Goal: Task Accomplishment & Management: Manage account settings

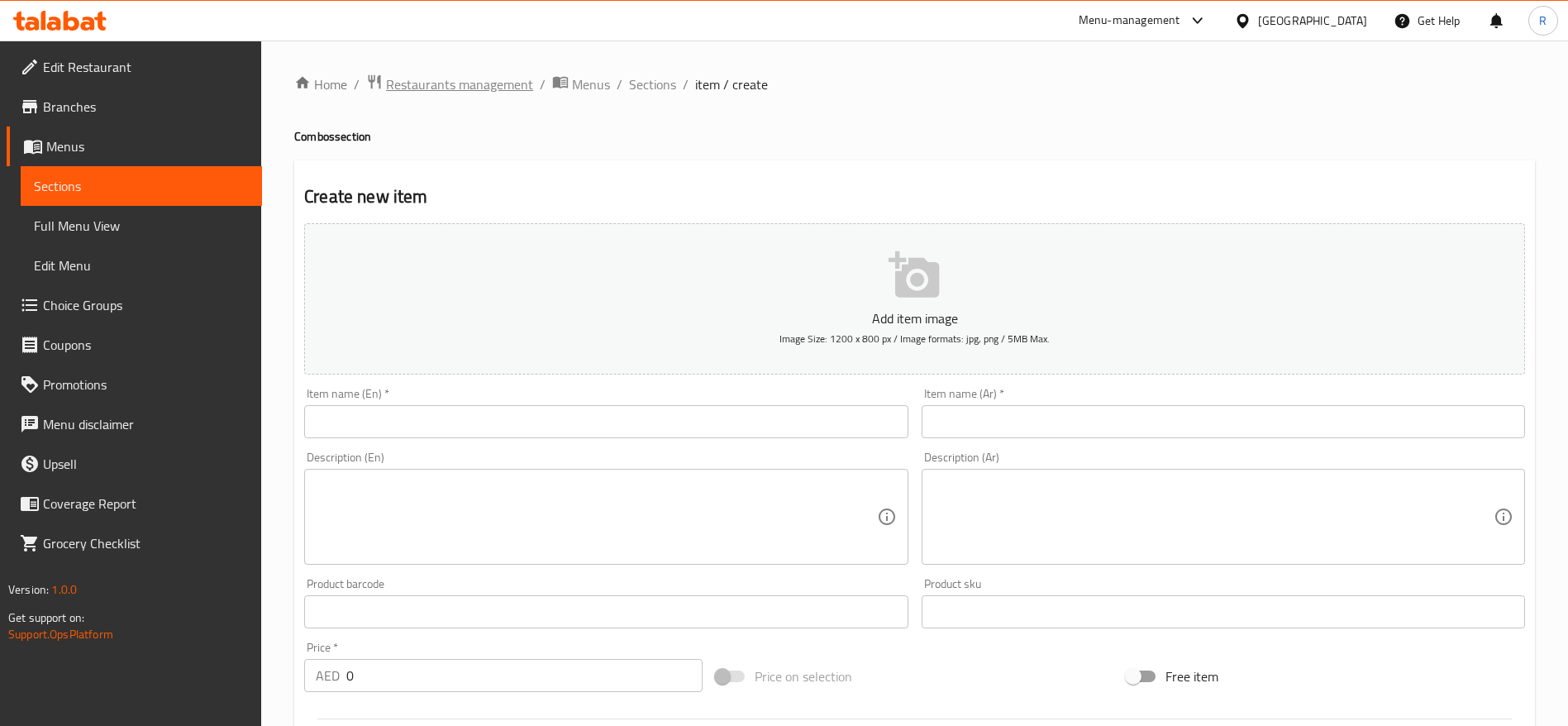
click at [503, 82] on span "Restaurants management" at bounding box center [459, 84] width 147 height 20
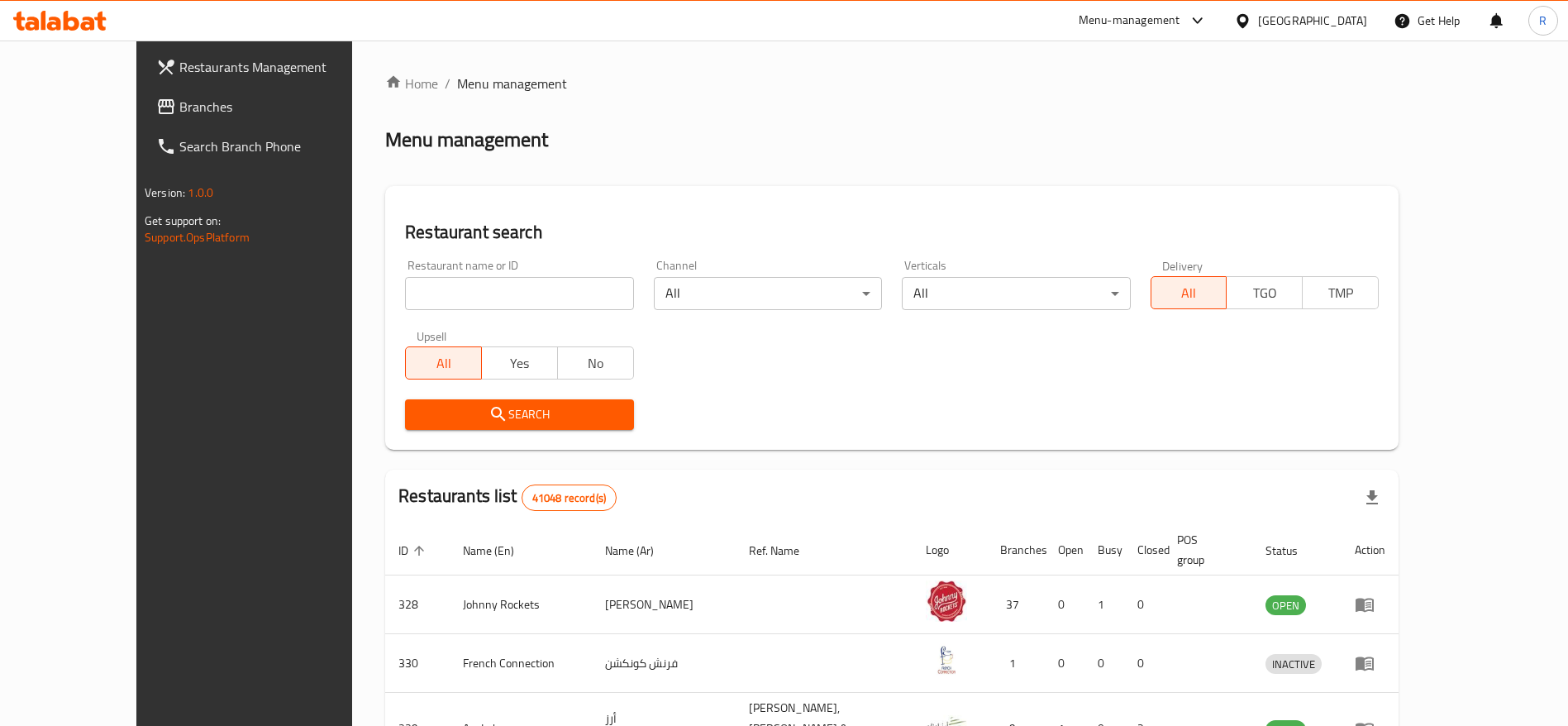
click at [423, 303] on input "search" at bounding box center [519, 294] width 228 height 33
type input "everyday roastery"
click button "Search" at bounding box center [519, 414] width 228 height 30
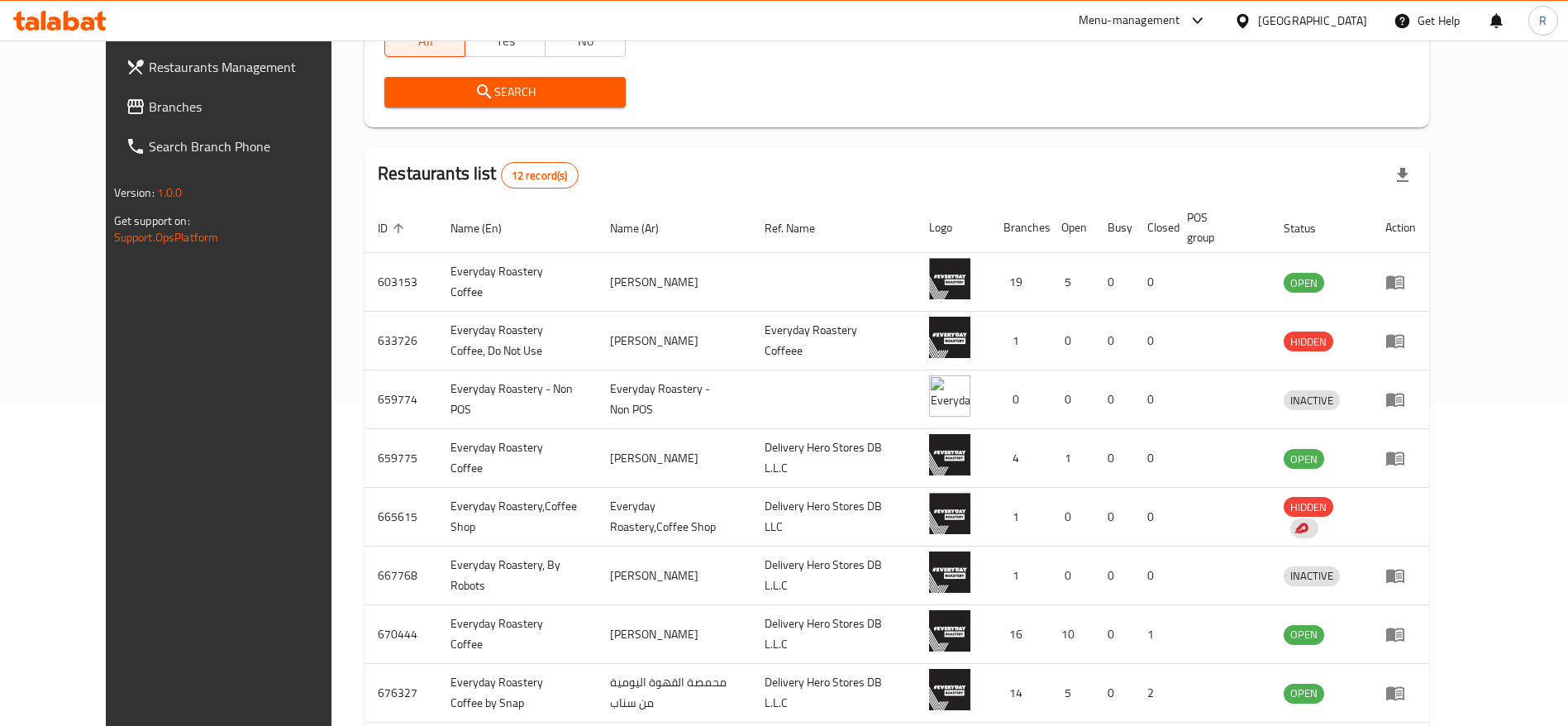
scroll to position [321, 0]
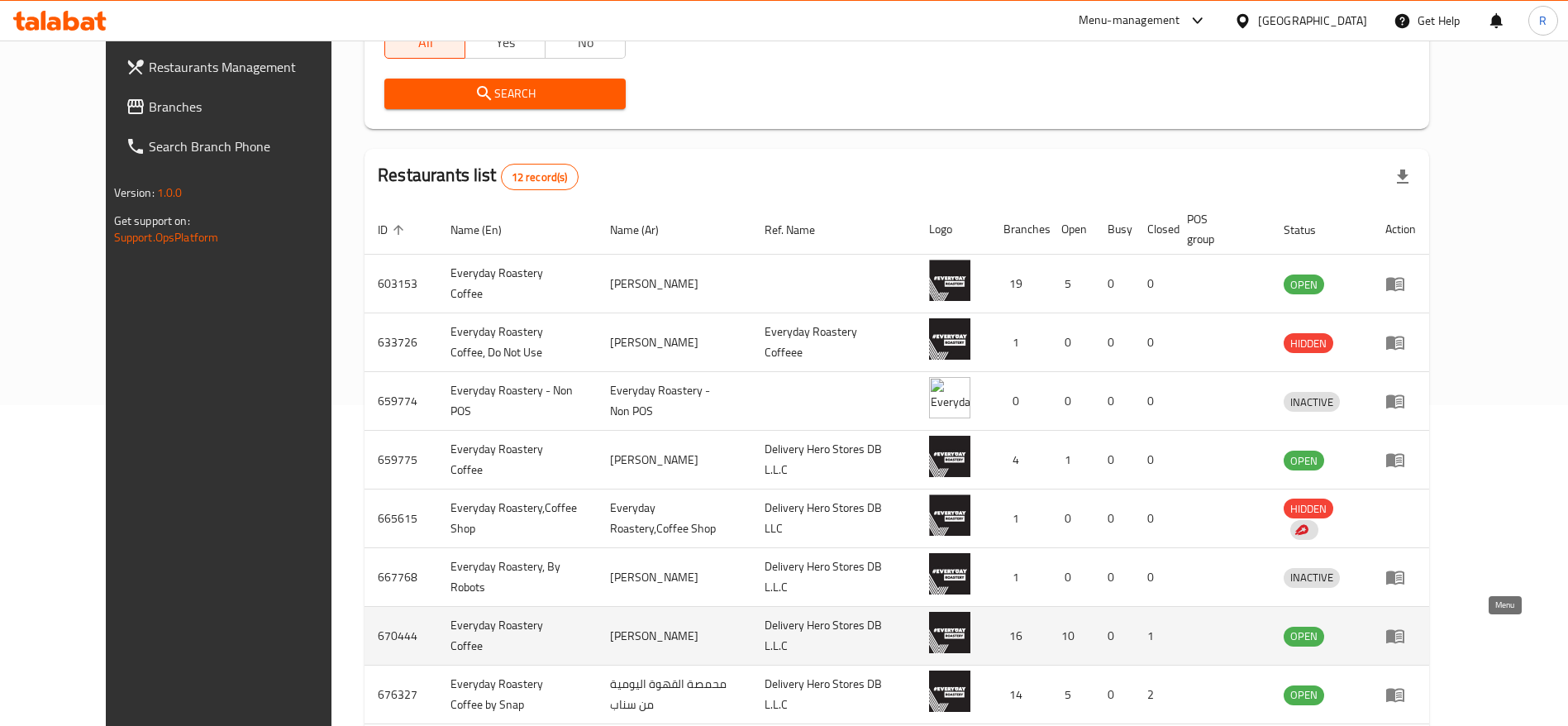
click at [1405, 635] on icon "enhanced table" at bounding box center [1395, 636] width 20 height 20
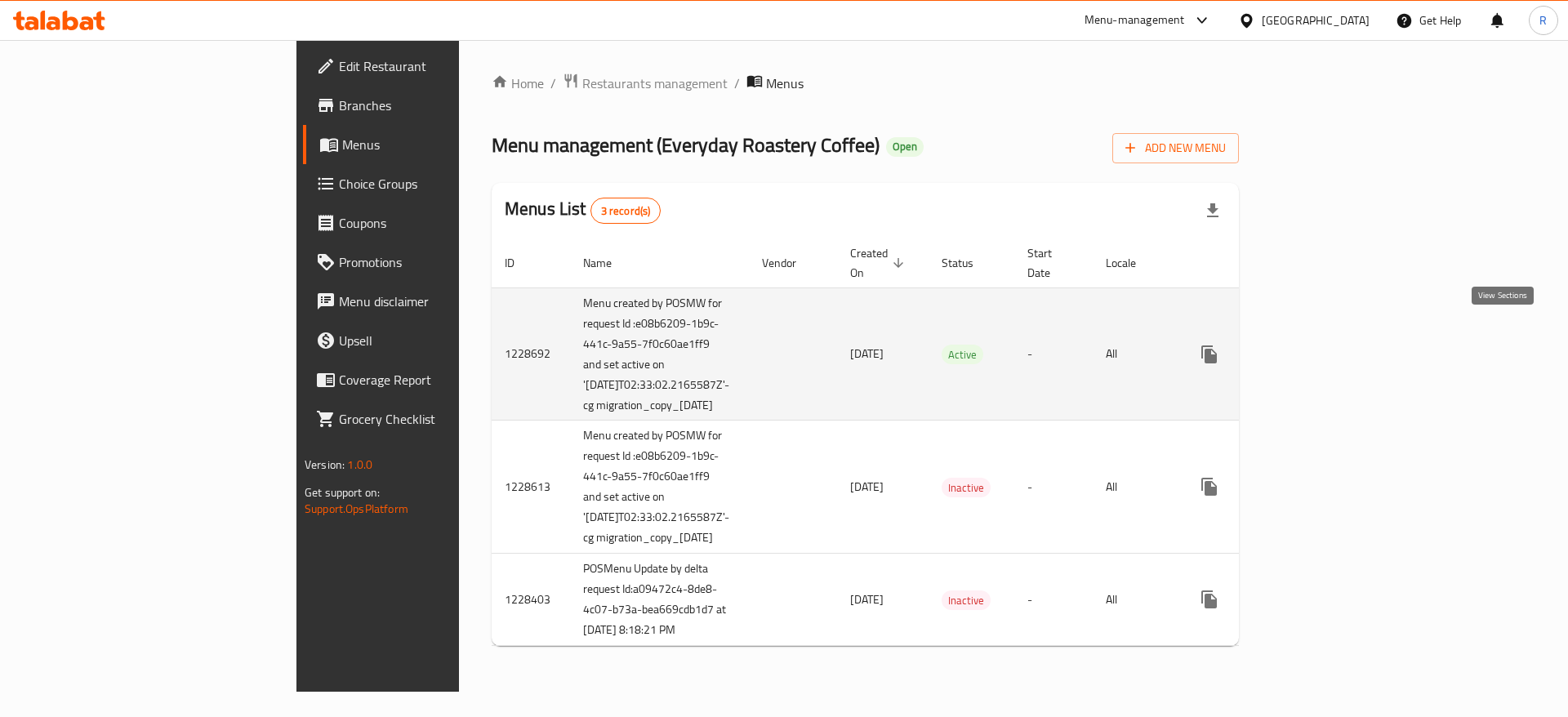
click at [1337, 345] on icon "enhanced table" at bounding box center [1327, 355] width 20 height 20
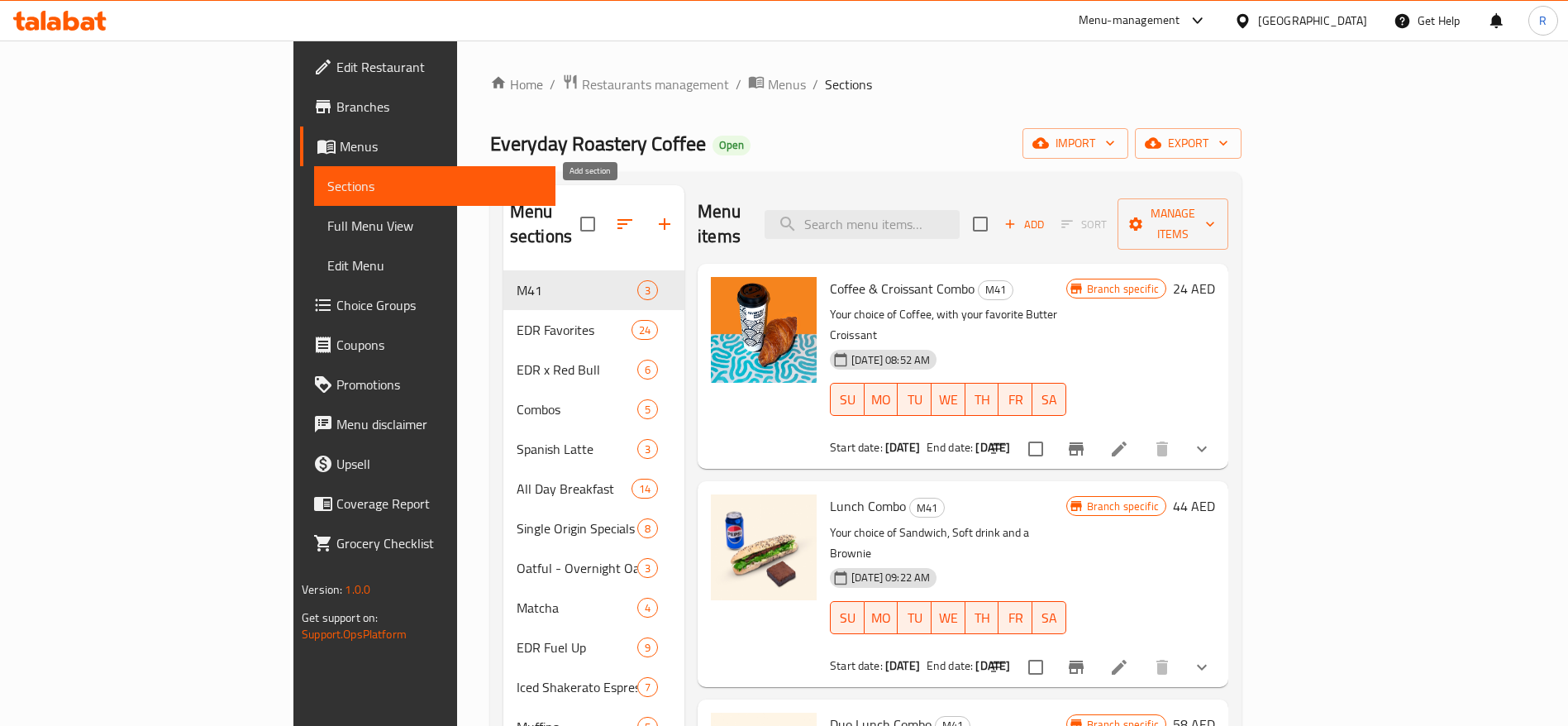
click at [654, 218] on icon "button" at bounding box center [664, 224] width 20 height 20
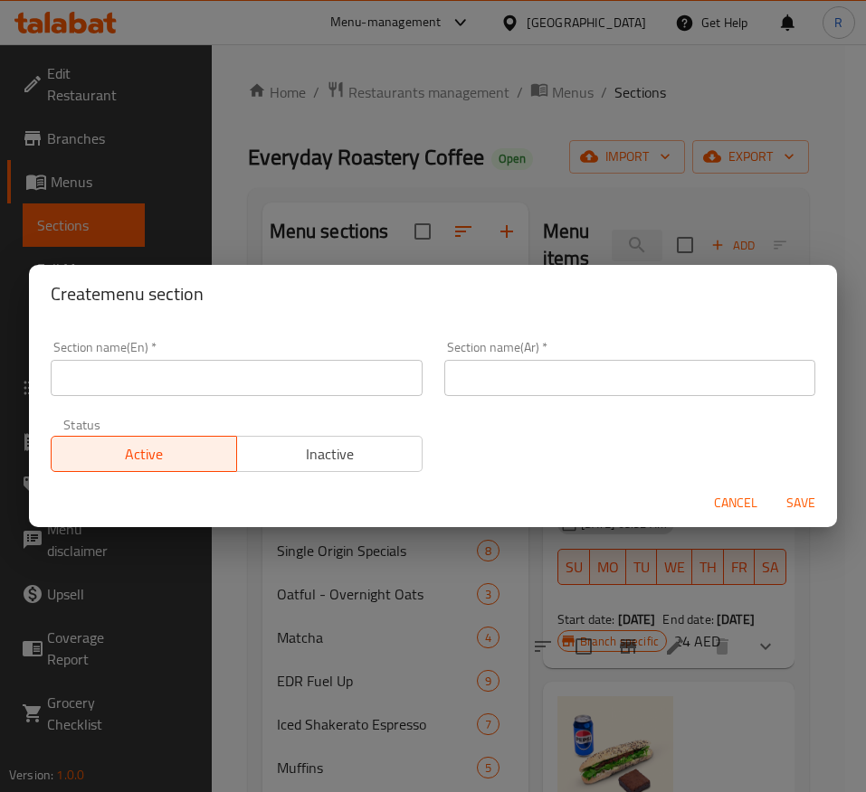
click at [189, 375] on input "text" at bounding box center [237, 378] width 372 height 36
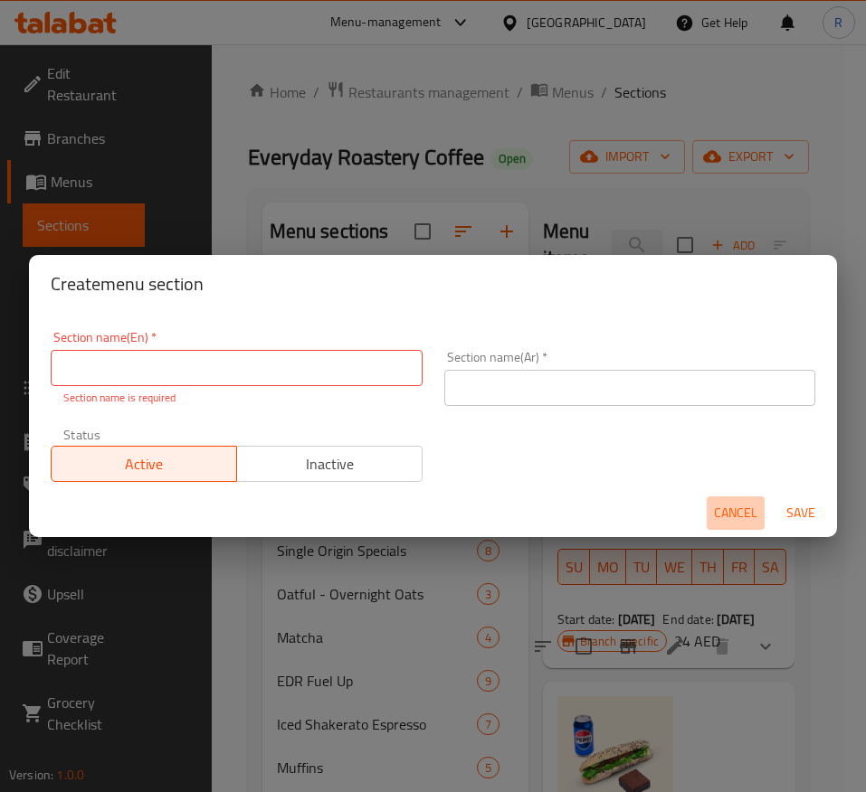
click at [733, 506] on span "Cancel" at bounding box center [735, 513] width 43 height 23
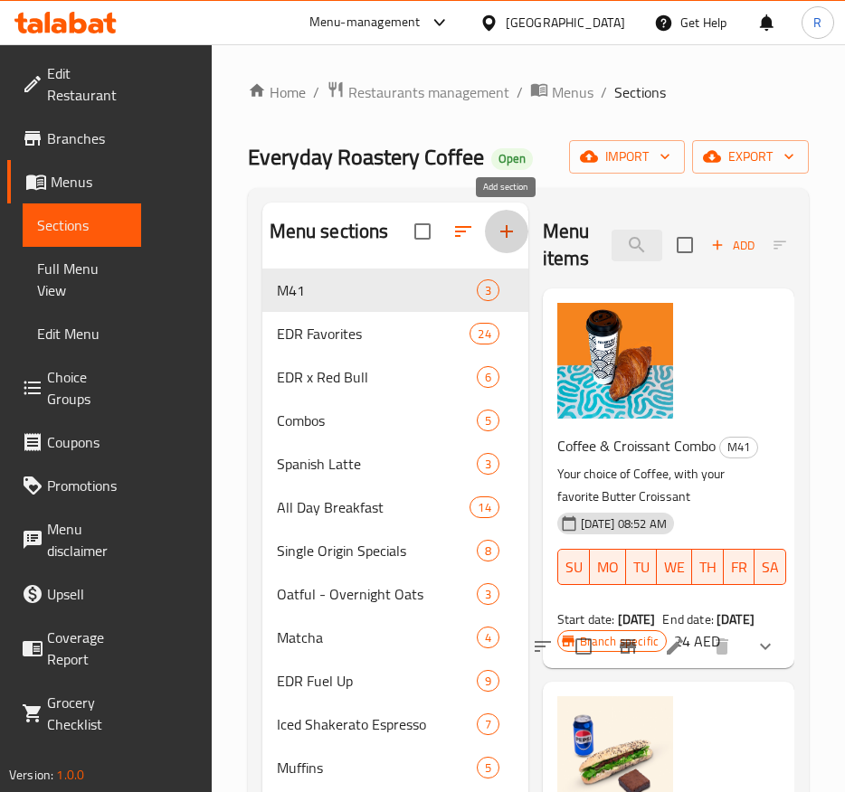
click at [507, 232] on icon "button" at bounding box center [506, 231] width 13 height 13
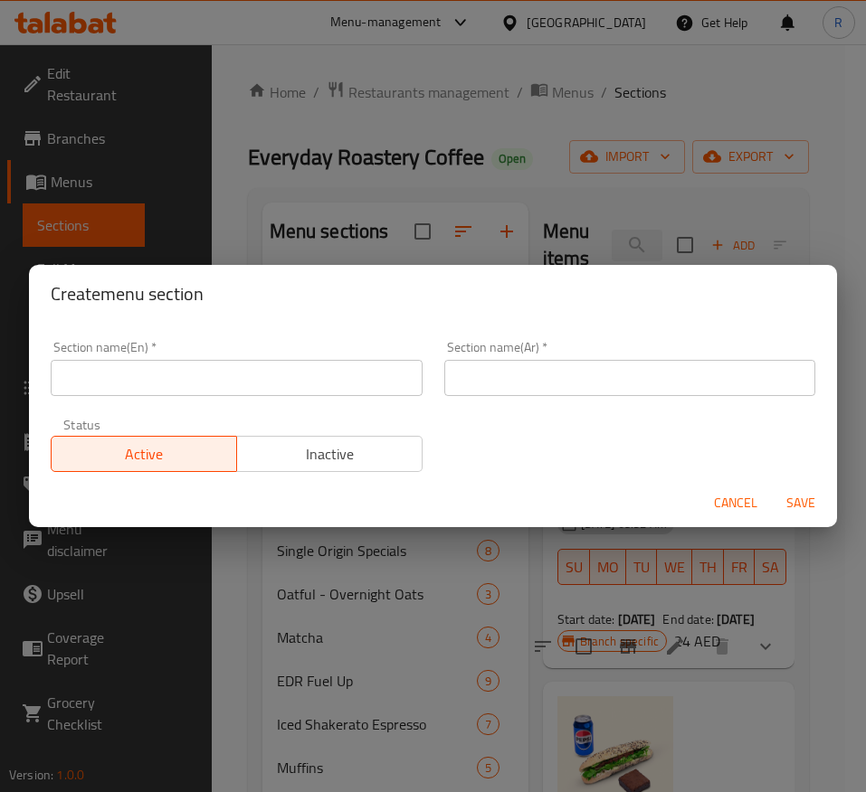
click at [274, 390] on input "text" at bounding box center [237, 378] width 372 height 36
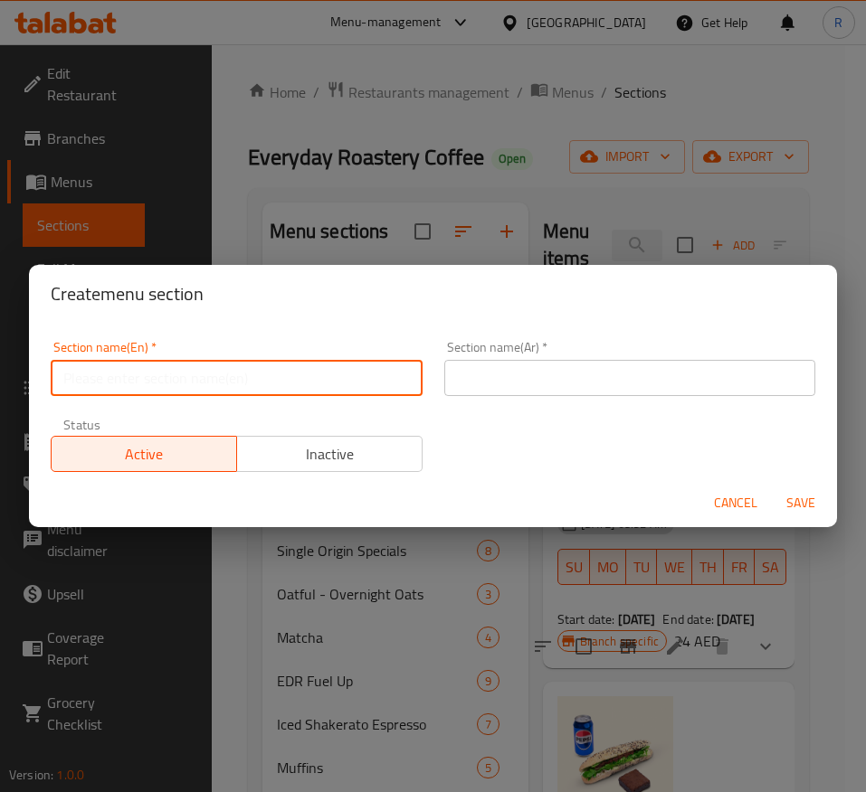
paste input "Everyday Classics"
type input "Everyday Classics"
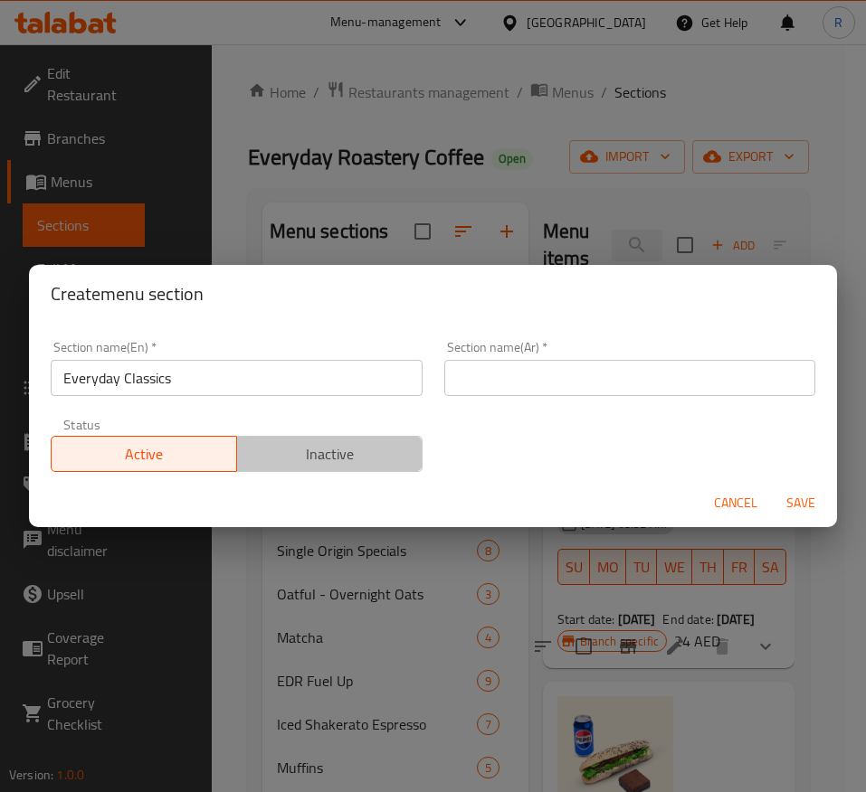
click at [387, 461] on span "Inactive" at bounding box center [329, 454] width 171 height 26
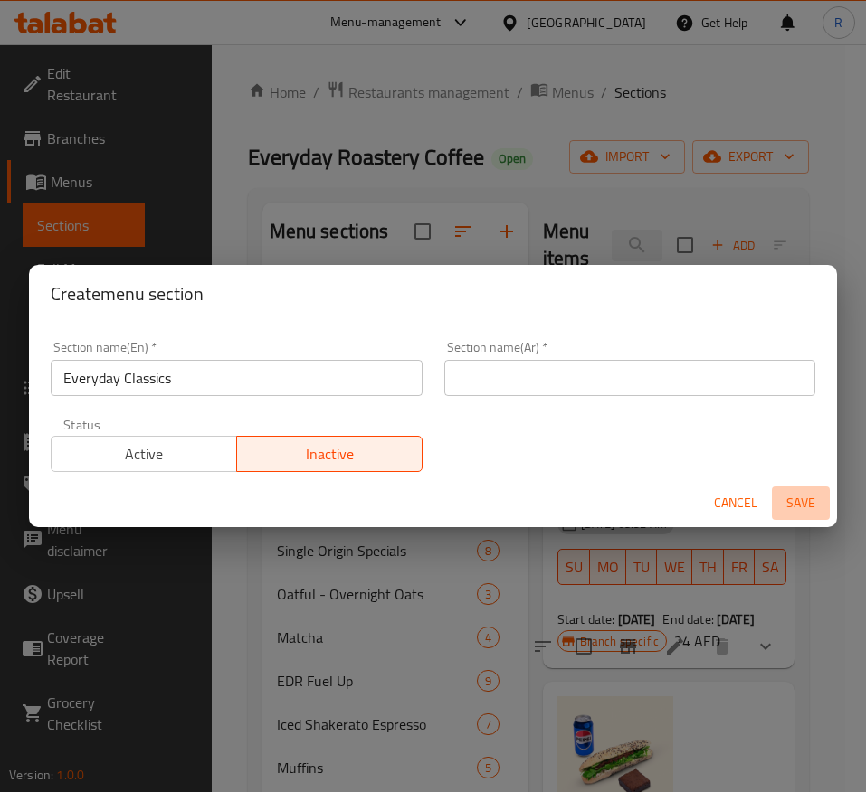
click at [806, 506] on span "Save" at bounding box center [800, 503] width 43 height 23
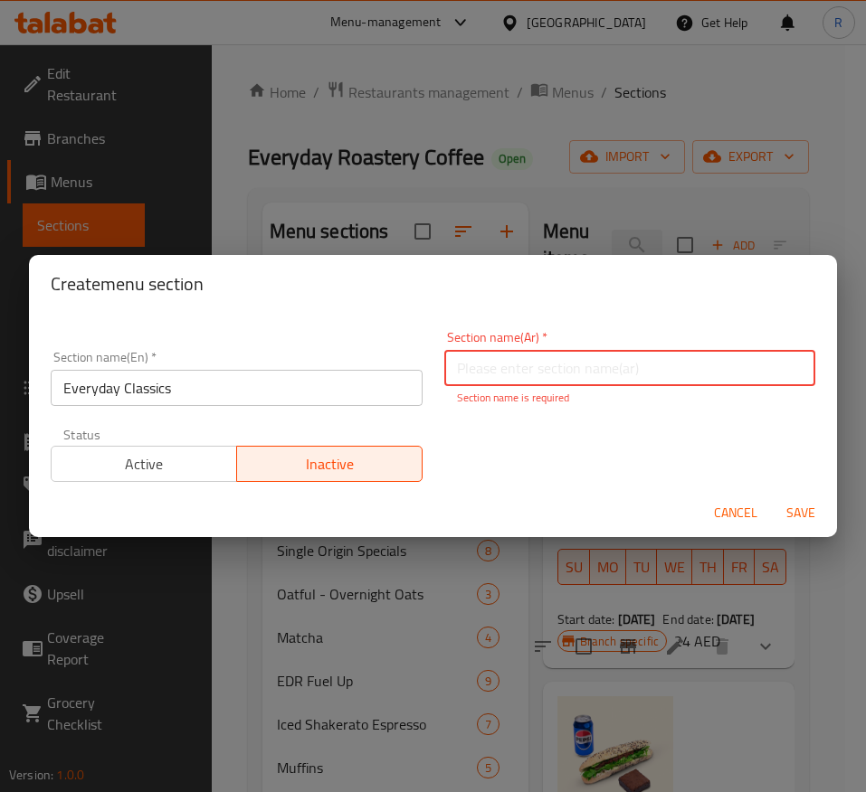
paste input "الكلاسيكيات اليومية"
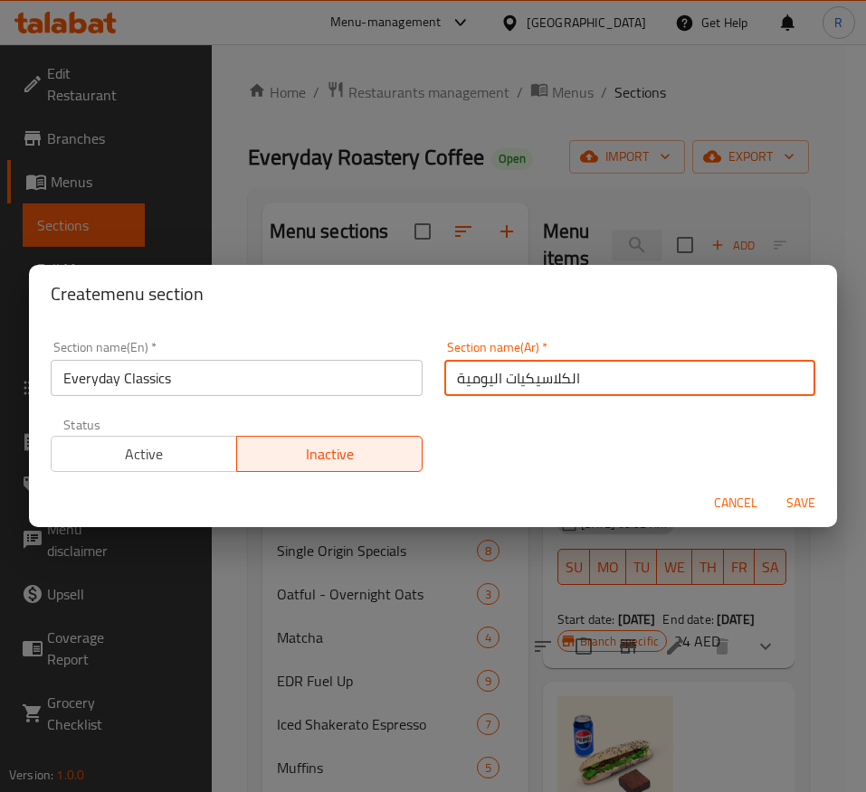
type input "الكلاسيكيات اليومية"
click at [802, 506] on span "Save" at bounding box center [800, 503] width 43 height 23
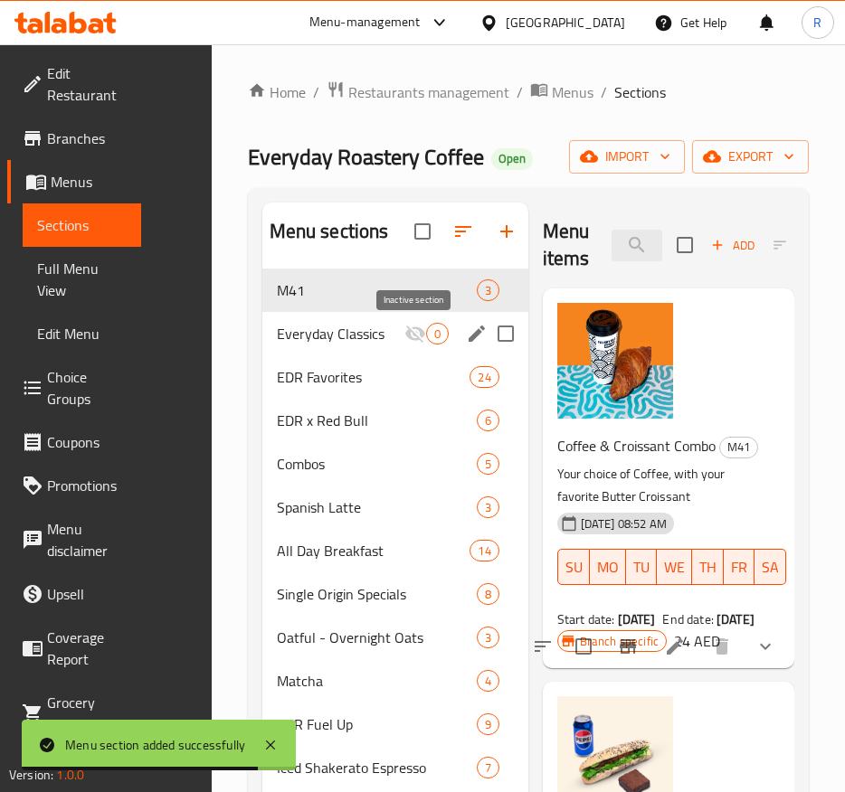
click at [417, 330] on icon "Menu sections" at bounding box center [415, 334] width 22 height 22
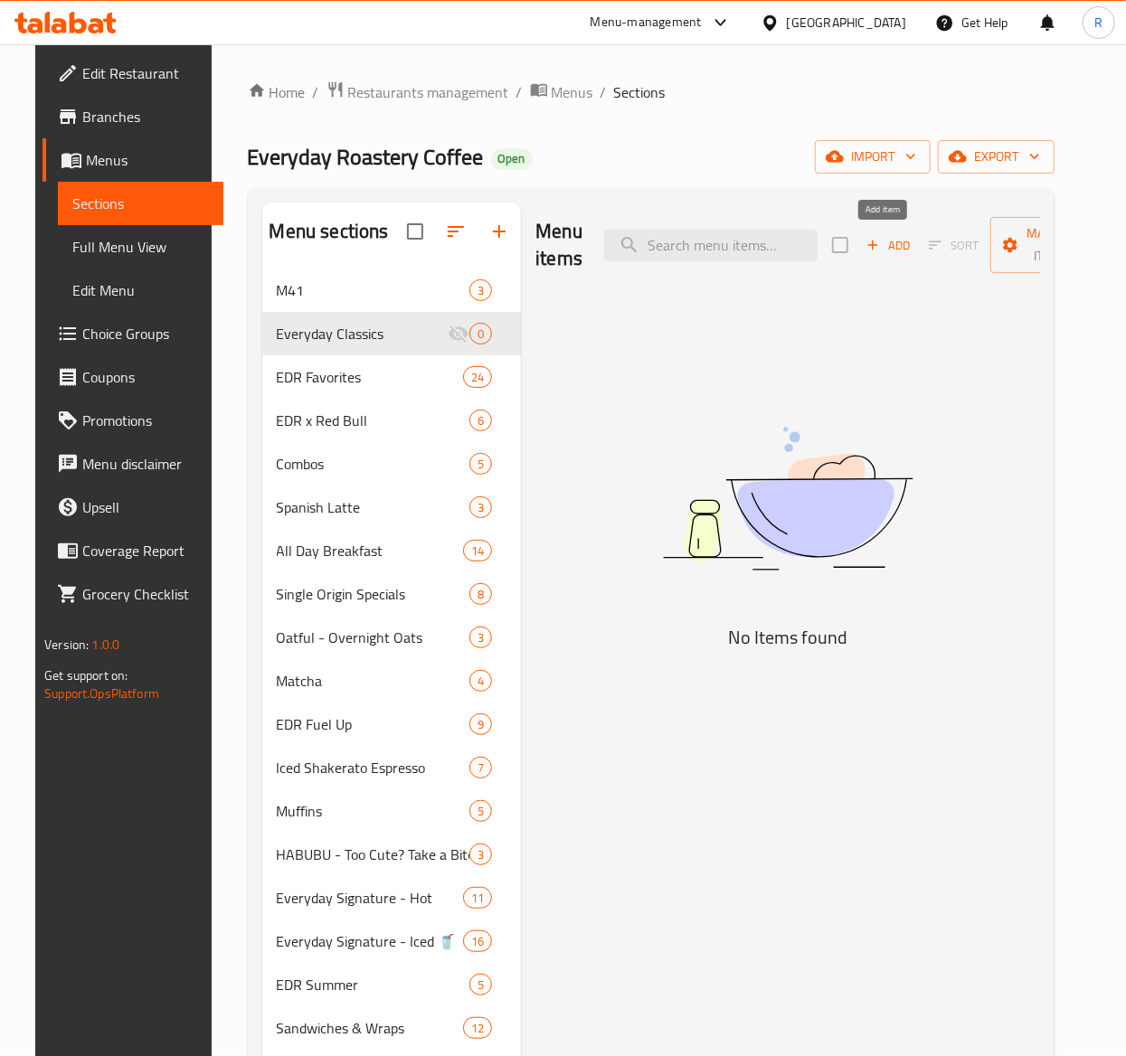
click at [879, 242] on span "Add" at bounding box center [888, 245] width 49 height 21
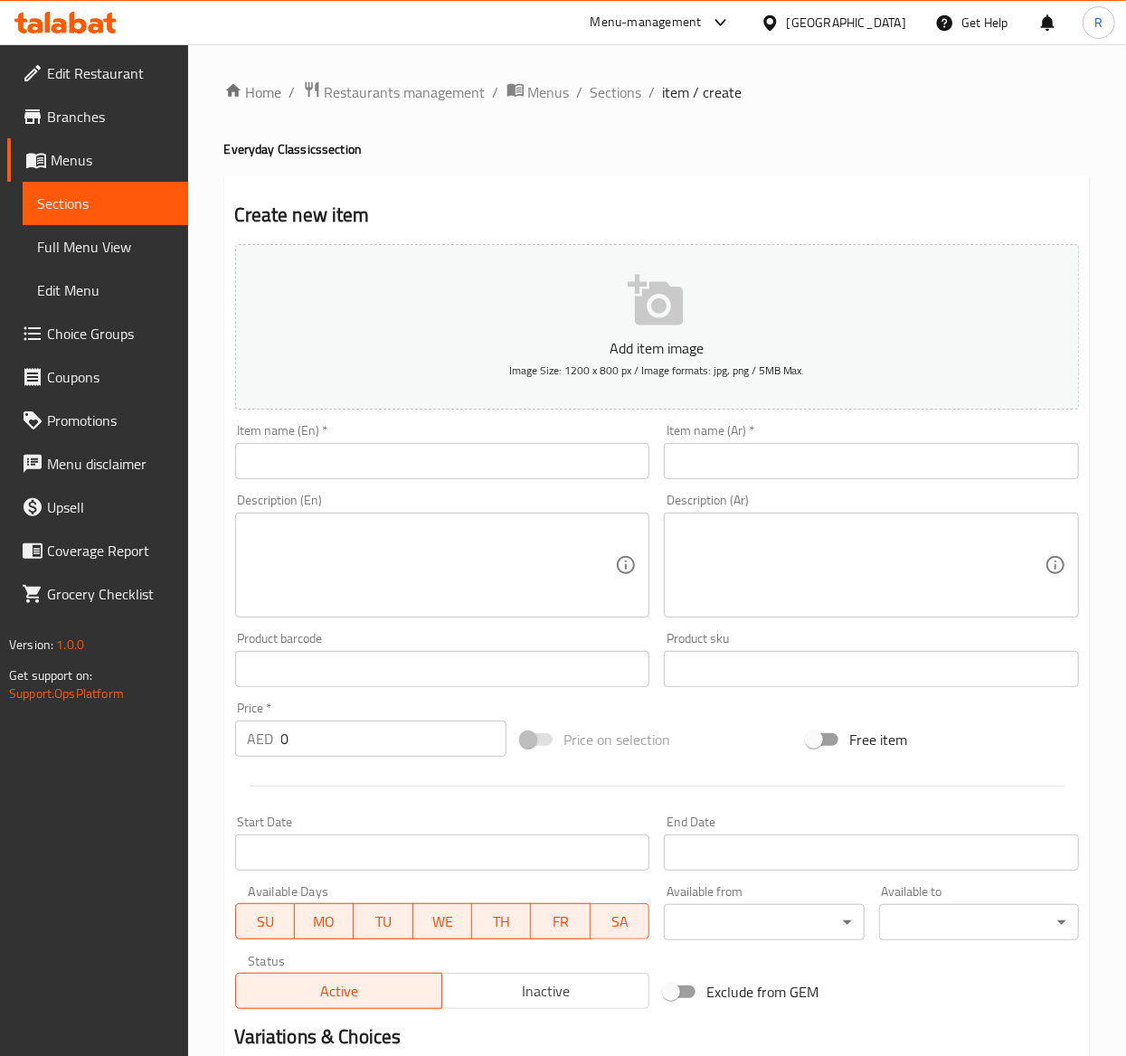
click at [360, 450] on input "text" at bounding box center [442, 461] width 415 height 36
paste input "Latte Coffee"
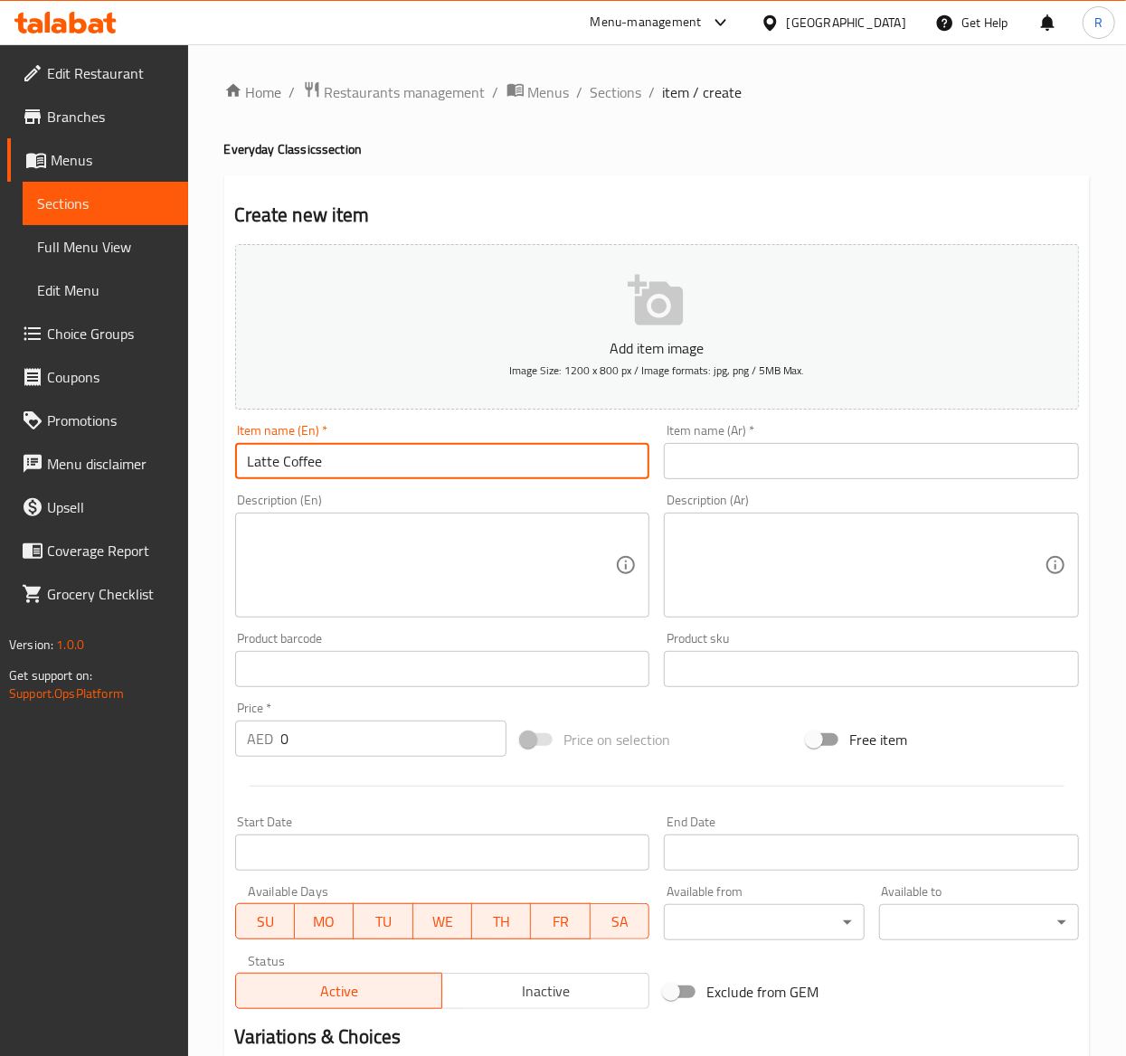
type input "Latte Coffee"
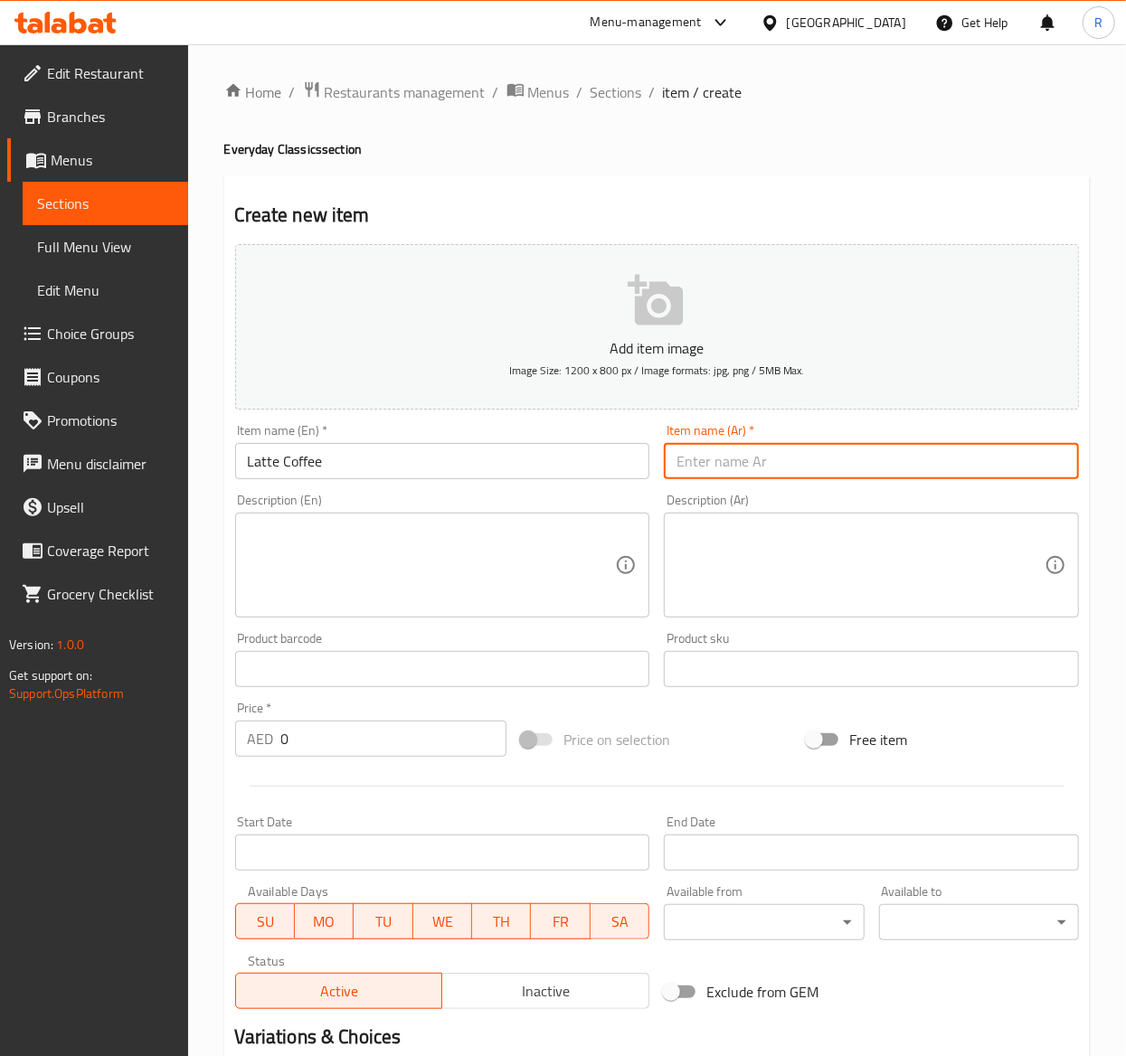
click at [745, 469] on input "text" at bounding box center [871, 461] width 415 height 36
paste input "قهوة لاتيه"
type input "قهوة لاتيه"
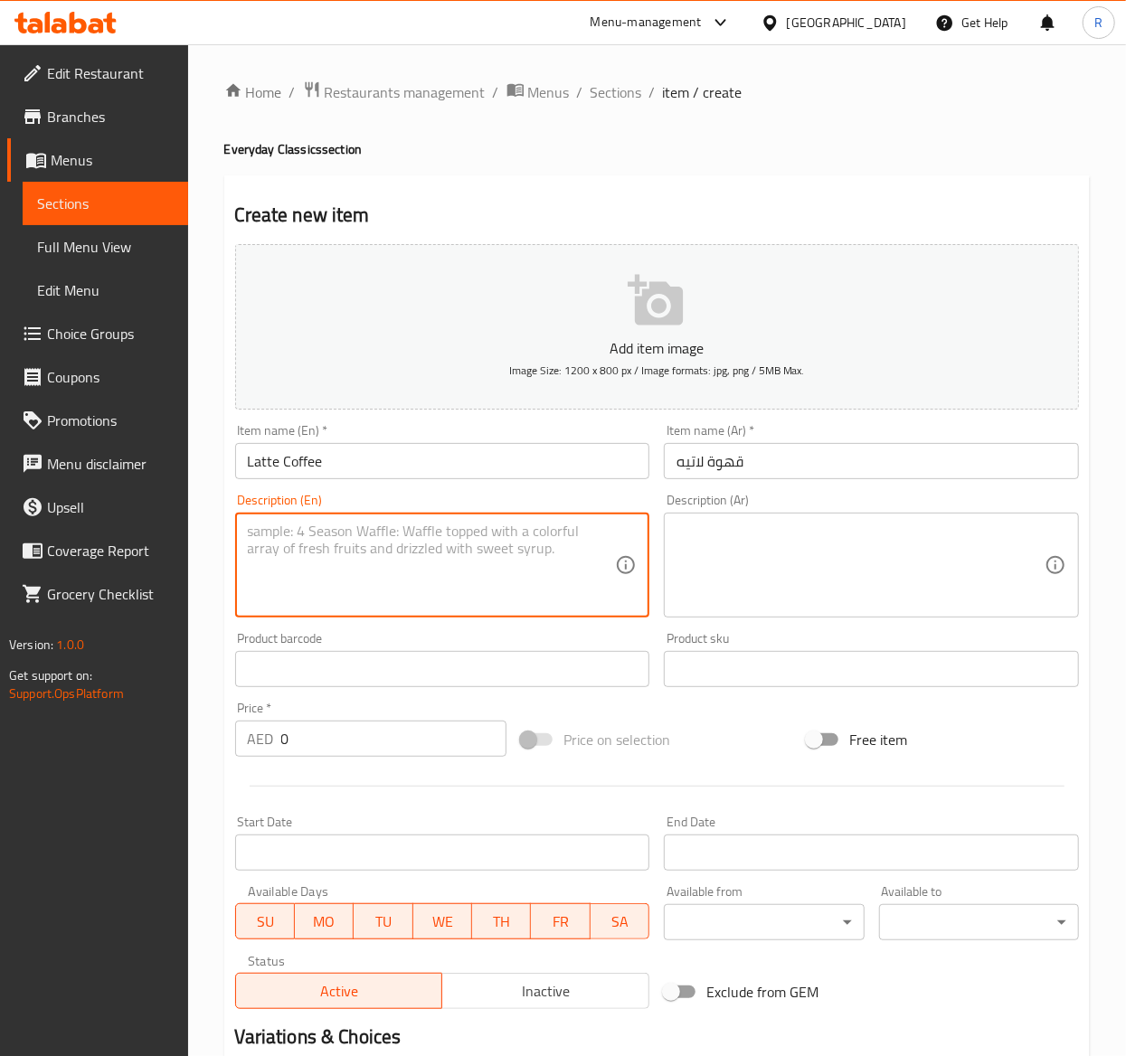
click at [449, 541] on textarea at bounding box center [432, 566] width 368 height 86
paste textarea "Indulge in the creamy and velvety taste of our classic latte. Made with our sig…"
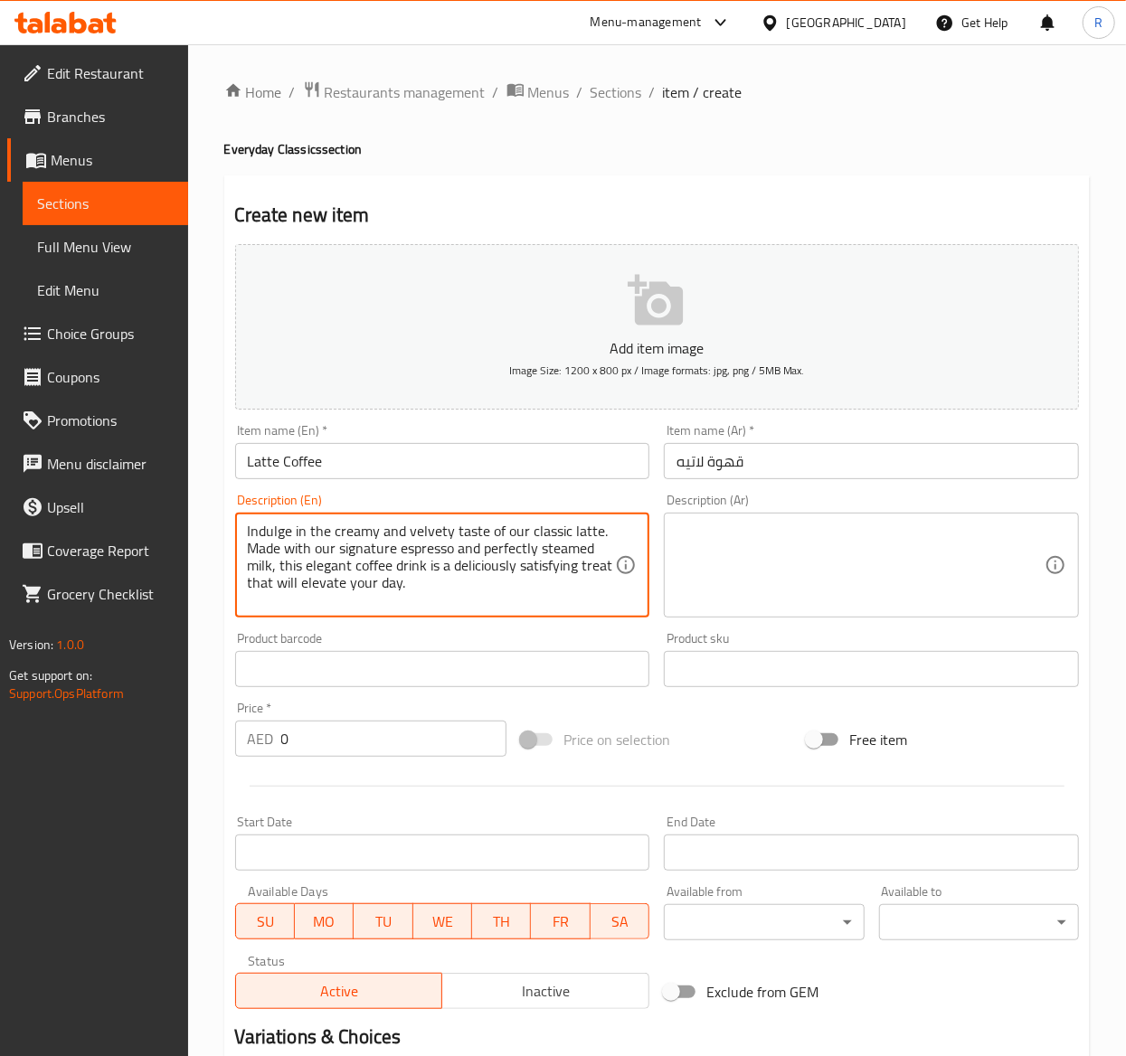
type textarea "Indulge in the creamy and velvety taste of our classic latte. Made with our sig…"
click at [819, 583] on textarea at bounding box center [861, 566] width 368 height 86
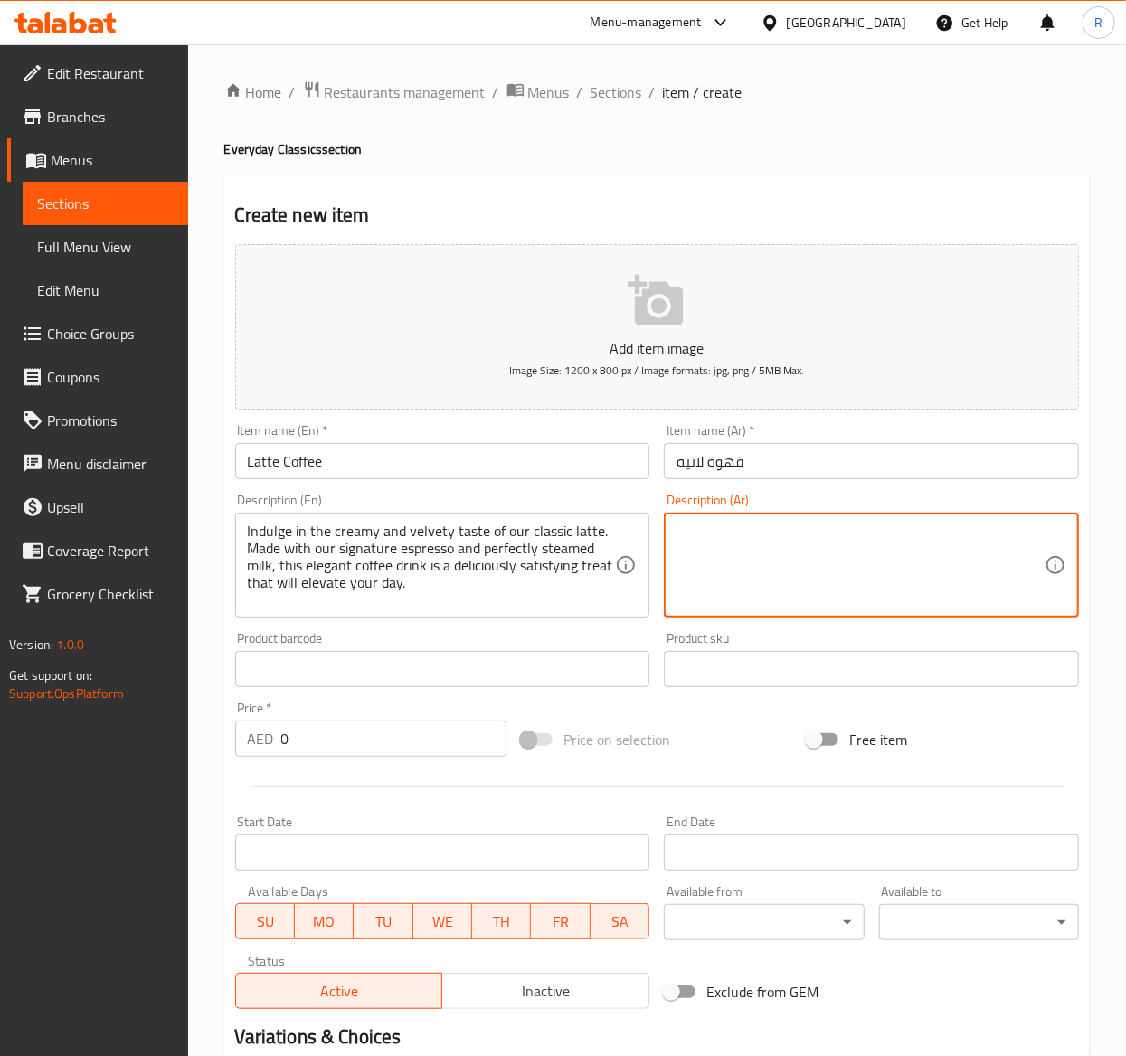
paste textarea "انغمس في المذاق الكريمي المخملي لللاتيه الكلاسيكي. مصنوع من الإسبريسو المميز وا…"
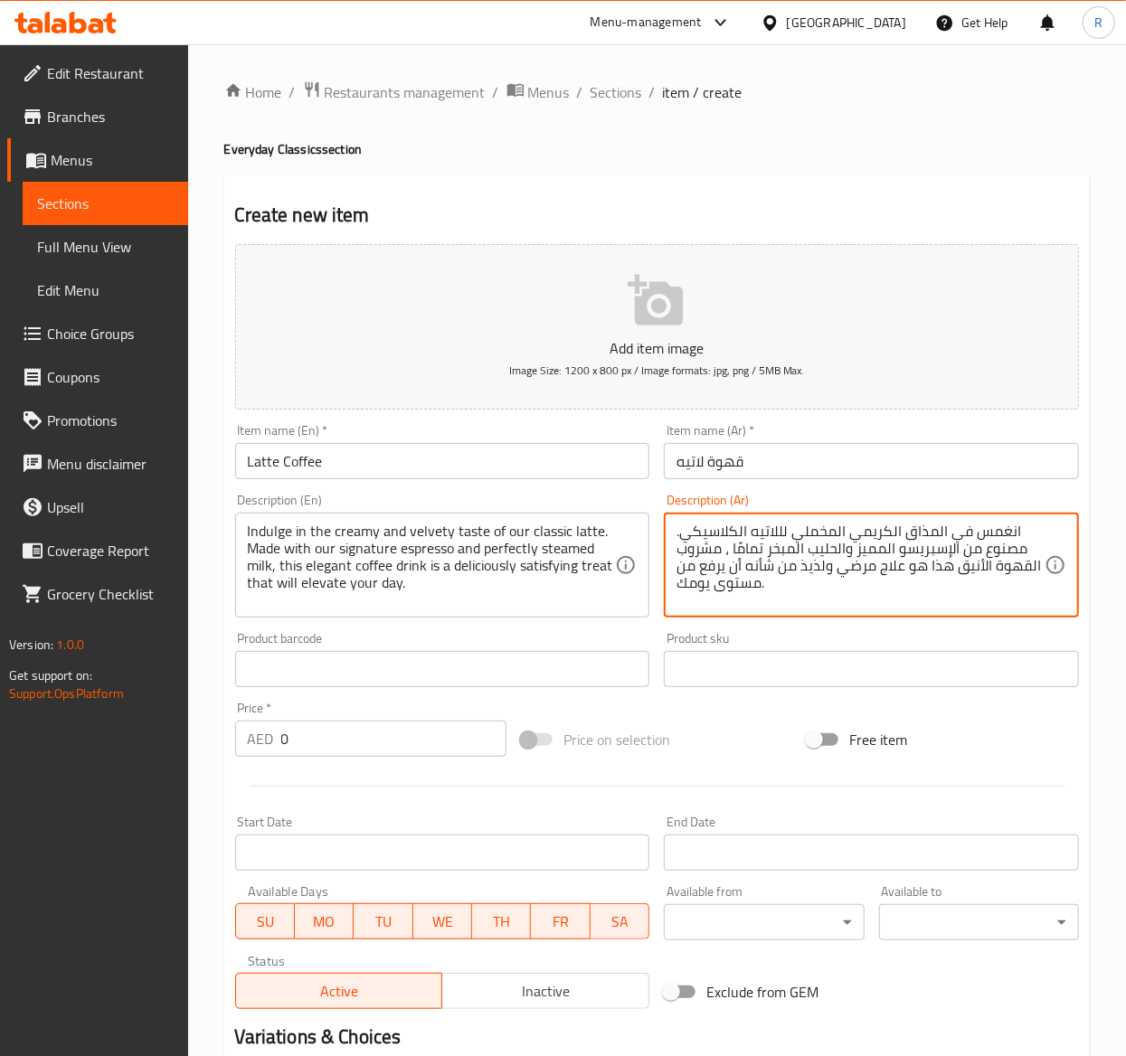
type textarea "انغمس في المذاق الكريمي المخملي لللاتيه الكلاسيكي. مصنوع من الإسبريسو المميز وا…"
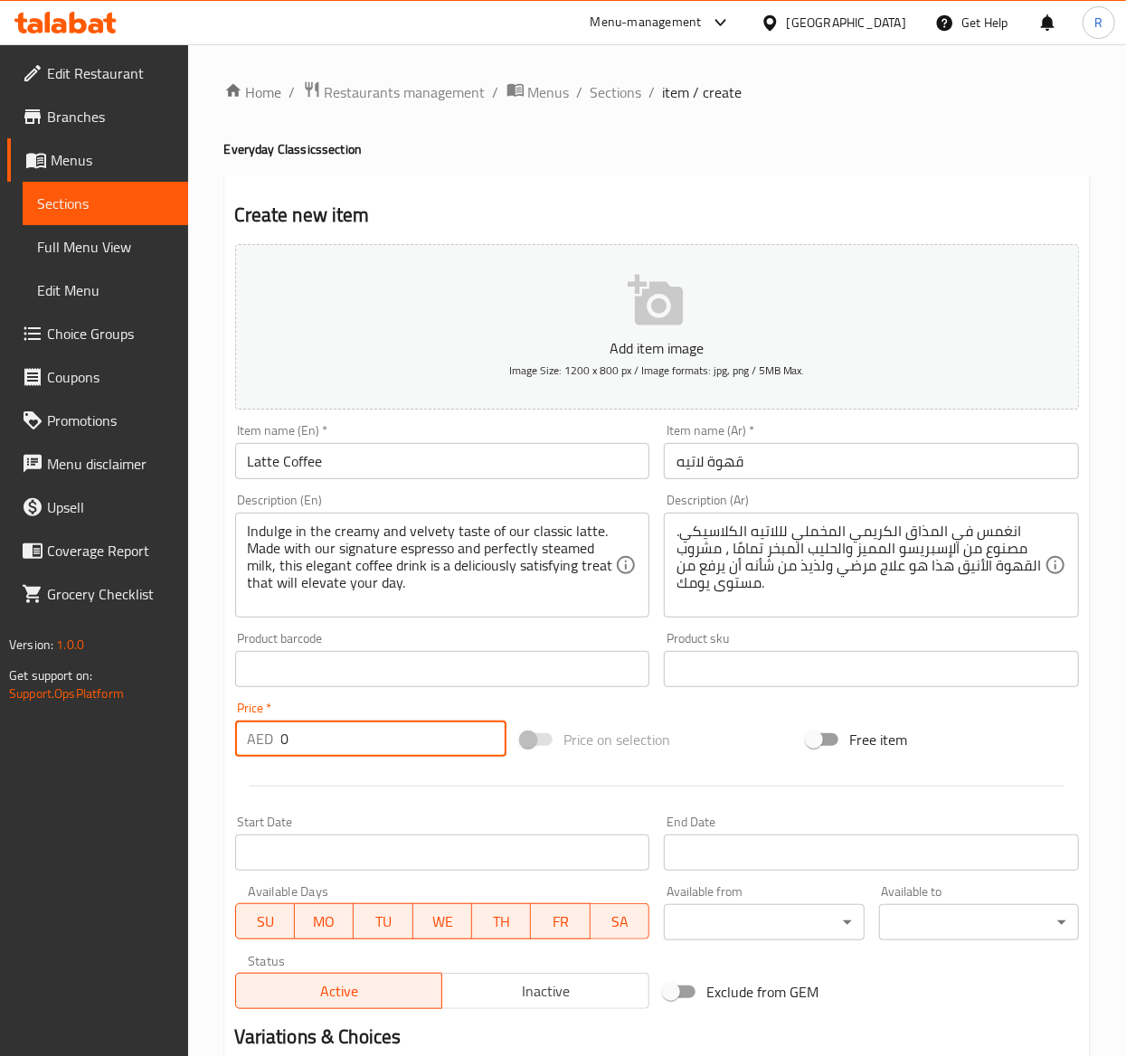
click at [364, 733] on input "0" at bounding box center [393, 739] width 225 height 36
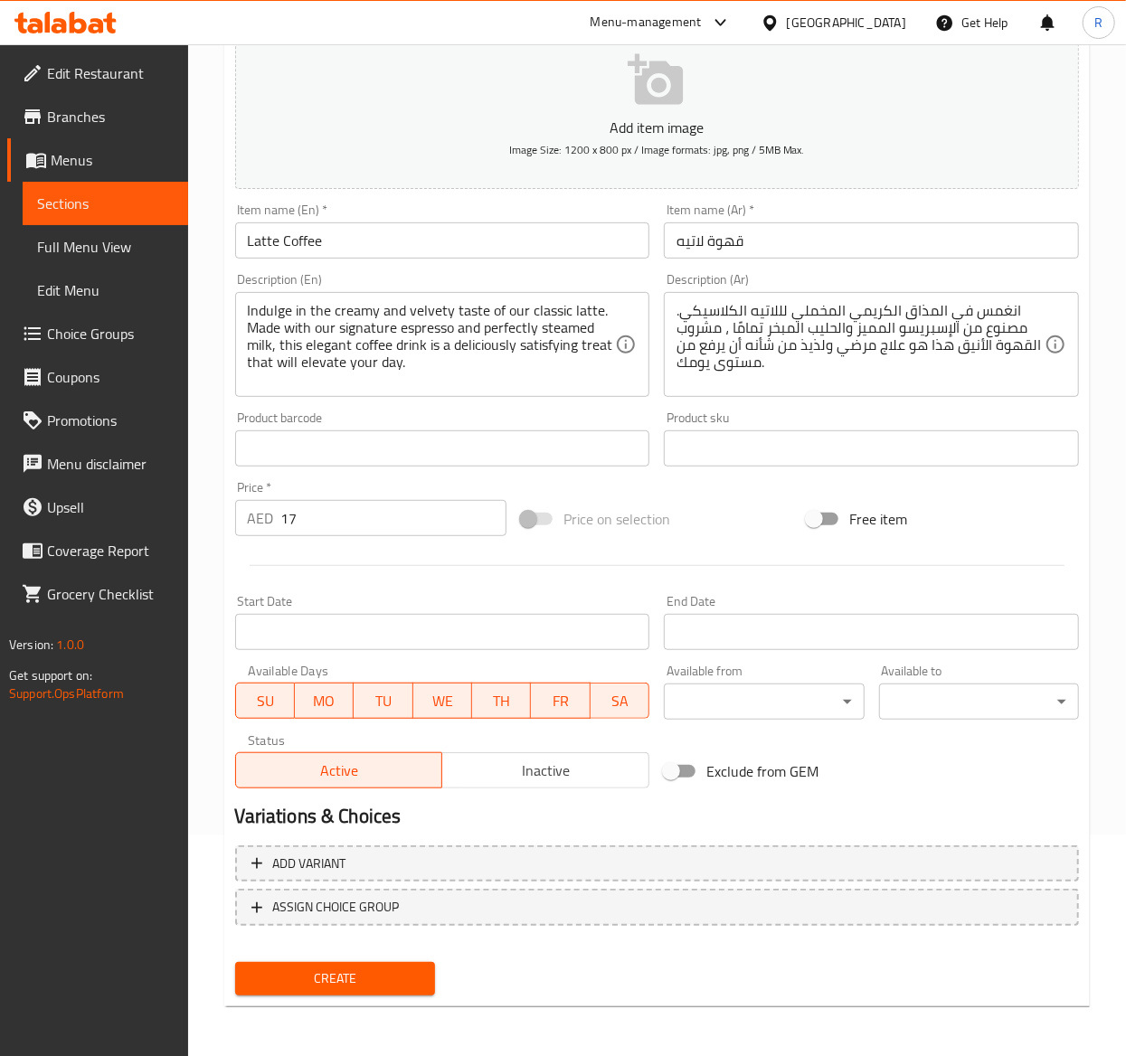
click at [366, 513] on input "17" at bounding box center [393, 518] width 225 height 36
type input "16"
click at [371, 793] on span "ASSIGN CHOICE GROUP" at bounding box center [336, 907] width 127 height 23
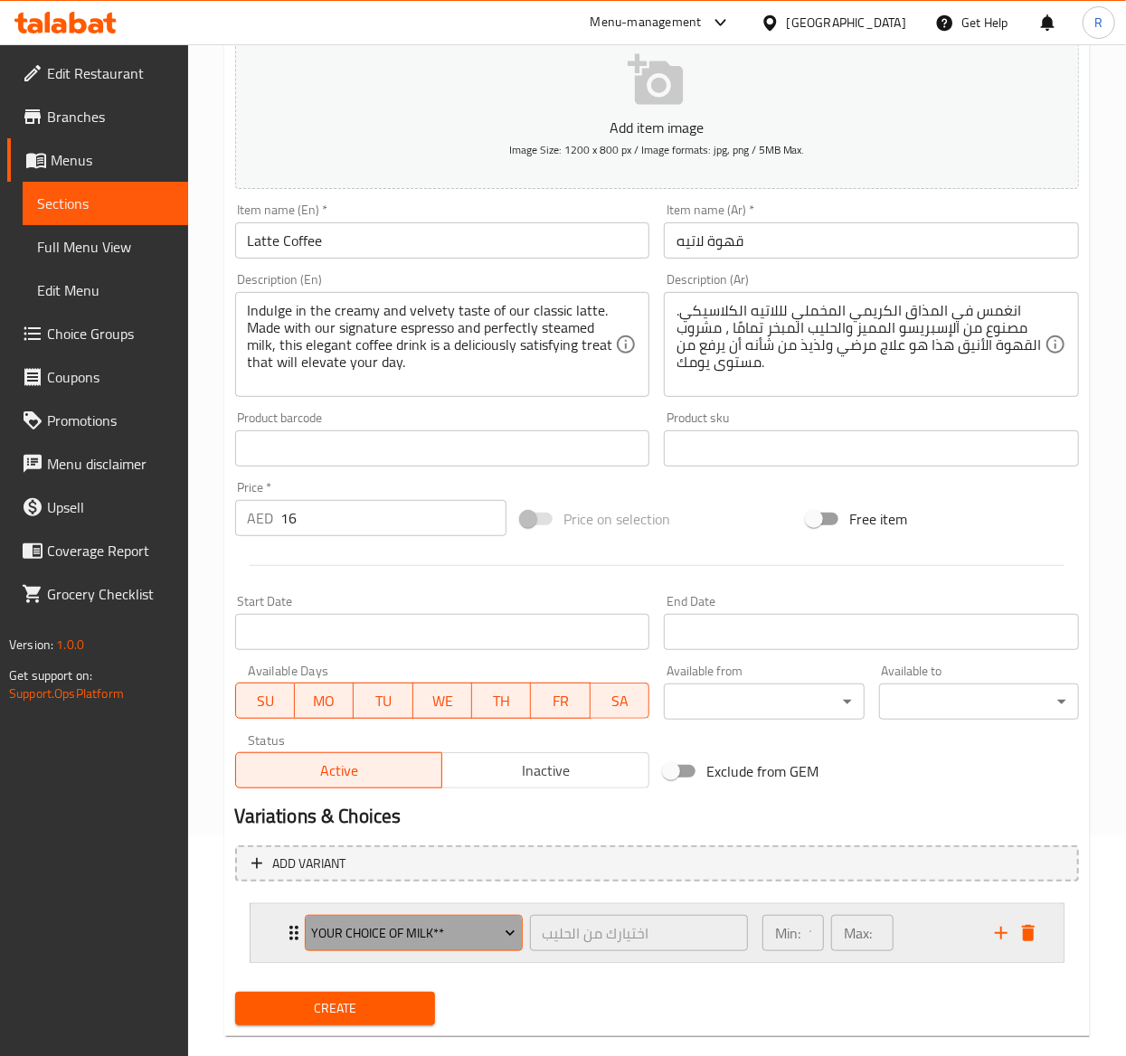
click at [394, 793] on span "Your Choice of Milk**" at bounding box center [413, 934] width 204 height 23
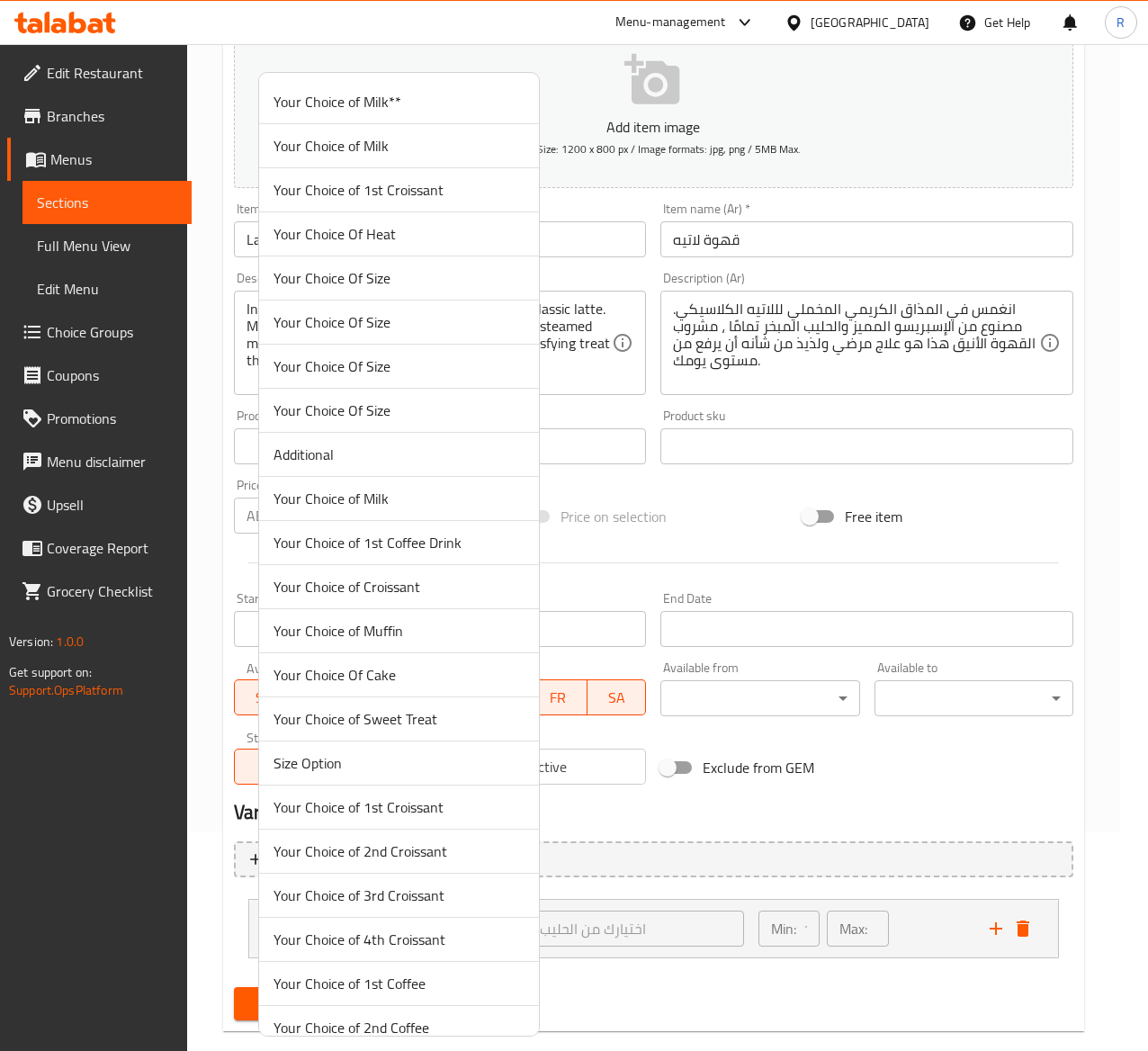
click at [486, 56] on div at bounding box center [574, 526] width 1148 height 1051
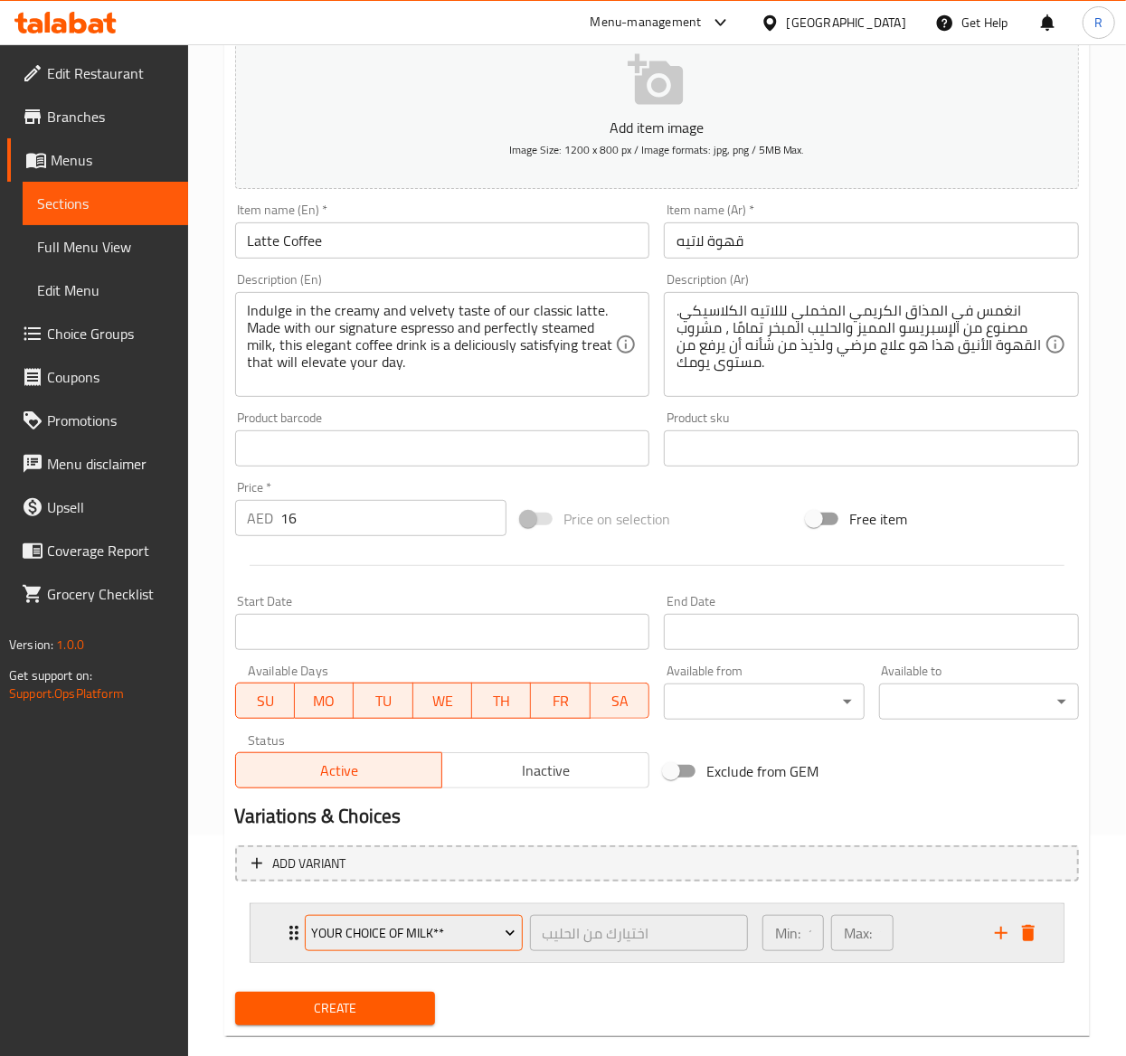
click at [423, 793] on span "Your Choice of Milk**" at bounding box center [413, 934] width 204 height 23
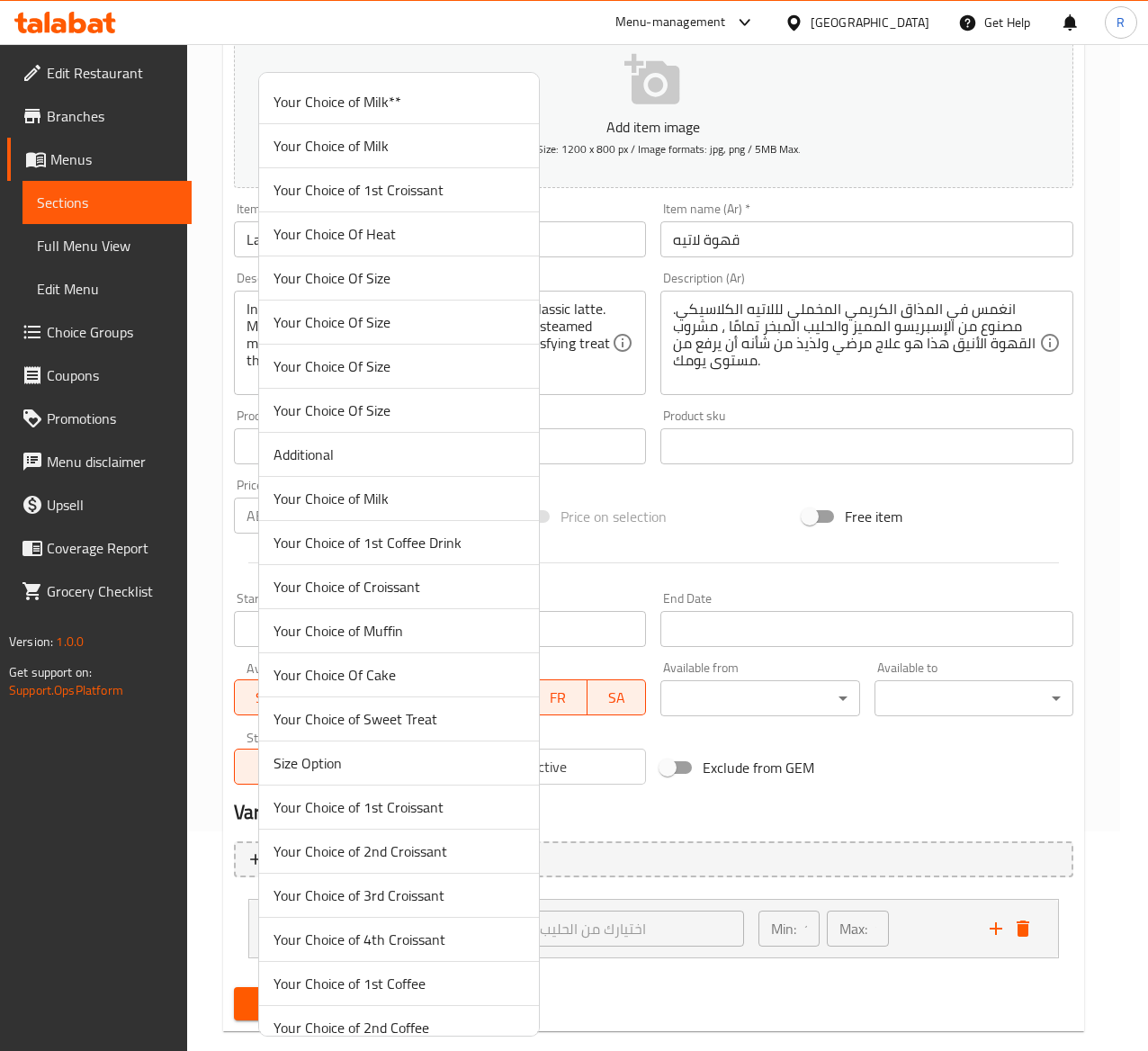
click at [339, 278] on span "Your Choice Of Size" at bounding box center [399, 279] width 251 height 22
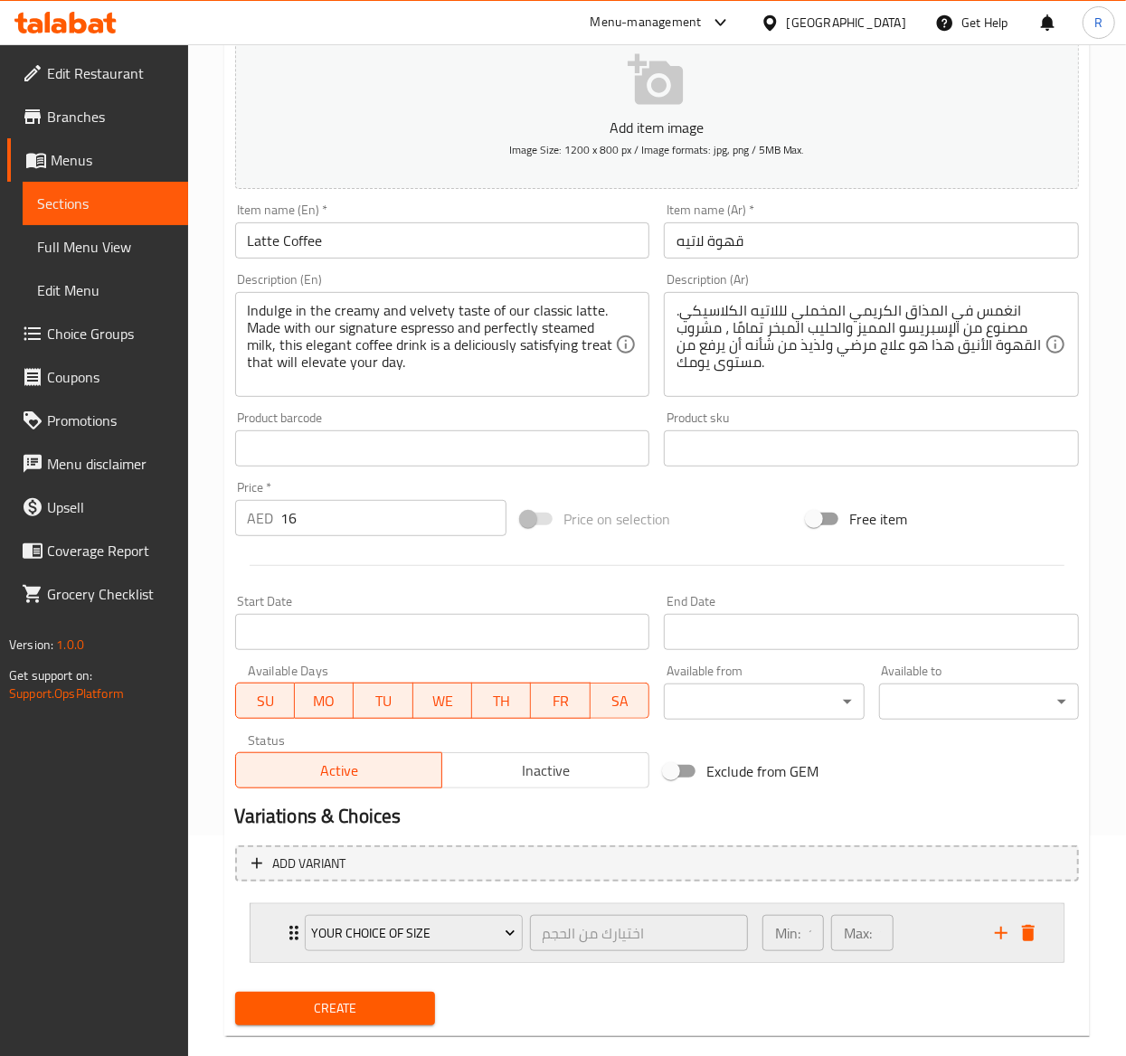
click at [280, 793] on div "Your Choice Of Size اختيارك من الحجم ​ Min: 1 ​ Max: 1 ​" at bounding box center [657, 934] width 813 height 58
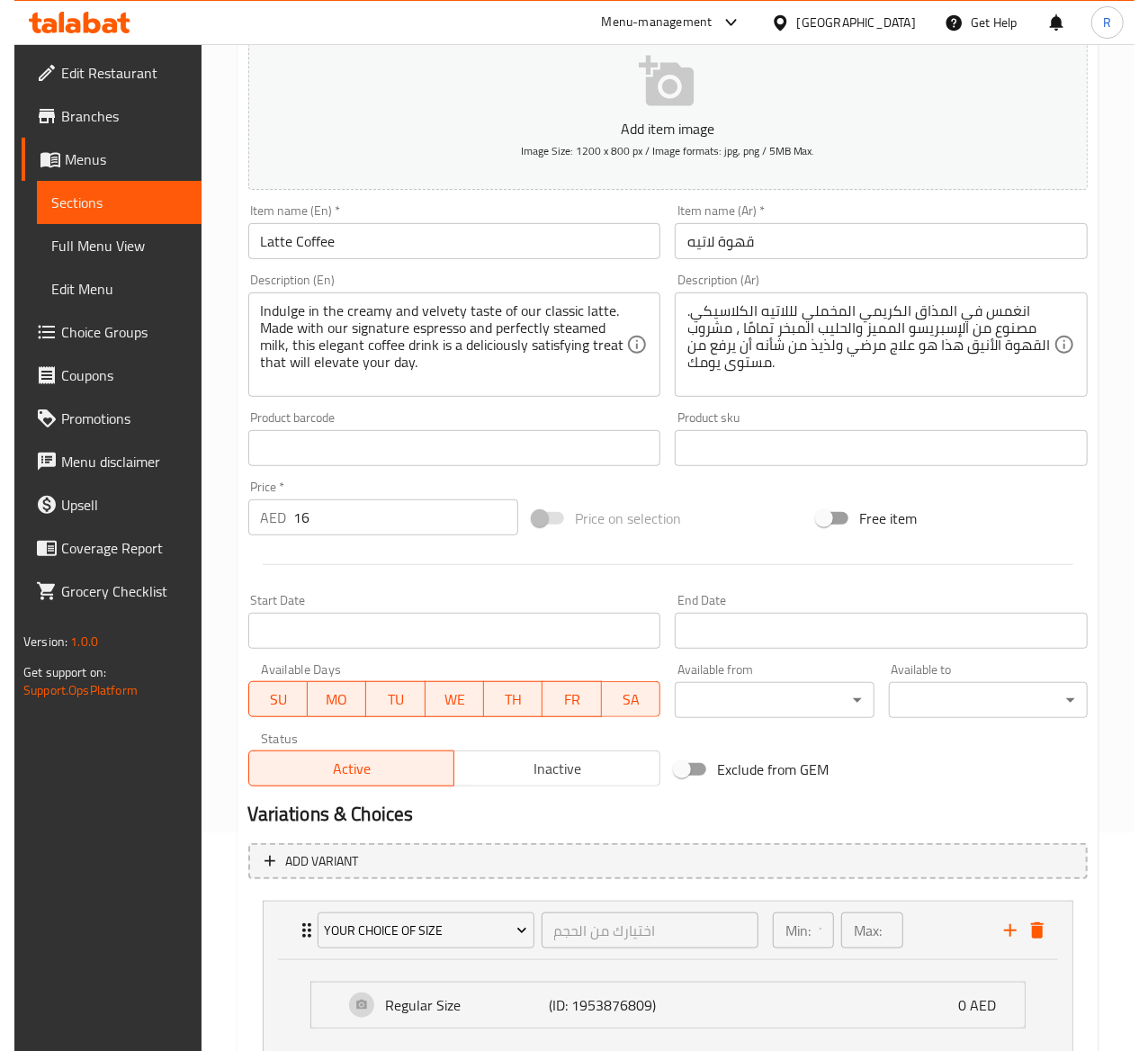
scroll to position [350, 0]
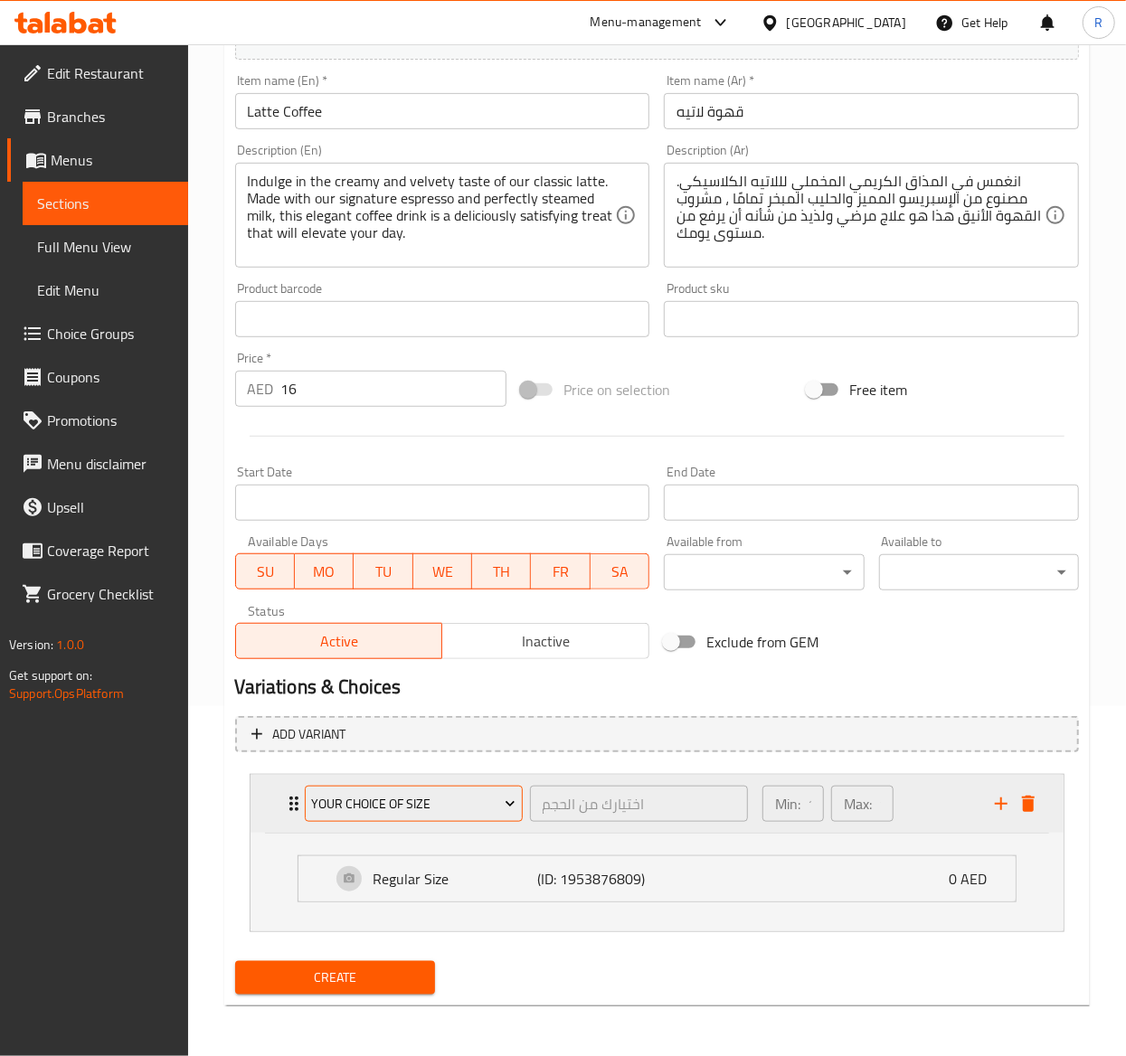
click at [376, 793] on span "Your Choice Of Size" at bounding box center [413, 804] width 204 height 23
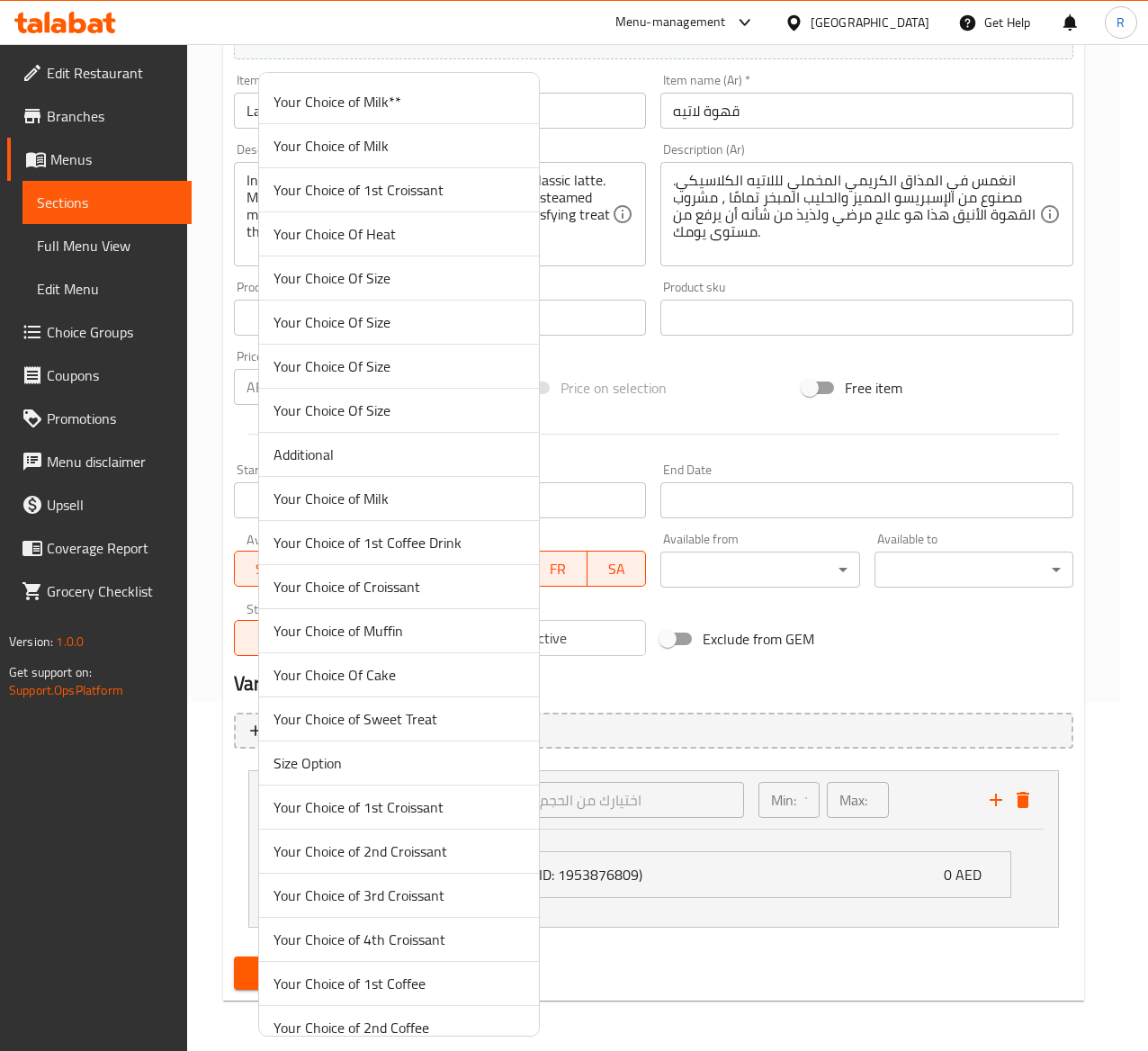
click at [314, 325] on span "Your Choice Of Size" at bounding box center [399, 322] width 251 height 22
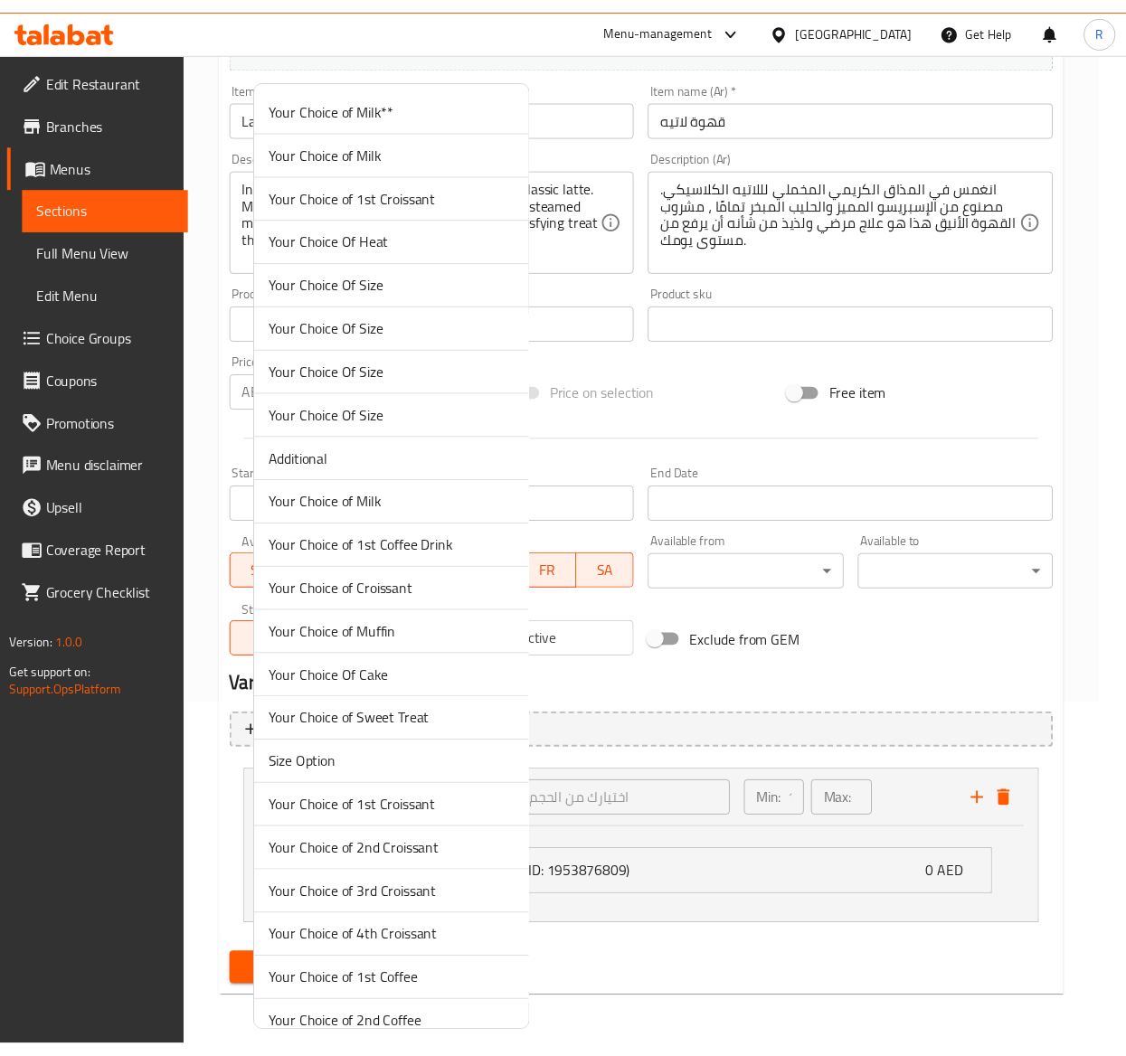
scroll to position [253, 0]
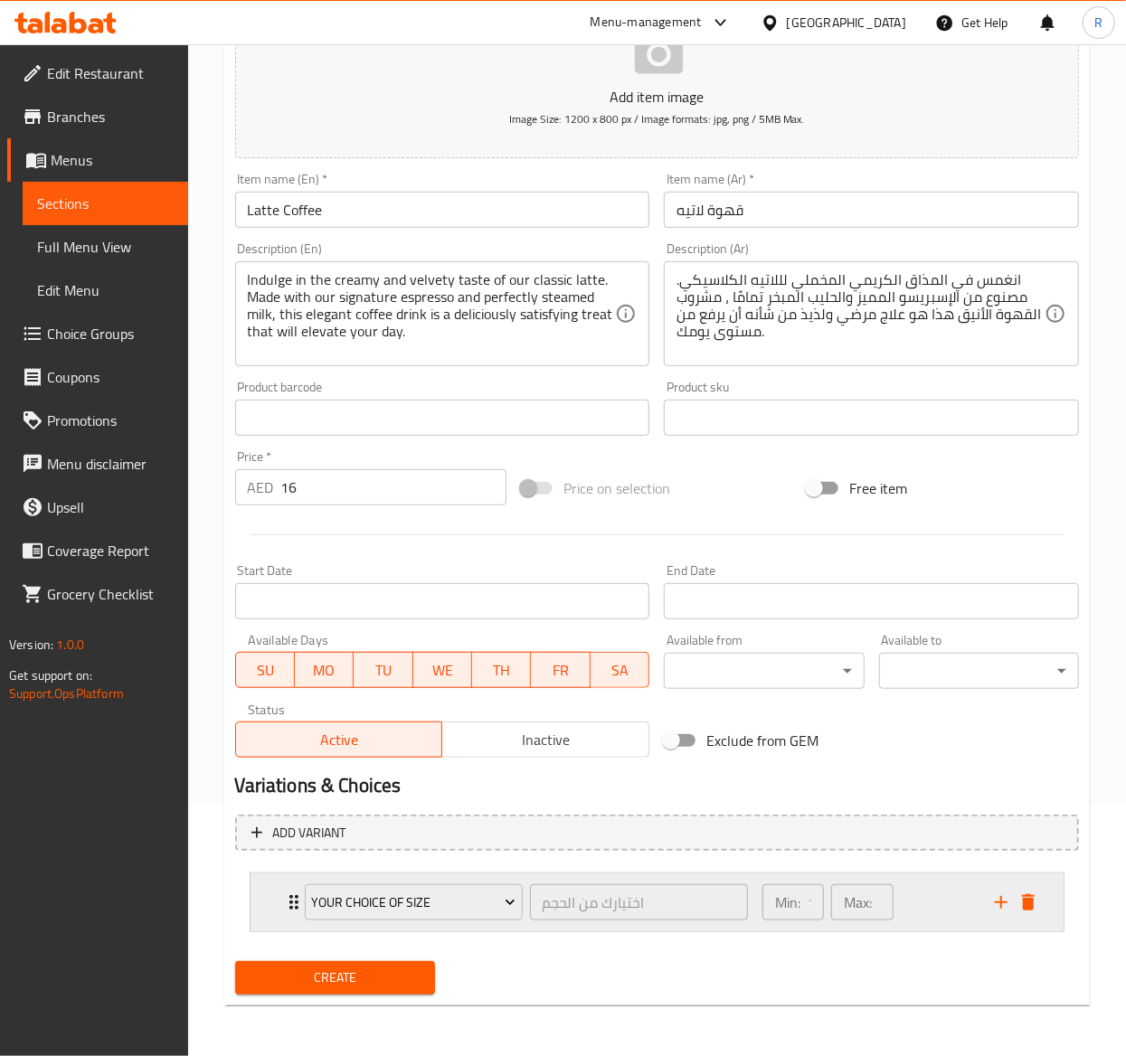
click at [294, 793] on div "Your Choice Of Size اختيارك من الحجم ​" at bounding box center [526, 903] width 465 height 58
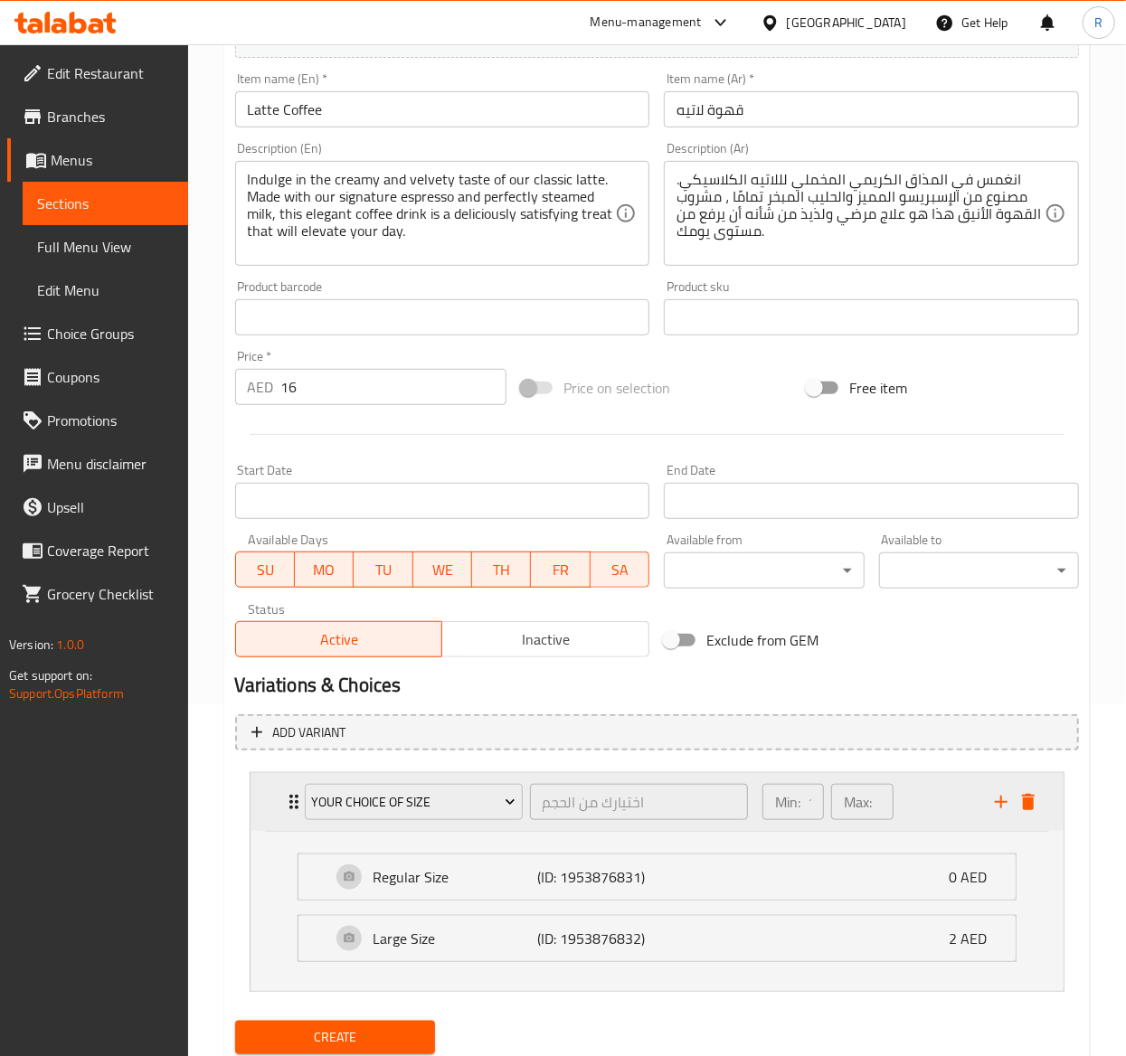
click at [290, 793] on div "Your Choice Of Size اختيارك من الحجم ​ Min: 1 ​ Max: 1 ​" at bounding box center [662, 802] width 759 height 58
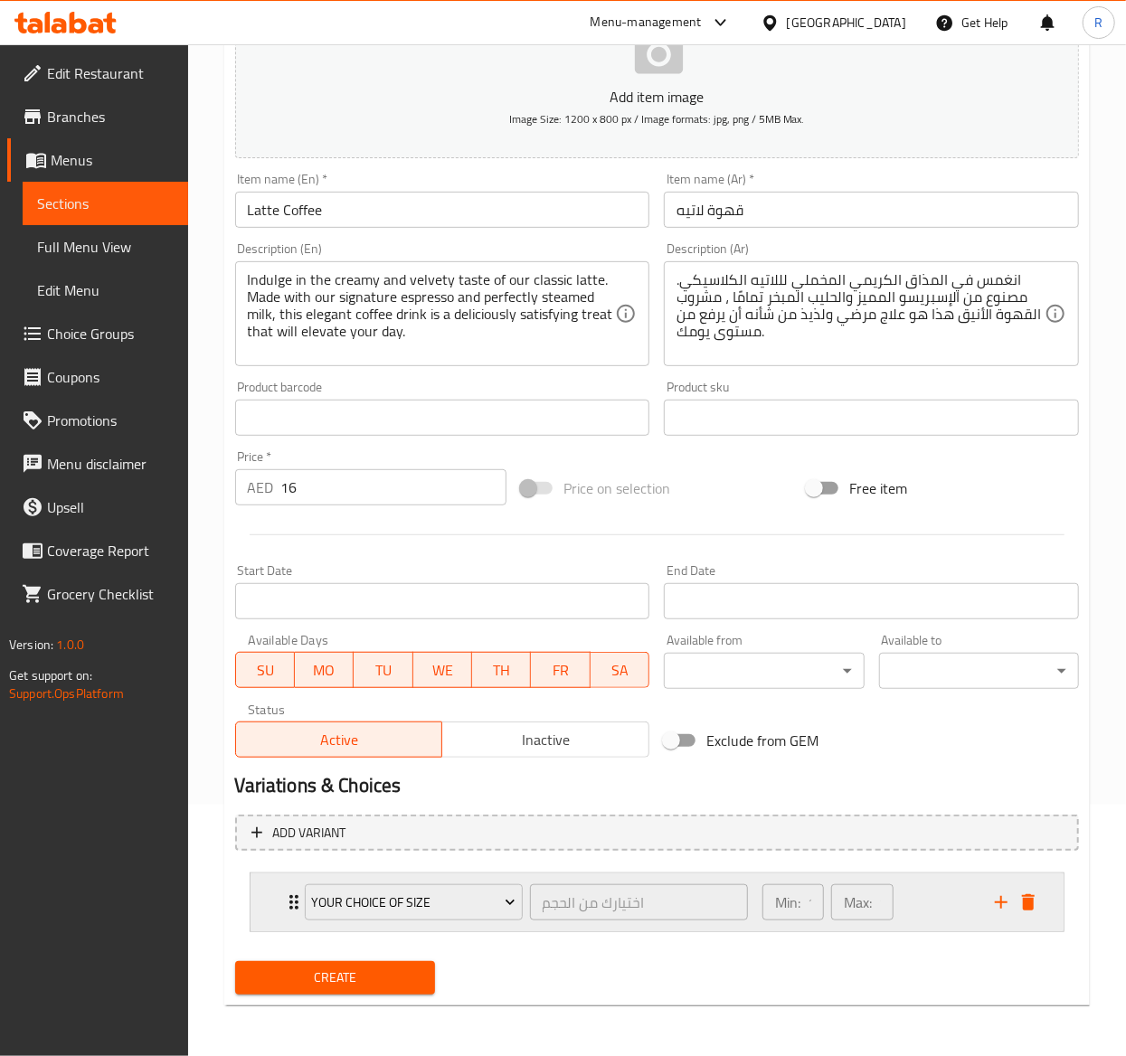
scroll to position [253, 0]
click at [1002, 793] on icon "add" at bounding box center [1001, 903] width 22 height 22
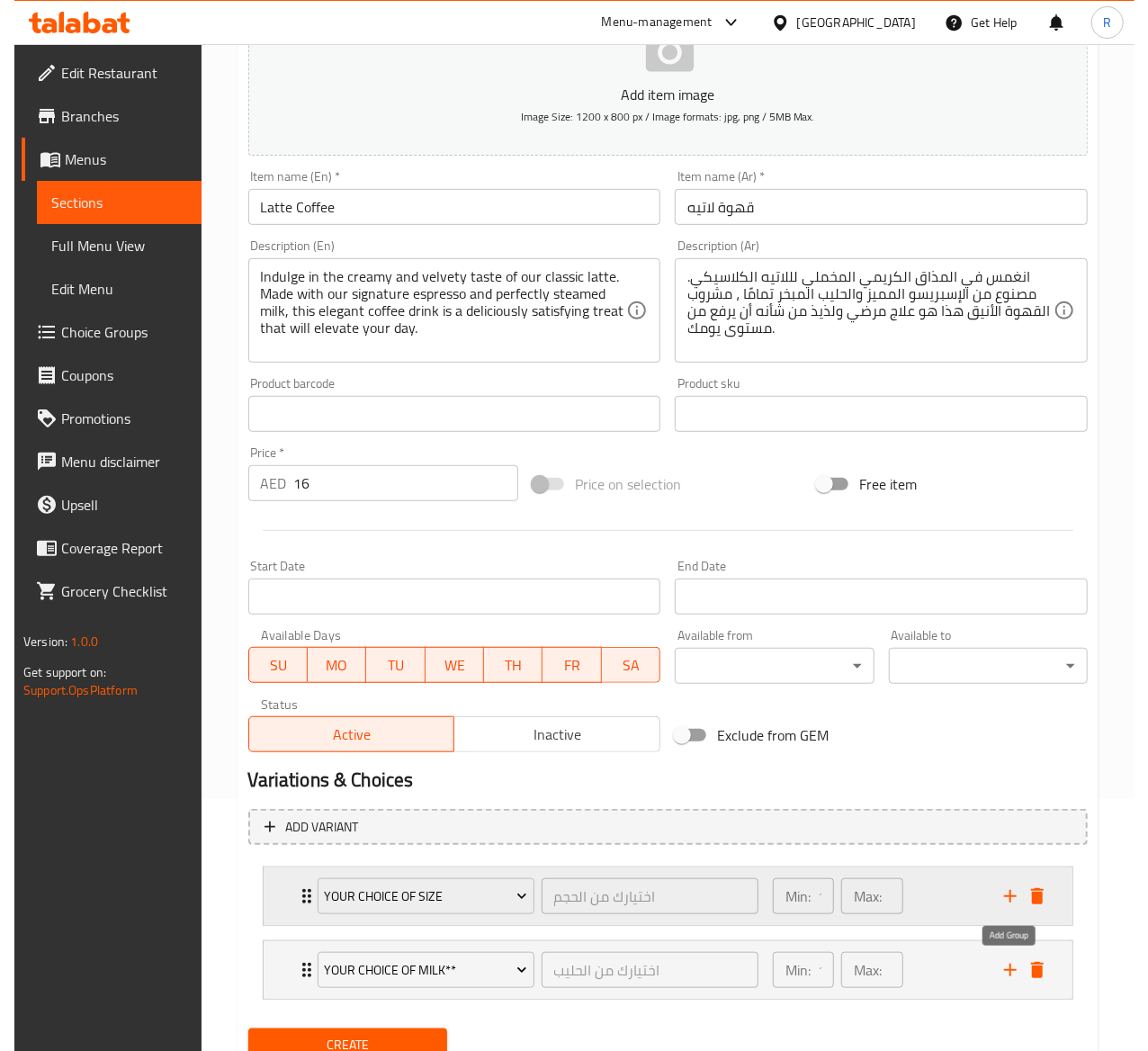
scroll to position [325, 0]
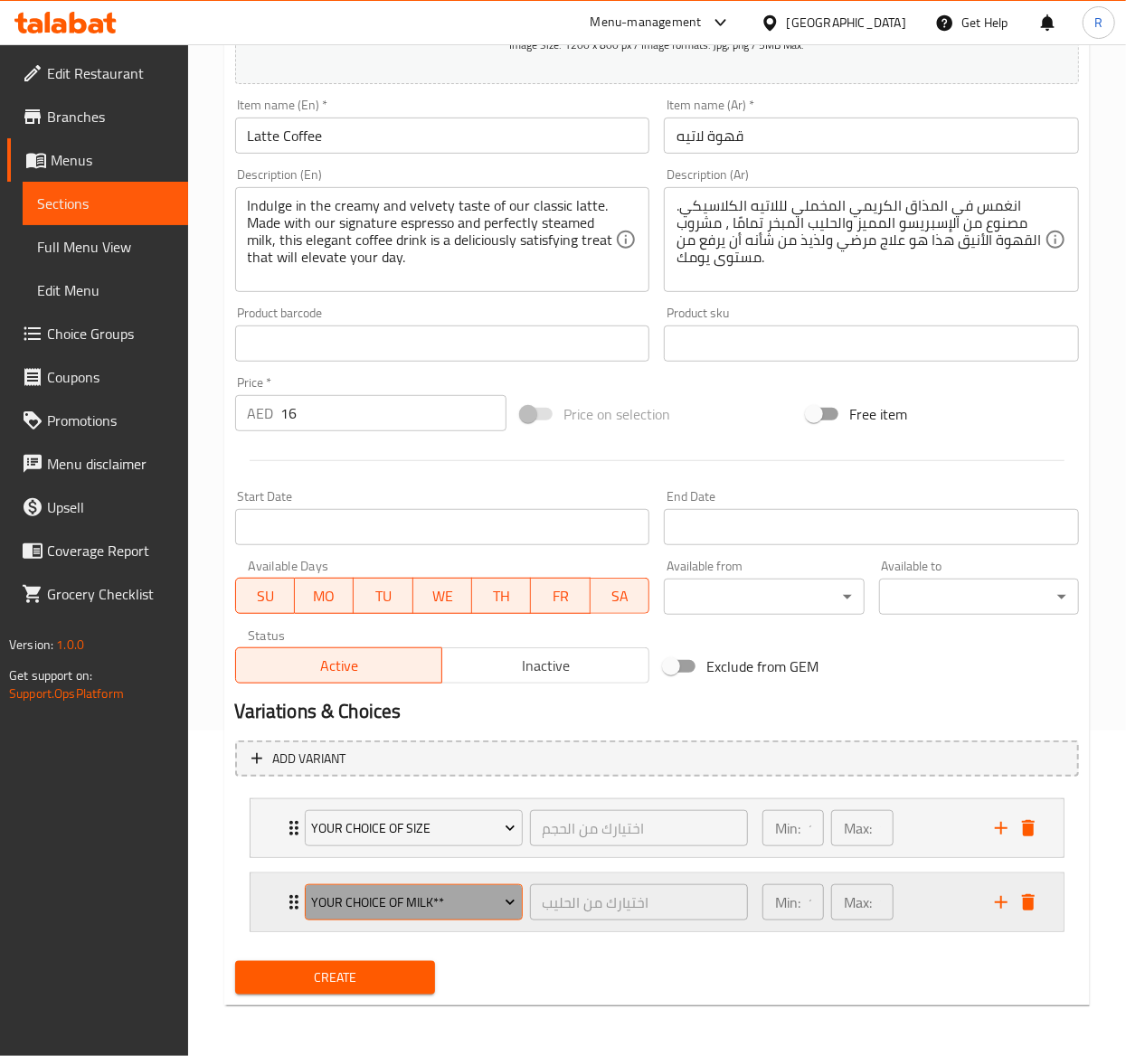
click at [416, 793] on button "Your Choice of Milk**" at bounding box center [414, 903] width 218 height 36
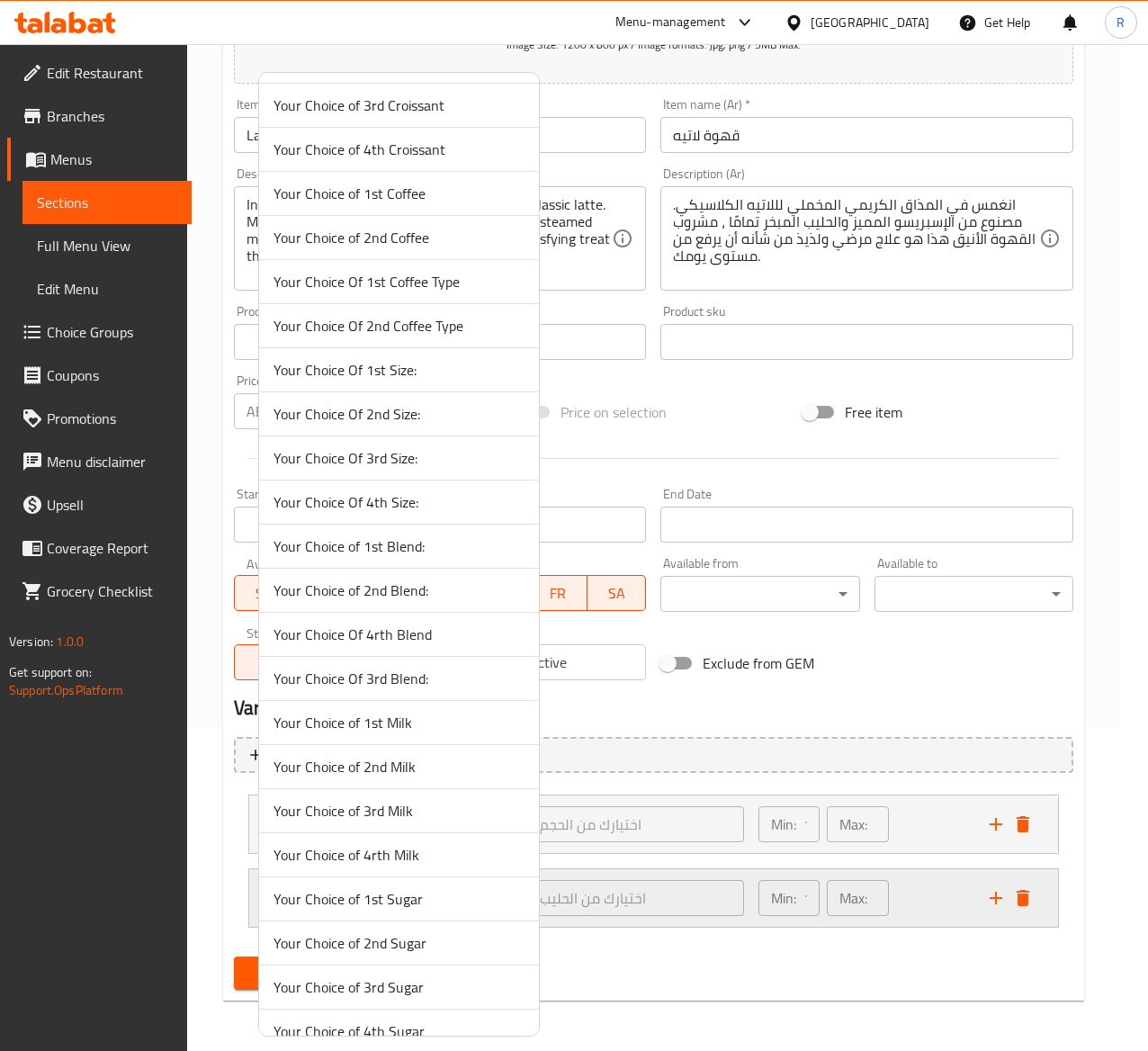
scroll to position [4566, 0]
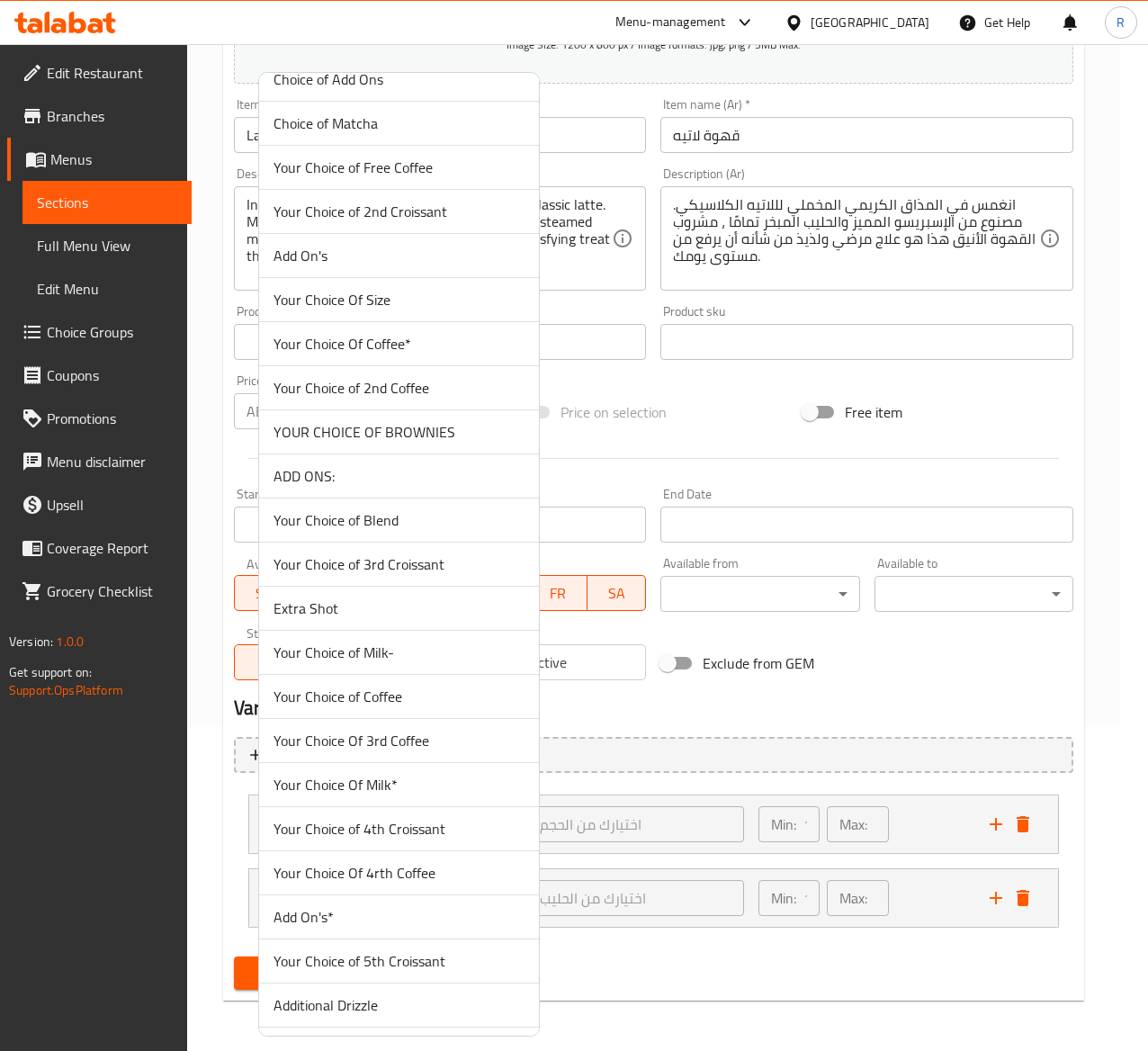
click at [396, 531] on span "Your Choice of Blend" at bounding box center [399, 521] width 251 height 22
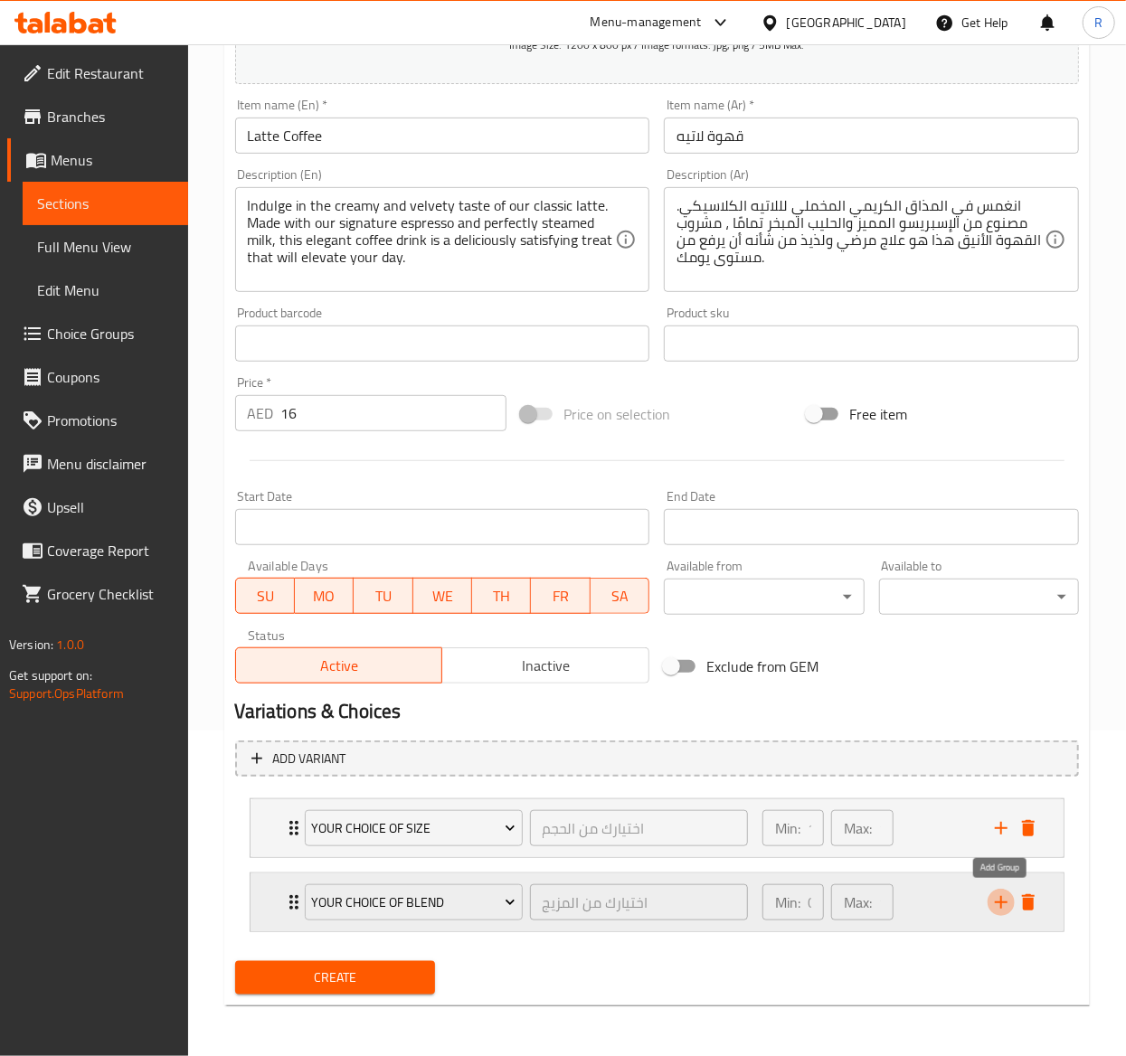
click at [1007, 793] on icon "add" at bounding box center [1001, 903] width 22 height 22
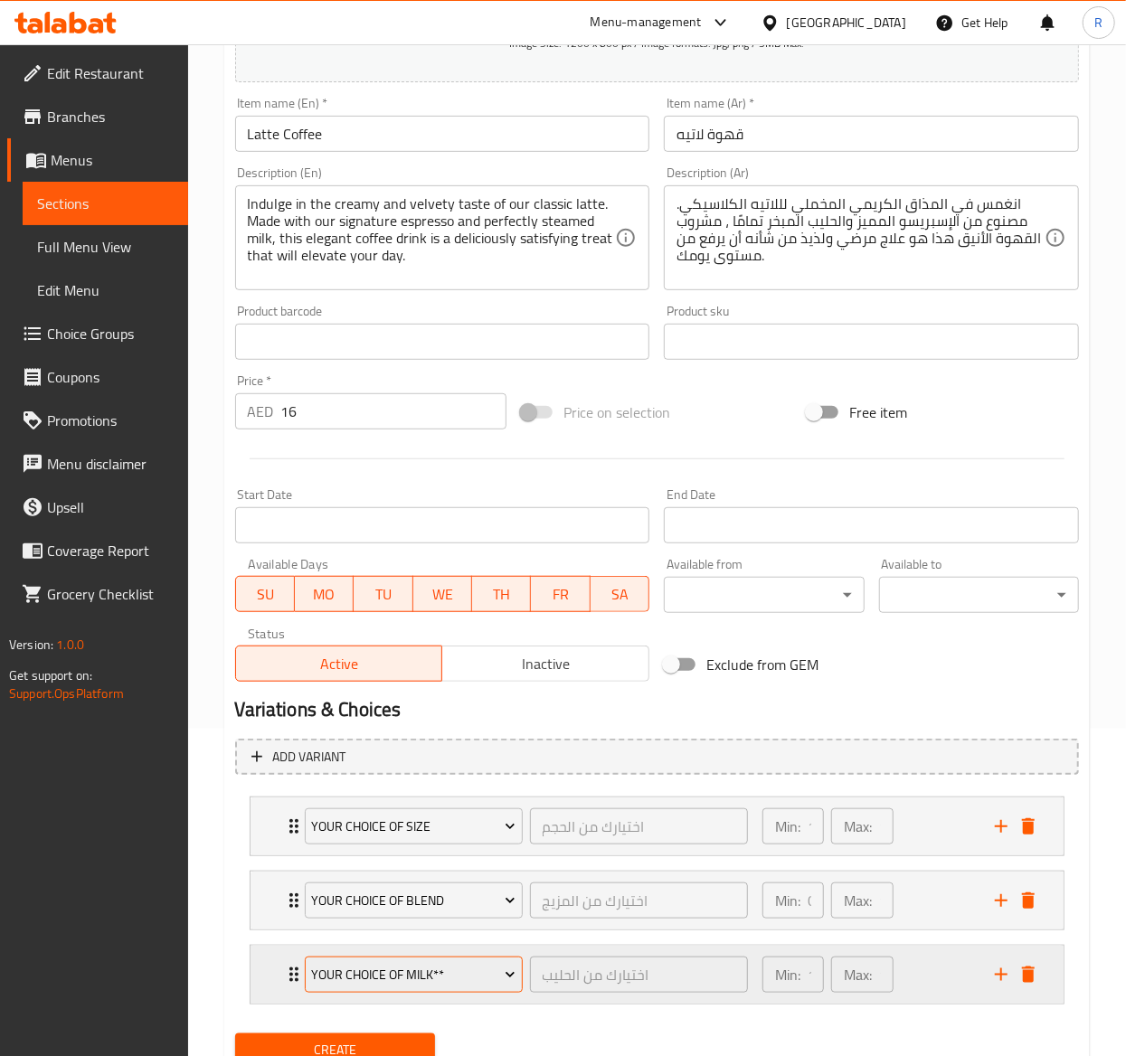
click at [371, 793] on span "Your Choice of Milk**" at bounding box center [413, 975] width 204 height 23
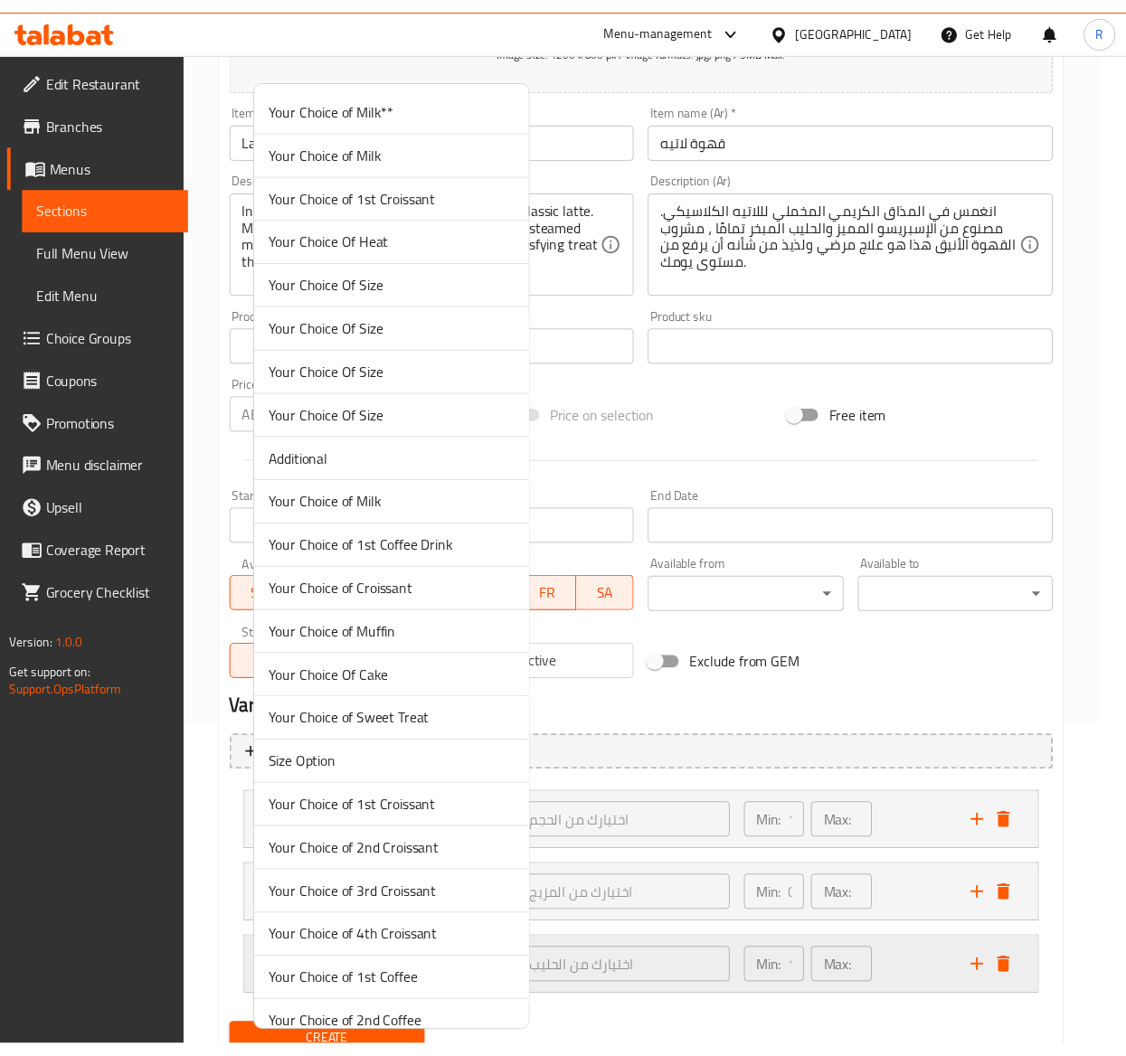
scroll to position [4856, 0]
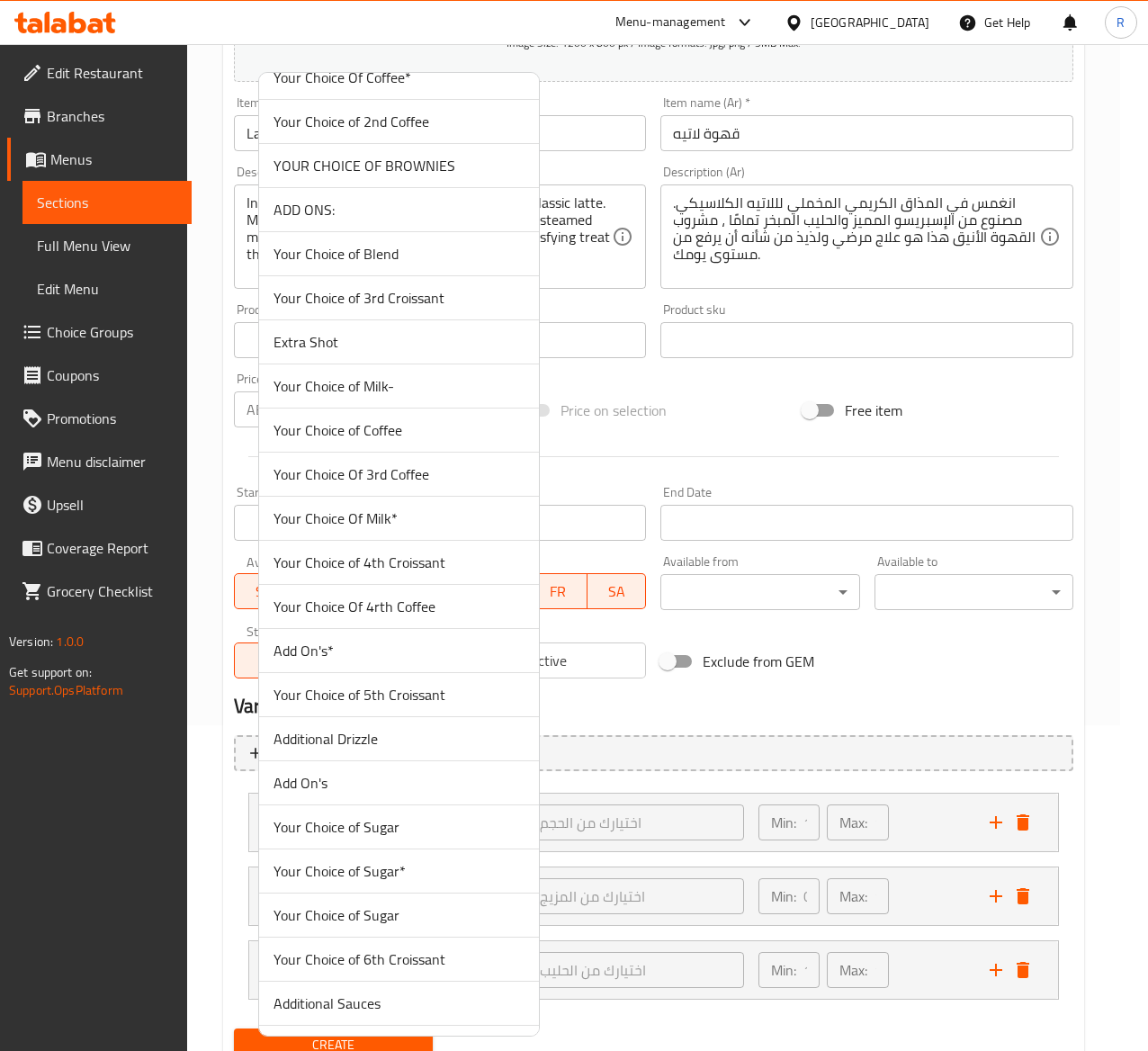
click at [404, 529] on span "Your Choice Of Milk*" at bounding box center [399, 519] width 251 height 22
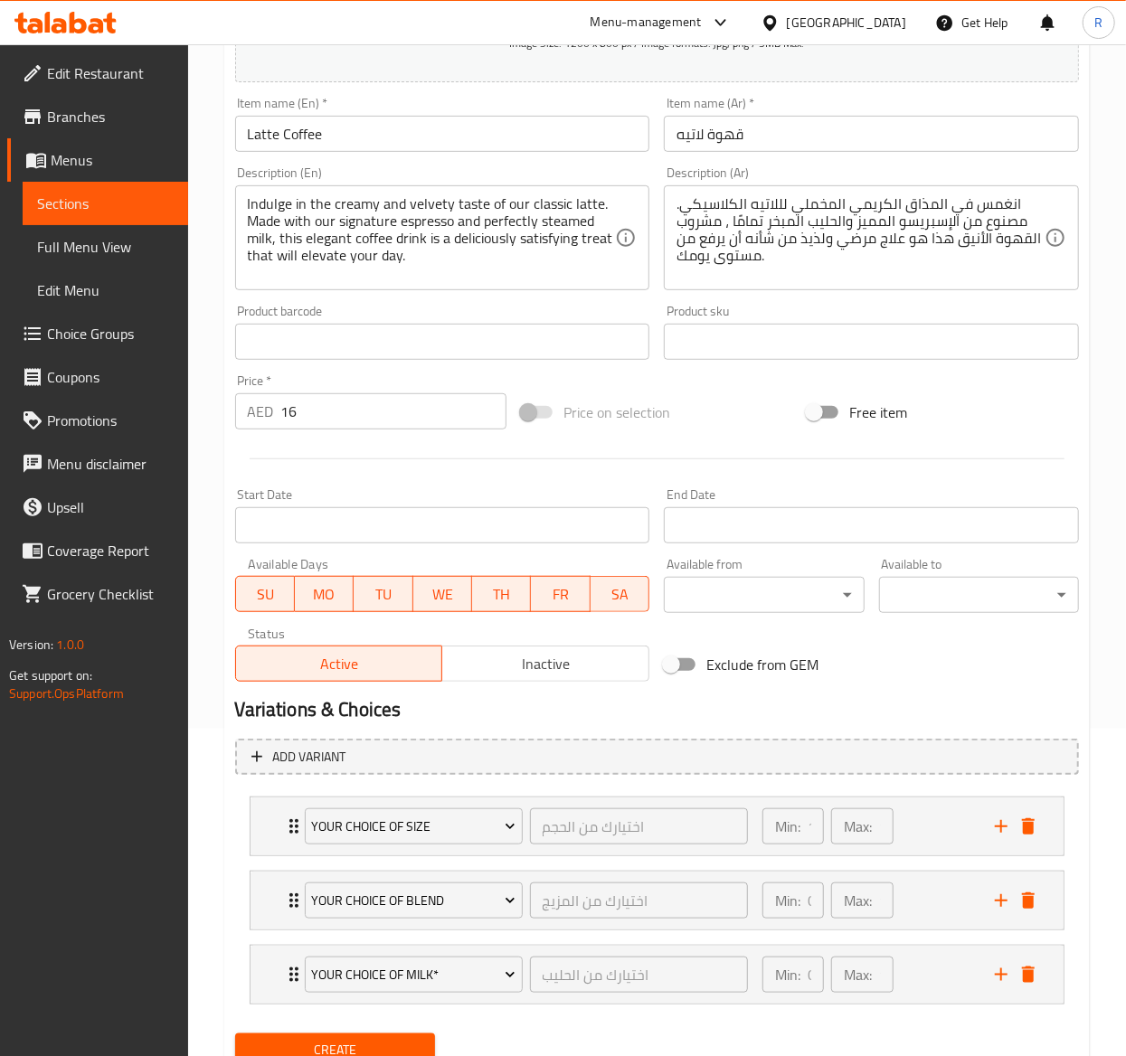
scroll to position [403, 0]
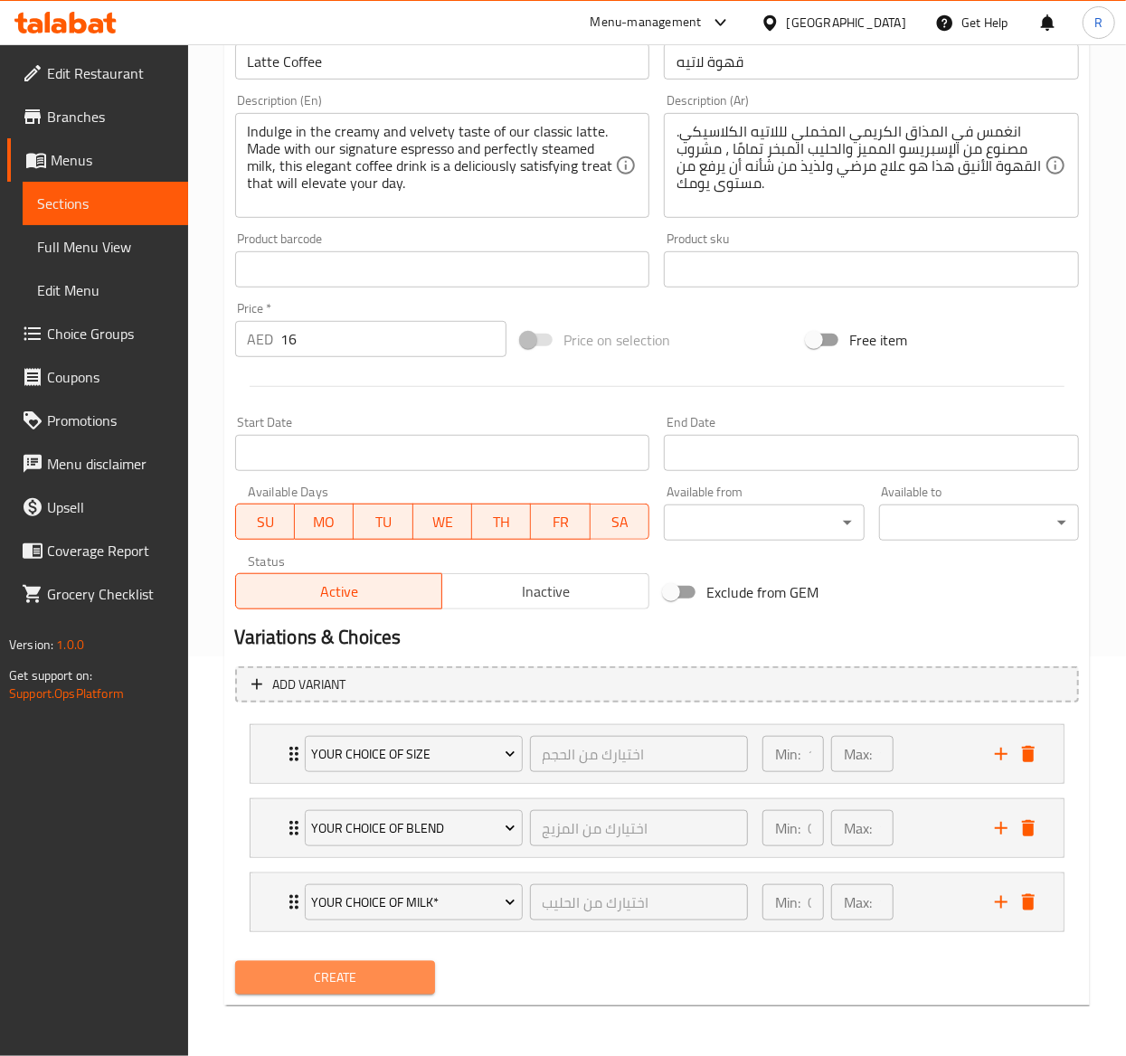
click at [402, 793] on span "Create" at bounding box center [335, 978] width 171 height 23
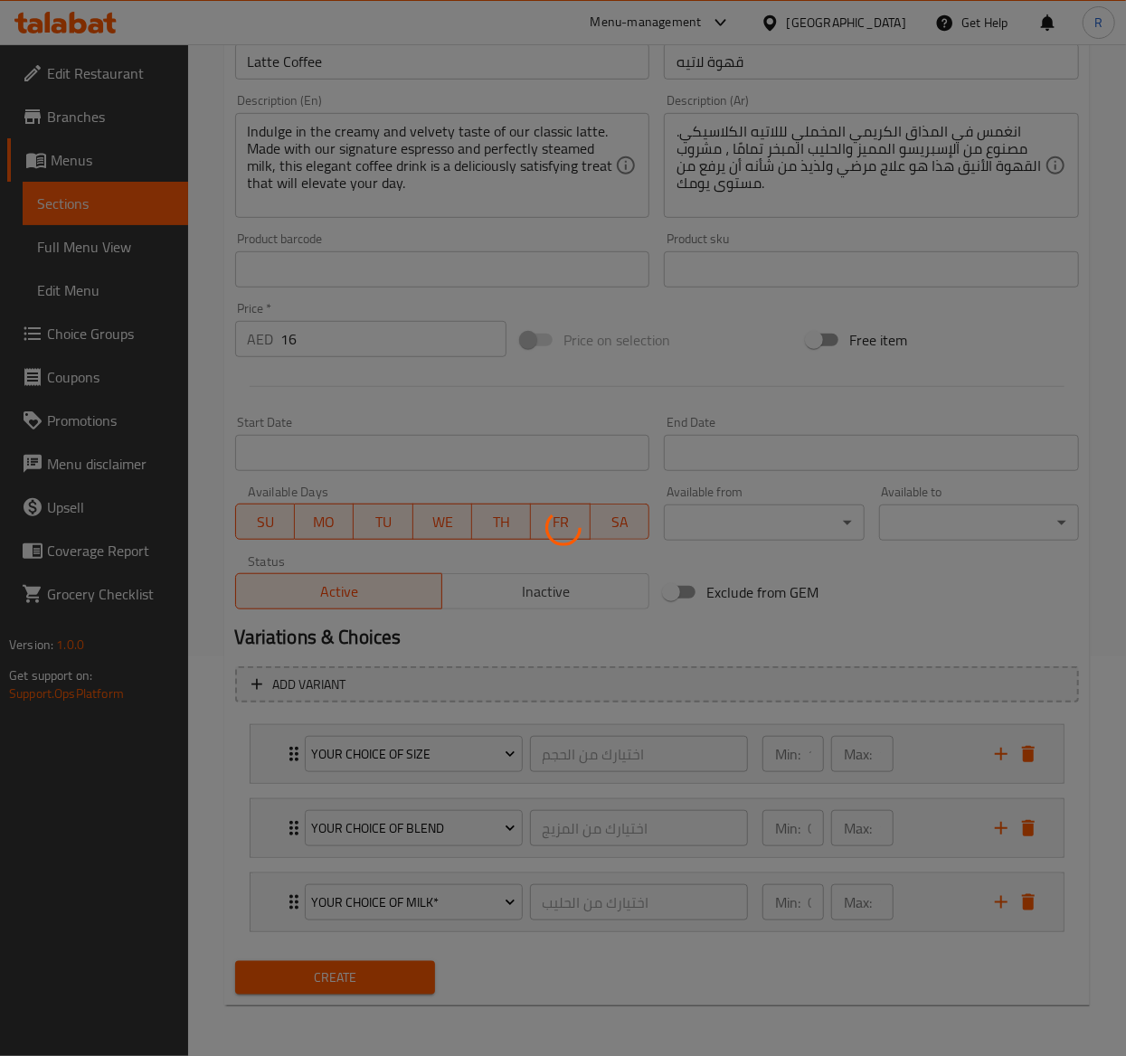
type input "0"
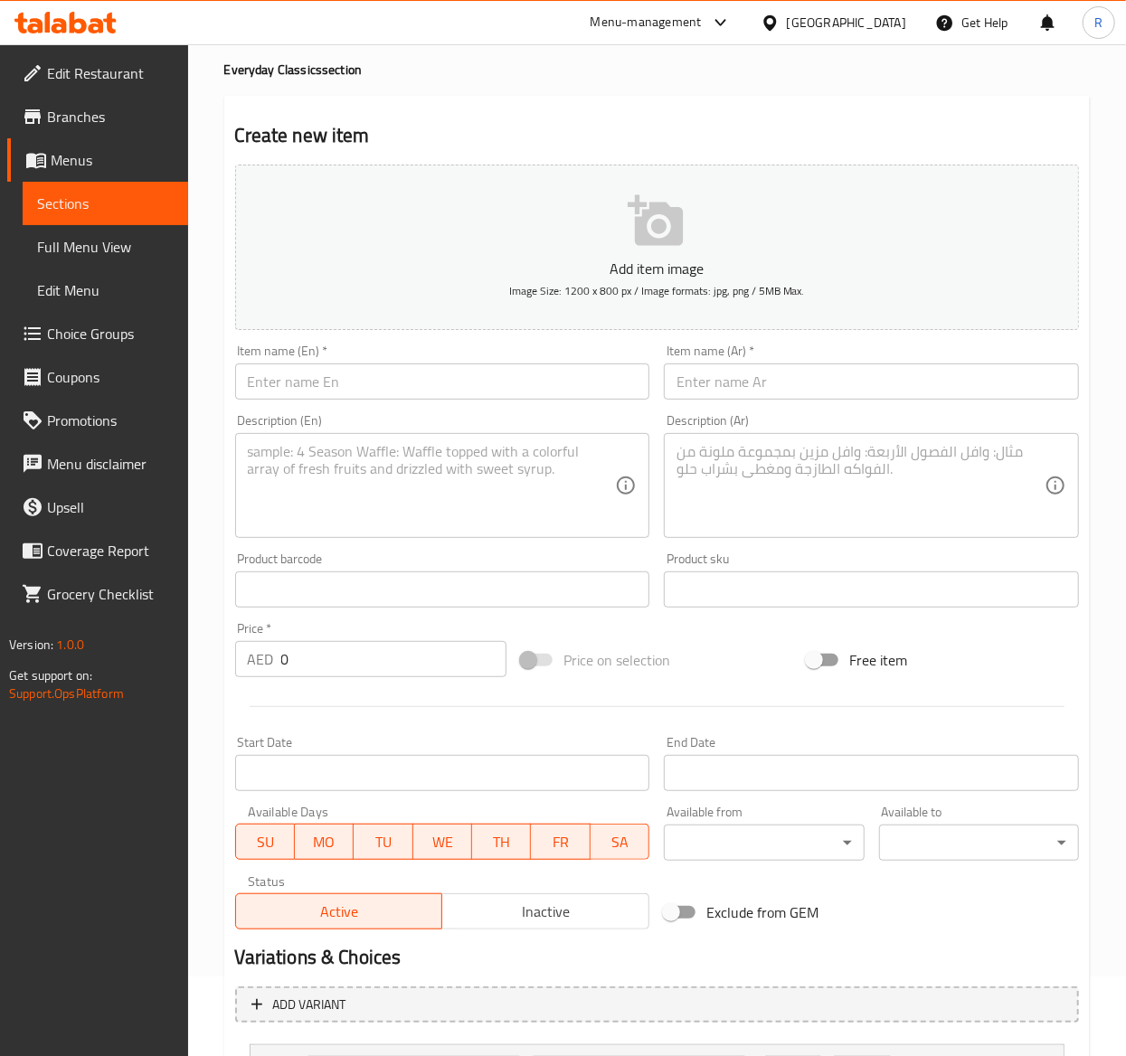
scroll to position [0, 0]
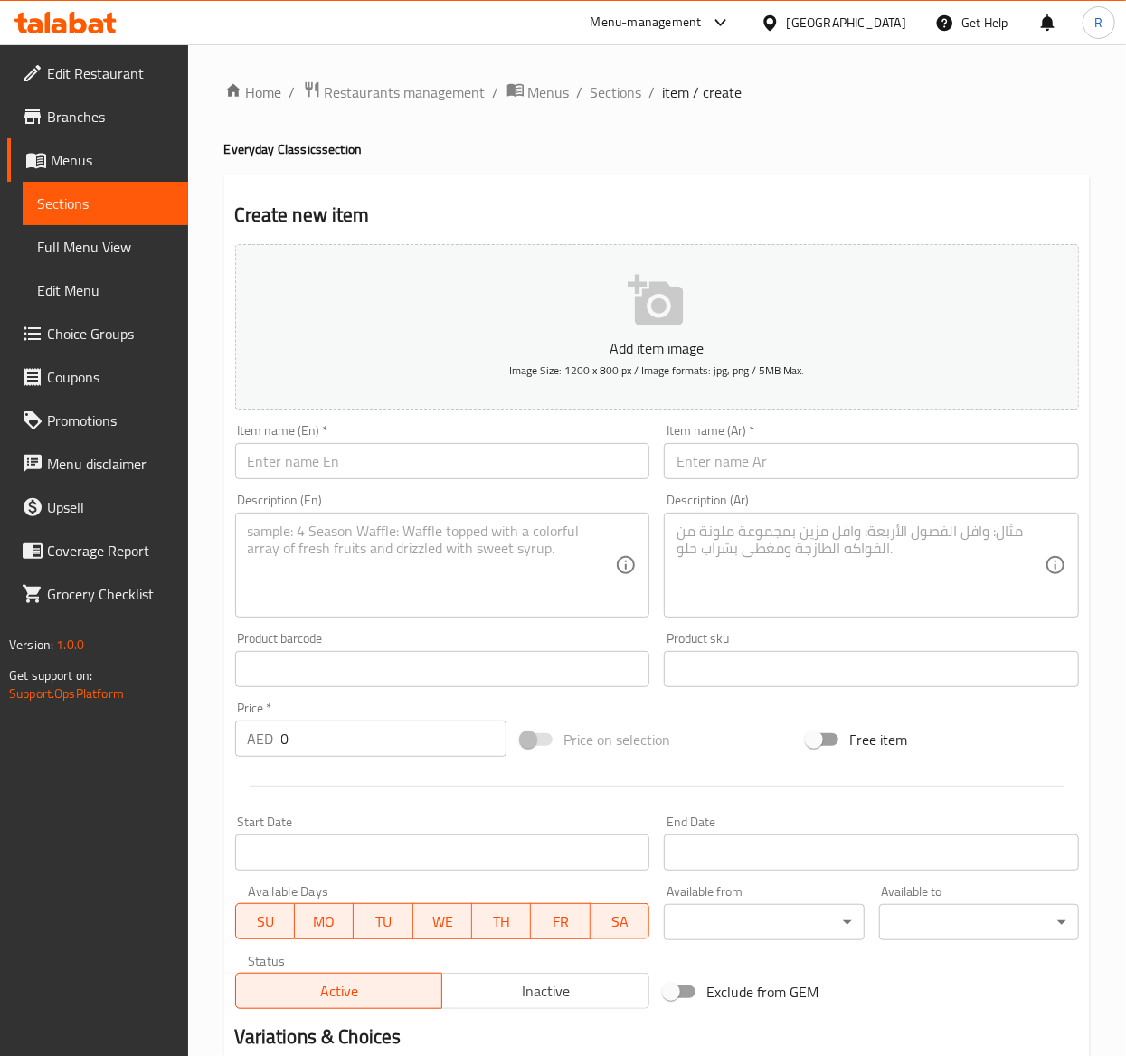
click at [617, 103] on span "Sections" at bounding box center [617, 92] width 52 height 22
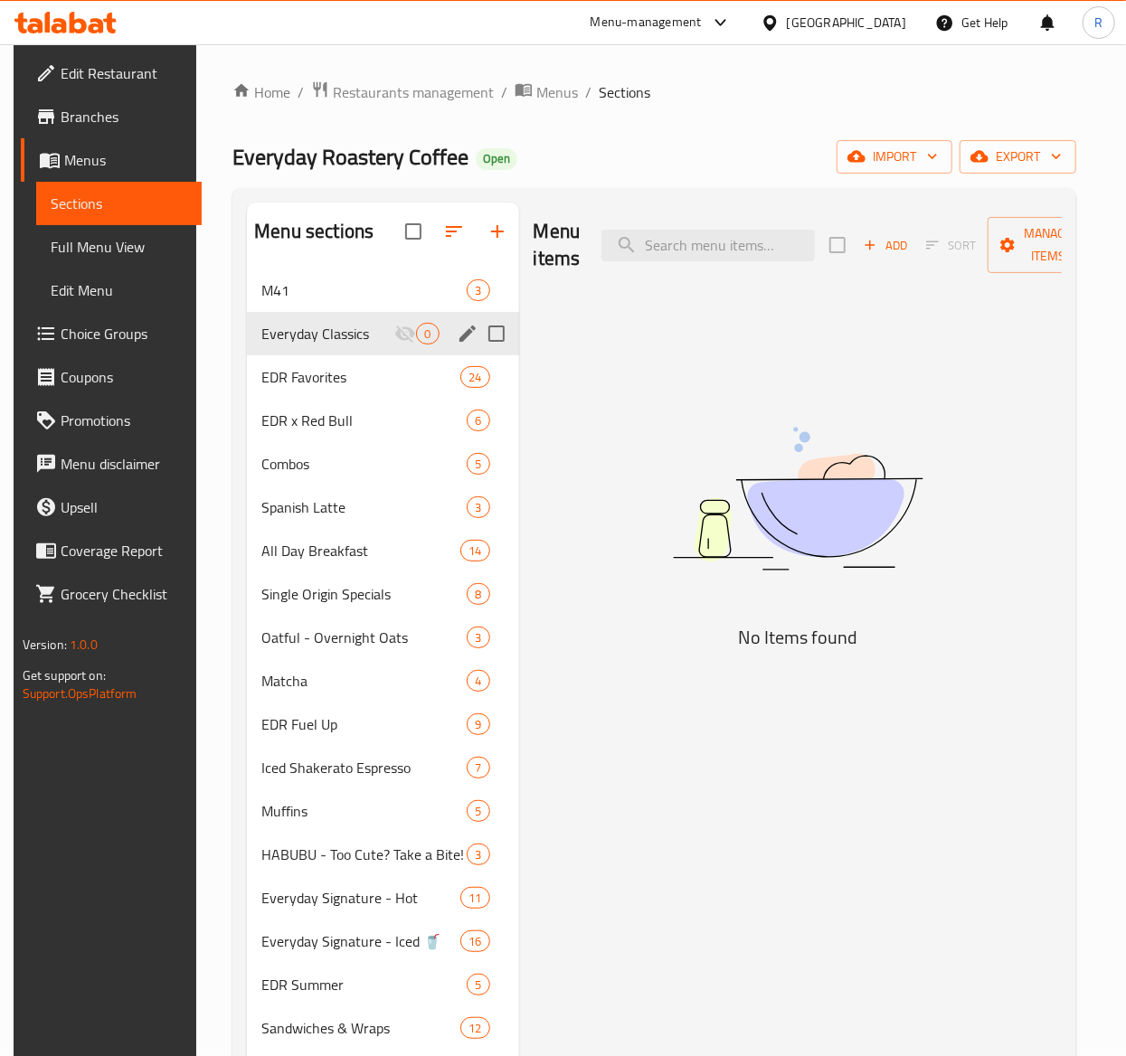
click at [367, 336] on span "Everyday Classics" at bounding box center [327, 334] width 133 height 22
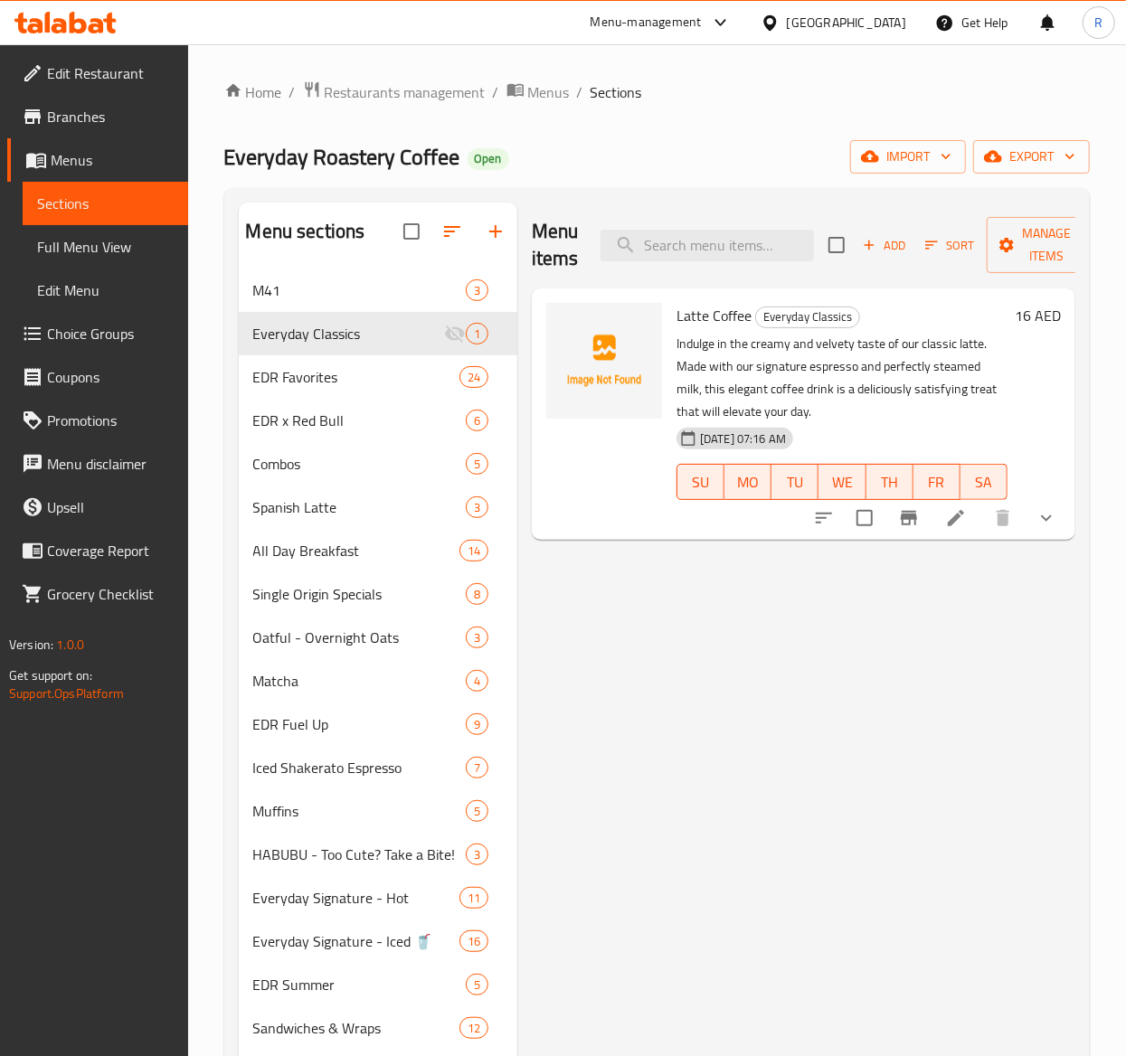
click at [964, 524] on icon at bounding box center [956, 518] width 22 height 22
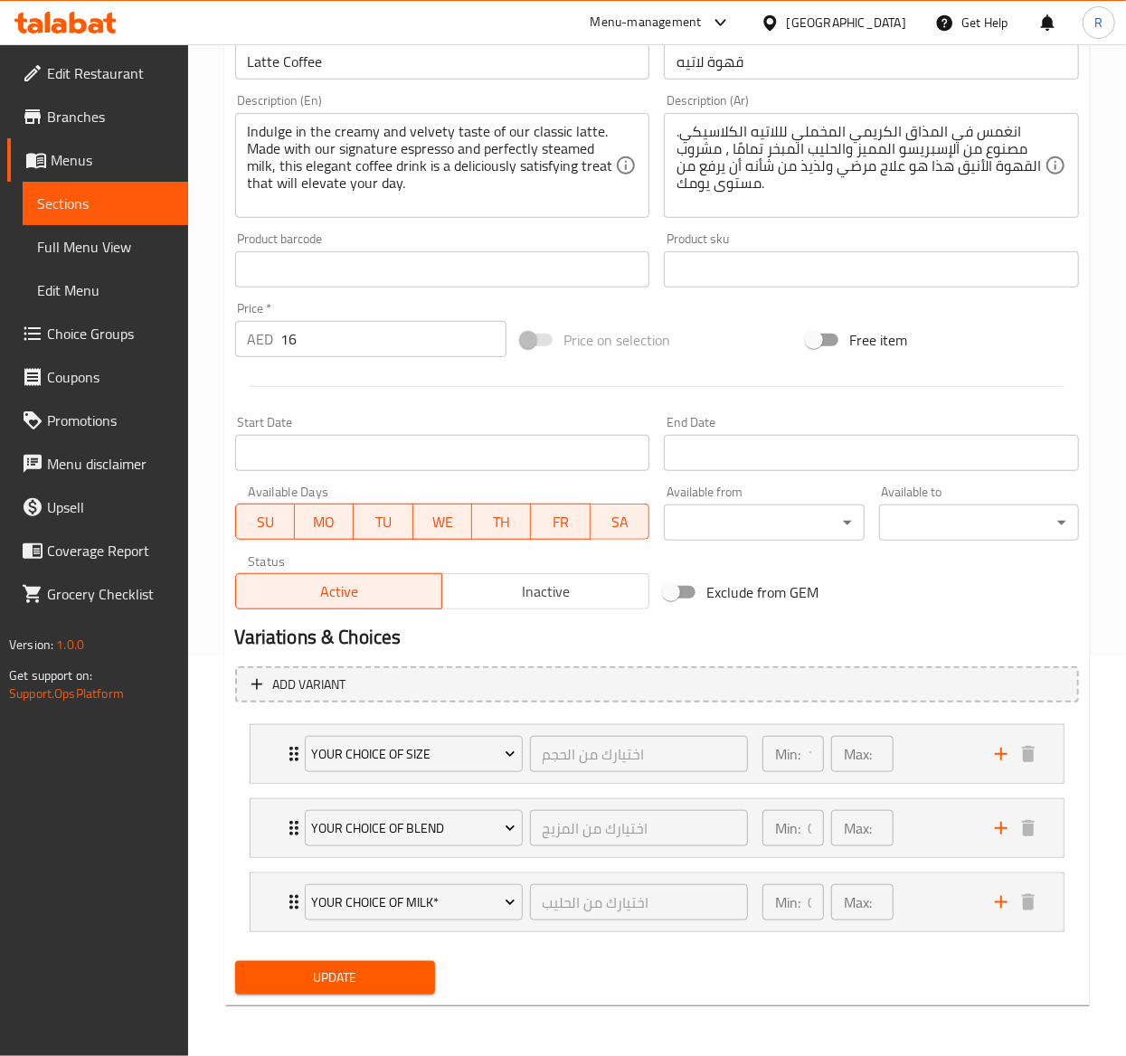
scroll to position [403, 0]
click at [1004, 793] on icon "add" at bounding box center [1001, 903] width 22 height 22
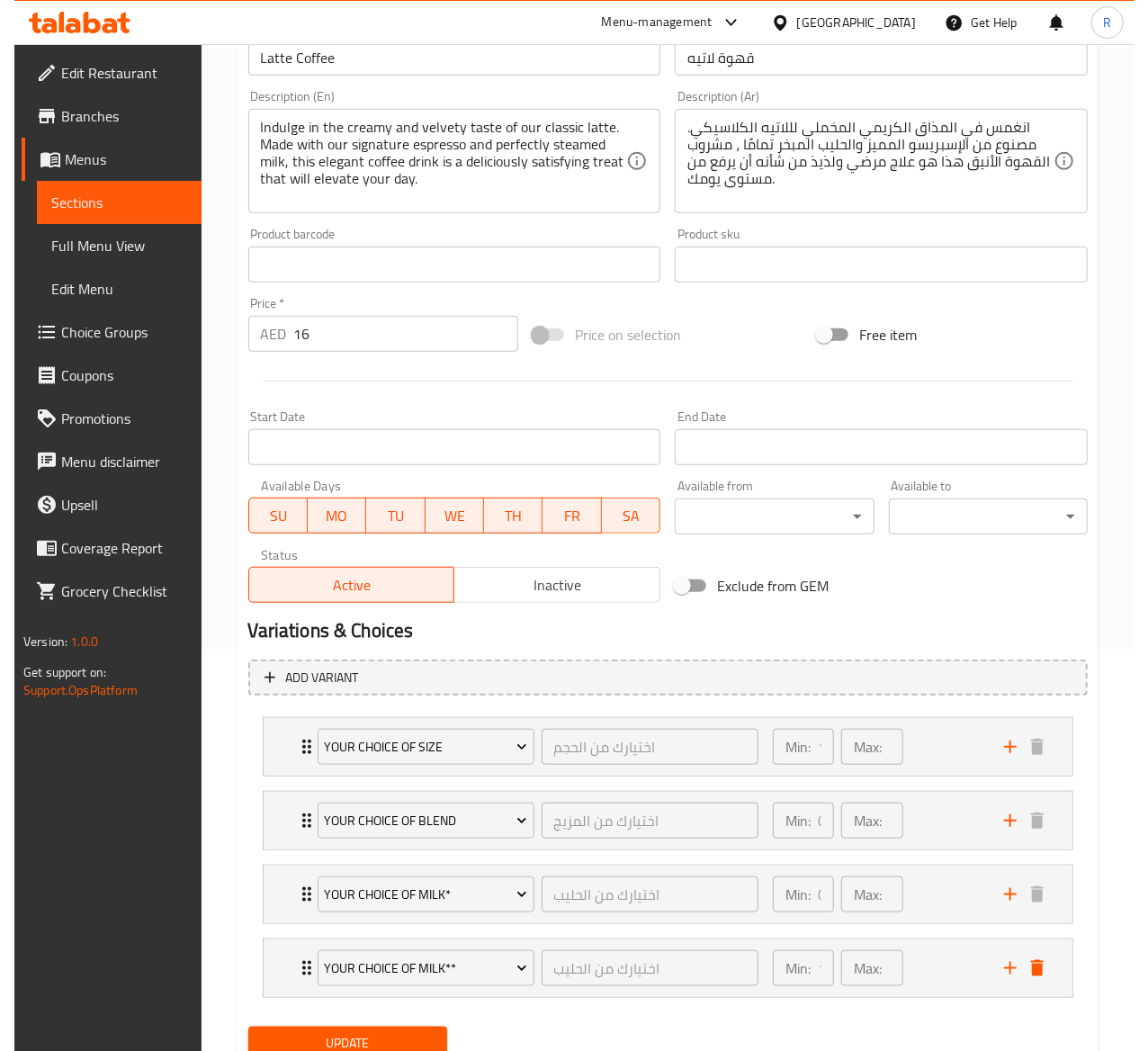
scroll to position [476, 0]
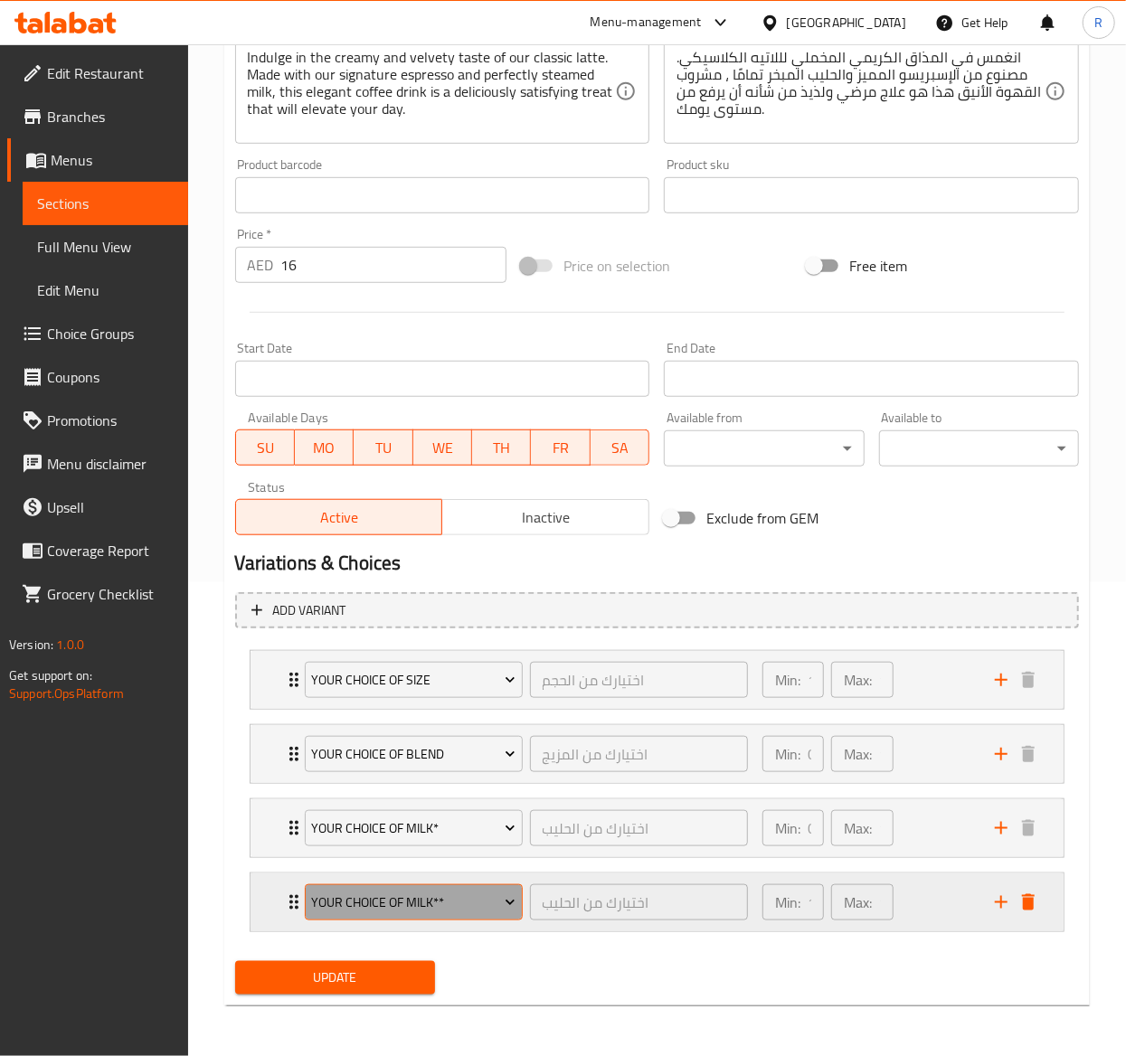
click at [413, 793] on button "Your Choice of Milk**" at bounding box center [414, 903] width 218 height 36
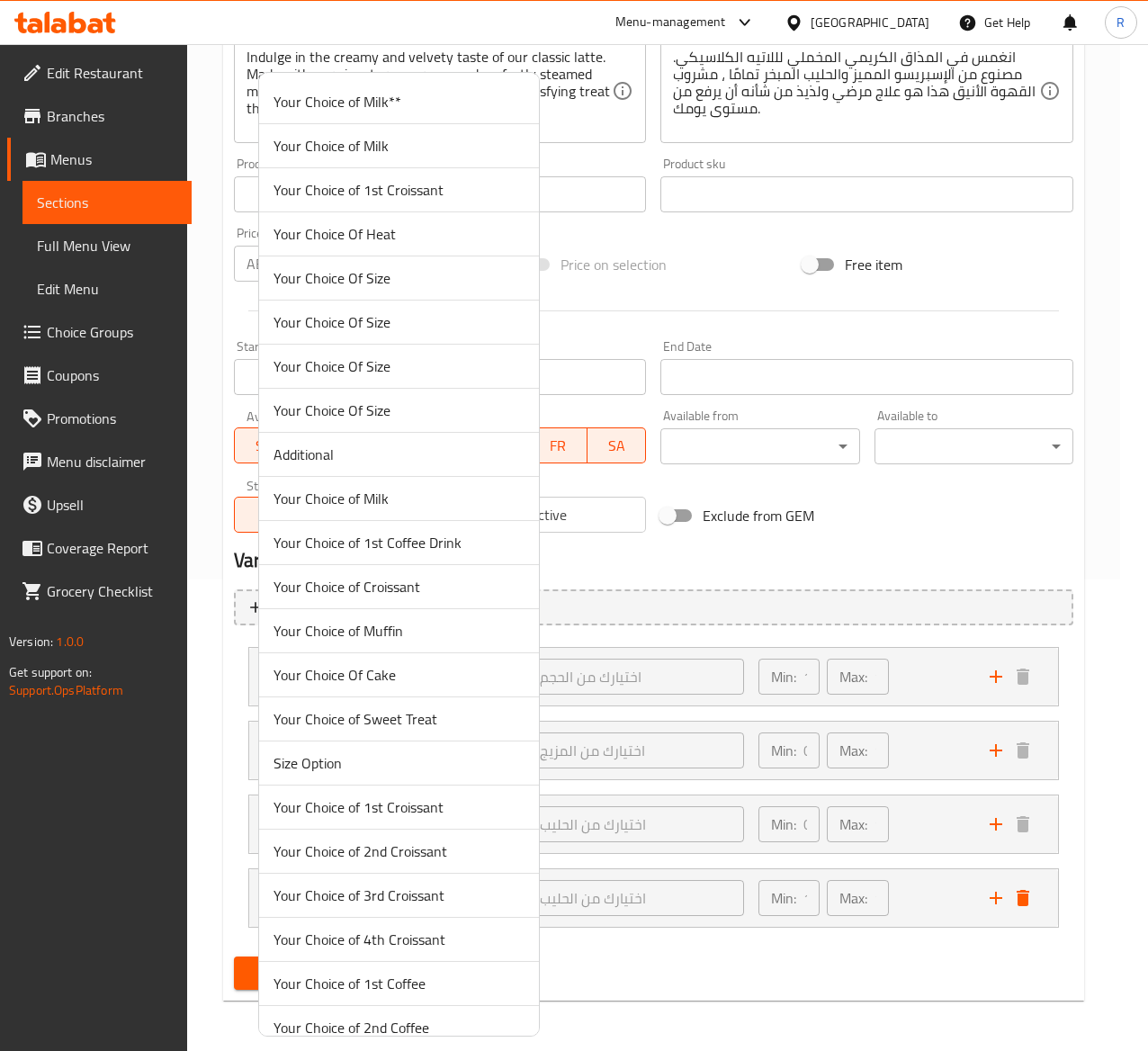
click at [1117, 529] on div at bounding box center [574, 526] width 1148 height 1051
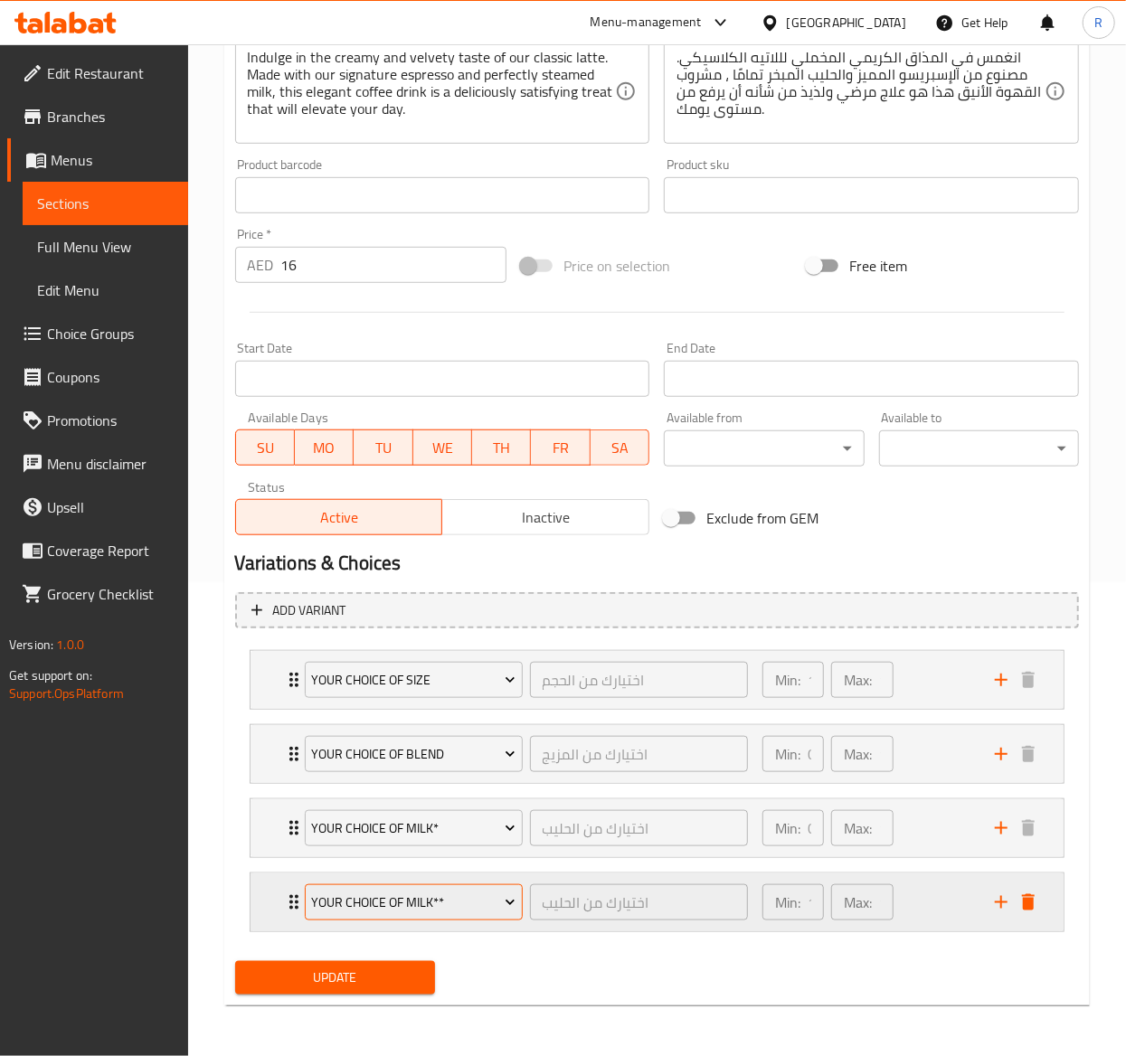
click at [442, 793] on button "Your Choice of Milk**" at bounding box center [414, 903] width 218 height 36
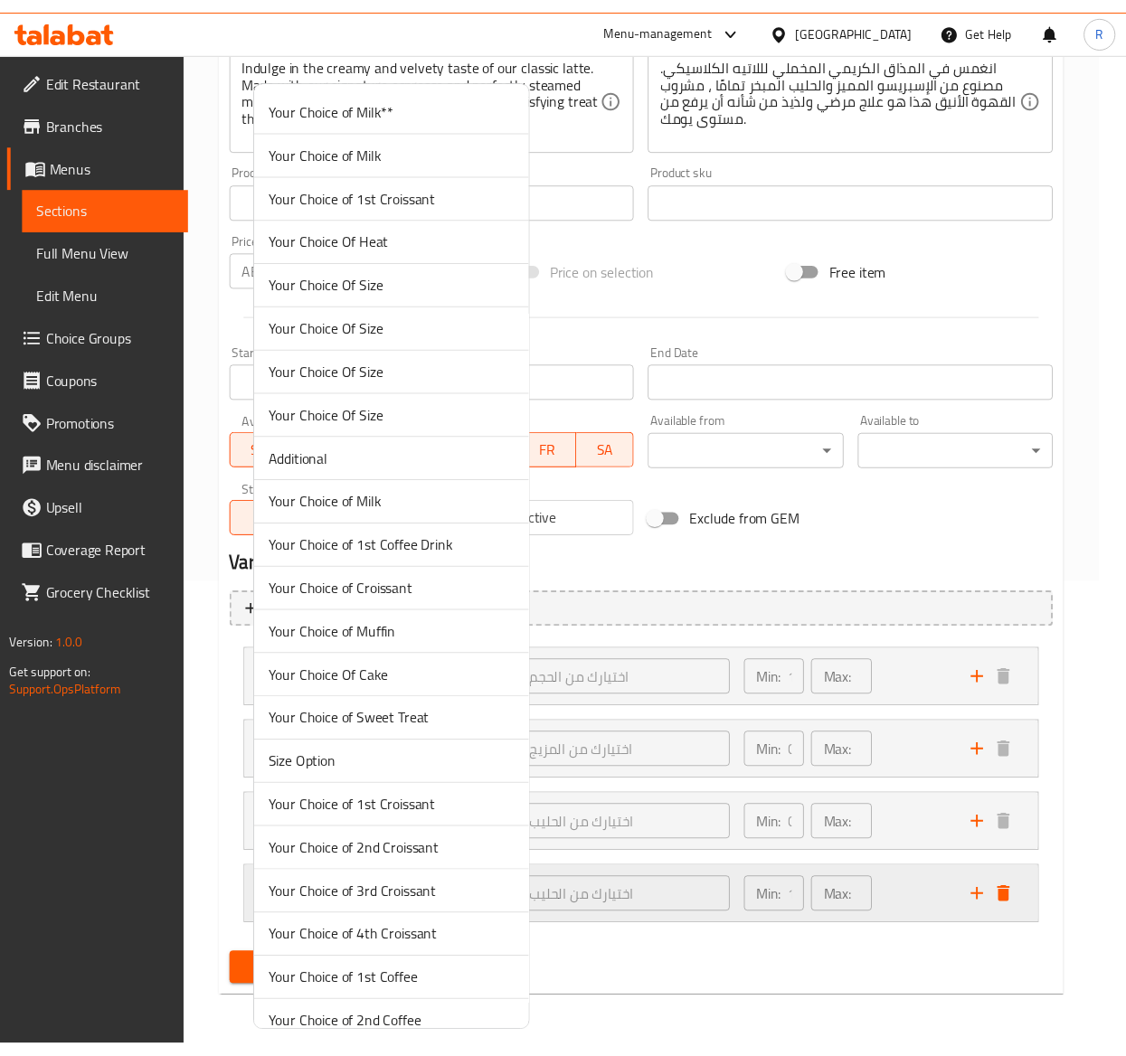
scroll to position [5391, 0]
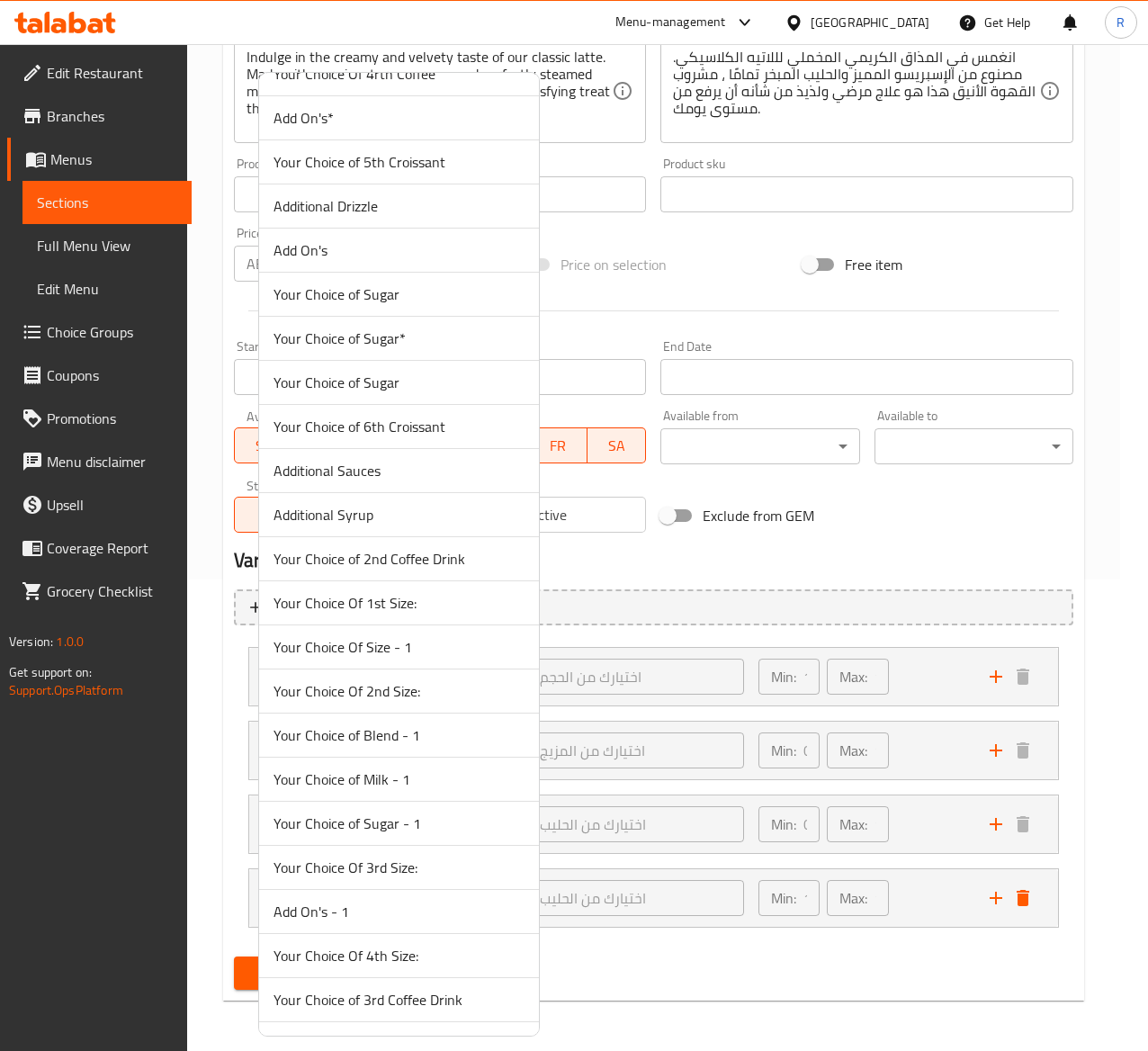
click at [426, 128] on span "Add On's*" at bounding box center [399, 118] width 251 height 22
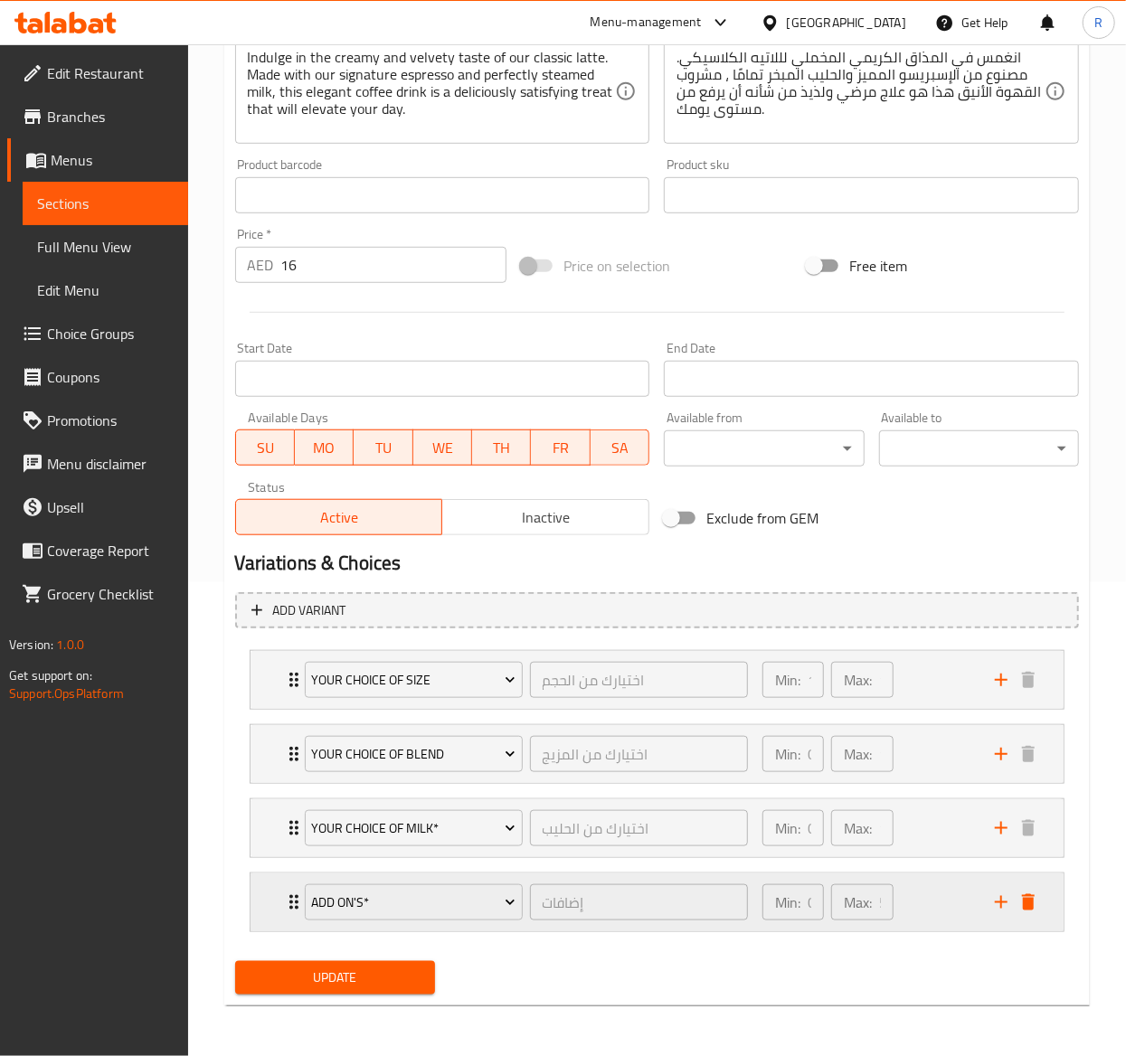
click at [287, 793] on icon "Expand" at bounding box center [294, 903] width 22 height 22
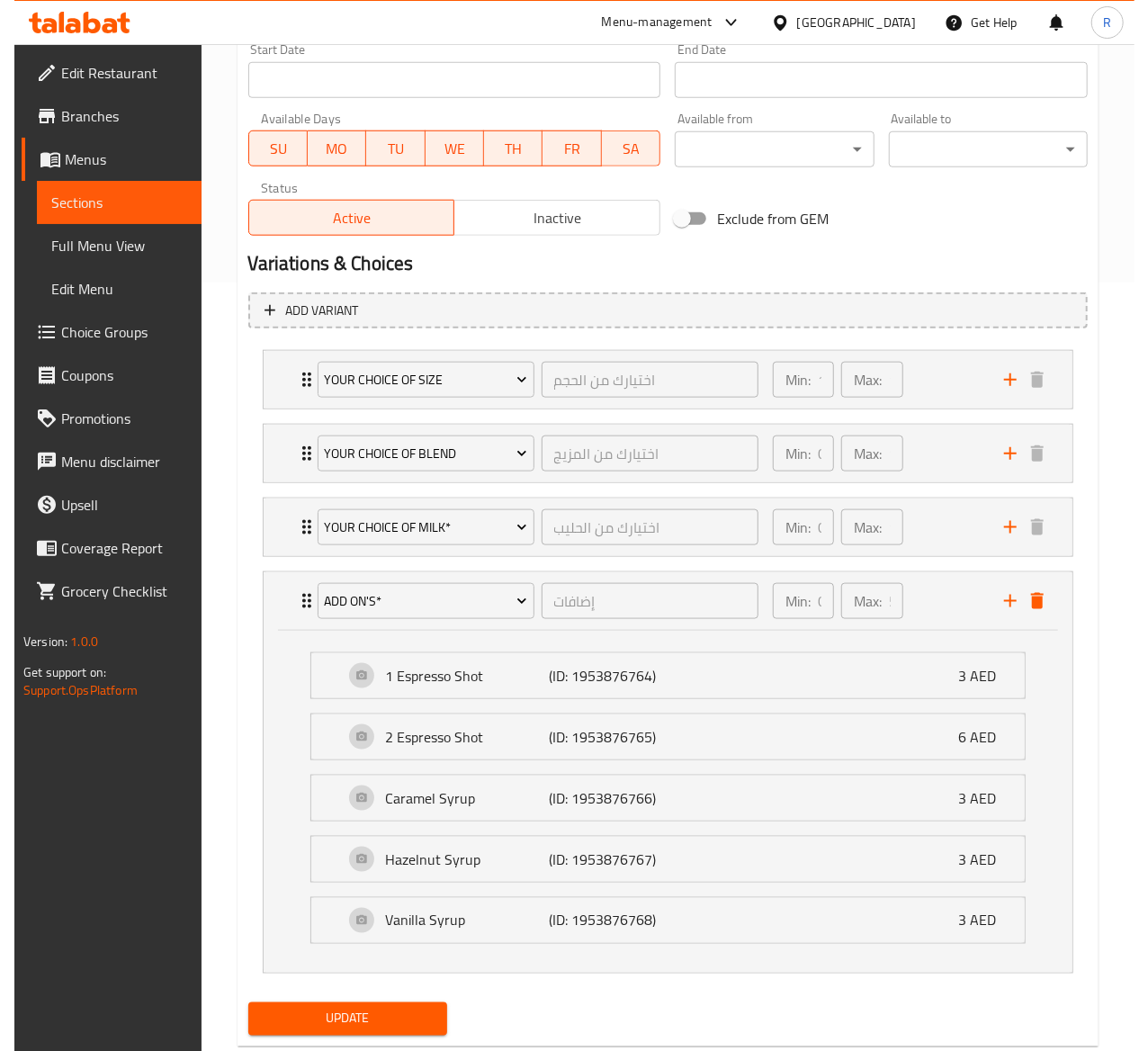
scroll to position [764, 0]
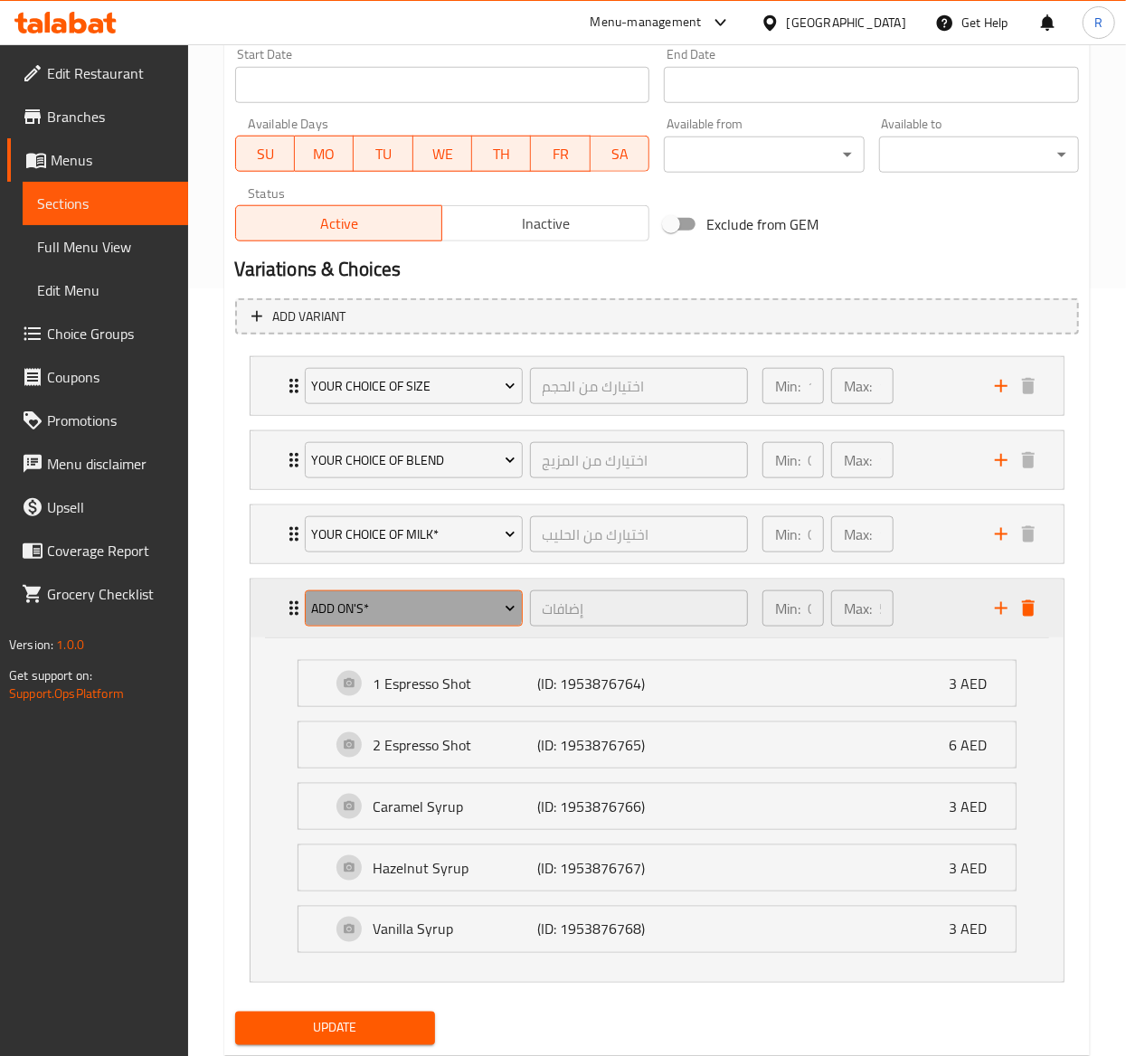
click at [376, 608] on span "Add On's*" at bounding box center [413, 609] width 204 height 23
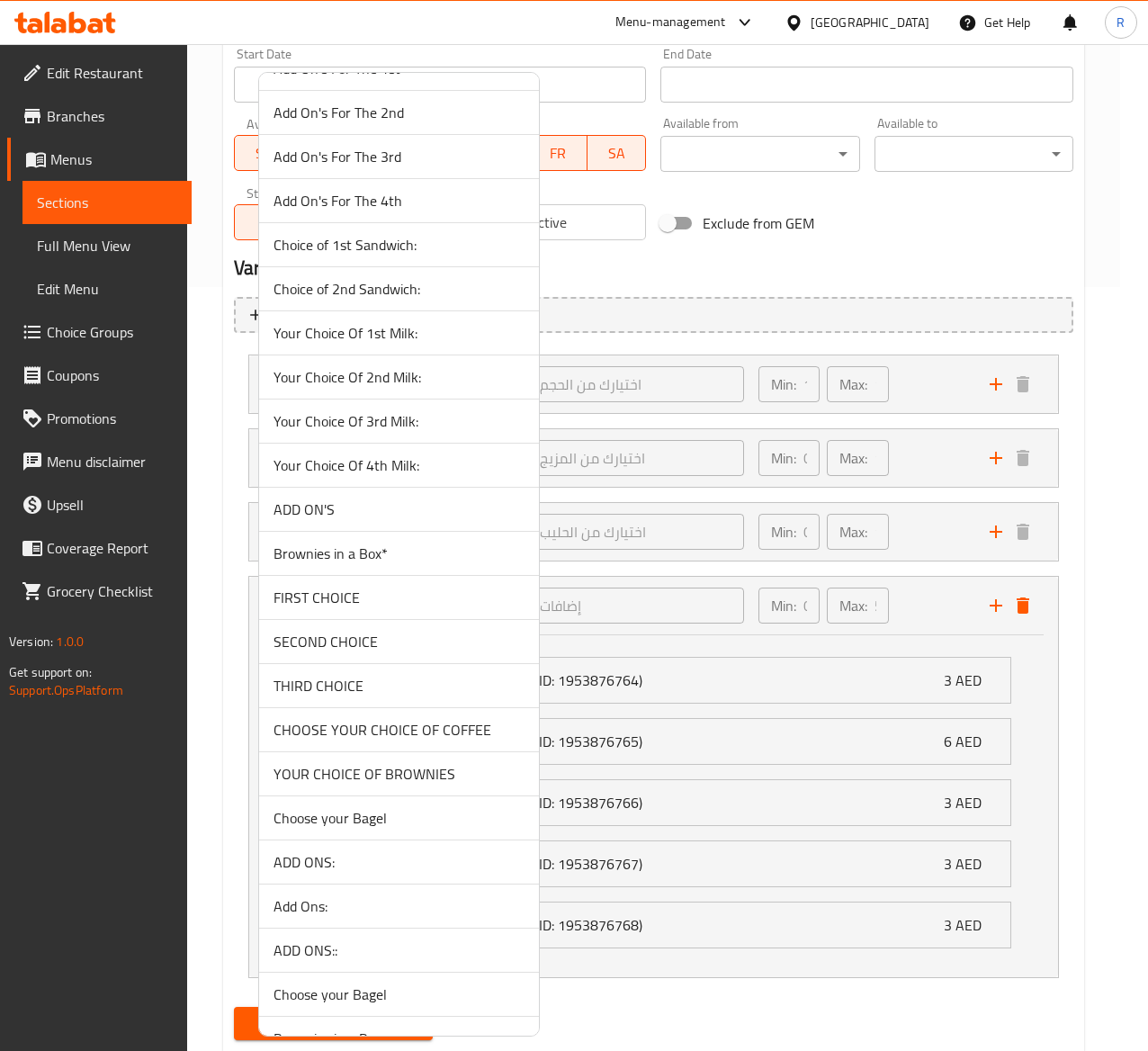
scroll to position [1787, 0]
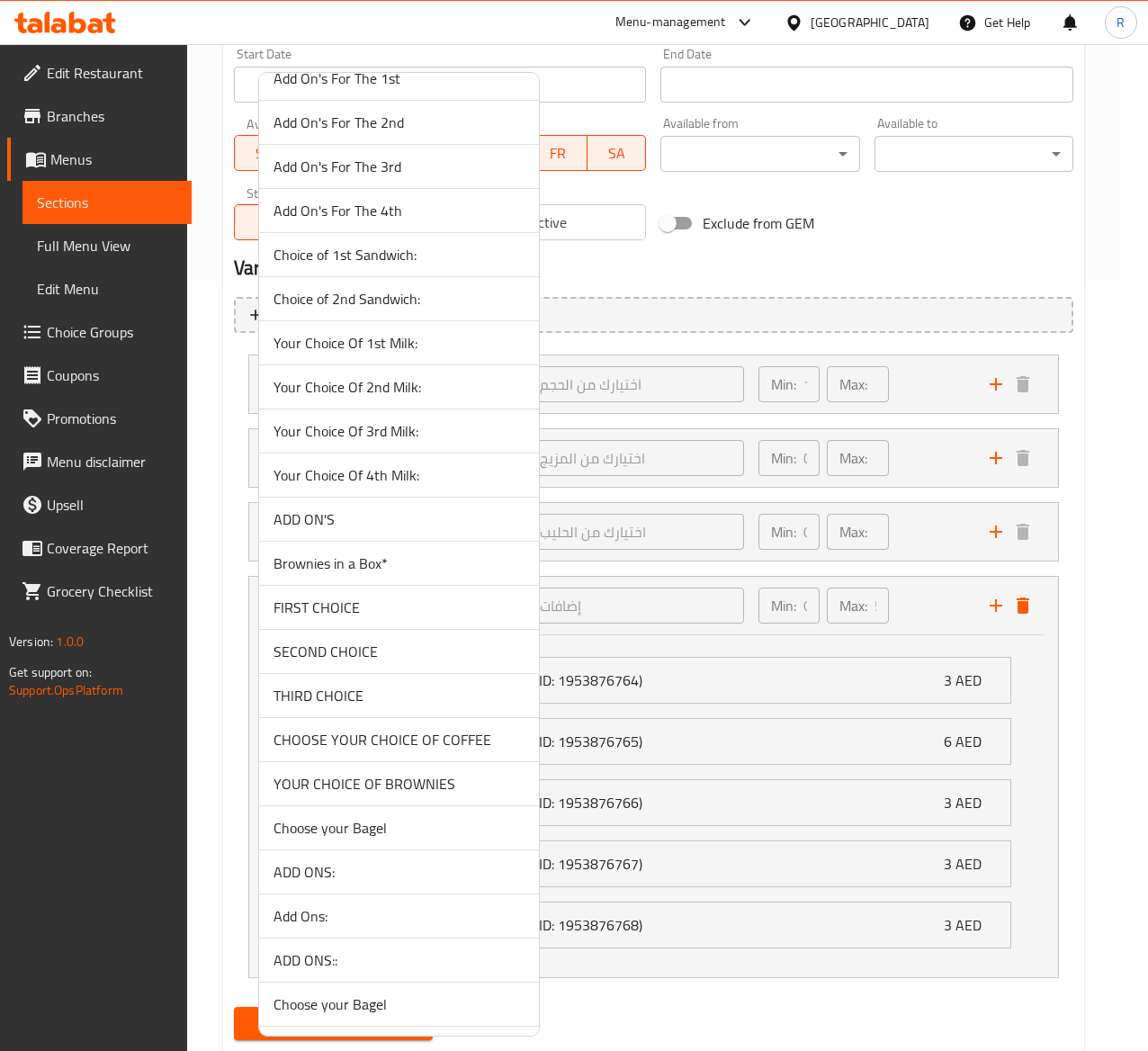
click at [458, 530] on span "ADD ON'S" at bounding box center [399, 520] width 251 height 22
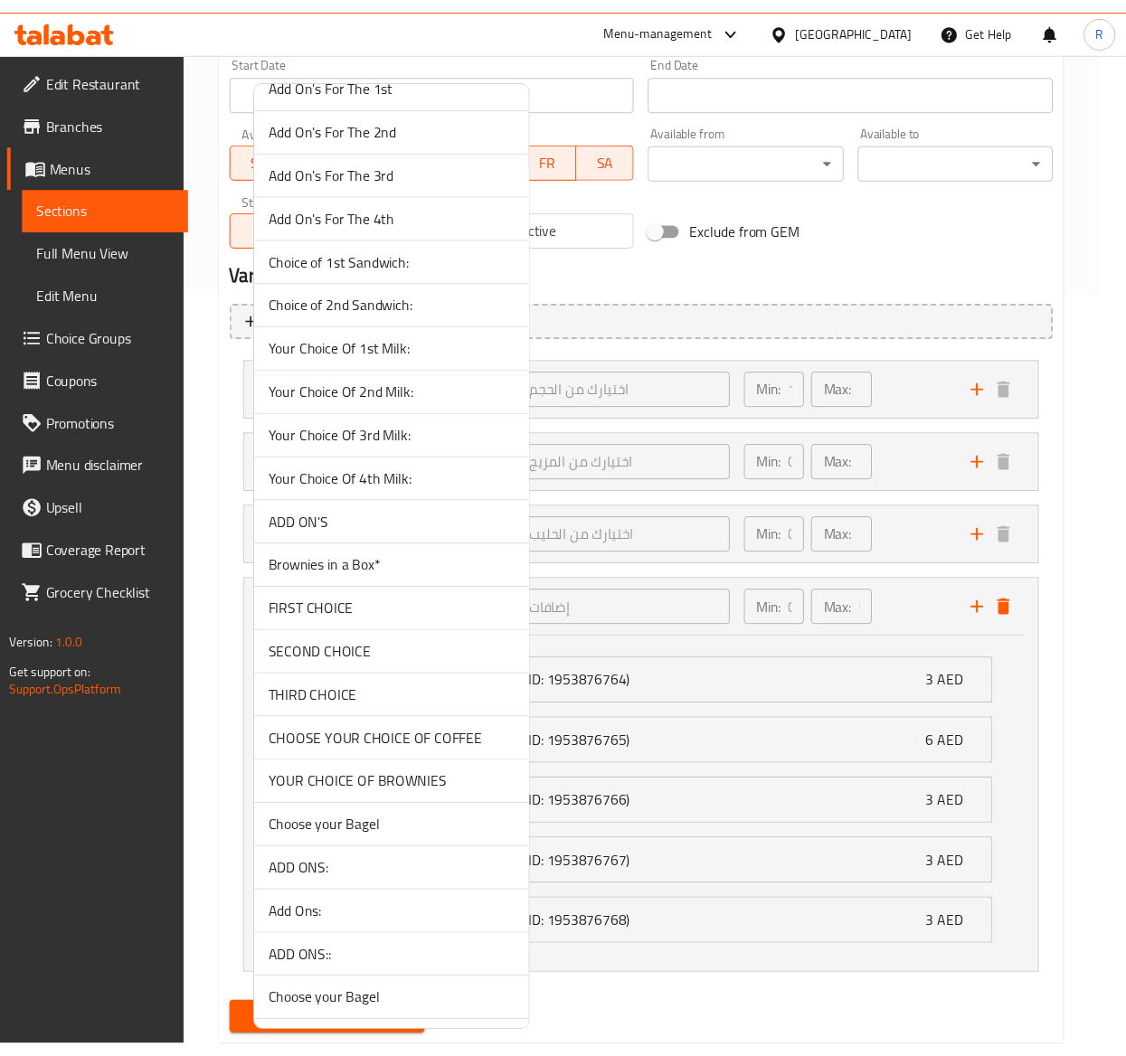
scroll to position [478, 0]
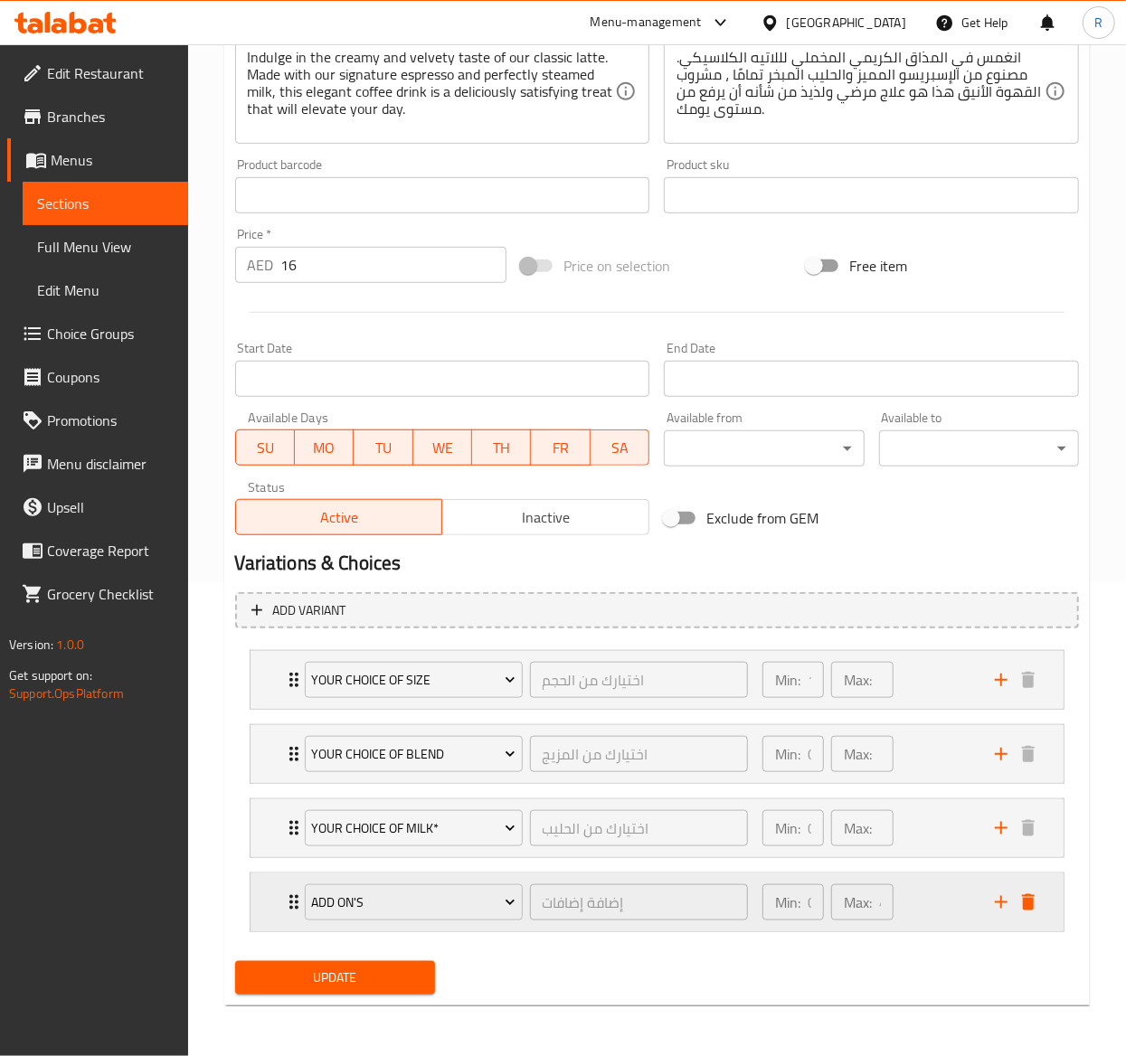
click at [286, 793] on icon "Expand" at bounding box center [294, 903] width 22 height 22
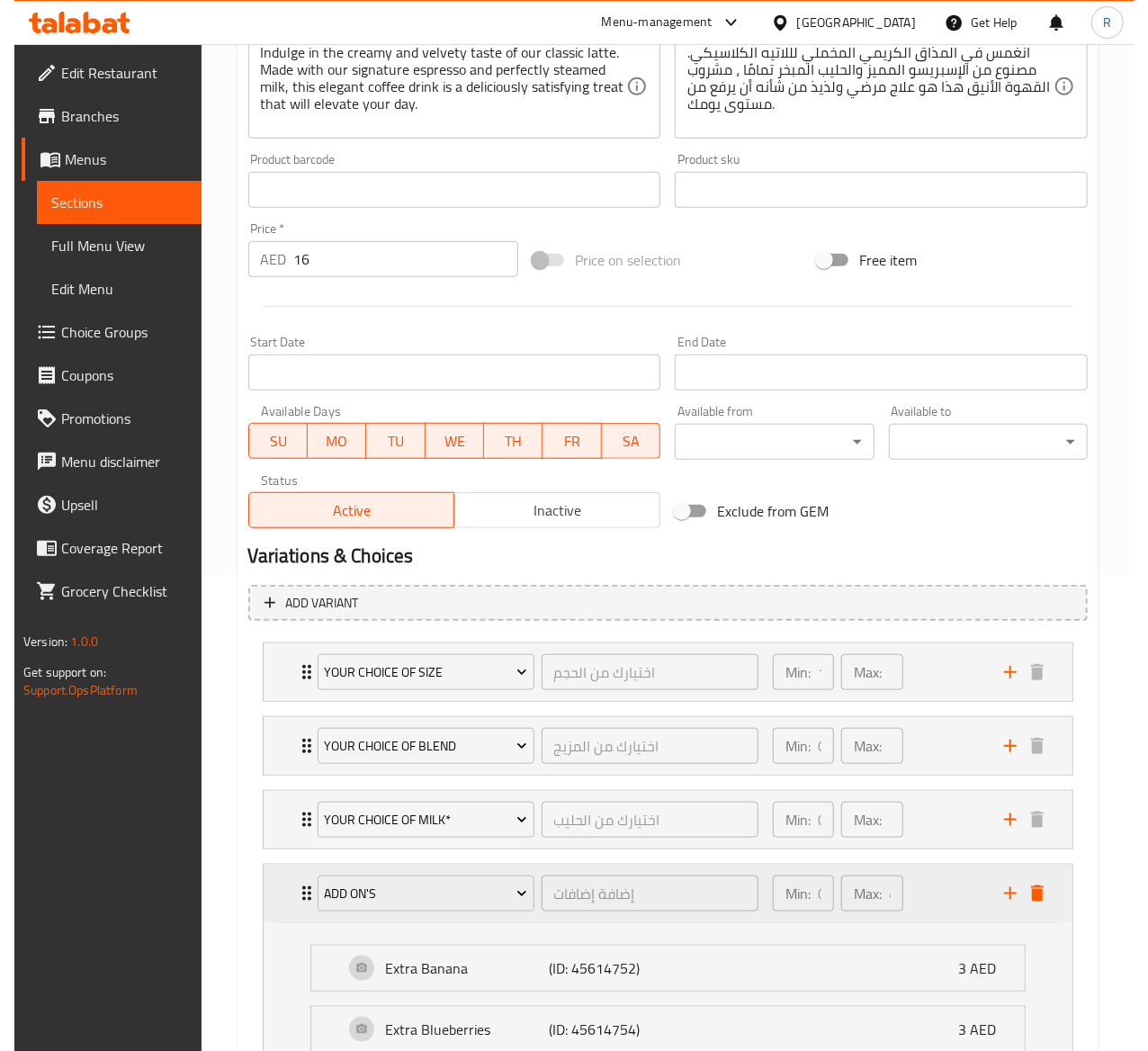
scroll to position [764, 0]
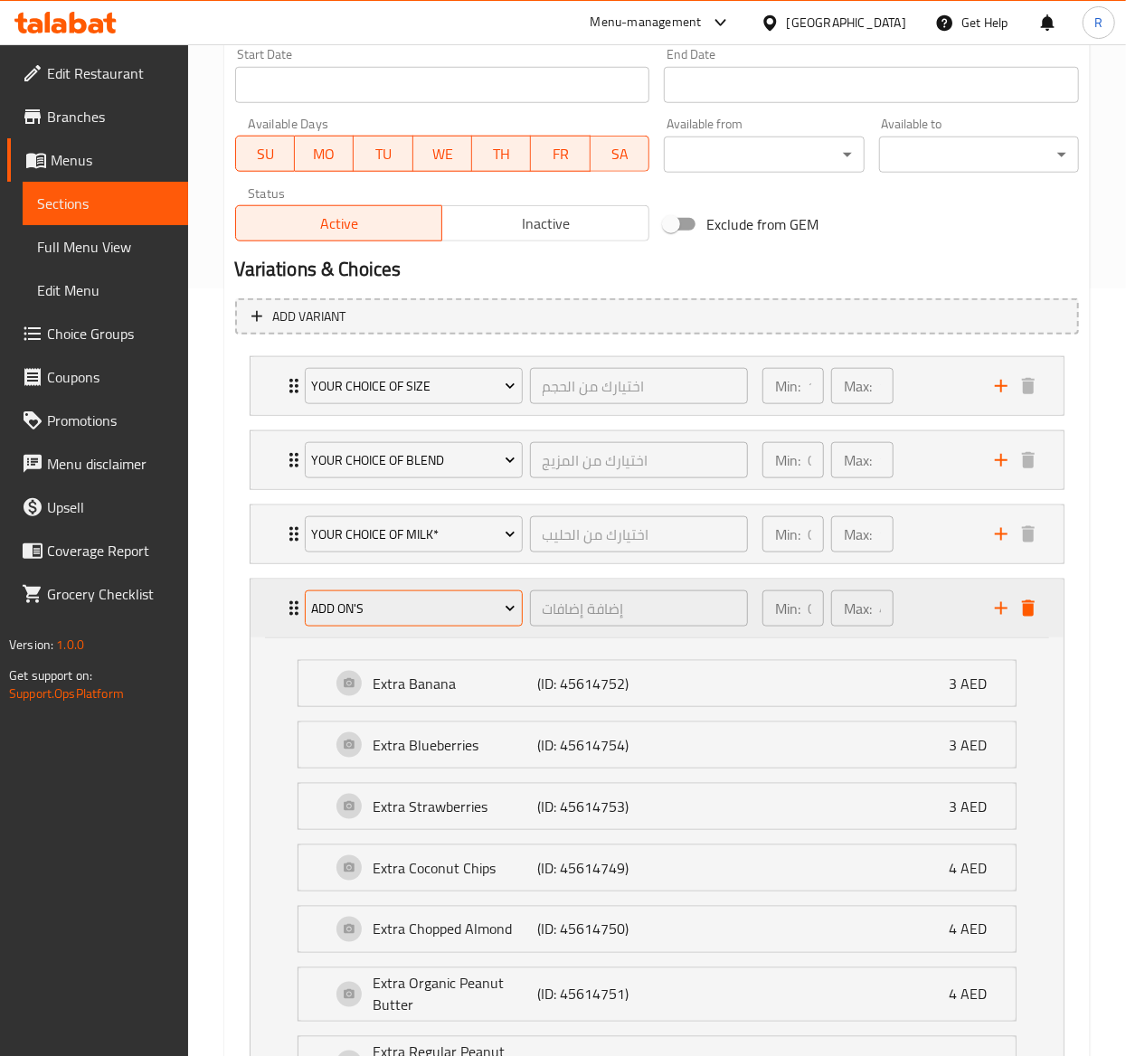
click at [359, 618] on span "ADD ON'S" at bounding box center [413, 609] width 204 height 23
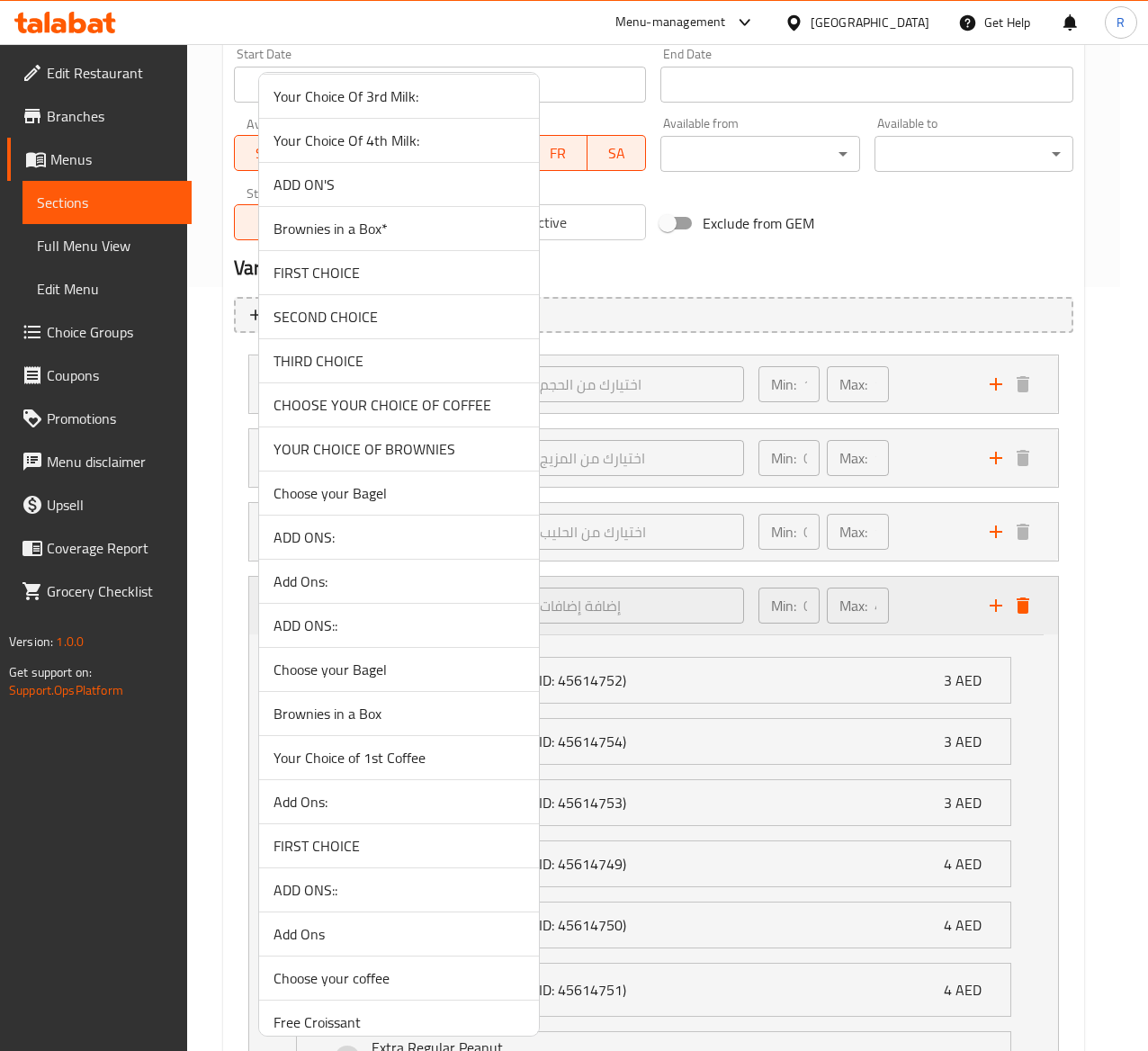
scroll to position [3899, 0]
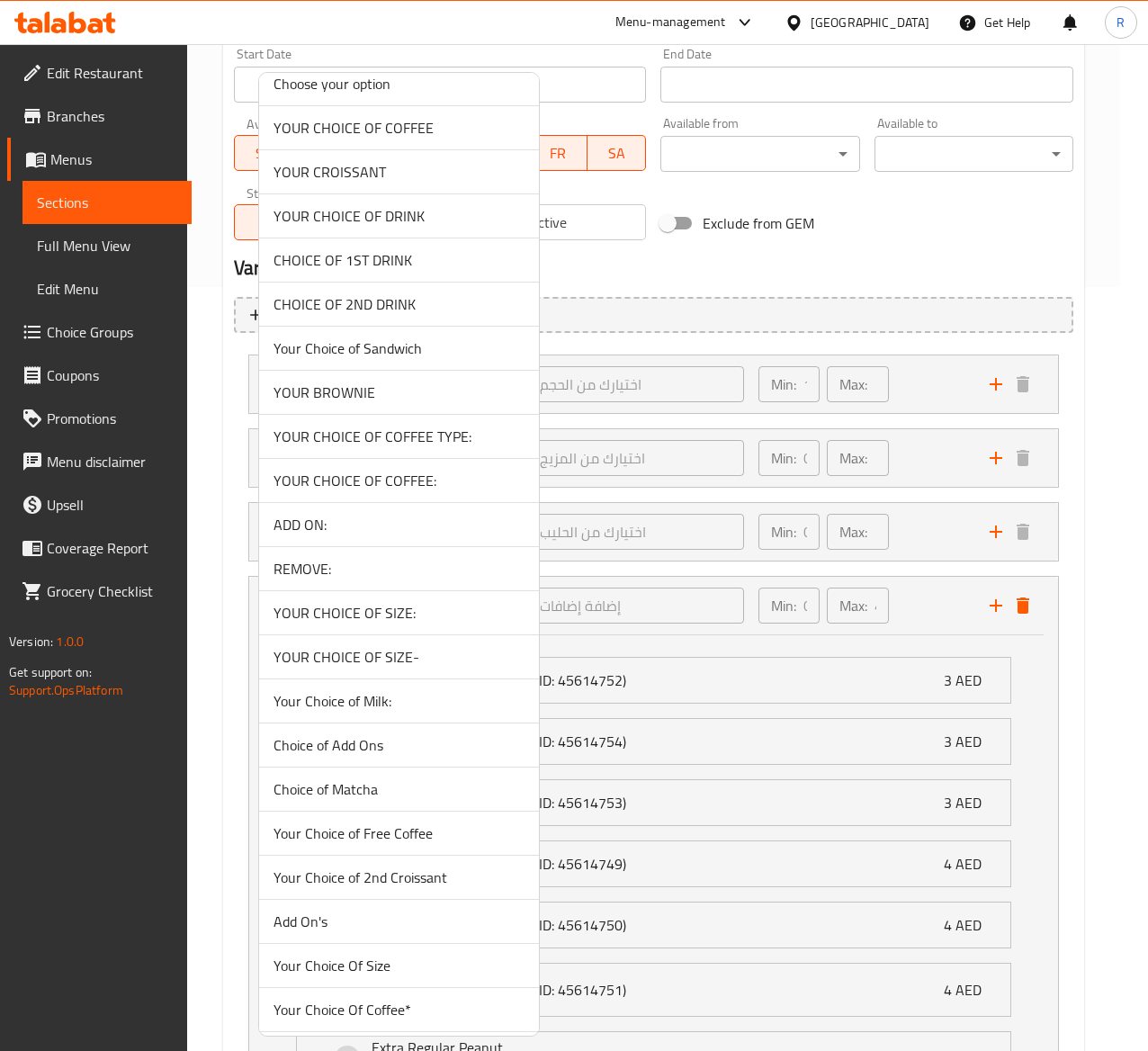
click at [767, 288] on div at bounding box center [574, 526] width 1148 height 1051
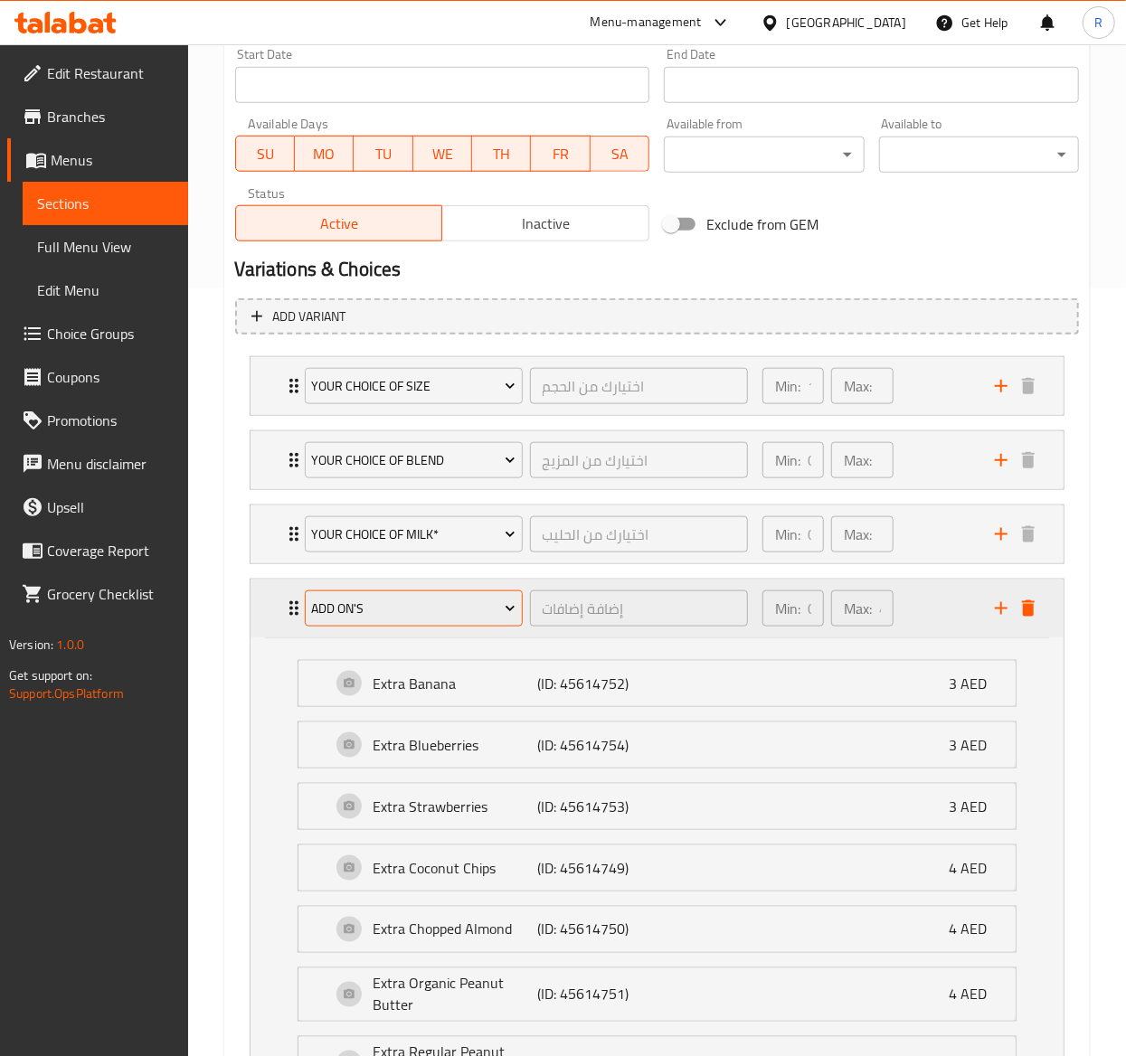
click at [411, 611] on span "ADD ON'S" at bounding box center [413, 609] width 204 height 23
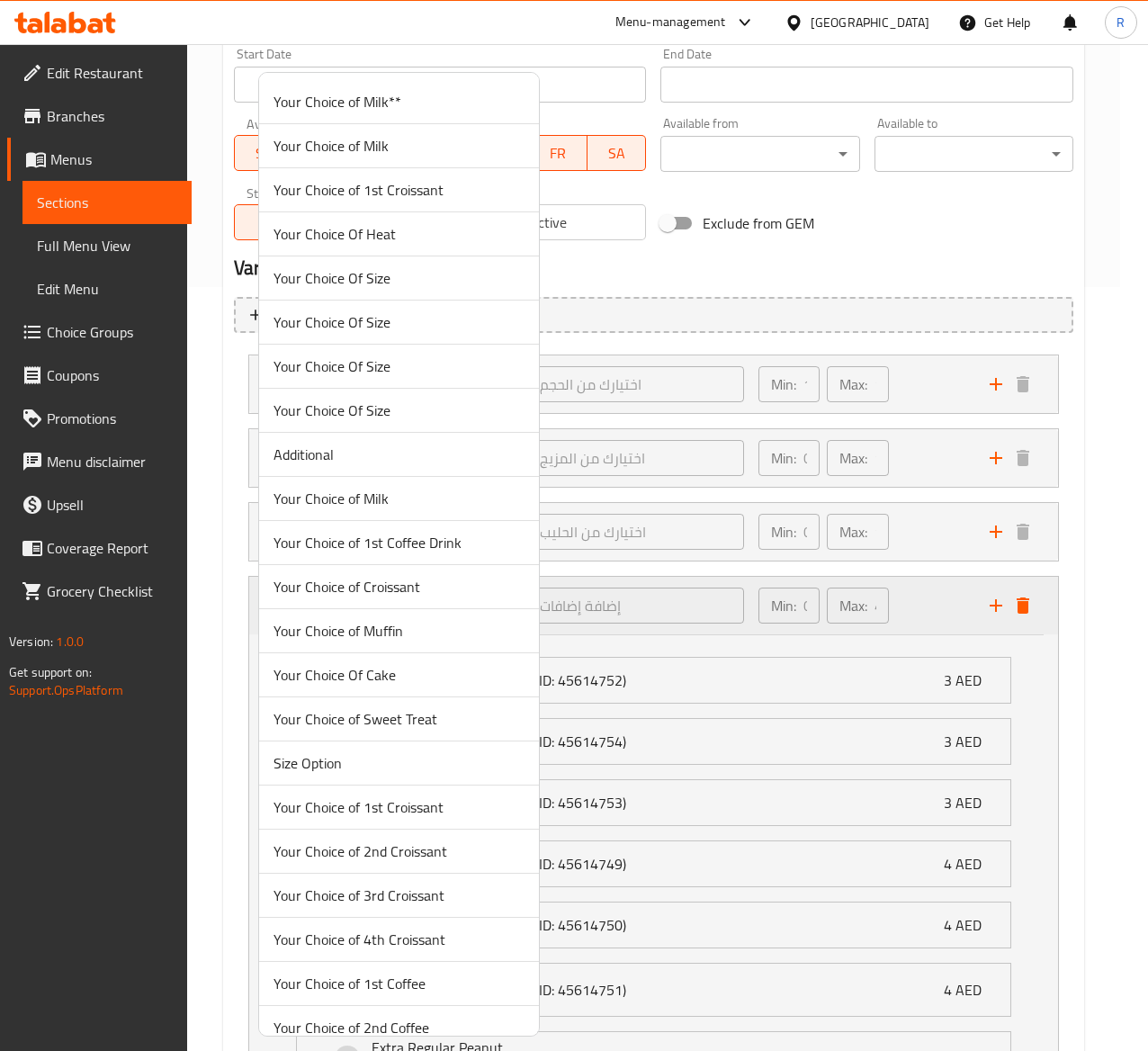
scroll to position [5365, 0]
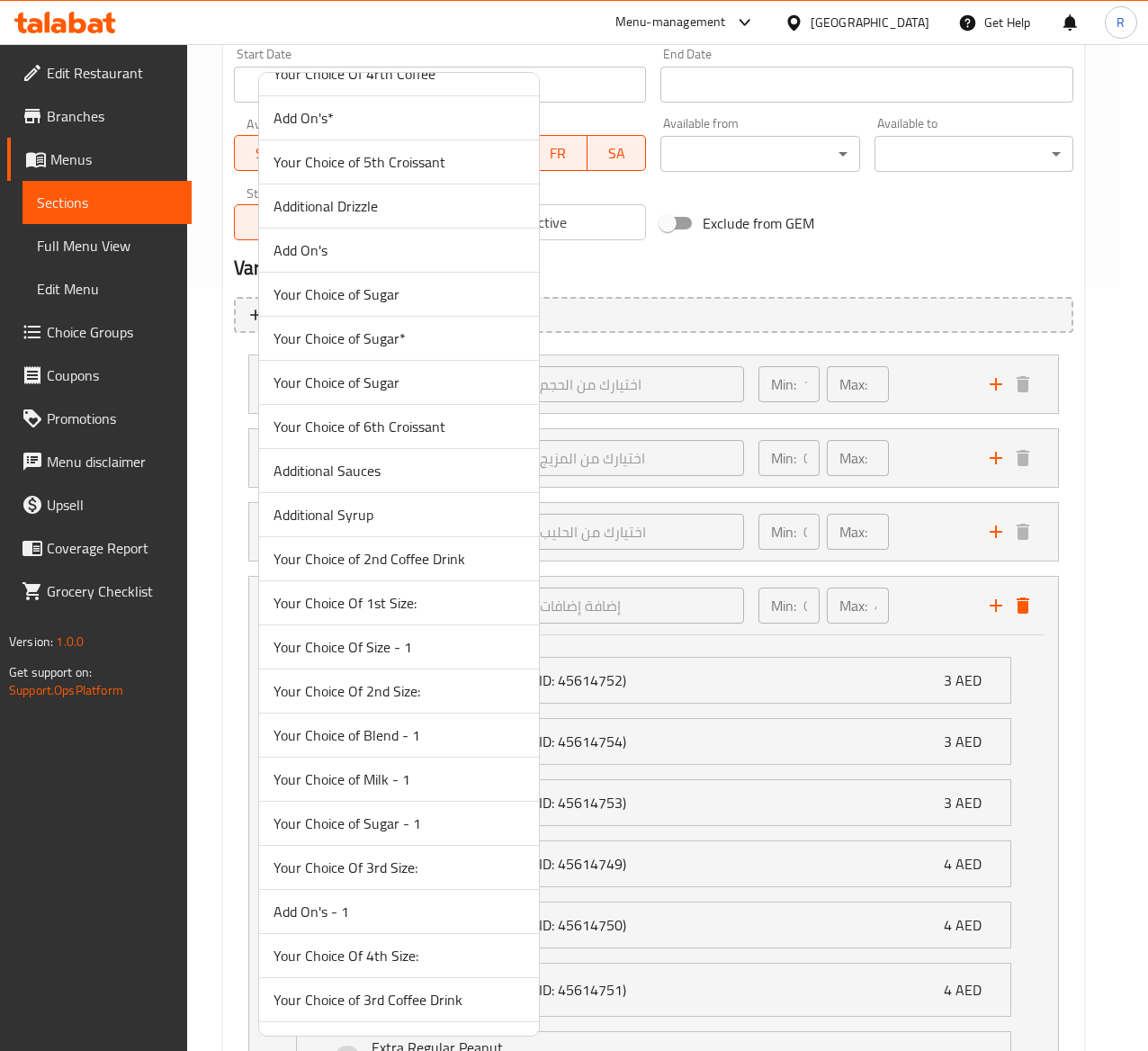
click at [369, 128] on span "Add On's*" at bounding box center [399, 118] width 251 height 22
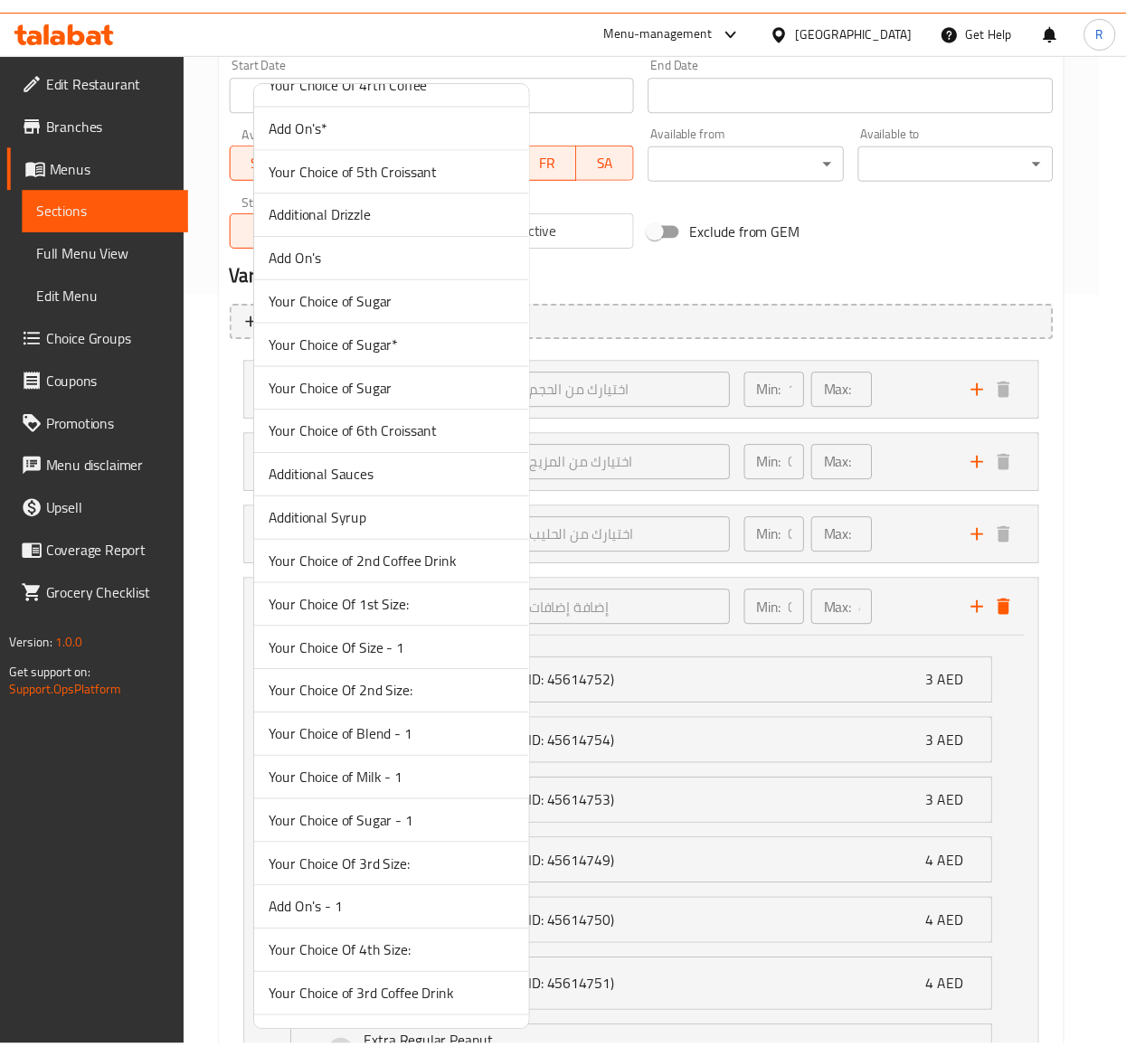
scroll to position [478, 0]
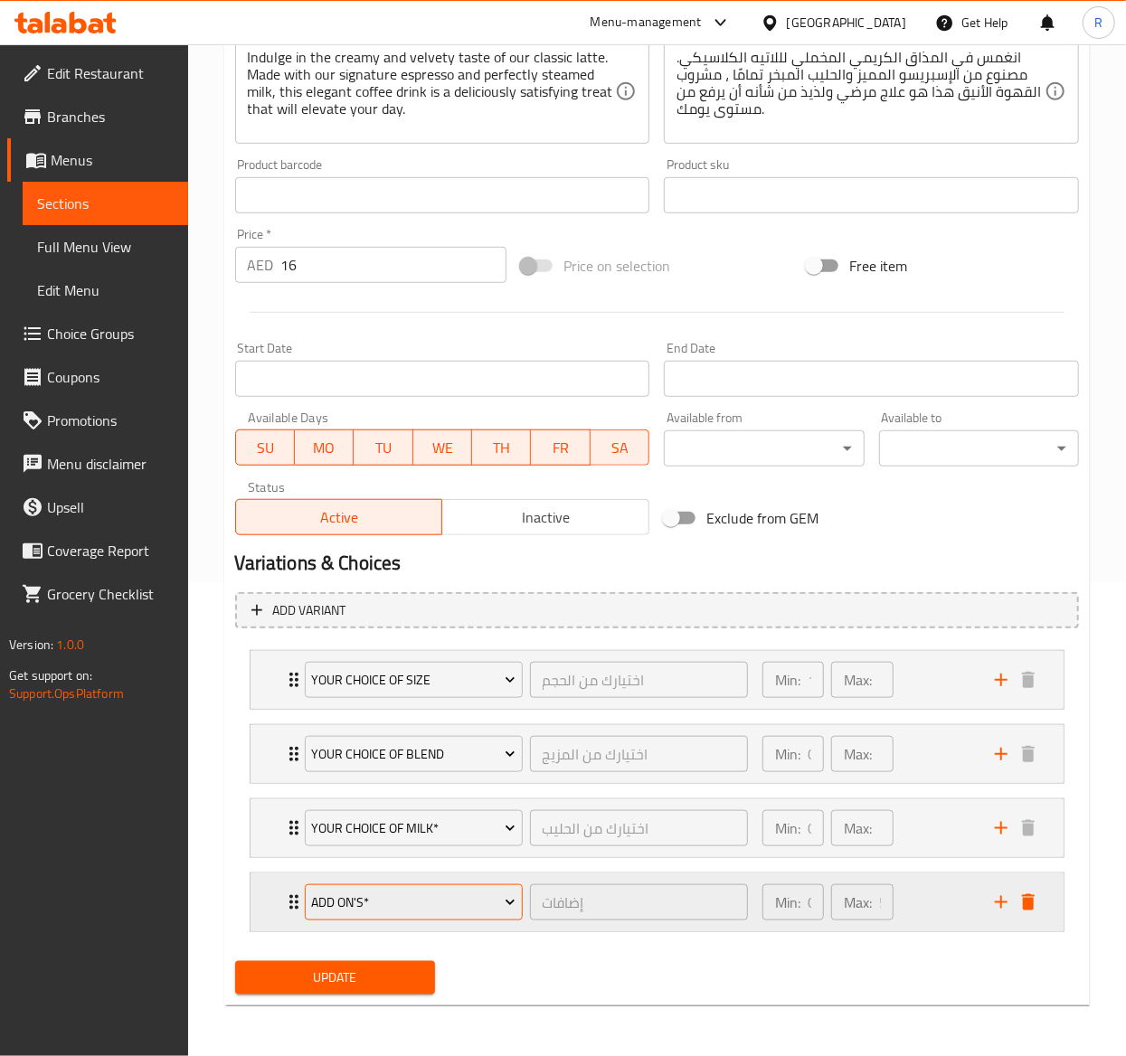
click at [362, 793] on span "Add On's*" at bounding box center [413, 903] width 204 height 23
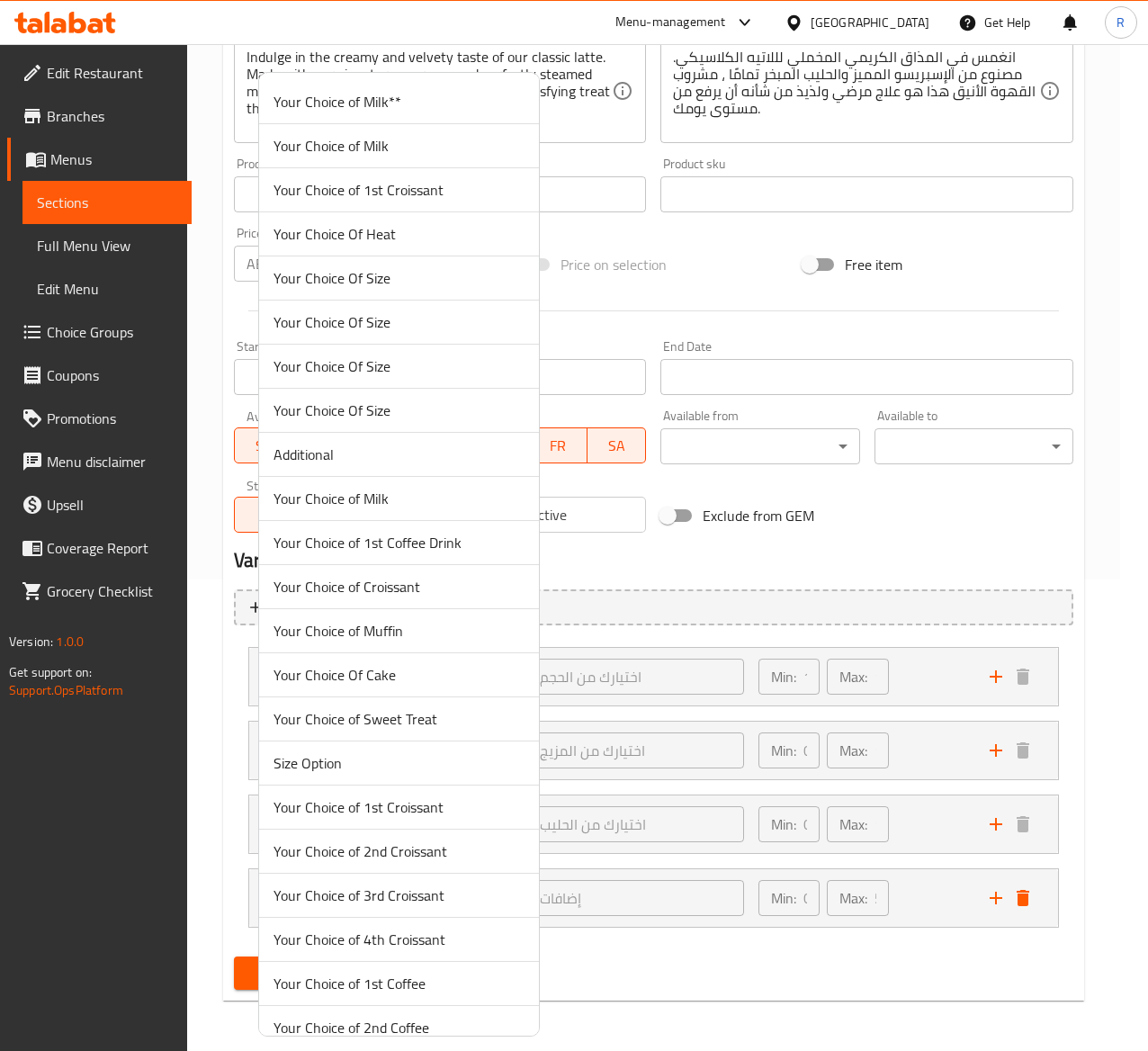
click at [671, 789] on div at bounding box center [574, 526] width 1148 height 1051
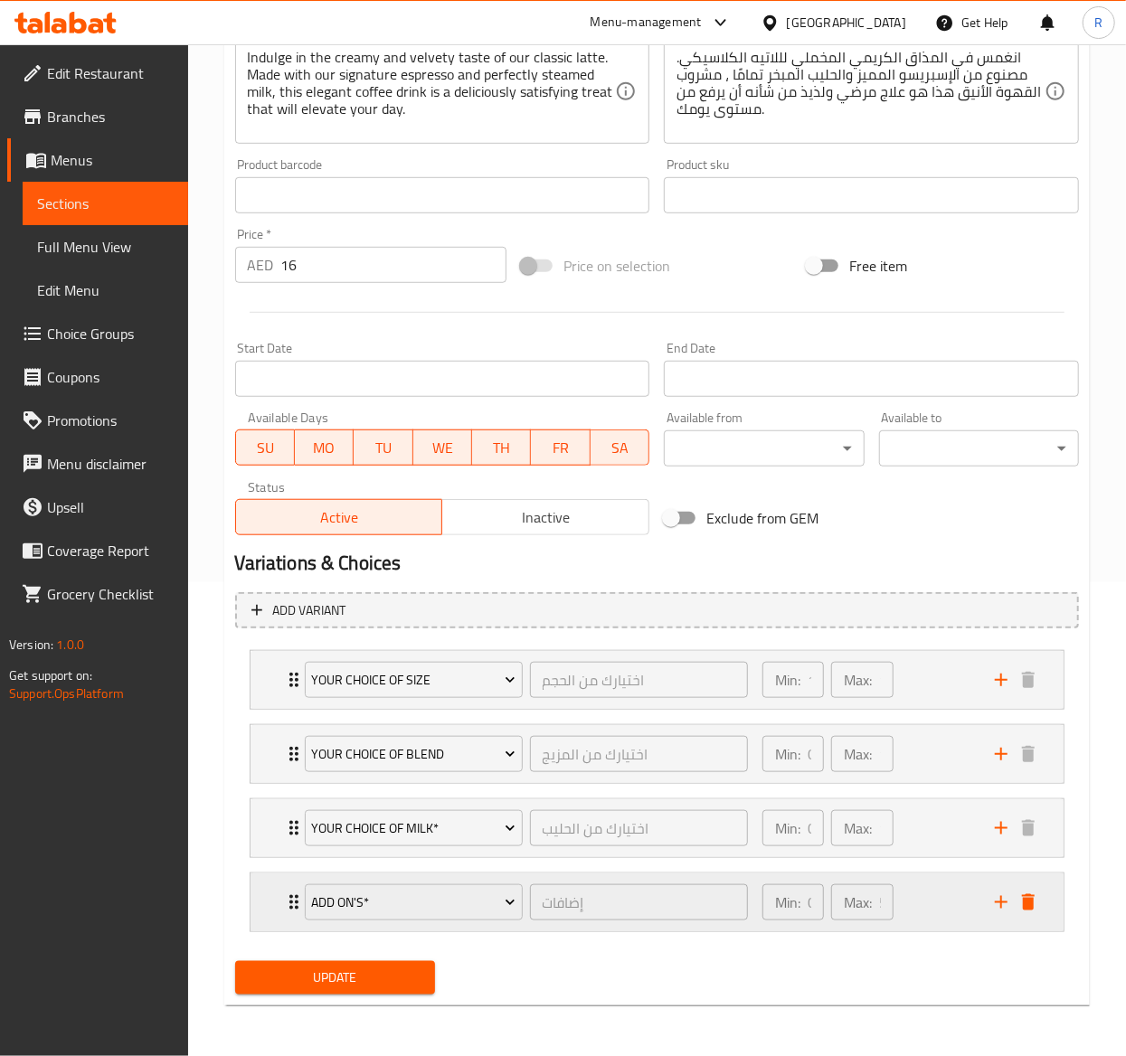
click at [301, 793] on div "Add On's*" at bounding box center [413, 902] width 225 height 43
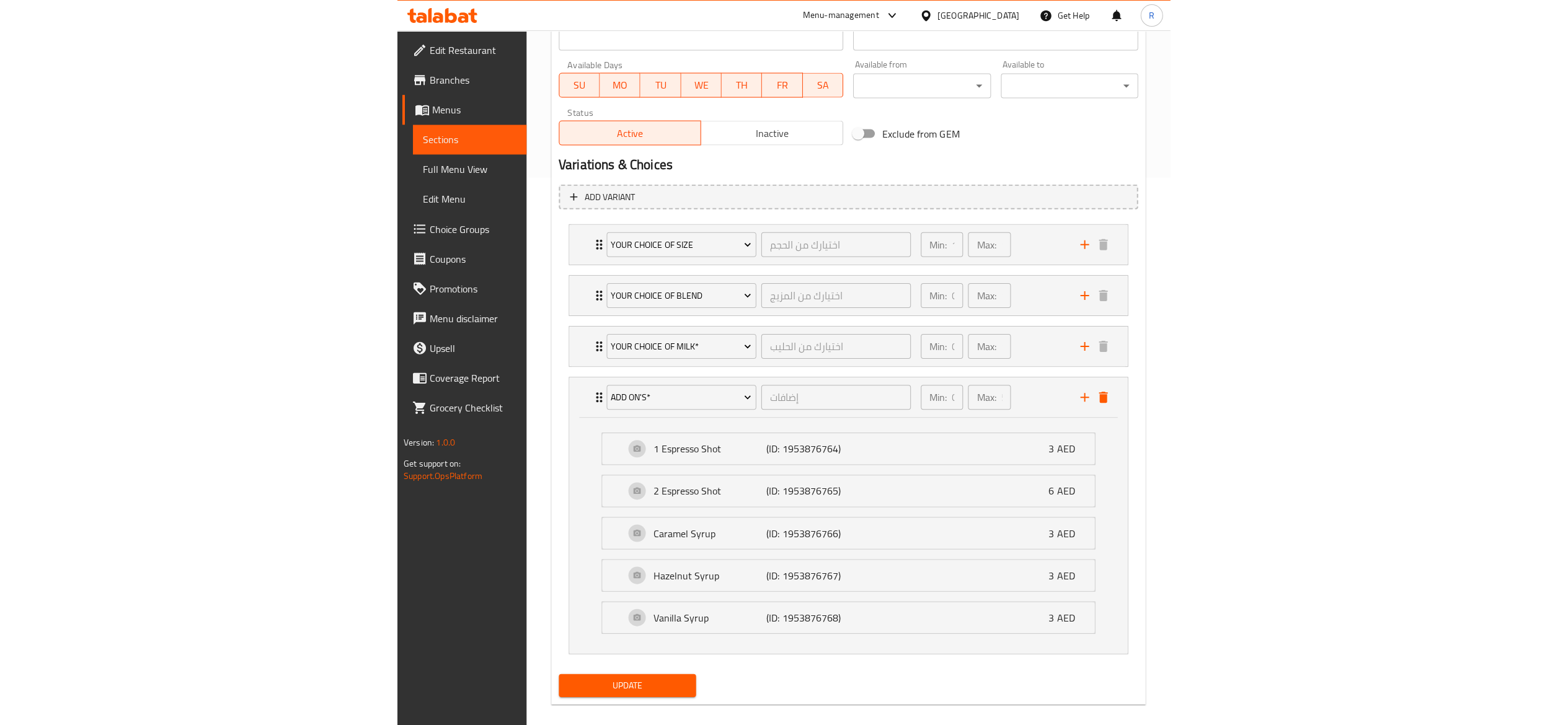
scroll to position [545, 0]
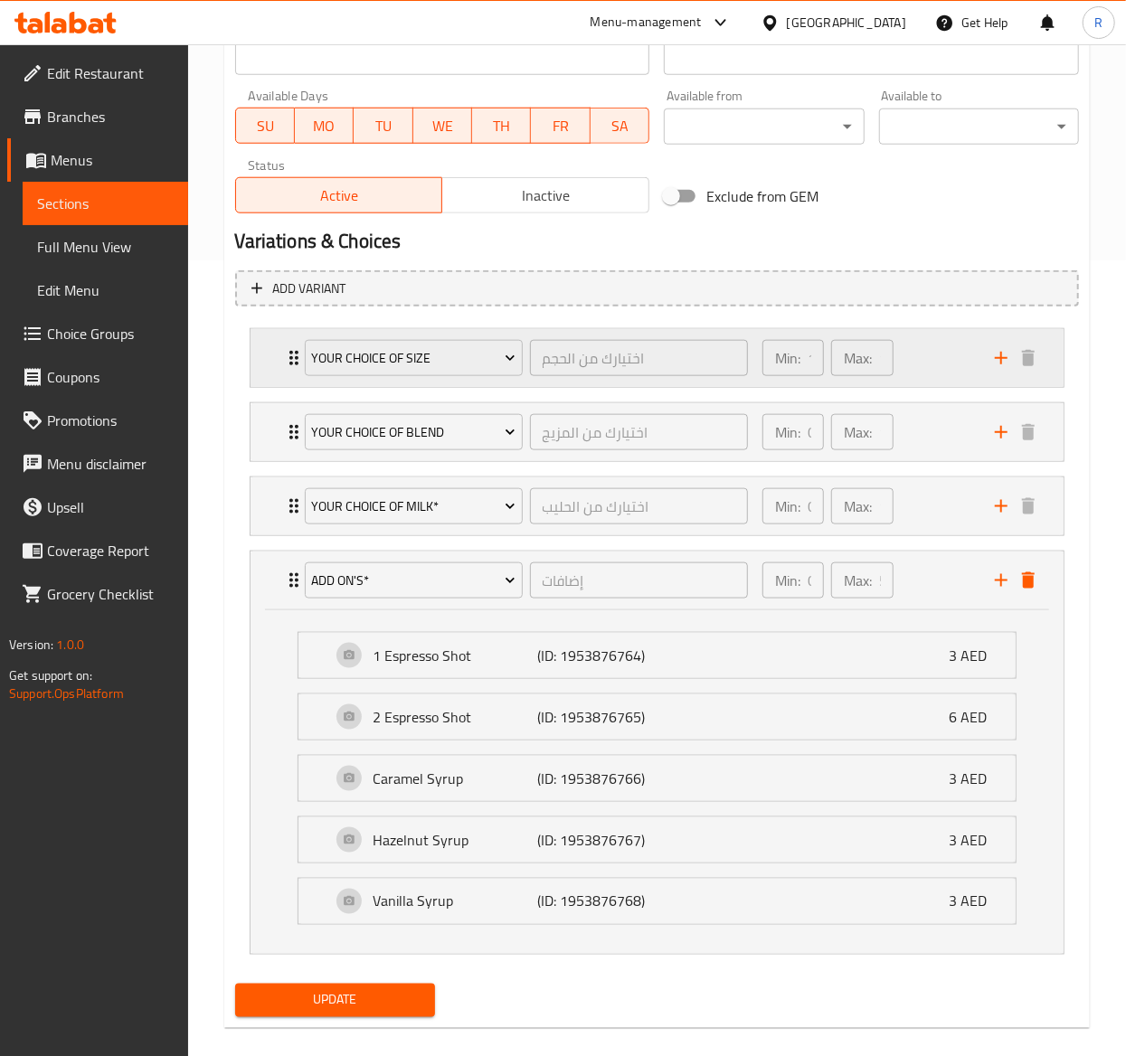
click at [804, 372] on div "Min: 1 ​" at bounding box center [794, 358] width 62 height 36
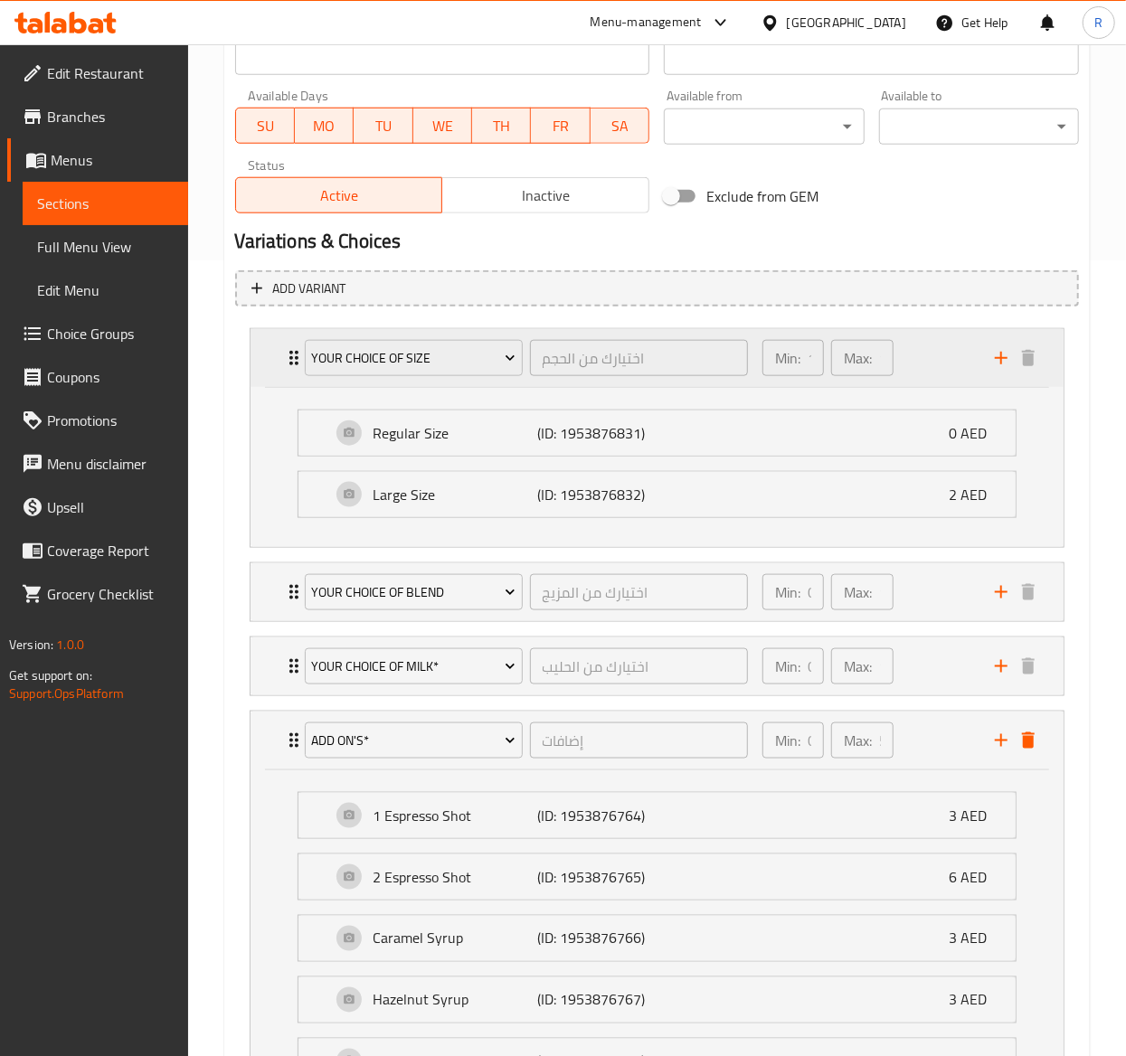
click at [796, 369] on p "Min:" at bounding box center [787, 358] width 25 height 22
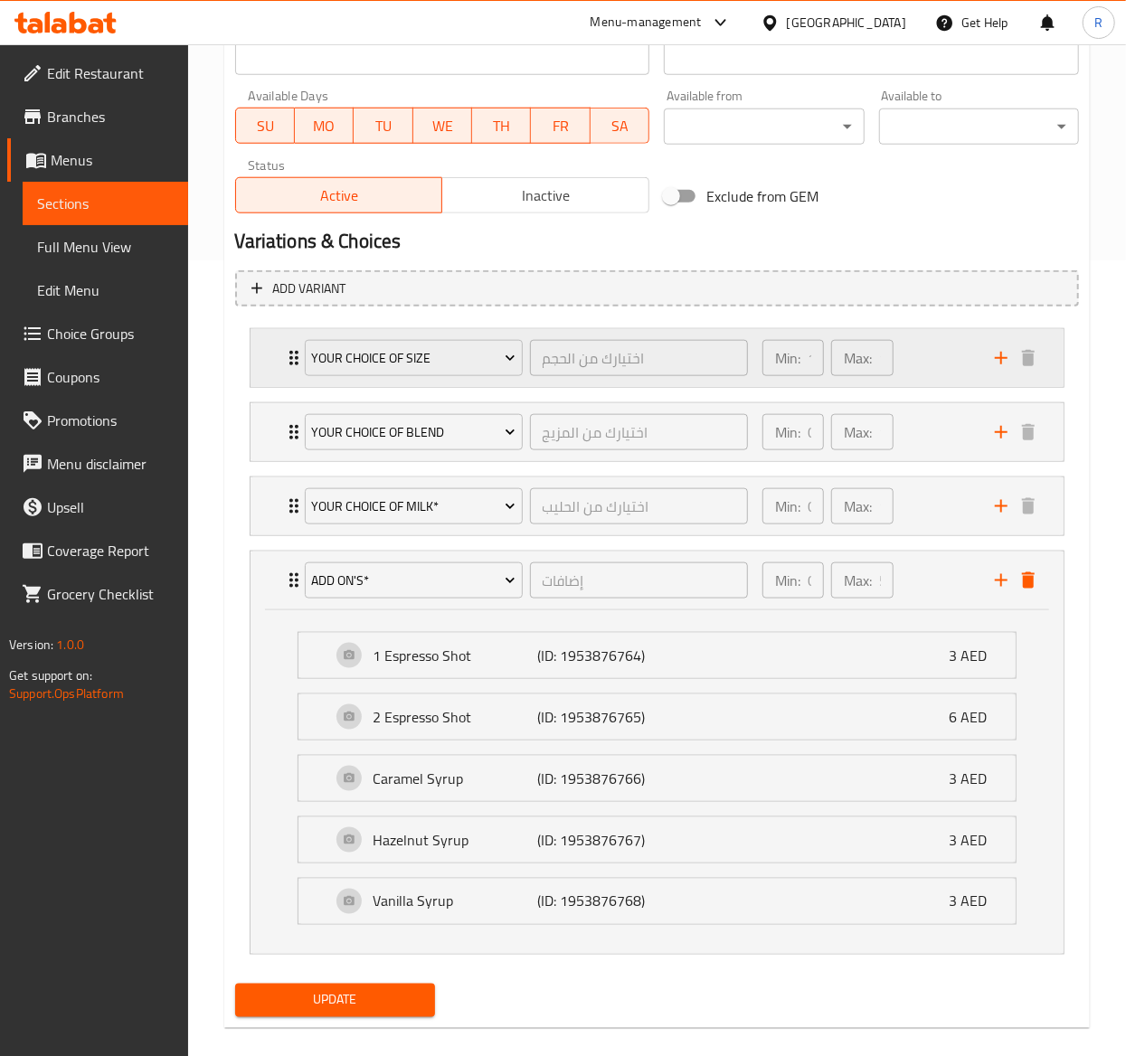
click at [797, 369] on p "Min:" at bounding box center [787, 358] width 25 height 22
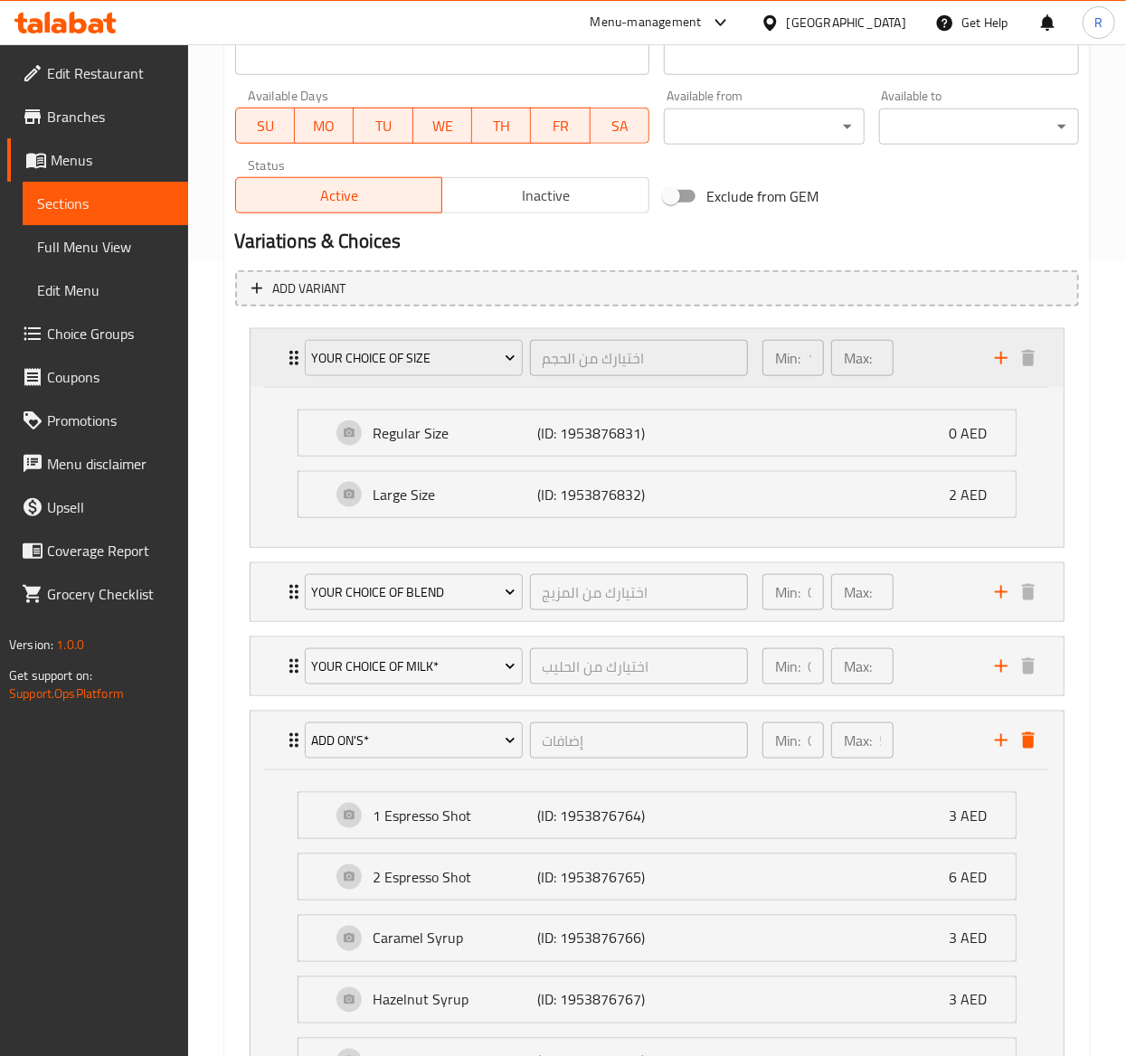
click at [791, 356] on p "Min:" at bounding box center [787, 358] width 25 height 22
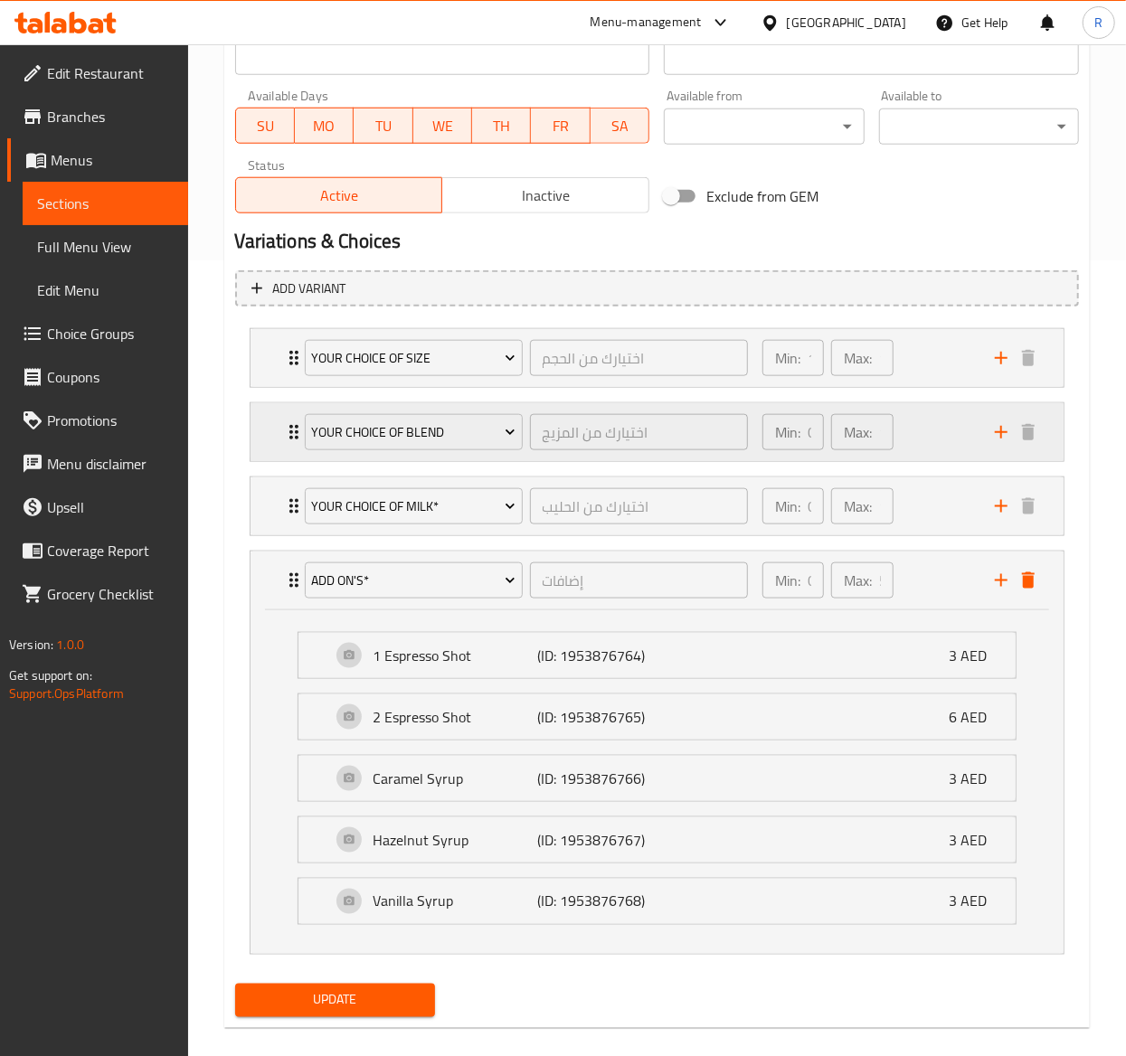
click at [798, 432] on p "Min:" at bounding box center [787, 433] width 25 height 22
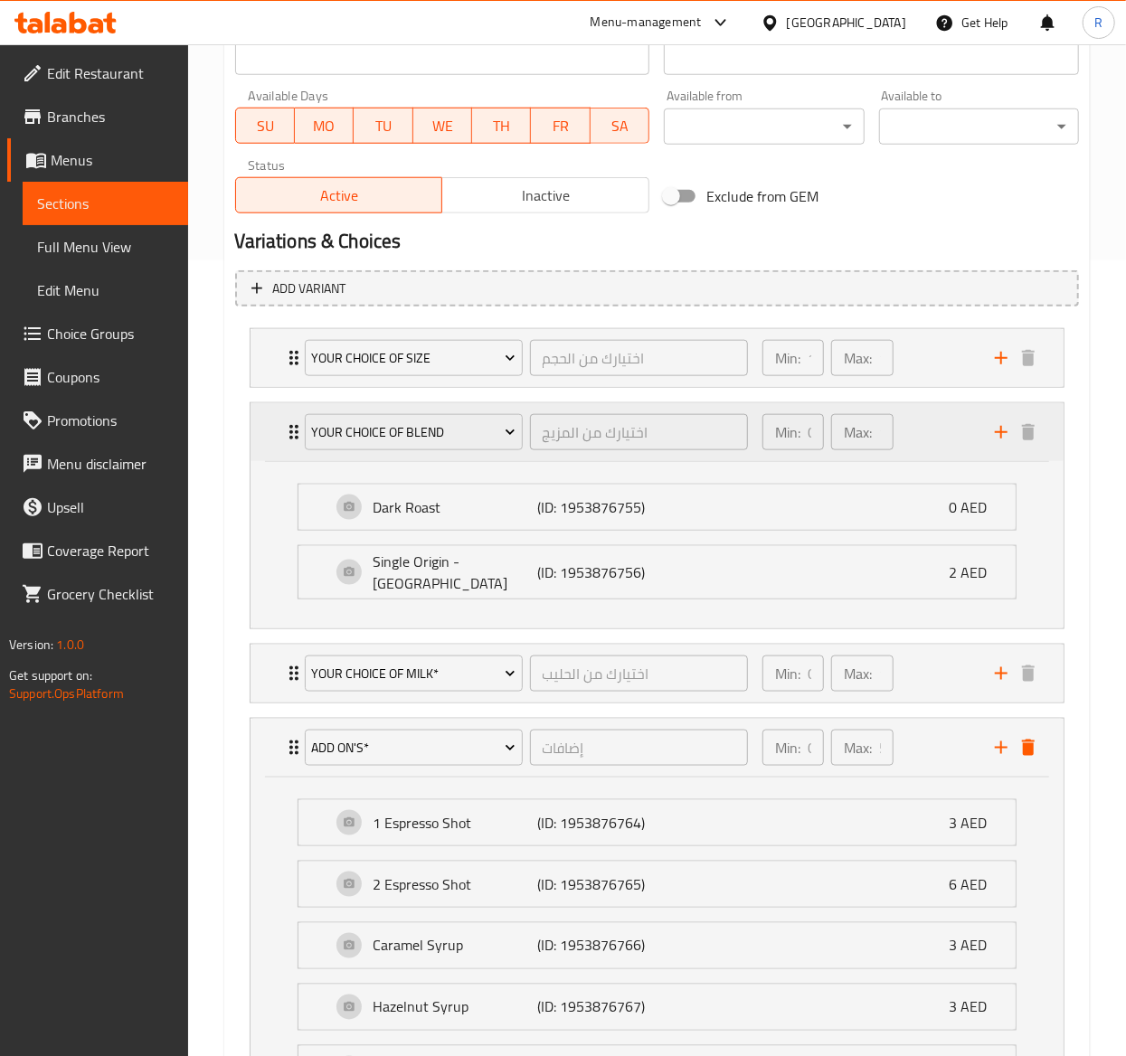
click at [798, 432] on p "Min:" at bounding box center [787, 433] width 25 height 22
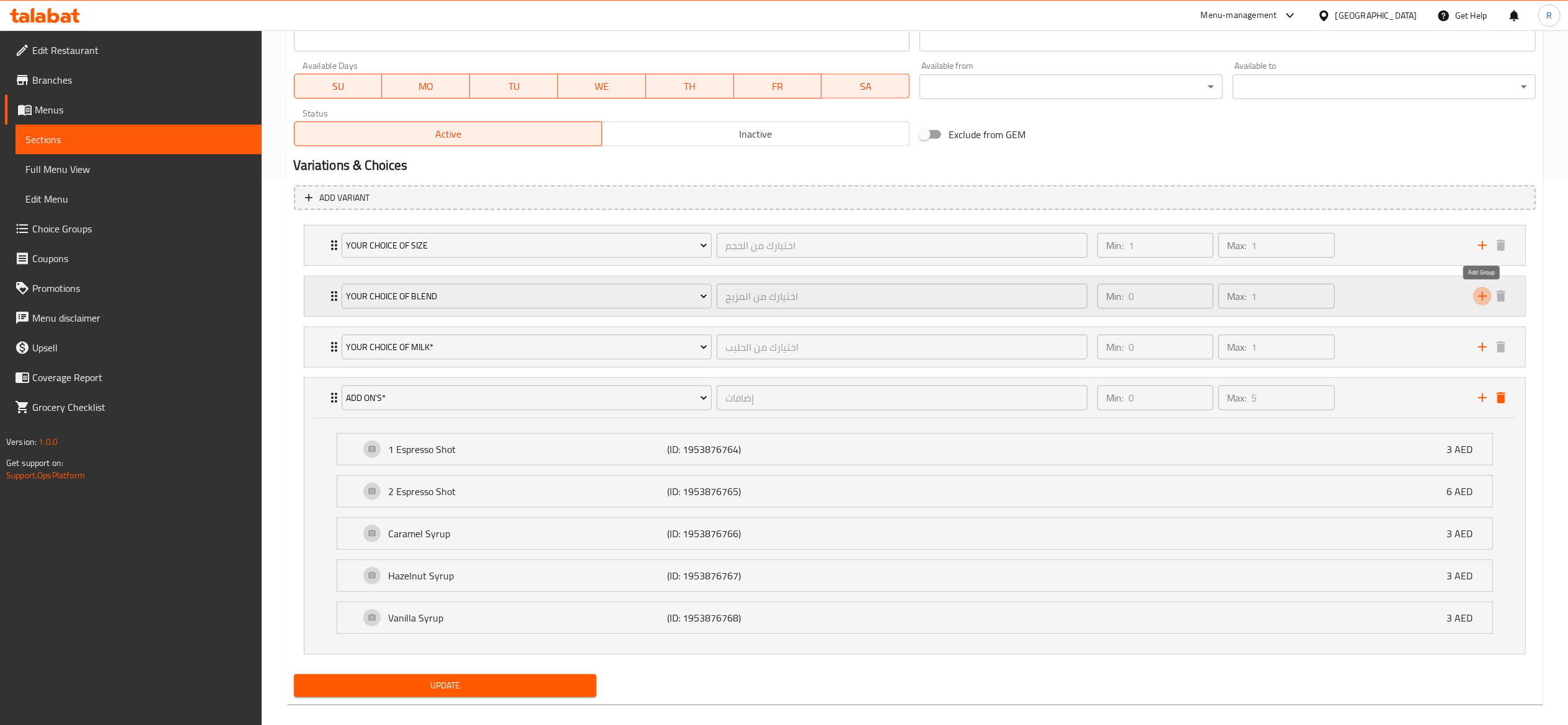
click at [1175, 295] on icon "add" at bounding box center [1482, 297] width 15 height 15
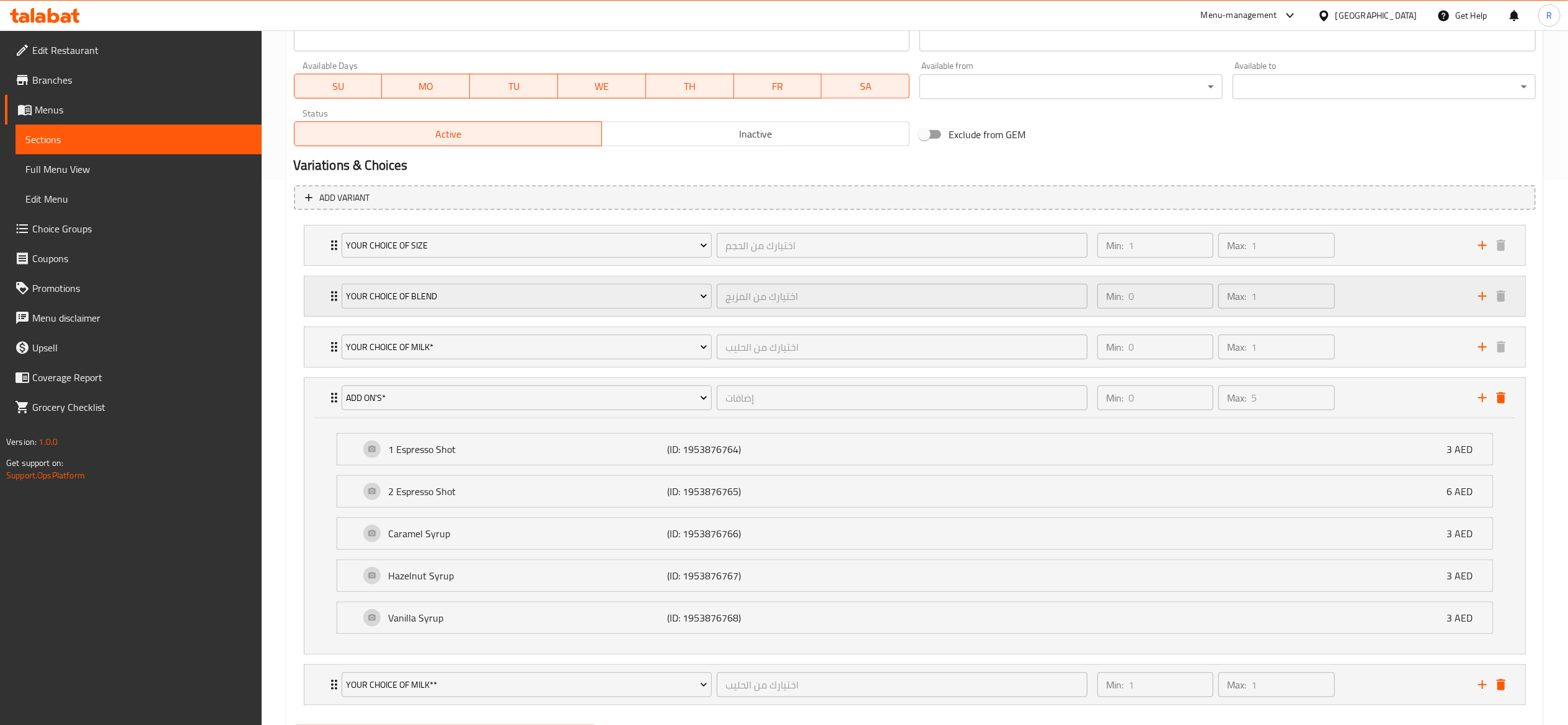
click at [333, 288] on div "Your Choice of Blend اختيارك من المزيج ​ Min: 0 ​ Max: 1 ​" at bounding box center [918, 296] width 1184 height 40
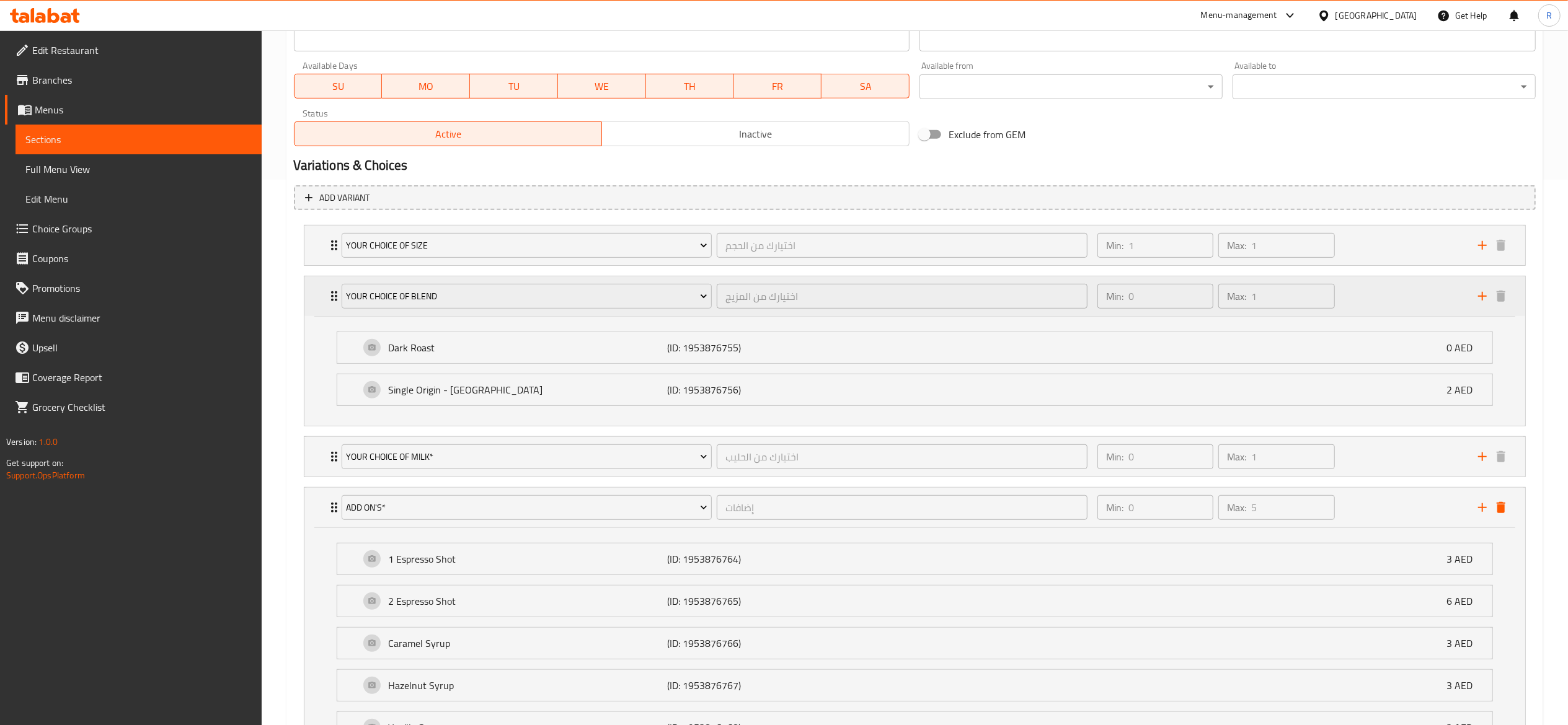
click at [339, 291] on div "Your Choice of Blend" at bounding box center [527, 296] width 376 height 29
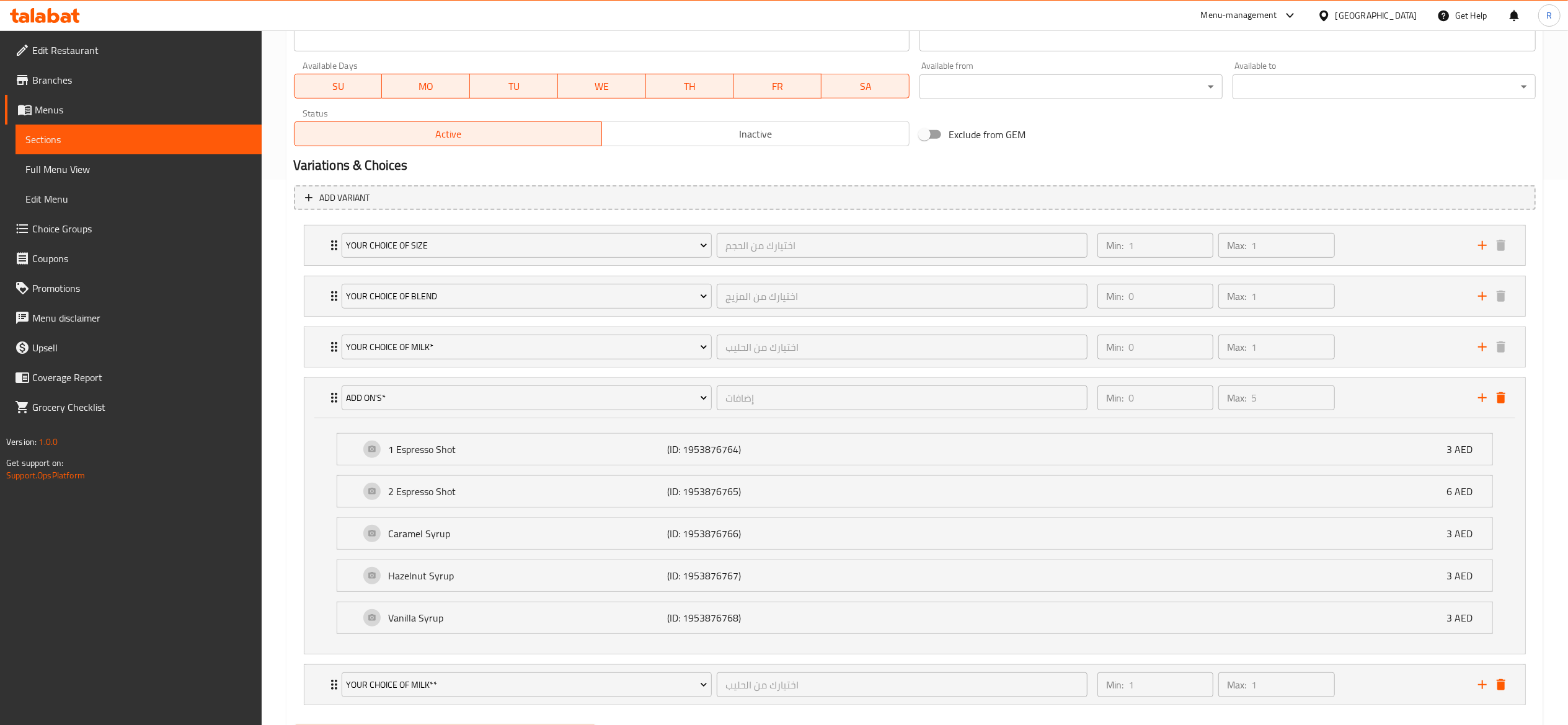
click at [117, 230] on span "Choice Groups" at bounding box center [142, 229] width 219 height 15
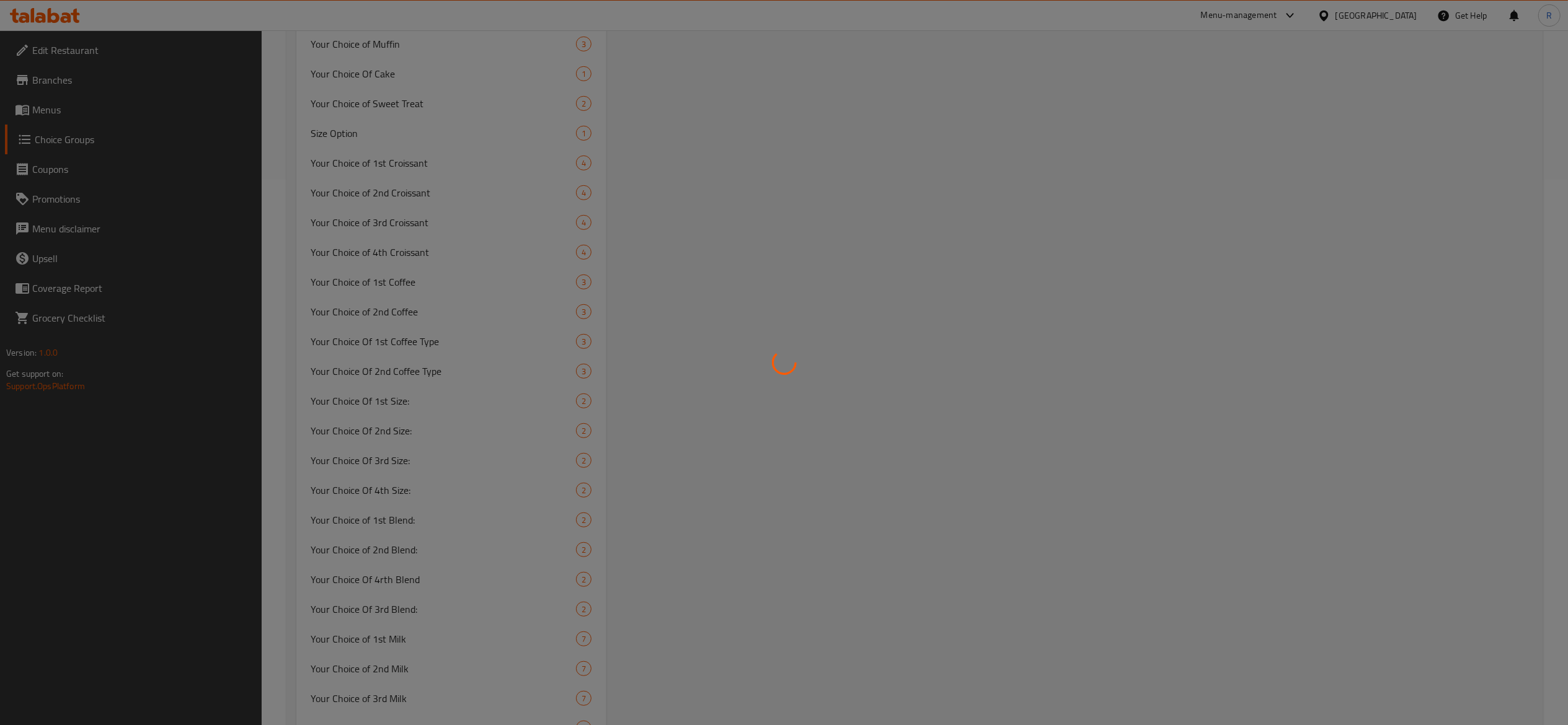
scroll to position [176, 0]
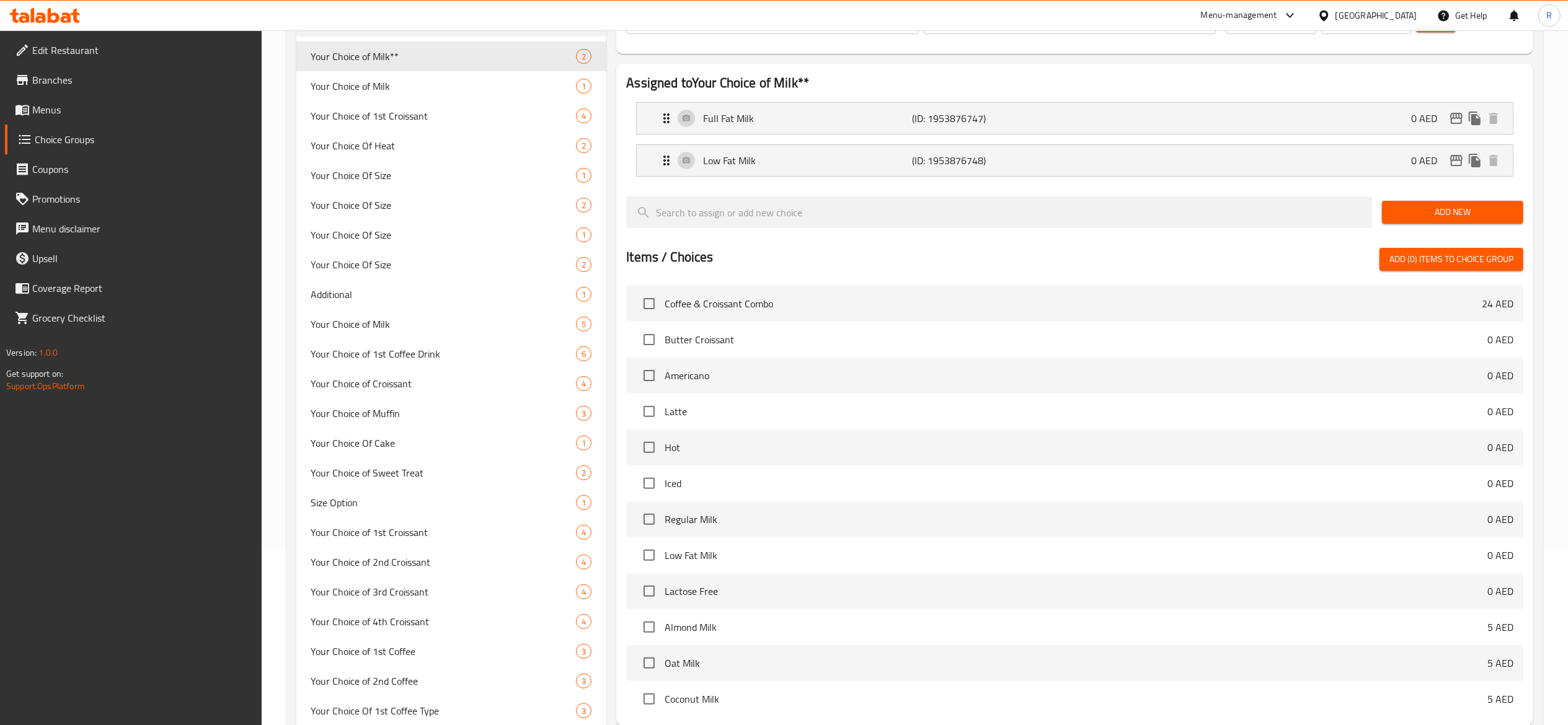
click at [109, 134] on span "Choice Groups" at bounding box center [143, 140] width 217 height 15
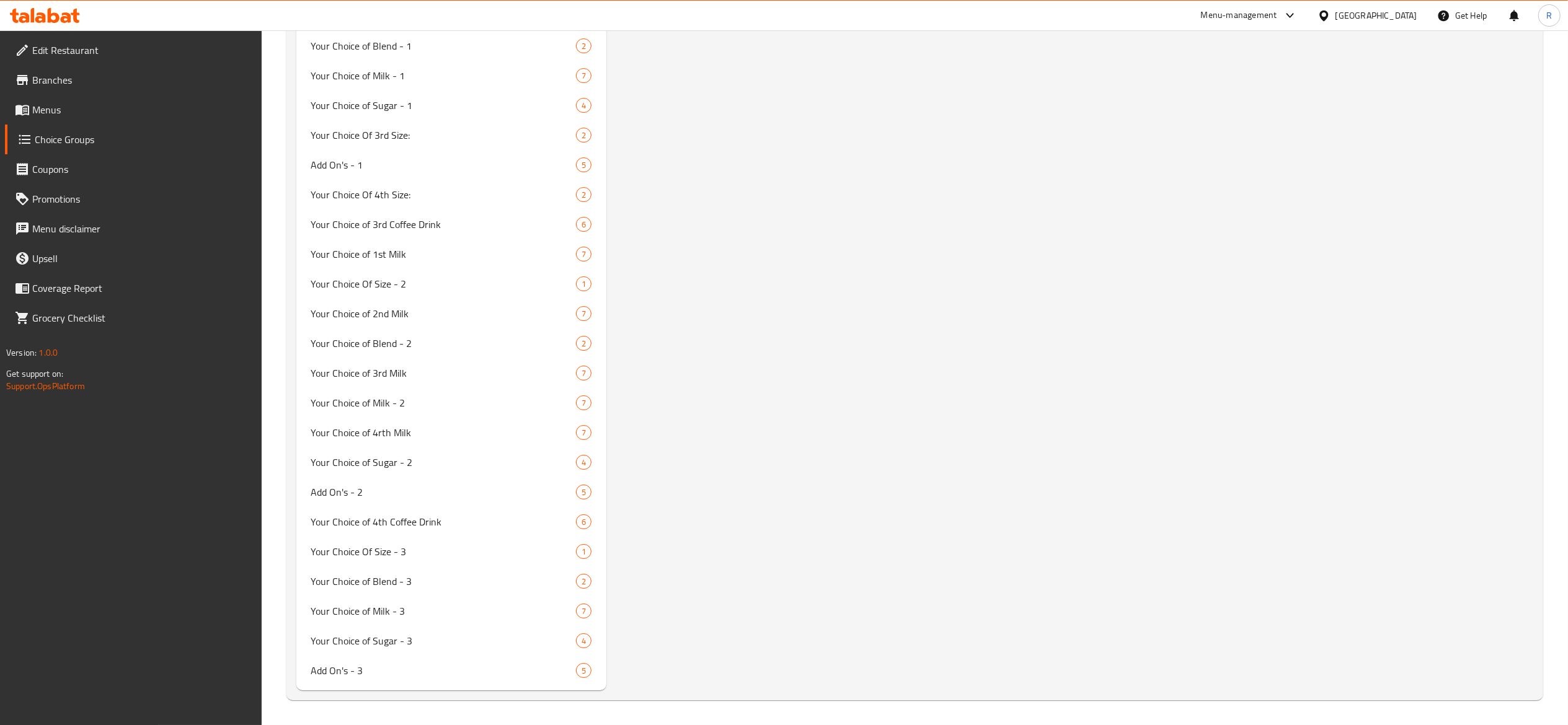
scroll to position [3231, 0]
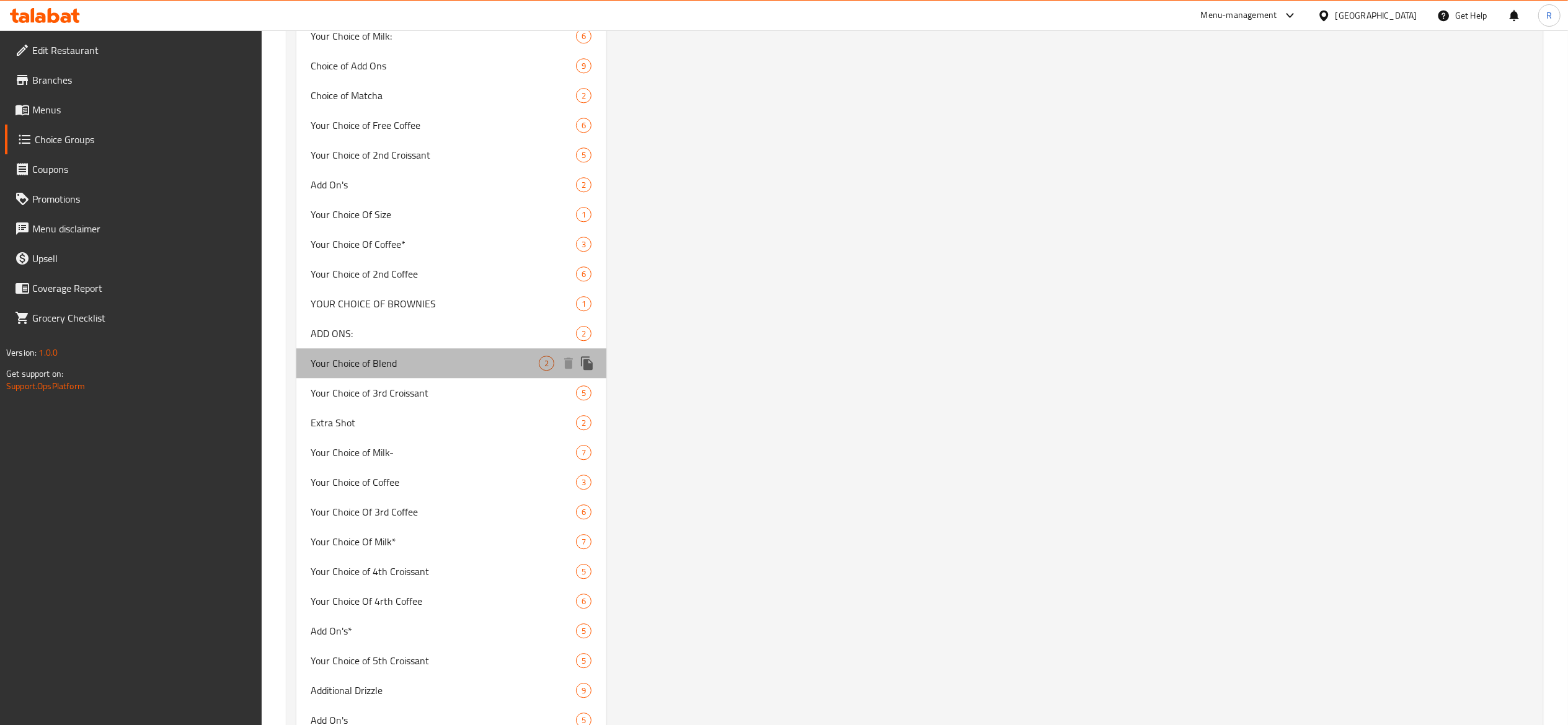
click at [444, 371] on span "Your Choice of Blend" at bounding box center [425, 363] width 228 height 15
type input "Your Choice of Blend"
type input "اختيارك من المزيج"
type input "0"
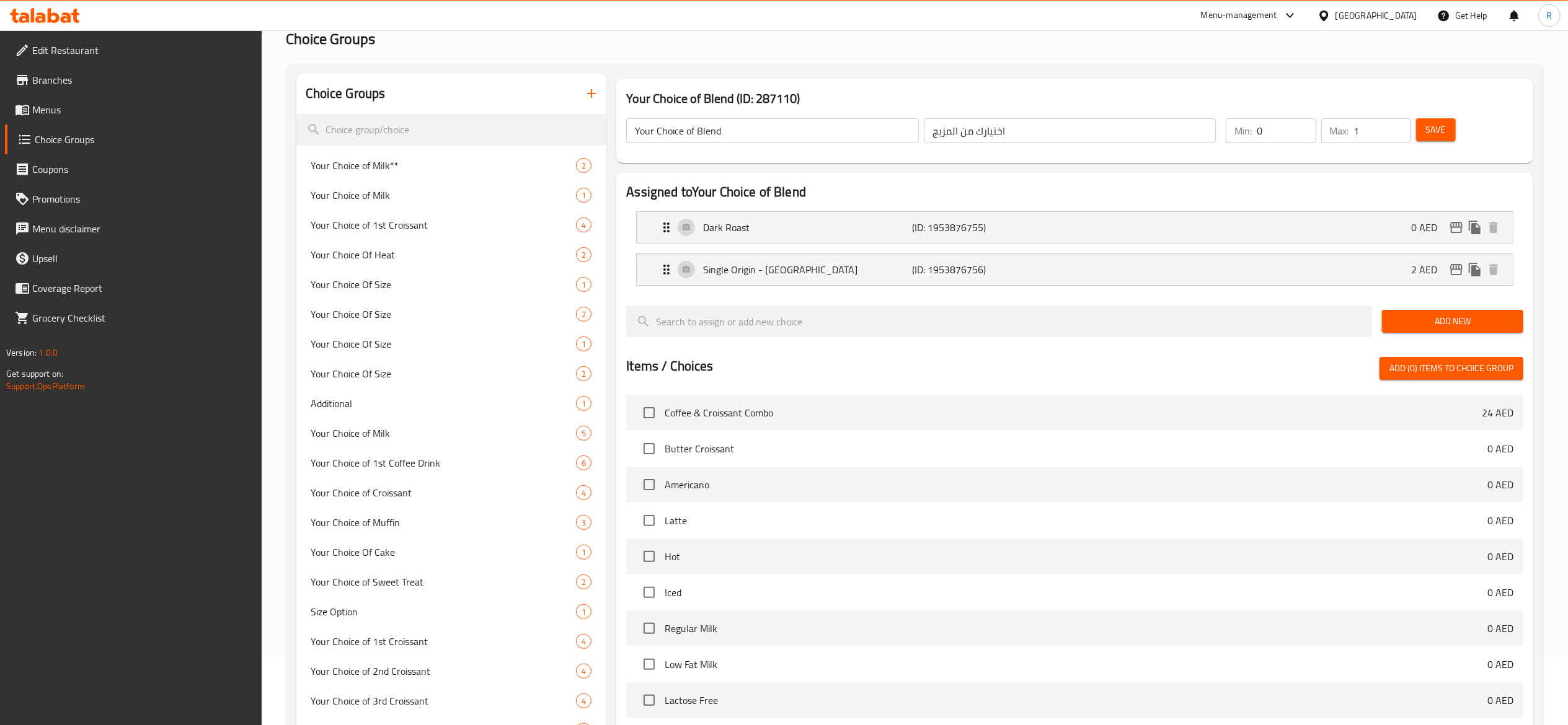
scroll to position [0, 0]
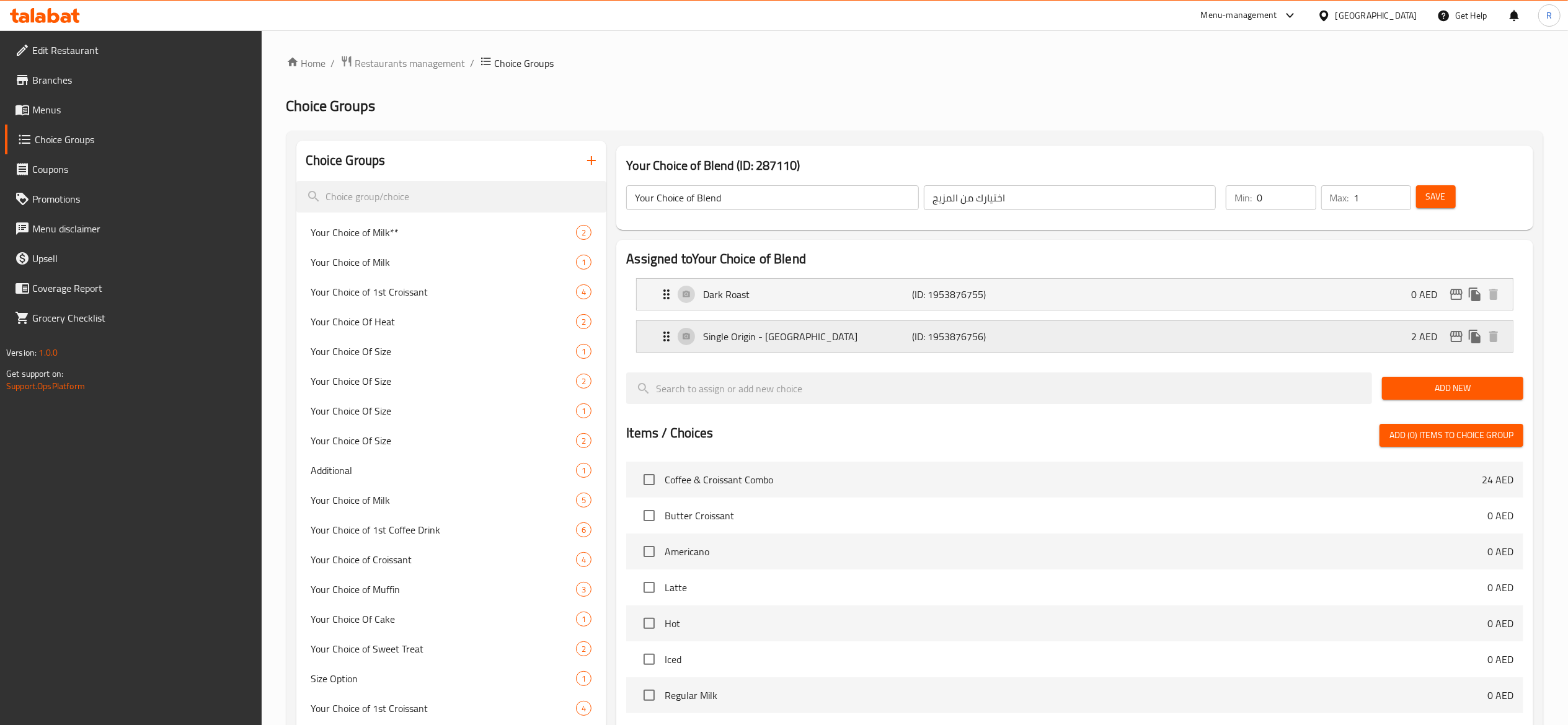
click at [663, 337] on icon "Expand" at bounding box center [667, 336] width 15 height 15
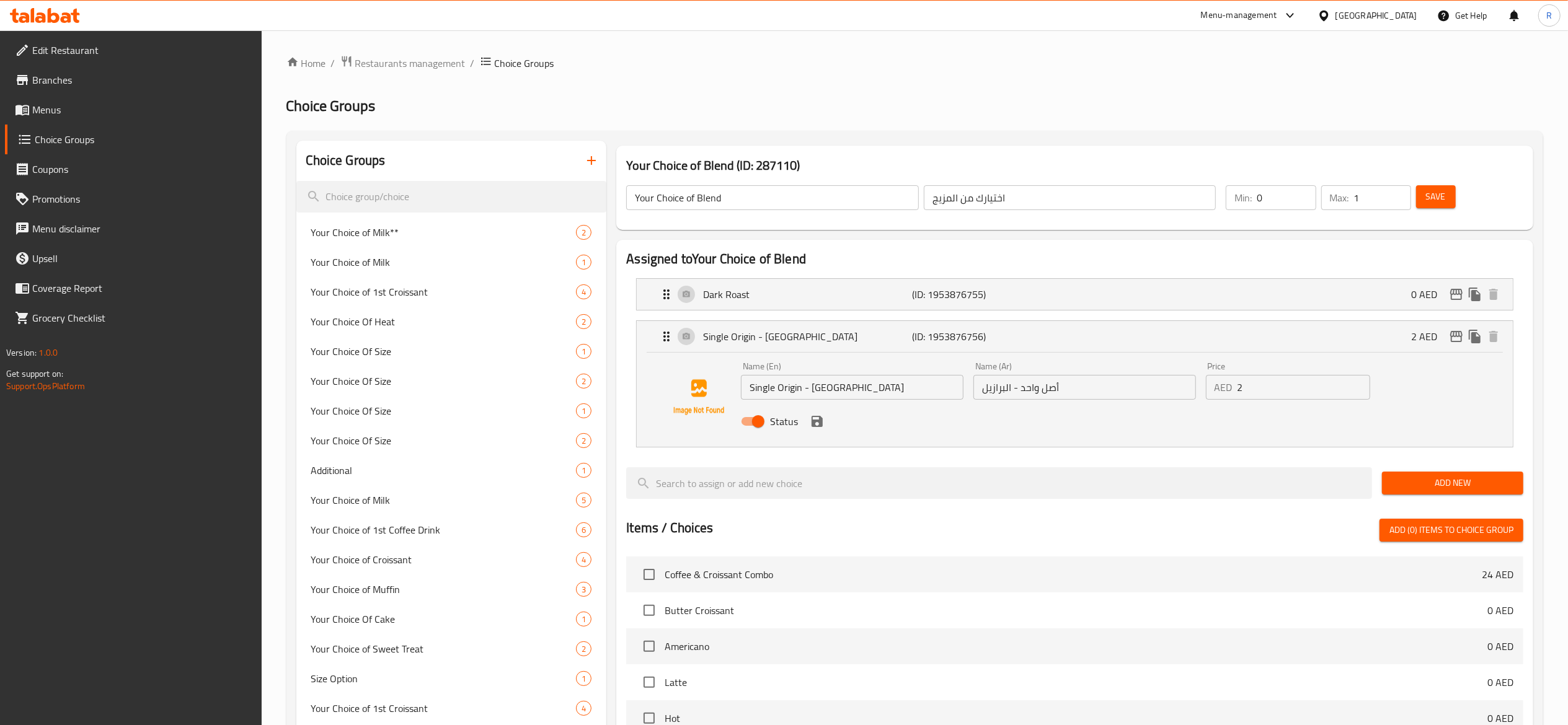
click at [877, 386] on input "Single Origin - Brazil" at bounding box center [852, 387] width 223 height 25
paste input "Brazil San Antonio"
drag, startPoint x: 920, startPoint y: 386, endPoint x: 611, endPoint y: 393, distance: 309.1
click at [611, 393] on div "Assigned to Your Choice of Blend Dark Roast (ID: 1953876755) 0 AED Name (En) Da…" at bounding box center [1075, 618] width 927 height 767
type input "Single Origin - [GEOGRAPHIC_DATA] [GEOGRAPHIC_DATA]"
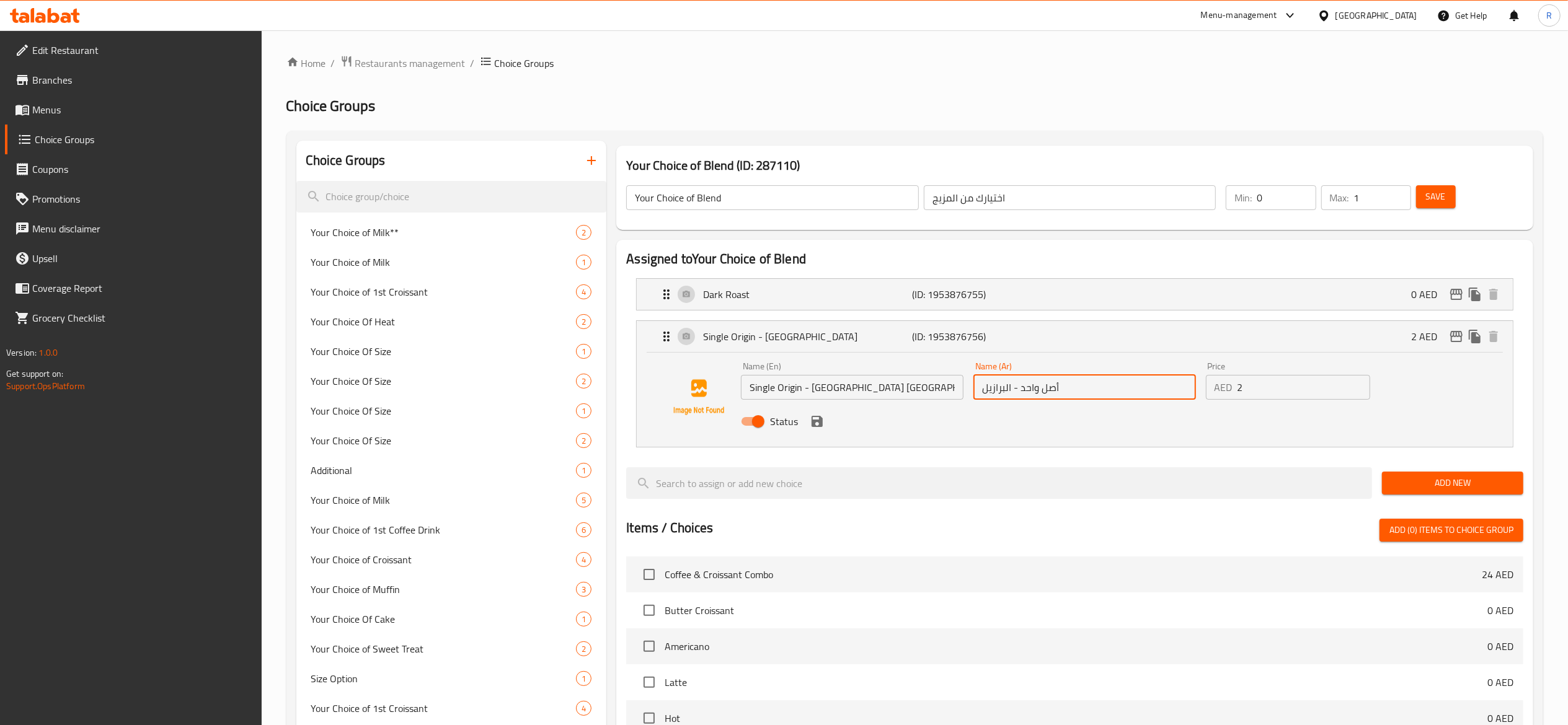
drag, startPoint x: 1080, startPoint y: 399, endPoint x: 785, endPoint y: 426, distance: 296.2
click at [785, 426] on div "Name (En) Single Origin - Brazil San Antonio Name (En) Name (Ar) أصل واحد - الب…" at bounding box center [1084, 397] width 697 height 81
paste input "سان أنطونيو"
type input "أصل واحد - البرازيل سان أنطونيو"
click at [710, 404] on img at bounding box center [699, 397] width 79 height 79
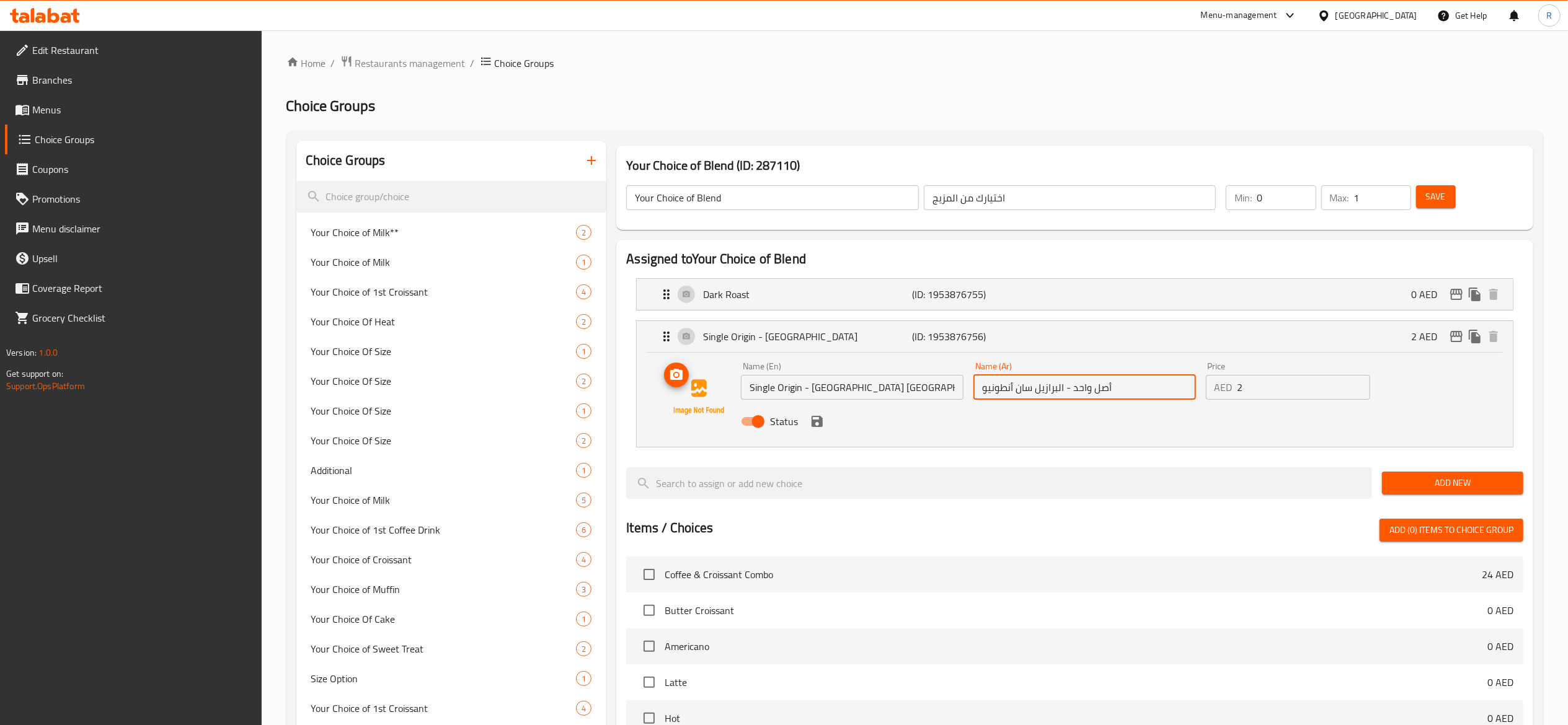
click at [665, 371] on span "upload picture" at bounding box center [676, 375] width 25 height 15
click at [692, 332] on div "Single Origin - Brazil (ID: 1953876756) 2 AED" at bounding box center [1079, 336] width 839 height 31
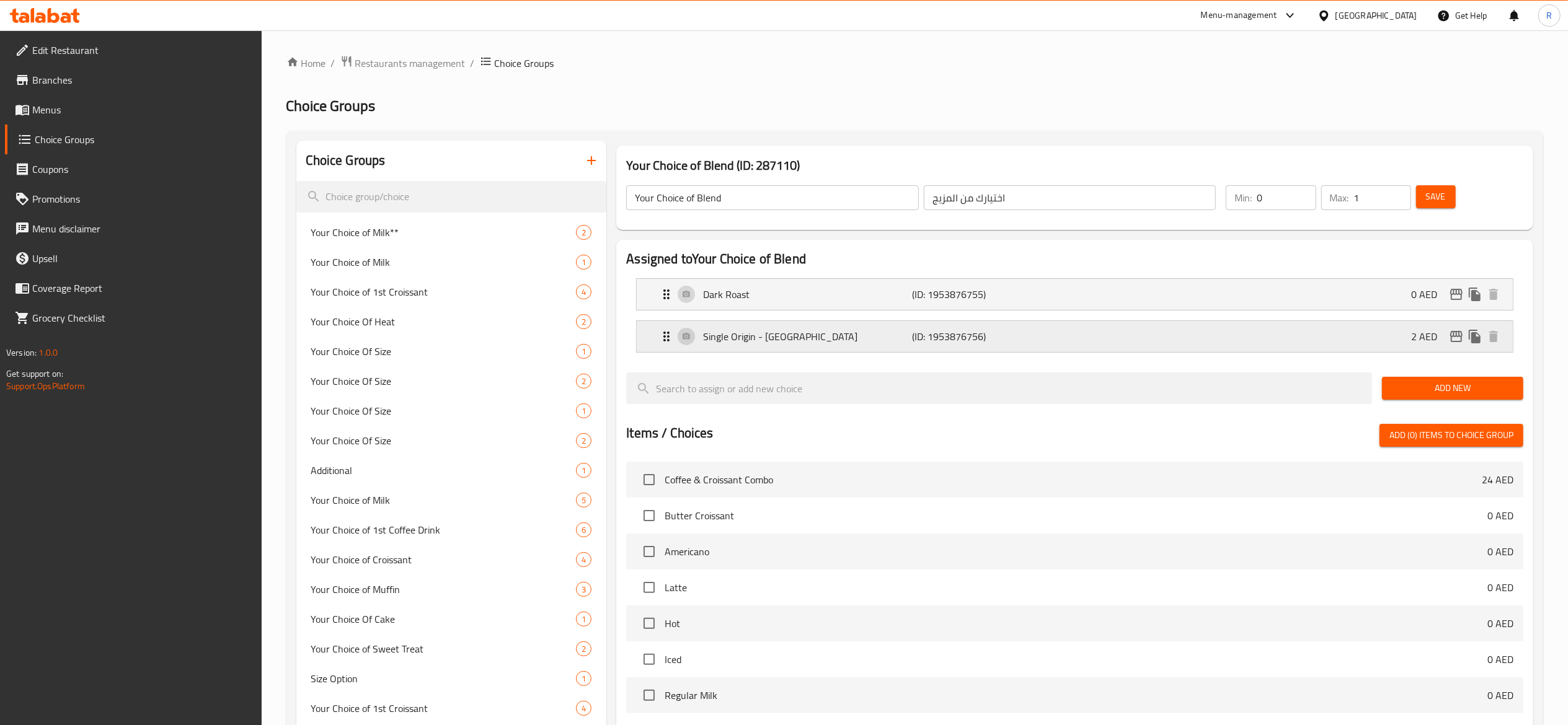
click at [692, 332] on div "Single Origin - Brazil (ID: 1953876756) 2 AED" at bounding box center [1079, 336] width 839 height 31
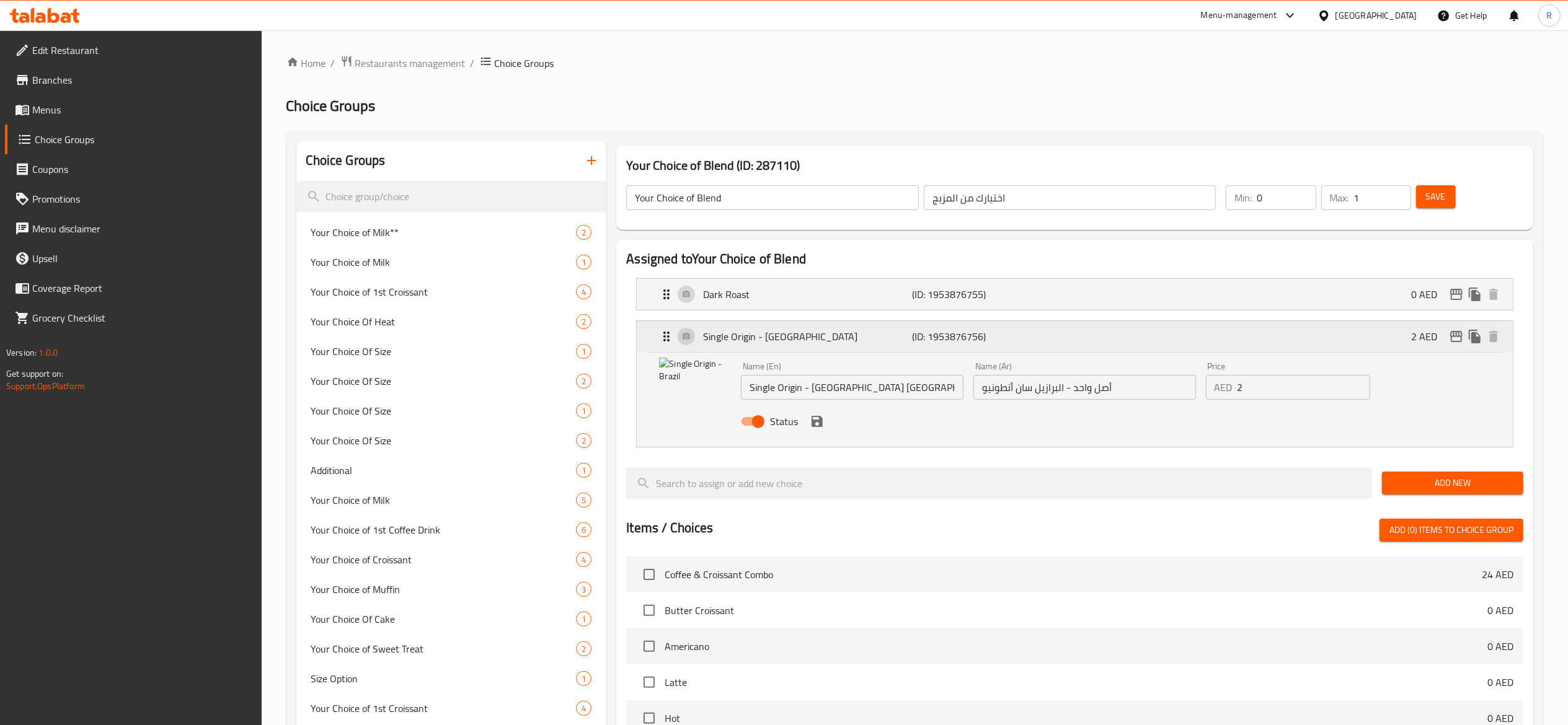
click at [692, 342] on div "Single Origin - Brazil (ID: 1953876756) 2 AED" at bounding box center [1079, 336] width 839 height 31
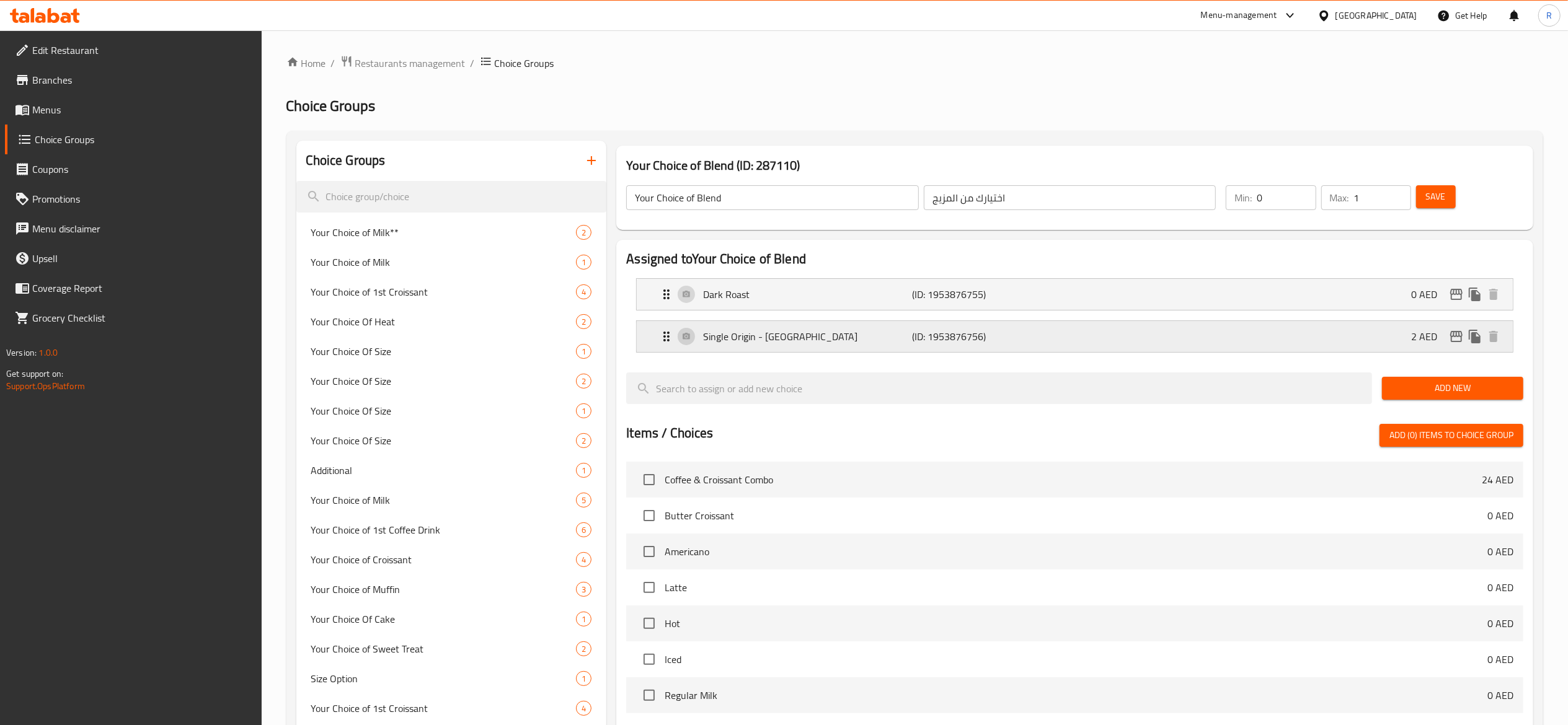
click at [692, 342] on div "Single Origin - Brazil (ID: 1953876756) 2 AED" at bounding box center [1079, 336] width 839 height 31
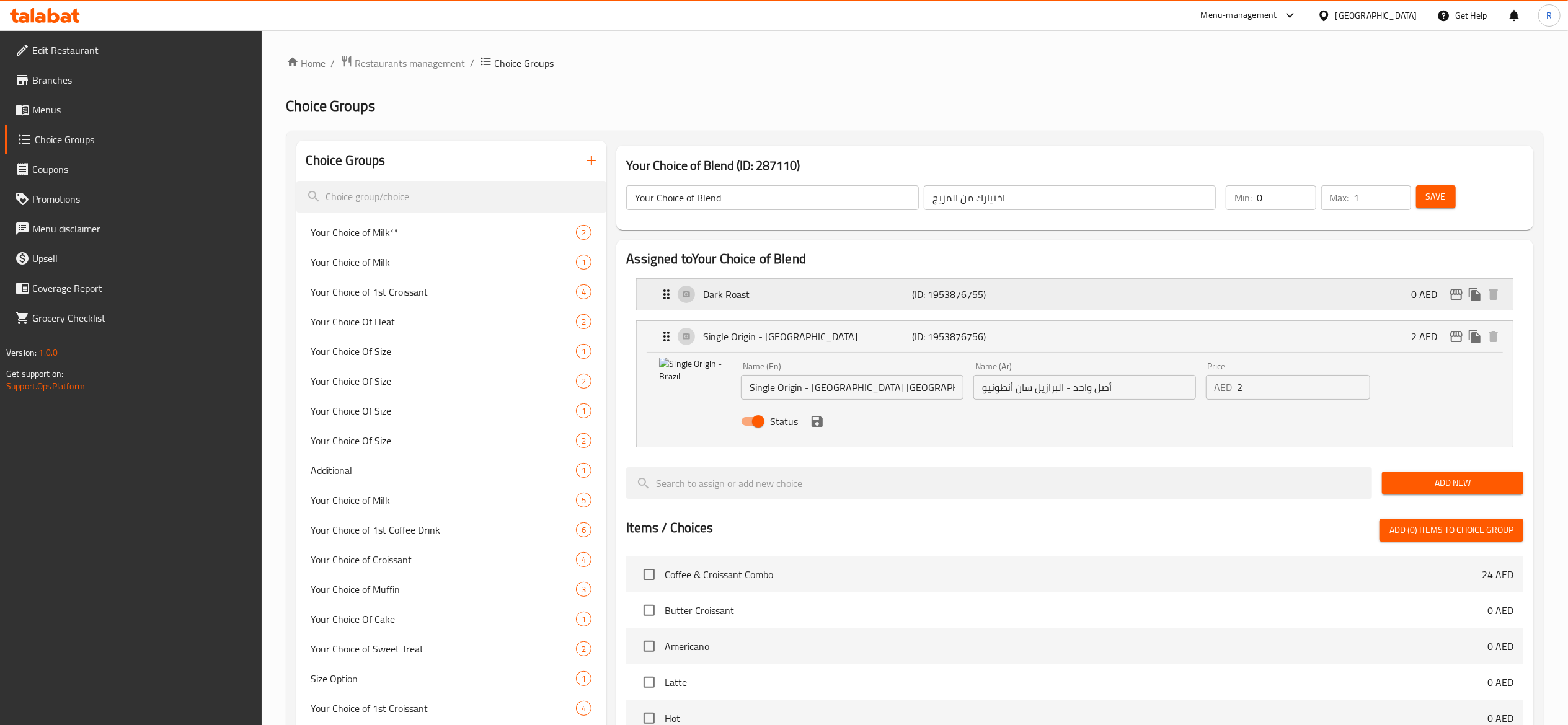
click at [687, 293] on div "Dark Roast (ID: 1953876755) 0 AED" at bounding box center [1079, 294] width 839 height 31
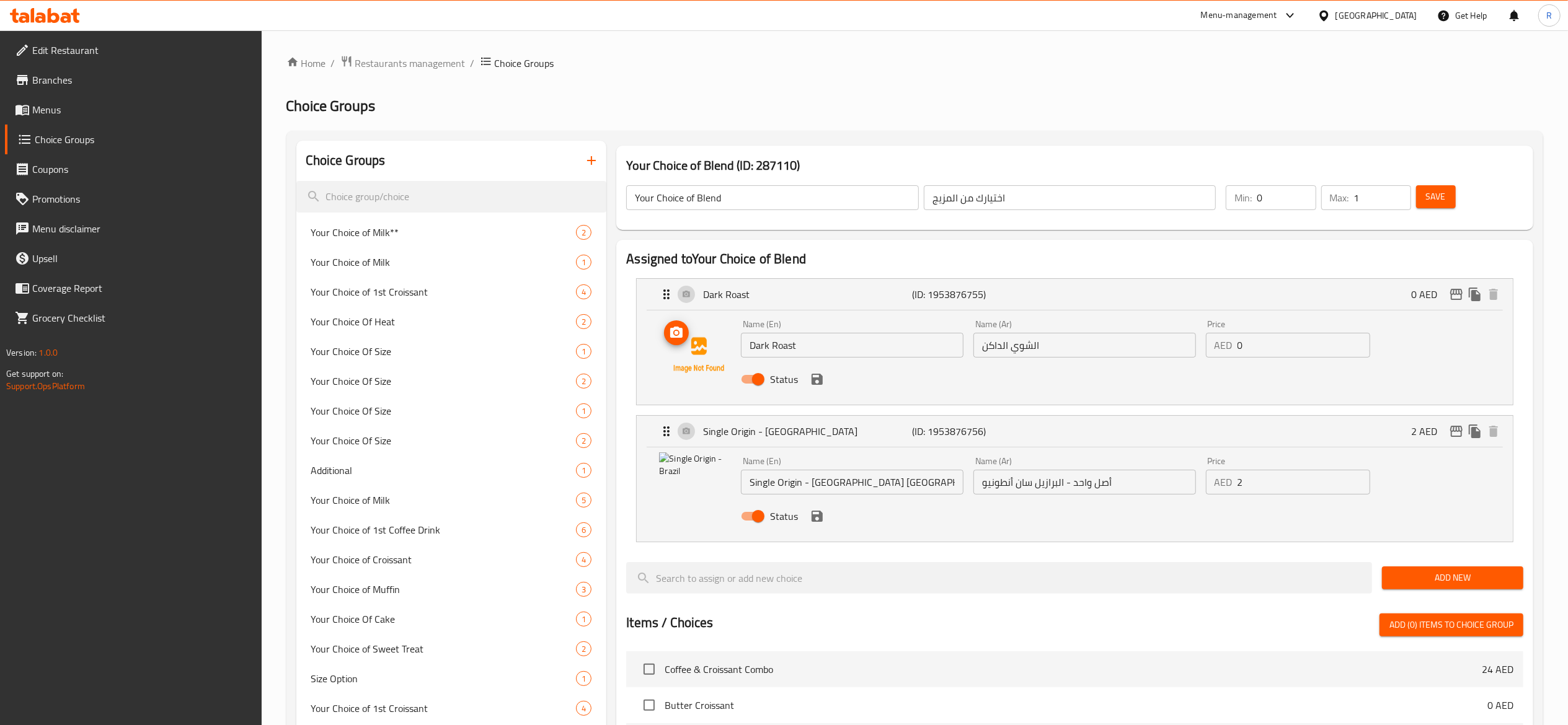
click at [700, 358] on img at bounding box center [699, 355] width 79 height 79
click at [677, 338] on icon "upload picture" at bounding box center [676, 332] width 12 height 11
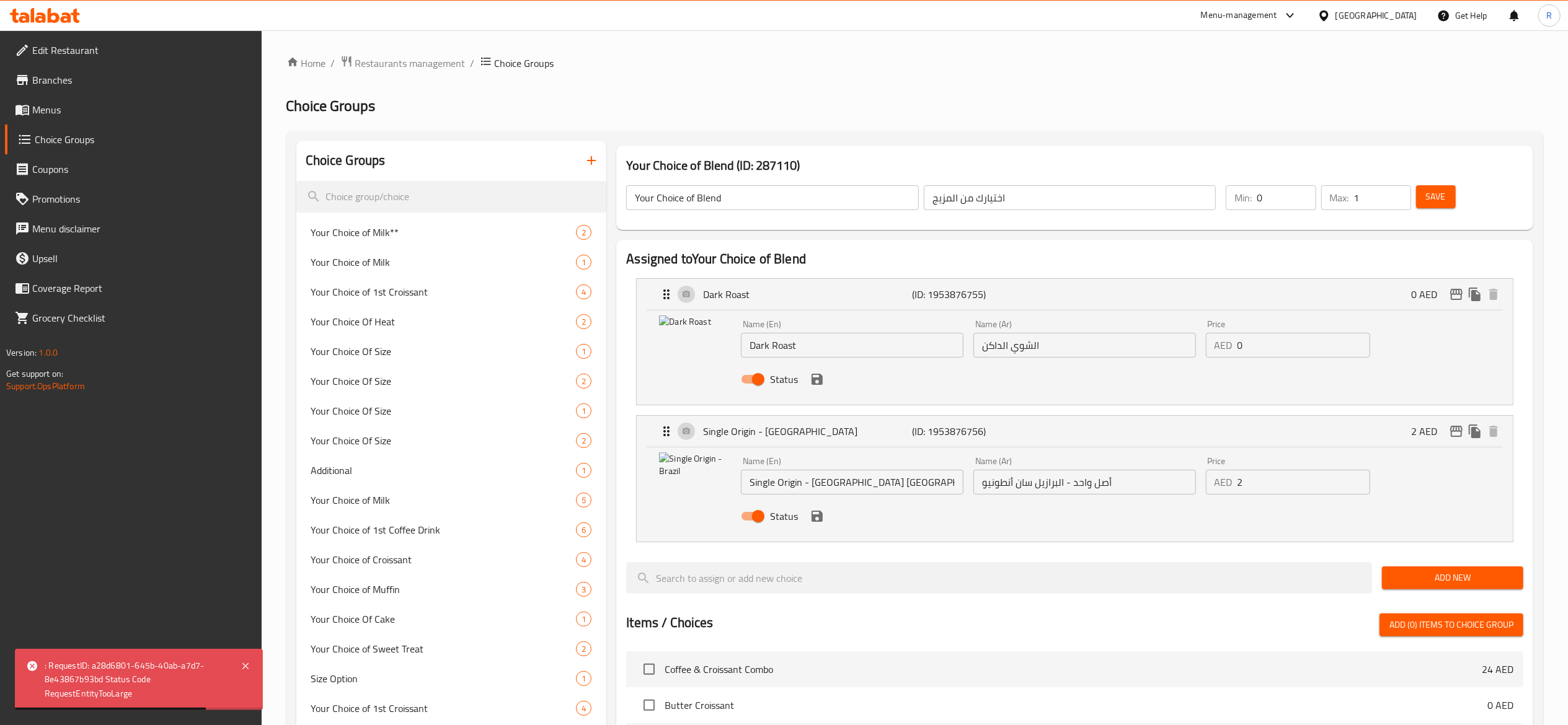
click at [1175, 183] on div "Save" at bounding box center [1462, 197] width 97 height 29
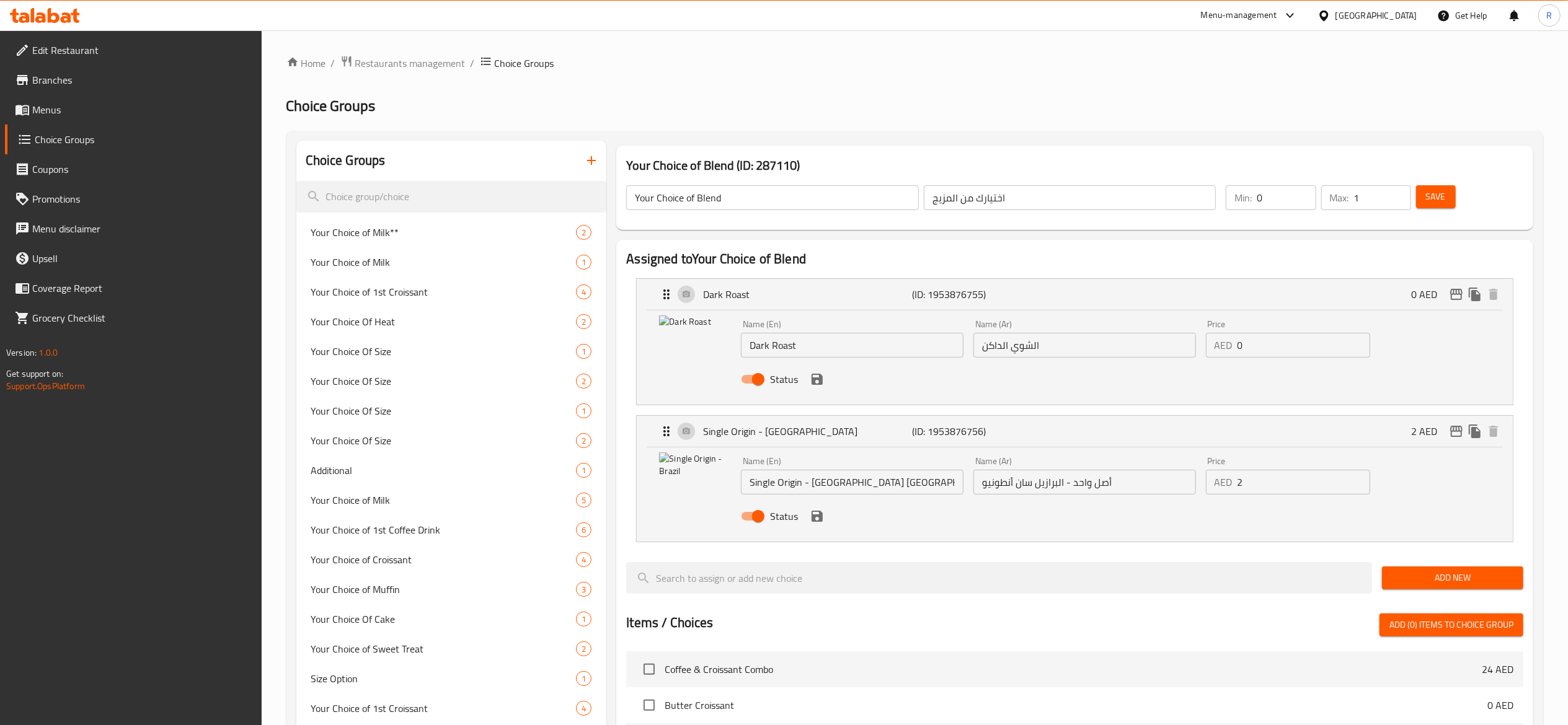
click at [1175, 195] on input "0" at bounding box center [1286, 197] width 59 height 25
type input "1"
click at [1175, 188] on button "Save" at bounding box center [1436, 196] width 40 height 23
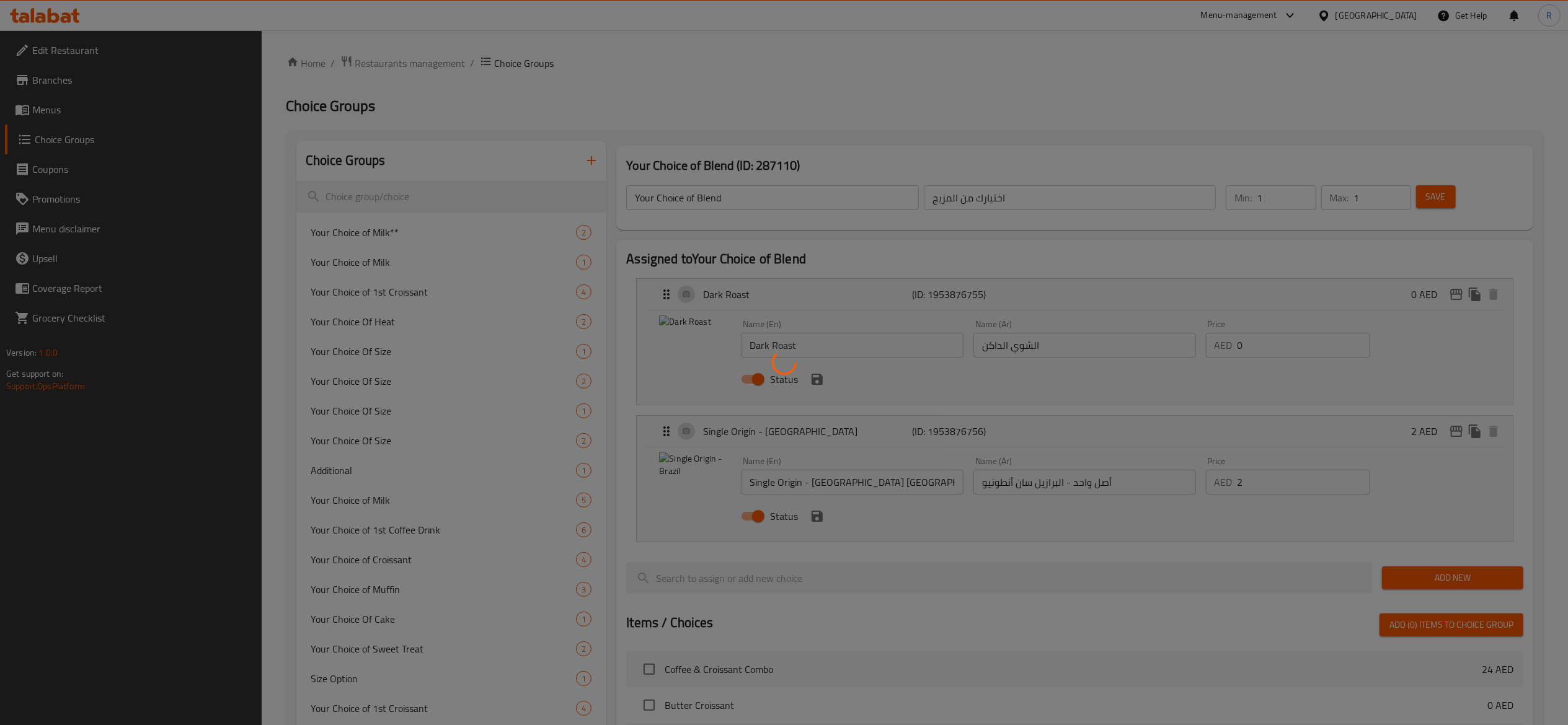
click at [1175, 198] on div at bounding box center [784, 362] width 1568 height 725
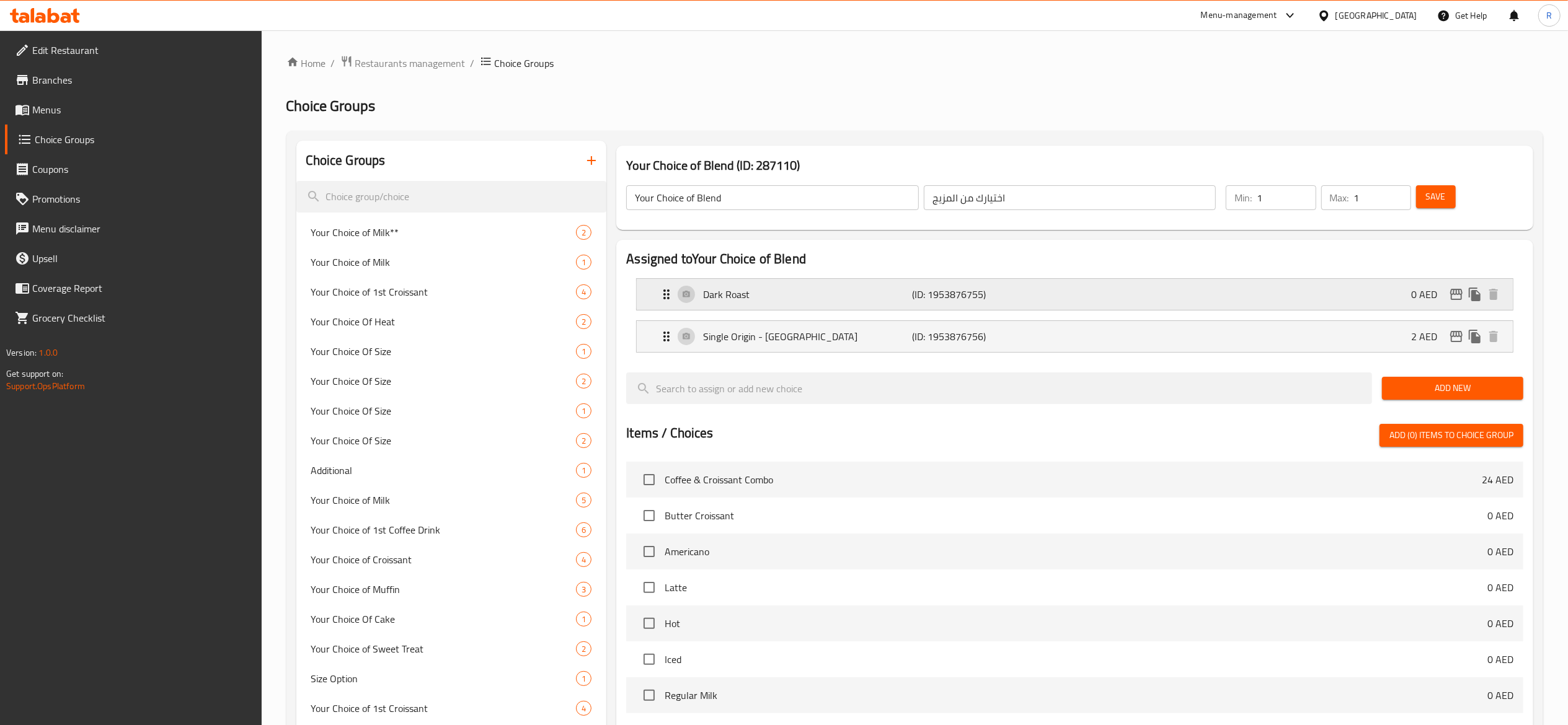
click at [660, 294] on icon "Expand" at bounding box center [667, 295] width 15 height 15
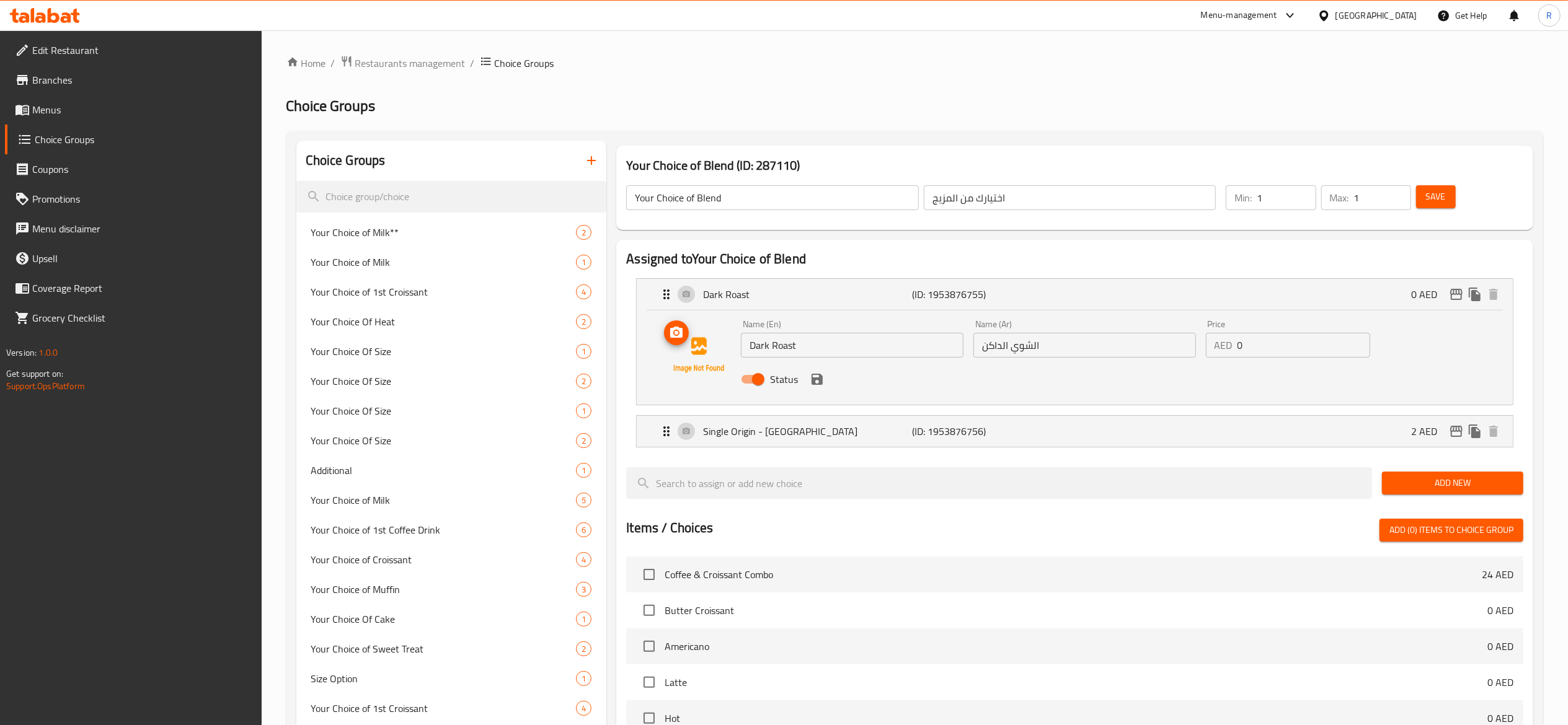
click at [702, 357] on img at bounding box center [699, 355] width 79 height 79
click at [754, 192] on input "Your Choice of Blend" at bounding box center [772, 197] width 293 height 25
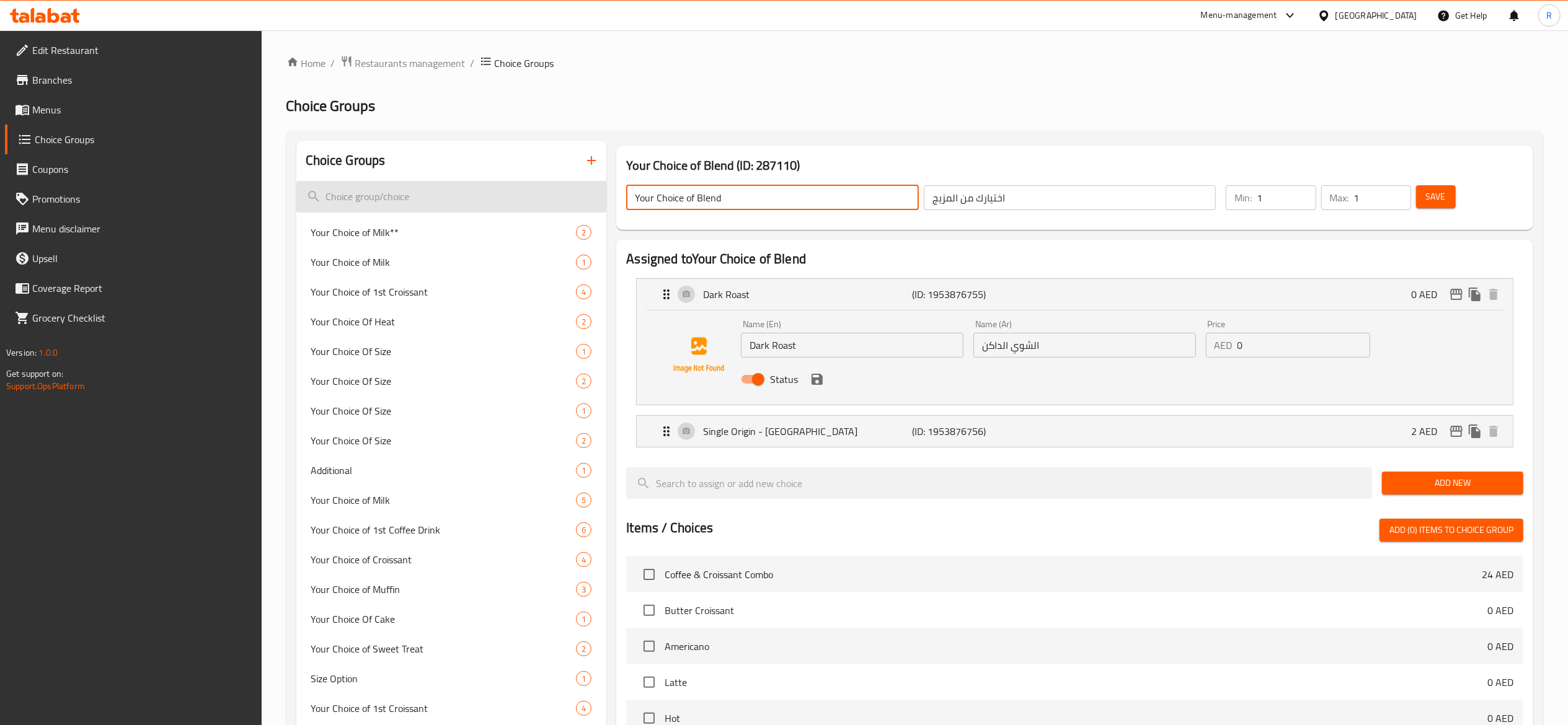
click at [397, 193] on input "search" at bounding box center [451, 197] width 310 height 32
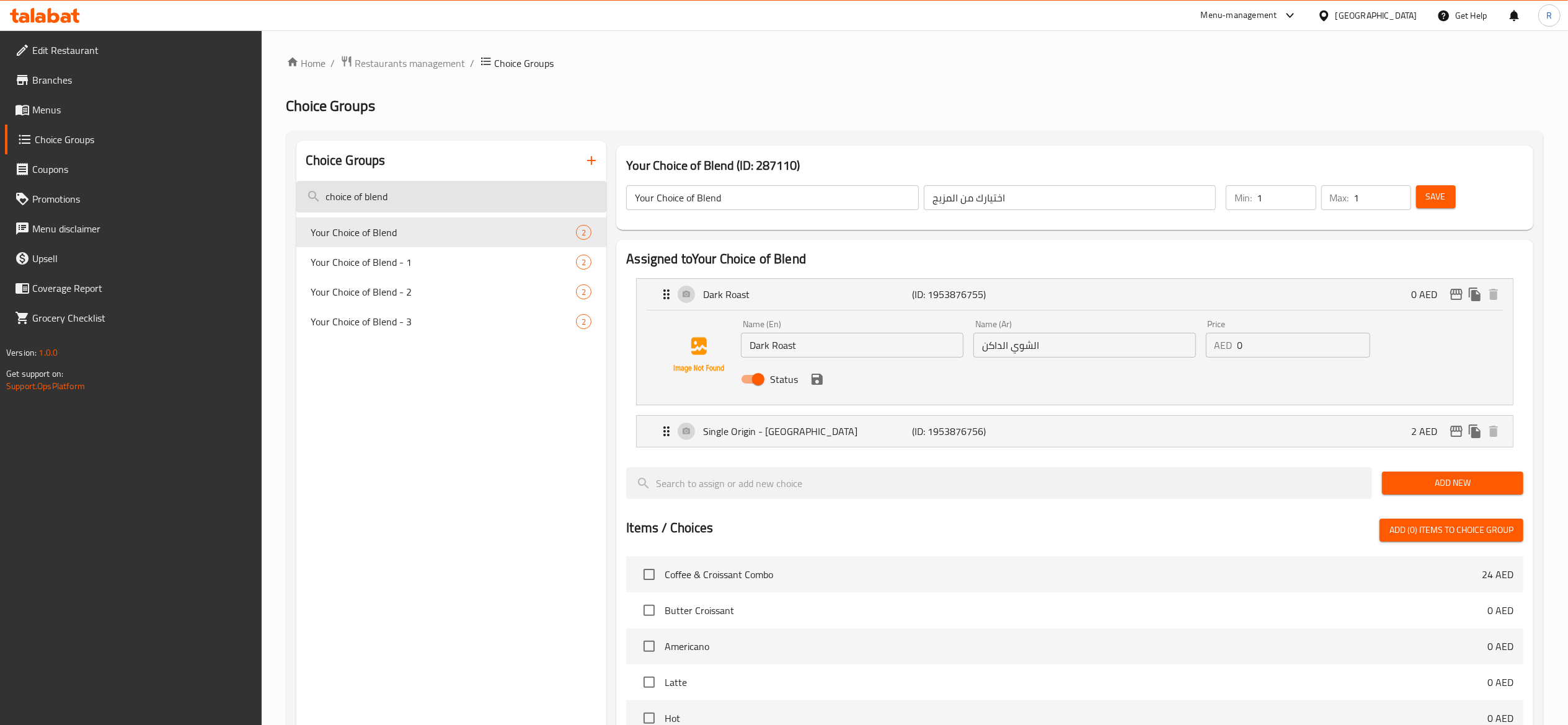
type input "choice of blend"
click at [411, 230] on span "Your Choice of Blend" at bounding box center [425, 232] width 228 height 15
click at [94, 133] on span "Choice Groups" at bounding box center [143, 140] width 217 height 15
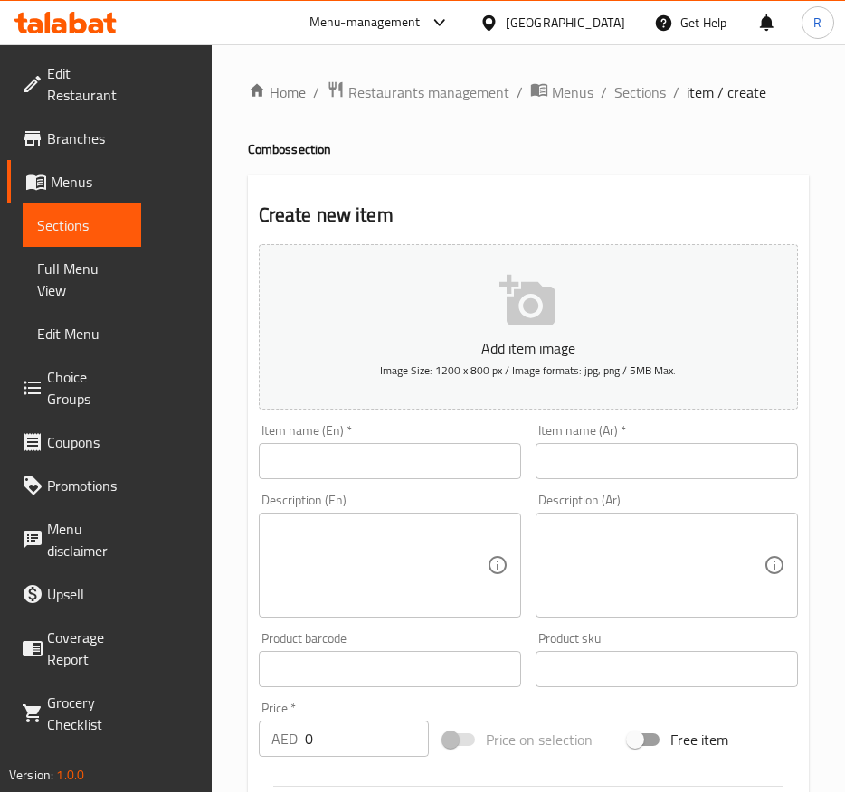
click at [389, 94] on span "Restaurants management" at bounding box center [428, 92] width 161 height 22
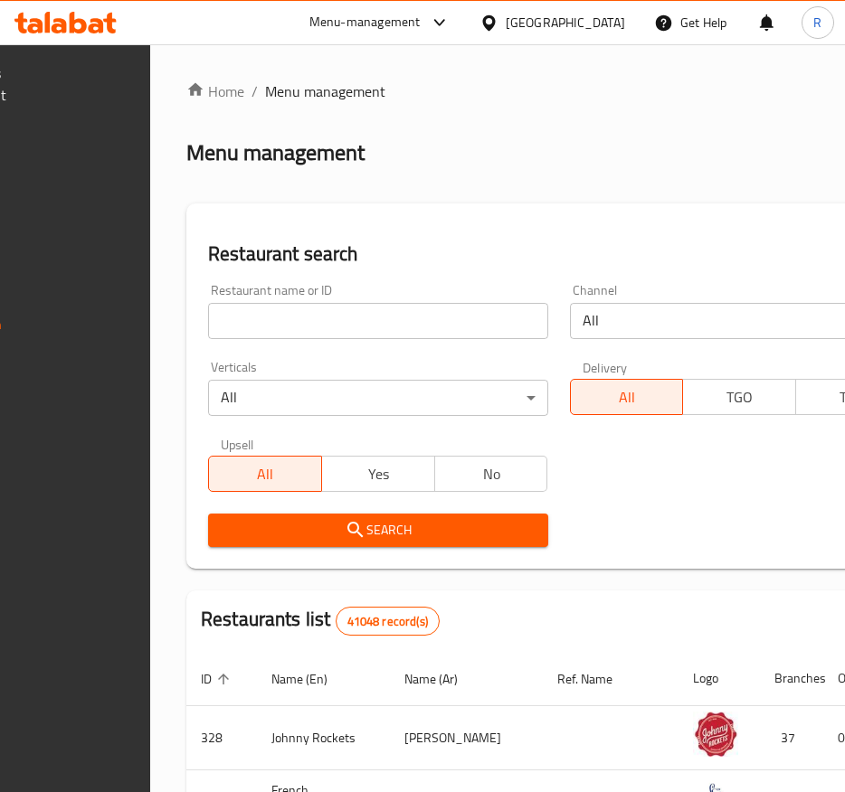
click at [328, 313] on input "search" at bounding box center [378, 321] width 340 height 36
type input "everyday roastery"
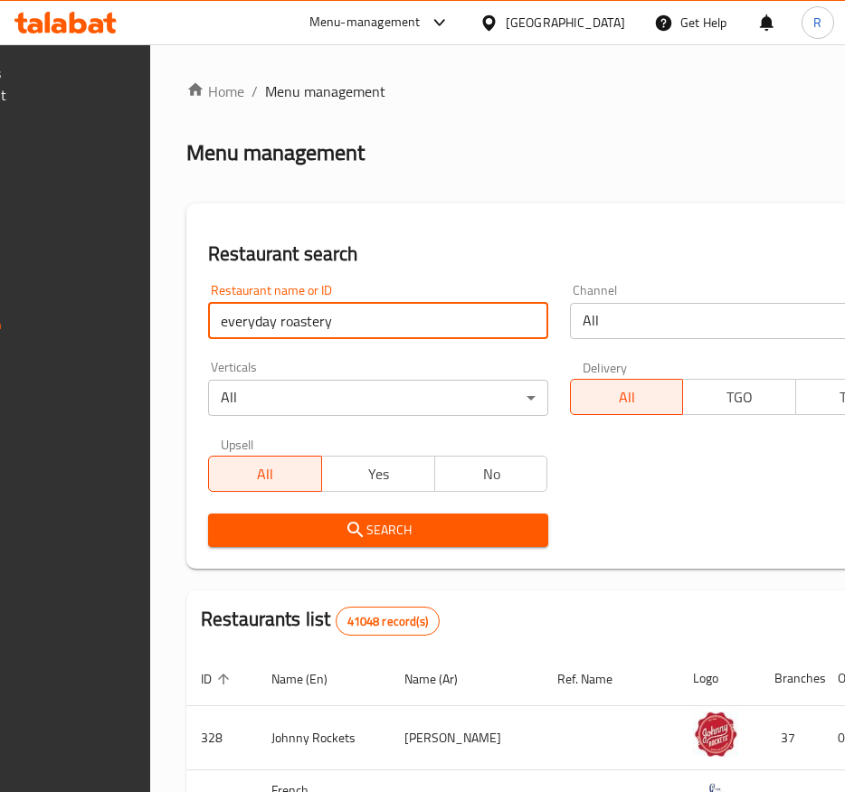
click button "Search" at bounding box center [378, 530] width 340 height 33
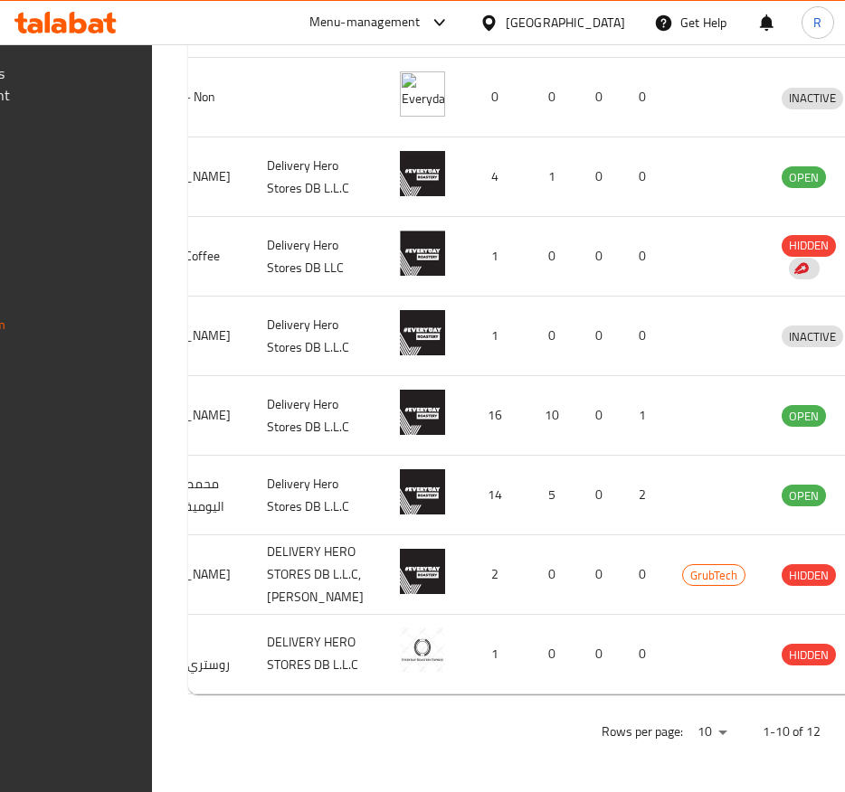
scroll to position [0, 389]
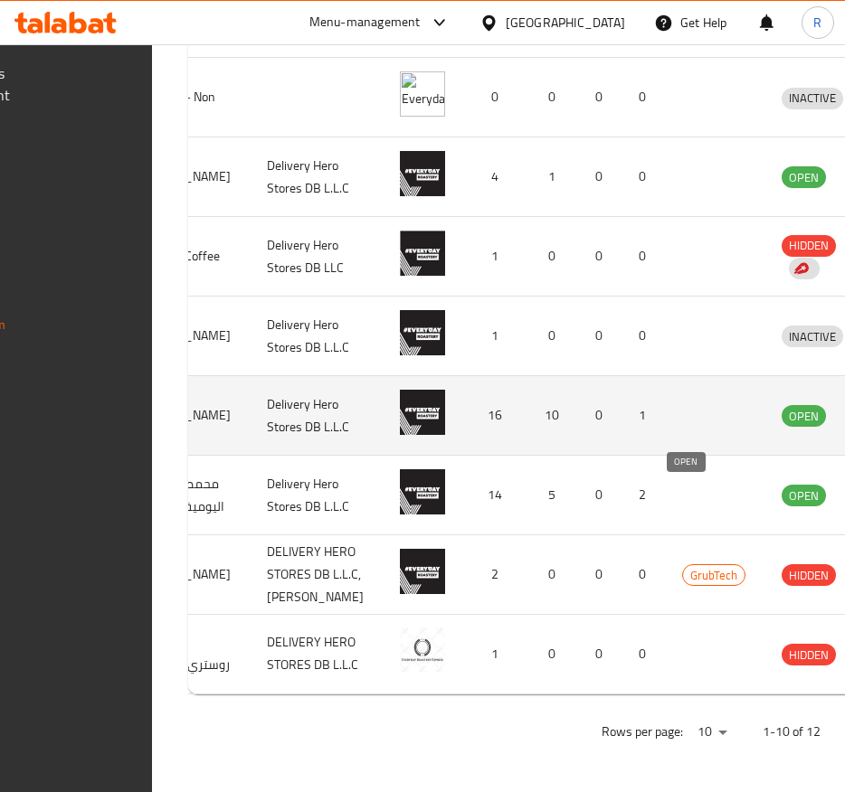
click at [782, 406] on span "OPEN" at bounding box center [804, 416] width 44 height 21
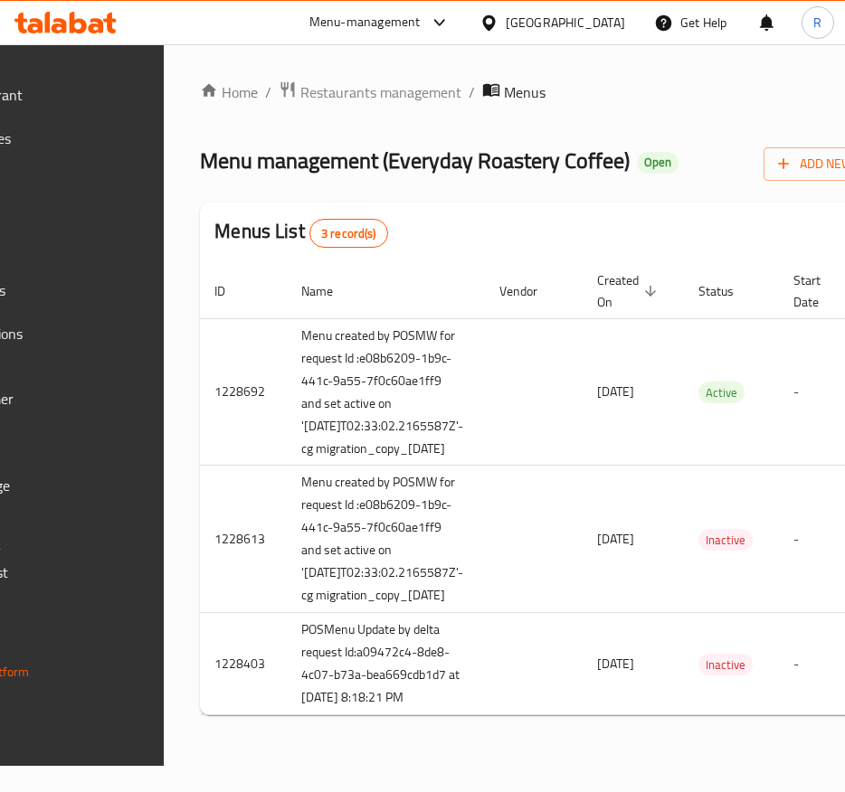
scroll to position [0, 397]
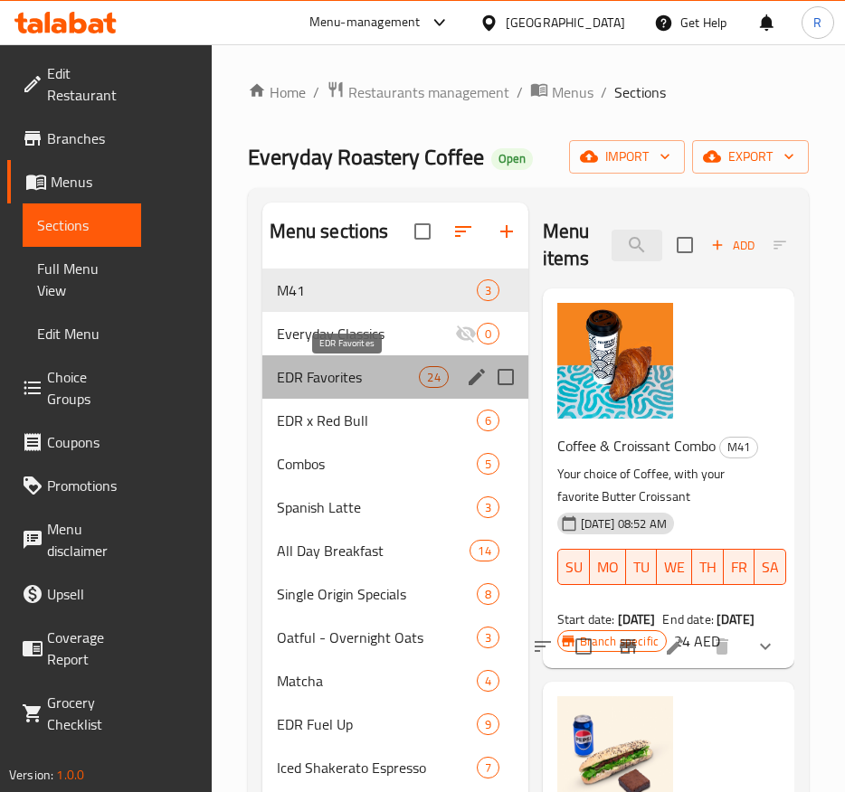
click at [365, 378] on span "EDR Favorites" at bounding box center [348, 377] width 143 height 22
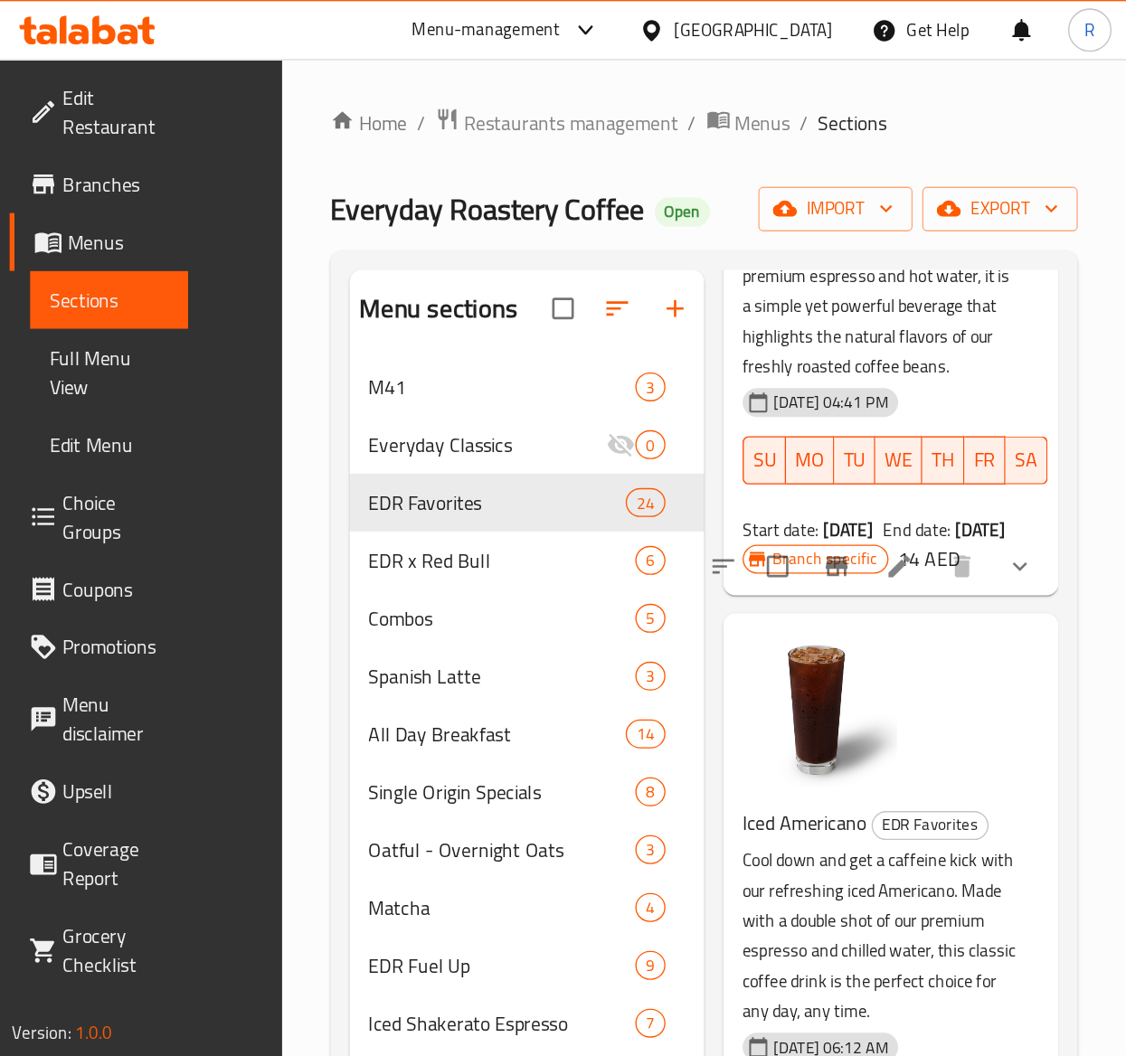
scroll to position [706, 0]
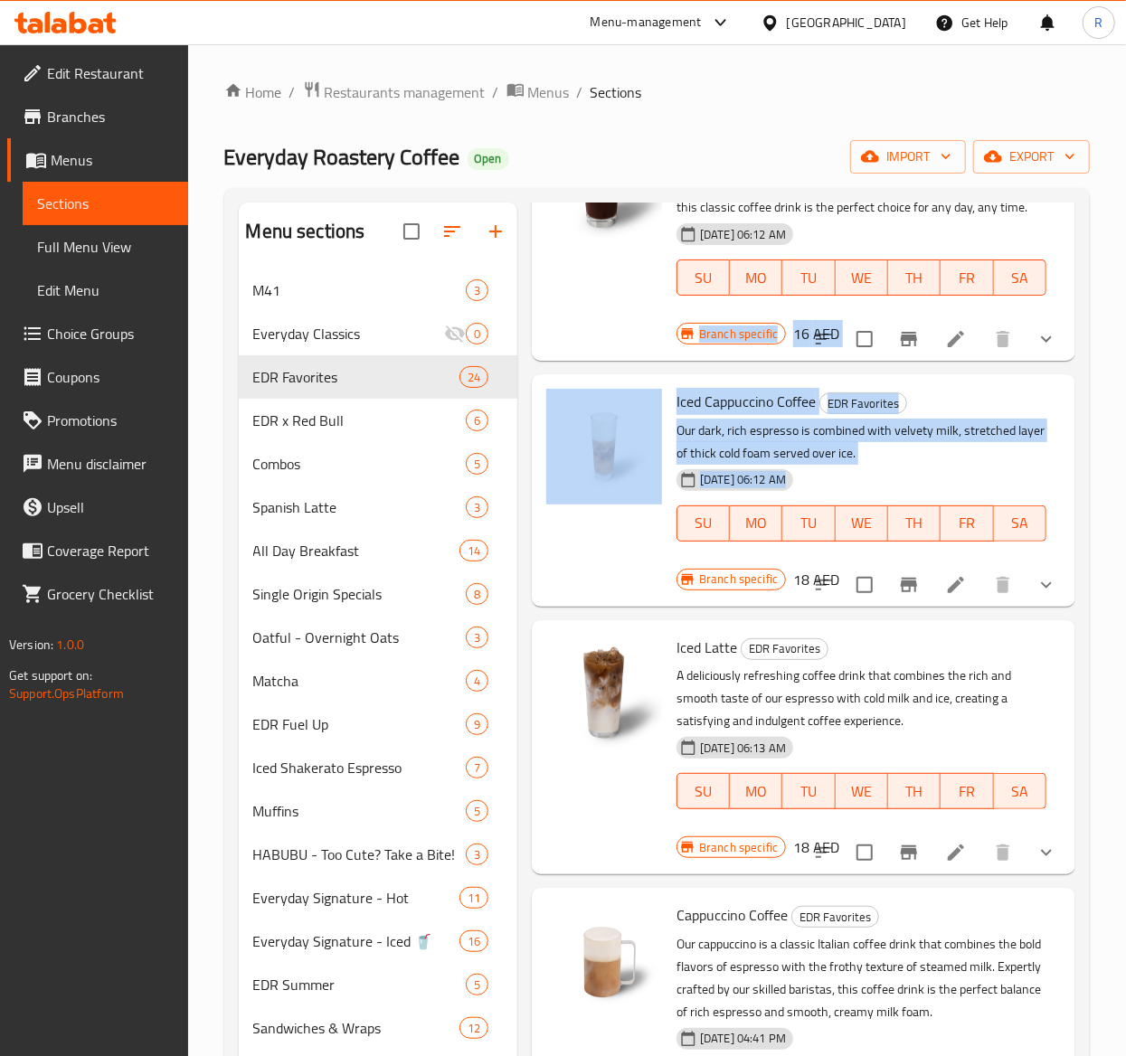
drag, startPoint x: 1078, startPoint y: 590, endPoint x: 1080, endPoint y: 378, distance: 211.7
click at [844, 479] on div "Home / Restaurants management / Menus / Sections Everyday Roastery Coffee Open …" at bounding box center [657, 1053] width 938 height 2019
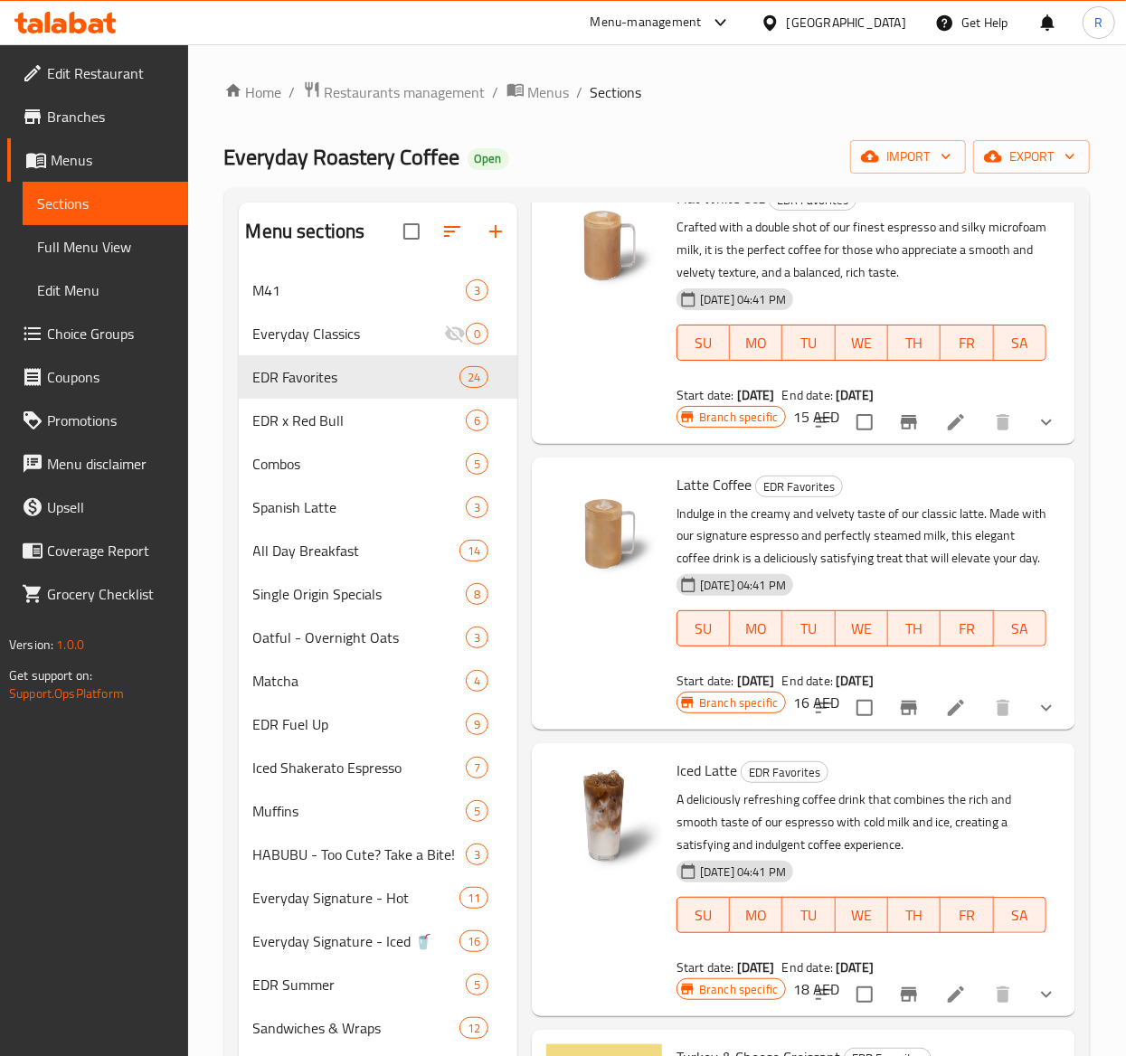
scroll to position [2299, 0]
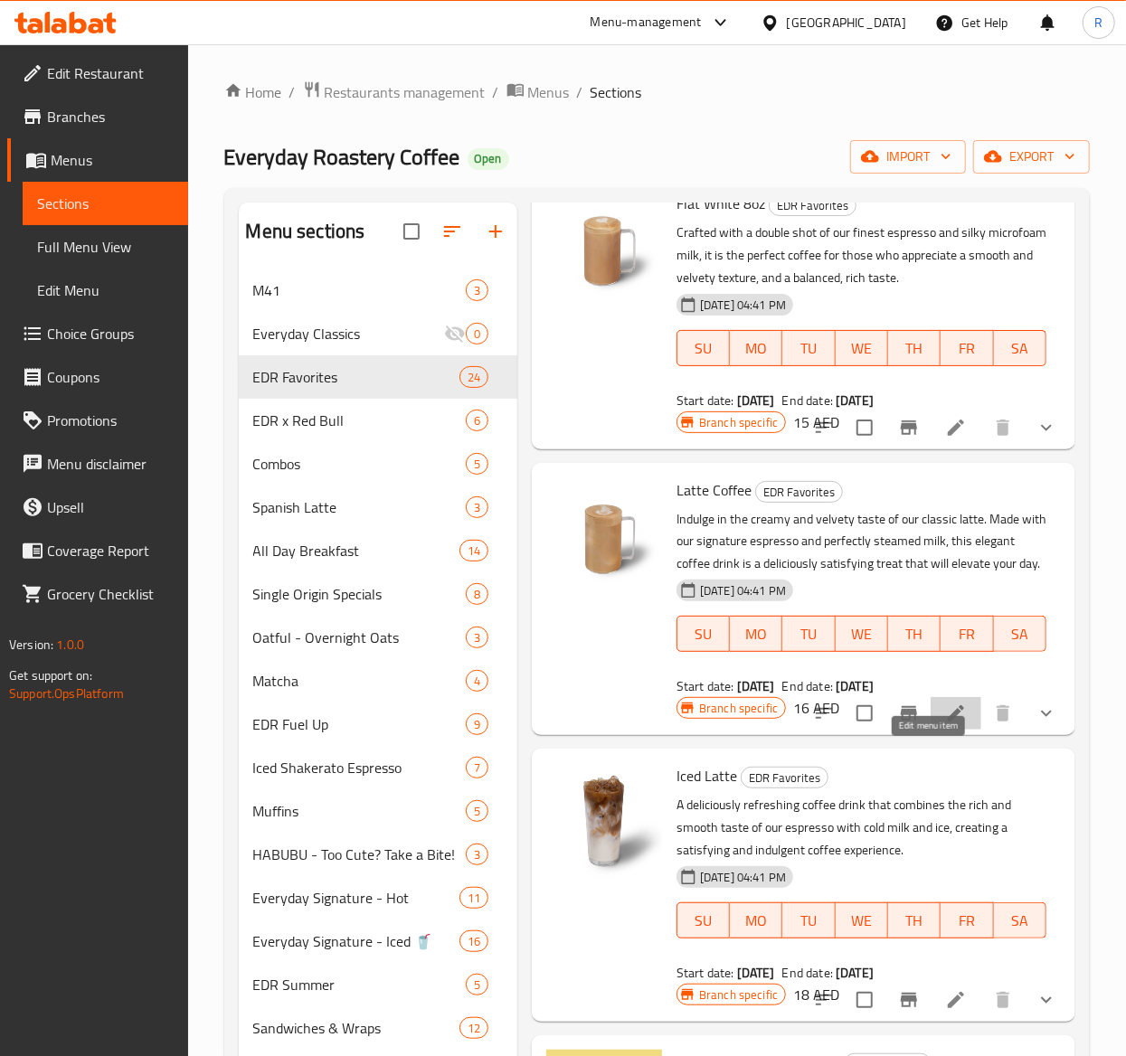
click at [844, 725] on icon at bounding box center [956, 714] width 22 height 22
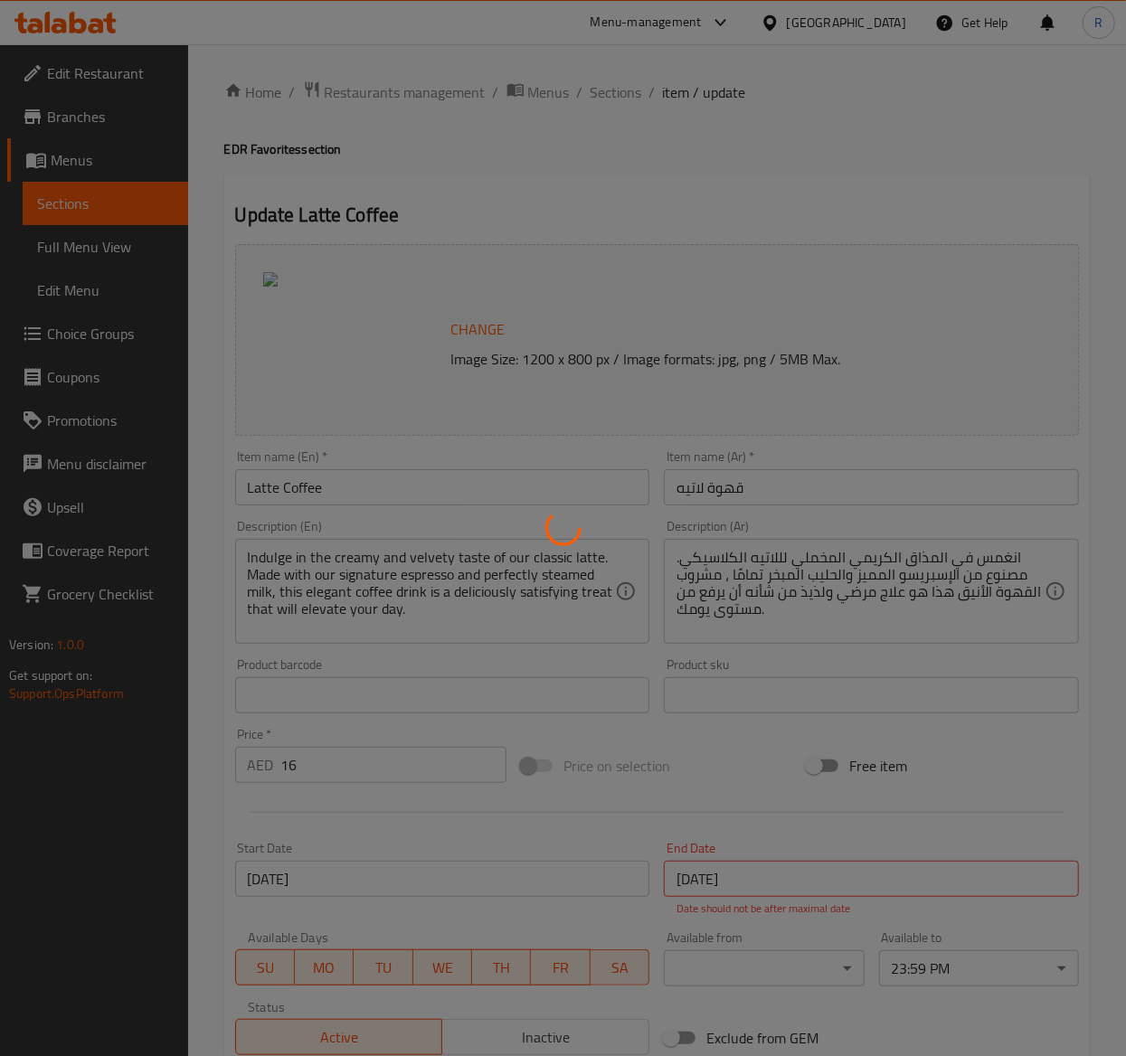
type input "اختيارك من الحجم"
type input "1"
type input "اختيارك من المزيج"
type input "0"
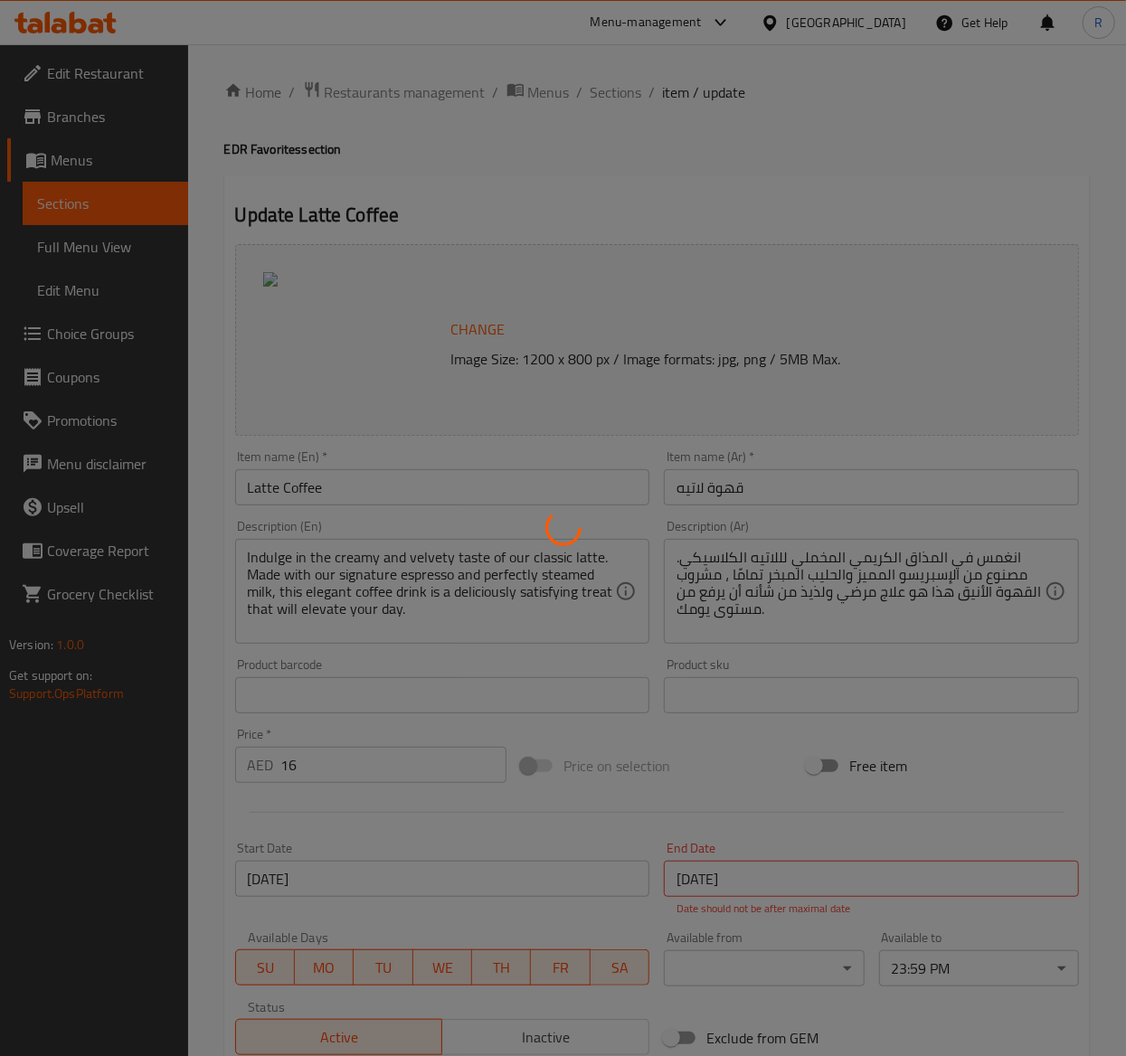
type input "1"
type input "اختيارك من الحليب"
type input "0"
type input "1"
type input "شوت اضافي"
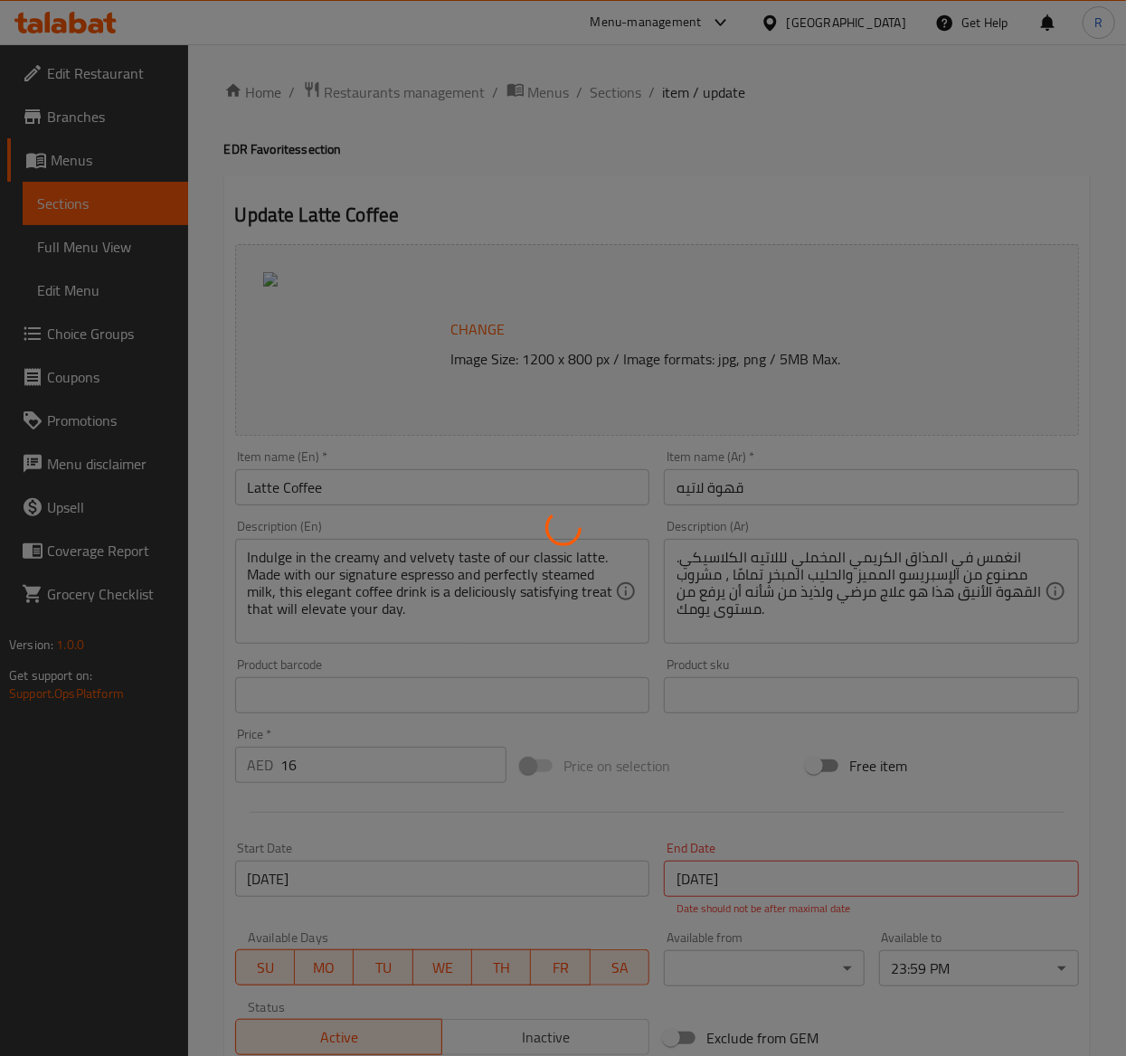
type input "0"
type input "2"
type input "دريزل إضافي"
type input "0"
type input "2"
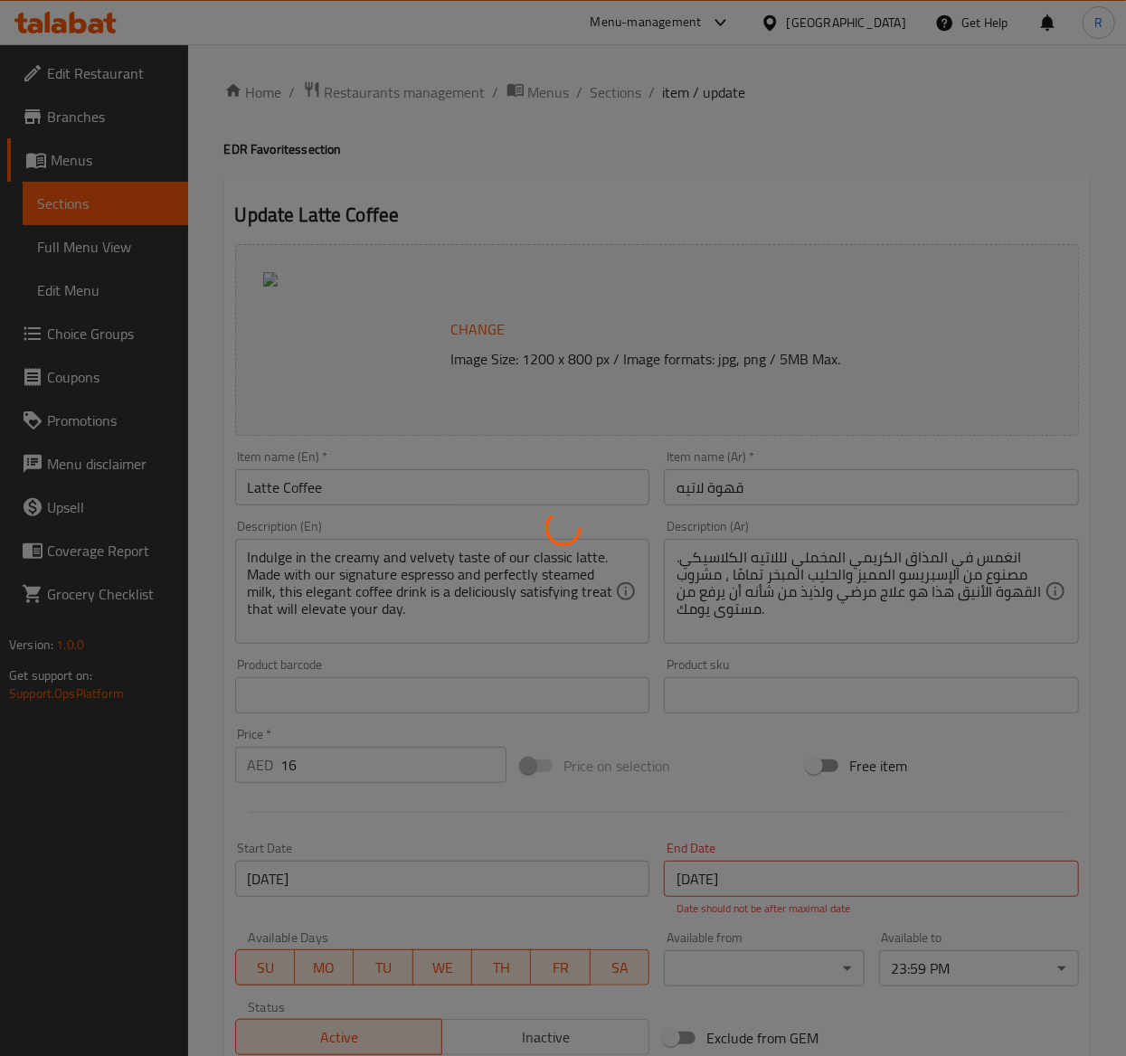
type input "صوصات إضافية"
type input "0"
type input "2"
type input "سيرب إضافي"
type input "0"
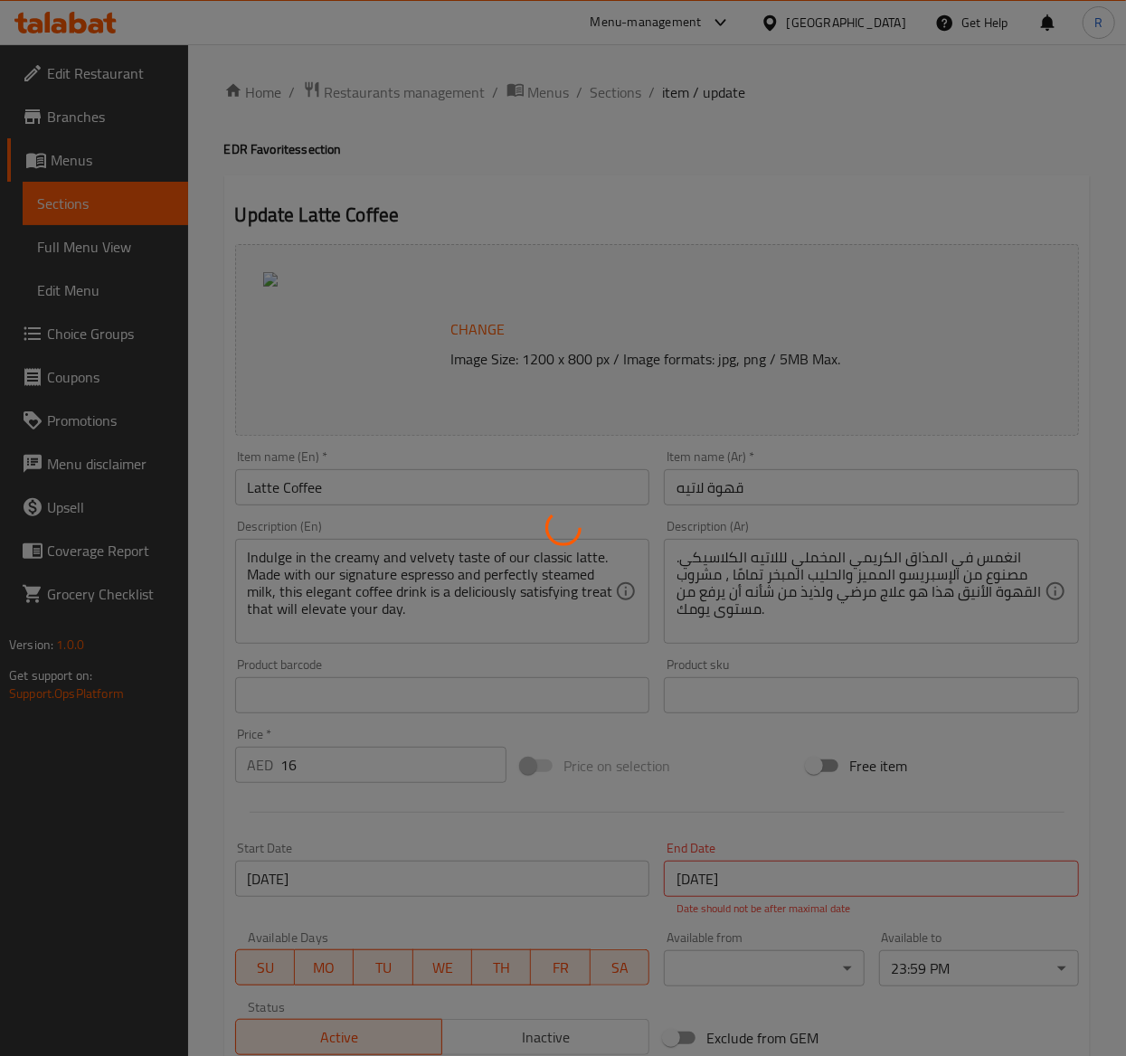
type input "2"
type input "اختيارك من السكر"
type input "1"
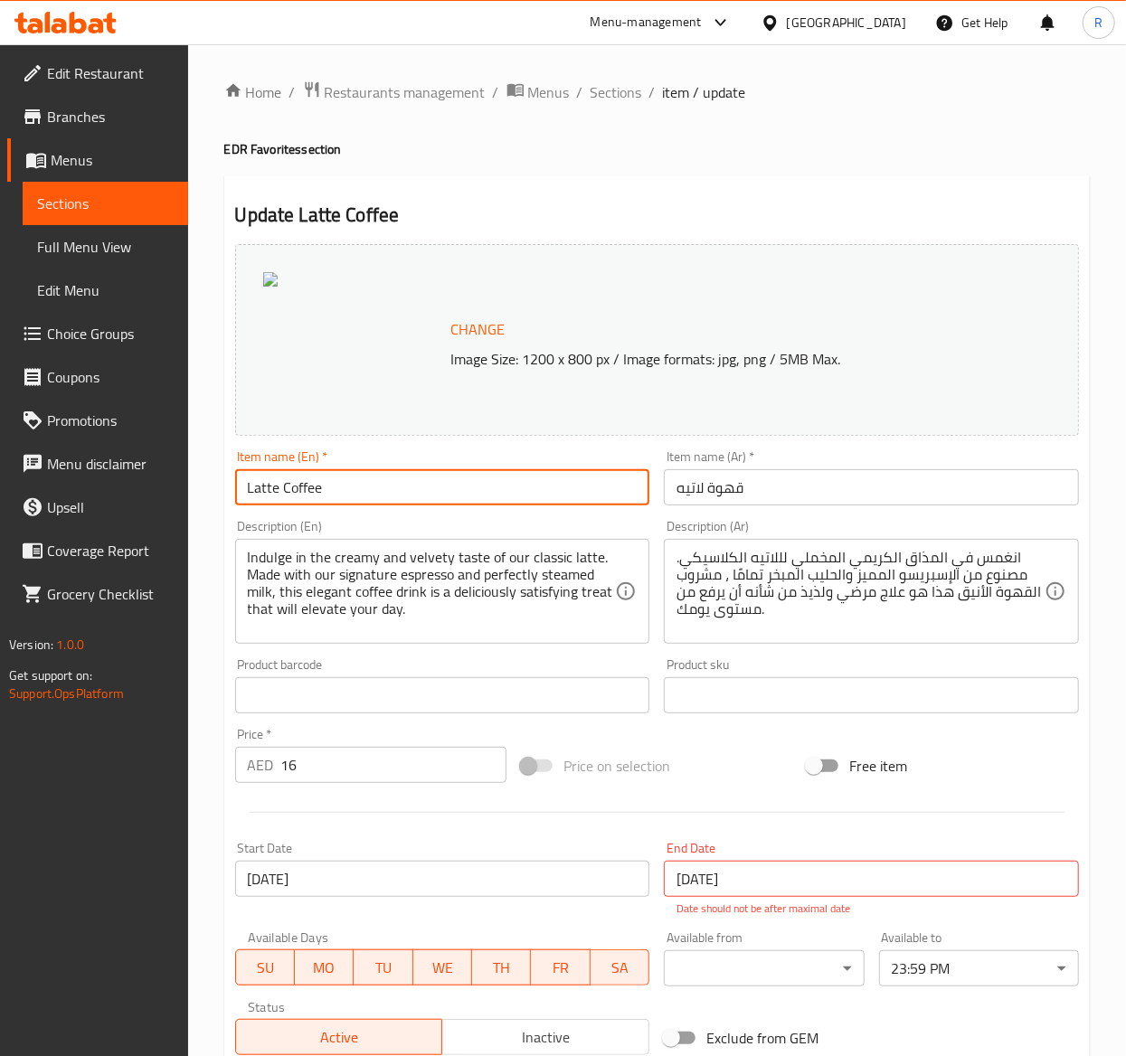
drag, startPoint x: 377, startPoint y: 502, endPoint x: 159, endPoint y: 488, distance: 218.4
click at [159, 488] on div "Edit Restaurant Branches Menus Sections Full Menu View Edit Menu Choice Groups …" at bounding box center [563, 958] width 1126 height 1829
click at [435, 642] on div "Indulge in the creamy and velvety taste of our classic latte. Made with our sig…" at bounding box center [442, 591] width 415 height 105
click at [355, 487] on input "Latte Coffee" at bounding box center [442, 487] width 415 height 36
drag, startPoint x: 355, startPoint y: 488, endPoint x: 175, endPoint y: 472, distance: 180.7
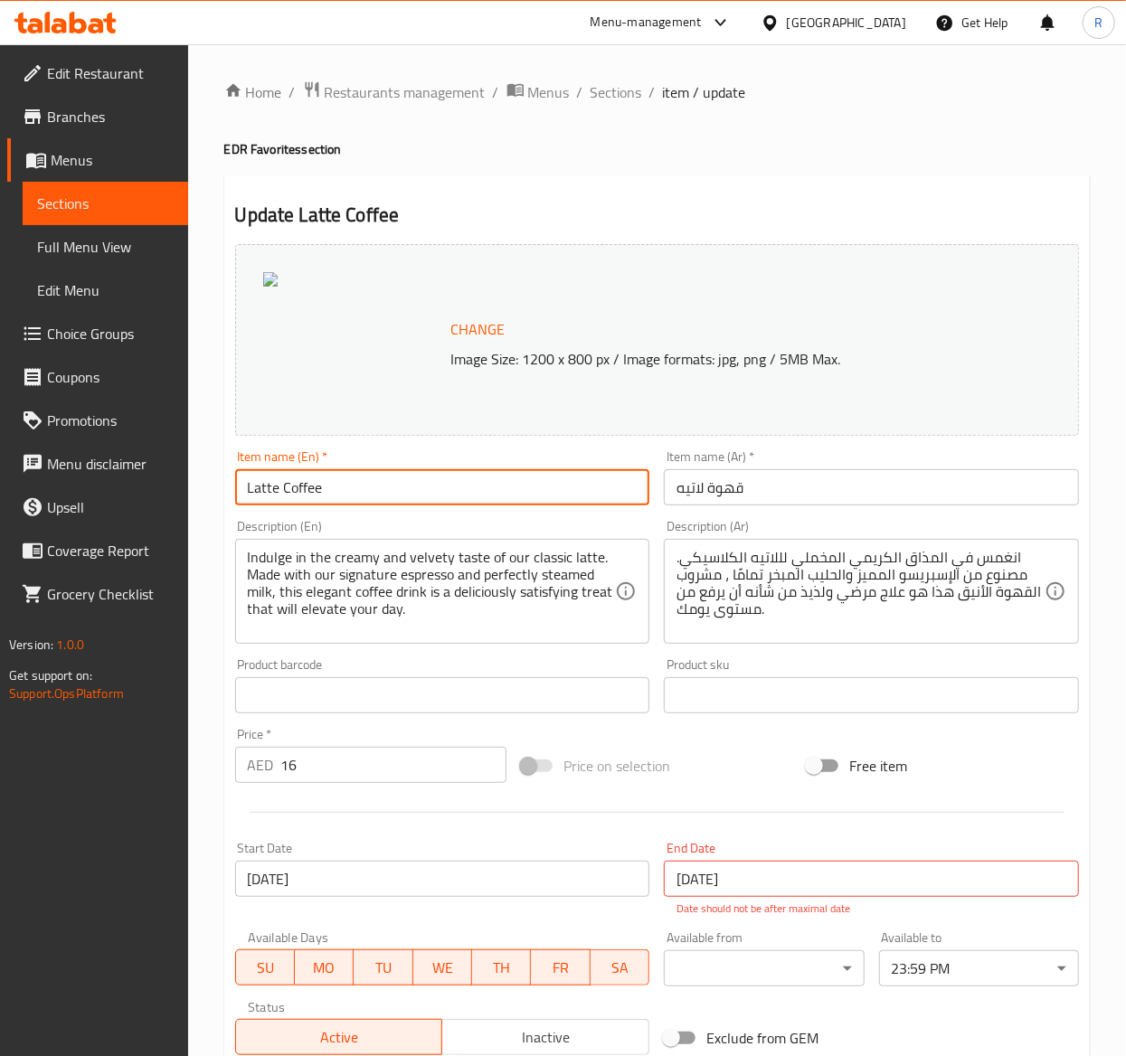
click at [175, 472] on div "Edit Restaurant Branches Menus Sections Full Menu View Edit Menu Choice Groups …" at bounding box center [563, 958] width 1126 height 1829
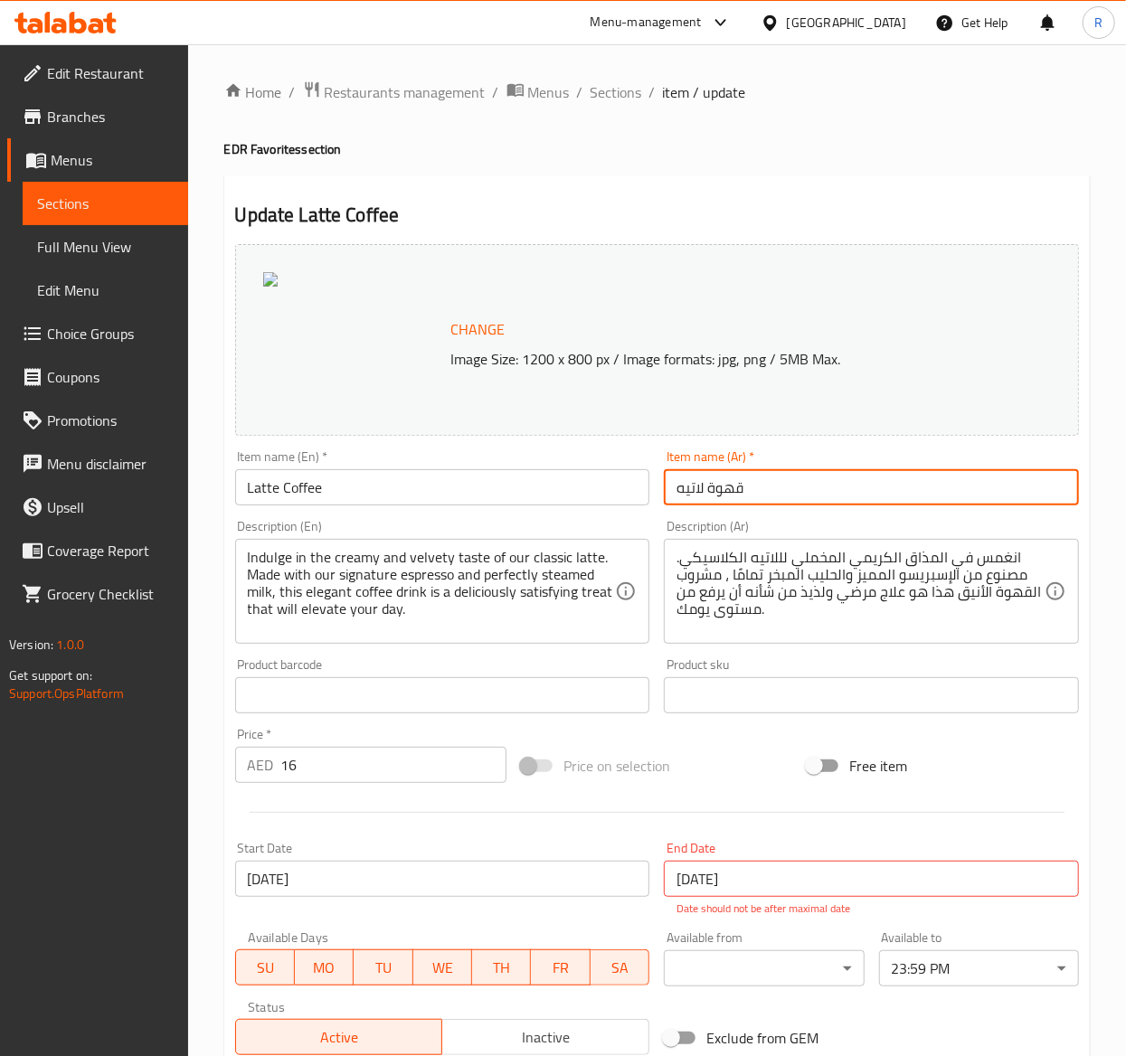
drag, startPoint x: 833, startPoint y: 497, endPoint x: 499, endPoint y: 431, distance: 340.4
click at [499, 431] on div "Change Image Size: 1200 x 800 px / Image formats: jpg, png / 5MB Max. Item name…" at bounding box center [657, 650] width 858 height 826
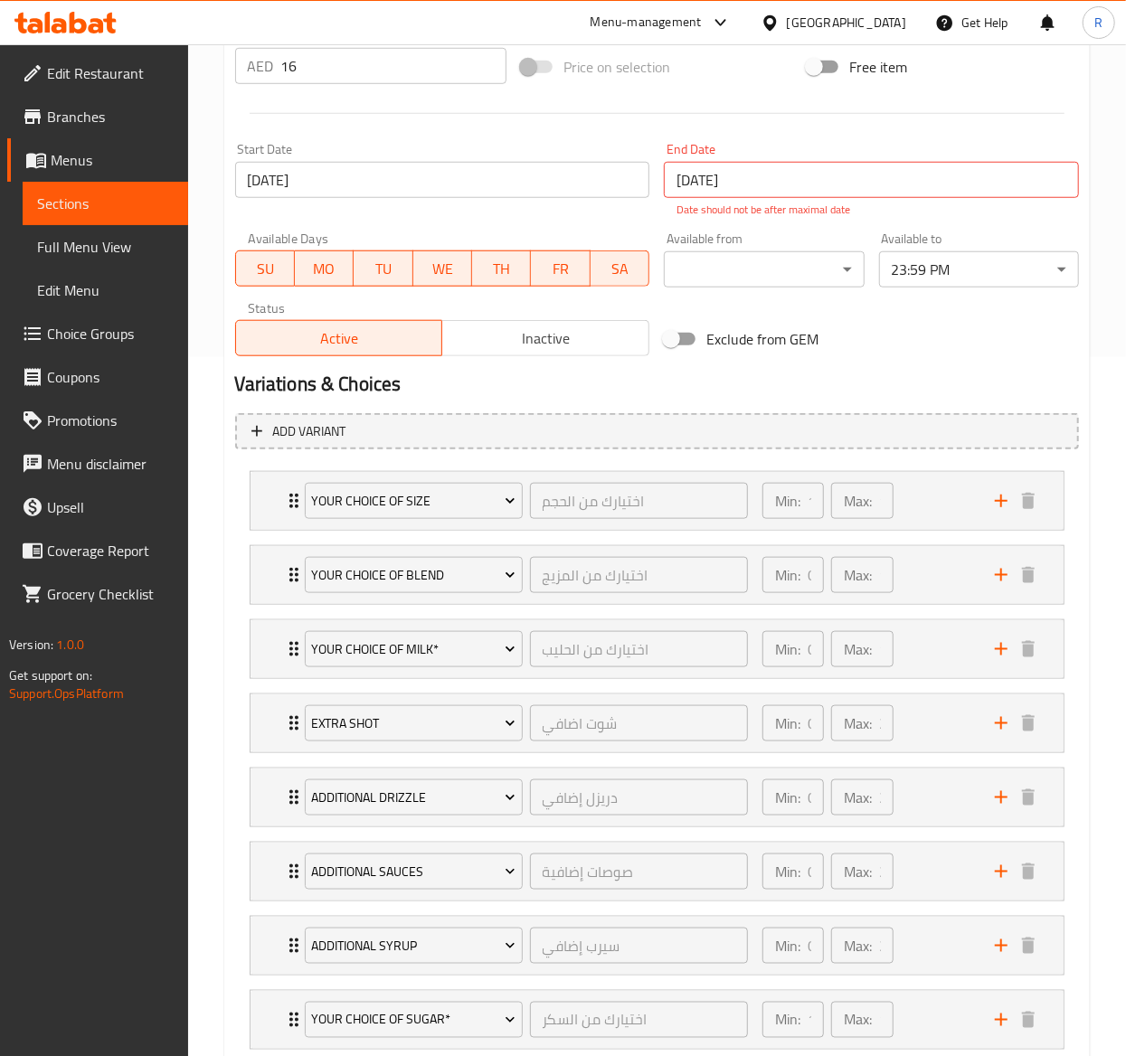
scroll to position [825, 0]
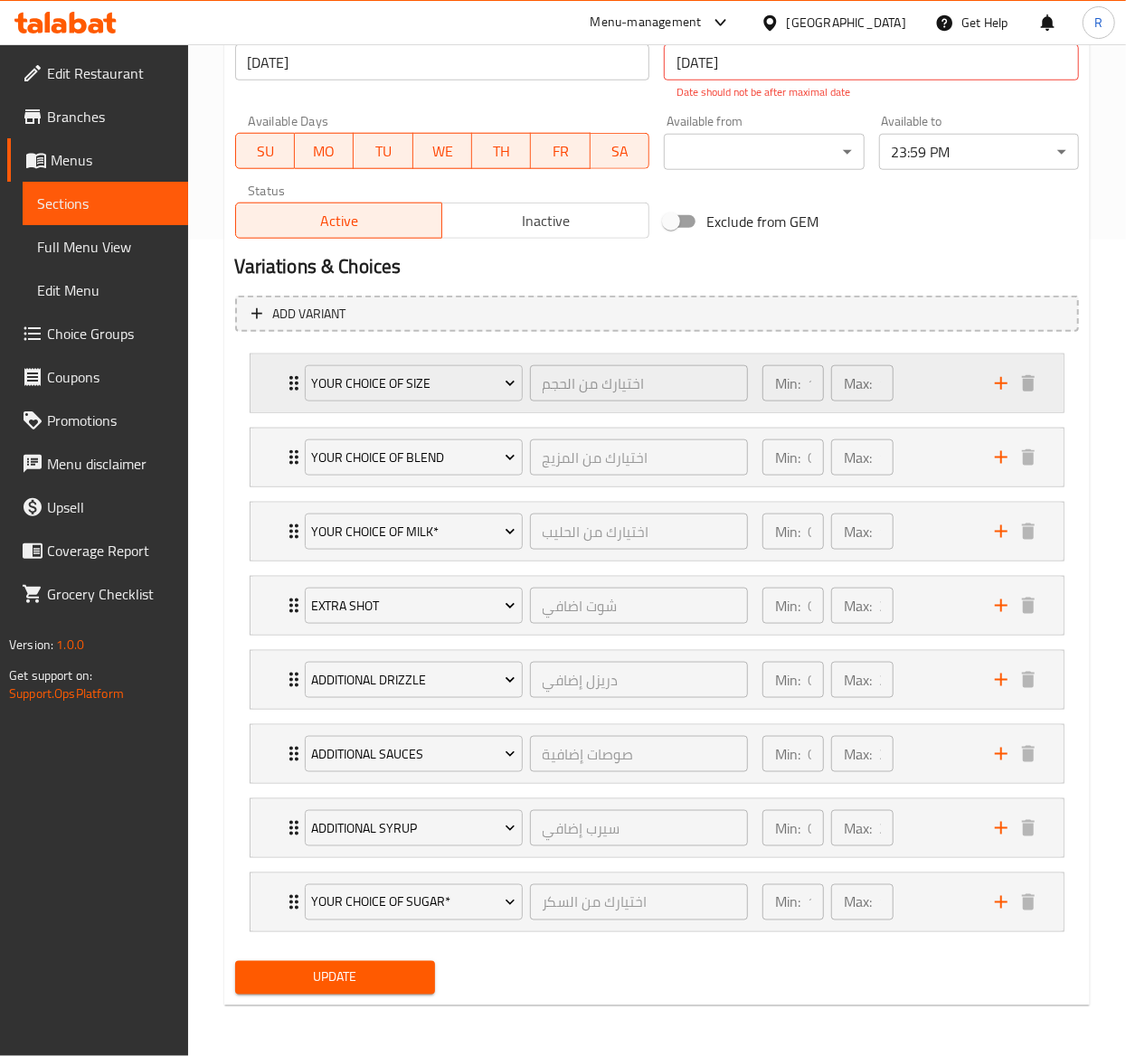
click at [298, 371] on div "Your Choice Of Size اختيارك من الحجم ​" at bounding box center [526, 384] width 465 height 58
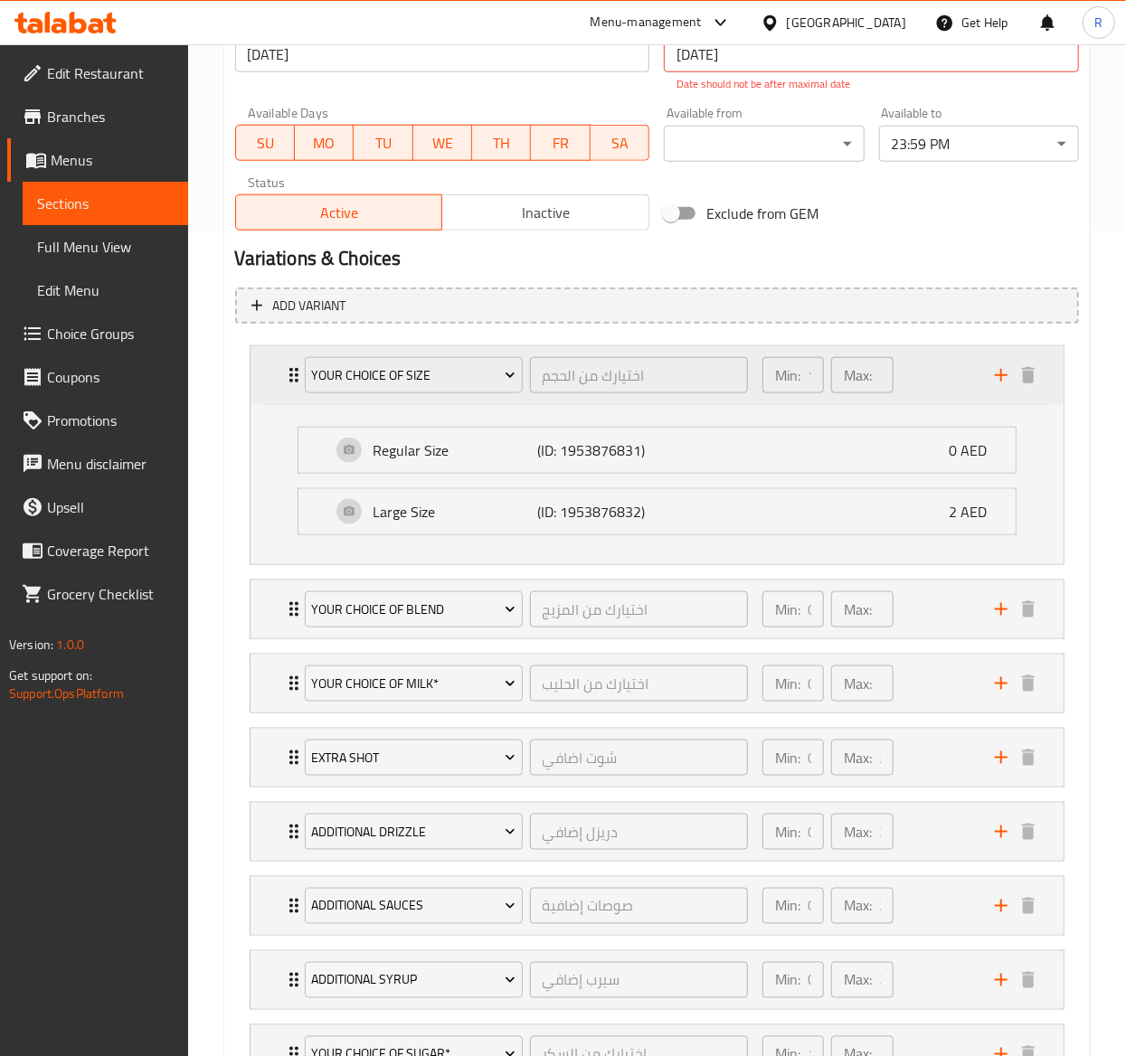
click at [298, 371] on div "Your Choice Of Size اختيارك من الحجم ​" at bounding box center [526, 375] width 465 height 58
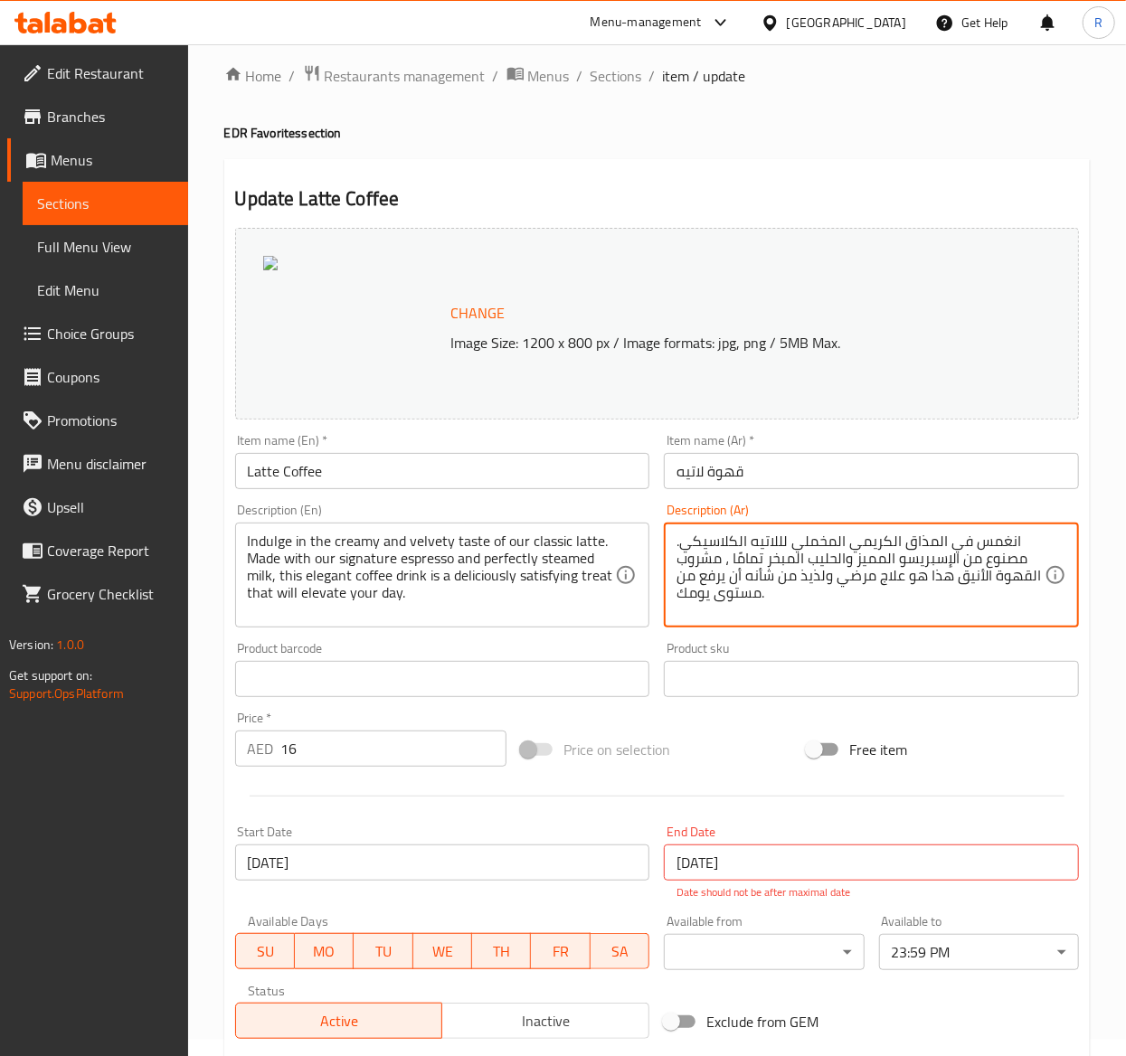
scroll to position [0, 0]
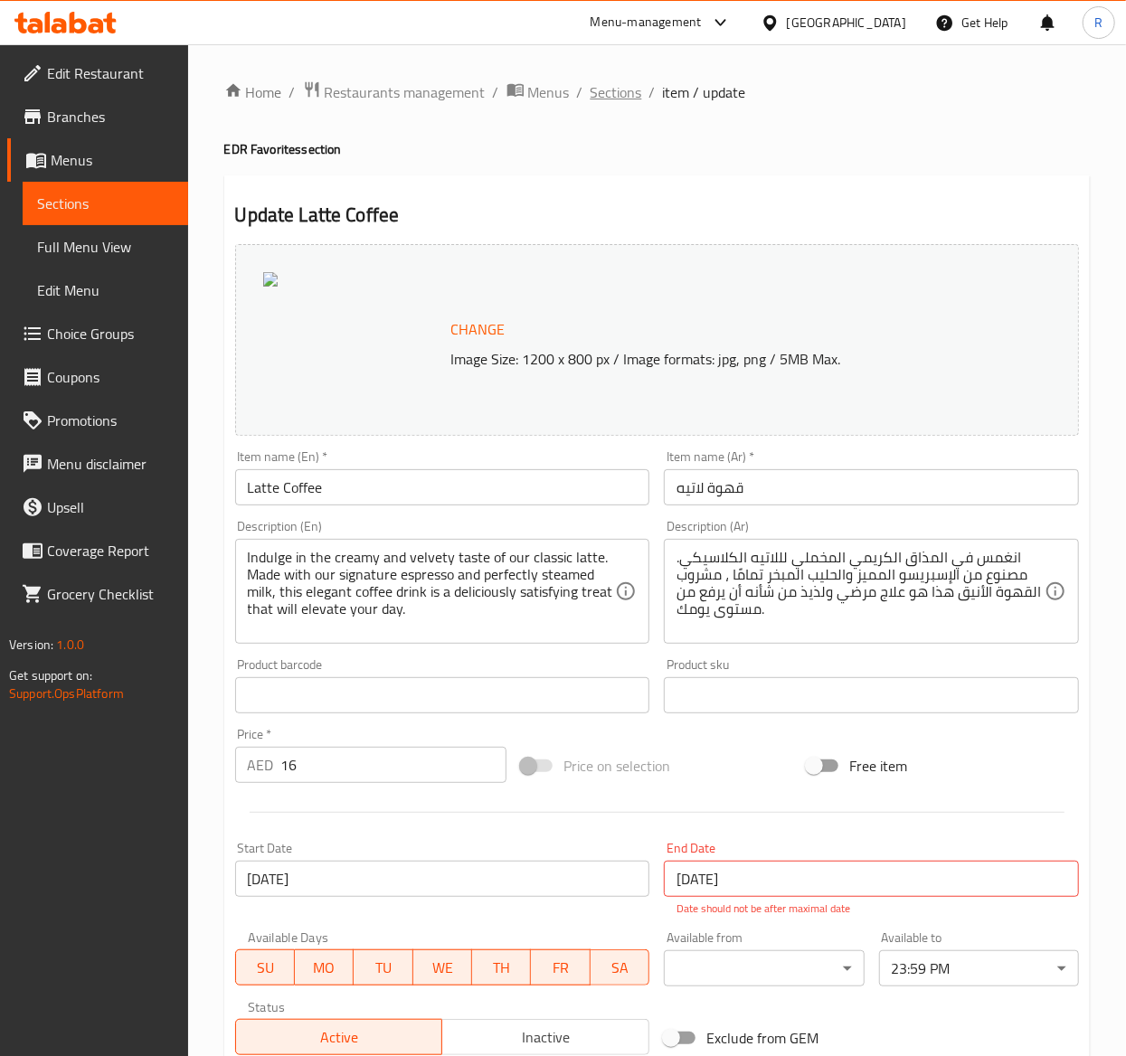
click at [608, 87] on span "Sections" at bounding box center [617, 92] width 52 height 22
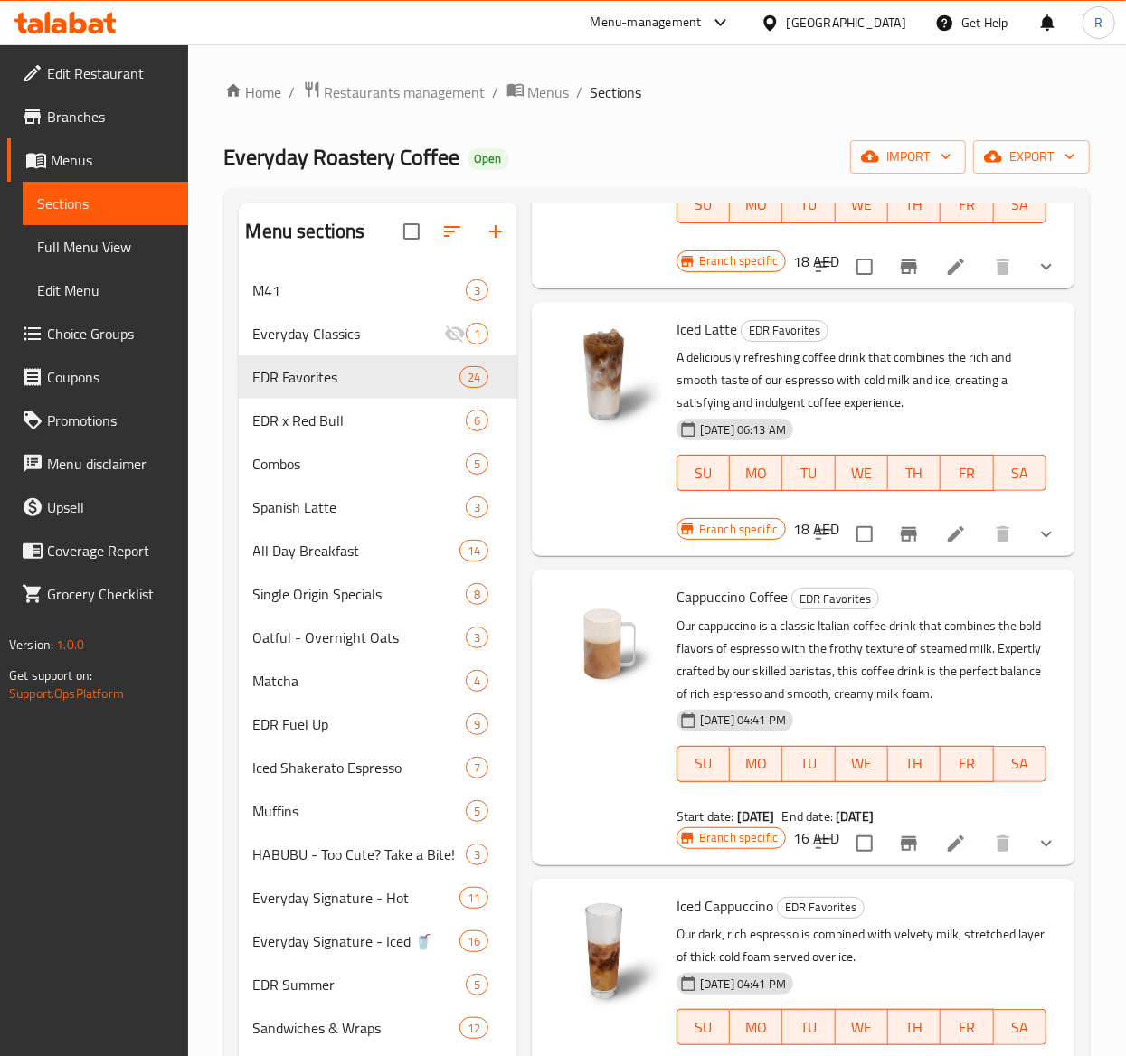
scroll to position [1075, 0]
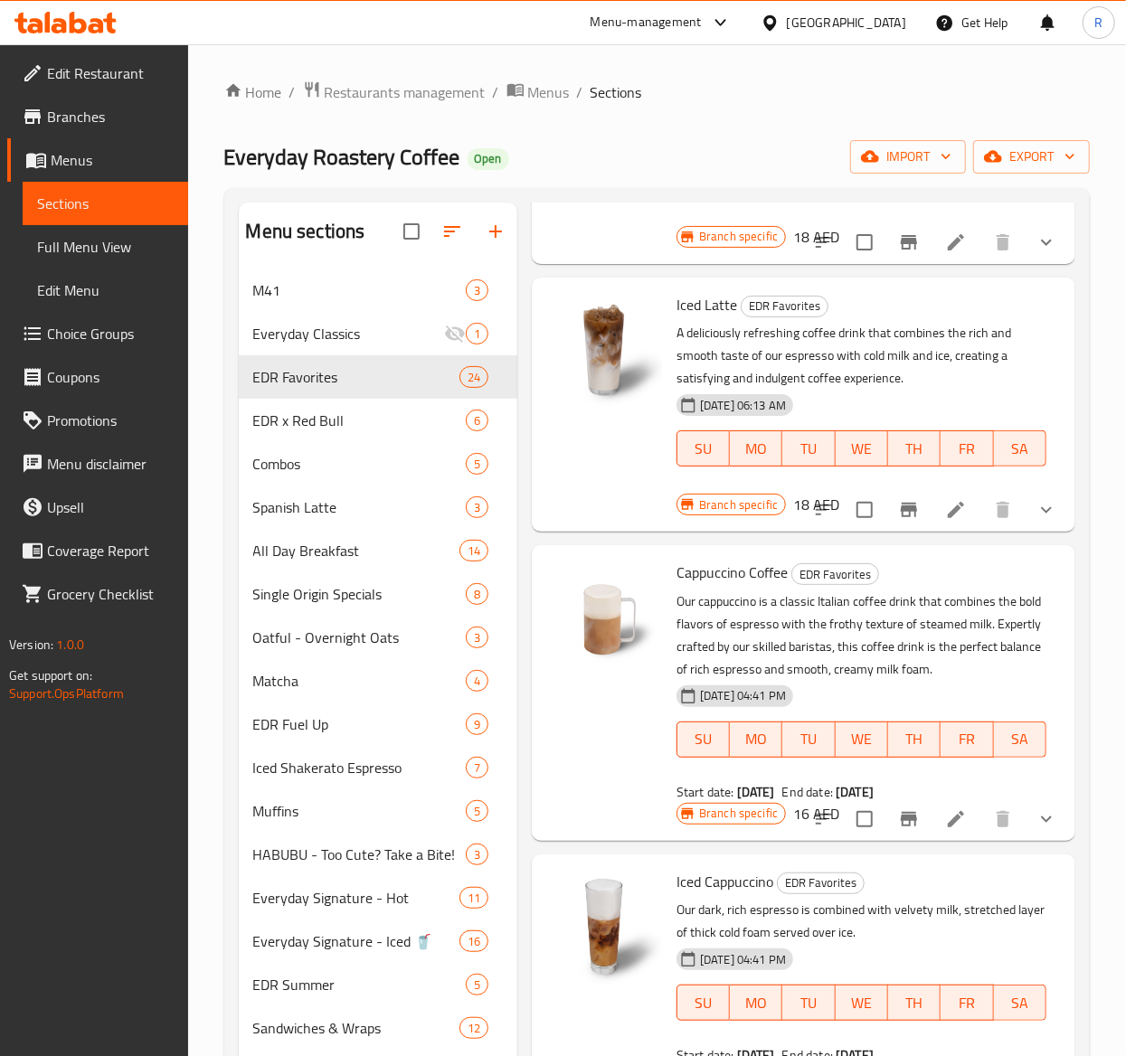
click at [844, 519] on li at bounding box center [956, 510] width 51 height 33
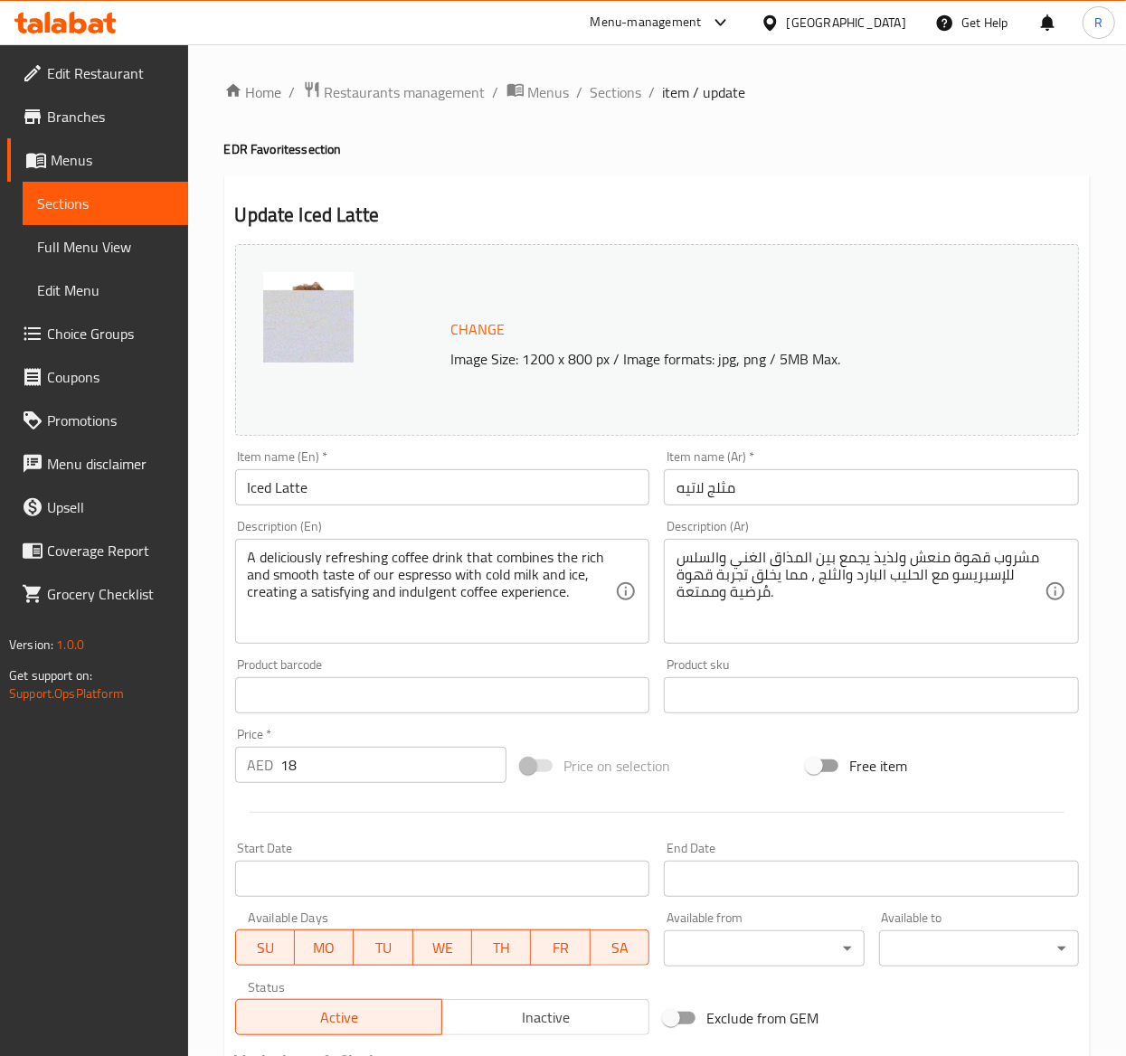
type input "1"
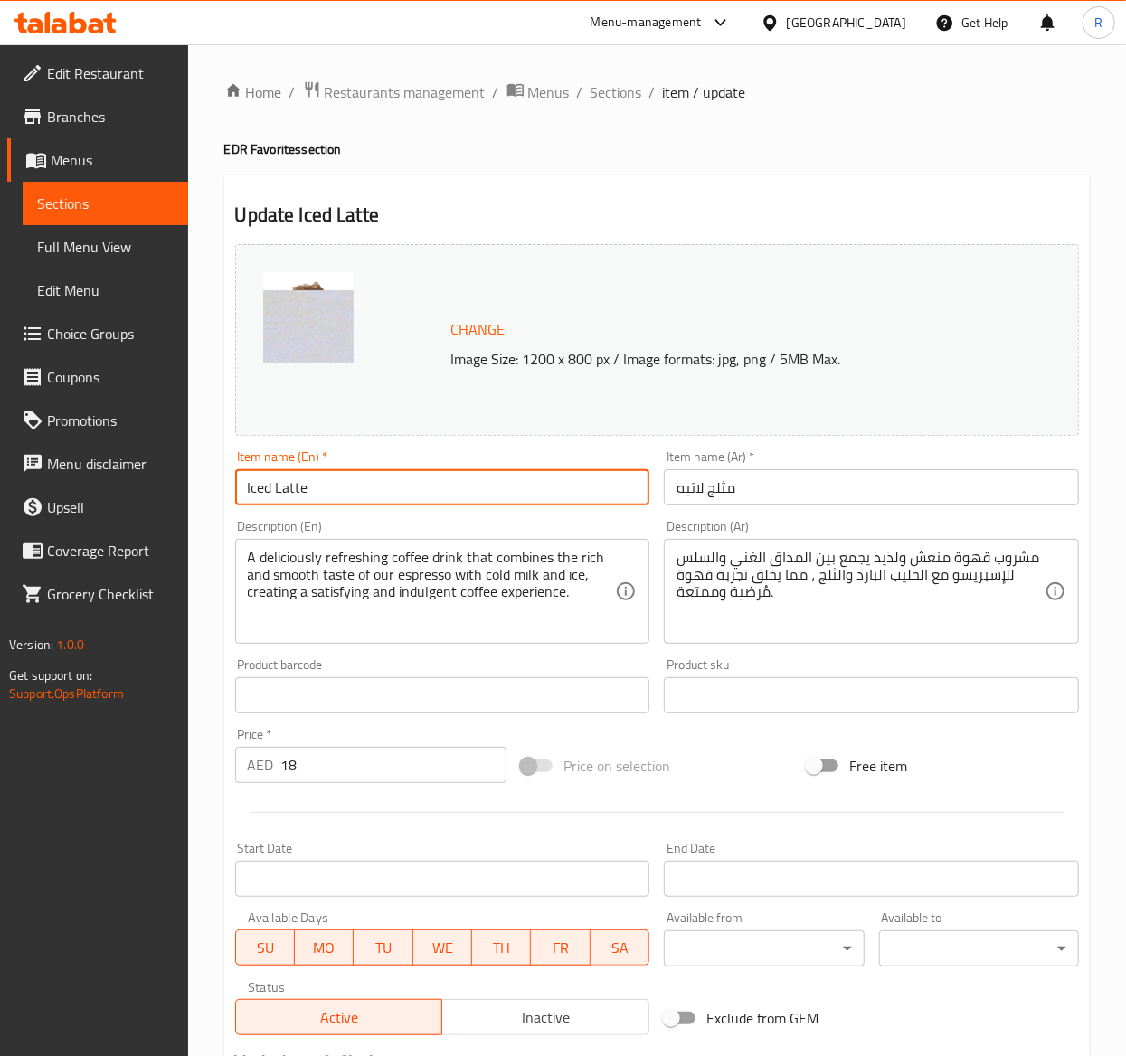
drag, startPoint x: 344, startPoint y: 487, endPoint x: -397, endPoint y: 488, distance: 740.8
click at [0, 488] on html "​ Menu-management United Arab Emirates Get Help R Edit Restaurant Branches Menu…" at bounding box center [563, 528] width 1126 height 1056
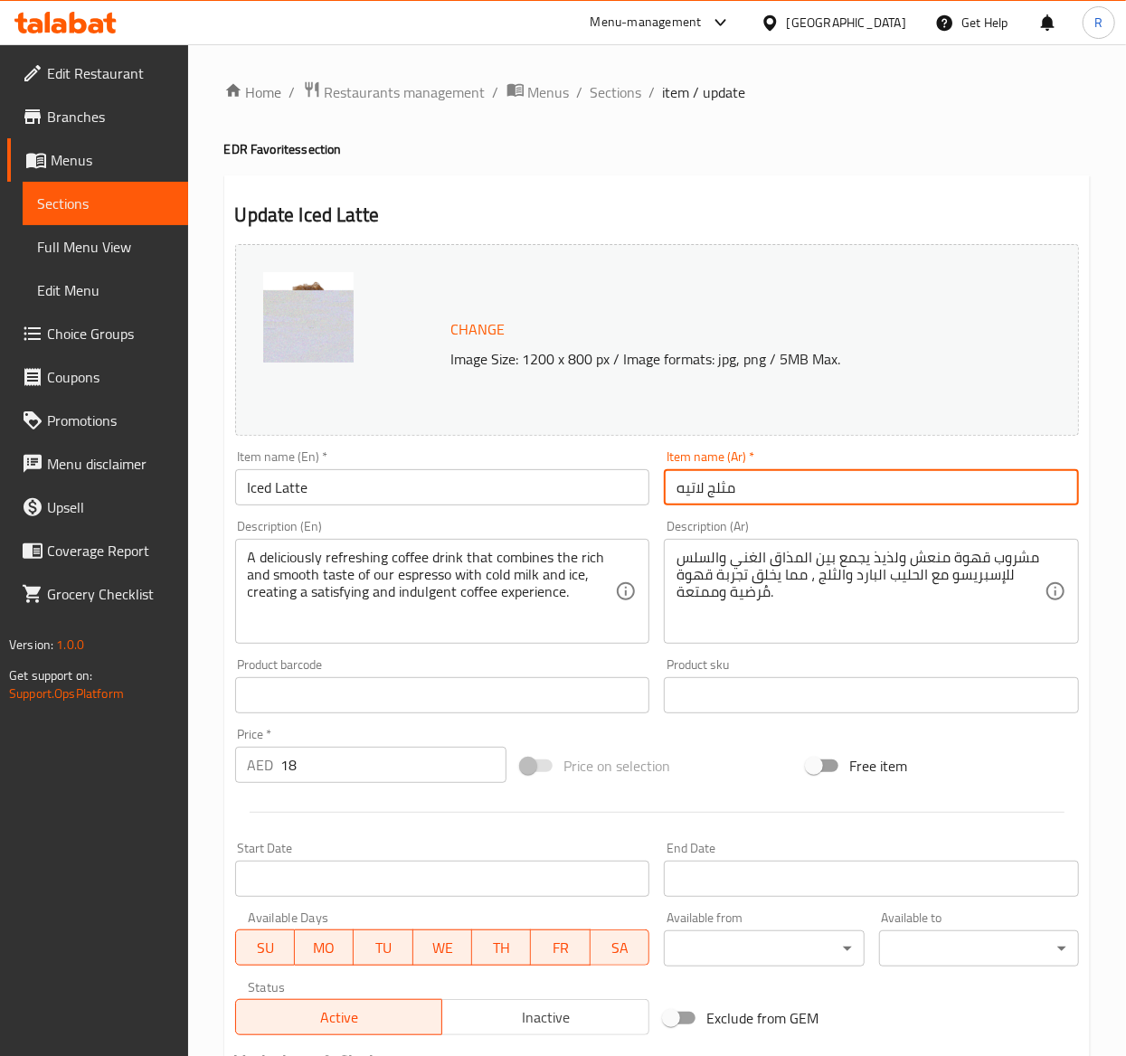
drag, startPoint x: 786, startPoint y: 481, endPoint x: 353, endPoint y: 481, distance: 433.3
click at [353, 481] on div "Change Image Size: 1200 x 800 px / Image formats: jpg, png / 5MB Max. Item name…" at bounding box center [657, 640] width 858 height 806
paste input "Iced Latte"
type input "Iced Latte"
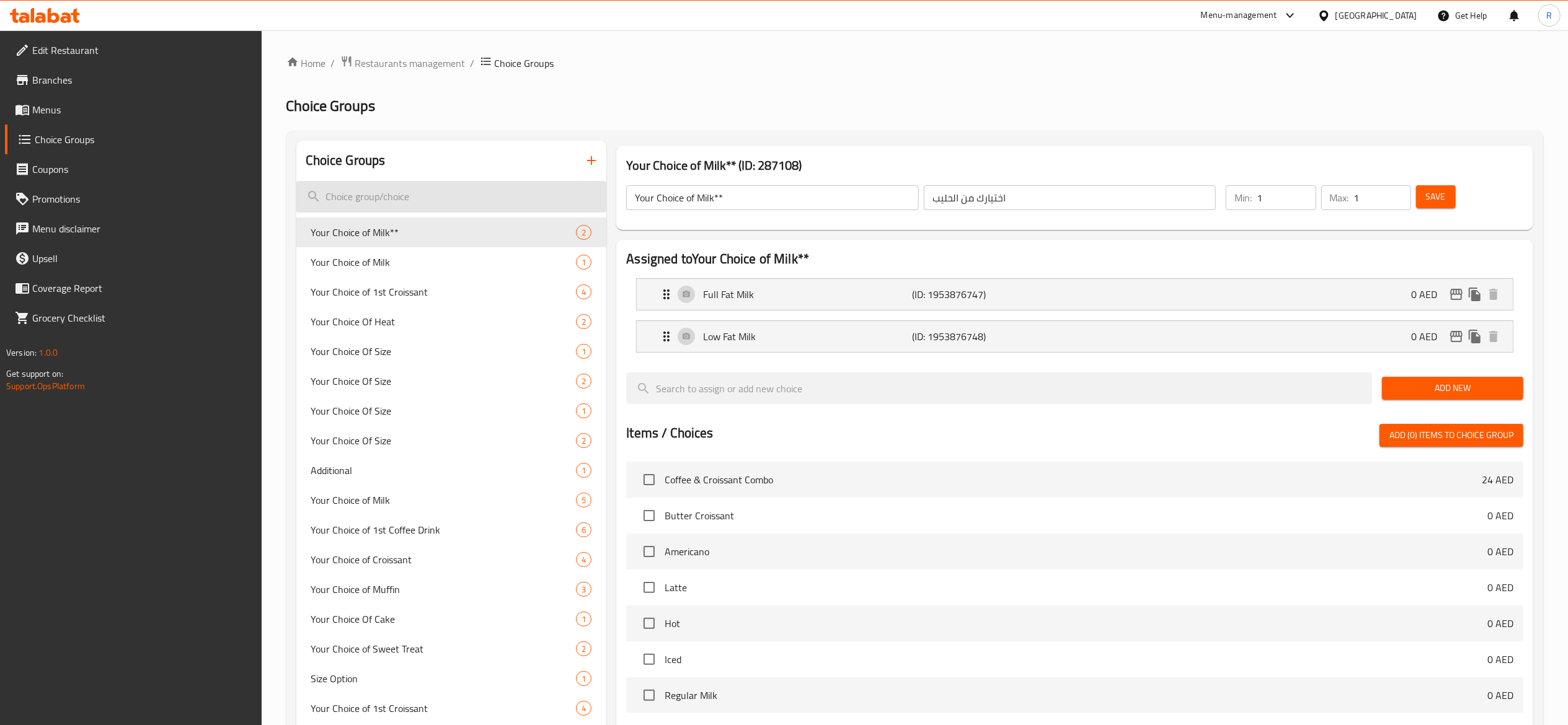
click at [430, 202] on input "search" at bounding box center [451, 197] width 310 height 32
type input "c"
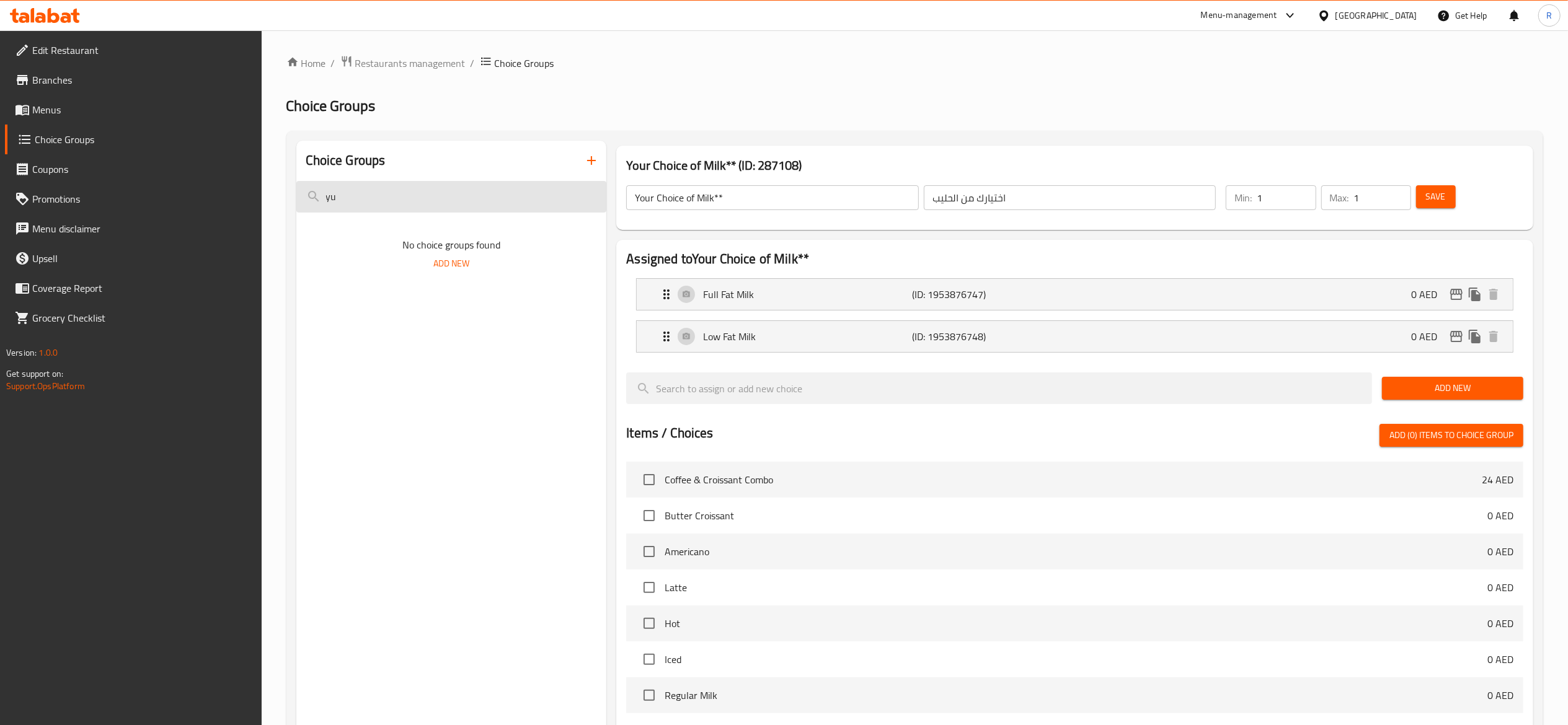
type input "y"
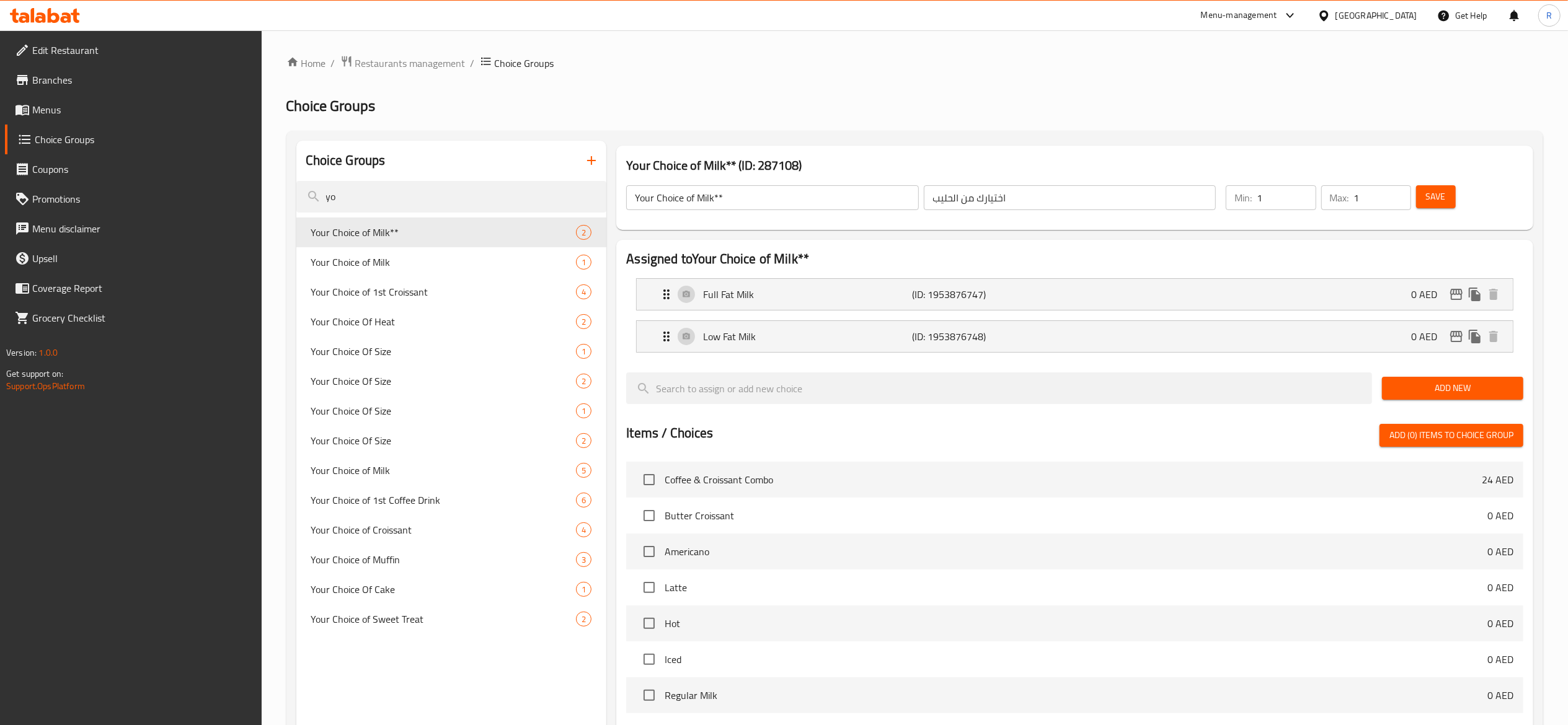
type input "y"
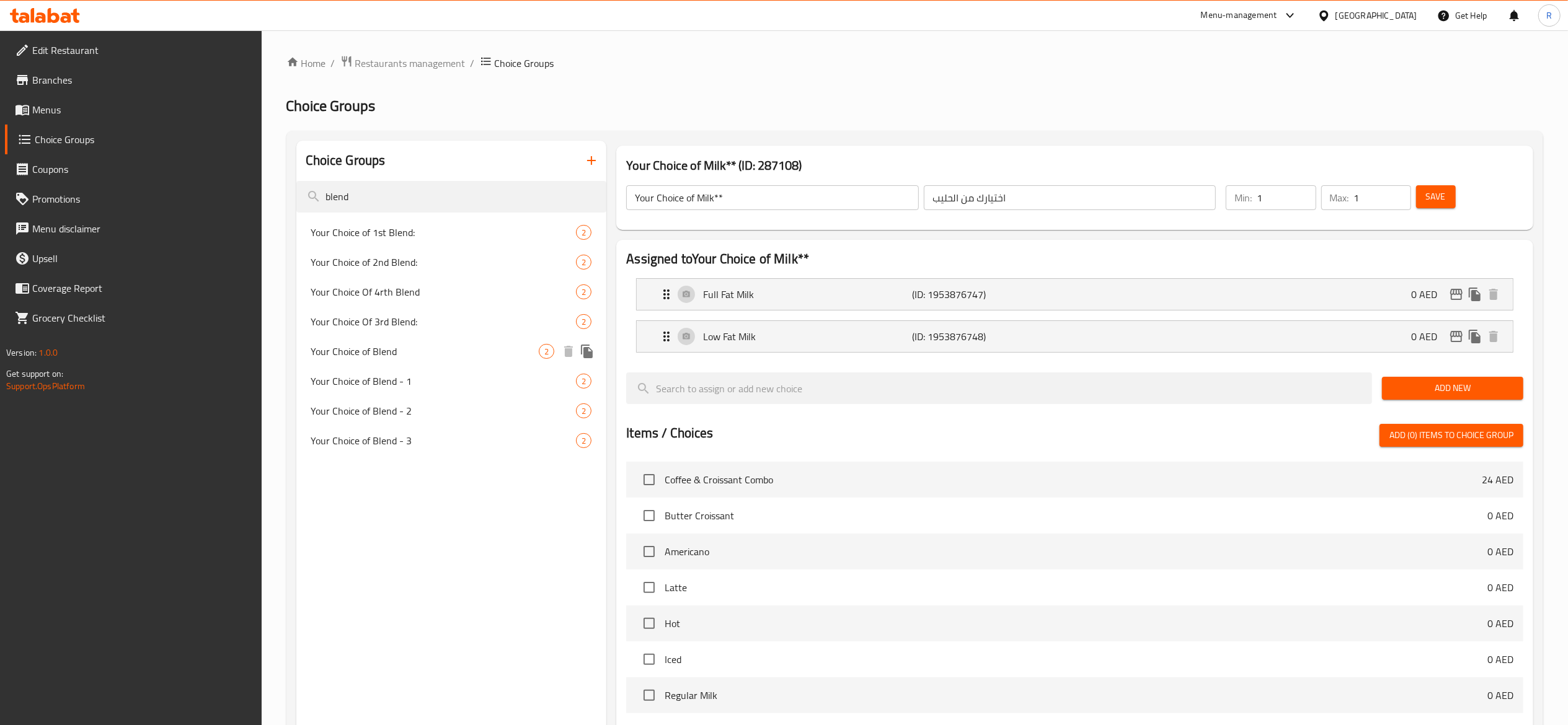
type input "blend"
click at [467, 360] on div "Your Choice of Blend 2" at bounding box center [451, 351] width 310 height 29
type input "Your Choice of Blend"
type input "اختيارك من المزيج"
click at [815, 349] on div "Single Origin - Brazil (ID: 1953876756) 2 AED" at bounding box center [1079, 336] width 839 height 31
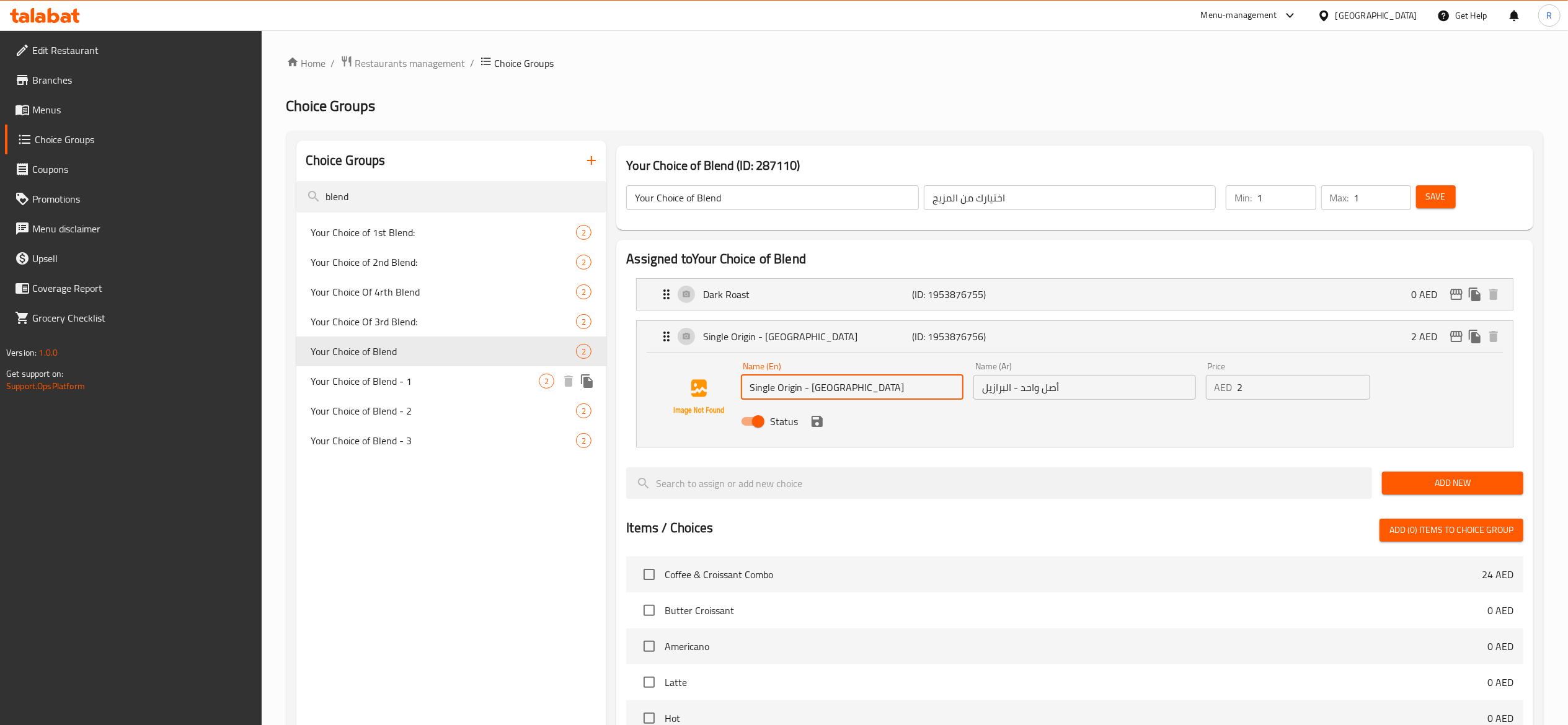
drag, startPoint x: 863, startPoint y: 391, endPoint x: 539, endPoint y: 376, distance: 324.3
click at [539, 376] on div "Choice Groups blend Your Choice of 1st Blend: 2 Your Choice of 2nd Blend: 2 You…" at bounding box center [917, 614] width 1242 height 948
paste input "San Antonio"
type input "Single Origin - [GEOGRAPHIC_DATA] [GEOGRAPHIC_DATA]"
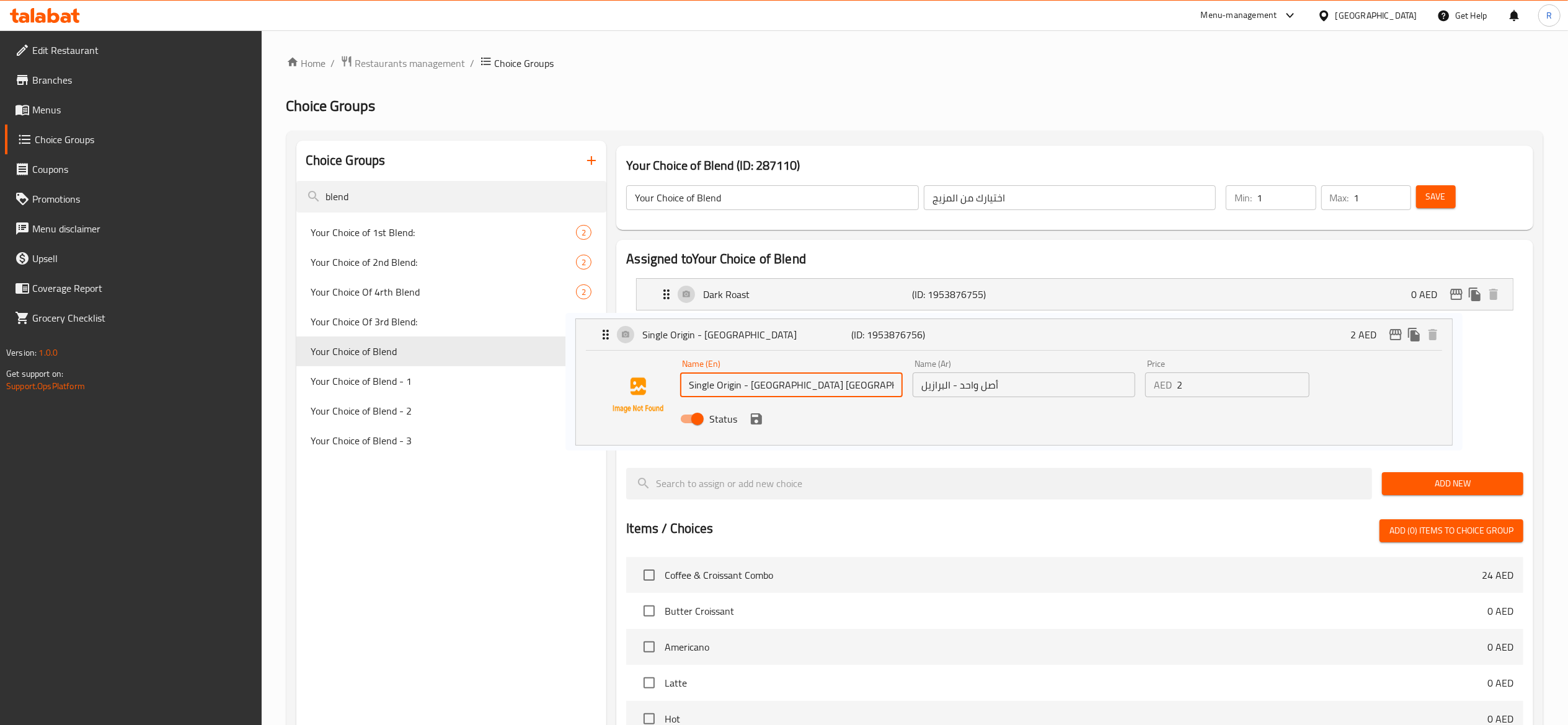
drag, startPoint x: 1082, startPoint y: 401, endPoint x: 987, endPoint y: 391, distance: 95.5
click at [987, 391] on nav "Dark Roast (ID: 1953876755) 0 AED Name (En) Dark Roast Name (En) Name (Ar) الشو…" at bounding box center [1075, 363] width 897 height 190
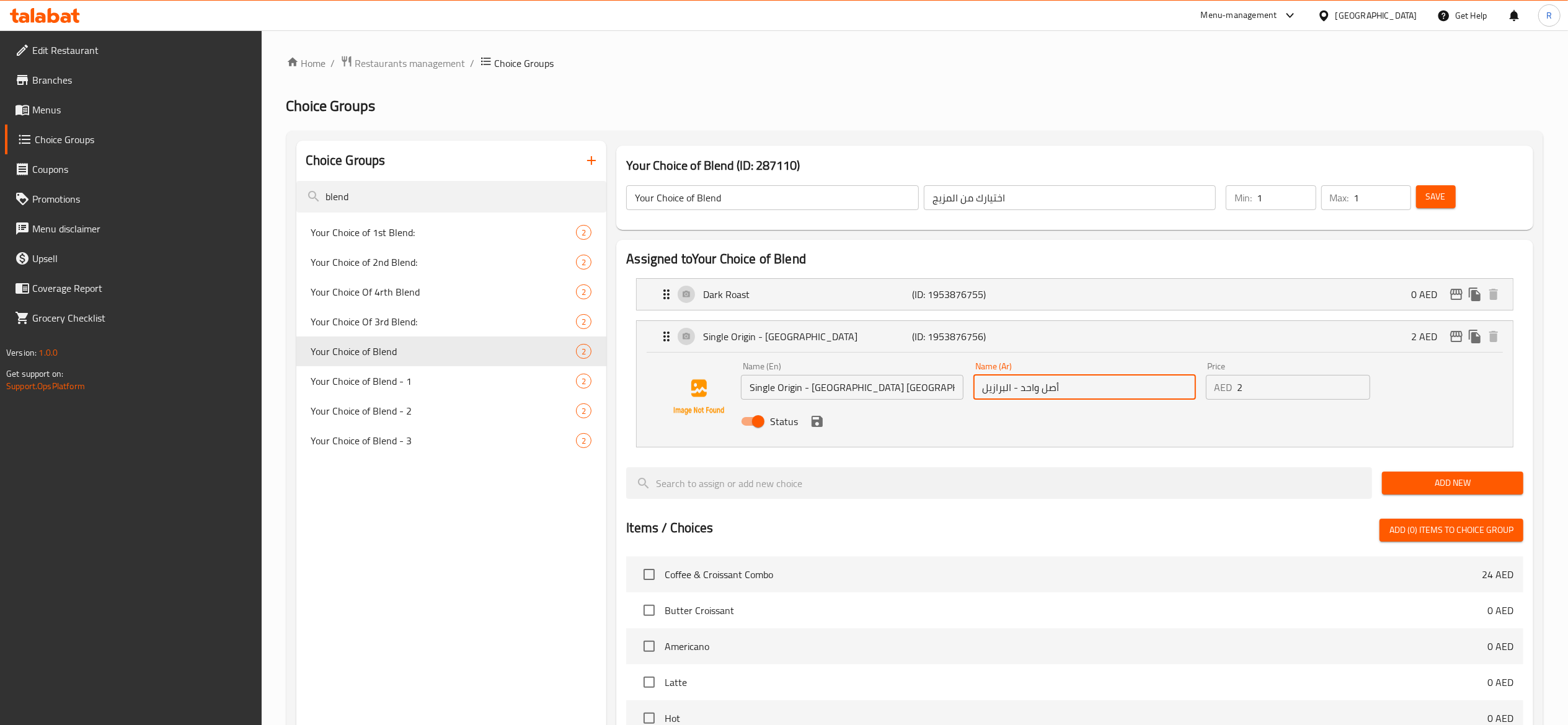
drag, startPoint x: 1094, startPoint y: 386, endPoint x: 776, endPoint y: 391, distance: 318.0
click at [776, 391] on div "Name (En) Single Origin - Brazil San Antonio Name (En) Name (Ar) أصل واحد - الب…" at bounding box center [1084, 397] width 697 height 81
paste input "سان أنطونيو"
click at [818, 419] on icon "save" at bounding box center [817, 421] width 15 height 15
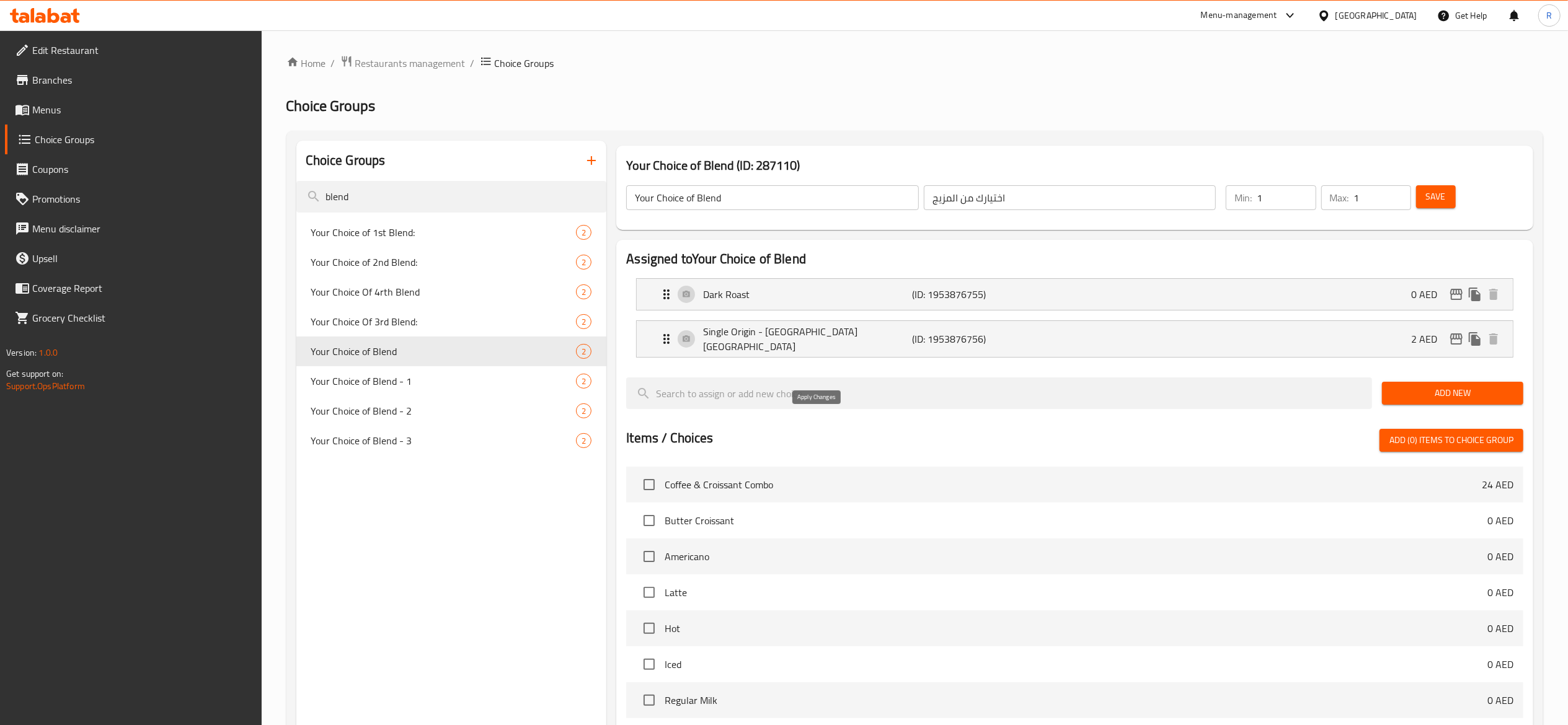
type input "أصل واحد - البرازيل سان أنطونيو"
click at [663, 290] on icon "Expand" at bounding box center [667, 295] width 15 height 15
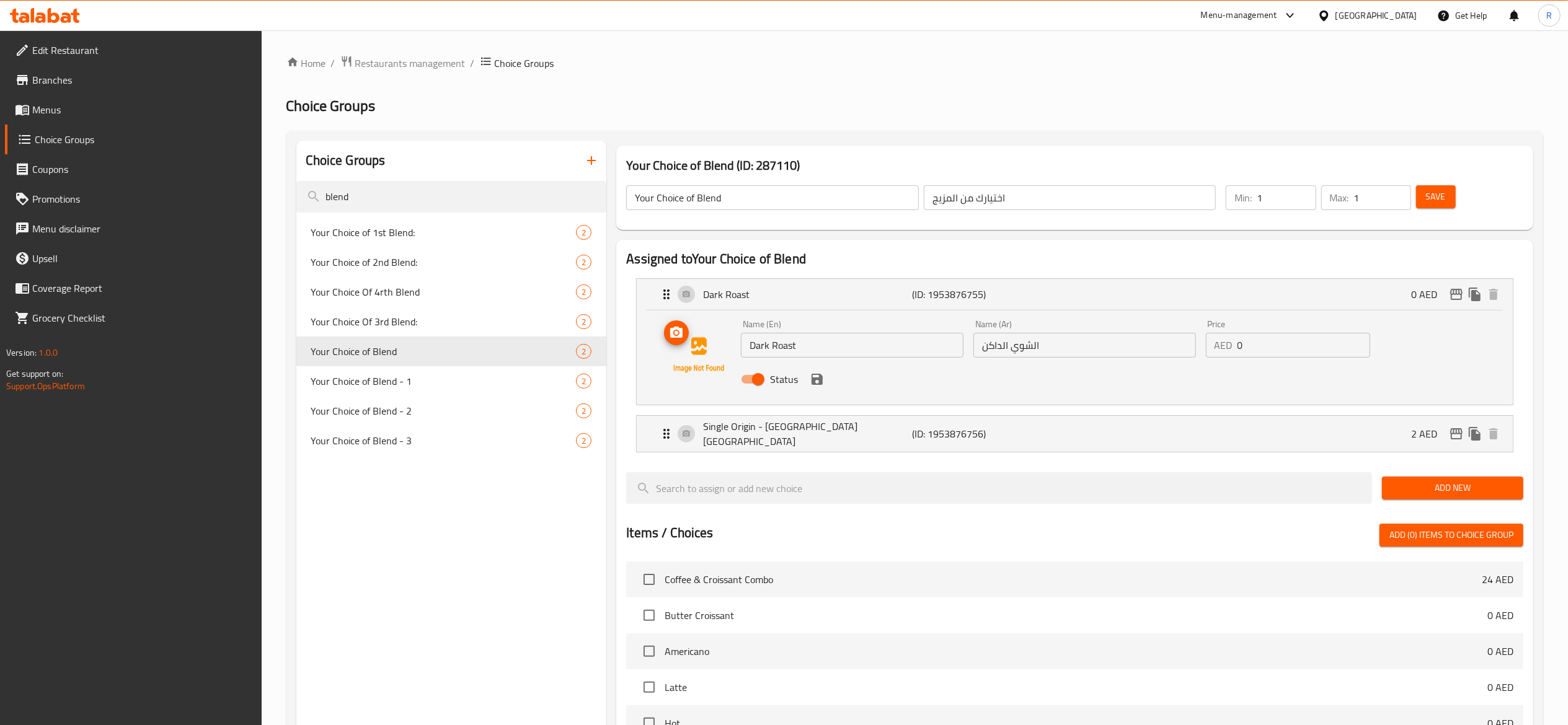
click at [690, 361] on img at bounding box center [699, 355] width 79 height 79
click at [681, 334] on icon "upload picture" at bounding box center [676, 332] width 12 height 11
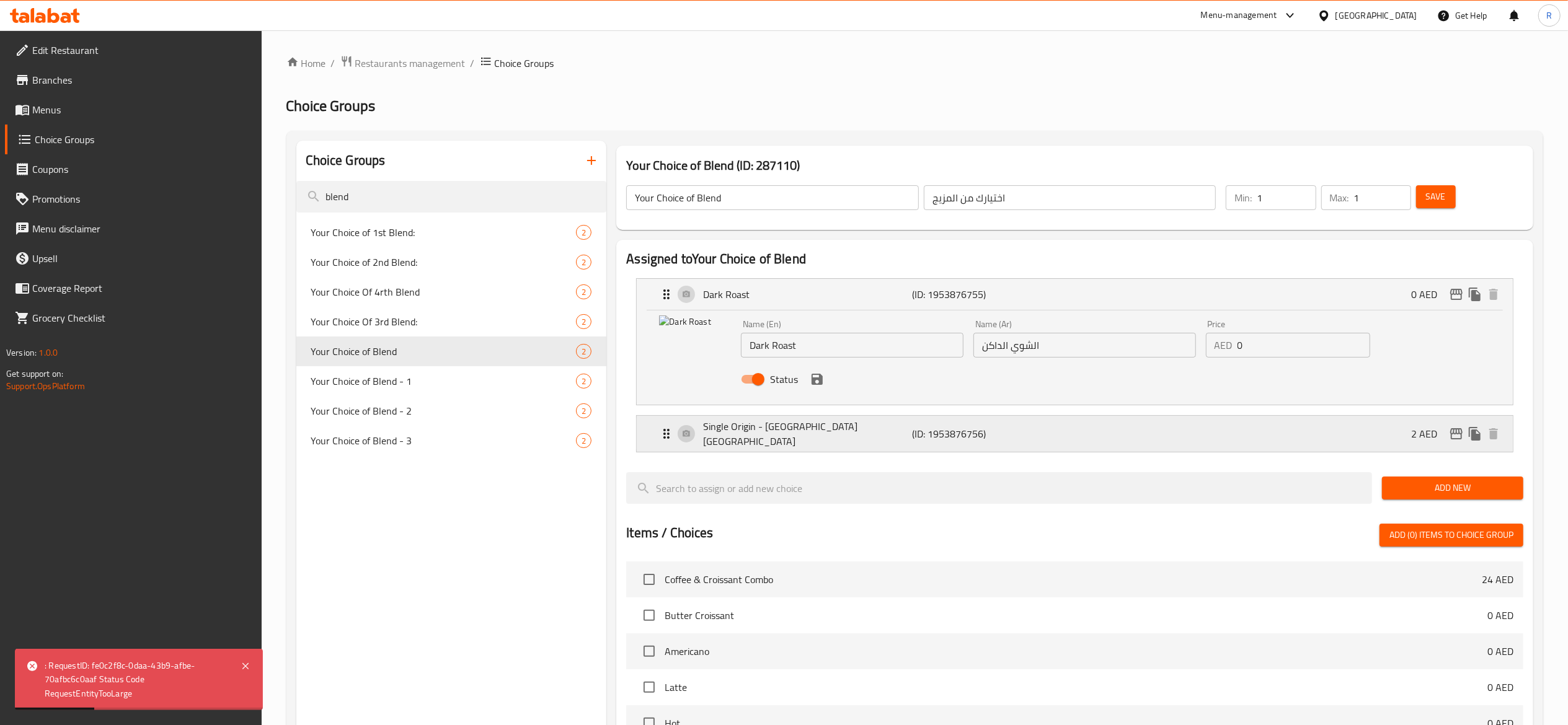
click at [691, 430] on div "Single Origin - [GEOGRAPHIC_DATA] [GEOGRAPHIC_DATA] (ID: 1953876756) 2 AED" at bounding box center [1079, 434] width 839 height 36
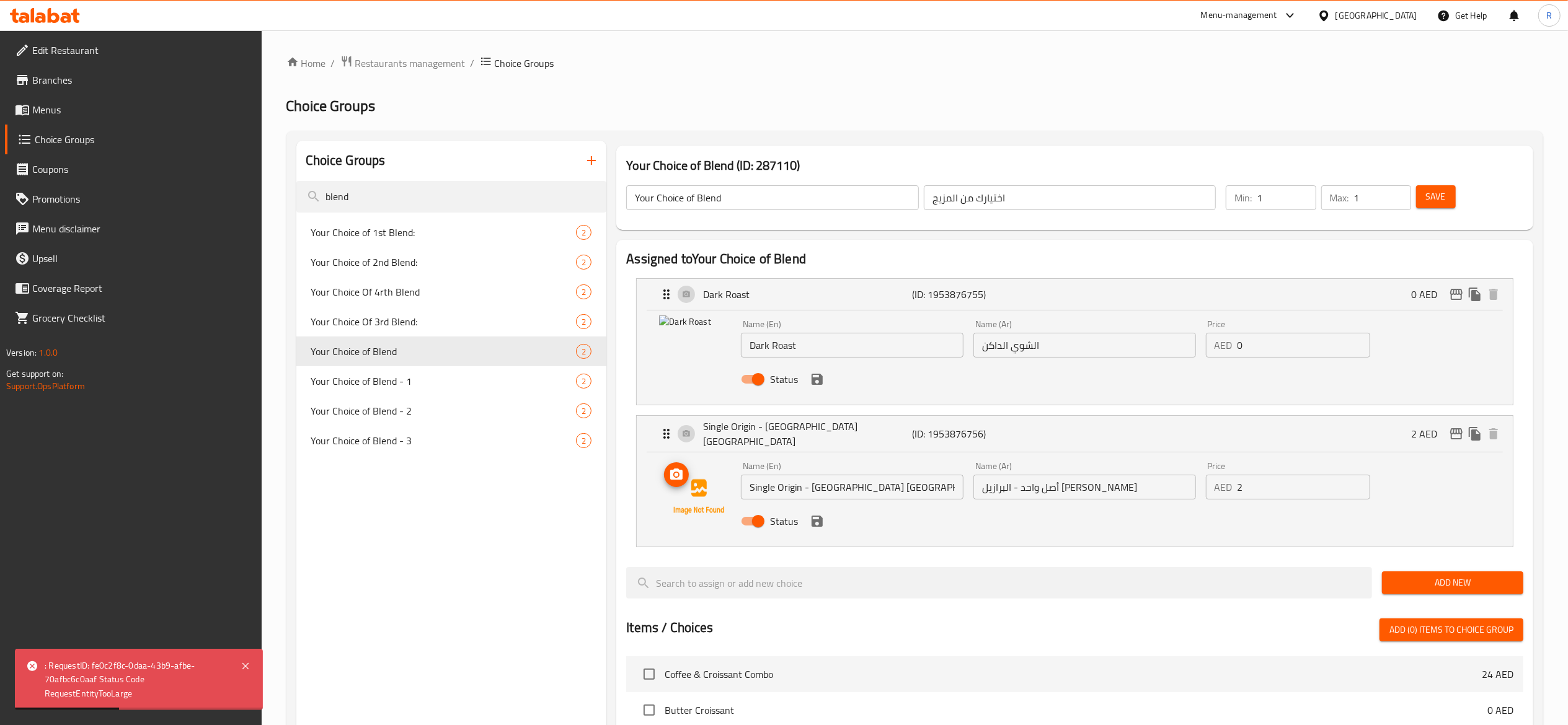
click at [699, 484] on img at bounding box center [699, 497] width 79 height 79
click at [683, 475] on icon "upload picture" at bounding box center [676, 474] width 12 height 11
click at [1439, 204] on span "Save" at bounding box center [1435, 197] width 20 height 16
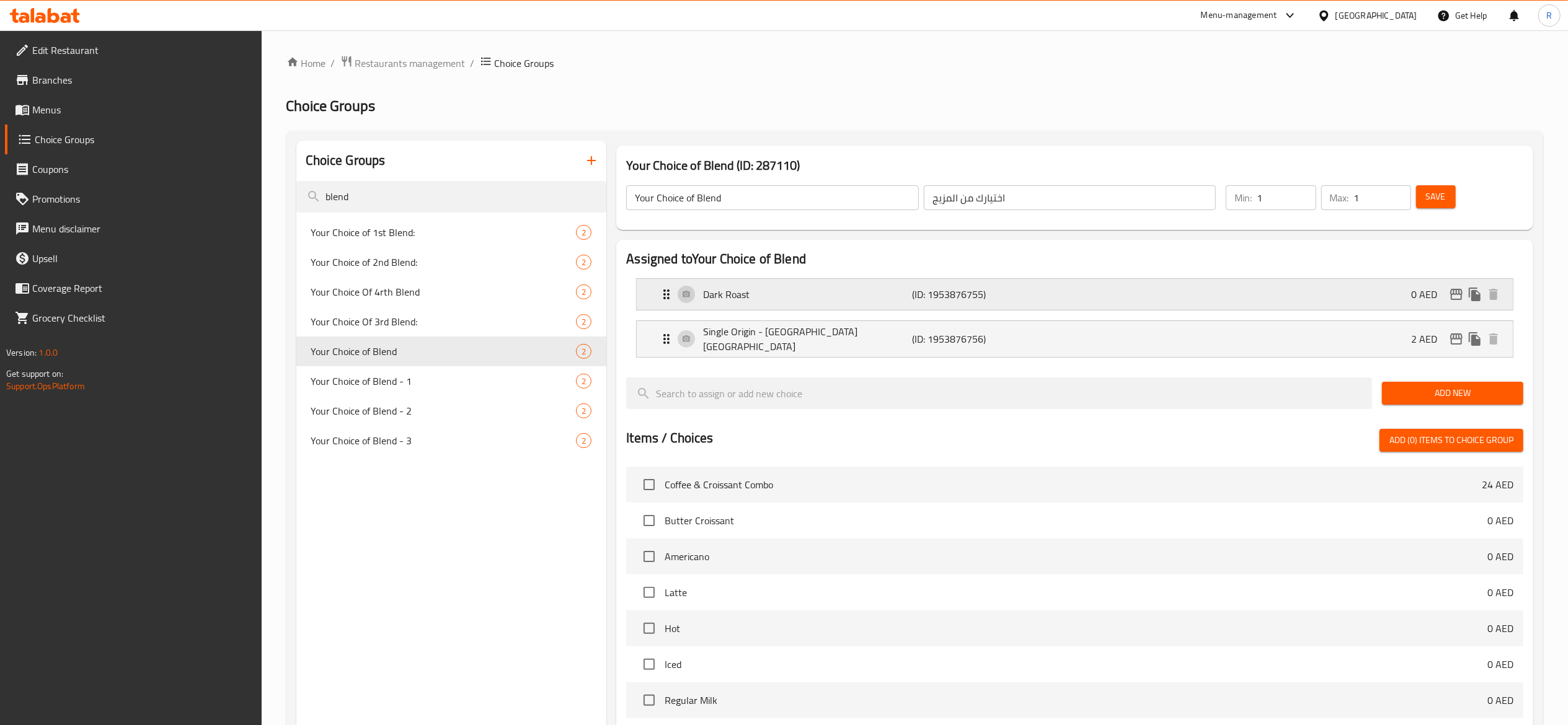
click at [945, 307] on div "Dark Roast (ID: 1953876755) 0 AED" at bounding box center [1079, 294] width 839 height 31
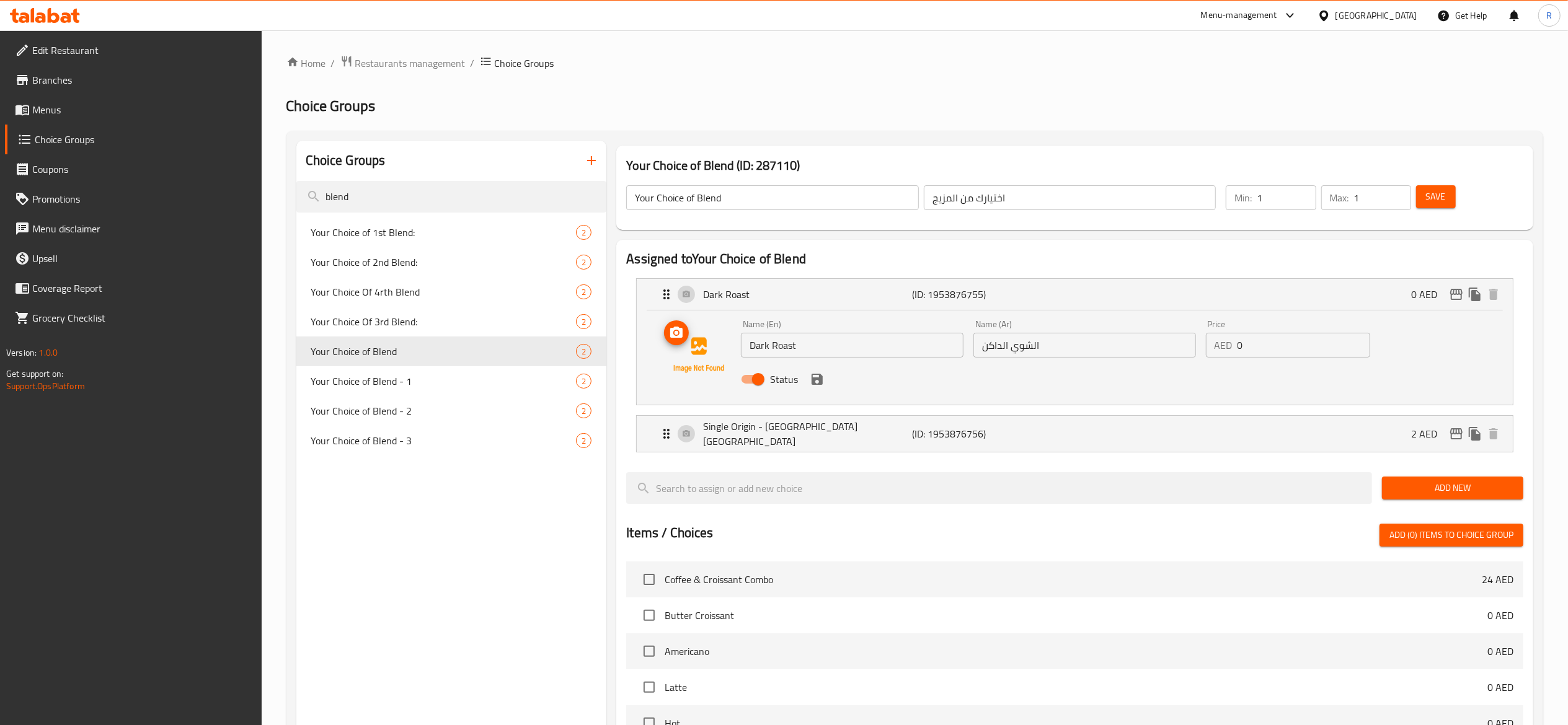
click at [710, 356] on img at bounding box center [699, 355] width 79 height 79
click at [679, 334] on icon "upload picture" at bounding box center [676, 333] width 15 height 15
click at [672, 336] on icon "upload picture" at bounding box center [676, 332] width 12 height 11
click at [811, 384] on icon "save" at bounding box center [817, 379] width 11 height 11
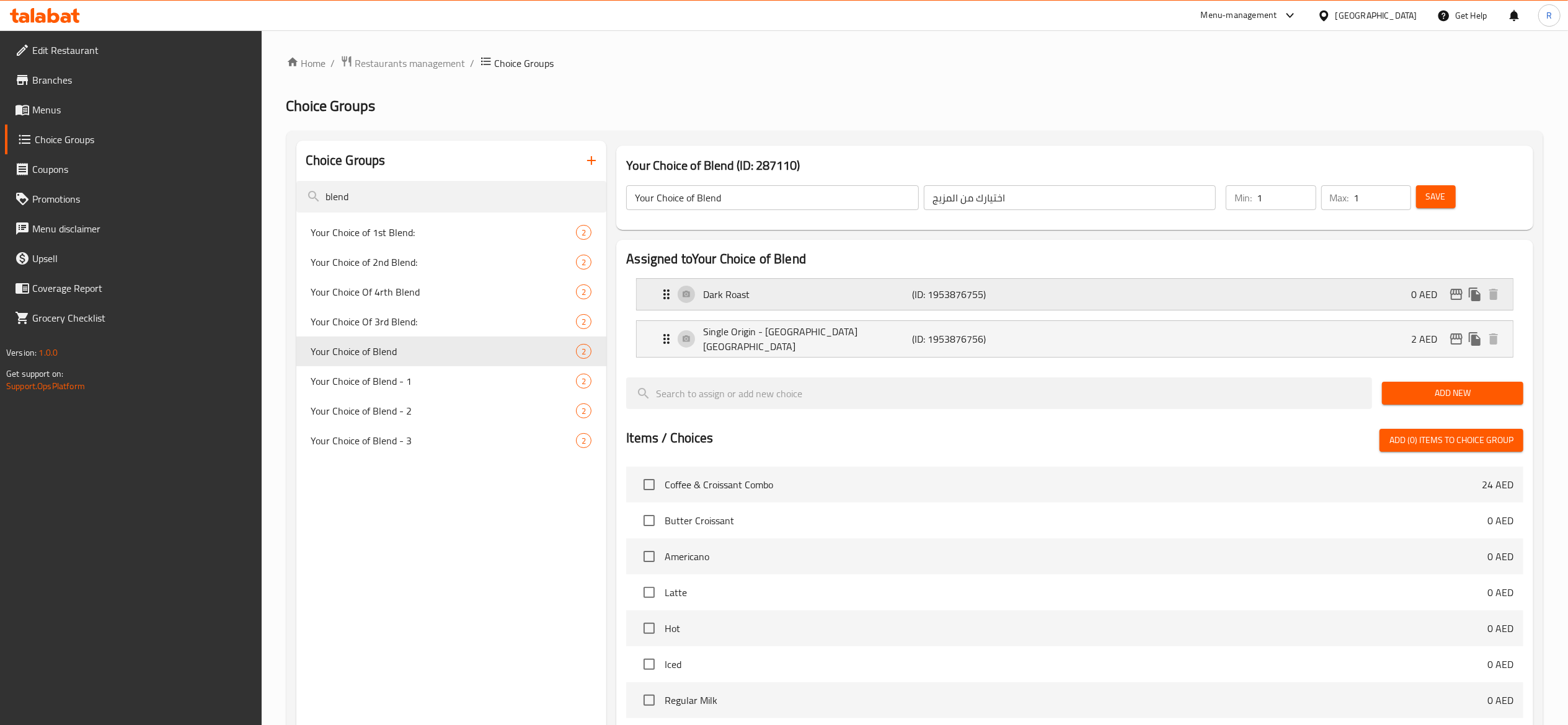
click at [671, 291] on icon "Expand" at bounding box center [667, 295] width 15 height 15
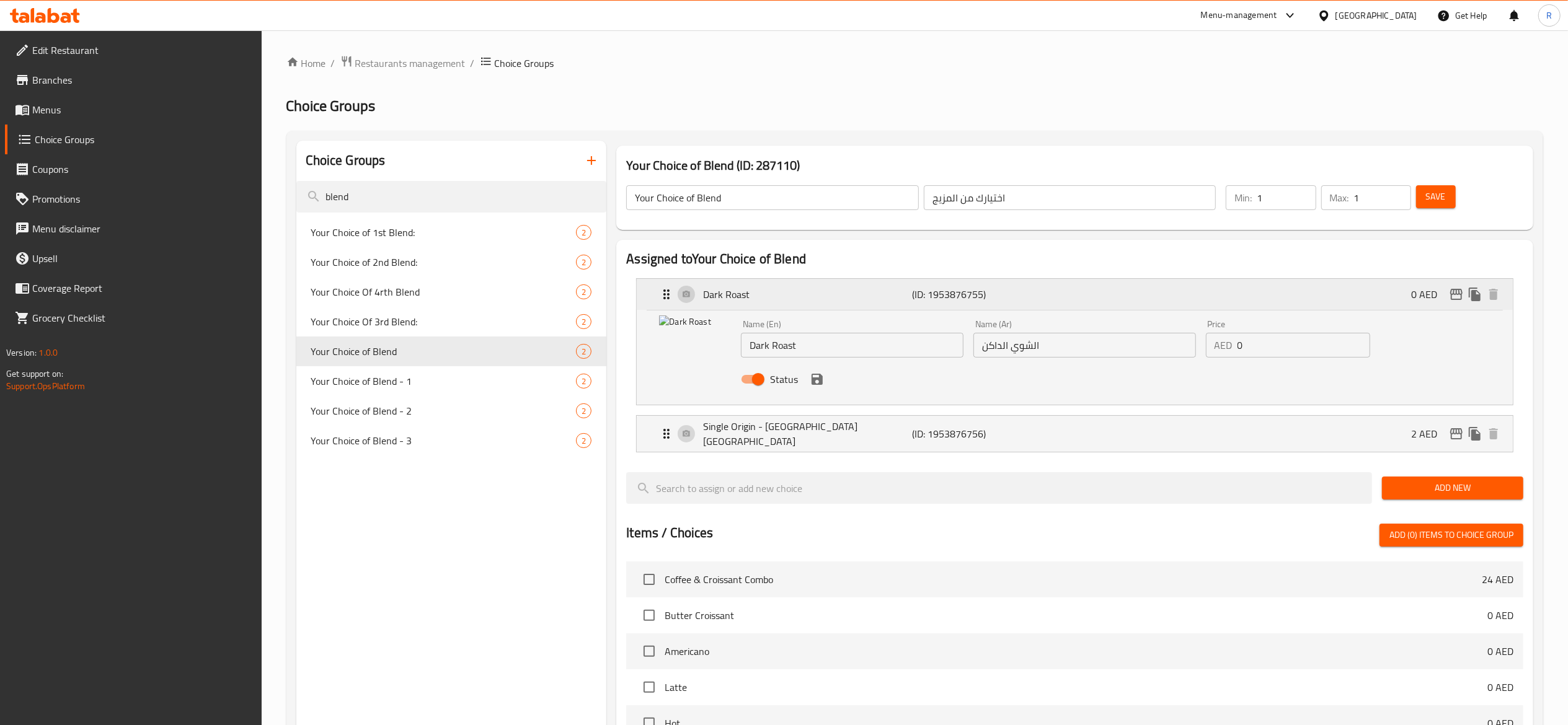
click at [661, 302] on icon "Expand" at bounding box center [667, 295] width 15 height 15
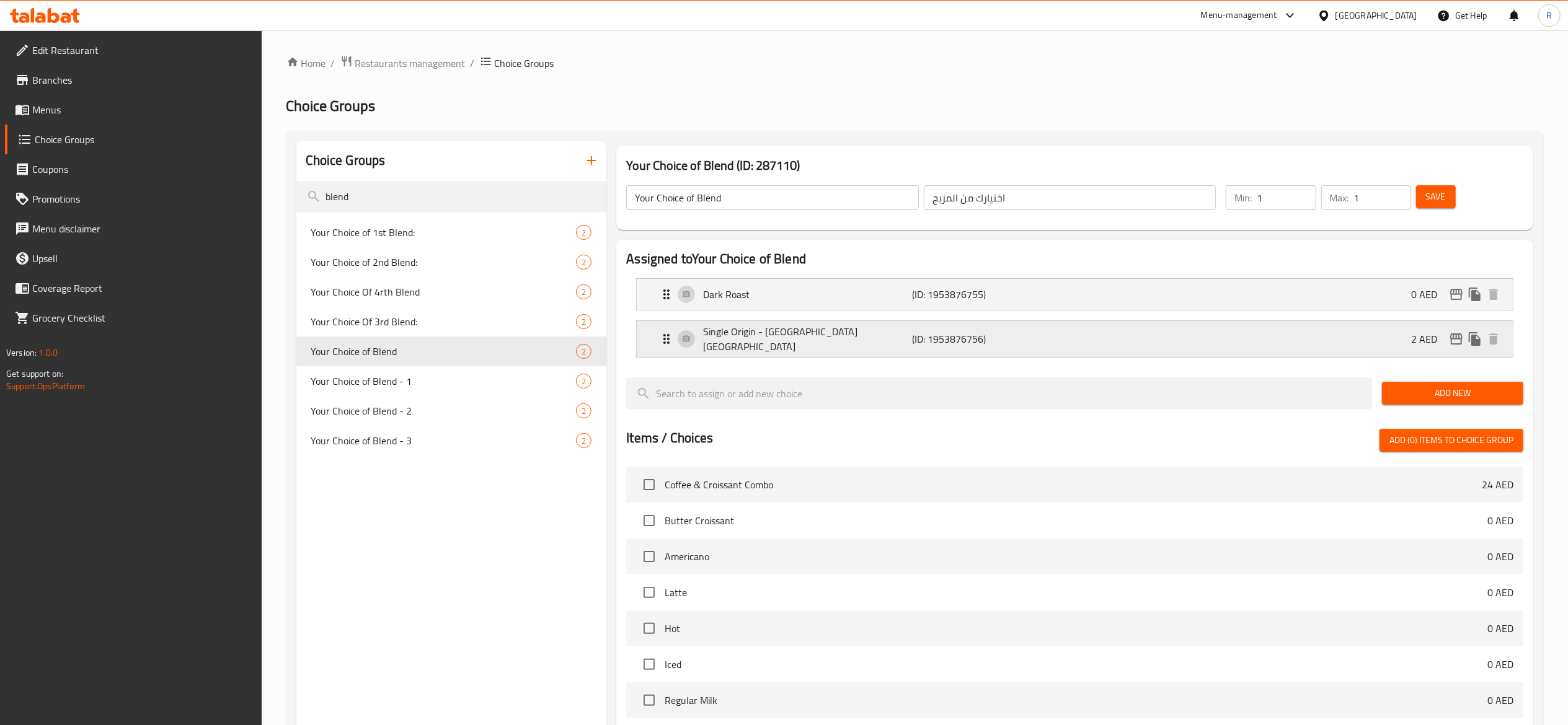
click at [659, 341] on icon "Expand" at bounding box center [667, 339] width 15 height 15
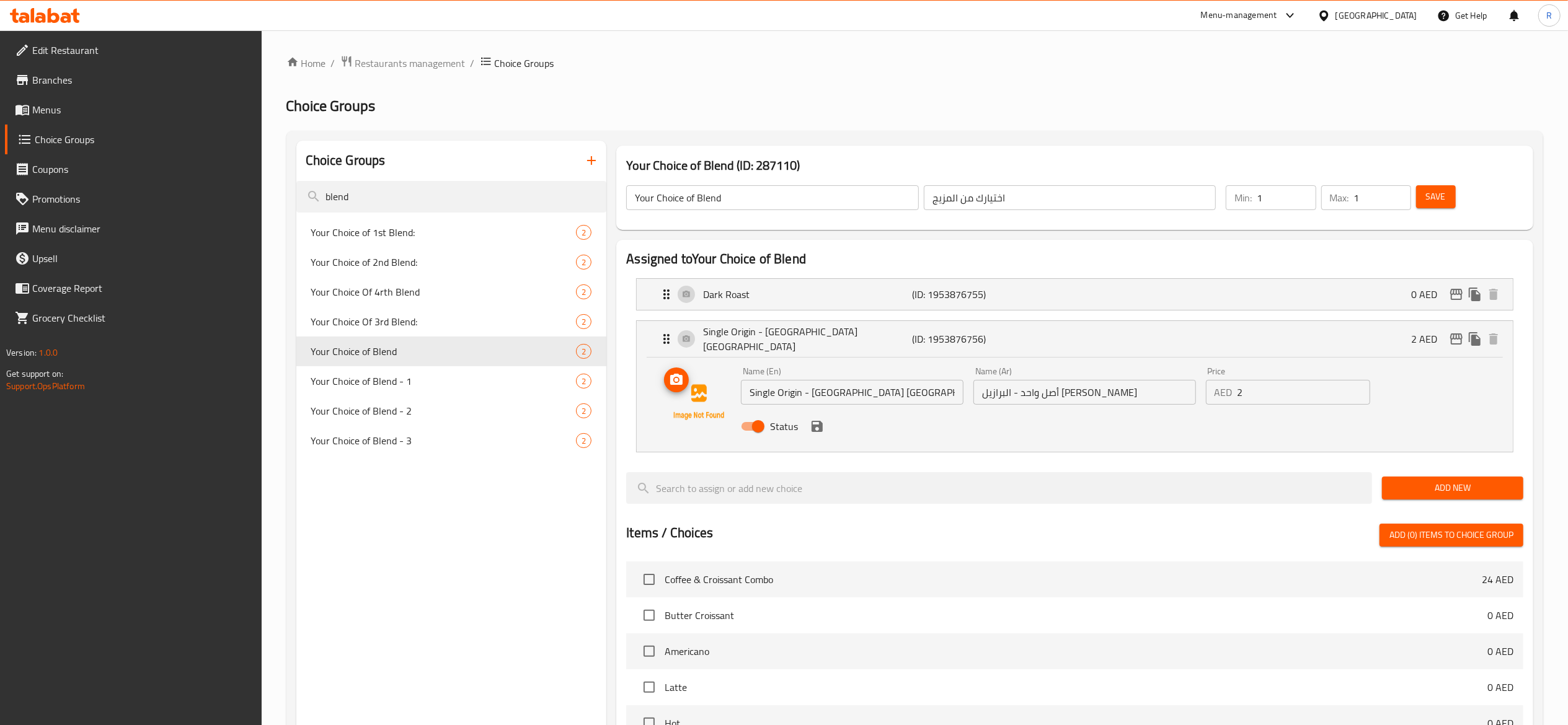
click at [692, 400] on img at bounding box center [699, 402] width 79 height 79
click at [683, 380] on icon "upload picture" at bounding box center [676, 380] width 15 height 15
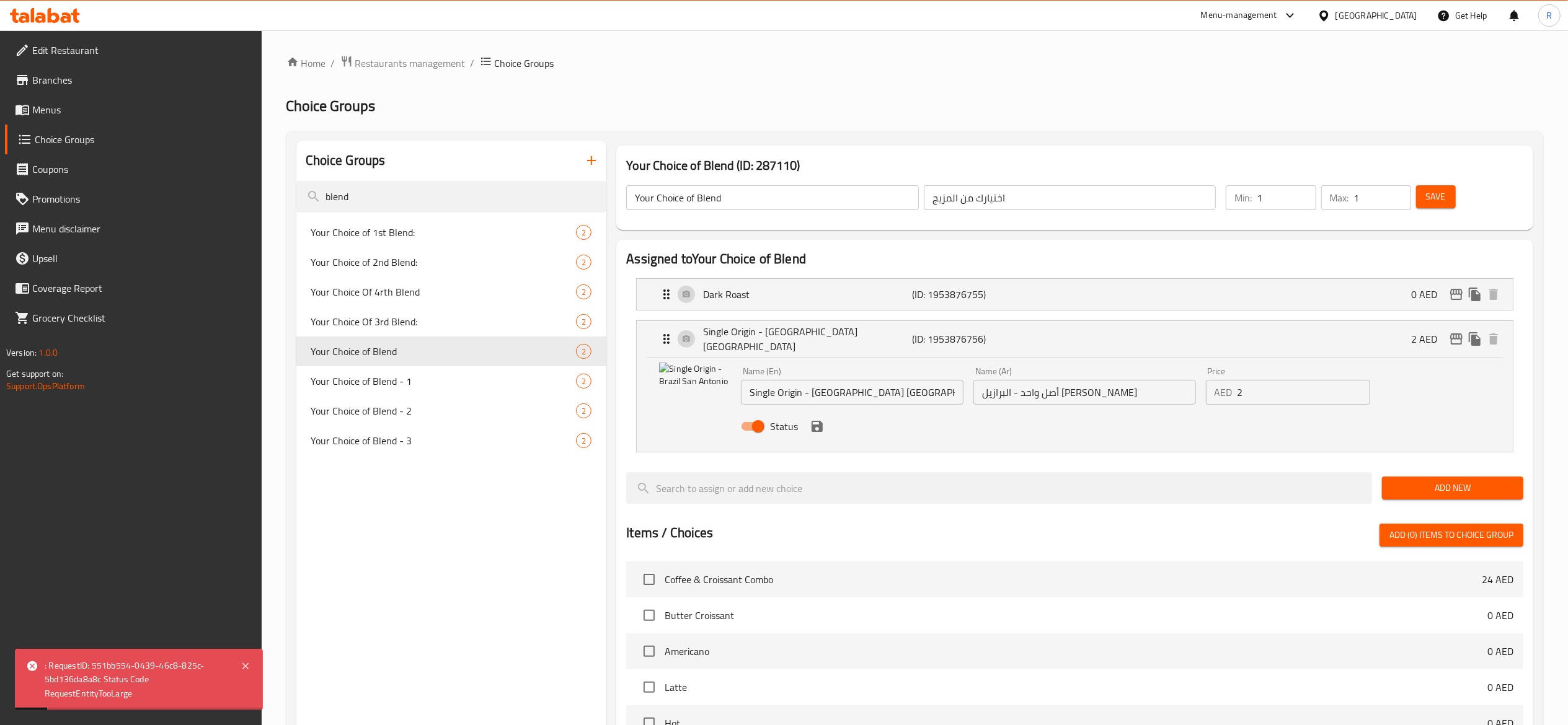
click at [817, 423] on icon "save" at bounding box center [817, 426] width 15 height 15
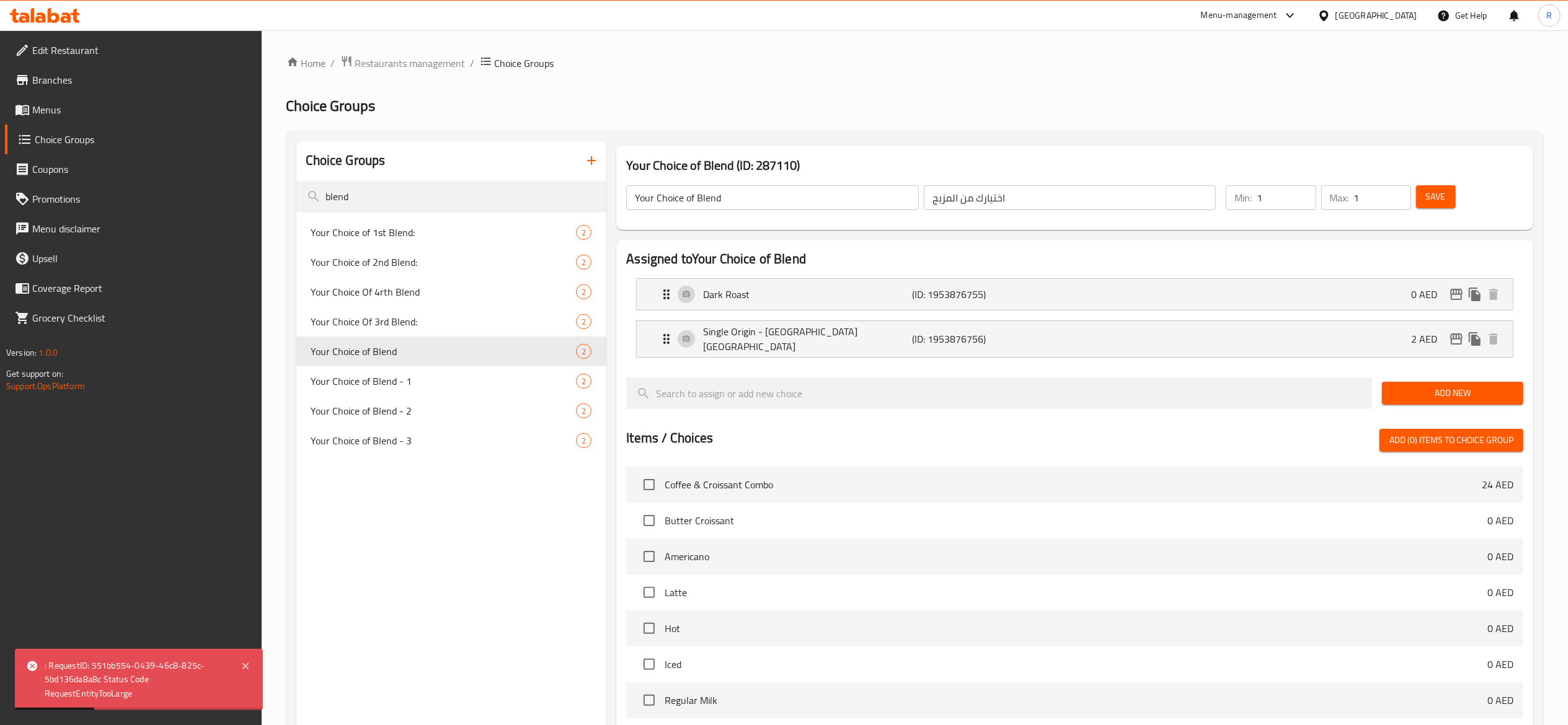
click at [663, 354] on li "Single Origin - Brazil San Antonio (ID: 1953876756) 2 AED [object Object] Name …" at bounding box center [1075, 339] width 897 height 47
click at [670, 341] on icon "Expand" at bounding box center [666, 339] width 6 height 10
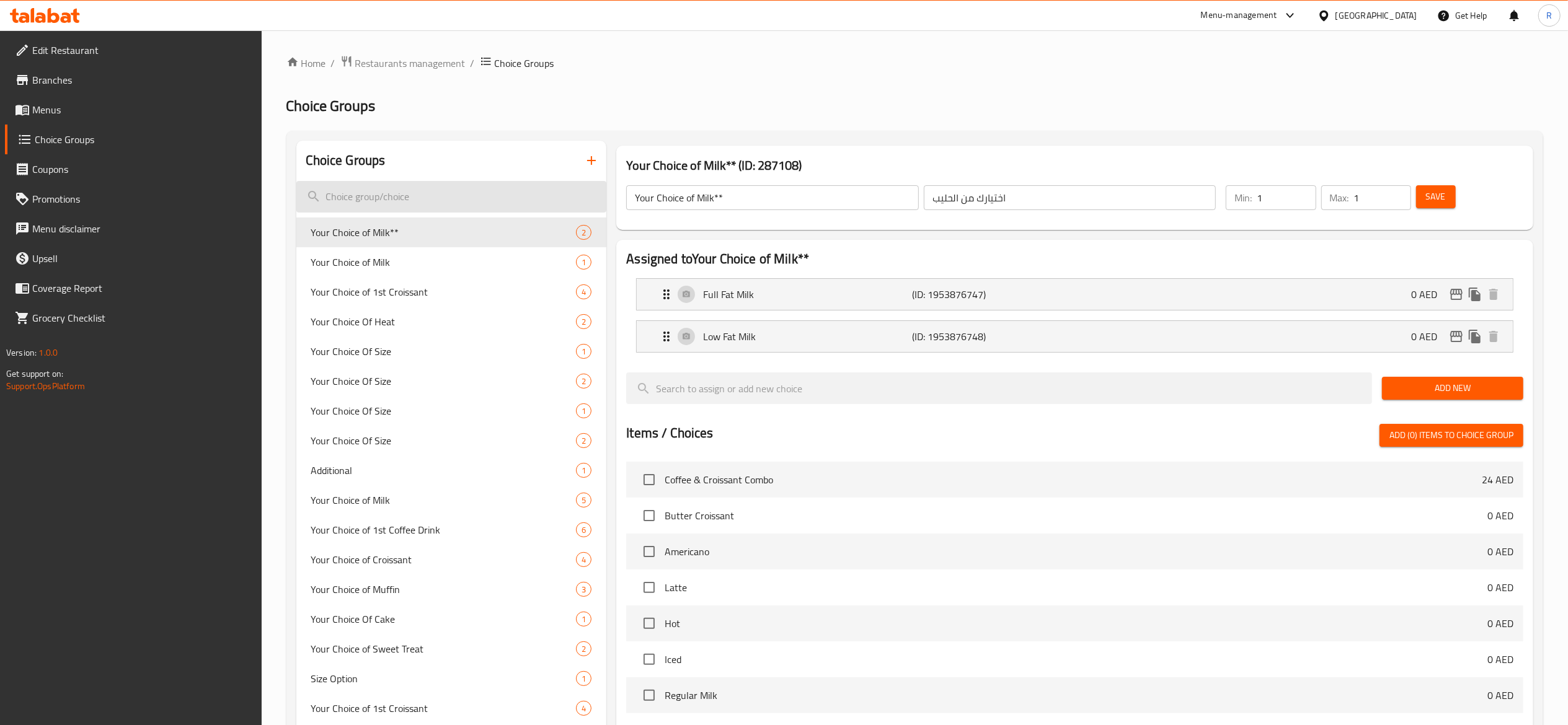
click at [420, 191] on input "search" at bounding box center [451, 197] width 310 height 32
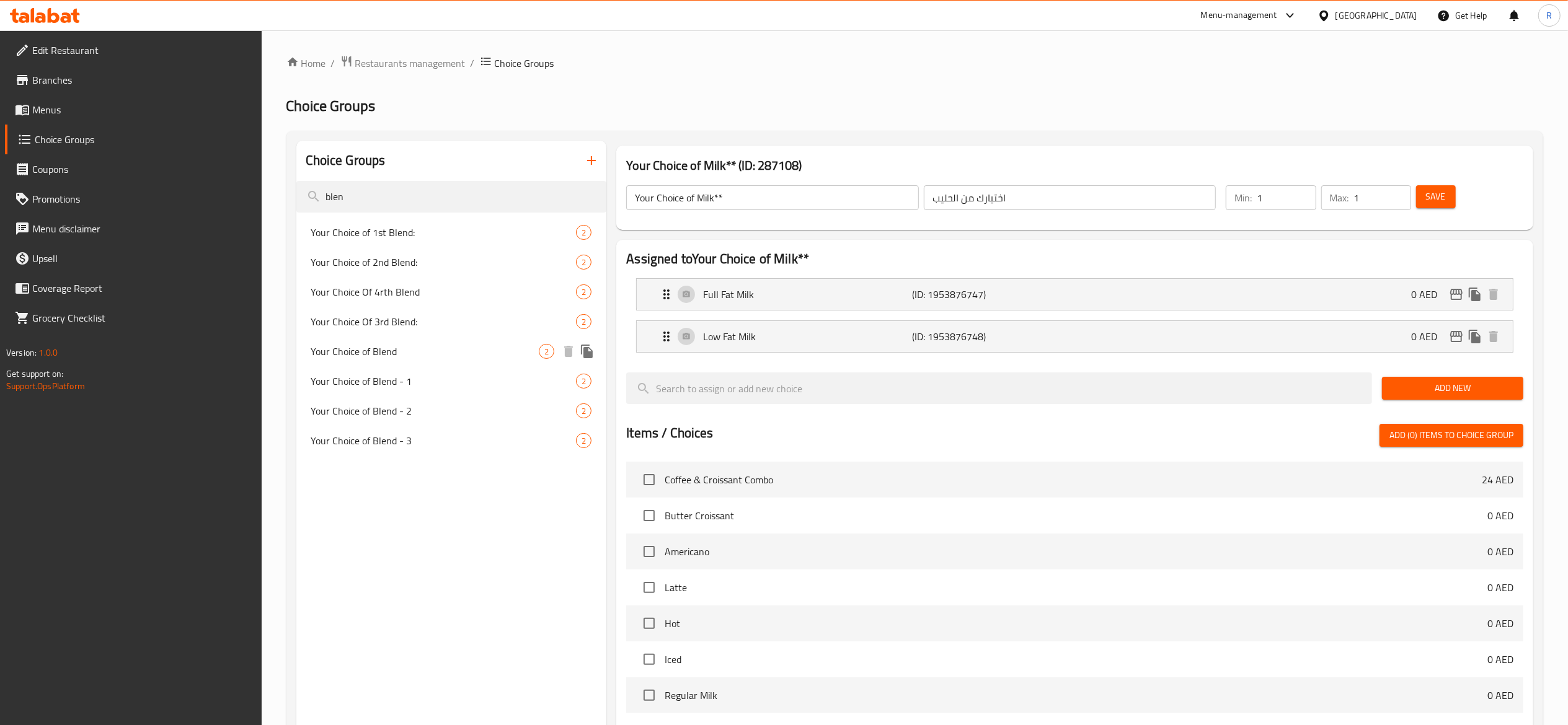
type input "blen"
click at [406, 352] on span "Your Choice of Blend" at bounding box center [425, 352] width 228 height 15
type input "Your Choice of Blend"
type input "اختيارك من المزيج"
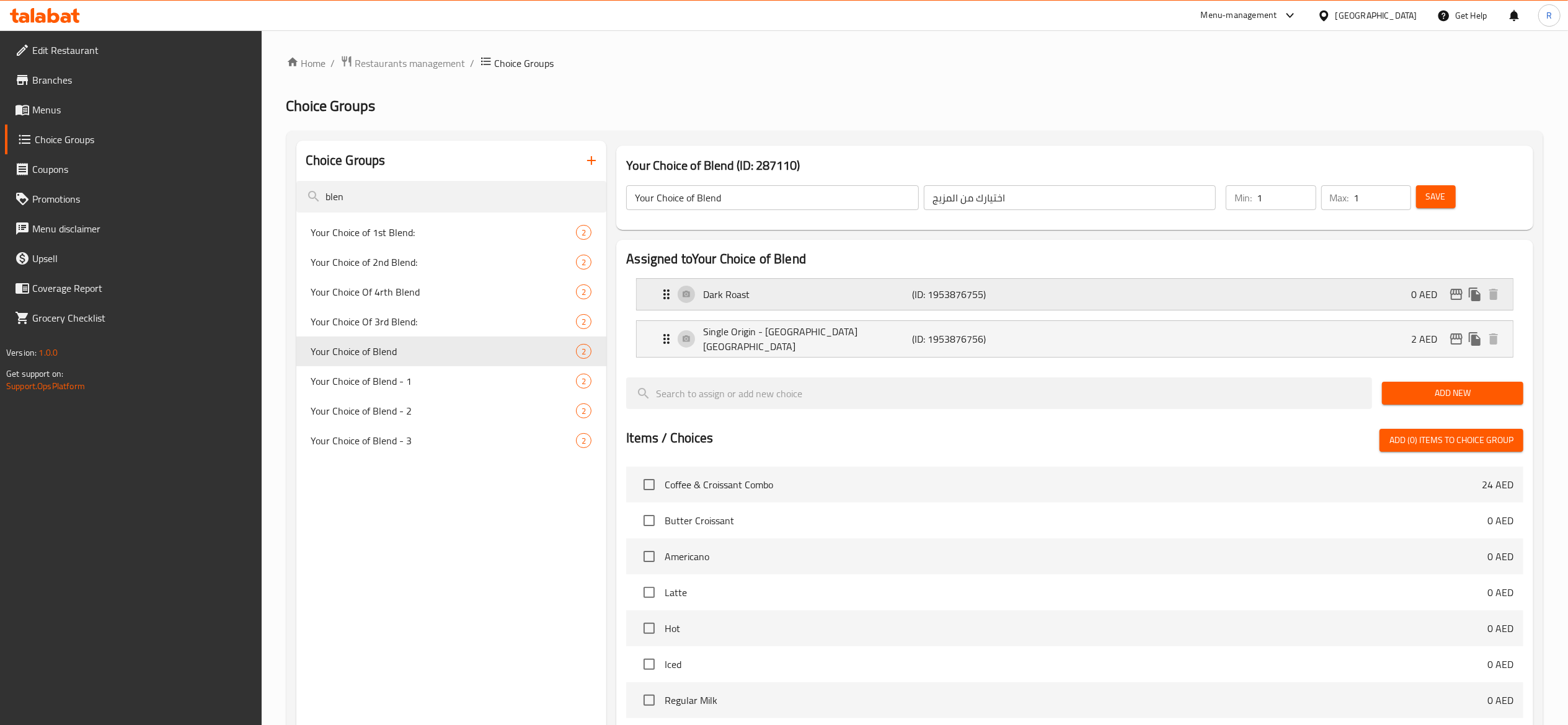
click at [683, 297] on div "Dark Roast (ID: 1953876755) 0 AED" at bounding box center [1079, 294] width 839 height 31
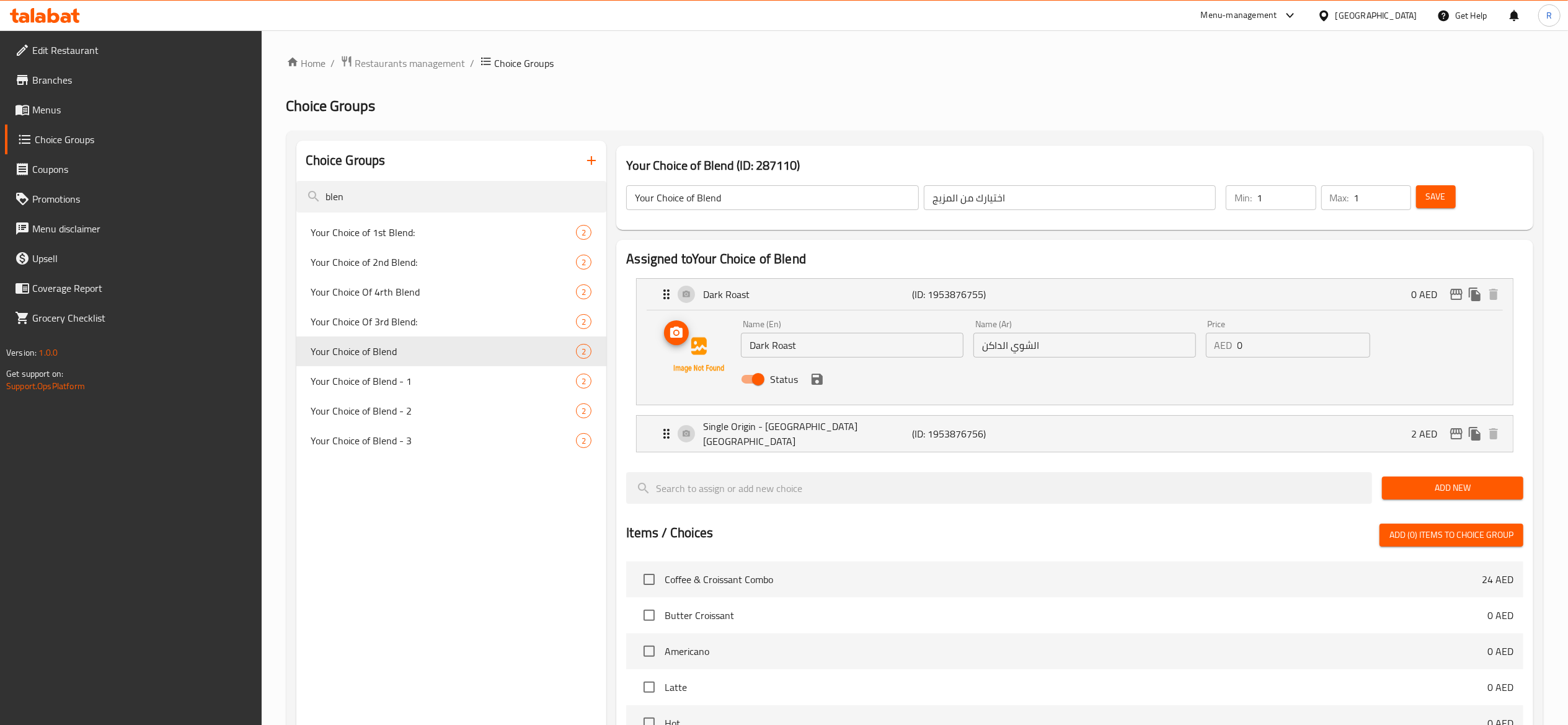
click at [699, 349] on img at bounding box center [699, 355] width 79 height 79
click at [671, 336] on icon "upload picture" at bounding box center [676, 332] width 12 height 11
click at [678, 336] on icon "upload picture" at bounding box center [676, 333] width 15 height 15
click at [821, 377] on icon "save" at bounding box center [817, 379] width 11 height 11
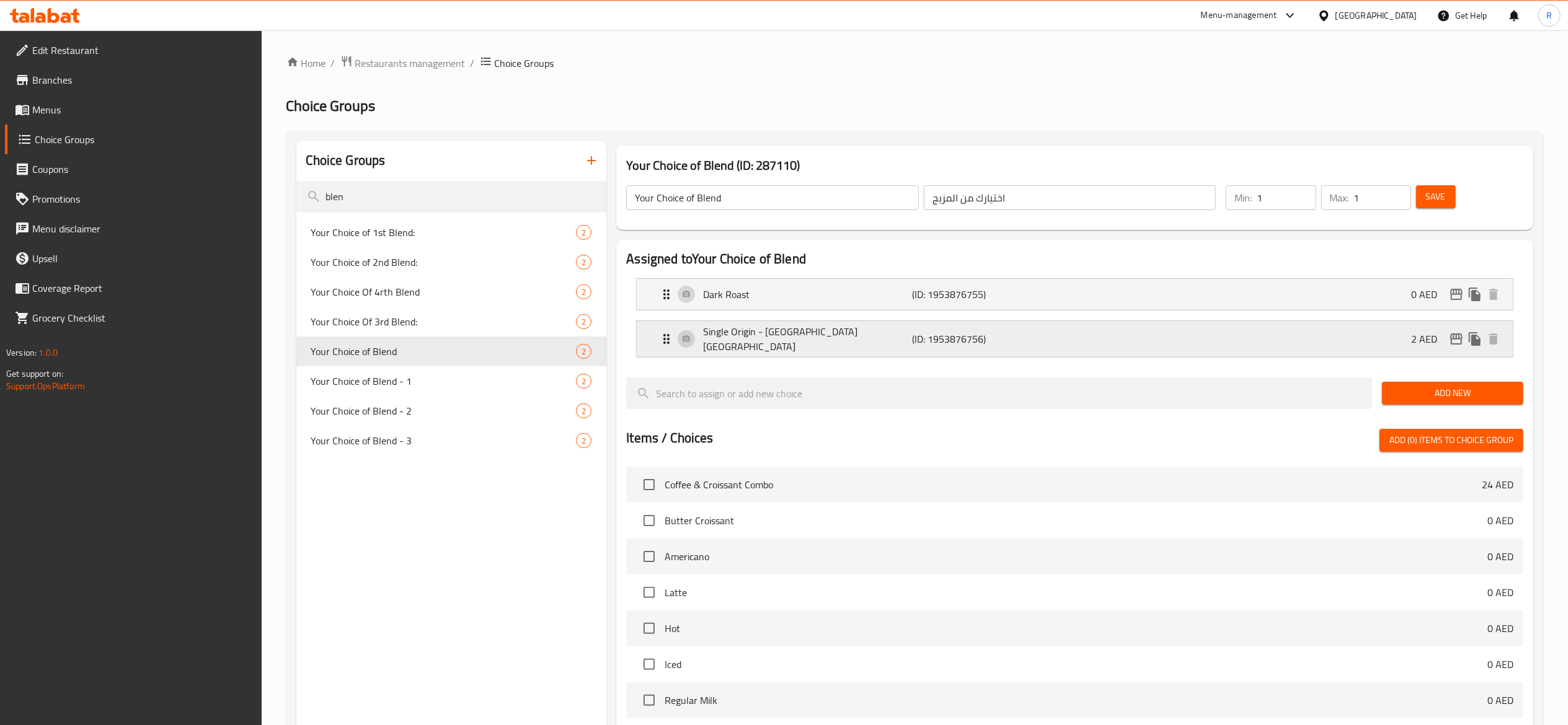
click at [683, 341] on div "Single Origin - [GEOGRAPHIC_DATA] [GEOGRAPHIC_DATA] (ID: 1953876756) 2 AED" at bounding box center [1079, 339] width 839 height 36
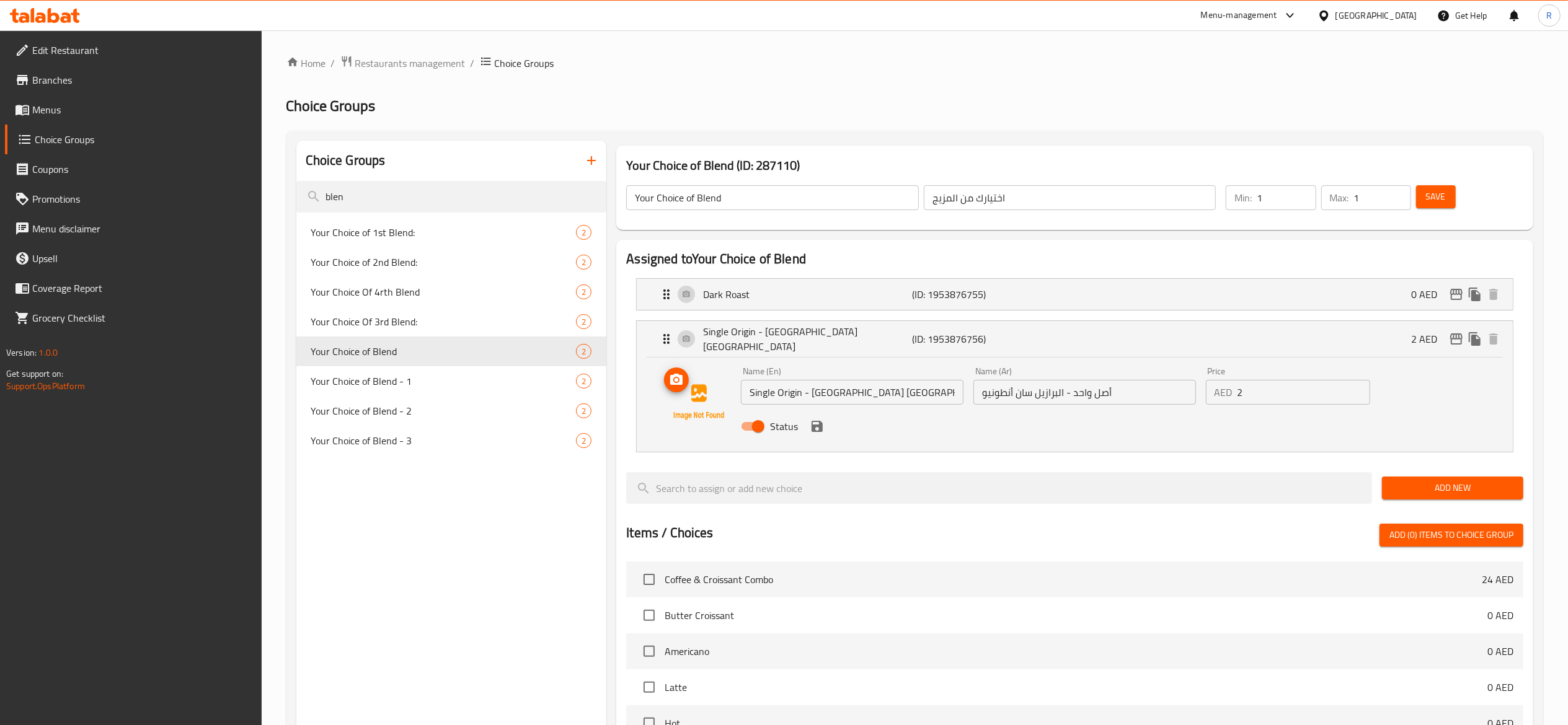
click at [679, 376] on icon "upload picture" at bounding box center [676, 380] width 15 height 15
click at [821, 423] on icon "save" at bounding box center [817, 426] width 11 height 11
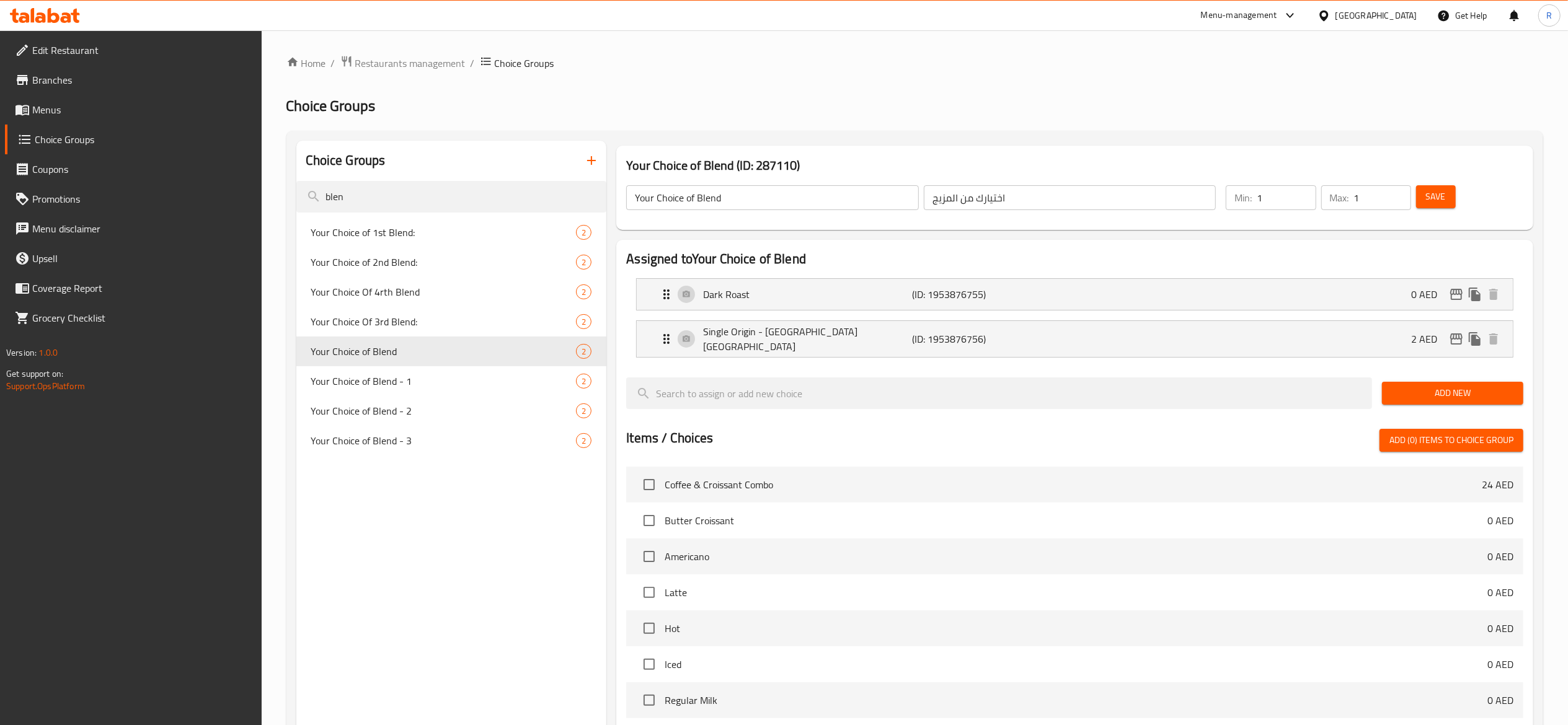
click at [1428, 197] on span "Save" at bounding box center [1435, 197] width 20 height 16
click at [405, 62] on span "Restaurants management" at bounding box center [410, 63] width 110 height 15
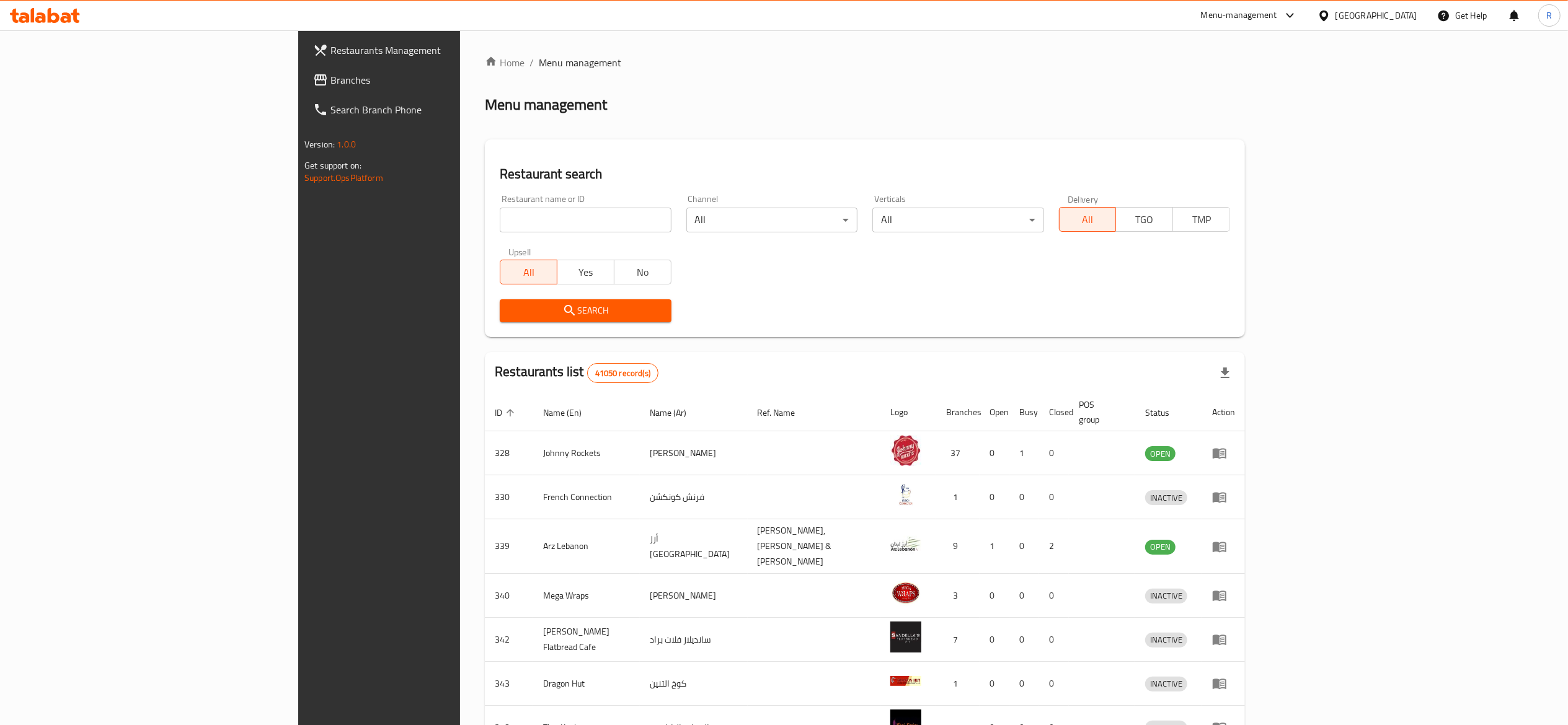
click at [501, 213] on input "search" at bounding box center [585, 220] width 171 height 25
type input "everyday roastery"
click button "Search" at bounding box center [585, 310] width 171 height 23
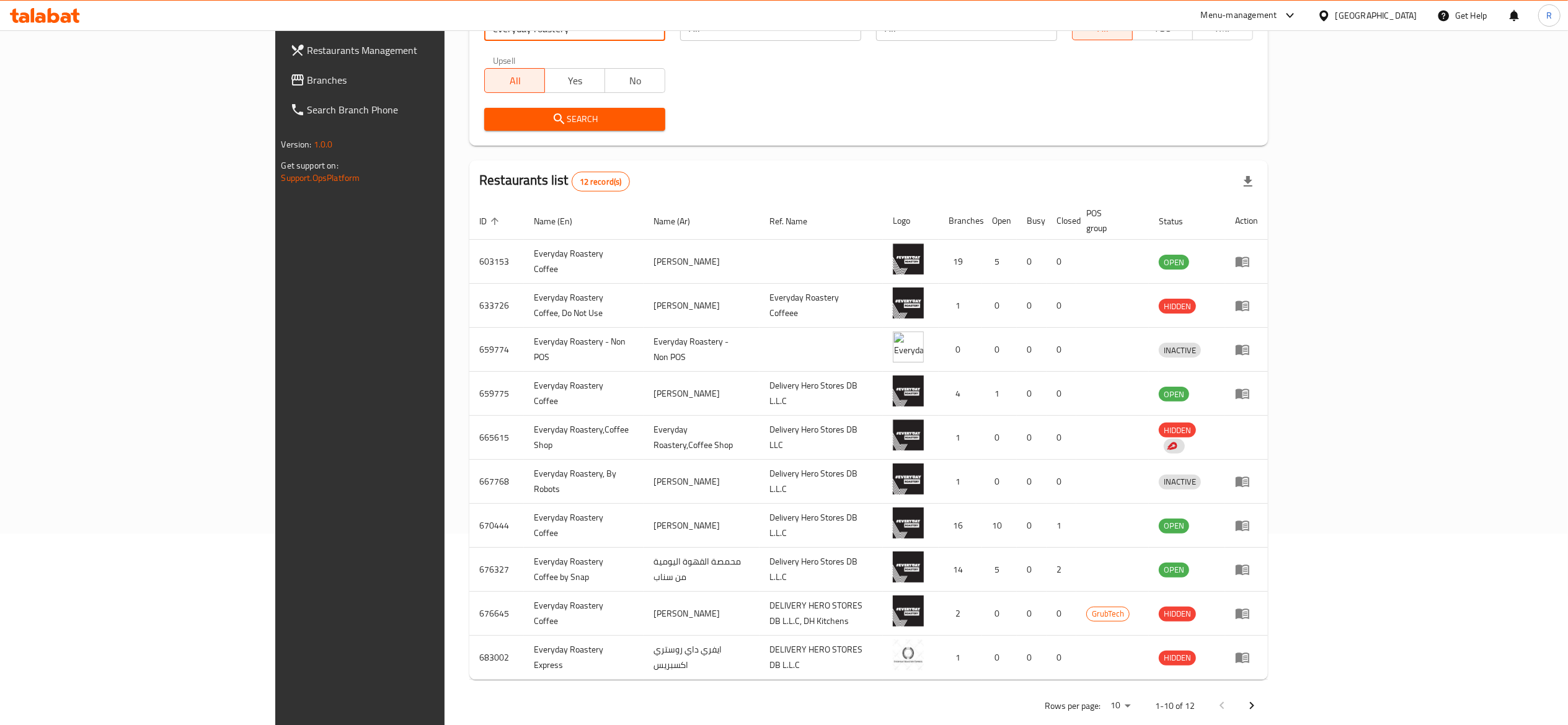
scroll to position [199, 0]
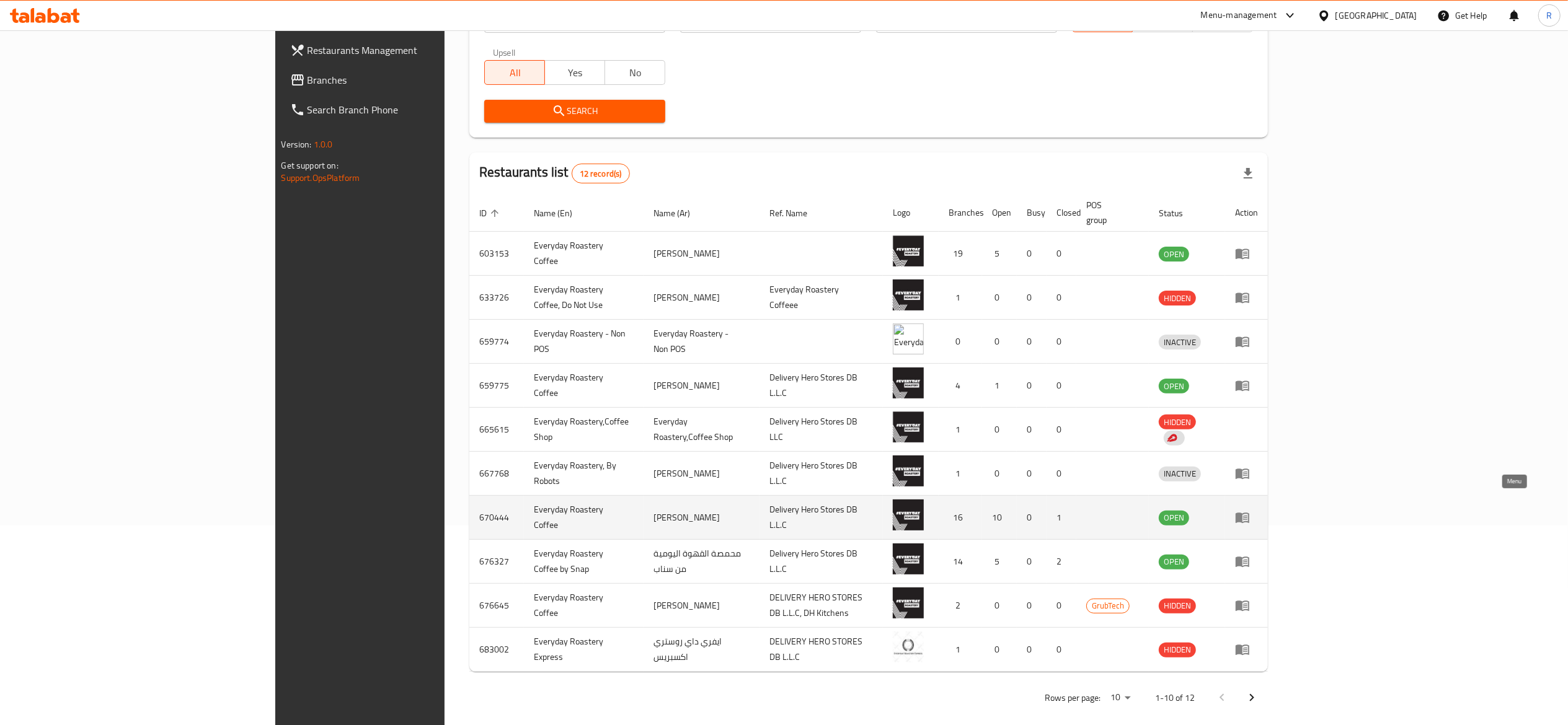
click at [1249, 513] on icon "enhanced table" at bounding box center [1242, 518] width 14 height 10
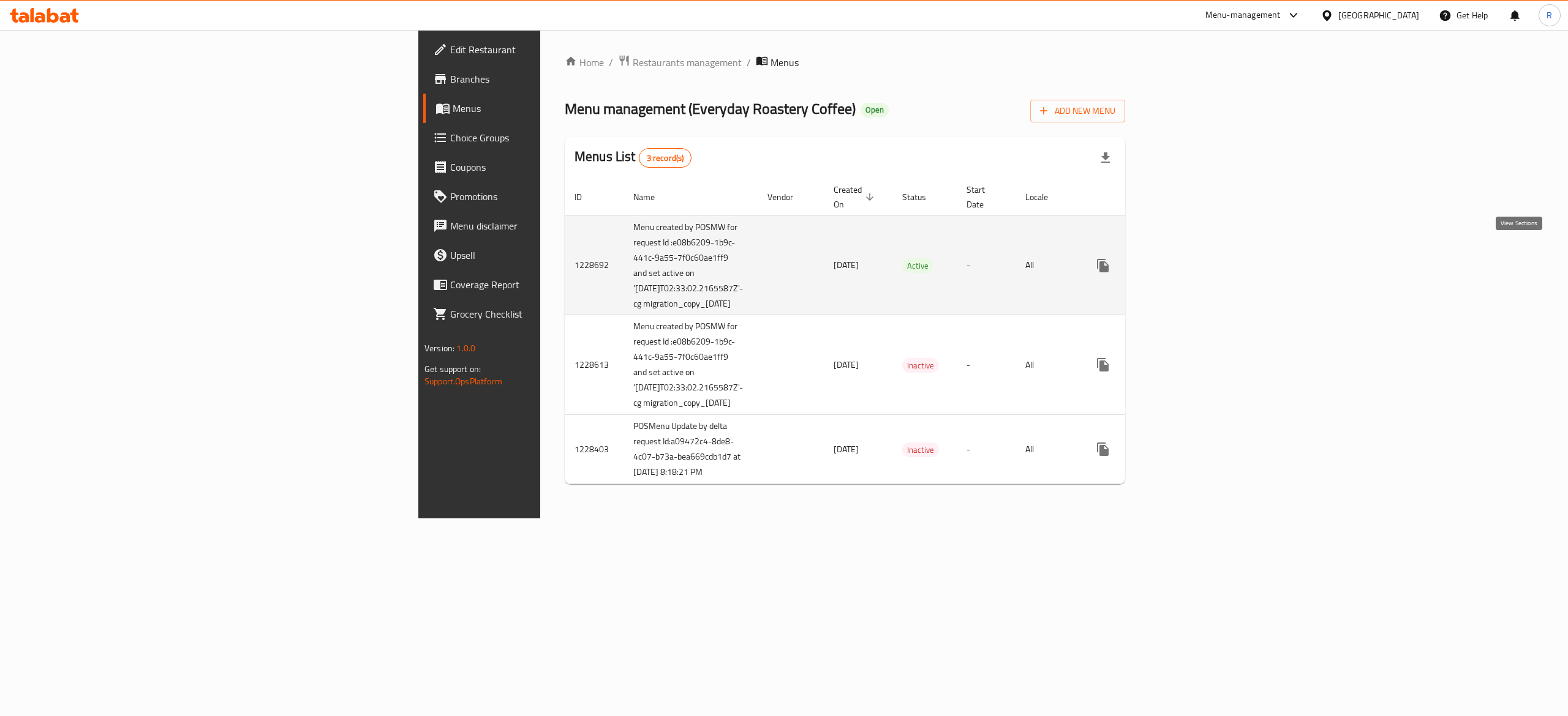
click at [1196, 260] on icon "enhanced table" at bounding box center [1191, 265] width 11 height 11
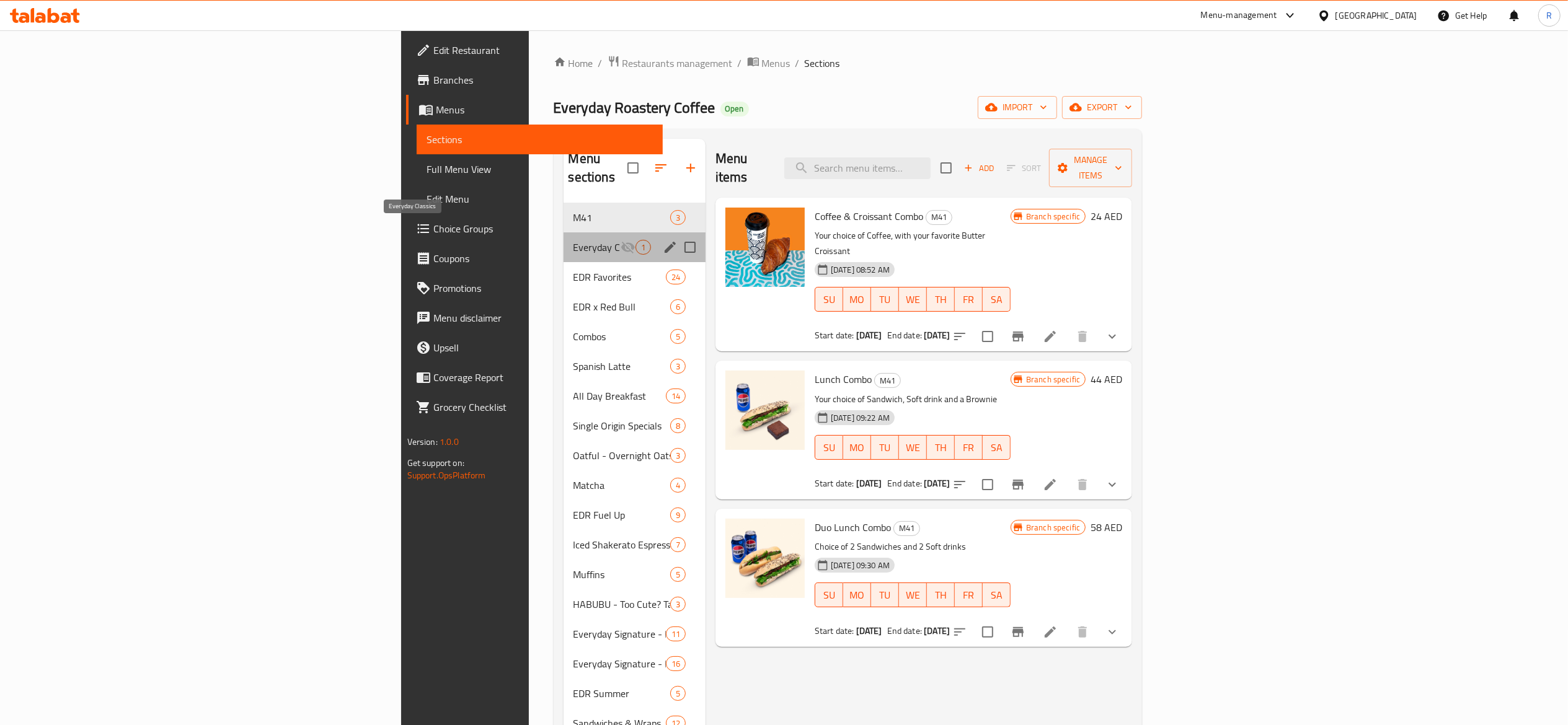
click at [574, 240] on span "Everyday Classics" at bounding box center [597, 247] width 47 height 15
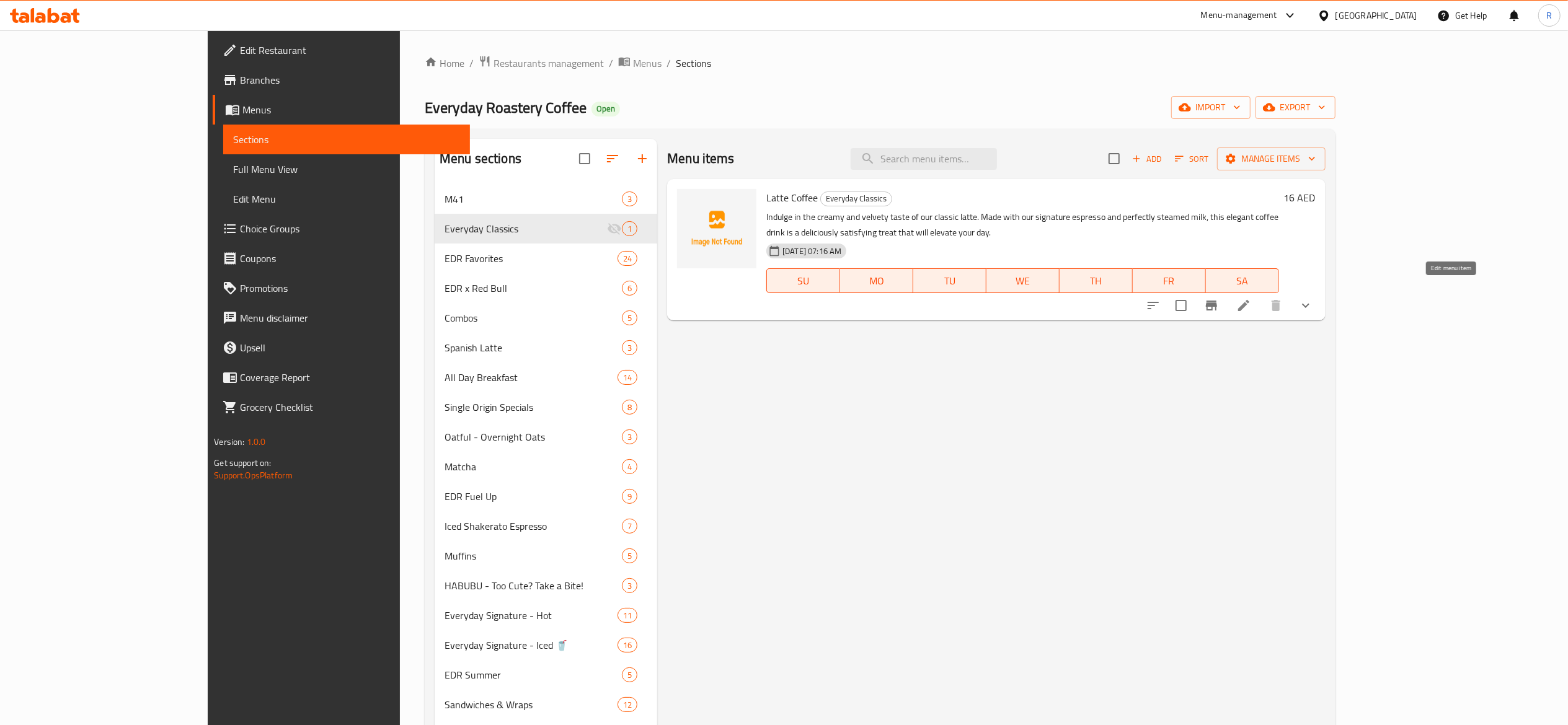
click at [1249, 300] on icon at bounding box center [1243, 306] width 11 height 11
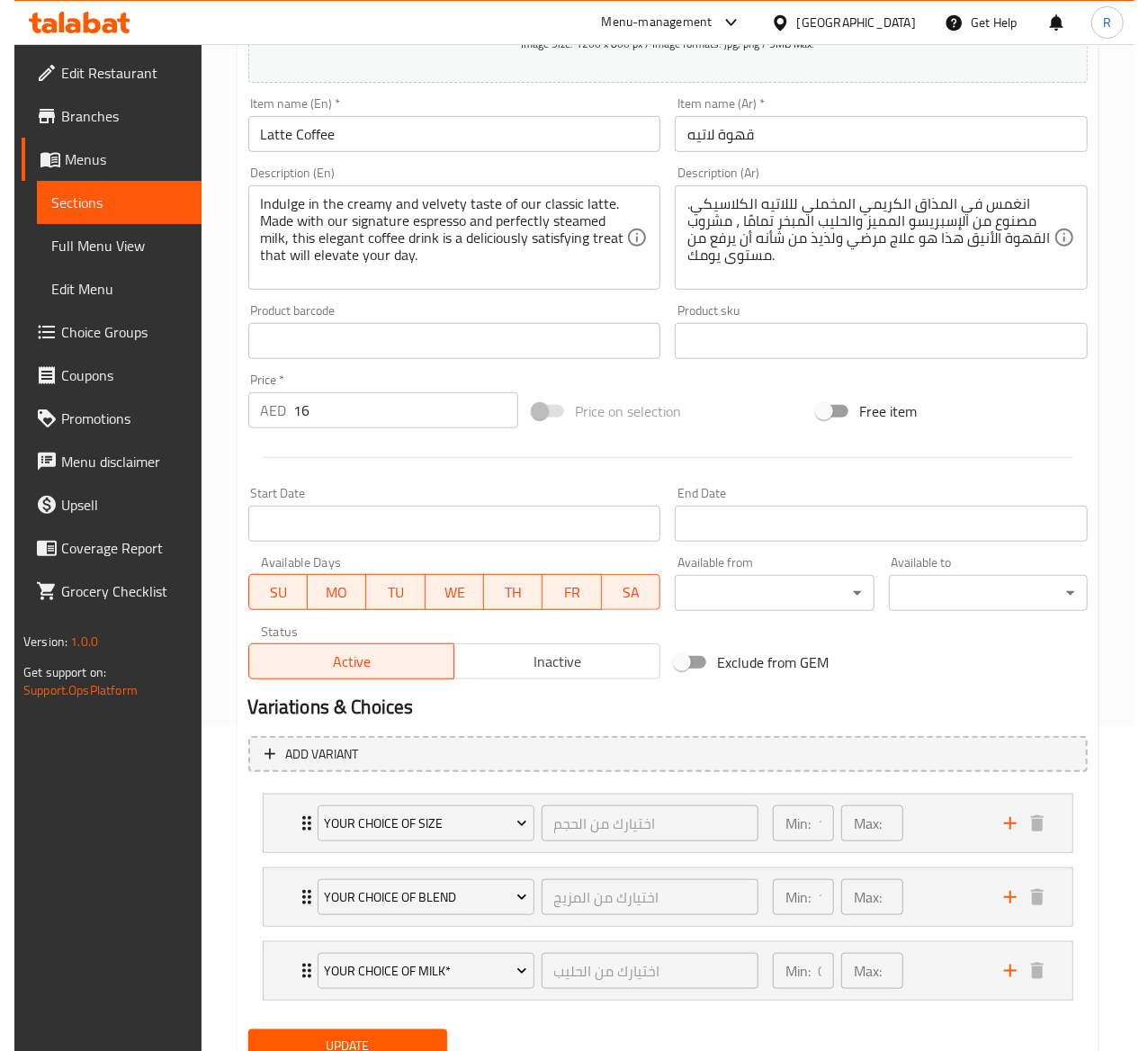
scroll to position [401, 0]
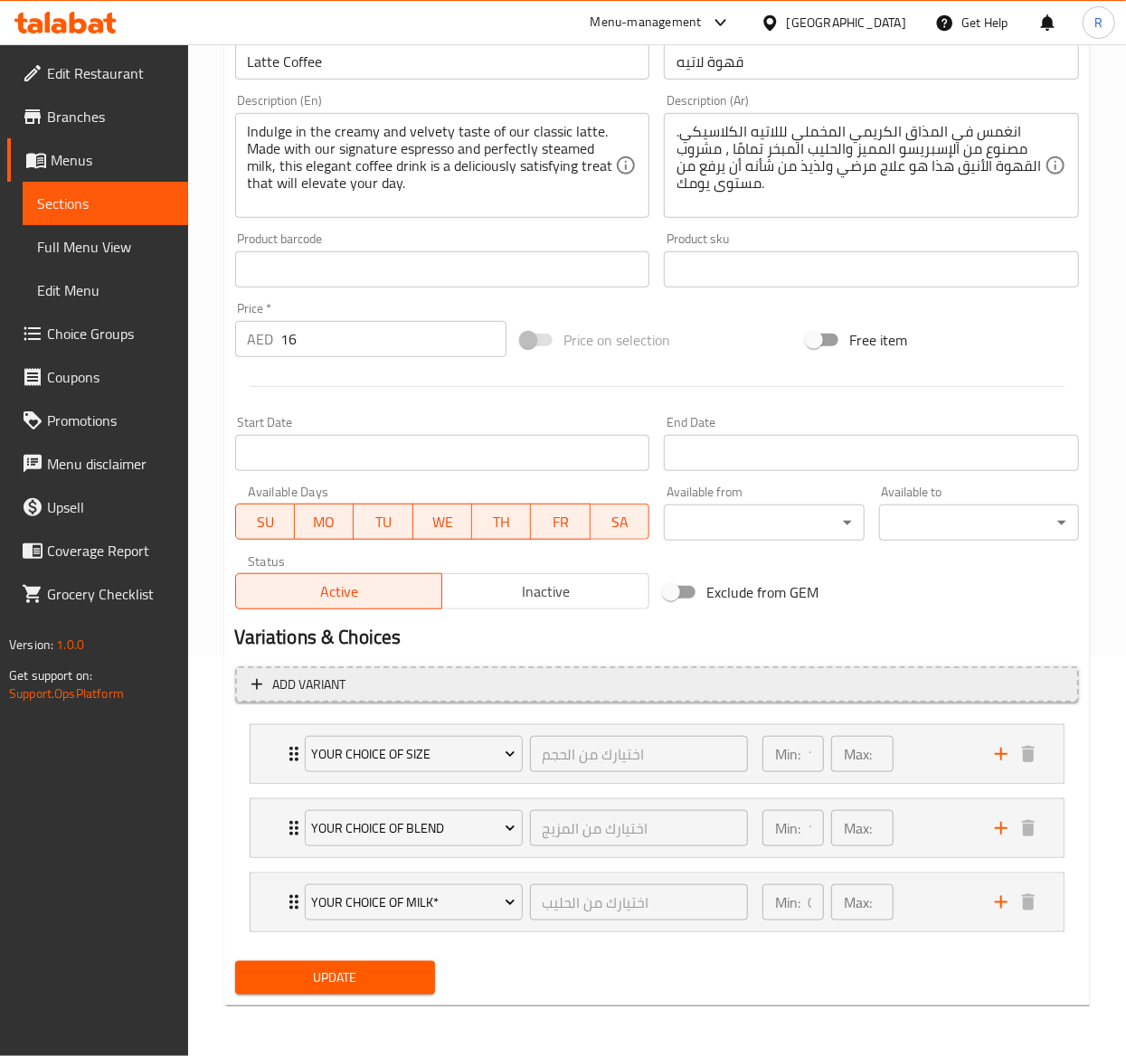
click at [349, 686] on span "Add variant" at bounding box center [656, 685] width 811 height 23
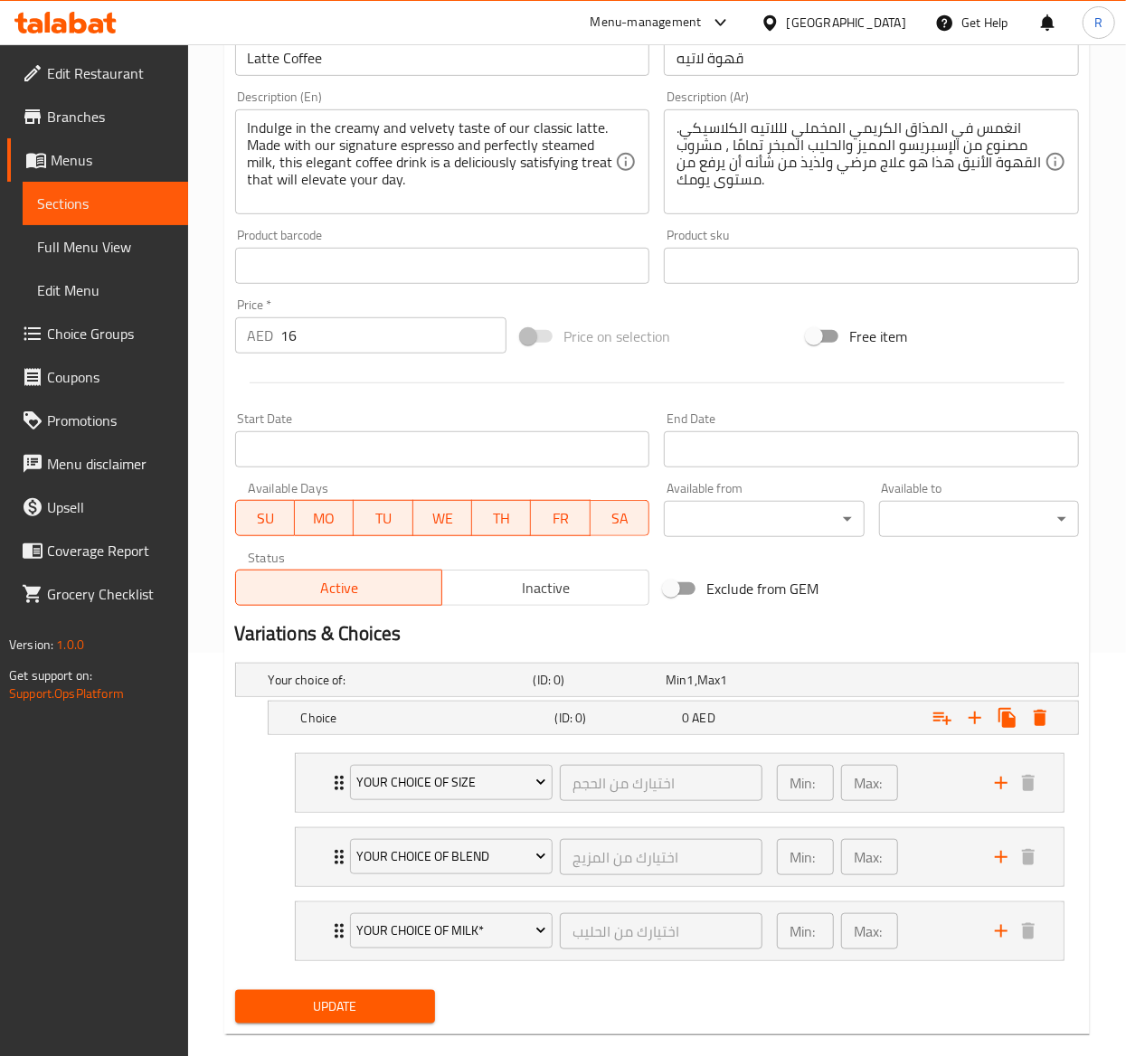
click at [349, 686] on h5 "Your choice of:" at bounding box center [398, 680] width 258 height 18
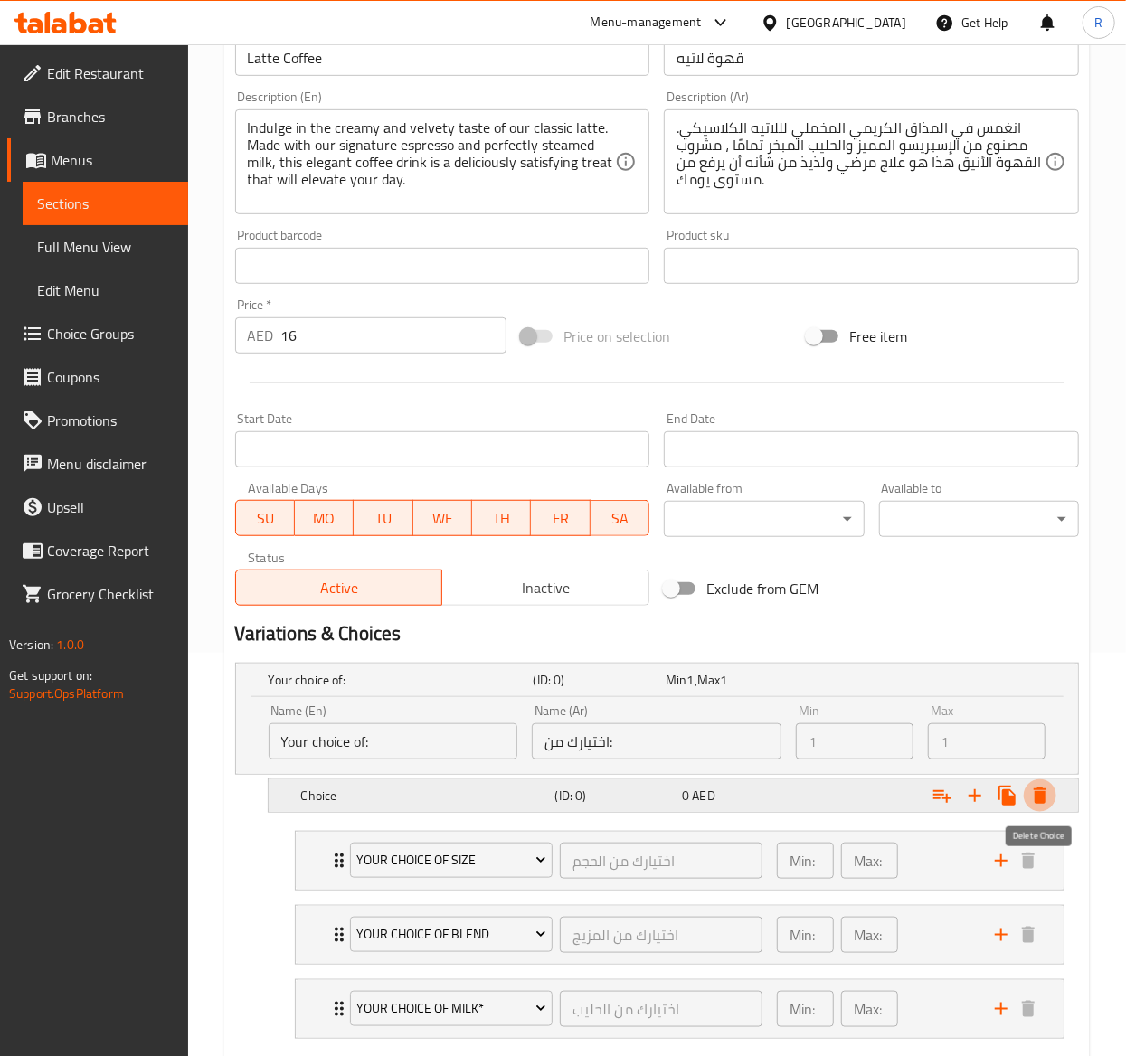
click at [1044, 800] on icon "Expand" at bounding box center [1040, 796] width 13 height 16
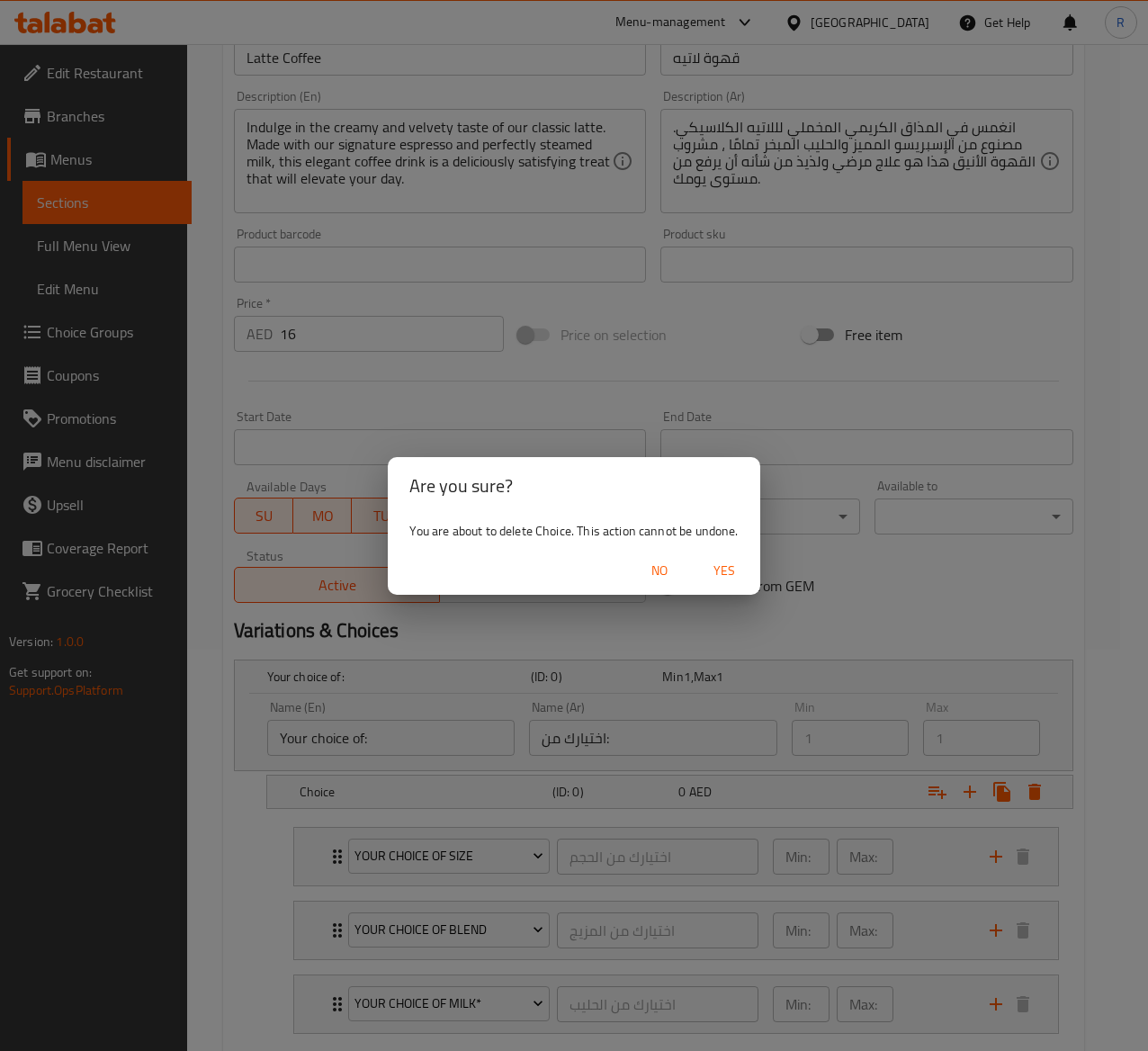
click at [717, 560] on span "Yes" at bounding box center [723, 571] width 43 height 23
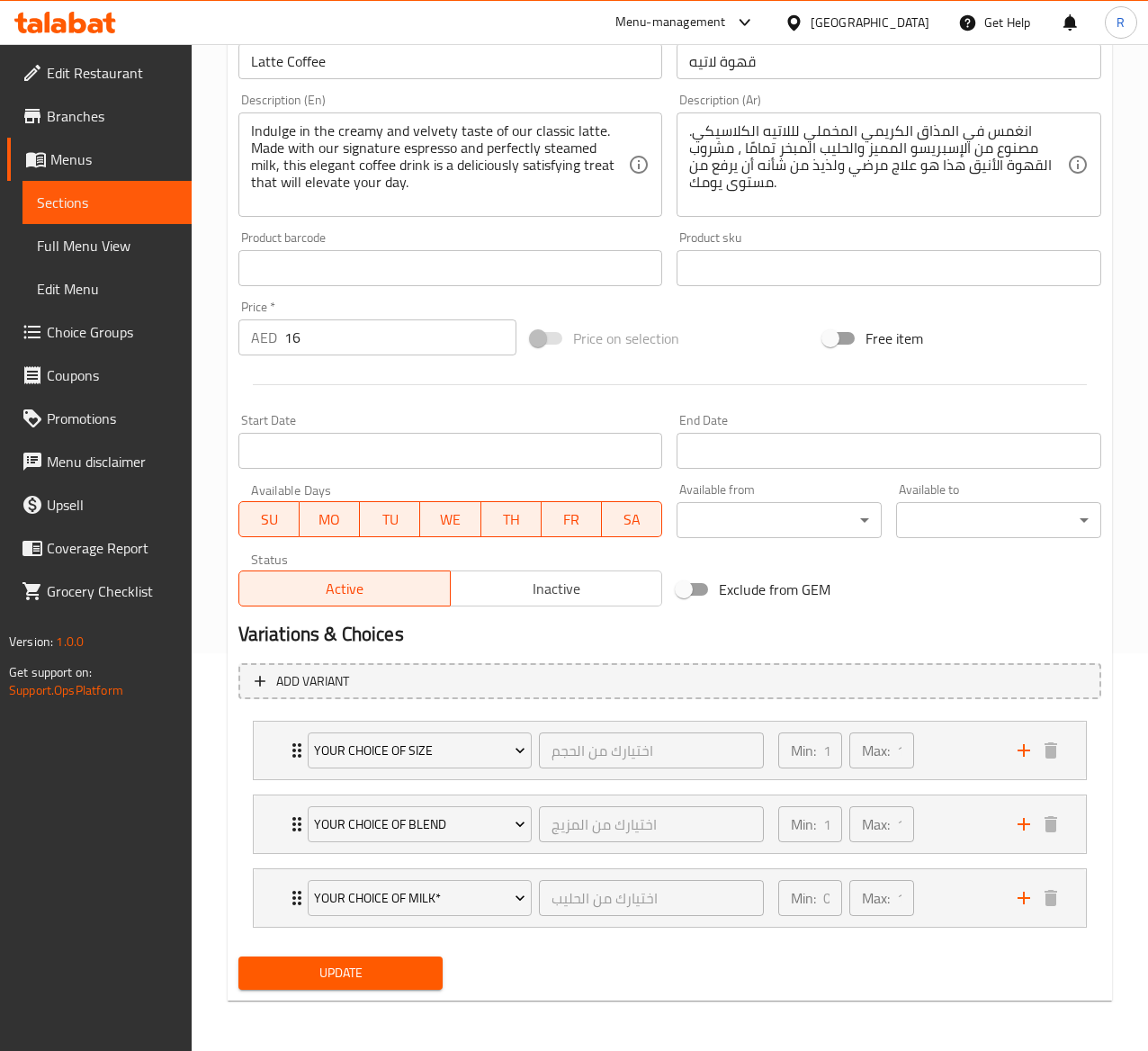
scroll to position [397, 0]
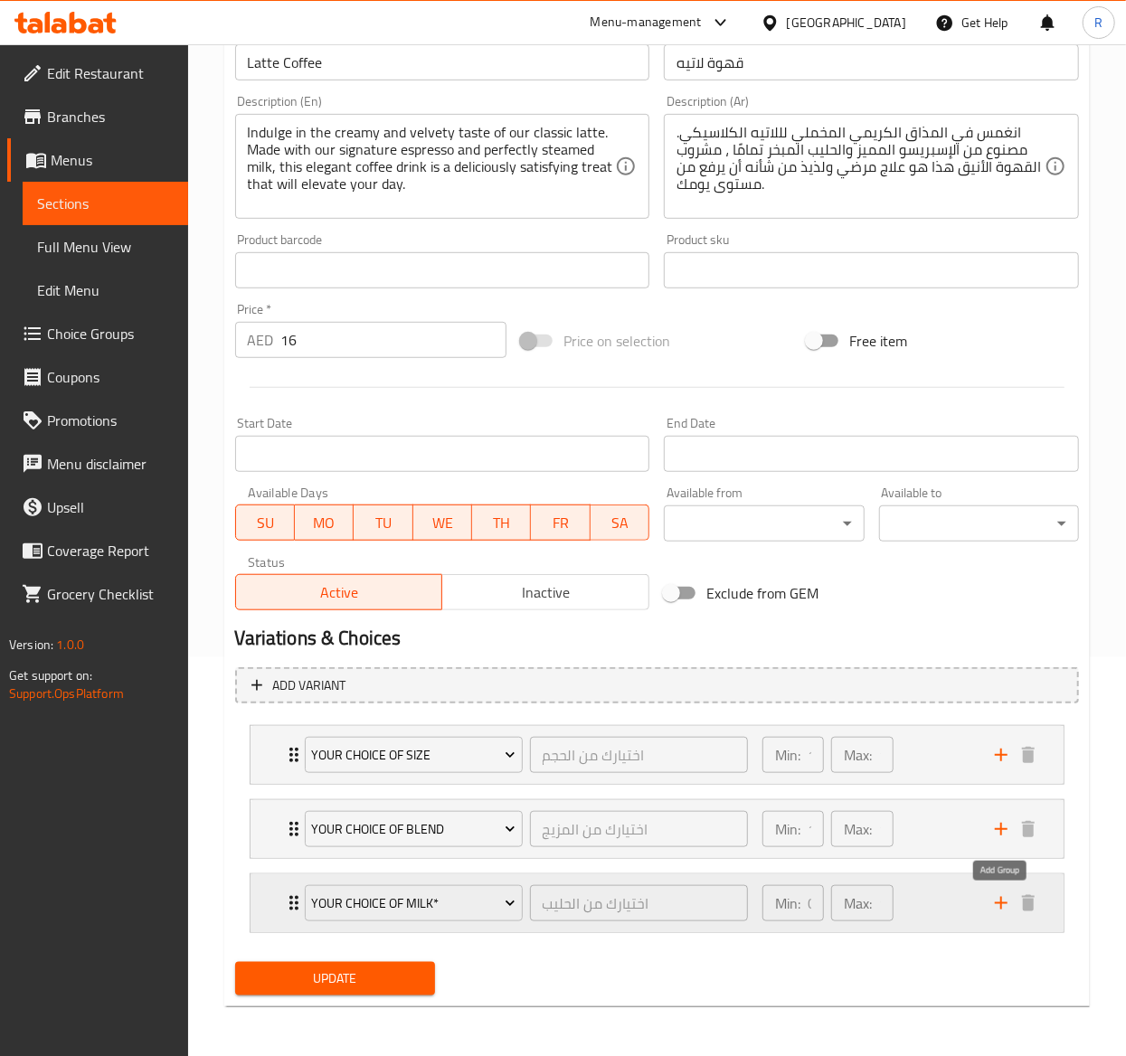
click at [1003, 901] on icon "add" at bounding box center [1001, 904] width 22 height 22
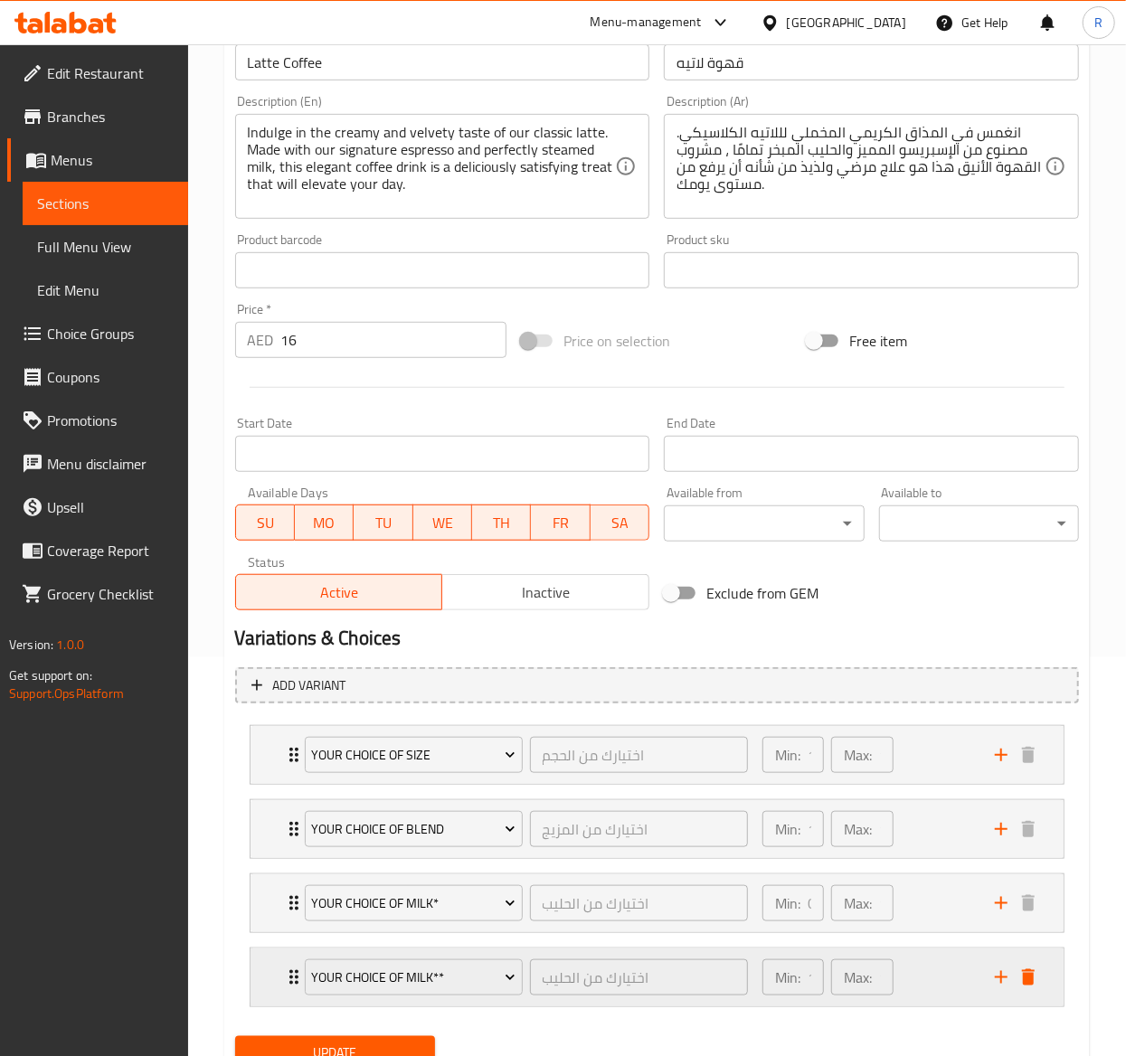
click at [1000, 984] on icon "add" at bounding box center [1001, 977] width 13 height 13
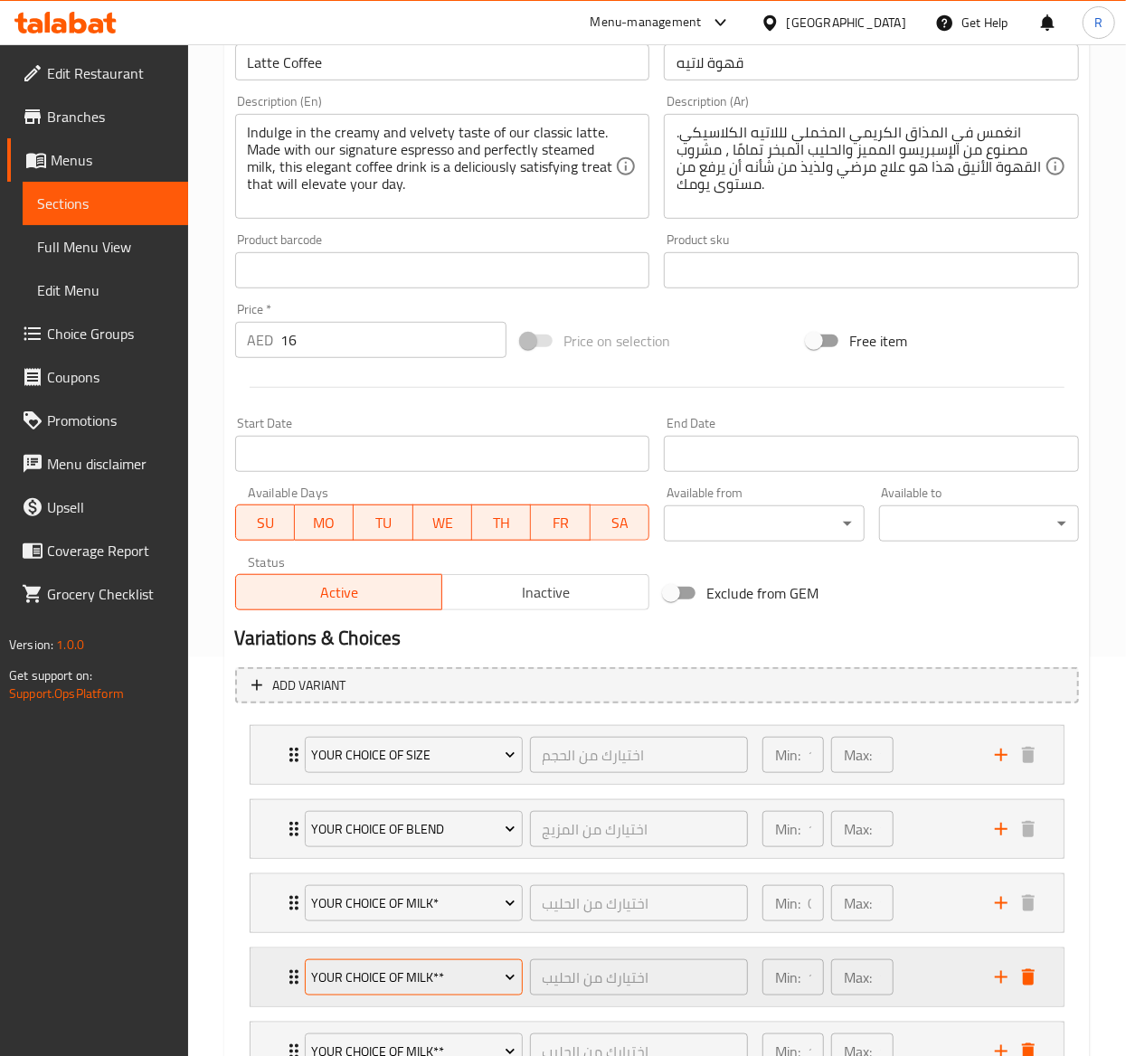
click at [403, 962] on button "Your Choice of Milk**" at bounding box center [414, 978] width 218 height 36
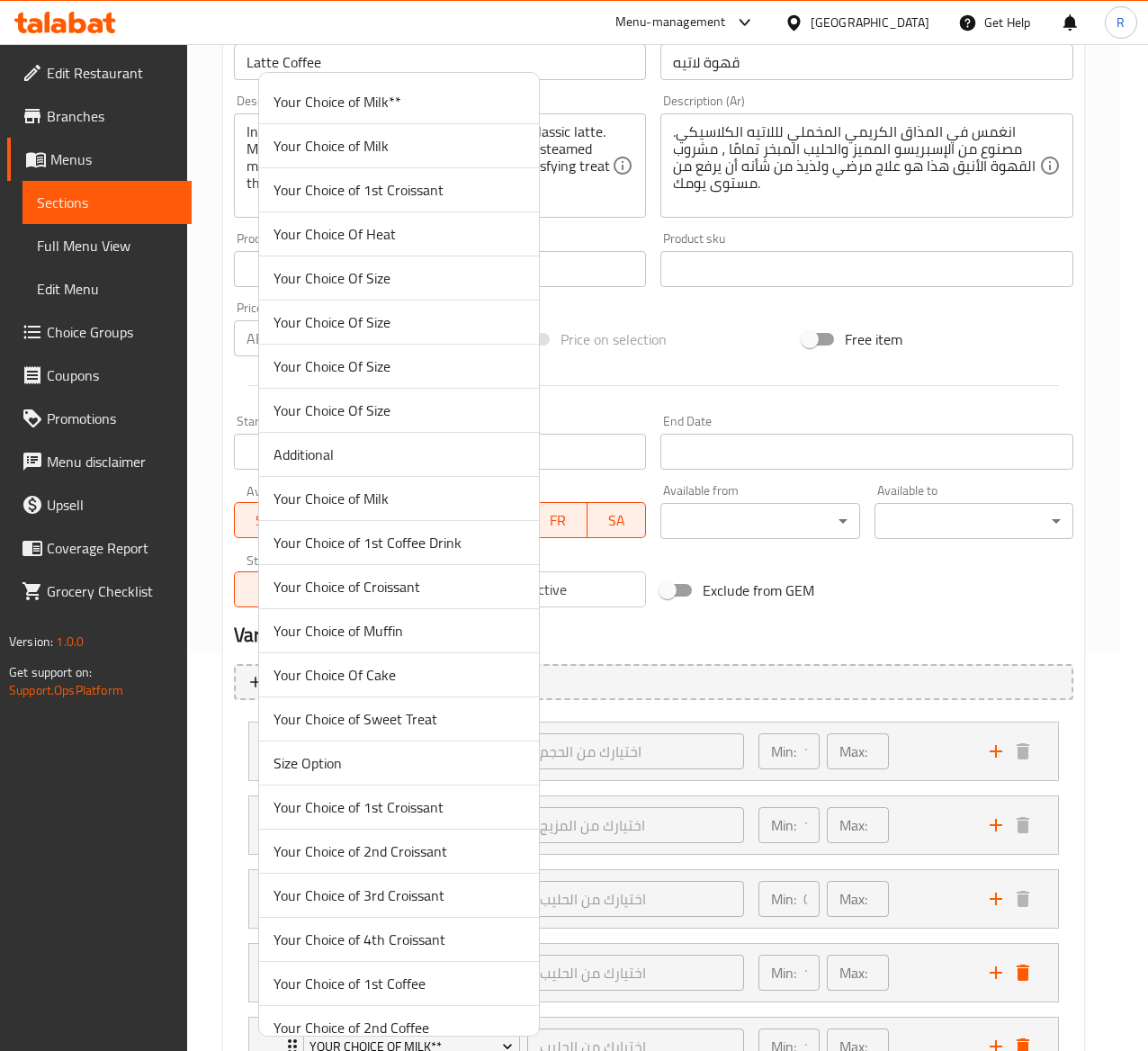
click at [698, 626] on div at bounding box center [574, 526] width 1148 height 1051
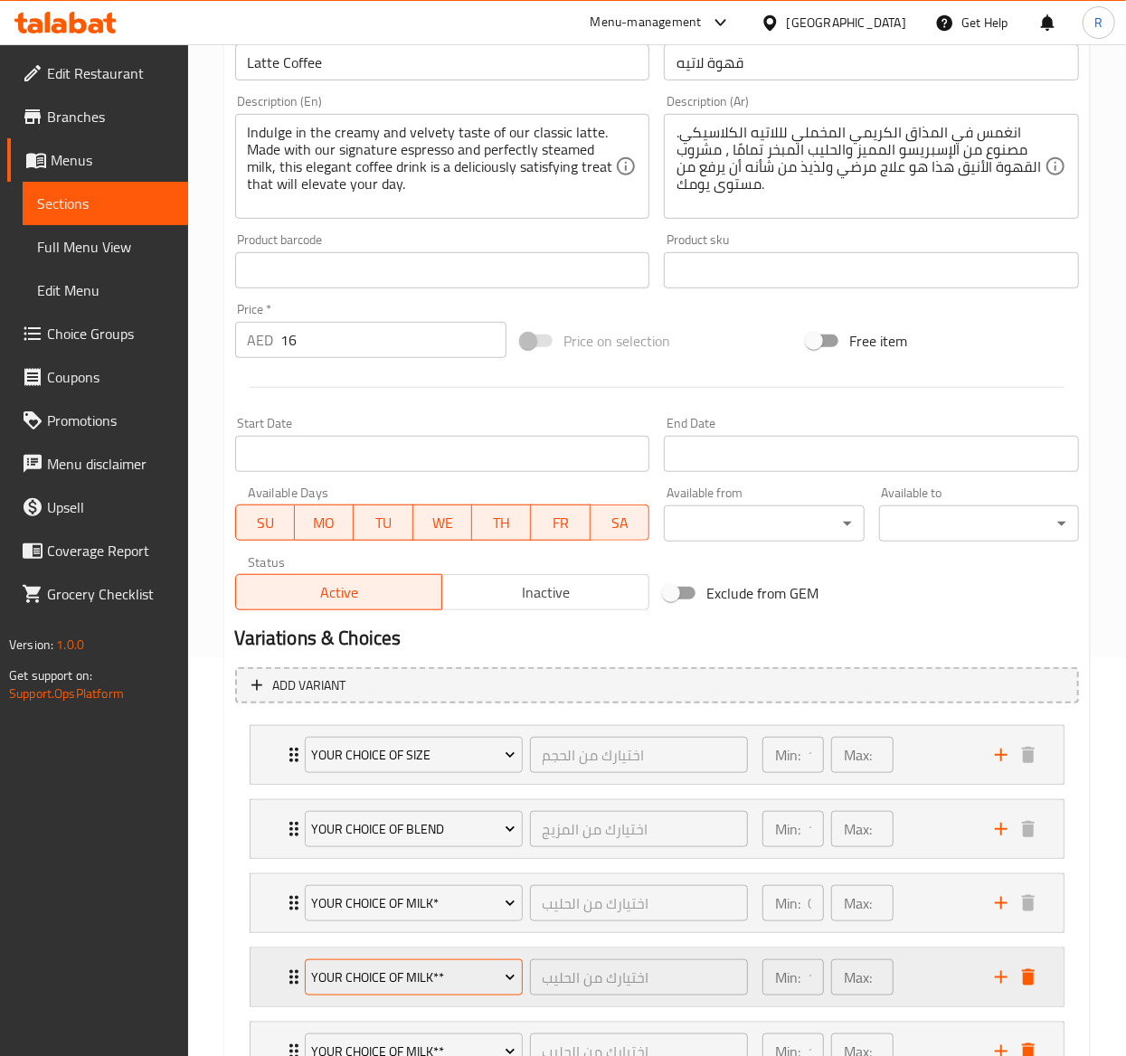
click at [490, 977] on span "Your Choice of Milk**" at bounding box center [413, 978] width 204 height 23
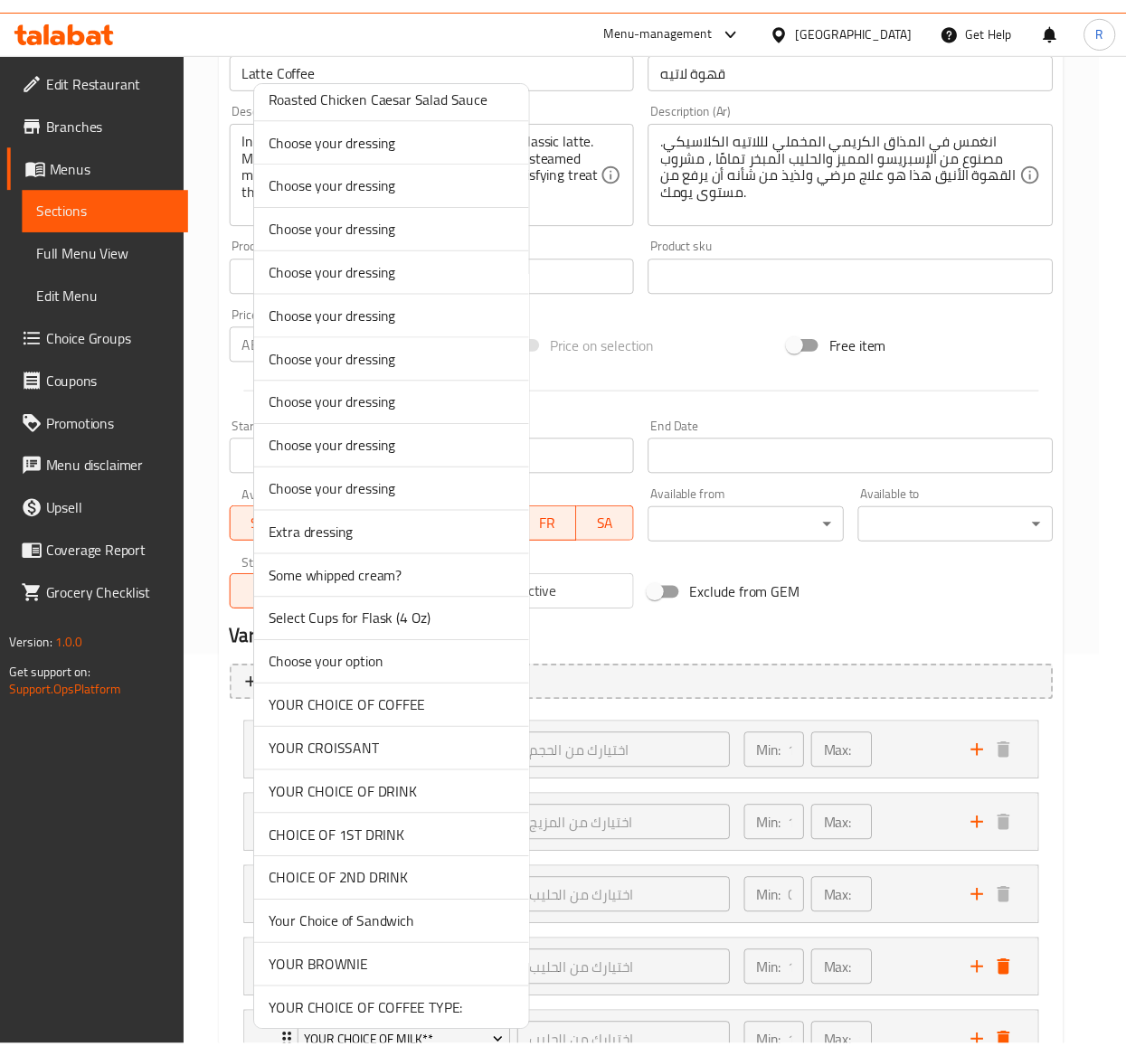
scroll to position [4676, 0]
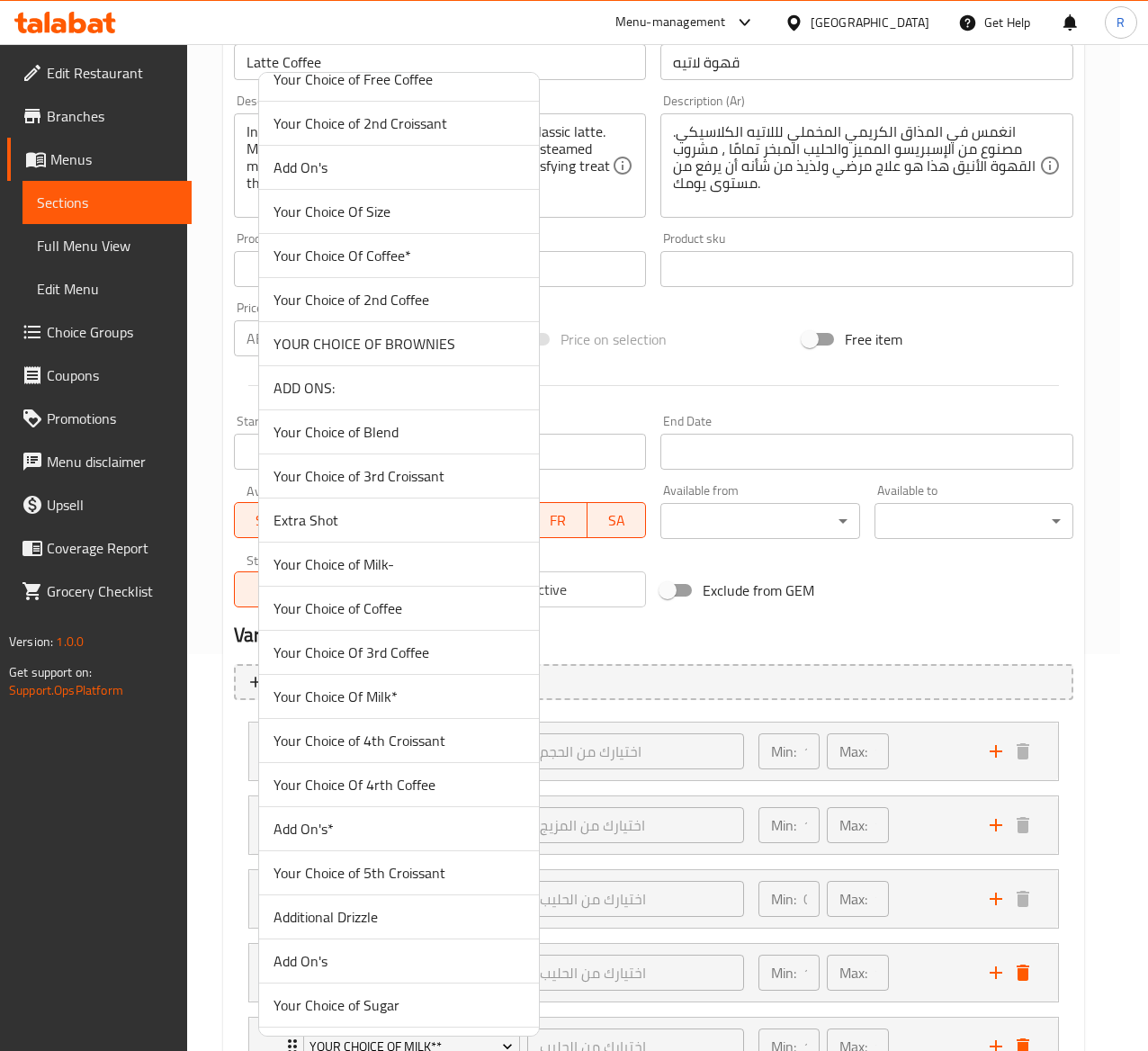
click at [441, 531] on span "Extra Shot" at bounding box center [399, 521] width 251 height 22
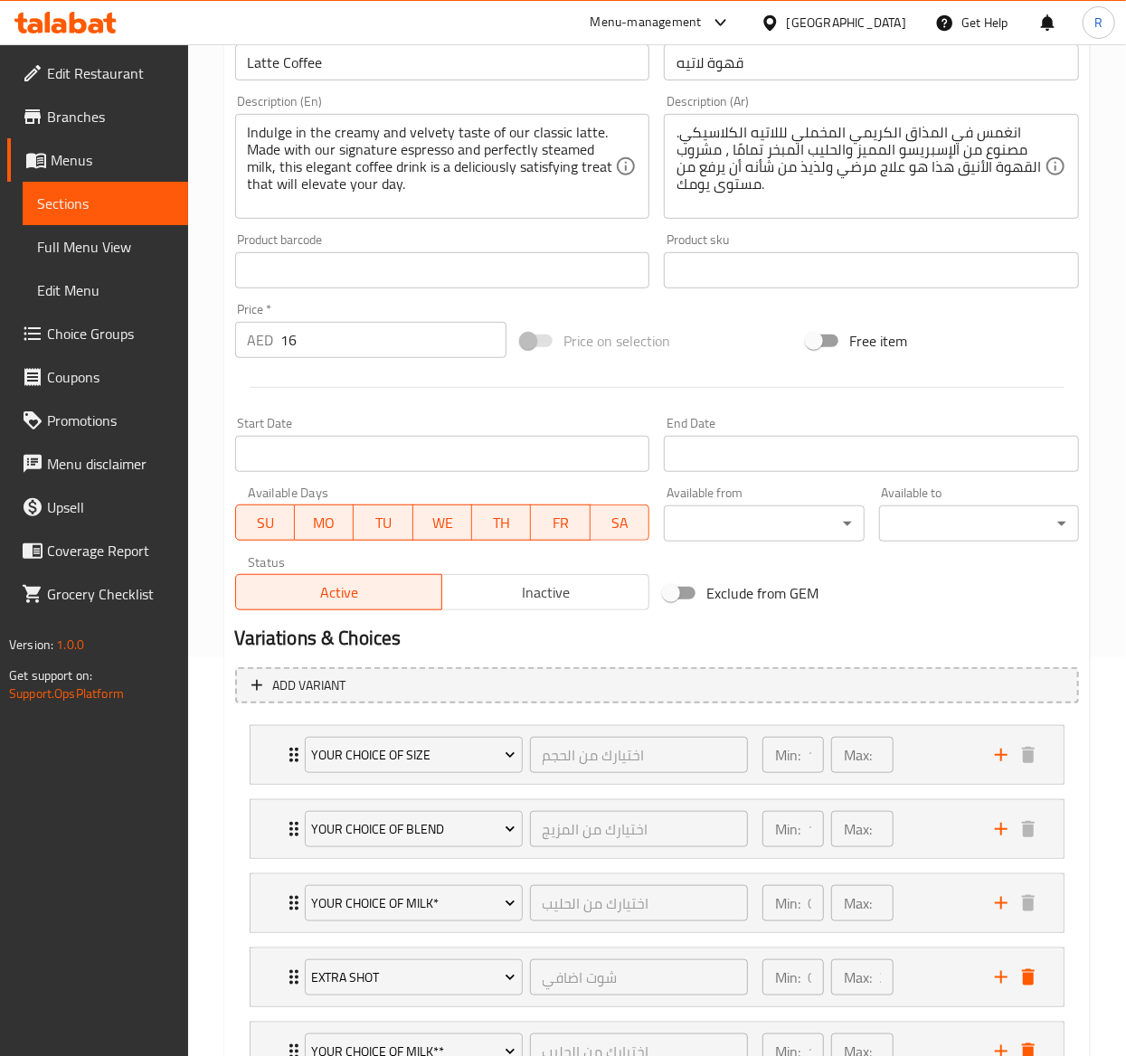
scroll to position [554, 0]
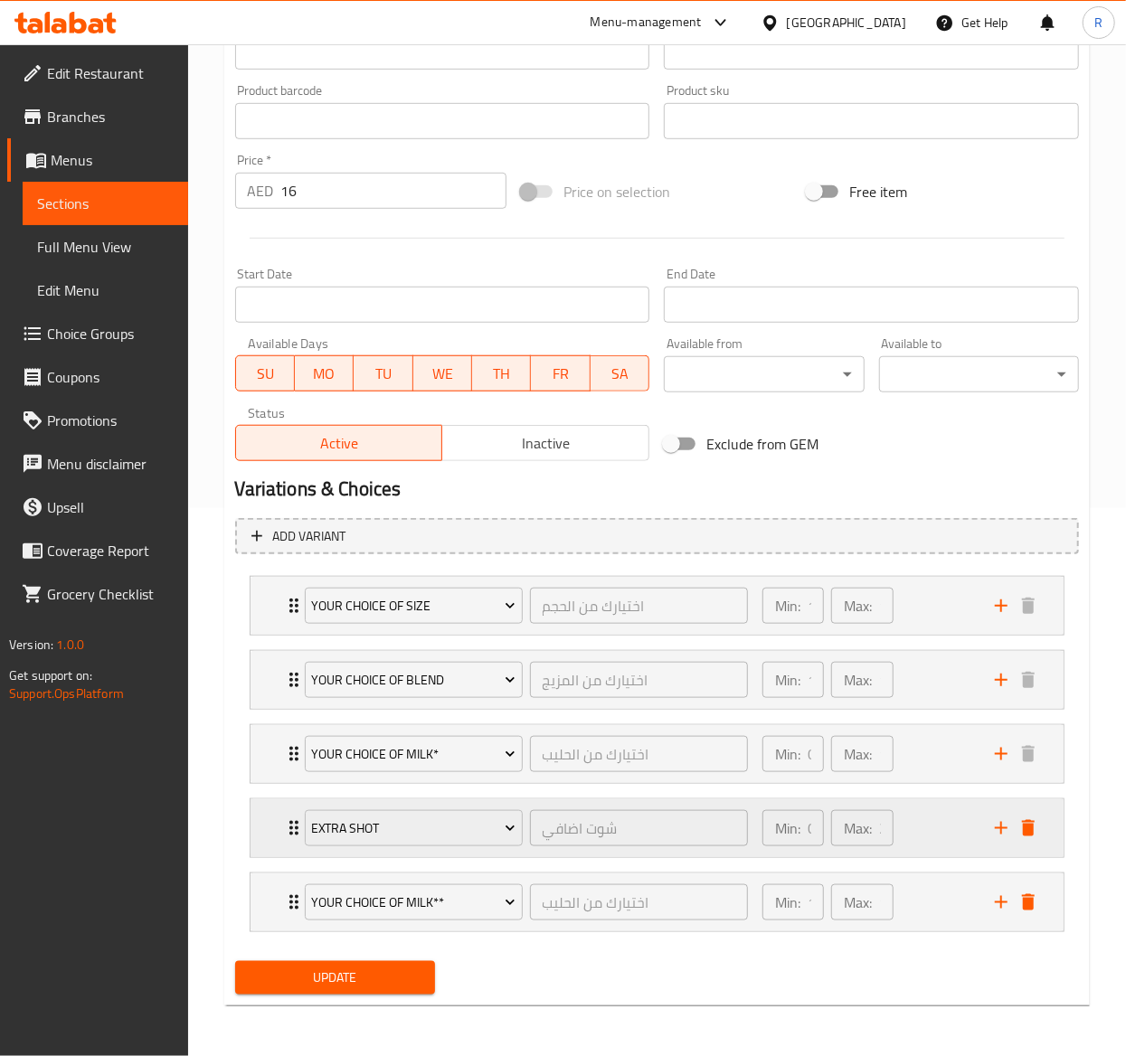
click at [283, 828] on icon "Expand" at bounding box center [294, 829] width 22 height 22
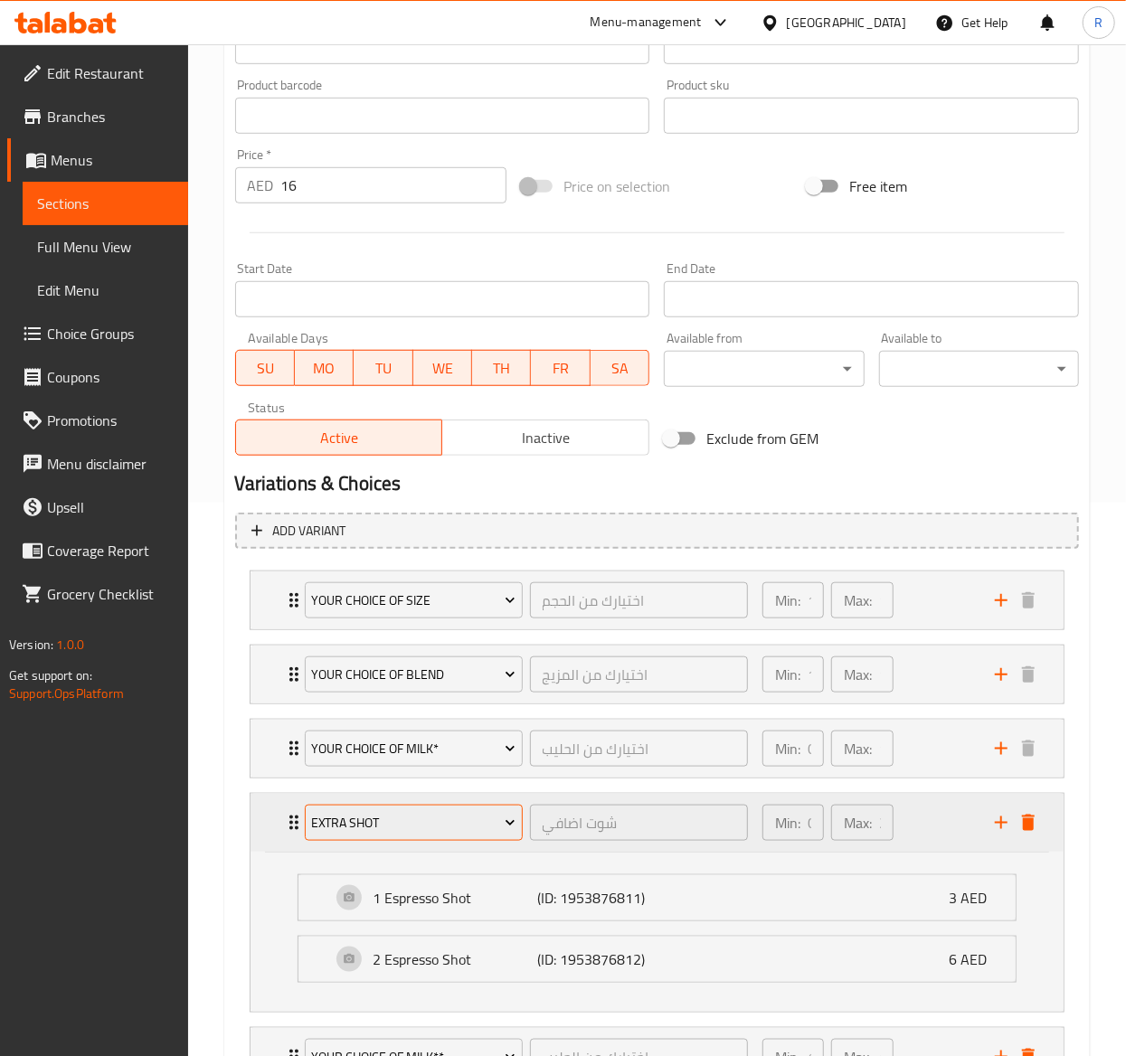
click at [305, 828] on button "Extra Shot" at bounding box center [414, 823] width 218 height 36
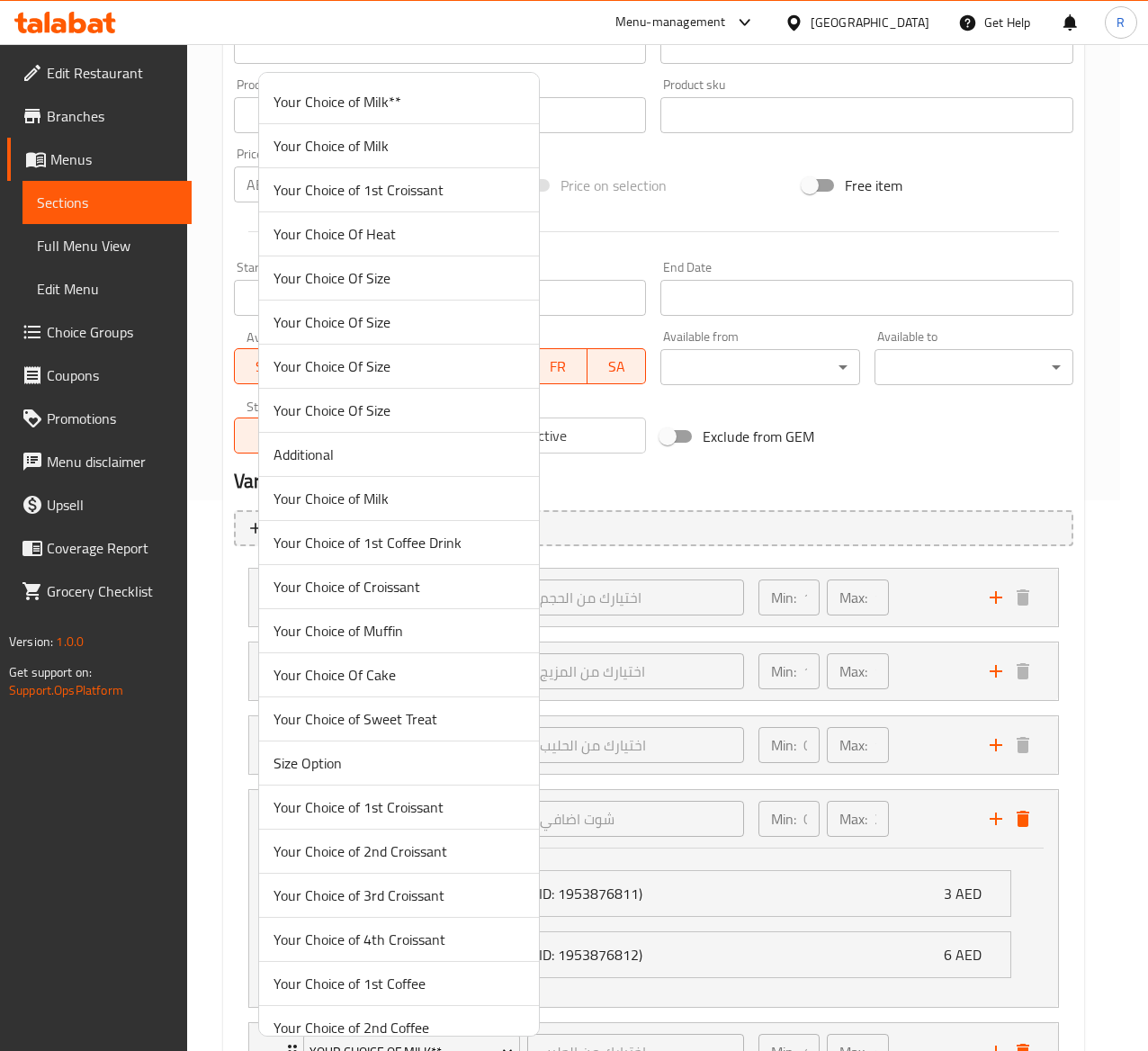
click at [724, 929] on div at bounding box center [574, 526] width 1148 height 1051
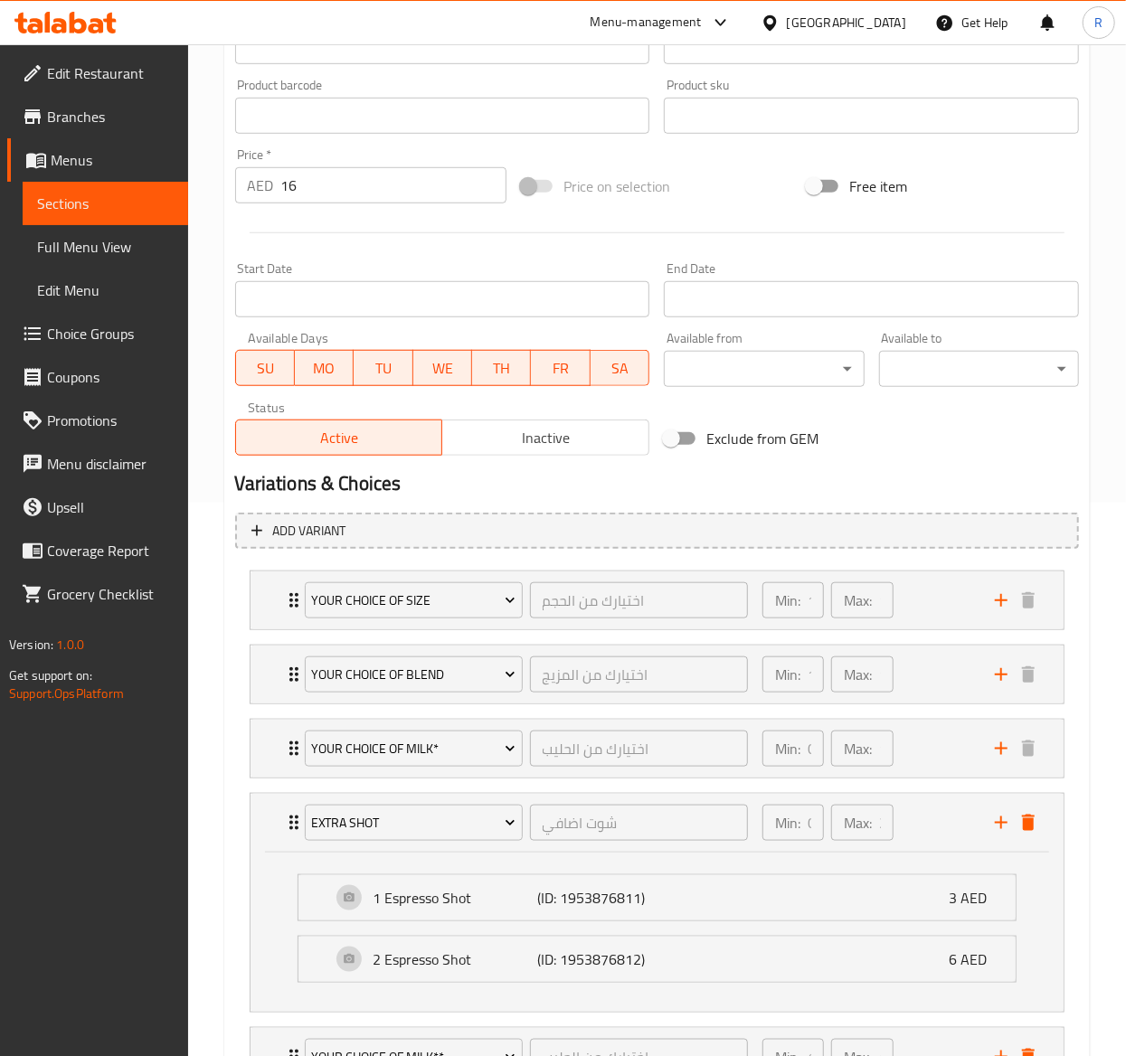
scroll to position [715, 0]
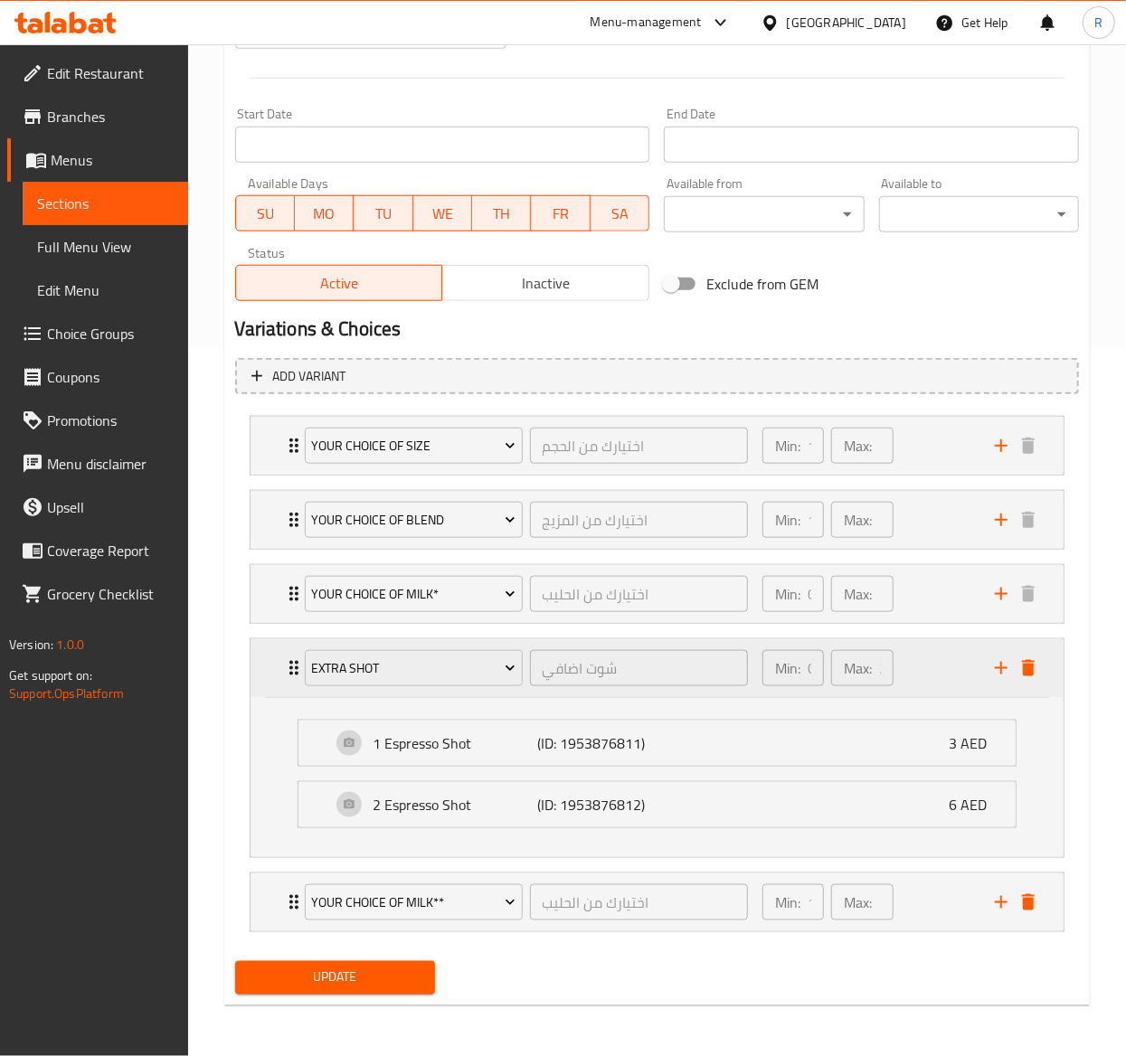
click at [290, 661] on icon "Expand" at bounding box center [293, 668] width 9 height 14
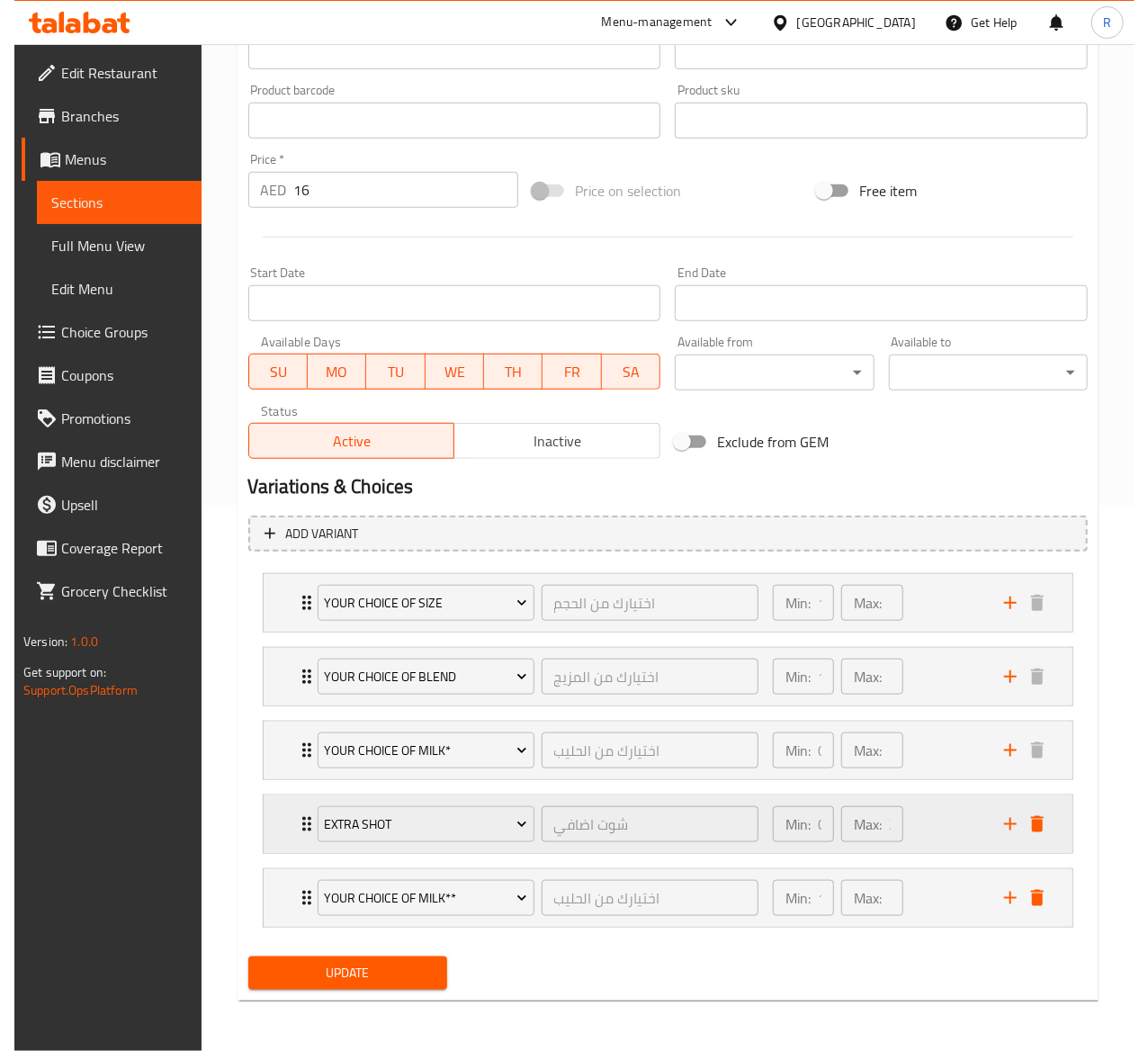
scroll to position [551, 0]
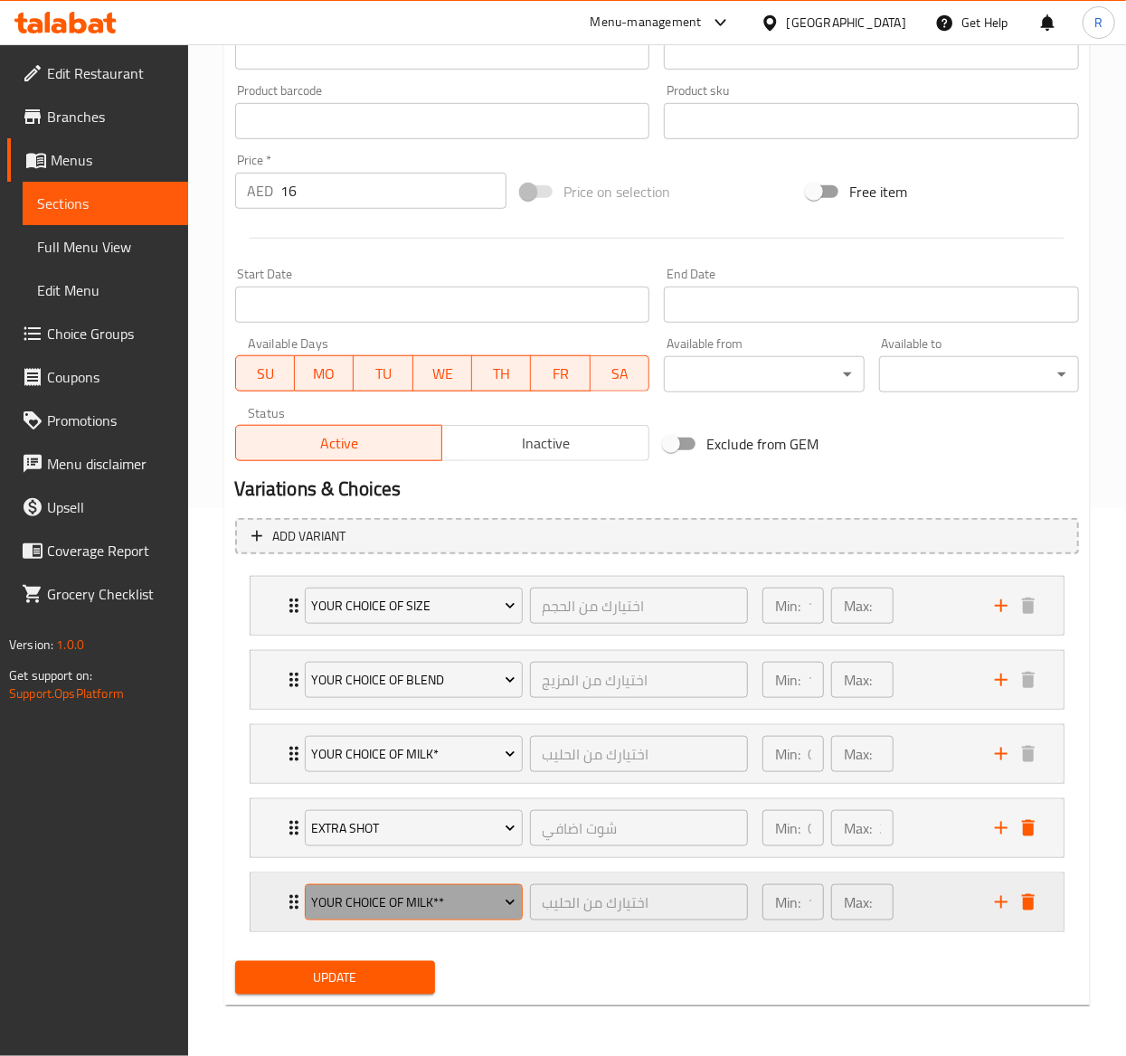
click at [359, 886] on button "Your Choice of Milk**" at bounding box center [414, 903] width 218 height 36
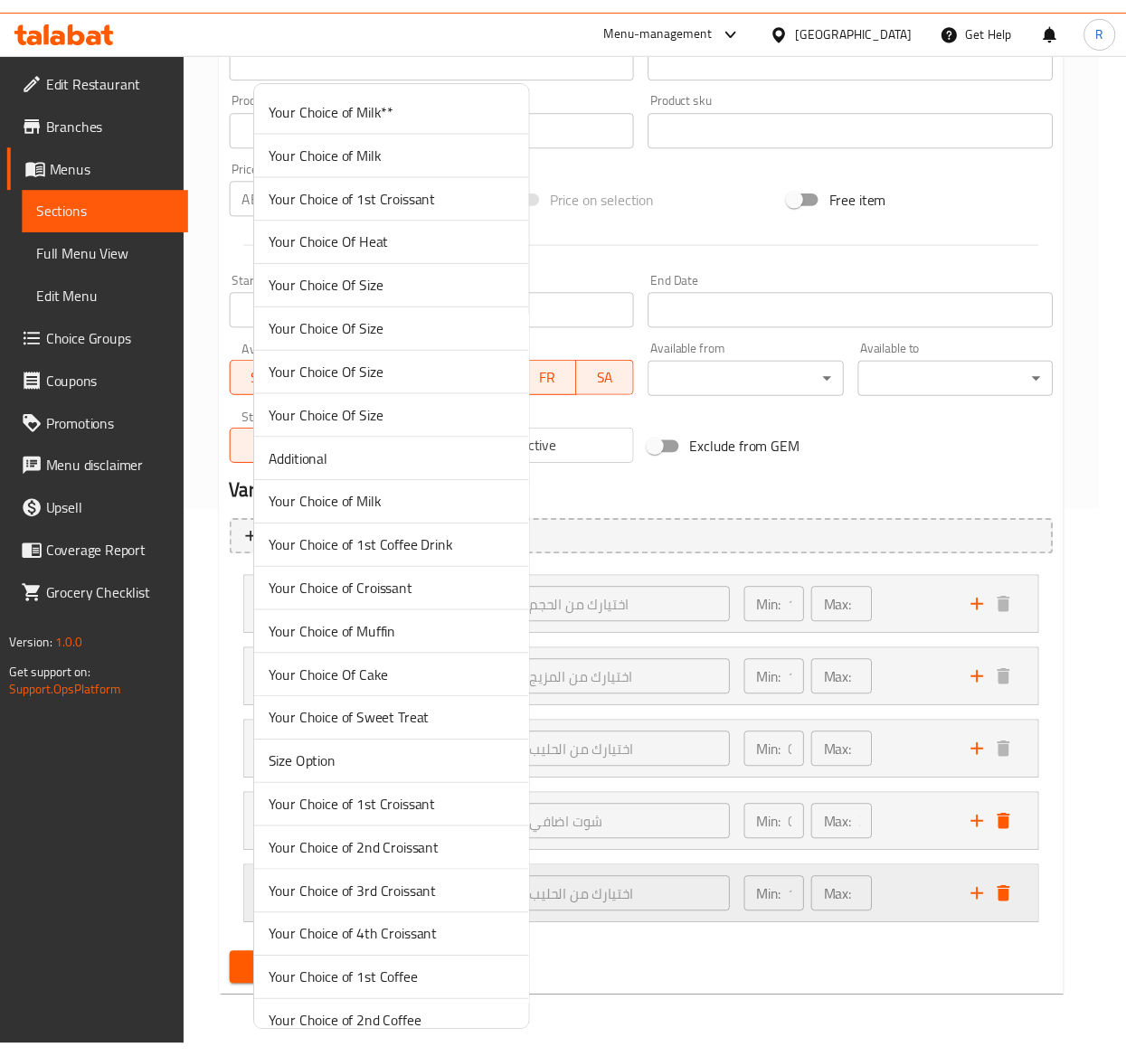
scroll to position [5391, 0]
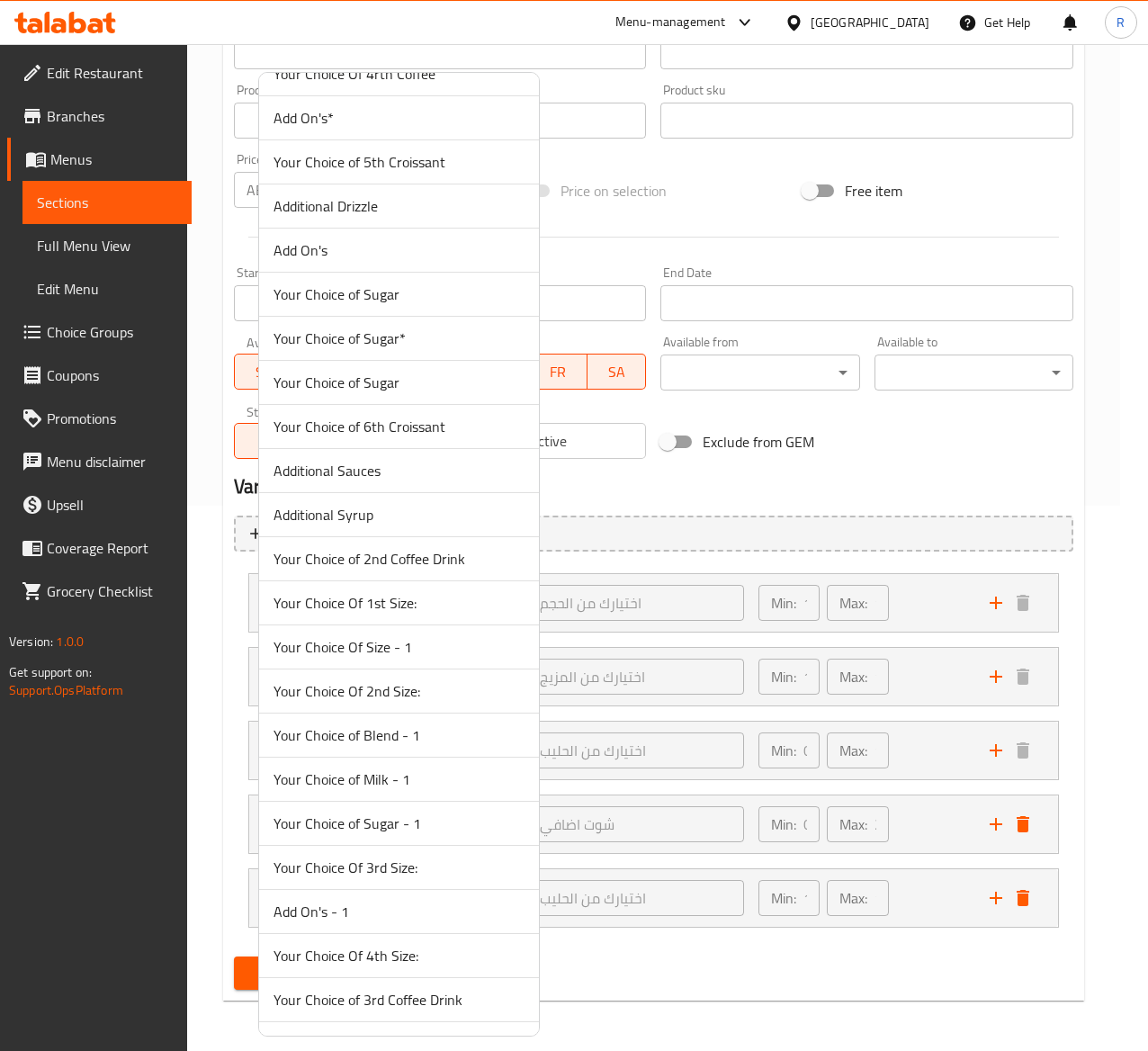
click at [408, 526] on span "Additional Syrup" at bounding box center [399, 516] width 251 height 22
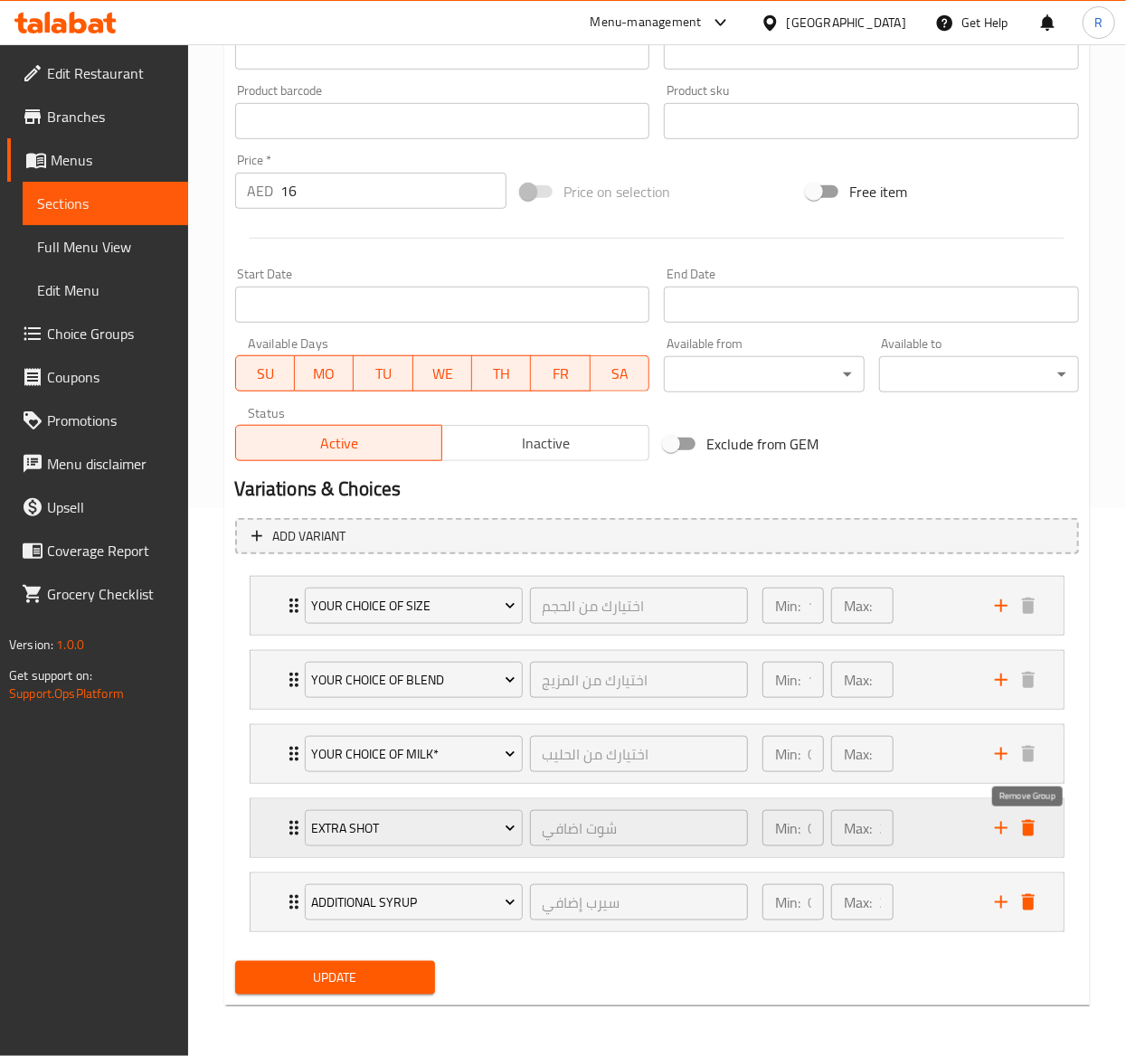
click at [1028, 829] on icon "delete" at bounding box center [1028, 828] width 13 height 16
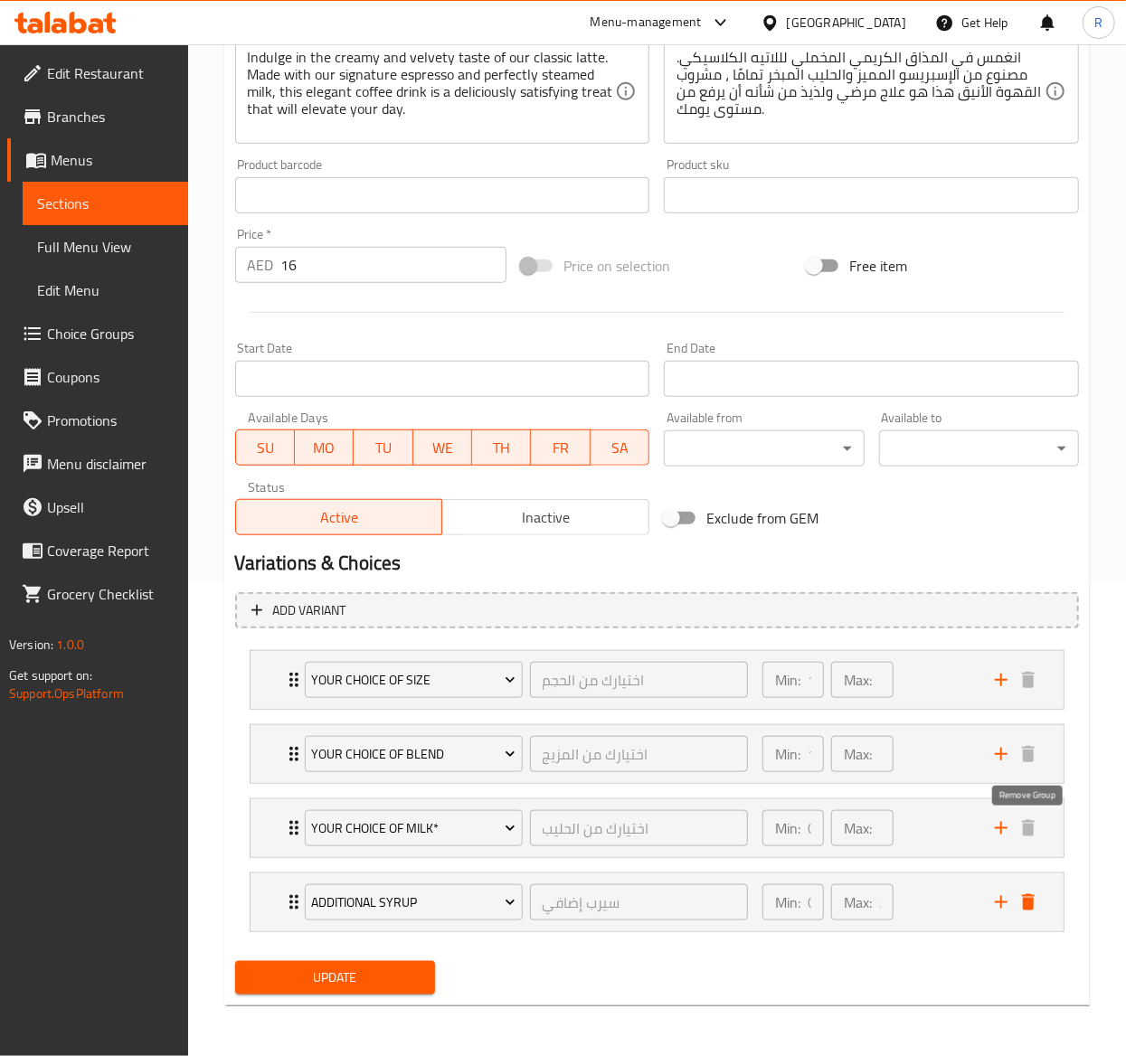
scroll to position [478, 0]
click at [1029, 900] on icon "delete" at bounding box center [1028, 903] width 13 height 16
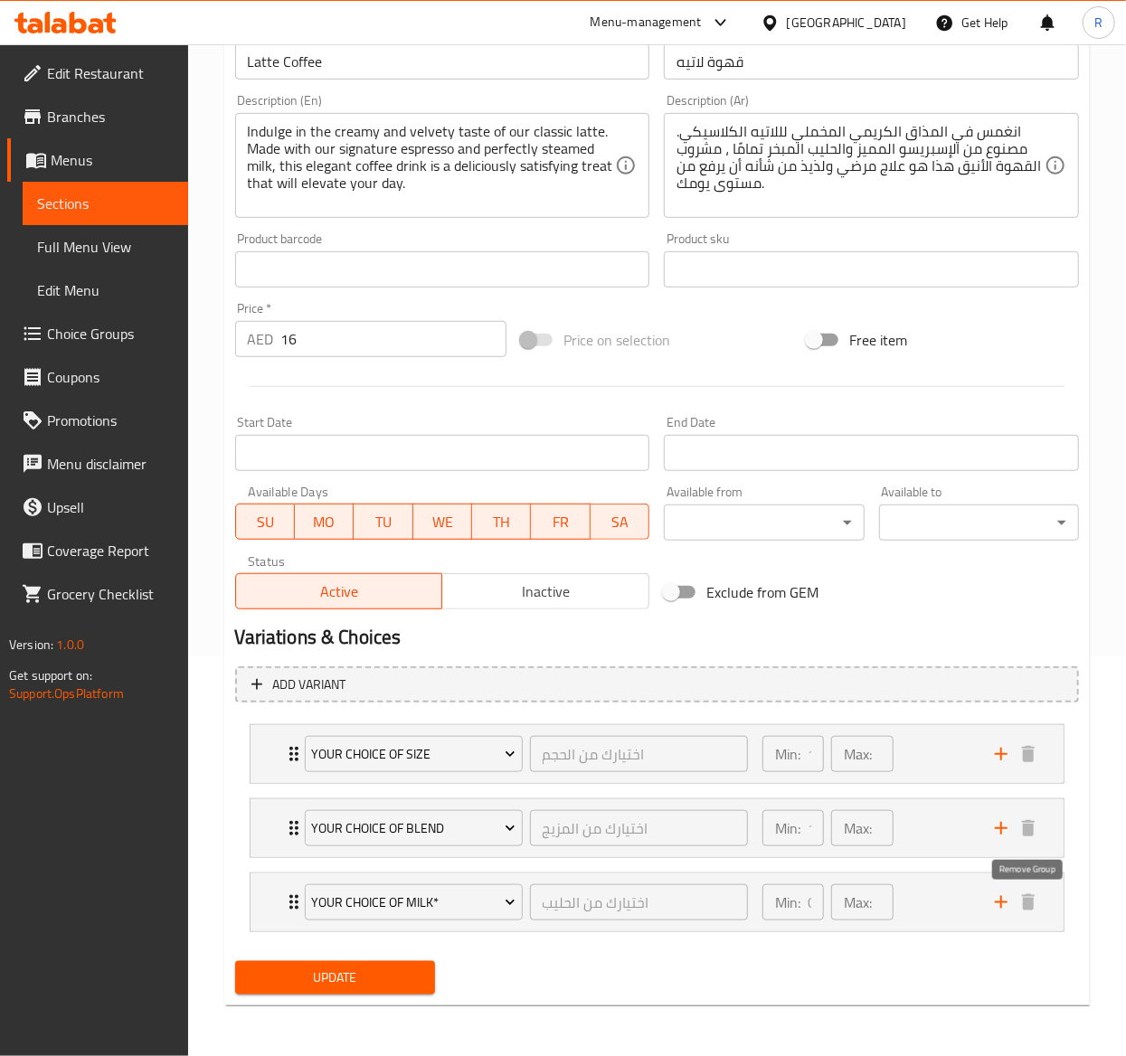
scroll to position [403, 0]
click at [1002, 895] on icon "add" at bounding box center [1001, 903] width 22 height 22
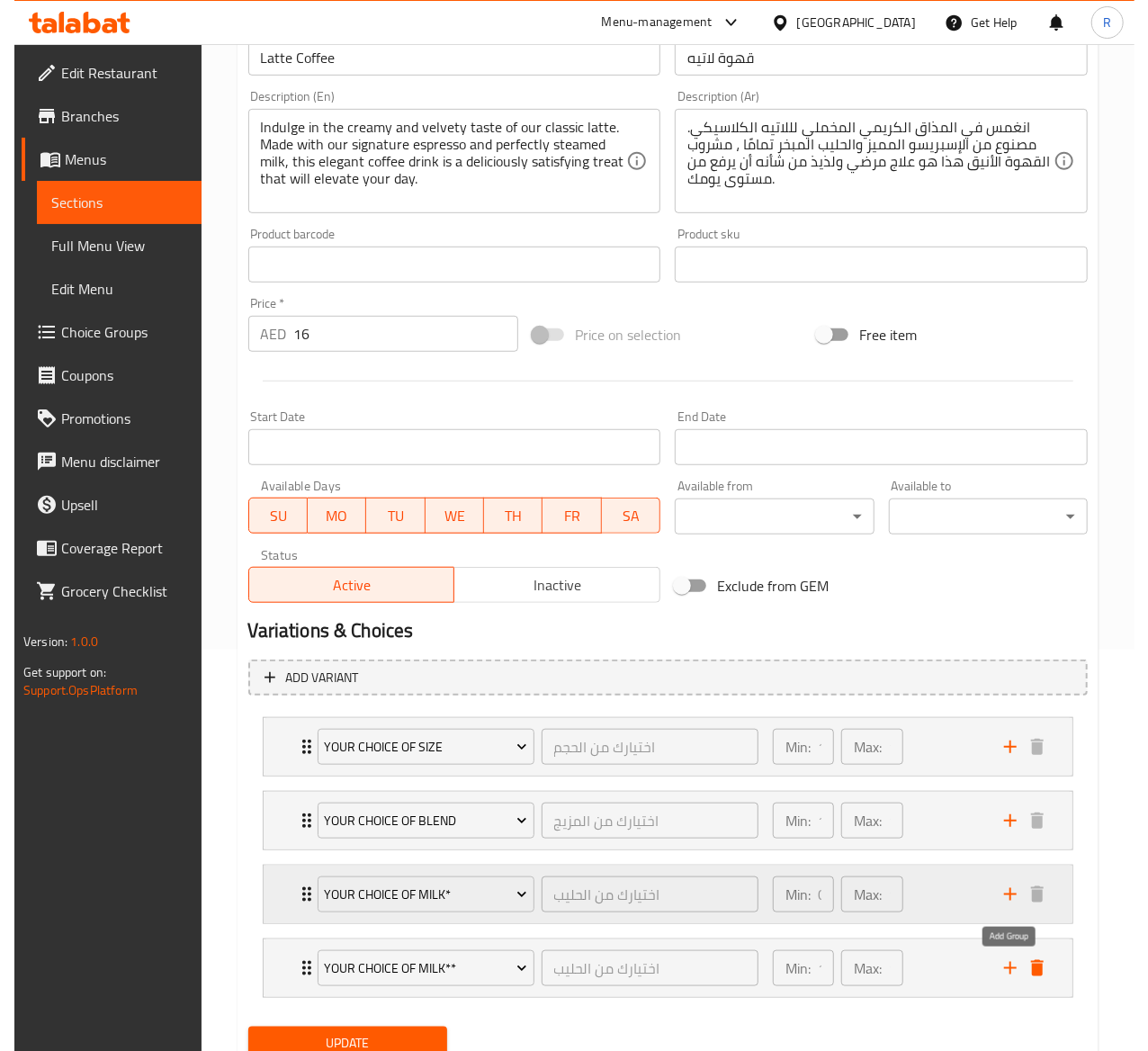
scroll to position [476, 0]
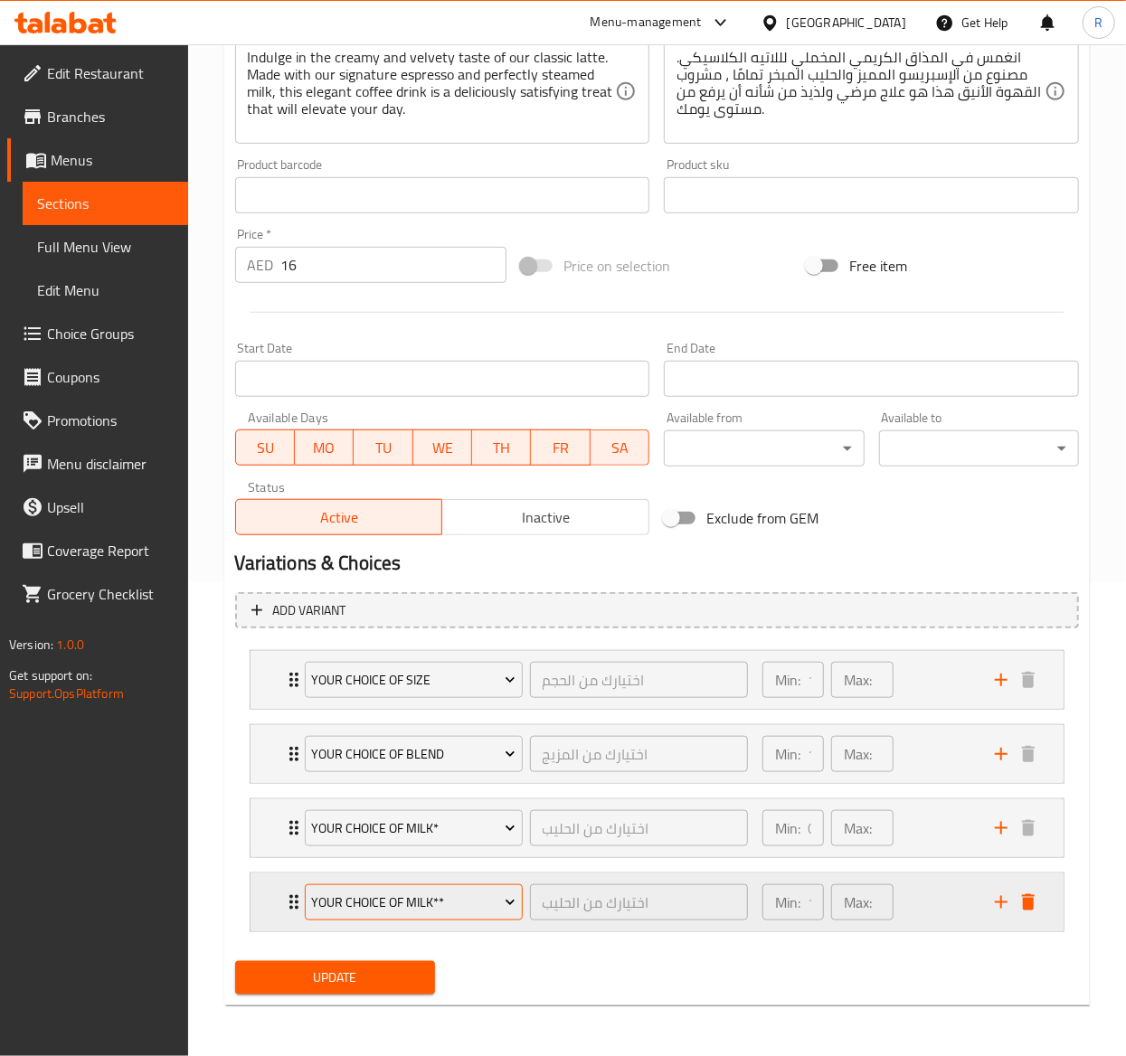
click at [469, 903] on span "Your Choice of Milk**" at bounding box center [413, 903] width 204 height 23
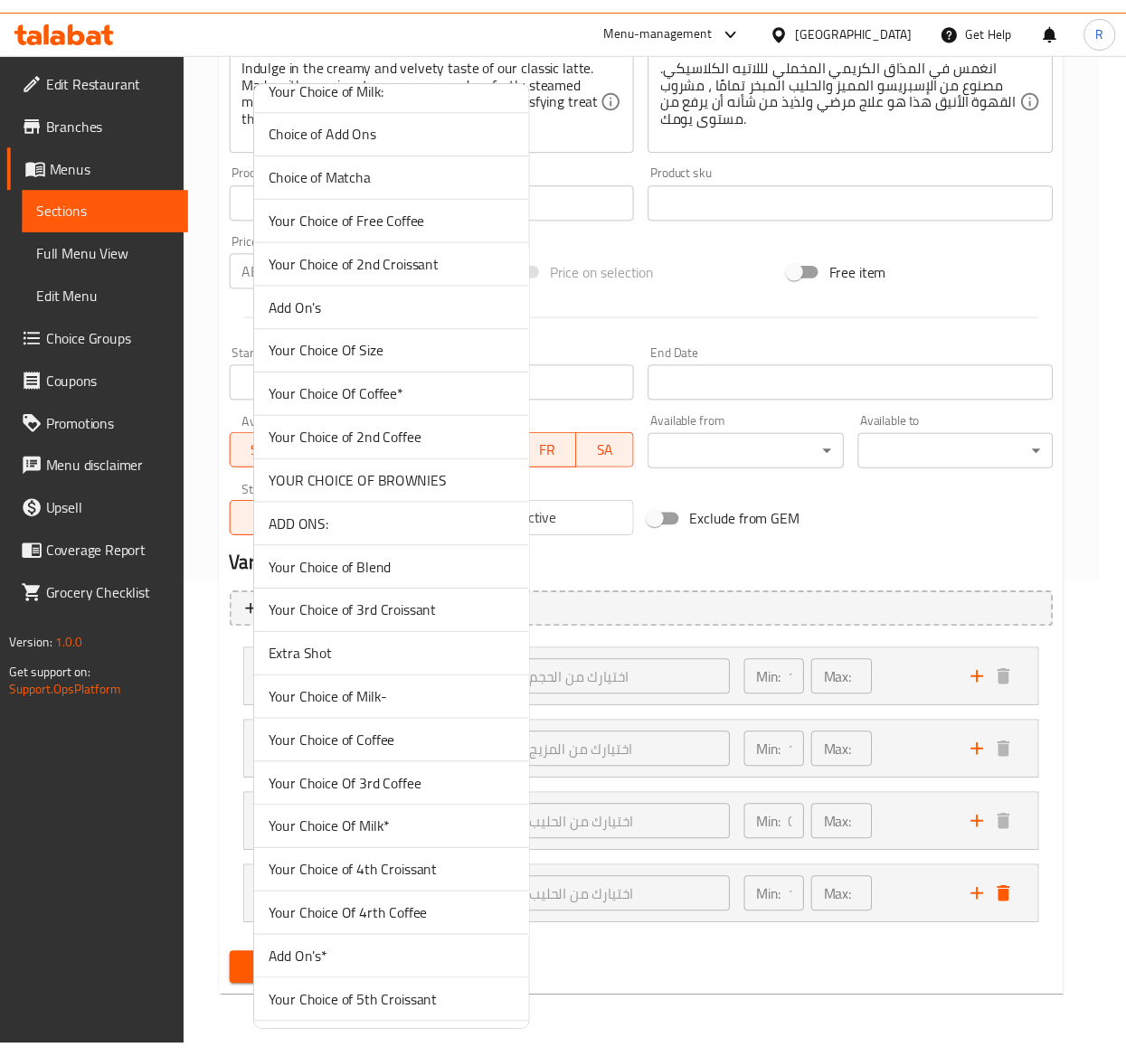
scroll to position [5123, 0]
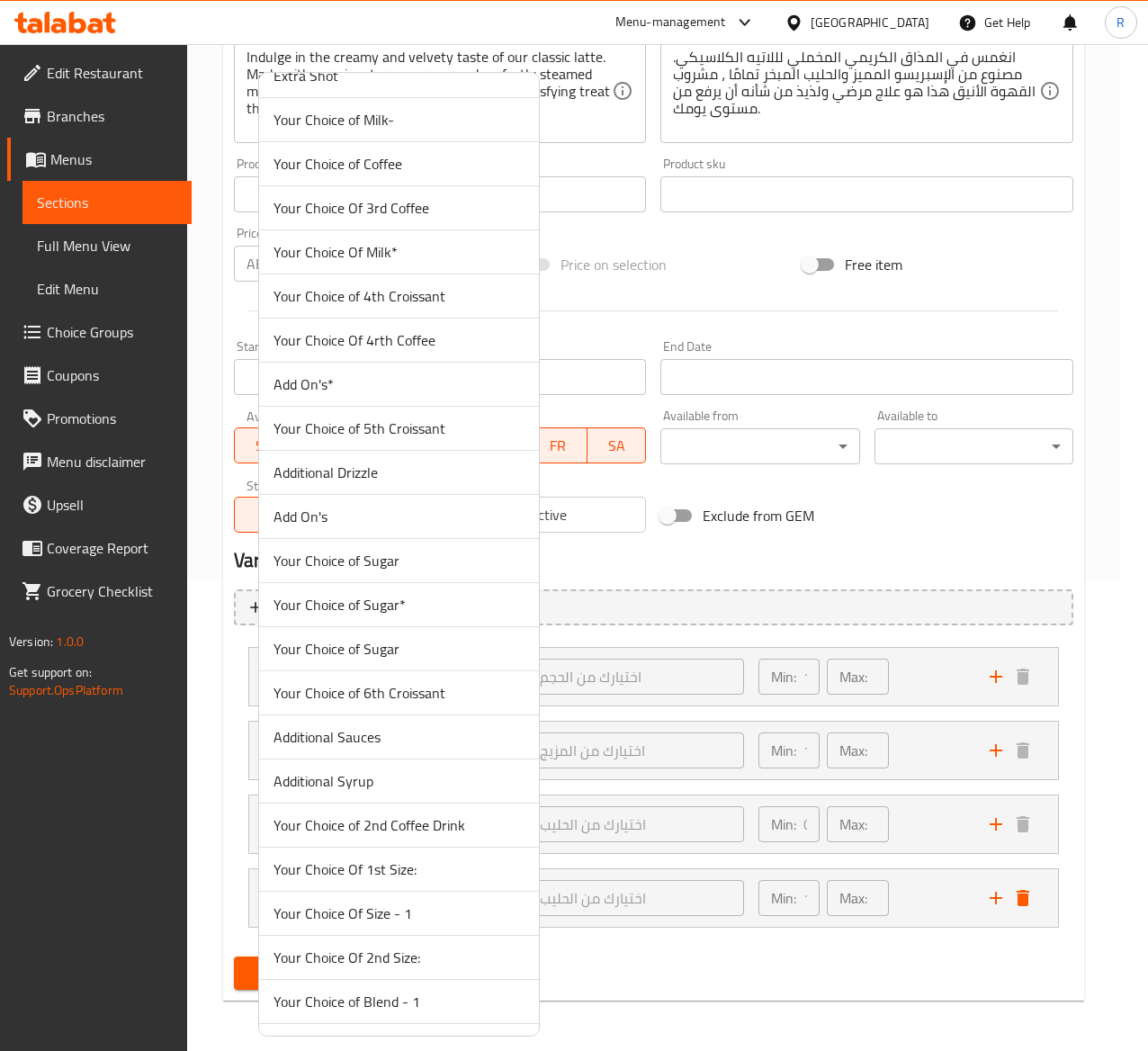
click at [380, 395] on span "Add On's*" at bounding box center [399, 384] width 251 height 22
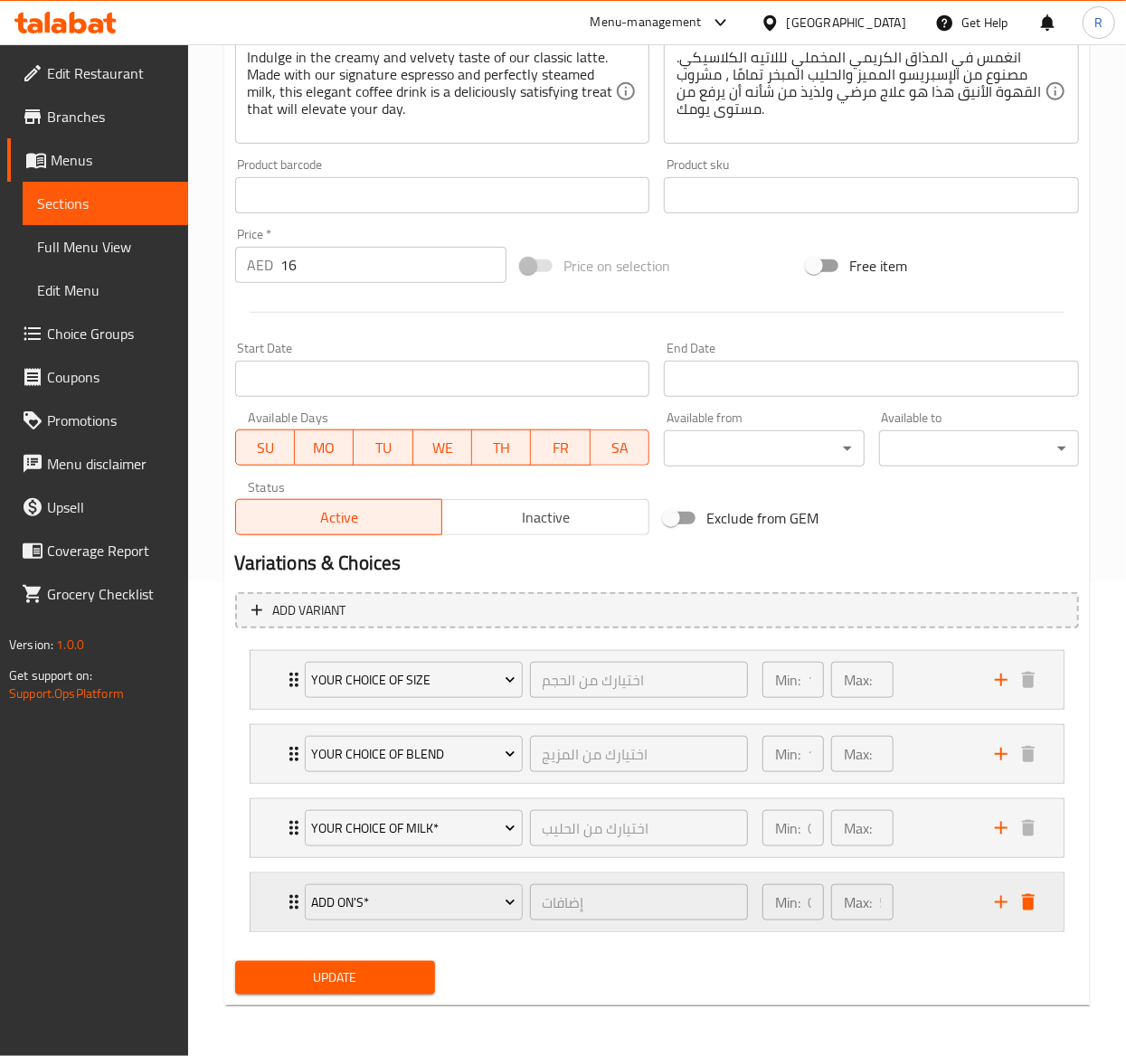
click at [291, 903] on icon "Expand" at bounding box center [293, 902] width 9 height 14
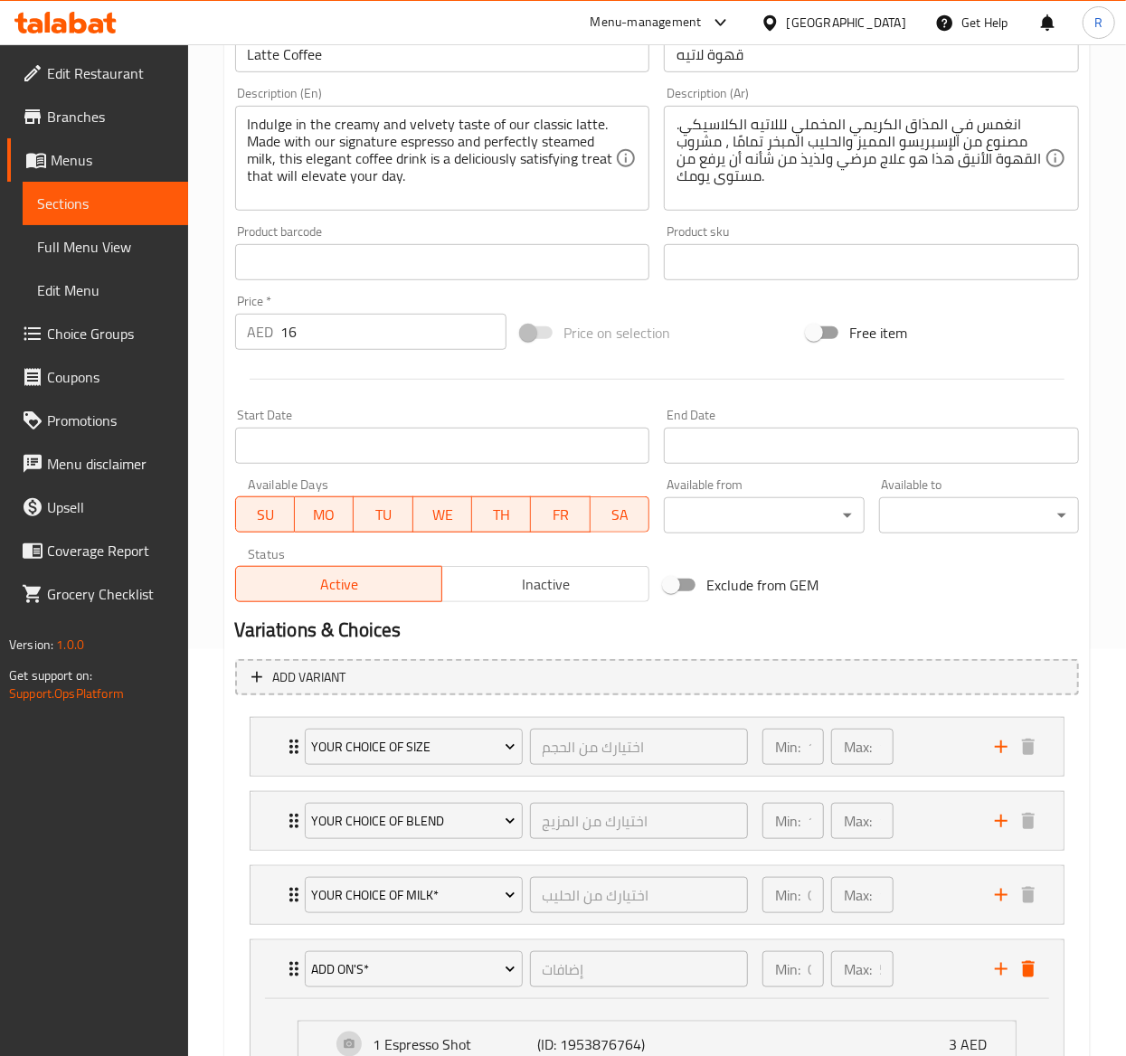
scroll to position [800, 0]
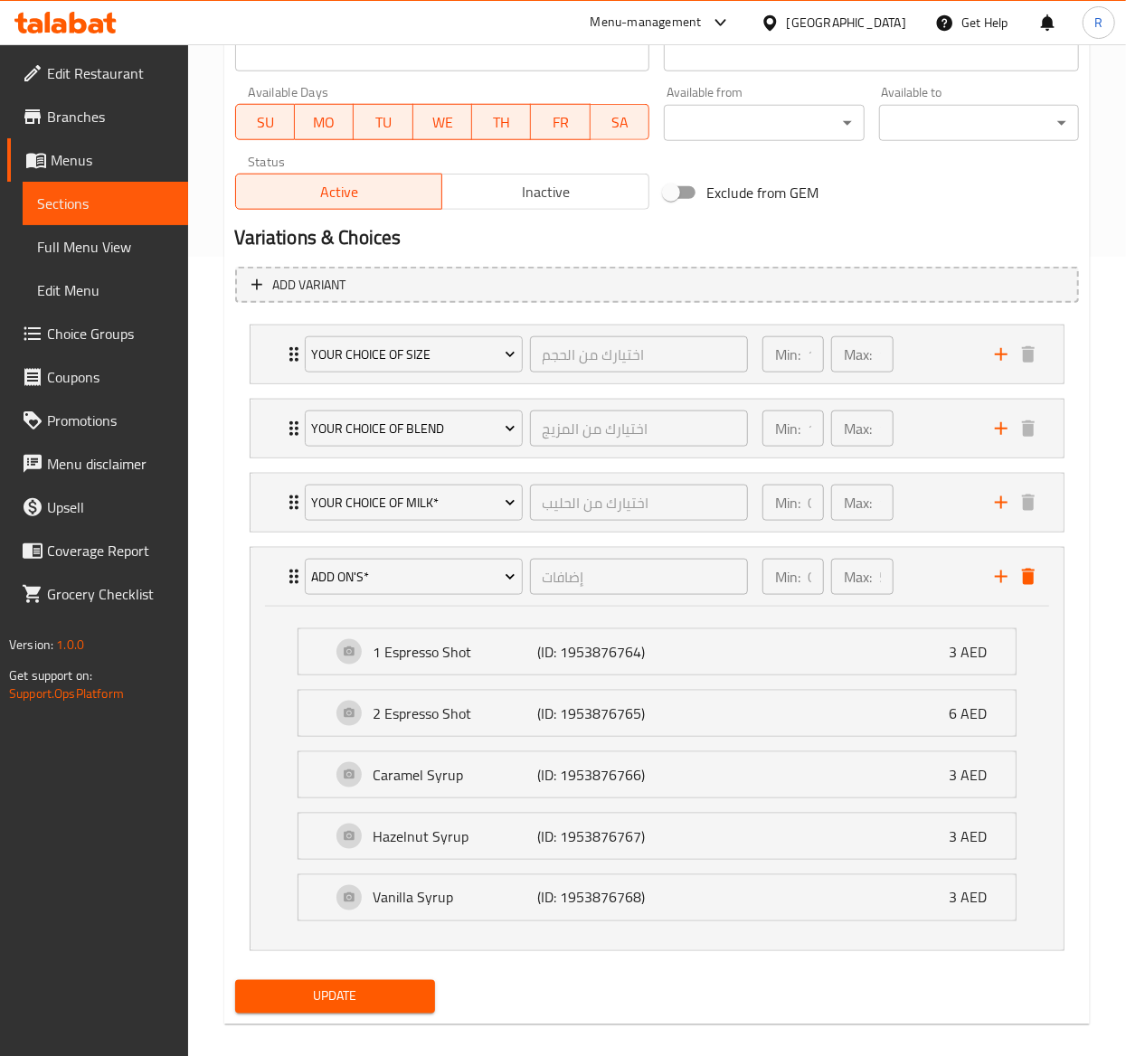
click at [132, 325] on span "Choice Groups" at bounding box center [110, 334] width 127 height 22
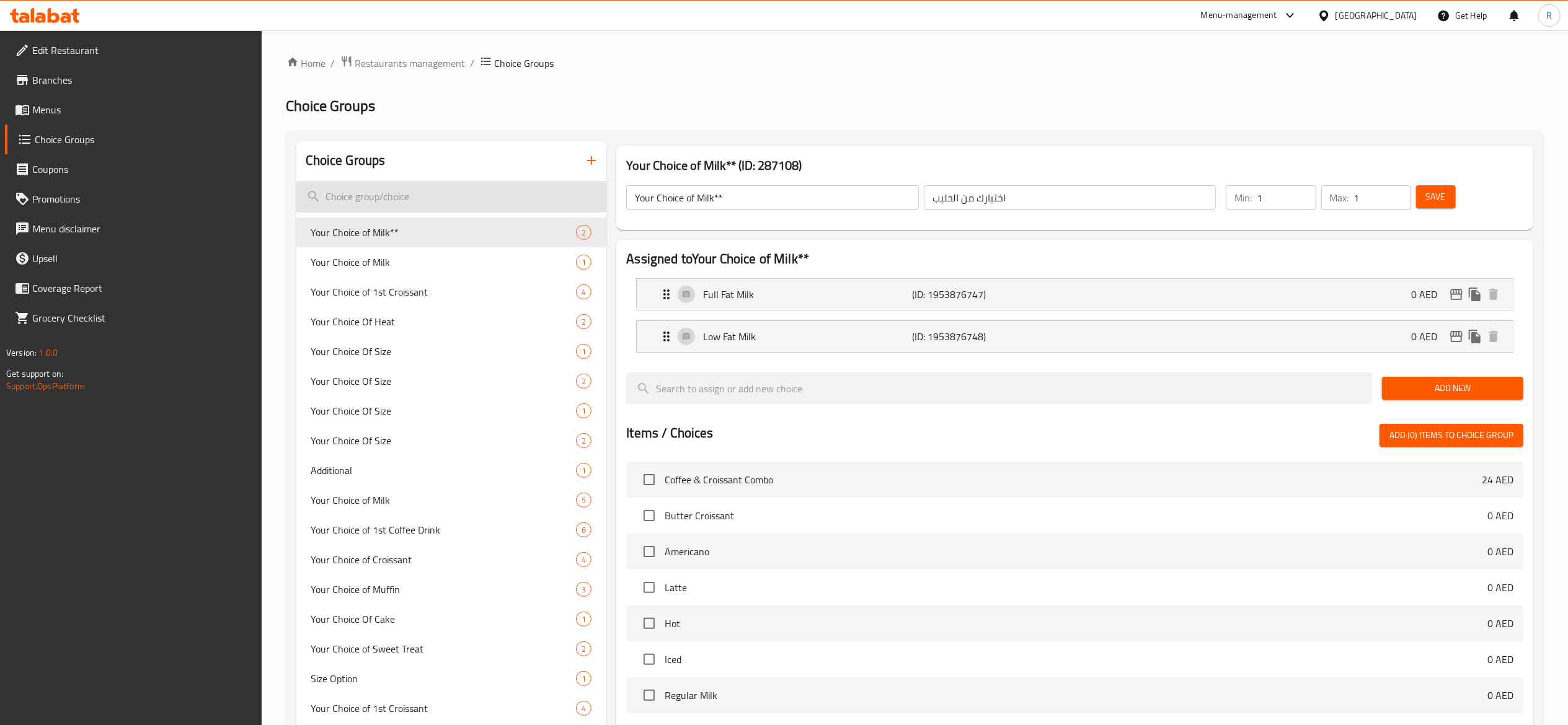
click at [420, 207] on input "search" at bounding box center [451, 197] width 310 height 32
click at [420, 207] on input "s" at bounding box center [451, 197] width 310 height 32
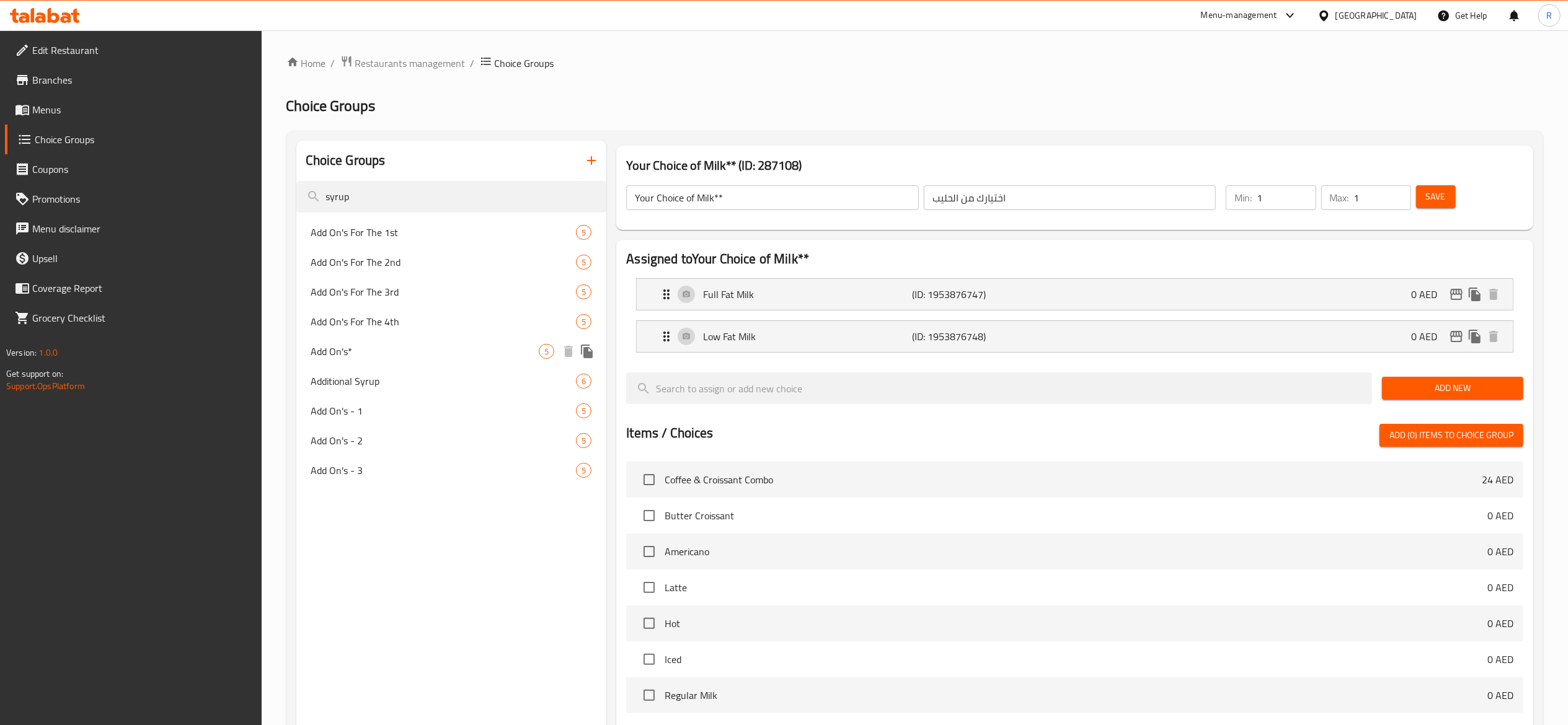
type input "syrup"
click at [435, 344] on span "Add On's*" at bounding box center [425, 352] width 228 height 15
type input "Add On's*"
type input "إضافات"
type input "0"
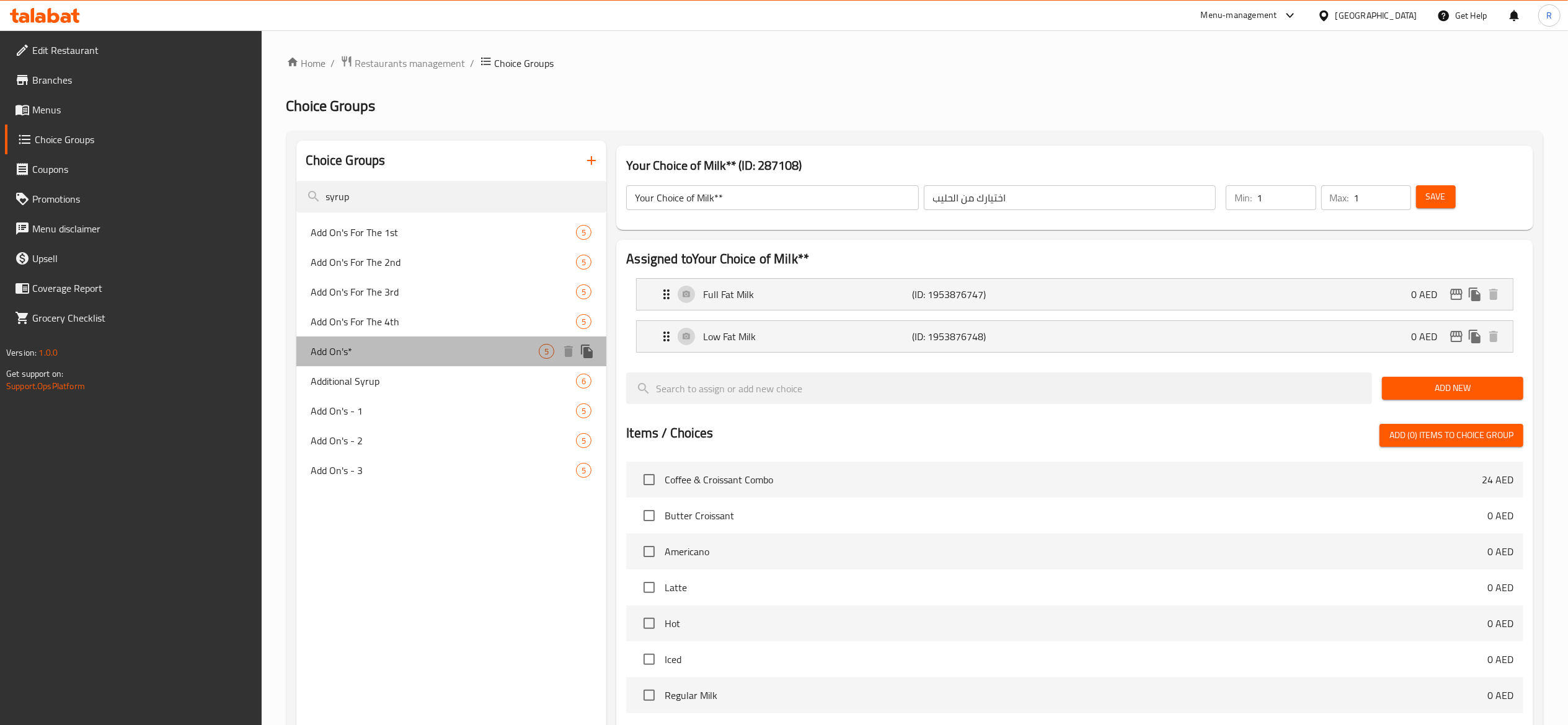
type input "5"
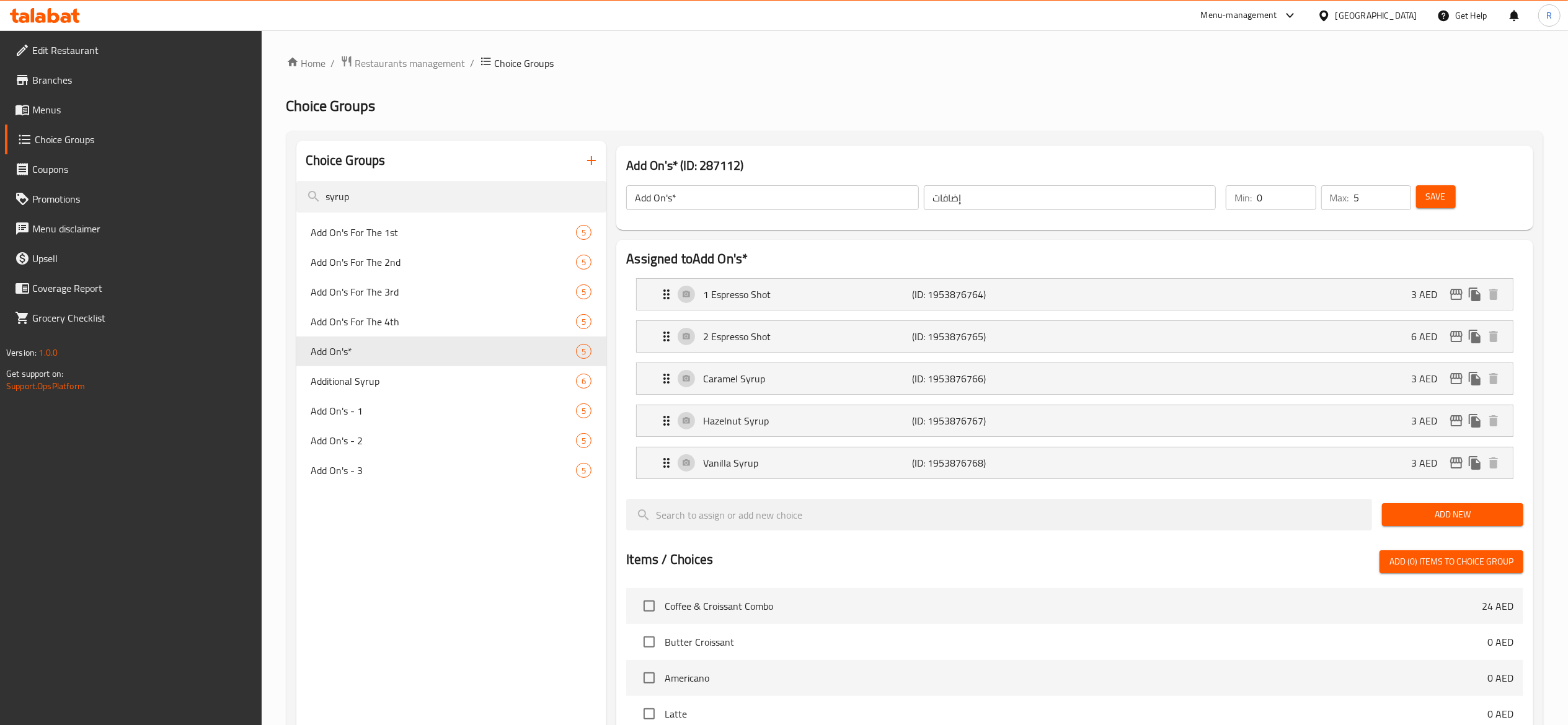
click at [1465, 511] on span "Add New" at bounding box center [1452, 515] width 121 height 16
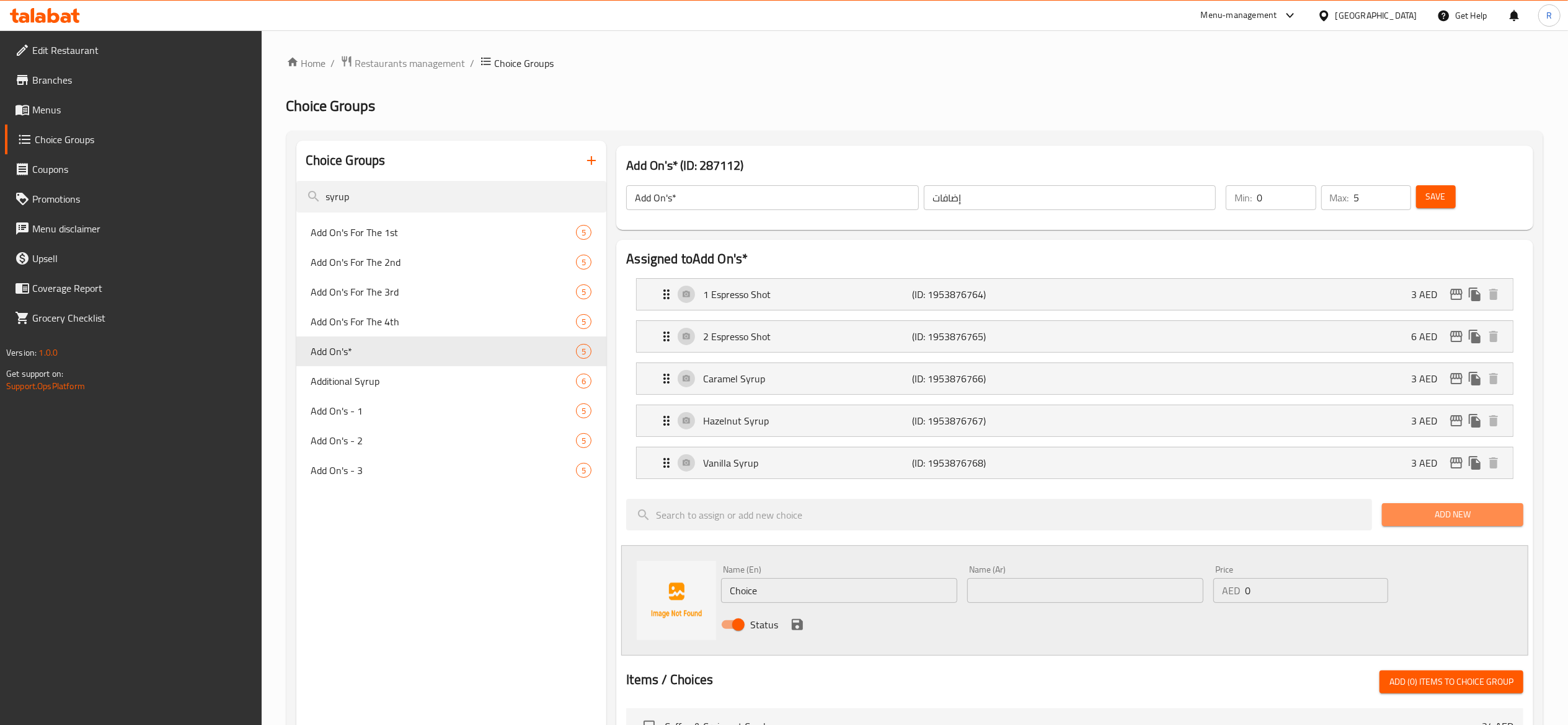
click at [1465, 517] on span "Add New" at bounding box center [1452, 515] width 121 height 16
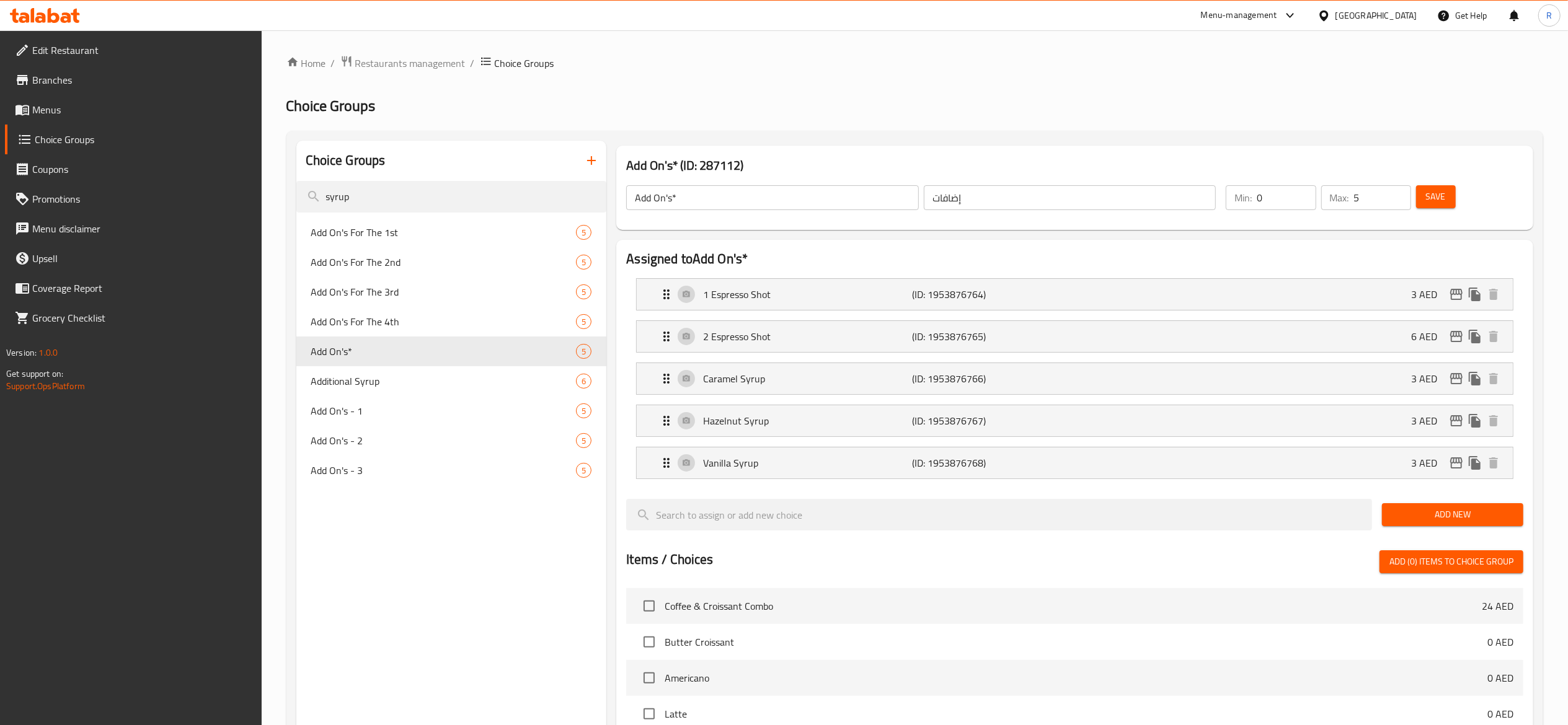
click at [1439, 516] on span "Add New" at bounding box center [1452, 515] width 121 height 16
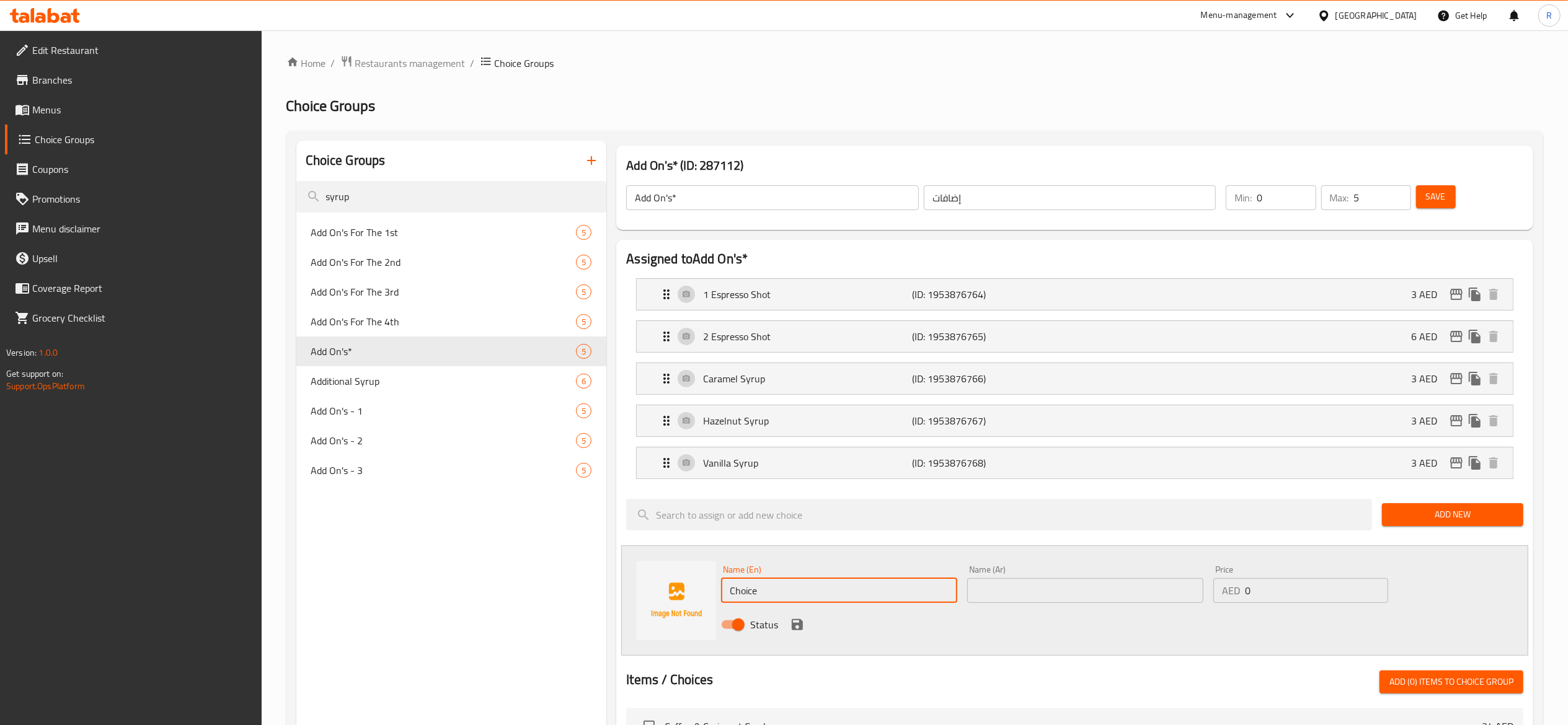
drag, startPoint x: 787, startPoint y: 587, endPoint x: 461, endPoint y: 556, distance: 327.5
click at [461, 556] on div "Choice Groups syrup Add On's For The 1st 5 Add On's For The 2nd 5 Add On's For …" at bounding box center [917, 690] width 1242 height 1100
drag, startPoint x: 868, startPoint y: 595, endPoint x: 549, endPoint y: 590, distance: 319.0
click at [549, 590] on div "Choice Groups syrup Add On's For The 1st 5 Add On's For The 2nd 5 Add On's For …" at bounding box center [917, 690] width 1242 height 1100
type input "Sugar Free Vanilla Syrup"
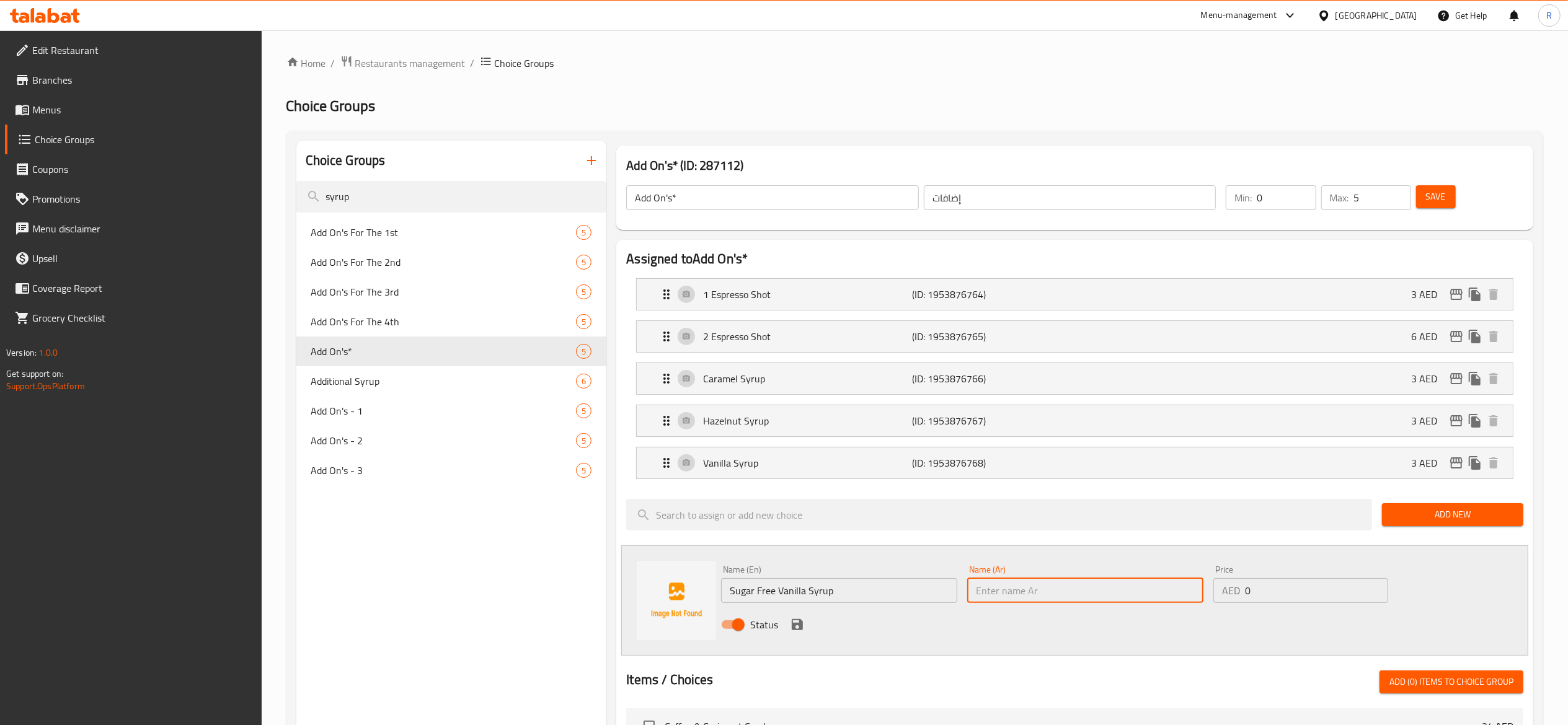
click at [1007, 594] on input "text" at bounding box center [1085, 591] width 236 height 25
paste input "شراب الفانيليا الخالي من السكر"
type input "شراب الفانيليا الخالي من السكر"
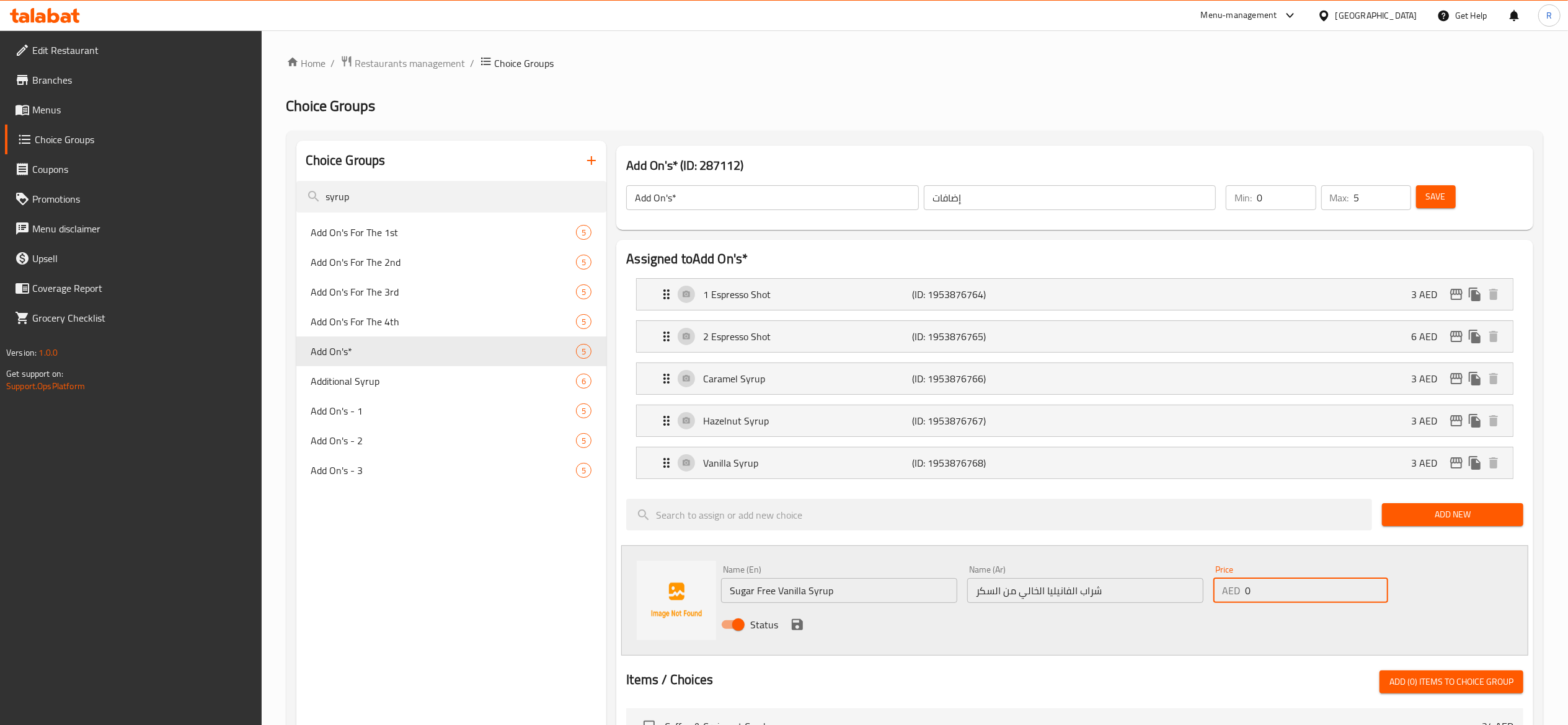
click at [1327, 587] on input "0" at bounding box center [1316, 591] width 143 height 25
type input "3"
click at [802, 621] on icon "save" at bounding box center [797, 625] width 15 height 15
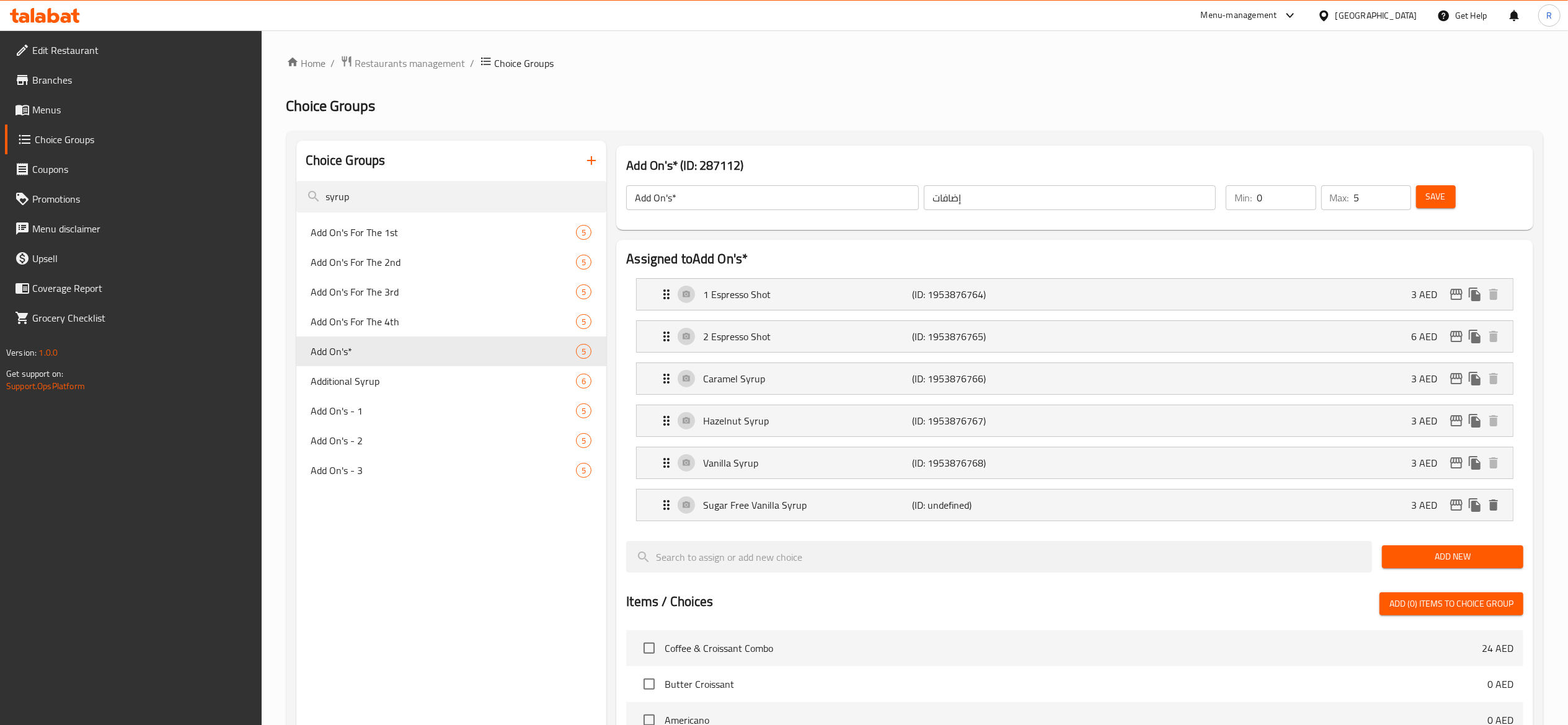
click at [1441, 555] on span "Add New" at bounding box center [1452, 556] width 121 height 16
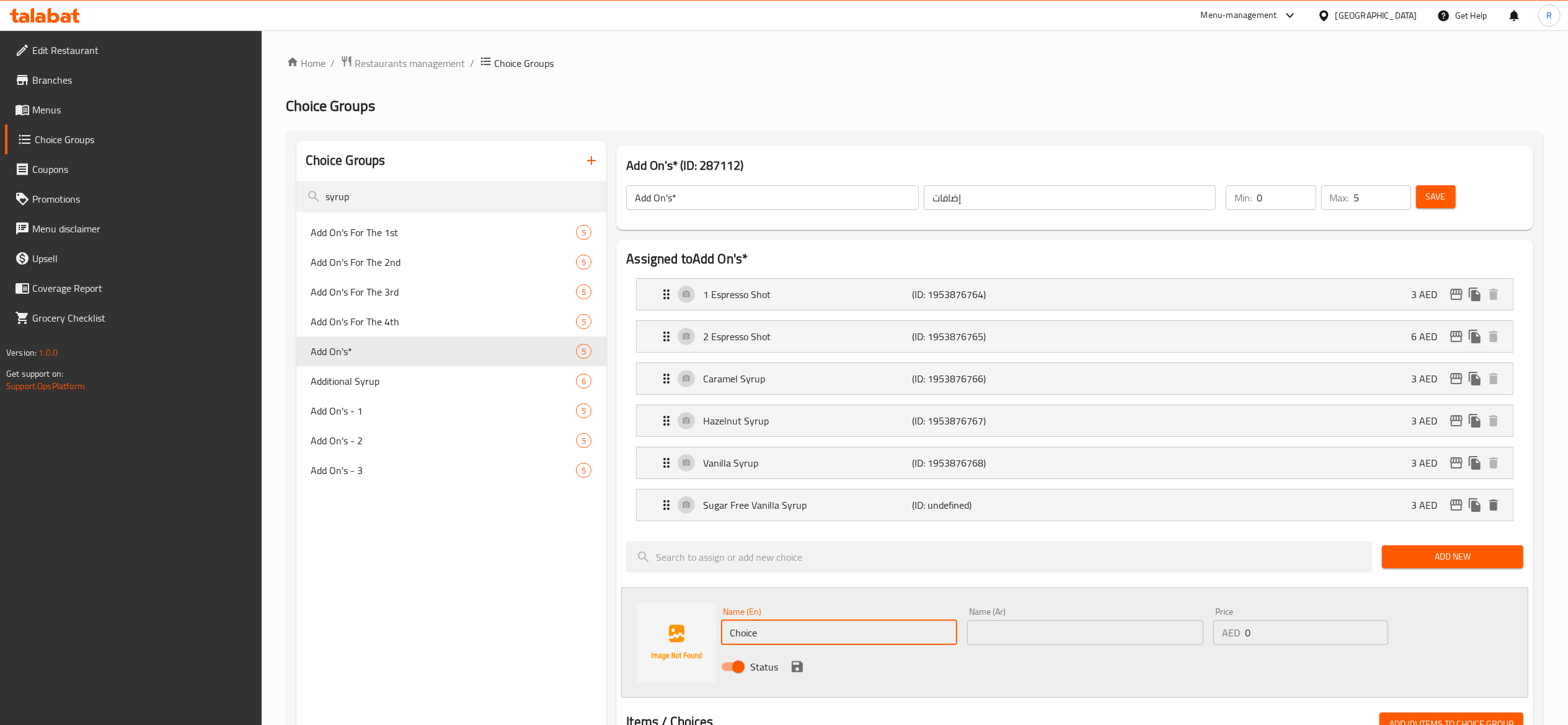
drag, startPoint x: 774, startPoint y: 632, endPoint x: 549, endPoint y: 580, distance: 230.9
click at [549, 580] on div "Choice Groups syrup Add On's For The 1st 5 Add On's For The 2nd 5 Add On's For …" at bounding box center [917, 711] width 1242 height 1142
drag, startPoint x: 866, startPoint y: 633, endPoint x: 640, endPoint y: 584, distance: 231.3
click at [640, 584] on div "Assigned to Add On's* 1 Espresso Shot (ID: 1953876764) 3 AED Name (En) 1 Espres…" at bounding box center [1075, 715] width 917 height 951
type input "Sugar Free Caramel Syrup"
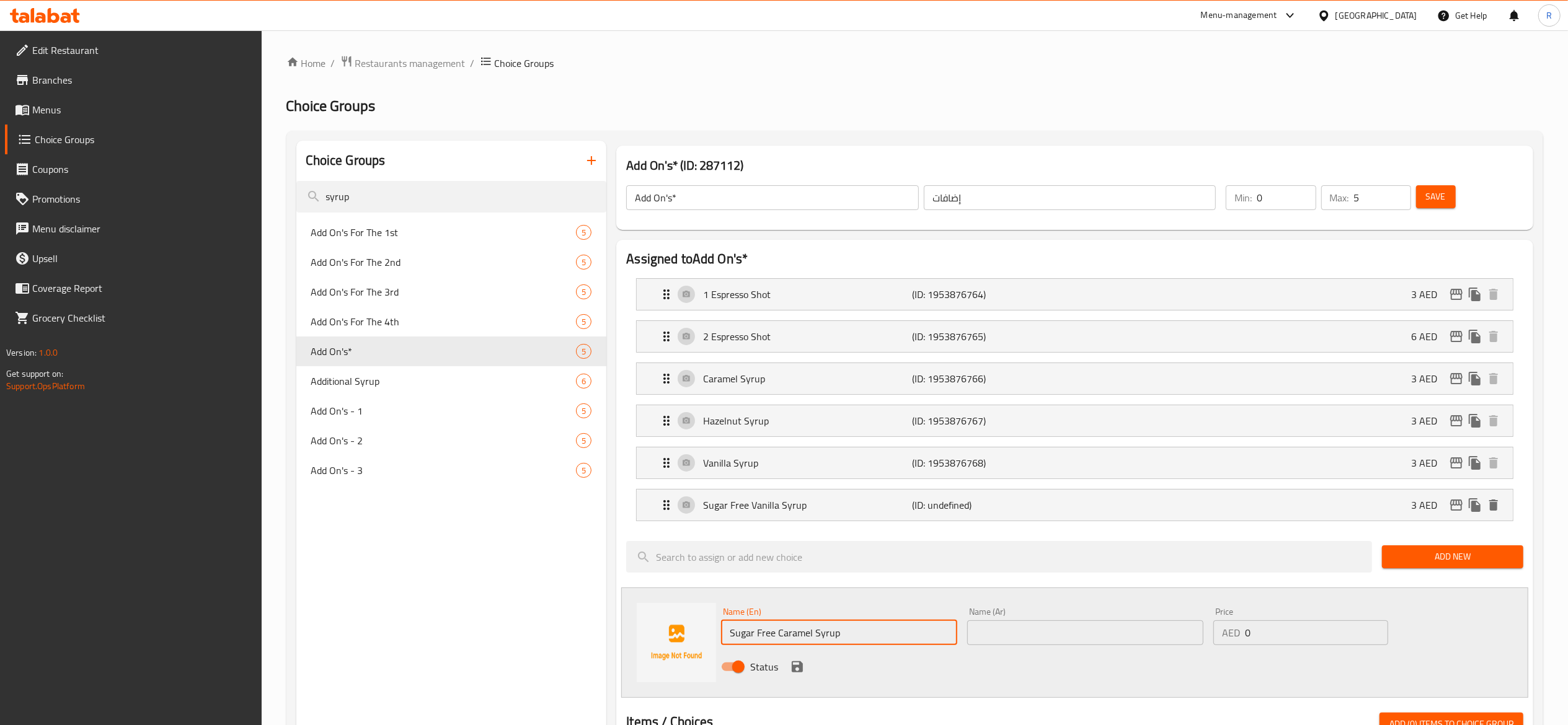
click at [1009, 630] on input "text" at bounding box center [1085, 632] width 236 height 25
paste input "شراب الكراميل الخالي من السكر"
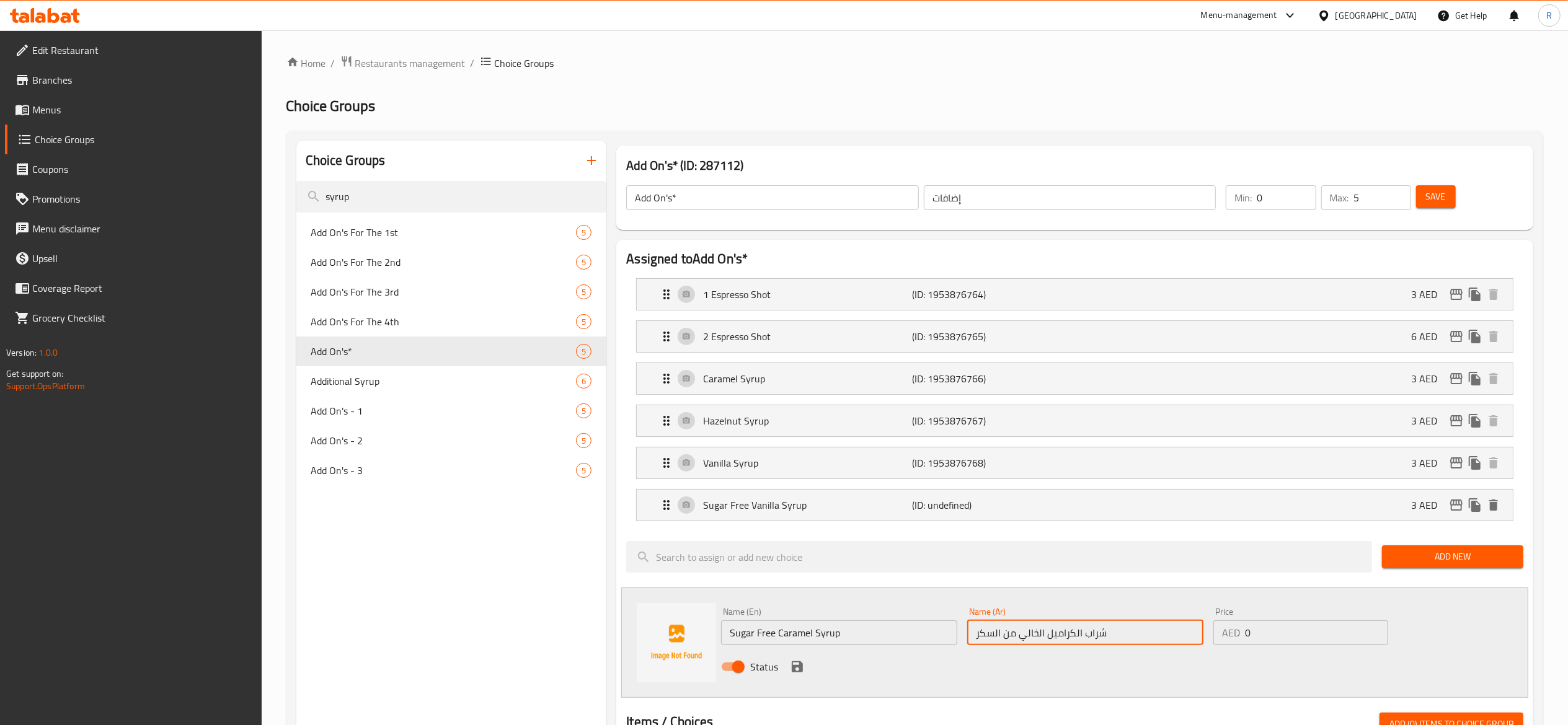
type input "شراب الكراميل الخالي من السكر"
click at [1297, 639] on input "0" at bounding box center [1316, 632] width 143 height 25
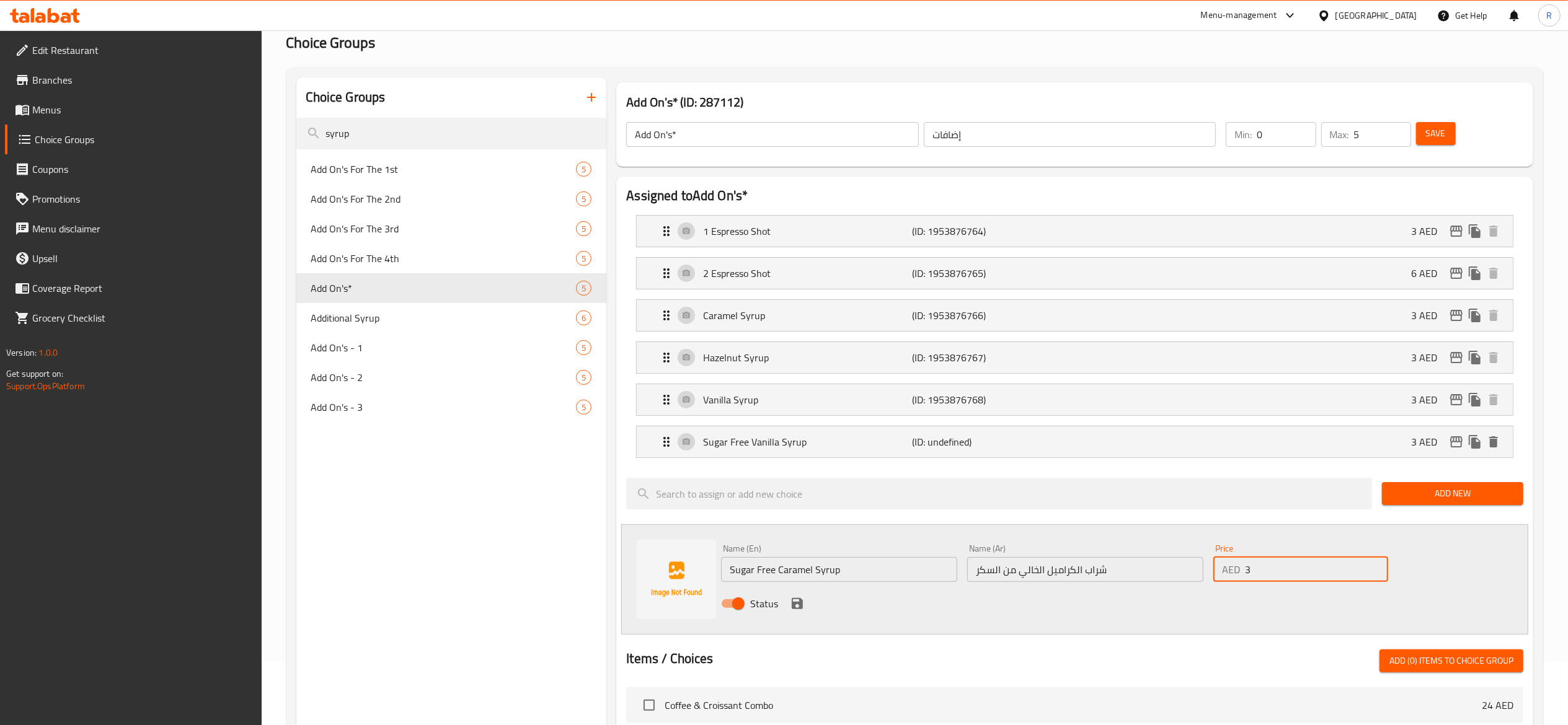
scroll to position [77, 0]
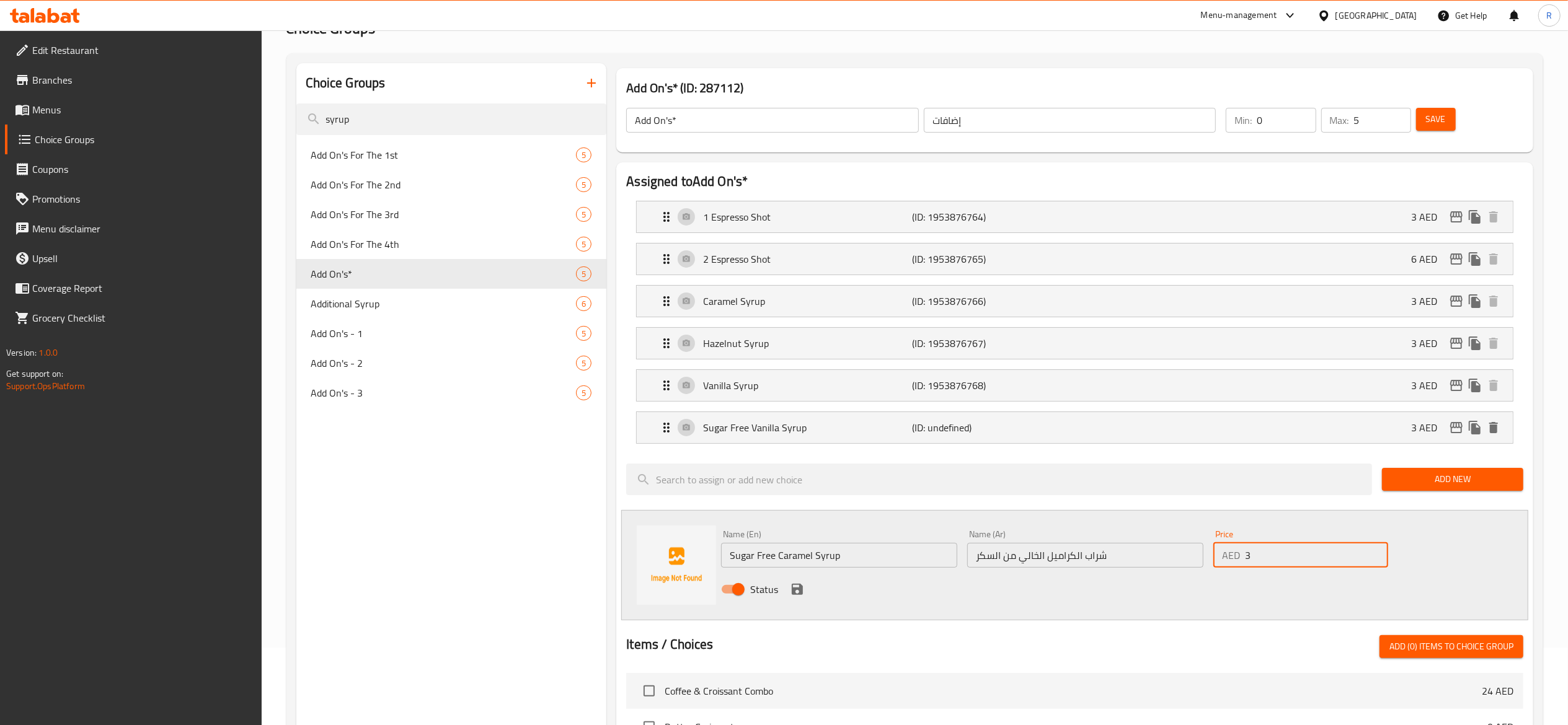
type input "3"
click at [797, 587] on icon "save" at bounding box center [797, 589] width 11 height 11
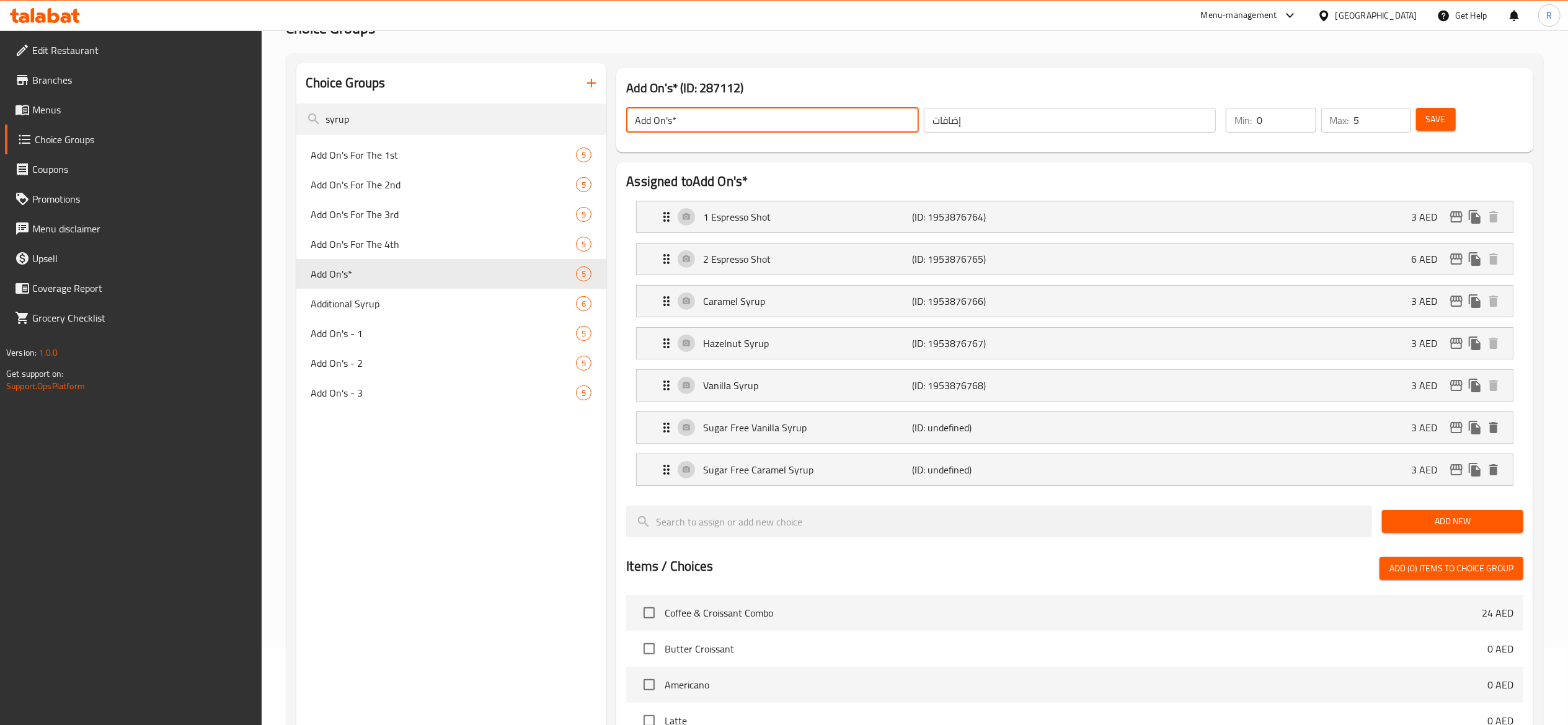
click at [693, 116] on input "Add On's*" at bounding box center [772, 120] width 293 height 25
type input "Add On's"
click at [1367, 120] on input "5" at bounding box center [1382, 120] width 57 height 25
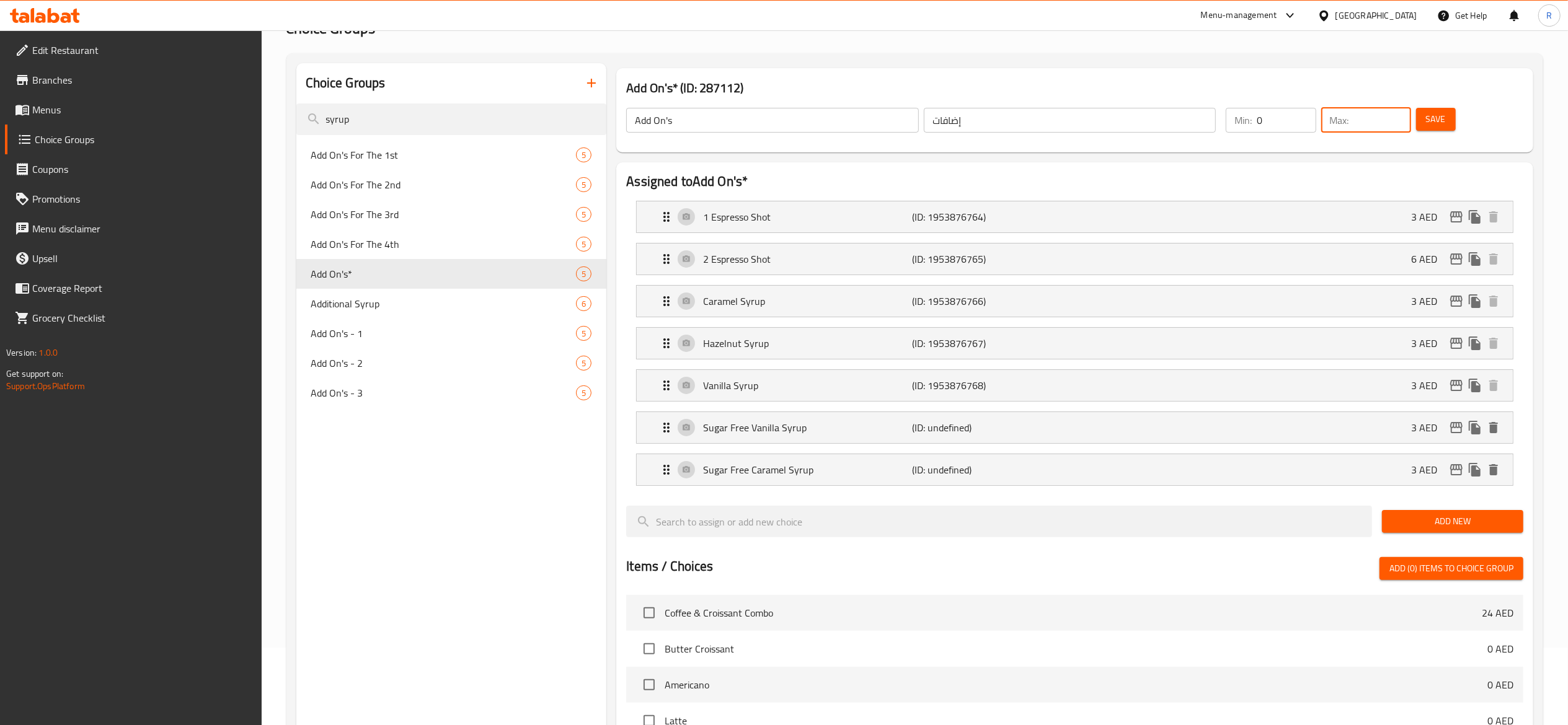
type input "7"
type input "5"
click at [1441, 124] on span "Save" at bounding box center [1435, 119] width 20 height 16
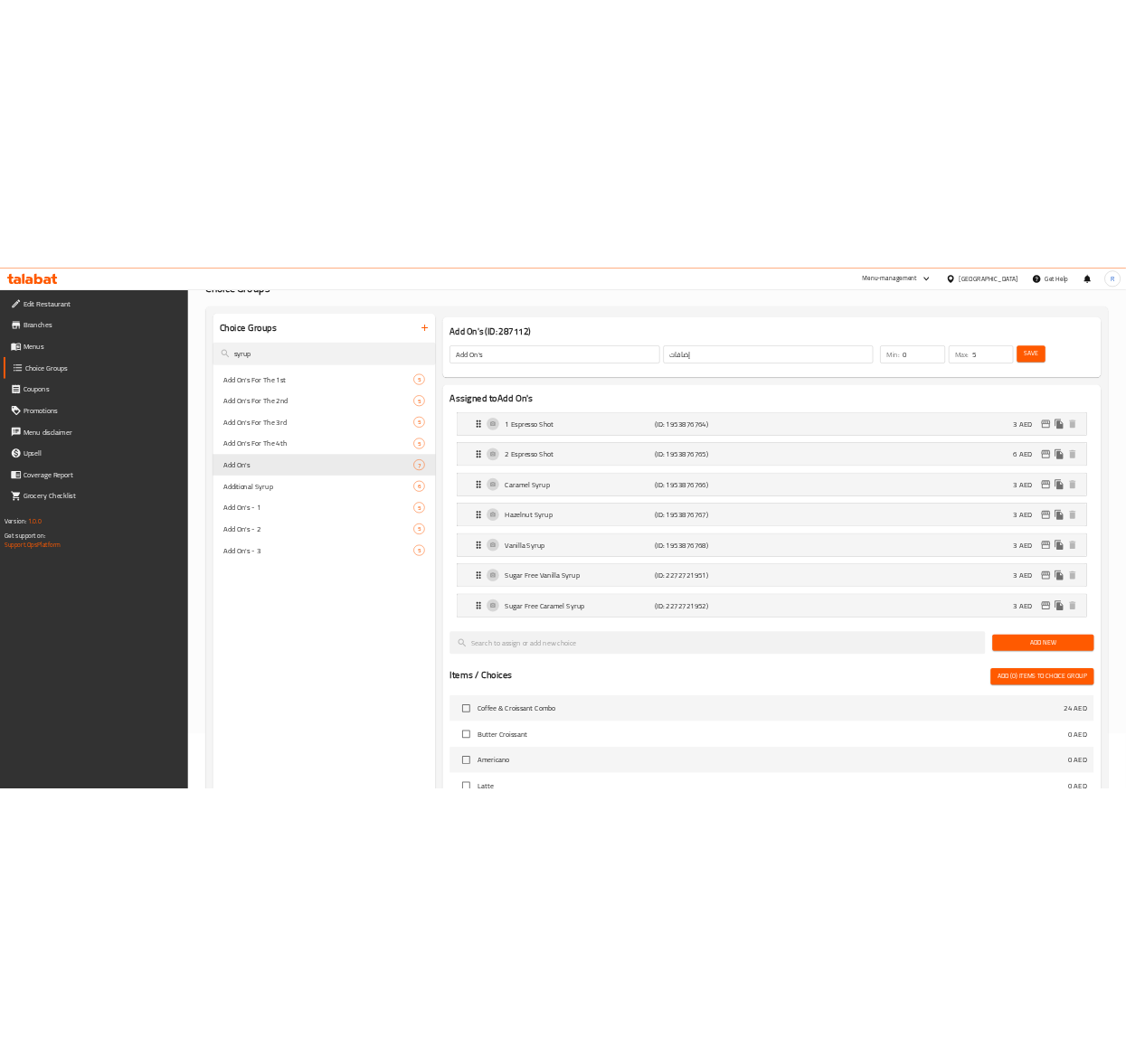
scroll to position [0, 0]
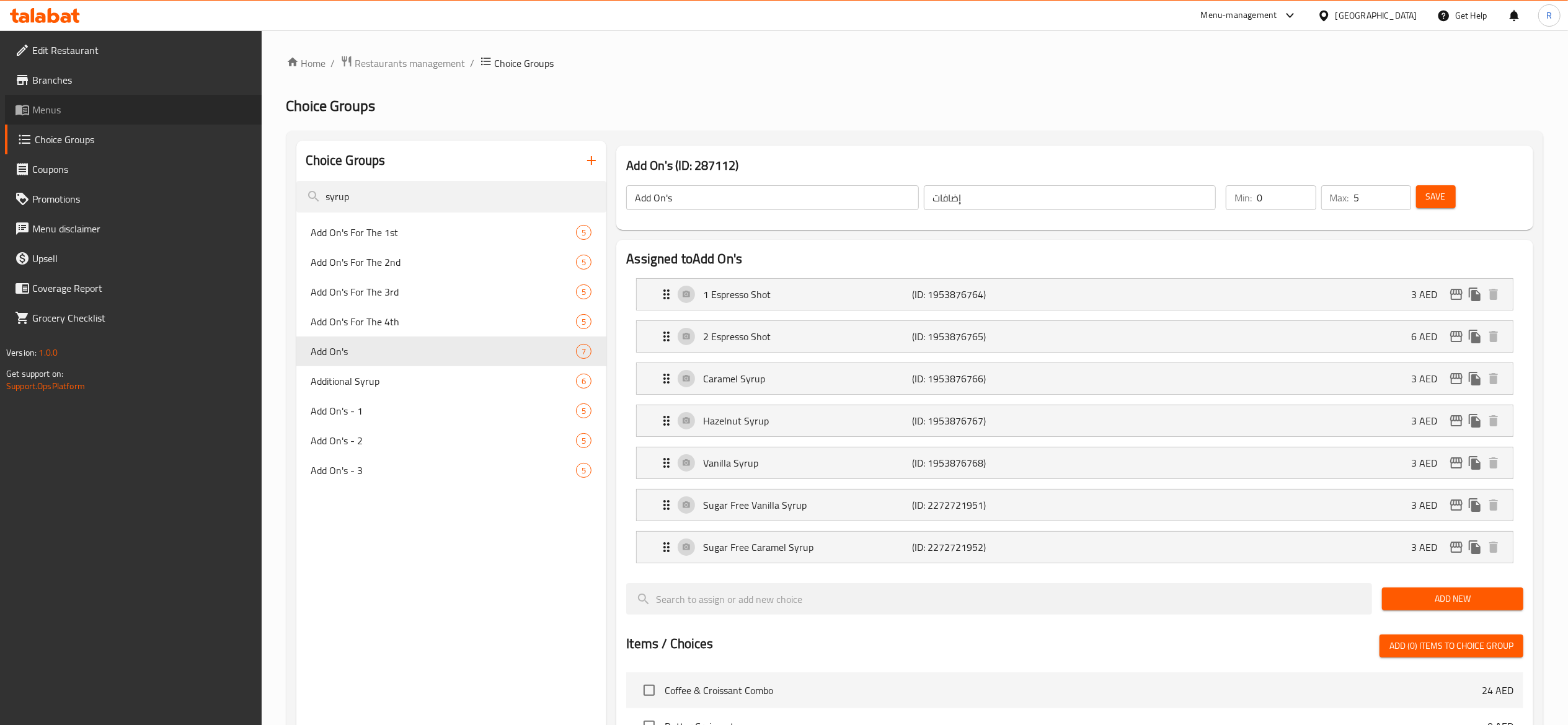
click at [85, 111] on span "Menus" at bounding box center [142, 110] width 219 height 15
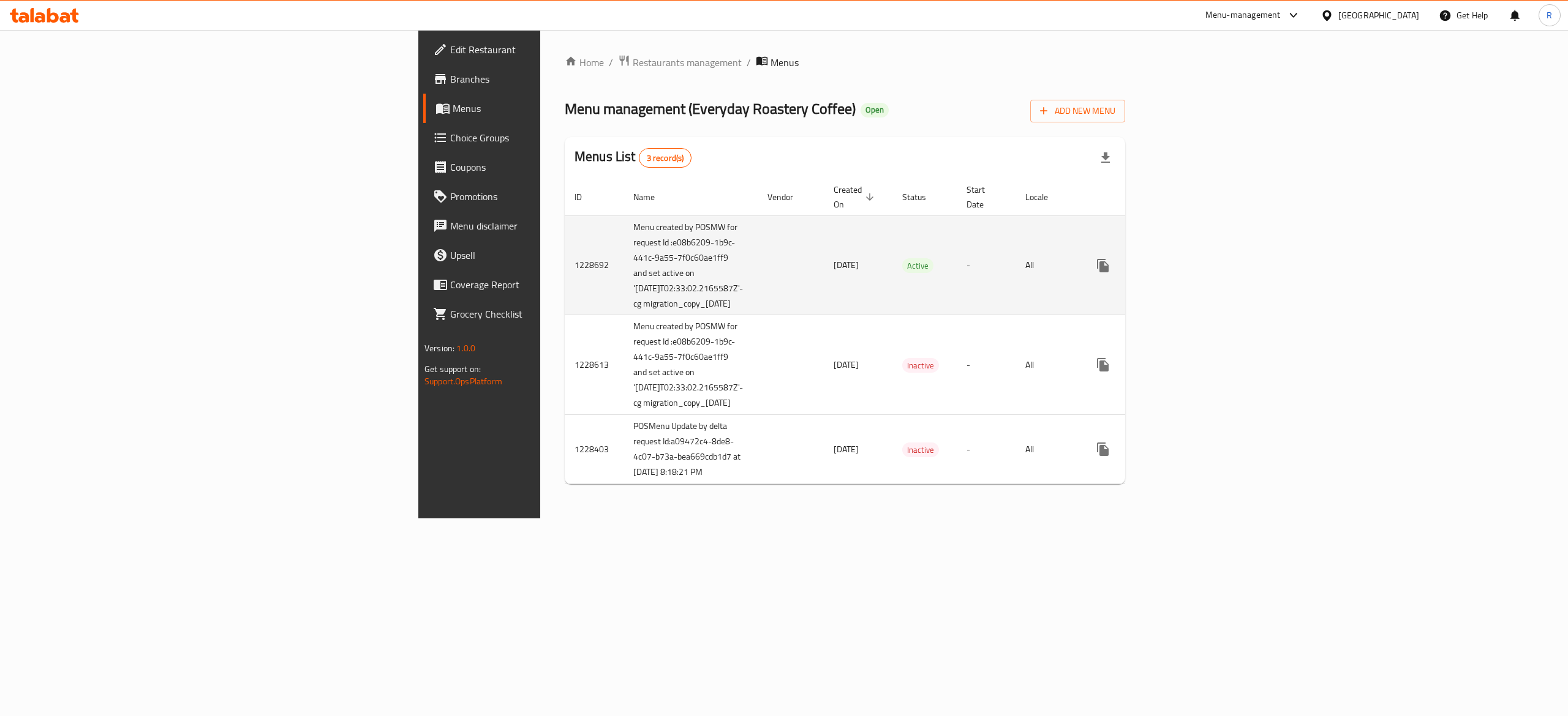
click at [1198, 259] on icon "enhanced table" at bounding box center [1191, 266] width 15 height 15
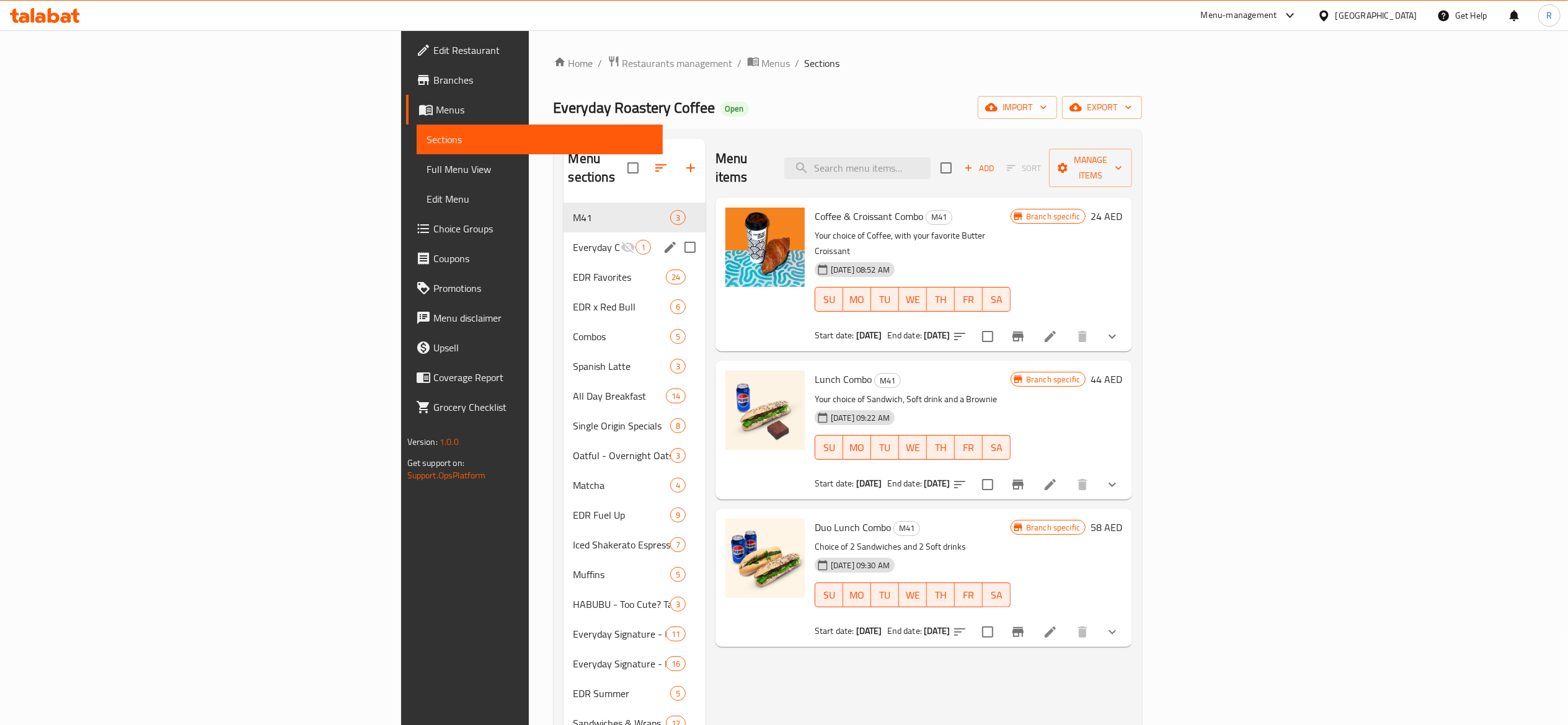
click at [574, 240] on span "Everyday Classics" at bounding box center [597, 247] width 47 height 15
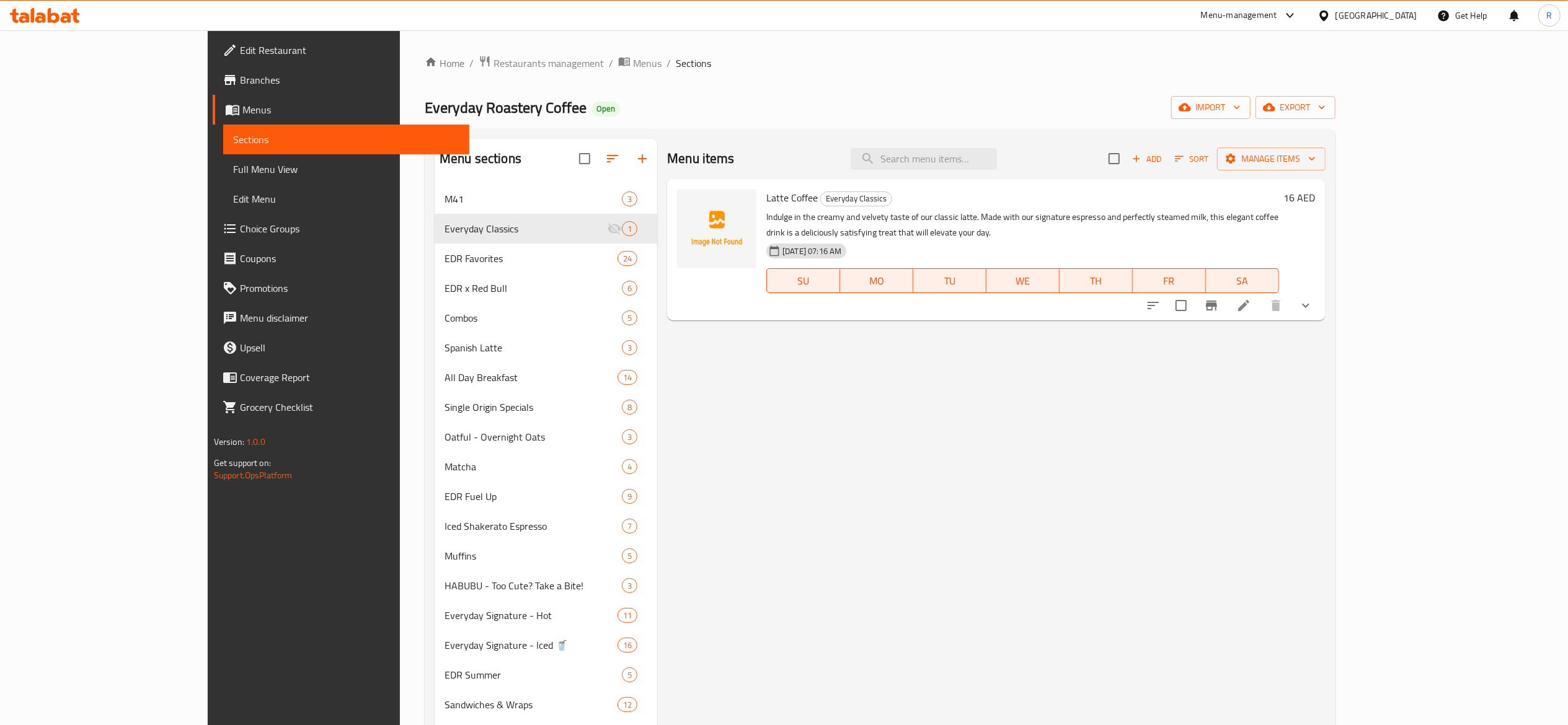
click at [924, 192] on h6 "Latte Coffee Everyday Classics" at bounding box center [1022, 197] width 512 height 17
click at [1251, 298] on icon at bounding box center [1244, 306] width 15 height 15
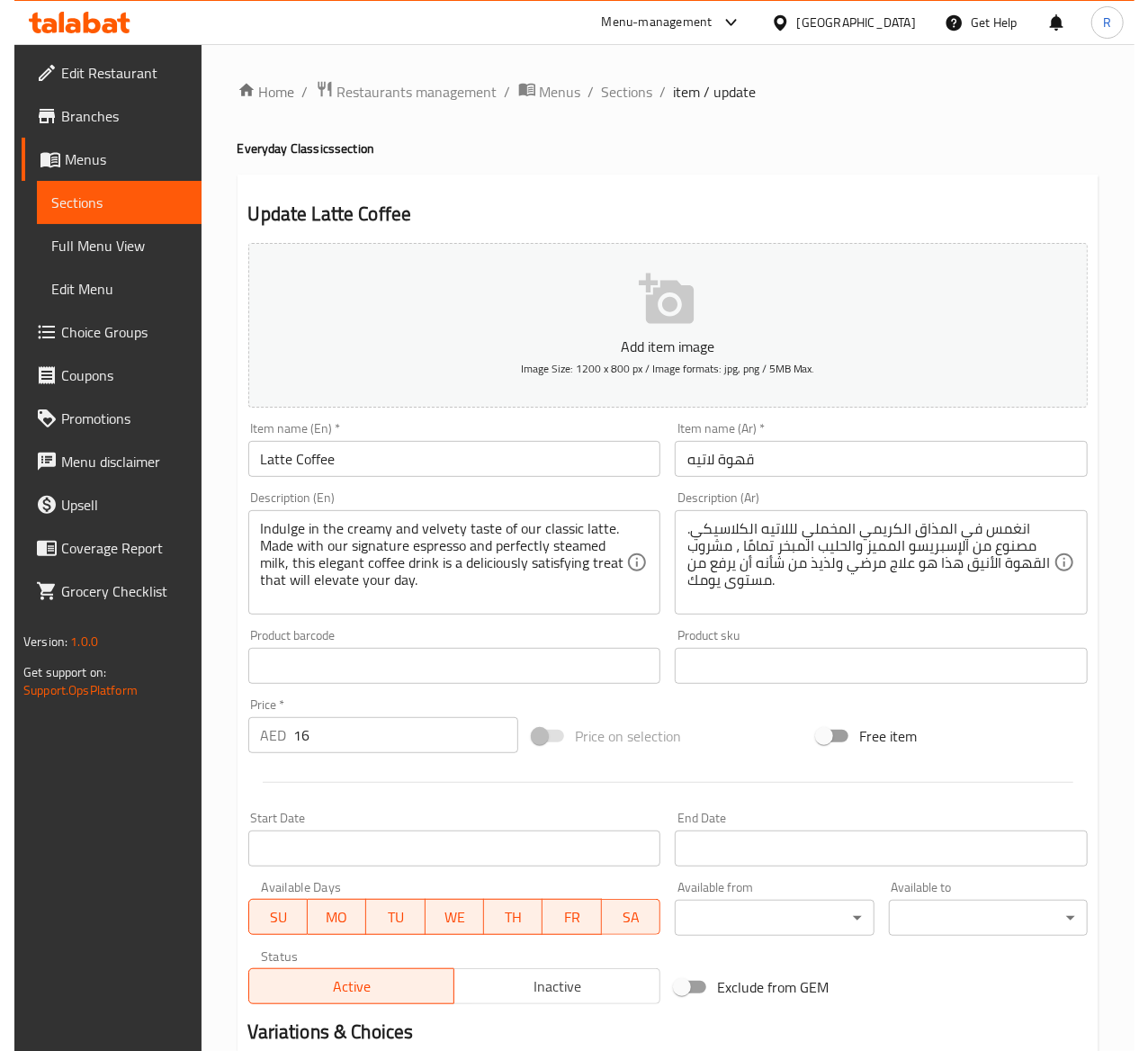
scroll to position [401, 0]
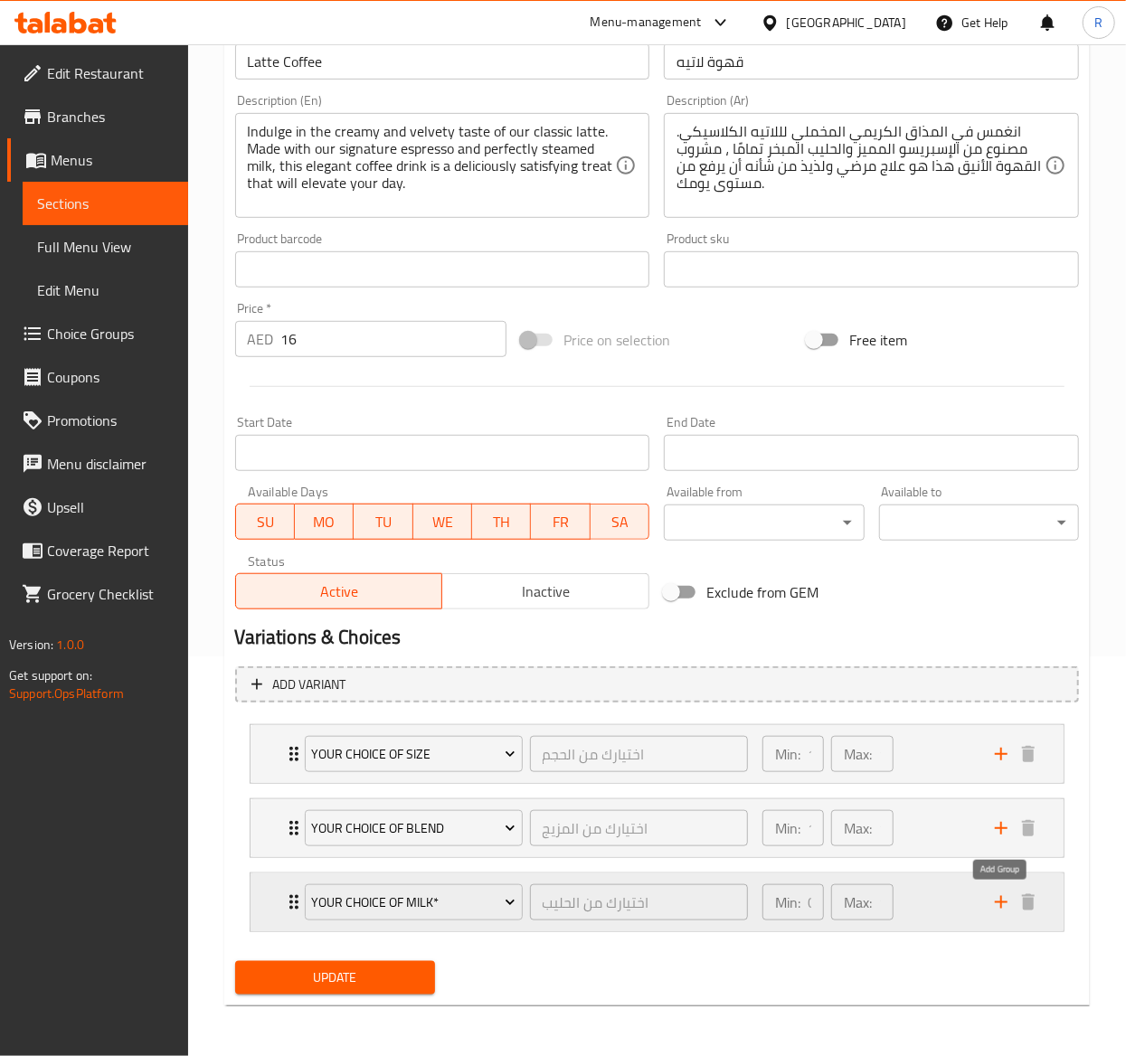
click at [1009, 896] on icon "add" at bounding box center [1001, 903] width 22 height 22
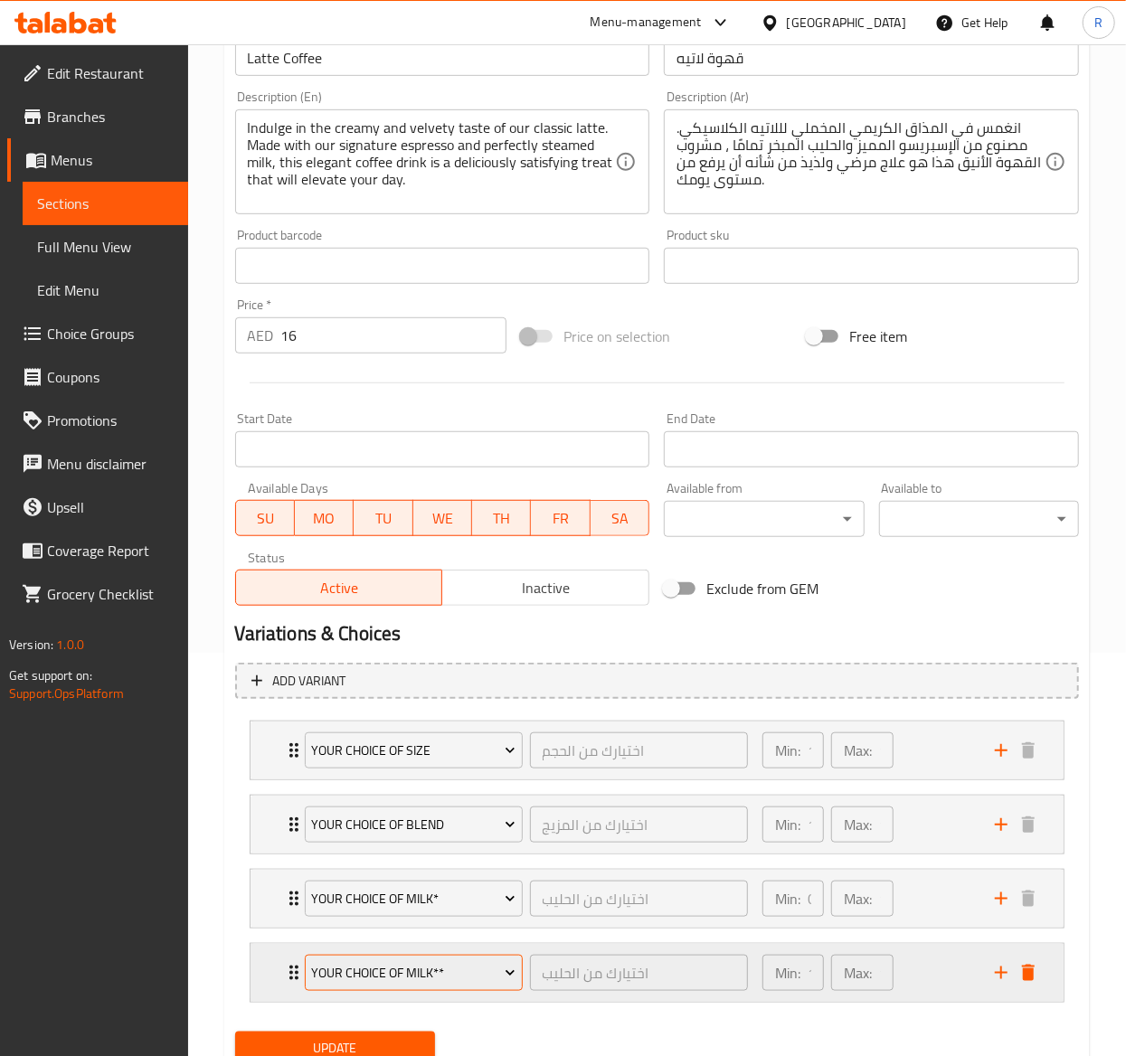
click at [457, 979] on span "Your Choice of Milk**" at bounding box center [413, 973] width 204 height 23
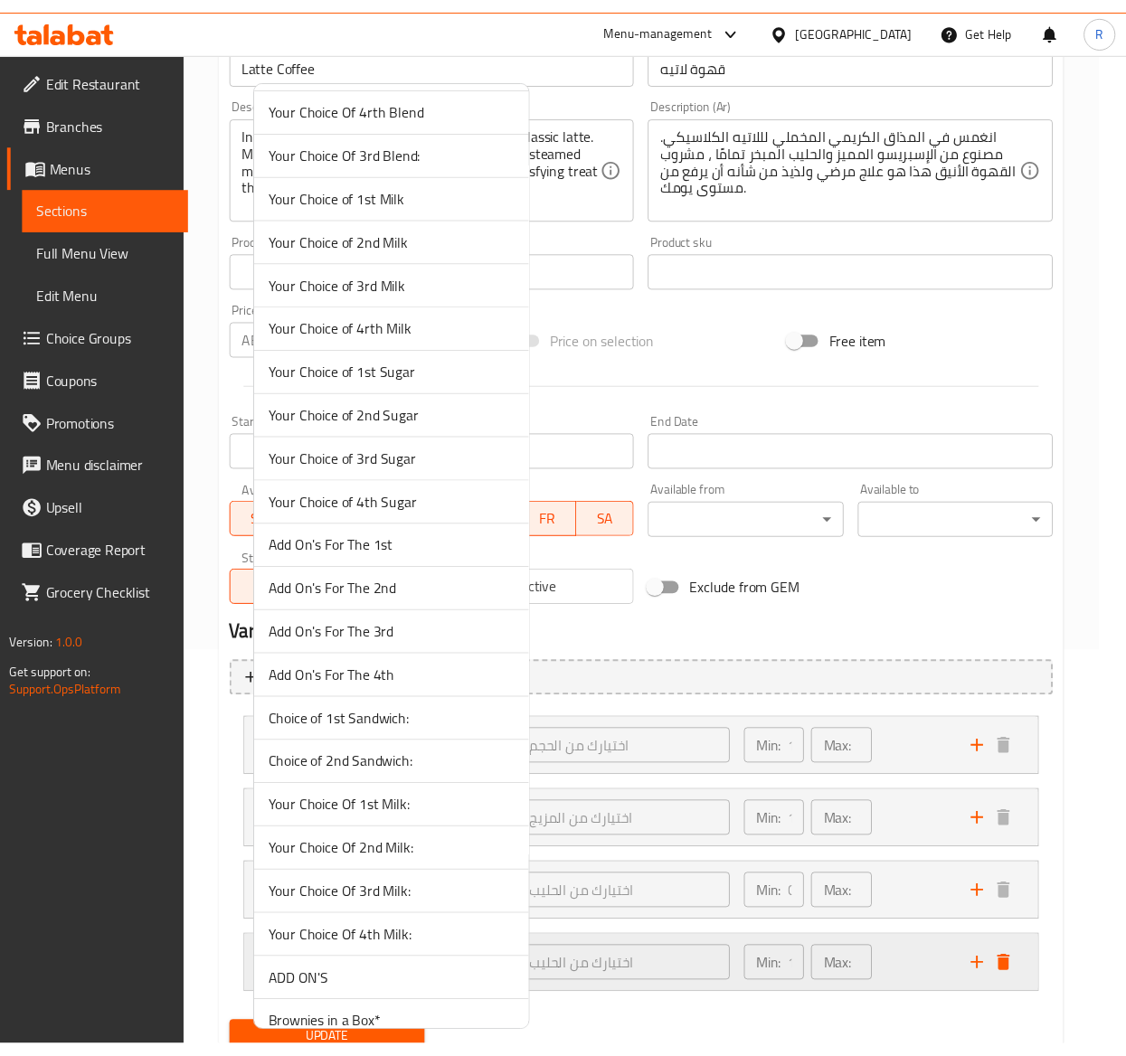
scroll to position [4320, 0]
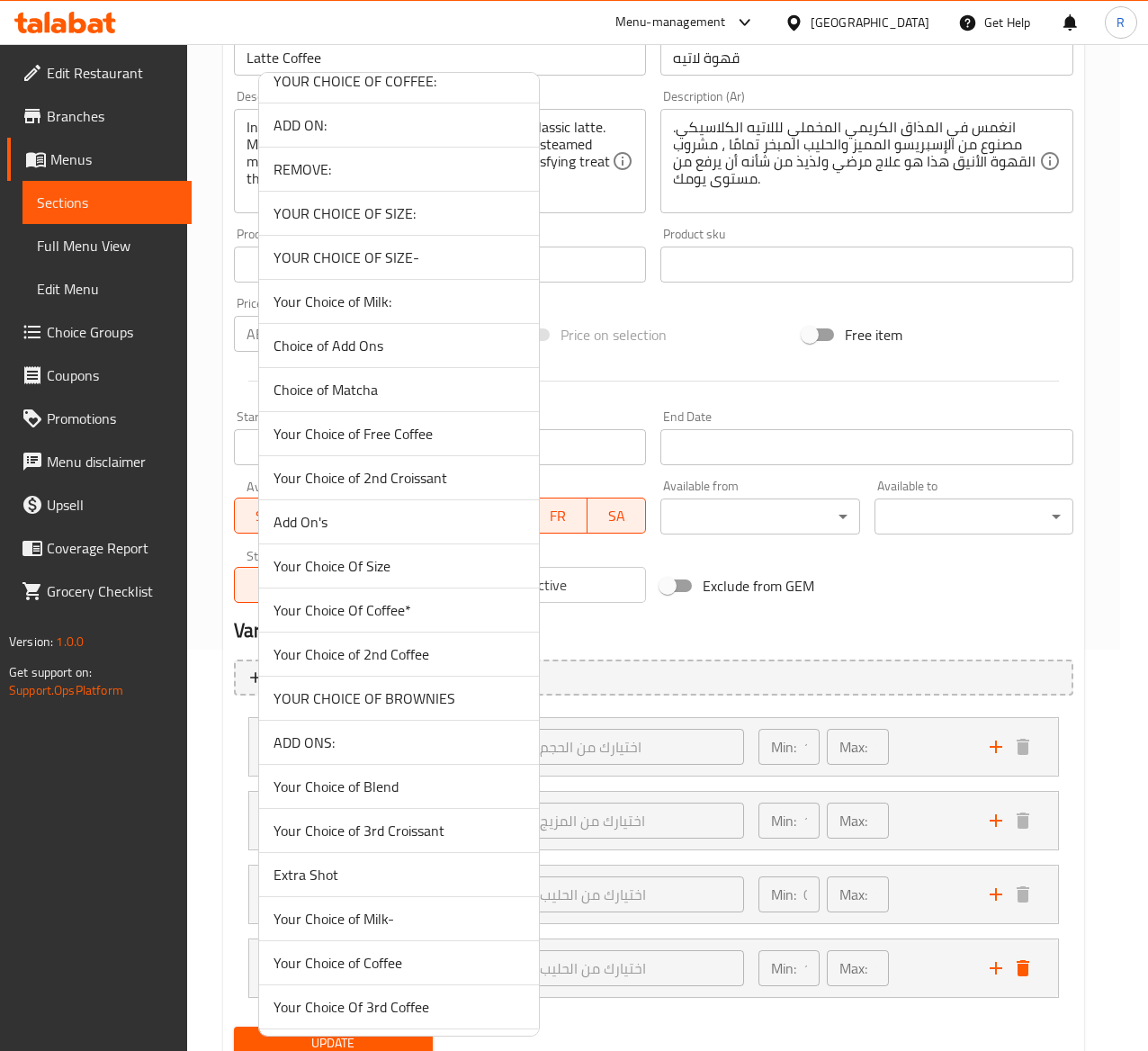
click at [403, 532] on span "Add On's" at bounding box center [399, 523] width 251 height 22
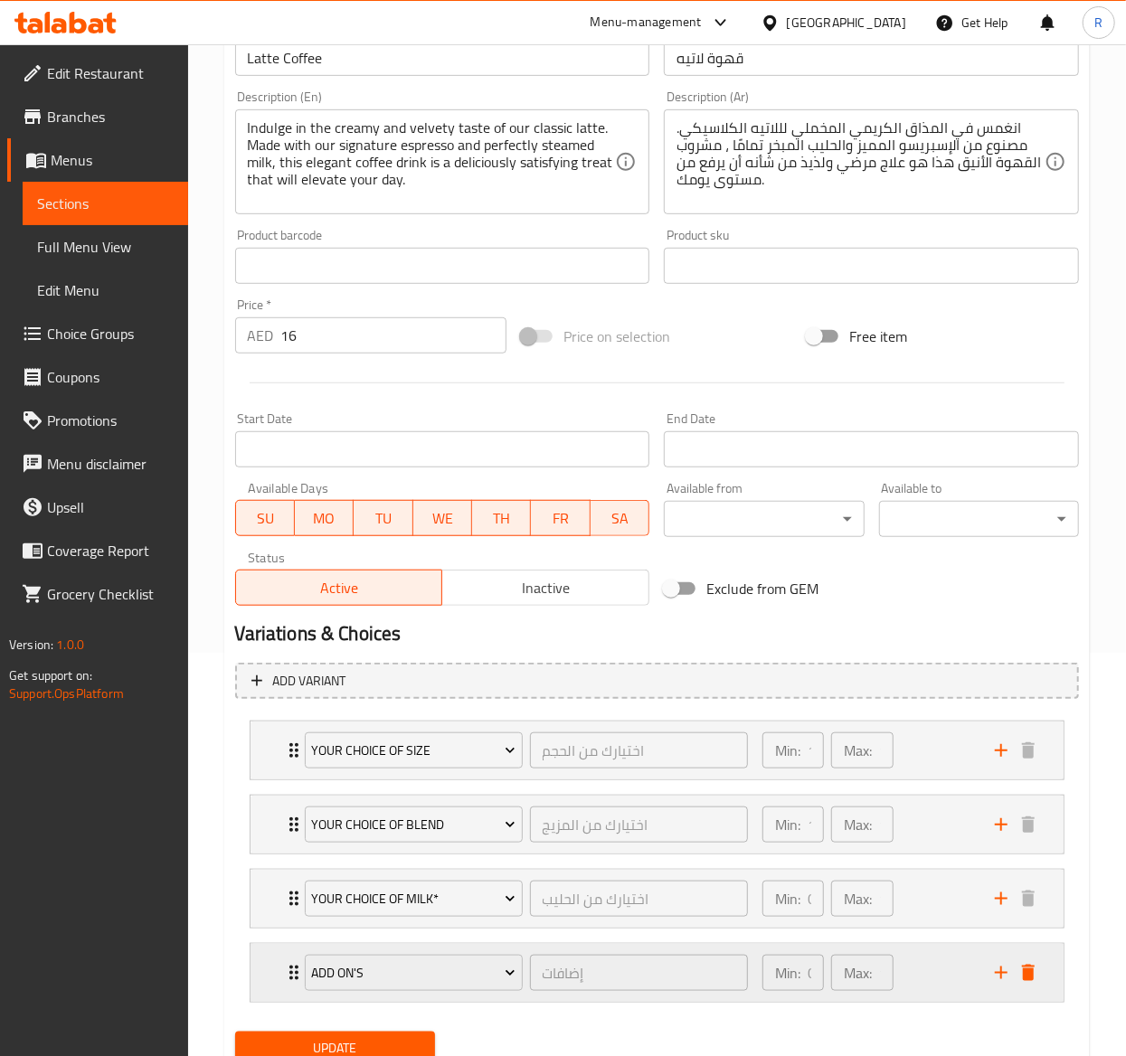
click at [273, 780] on div "Add On's إضافات ​ Min: 0 ​ Max: 1 ​" at bounding box center [657, 751] width 813 height 58
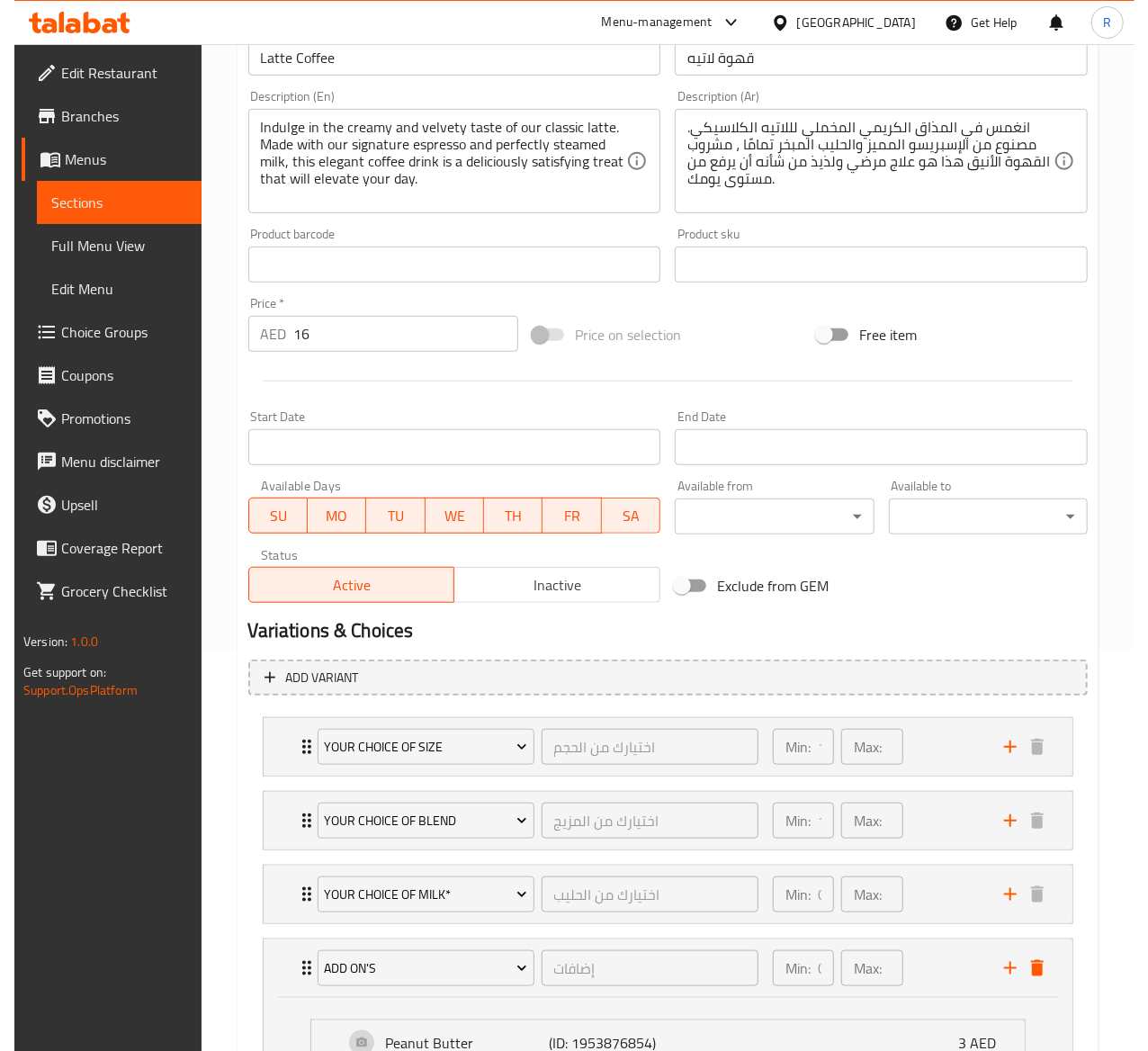
scroll to position [645, 0]
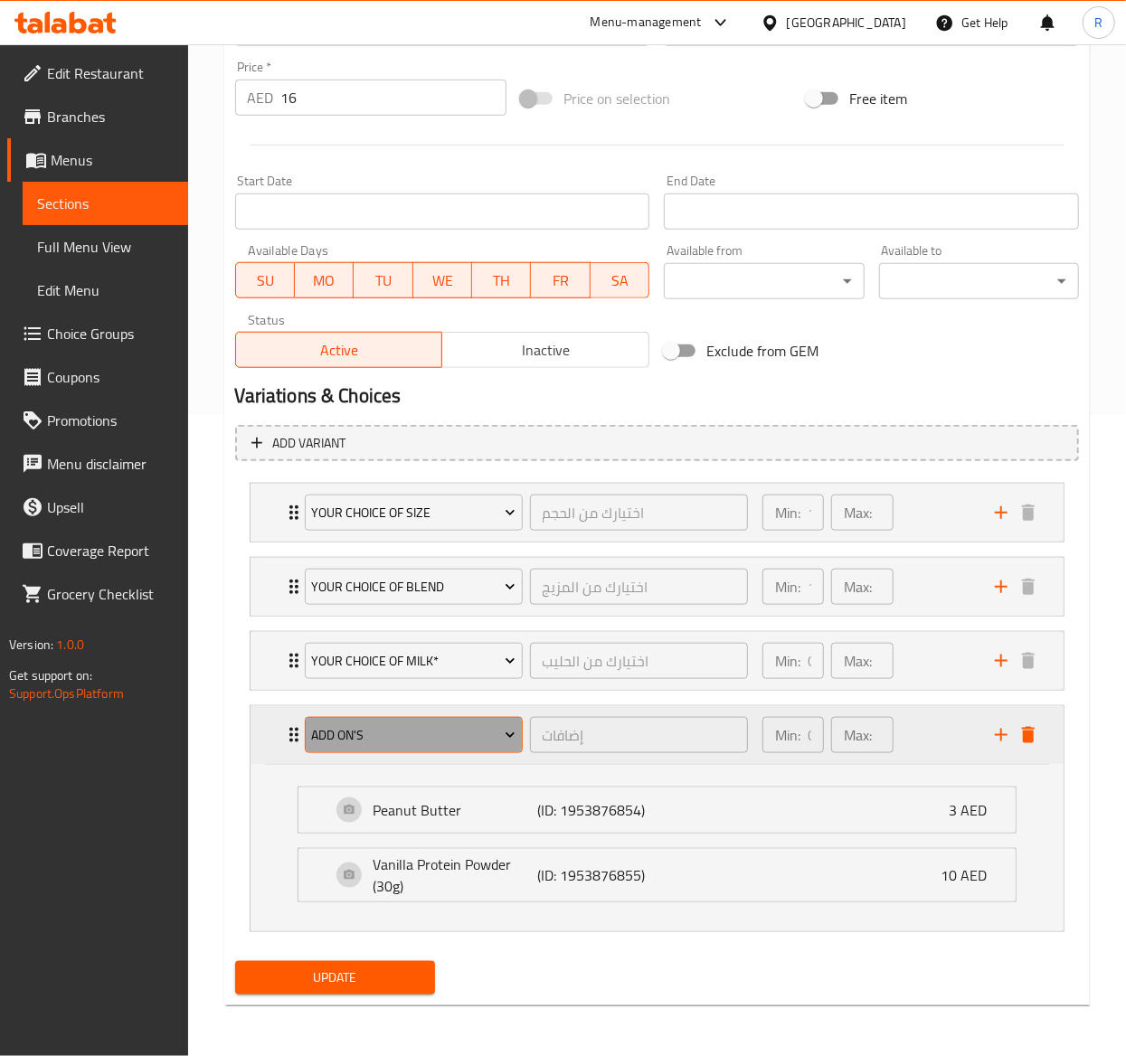
click at [453, 733] on span "Add On's" at bounding box center [413, 736] width 204 height 23
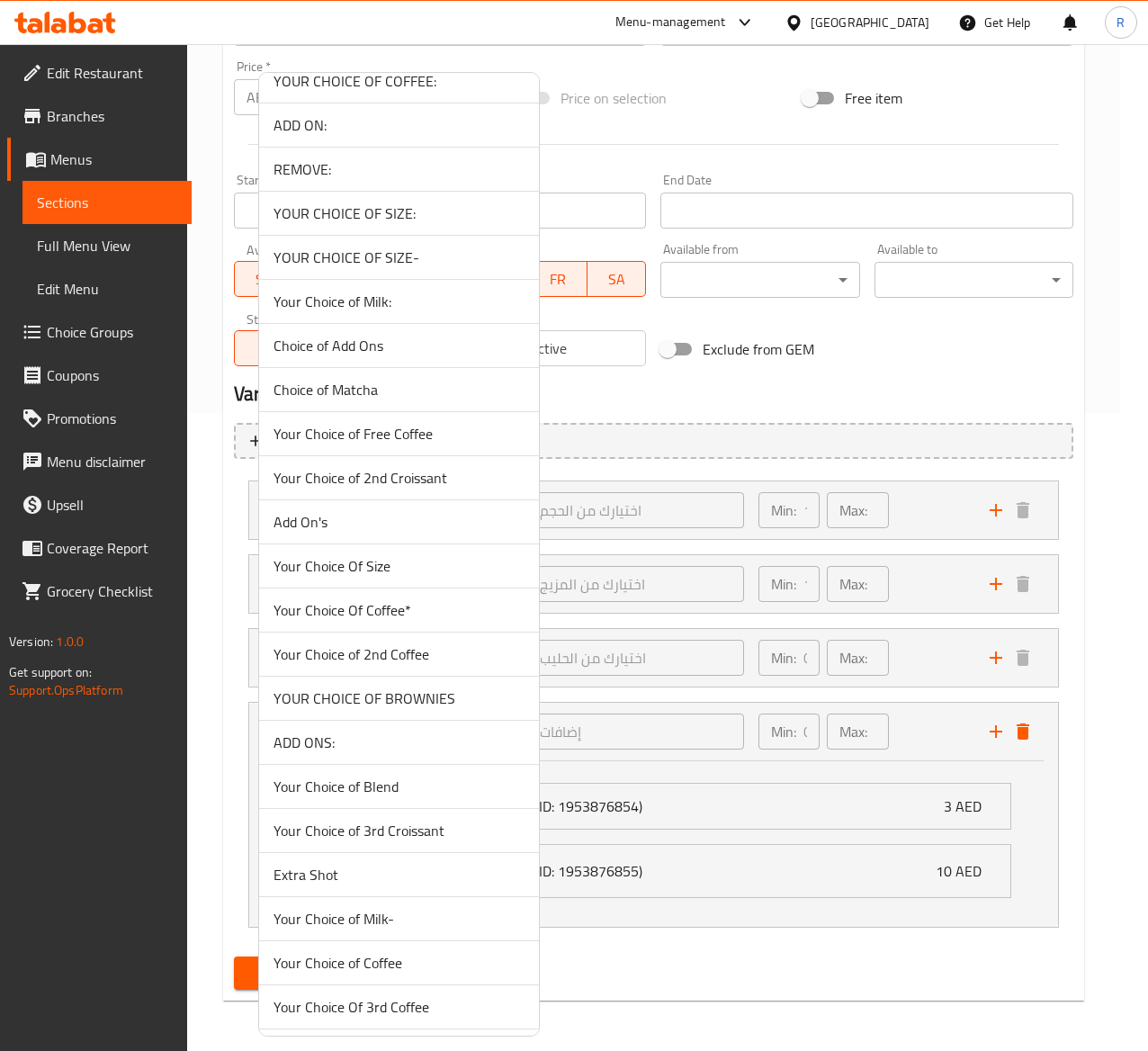
scroll to position [4965, 0]
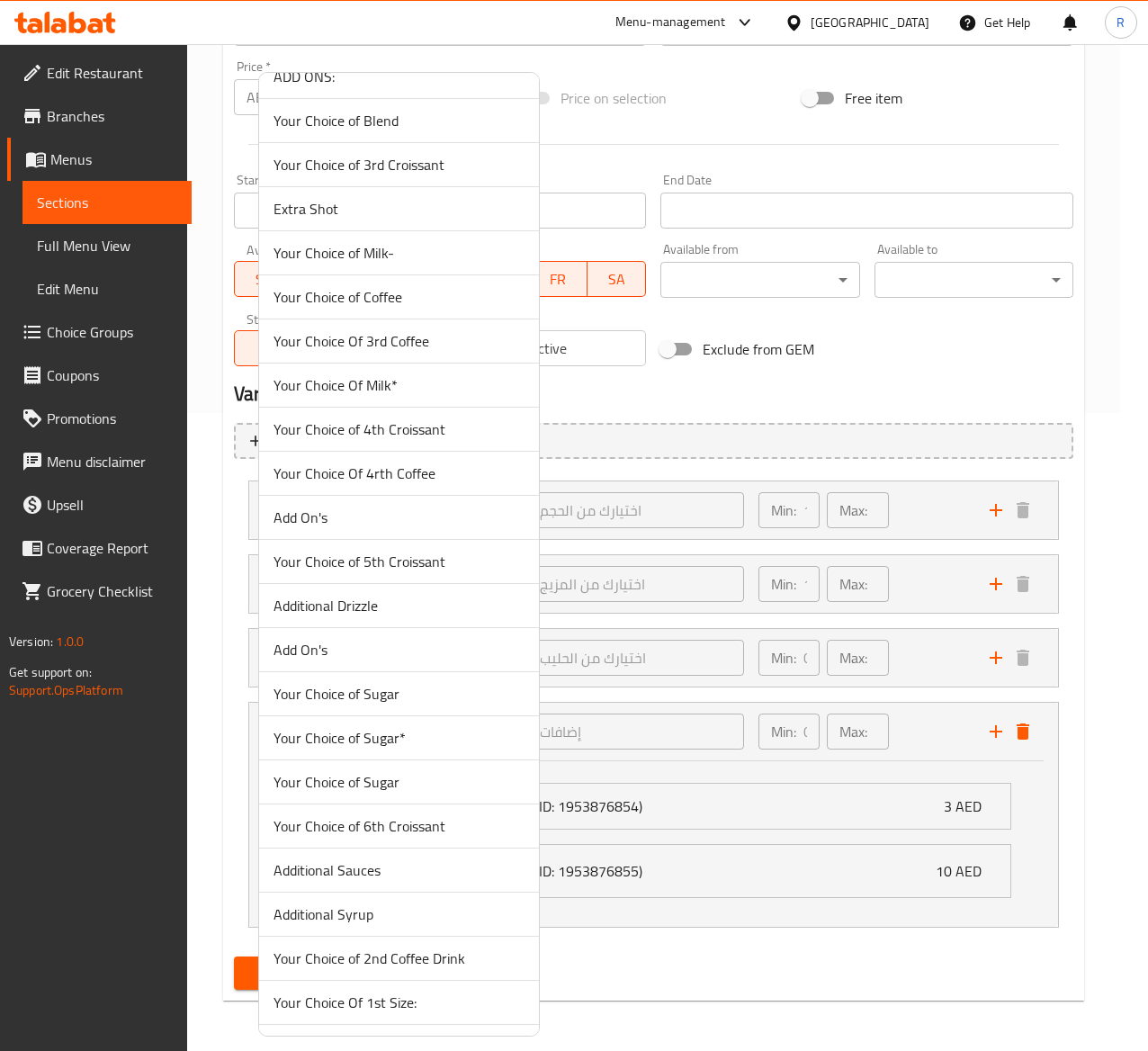
click at [353, 661] on span "Add On's" at bounding box center [399, 650] width 251 height 22
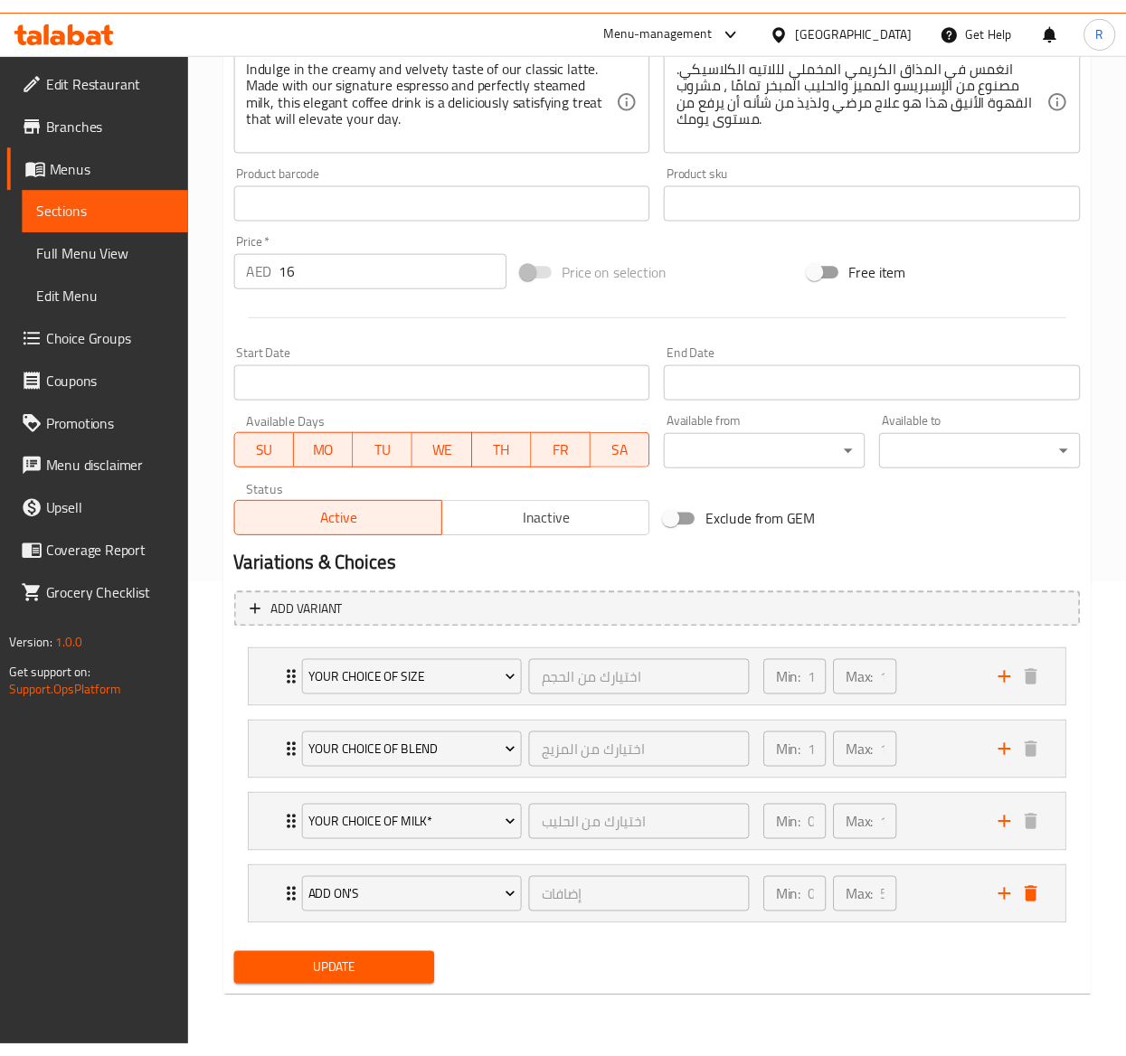
scroll to position [478, 0]
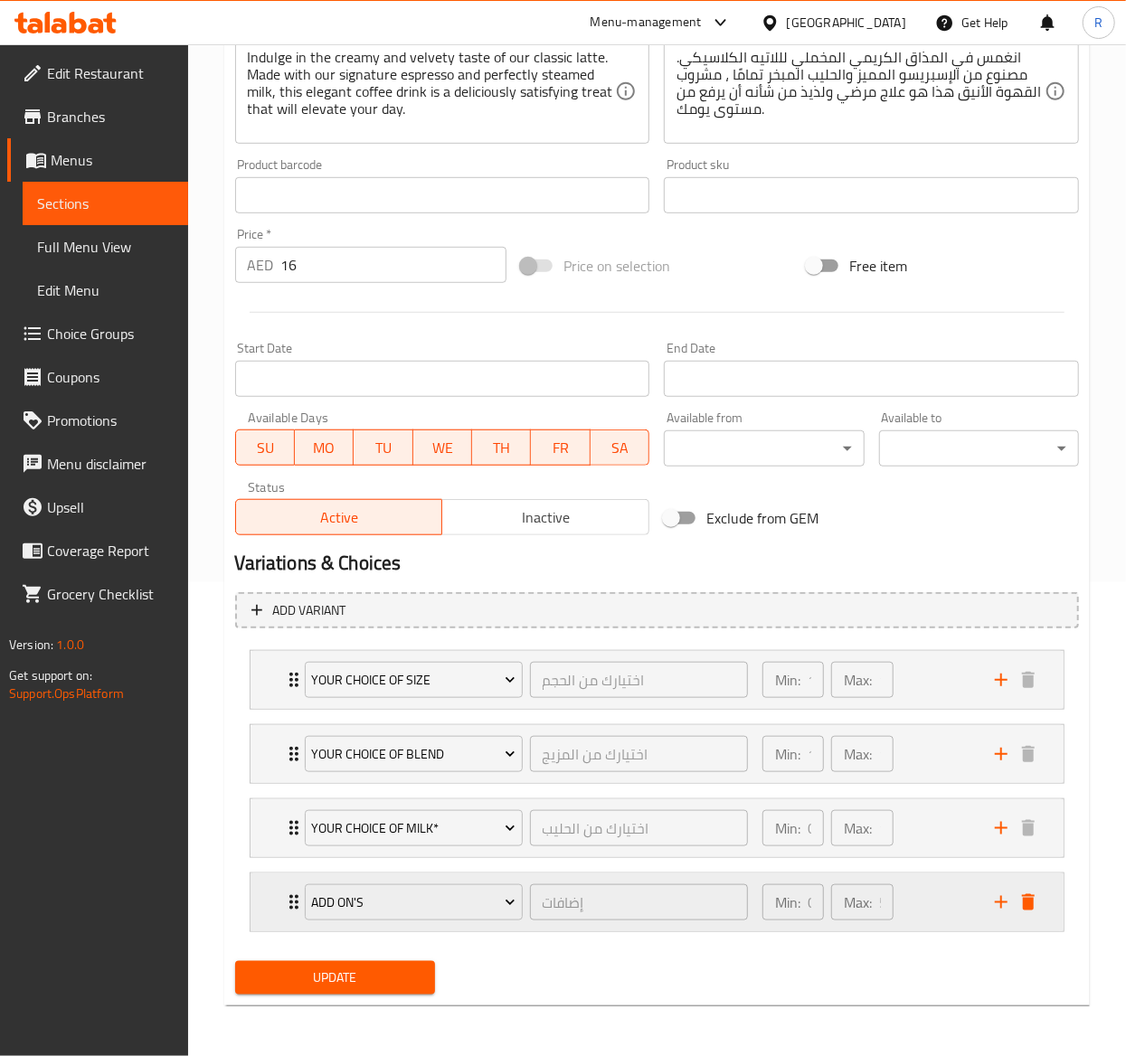
click at [272, 709] on div "Add On's إضافات ​ Min: 0 ​ Max: 5 ​" at bounding box center [657, 680] width 813 height 58
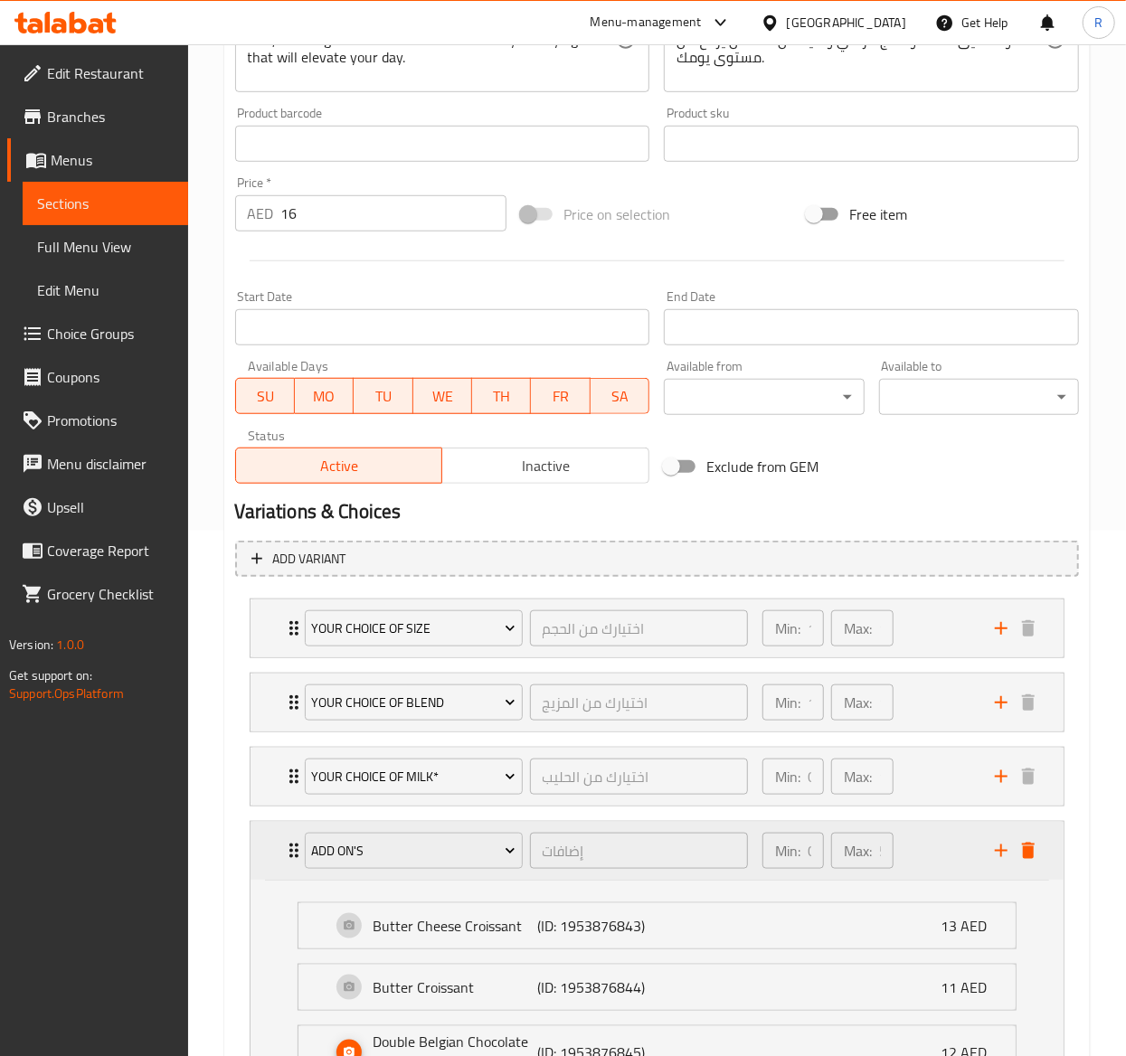
scroll to position [648, 0]
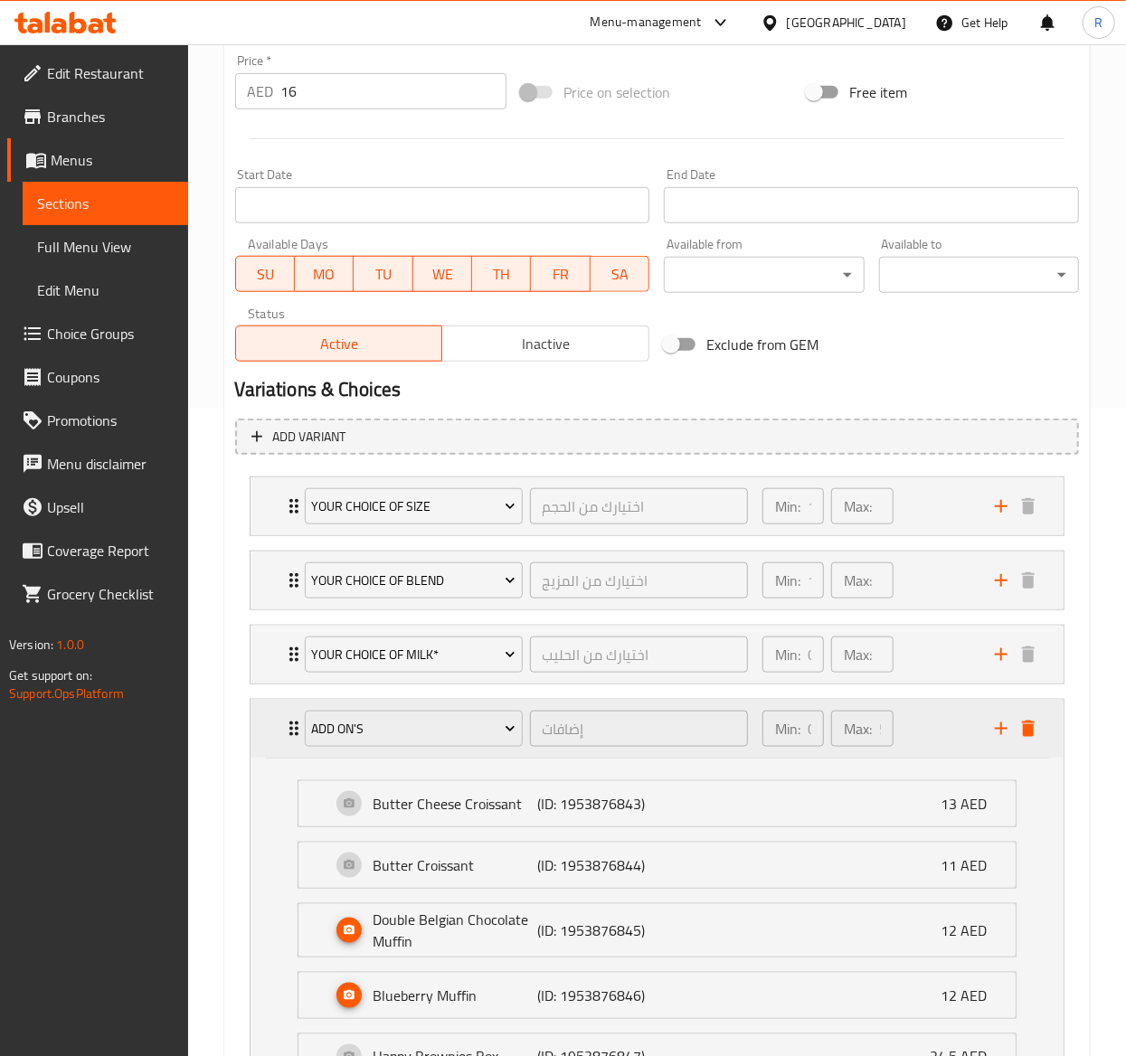
click at [295, 742] on div "Add On's إضافات ​" at bounding box center [526, 729] width 465 height 58
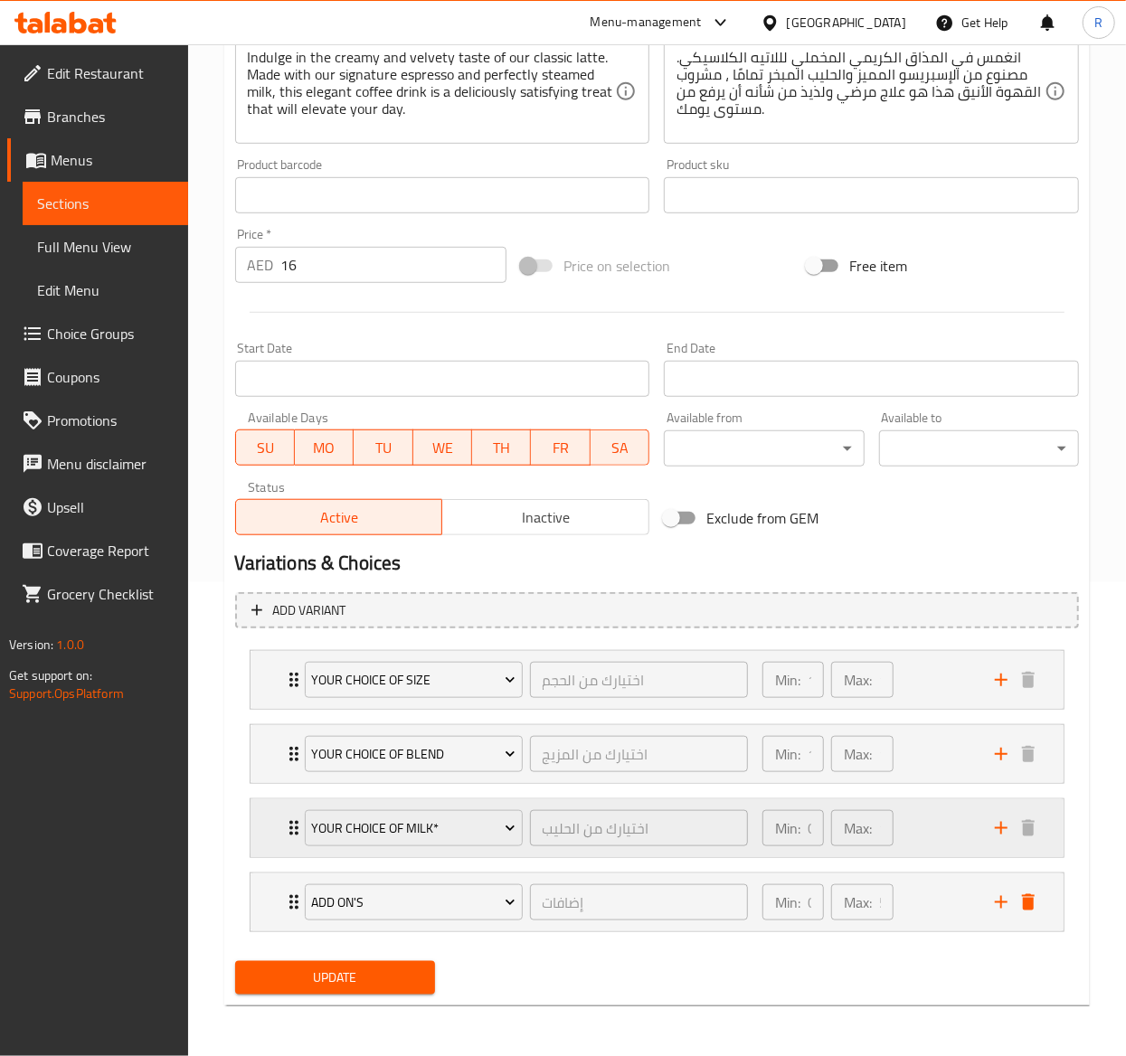
scroll to position [478, 0]
click at [453, 882] on div "Add On's" at bounding box center [413, 902] width 225 height 43
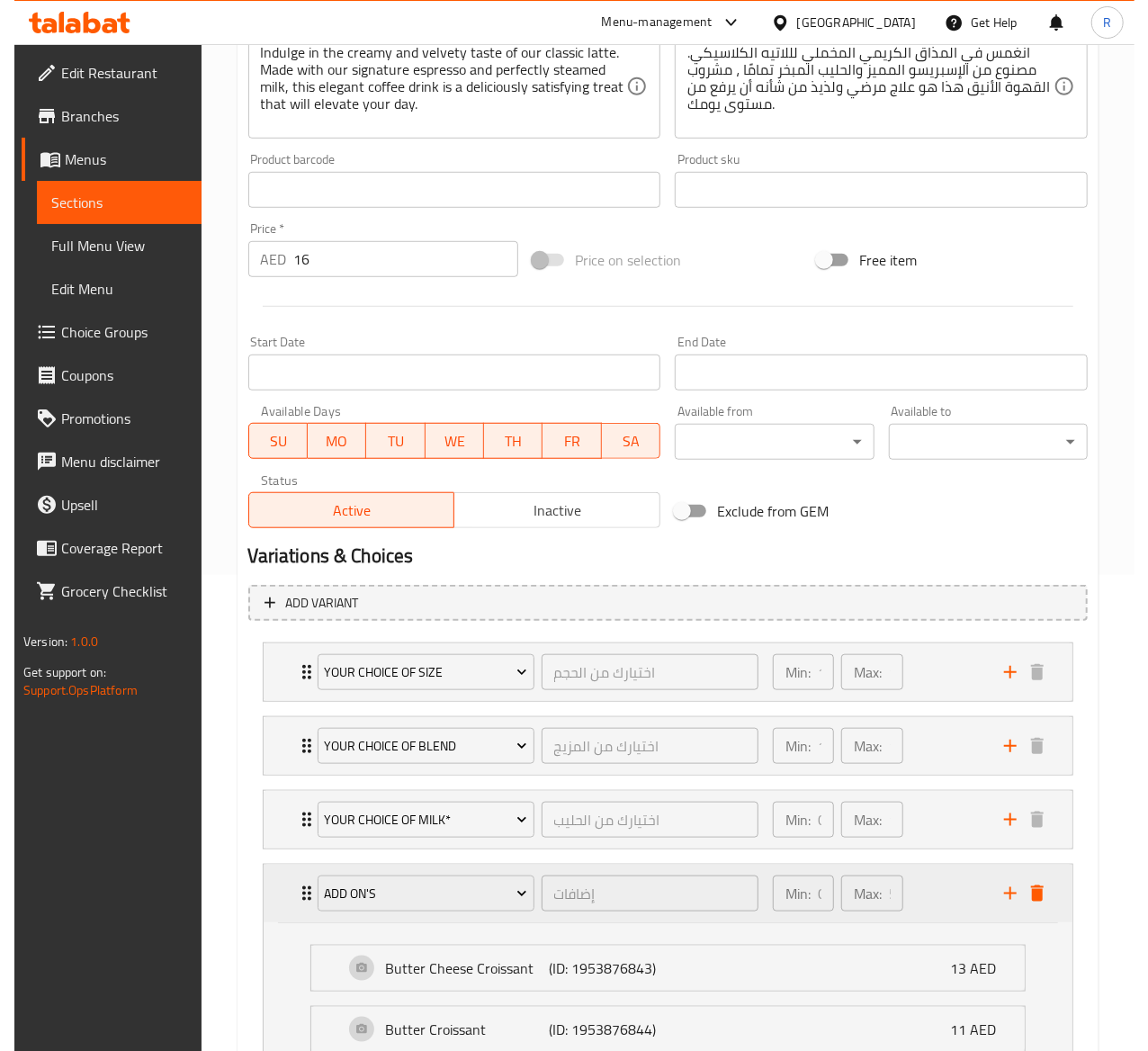
scroll to position [645, 0]
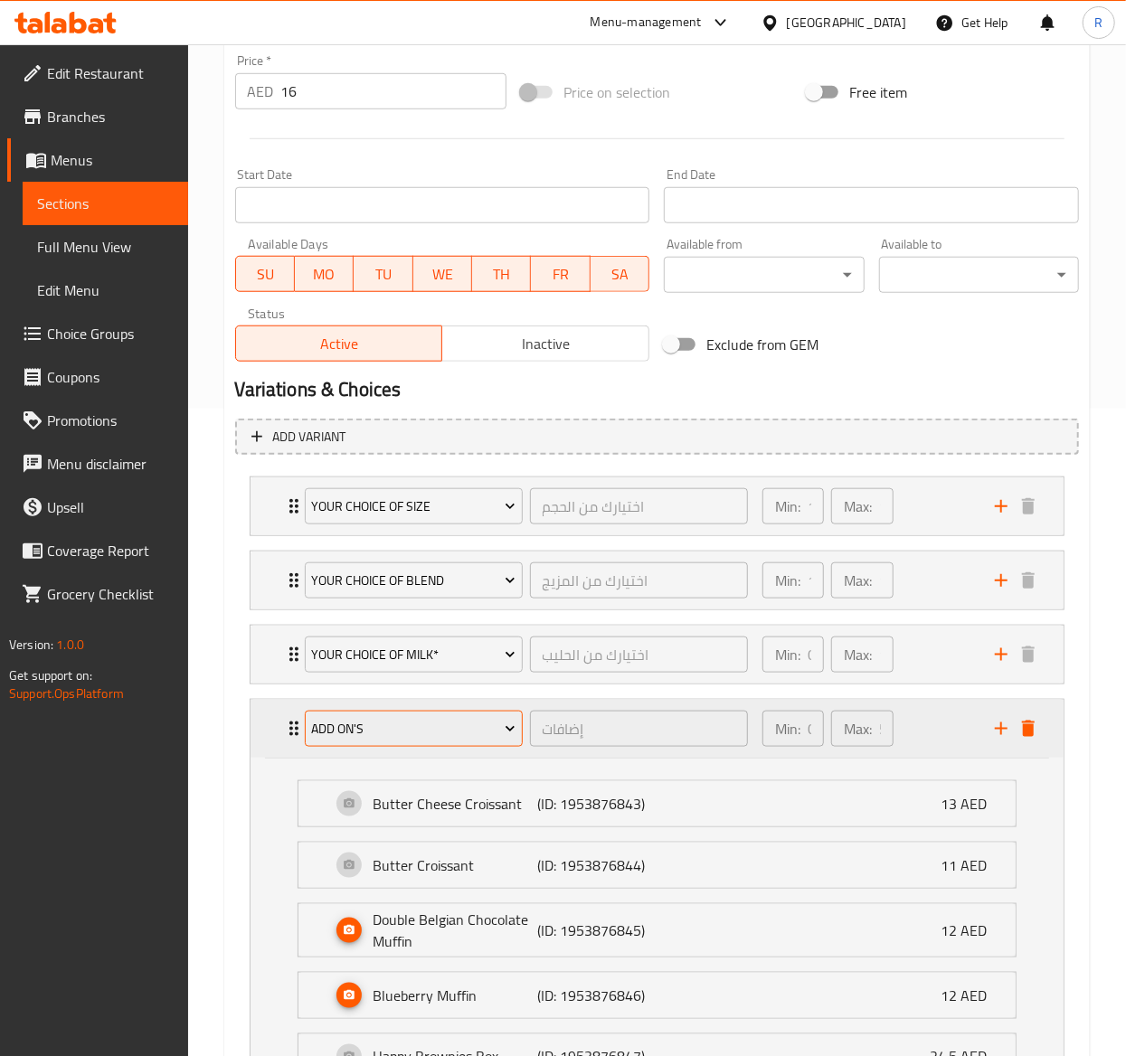
click at [464, 747] on button "Add On's" at bounding box center [414, 729] width 218 height 36
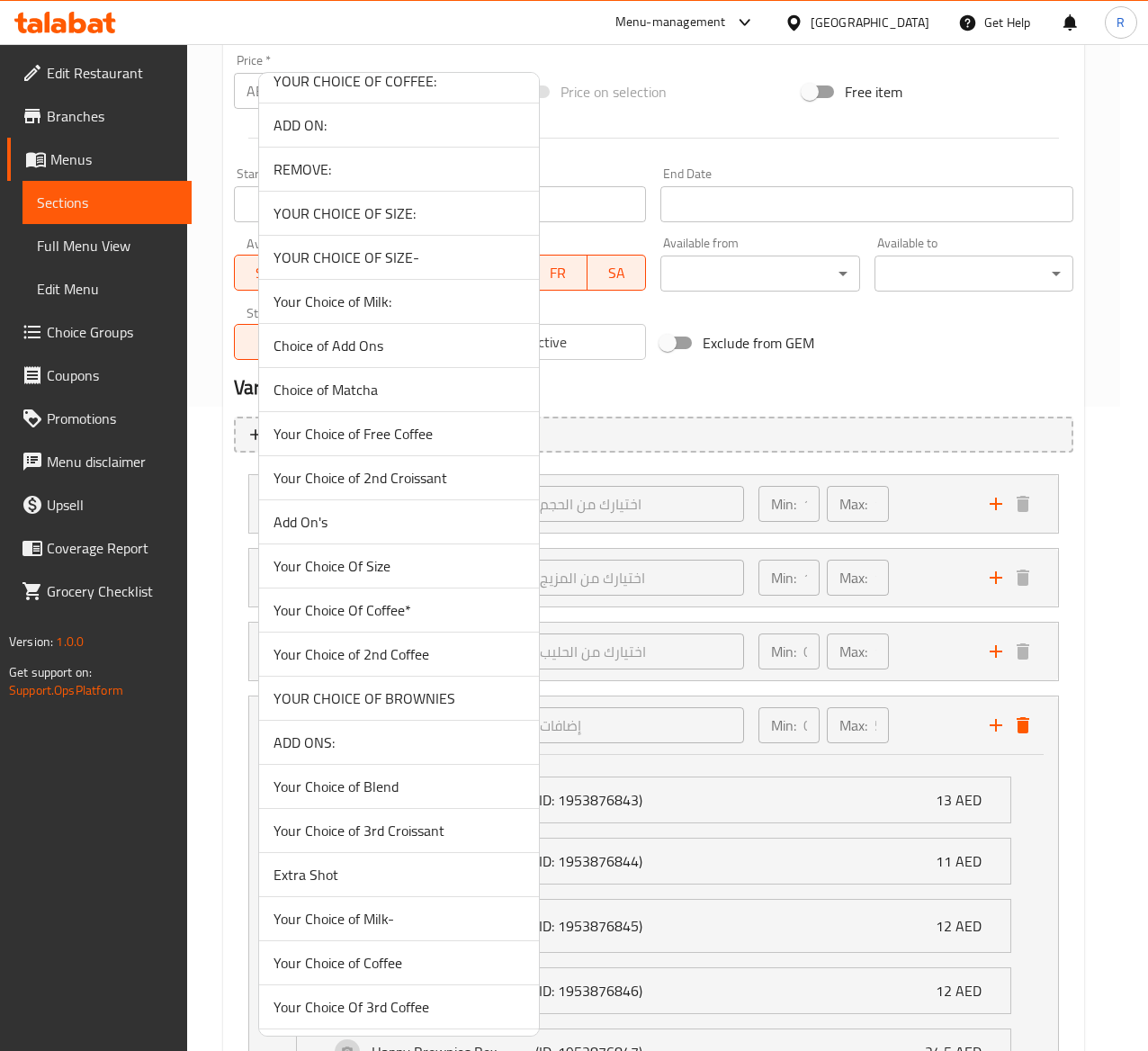
scroll to position [4965, 0]
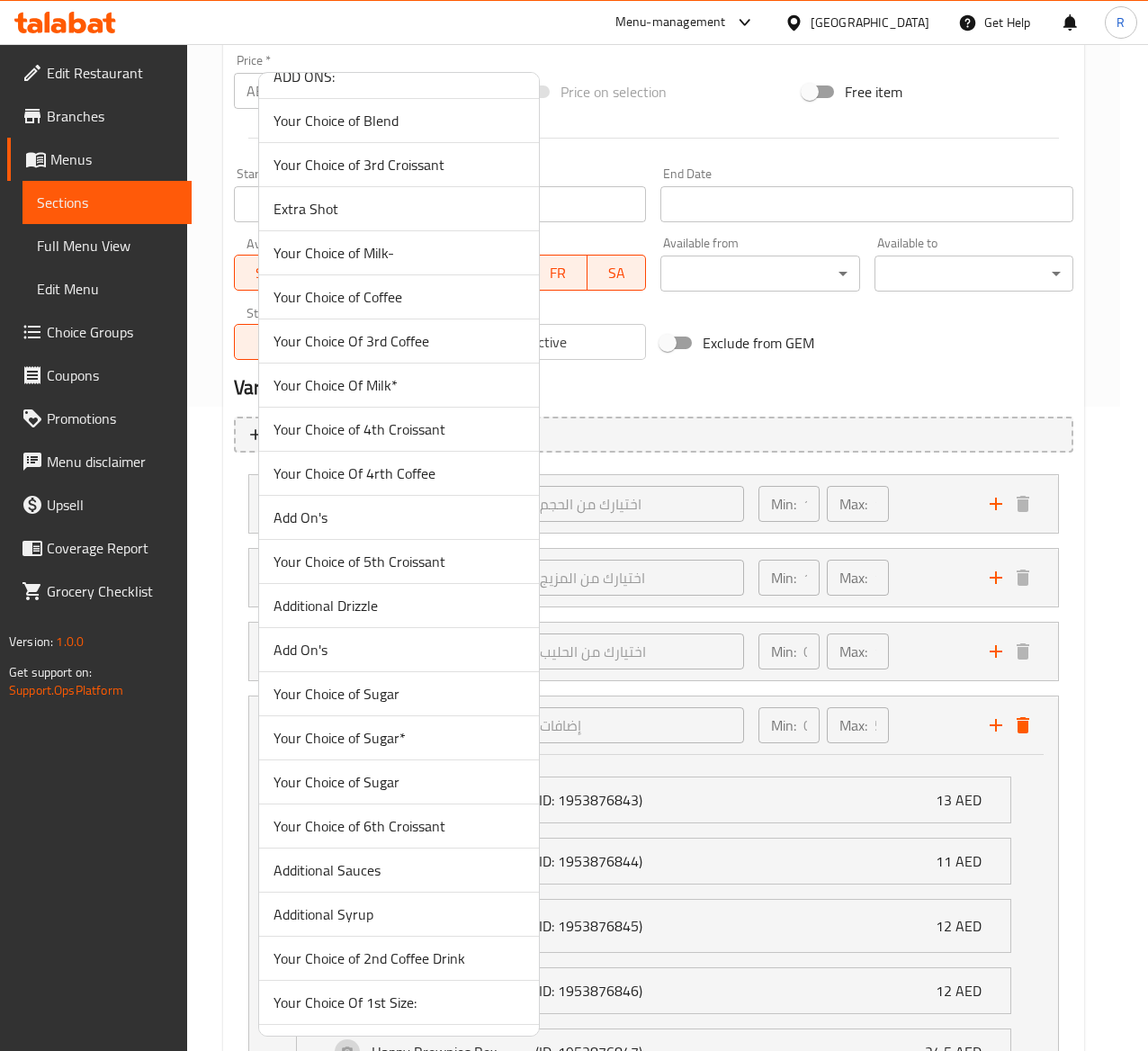
click at [367, 528] on span "Add On's" at bounding box center [399, 518] width 251 height 22
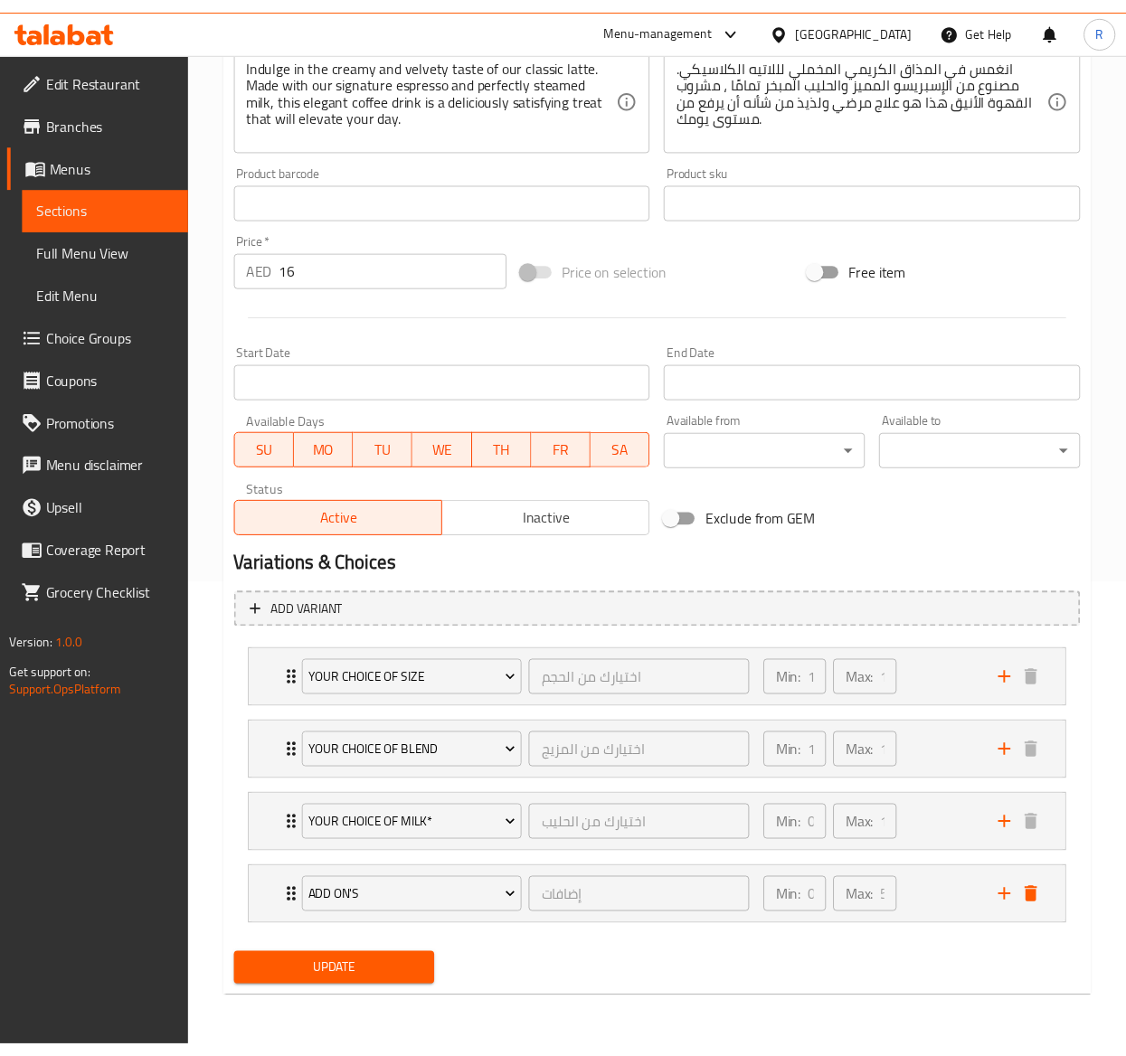
scroll to position [478, 0]
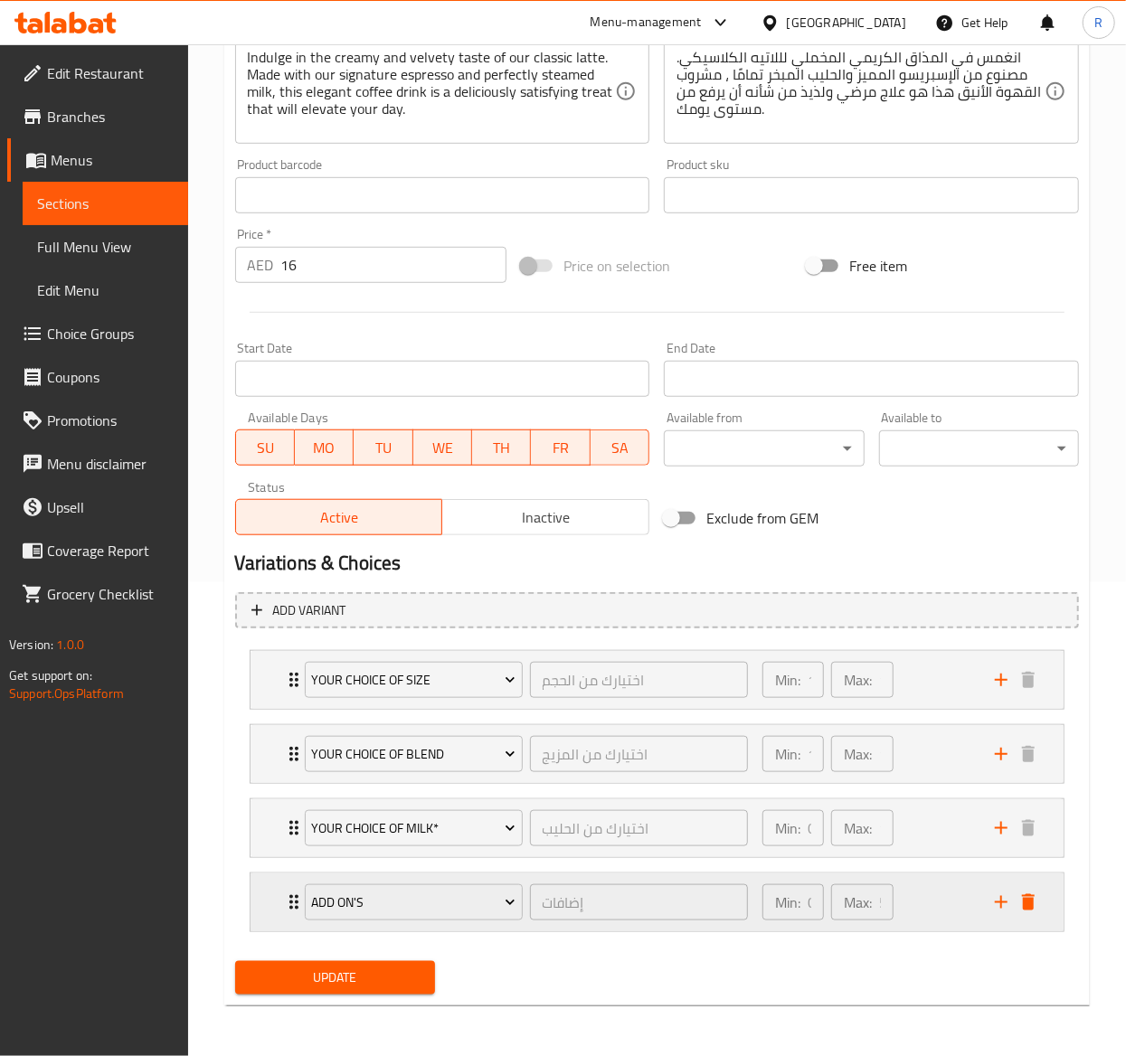
click at [286, 883] on div "Add On's إضافات ​ Min: 0 ​ Max: 5 ​" at bounding box center [662, 903] width 759 height 58
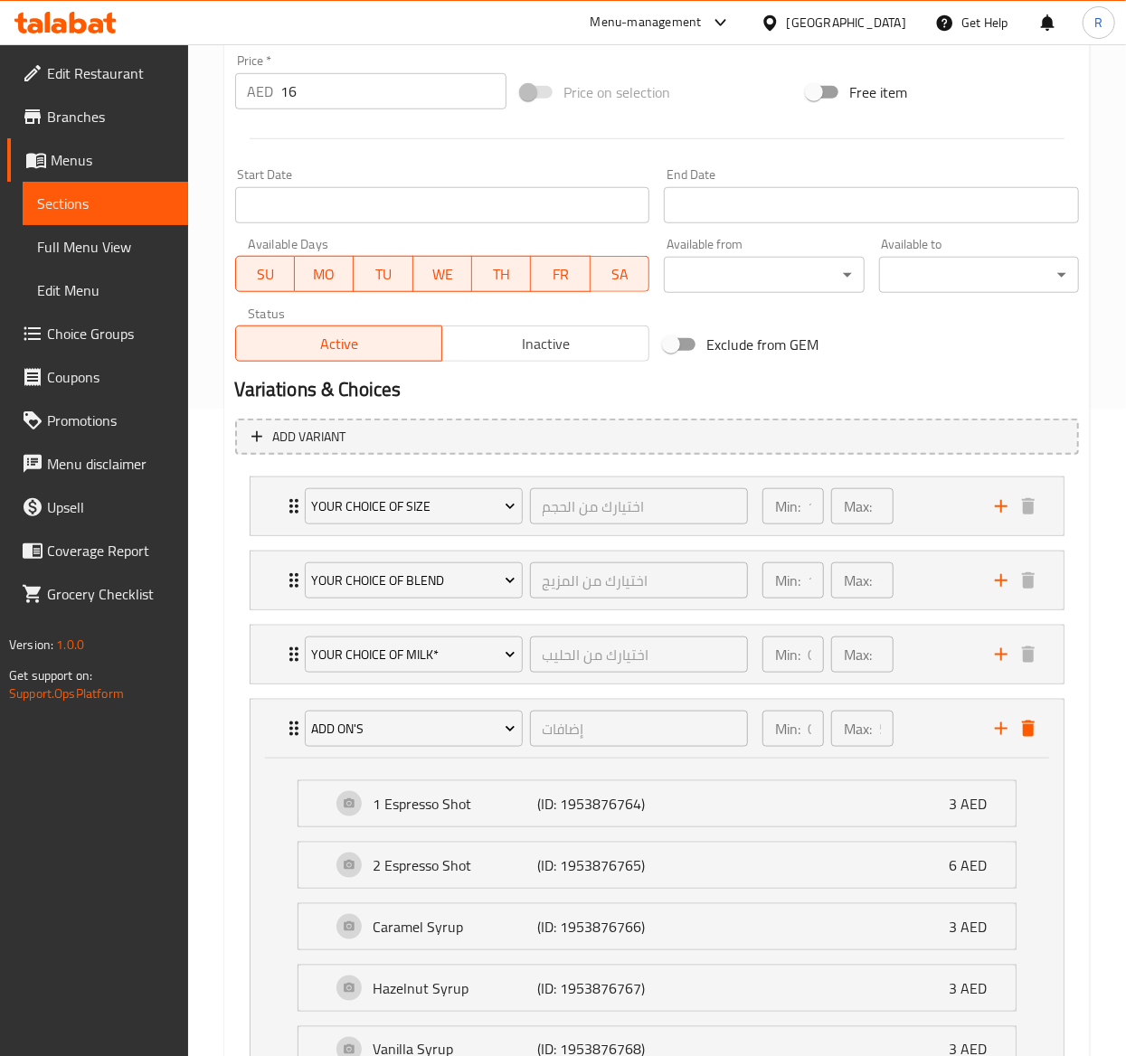
scroll to position [950, 0]
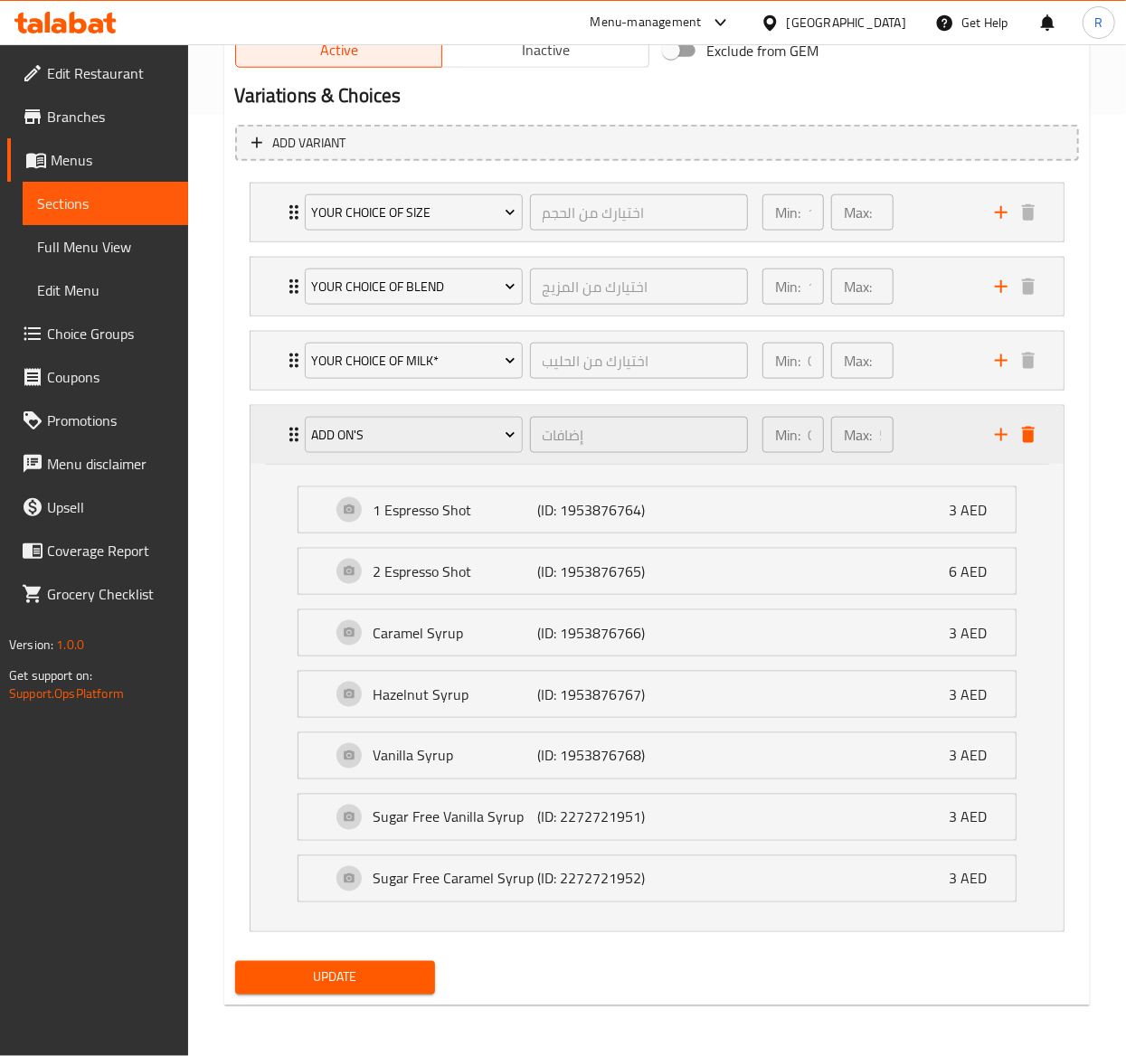
click at [297, 416] on div "Add On's إضافات ​" at bounding box center [526, 435] width 465 height 58
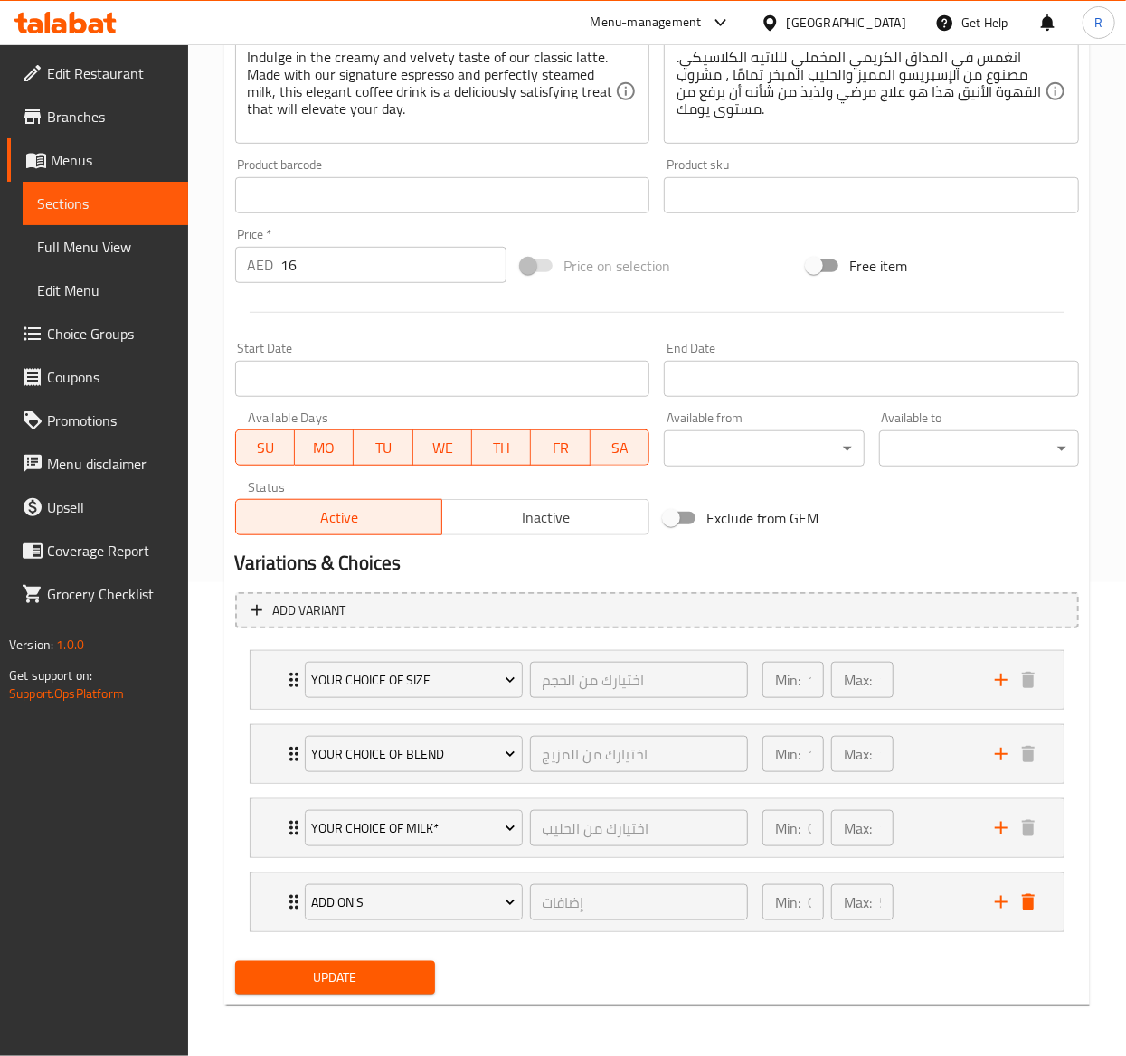
scroll to position [478, 0]
click at [996, 903] on icon "add" at bounding box center [1001, 902] width 13 height 13
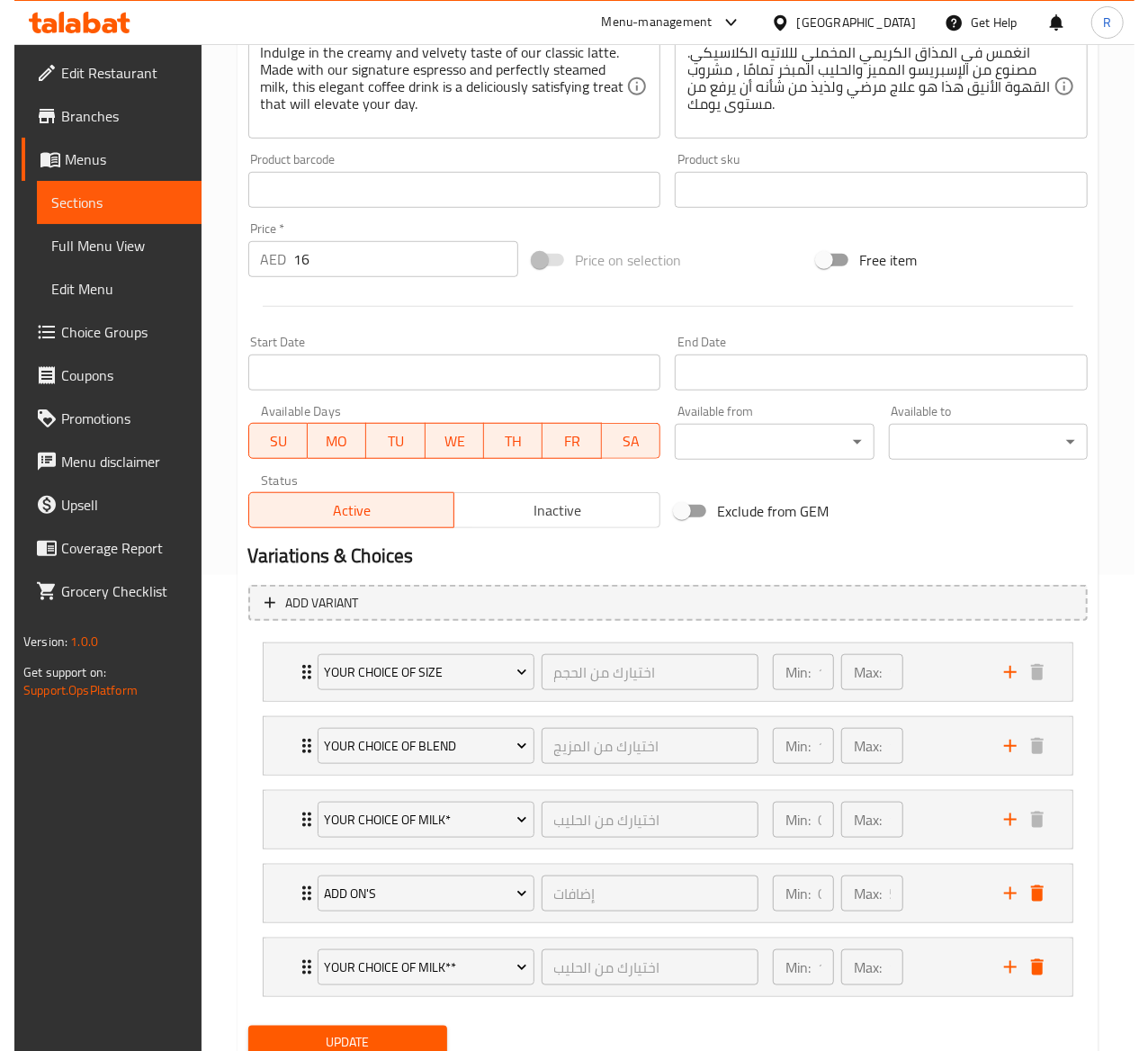
scroll to position [551, 0]
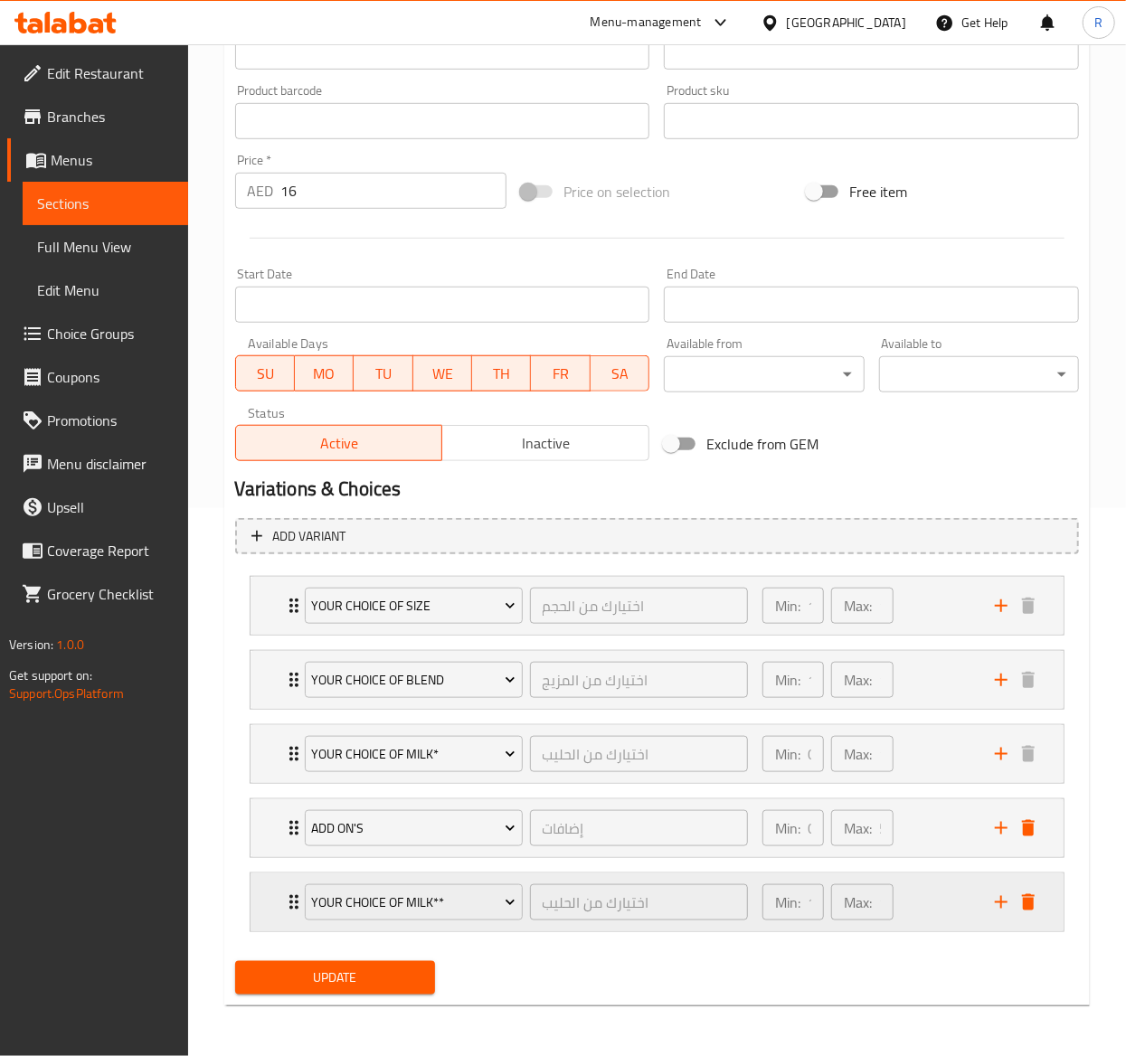
click at [1000, 896] on icon "add" at bounding box center [1001, 902] width 13 height 13
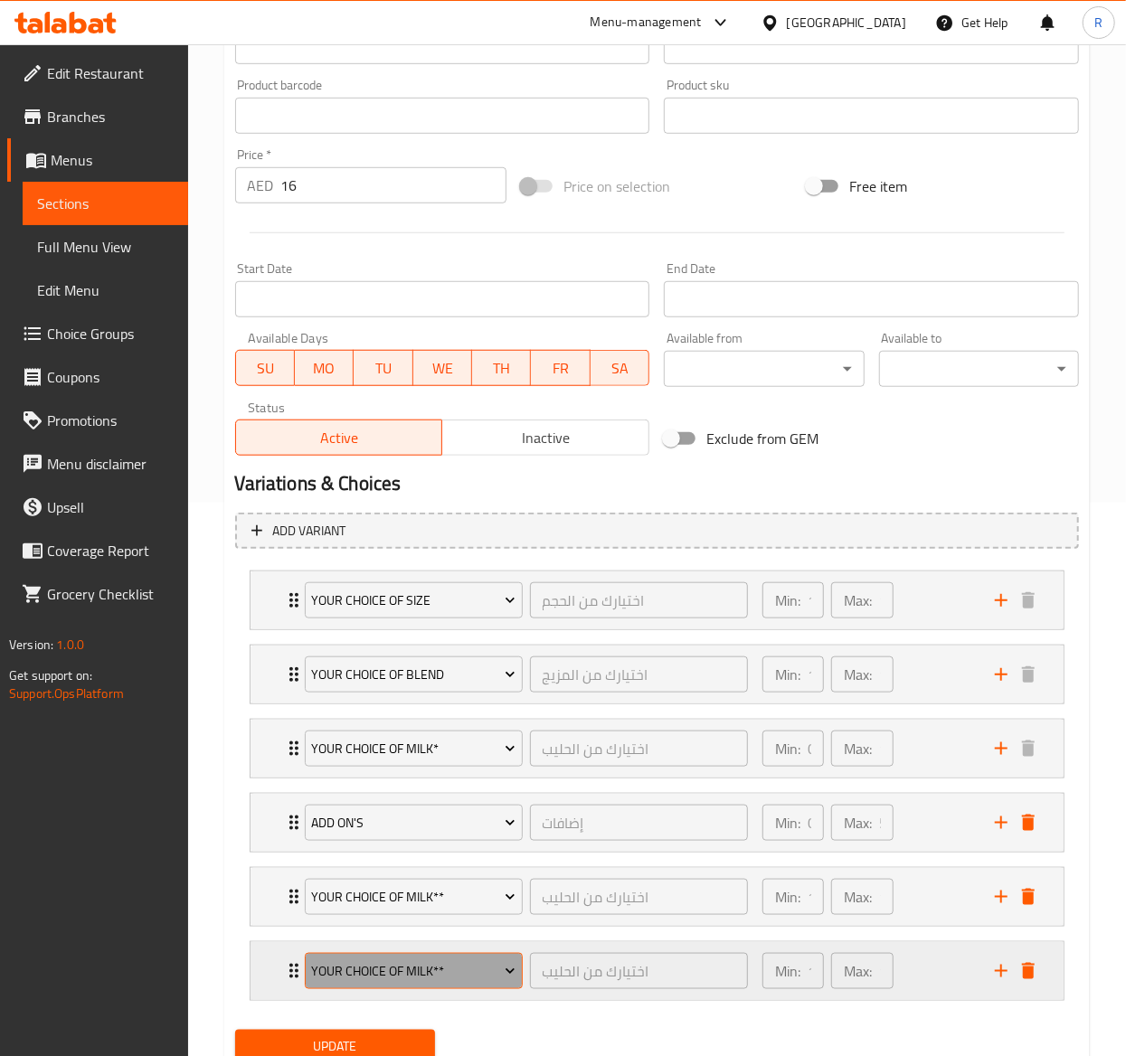
click at [435, 983] on span "Your Choice of Milk**" at bounding box center [413, 972] width 204 height 23
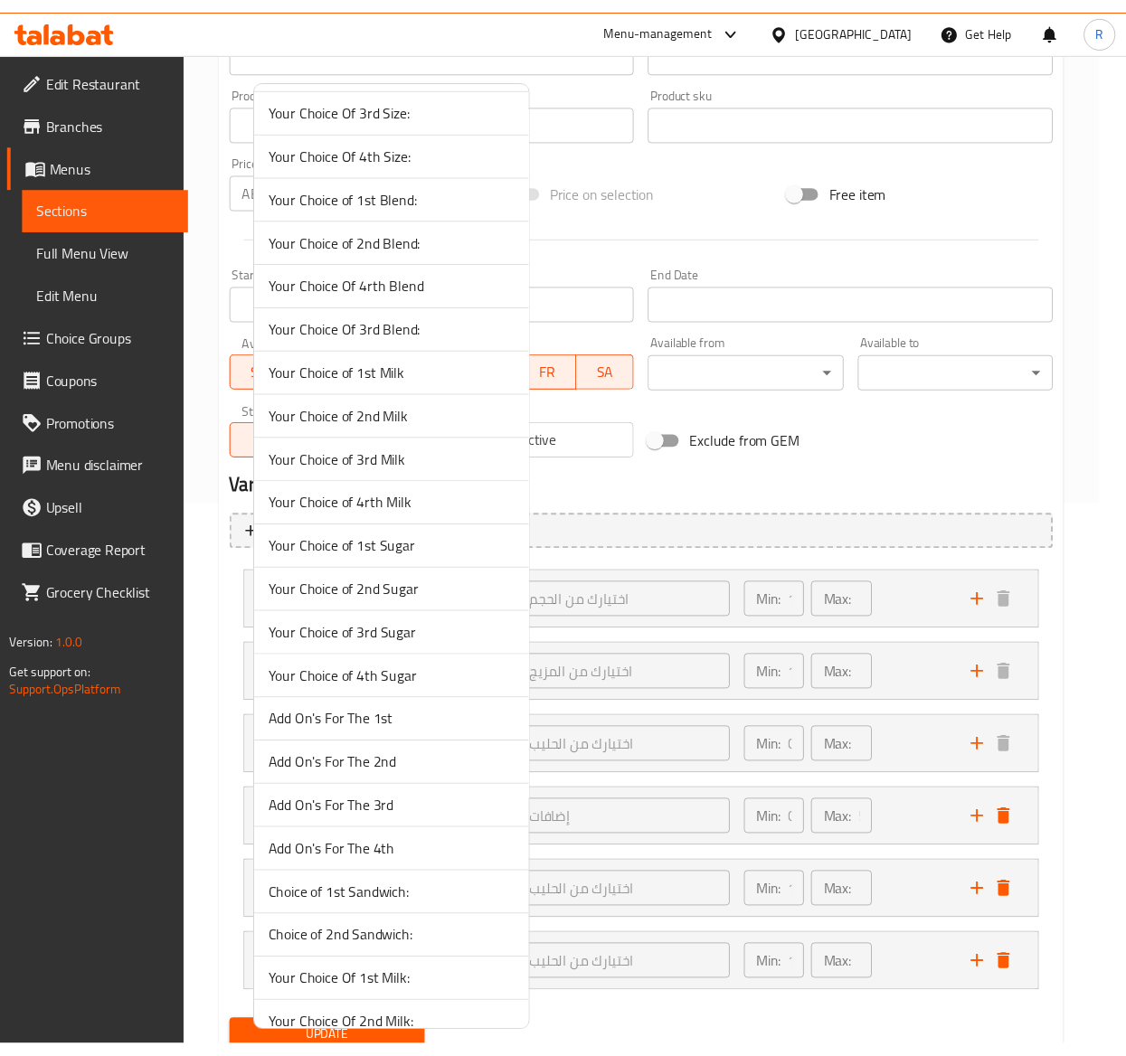
scroll to position [5168, 0]
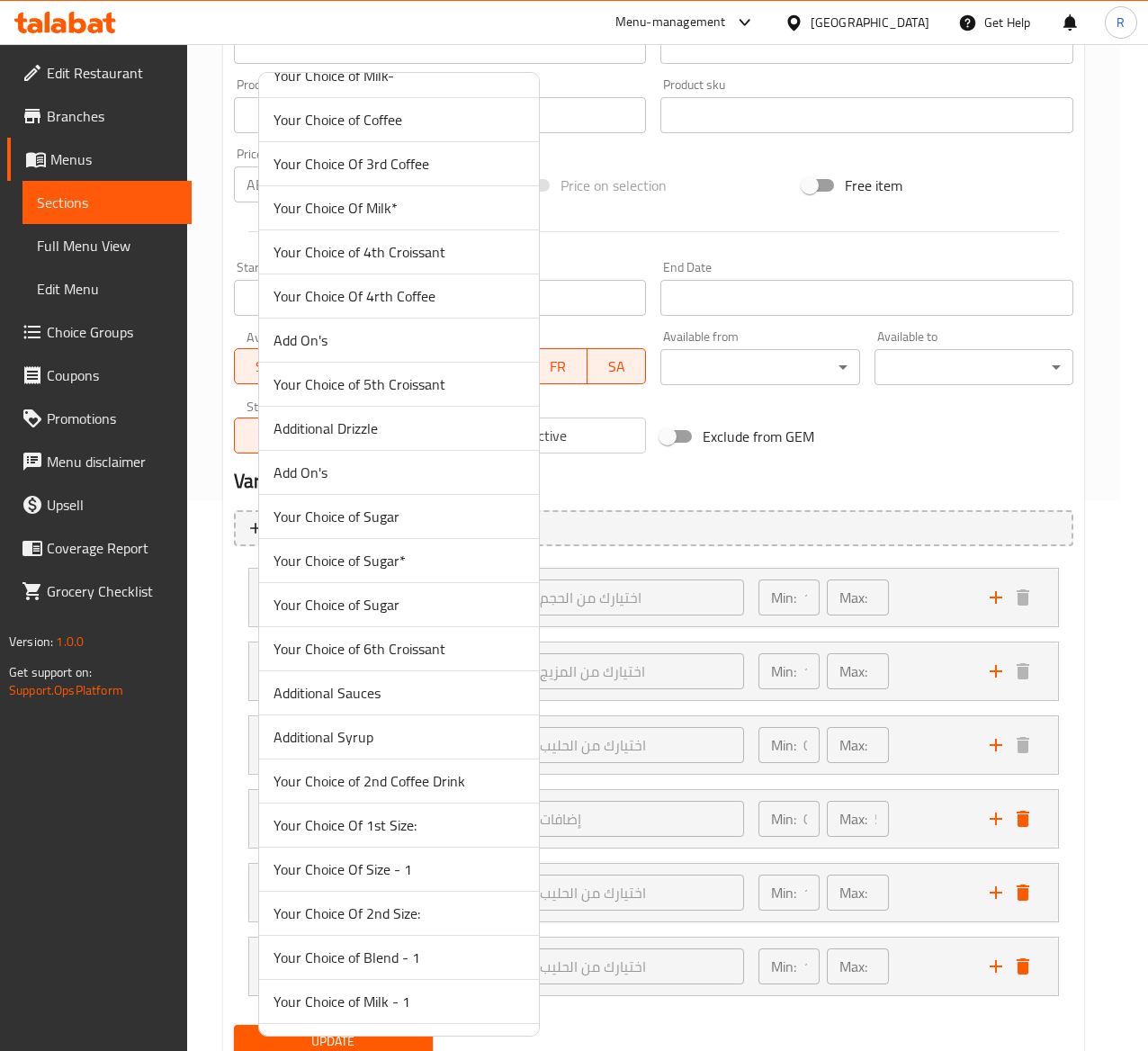
click at [334, 571] on span "Your Choice of Sugar*" at bounding box center [399, 561] width 251 height 22
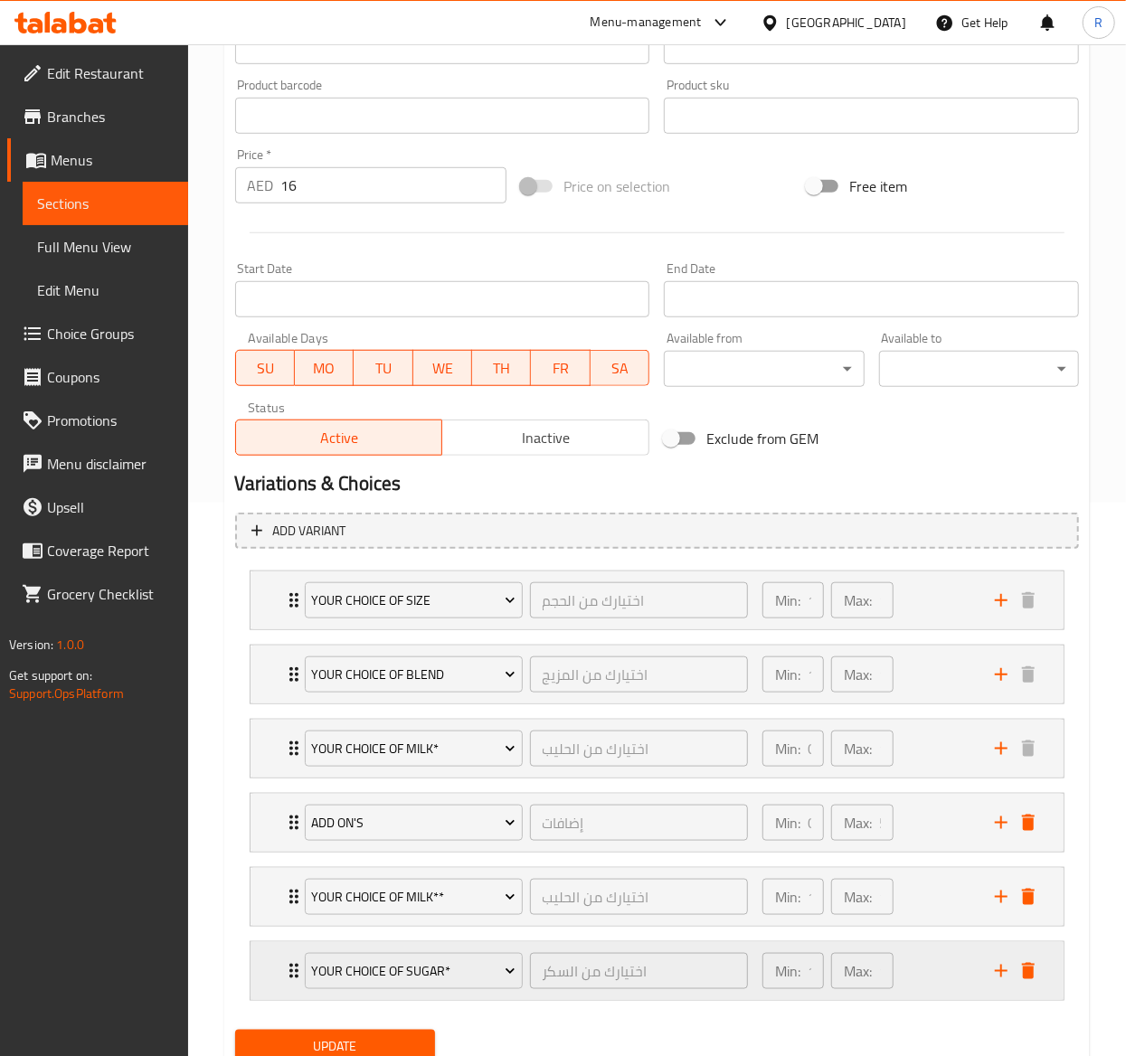
click at [288, 972] on icon "Expand" at bounding box center [294, 972] width 22 height 22
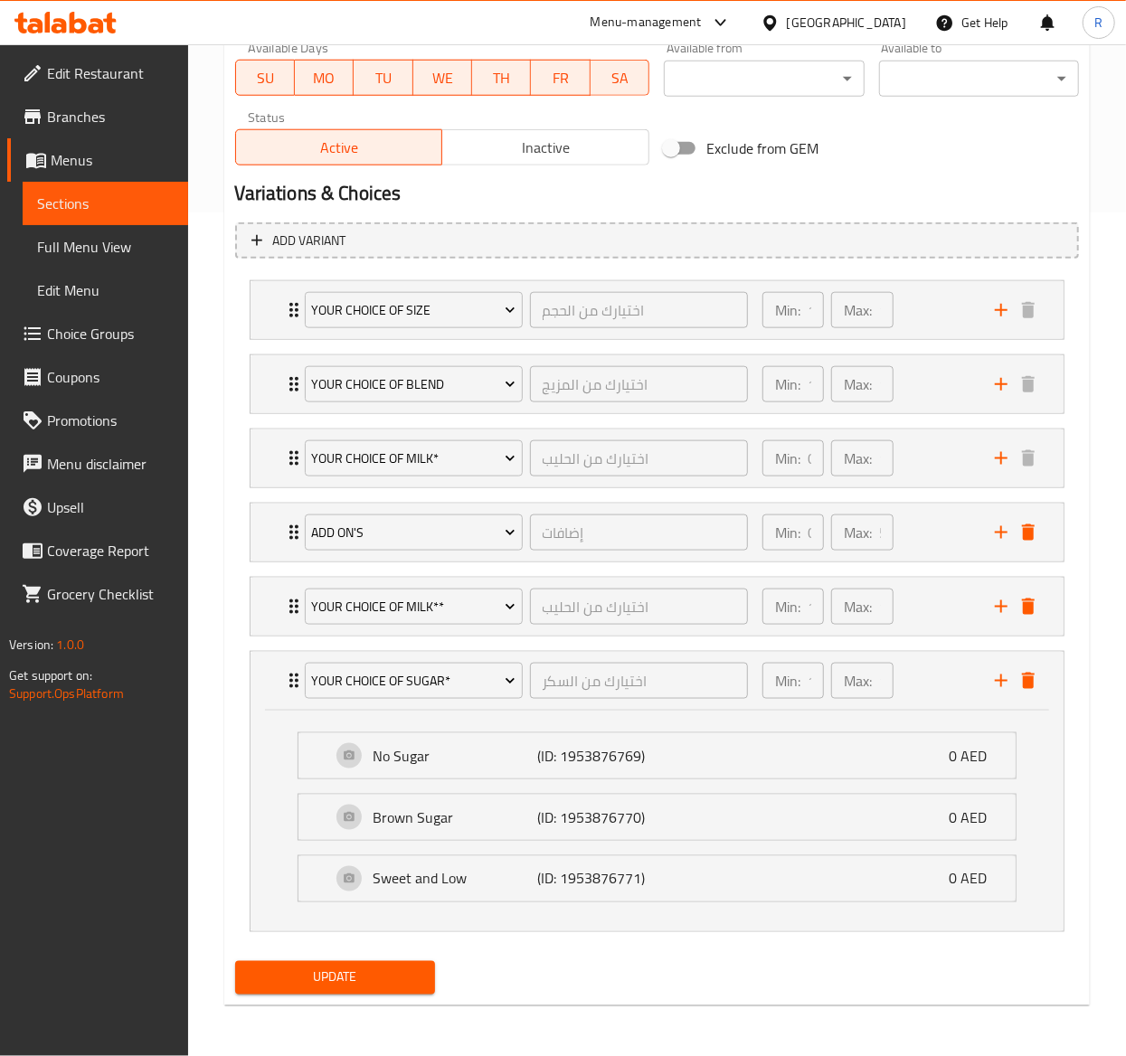
scroll to position [818, 0]
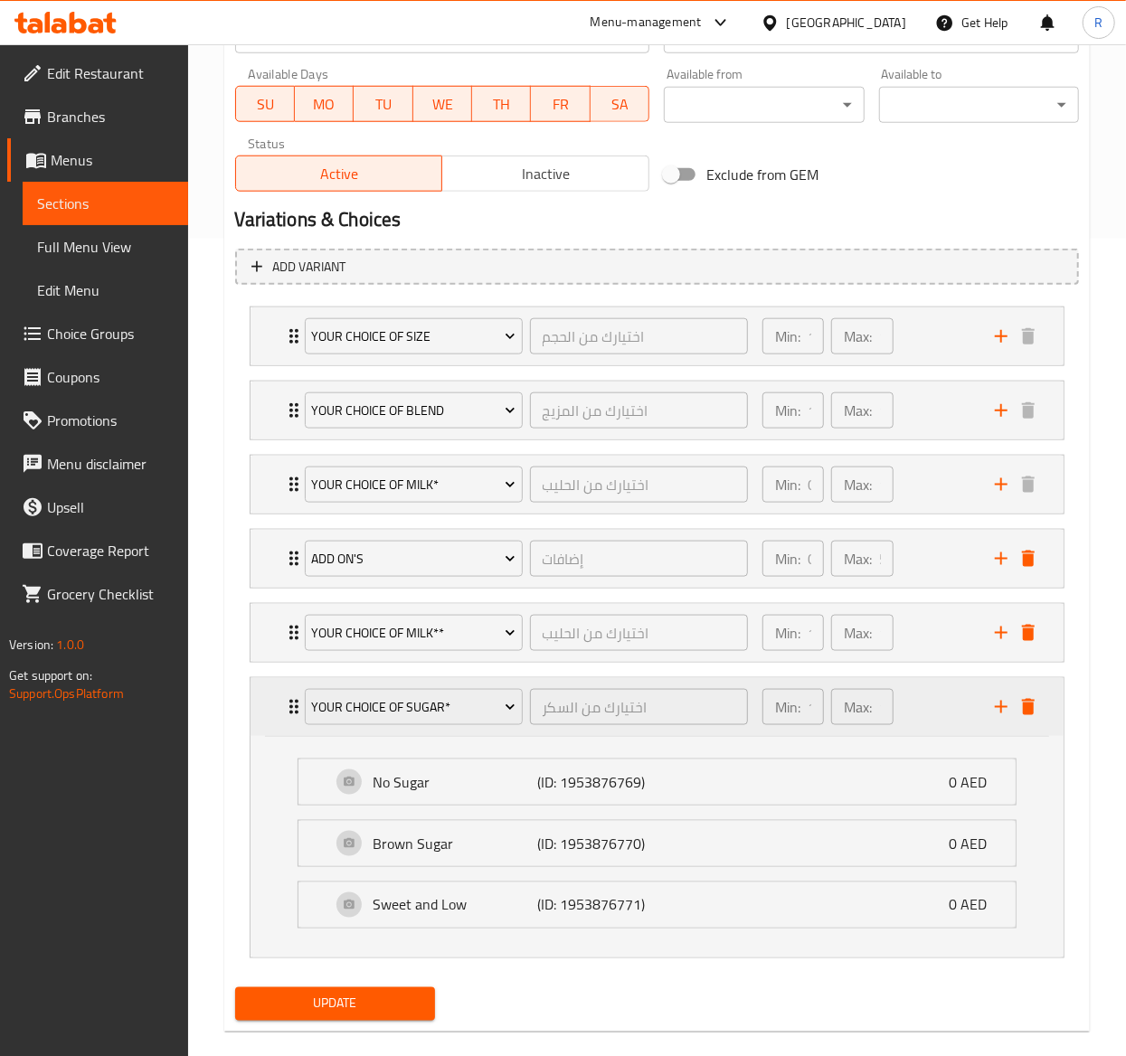
click at [288, 713] on icon "Expand" at bounding box center [294, 707] width 22 height 22
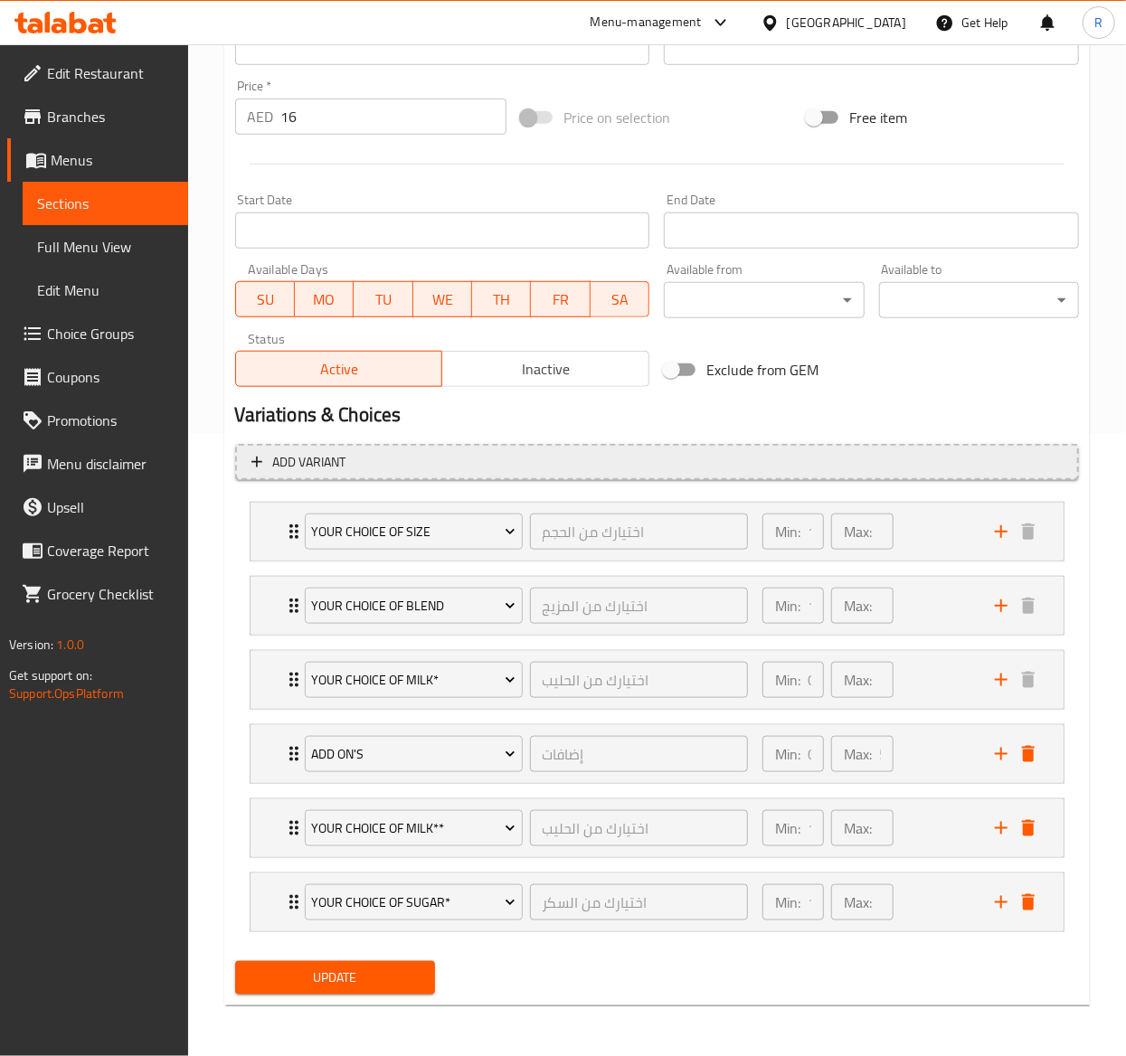
scroll to position [630, 0]
click at [295, 677] on div "Your Choice Of Milk* اختيارك من الحليب ​" at bounding box center [526, 680] width 465 height 58
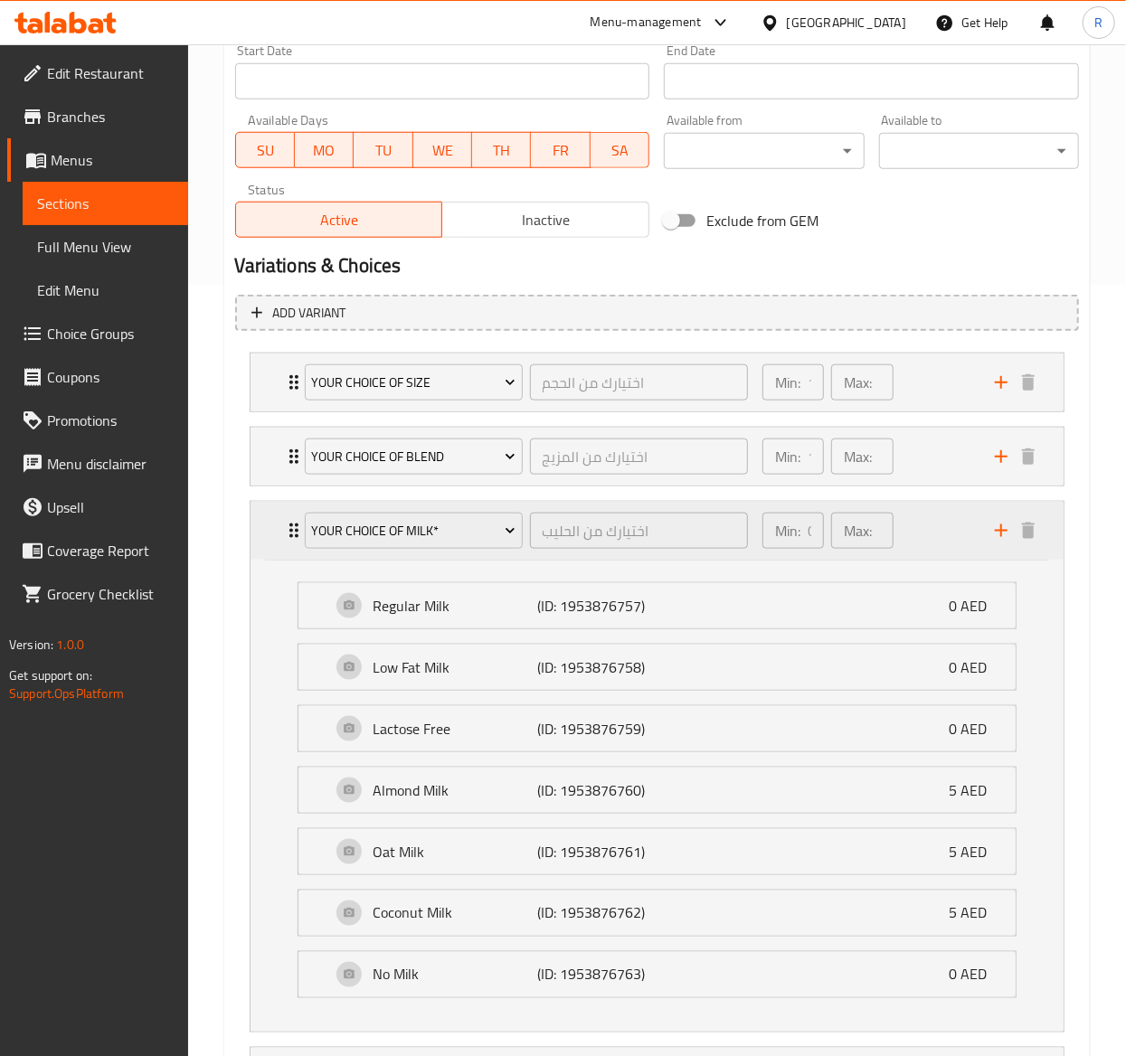
scroll to position [818, 0]
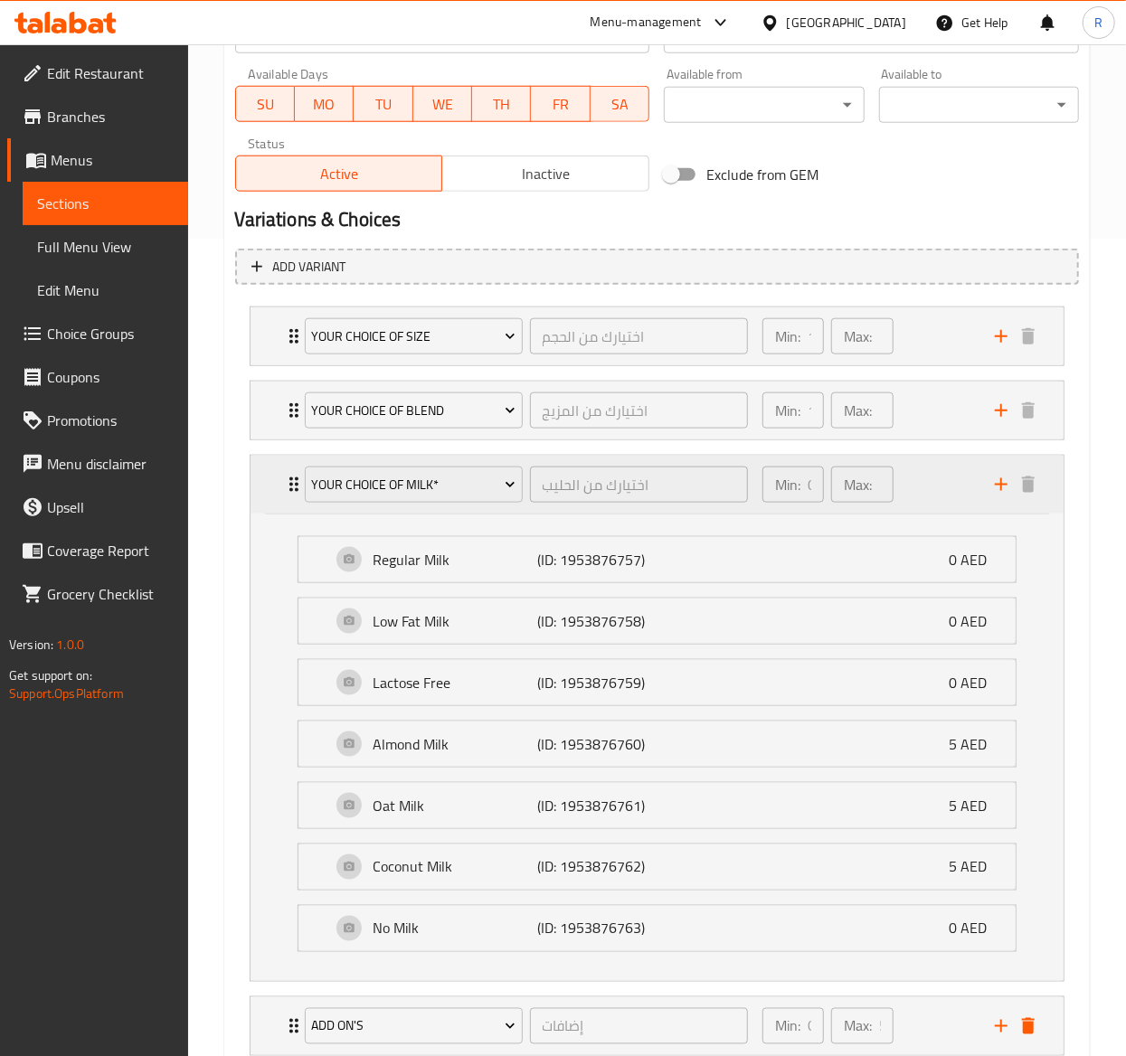
click at [284, 480] on icon "Expand" at bounding box center [294, 485] width 22 height 22
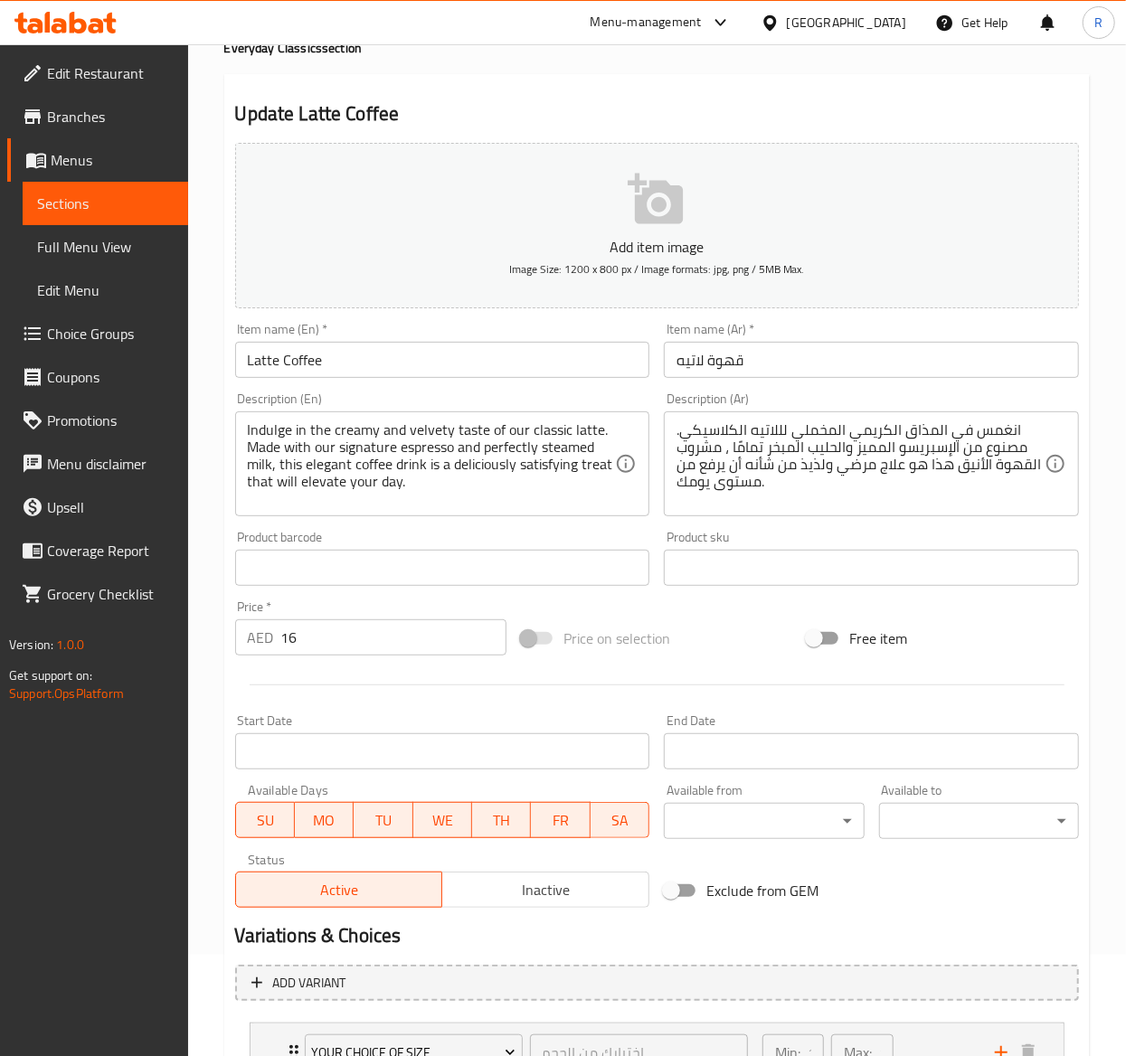
scroll to position [0, 0]
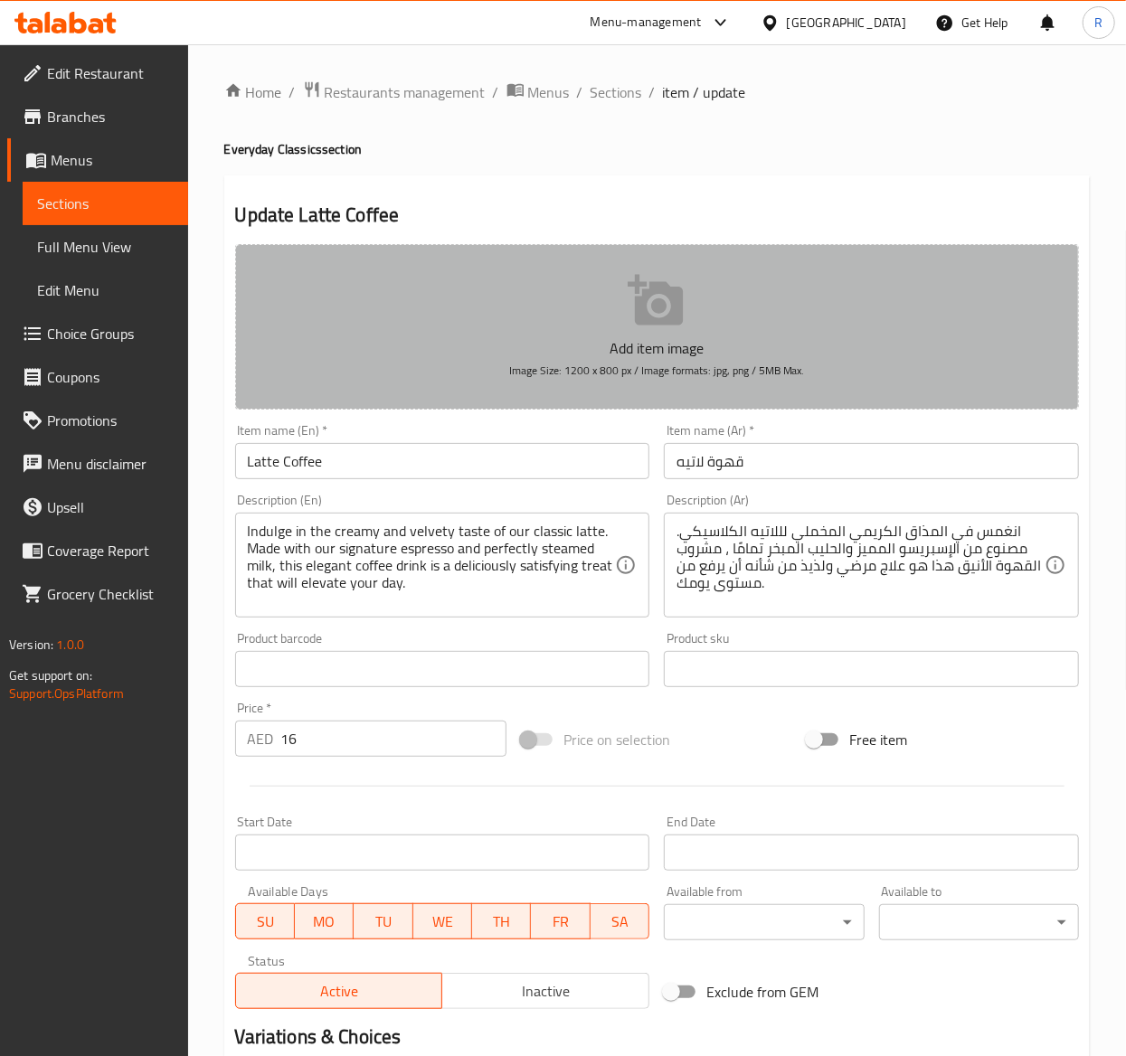
click at [602, 288] on button "Add item image Image Size: 1200 x 800 px / Image formats: jpg, png / 5MB Max." at bounding box center [657, 327] width 844 height 166
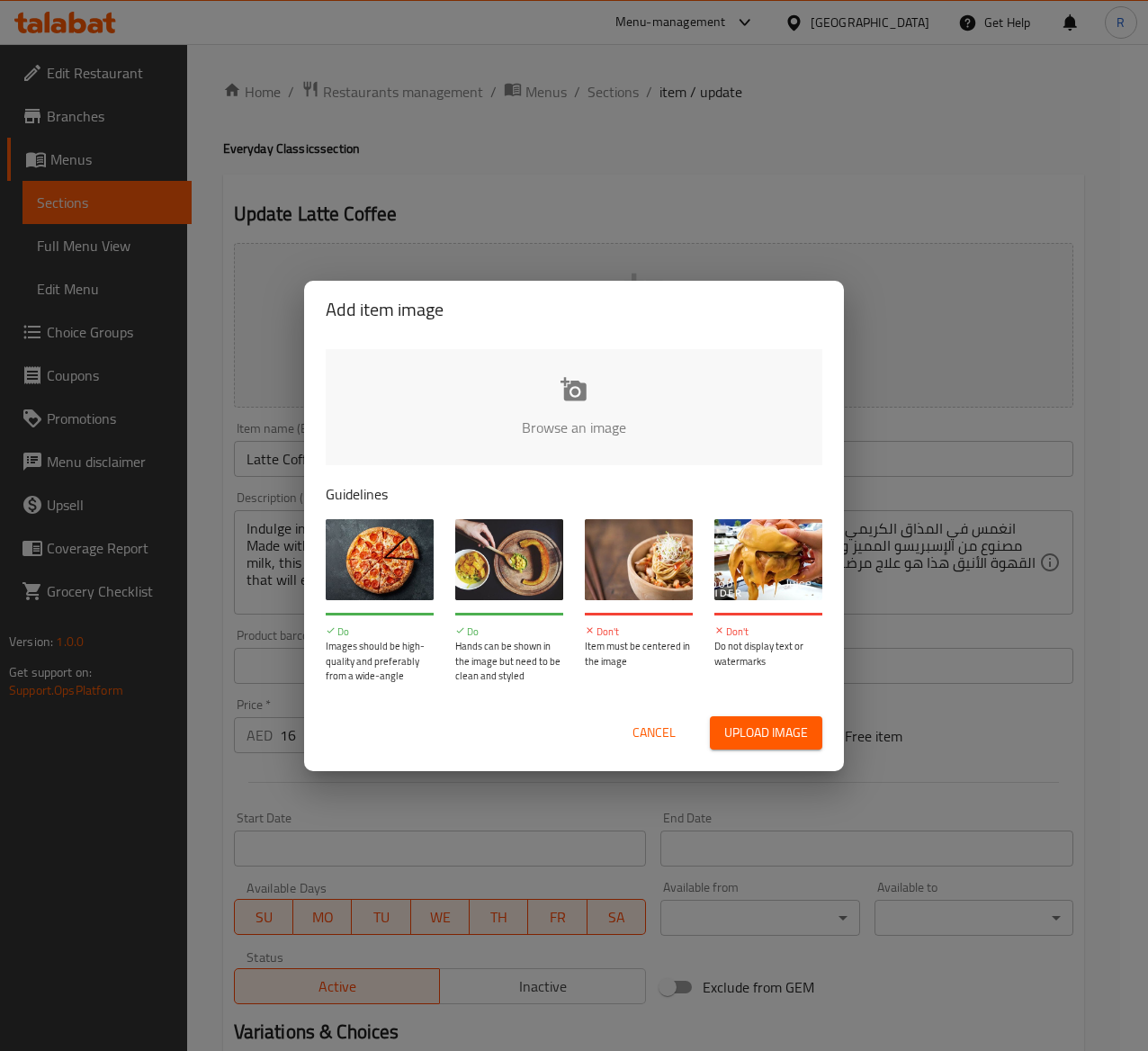
click at [645, 734] on span "Cancel" at bounding box center [654, 733] width 43 height 23
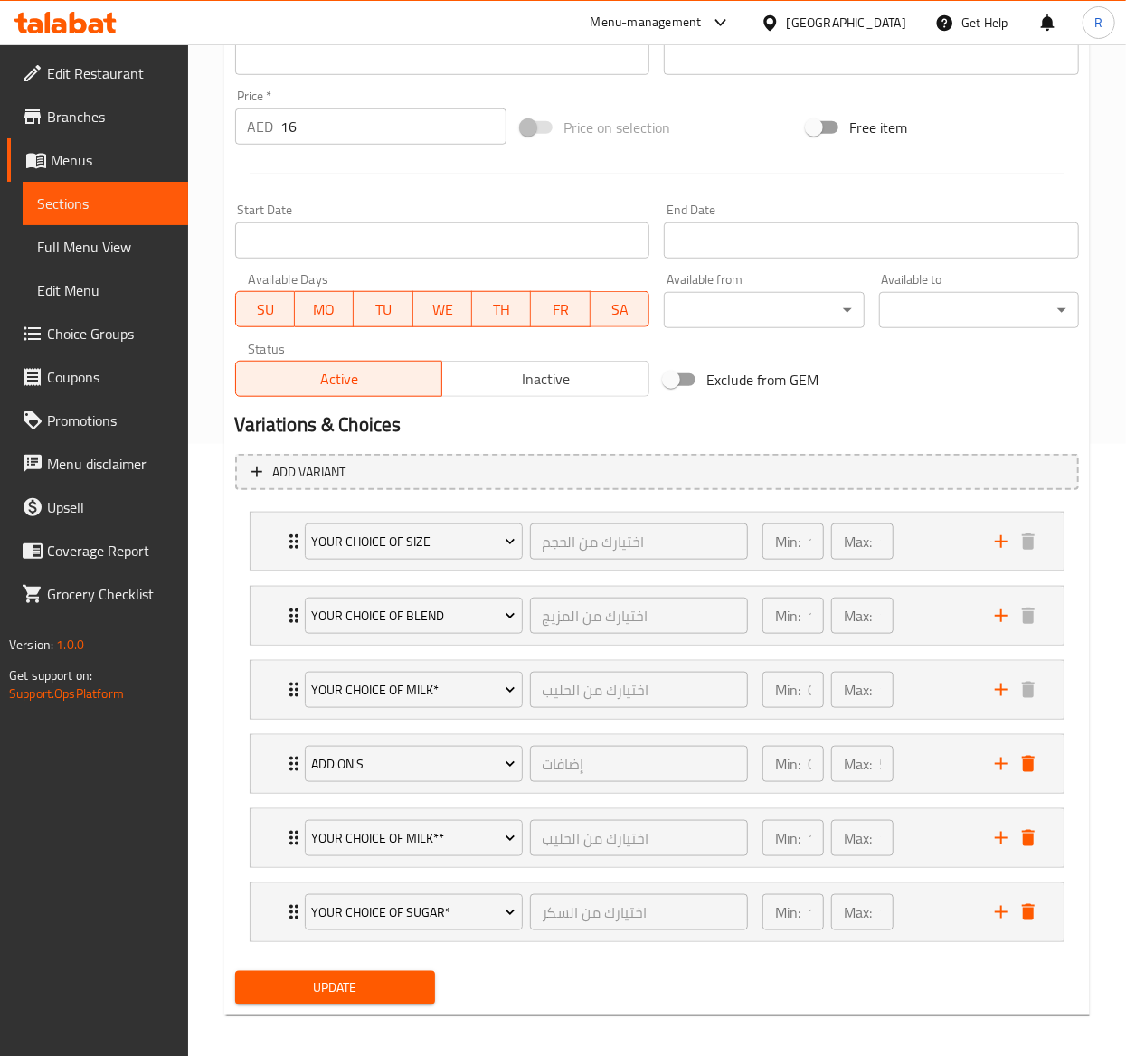
scroll to position [630, 0]
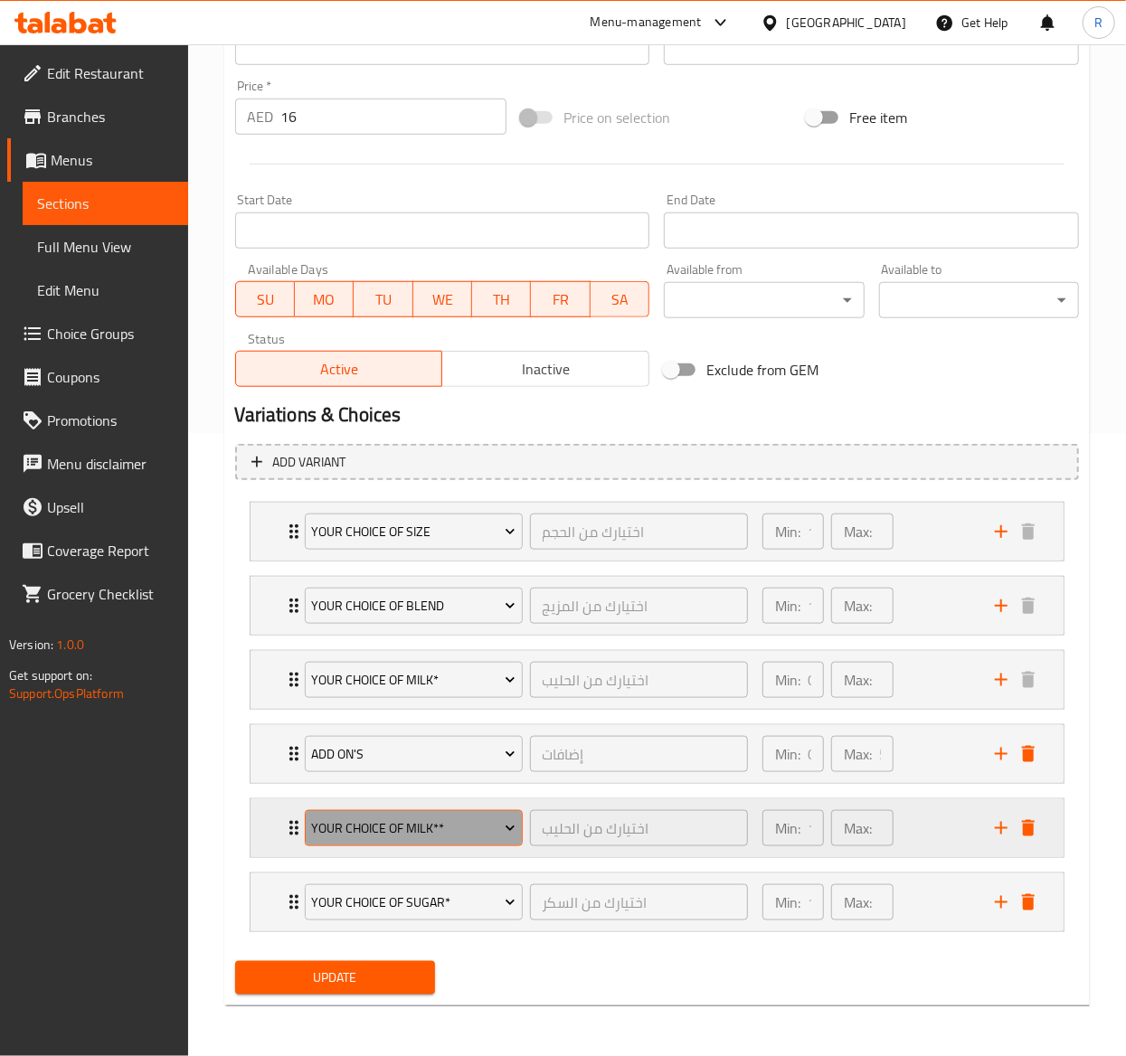
click at [461, 818] on span "Your Choice of Milk**" at bounding box center [413, 829] width 204 height 23
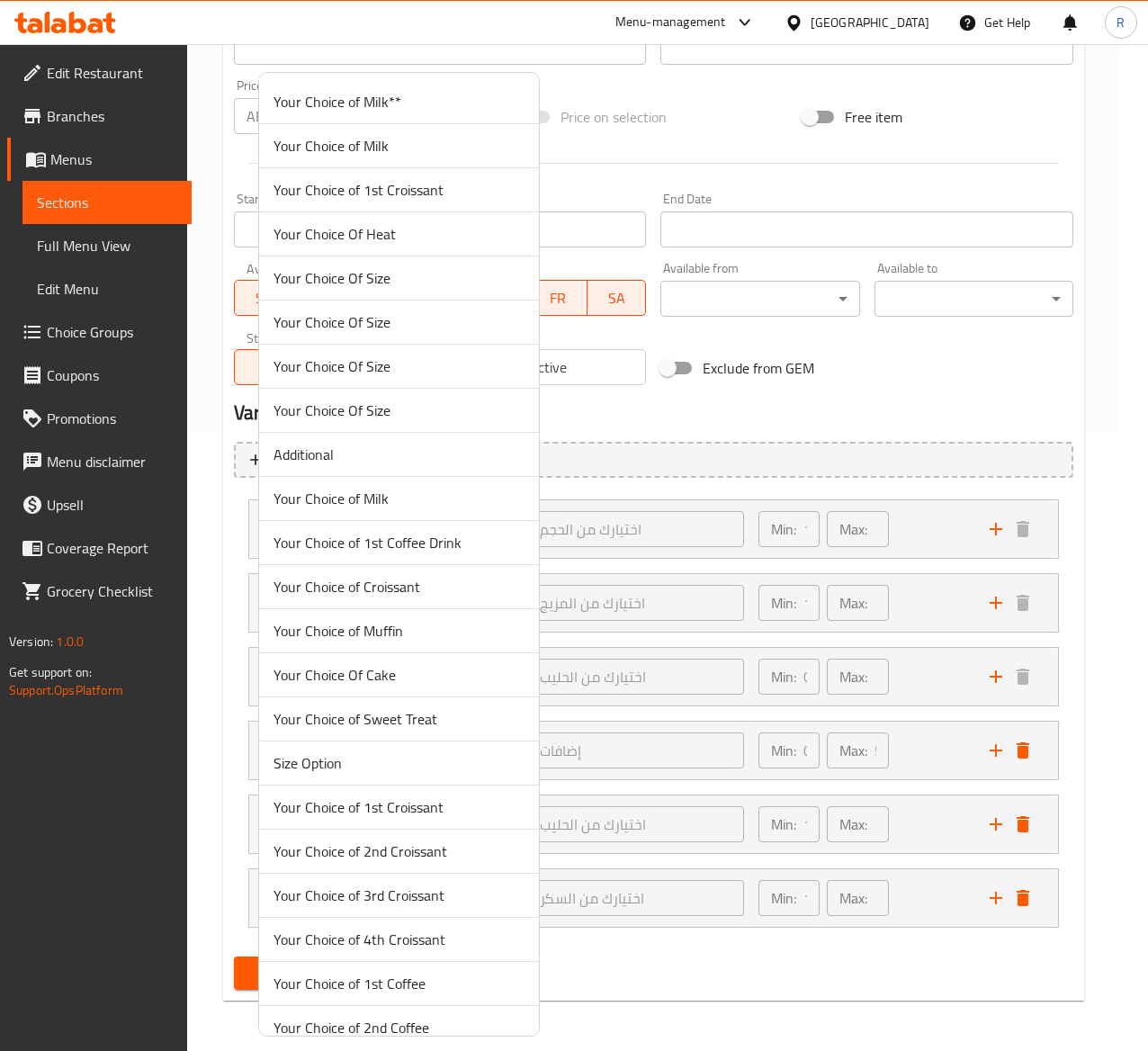
click at [1016, 824] on div at bounding box center [574, 526] width 1148 height 1051
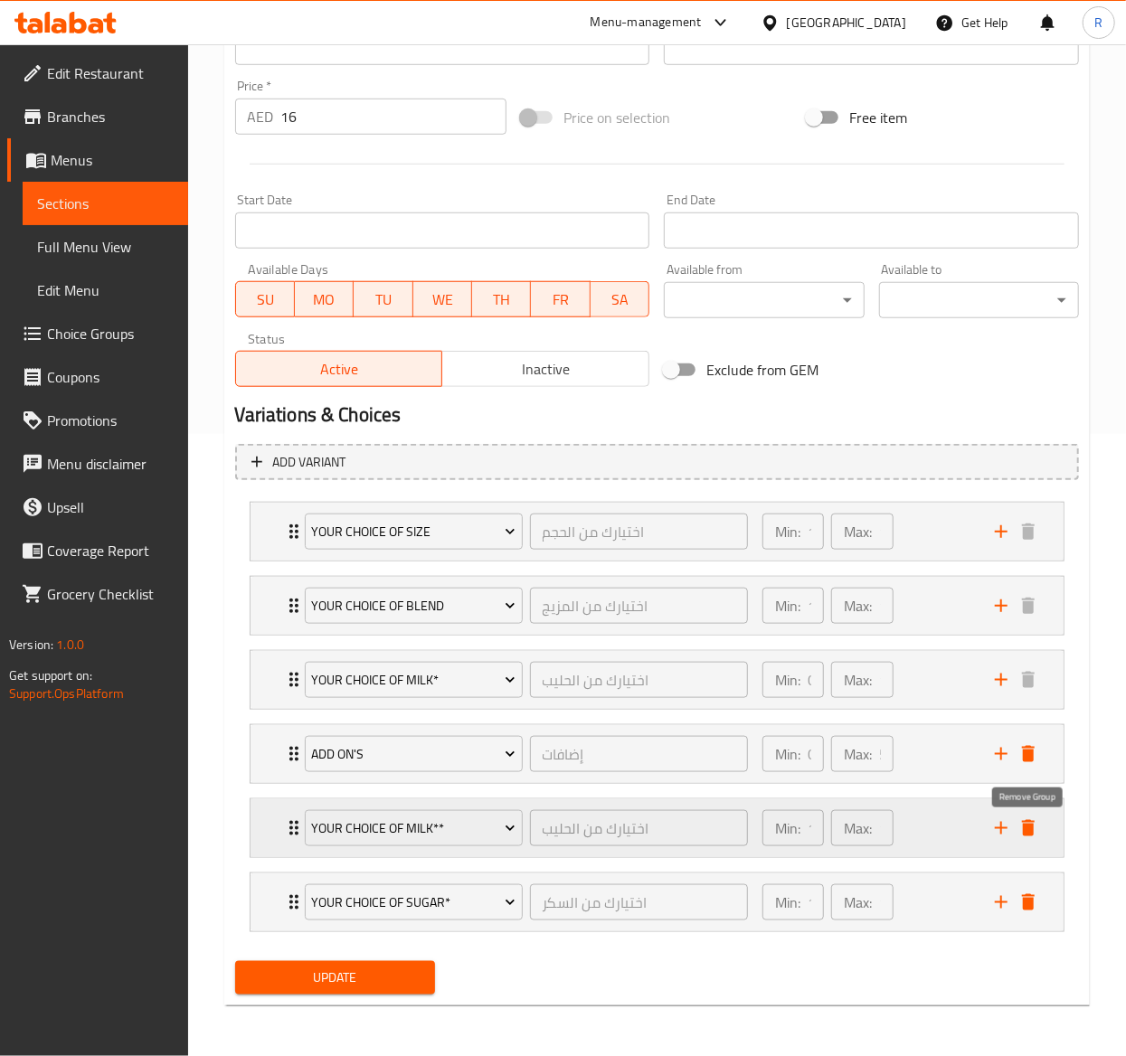
click at [1022, 828] on icon "delete" at bounding box center [1029, 829] width 22 height 22
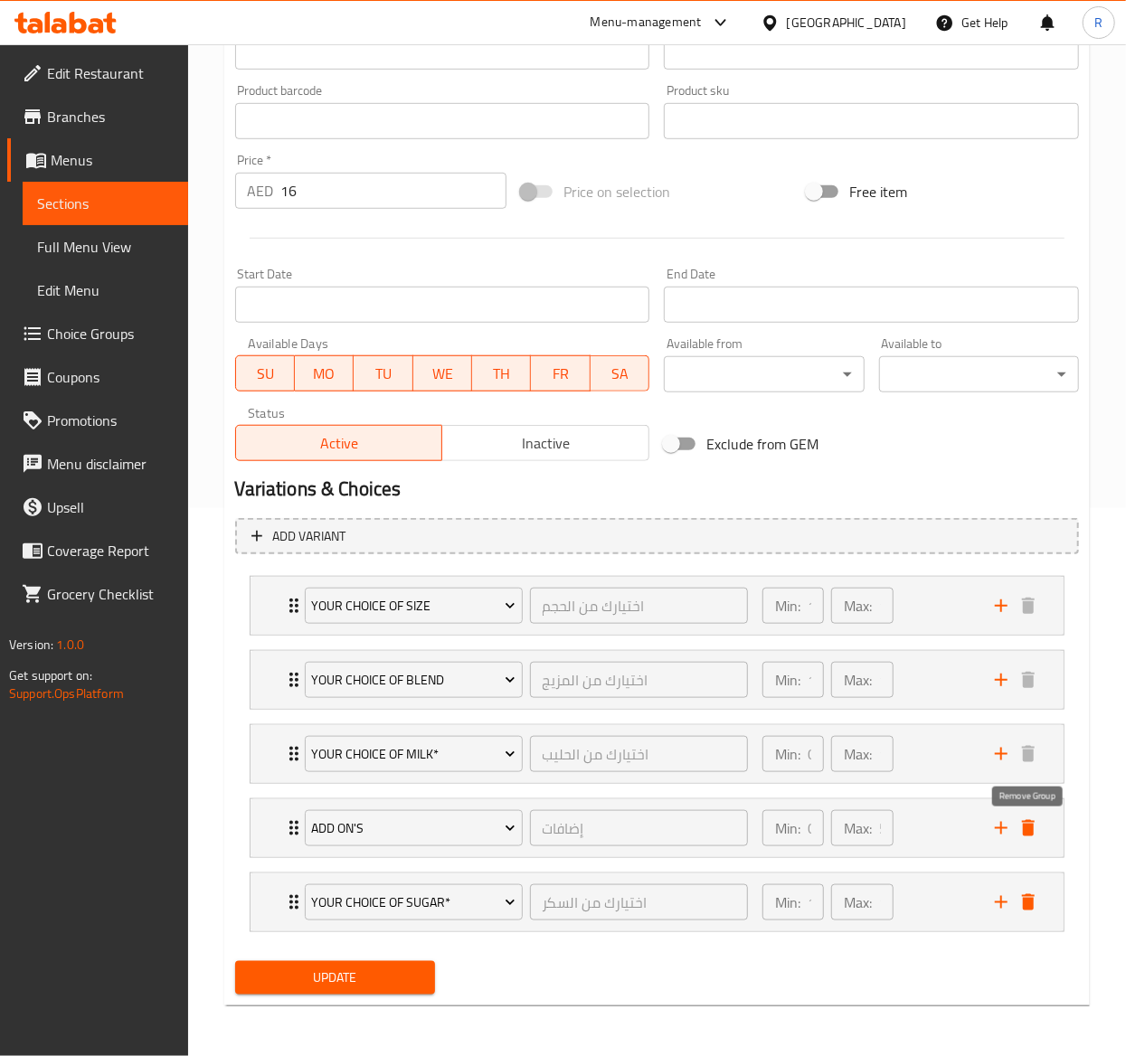
scroll to position [554, 0]
drag, startPoint x: 515, startPoint y: 984, endPoint x: 921, endPoint y: 223, distance: 863.1
click at [921, 223] on div "Add item image Image Size: 1200 x 800 px / Image formats: jpg, png / 5MB Max. I…" at bounding box center [657, 345] width 858 height 1313
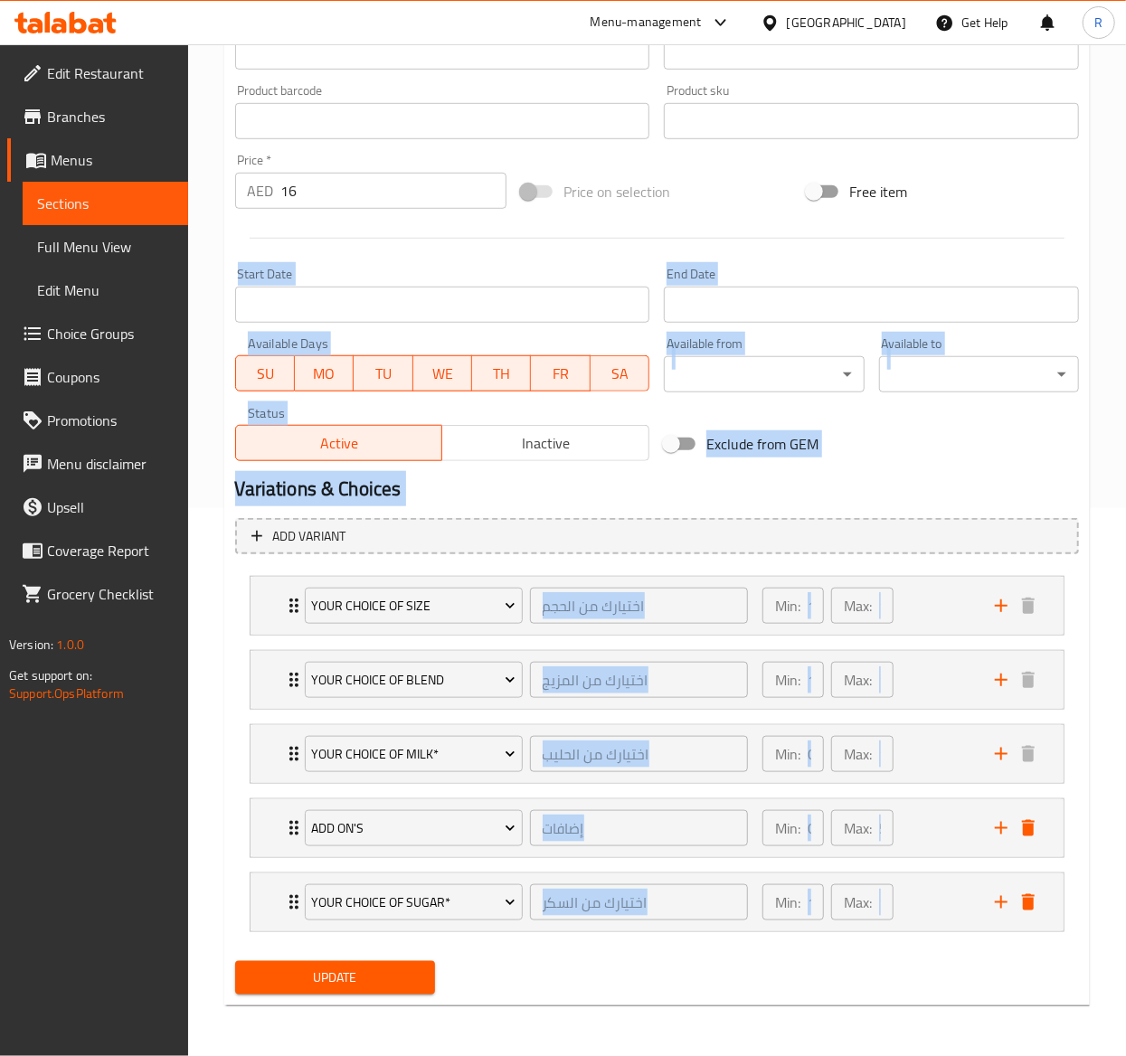
click at [651, 964] on div "Update" at bounding box center [657, 978] width 858 height 48
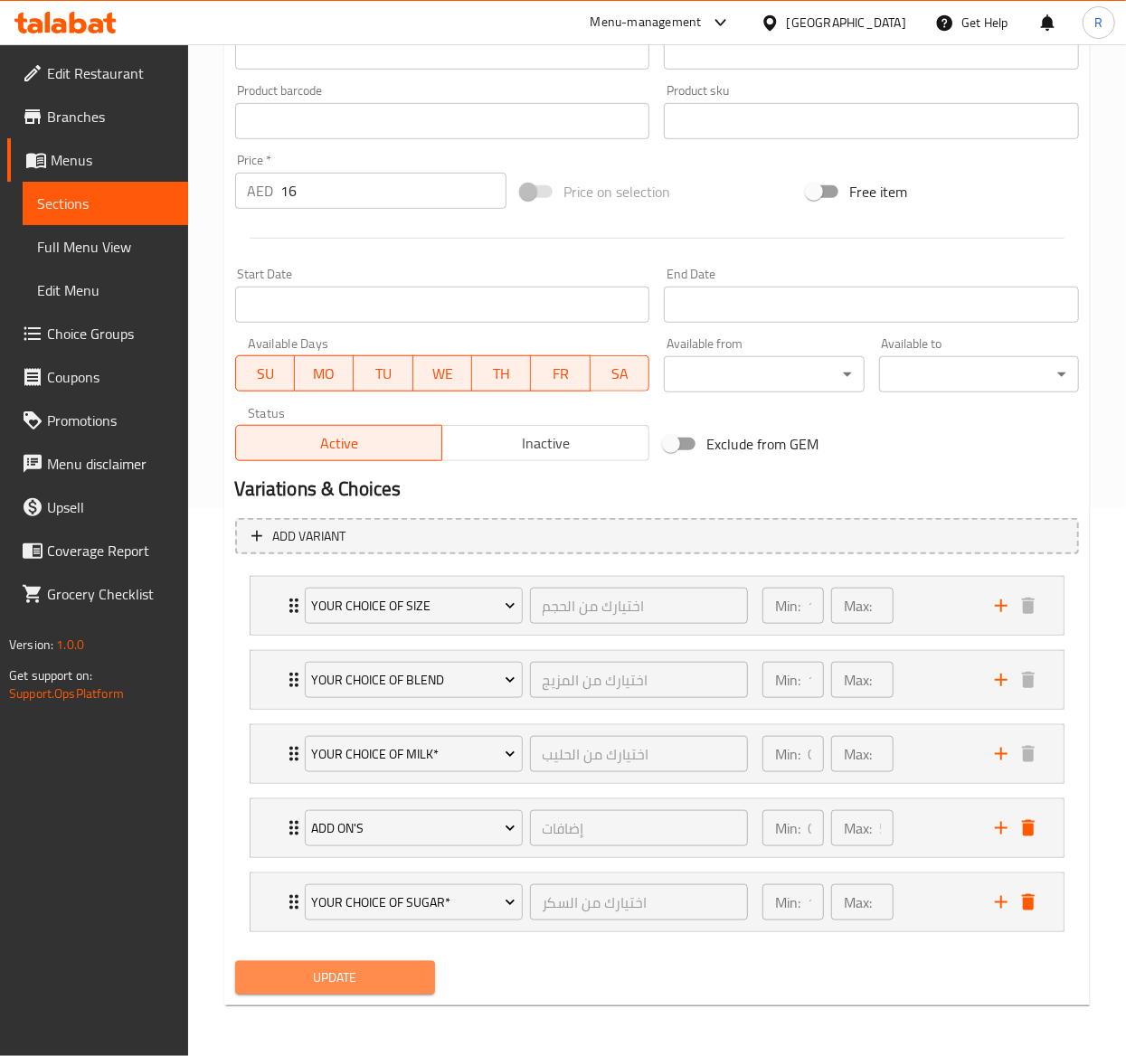
click at [366, 983] on span "Update" at bounding box center [335, 978] width 171 height 23
click at [360, 977] on span "Update" at bounding box center [335, 978] width 171 height 23
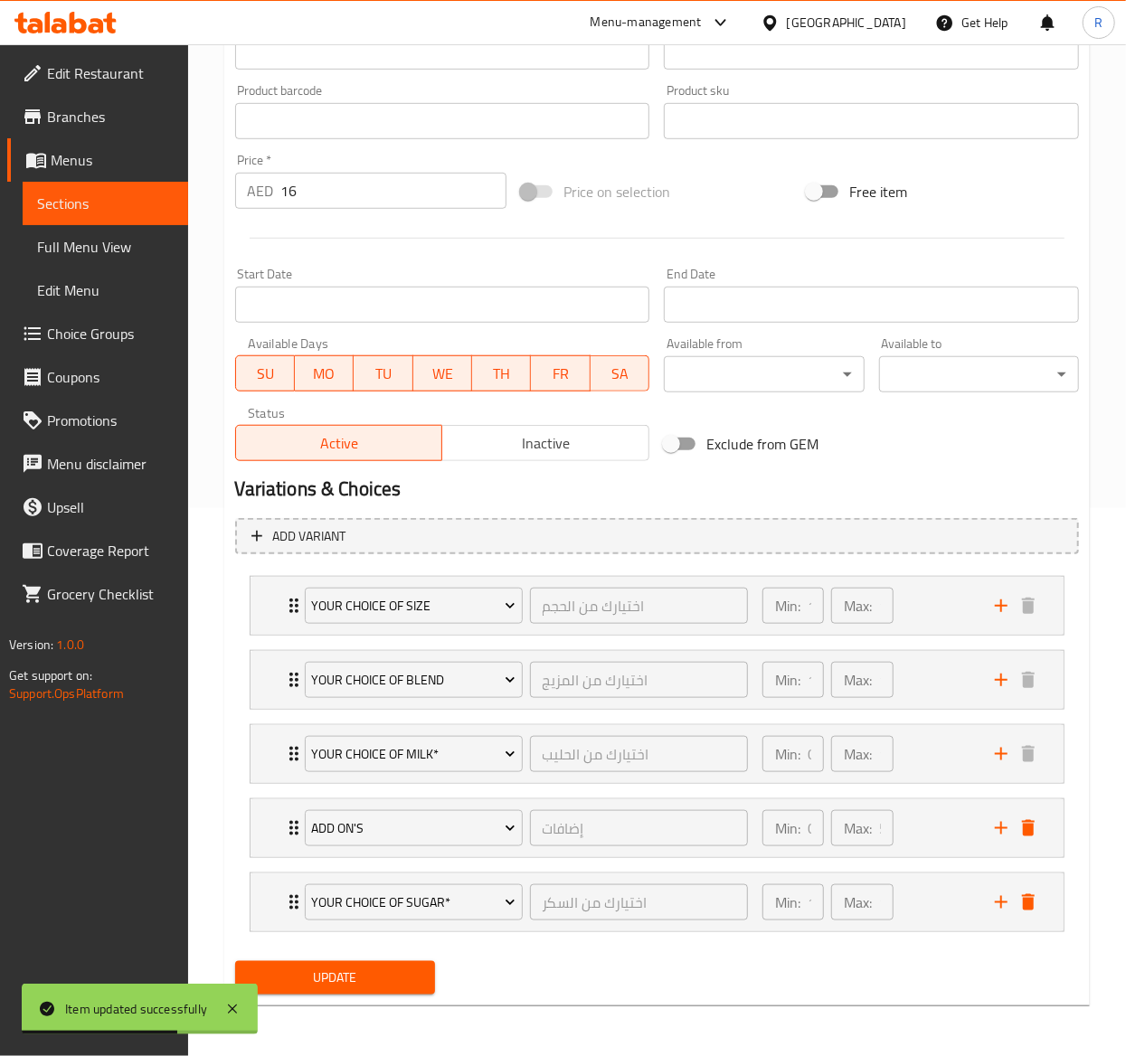
scroll to position [0, 0]
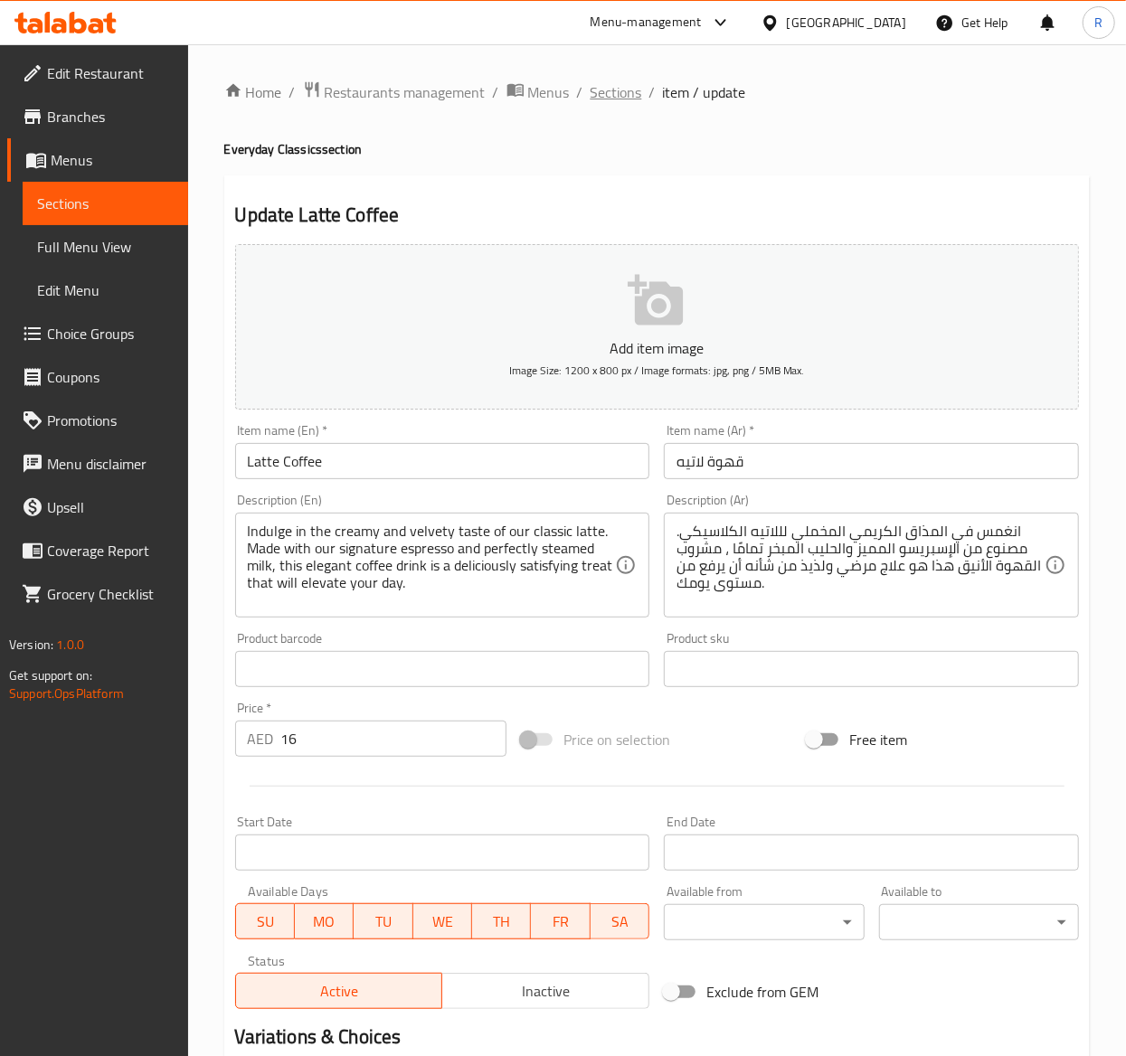
click at [616, 83] on span "Sections" at bounding box center [617, 92] width 52 height 22
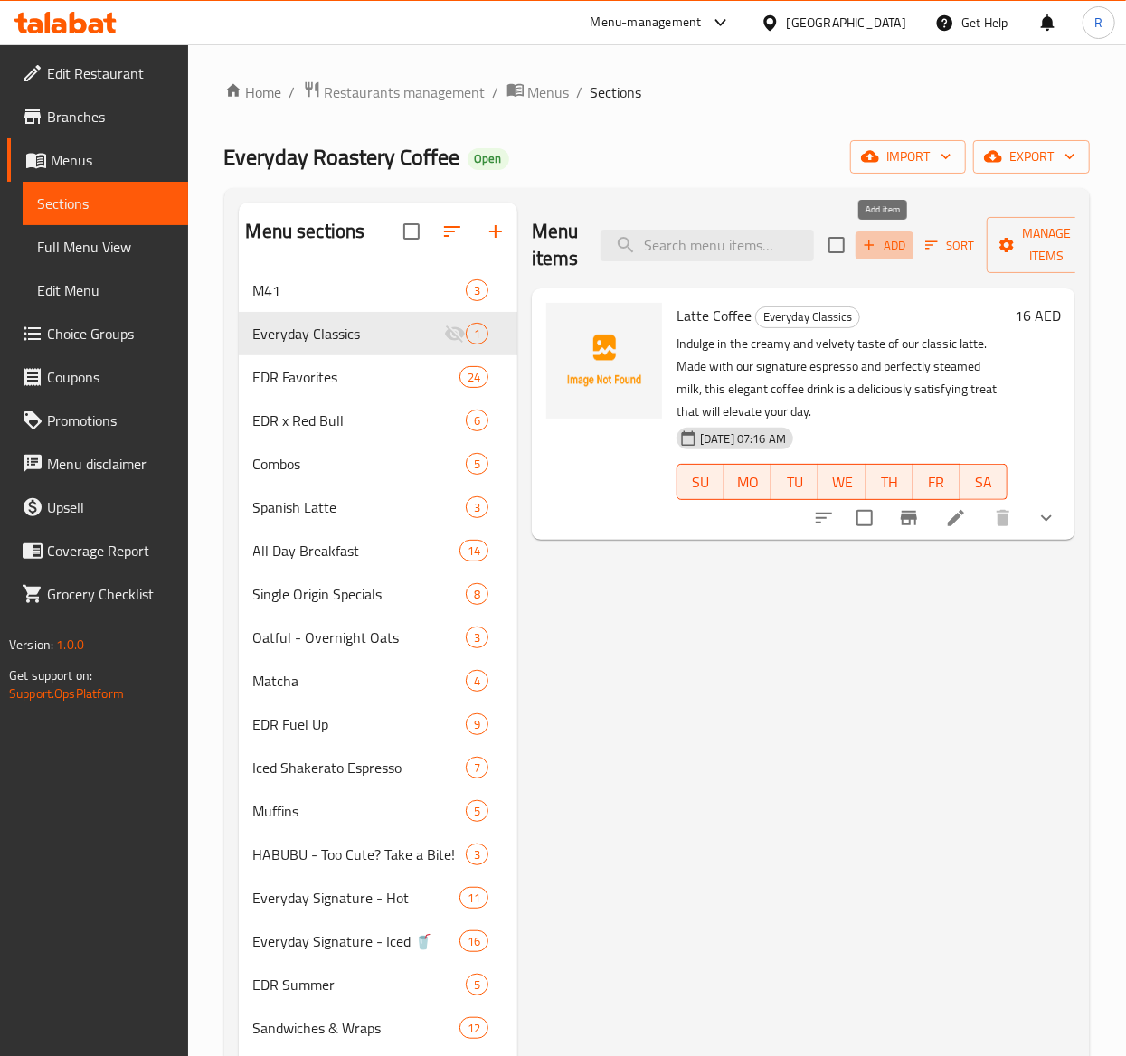
click at [861, 238] on icon "button" at bounding box center [869, 245] width 16 height 16
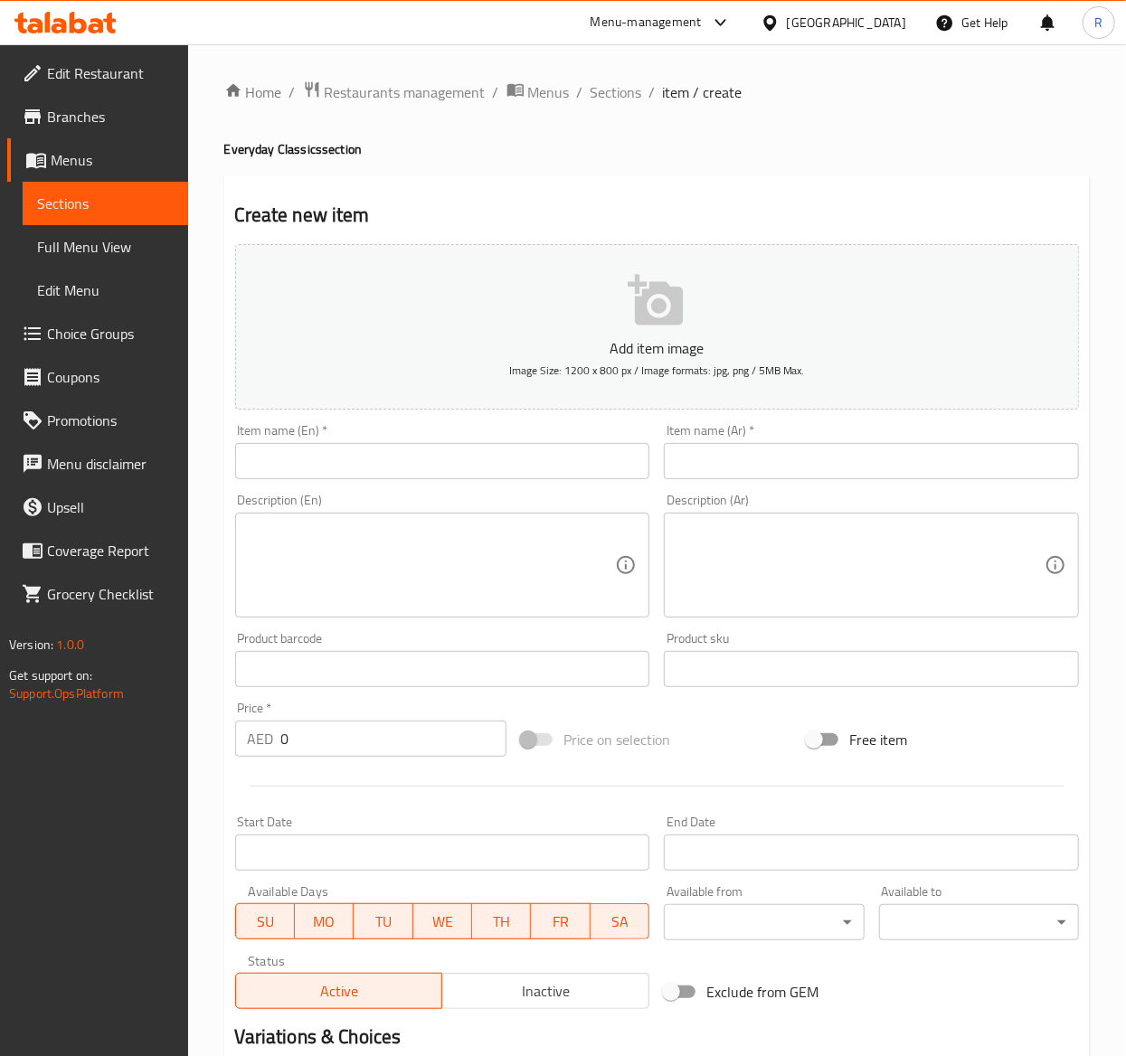
scroll to position [221, 0]
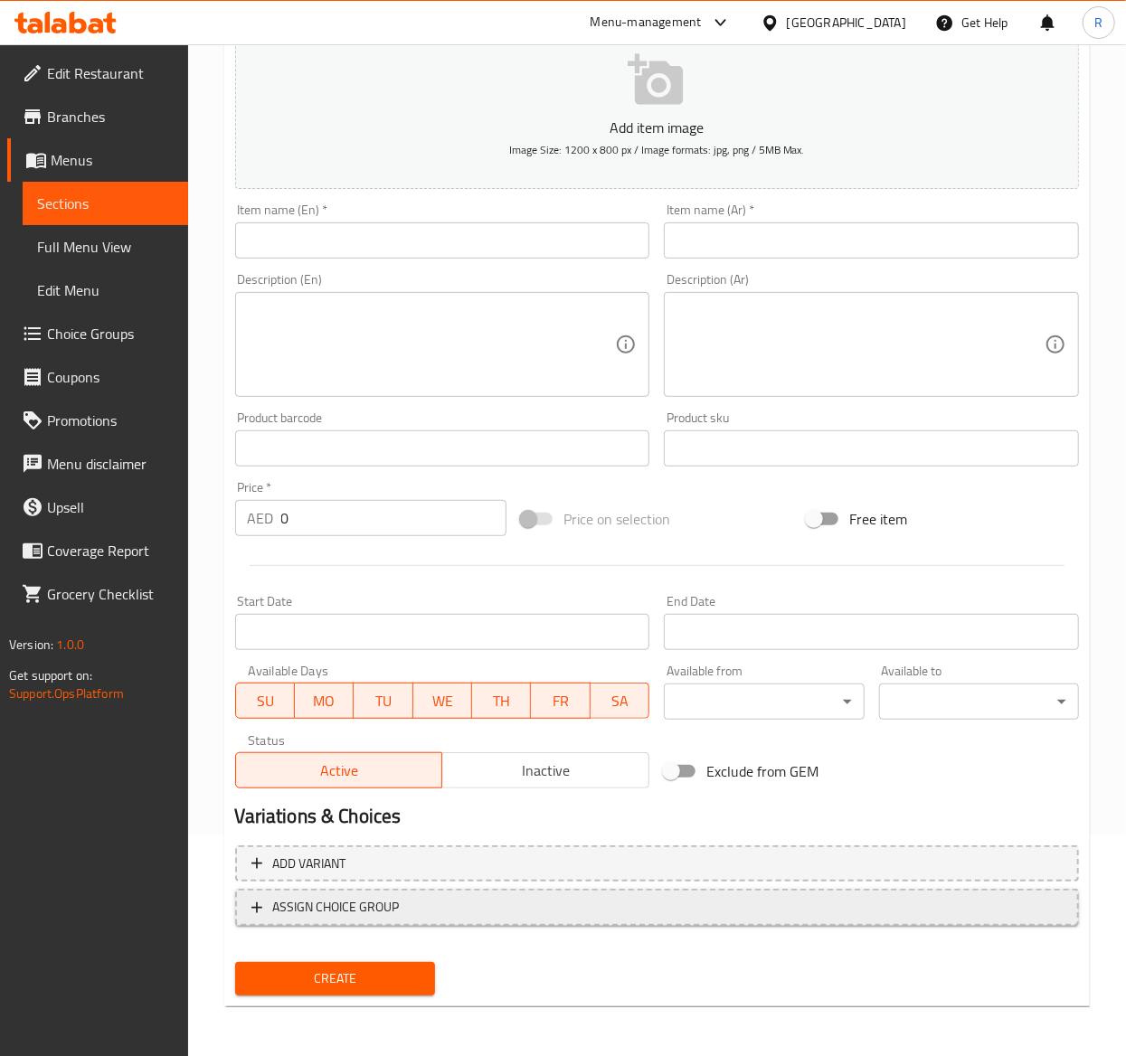
click at [413, 911] on span "ASSIGN CHOICE GROUP" at bounding box center [656, 907] width 811 height 23
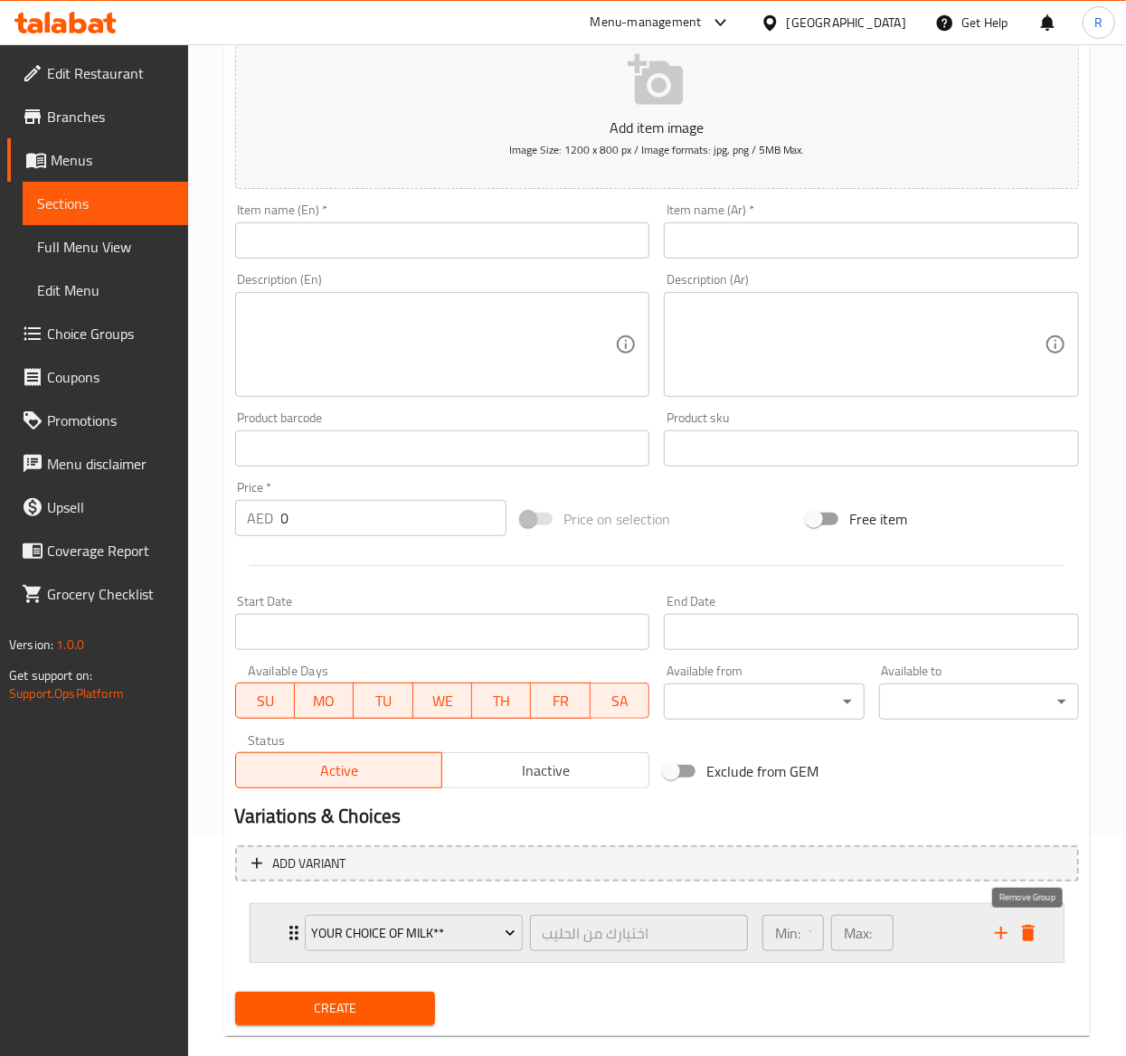
click at [1011, 930] on icon "add" at bounding box center [1001, 934] width 22 height 22
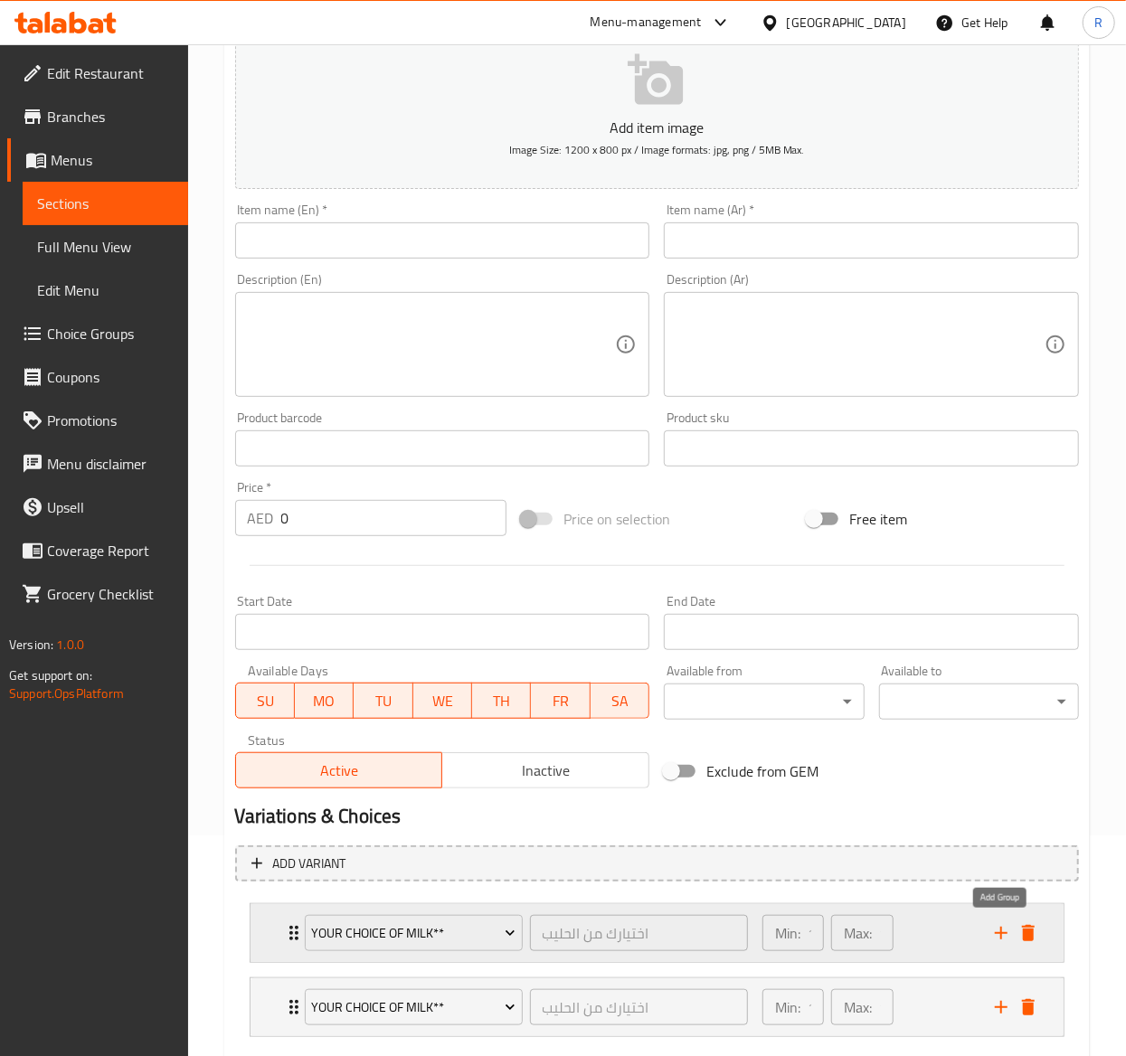
click at [1011, 930] on icon "add" at bounding box center [1001, 934] width 22 height 22
click at [1002, 939] on icon "add" at bounding box center [1001, 934] width 22 height 22
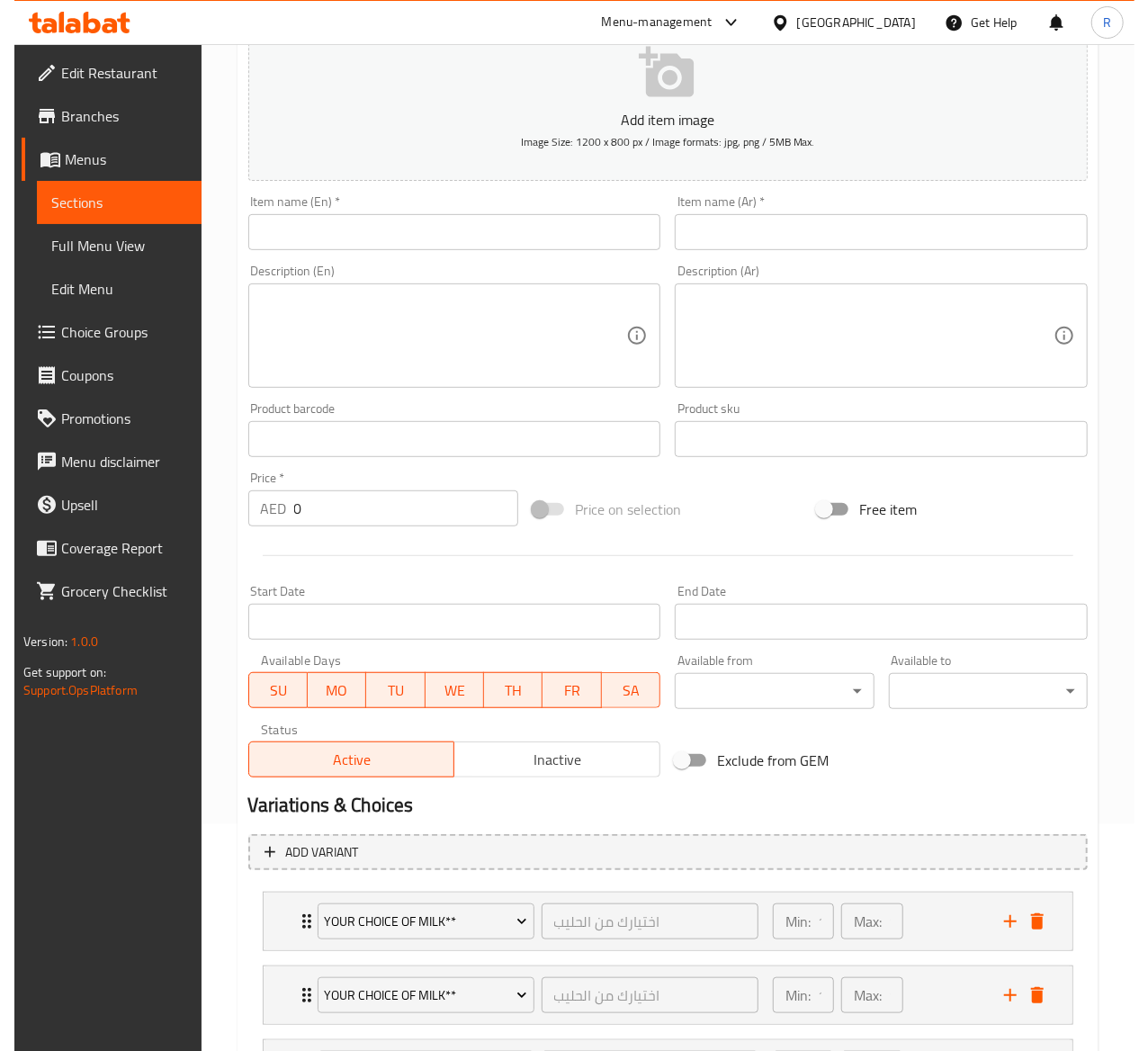
scroll to position [551, 0]
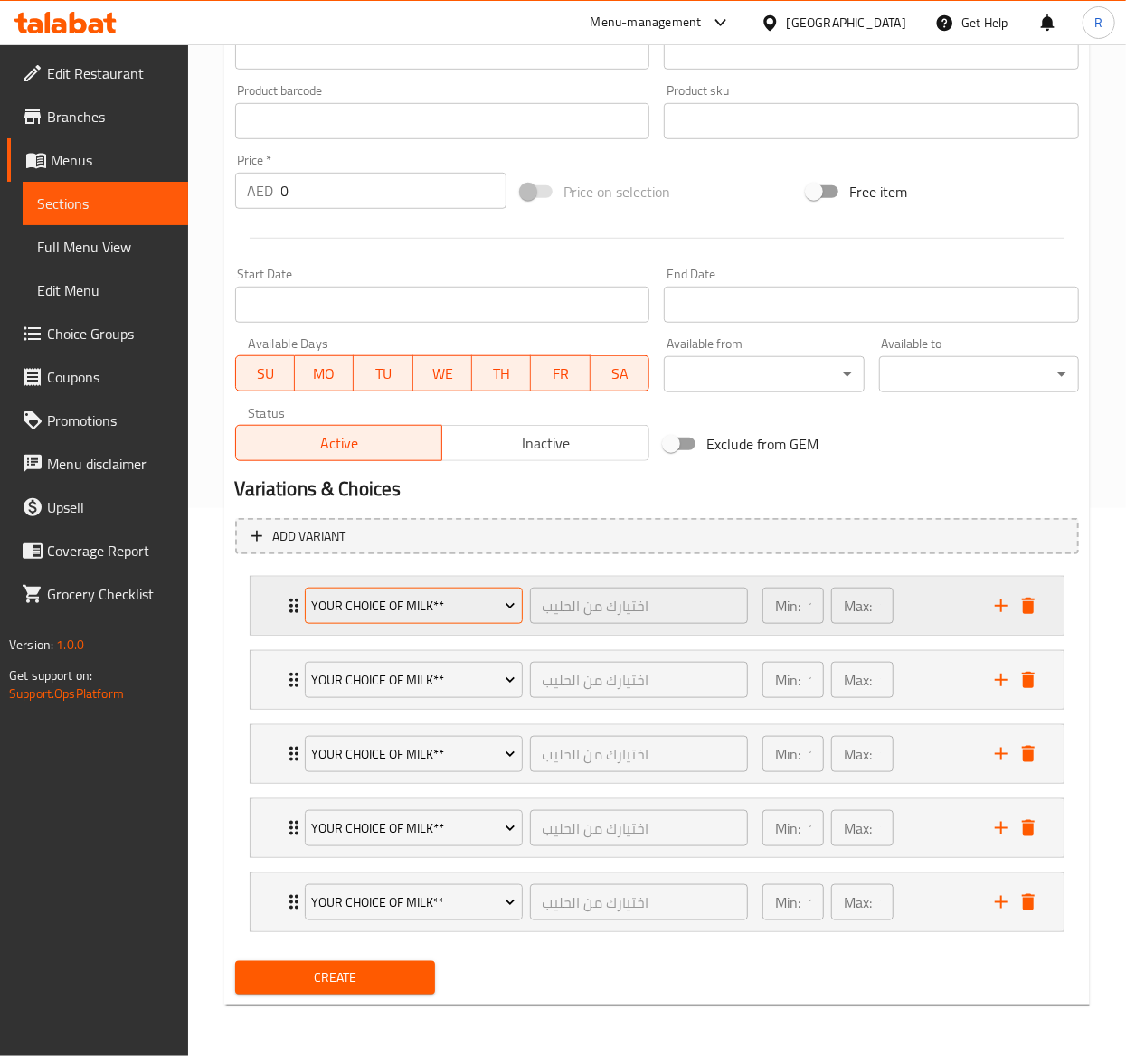
click at [398, 600] on span "Your Choice of Milk**" at bounding box center [413, 606] width 204 height 23
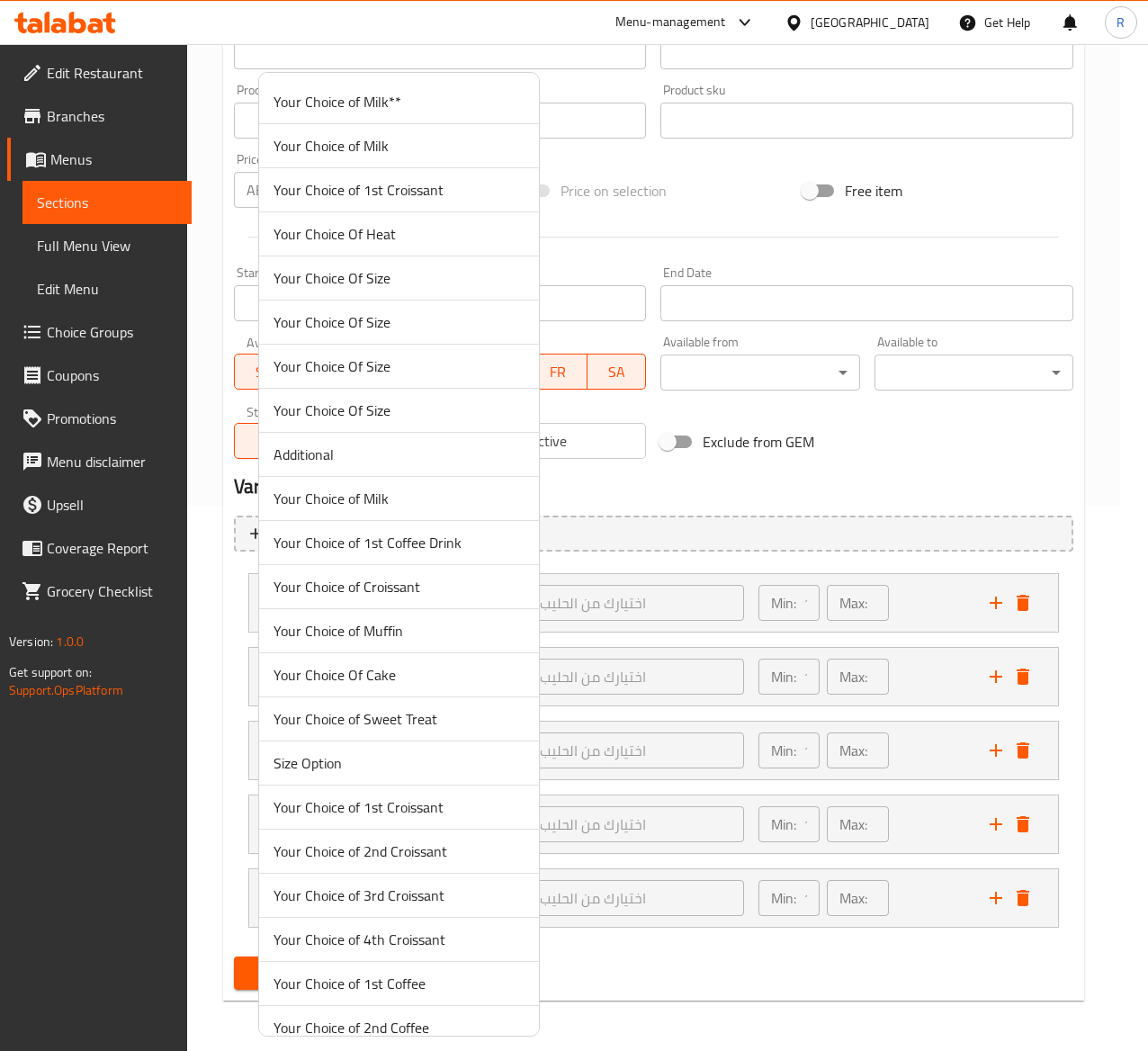
click at [466, 270] on span "Your Choice Of Size" at bounding box center [399, 279] width 251 height 22
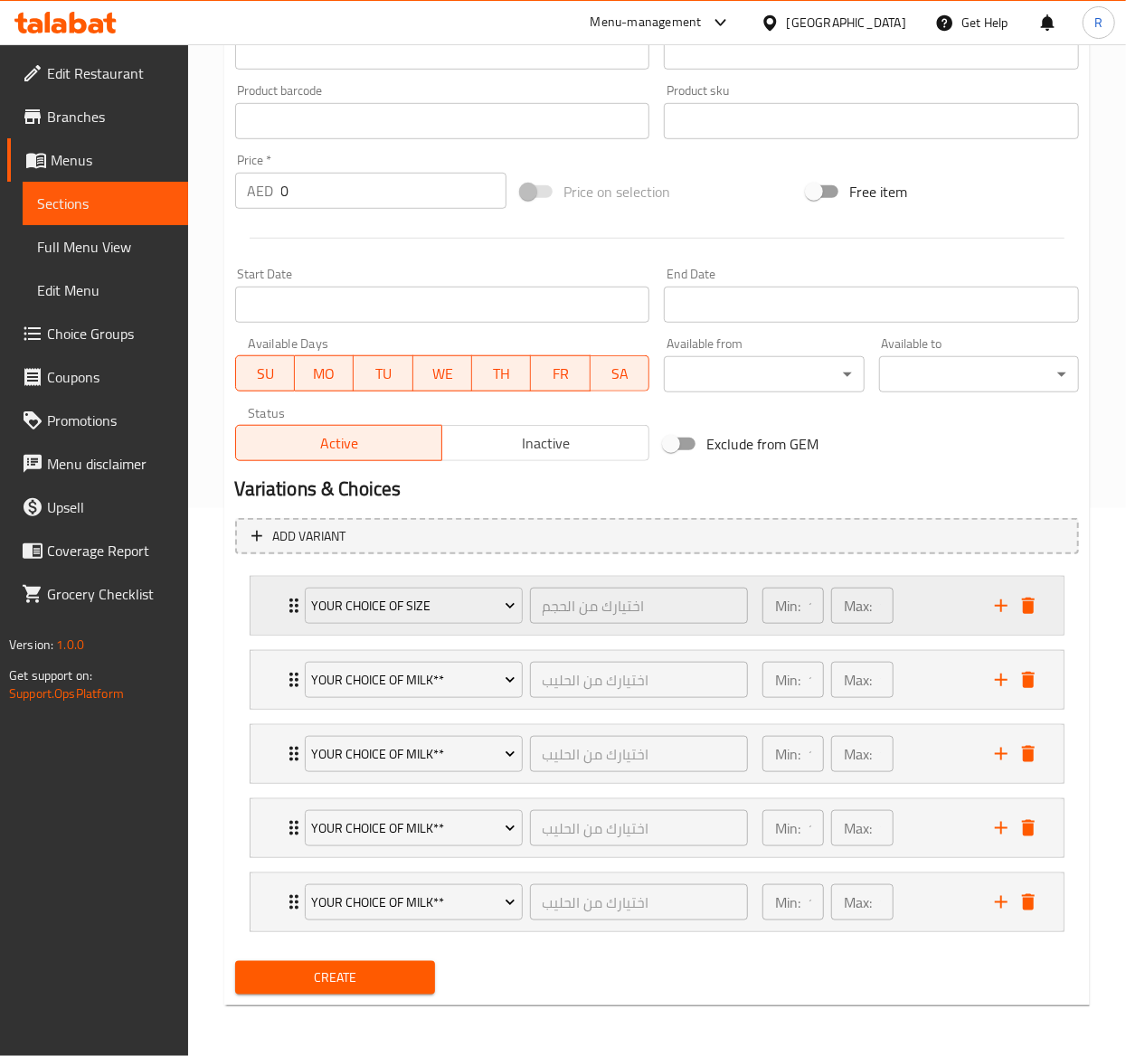
click at [277, 597] on div "Your Choice Of Size اختيارك من الحجم ​ Min: 1 ​ Max: 1 ​" at bounding box center [657, 606] width 813 height 58
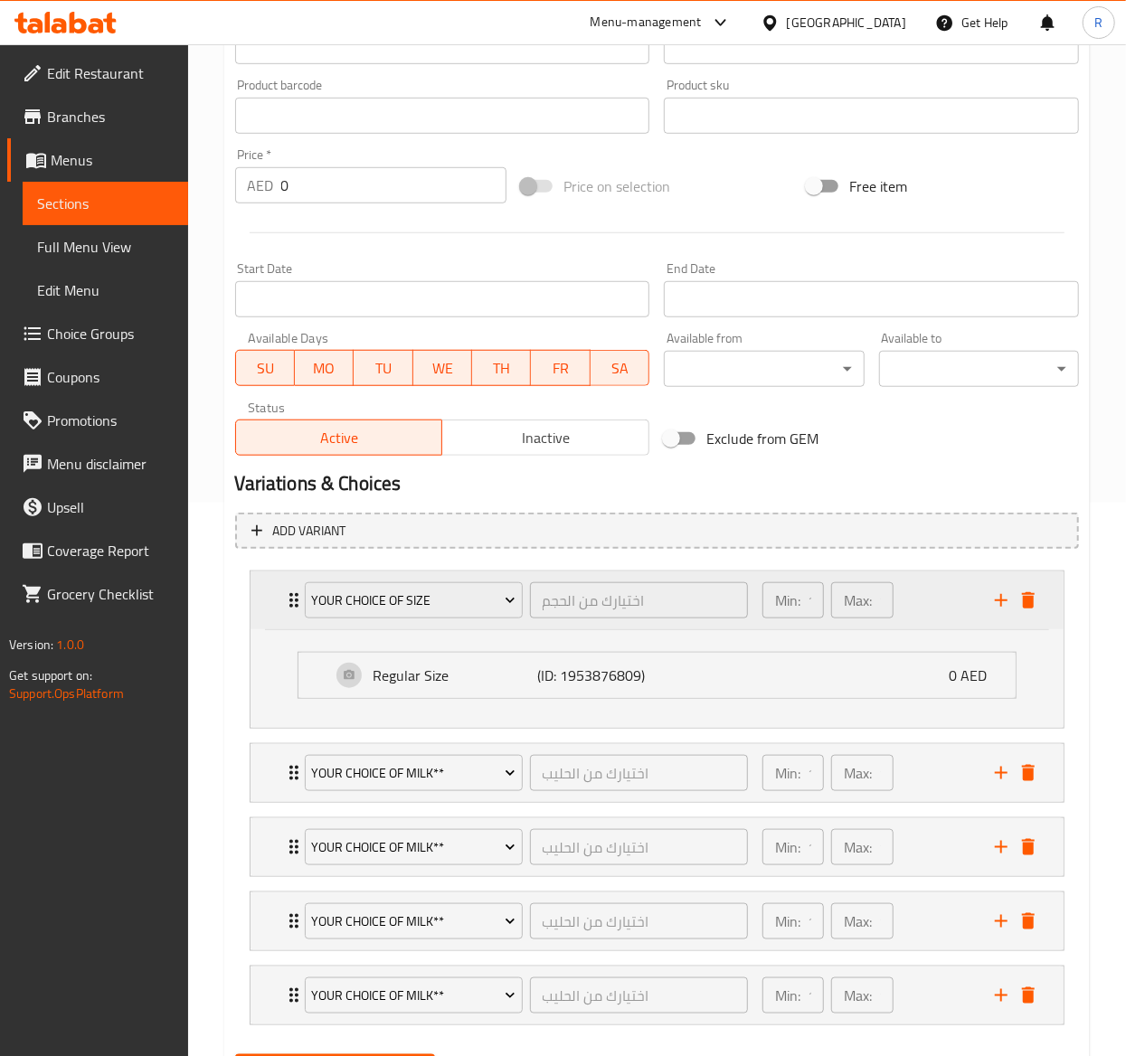
click at [277, 597] on div "Your Choice Of Size اختيارك من الحجم ​ Min: 1 ​ Max: 1 ​" at bounding box center [657, 601] width 813 height 58
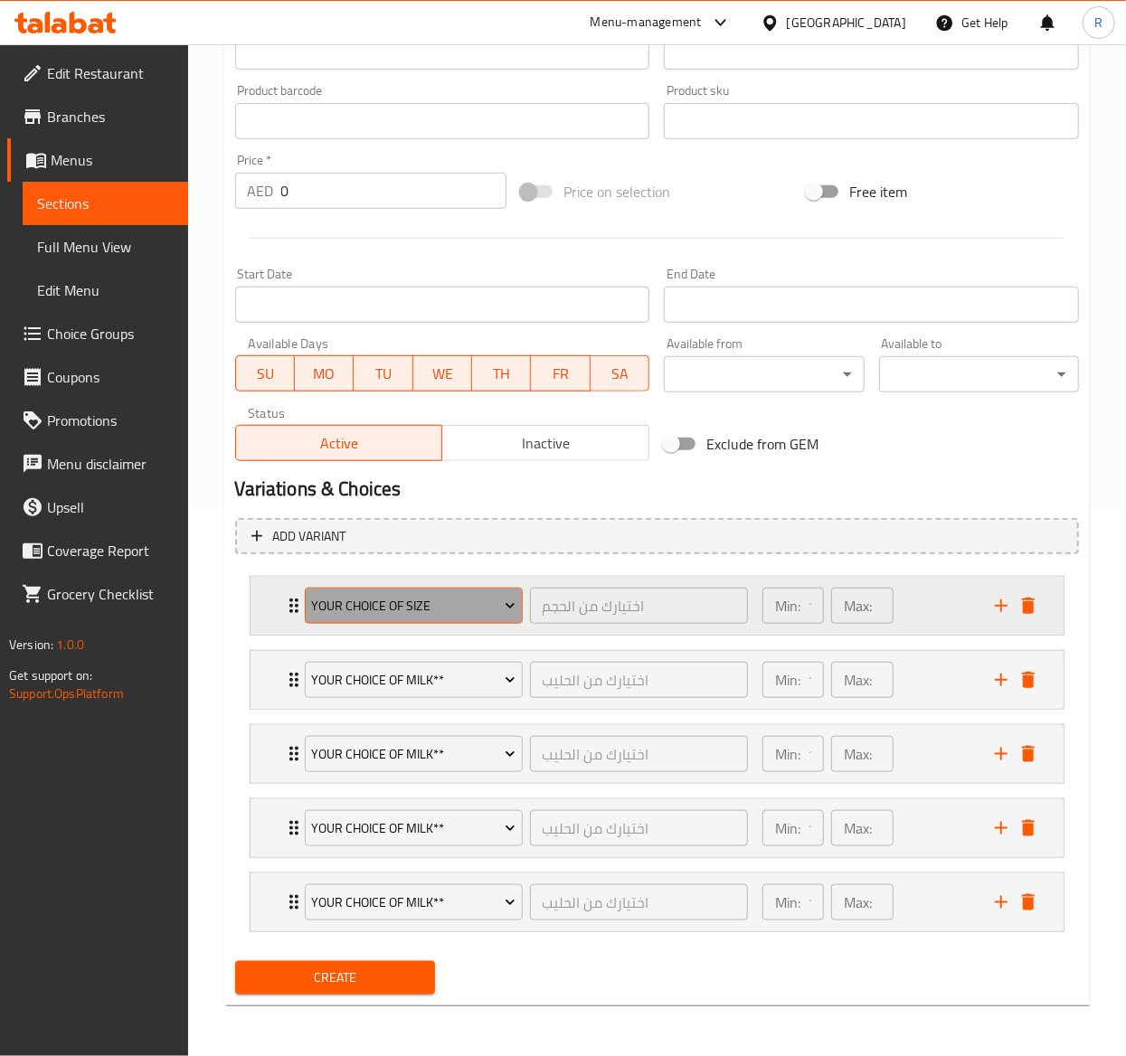
click at [393, 595] on span "Your Choice Of Size" at bounding box center [413, 606] width 204 height 23
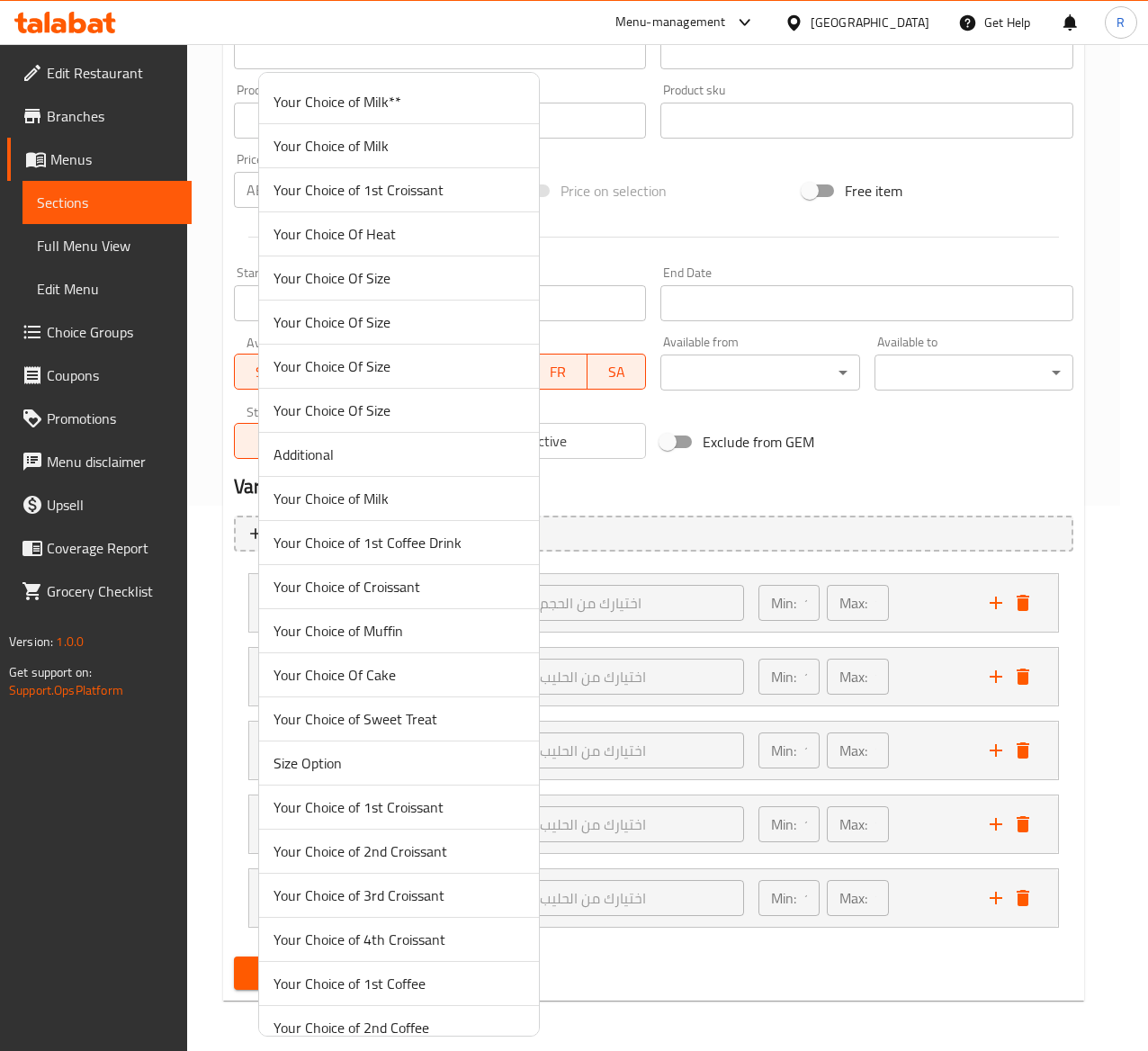
click at [340, 324] on span "Your Choice Of Size" at bounding box center [399, 322] width 251 height 22
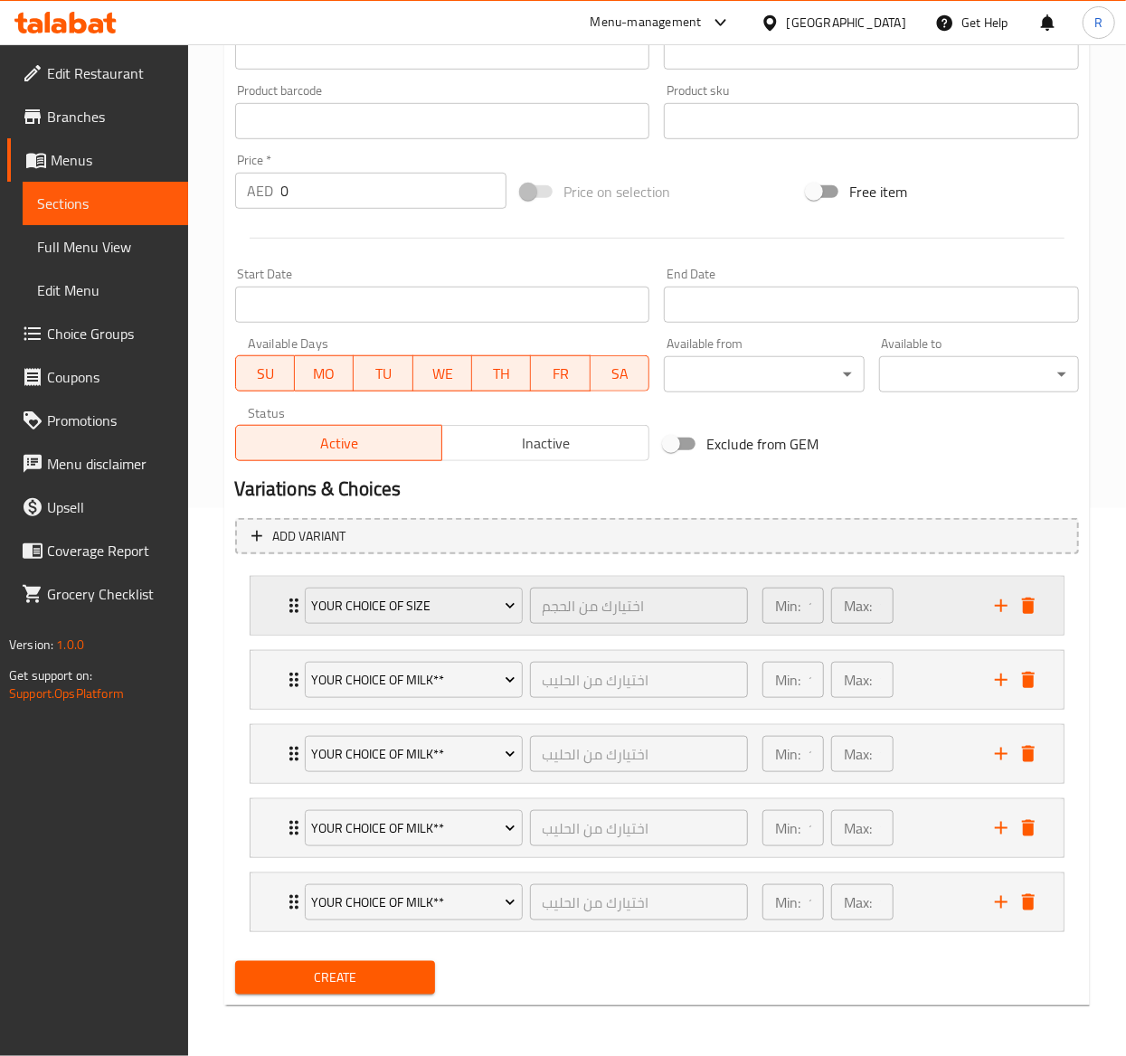
click at [291, 595] on icon "Expand" at bounding box center [294, 606] width 22 height 22
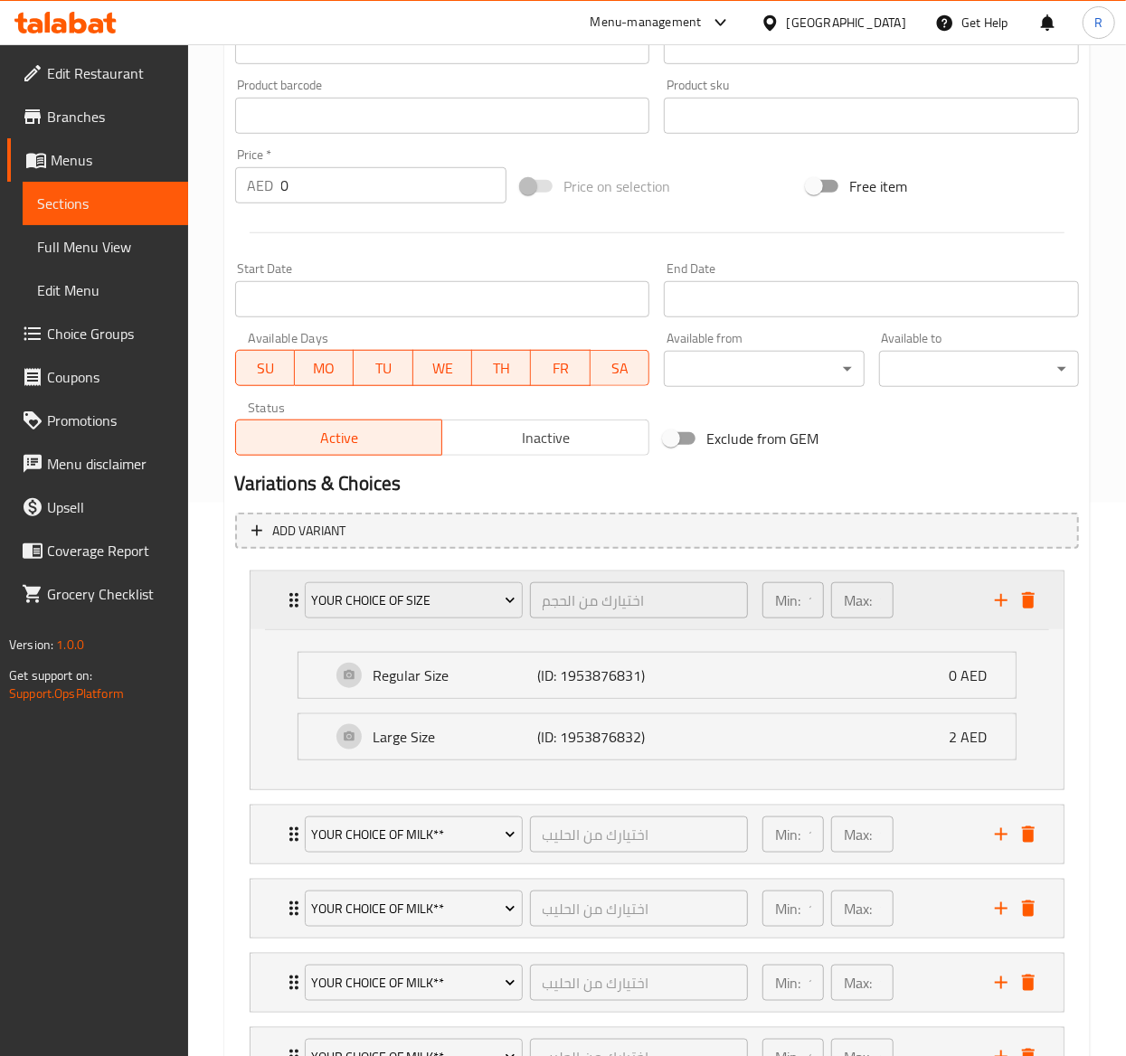
click at [291, 590] on icon "Expand" at bounding box center [294, 601] width 22 height 22
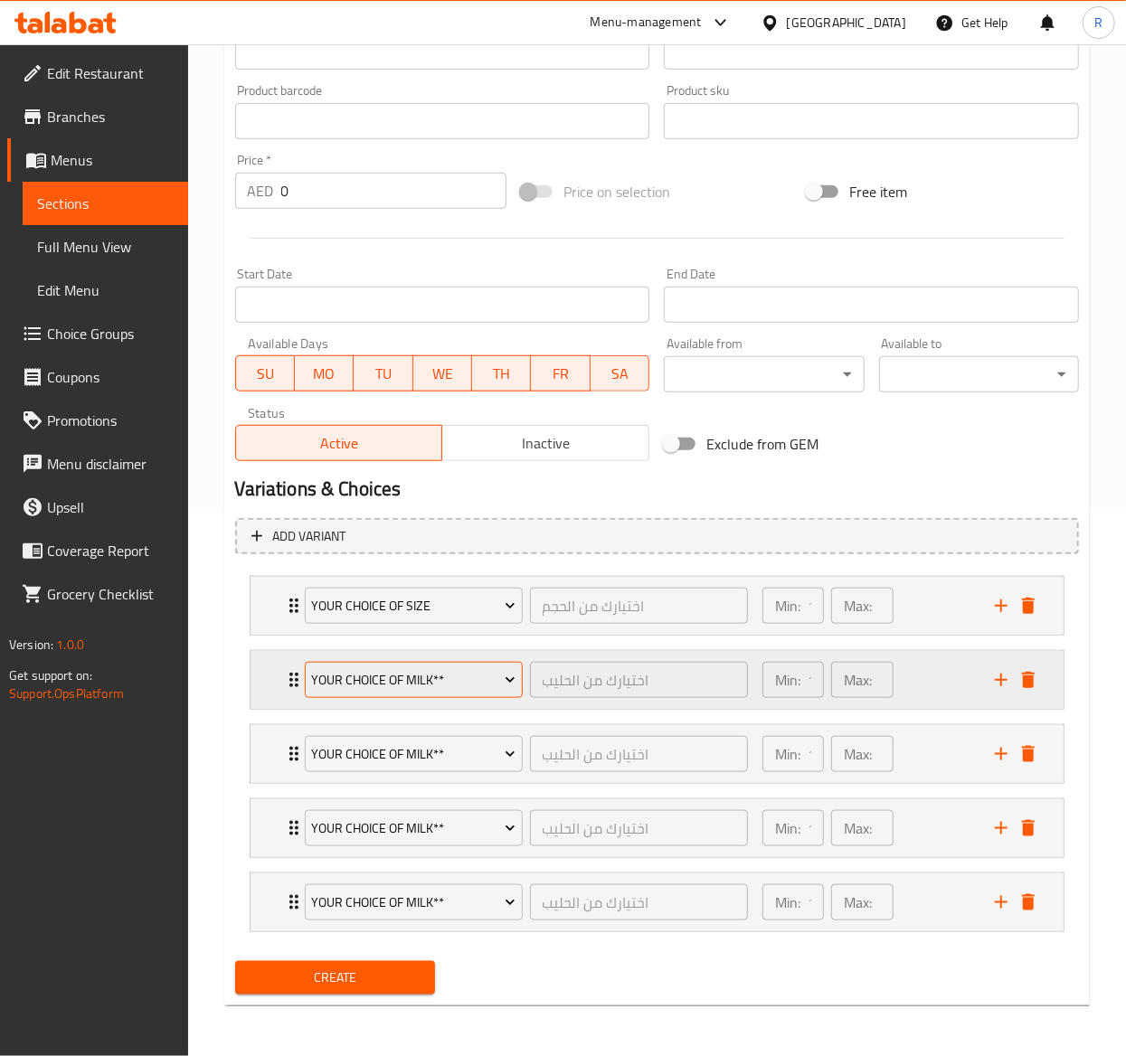
click at [402, 672] on span "Your Choice of Milk**" at bounding box center [413, 680] width 204 height 23
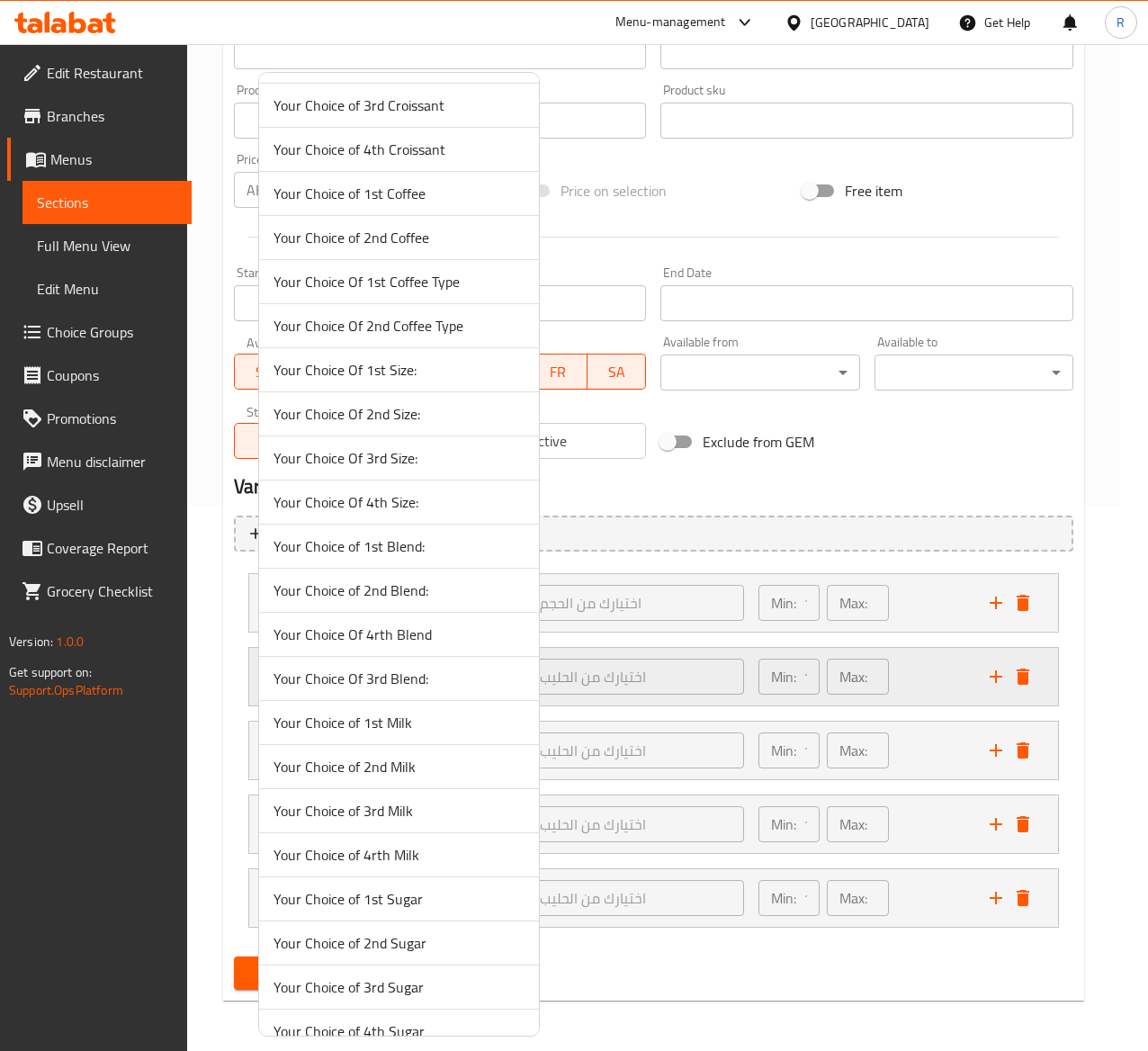
scroll to position [4566, 0]
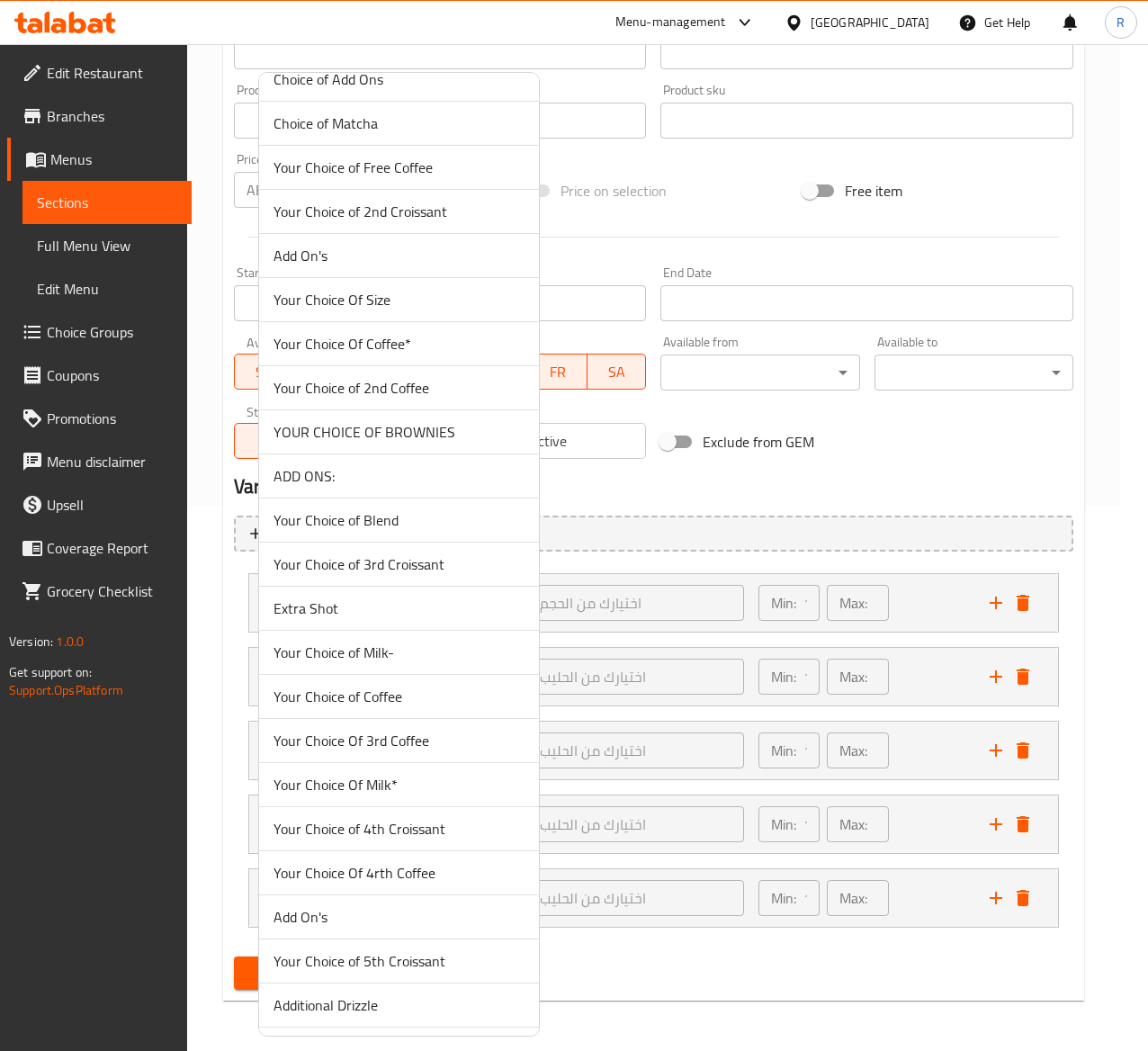
click at [436, 536] on li "Your Choice of Blend" at bounding box center [399, 521] width 280 height 44
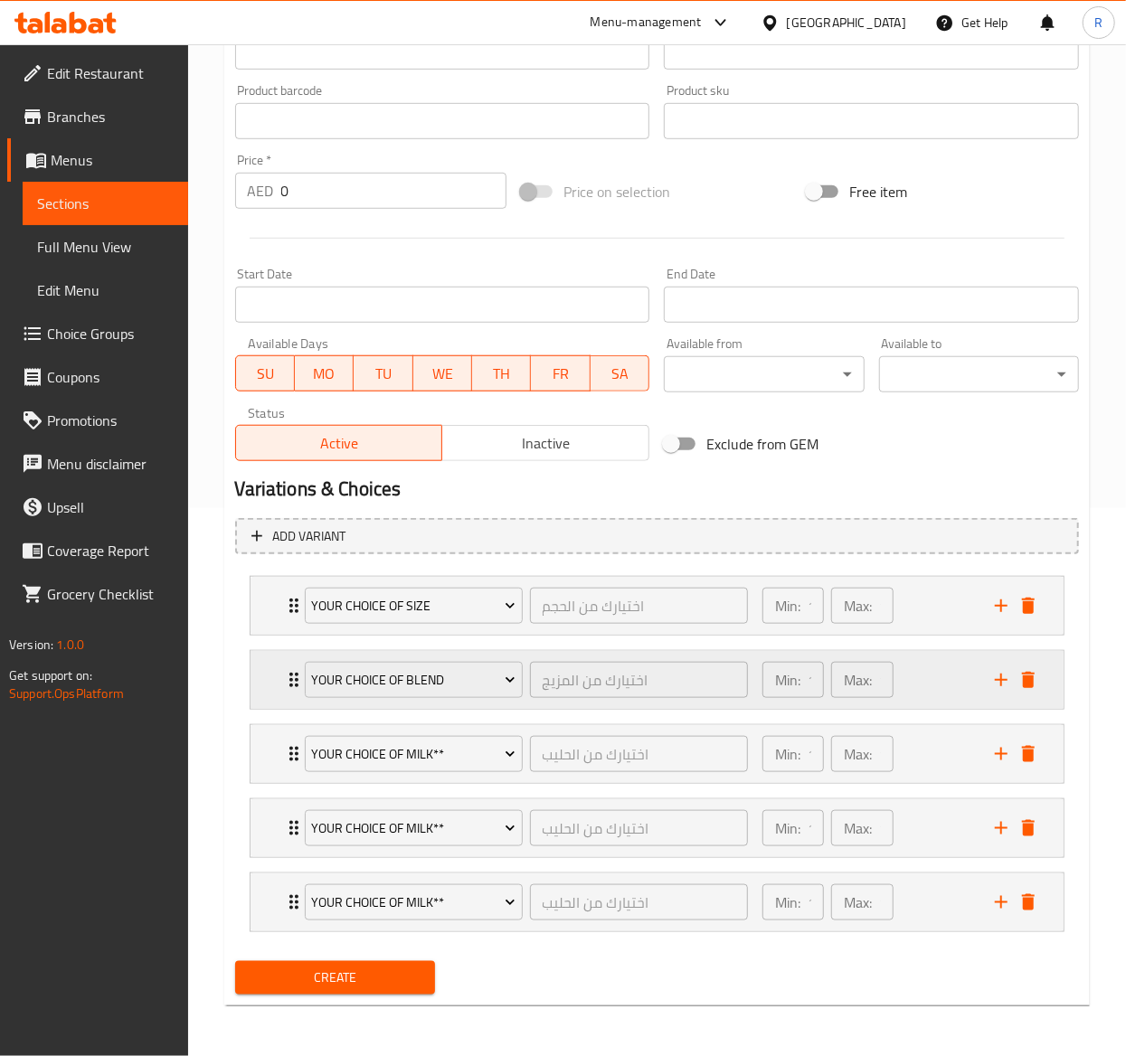
click at [289, 669] on icon "Expand" at bounding box center [294, 680] width 22 height 22
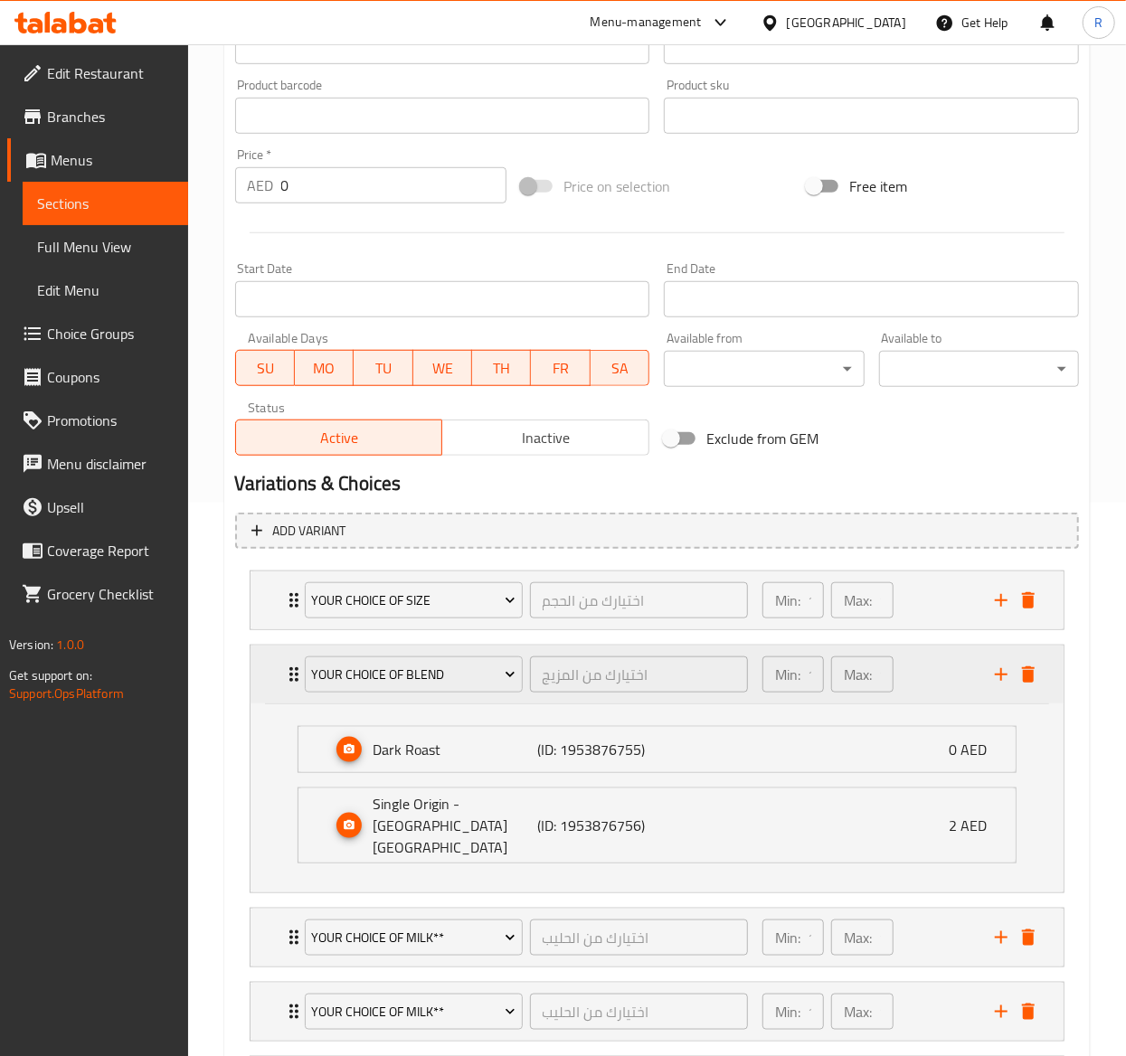
click at [289, 669] on icon "Expand" at bounding box center [294, 675] width 22 height 22
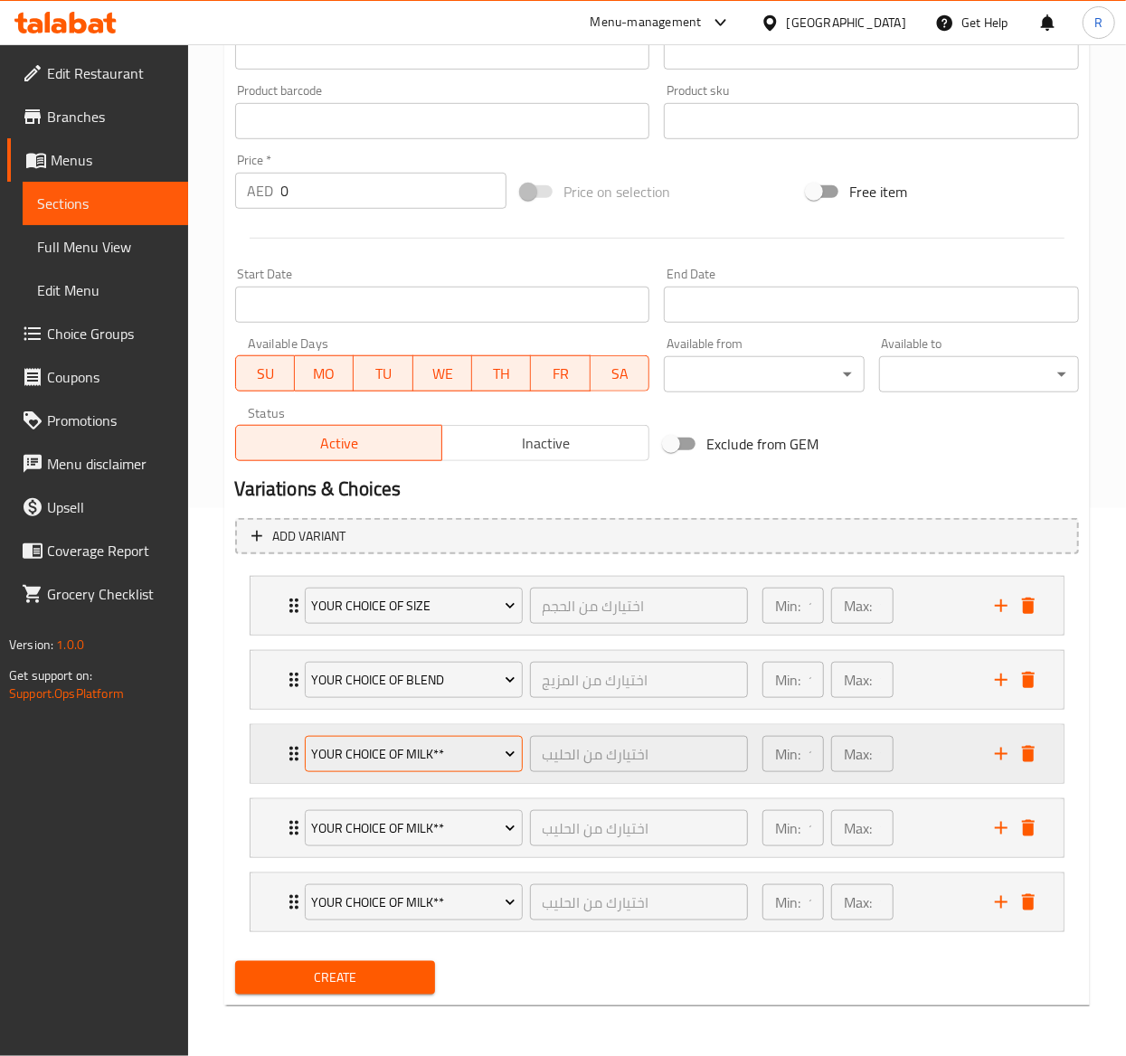
click at [385, 759] on span "Your Choice of Milk**" at bounding box center [413, 755] width 204 height 23
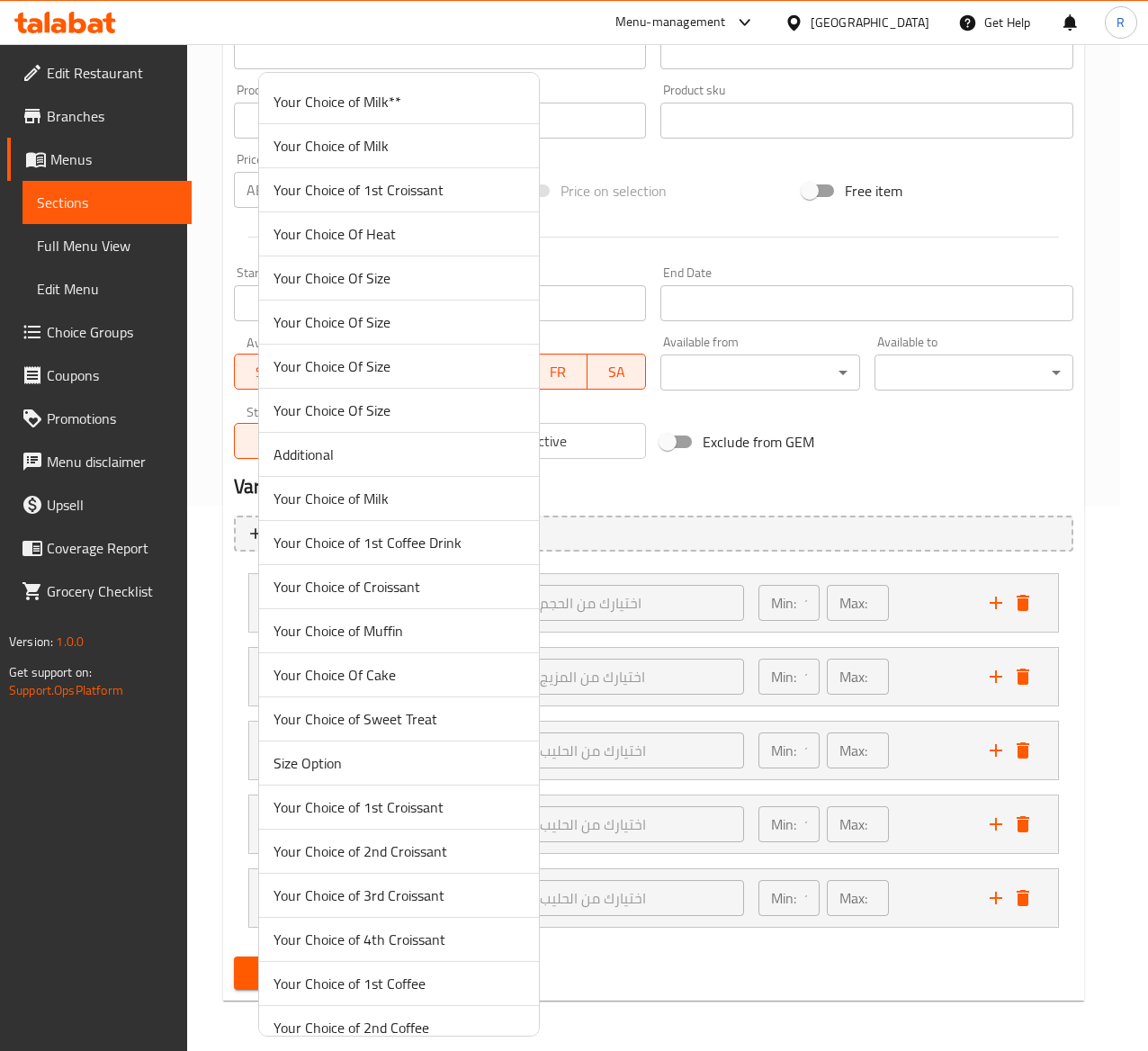
click at [673, 504] on div at bounding box center [574, 526] width 1148 height 1051
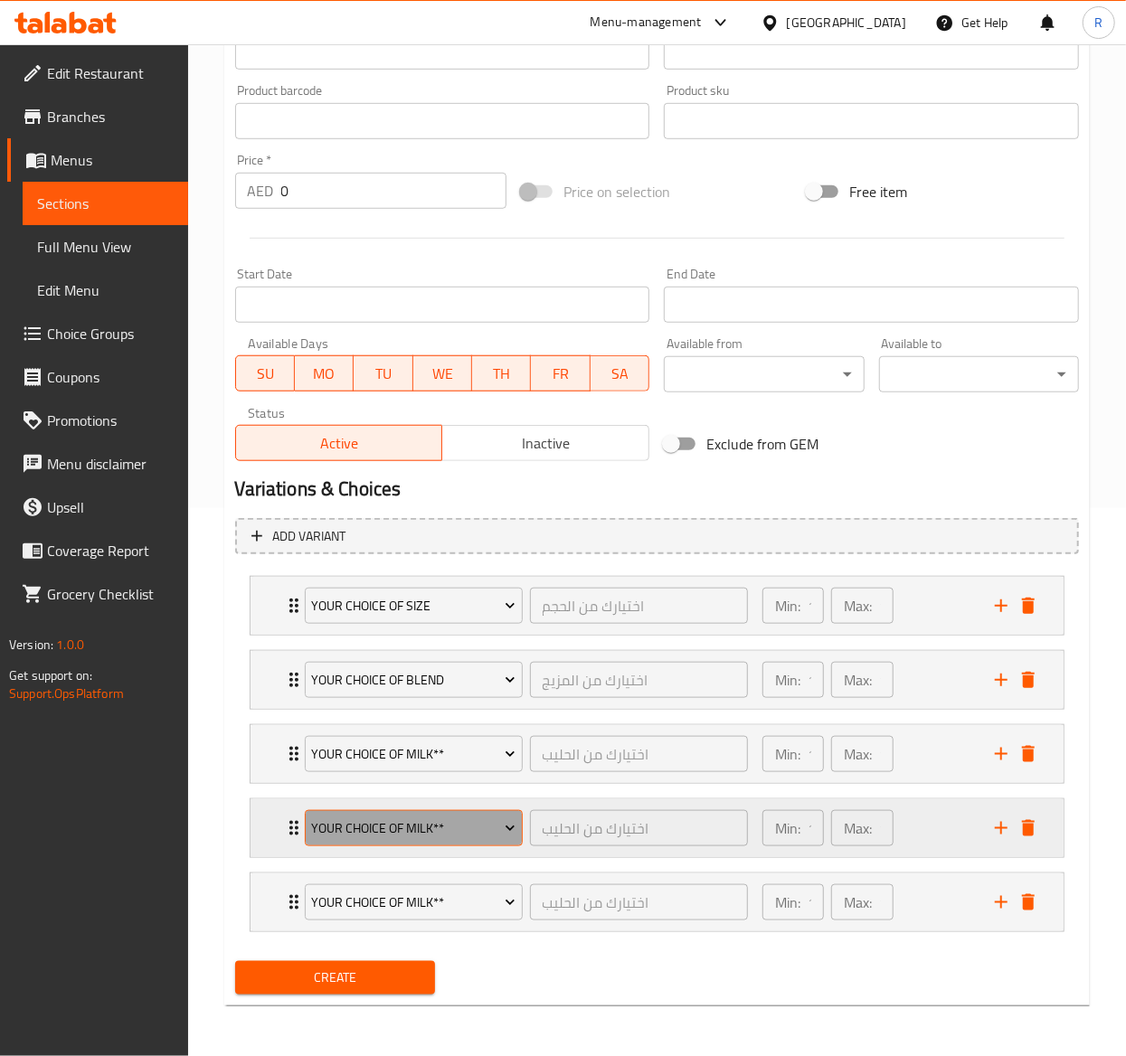
click at [449, 834] on span "Your Choice of Milk**" at bounding box center [413, 829] width 204 height 23
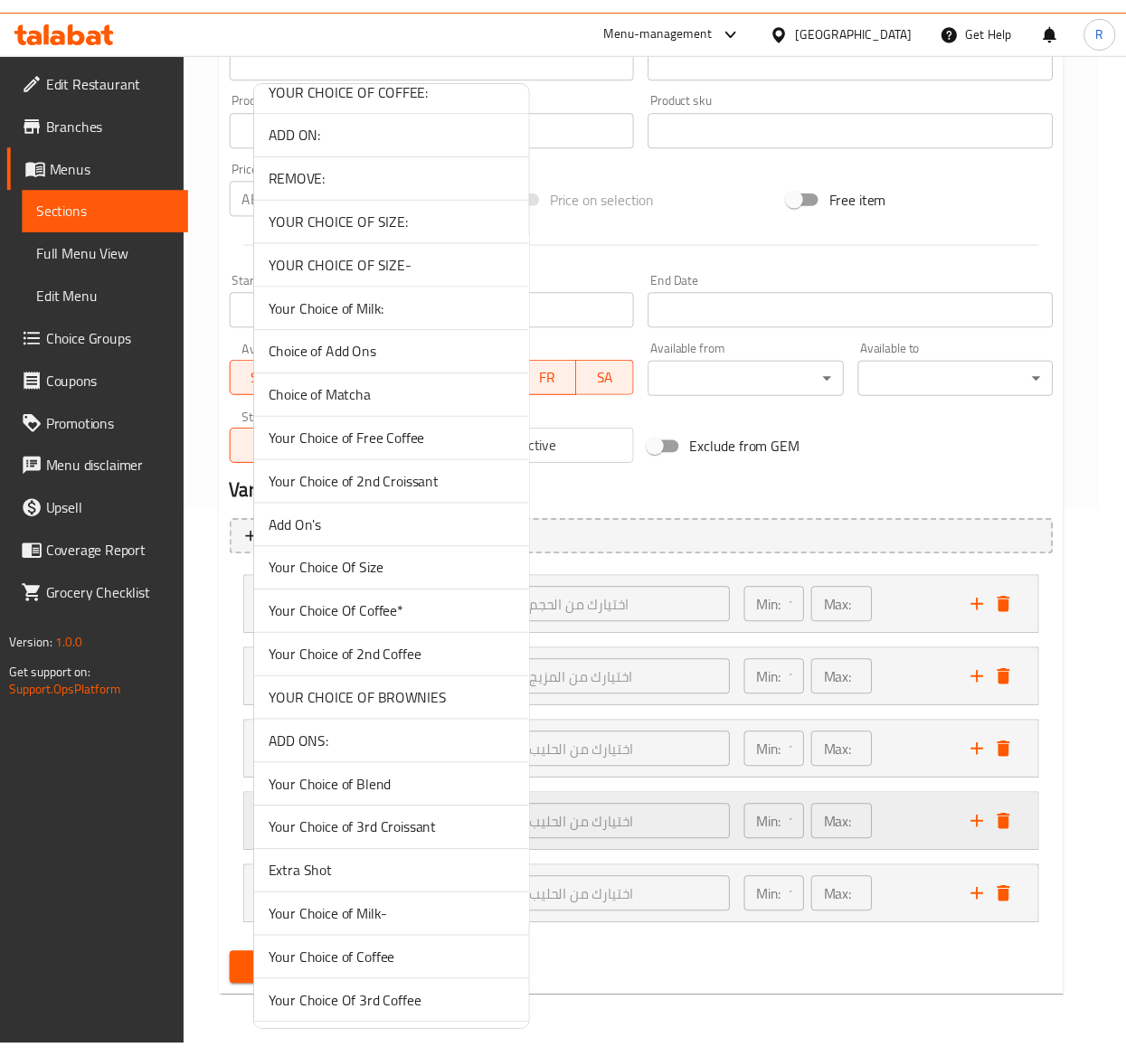
scroll to position [4989, 0]
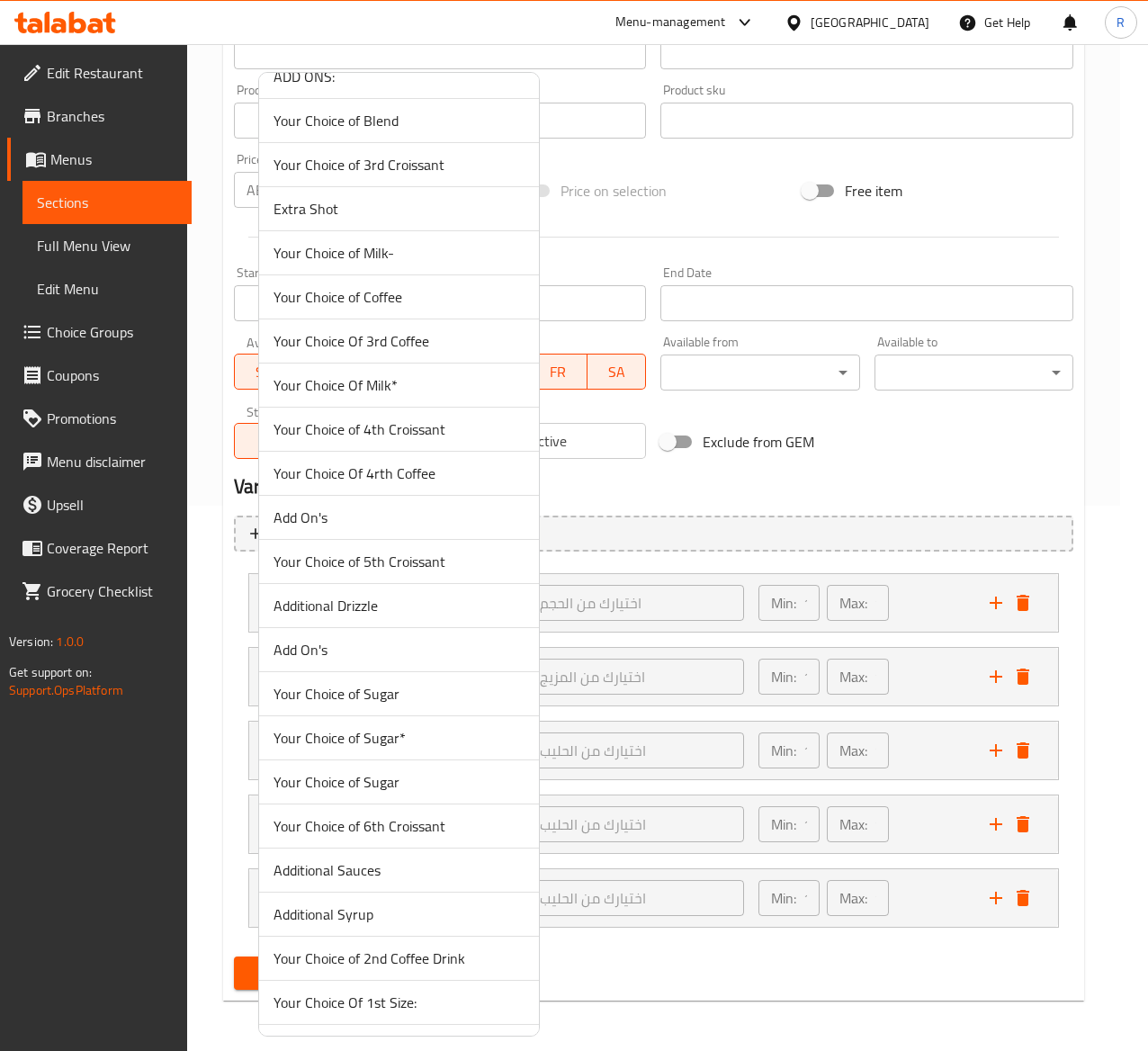
click at [334, 528] on span "Add On's" at bounding box center [399, 518] width 251 height 22
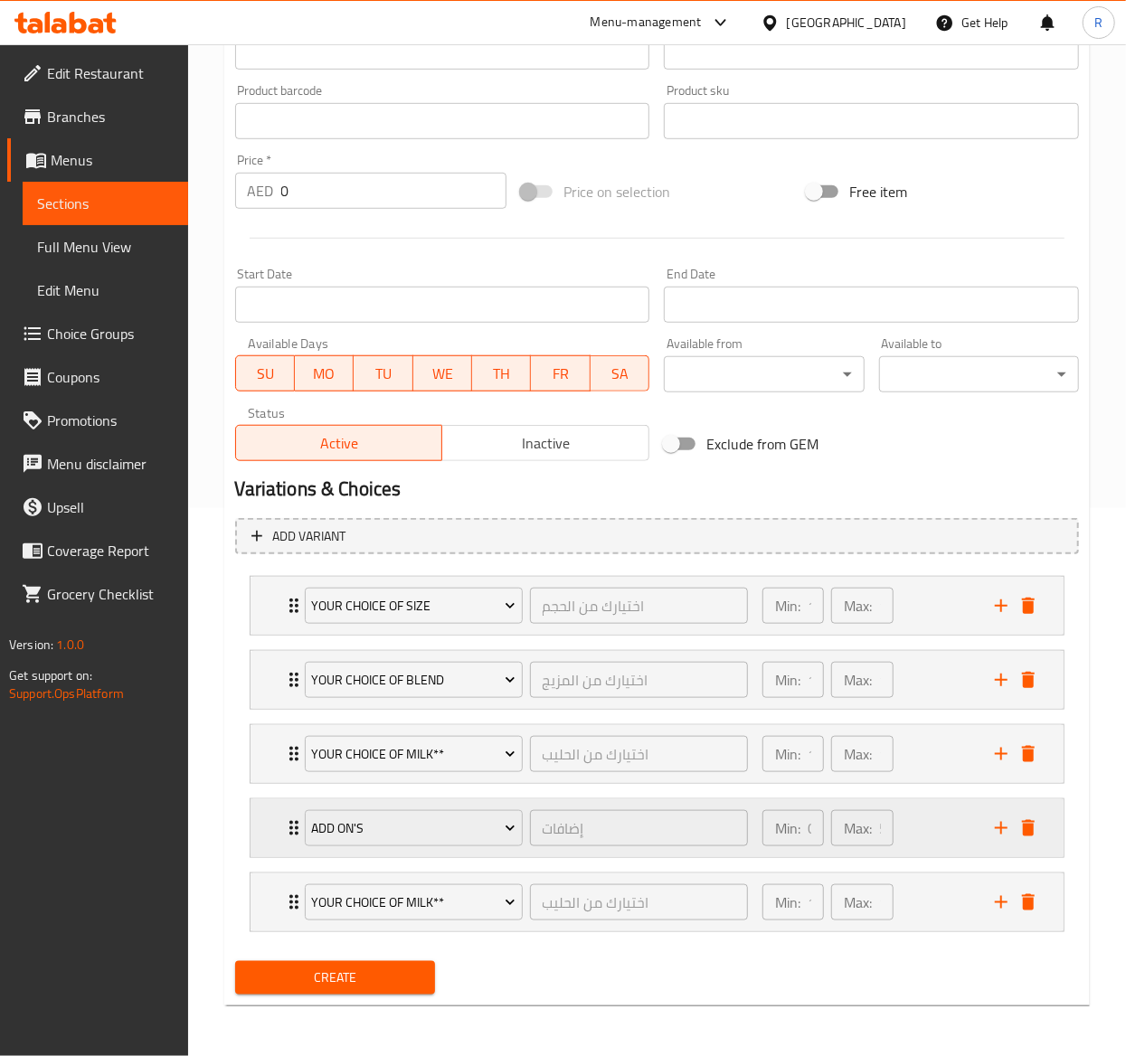
click at [289, 827] on icon "Expand" at bounding box center [293, 828] width 9 height 14
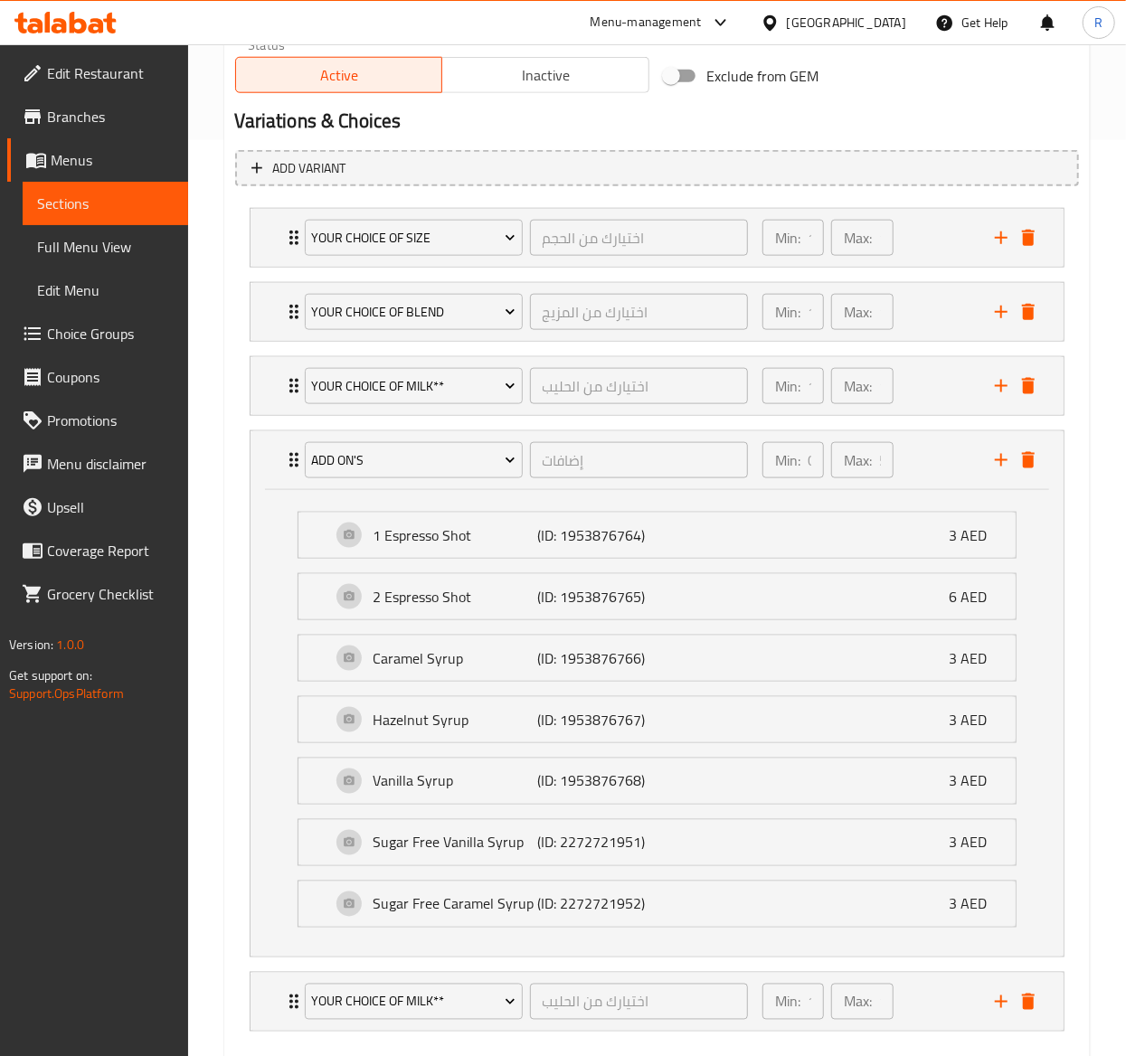
scroll to position [820, 0]
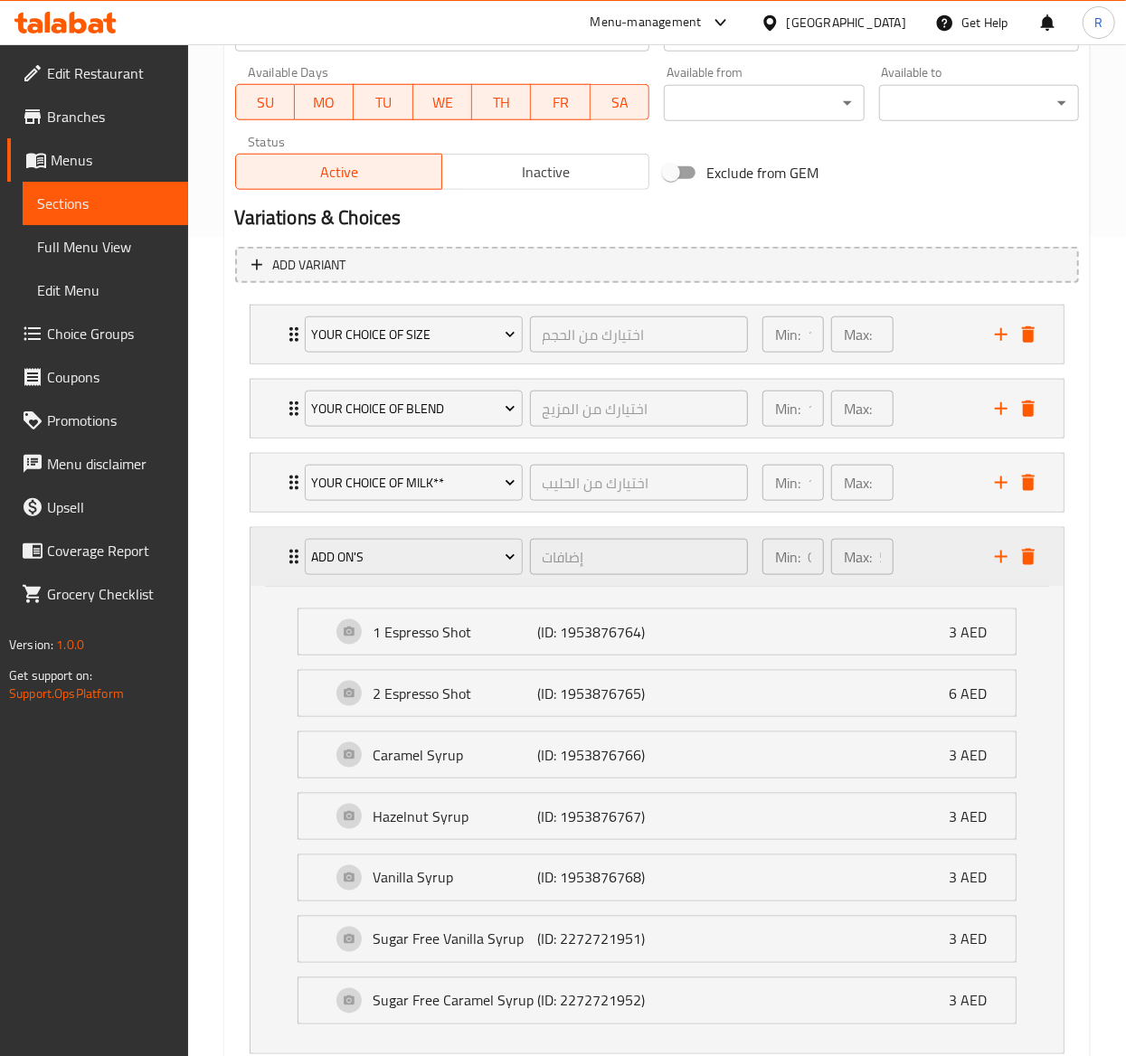
click at [284, 556] on icon "Expand" at bounding box center [294, 557] width 22 height 22
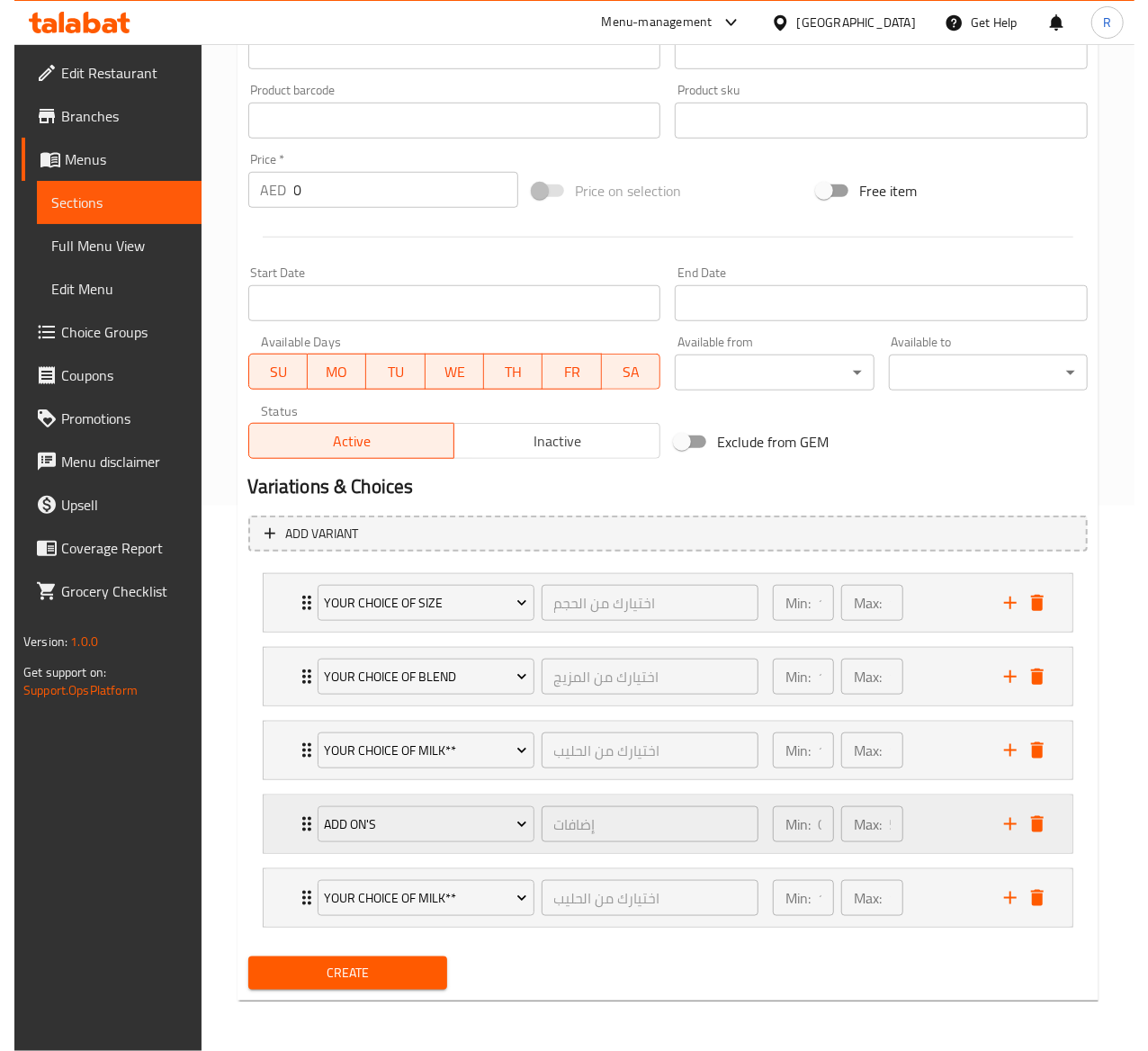
scroll to position [551, 0]
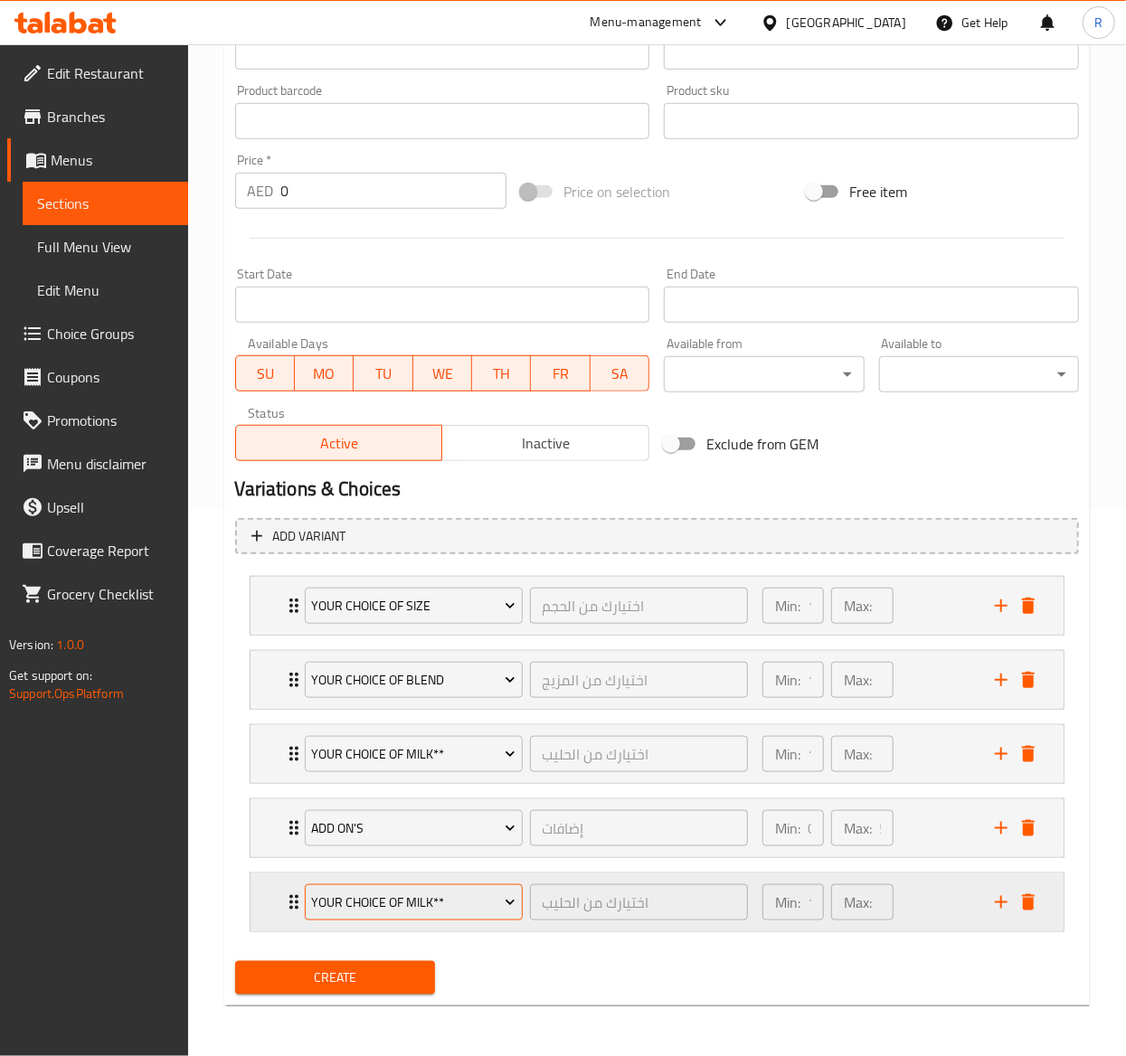
click at [413, 918] on button "Your Choice of Milk**" at bounding box center [414, 903] width 218 height 36
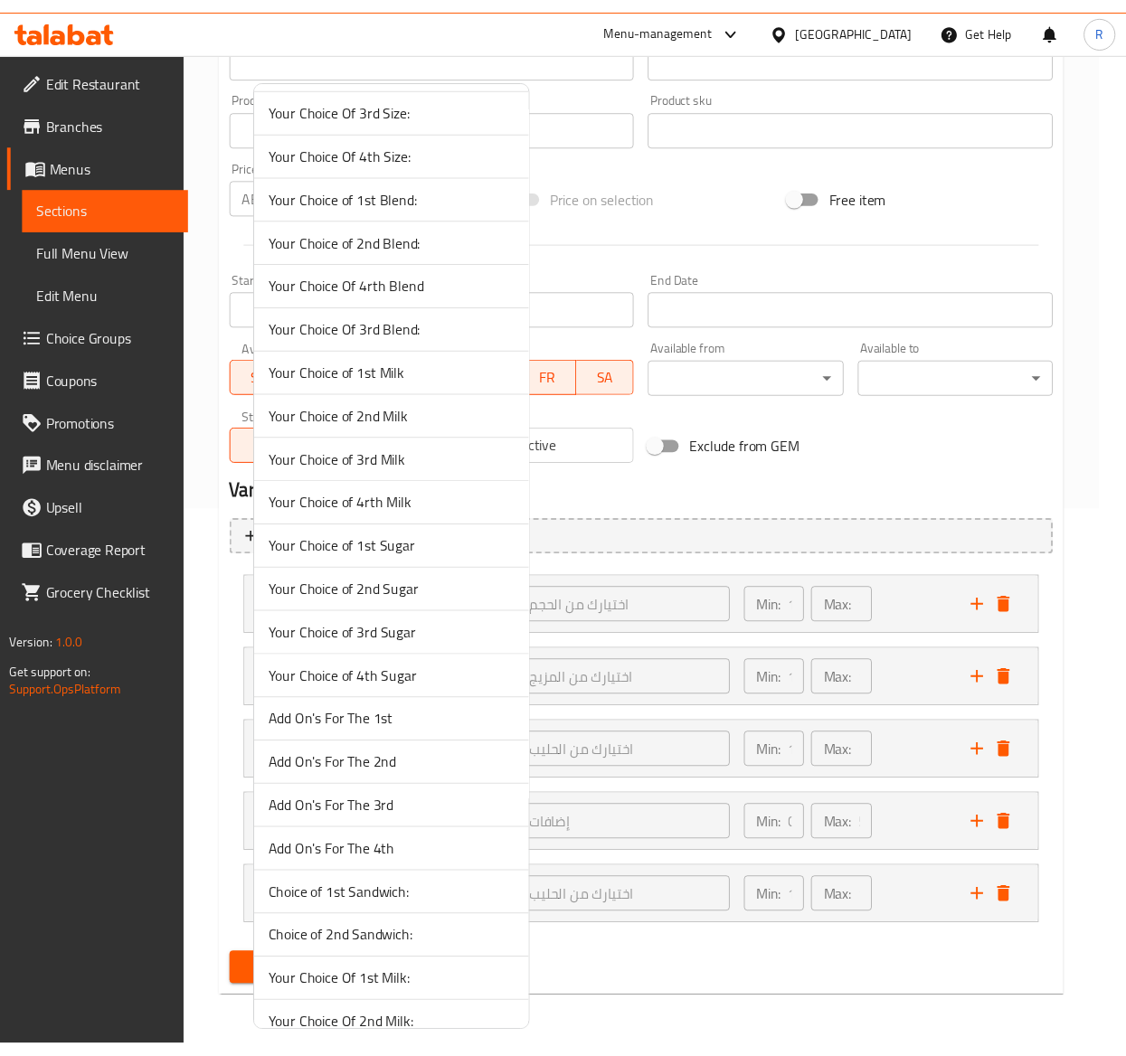
scroll to position [5168, 0]
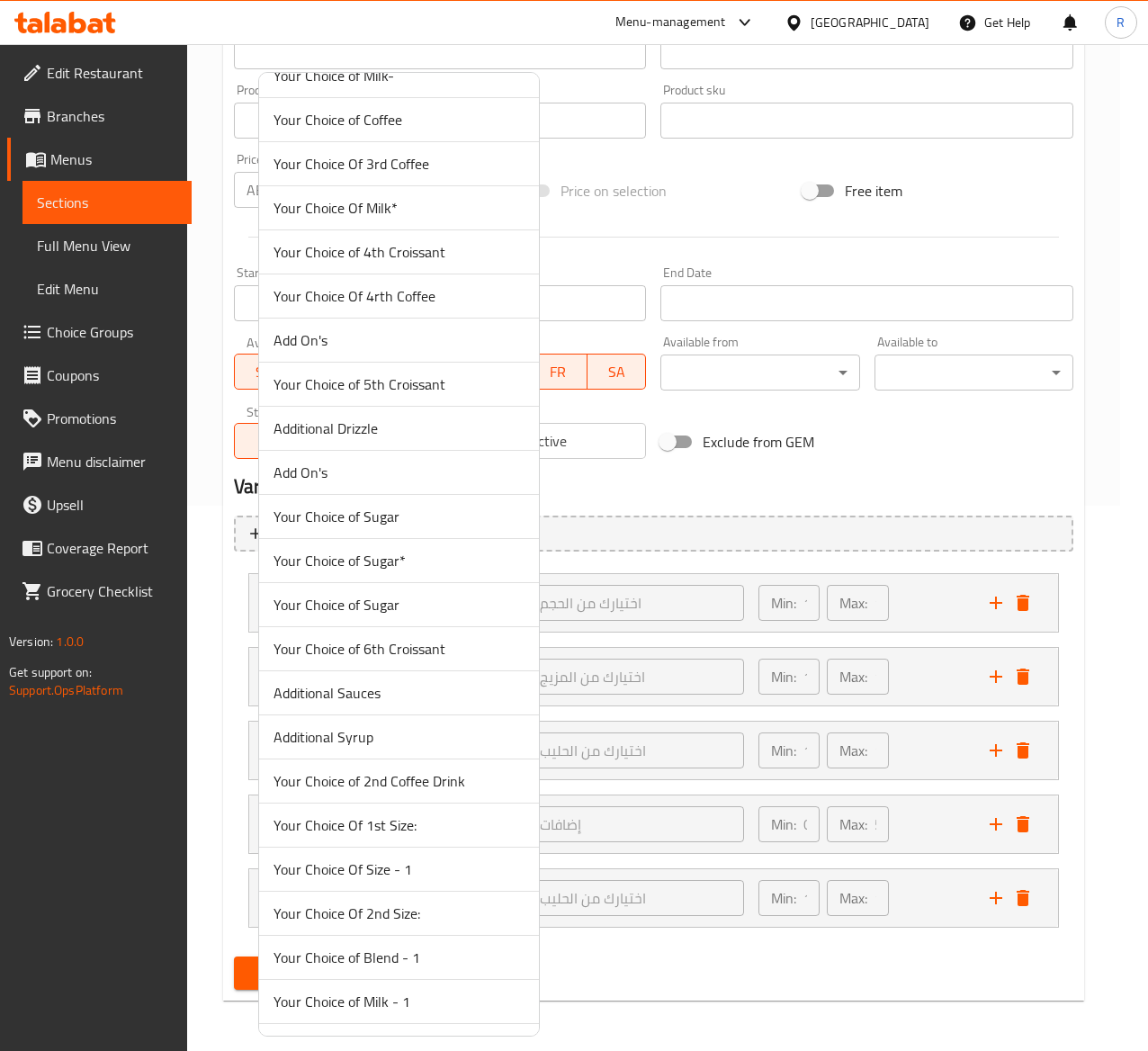
click at [452, 571] on span "Your Choice of Sugar*" at bounding box center [399, 561] width 251 height 22
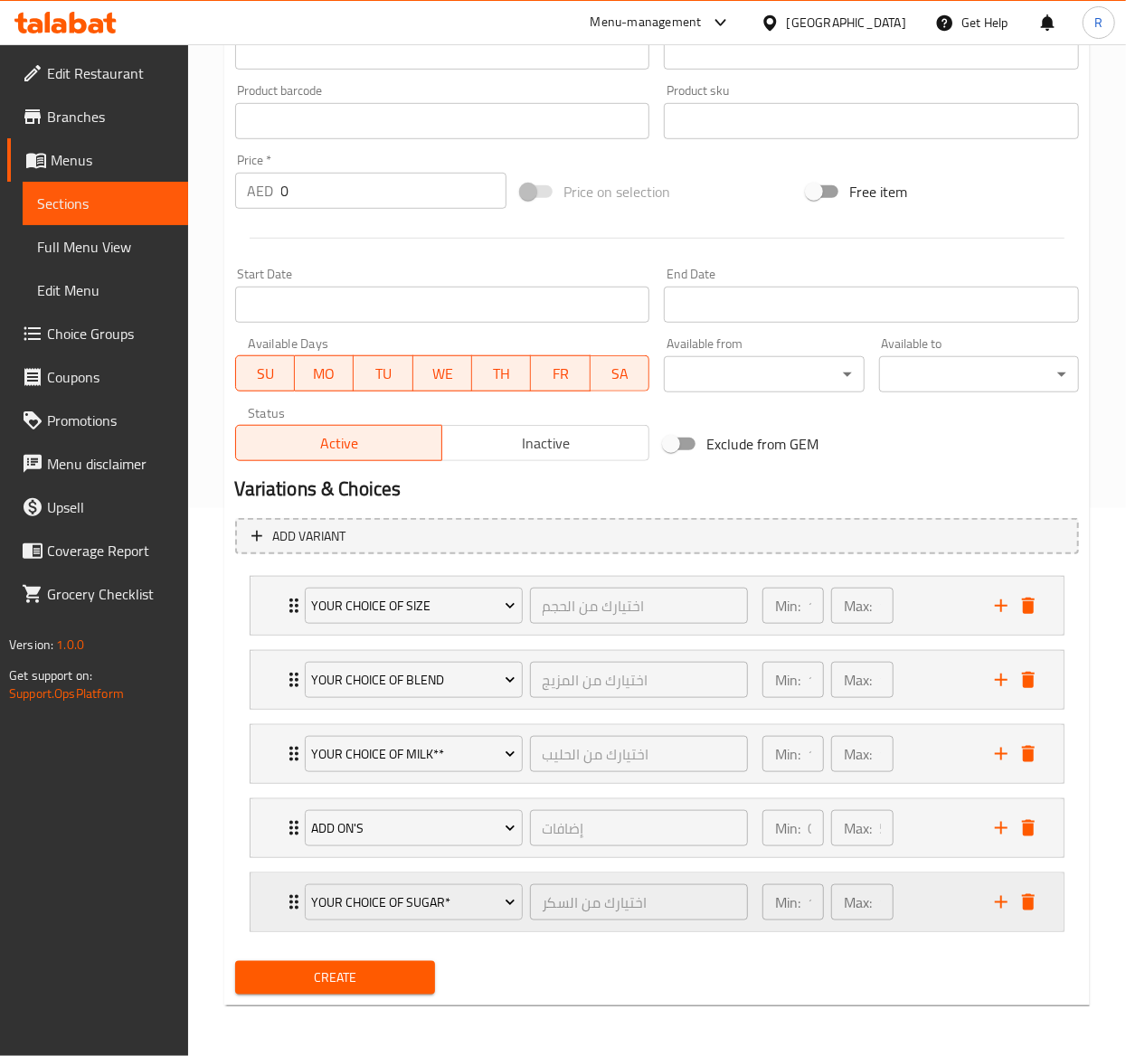
click at [288, 893] on icon "Expand" at bounding box center [294, 903] width 22 height 22
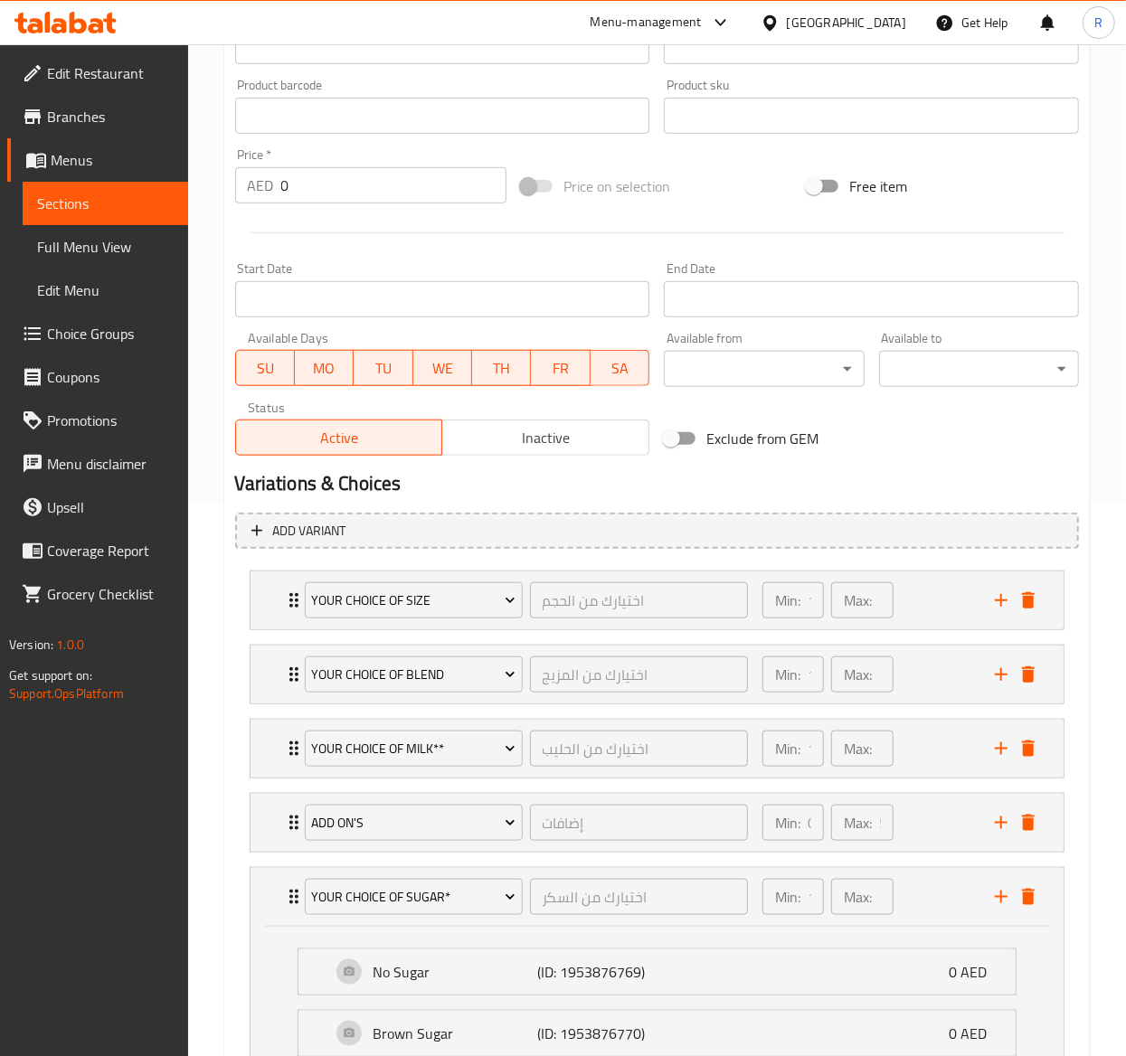
scroll to position [776, 0]
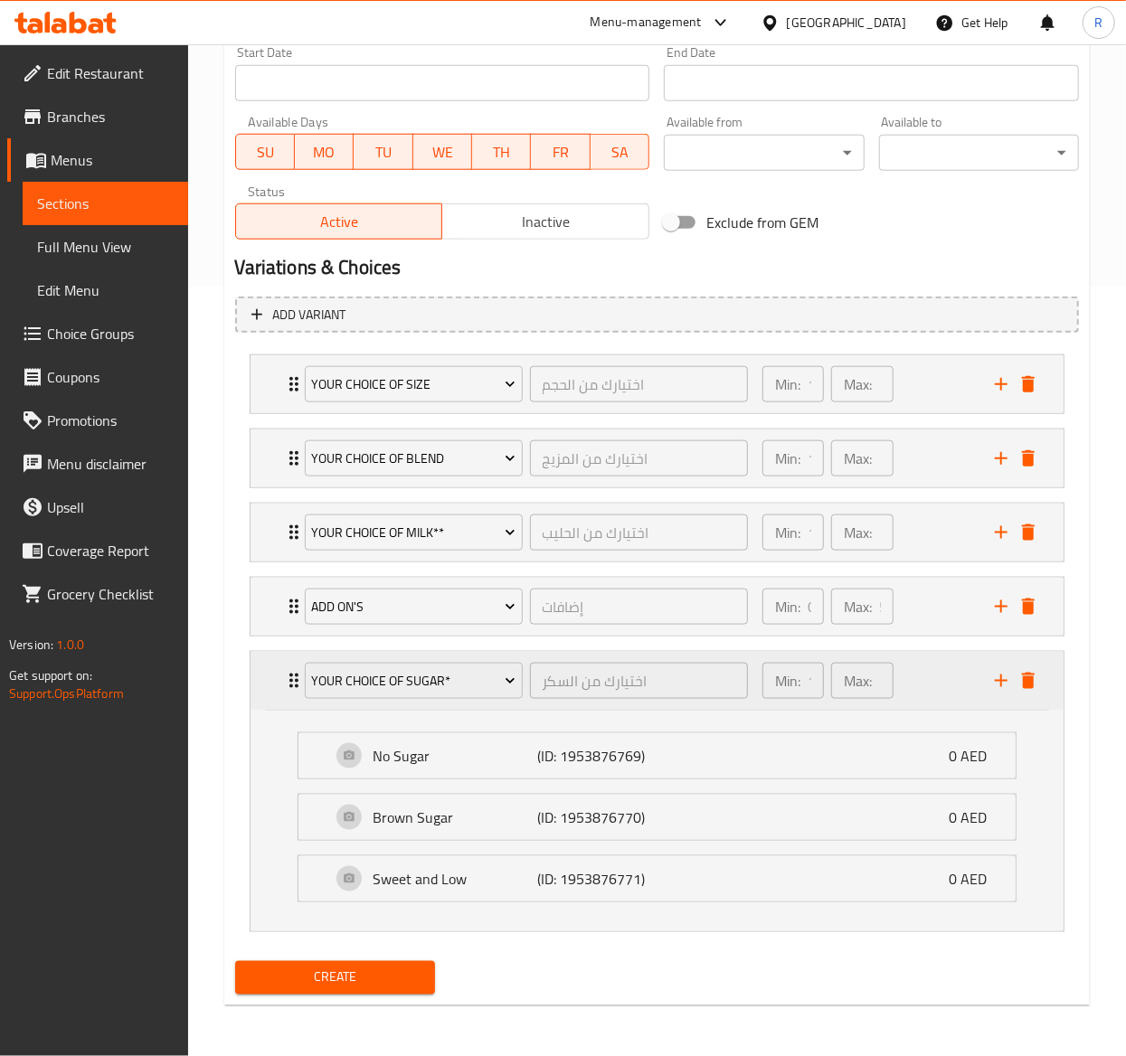
click at [273, 682] on div "Your Choice of Sugar* اختيارك من السكر ​ Min: 1 ​ Max: 1 ​" at bounding box center [657, 681] width 813 height 58
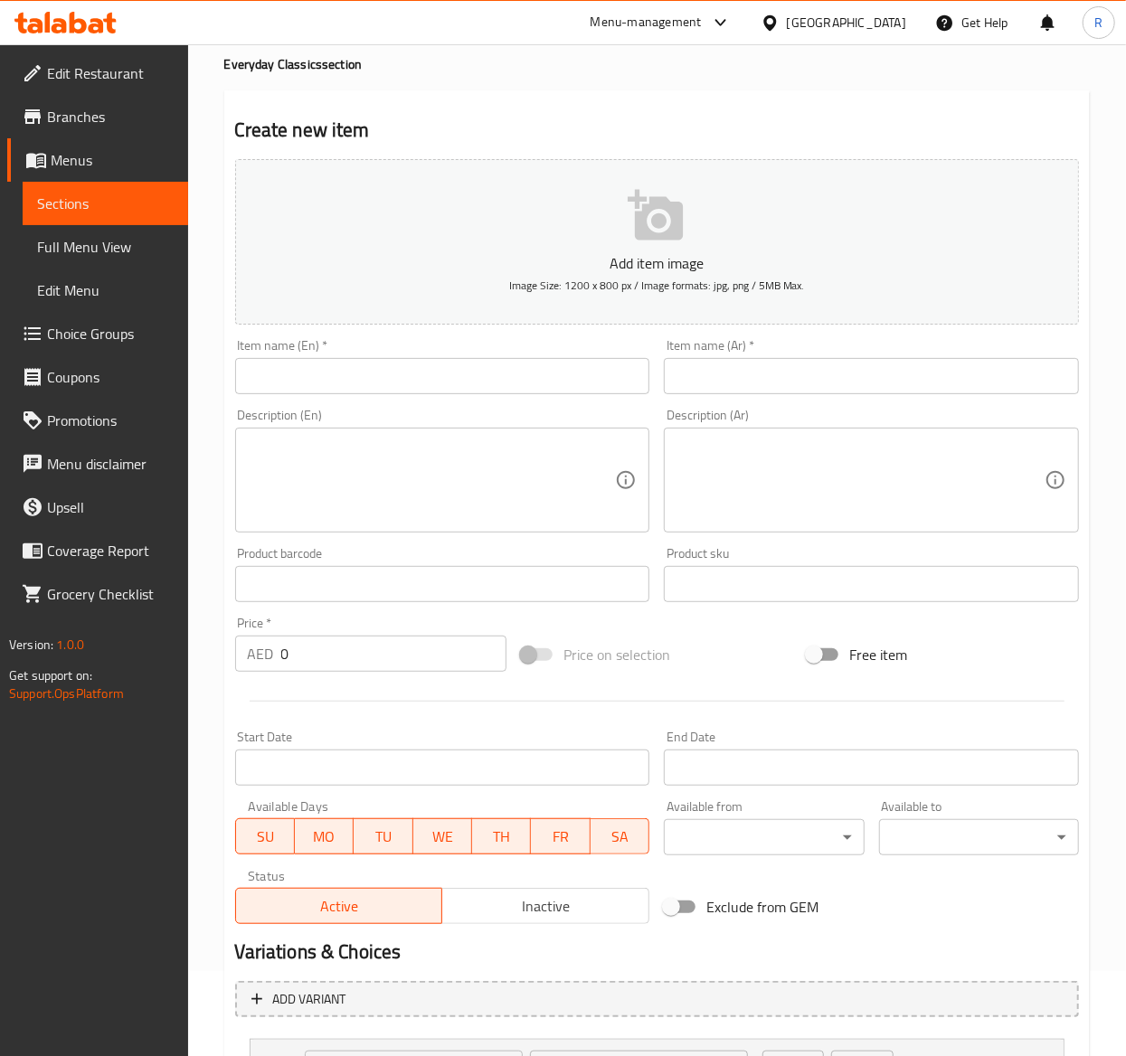
scroll to position [81, 0]
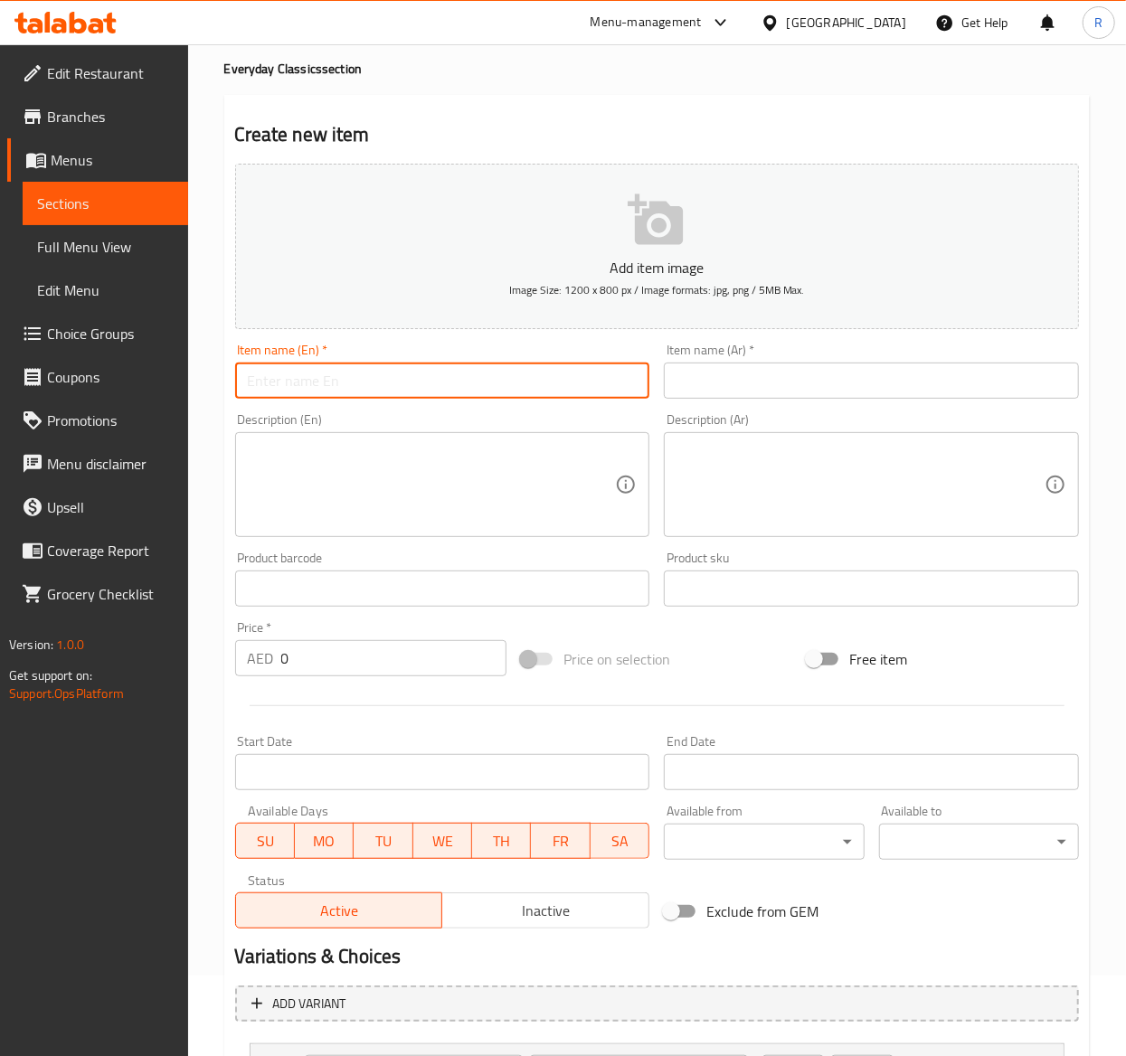
click at [376, 367] on input "text" at bounding box center [442, 381] width 415 height 36
paste input "Iced Latte"
type input "Iced Latte"
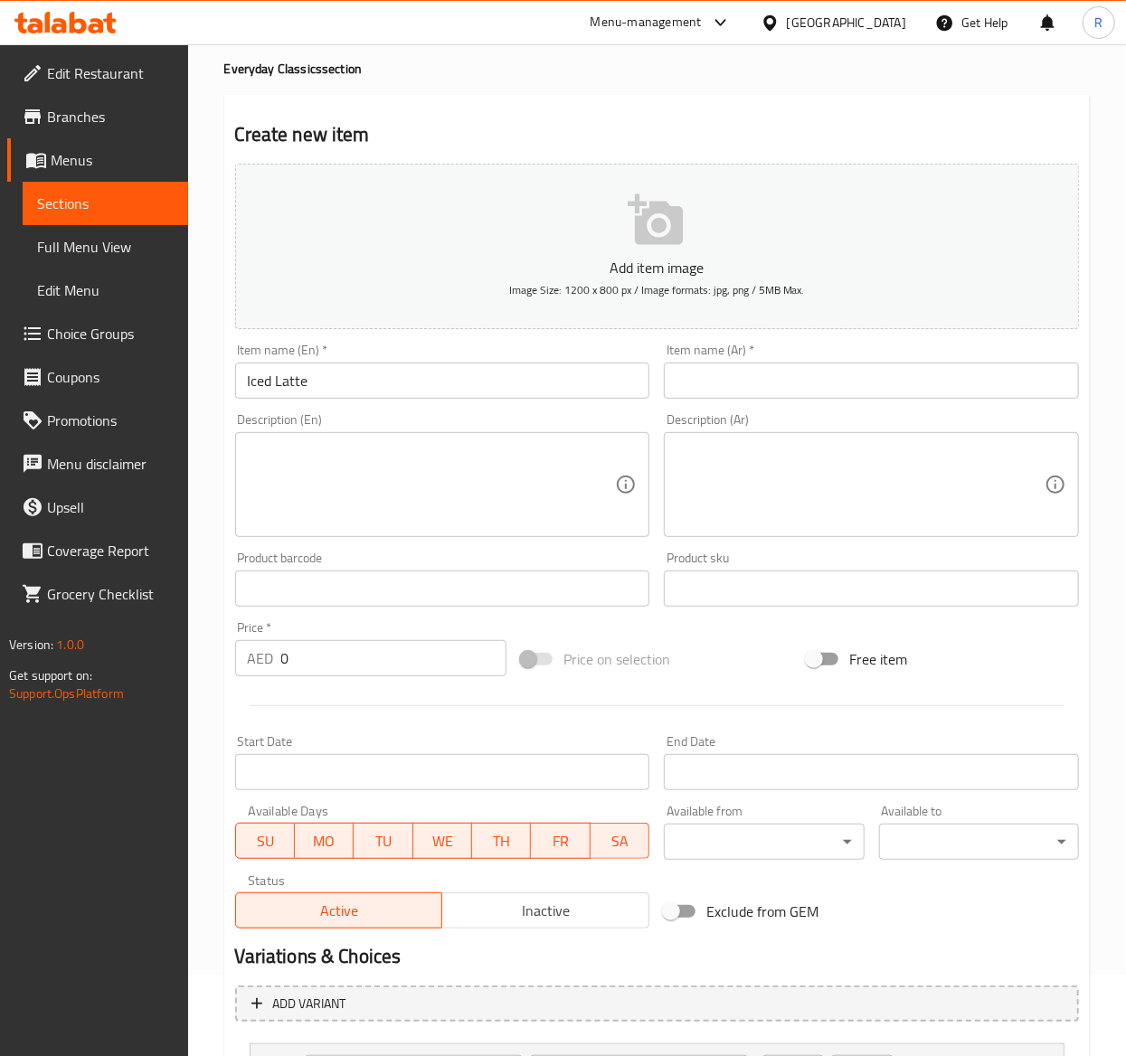
click at [782, 384] on input "text" at bounding box center [871, 381] width 415 height 36
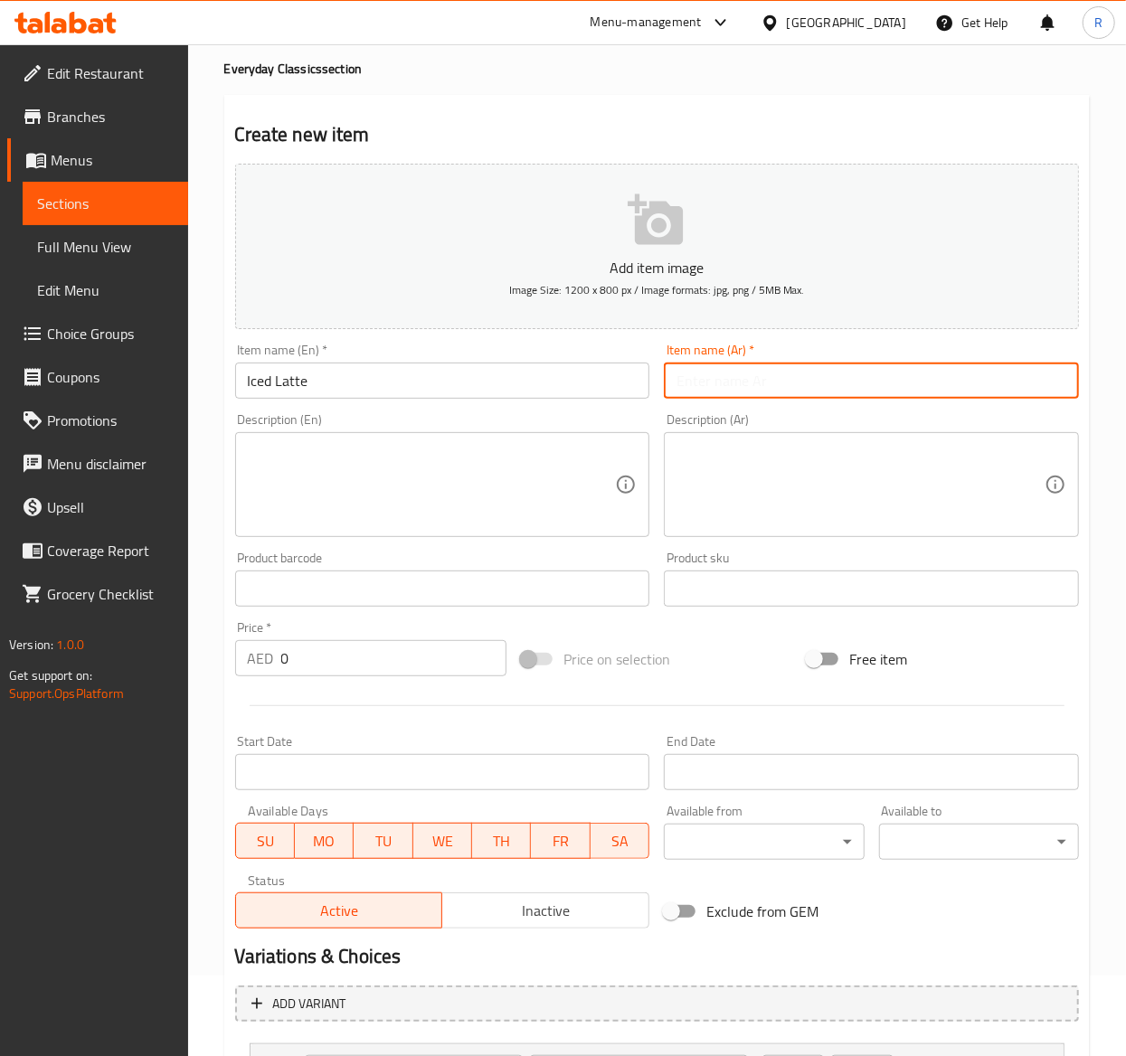
paste input "Iced Latte"
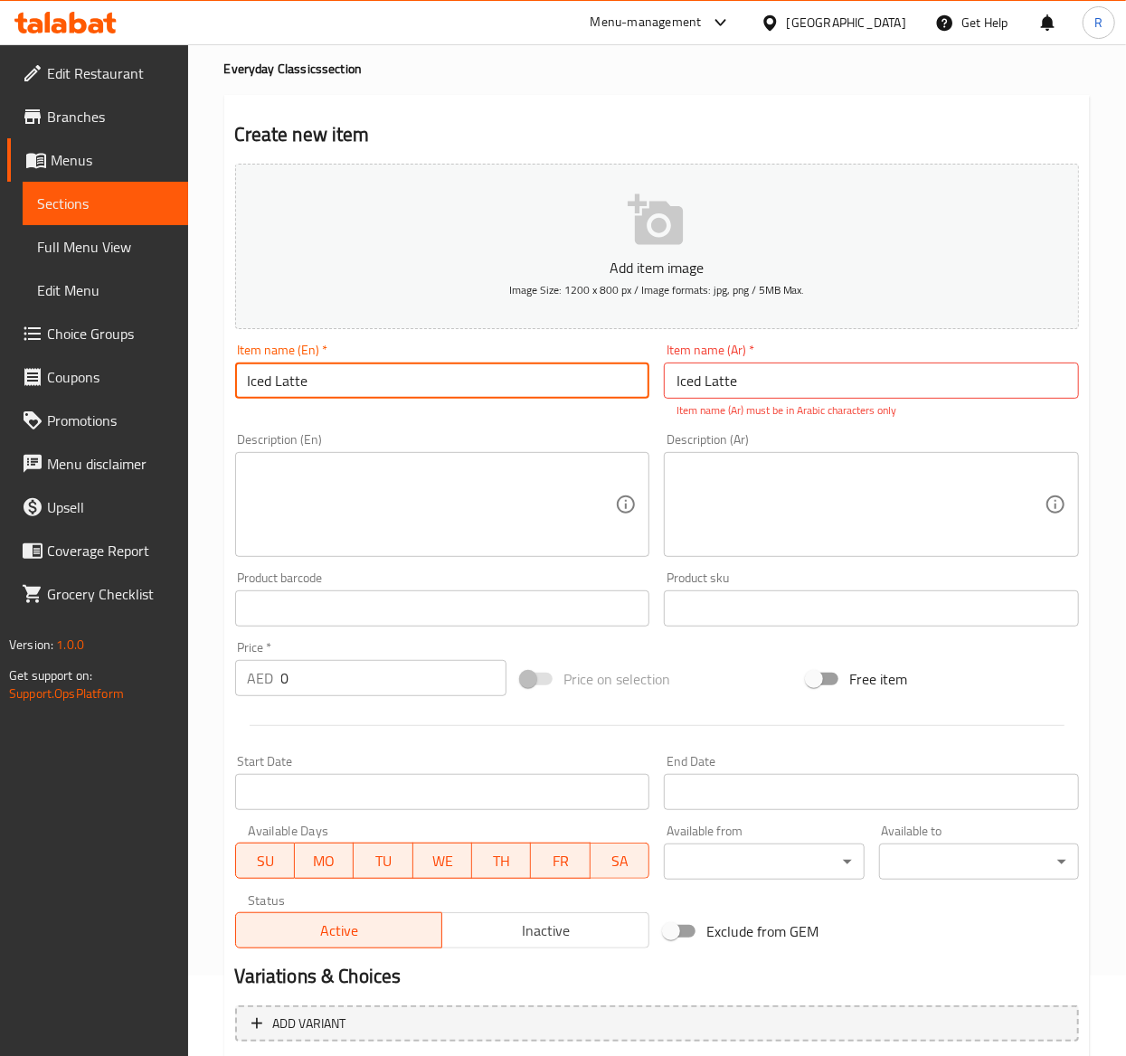
drag, startPoint x: 410, startPoint y: 387, endPoint x: 11, endPoint y: 358, distance: 399.9
click at [11, 358] on div "Edit Restaurant Branches Menus Sections Full Menu View Edit Menu Choice Groups …" at bounding box center [563, 754] width 1126 height 1580
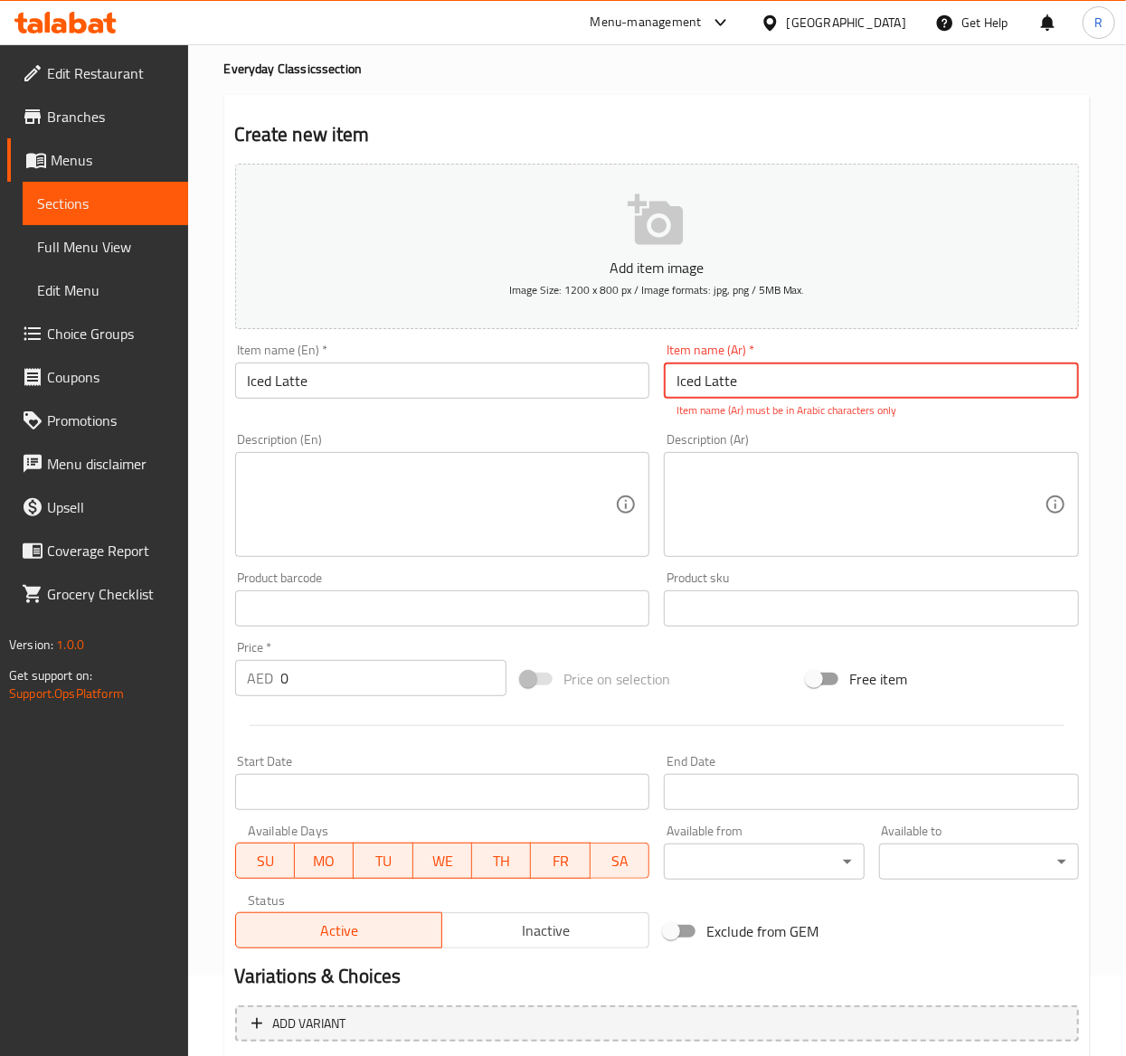
drag, startPoint x: 758, startPoint y: 376, endPoint x: 344, endPoint y: 425, distance: 417.1
click at [344, 425] on div "Add item image Image Size: 1200 x 800 px / Image formats: jpg, png / 5MB Max. I…" at bounding box center [657, 556] width 858 height 800
paste input "مثلج لاتيه"
type input "مثلج لاتيه"
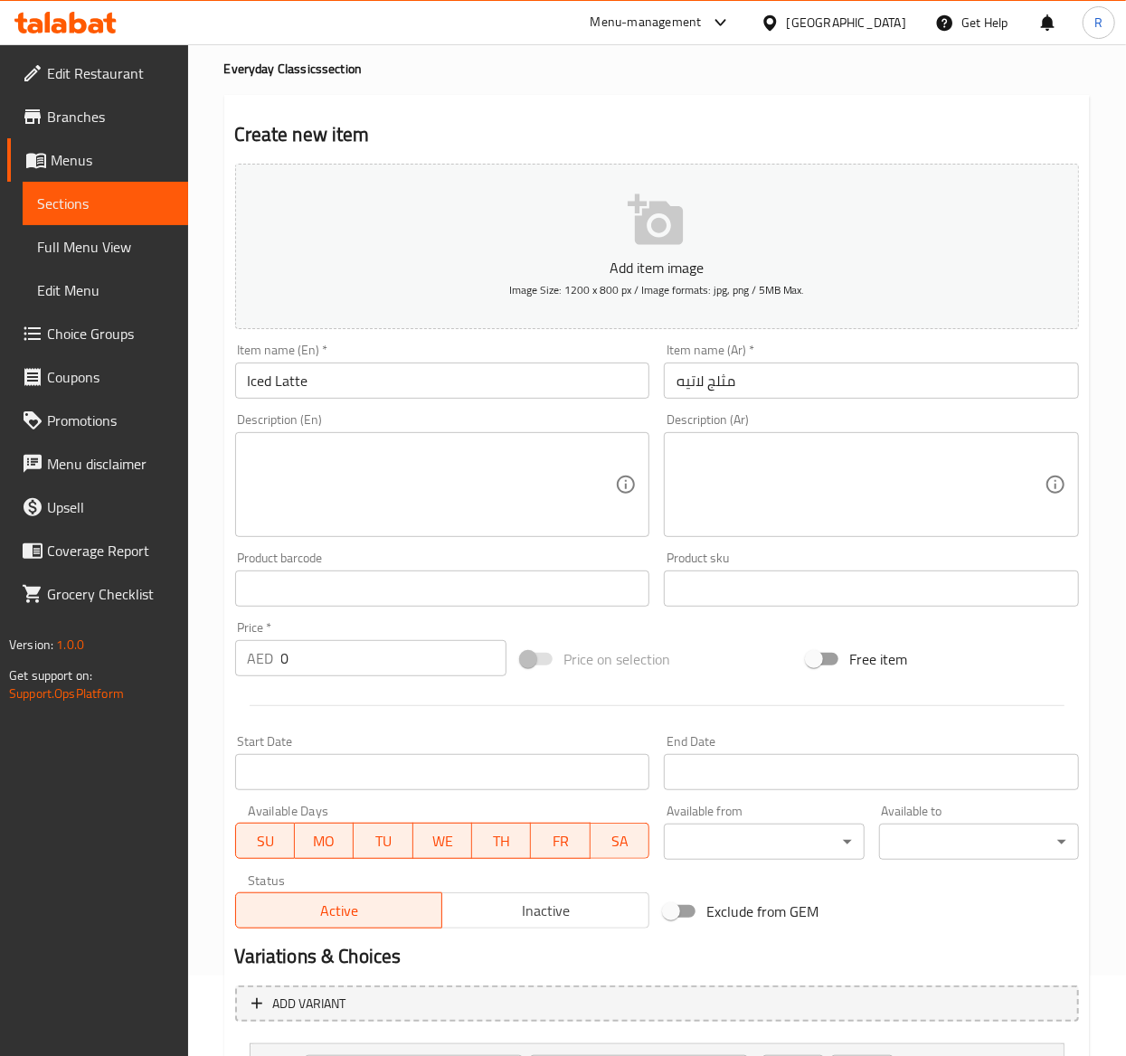
click at [441, 478] on textarea at bounding box center [432, 485] width 368 height 86
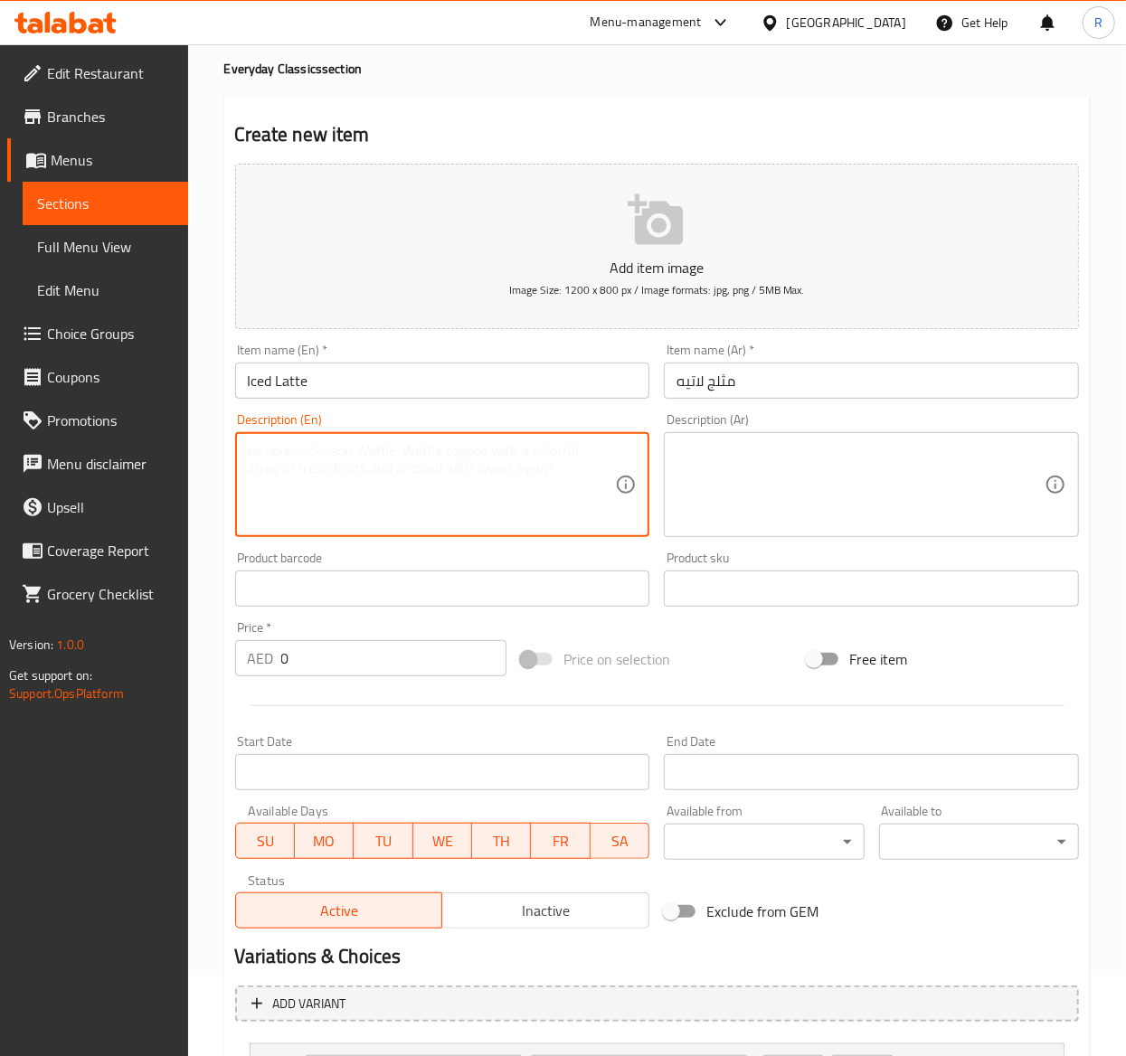
paste textarea "A deliciously refreshing coffee drink that combines the rich and smooth taste o…"
type textarea "A deliciously refreshing coffee drink that combines the rich and smooth taste o…"
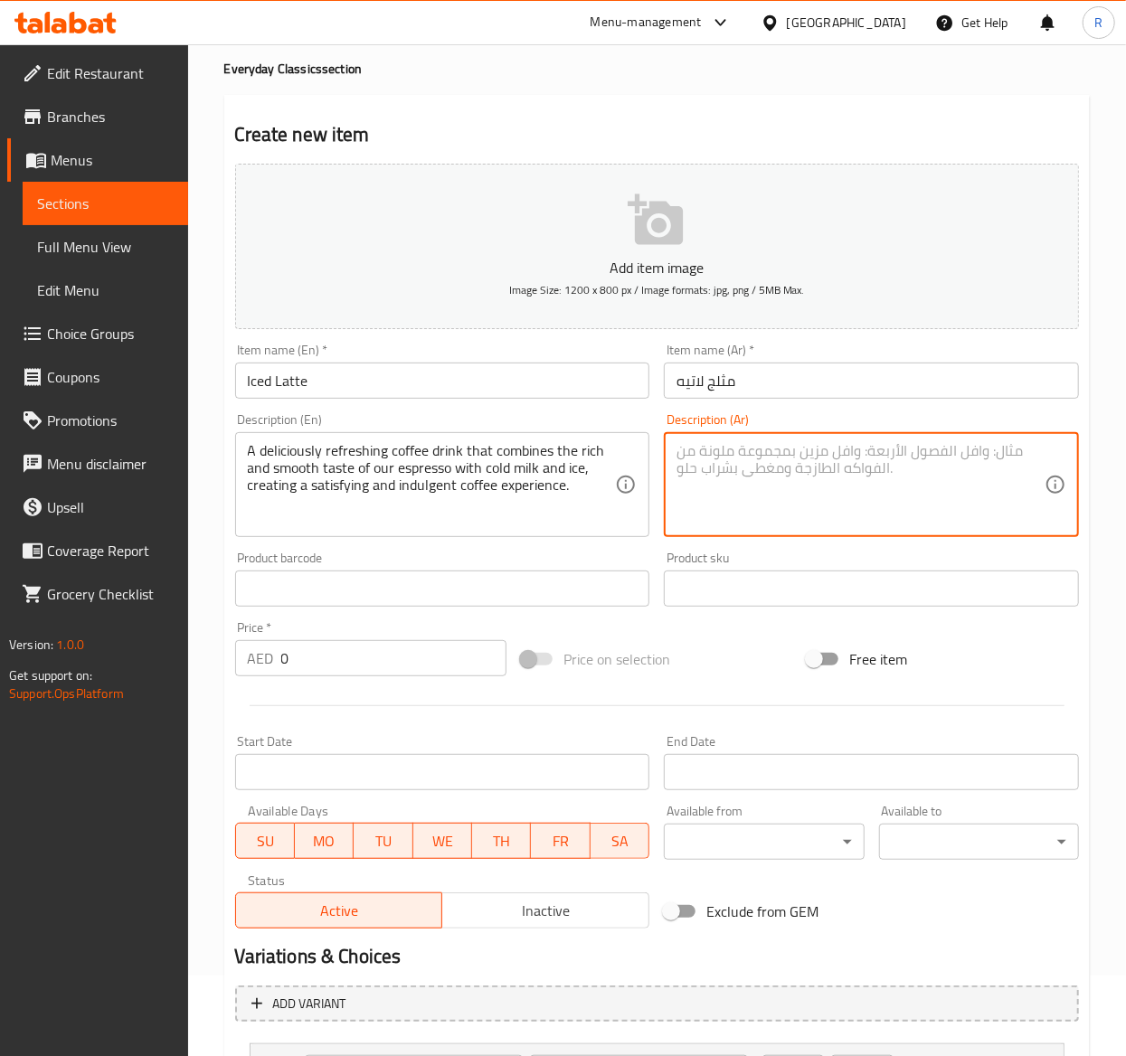
click at [725, 492] on textarea at bounding box center [861, 485] width 368 height 86
paste textarea "مشروب قهوة منعش ولذيذ يجمع بين المذاق الغني والسلس للإسبريسو مع الحليب البارد و…"
type textarea "مشروب قهوة منعش ولذيذ يجمع بين المذاق الغني والسلس للإسبريسو مع الحليب البارد و…"
click at [309, 665] on input "0" at bounding box center [393, 658] width 225 height 36
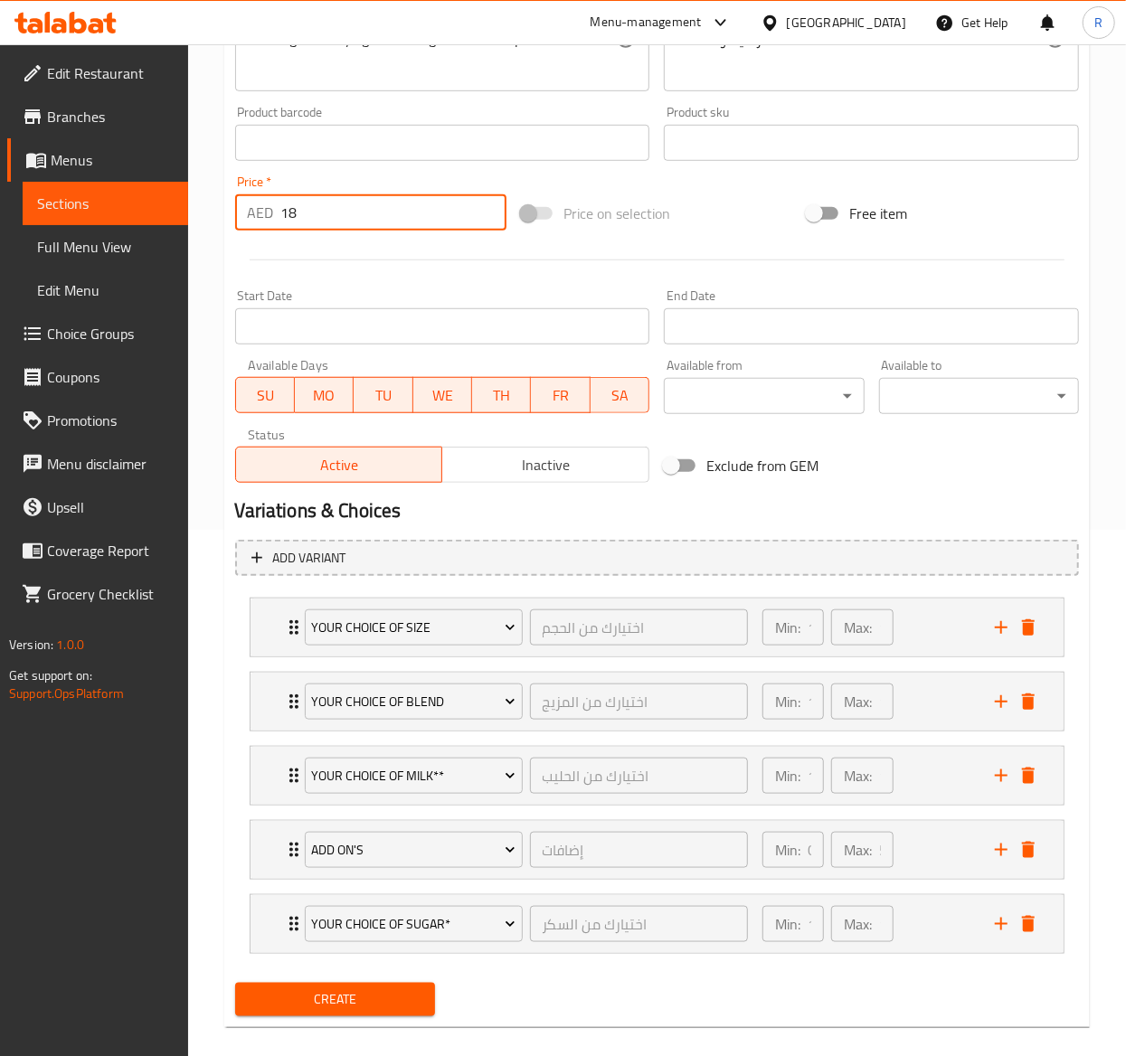
scroll to position [554, 0]
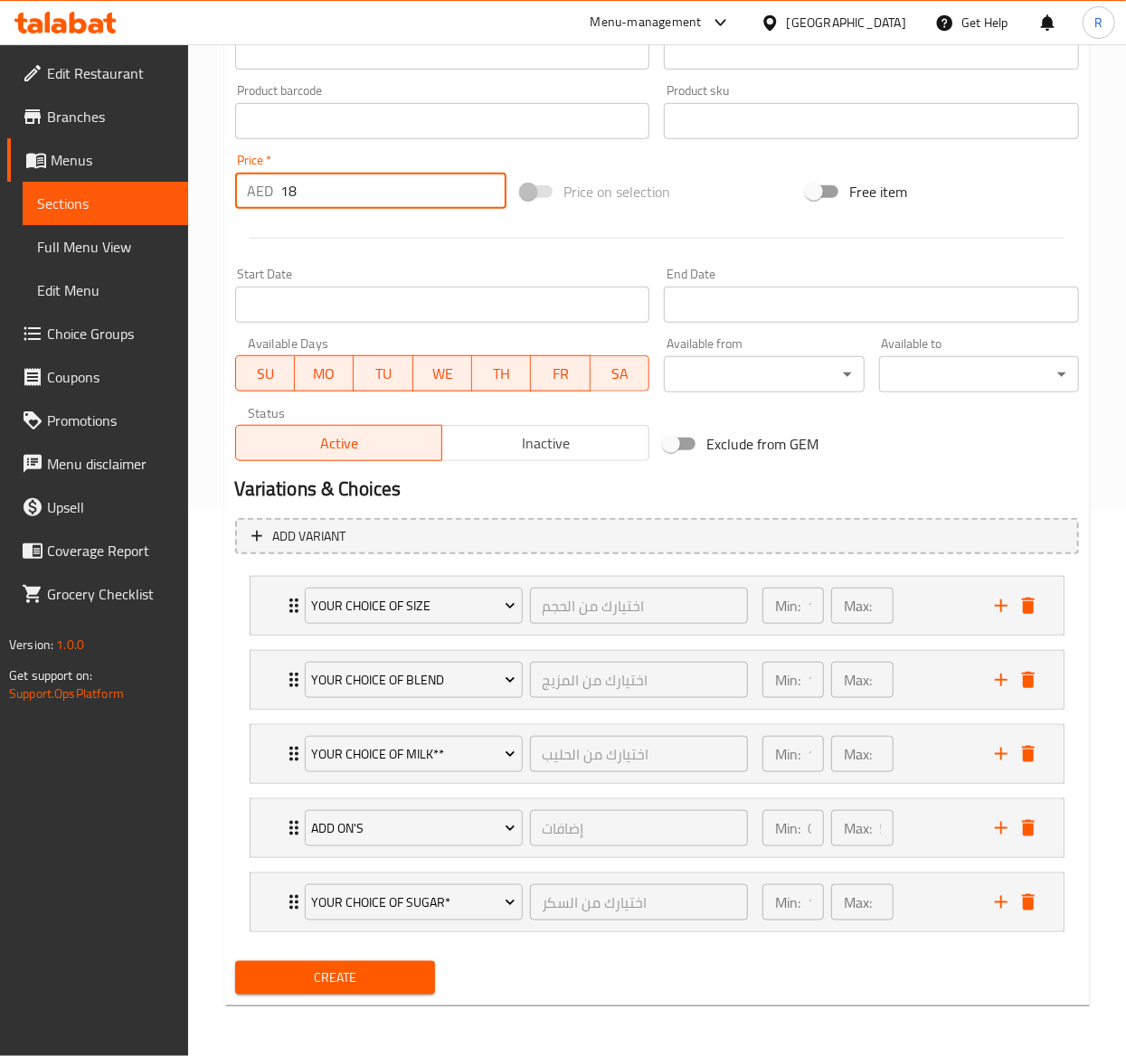
type input "18"
click at [360, 967] on span "Create" at bounding box center [335, 978] width 171 height 23
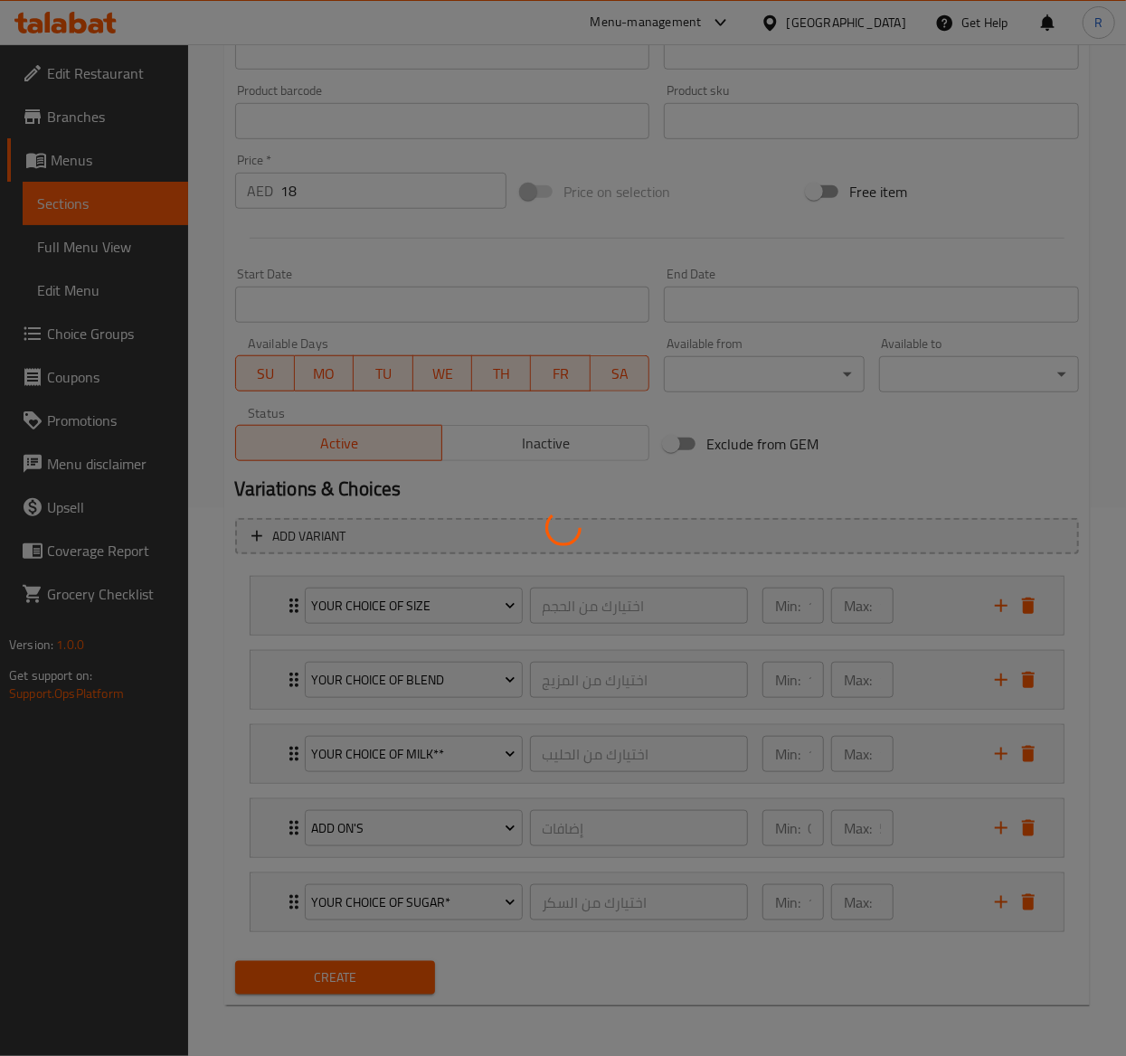
type input "0"
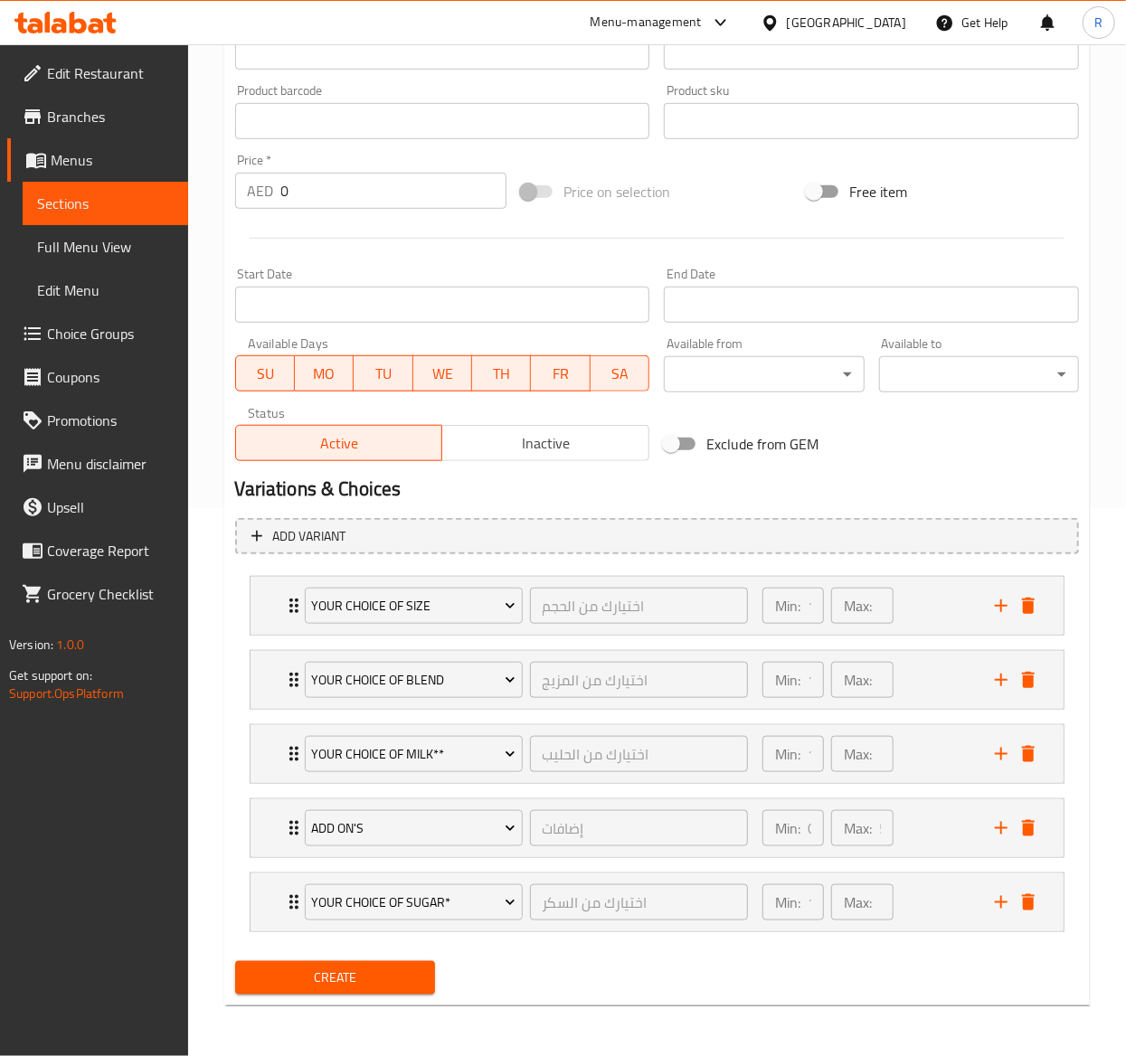
scroll to position [0, 0]
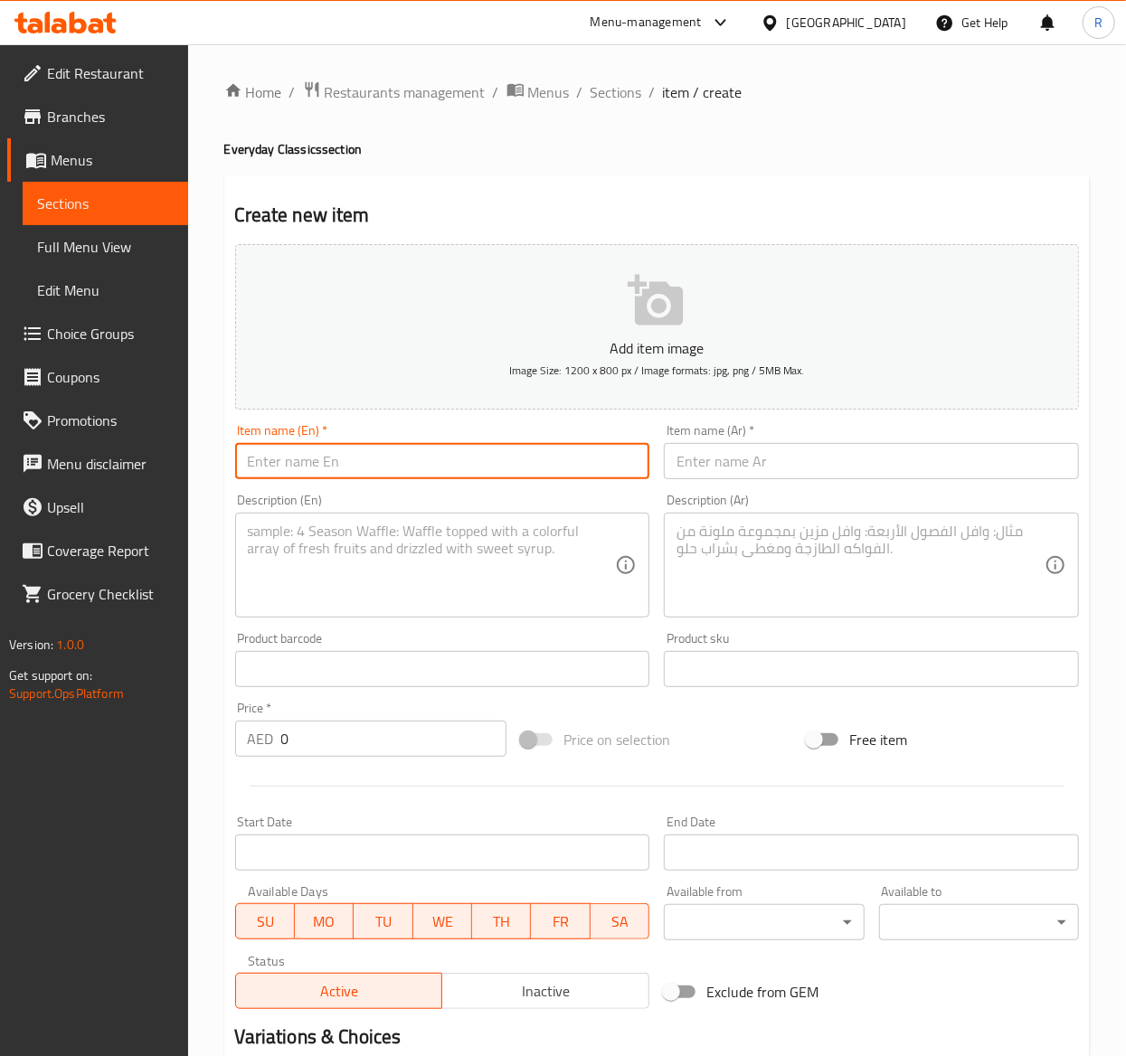
click at [346, 467] on input "text" at bounding box center [442, 461] width 415 height 36
paste input "Cappuccino Coffee"
type input "Cappuccino Coffee"
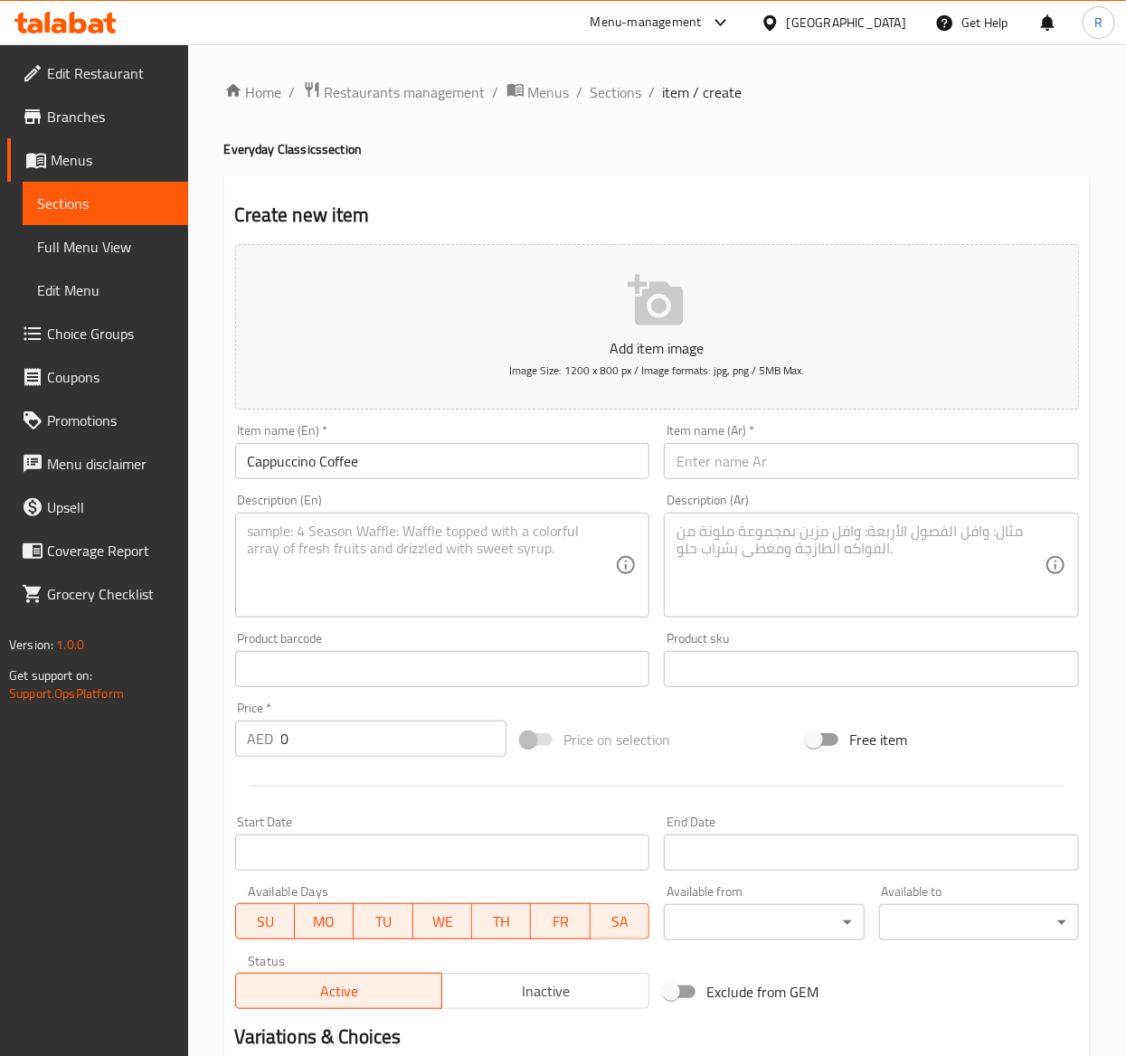
click at [734, 474] on input "text" at bounding box center [871, 461] width 415 height 36
paste input "قهوة كابتشينو"
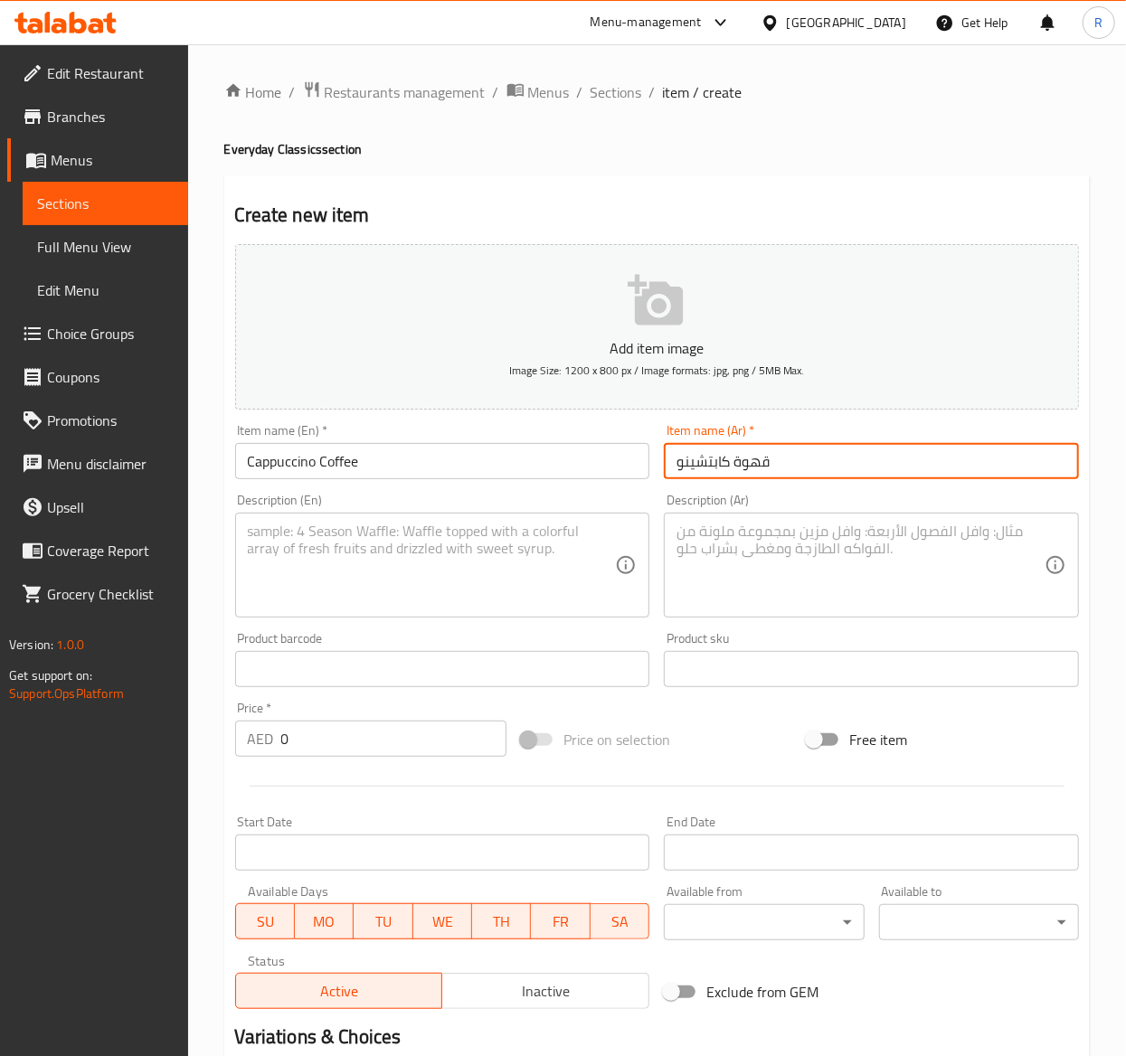
type input "قهوة كابتشينو"
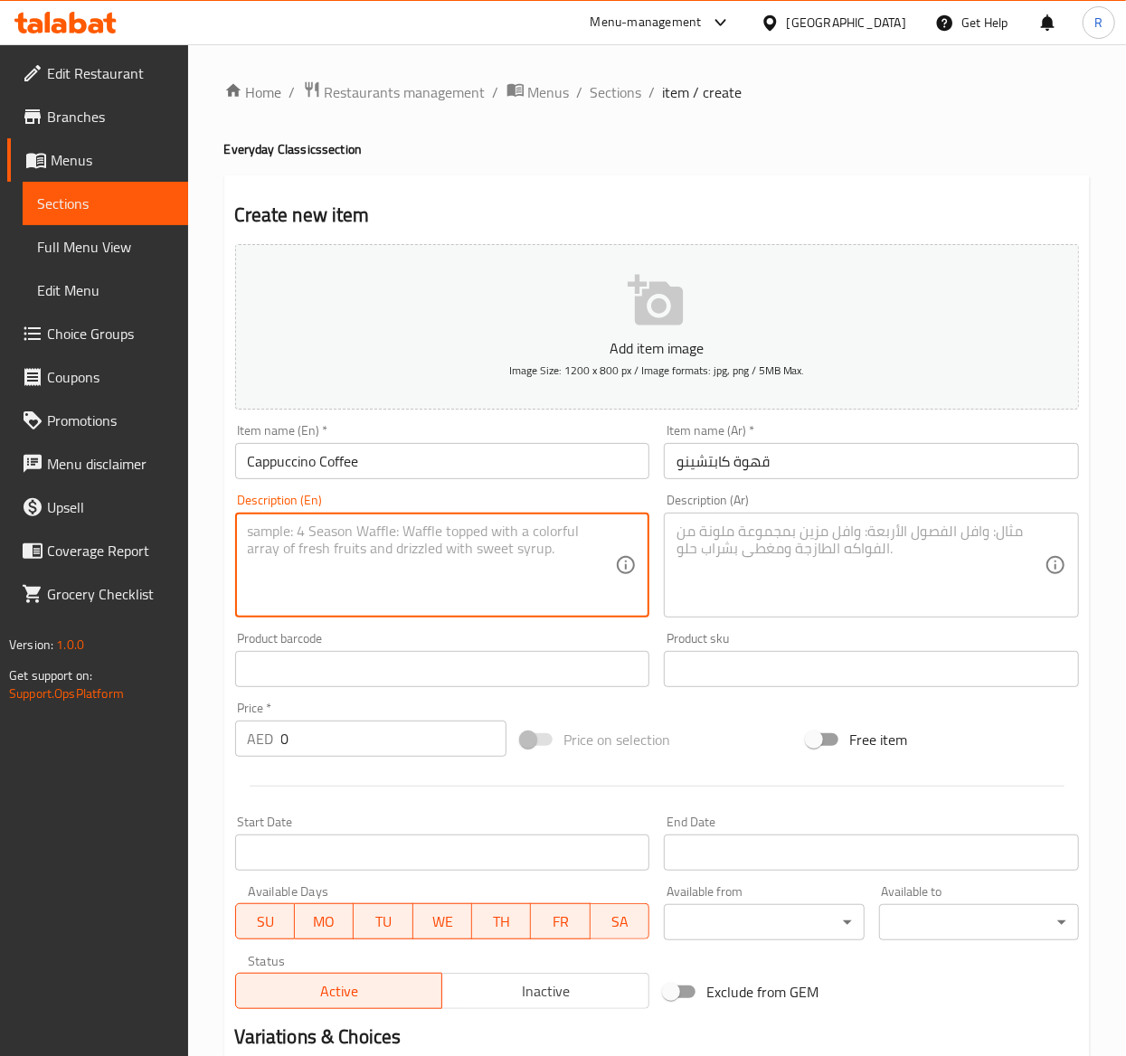
click at [353, 556] on textarea at bounding box center [432, 566] width 368 height 86
paste textarea "Our cappuccino is a classic Italian coffee drink that combines the bold flavors…"
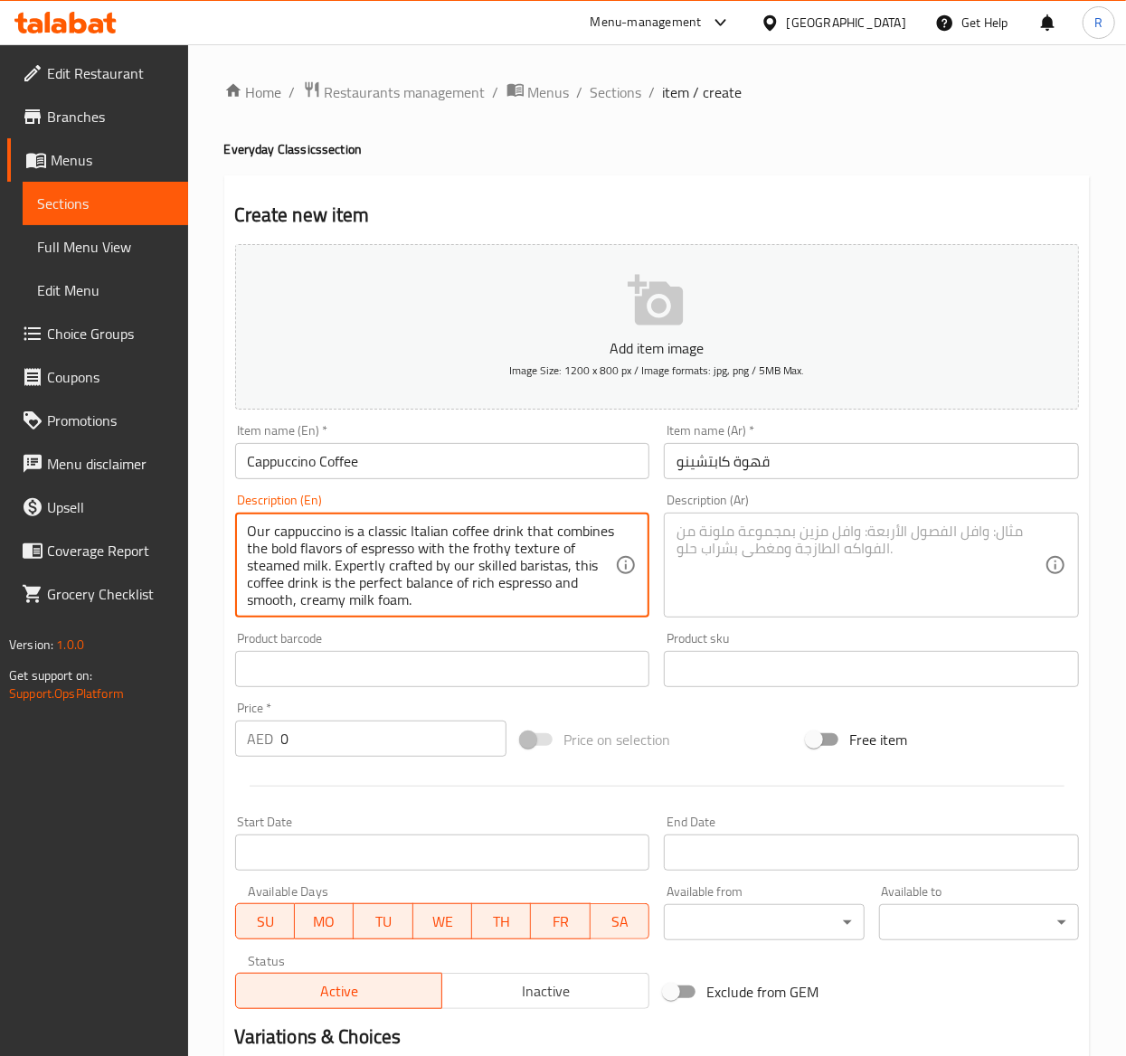
scroll to position [5, 0]
type textarea "Our cappuccino is a classic Italian coffee drink that combines the bold flavors…"
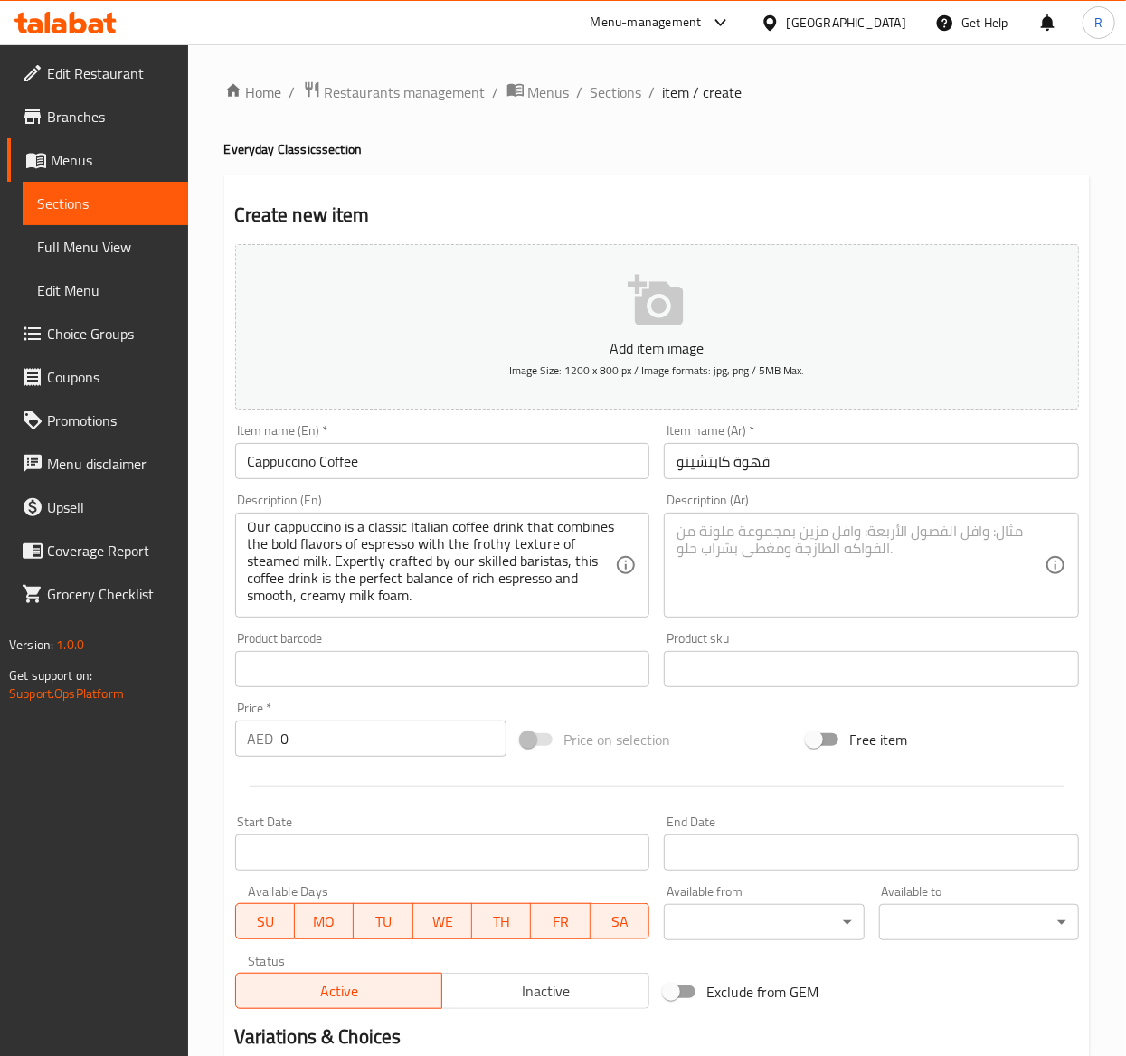
click at [868, 545] on textarea at bounding box center [861, 566] width 368 height 86
paste textarea "الكابتشينو هو مشروب قهوة إيطالي كلاسيكي يجمع بين النكهات الجريئة للإسبريسو والق…"
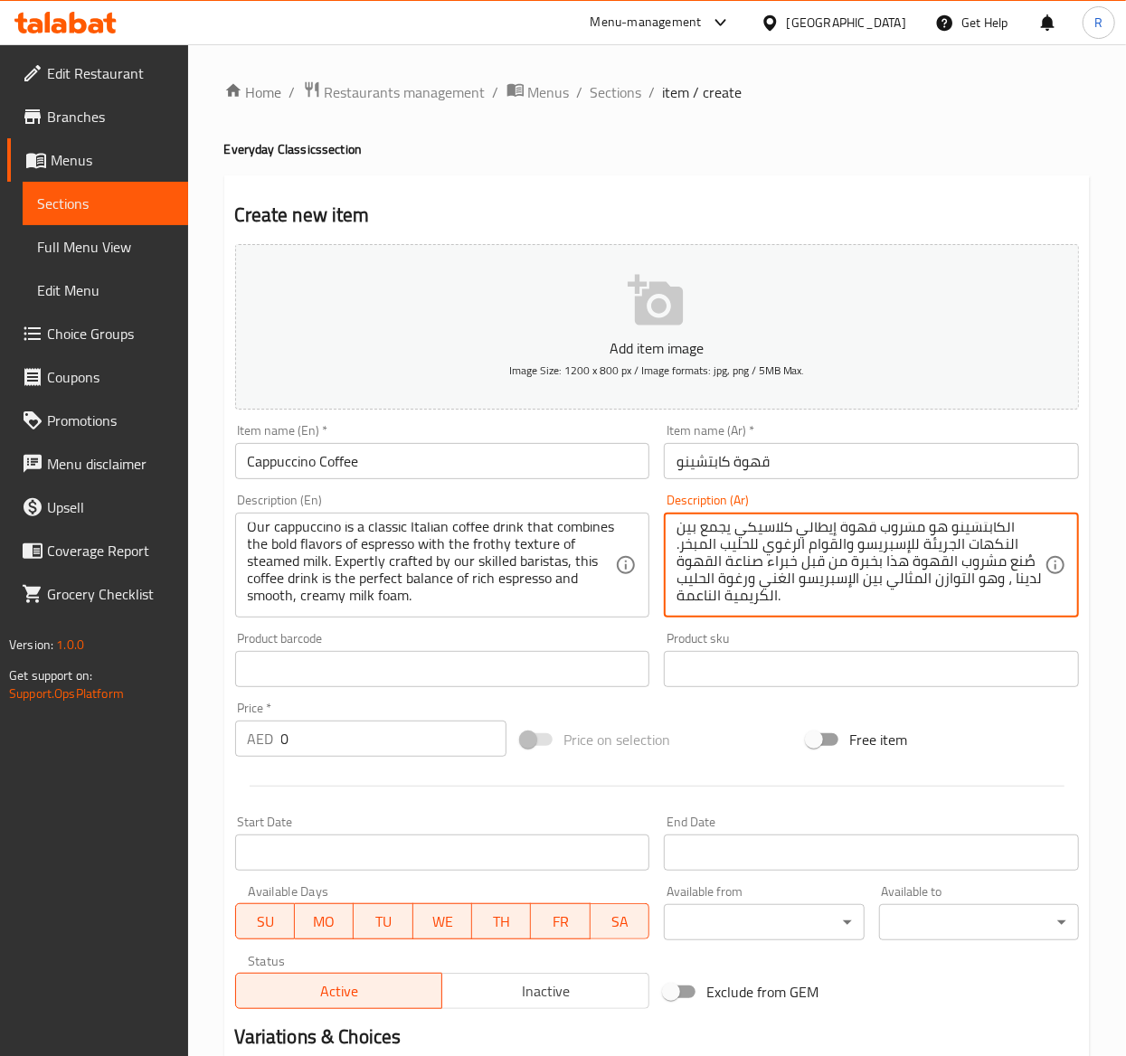
type textarea "الكابتشينو هو مشروب قهوة إيطالي كلاسيكي يجمع بين النكهات الجريئة للإسبريسو والق…"
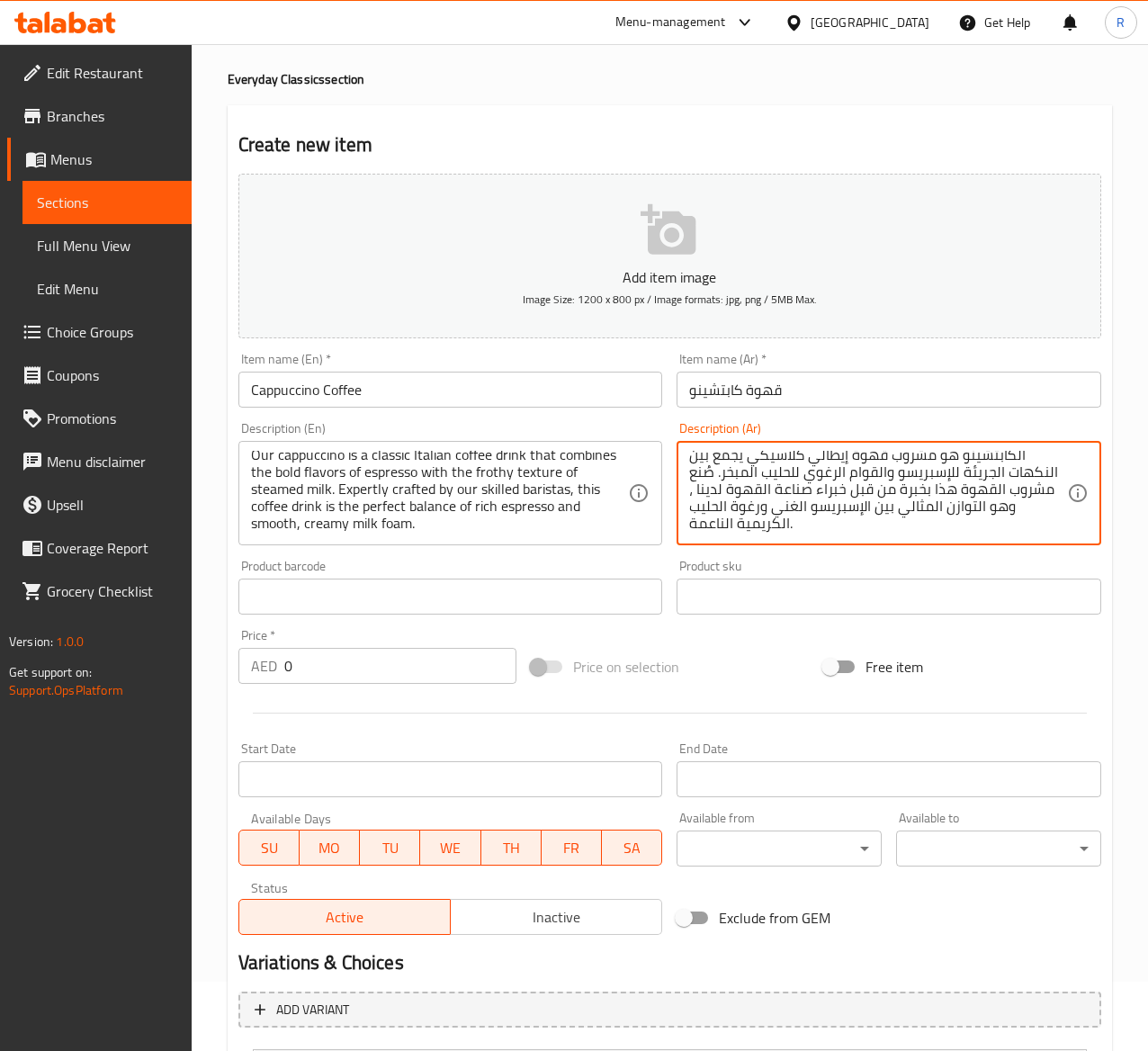
scroll to position [55, 0]
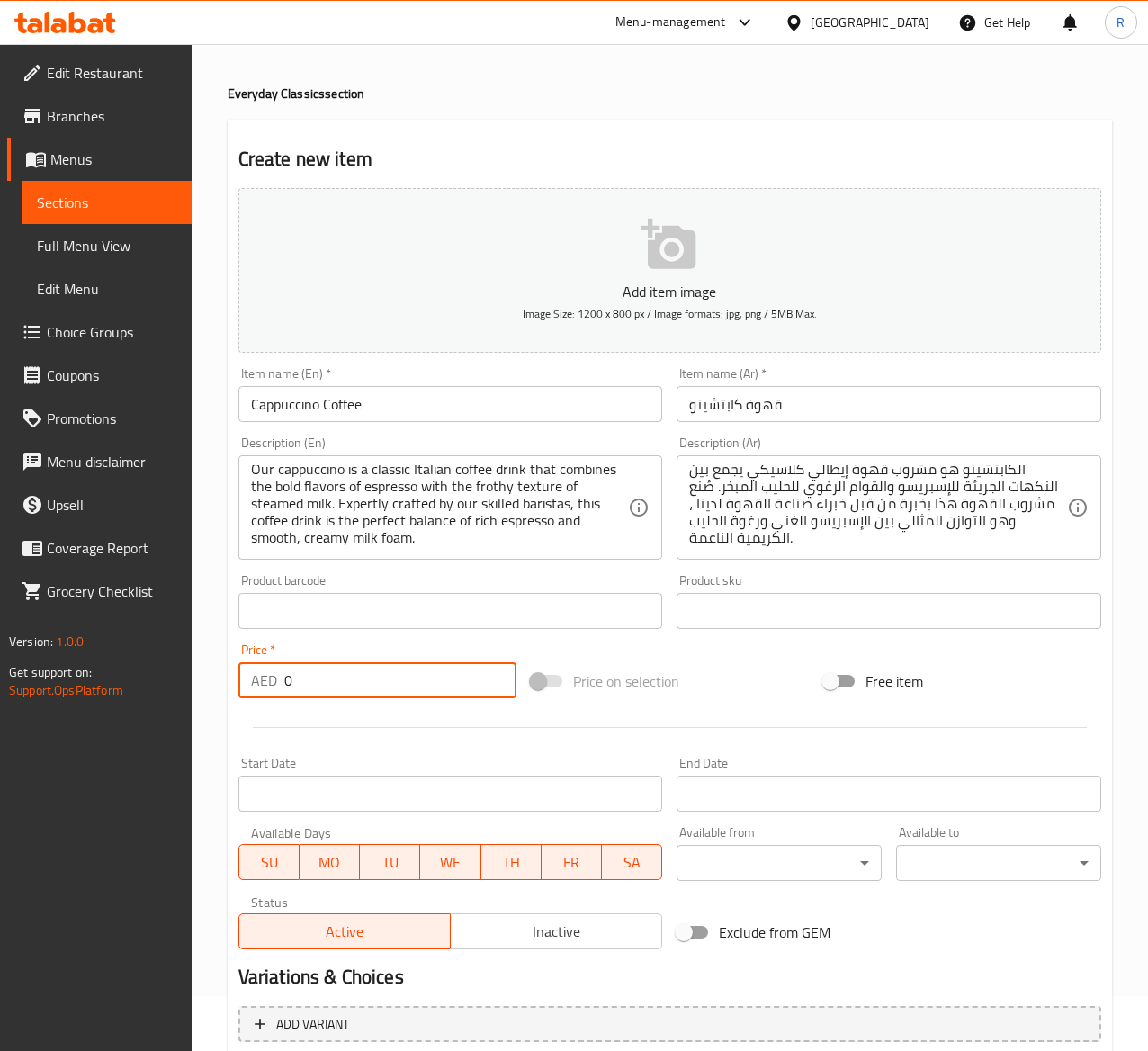
click at [334, 674] on input "0" at bounding box center [400, 681] width 232 height 36
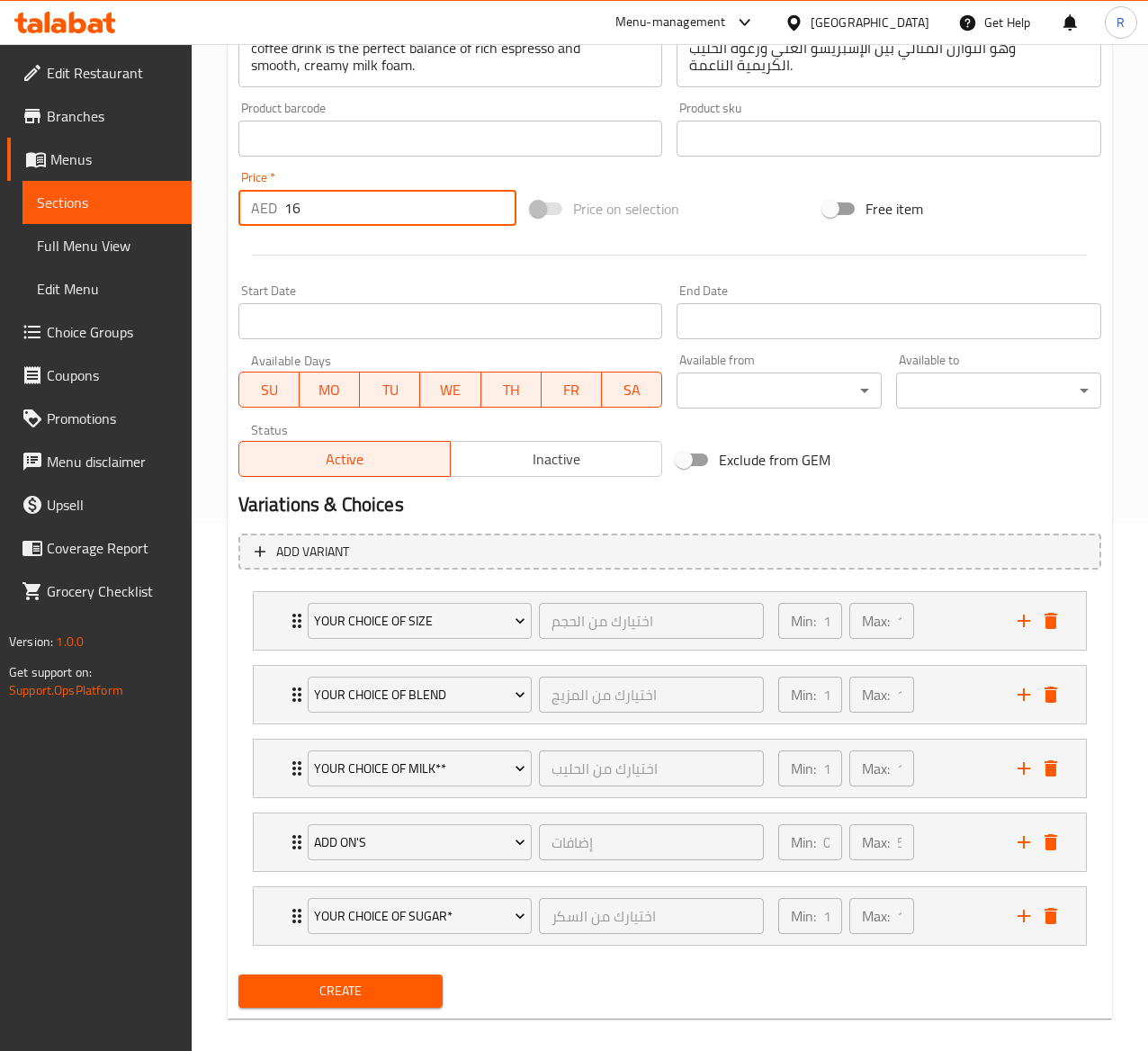
scroll to position [551, 0]
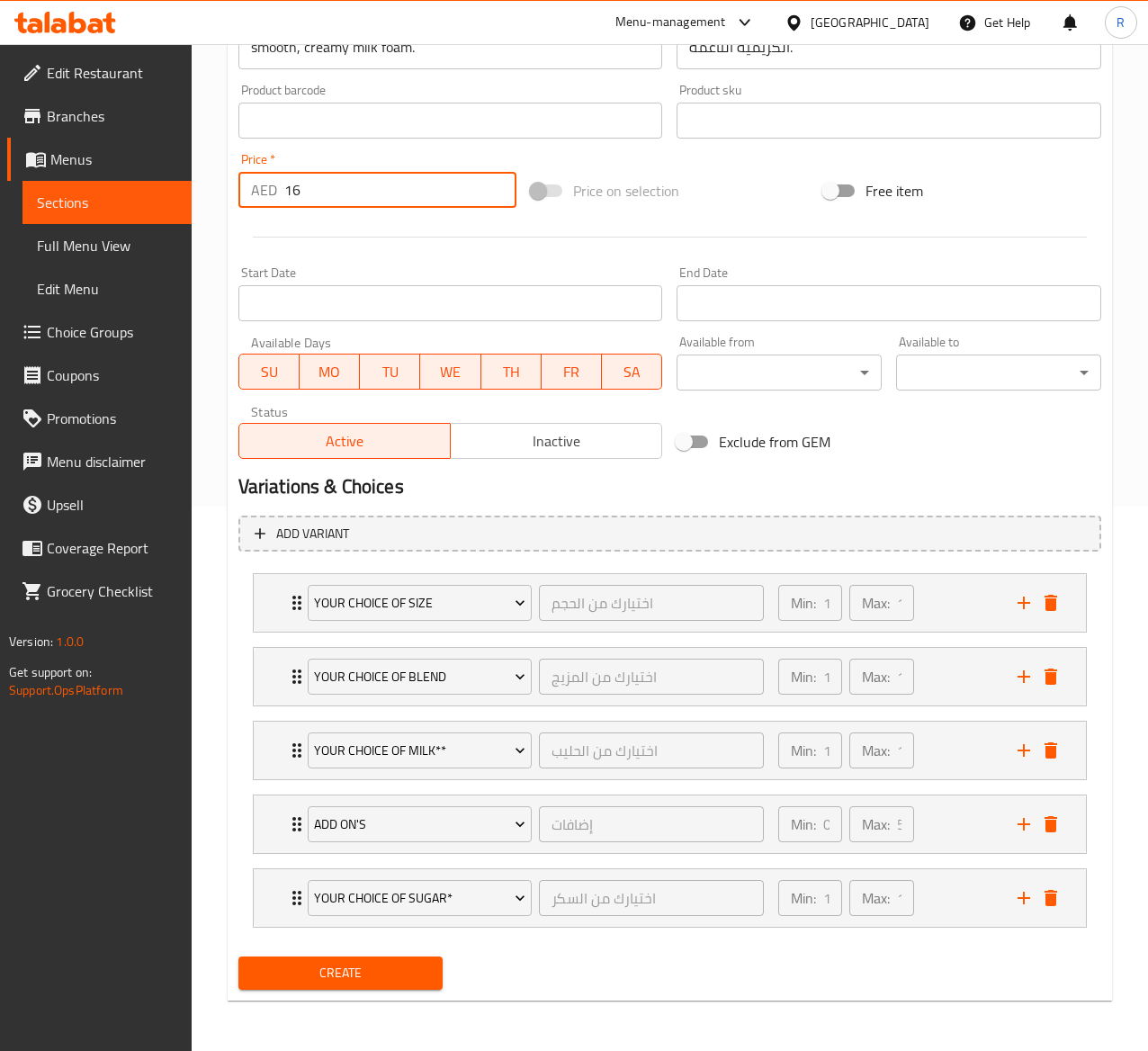
type input "16"
click at [401, 979] on span "Create" at bounding box center [340, 973] width 176 height 23
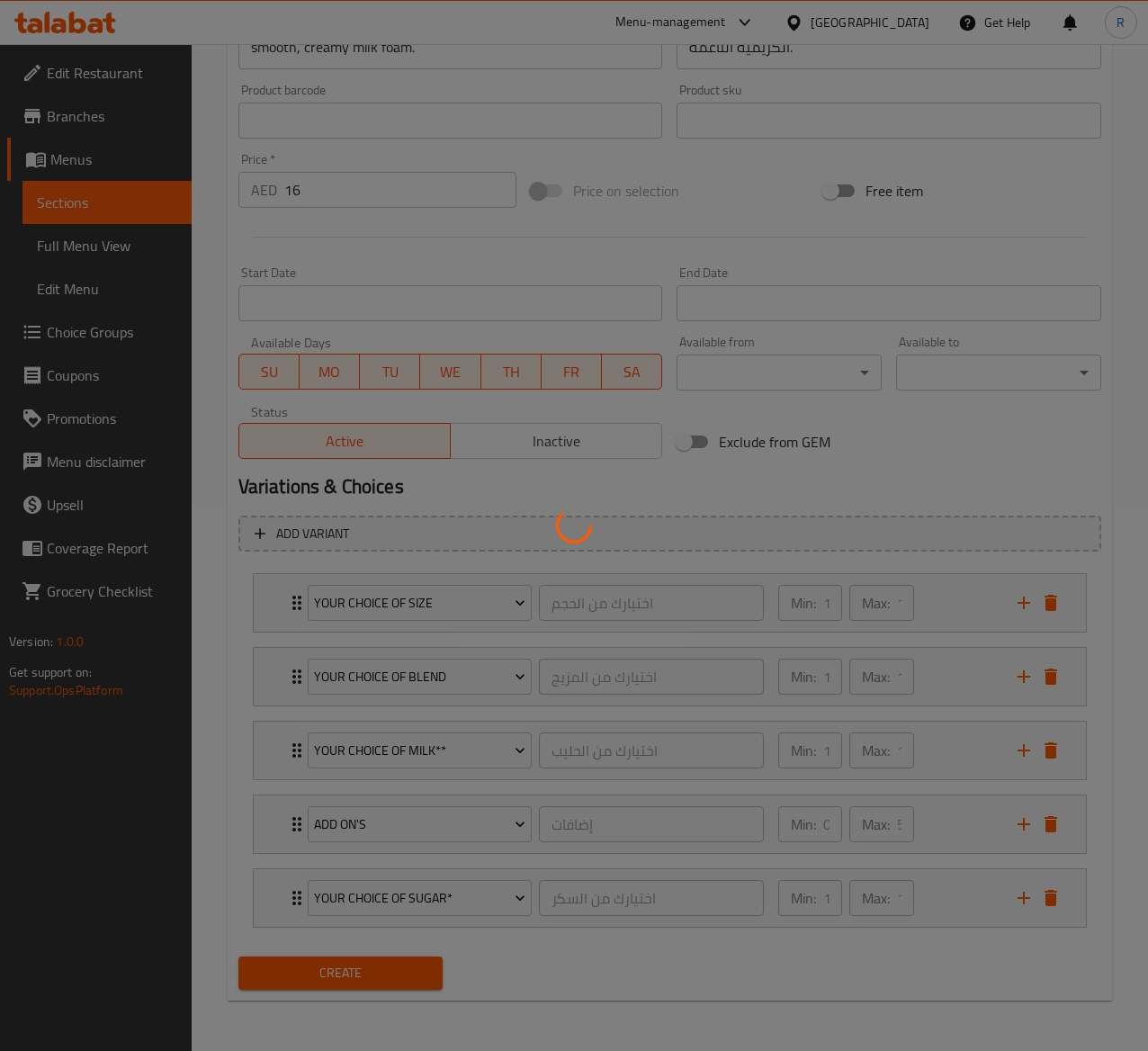
type input "0"
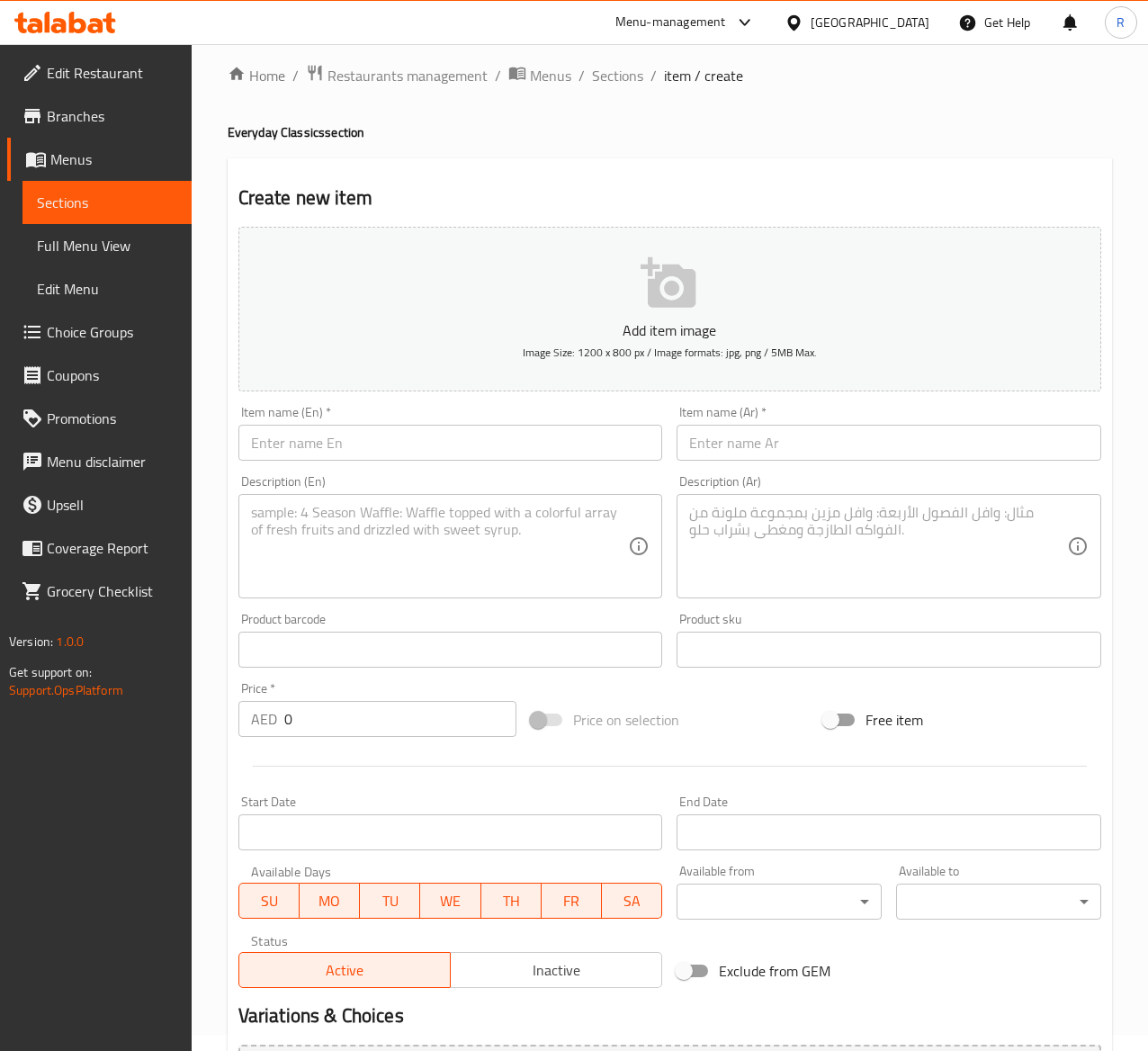
scroll to position [2, 0]
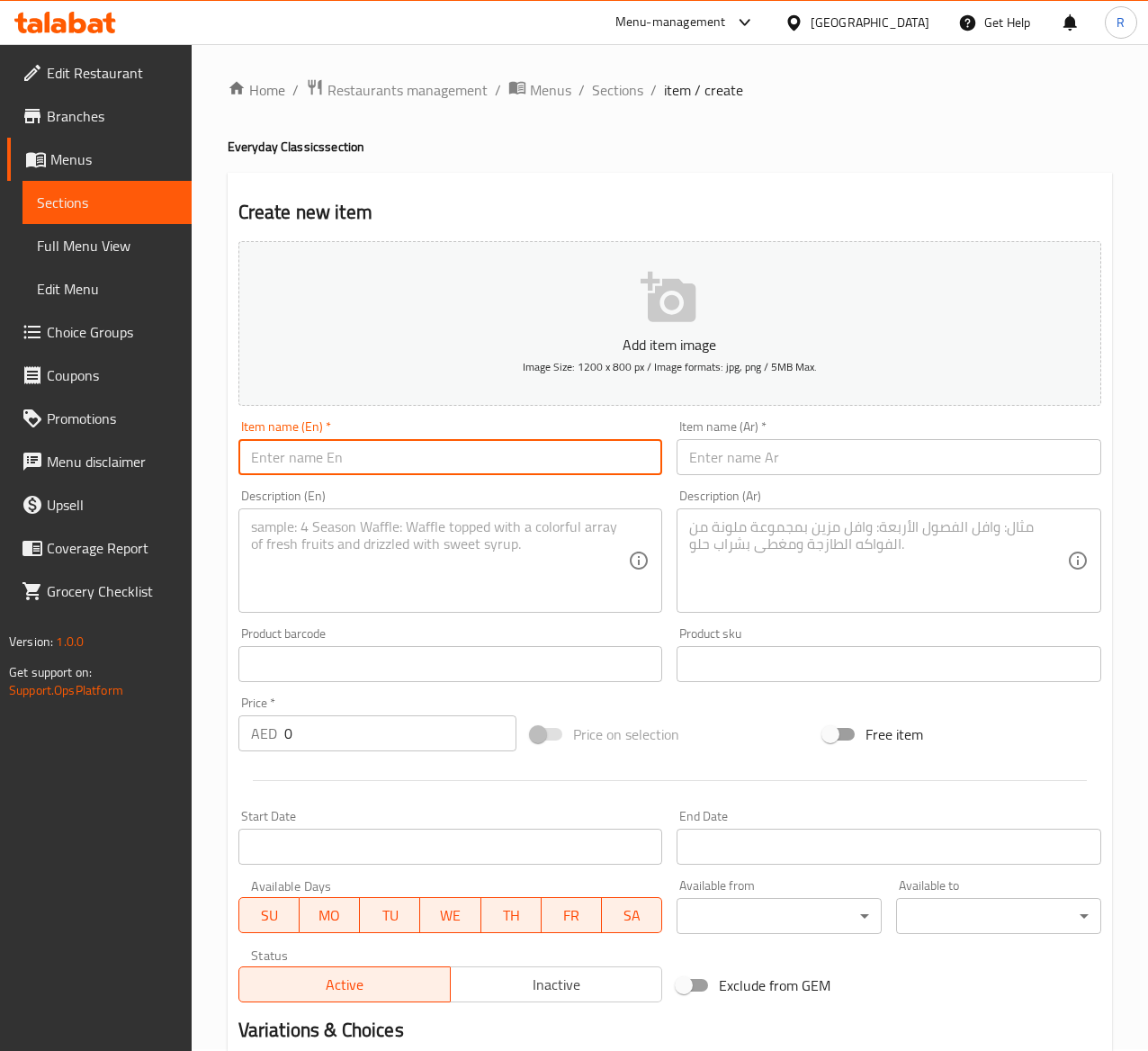
click at [551, 458] on input "text" at bounding box center [451, 457] width 425 height 36
paste input "Almond Milk Cappuccino"
type input "Almond Milk Cappuccino"
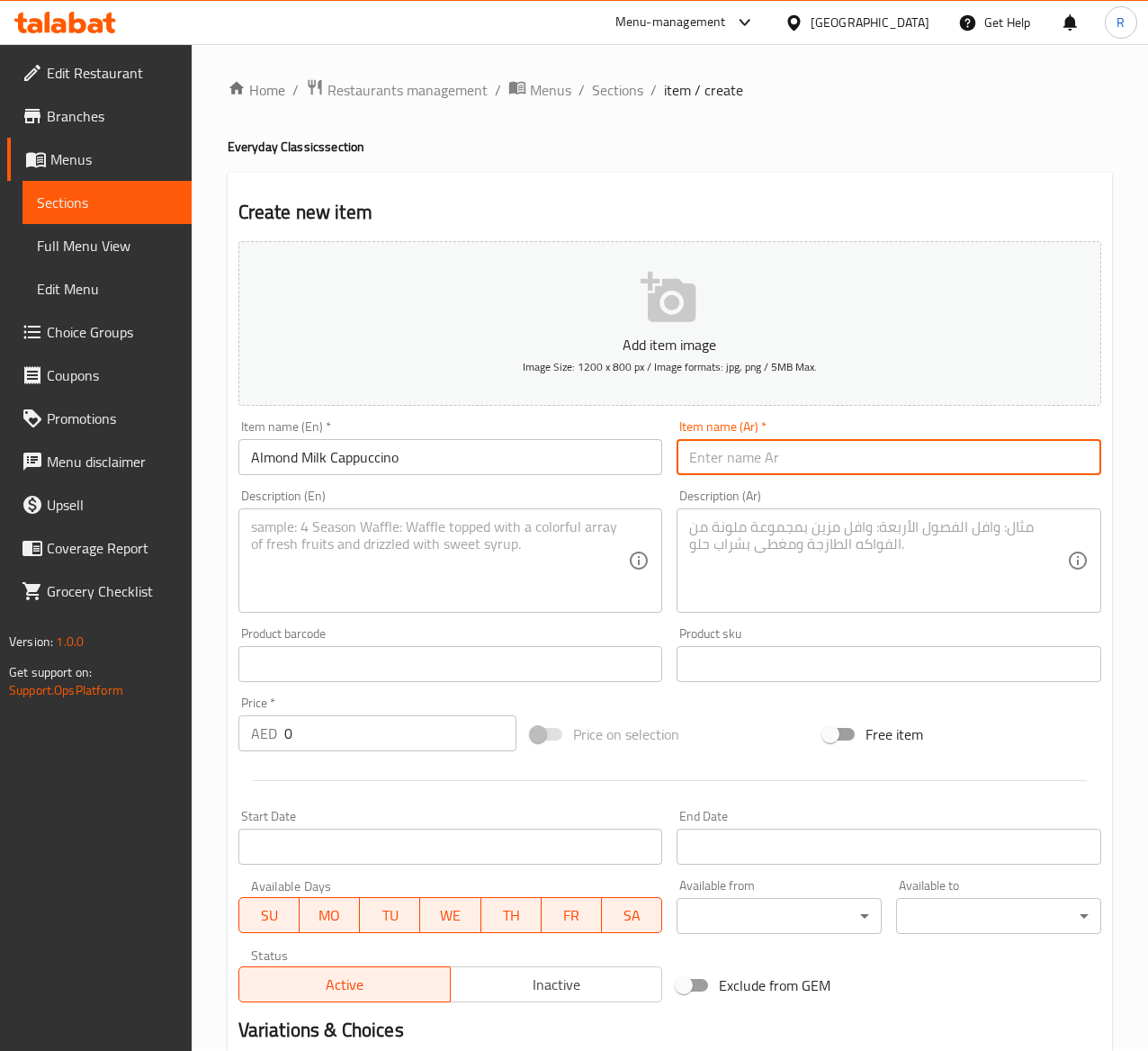
click at [854, 460] on input "text" at bounding box center [888, 457] width 425 height 36
paste input "كابتشينو حليب اللوز"
type input "كابتشينو حليب اللوز"
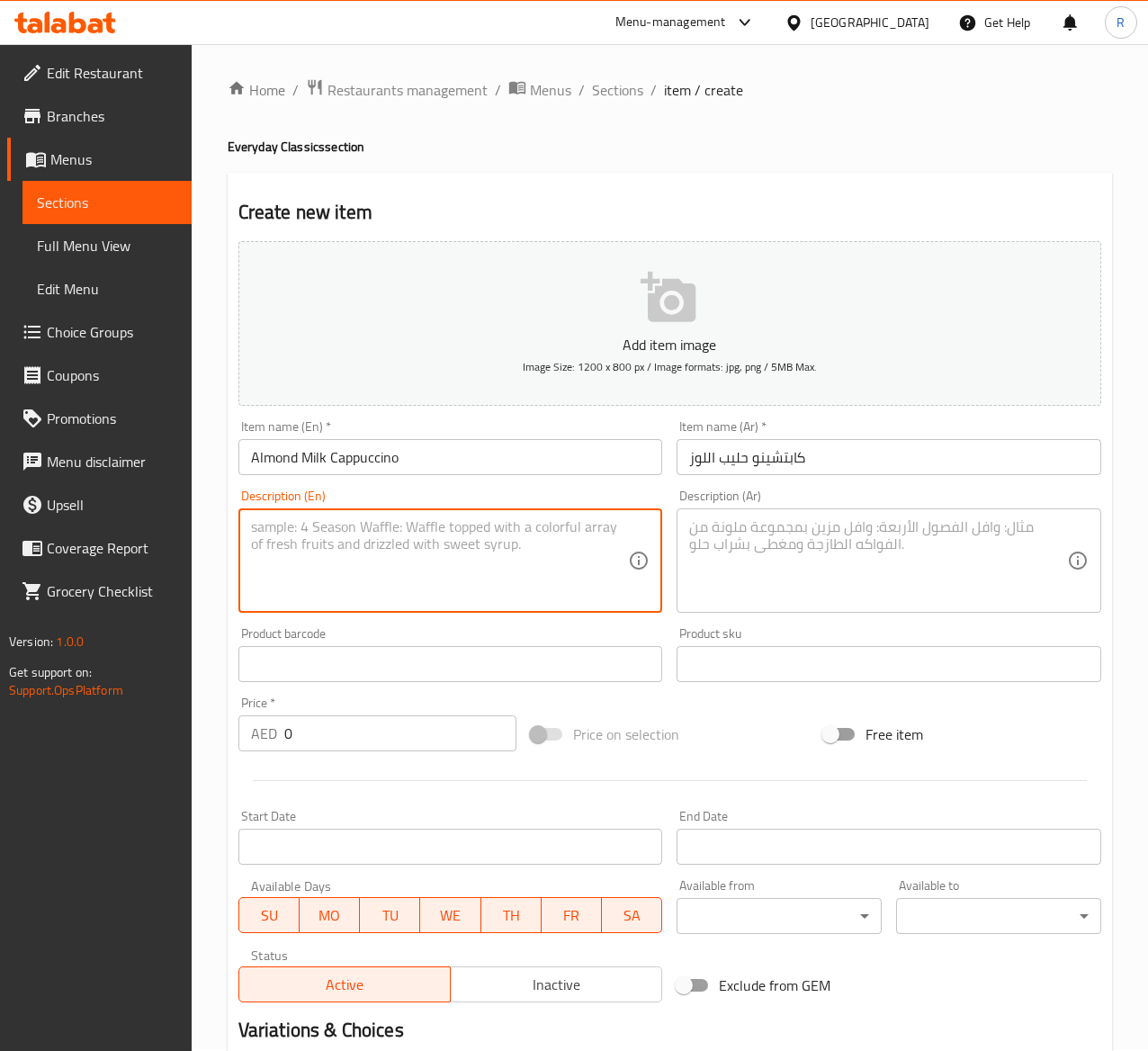
click at [494, 582] on textarea at bounding box center [440, 561] width 378 height 86
paste textarea "Our finest espresso combined with creamy and frothy almond milk, expertly steam…"
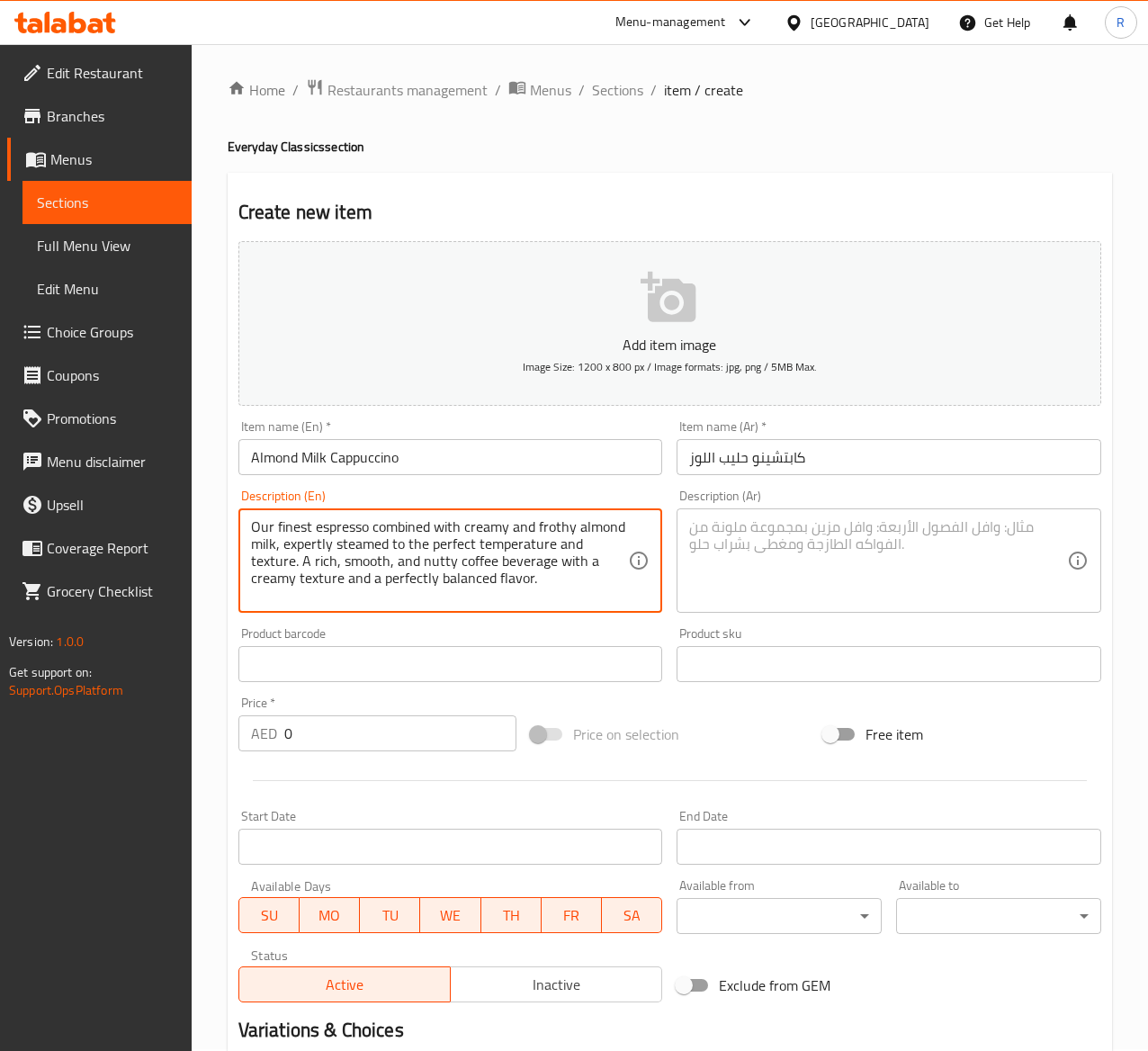
type textarea "Our finest espresso combined with creamy and frothy almond milk, expertly steam…"
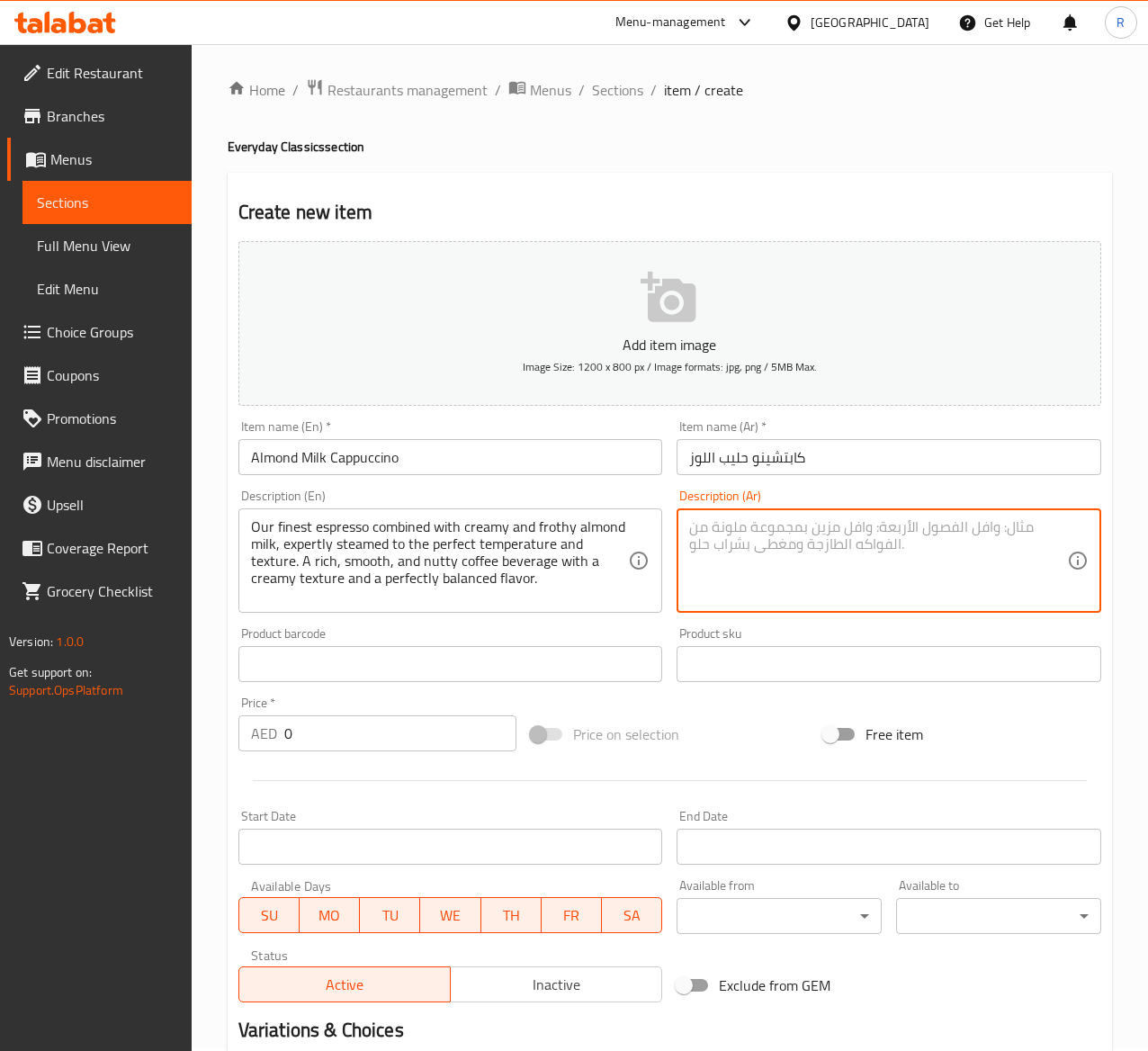
click at [692, 563] on textarea at bounding box center [878, 561] width 378 height 86
paste textarea "أجود أنواع إسبرسو لدينا ممزوجة بحليب اللوز الكريمي والرغوي ، مطهو بخبرة على درج…"
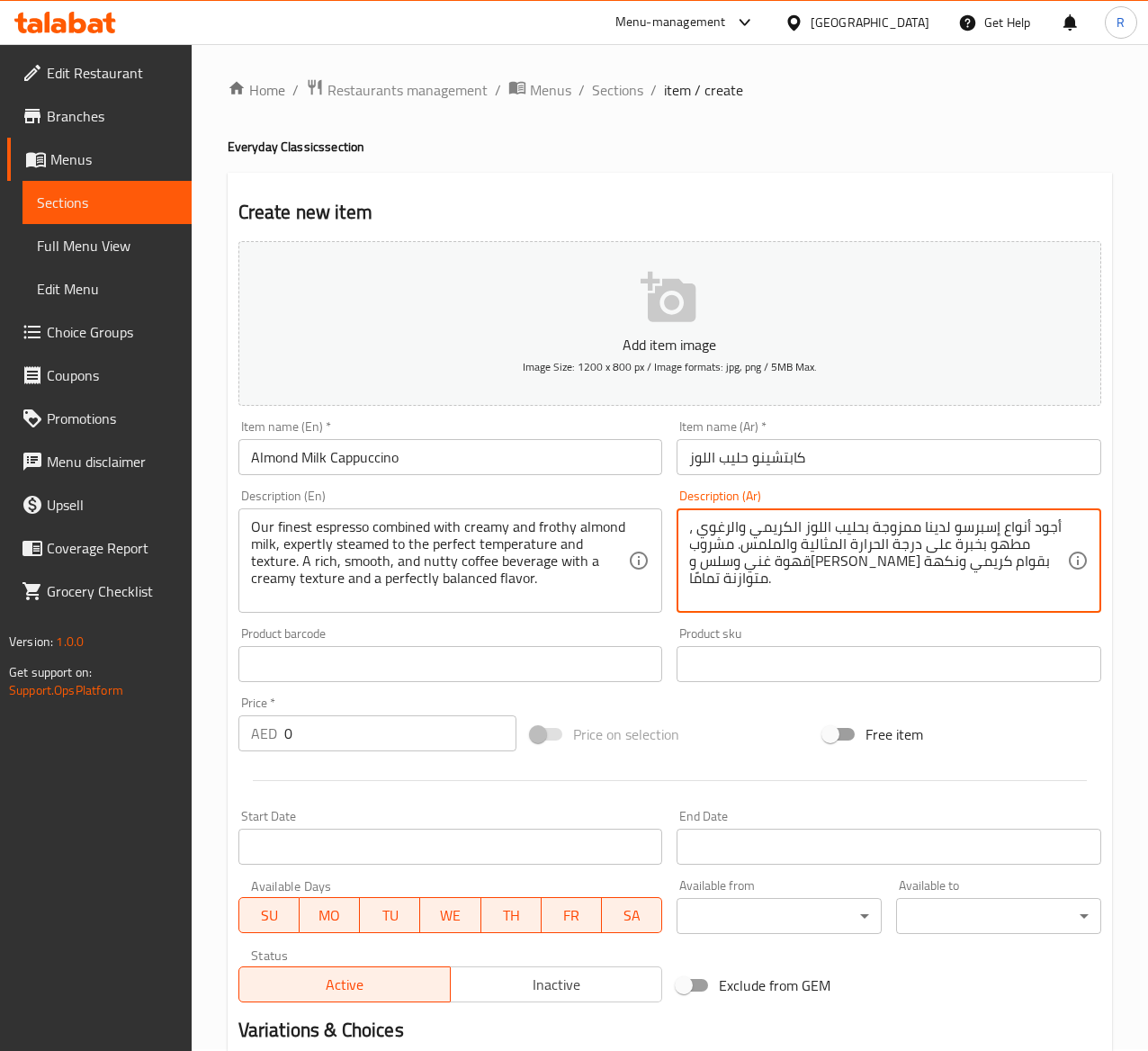
type textarea "أجود أنواع إسبرسو لدينا ممزوجة بحليب اللوز الكريمي والرغوي ، مطهو بخبرة على درج…"
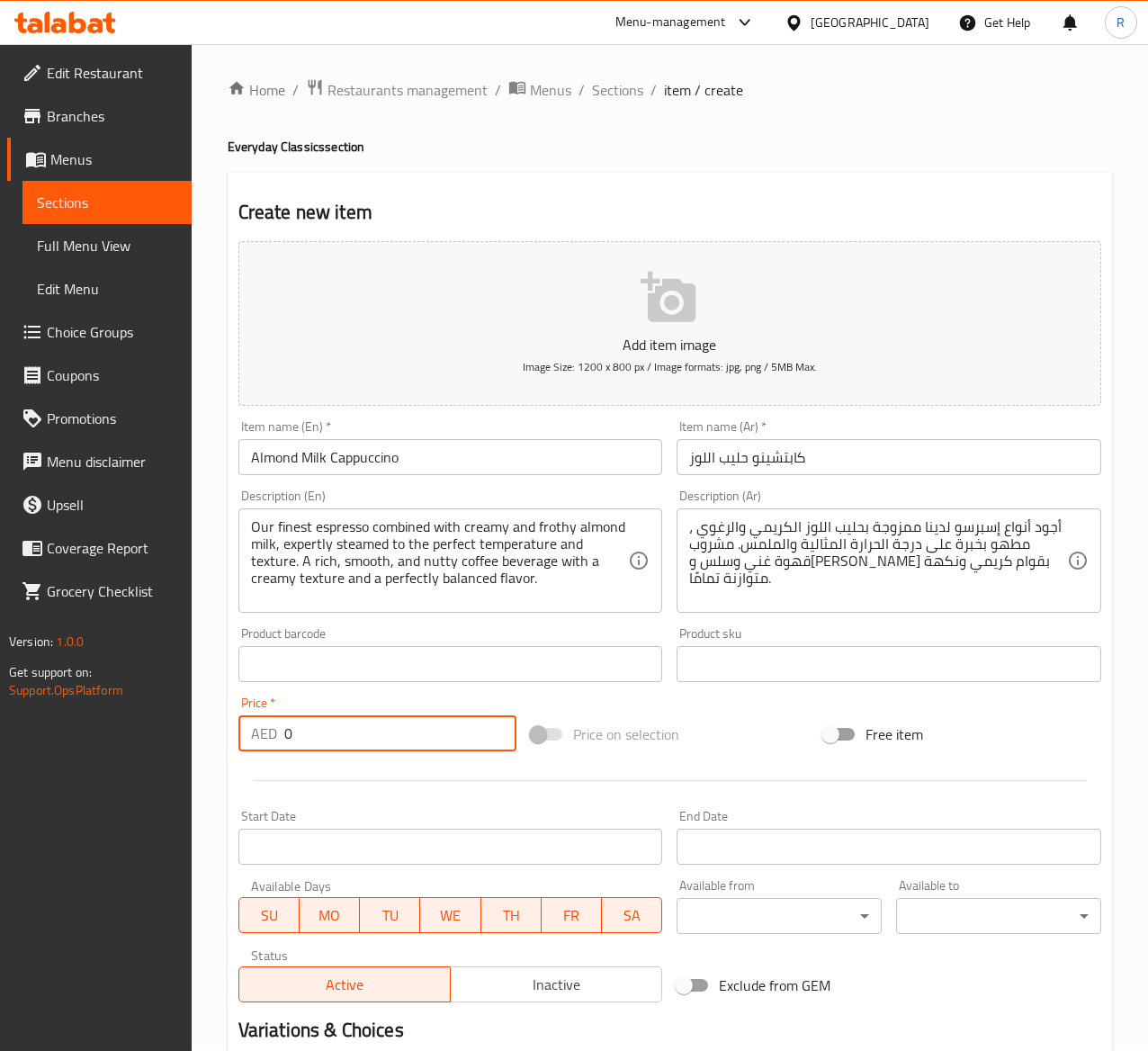
click at [353, 736] on input "0" at bounding box center [400, 734] width 232 height 36
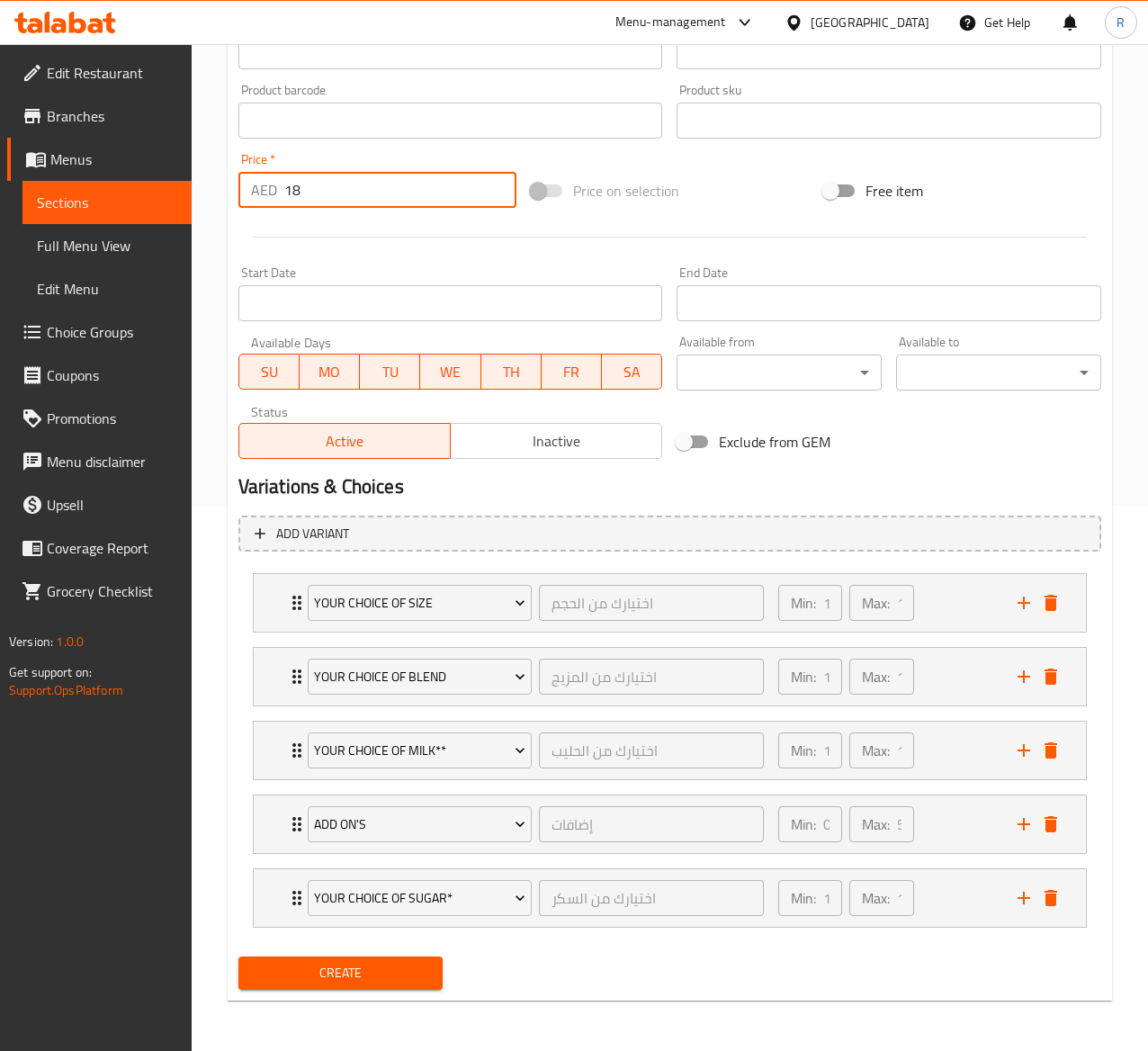
type input "18"
click at [338, 972] on span "Create" at bounding box center [340, 973] width 176 height 23
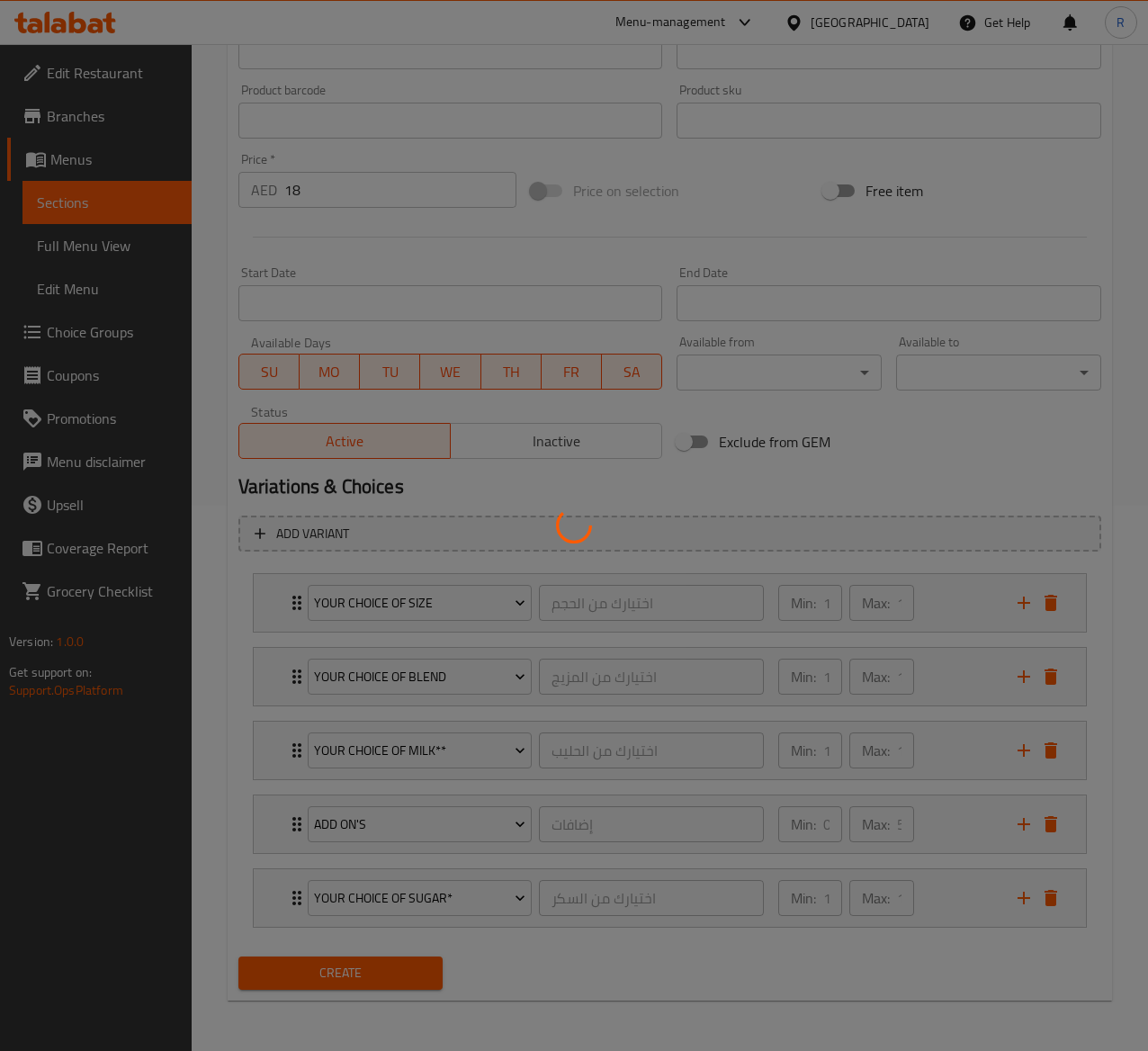
type input "0"
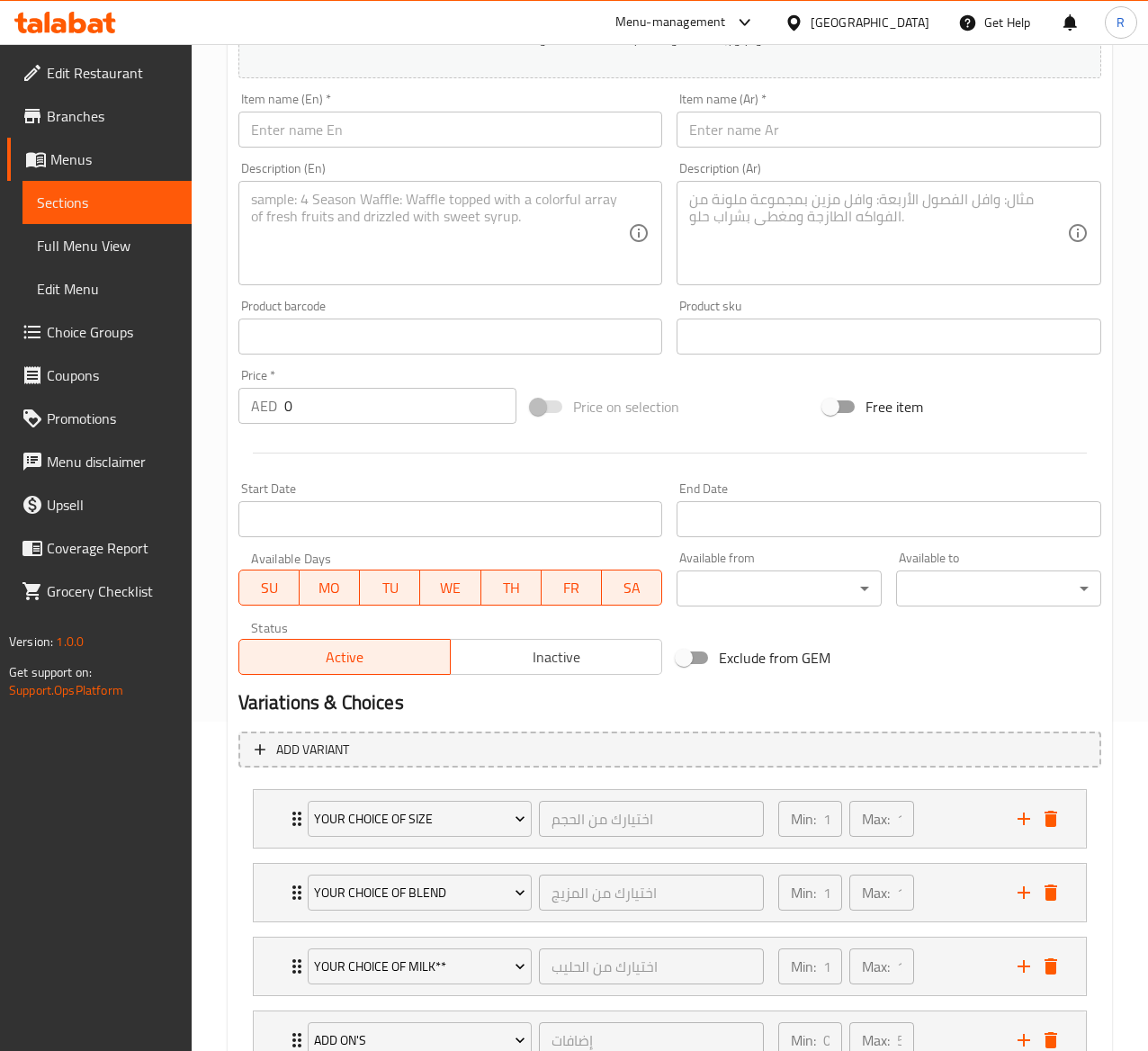
scroll to position [0, 0]
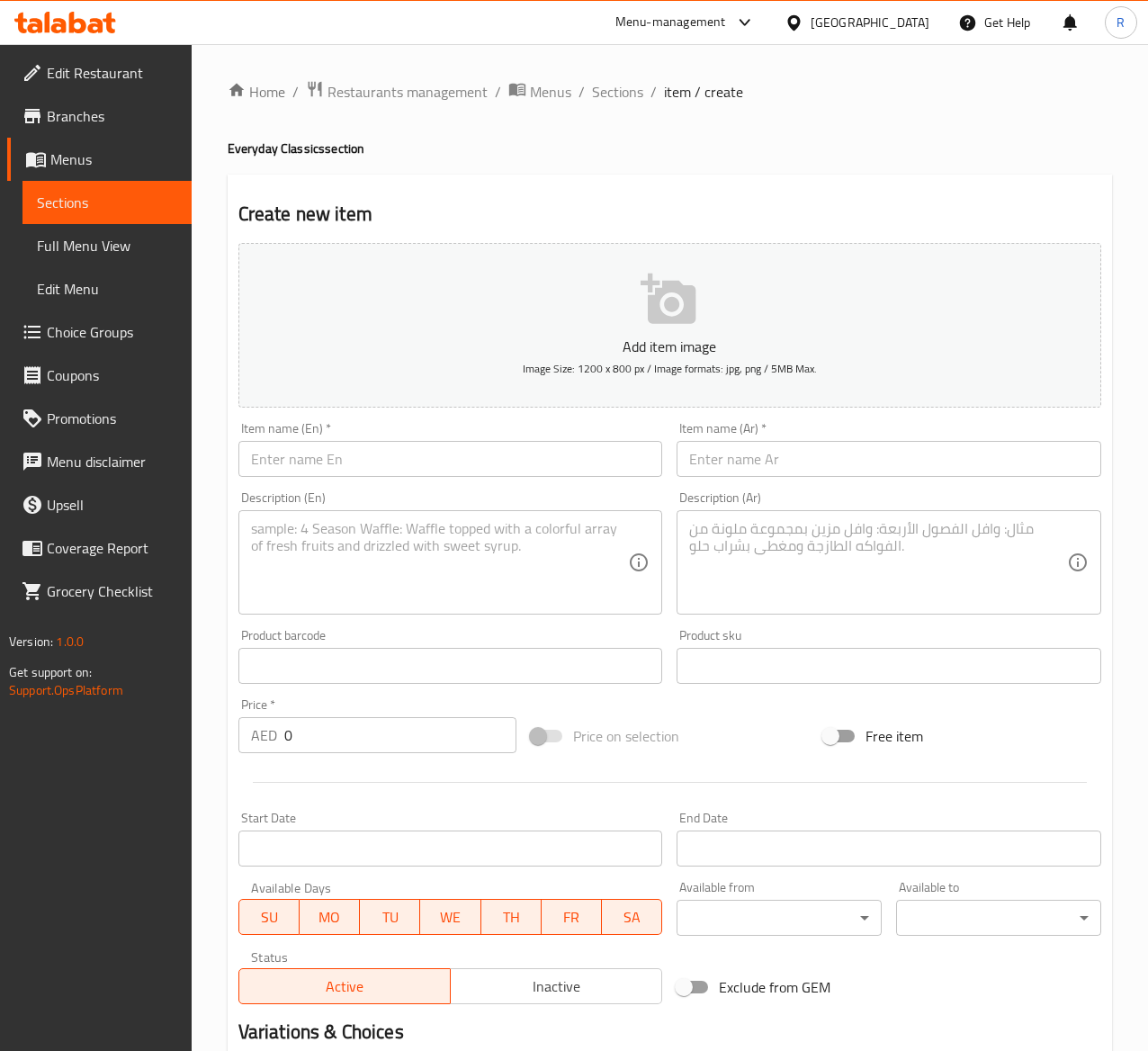
click at [347, 441] on div "Item name (En)   * Item name (En) *" at bounding box center [451, 449] width 425 height 55
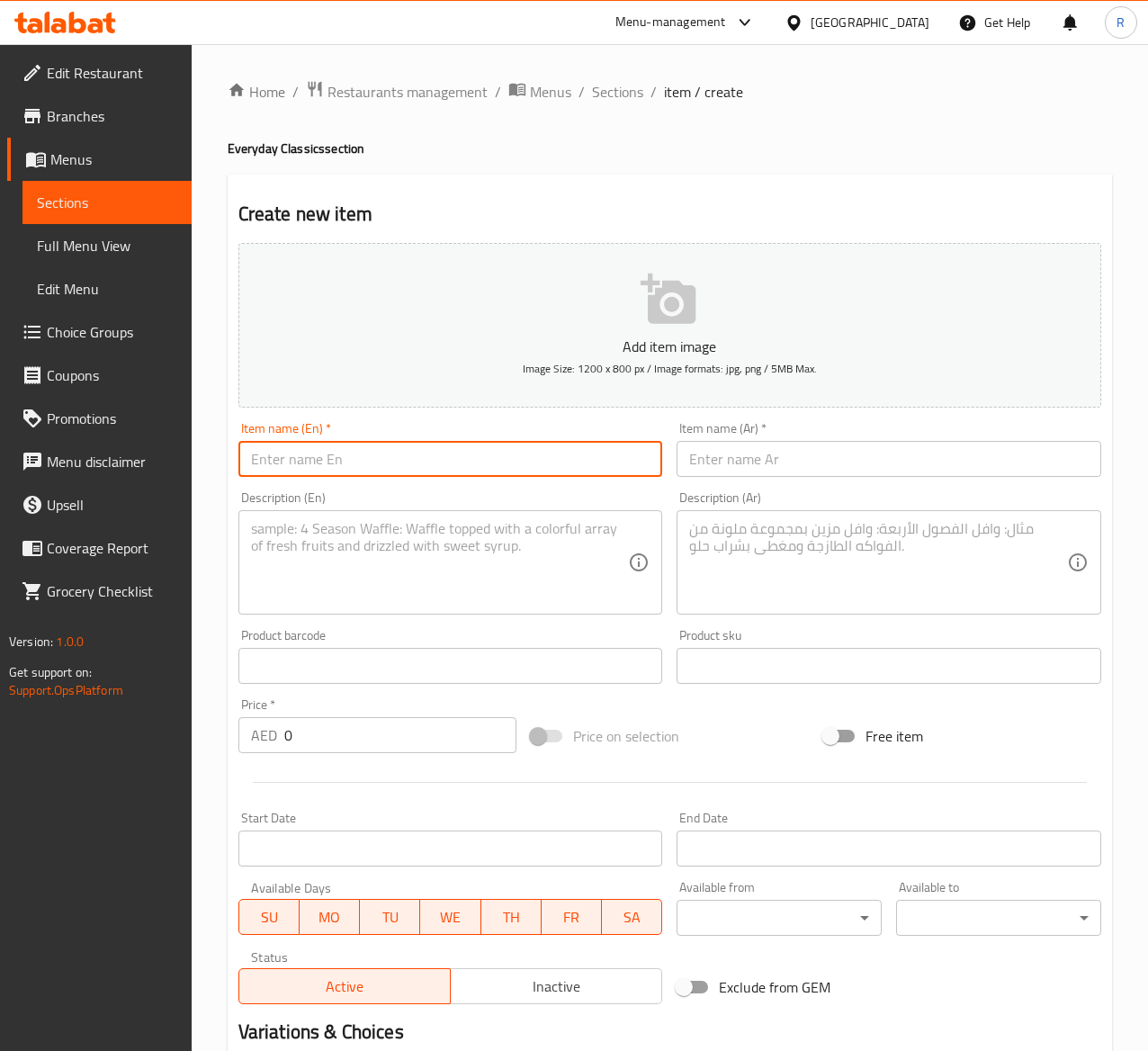
click at [339, 459] on input "text" at bounding box center [451, 459] width 425 height 36
paste input "Iced Cappuccino"
type input "Iced Cappuccino"
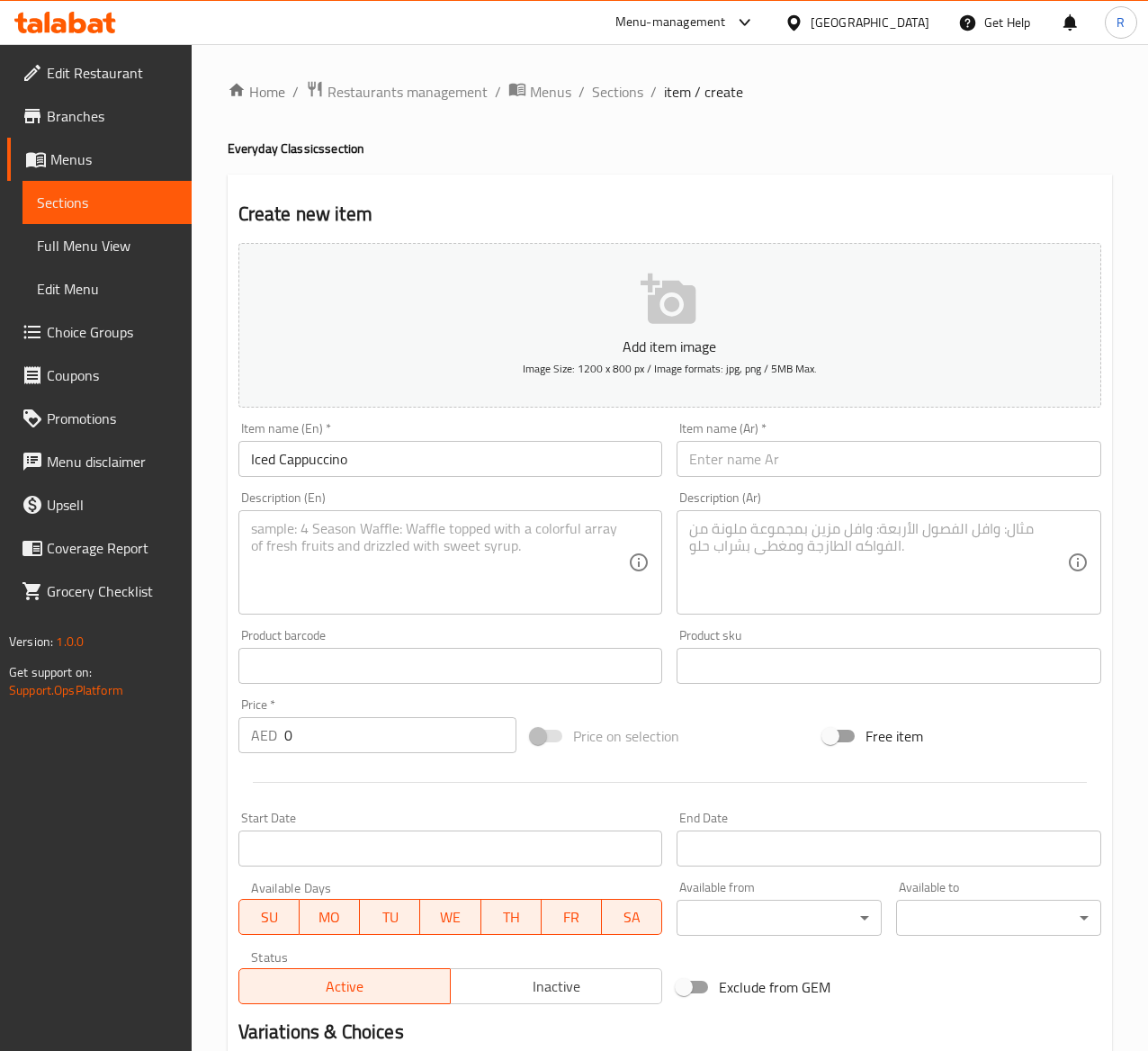
click at [292, 561] on textarea at bounding box center [440, 563] width 378 height 86
paste textarea "Our dark, rich espresso is combined with velvety milk, stretched layer of thick…"
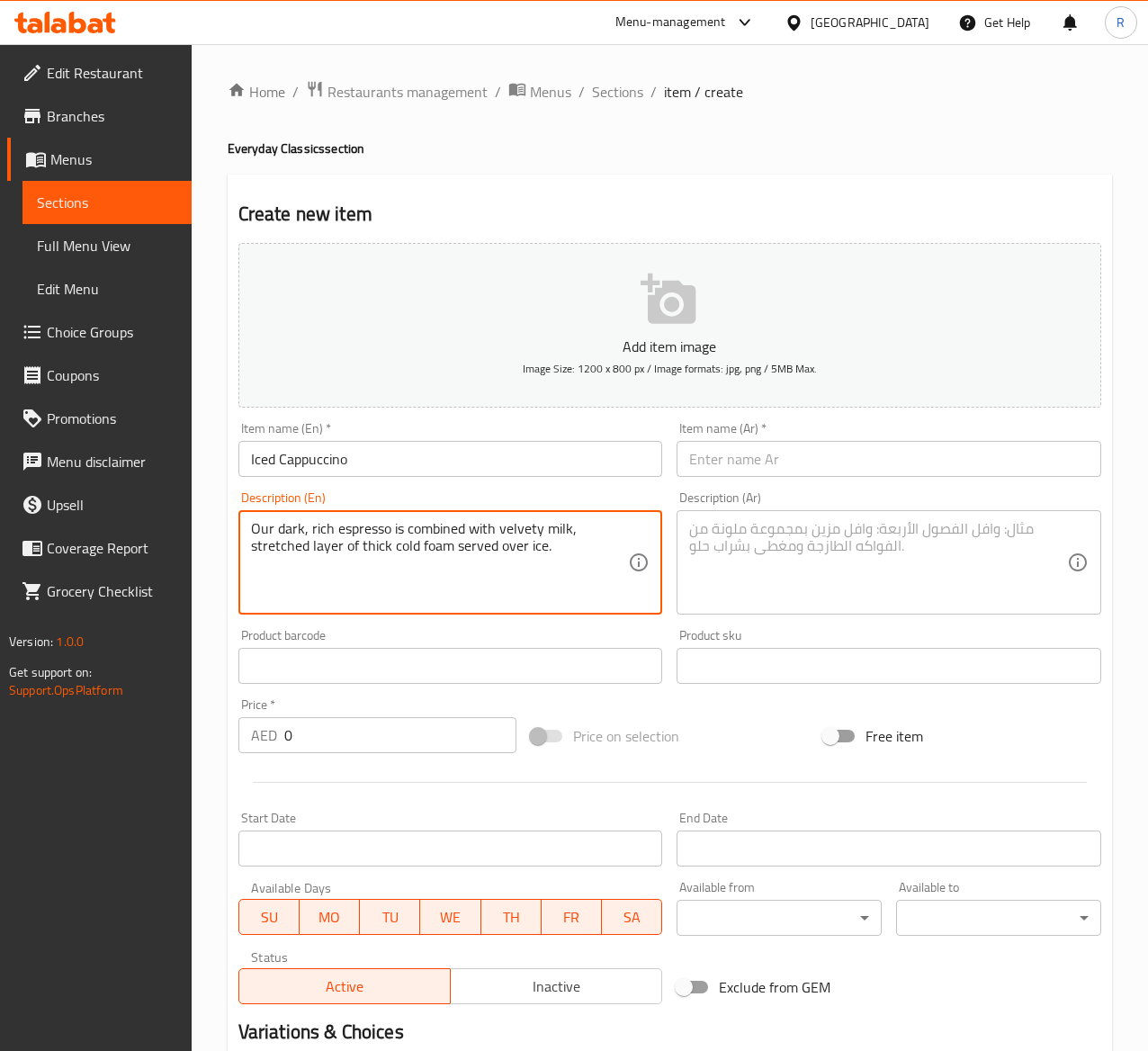
type textarea "Our dark, rich espresso is combined with velvety milk, stretched layer of thick…"
click at [779, 552] on textarea at bounding box center [878, 563] width 378 height 86
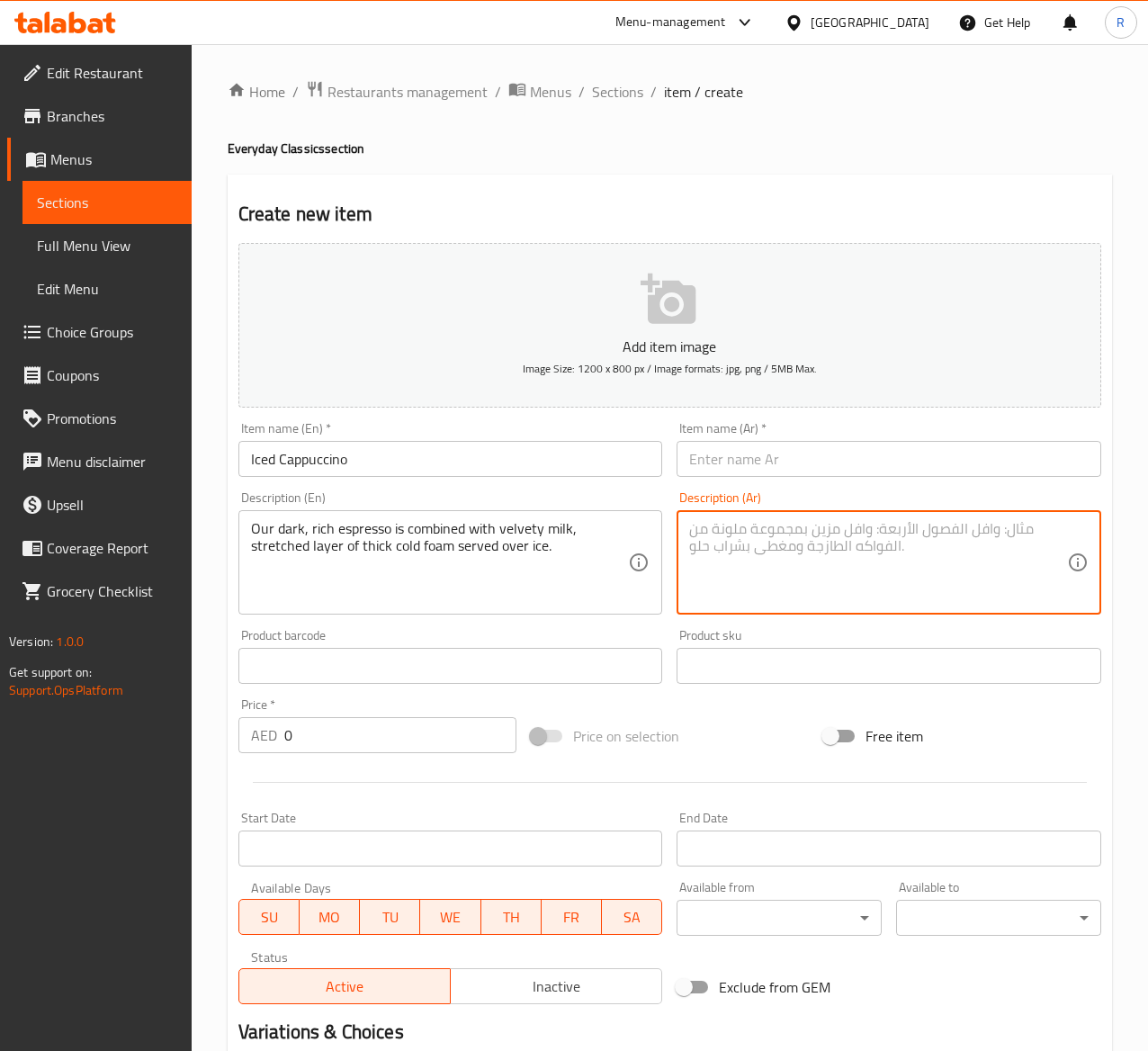
paste textarea "يتم مزج قهوتنا الإسبريسو الداكنة والغنية مع الحليب المخملي، وطبقة ممتدة من الرغ…"
type textarea "يتم مزج قهوتنا الإسبريسو الداكنة والغنية مع الحليب المخملي، وطبقة ممتدة من الرغ…"
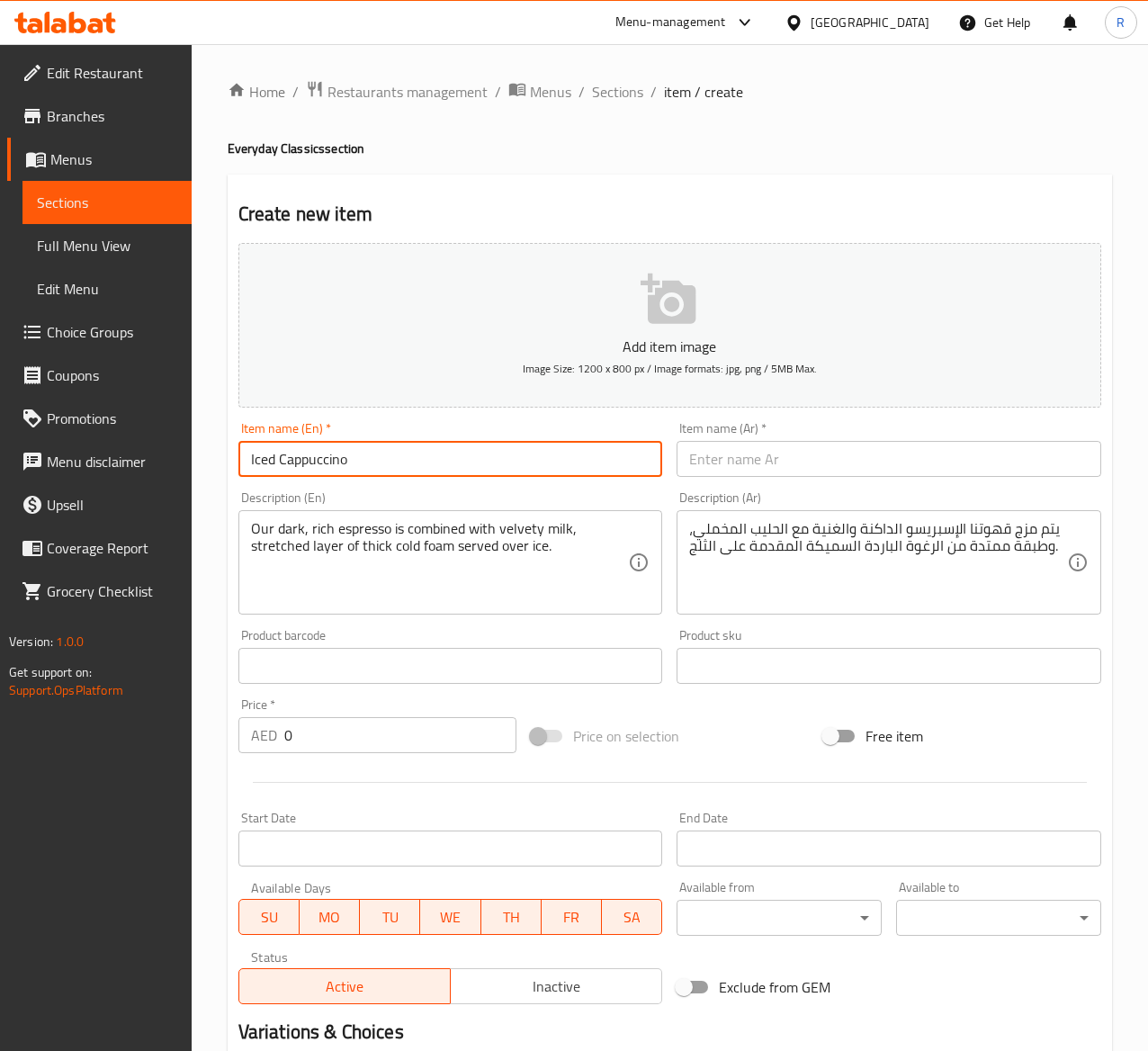
drag, startPoint x: 396, startPoint y: 467, endPoint x: 81, endPoint y: 441, distance: 316.1
click at [81, 441] on div "Edit Restaurant Branches Menus Sections Full Menu View Edit Menu Choice Groups …" at bounding box center [574, 820] width 1148 height 1553
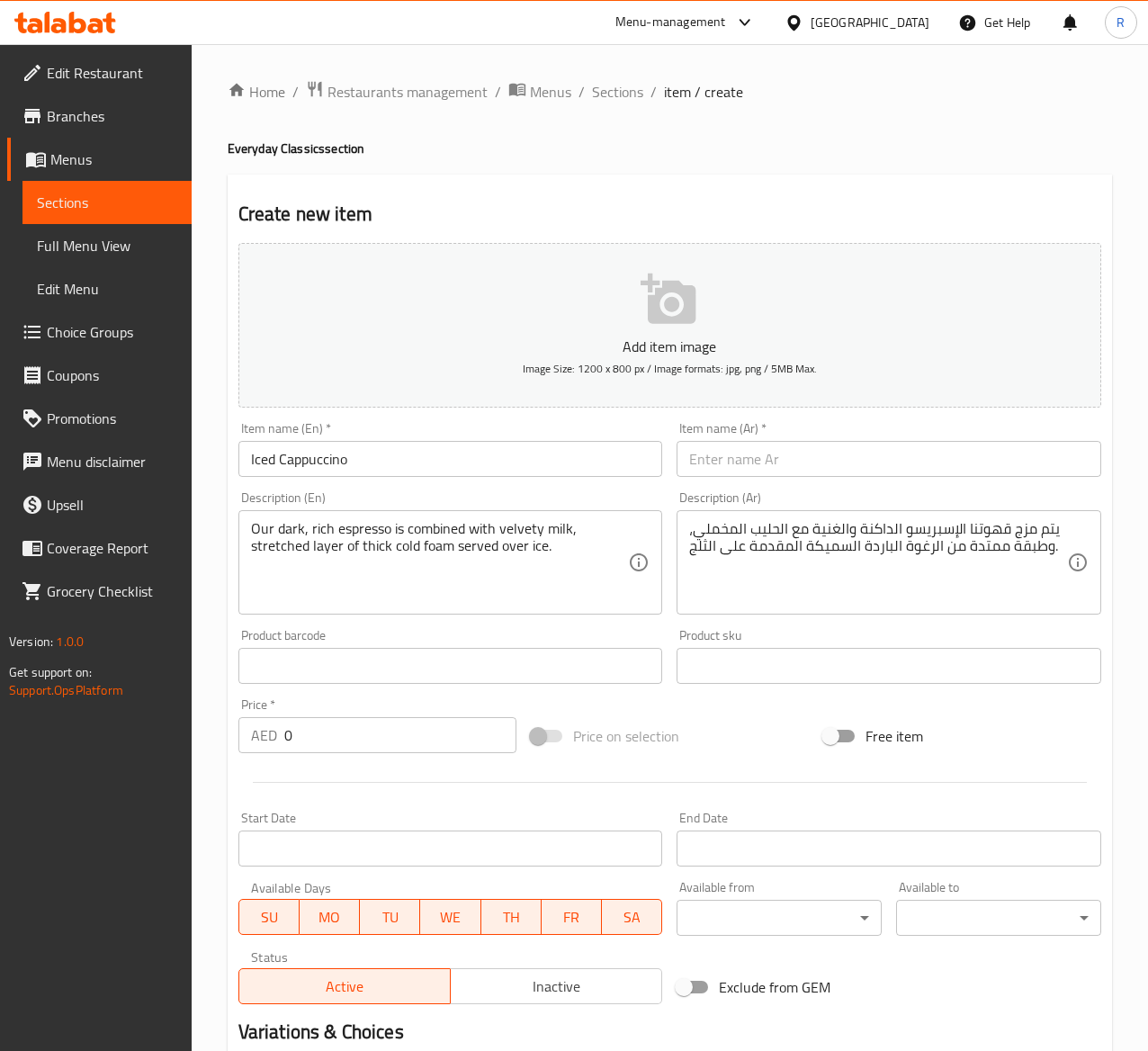
click at [754, 481] on div "Item name (Ar)   * Item name (Ar) *" at bounding box center [888, 450] width 439 height 70
click at [753, 467] on input "text" at bounding box center [888, 459] width 425 height 36
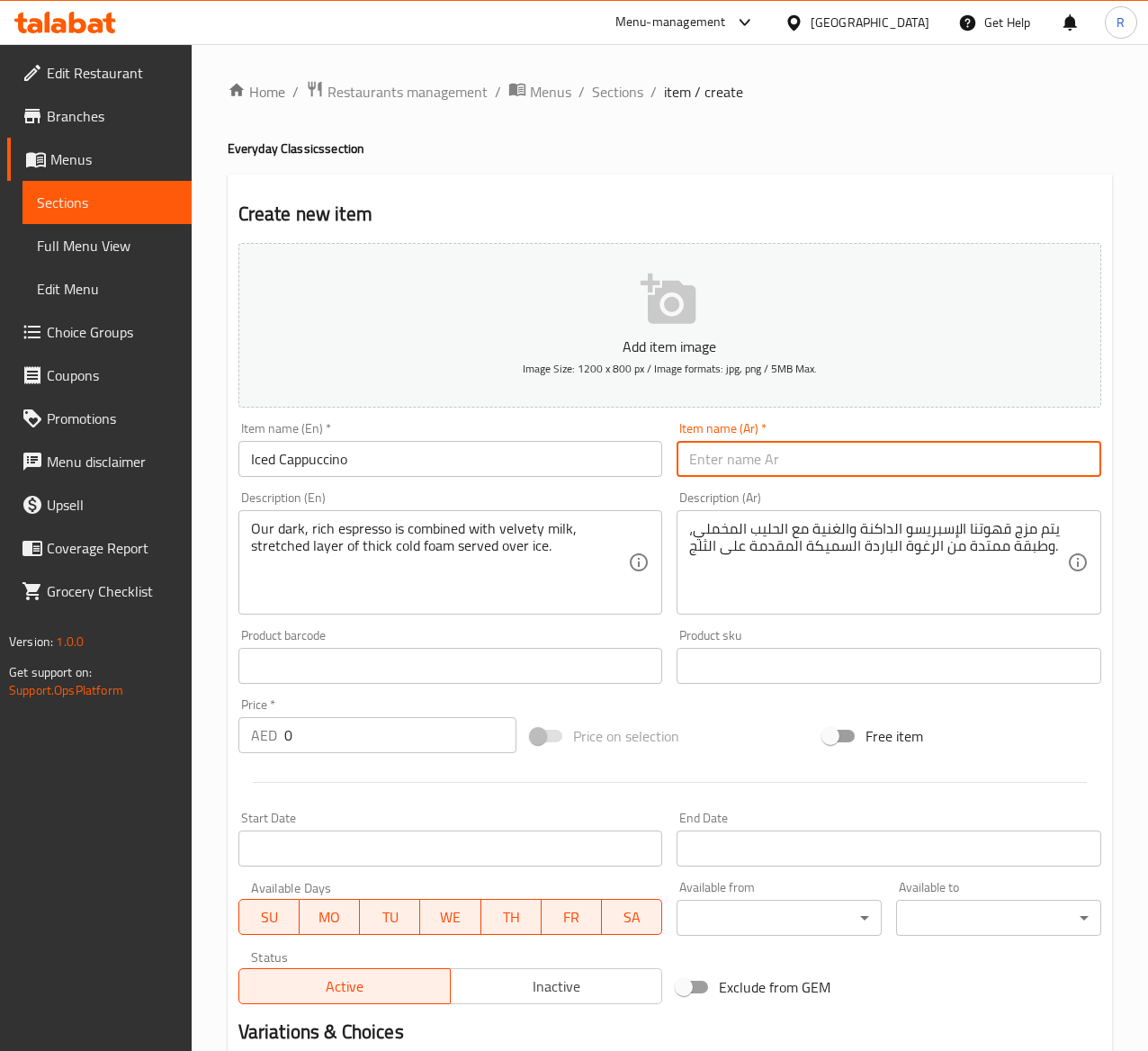
paste input "كابتشينو مثلج"
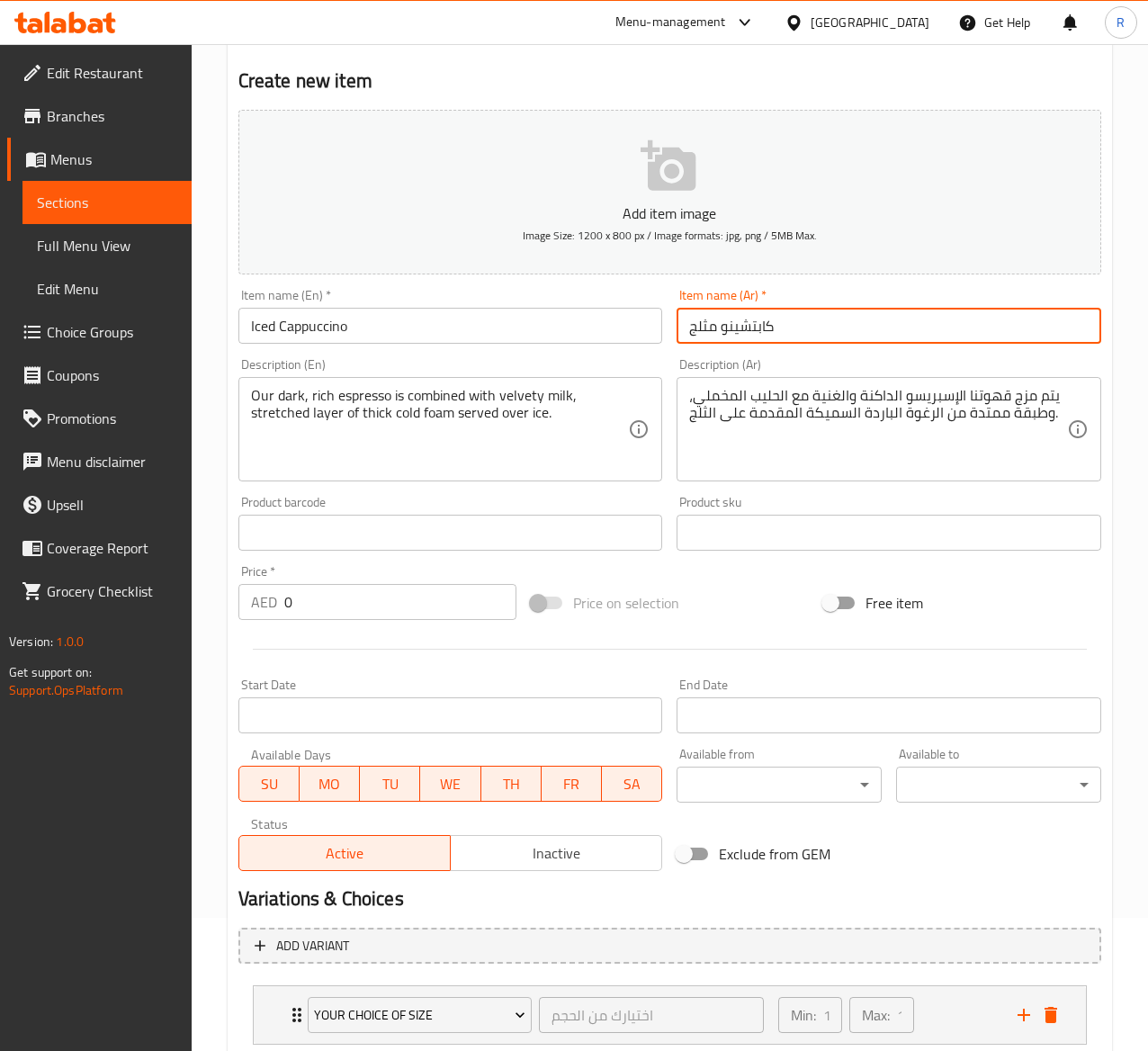
scroll to position [145, 0]
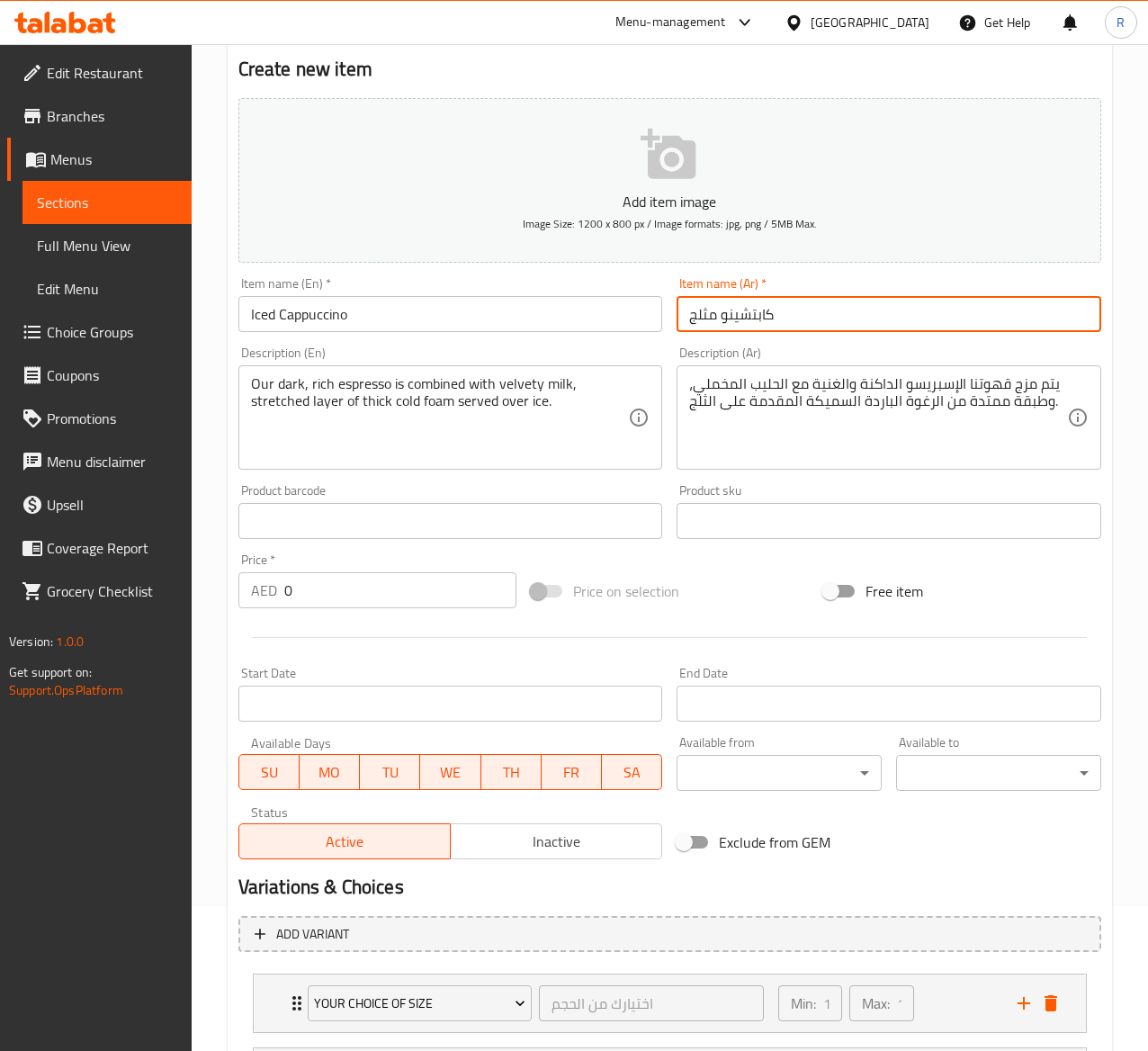
type input "كابتشينو مثلج"
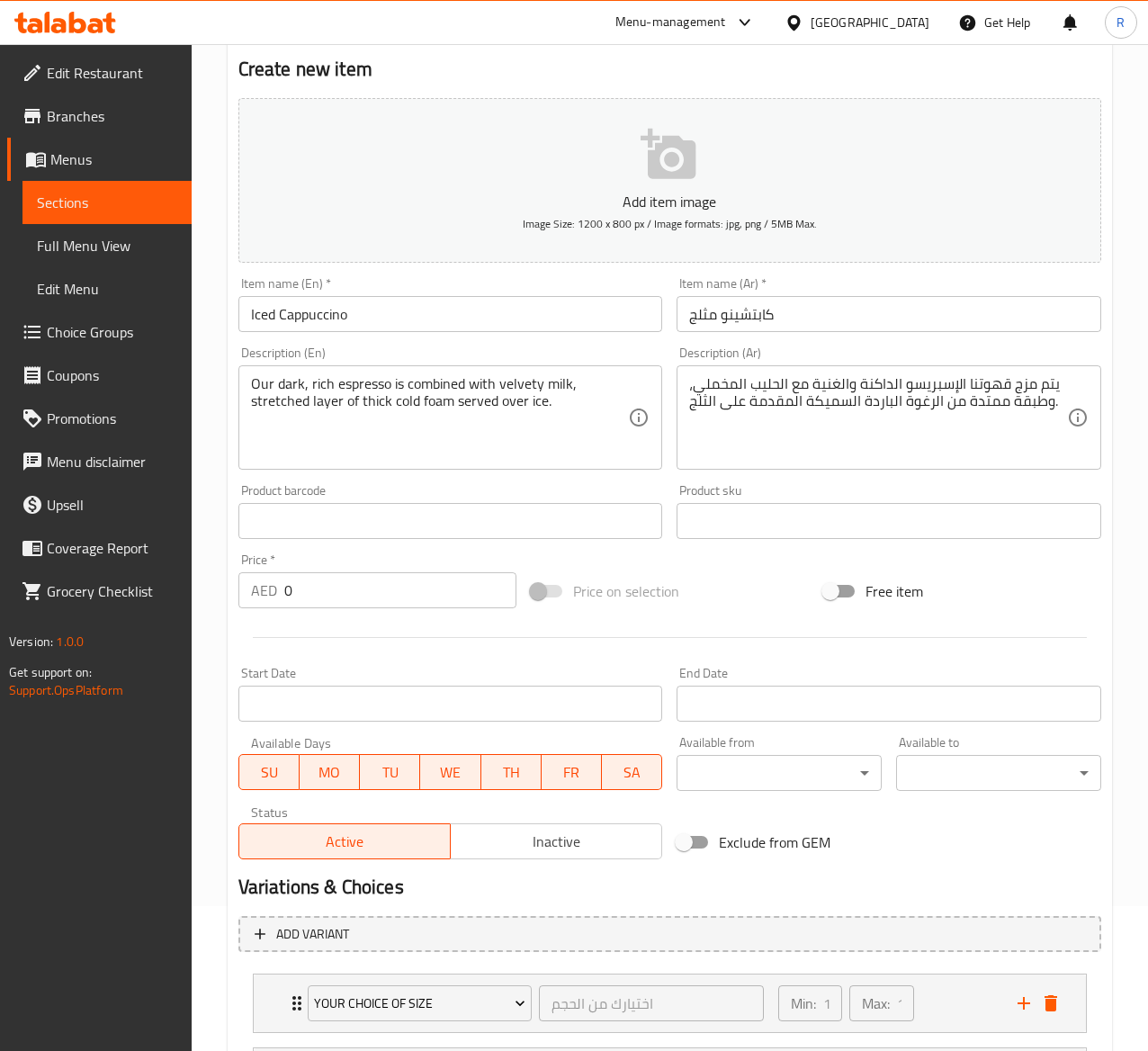
click at [344, 569] on div "Price   * AED 0 Price *" at bounding box center [378, 580] width 279 height 55
click at [340, 589] on input "0" at bounding box center [400, 590] width 232 height 36
type input "1"
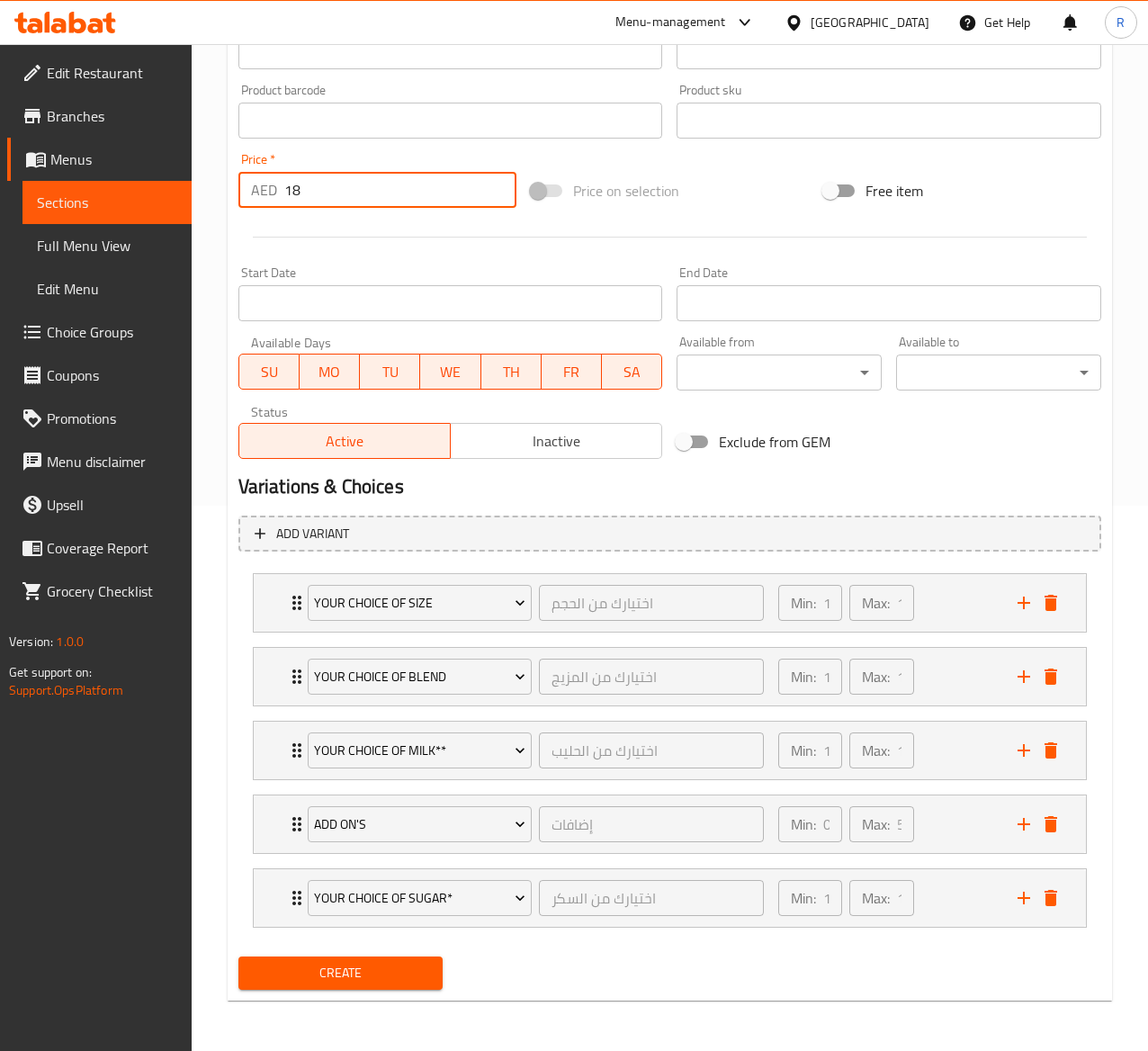
type input "18"
click at [374, 977] on span "Create" at bounding box center [340, 973] width 176 height 23
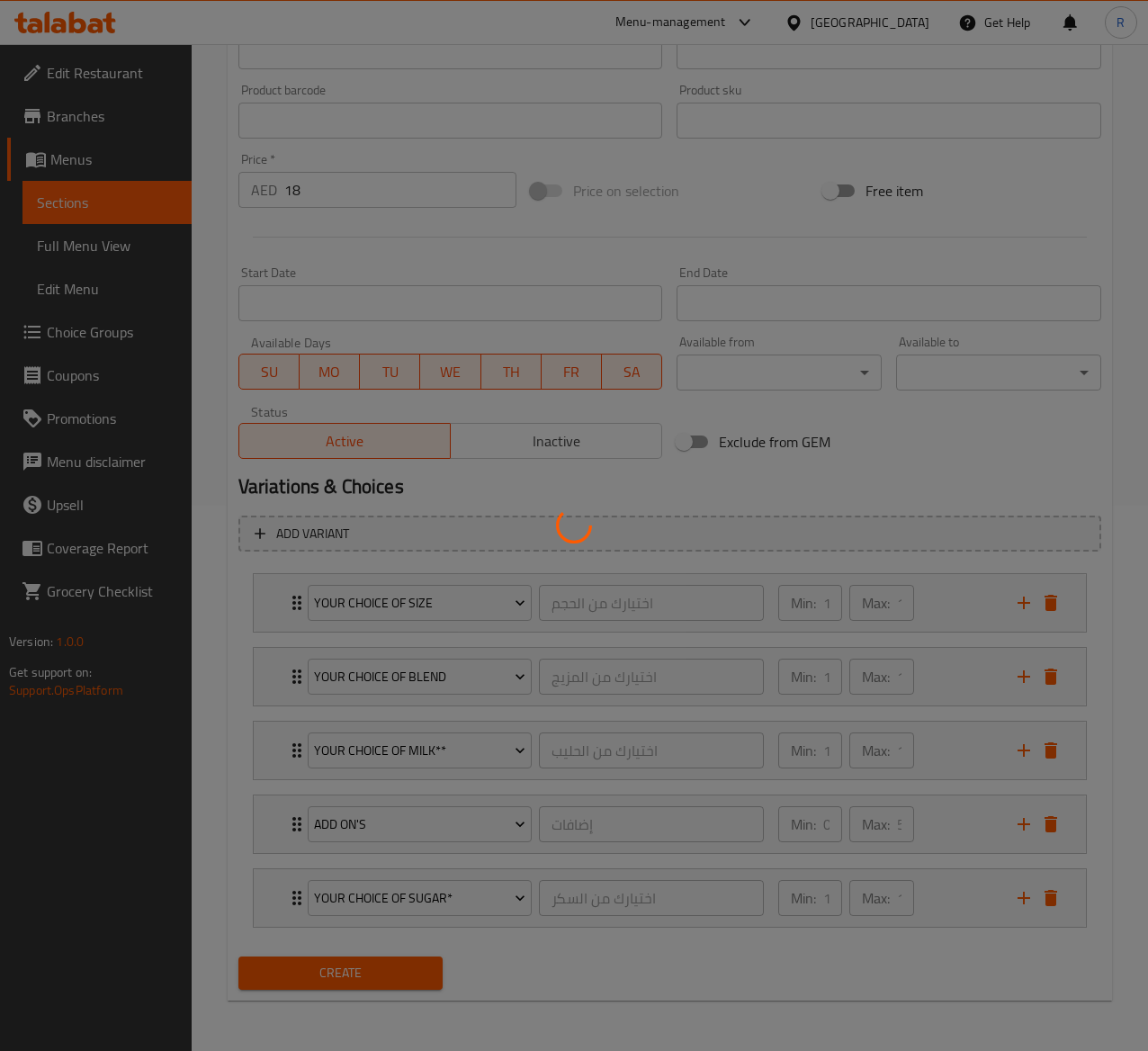
type input "0"
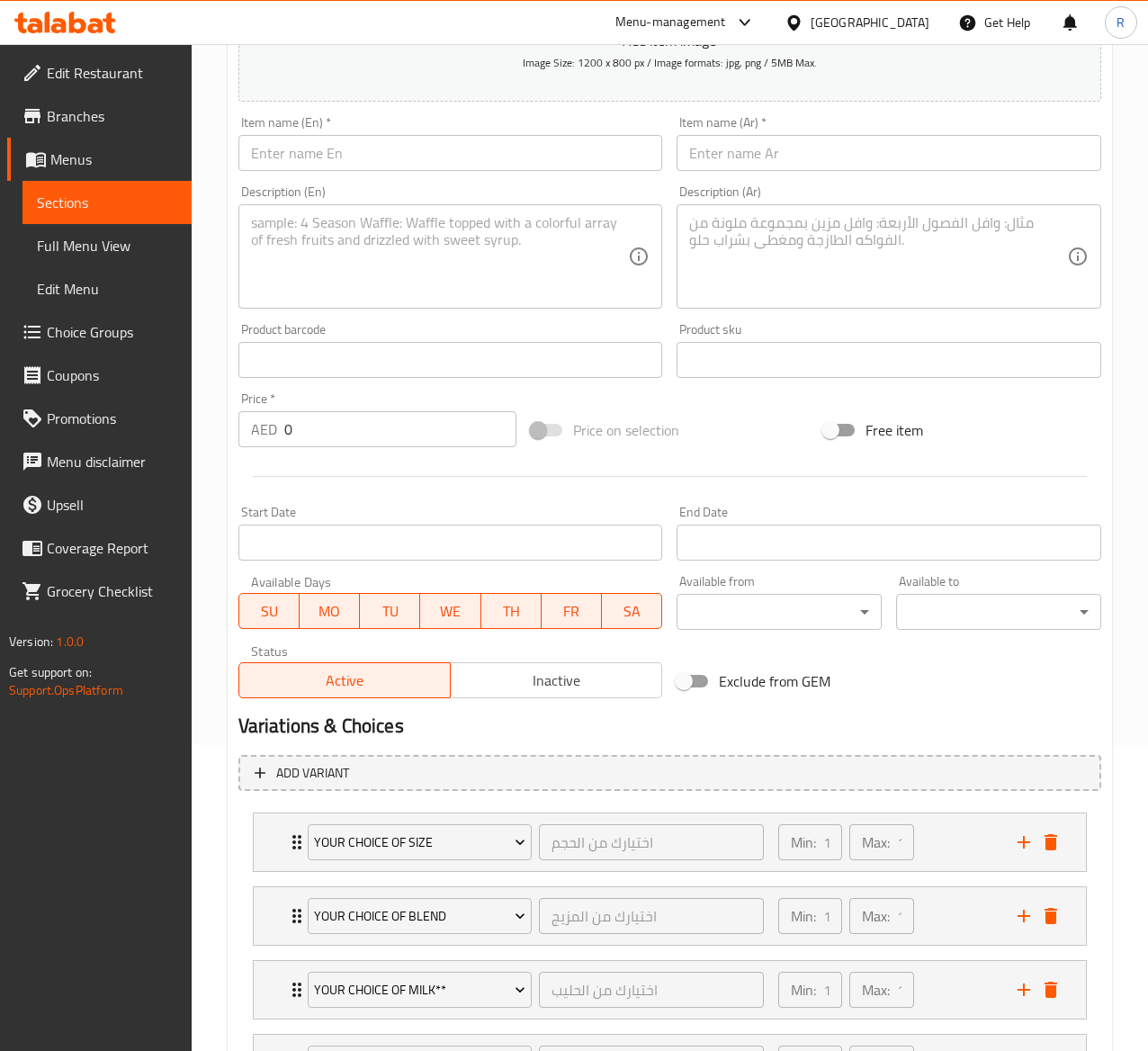
scroll to position [207, 0]
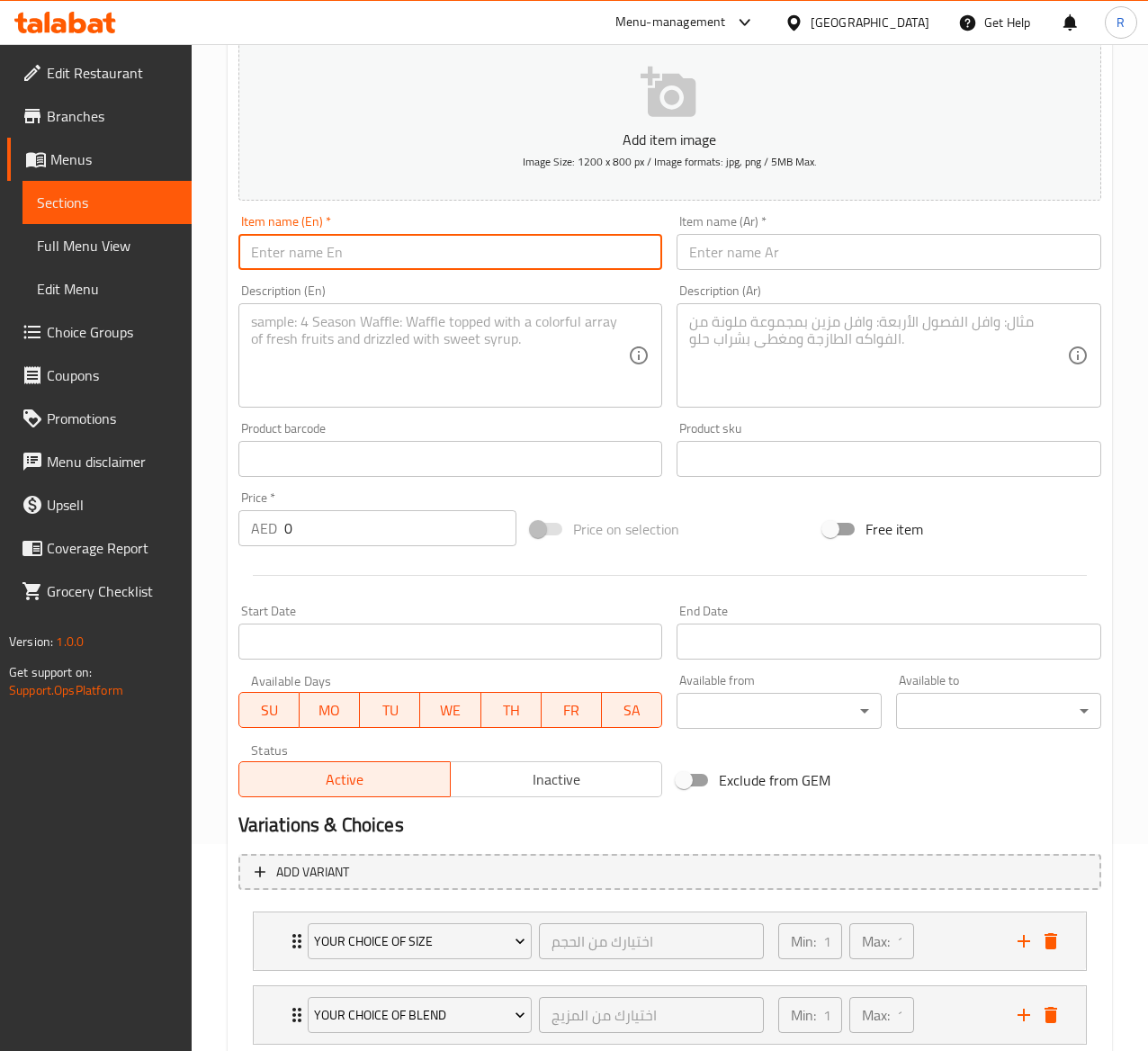
click at [340, 254] on input "text" at bounding box center [451, 252] width 425 height 36
paste input "Flat White 8oz"
type input "Flat White 8oz"
click at [750, 272] on div "Item name (Ar)   * Item name (Ar) *" at bounding box center [888, 243] width 439 height 70
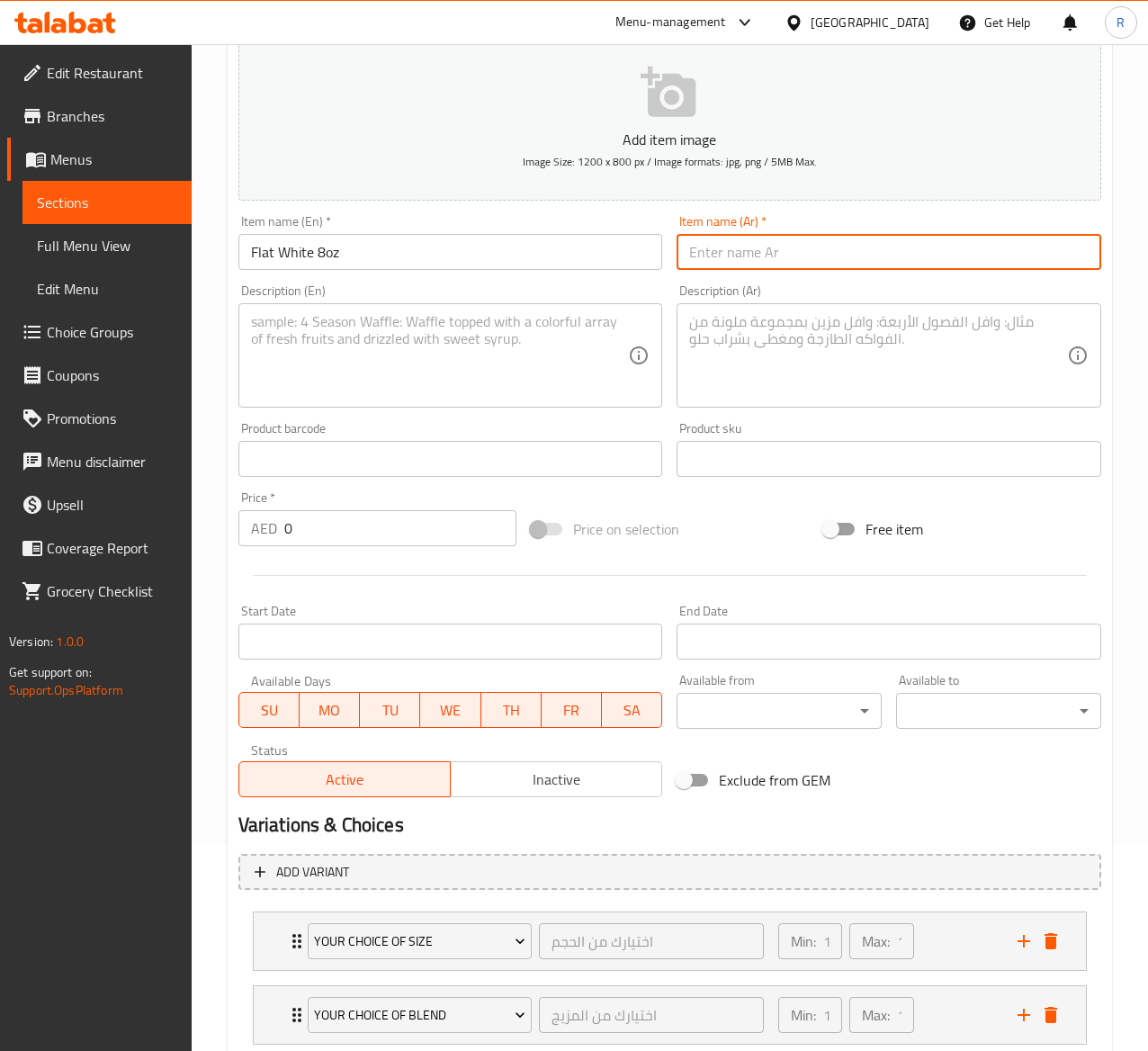
paste input "فلات وايت 8 اونصة"
type input "فلات وايت 8 اونصة"
click at [516, 327] on textarea at bounding box center [440, 356] width 378 height 86
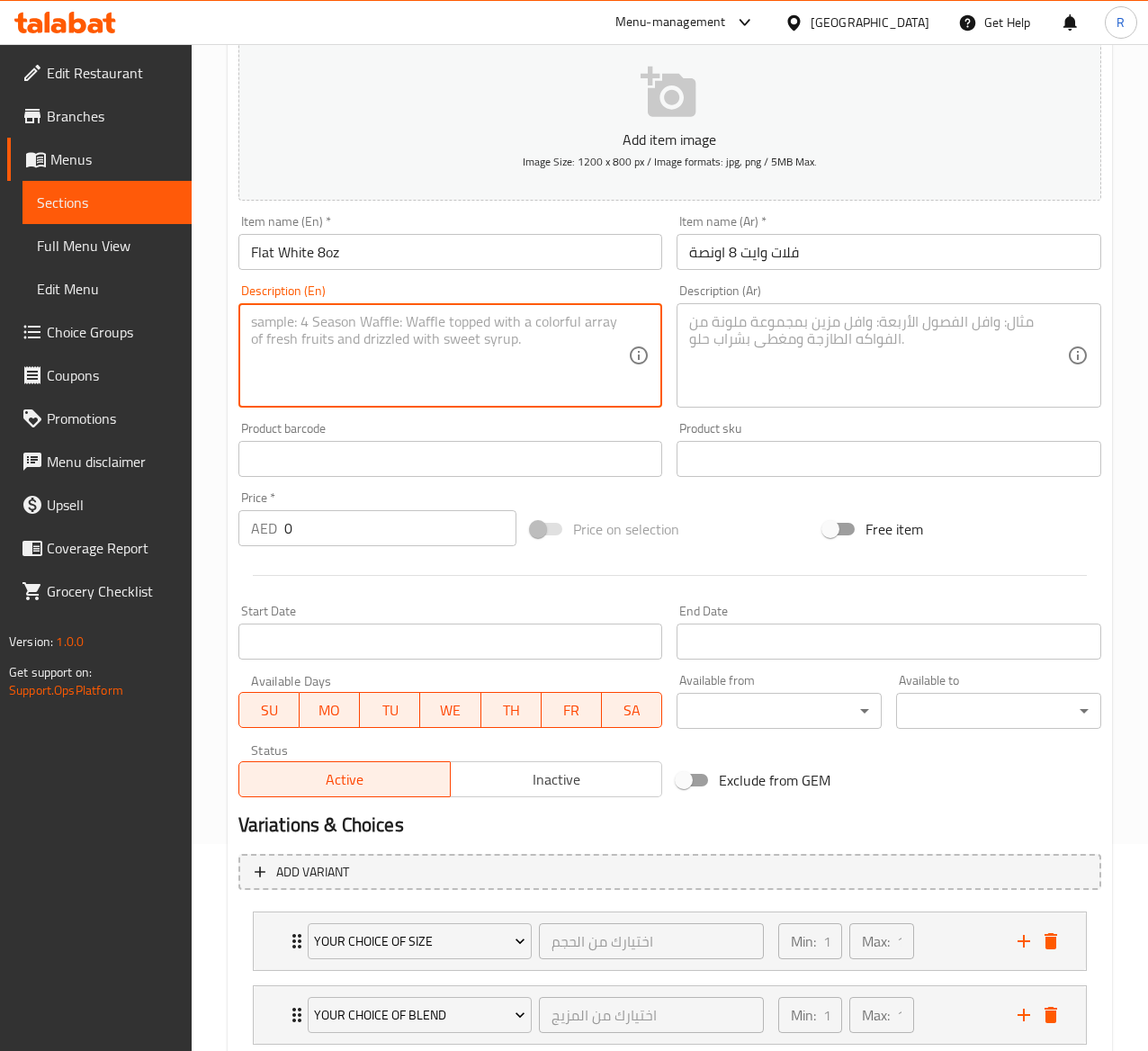
paste textarea "Crafted with a double shot of our finest espresso and silky microfoam milk, it …"
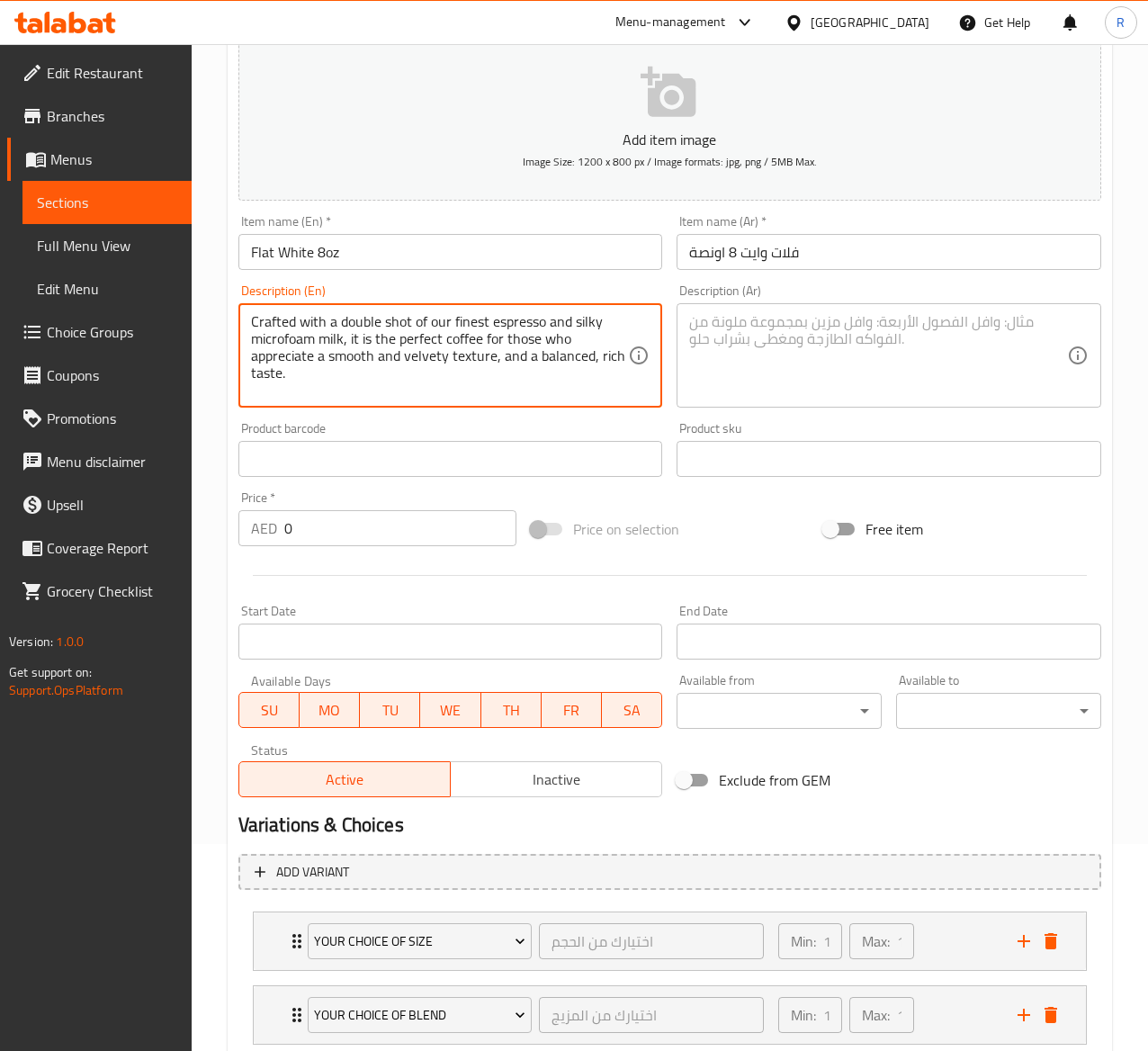
type textarea "Crafted with a double shot of our finest espresso and silky microfoam milk, it …"
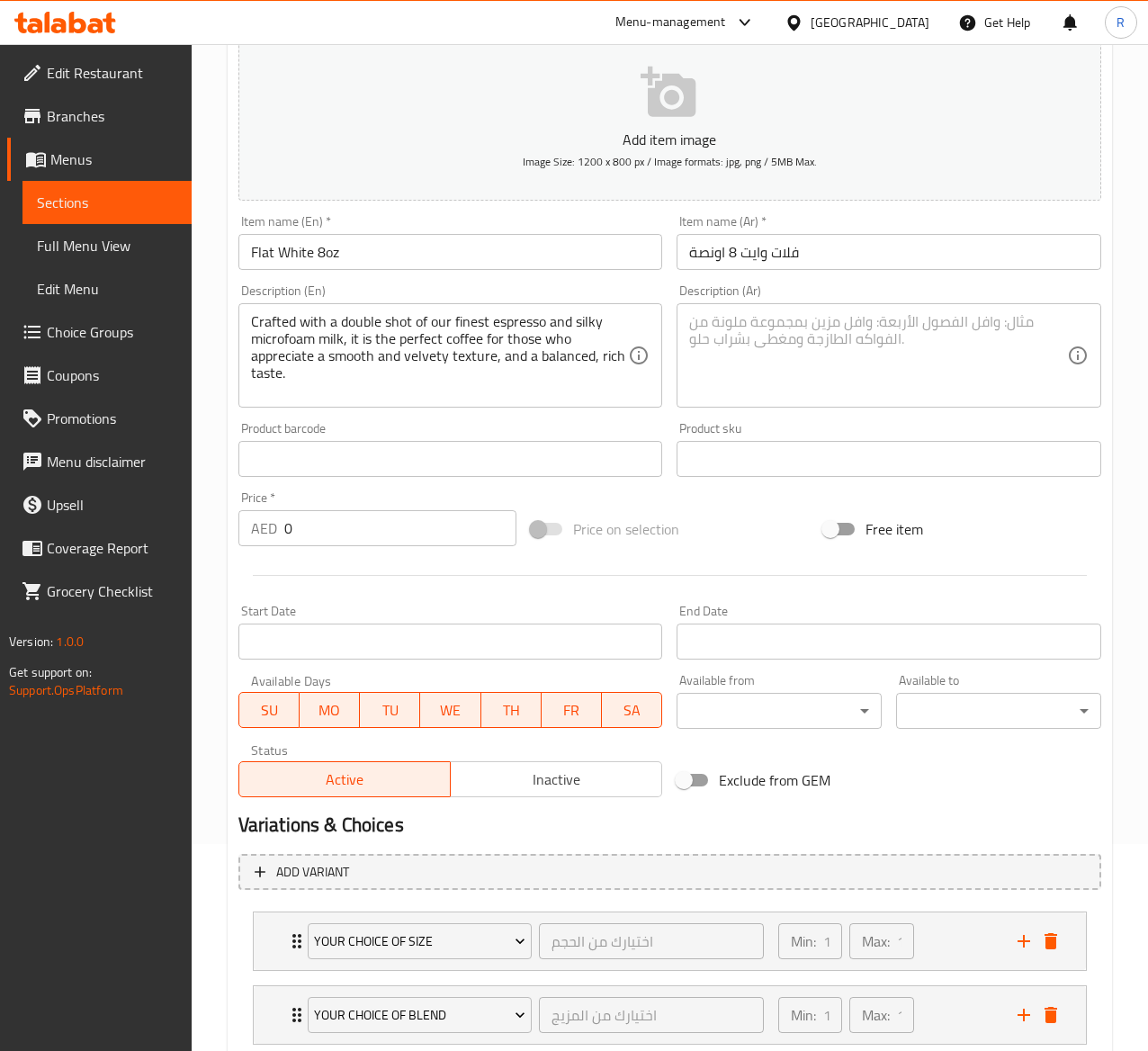
click at [793, 349] on textarea at bounding box center [878, 356] width 378 height 86
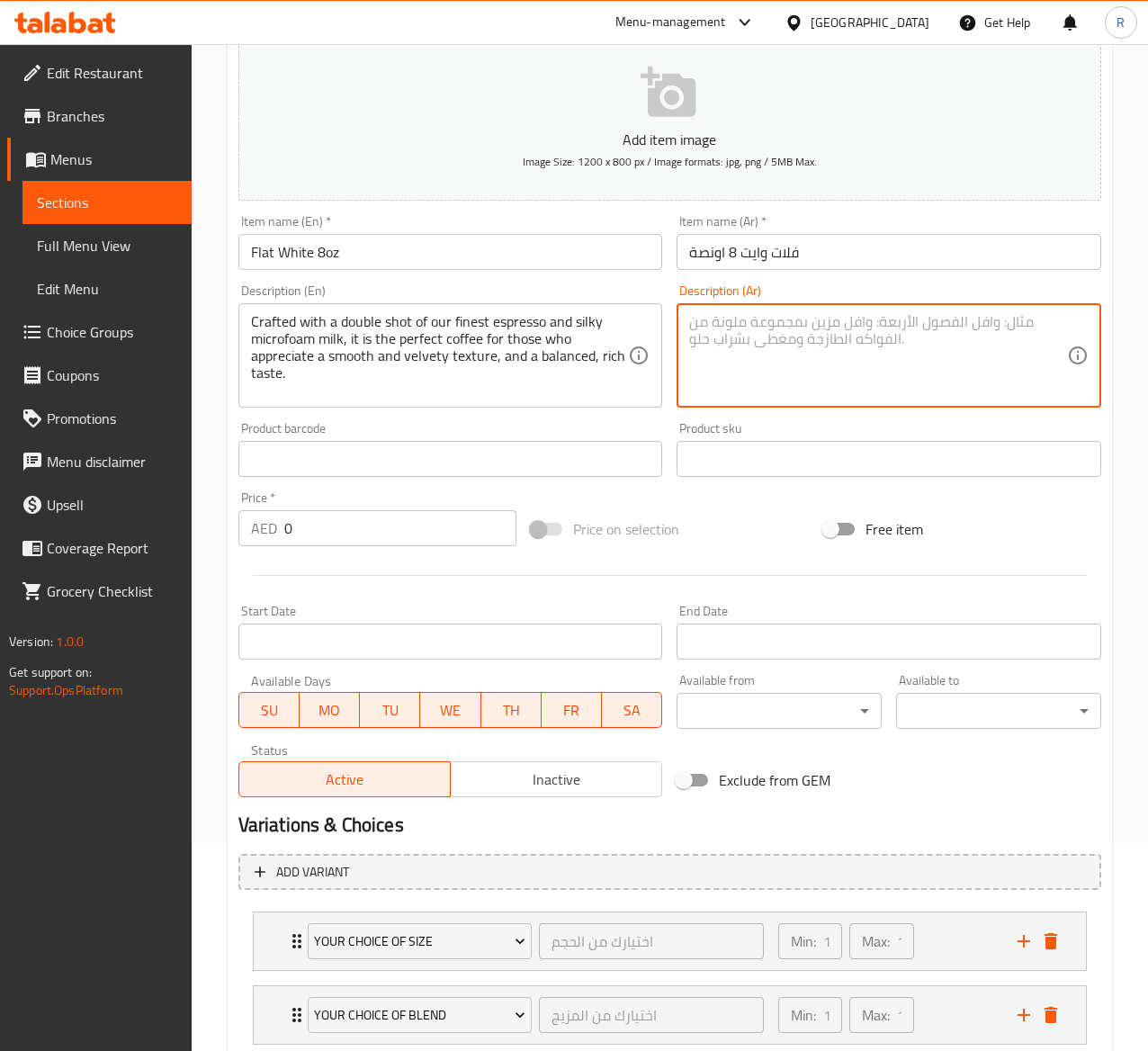
paste textarea "Crafted with a double shot of our finest espresso and silky microfoam milk, it …"
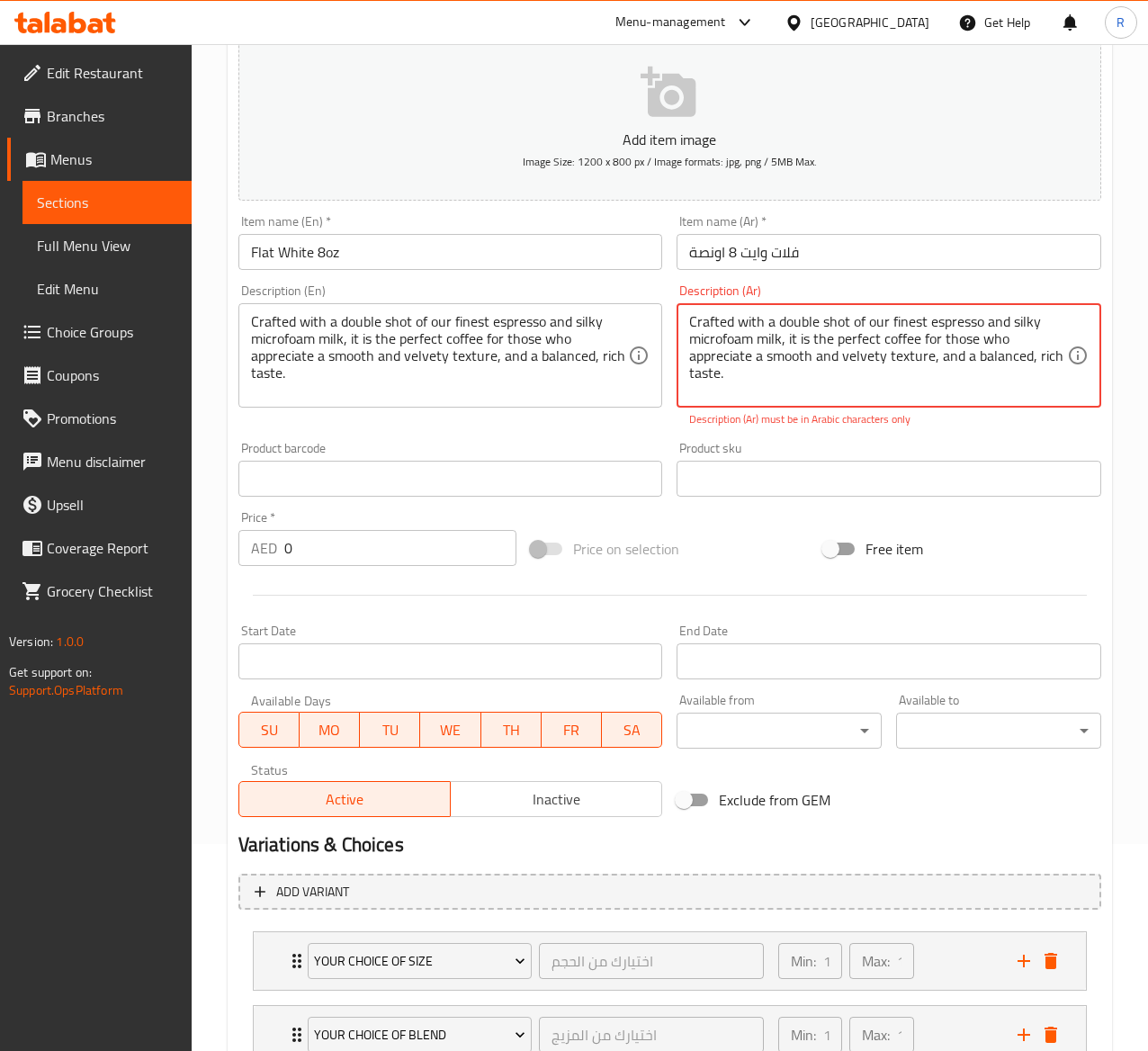
drag, startPoint x: 760, startPoint y: 388, endPoint x: 631, endPoint y: 263, distance: 179.6
click at [631, 263] on div "Add item image Image Size: 1200 x 800 px / Image formats: jpg, png / 5MB Max. I…" at bounding box center [670, 427] width 877 height 796
paste textarea "صُنعت من جرعة مضاعفة من أجود أنواع الإسبرسو وحليب الميكروفوم الحريري ، وهي القه…"
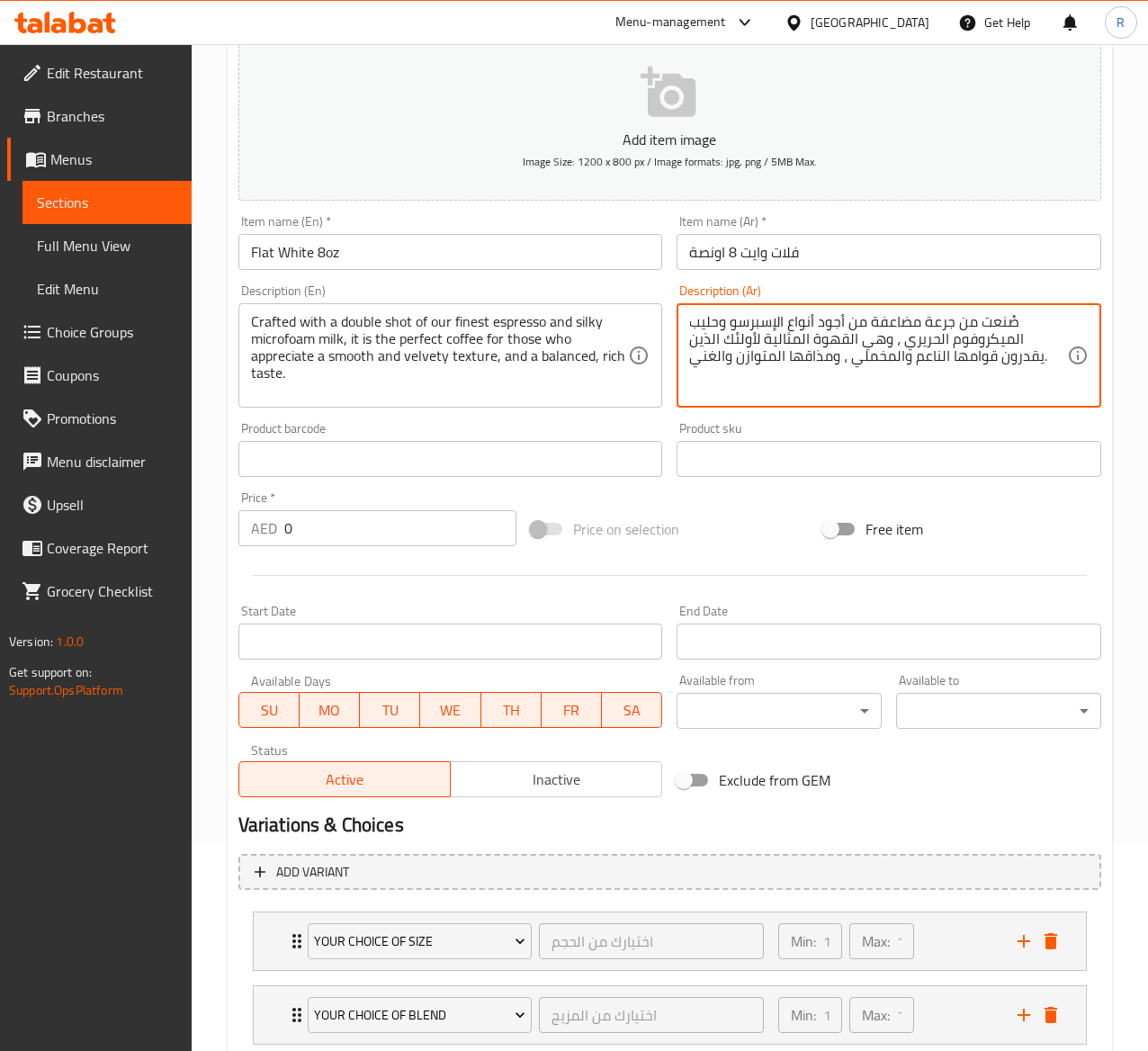
type textarea "صُنعت من جرعة مضاعفة من أجود أنواع الإسبرسو وحليب الميكروفوم الحريري ، وهي القه…"
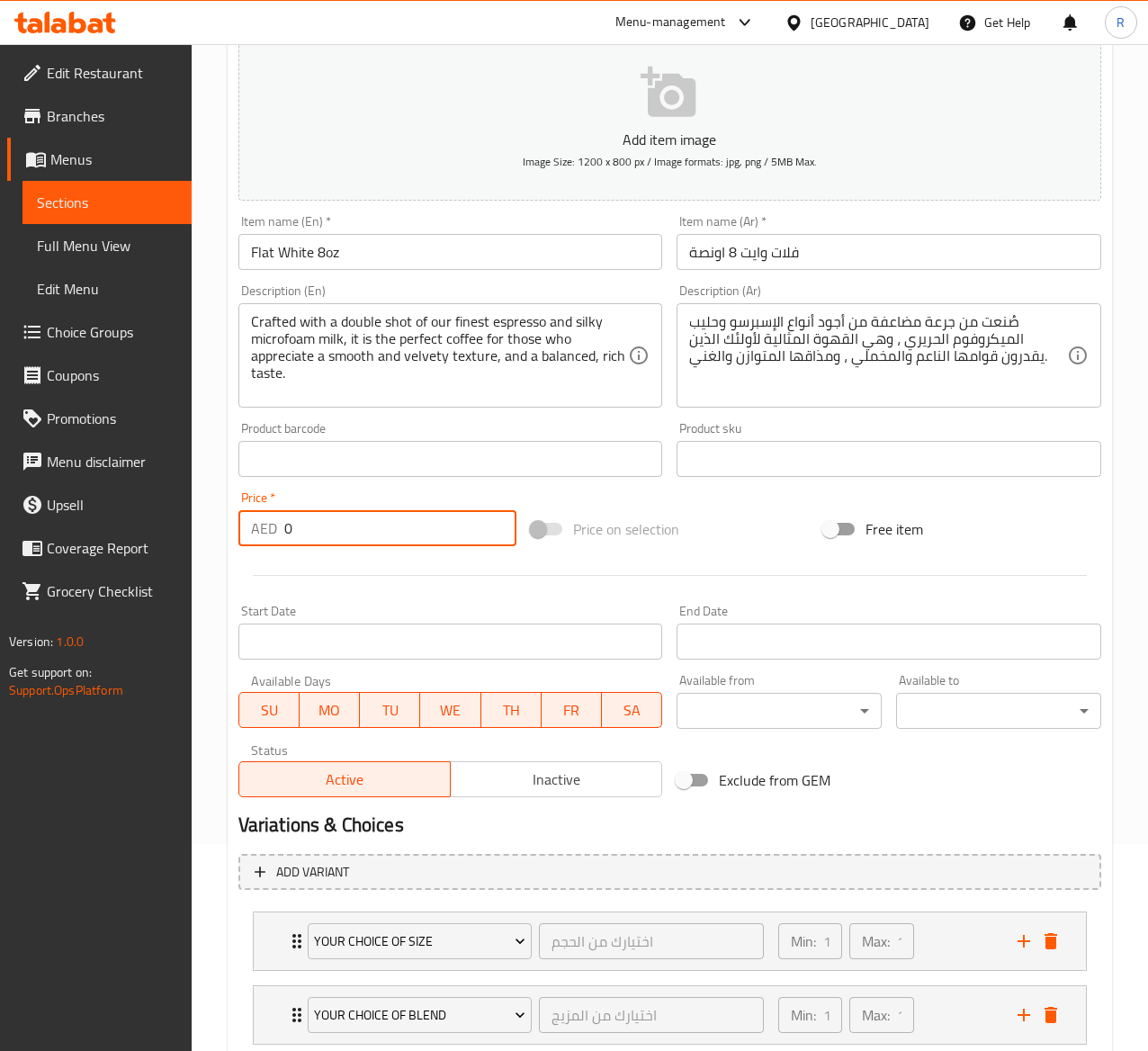
click at [369, 526] on input "0" at bounding box center [400, 528] width 232 height 36
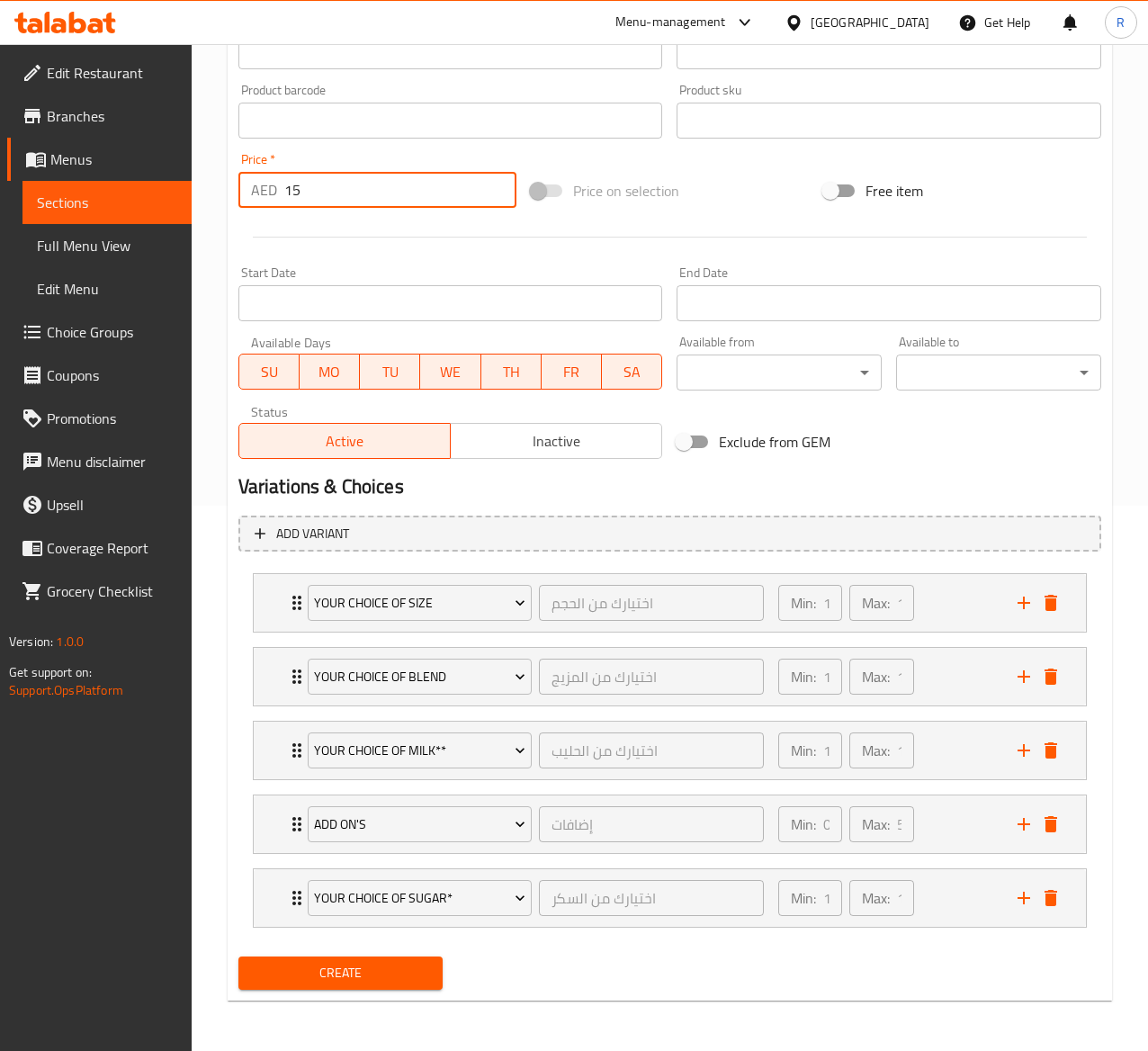
type input "15"
click at [306, 985] on span "Create" at bounding box center [340, 973] width 176 height 23
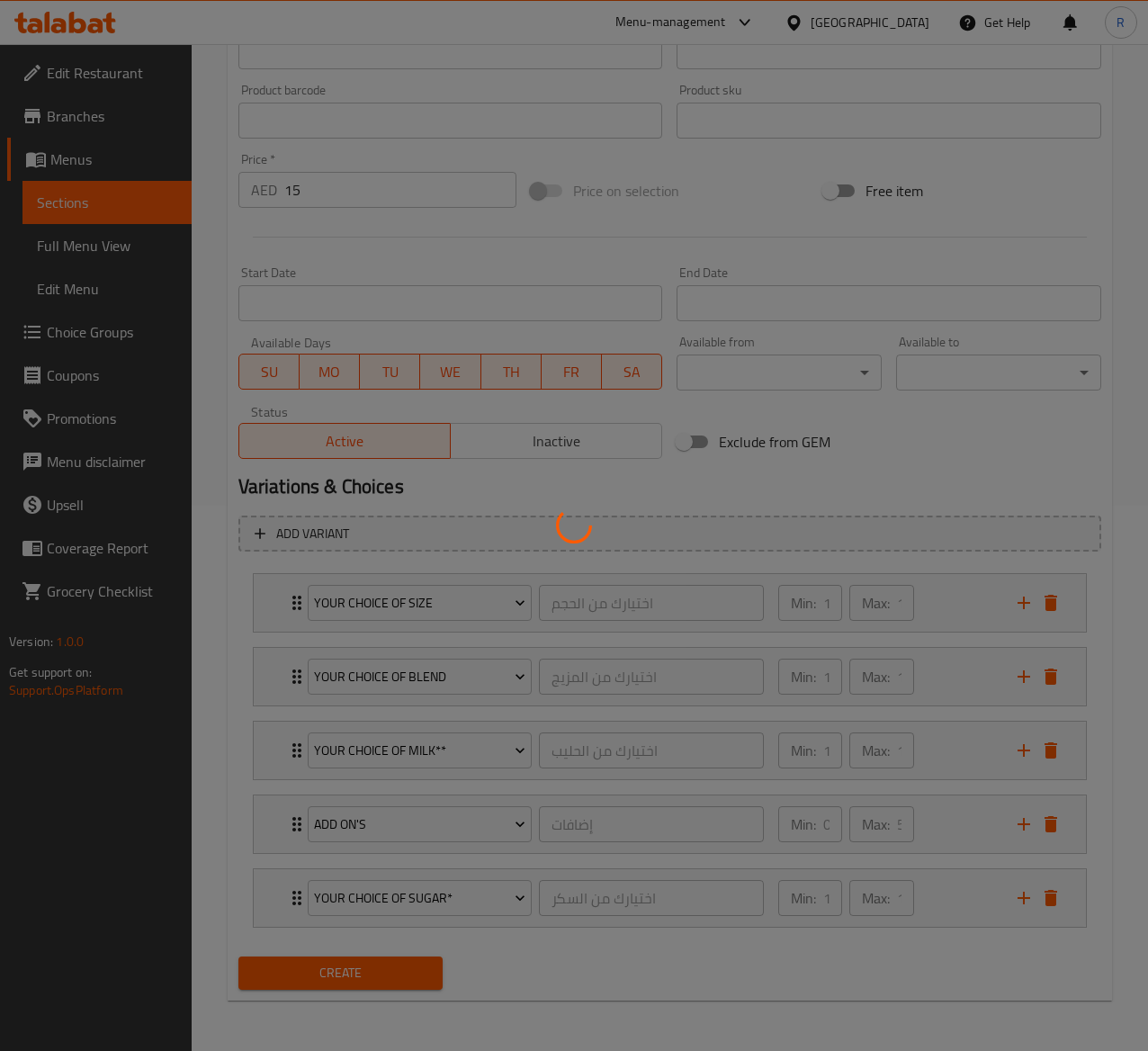
type input "0"
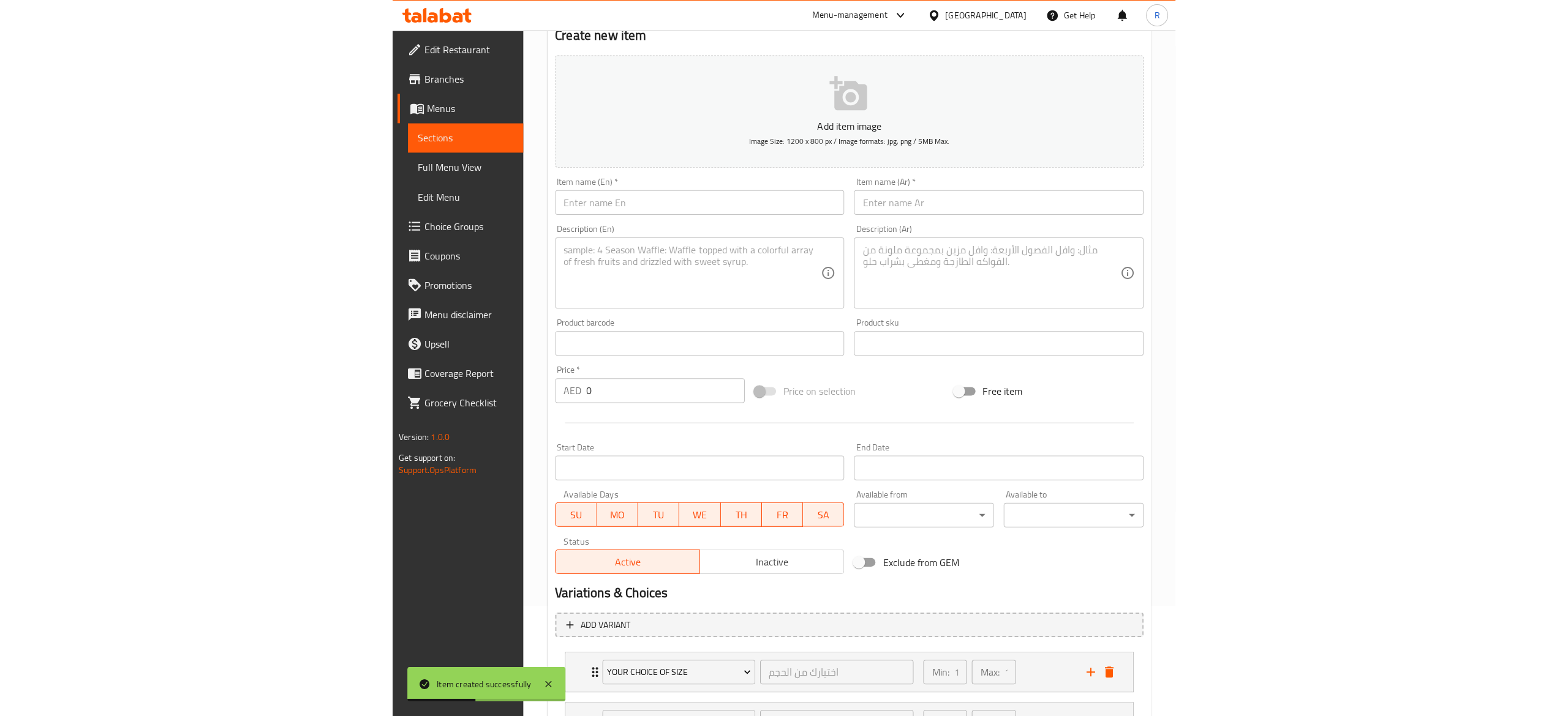
scroll to position [0, 0]
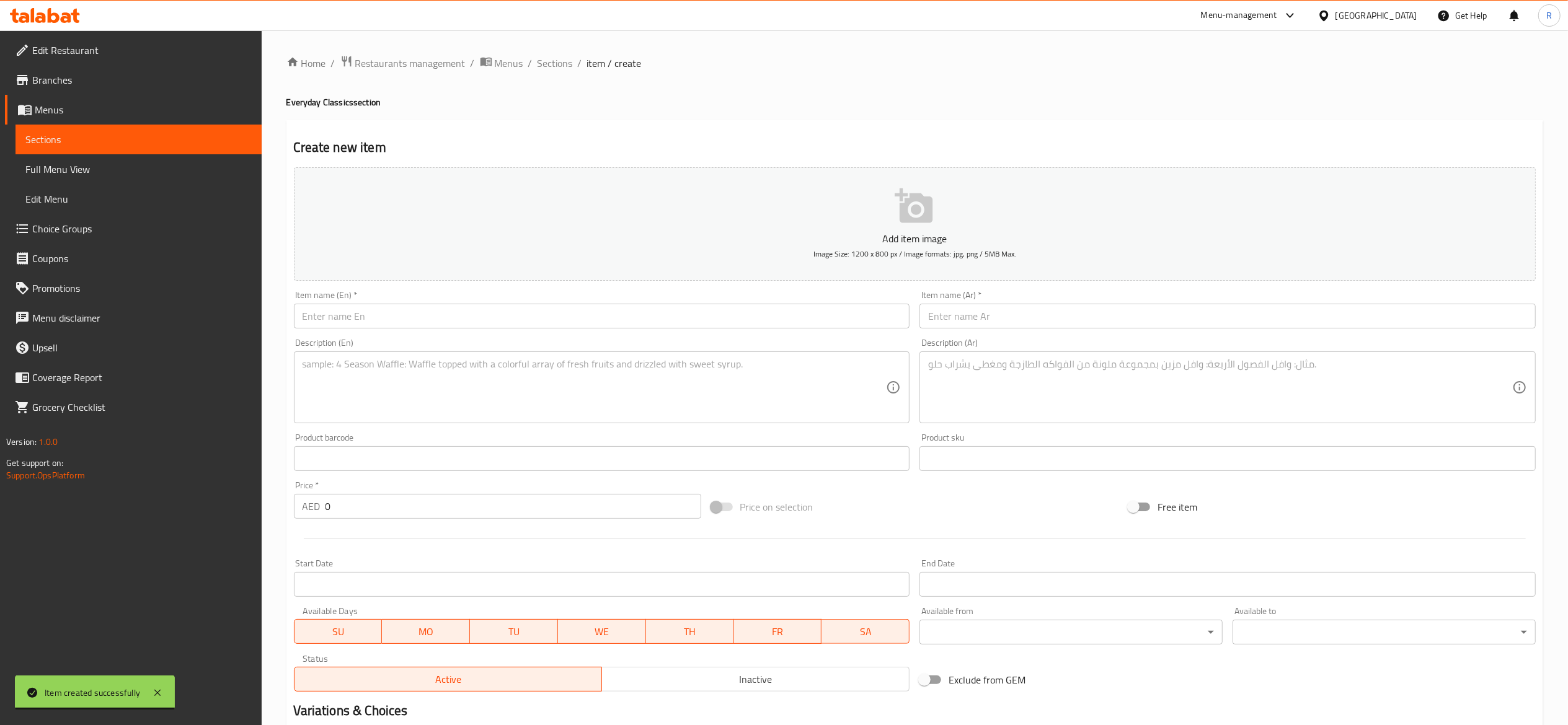
click at [563, 76] on div "Home / Restaurants management / Menus / Sections / item / create Everyday Class…" at bounding box center [914, 565] width 1256 height 1020
click at [565, 51] on div "Home / Restaurants management / Menus / Sections / item / create Everyday Class…" at bounding box center [915, 565] width 1306 height 1069
click at [559, 62] on span "Sections" at bounding box center [555, 63] width 36 height 15
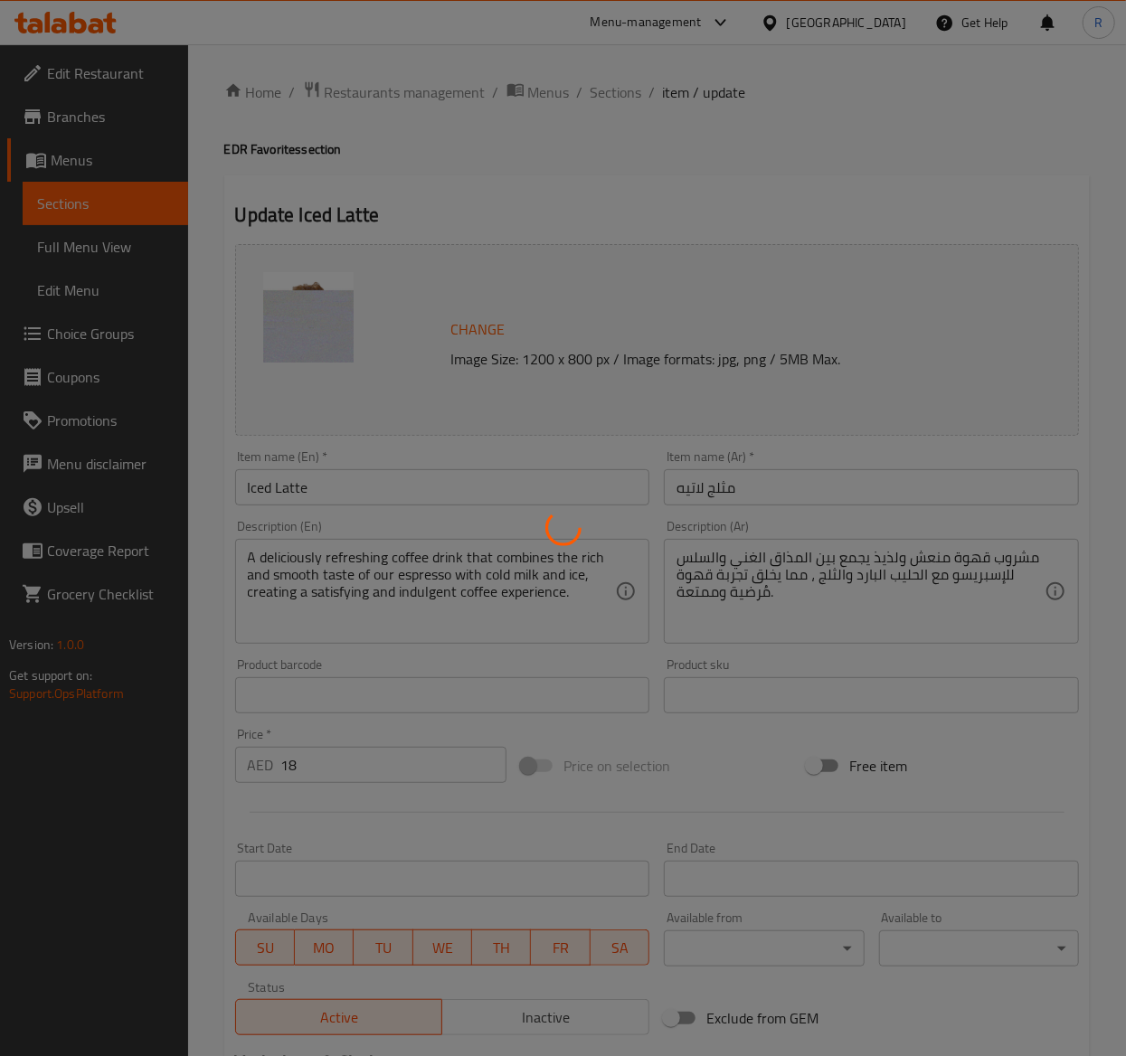
type input "اختيارك للحجم-"
type input "1"
type input "اختيارك من المزيج"
type input "1"
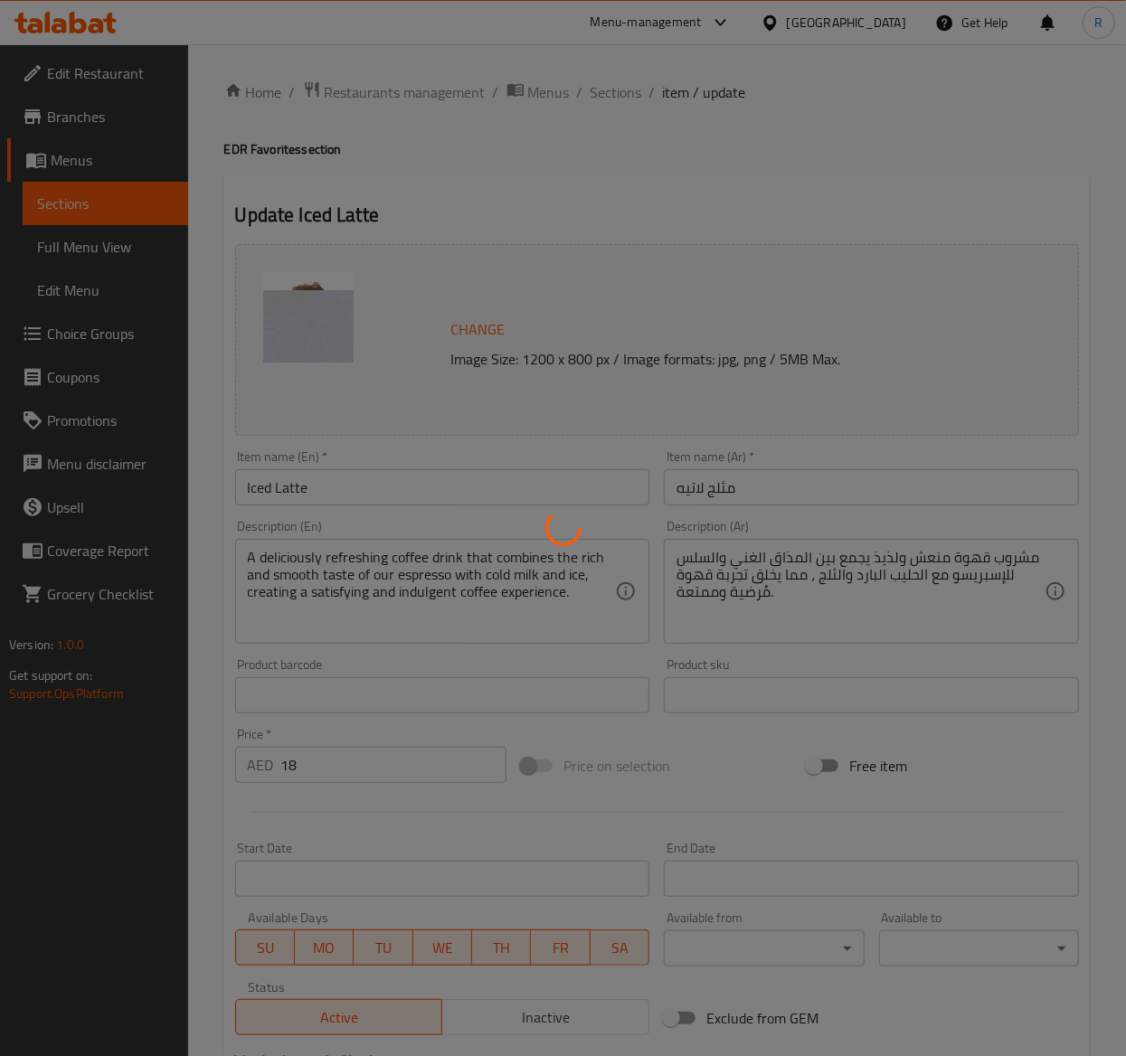
type input "1"
type input "اختيارك من الحليب"
type input "0"
type input "1"
type input "شوت اضافي"
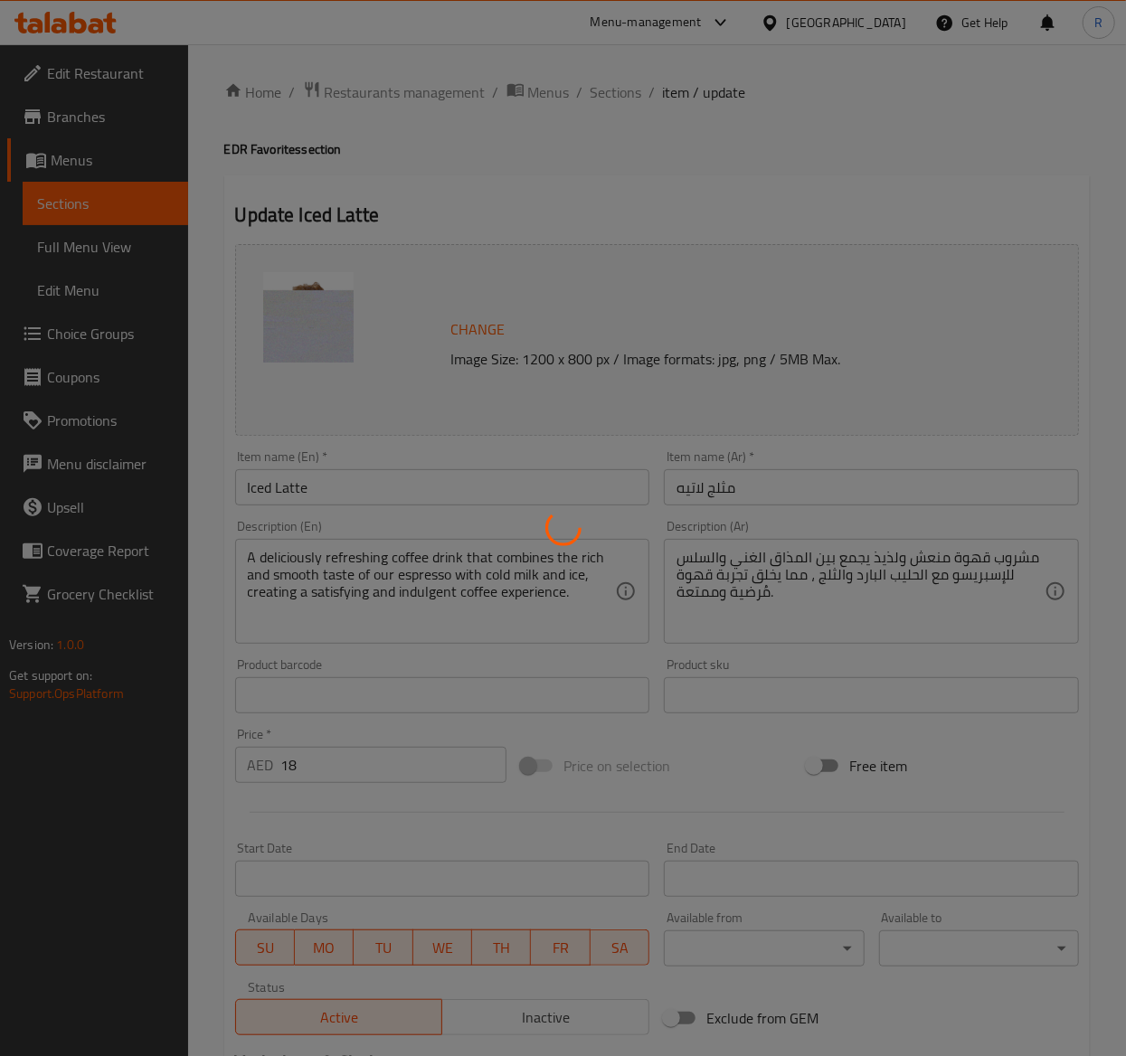
type input "0"
type input "2"
type input "دريزل إضافي"
type input "0"
type input "2"
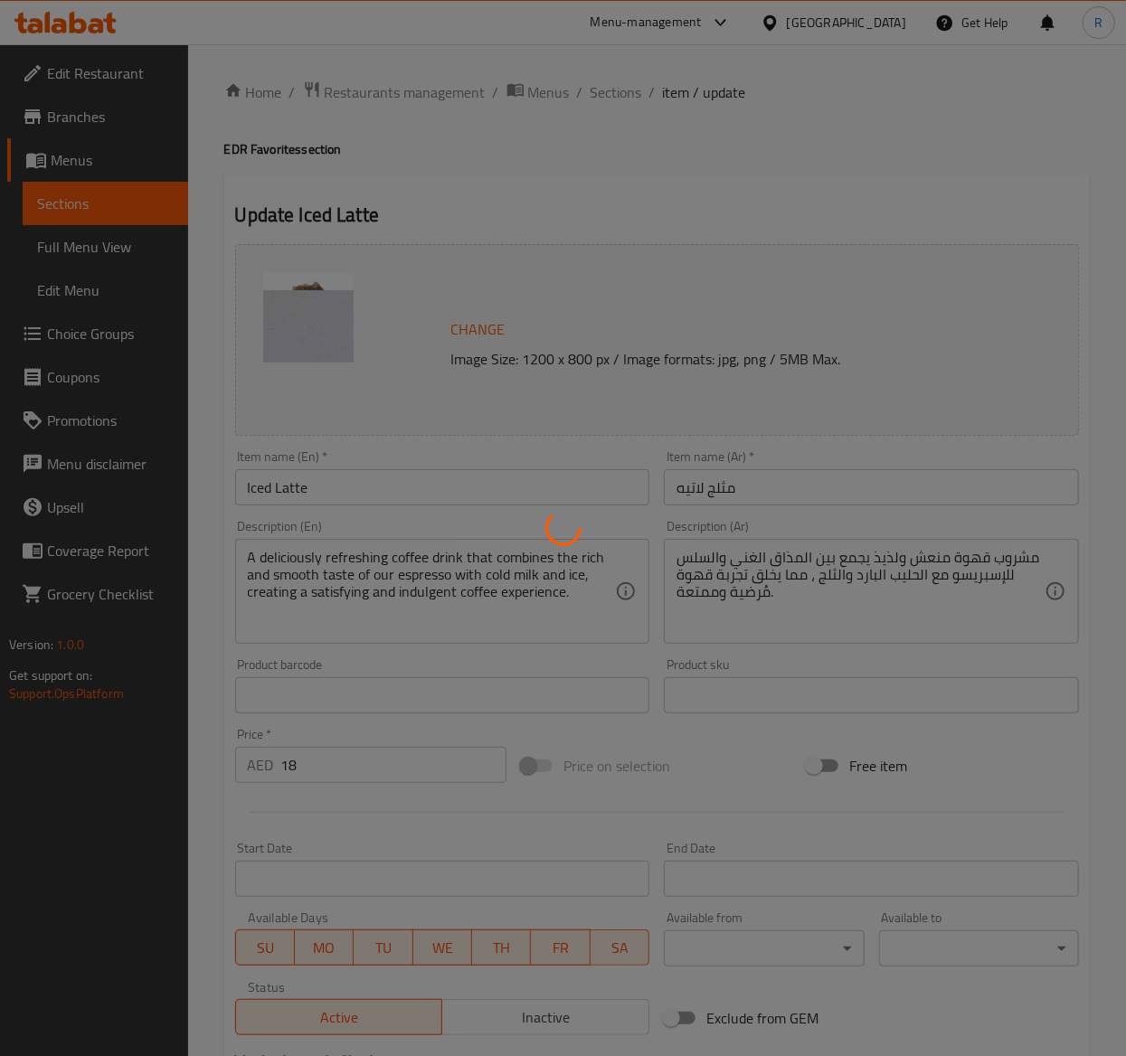
type input "سيرب إضافي"
type input "0"
type input "2"
type input "صوصات إضافية"
type input "0"
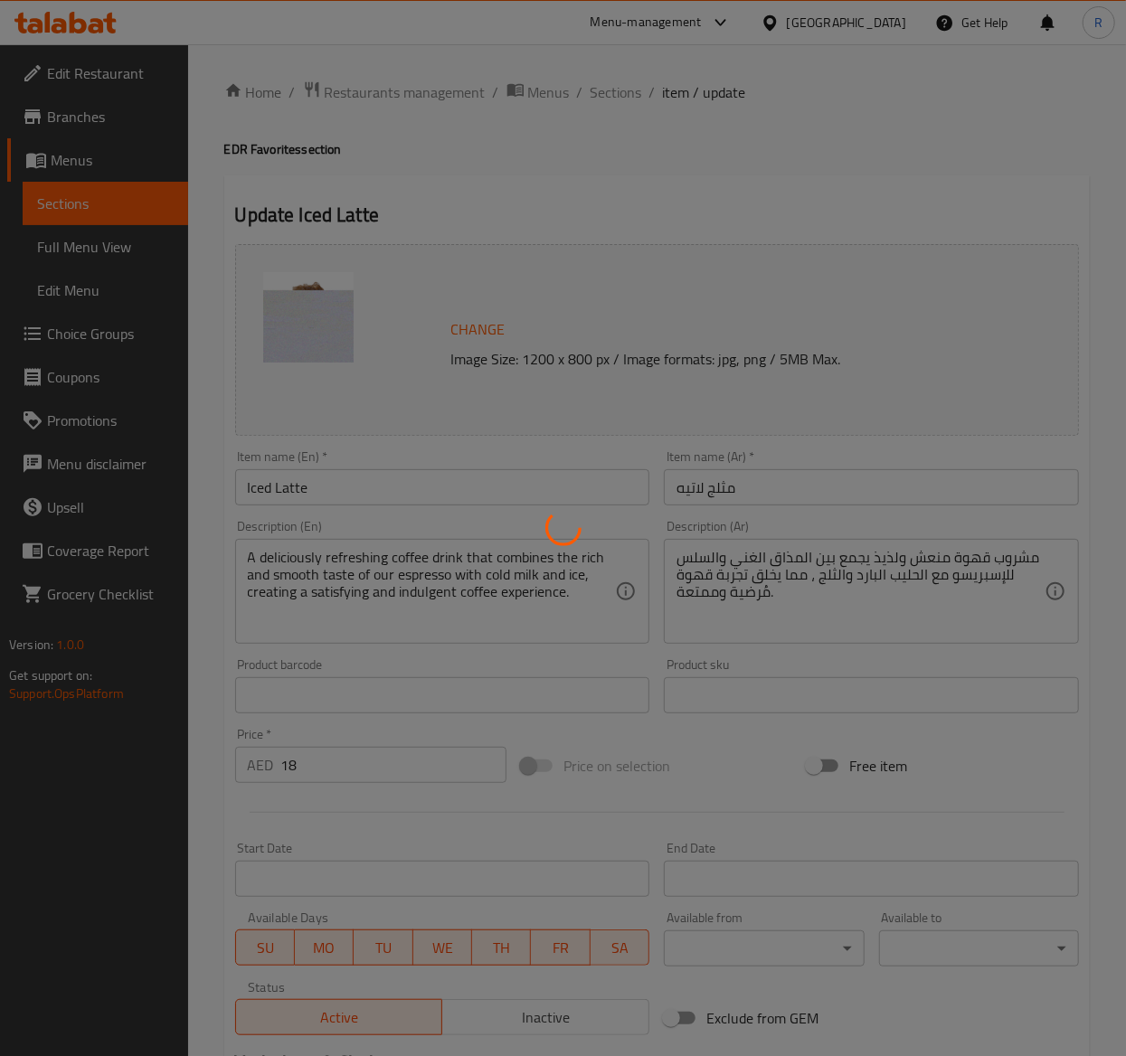
type input "2"
type input "اختيارك من السكر"
type input "1"
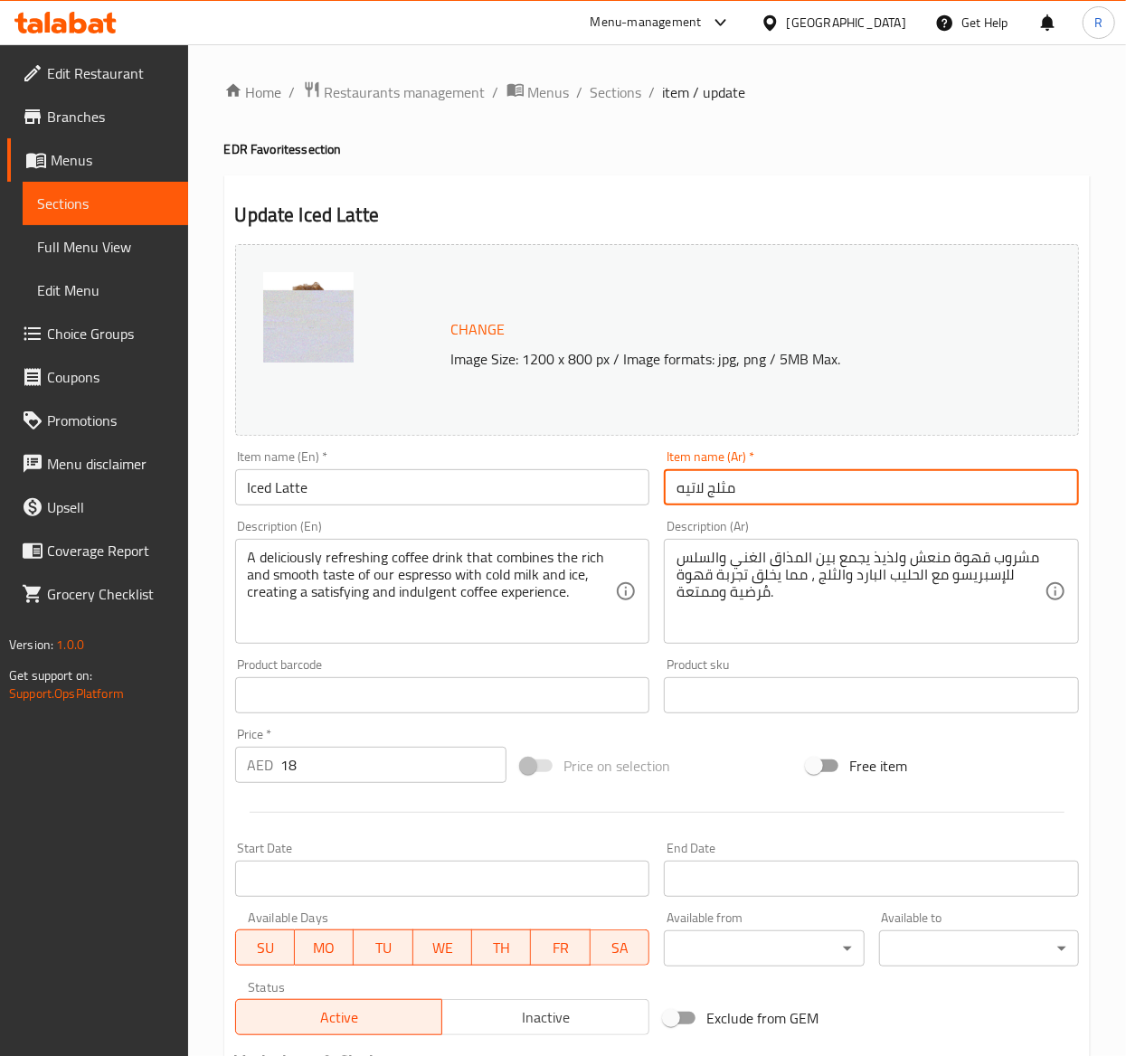
drag, startPoint x: 778, startPoint y: 496, endPoint x: 588, endPoint y: 465, distance: 192.4
click at [588, 465] on div "Change Image Size: 1200 x 800 px / Image formats: jpg, png / 5MB Max. Item name…" at bounding box center [657, 640] width 858 height 806
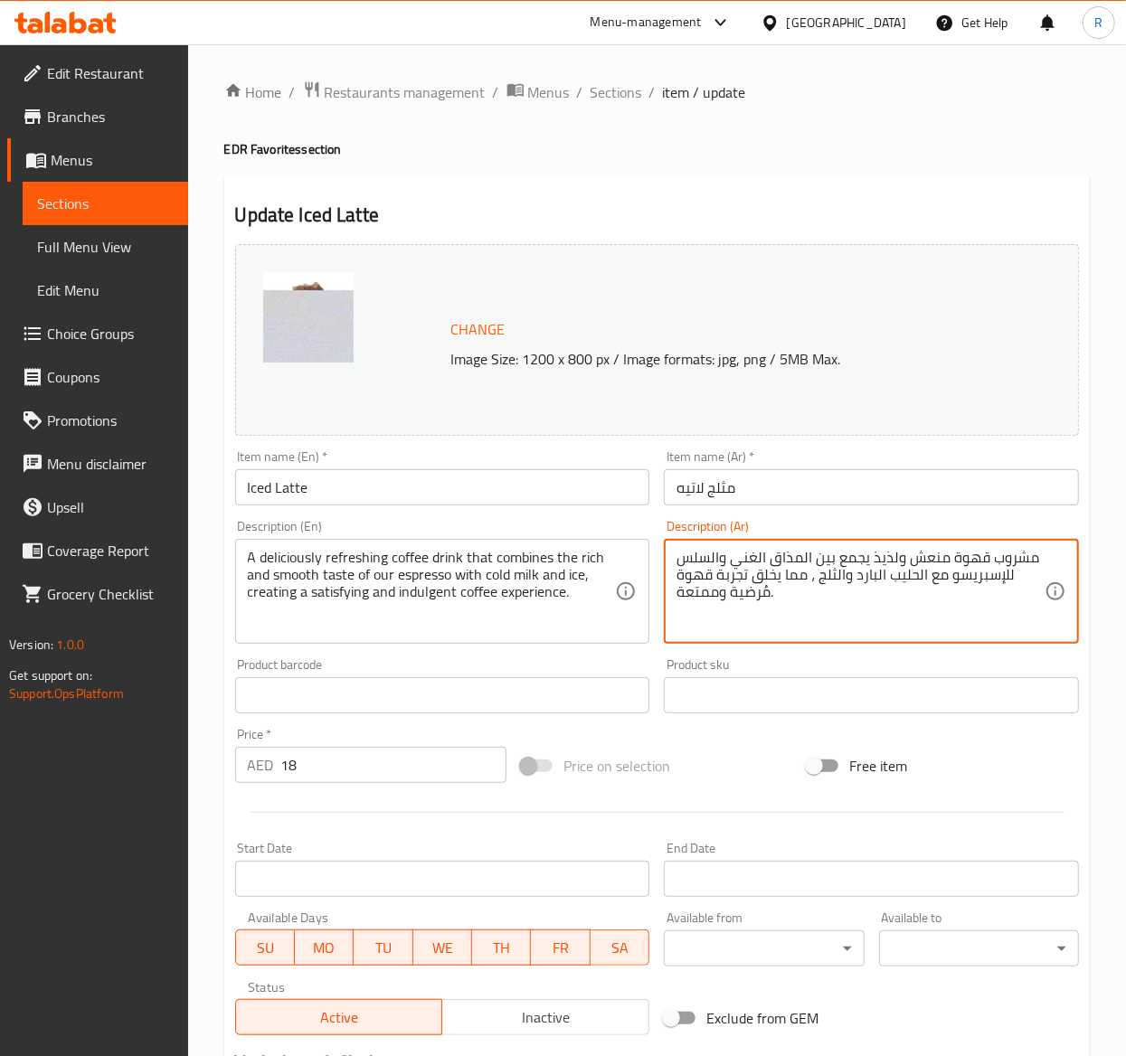
drag, startPoint x: 798, startPoint y: 606, endPoint x: 472, endPoint y: 572, distance: 327.4
click at [908, 624] on textarea "مشروب قهوة منعش ولذيذ يجمع بين المذاق الغني والسلس للإسبريسو مع الحليب البارد و…" at bounding box center [861, 592] width 368 height 86
drag, startPoint x: 851, startPoint y: 608, endPoint x: 1032, endPoint y: 545, distance: 191.4
click at [1032, 545] on div "مشروب قهوة منعش ولذيذ يجمع بين المذاق الغني والسلس للإسبريسو مع الحليب البارد و…" at bounding box center [871, 591] width 415 height 105
click at [798, 610] on textarea "مشروب قهوة منعش ولذيذ يجمع بين المذاق الغني والسلس للإسبريسو مع الحليب البارد و…" at bounding box center [861, 592] width 368 height 86
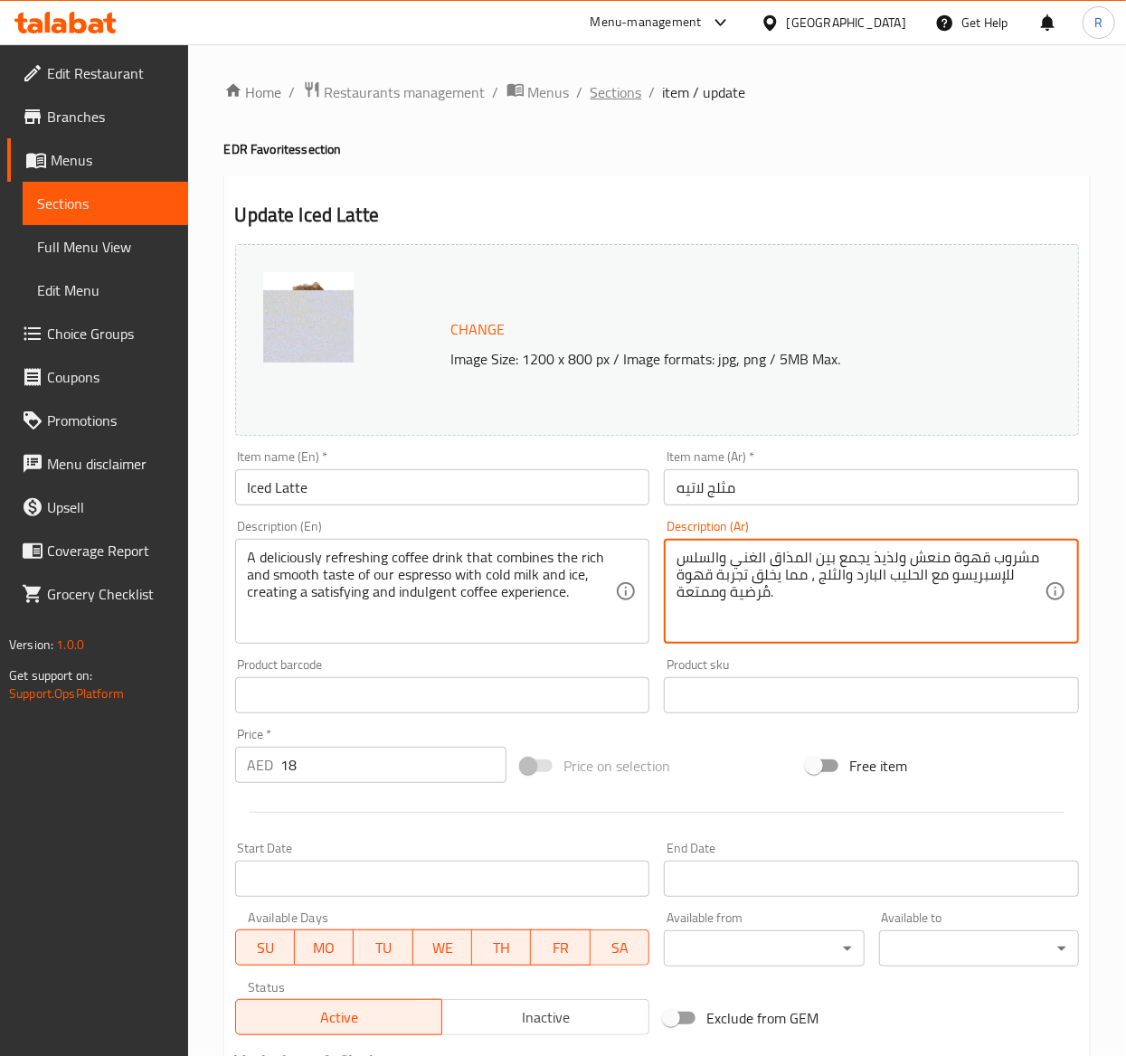
click at [623, 90] on span "Sections" at bounding box center [617, 92] width 52 height 22
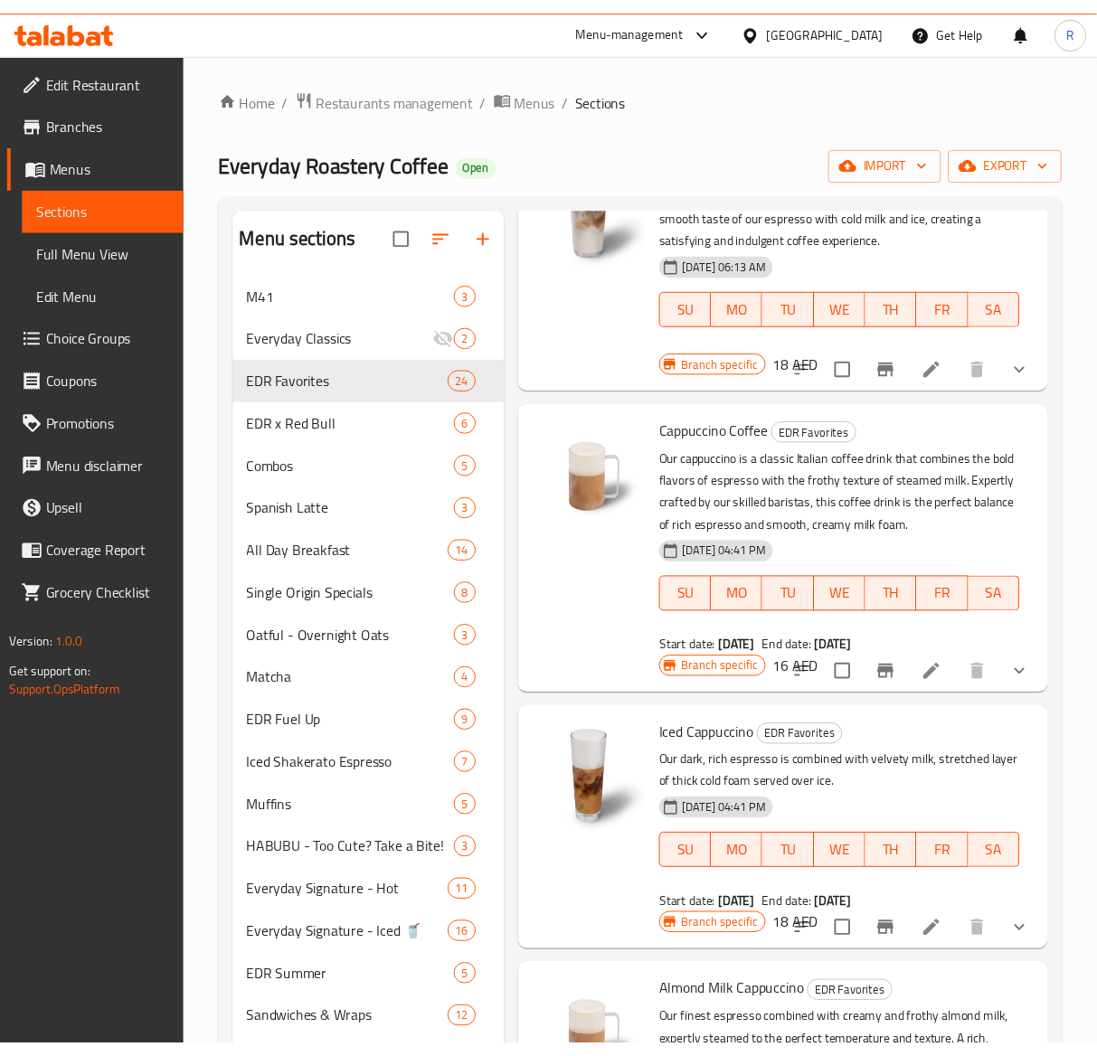
scroll to position [1187, 0]
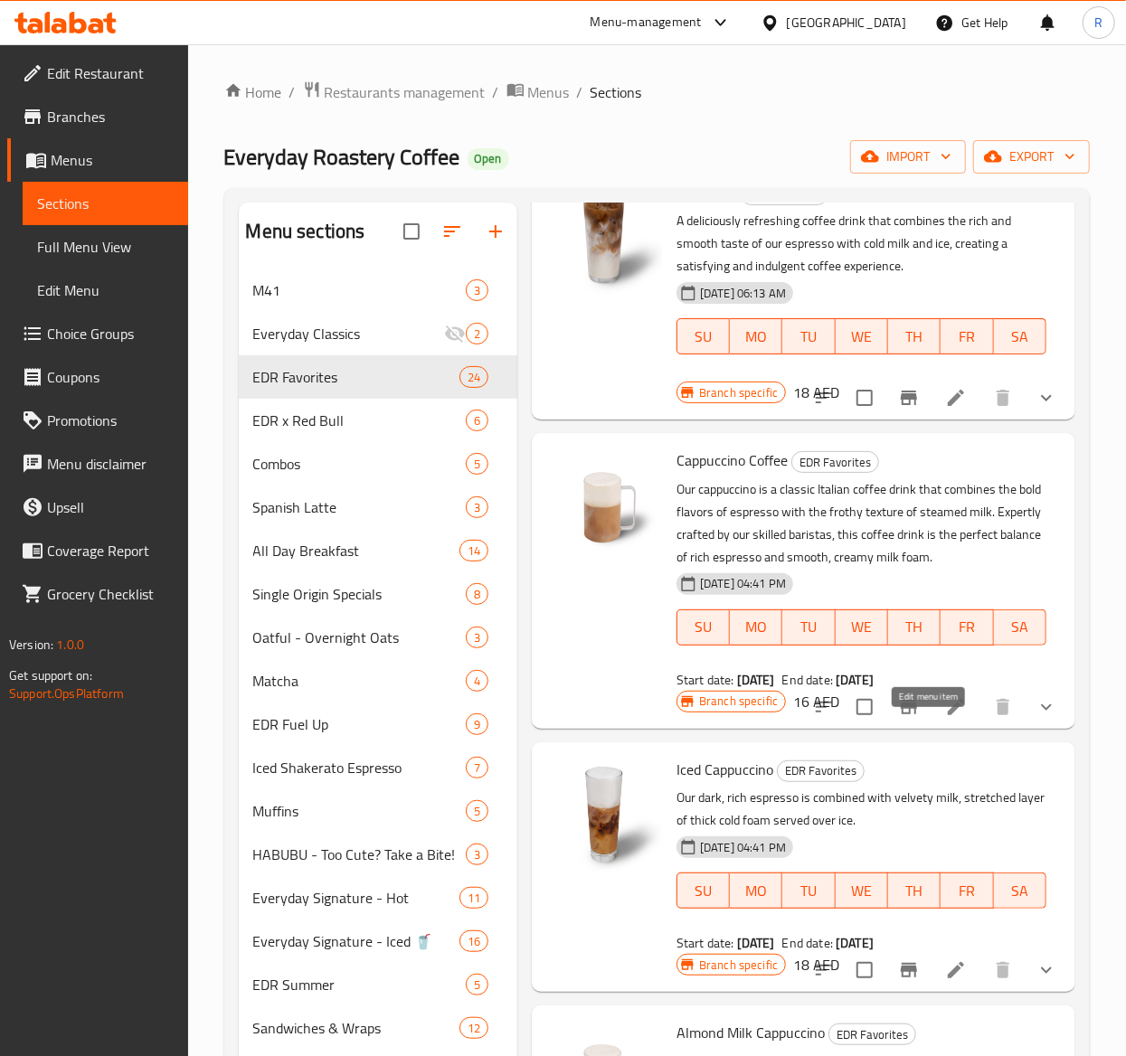
click at [945, 718] on icon at bounding box center [956, 707] width 22 height 22
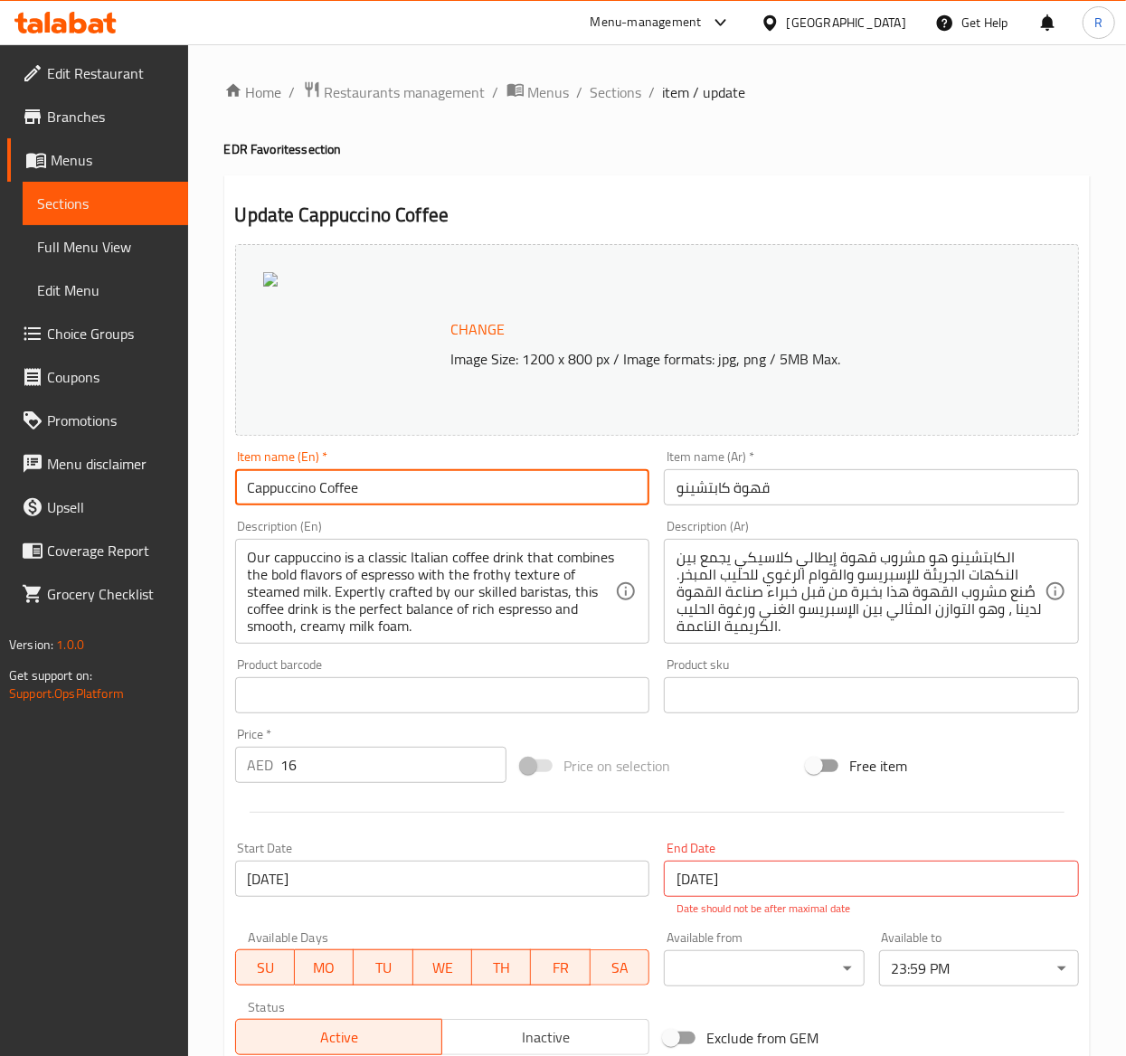
drag, startPoint x: 410, startPoint y: 495, endPoint x: -342, endPoint y: 485, distance: 751.7
click at [0, 485] on html "​ Menu-management United Arab Emirates Get Help R Edit Restaurant Branches Menu…" at bounding box center [563, 528] width 1126 height 1056
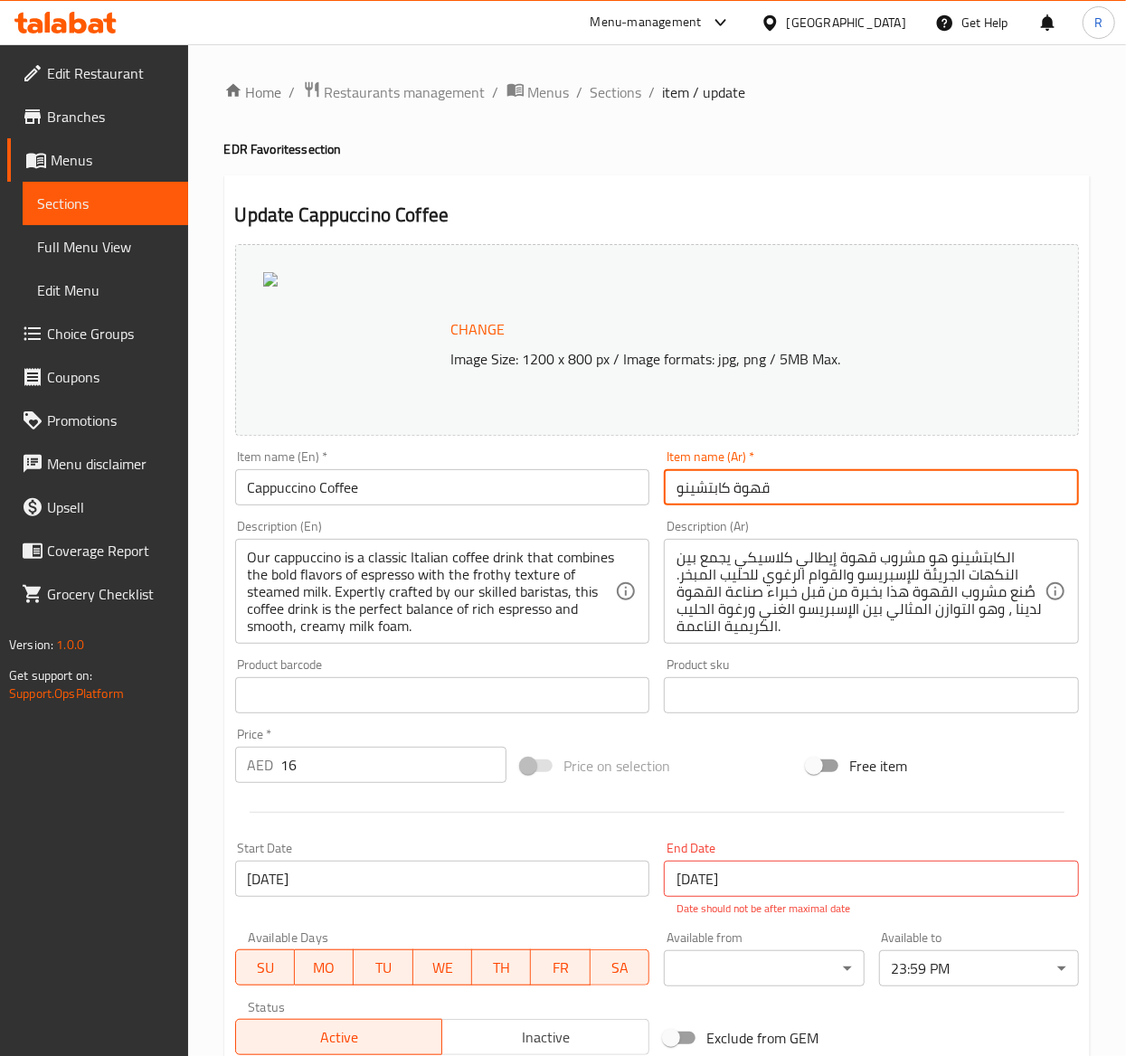
drag, startPoint x: 798, startPoint y: 491, endPoint x: 496, endPoint y: 459, distance: 303.9
click at [496, 459] on div "Change Image Size: 1200 x 800 px / Image formats: jpg, png / 5MB Max. Item name…" at bounding box center [657, 650] width 858 height 826
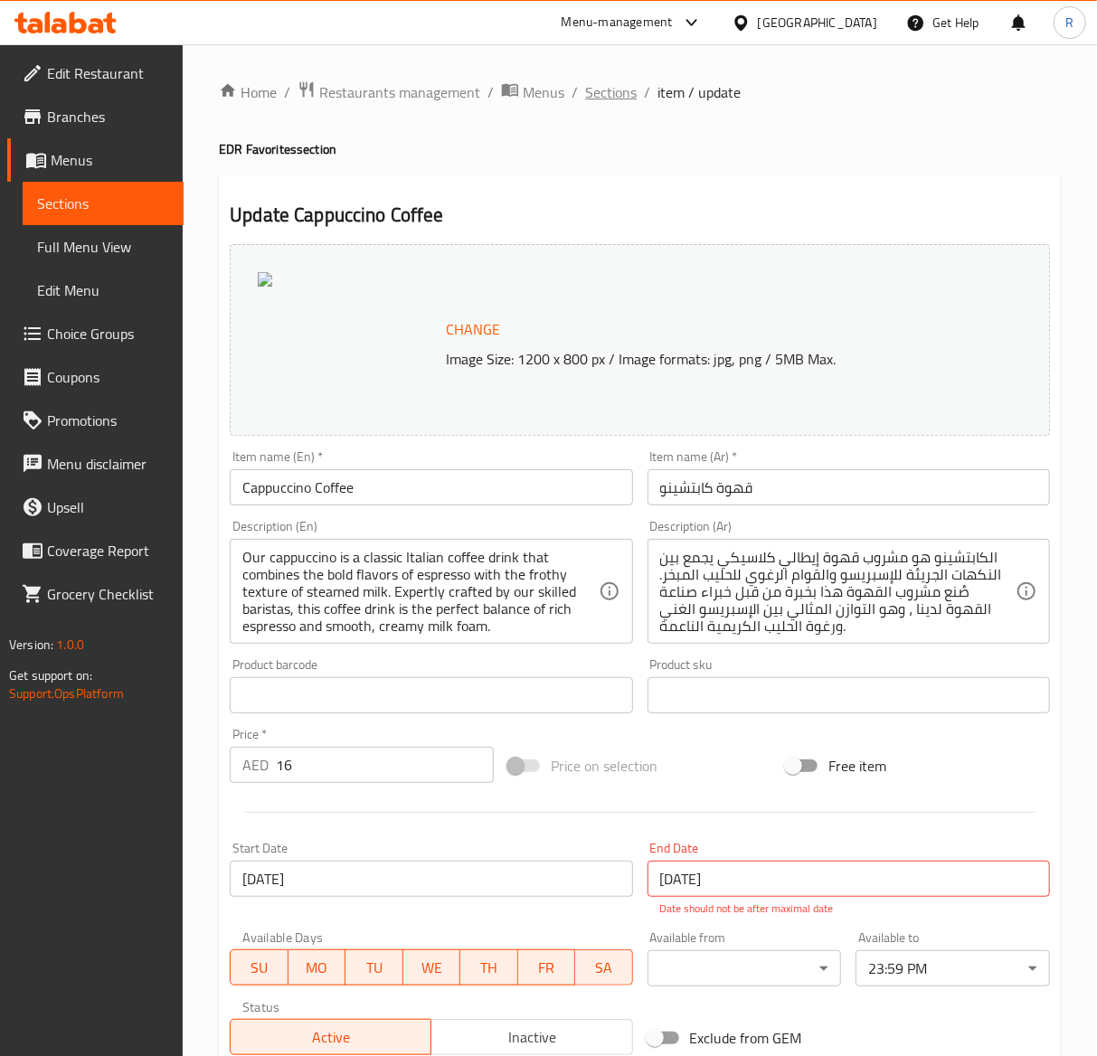
click at [598, 90] on span "Sections" at bounding box center [611, 92] width 52 height 22
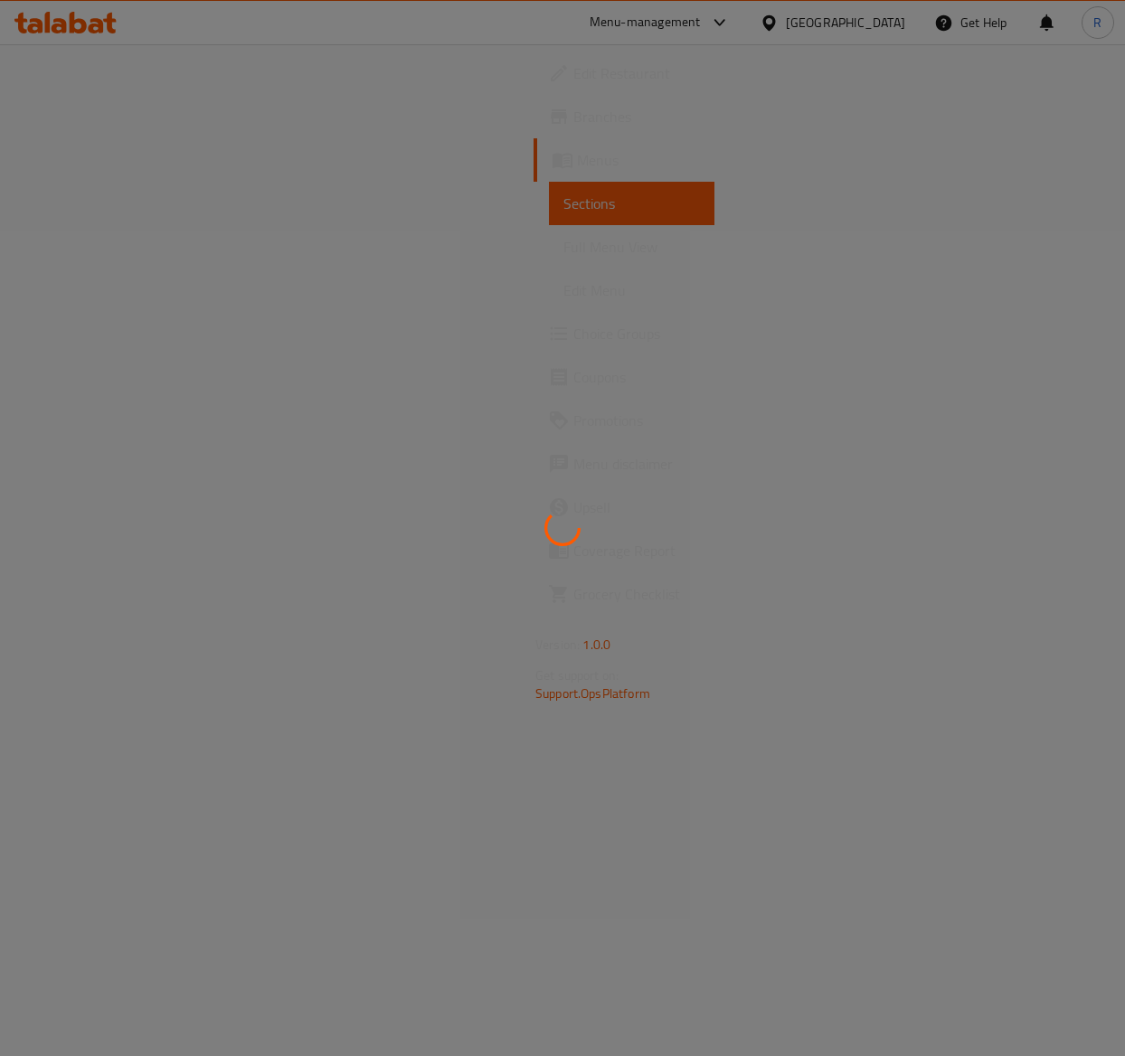
click at [1119, 327] on div at bounding box center [562, 528] width 1125 height 1056
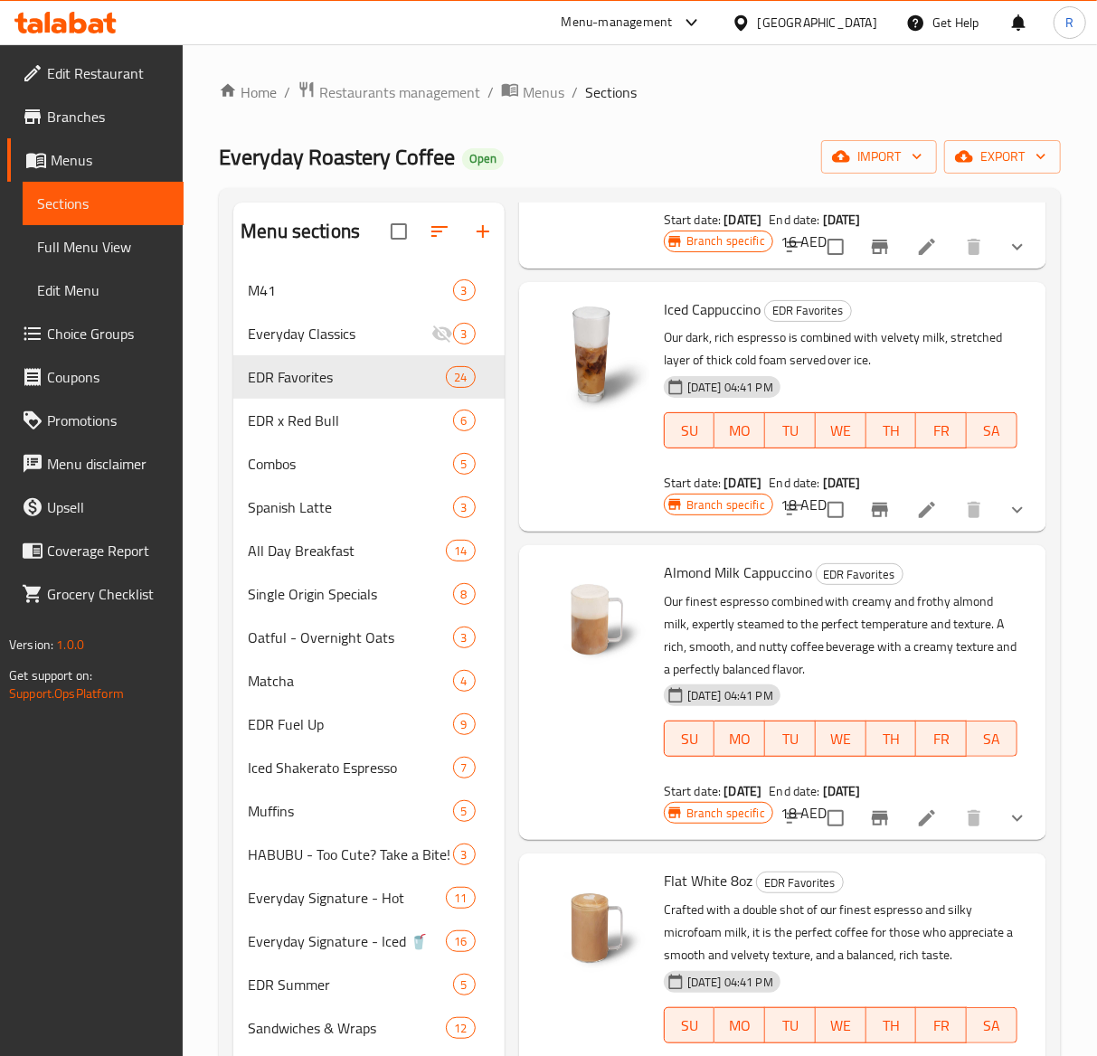
scroll to position [1717, 0]
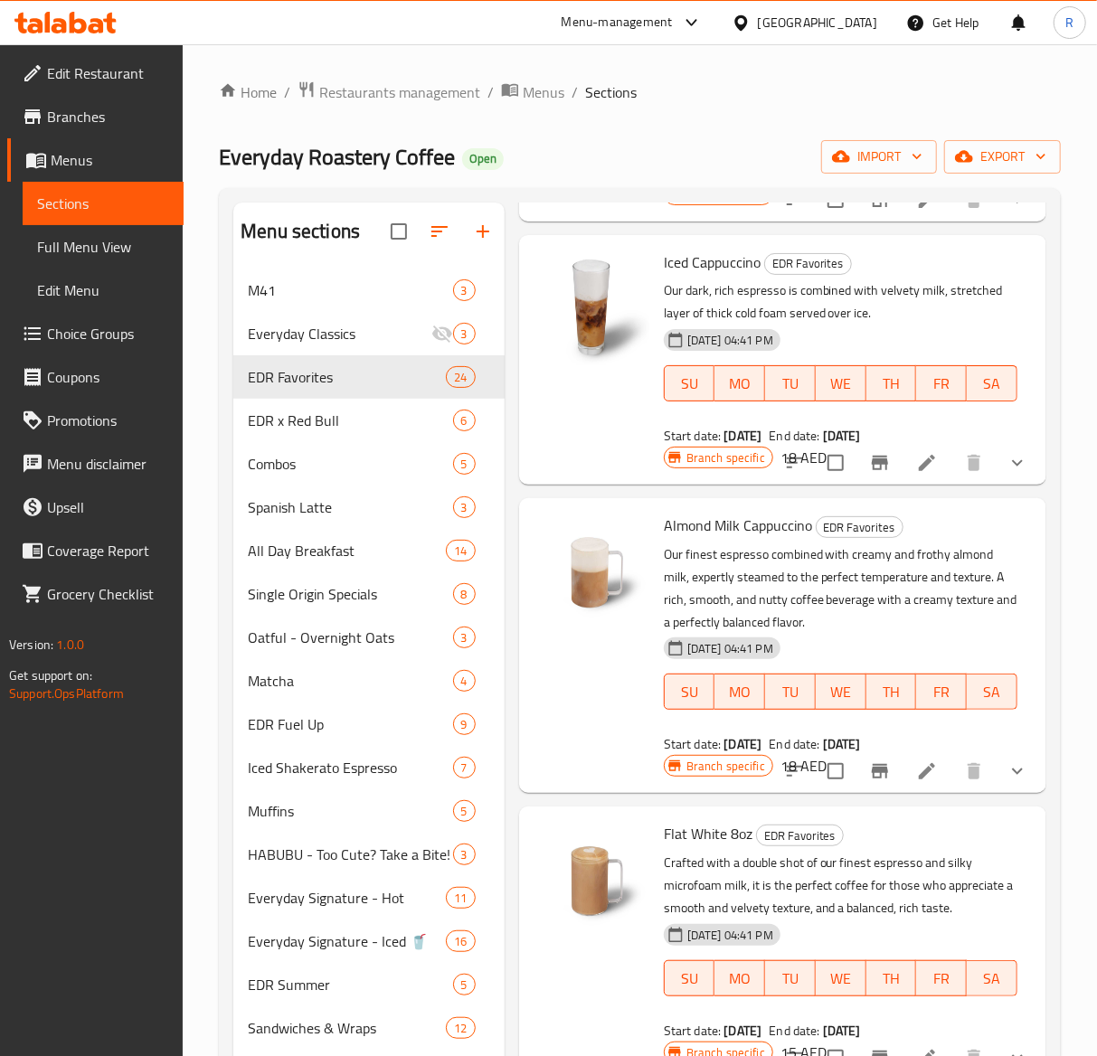
click at [916, 782] on icon at bounding box center [927, 772] width 22 height 22
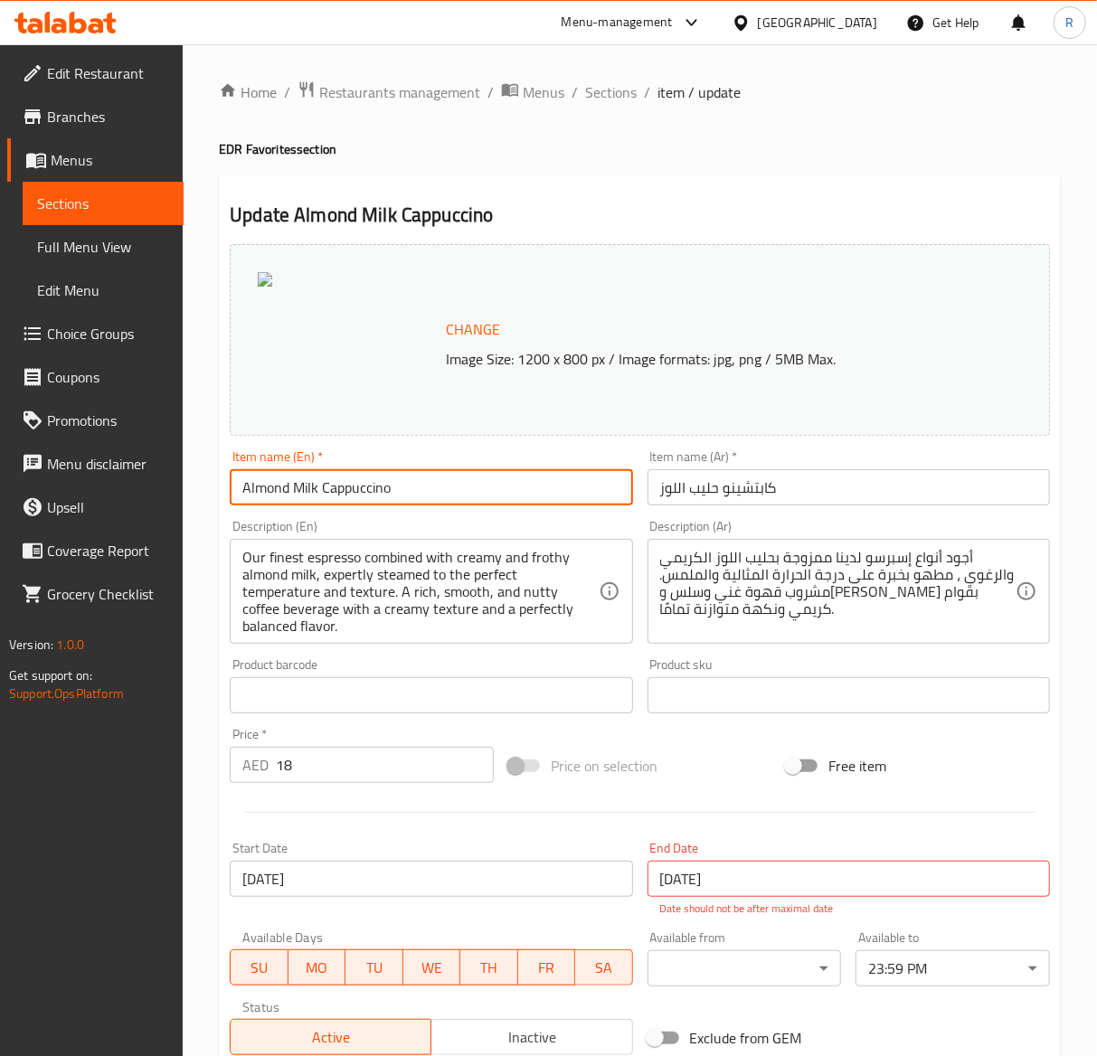
drag, startPoint x: 429, startPoint y: 498, endPoint x: -438, endPoint y: 498, distance: 866.5
click at [0, 498] on html "​ Menu-management United Arab Emirates Get Help R Edit Restaurant Branches Menu…" at bounding box center [548, 528] width 1097 height 1056
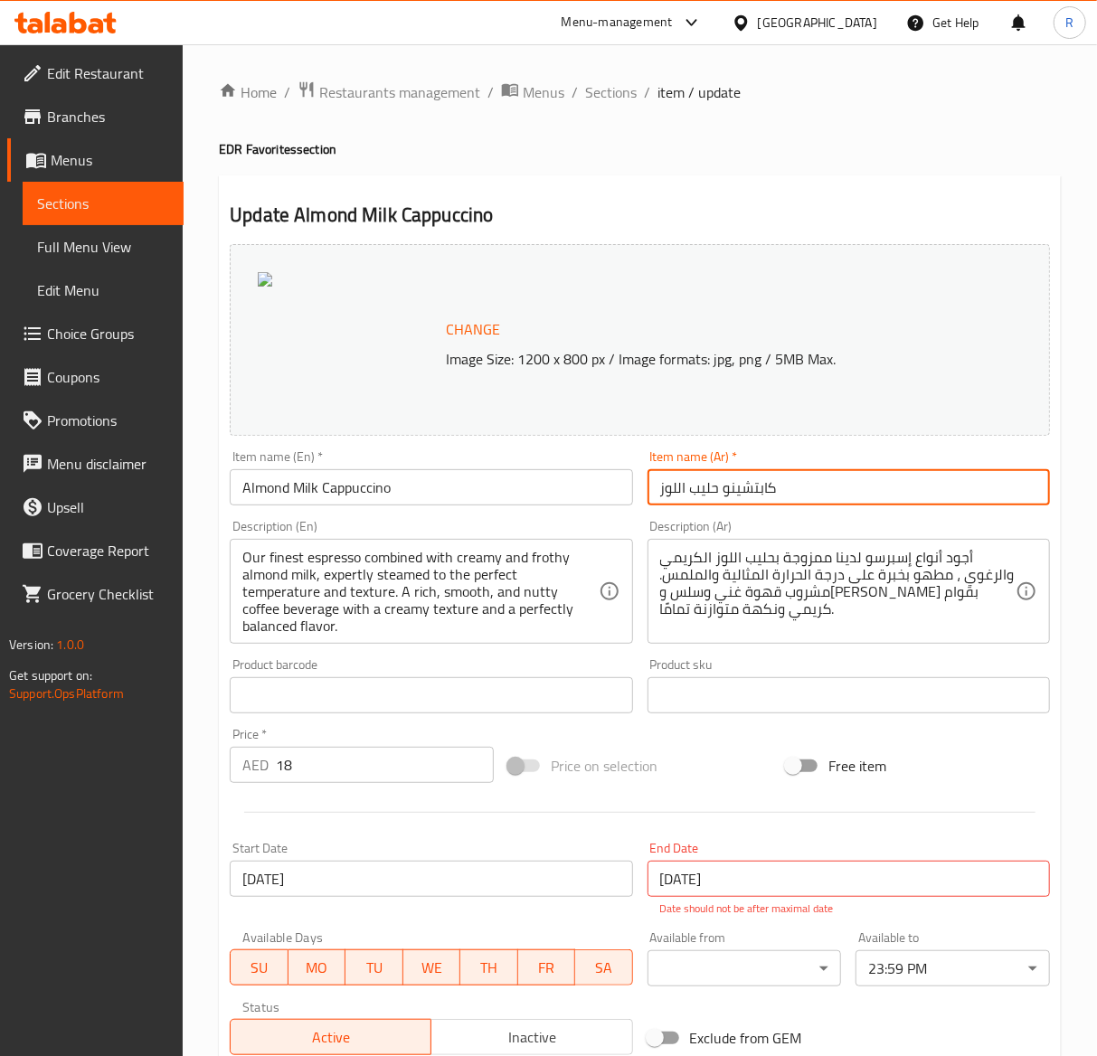
drag, startPoint x: 838, startPoint y: 476, endPoint x: 369, endPoint y: 519, distance: 470.6
click at [369, 519] on div "Change Image Size: 1200 x 800 px / Image formats: jpg, png / 5MB Max. Item name…" at bounding box center [640, 650] width 835 height 826
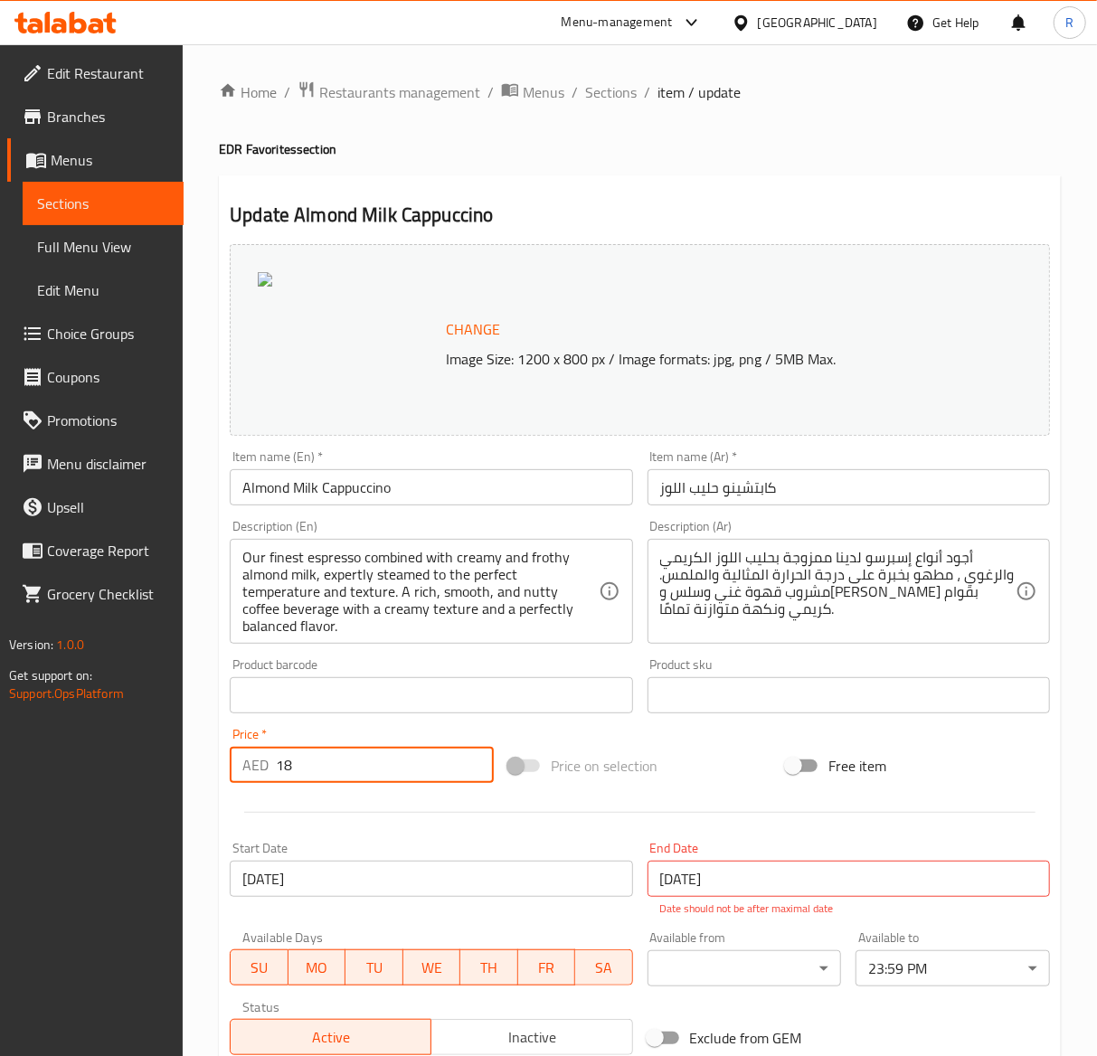
click at [306, 762] on input "18" at bounding box center [385, 765] width 218 height 36
click at [611, 86] on span "Sections" at bounding box center [611, 92] width 52 height 22
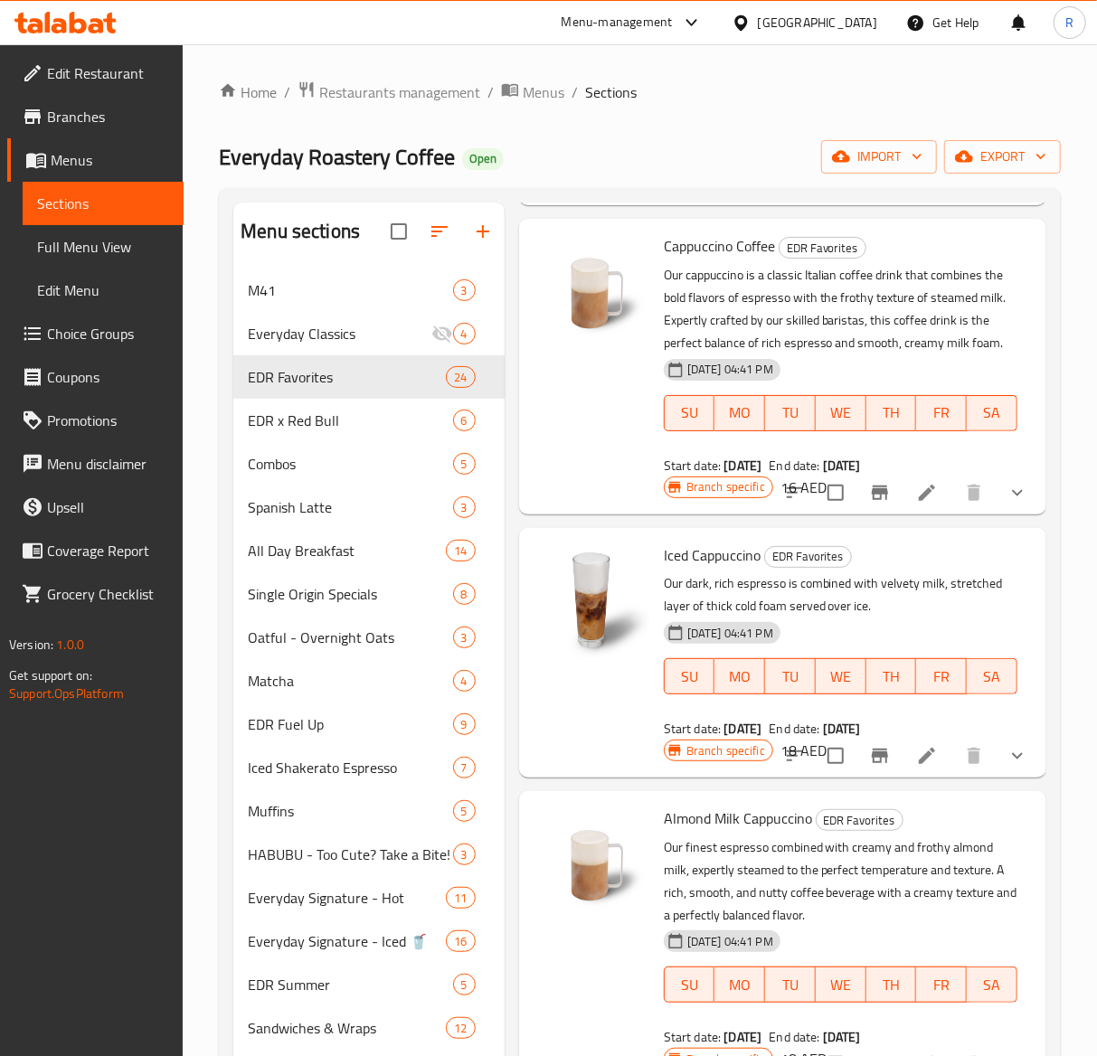
scroll to position [1442, 0]
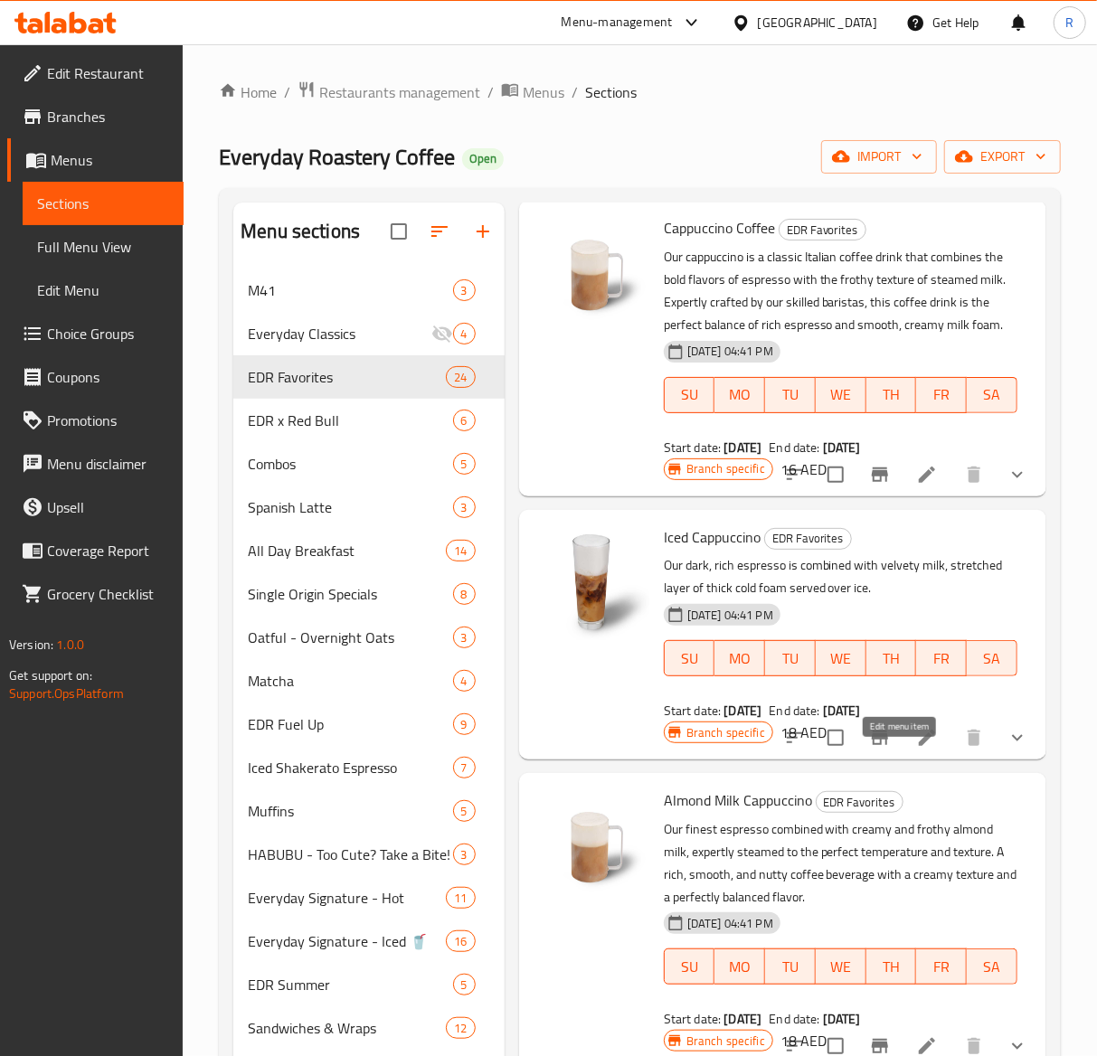
click at [916, 749] on icon at bounding box center [927, 738] width 22 height 22
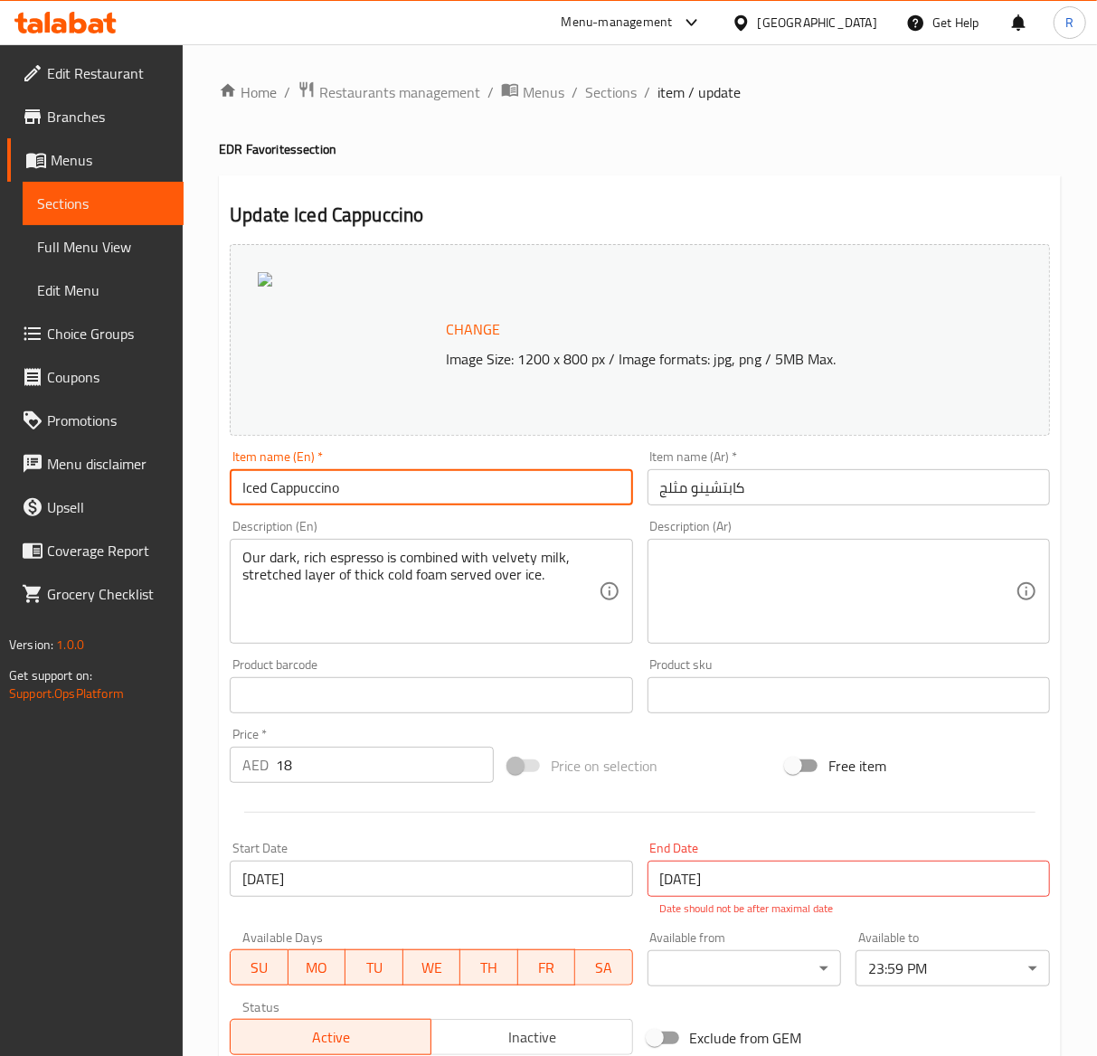
drag, startPoint x: 374, startPoint y: 480, endPoint x: -274, endPoint y: 487, distance: 648.6
click at [0, 487] on html "​ Menu-management United Arab Emirates Get Help R Edit Restaurant Branches Menu…" at bounding box center [548, 528] width 1097 height 1056
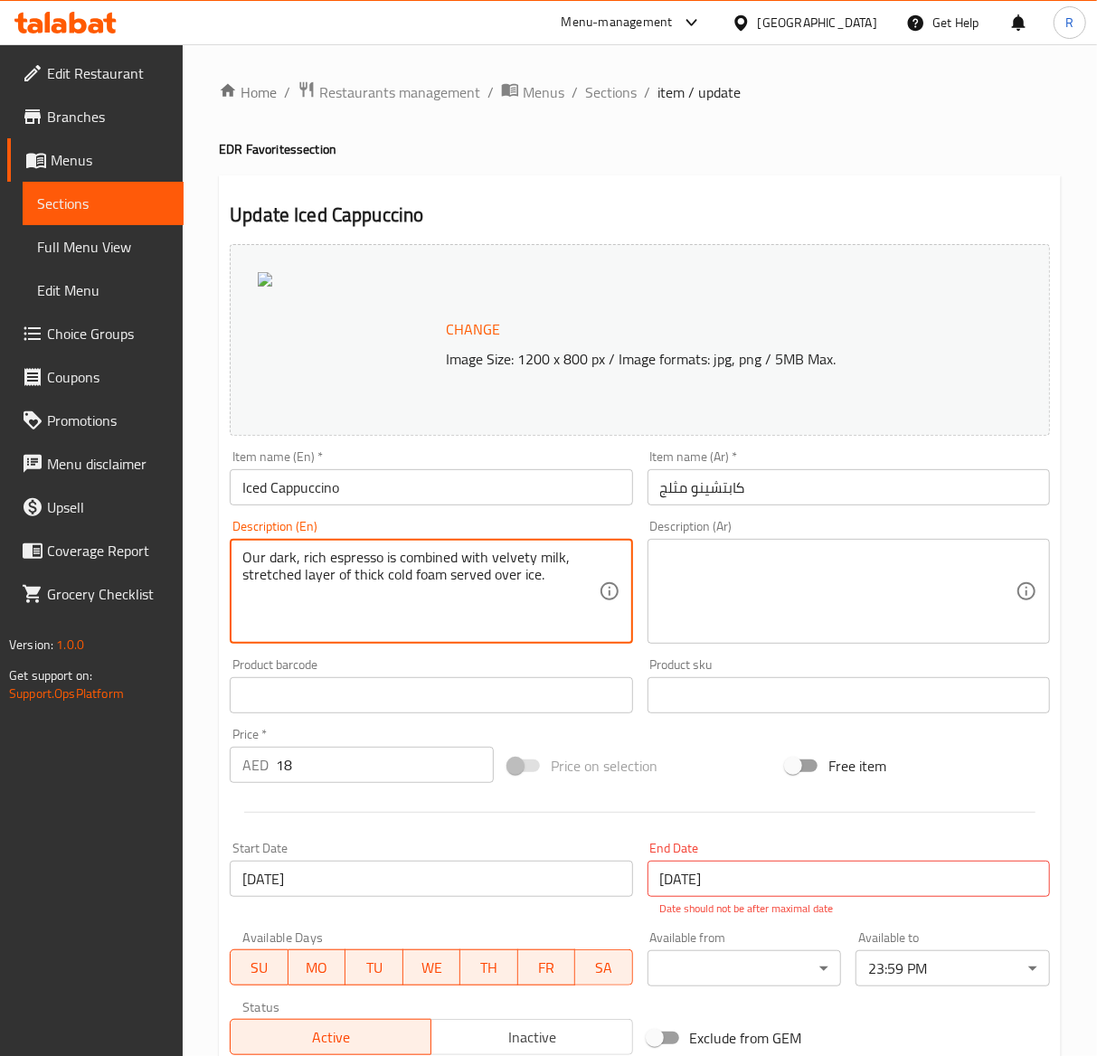
drag, startPoint x: 120, startPoint y: 530, endPoint x: 105, endPoint y: 497, distance: 36.0
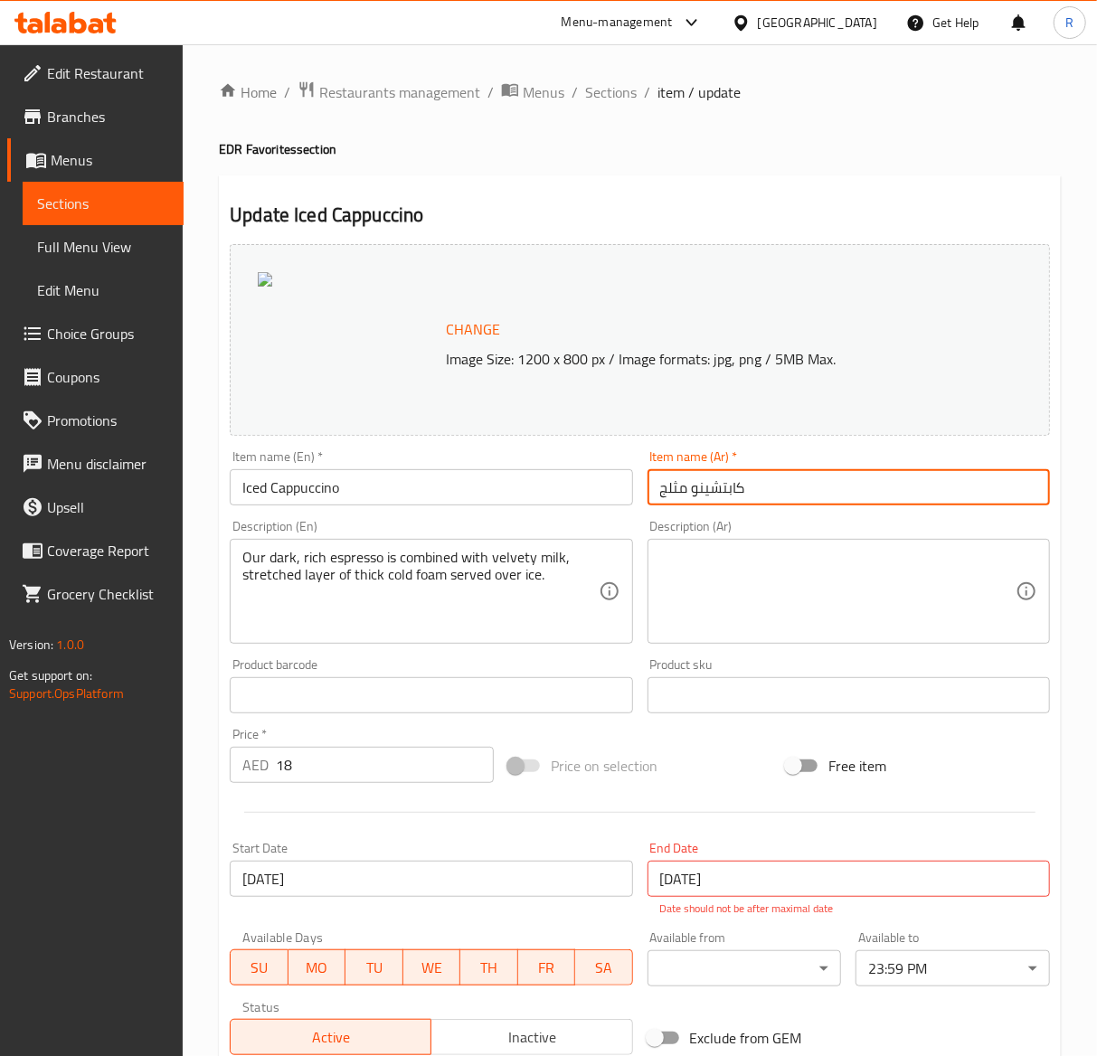
drag, startPoint x: 790, startPoint y: 495, endPoint x: 165, endPoint y: 548, distance: 627.3
click at [165, 548] on div "Edit Restaurant Branches Menus Sections Full Menu View Edit Menu Choice Groups …" at bounding box center [548, 958] width 1097 height 1829
paste input "تم مزج قهوتنا الإسبريسو الداكنة والغنية مع الحليب المخملي، وطبقة ممتدة من الرغو…"
type input "يتم مزج قهوتنا الإسبريسو الداكنة والغنية مع الحليب المخملي، وطبقة ممتدة من الرغ…"
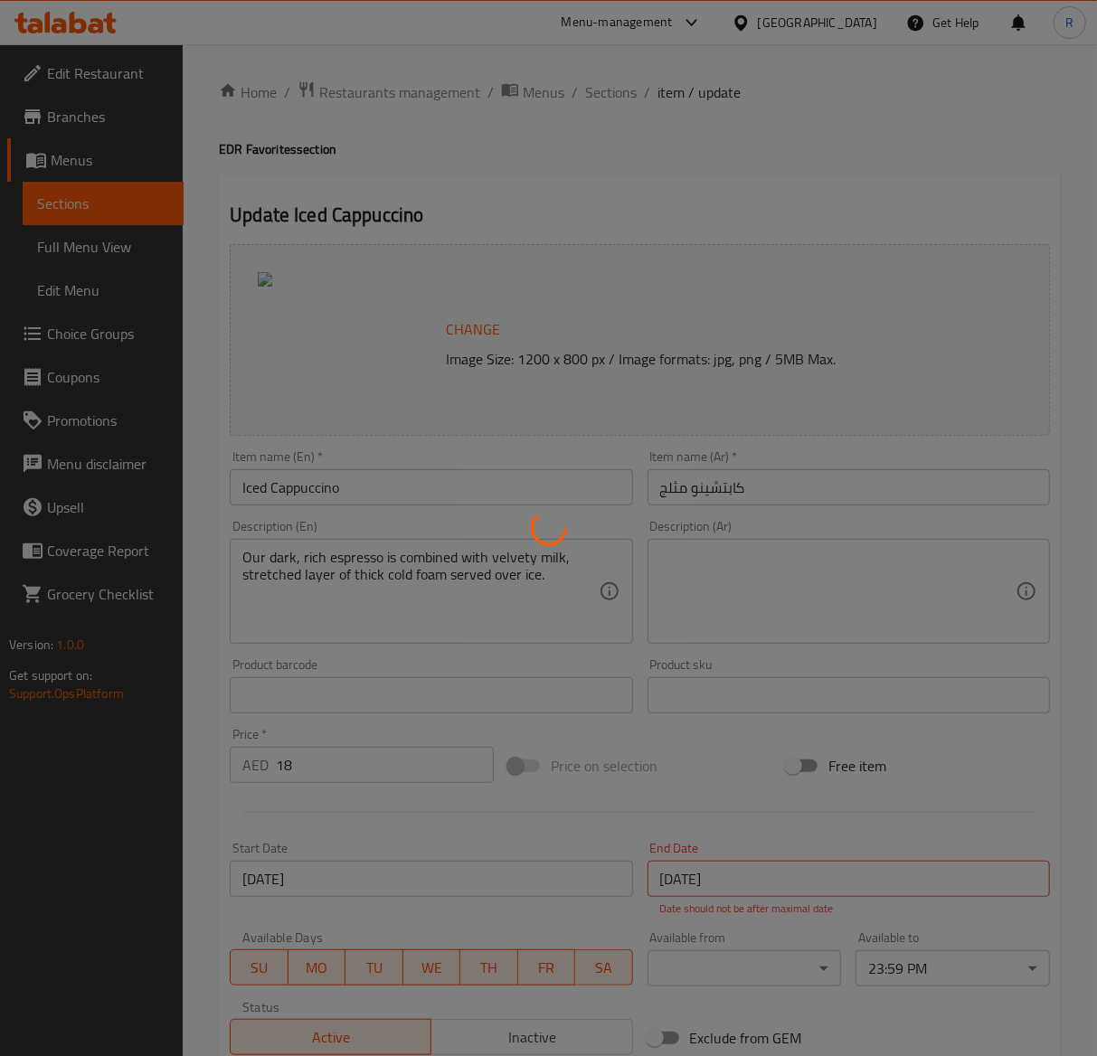
type input "اختيارك من الحجم"
type input "1"
type input "اختيارك من المزيج"
type input "1"
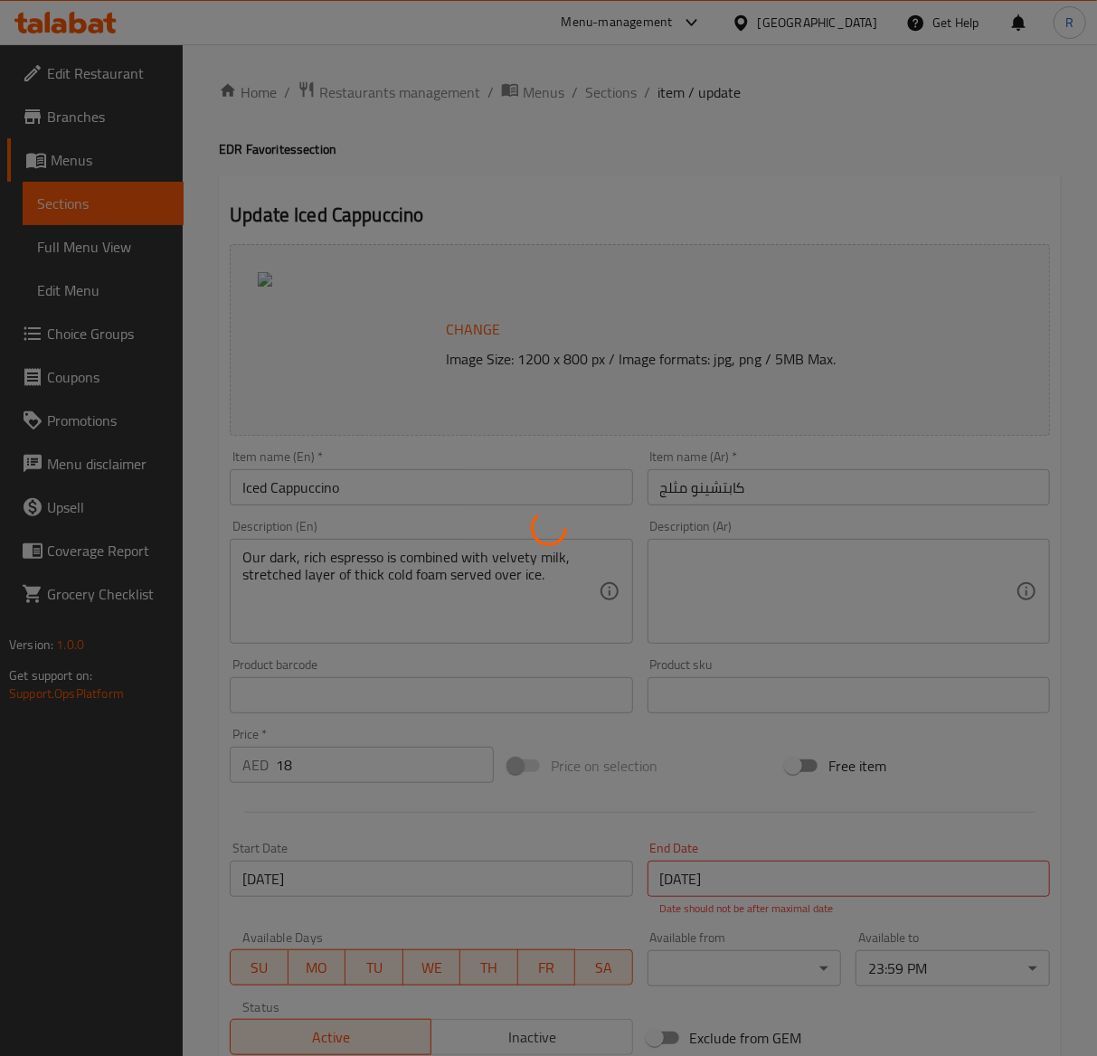
type input "1"
type input "اختيارك من الحليب"
type input "0"
type input "1"
type input "شوت اضافي"
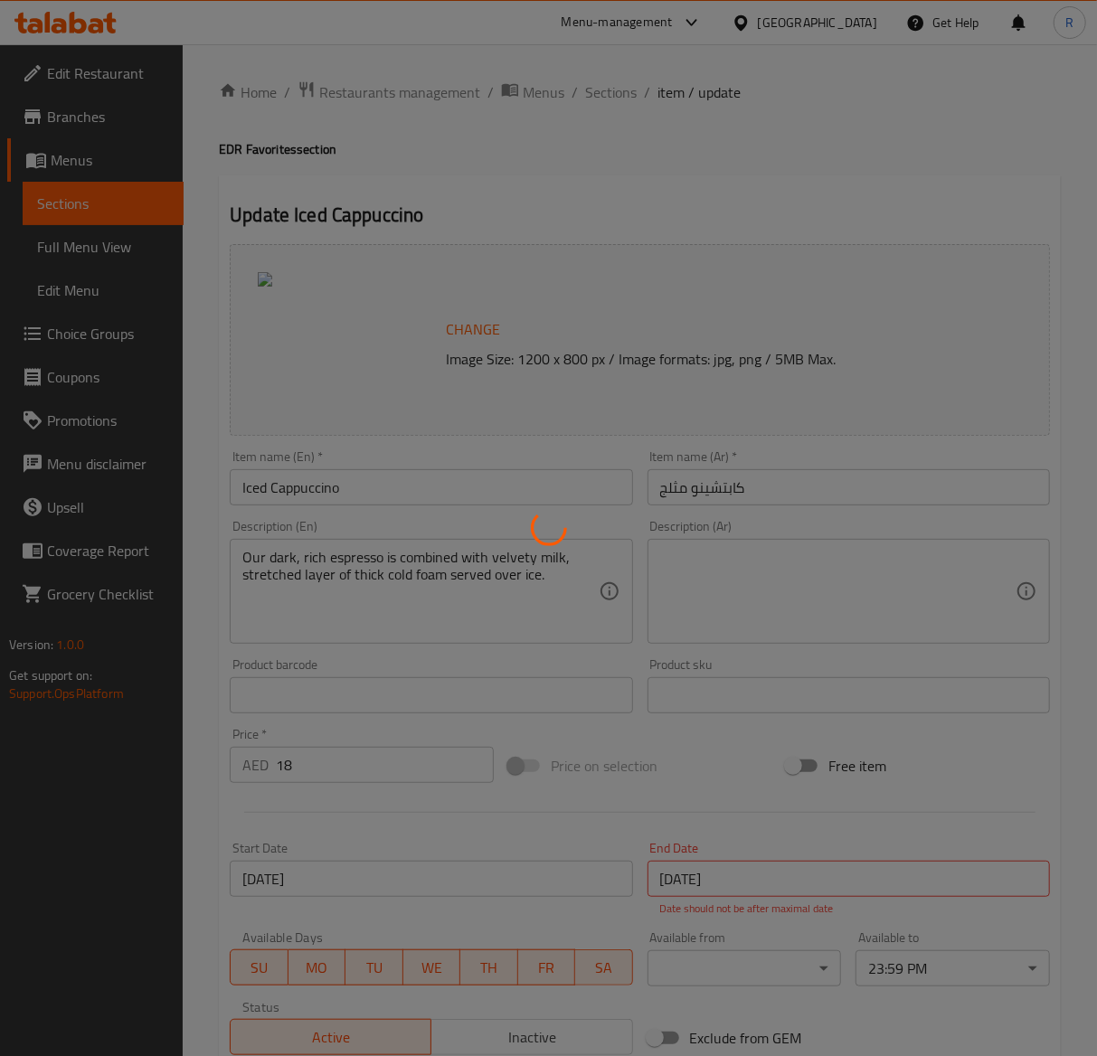
type input "0"
type input "2"
type input "دريزل إضافي"
type input "0"
type input "2"
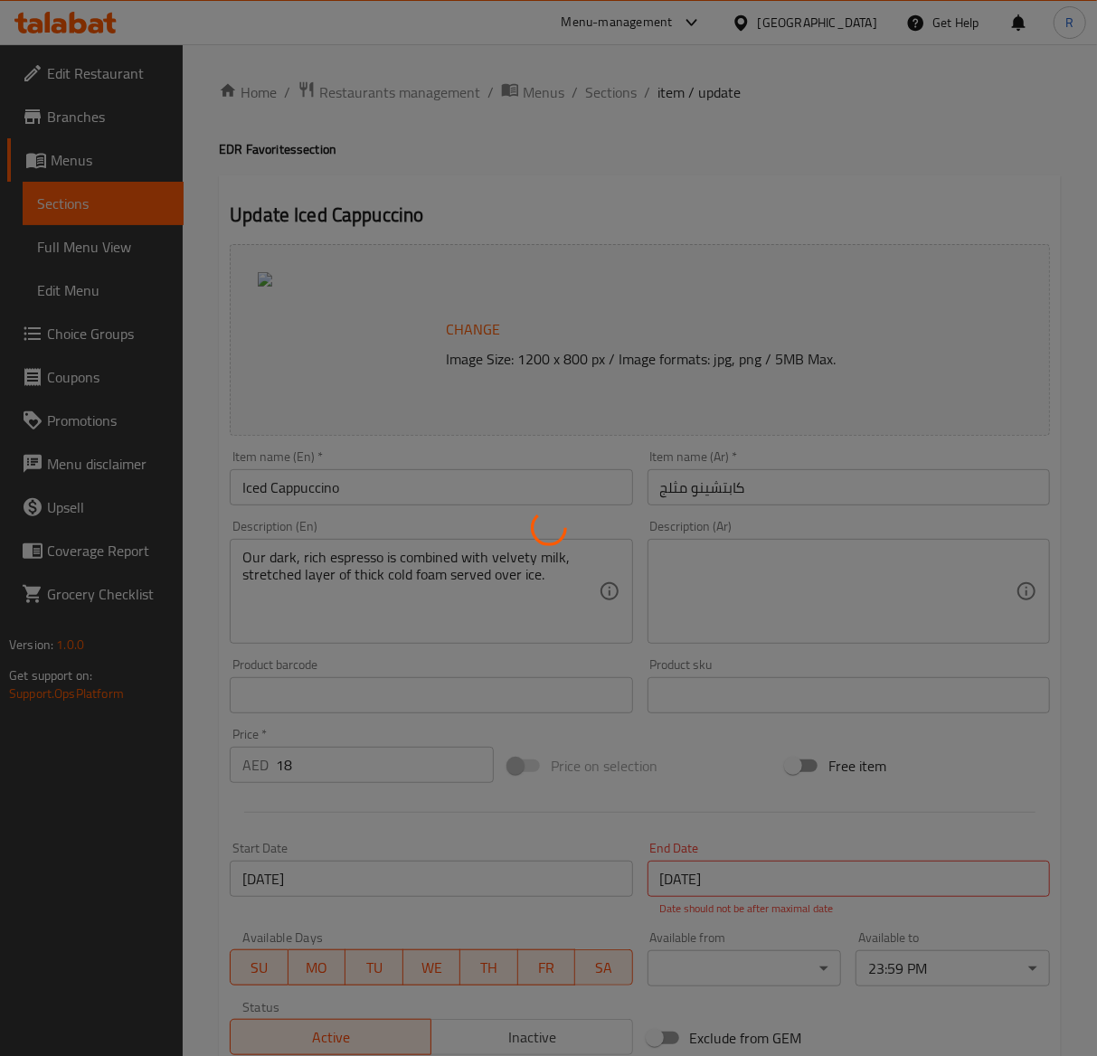
type input "صوصات إضافية"
type input "0"
type input "2"
type input "سيرب إضافي"
type input "0"
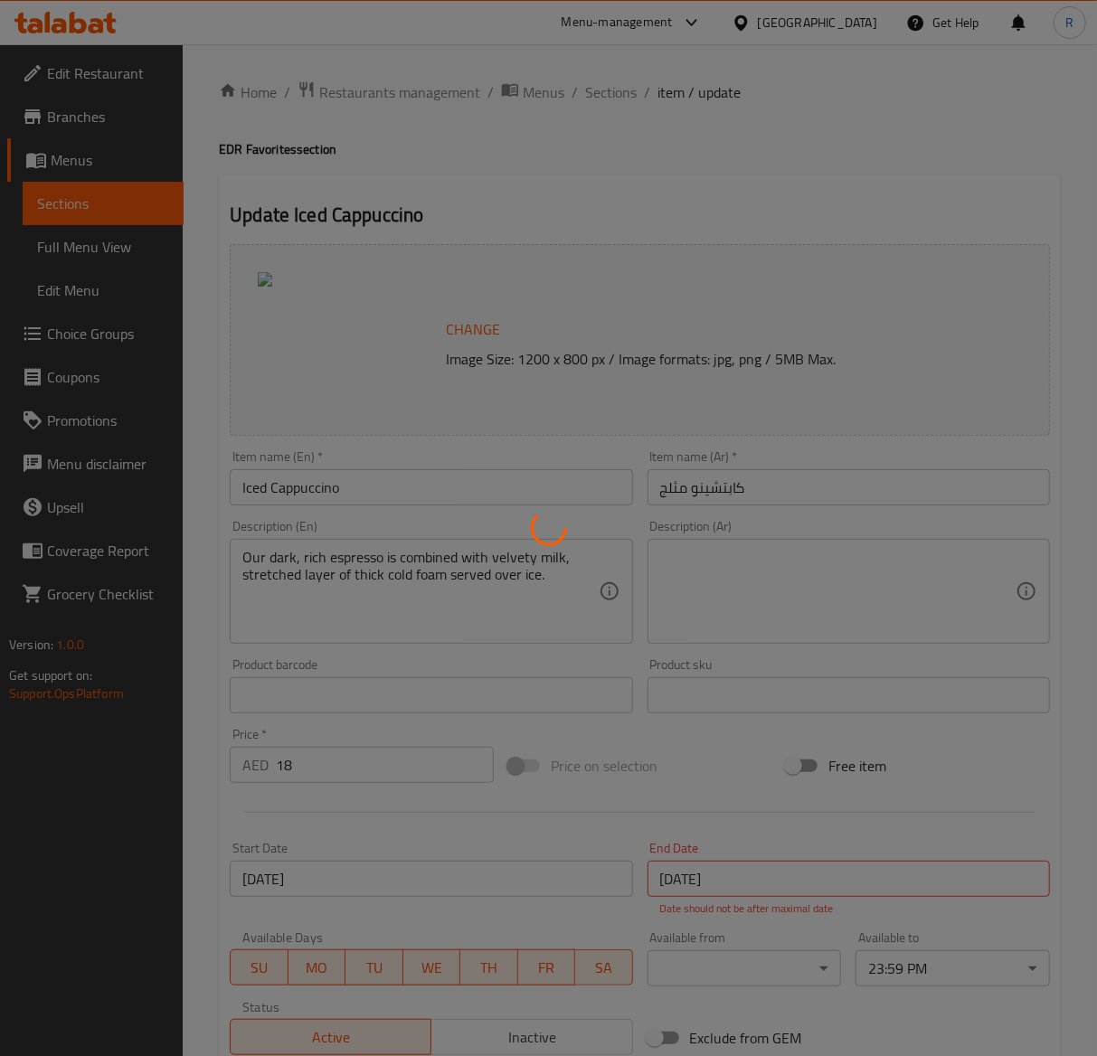
type input "2"
type input "اختيارك من السكر"
type input "1"
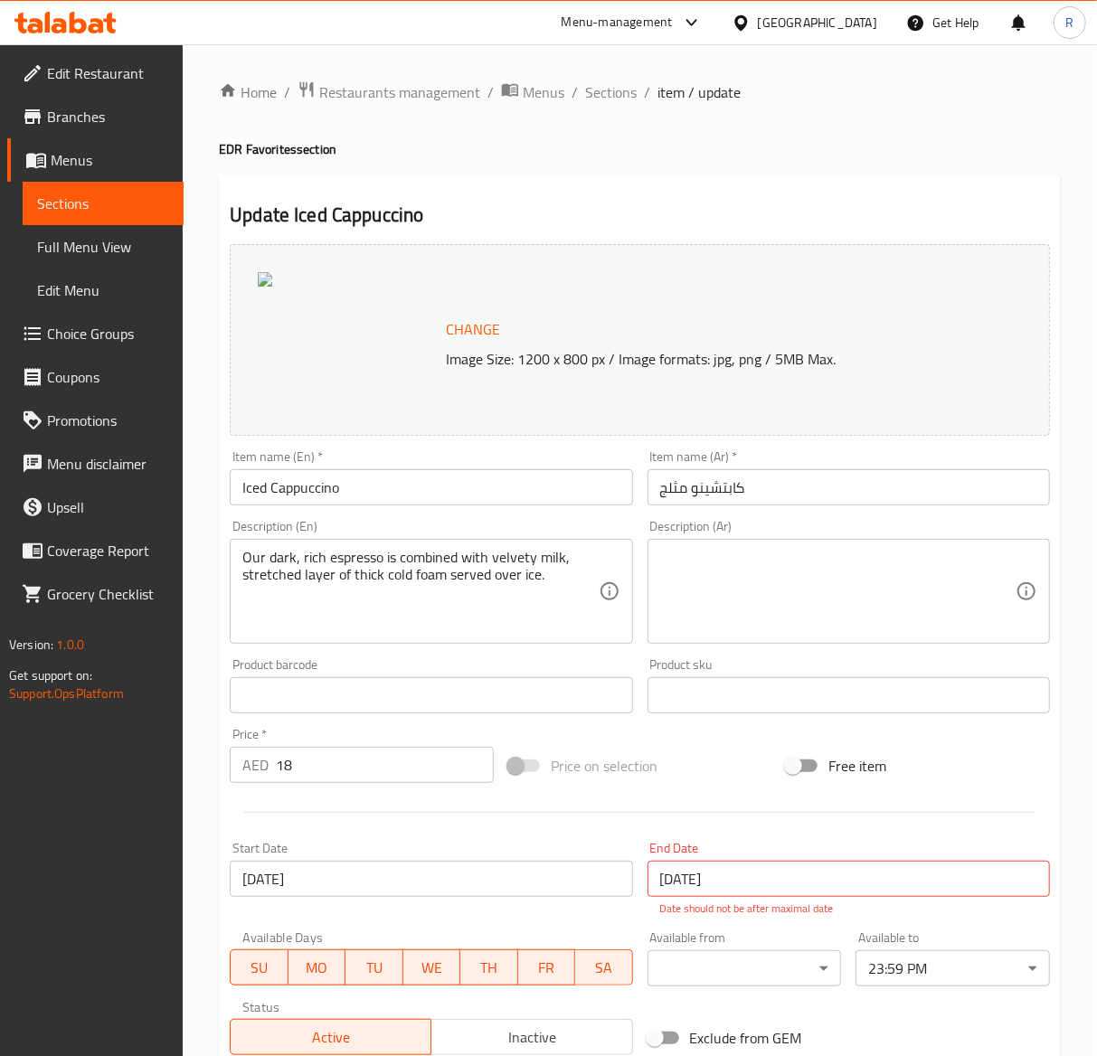
click at [622, 58] on div "Home / Restaurants management / Menus / Sections / item / update EDR Favorites …" at bounding box center [640, 958] width 914 height 1829
click at [611, 99] on span "Sections" at bounding box center [611, 92] width 52 height 22
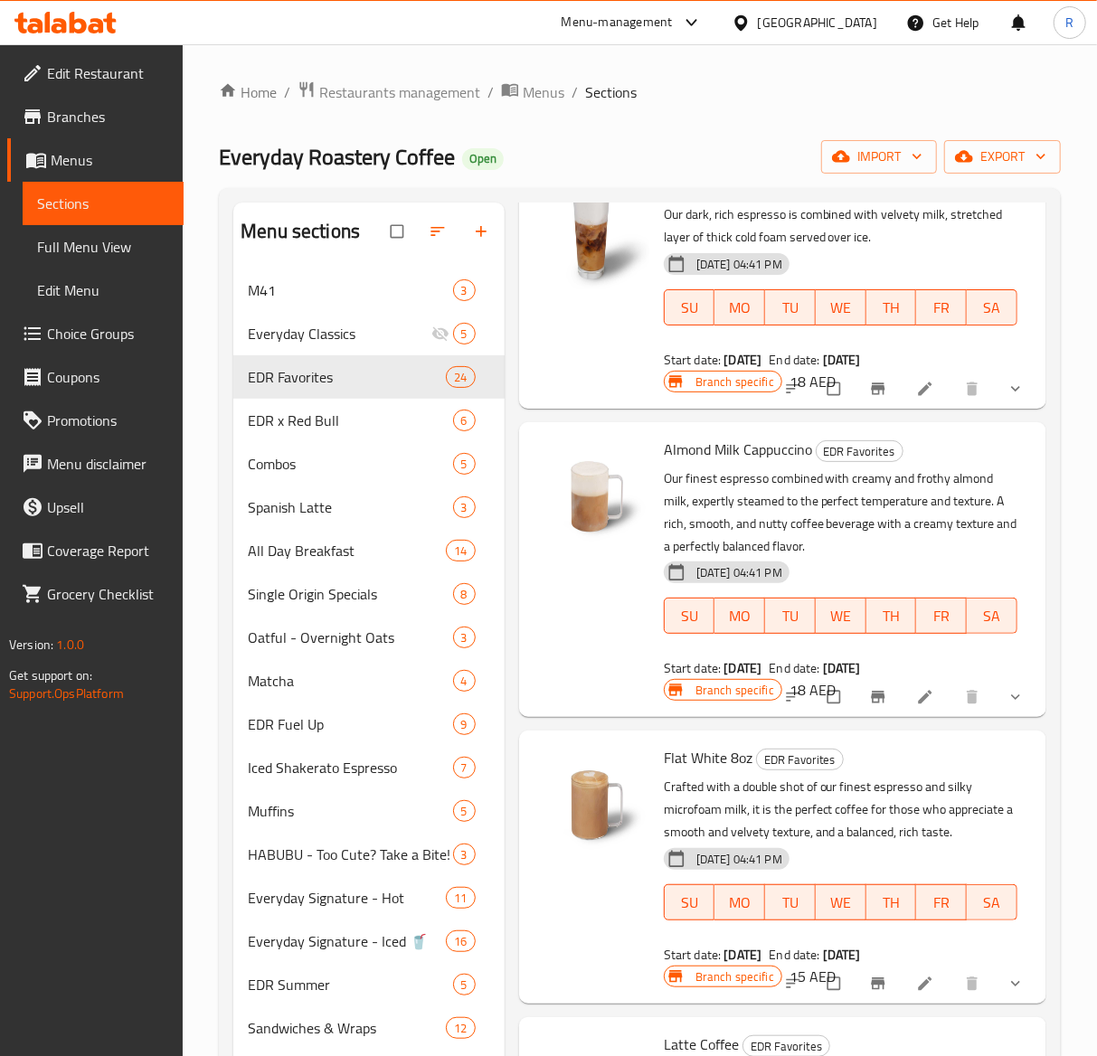
scroll to position [1910, 0]
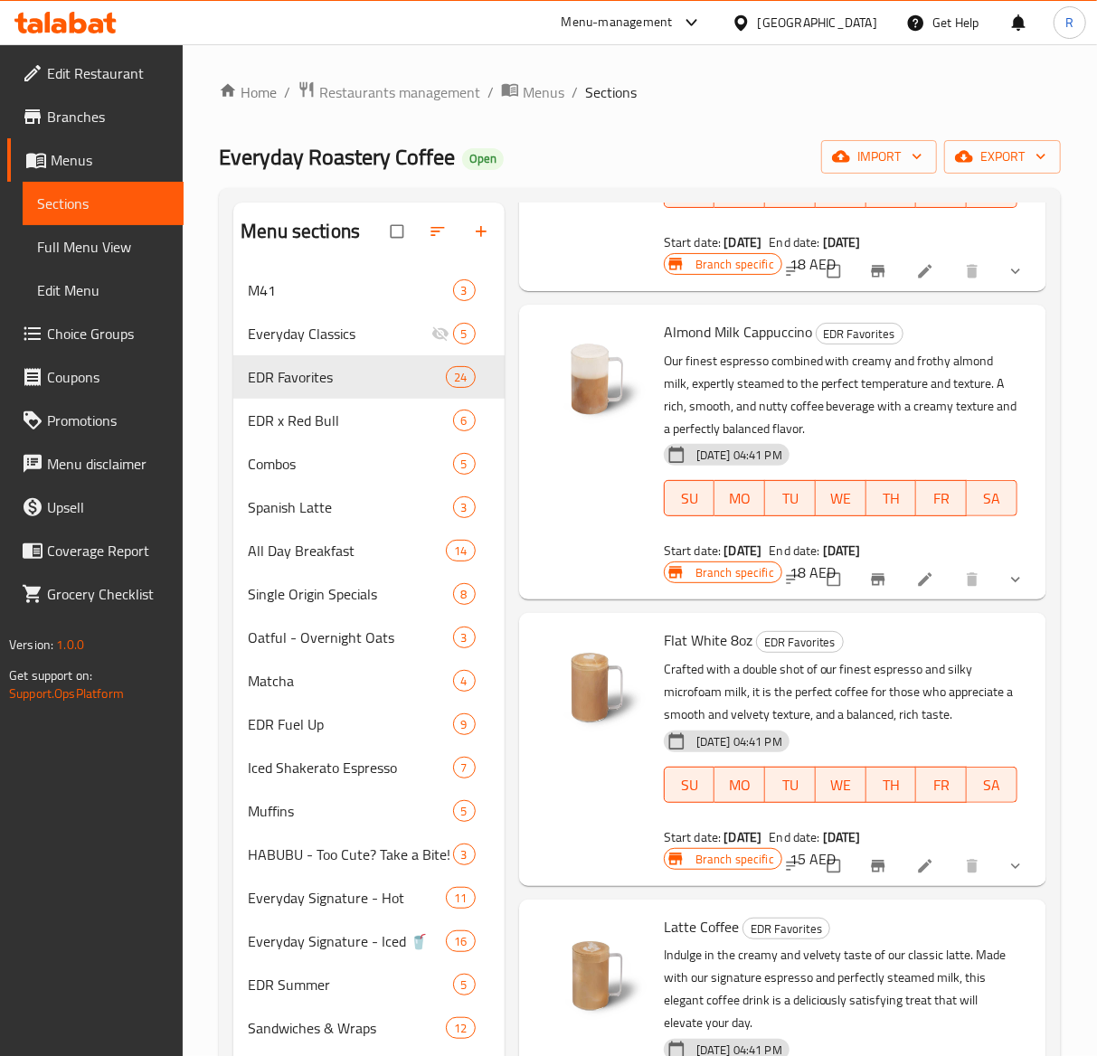
click at [902, 881] on li at bounding box center [927, 866] width 51 height 29
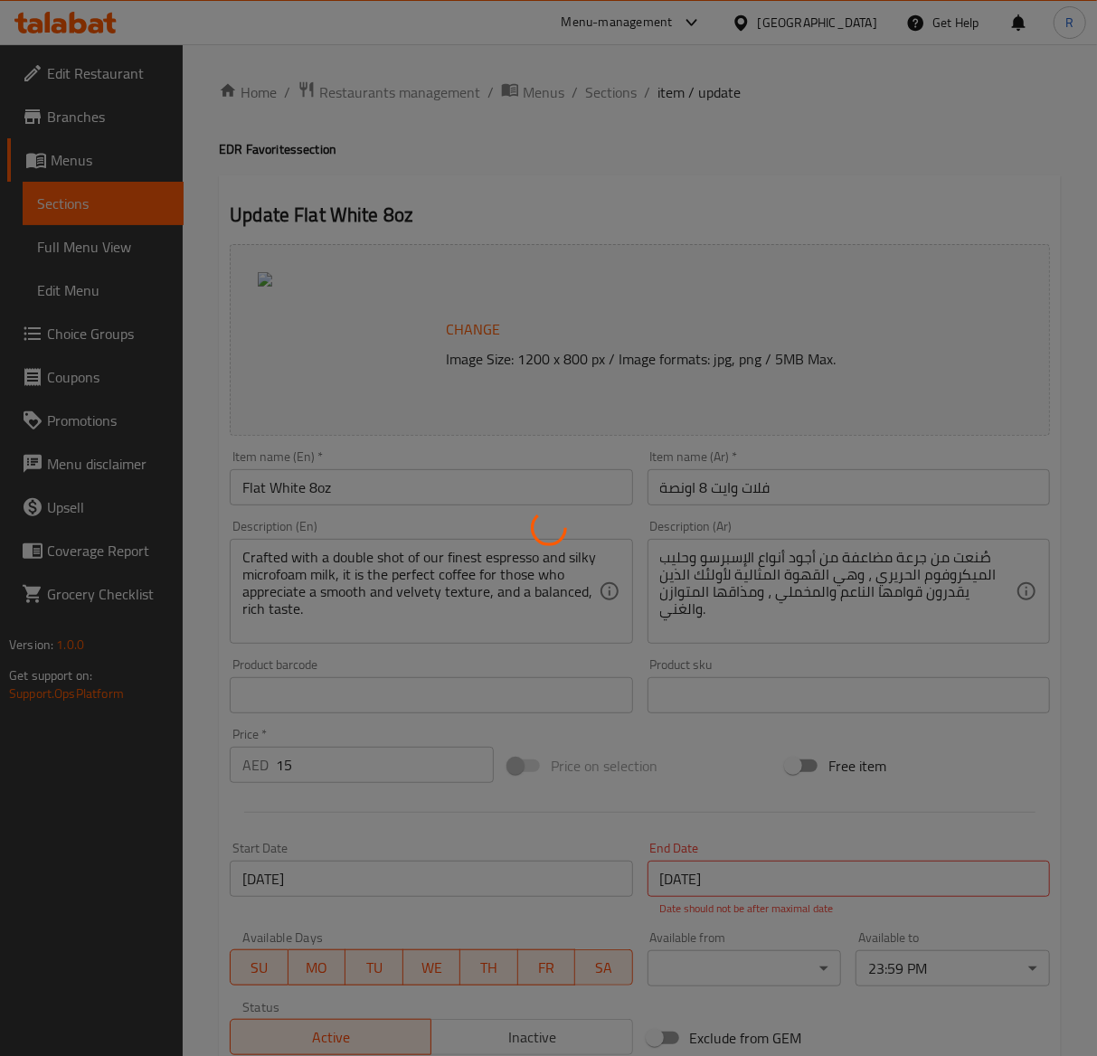
type input "اختيارك من المزيج"
type input "1"
type input "اختيارك من الحليب"
type input "0"
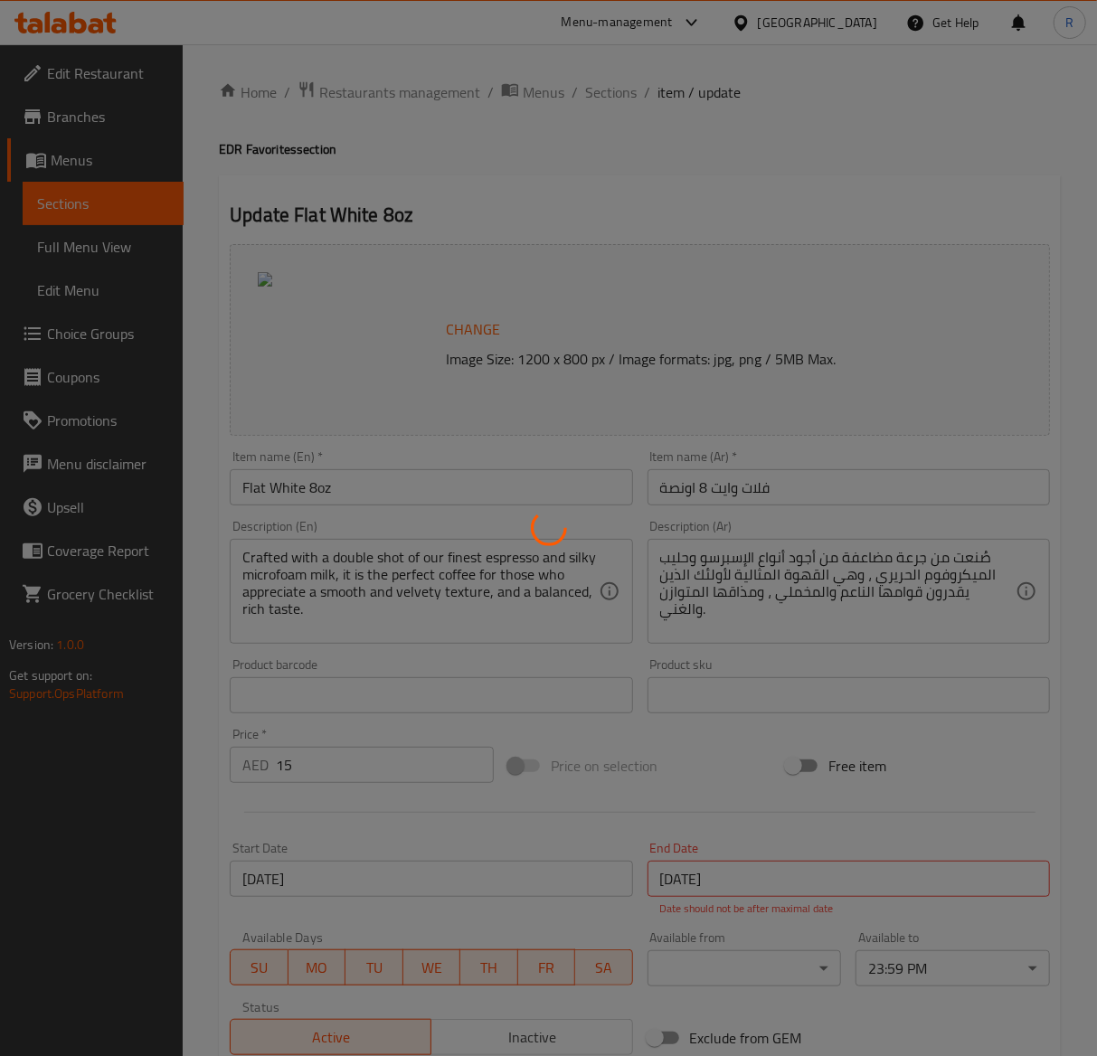
type input "1"
type input "شوت اضافي"
type input "0"
type input "2"
type input "دريزل إضافي"
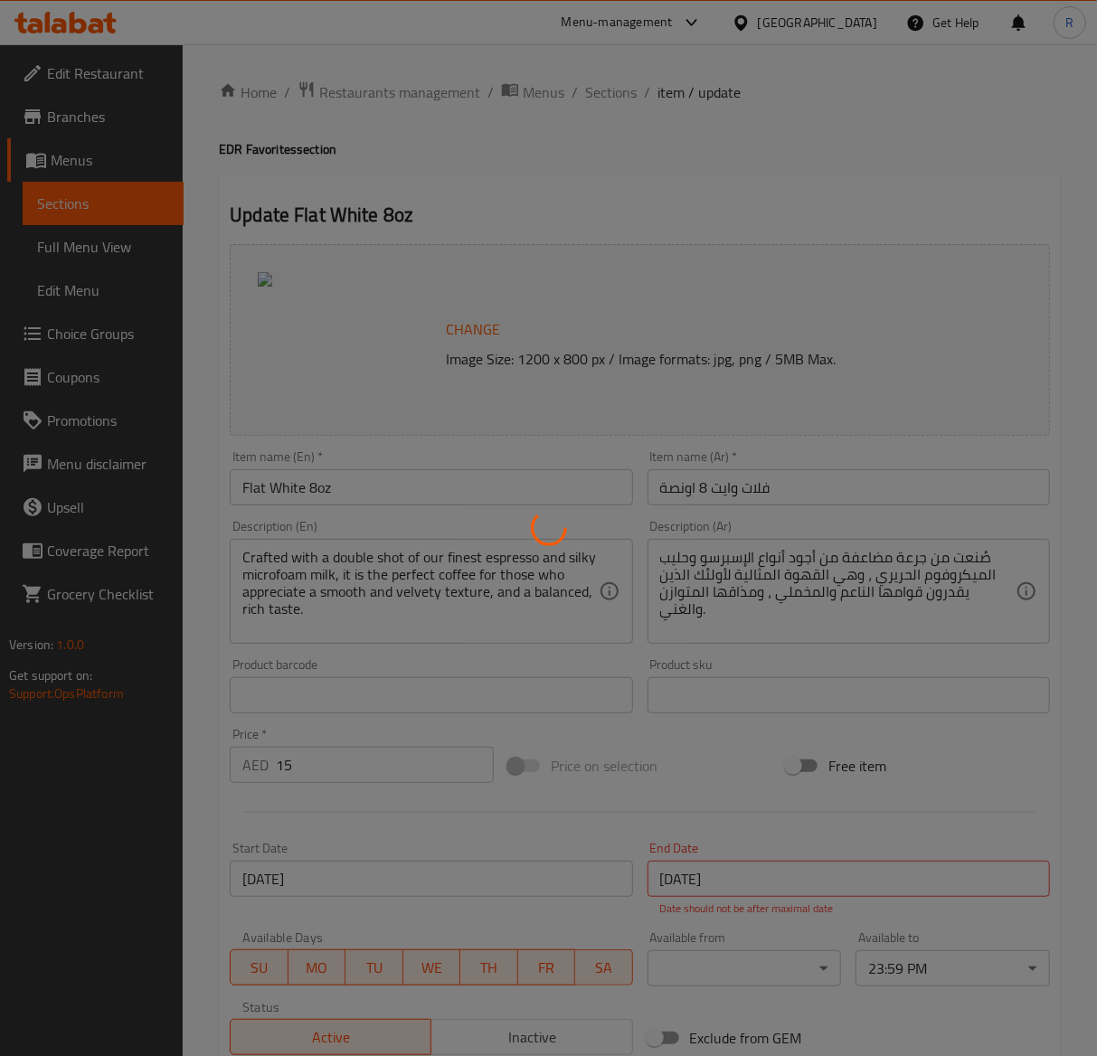
type input "0"
type input "2"
type input "صوصات إضافية"
type input "0"
type input "2"
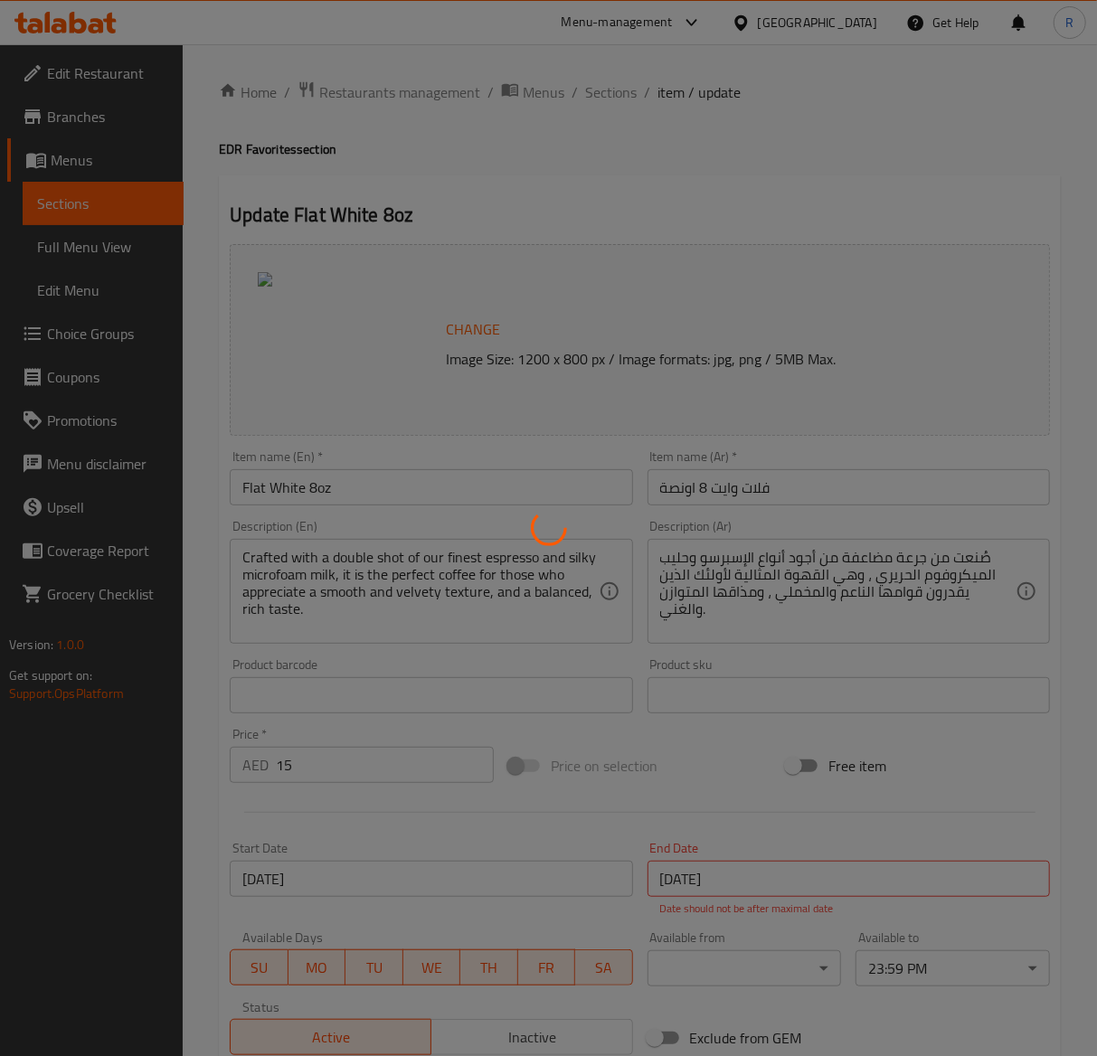
type input "سيرب إضافي"
type input "0"
type input "2"
type input "اختيارك من السكر"
type input "1"
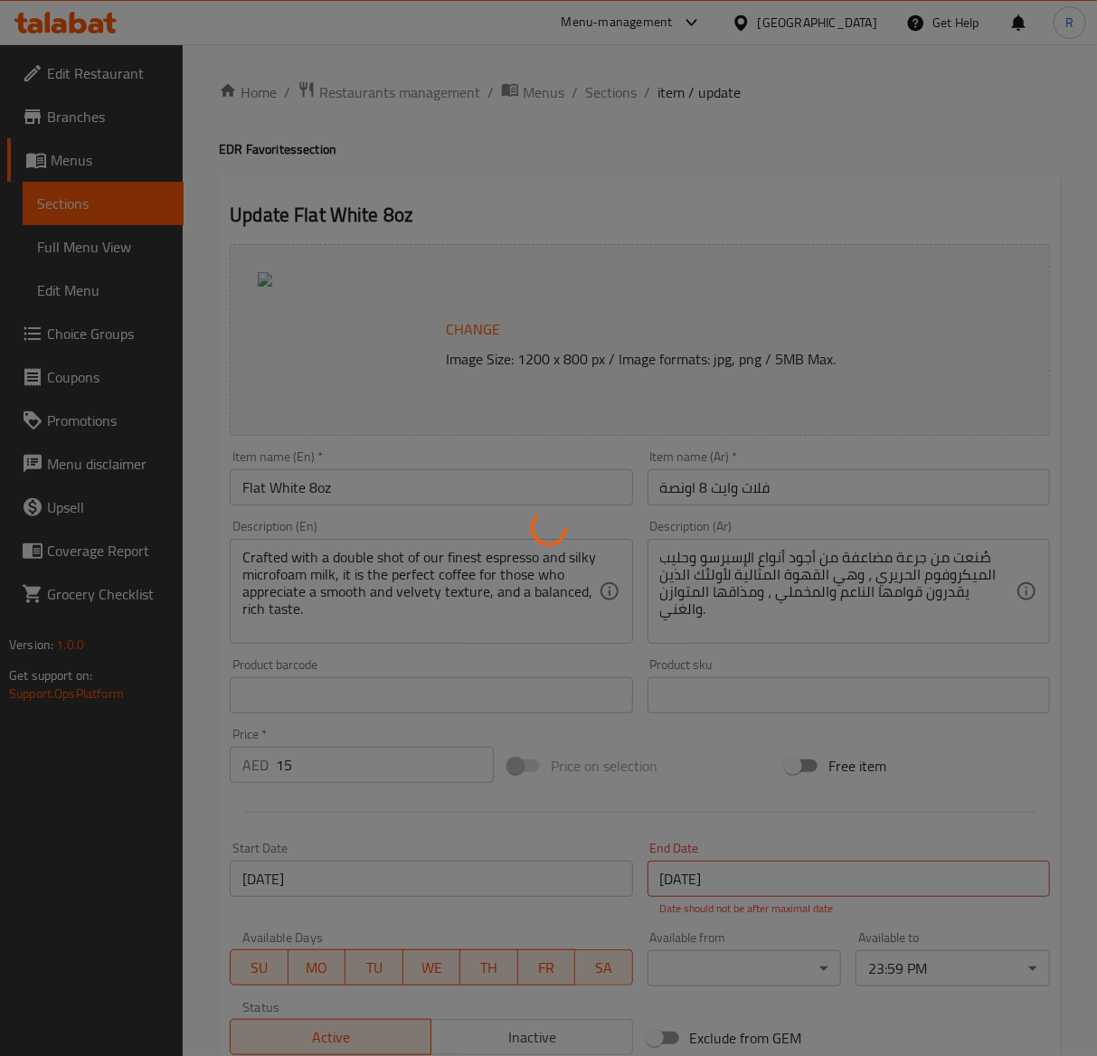
type input "1"
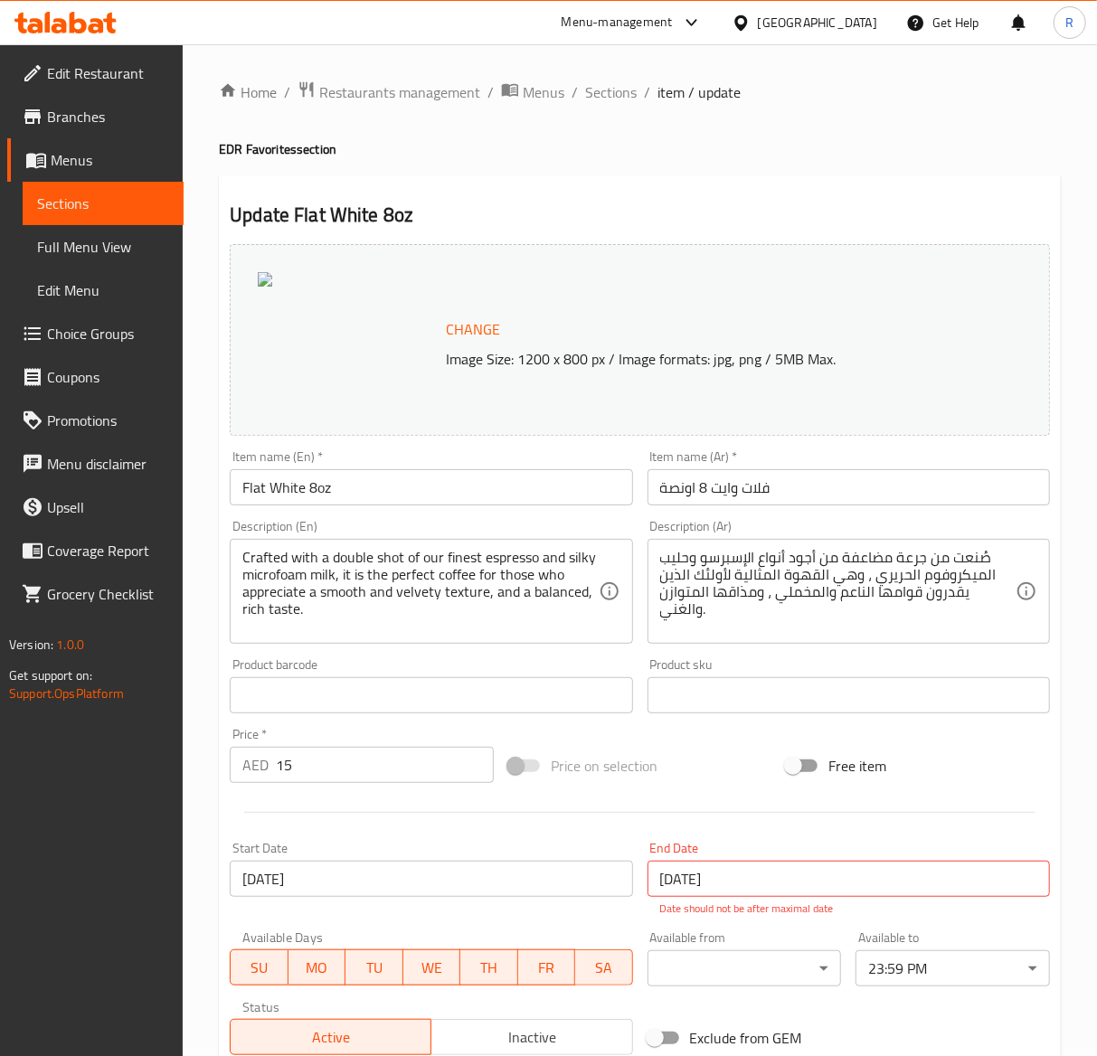
click at [387, 469] on div "Item name (En)   * Flat White 8oz Item name (En) *" at bounding box center [431, 477] width 403 height 55
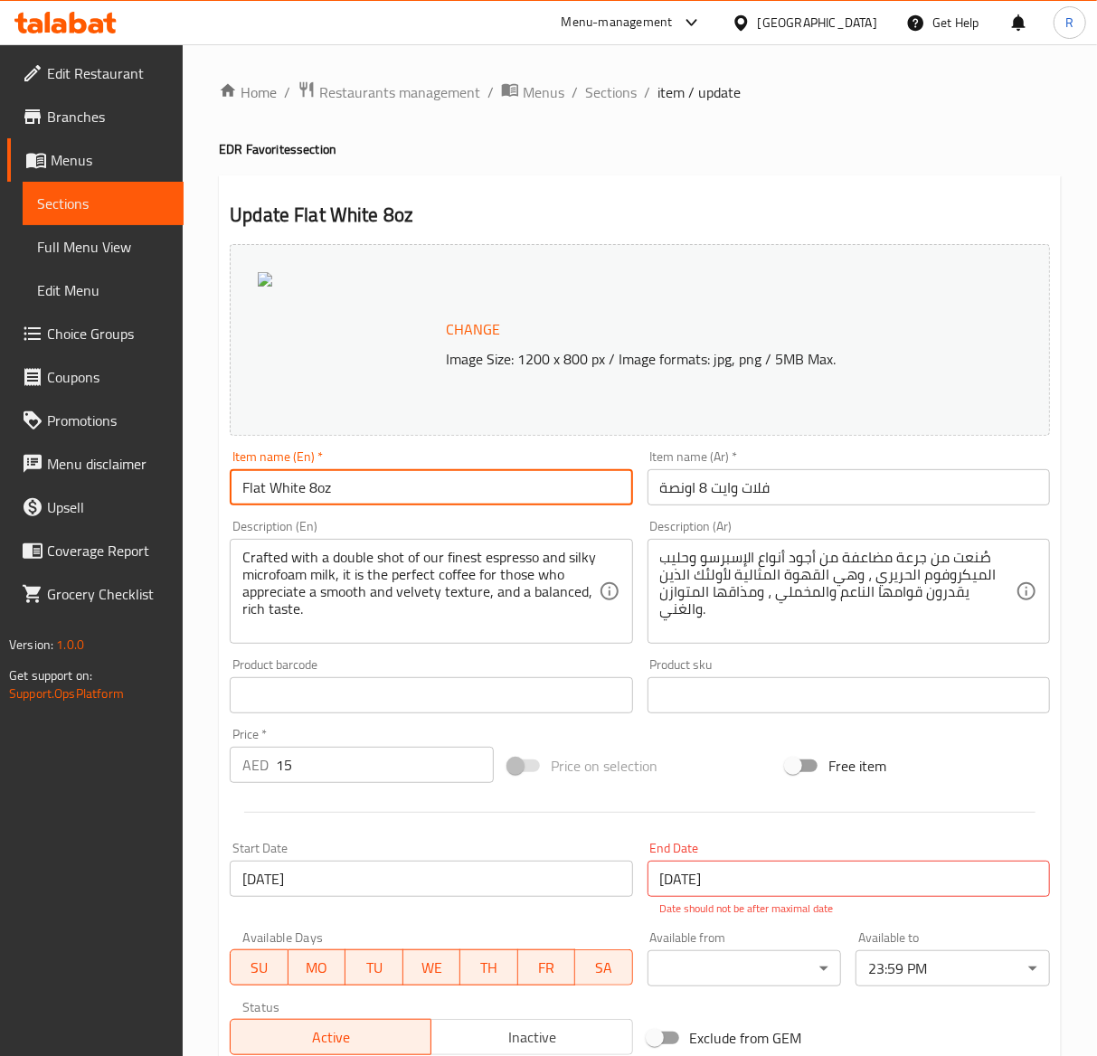
drag, startPoint x: 355, startPoint y: 487, endPoint x: -157, endPoint y: 494, distance: 512.9
click at [0, 494] on html "​ Menu-management [GEOGRAPHIC_DATA] Get Help R Edit Restaurant Branches Menus S…" at bounding box center [548, 528] width 1097 height 1056
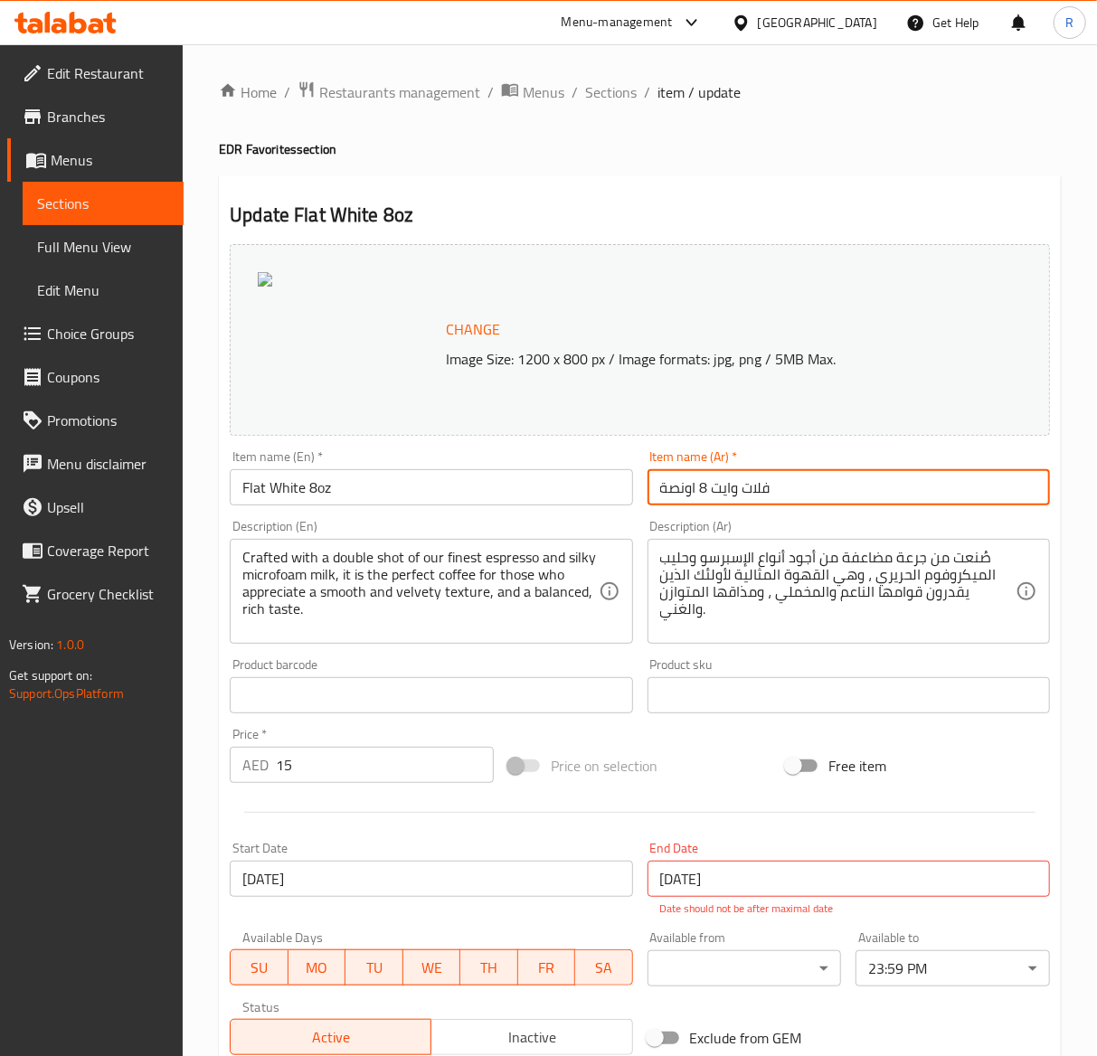
drag, startPoint x: 801, startPoint y: 497, endPoint x: 403, endPoint y: 498, distance: 398.0
click at [403, 498] on div "Change Image Size: 1200 x 800 px / Image formats: jpg, png / 5MB Max. Item name…" at bounding box center [640, 650] width 835 height 826
paste input "Flat White 8oz"
type input "Flat White 8oz"
drag, startPoint x: 797, startPoint y: 494, endPoint x: 500, endPoint y: 487, distance: 296.8
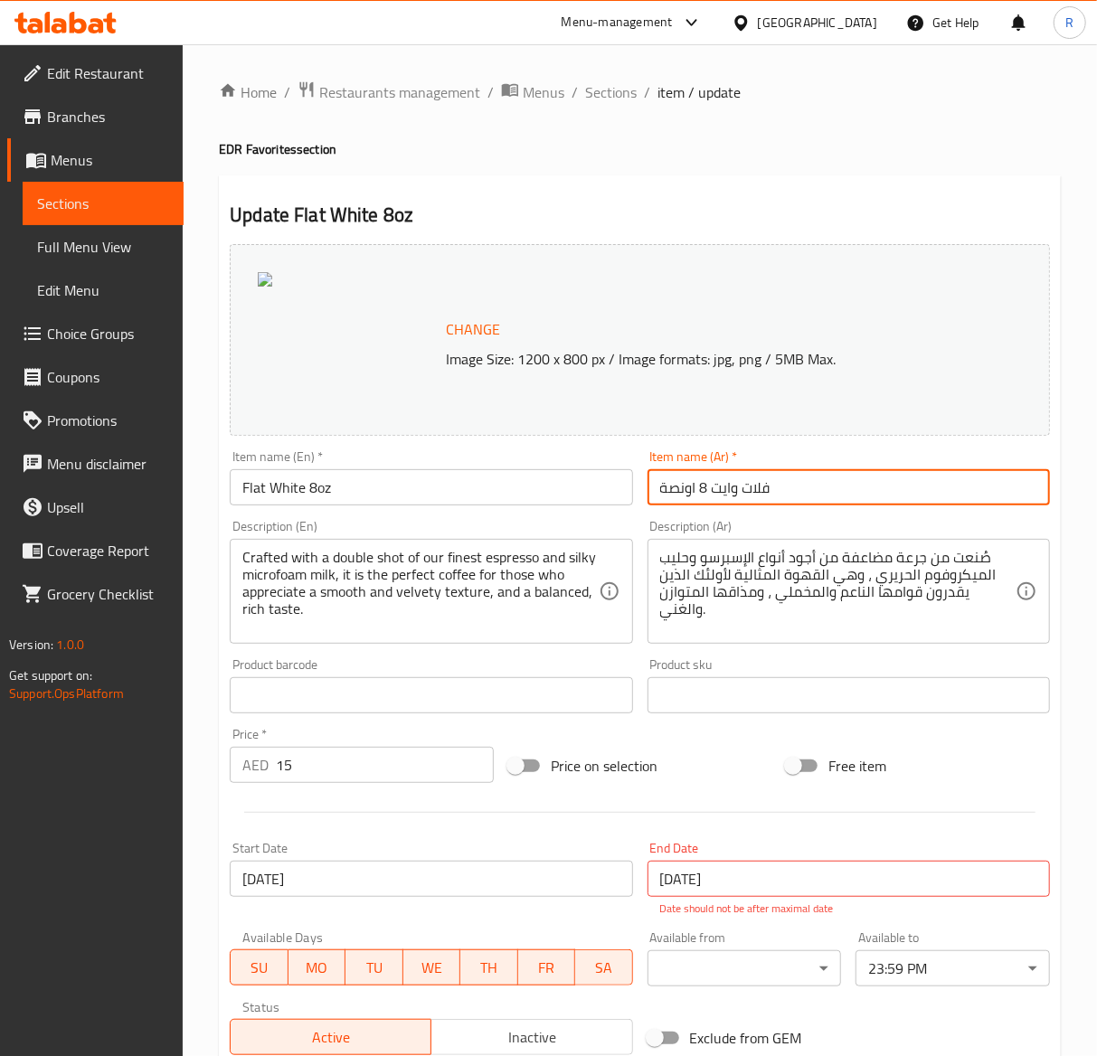
click at [500, 487] on div "Change Image Size: 1200 x 800 px / Image formats: jpg, png / 5MB Max. Item name…" at bounding box center [640, 650] width 835 height 826
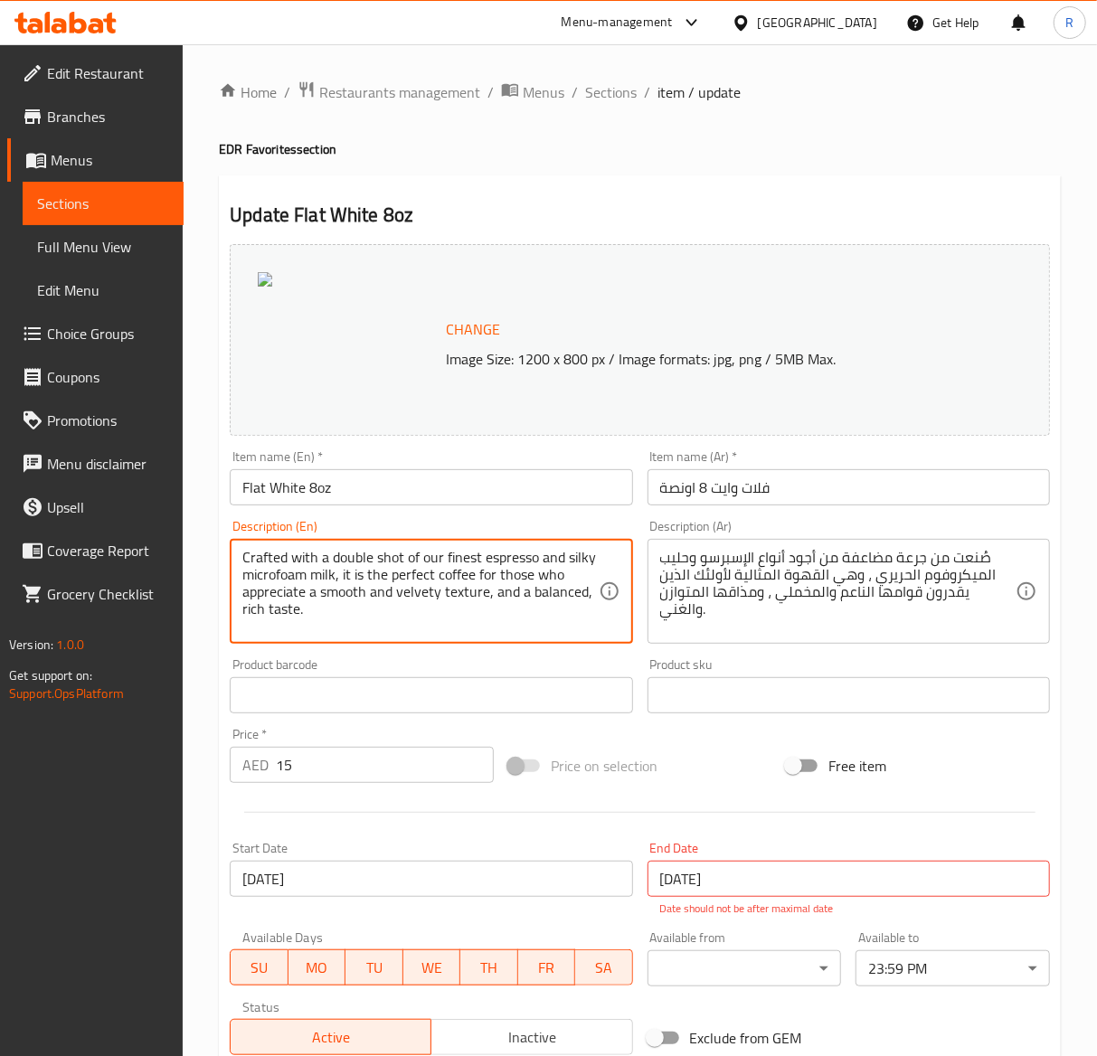
drag, startPoint x: 335, startPoint y: 597, endPoint x: 128, endPoint y: 549, distance: 212.6
click at [367, 647] on div "Description (En) Crafted with a double shot of our finest espresso and silky mi…" at bounding box center [431, 582] width 417 height 138
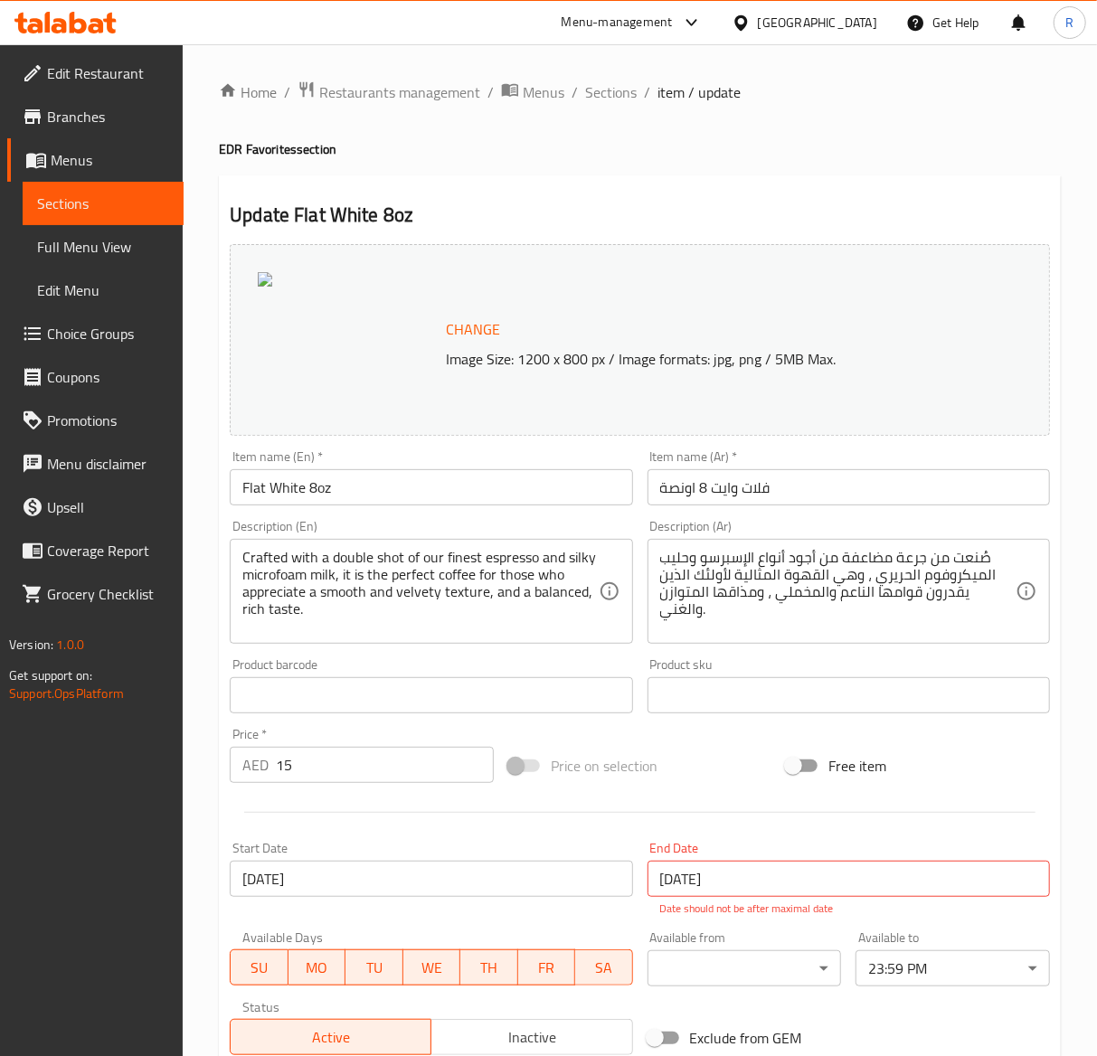
click at [711, 592] on textarea "صُنعت من جرعة مضاعفة من أجود أنواع الإسبرسو وحليب الميكروفوم الحريري ، وهي القه…" at bounding box center [837, 592] width 355 height 86
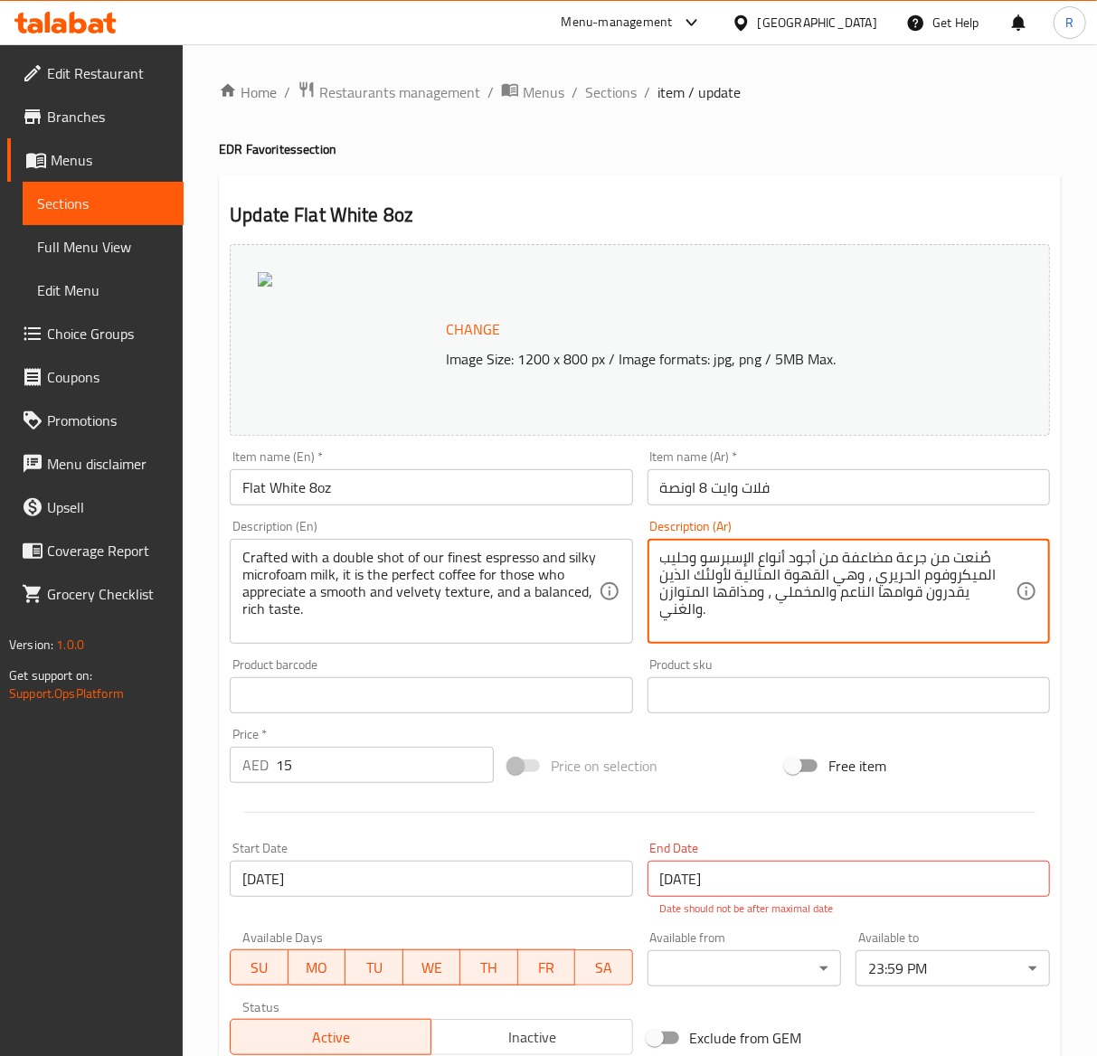
drag, startPoint x: 753, startPoint y: 624, endPoint x: 554, endPoint y: 450, distance: 263.4
click at [554, 450] on div "Change Image Size: 1200 x 800 px / Image formats: jpg, png / 5MB Max. Item name…" at bounding box center [640, 650] width 835 height 826
click at [749, 615] on textarea "صُنعت من جرعة مضاعفة من أجود أنواع الإسبرسو وحليب الميكروفوم الحريري ، وهي القه…" at bounding box center [837, 592] width 355 height 86
drag, startPoint x: 733, startPoint y: 615, endPoint x: 984, endPoint y: 561, distance: 257.2
click at [984, 561] on textarea "صُنعت من جرعة مضاعفة من أجود أنواع الإسبرسو وحليب الميكروفوم الحريري ، وهي القه…" at bounding box center [837, 592] width 355 height 86
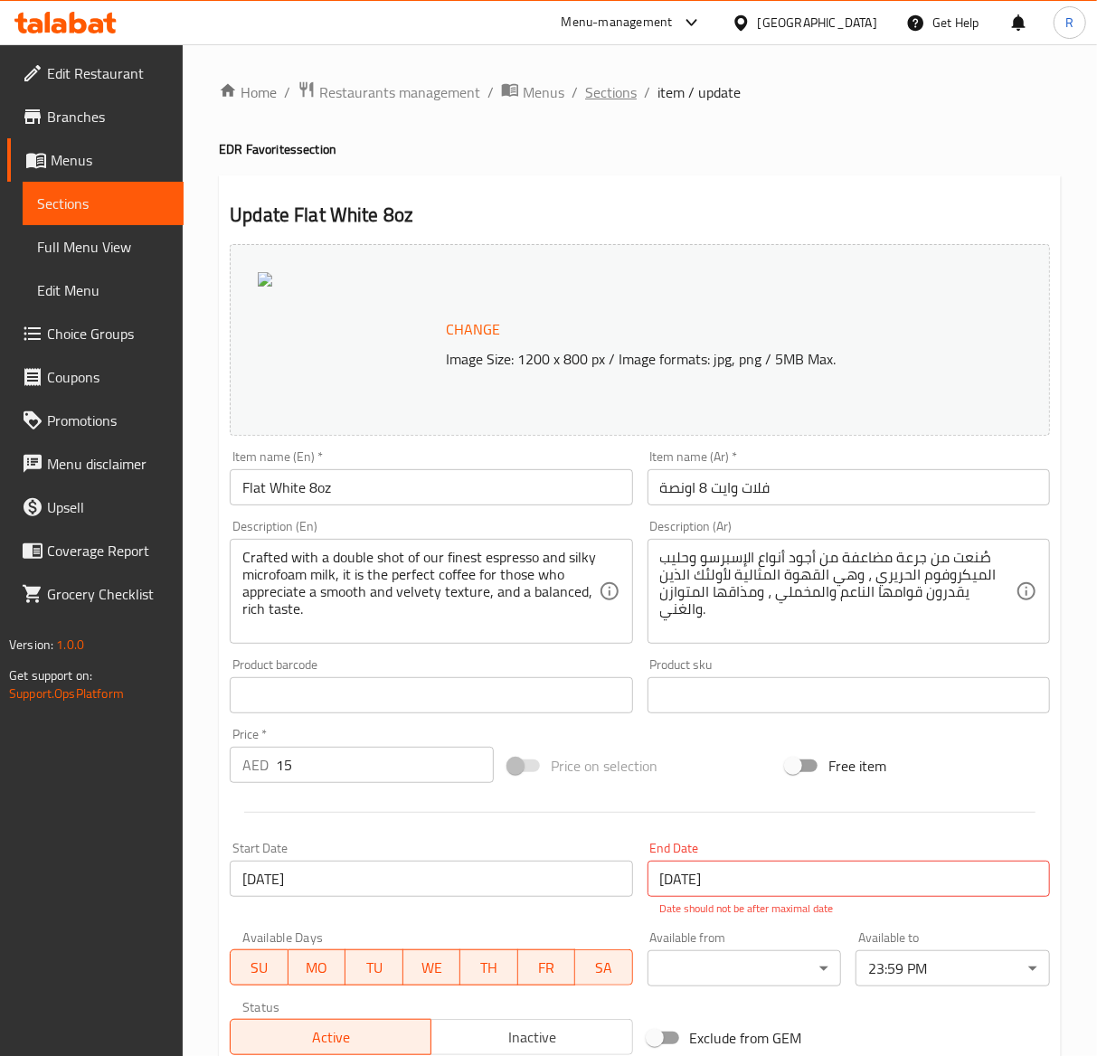
click at [620, 93] on span "Sections" at bounding box center [611, 92] width 52 height 22
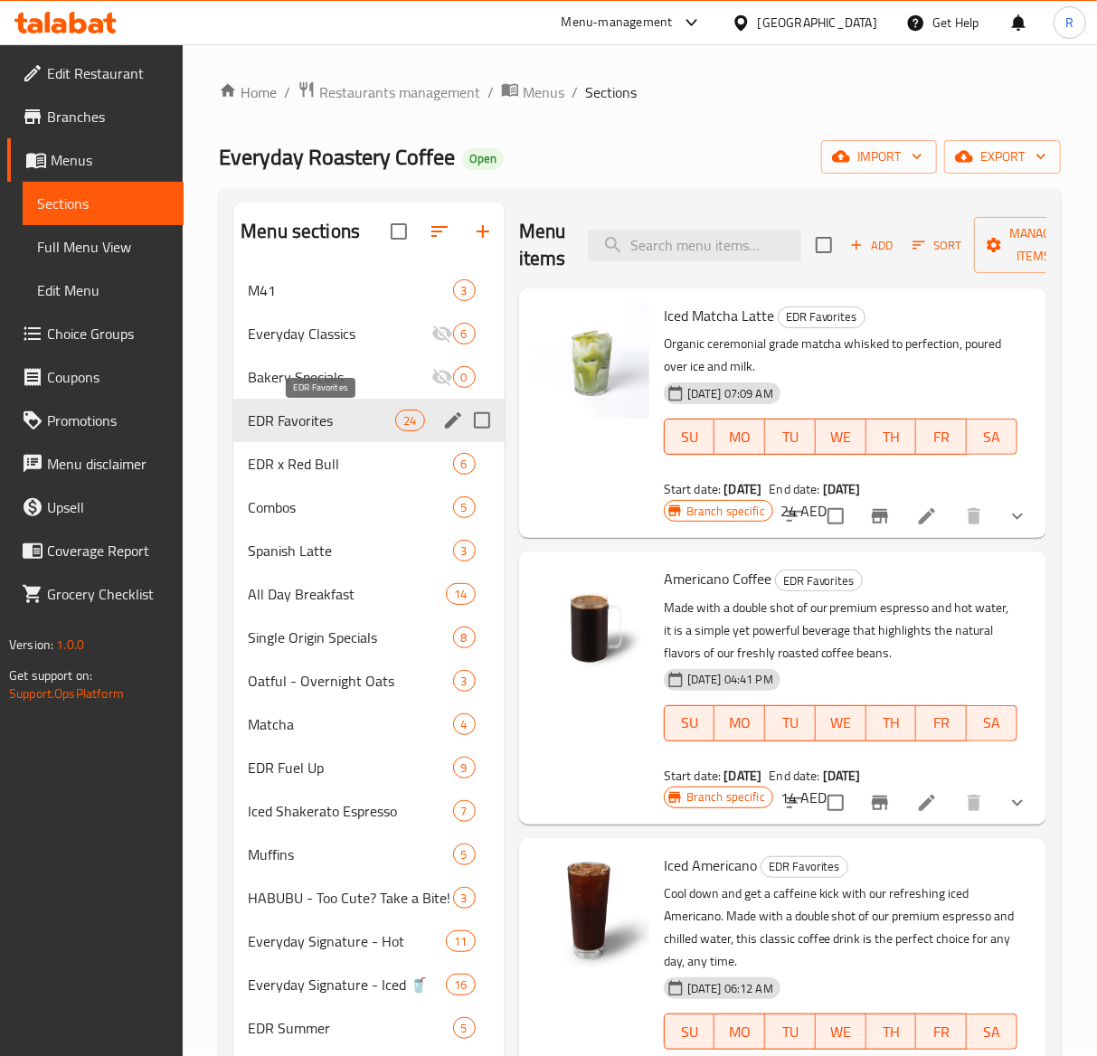
click at [374, 429] on span "EDR Favorites" at bounding box center [321, 421] width 147 height 22
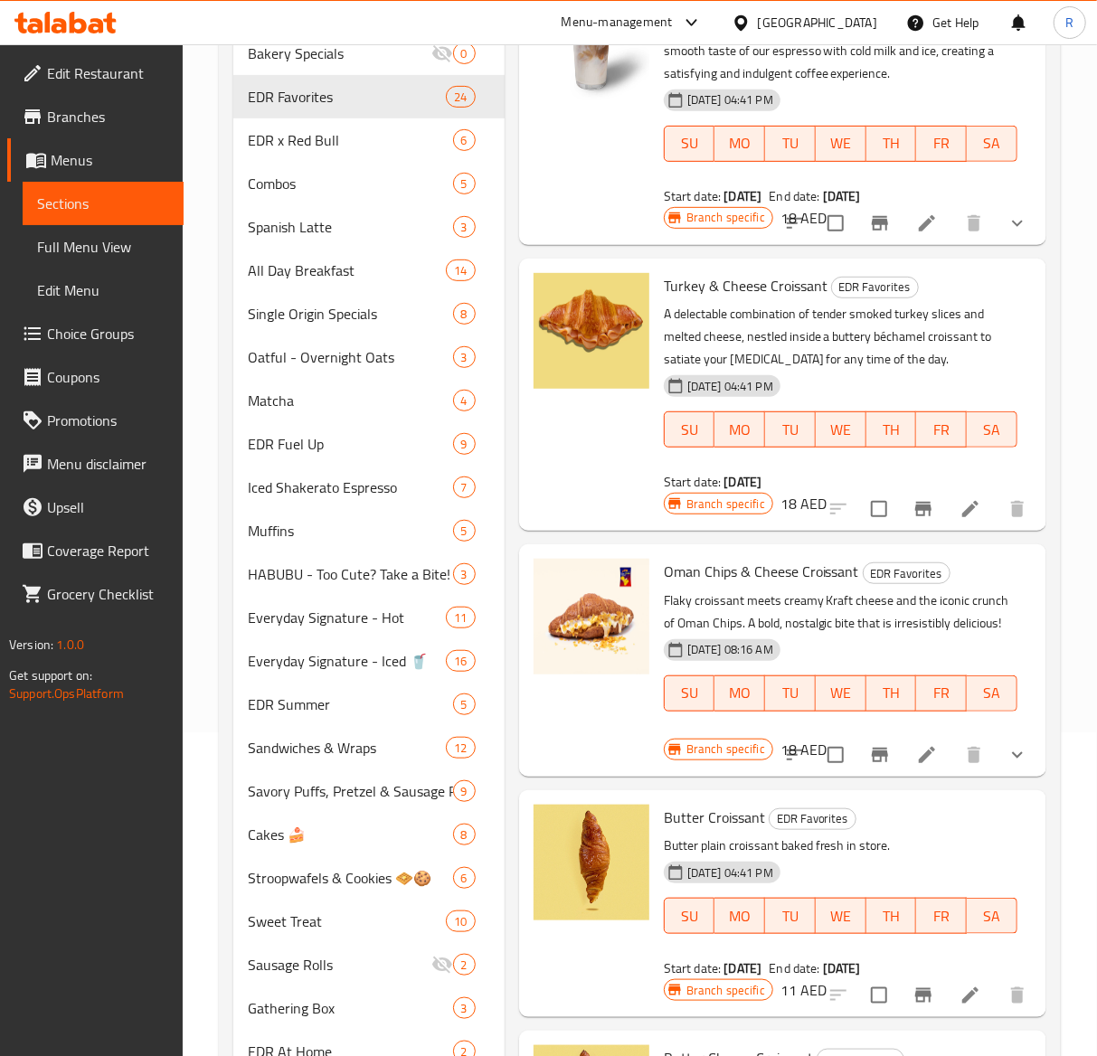
scroll to position [413, 0]
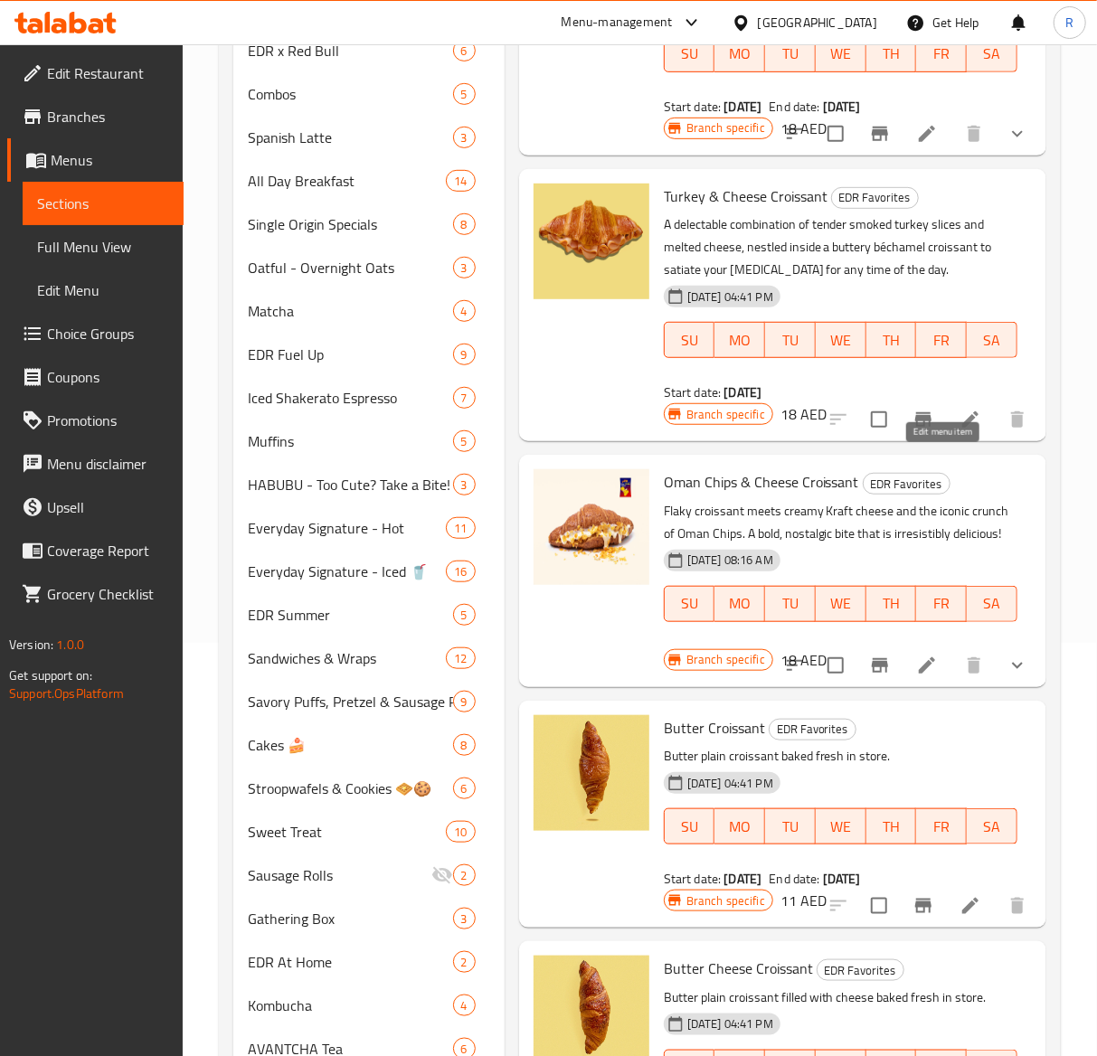
click at [962, 428] on icon at bounding box center [970, 420] width 16 height 16
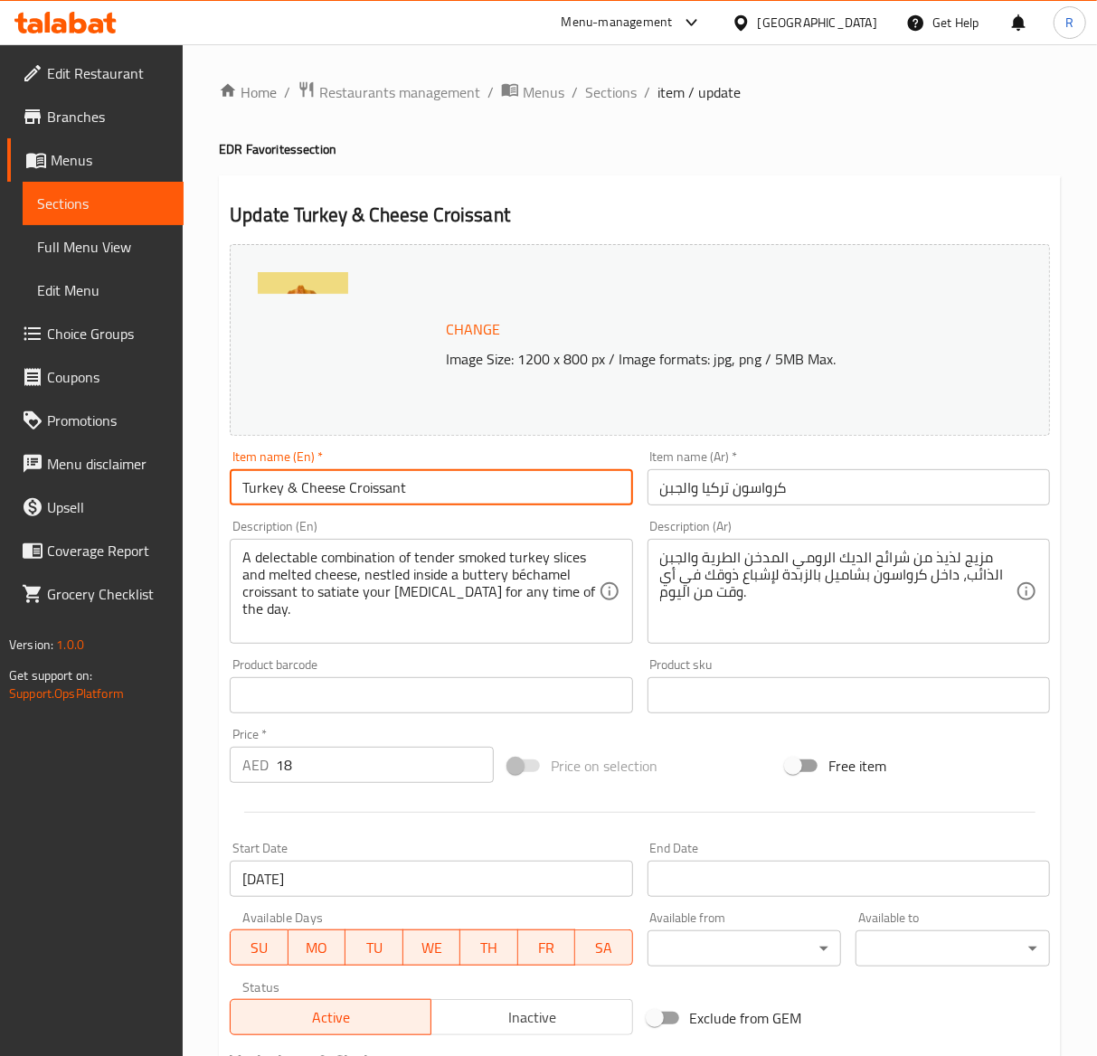
drag, startPoint x: 447, startPoint y: 494, endPoint x: 5, endPoint y: 456, distance: 443.0
click at [5, 456] on div "Edit Restaurant Branches Menus Sections Full Menu View Edit Menu Choice Groups …" at bounding box center [548, 674] width 1097 height 1260
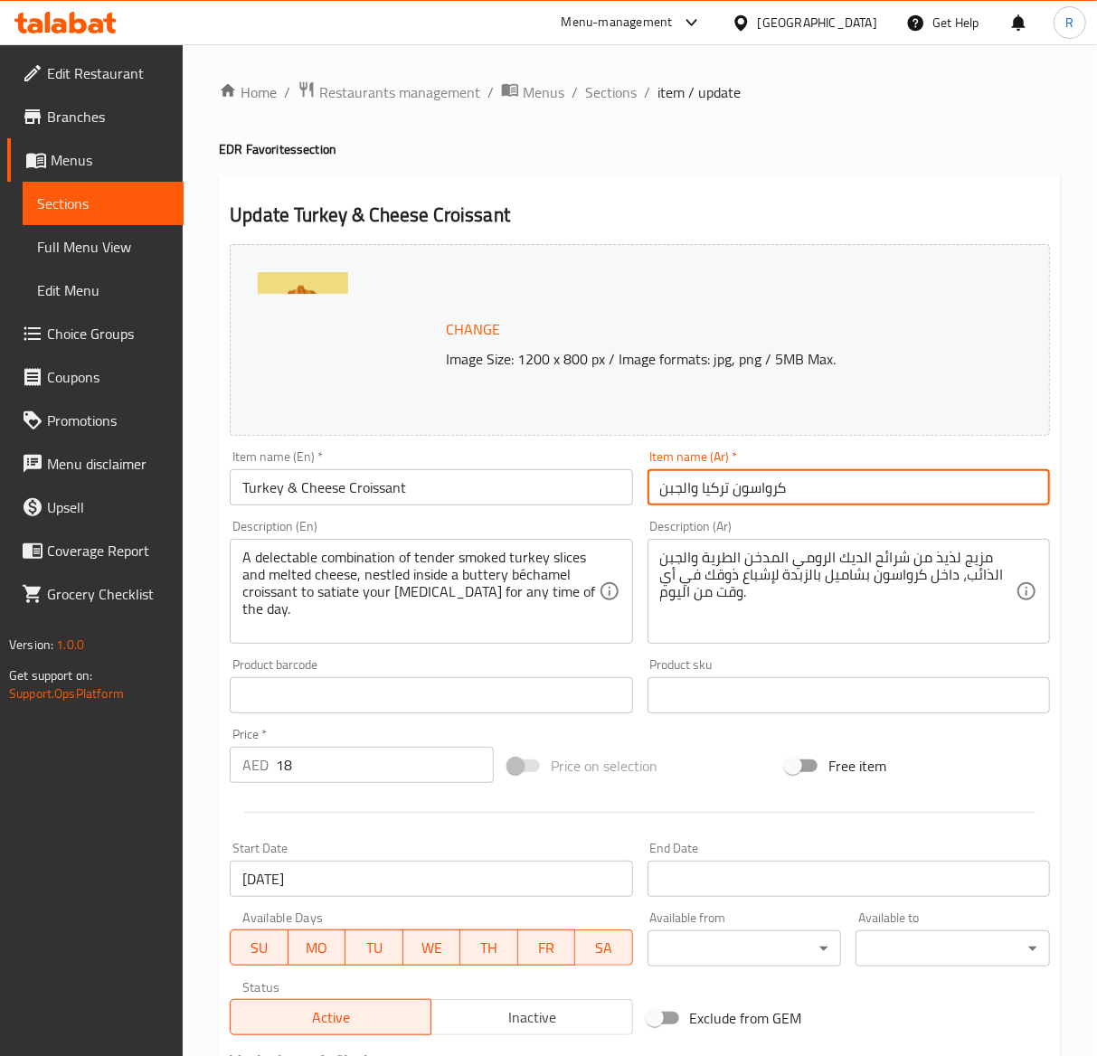
drag, startPoint x: 820, startPoint y: 499, endPoint x: 400, endPoint y: 449, distance: 422.7
click at [400, 449] on div "Change Image Size: 1200 x 800 px / Image formats: jpg, png / 5MB Max. Item name…" at bounding box center [640, 640] width 835 height 806
paste input "Turkey & Cheese Croissant"
type input "Turkey & Cheese Croissant"
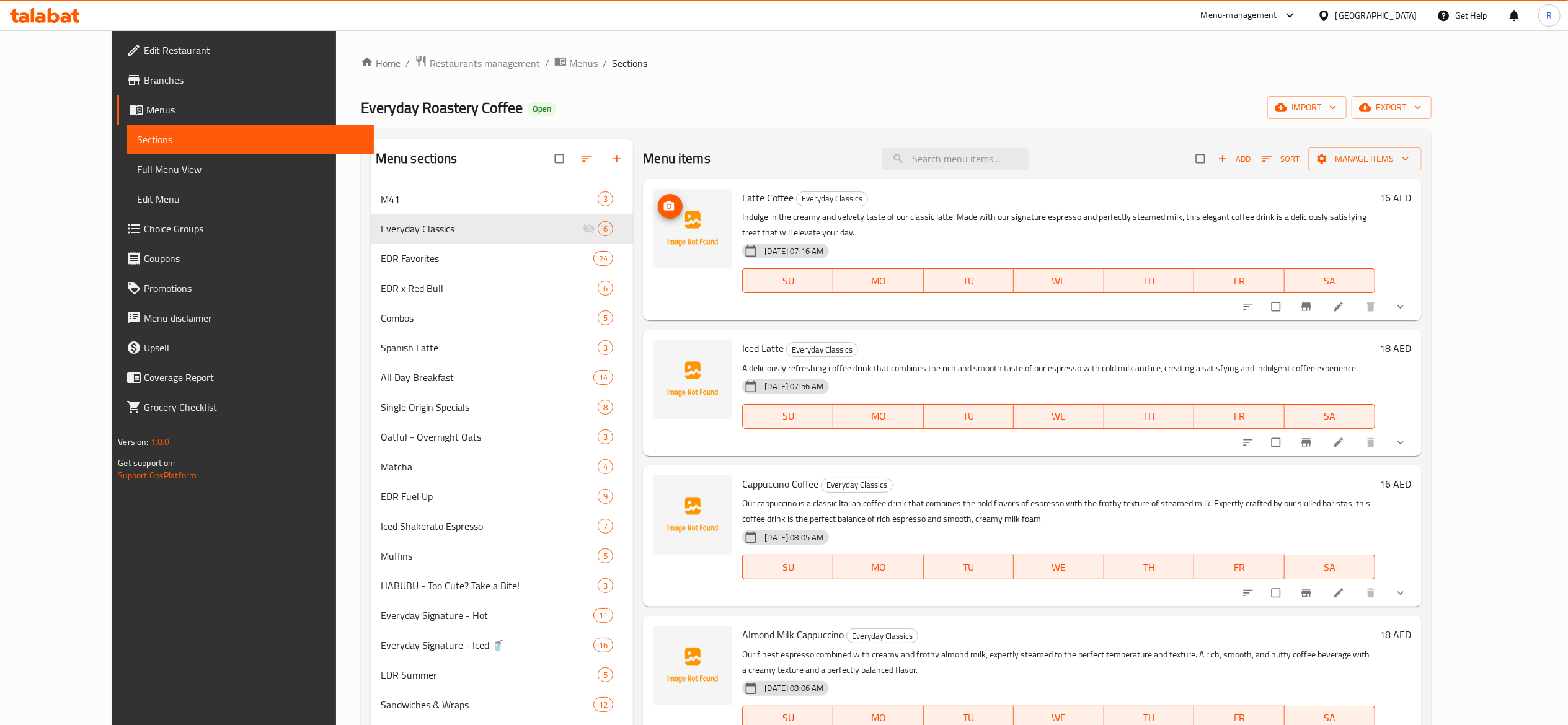
click at [652, 208] on img at bounding box center [692, 229] width 79 height 79
click at [663, 212] on icon "upload picture" at bounding box center [669, 206] width 12 height 12
click at [664, 352] on icon "upload picture" at bounding box center [669, 357] width 10 height 10
click at [664, 487] on icon "upload picture" at bounding box center [669, 492] width 10 height 10
click at [658, 637] on span "upload picture" at bounding box center [670, 643] width 25 height 12
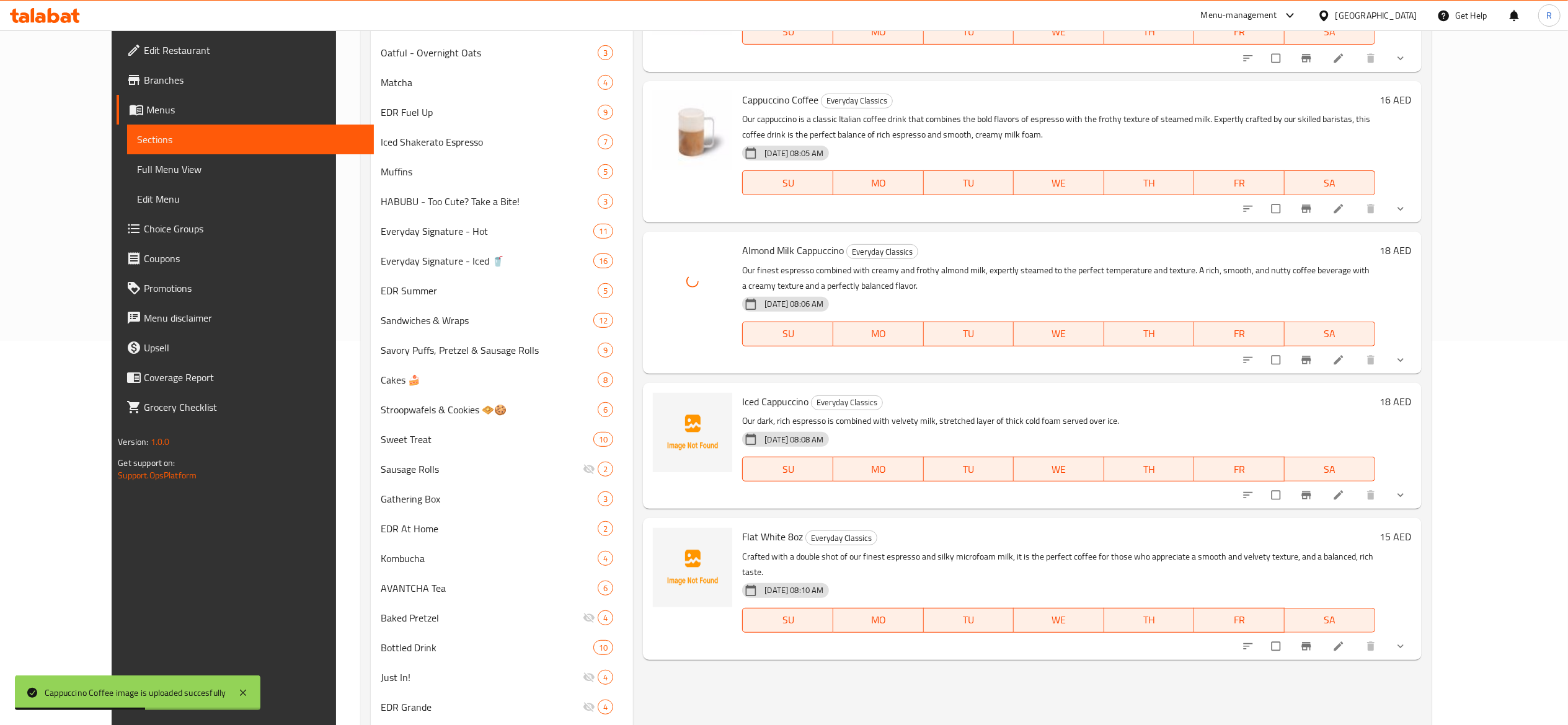
scroll to position [400, 0]
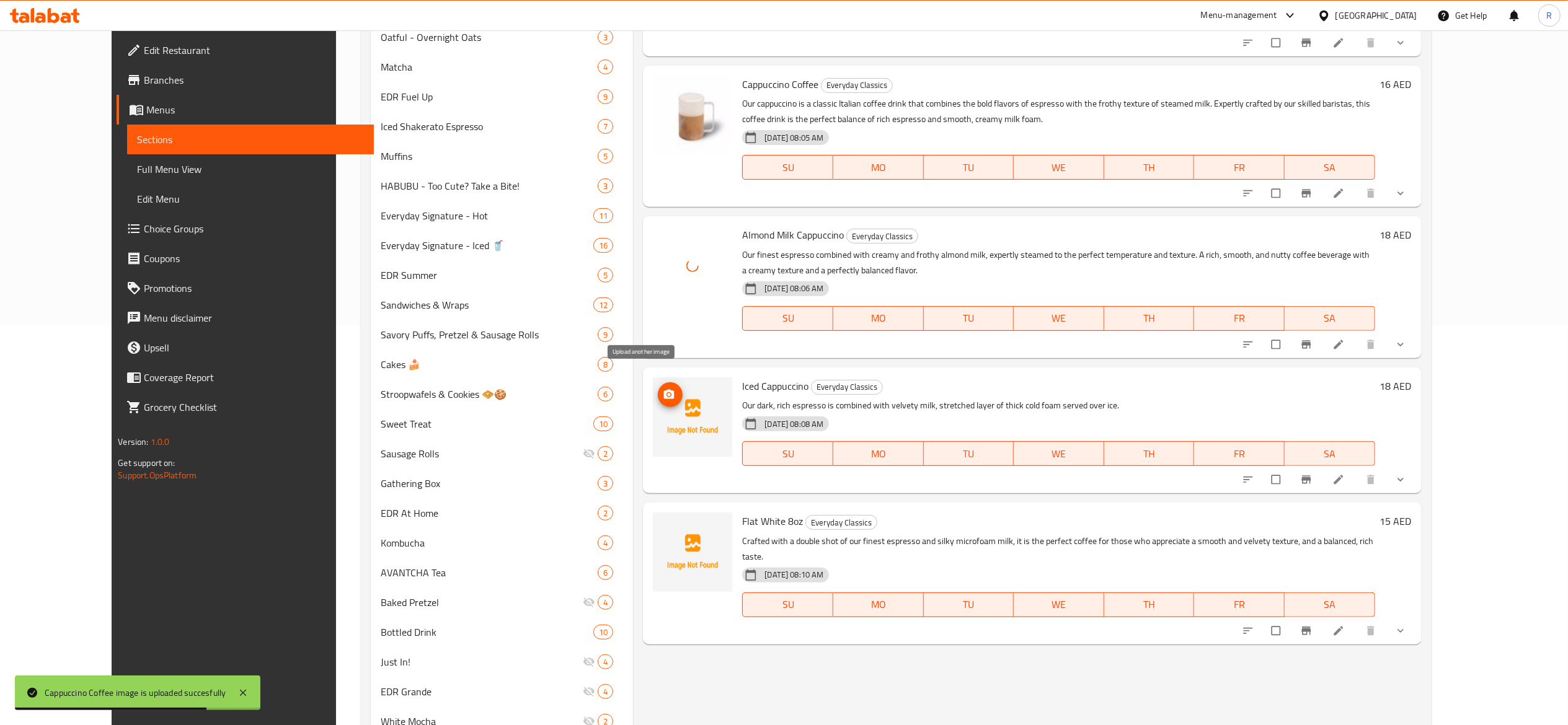
click at [663, 389] on icon "upload picture" at bounding box center [669, 395] width 12 height 12
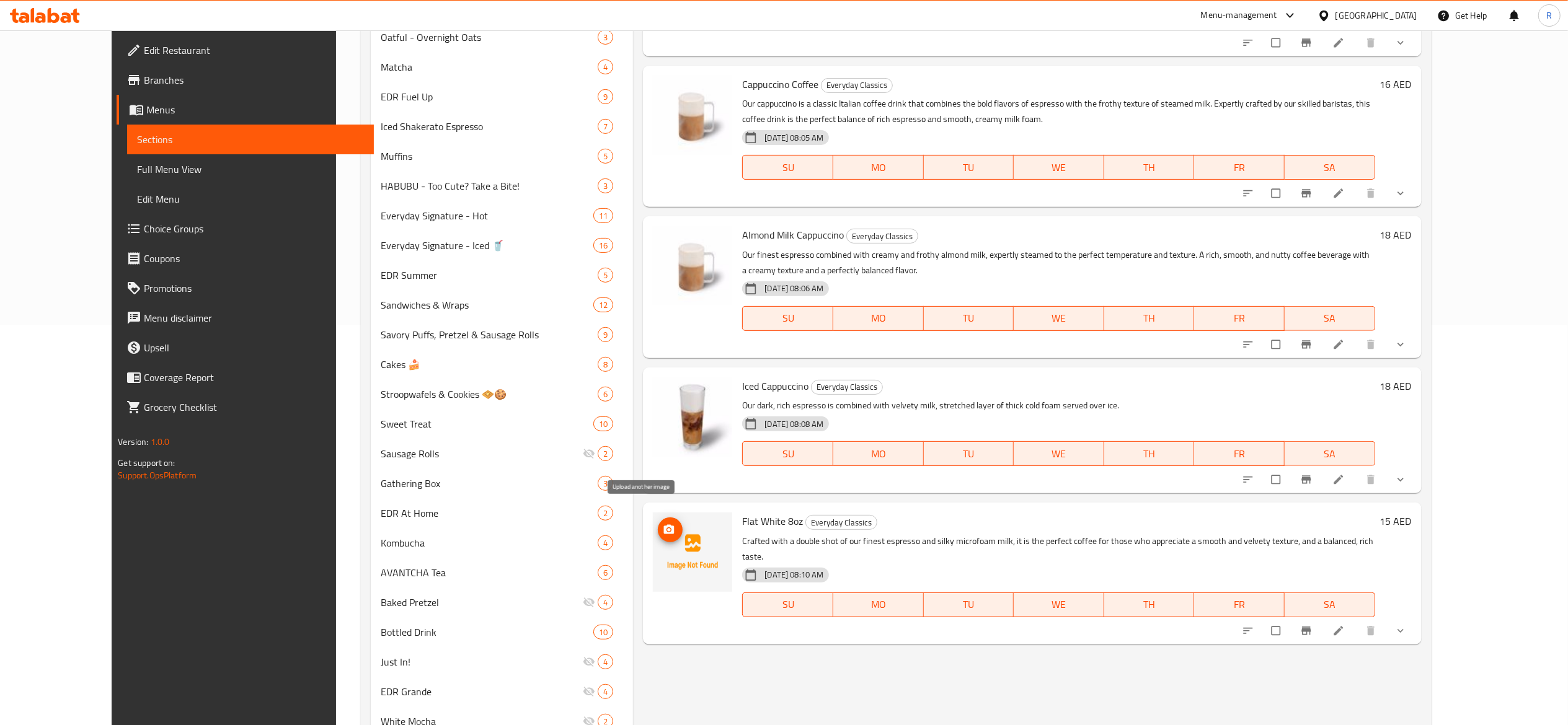
click at [658, 524] on span "upload picture" at bounding box center [670, 530] width 25 height 12
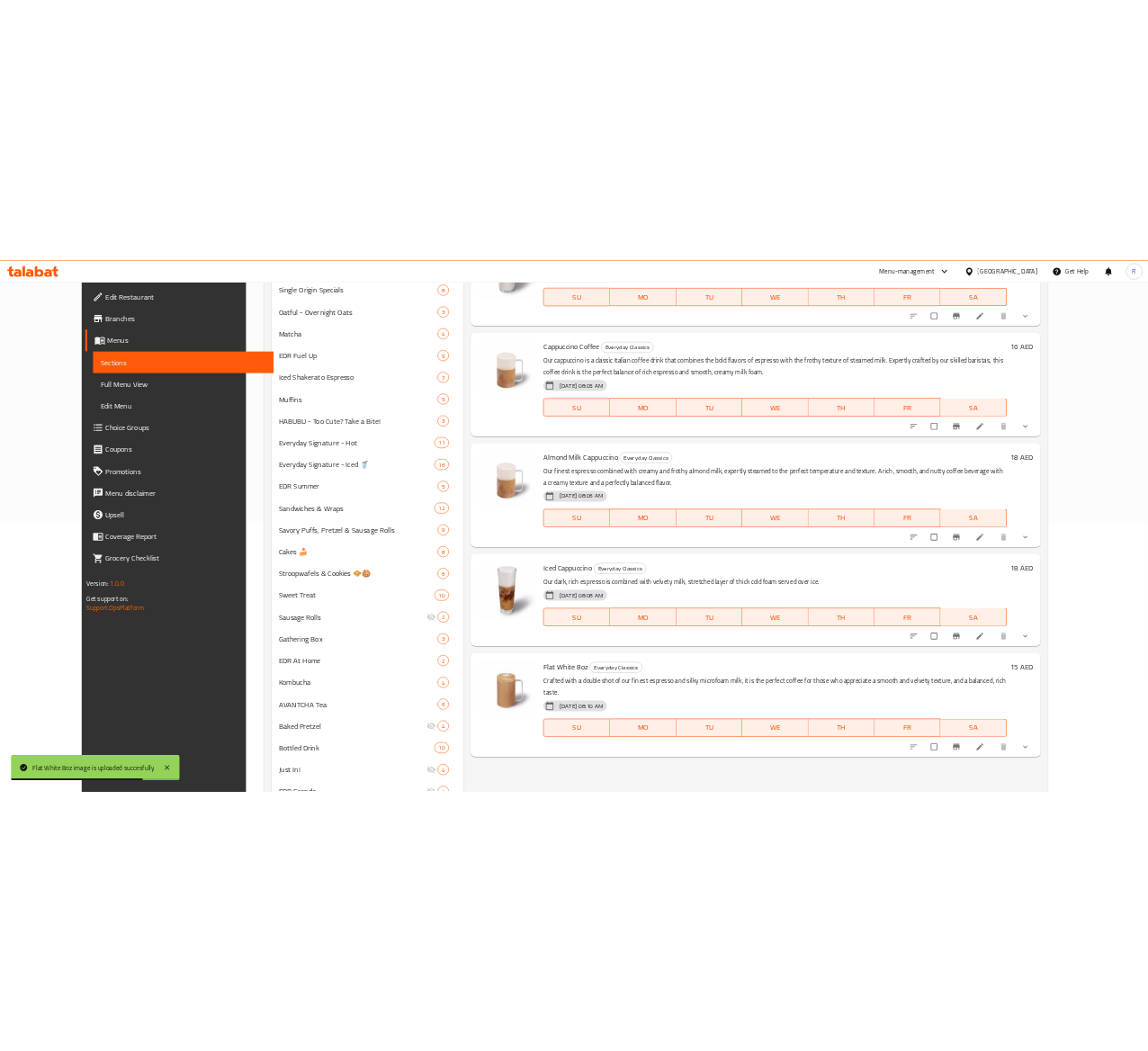
scroll to position [0, 0]
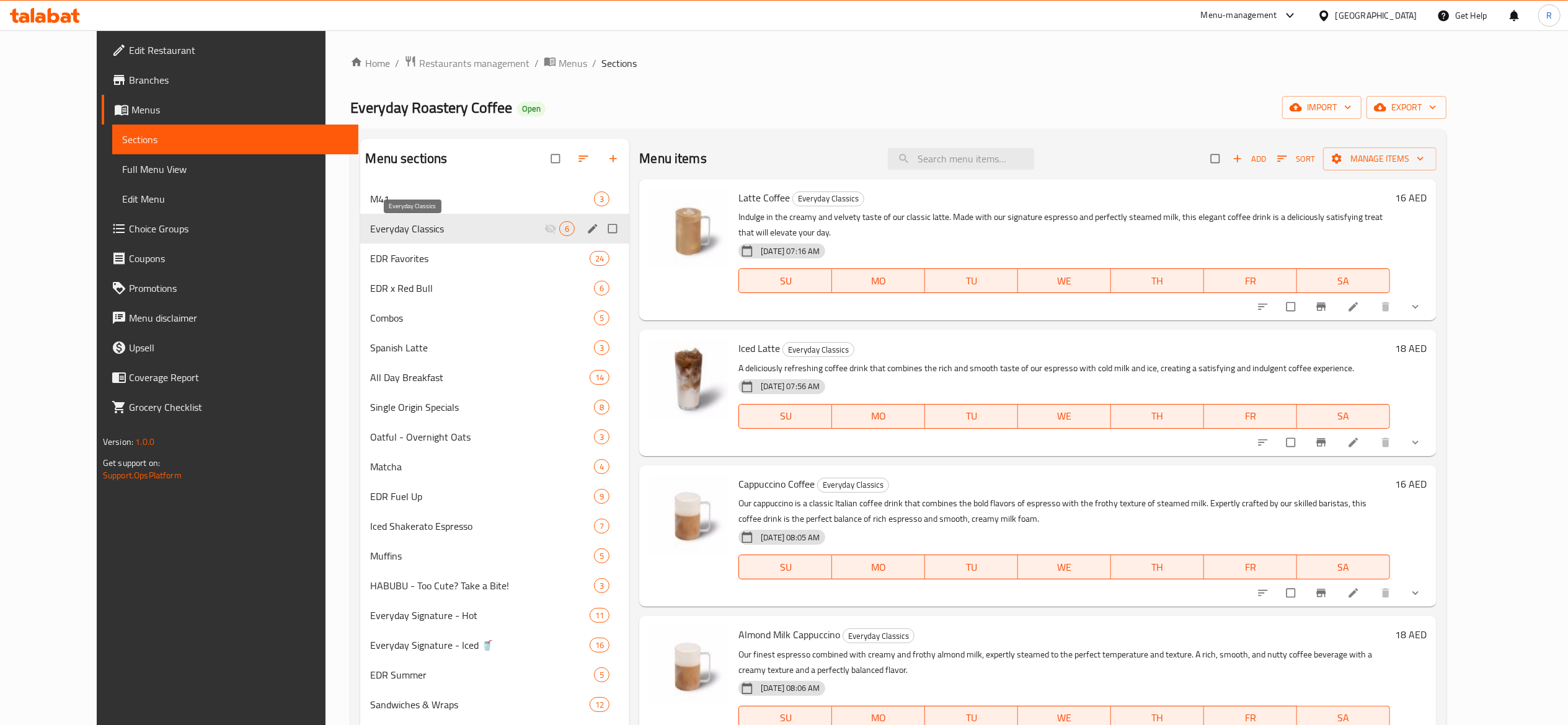
click at [476, 223] on span "Everyday Classics" at bounding box center [457, 229] width 174 height 15
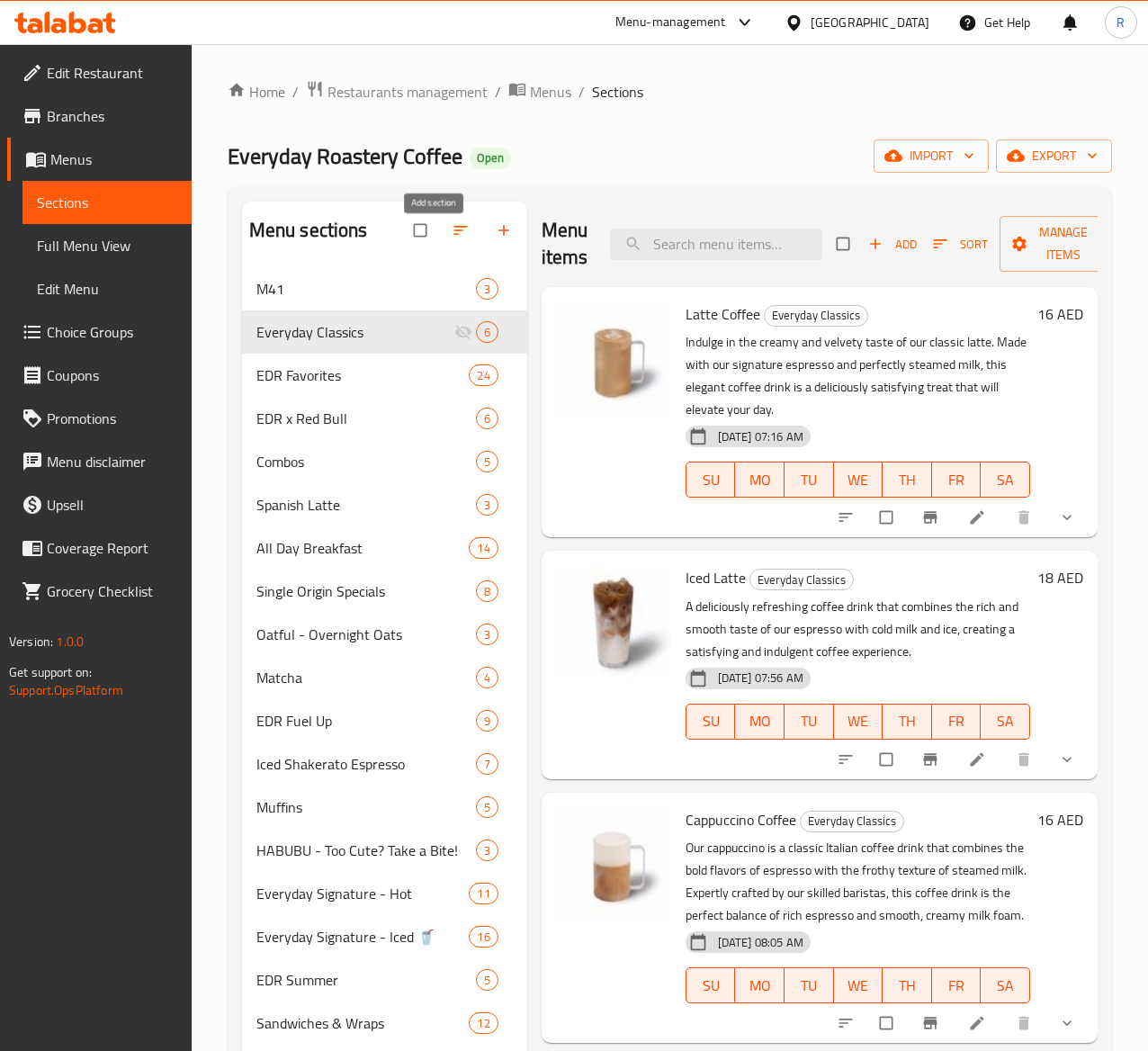
click at [494, 240] on icon "button" at bounding box center [503, 231] width 18 height 18
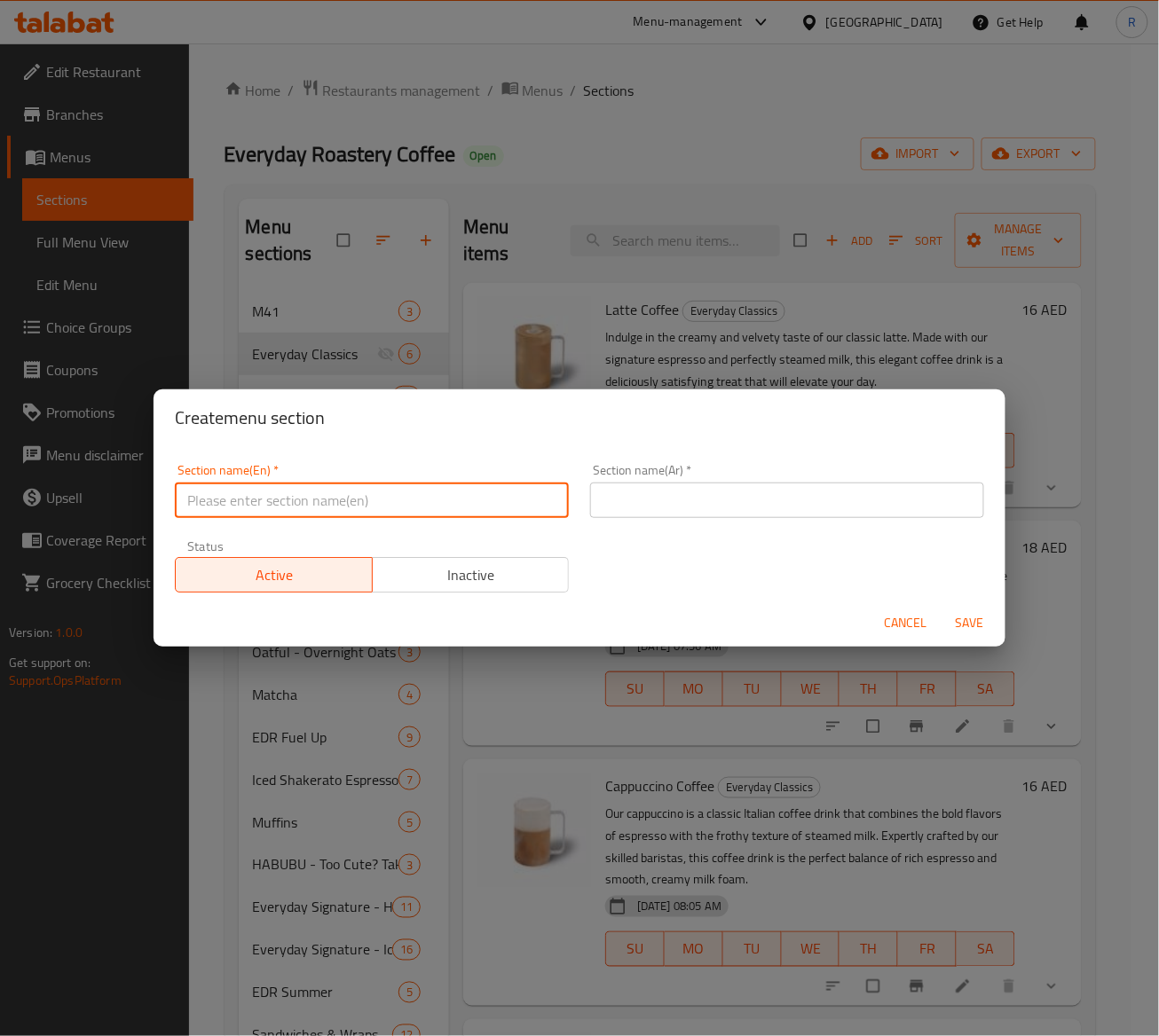
click at [271, 513] on input "text" at bounding box center [372, 500] width 395 height 35
type input "b"
click at [271, 513] on input "Bakery" at bounding box center [372, 500] width 395 height 35
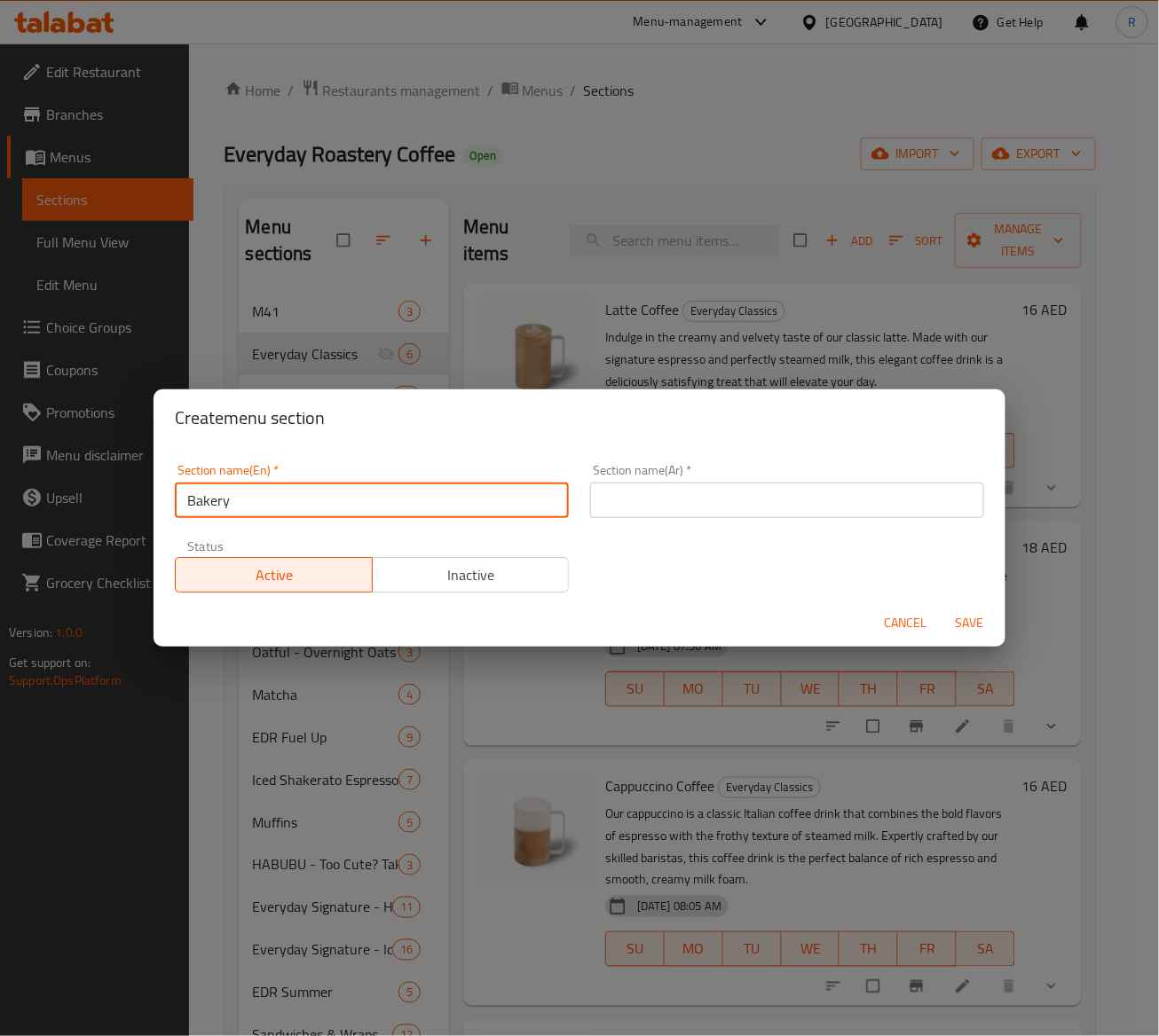
drag, startPoint x: 285, startPoint y: 498, endPoint x: -3, endPoint y: 435, distance: 294.8
click at [0, 435] on html "​ Menu-management United Arab Emirates Get Help R Edit Restaurant Branches Menu…" at bounding box center [579, 518] width 1159 height 1036
paste input "Specials 🥐"
drag, startPoint x: 310, startPoint y: 495, endPoint x: -3, endPoint y: 536, distance: 315.7
click at [0, 536] on html "​ Menu-management United Arab Emirates Get Help R Edit Restaurant Branches Menu…" at bounding box center [579, 518] width 1159 height 1036
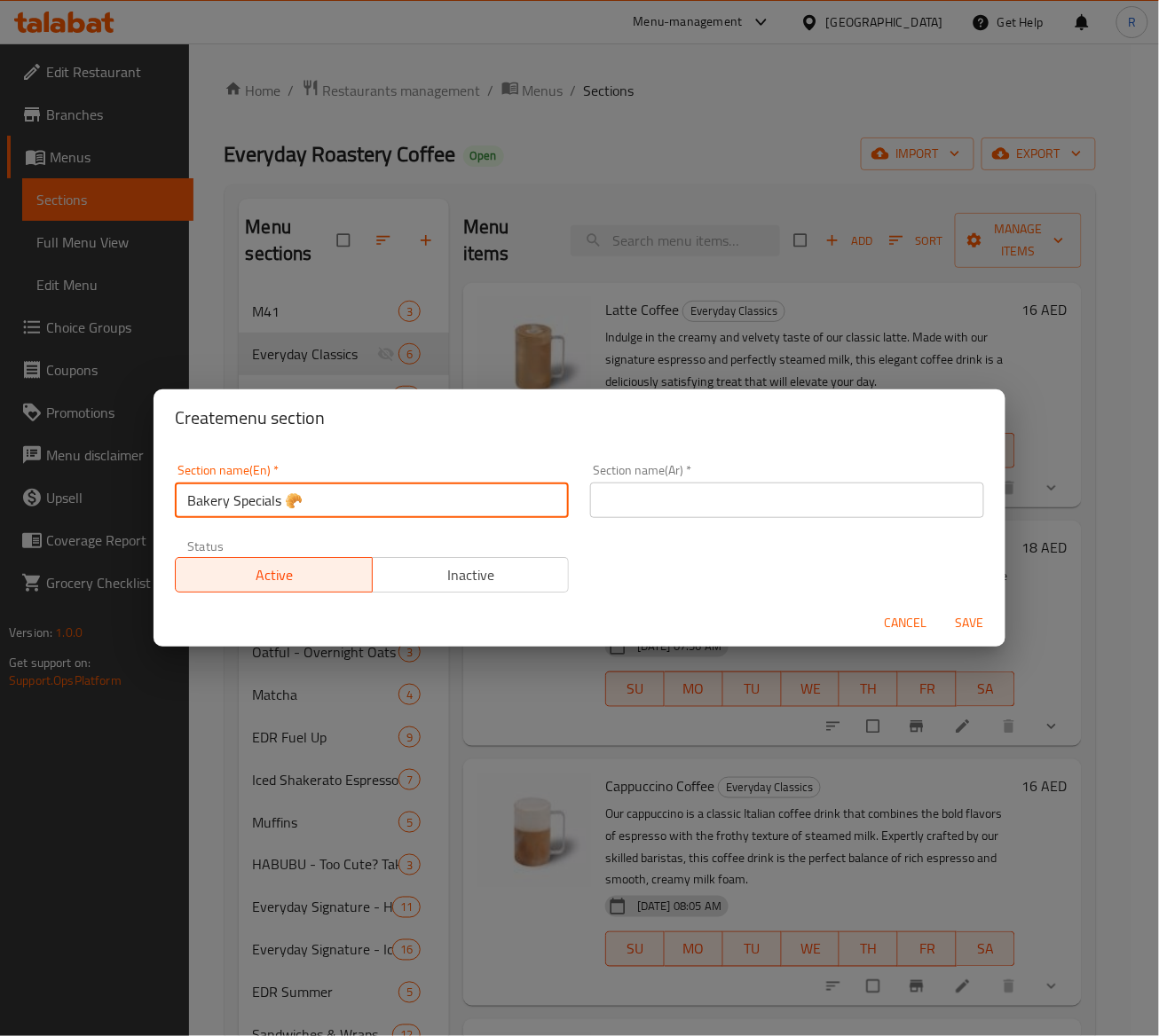
type input "Bakery Specials 🥐"
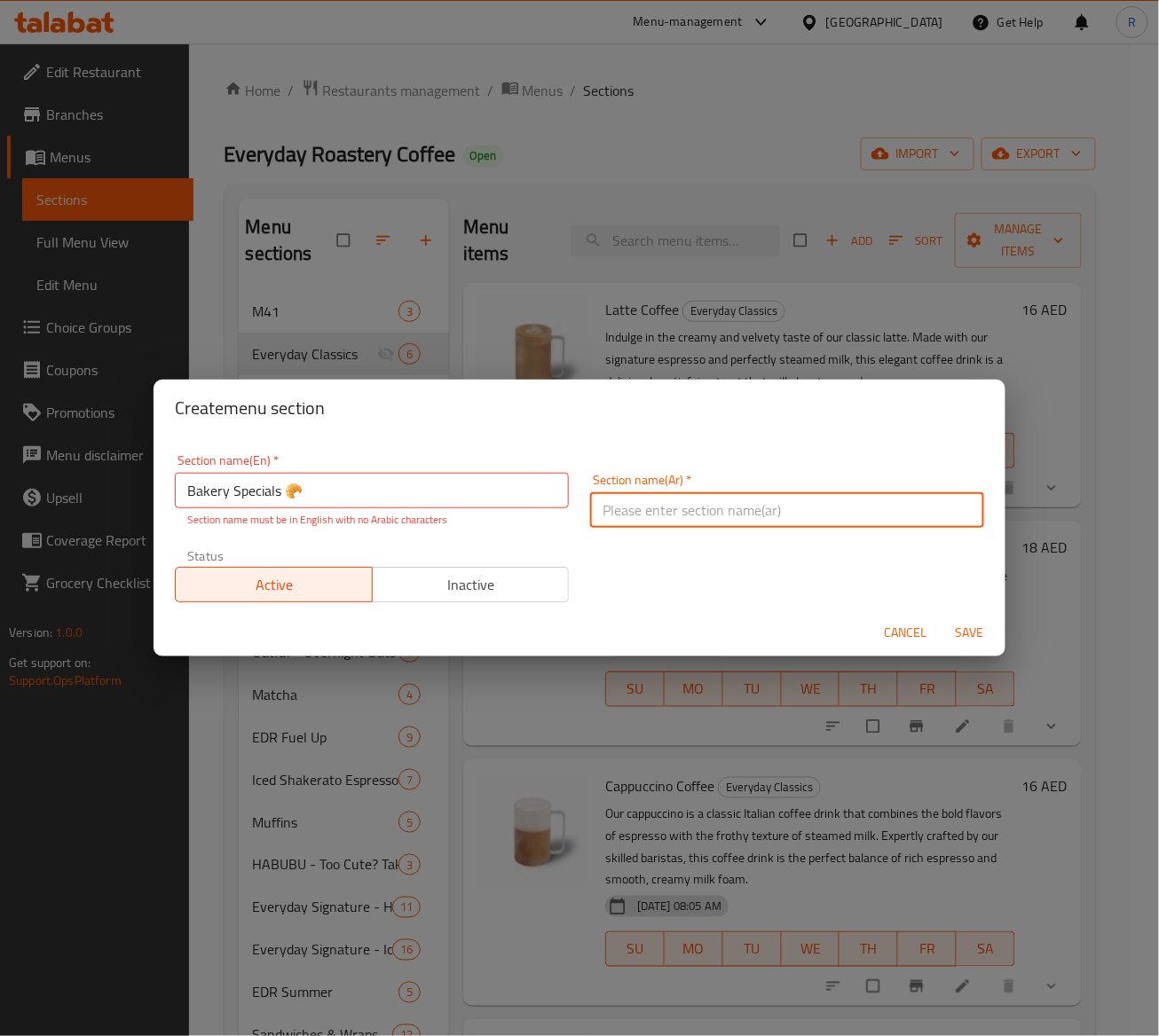
click at [696, 507] on input "text" at bounding box center [788, 510] width 395 height 35
paste input "عروض المخبوزات الخاصة 🥐"
type input "عروض المخبوزات الخاصة 🥐"
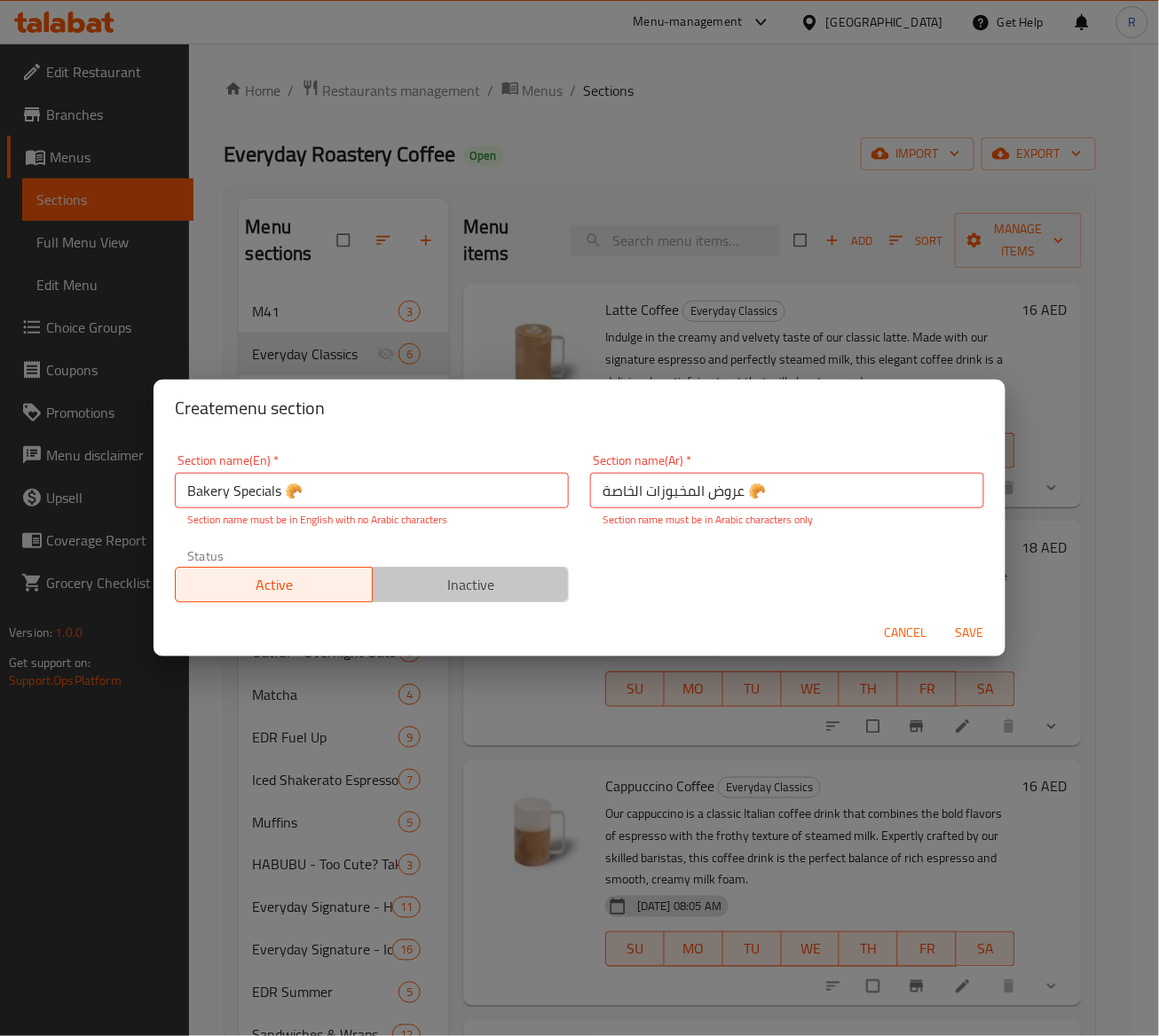
click at [481, 585] on span "Inactive" at bounding box center [471, 585] width 183 height 26
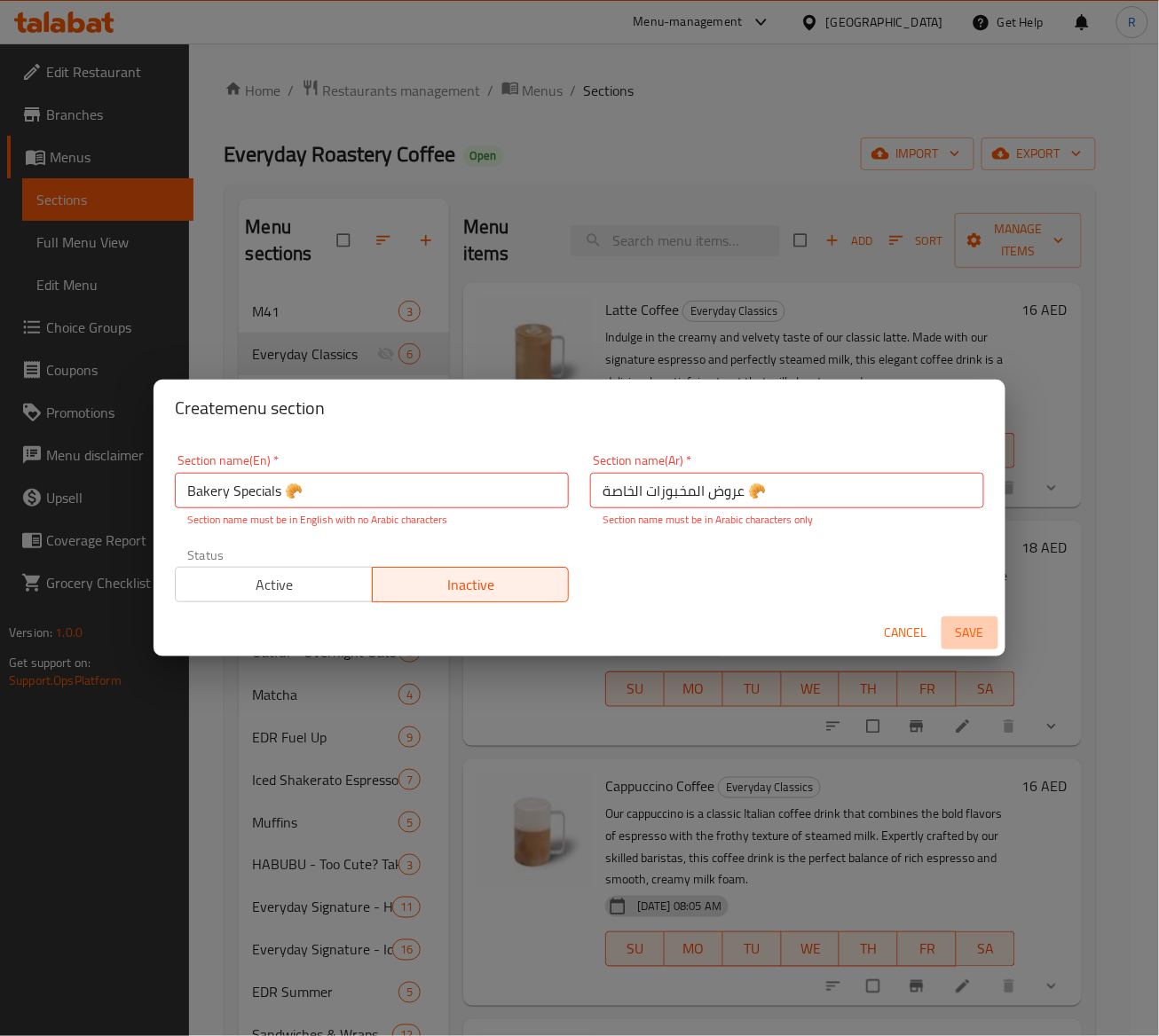
click at [957, 641] on span "Save" at bounding box center [970, 633] width 42 height 23
click at [984, 622] on span "Save" at bounding box center [970, 633] width 42 height 23
click at [393, 481] on input "Bakery Specials 🥐" at bounding box center [372, 491] width 395 height 35
click at [191, 486] on input "Bakery Specials 🥐" at bounding box center [372, 491] width 395 height 35
click at [286, 490] on input "Bakery Specials 🥐" at bounding box center [372, 491] width 395 height 35
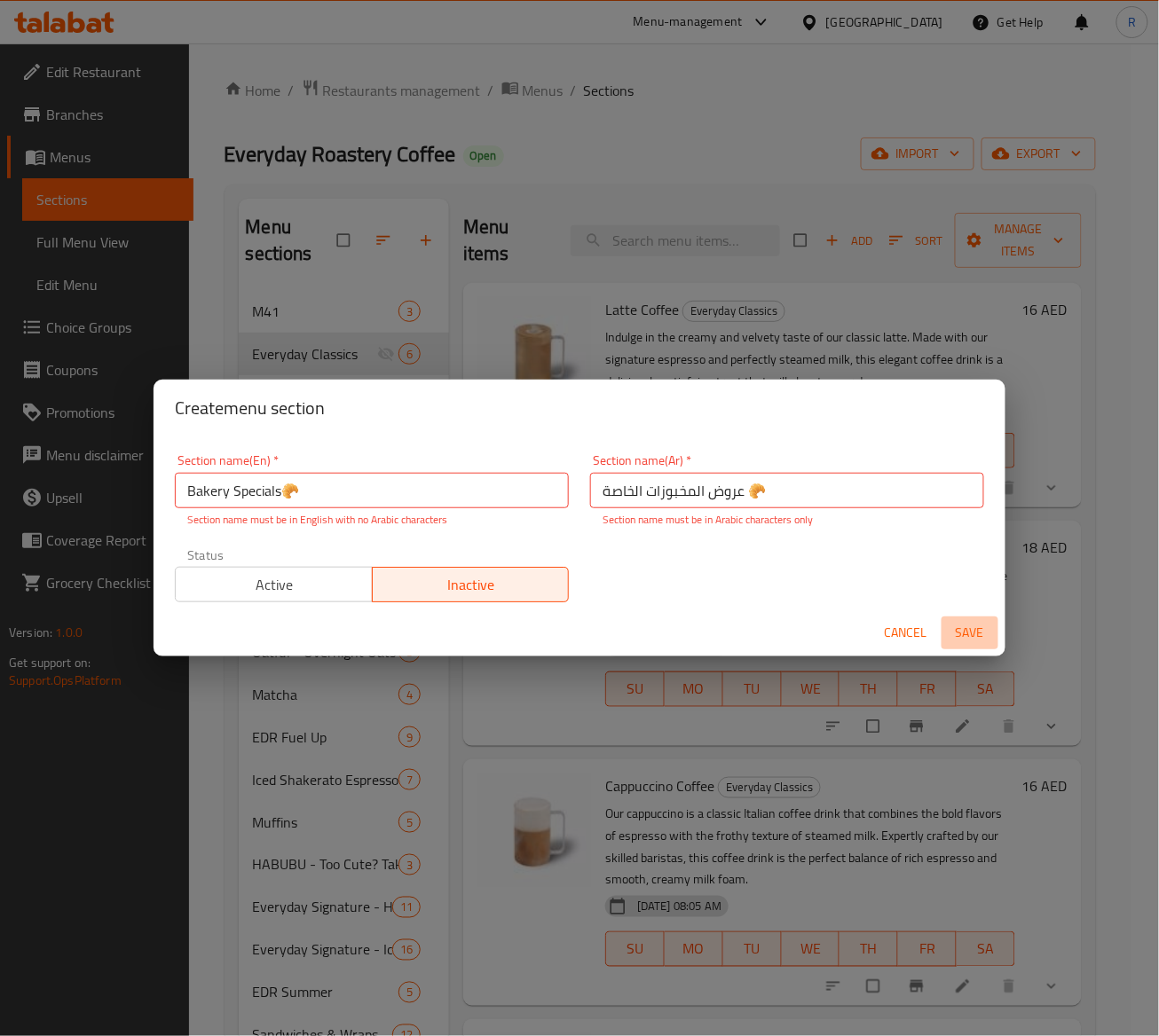
click at [975, 622] on span "Save" at bounding box center [970, 633] width 42 height 23
click at [415, 486] on input "Bakery Specials🥐" at bounding box center [372, 491] width 395 height 35
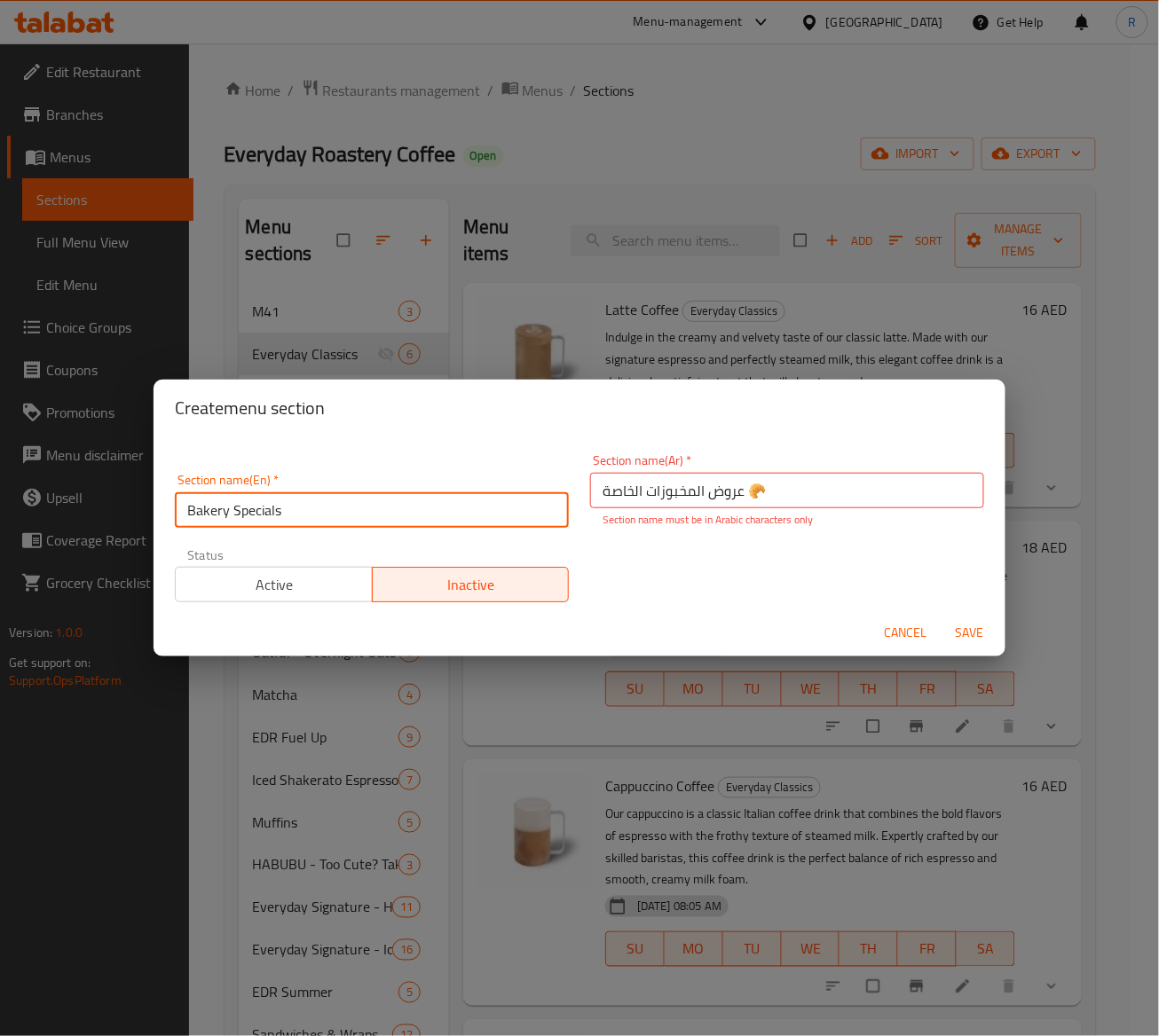
type input "Bakery Specials"
click at [717, 571] on div "Section name(En)   * Bakery Specials Section name(En) * Section name(Ar)   * عر…" at bounding box center [579, 528] width 831 height 170
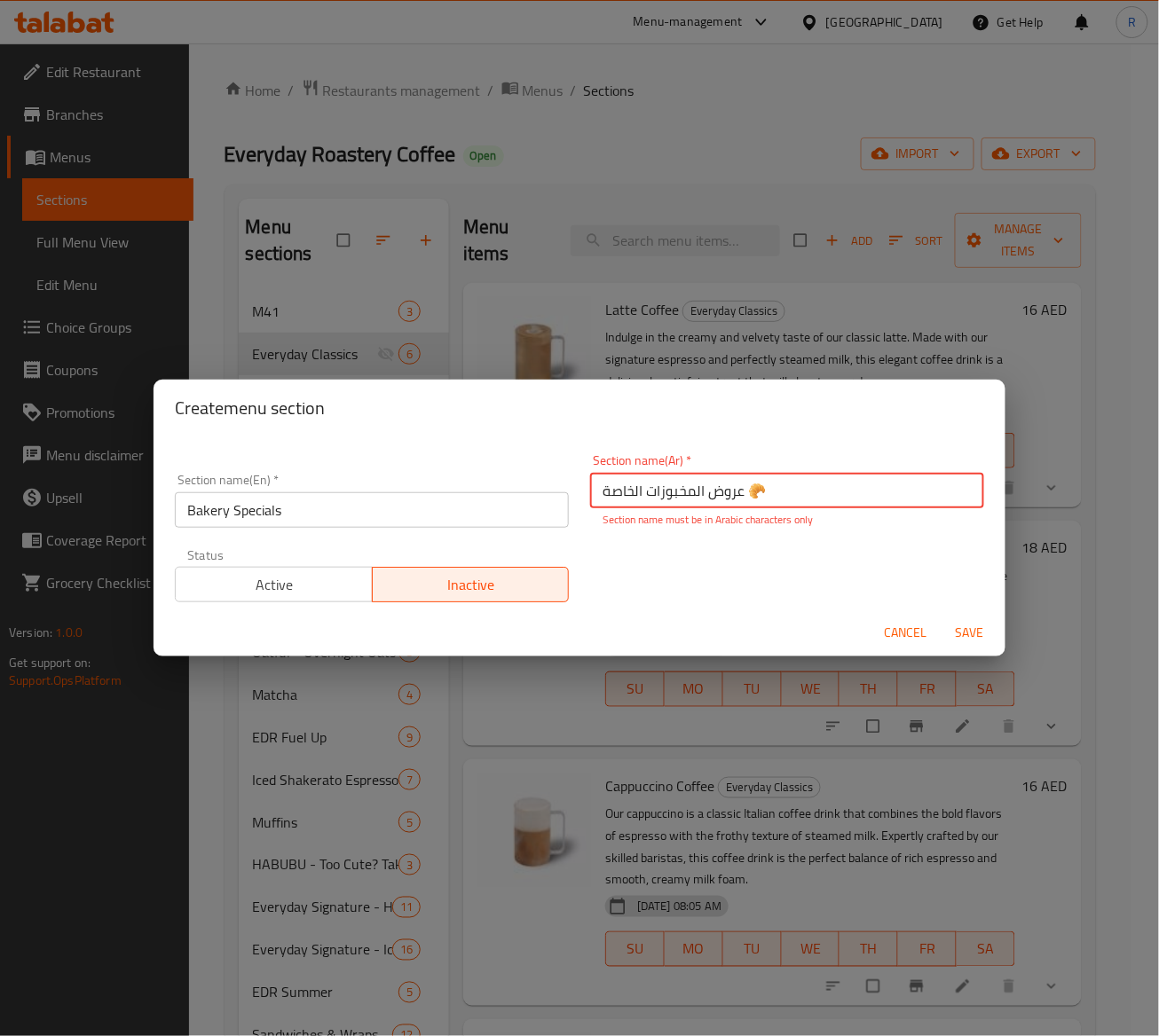
click at [779, 498] on input "عروض المخبوزات الخاصة 🥐" at bounding box center [788, 491] width 395 height 35
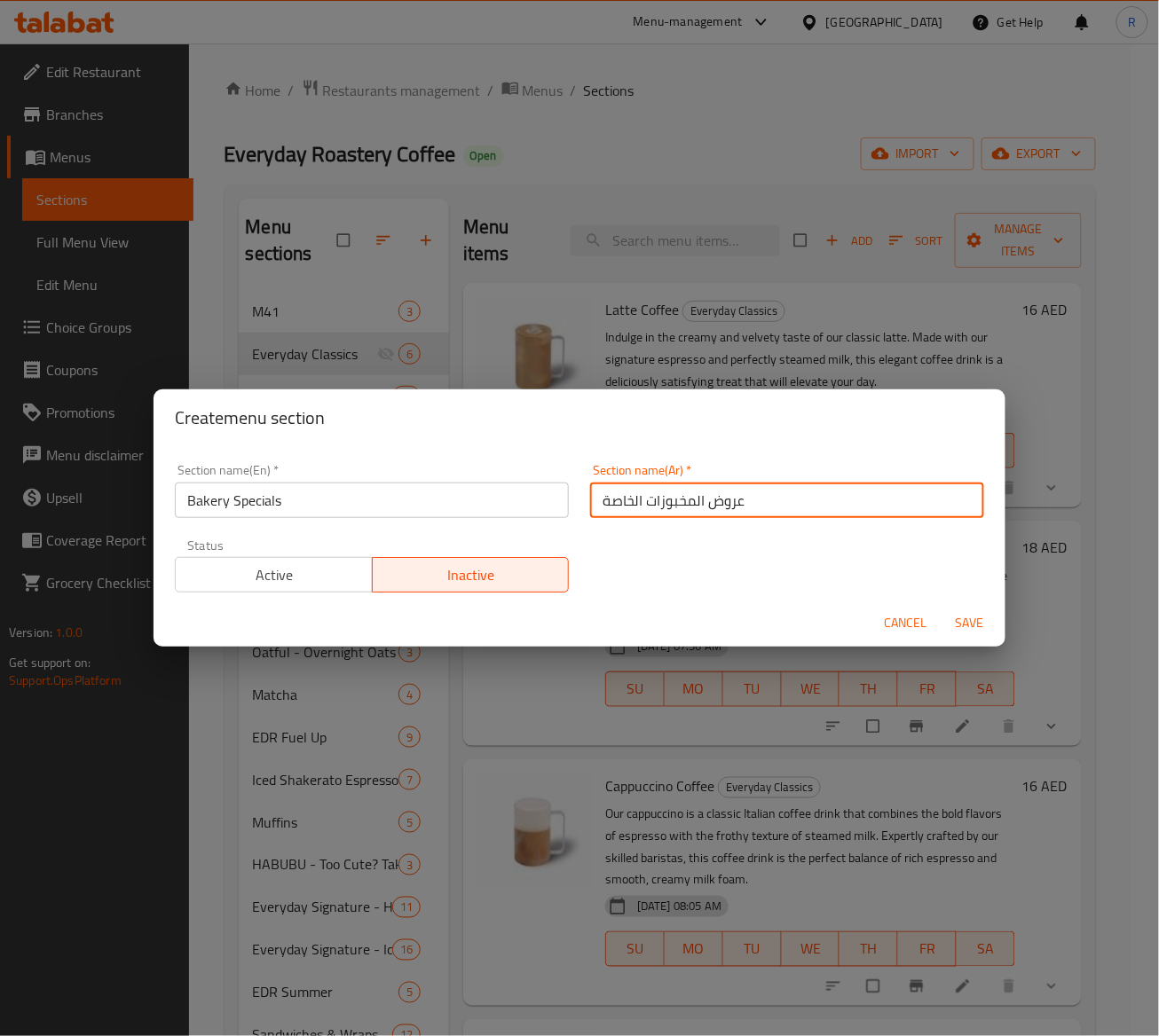
type input "عروض المخبوزات الخاصة"
click at [669, 581] on div "Section name(En)   * Bakery Specials Section name(En) * Section name(Ar)   * عر…" at bounding box center [579, 528] width 831 height 150
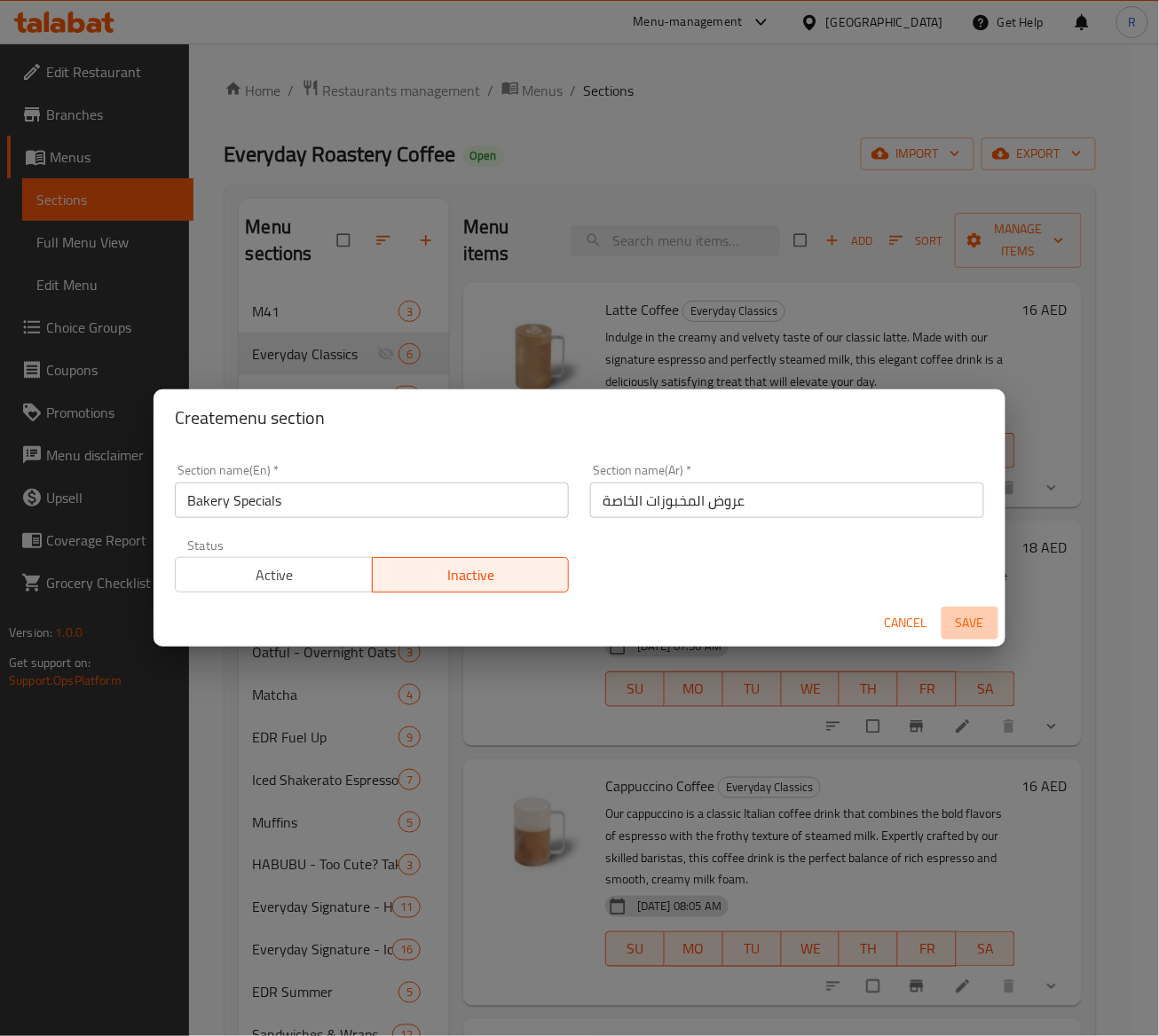
click at [967, 624] on span "Save" at bounding box center [970, 623] width 42 height 23
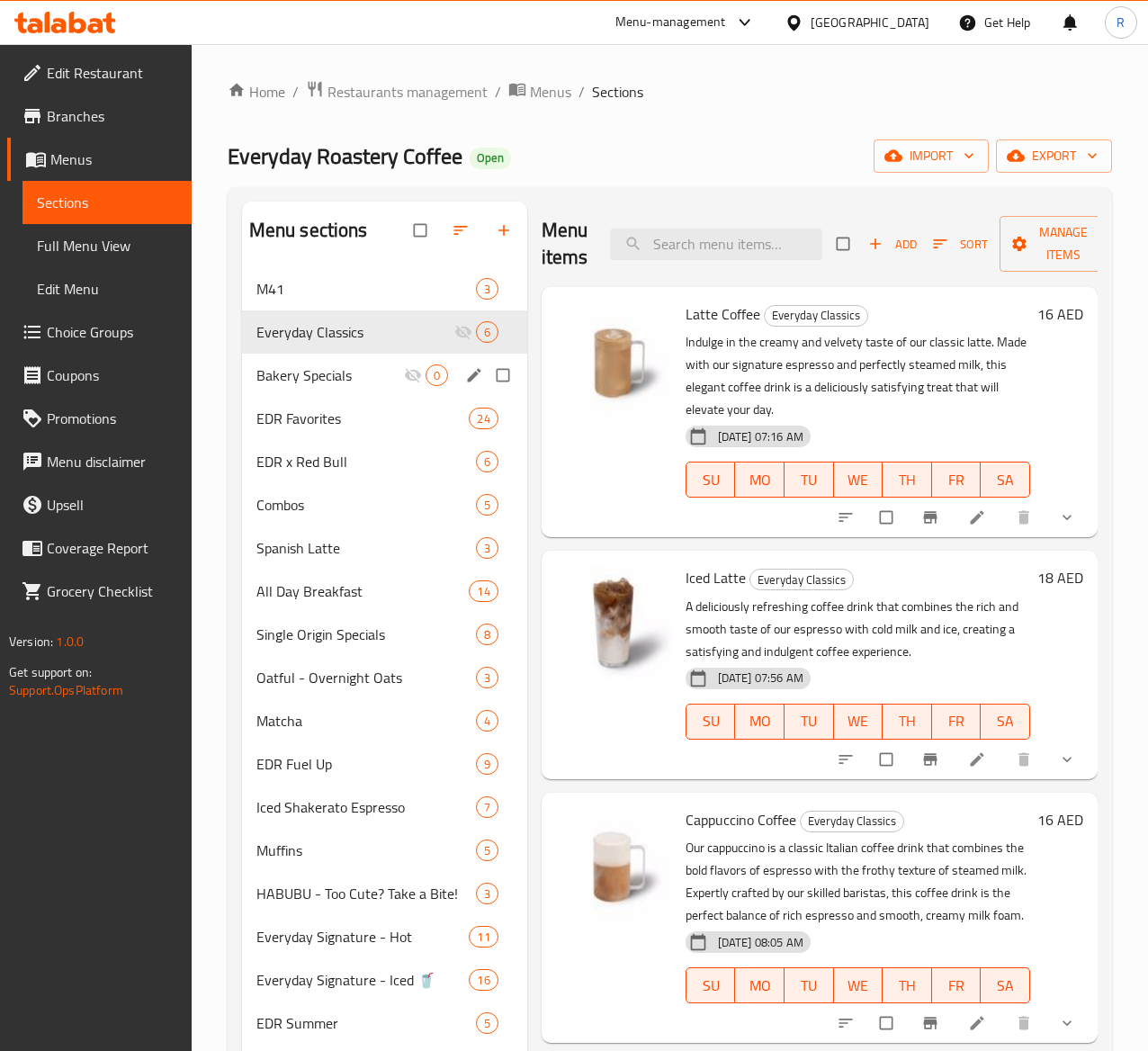
click at [316, 386] on span "Bakery Specials" at bounding box center [330, 375] width 147 height 22
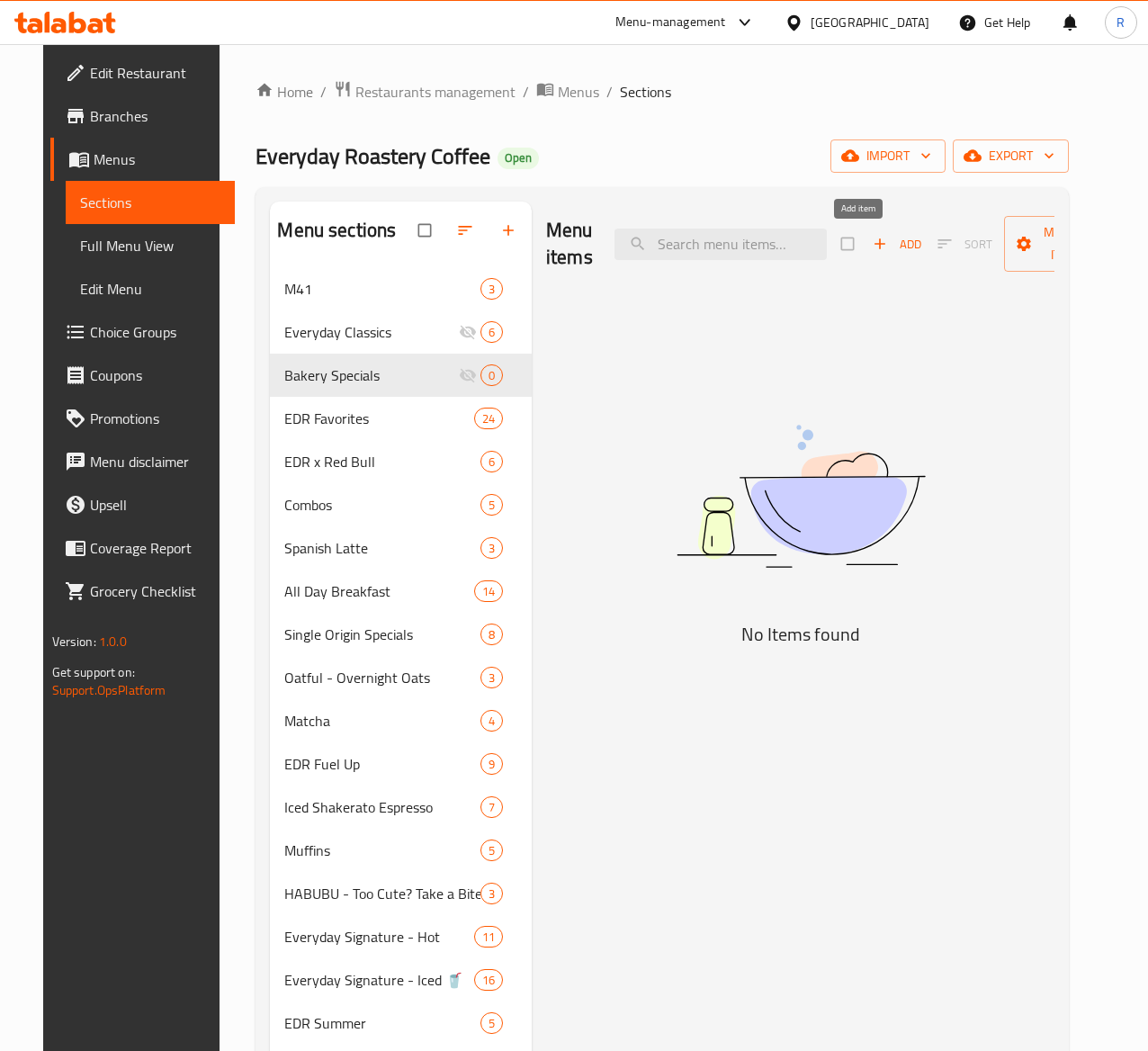
click at [872, 241] on span "Add" at bounding box center [896, 244] width 49 height 21
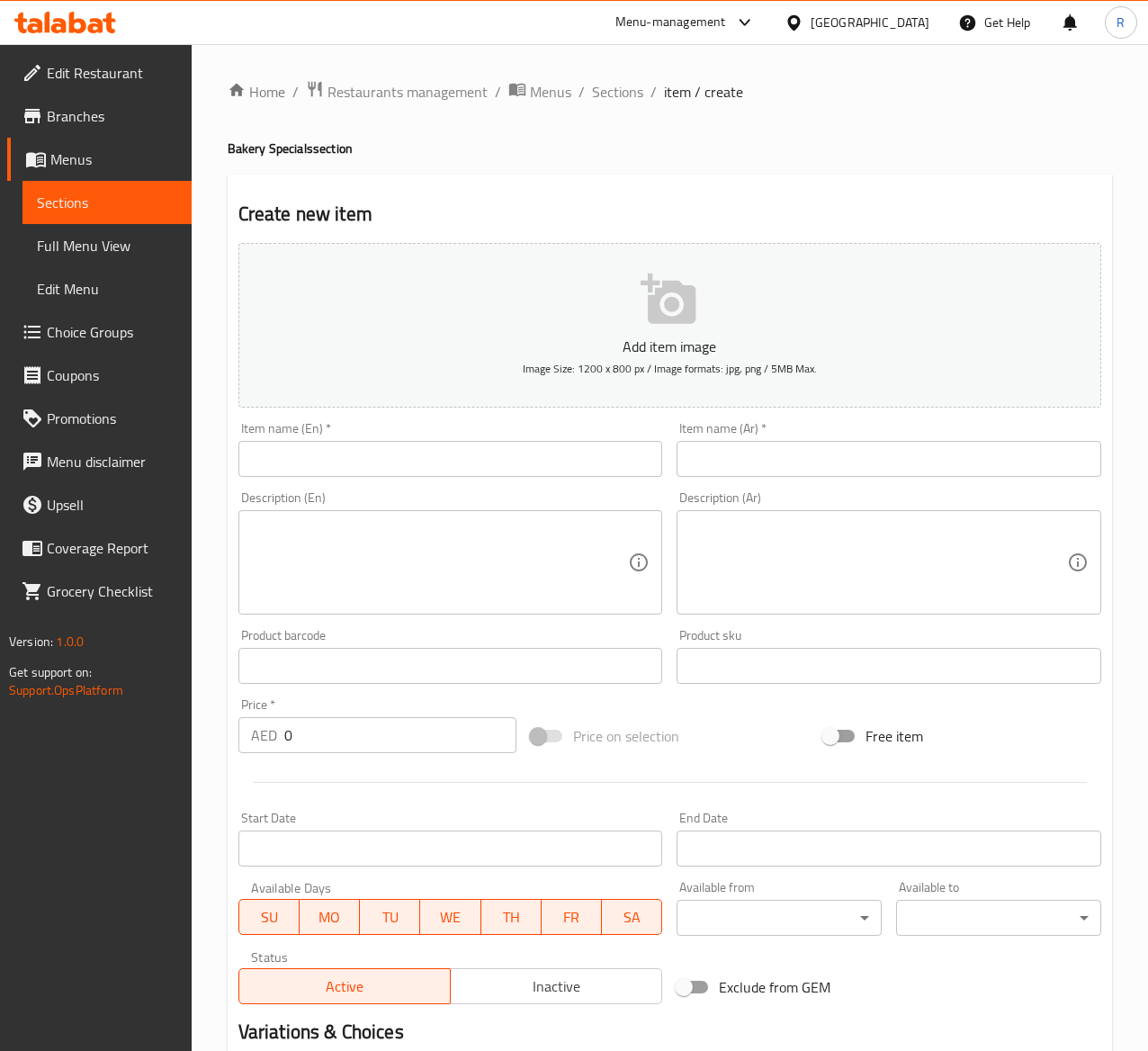
click at [345, 465] on input "text" at bounding box center [451, 459] width 425 height 36
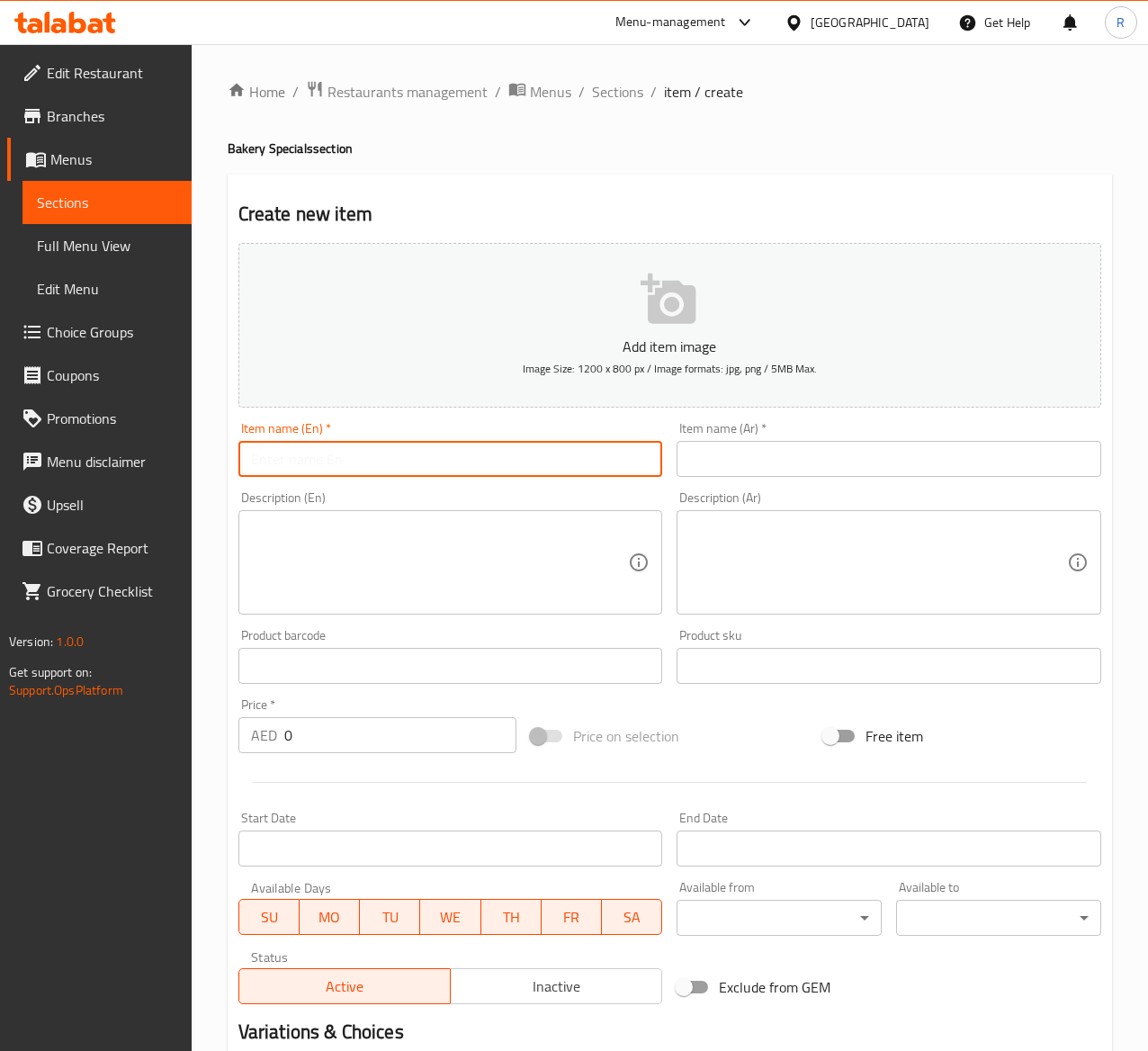
paste input "Turkey & Cheese Croissant"
type input "Turkey & Cheese Croissant"
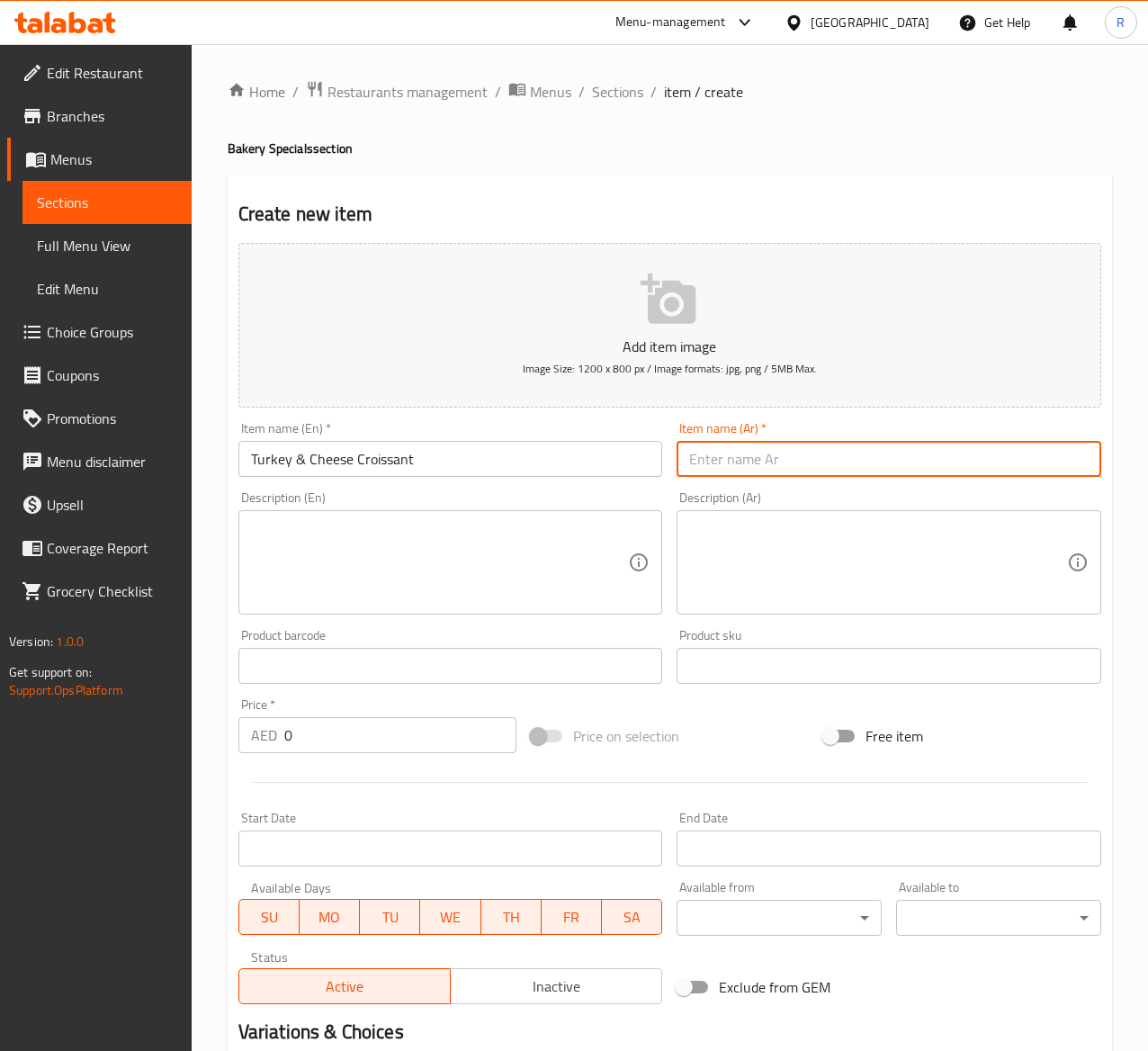
click at [788, 464] on input "text" at bounding box center [888, 459] width 425 height 36
paste input "كرواسون تركيا والجبن"
type input "كرواسون تركيا والجبن"
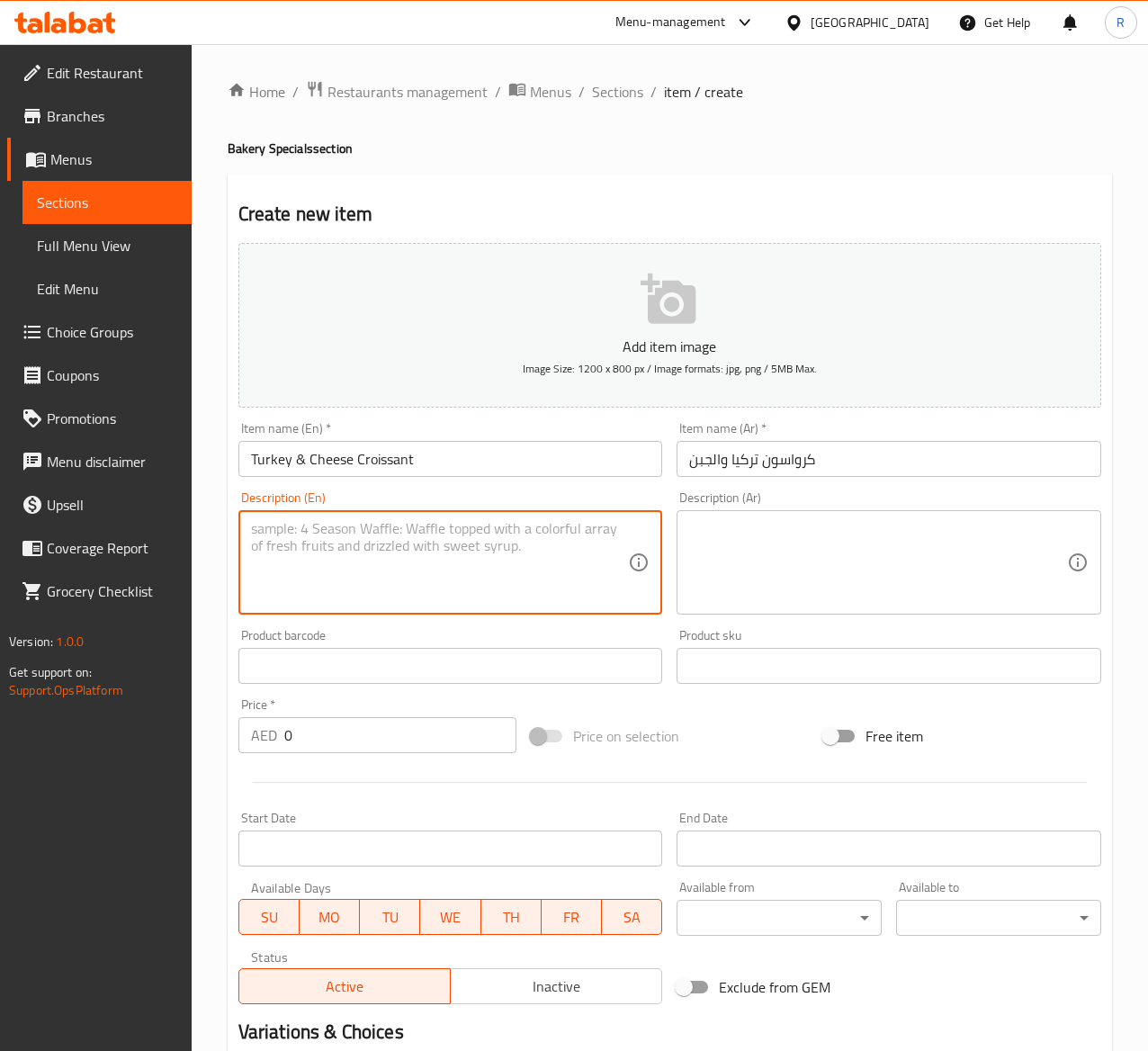
click at [490, 561] on textarea at bounding box center [440, 563] width 378 height 86
paste textarea "A delectable combination of tender smoked turkey slices and melted cheese, nest…"
type textarea "A delectable combination of tender smoked turkey slices and melted cheese, nest…"
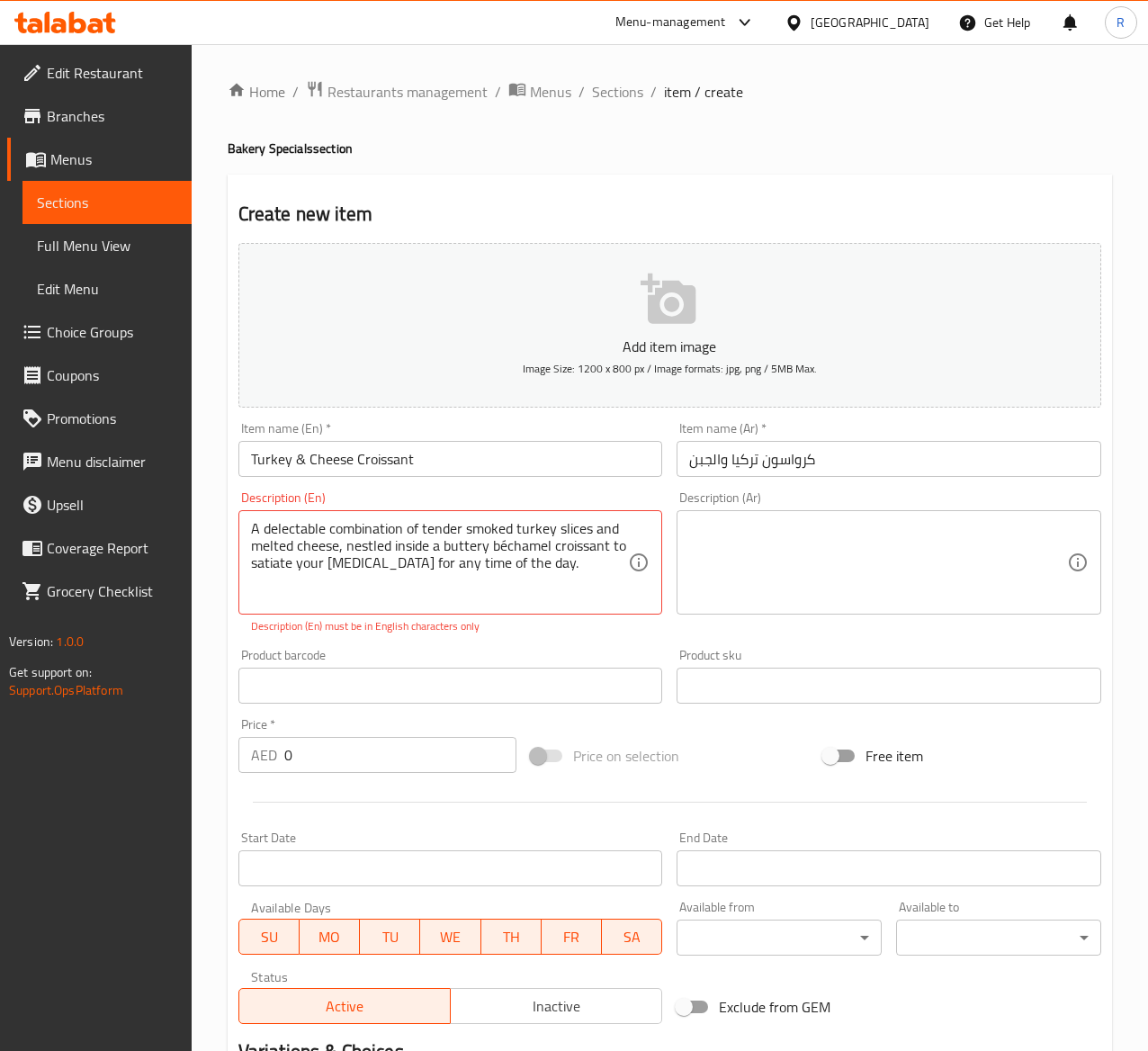
click at [892, 586] on textarea at bounding box center [878, 563] width 378 height 86
paste textarea "مزيج لذيذ من شرائح الديك الرومي المدخن الطرية والجبن الذائب، داخل كرواسون بشامي…"
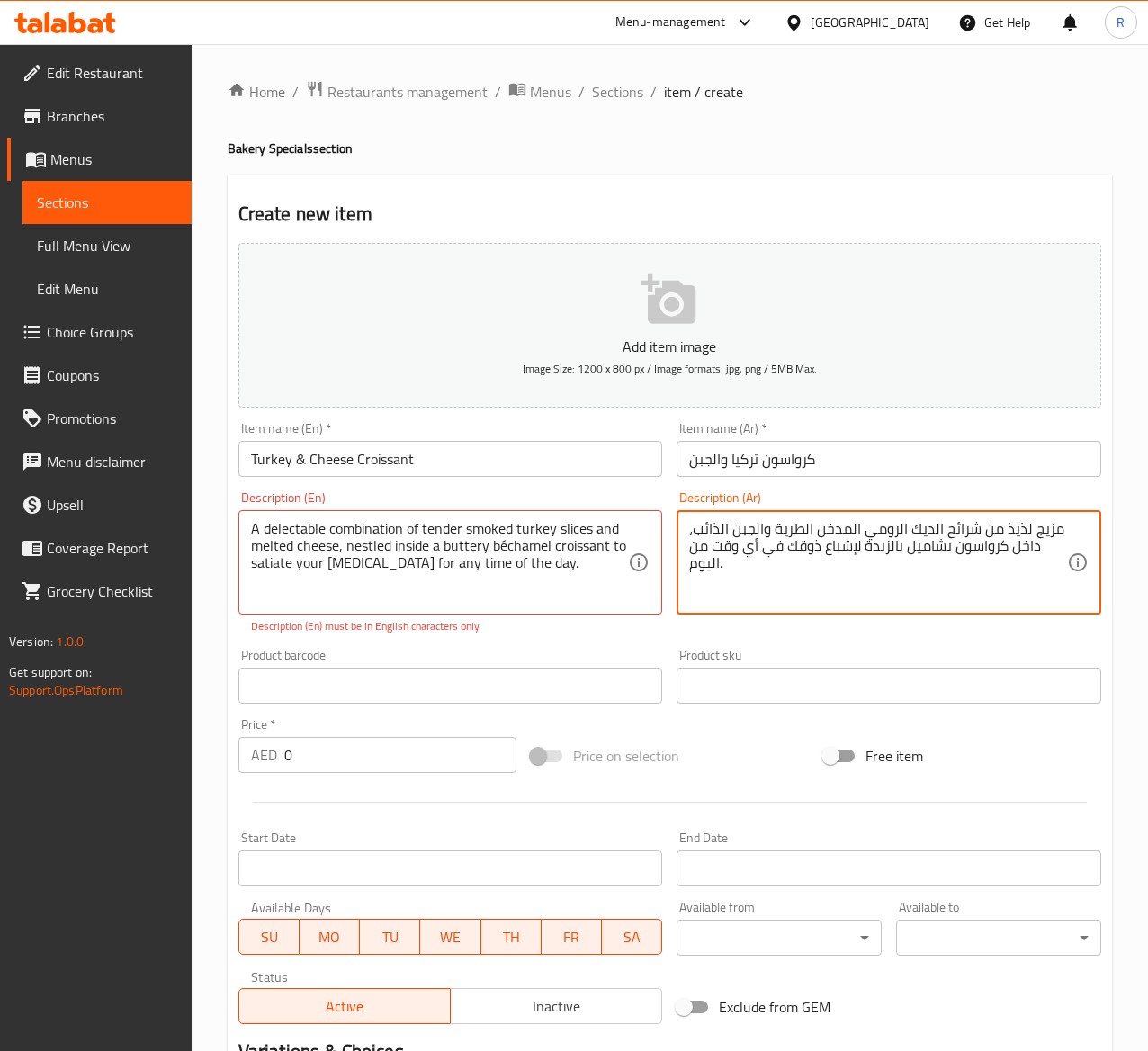
type textarea "مزيج لذيذ من شرائح الديك الرومي المدخن الطرية والجبن الذائب، داخل كرواسون بشامي…"
click at [448, 697] on input "text" at bounding box center [451, 686] width 425 height 36
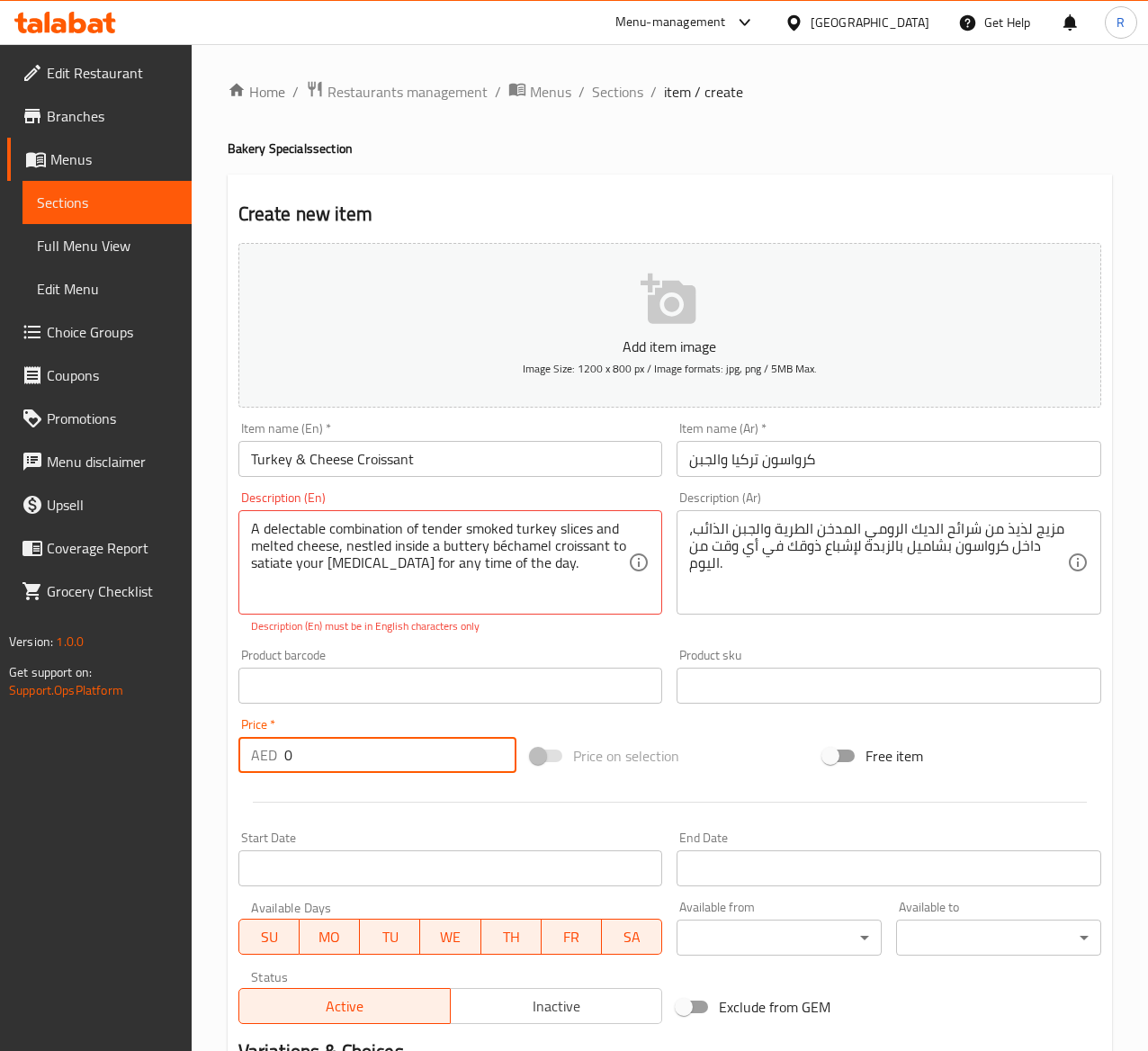
click at [368, 761] on input "0" at bounding box center [400, 755] width 232 height 36
type input "18"
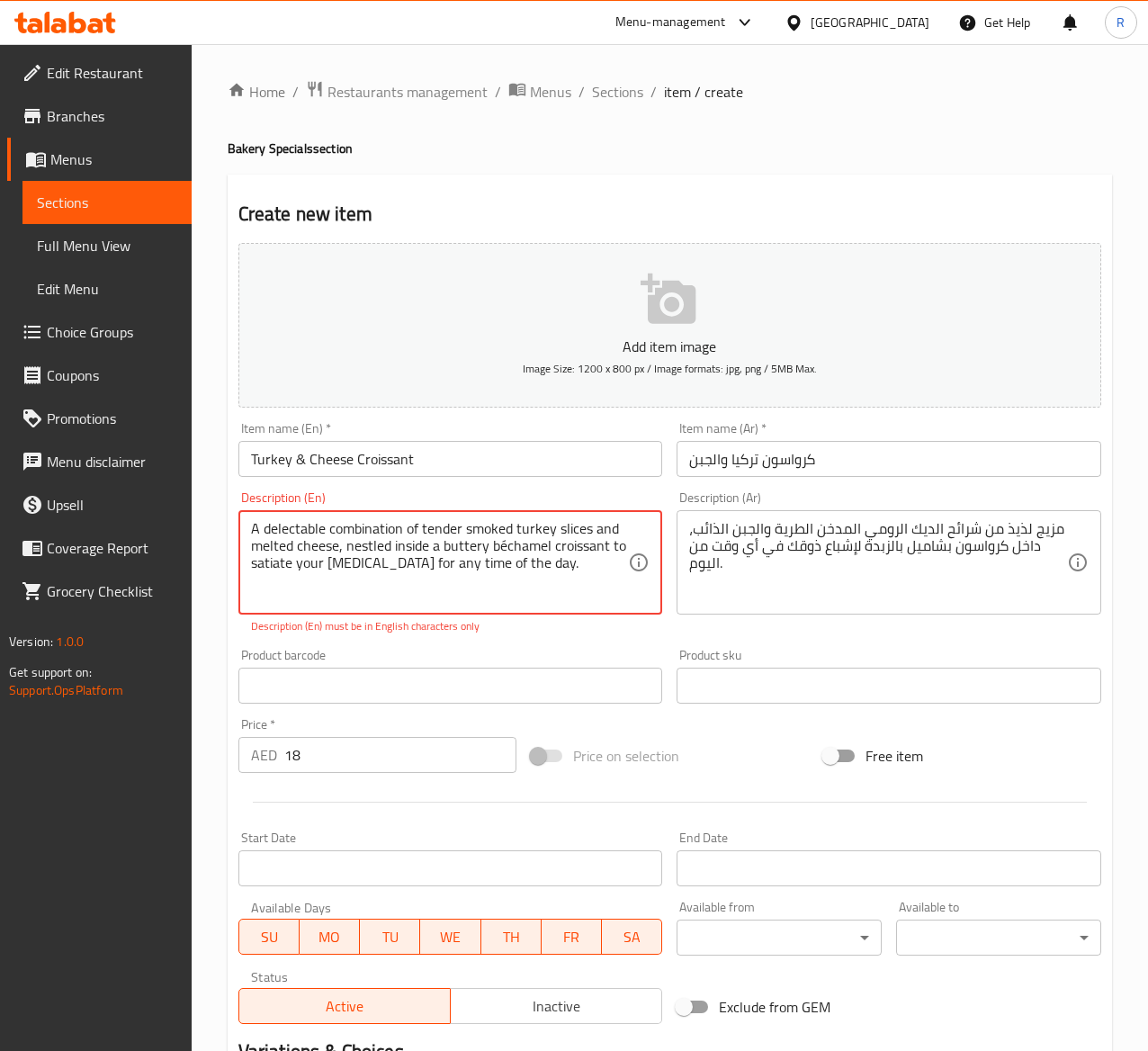
click at [509, 542] on textarea "A delectable combination of tender smoked turkey slices and melted cheese, nest…" at bounding box center [440, 563] width 378 height 86
click at [504, 538] on textarea "A delectable combination of tender smoked turkey slices and melted cheese, nest…" at bounding box center [440, 563] width 378 height 86
click at [504, 545] on textarea "A delectable combination of tender smoked turkey slices and melted cheese, nest…" at bounding box center [440, 563] width 378 height 86
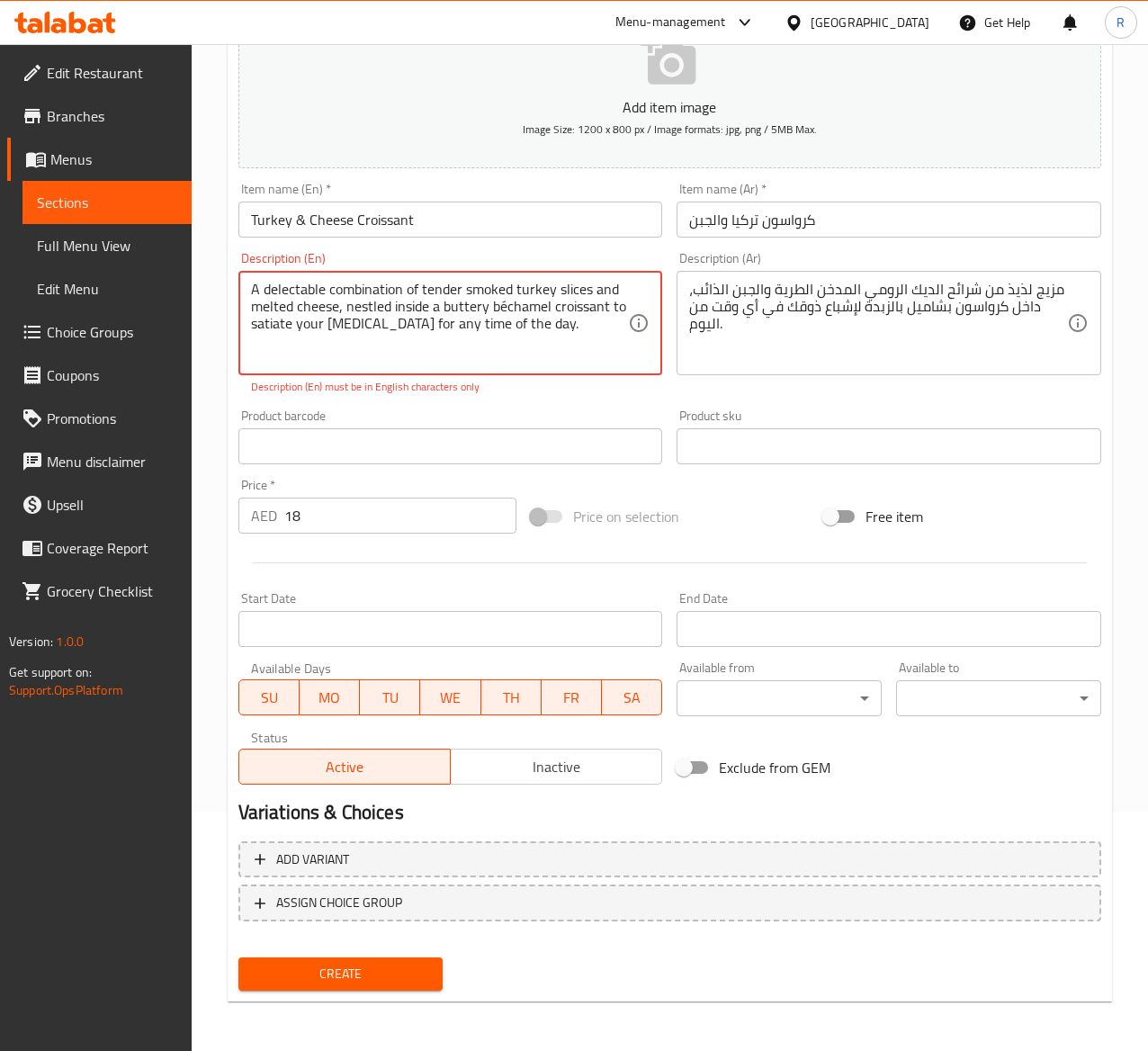
click at [410, 979] on span "Create" at bounding box center [340, 974] width 176 height 23
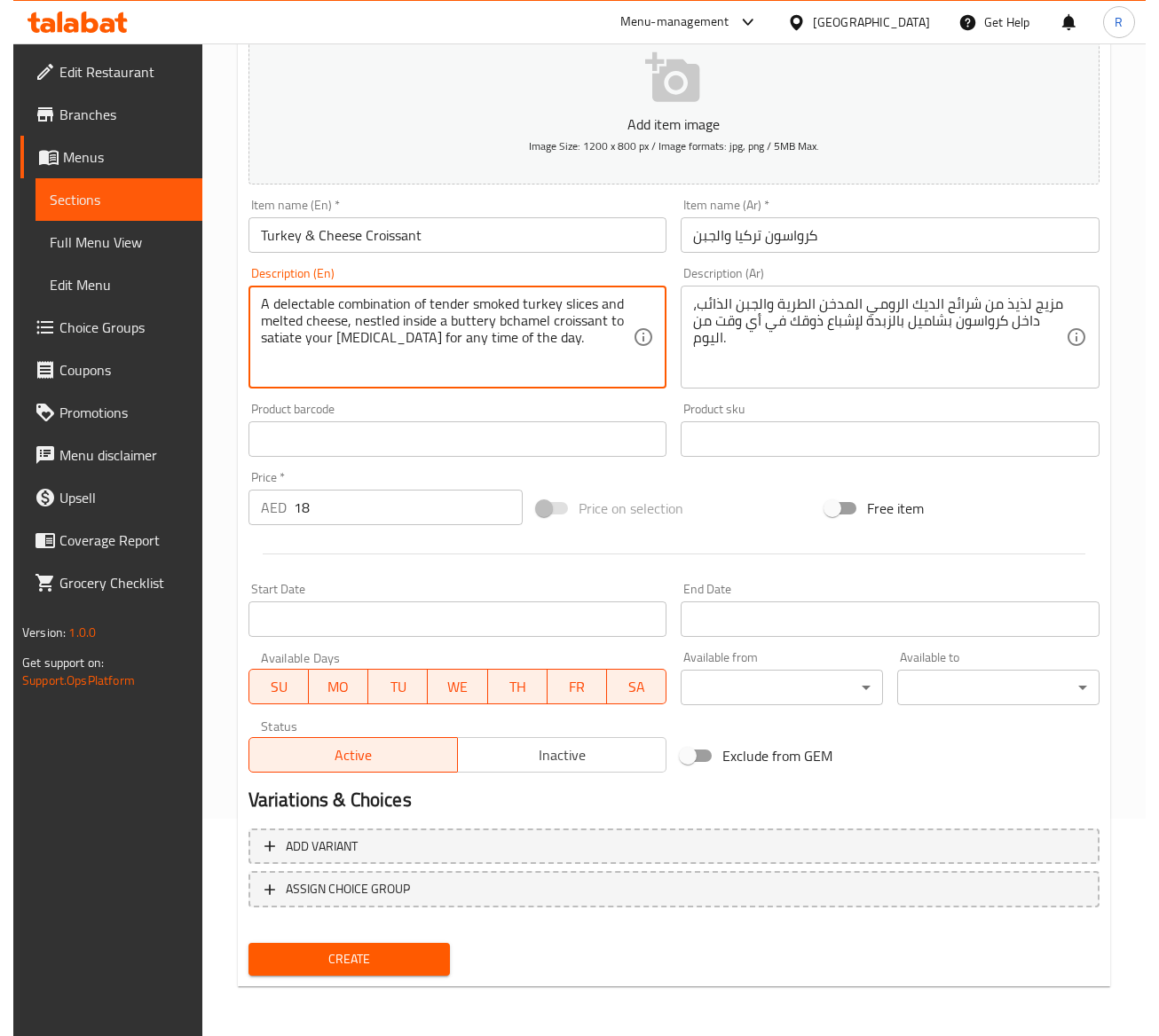
scroll to position [217, 0]
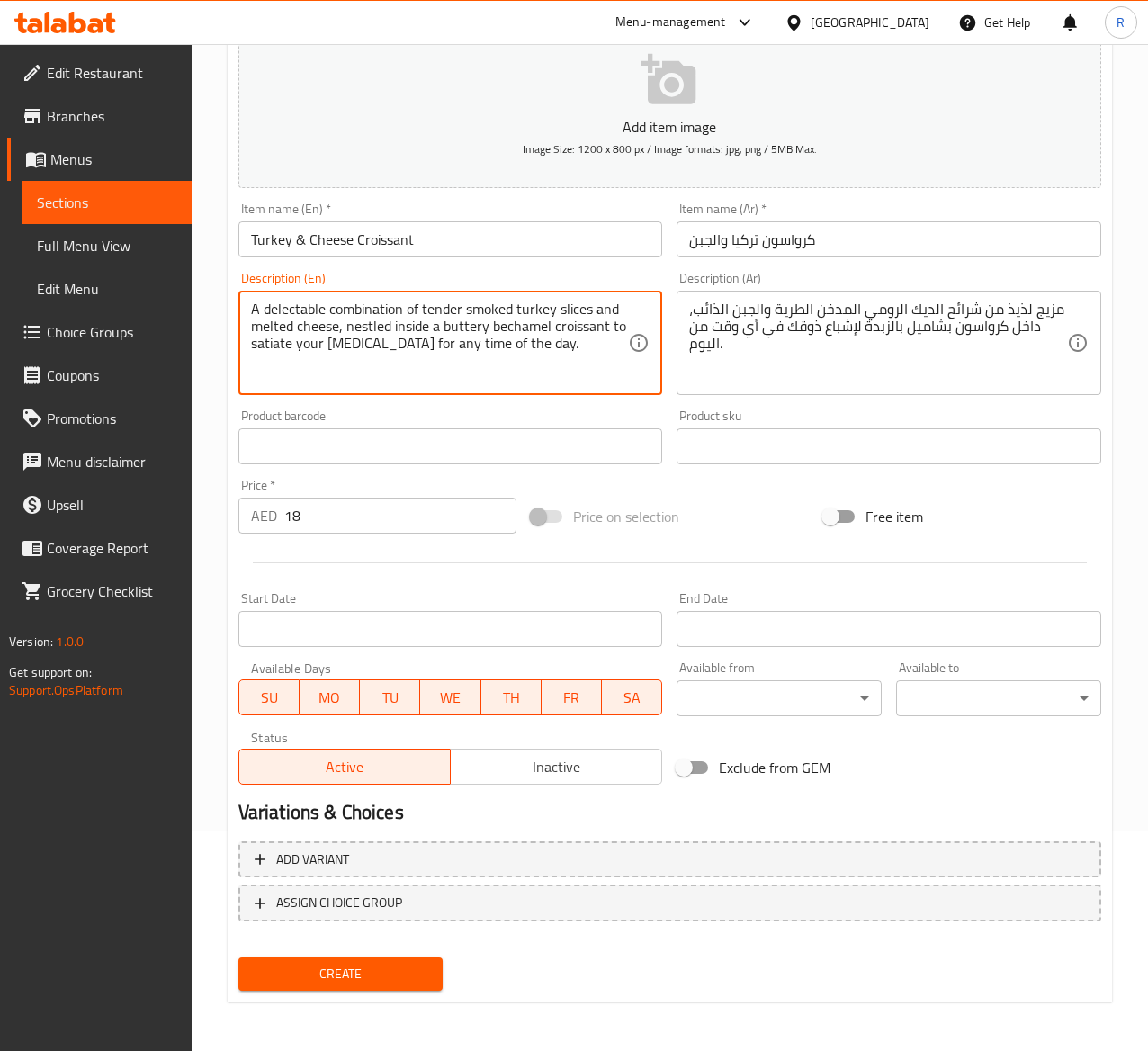
type textarea "A delectable combination of tender smoked turkey slices and melted cheese, nest…"
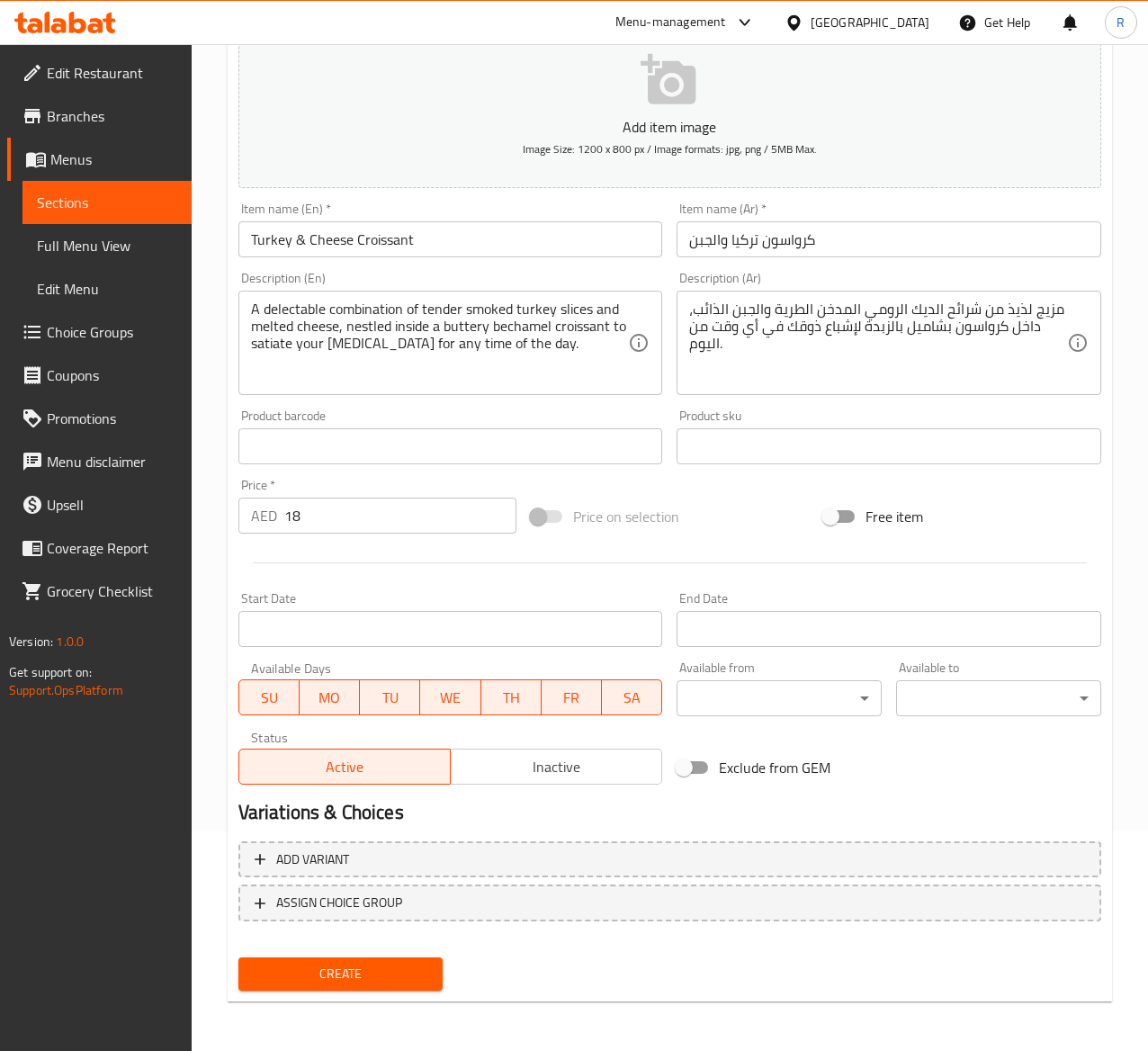
click at [624, 674] on div "SU MO TU WE TH FR SA" at bounding box center [451, 689] width 425 height 54
click at [349, 965] on span "Create" at bounding box center [340, 974] width 176 height 23
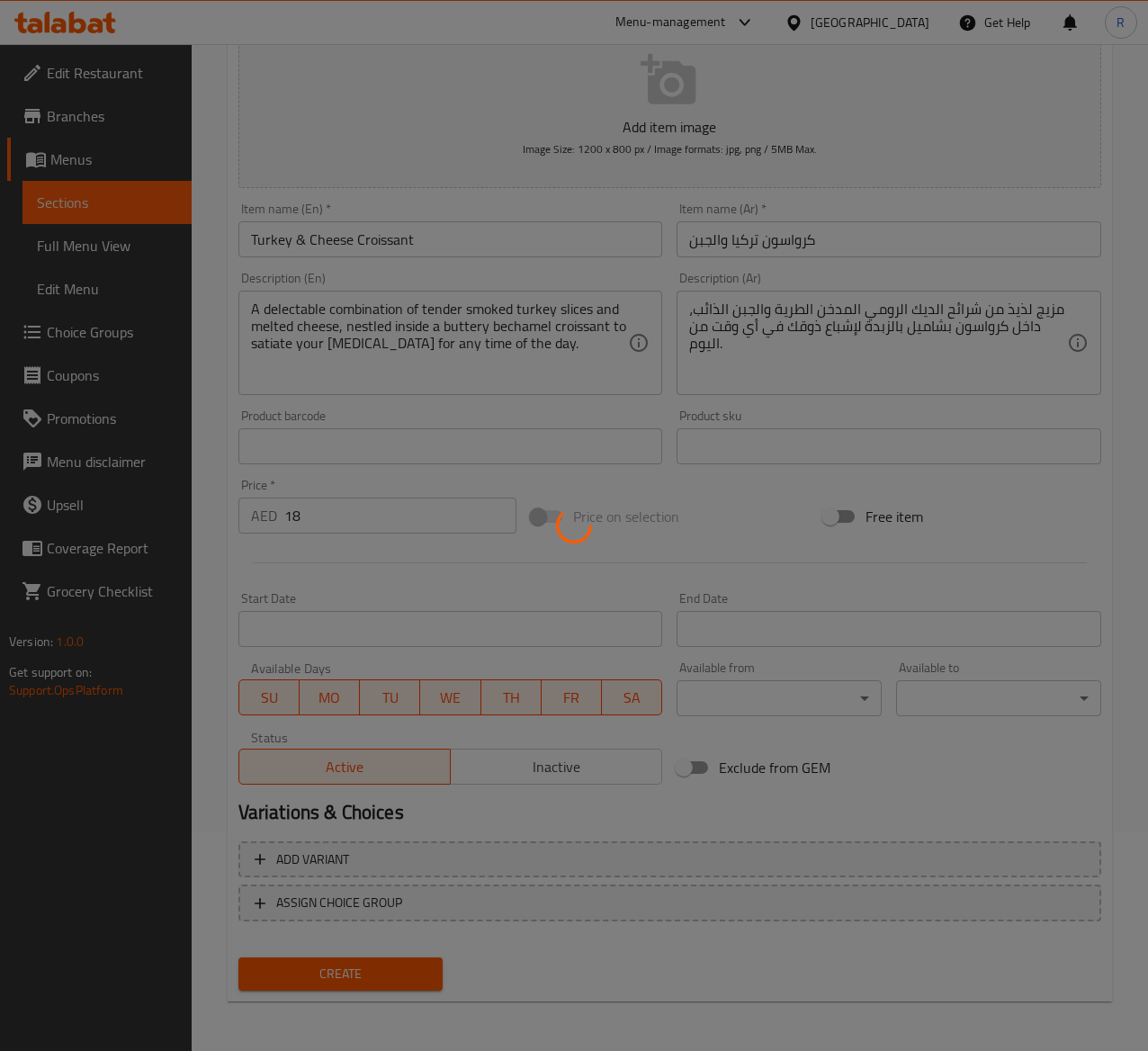
type input "0"
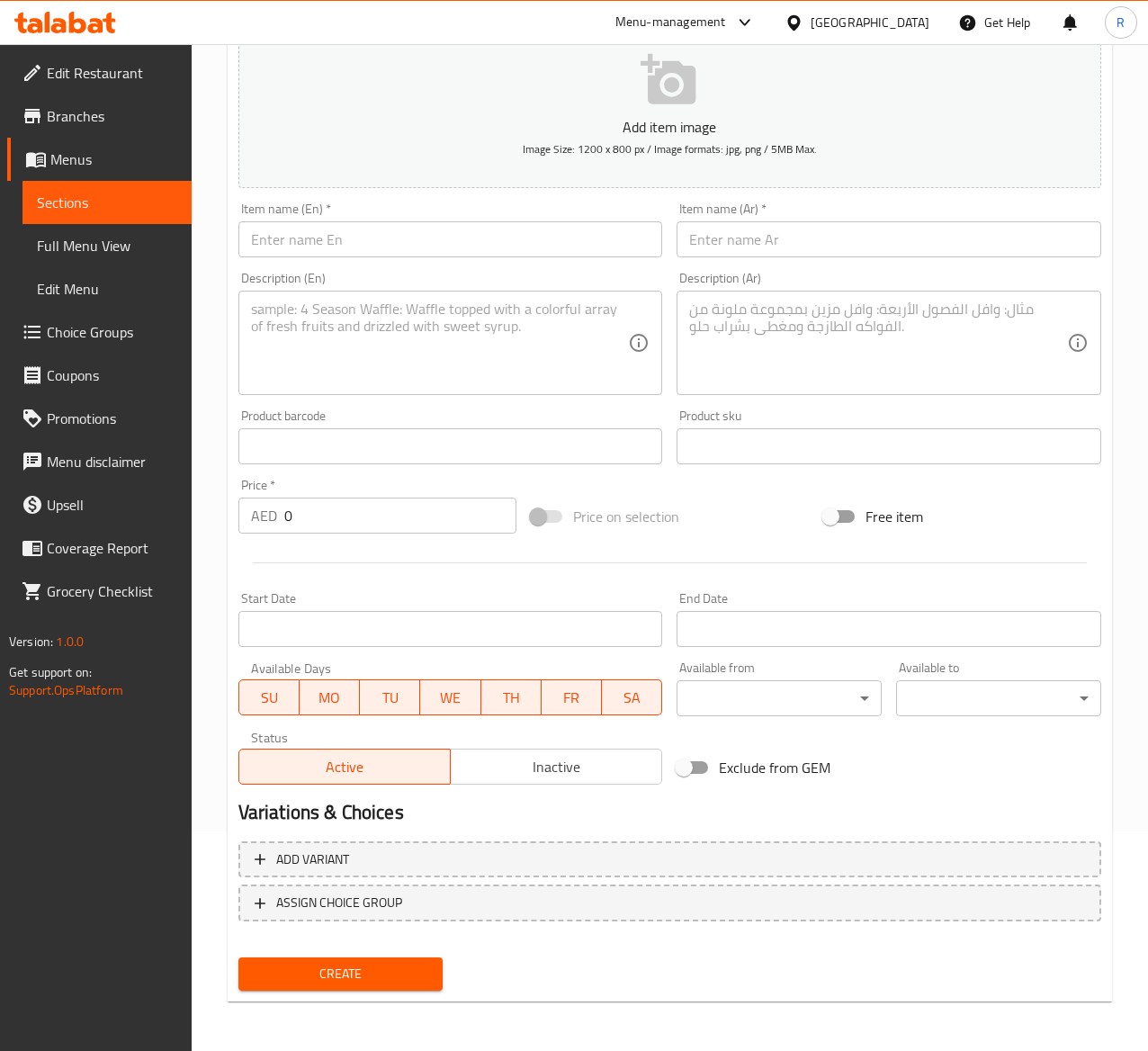
click at [392, 220] on div "Item name (En)   * Item name (En) *" at bounding box center [451, 230] width 425 height 55
click at [379, 243] on input "text" at bounding box center [451, 240] width 425 height 36
paste input "Oman Chips & Cheese Croissant"
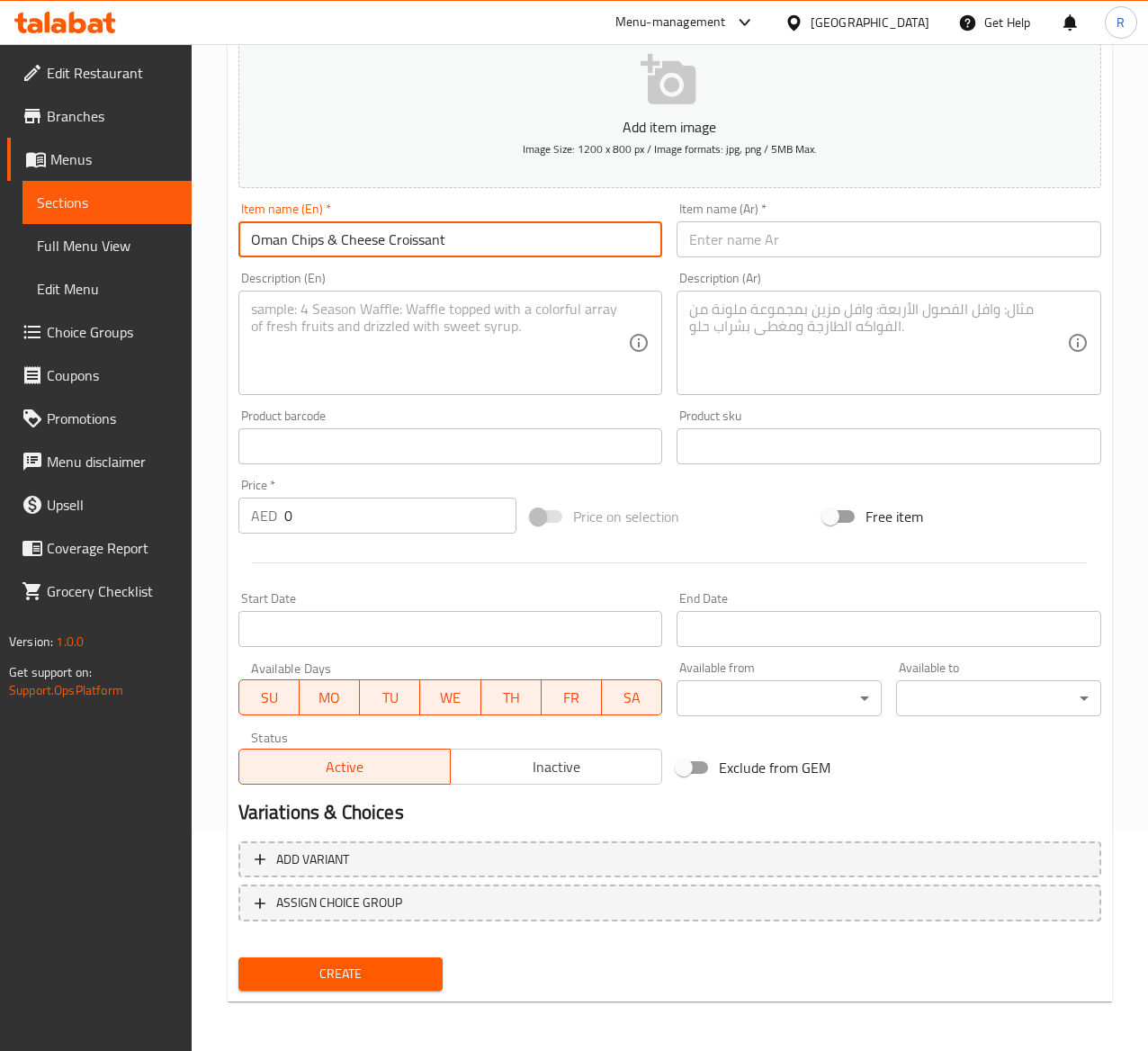
type input "Oman Chips & Cheese Croissant"
click at [859, 238] on input "text" at bounding box center [888, 240] width 425 height 36
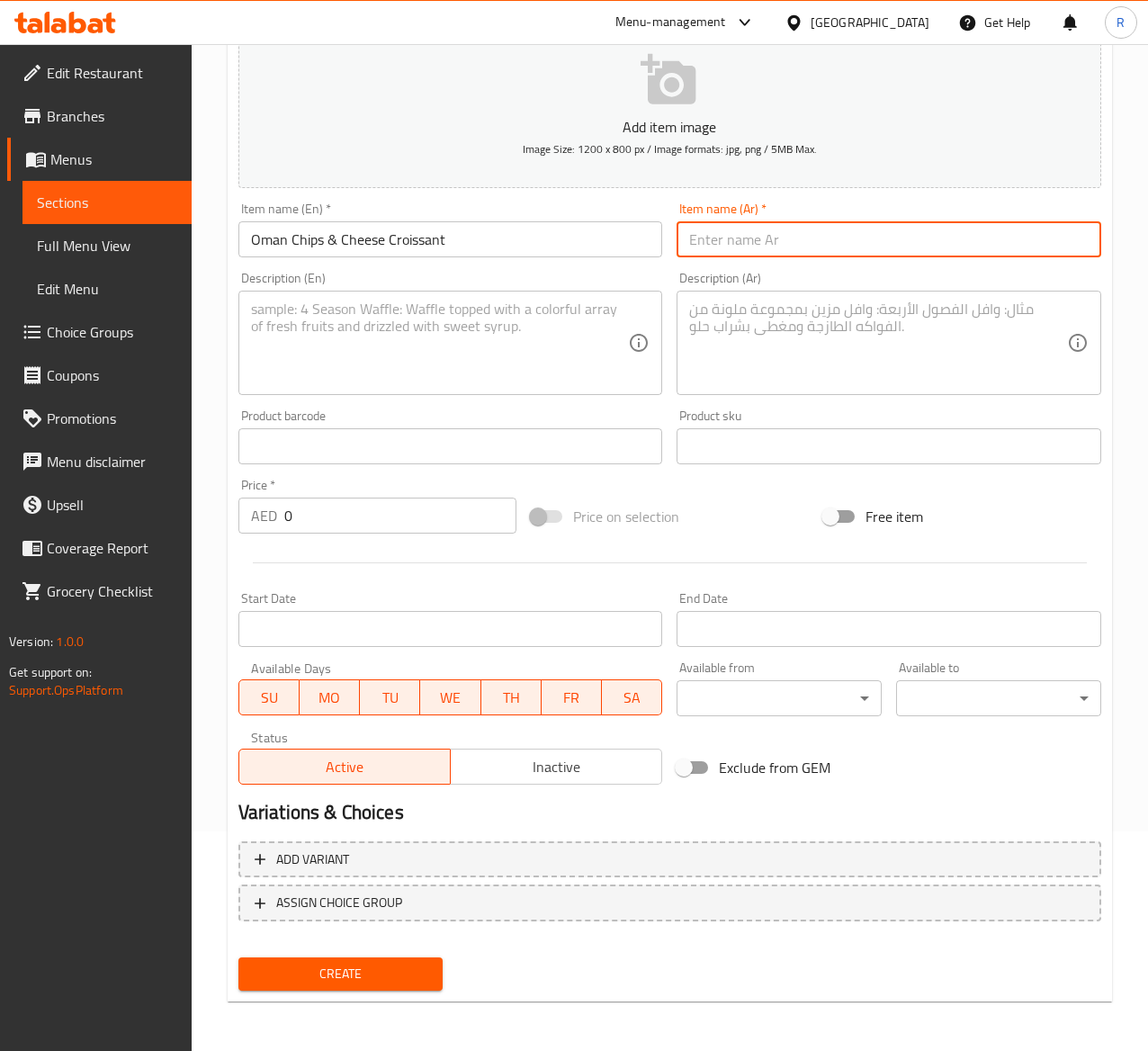
paste input "عمان رقائق البطاطس والجبن كرواسون"
type input "عمان رقائق البطاطس والجبن كرواسون"
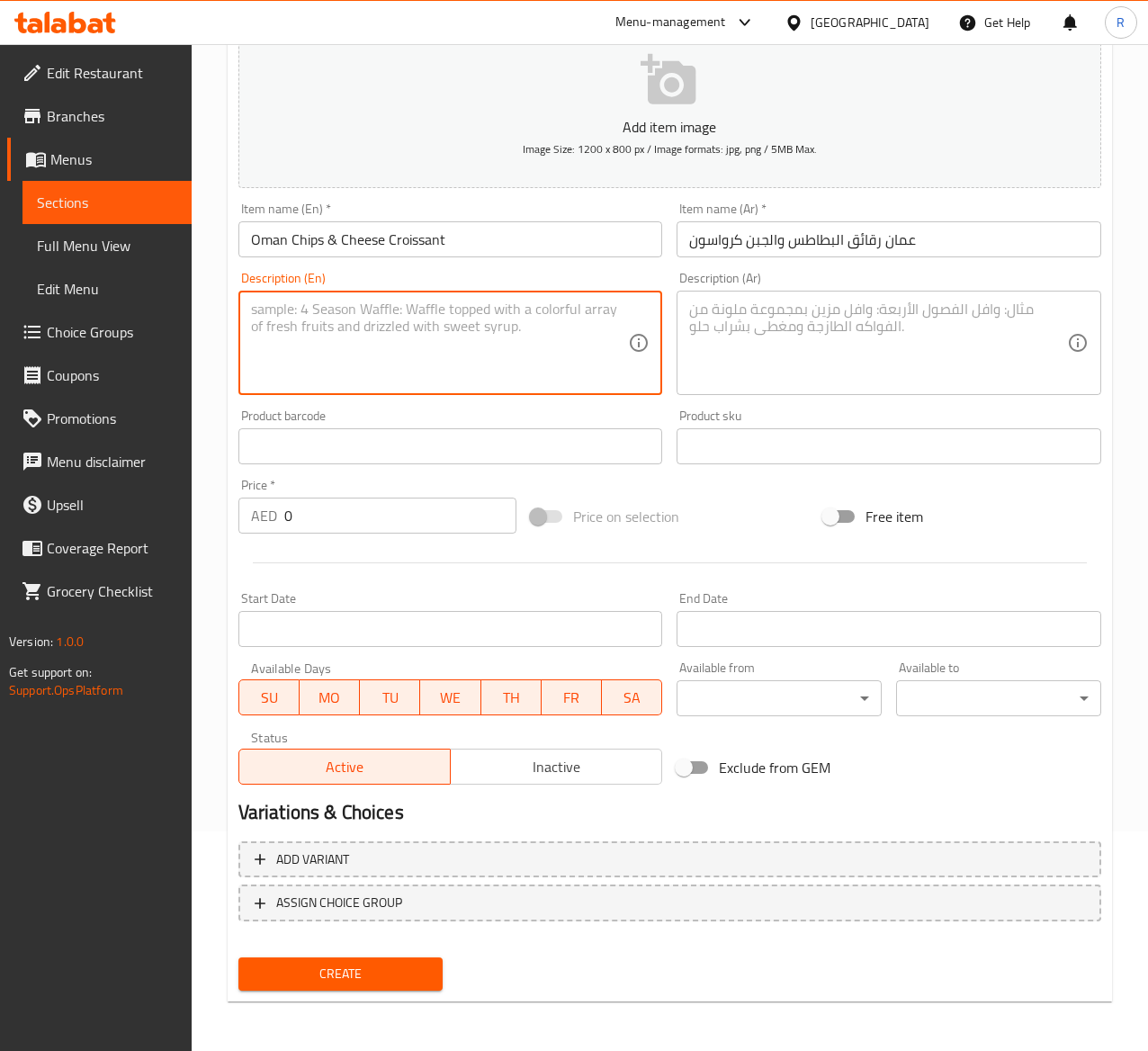
click at [425, 347] on textarea at bounding box center [440, 343] width 378 height 86
paste textarea "Flaky croissant meets creamy Kraft cheese and the iconic crunch of Oman Chips. …"
type textarea "Flaky croissant meets creamy Kraft cheese and the iconic crunch of Oman Chips. …"
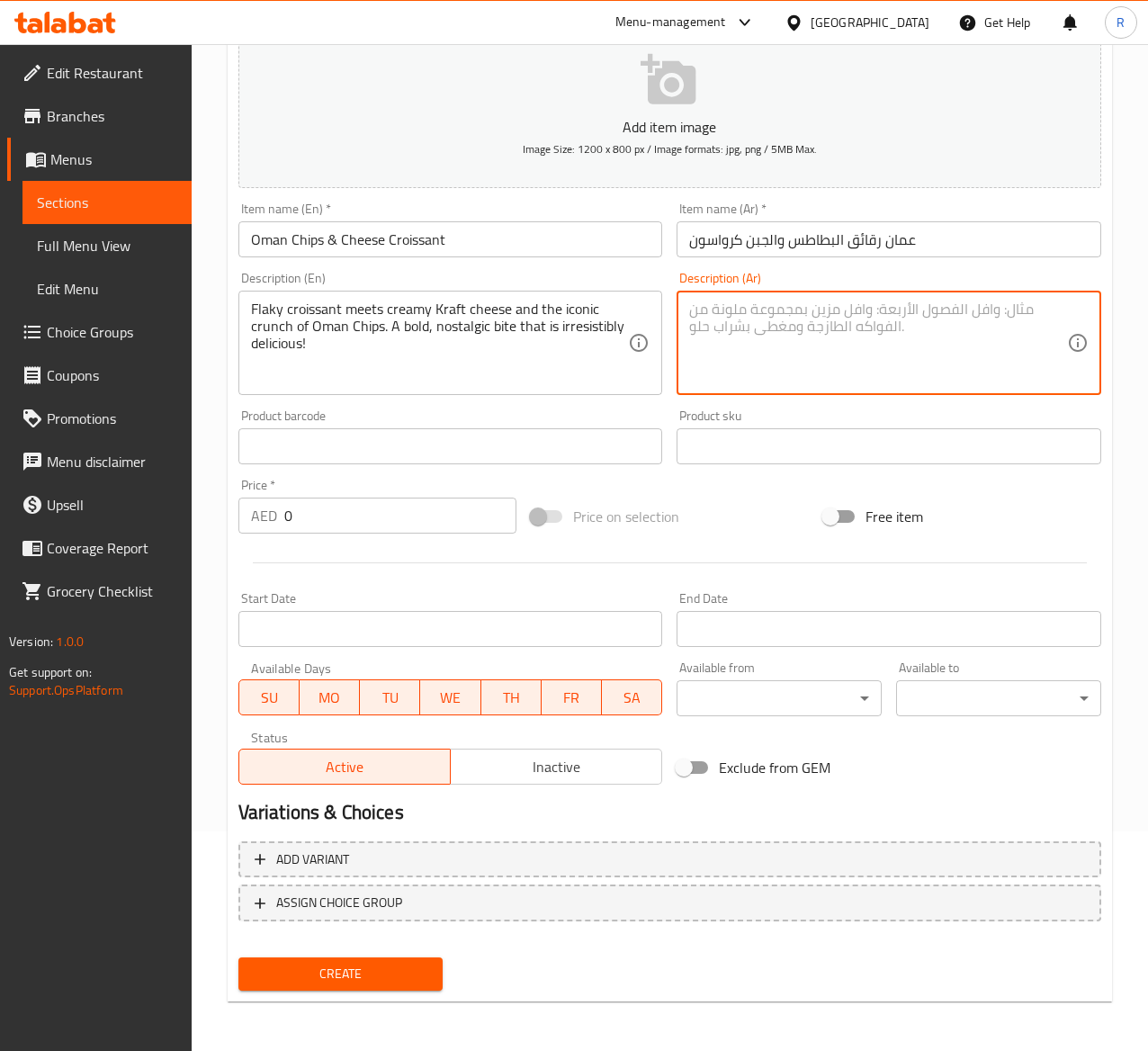
click at [818, 342] on textarea at bounding box center [878, 343] width 378 height 86
paste textarea "يلتقي الكرواسون الرقيق بجبنة كرافت الكريمية وطعم رقائق عمان الشهير. لقمة جريئة …"
type textarea "يلتقي الكرواسون الرقيق بجبنة كرافت الكريمية وطعم رقائق عمان الشهير. لقمة جريئة …"
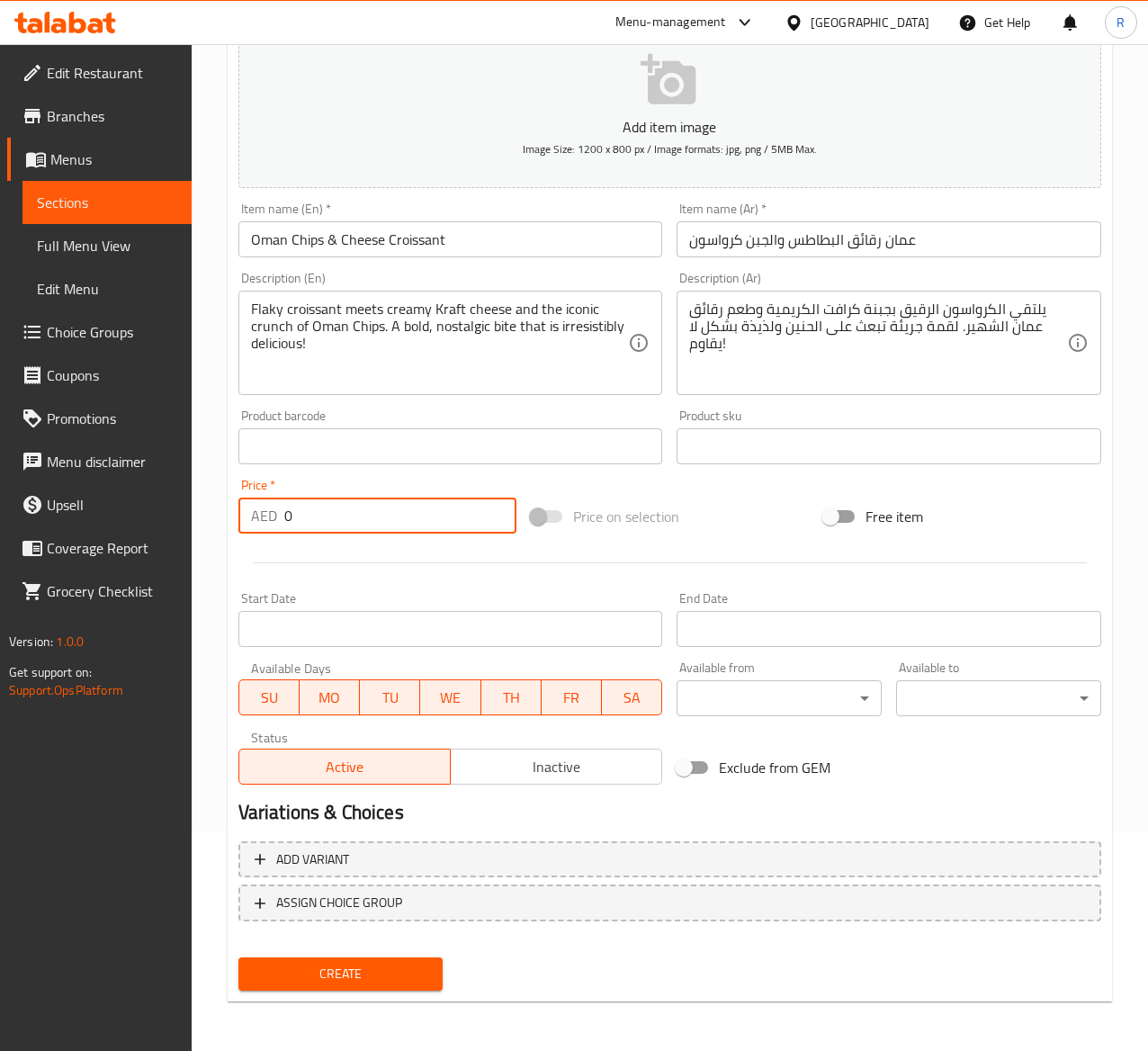
click at [320, 507] on input "0" at bounding box center [400, 516] width 232 height 36
type input "18"
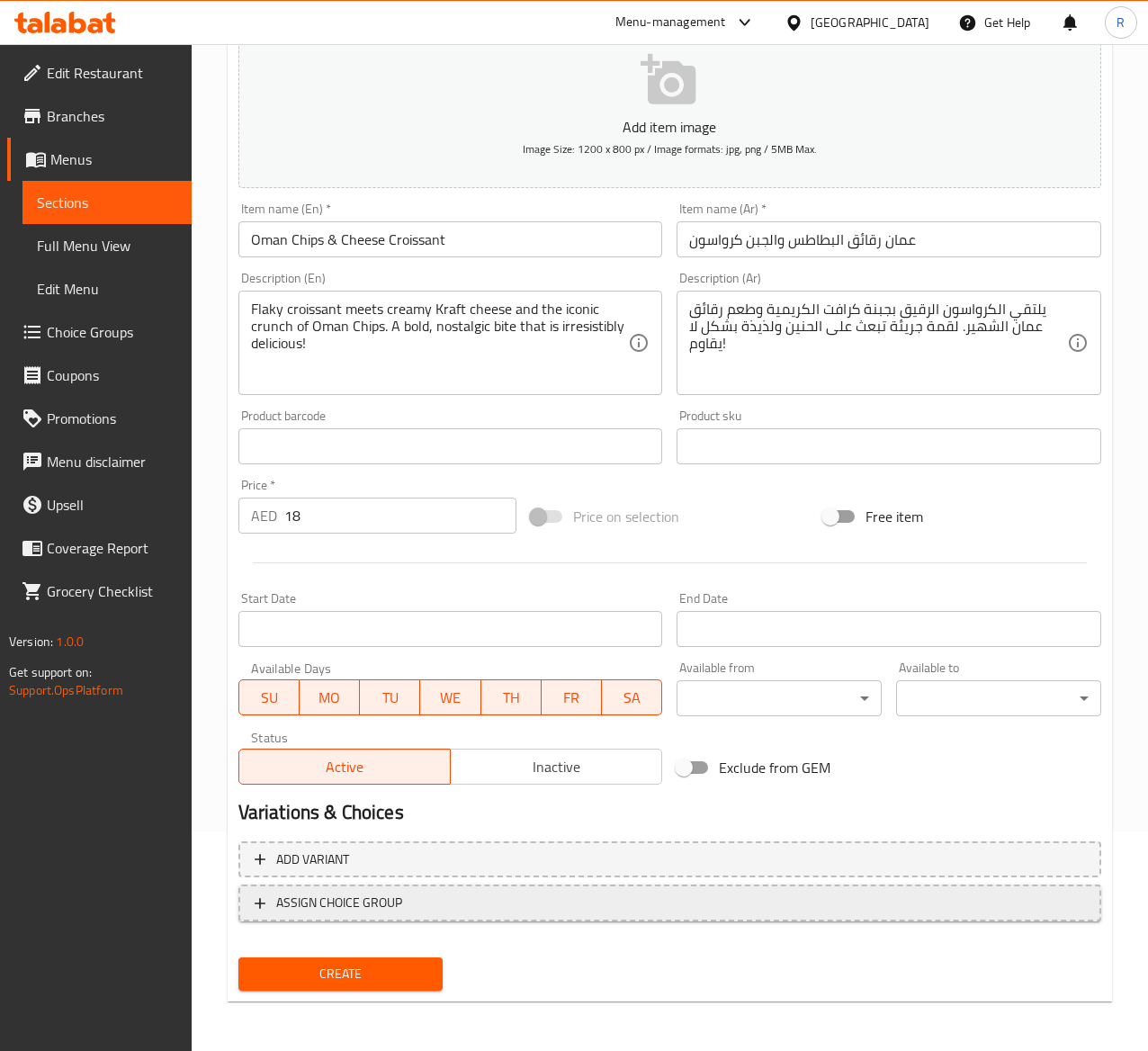
click at [344, 914] on span "ASSIGN CHOICE GROUP" at bounding box center [339, 903] width 126 height 23
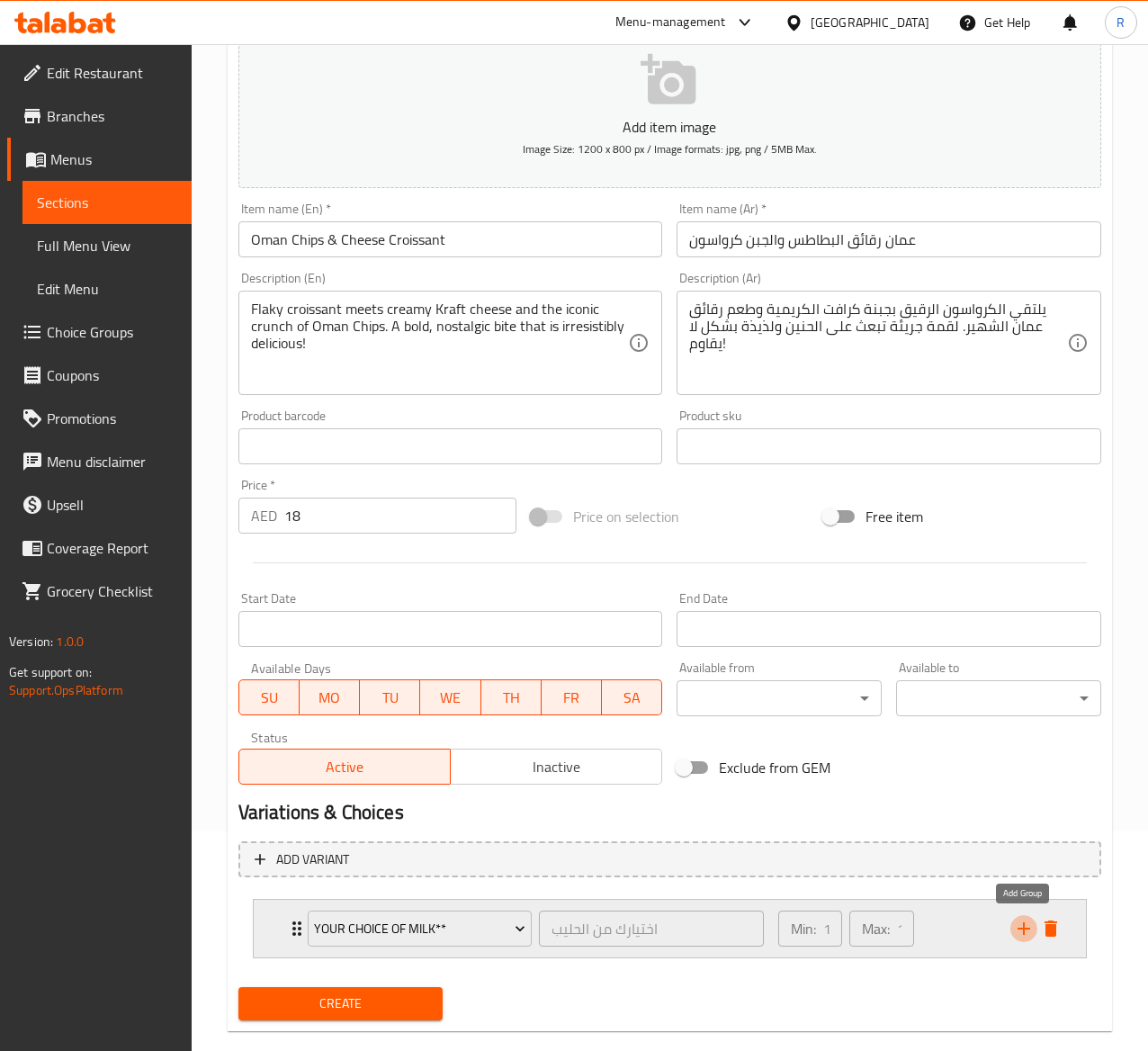
click at [1023, 926] on icon "add" at bounding box center [1024, 929] width 13 height 13
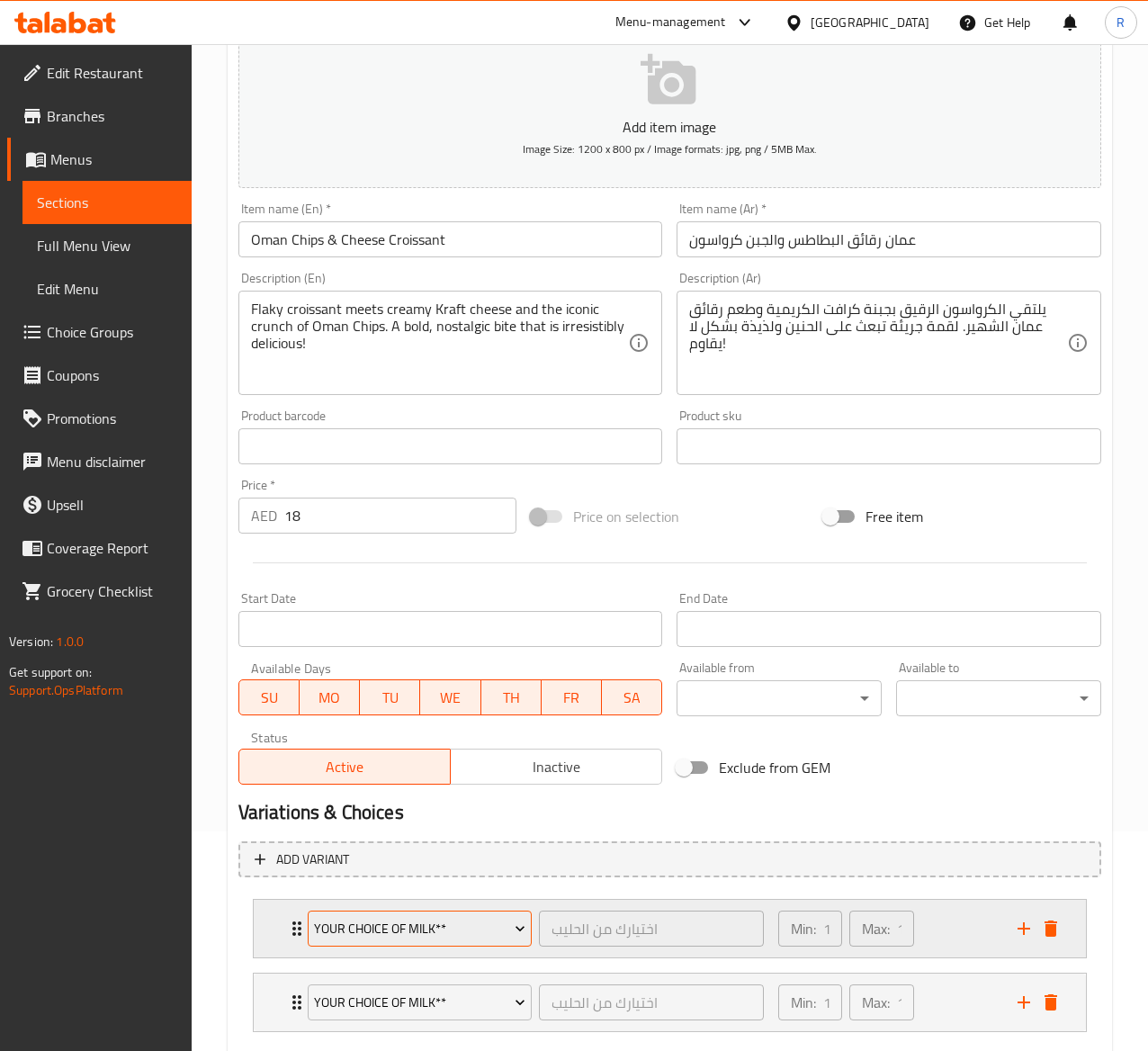
click at [385, 935] on span "Your Choice of Milk**" at bounding box center [420, 930] width 212 height 23
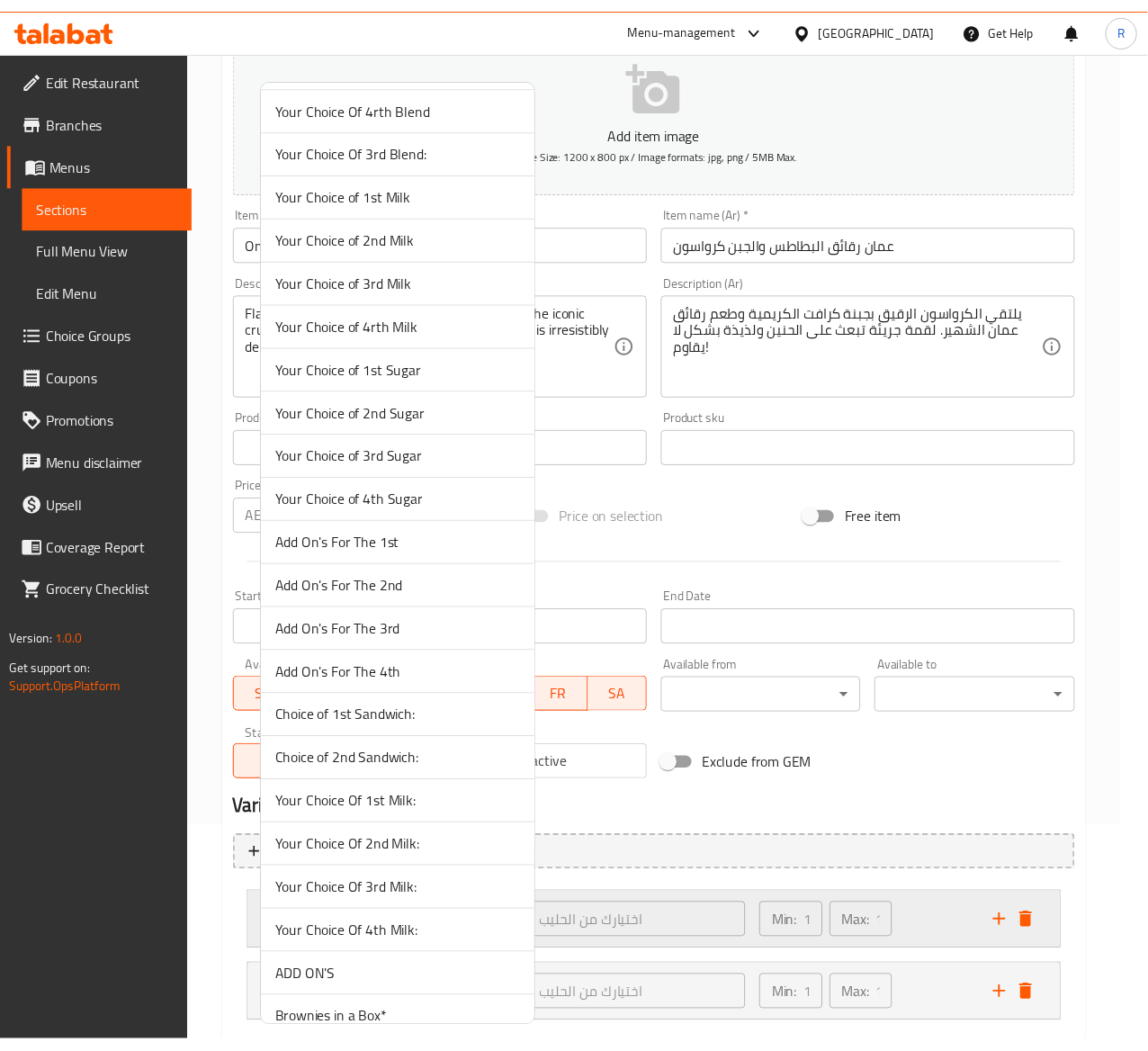
scroll to position [3899, 0]
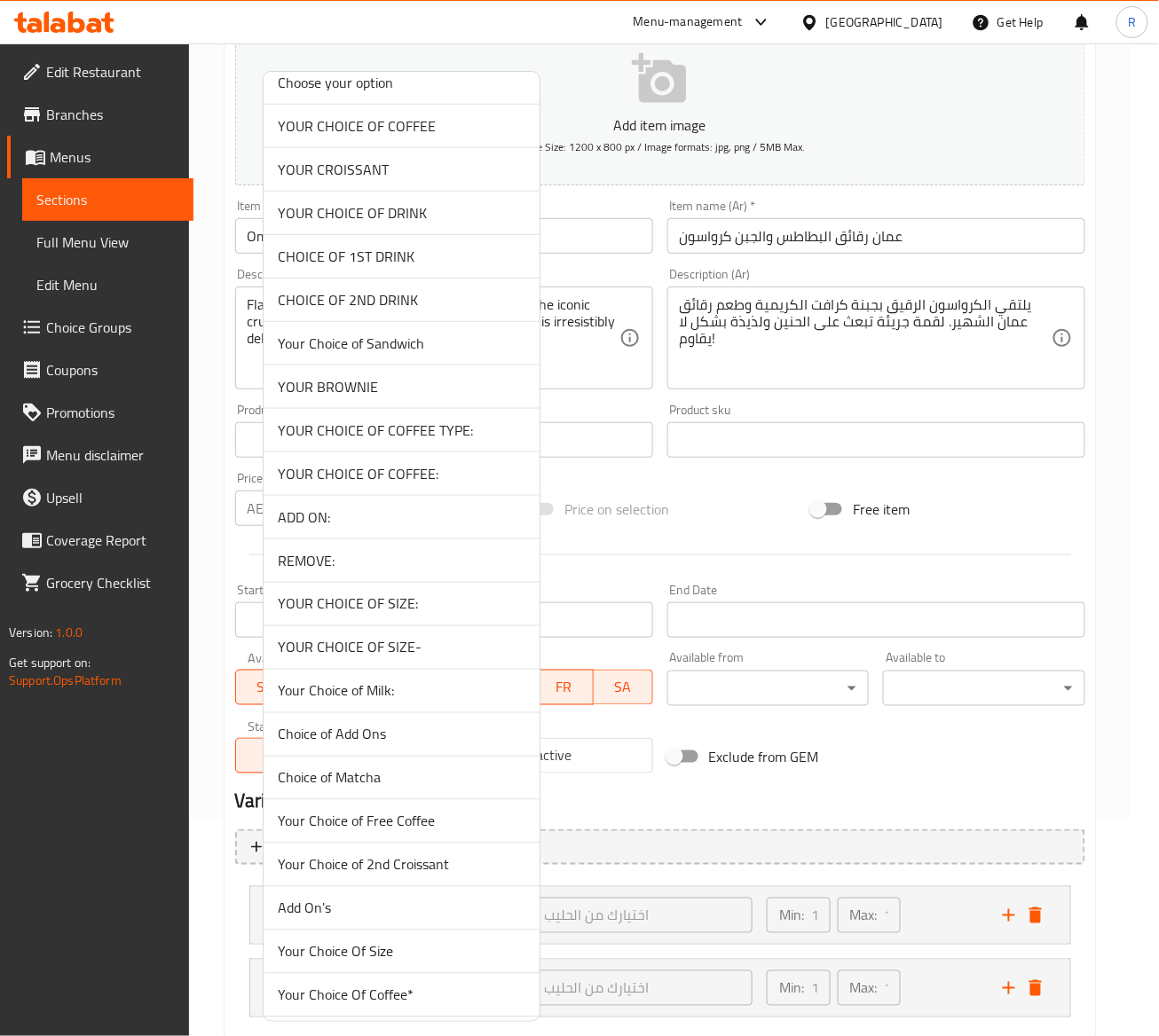
click at [397, 528] on span "ADD ON:" at bounding box center [401, 517] width 247 height 22
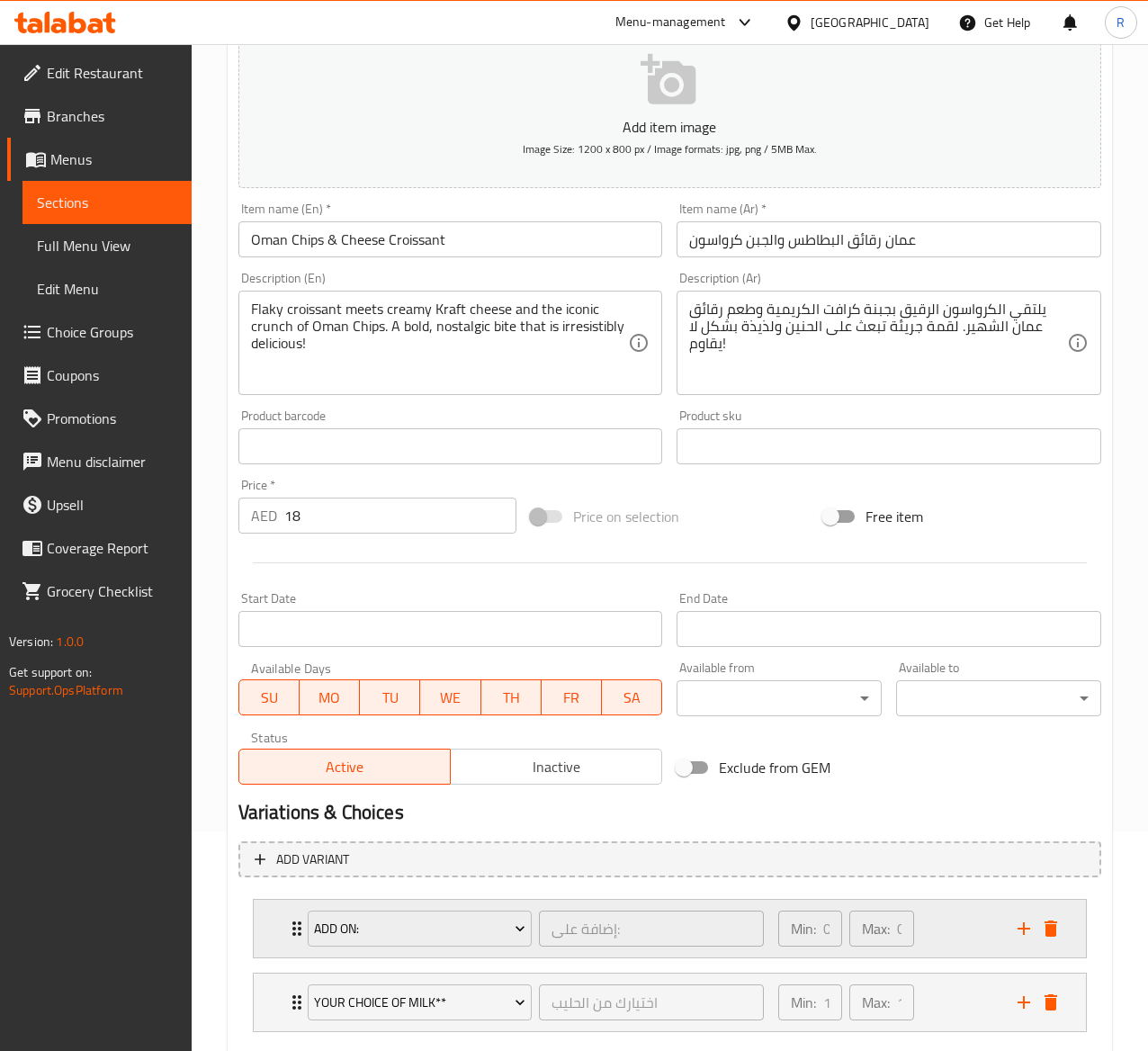
click at [291, 928] on icon "Expand" at bounding box center [297, 930] width 22 height 22
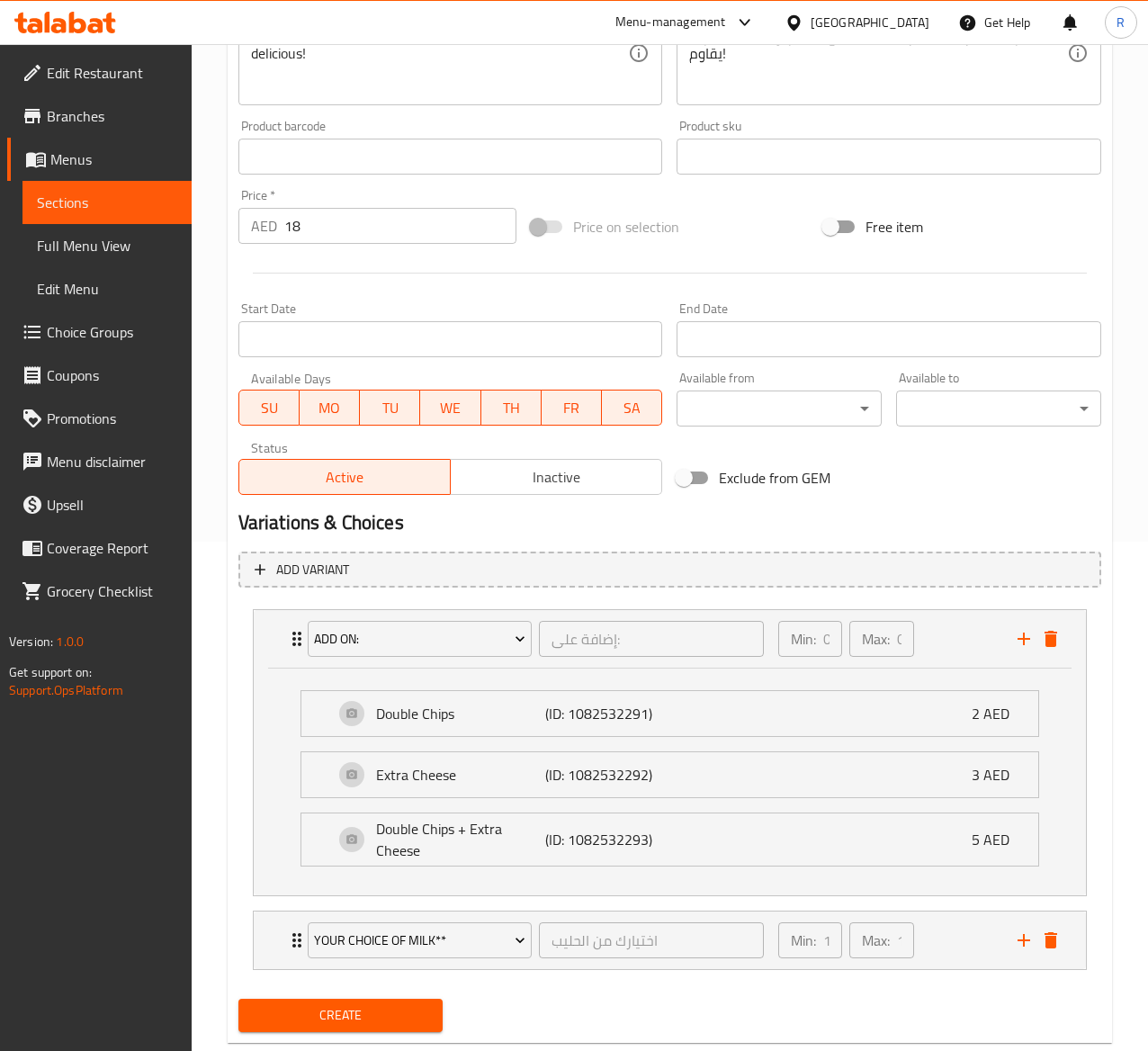
scroll to position [555, 0]
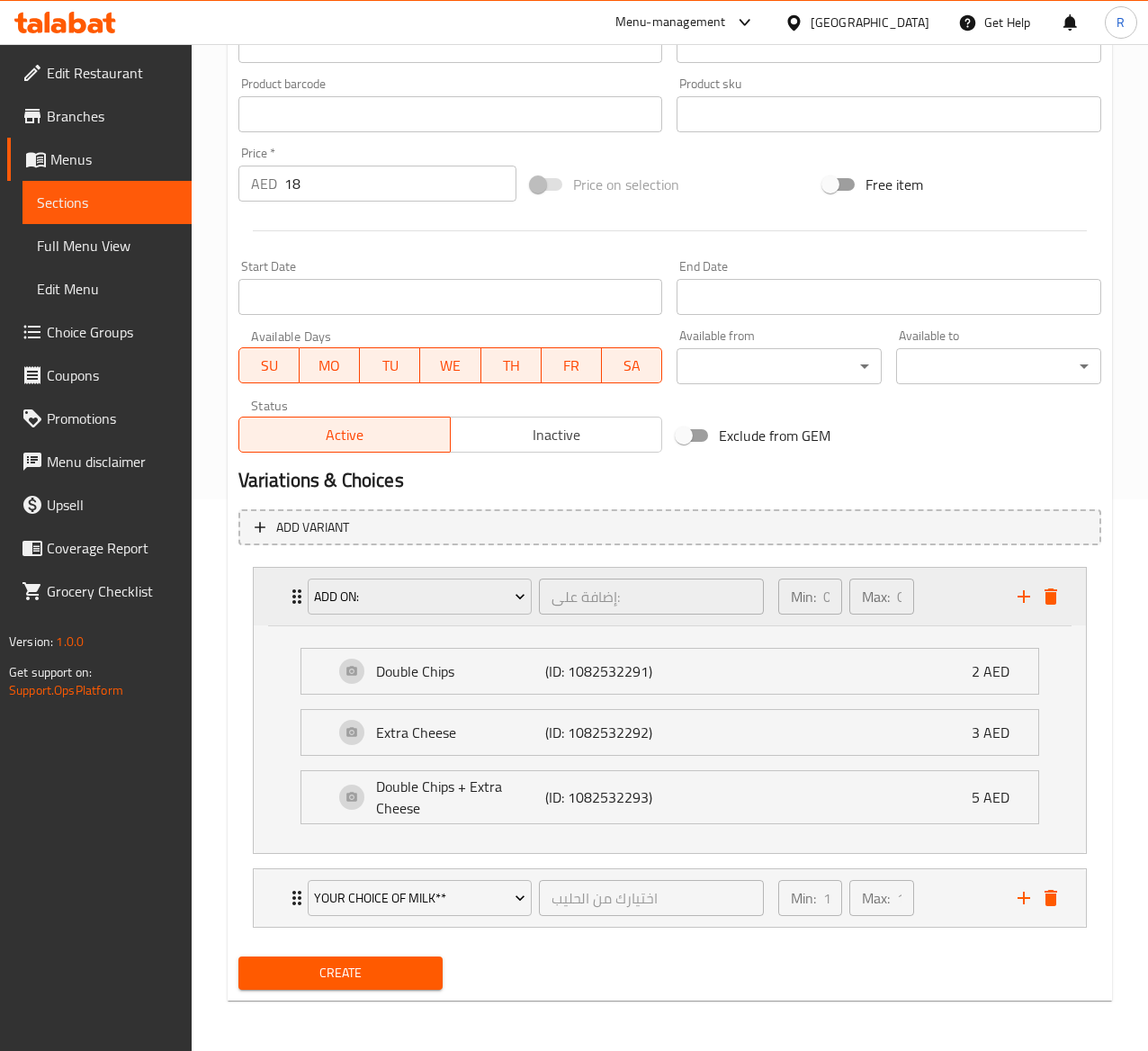
click at [292, 587] on icon "Expand" at bounding box center [297, 597] width 22 height 22
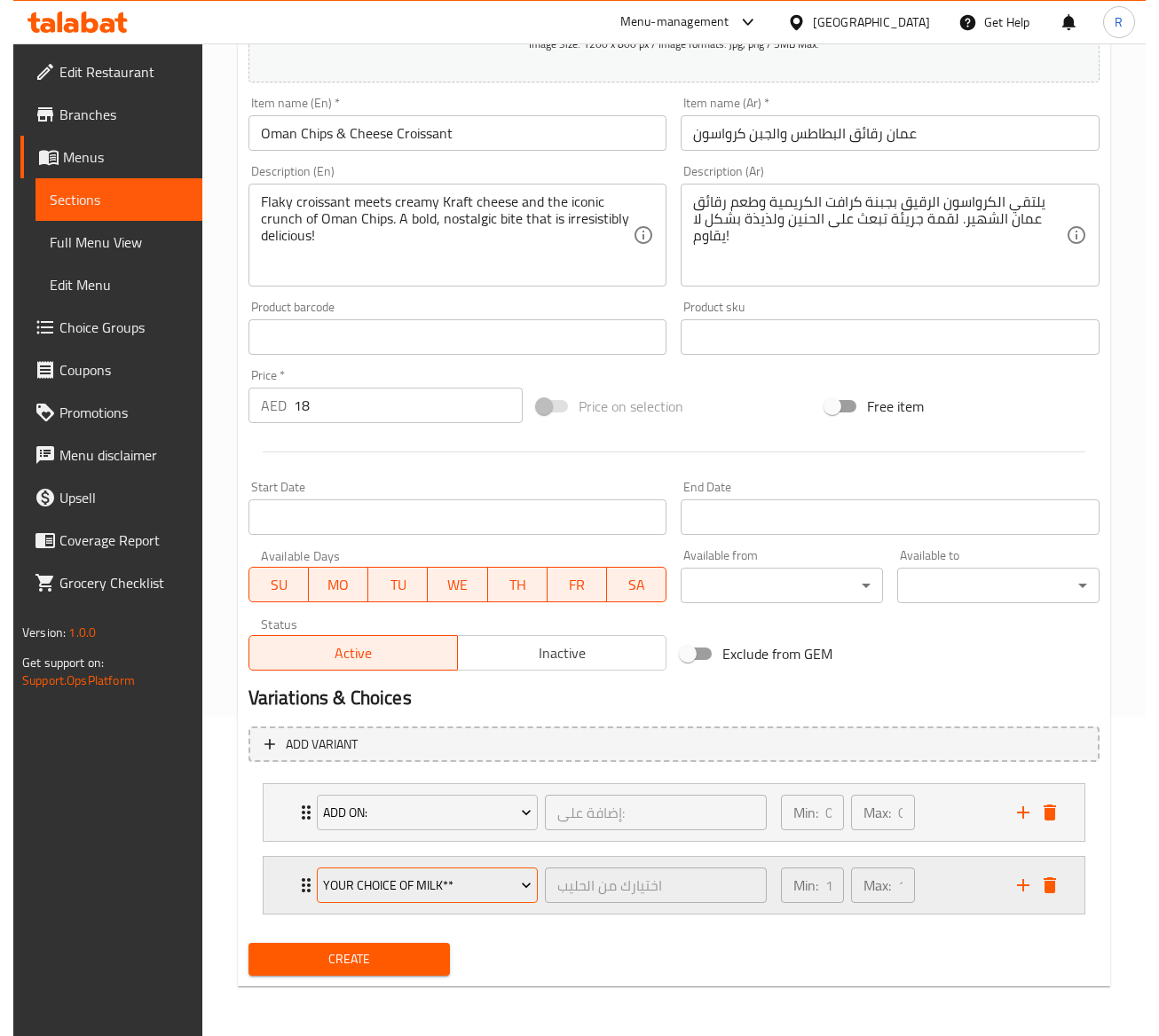
scroll to position [321, 0]
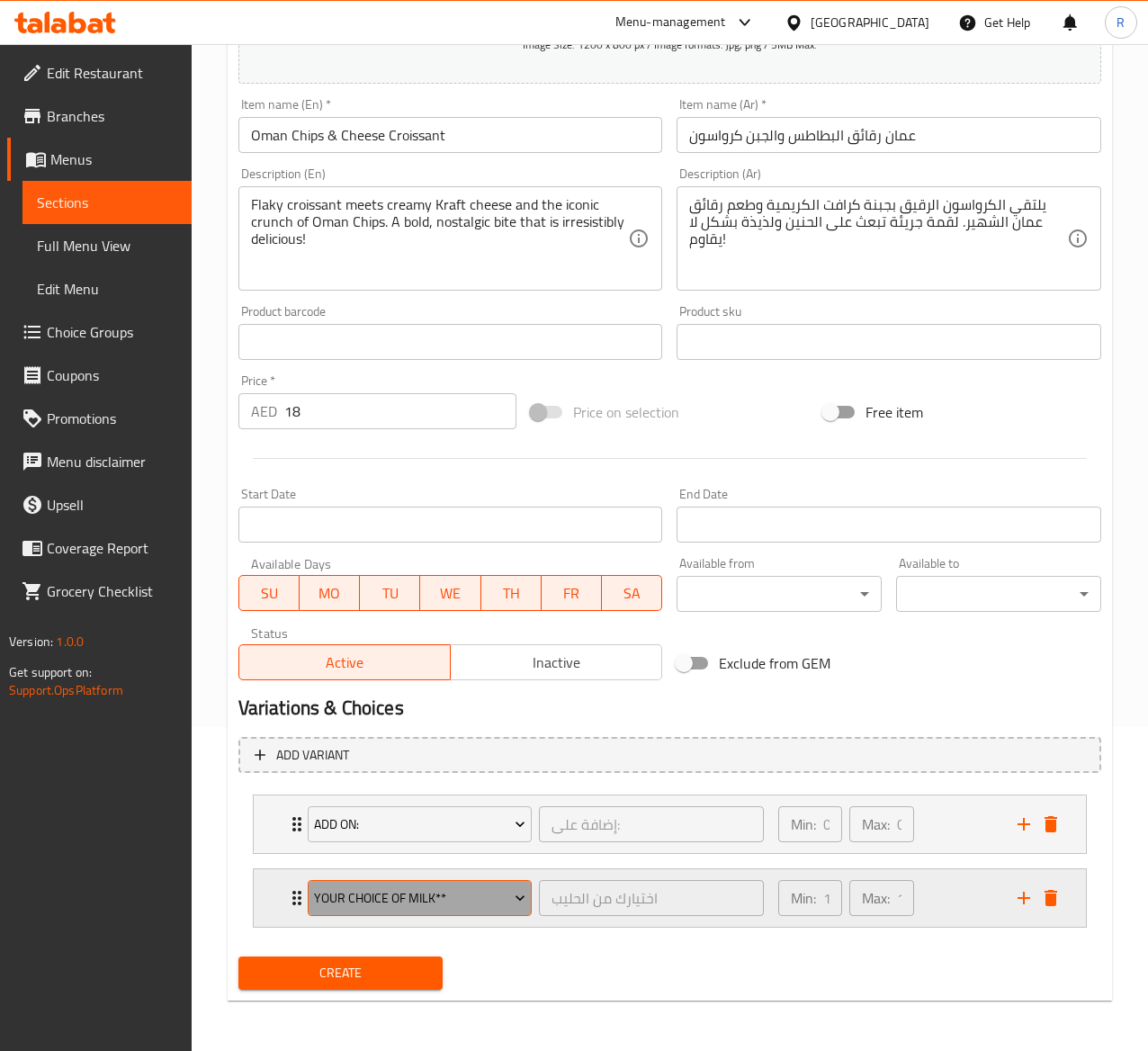
click at [468, 885] on button "Your Choice of Milk**" at bounding box center [420, 899] width 225 height 36
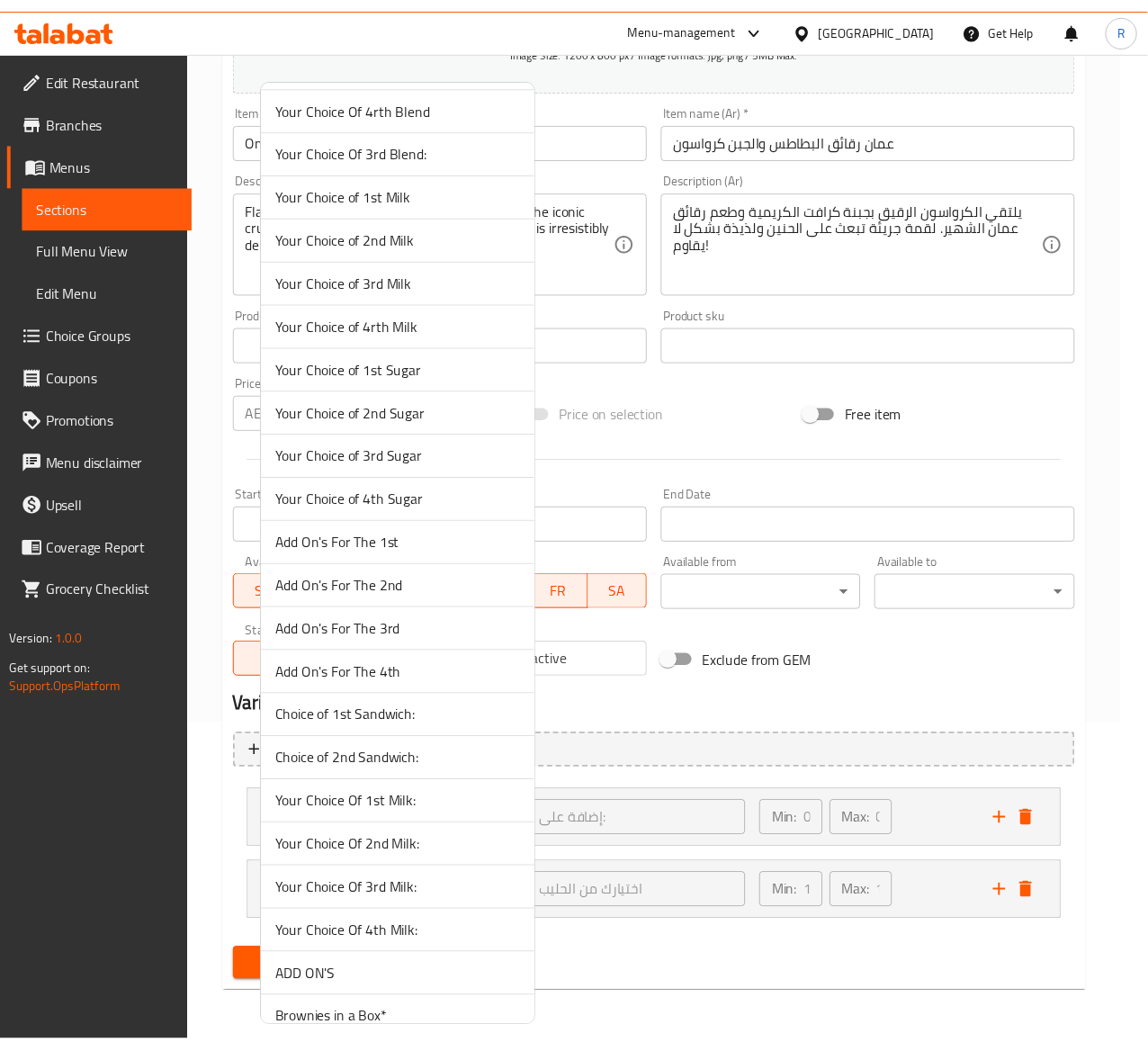
scroll to position [3944, 0]
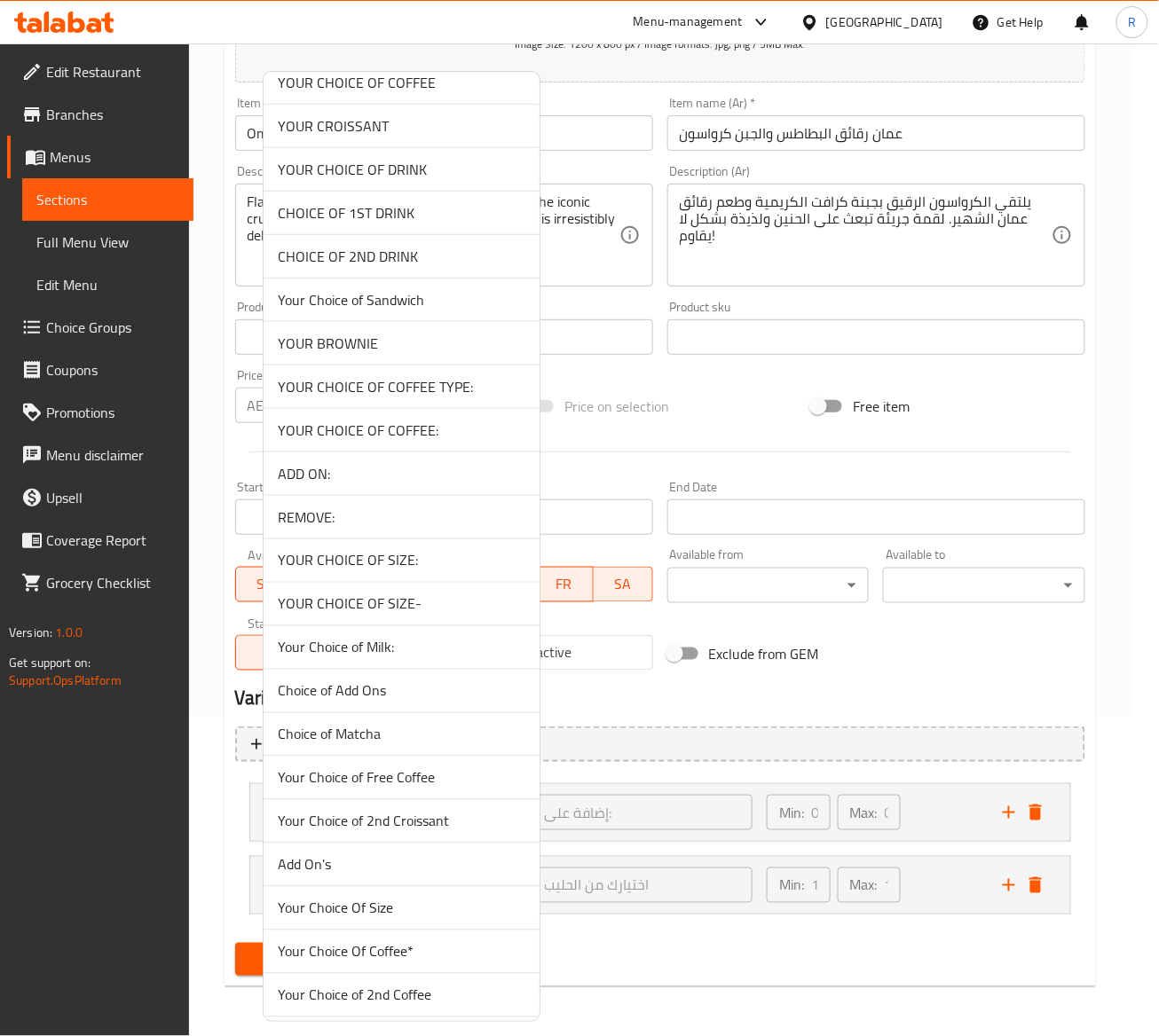
click at [434, 528] on span "REMOVE:" at bounding box center [401, 517] width 247 height 22
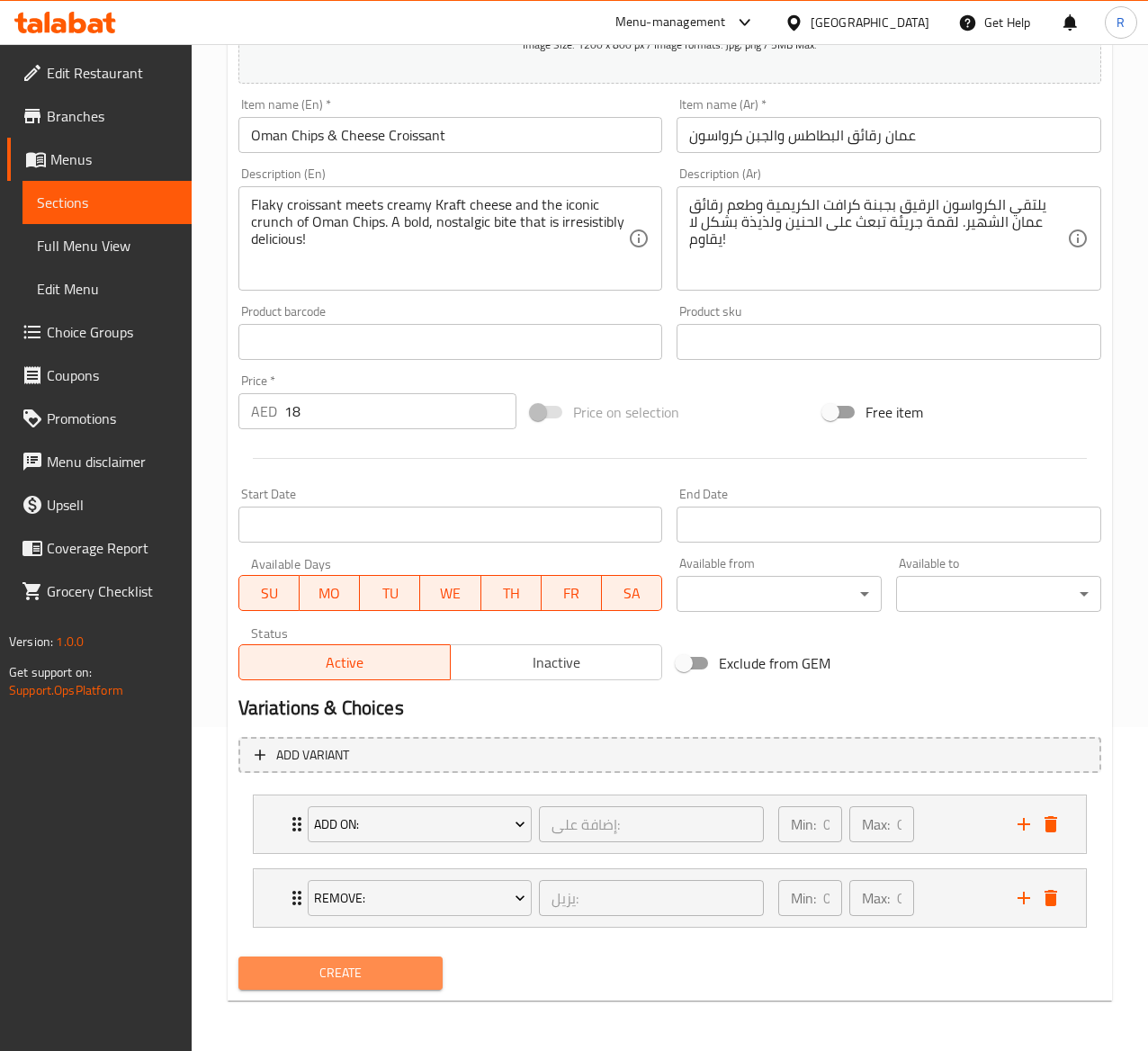
click at [390, 971] on span "Create" at bounding box center [340, 973] width 176 height 23
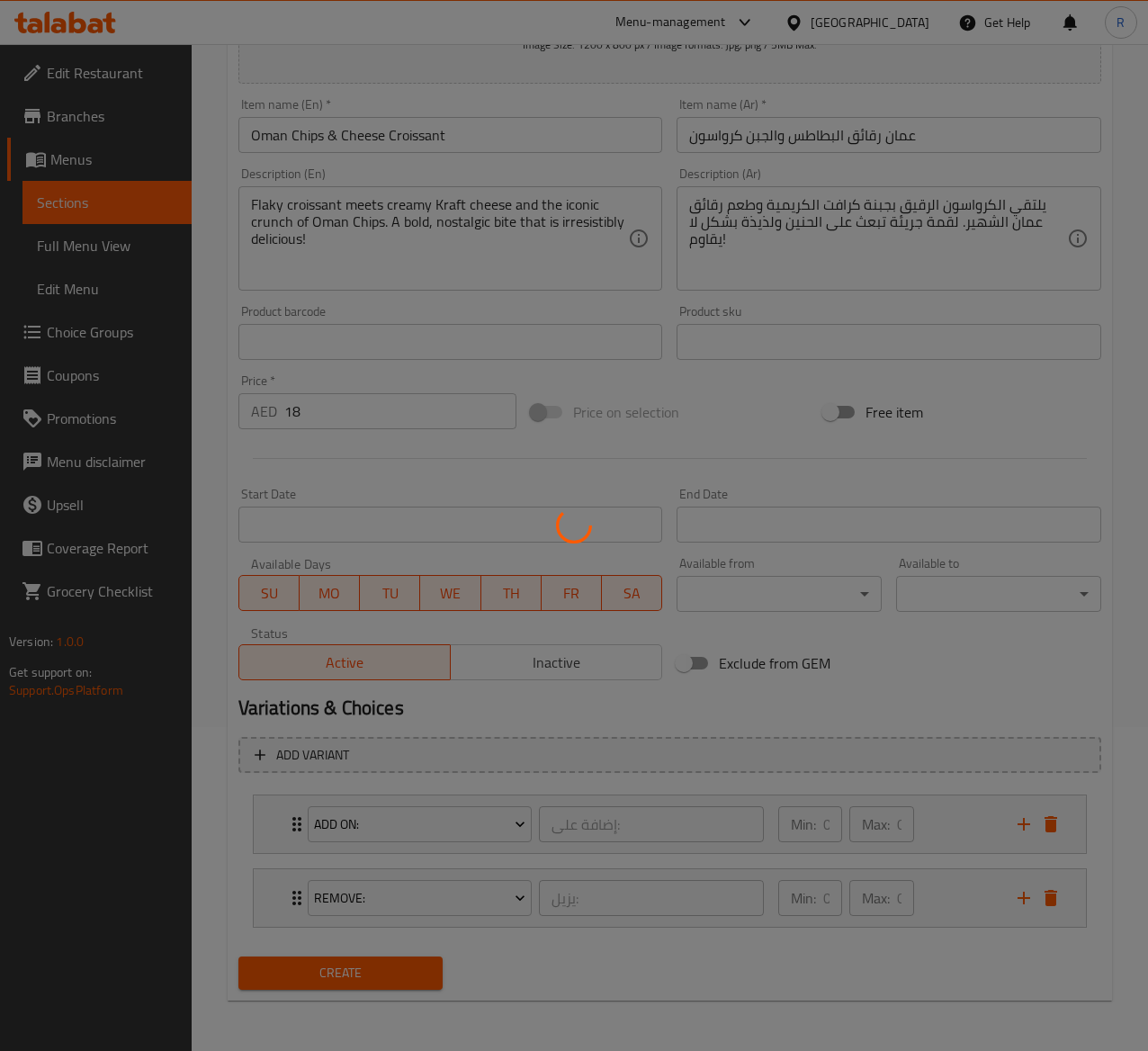
type input "0"
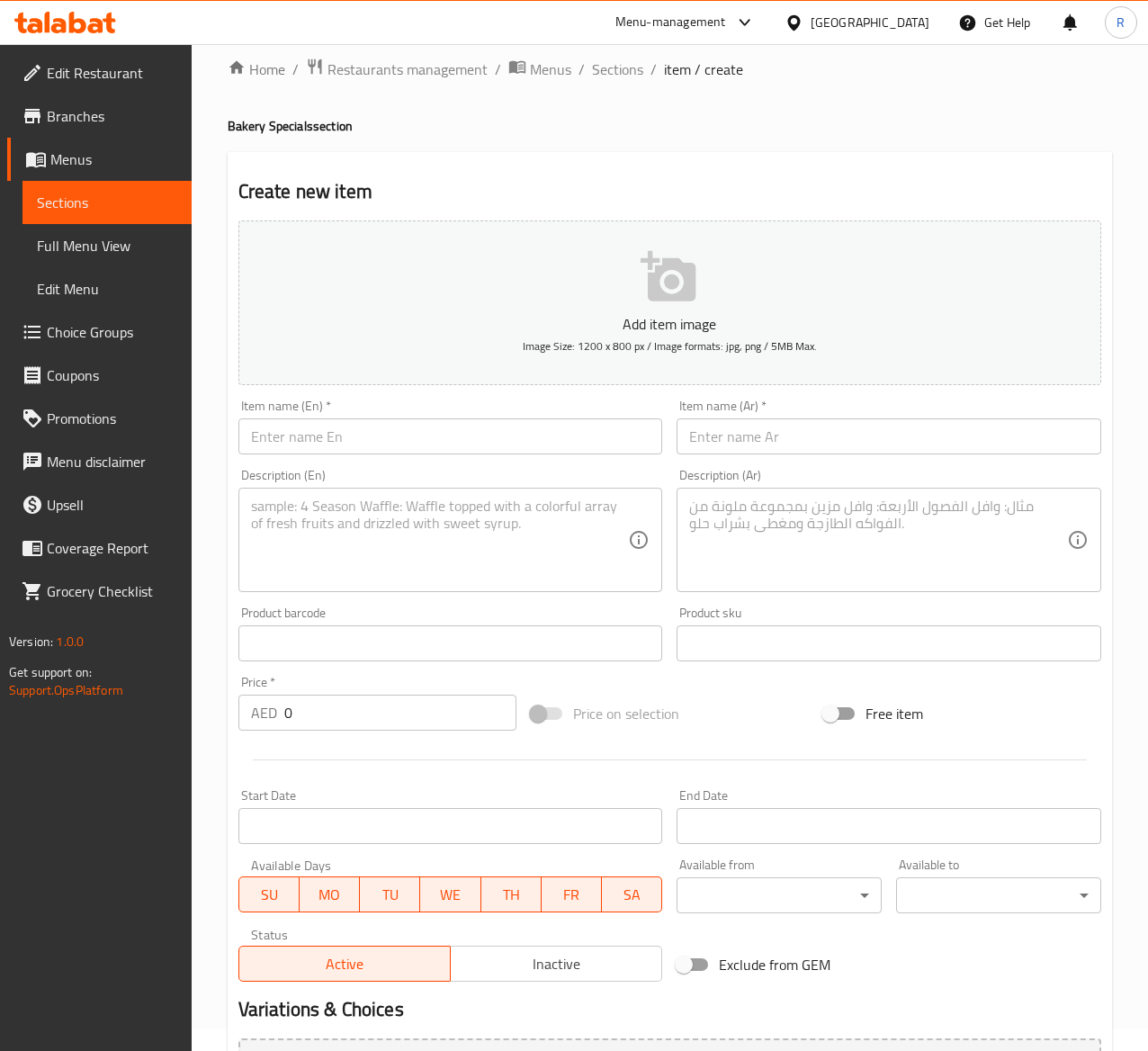
scroll to position [325, 0]
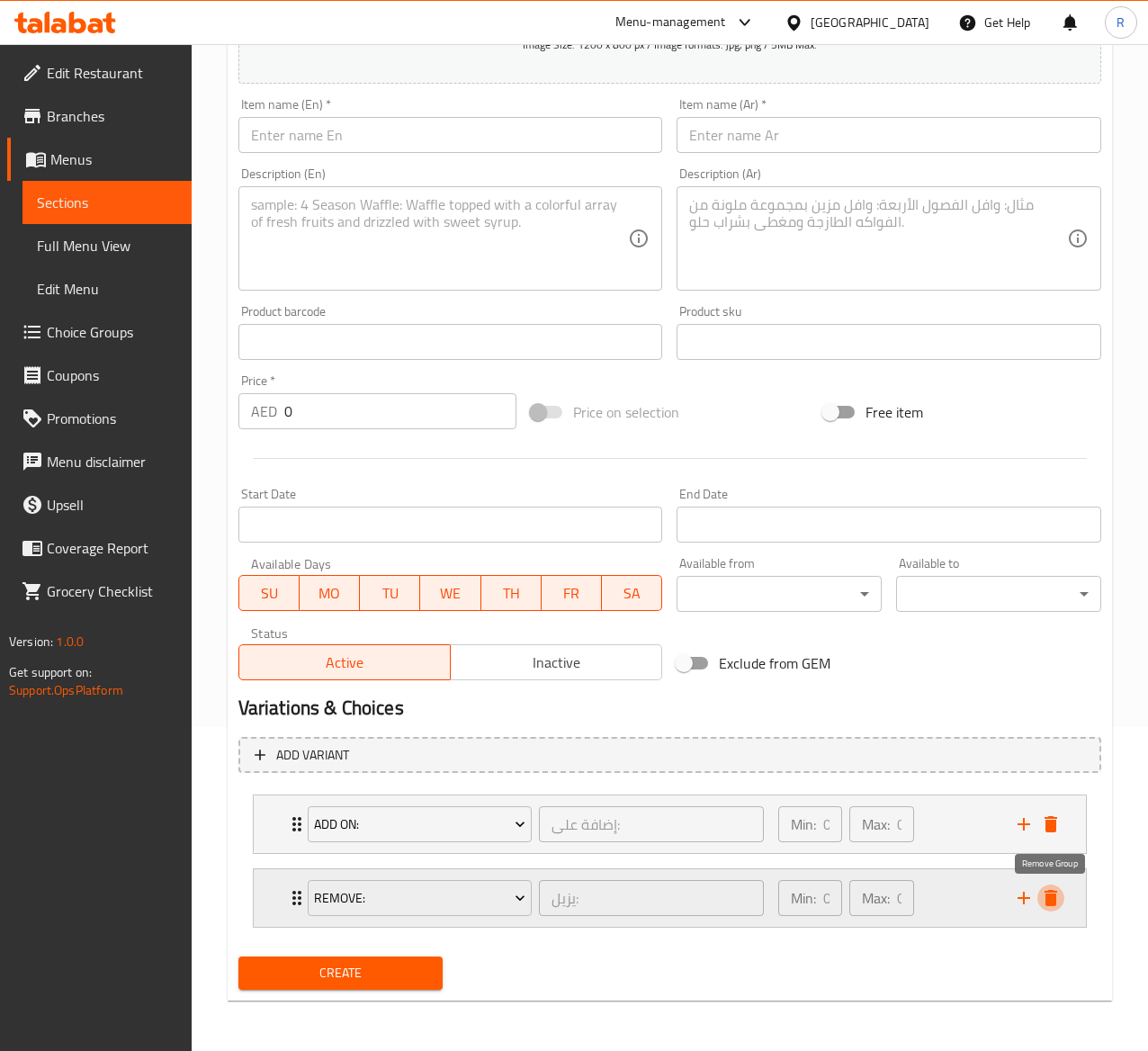
click at [1060, 906] on icon "delete" at bounding box center [1052, 899] width 22 height 22
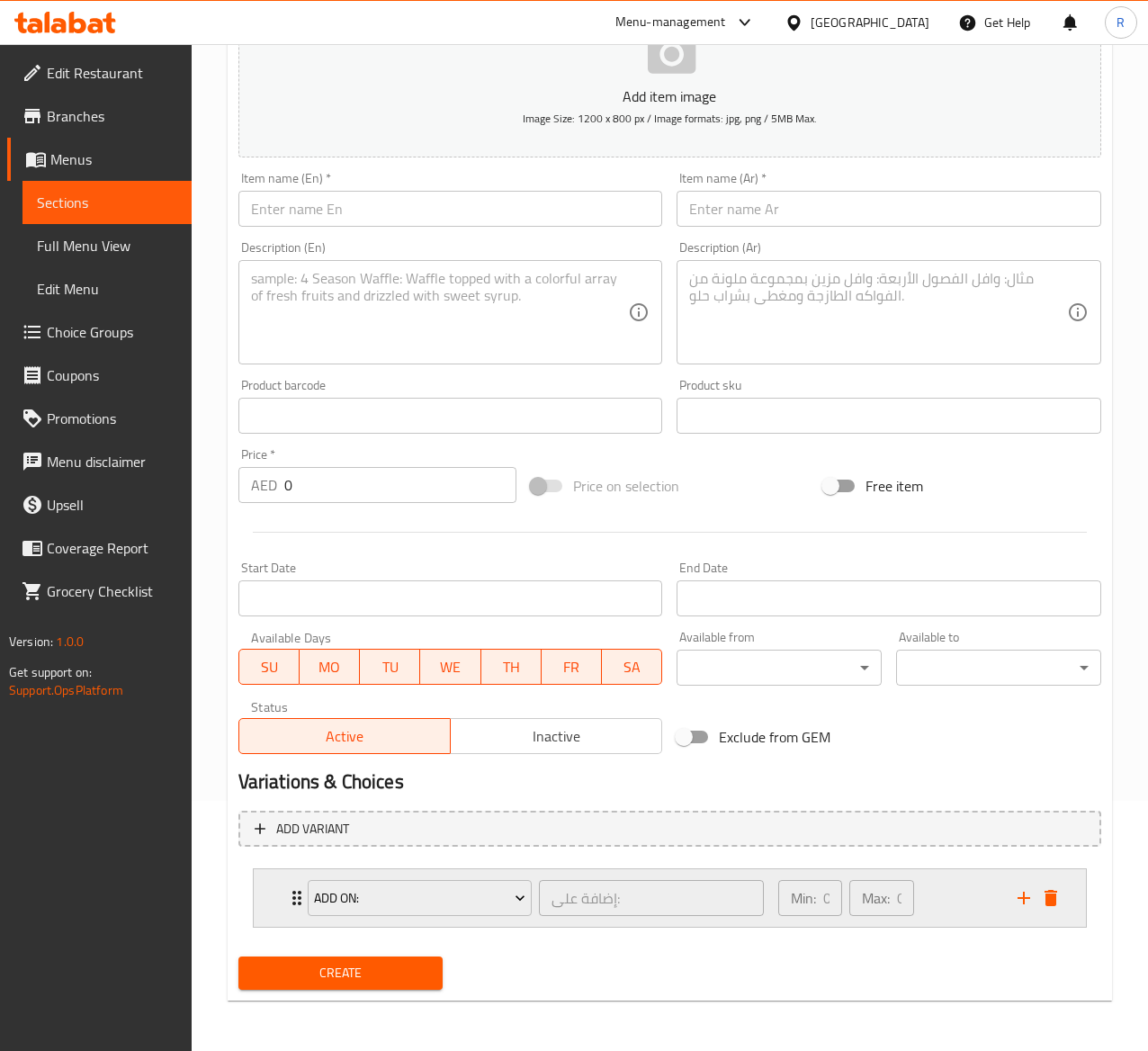
click at [1049, 914] on div "ADD ON: إضافة على: ​ Min: 0 ​ Max: 0 ​" at bounding box center [675, 899] width 778 height 58
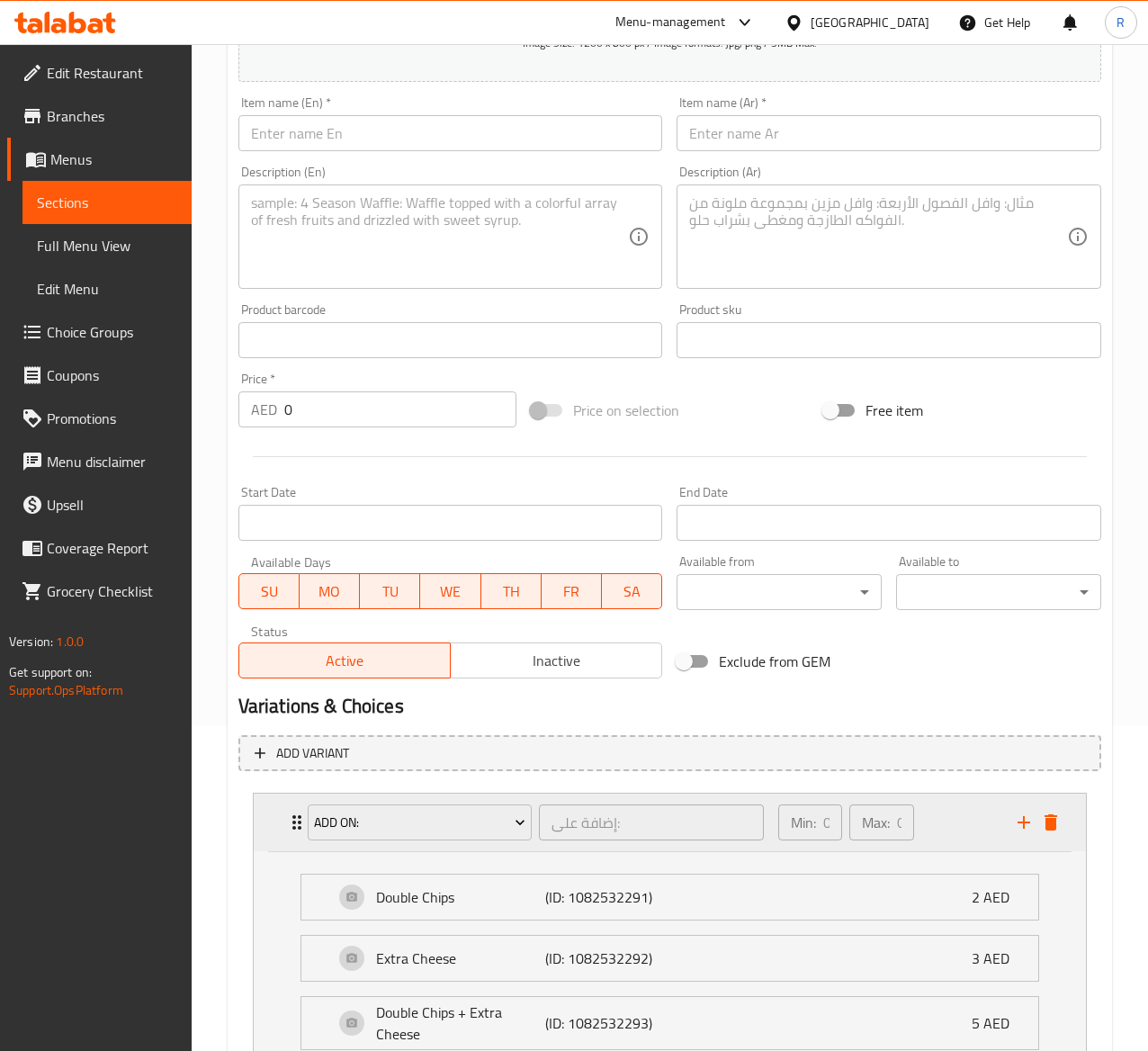
click at [1048, 842] on div "ADD ON: إضافة على: ​ Min: 0 ​ Max: 0 ​" at bounding box center [675, 823] width 778 height 58
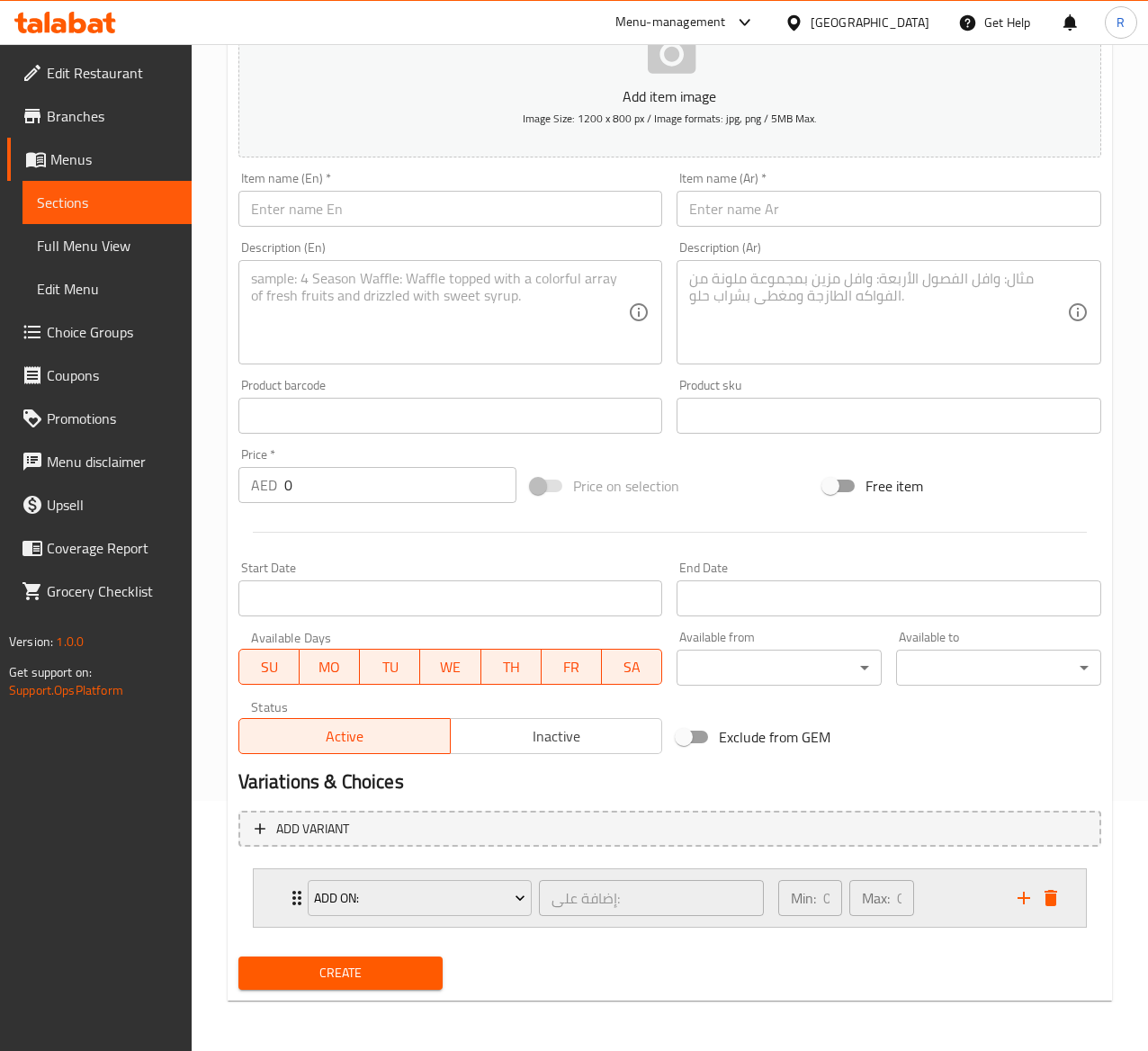
scroll to position [252, 0]
click at [1051, 892] on icon "delete" at bounding box center [1051, 899] width 13 height 16
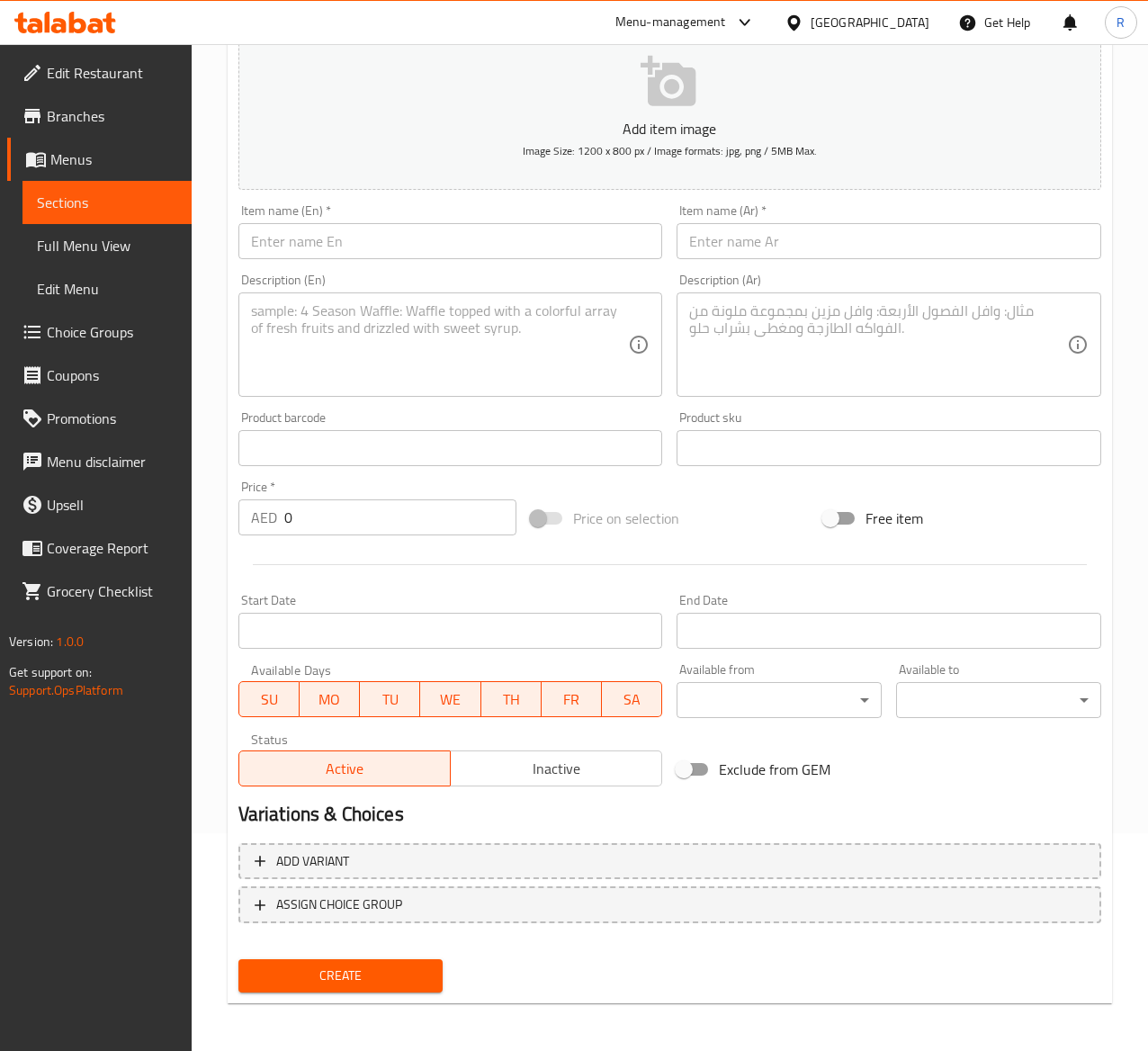
scroll to position [0, 0]
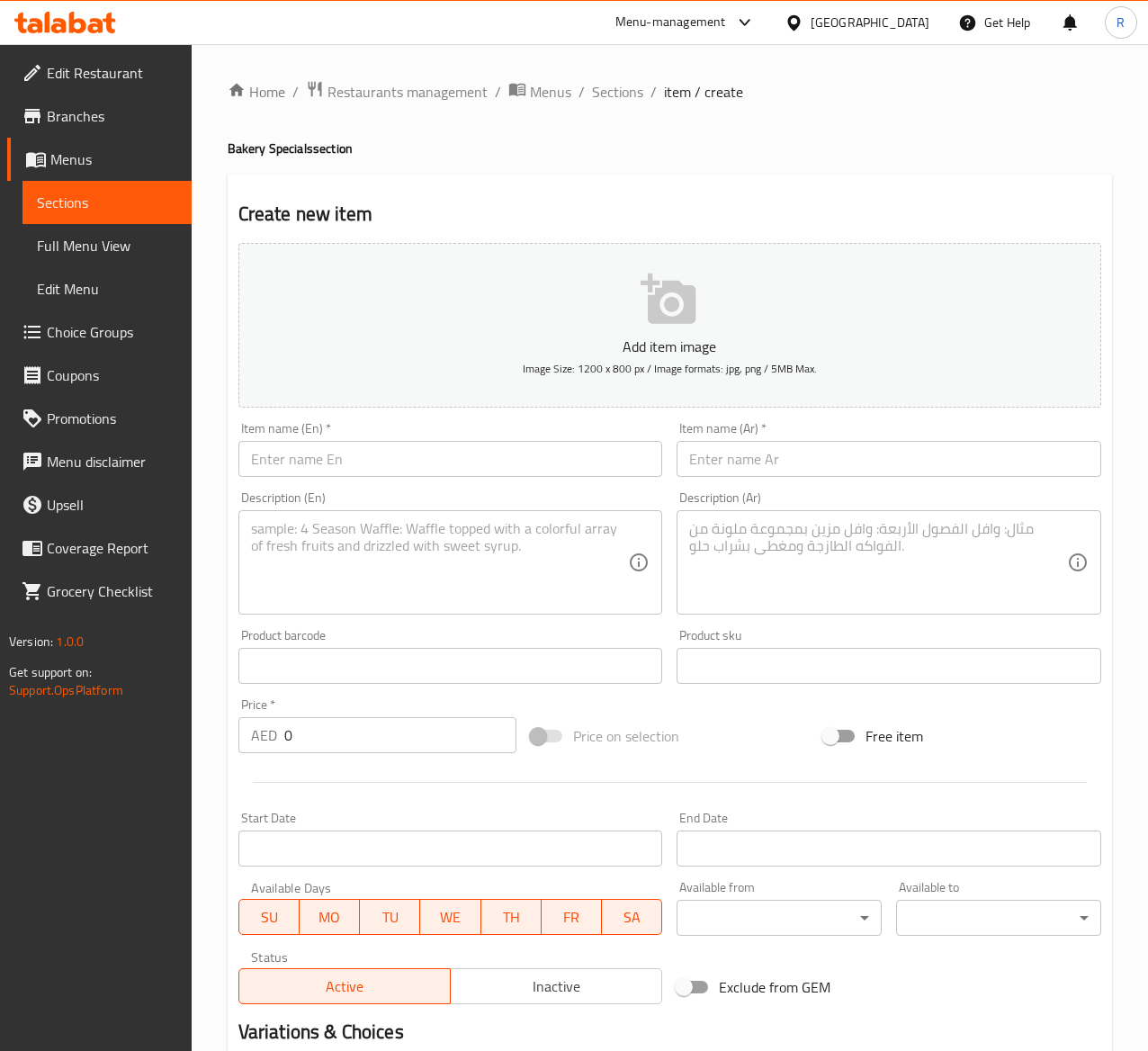
click at [354, 450] on input "text" at bounding box center [451, 459] width 425 height 36
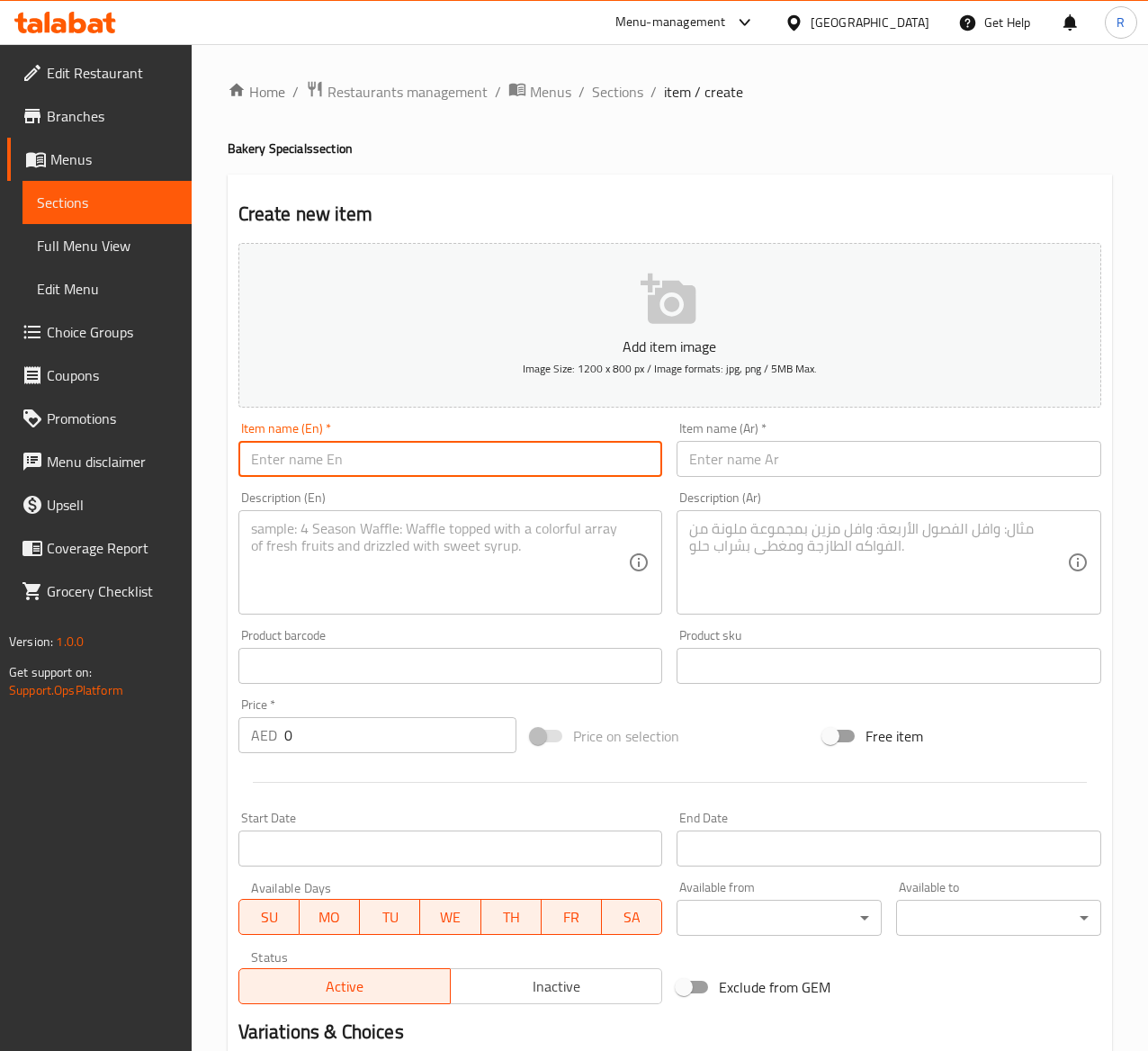
paste input "Butter Croissant"
type input "Butter Croissant"
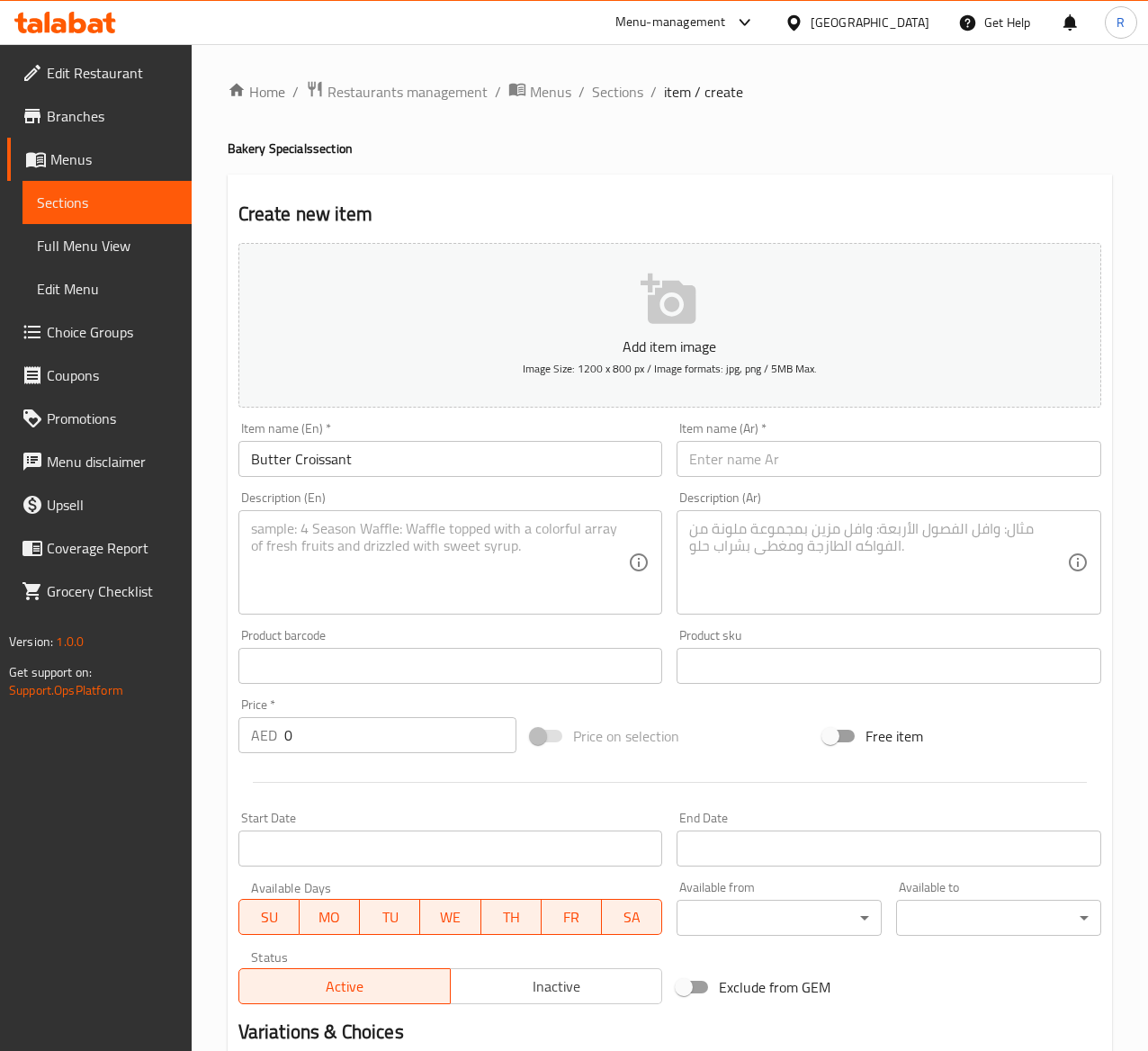
click at [745, 449] on input "text" at bounding box center [888, 459] width 425 height 36
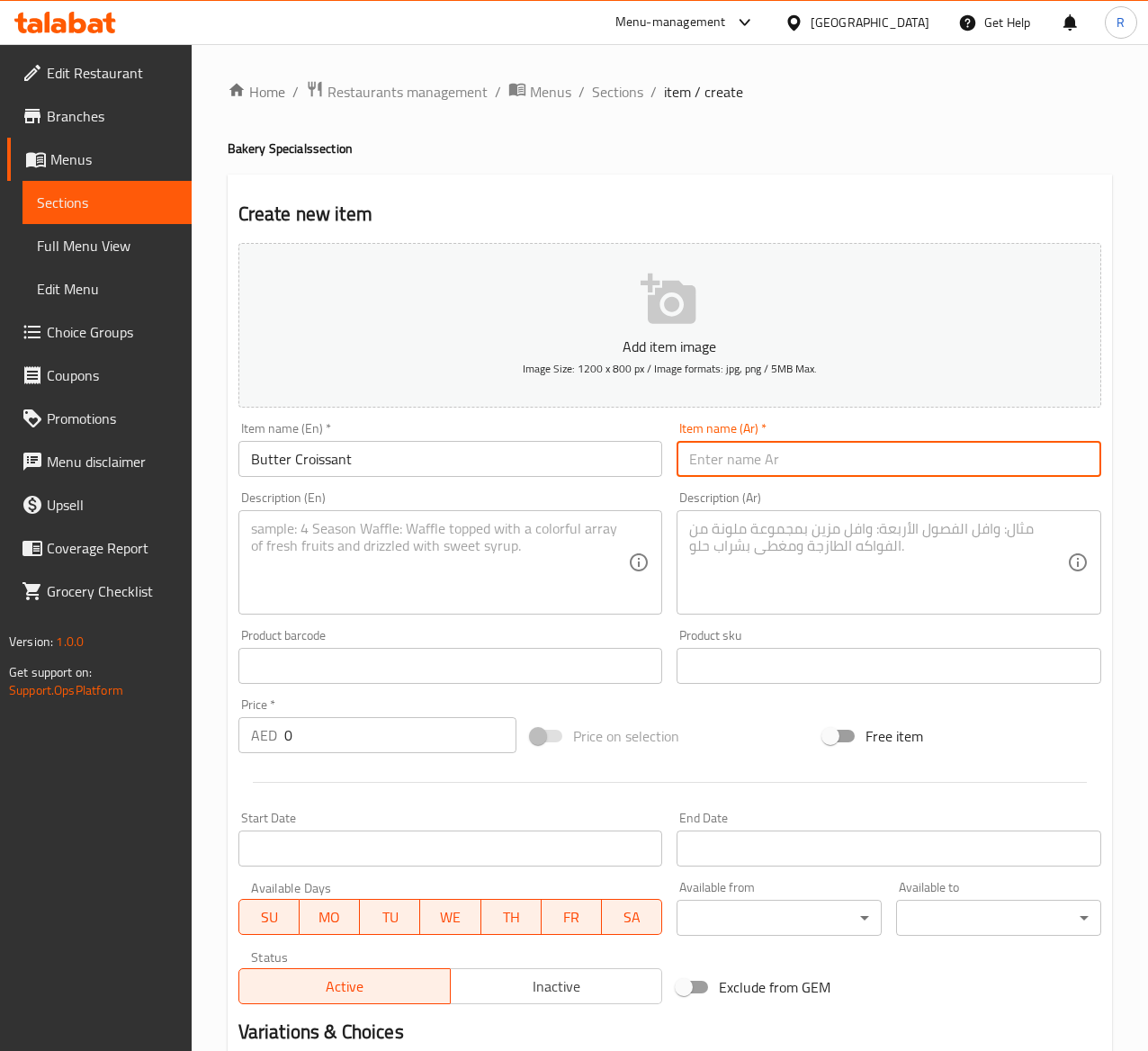
paste input "كرواسون بالزبدة"
type input "كرواسون بالزبدة"
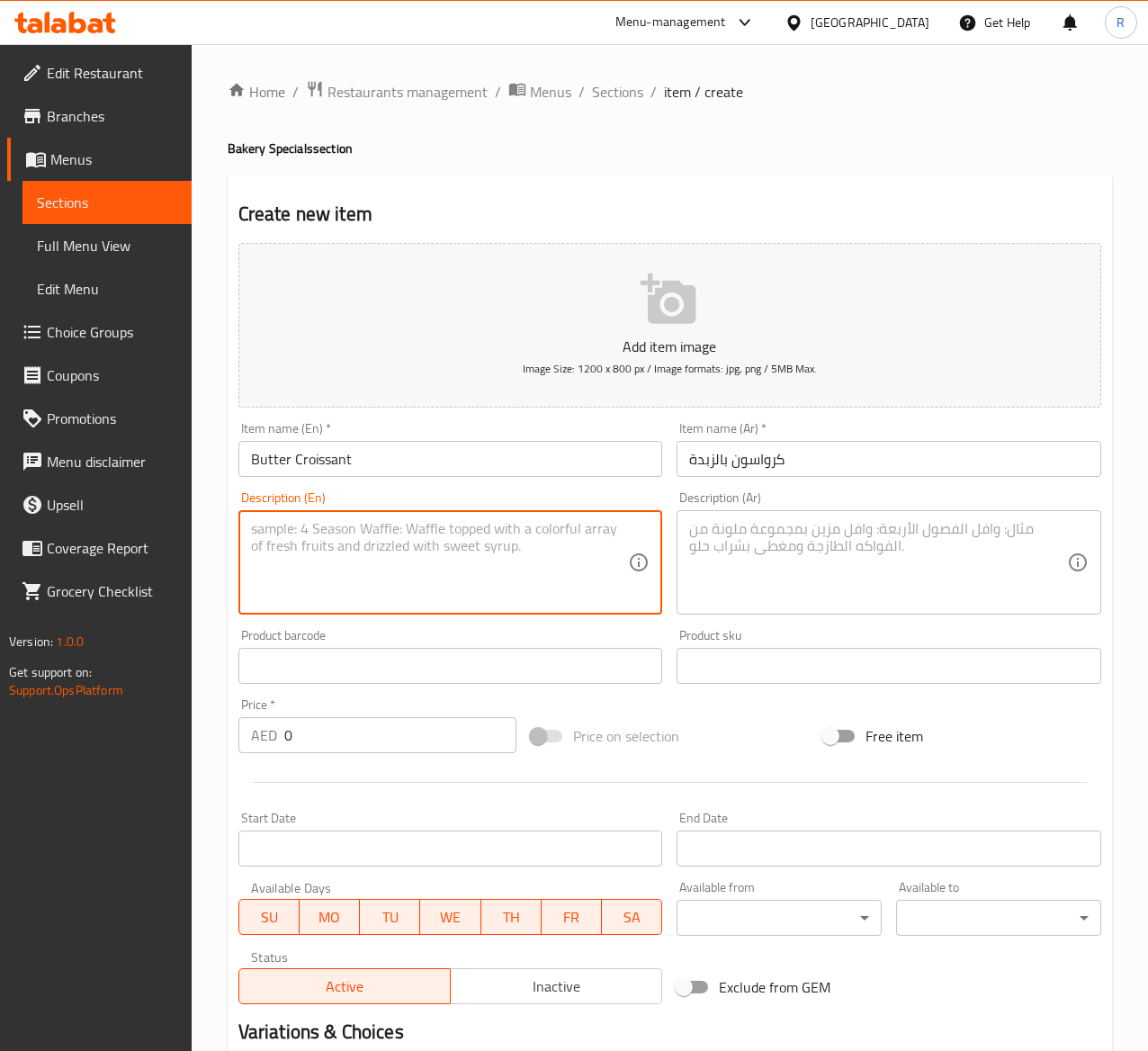
click at [409, 553] on textarea at bounding box center [440, 563] width 378 height 86
paste textarea "Butter plain croissant baked fresh in store."
type textarea "Butter plain croissant baked fresh in store."
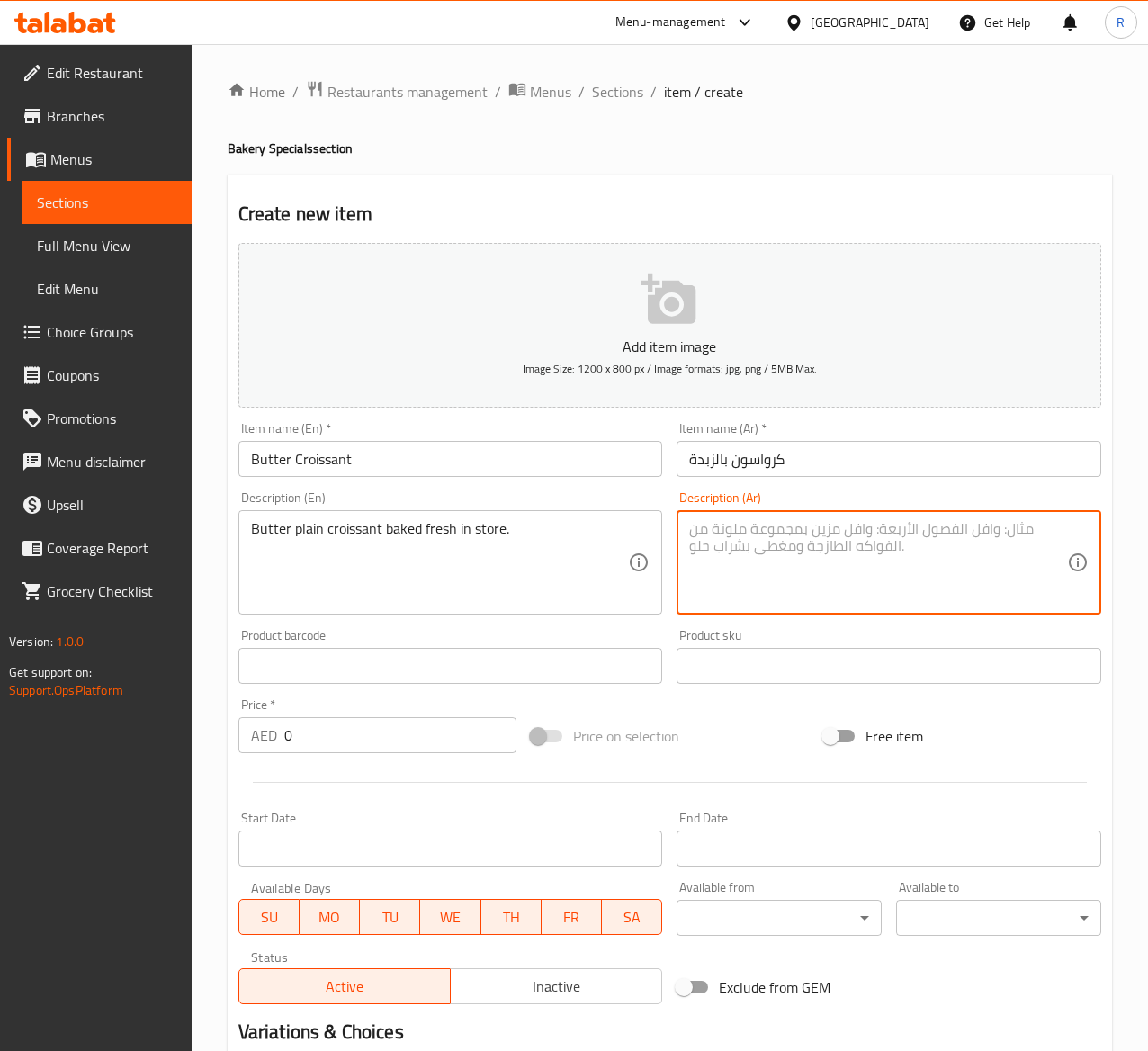
click at [871, 545] on textarea at bounding box center [878, 563] width 378 height 86
paste textarea "كرواسان سادة بالزبدة مخبوز طازجًا في المتجر."
type textarea "كرواسان سادة بالزبدة مخبوز طازجًا في المتجر."
click at [378, 709] on div "Price   * AED 0 Price *" at bounding box center [378, 726] width 279 height 55
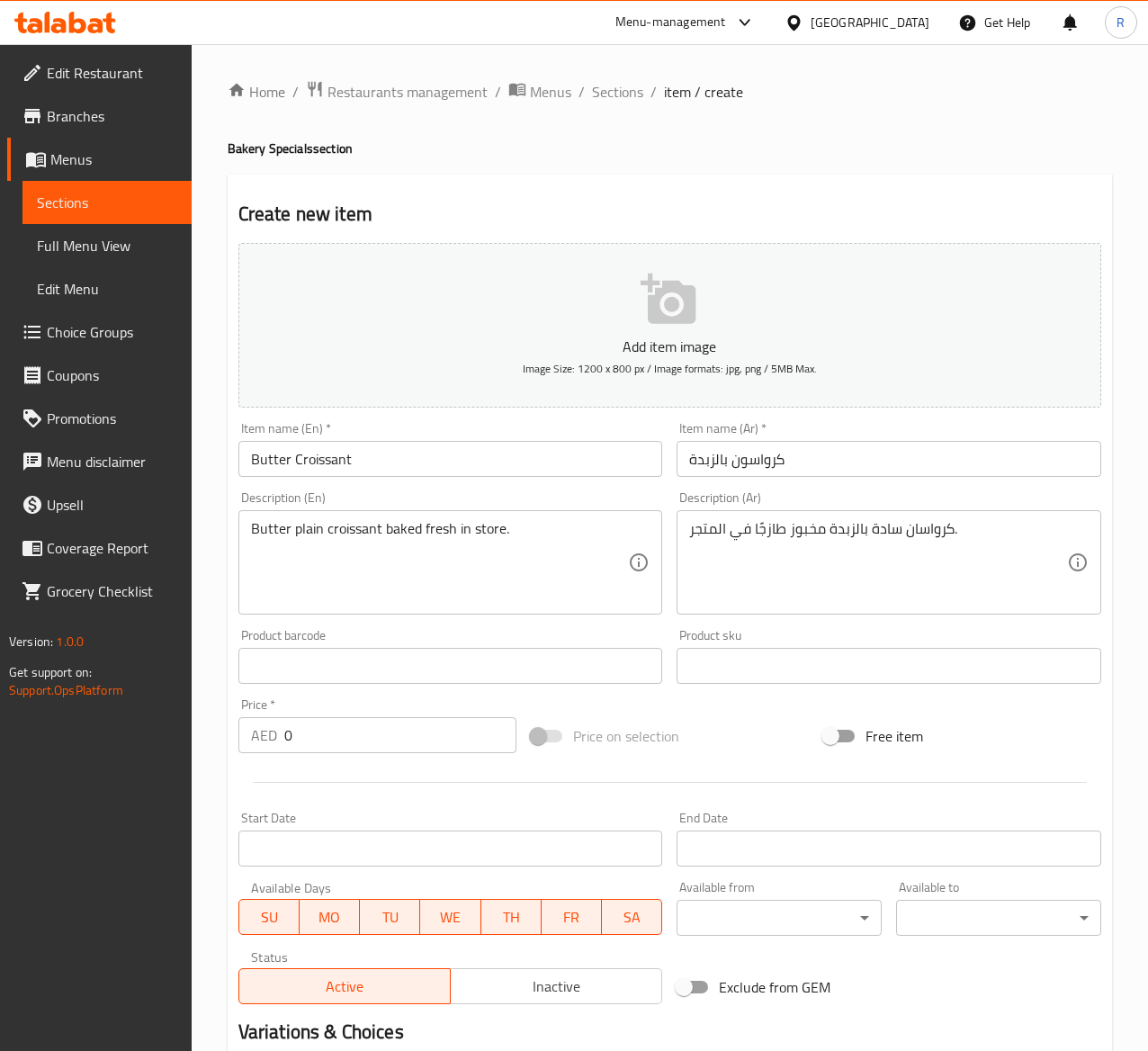
click at [372, 731] on input "0" at bounding box center [400, 736] width 232 height 36
click at [325, 741] on input "0" at bounding box center [400, 736] width 232 height 36
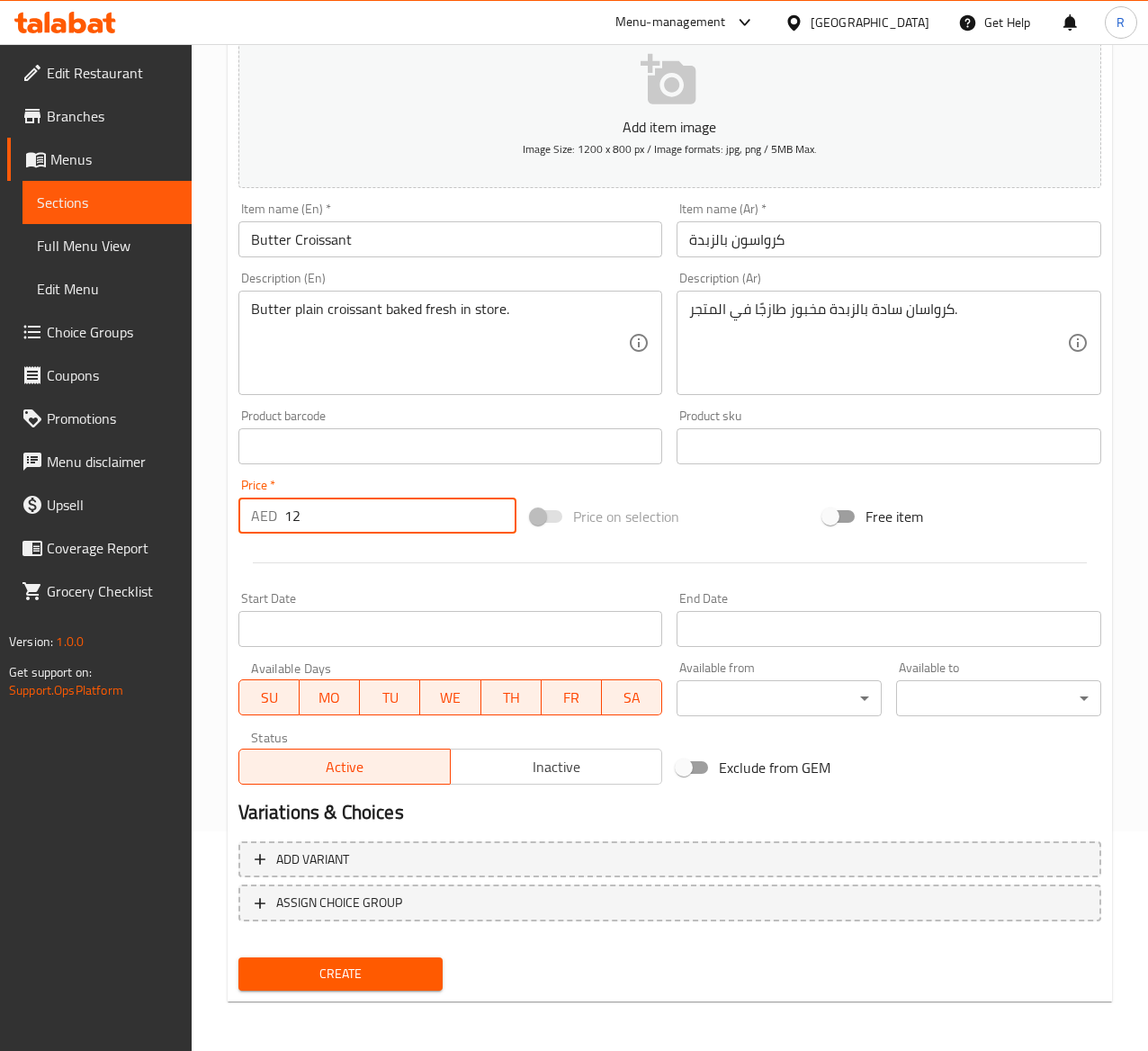
type input "12"
click at [411, 953] on div "Create" at bounding box center [340, 974] width 220 height 48
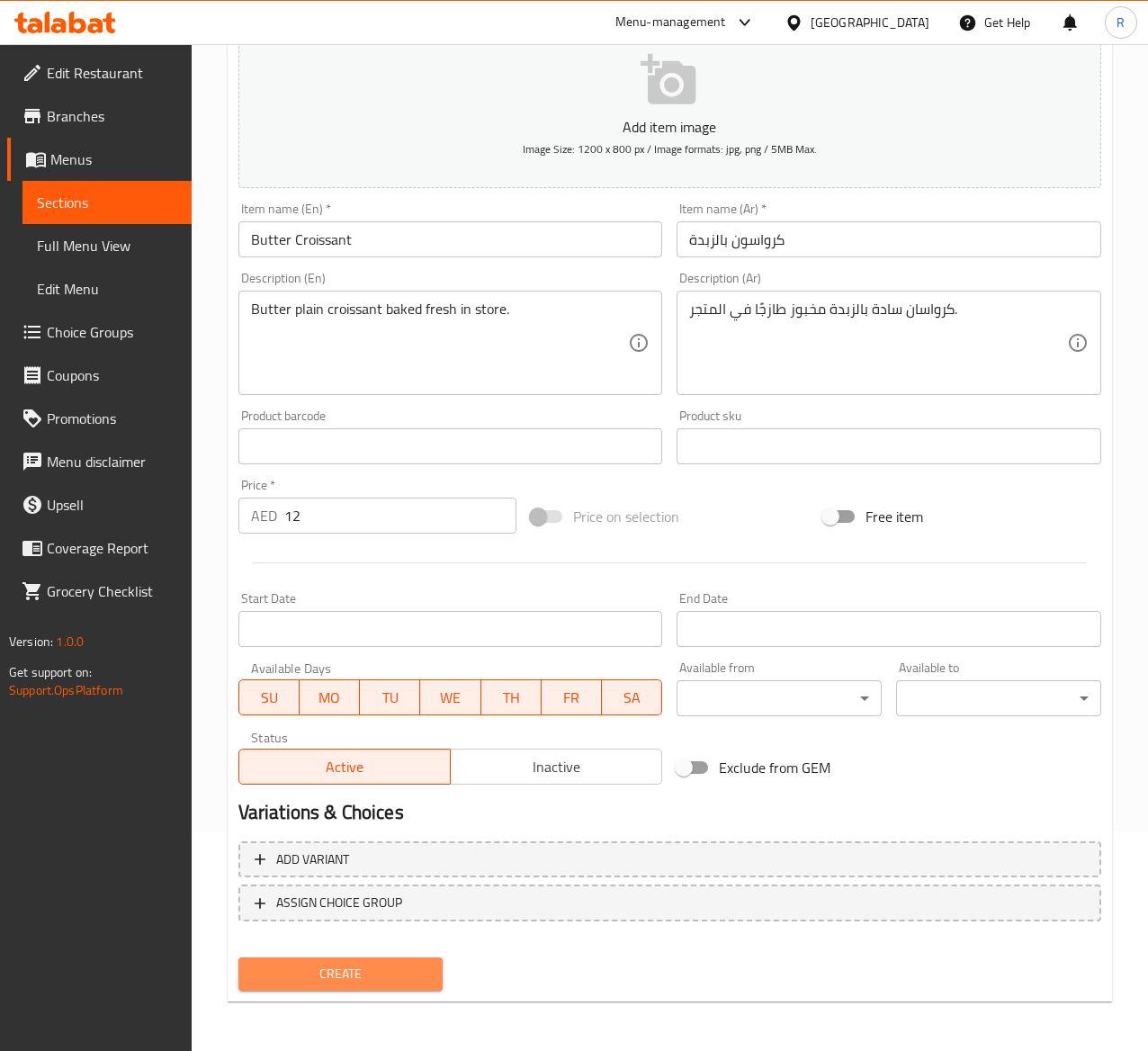
click at [398, 972] on span "Create" at bounding box center [340, 974] width 176 height 23
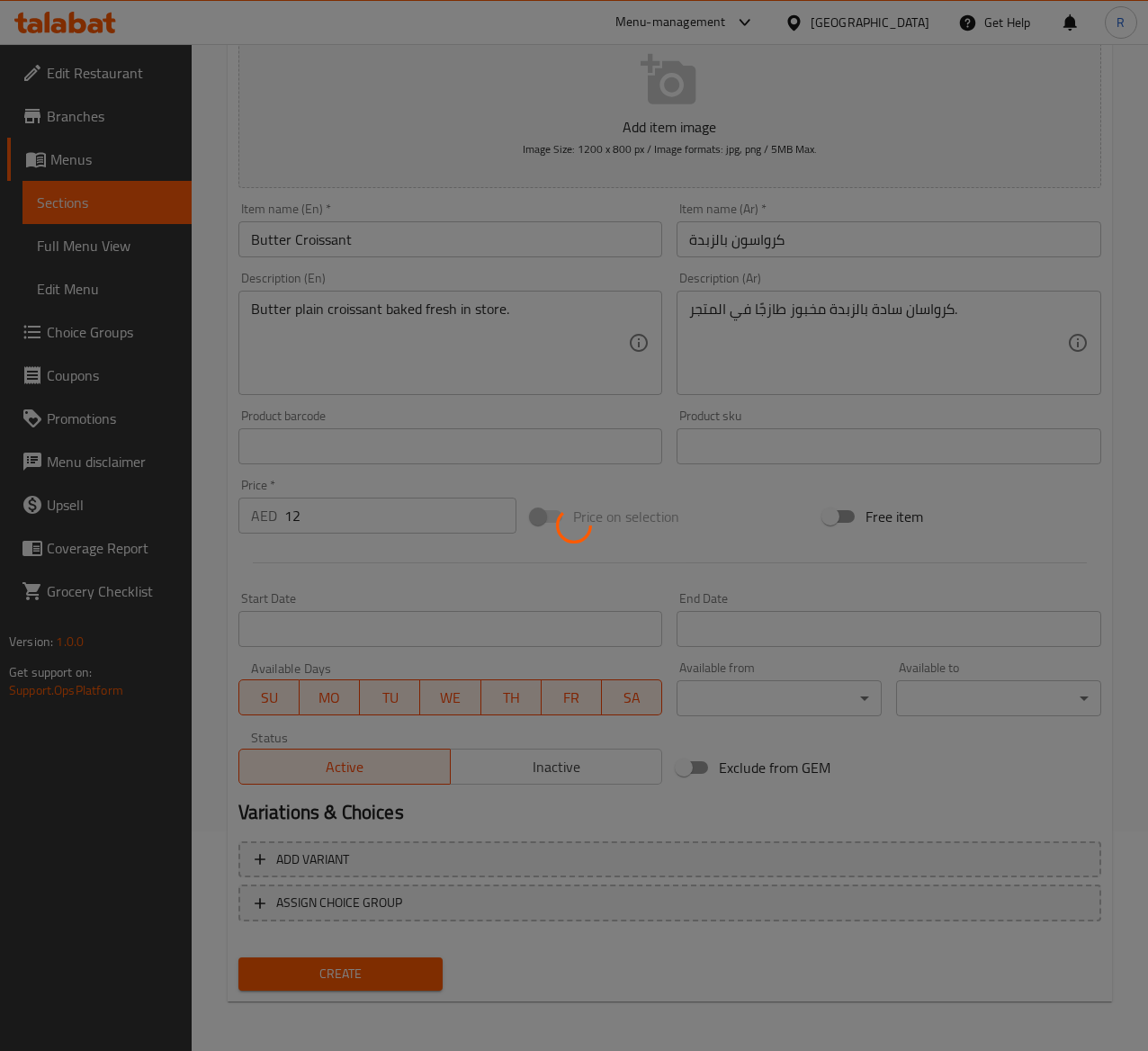
type input "0"
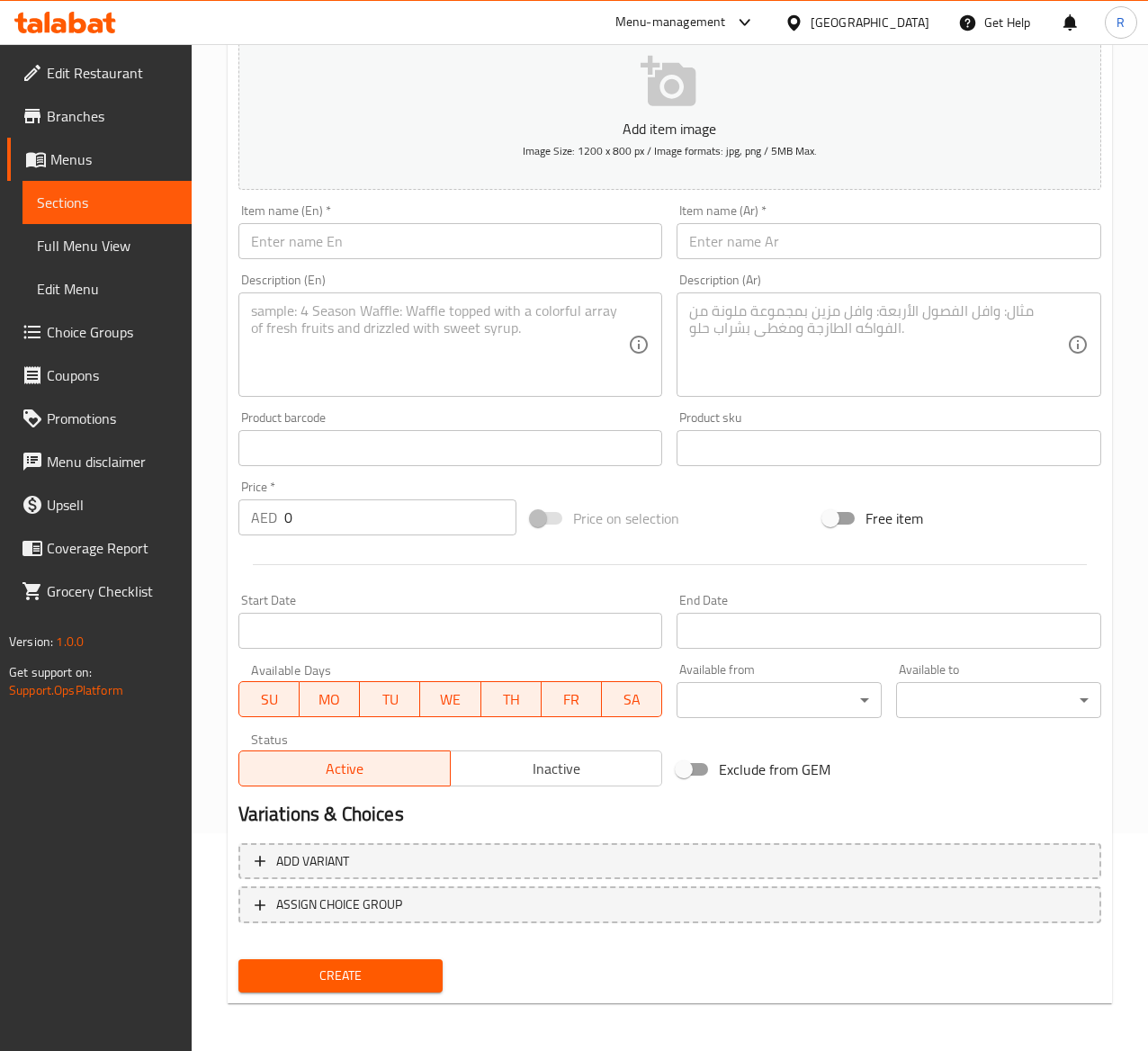
scroll to position [0, 0]
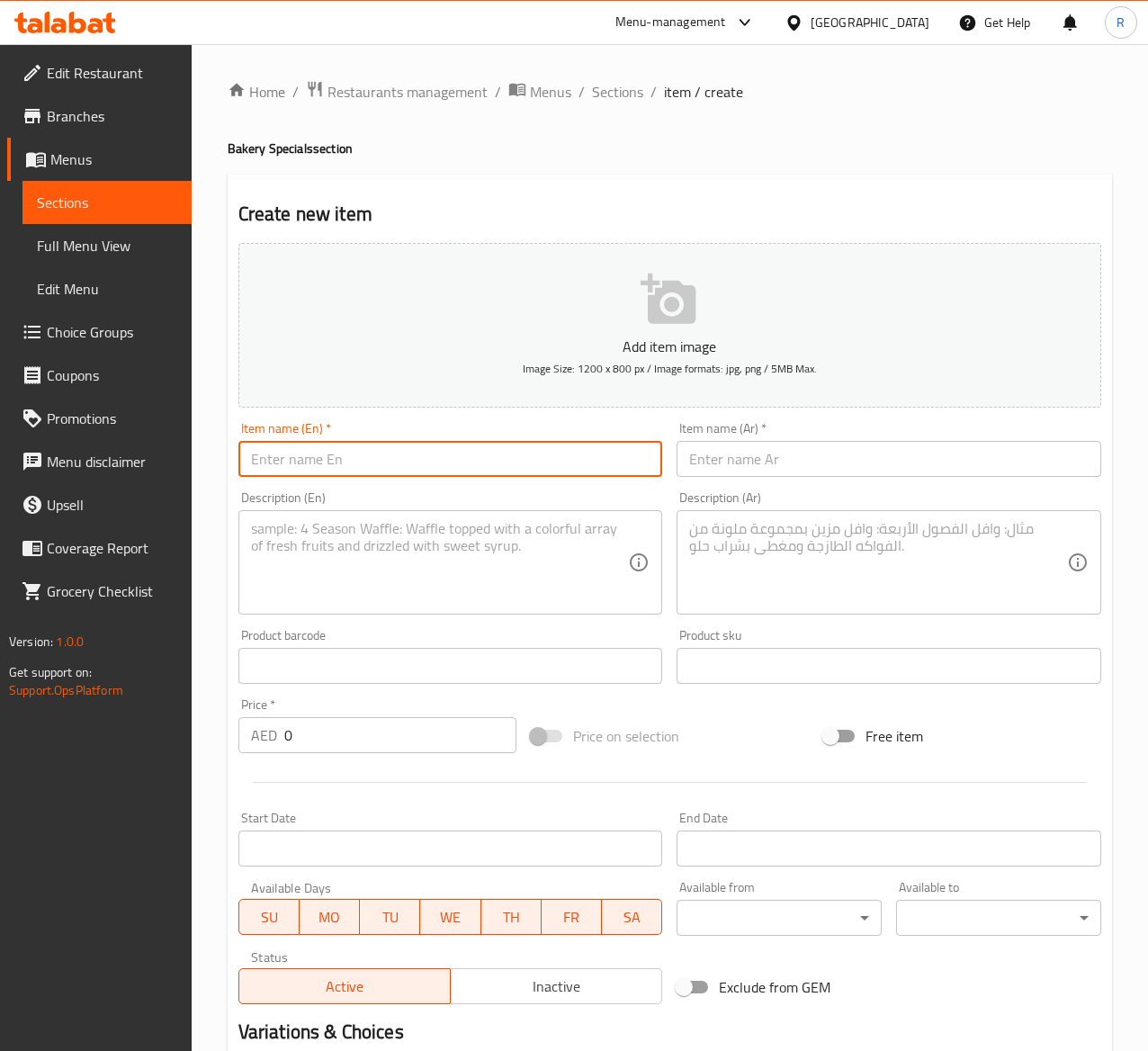
click at [318, 477] on input "text" at bounding box center [451, 459] width 425 height 36
paste input "Butter Cheese Croissant"
type input "Butter Cheese Croissant"
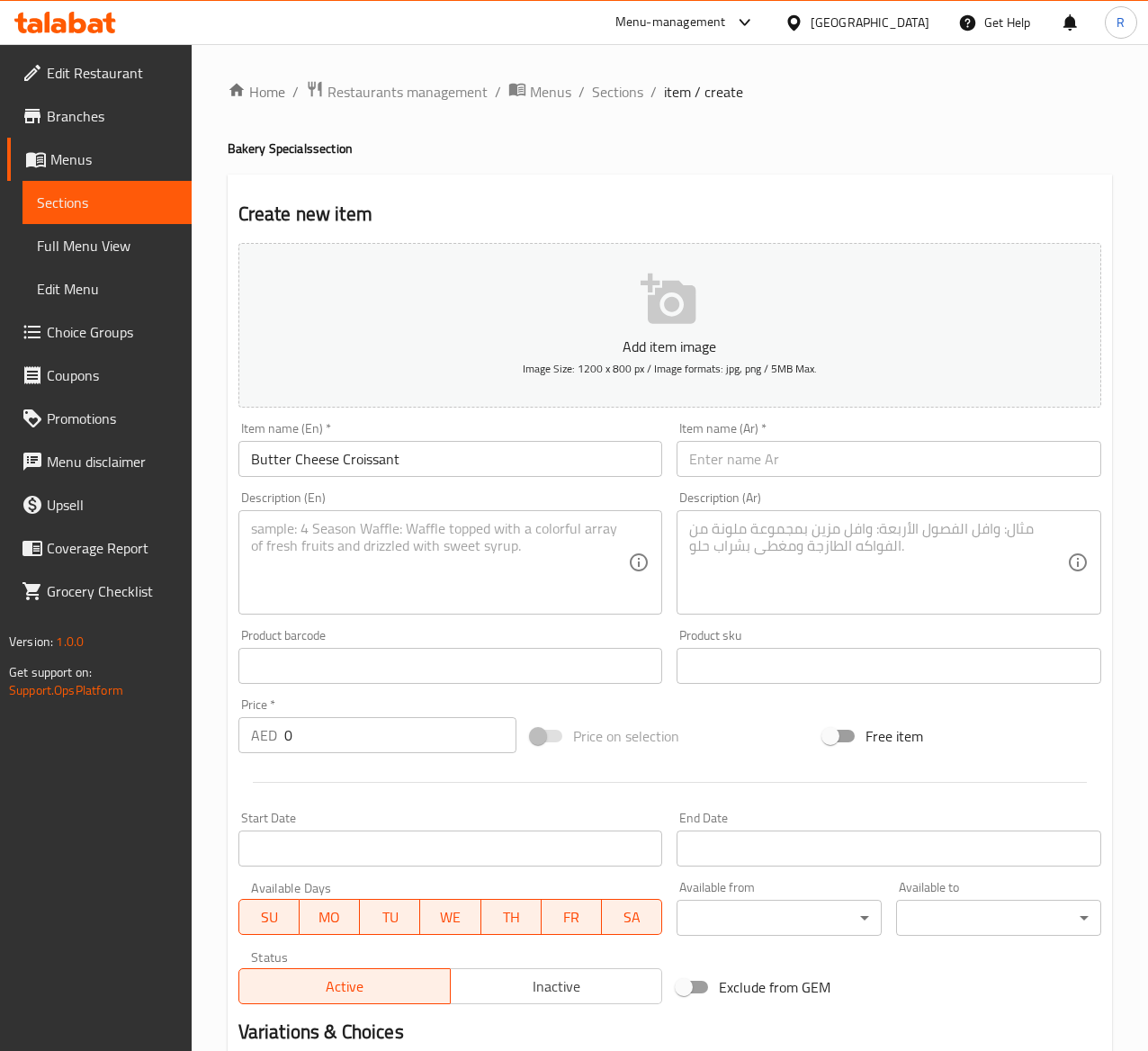
click at [782, 442] on input "text" at bounding box center [888, 459] width 425 height 36
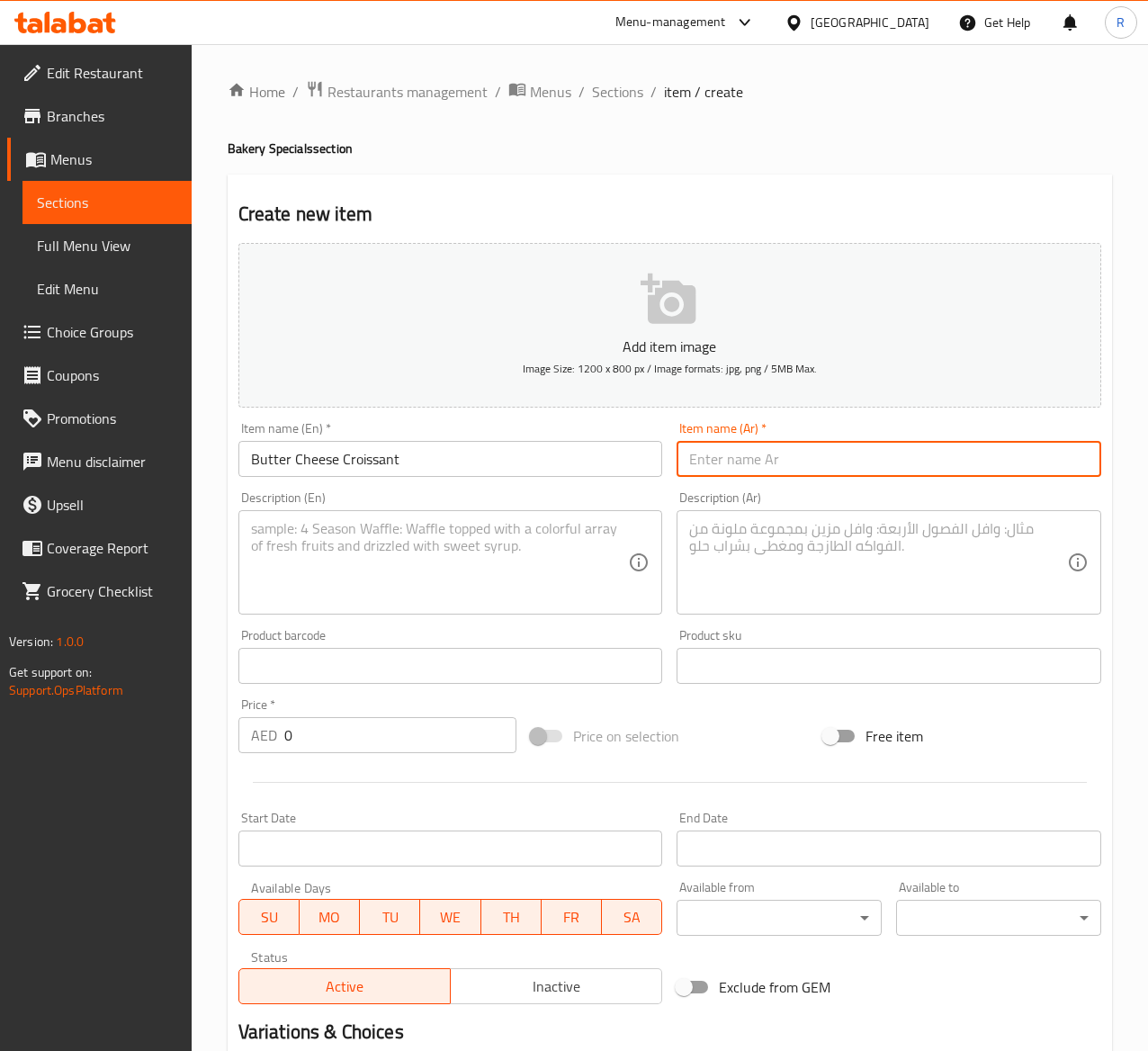
paste input "كرواسون بالزبدة و الجبنة"
type input "كرواسون بالزبدة و الجبنة"
click at [426, 547] on textarea at bounding box center [440, 563] width 378 height 86
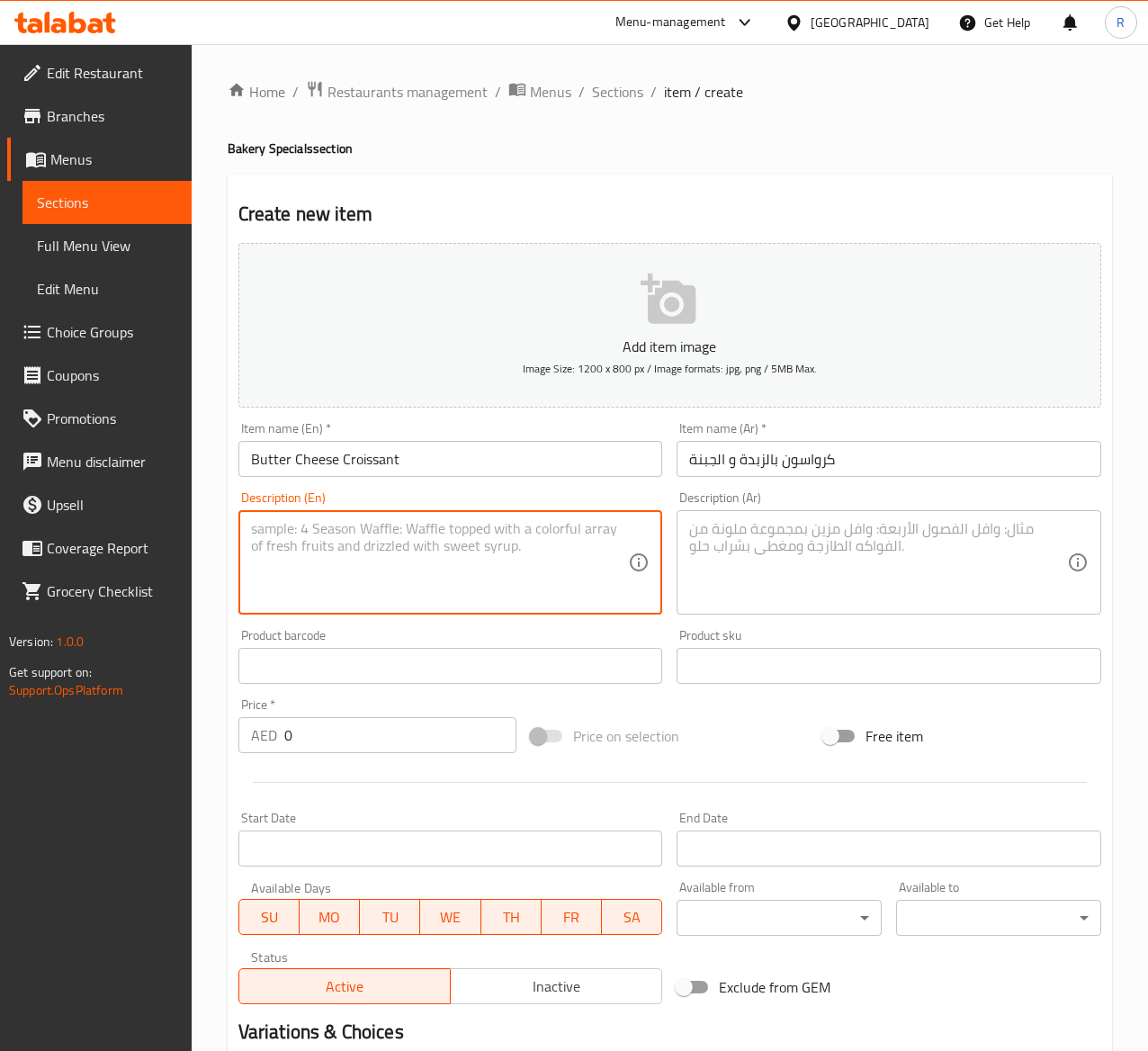
paste textarea "Butter plain croissant filled with cheese baked fresh in store."
type textarea "Butter plain croissant filled with cheese baked fresh in store."
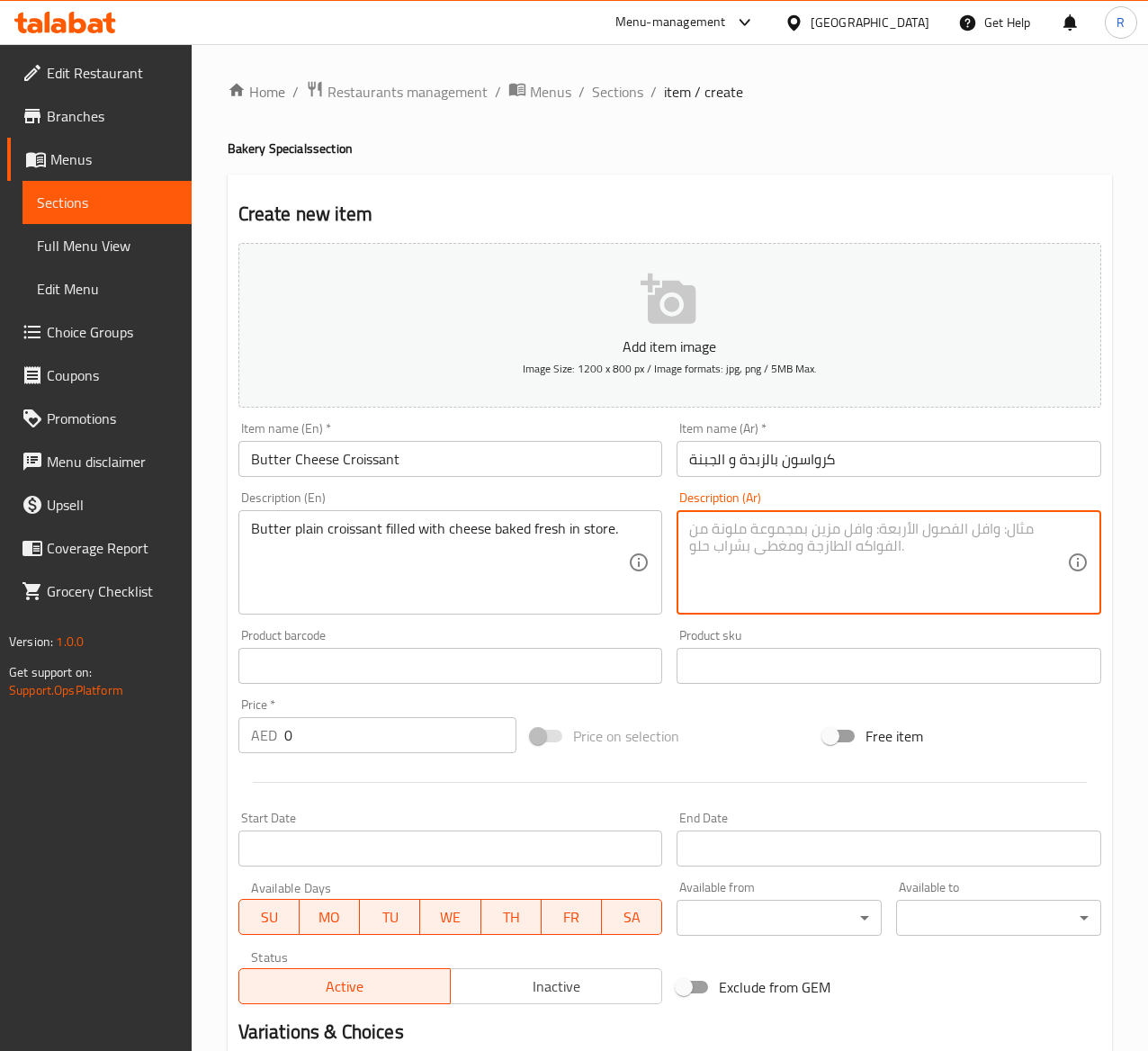
click at [800, 522] on textarea at bounding box center [878, 563] width 378 height 86
paste textarea "كرواسون زبدة عادي محشو بالجبن مخبوز طازجًا في المتجر."
type textarea "كرواسون زبدة عادي محشو بالجبن مخبوز طازجًا في المتجر."
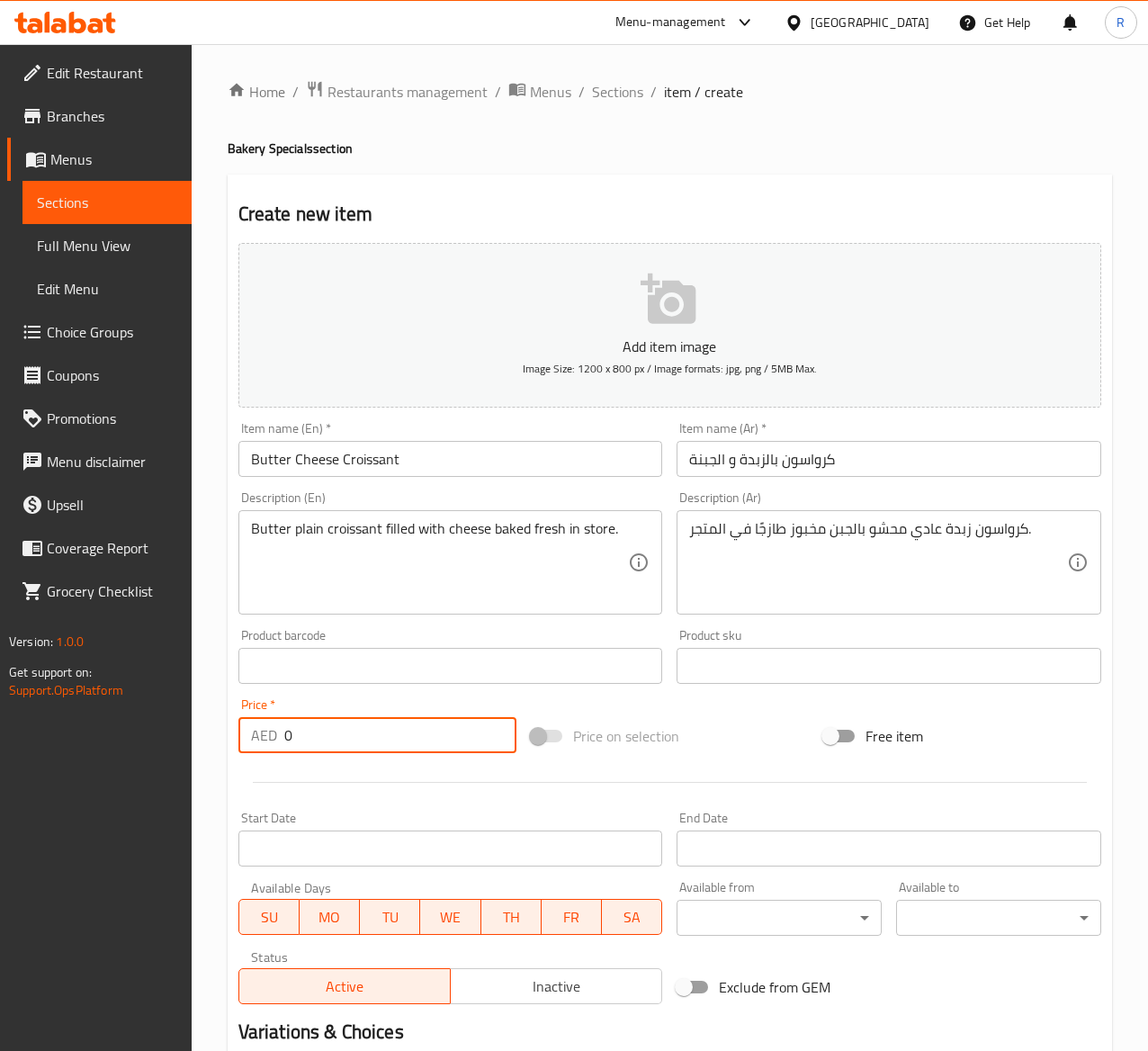
click at [303, 737] on input "0" at bounding box center [400, 736] width 232 height 36
type input "14"
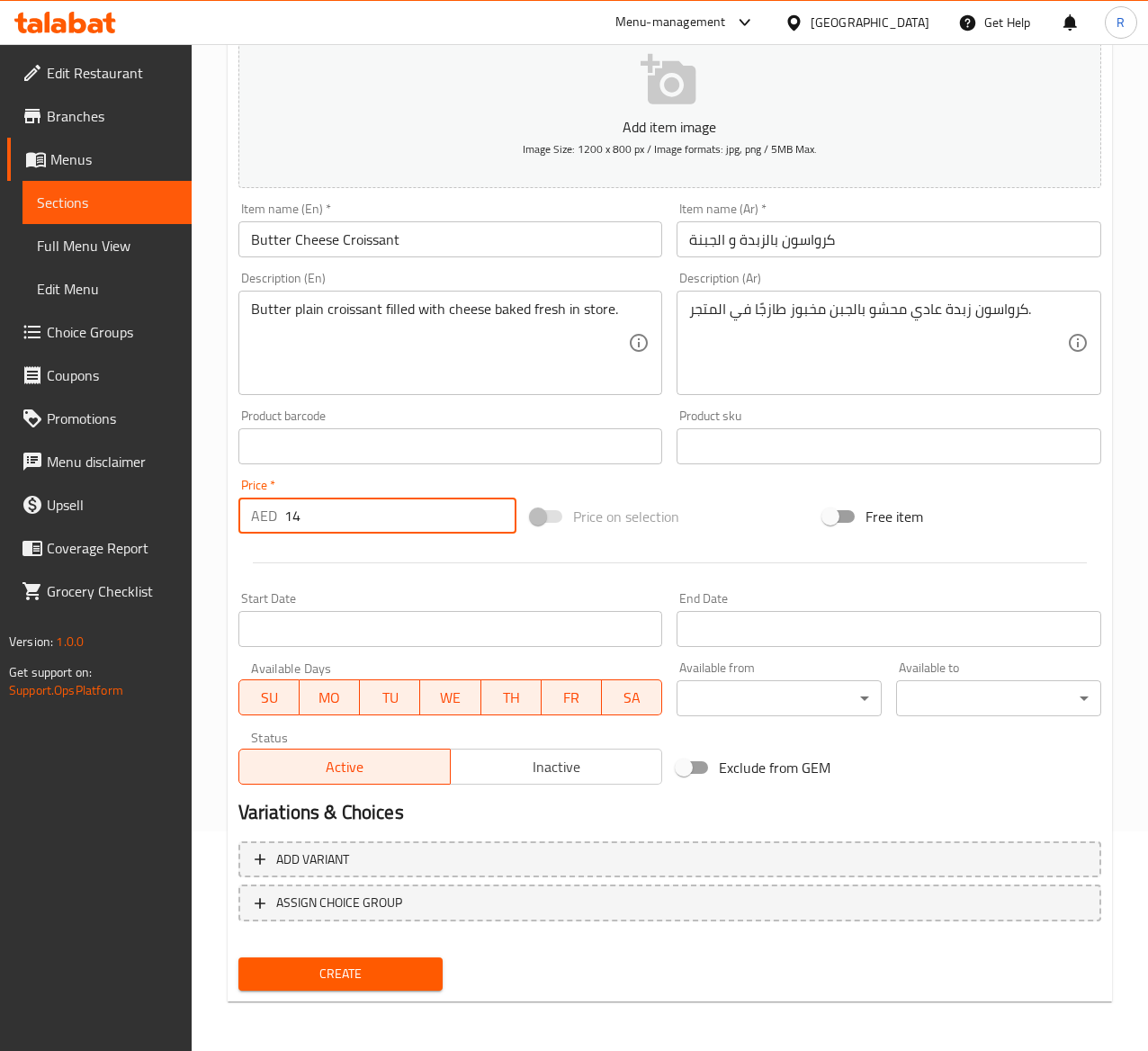
click at [351, 976] on span "Create" at bounding box center [340, 974] width 176 height 23
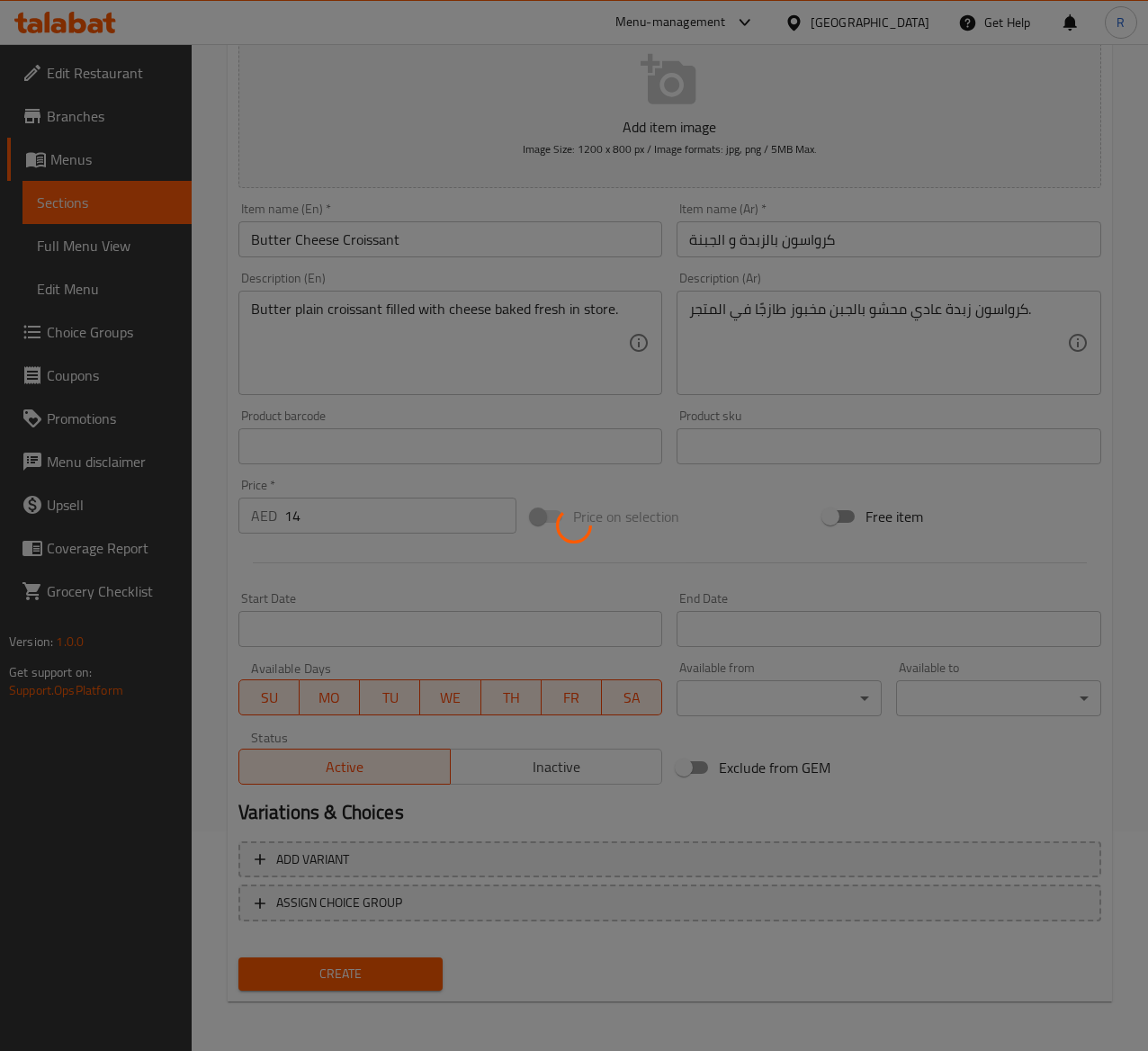
type input "0"
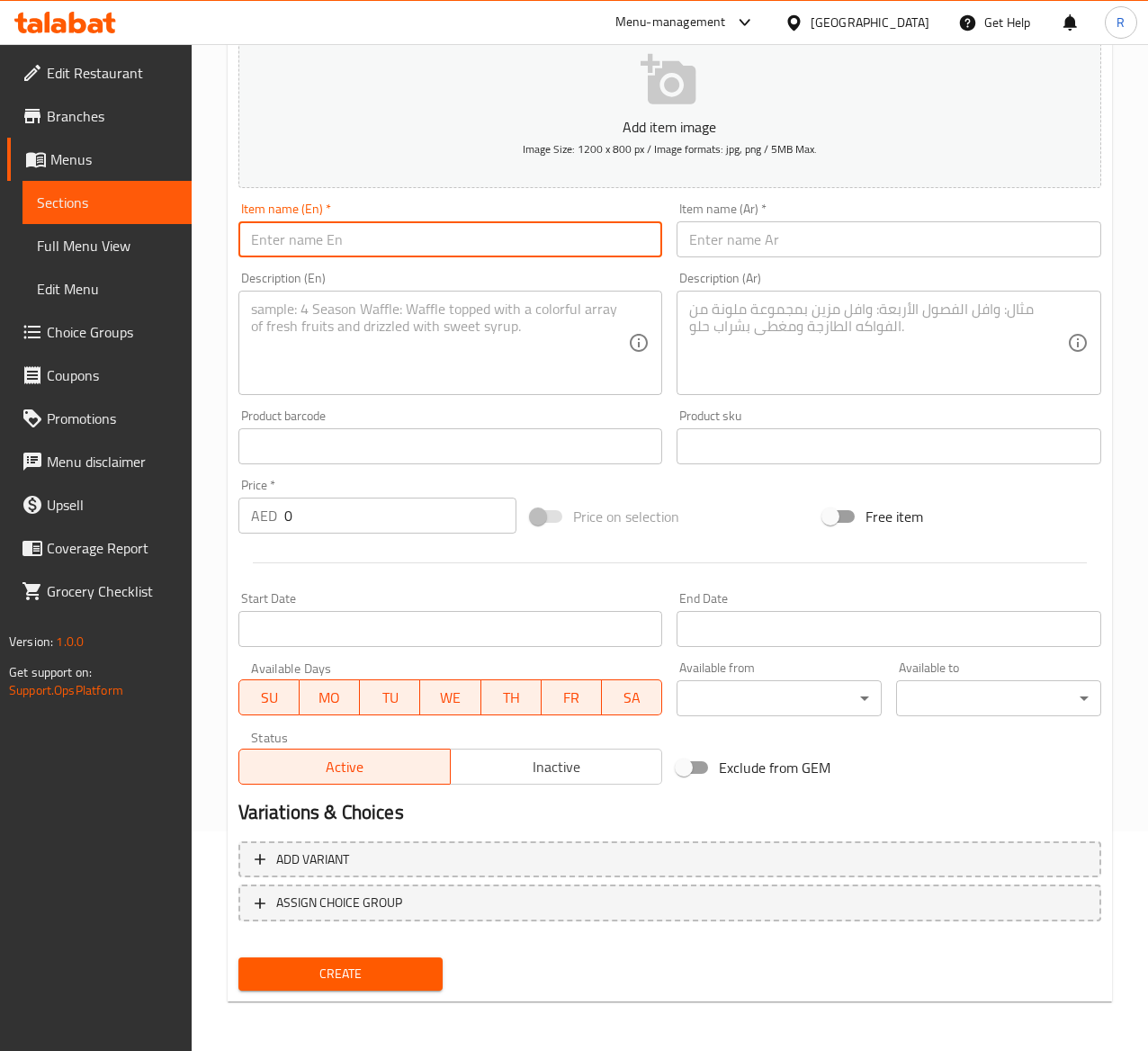
click at [346, 256] on input "text" at bounding box center [451, 240] width 425 height 36
paste input "Zaatar Croissant"
type input "Zaatar Croissant"
click at [790, 243] on input "text" at bounding box center [888, 240] width 425 height 36
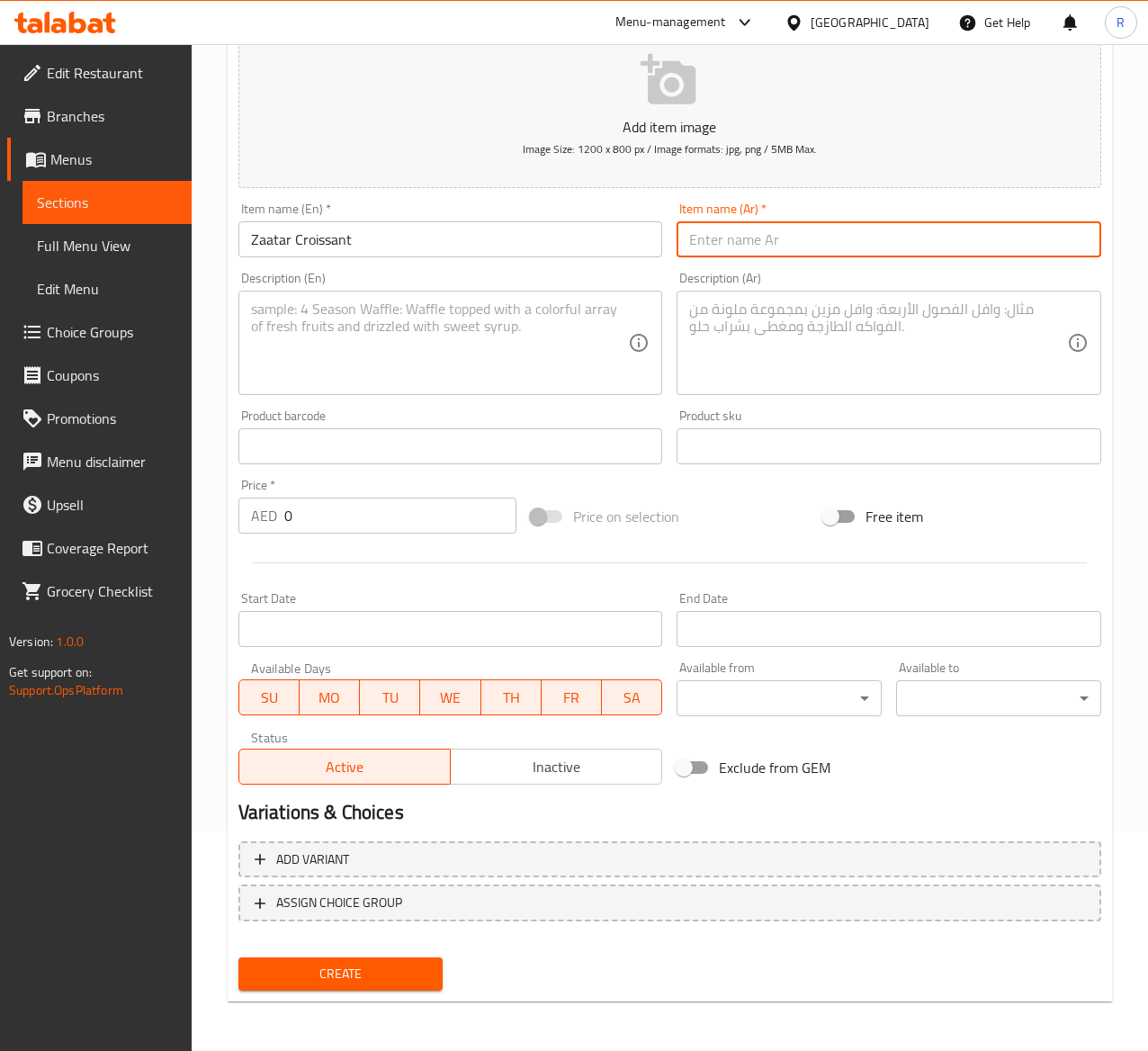
paste input "زعتر كرواسون"
type input "زعتر كرواسون"
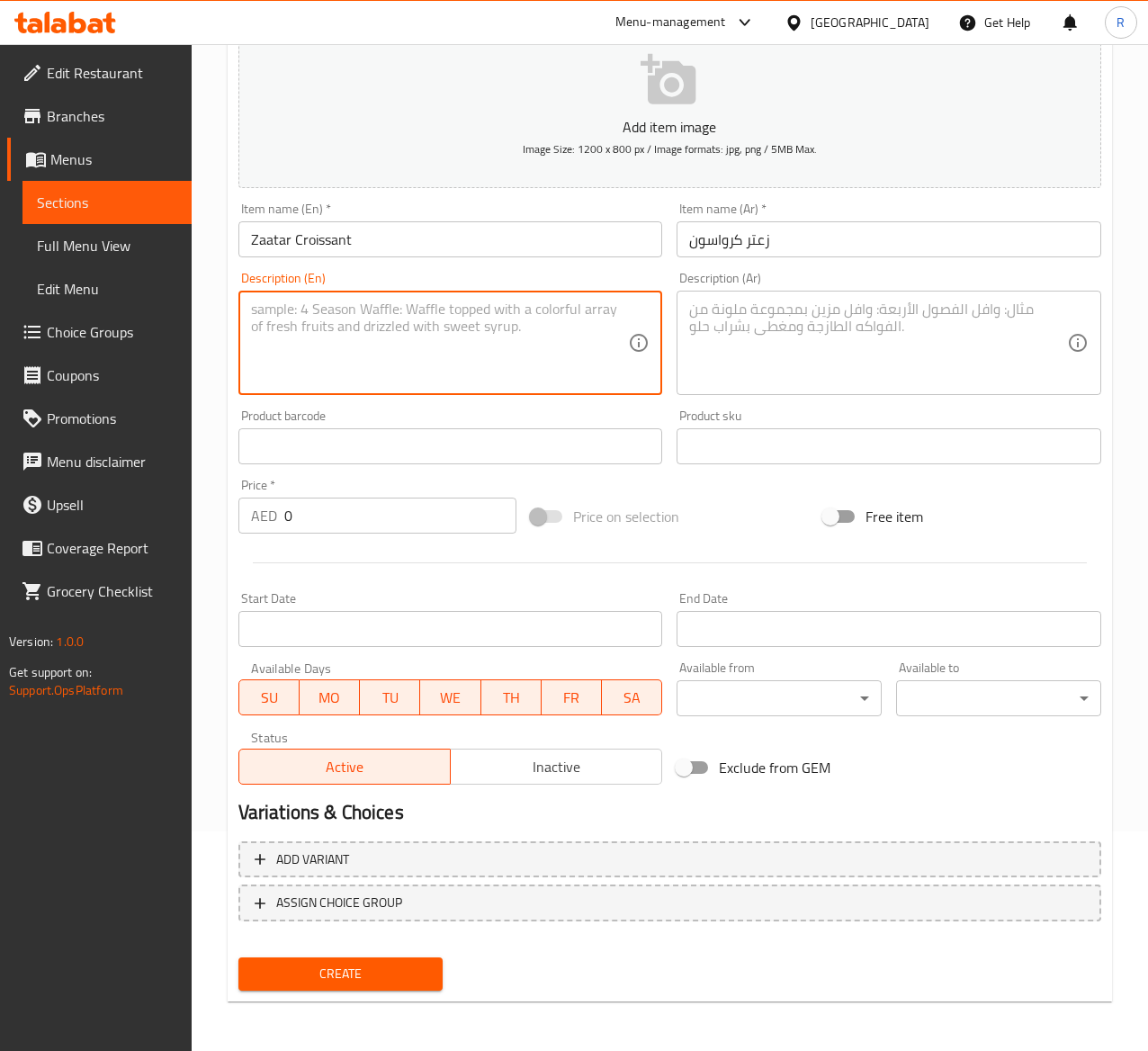
click at [338, 344] on textarea at bounding box center [440, 343] width 378 height 86
paste textarea "Zaatar infused butter croissant baked fresh in store."
type textarea "Zaatar infused butter croissant baked fresh in store."
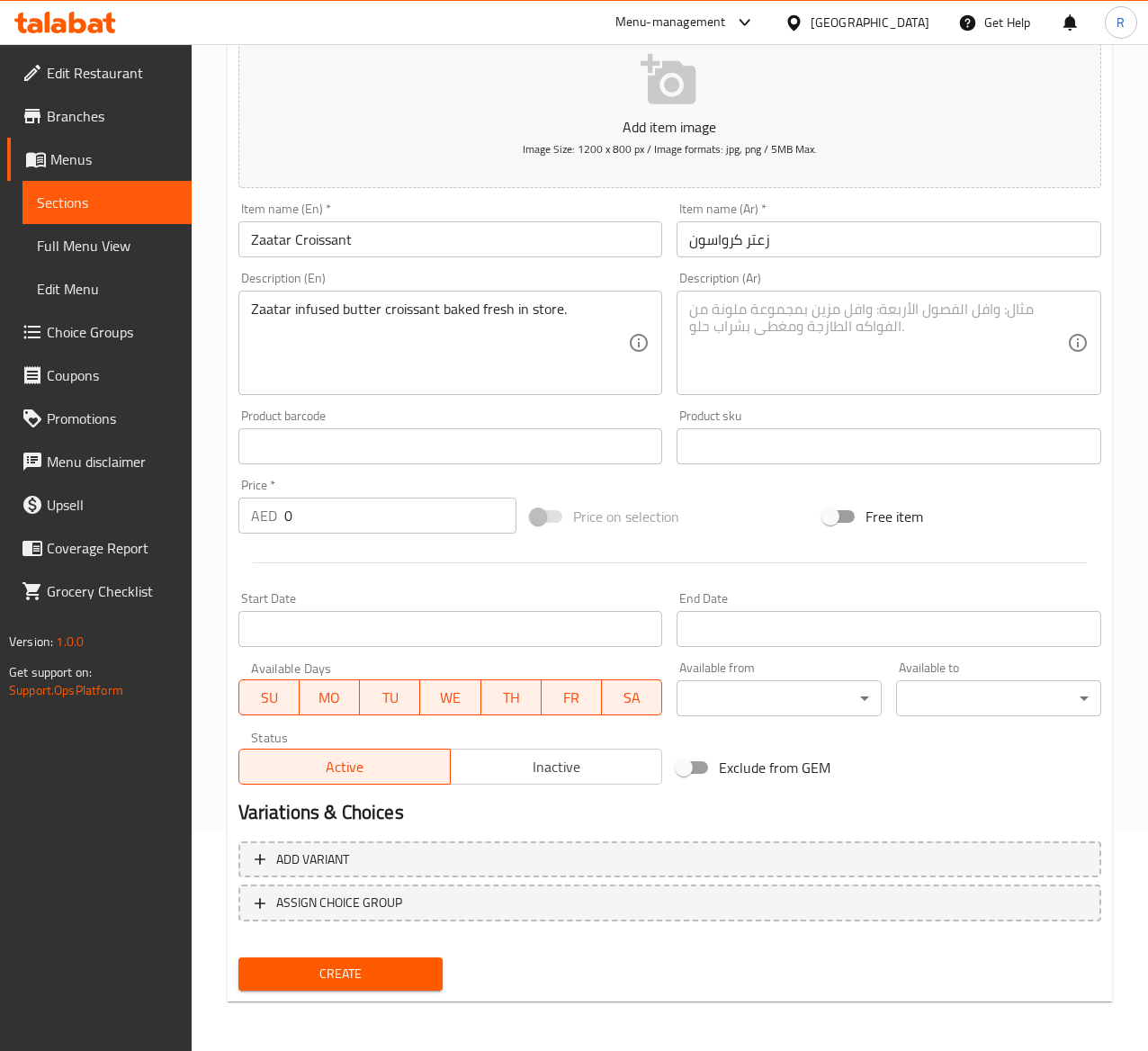
click at [963, 344] on textarea at bounding box center [878, 343] width 378 height 86
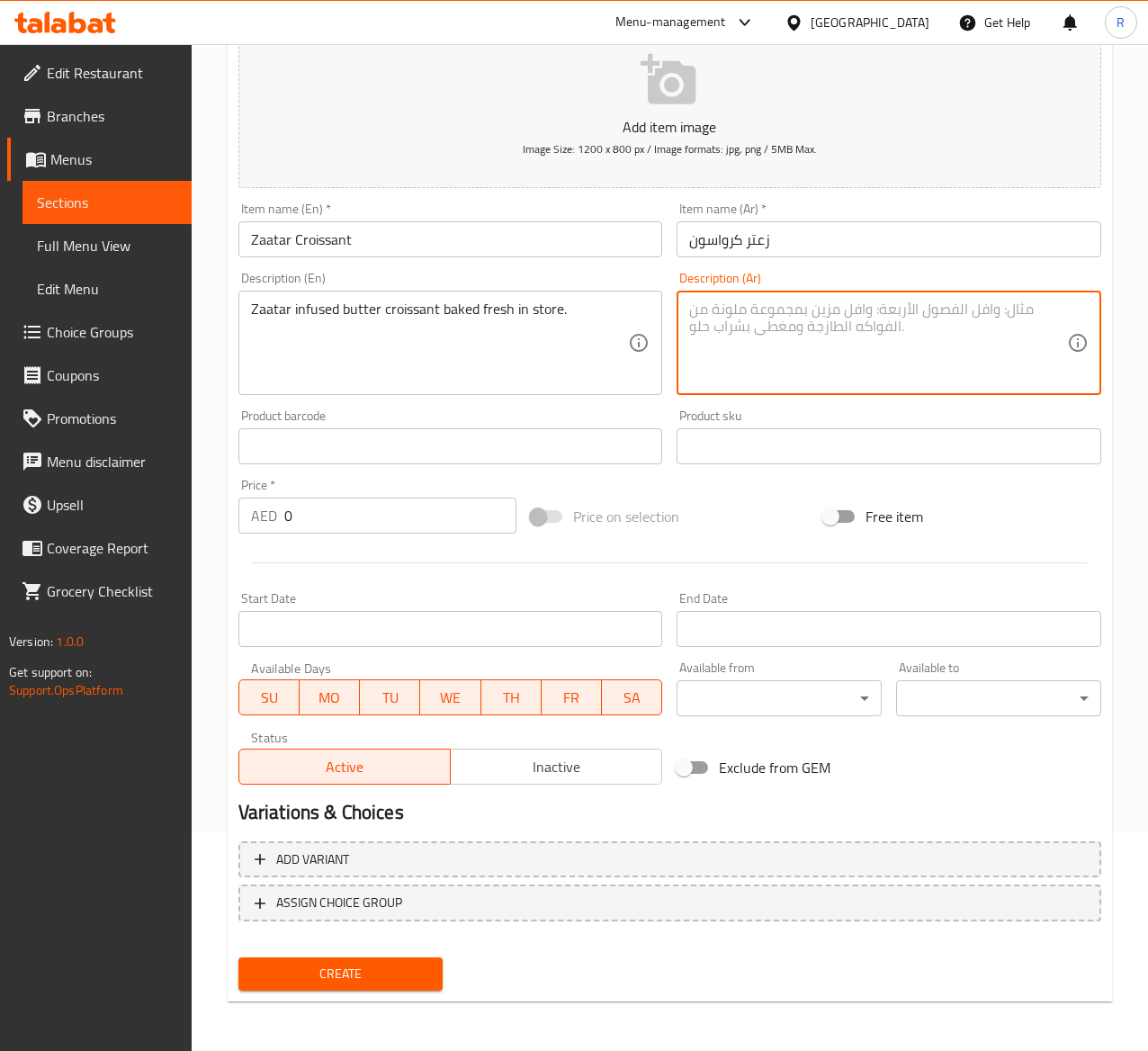
paste textarea "كرواسون بالزعتر مخبوز طازجاً بالمتجر."
type textarea "كرواسون بالزعتر مخبوز طازجاً بالمتجر."
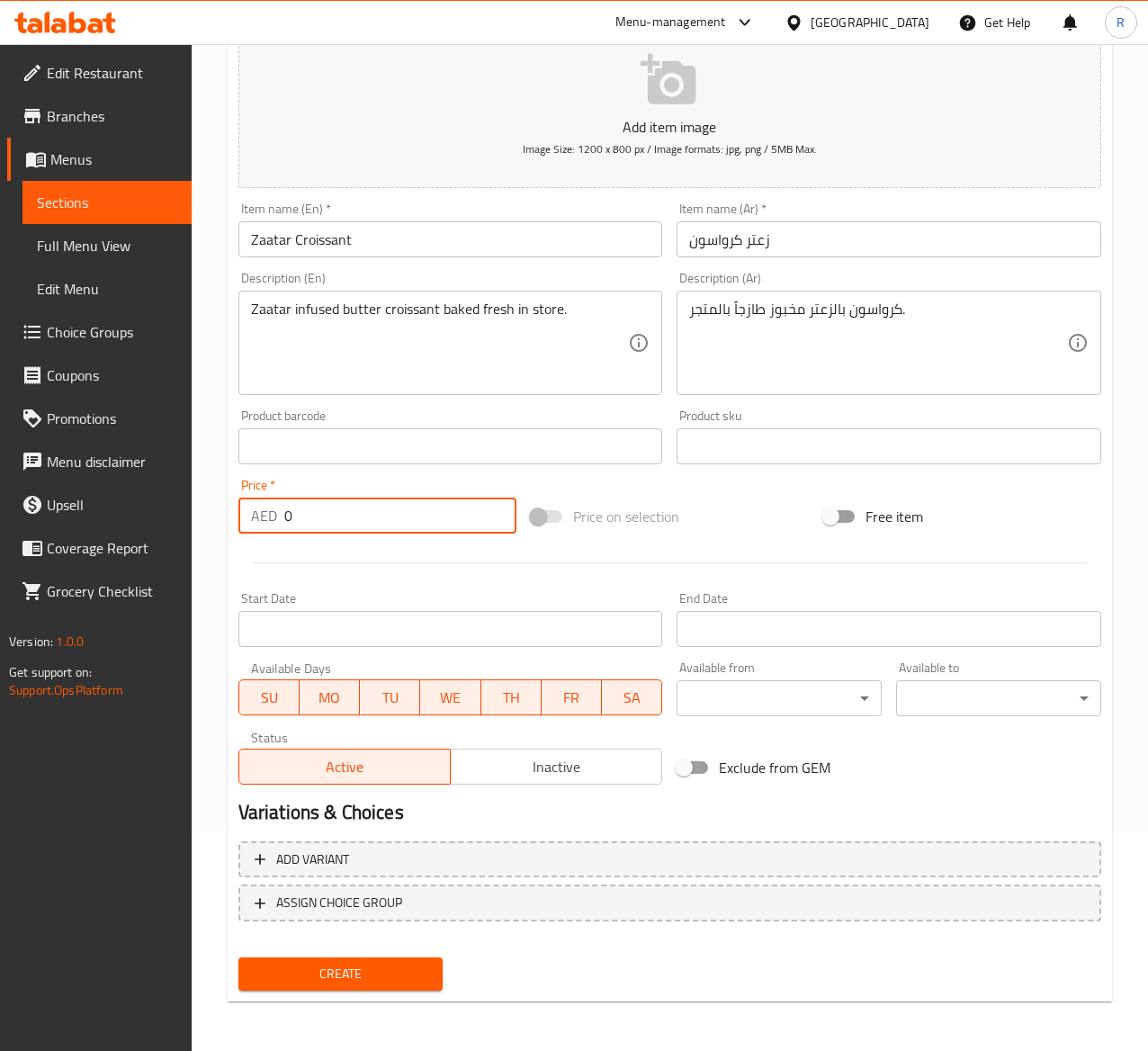
click at [327, 511] on input "0" at bounding box center [400, 516] width 232 height 36
click at [353, 518] on input "0" at bounding box center [400, 516] width 232 height 36
type input "13"
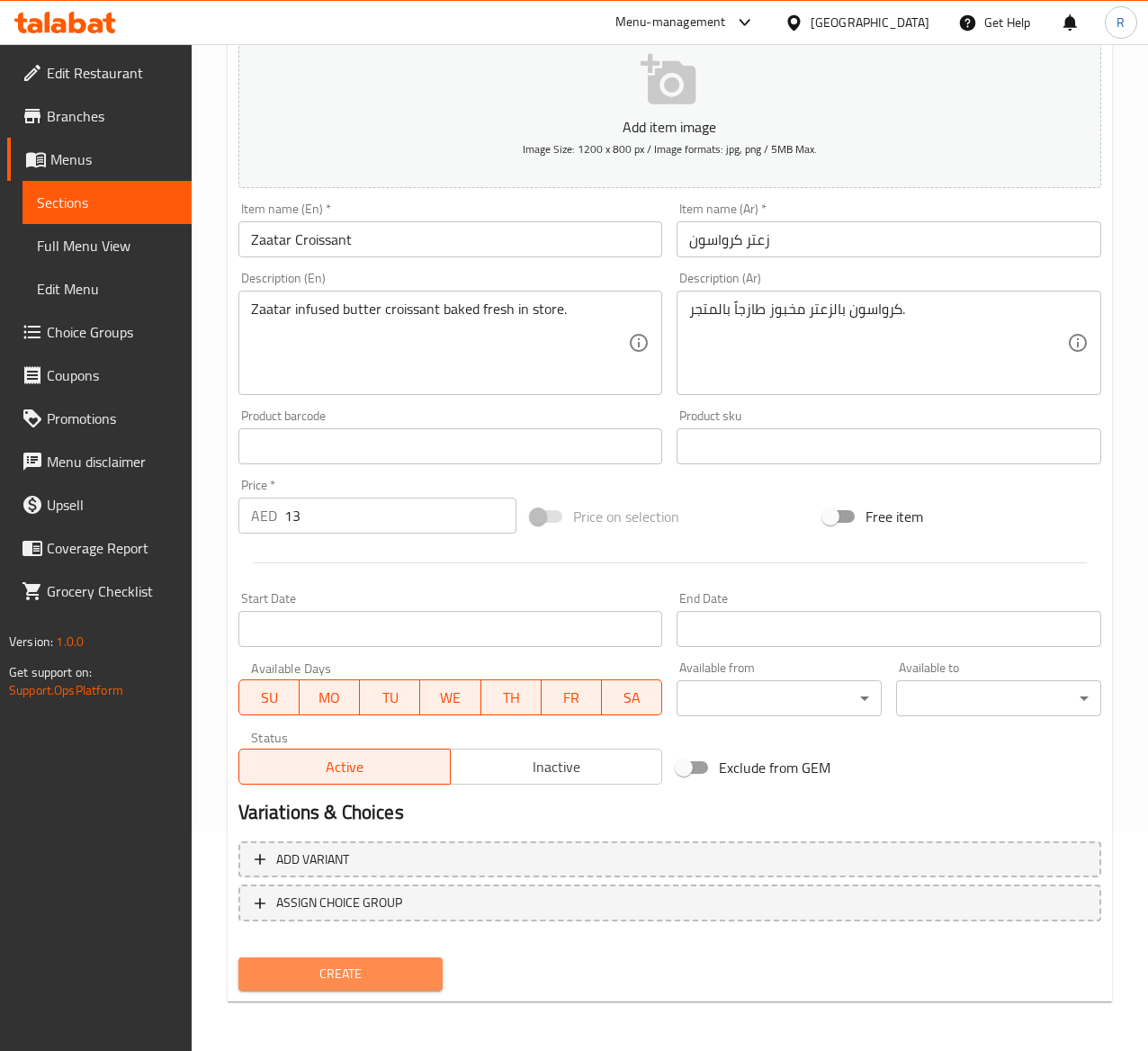
click at [371, 983] on span "Create" at bounding box center [340, 974] width 176 height 23
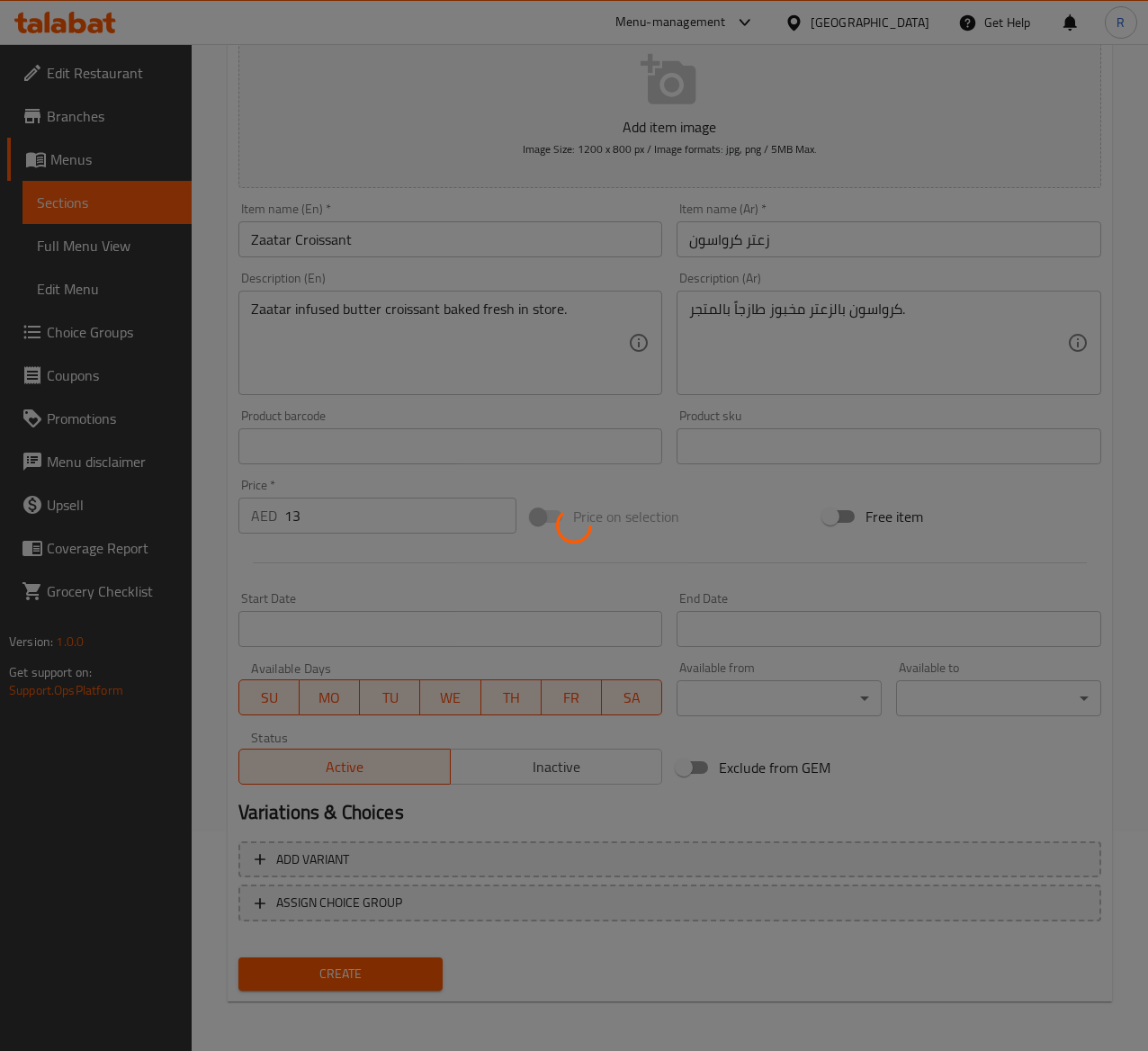
type input "0"
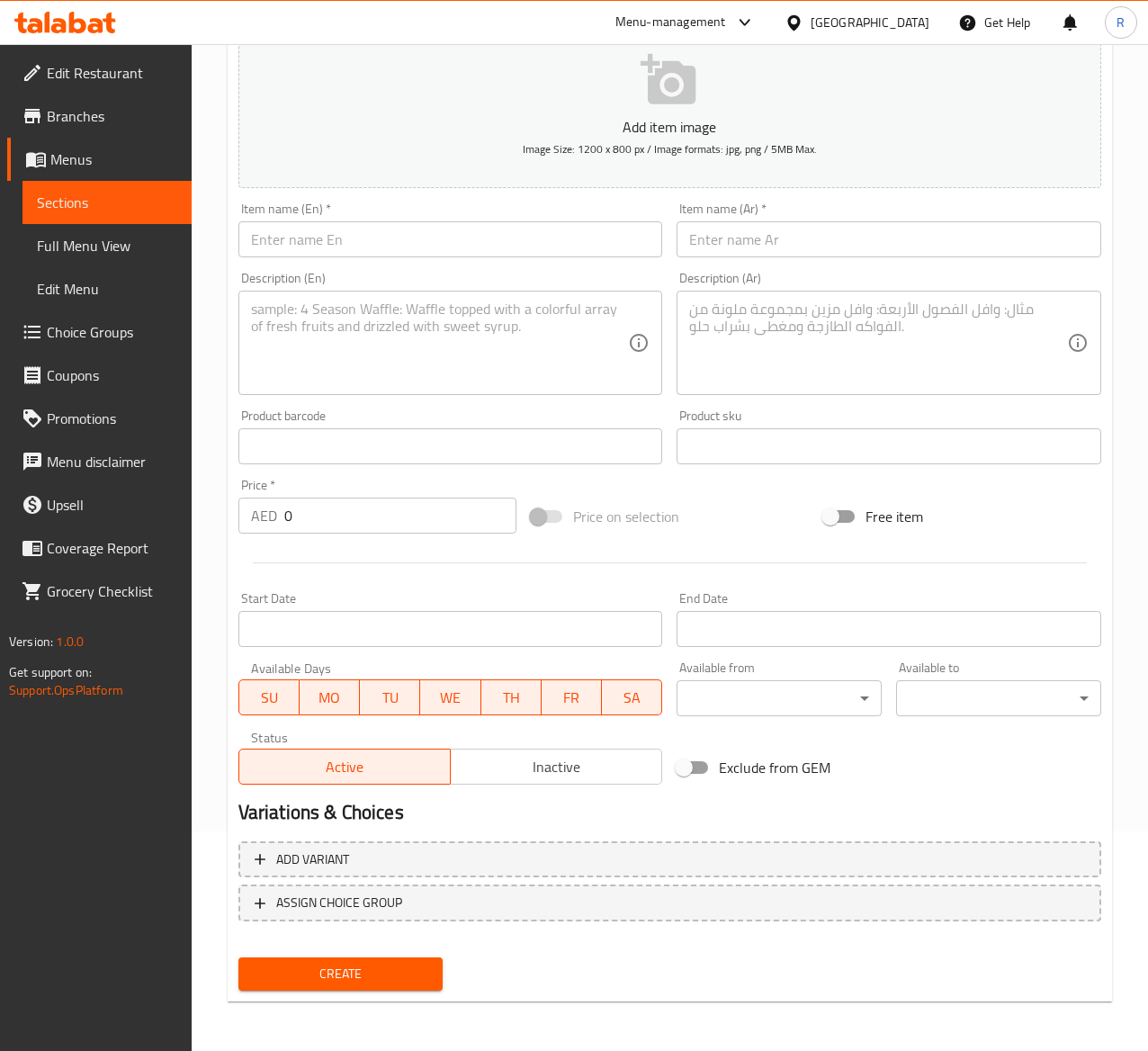
click at [357, 247] on input "text" at bounding box center [451, 240] width 425 height 36
paste input "Pain Au Chocolat"
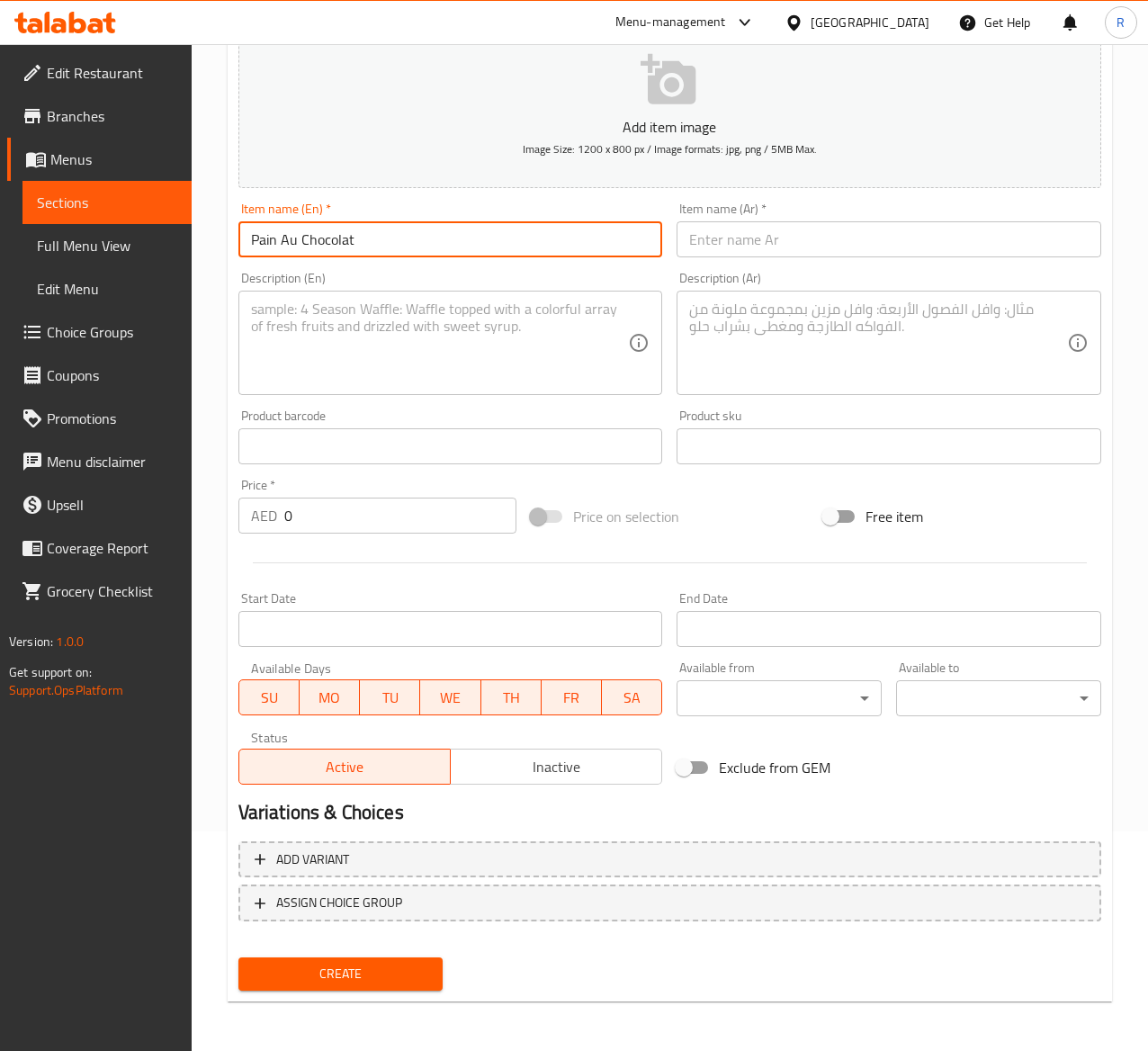
type input "Pain Au Chocolat"
click at [785, 238] on input "text" at bounding box center [888, 240] width 425 height 36
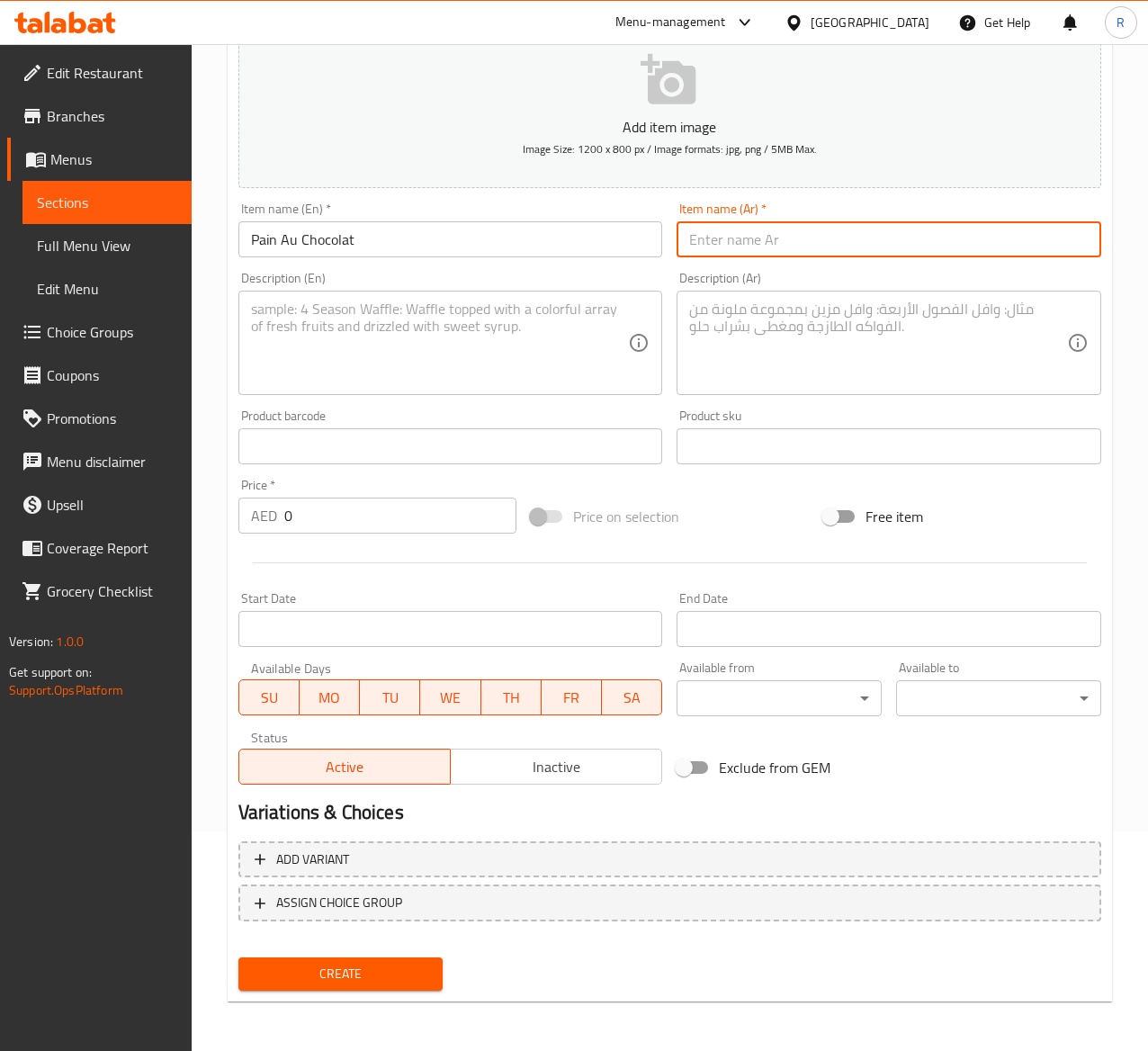
paste input "خبز بالشكلاطة"
type input "خبز بالشكلاطة"
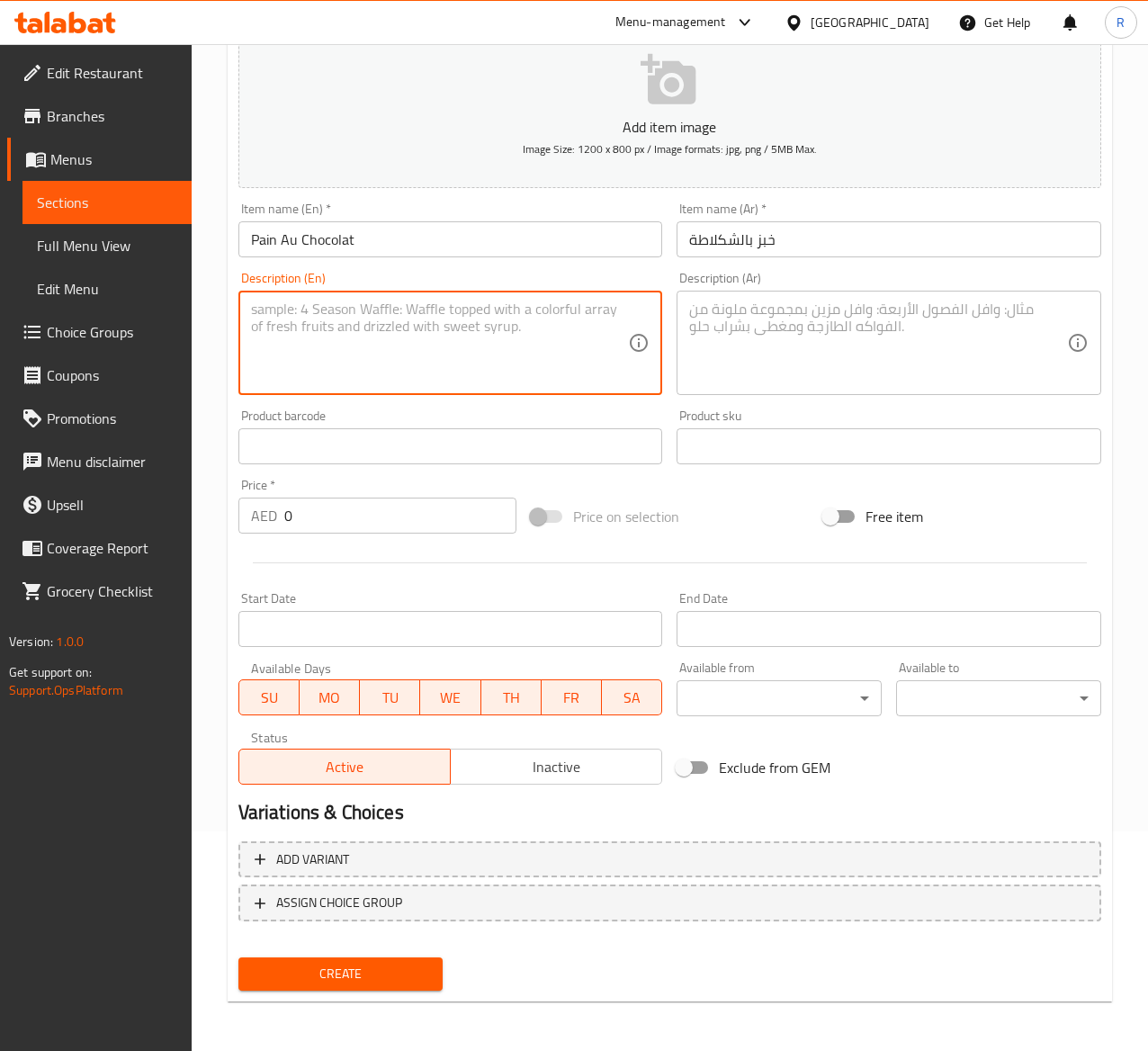
click at [452, 359] on textarea at bounding box center [440, 343] width 378 height 86
paste textarea "Butter croissant filled with Belgian chocolate baked fresh in store."
type textarea "Butter croissant filled with Belgian chocolate baked fresh in store."
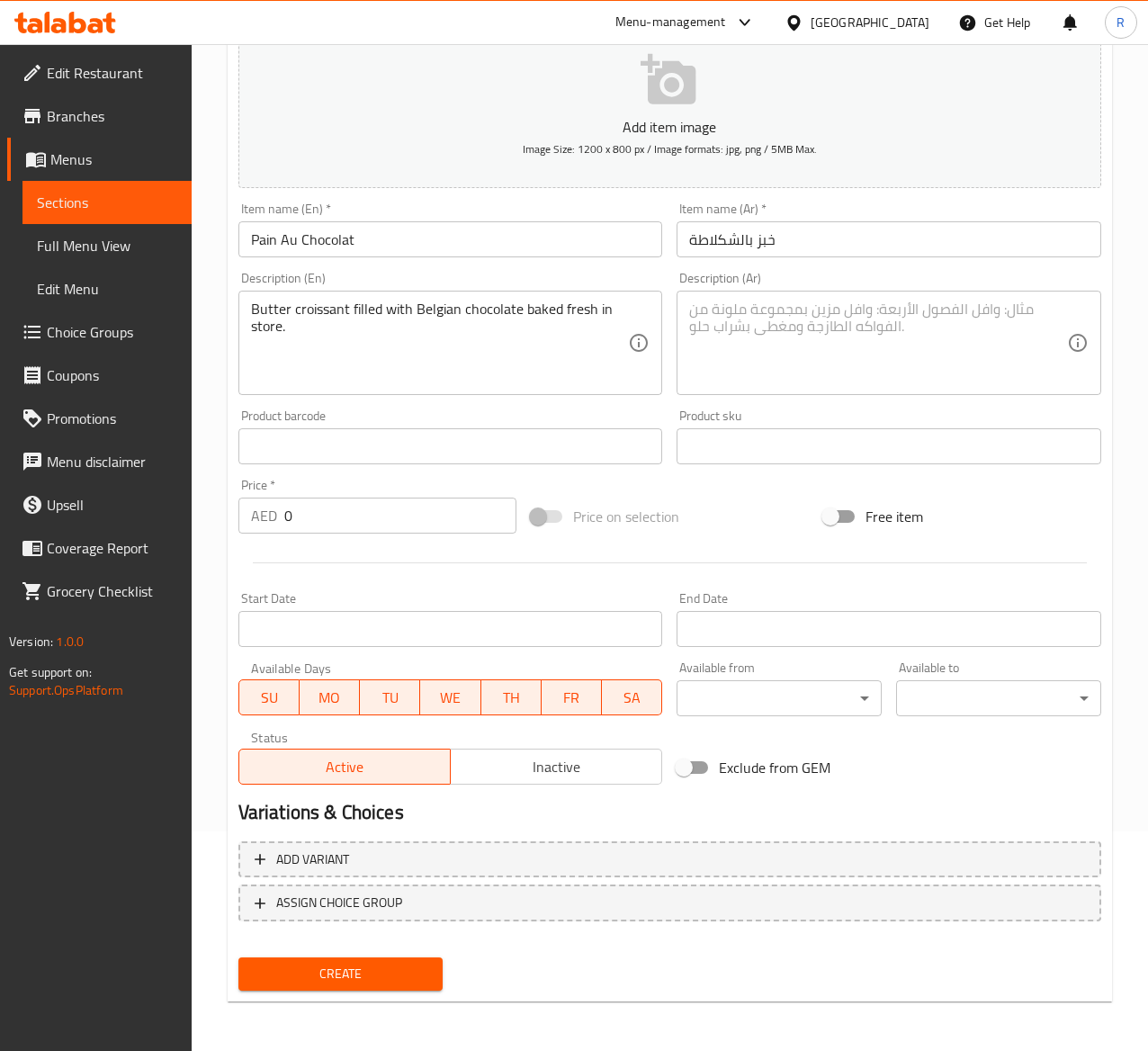
click at [948, 305] on textarea at bounding box center [878, 343] width 378 height 86
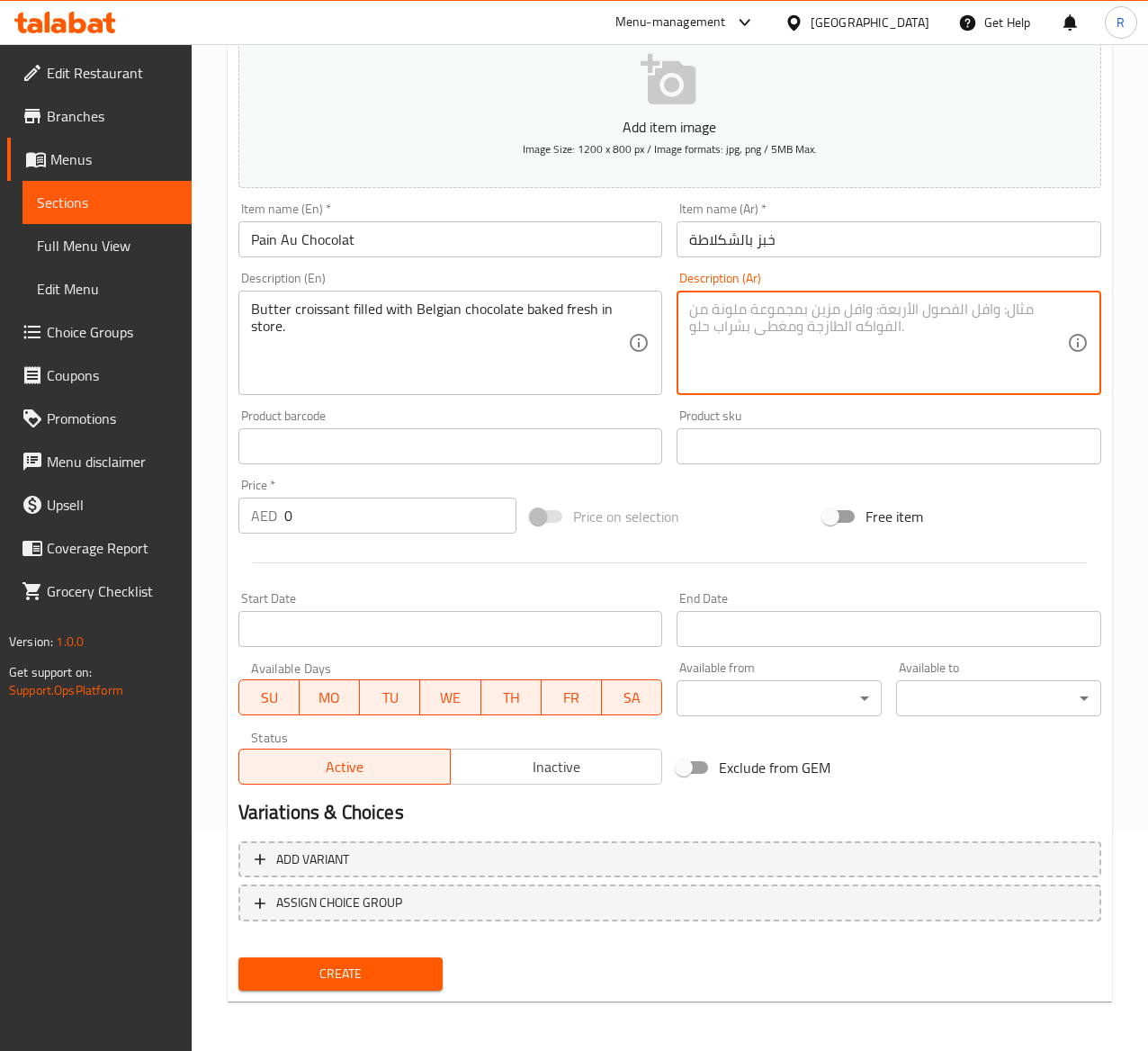
paste textarea "كرواسون بالزبدة محشو بالشوكولاتة البلجيكية المخبوزة طازجة في المتجر."
type textarea "كرواسون بالزبدة محشو بالشوكولاتة البلجيكية المخبوزة طازجة في المتجر."
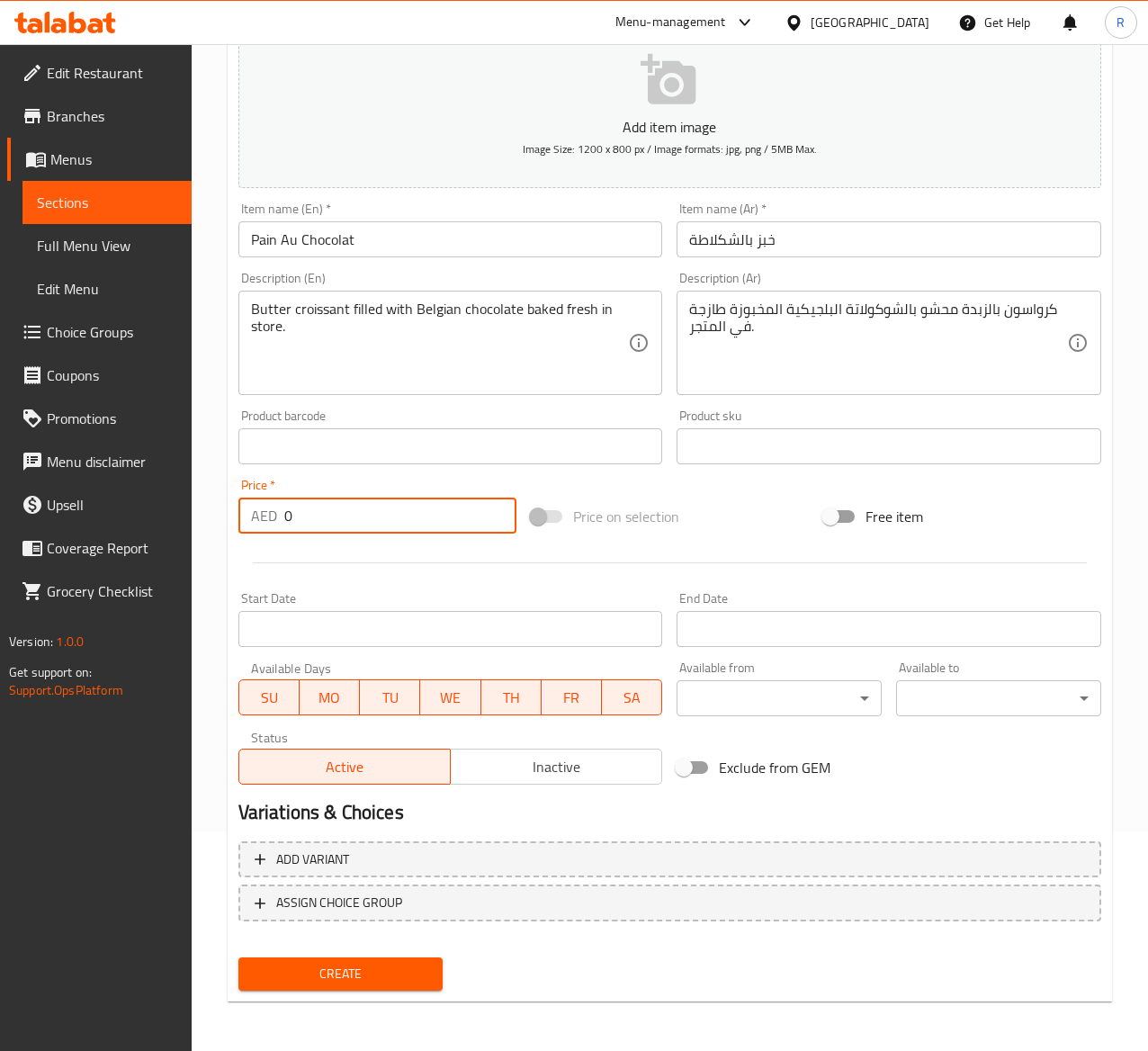
click at [363, 524] on input "0" at bounding box center [400, 516] width 232 height 36
type input "14"
click at [368, 976] on span "Create" at bounding box center [340, 974] width 176 height 23
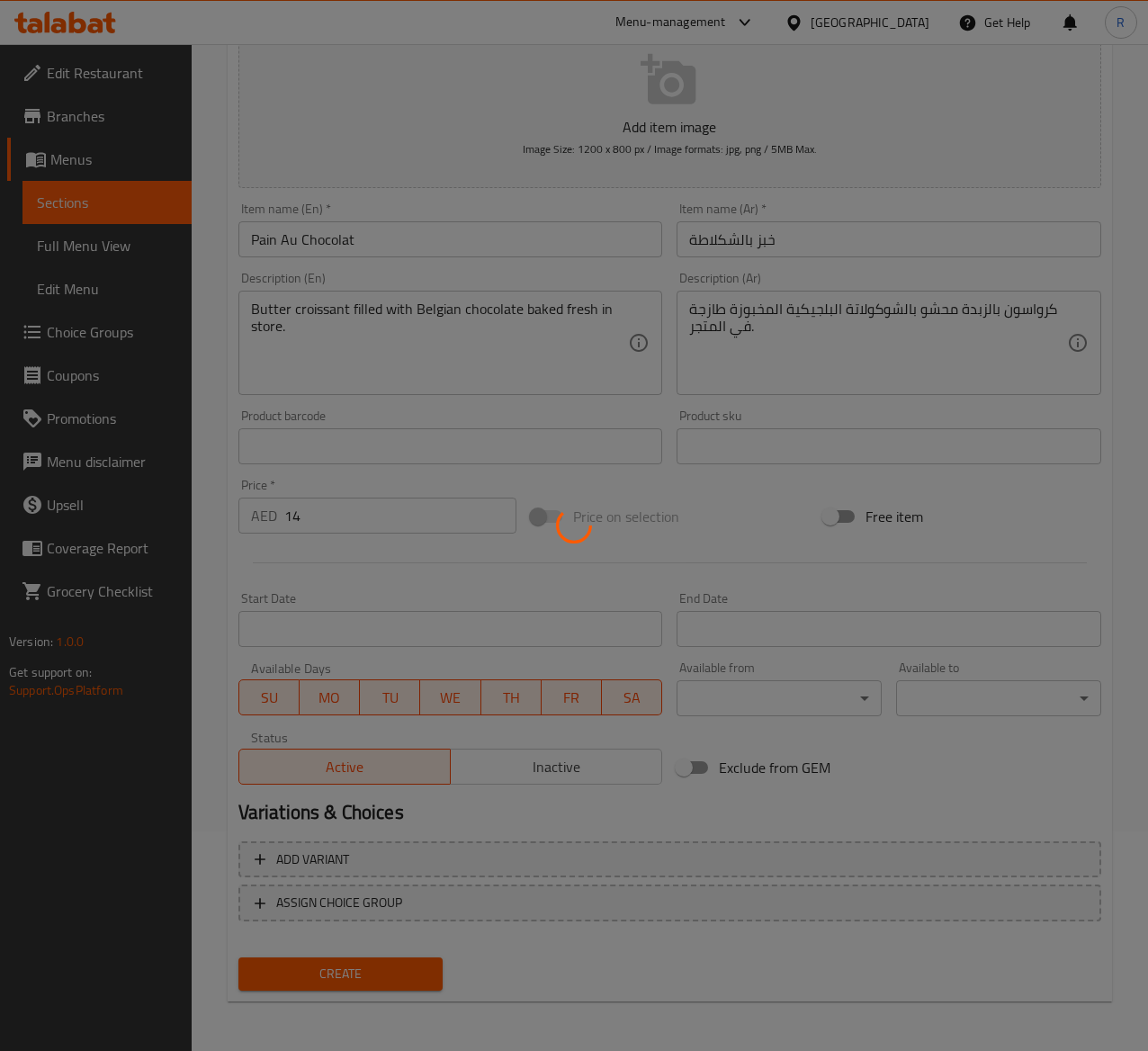
type input "0"
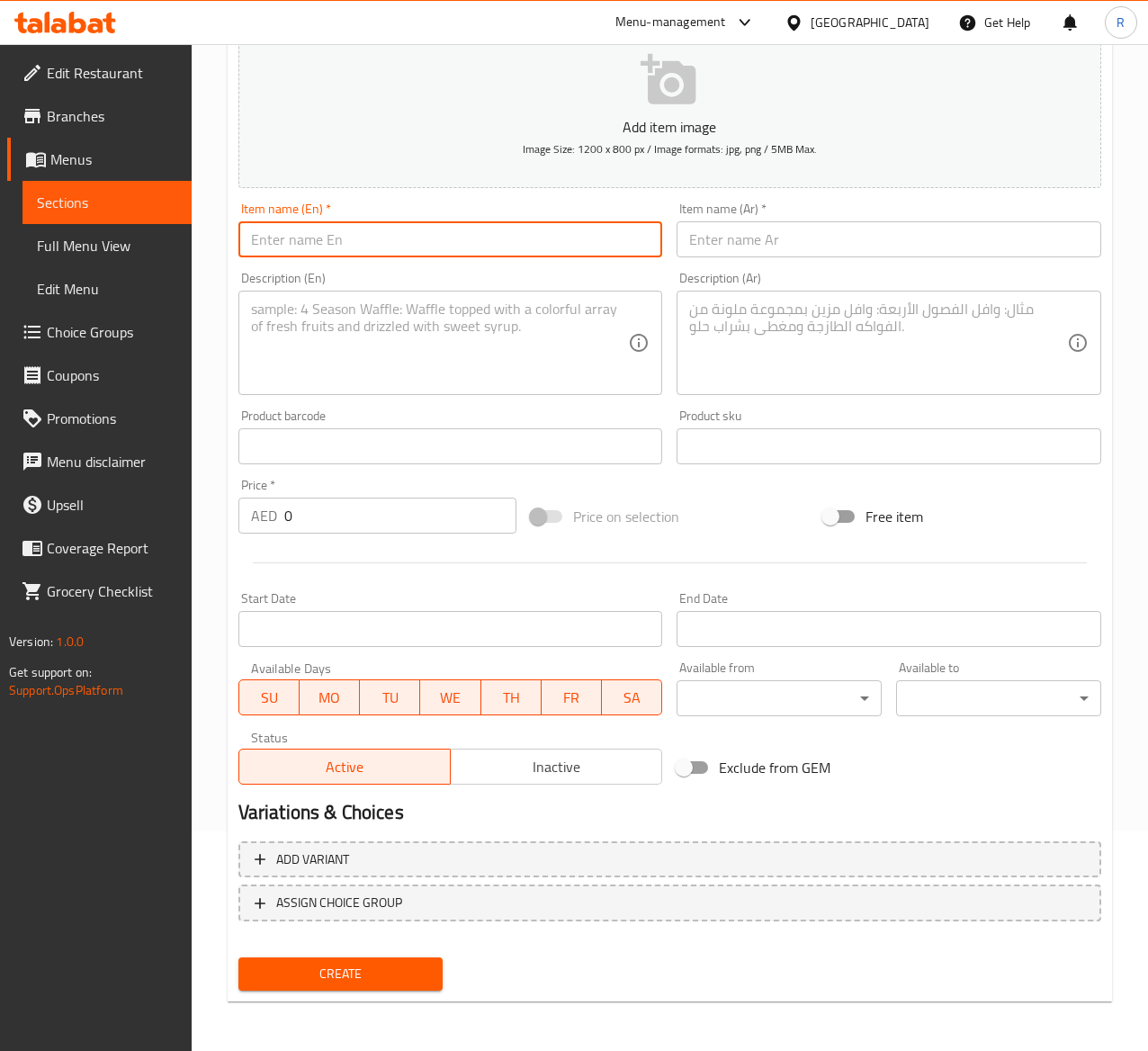
click at [363, 245] on input "text" at bounding box center [451, 240] width 425 height 36
paste input "[PERSON_NAME]"
type input "[PERSON_NAME]"
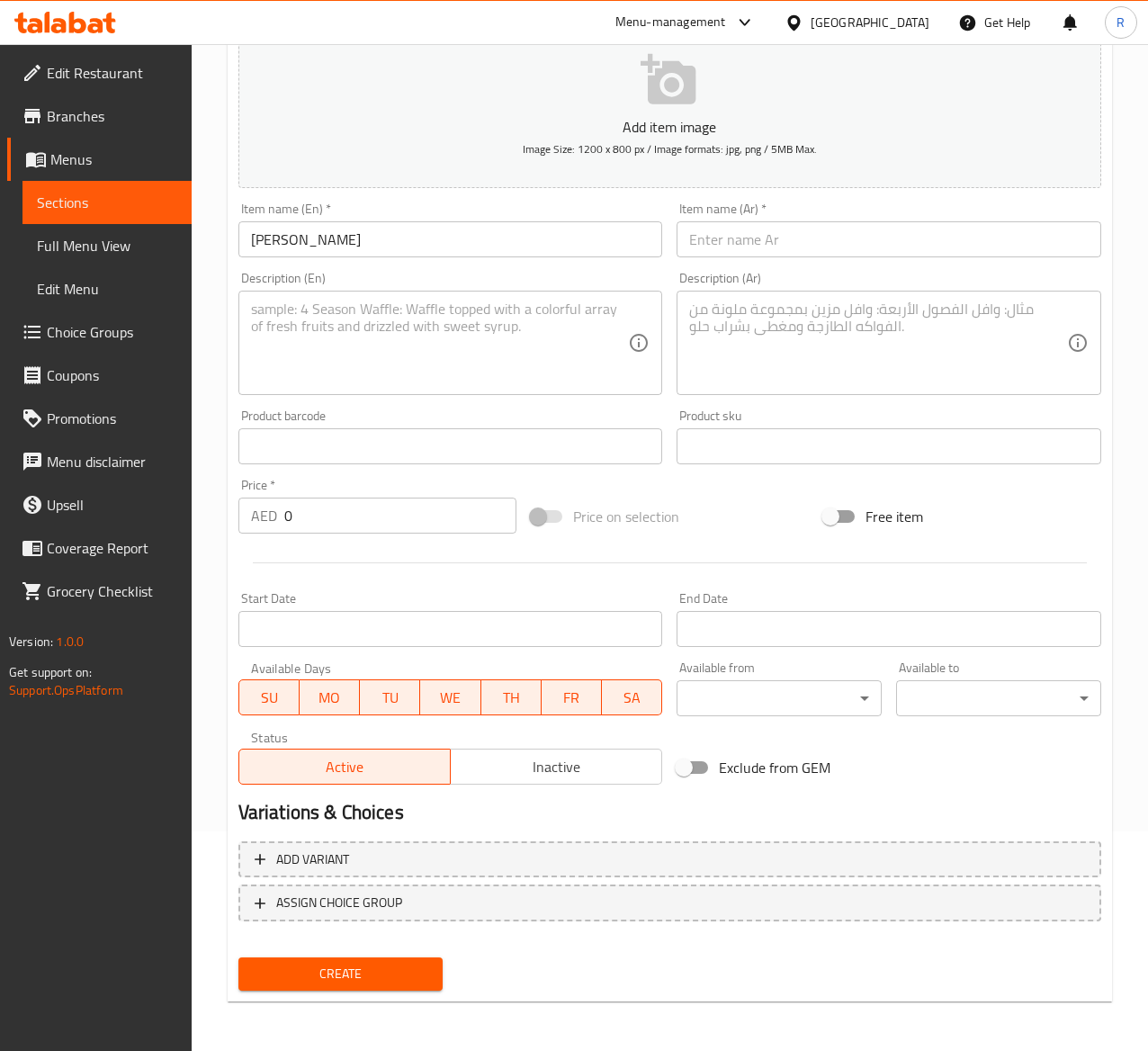
click at [729, 237] on input "text" at bounding box center [888, 240] width 425 height 36
paste input "كرواسون باللوز"
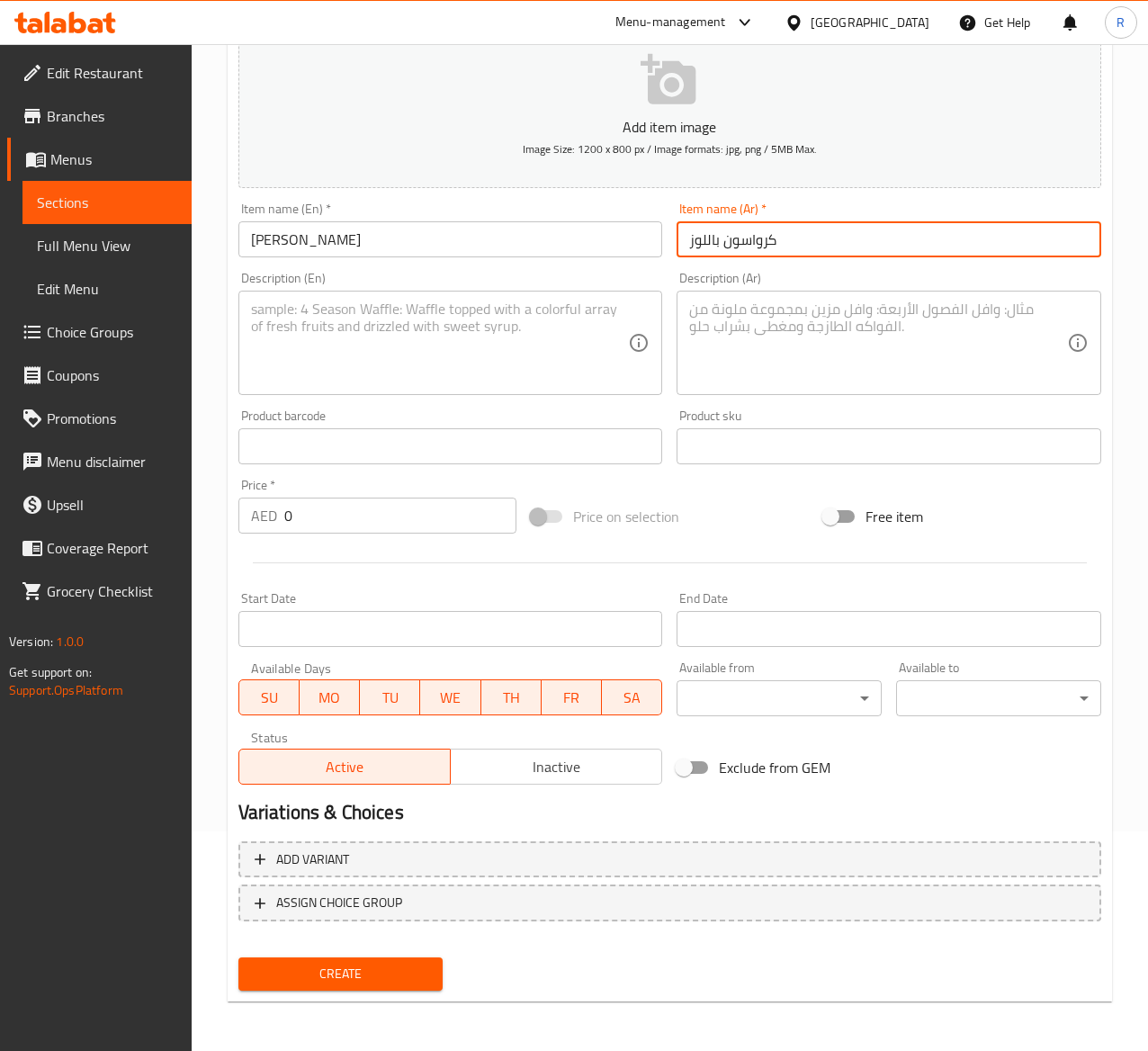
type input "كرواسون باللوز"
click at [339, 334] on textarea at bounding box center [440, 343] width 378 height 86
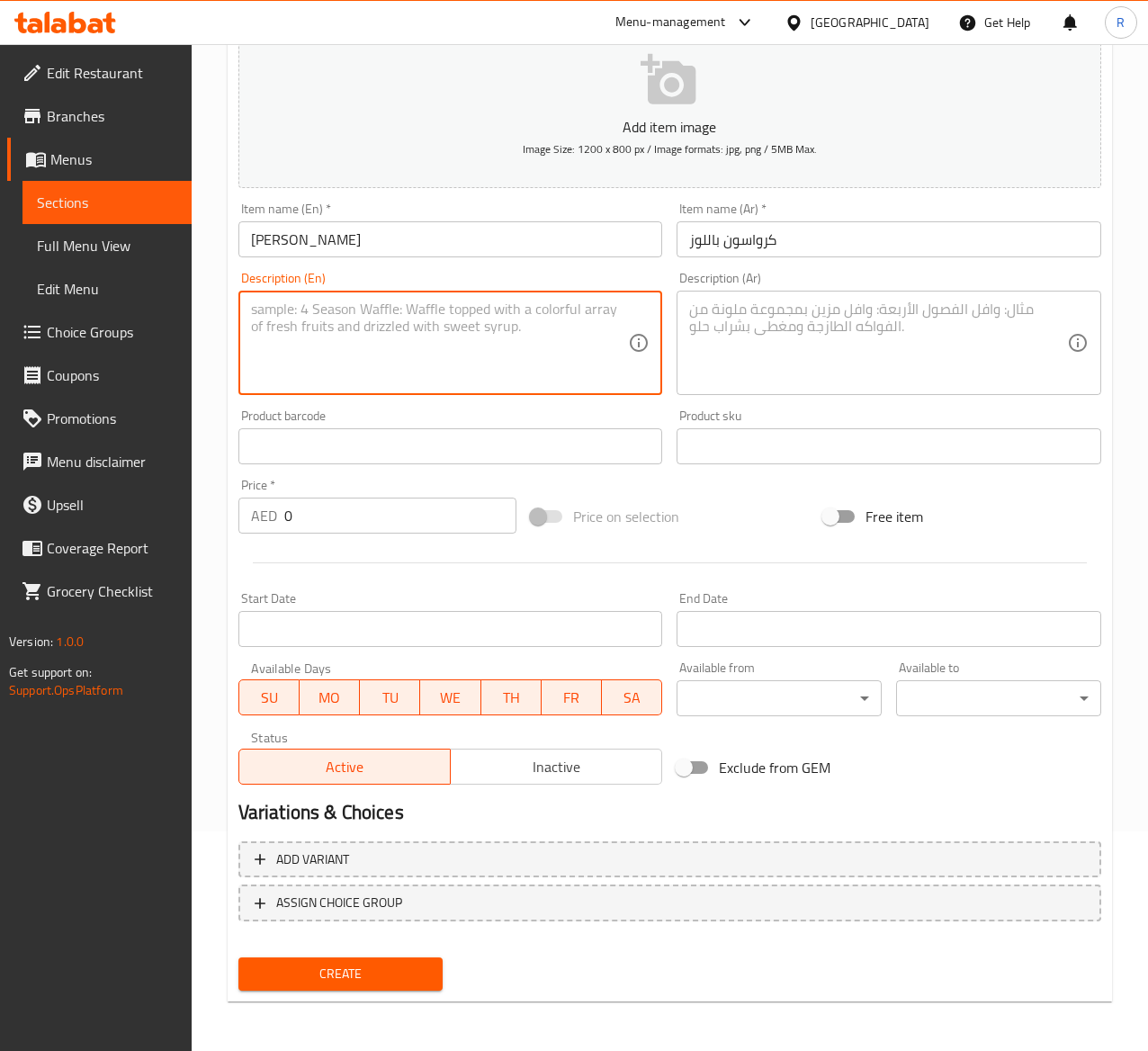
paste textarea "Butter plain croissant filled with almond and baked fresh in store."
type textarea "Butter plain croissant filled with almond and baked fresh in store."
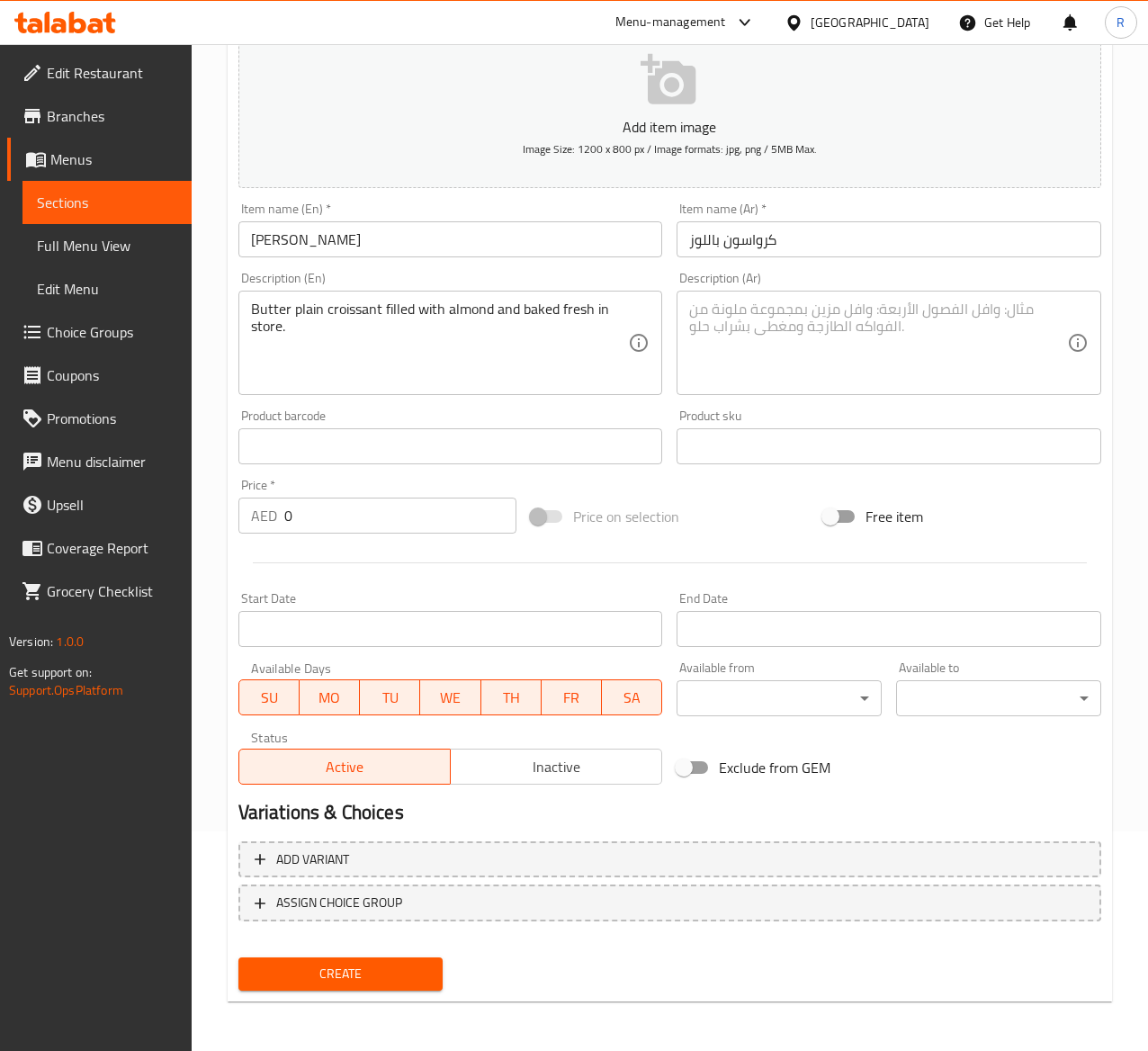
click at [852, 322] on textarea at bounding box center [878, 343] width 378 height 86
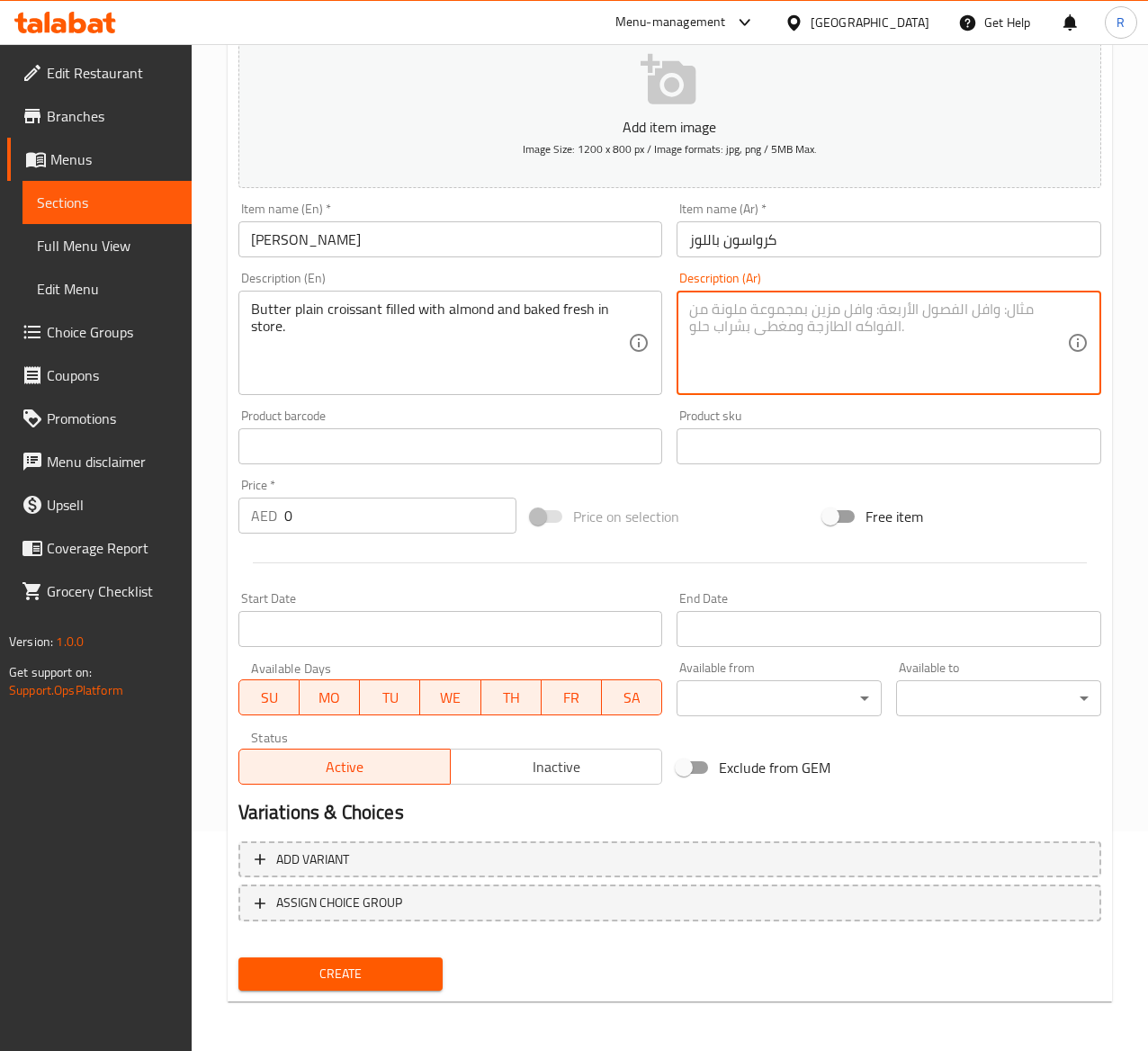
paste textarea "كرواسون بالزبدة محشو باللوز ومخبوز طازجًا."
type textarea "كرواسون بالزبدة محشو باللوز ومخبوز طازجًا."
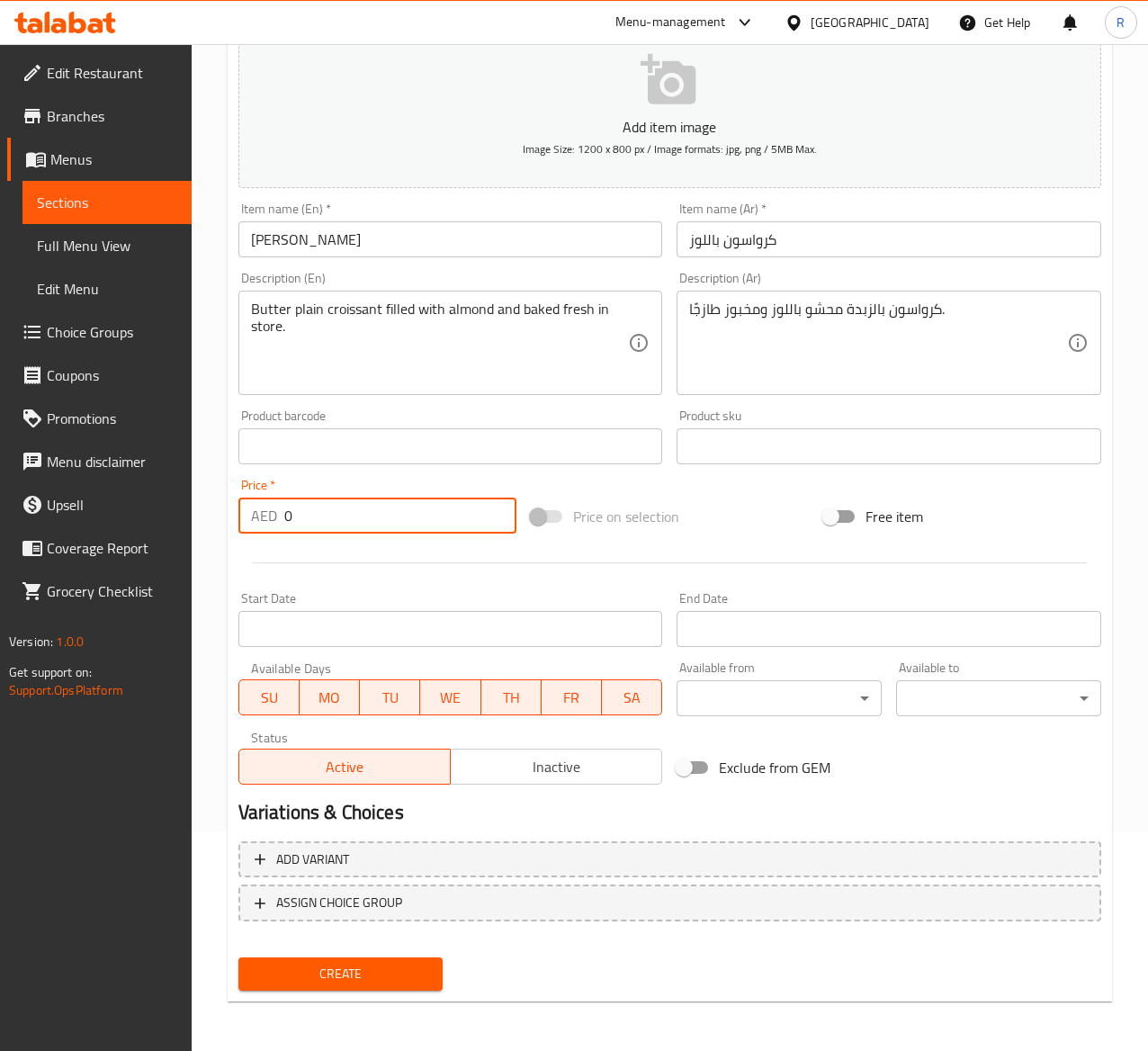
click at [400, 514] on input "0" at bounding box center [400, 516] width 232 height 36
type input "14"
click at [378, 976] on span "Create" at bounding box center [340, 974] width 176 height 23
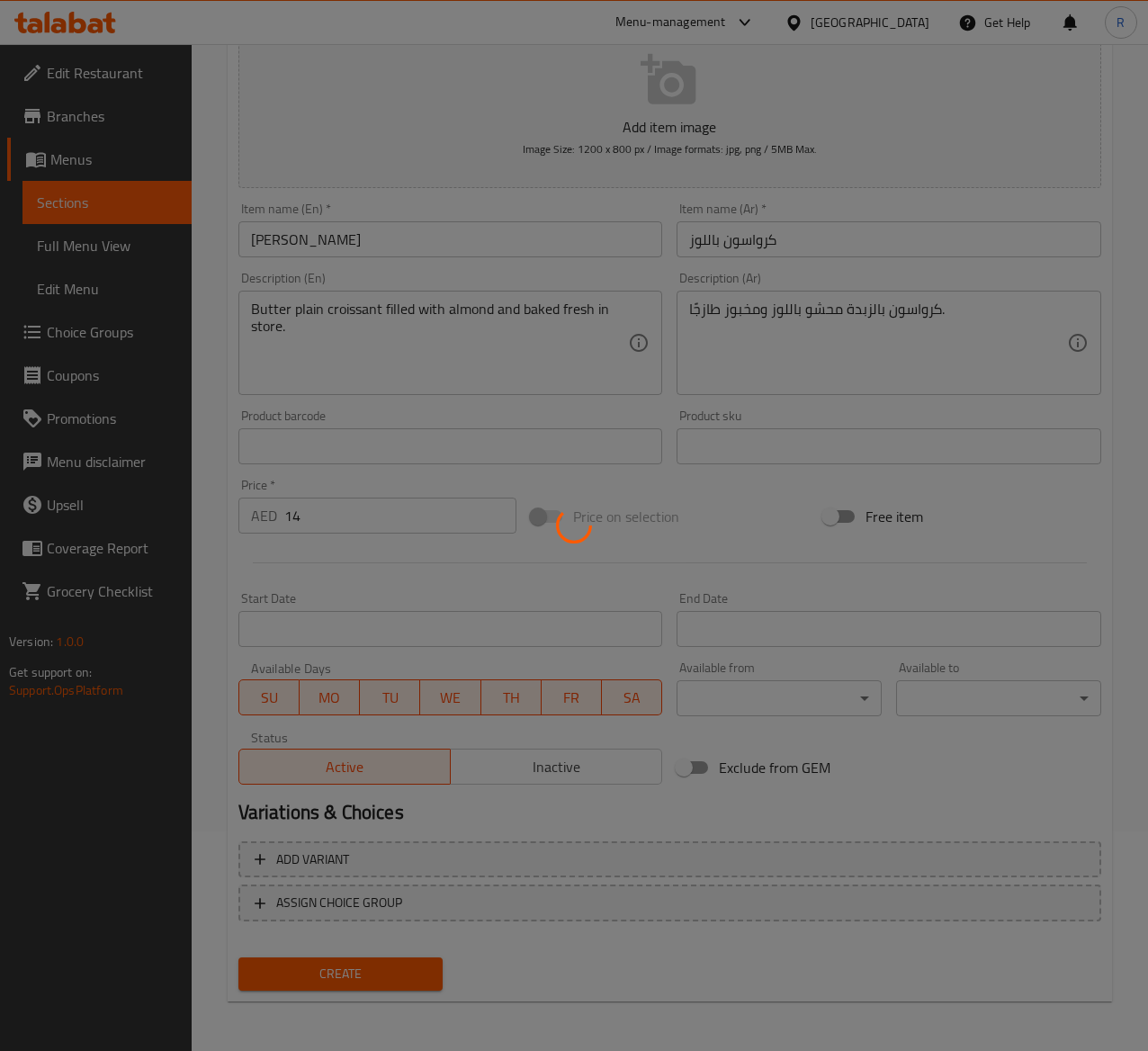
type input "0"
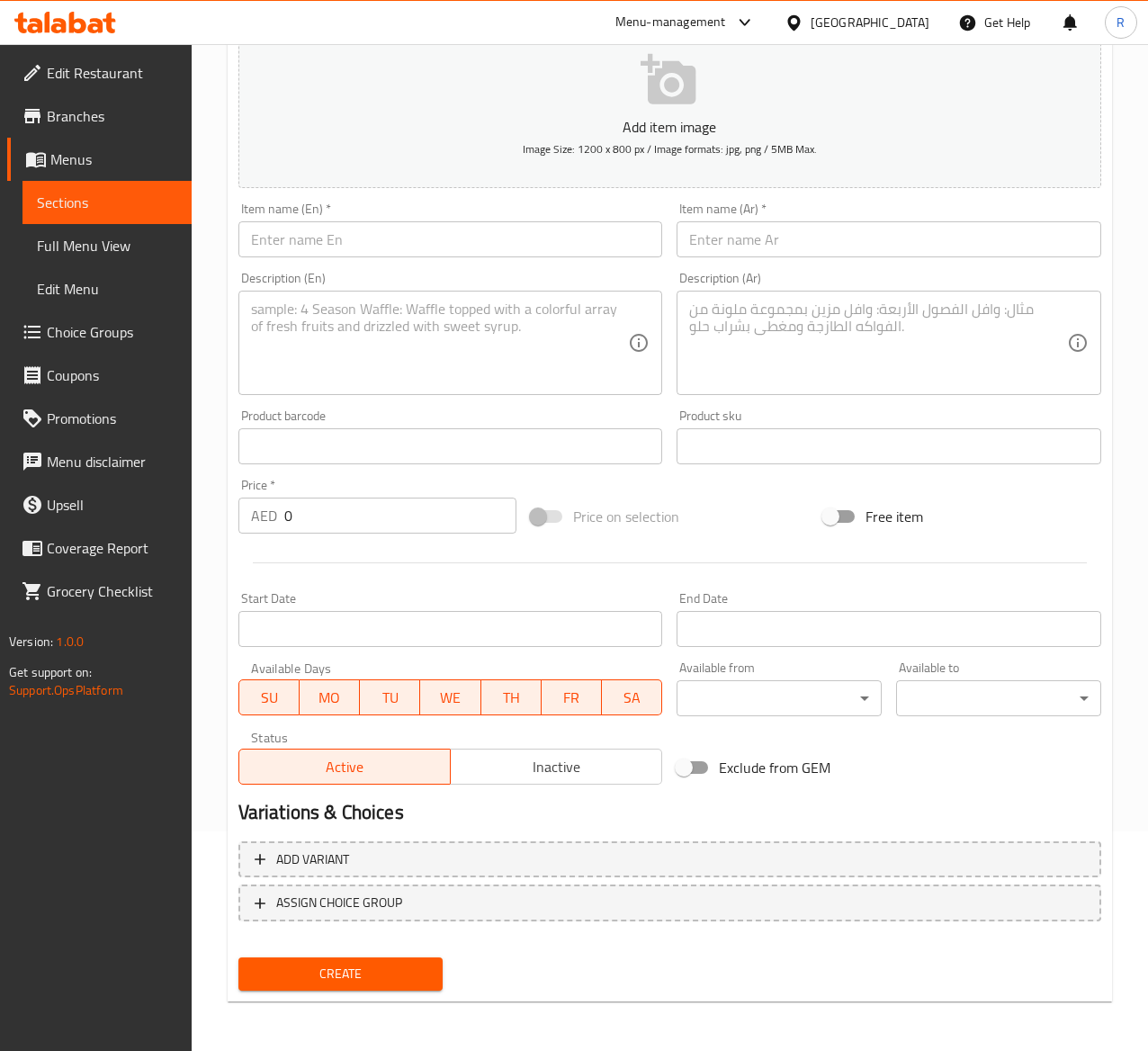
click at [344, 255] on input "text" at bounding box center [451, 240] width 425 height 36
paste input "Egg Supreme Croissant"
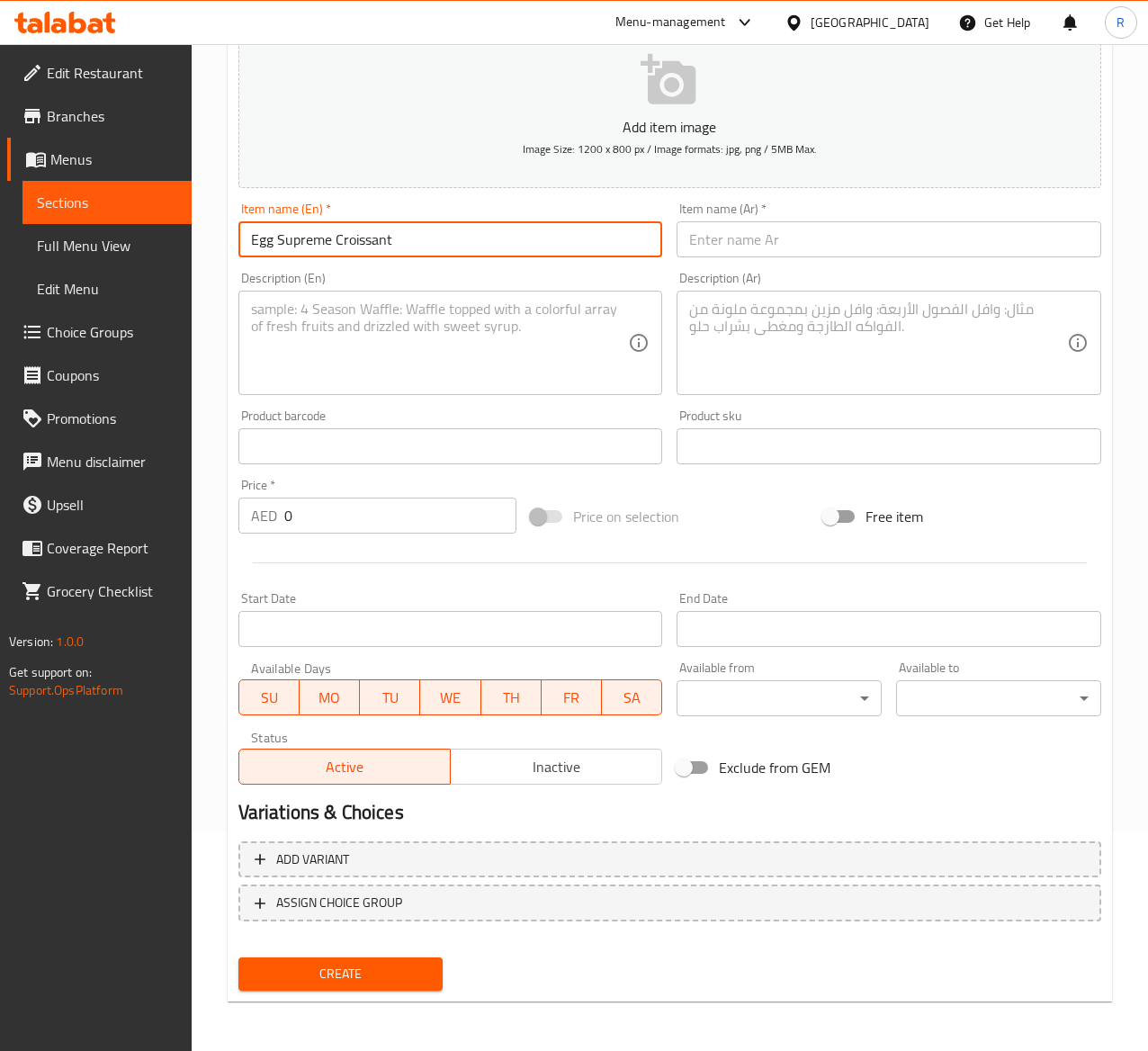
type input "Egg Supreme Croissant"
click at [787, 236] on input "text" at bounding box center [888, 240] width 425 height 36
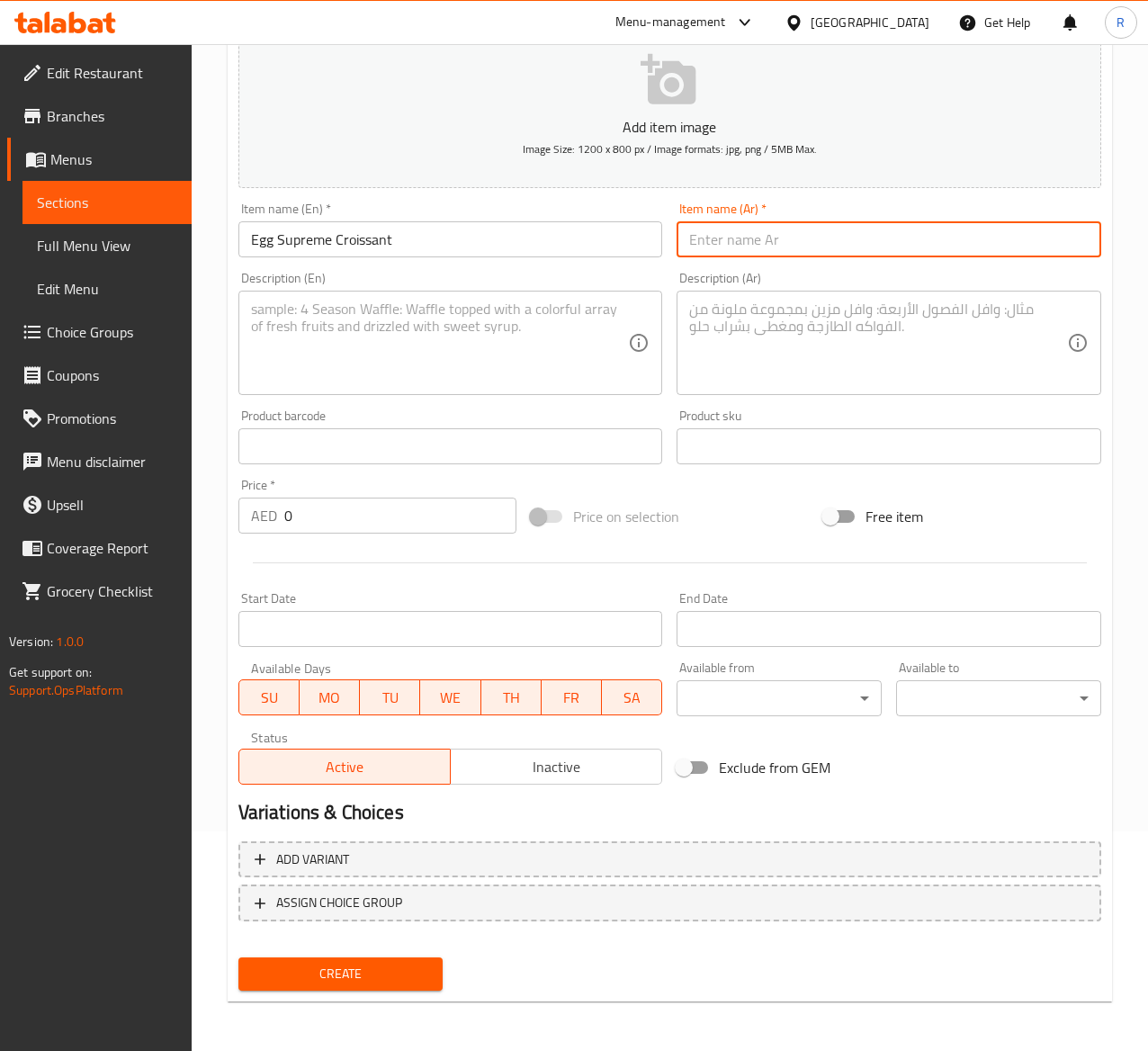
paste input "كرواسون بيض سوبريم"
type input "كرواسون بيض سوبريم"
click at [347, 326] on textarea at bounding box center [440, 343] width 378 height 86
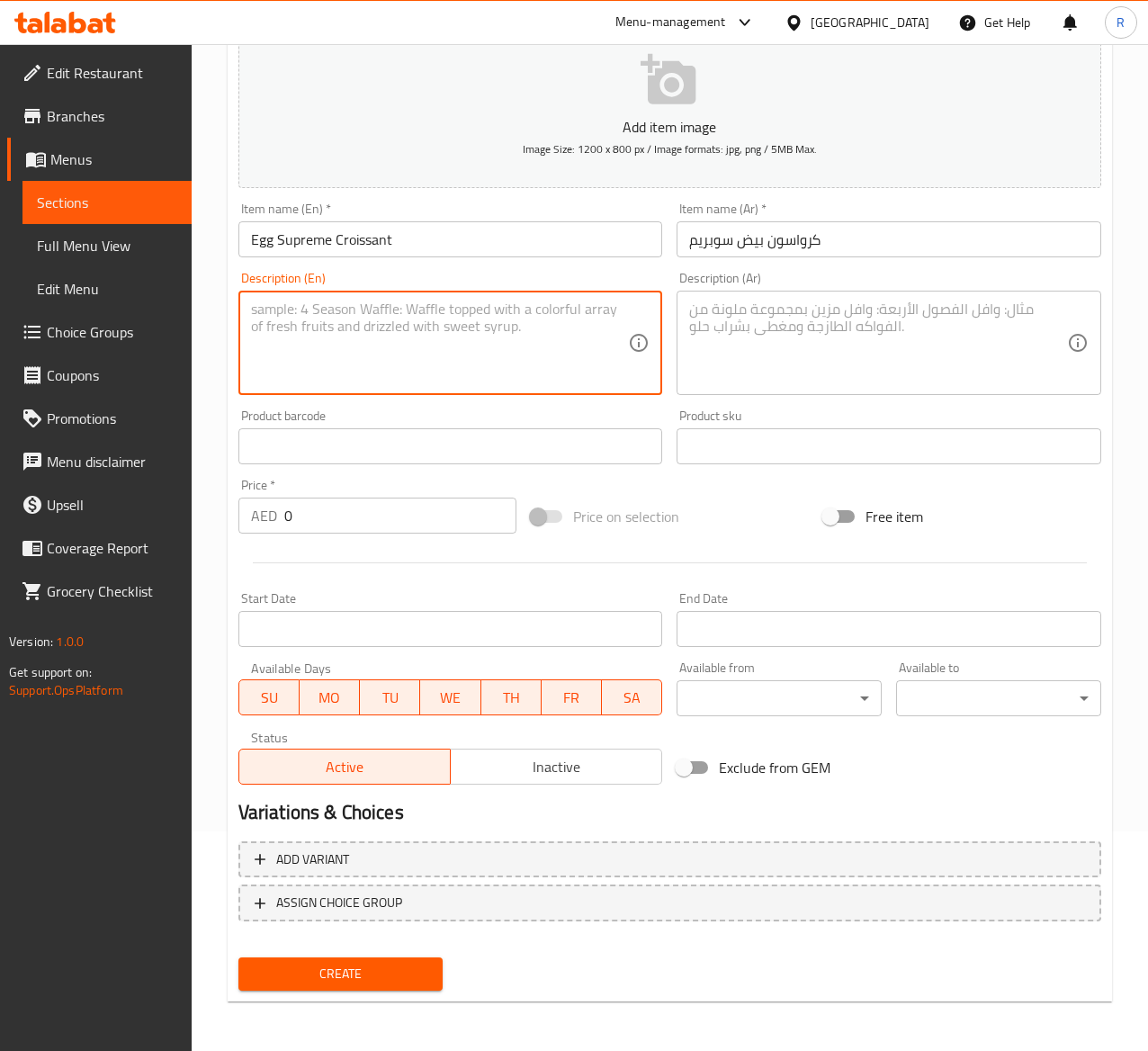
paste textarea "A warm buttery croissant paired with fluffy scrambled eggs & cheese."
type textarea "A warm buttery croissant paired with fluffy scrambled eggs & cheese."
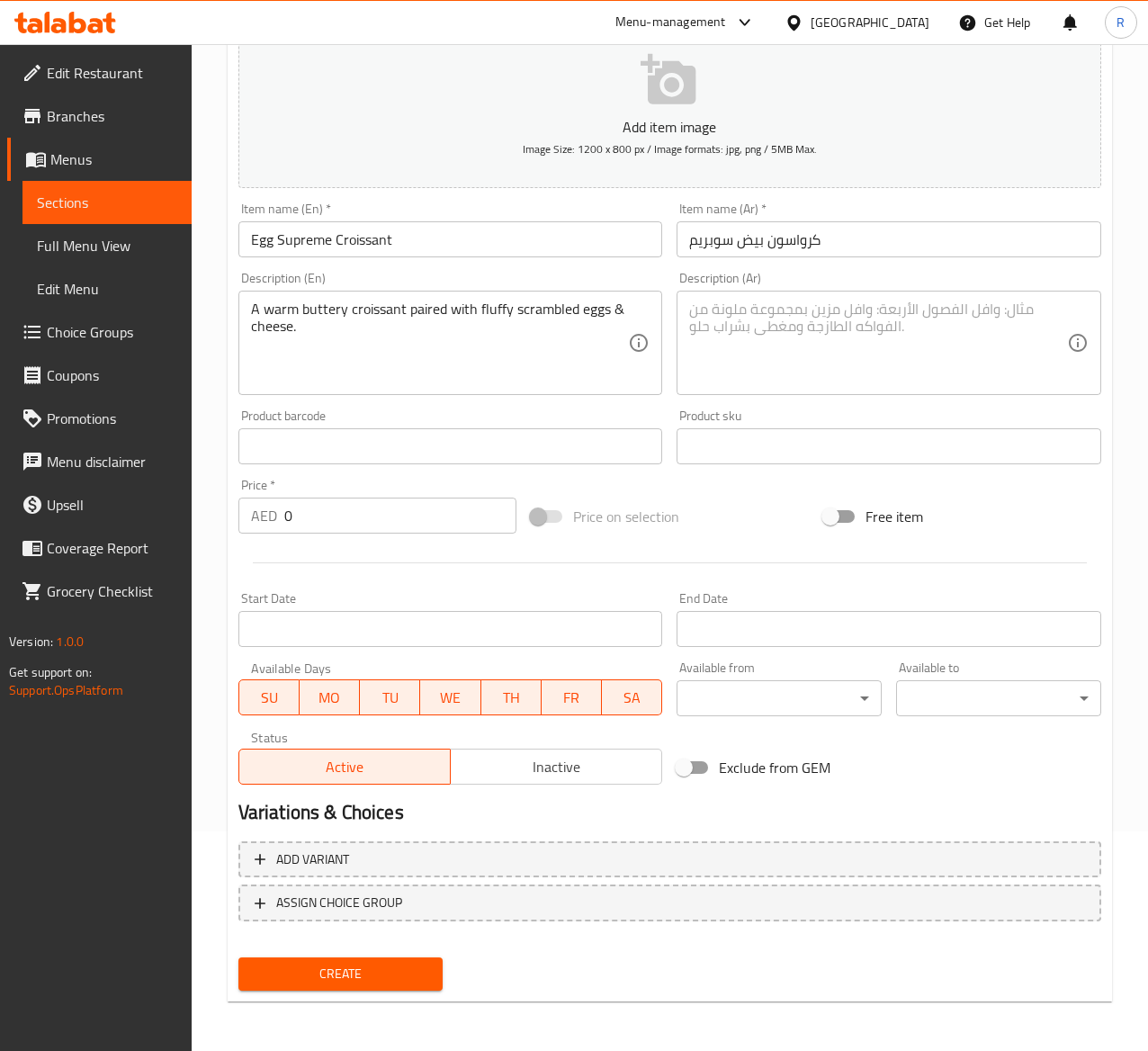
click at [817, 313] on textarea at bounding box center [878, 343] width 378 height 86
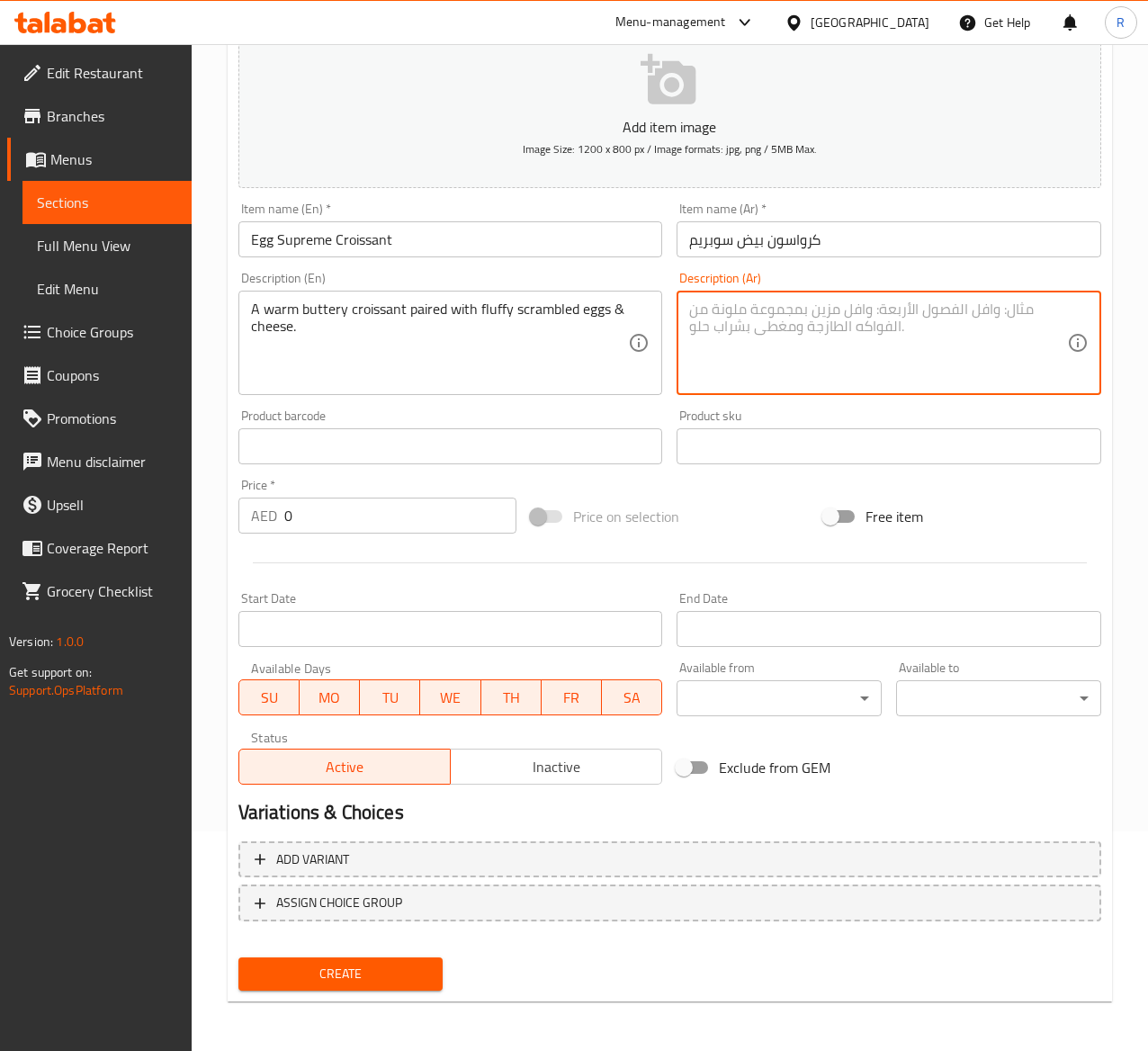
paste textarea "كرواسون دافئ بالزبدة مع البيض المخفوق والجبن."
type textarea "كرواسون دافئ بالزبدة مع البيض المخفوق والجبن."
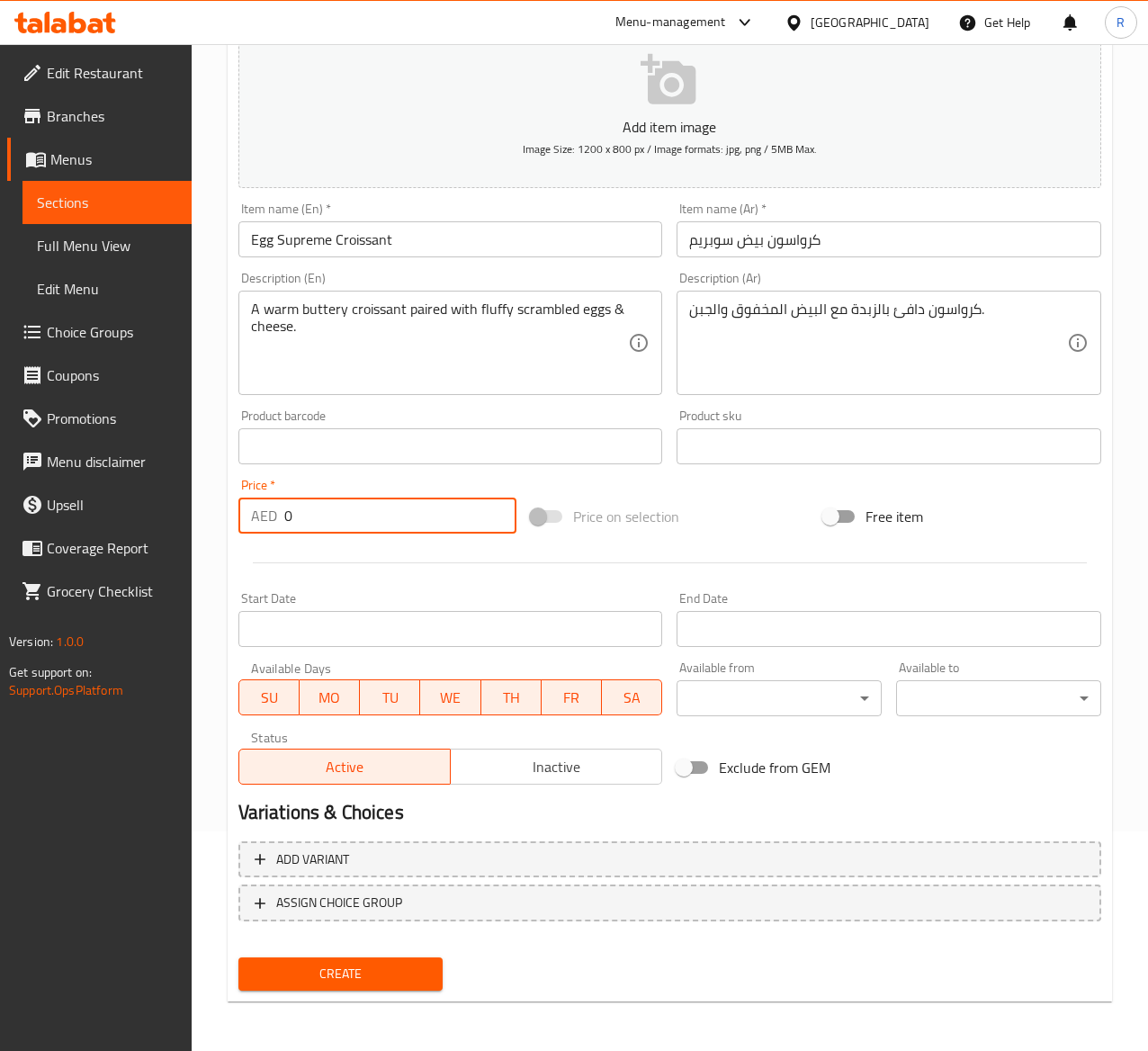
click at [349, 532] on input "0" at bounding box center [400, 516] width 232 height 36
type input "18"
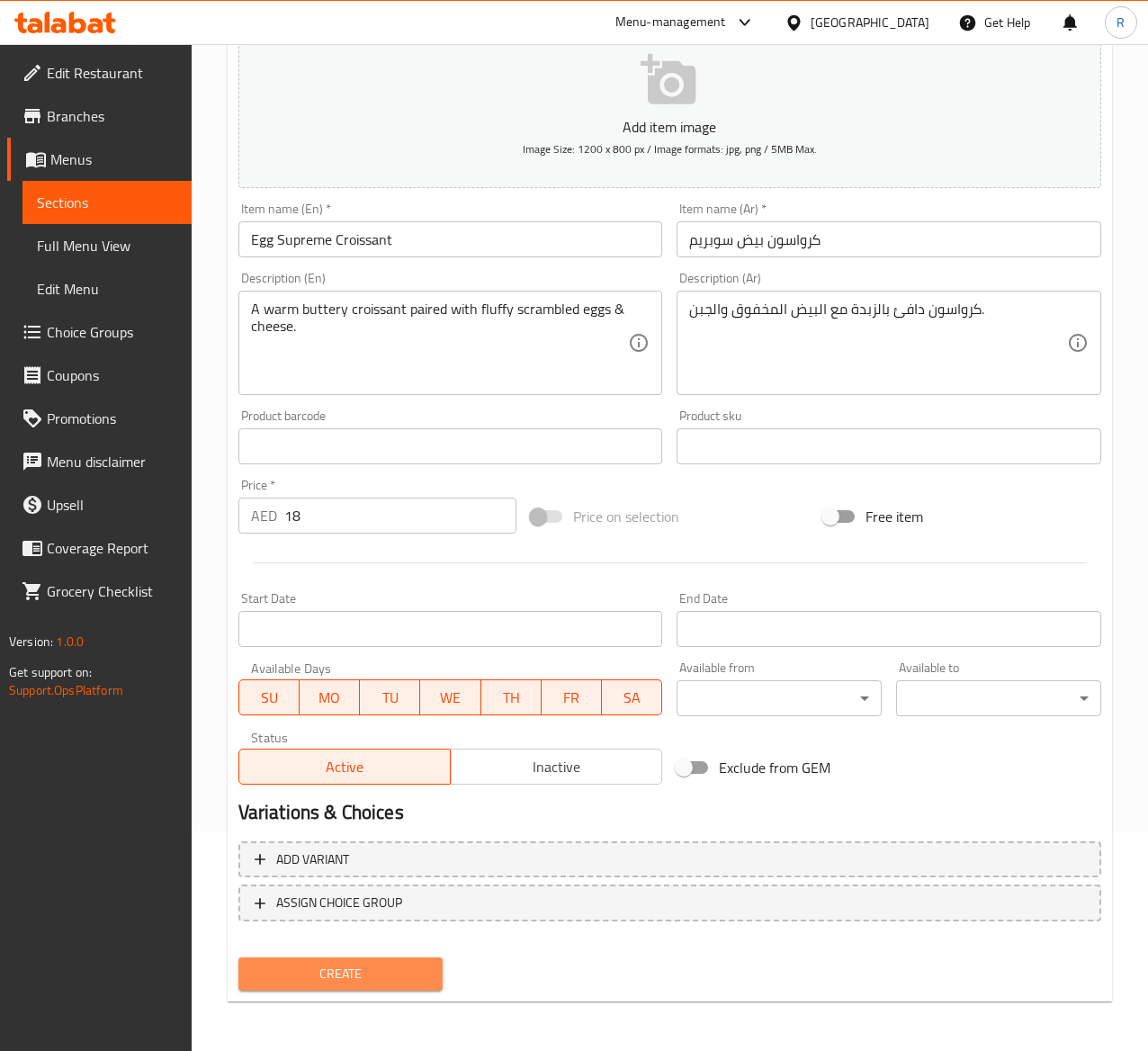
click at [363, 978] on span "Create" at bounding box center [340, 974] width 176 height 23
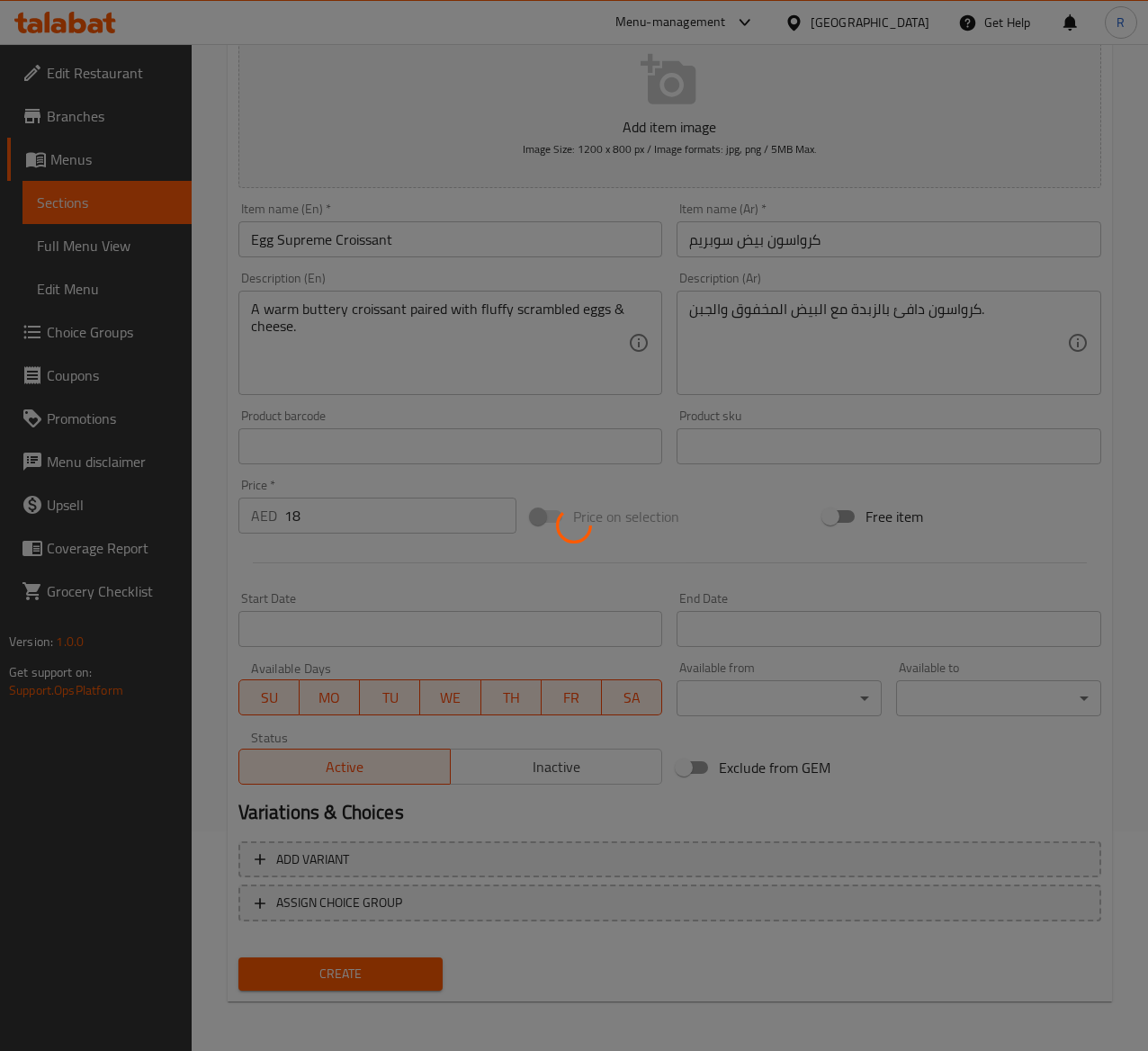
type input "0"
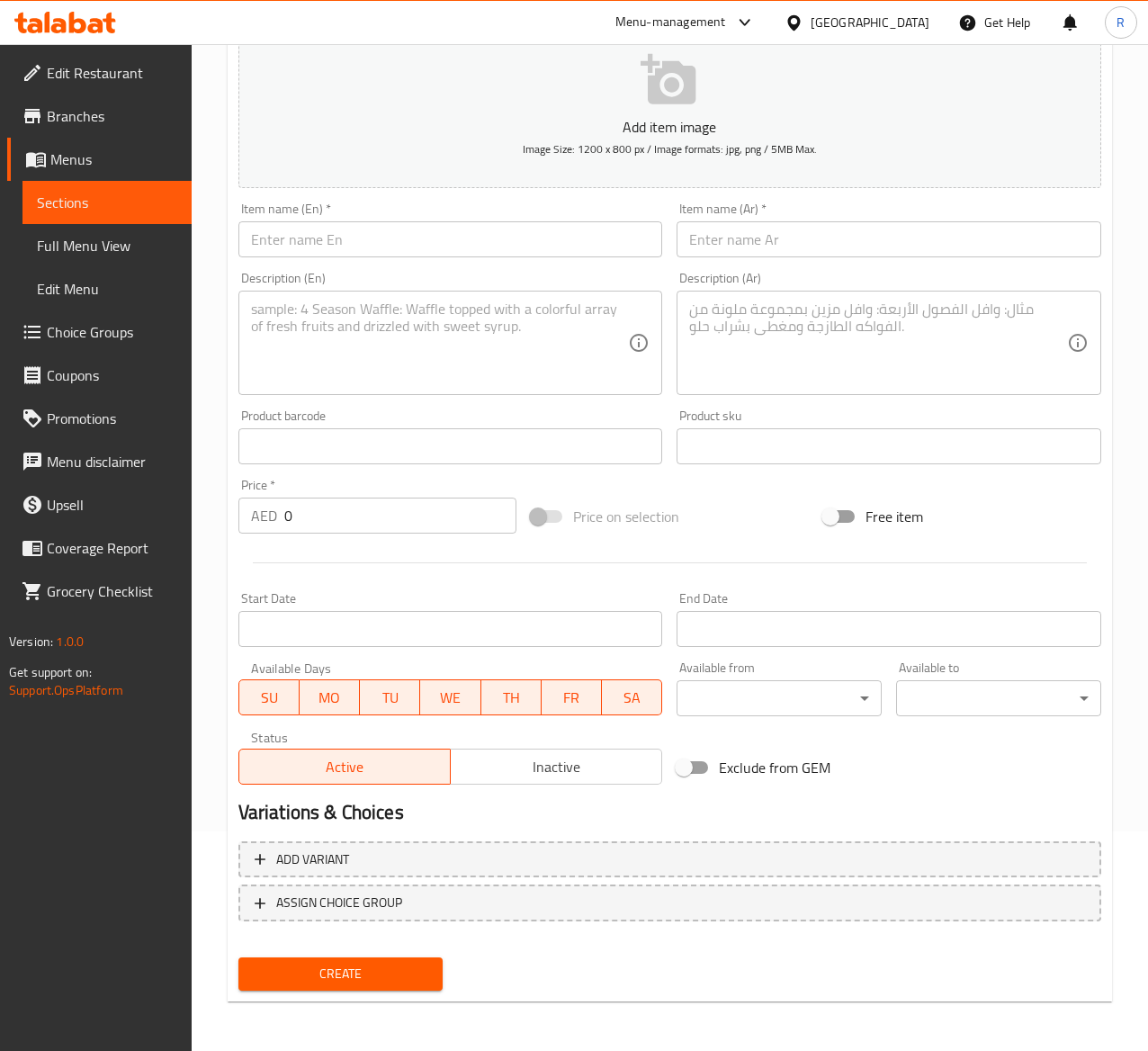
click at [317, 263] on div "Item name (En)   * Item name (En) *" at bounding box center [450, 230] width 439 height 70
click at [298, 252] on input "text" at bounding box center [451, 240] width 425 height 36
paste input "Bakery Box"
type input "Bakery Box"
click at [814, 237] on input "text" at bounding box center [888, 240] width 425 height 36
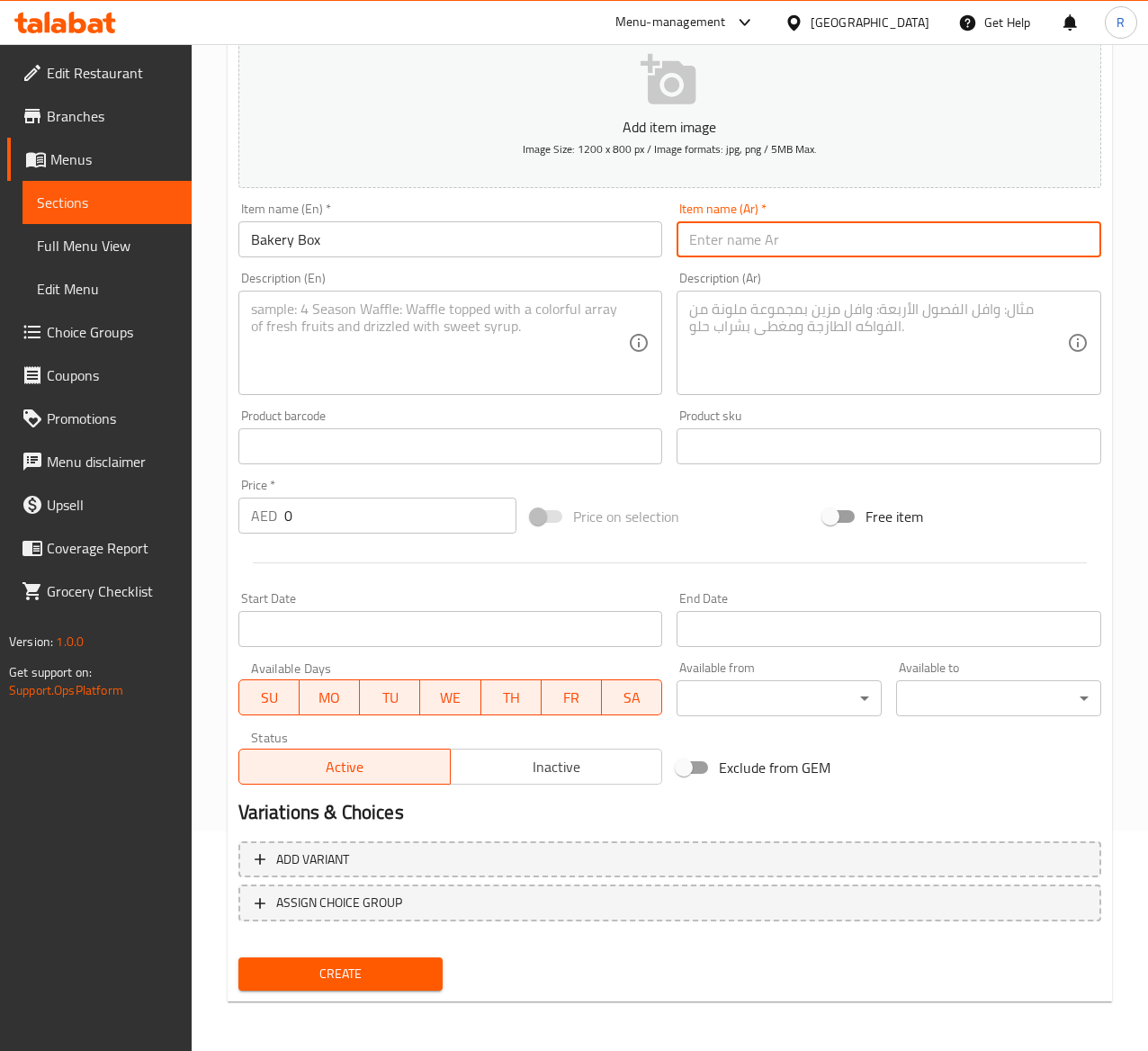
paste input "صندوق مخبز"
type input "صندوق مخبز"
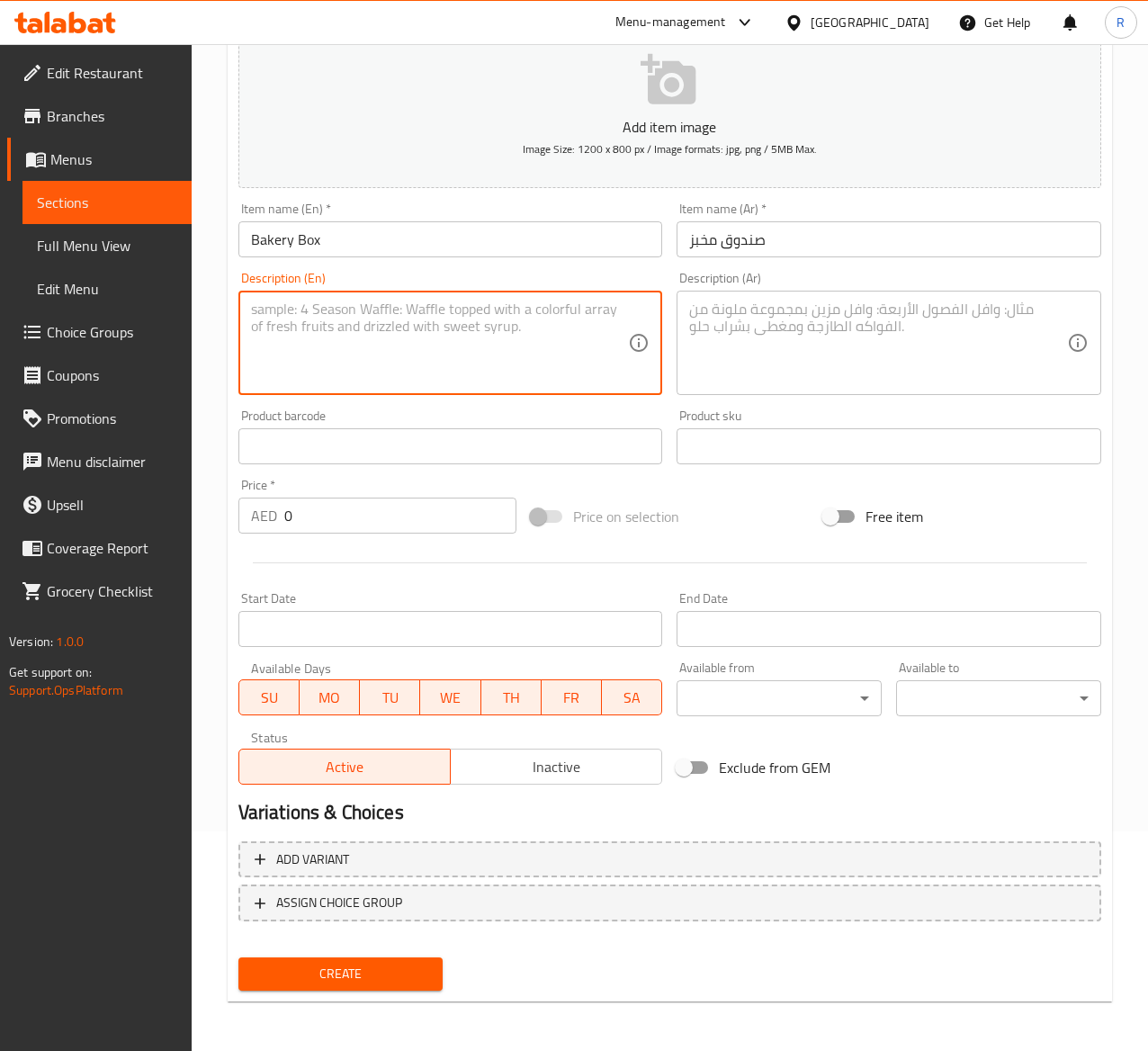
click at [401, 345] on textarea at bounding box center [440, 343] width 378 height 86
paste textarea "Order full sized croissants for your squad - mixed flavors"
type textarea "Order full sized croissants for your squad - mixed flavors"
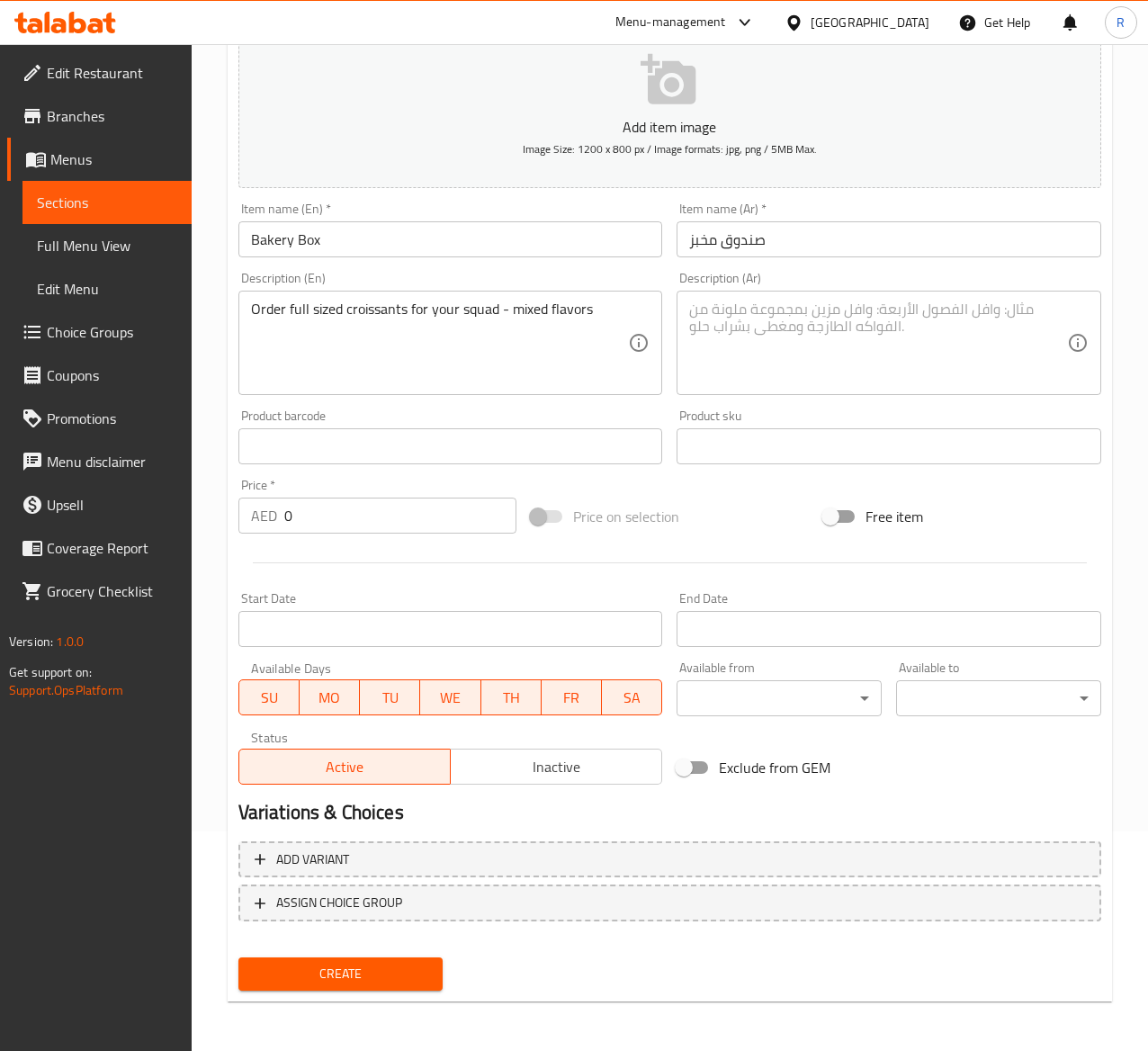
click at [850, 342] on textarea at bounding box center [878, 343] width 378 height 86
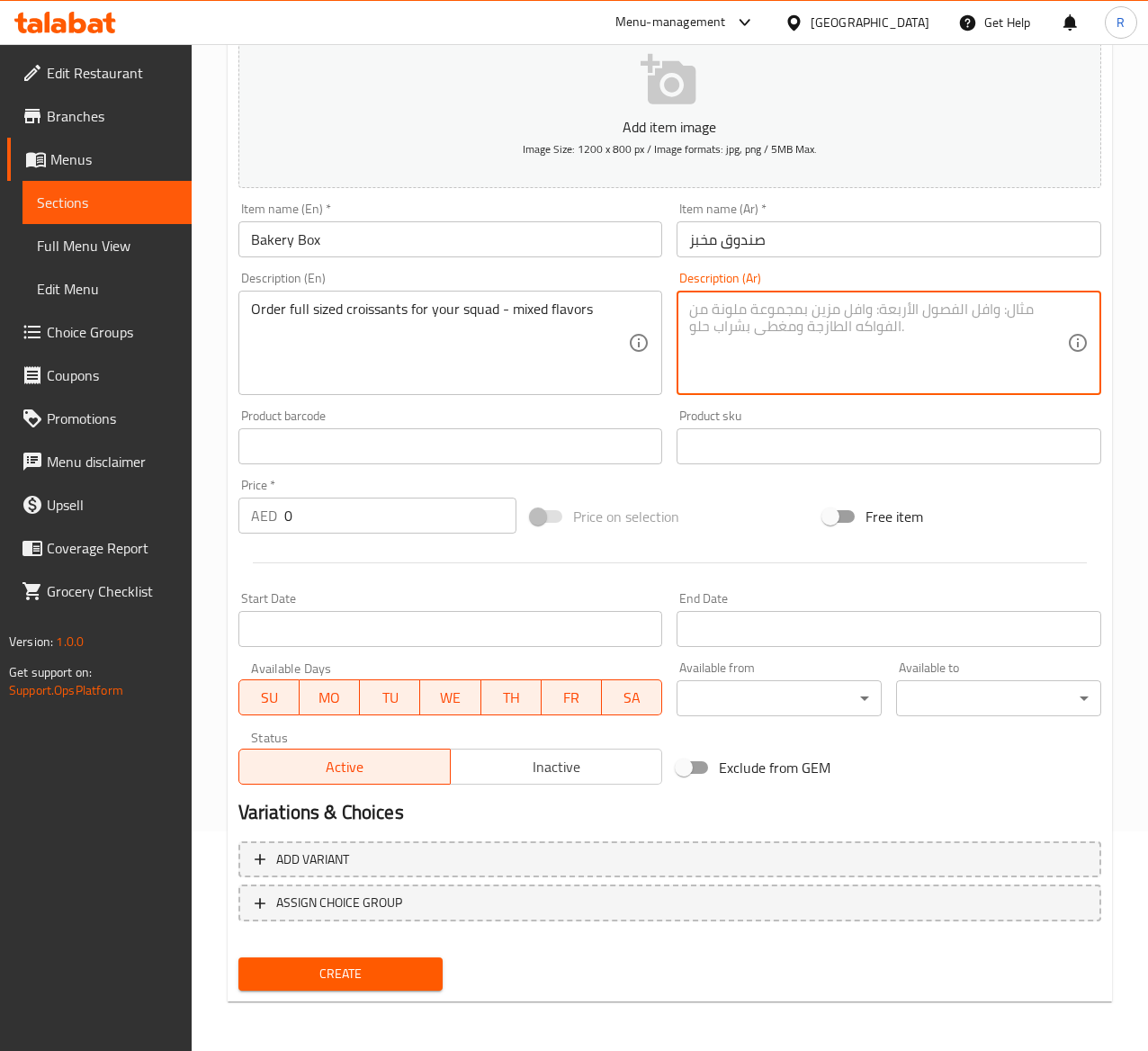
paste textarea "اطلب الكرواسون بالحجم الكامل لفريقك - نكهات مختلطة"
type textarea "اطلب الكرواسون بالحجم الكامل لفريقك - نكهات مختلطة"
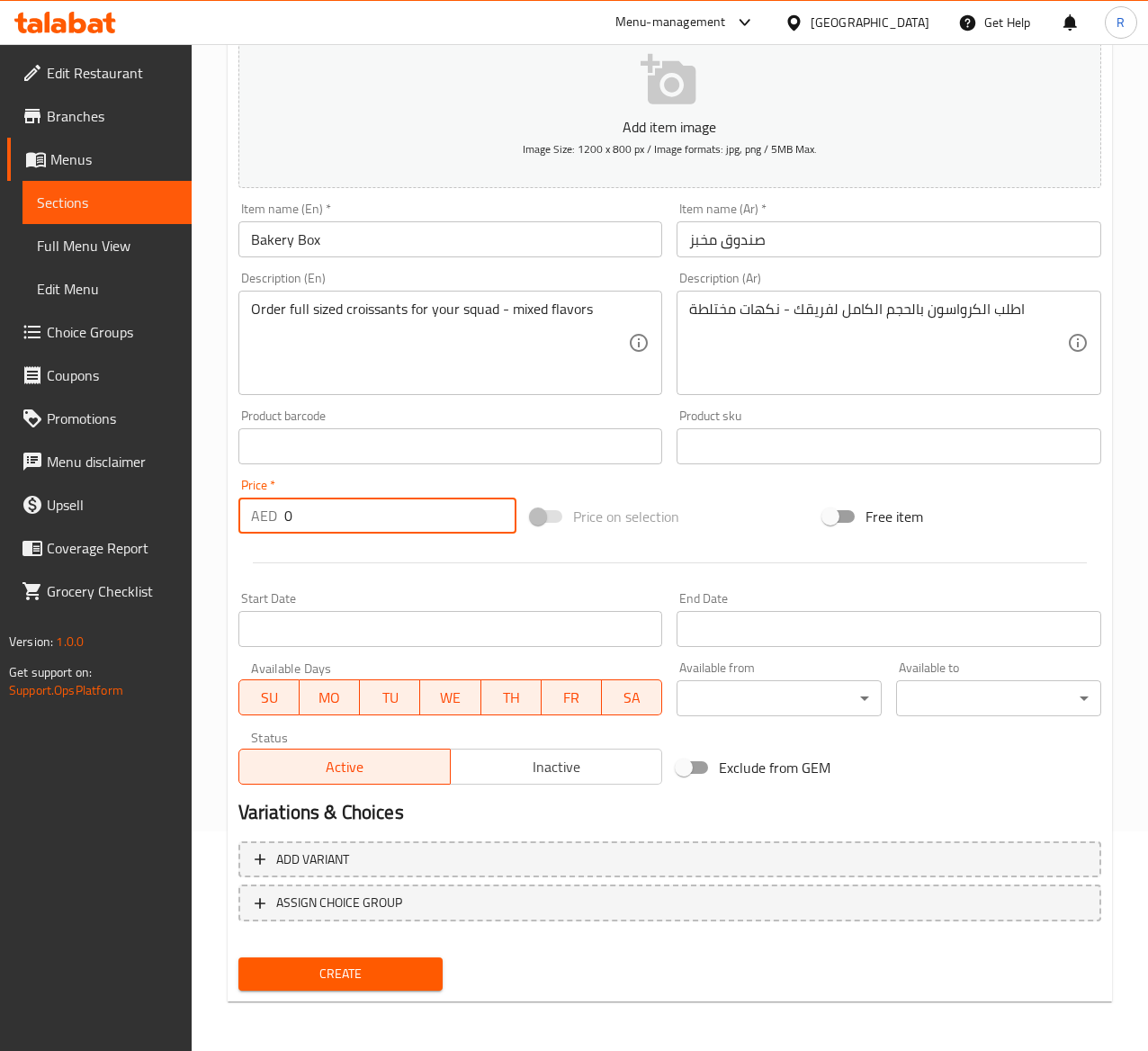
click at [325, 514] on input "0" at bounding box center [400, 516] width 232 height 36
type input "68"
click at [409, 967] on span "Create" at bounding box center [340, 974] width 176 height 23
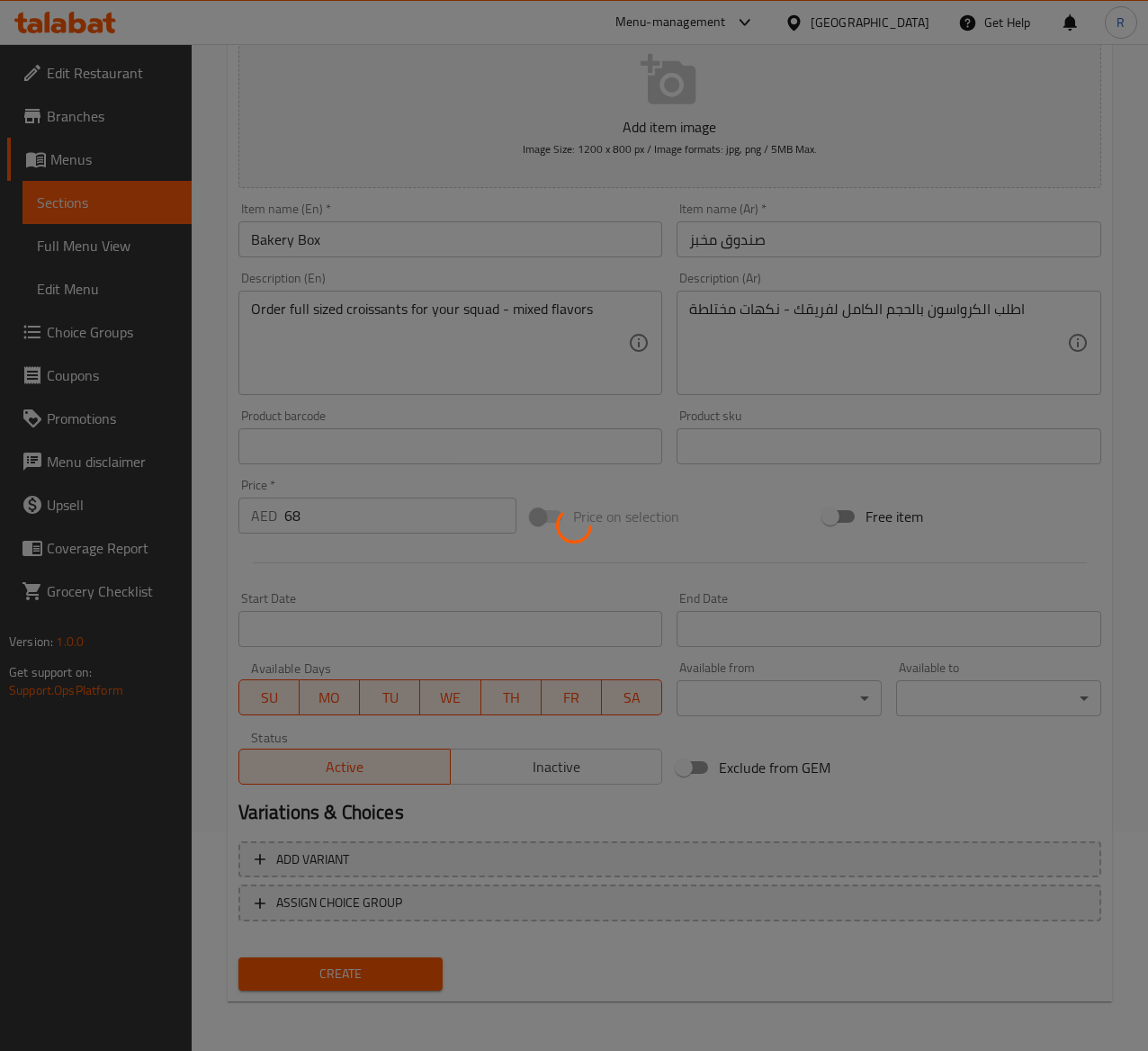
type input "0"
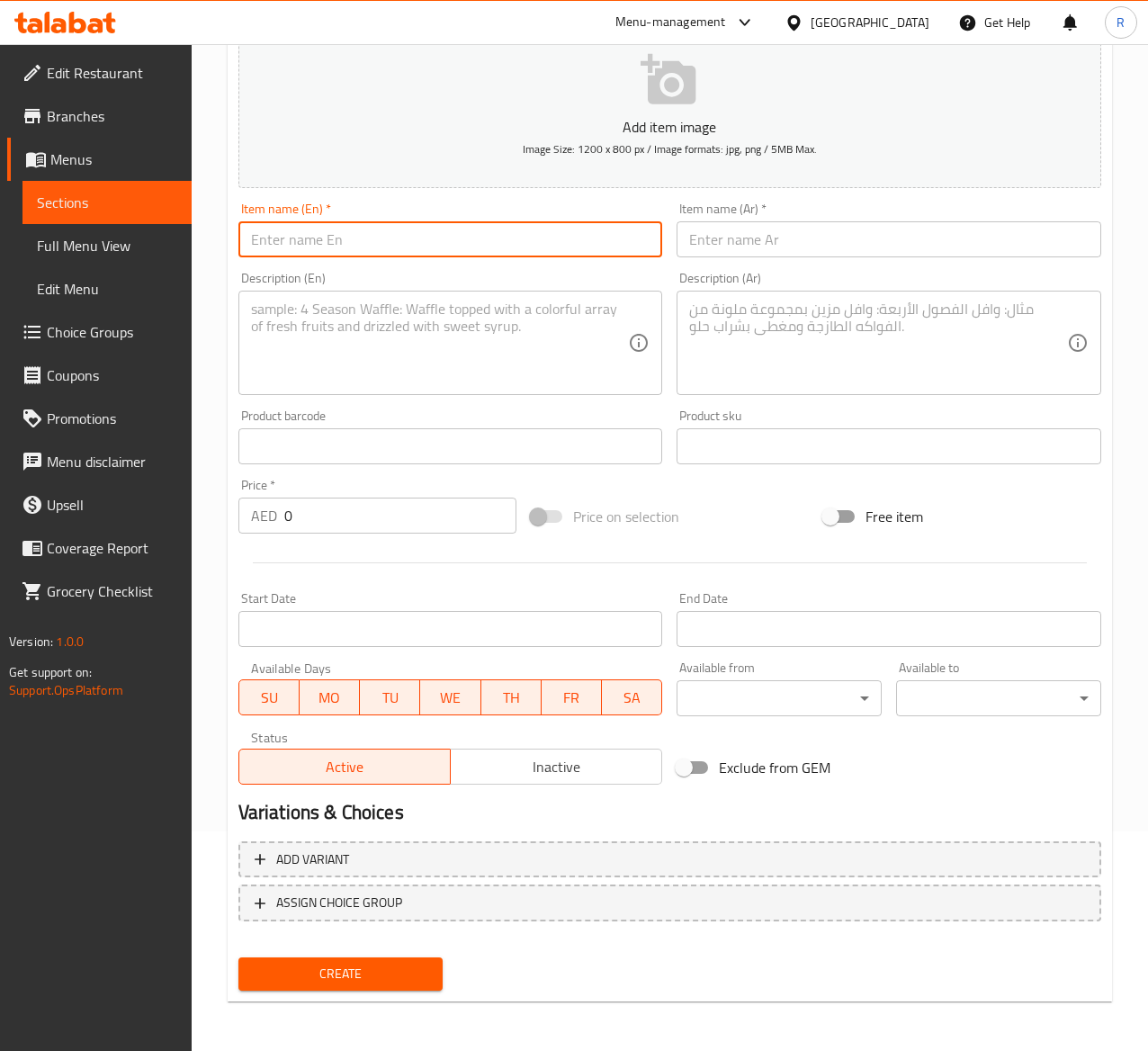
click at [351, 240] on input "text" at bounding box center [451, 240] width 425 height 36
paste input "Build Your Own - Bakery Box"
type input "Build Your Own - Bakery Box"
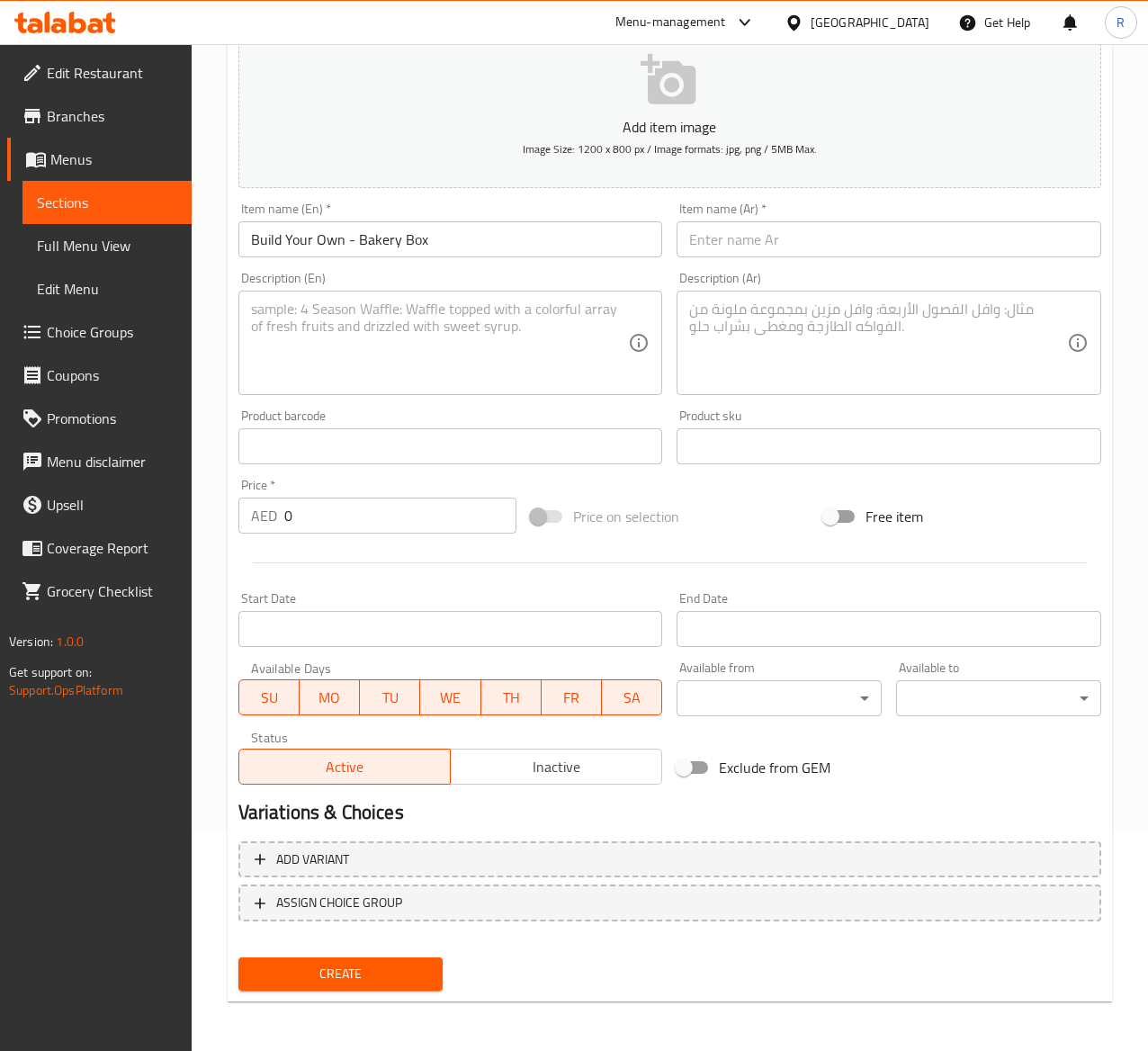
click at [747, 236] on input "text" at bounding box center [888, 240] width 425 height 36
paste input "قم ببناء صندوق المخبوزات الخاص بك"
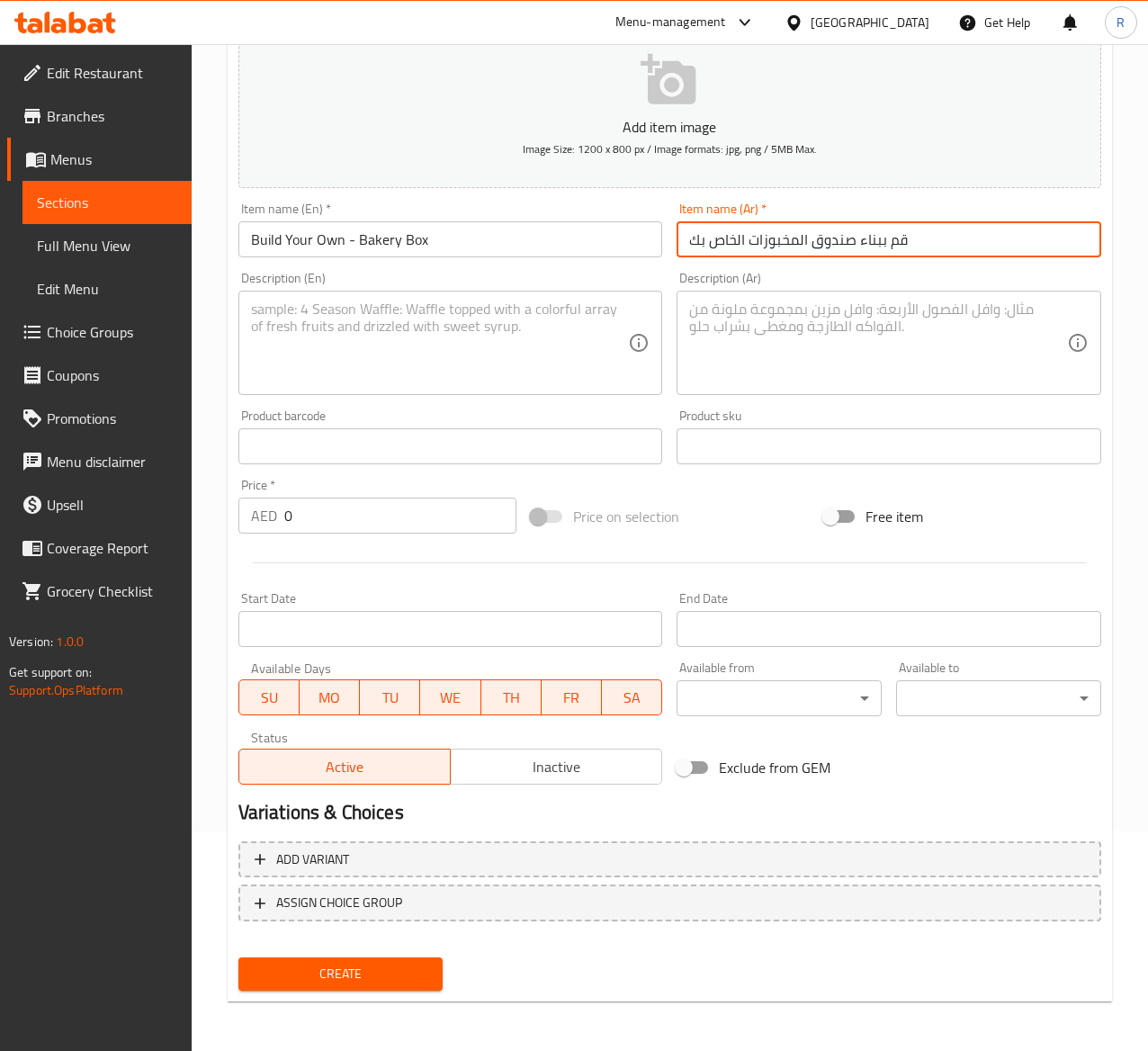
type input "قم ببناء صندوق المخبوزات الخاص بك"
click at [378, 274] on div "Description (En) Description (En)" at bounding box center [451, 333] width 425 height 123
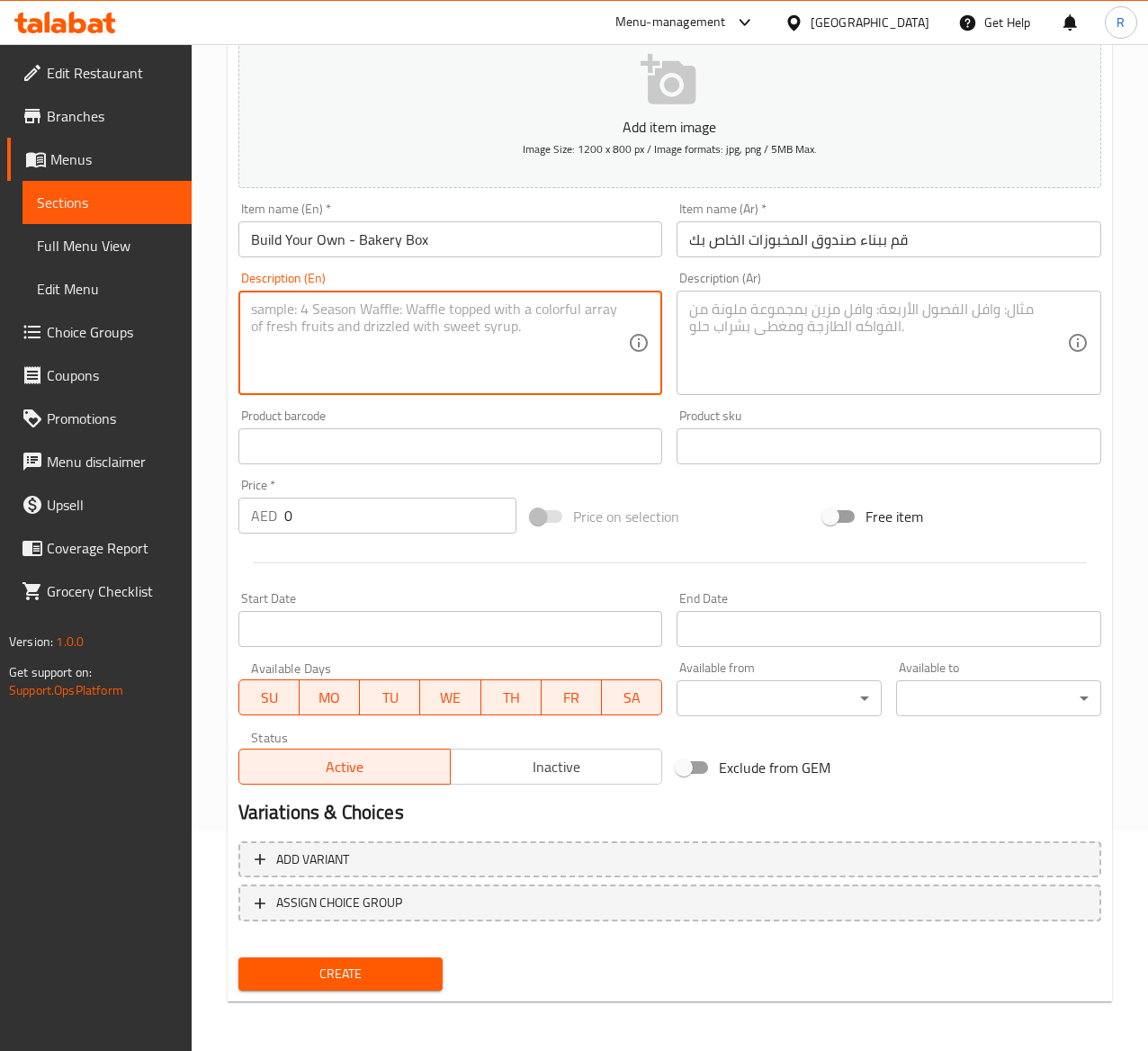
click at [378, 348] on textarea at bounding box center [440, 343] width 378 height 86
paste textarea "Pick your croissants from our fresh bakery range."
type textarea "Pick your croissants from our fresh bakery range."
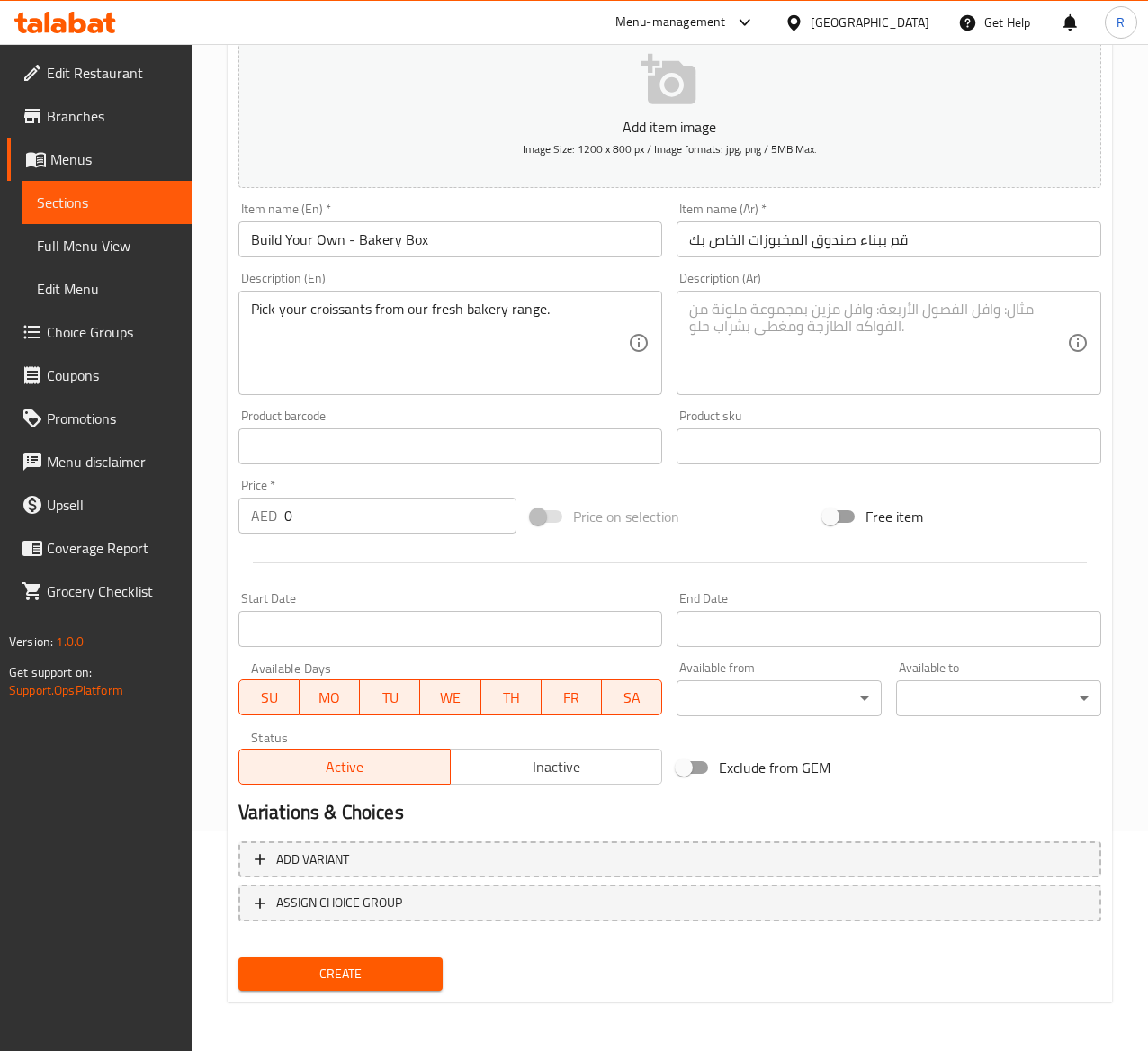
click at [965, 336] on textarea at bounding box center [878, 343] width 378 height 86
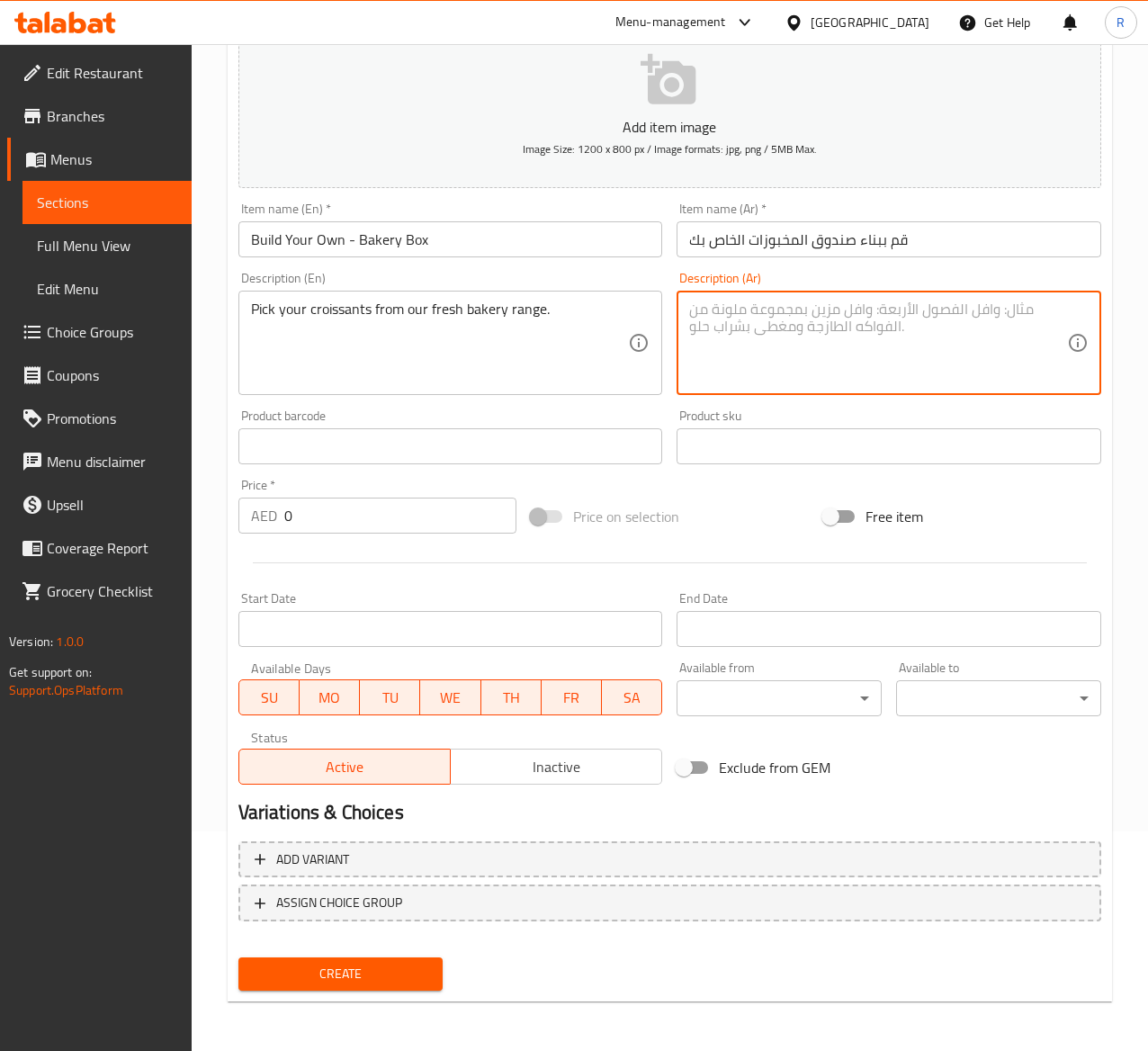
paste textarea "اختر الكرواسون الخاص بك من مجموعة المخابز الطازجة لدينا."
type textarea "اختر الكرواسون الخاص بك من مجموعة المخابز الطازجة لدينا."
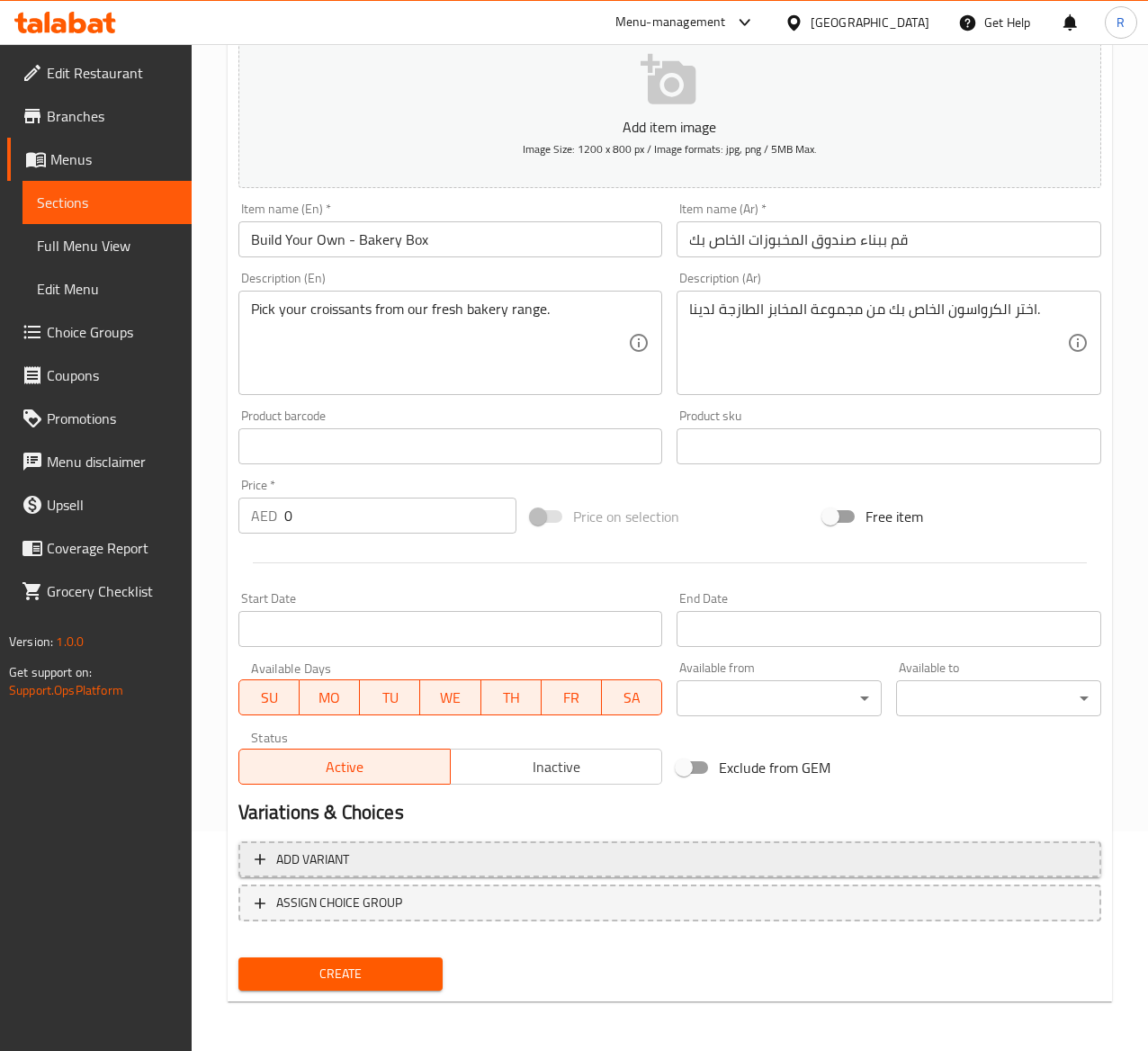
click at [317, 863] on span "Add variant" at bounding box center [312, 860] width 73 height 23
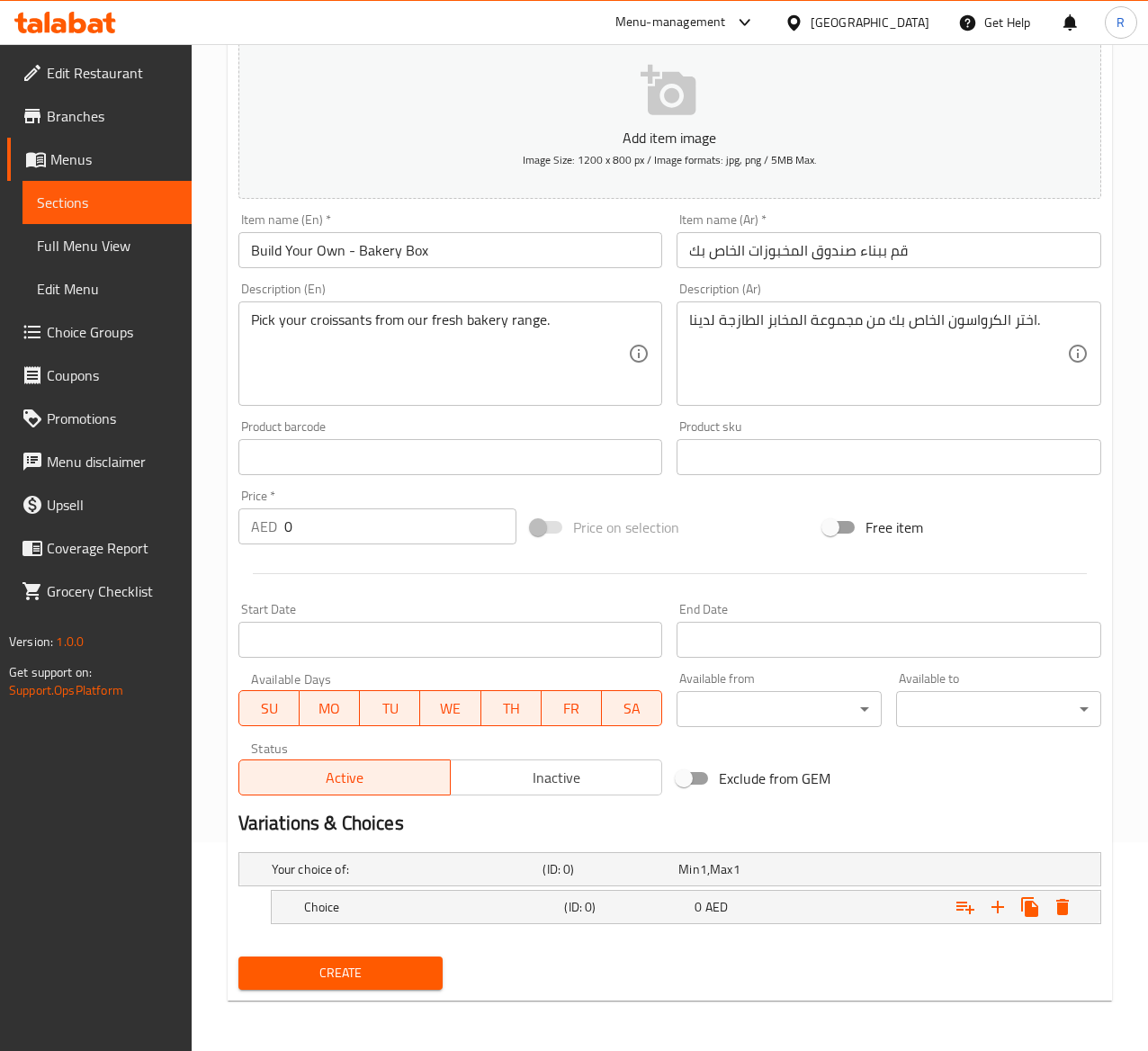
scroll to position [211, 0]
click at [342, 879] on h5 "Choice" at bounding box center [404, 870] width 265 height 18
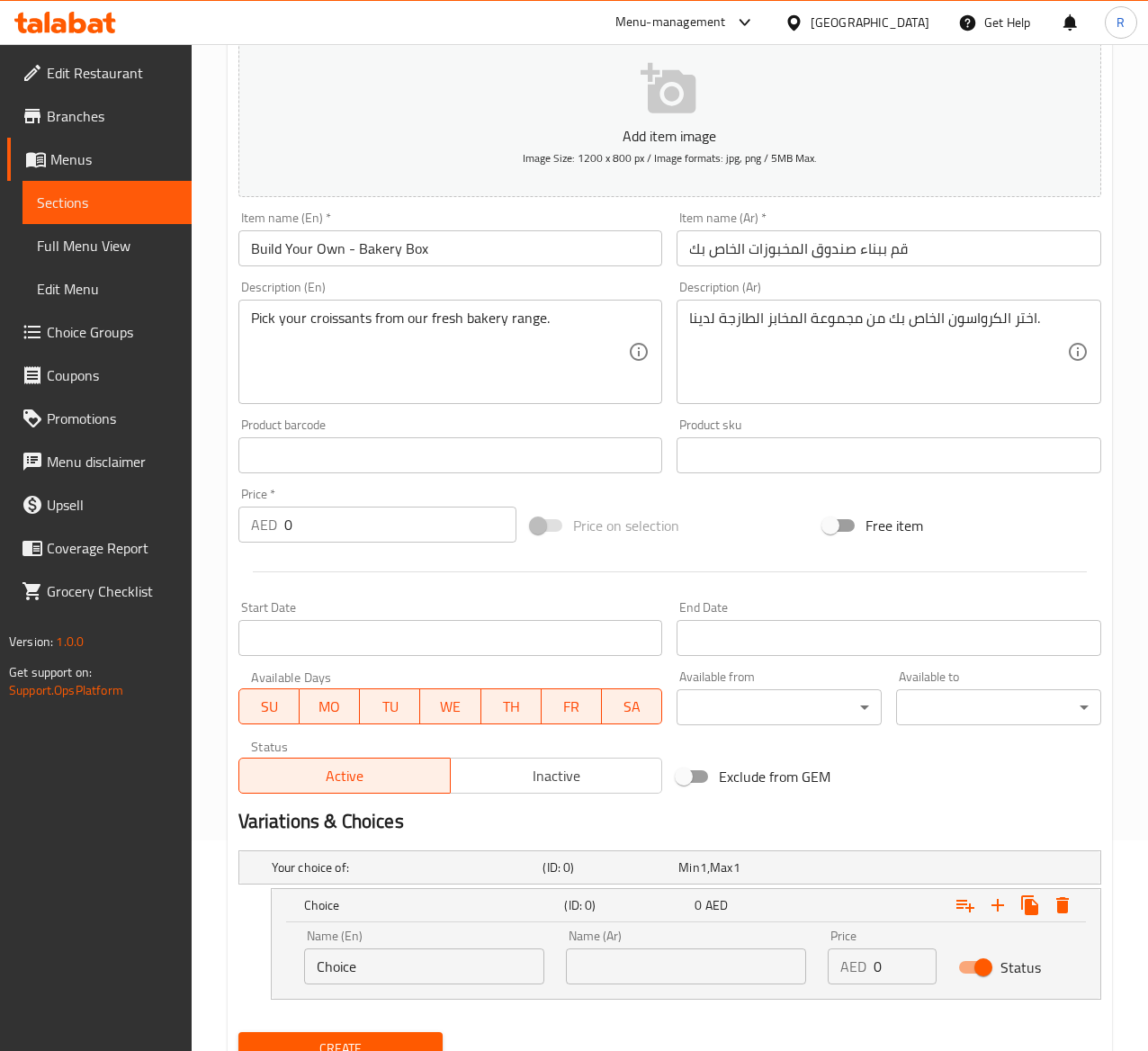
scroll to position [288, 0]
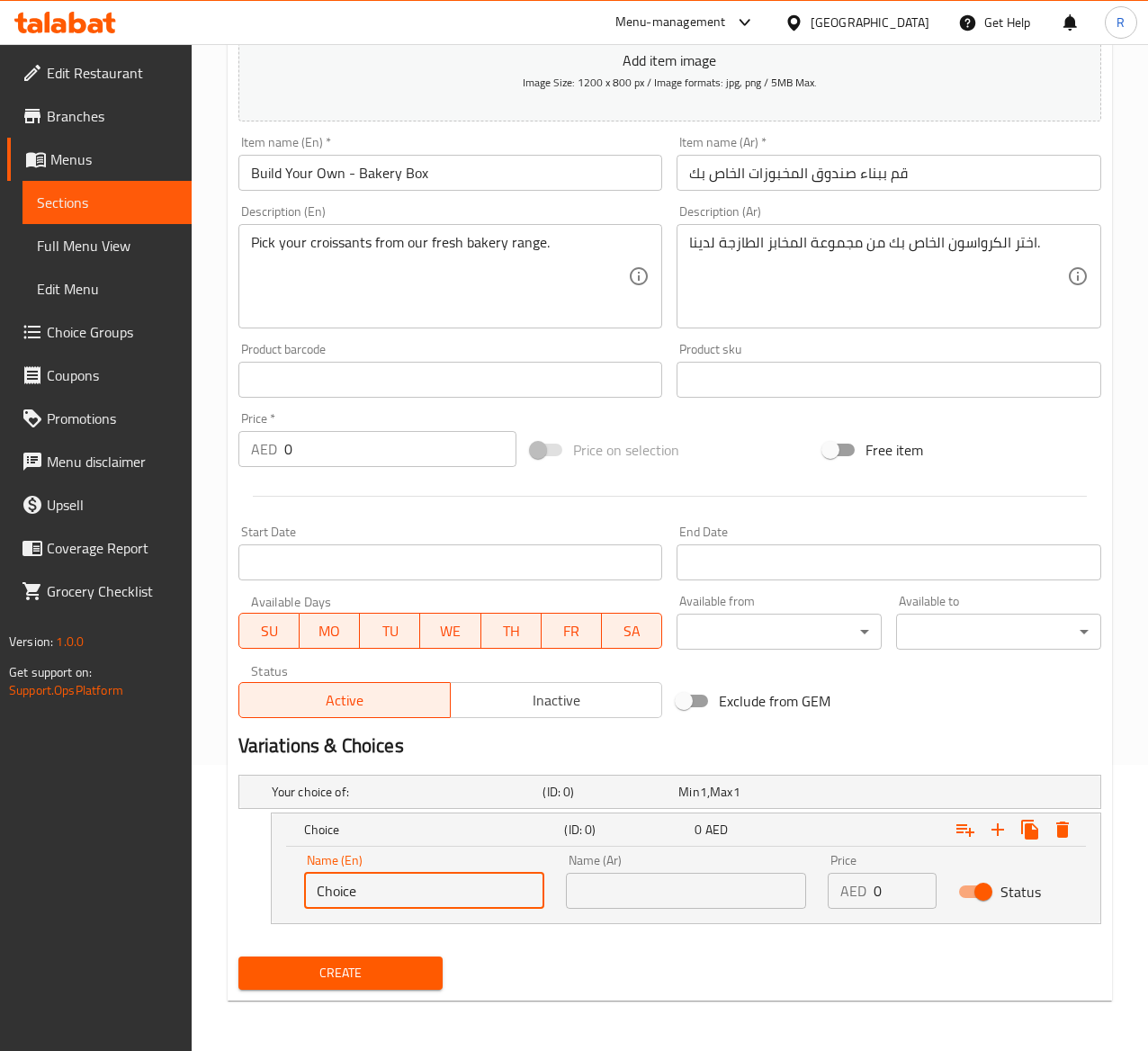
click at [362, 895] on input "Choice" at bounding box center [425, 891] width 241 height 36
drag, startPoint x: 414, startPoint y: 899, endPoint x: 177, endPoint y: 810, distance: 253.2
click at [177, 810] on div "Edit Restaurant Branches Menus Sections Full Menu View Edit Menu Choice Groups …" at bounding box center [574, 405] width 1148 height 1294
type input "Choice"
click at [1033, 823] on icon "Expand" at bounding box center [1031, 830] width 22 height 22
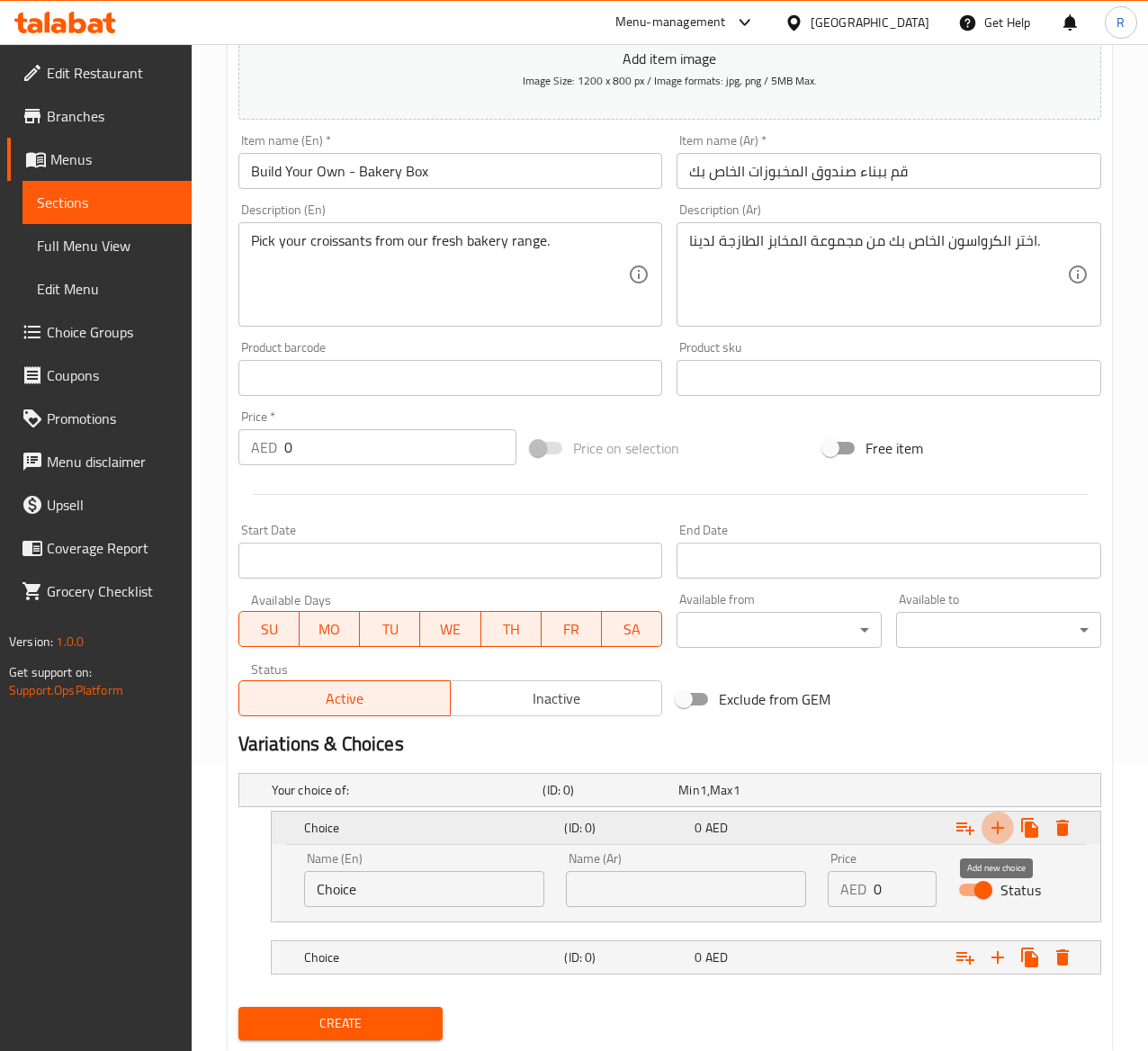
click at [994, 826] on icon "Expand" at bounding box center [998, 828] width 22 height 22
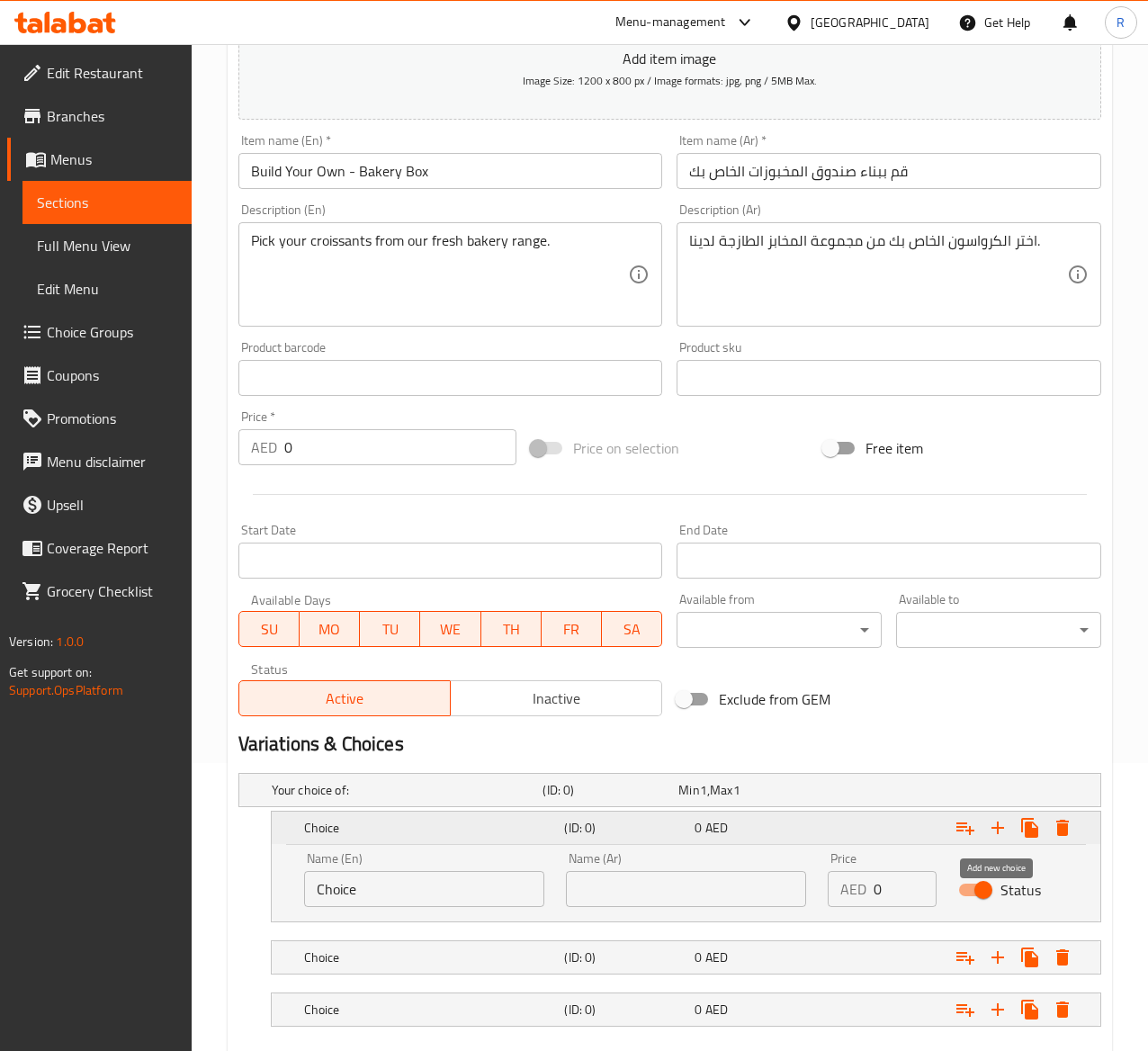
click at [994, 826] on icon "Expand" at bounding box center [998, 828] width 22 height 22
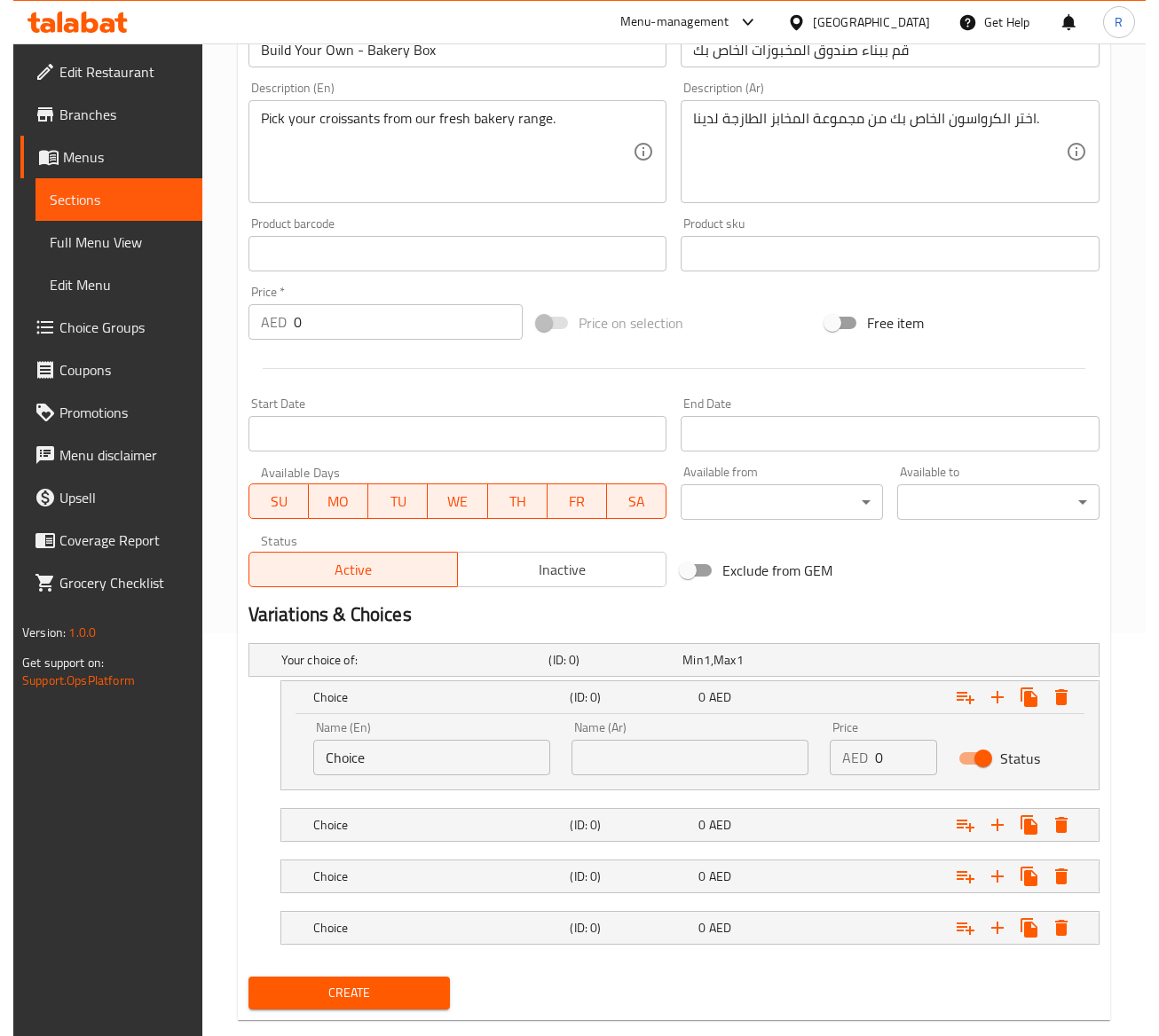
scroll to position [421, 0]
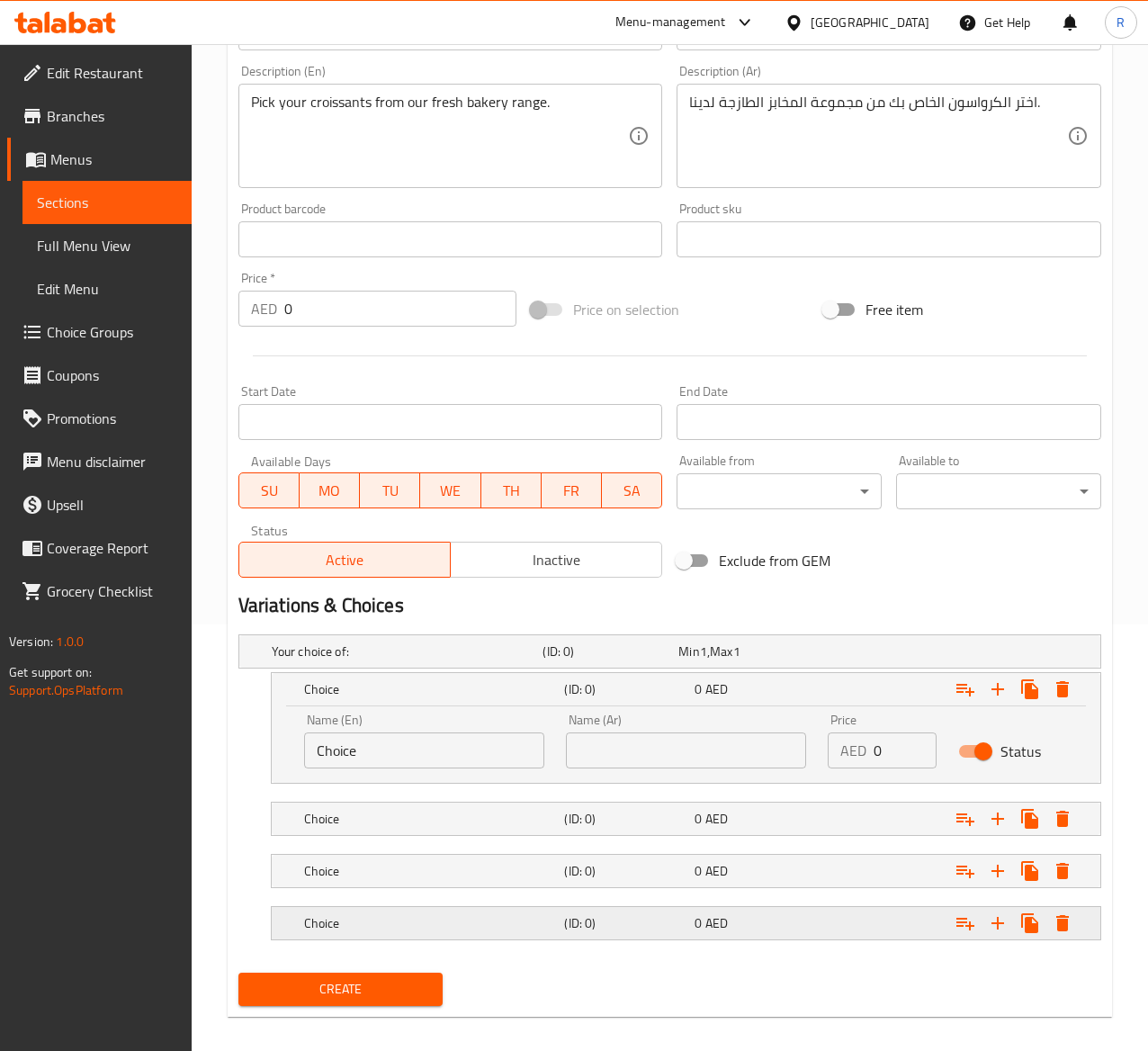
click at [1065, 701] on icon "Expand" at bounding box center [1062, 690] width 22 height 22
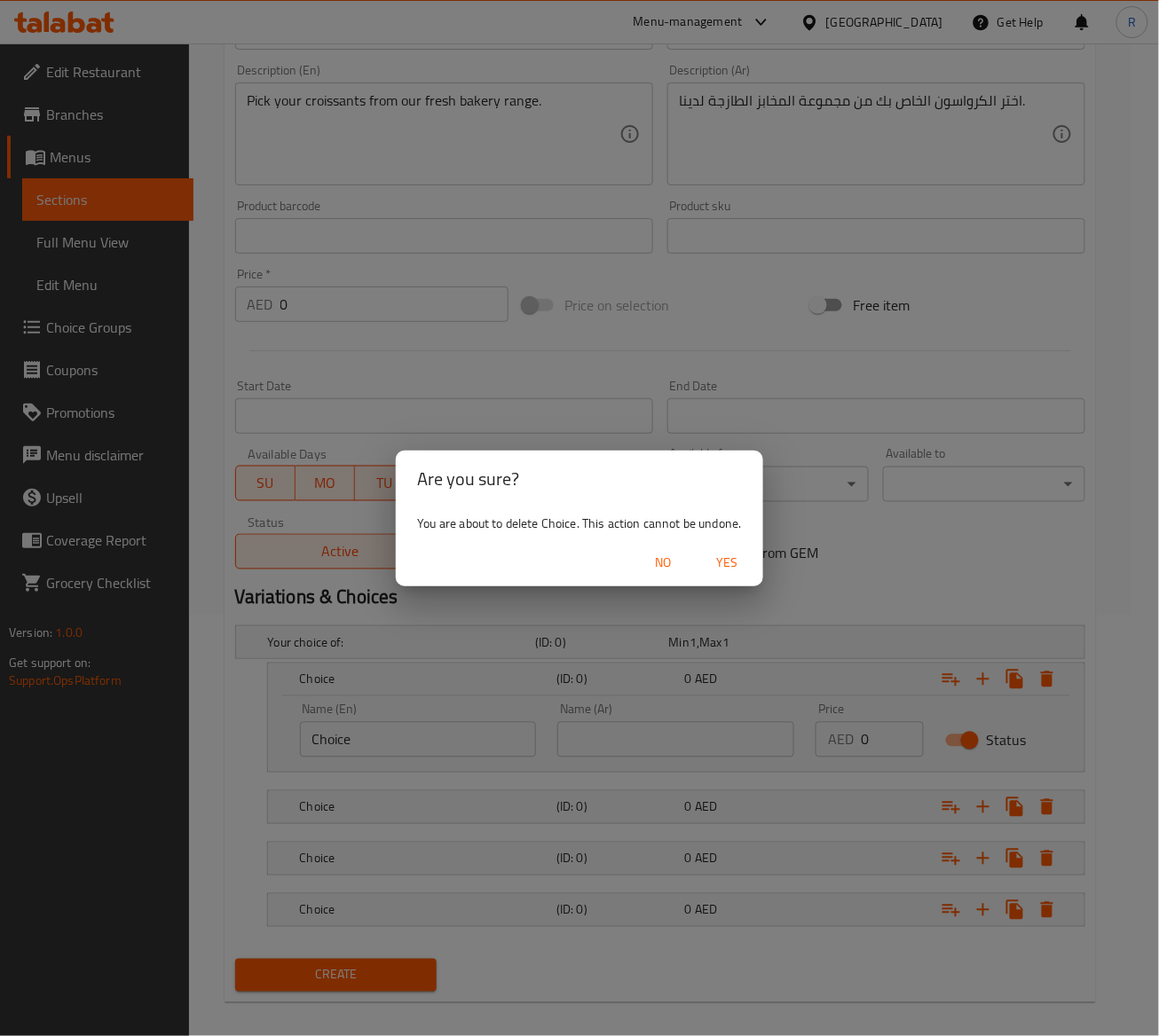
click at [736, 560] on span "Yes" at bounding box center [727, 563] width 42 height 23
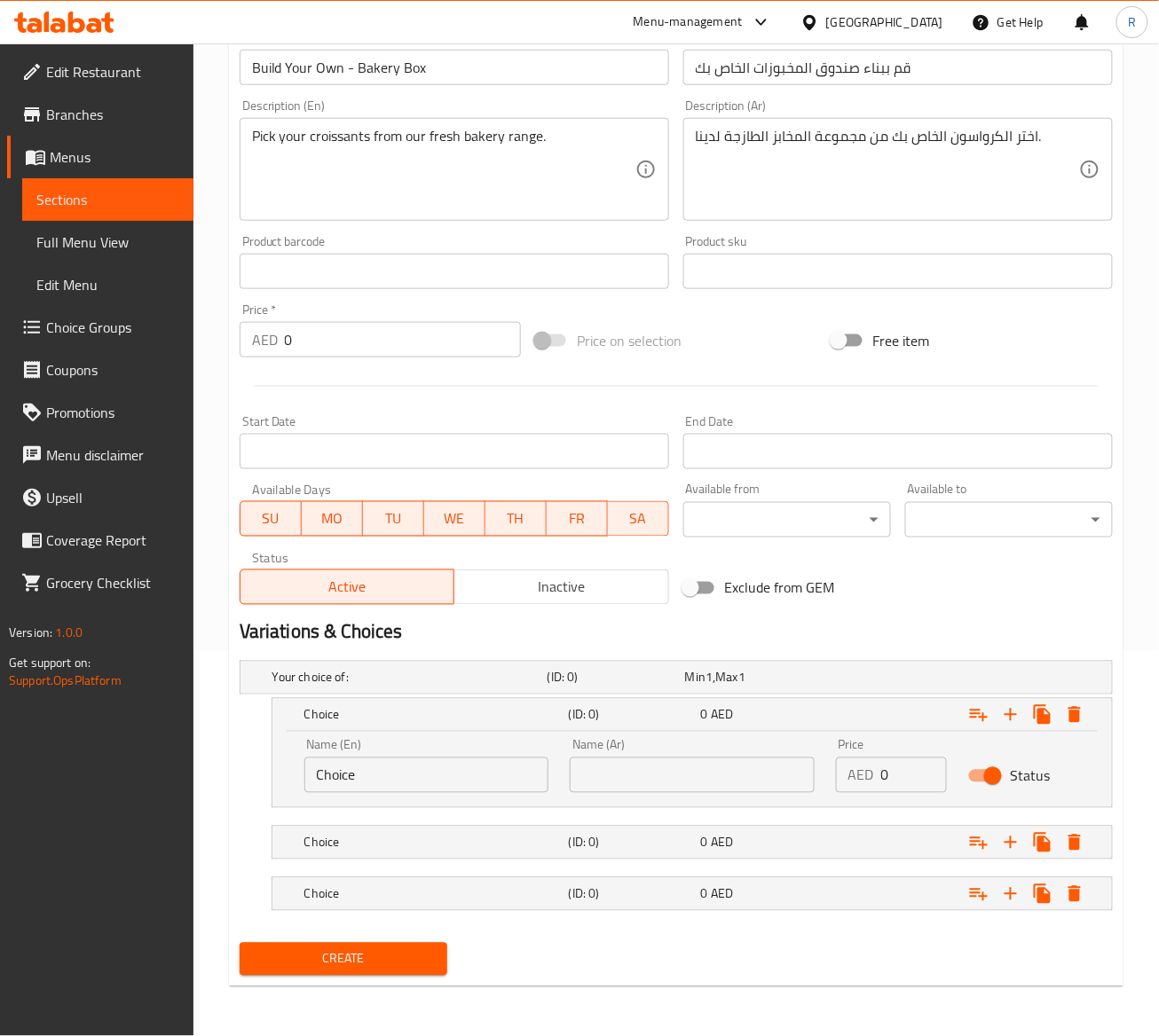
scroll to position [388, 0]
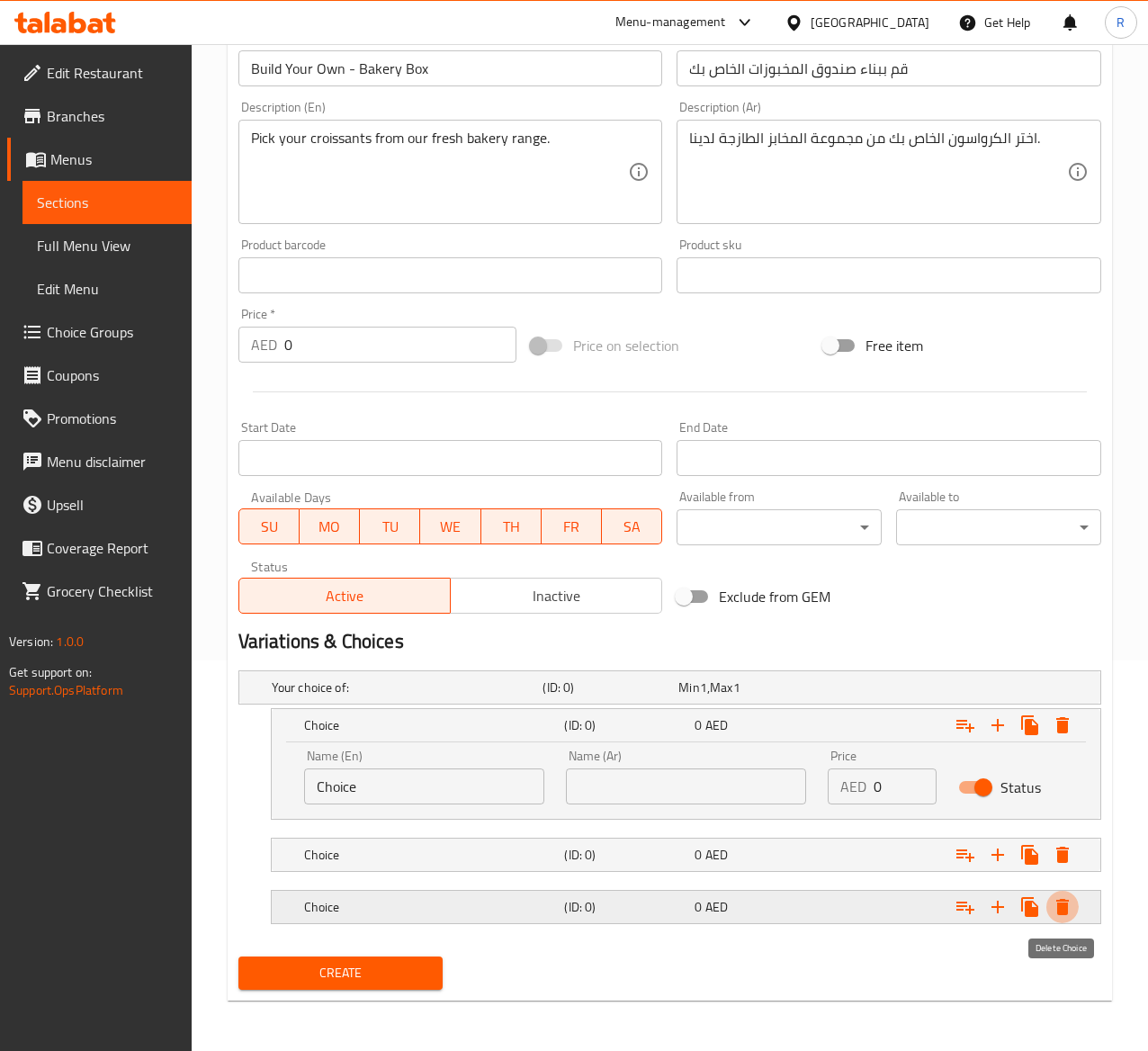
click at [1060, 901] on icon "Expand" at bounding box center [1062, 908] width 13 height 16
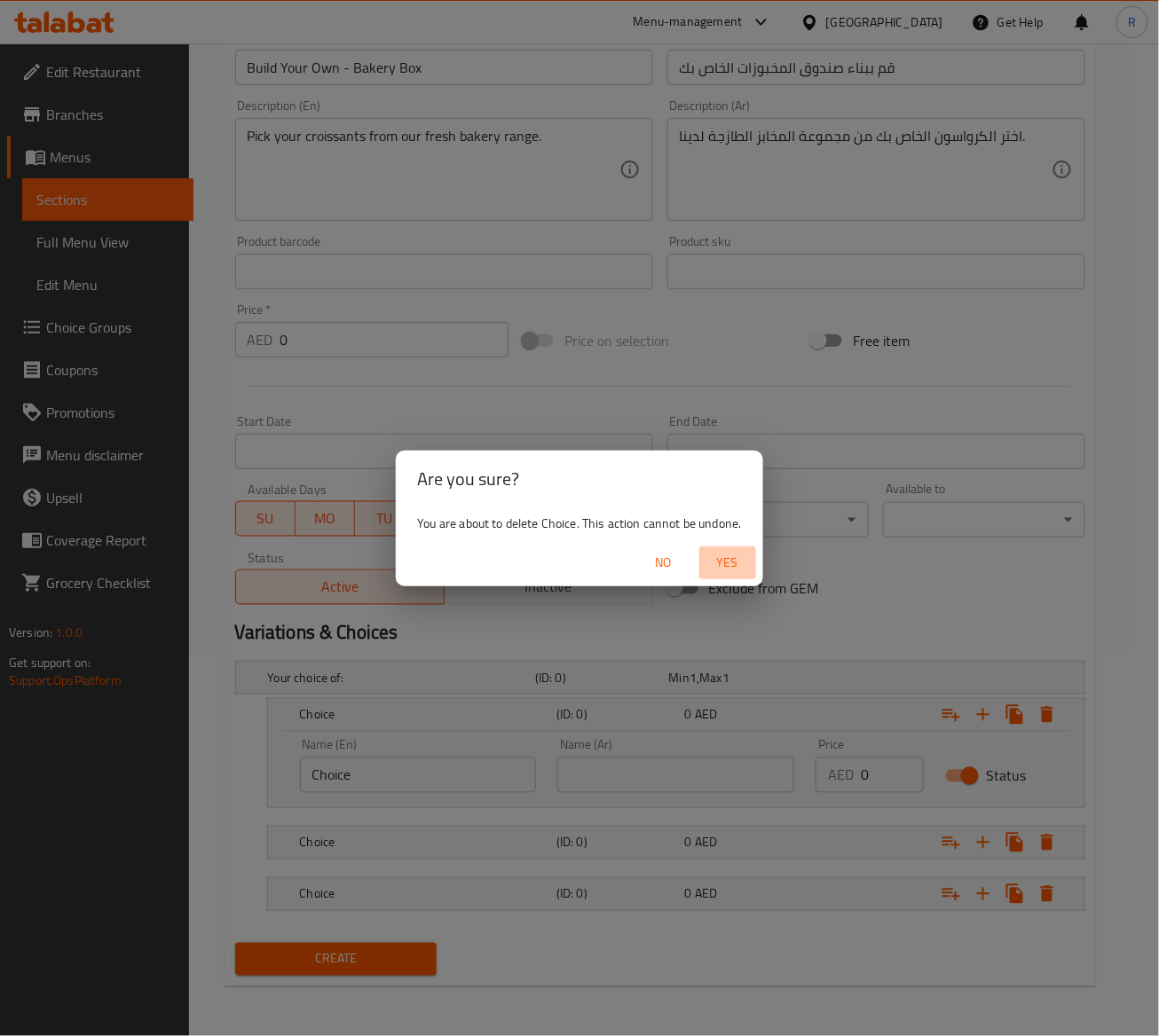
click at [711, 546] on button "Yes" at bounding box center [728, 562] width 57 height 32
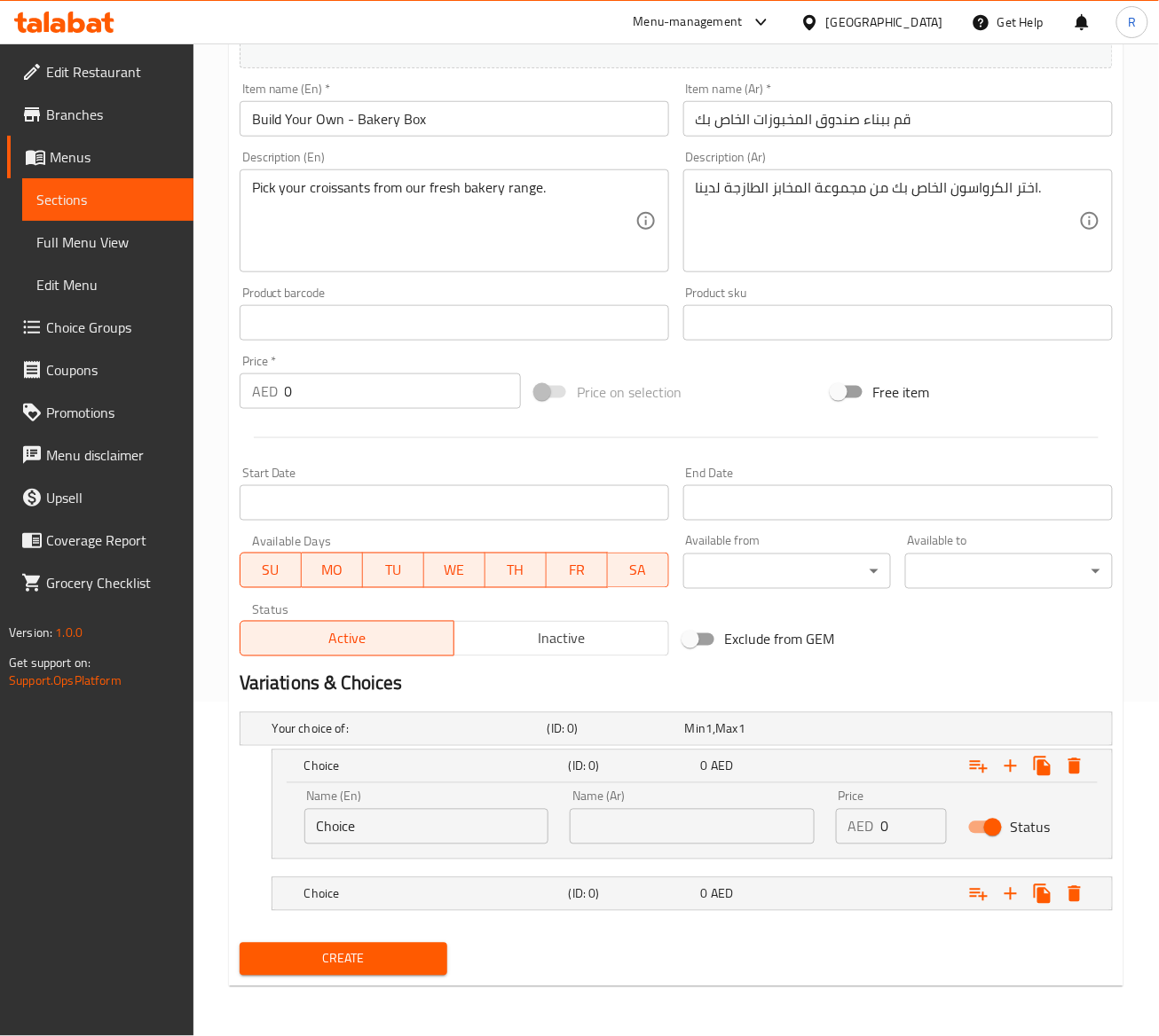
scroll to position [336, 0]
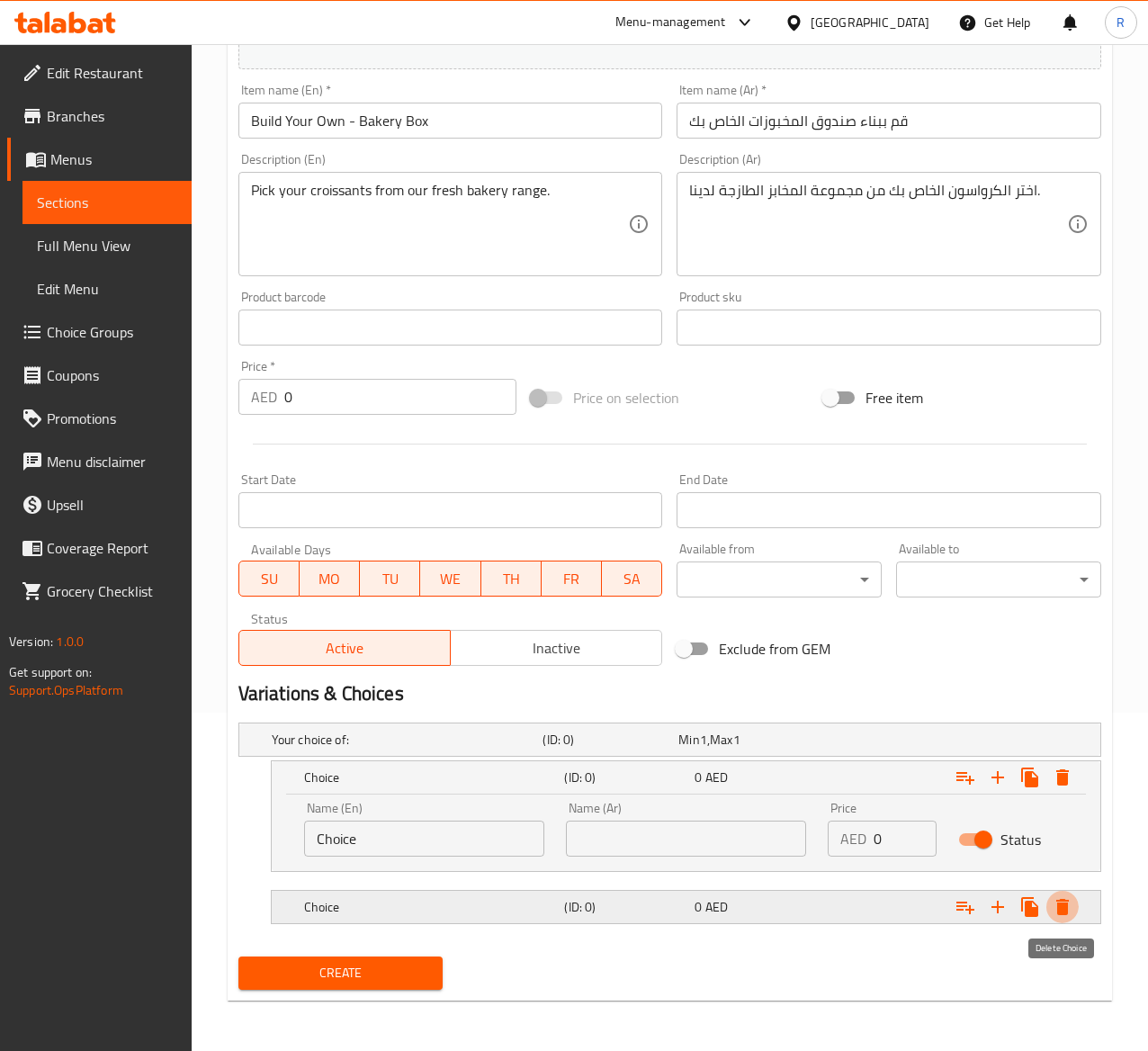
click at [1069, 907] on icon "Expand" at bounding box center [1062, 908] width 22 height 22
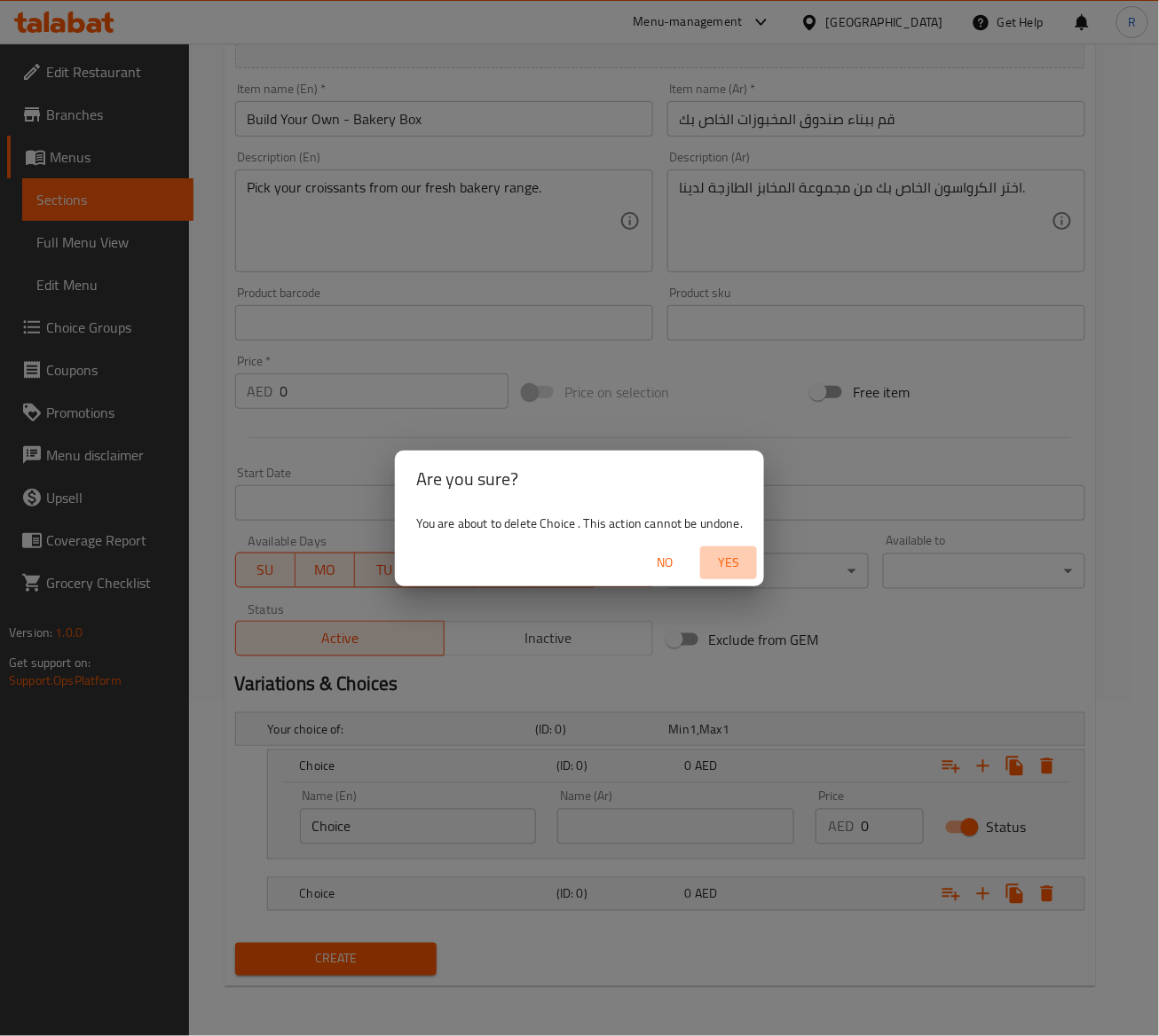
click at [743, 552] on span "Yes" at bounding box center [728, 563] width 42 height 23
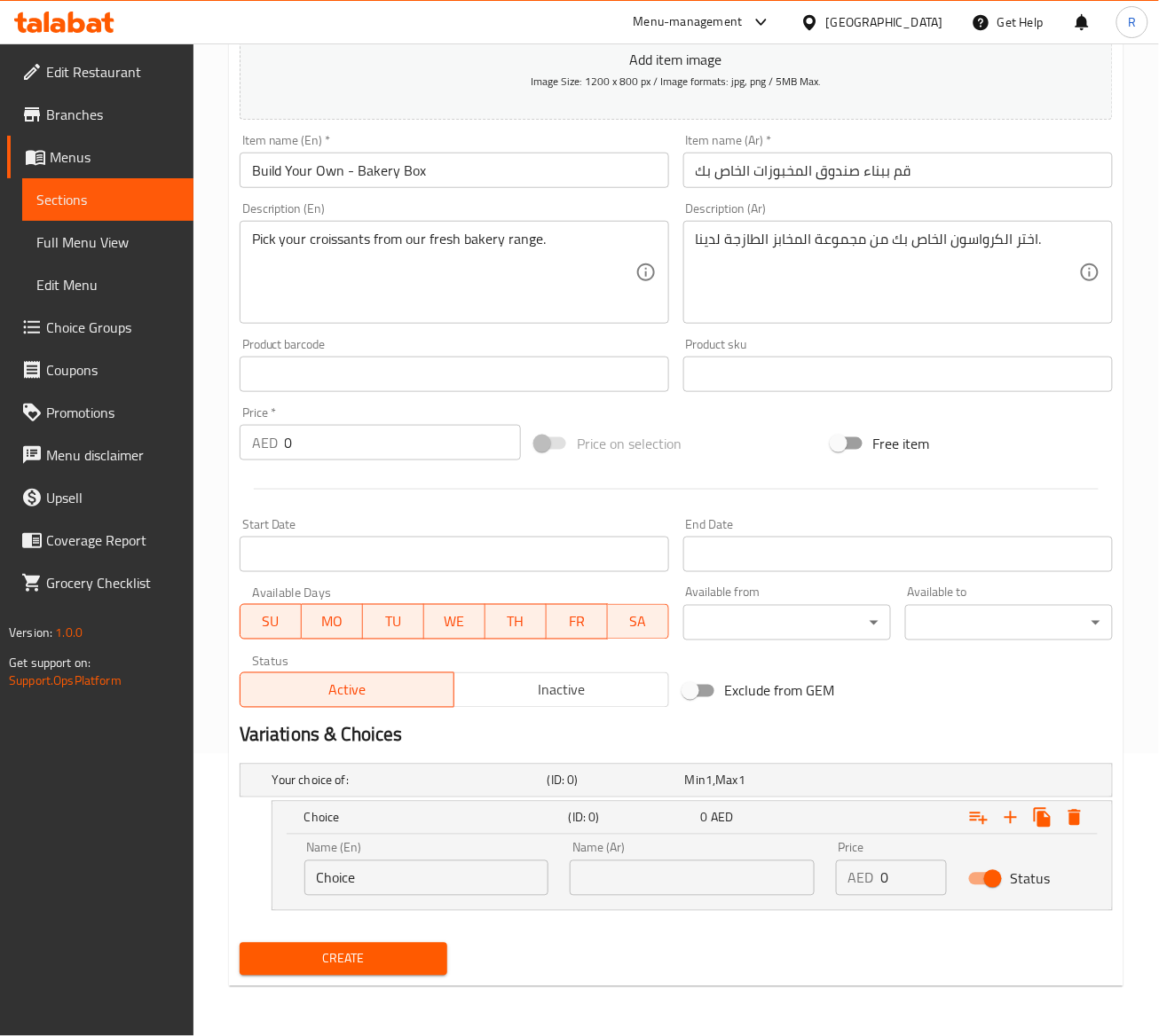
scroll to position [284, 0]
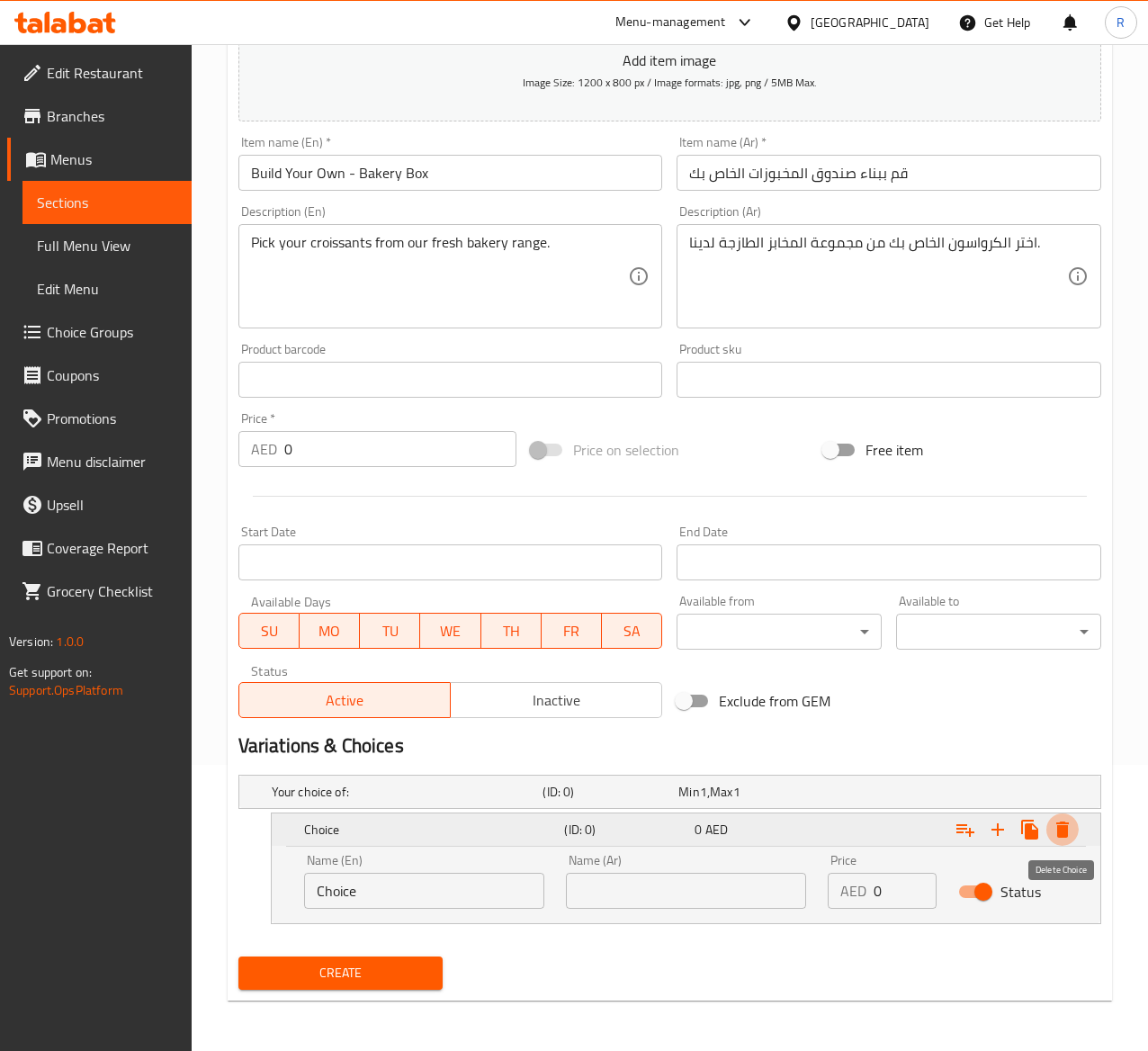
click at [1058, 835] on icon "Expand" at bounding box center [1062, 830] width 13 height 16
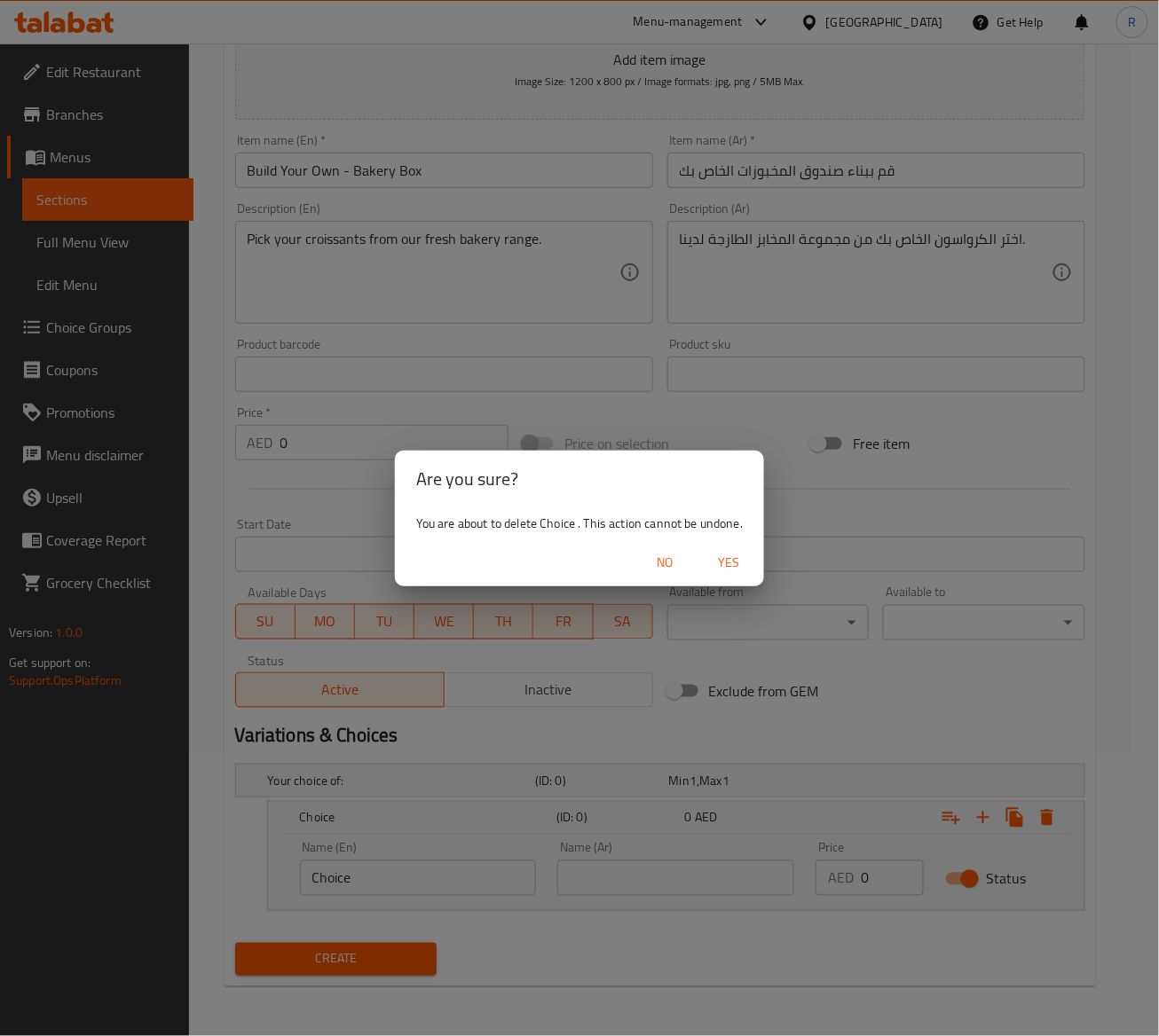
click at [737, 566] on span "Yes" at bounding box center [728, 563] width 42 height 23
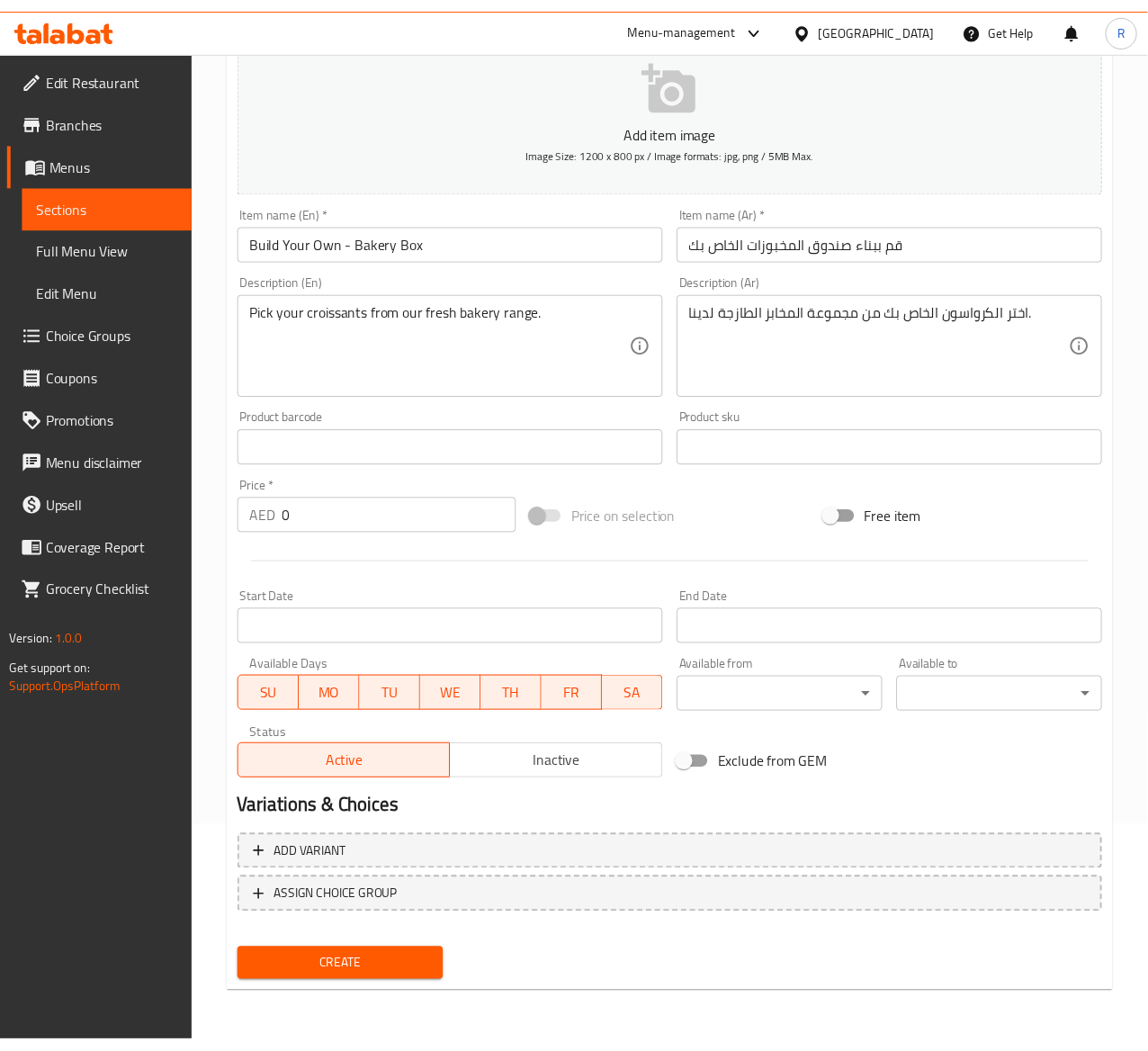
scroll to position [220, 0]
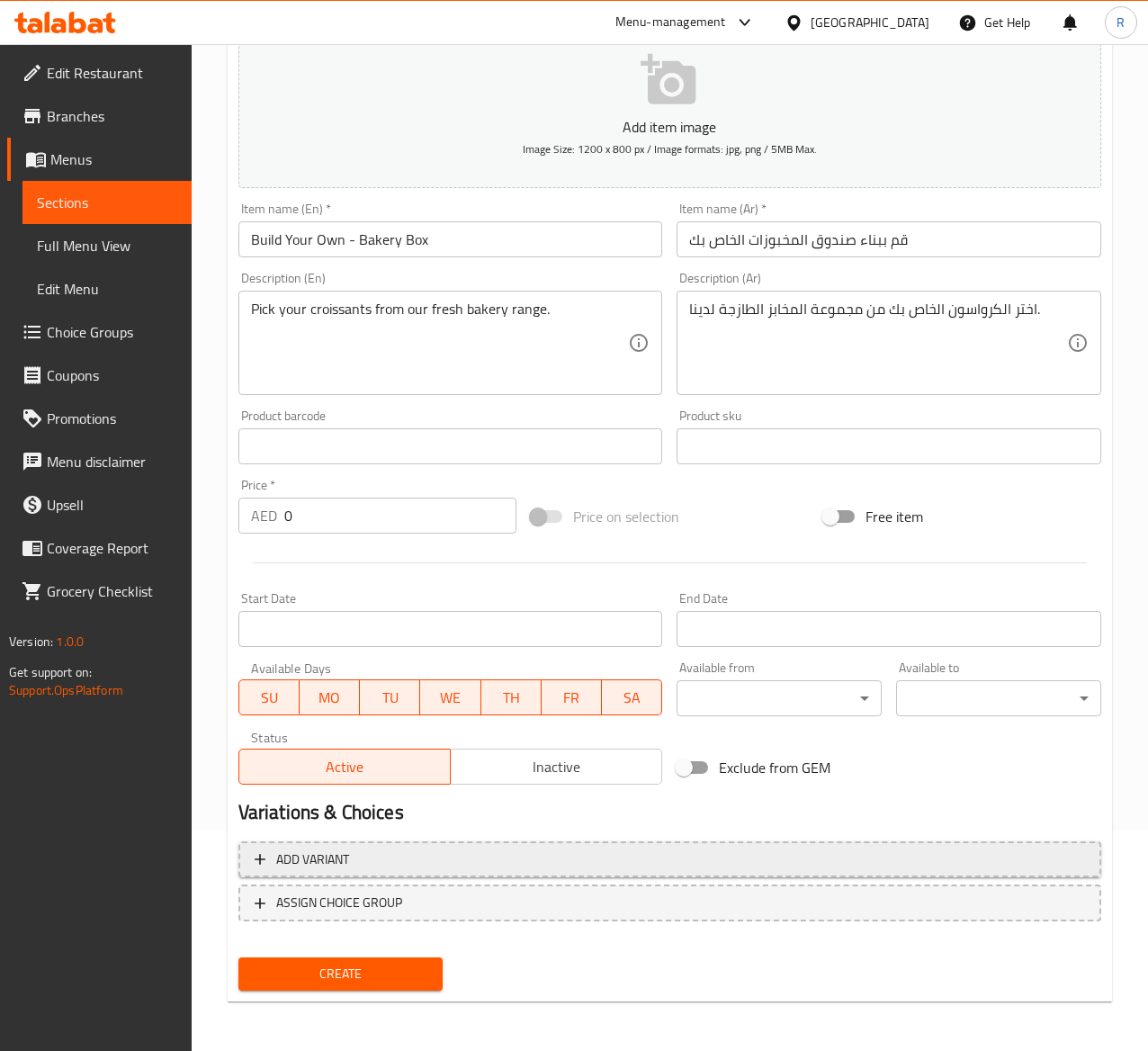
click at [320, 861] on span "Add variant" at bounding box center [312, 860] width 73 height 23
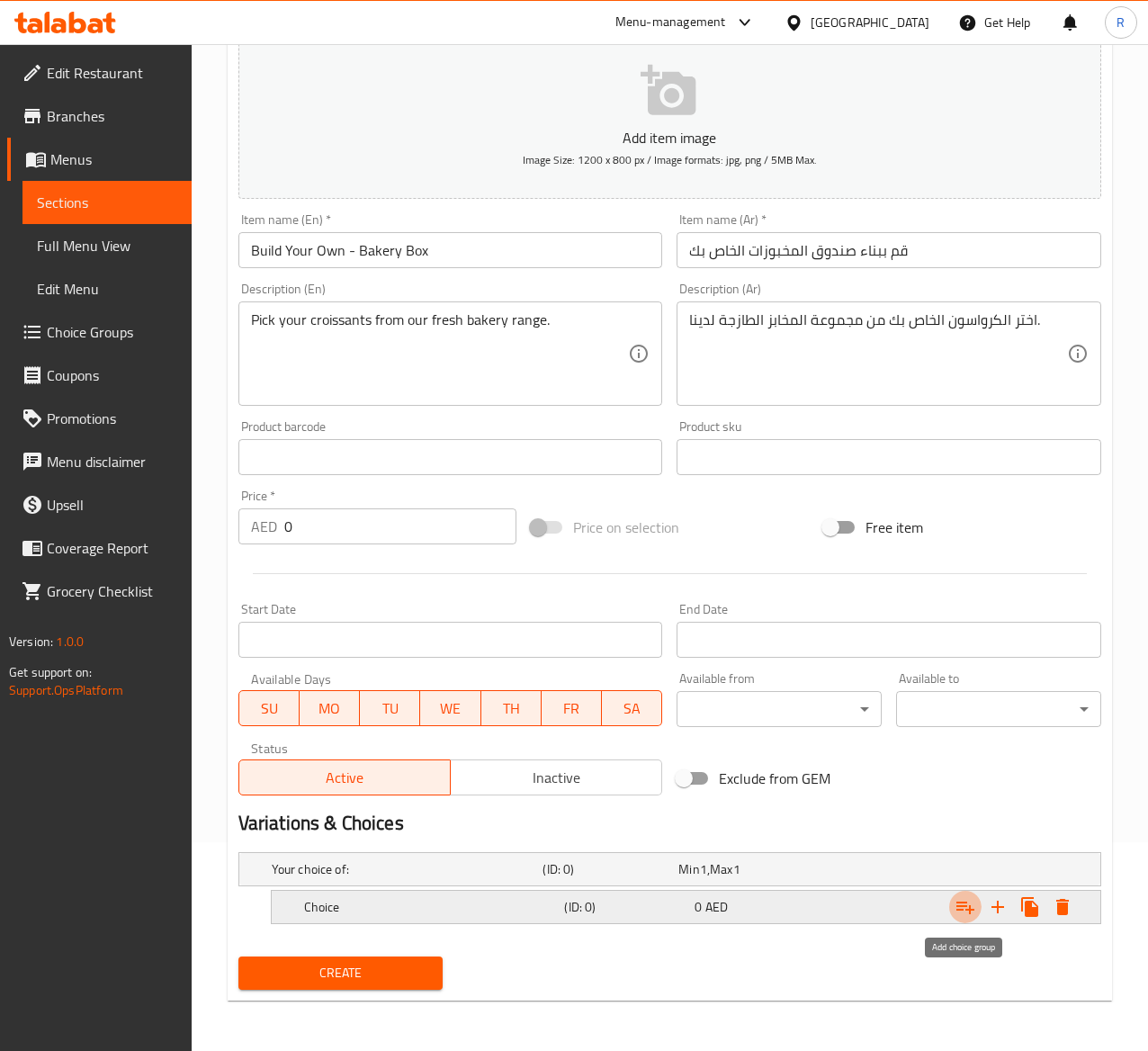
click at [970, 904] on icon "Expand" at bounding box center [966, 908] width 22 height 22
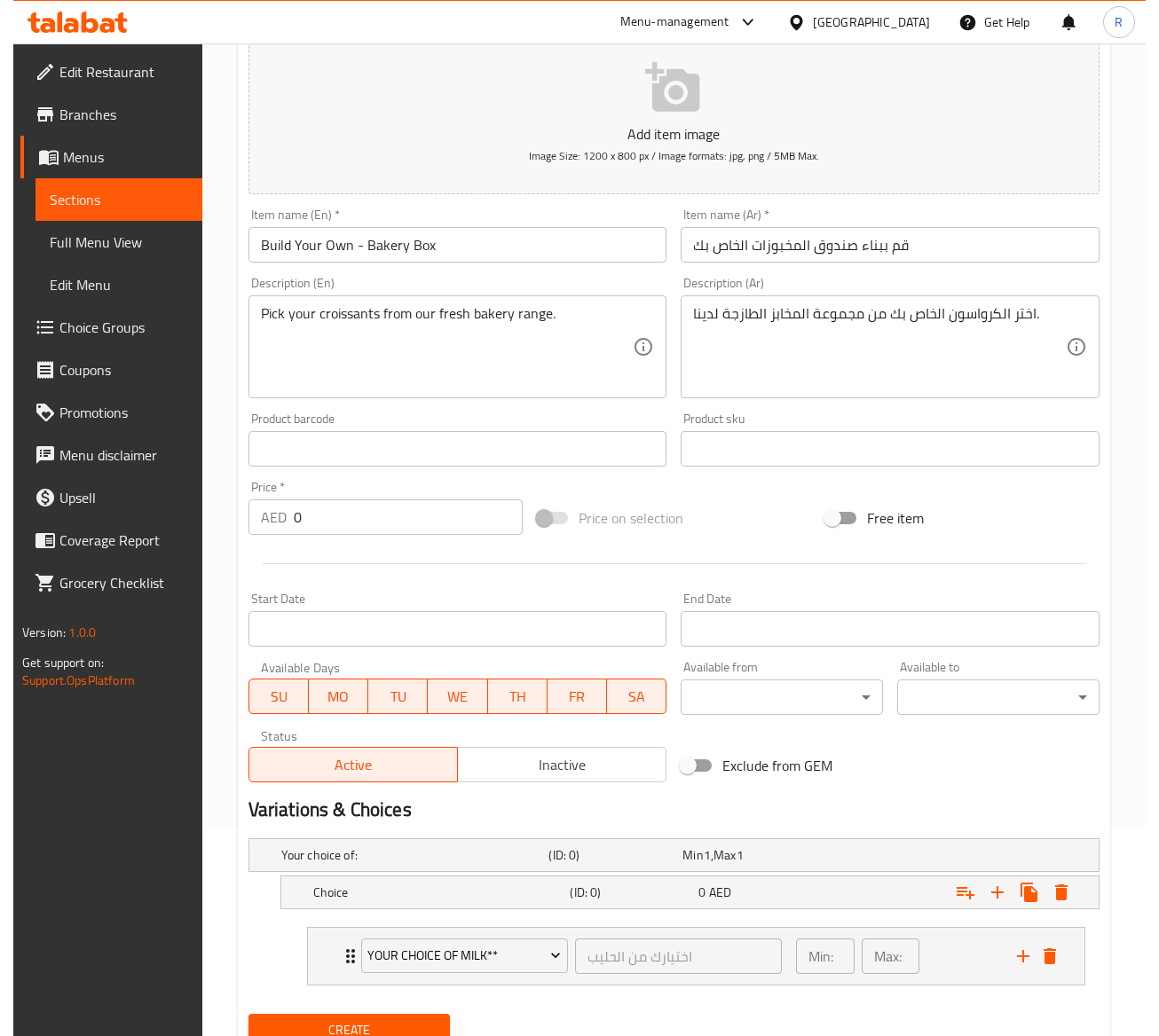
scroll to position [282, 0]
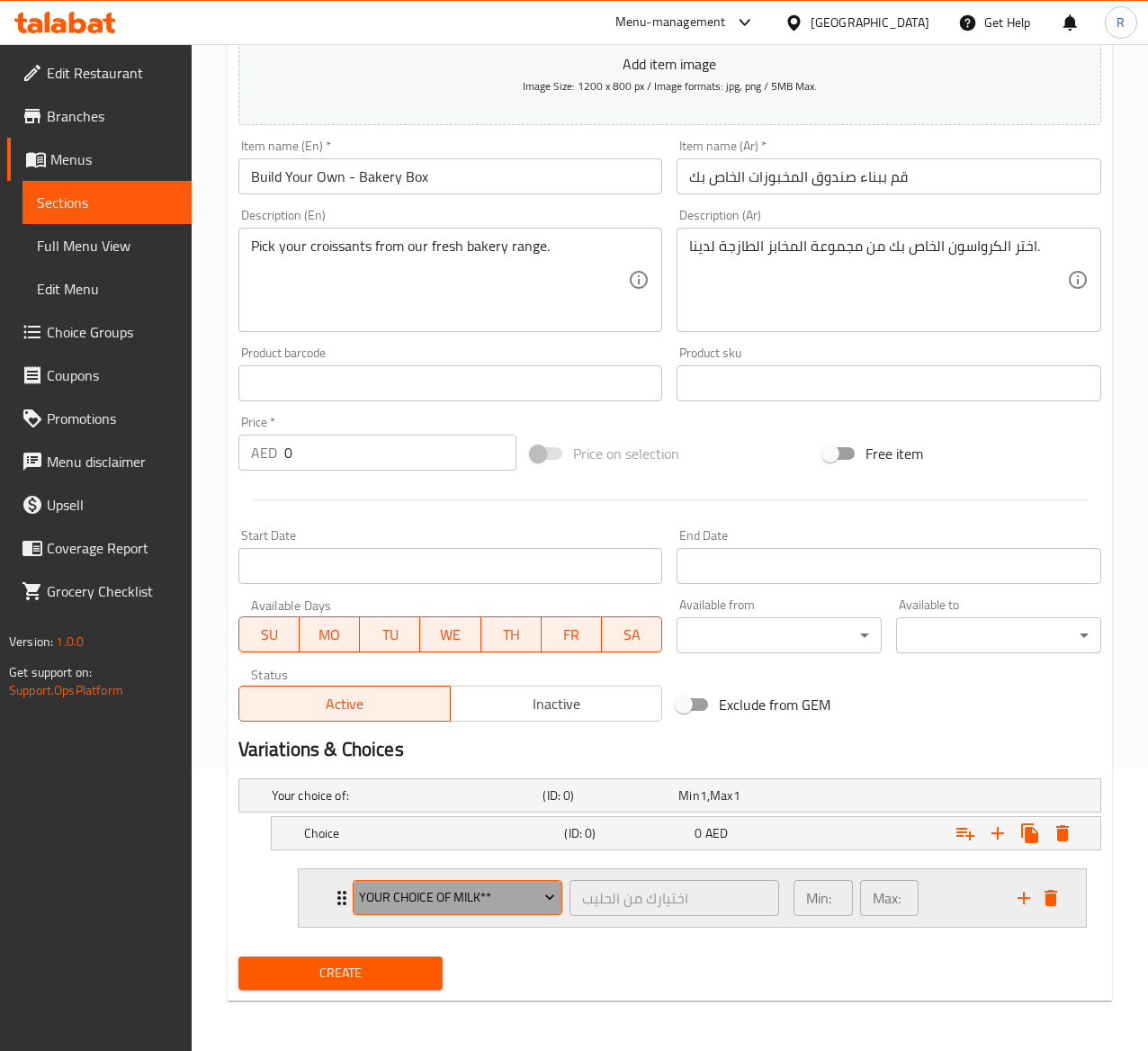
click at [531, 900] on span "Your Choice of Milk**" at bounding box center [457, 898] width 196 height 23
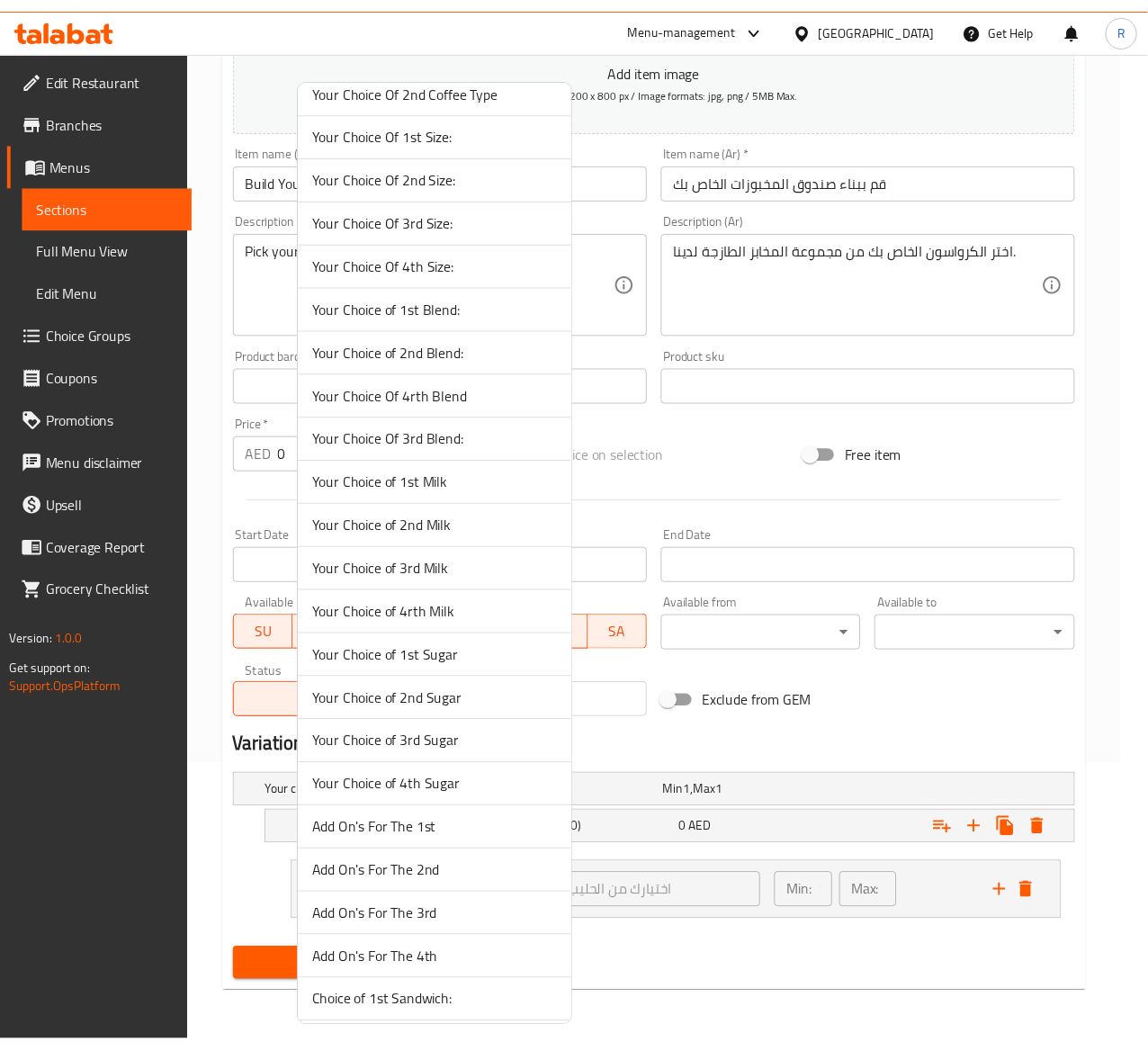
scroll to position [0, 0]
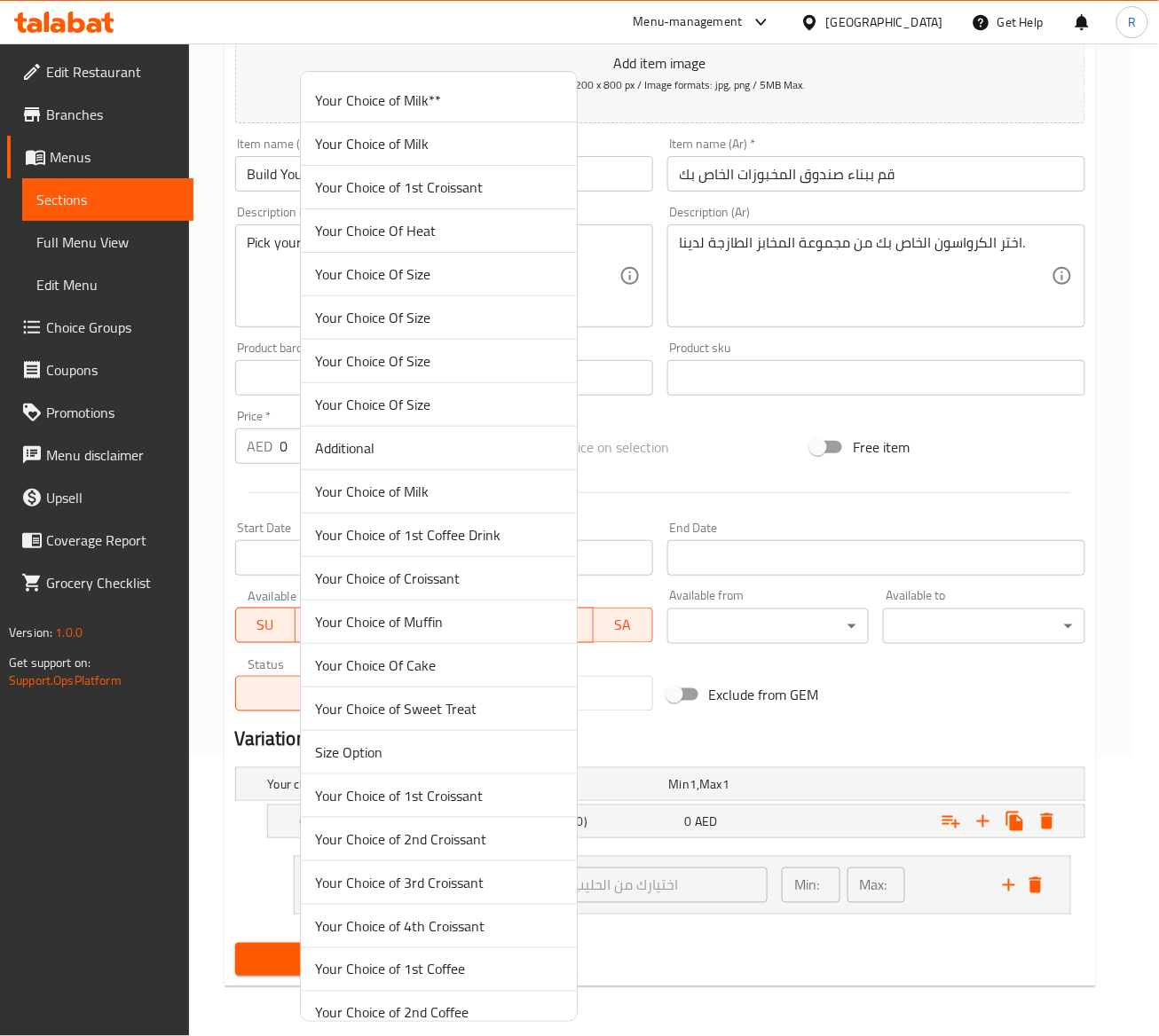
click at [742, 1010] on div at bounding box center [579, 518] width 1159 height 1036
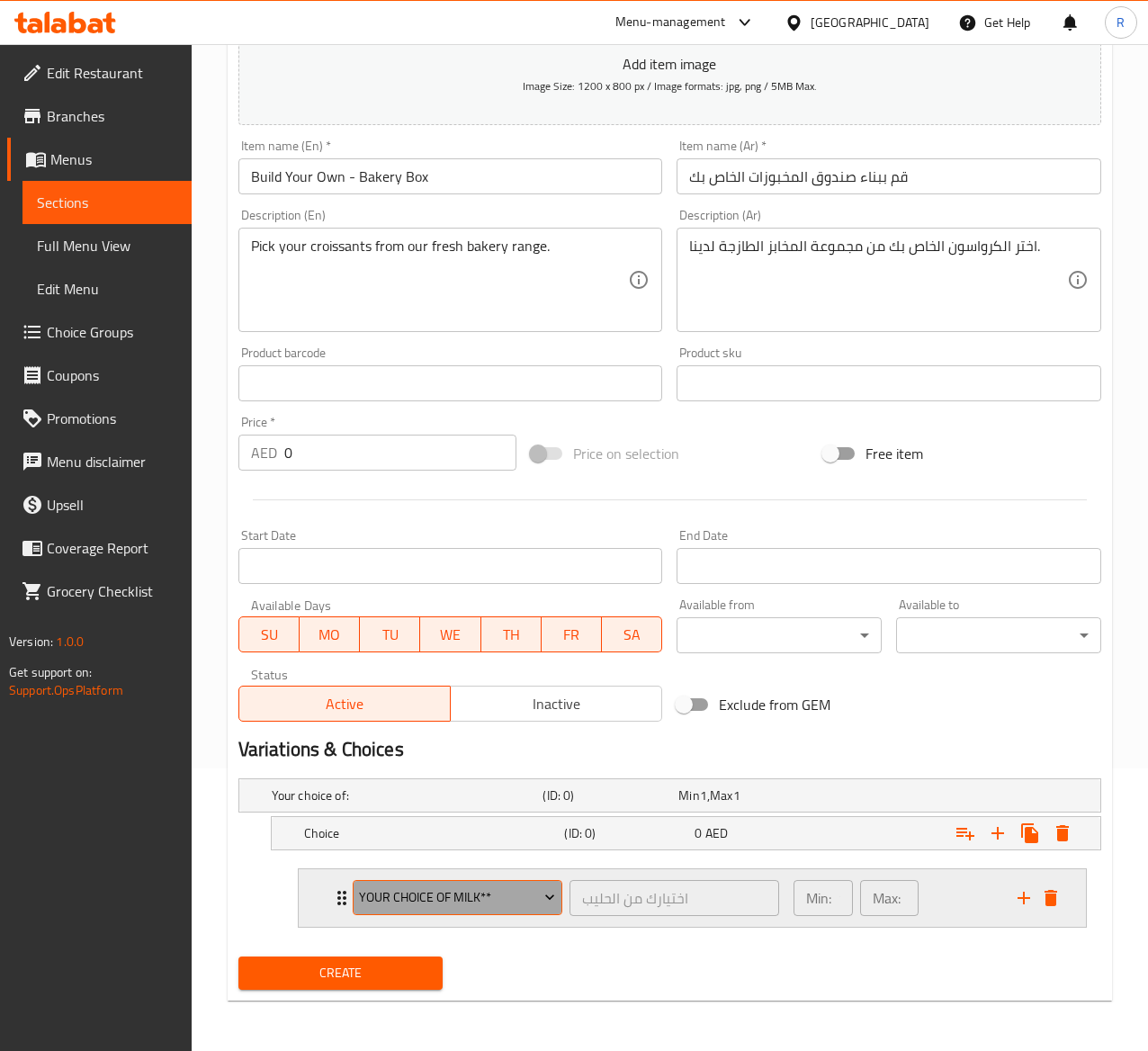
click at [559, 892] on button "Your Choice of Milk**" at bounding box center [458, 899] width 210 height 36
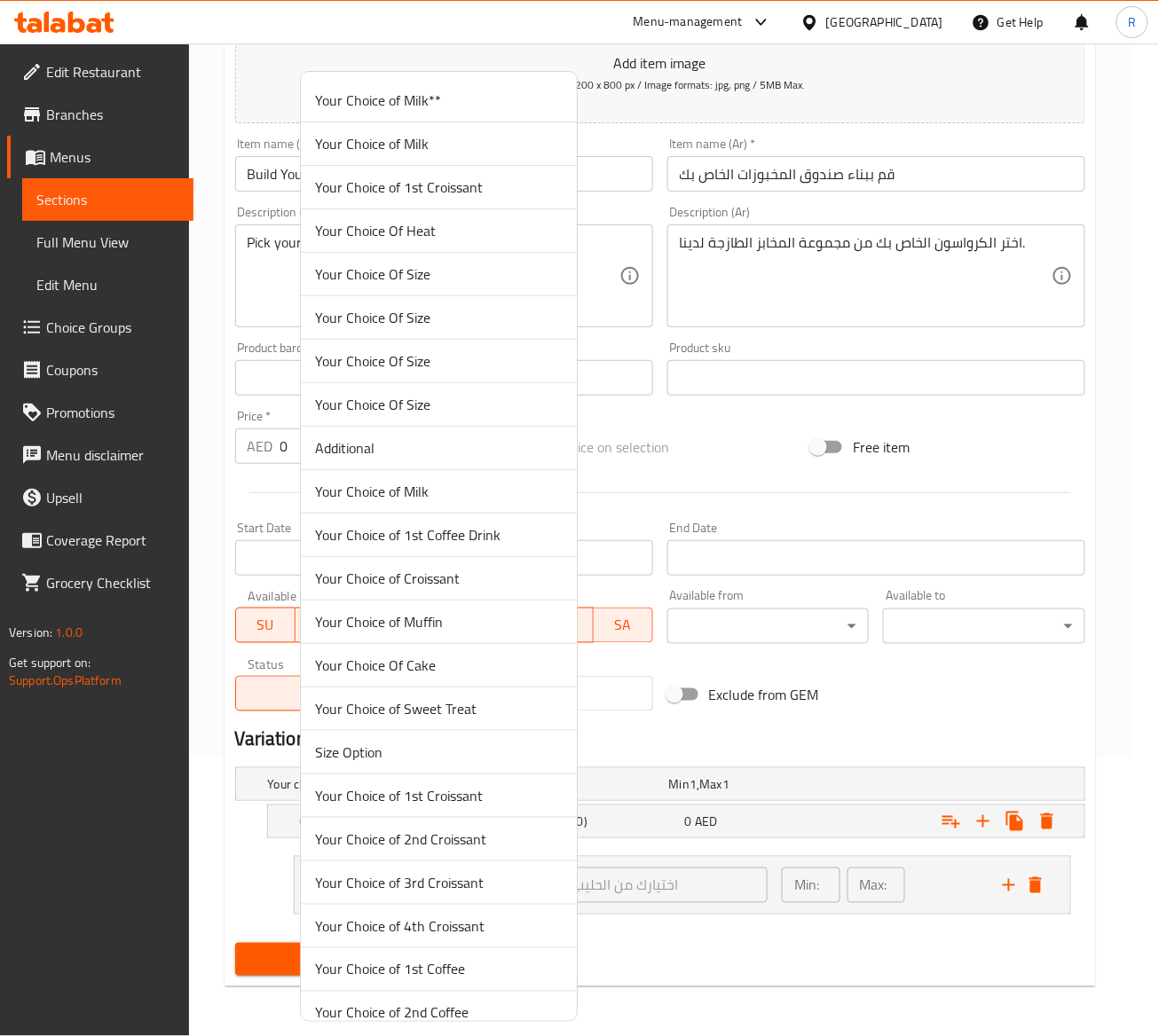
click at [544, 804] on span "Your Choice of 1st Croissant" at bounding box center [439, 797] width 247 height 22
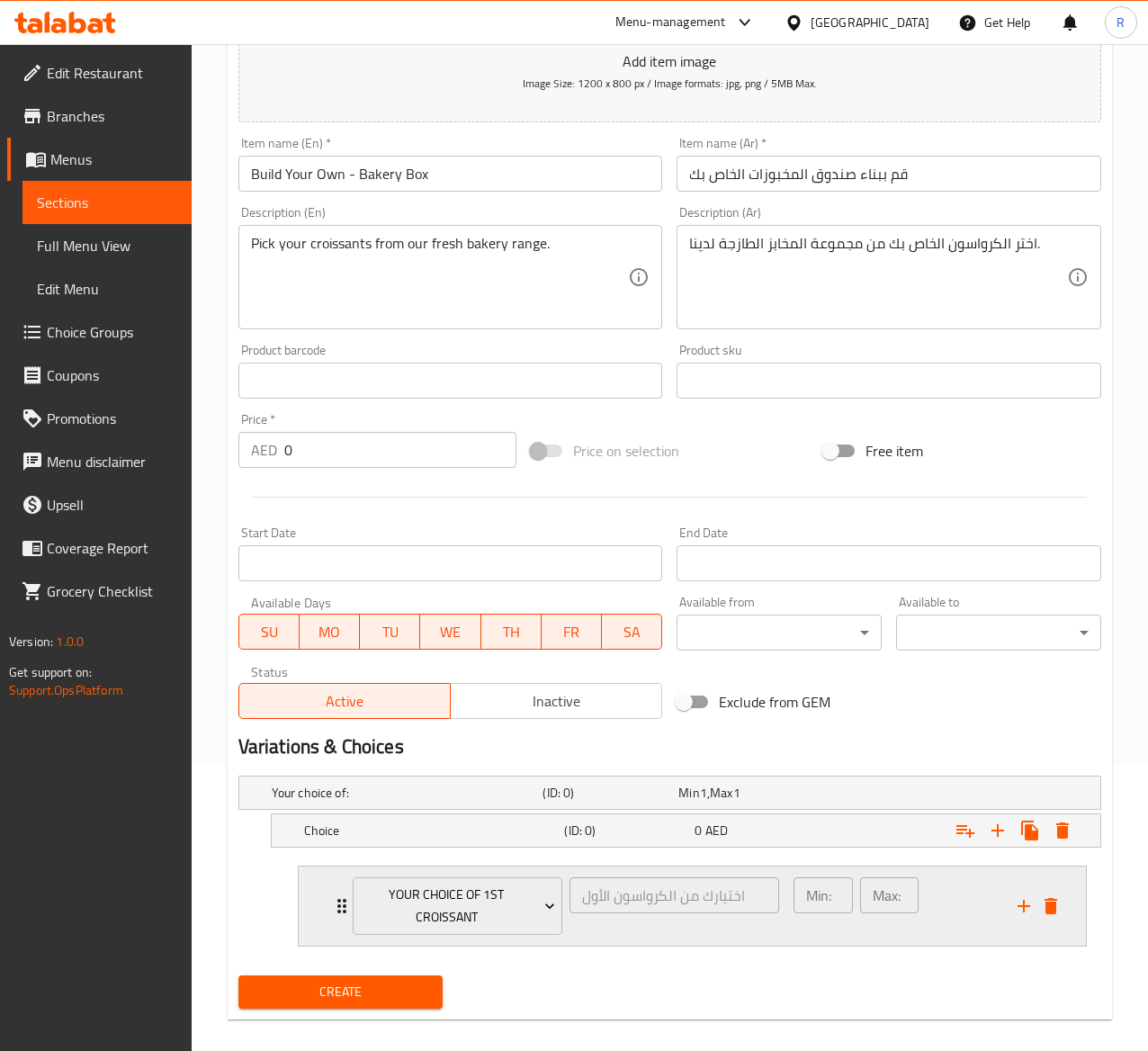
click at [338, 904] on icon "Expand" at bounding box center [341, 907] width 9 height 14
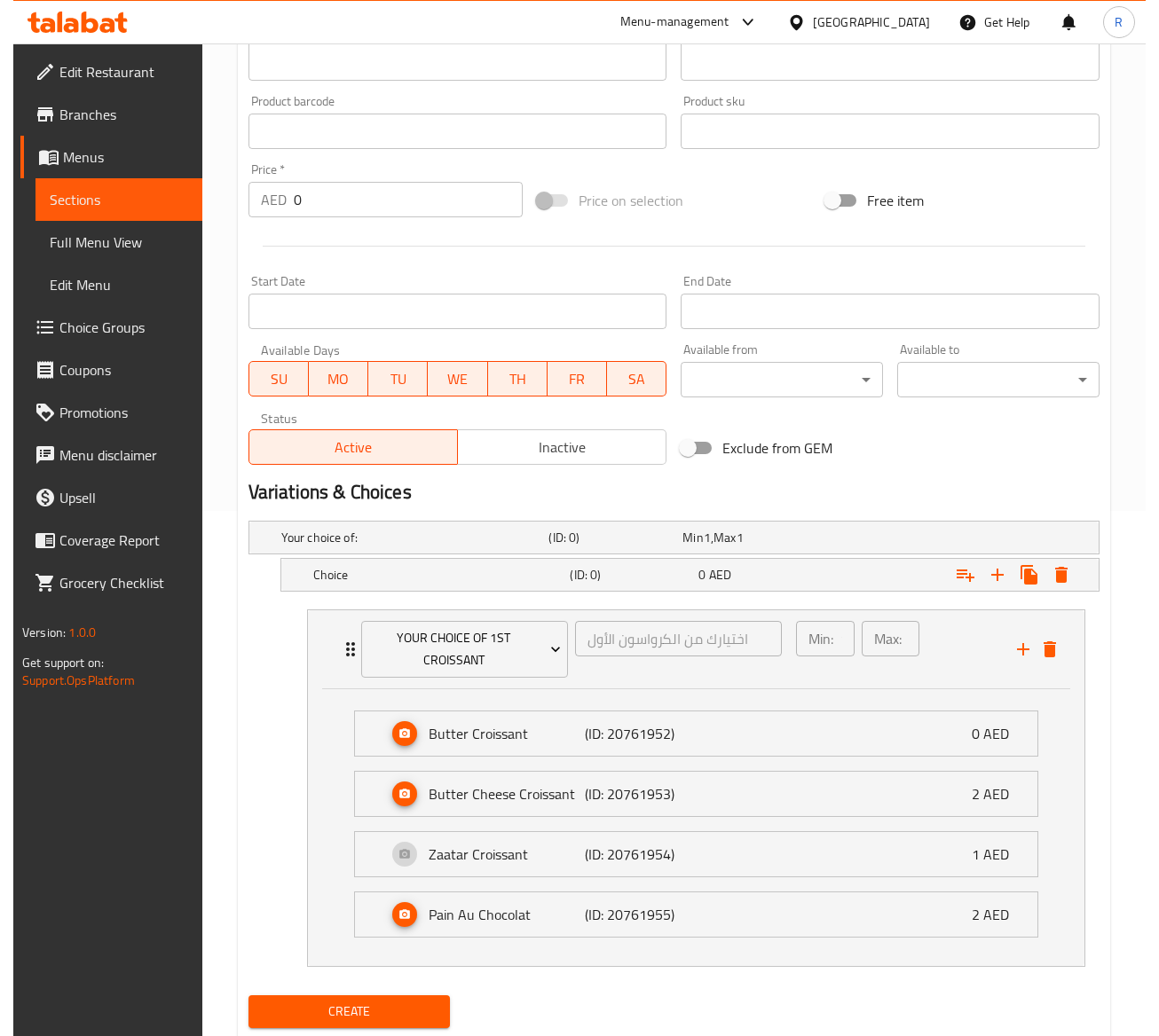
scroll to position [540, 0]
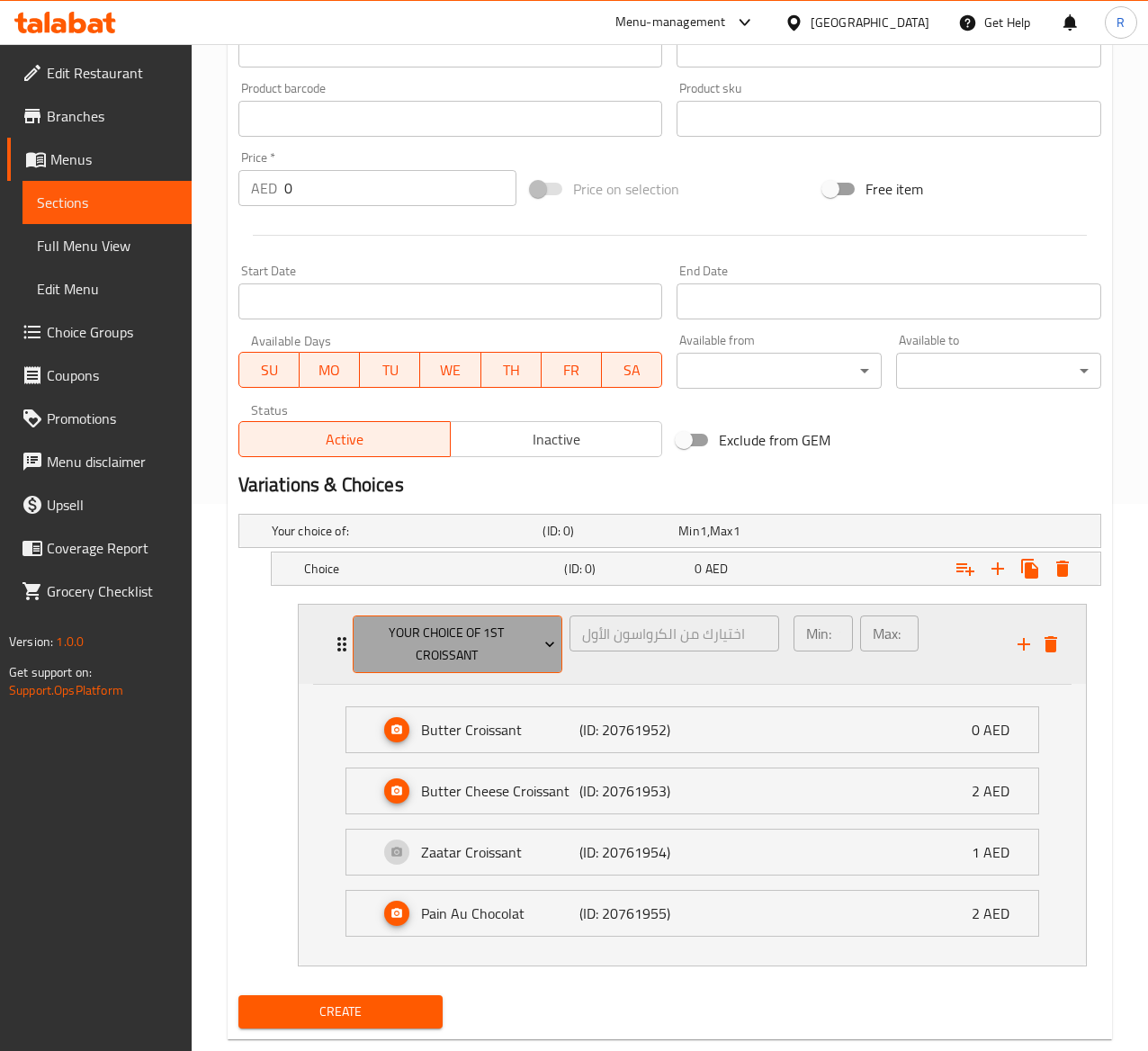
click at [393, 644] on span "Your Choice of 1st Croissant" at bounding box center [457, 644] width 196 height 45
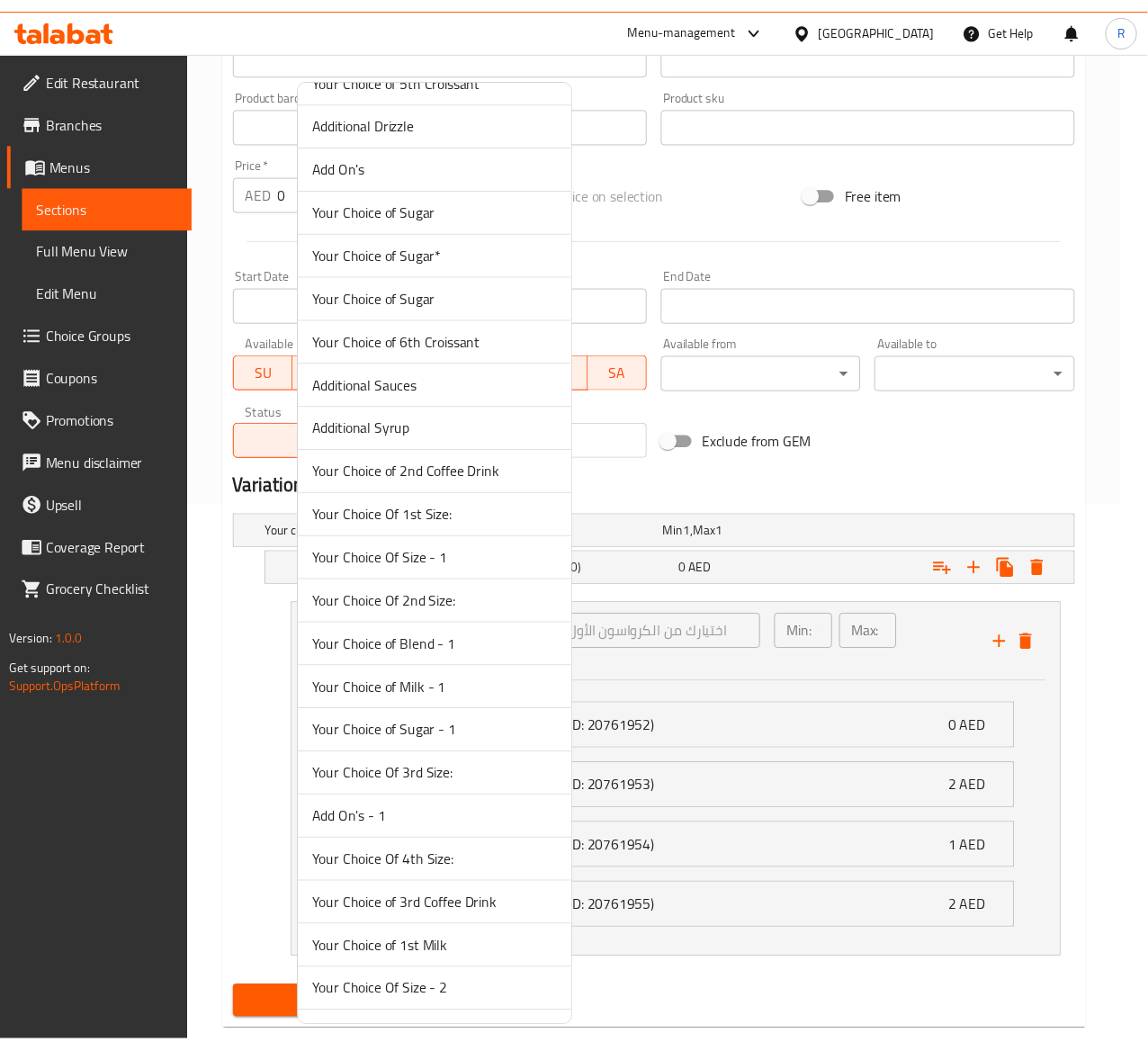
scroll to position [0, 0]
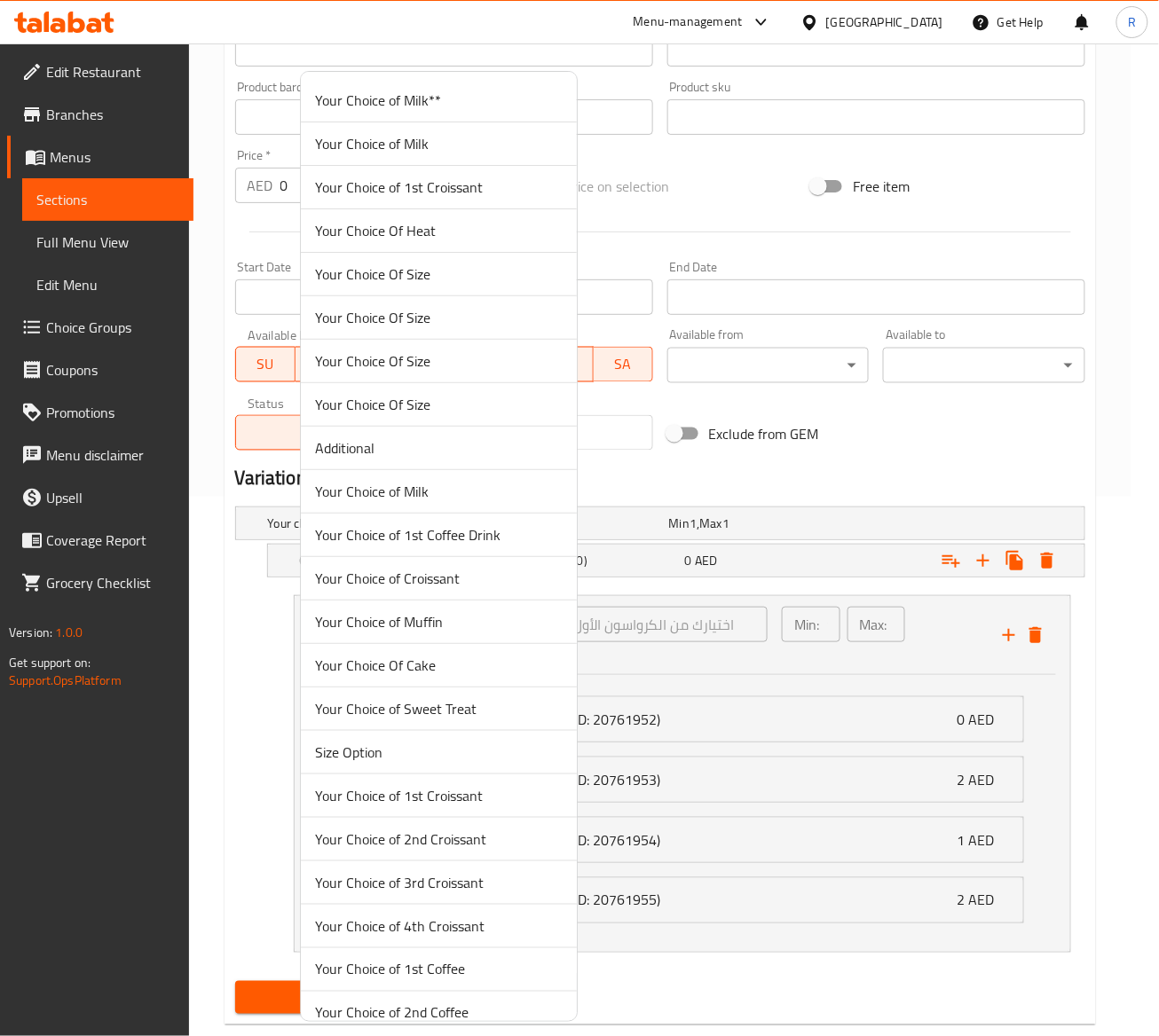
click at [432, 806] on span "Your Choice of 1st Croissant" at bounding box center [439, 797] width 247 height 22
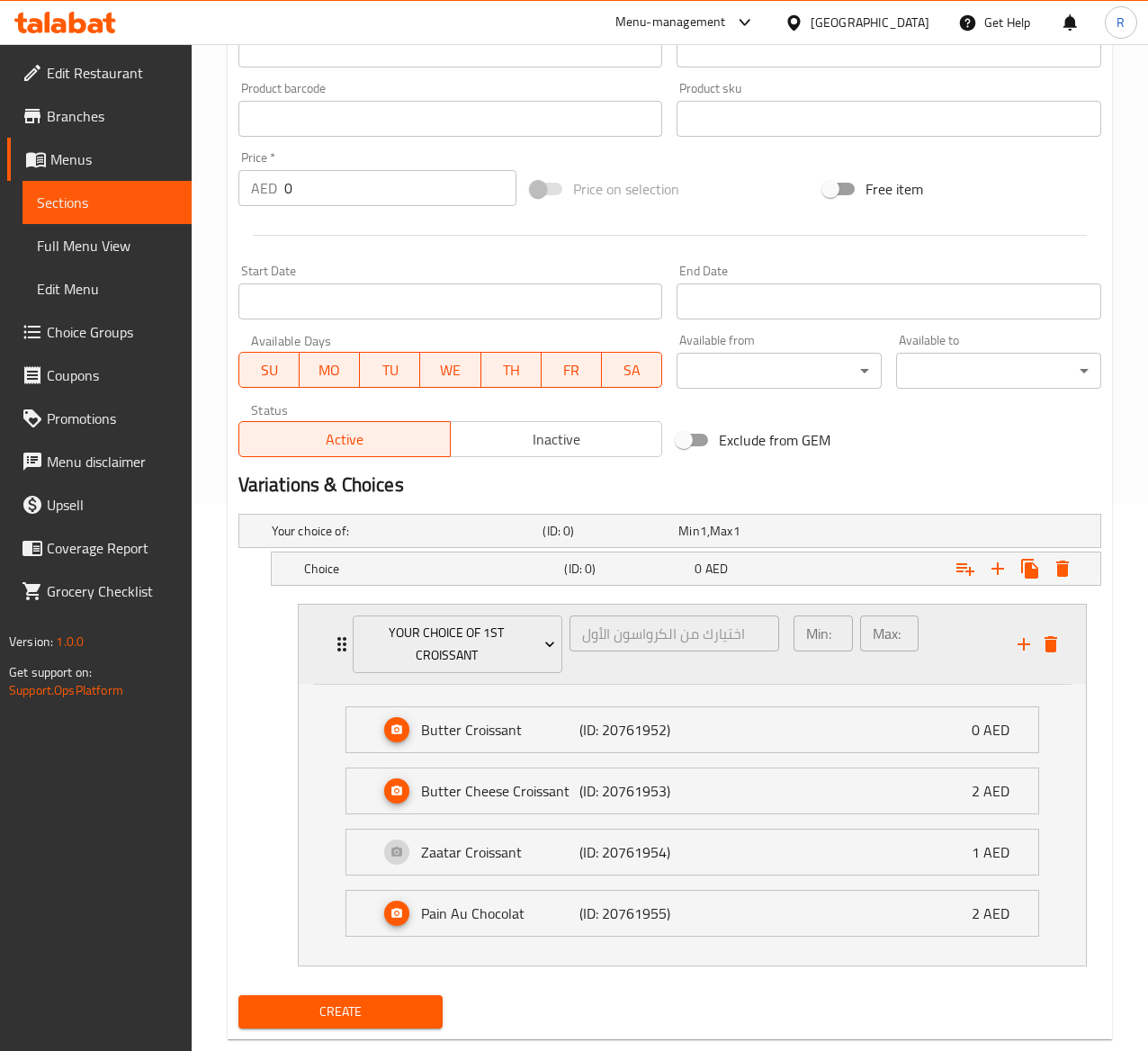
click at [309, 623] on div "Your Choice of 1st Croissant اختيارك من الكرواسون الأول ​ Min: 1 ​ Max: 1 ​" at bounding box center [691, 645] width 787 height 81
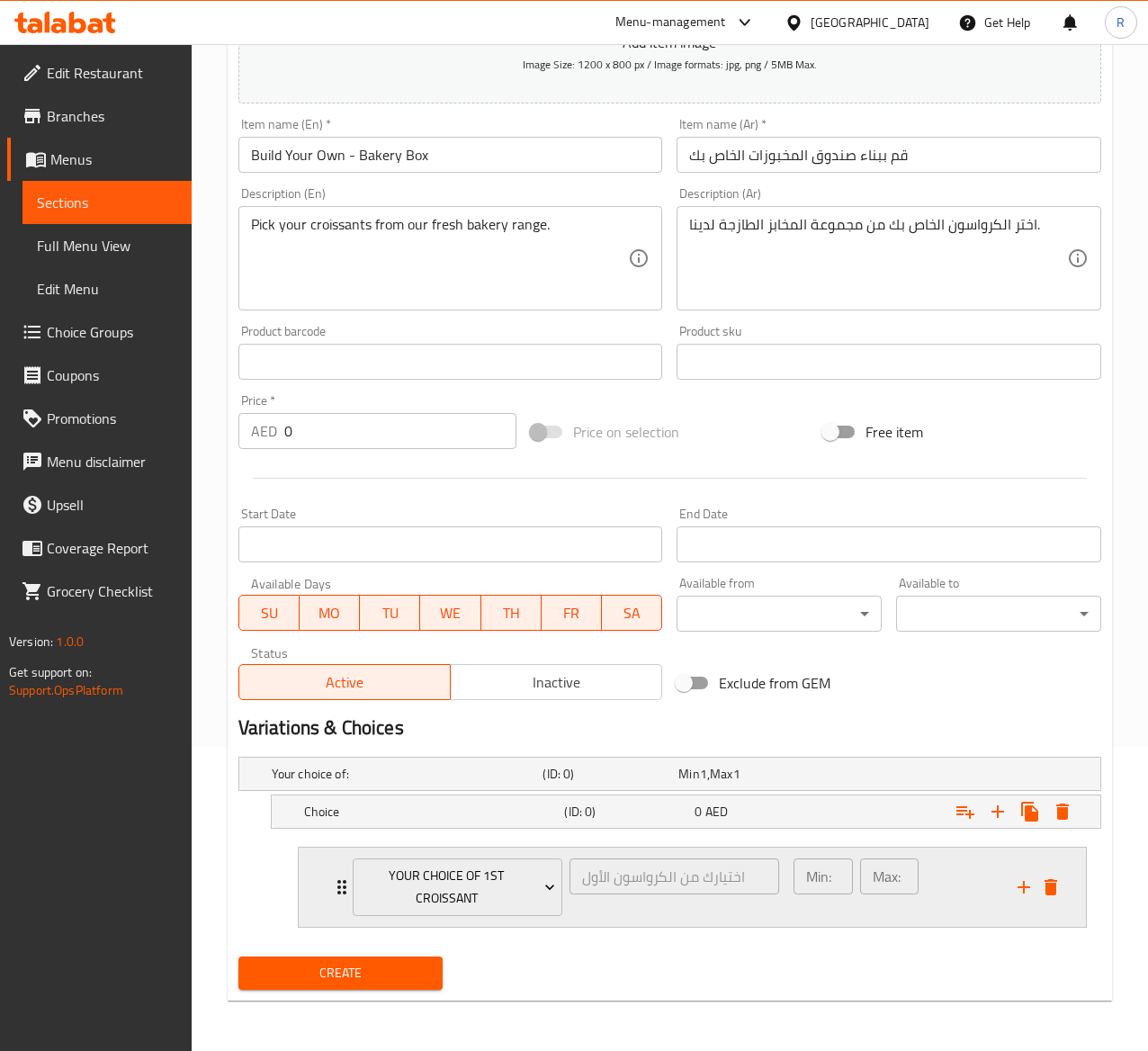
scroll to position [308, 0]
click at [1045, 885] on icon "delete" at bounding box center [1052, 888] width 22 height 22
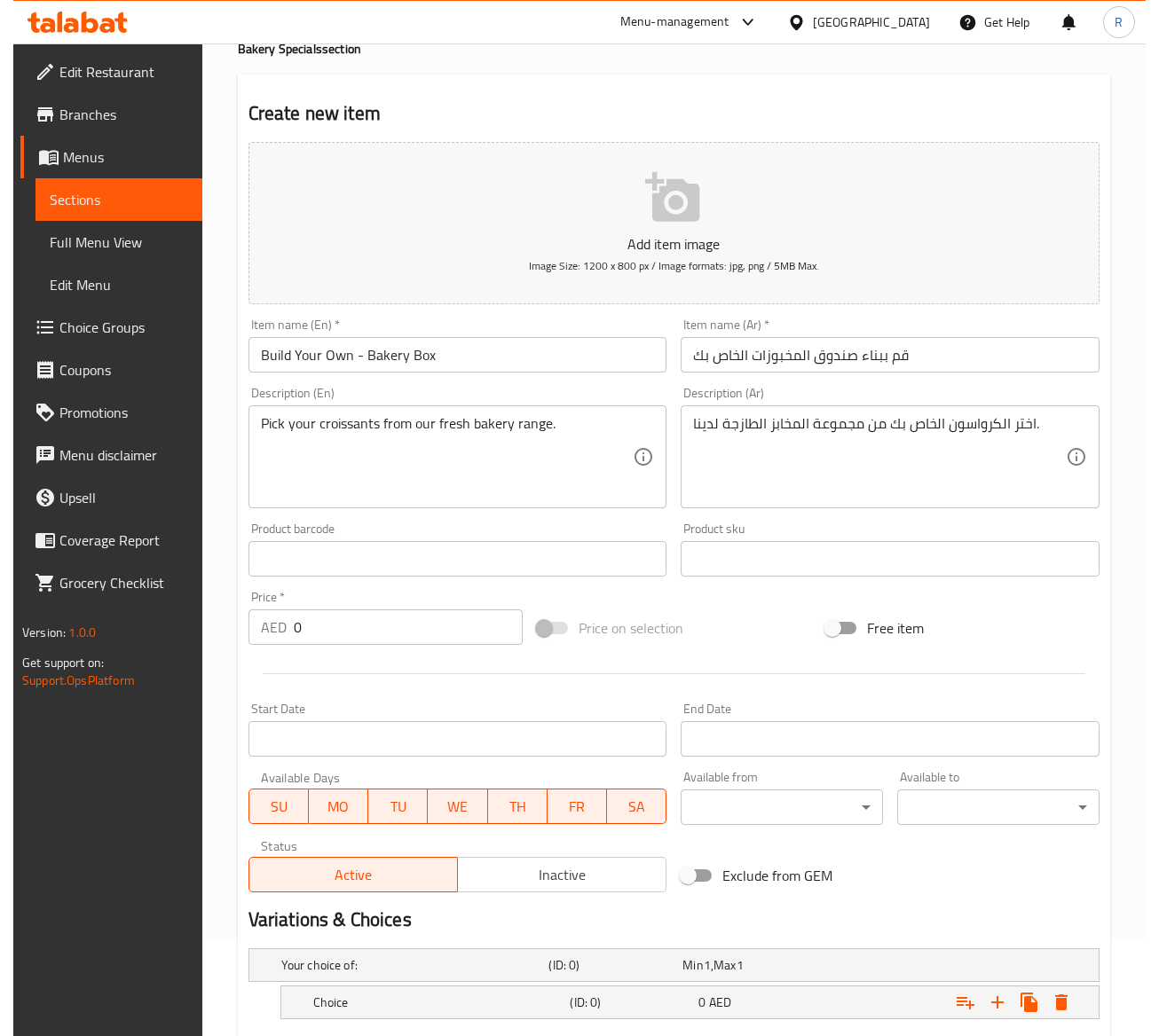
scroll to position [208, 0]
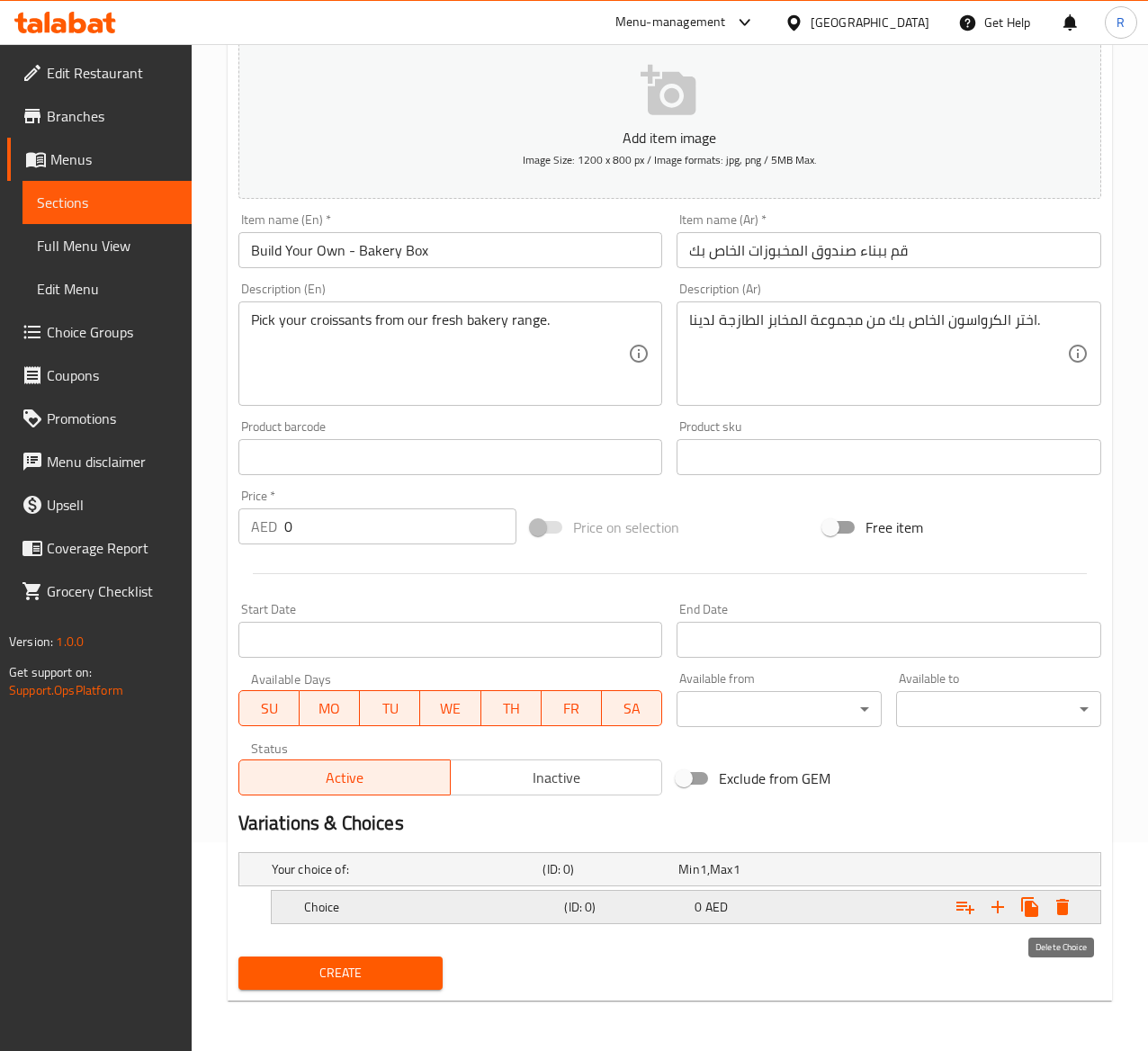
click at [1070, 901] on icon "Expand" at bounding box center [1062, 908] width 22 height 22
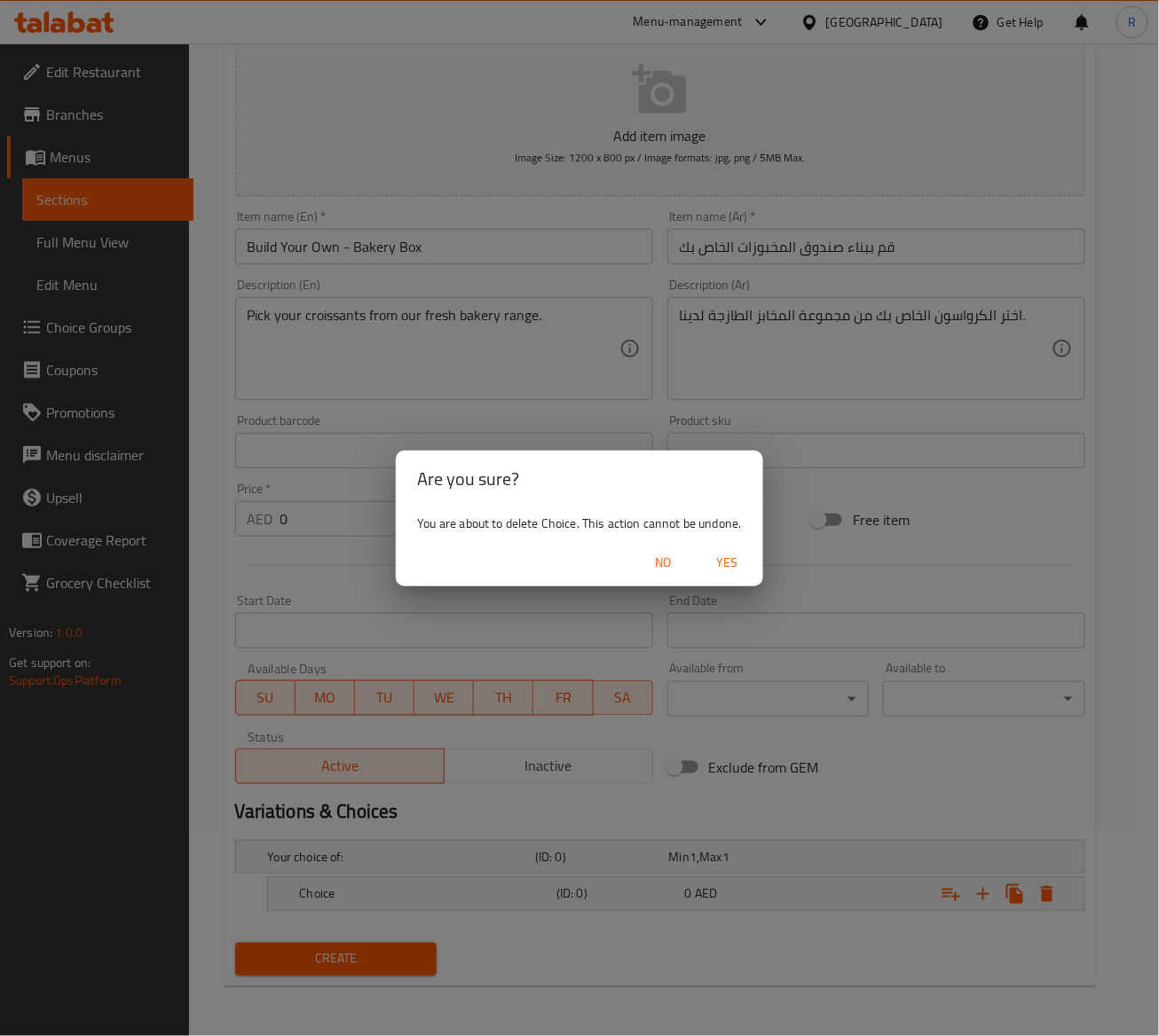
click at [717, 557] on span "Yes" at bounding box center [727, 563] width 42 height 23
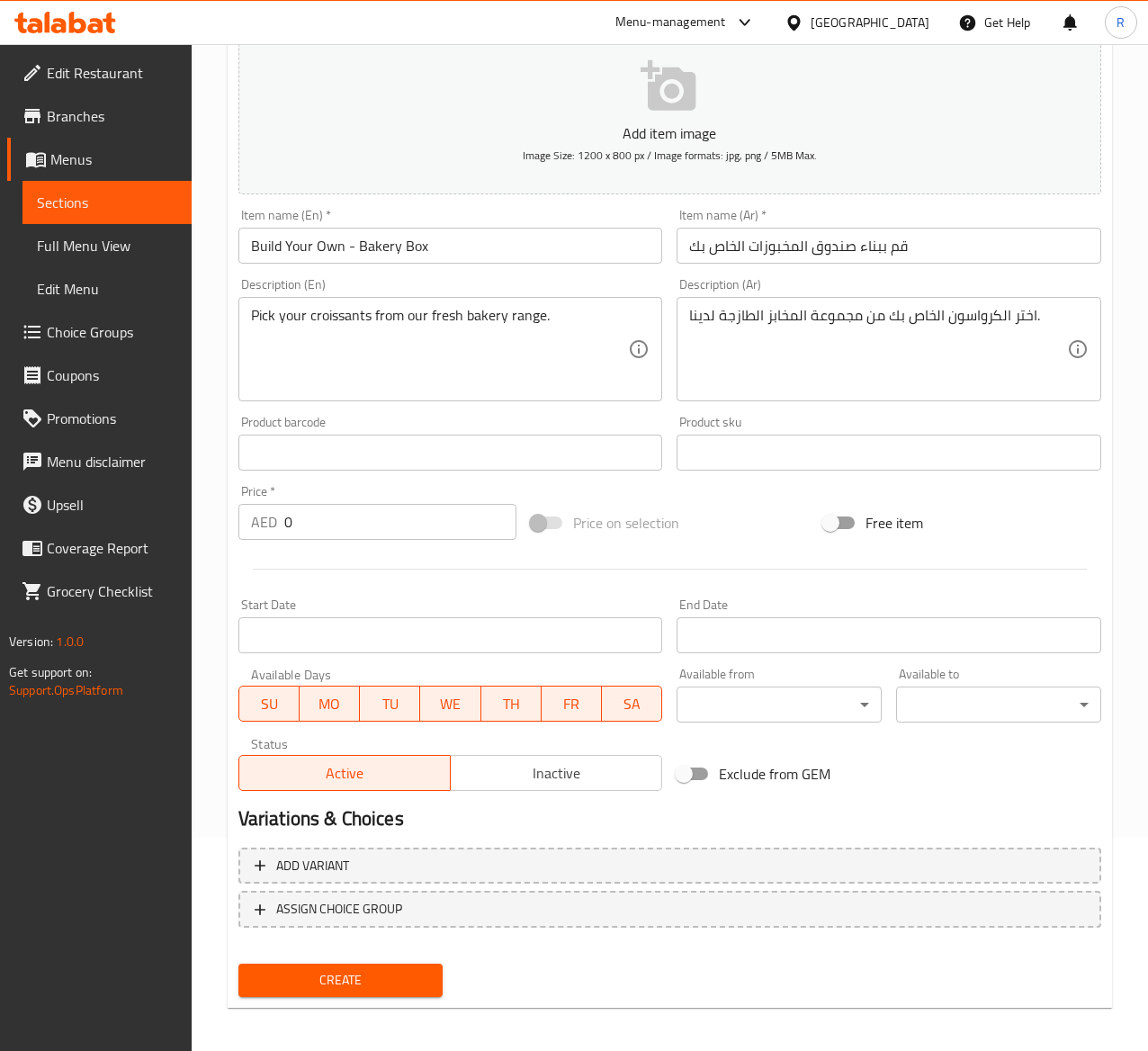
scroll to position [220, 0]
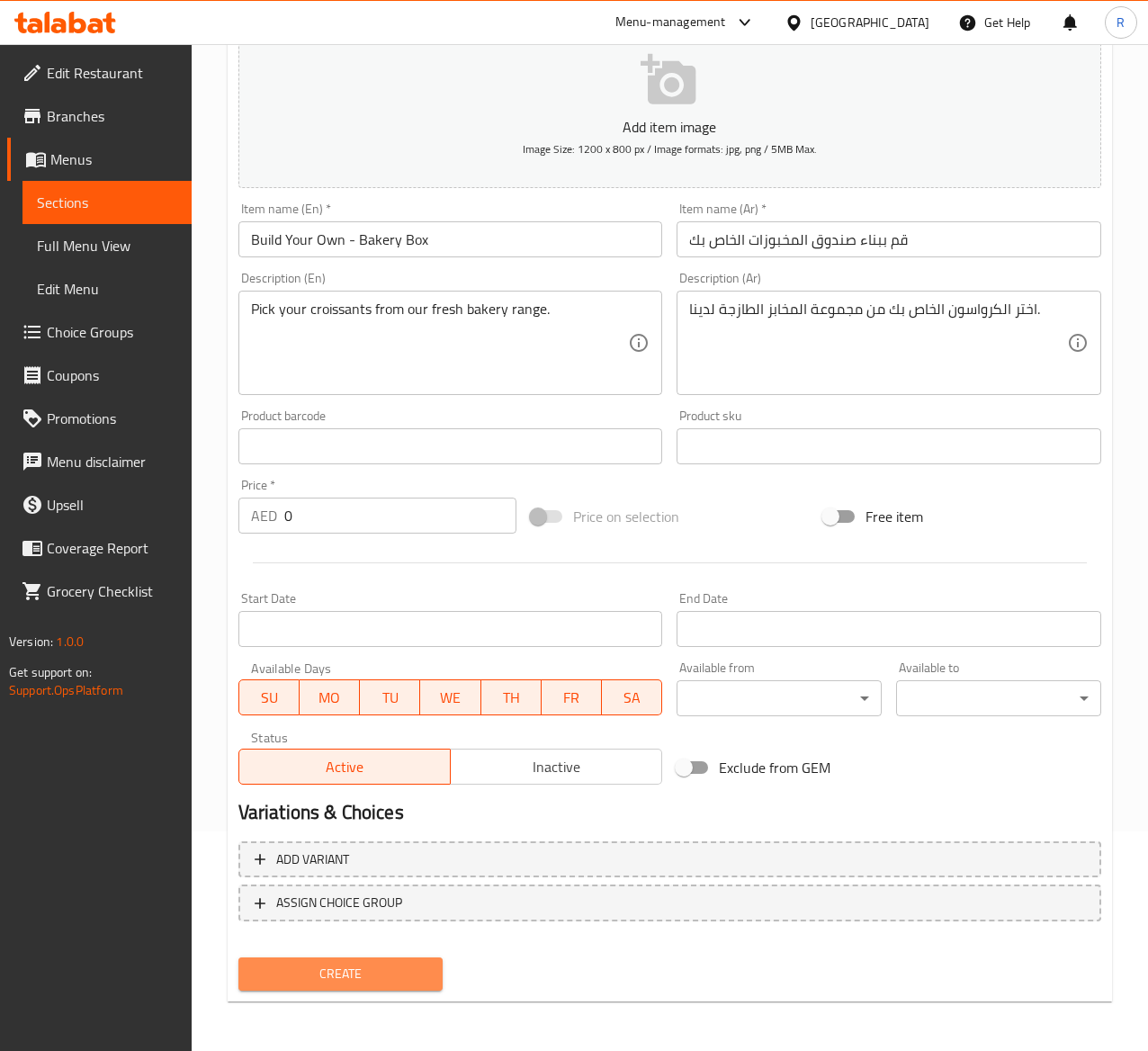
click at [397, 970] on span "Create" at bounding box center [340, 974] width 176 height 23
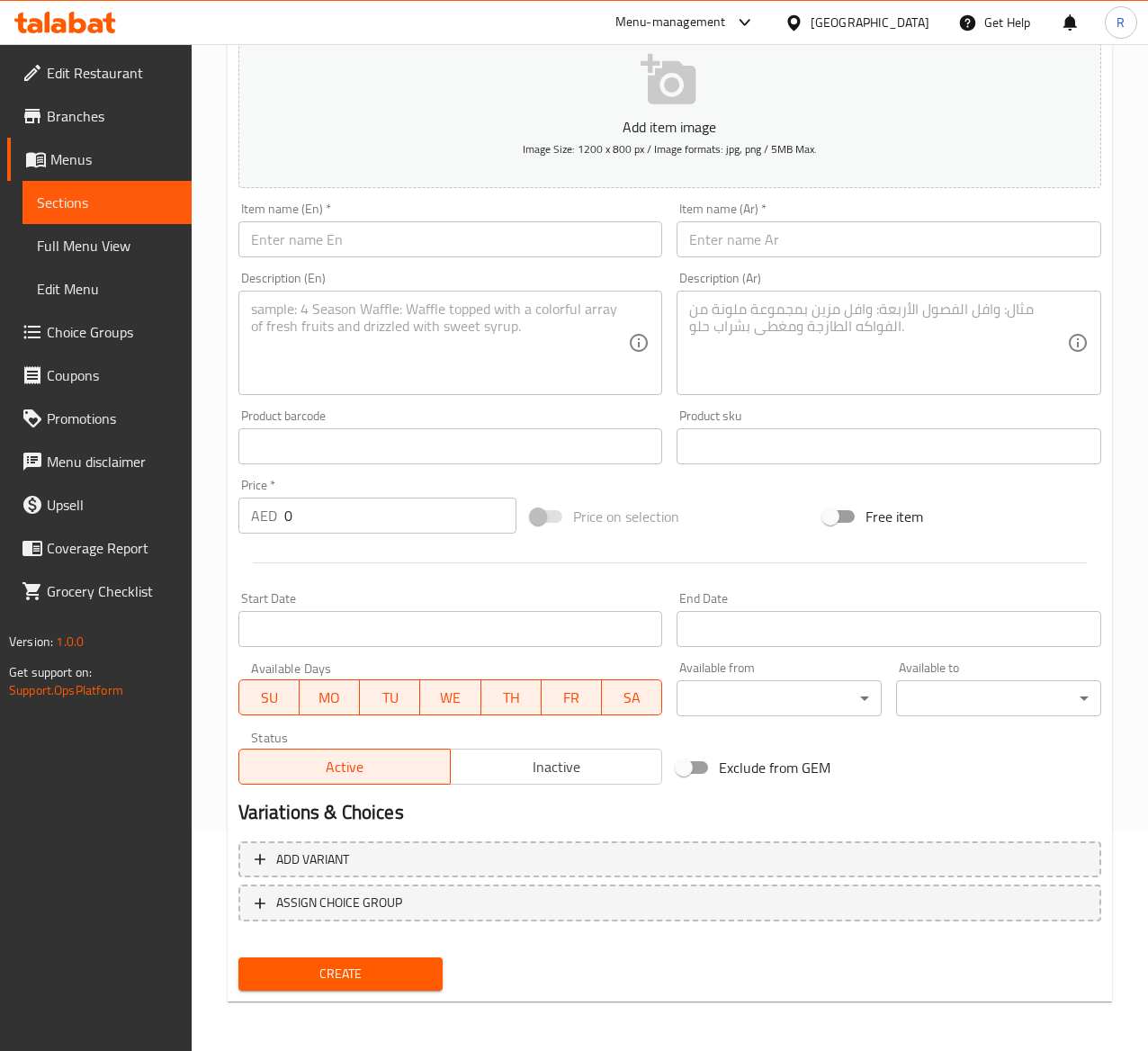
scroll to position [0, 0]
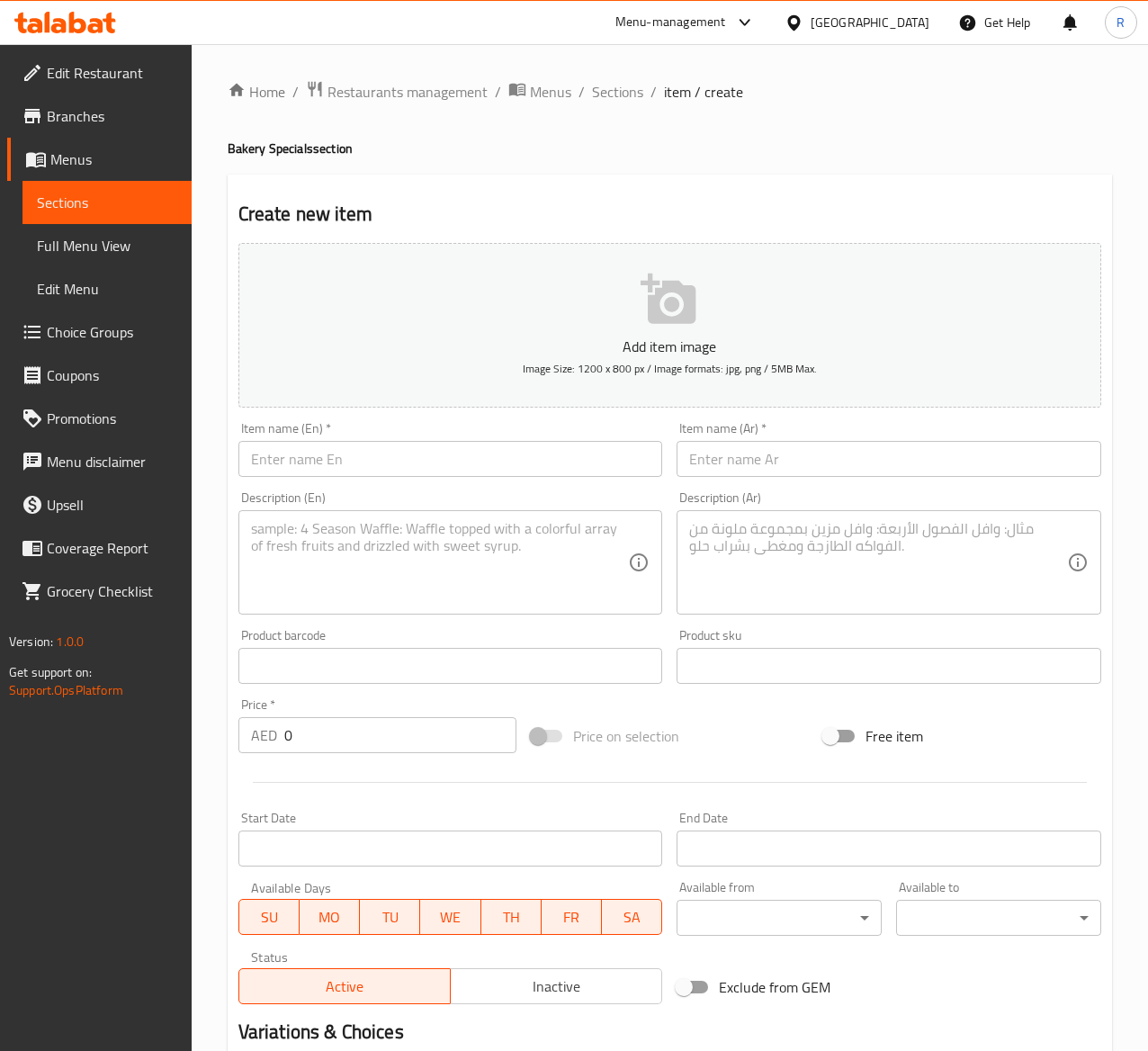
click at [118, 322] on span "Choice Groups" at bounding box center [111, 332] width 130 height 22
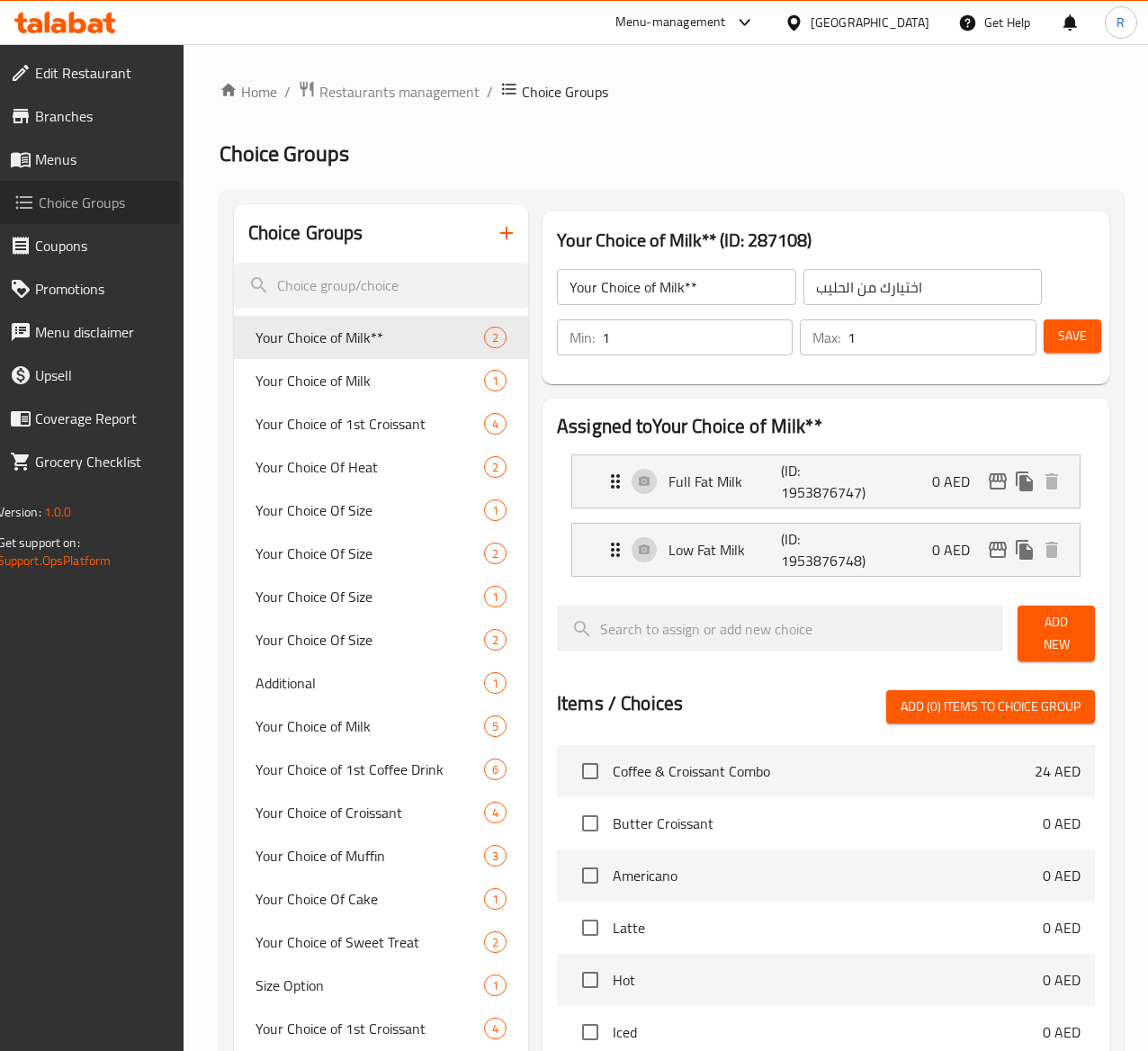
click at [98, 212] on span "Choice Groups" at bounding box center [102, 203] width 127 height 22
click at [372, 272] on input "search" at bounding box center [381, 286] width 294 height 46
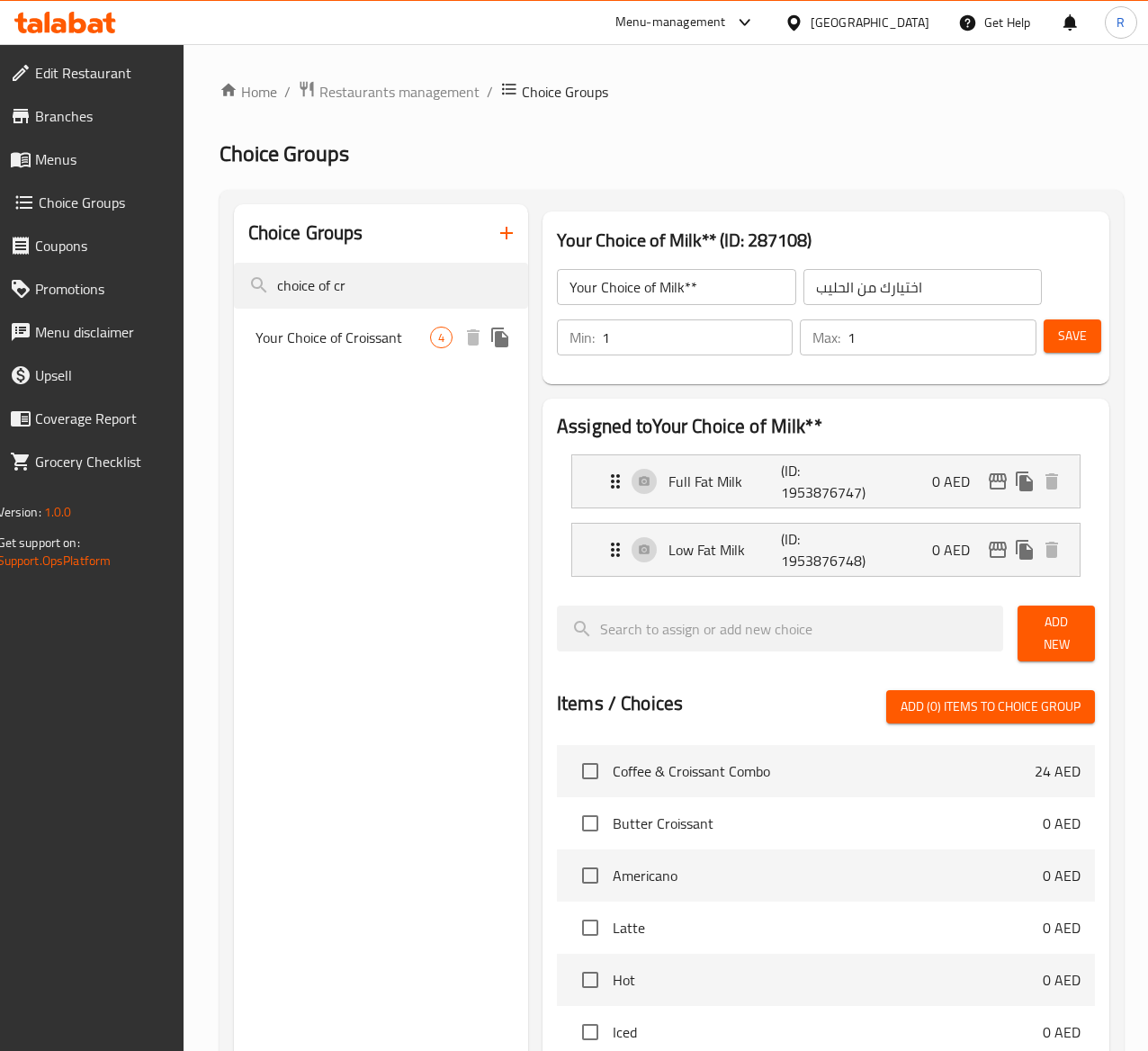
type input "choice of cr"
click at [339, 337] on span "Your Choice of Croissant" at bounding box center [342, 337] width 174 height 22
type input "Your Choice of Croissant"
type input "اختيارك من الكرواسون"
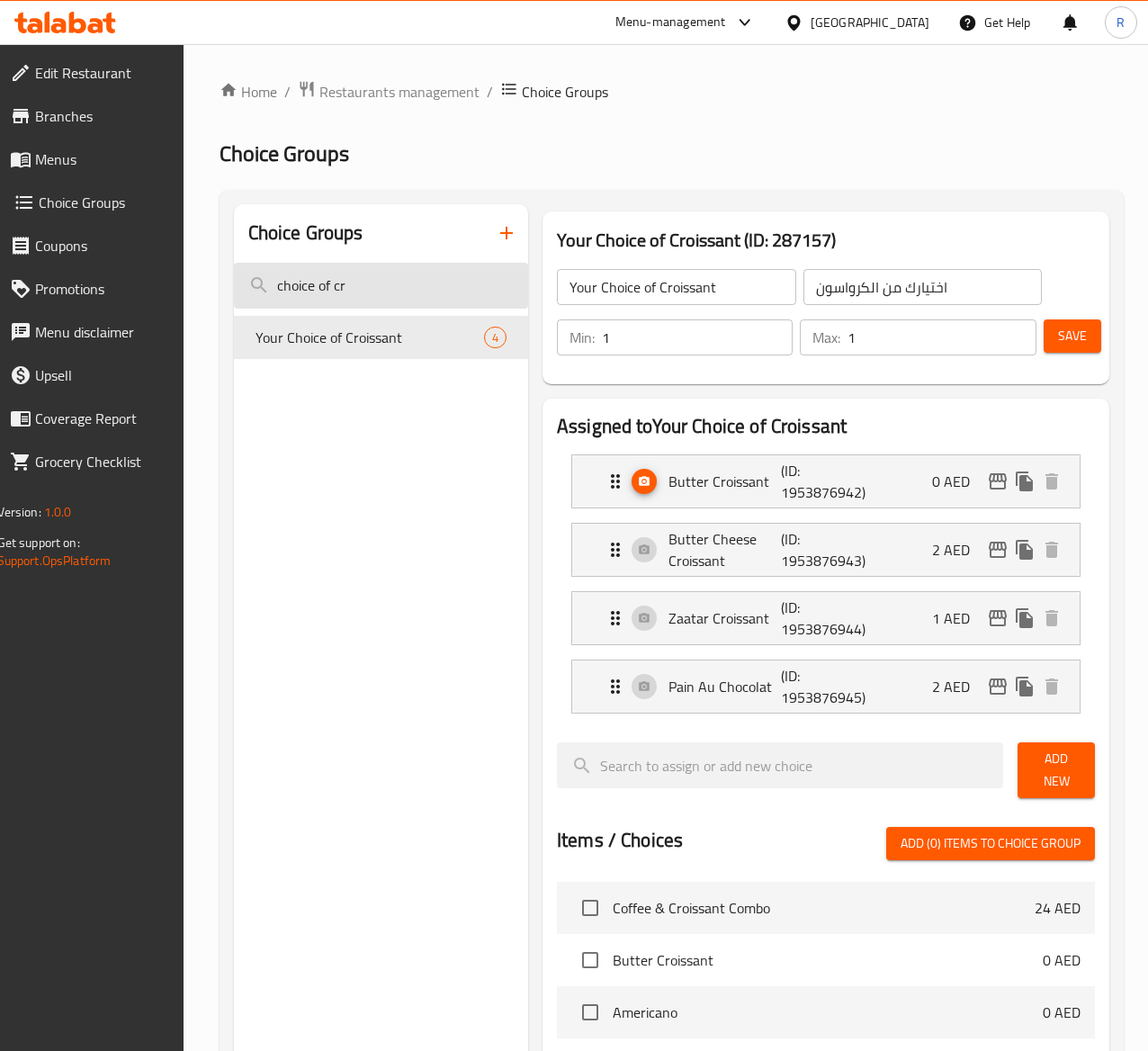
click at [386, 298] on input "choice of cr" at bounding box center [381, 286] width 294 height 46
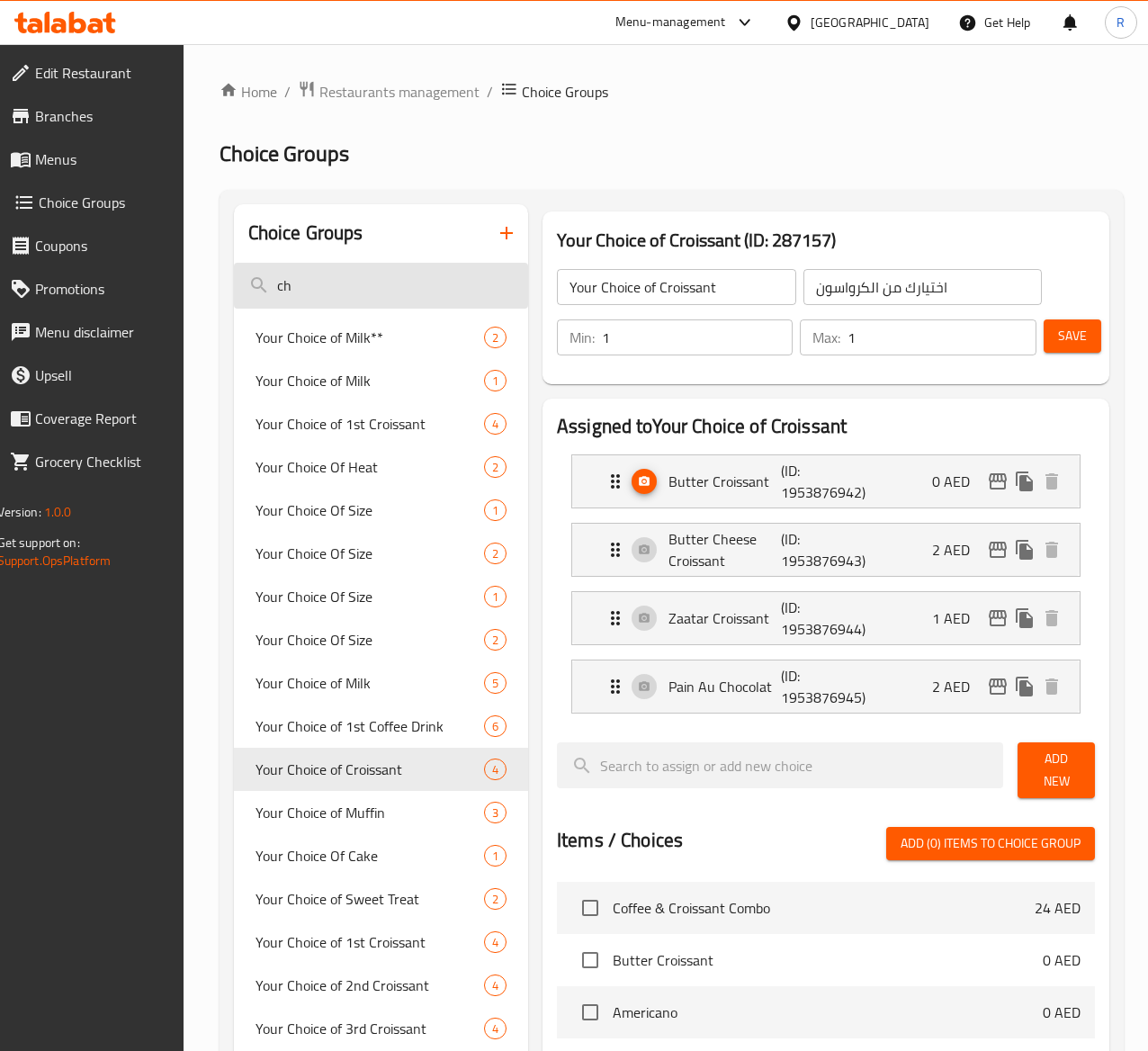
type input "c"
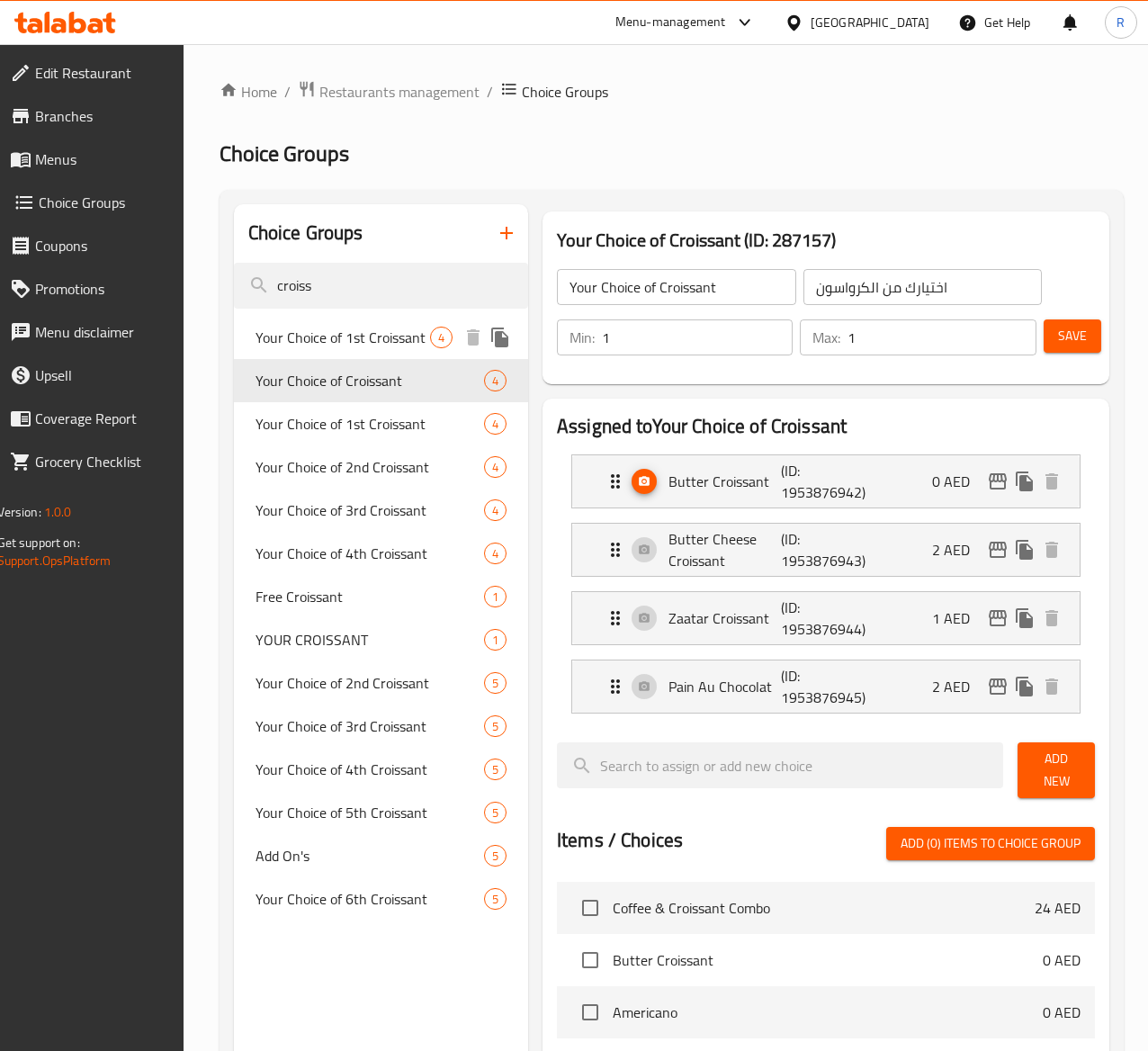
type input "croiss"
click at [345, 348] on span "Your Choice of 1st Croissant" at bounding box center [342, 337] width 174 height 22
type input "Your Choice of 1st Croissant"
type input "اختيارك من الكرواسون الأول"
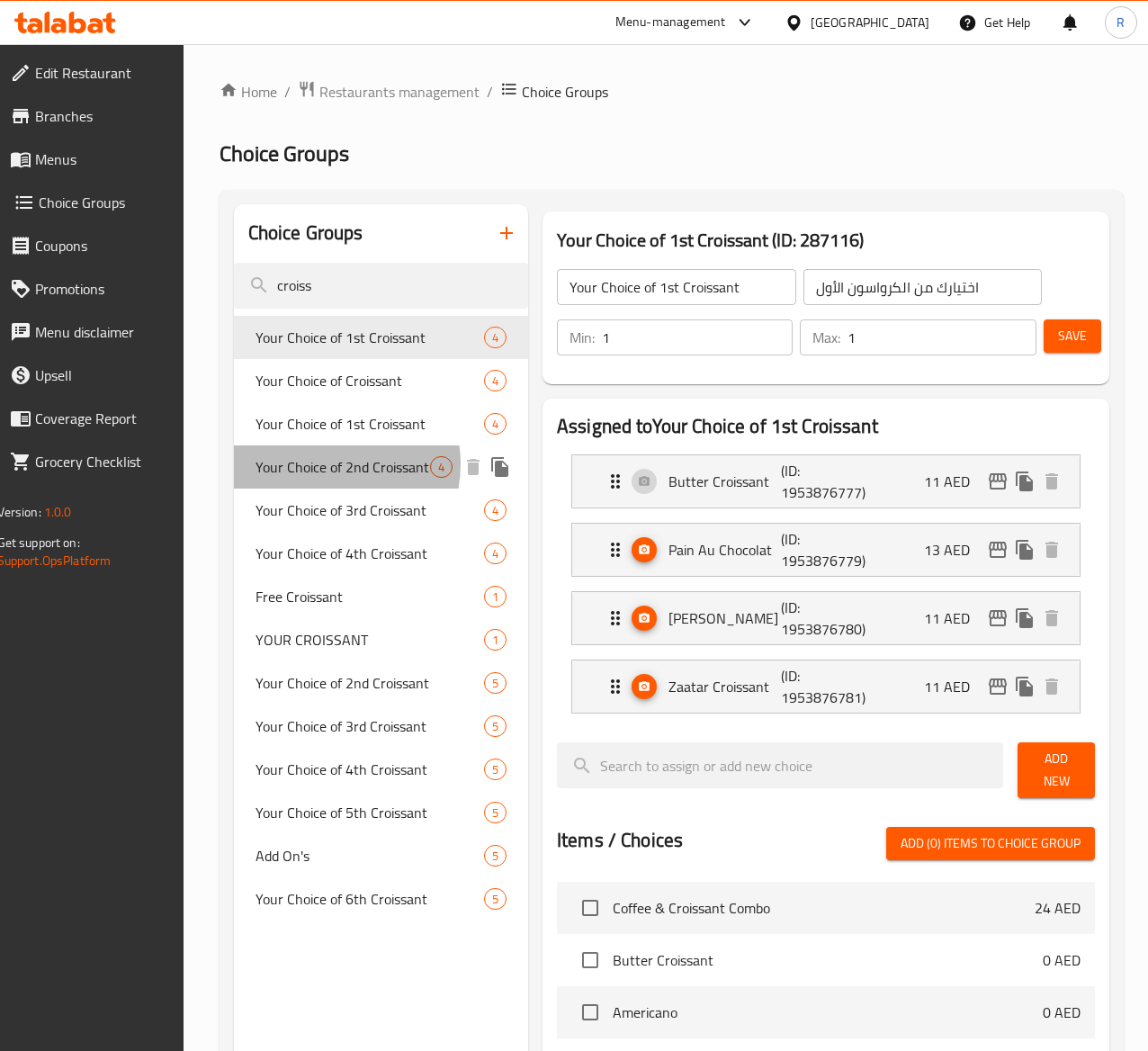
click at [335, 478] on span "Your Choice of 2nd Croissant" at bounding box center [342, 468] width 174 height 22
type input "Your Choice of 2nd Croissant"
type input "اختيارك من الكرواسون الثاني"
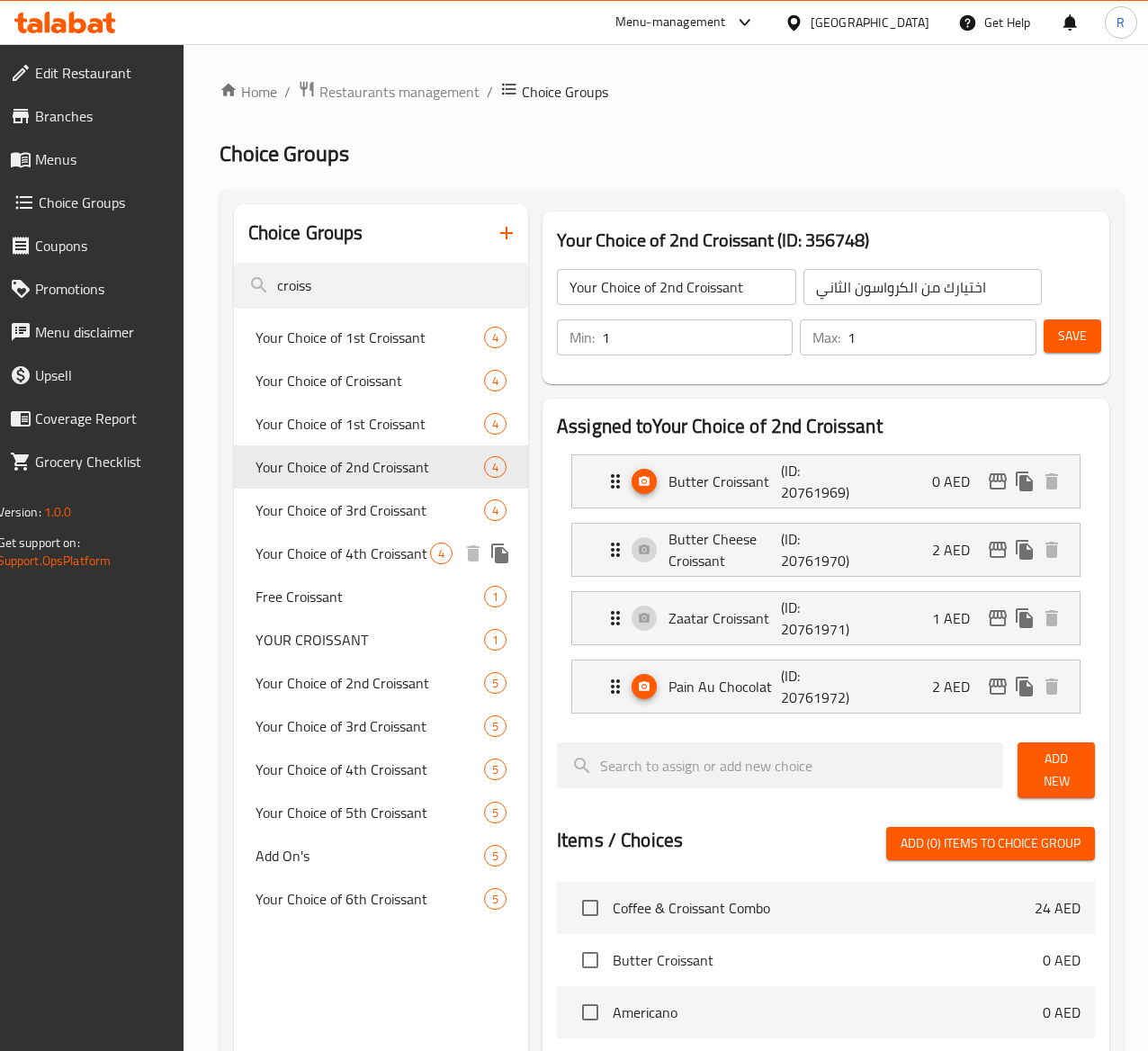
click at [333, 564] on span "Your Choice of 4th Croissant" at bounding box center [342, 553] width 174 height 22
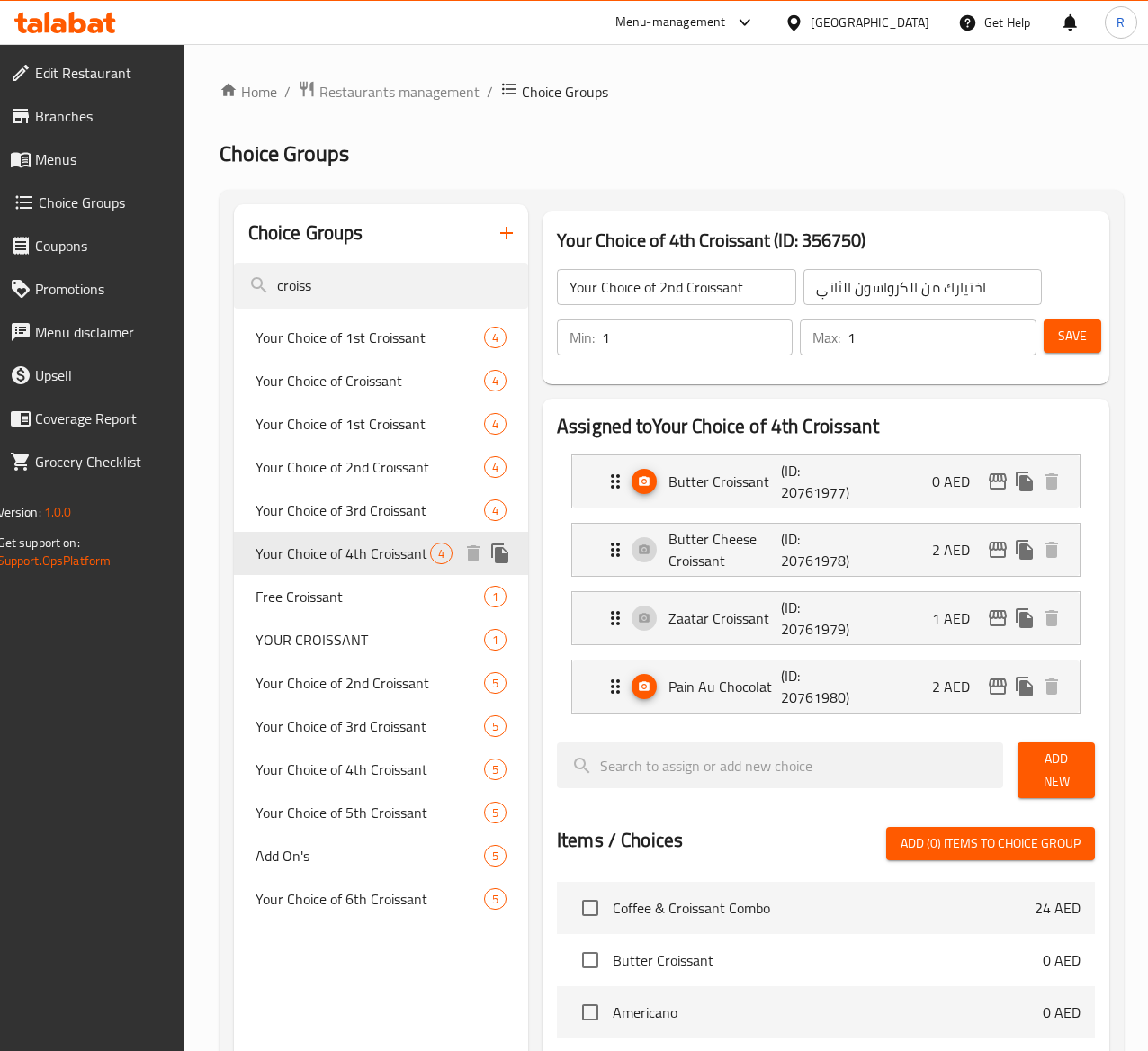
type input "Your Choice of 4th Croissant"
type input "اختيارك للكرواسون الرابع"
click at [345, 694] on span "Your Choice of 2nd Croissant" at bounding box center [342, 684] width 174 height 22
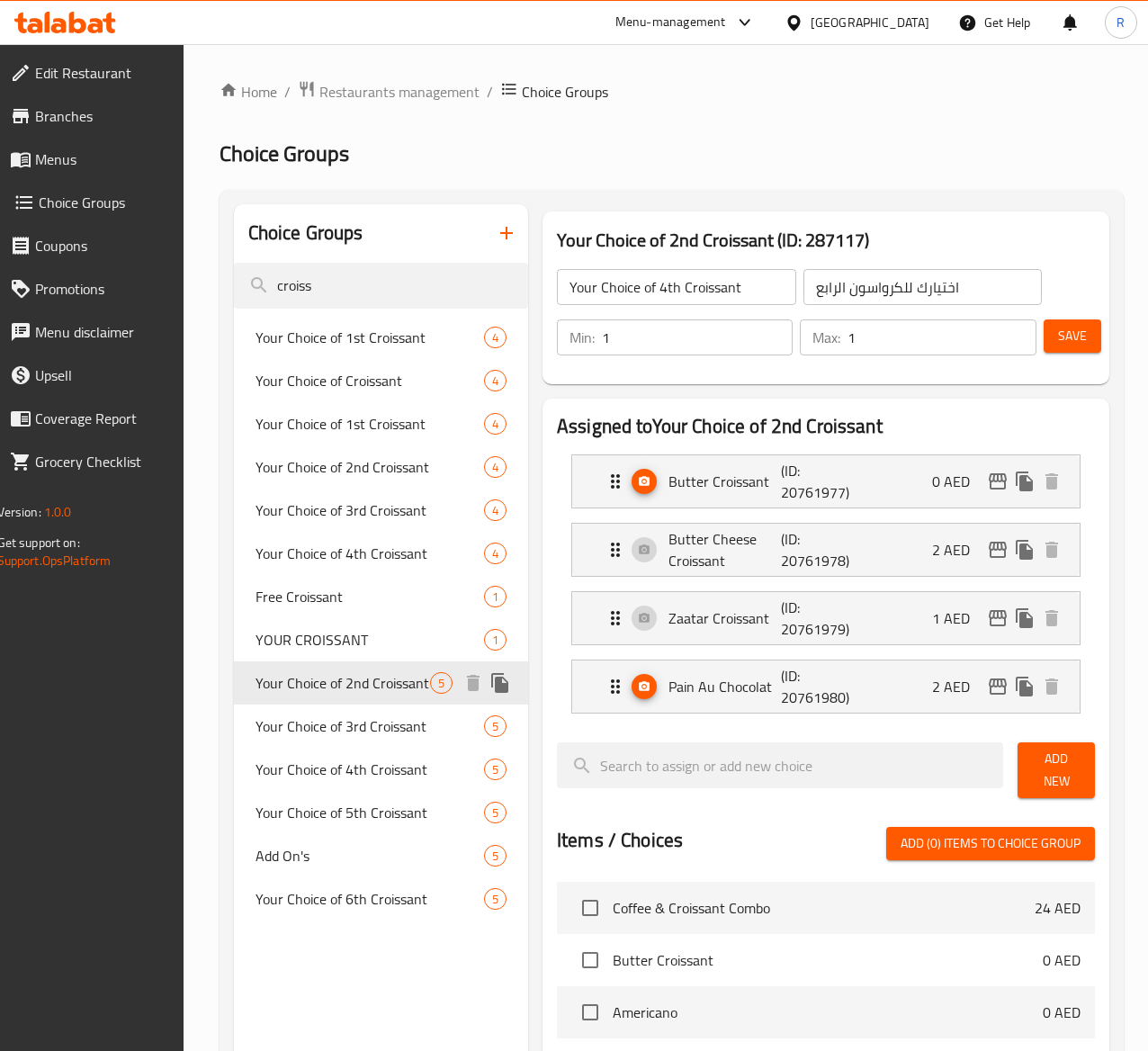
type input "Your Choice of 2nd Croissant"
type input "اختيارك من الكرواسون الثاني"
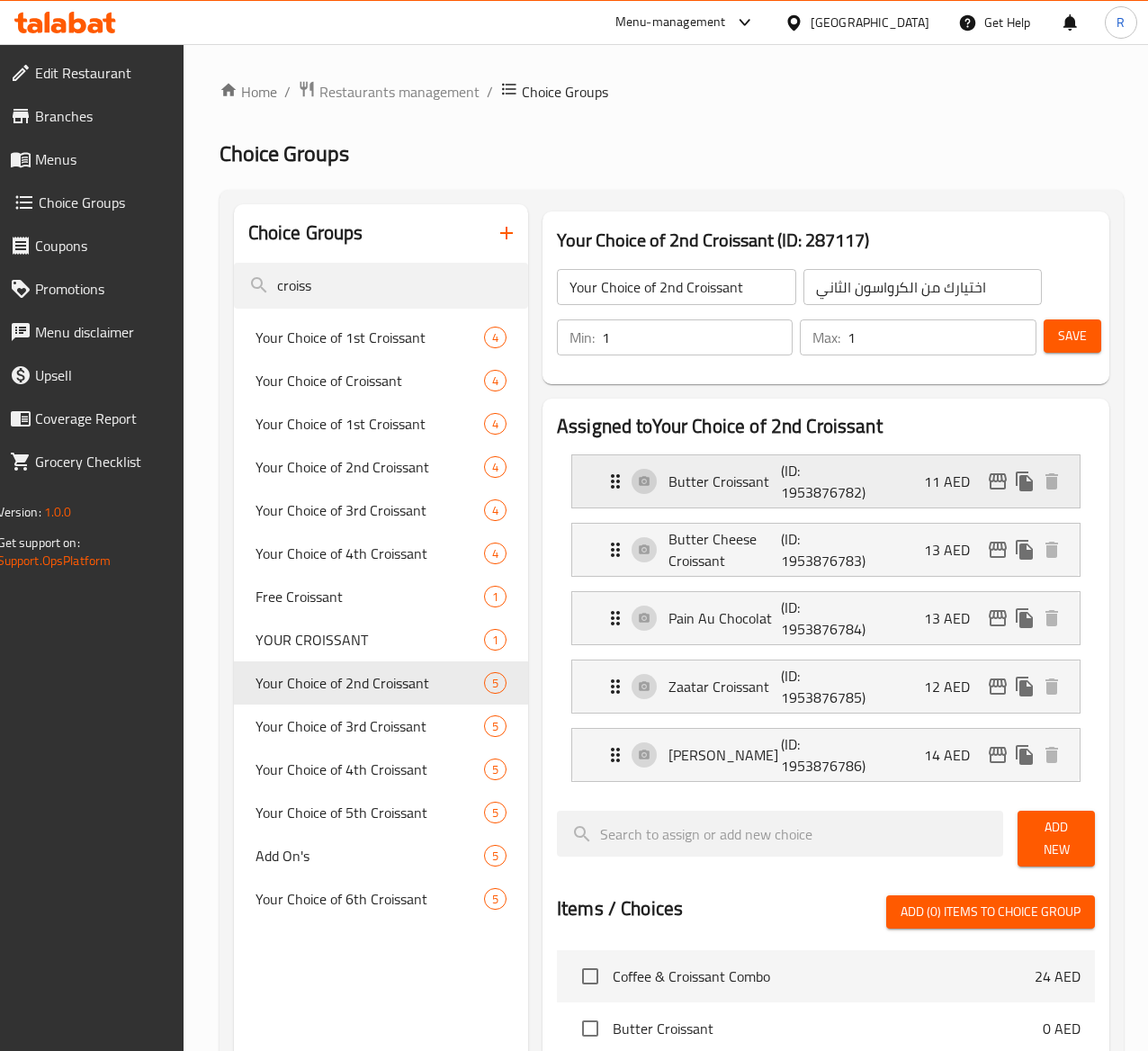
click at [868, 481] on div "Butter Croissant (ID: 1953876782) 11 AED" at bounding box center [832, 482] width 455 height 52
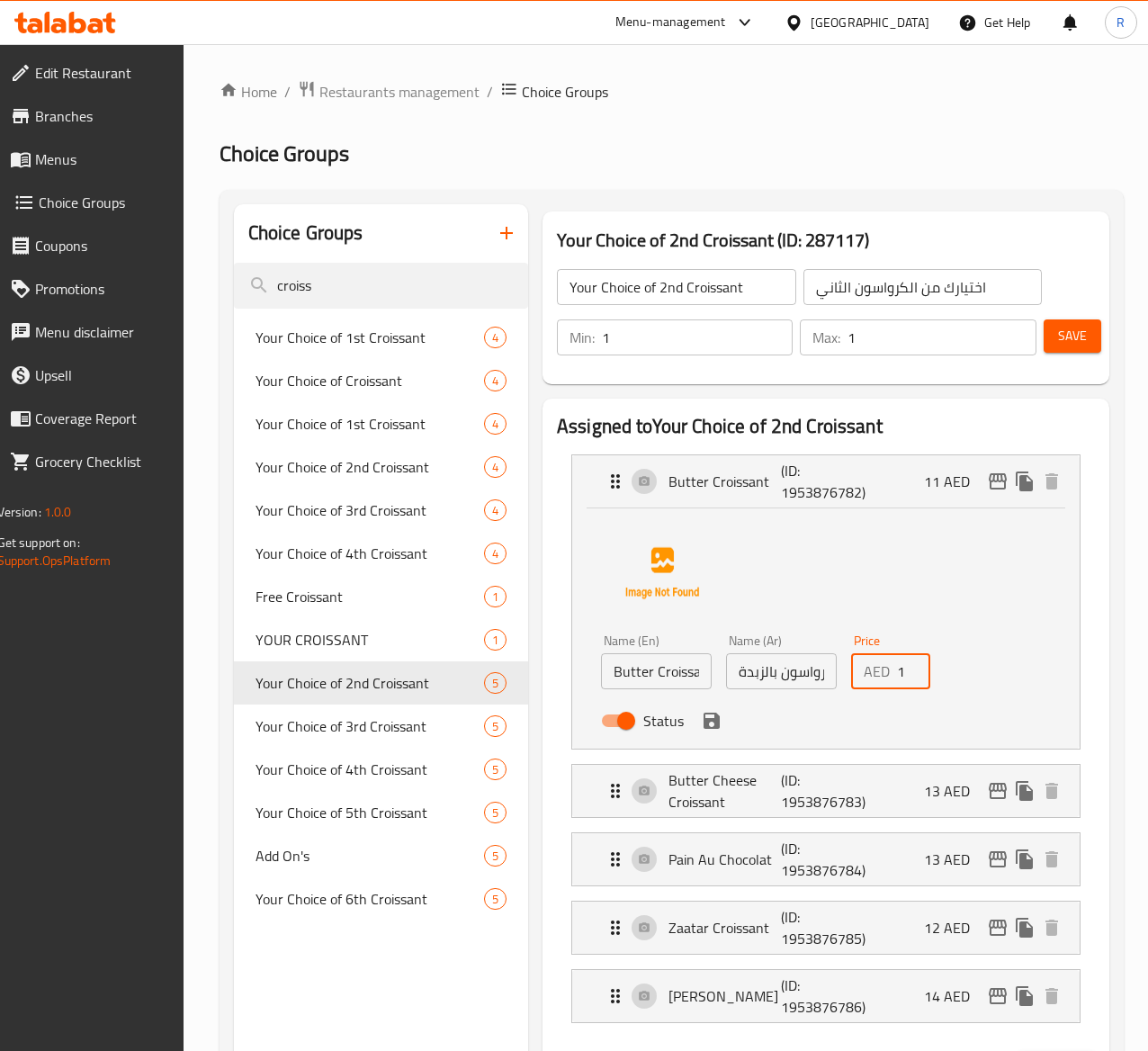
click at [897, 672] on input "11" at bounding box center [913, 672] width 33 height 36
click at [904, 802] on div "Butter Cheese Croissant (ID: 1953876783) 13 AED" at bounding box center [832, 791] width 455 height 52
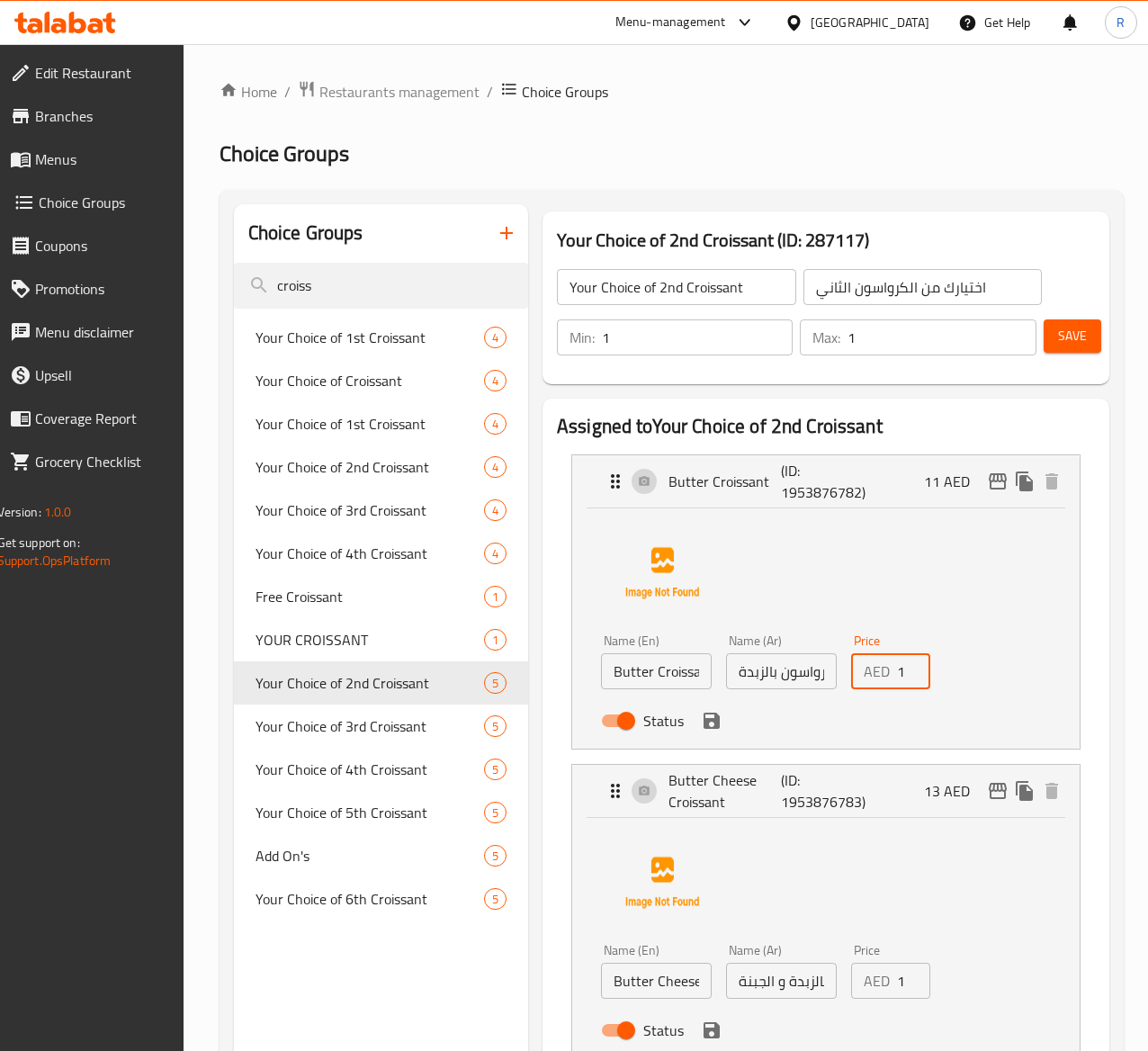
type input "12"
click at [897, 981] on input "13" at bounding box center [913, 981] width 33 height 36
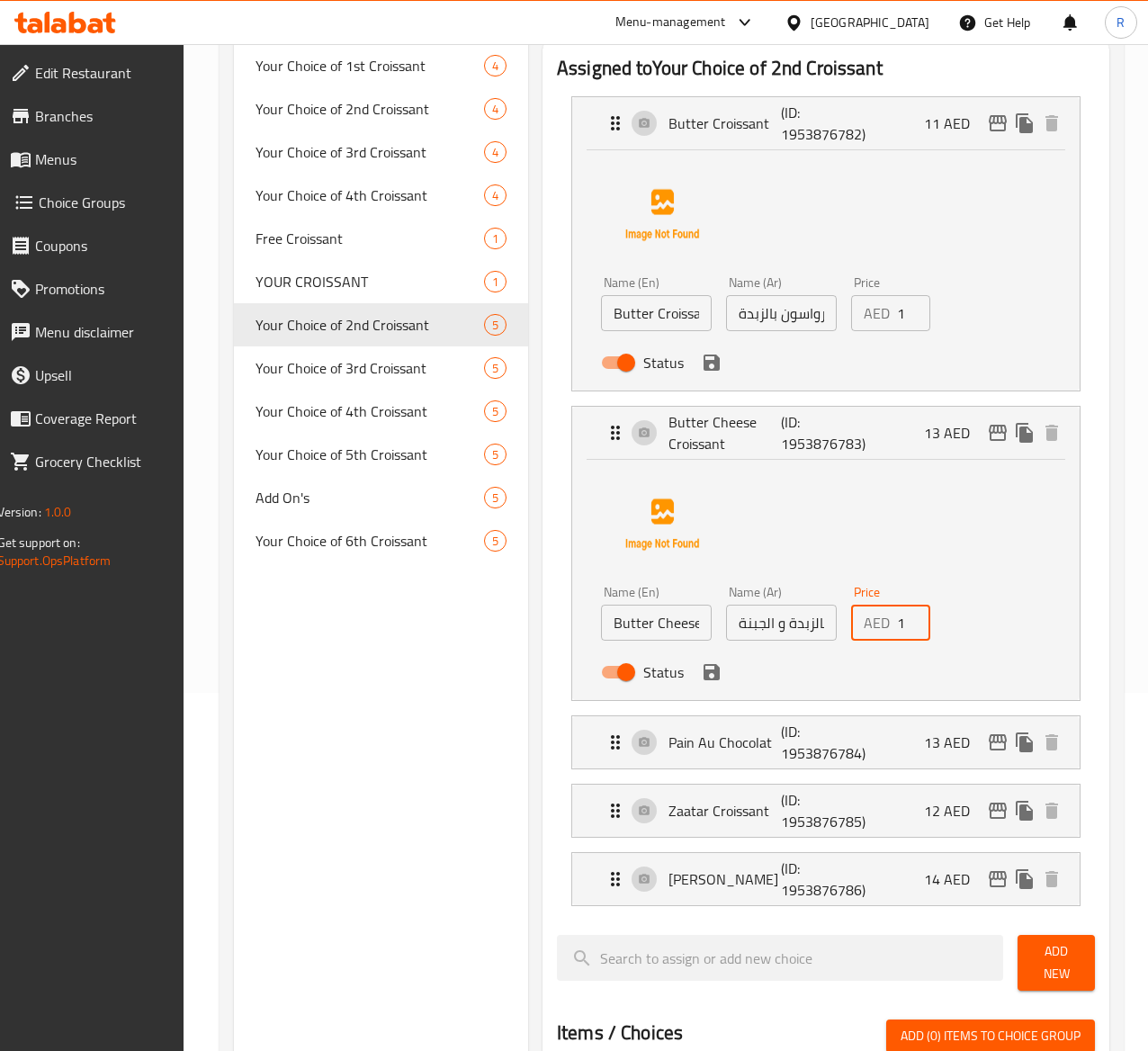
scroll to position [364, 0]
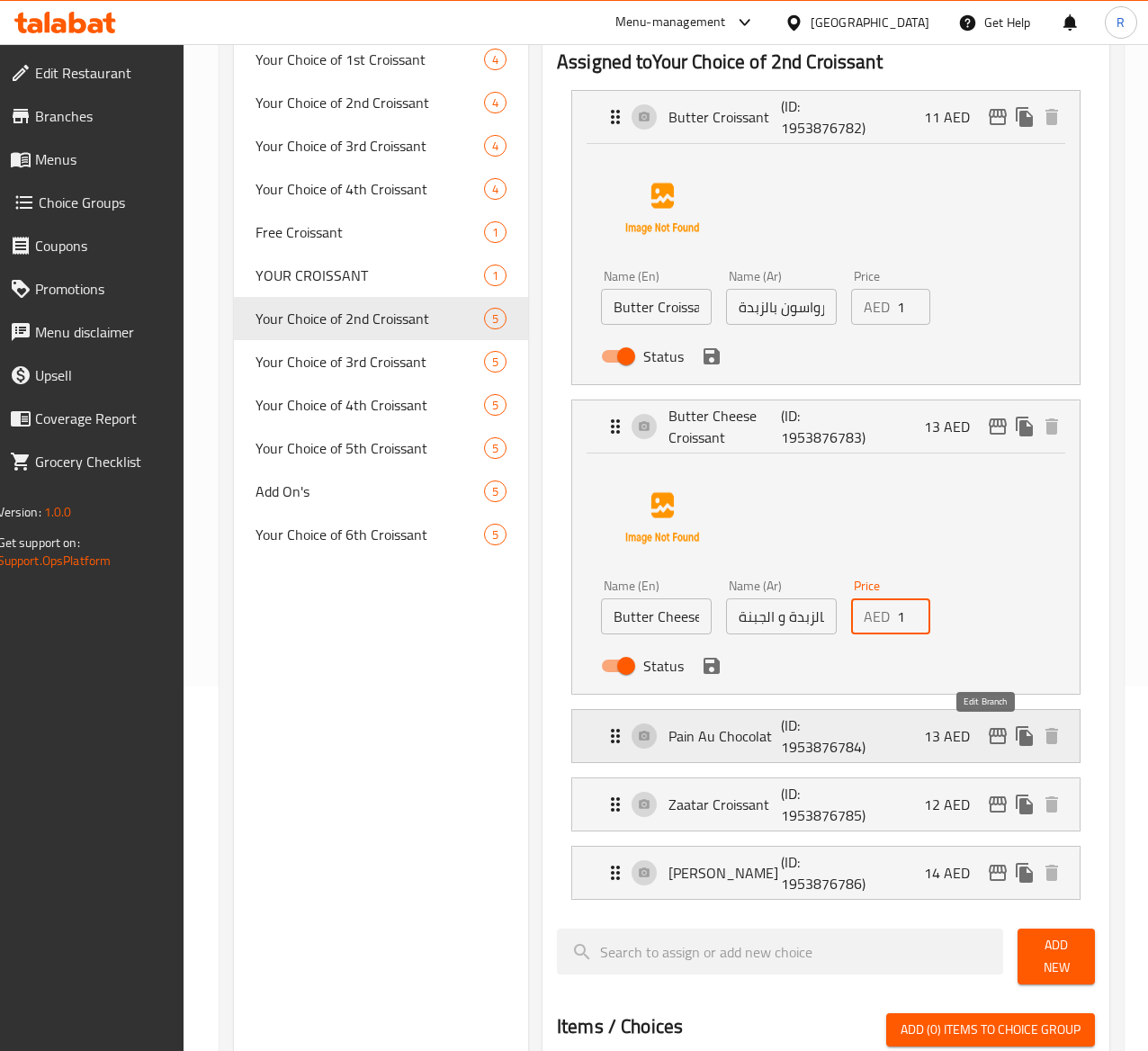
click at [987, 736] on icon "edit" at bounding box center [998, 736] width 22 height 22
type input "14"
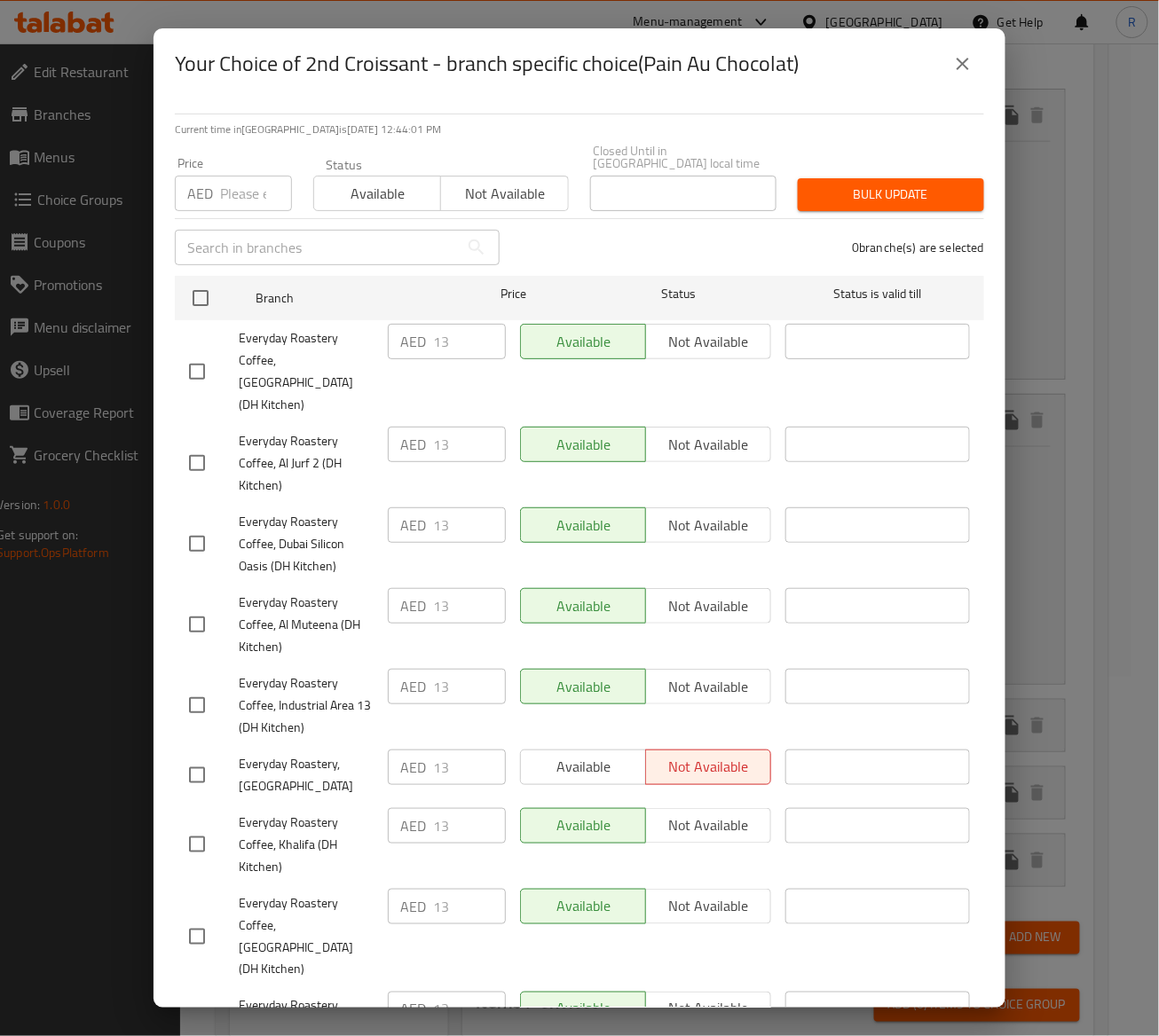
click at [966, 67] on icon "close" at bounding box center [963, 64] width 13 height 13
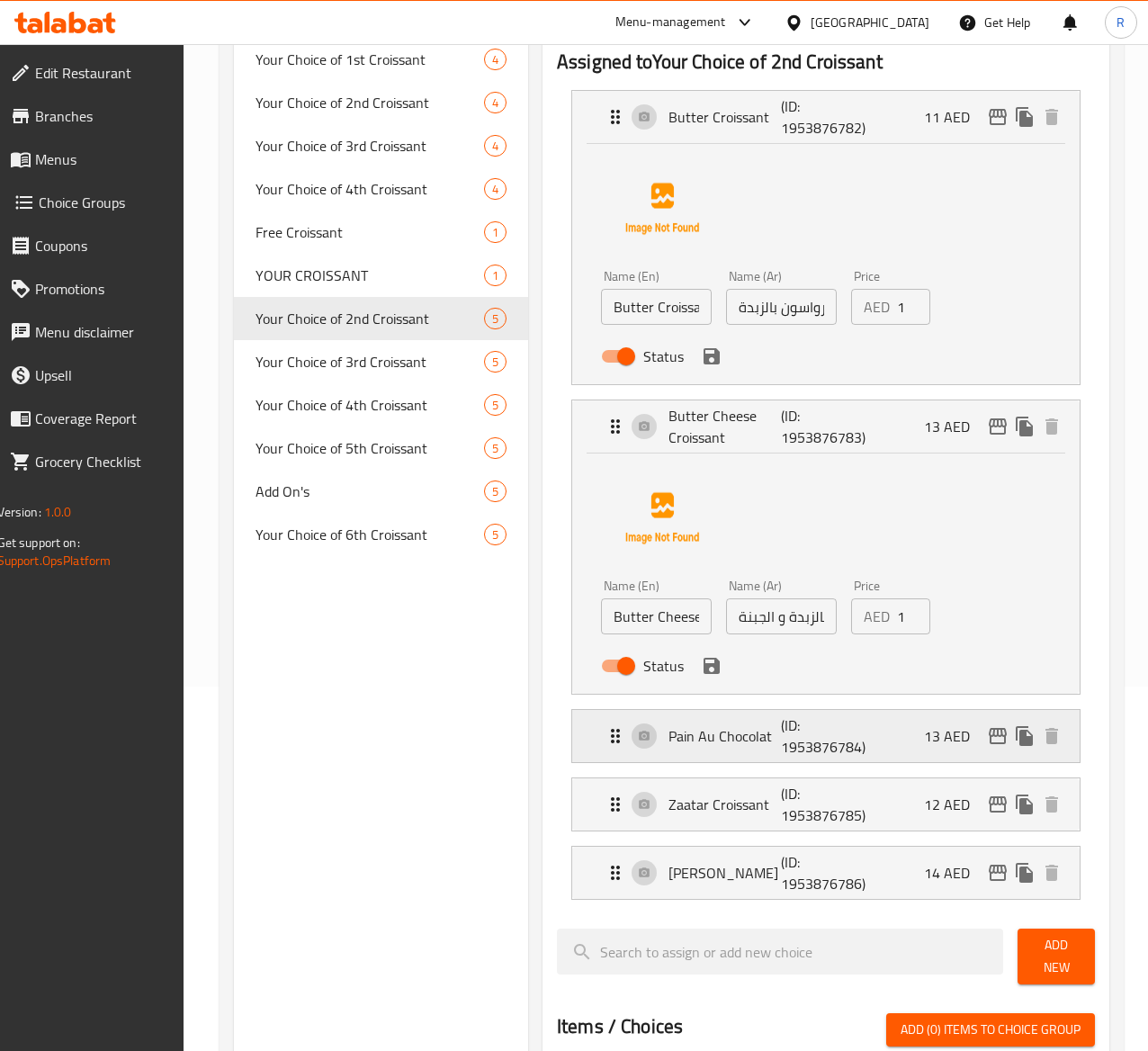
click at [869, 731] on div "Pain Au Chocolat (ID: 1953876784) 13 AED" at bounding box center [832, 736] width 455 height 52
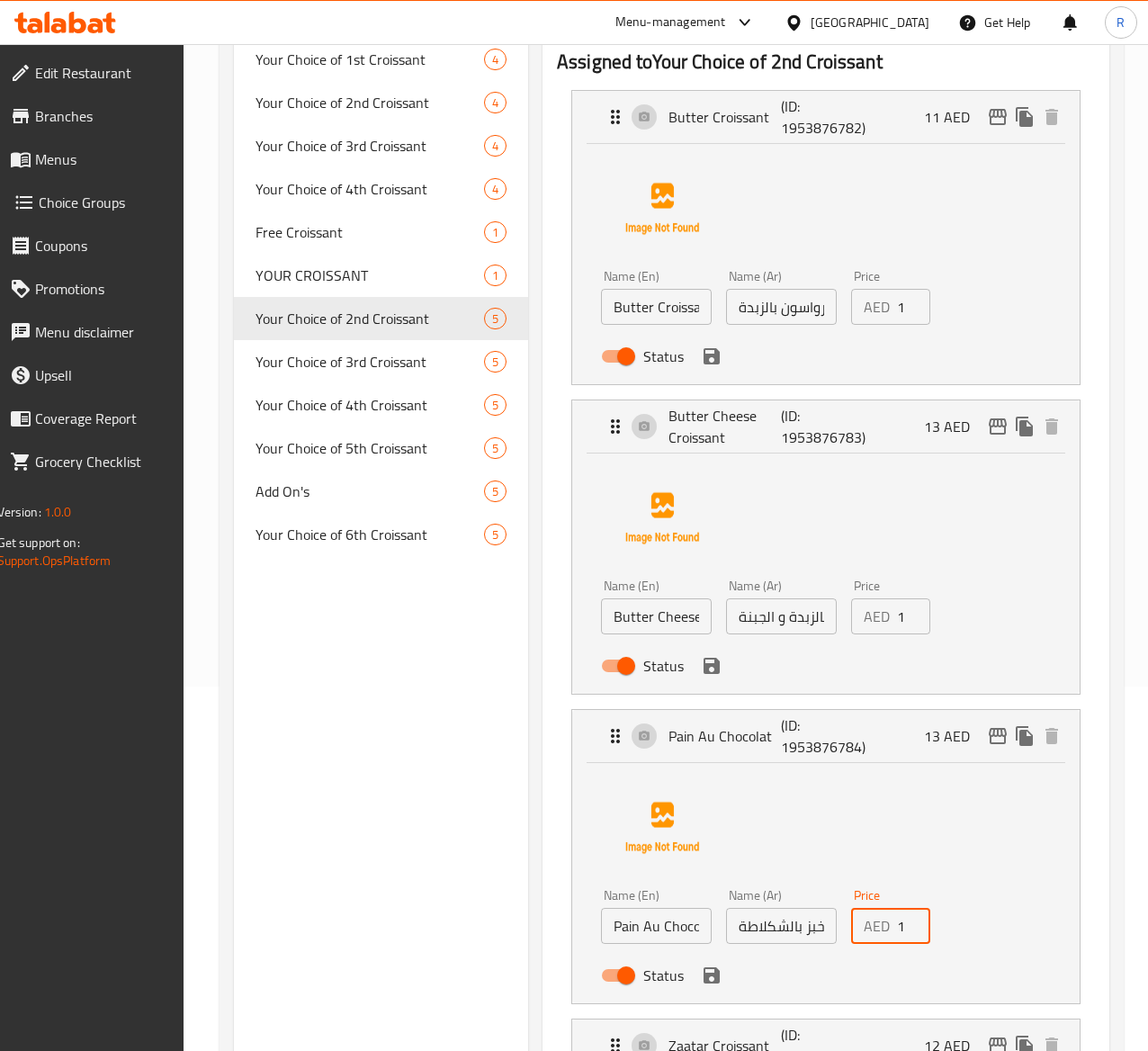
click at [897, 936] on input "12" at bounding box center [913, 927] width 33 height 36
click at [897, 936] on input "11" at bounding box center [913, 927] width 33 height 36
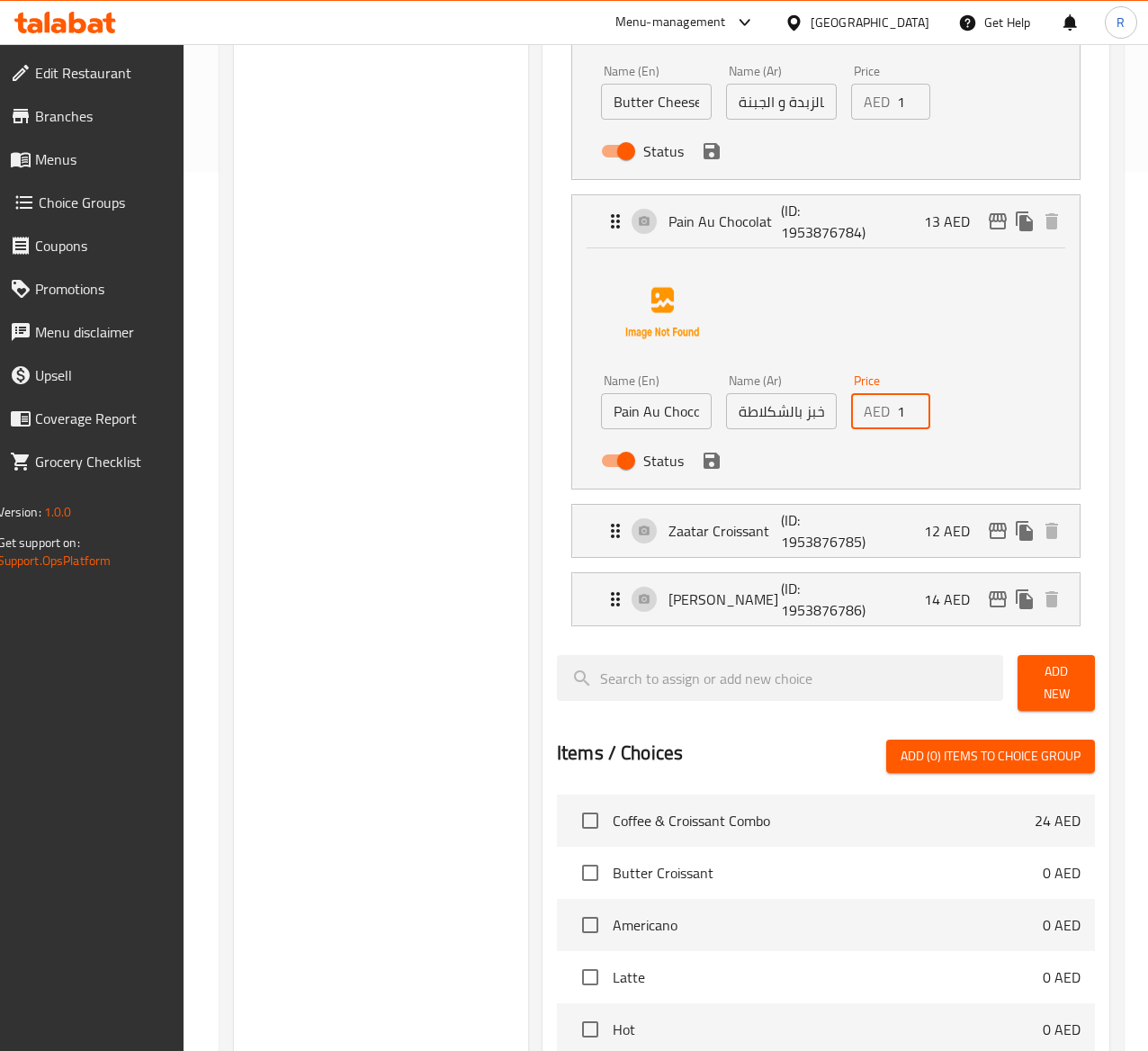
scroll to position [886, 0]
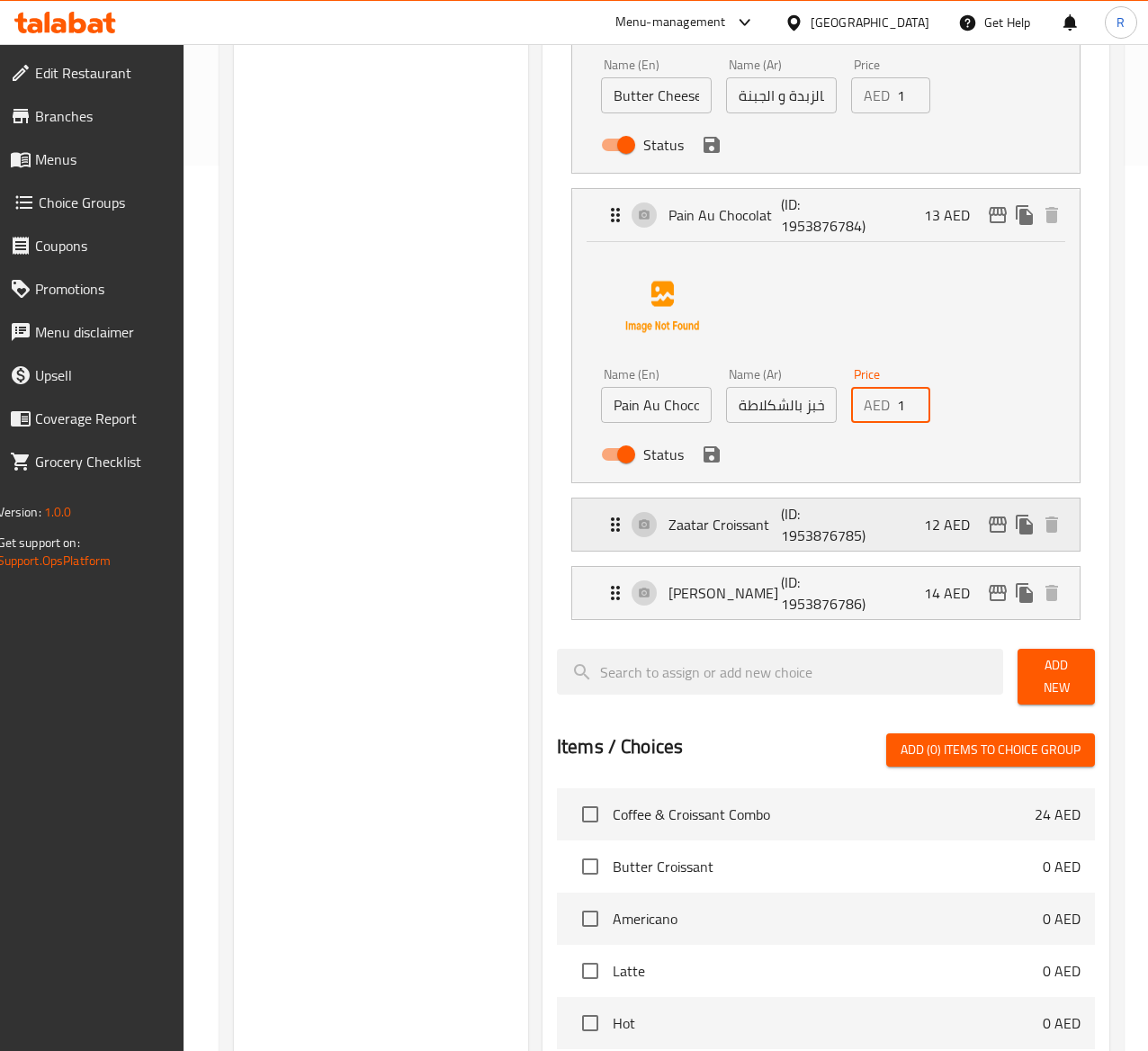
click at [939, 521] on p "12 AED" at bounding box center [954, 525] width 61 height 22
click at [926, 526] on p "12 AED" at bounding box center [954, 525] width 61 height 22
click at [952, 532] on p "12 AED" at bounding box center [954, 525] width 61 height 22
click at [812, 521] on div "Zaatar Croissant (ID: 1953876785) 12 AED" at bounding box center [832, 525] width 455 height 52
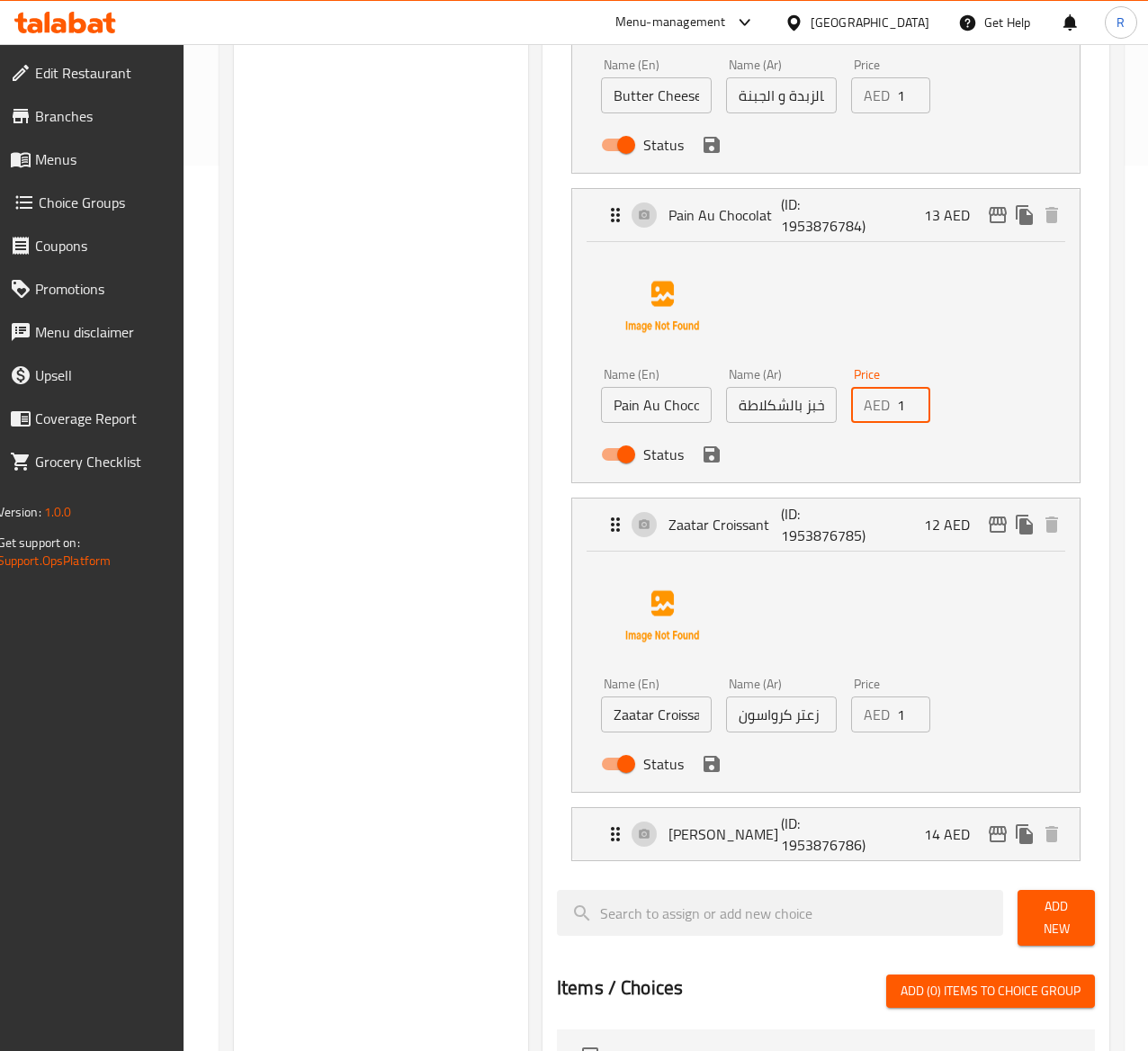
type input "14"
click at [897, 710] on input "12" at bounding box center [913, 715] width 33 height 36
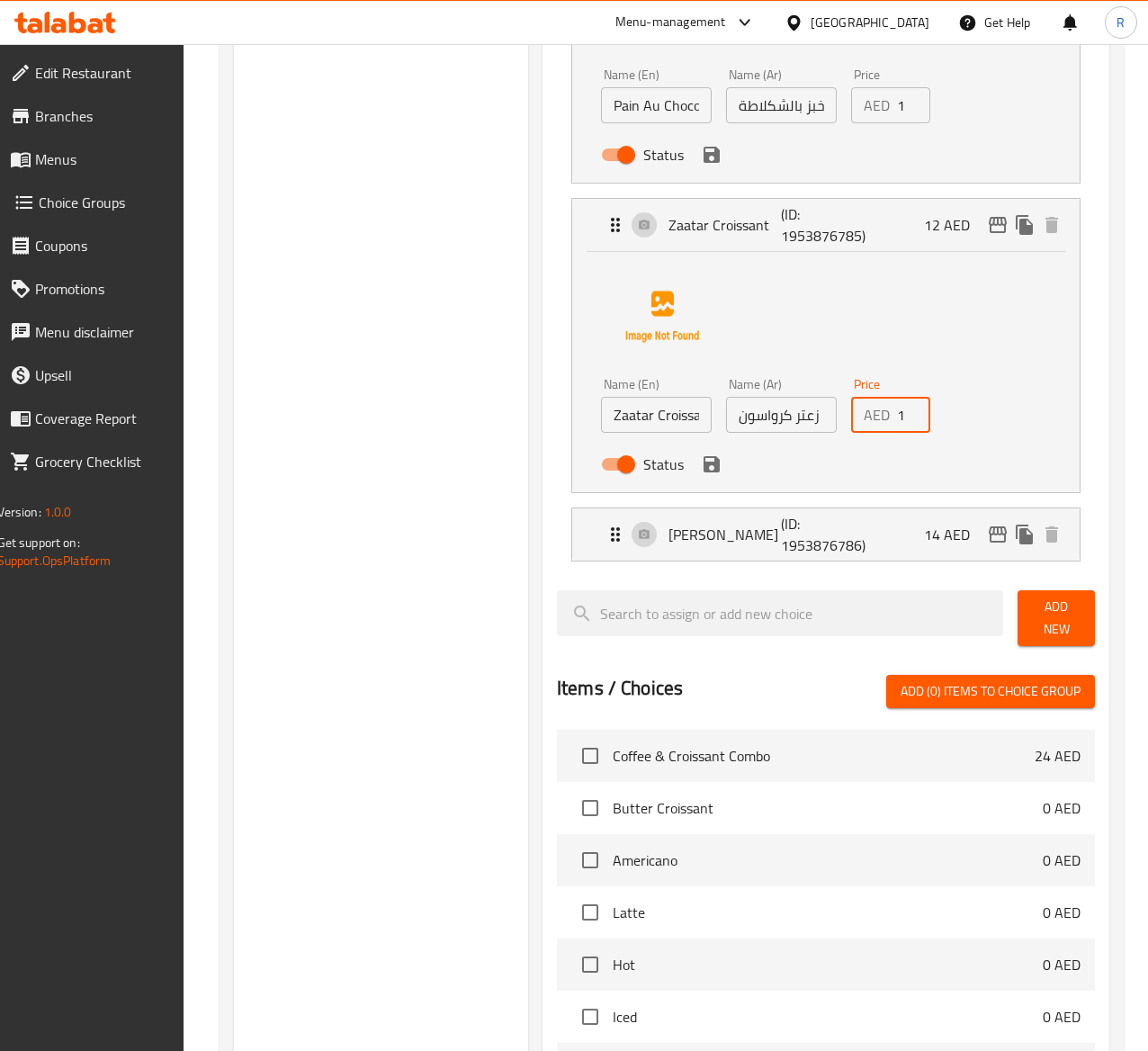
scroll to position [1246, 0]
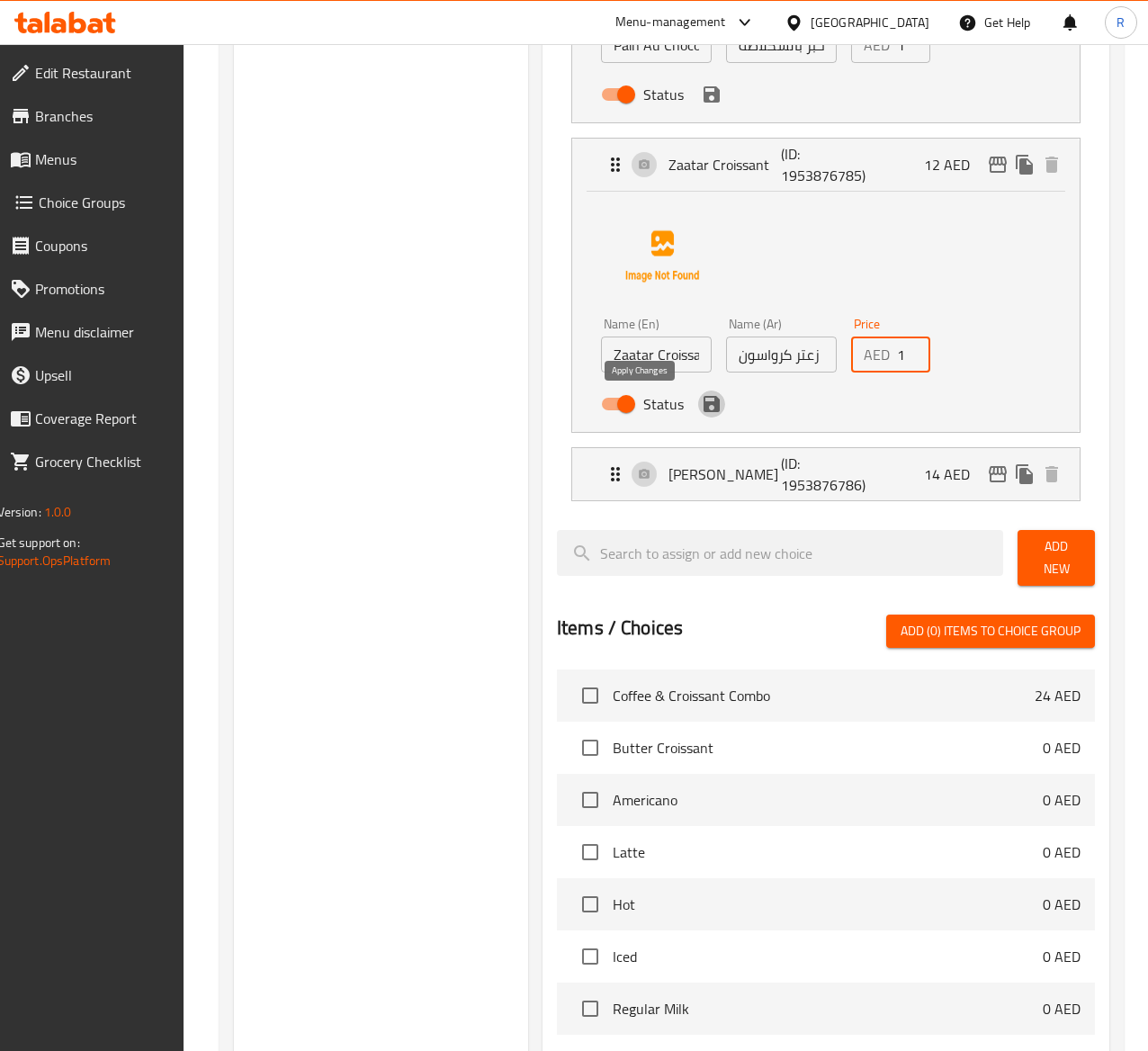
click at [703, 406] on icon "save" at bounding box center [711, 404] width 16 height 16
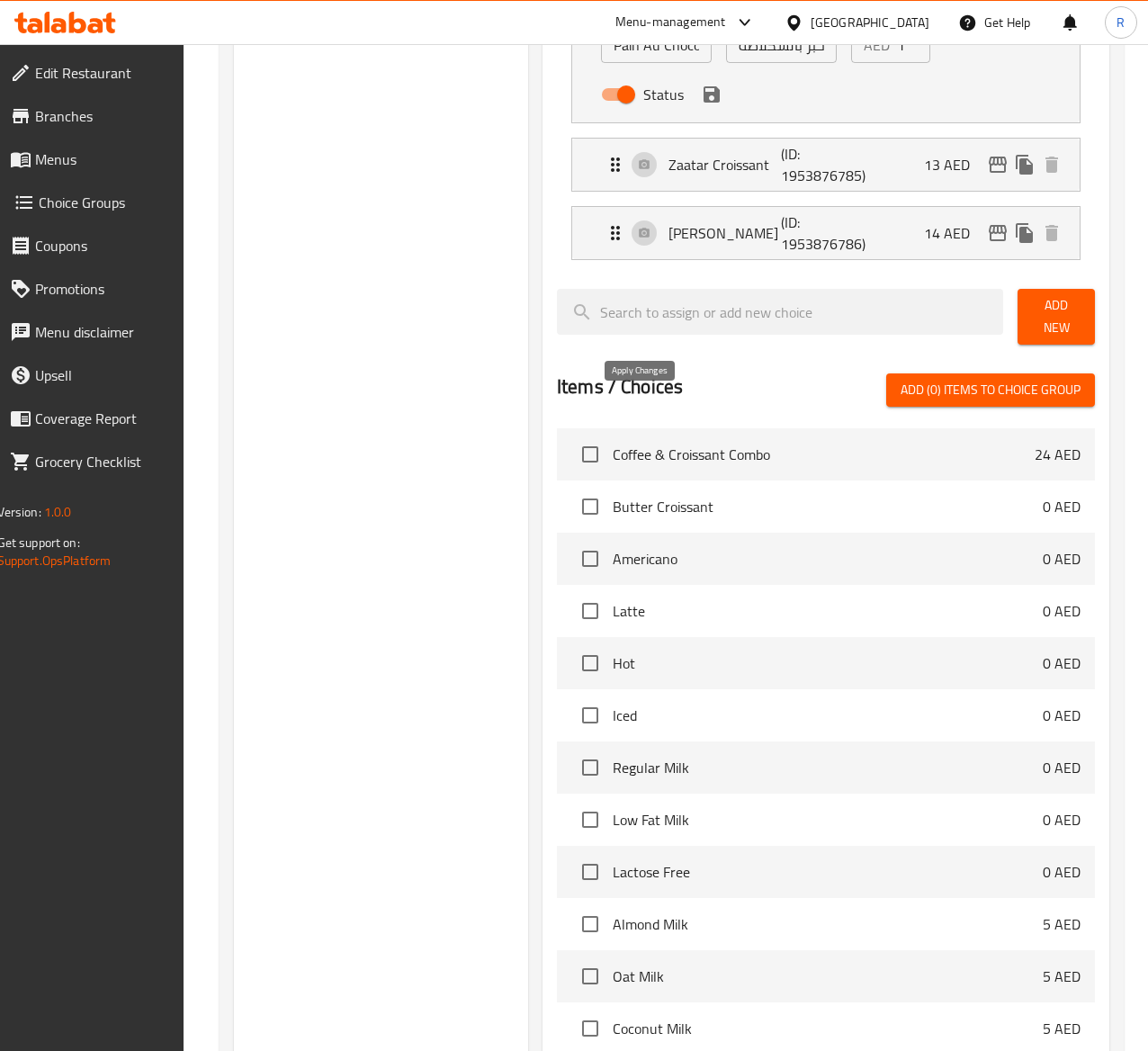
type input "13"
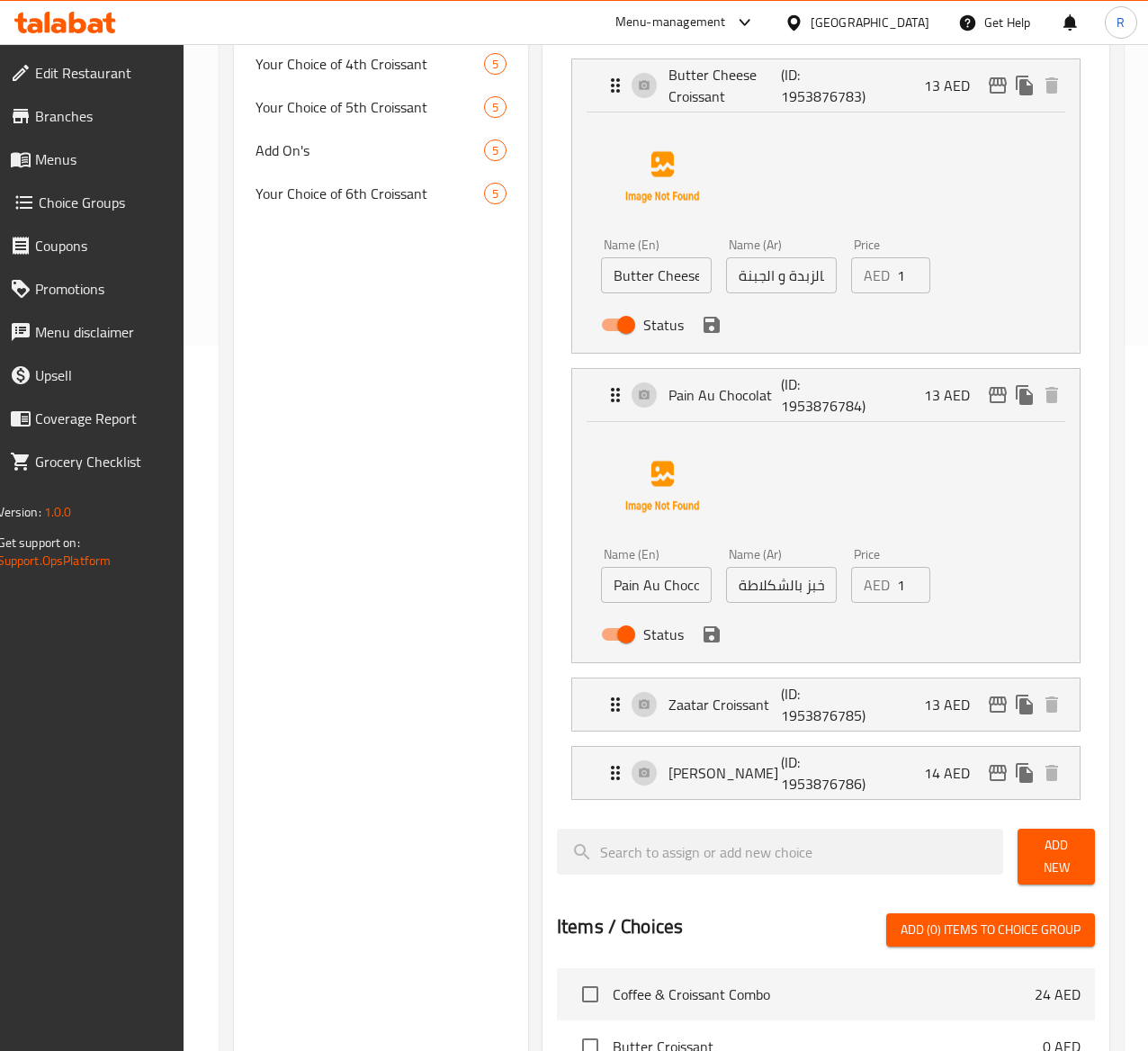
scroll to position [660, 0]
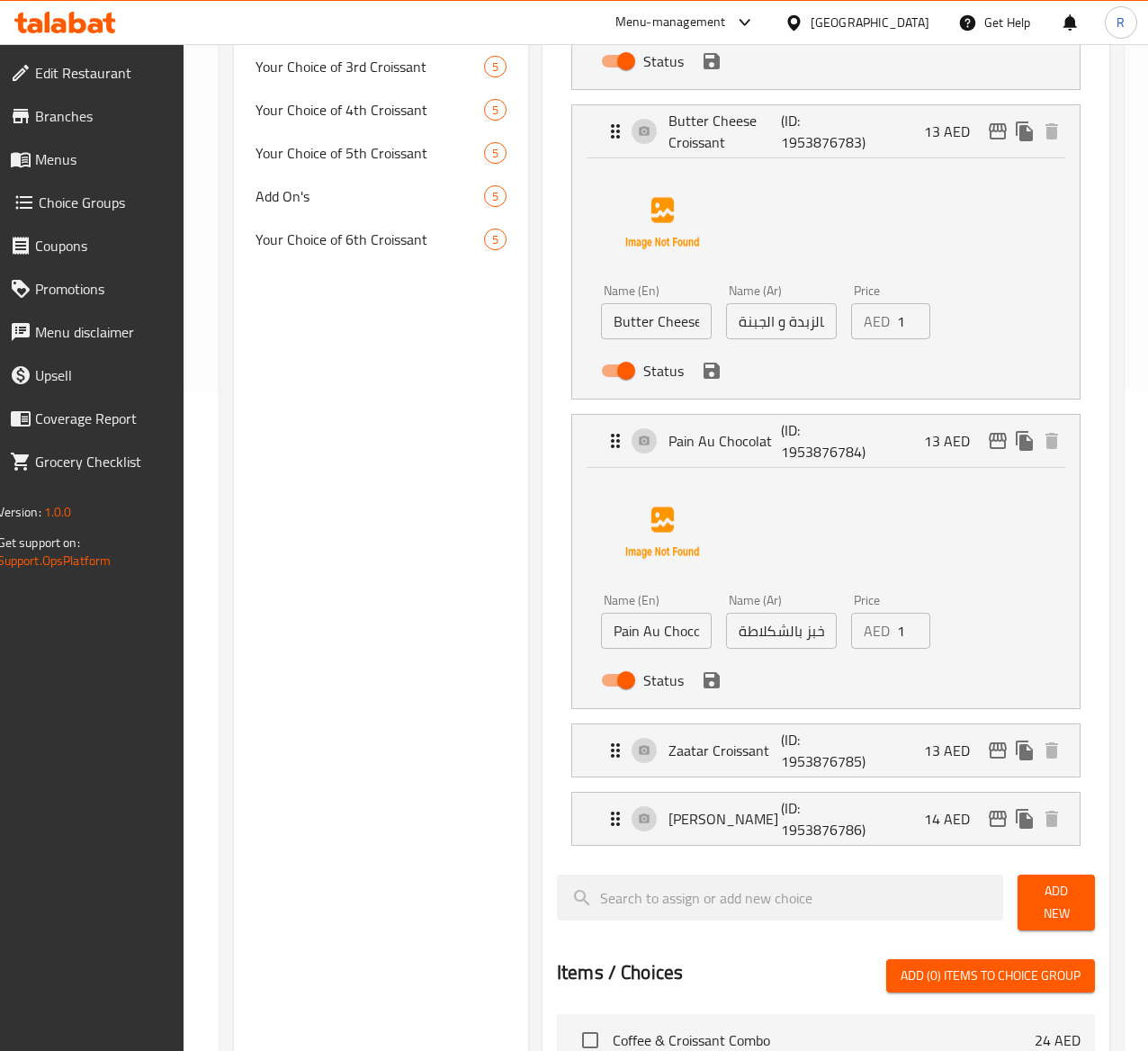
click at [701, 691] on icon "save" at bounding box center [712, 681] width 22 height 22
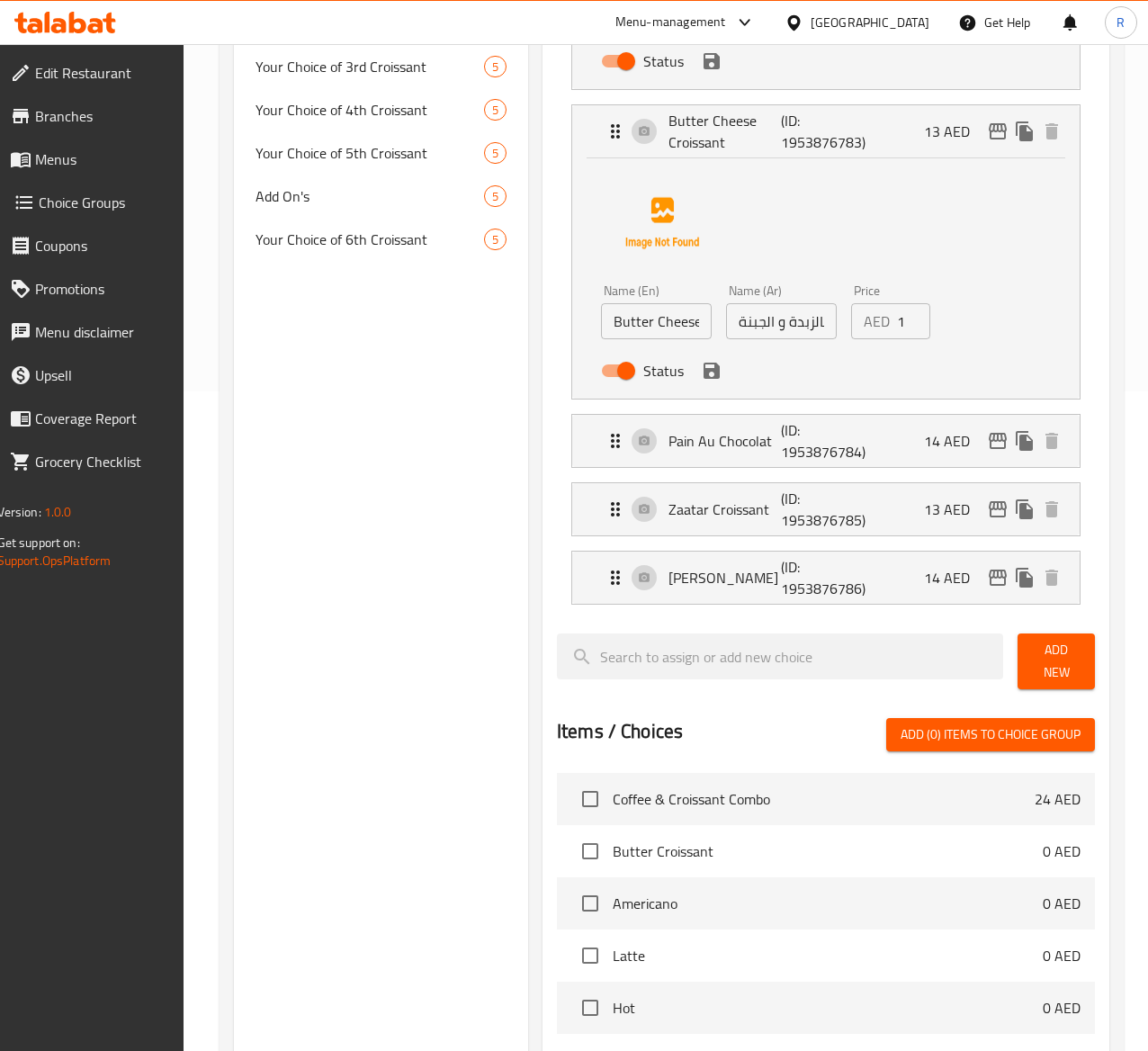
click at [703, 370] on icon "save" at bounding box center [711, 371] width 16 height 16
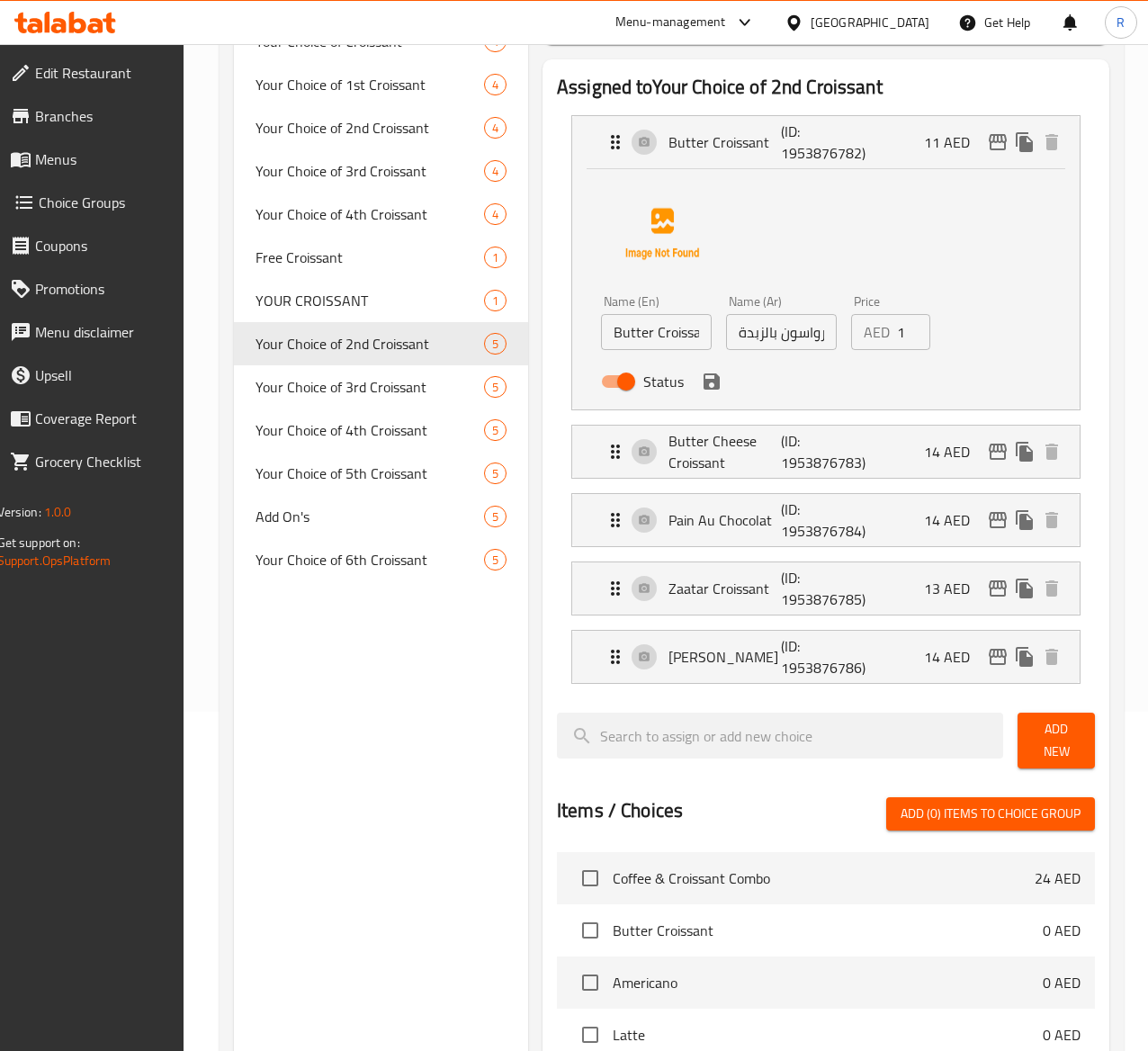
scroll to position [333, 0]
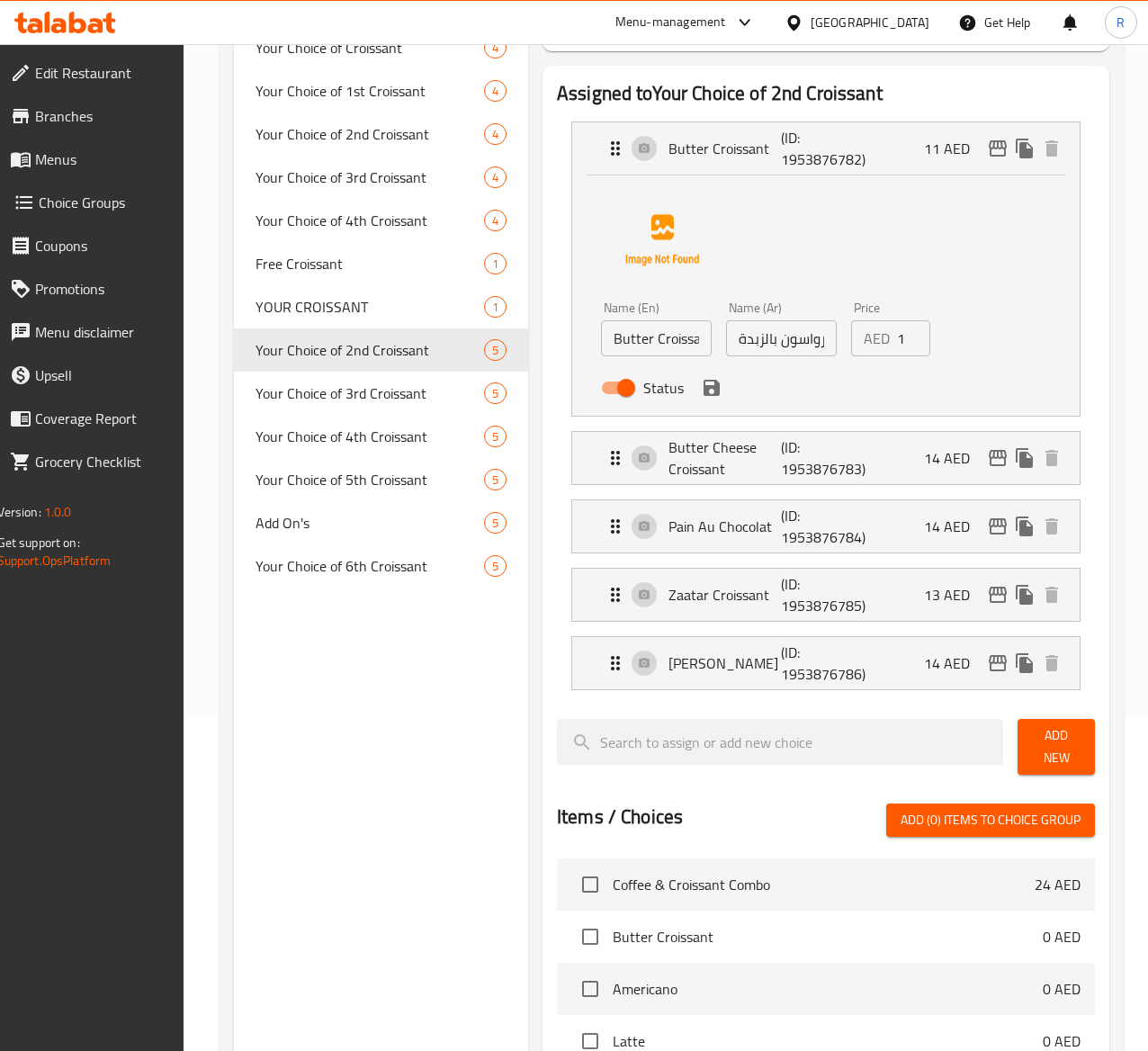
click at [701, 382] on icon "save" at bounding box center [712, 388] width 22 height 22
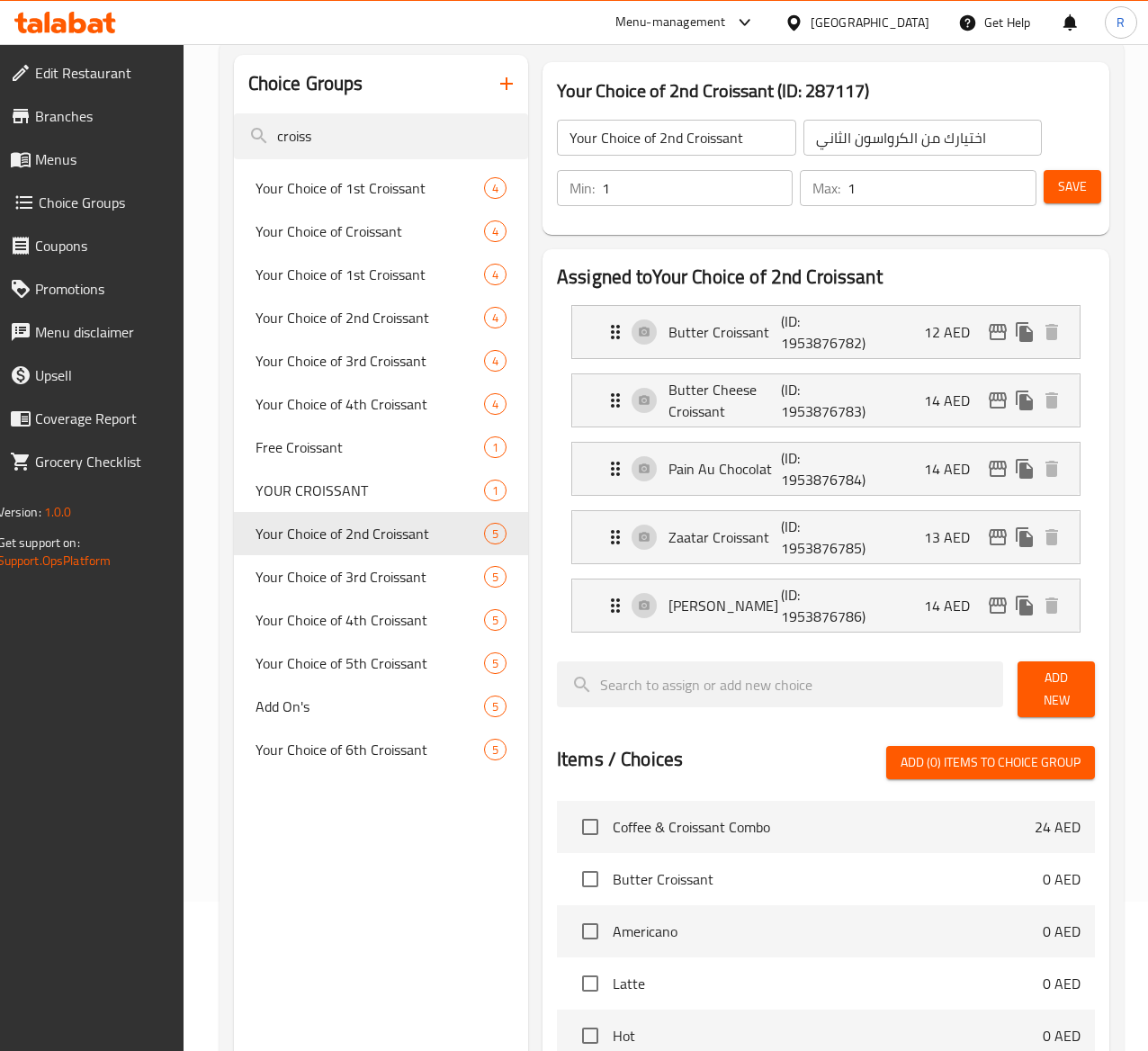
scroll to position [141, 0]
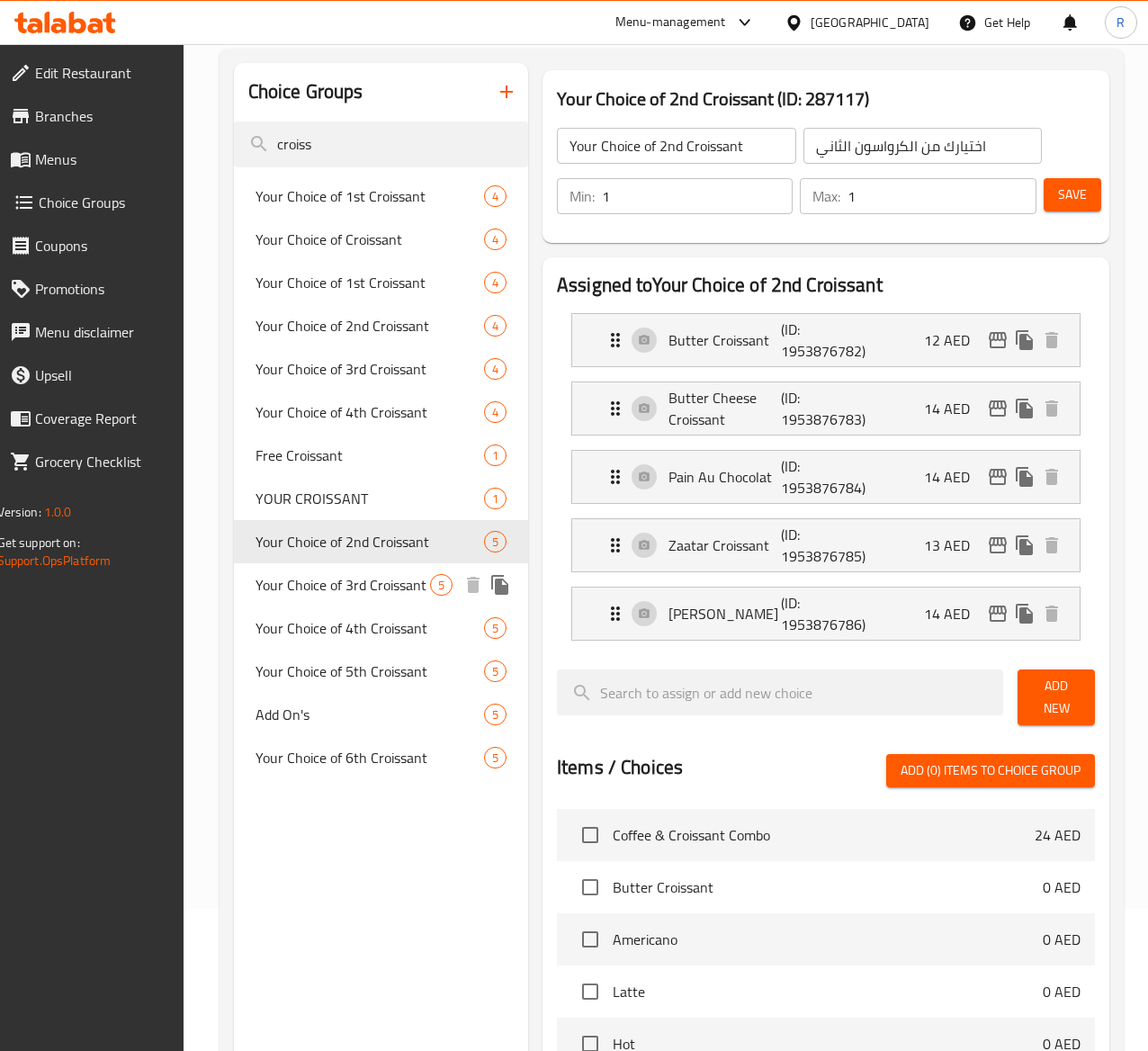
click at [350, 596] on span "Your Choice of 3rd Croissant" at bounding box center [342, 585] width 174 height 22
type input "Your Choice of 3rd Croissant"
type input "اختيارك للكرواسون الثالث"
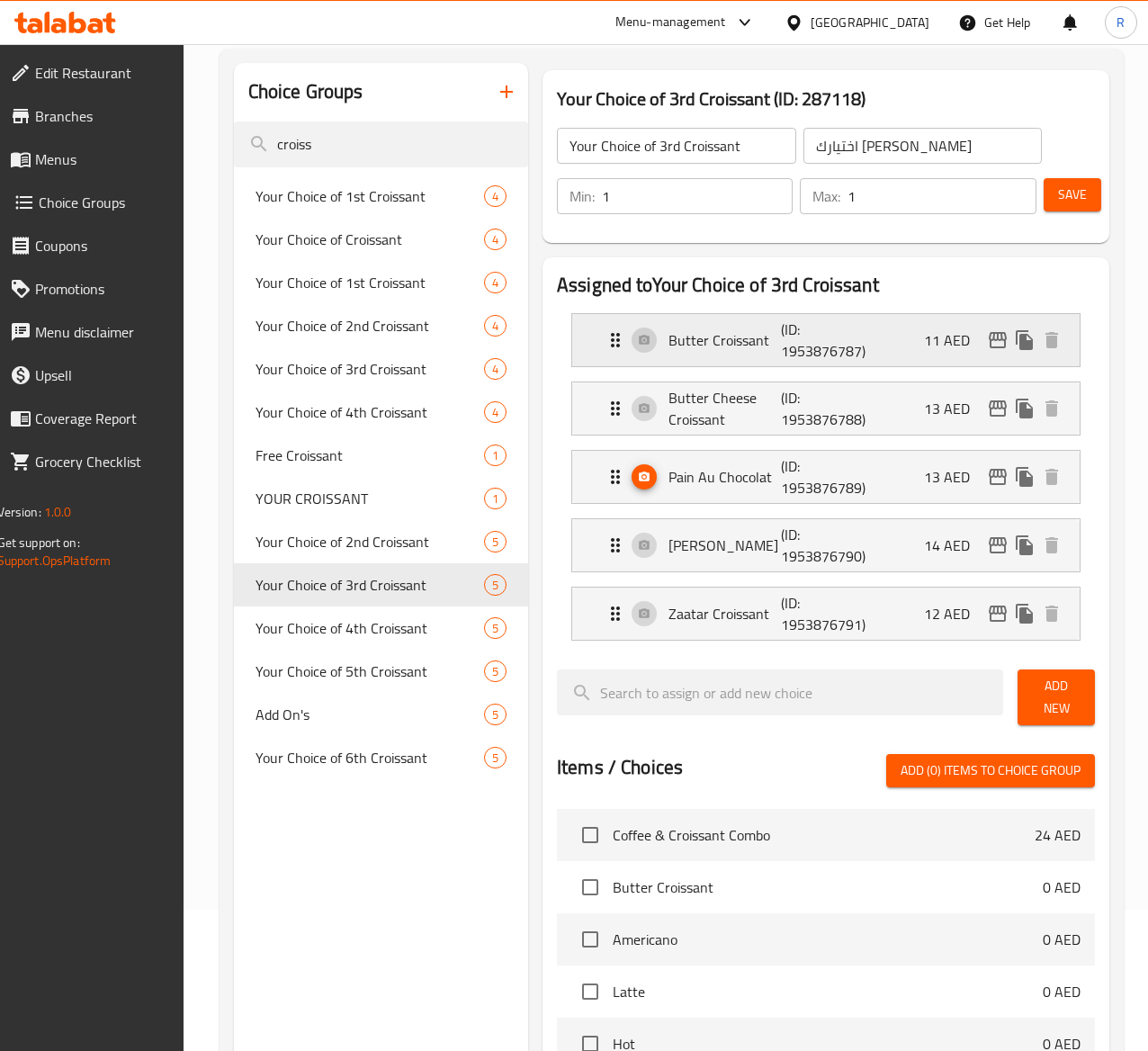
click at [867, 344] on div "Butter Croissant (ID: 1953876787) 11 AED" at bounding box center [832, 340] width 455 height 52
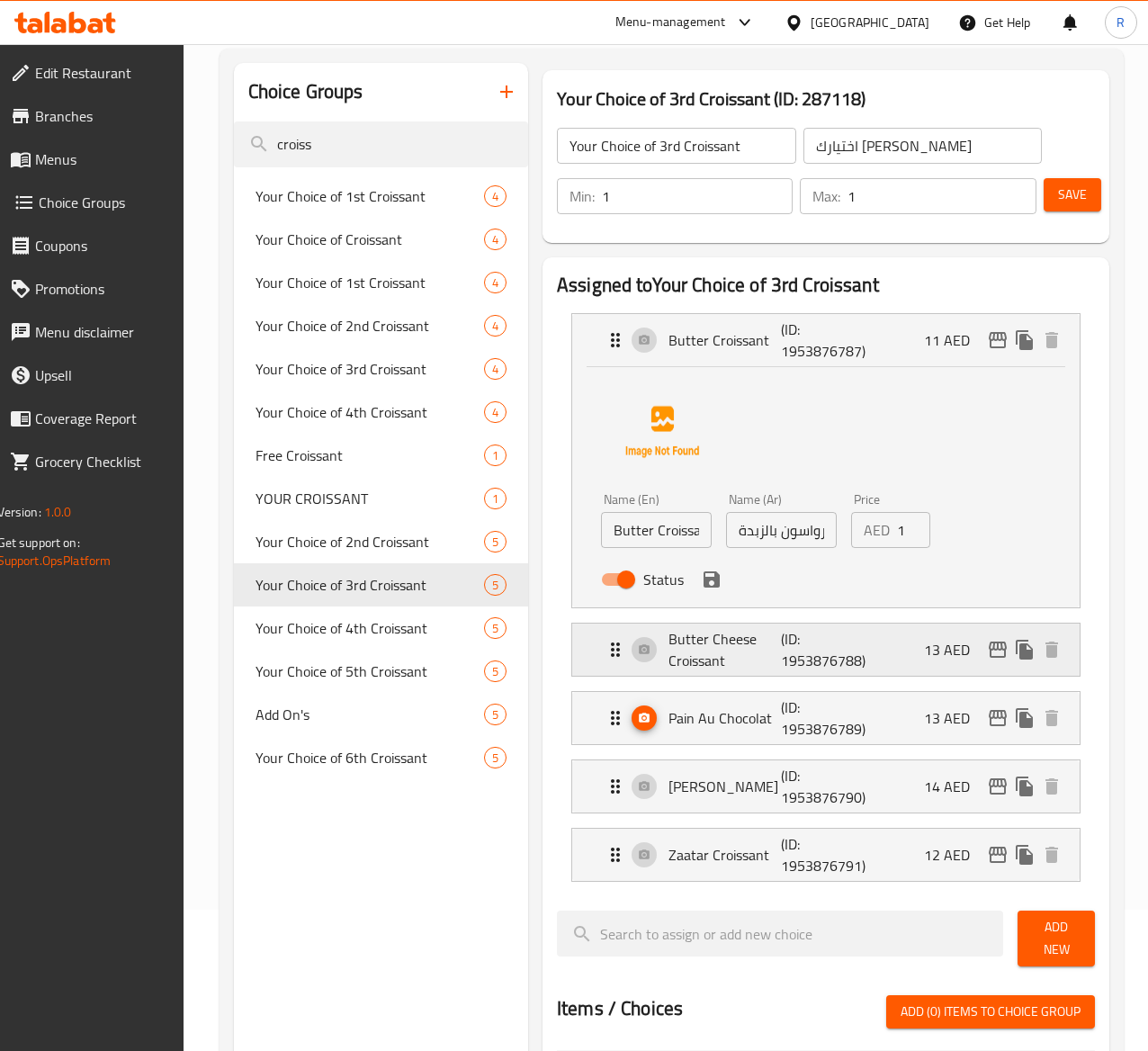
click at [786, 672] on p "(ID: 1953876788)" at bounding box center [818, 649] width 75 height 43
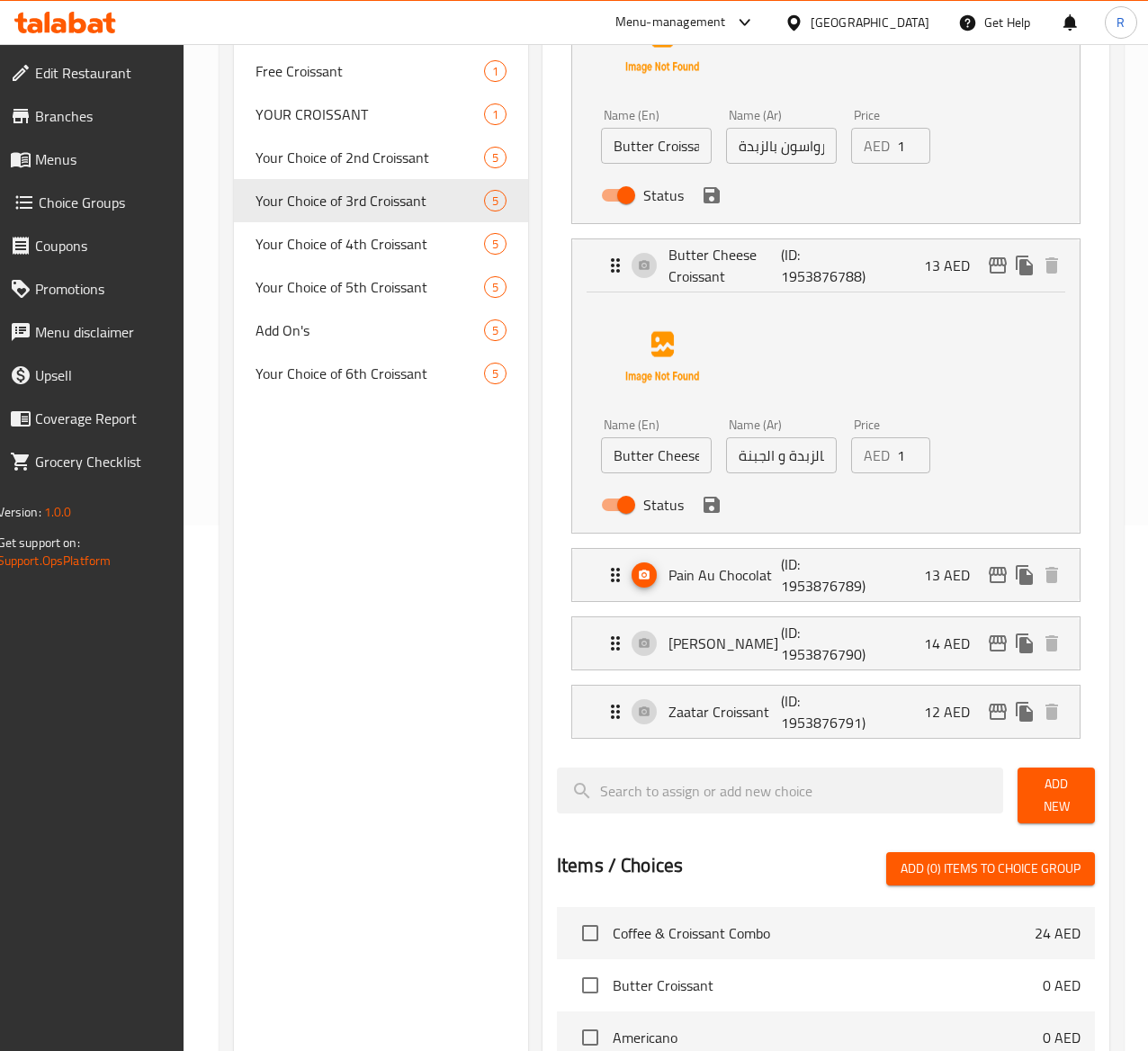
scroll to position [527, 0]
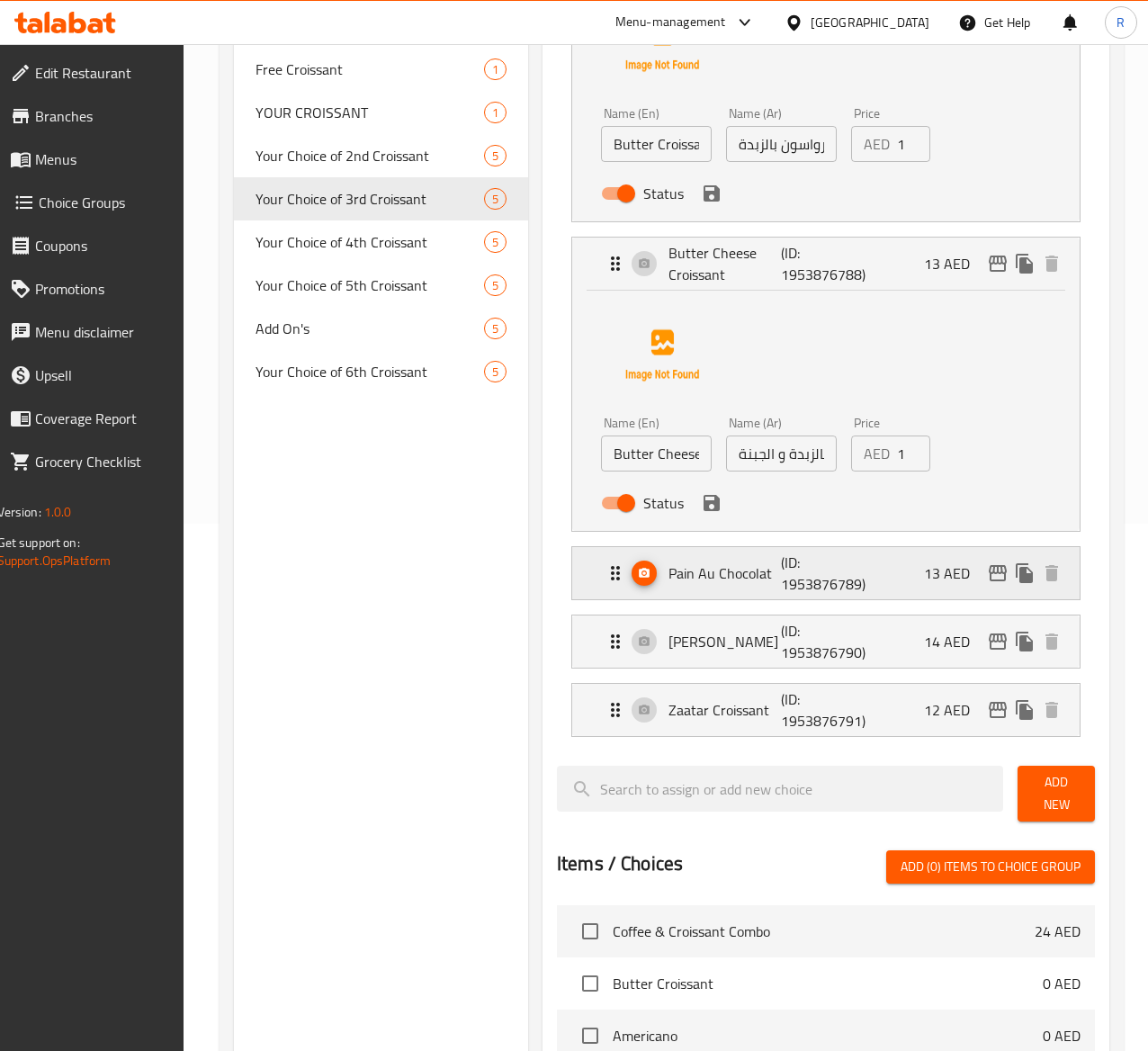
click at [859, 590] on div "Pain Au Chocolat (ID: 1953876789) 13 AED" at bounding box center [832, 573] width 455 height 52
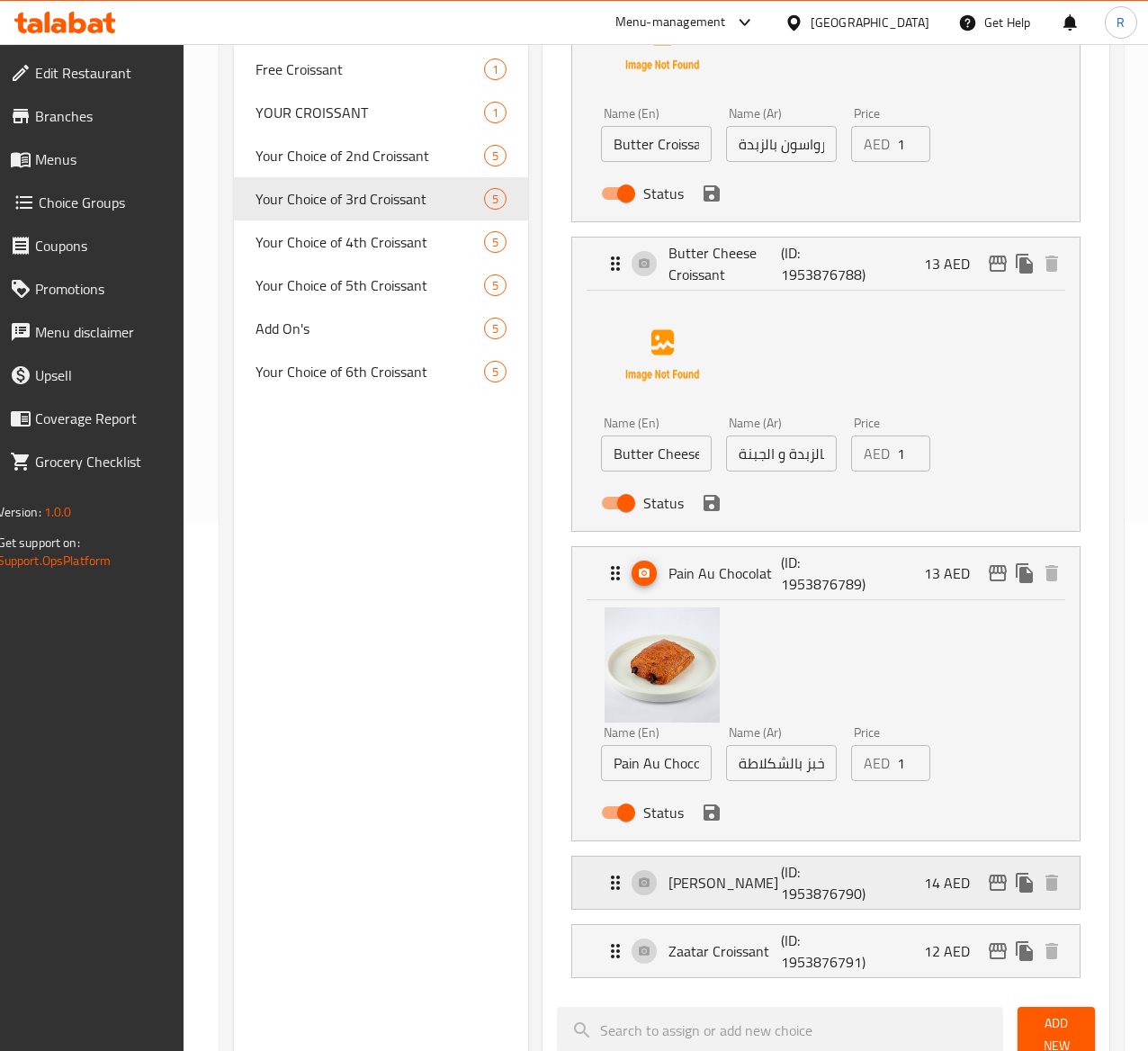
click at [788, 885] on p "(ID: 1953876790)" at bounding box center [818, 883] width 75 height 43
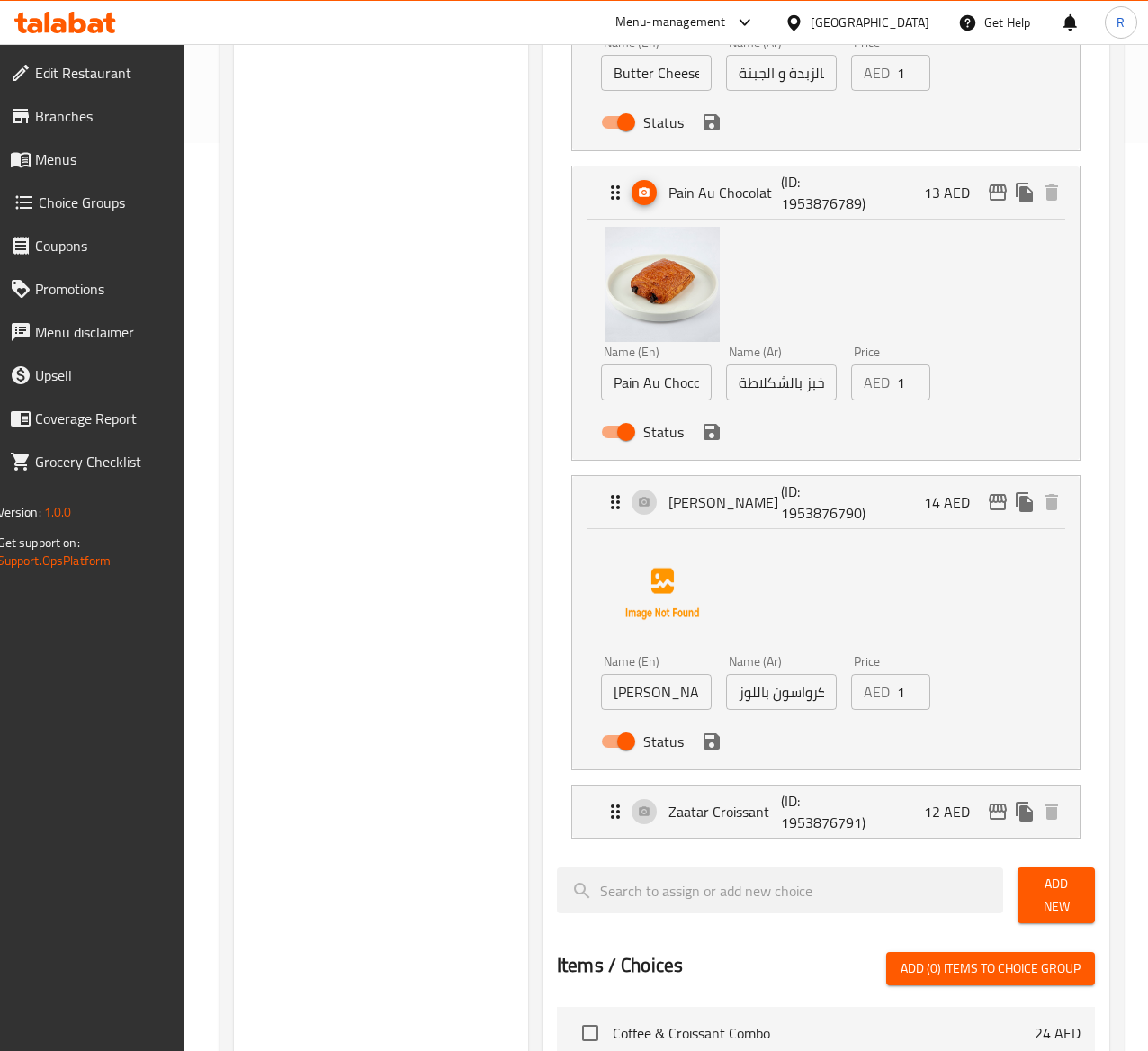
scroll to position [939, 0]
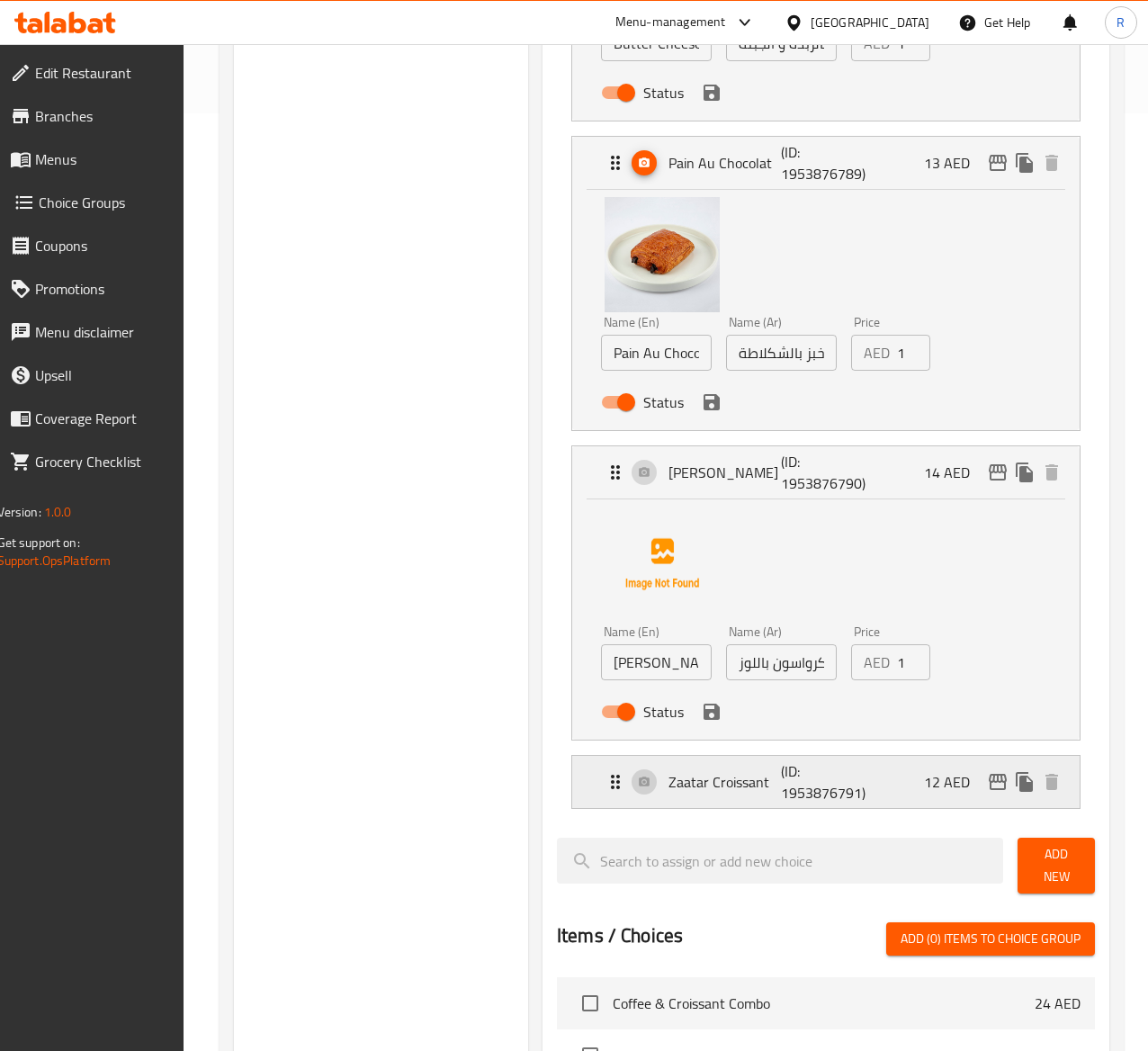
click at [844, 779] on div "Zaatar Croissant (ID: 1953876791) 12 AED" at bounding box center [832, 782] width 455 height 52
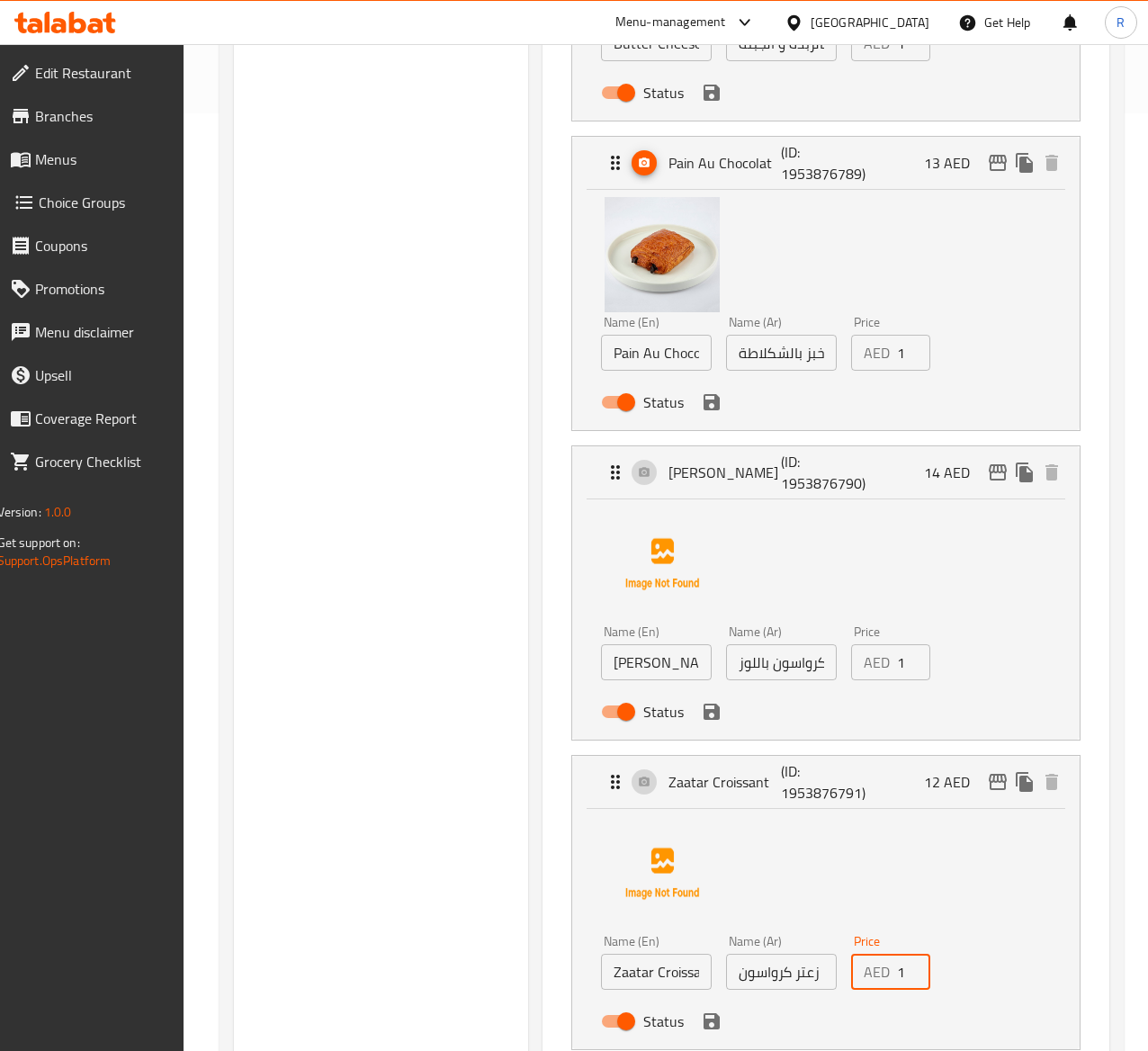
type input "13"
click at [897, 967] on input "13" at bounding box center [913, 972] width 33 height 36
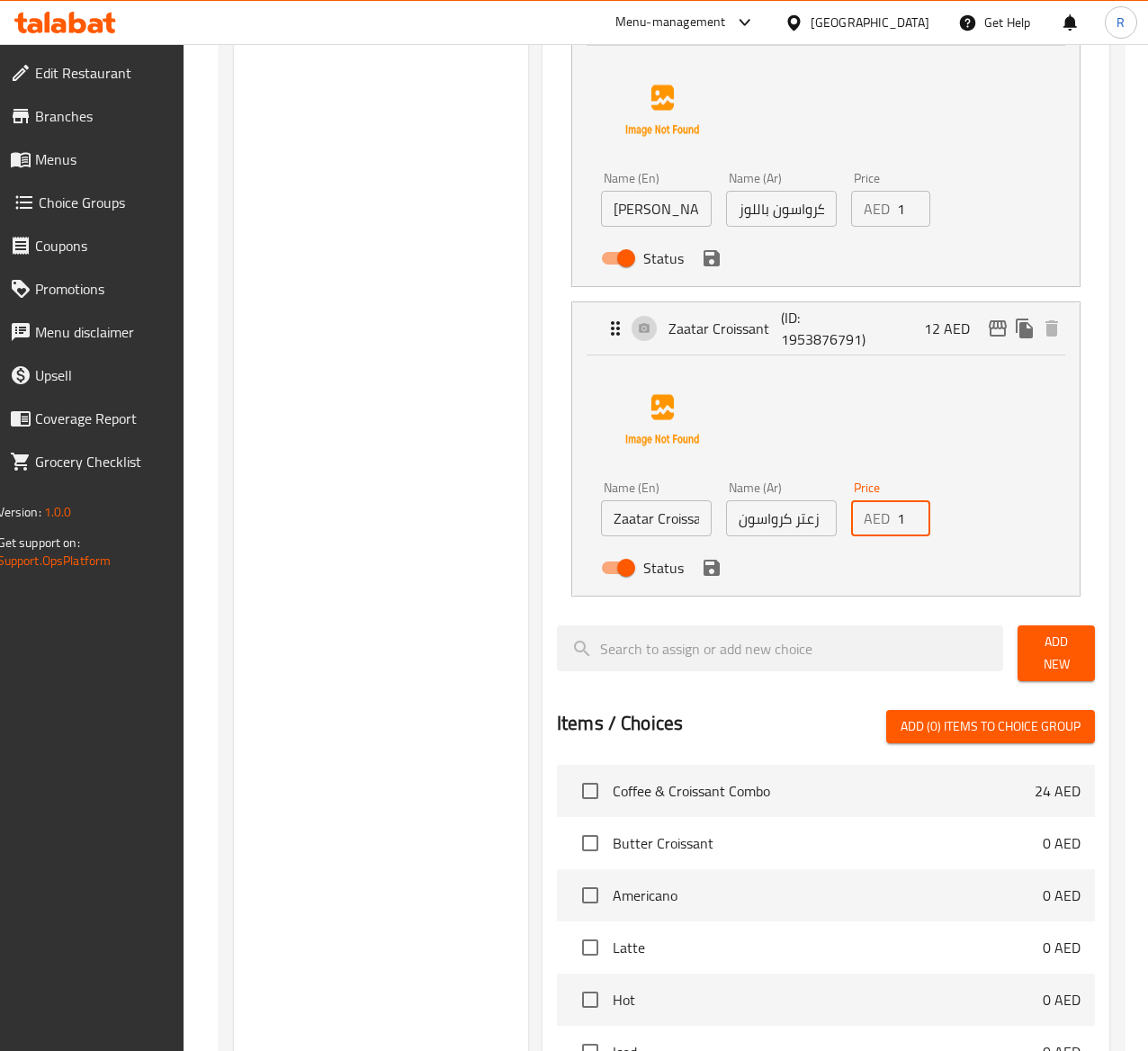
scroll to position [1409, 0]
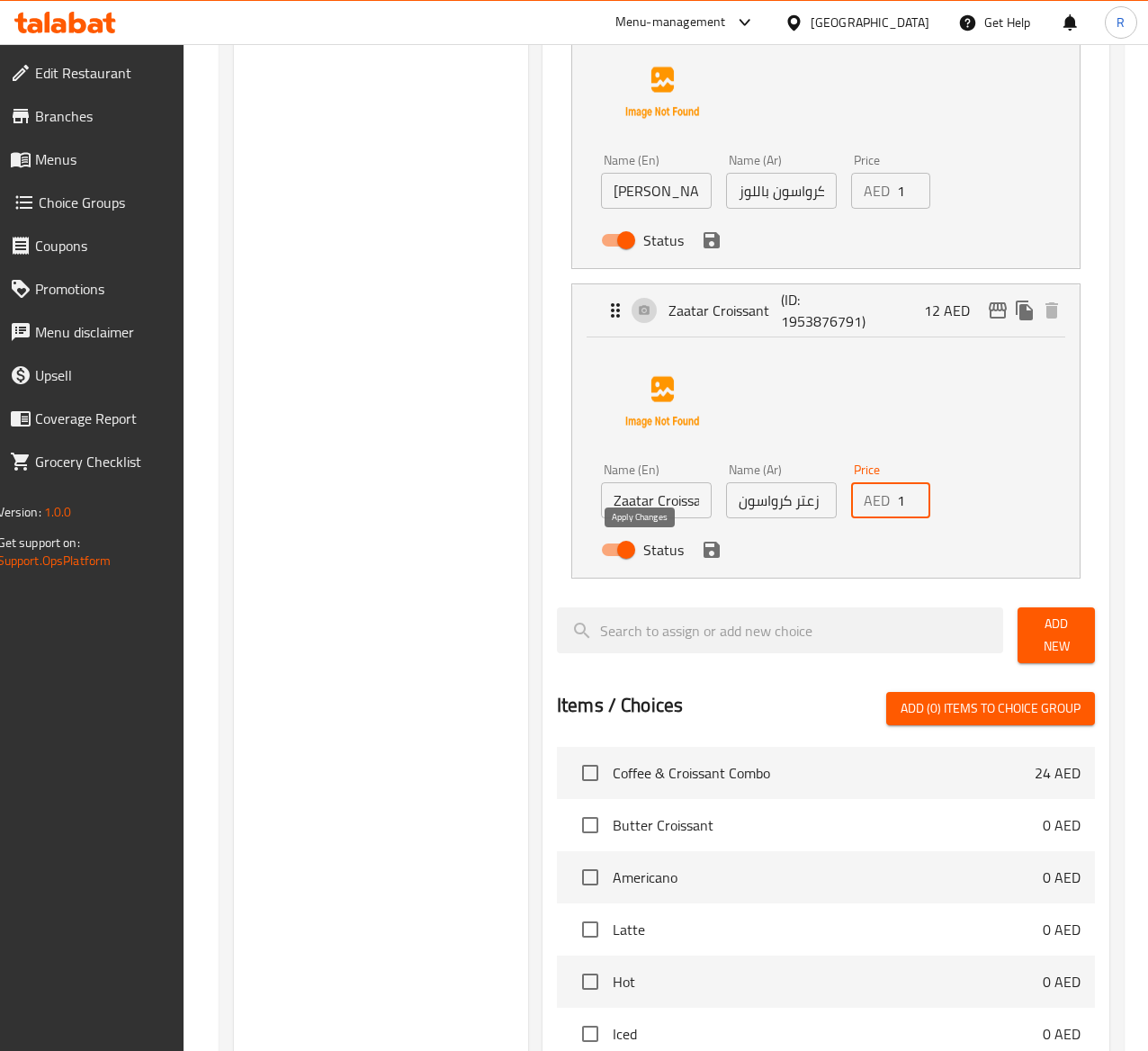
click at [701, 561] on icon "save" at bounding box center [712, 550] width 22 height 22
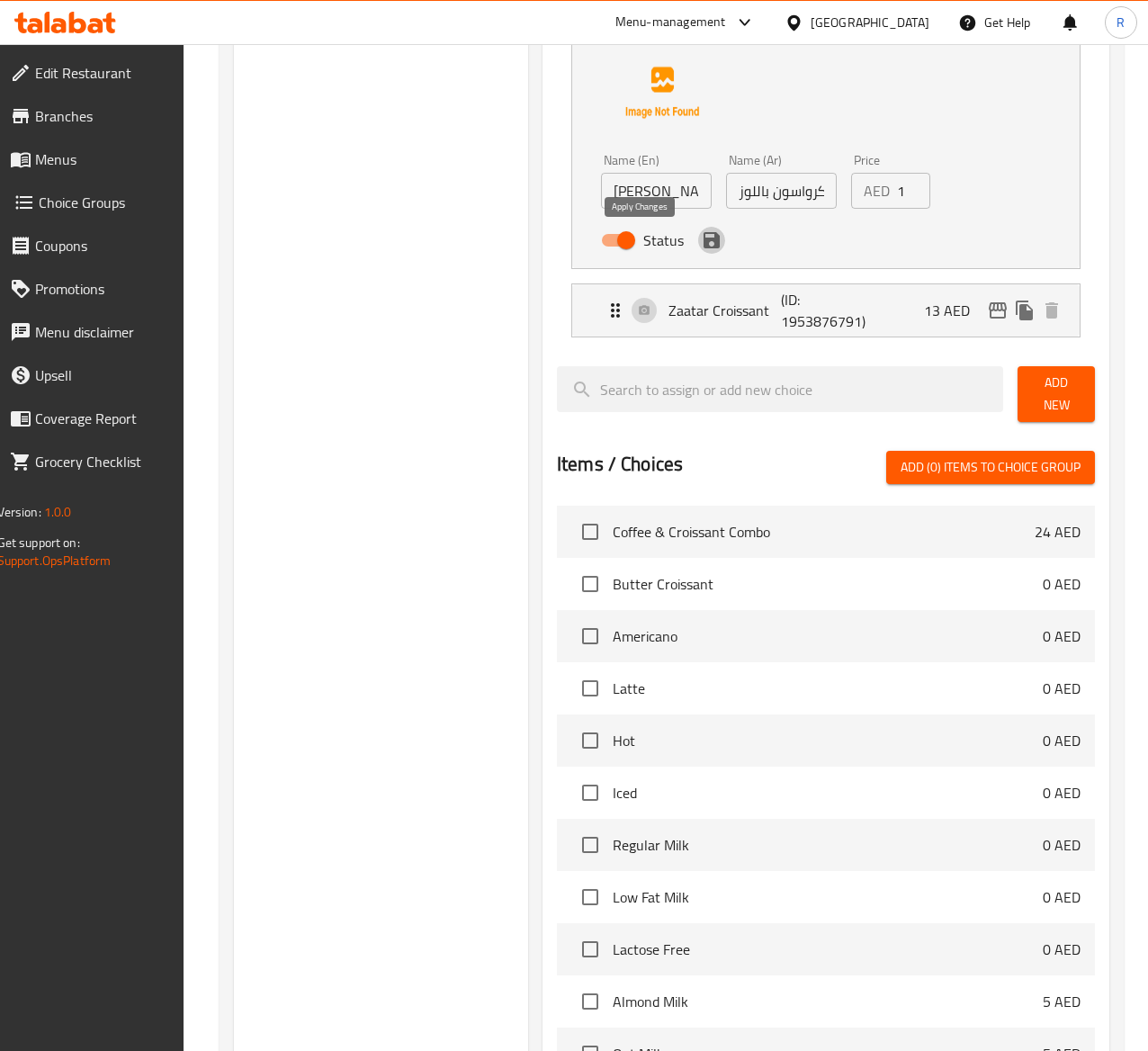
click at [698, 240] on button "save" at bounding box center [711, 240] width 27 height 27
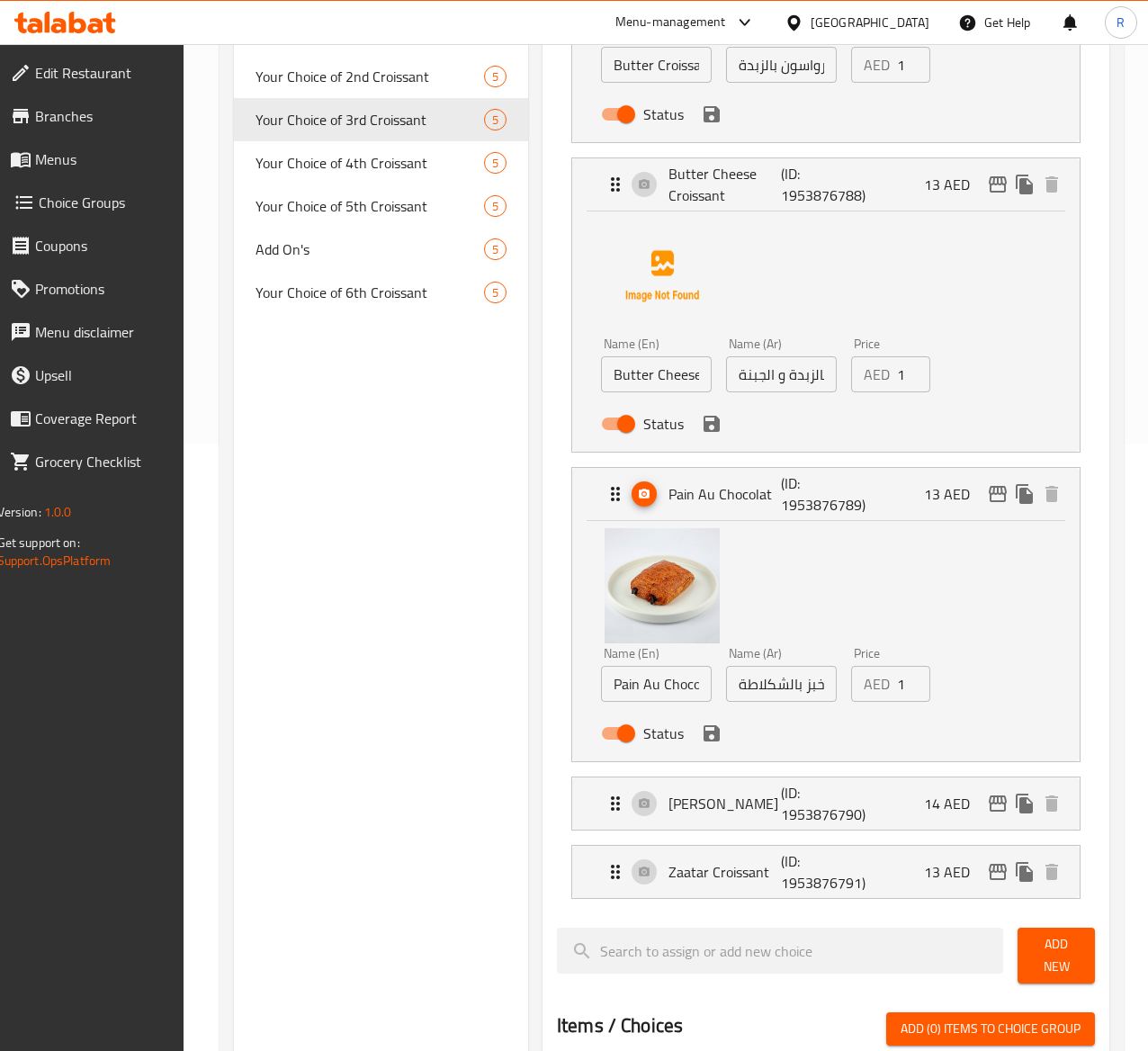
scroll to position [580, 0]
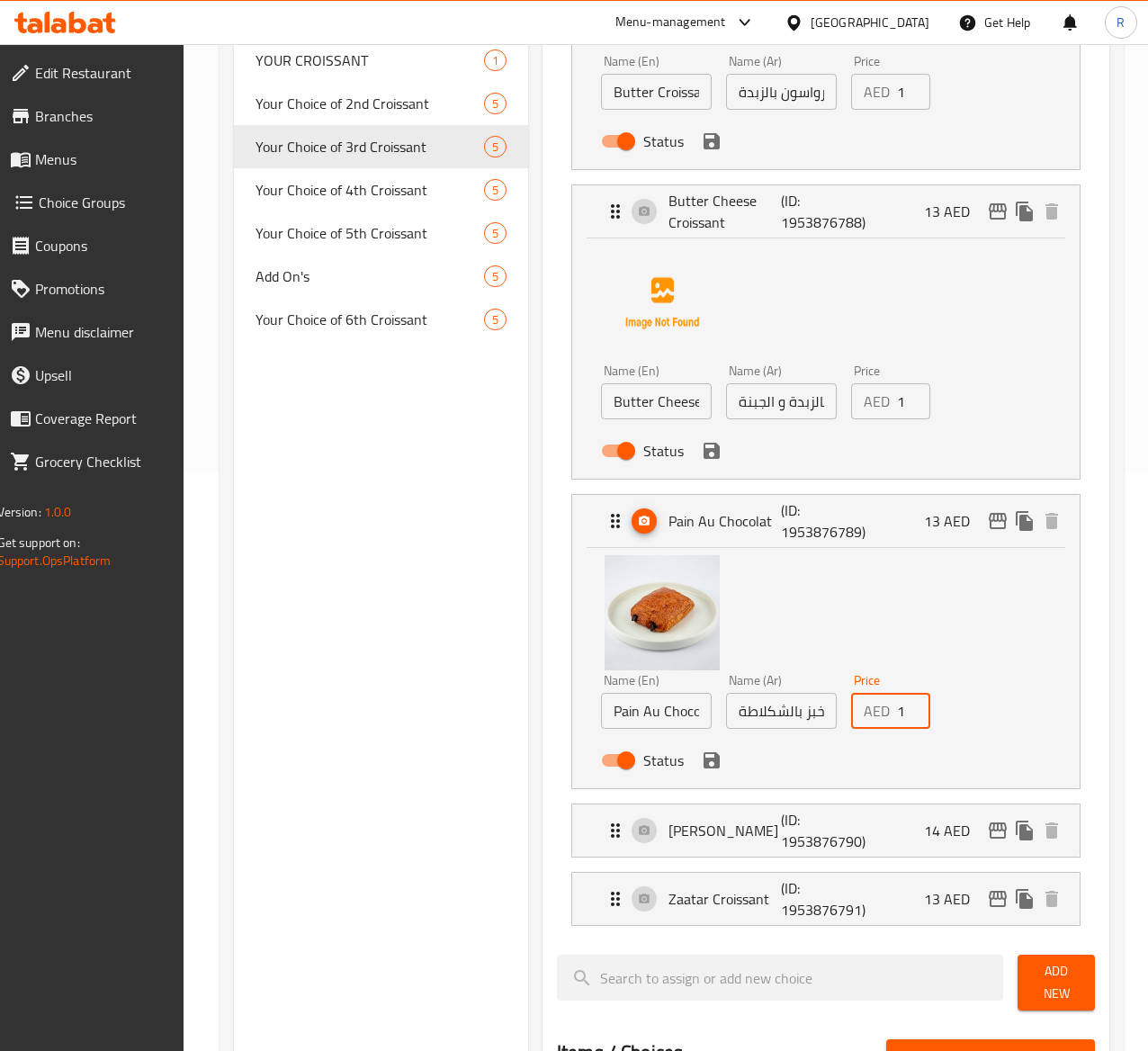
click at [897, 713] on input "12" at bounding box center [913, 711] width 33 height 36
type input "14"
click at [698, 774] on button "save" at bounding box center [711, 760] width 27 height 27
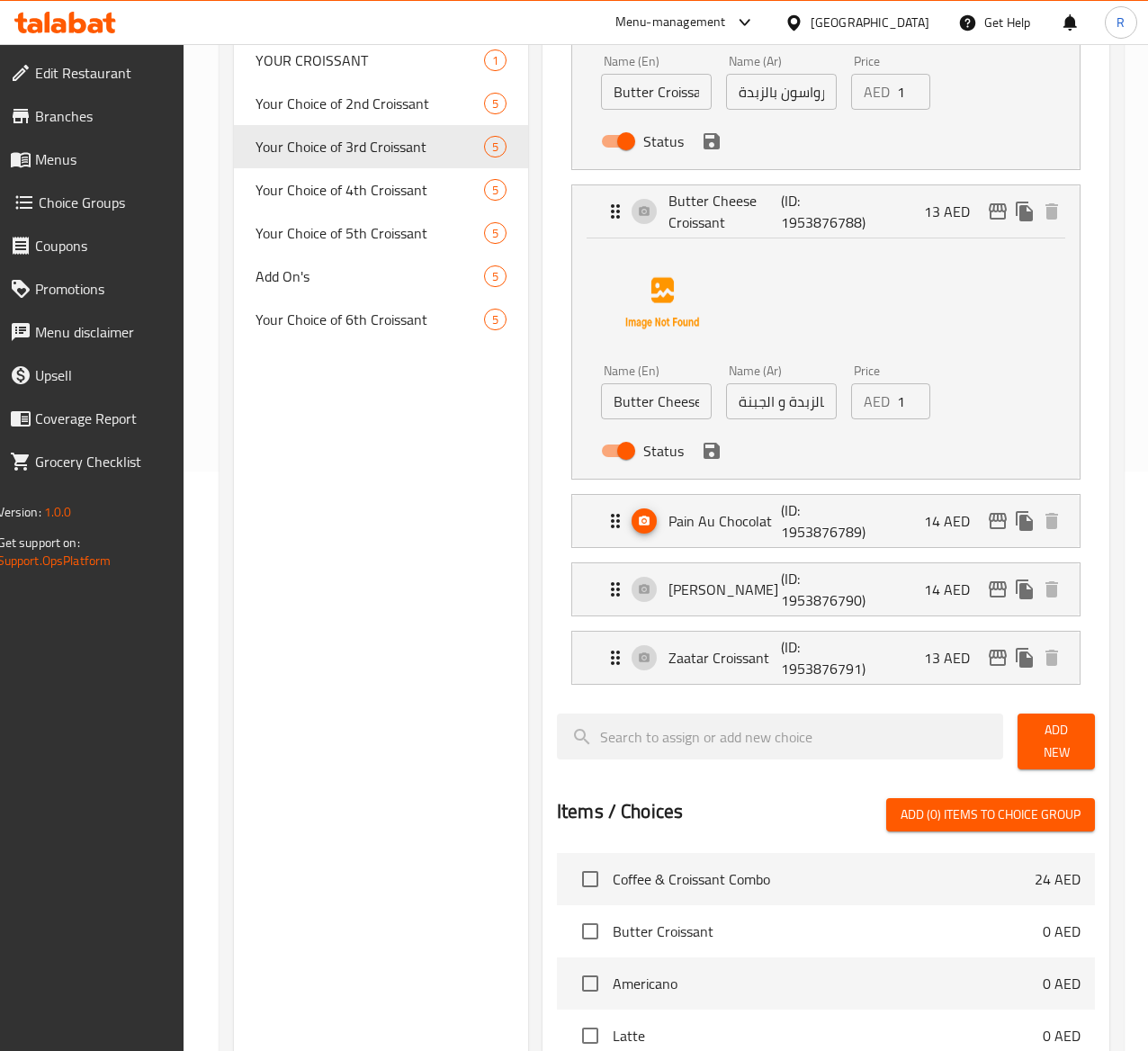
type input "14"
click at [897, 395] on input "14" at bounding box center [913, 401] width 33 height 36
click at [701, 447] on icon "save" at bounding box center [712, 451] width 22 height 22
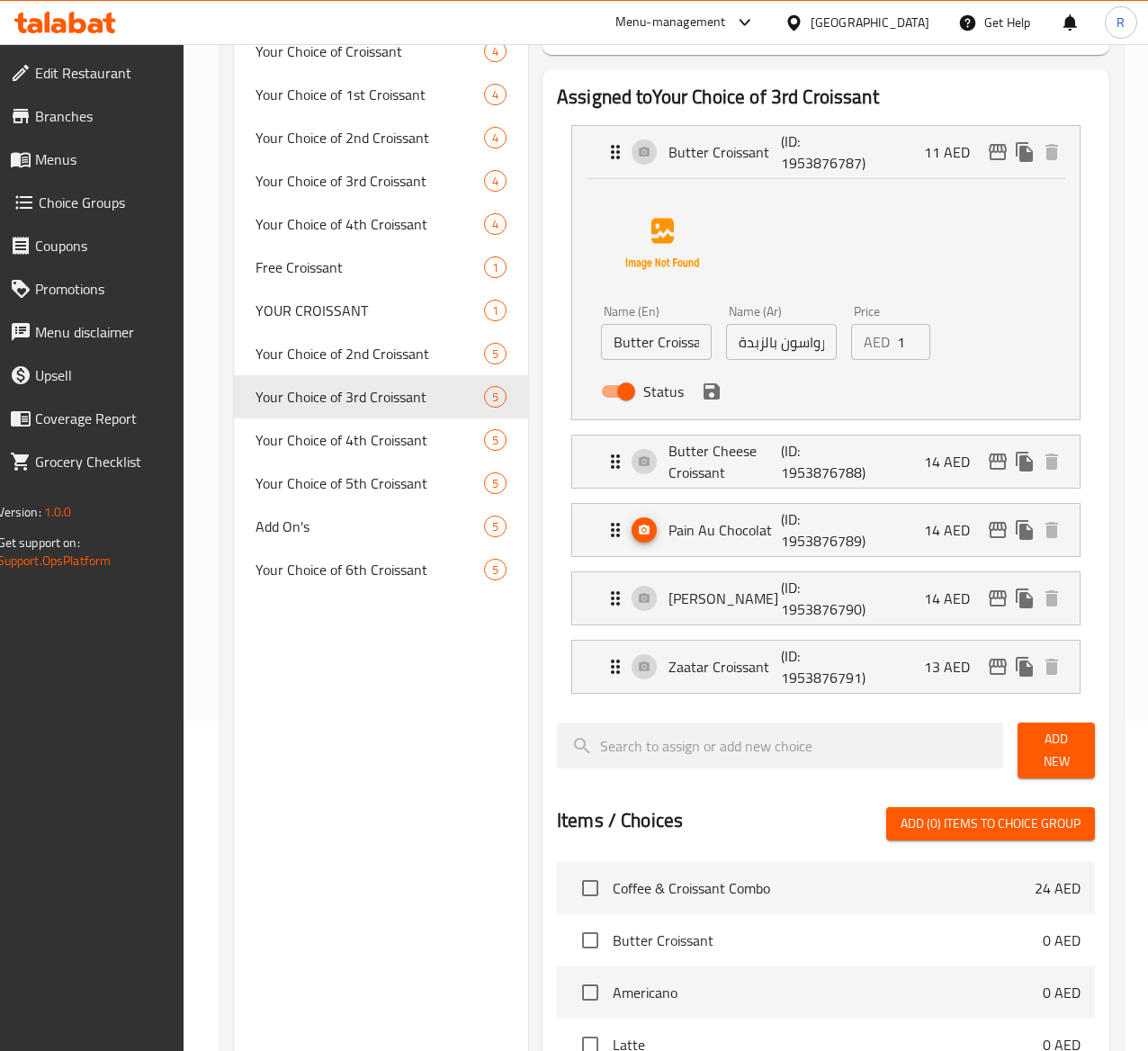
scroll to position [321, 0]
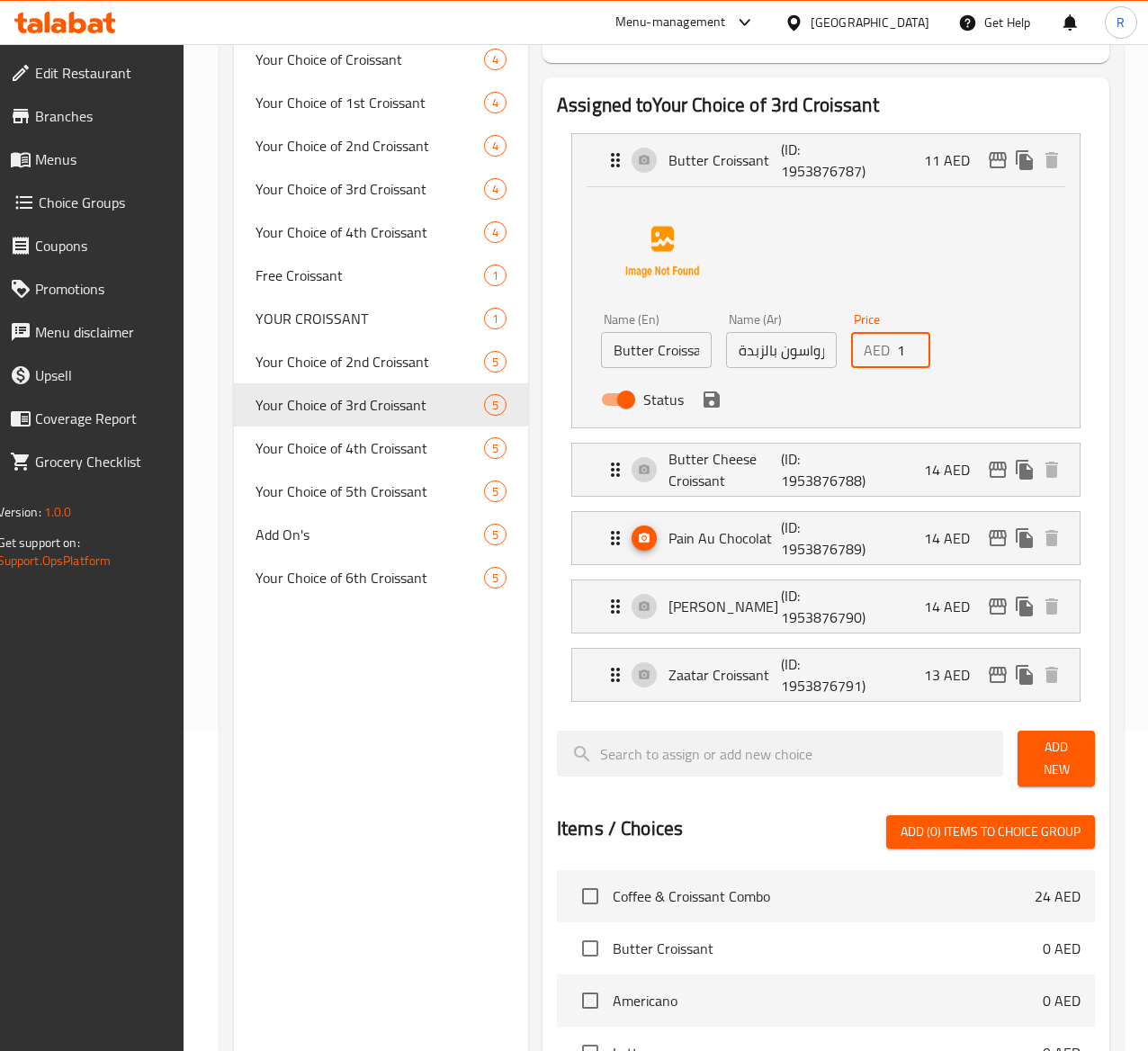
type input "12"
click at [897, 342] on input "12" at bounding box center [913, 350] width 33 height 36
click at [701, 405] on icon "save" at bounding box center [712, 400] width 22 height 22
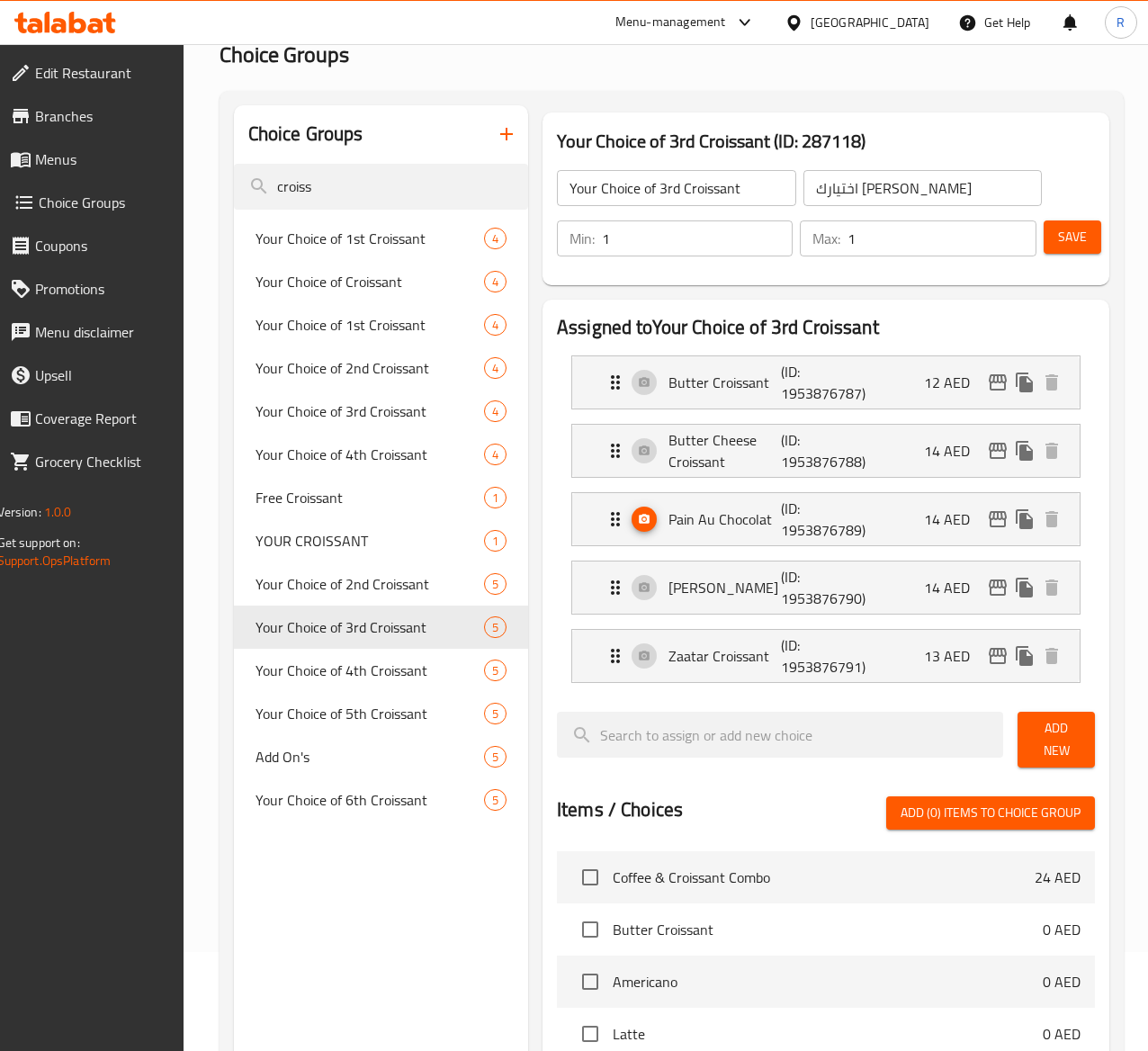
scroll to position [73, 0]
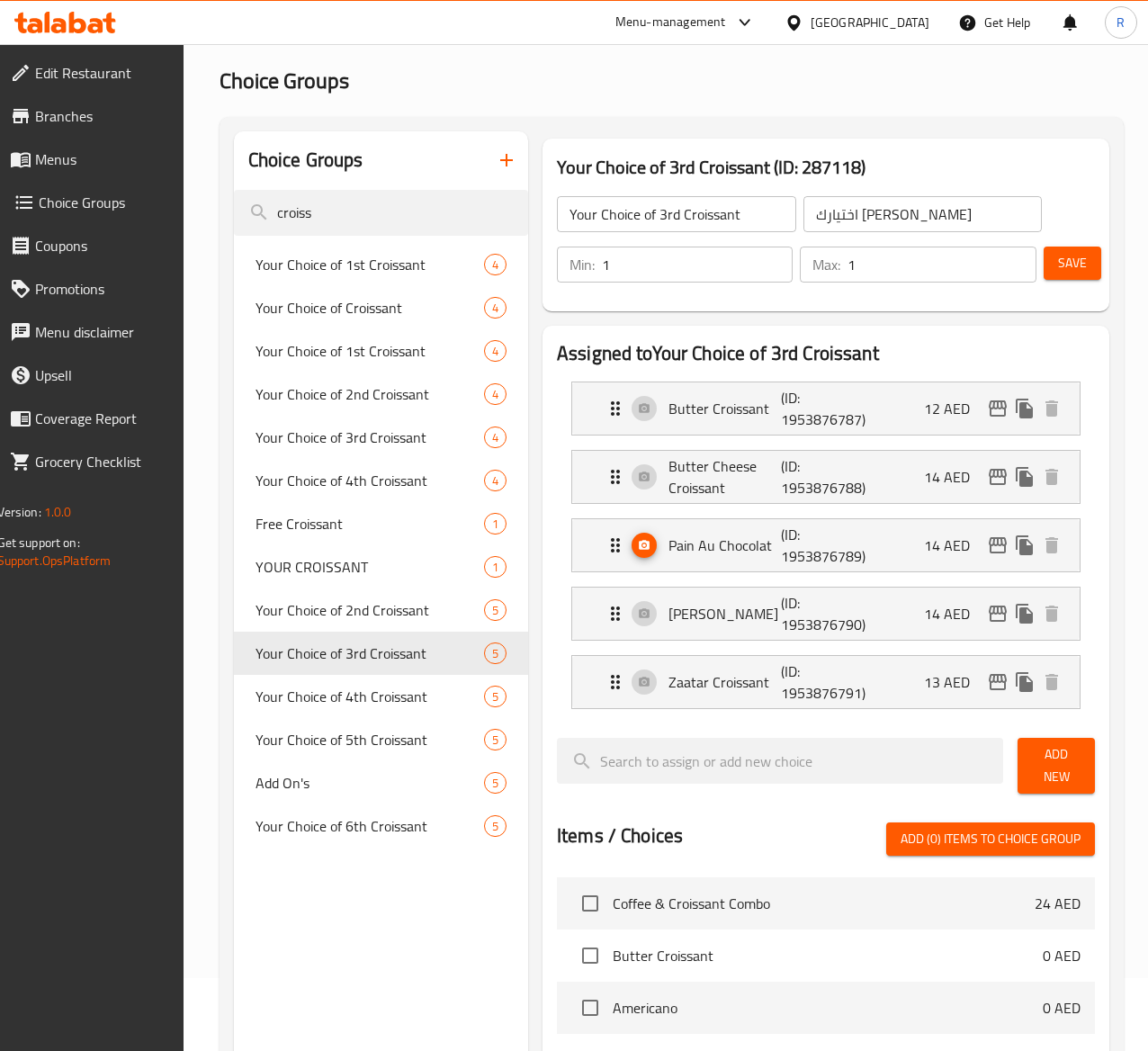
click at [1065, 260] on span "Save" at bounding box center [1072, 263] width 29 height 23
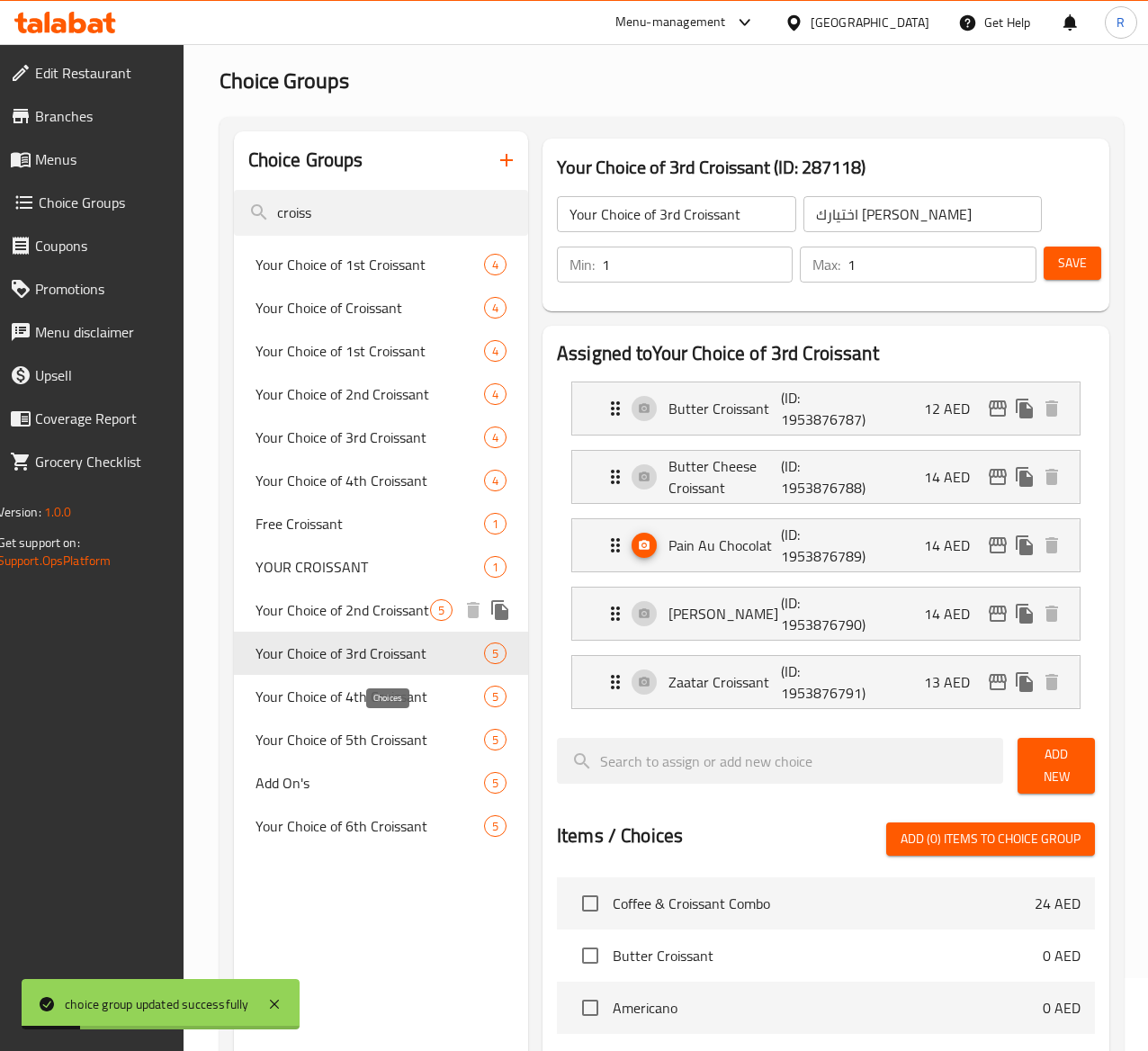
click at [431, 619] on span "5" at bounding box center [441, 610] width 21 height 17
type input "Your Choice of 2nd Croissant"
type input "اختيارك من الكرواسون الثاني"
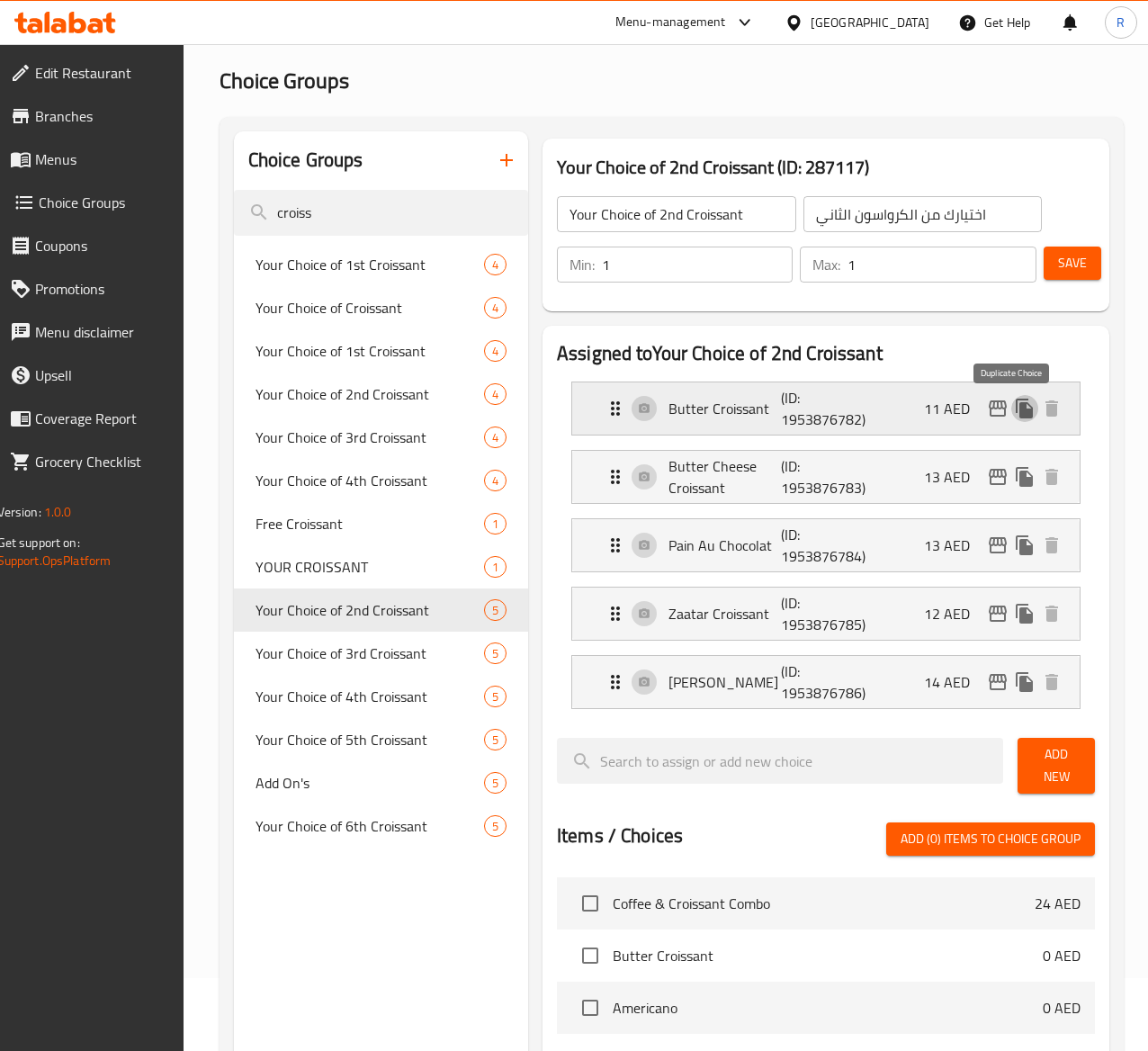
click at [1014, 401] on icon "duplicate" at bounding box center [1025, 409] width 22 height 22
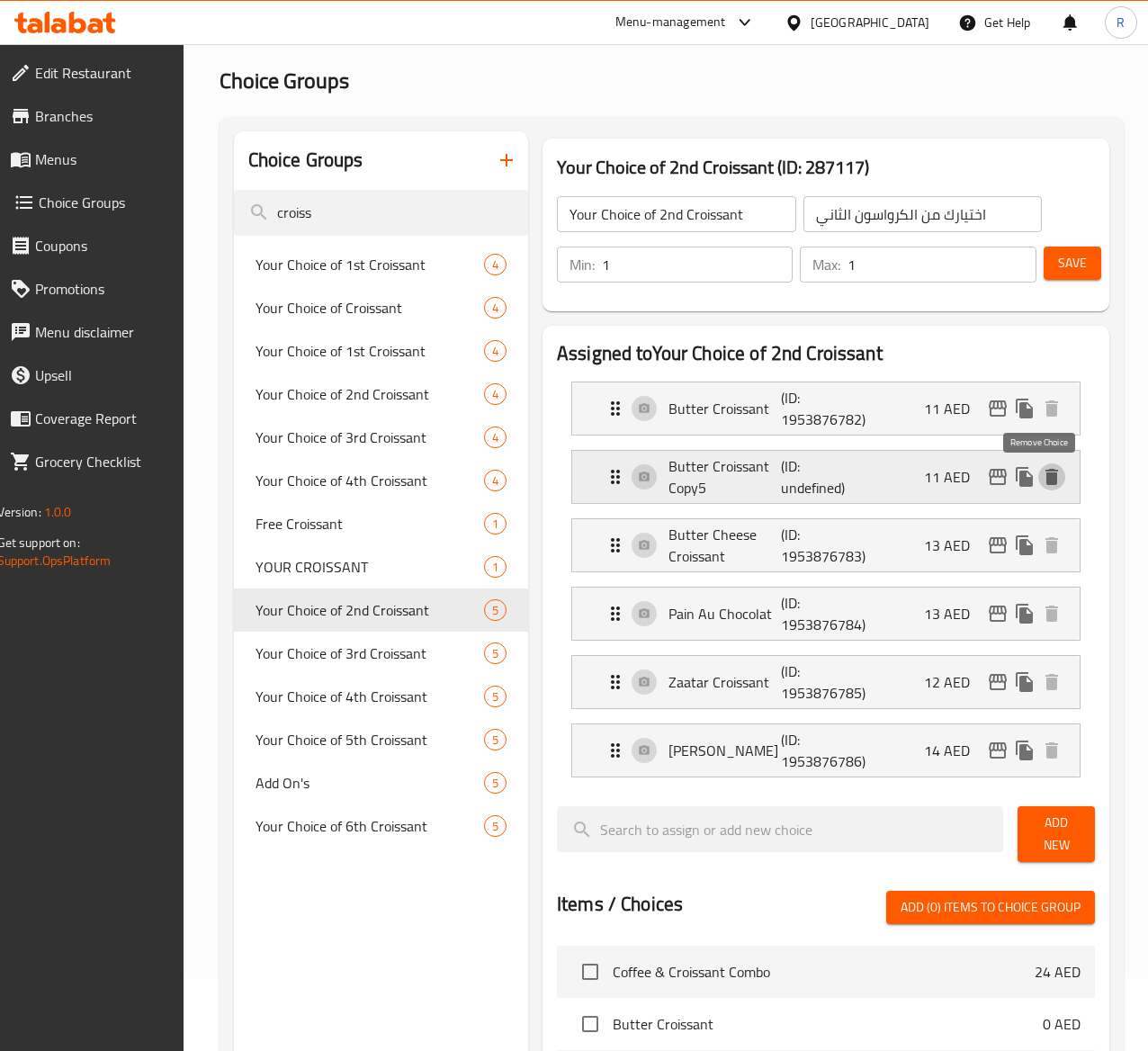
click at [1046, 477] on icon "delete" at bounding box center [1052, 477] width 13 height 16
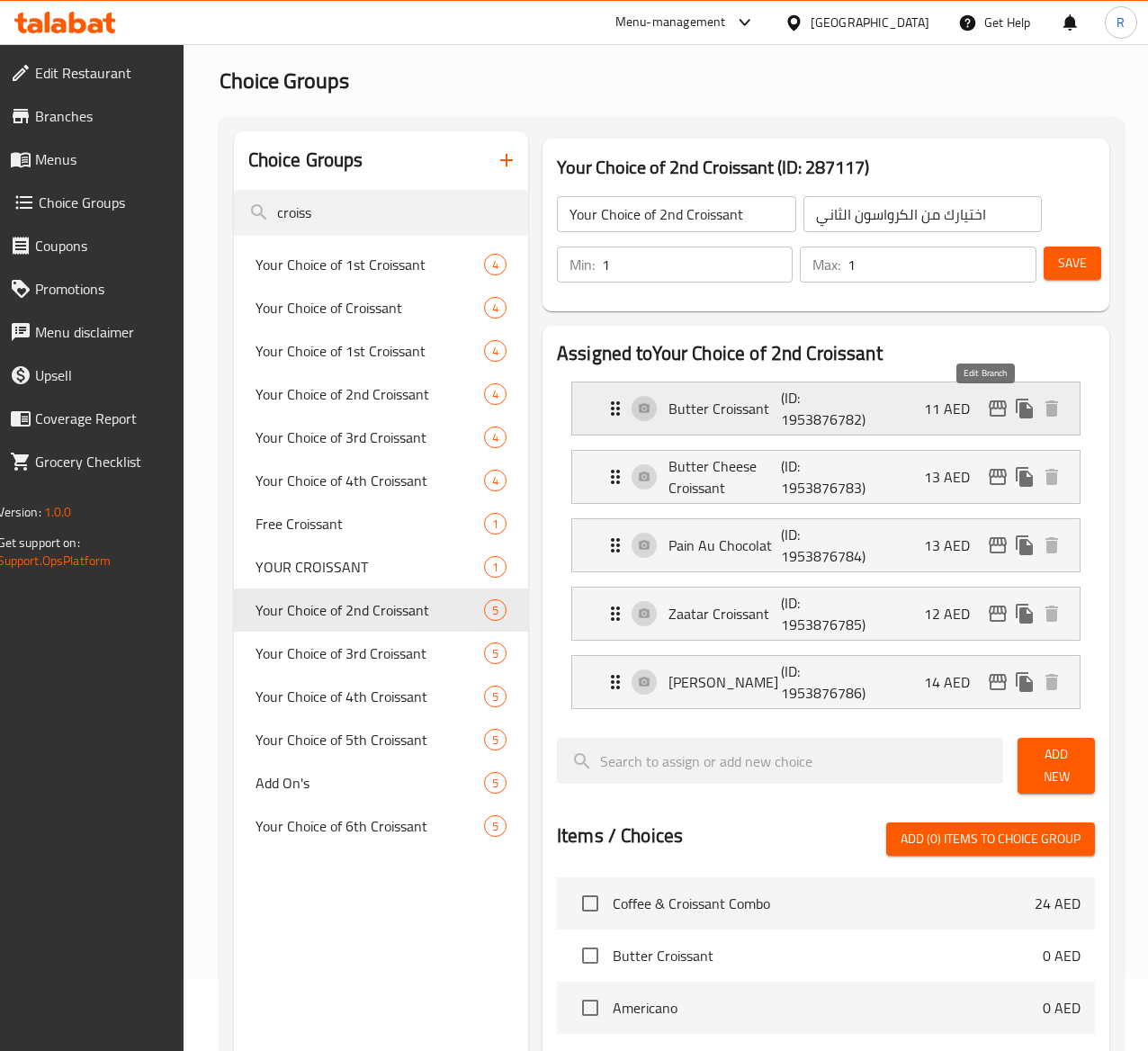
click at [989, 417] on icon "edit" at bounding box center [998, 409] width 18 height 16
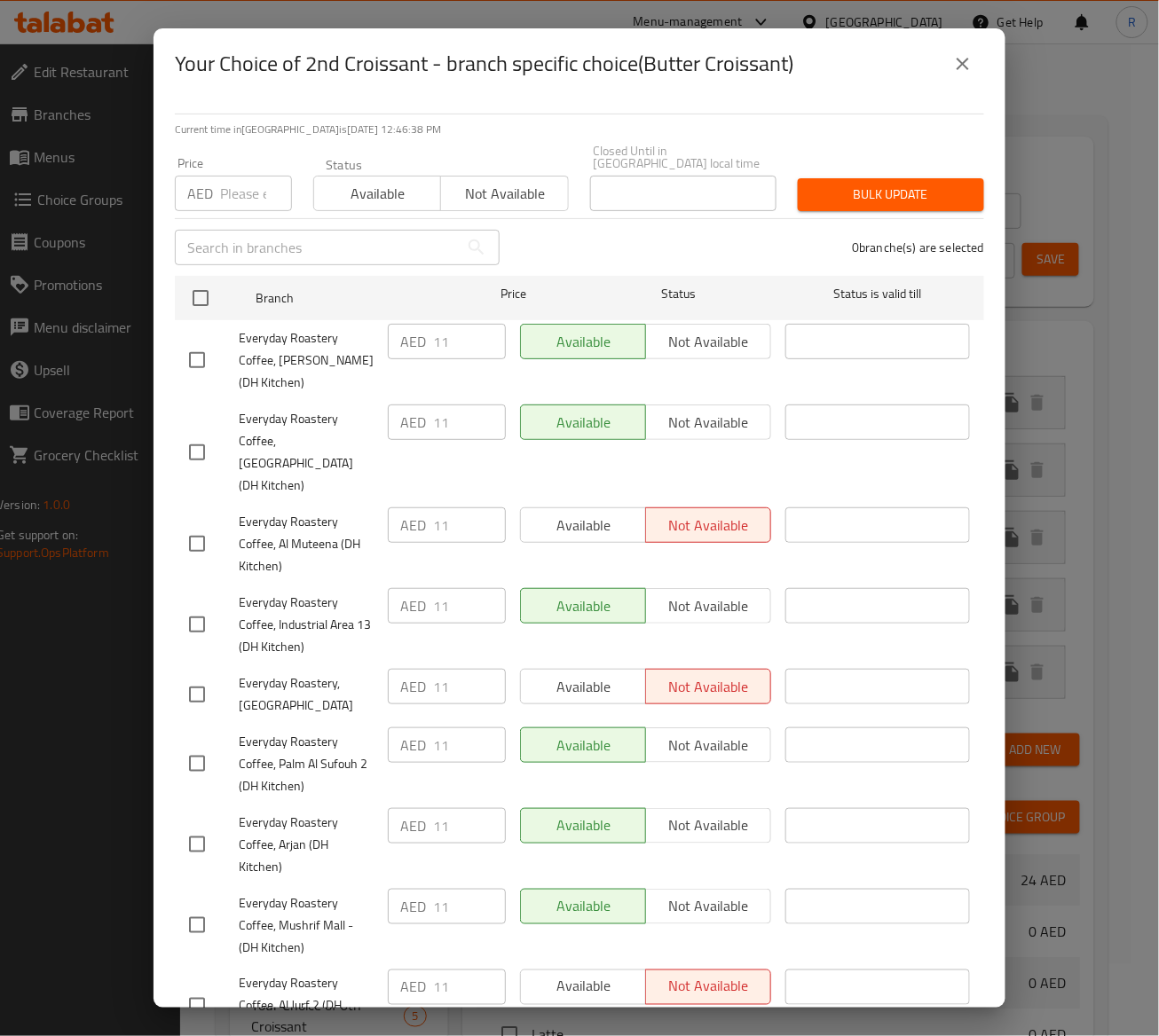
click at [959, 67] on icon "close" at bounding box center [964, 64] width 22 height 22
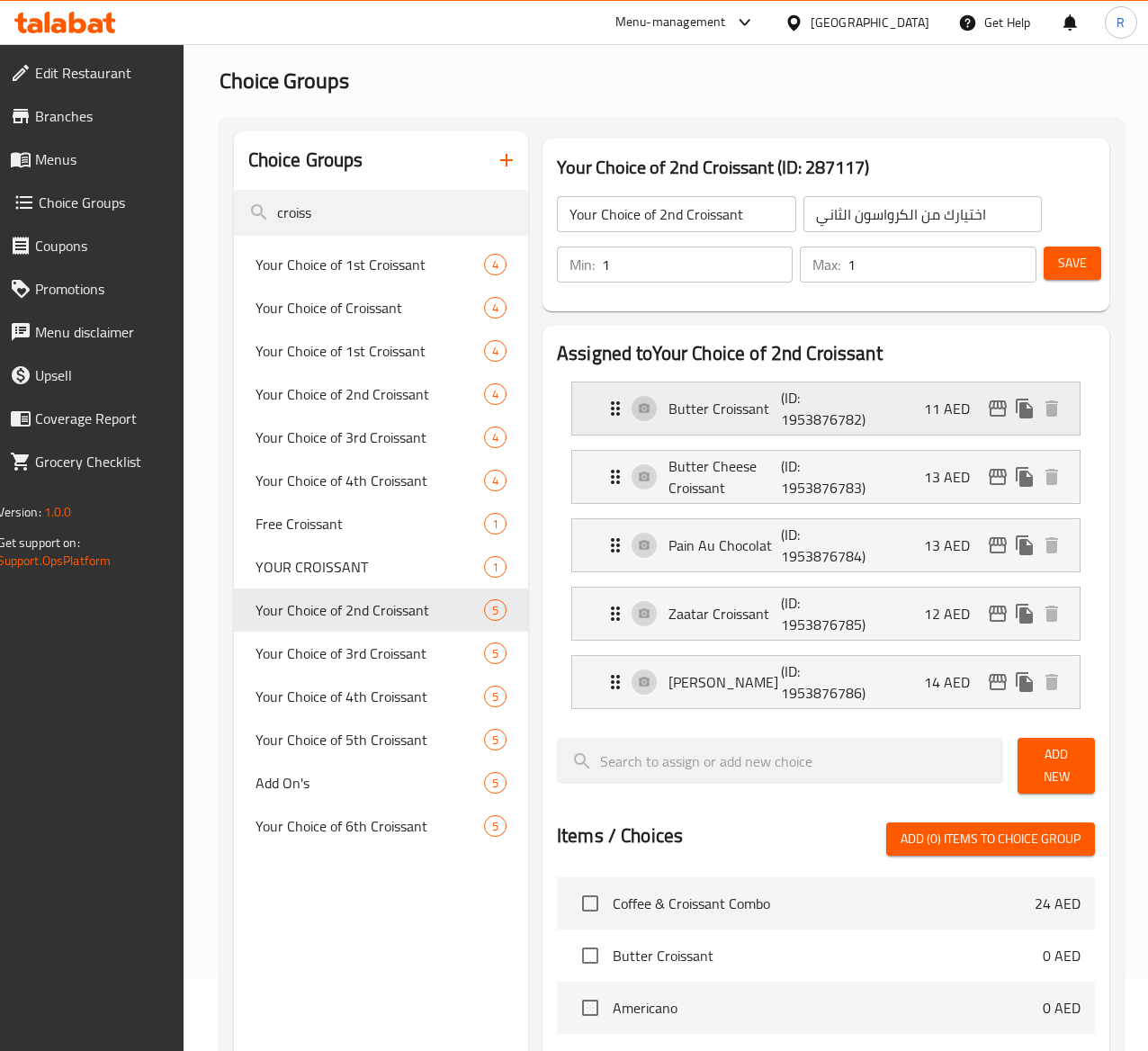
click at [818, 412] on div "Butter Croissant (ID: 1953876782) 11 AED" at bounding box center [832, 408] width 455 height 52
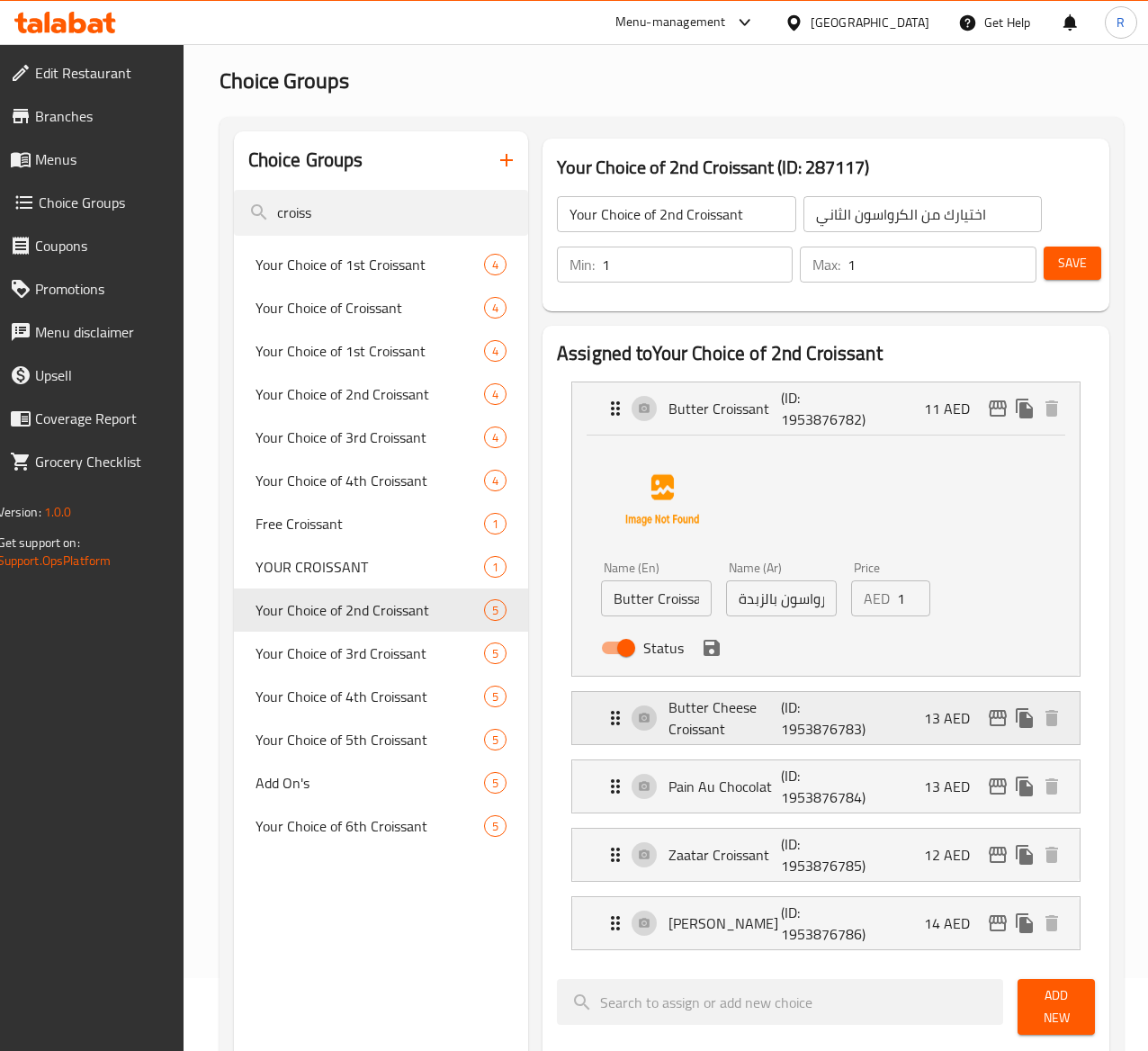
click at [716, 731] on p "Butter Cheese Croissant" at bounding box center [724, 718] width 112 height 43
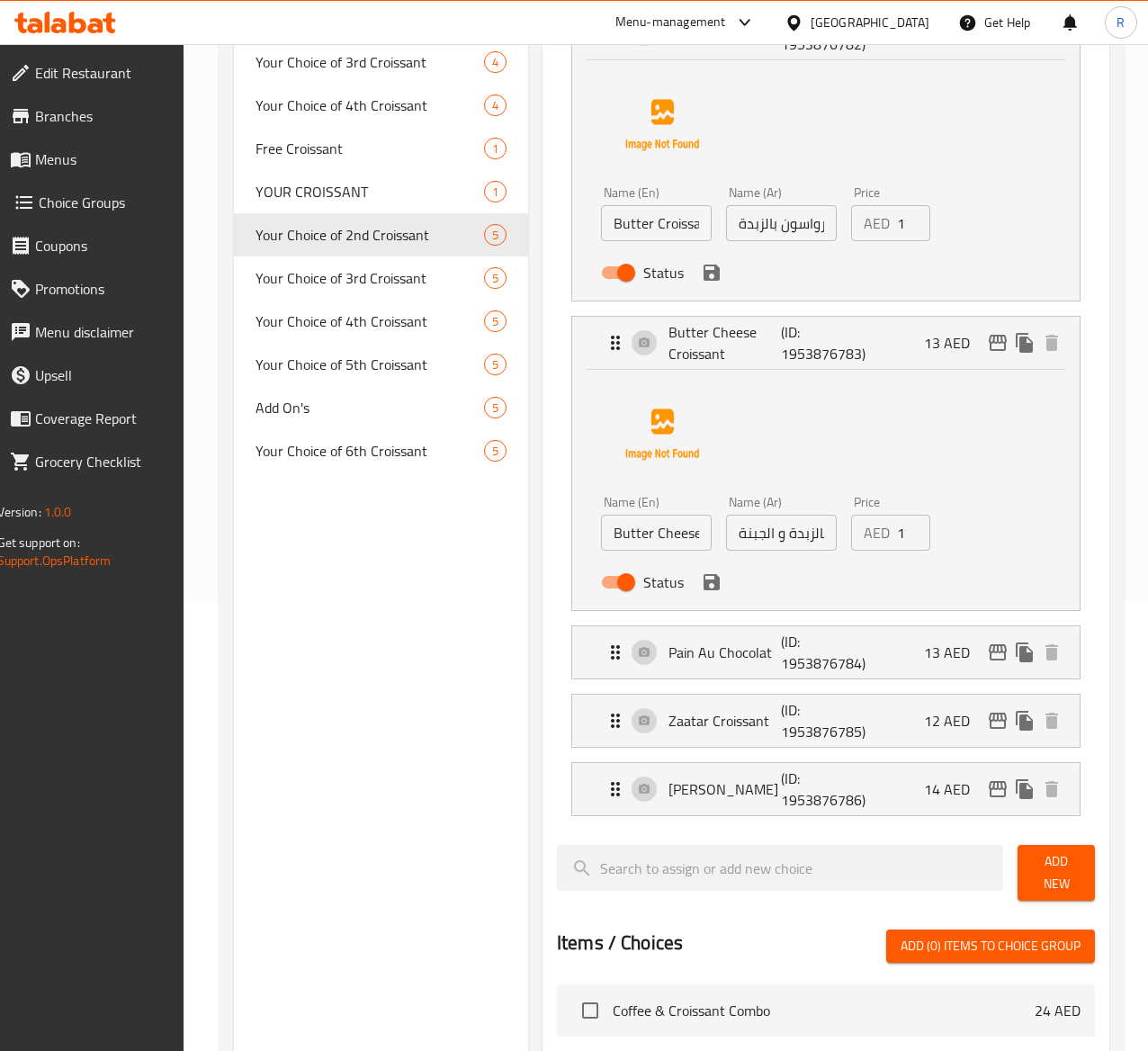
scroll to position [472, 0]
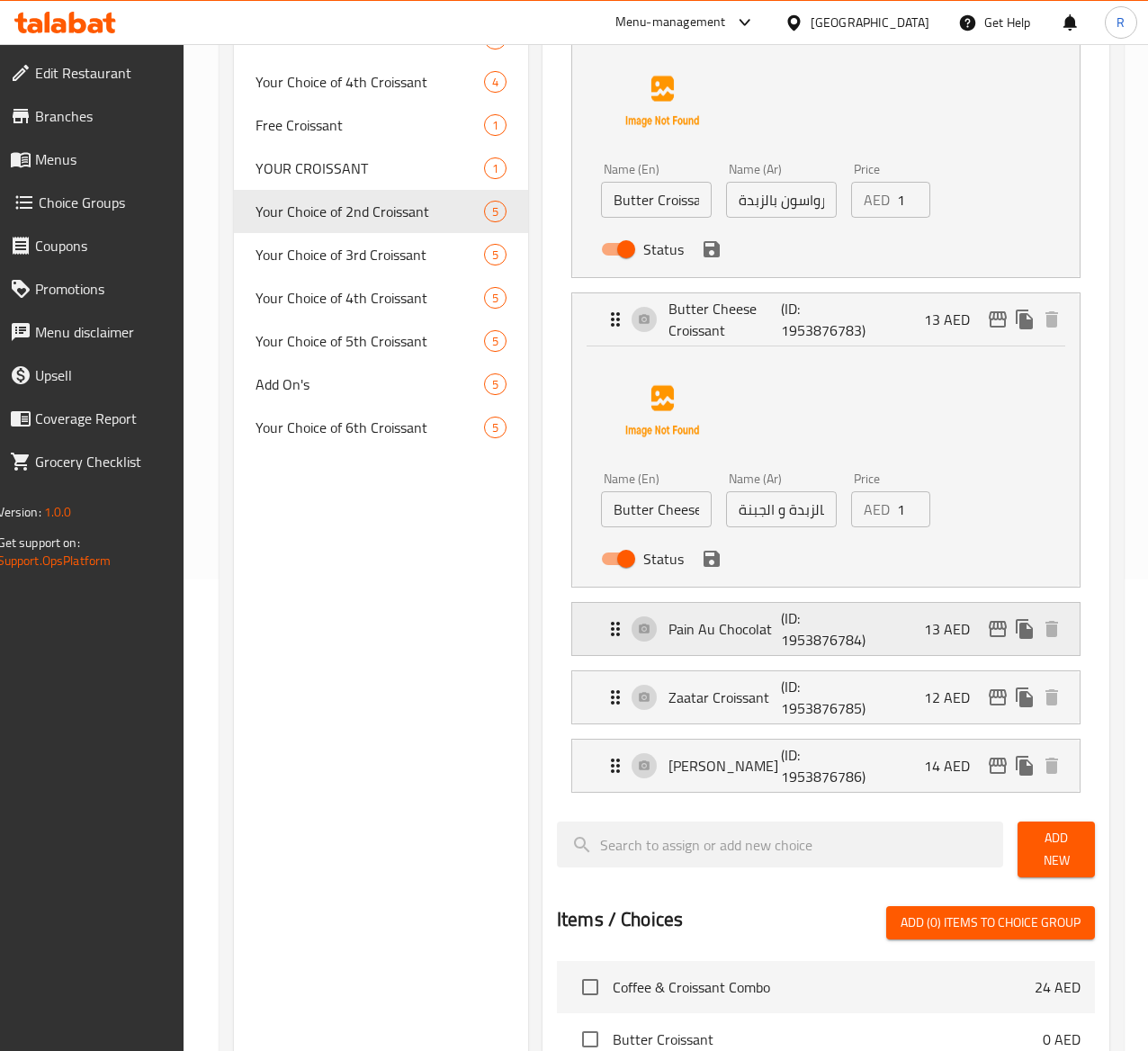
click at [907, 633] on div "Pain Au Chocolat (ID: 1953876784) 13 AED" at bounding box center [832, 629] width 455 height 52
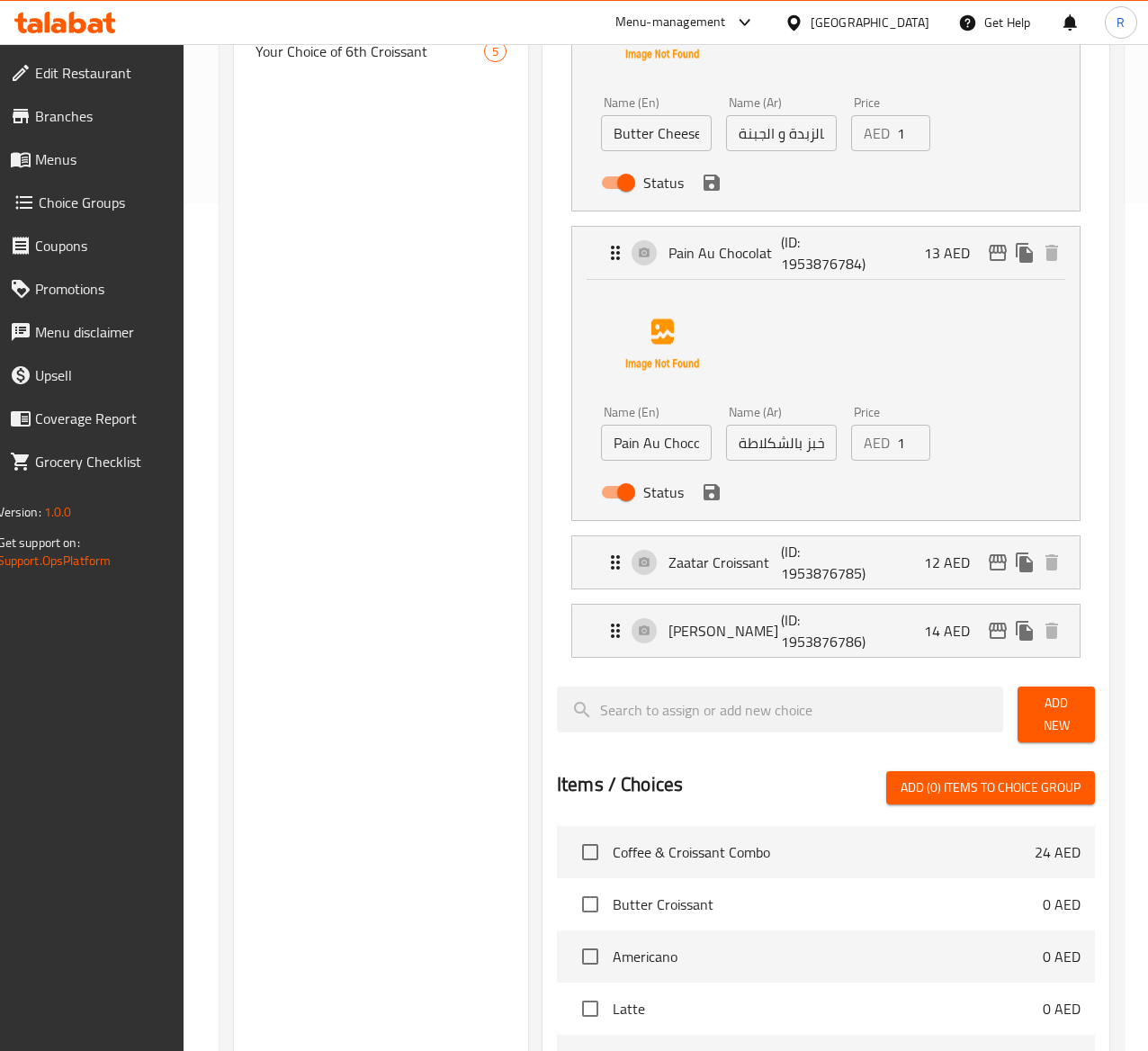
scroll to position [857, 0]
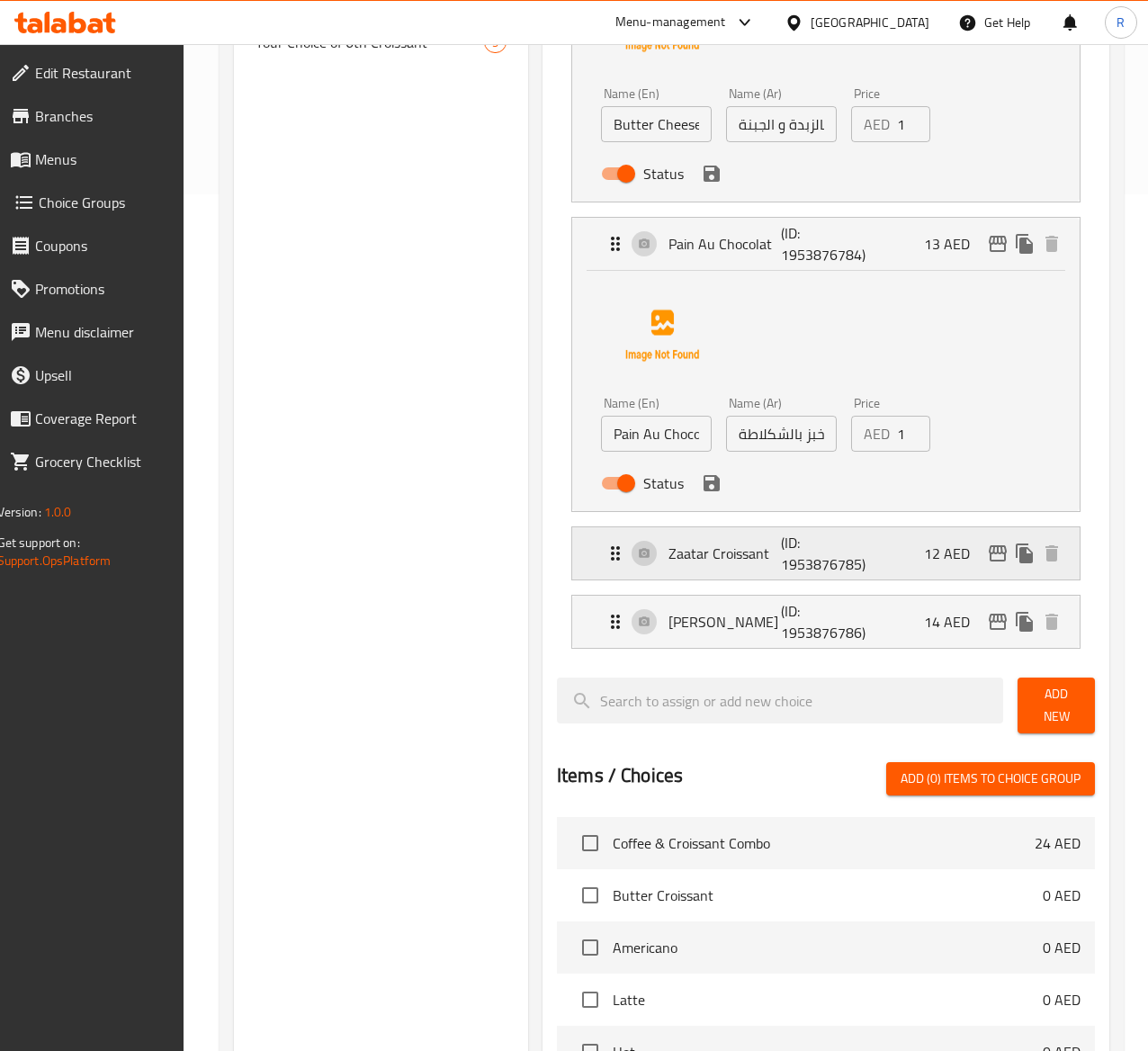
click at [851, 569] on div "Zaatar Croissant (ID: 1953876785) 12 AED" at bounding box center [832, 553] width 455 height 52
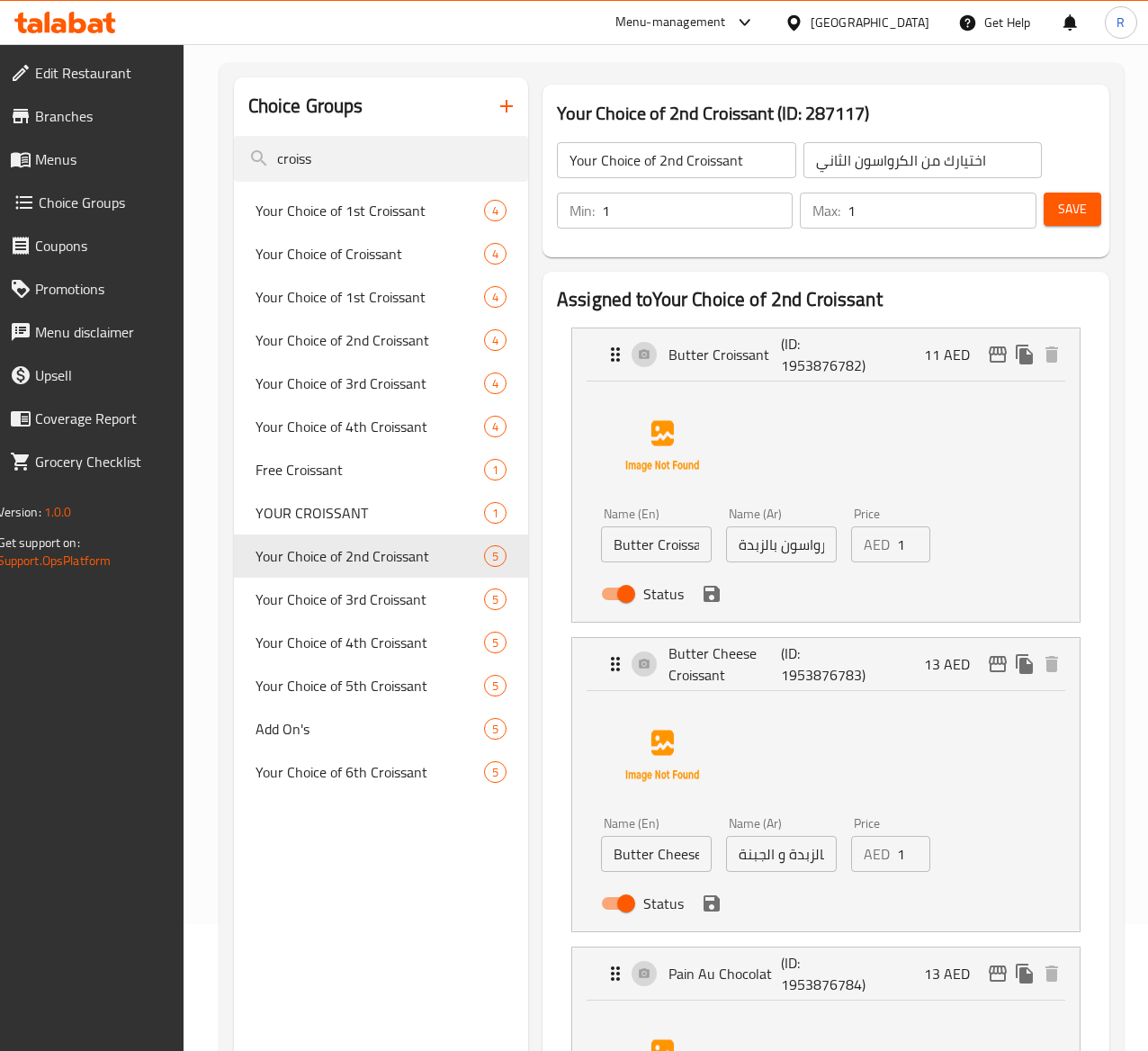
scroll to position [71, 0]
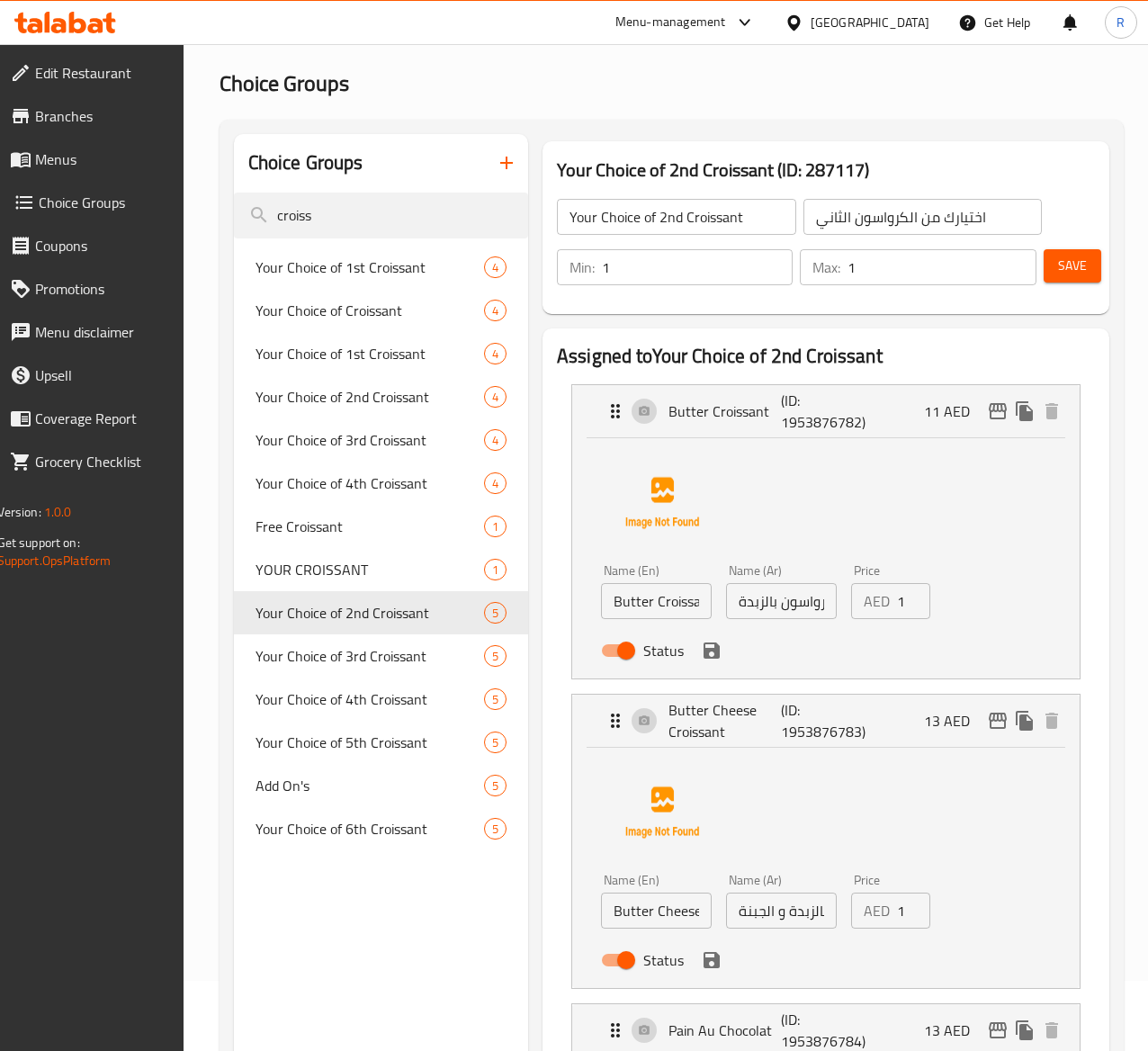
type input "12"
click at [897, 590] on input "12" at bounding box center [913, 601] width 33 height 36
click at [703, 650] on icon "save" at bounding box center [711, 651] width 16 height 16
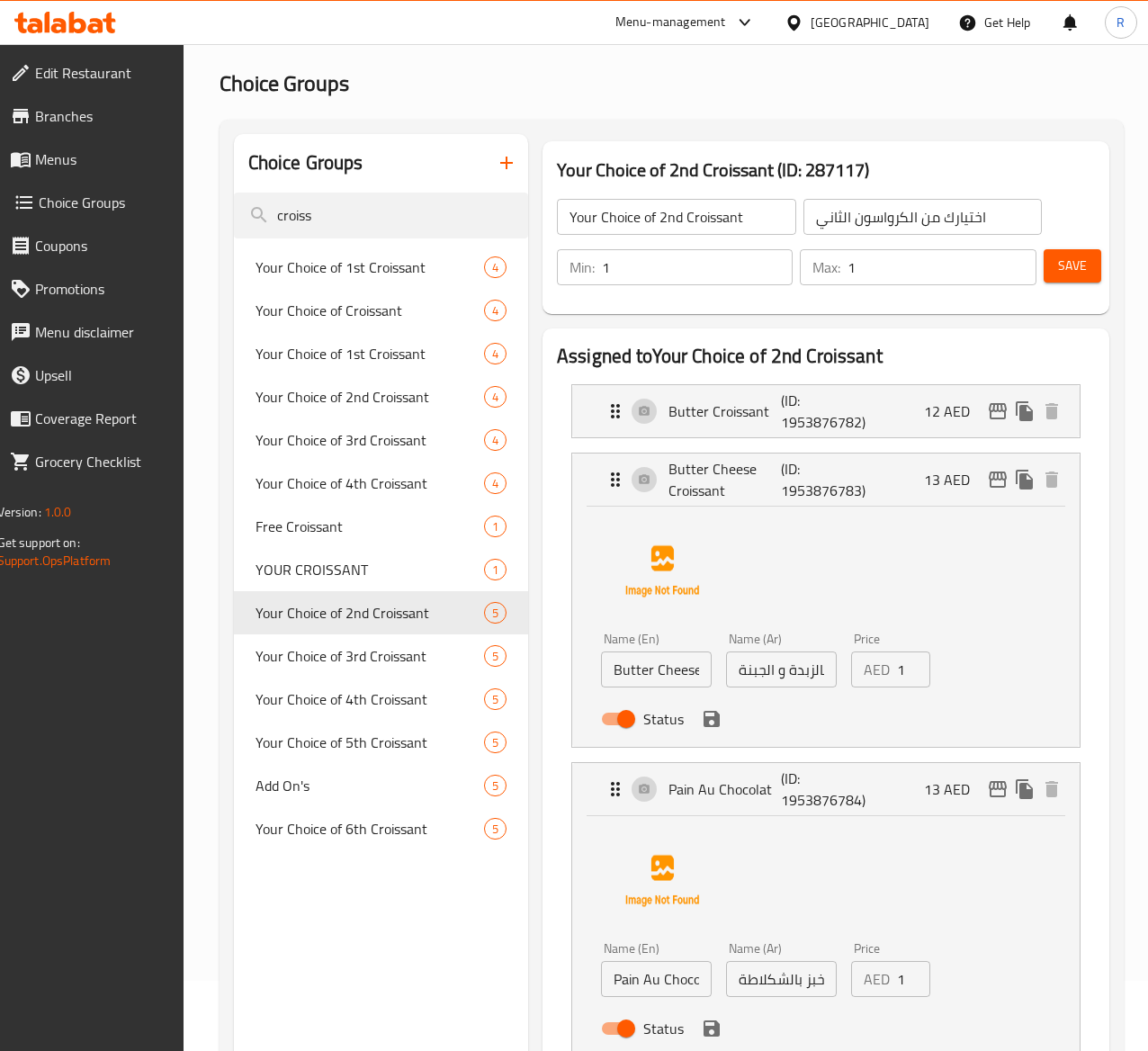
type input "14"
click at [897, 659] on input "14" at bounding box center [913, 670] width 33 height 36
click at [645, 734] on div "Status" at bounding box center [781, 719] width 375 height 49
click at [703, 719] on icon "save" at bounding box center [711, 720] width 16 height 16
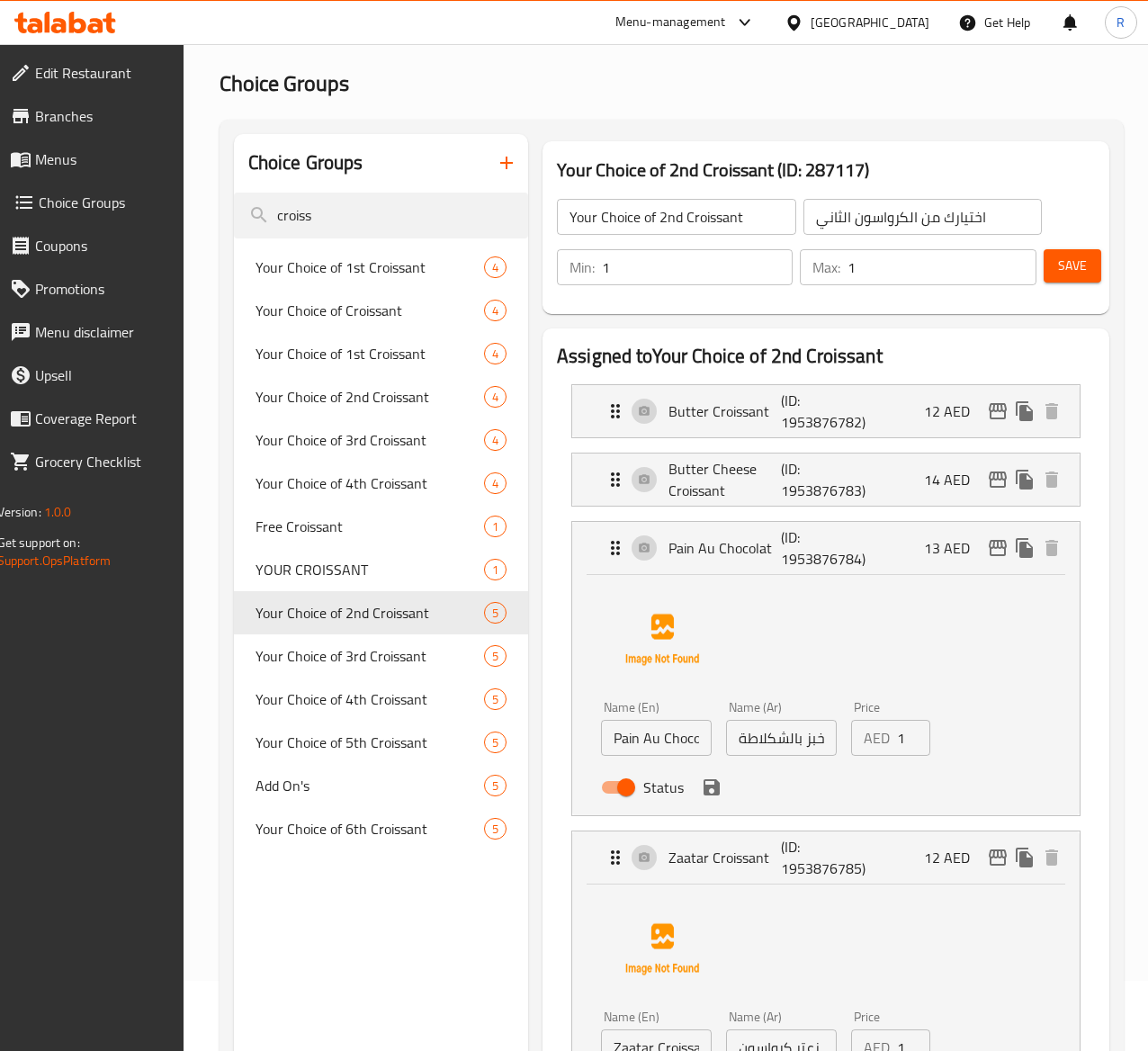
type input "14"
click at [897, 733] on input "14" at bounding box center [913, 738] width 33 height 36
click at [698, 799] on button "save" at bounding box center [711, 787] width 27 height 27
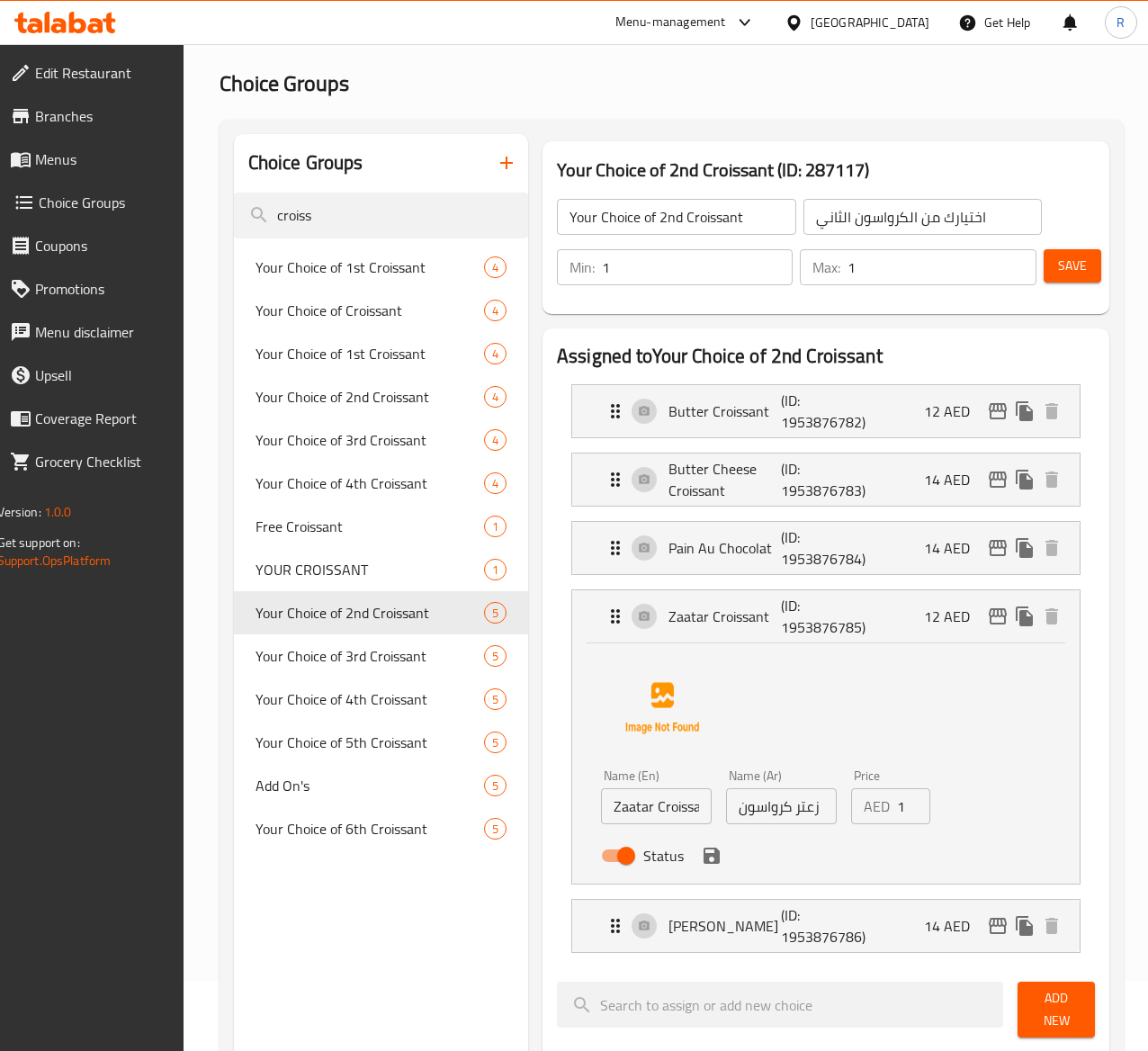
type input "13"
click at [897, 806] on input "13" at bounding box center [913, 806] width 33 height 36
click at [698, 853] on button "save" at bounding box center [711, 856] width 27 height 27
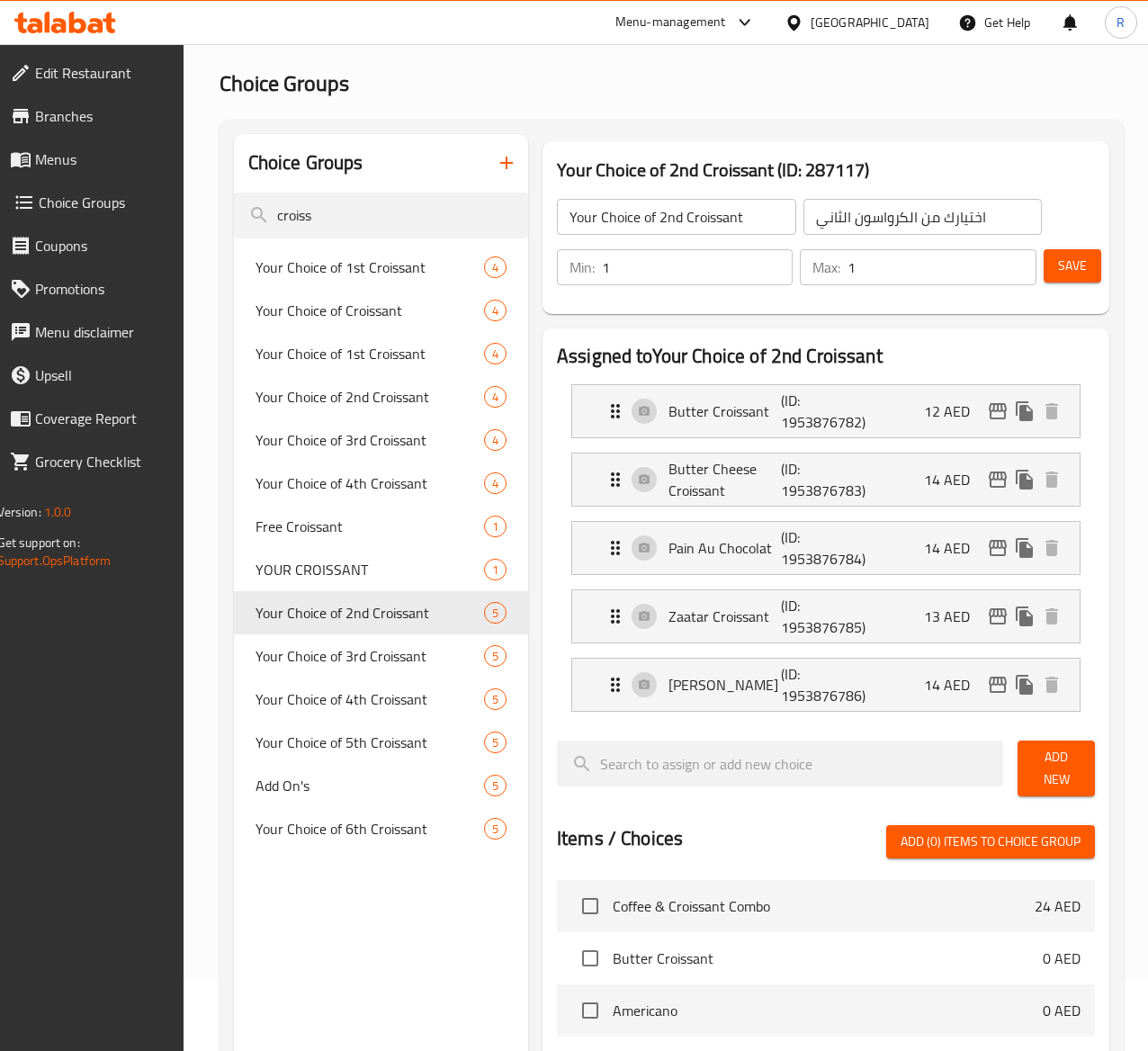
click at [1065, 270] on span "Save" at bounding box center [1072, 266] width 29 height 23
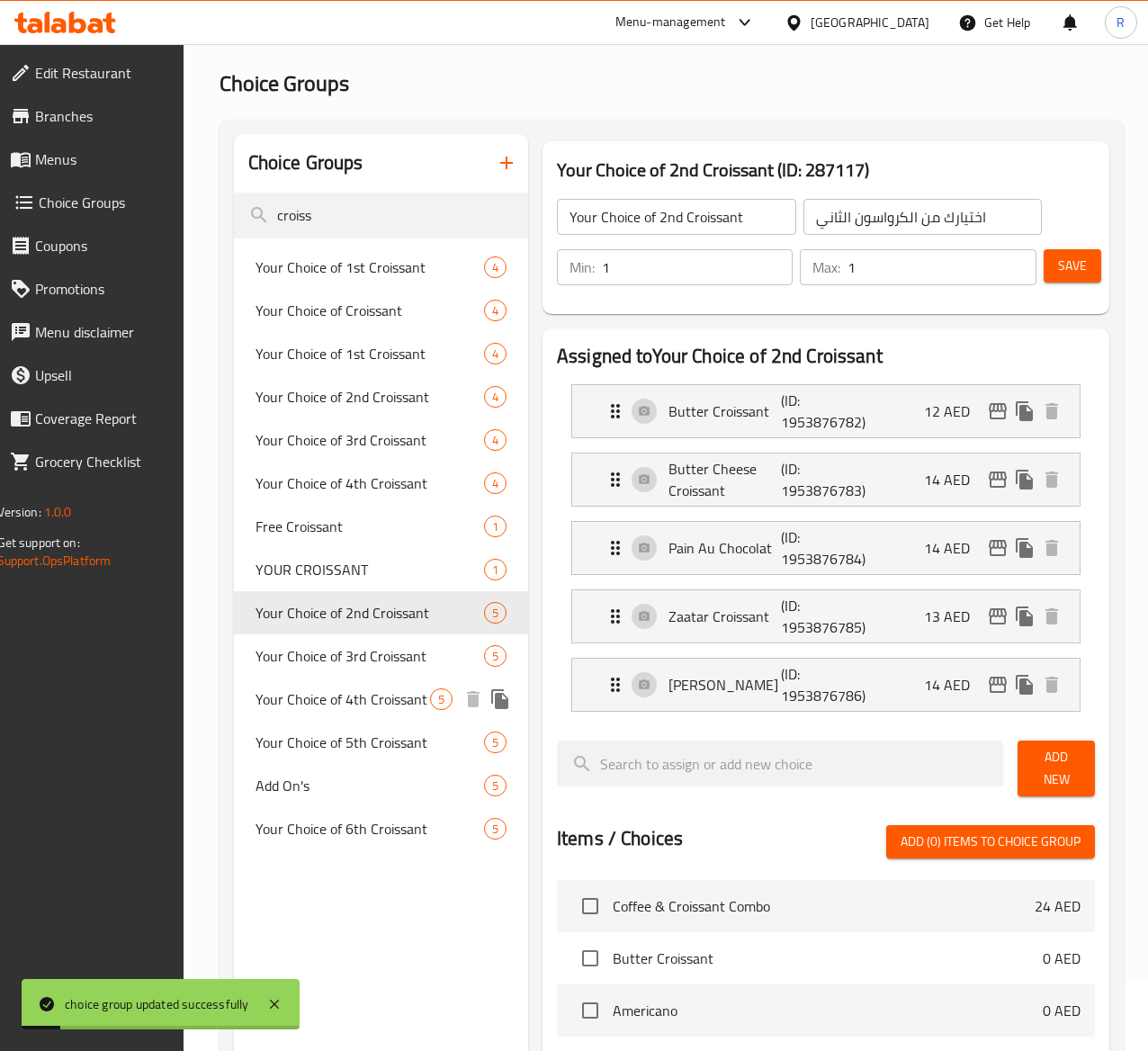
click at [356, 711] on span "Your Choice of 4th Croissant" at bounding box center [342, 700] width 174 height 22
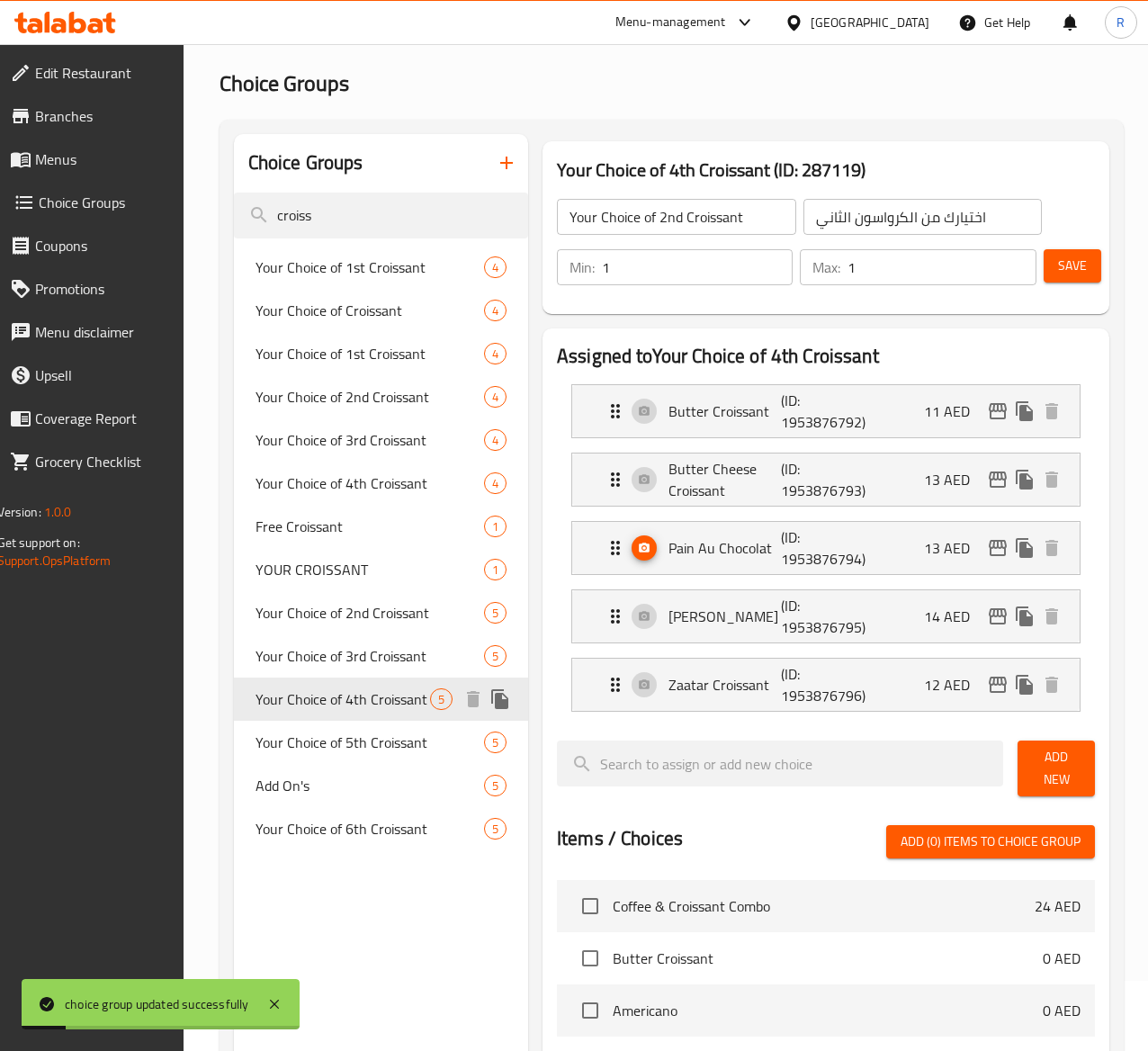
type input "Your Choice of 4th Croissant"
type input "اختيارك للكرواسون الرابع"
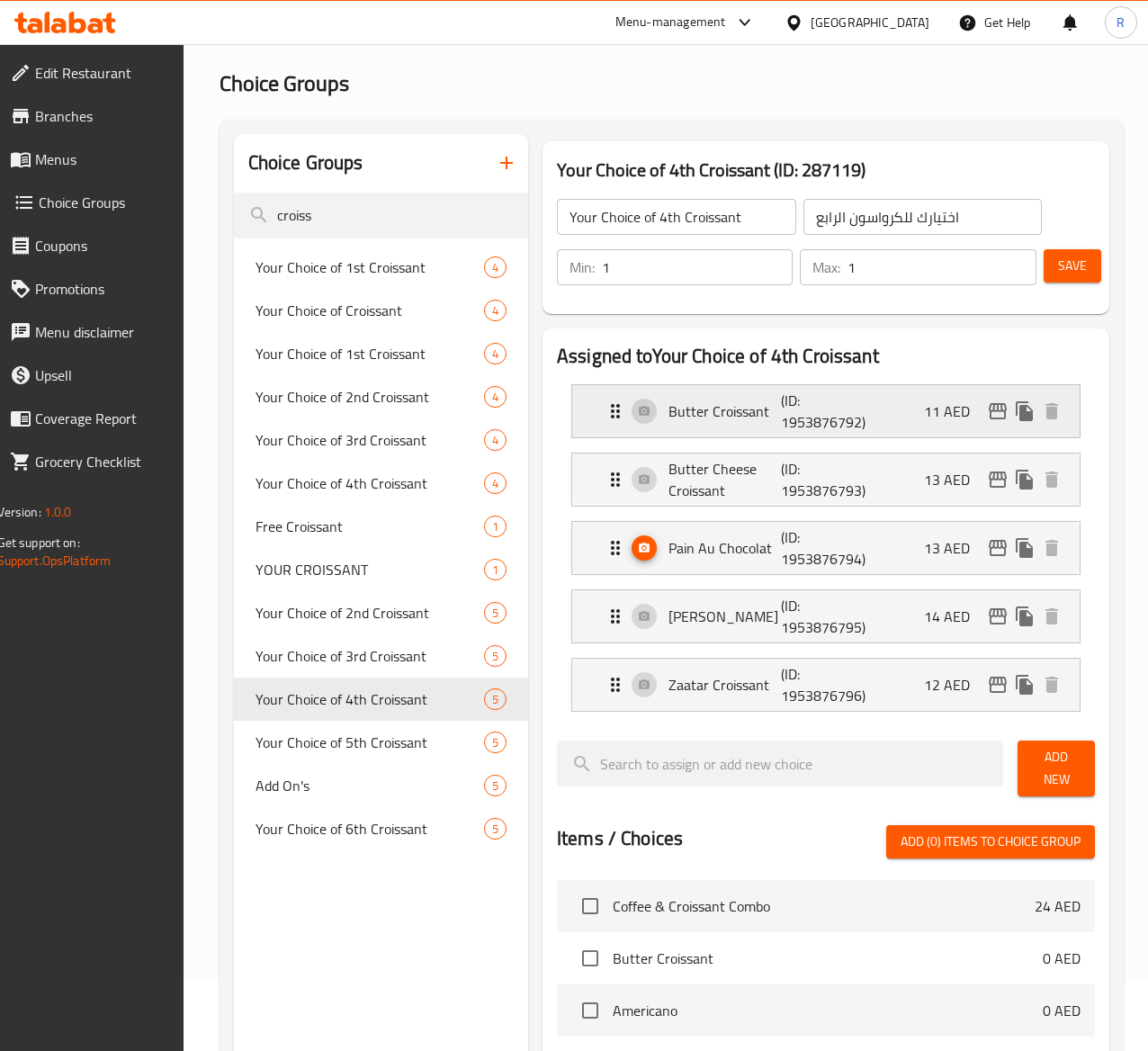
click at [926, 409] on p "11 AED" at bounding box center [954, 412] width 61 height 22
click at [669, 421] on p "Butter Croissant" at bounding box center [724, 412] width 112 height 22
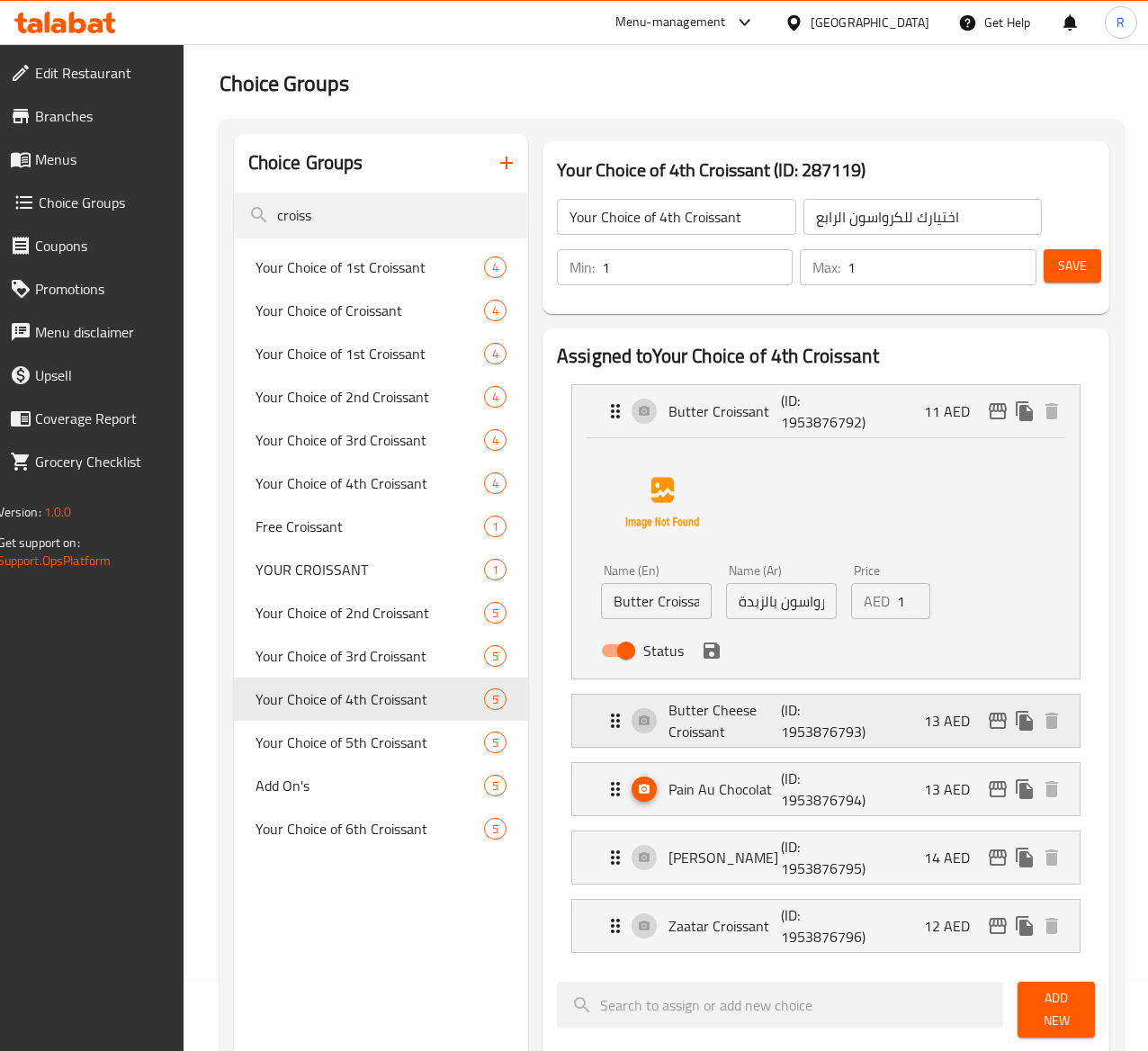
click at [669, 738] on p "Butter Cheese Croissant" at bounding box center [724, 721] width 112 height 43
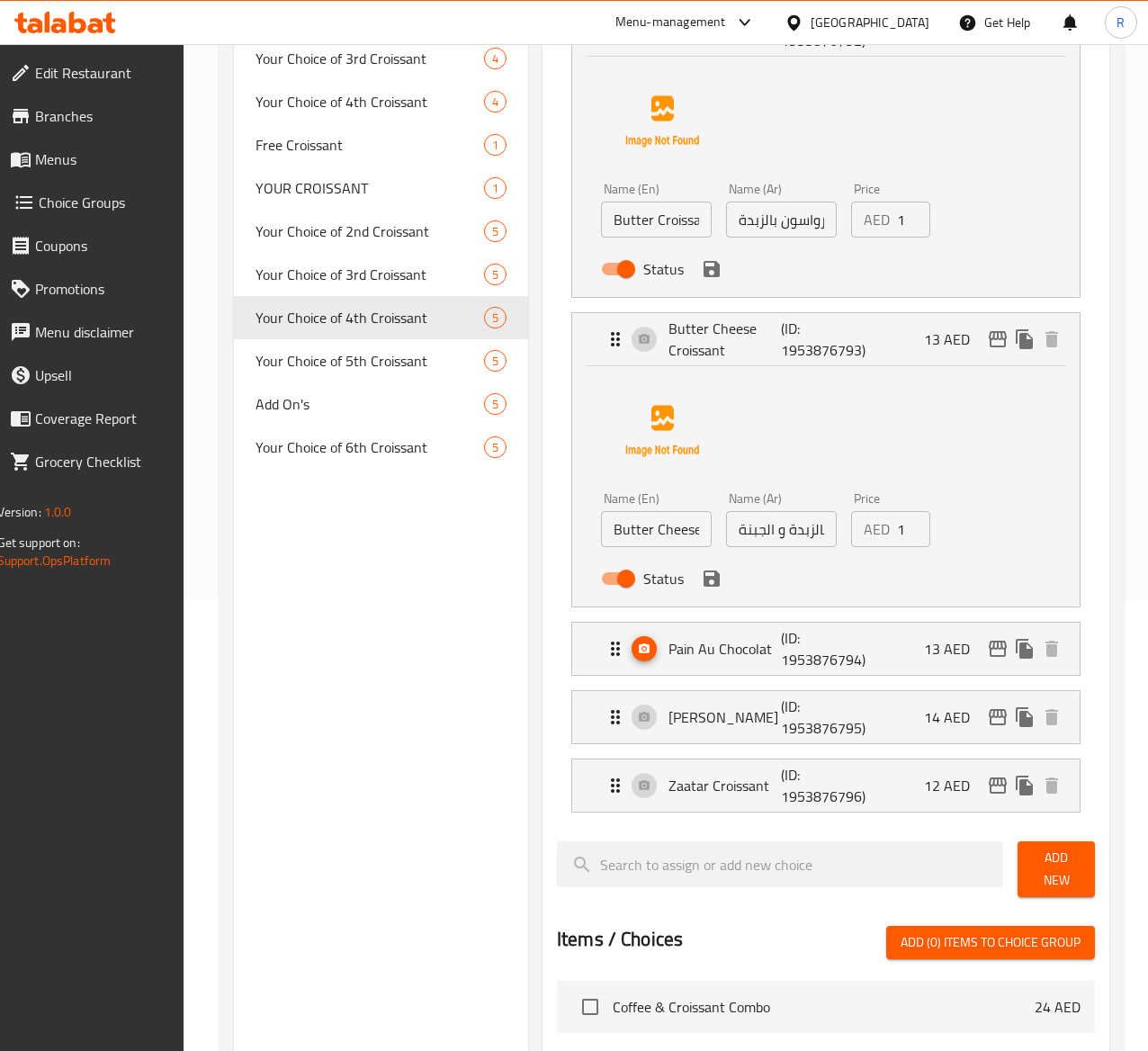
scroll to position [463, 0]
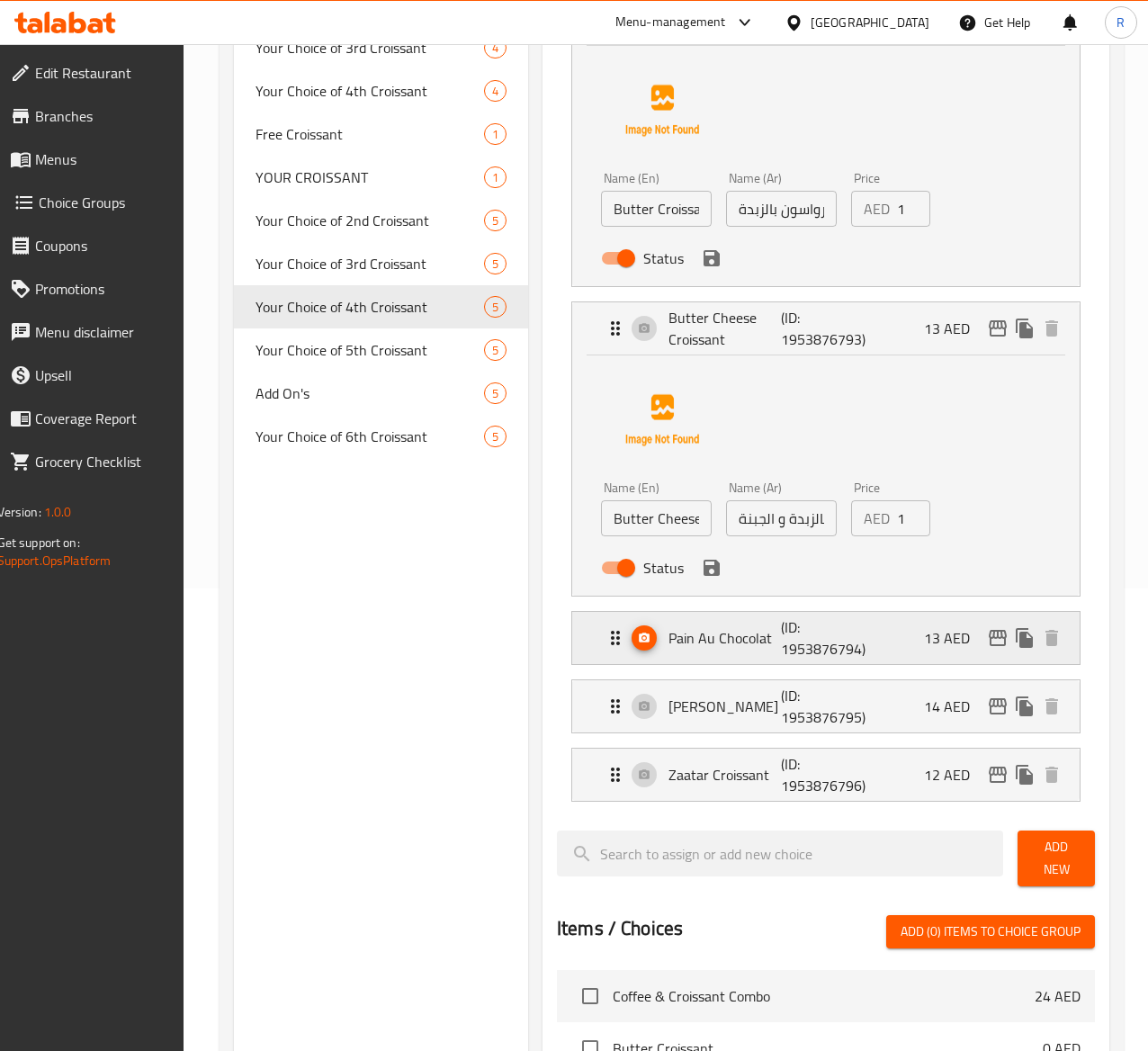
click at [811, 652] on div "Pain Au Chocolat (ID: 1953876794) 13 AED" at bounding box center [832, 638] width 455 height 52
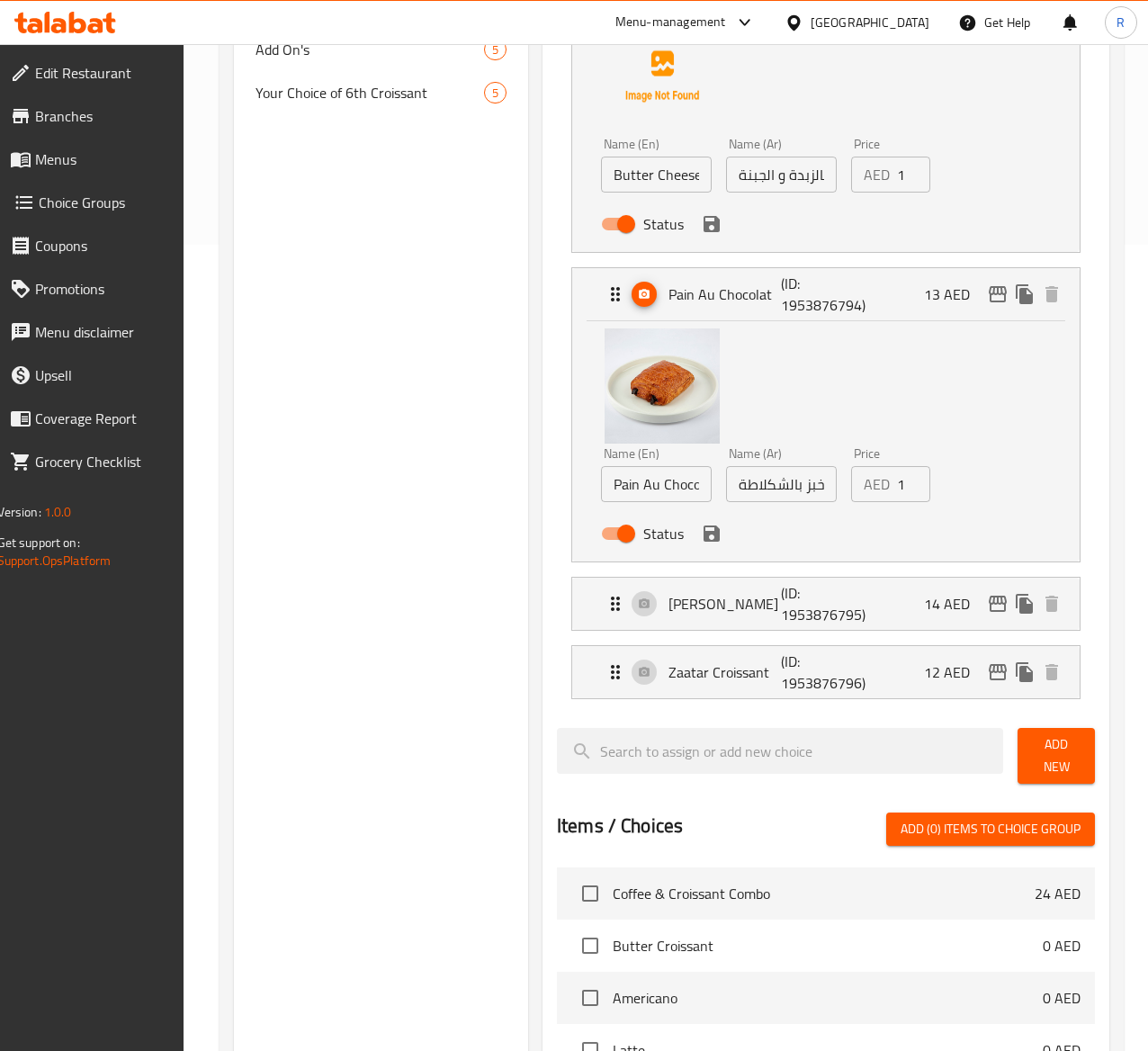
scroll to position [828, 0]
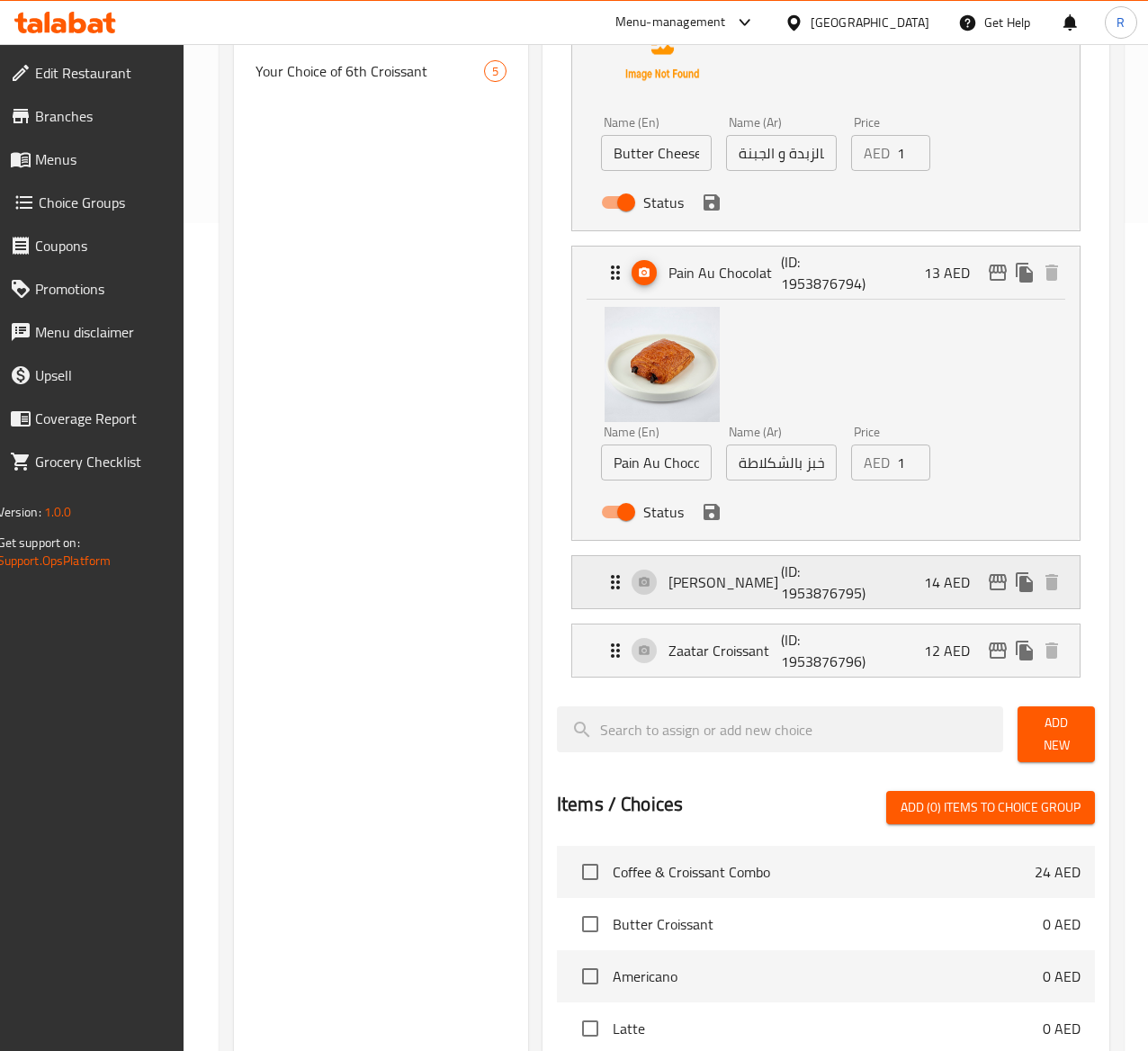
click at [851, 580] on div "Almond Croissant (ID: 1953876795) 14 AED" at bounding box center [832, 582] width 455 height 52
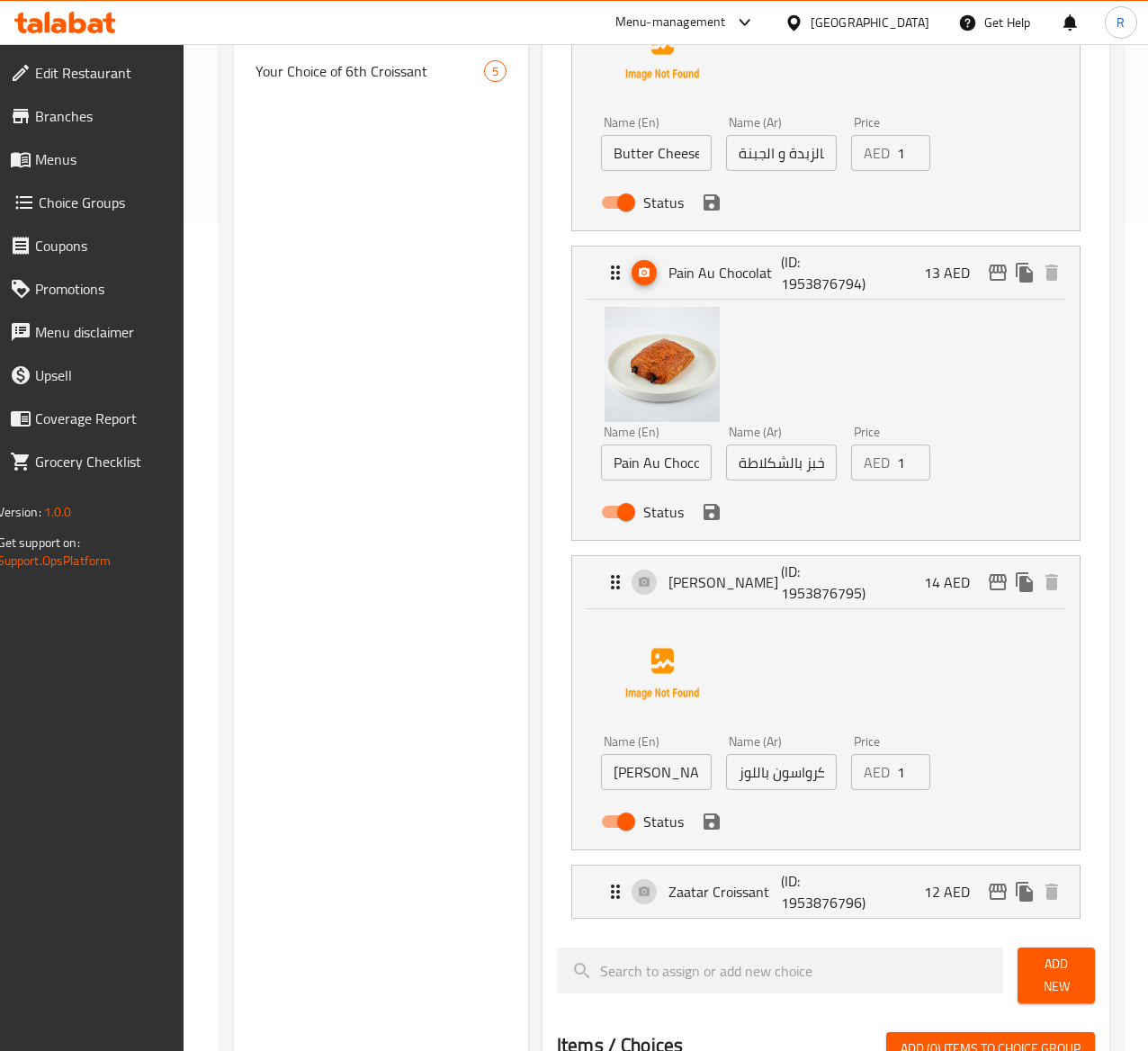
click at [1145, 461] on div "Home / Restaurants management / Choice Groups Choice Groups Choice Groups crois…" at bounding box center [672, 562] width 977 height 2693
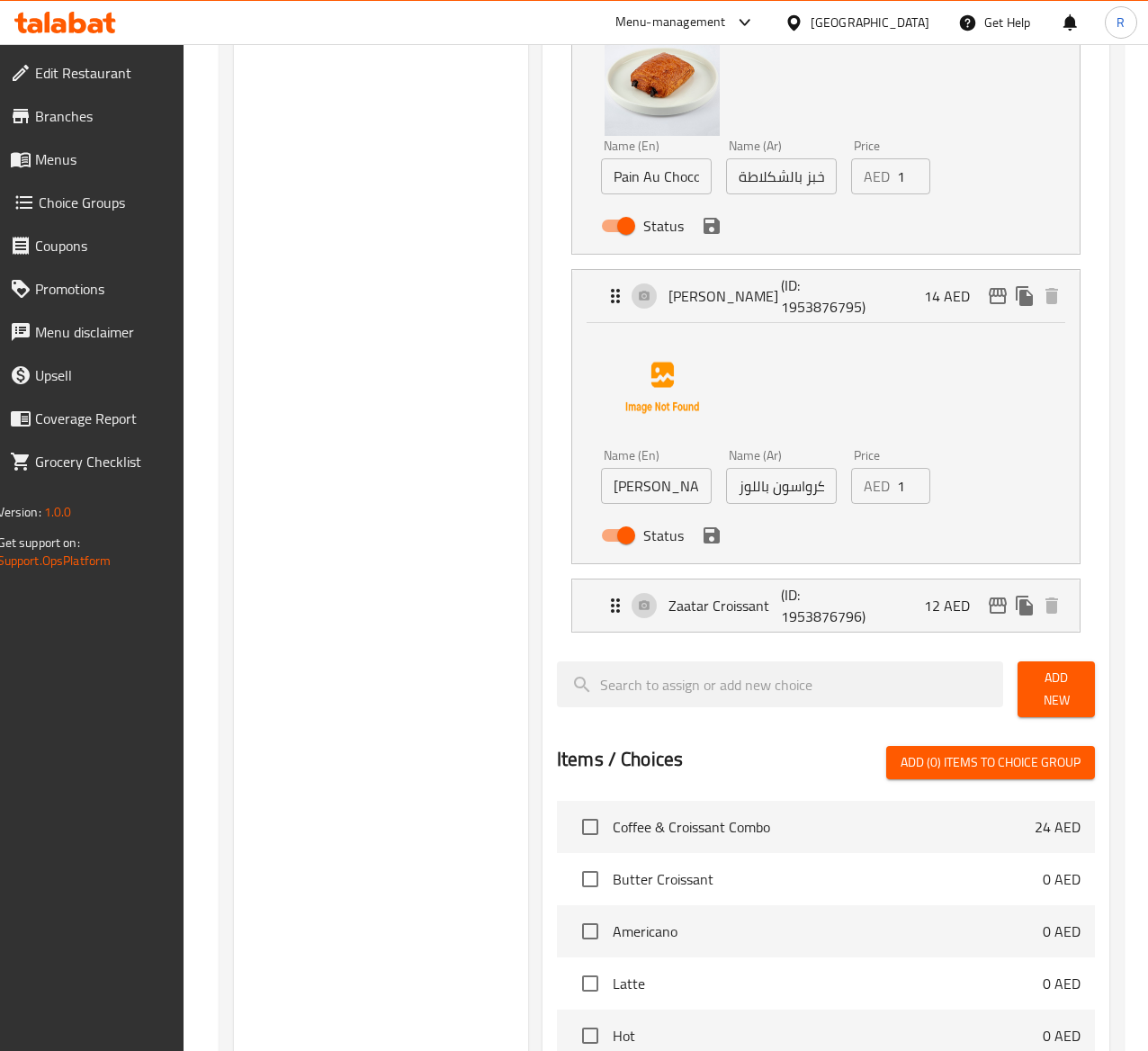
scroll to position [1291, 0]
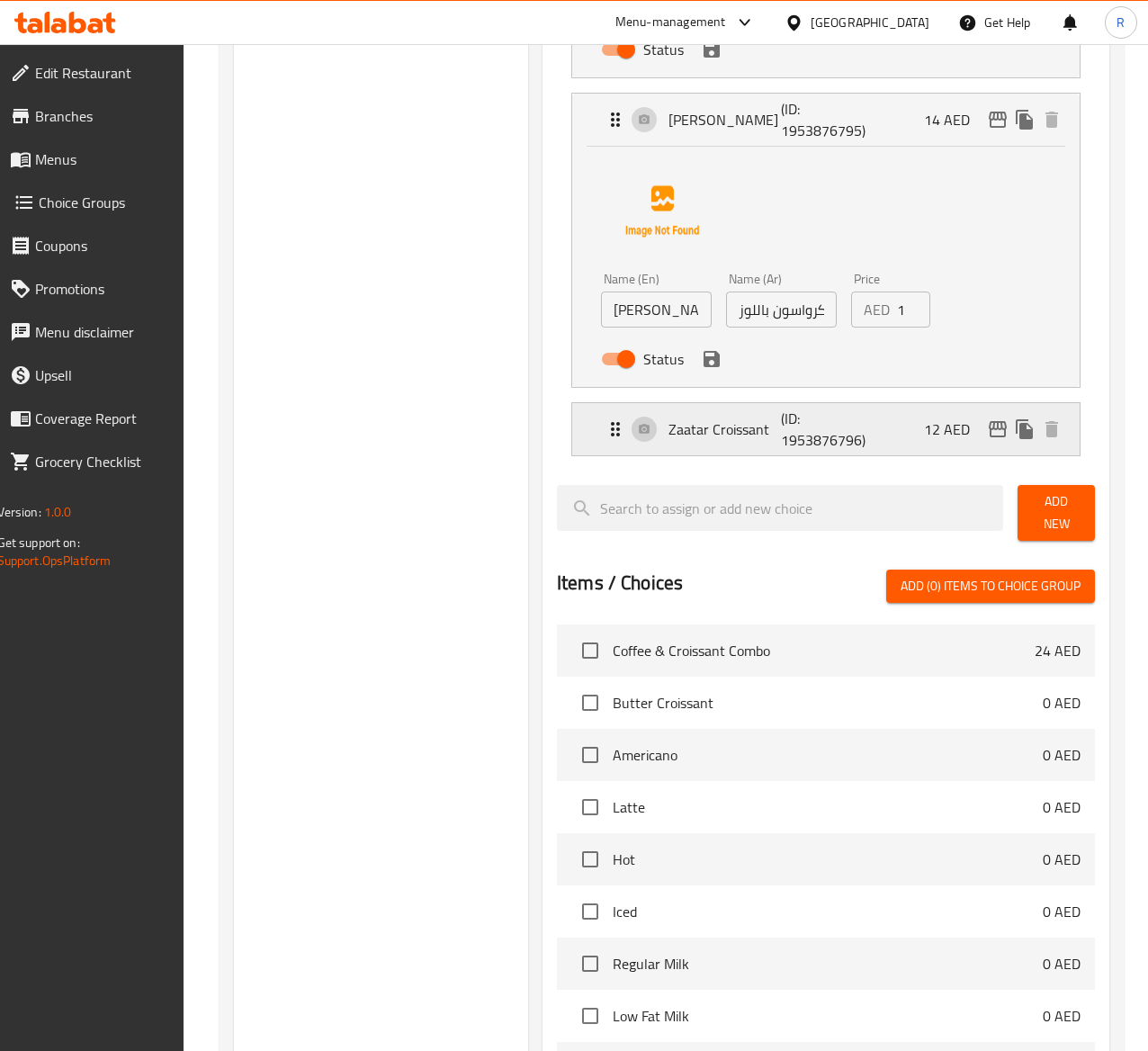
click at [691, 431] on p "Zaatar Croissant" at bounding box center [724, 430] width 112 height 22
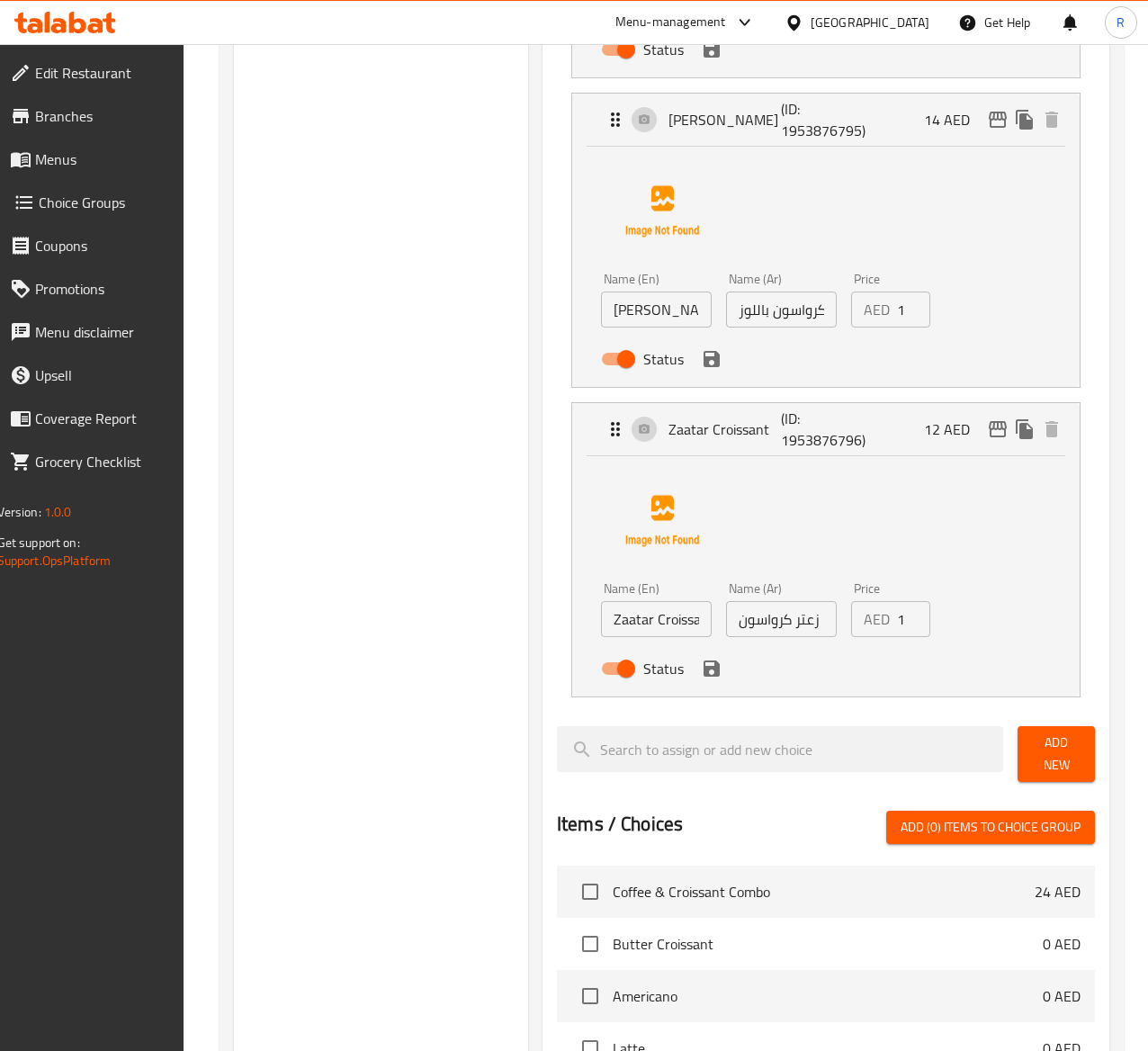
click at [897, 612] on input "12" at bounding box center [913, 619] width 33 height 36
type input "13"
click at [698, 683] on button "save" at bounding box center [711, 668] width 27 height 27
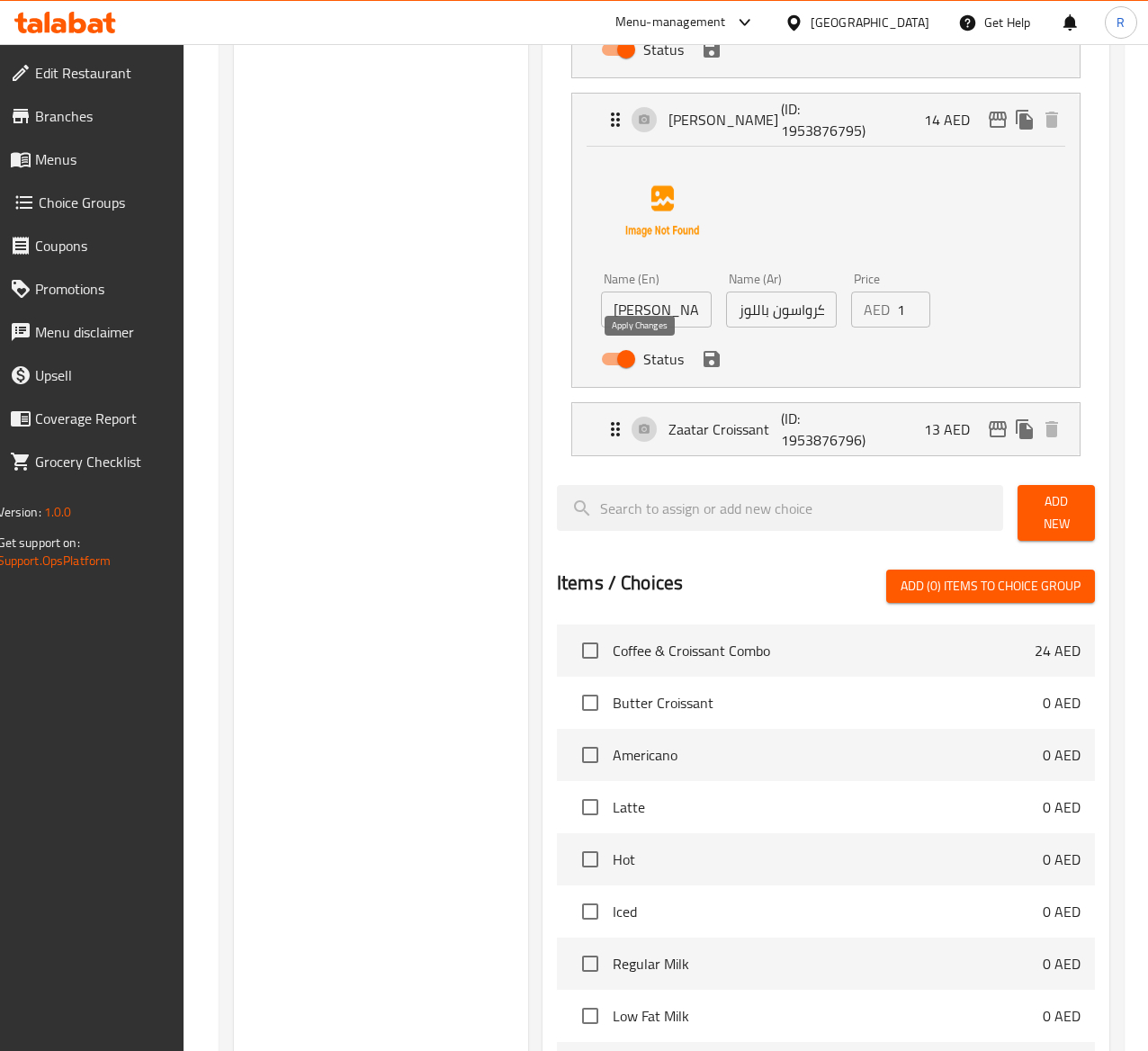
click at [703, 362] on icon "save" at bounding box center [711, 359] width 16 height 16
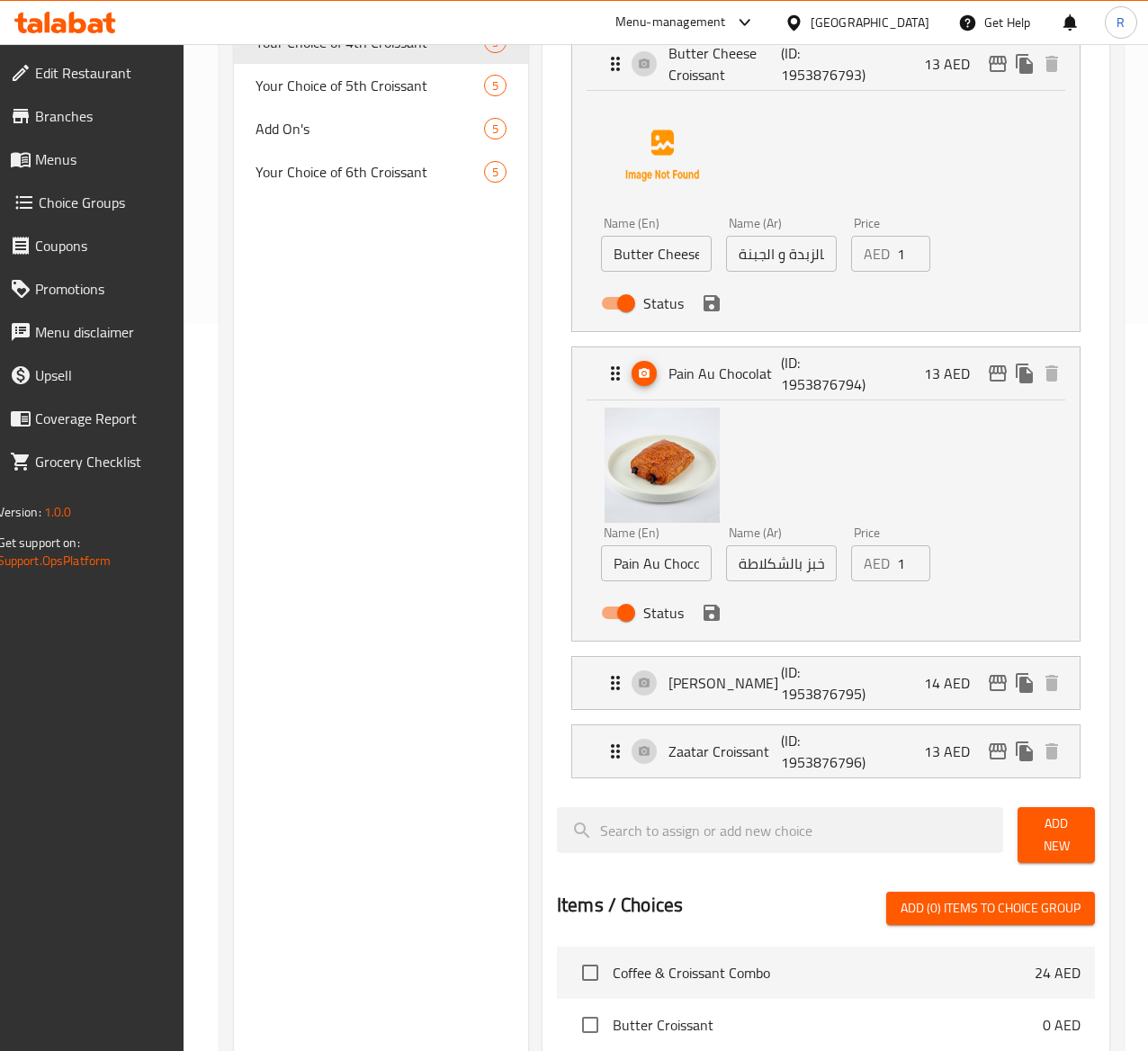
scroll to position [690, 0]
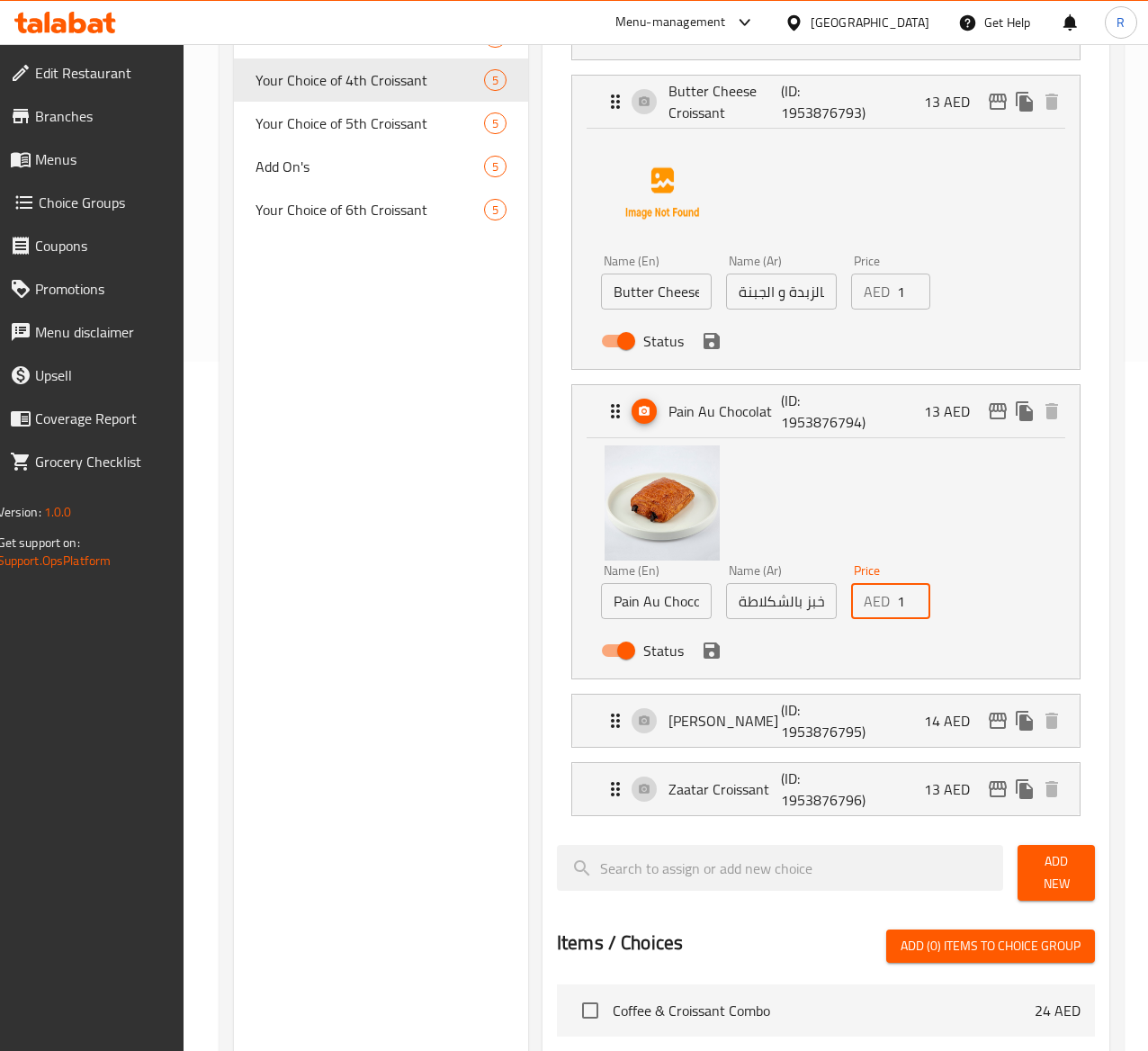
type input "14"
click at [897, 596] on input "14" at bounding box center [913, 601] width 33 height 36
click at [698, 663] on button "save" at bounding box center [711, 650] width 27 height 27
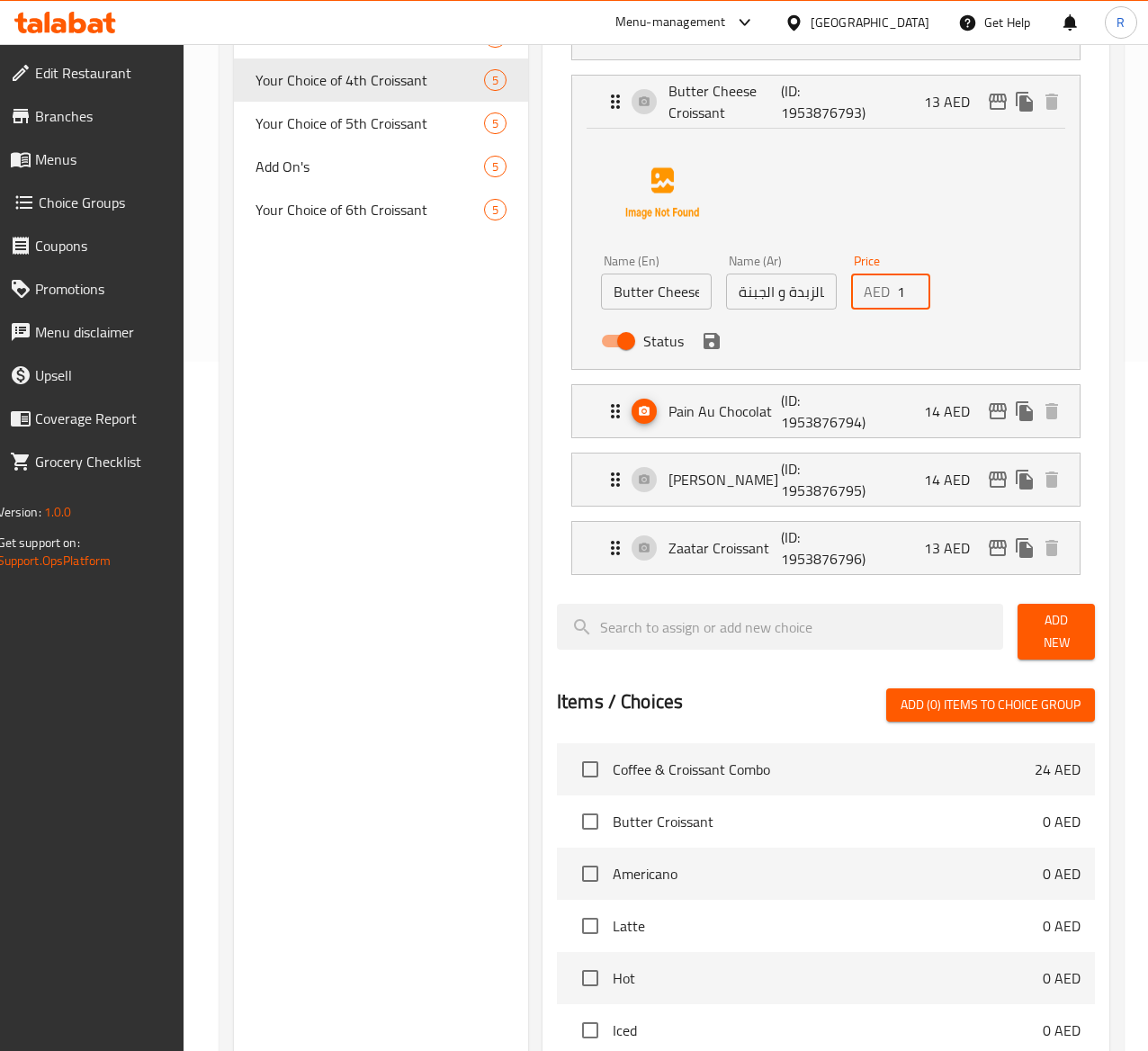
type input "14"
click at [897, 287] on input "14" at bounding box center [913, 292] width 33 height 36
click at [703, 348] on icon "save" at bounding box center [711, 341] width 16 height 16
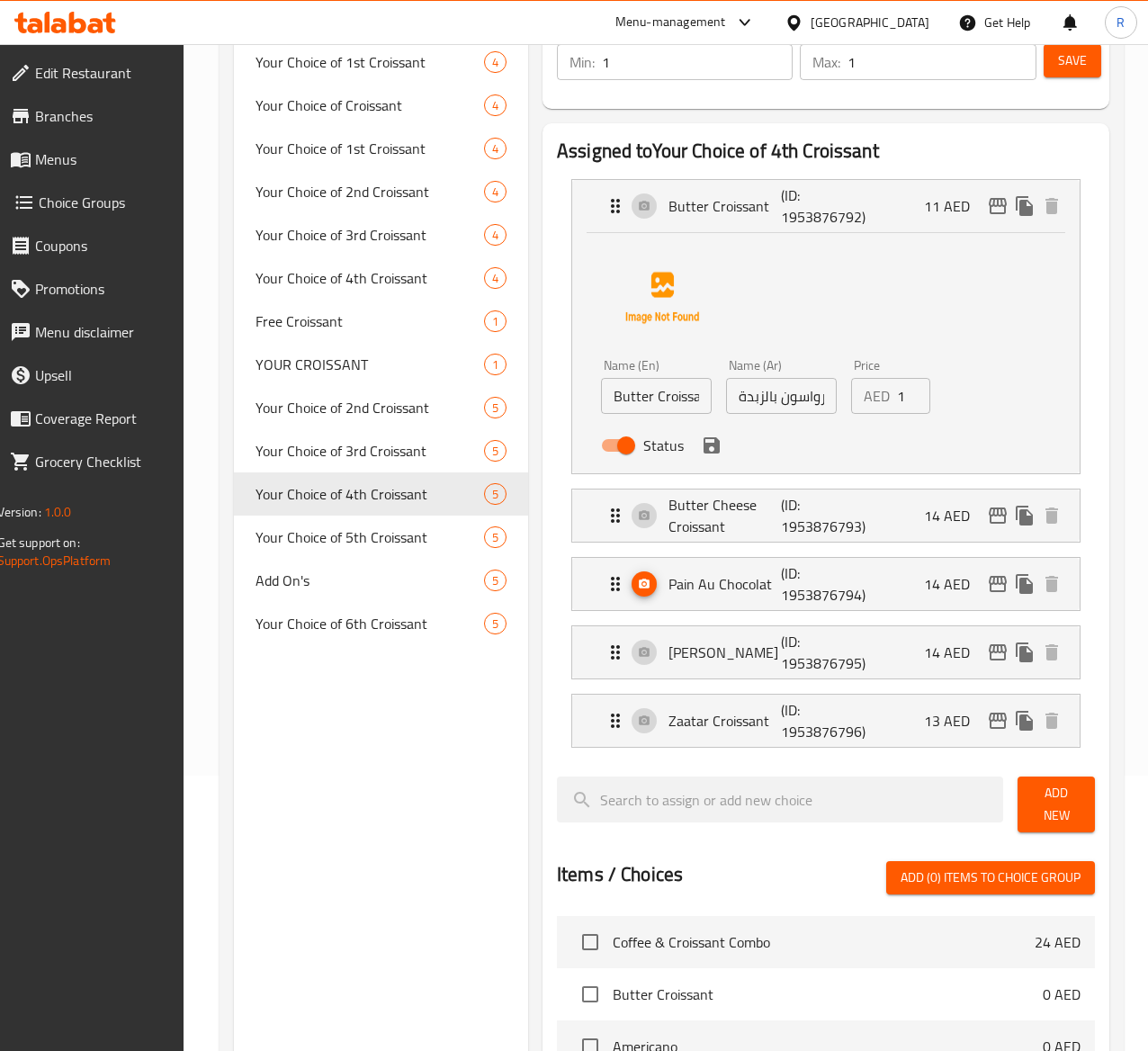
scroll to position [242, 0]
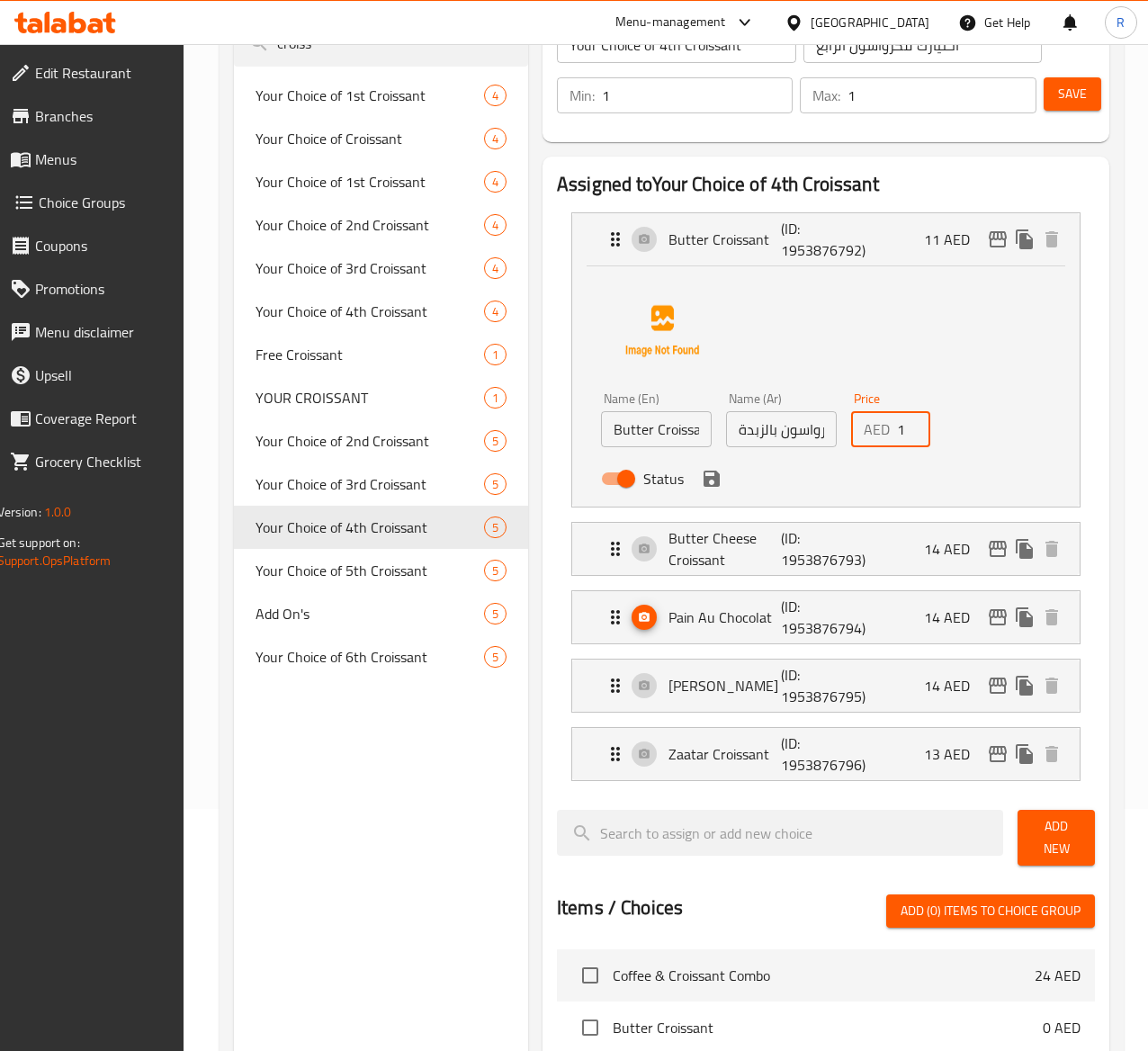
type input "12"
click at [897, 429] on input "12" at bounding box center [913, 429] width 33 height 36
click at [703, 483] on icon "save" at bounding box center [711, 479] width 16 height 16
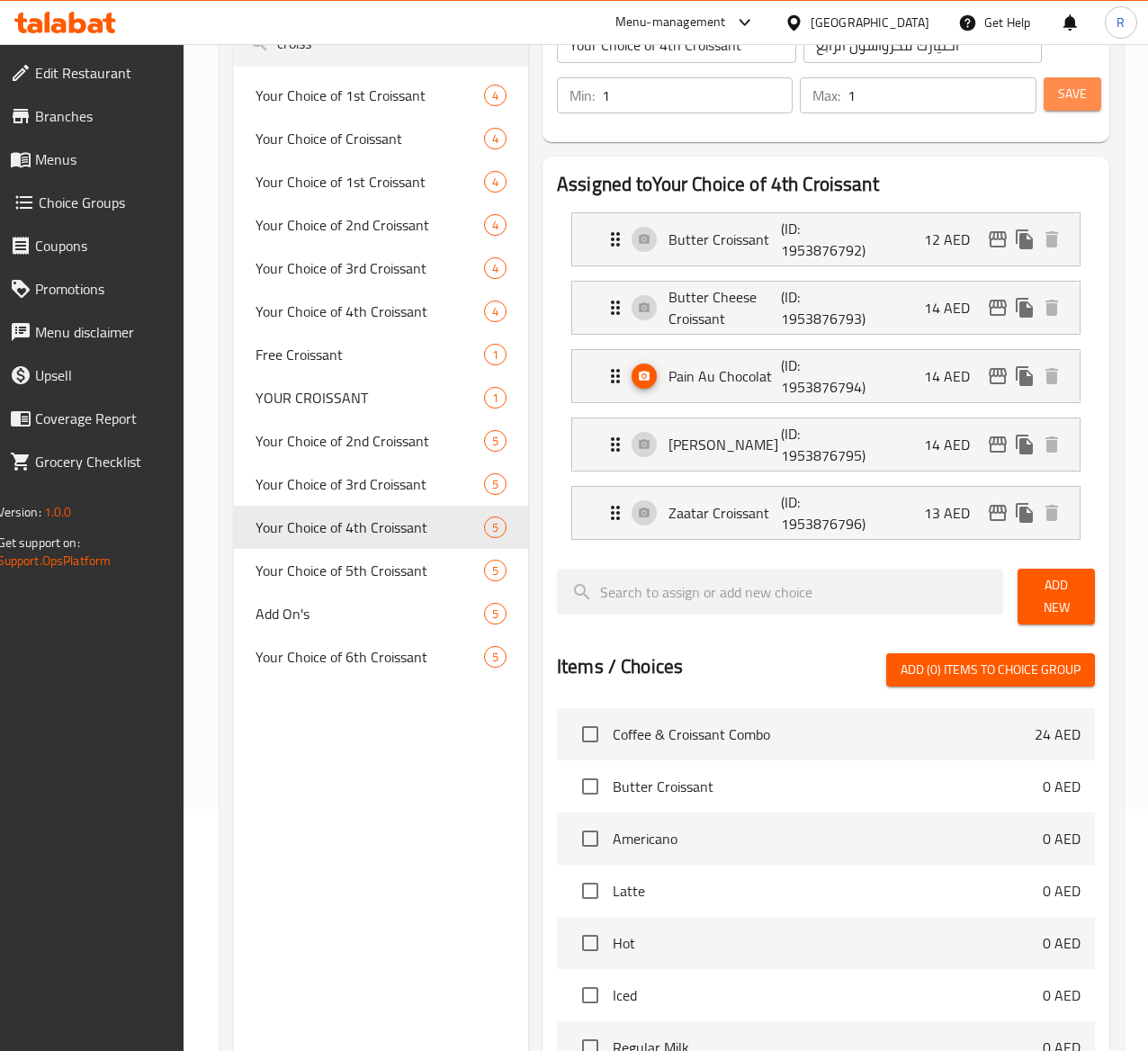
click at [1058, 105] on span "Save" at bounding box center [1072, 94] width 29 height 23
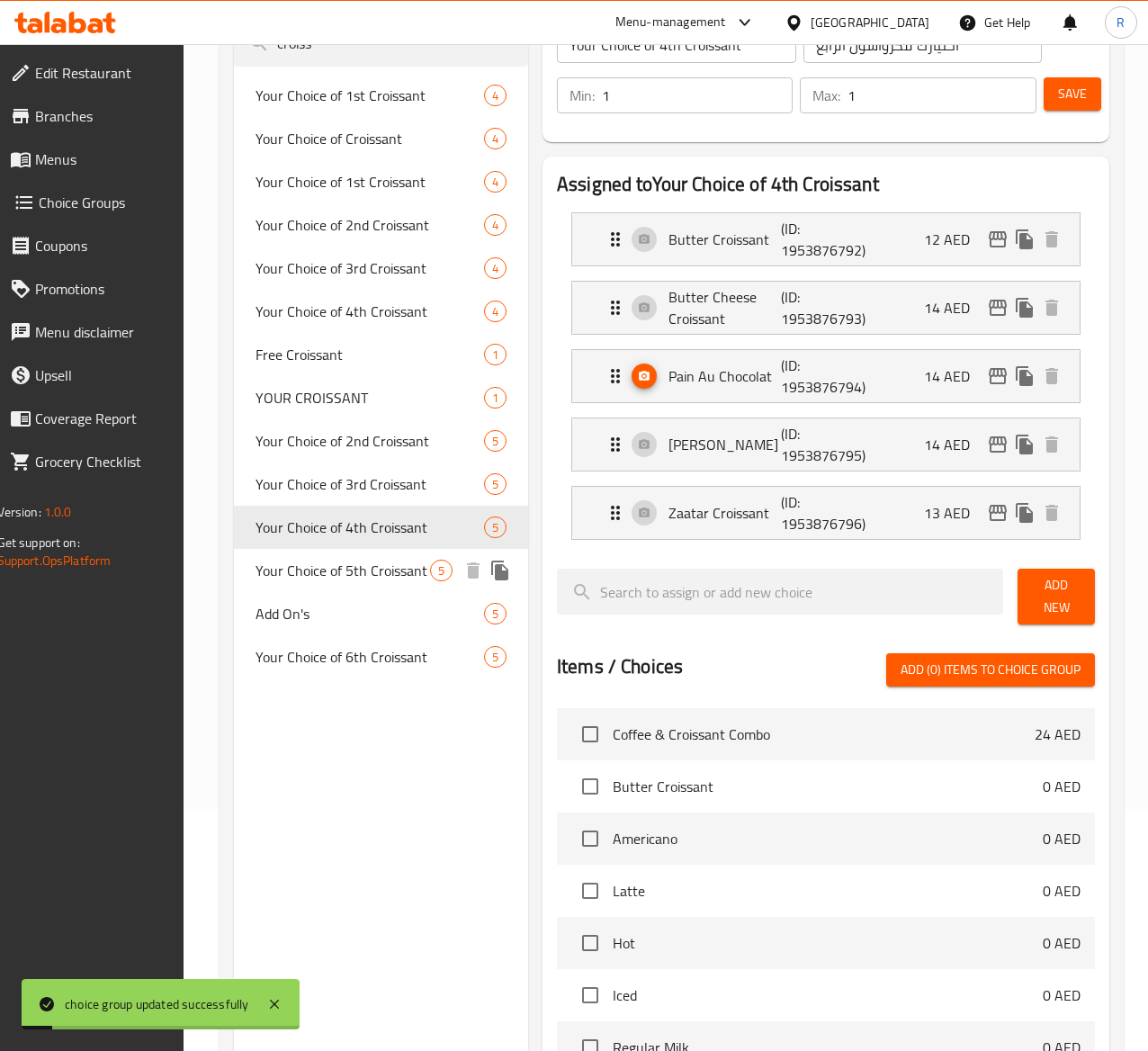
click at [334, 581] on span "Your Choice of 5th Croissant" at bounding box center [342, 571] width 174 height 22
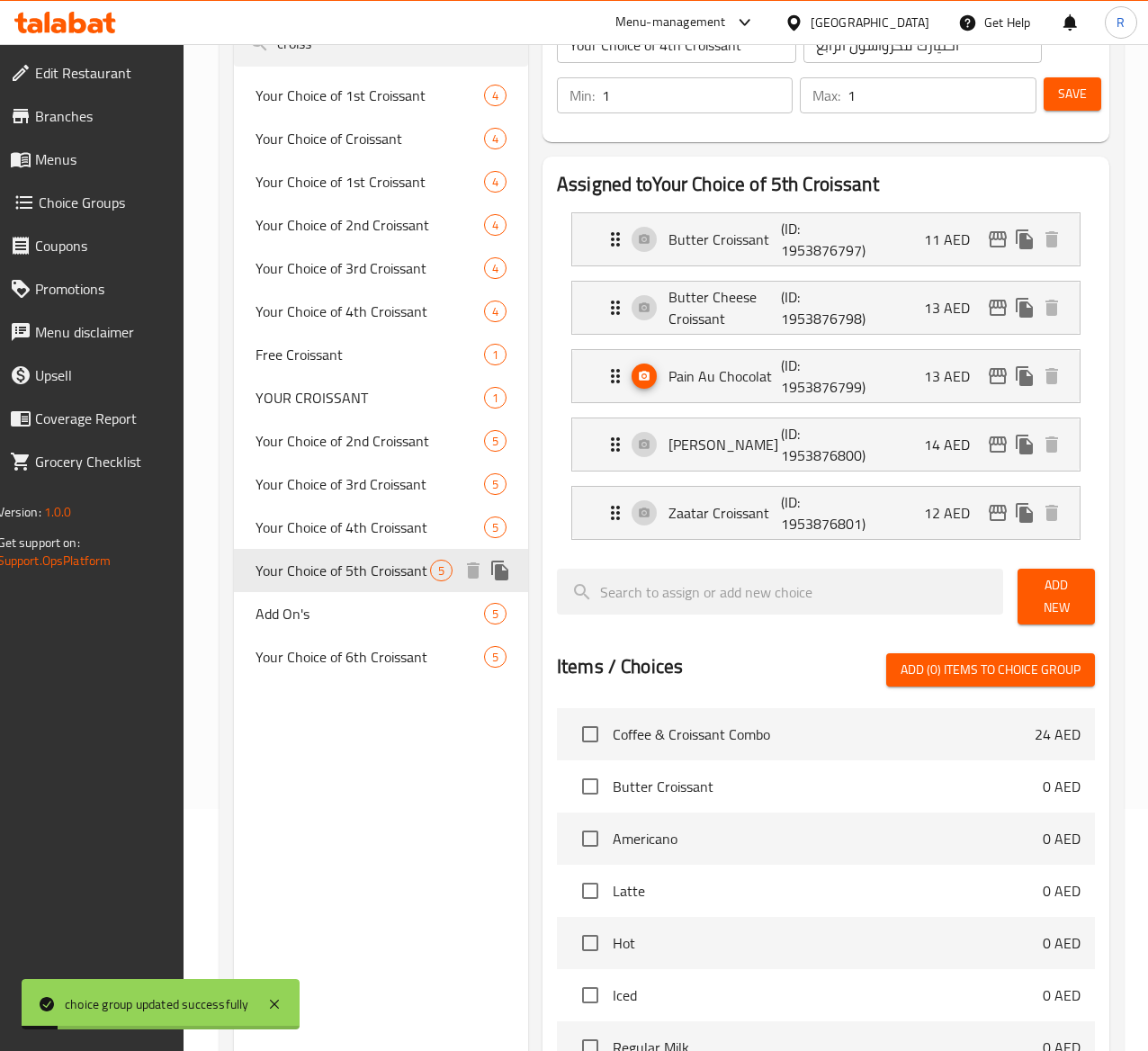
type input "Your Choice of 5th Croissant"
type input "اختيارك للكرواسون الخامس"
click at [871, 252] on div "Butter Croissant (ID: 1953876797) 11 AED" at bounding box center [832, 239] width 455 height 52
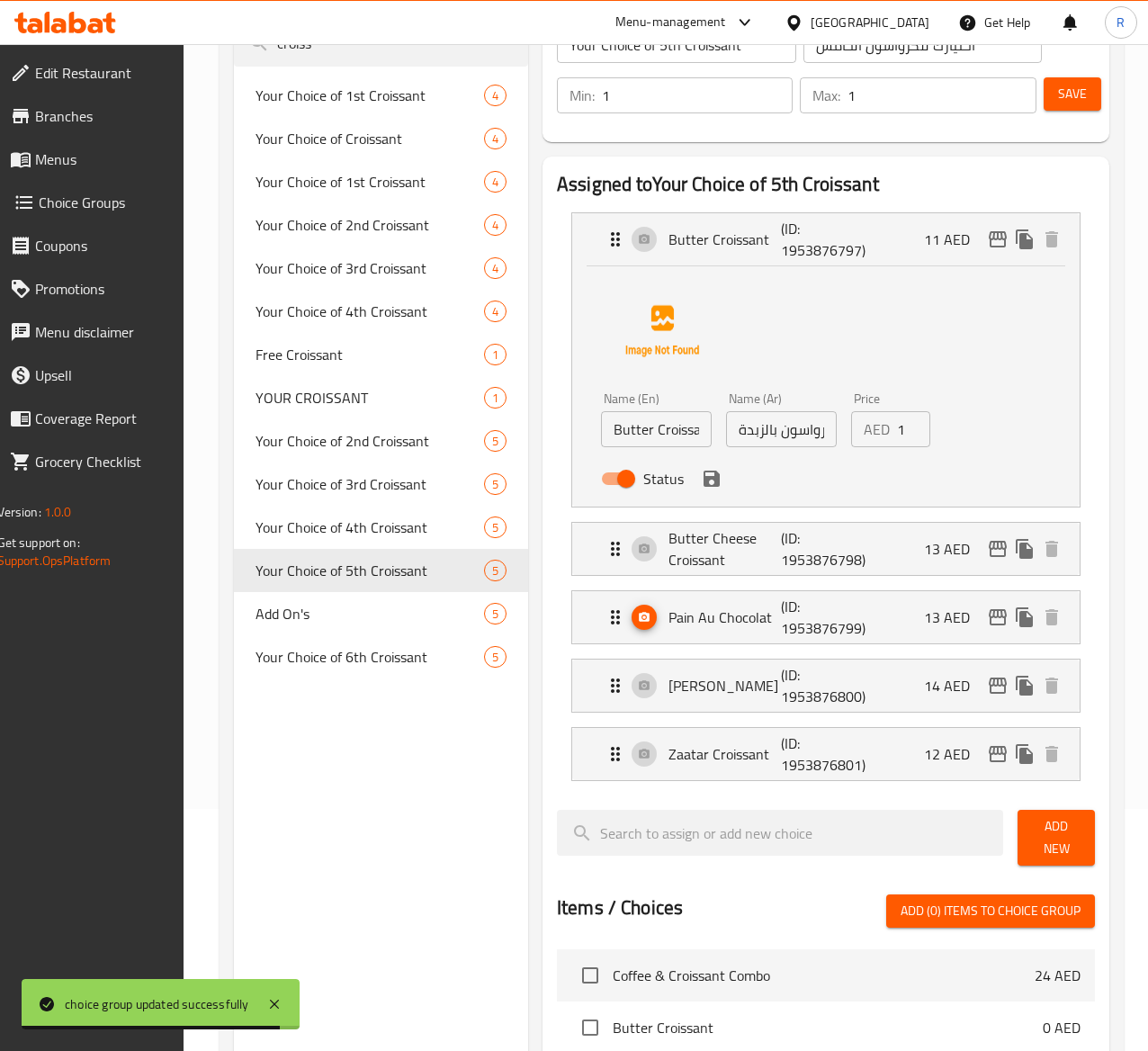
type input "12"
click at [897, 423] on input "12" at bounding box center [913, 429] width 33 height 36
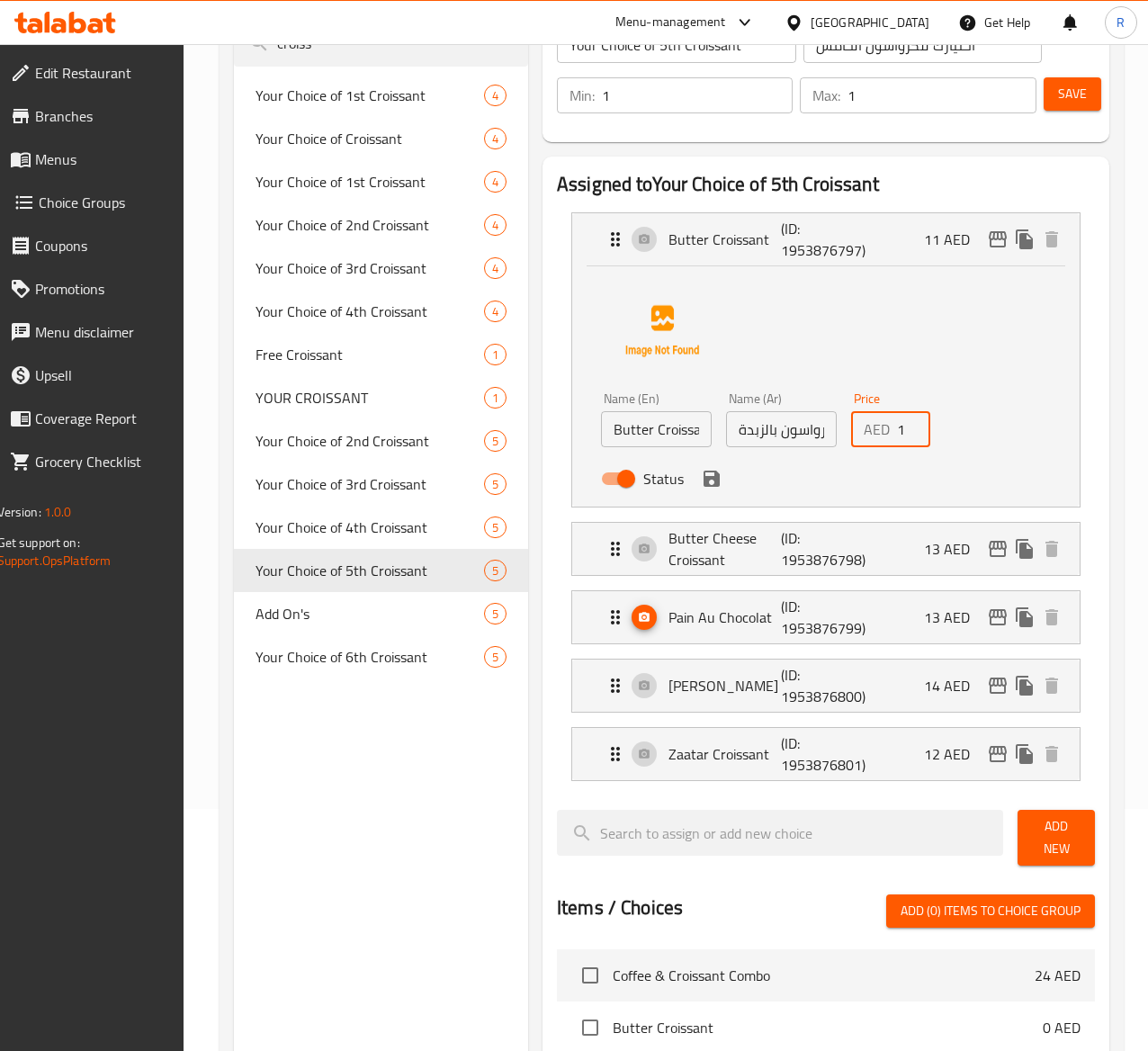
click at [701, 489] on icon "save" at bounding box center [712, 479] width 22 height 22
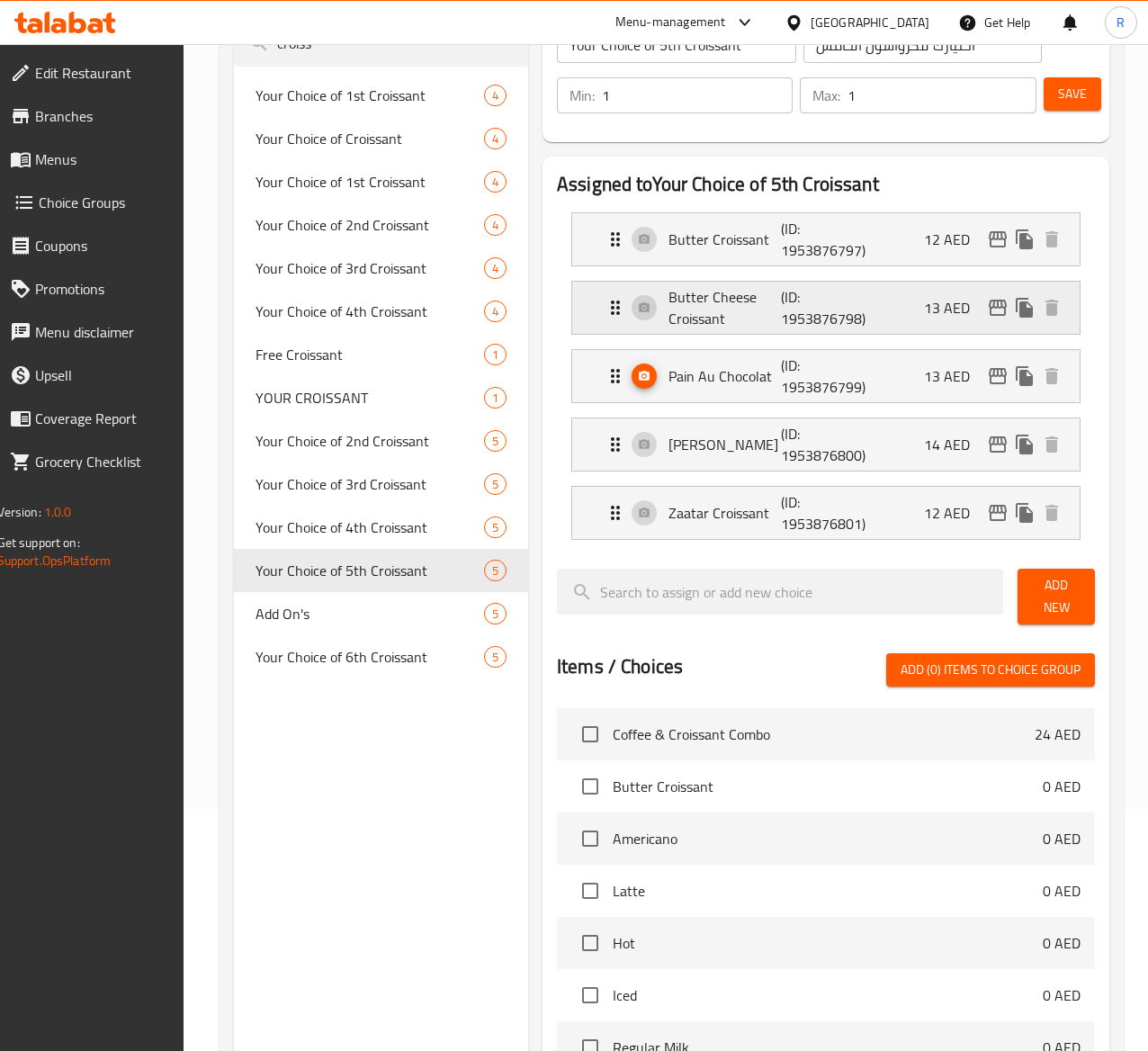
click at [844, 302] on div "Butter Cheese Croissant (ID: 1953876798) 13 AED" at bounding box center [832, 308] width 455 height 52
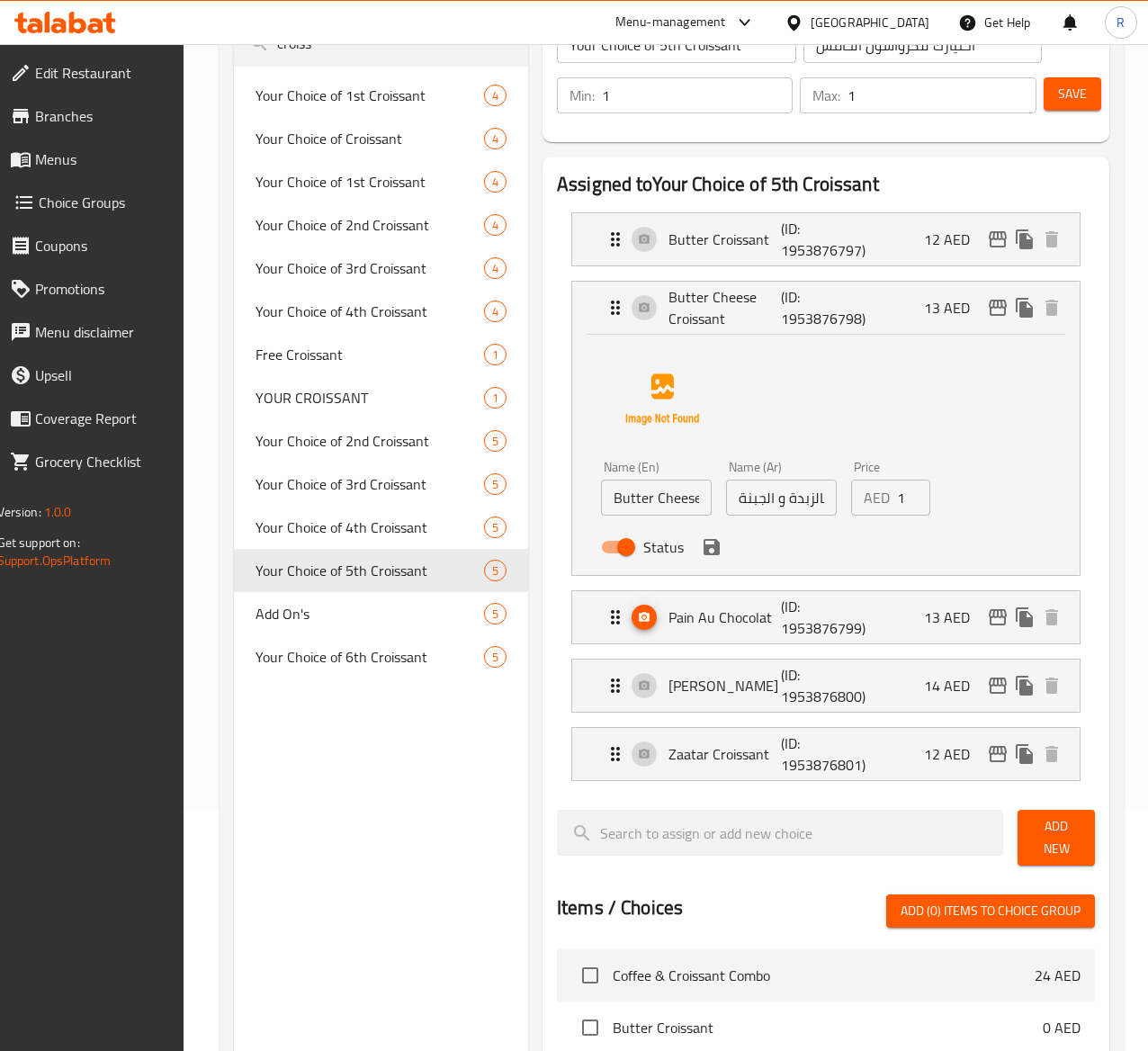
type input "14"
click at [897, 486] on input "14" at bounding box center [913, 498] width 33 height 36
click at [703, 554] on icon "save" at bounding box center [711, 547] width 16 height 16
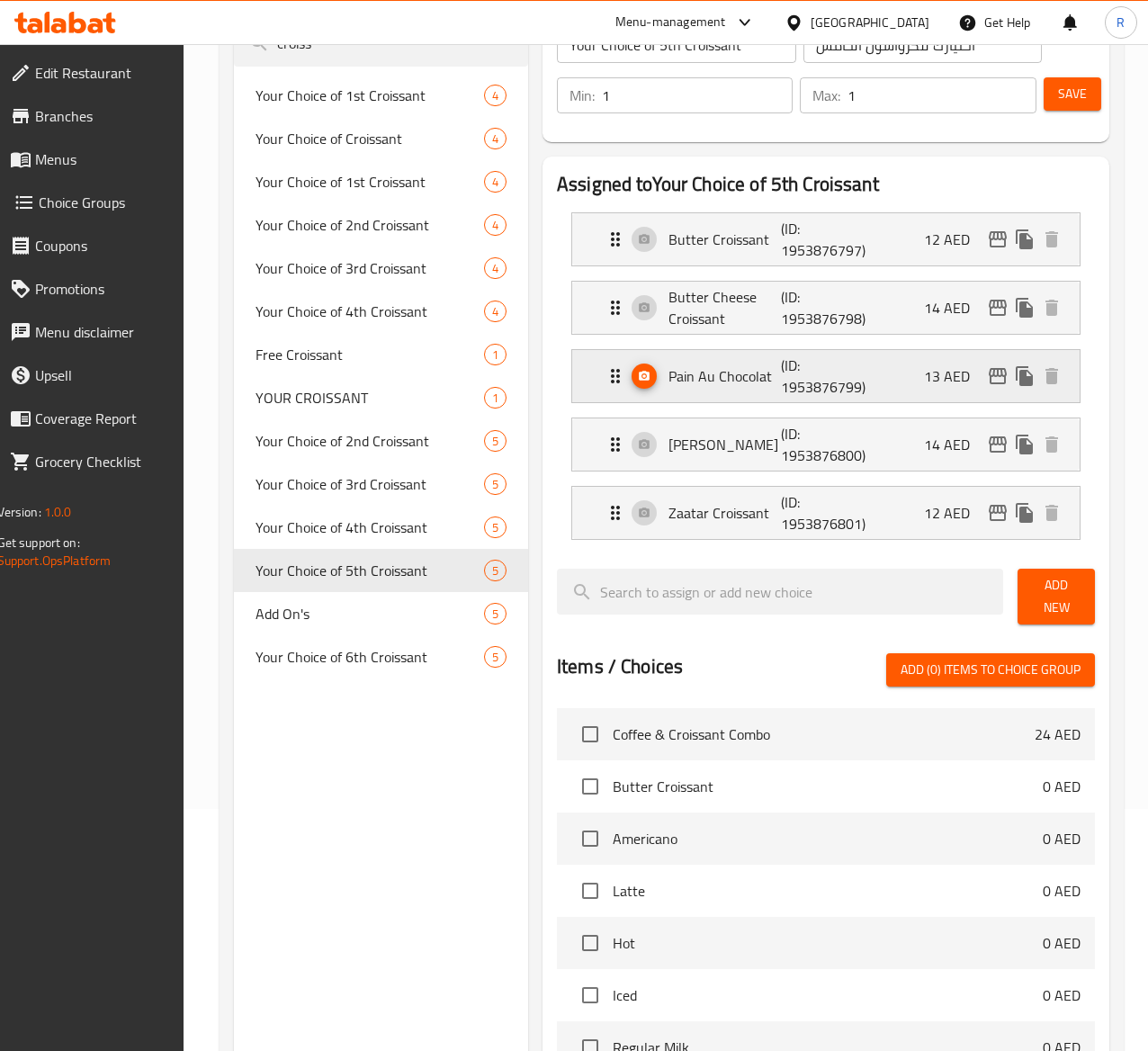
click at [859, 383] on div "Pain Au Chocolat (ID: 1953876799) 13 AED" at bounding box center [832, 376] width 455 height 52
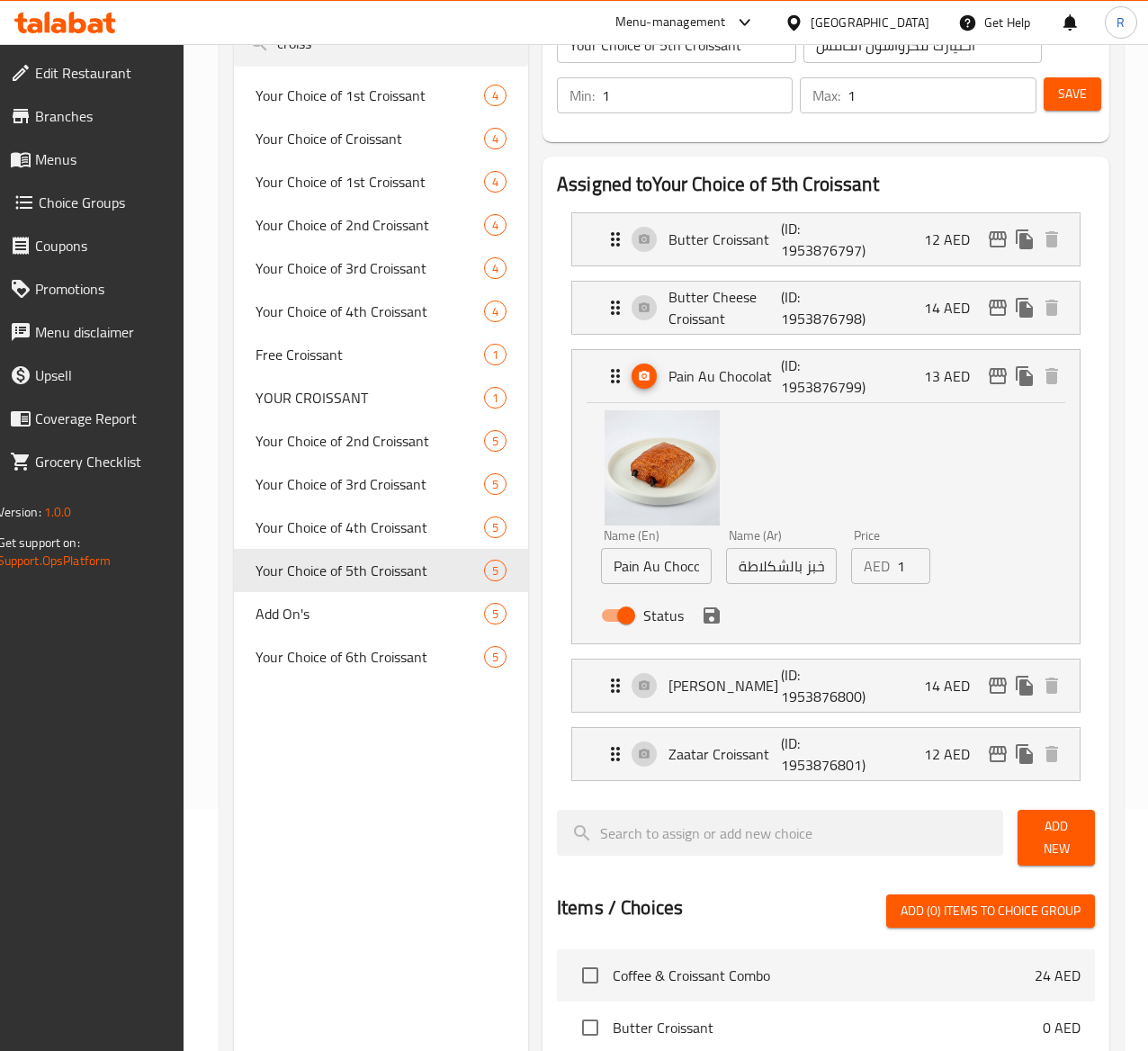
type input "14"
click at [897, 563] on input "14" at bounding box center [913, 566] width 33 height 36
click at [703, 618] on icon "save" at bounding box center [711, 616] width 16 height 16
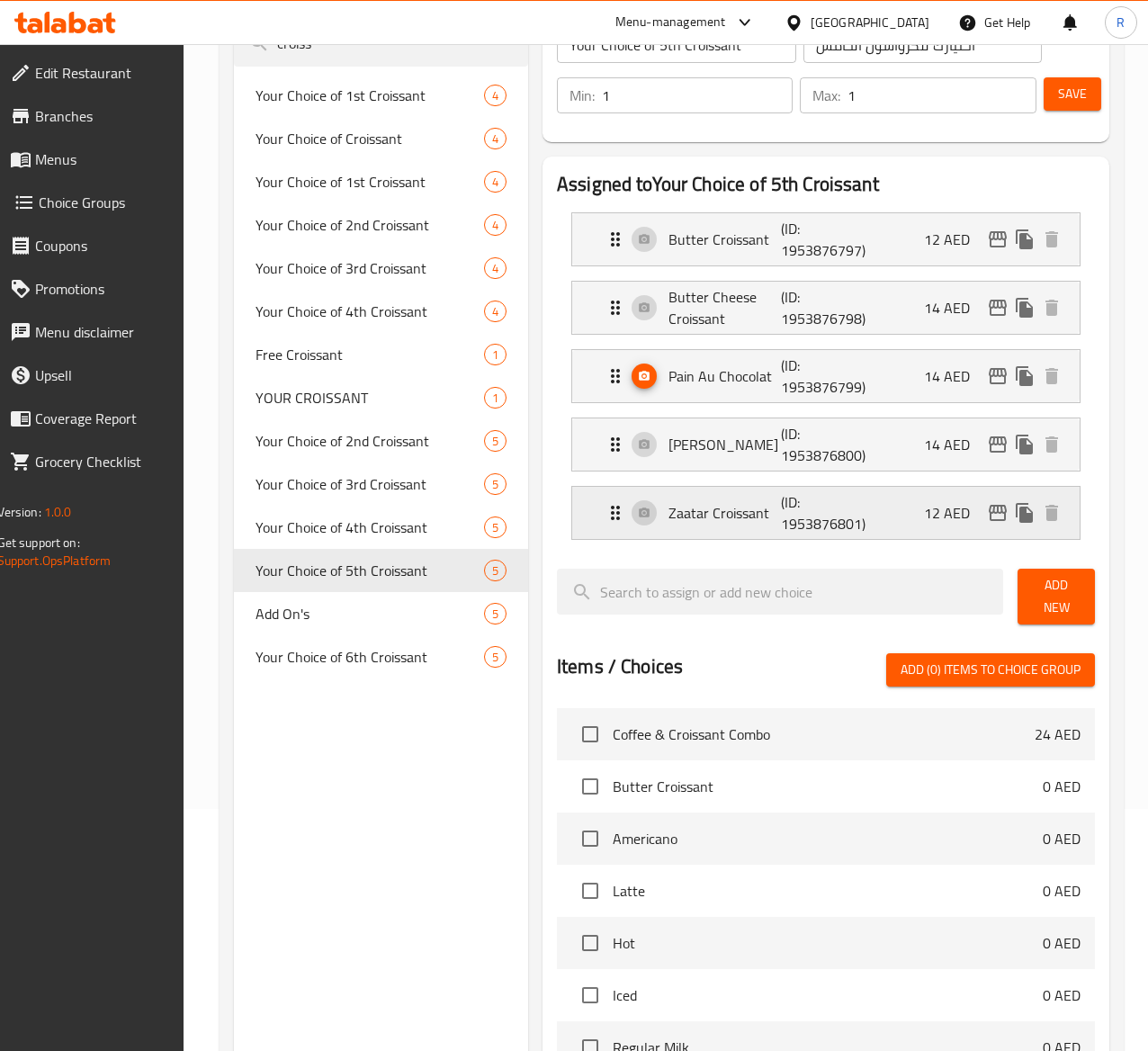
click at [702, 499] on div "Zaatar Croissant (ID: 1953876801) 12 AED" at bounding box center [832, 513] width 455 height 52
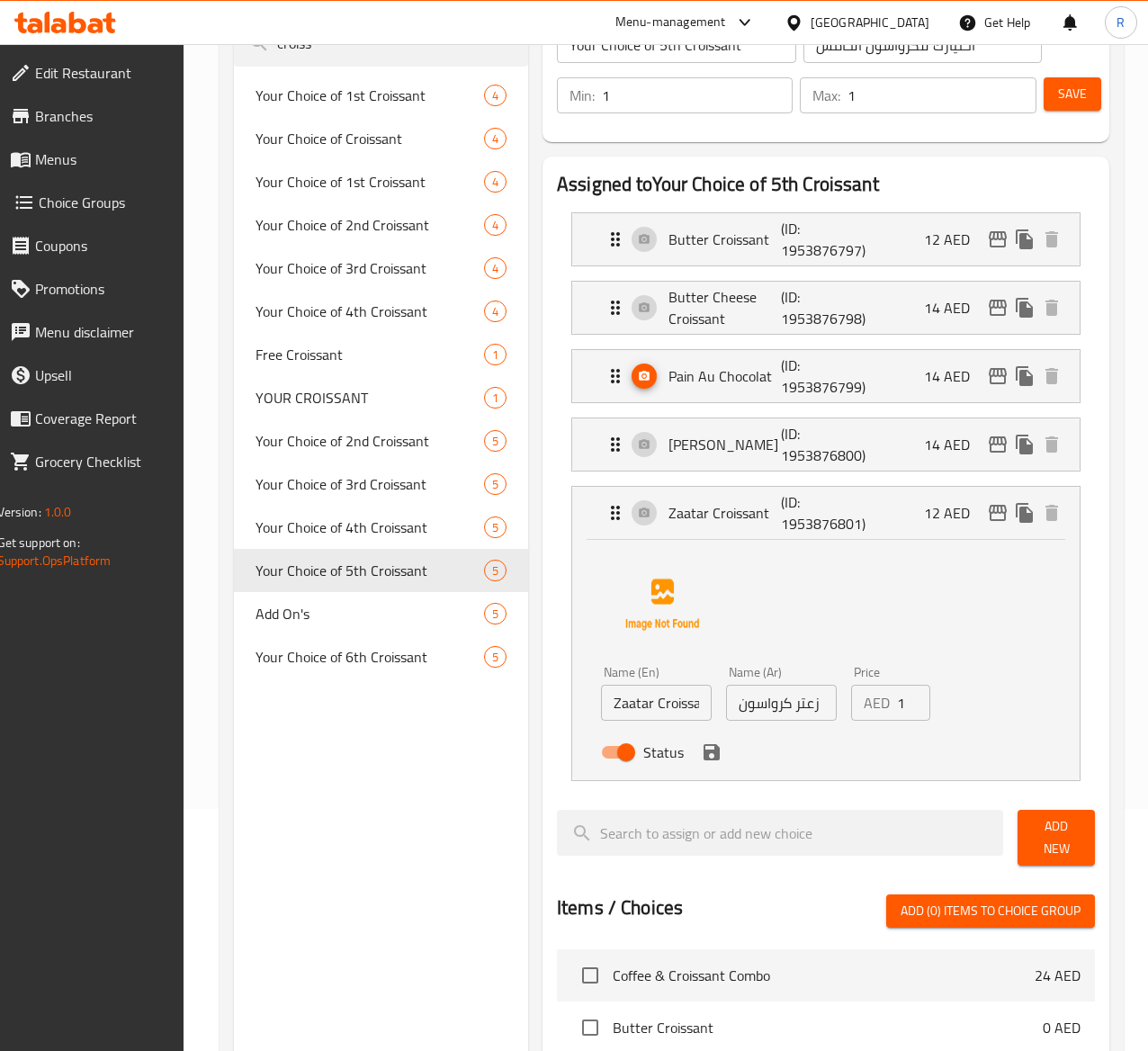
type input "13"
click at [897, 692] on input "13" at bounding box center [913, 703] width 33 height 36
click at [703, 755] on icon "save" at bounding box center [711, 752] width 16 height 16
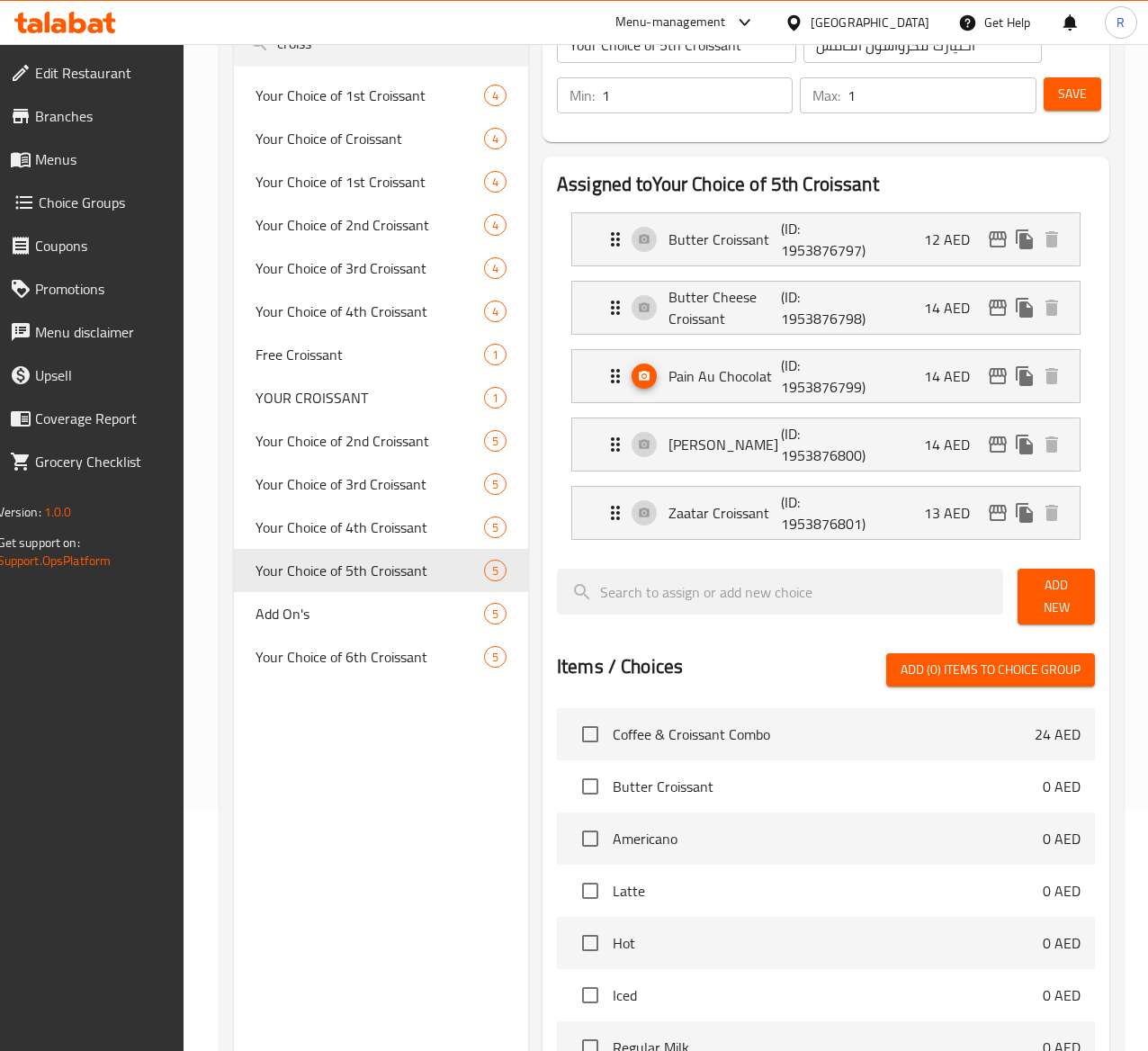
click at [1058, 99] on span "Save" at bounding box center [1072, 94] width 29 height 23
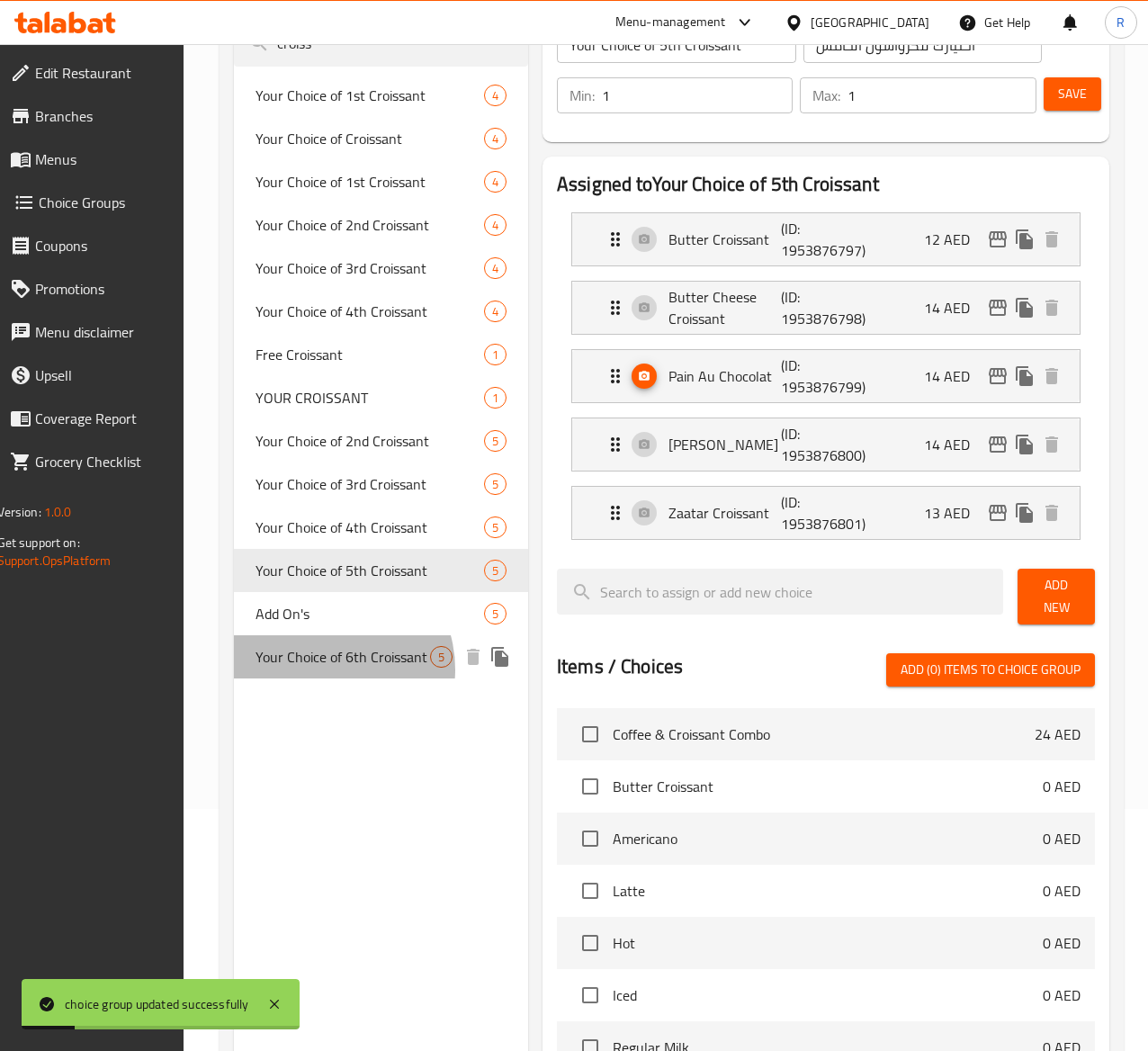
click at [331, 668] on span "Your Choice of 6th Croissant" at bounding box center [342, 657] width 174 height 22
type input "Your Choice of 6th Croissant"
type input "اختيارك للكرواسون السادس"
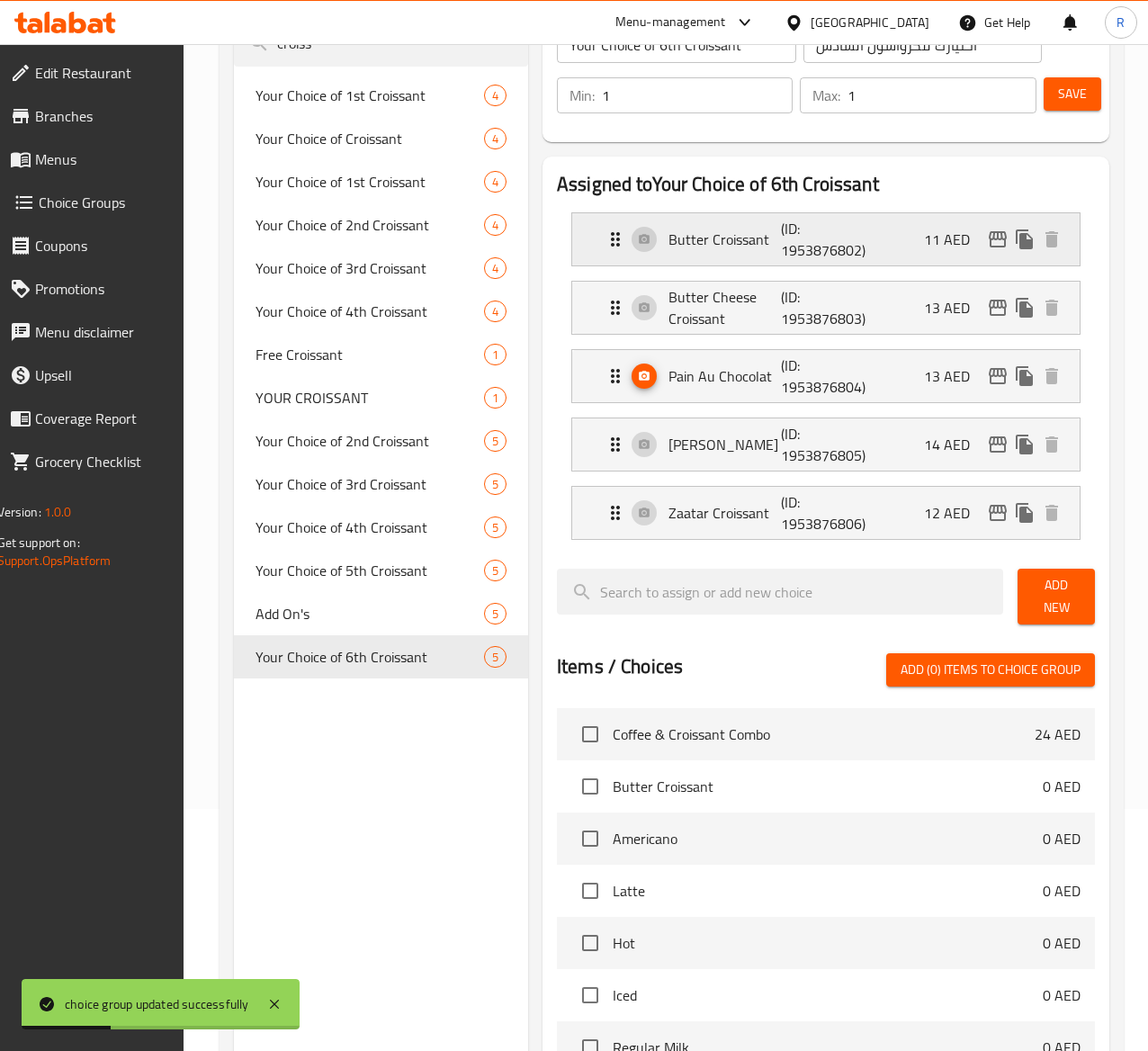
click at [892, 225] on div "Butter Croissant (ID: 1953876802) 11 AED" at bounding box center [832, 239] width 455 height 52
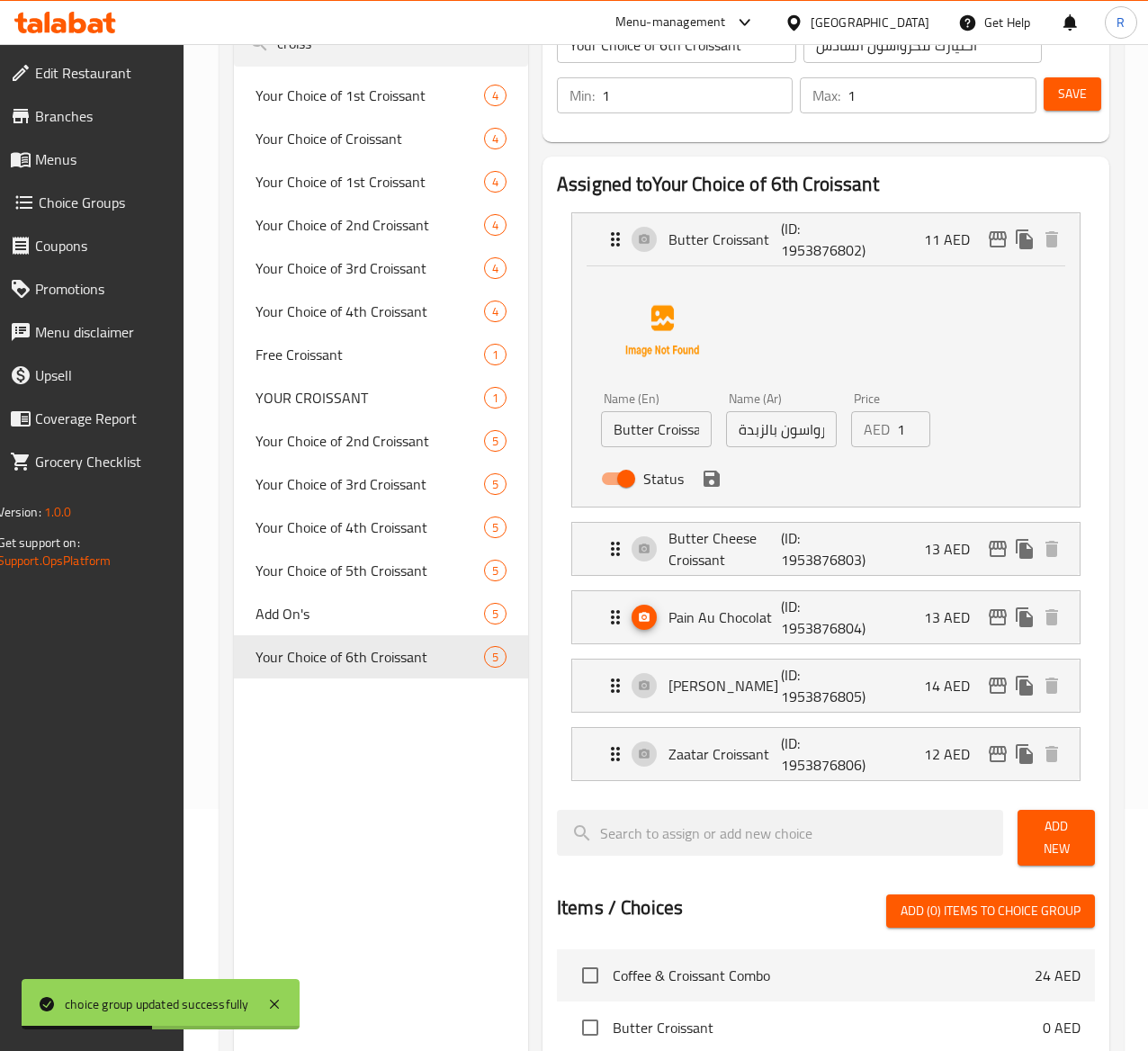
type input "12"
click at [897, 424] on input "12" at bounding box center [913, 429] width 33 height 36
click at [701, 489] on icon "save" at bounding box center [712, 479] width 22 height 22
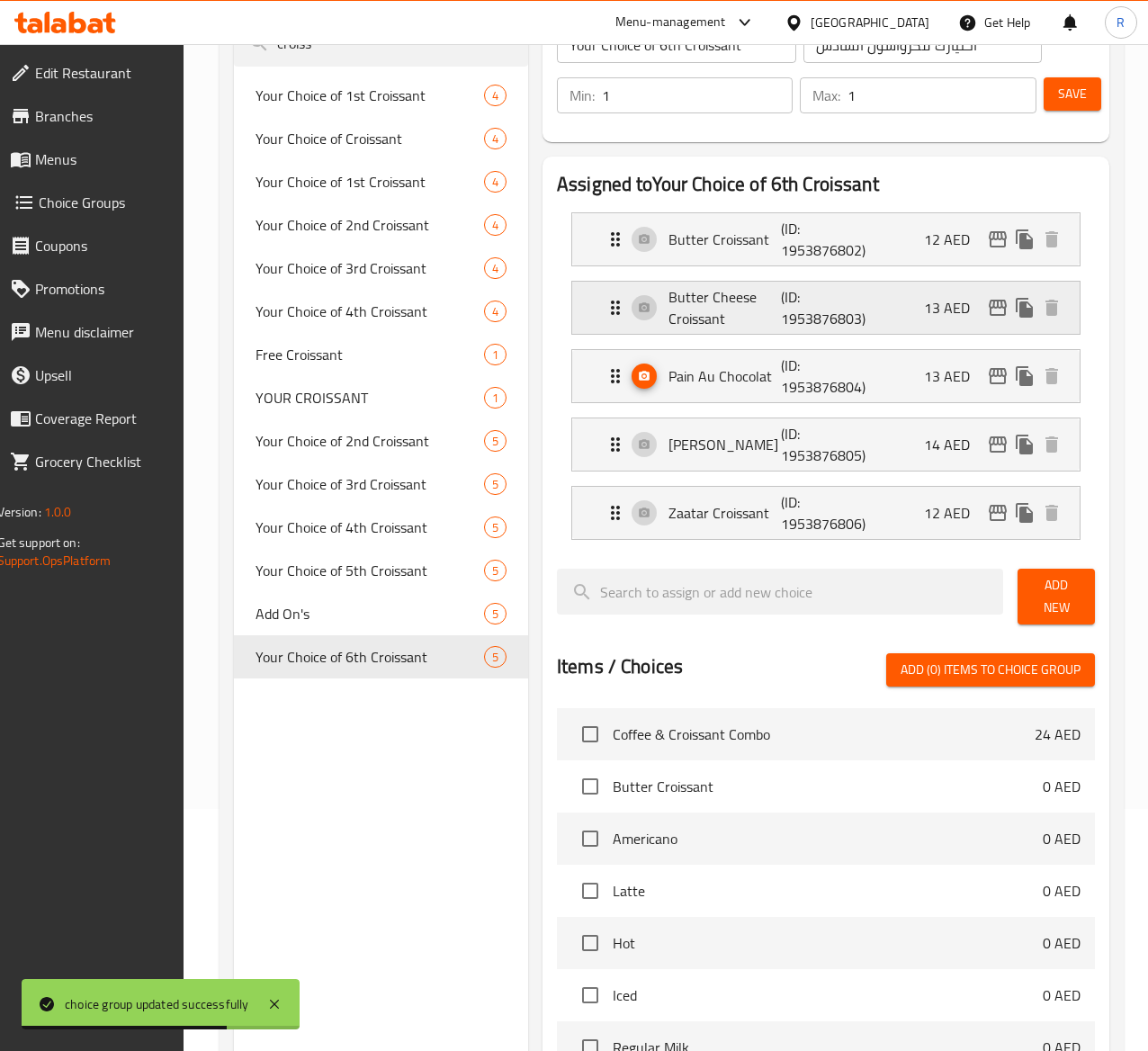
click at [850, 298] on div "Butter Cheese Croissant (ID: 1953876803) 13 AED" at bounding box center [832, 308] width 455 height 52
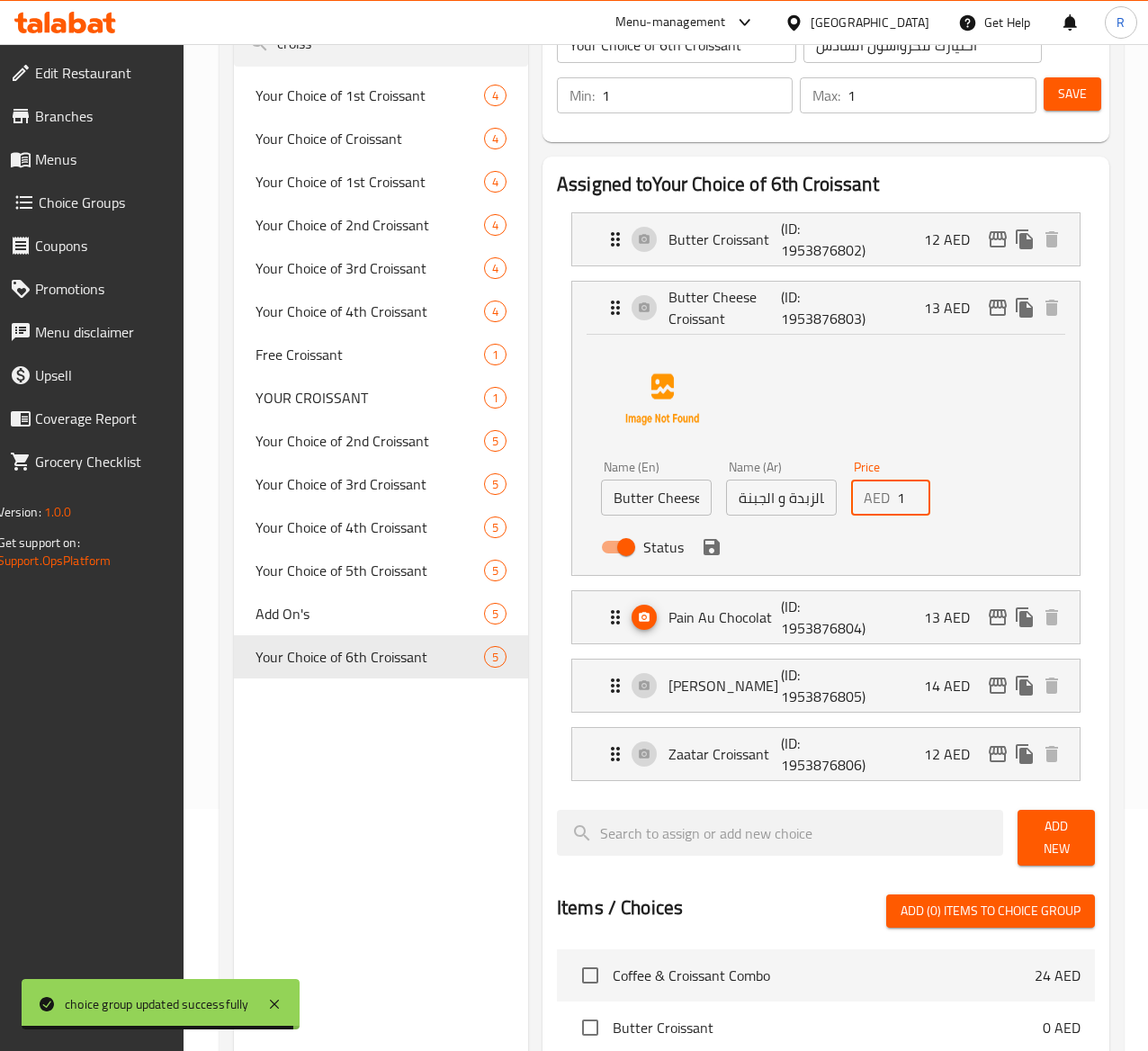
type input "14"
click at [897, 489] on input "14" at bounding box center [913, 498] width 33 height 36
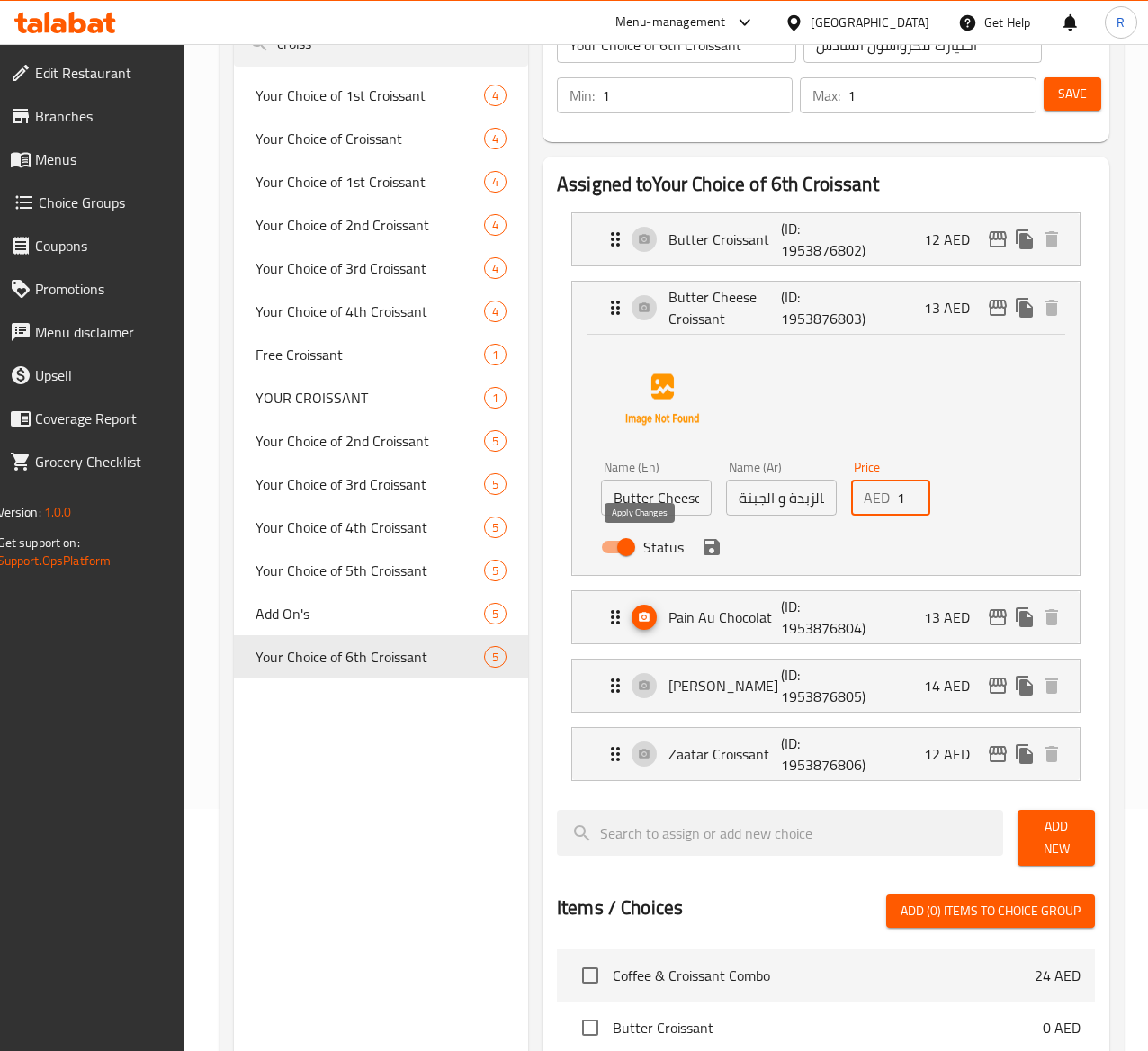
click at [701, 543] on icon "save" at bounding box center [712, 547] width 22 height 22
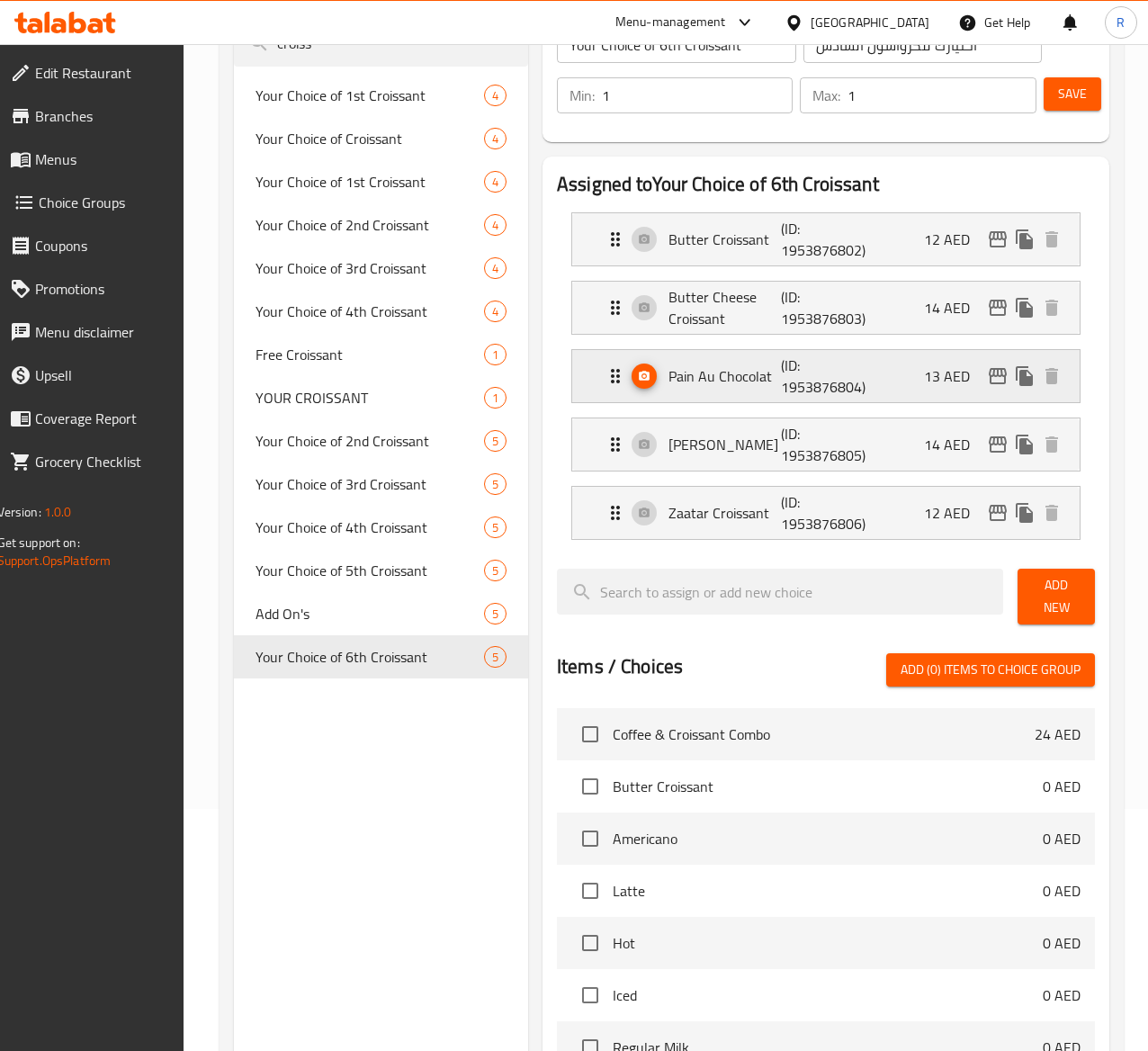
click at [909, 370] on div "Pain Au Chocolat (ID: 1953876804) 13 AED" at bounding box center [832, 376] width 455 height 52
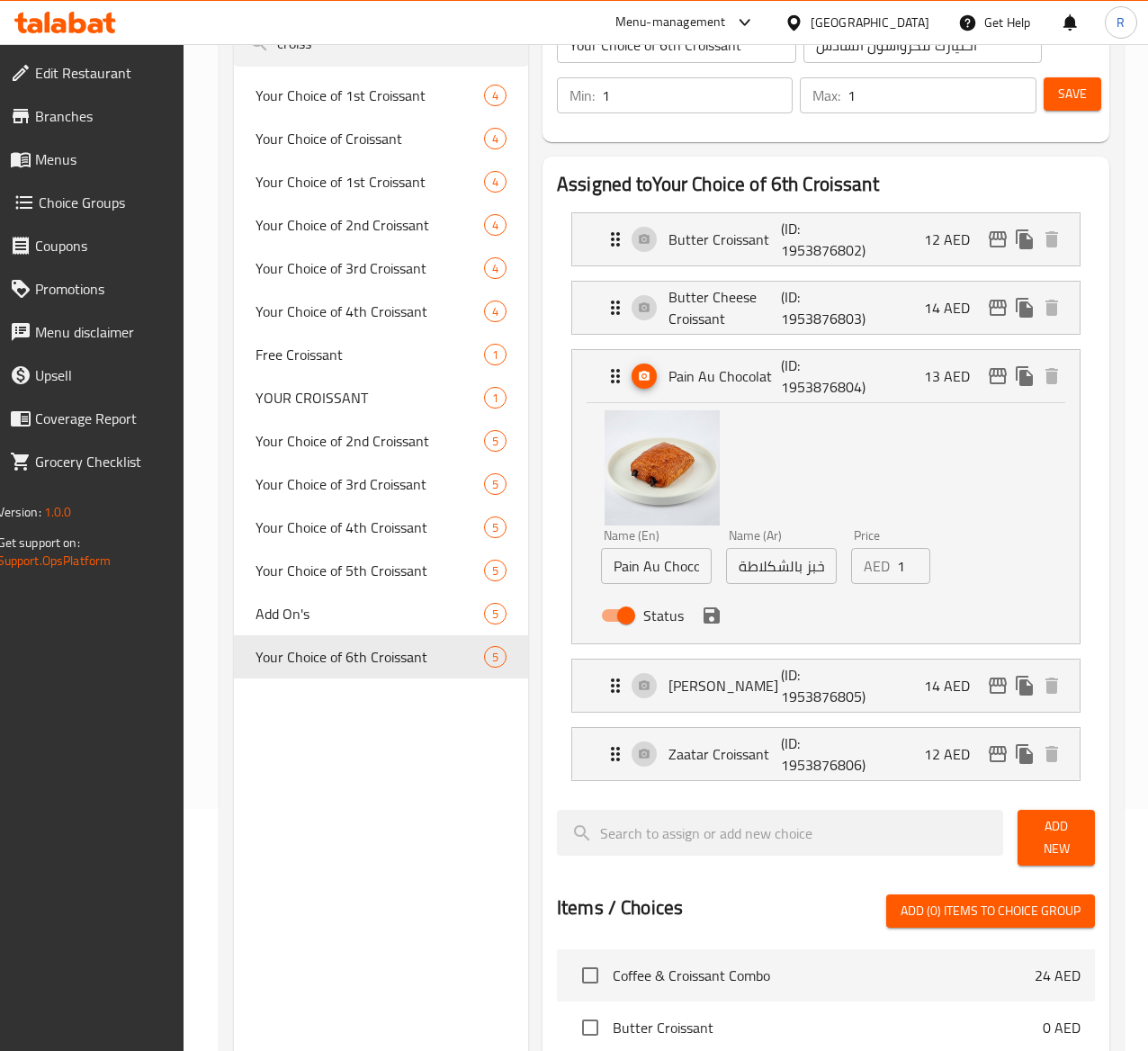
type input "14"
click at [897, 554] on input "14" at bounding box center [913, 566] width 33 height 36
click at [701, 621] on icon "save" at bounding box center [712, 616] width 22 height 22
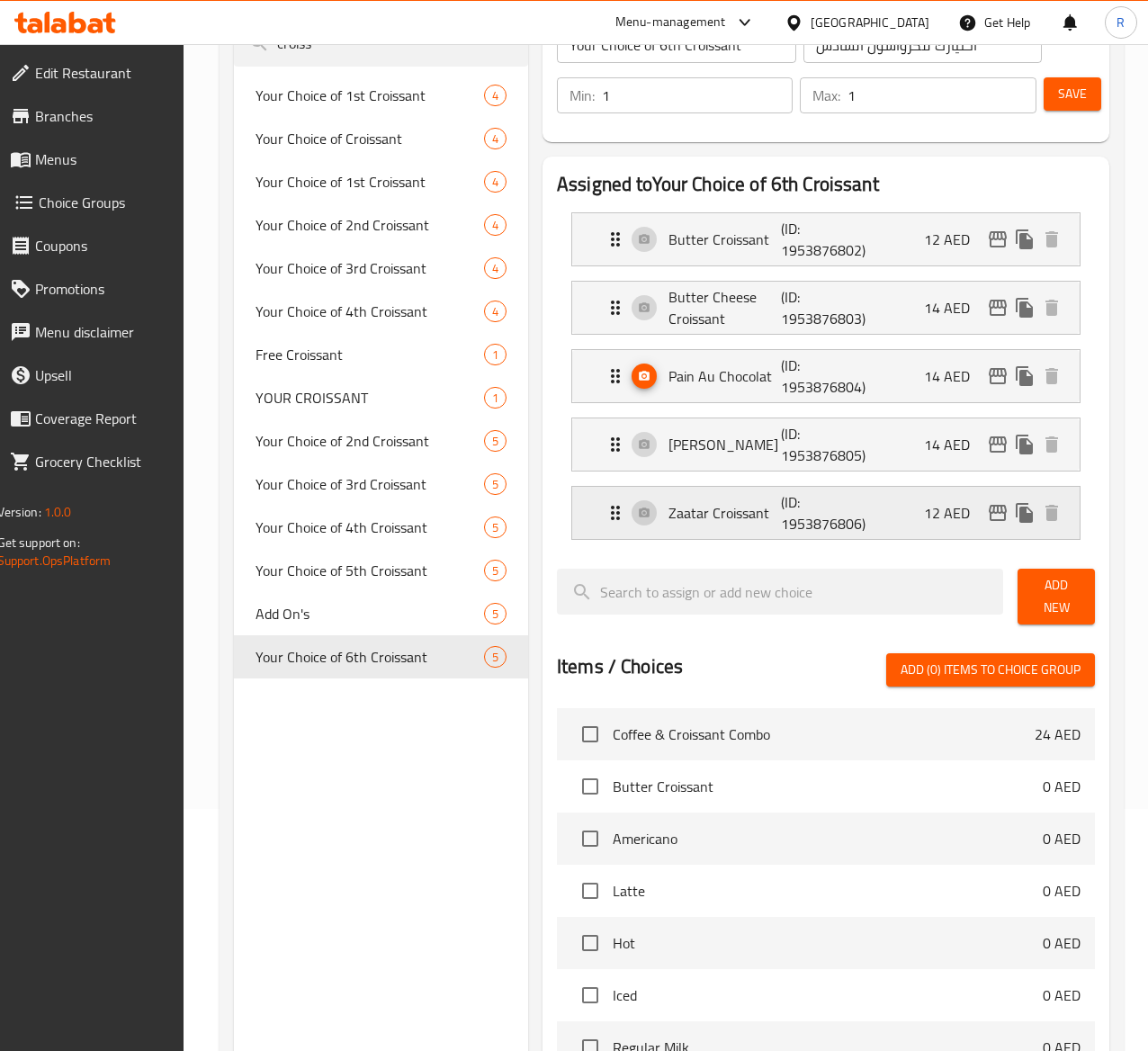
click at [933, 532] on div "Zaatar Croissant (ID: 1953876806) 12 AED" at bounding box center [832, 513] width 455 height 52
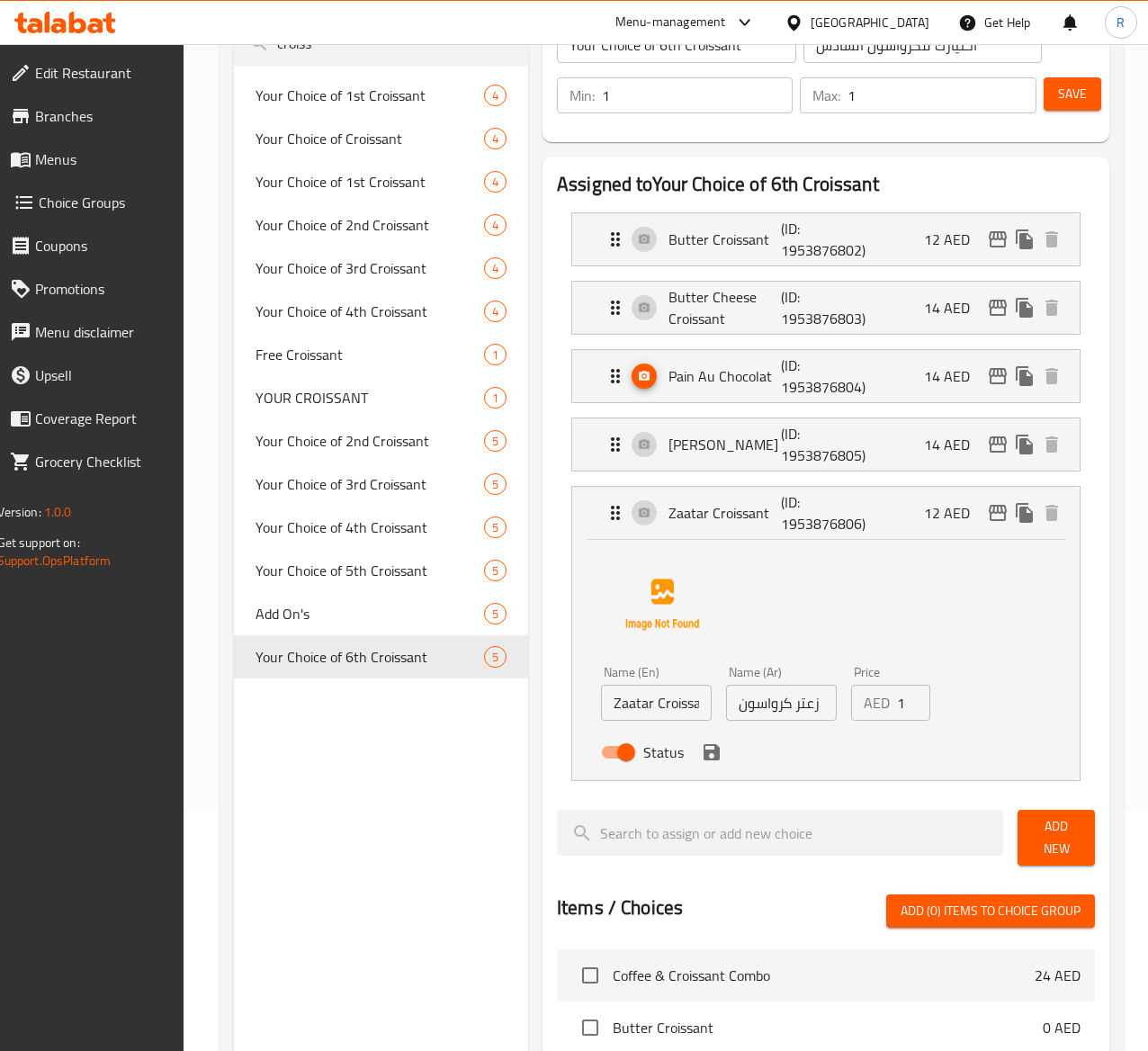
type input "13"
click at [897, 703] on input "13" at bounding box center [913, 703] width 33 height 36
click at [701, 762] on icon "save" at bounding box center [712, 752] width 22 height 22
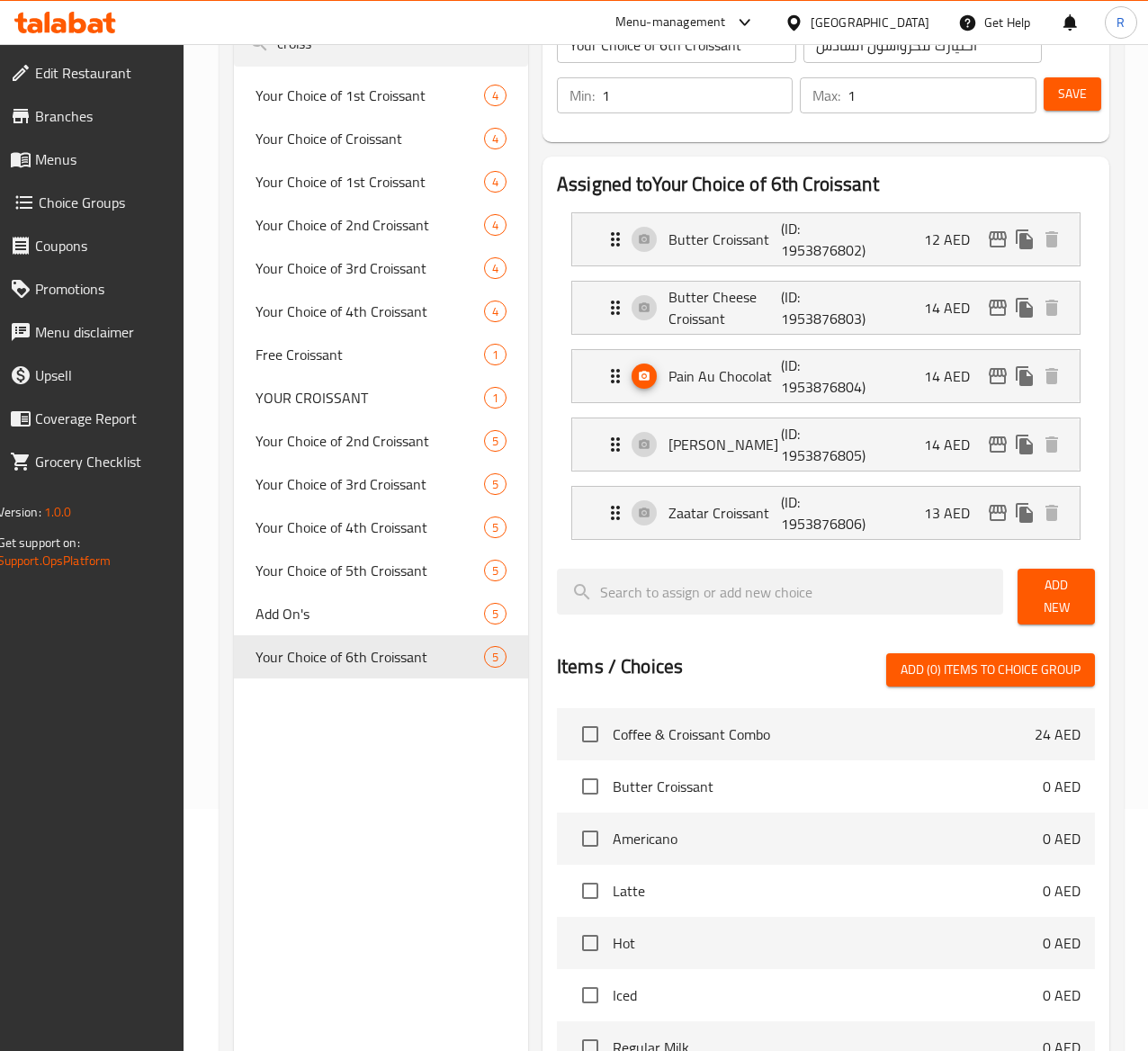
click at [1058, 92] on span "Save" at bounding box center [1072, 94] width 29 height 23
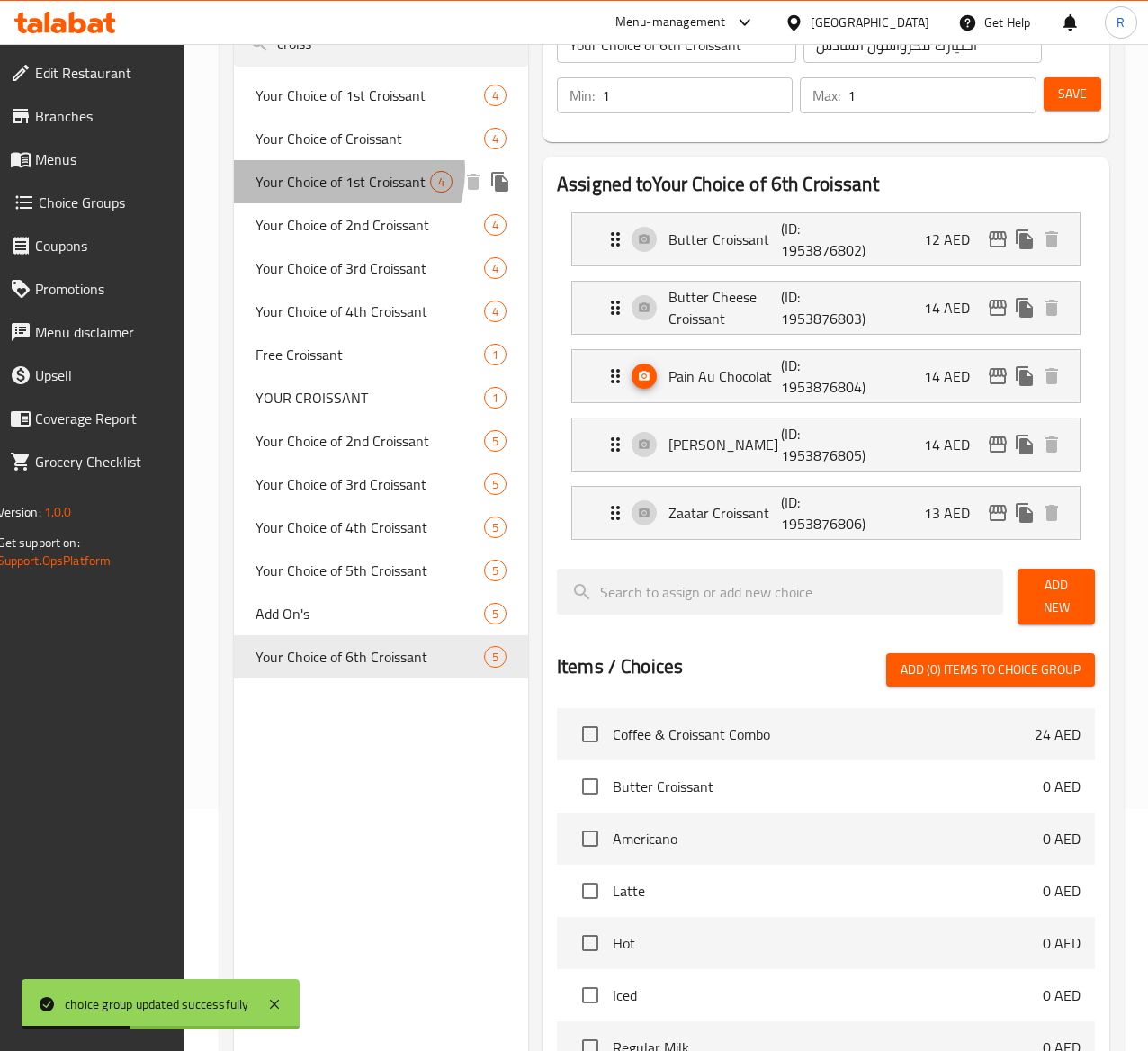
click at [350, 193] on span "Your Choice of 1st Croissant" at bounding box center [342, 182] width 174 height 22
type input "Your Choice of 1st Croissant"
type input "اختيارك من الكرواسون الأول"
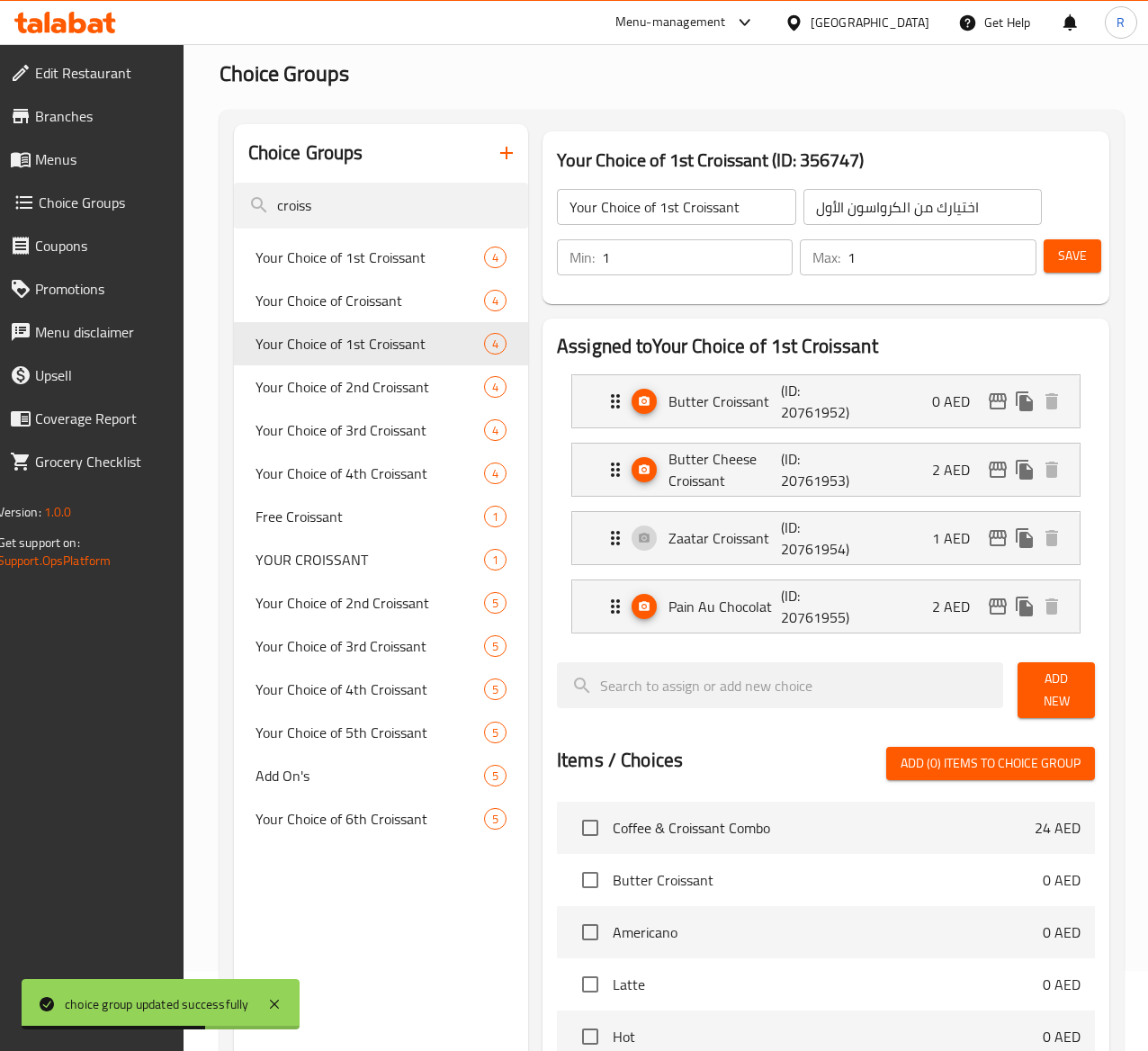
scroll to position [70, 0]
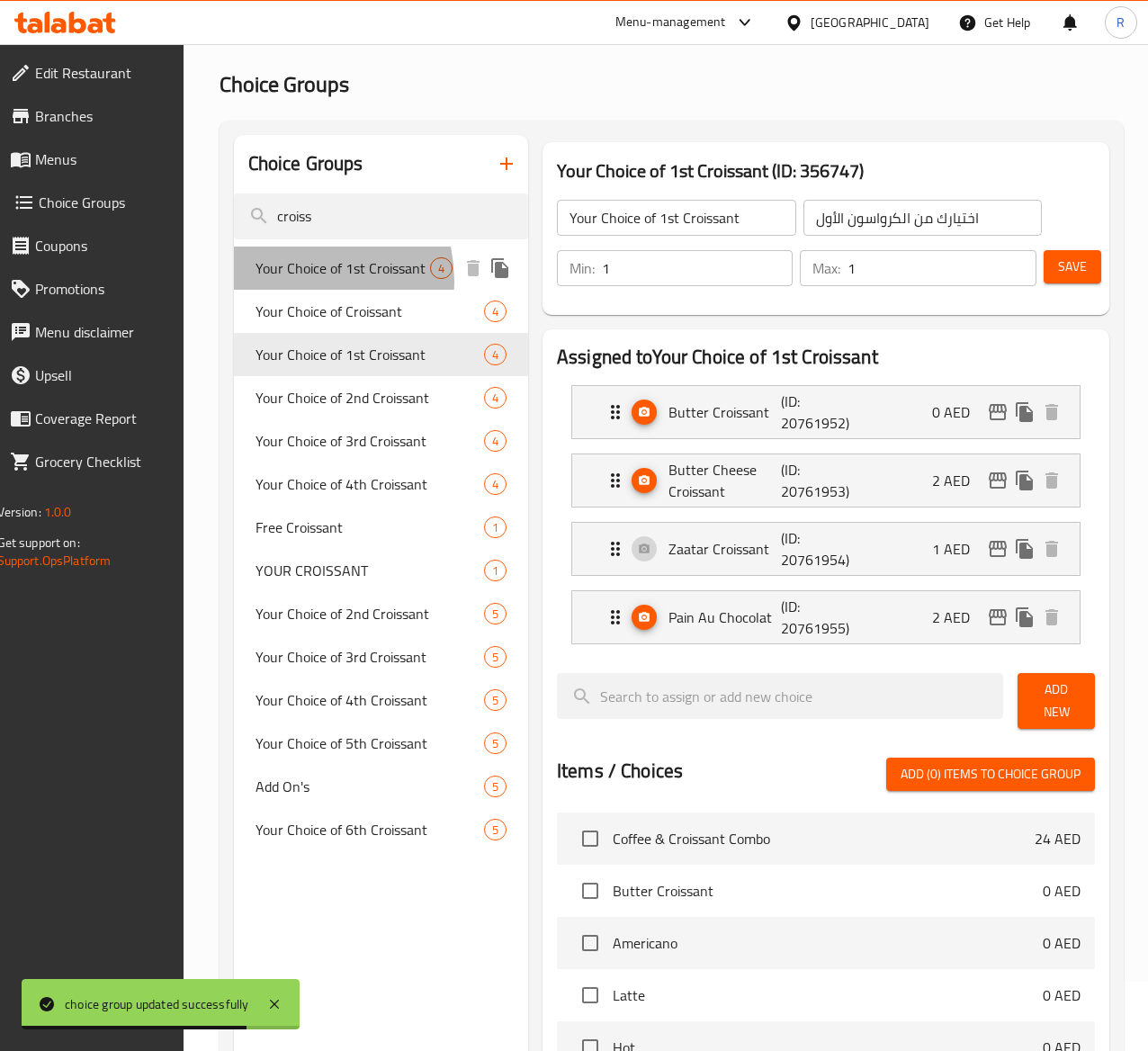
click at [298, 279] on span "Your Choice of 1st Croissant" at bounding box center [342, 269] width 174 height 22
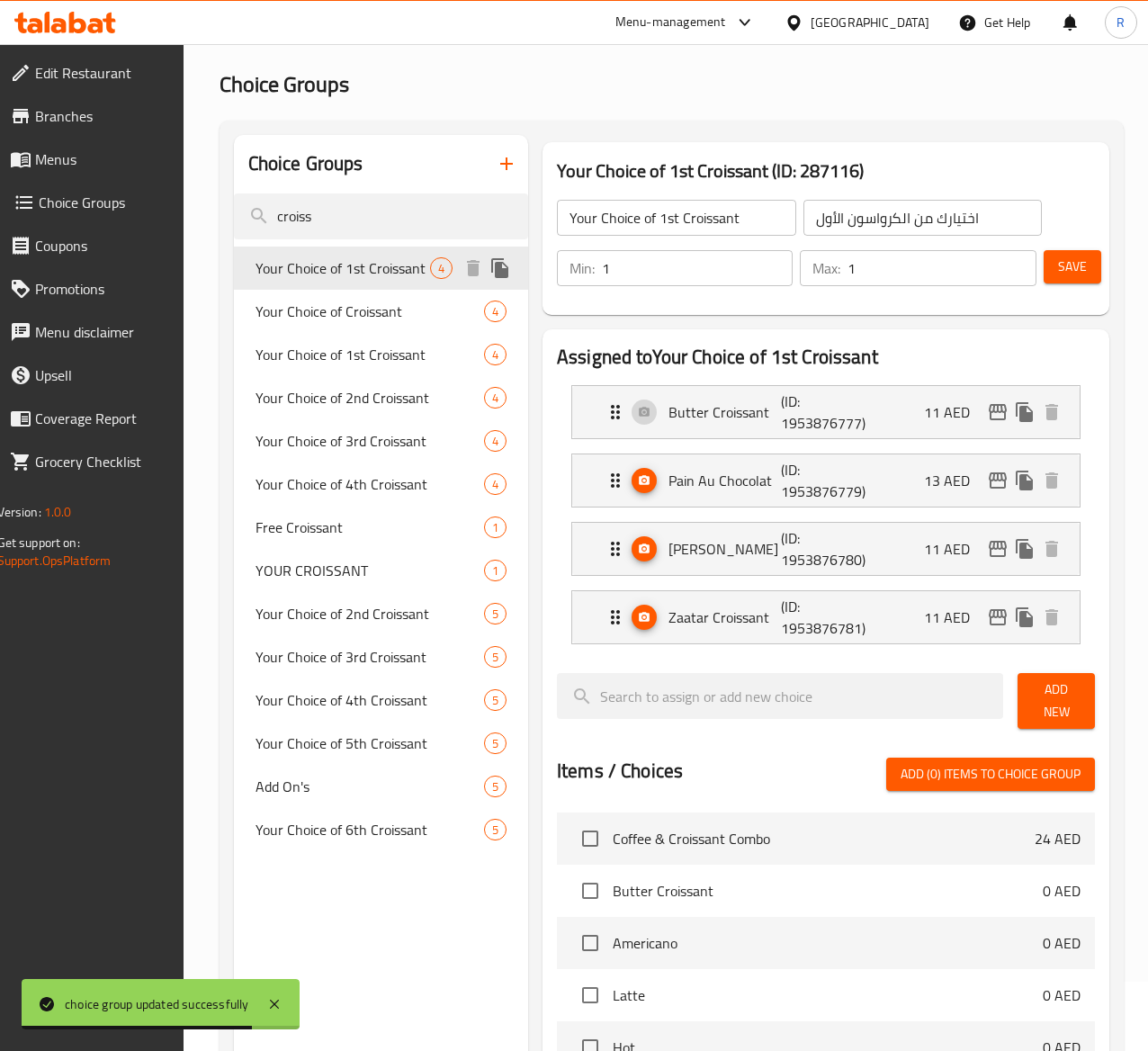
type input "Your Choice of 1st Croissant"
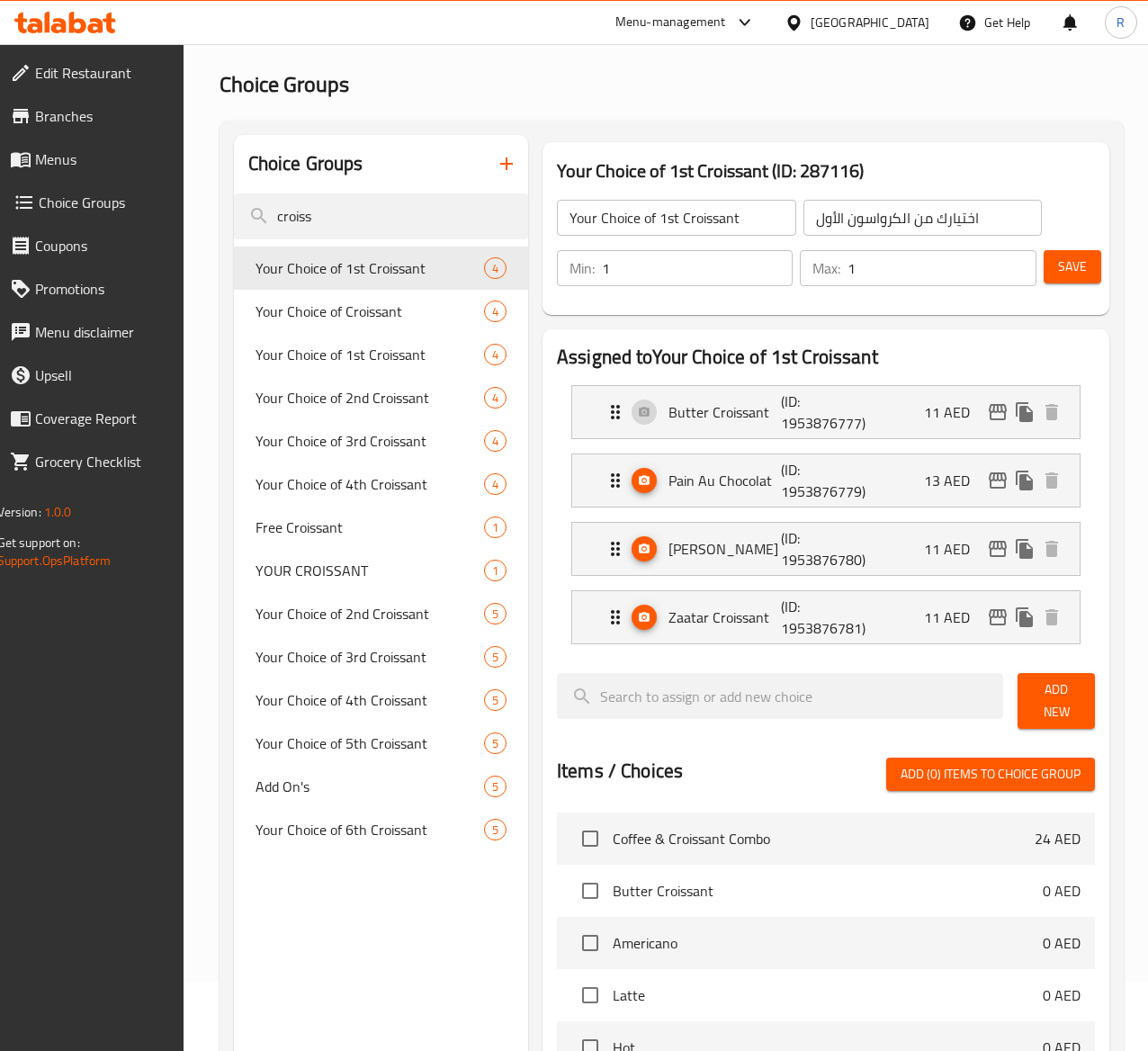
click at [1032, 705] on span "Add New" at bounding box center [1055, 701] width 49 height 45
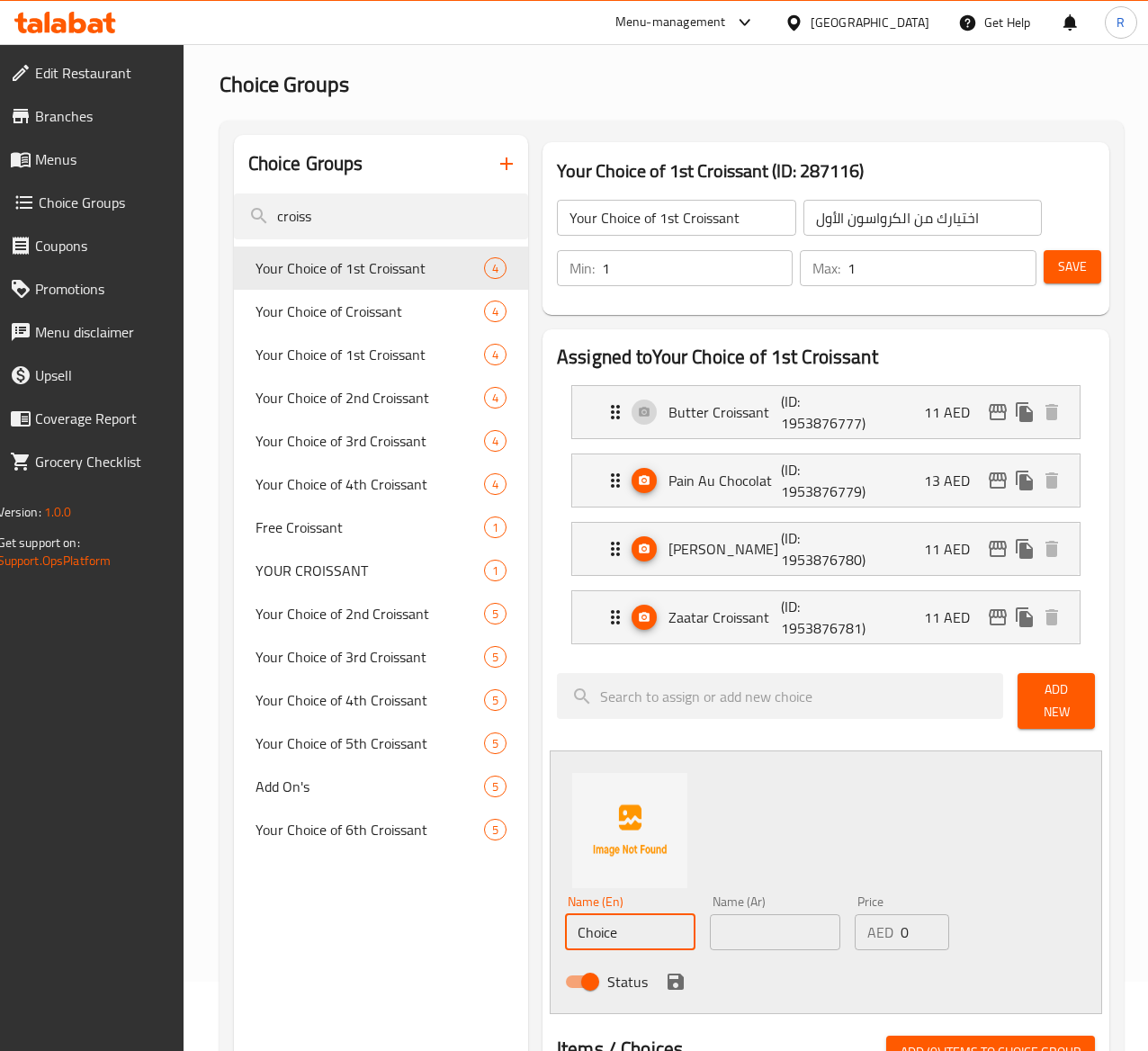
drag, startPoint x: 588, startPoint y: 931, endPoint x: 250, endPoint y: 953, distance: 338.7
click at [250, 953] on div "Choice Groups croiss Your Choice of 1st Croissant 4 Your Choice of Croissant 4 …" at bounding box center [675, 999] width 883 height 1728
type input "C"
click at [565, 925] on input "text" at bounding box center [630, 933] width 130 height 36
type input "Butter Cheese Croissant"
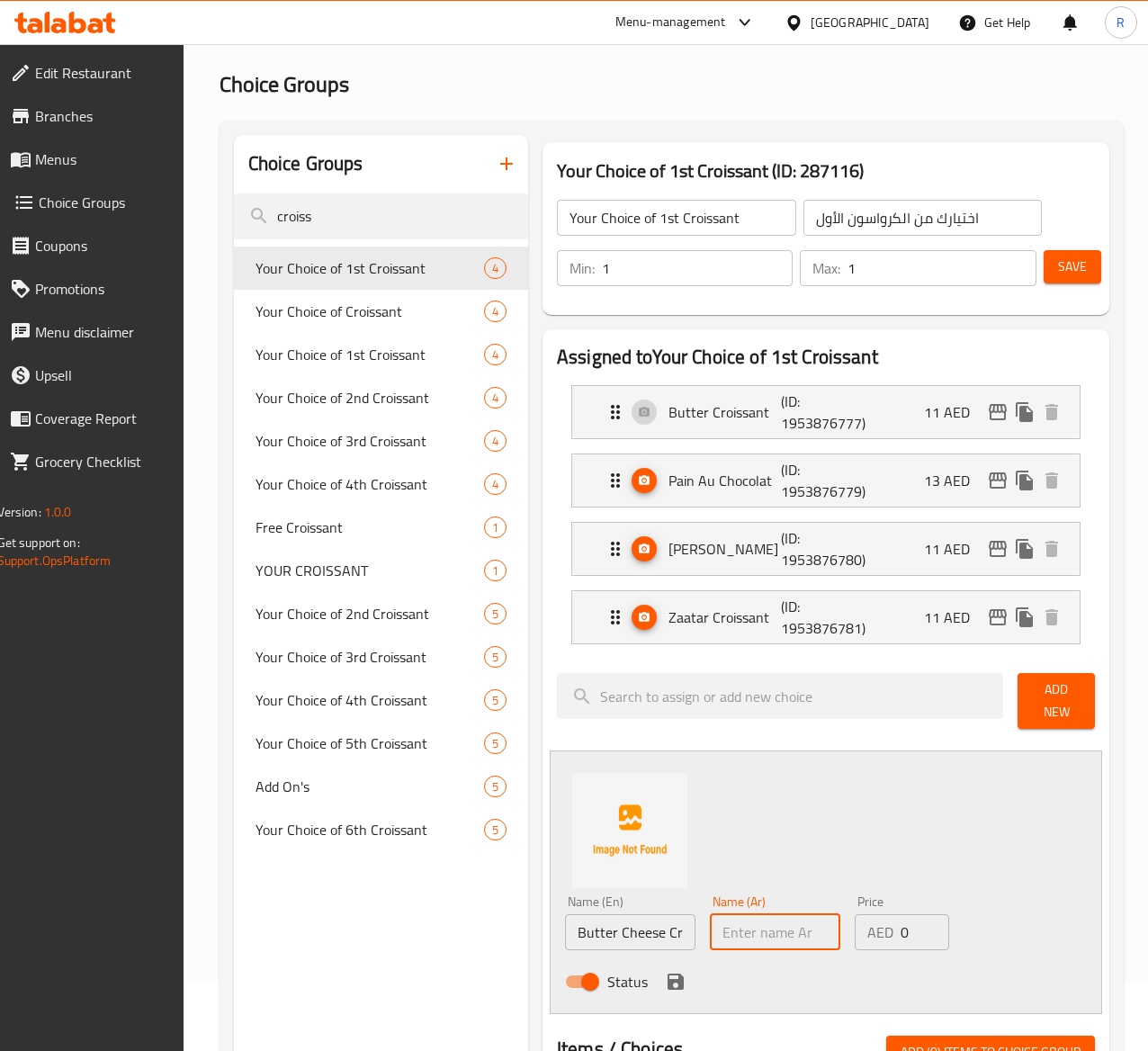
click at [717, 928] on input "text" at bounding box center [775, 933] width 130 height 36
paste input "كرواسون بالزبدة والجبن"
type input "كرواسون بالزبدة والجبن"
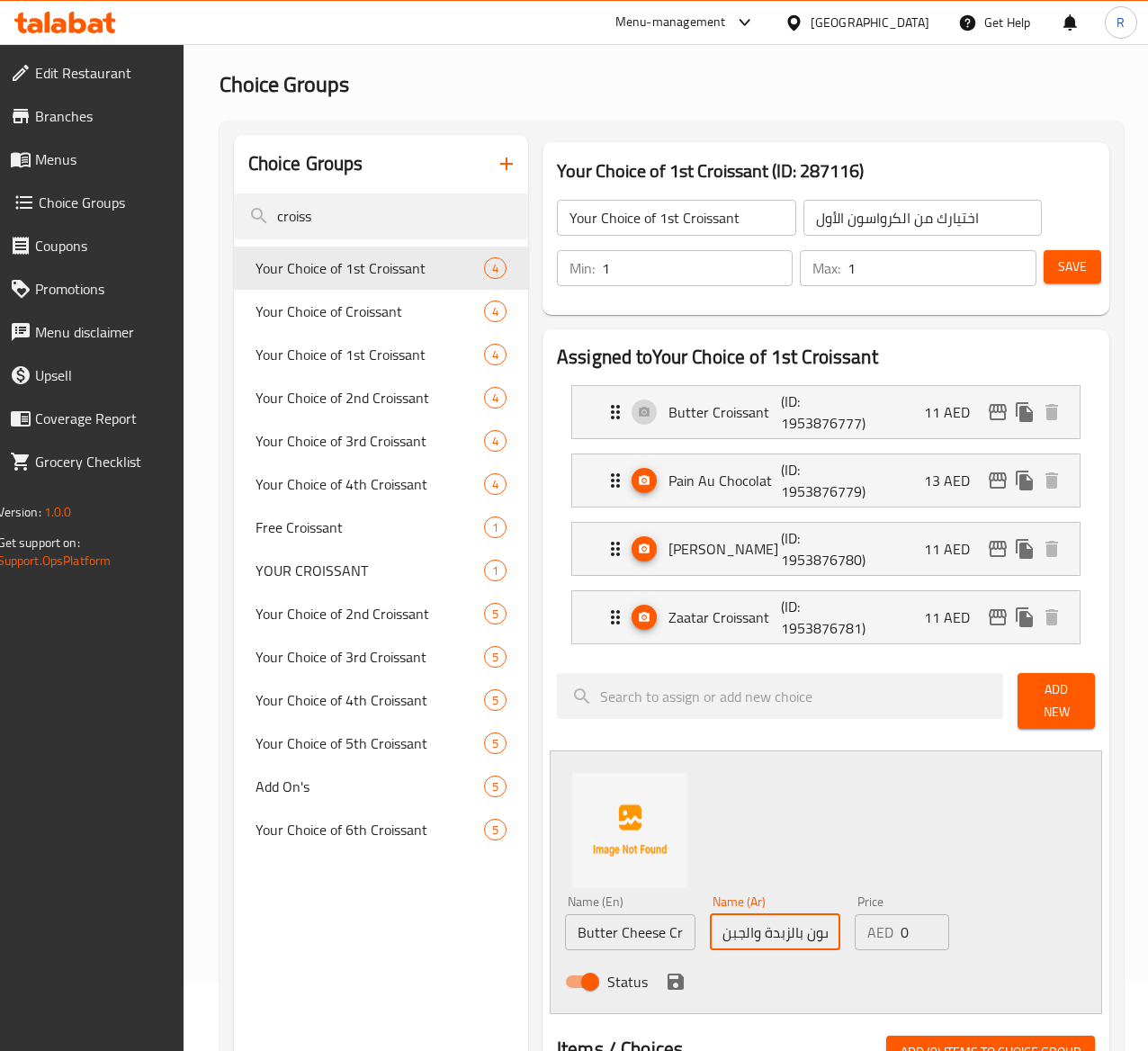
click at [900, 929] on input "0" at bounding box center [924, 933] width 49 height 36
type input "14"
click at [665, 971] on icon "save" at bounding box center [675, 982] width 22 height 22
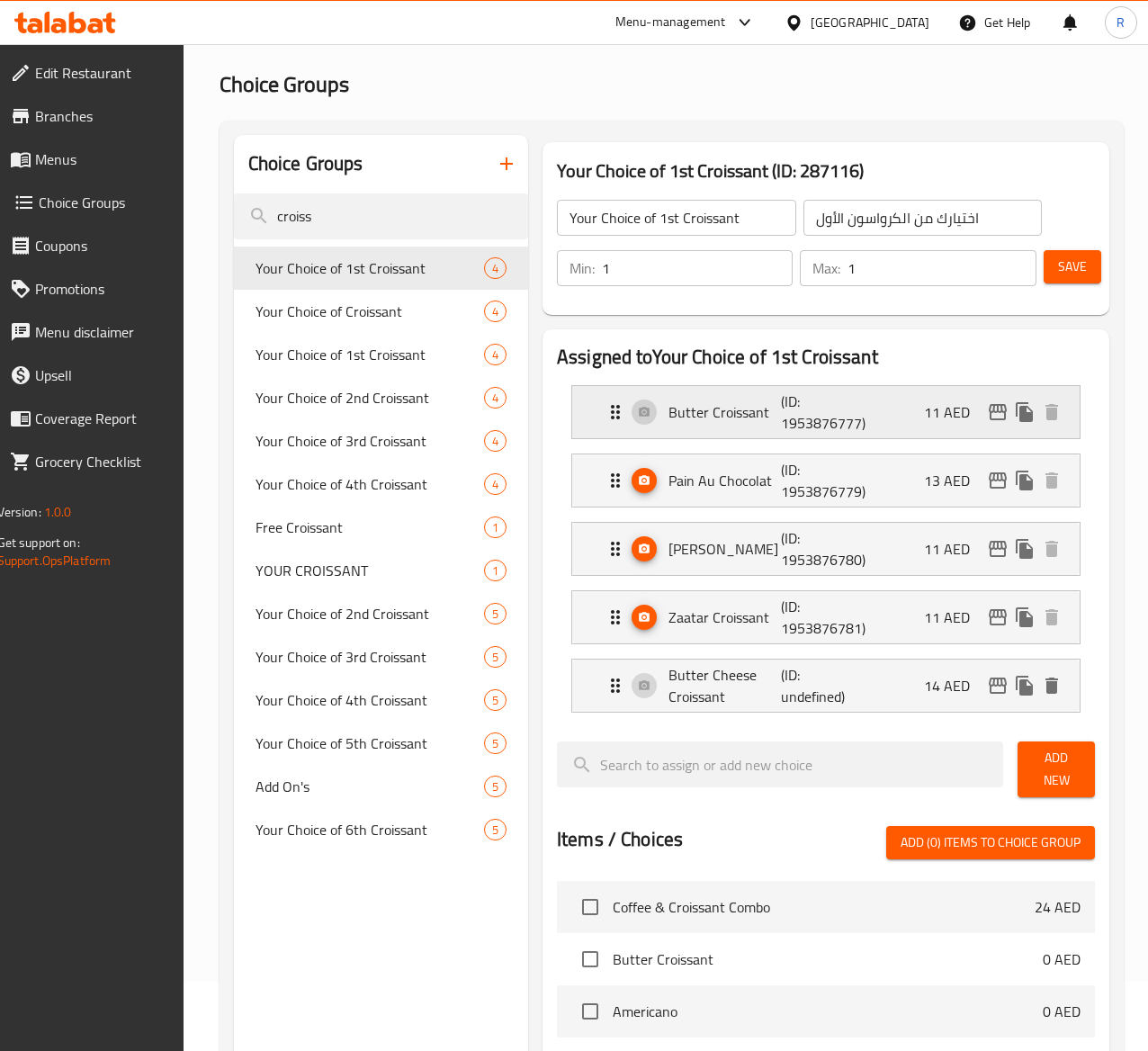
click at [875, 401] on div "Butter Croissant (ID: 1953876777) 11 AED" at bounding box center [832, 412] width 455 height 52
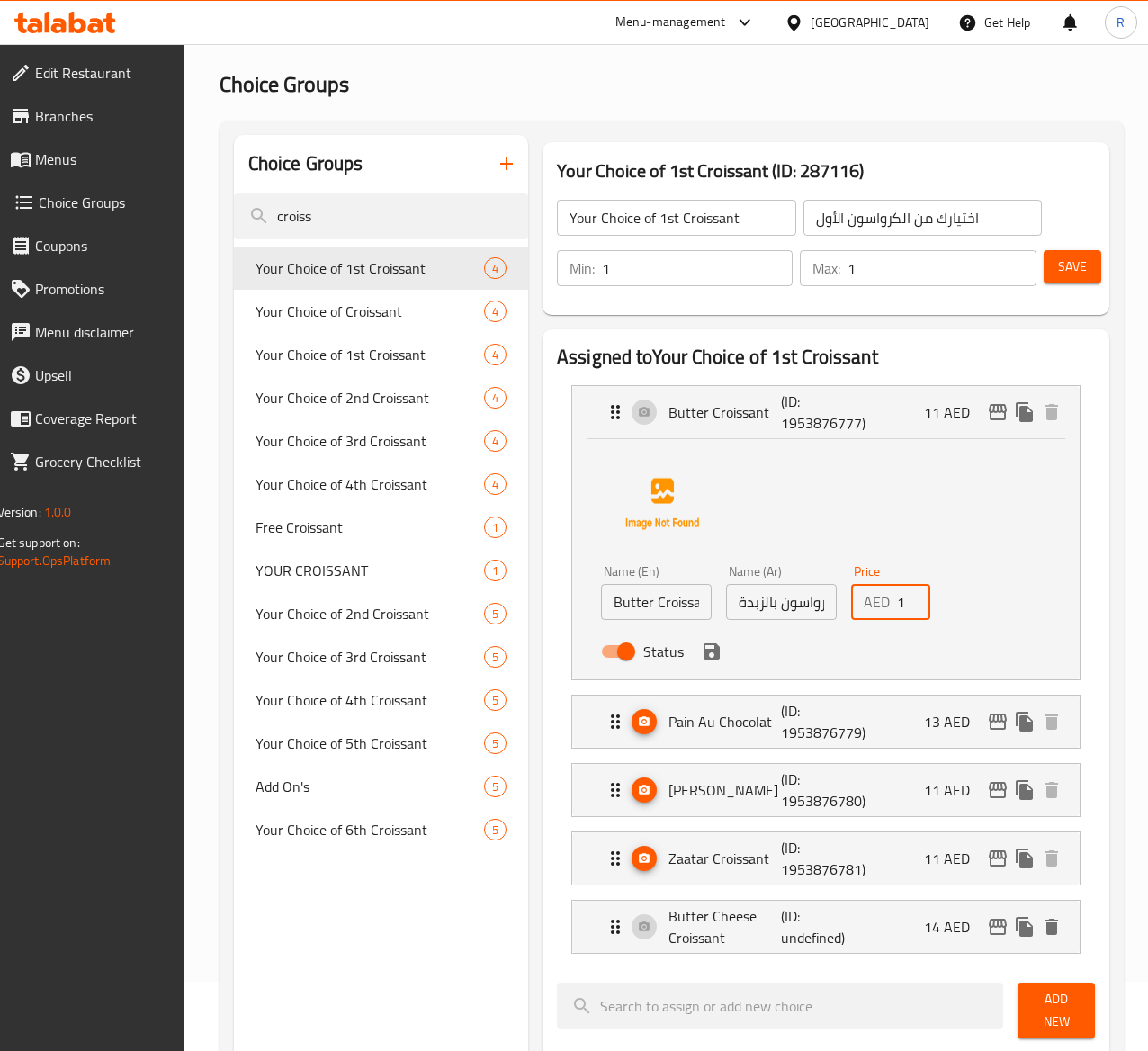
type input "12"
click at [897, 594] on input "12" at bounding box center [913, 602] width 33 height 36
click at [645, 666] on div "Status" at bounding box center [781, 651] width 375 height 49
click at [703, 651] on icon "save" at bounding box center [711, 652] width 16 height 16
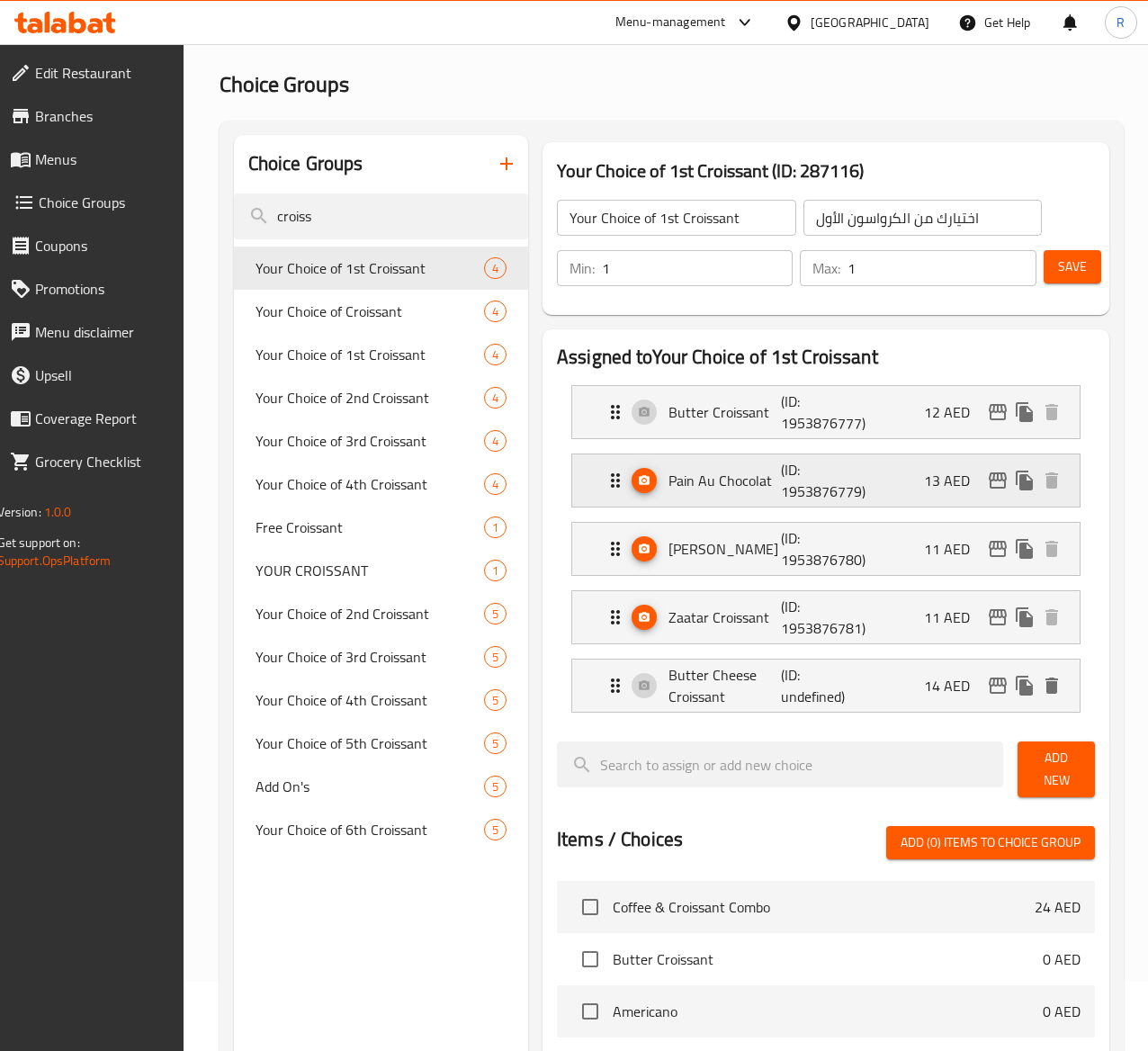
click at [854, 488] on div "Pain Au Chocolat (ID: 1953876779) 13 AED" at bounding box center [832, 481] width 455 height 52
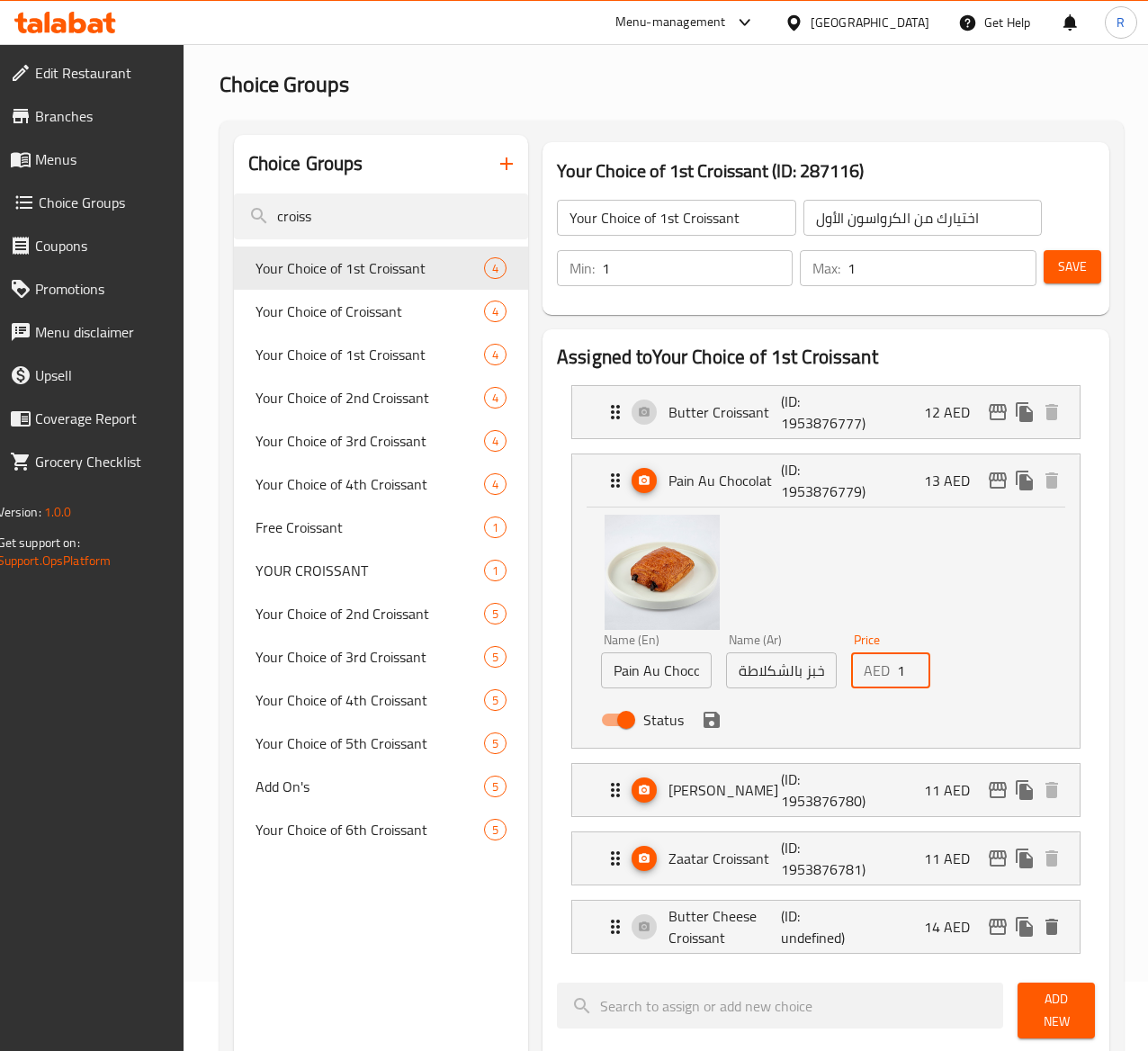
type input "14"
click at [897, 665] on input "14" at bounding box center [913, 671] width 33 height 36
click at [703, 719] on icon "save" at bounding box center [711, 720] width 16 height 16
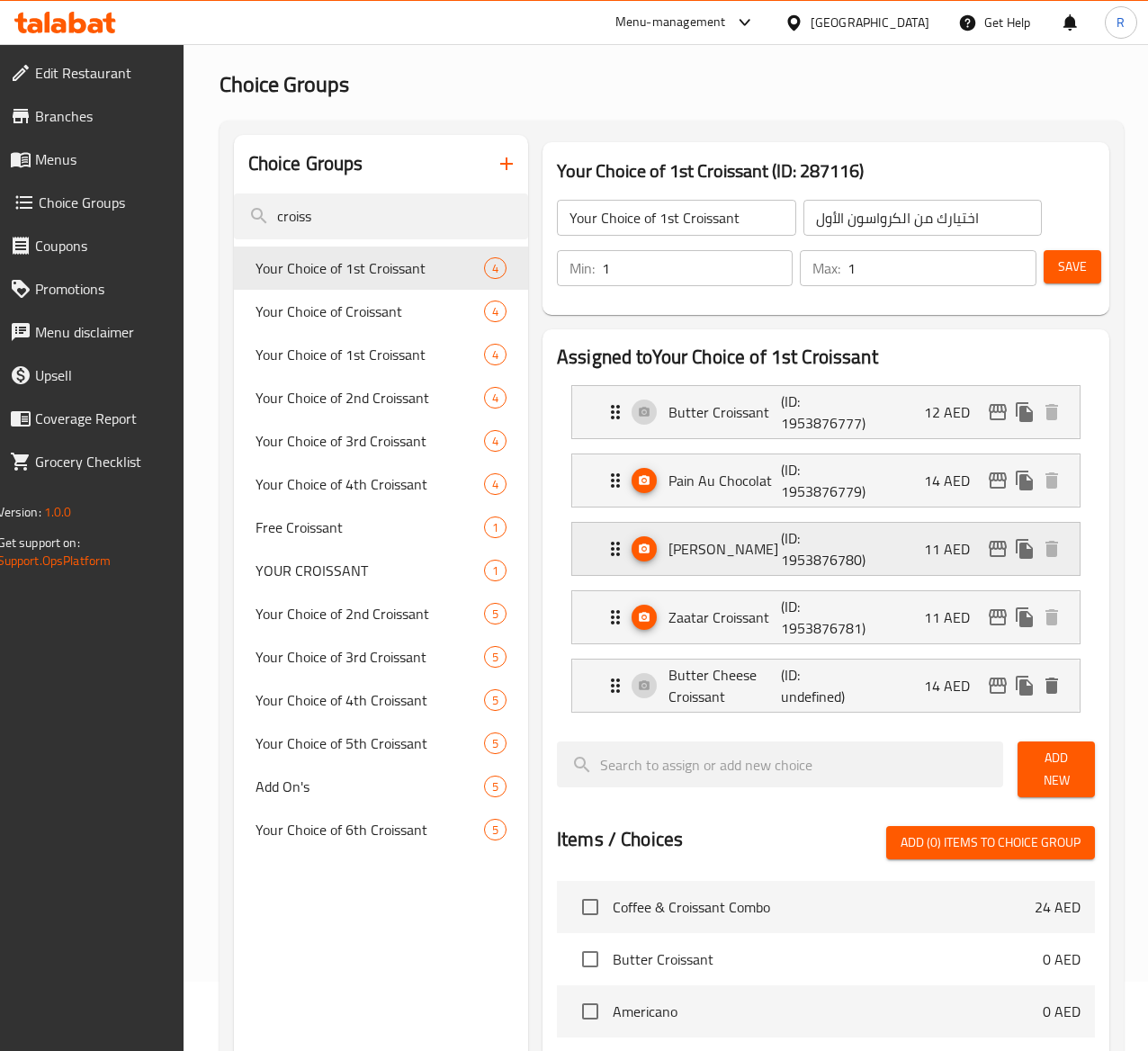
click at [781, 539] on p "(ID: 1953876780)" at bounding box center [818, 548] width 75 height 43
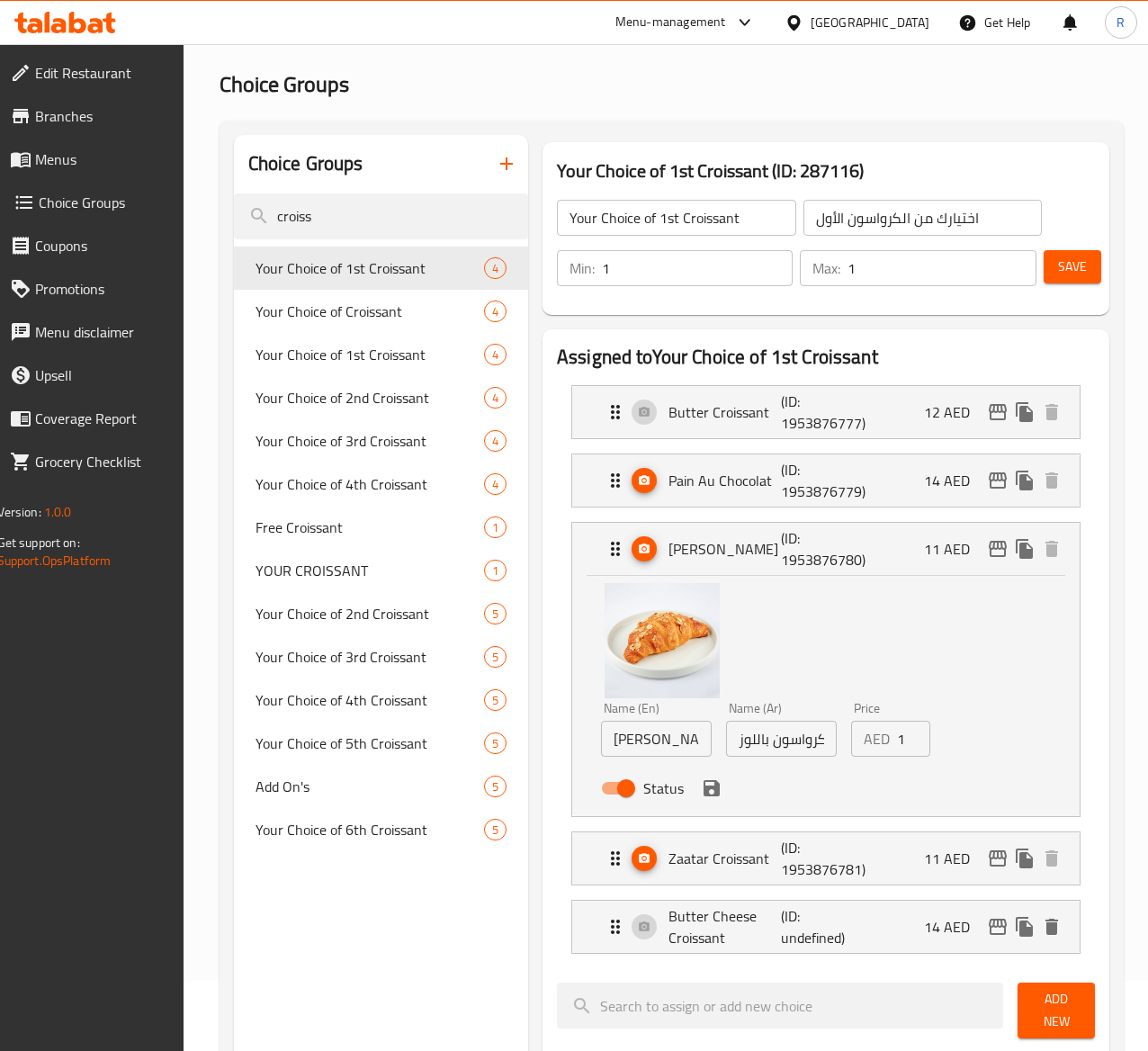
click at [897, 737] on input "12" at bounding box center [913, 739] width 33 height 36
click at [897, 737] on input "13" at bounding box center [913, 739] width 33 height 36
type input "14"
click at [897, 737] on input "14" at bounding box center [913, 739] width 33 height 36
click at [703, 792] on icon "save" at bounding box center [711, 788] width 16 height 16
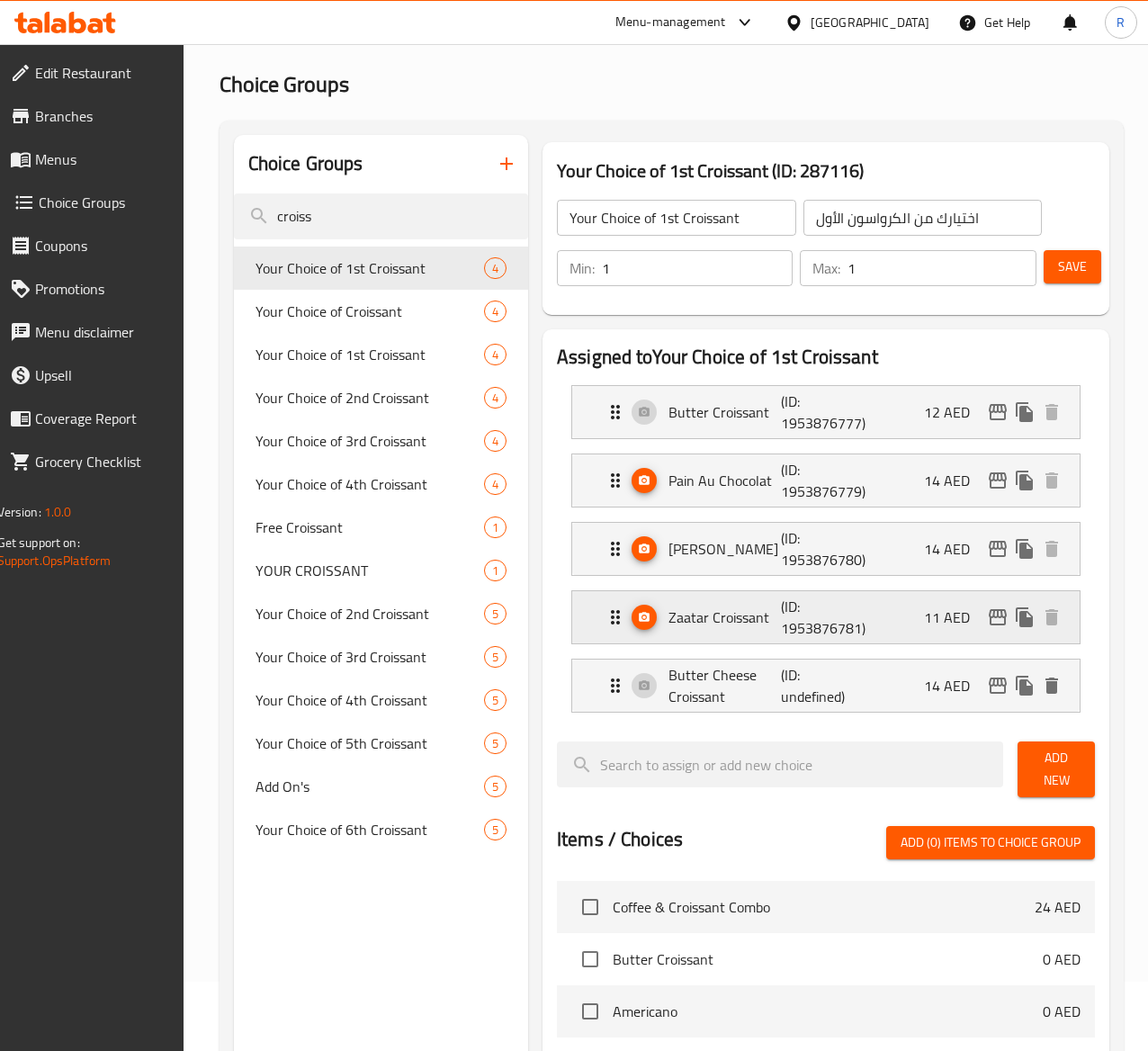
click at [781, 637] on p "(ID: 1953876781)" at bounding box center [818, 617] width 75 height 43
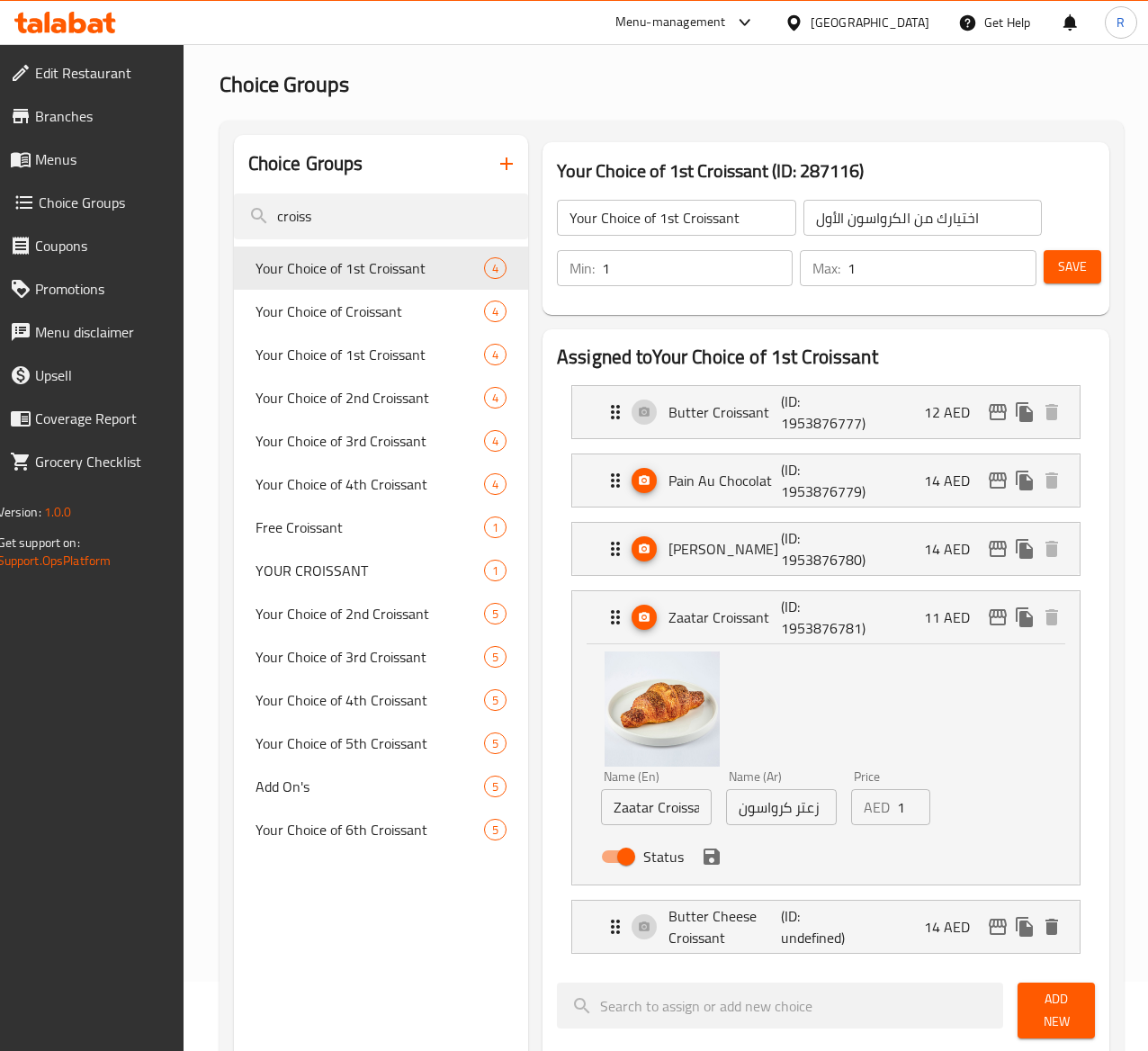
click at [897, 803] on input "12" at bounding box center [913, 807] width 33 height 36
type input "13"
click at [897, 803] on input "13" at bounding box center [913, 807] width 33 height 36
click at [698, 846] on button "save" at bounding box center [711, 857] width 27 height 27
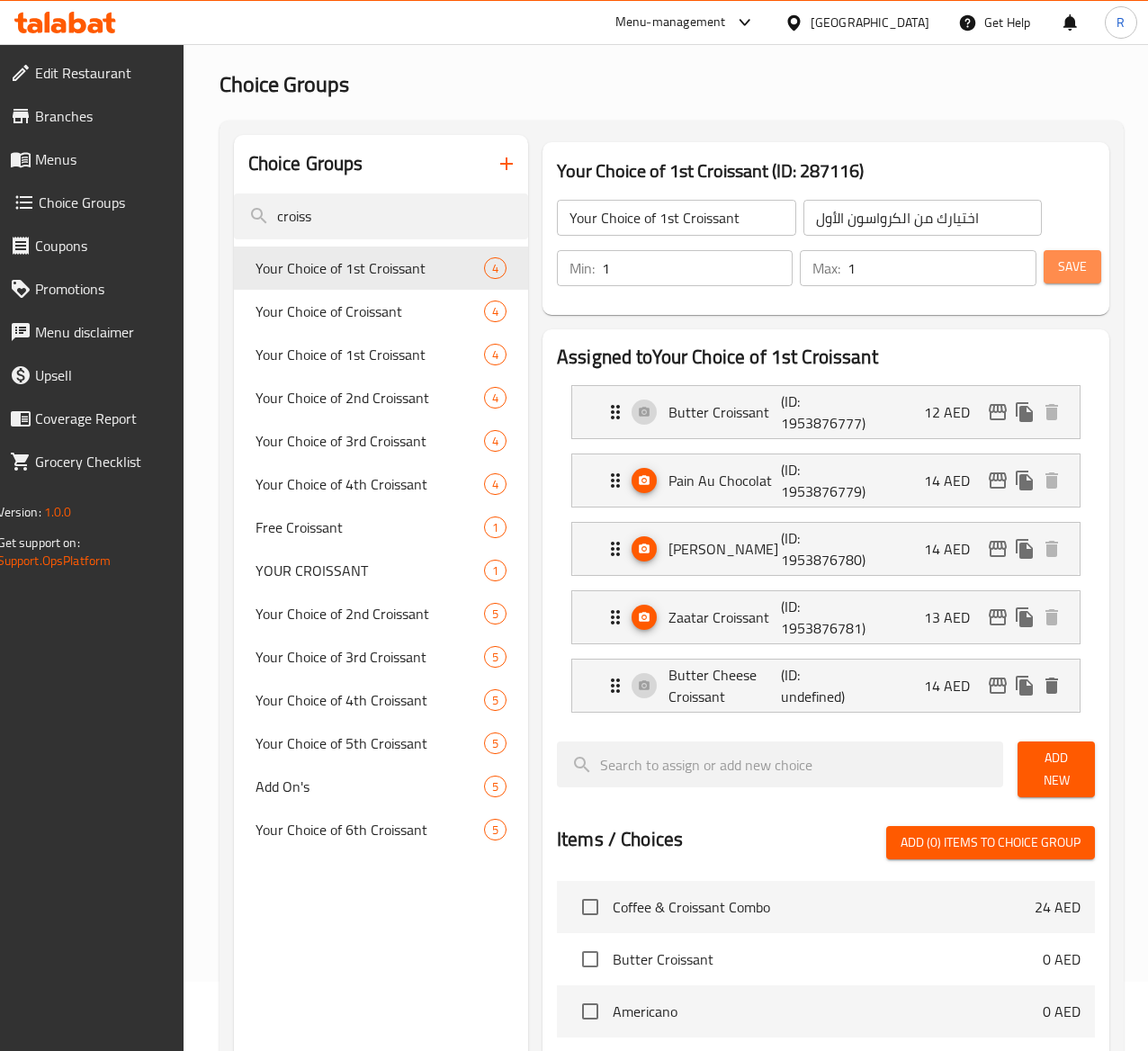
click at [1061, 263] on span "Save" at bounding box center [1072, 267] width 29 height 23
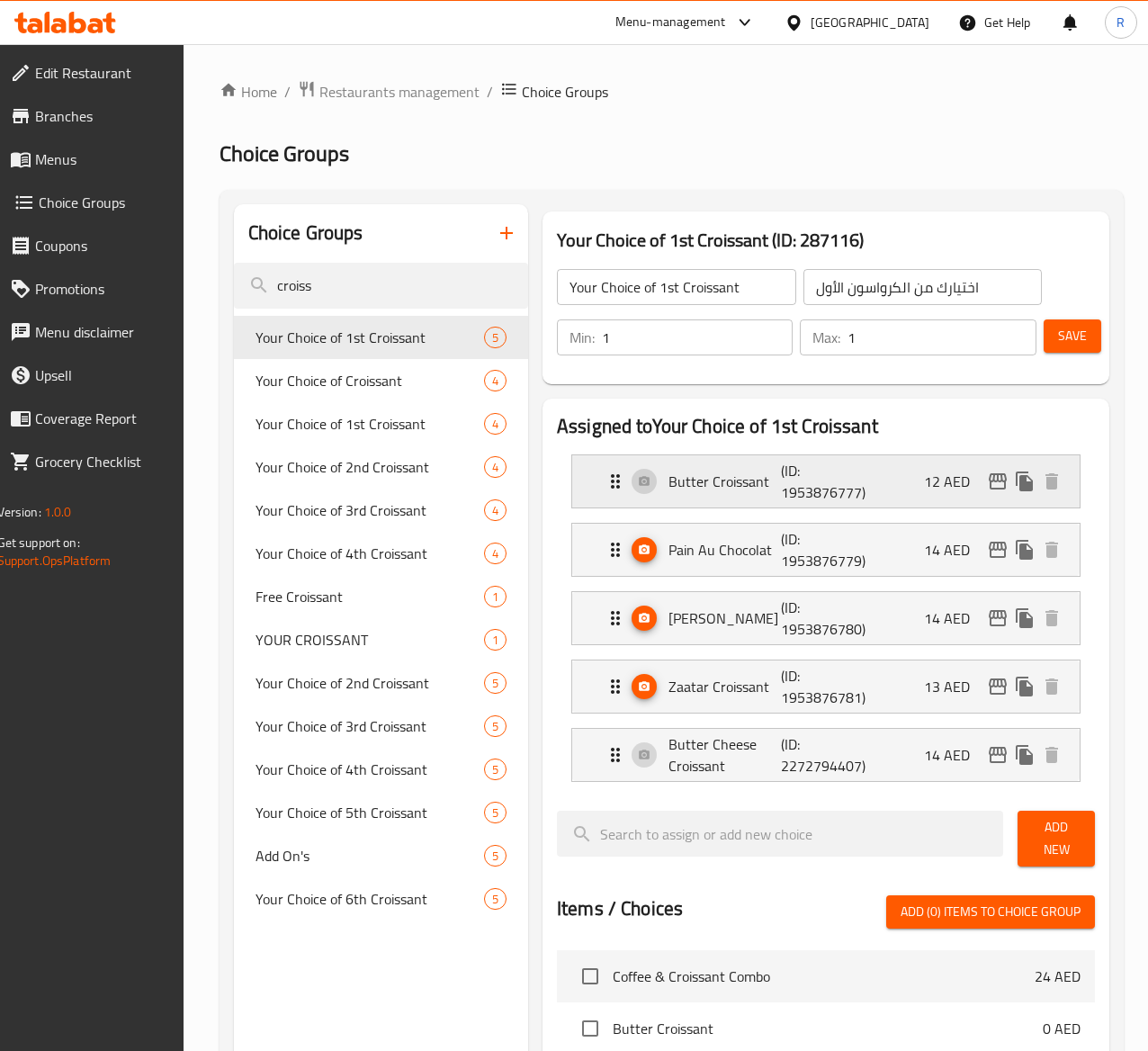
click at [605, 483] on div "Butter Croissant (ID: 1953876777) 12 AED" at bounding box center [832, 482] width 455 height 52
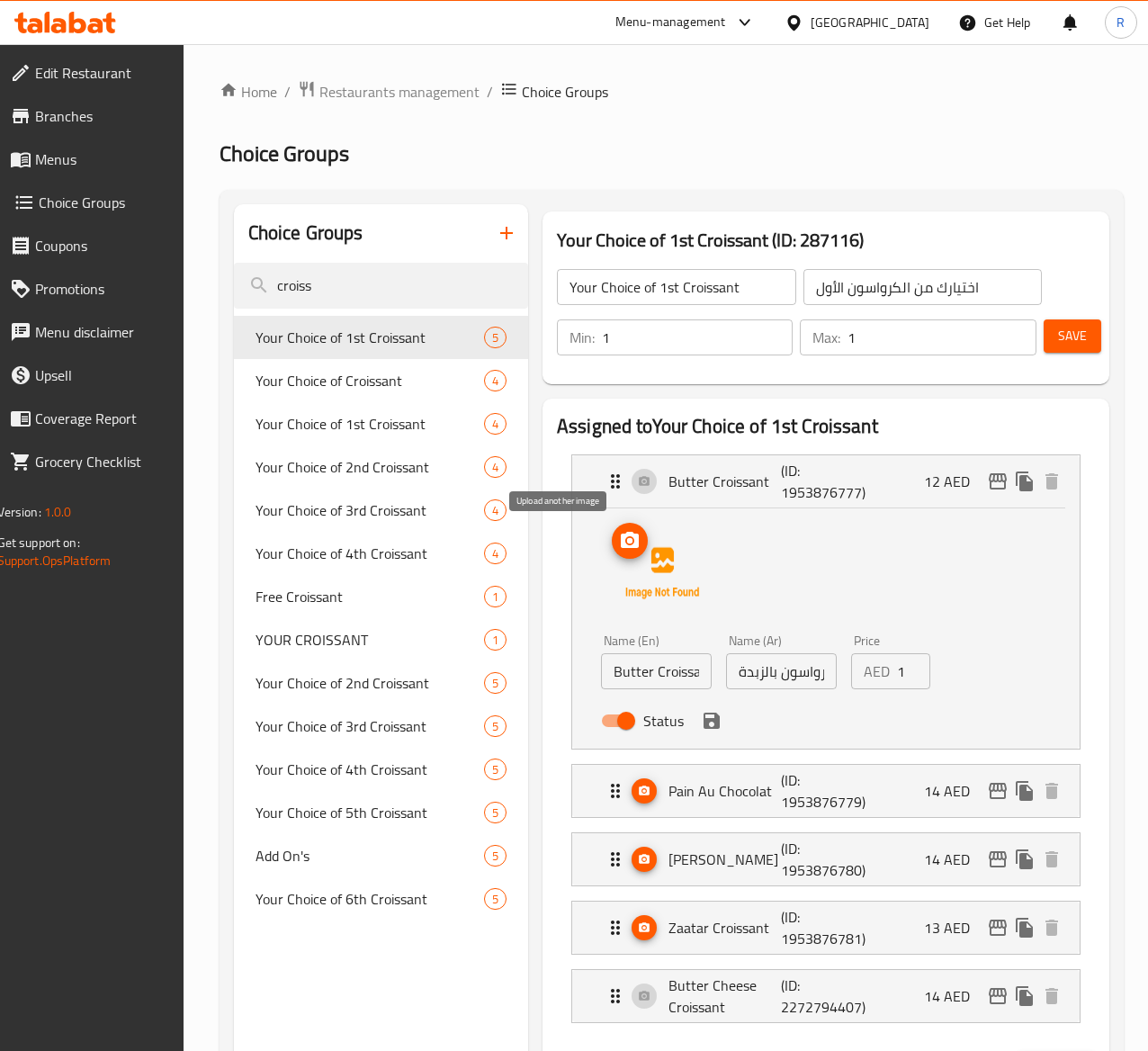
click at [612, 557] on button "upload picture" at bounding box center [630, 541] width 36 height 36
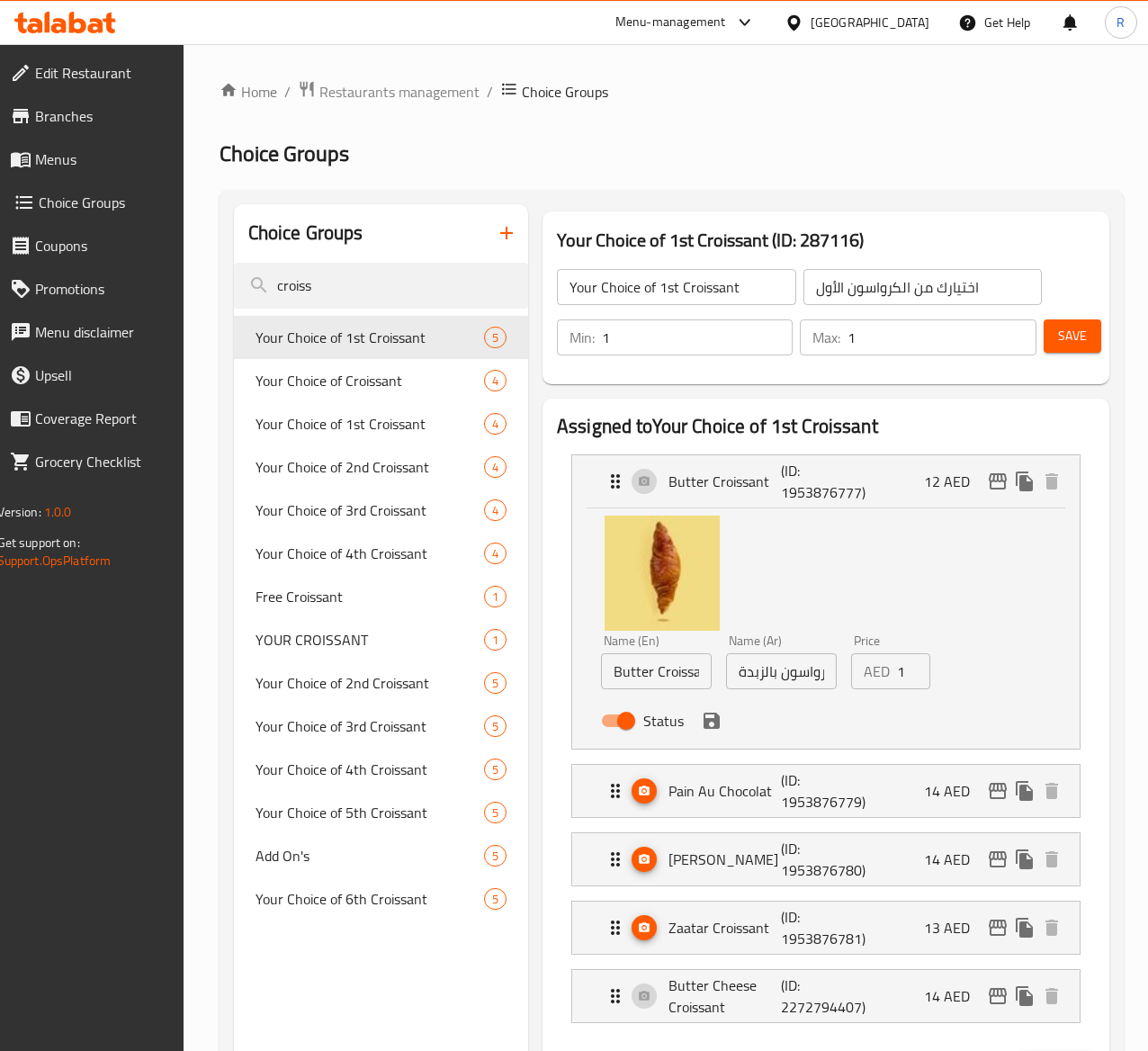
click at [703, 723] on icon "save" at bounding box center [711, 721] width 16 height 16
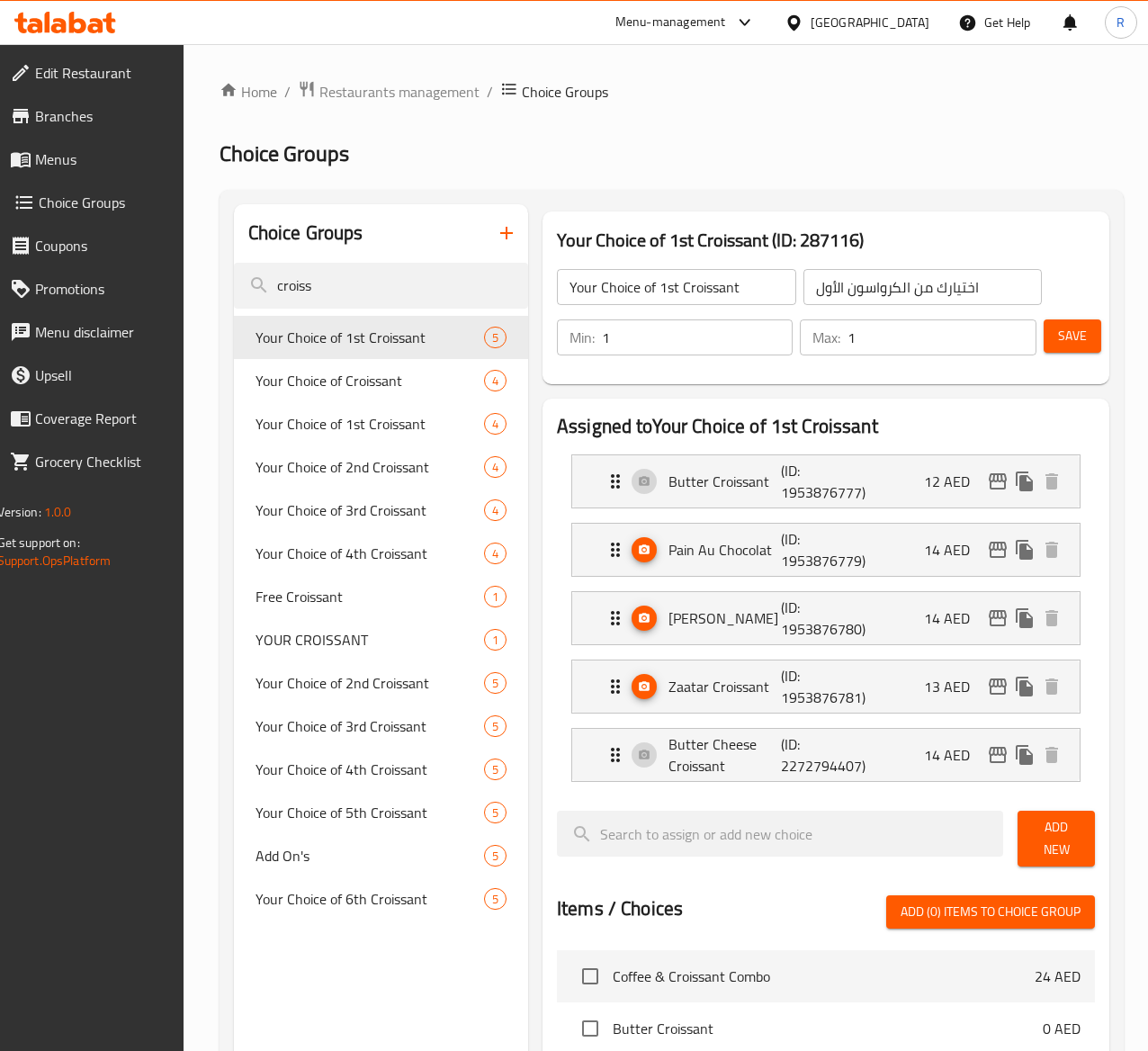
scroll to position [169, 0]
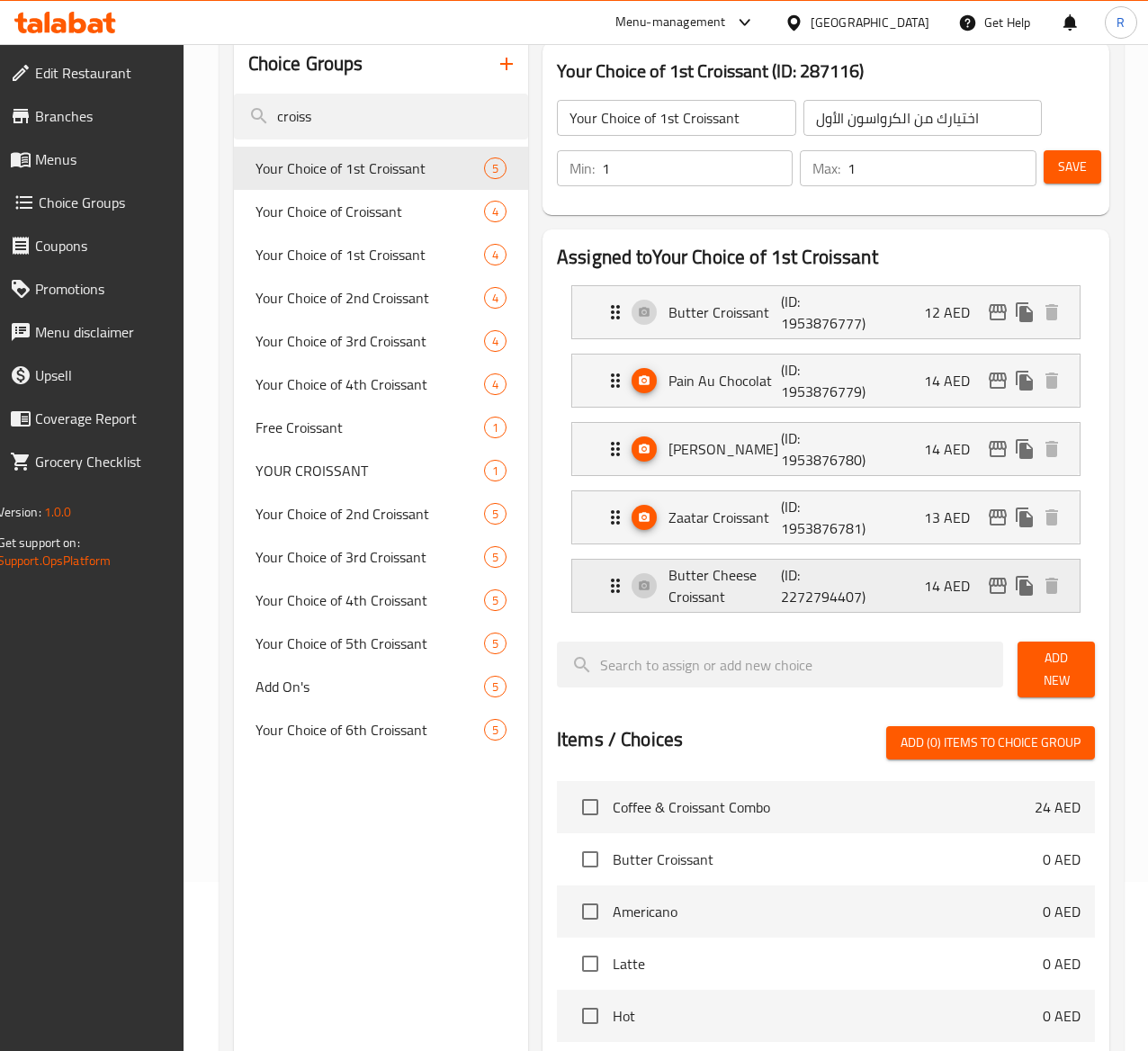
click at [605, 589] on div "Butter Cheese Croissant (ID: 2272794407) 14 AED" at bounding box center [832, 586] width 455 height 52
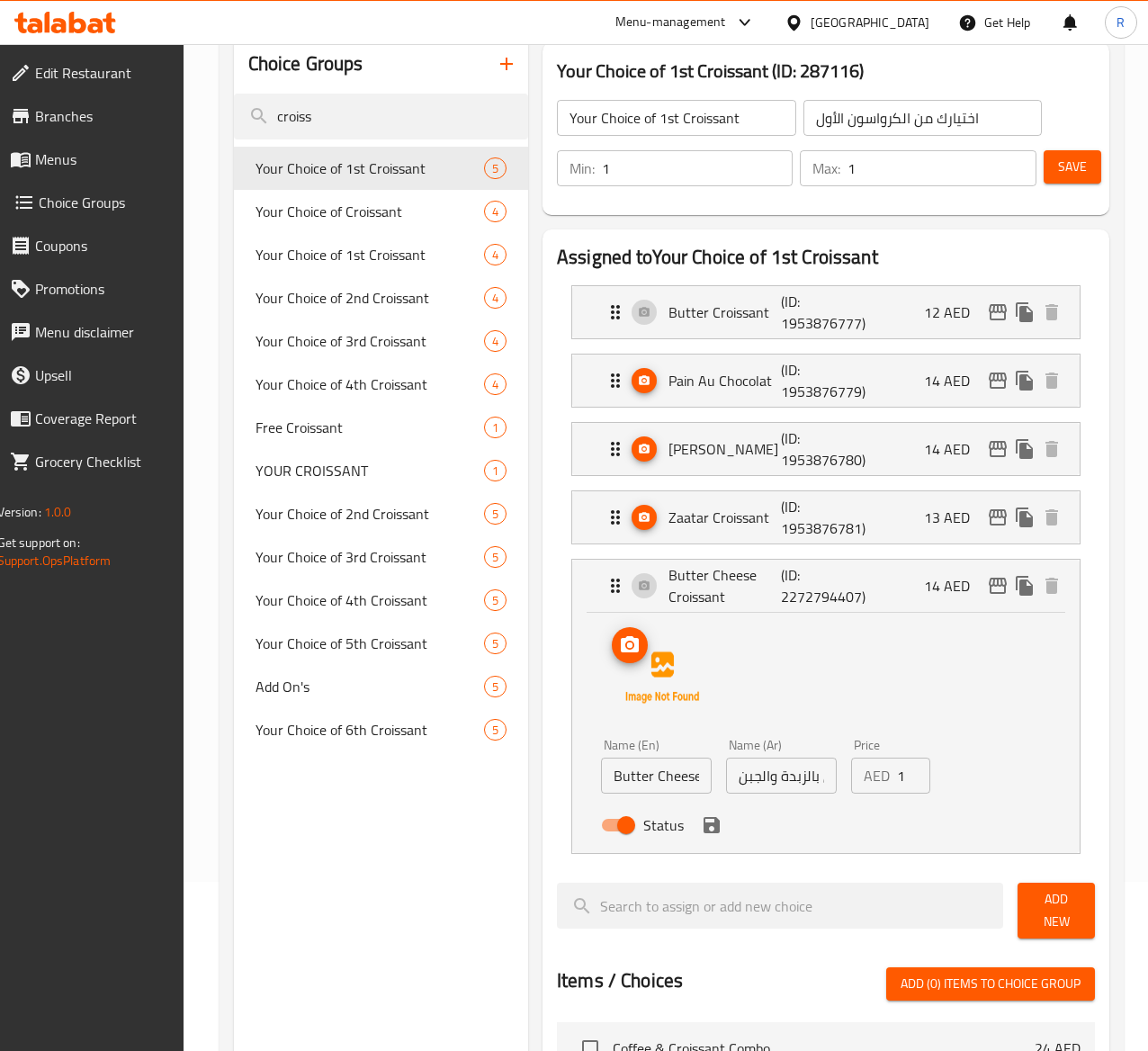
click at [605, 683] on img at bounding box center [663, 678] width 115 height 115
click at [612, 661] on button "upload picture" at bounding box center [630, 645] width 36 height 36
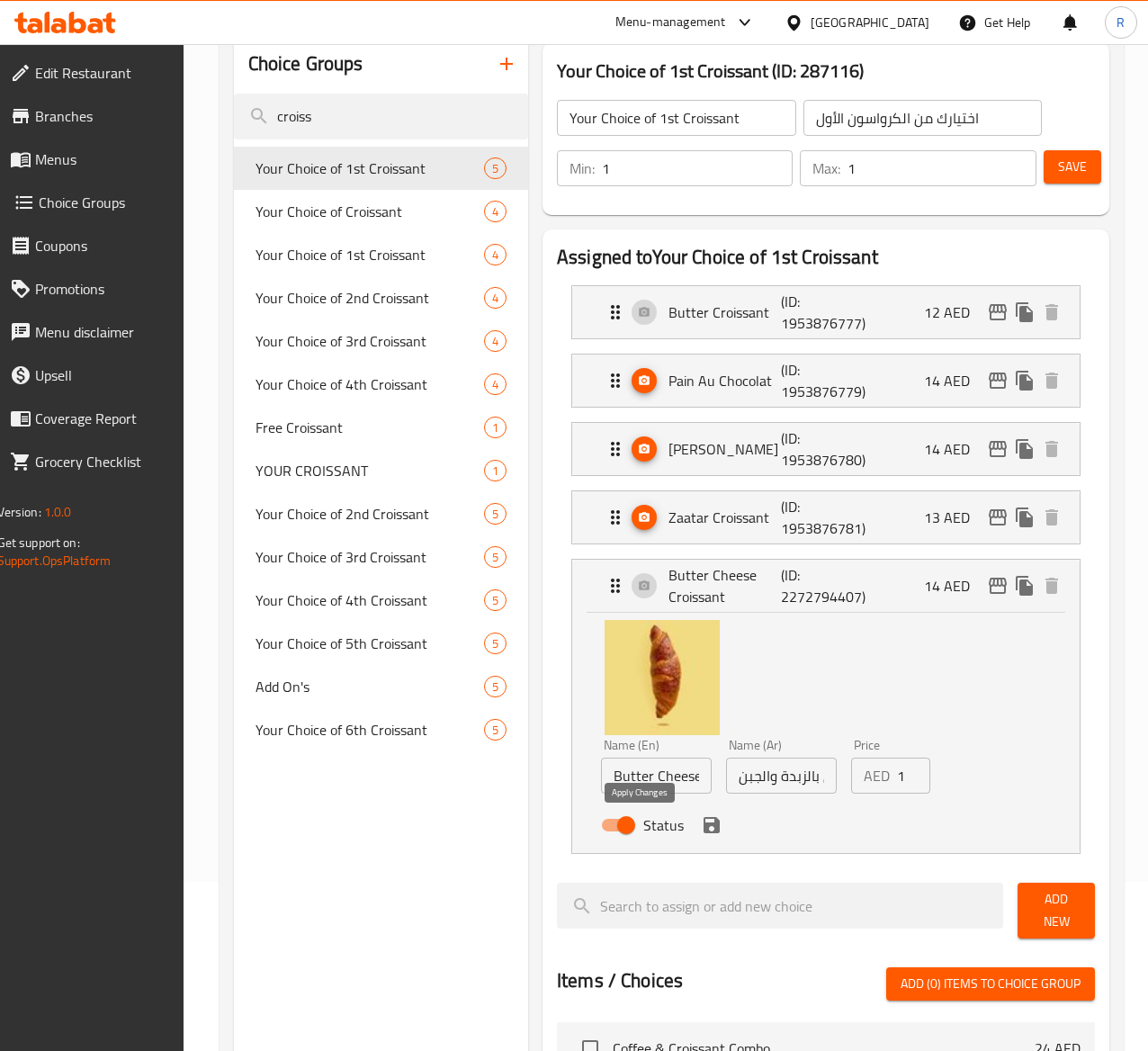
click at [703, 828] on icon "save" at bounding box center [711, 825] width 16 height 16
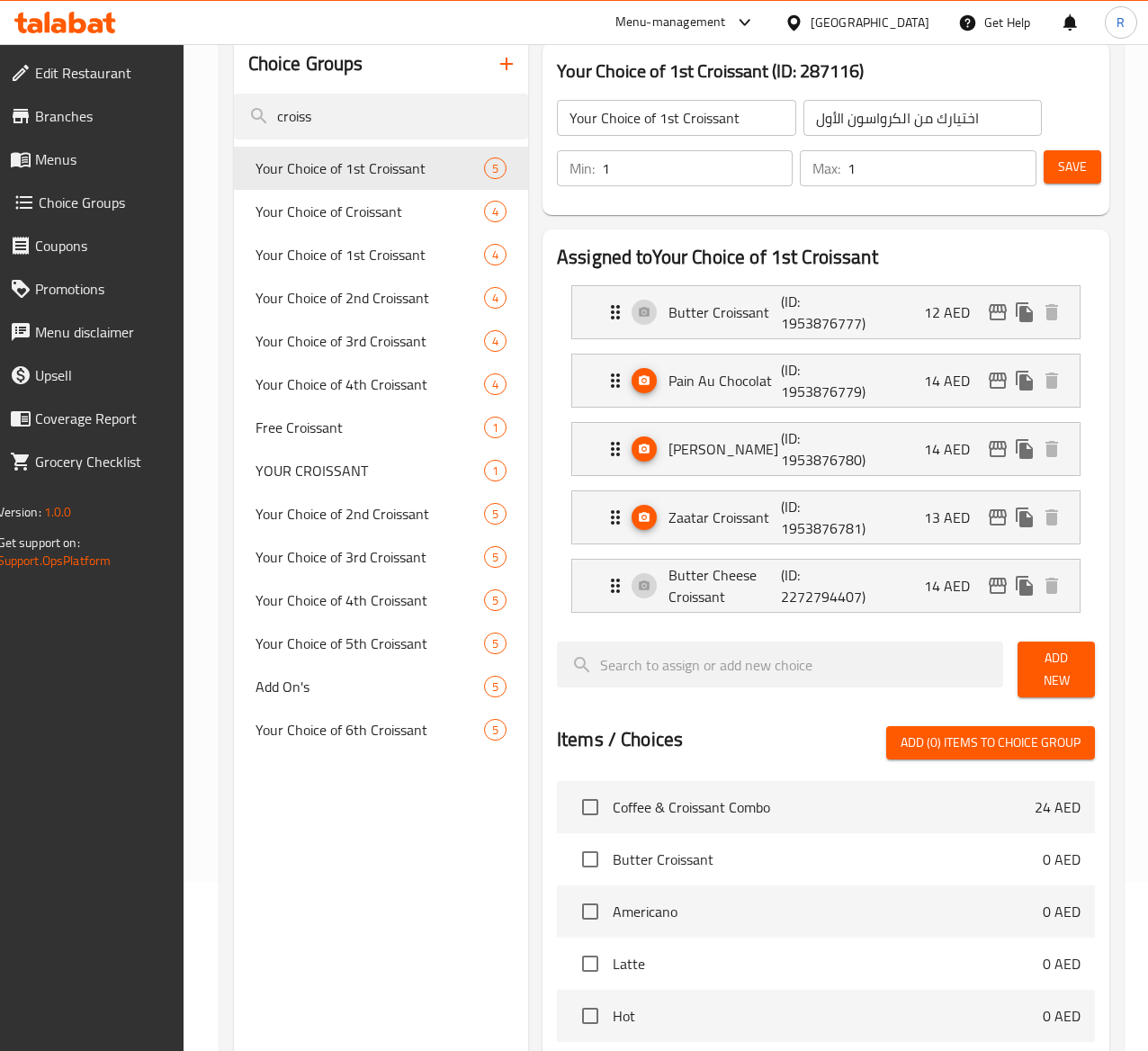
click at [1058, 157] on span "Save" at bounding box center [1072, 166] width 29 height 23
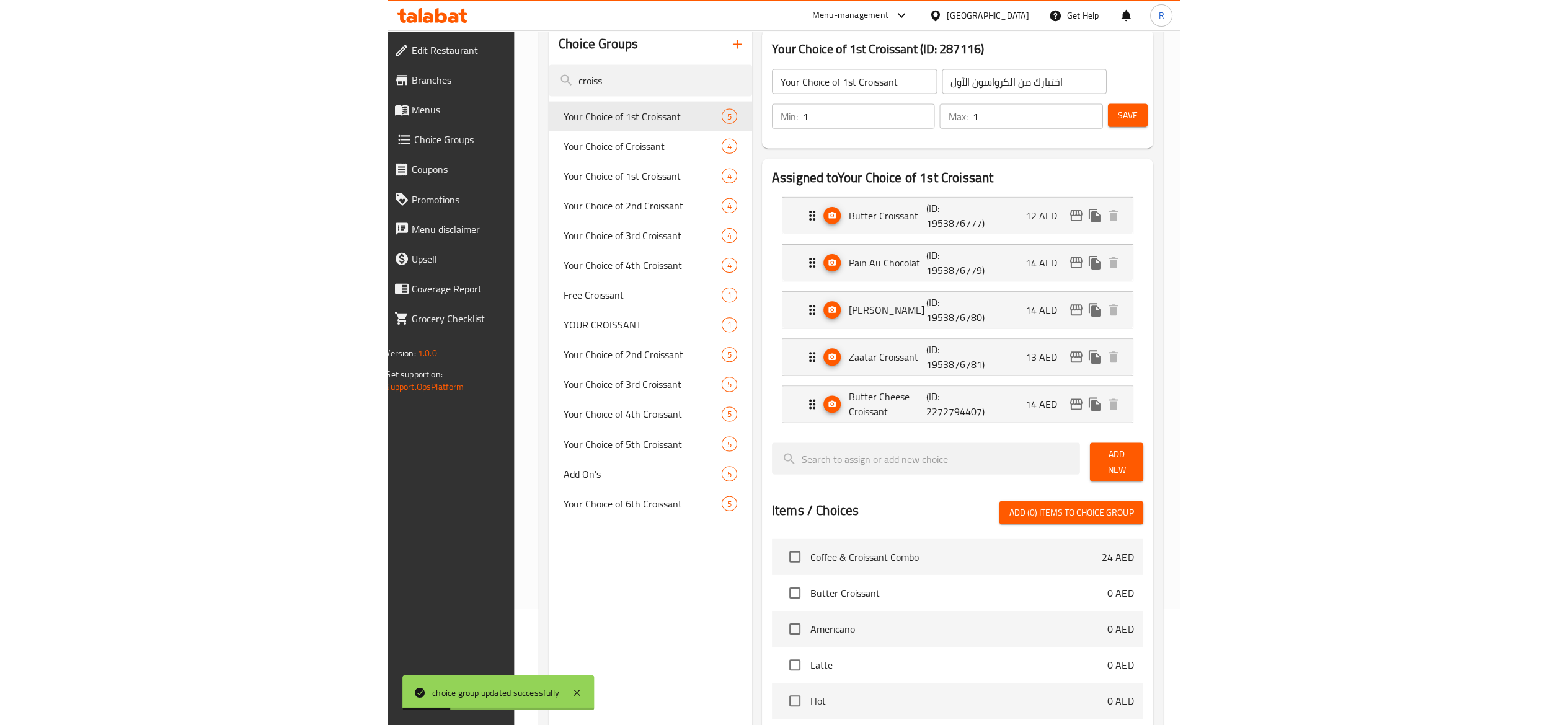
scroll to position [0, 0]
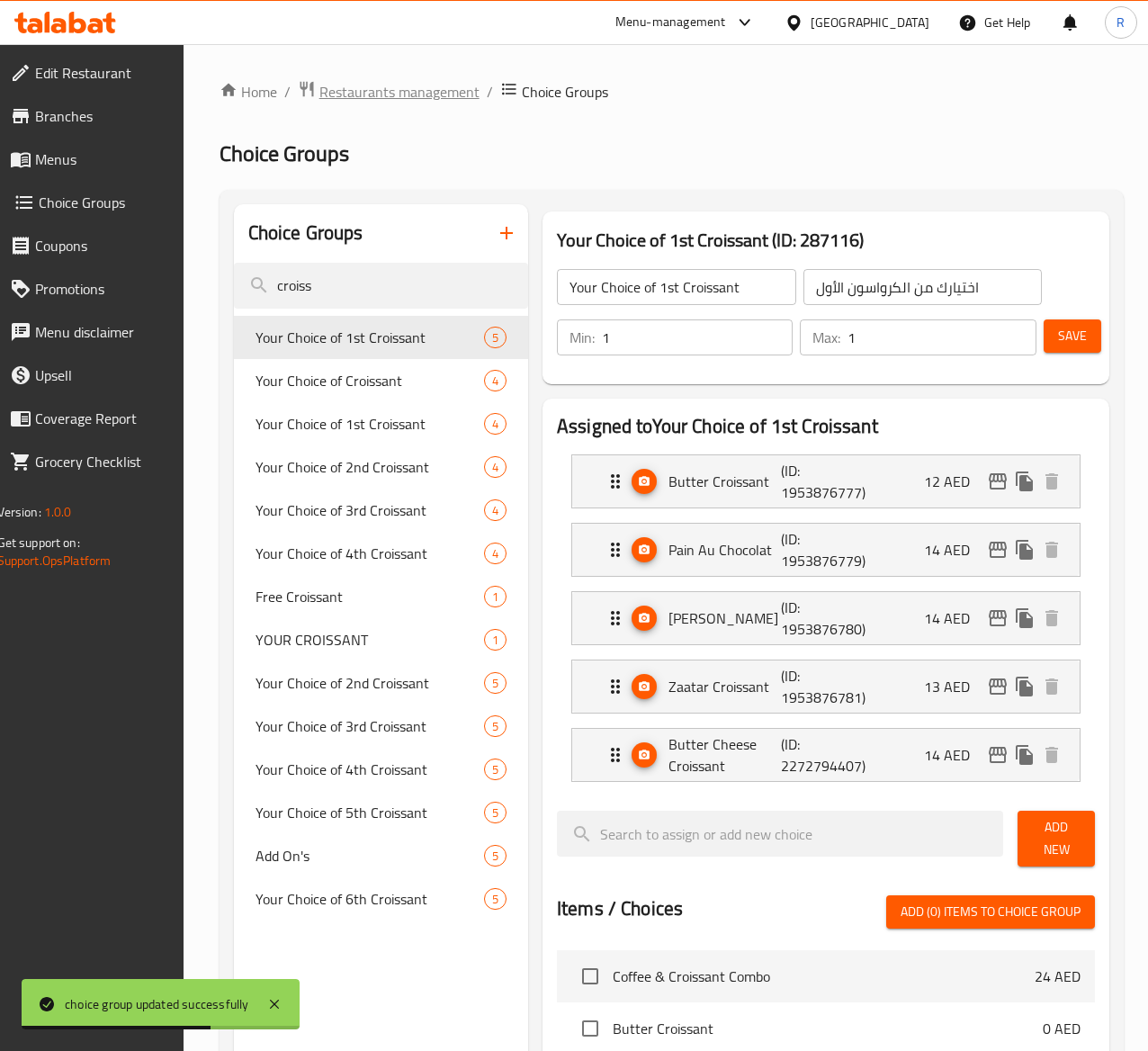
click at [444, 90] on span "Restaurants management" at bounding box center [399, 92] width 160 height 22
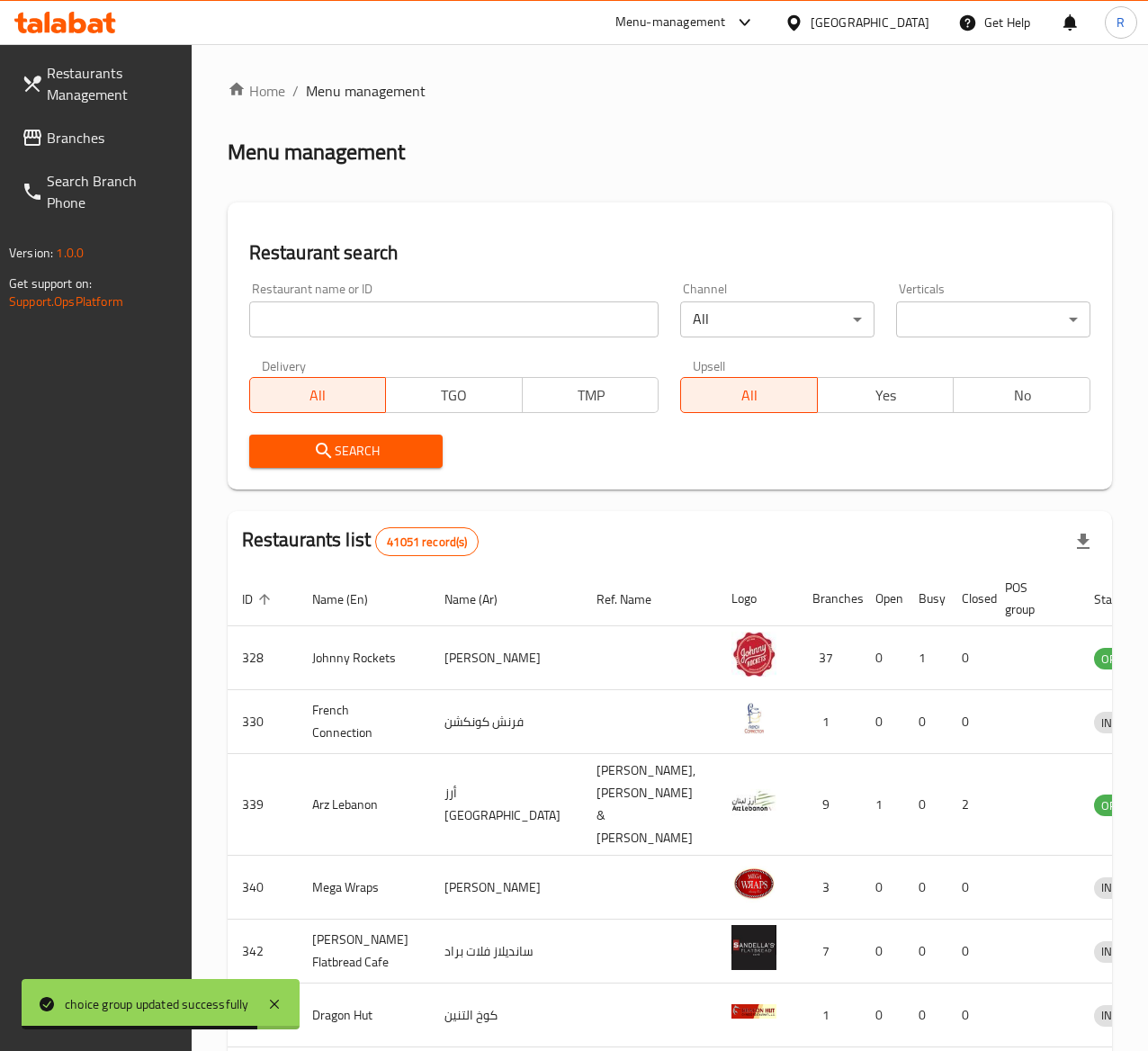
click at [349, 337] on div "Restaurant name or ID Restaurant name or ID" at bounding box center [455, 310] width 432 height 77
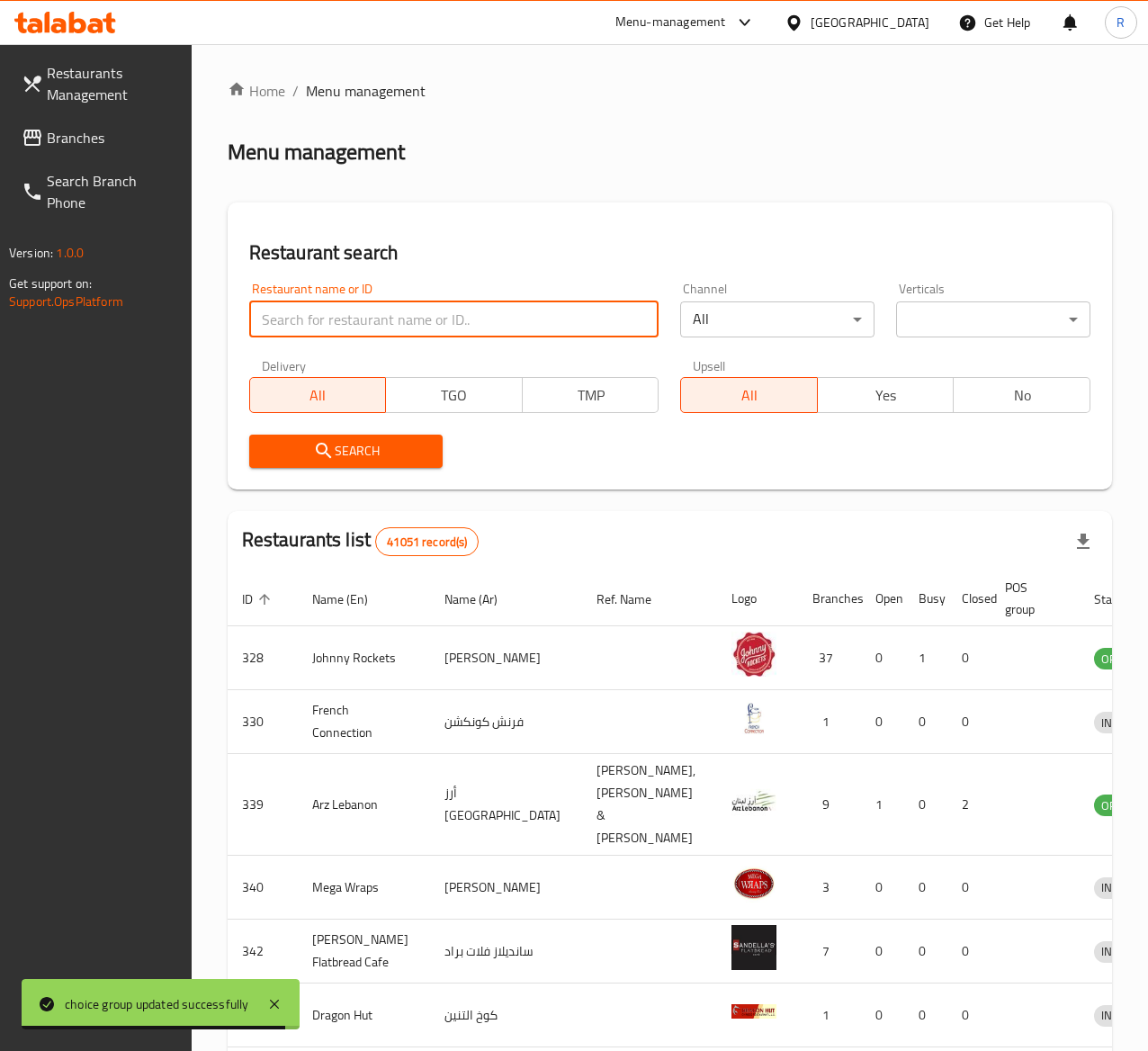
click at [368, 313] on input "search" at bounding box center [455, 319] width 410 height 36
type input "everyday roastery"
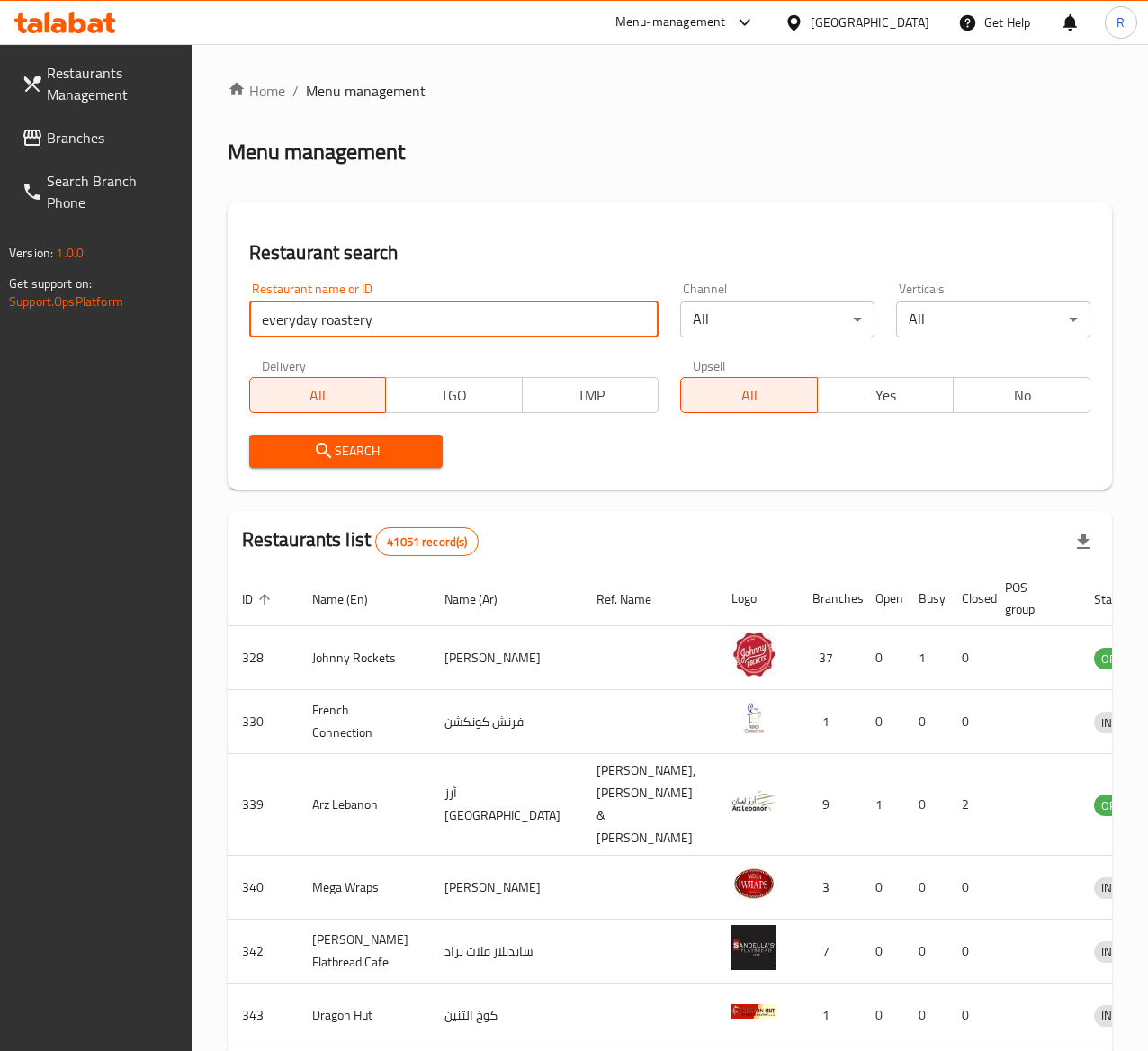
click button "Search" at bounding box center [346, 451] width 194 height 33
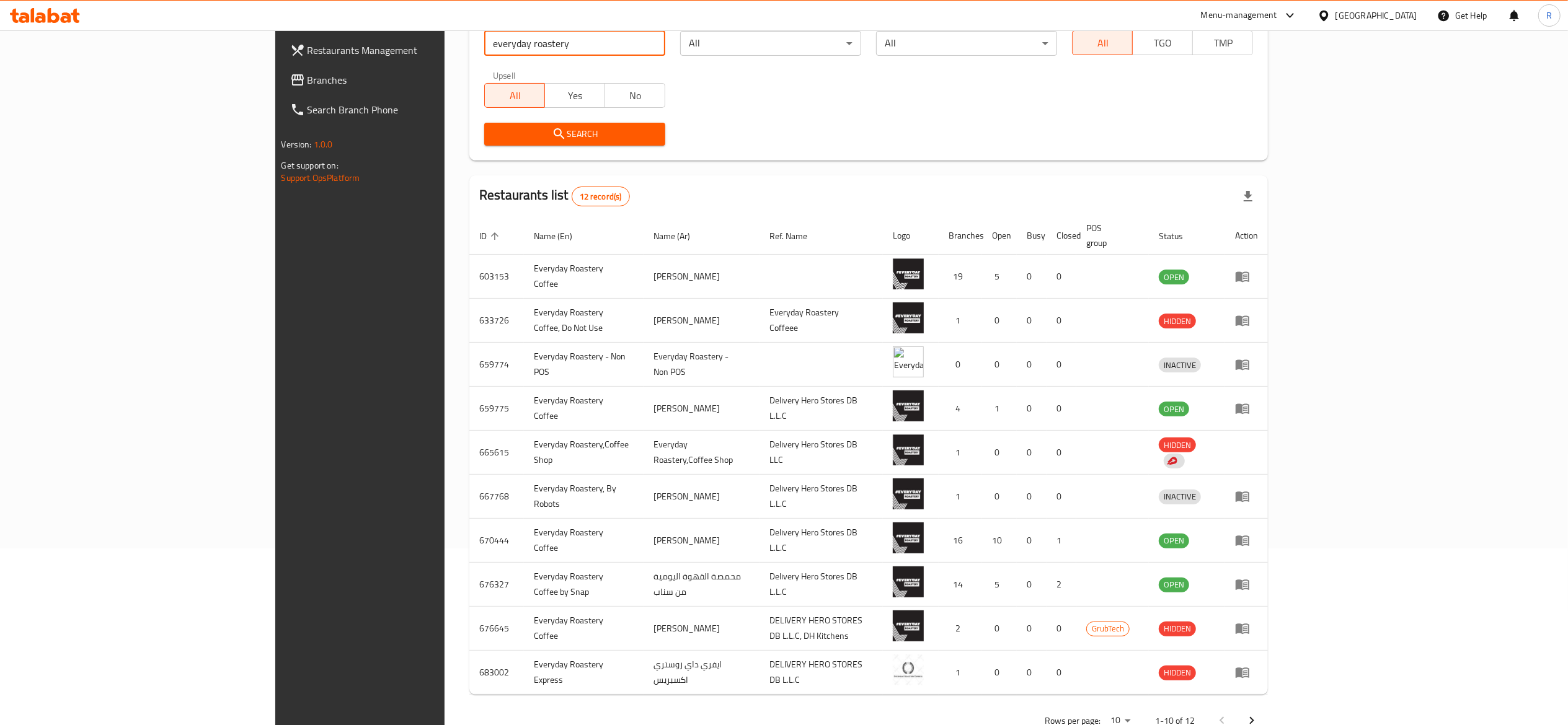
scroll to position [199, 0]
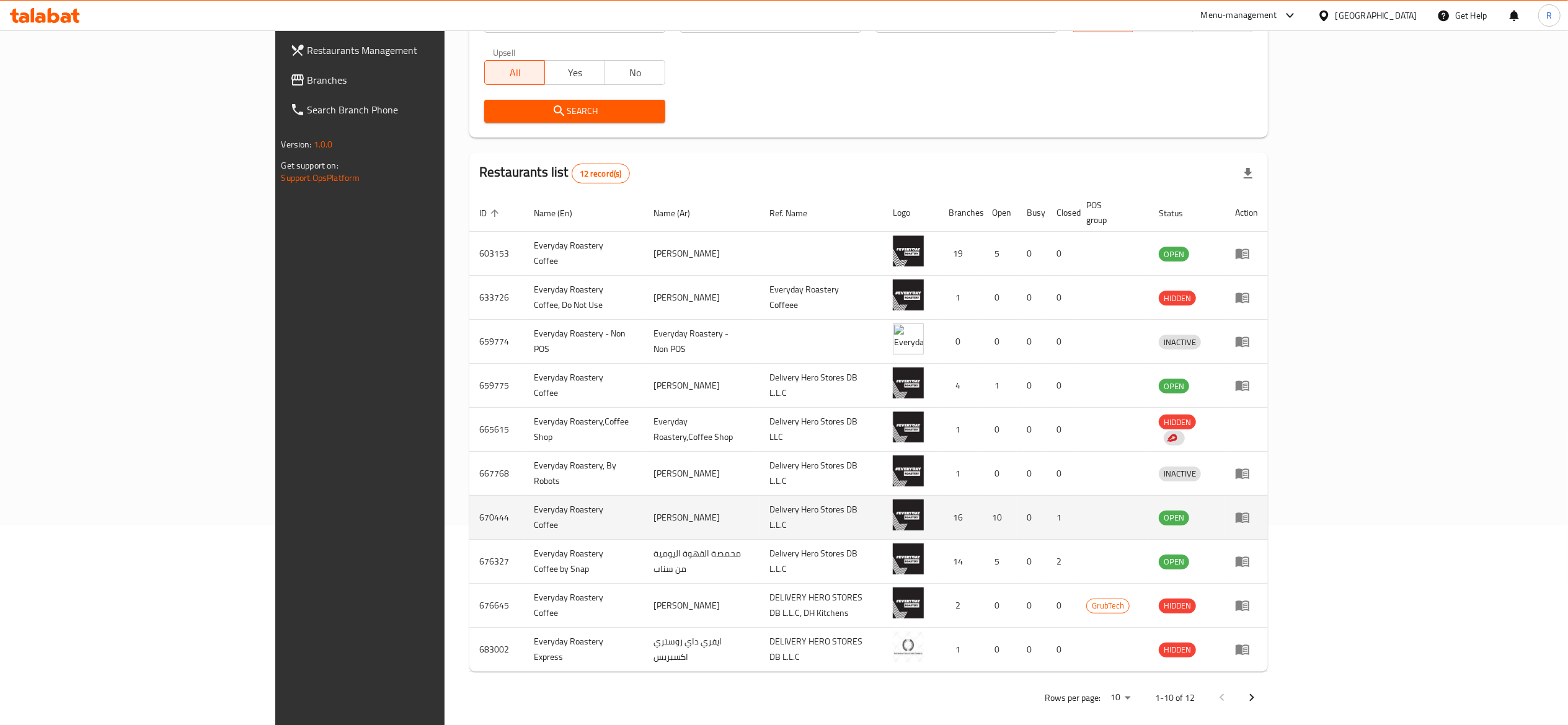
click at [1268, 496] on td "enhanced table" at bounding box center [1246, 518] width 42 height 44
click at [1249, 513] on icon "enhanced table" at bounding box center [1242, 518] width 14 height 10
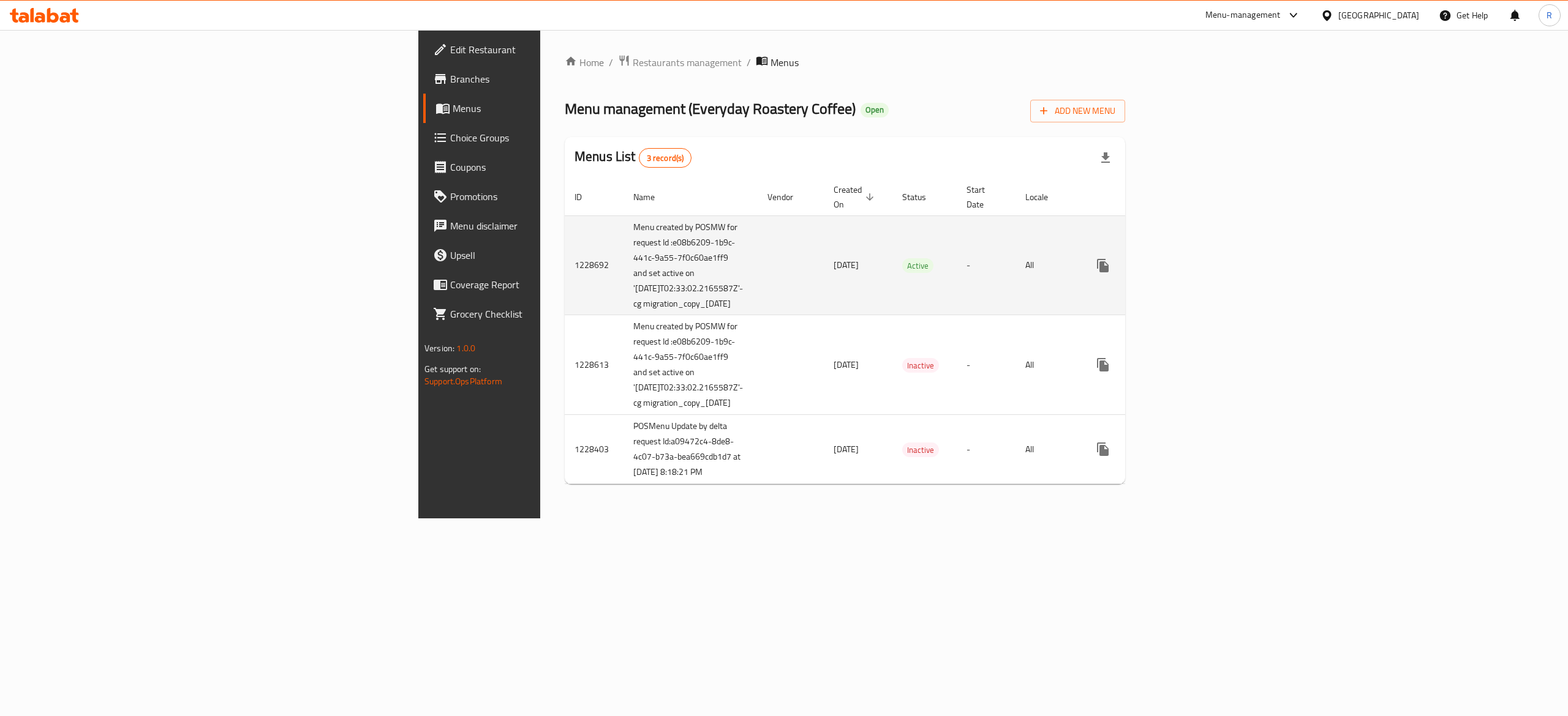
click at [1215, 231] on td "enhanced table" at bounding box center [1147, 265] width 137 height 99
click at [1198, 259] on icon "enhanced table" at bounding box center [1191, 266] width 15 height 15
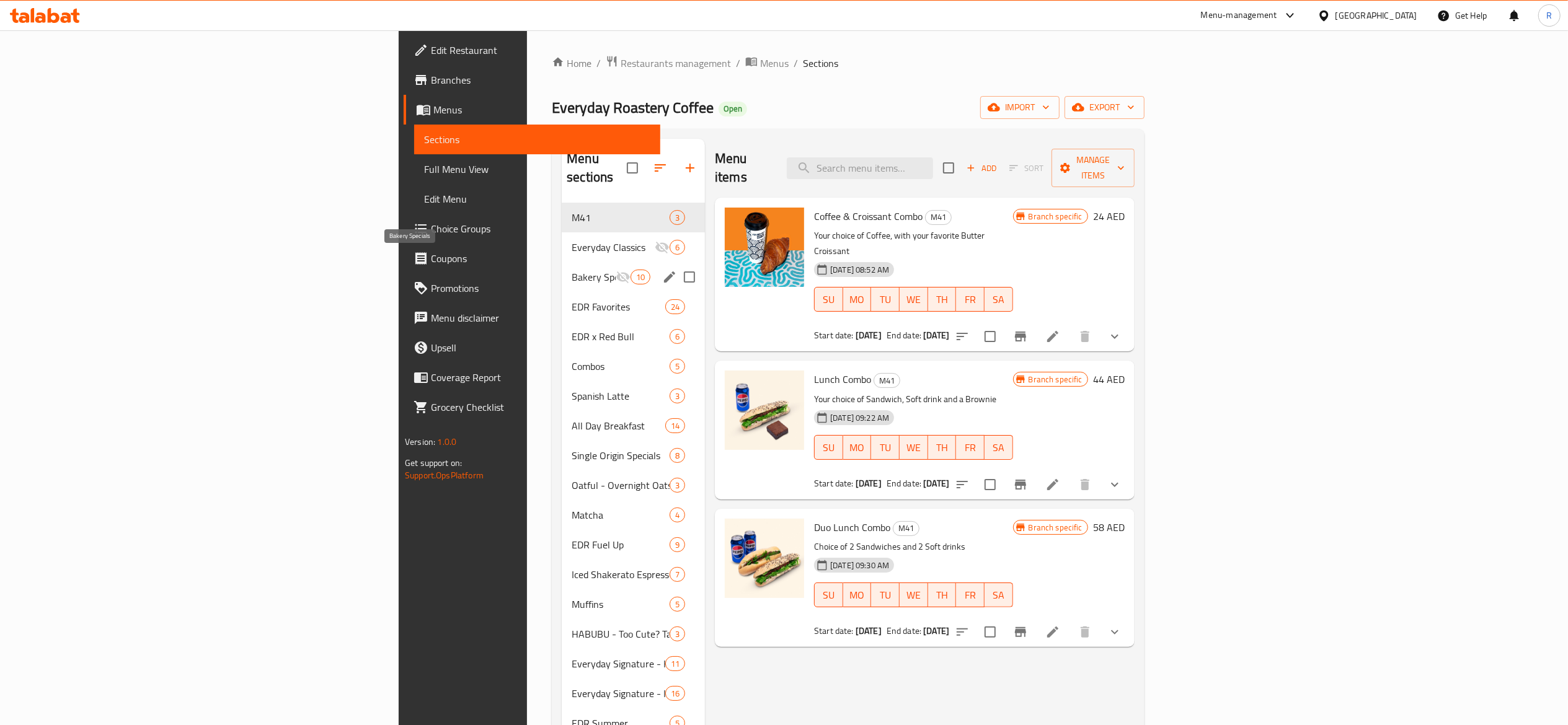
click at [572, 269] on span "Bakery Specials" at bounding box center [593, 277] width 44 height 15
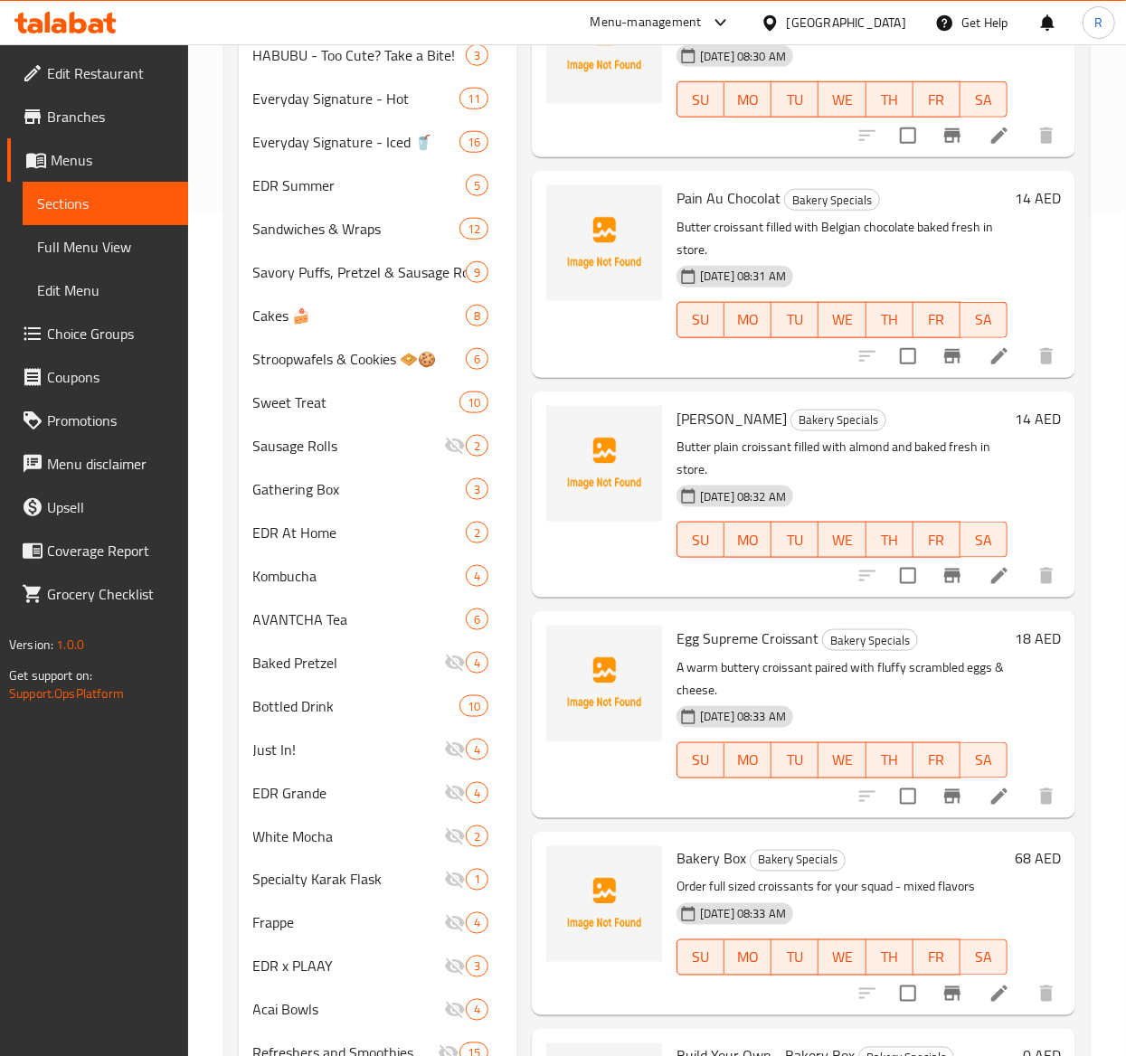
scroll to position [1051, 0]
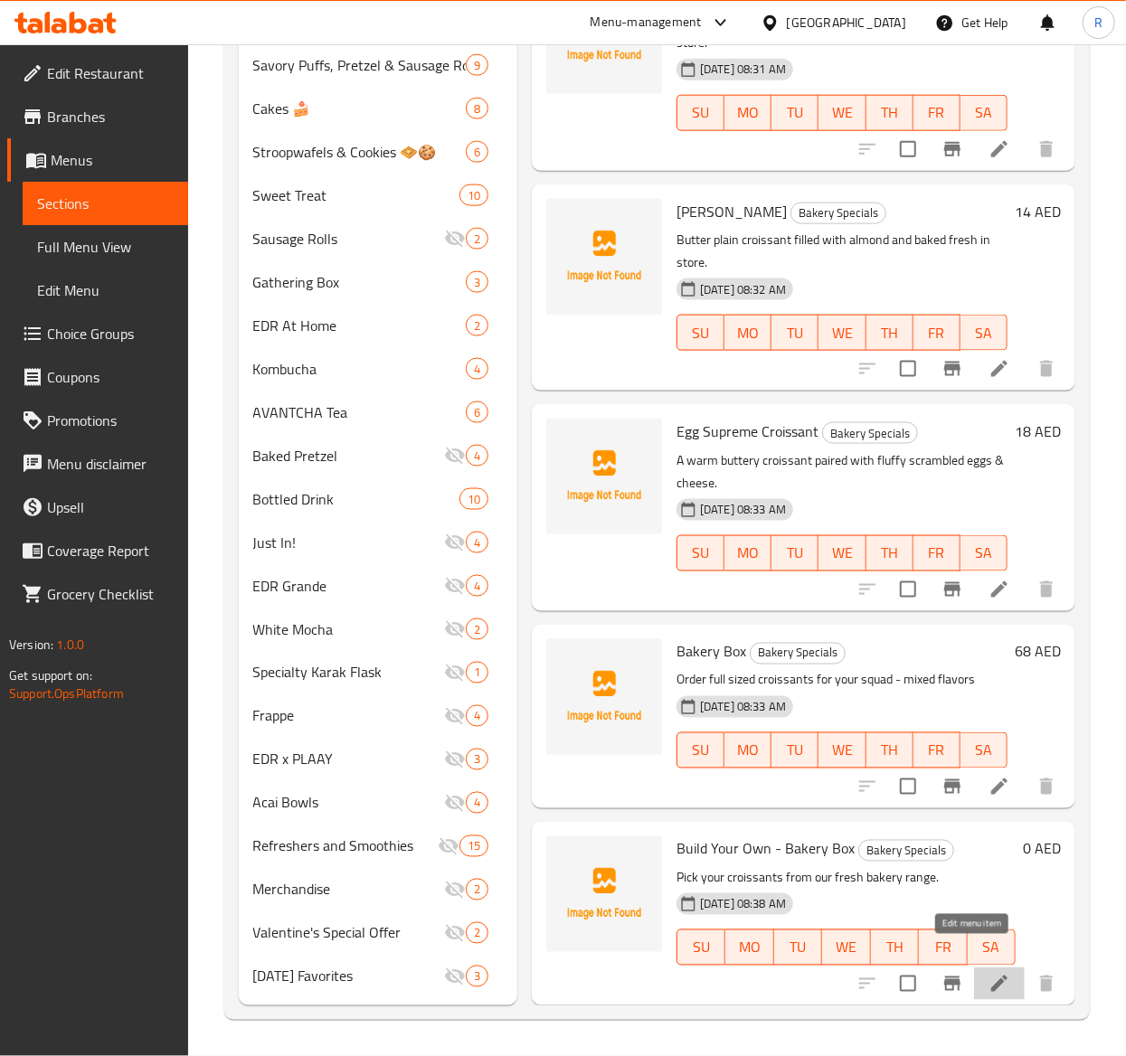
click at [989, 973] on icon at bounding box center [1000, 984] width 22 height 22
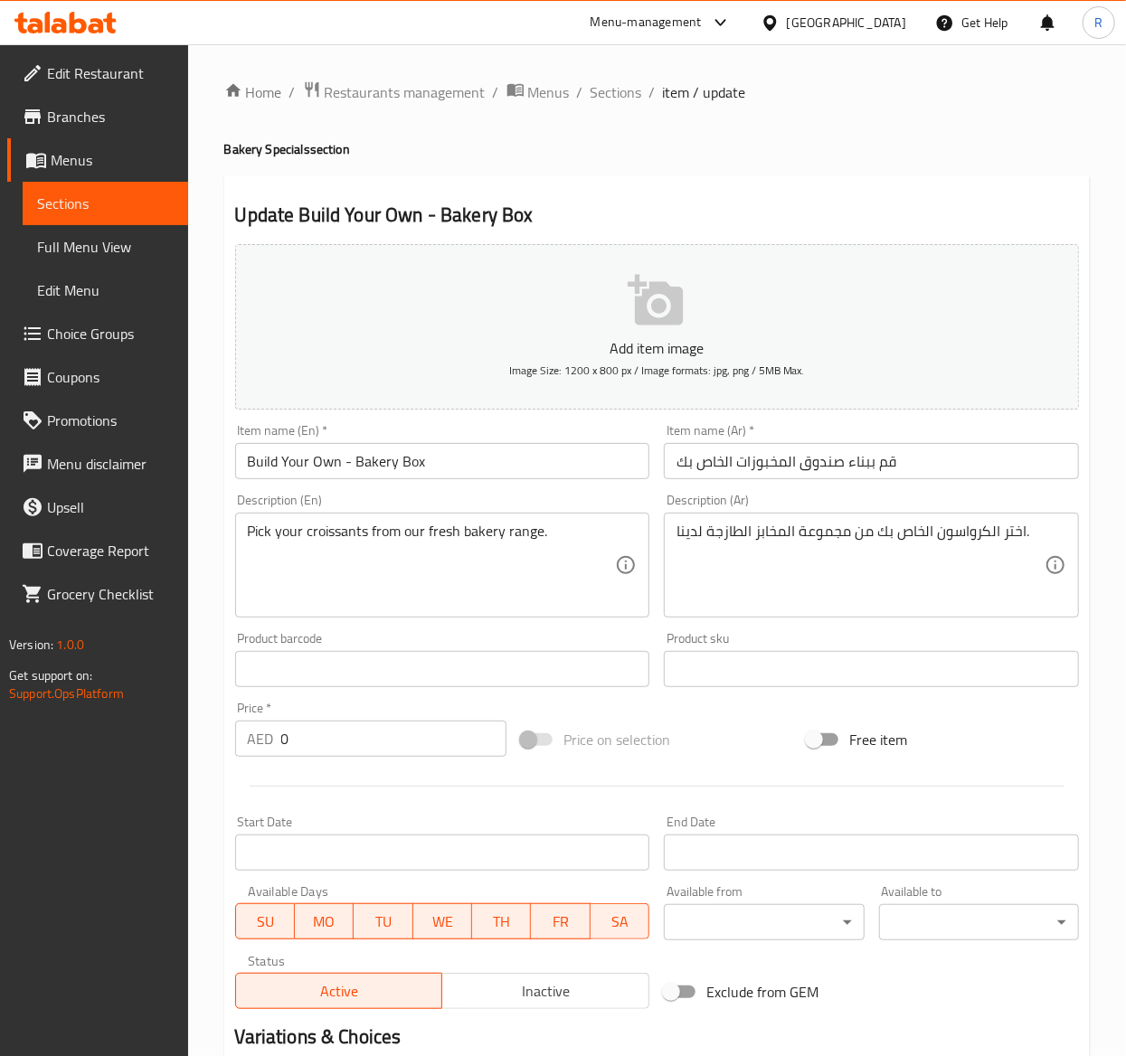
scroll to position [221, 0]
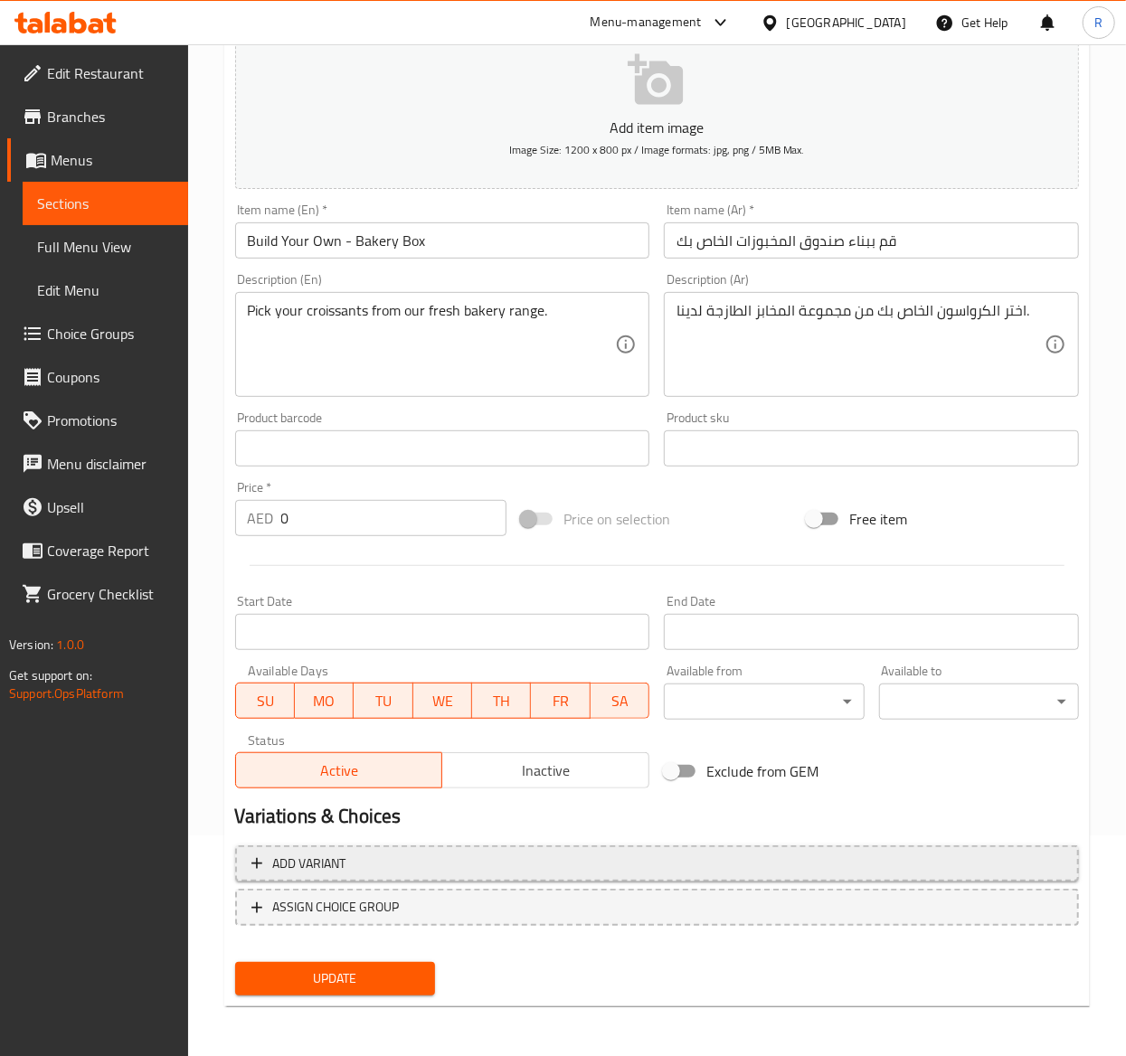
click at [301, 863] on span "Add variant" at bounding box center [309, 864] width 73 height 23
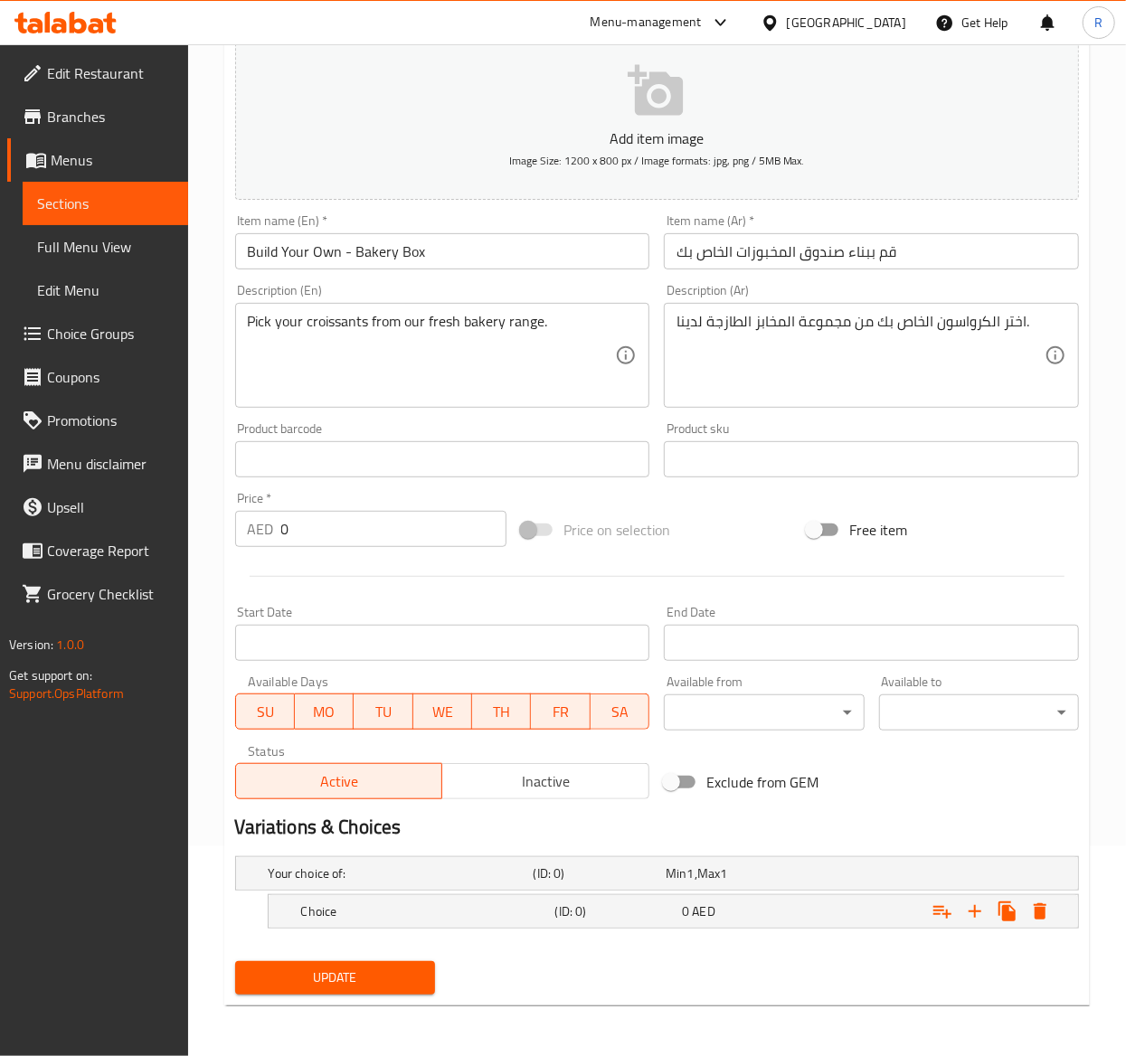
scroll to position [212, 0]
click at [342, 883] on h5 "Choice" at bounding box center [398, 874] width 258 height 18
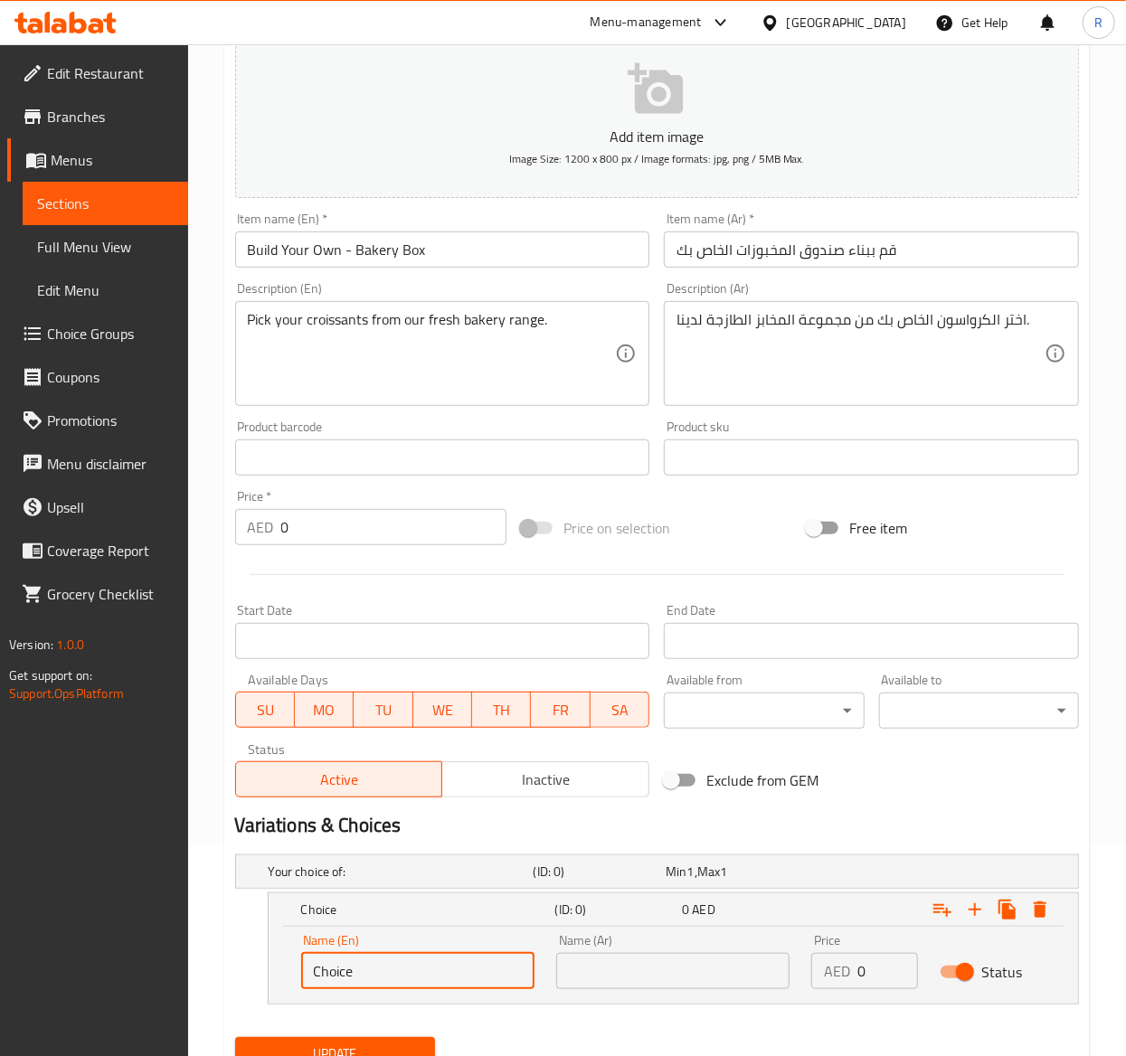
click at [355, 957] on input "Choice" at bounding box center [417, 971] width 233 height 36
drag, startPoint x: 971, startPoint y: 915, endPoint x: 984, endPoint y: 882, distance: 35.8
click at [984, 882] on div "Your choice of: (ID: 0) Min 1 , Max 1 Name (En) Your choice of: Name (En) Name …" at bounding box center [657, 939] width 858 height 183
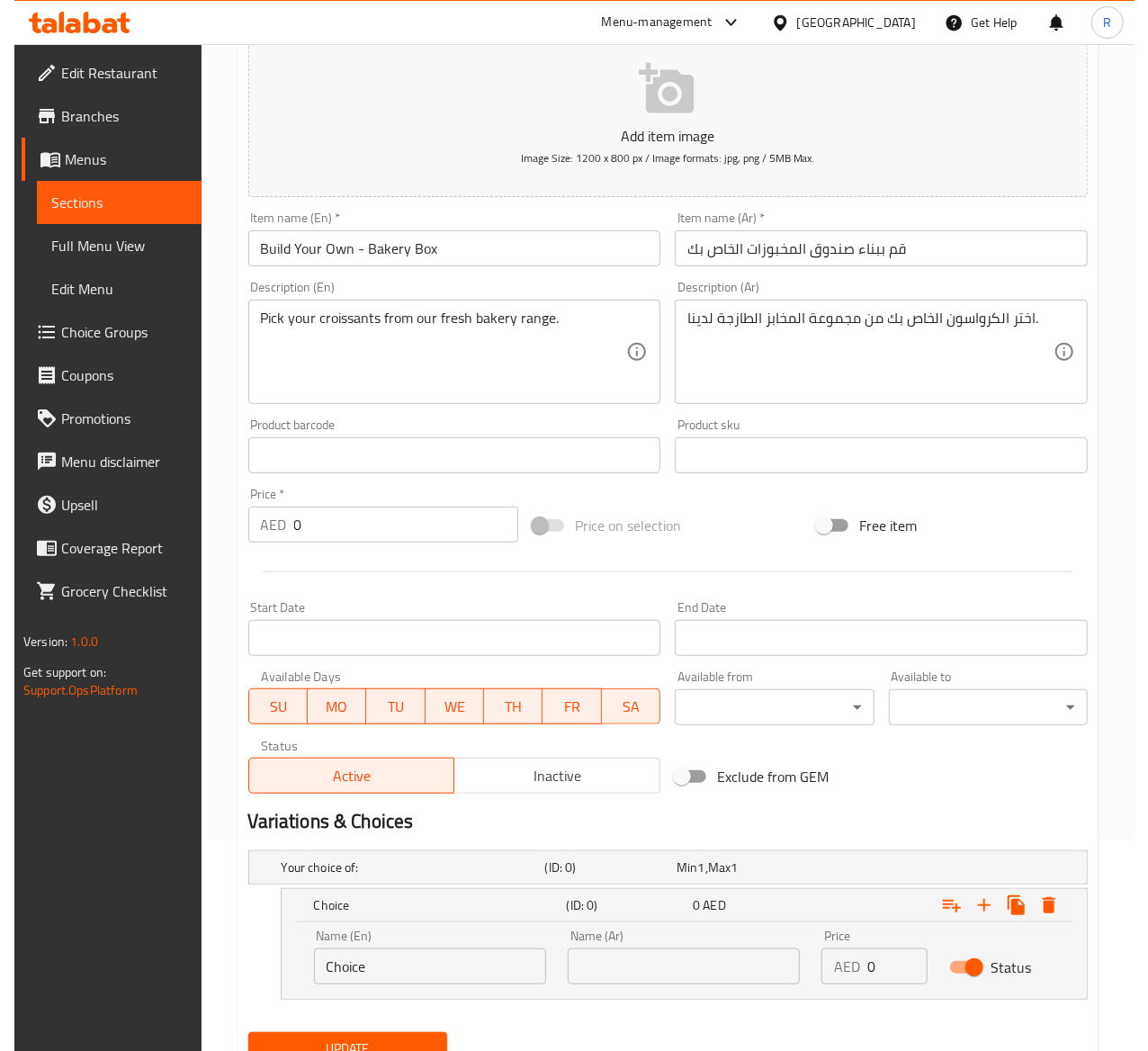
scroll to position [288, 0]
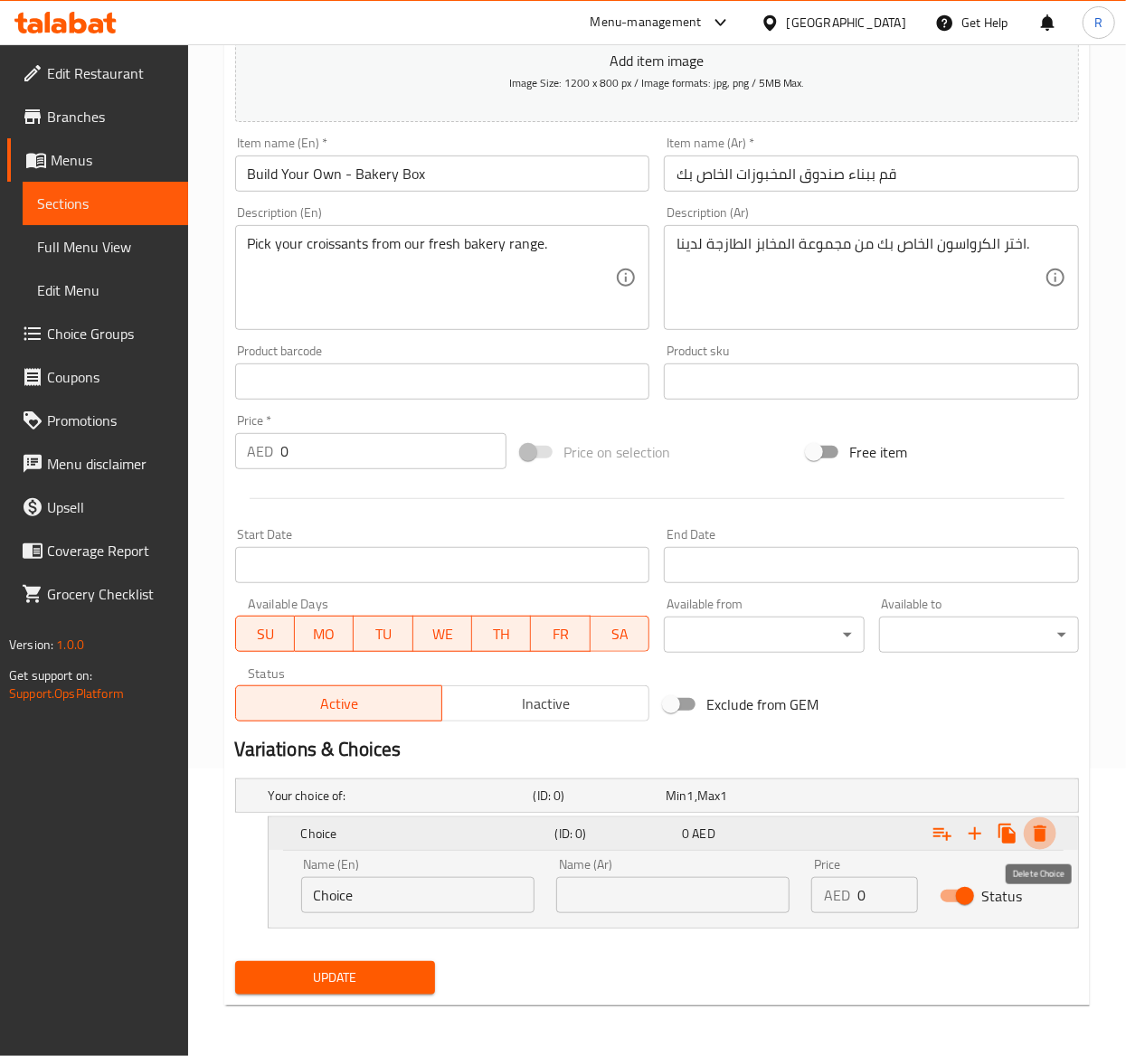
click at [1038, 830] on icon "Expand" at bounding box center [1040, 834] width 13 height 16
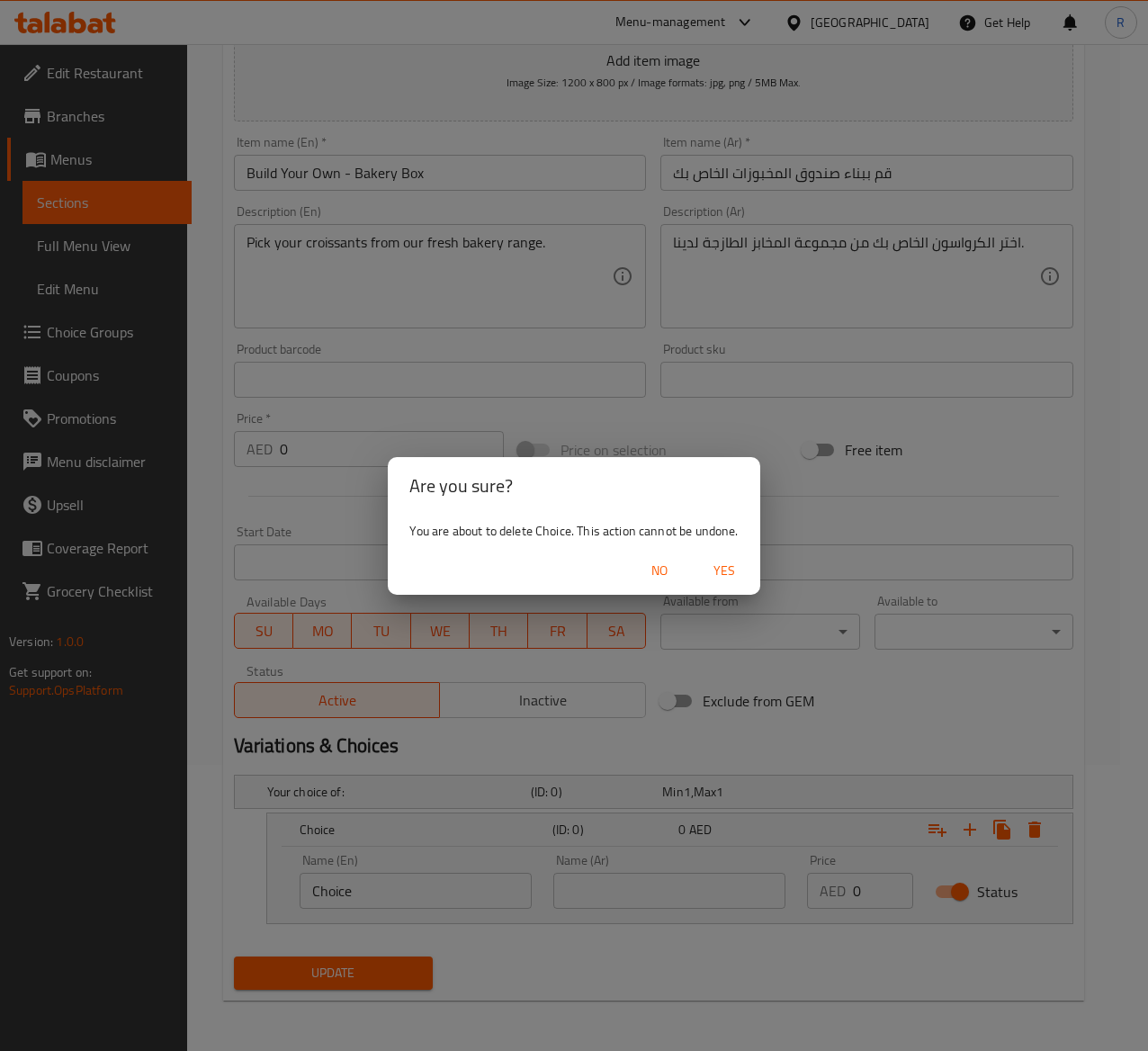
click at [724, 568] on span "Yes" at bounding box center [723, 571] width 43 height 23
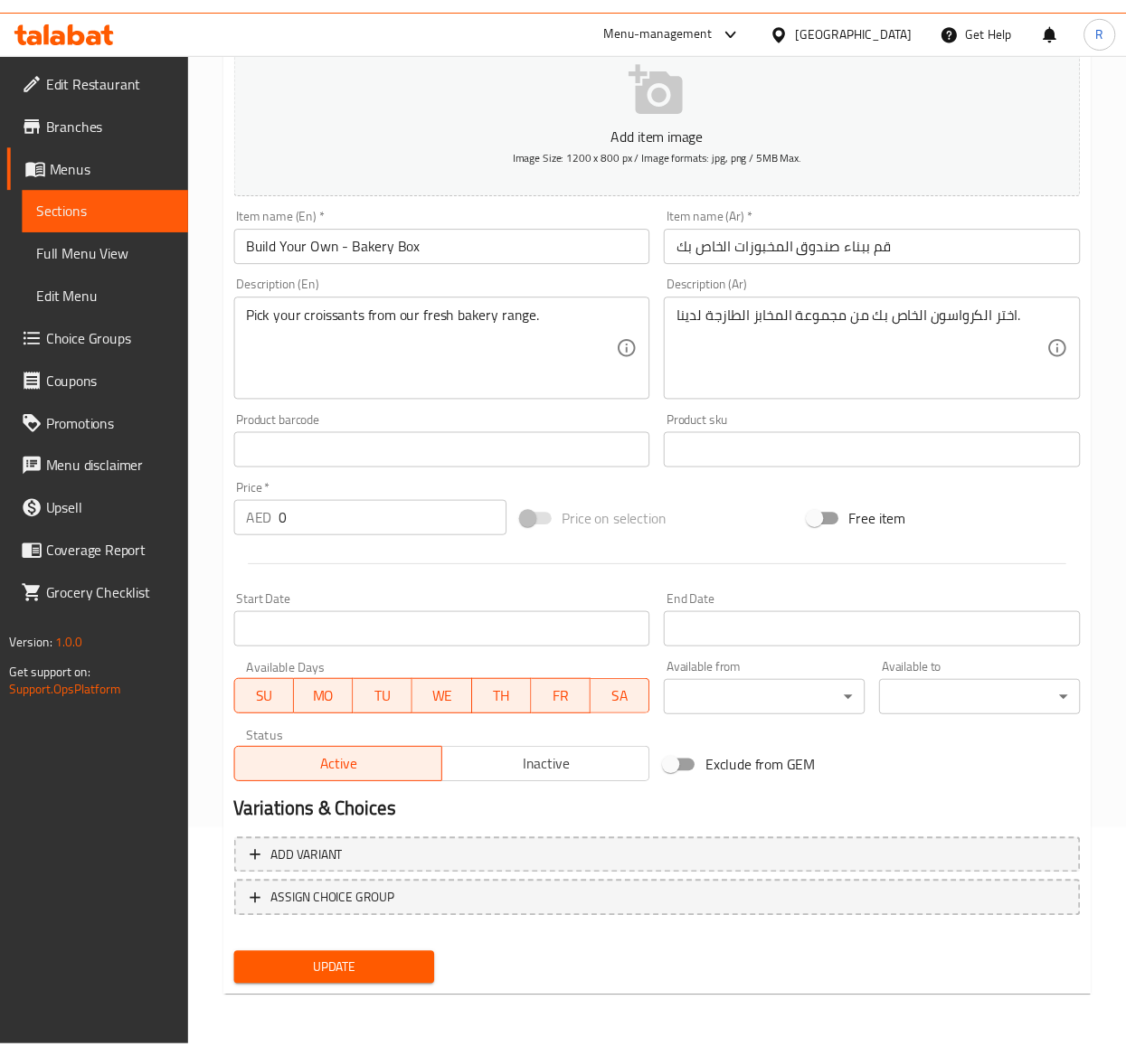
scroll to position [221, 0]
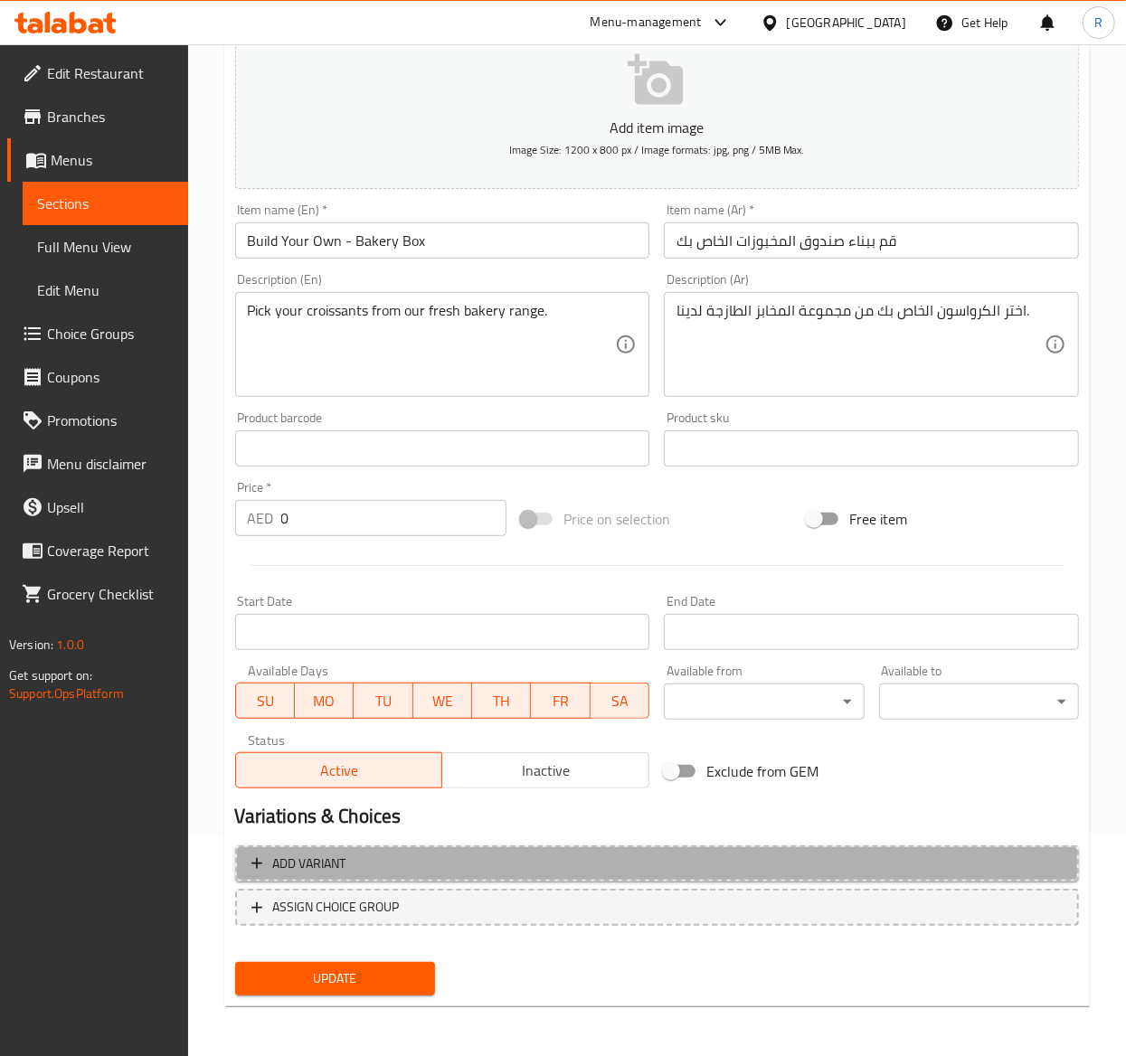
click at [330, 853] on span "Add variant" at bounding box center [309, 864] width 73 height 23
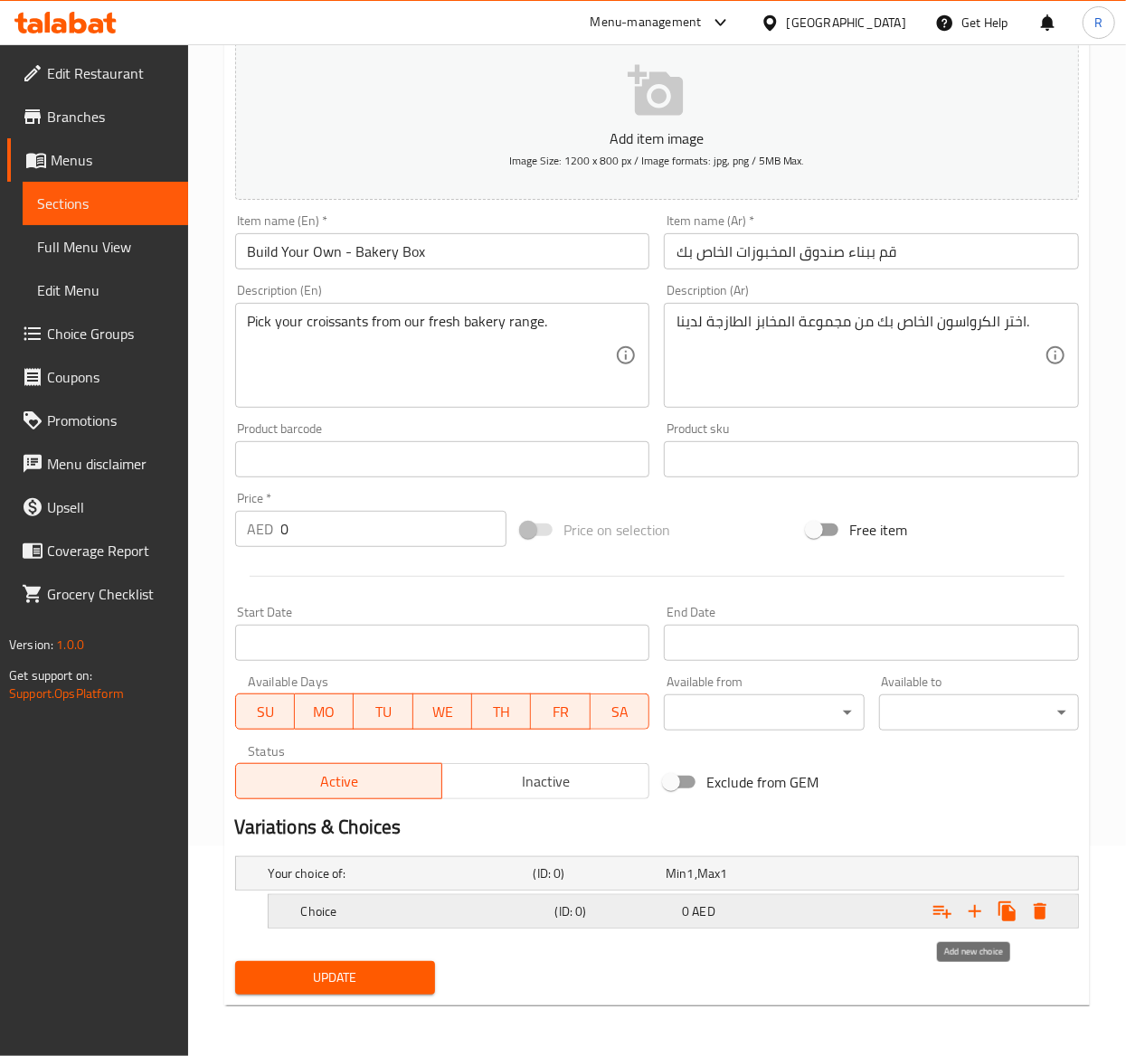
click at [974, 914] on icon "Expand" at bounding box center [975, 911] width 13 height 13
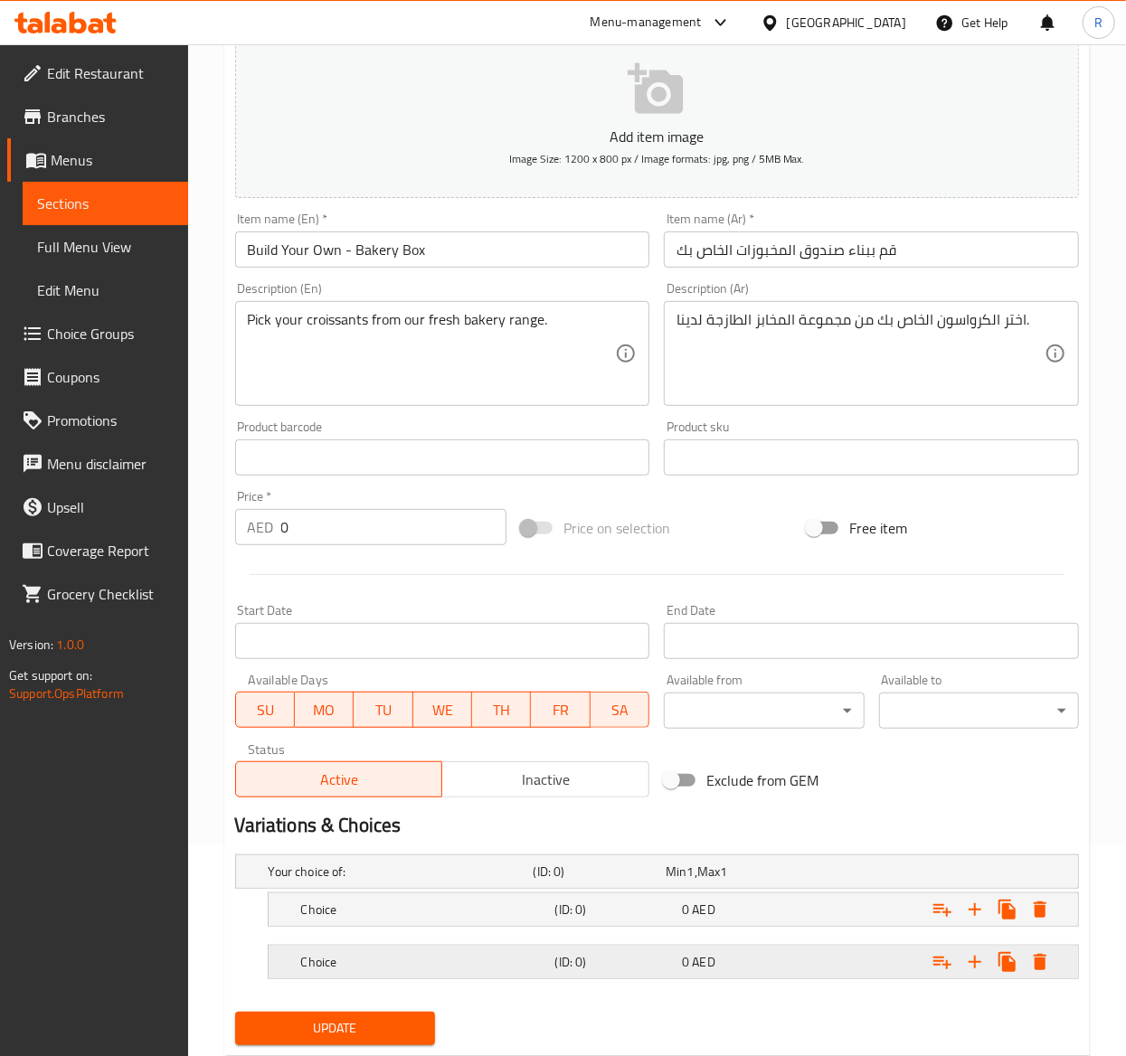
click at [449, 881] on h5 "Choice" at bounding box center [398, 872] width 258 height 18
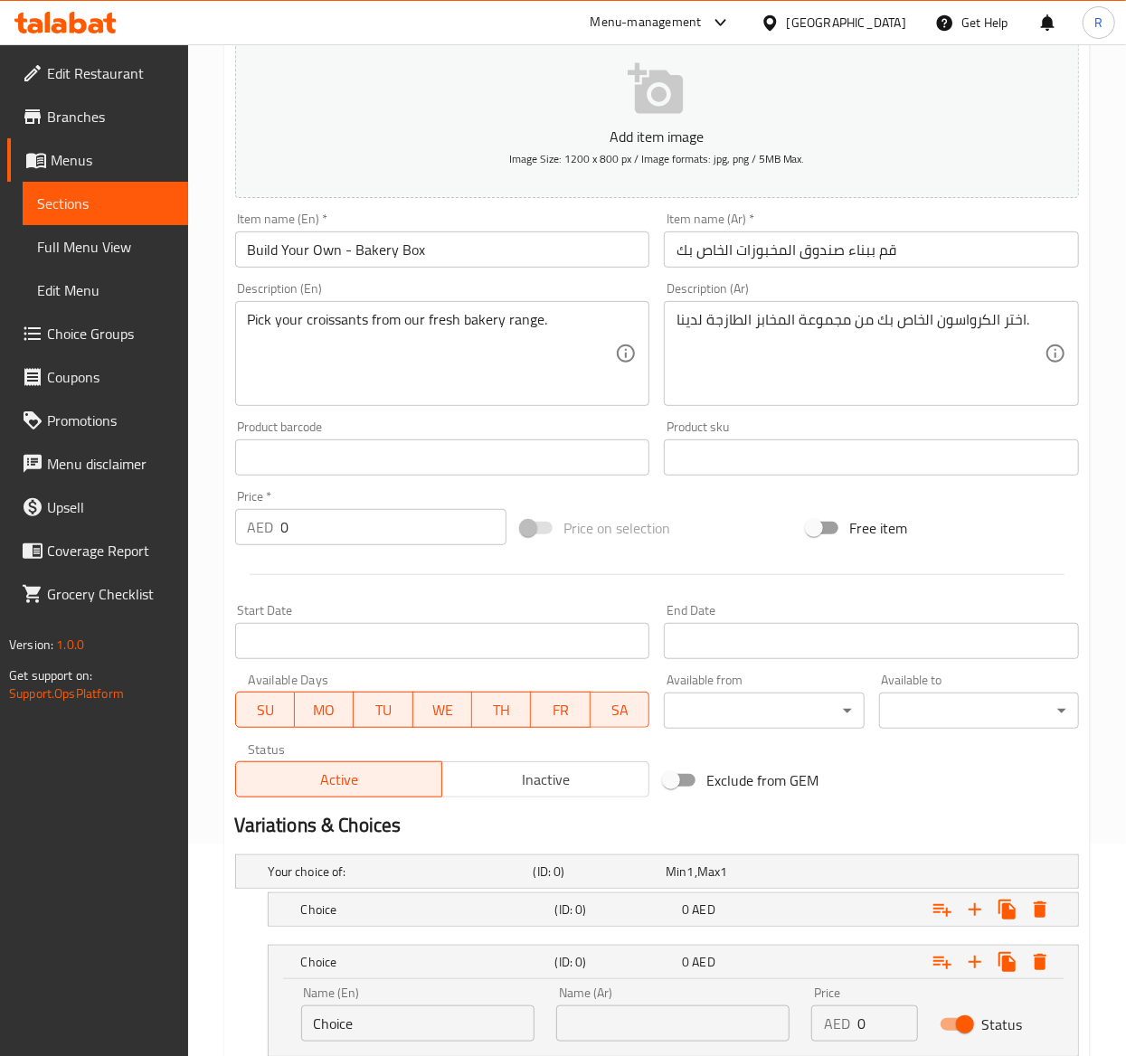
scroll to position [342, 0]
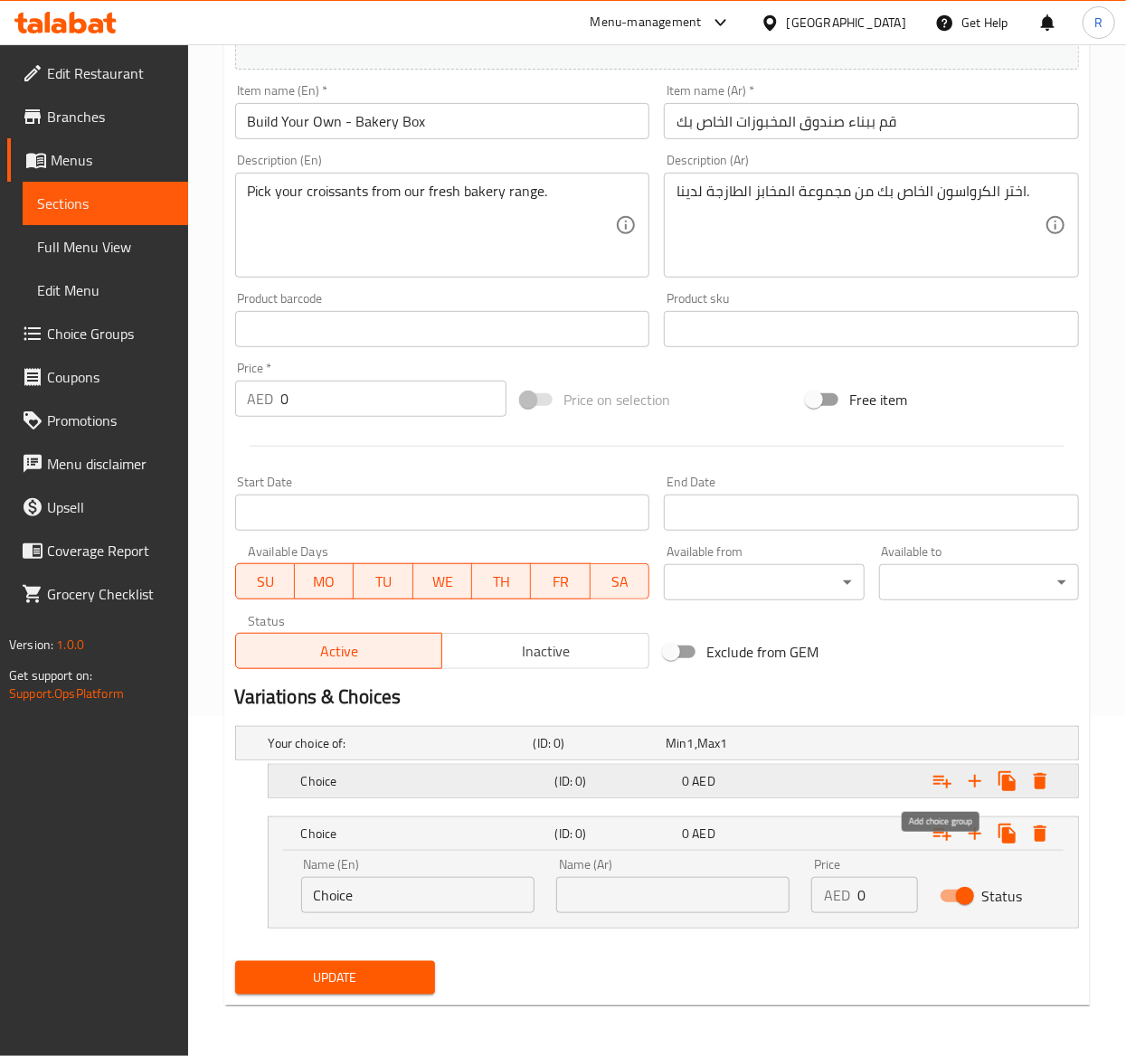
click at [935, 773] on icon "Expand" at bounding box center [943, 782] width 22 height 22
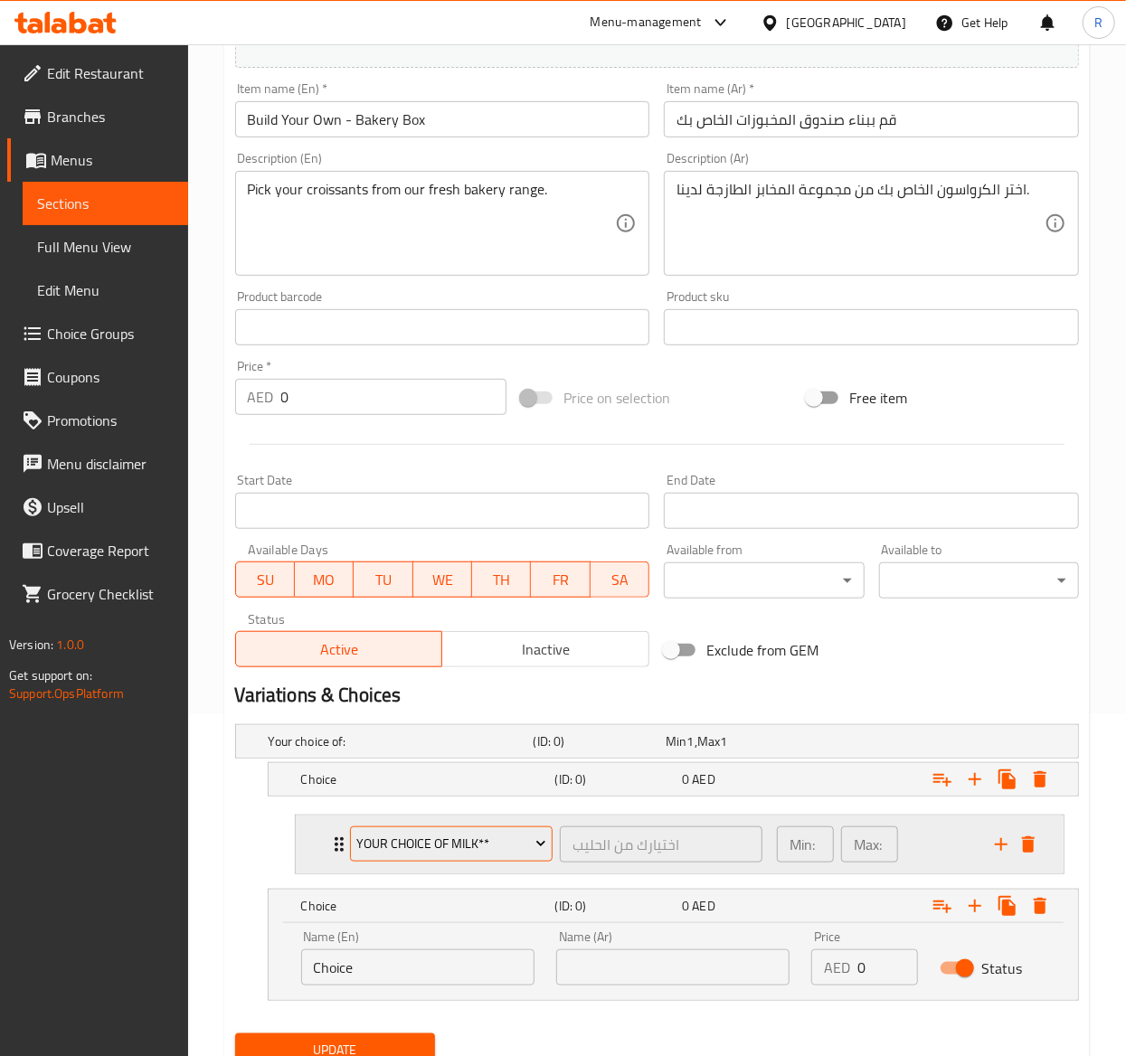
click at [443, 843] on span "Your Choice of Milk**" at bounding box center [451, 844] width 190 height 23
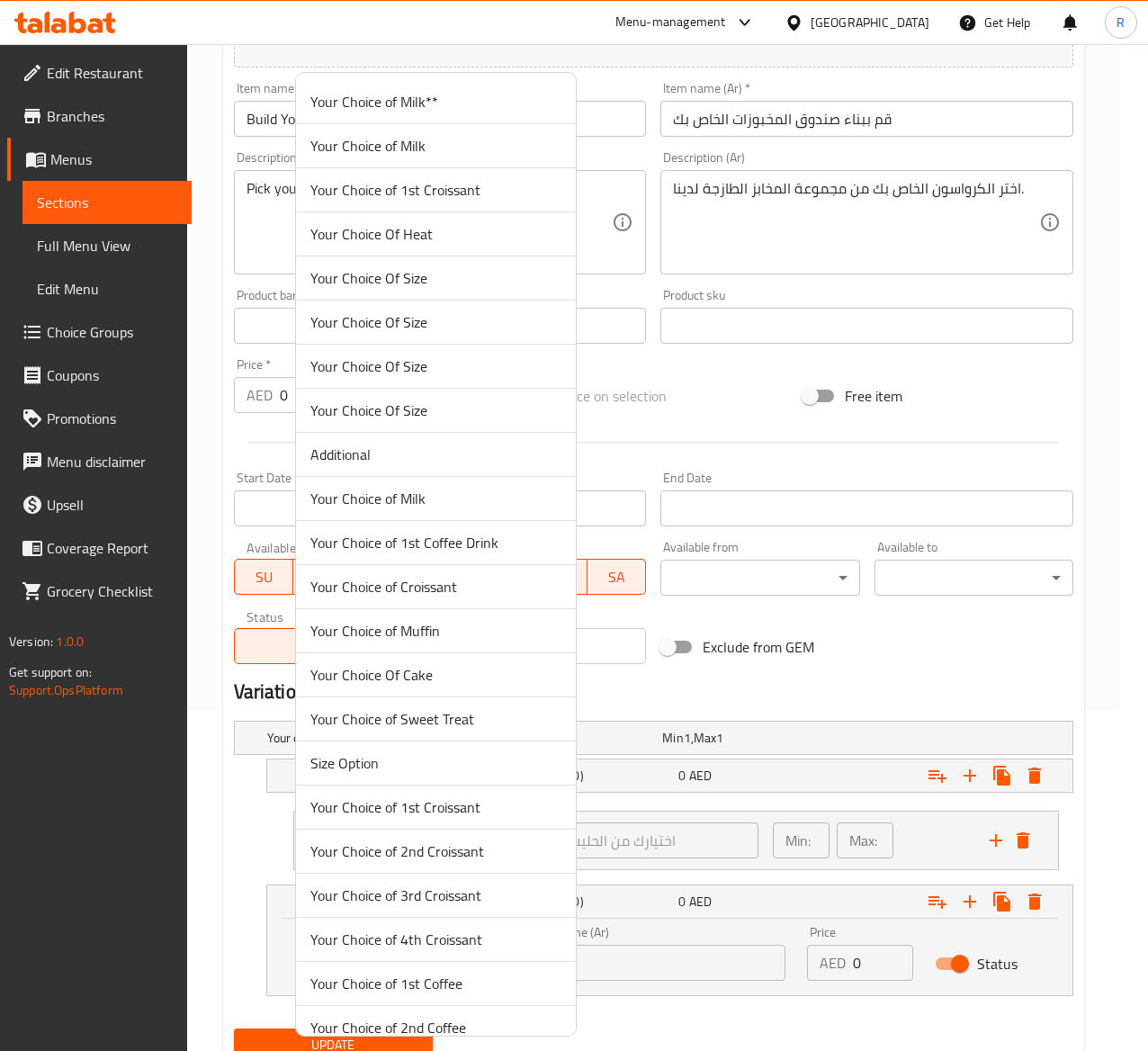
click at [489, 184] on span "Your Choice of 1st Croissant" at bounding box center [436, 190] width 251 height 22
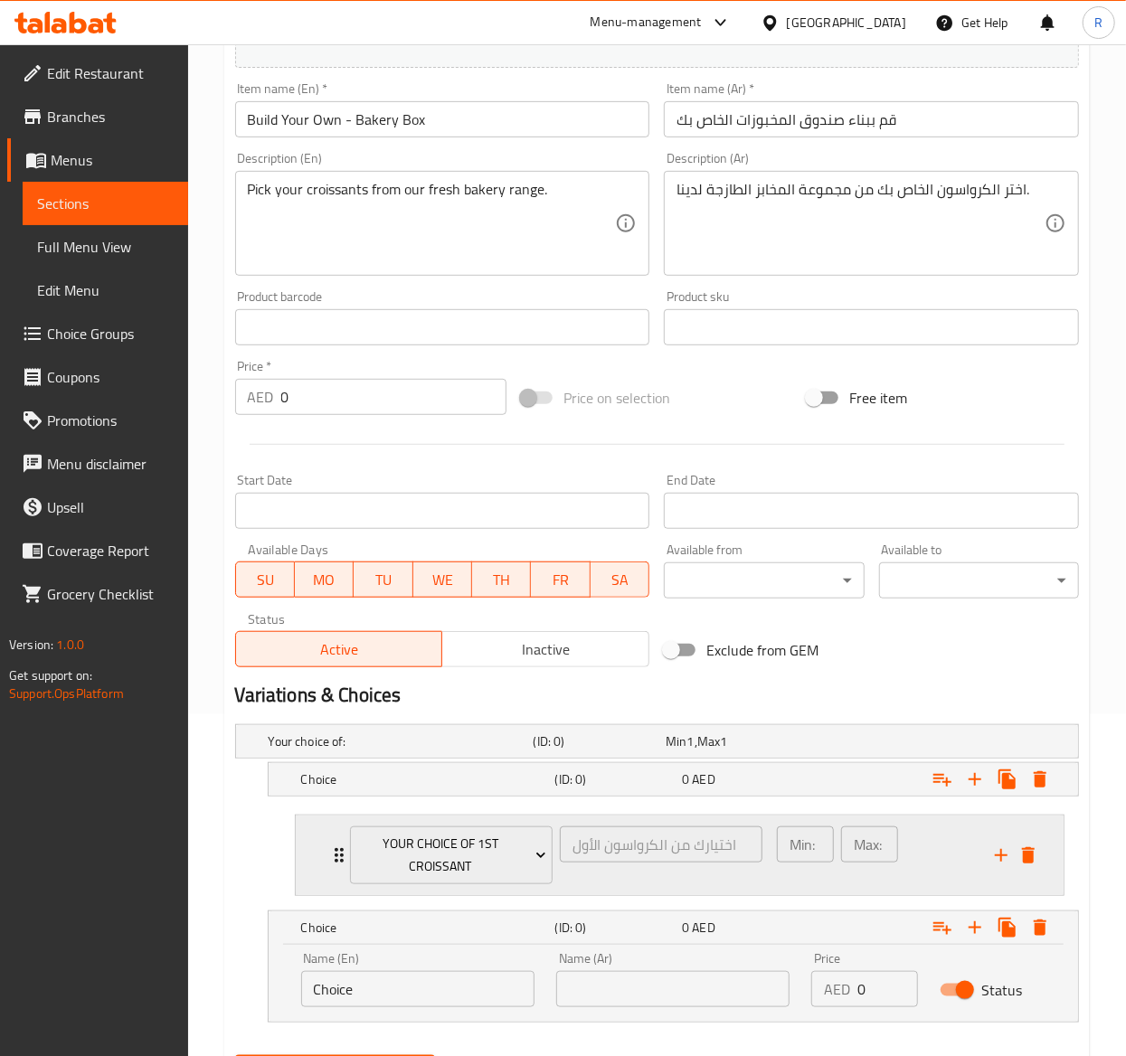
click at [329, 841] on div "Your Choice of 1st Croissant اختيارك من الكرواسون الأول ​ Min: 1 ​ Max: 1 ​" at bounding box center [685, 856] width 714 height 81
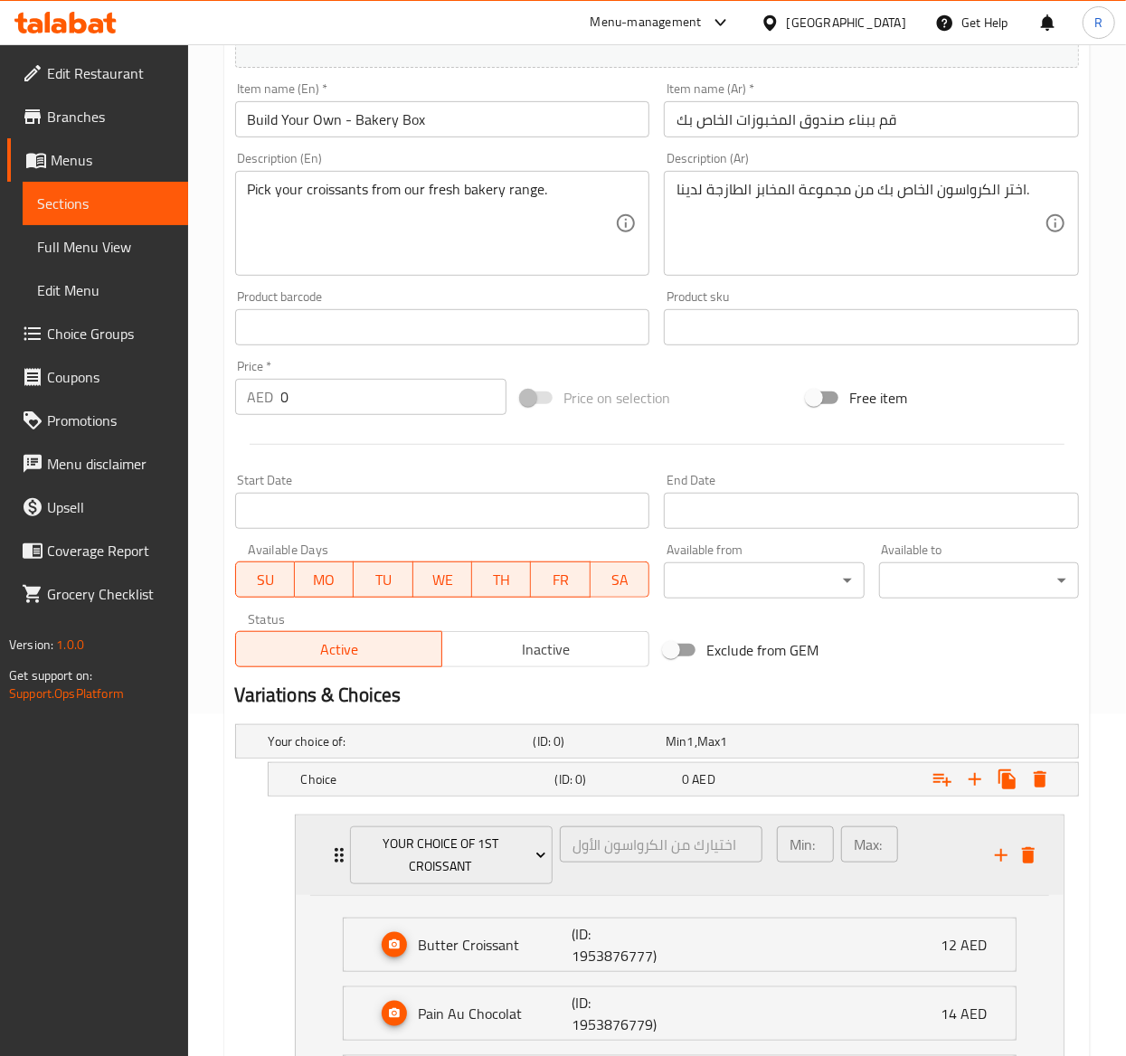
click at [329, 841] on div "Your Choice of 1st Croissant اختيارك من الكرواسون الأول ​ Min: 1 ​ Max: 1 ​" at bounding box center [685, 856] width 714 height 81
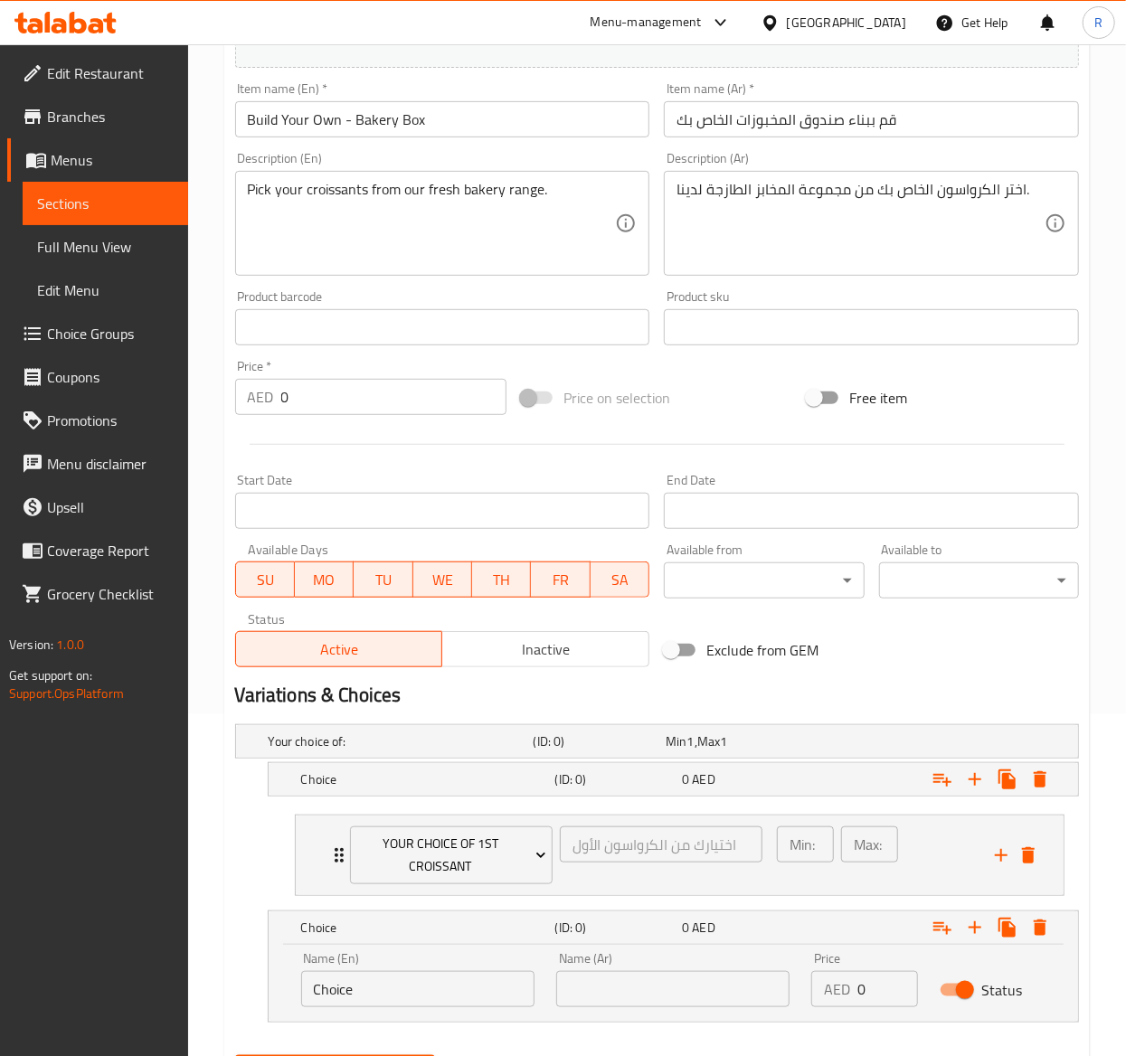
scroll to position [440, 0]
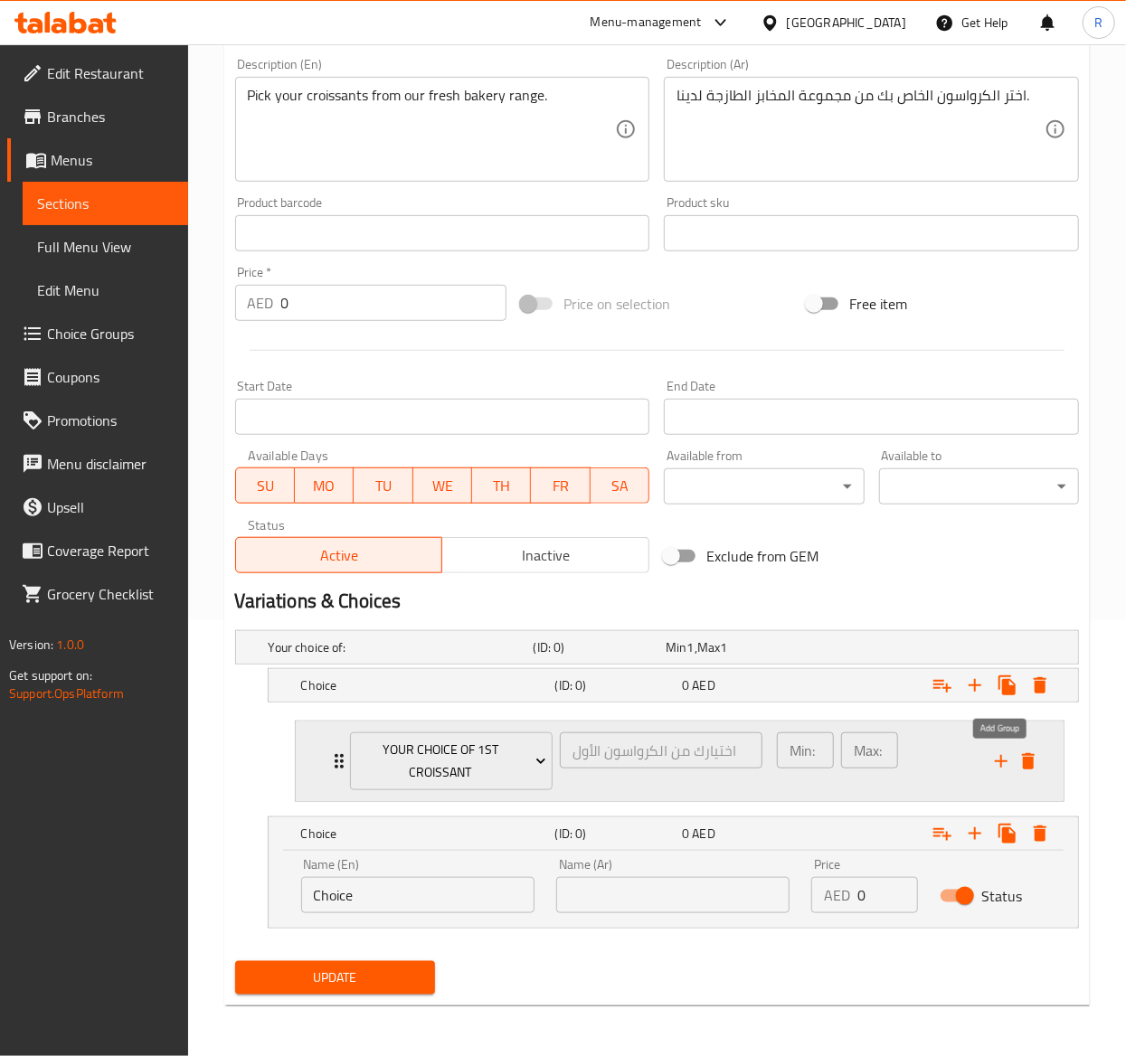
click at [999, 760] on icon "add" at bounding box center [1001, 761] width 13 height 13
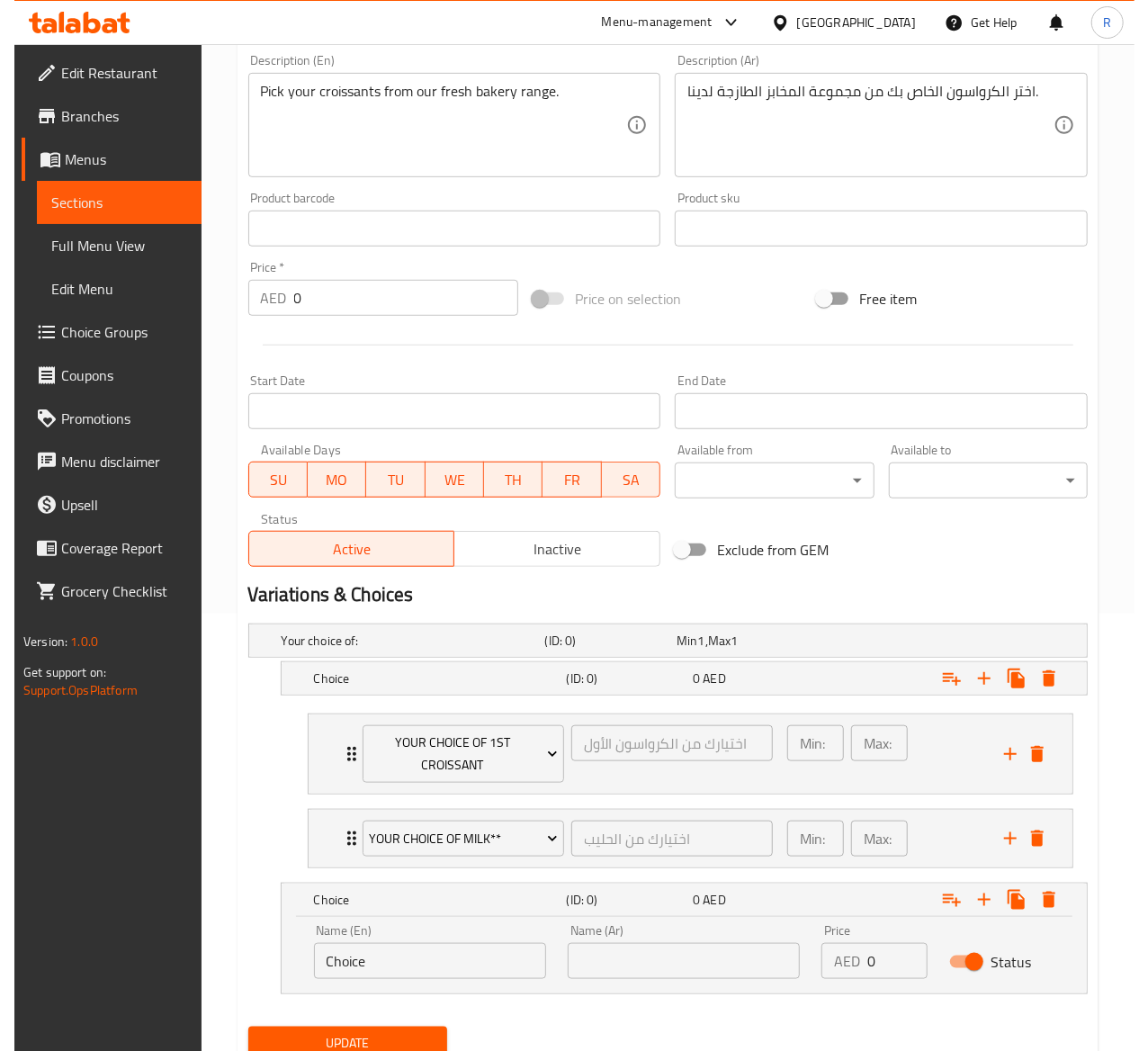
scroll to position [514, 0]
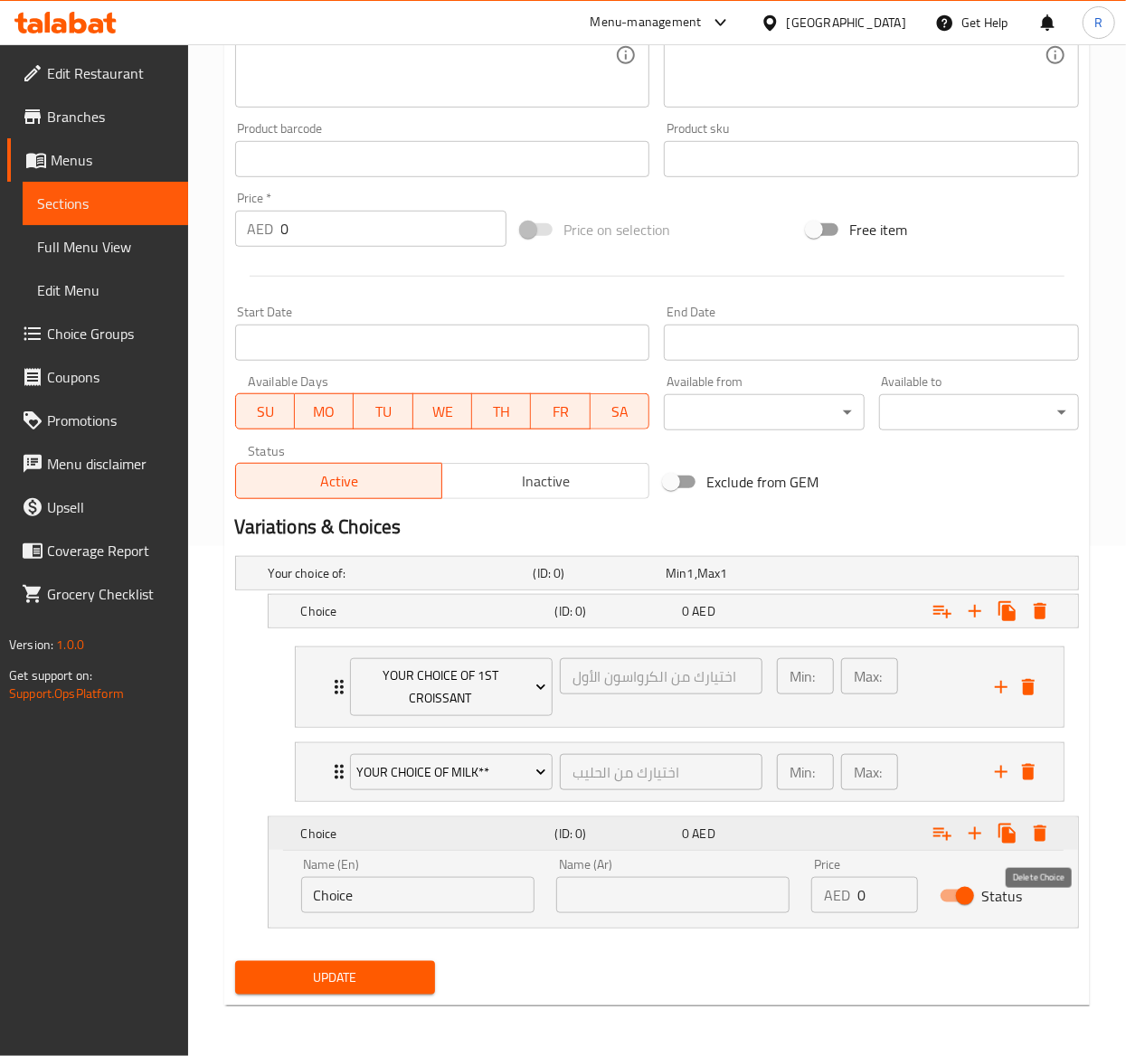
click at [1044, 831] on icon "Expand" at bounding box center [1040, 834] width 13 height 16
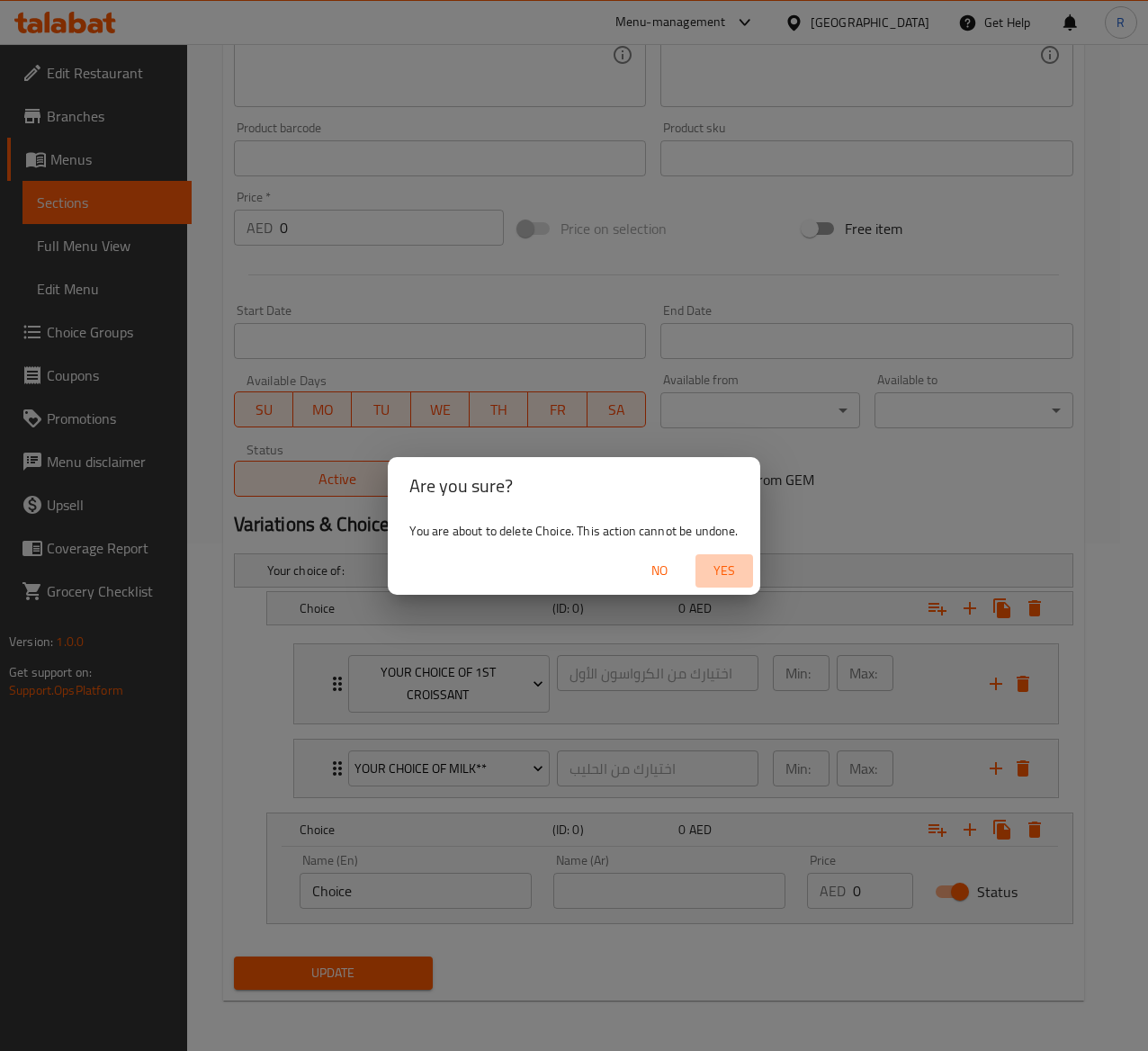
click at [727, 561] on span "Yes" at bounding box center [723, 571] width 43 height 23
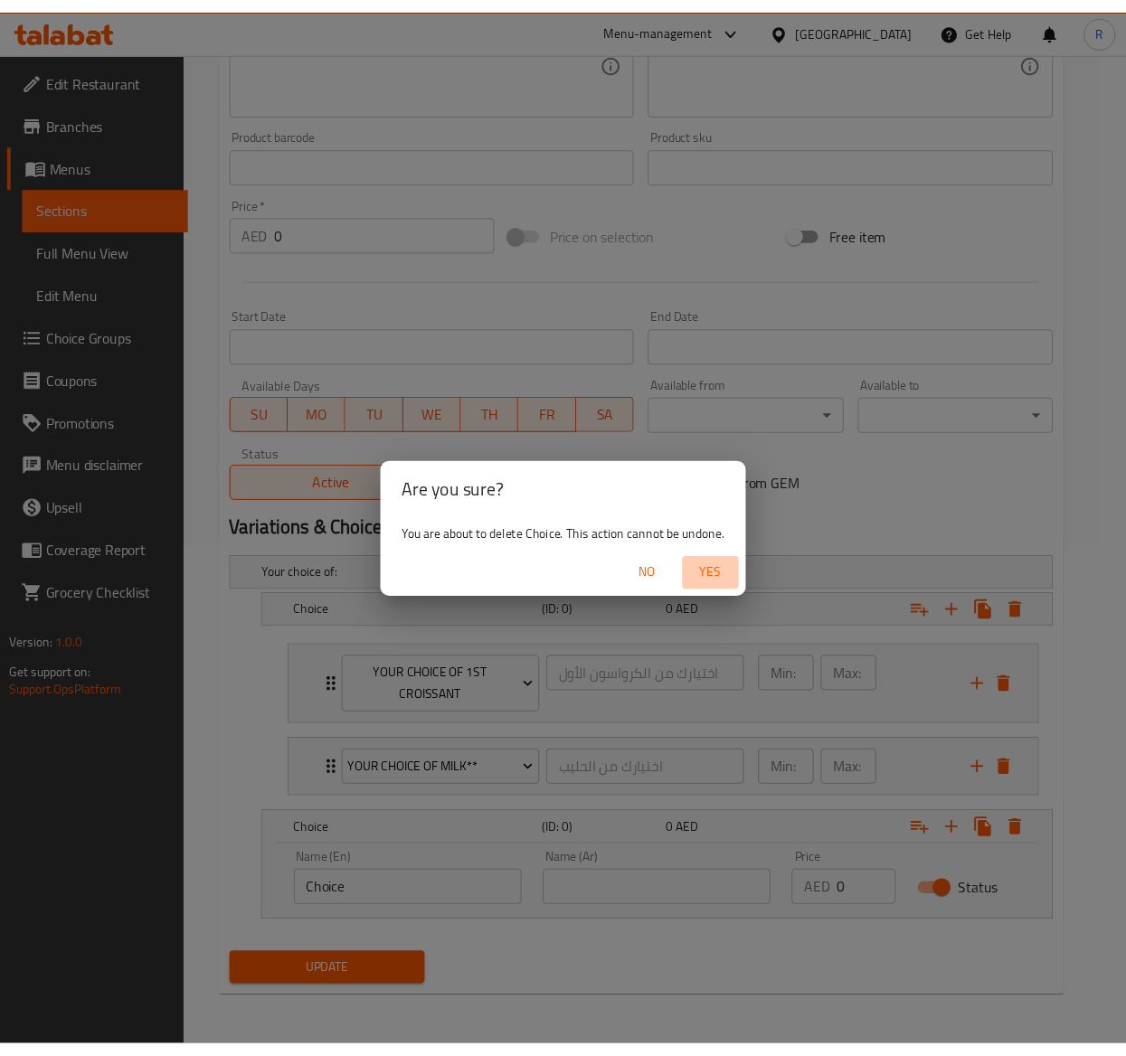
scroll to position [384, 0]
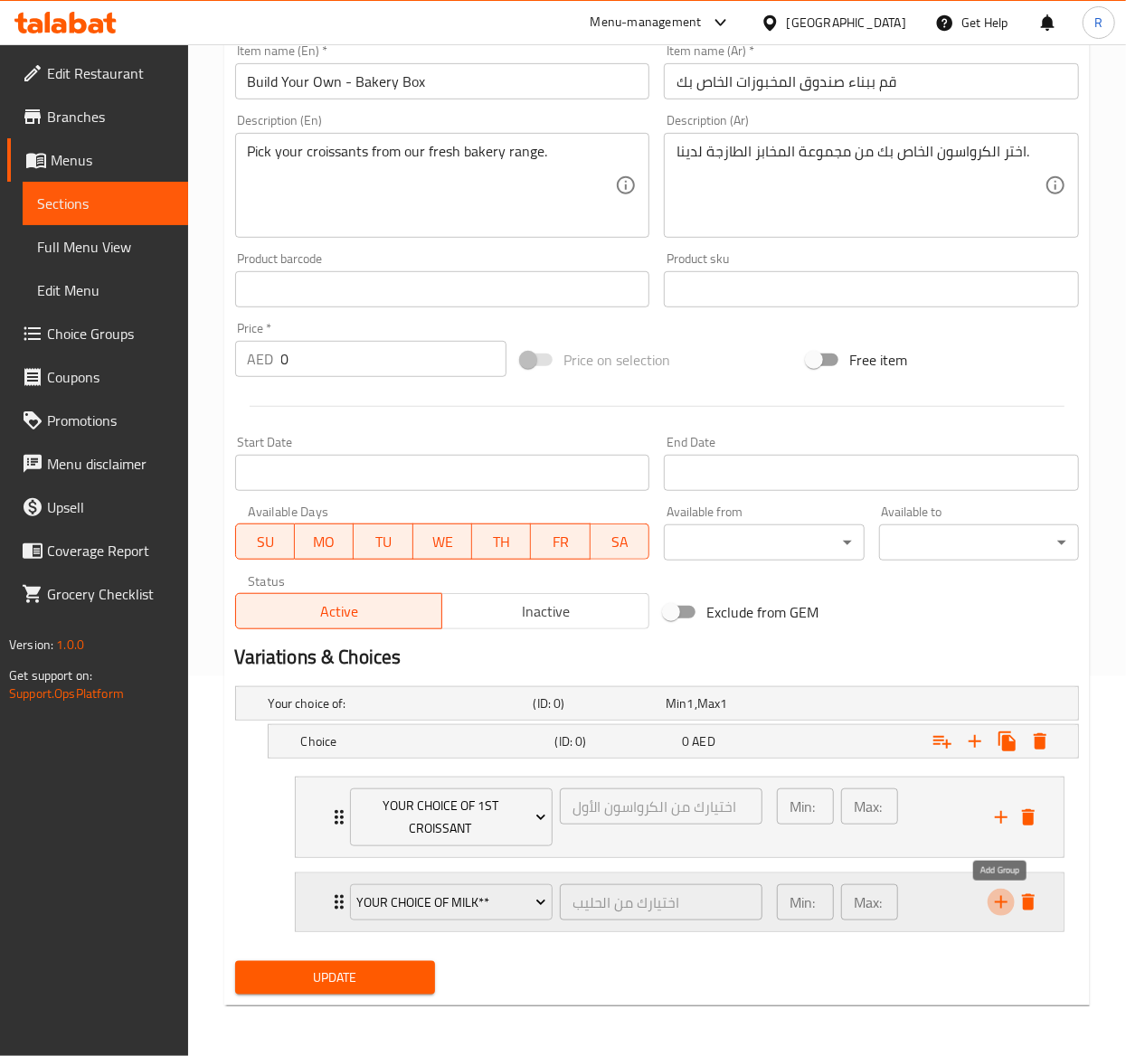
click at [999, 903] on icon "add" at bounding box center [1001, 902] width 13 height 13
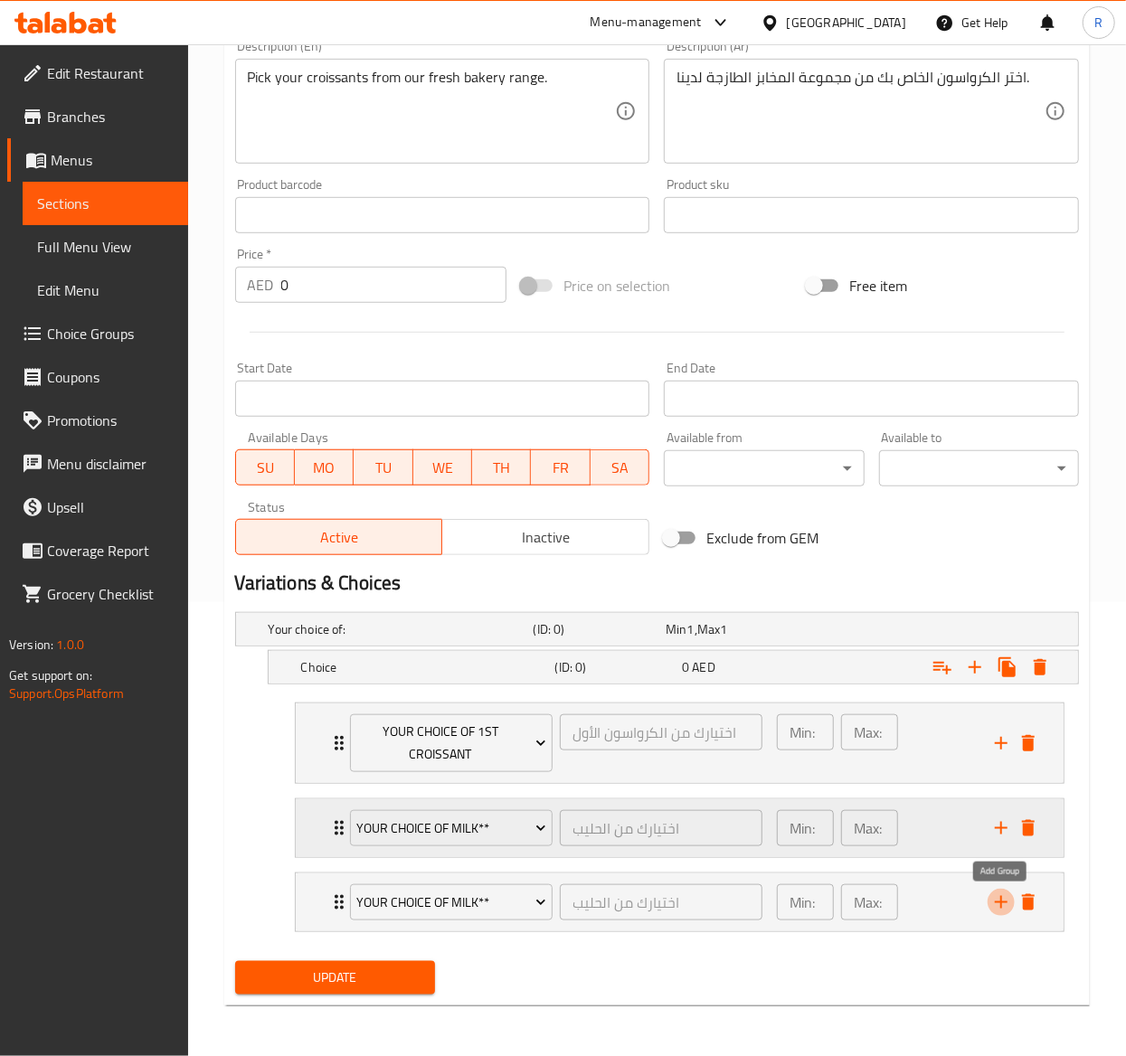
click at [999, 903] on icon "add" at bounding box center [1001, 903] width 22 height 22
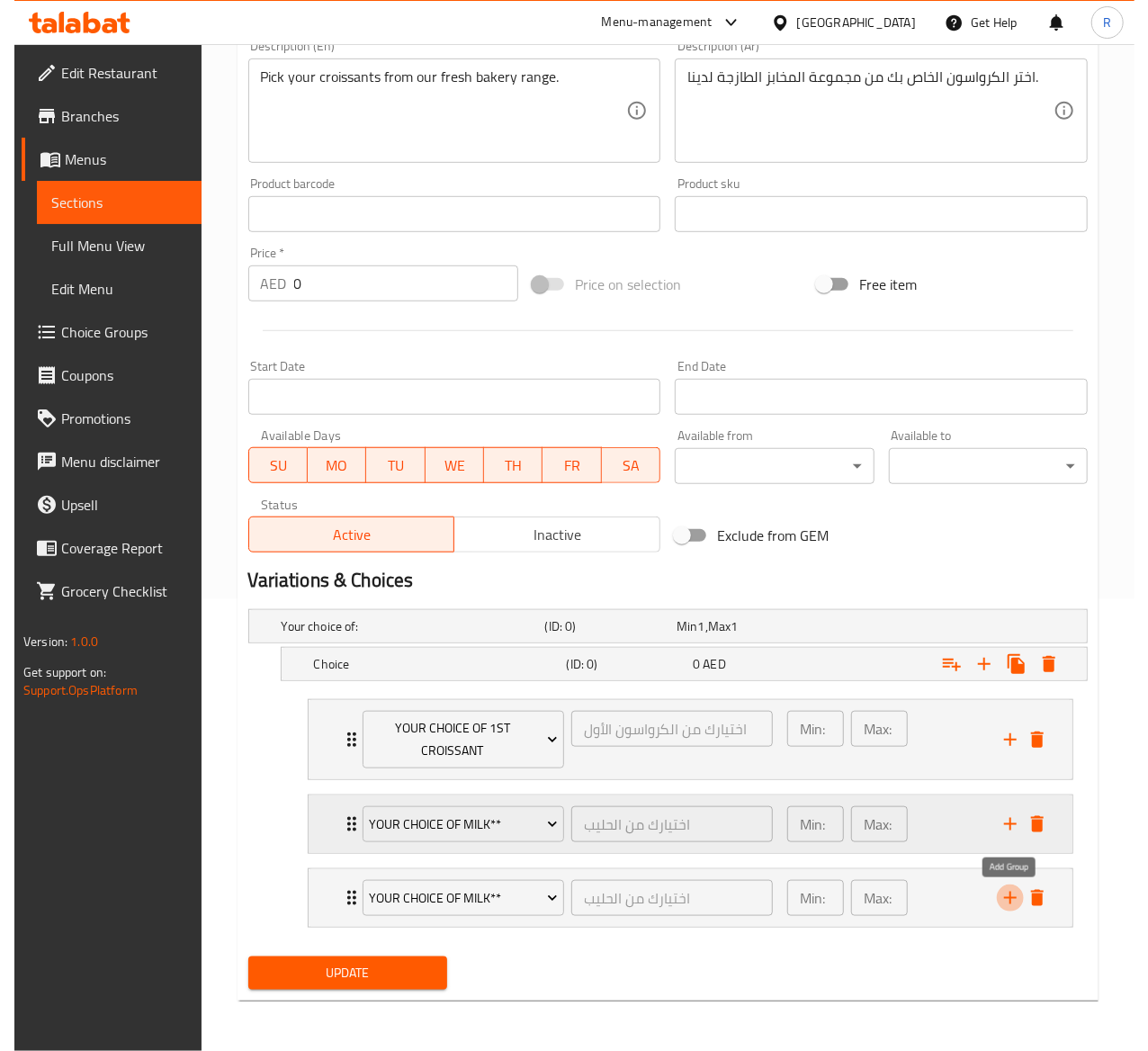
scroll to position [514, 0]
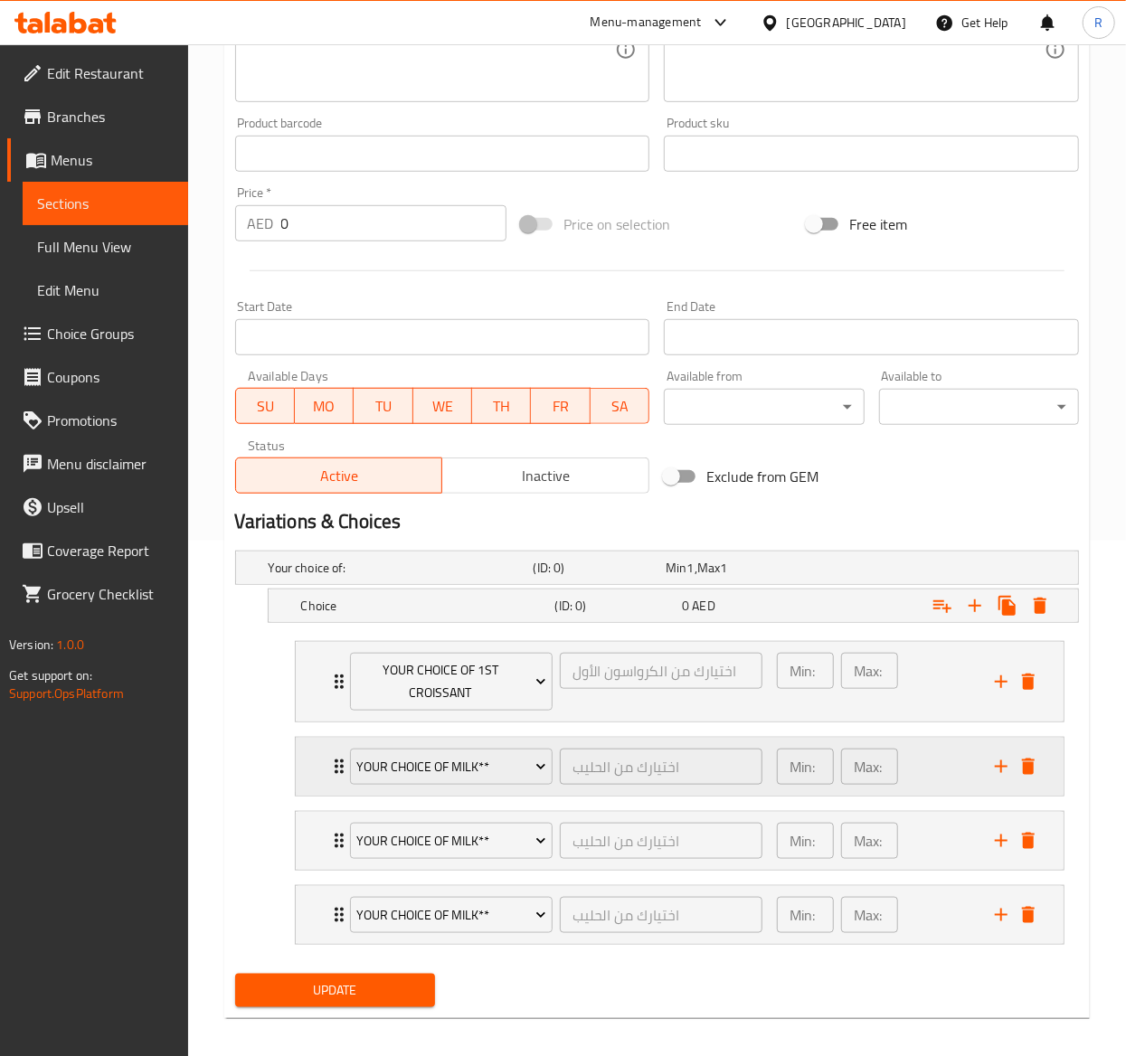
click at [999, 903] on div "Your Choice of Milk** اختيارك من الحليب ​ Min: 1 ​ Max: 1 ​" at bounding box center [685, 915] width 714 height 58
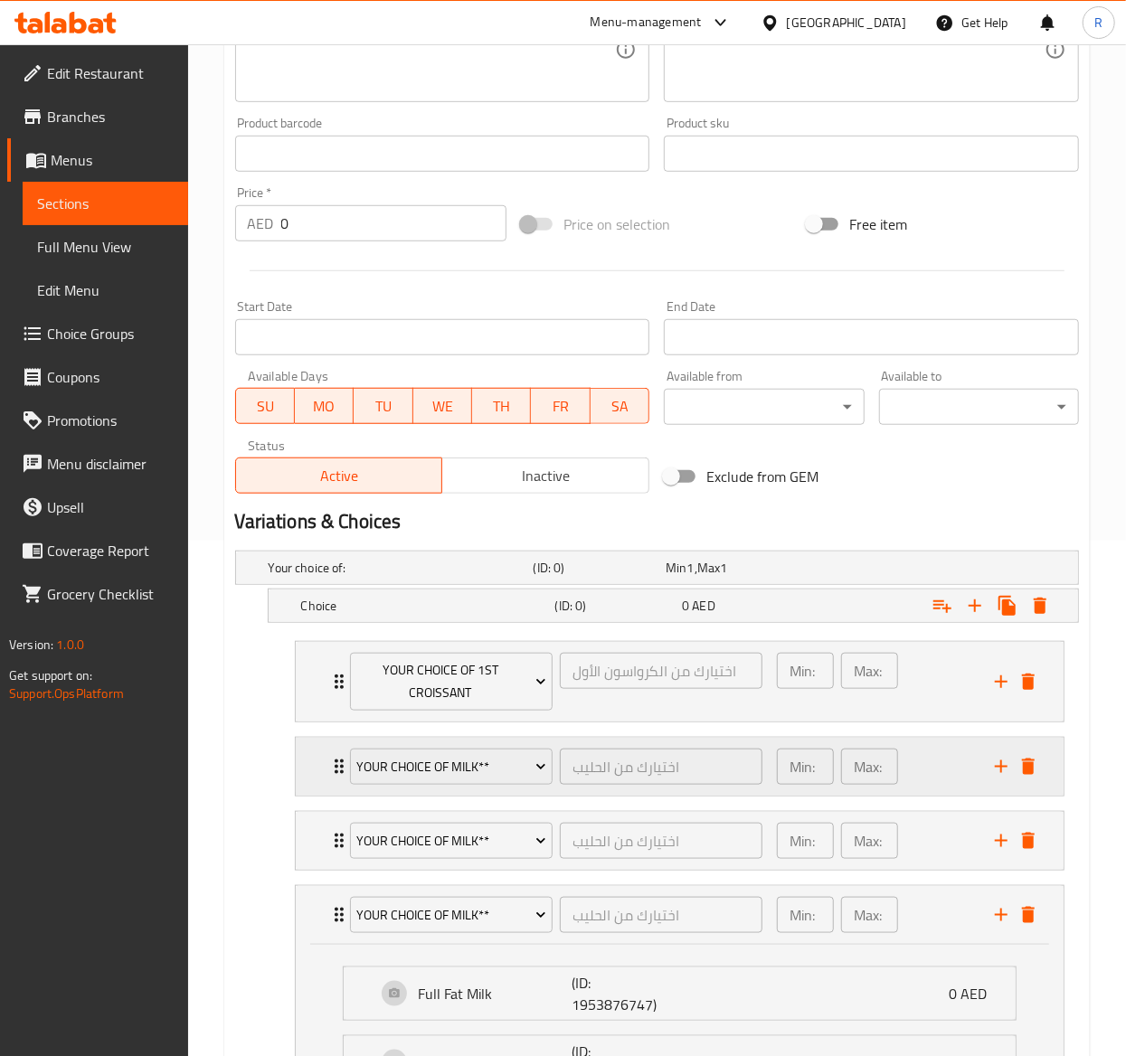
click at [999, 903] on div "Your Choice of Milk** اختيارك من الحليب ​ Min: 1 ​ Max: 1 ​" at bounding box center [685, 915] width 714 height 58
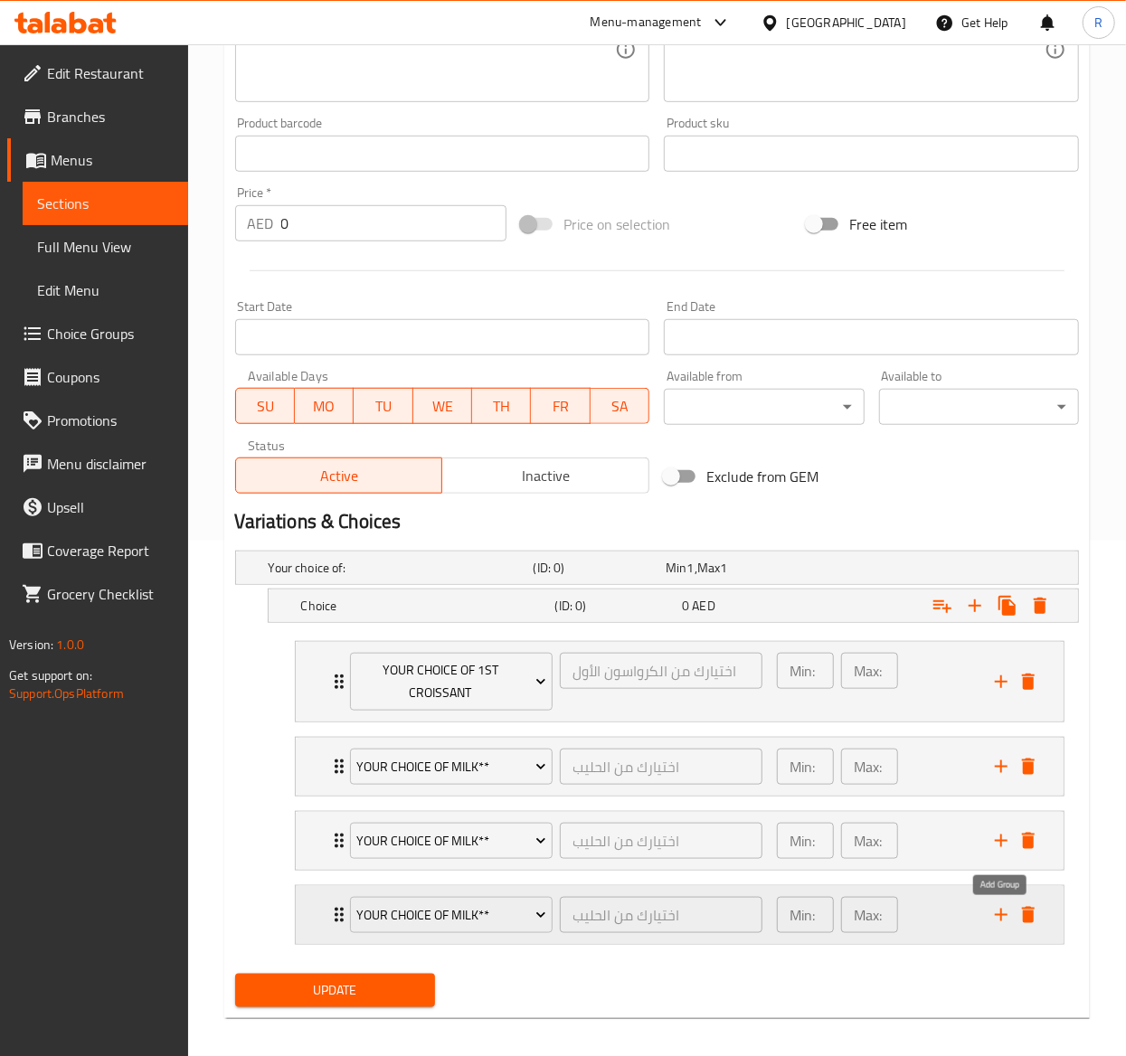
click at [1002, 912] on icon "add" at bounding box center [1001, 916] width 22 height 22
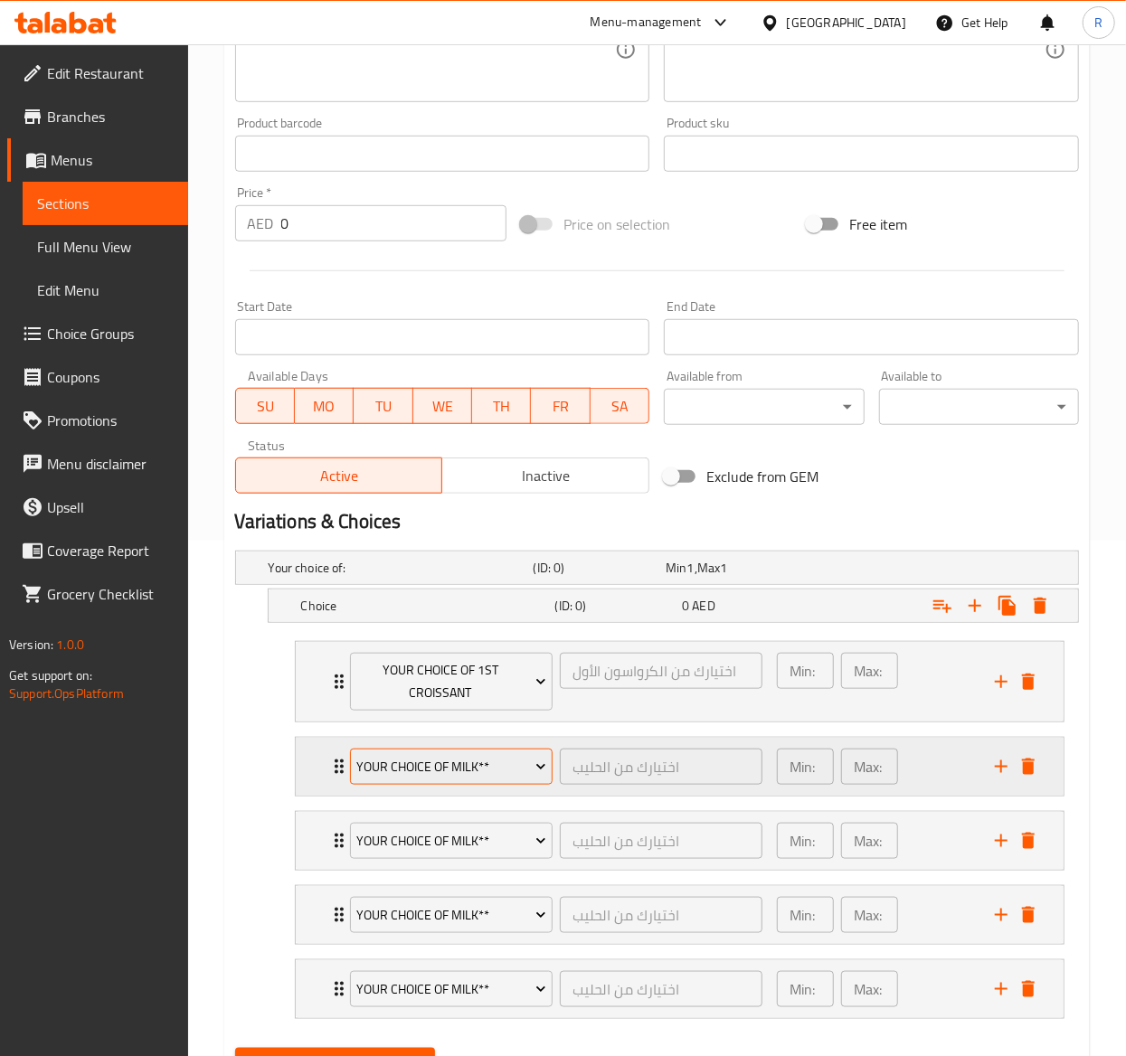
click at [493, 784] on button "Your Choice of Milk**" at bounding box center [451, 767] width 203 height 36
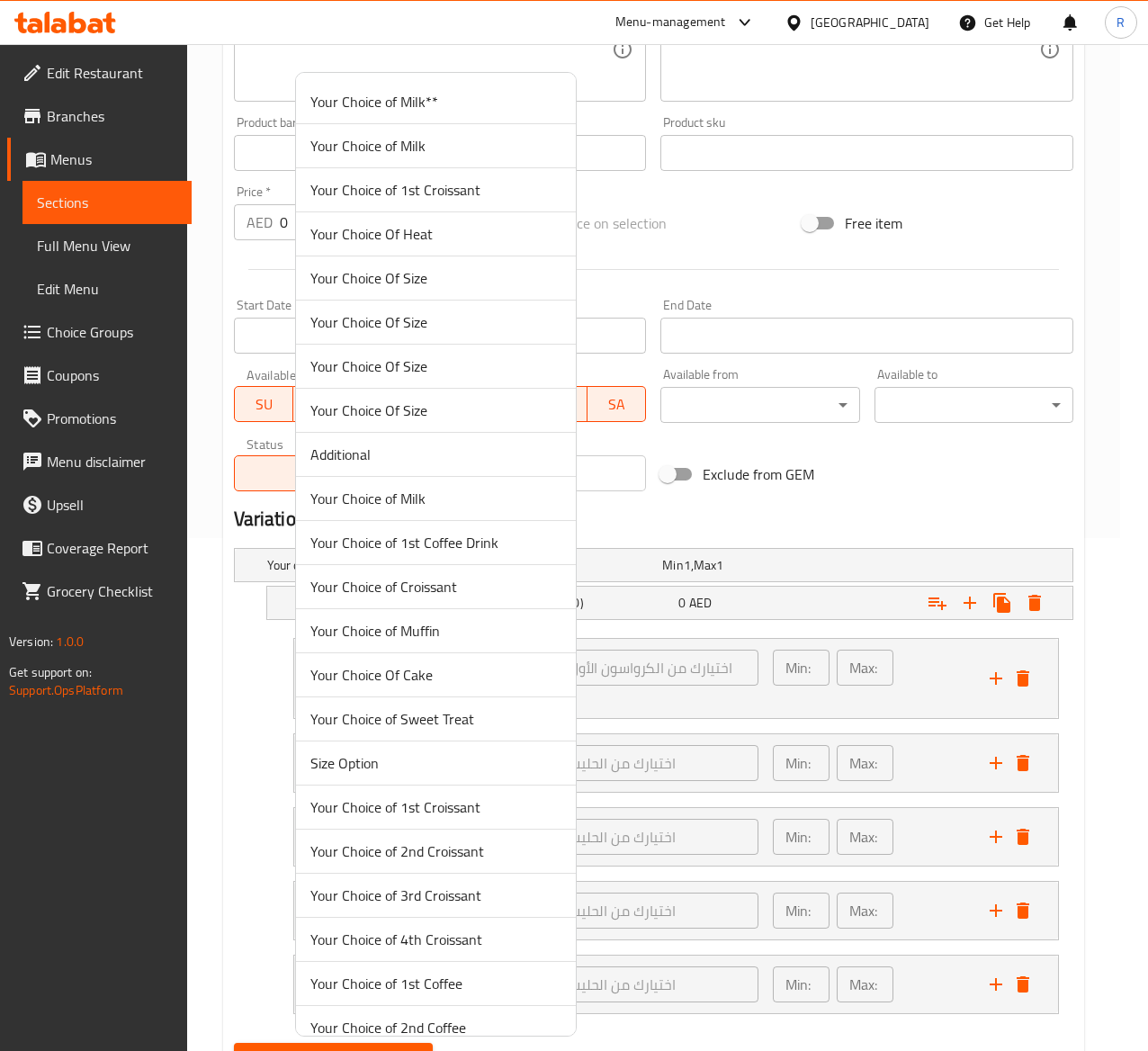
click at [478, 860] on span "Your Choice of 2nd Croissant" at bounding box center [436, 852] width 251 height 22
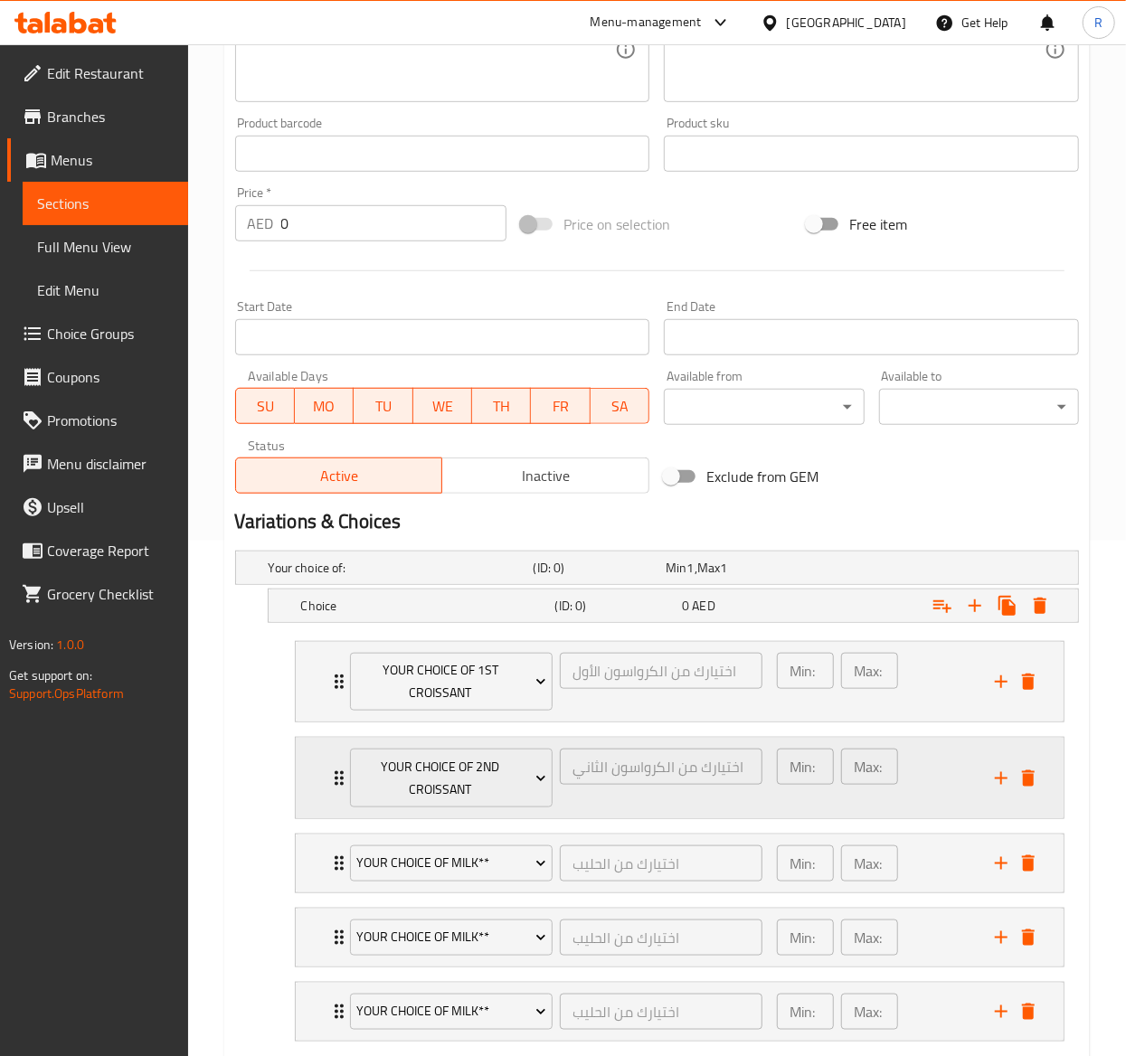
click at [318, 723] on div "Your Choice of 2nd Croissant اختيارك من الكرواسون الثاني ​ Min: 1 ​ Max: 1 ​" at bounding box center [680, 682] width 768 height 81
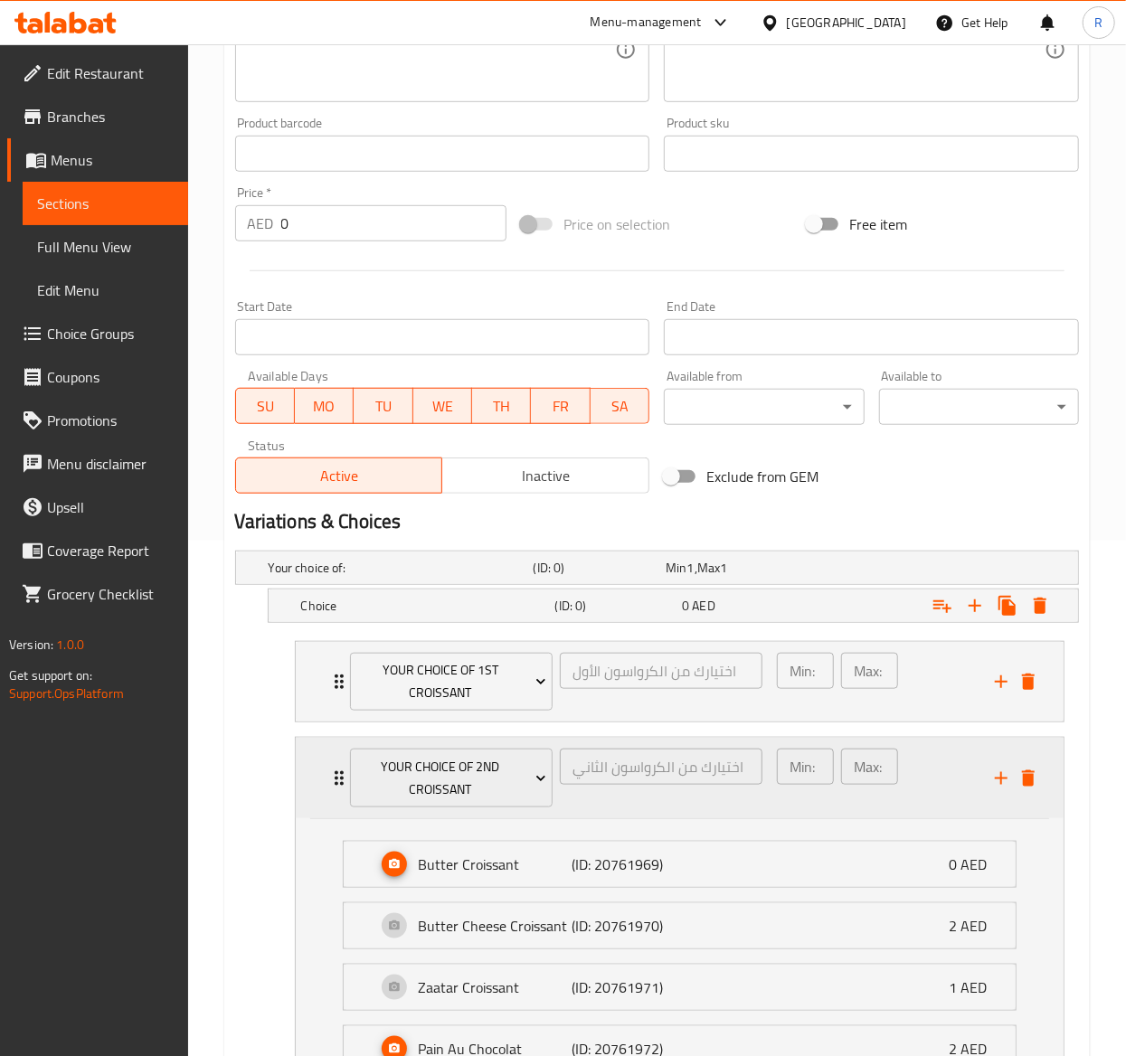
click at [318, 767] on div "Your Choice of 2nd Croissant اختيارك من الكرواسون الثاني ​ Min: 1 ​ Max: 1 ​" at bounding box center [680, 778] width 768 height 81
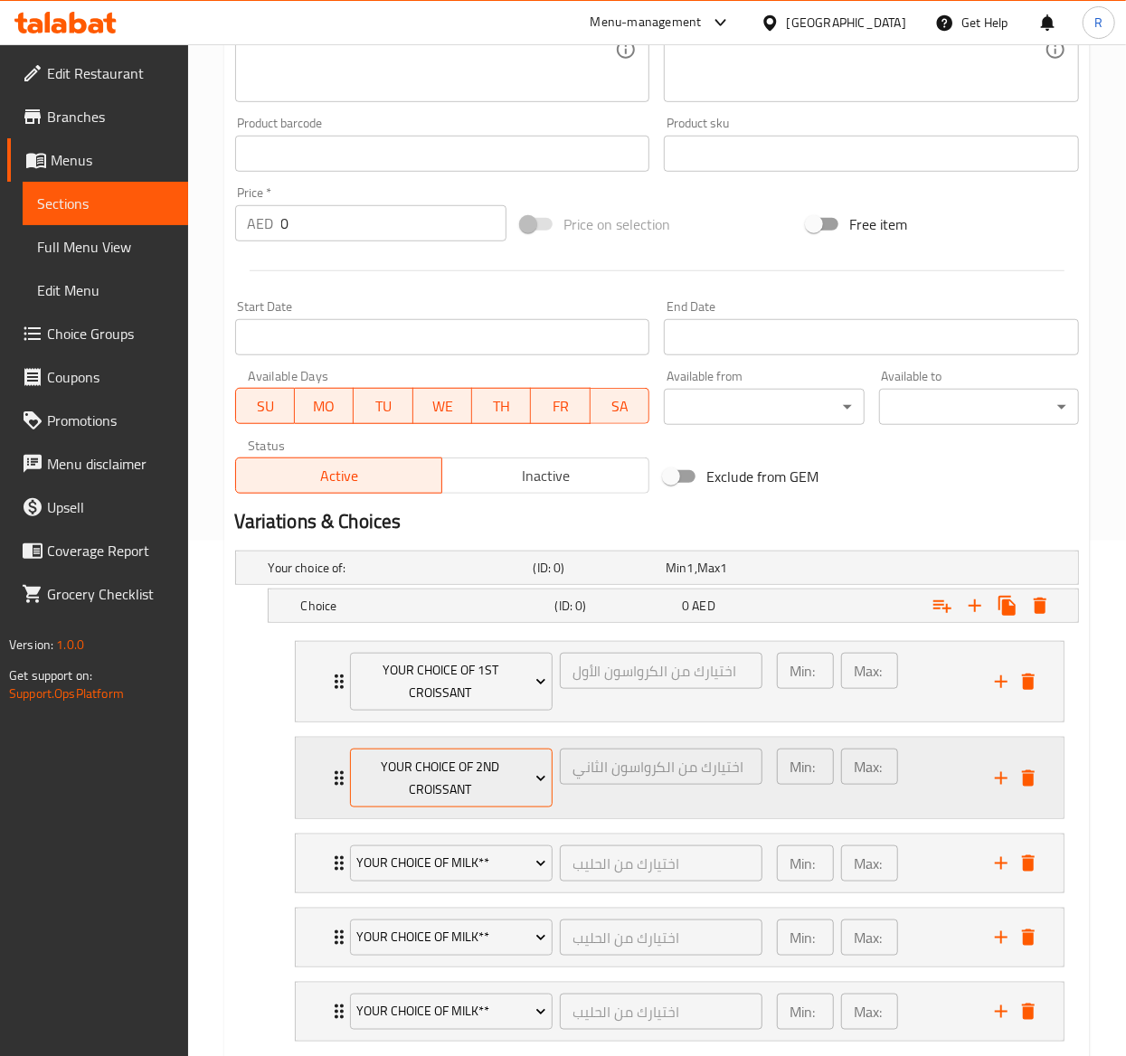
click at [479, 769] on span "Your Choice of 2nd Croissant" at bounding box center [451, 778] width 190 height 45
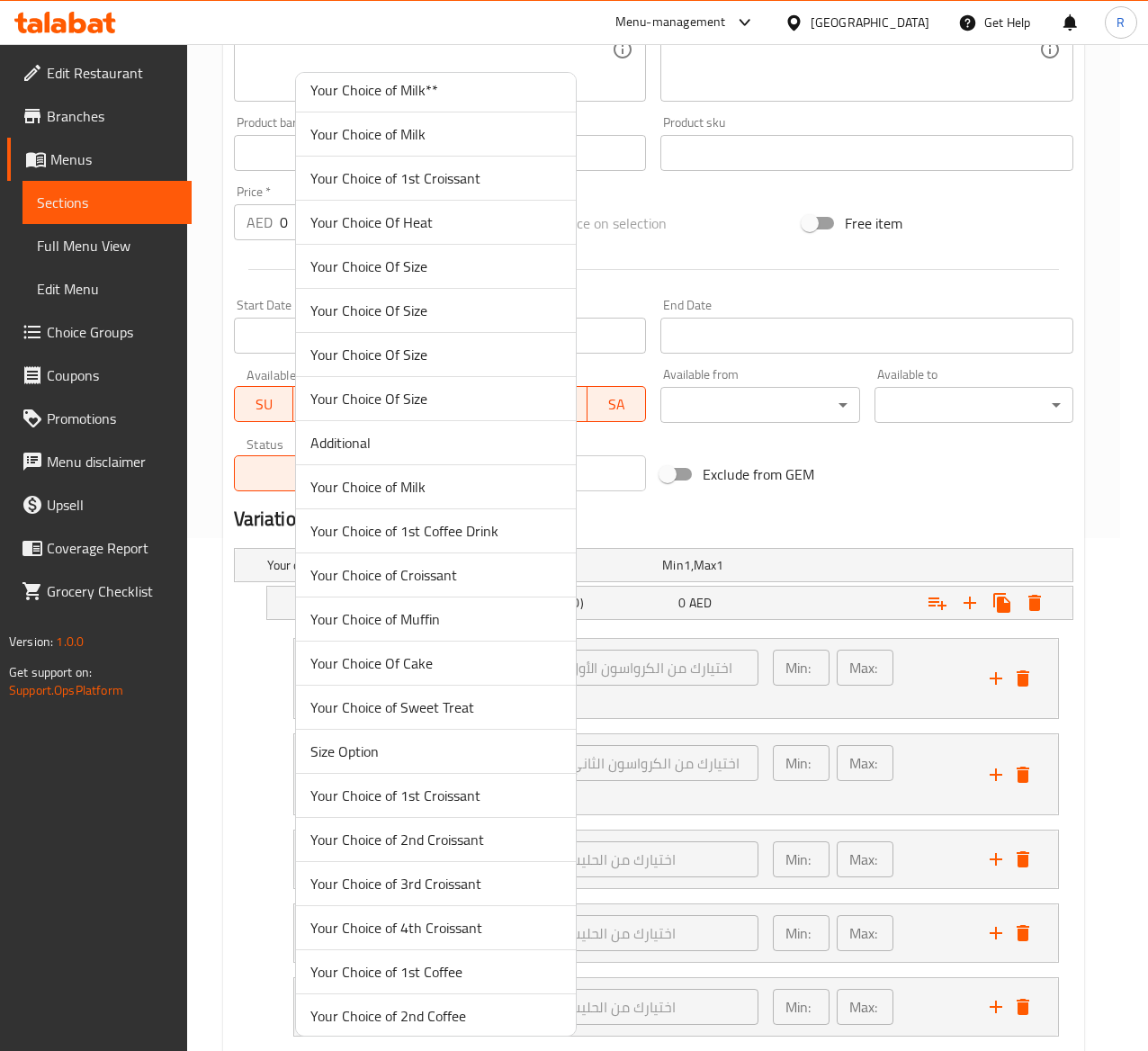
scroll to position [569, 0]
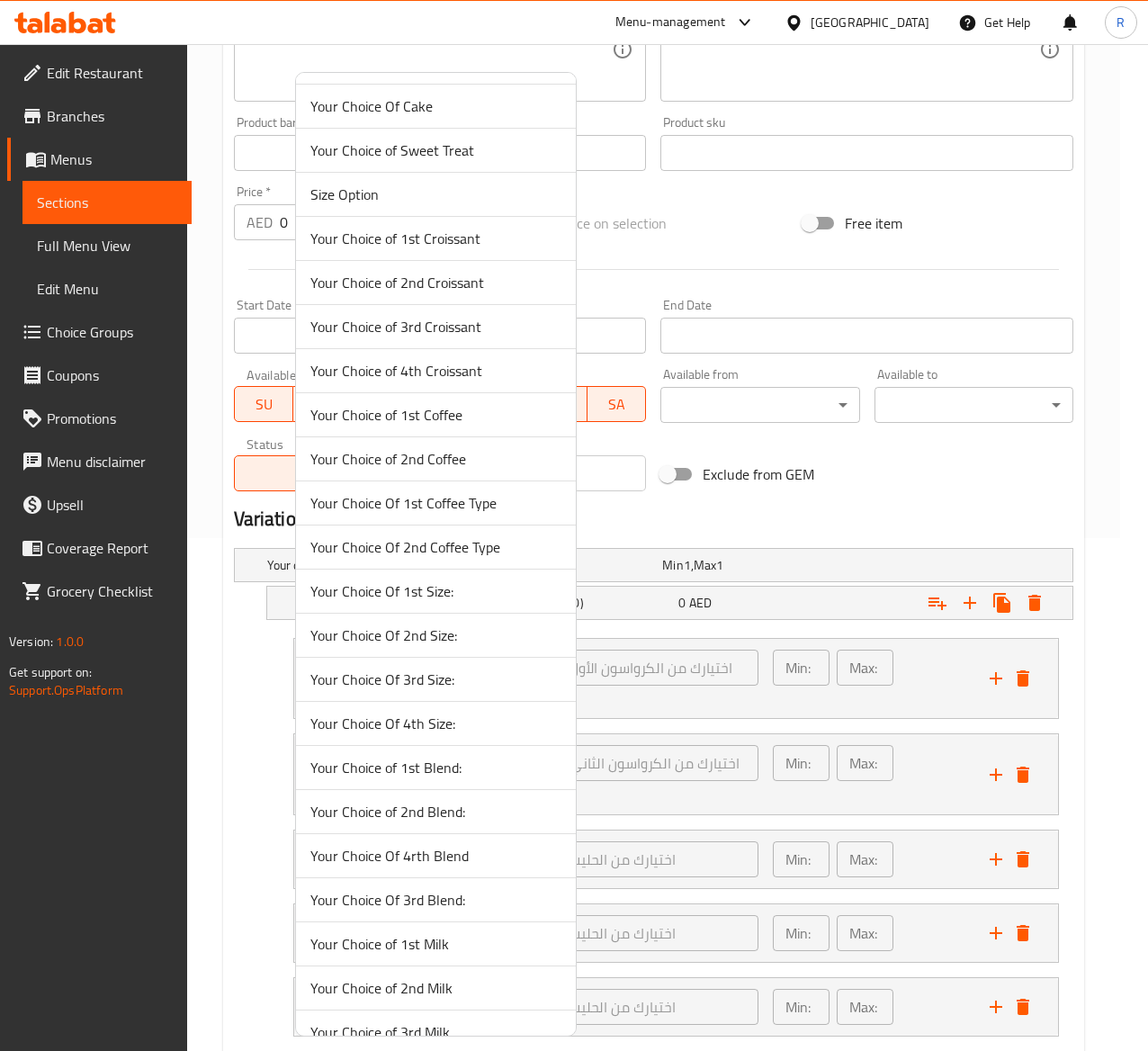
click at [520, 277] on span "Your Choice of 2nd Croissant" at bounding box center [436, 283] width 251 height 22
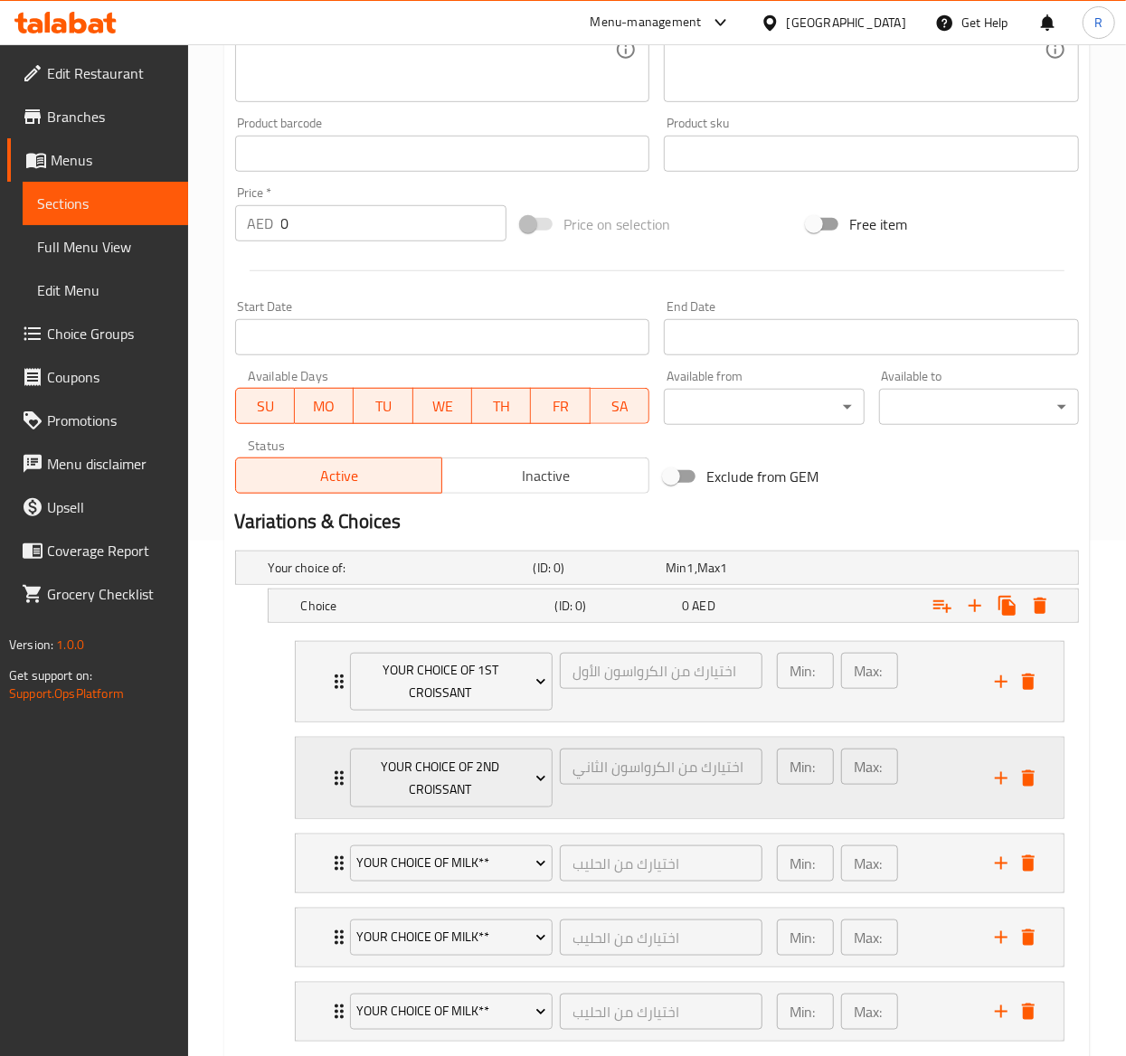
click at [328, 773] on icon "Expand" at bounding box center [339, 779] width 22 height 22
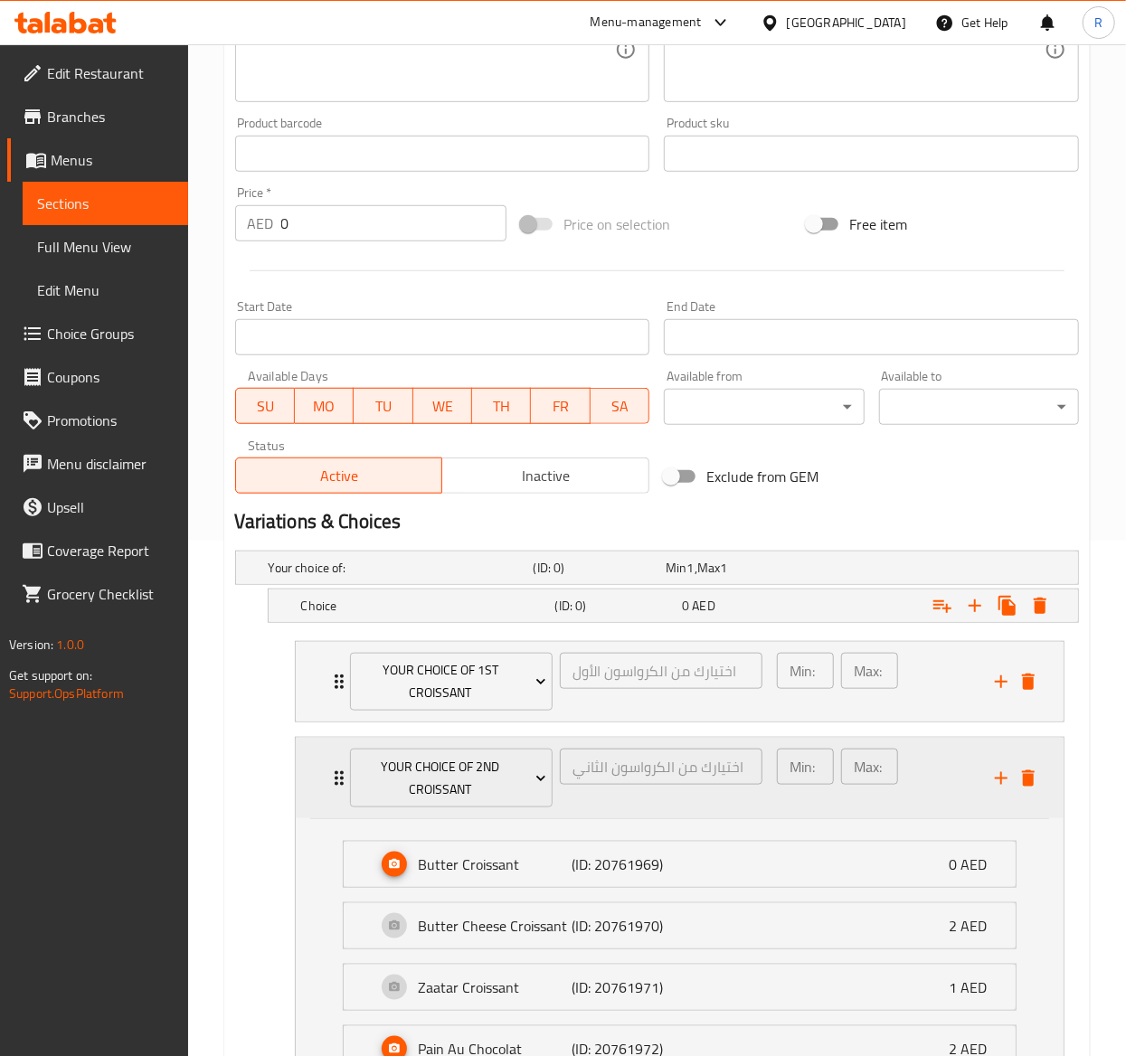
click at [328, 773] on icon "Expand" at bounding box center [339, 779] width 22 height 22
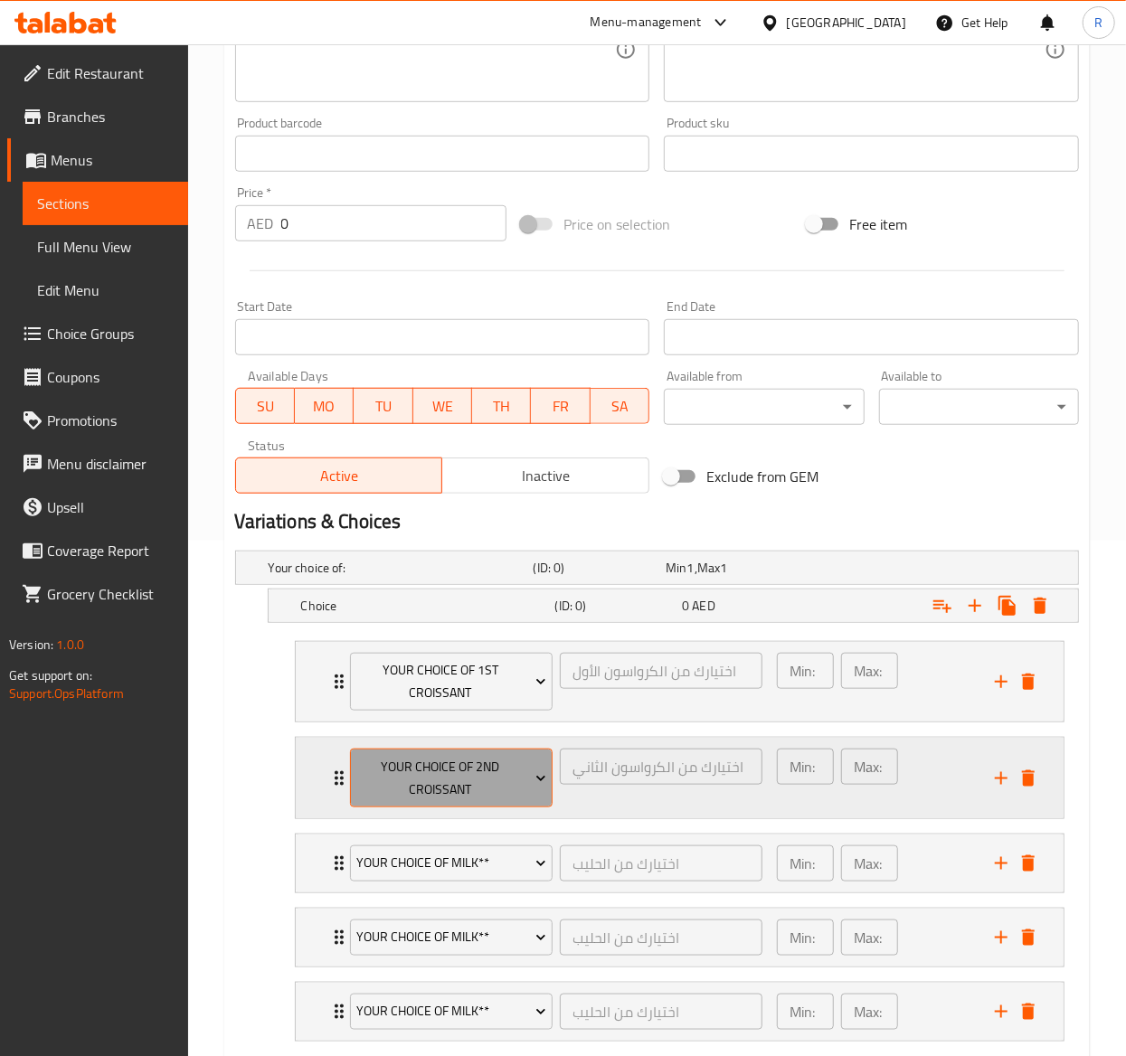
click at [456, 752] on button "Your Choice of 2nd Croissant" at bounding box center [451, 778] width 203 height 59
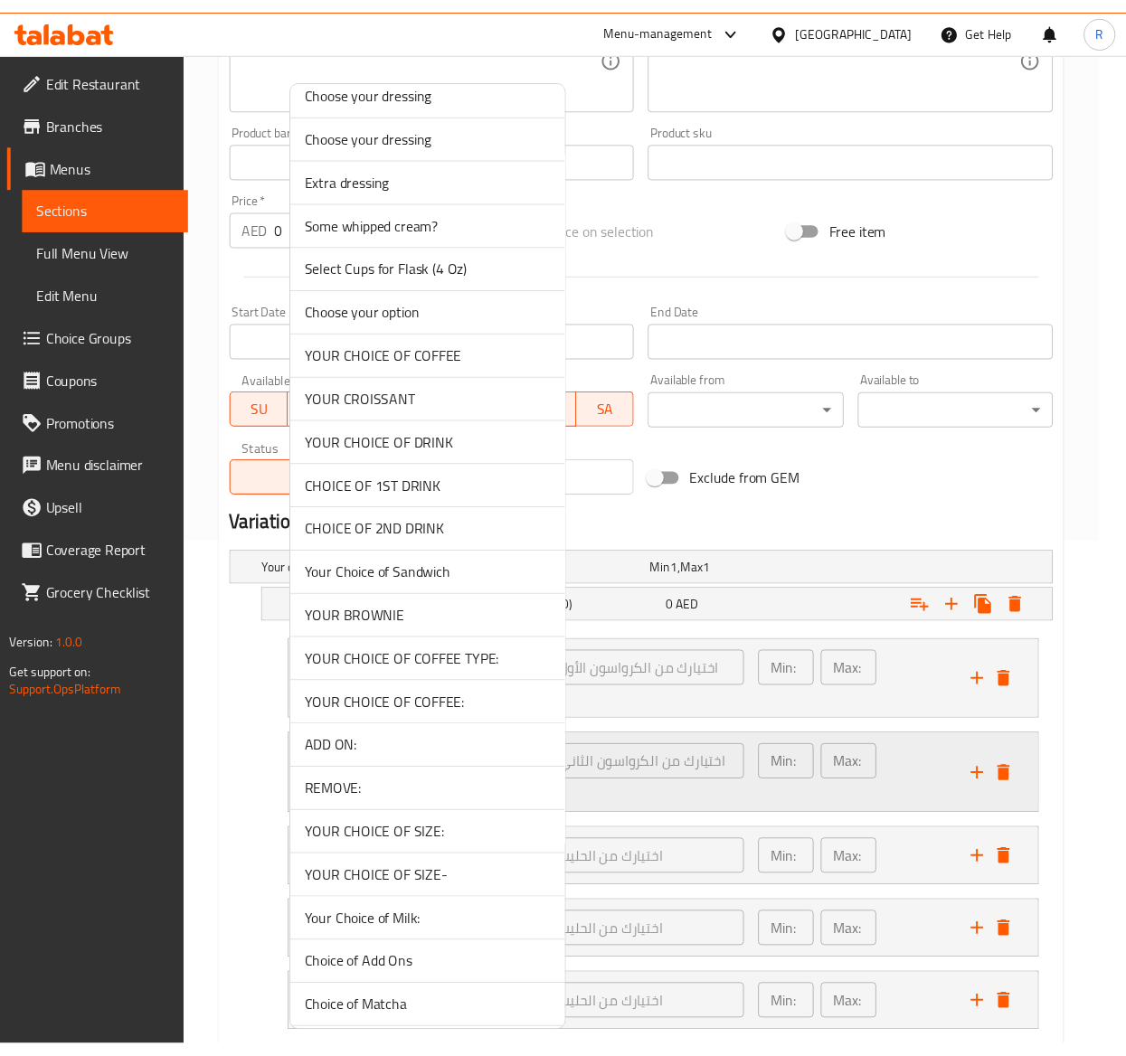
scroll to position [4275, 0]
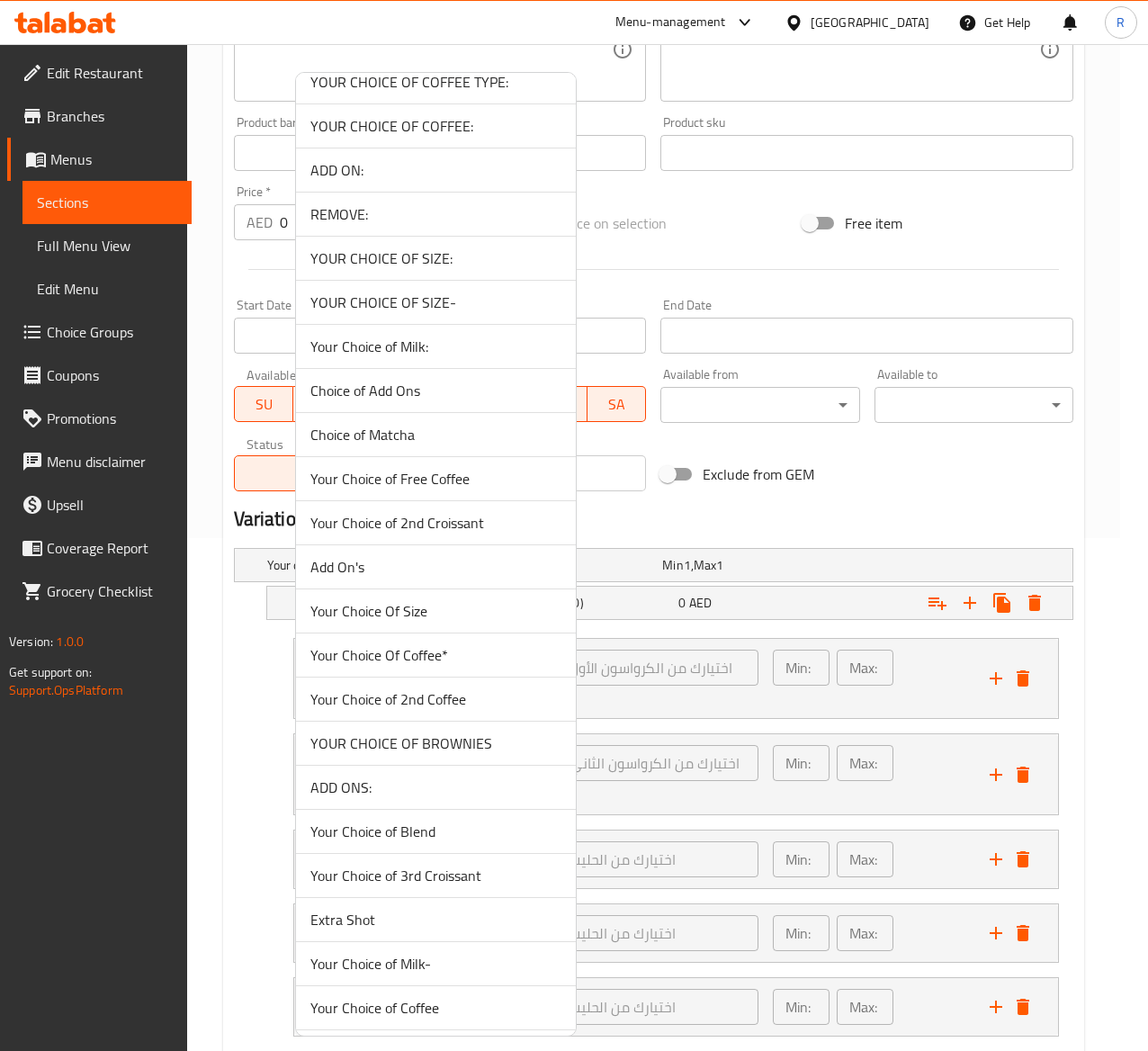
click at [439, 533] on span "Your Choice of 2nd Croissant" at bounding box center [436, 524] width 251 height 22
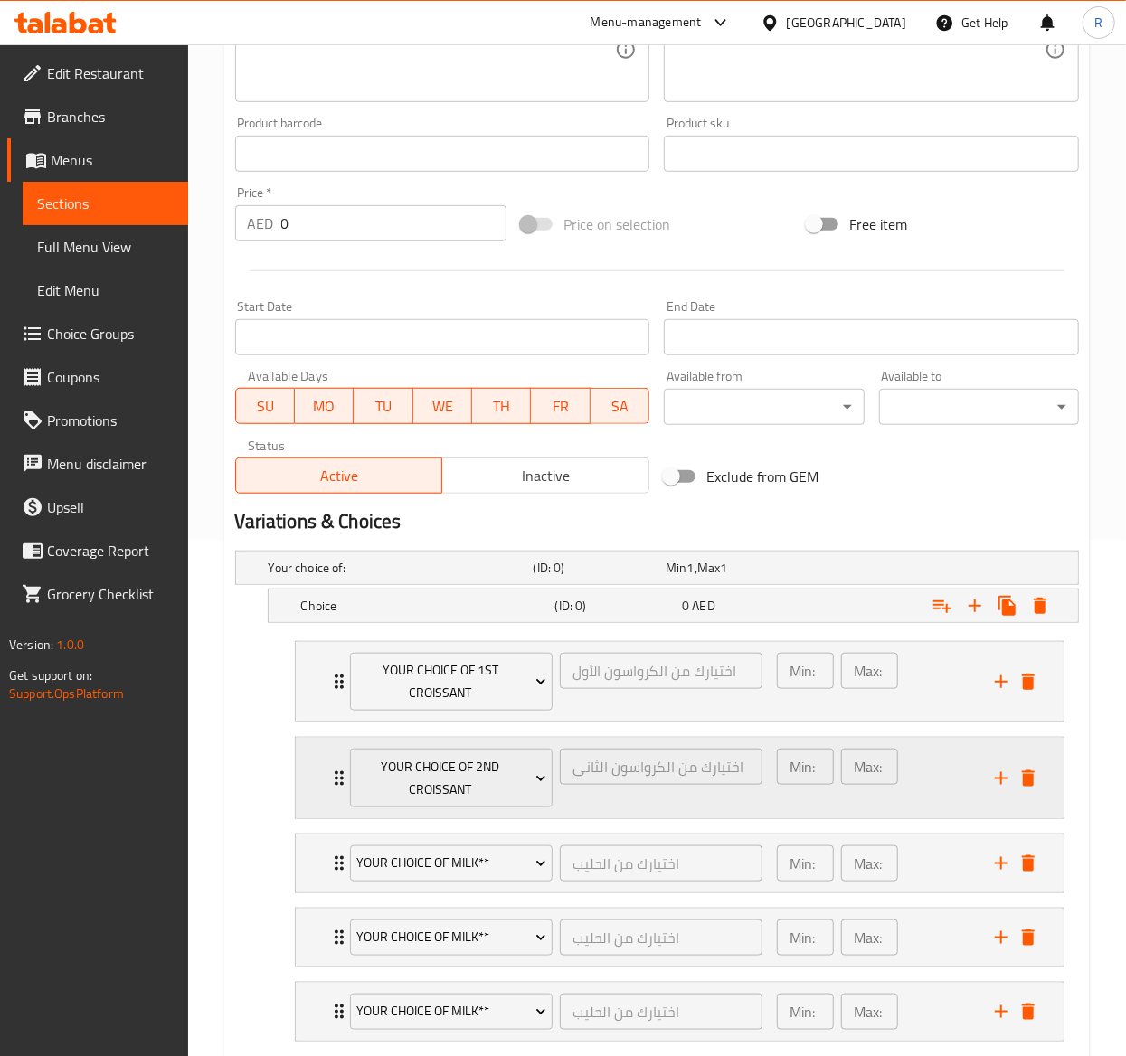
click at [345, 782] on div "Your Choice of 2nd Croissant اختيارك من الكرواسون الثاني ​" at bounding box center [556, 778] width 435 height 81
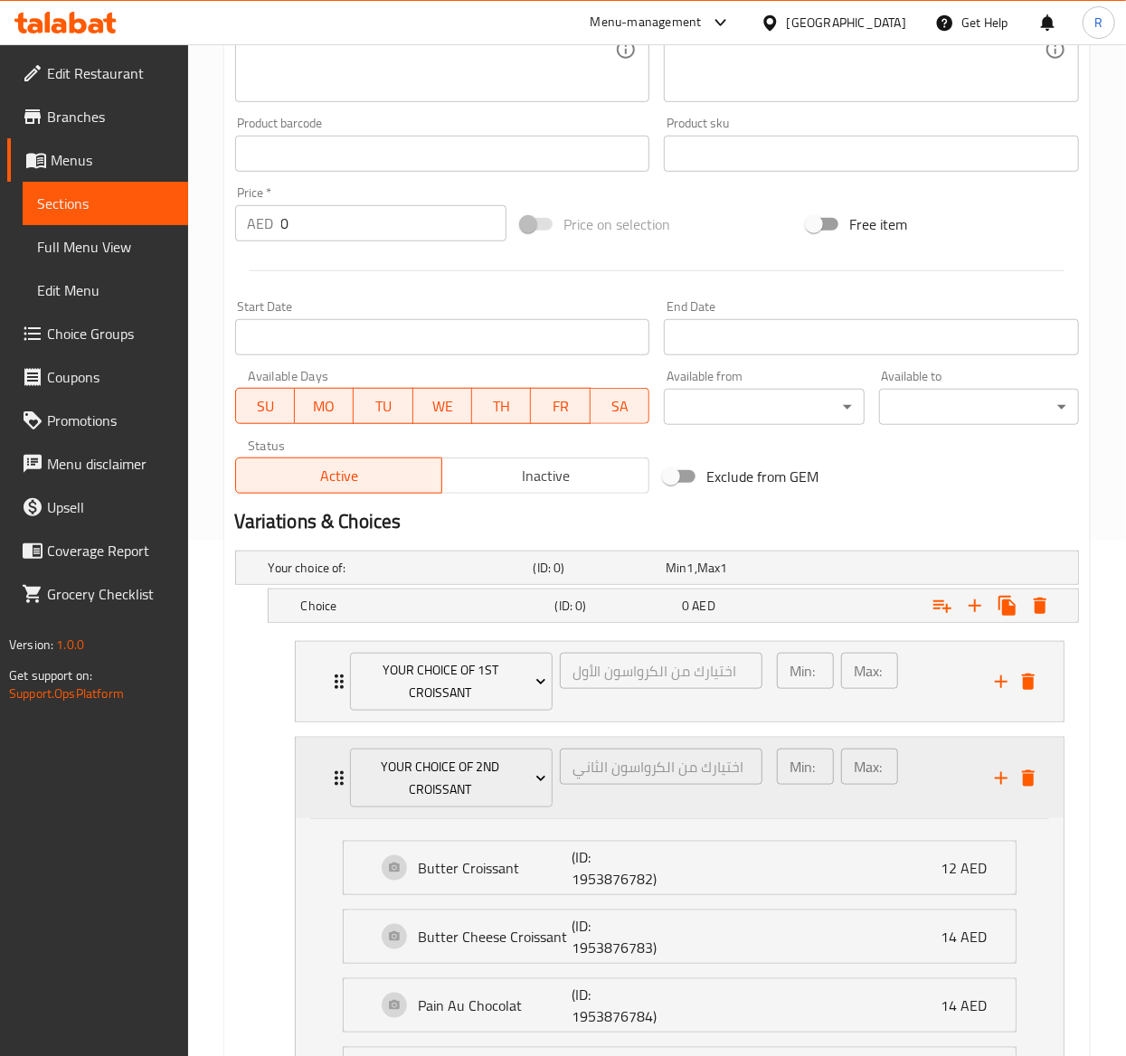
click at [345, 782] on div "Your Choice of 2nd Croissant اختيارك من الكرواسون الثاني ​" at bounding box center [556, 778] width 435 height 81
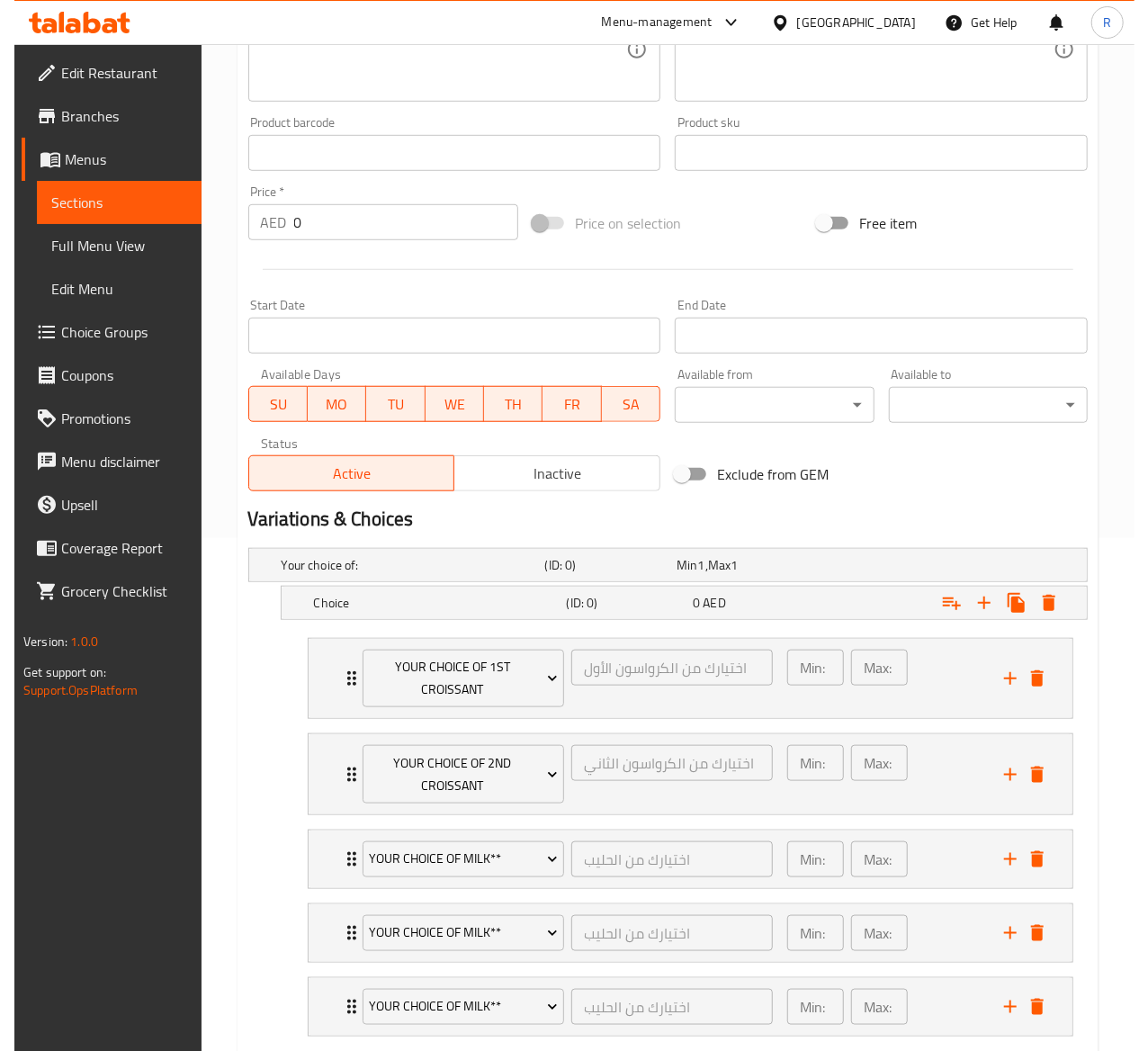
scroll to position [630, 0]
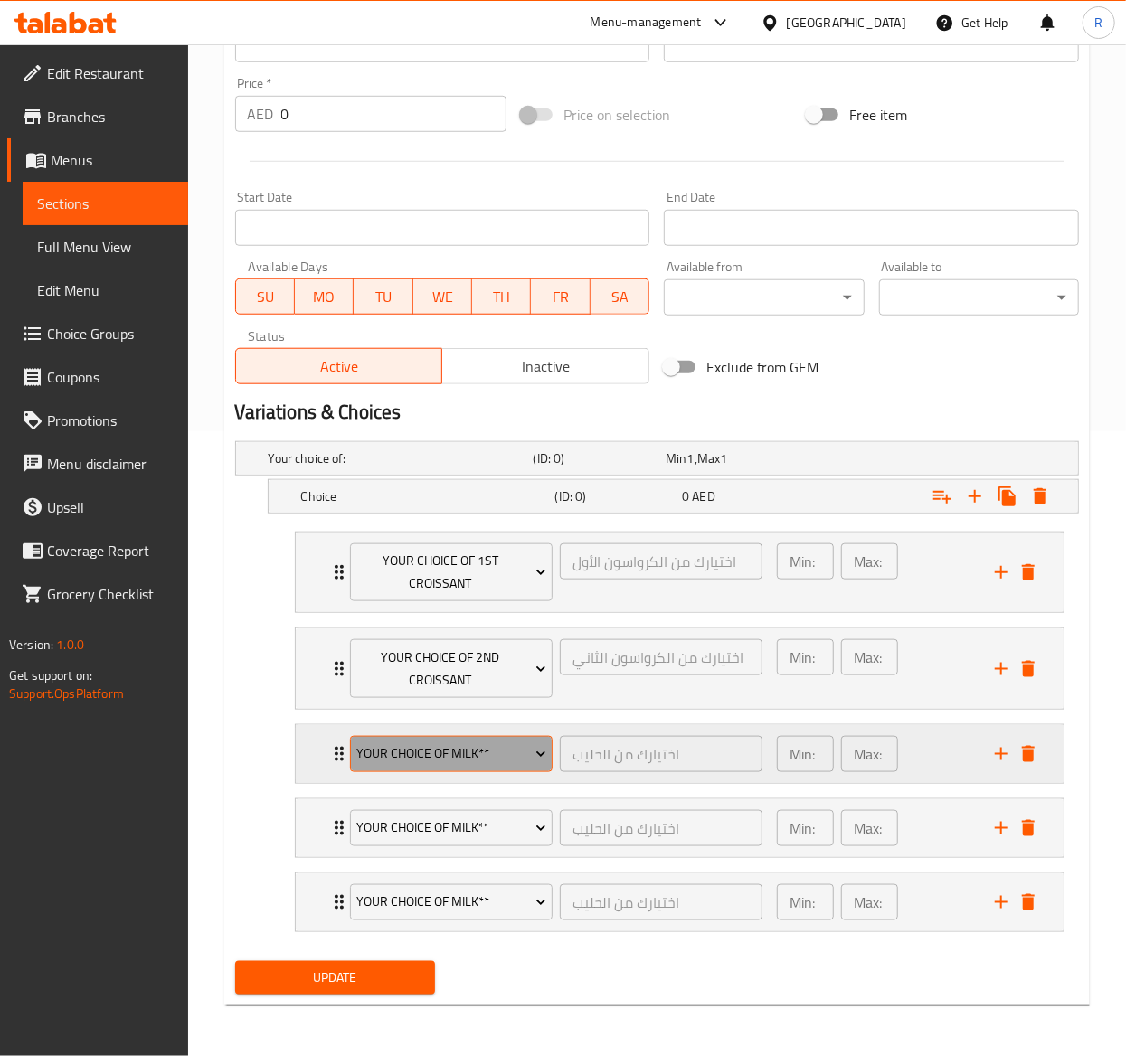
click at [463, 744] on span "Your Choice of Milk**" at bounding box center [451, 754] width 190 height 23
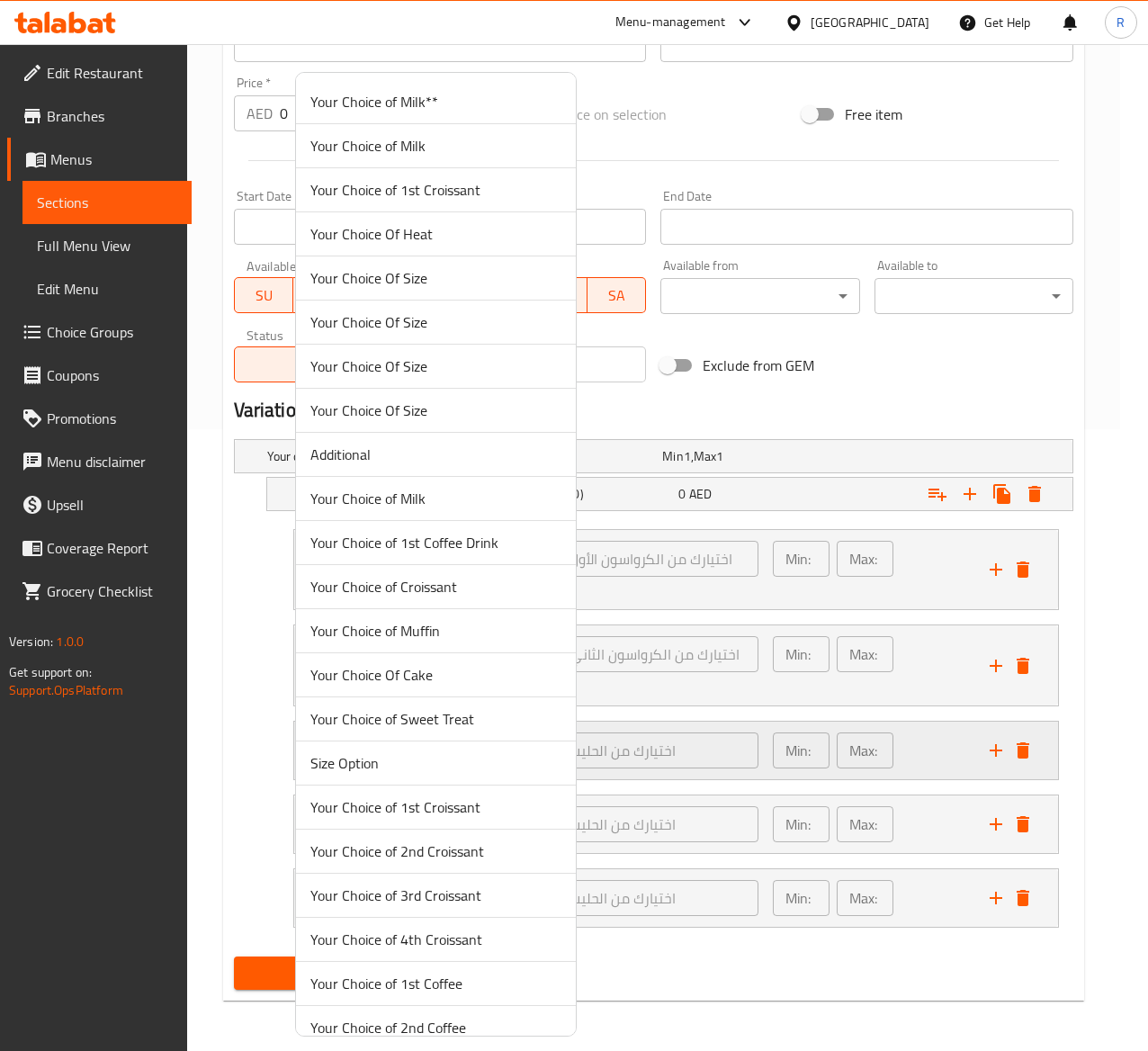
scroll to position [703, 0]
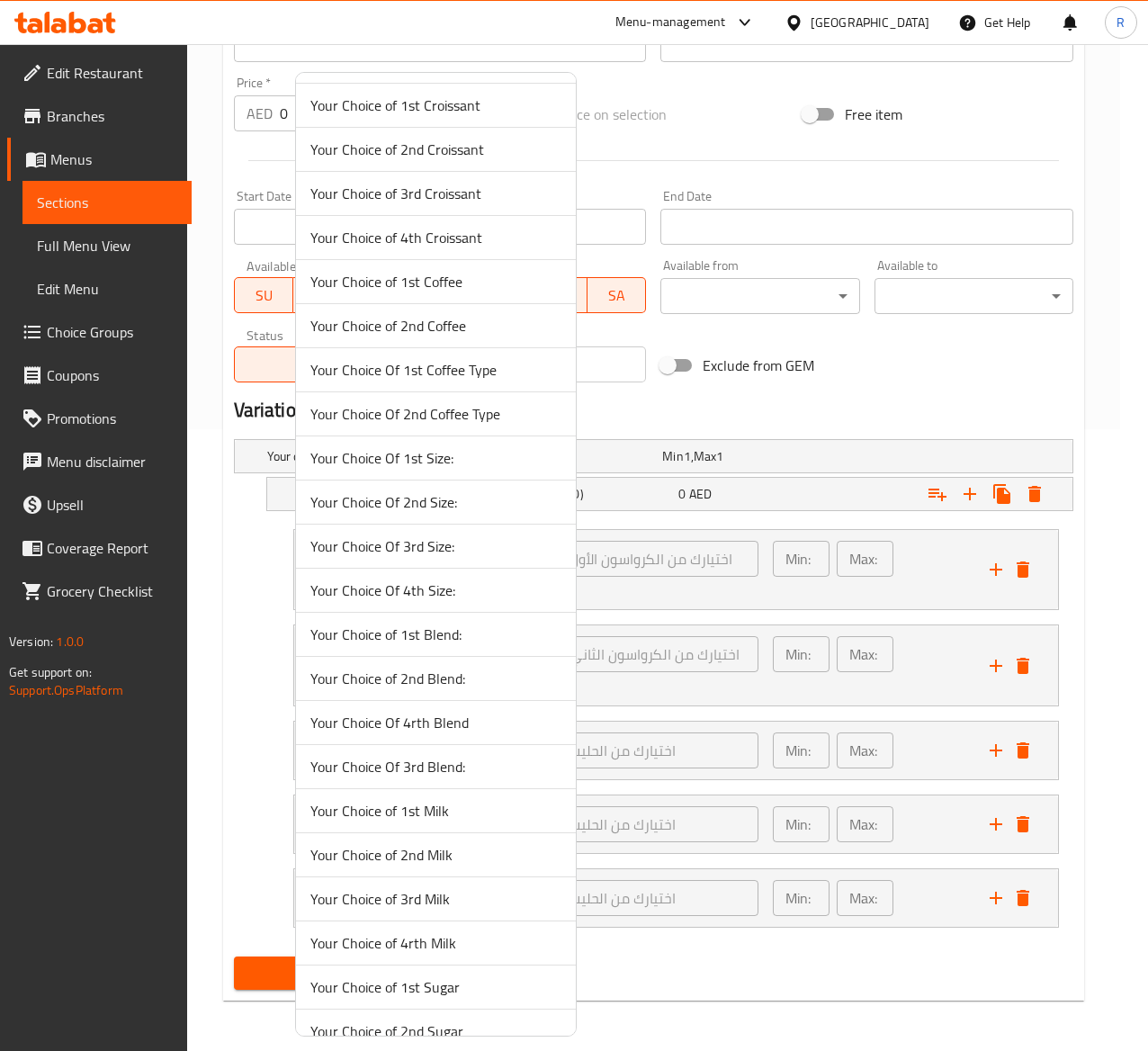
click at [498, 191] on span "Your Choice of 3rd Croissant" at bounding box center [436, 194] width 251 height 22
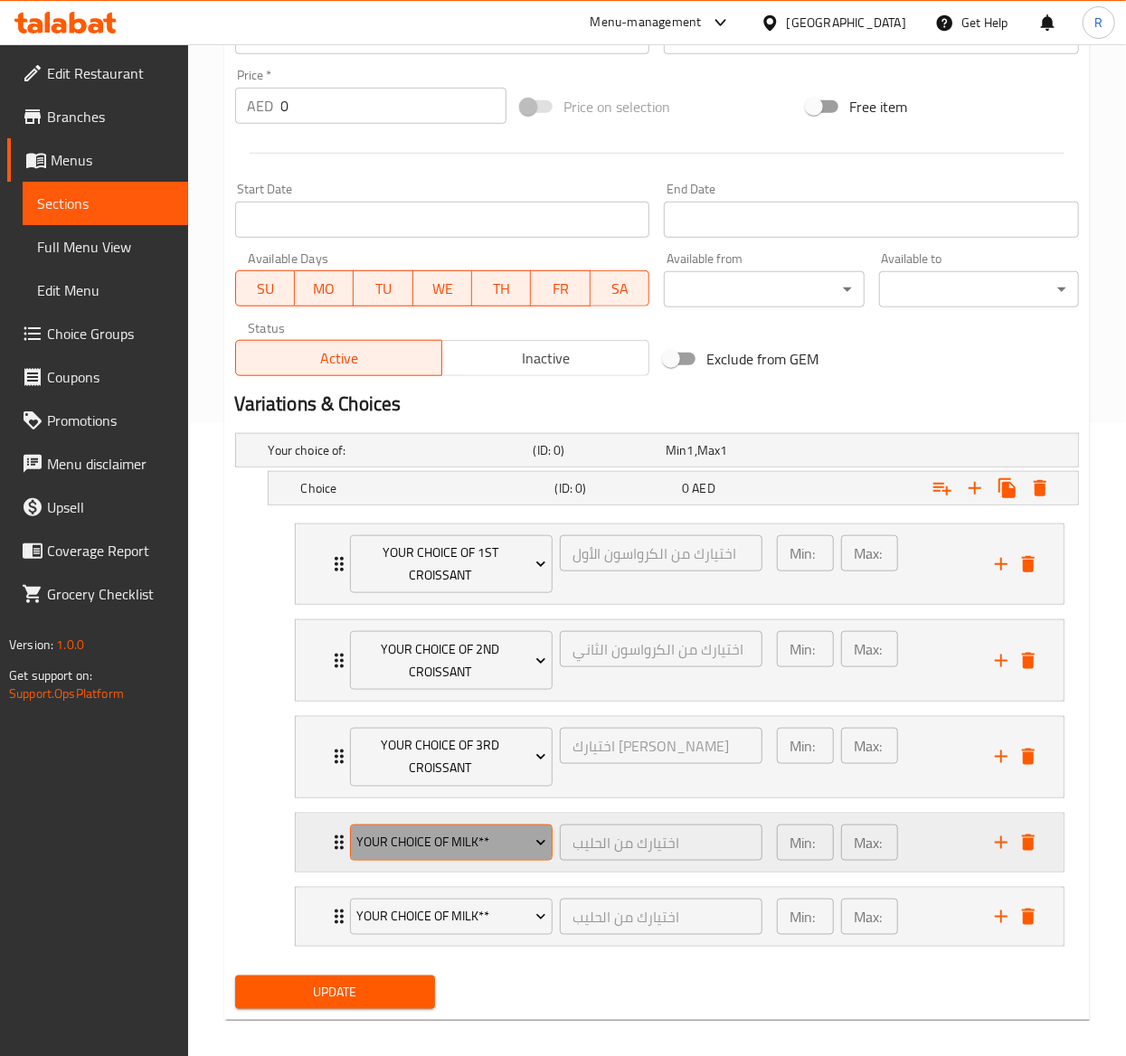
click at [460, 850] on span "Your Choice of Milk**" at bounding box center [451, 842] width 190 height 23
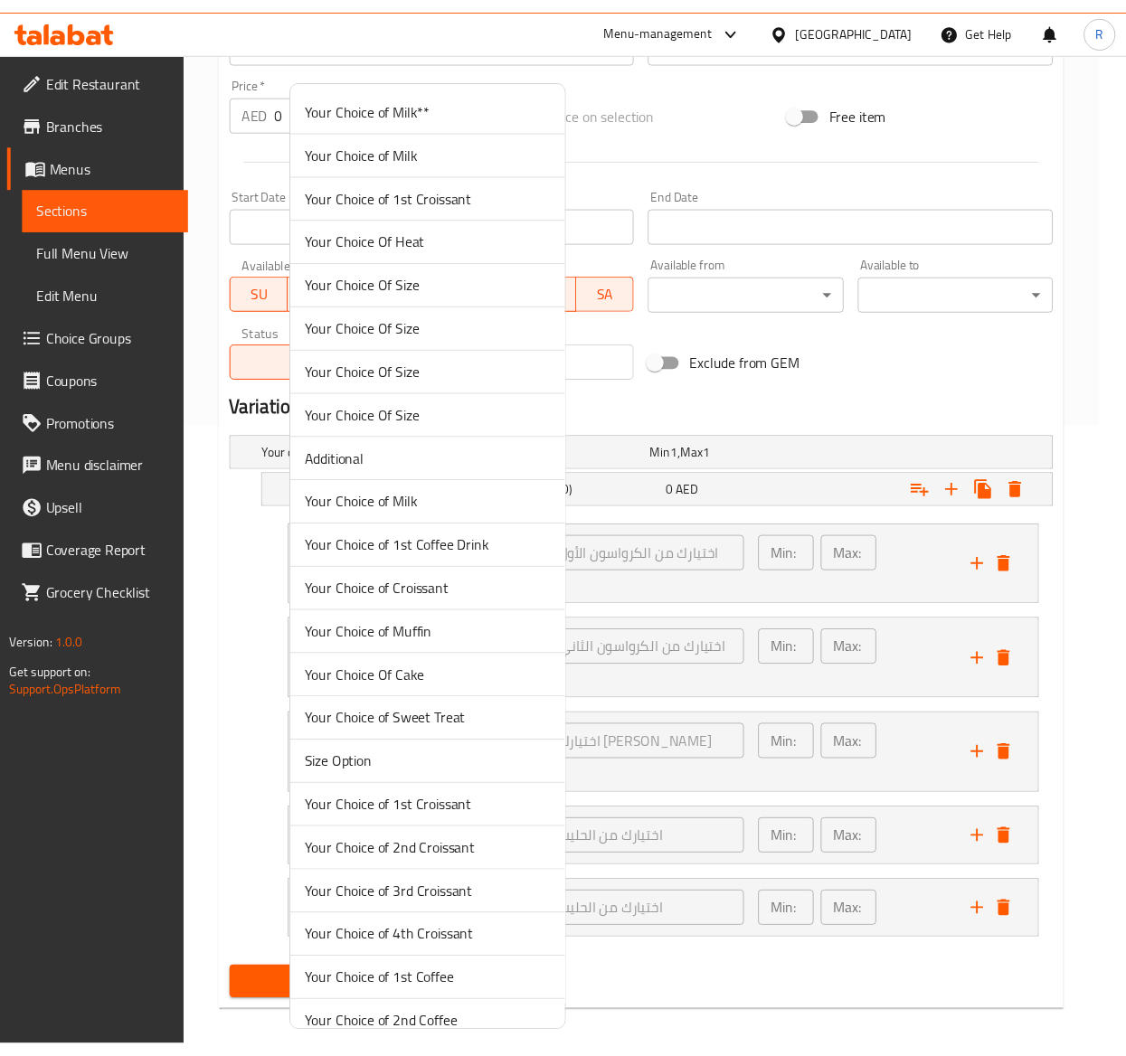
scroll to position [750, 0]
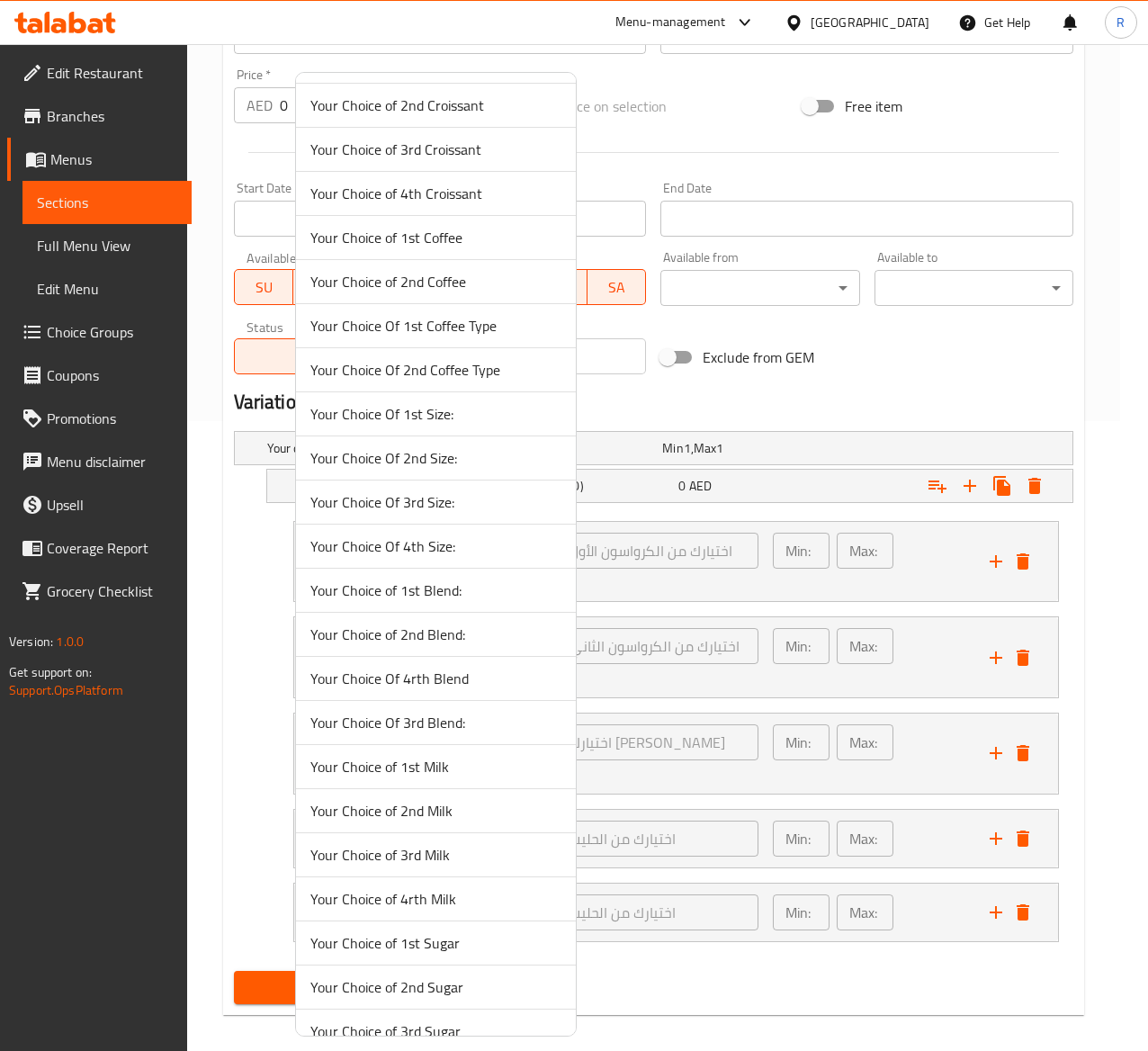
click at [463, 201] on span "Your Choice of 4th Croissant" at bounding box center [436, 194] width 251 height 22
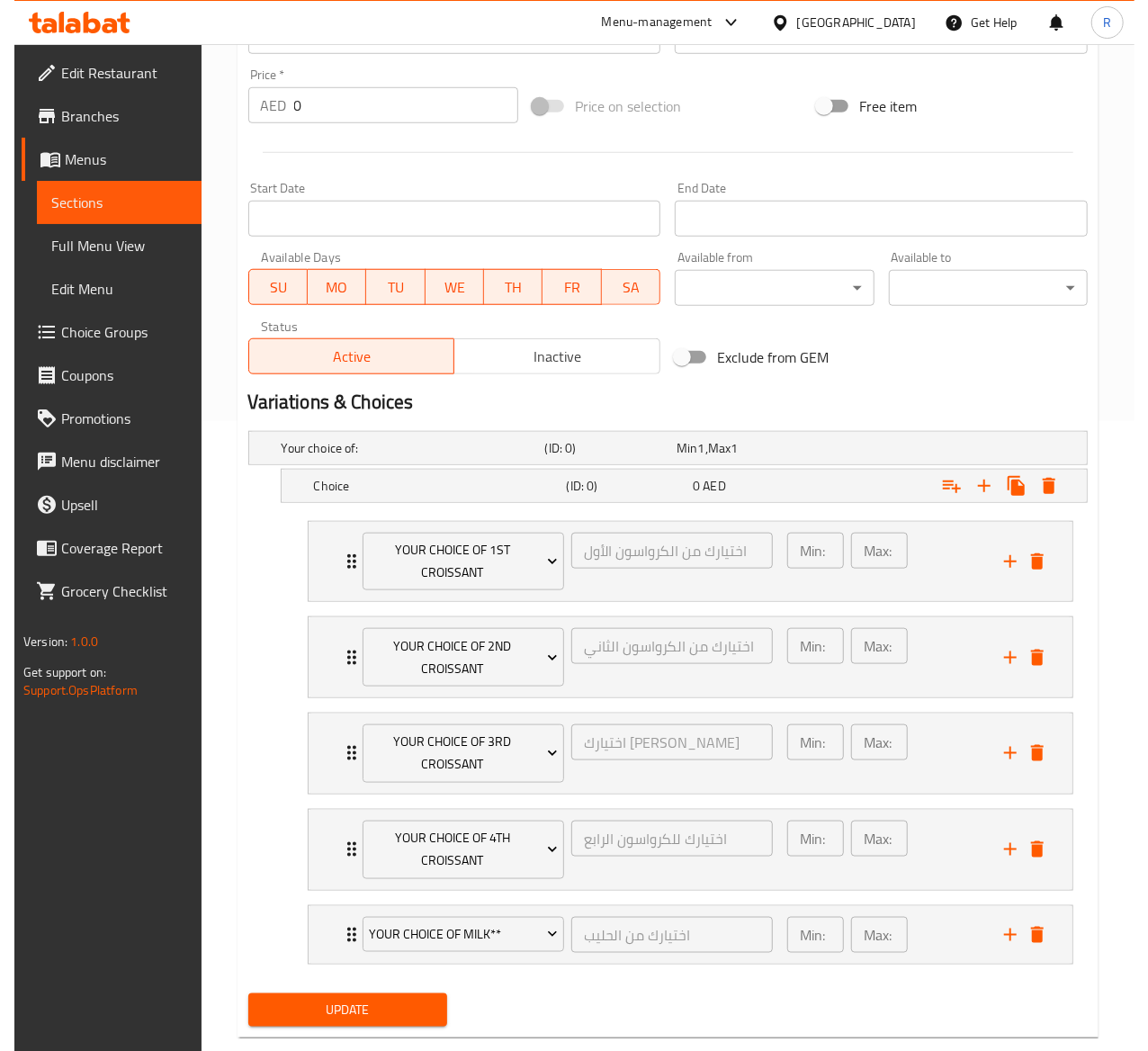
scroll to position [674, 0]
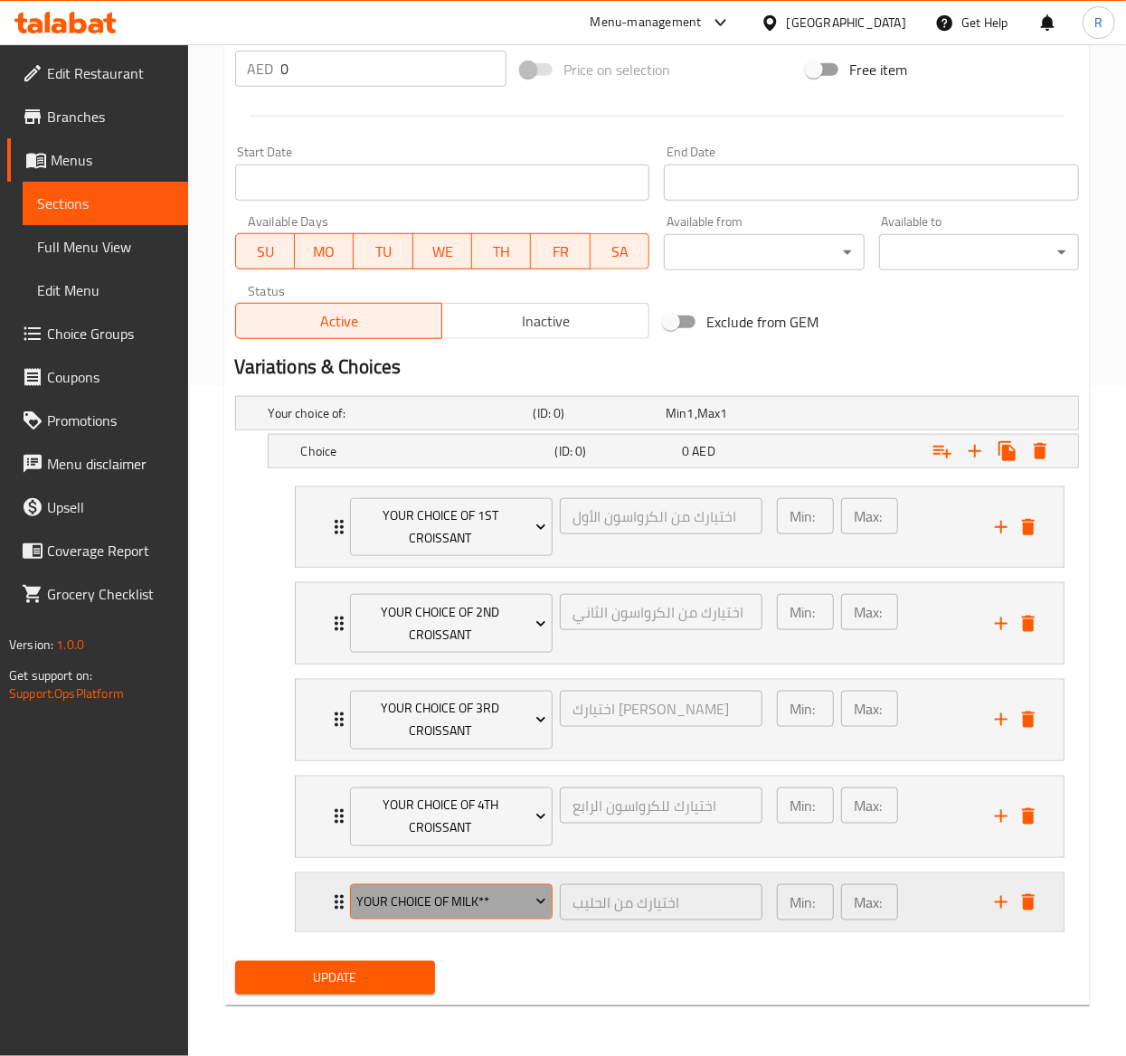
click at [440, 899] on span "Your Choice of Milk**" at bounding box center [451, 902] width 190 height 23
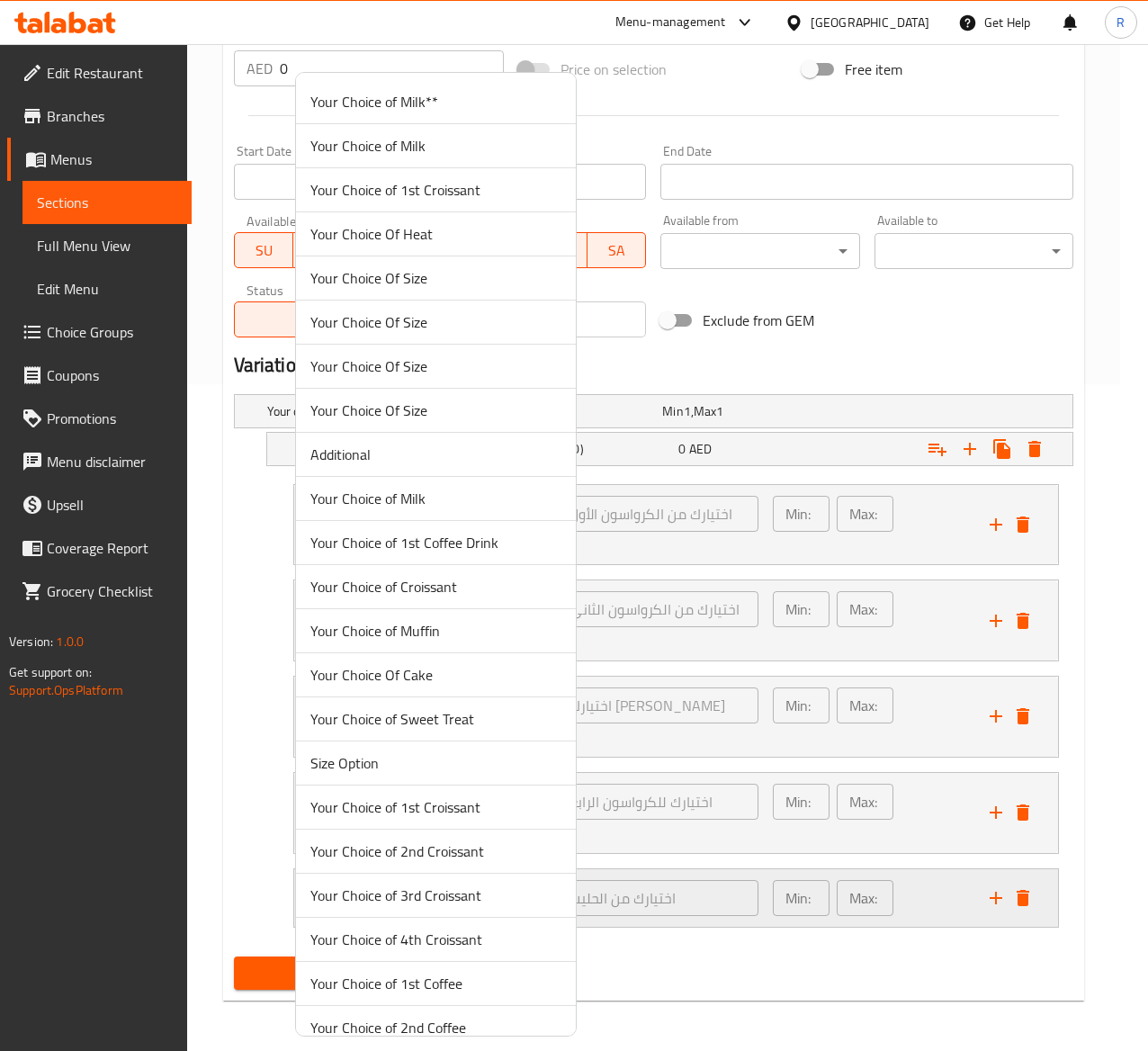
scroll to position [5010, 0]
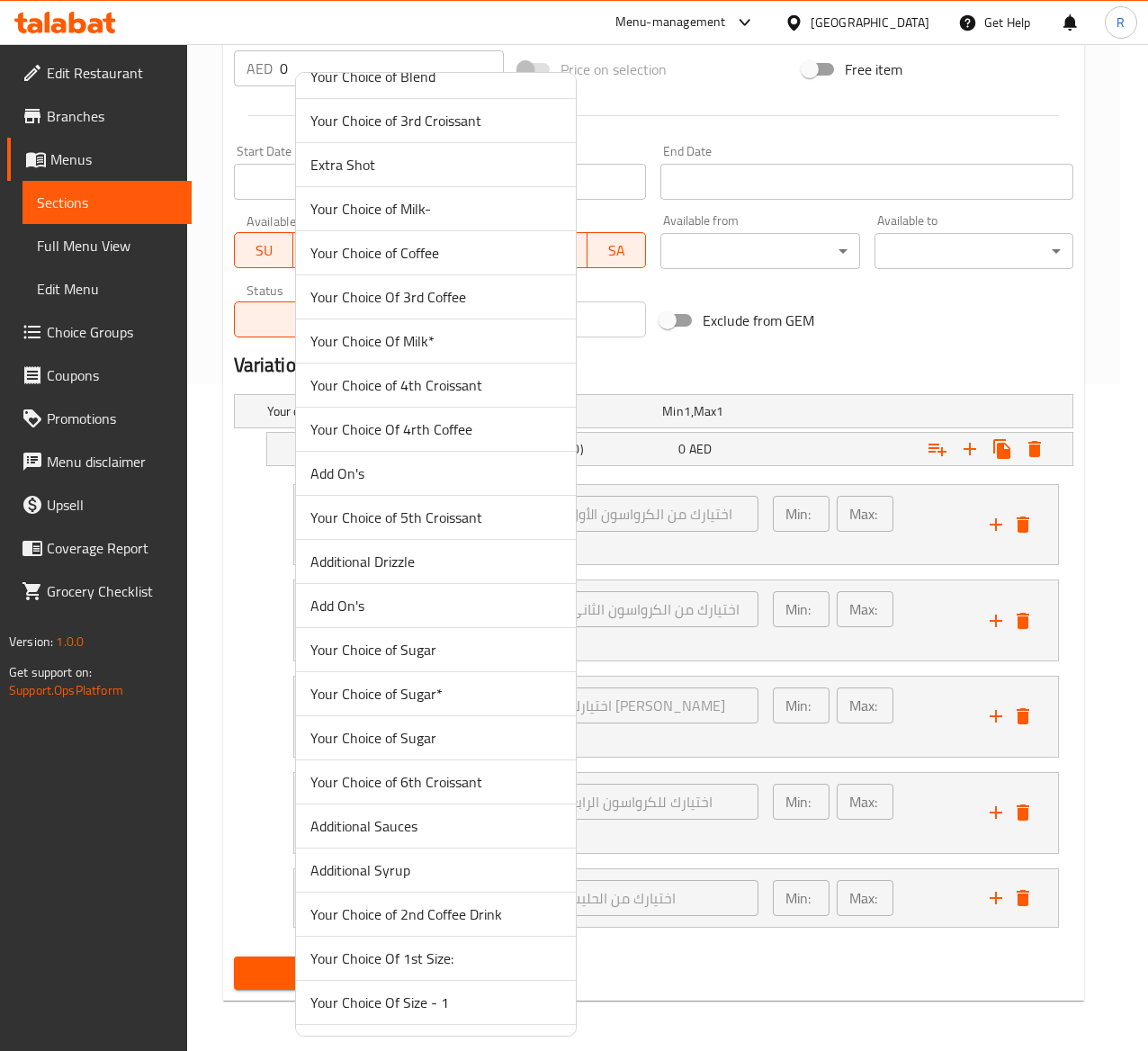
click at [476, 528] on span "Your Choice of 5th Croissant" at bounding box center [436, 518] width 251 height 22
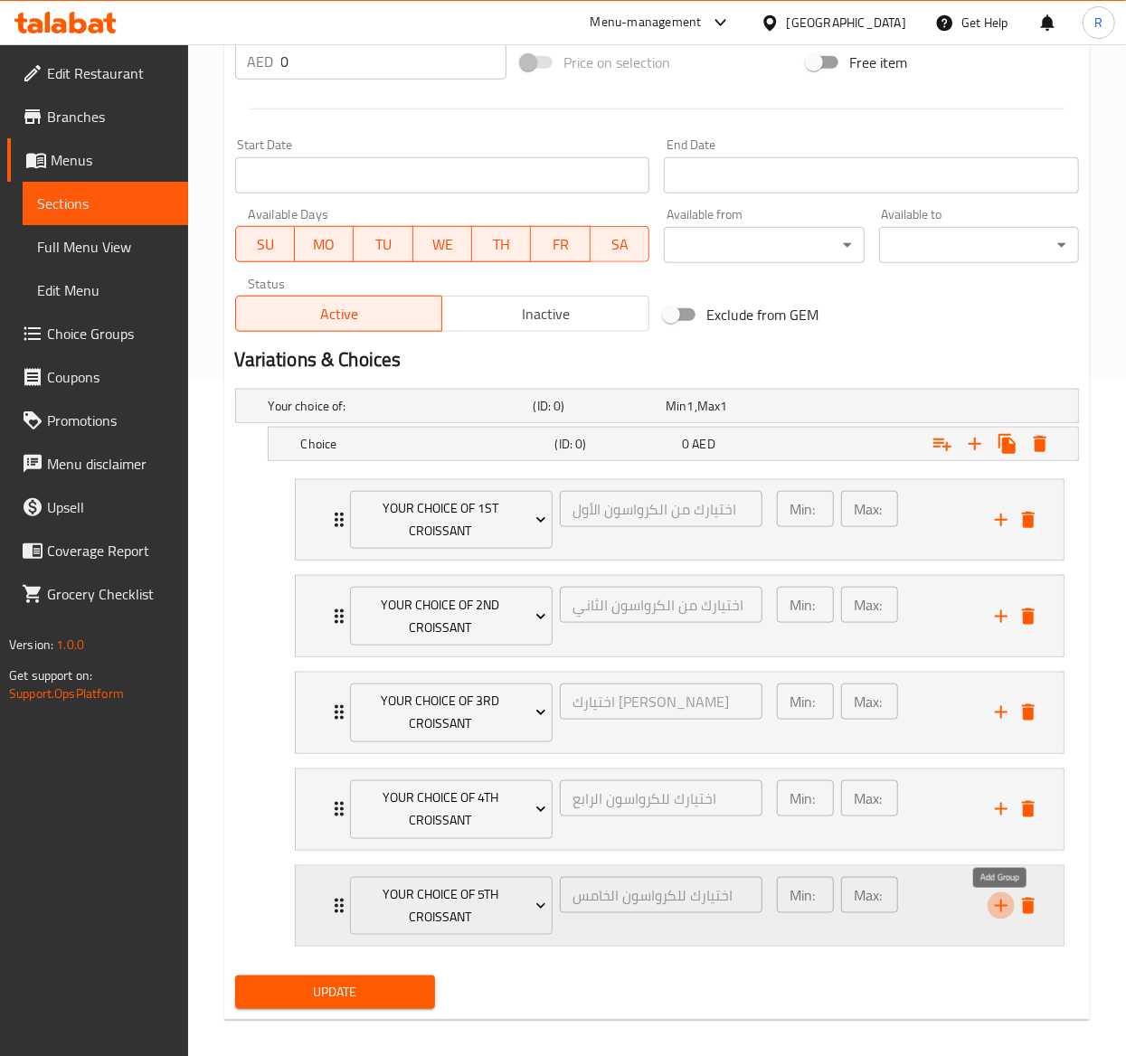
click at [996, 907] on icon "add" at bounding box center [1001, 906] width 22 height 22
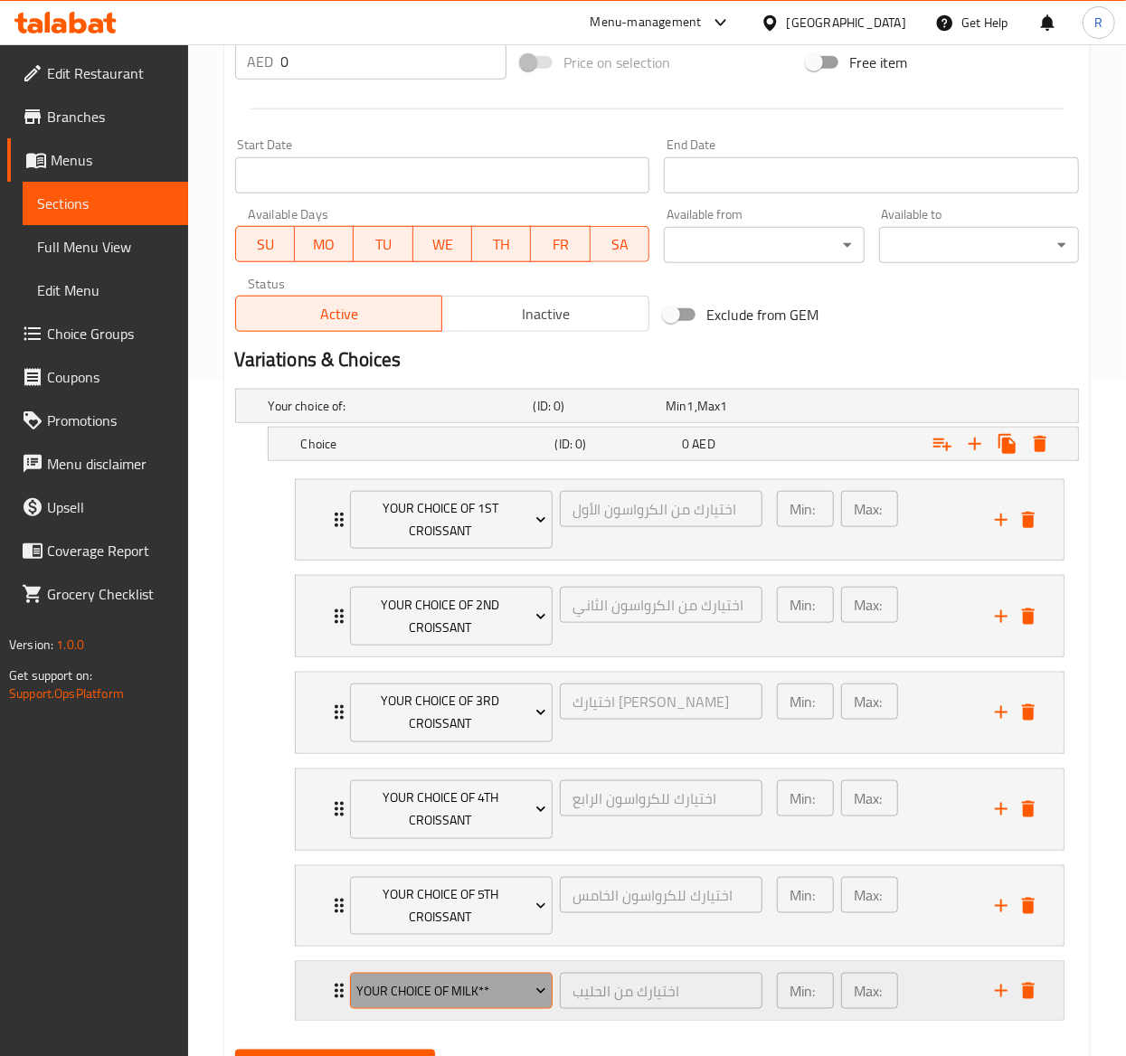
click at [460, 990] on span "Your Choice of Milk**" at bounding box center [451, 992] width 190 height 23
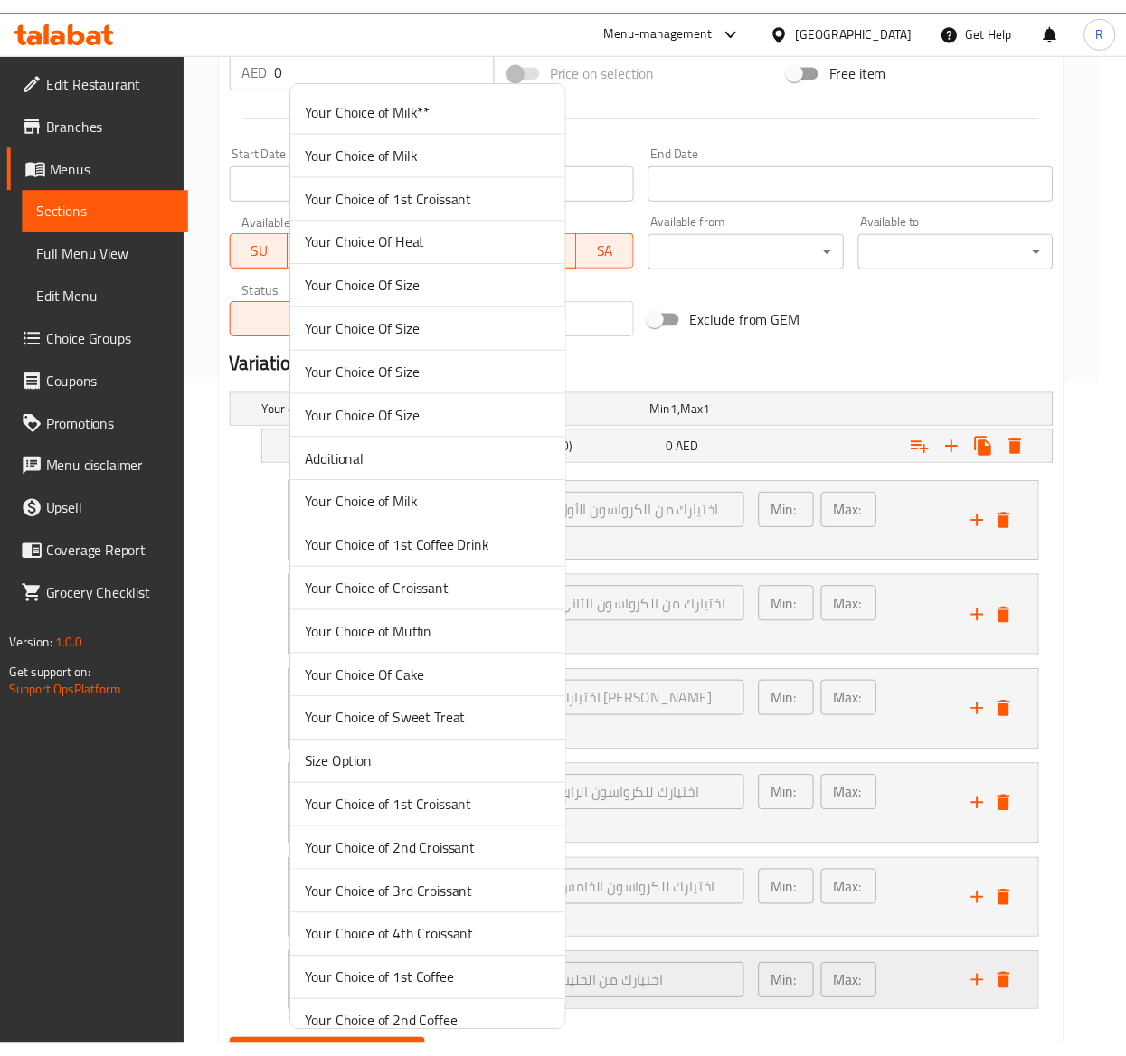
scroll to position [5301, 0]
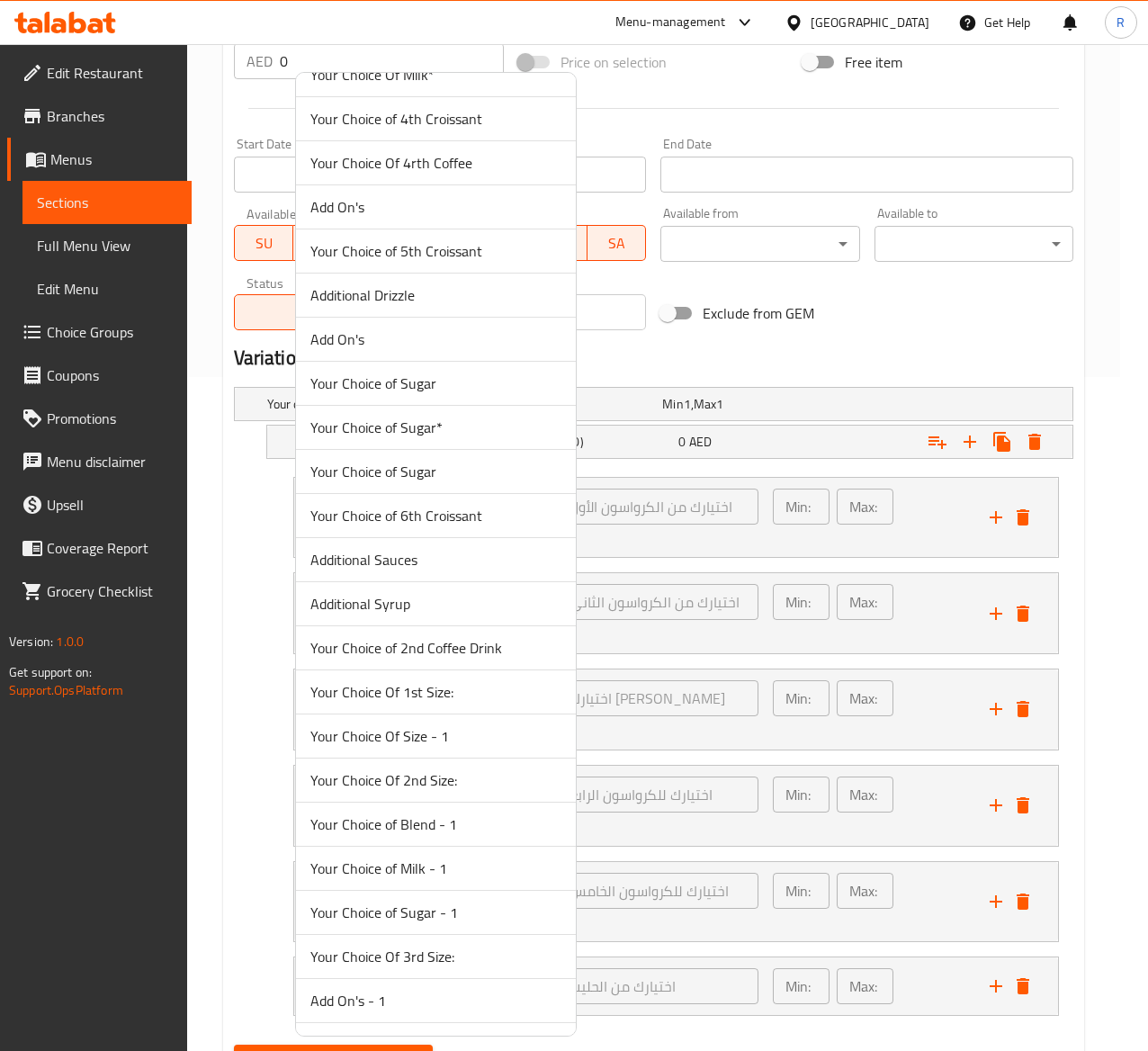
click at [485, 526] on span "Your Choice of 6th Croissant" at bounding box center [436, 516] width 251 height 22
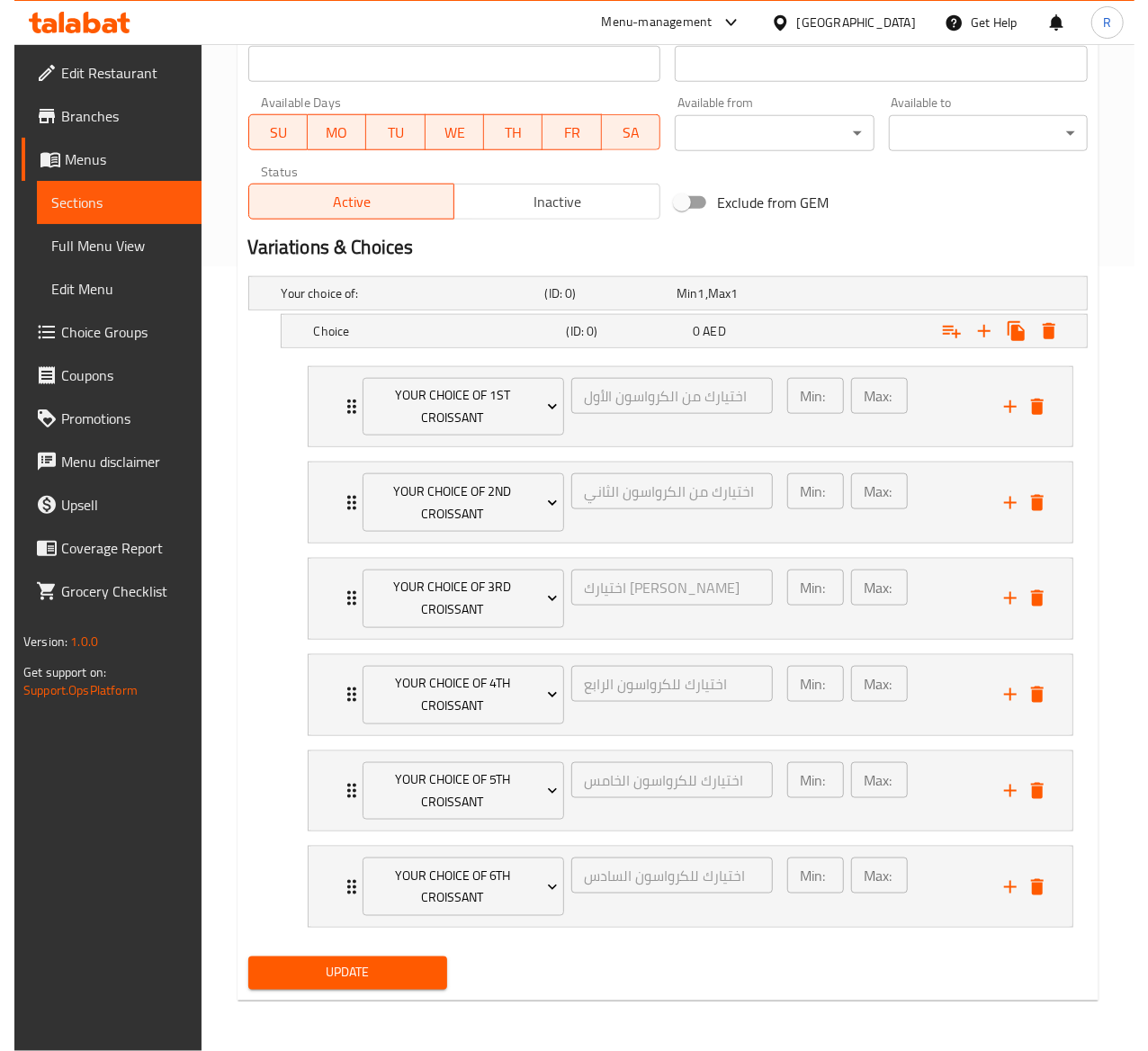
scroll to position [794, 0]
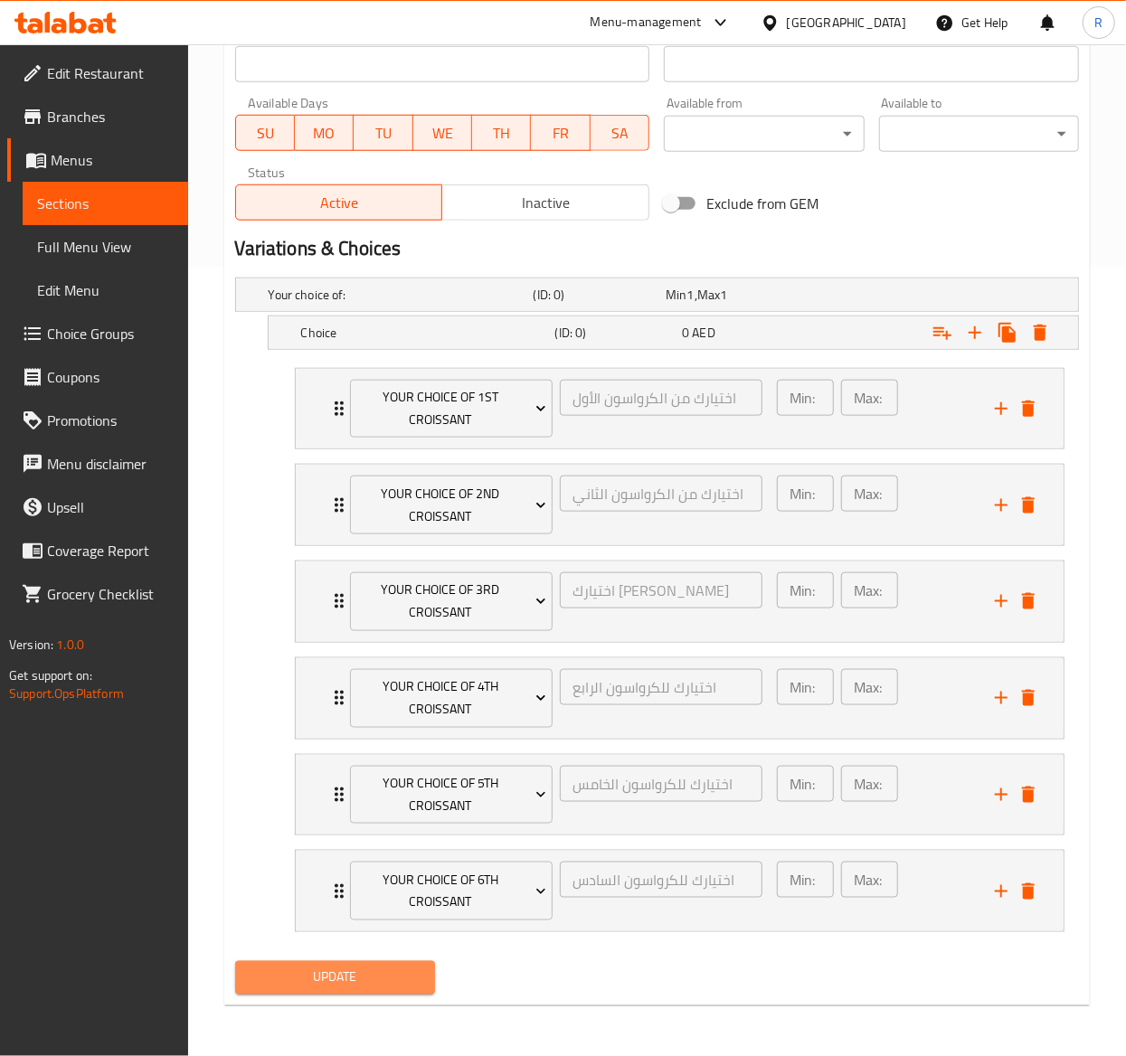
click at [345, 975] on span "Update" at bounding box center [335, 978] width 171 height 23
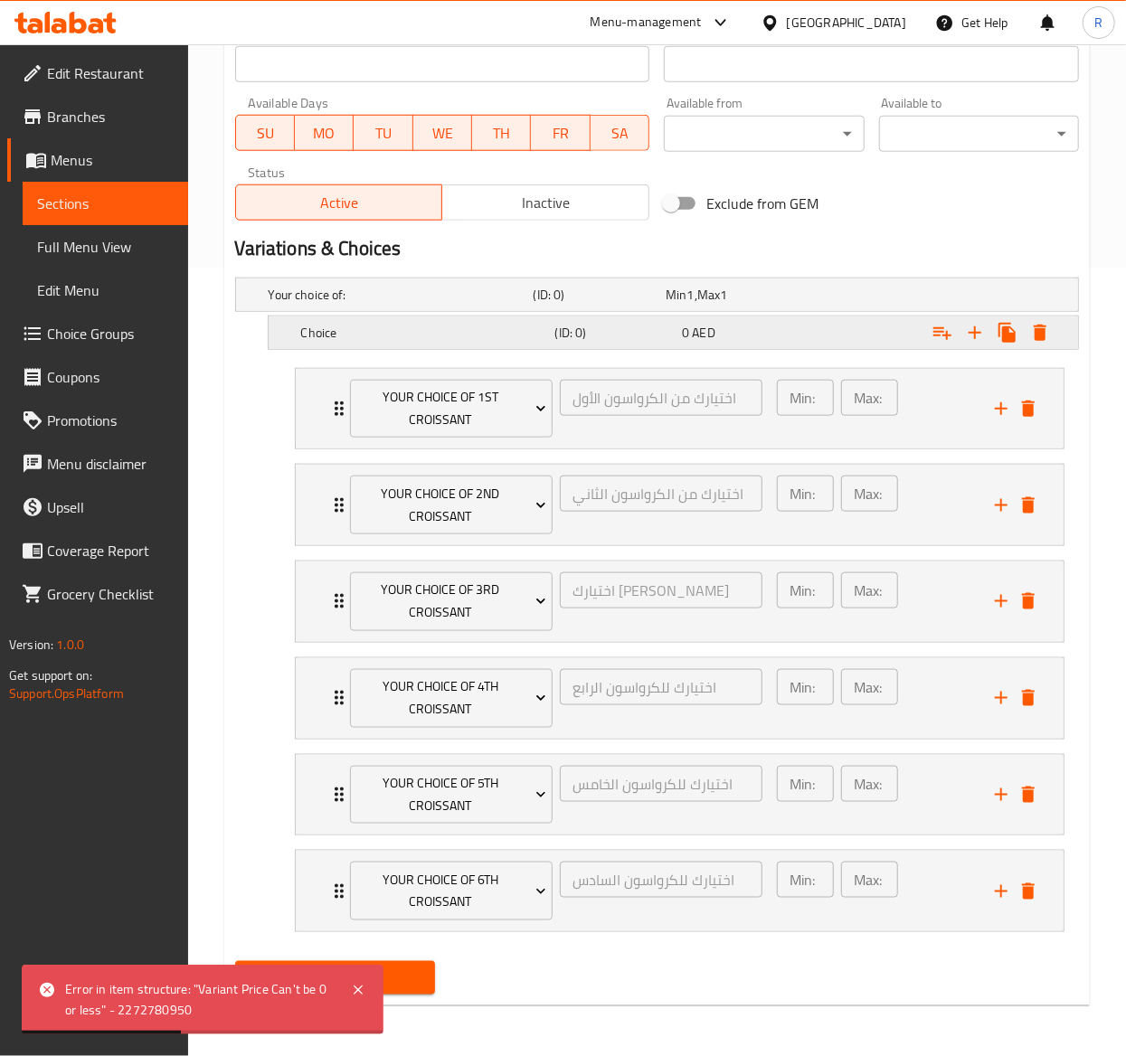
click at [691, 304] on div "0 AED" at bounding box center [729, 295] width 126 height 18
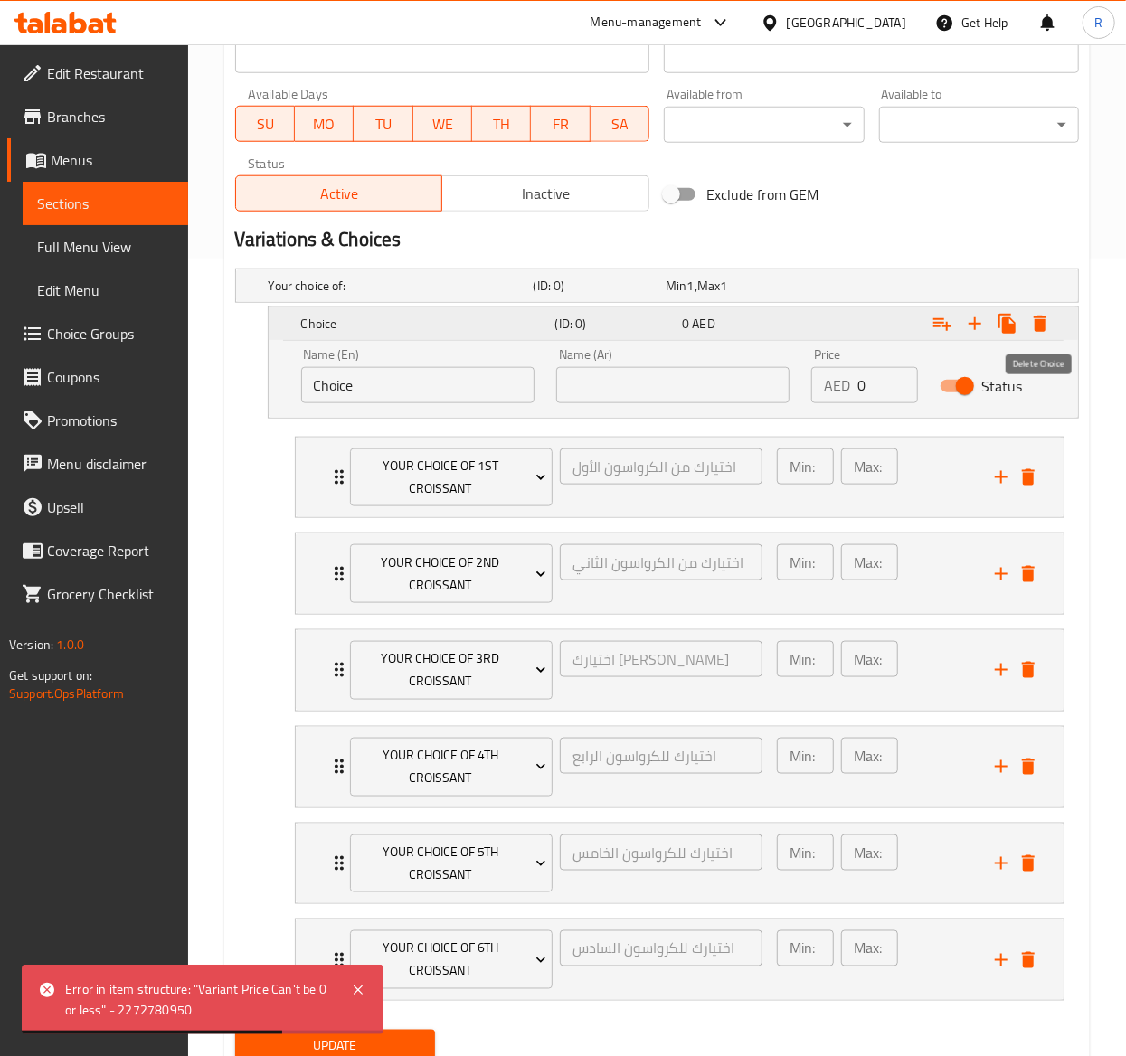
click at [1044, 327] on icon "Expand" at bounding box center [1040, 324] width 13 height 16
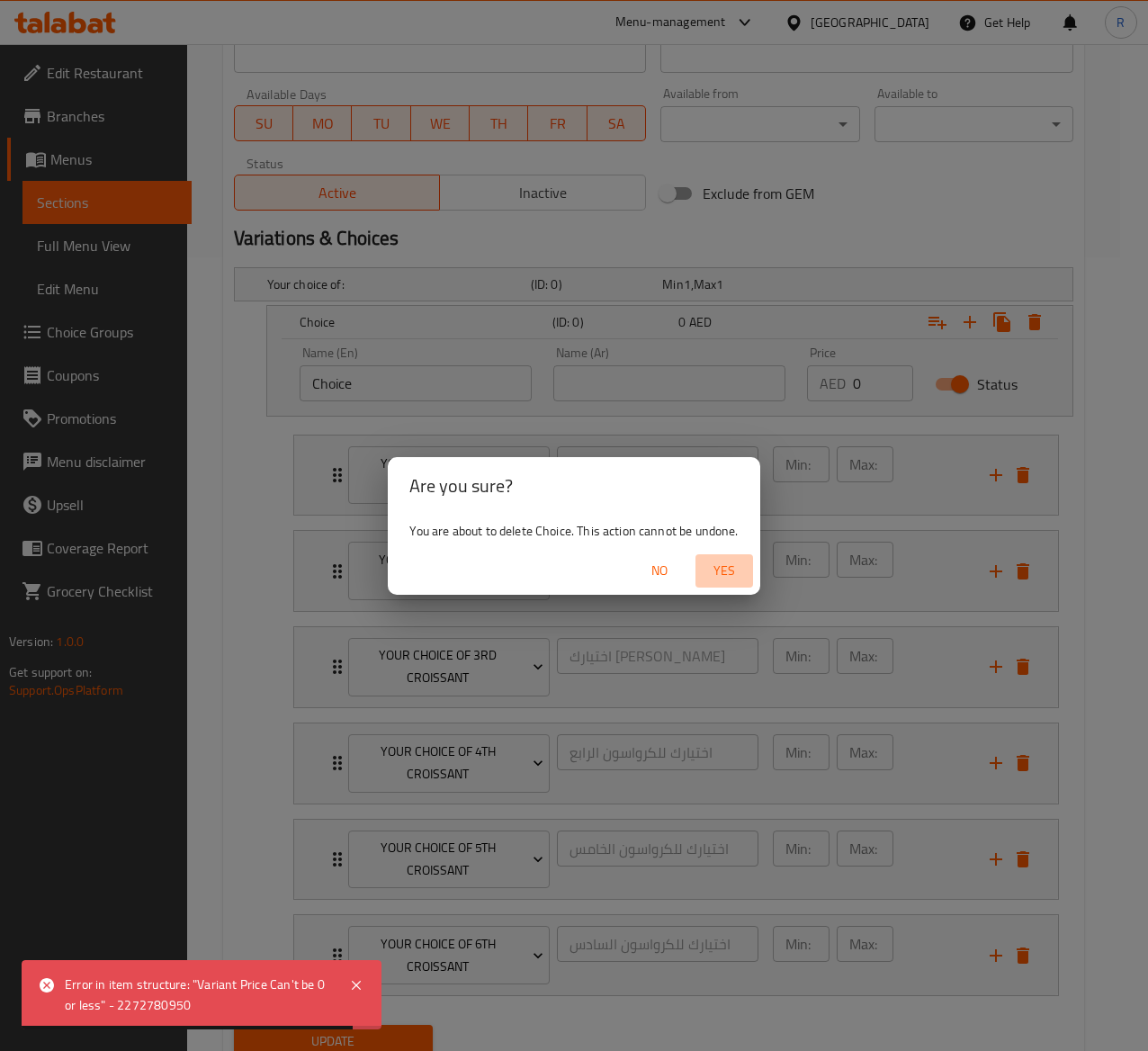
click at [738, 556] on button "Yes" at bounding box center [724, 570] width 58 height 33
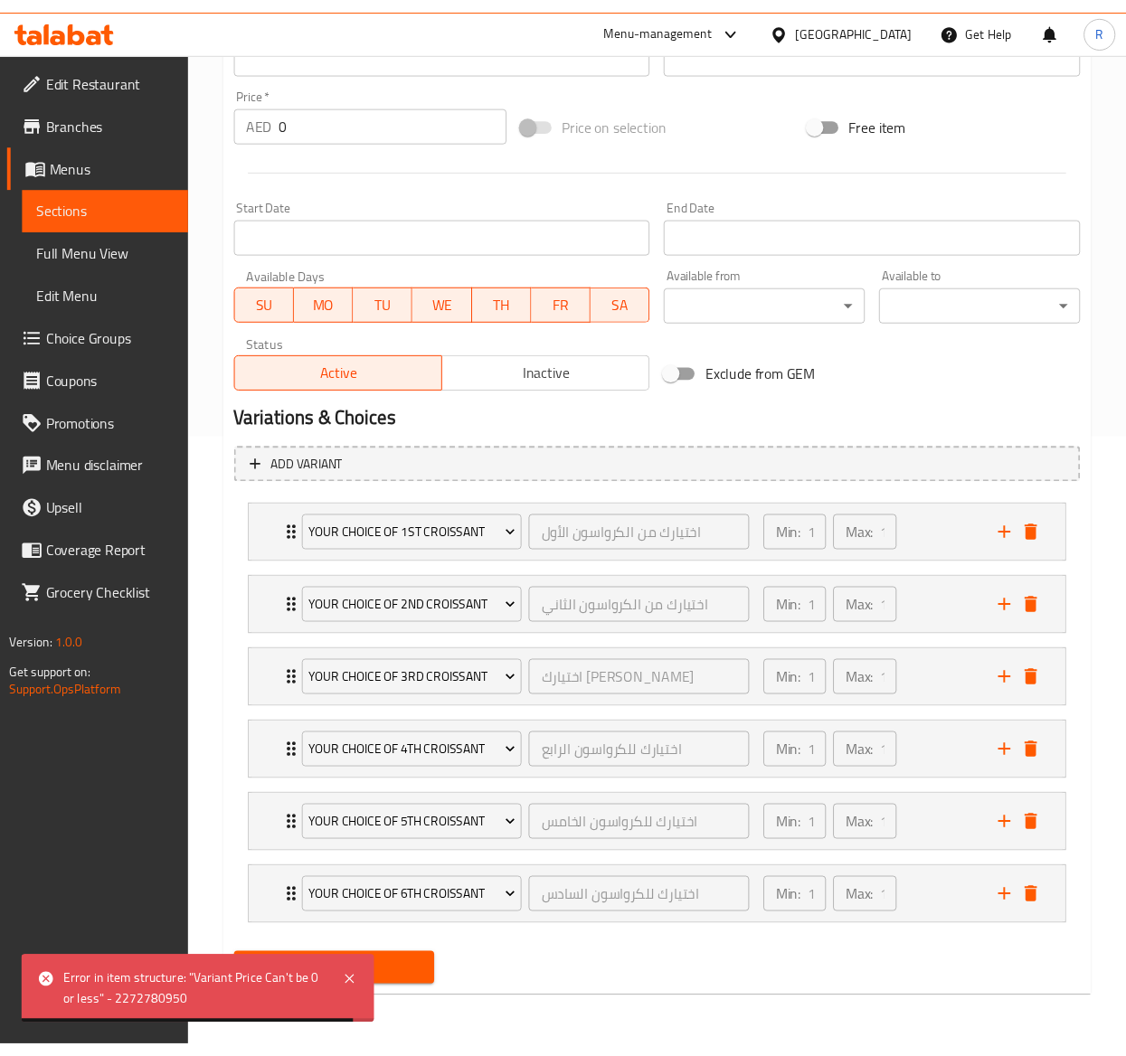
scroll to position [674, 0]
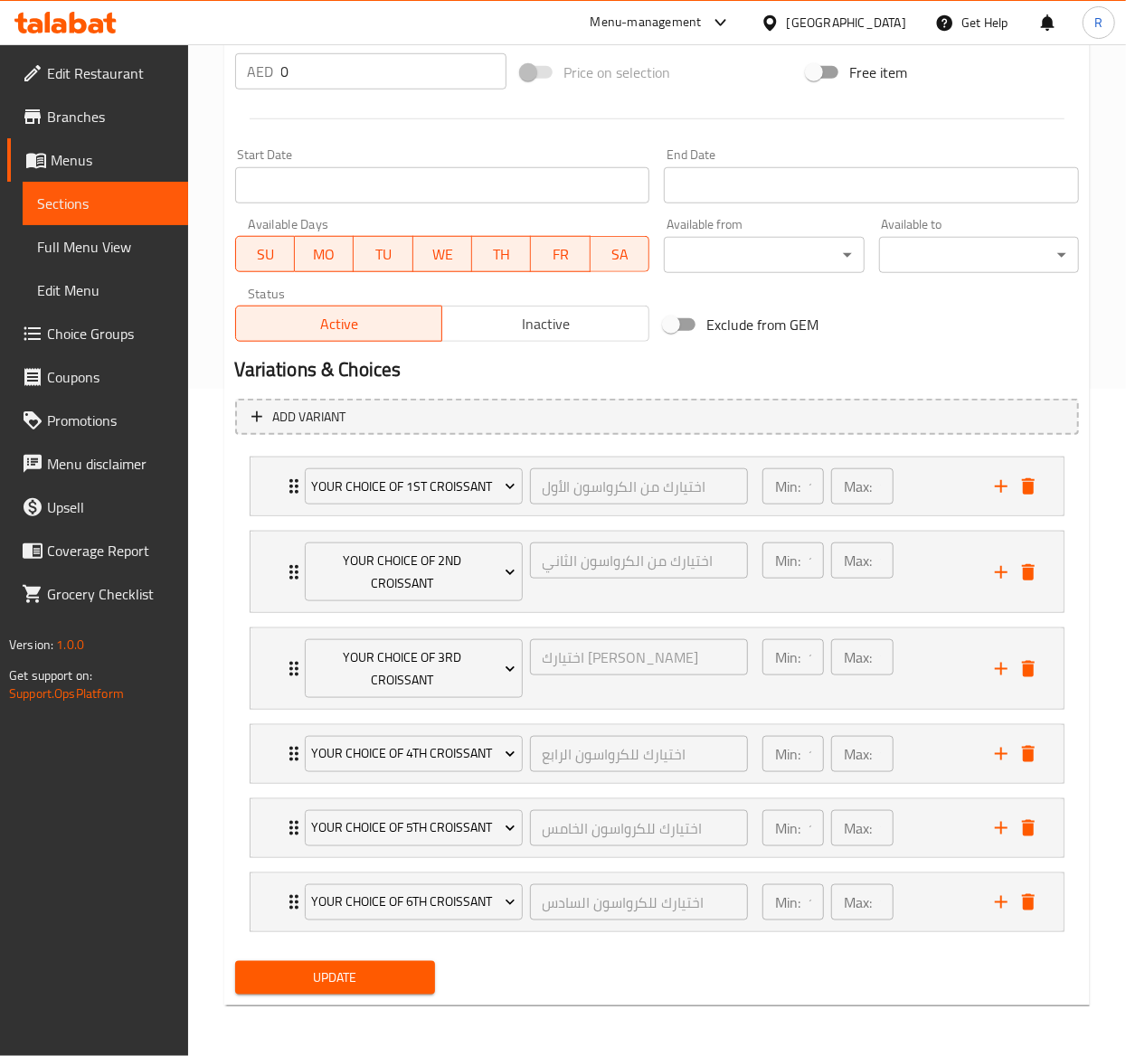
click at [374, 970] on span "Update" at bounding box center [335, 978] width 171 height 23
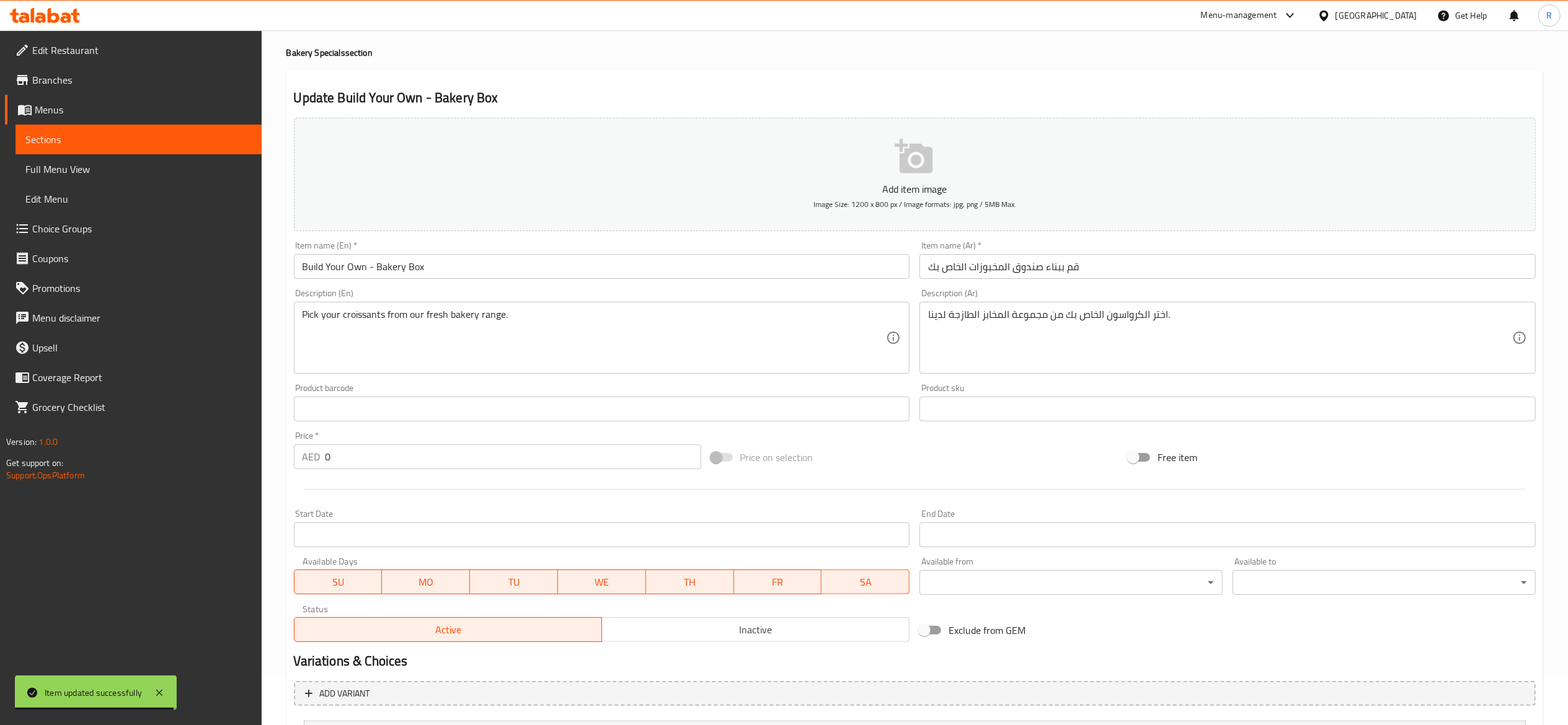
scroll to position [0, 0]
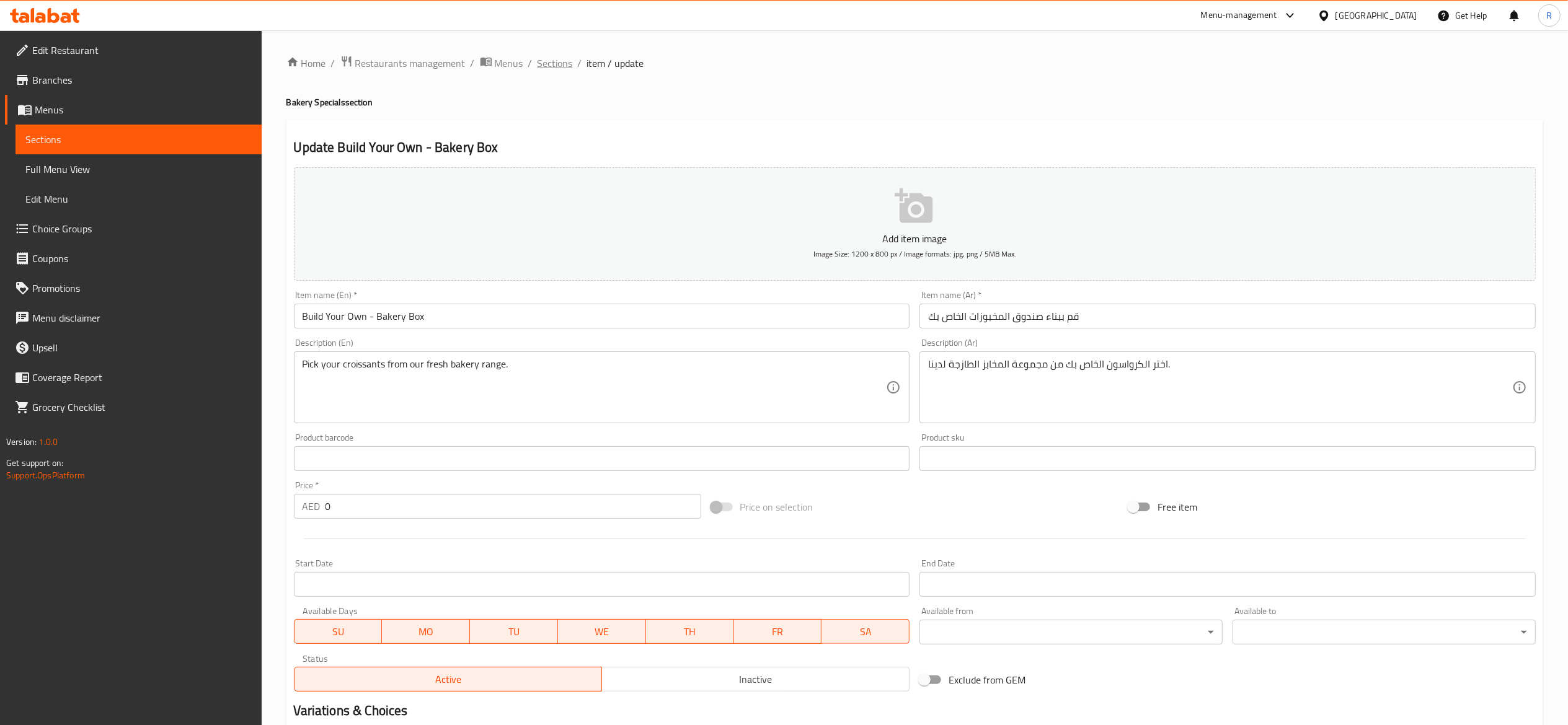
click at [542, 69] on span "Sections" at bounding box center [555, 63] width 36 height 15
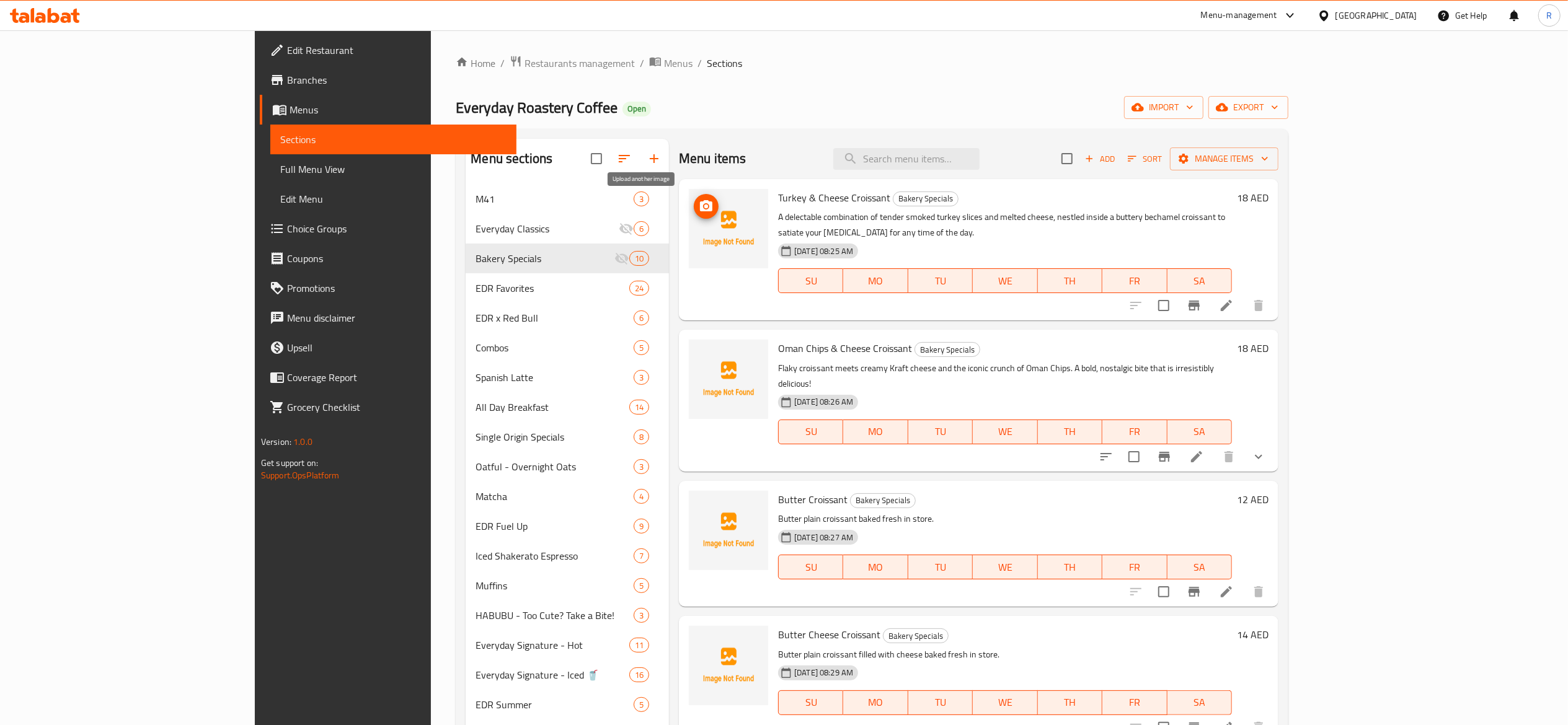
click at [698, 212] on icon "upload picture" at bounding box center [706, 206] width 15 height 15
click at [700, 351] on icon "upload picture" at bounding box center [706, 356] width 12 height 11
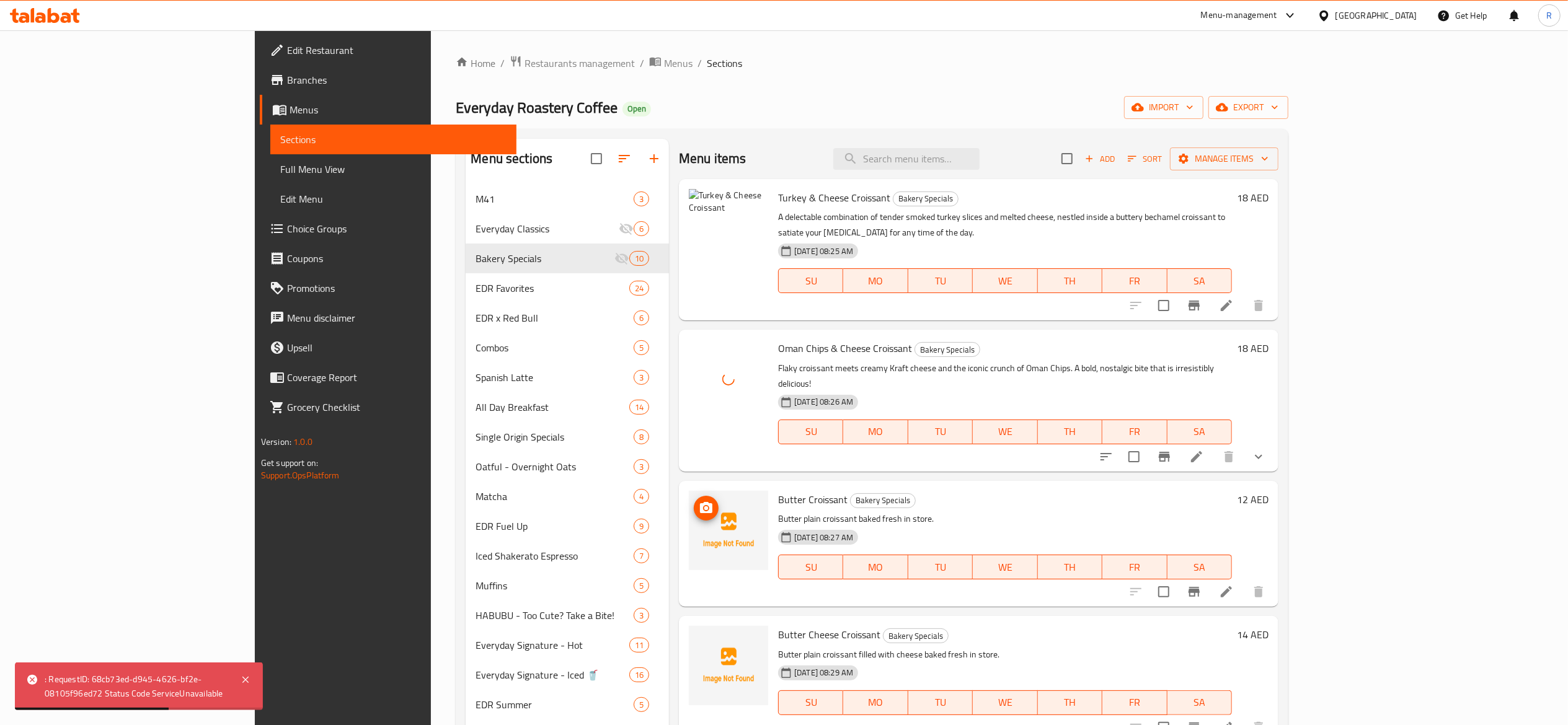
click at [698, 501] on icon "upload picture" at bounding box center [706, 508] width 15 height 15
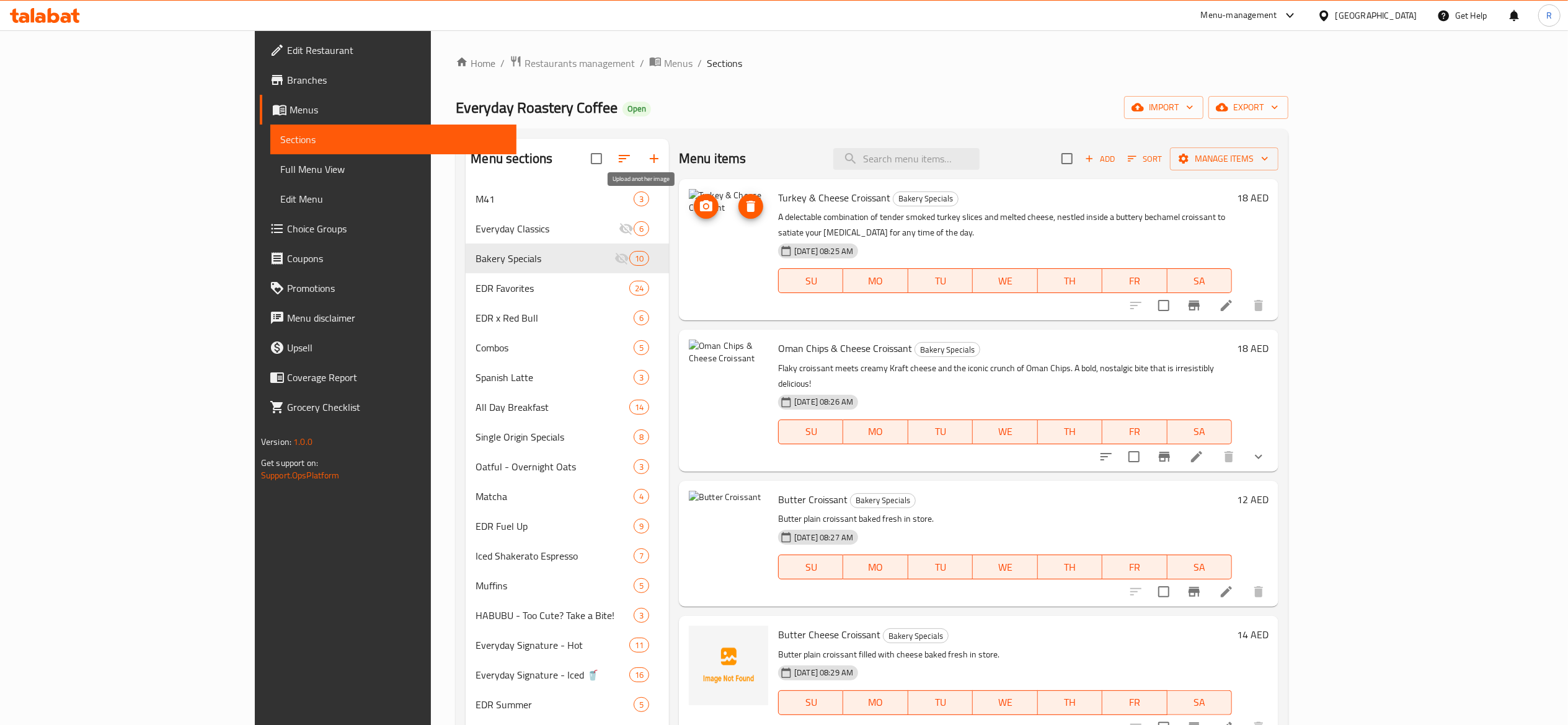
click at [700, 205] on icon "upload picture" at bounding box center [706, 206] width 12 height 11
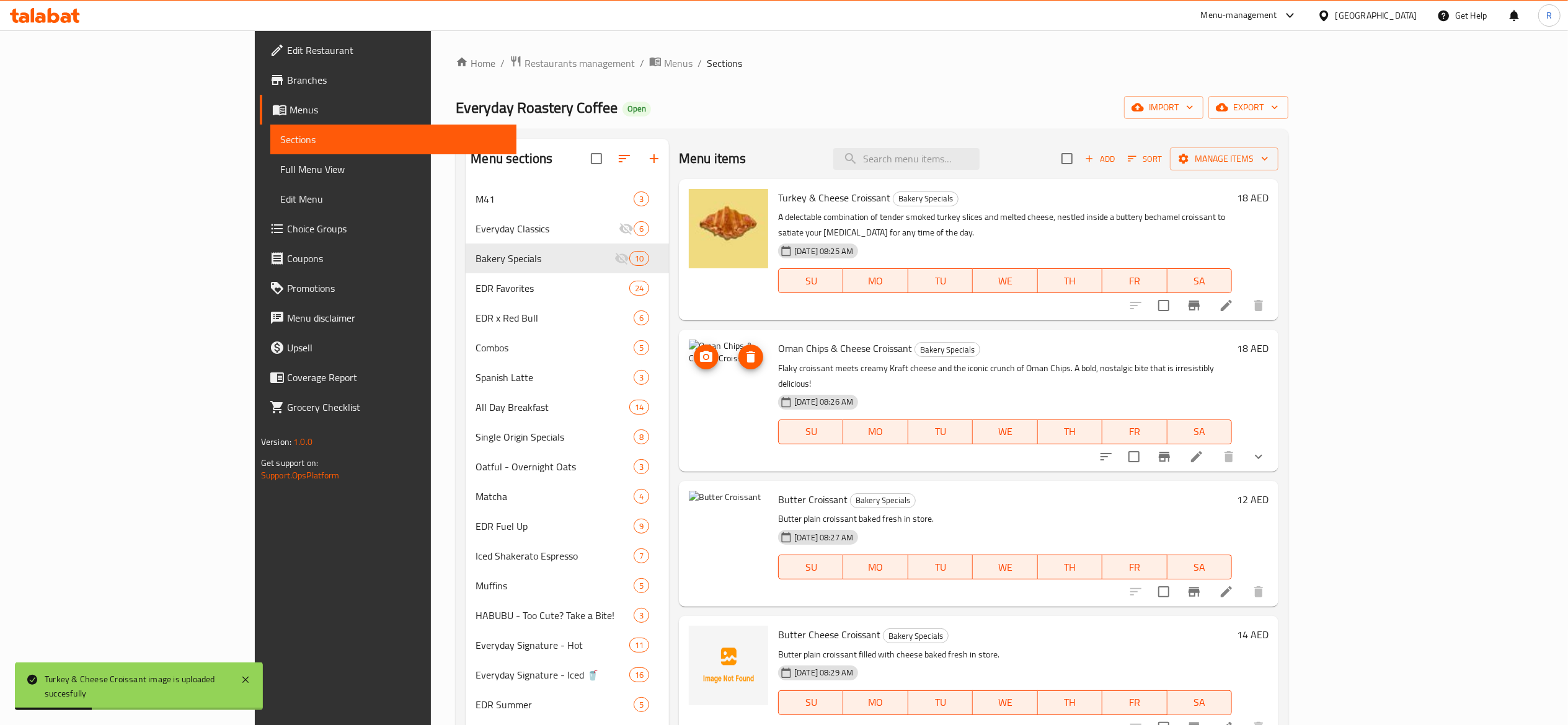
click at [700, 351] on icon "upload picture" at bounding box center [706, 356] width 12 height 11
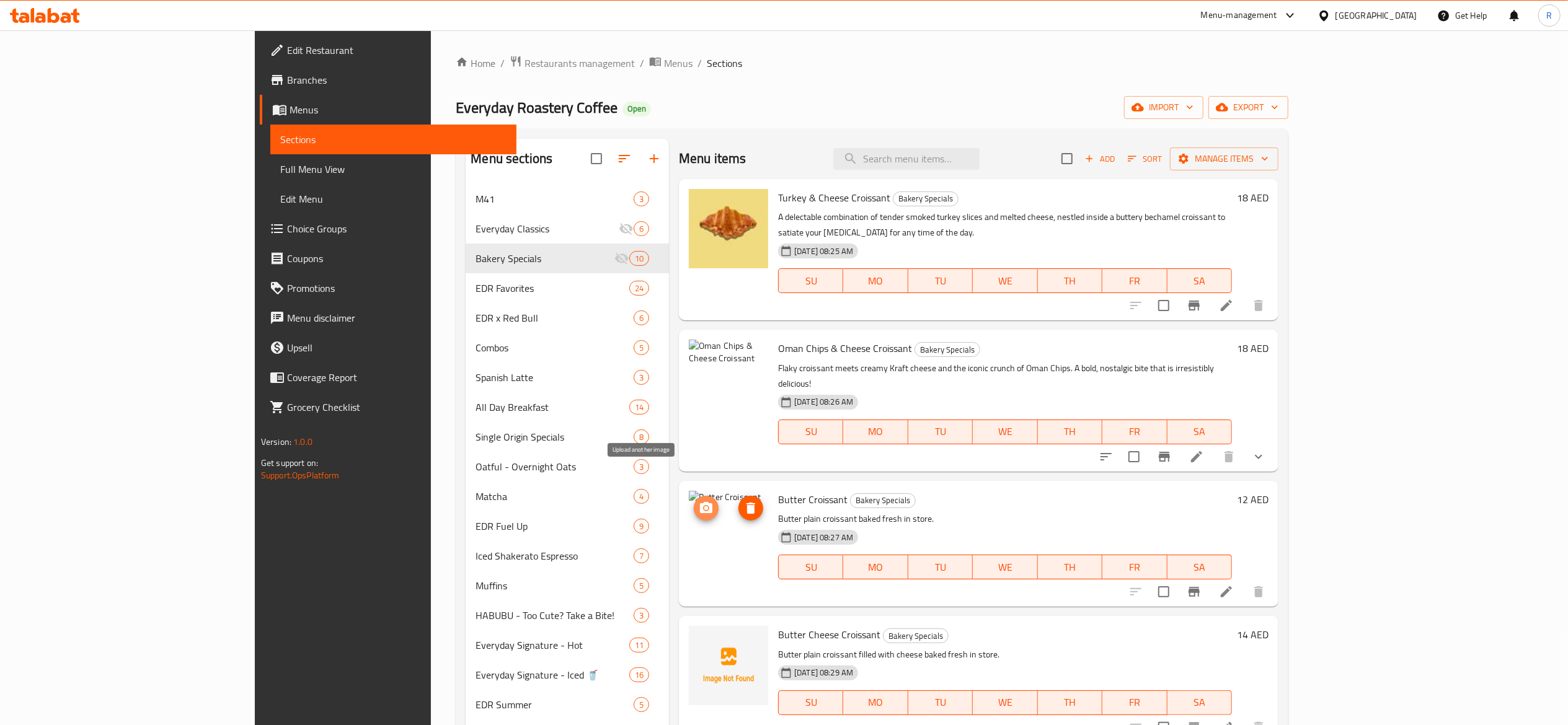
click at [698, 501] on icon "upload picture" at bounding box center [706, 508] width 15 height 15
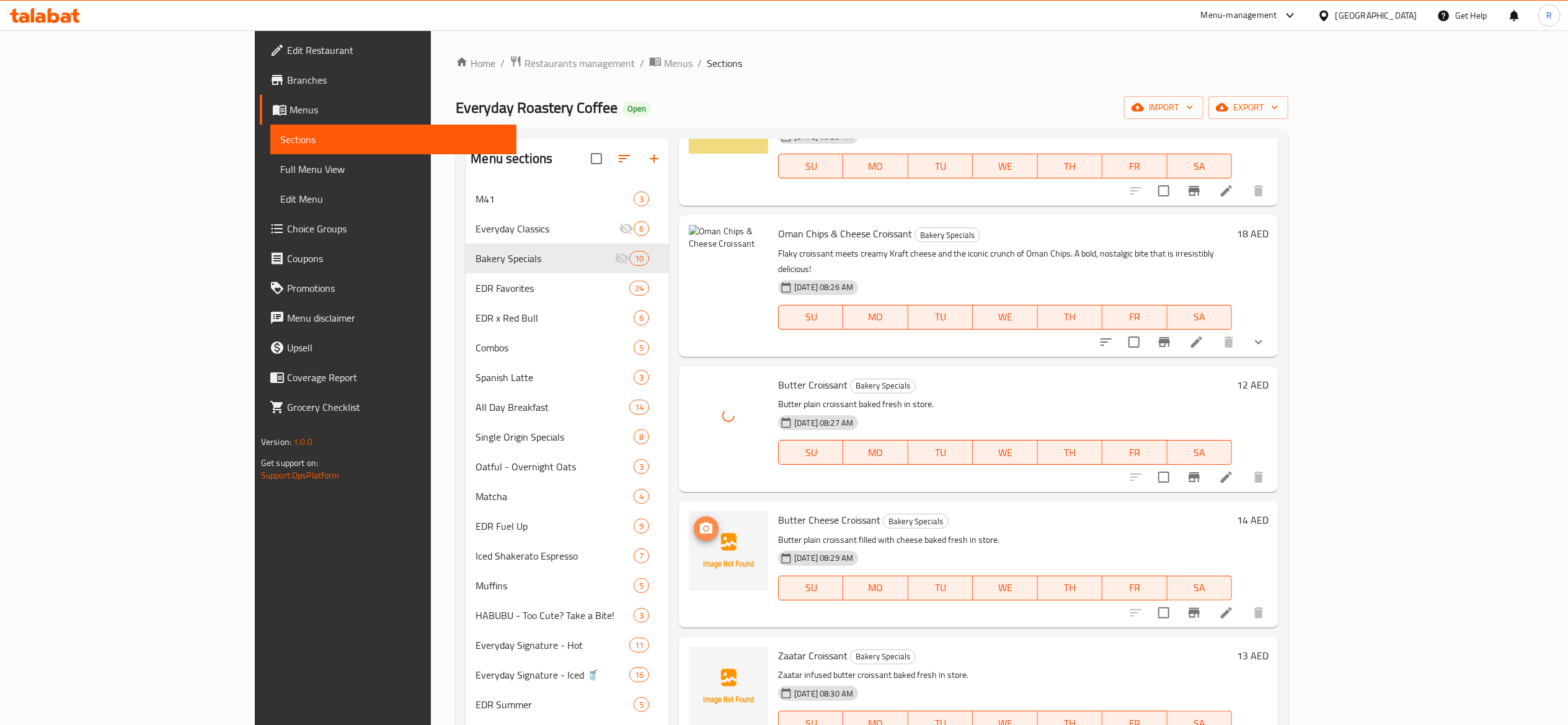
click at [700, 523] on icon "upload picture" at bounding box center [706, 528] width 12 height 11
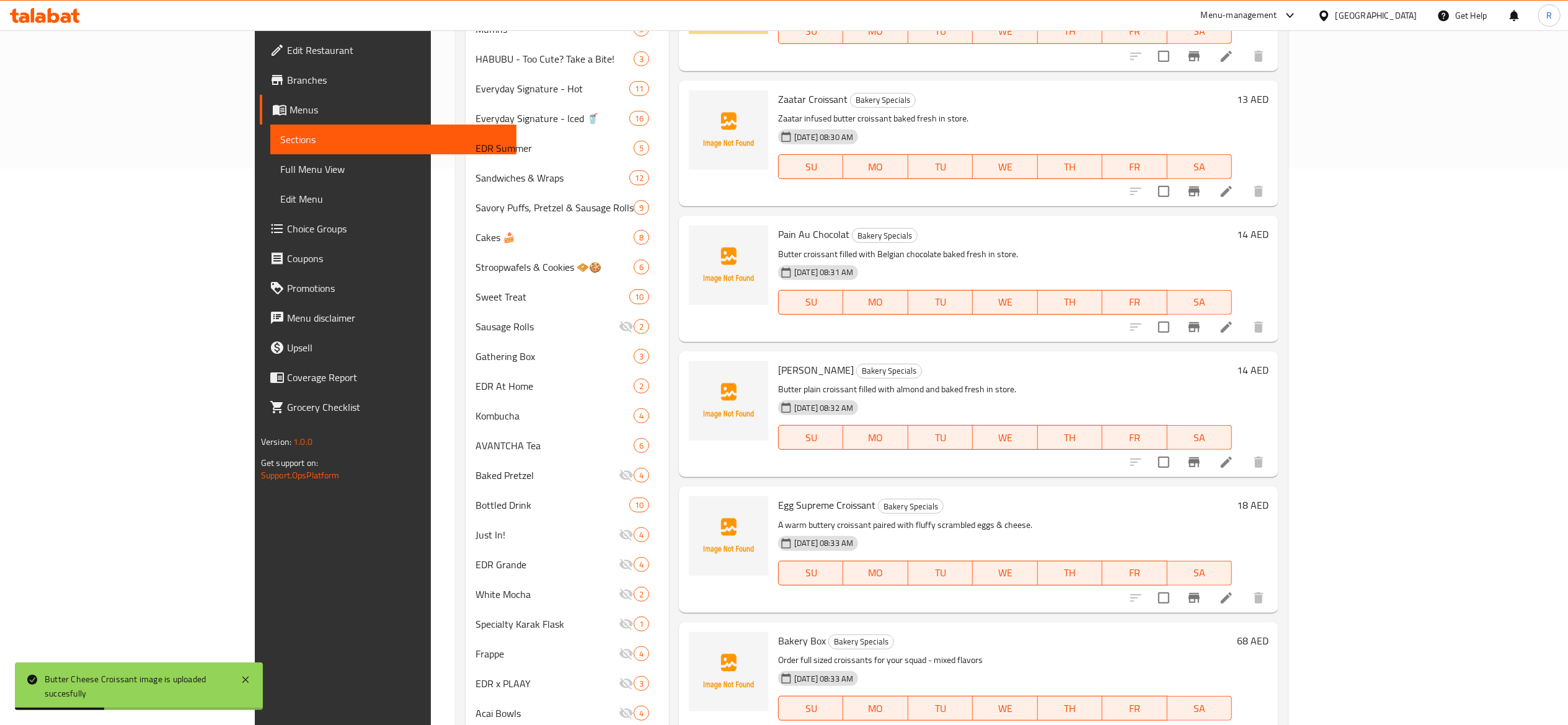
scroll to position [553, 0]
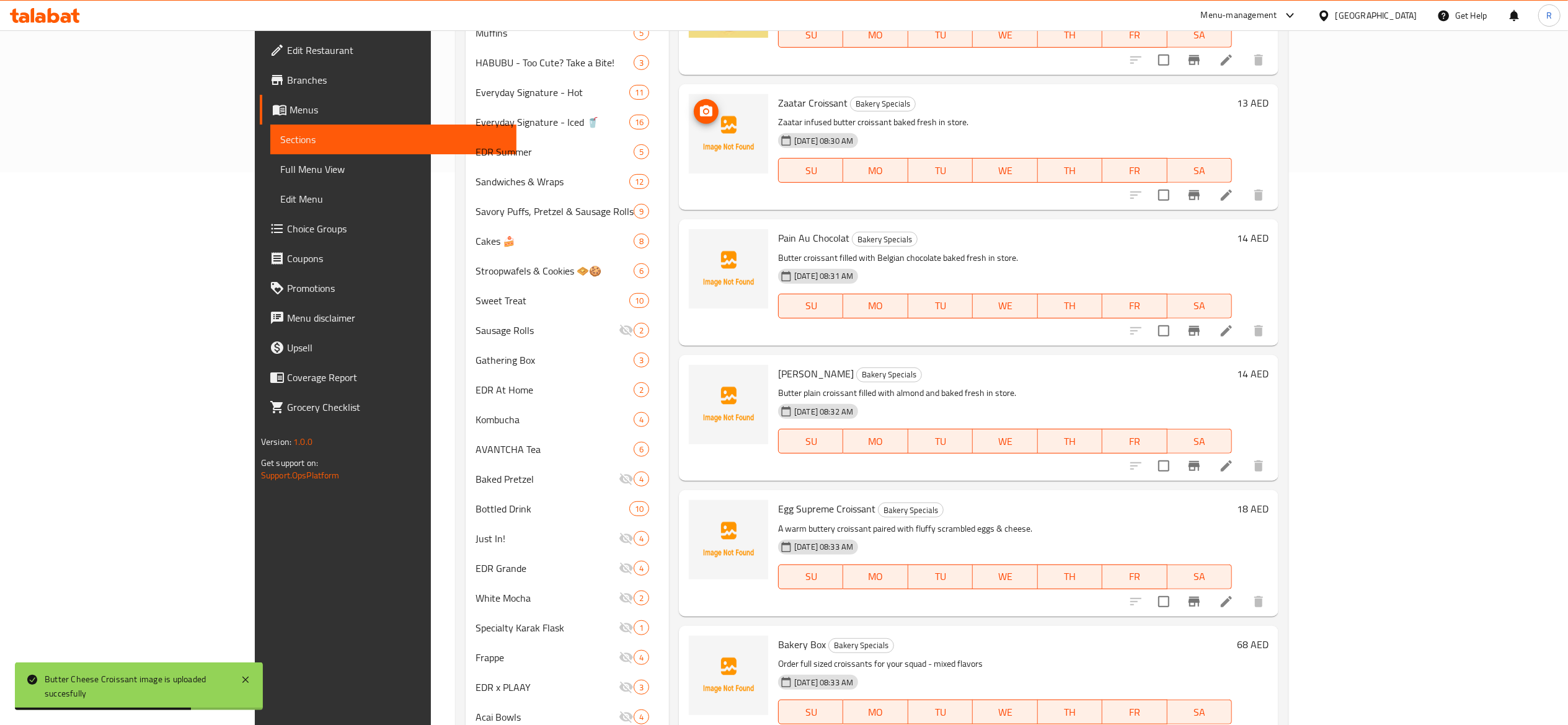
click at [700, 106] on icon "upload picture" at bounding box center [706, 111] width 12 height 11
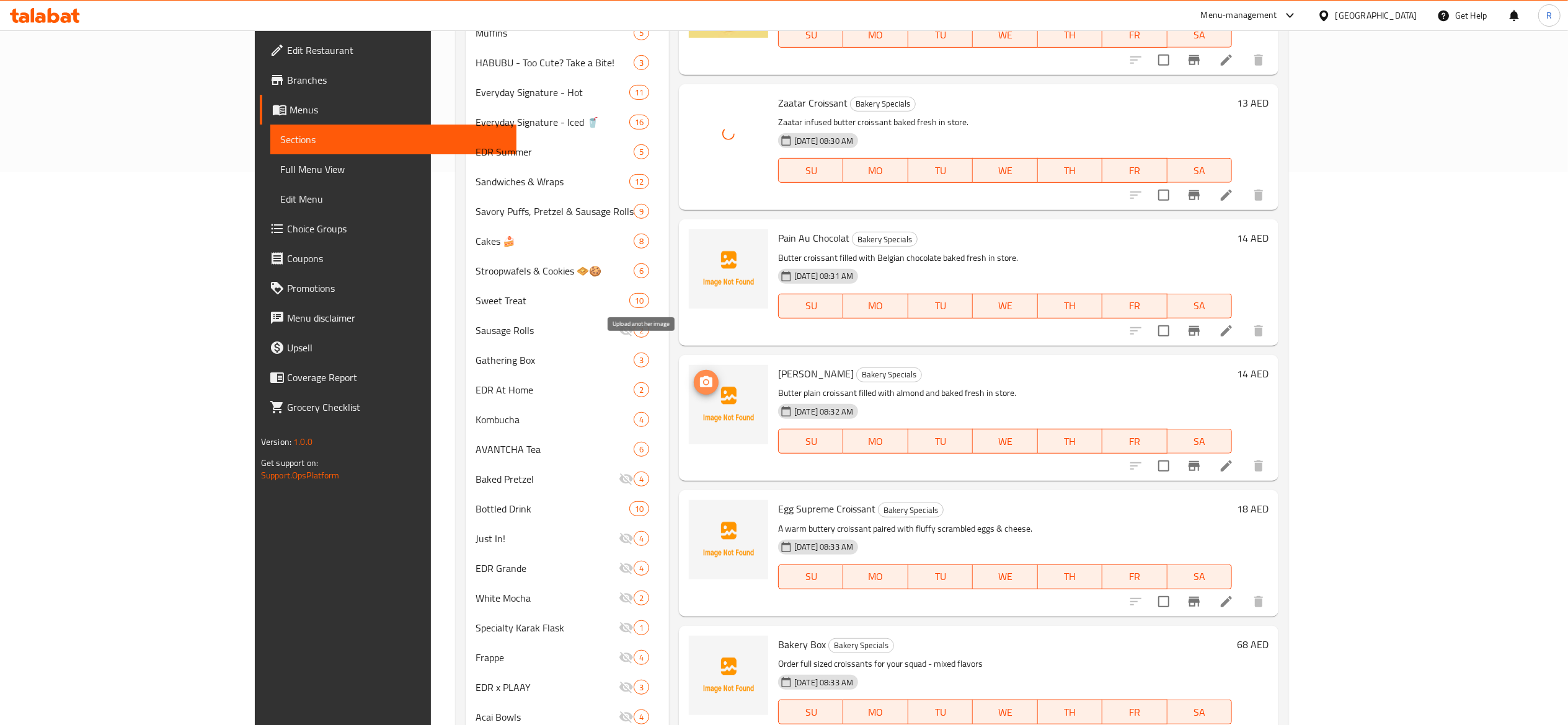
click at [698, 375] on icon "upload picture" at bounding box center [706, 382] width 15 height 15
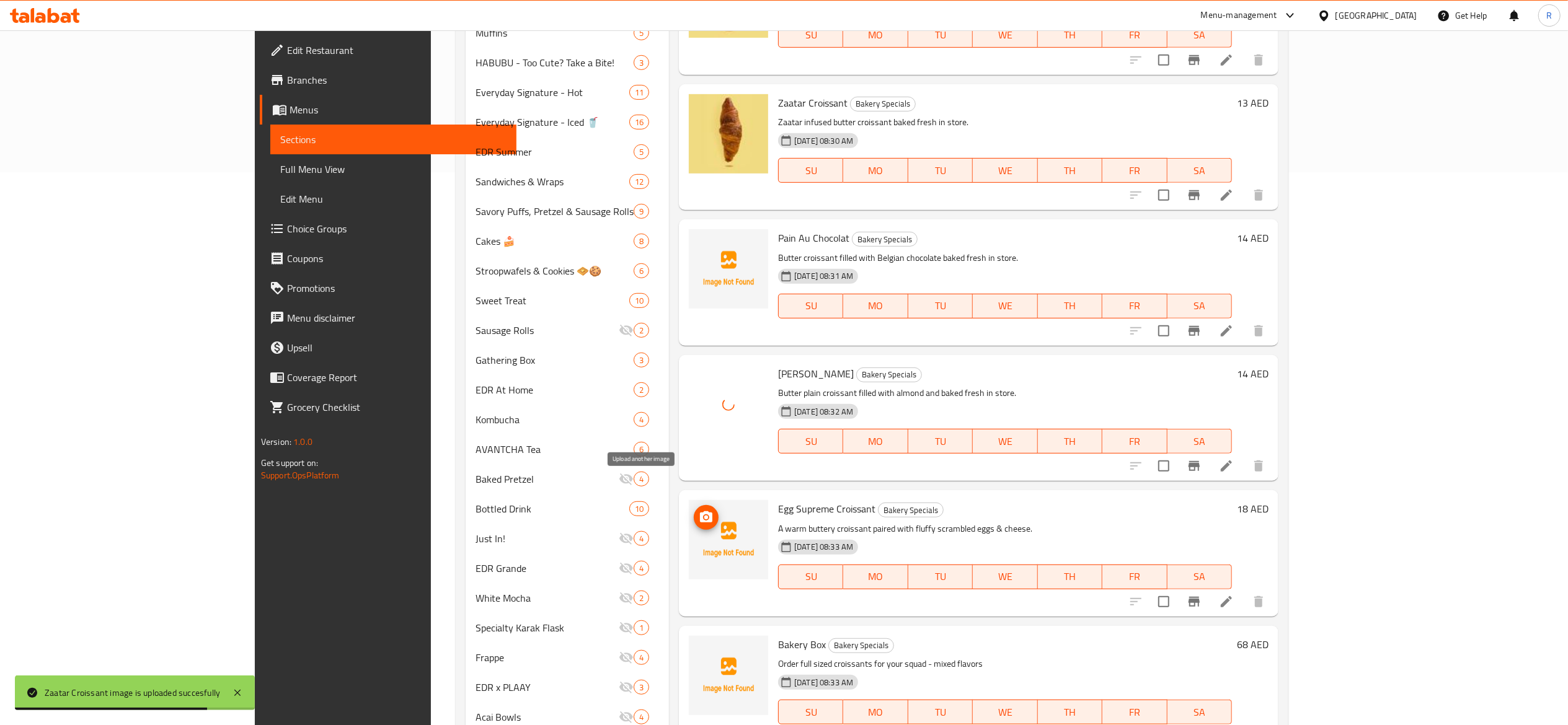
click at [700, 511] on icon "upload picture" at bounding box center [706, 517] width 12 height 11
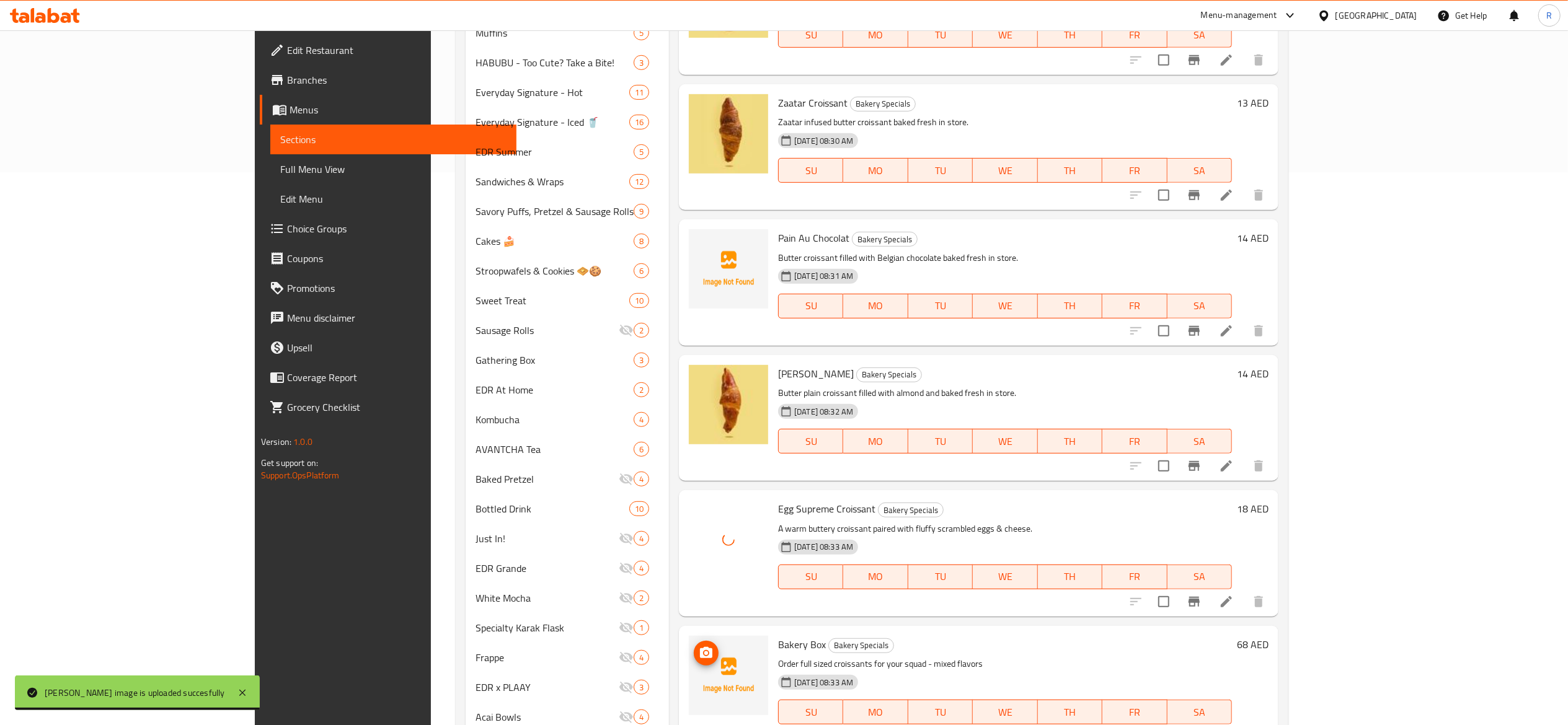
click at [694, 646] on span "upload picture" at bounding box center [706, 654] width 25 height 15
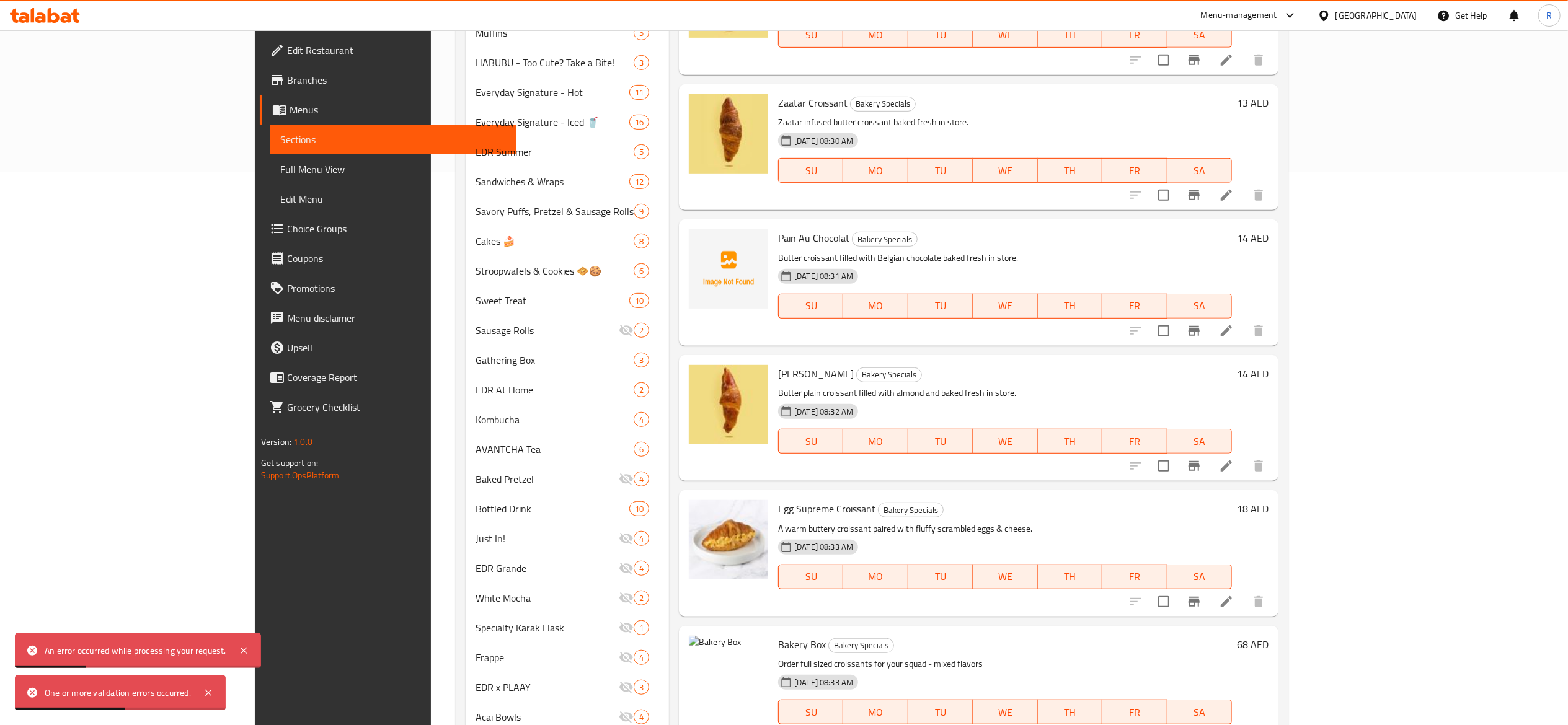
scroll to position [719, 0]
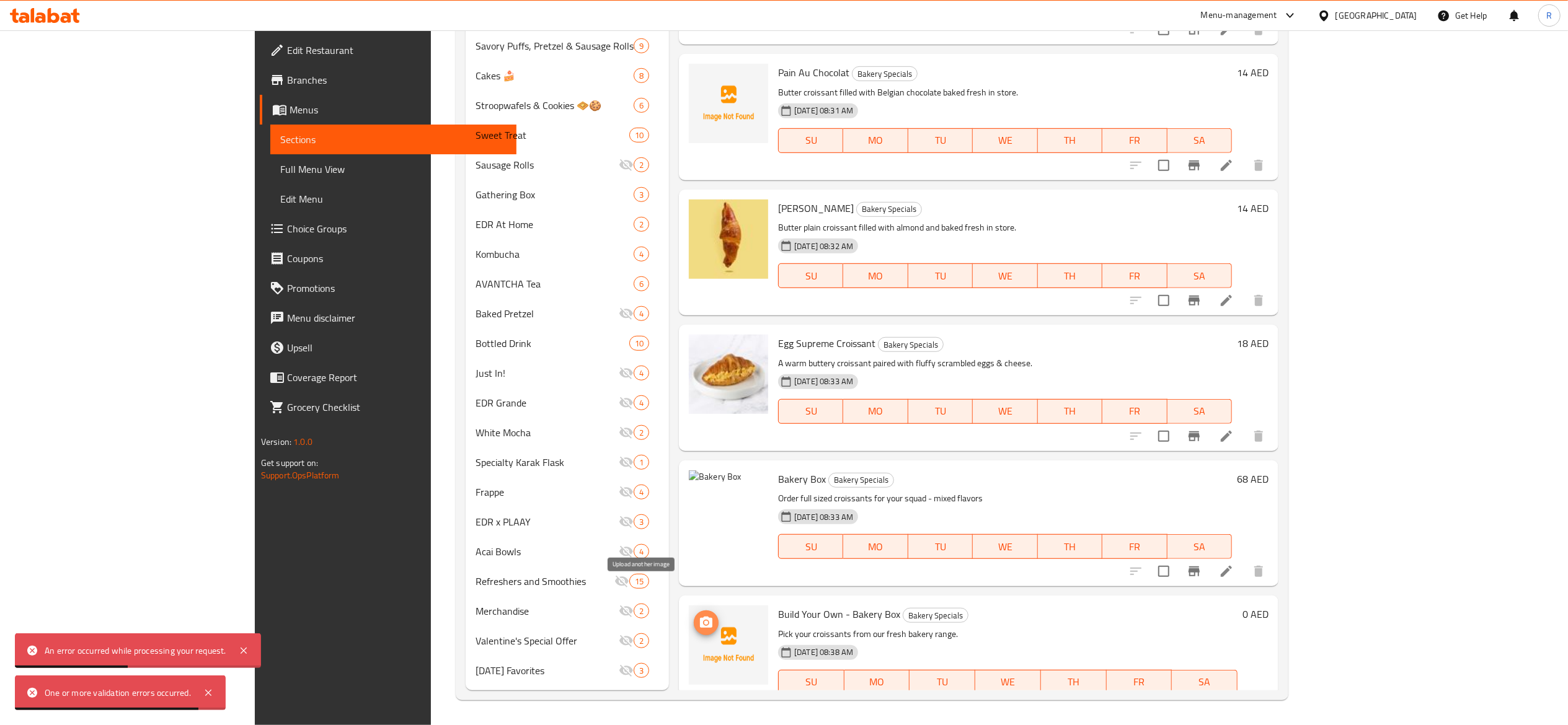
click at [705, 621] on circle "upload picture" at bounding box center [706, 622] width 3 height 3
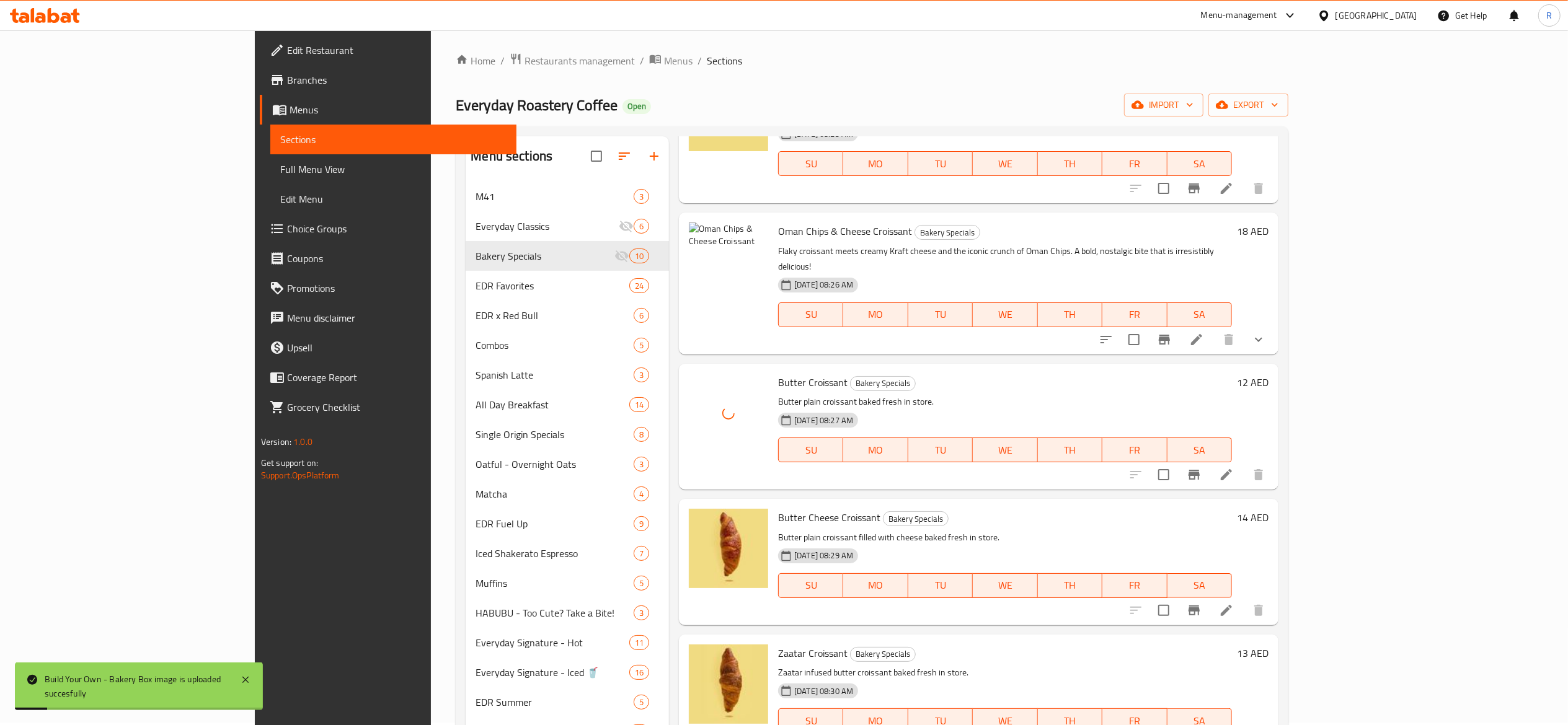
scroll to position [0, 0]
click at [694, 386] on span "upload picture" at bounding box center [706, 394] width 25 height 15
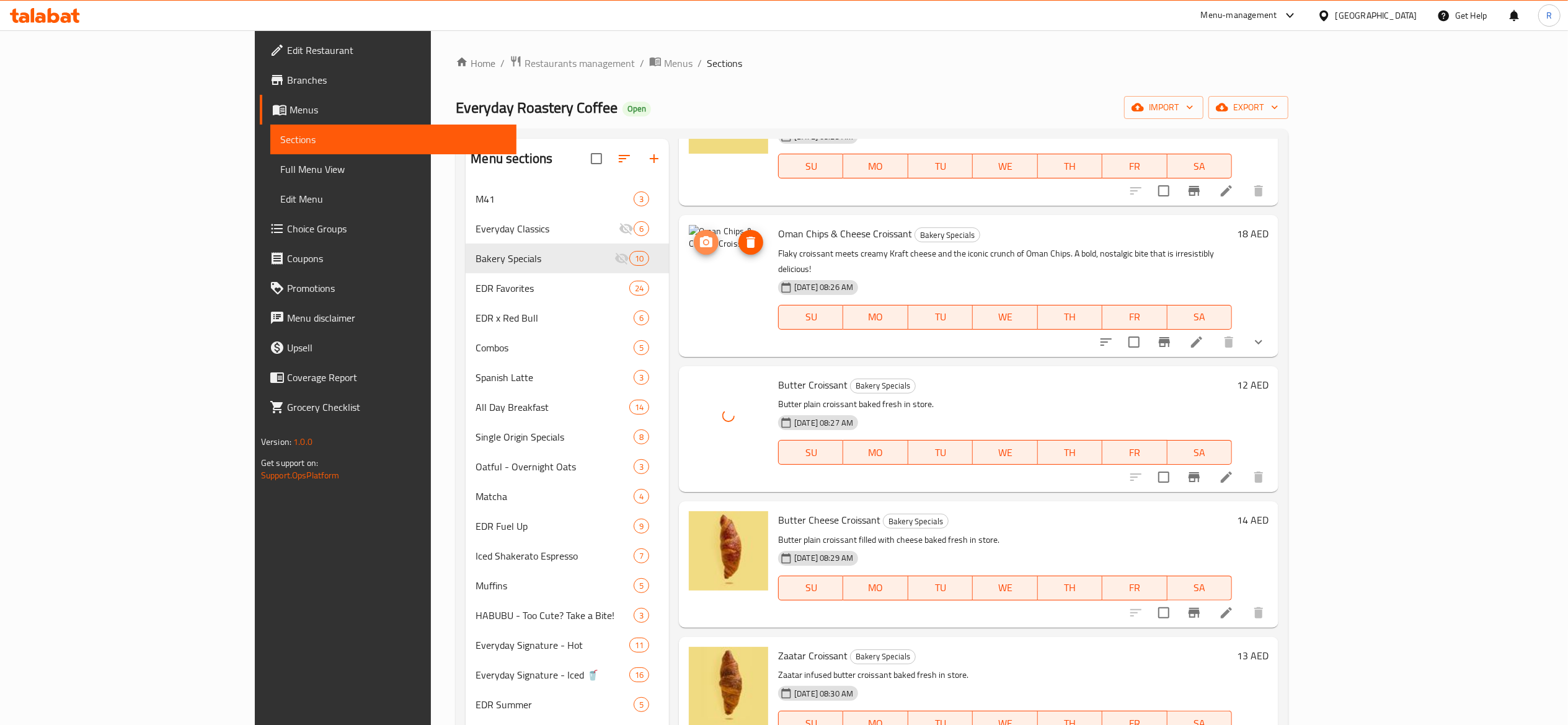
click at [700, 236] on icon "upload picture" at bounding box center [706, 242] width 12 height 11
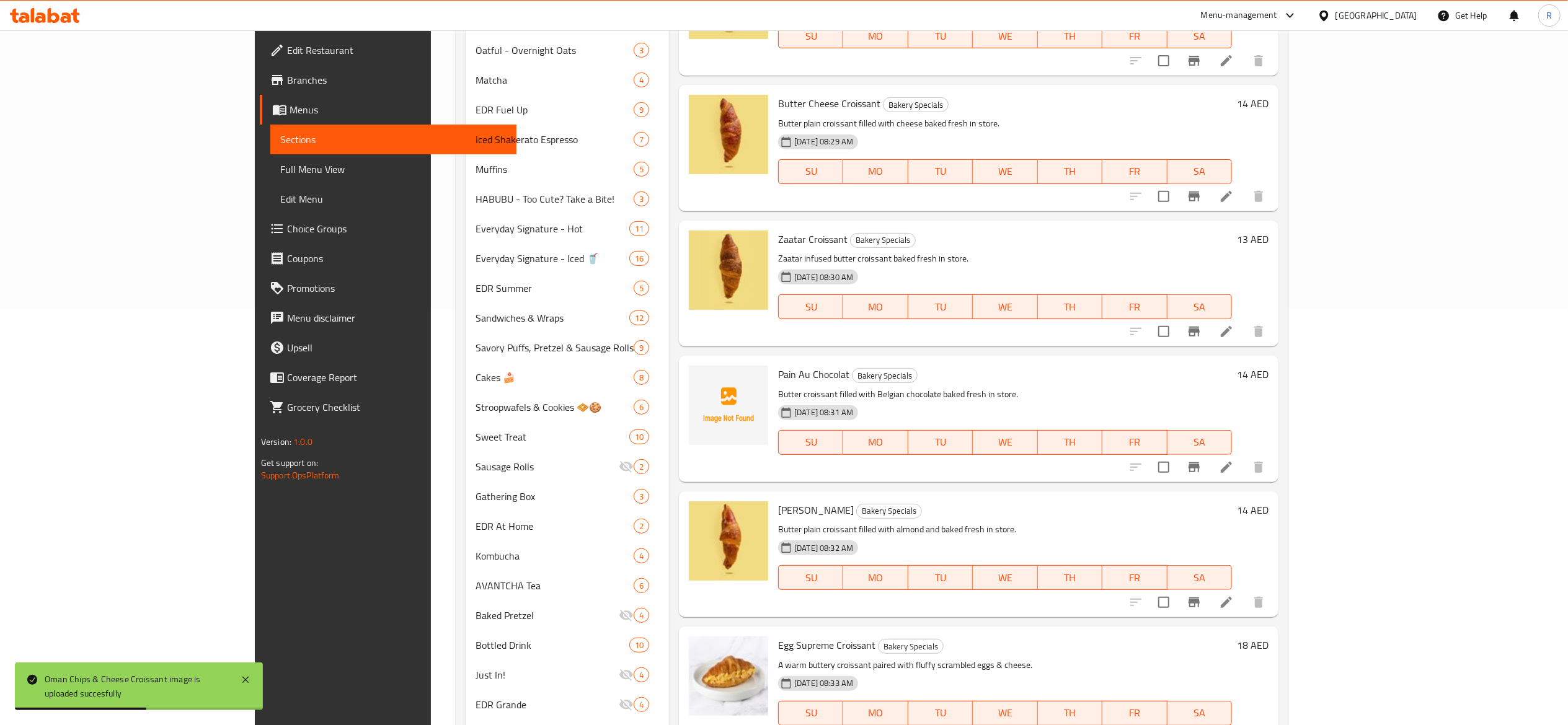
scroll to position [418, 0]
click at [700, 376] on icon "upload picture" at bounding box center [706, 381] width 12 height 11
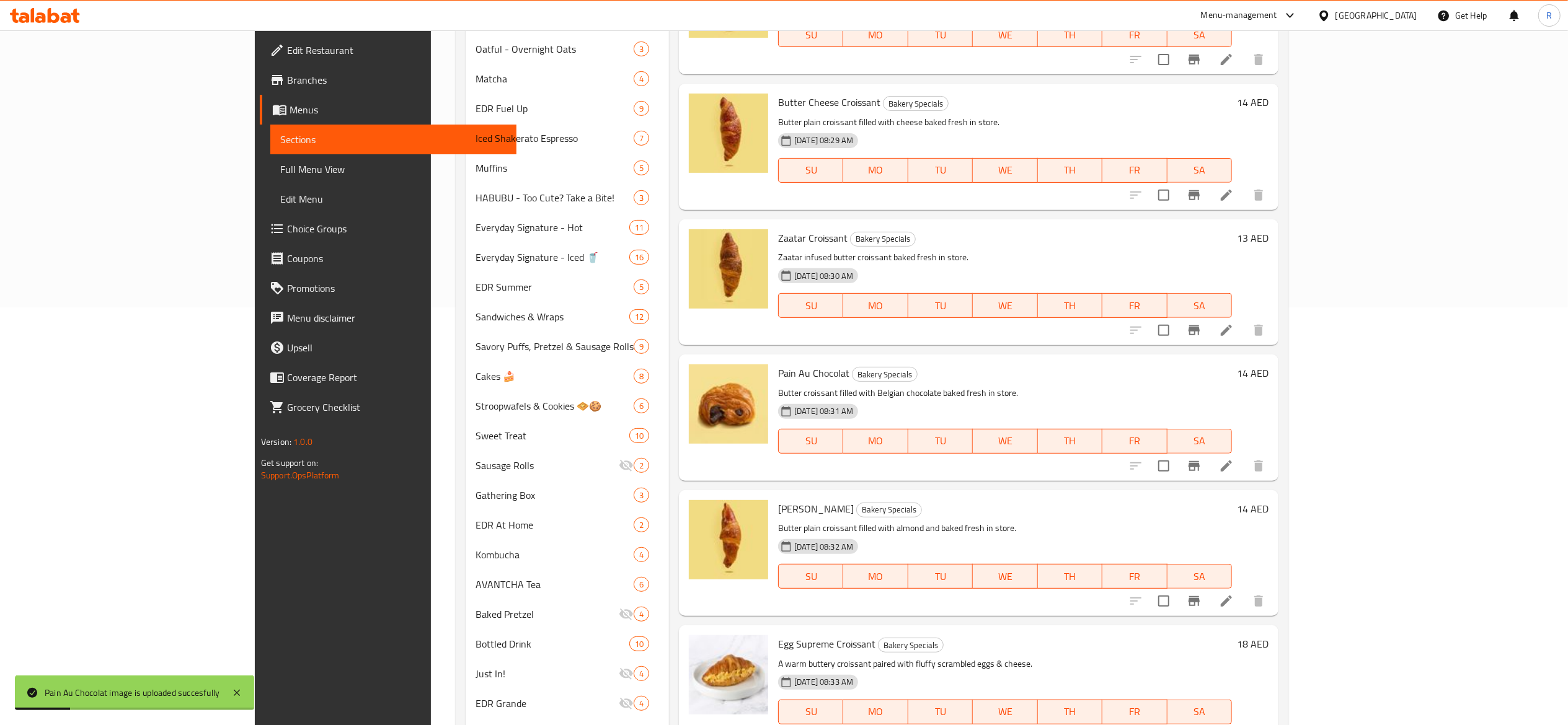
scroll to position [719, 0]
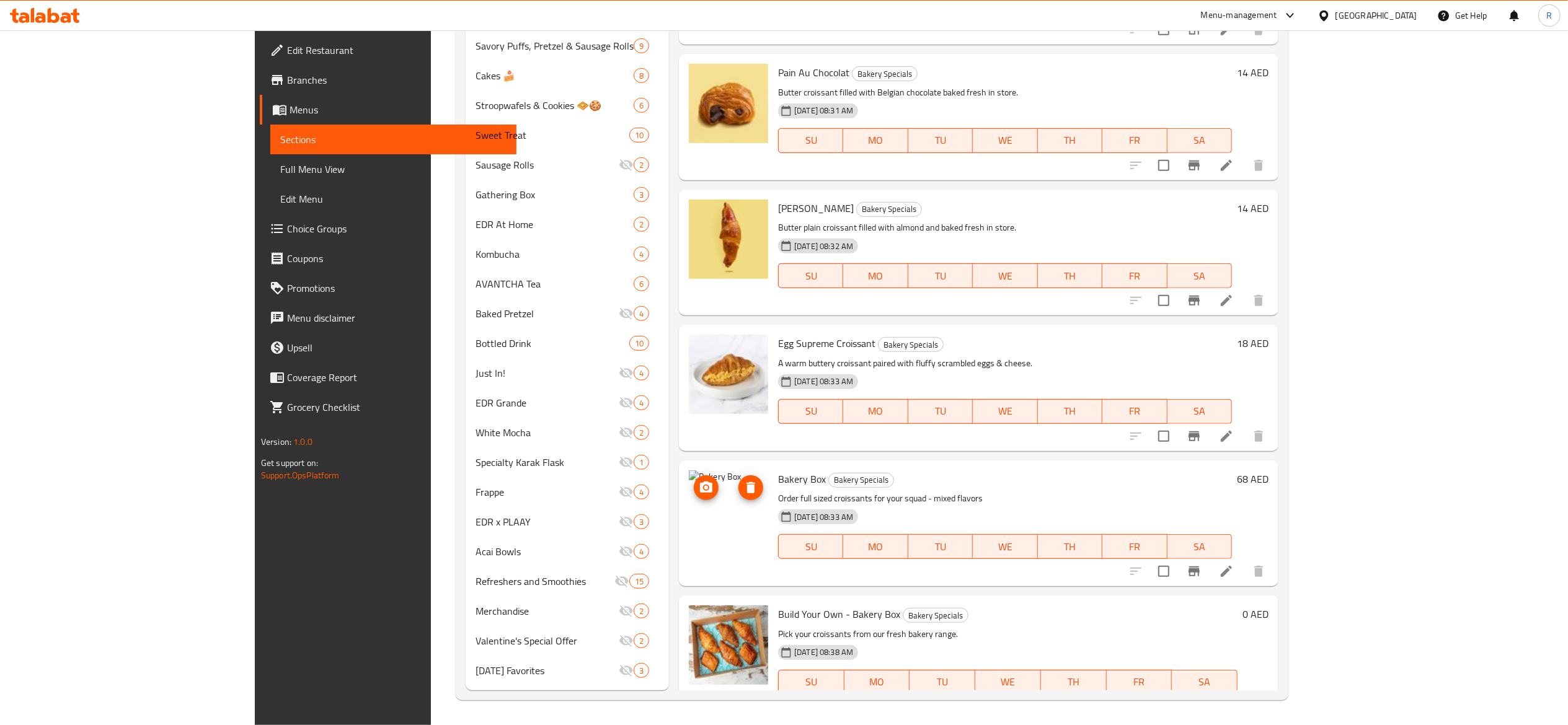
click at [694, 480] on span "upload picture" at bounding box center [706, 488] width 25 height 15
click at [700, 482] on icon "upload picture" at bounding box center [706, 487] width 12 height 11
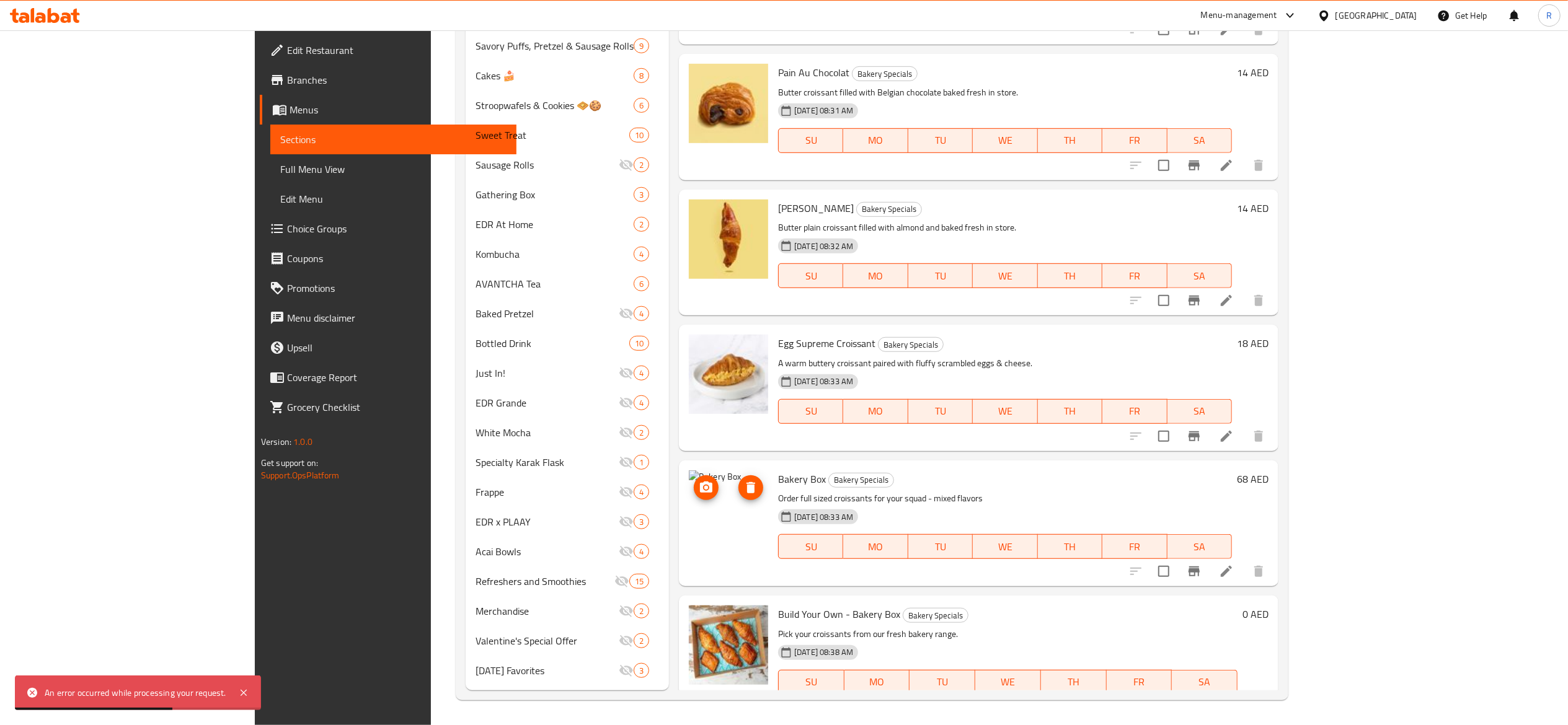
click at [689, 493] on img at bounding box center [728, 511] width 79 height 79
click at [698, 480] on icon "upload picture" at bounding box center [706, 488] width 15 height 15
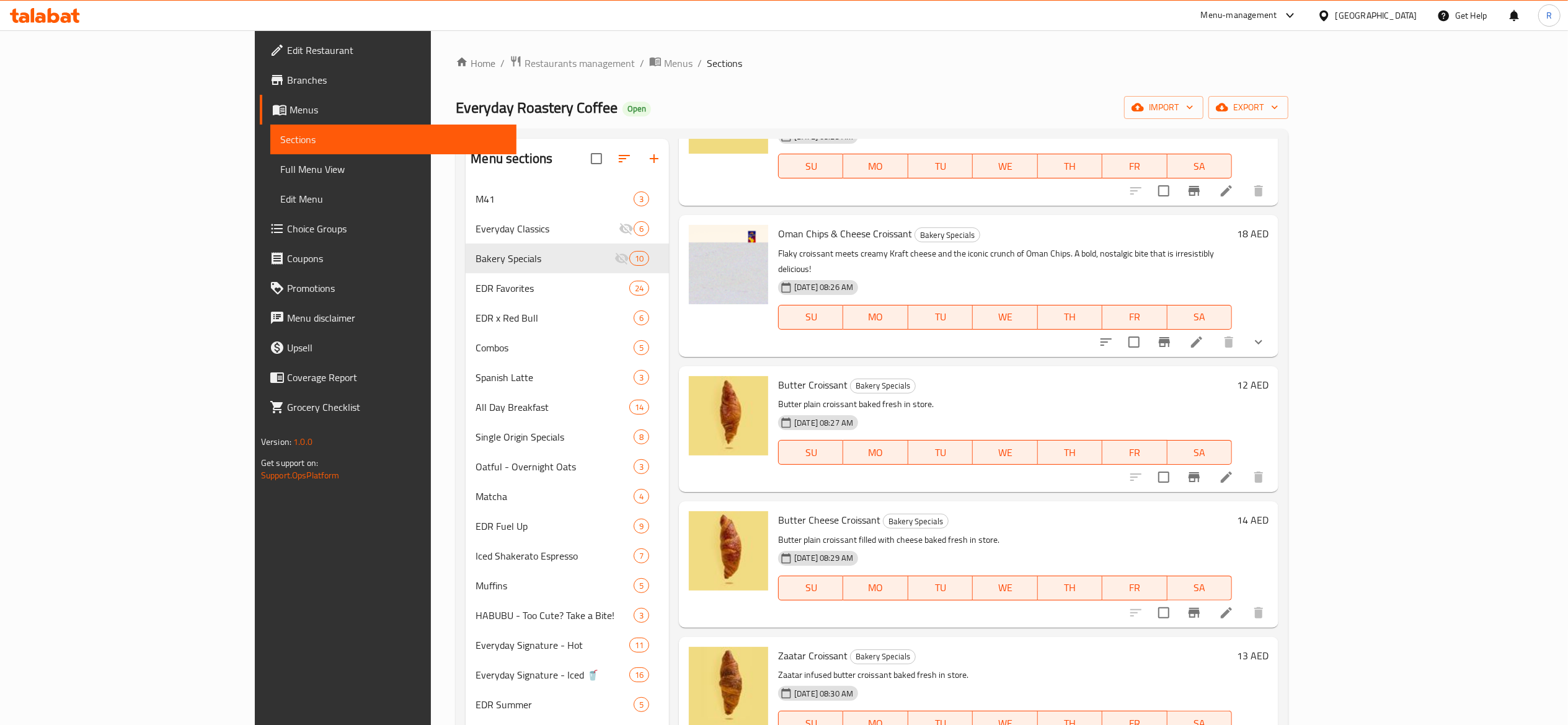
scroll to position [0, 0]
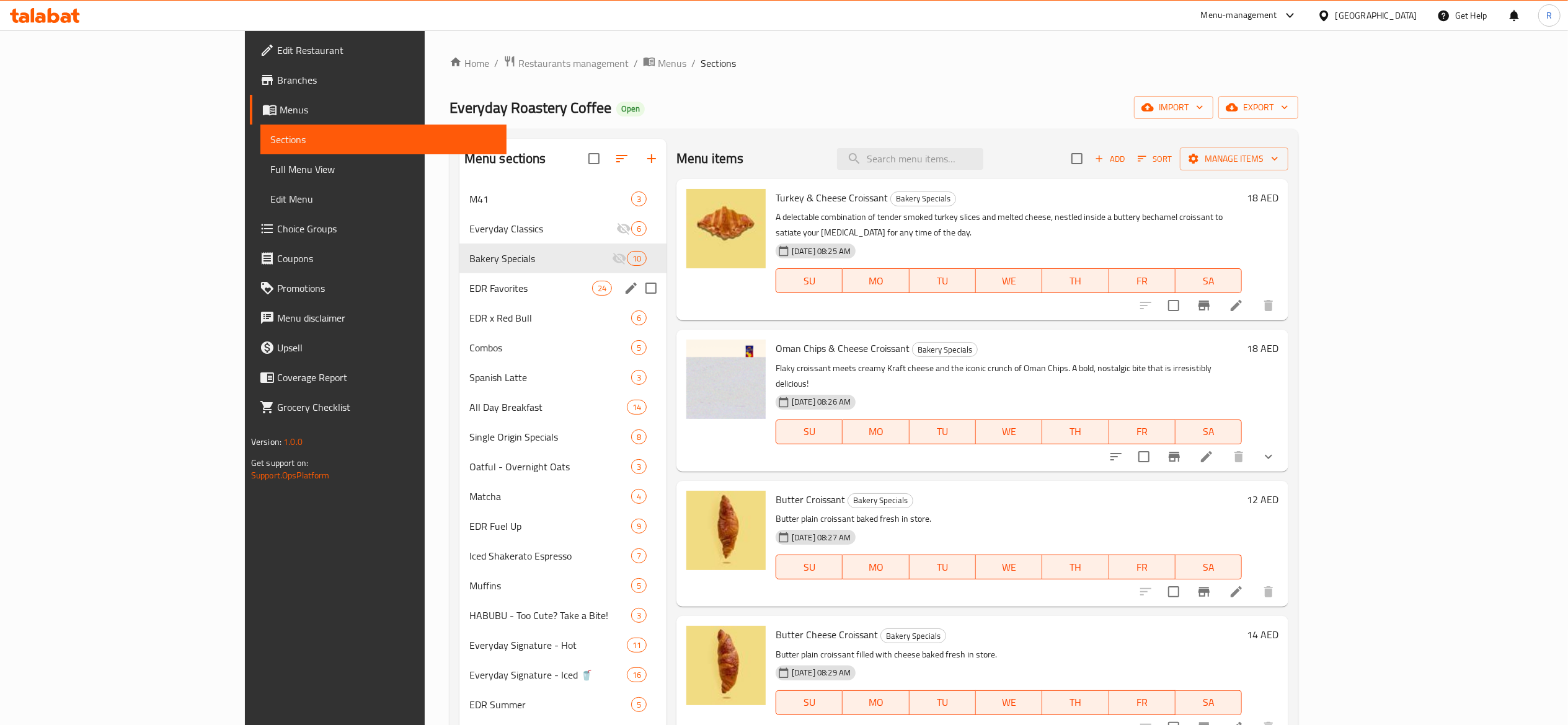
click at [638, 293] on input "Menu sections" at bounding box center [651, 288] width 26 height 26
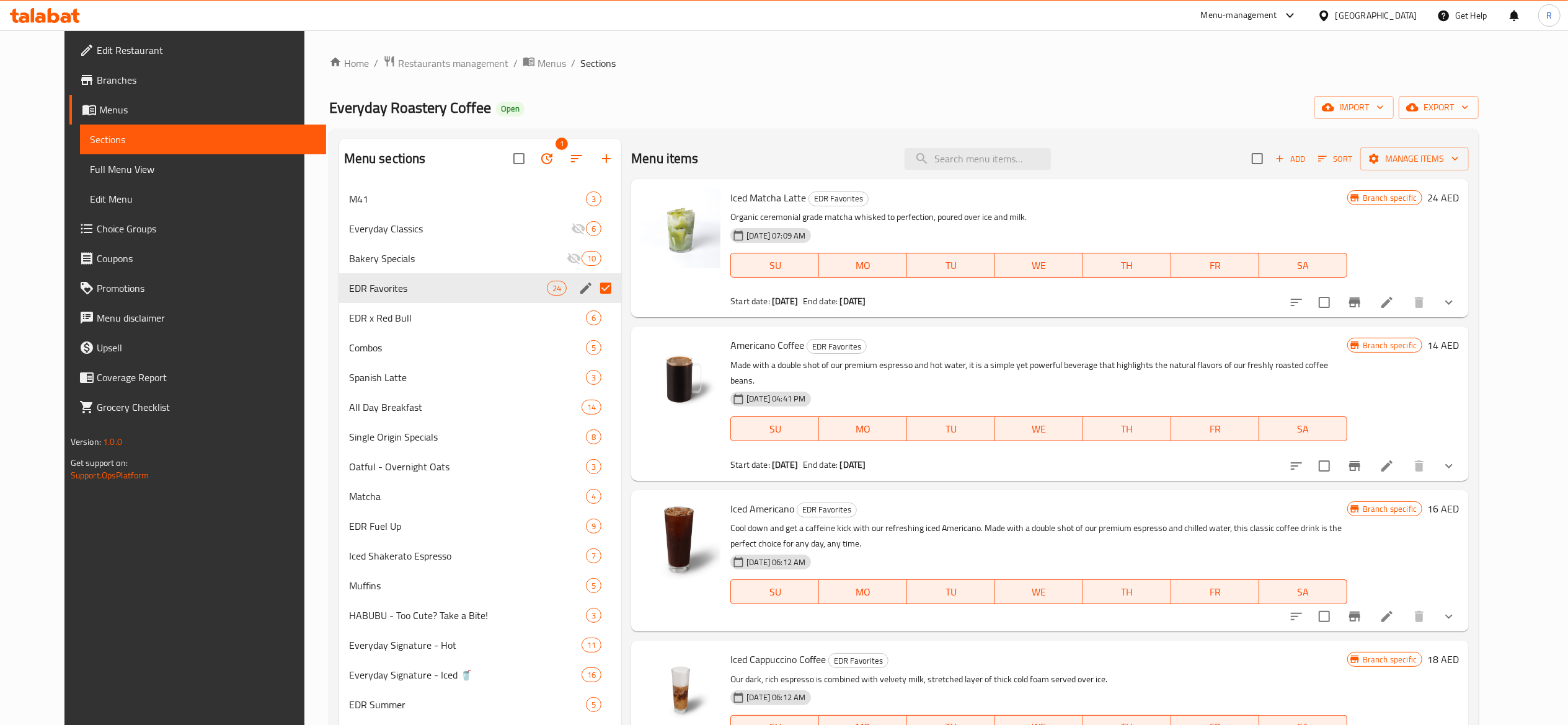
click at [593, 293] on input "Menu sections" at bounding box center [606, 288] width 26 height 26
checkbox input "false"
click at [580, 286] on icon "edit" at bounding box center [586, 288] width 11 height 11
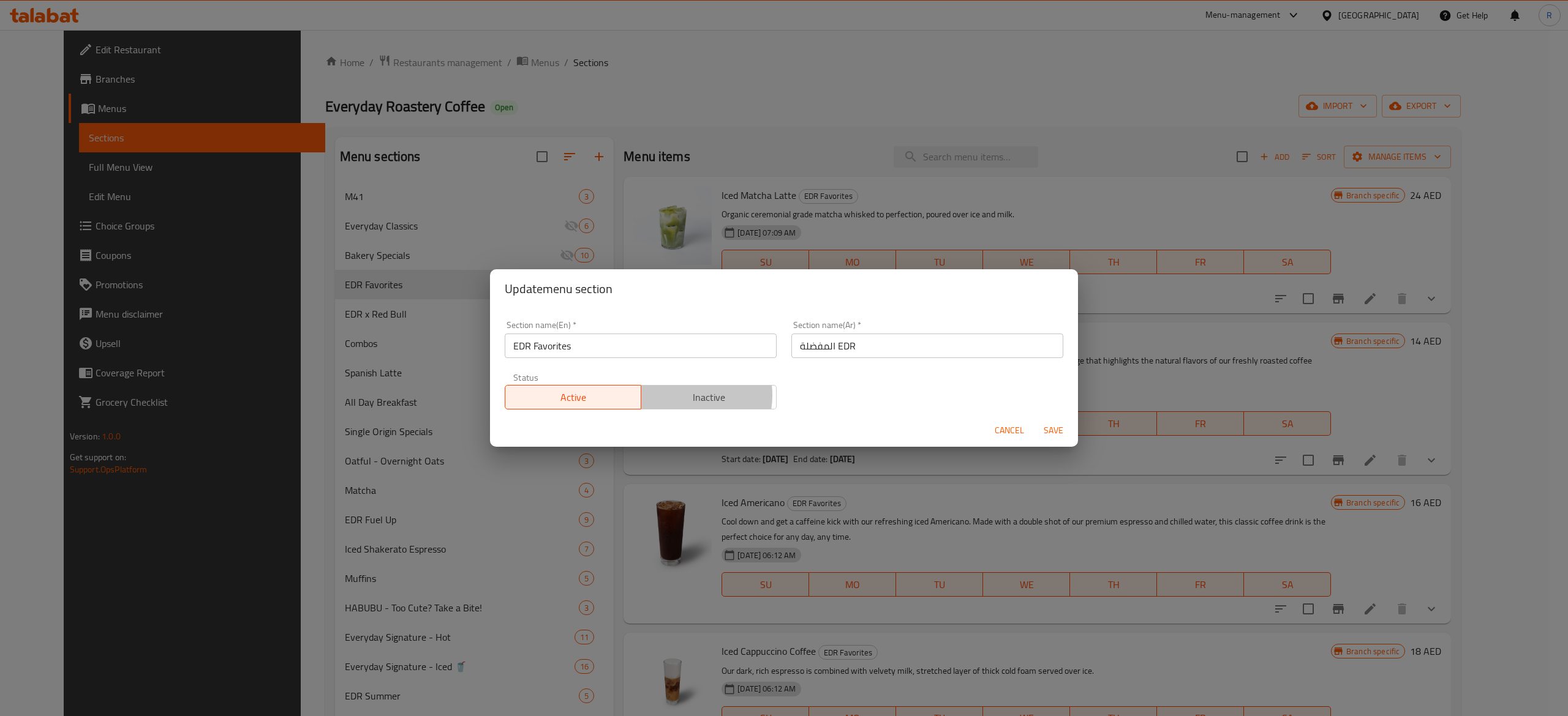
click at [682, 396] on span "Inactive" at bounding box center [709, 397] width 126 height 18
click at [1045, 430] on span "Save" at bounding box center [1053, 430] width 29 height 16
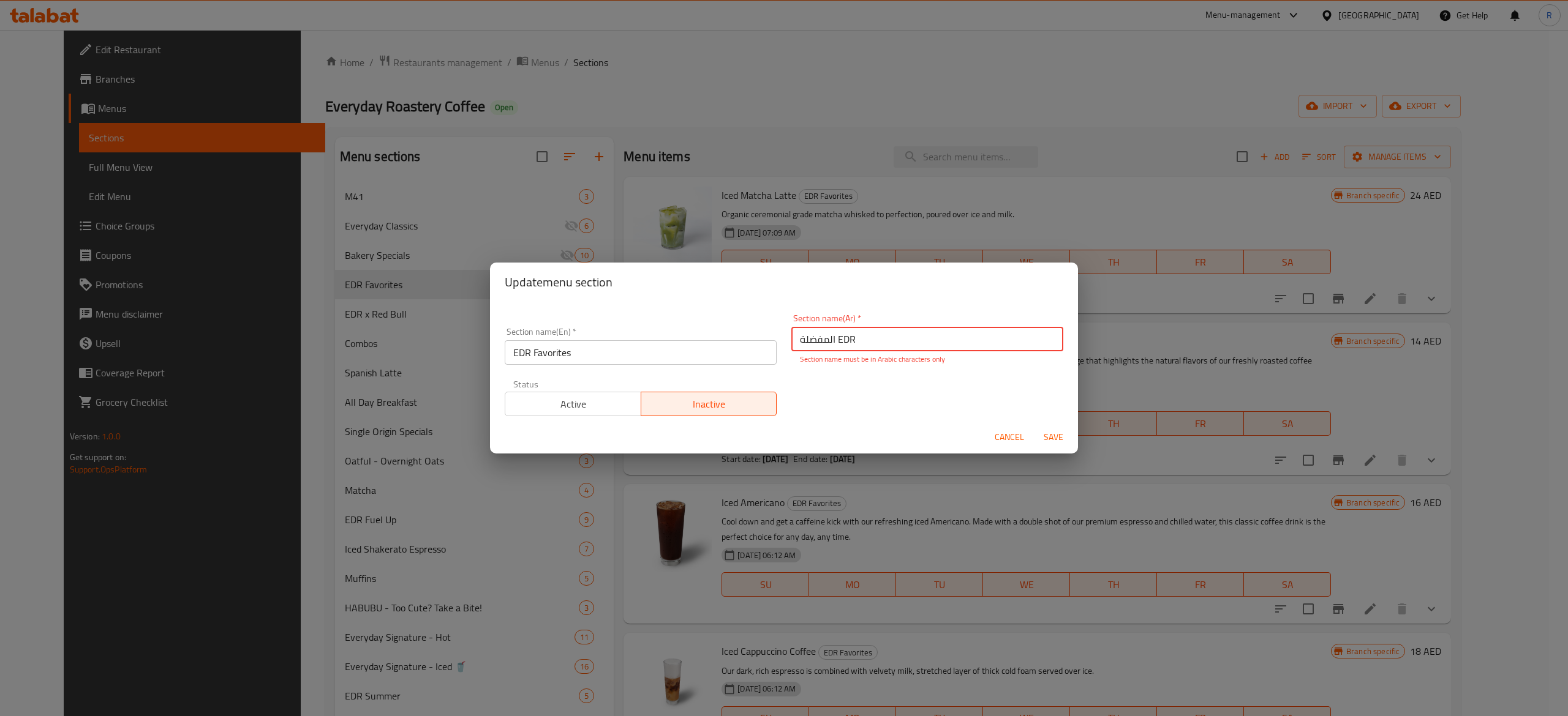
click at [1045, 430] on span "Save" at bounding box center [1053, 437] width 29 height 16
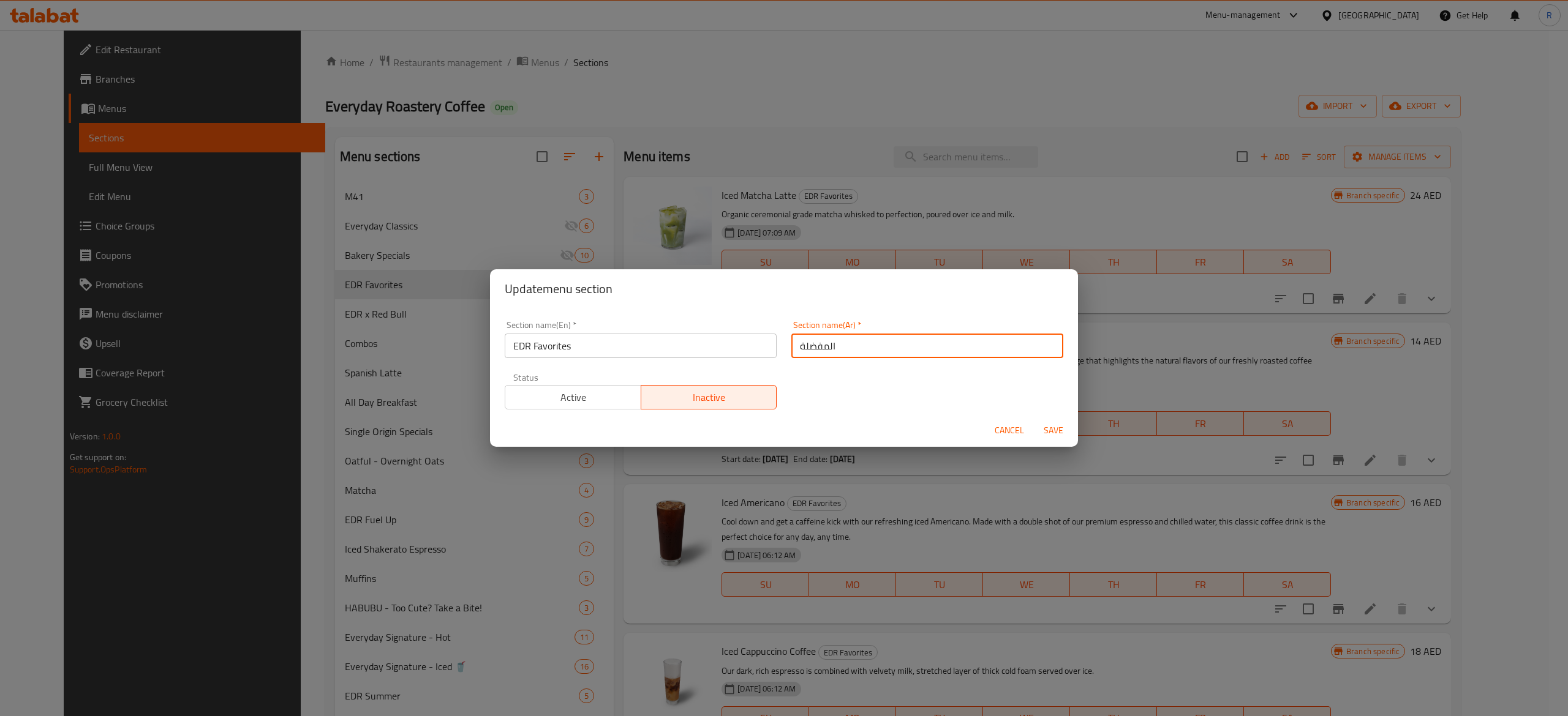
type input "المفضلة"
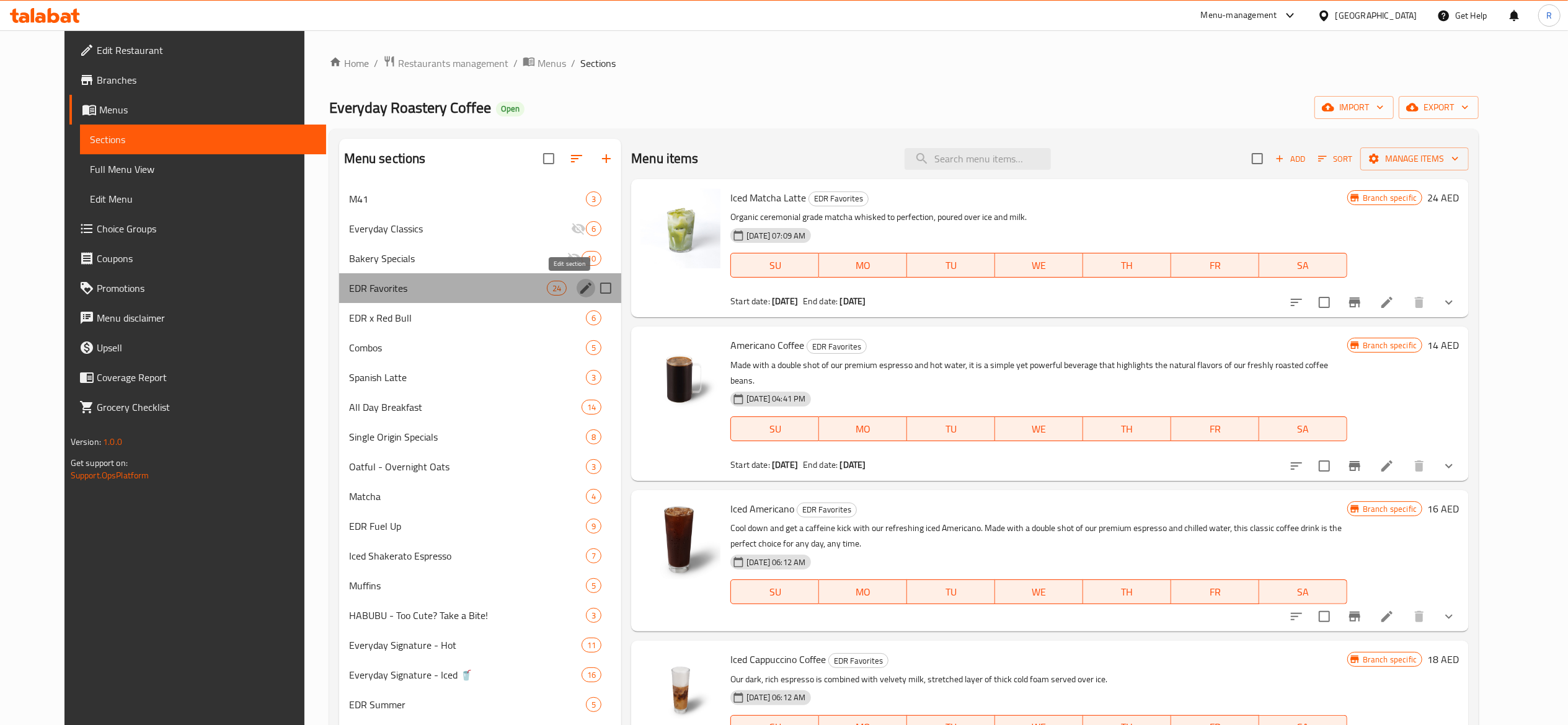
click at [578, 288] on icon "edit" at bounding box center [586, 288] width 15 height 15
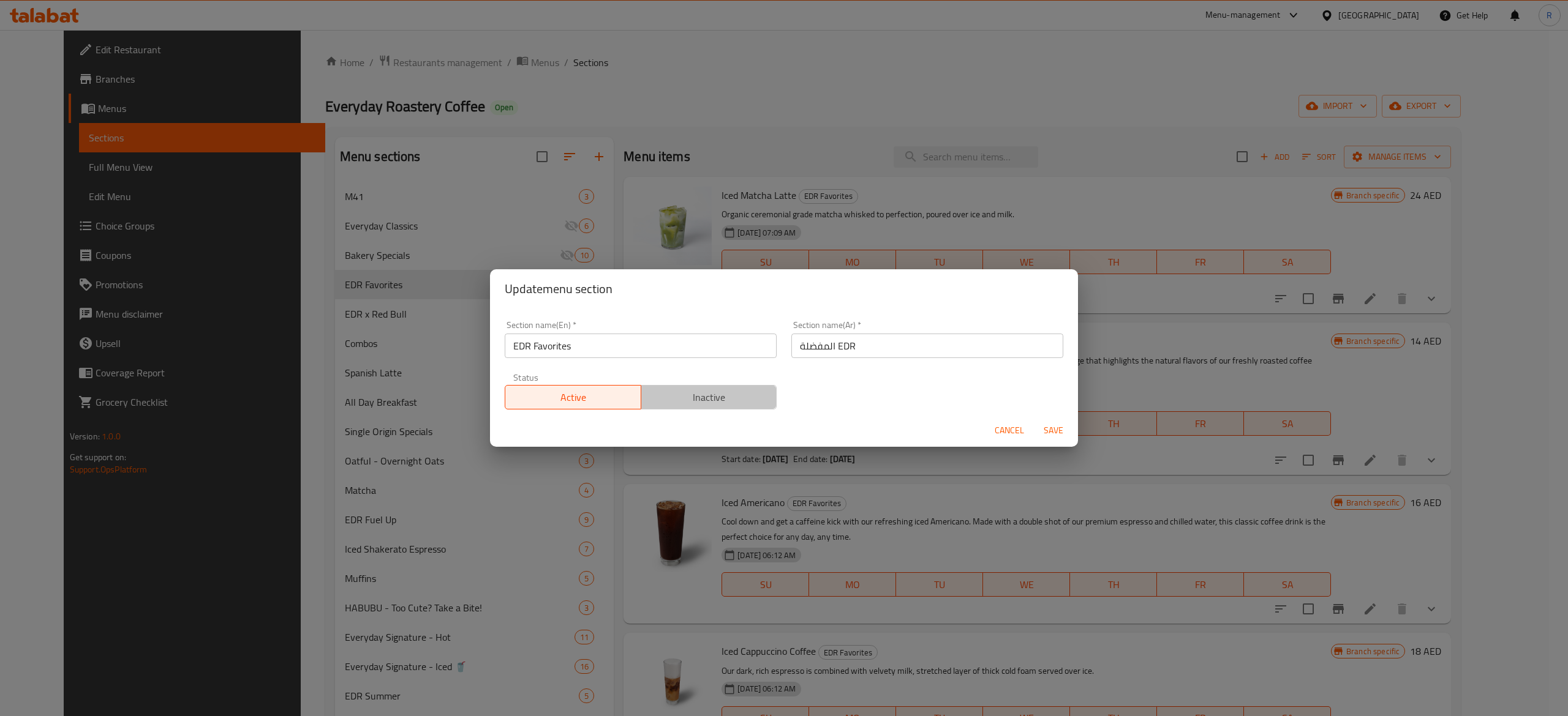
click at [722, 401] on span "Inactive" at bounding box center [709, 397] width 126 height 18
click at [1039, 423] on span "Save" at bounding box center [1053, 430] width 29 height 16
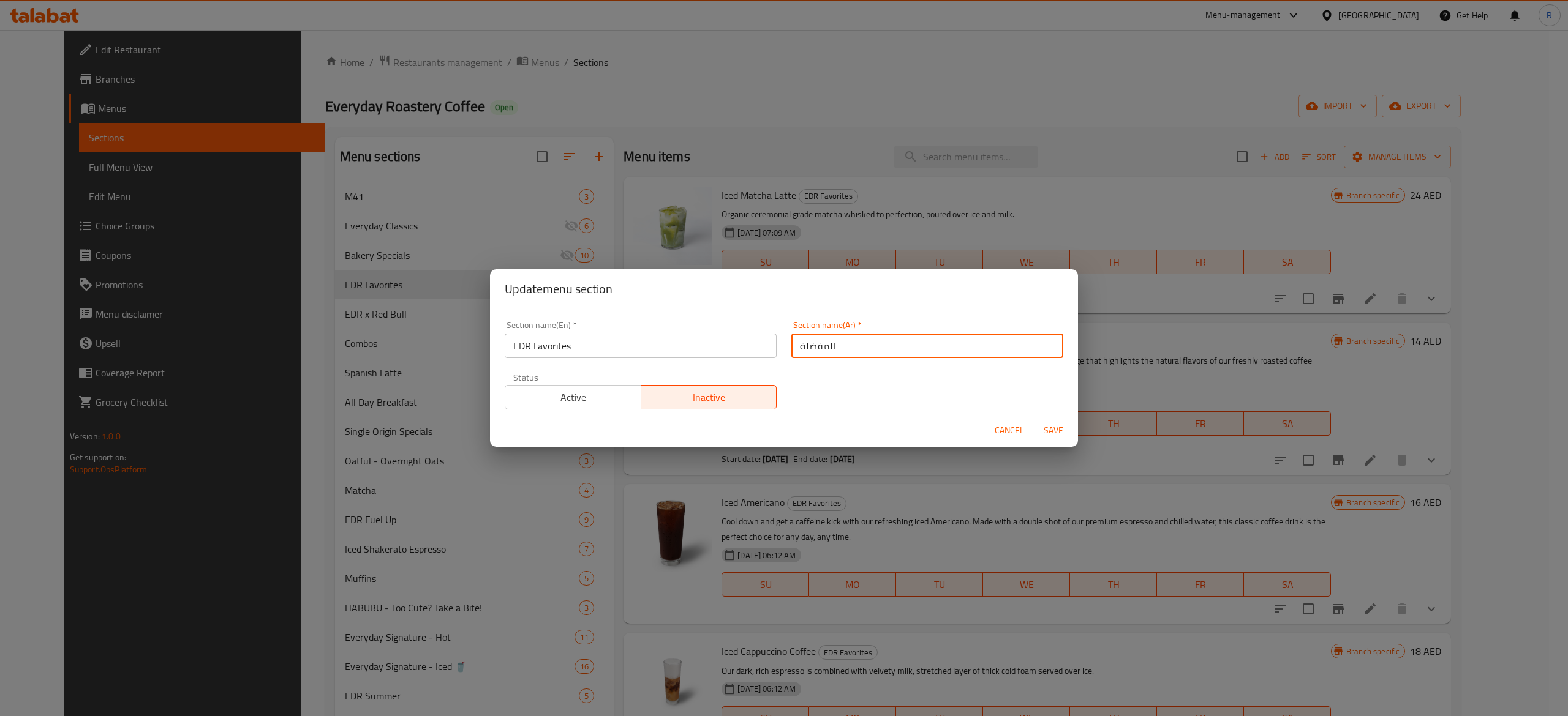
type input "المفضلة"
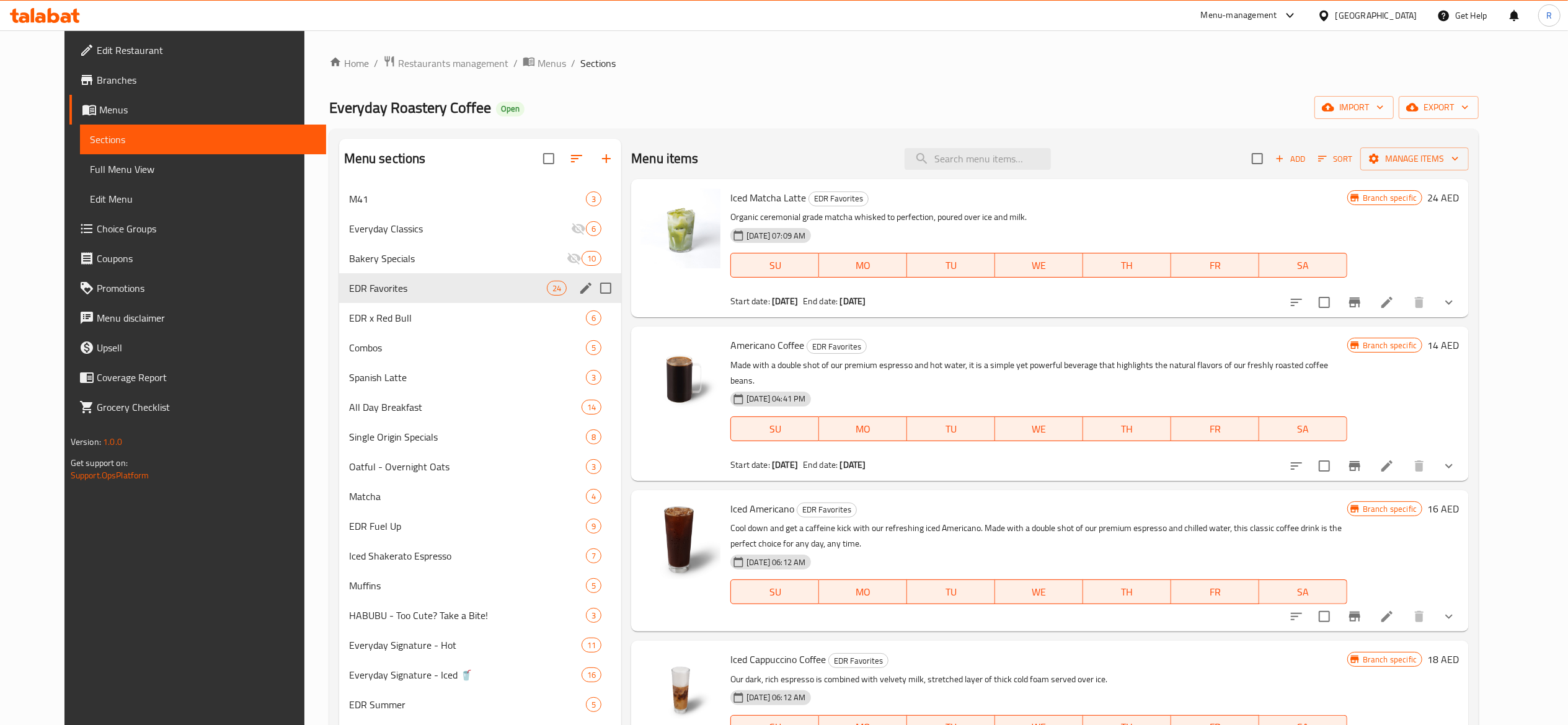
click at [559, 284] on div "EDR Favorites 24" at bounding box center [480, 288] width 282 height 29
click at [578, 284] on icon "edit" at bounding box center [586, 288] width 15 height 15
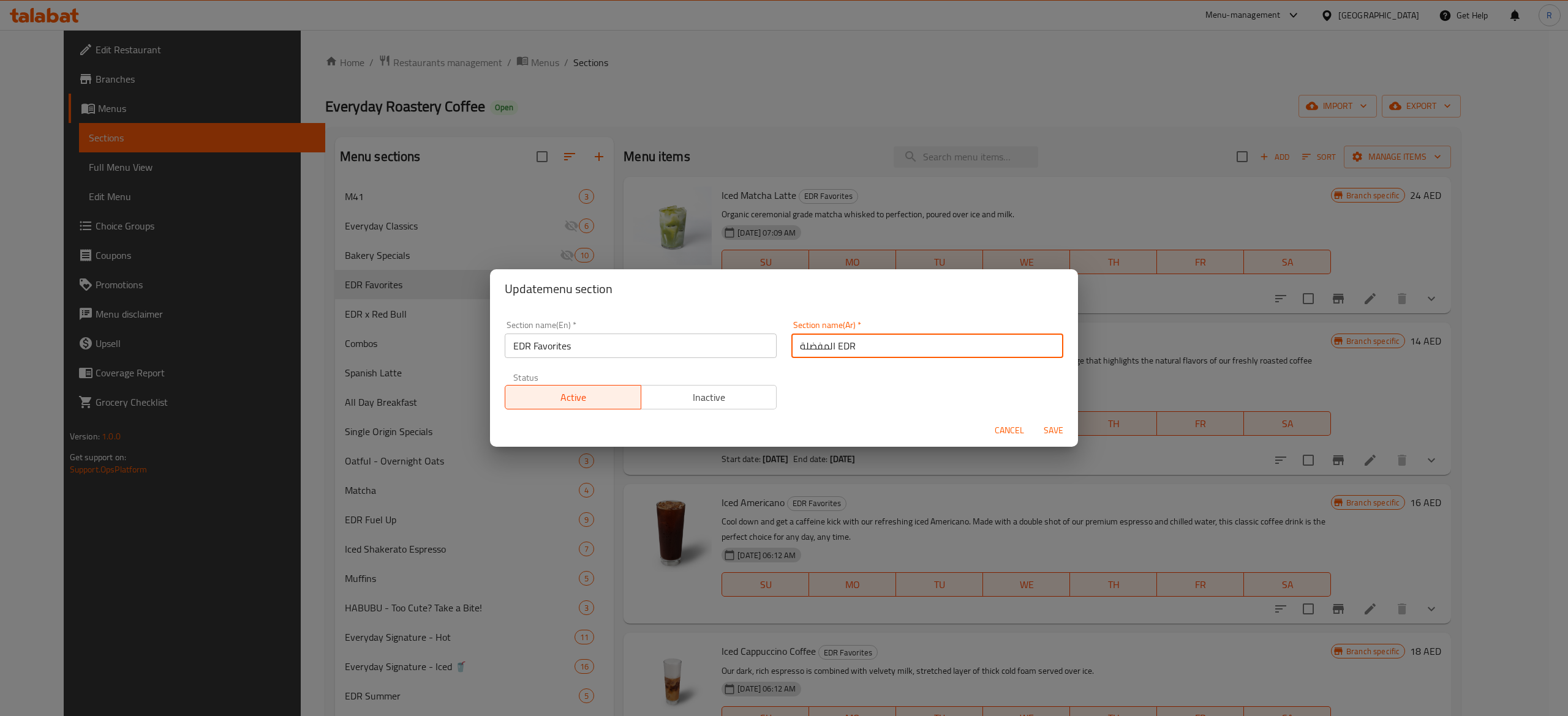
click at [858, 347] on input "المفضلة EDR" at bounding box center [928, 346] width 272 height 24
type input "المفضلة"
click at [664, 409] on button "Inactive" at bounding box center [709, 397] width 137 height 24
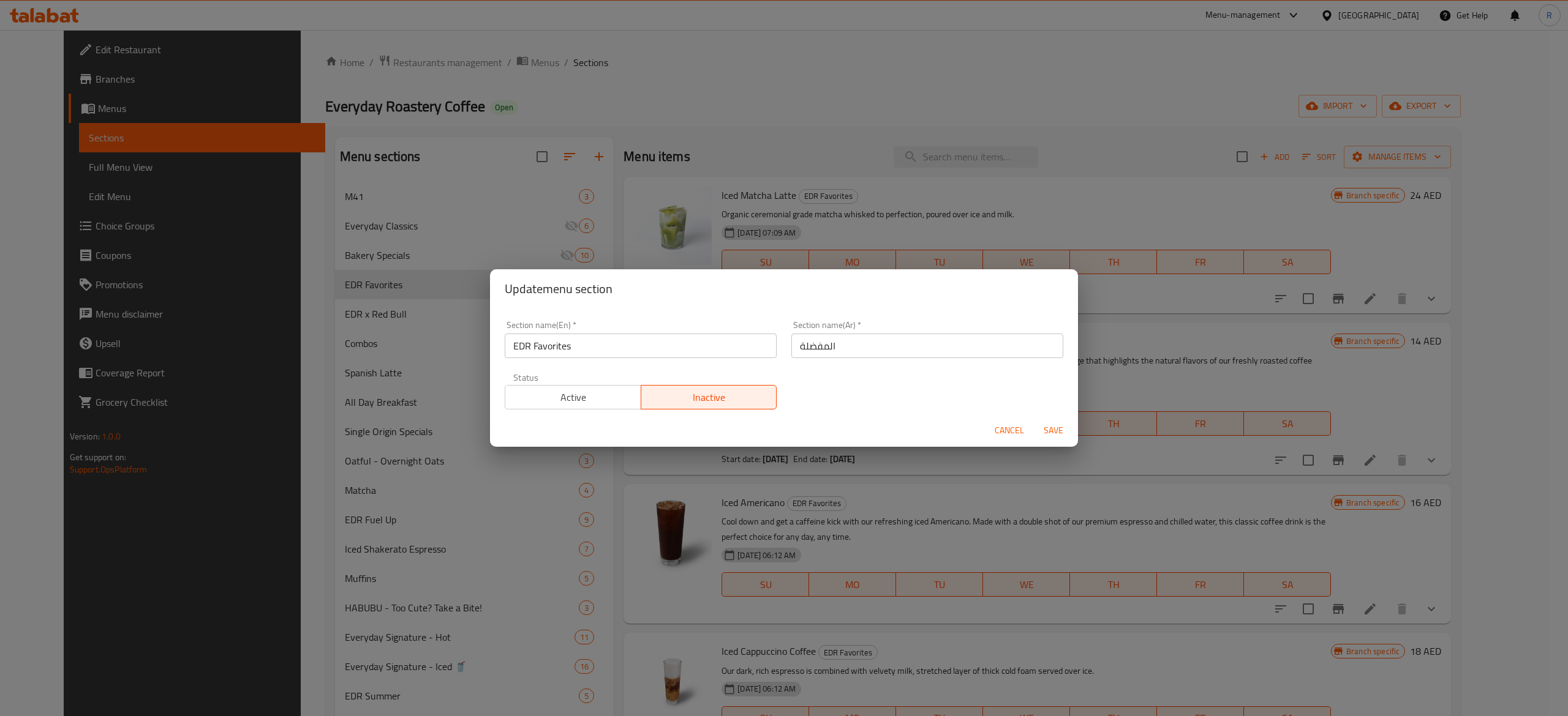
click at [1057, 433] on span "Save" at bounding box center [1053, 430] width 29 height 16
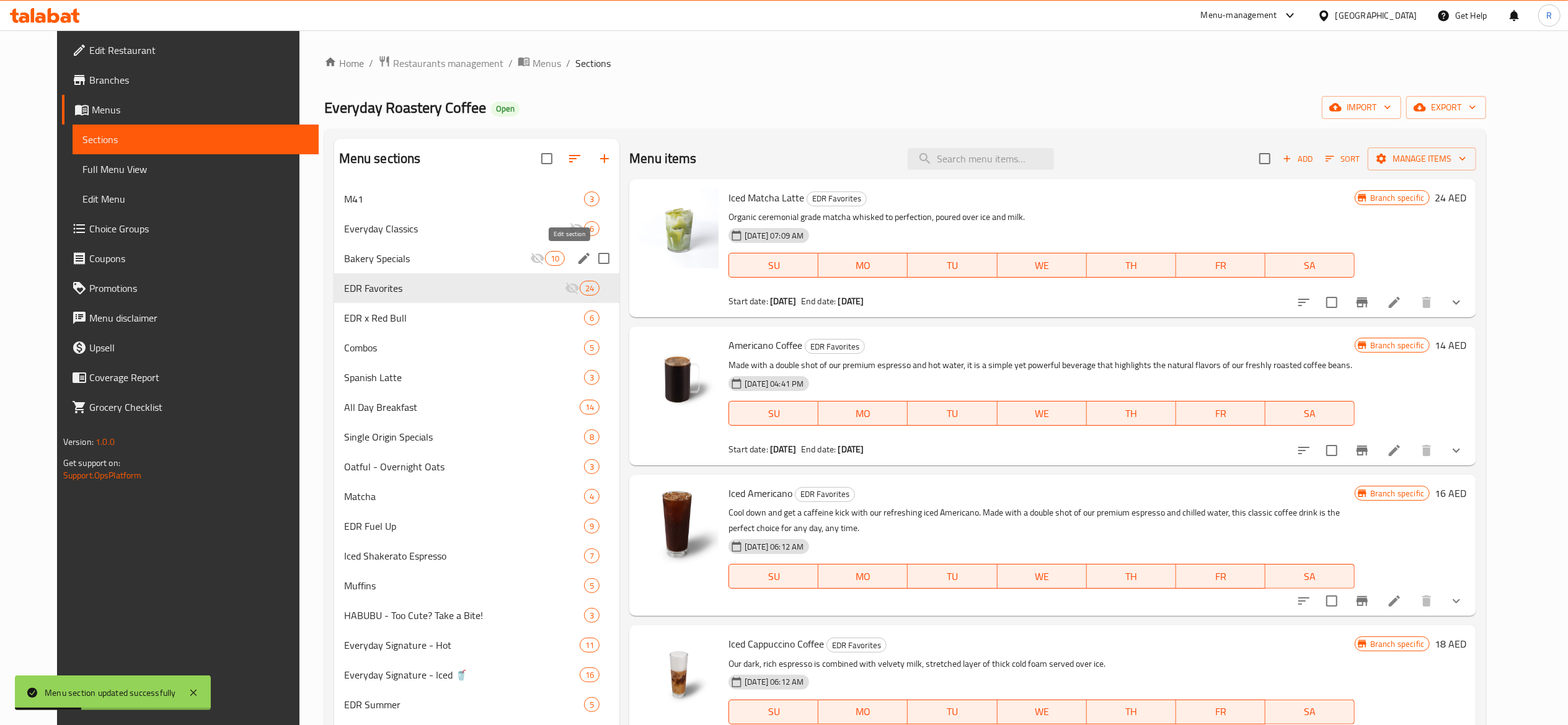
click at [578, 262] on icon "edit" at bounding box center [584, 258] width 11 height 11
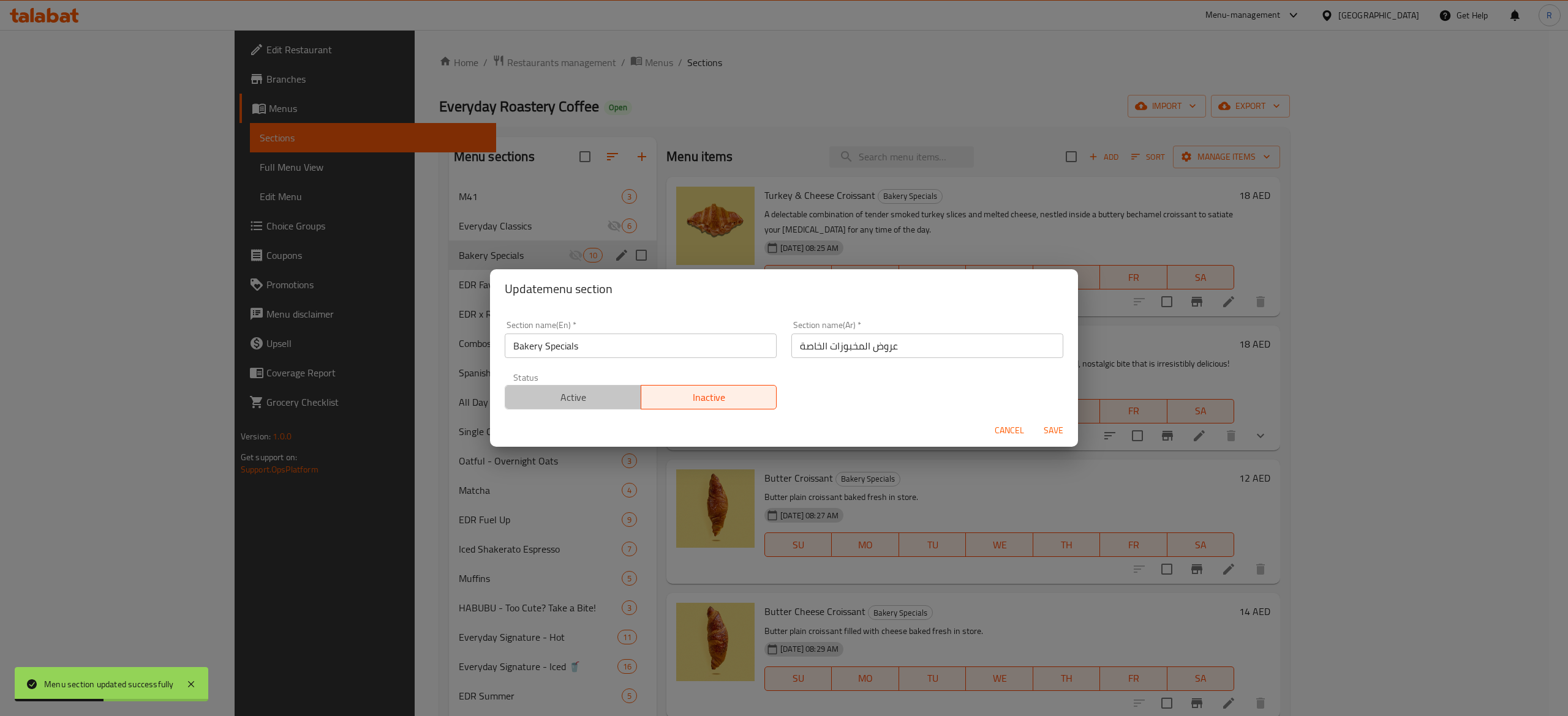
click at [598, 389] on span "Active" at bounding box center [573, 397] width 126 height 18
click at [1056, 428] on span "Save" at bounding box center [1053, 430] width 29 height 16
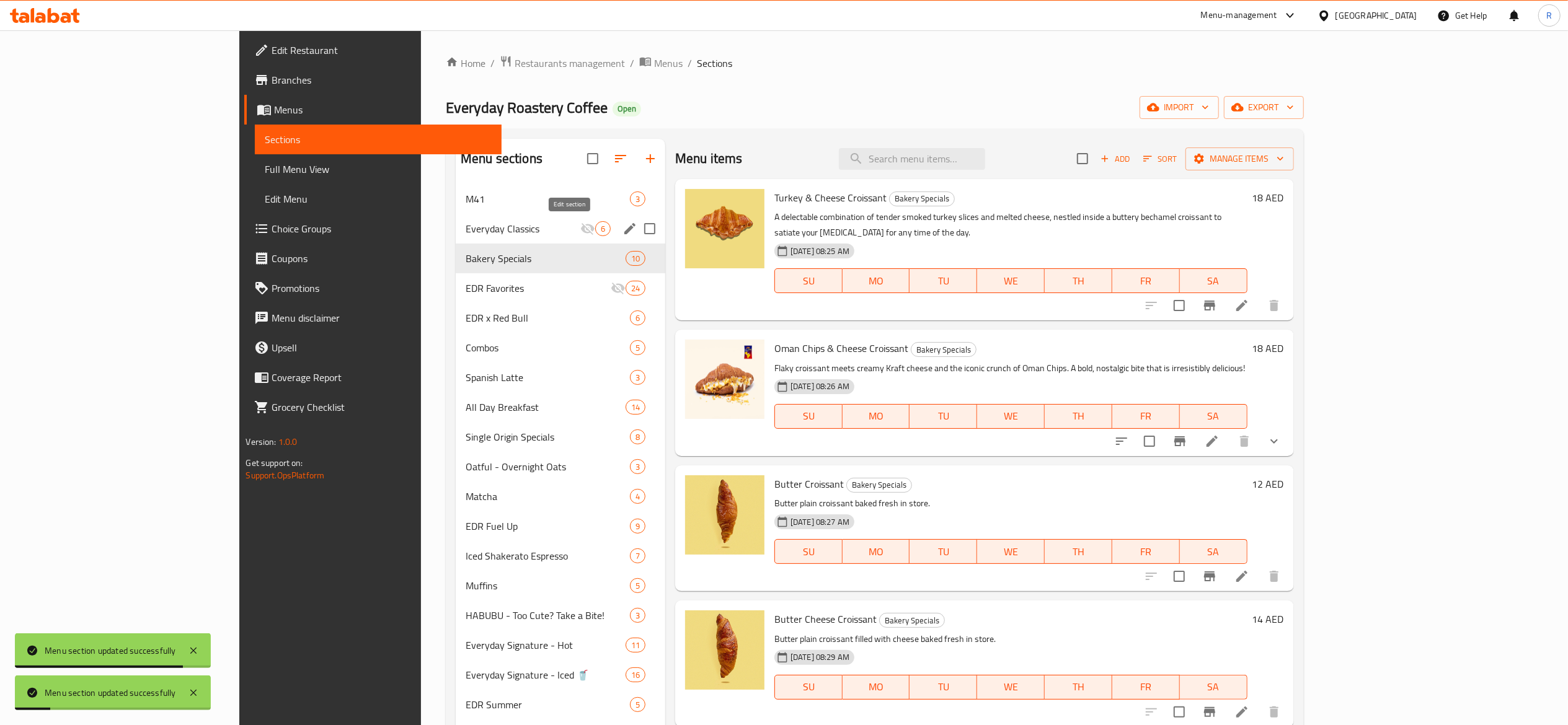
click at [622, 228] on icon "edit" at bounding box center [630, 229] width 15 height 15
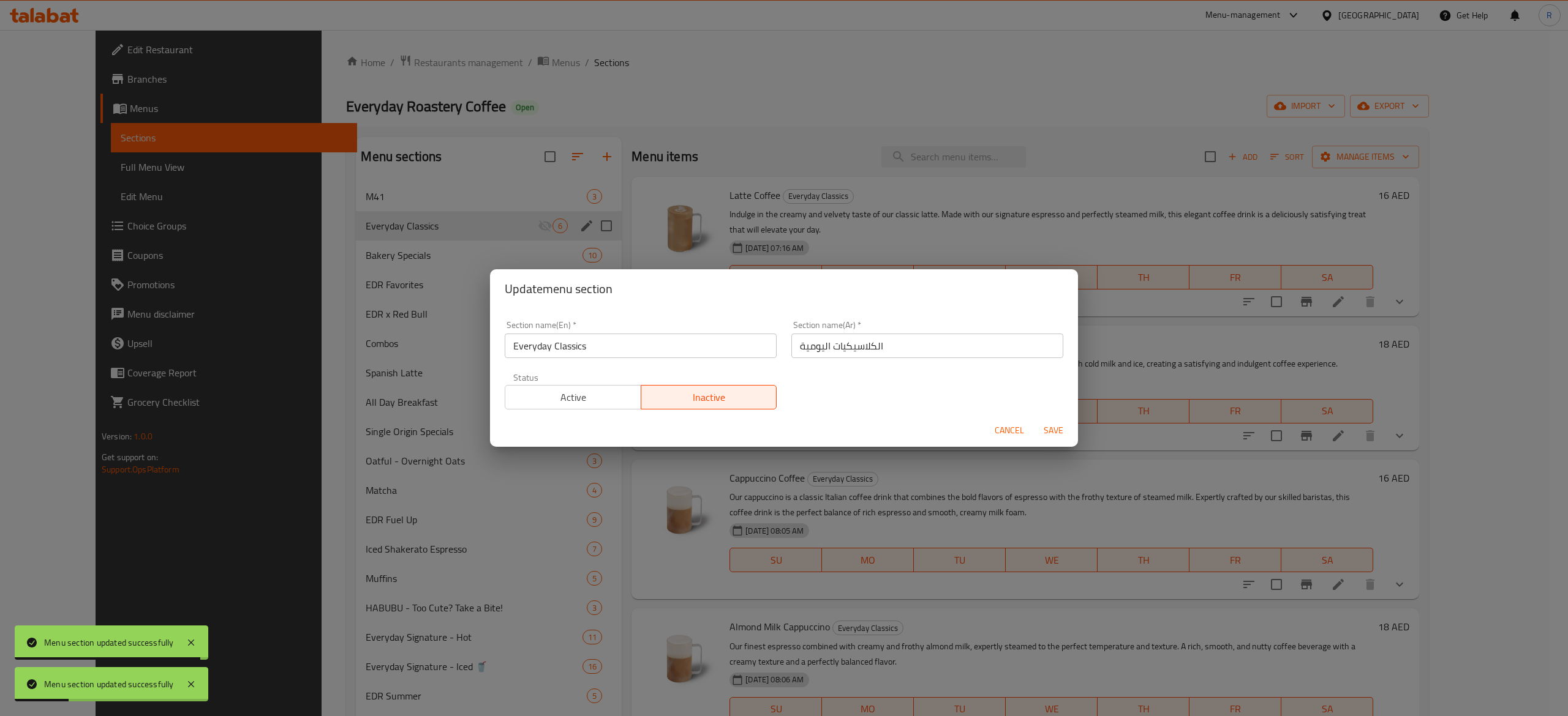
click at [596, 410] on div "Status Active Inactive" at bounding box center [640, 391] width 286 height 51
click at [595, 401] on span "Active" at bounding box center [573, 397] width 126 height 18
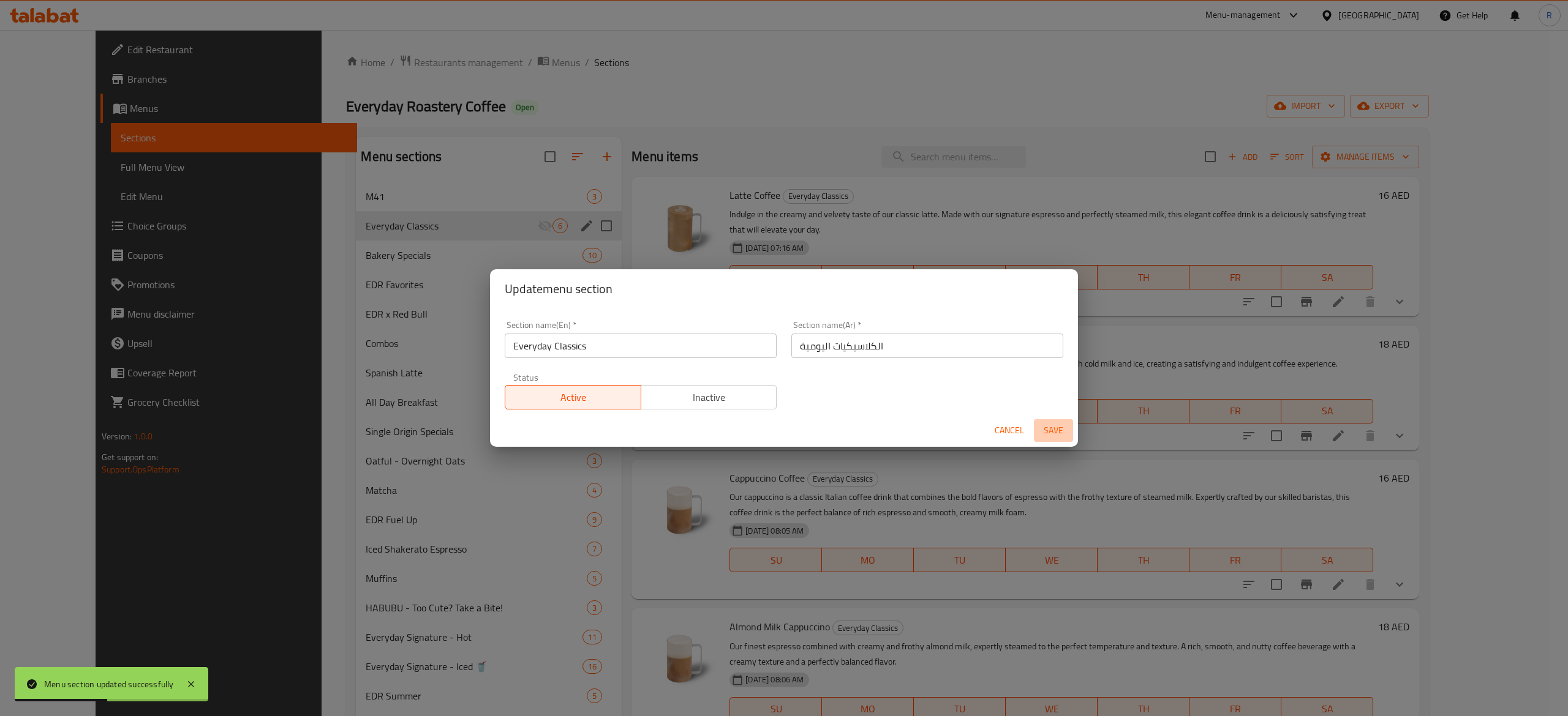
click at [1046, 427] on span "Save" at bounding box center [1053, 430] width 29 height 16
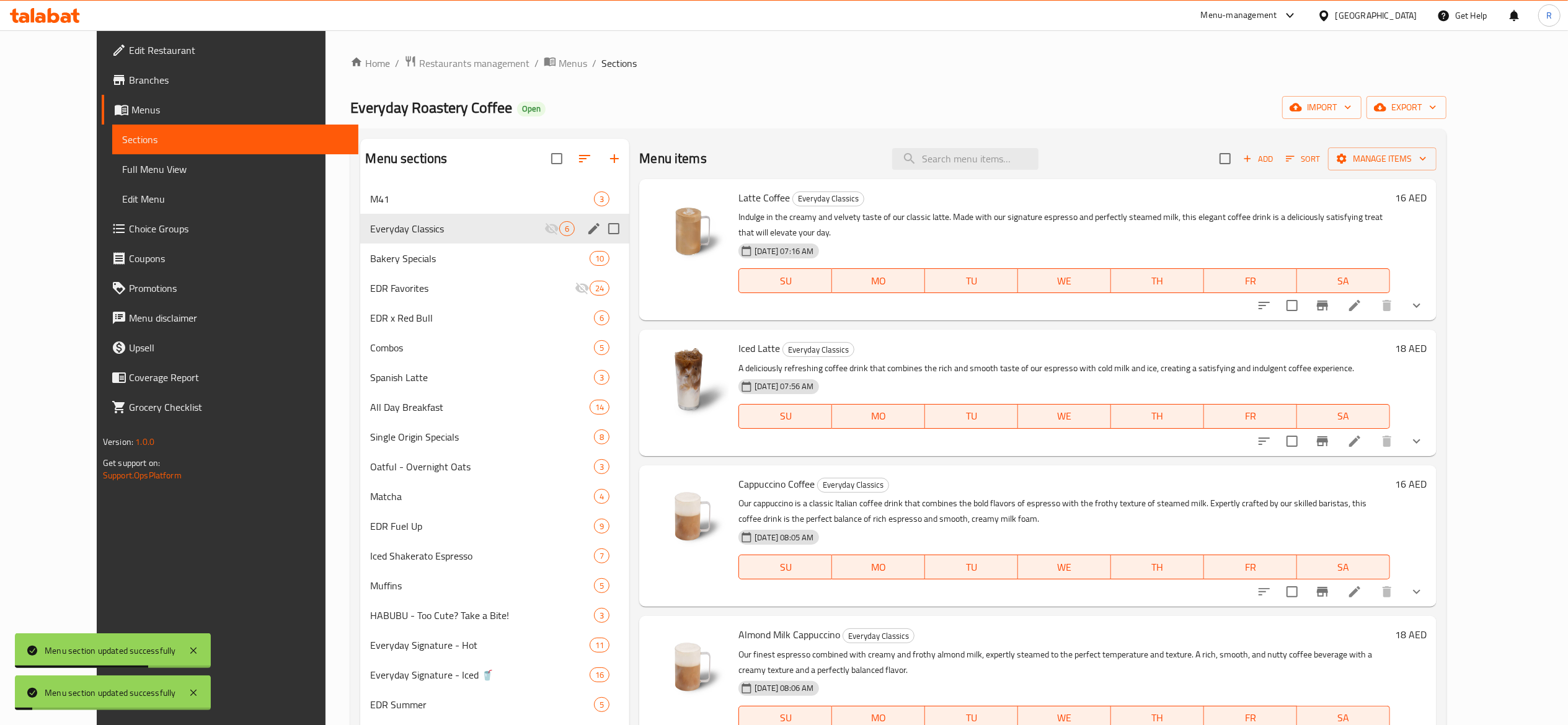
click at [984, 476] on h6 "Cappuccino Coffee Everyday Classics" at bounding box center [1064, 484] width 652 height 17
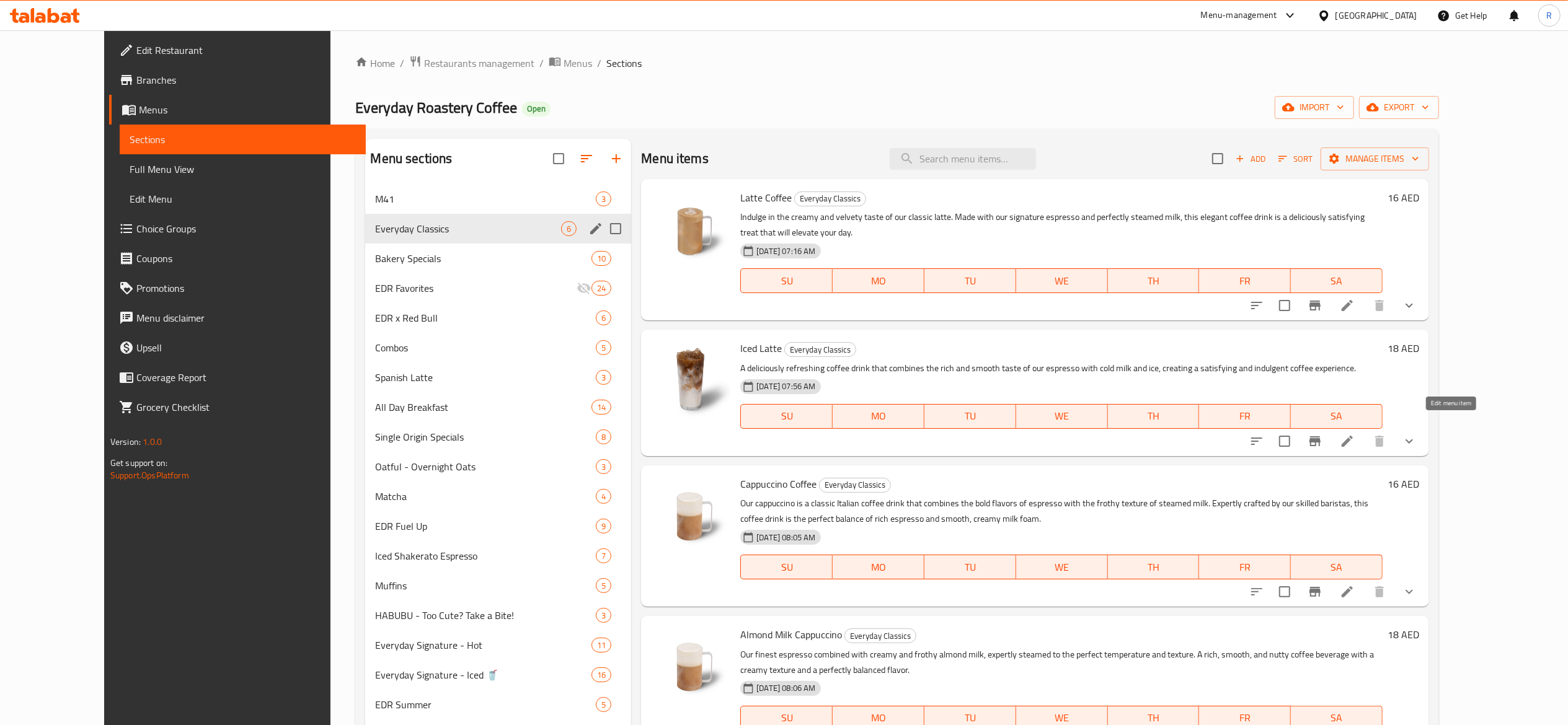
click at [1353, 436] on icon at bounding box center [1347, 441] width 11 height 11
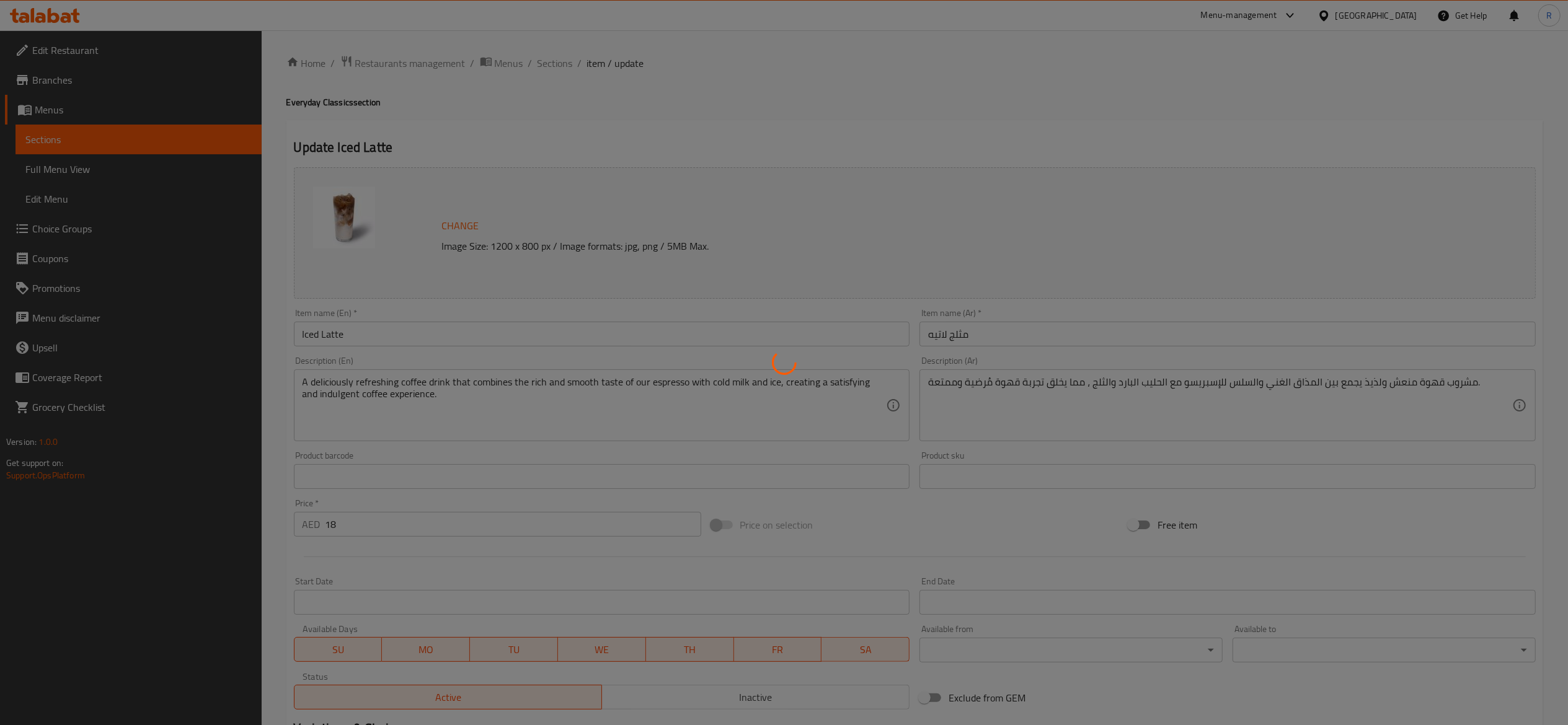
type input "اختيارك من الحجم"
type input "1"
type input "اختيارك من المزيج"
type input "1"
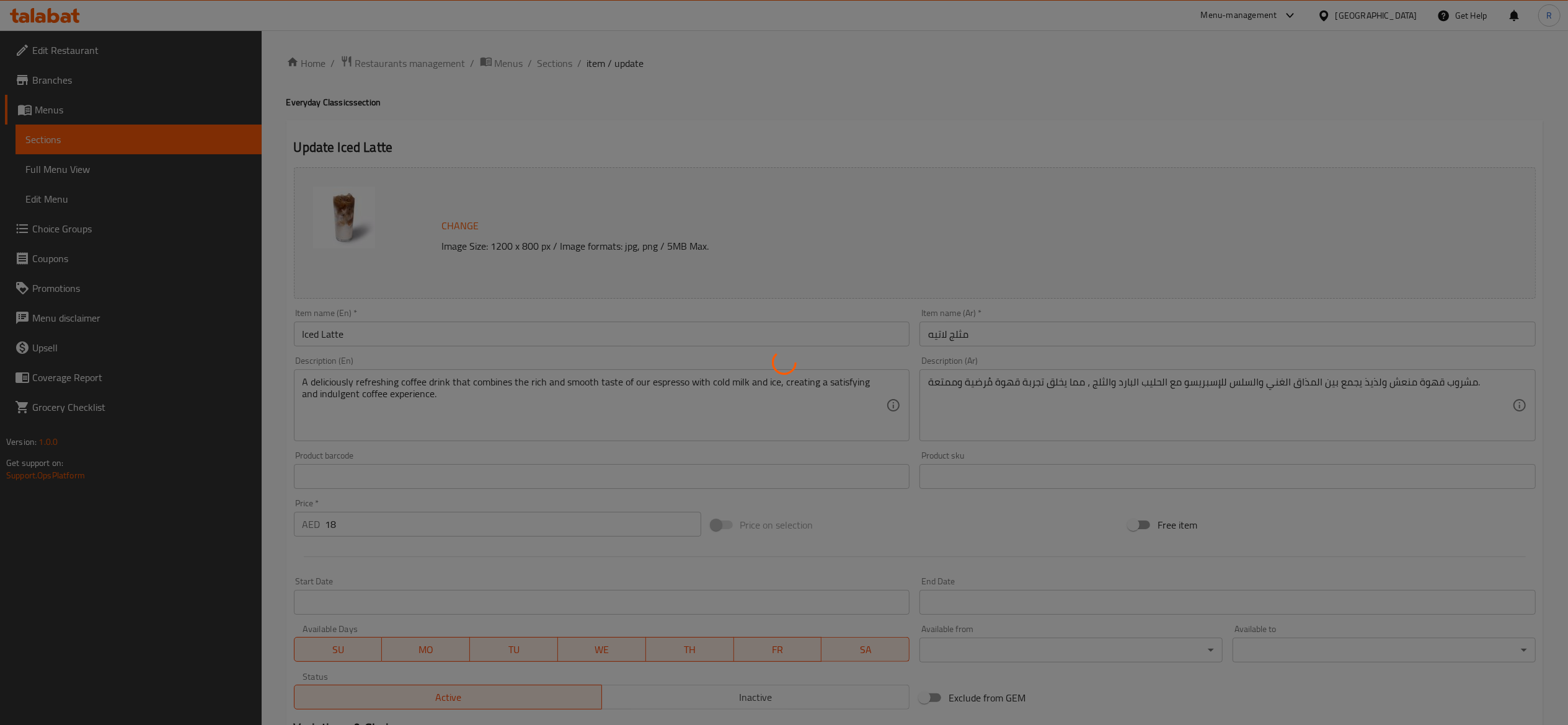
type input "1"
type input "اختيارك من الحليب"
type input "1"
type input "إضافات"
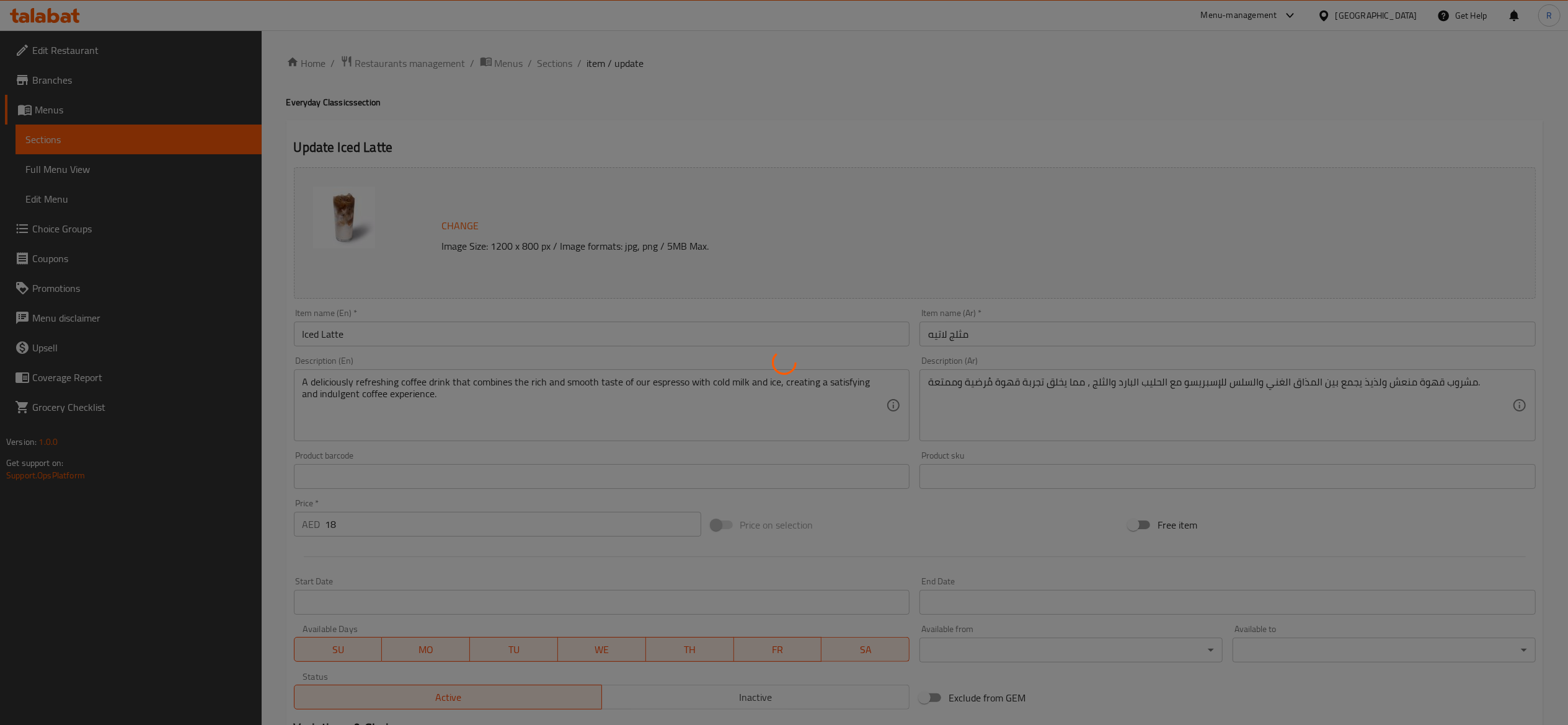
type input "0"
type input "5"
type input "اختيارك من السكر"
type input "1"
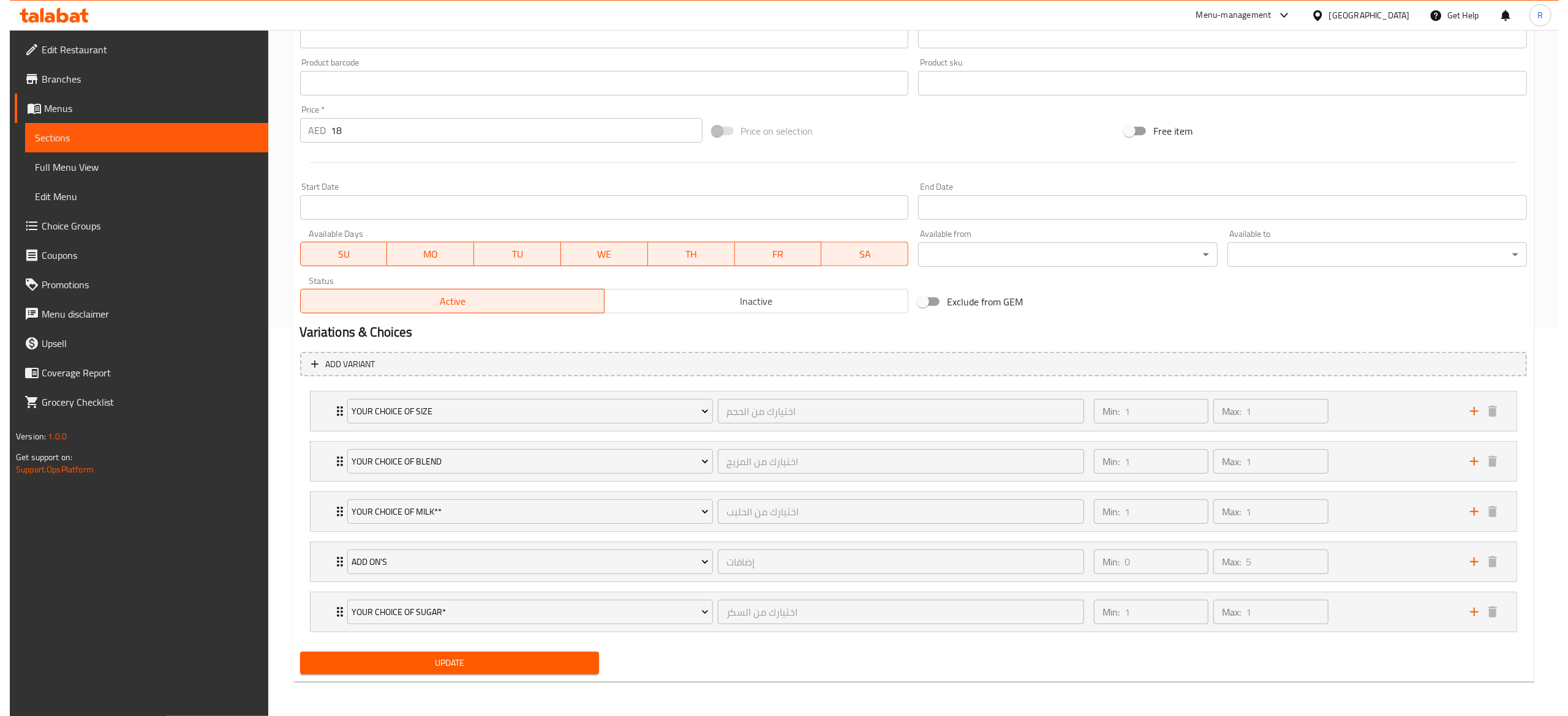
scroll to position [389, 0]
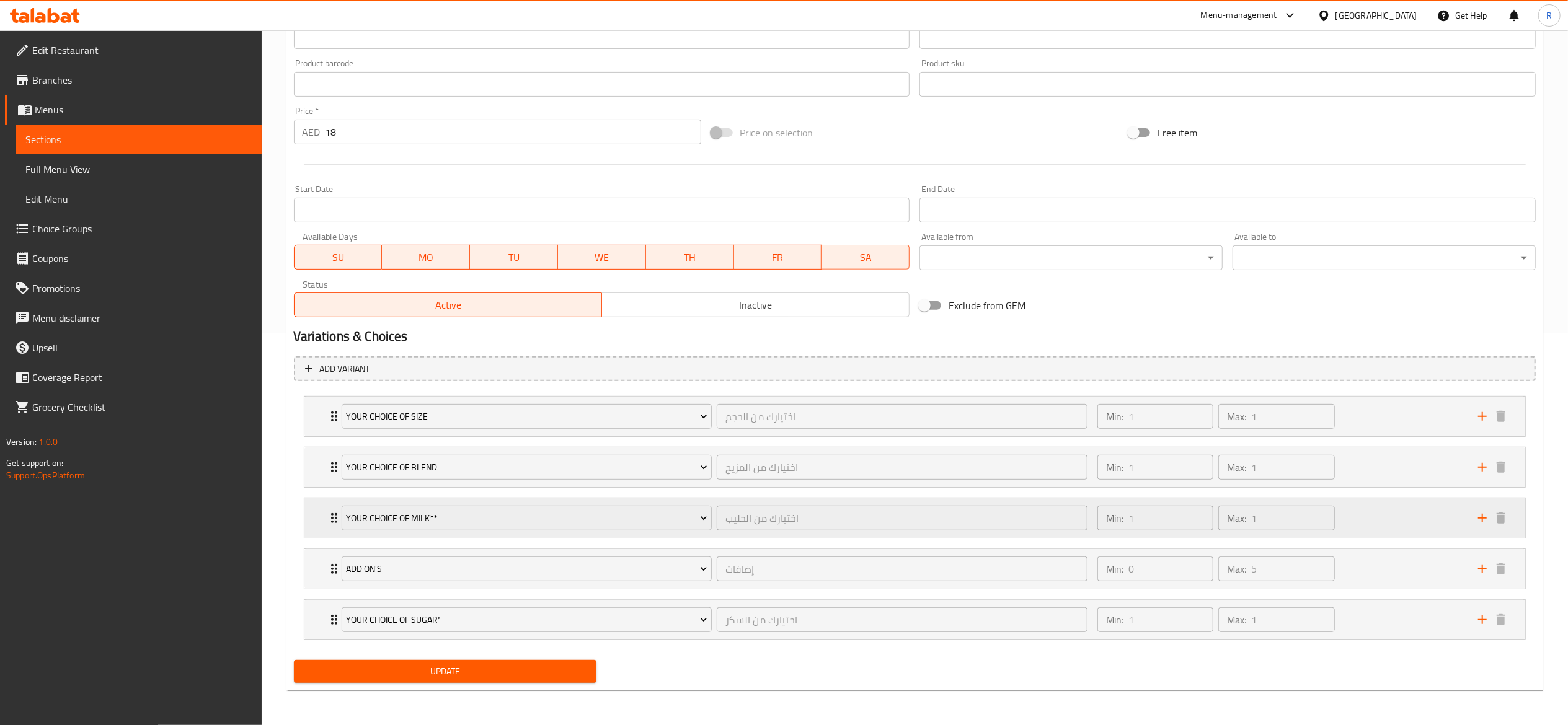
click at [322, 437] on div "Your Choice of Milk** اختيارك من الحليب ​ Min: 1 ​ Max: 1 ​" at bounding box center [914, 417] width 1221 height 40
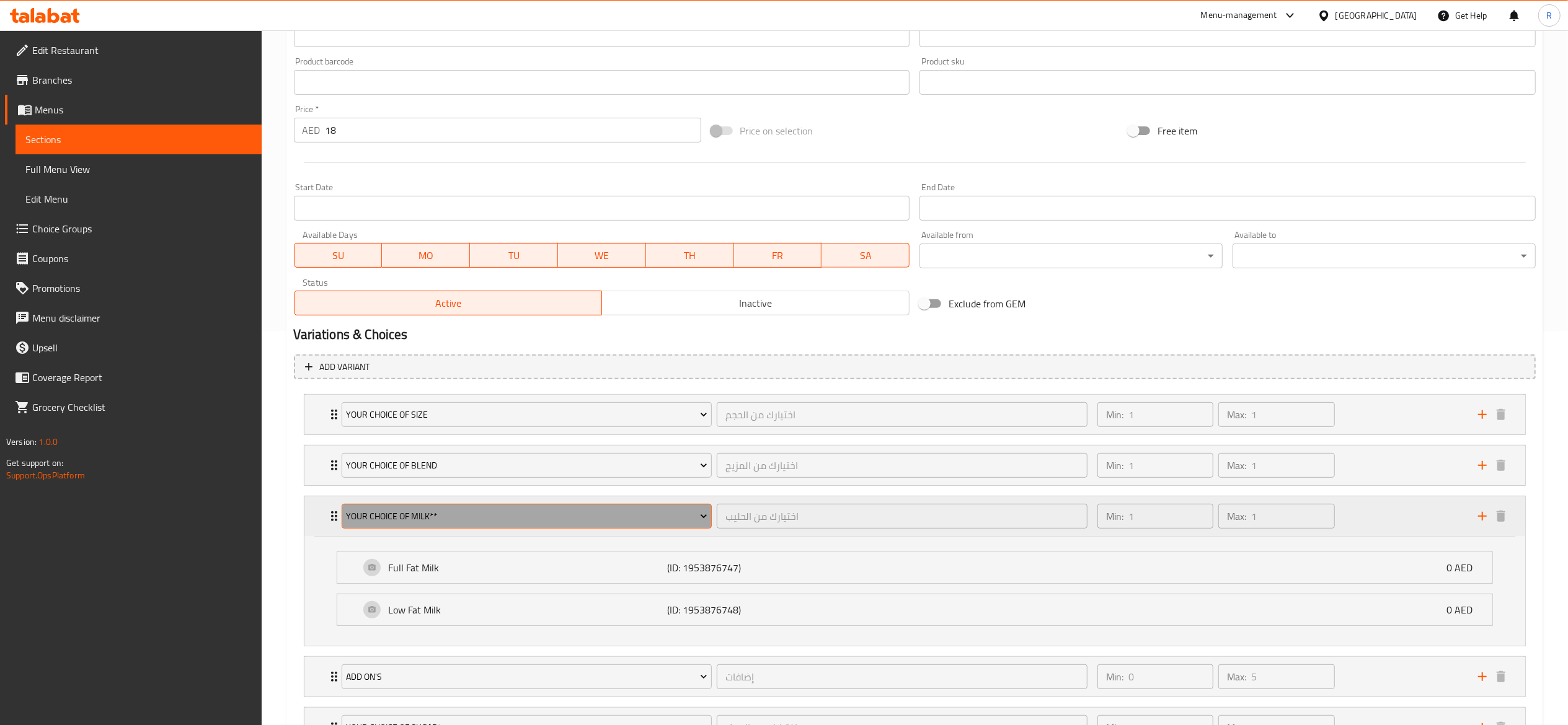
click at [533, 524] on span "Your Choice of Milk**" at bounding box center [526, 517] width 361 height 16
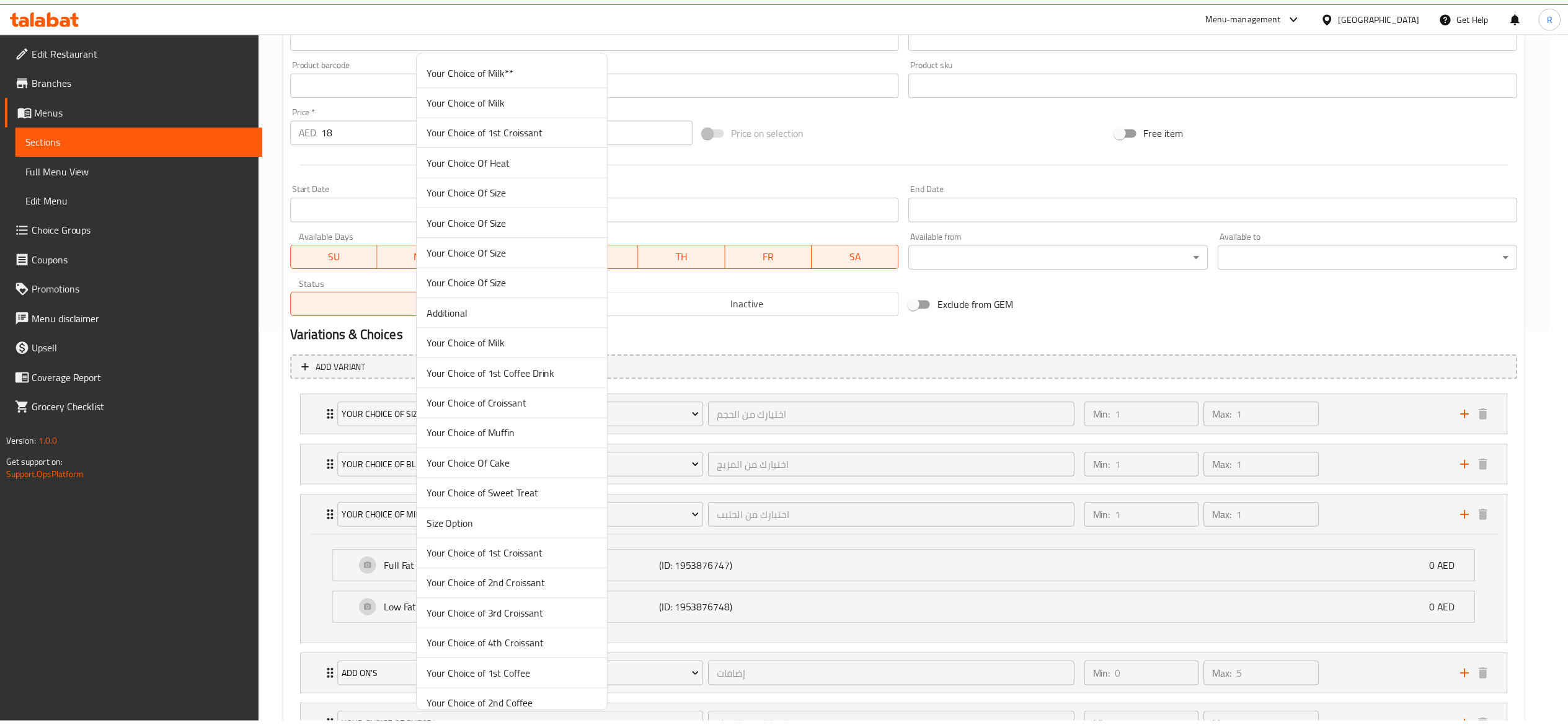
scroll to position [3326, 0]
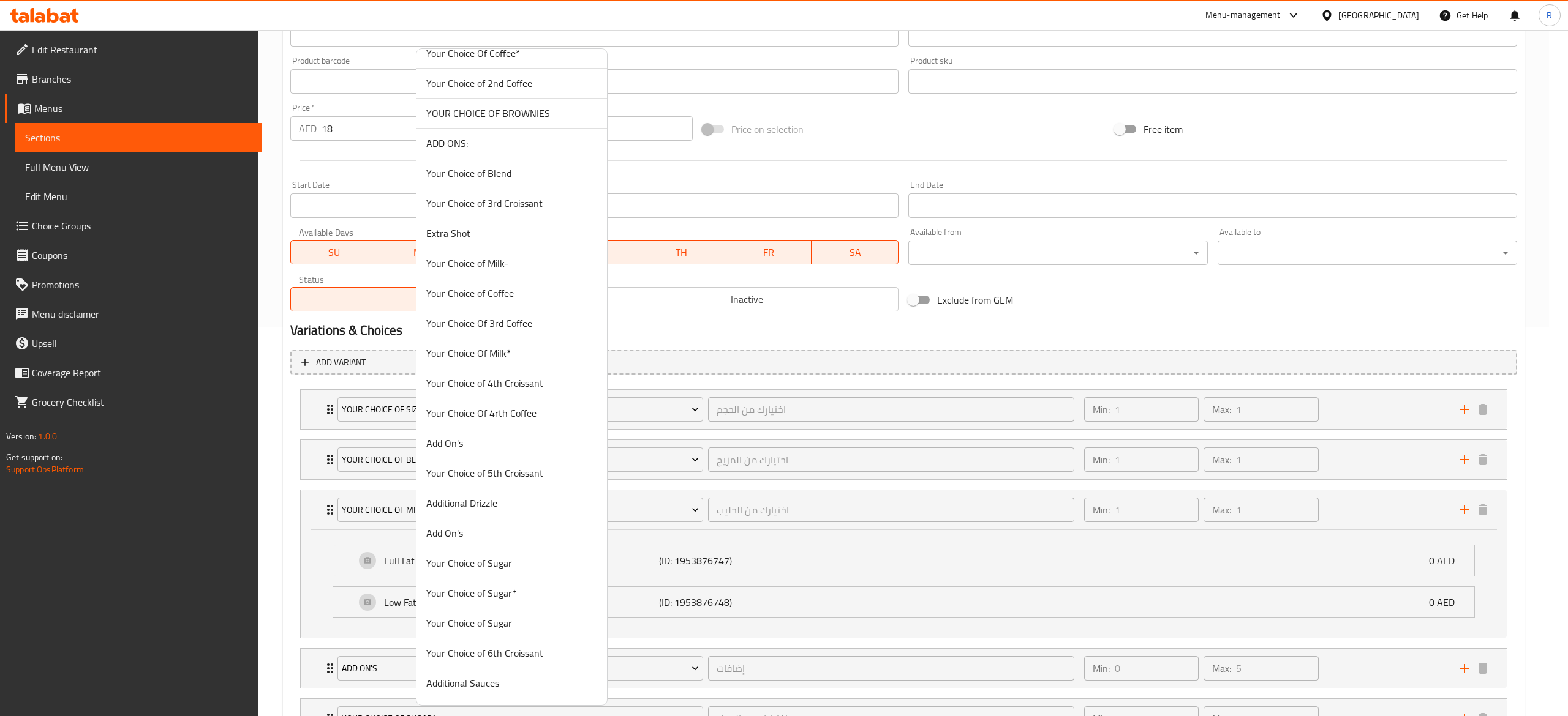
click at [542, 361] on span "Your Choice Of Milk*" at bounding box center [512, 353] width 171 height 15
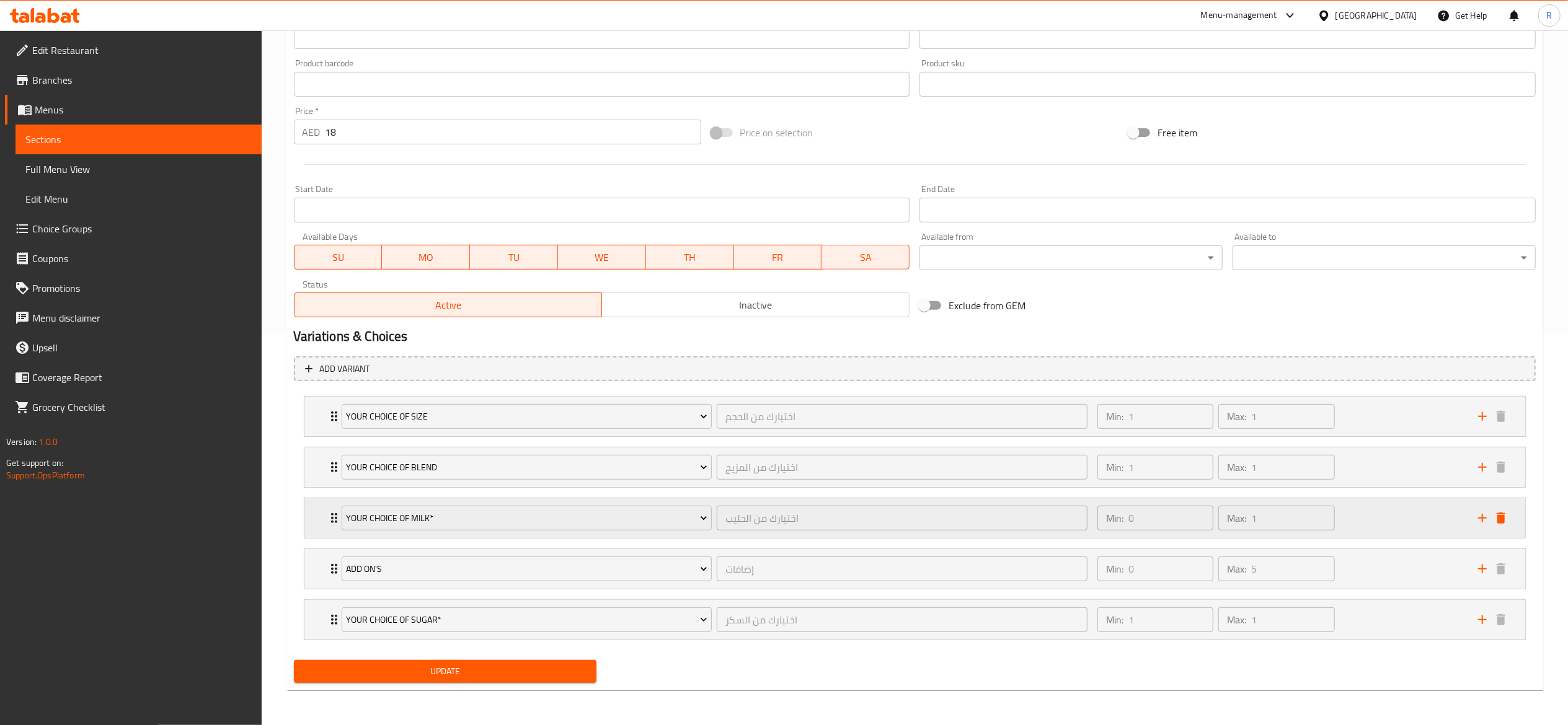
click at [320, 437] on div "Your Choice Of Milk* اختيارك من الحليب ​ Min: 0 ​ Max: 1 ​" at bounding box center [914, 417] width 1221 height 40
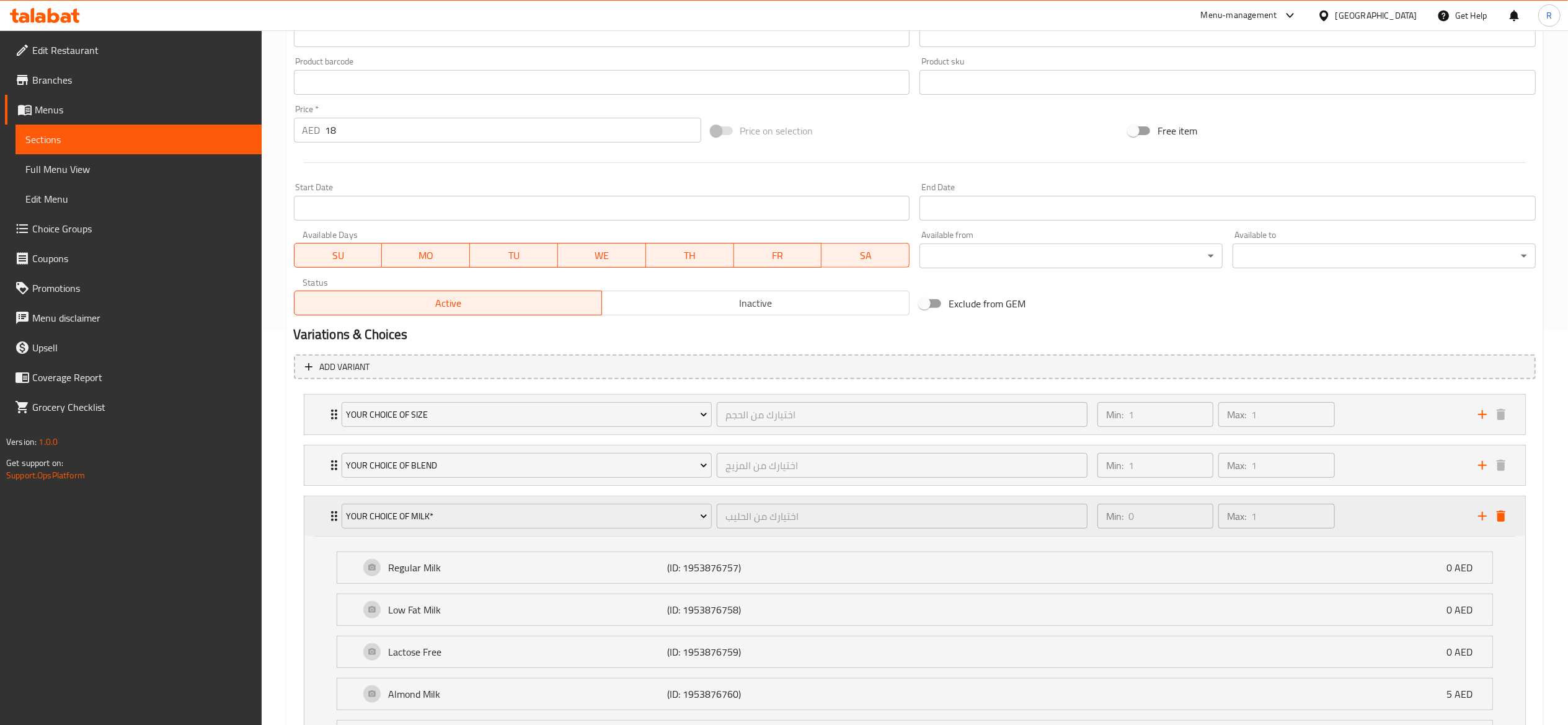
click at [320, 517] on div "Your Choice Of Milk* اختيارك من الحليب ​ Min: 0 ​ Max: 1 ​" at bounding box center [914, 517] width 1221 height 40
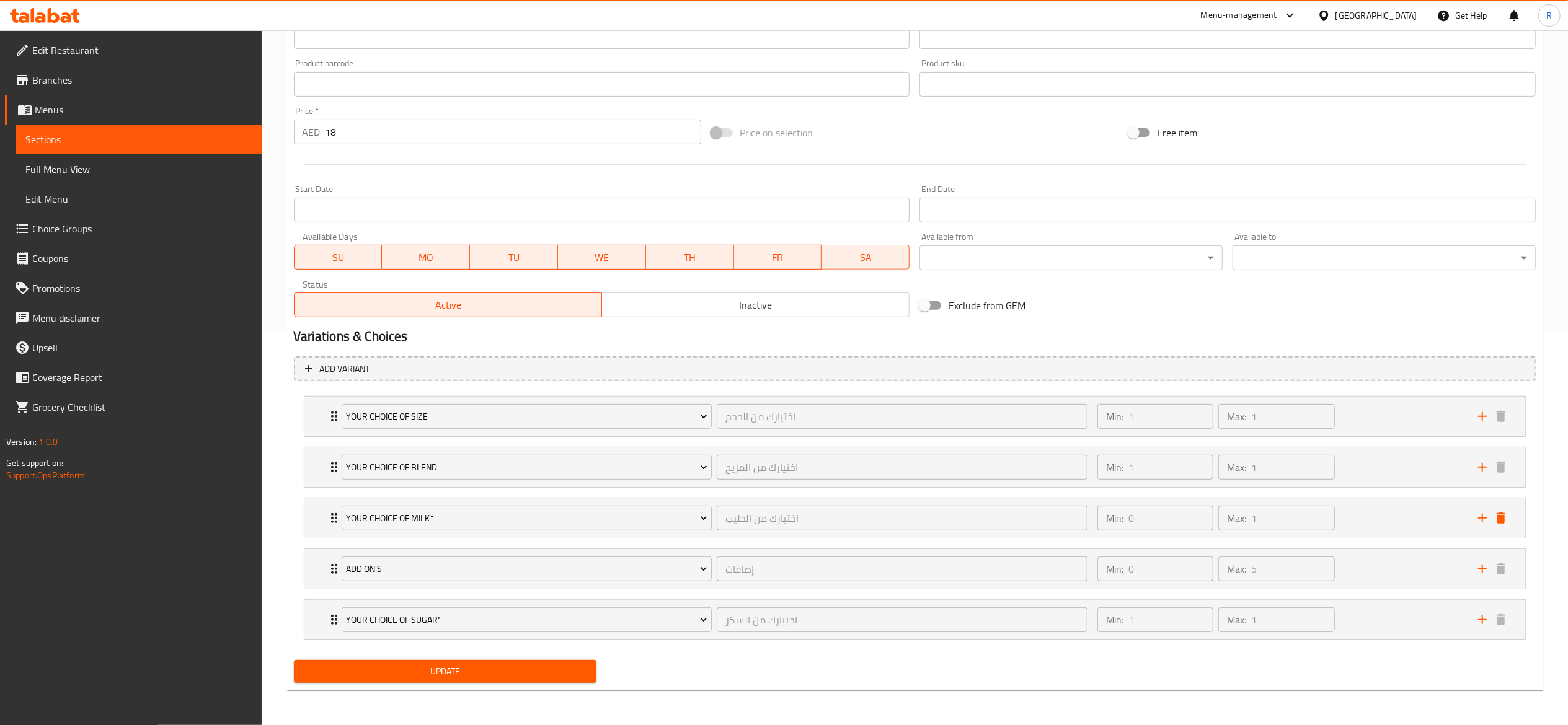
click at [509, 667] on span "Update" at bounding box center [445, 672] width 283 height 16
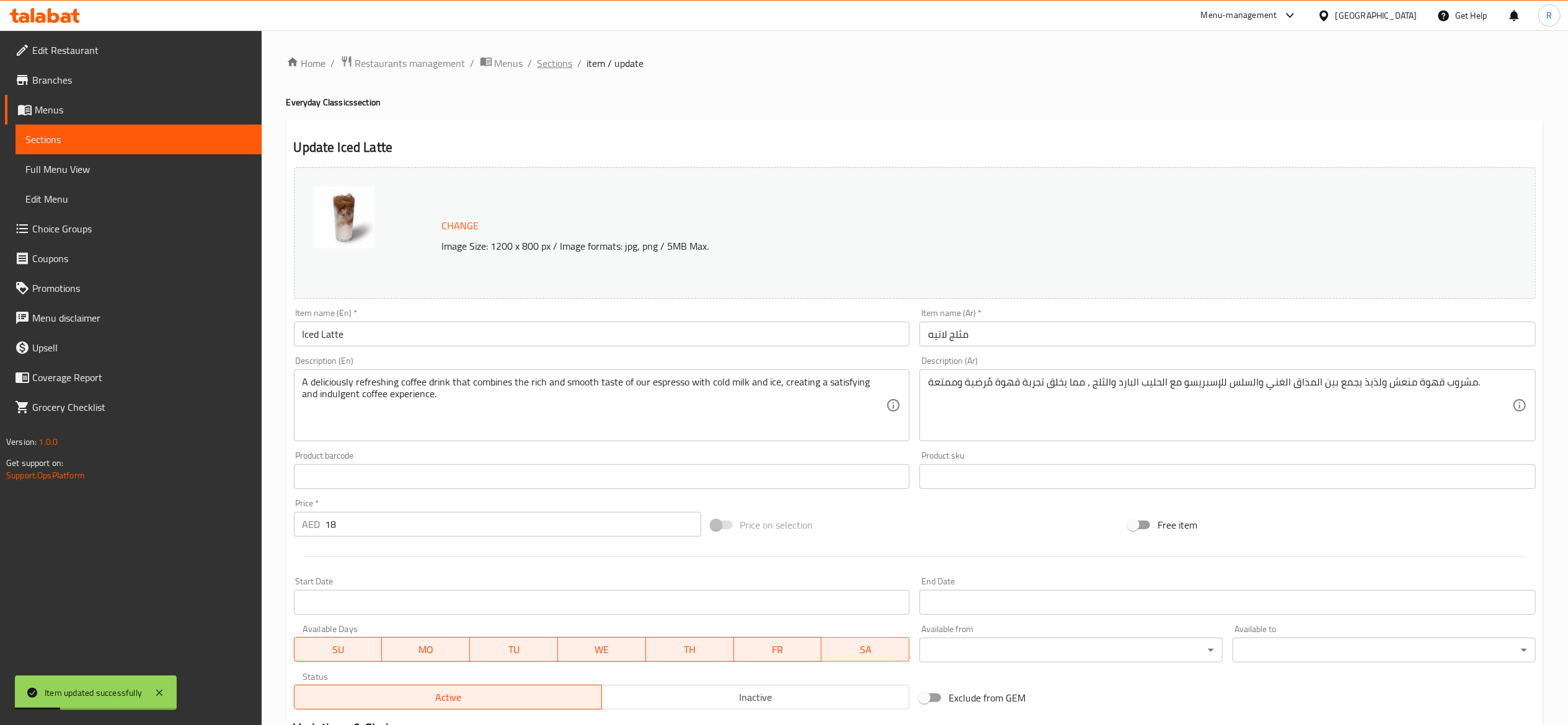
click at [556, 58] on span "Sections" at bounding box center [555, 63] width 36 height 15
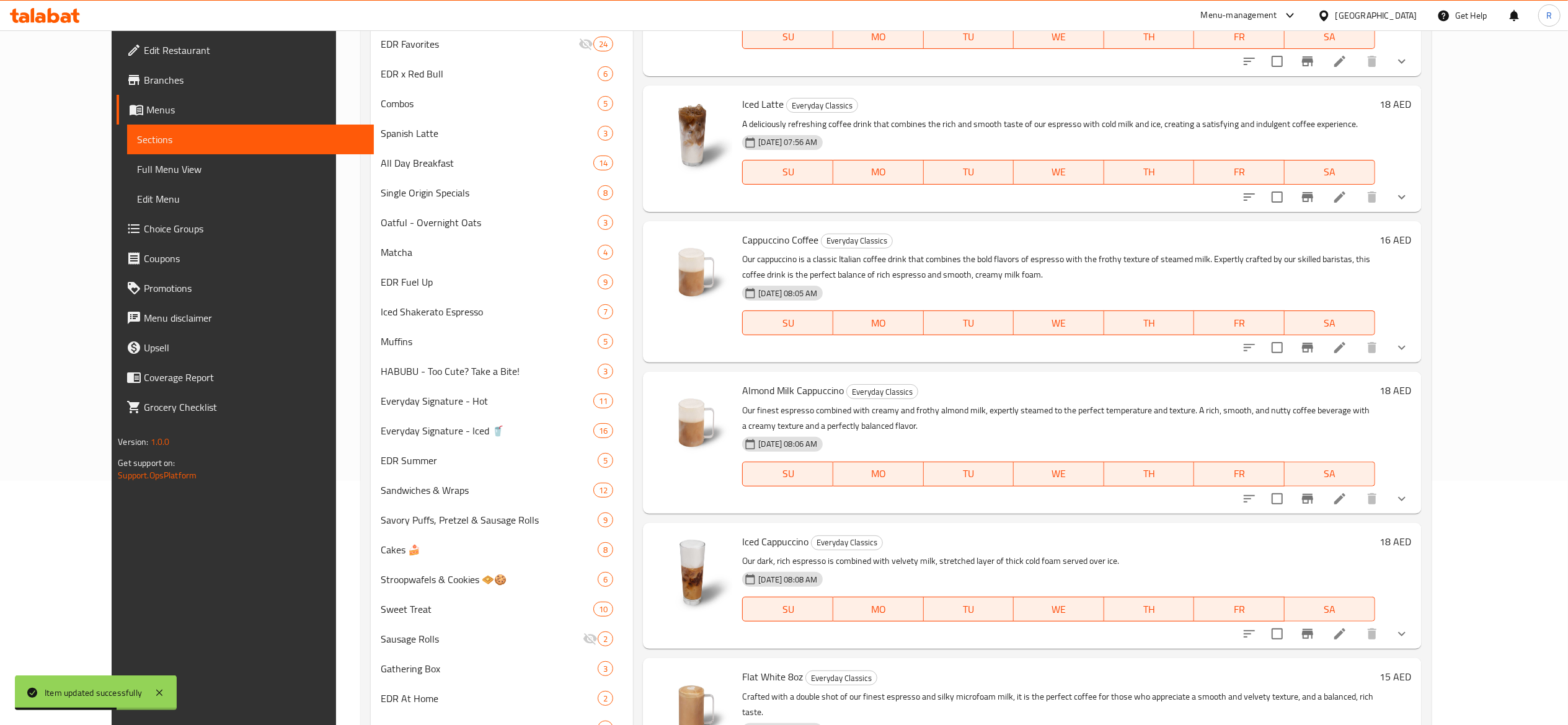
scroll to position [274, 0]
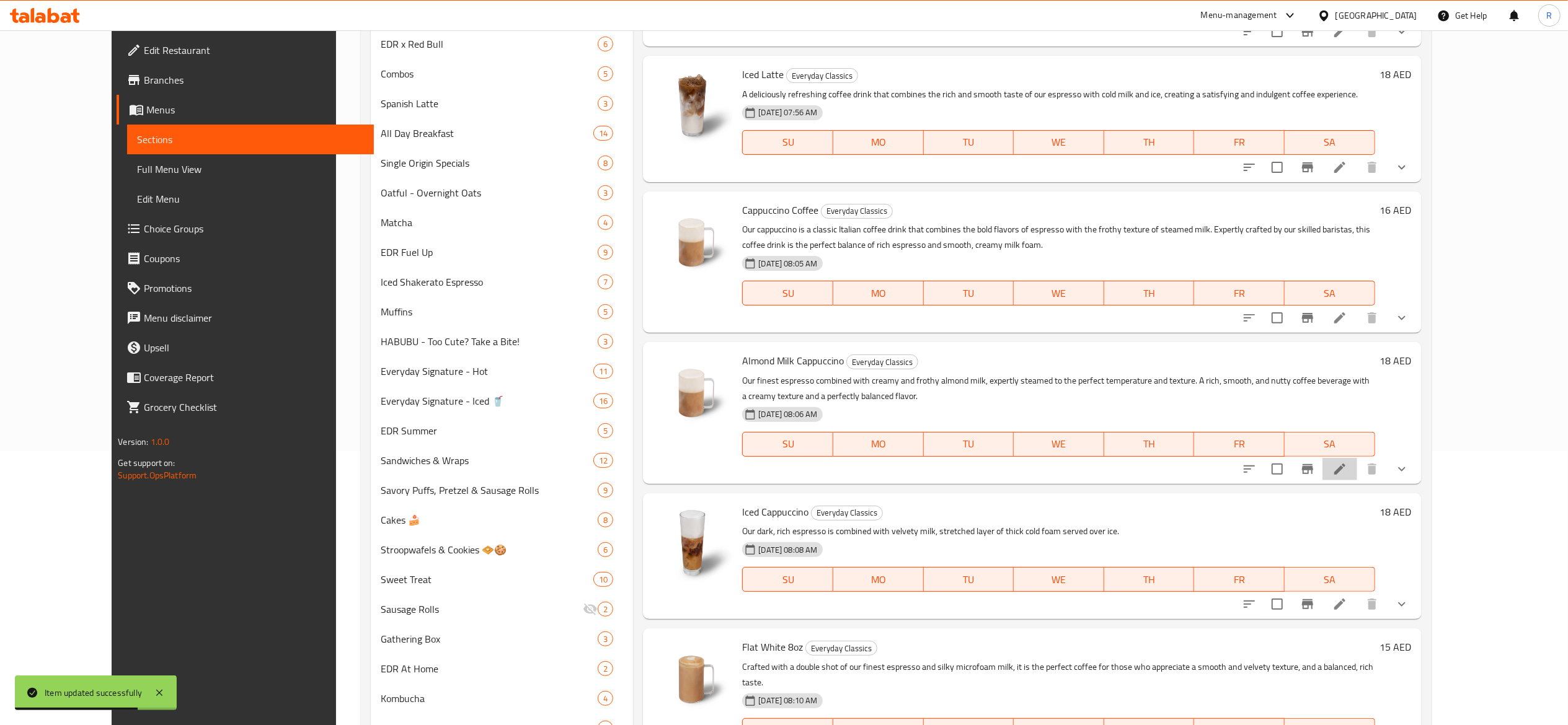
click at [1345, 464] on icon at bounding box center [1340, 469] width 11 height 11
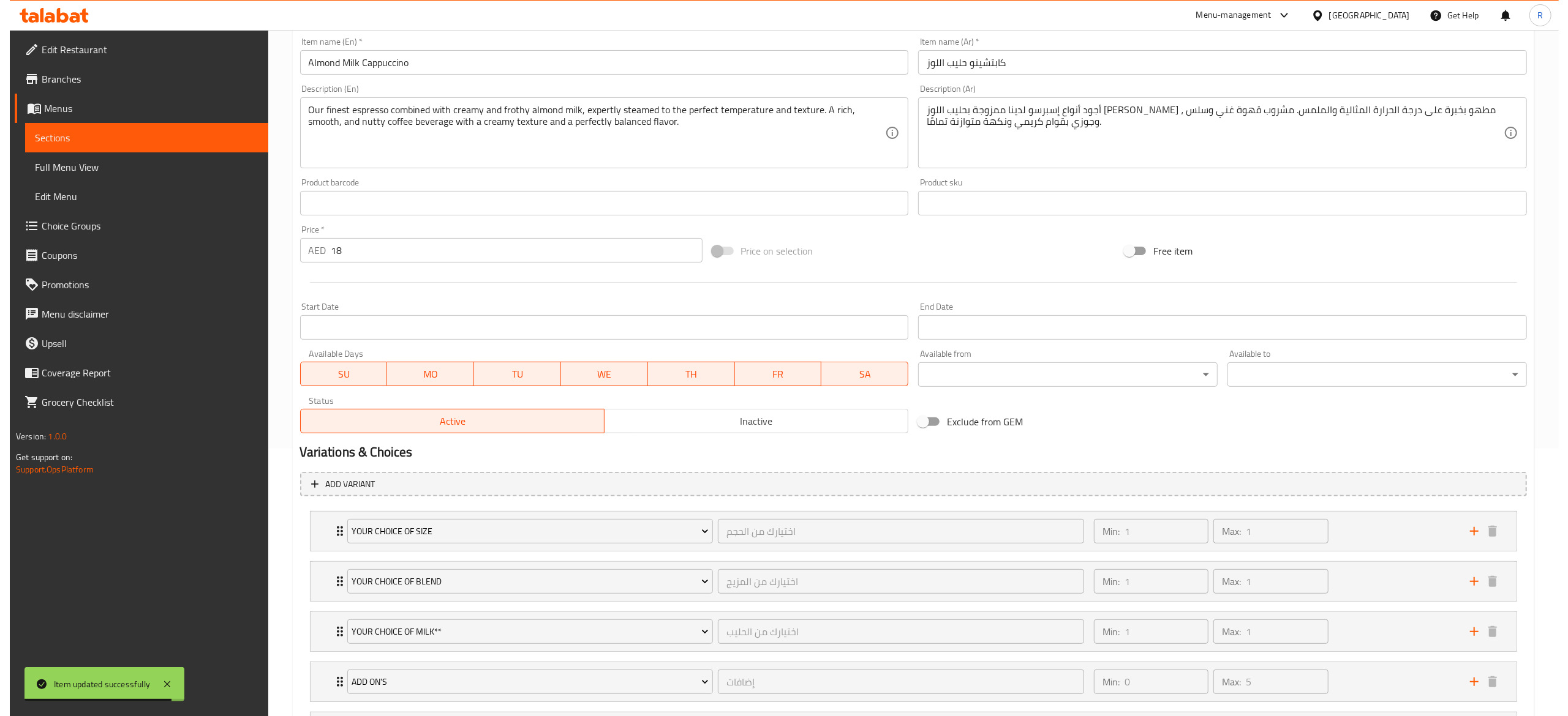
scroll to position [279, 0]
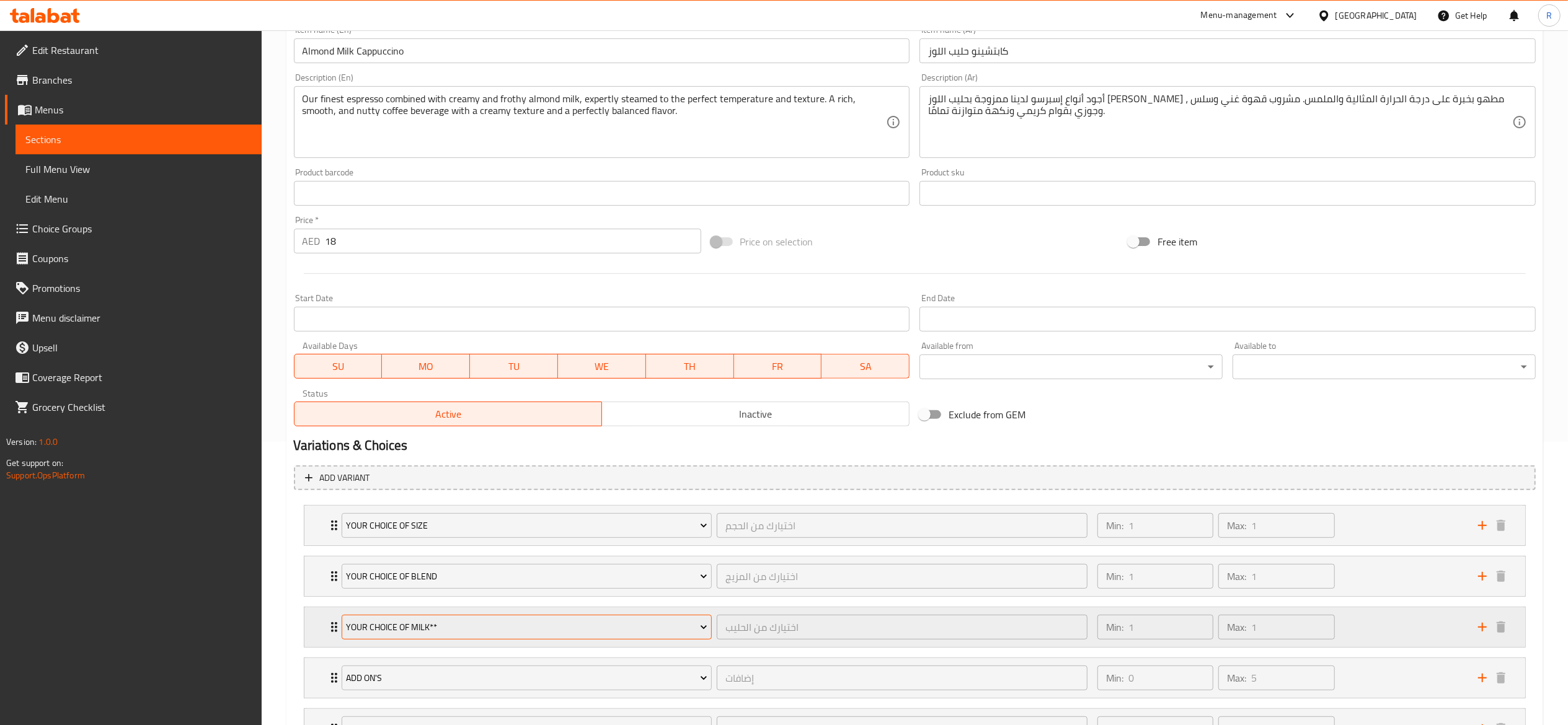
click at [567, 625] on span "Your Choice of Milk**" at bounding box center [526, 628] width 361 height 16
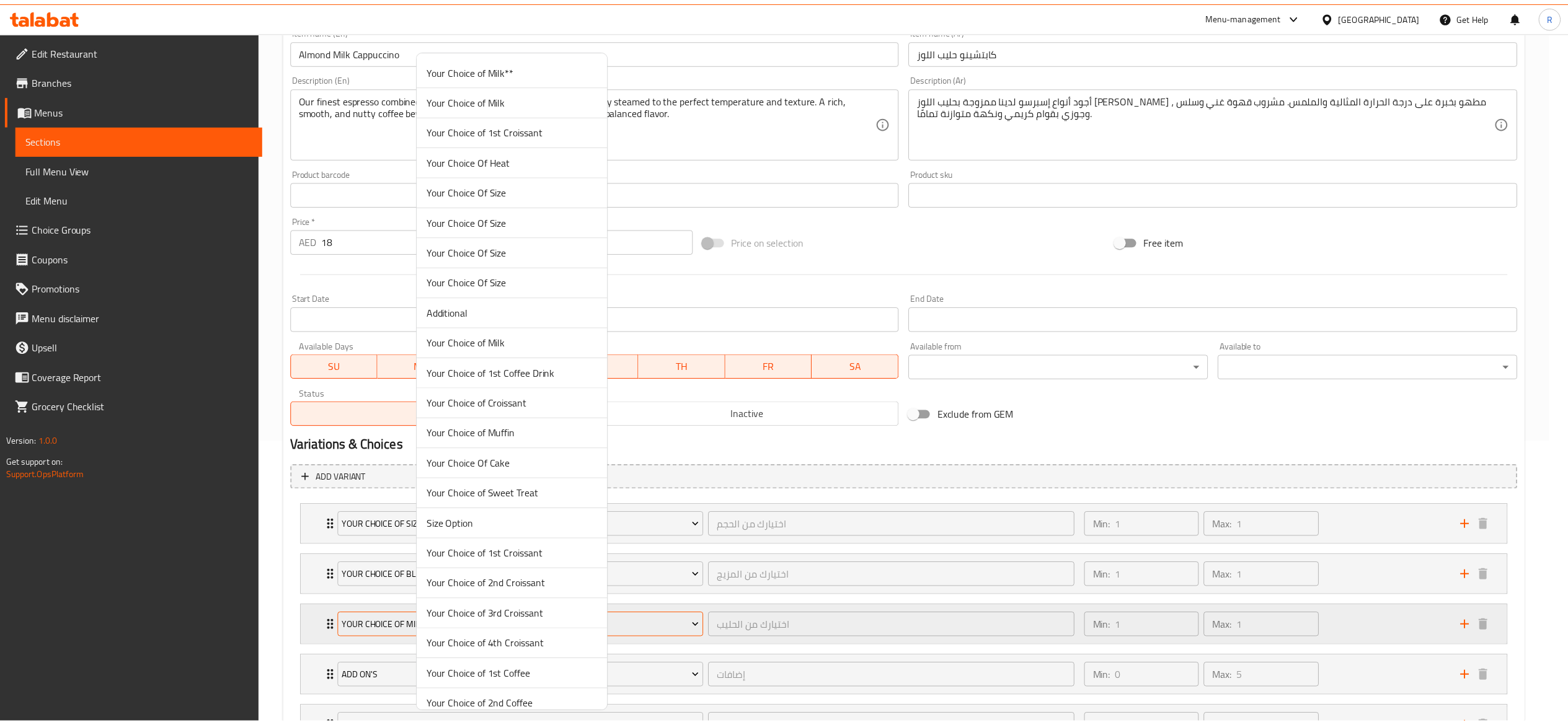
scroll to position [3326, 0]
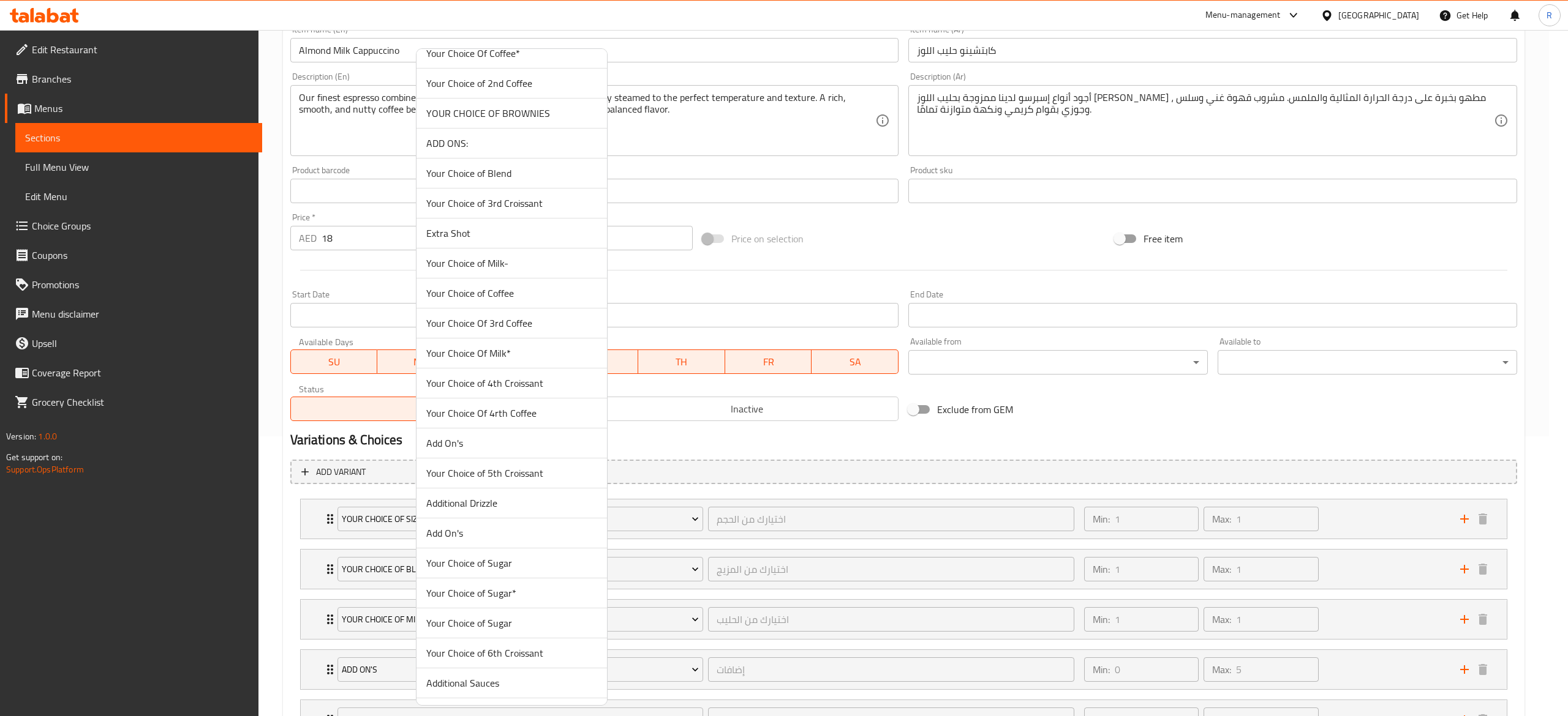
click at [523, 361] on span "Your Choice Of Milk*" at bounding box center [512, 353] width 171 height 15
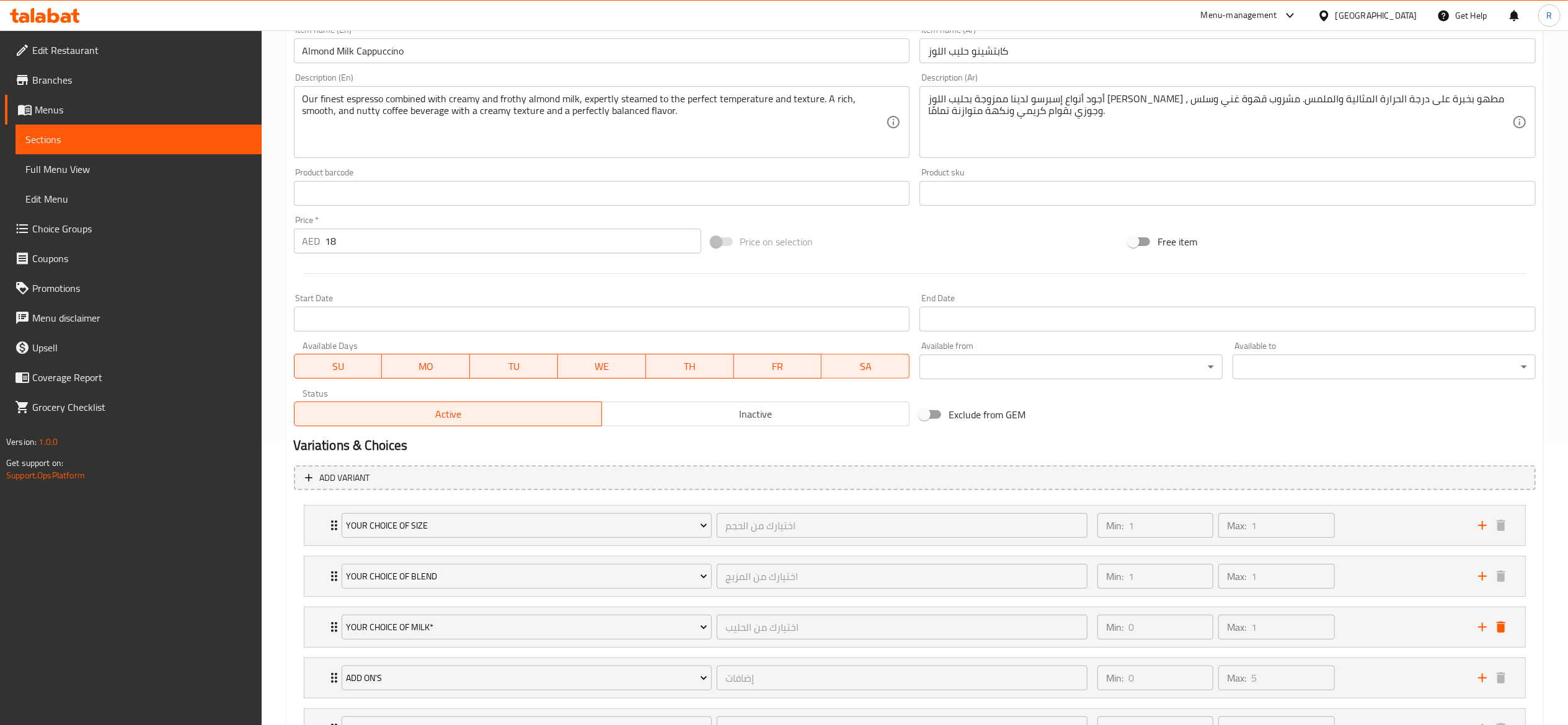
scroll to position [395, 0]
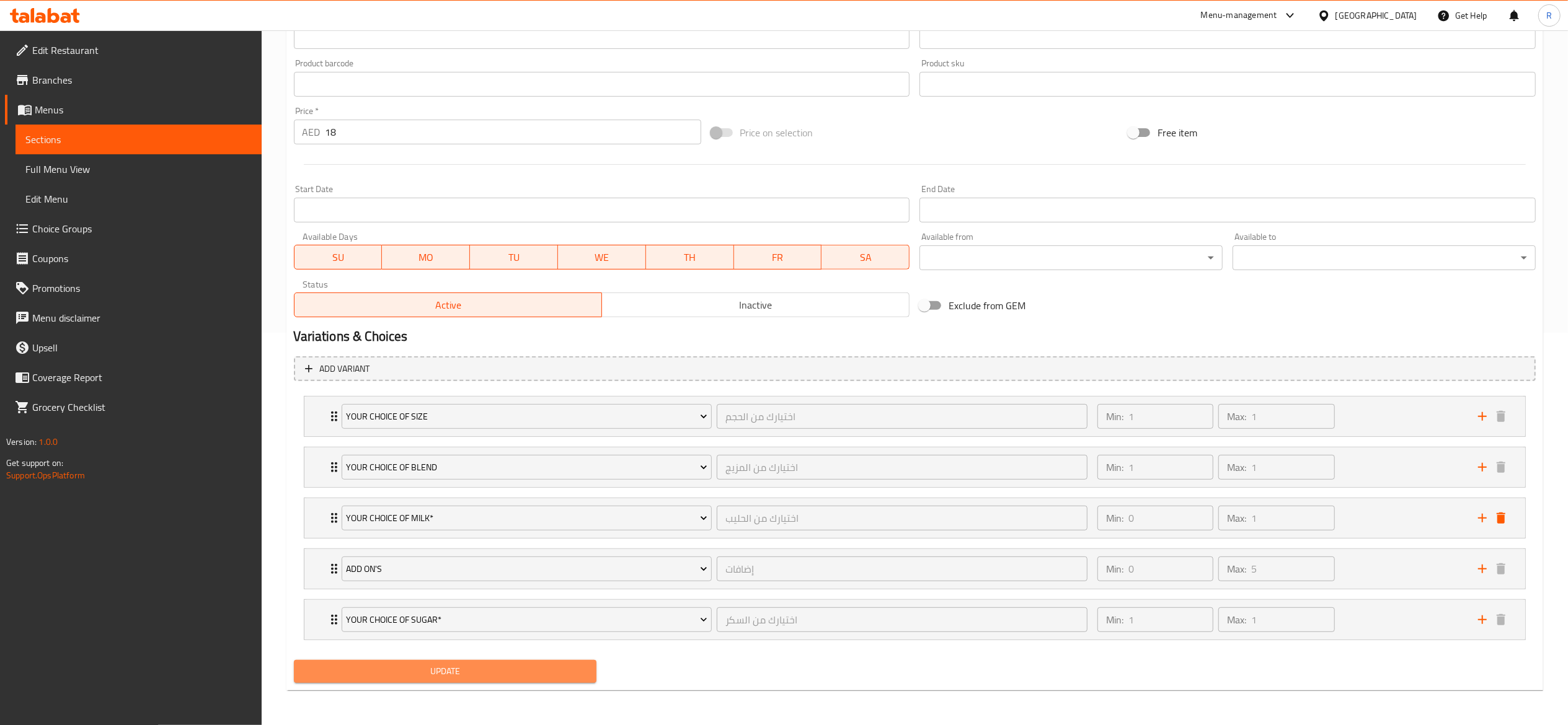
click at [479, 682] on button "Update" at bounding box center [445, 671] width 303 height 23
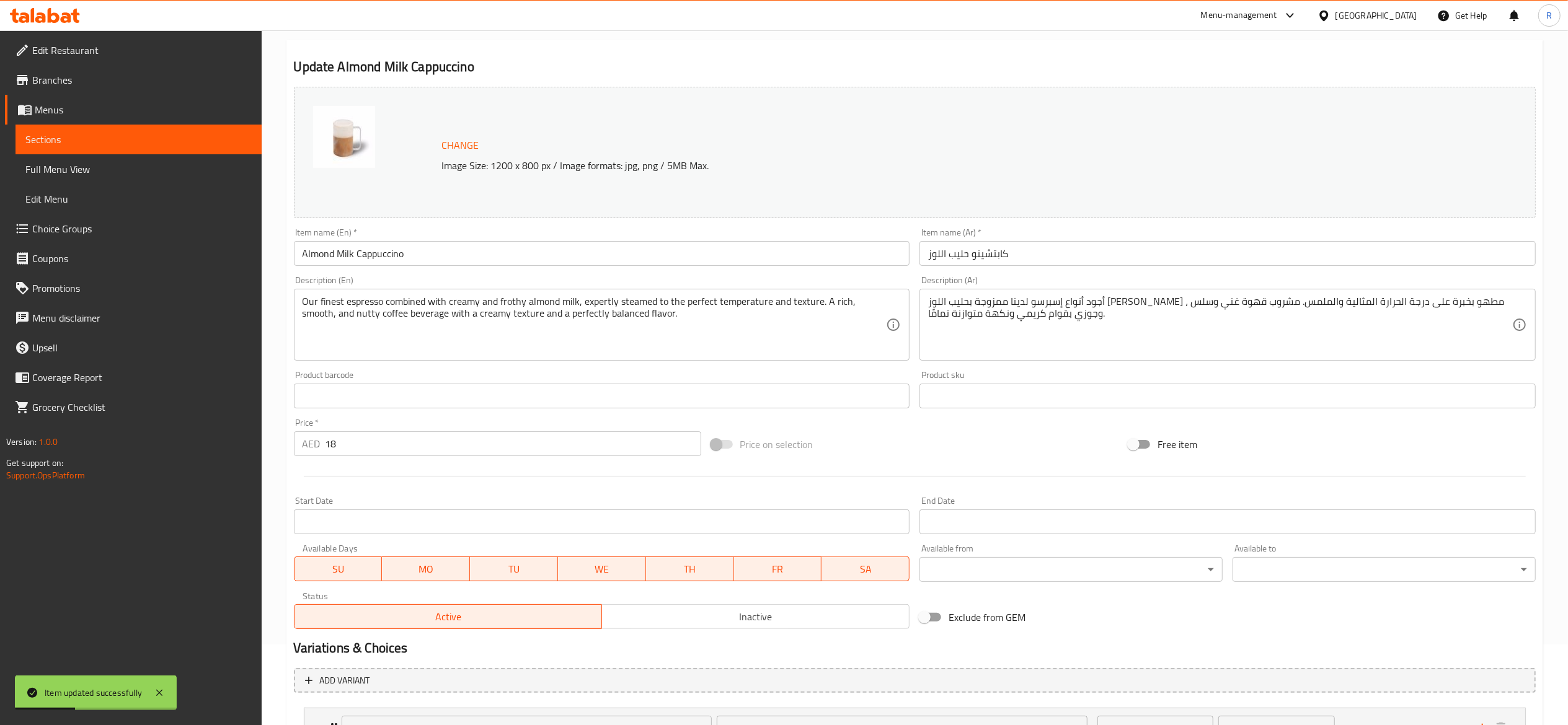
scroll to position [0, 0]
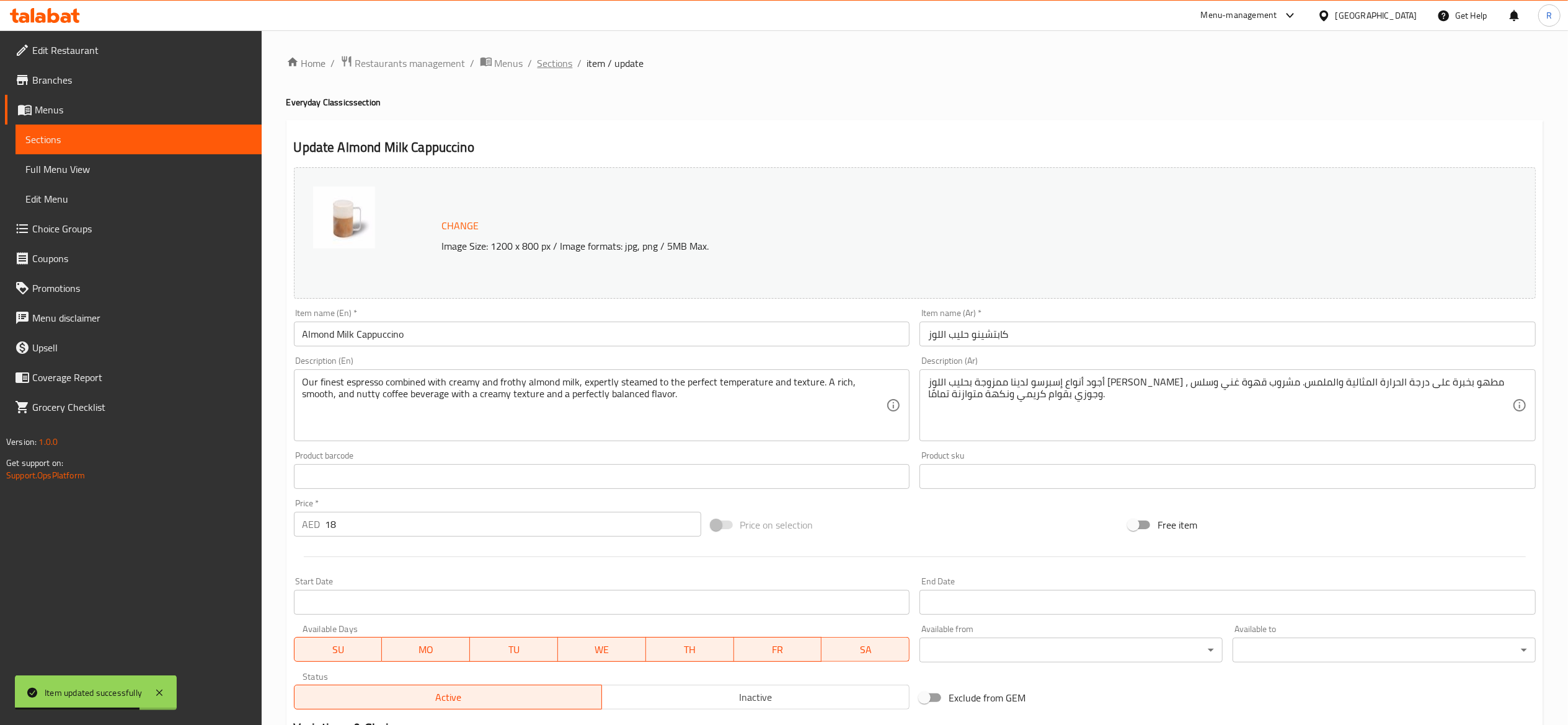
click at [569, 69] on span "Sections" at bounding box center [555, 63] width 36 height 15
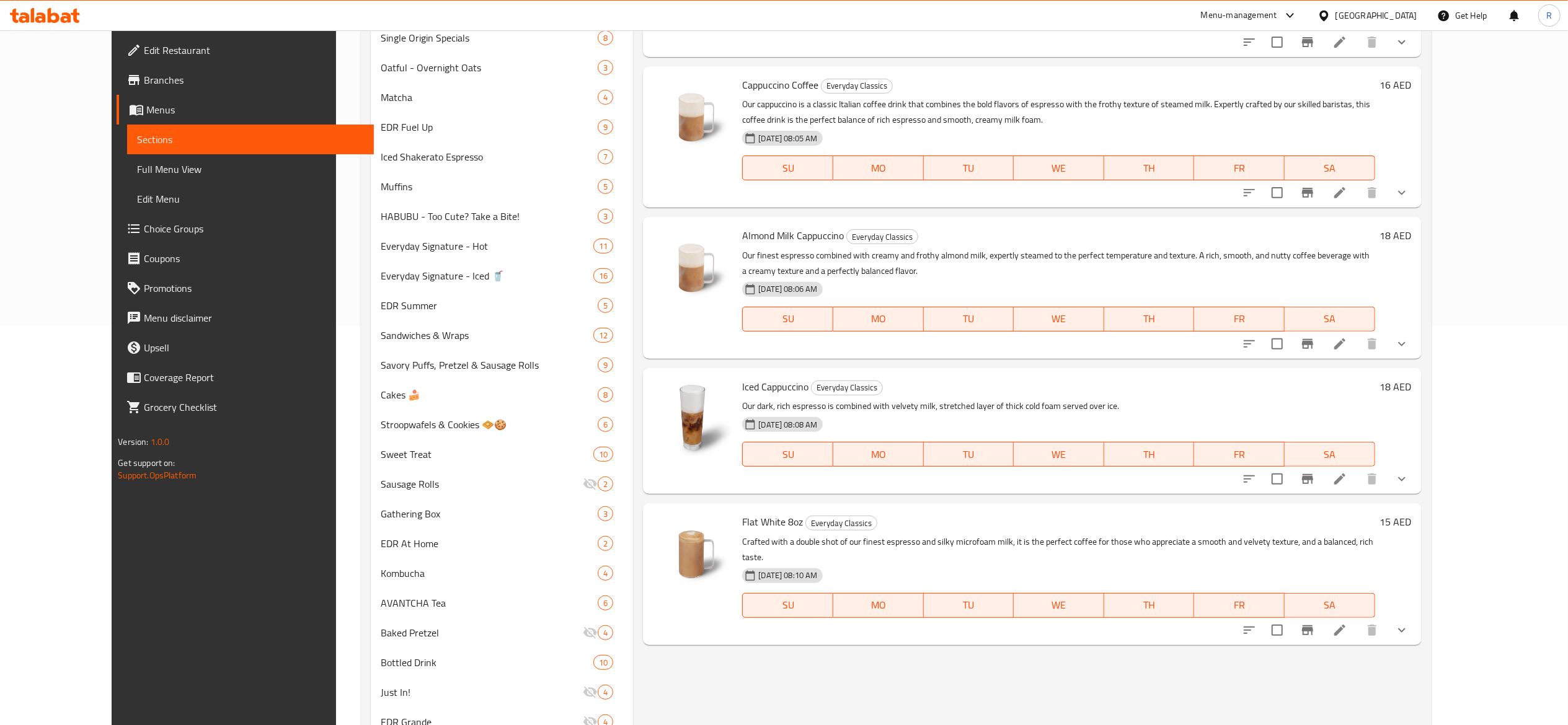
scroll to position [402, 0]
click at [1357, 465] on li at bounding box center [1339, 476] width 35 height 23
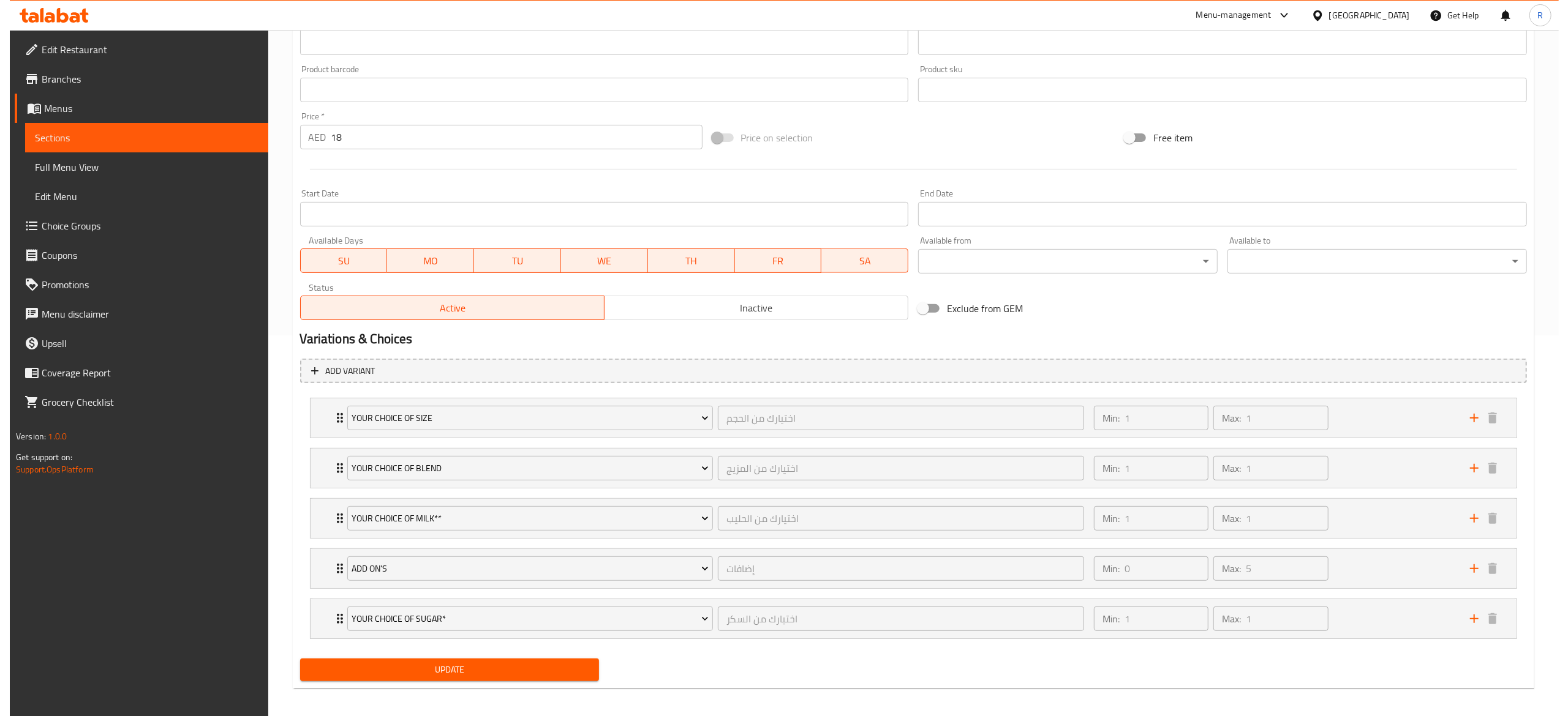
scroll to position [388, 0]
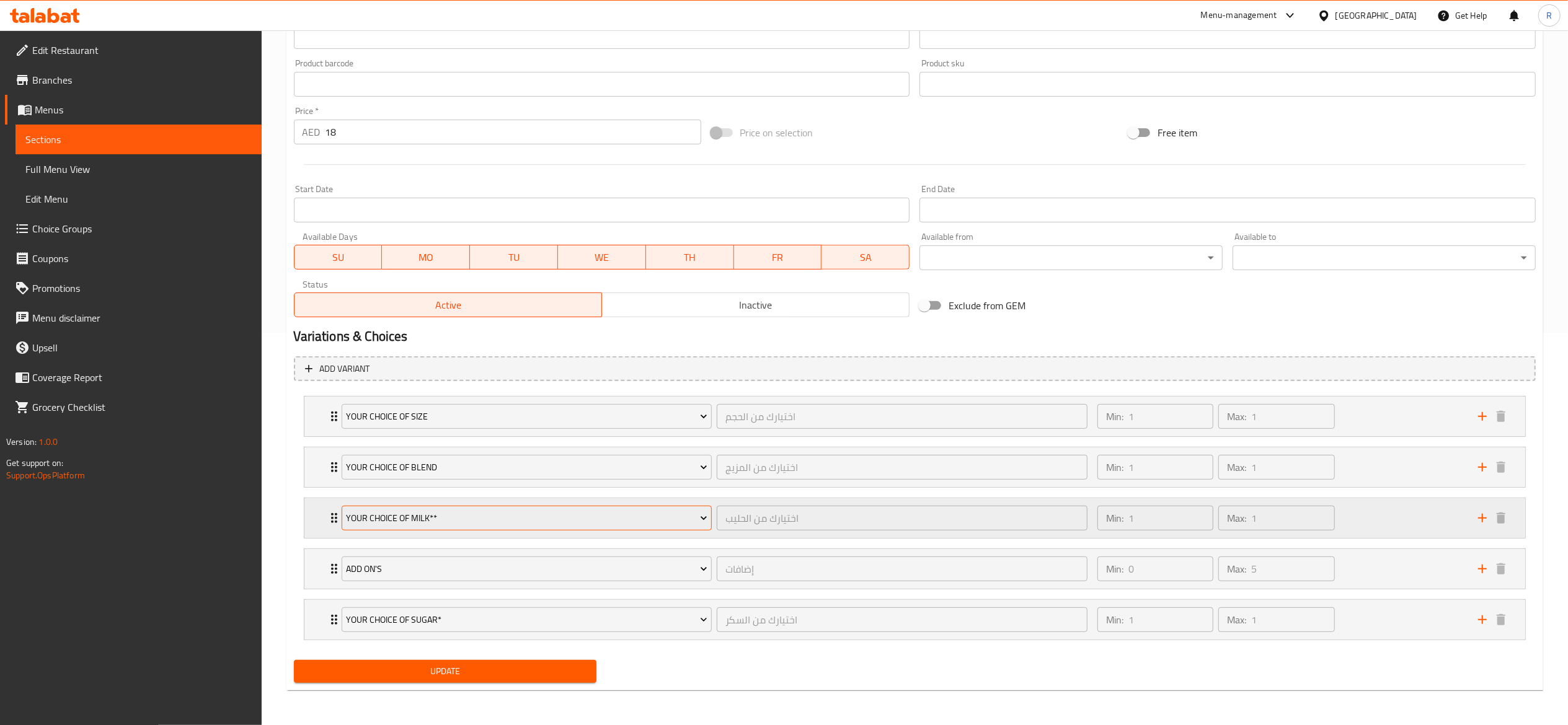
click at [659, 529] on button "Your Choice of Milk**" at bounding box center [526, 518] width 371 height 25
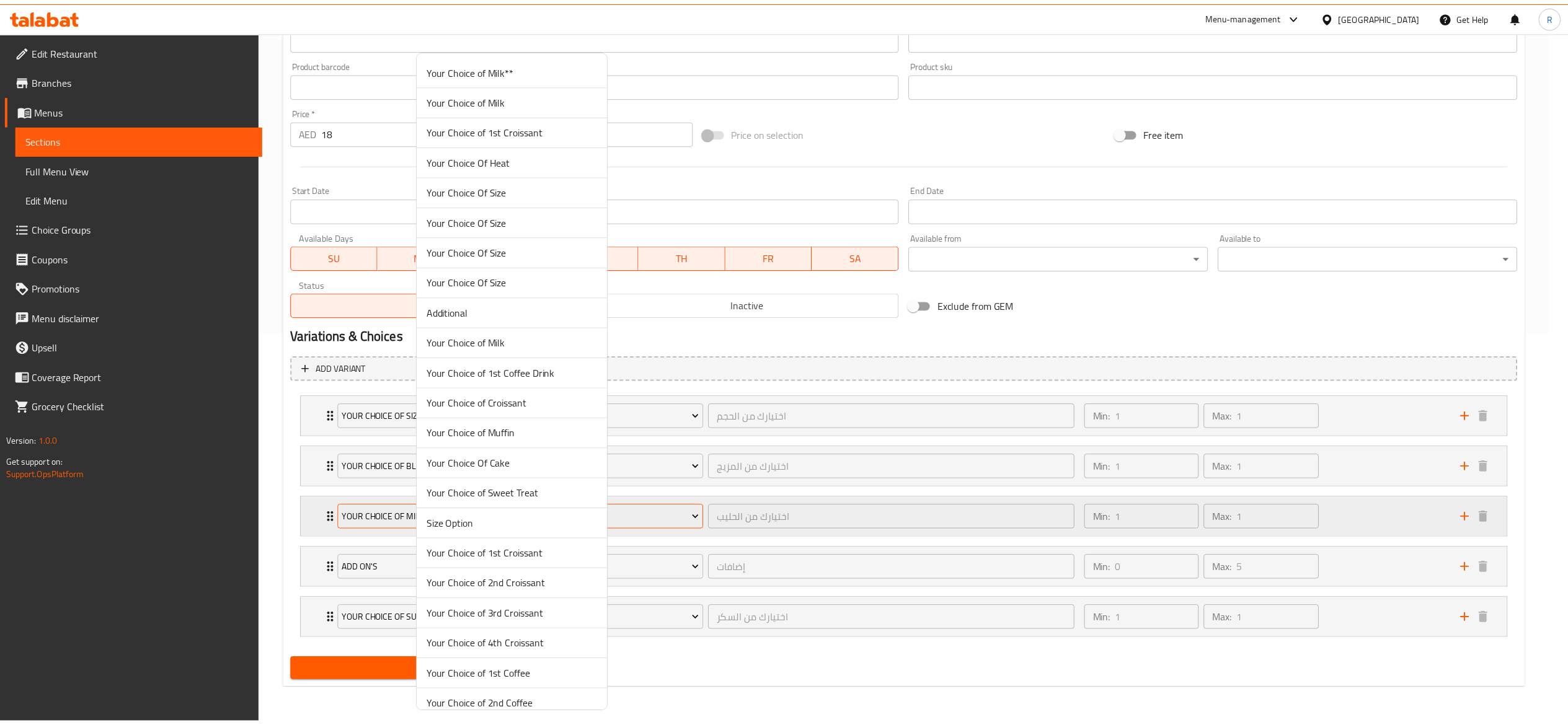
scroll to position [3326, 0]
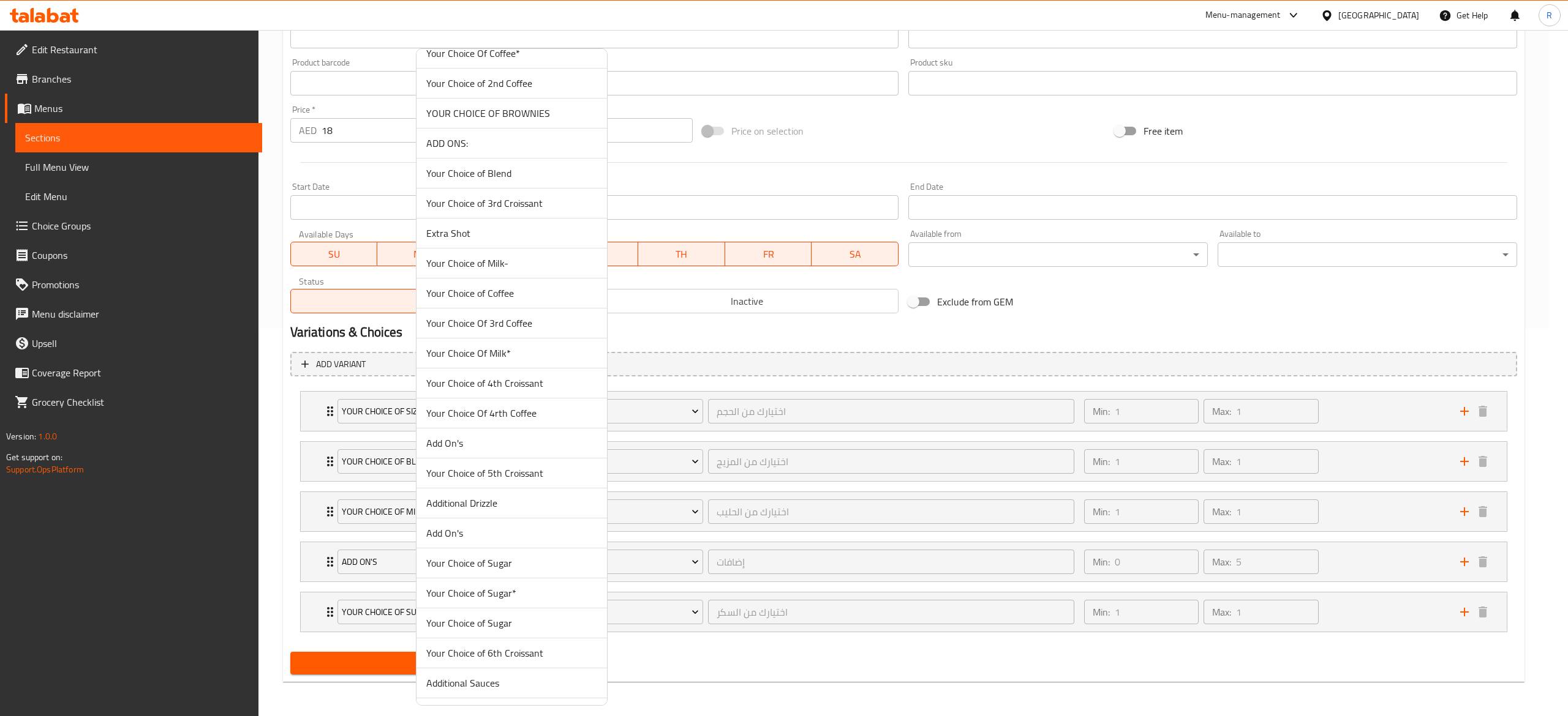
click at [539, 361] on span "Your Choice Of Milk*" at bounding box center [512, 353] width 171 height 15
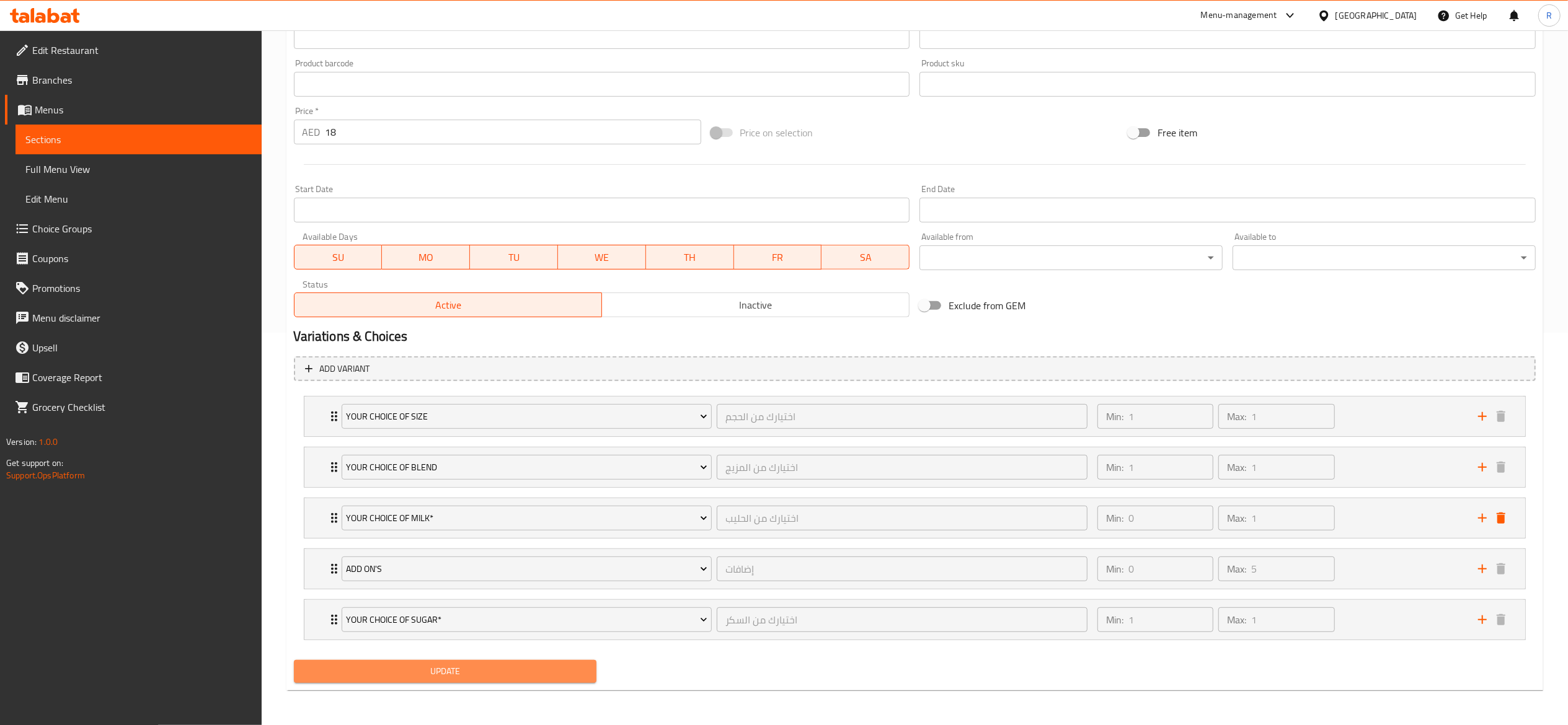
click at [472, 676] on span "Update" at bounding box center [445, 672] width 283 height 16
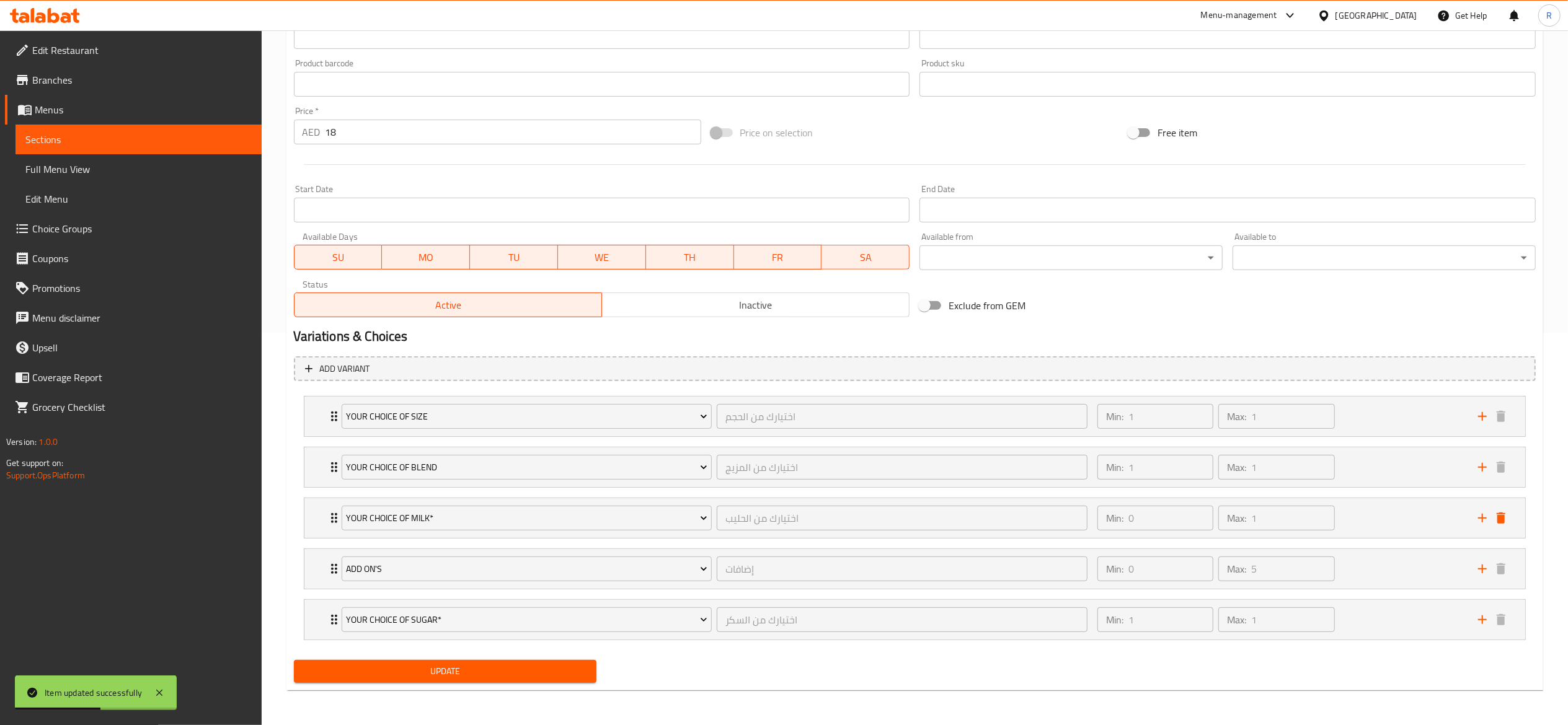
scroll to position [0, 0]
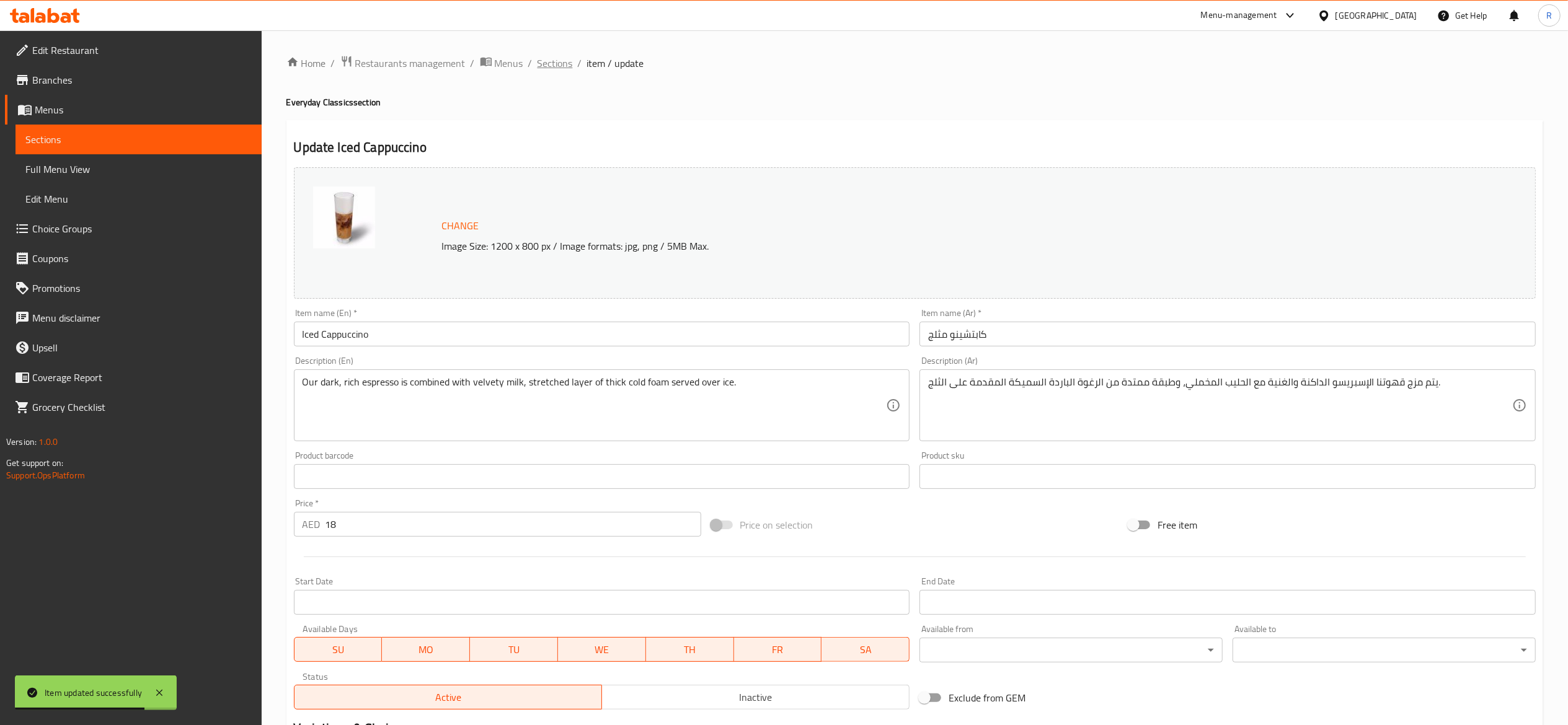
click at [556, 63] on span "Sections" at bounding box center [555, 63] width 36 height 15
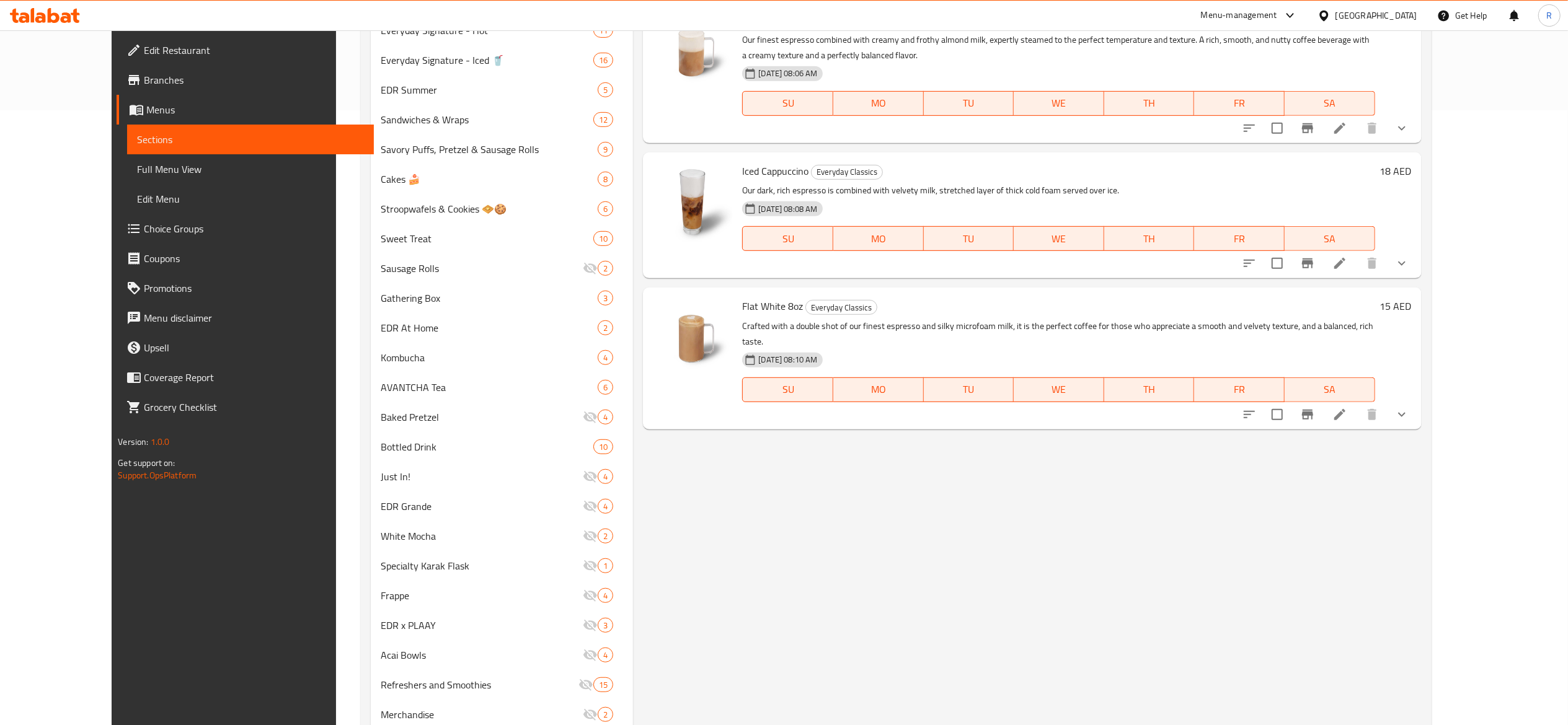
scroll to position [719, 0]
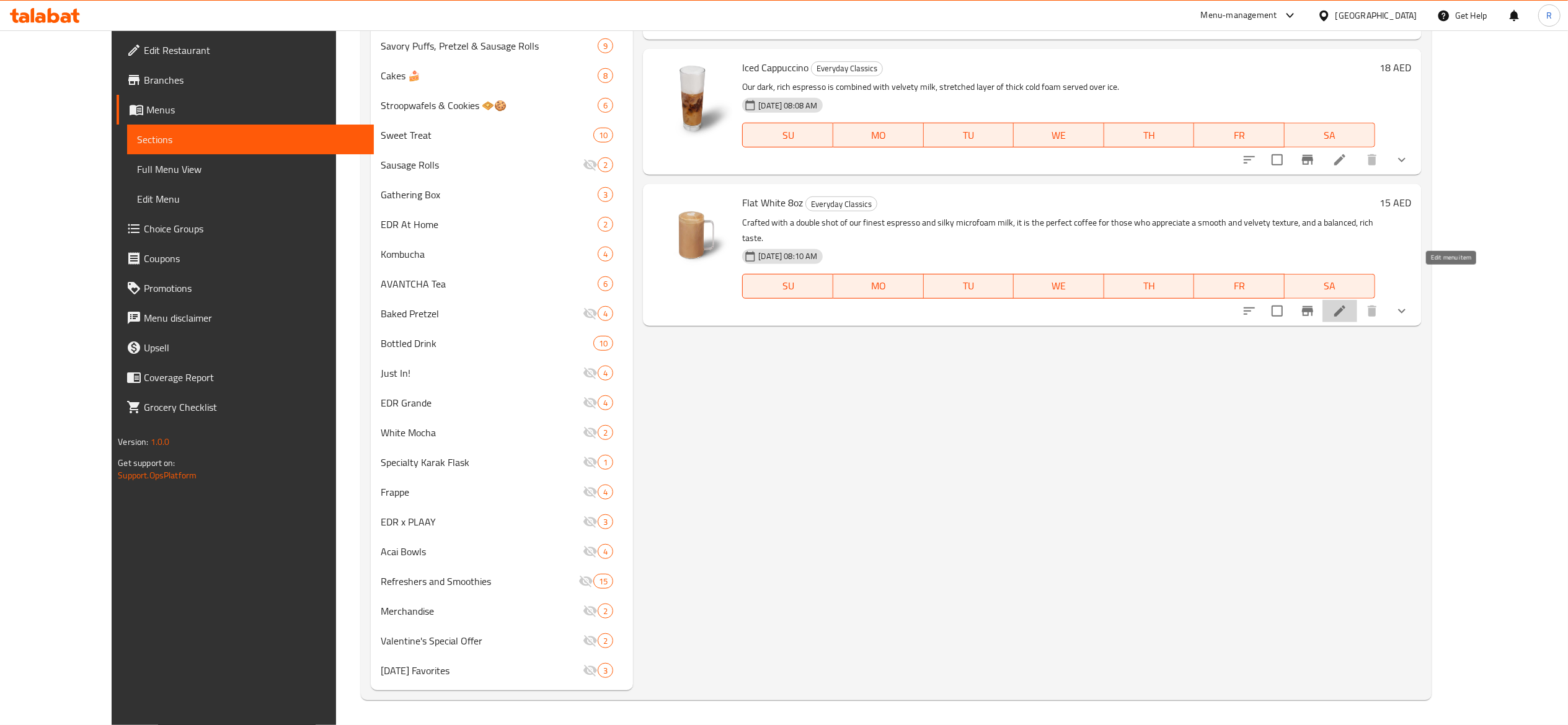
click at [1347, 304] on icon at bounding box center [1340, 311] width 15 height 15
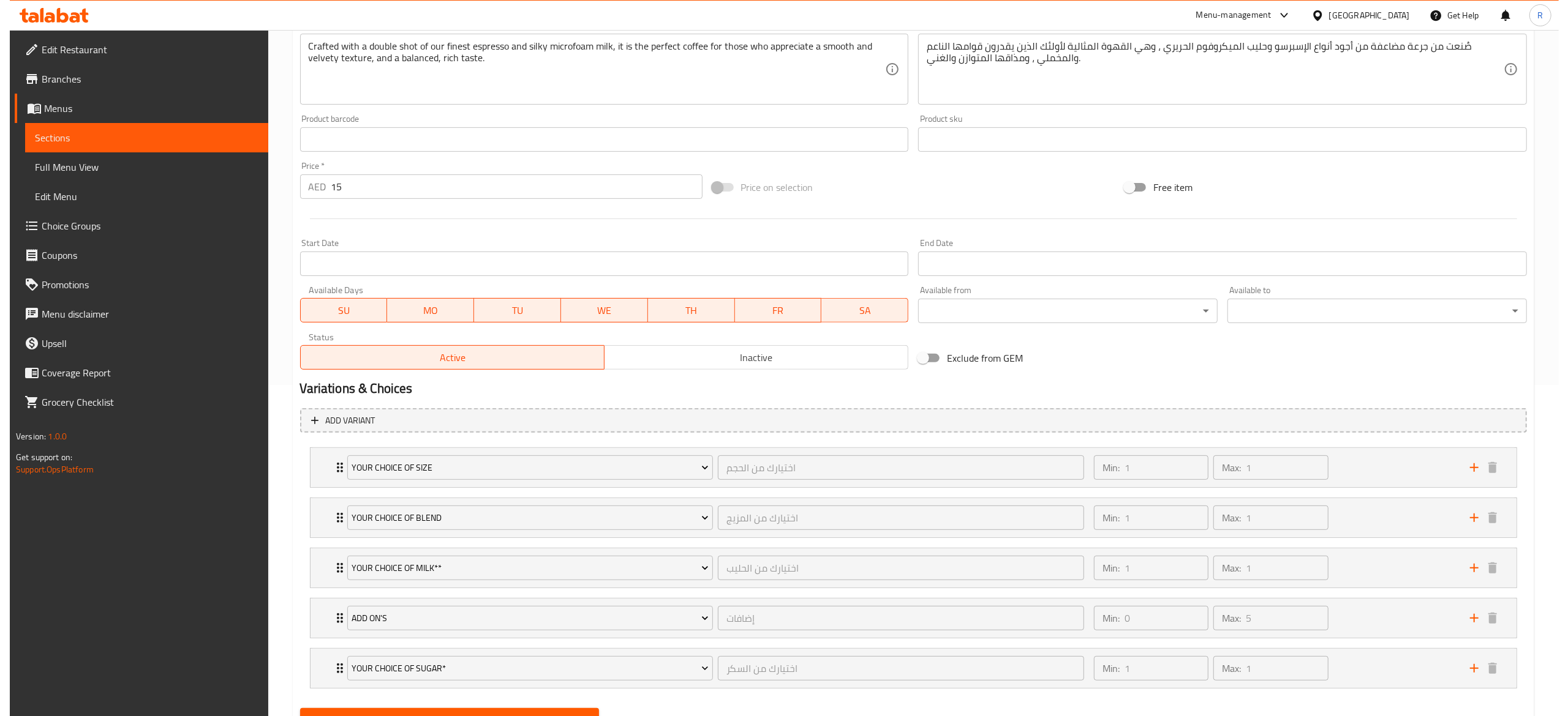
scroll to position [334, 0]
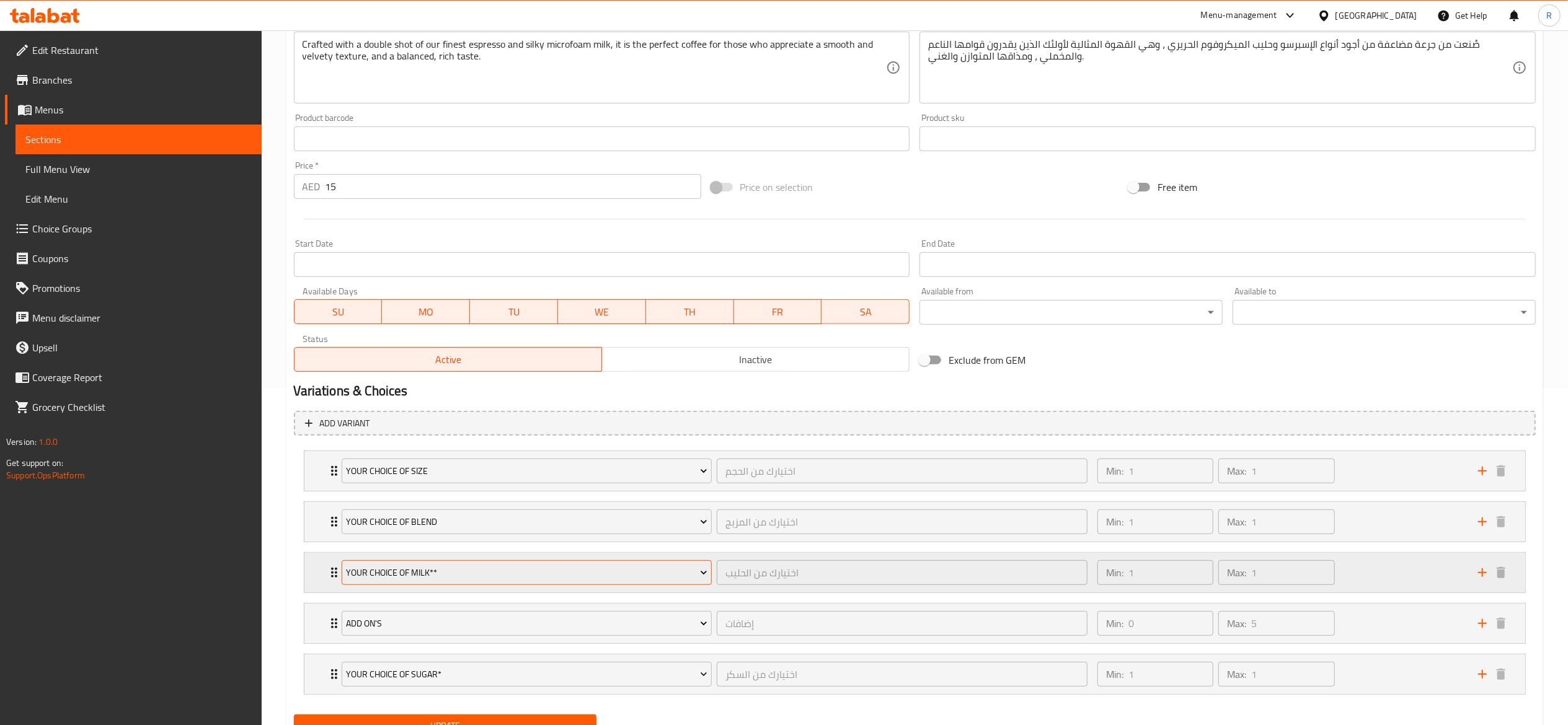
click at [562, 565] on button "Your Choice of Milk**" at bounding box center [526, 573] width 371 height 25
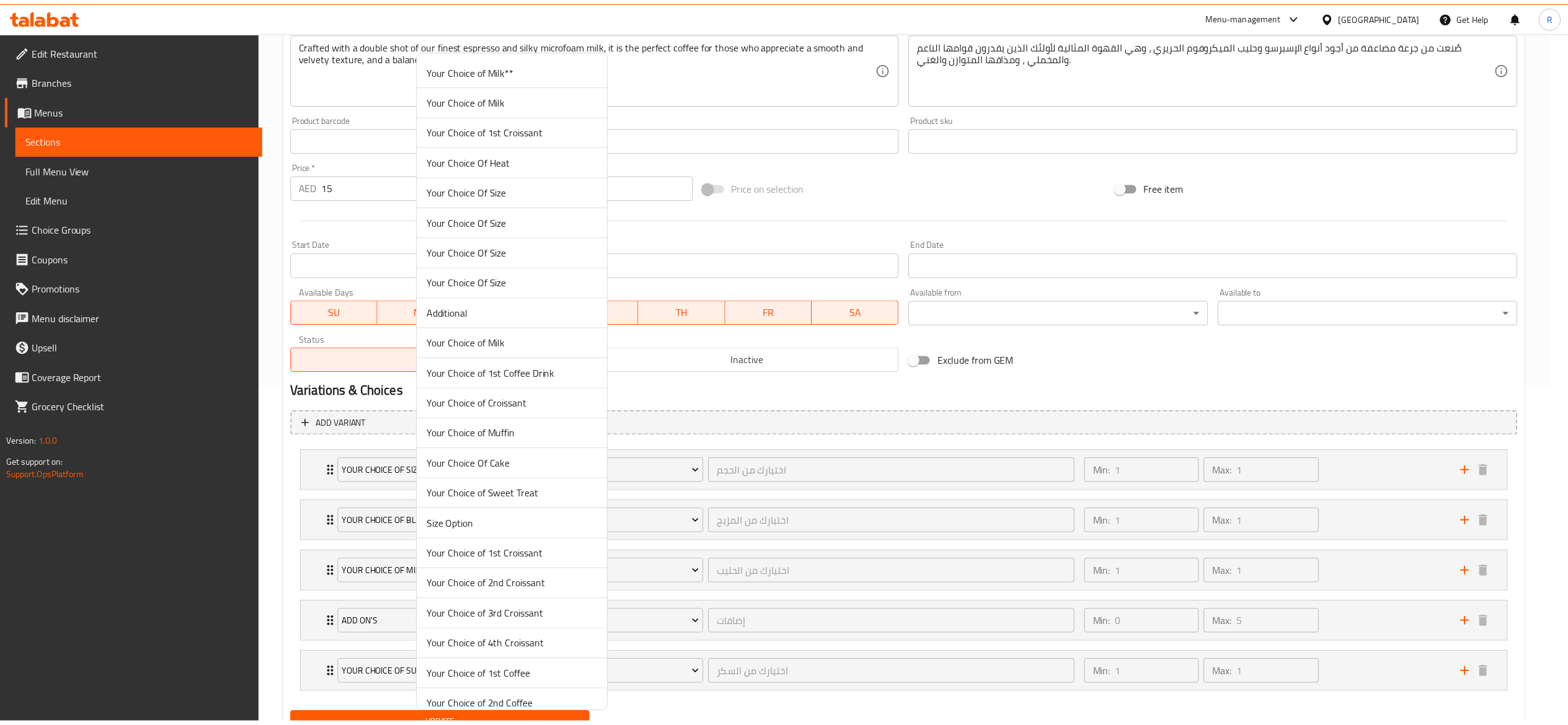
scroll to position [3326, 0]
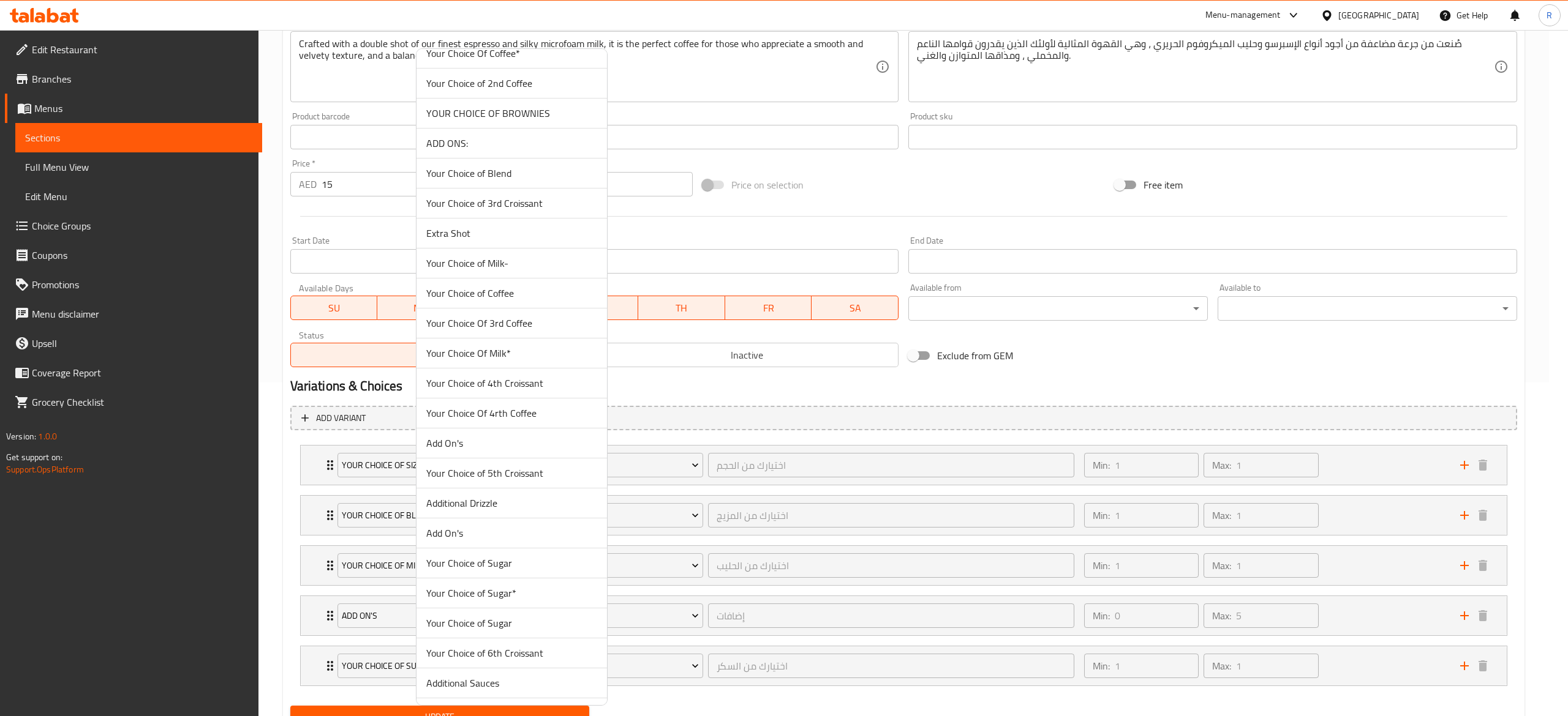
click at [547, 361] on span "Your Choice Of Milk*" at bounding box center [512, 353] width 171 height 15
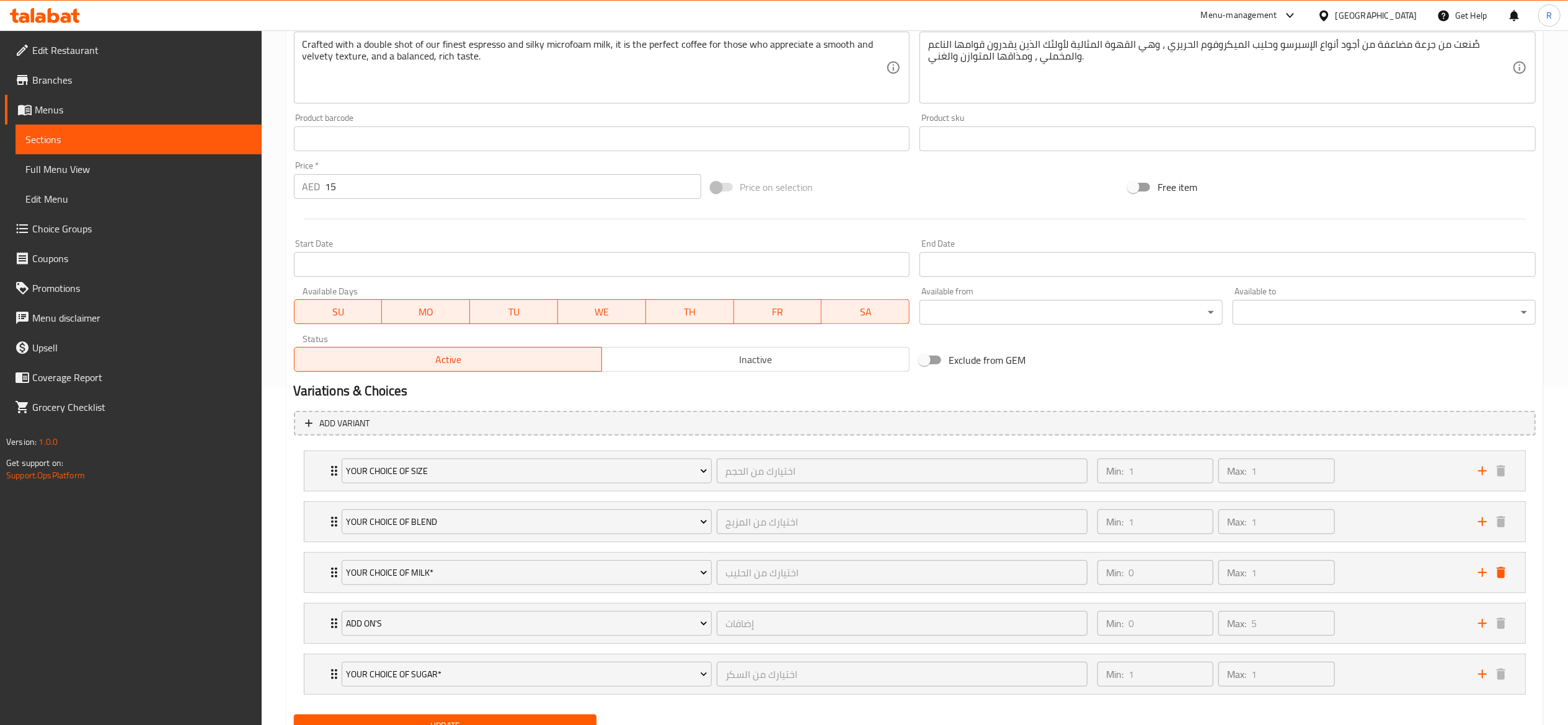
scroll to position [395, 0]
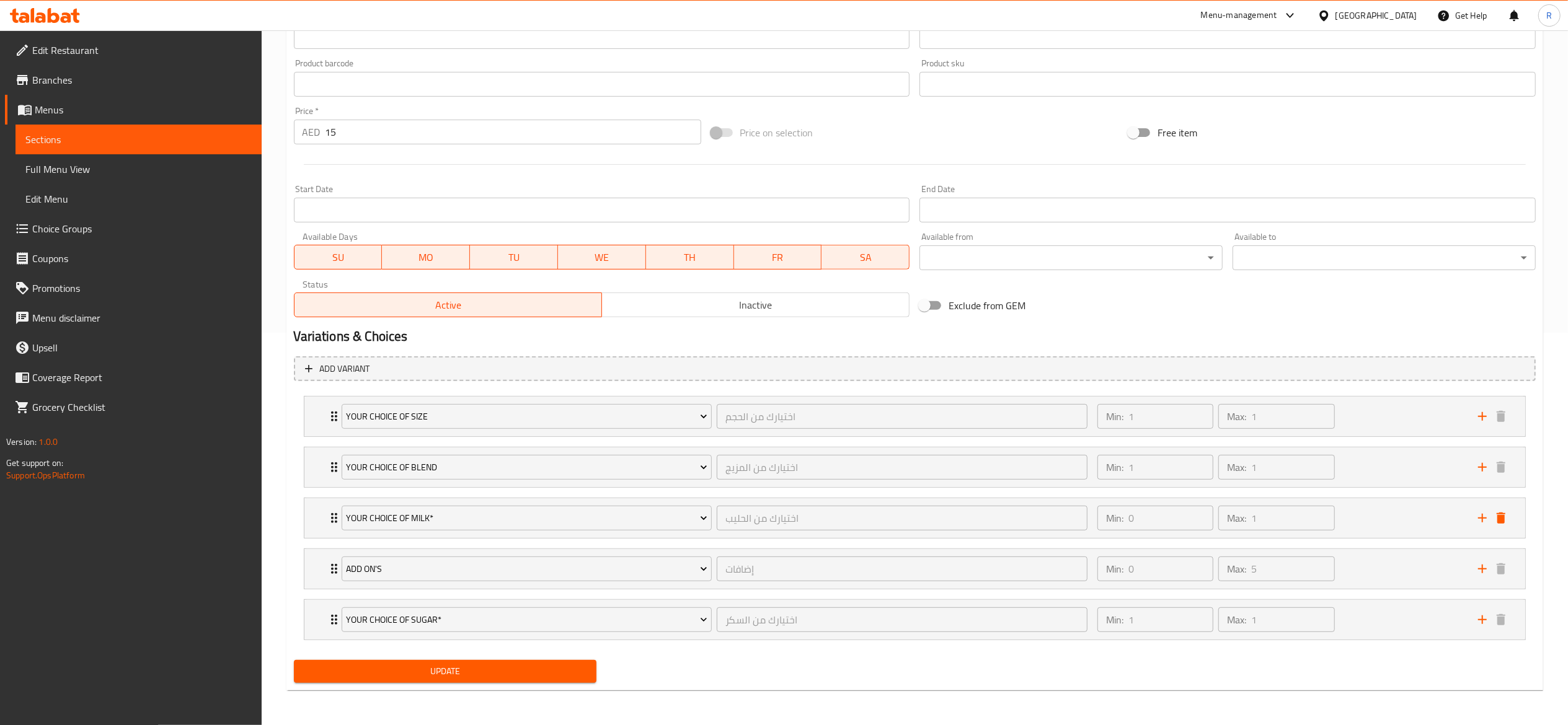
click at [535, 672] on span "Update" at bounding box center [445, 672] width 283 height 16
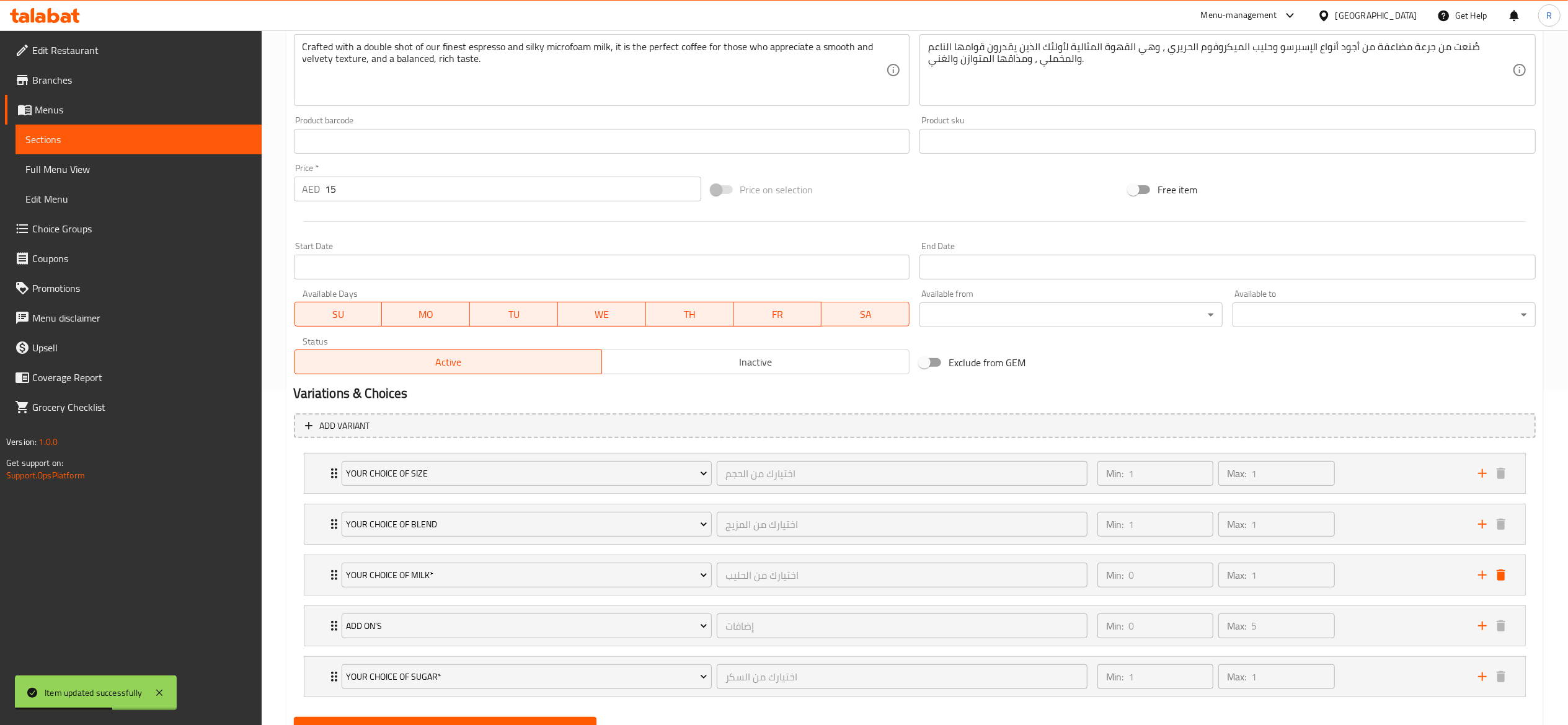
scroll to position [0, 0]
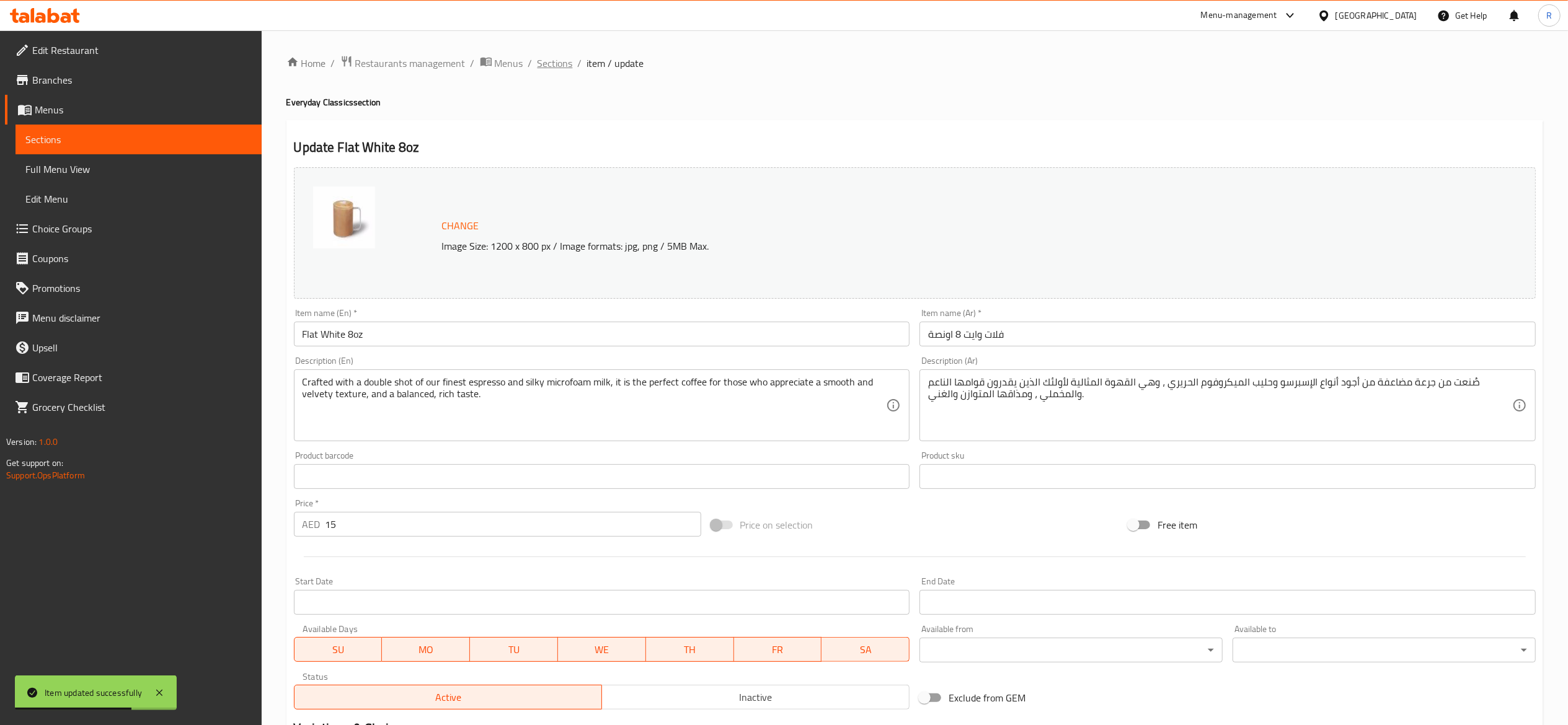
click at [569, 58] on span "Sections" at bounding box center [555, 63] width 36 height 15
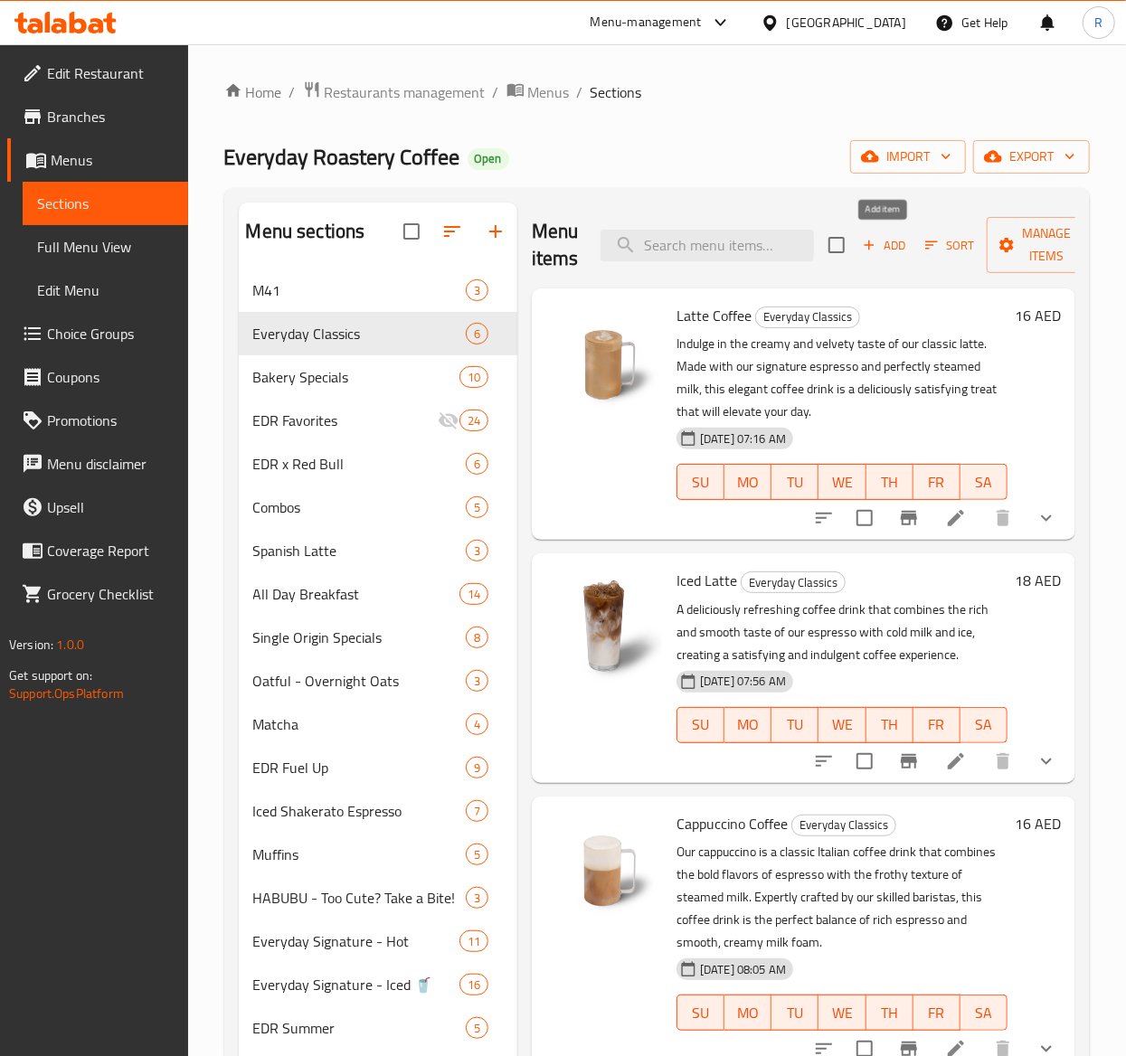
click at [876, 246] on icon "button" at bounding box center [869, 245] width 16 height 16
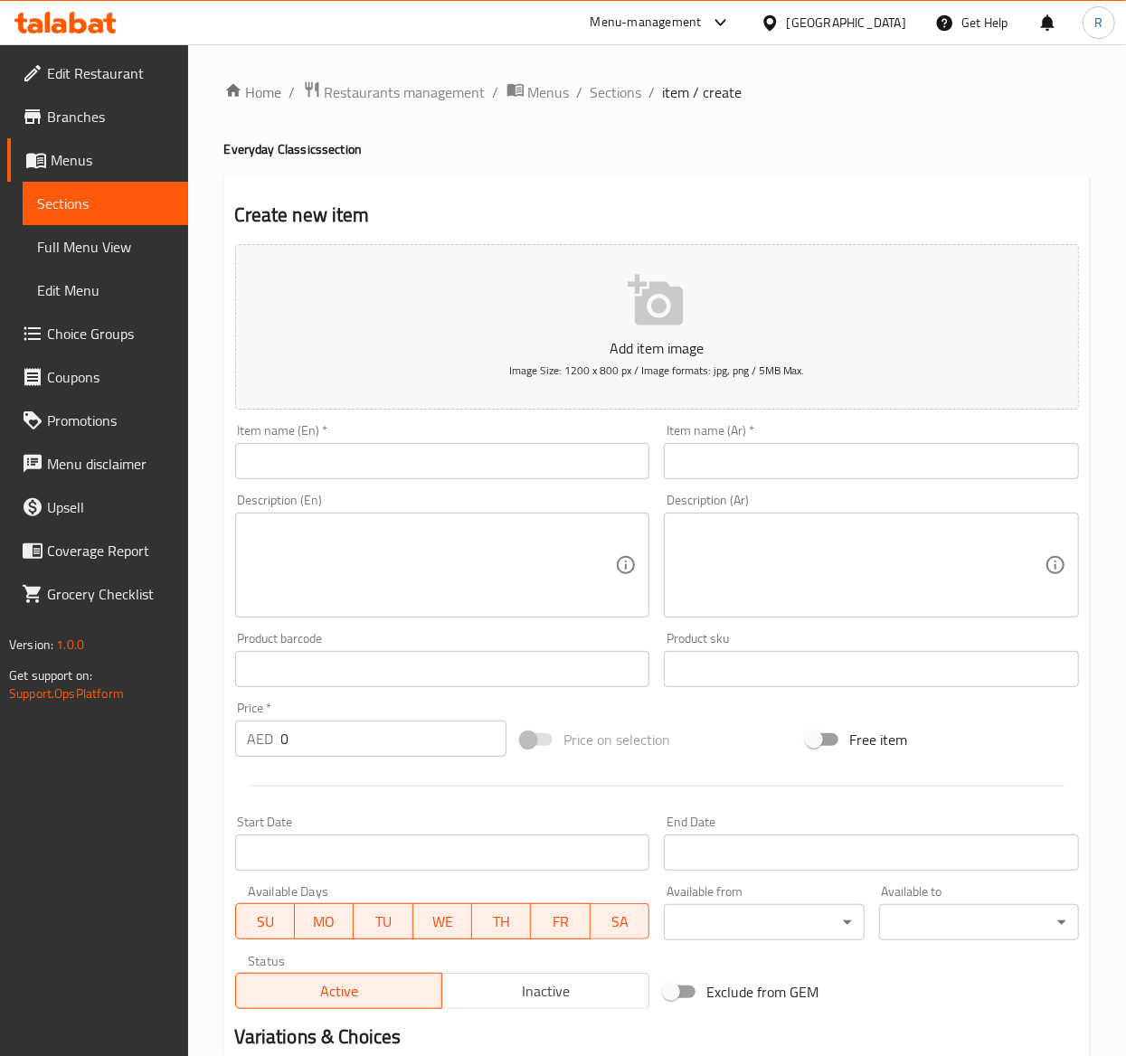
click at [348, 452] on input "text" at bounding box center [442, 461] width 415 height 36
paste input "Americano Coffee"
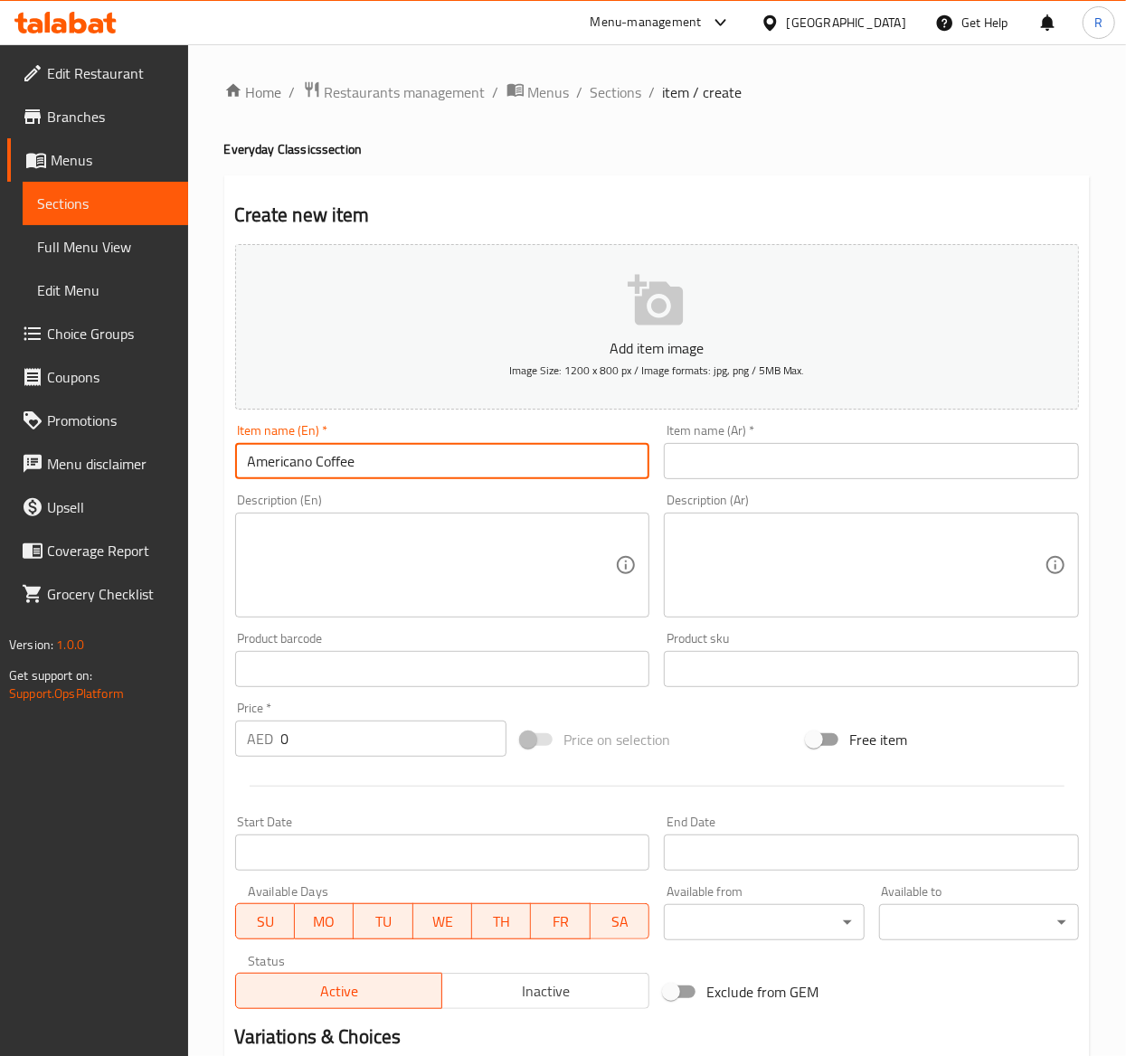
type input "Americano Coffee"
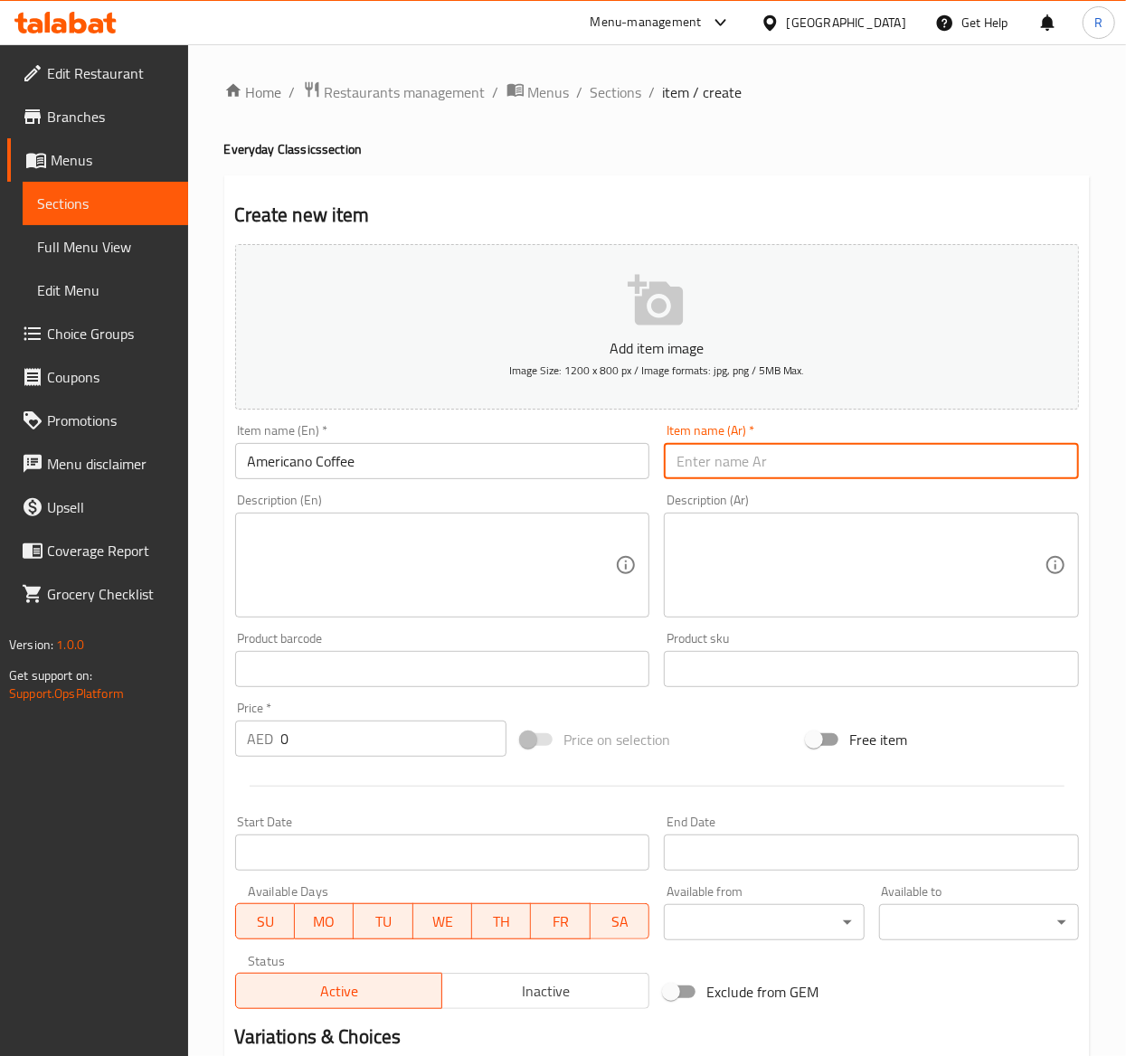
click at [728, 481] on div "Item name (Ar)   * Item name (Ar) *" at bounding box center [872, 452] width 430 height 70
paste input "أمريكانو"
type input "أمريكانو"
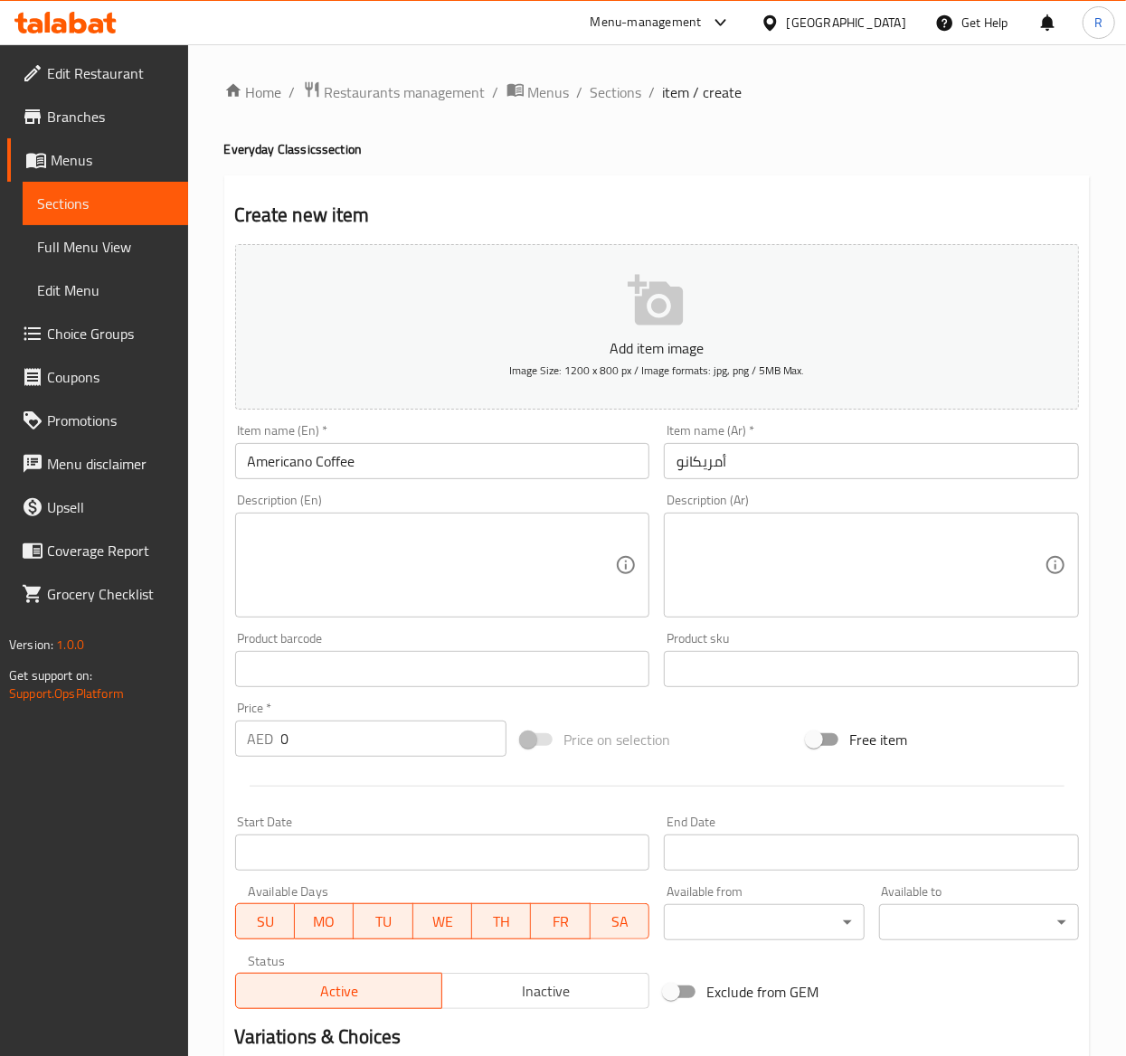
click at [384, 566] on textarea at bounding box center [432, 566] width 368 height 86
paste textarea "Made with a double shot of our premium espresso and hot water, it is a simple y…"
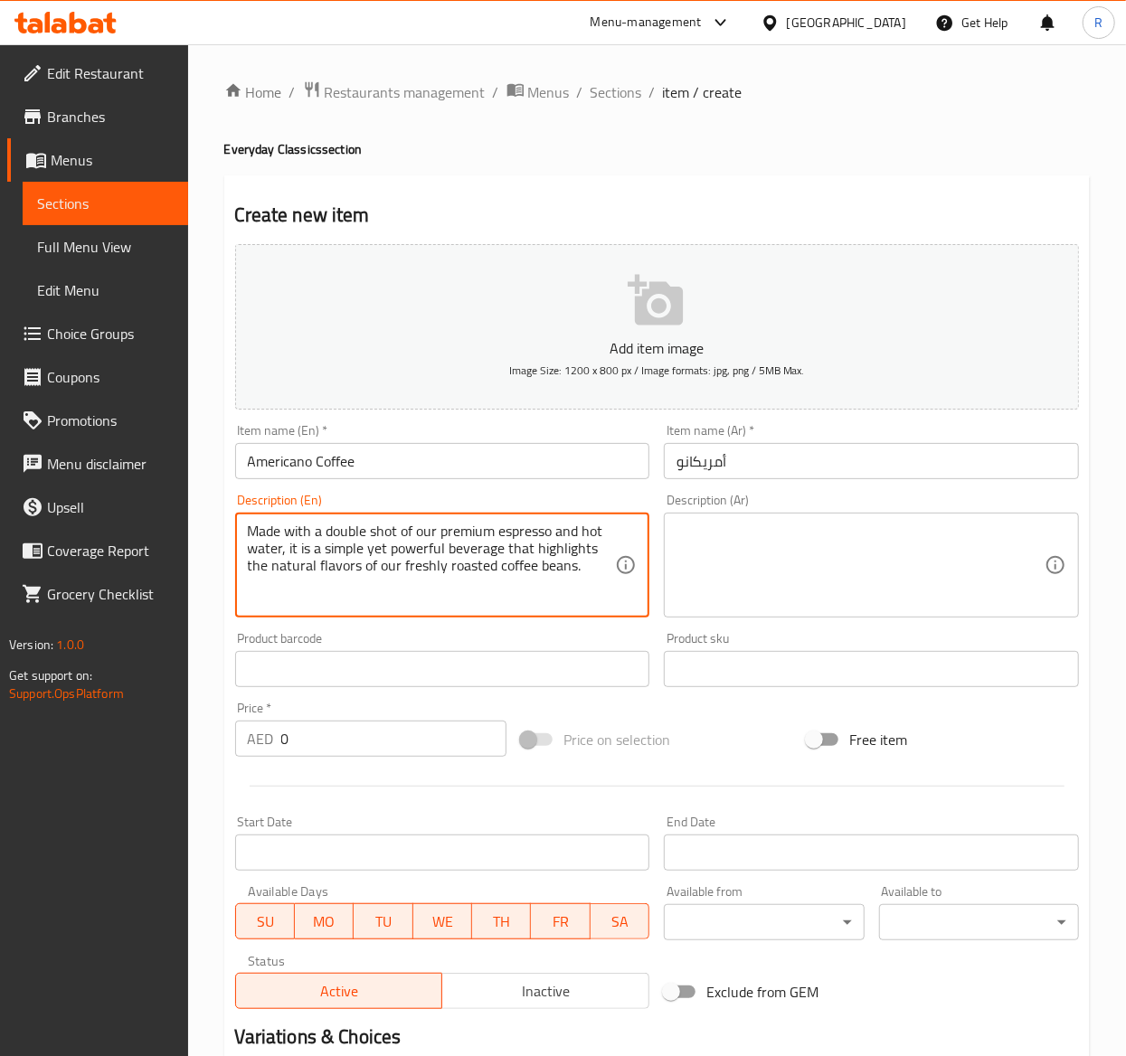
type textarea "Made with a double shot of our premium espresso and hot water, it is a simple y…"
click at [814, 560] on textarea at bounding box center [861, 566] width 368 height 86
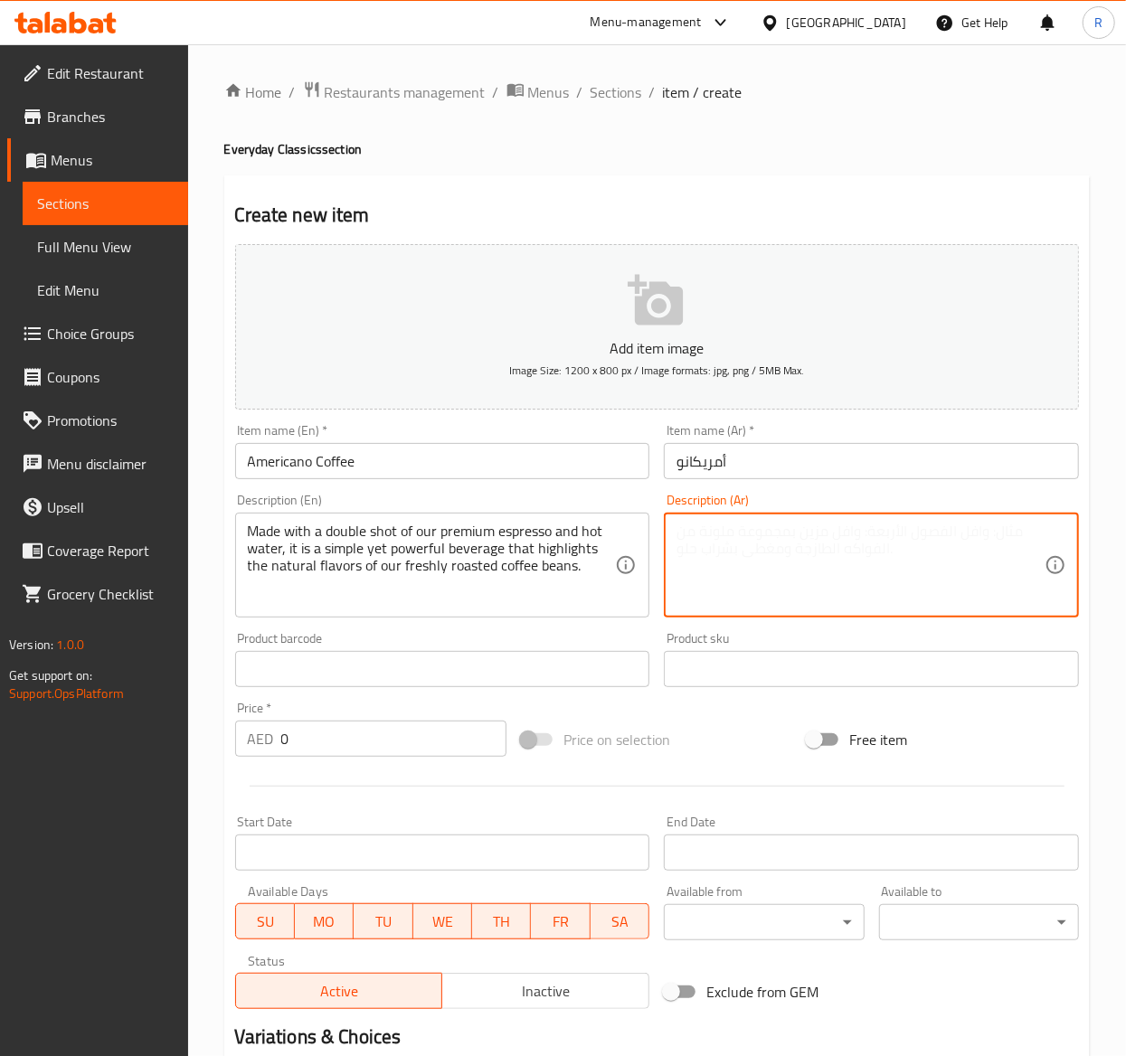
paste textarea "مصنوع من جرعة مزدوجة من الإسبريسو الفاخر والماء الساخن ، إنه مشروب بسيط ولكنه ق…"
type textarea "مصنوع من جرعة مزدوجة من الإسبريسو الفاخر والماء الساخن ، إنه مشروب بسيط ولكنه ق…"
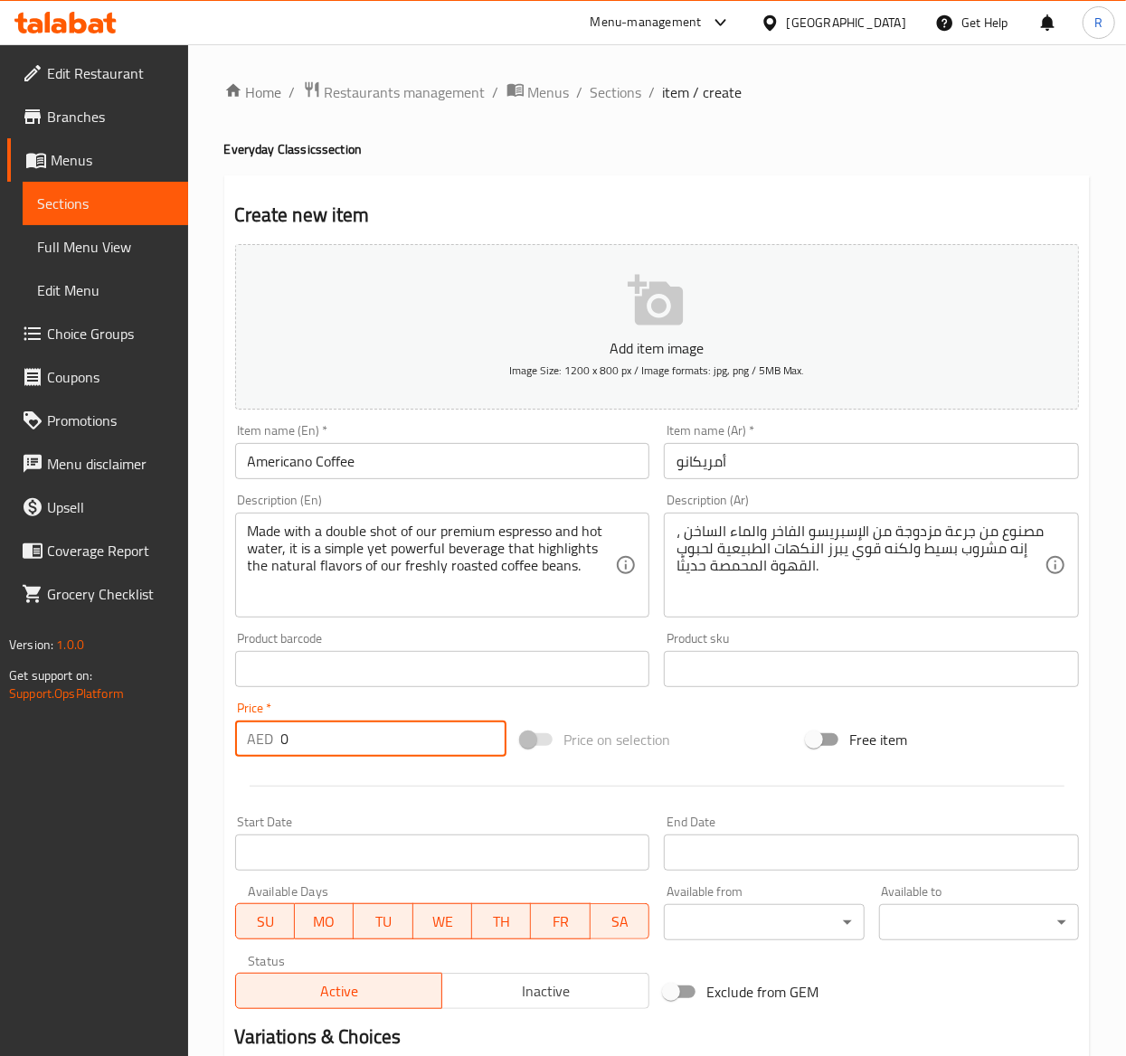
click at [374, 737] on input "0" at bounding box center [393, 739] width 225 height 36
type input "14"
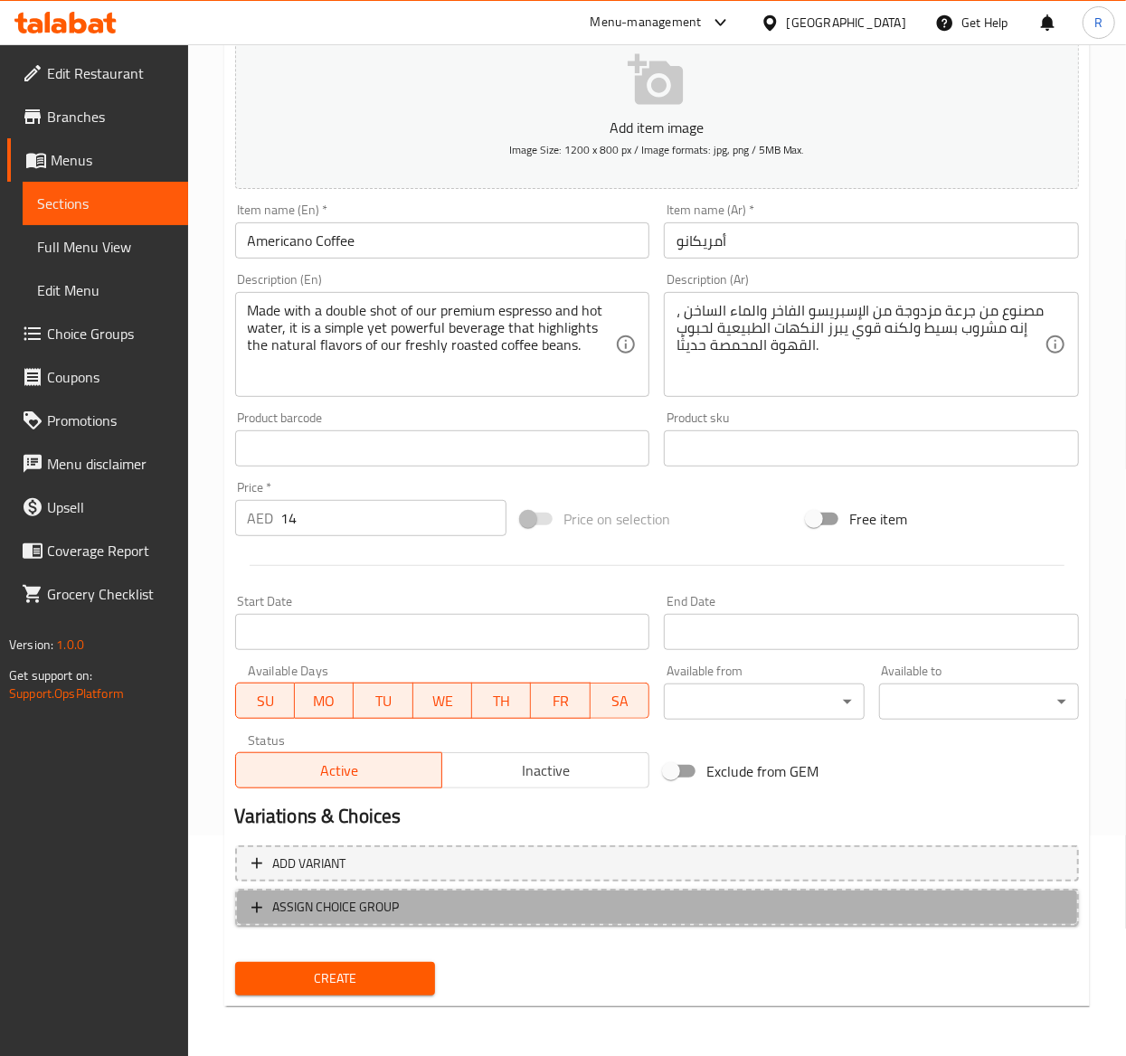
click at [394, 903] on span "ASSIGN CHOICE GROUP" at bounding box center [336, 907] width 127 height 23
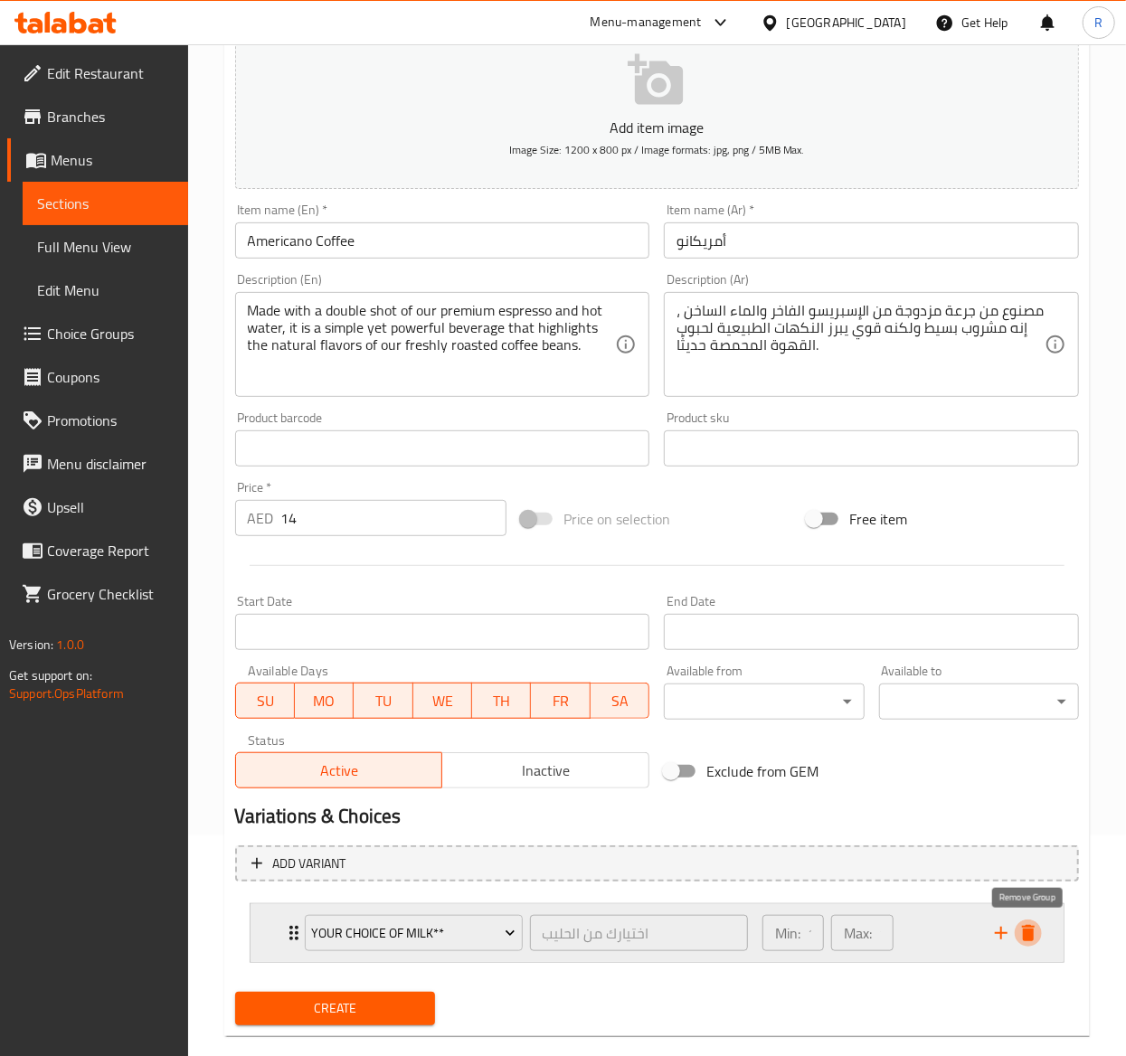
click at [1031, 933] on icon "delete" at bounding box center [1028, 933] width 13 height 16
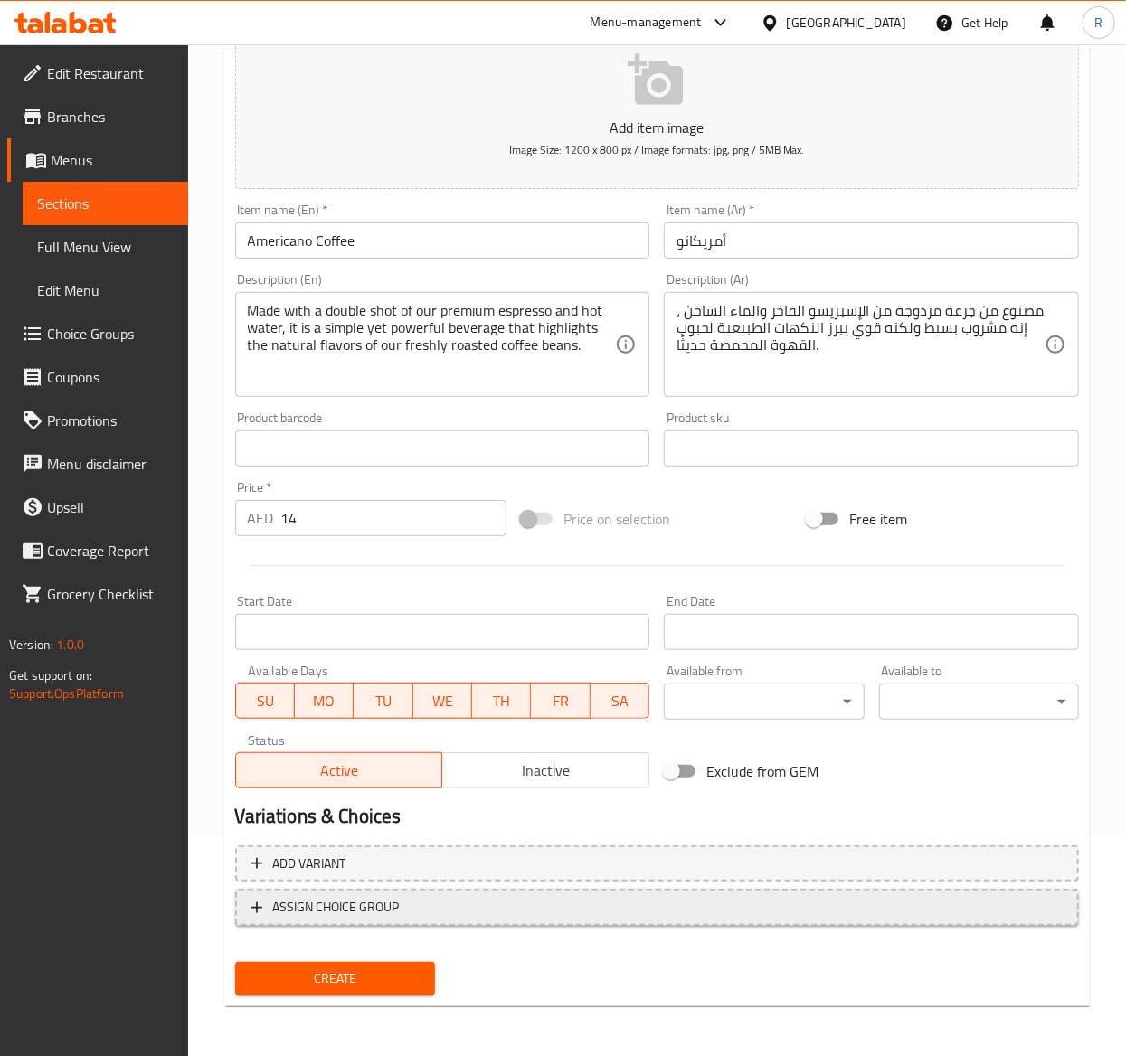
click at [393, 896] on span "ASSIGN CHOICE GROUP" at bounding box center [336, 907] width 127 height 23
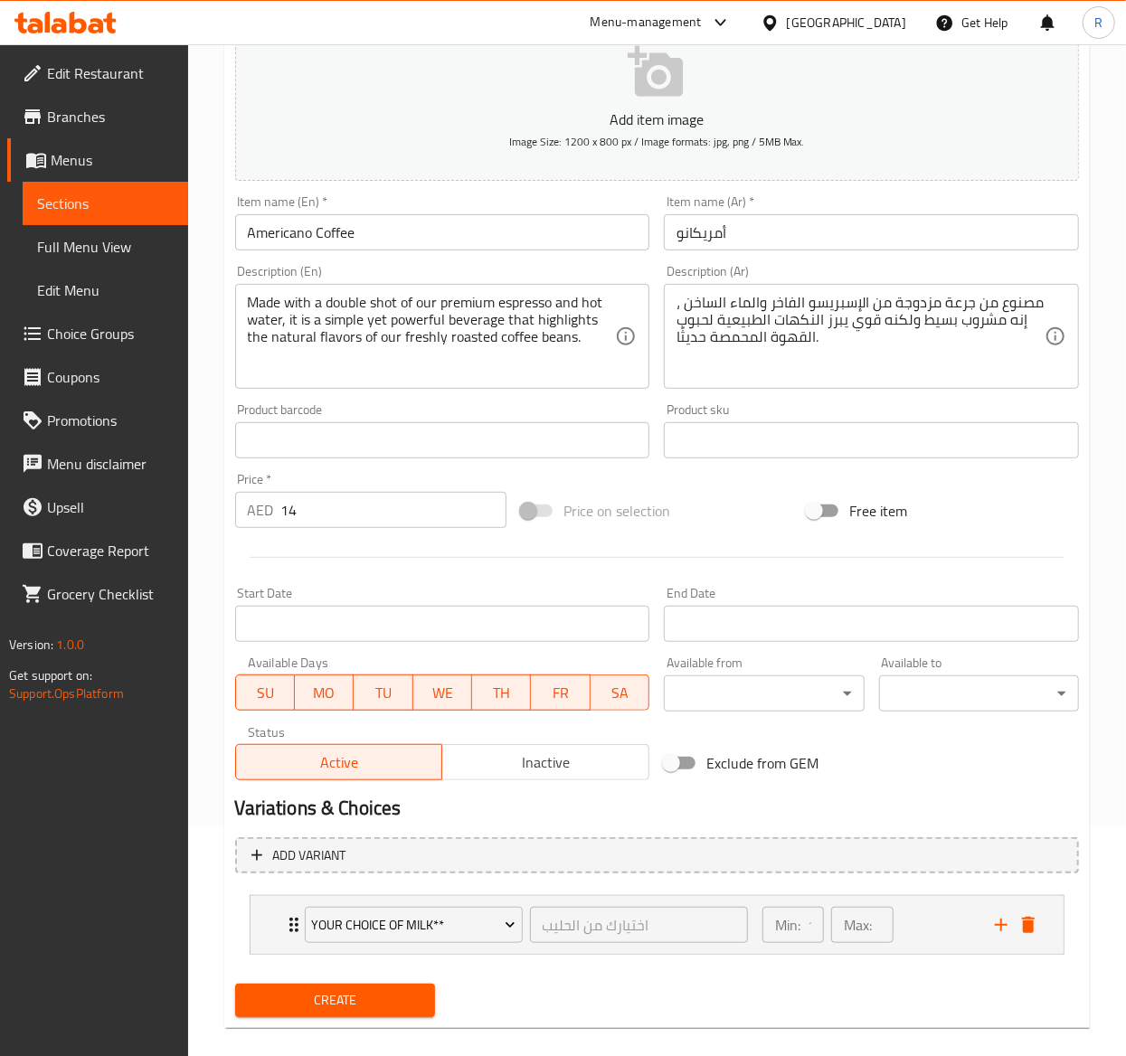
scroll to position [253, 0]
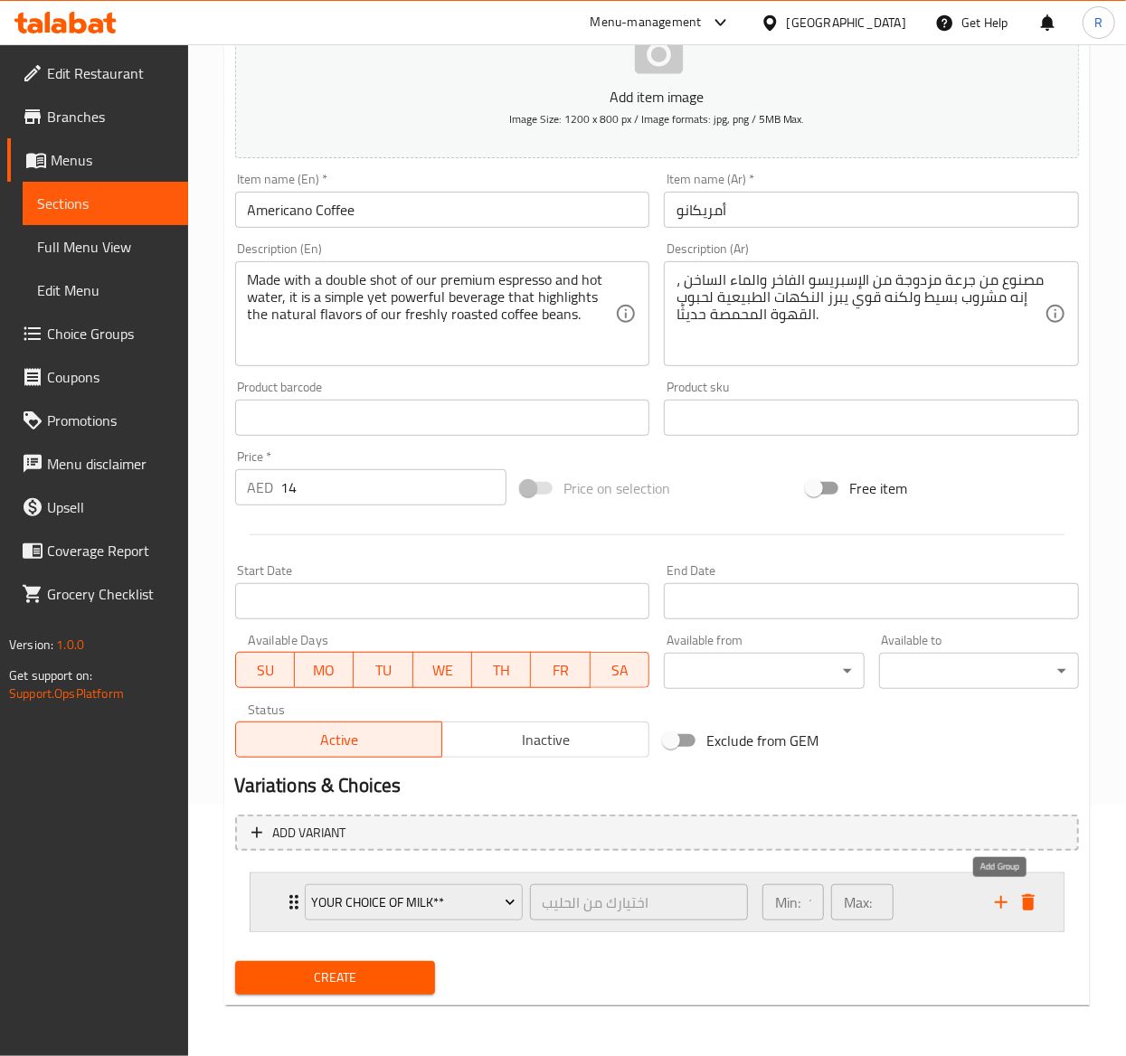
click at [996, 892] on icon "add" at bounding box center [1001, 903] width 22 height 22
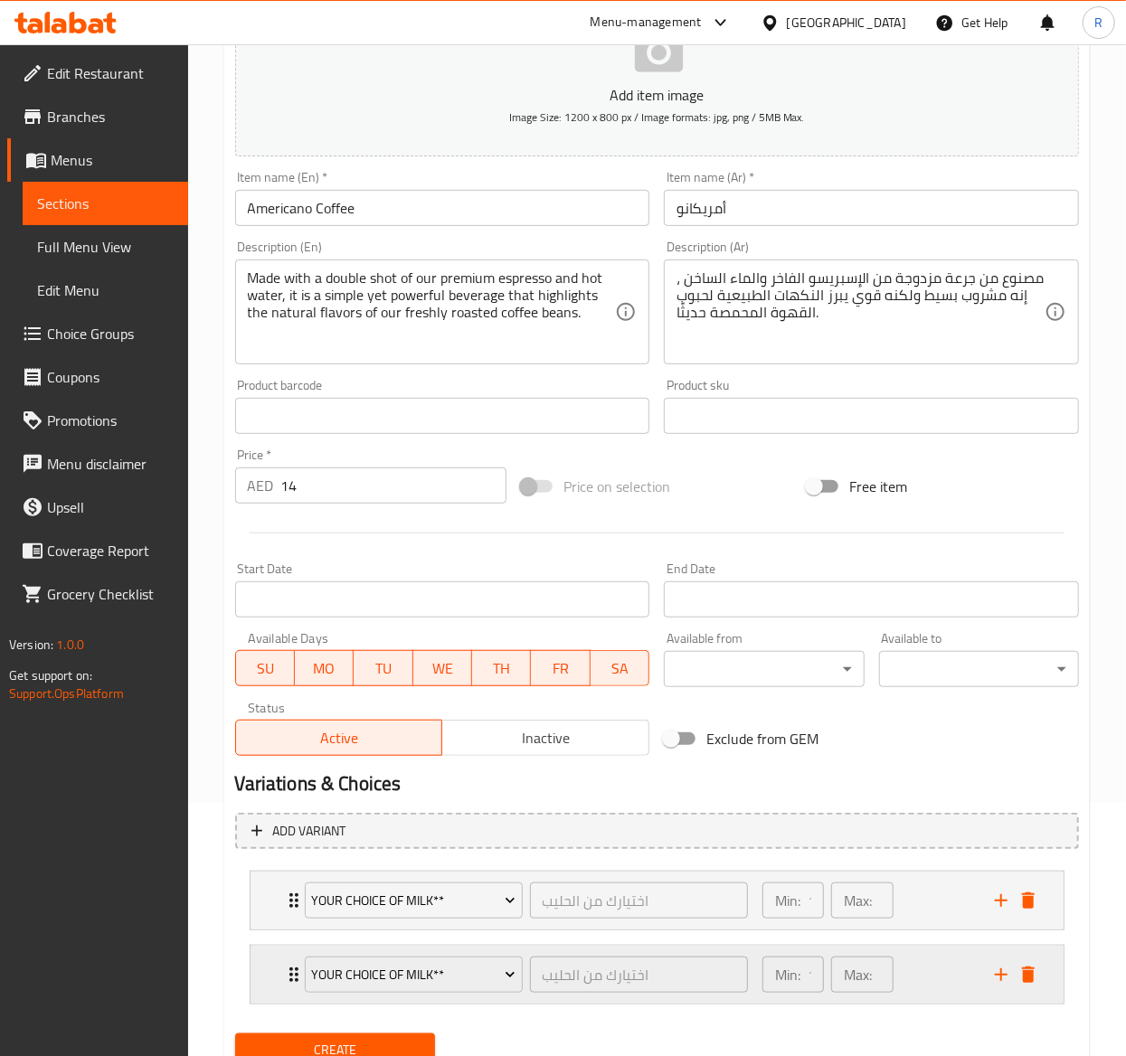
click at [1007, 961] on div "Your Choice of Milk** اختيارك من الحليب ​ Min: 1 ​ Max: 1 ​" at bounding box center [662, 975] width 759 height 58
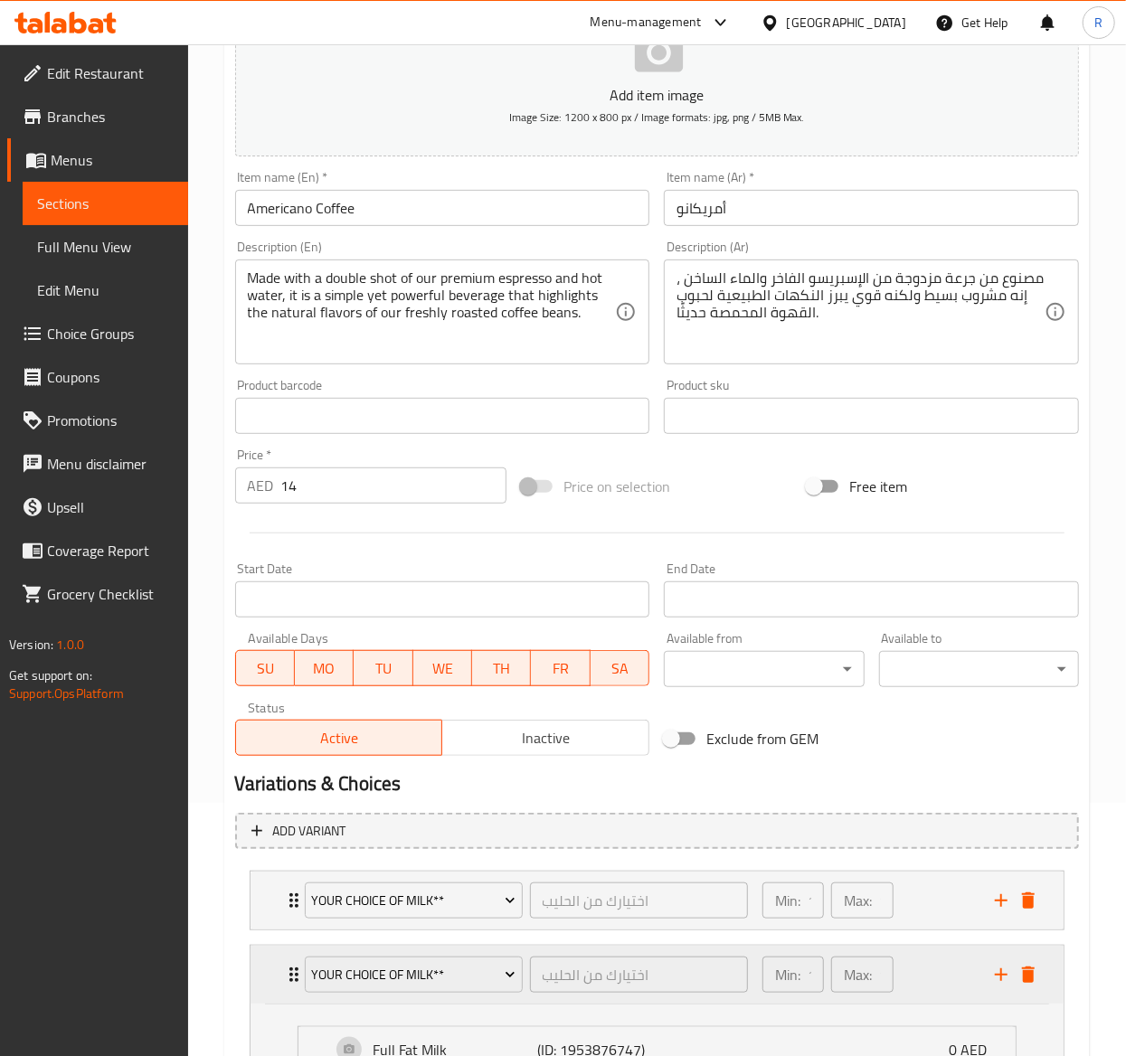
click at [1002, 984] on icon "add" at bounding box center [1001, 975] width 22 height 22
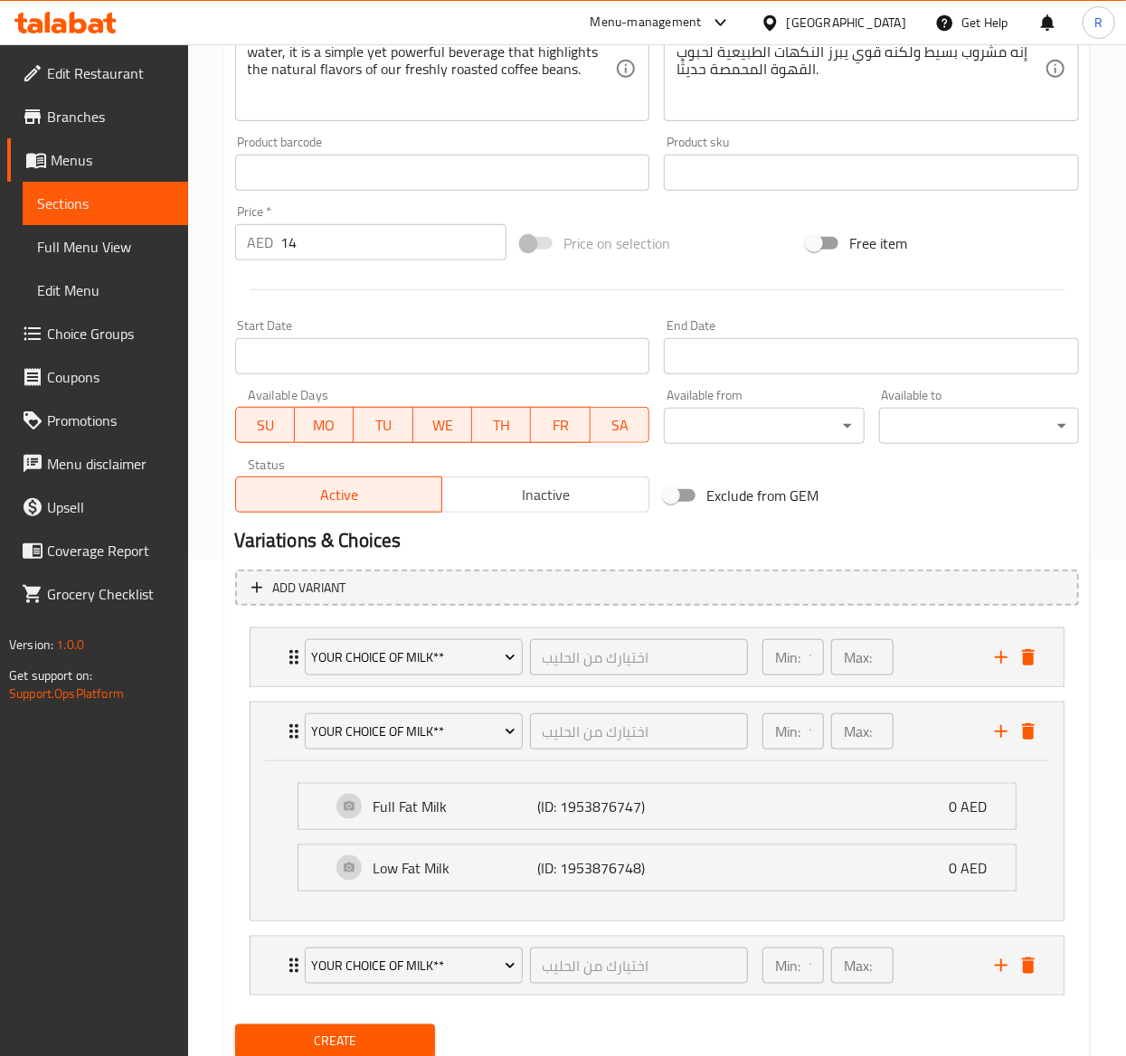
scroll to position [512, 0]
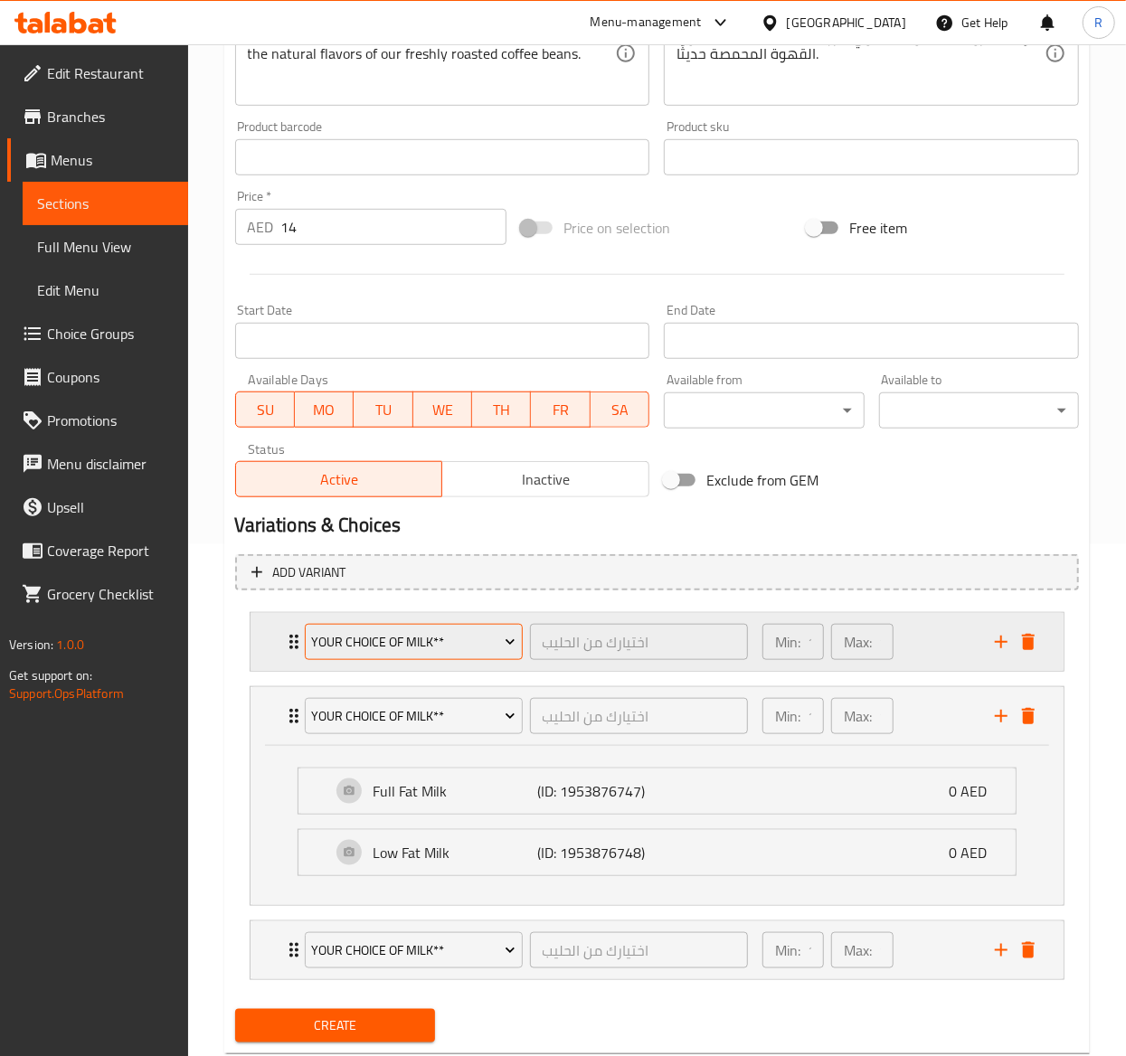
click at [423, 637] on span "Your Choice of Milk**" at bounding box center [413, 642] width 204 height 23
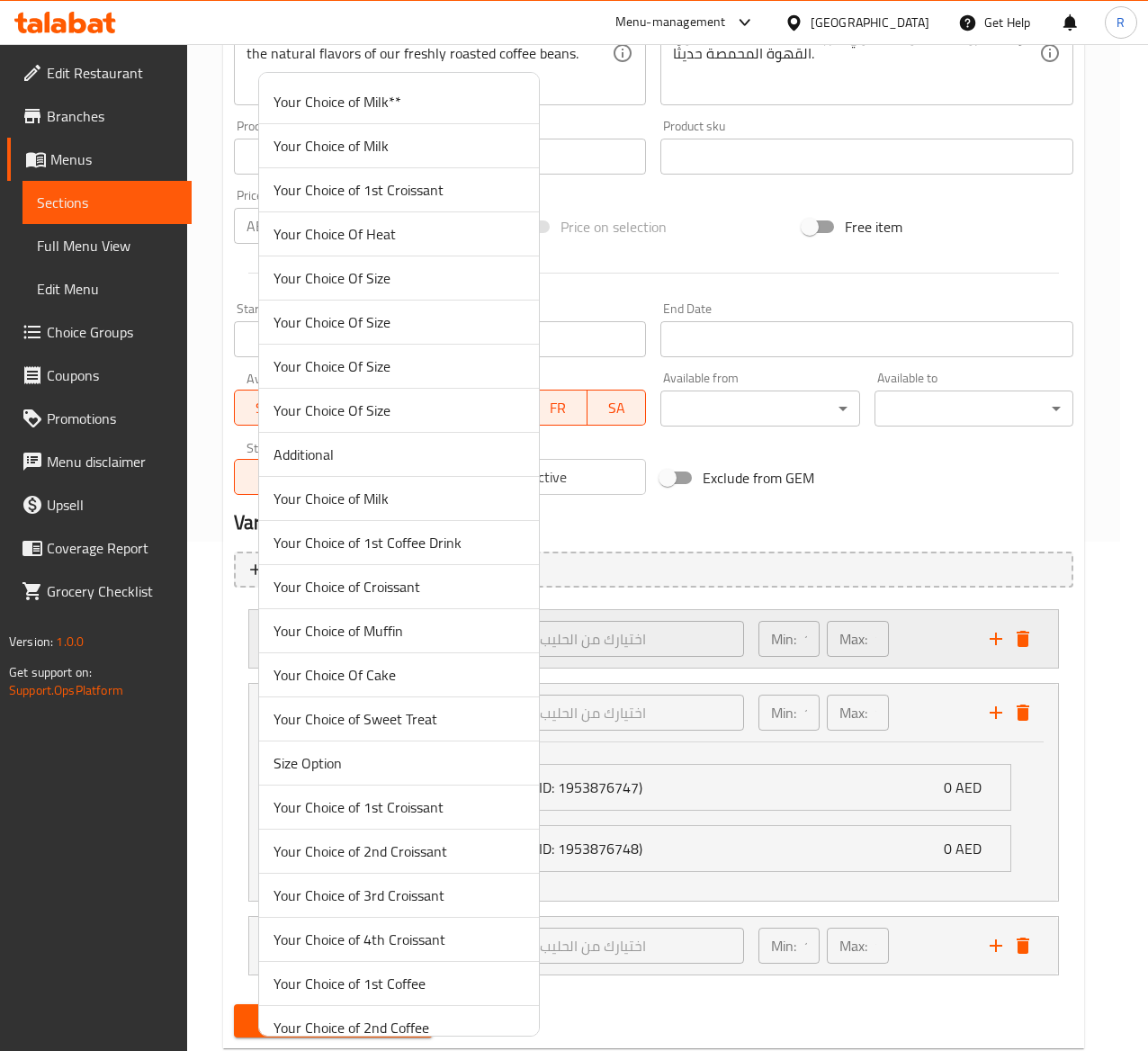
click at [421, 634] on span "Your Choice of Muffin" at bounding box center [399, 631] width 251 height 22
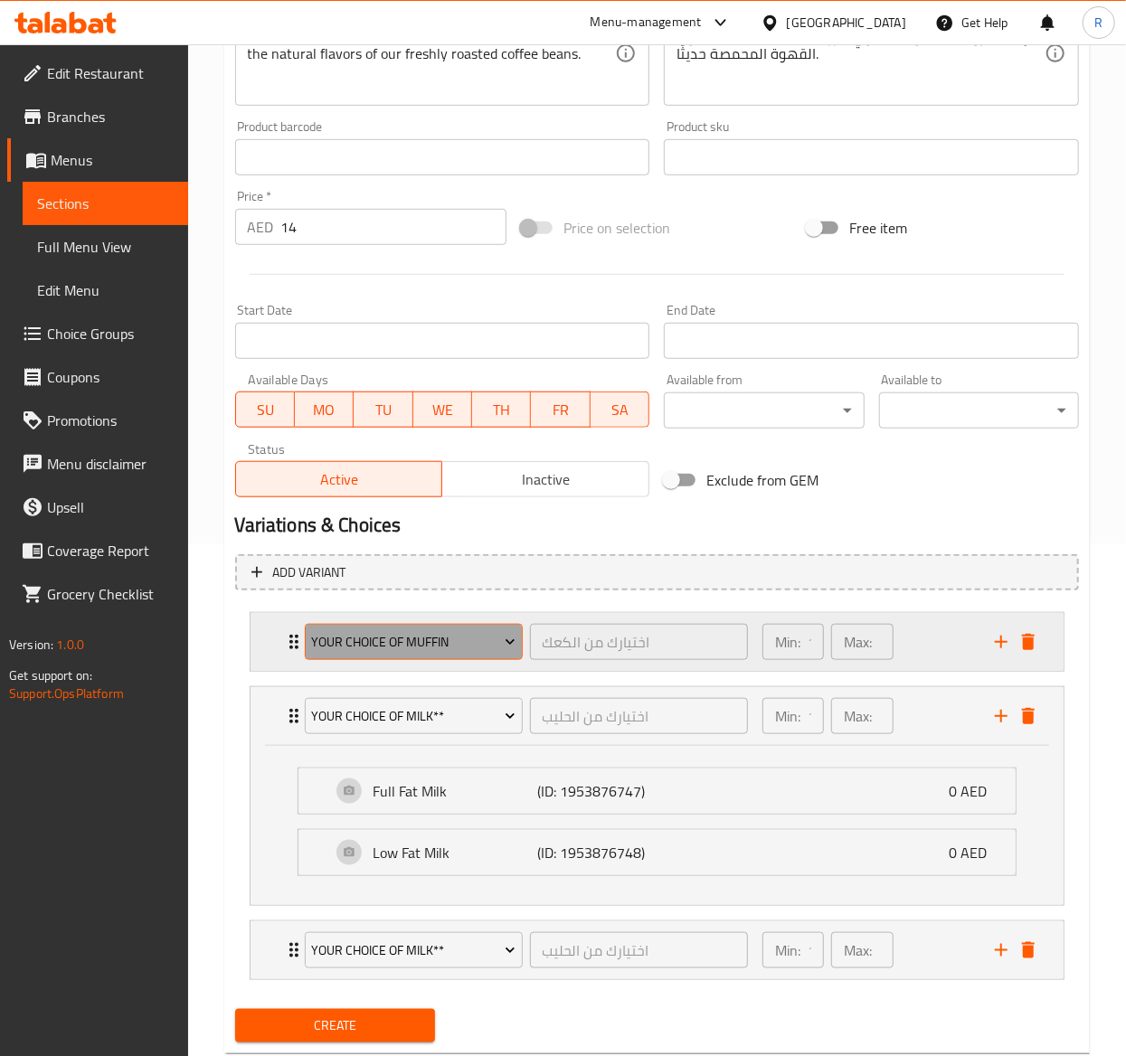
click at [446, 637] on span "Your Choice of Muffin" at bounding box center [413, 642] width 204 height 23
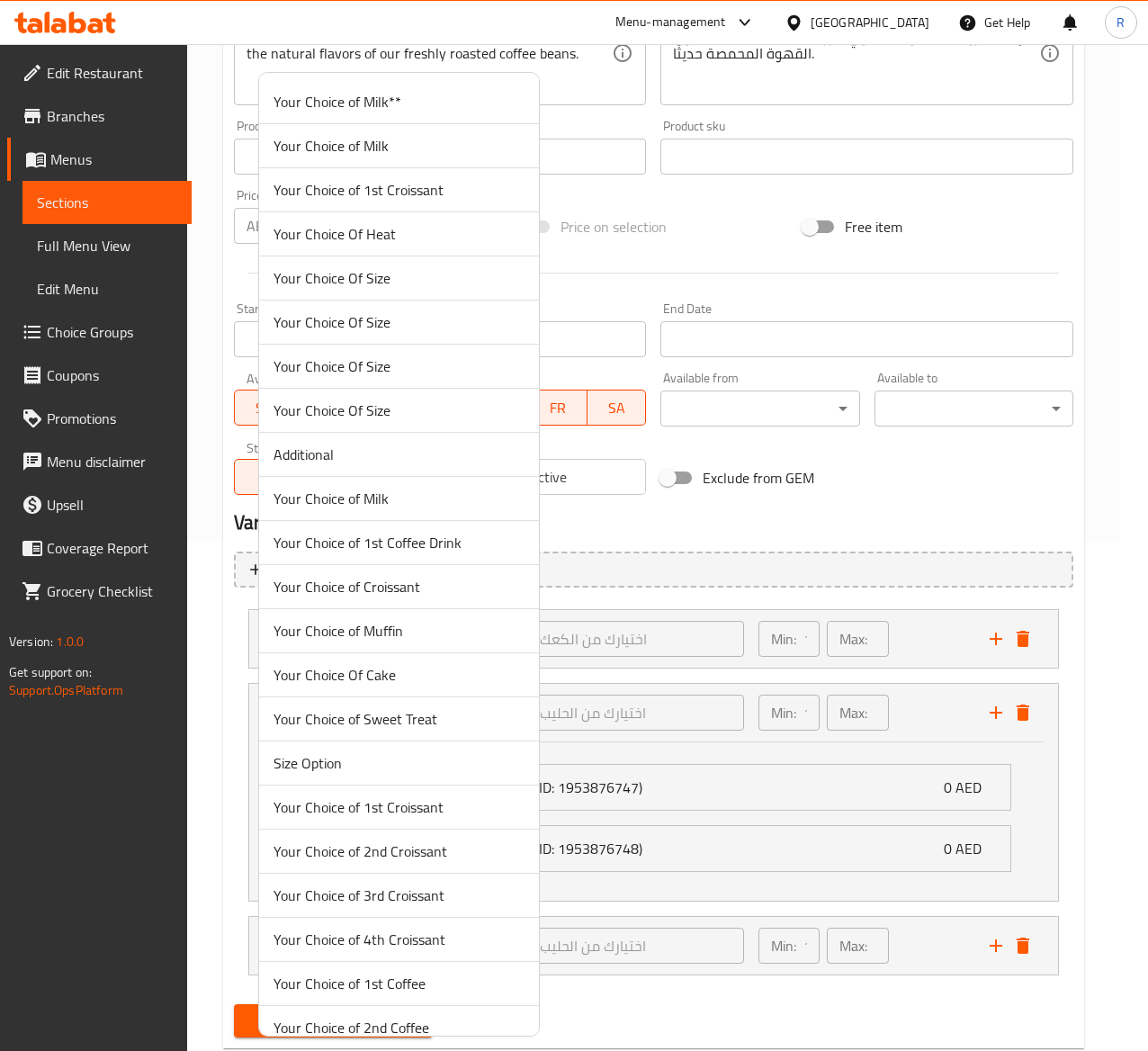
click at [416, 265] on li "Your Choice Of Size" at bounding box center [399, 279] width 280 height 44
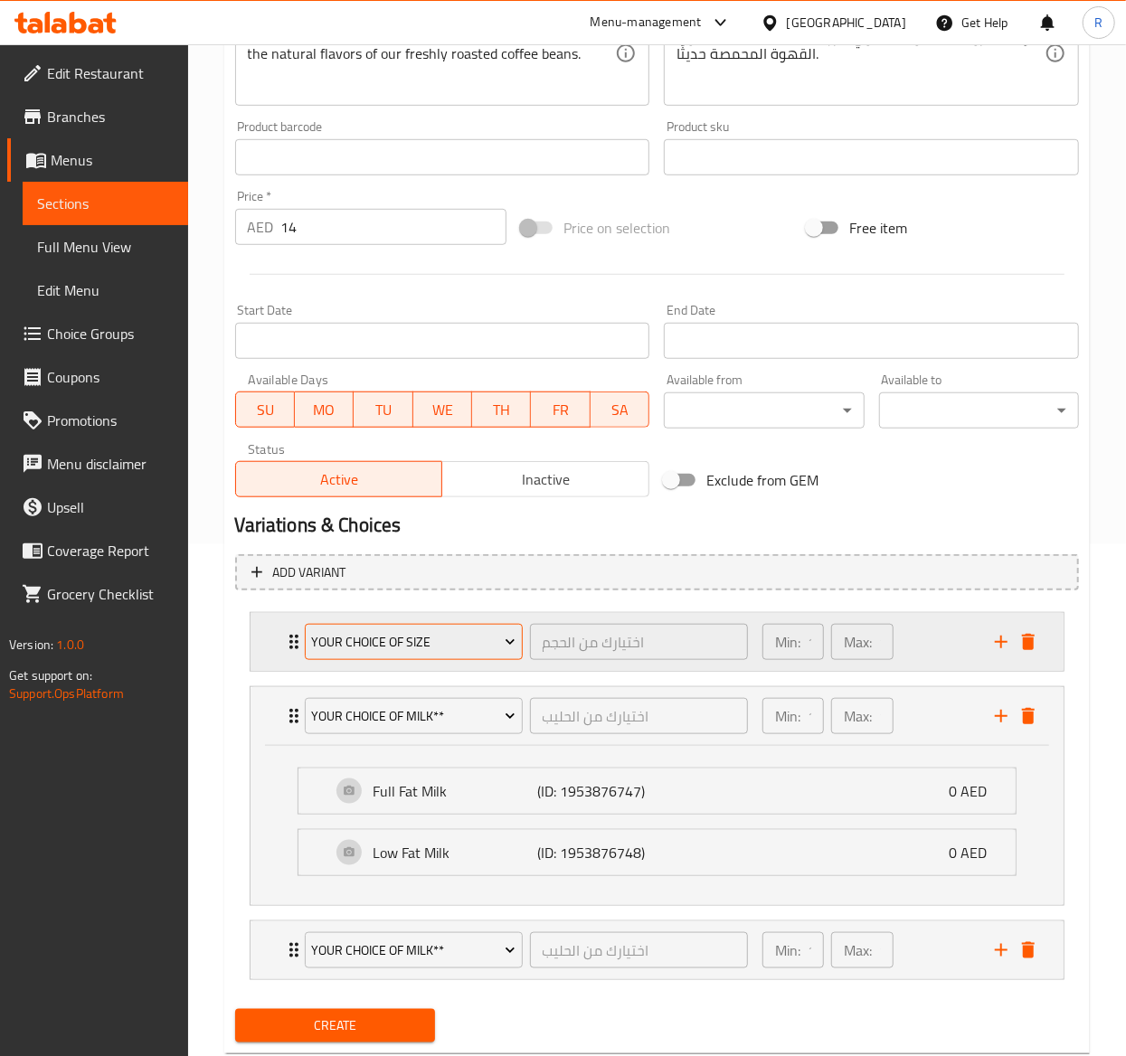
click at [468, 635] on span "Your Choice Of Size" at bounding box center [413, 642] width 204 height 23
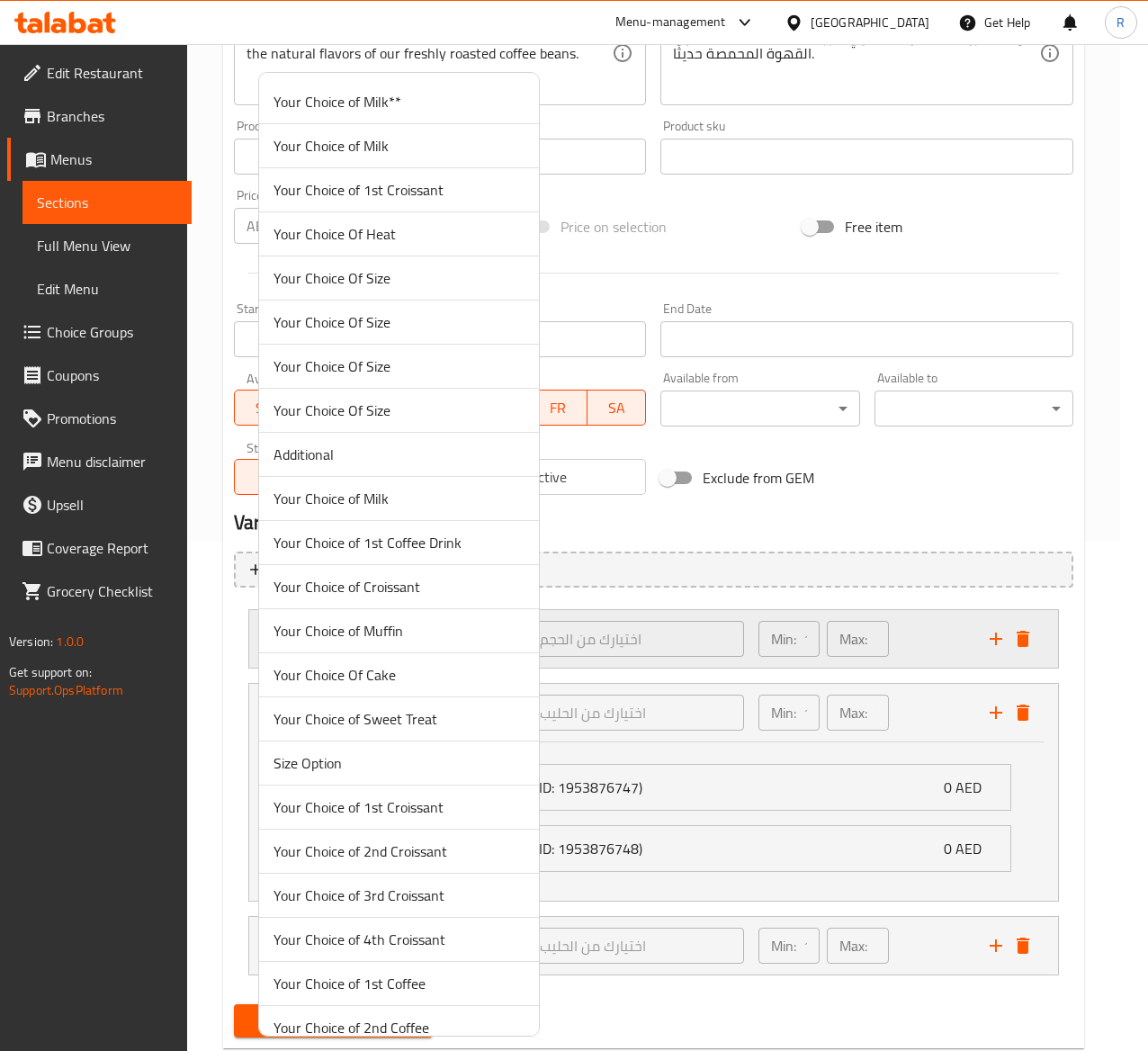
click at [466, 632] on span "Your Choice of Muffin" at bounding box center [399, 631] width 251 height 22
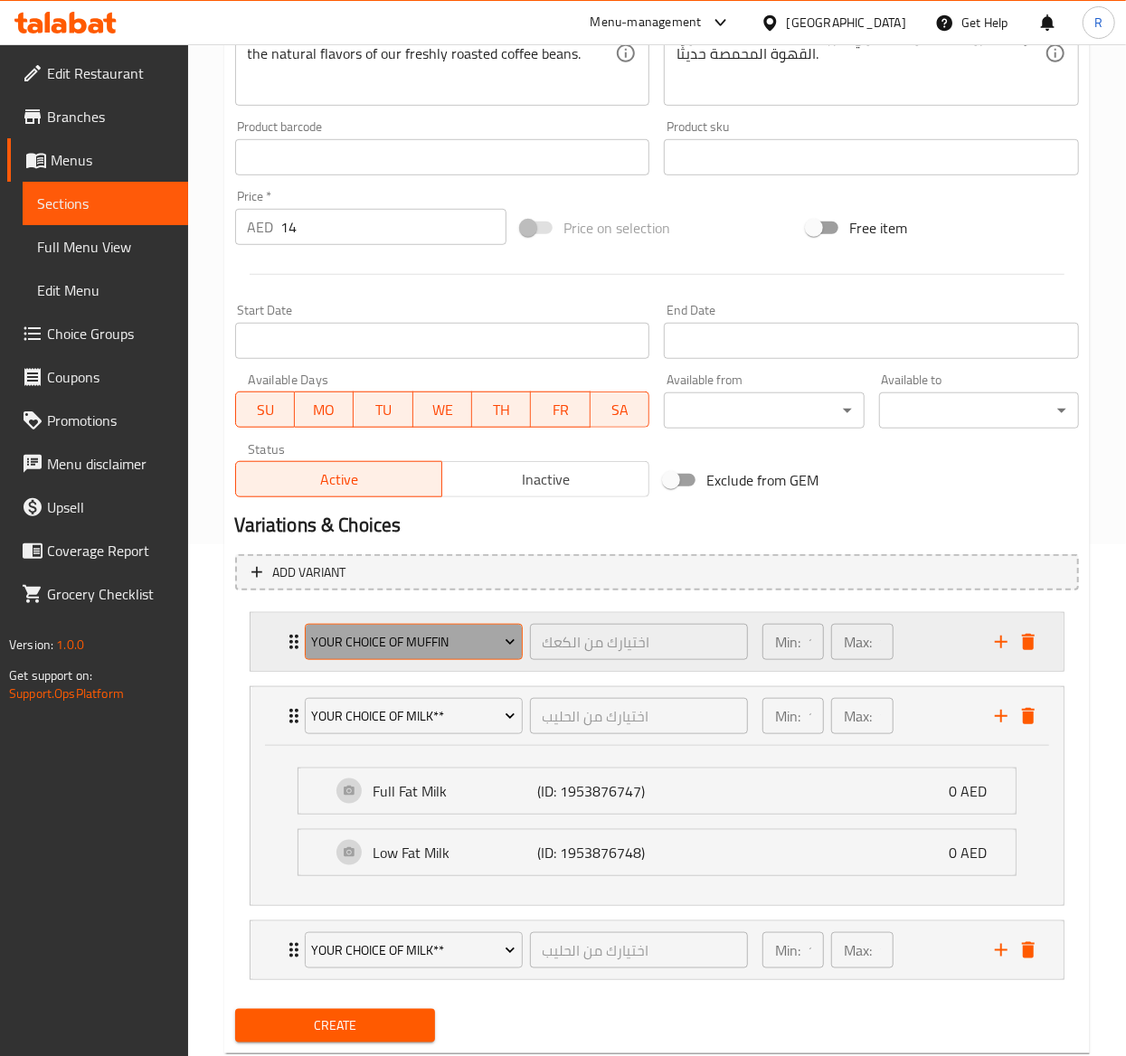
click at [358, 644] on span "Your Choice of Muffin" at bounding box center [413, 642] width 204 height 23
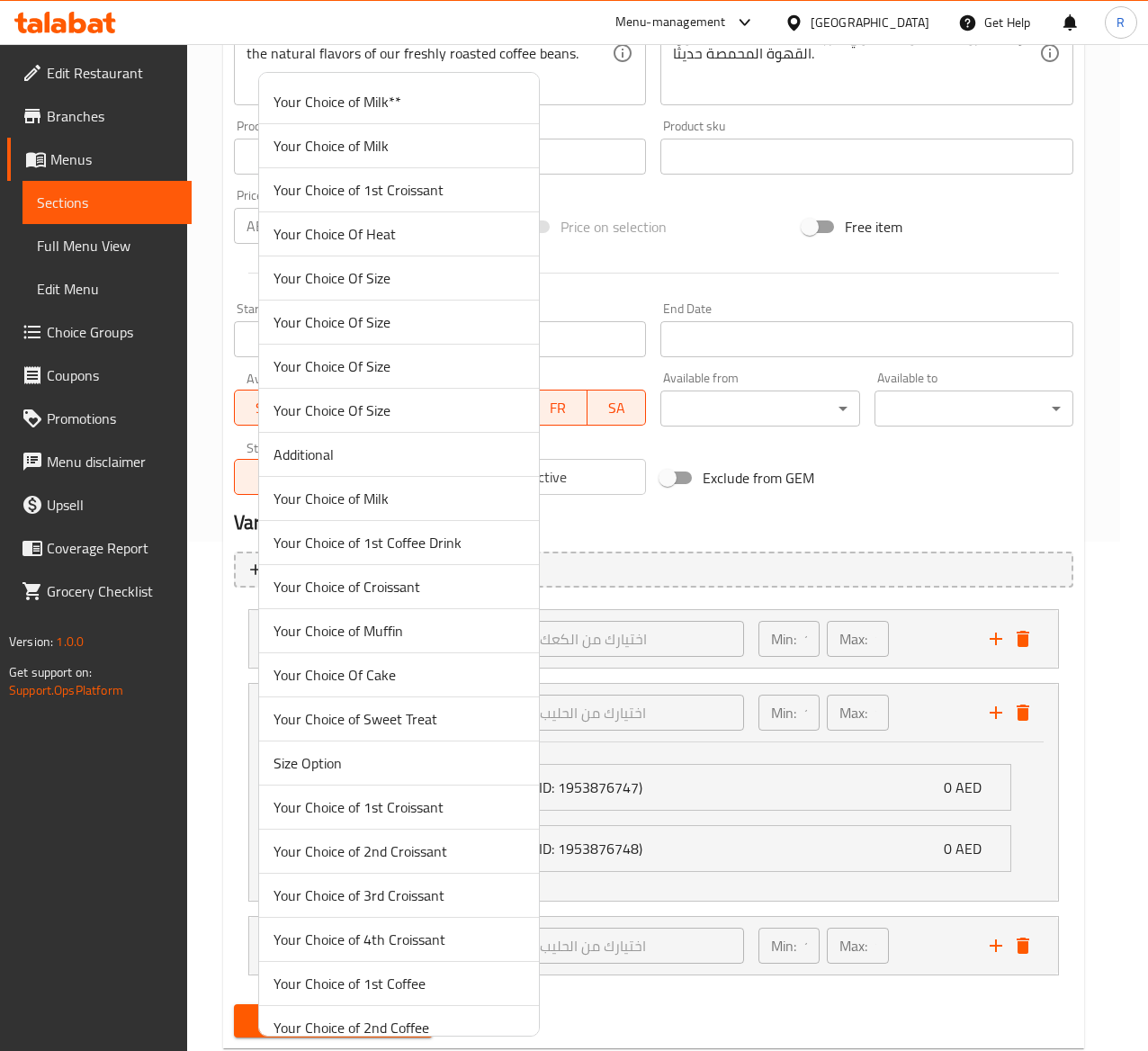
click at [411, 278] on span "Your Choice Of Size" at bounding box center [399, 279] width 251 height 22
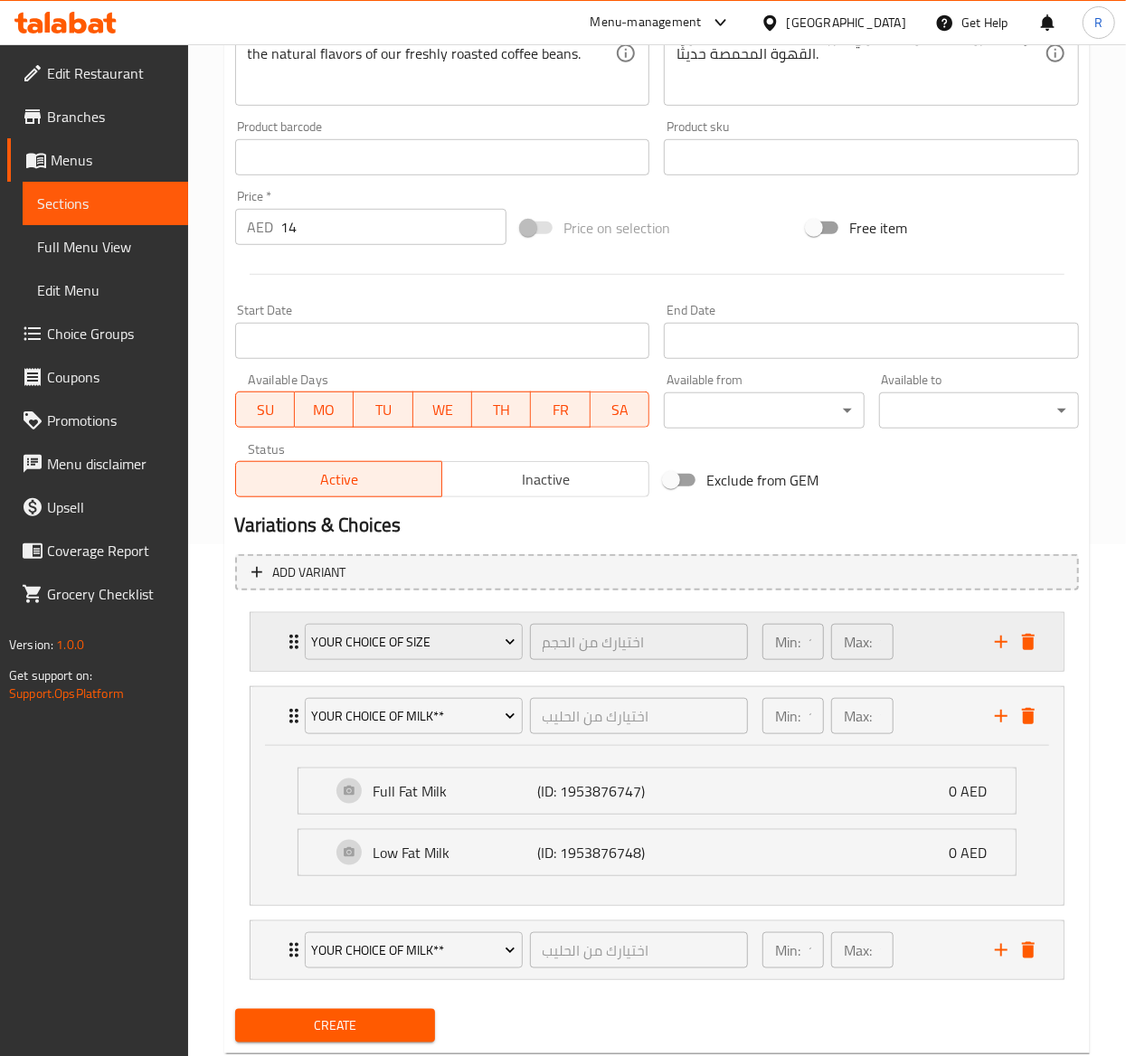
click at [283, 658] on div "Your Choice Of Size اختيارك من الحجم ​ Min: 1 ​ Max: 1 ​" at bounding box center [662, 642] width 759 height 58
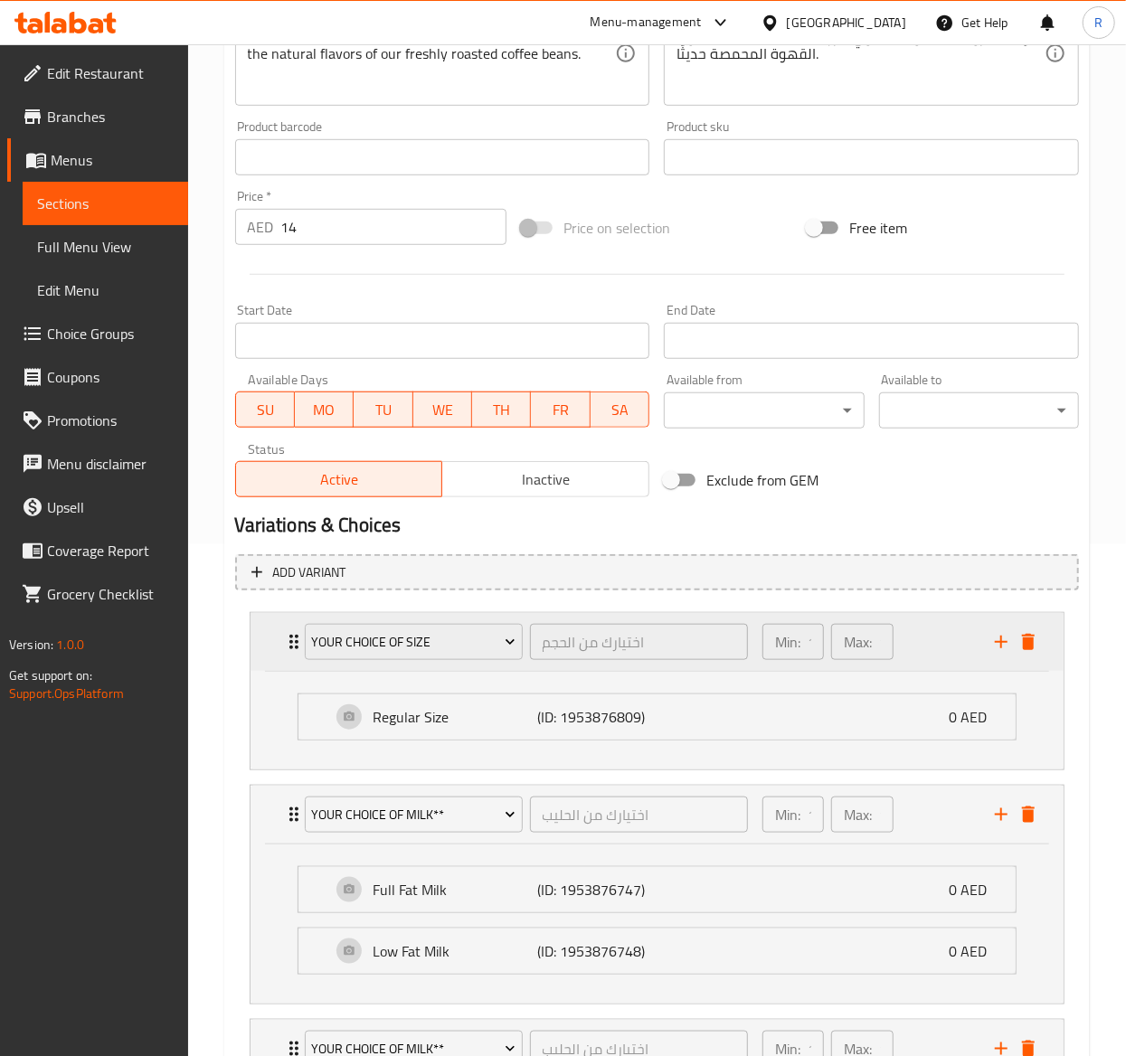
click at [295, 649] on div "Your Choice Of Size اختيارك من الحجم ​" at bounding box center [526, 642] width 465 height 58
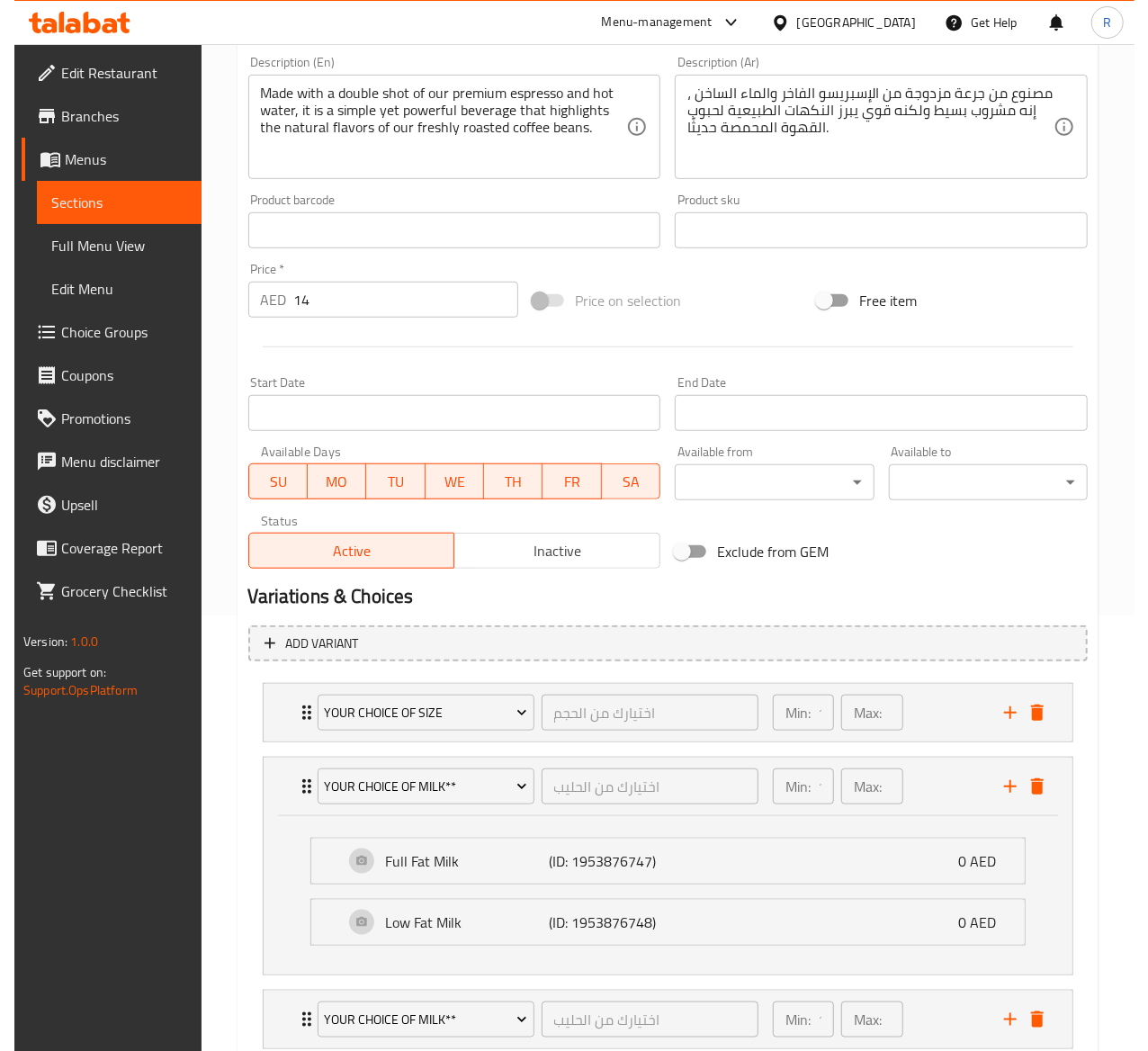
scroll to position [441, 0]
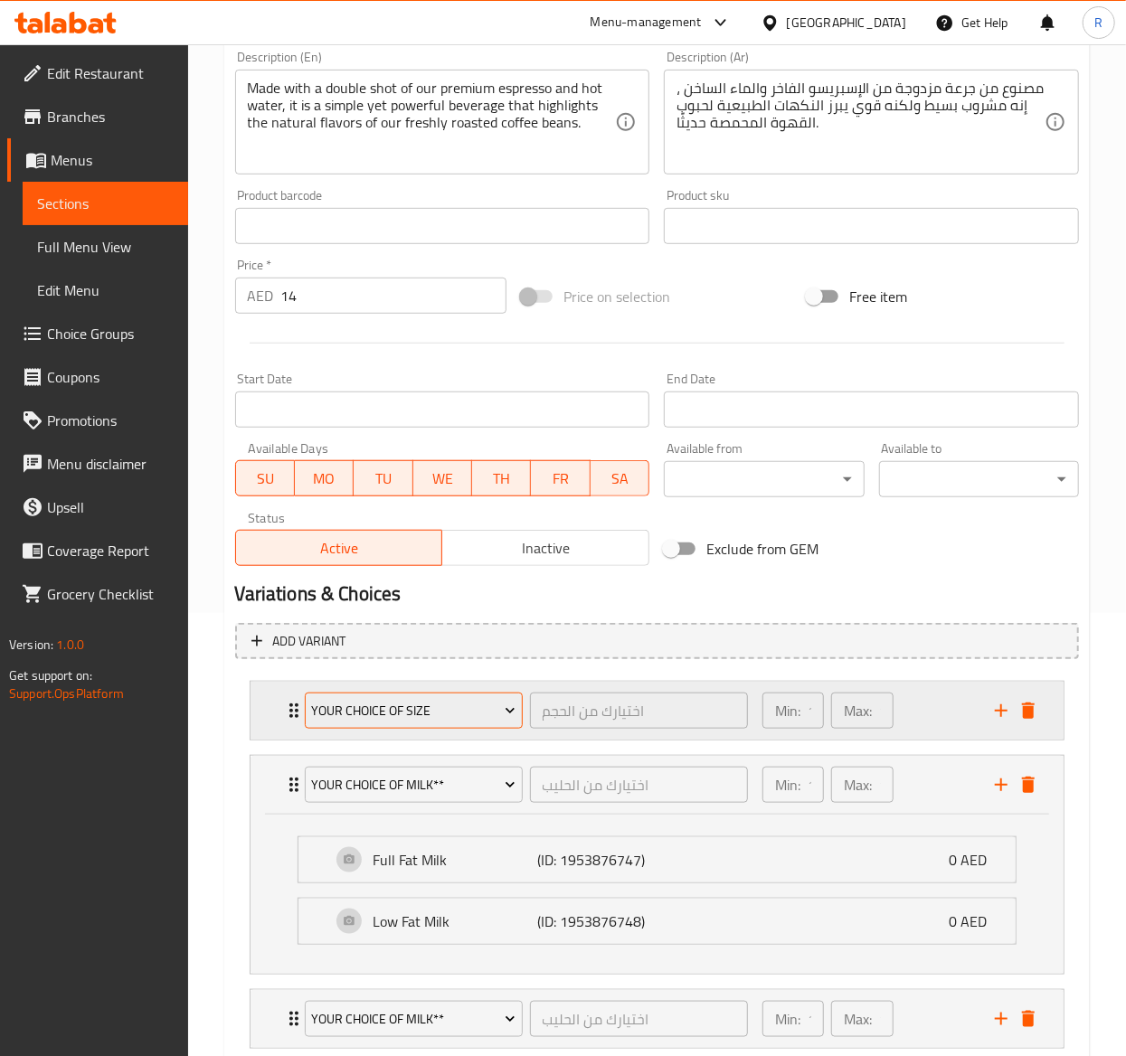
click at [412, 720] on span "Your Choice Of Size" at bounding box center [413, 711] width 204 height 23
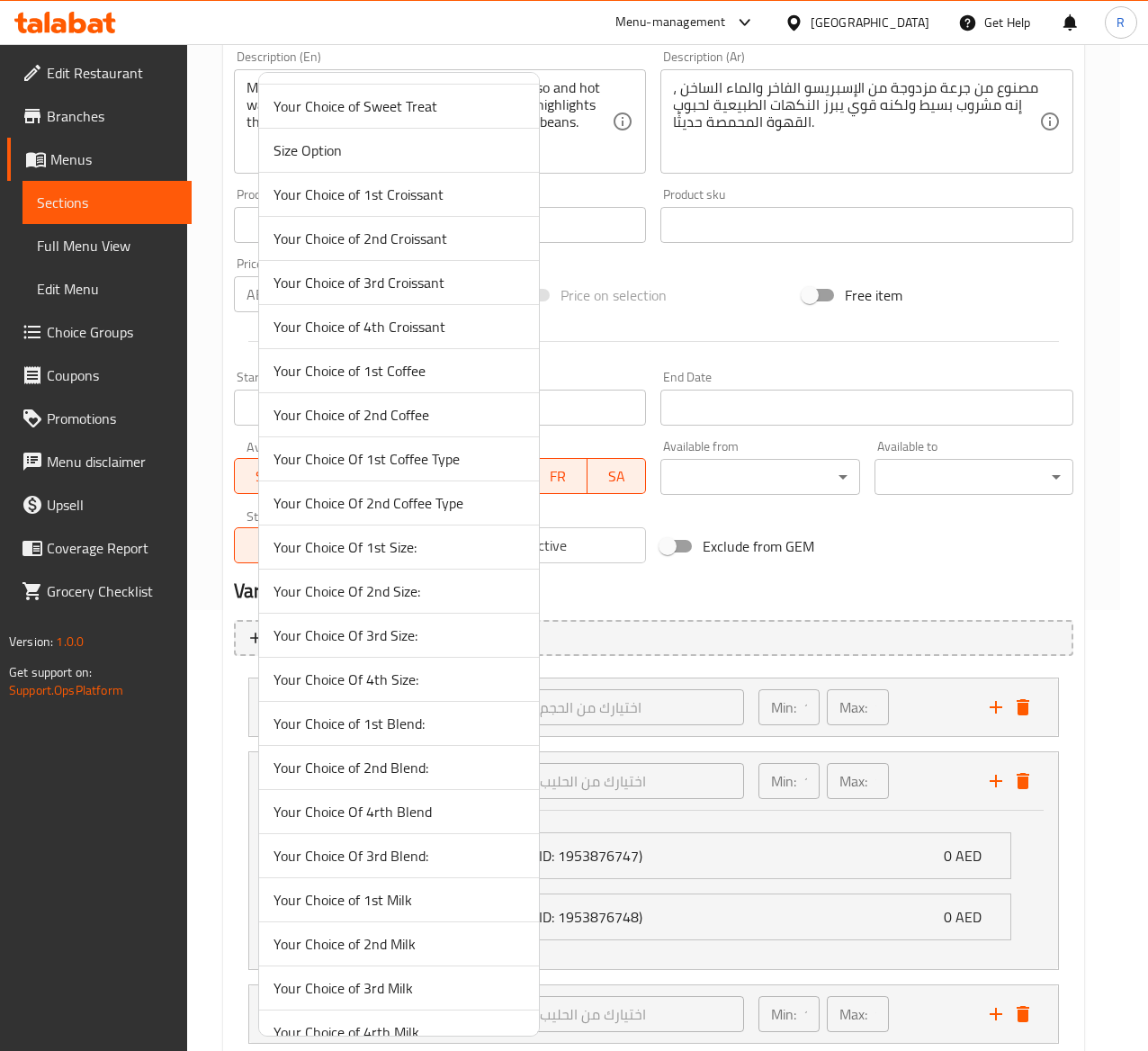
scroll to position [3988, 0]
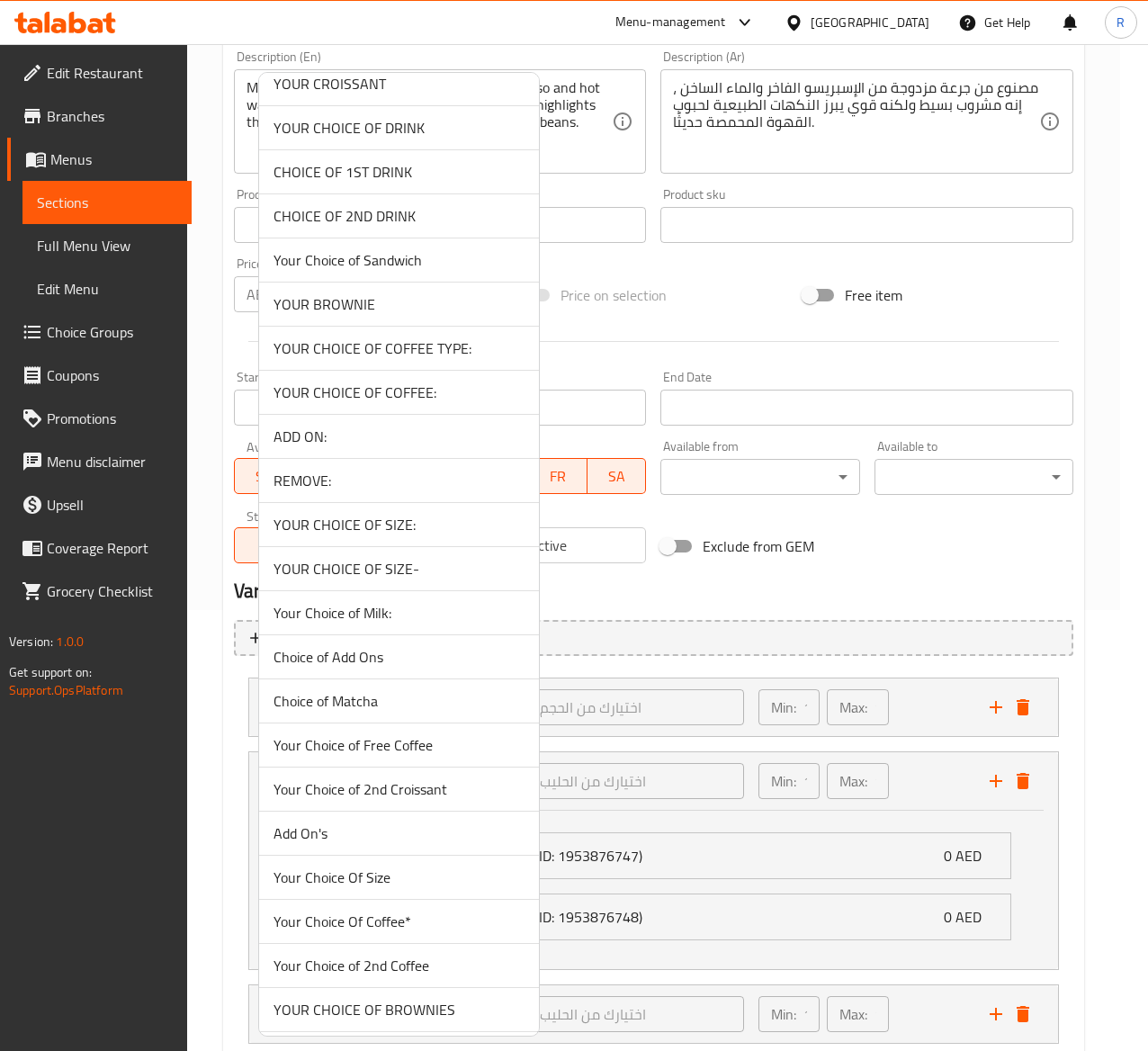
click at [463, 889] on span "Your Choice Of Size" at bounding box center [399, 878] width 251 height 22
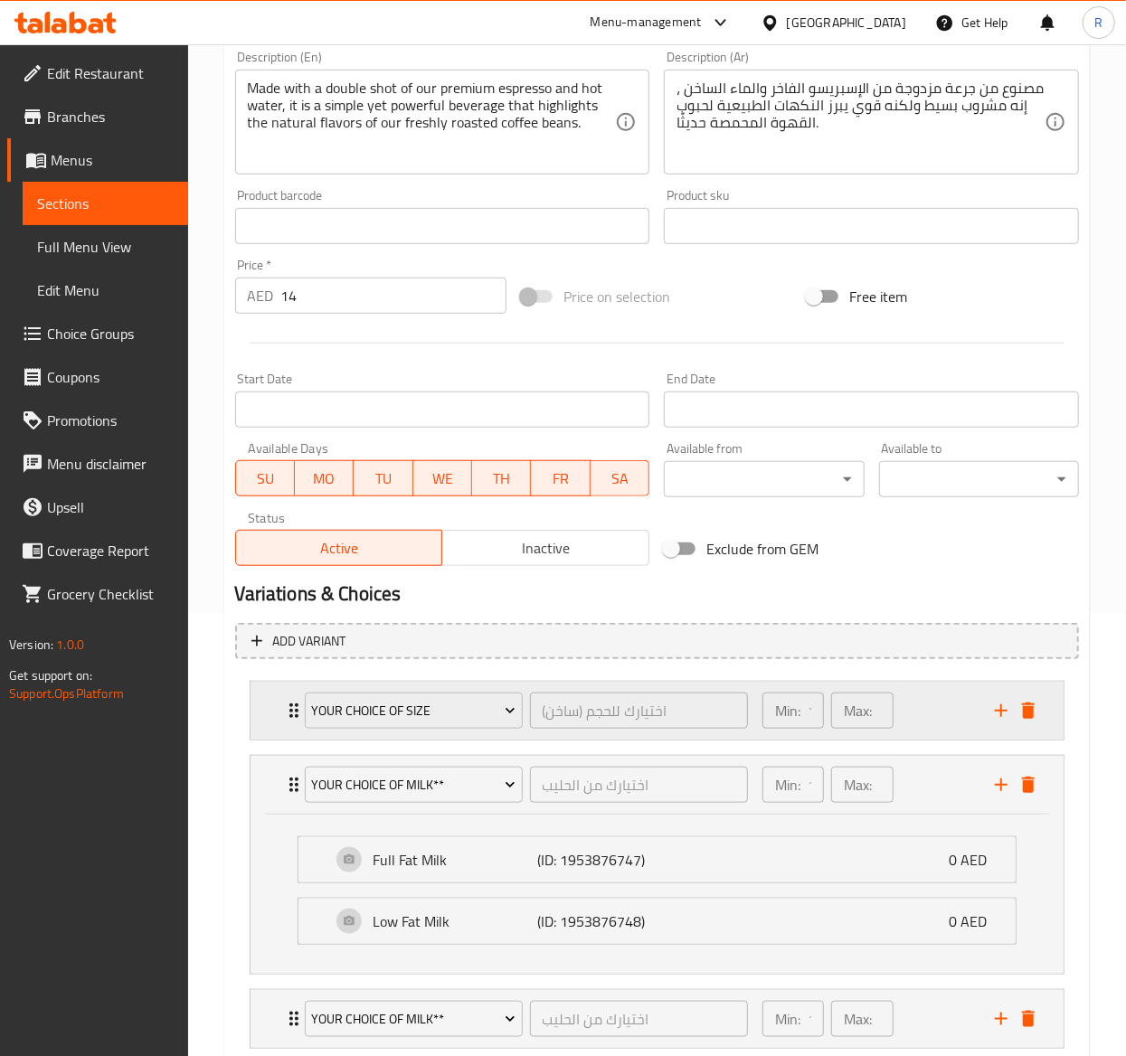
click at [298, 708] on div "Your Choice Of Size اختيارك للحجم (ساخن) ​" at bounding box center [526, 711] width 465 height 58
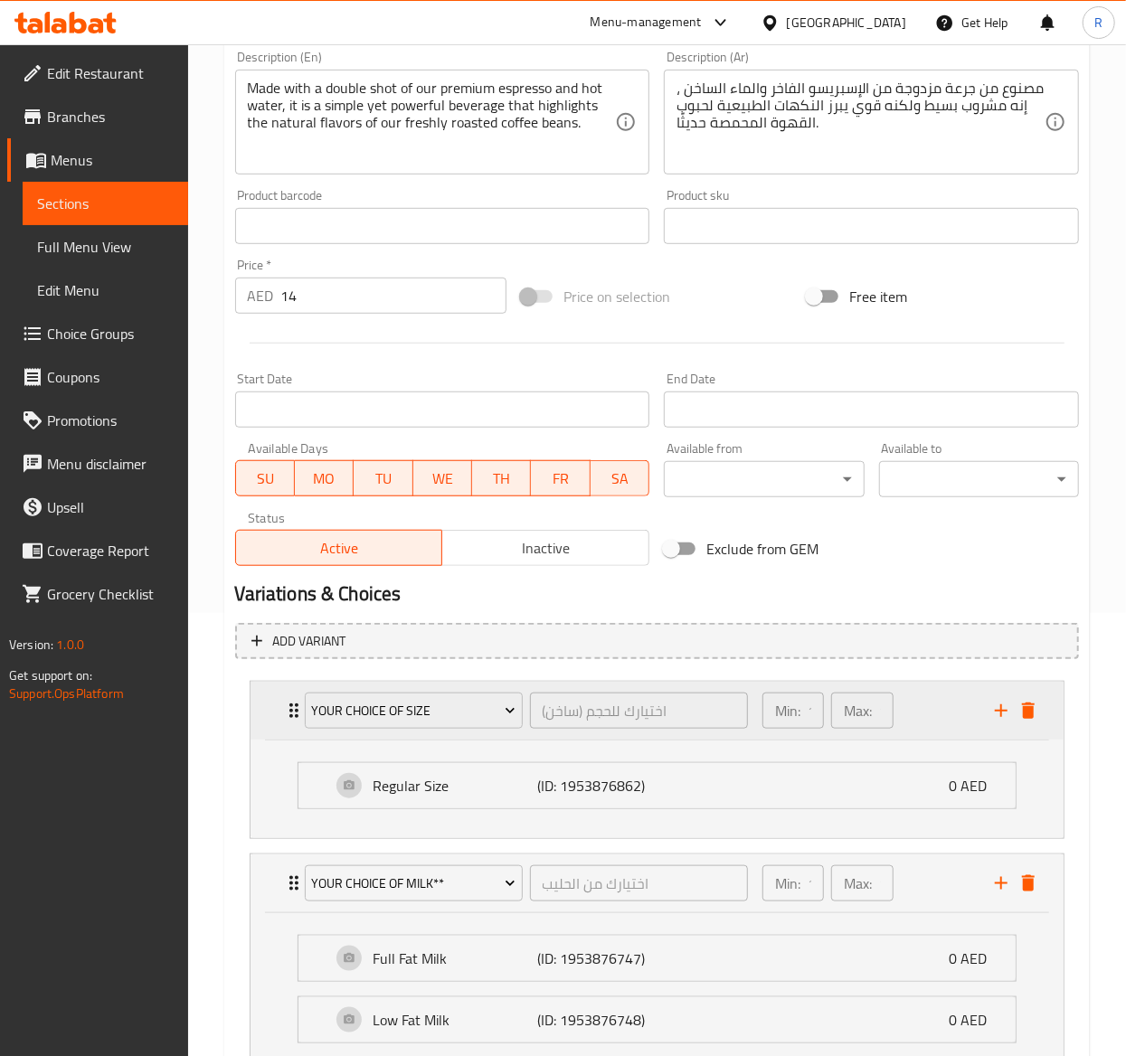
click at [298, 708] on div "Your Choice Of Size اختيارك للحجم (ساخن) ​" at bounding box center [526, 711] width 465 height 58
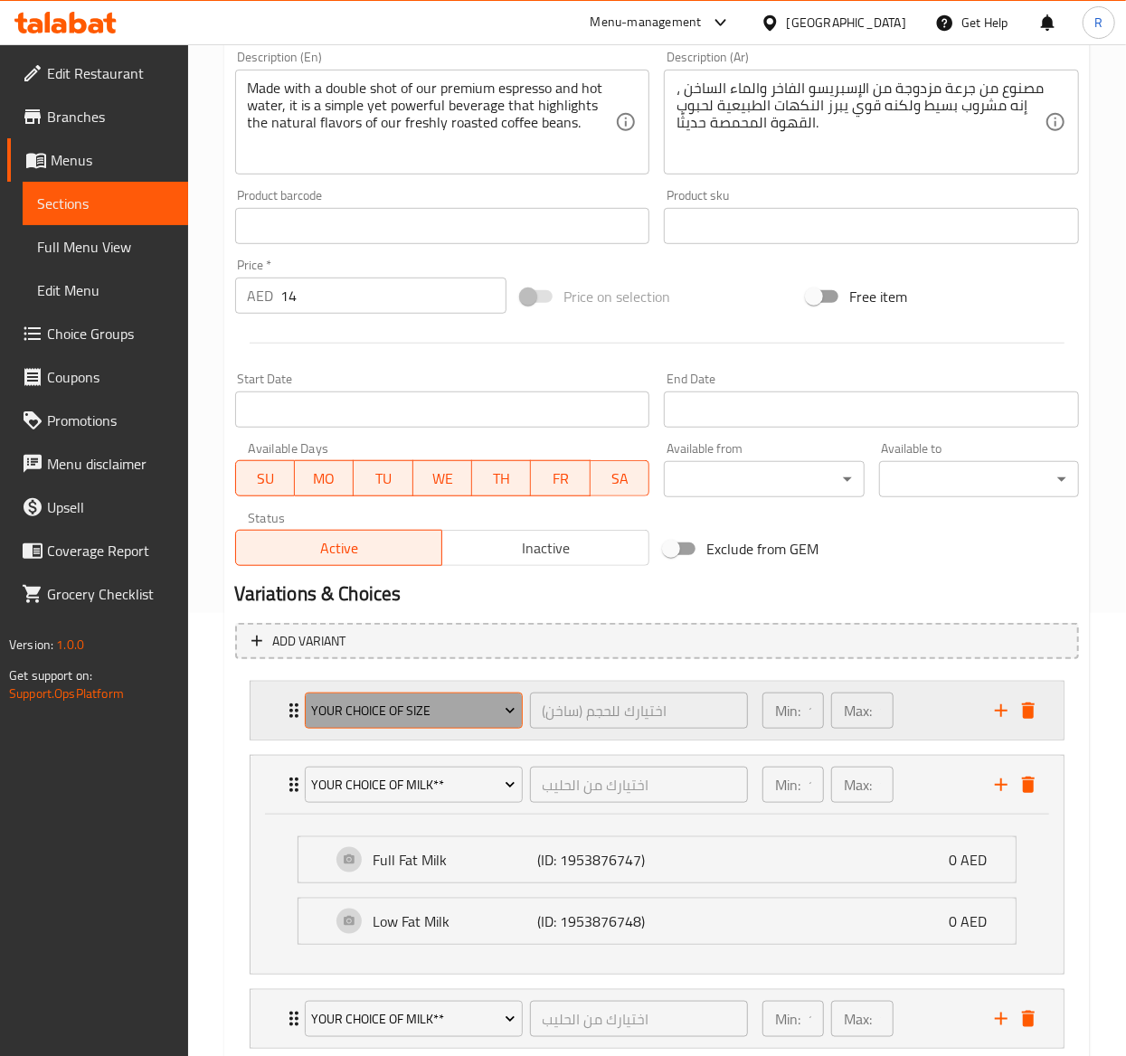
click at [412, 700] on span "Your Choice Of Size" at bounding box center [413, 711] width 204 height 23
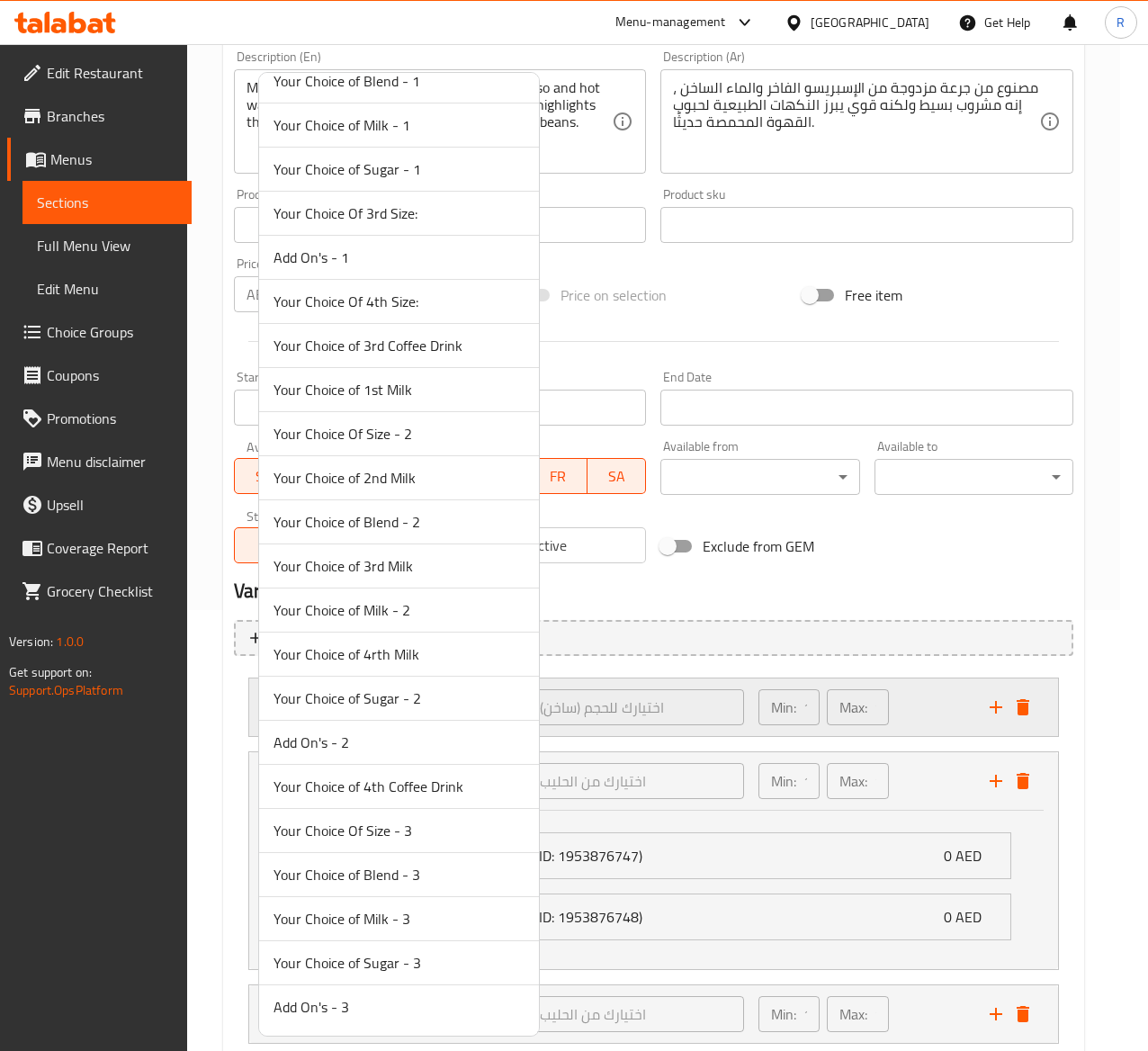
scroll to position [0, 0]
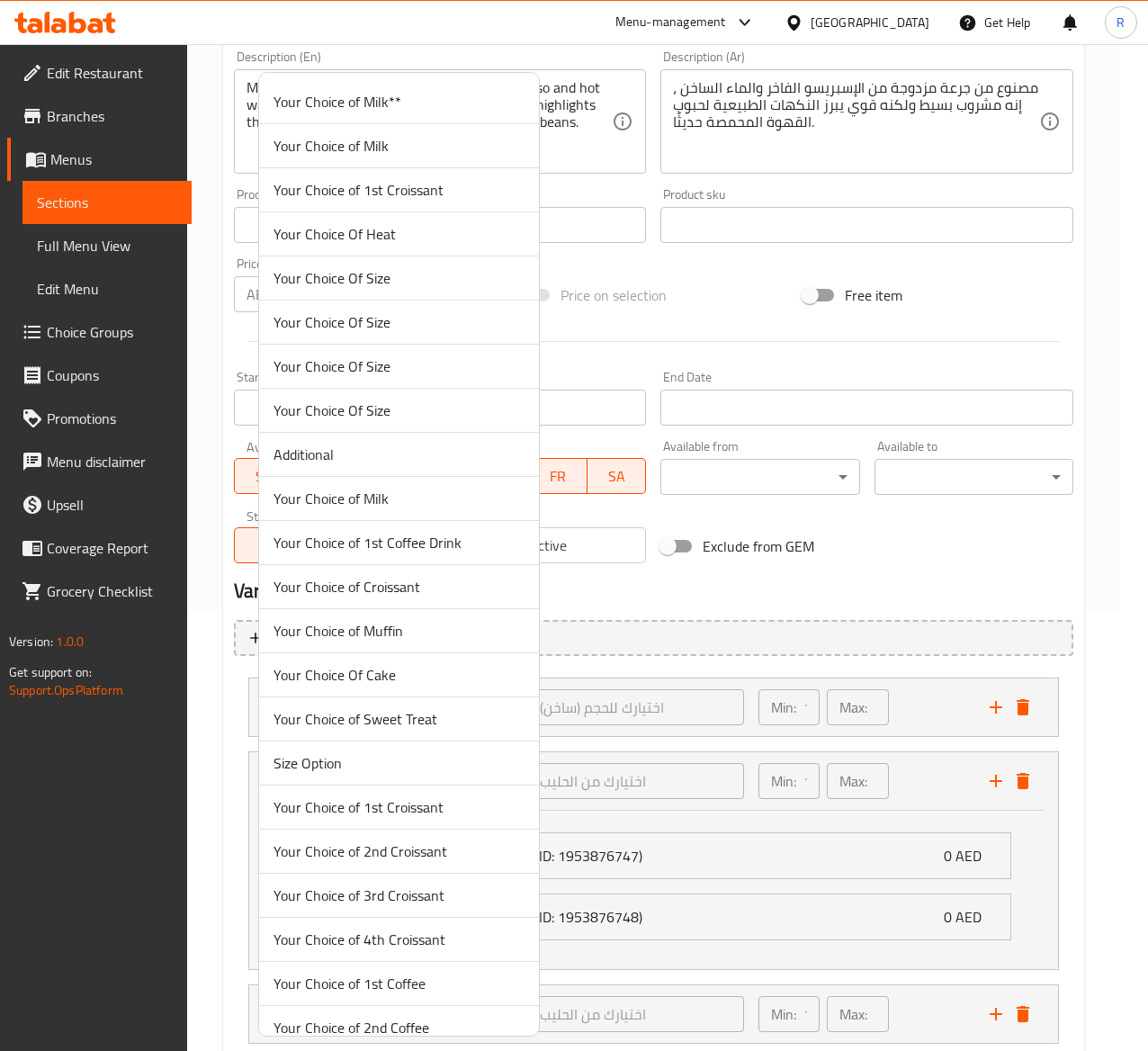
click at [423, 284] on span "Your Choice Of Size" at bounding box center [399, 279] width 251 height 22
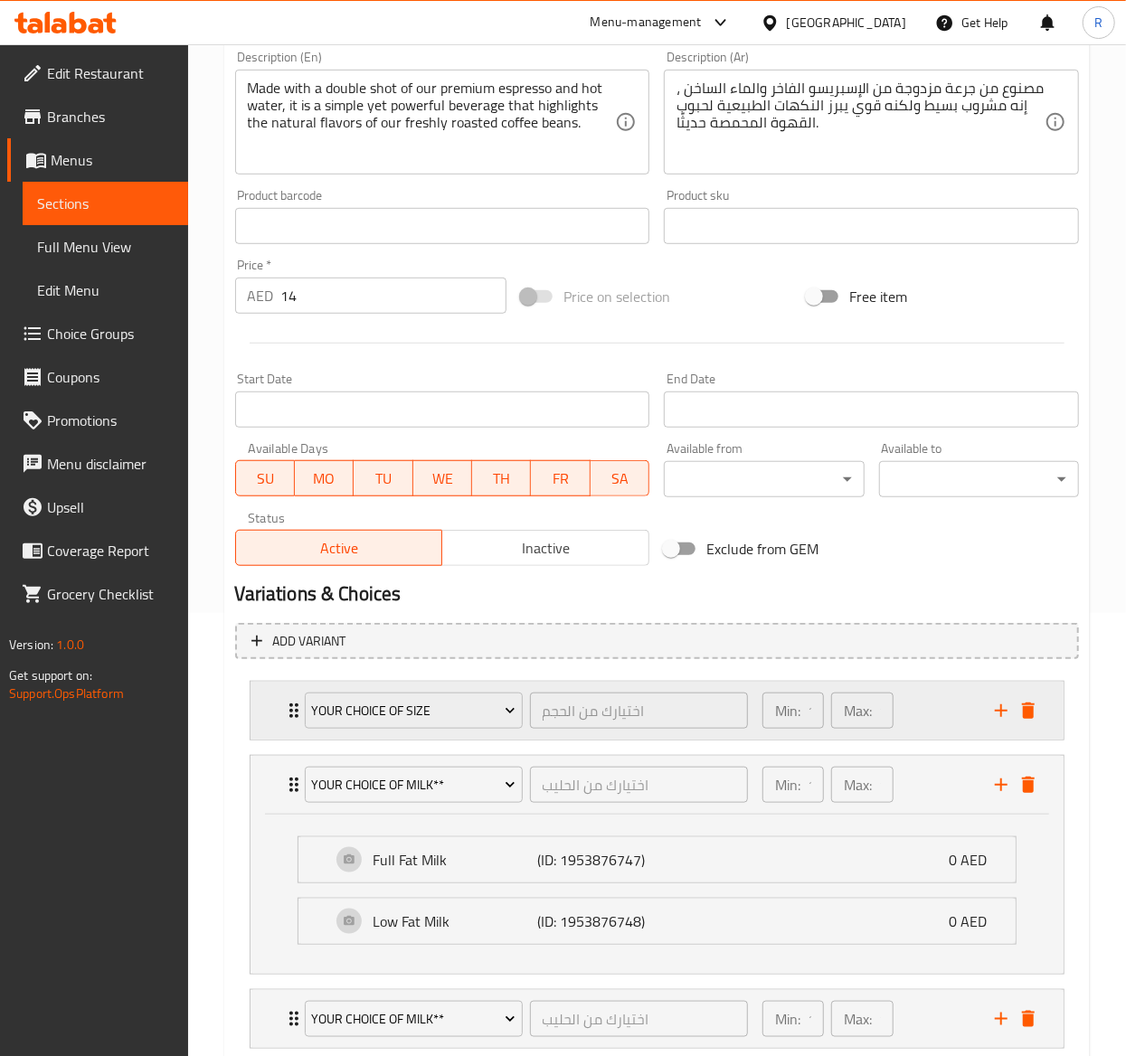
click at [291, 709] on icon "Expand" at bounding box center [294, 711] width 22 height 22
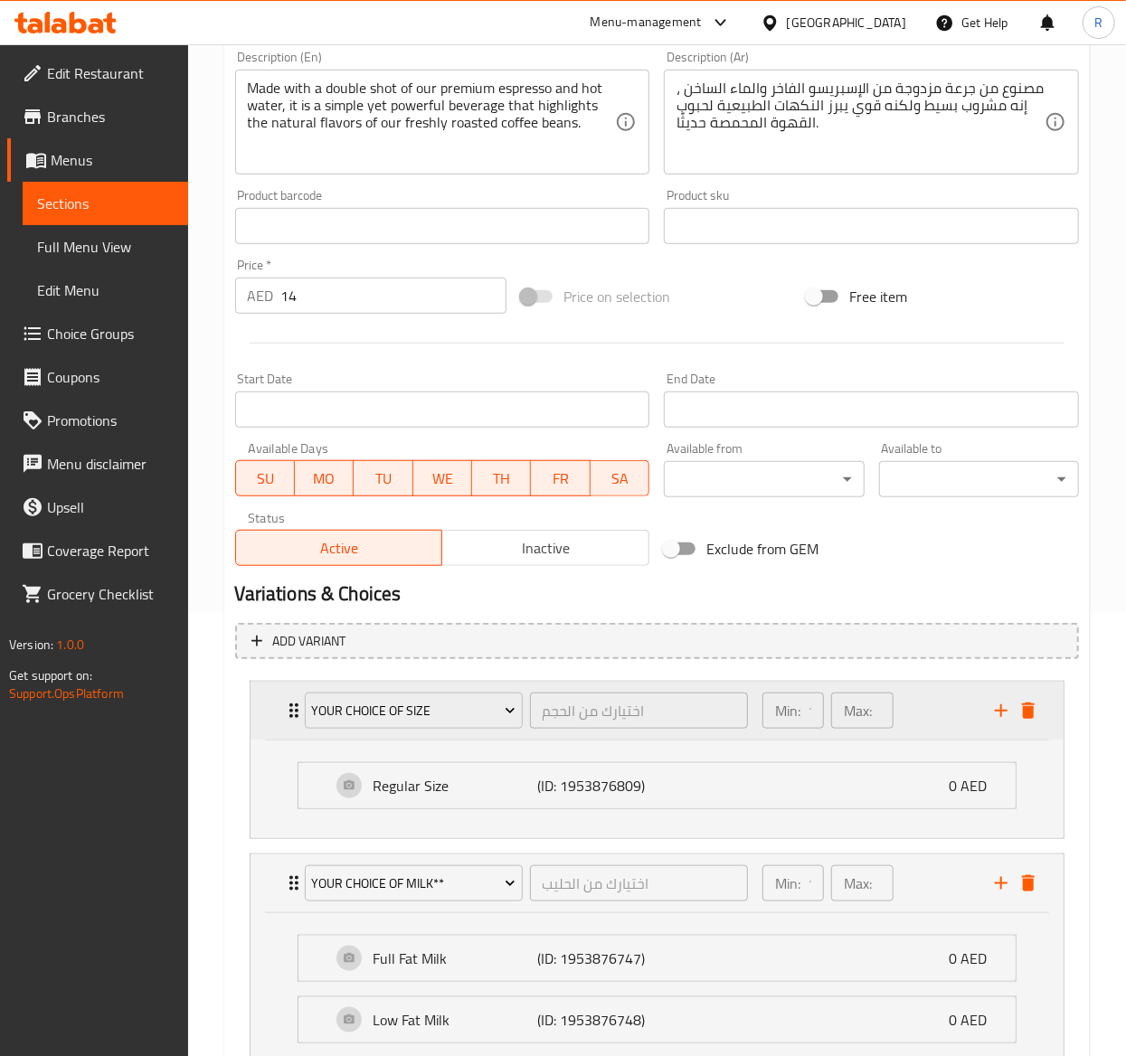
click at [291, 709] on icon "Expand" at bounding box center [294, 711] width 22 height 22
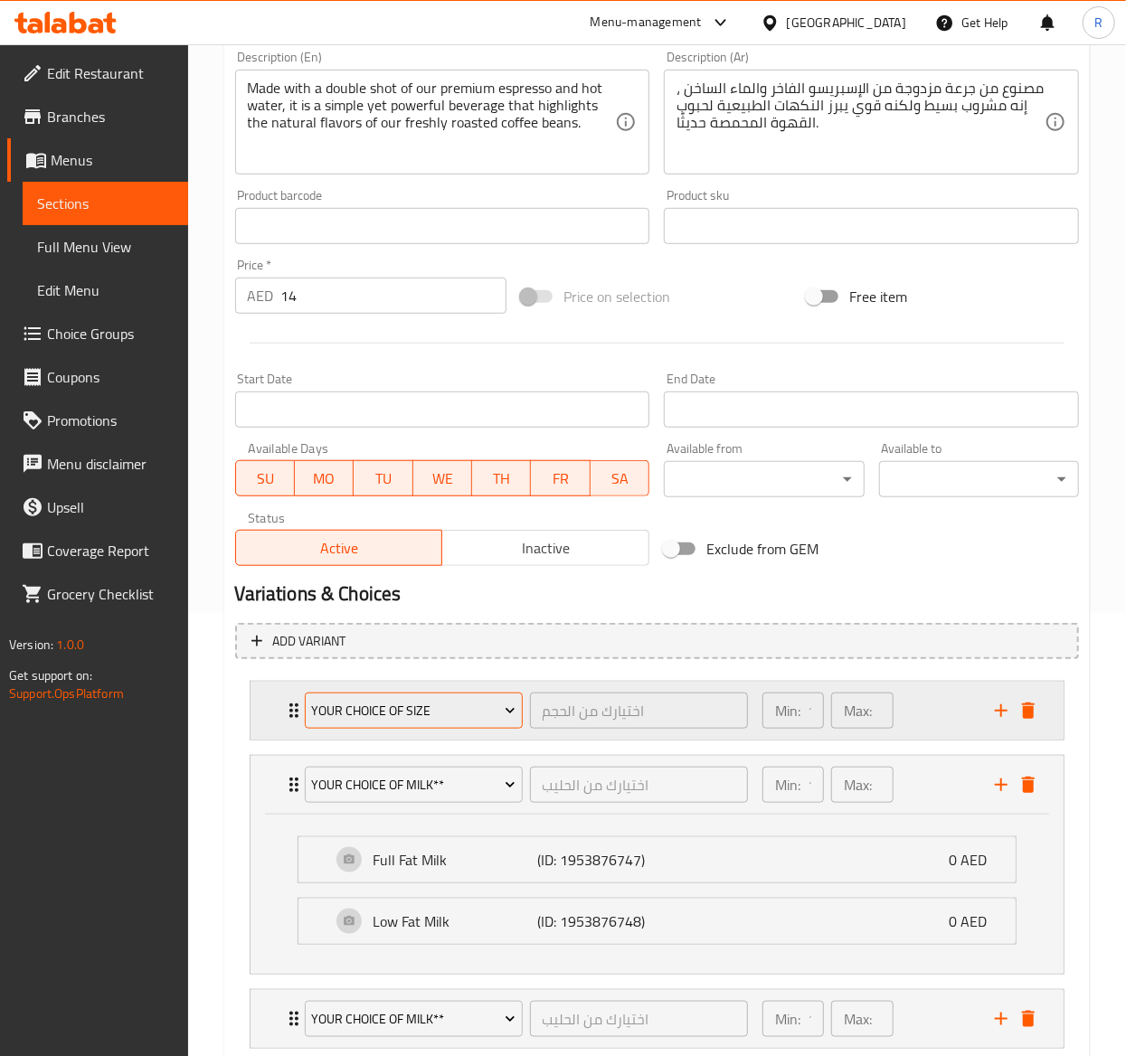
click at [382, 702] on span "Your Choice Of Size" at bounding box center [413, 711] width 204 height 23
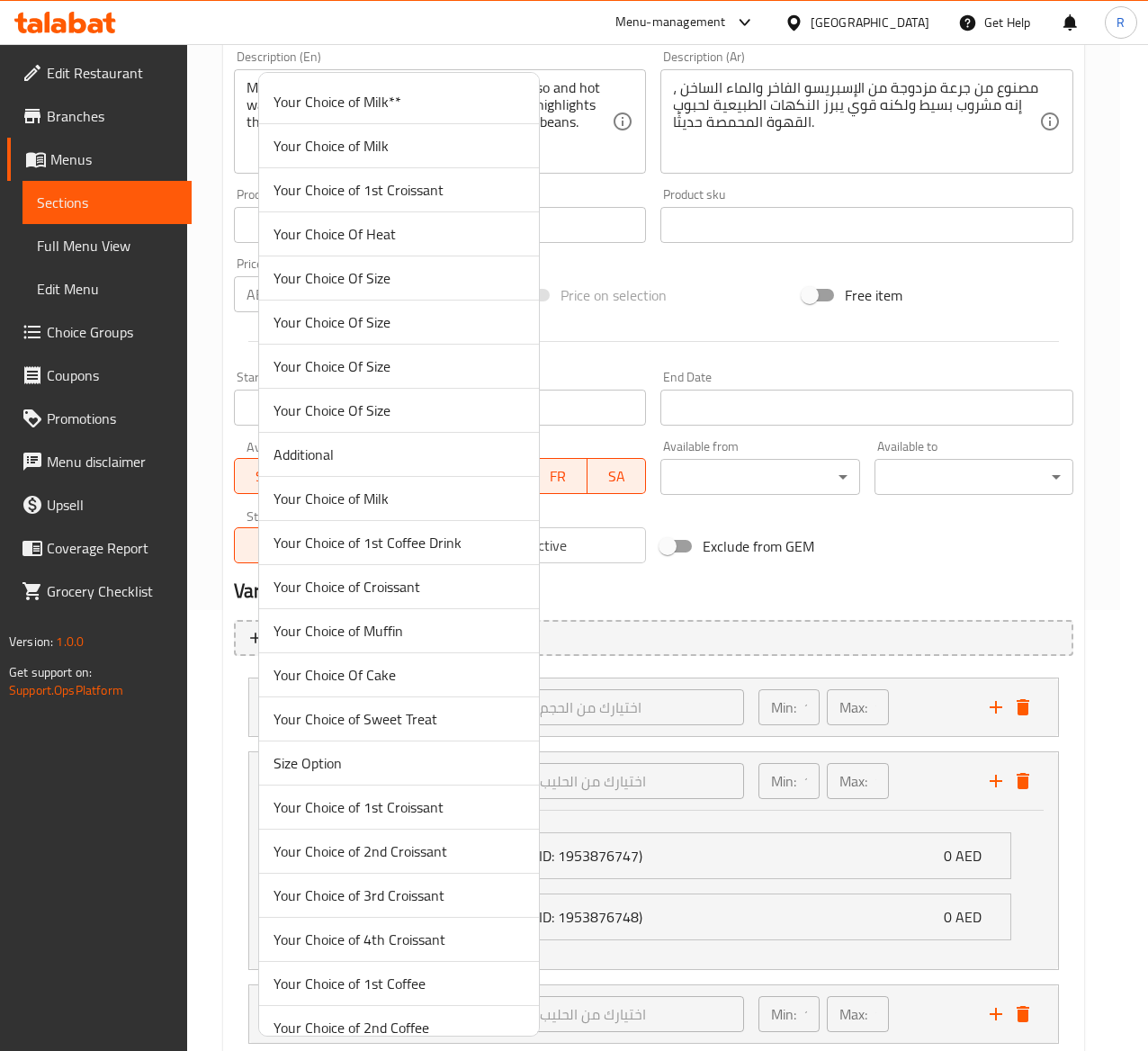
click at [334, 331] on span "Your Choice Of Size" at bounding box center [399, 322] width 251 height 22
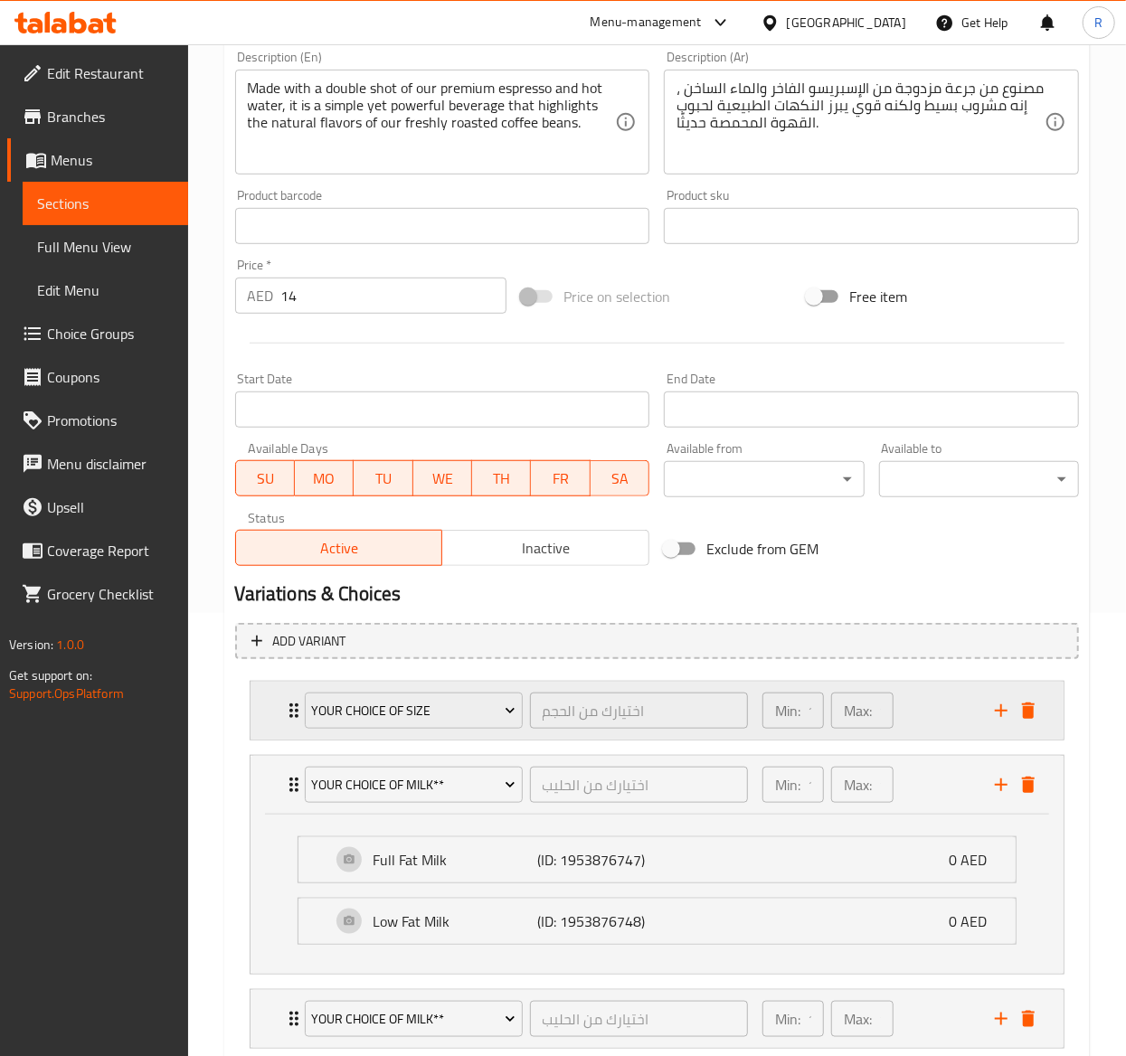
click at [289, 715] on icon "Expand" at bounding box center [294, 711] width 22 height 22
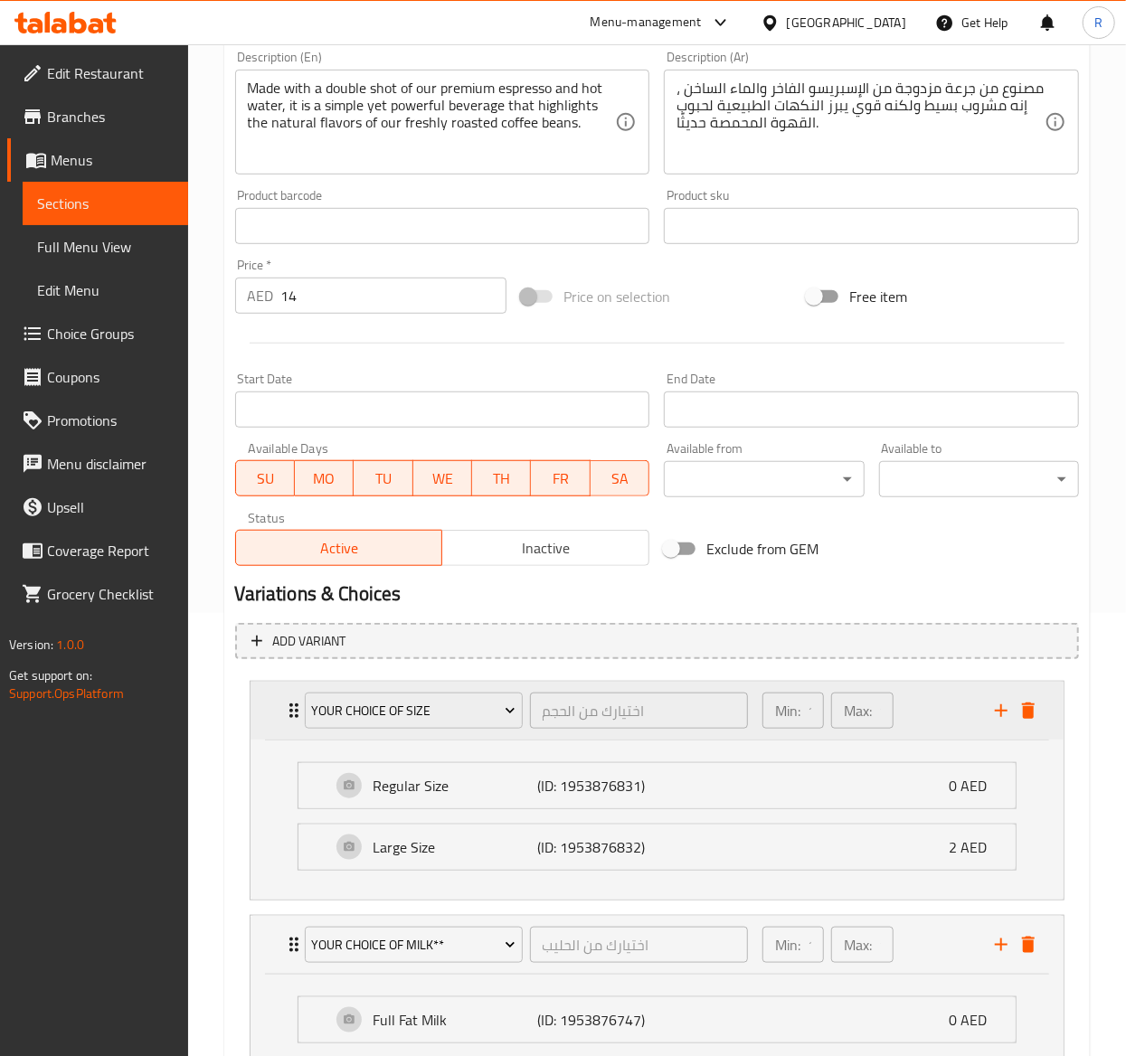
click at [289, 715] on icon "Expand" at bounding box center [294, 711] width 22 height 22
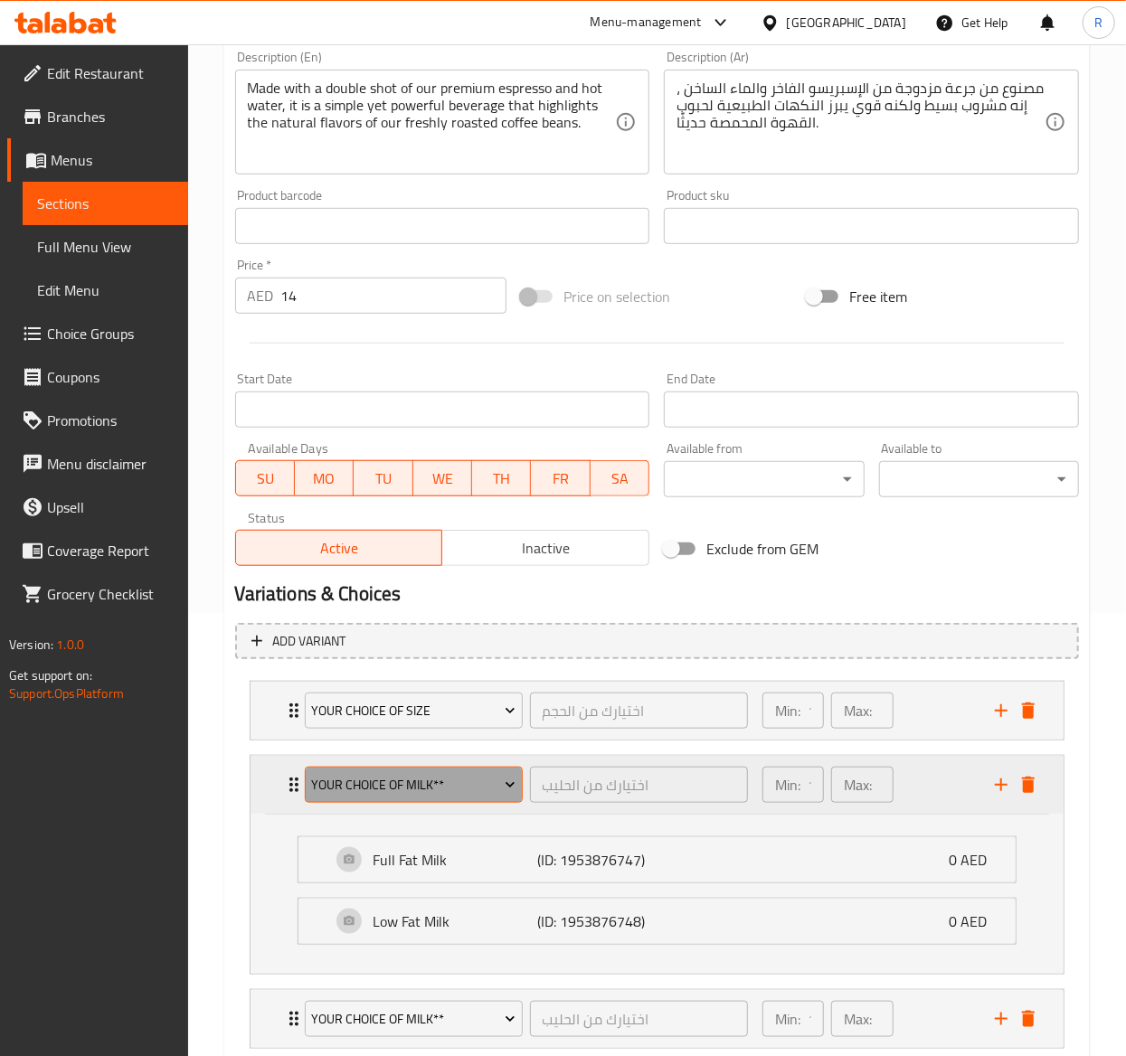
click at [429, 800] on button "Your Choice of Milk**" at bounding box center [414, 785] width 218 height 36
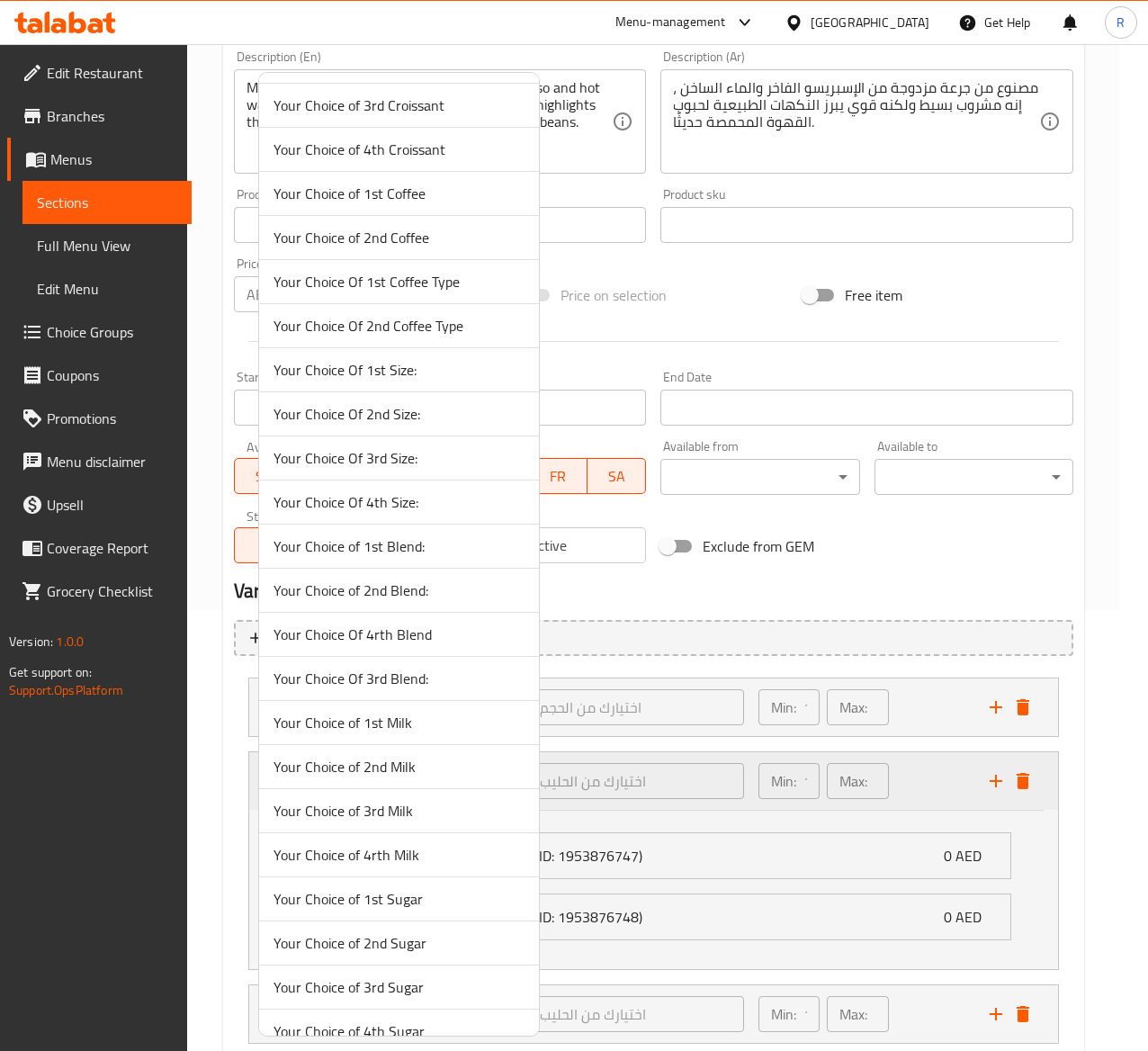
scroll to position [4566, 0]
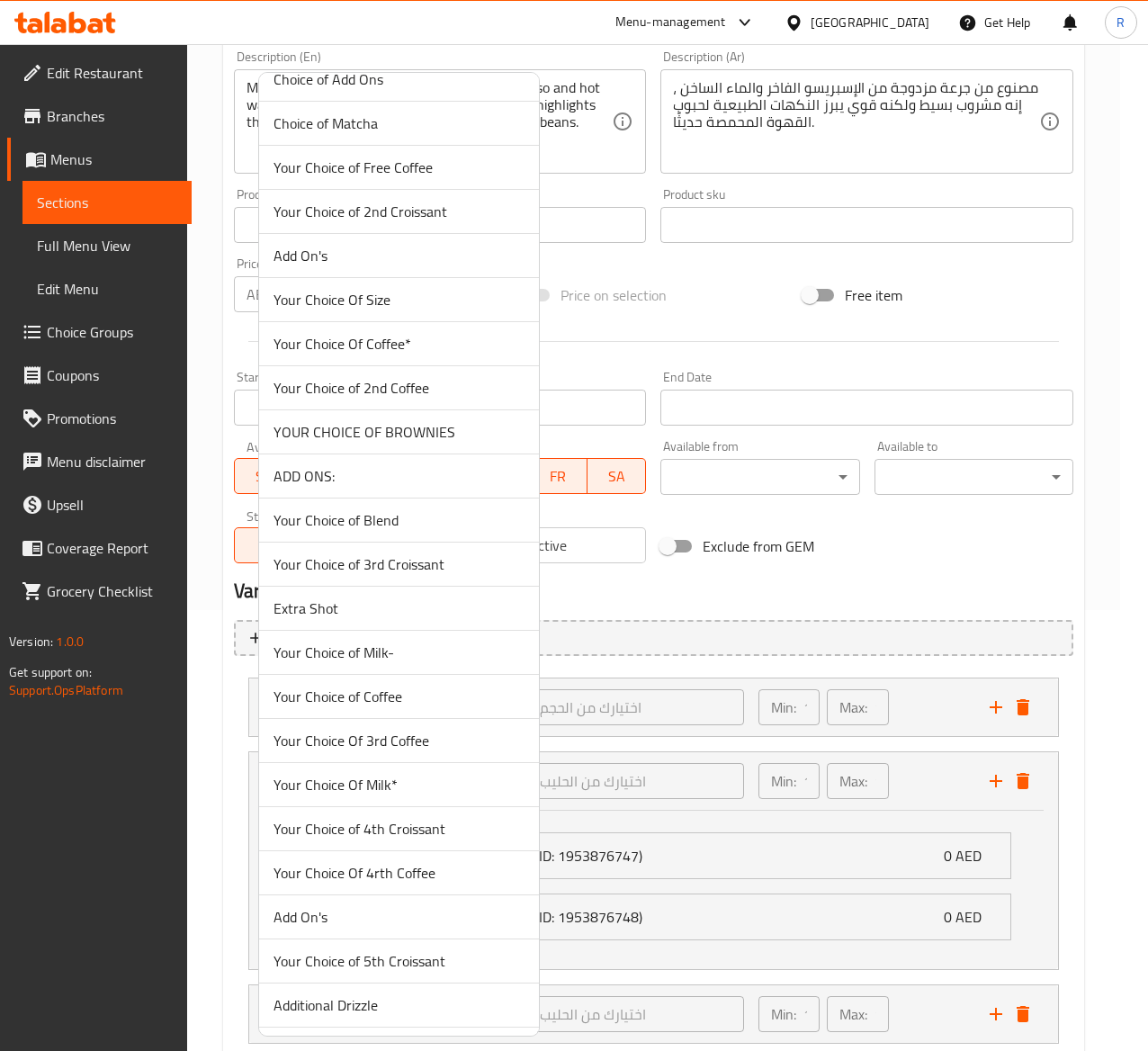
click at [458, 531] on span "Your Choice of Blend" at bounding box center [399, 521] width 251 height 22
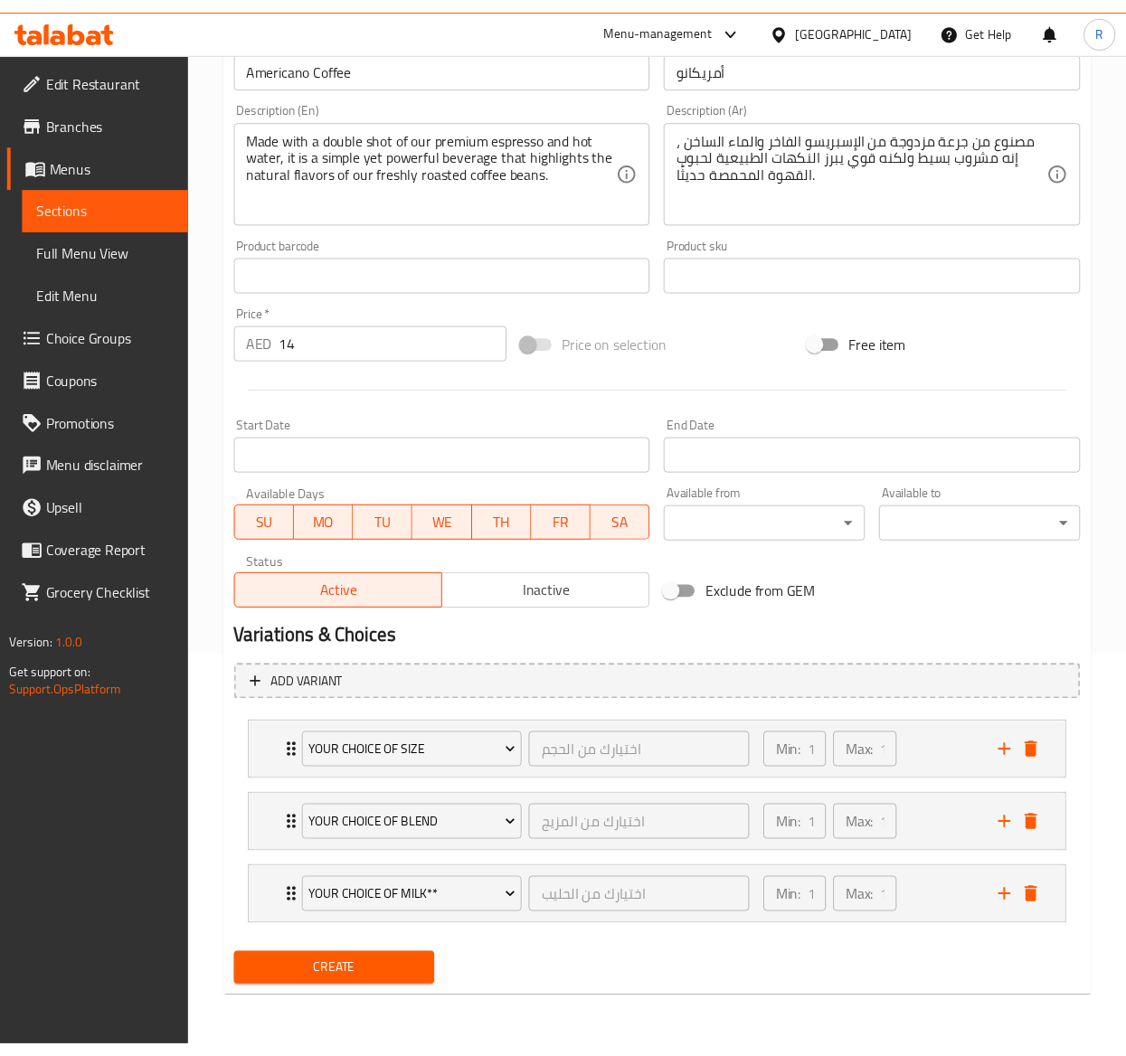
scroll to position [403, 0]
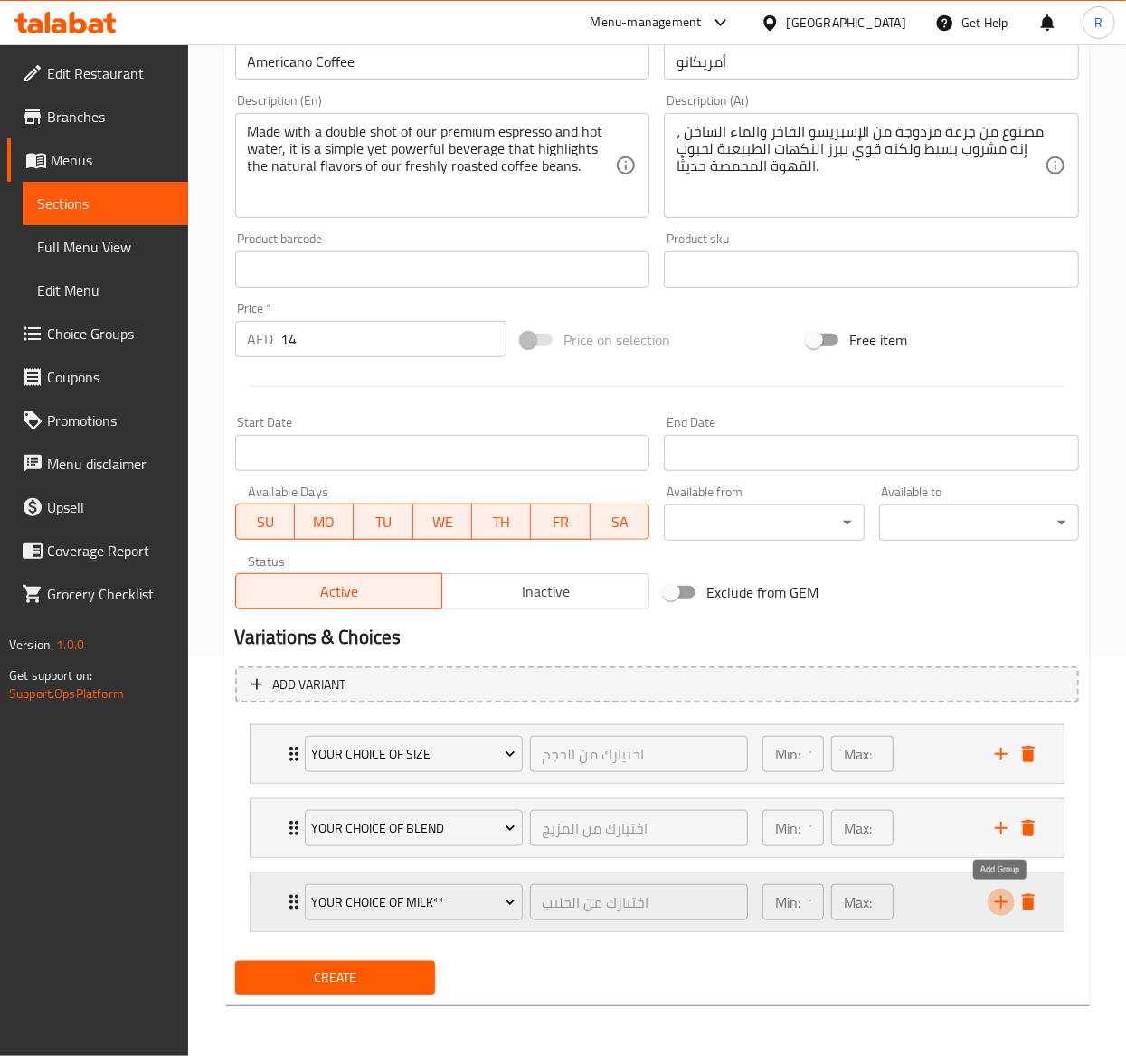
click at [999, 904] on icon "add" at bounding box center [1001, 903] width 22 height 22
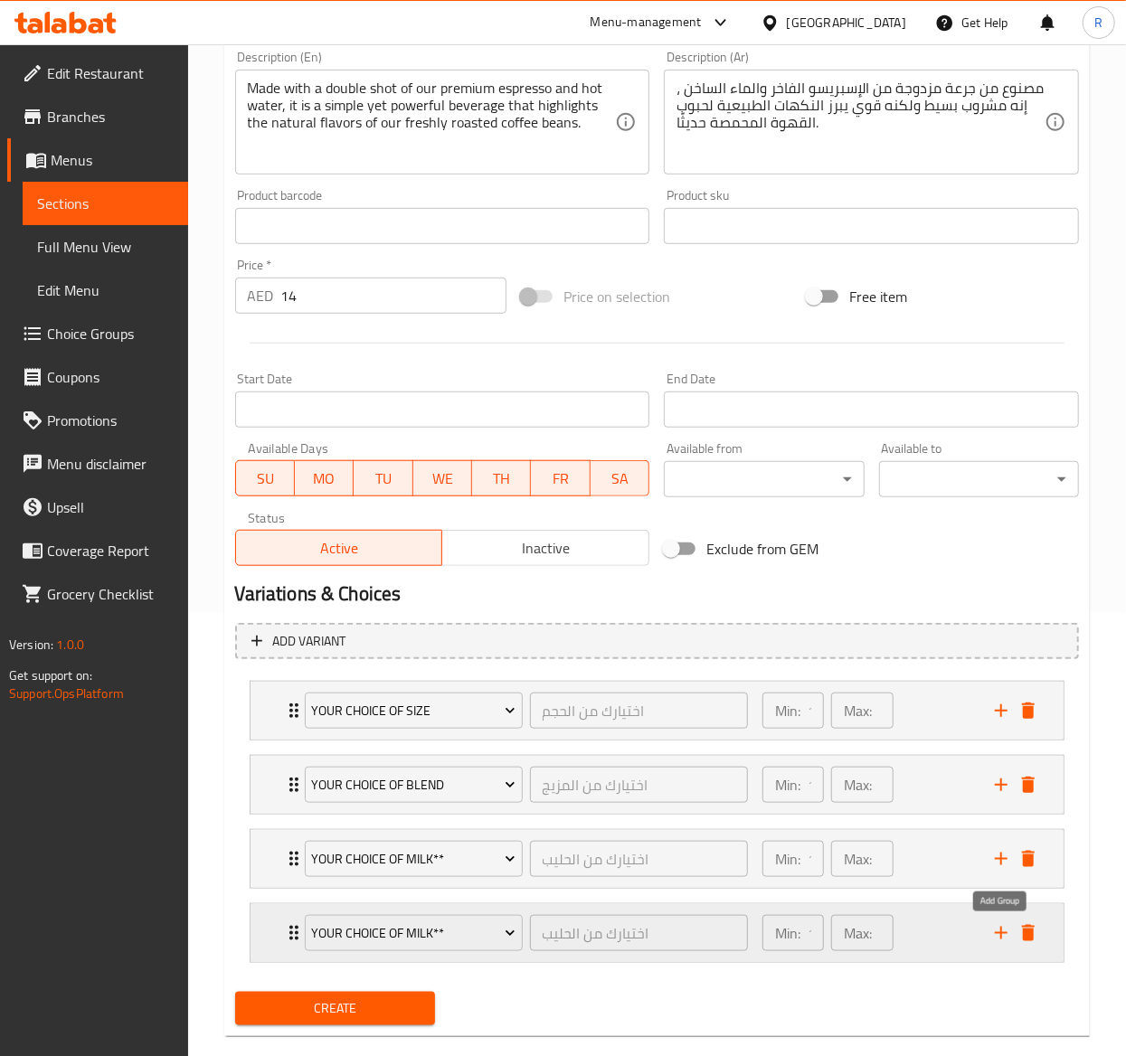
click at [1000, 952] on div "Your Choice of Milk** اختيارك من الحليب ​ Min: 1 ​ Max: 1 ​" at bounding box center [662, 934] width 759 height 58
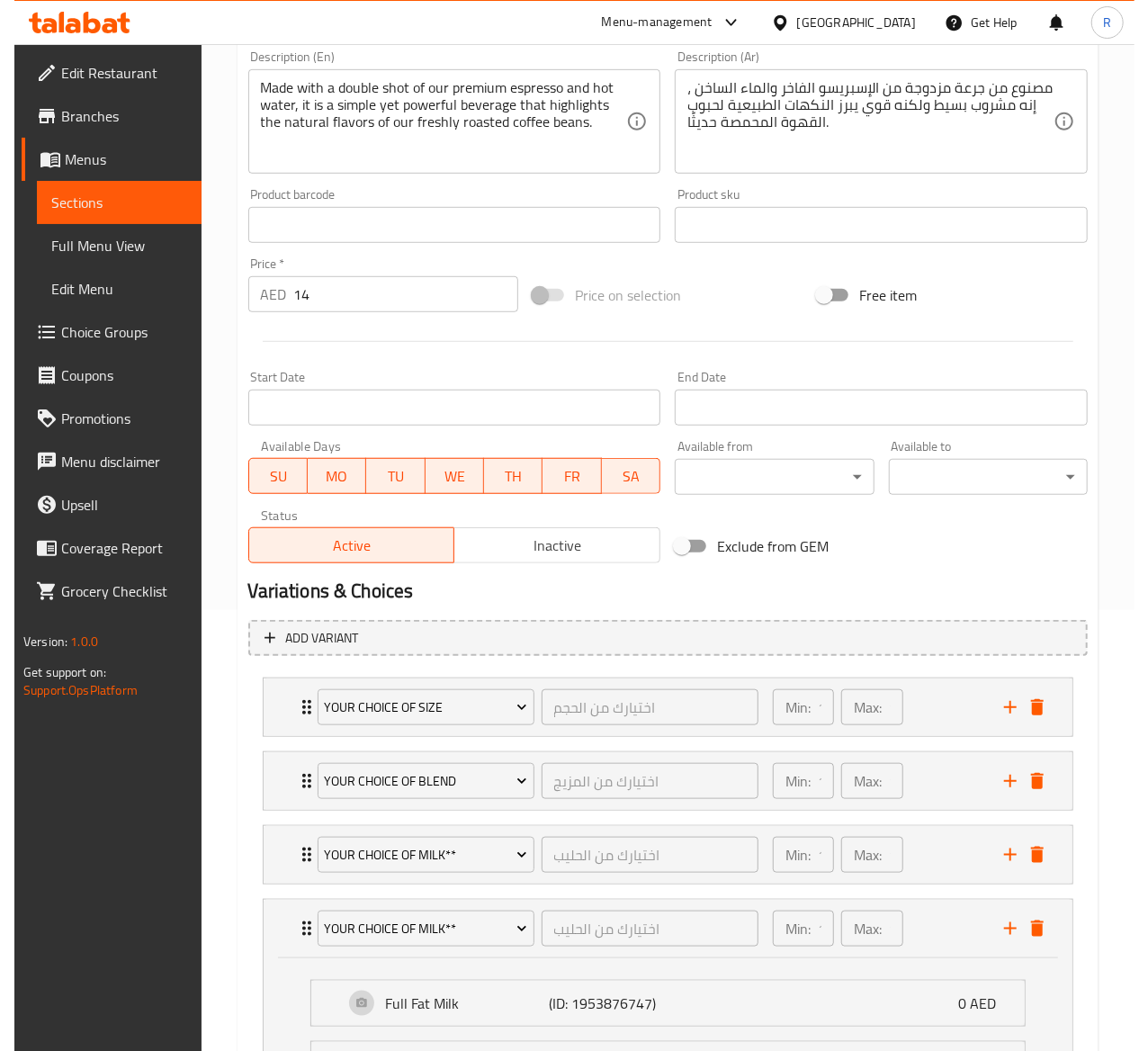
scroll to position [637, 0]
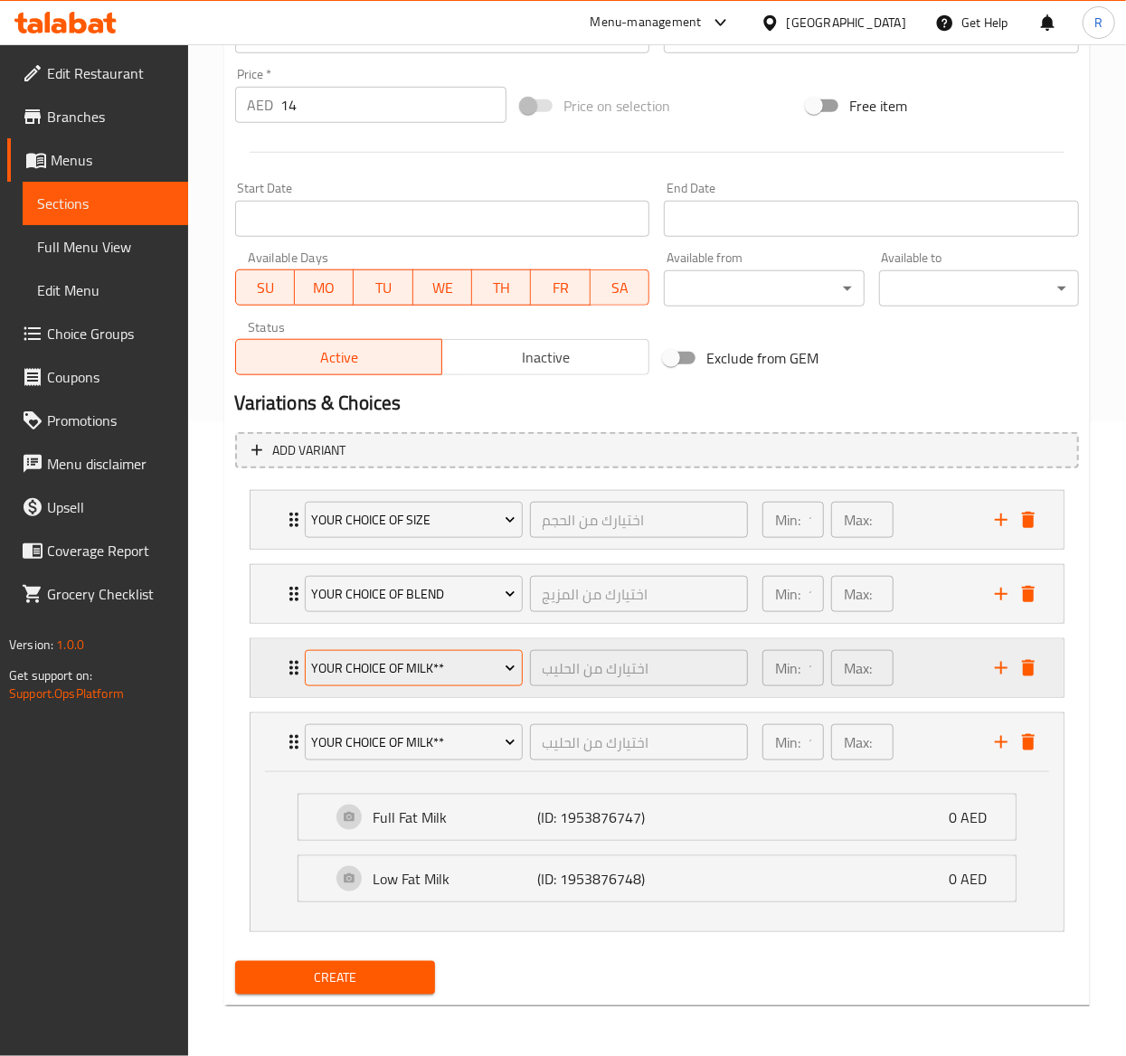
click at [464, 675] on span "Your Choice of Milk**" at bounding box center [413, 669] width 204 height 23
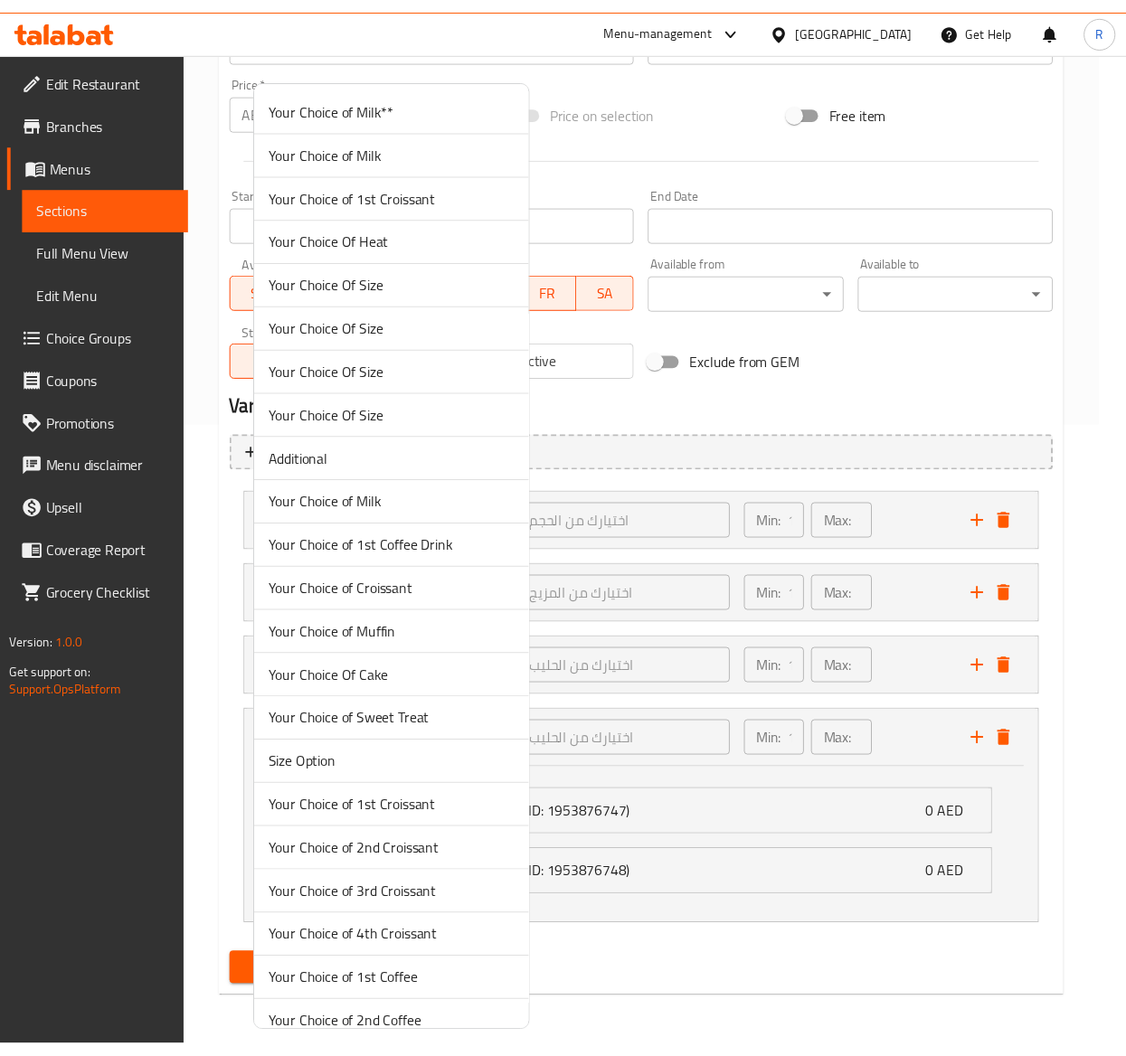
scroll to position [4856, 0]
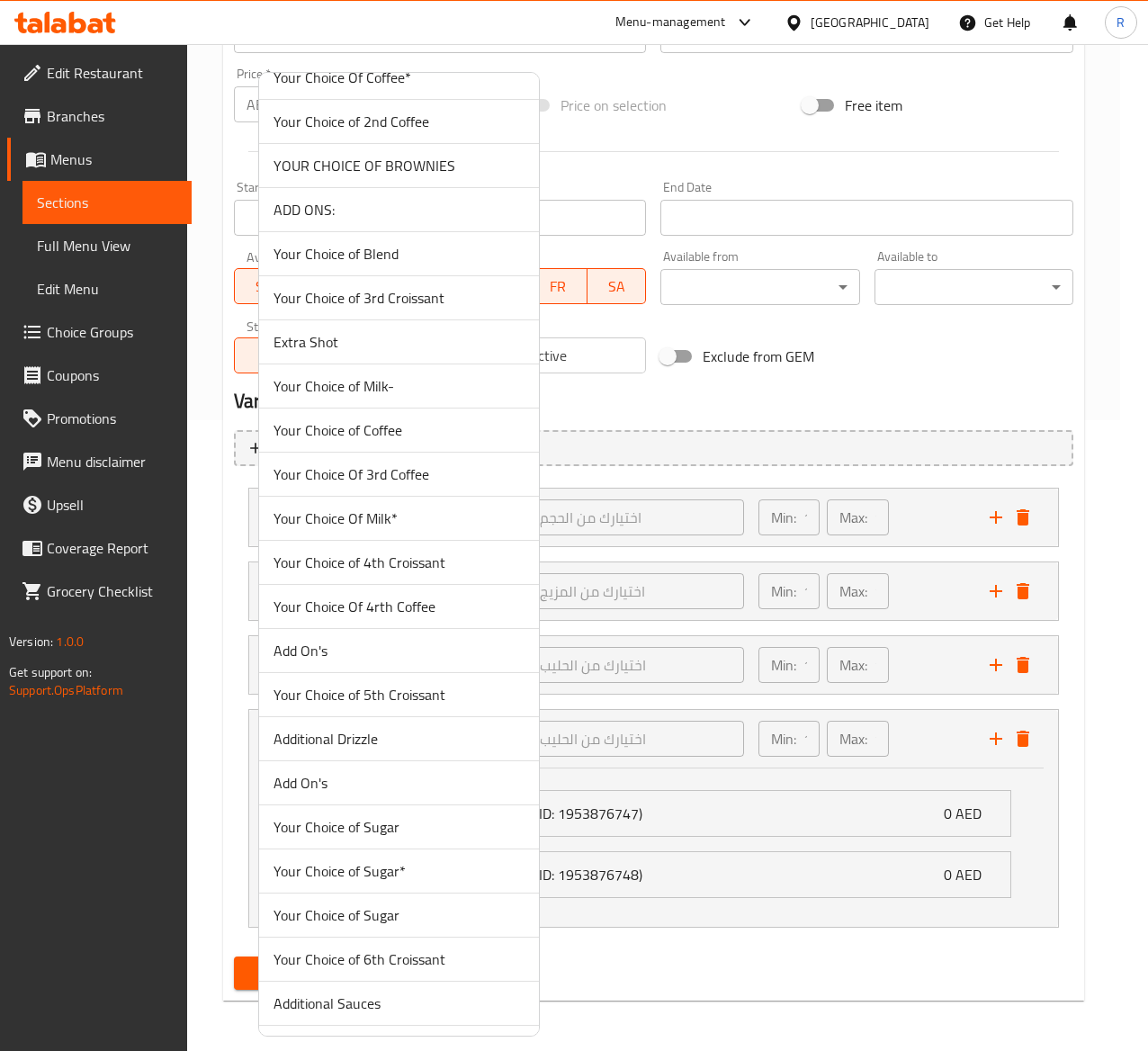
click at [438, 576] on li "Your Choice of 4th Croissant" at bounding box center [399, 563] width 280 height 44
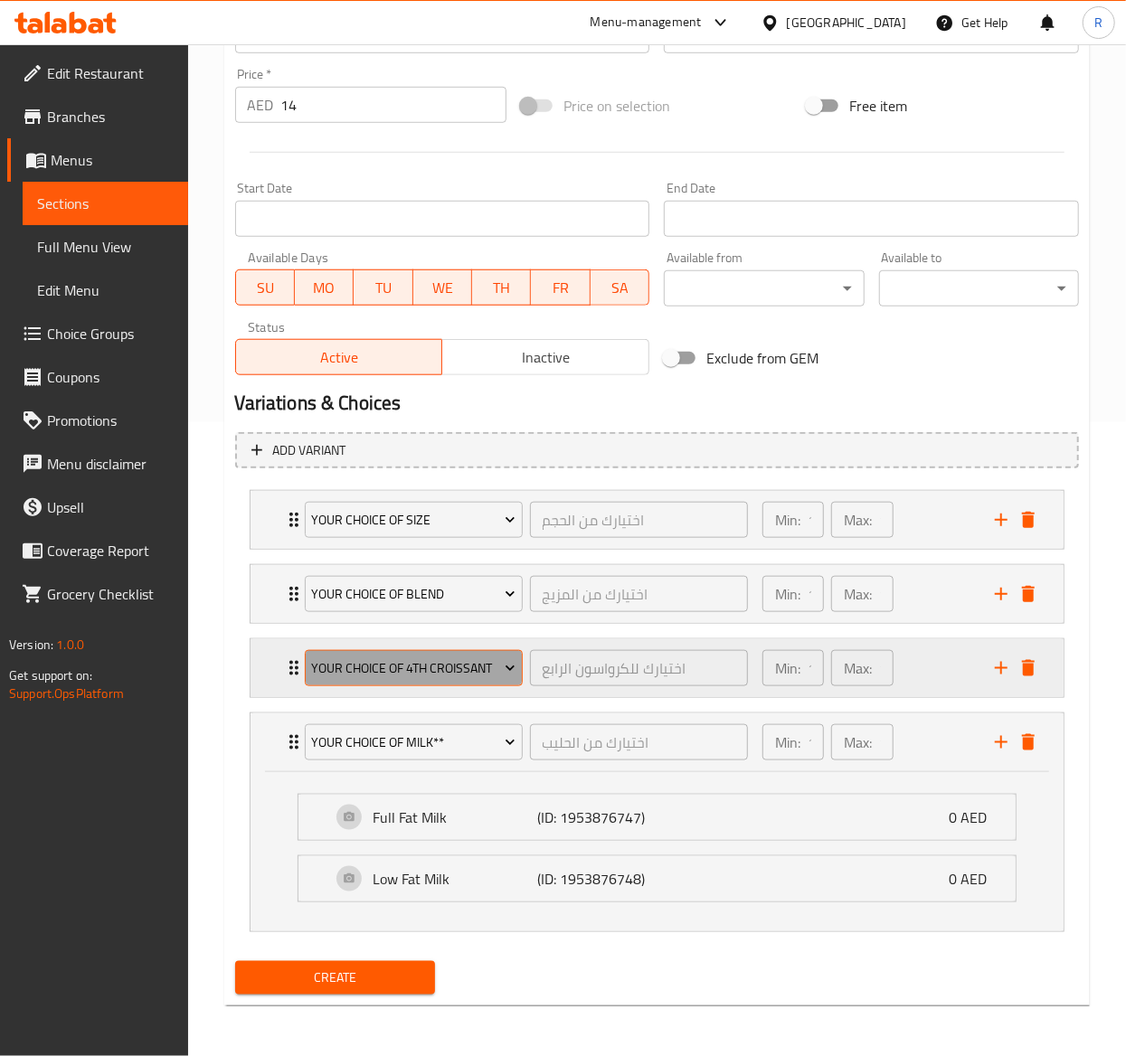
click at [482, 658] on span "Your Choice of 4th Croissant" at bounding box center [413, 669] width 204 height 23
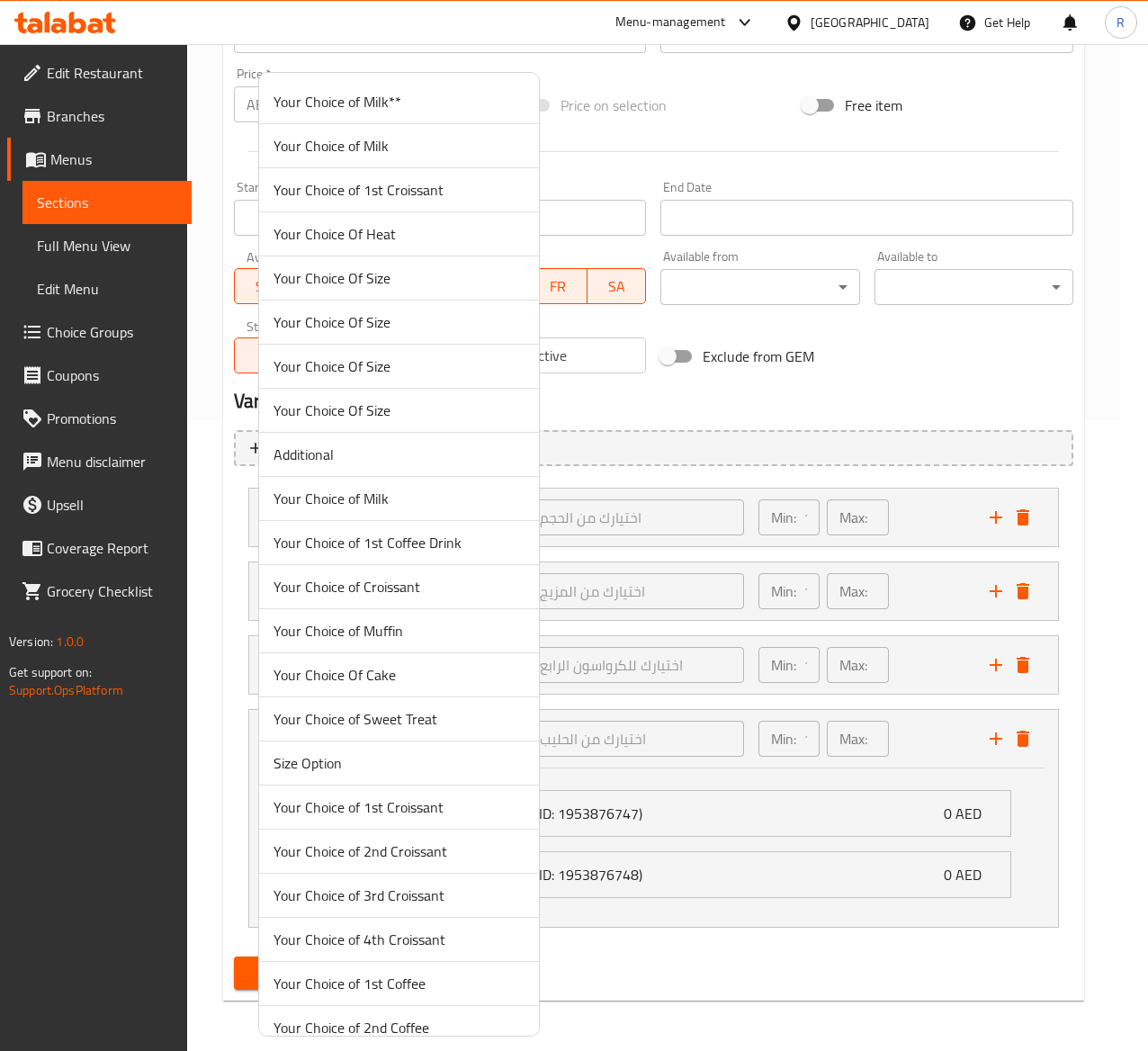
click at [1027, 666] on div at bounding box center [574, 526] width 1148 height 1051
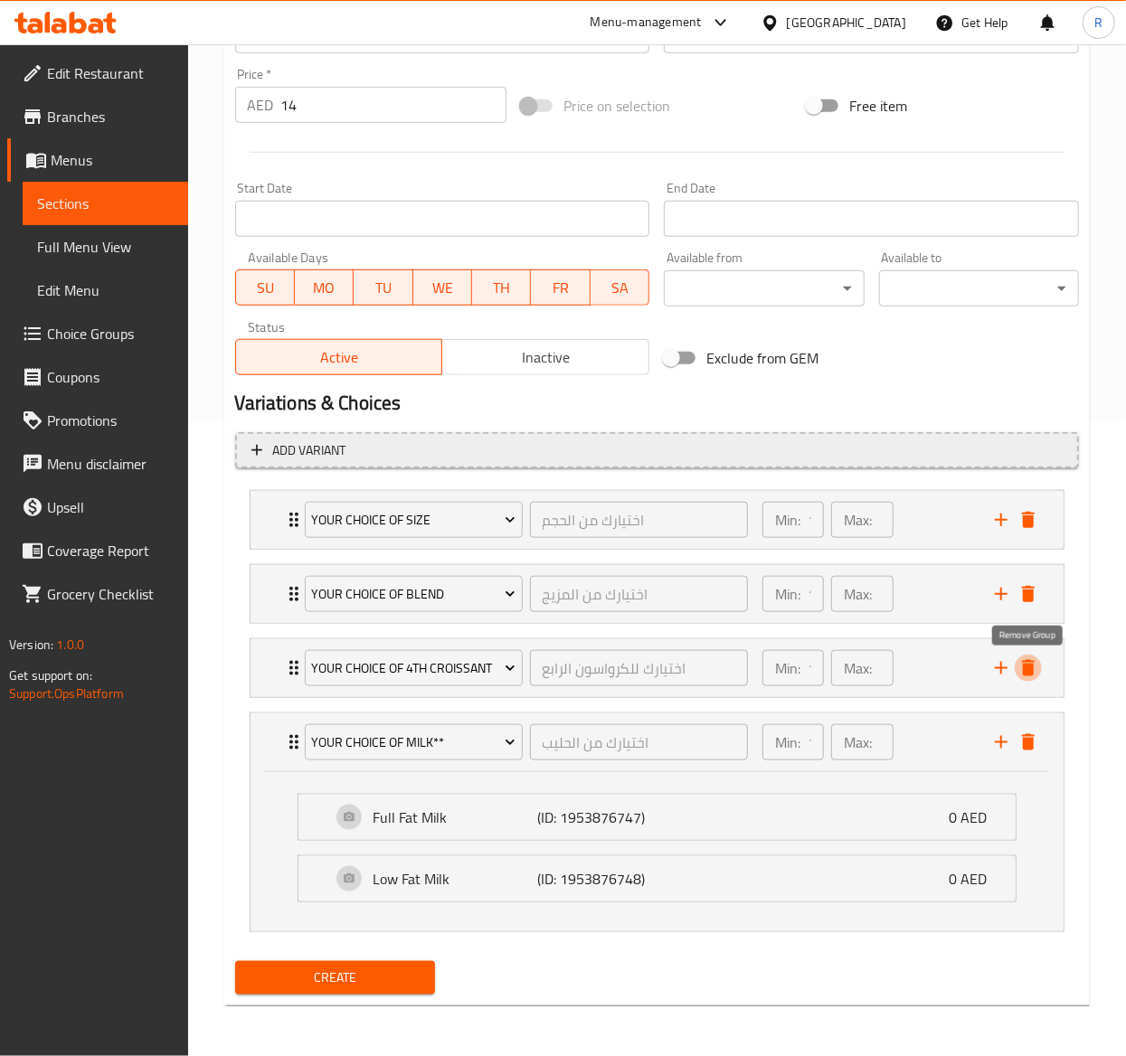
click at [1032, 669] on icon "delete" at bounding box center [1028, 668] width 13 height 16
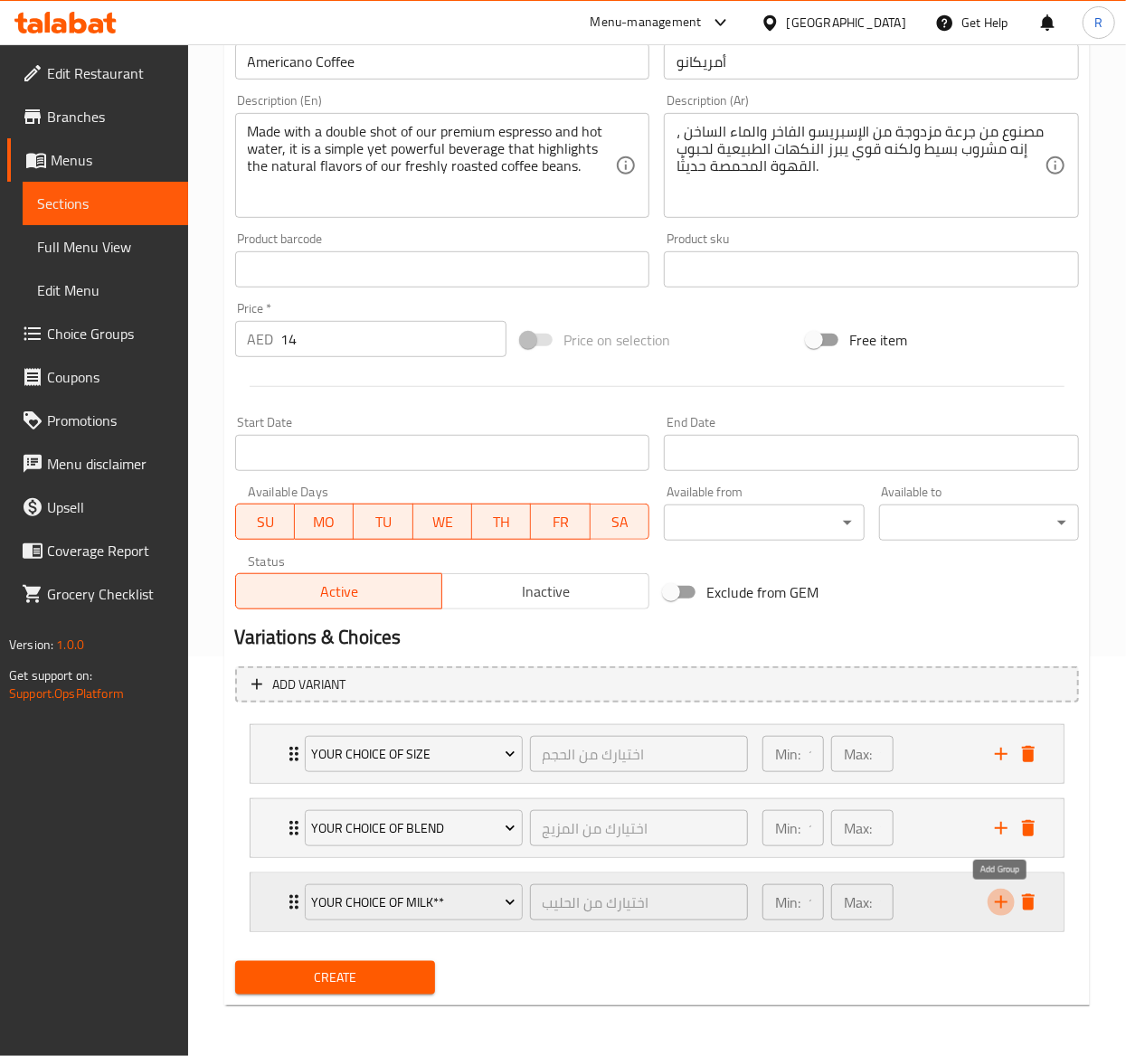
click at [1002, 895] on icon "add" at bounding box center [1001, 903] width 22 height 22
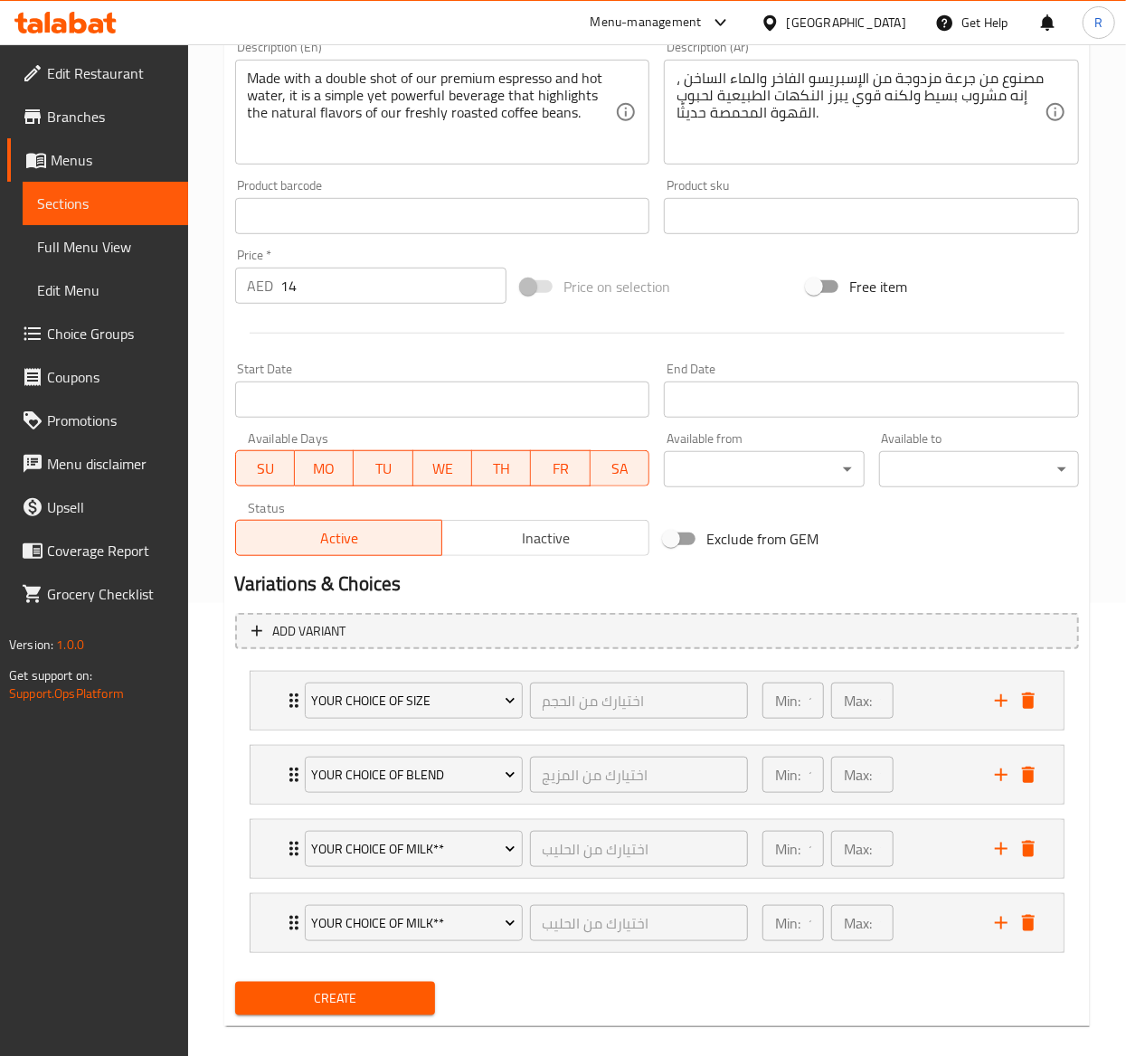
scroll to position [478, 0]
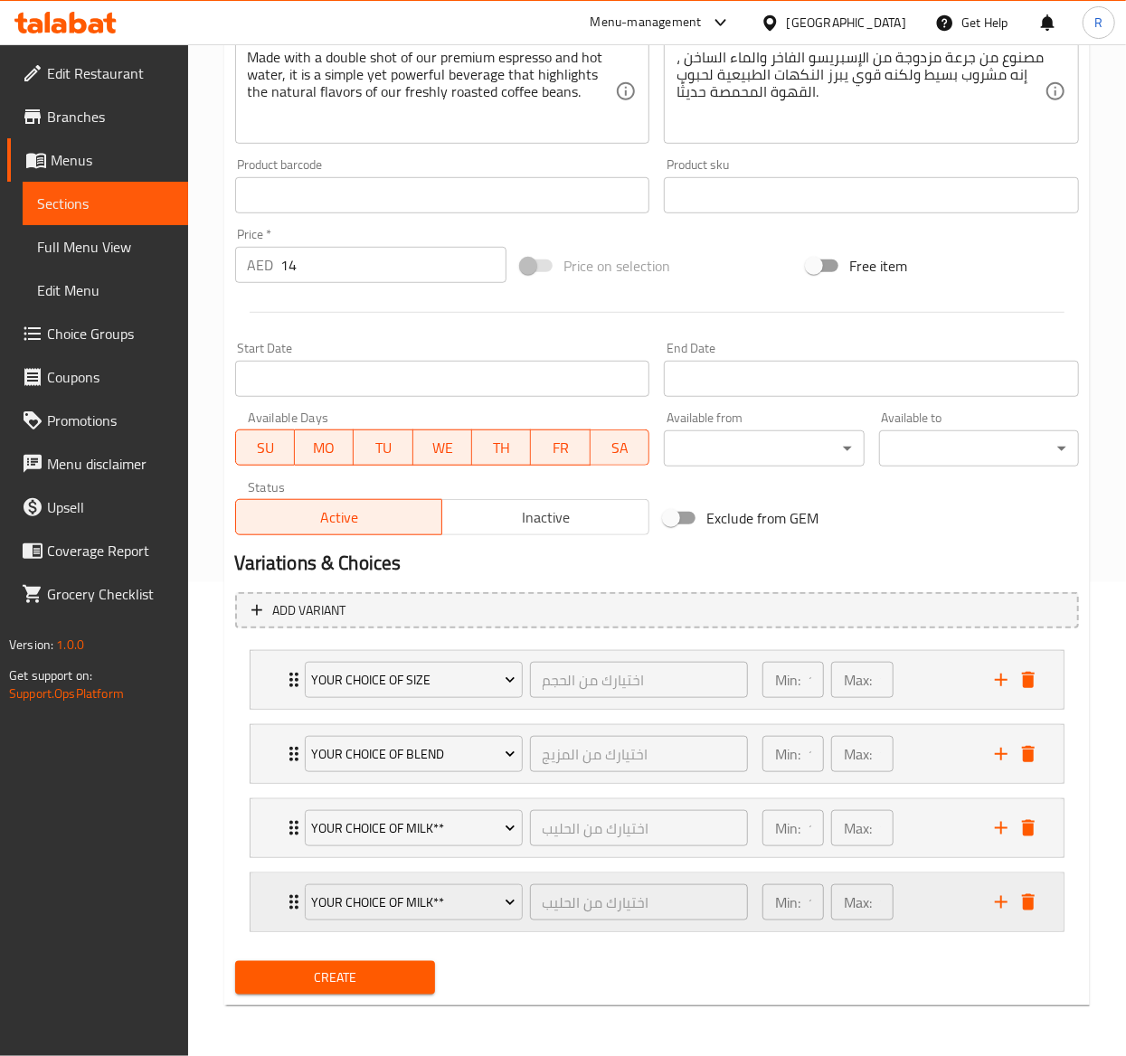
click at [993, 889] on button "add" at bounding box center [1001, 902] width 27 height 27
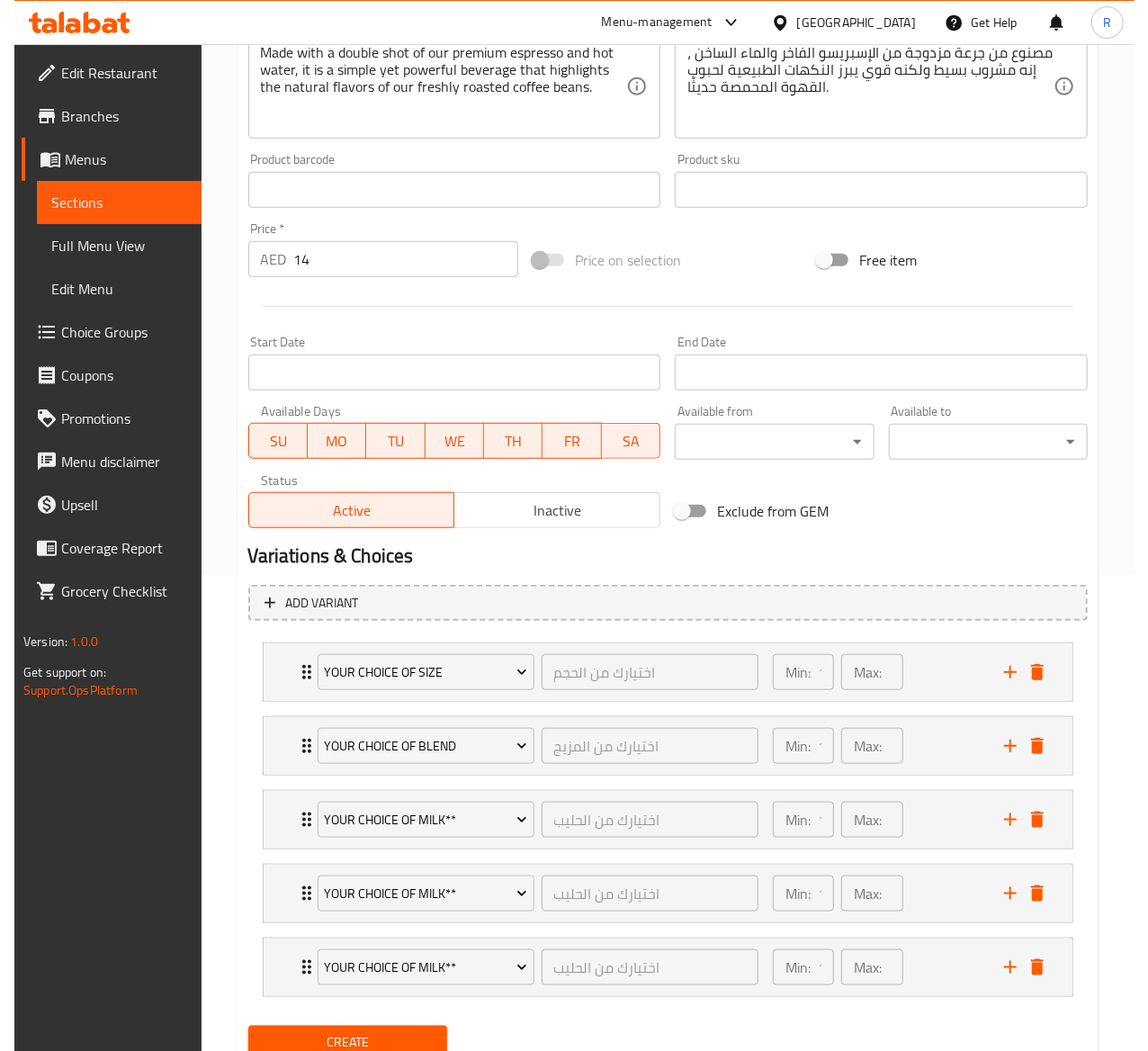
scroll to position [551, 0]
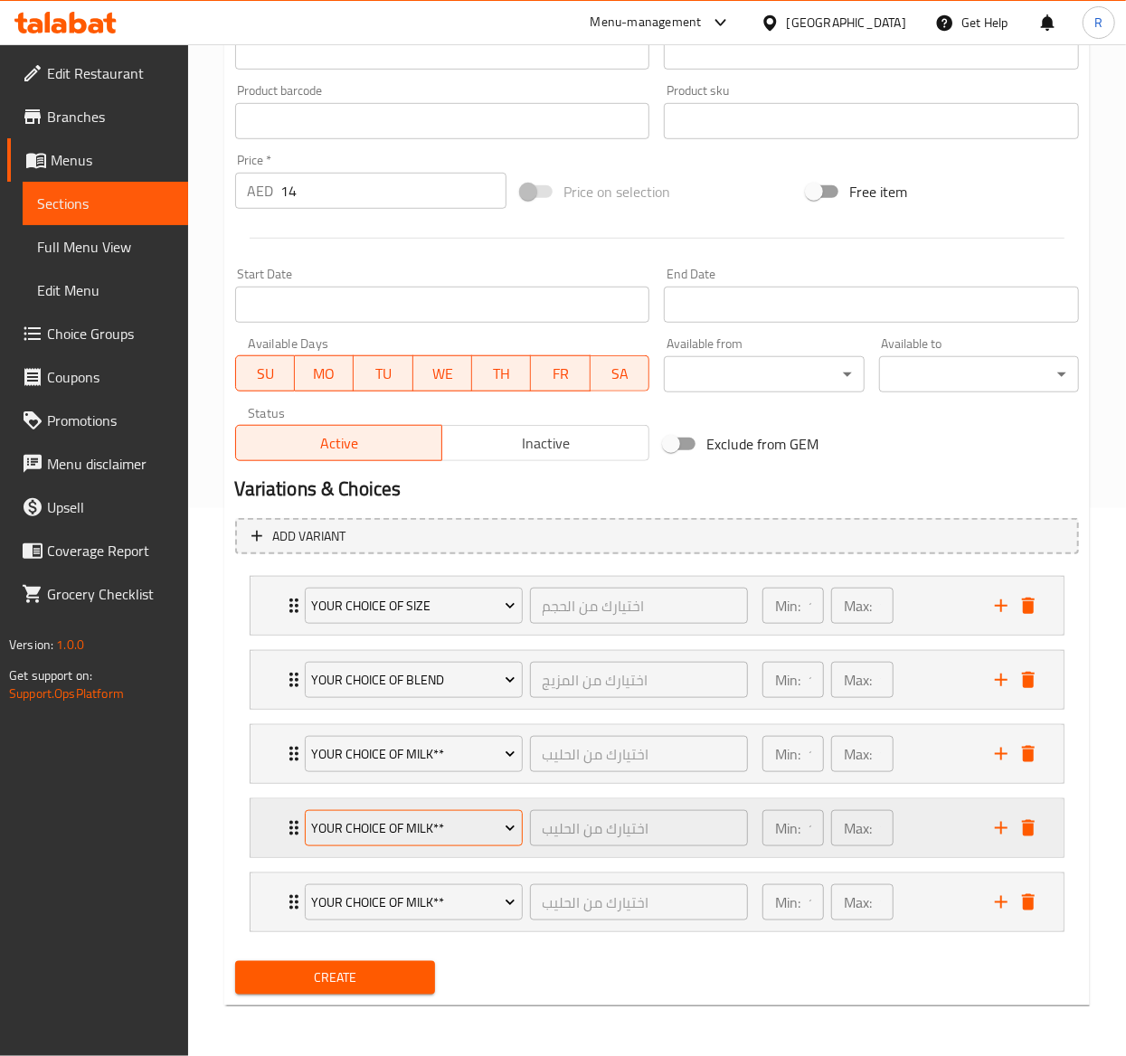
click at [475, 813] on button "Your Choice of Milk**" at bounding box center [414, 828] width 218 height 36
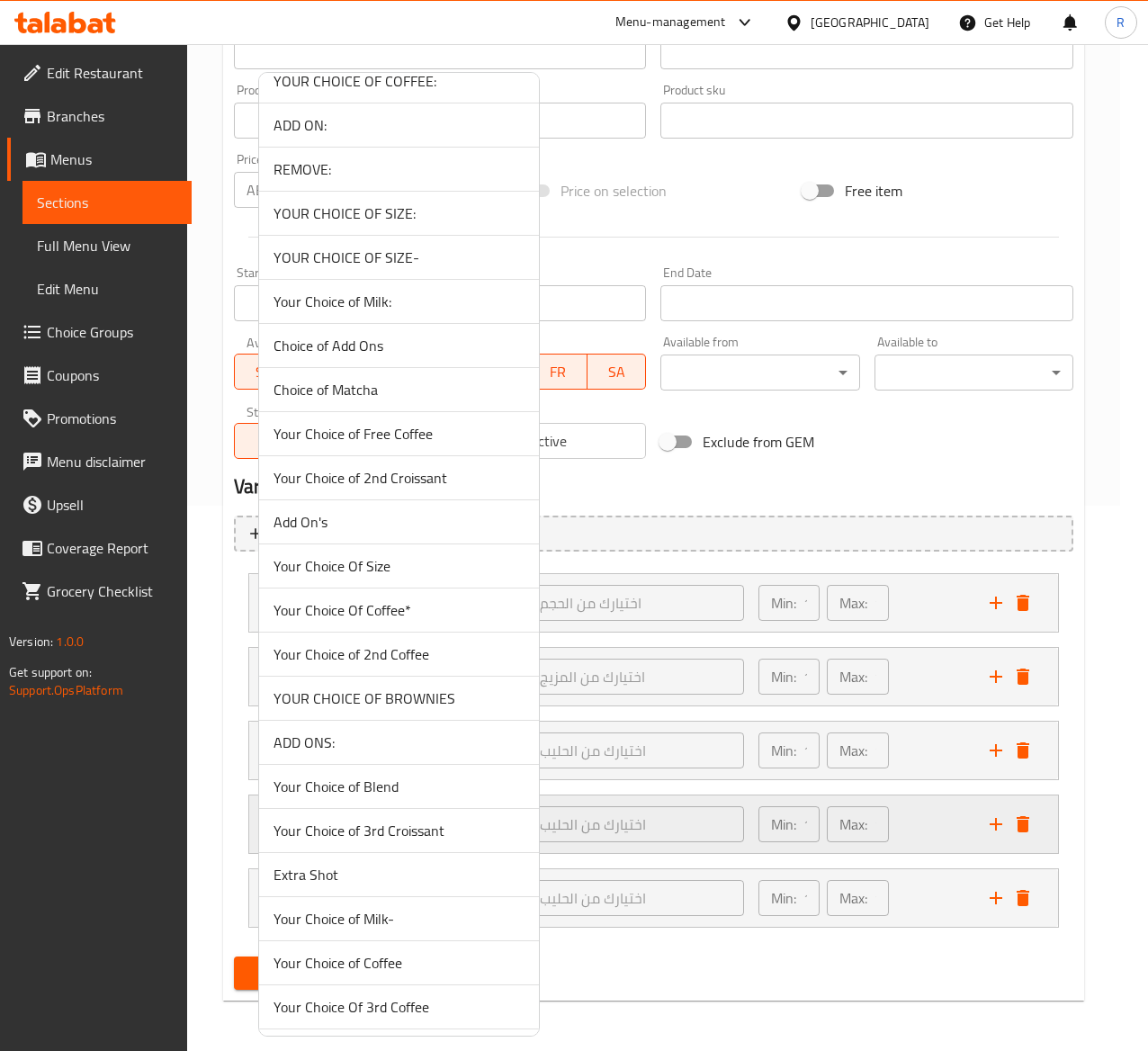
scroll to position [4965, 0]
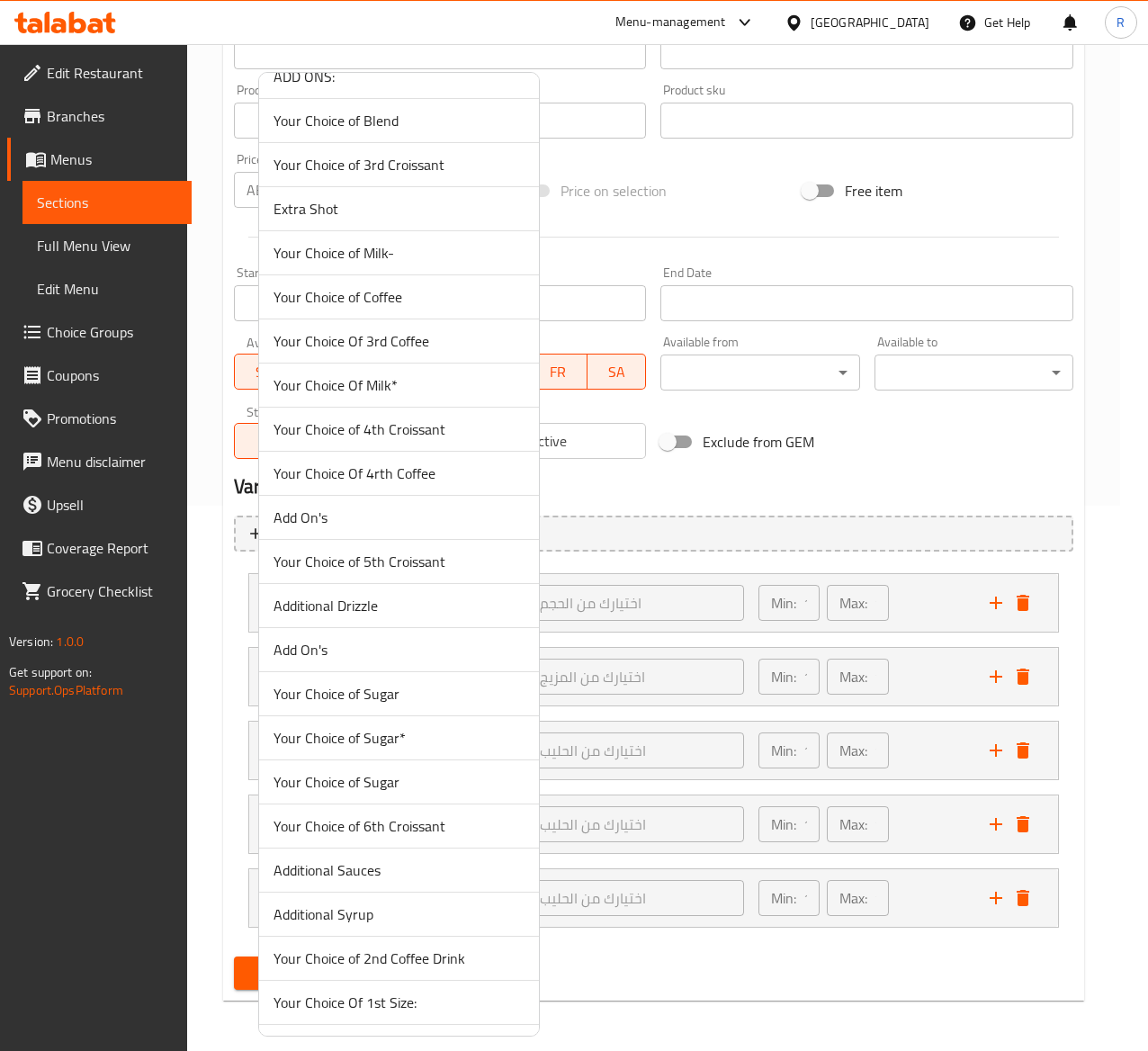
click at [398, 528] on span "Add On's" at bounding box center [399, 518] width 251 height 22
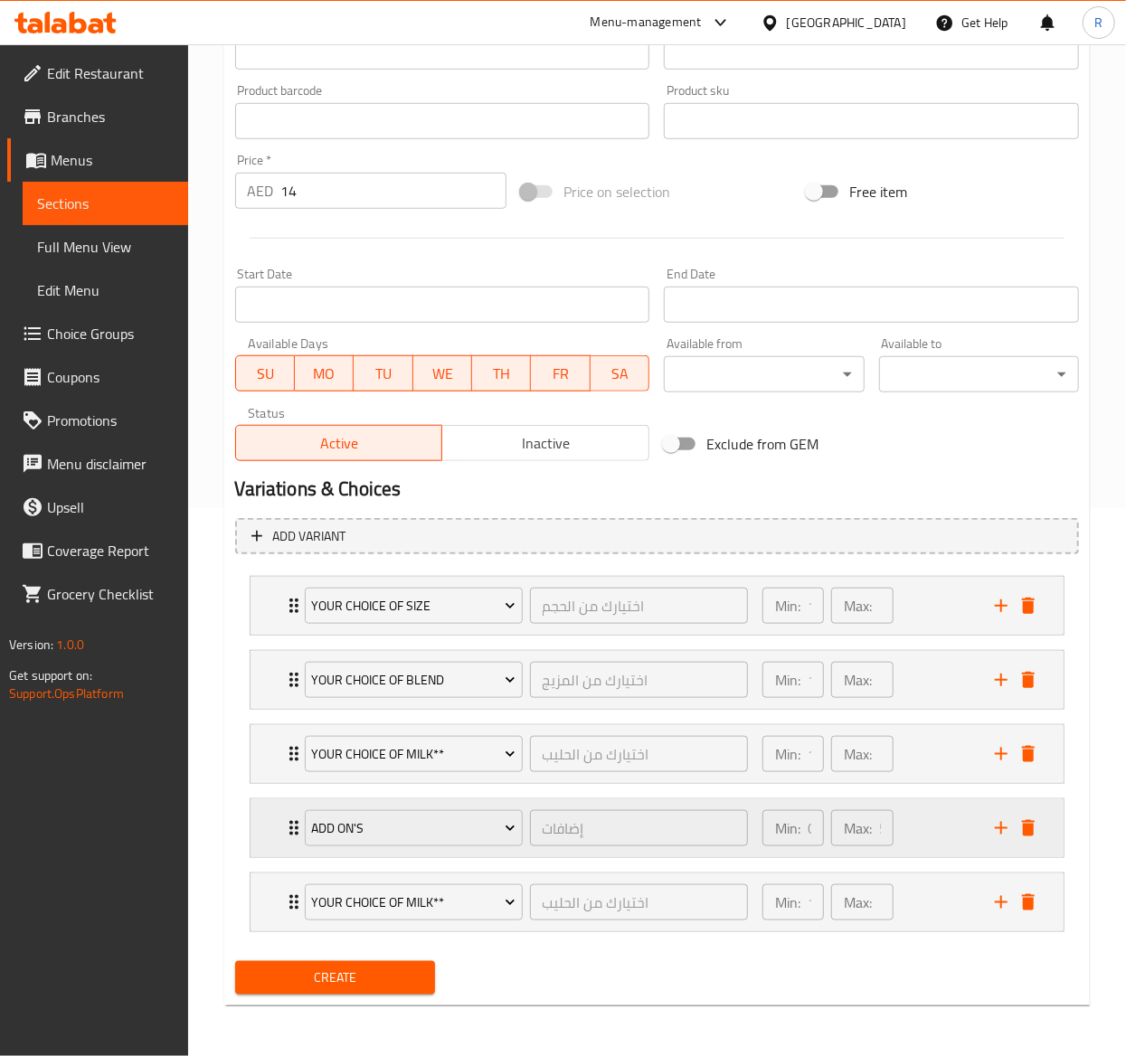
click at [280, 635] on div "Add On's إضافات ​ Min: 0 ​ Max: 5 ​" at bounding box center [657, 606] width 813 height 58
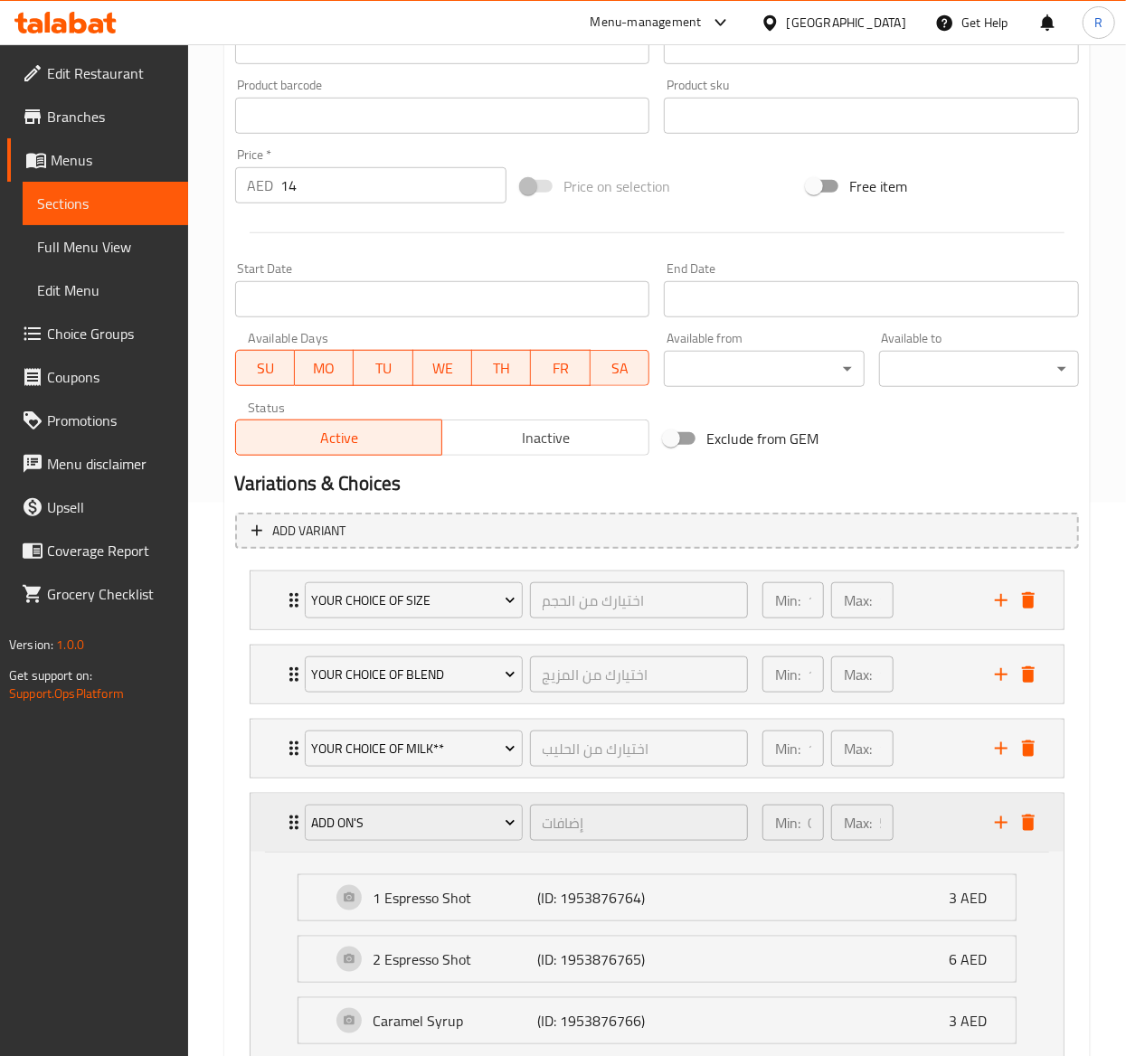
click at [280, 825] on div "Add On's إضافات ​ Min: 0 ​ Max: 5 ​" at bounding box center [657, 823] width 813 height 58
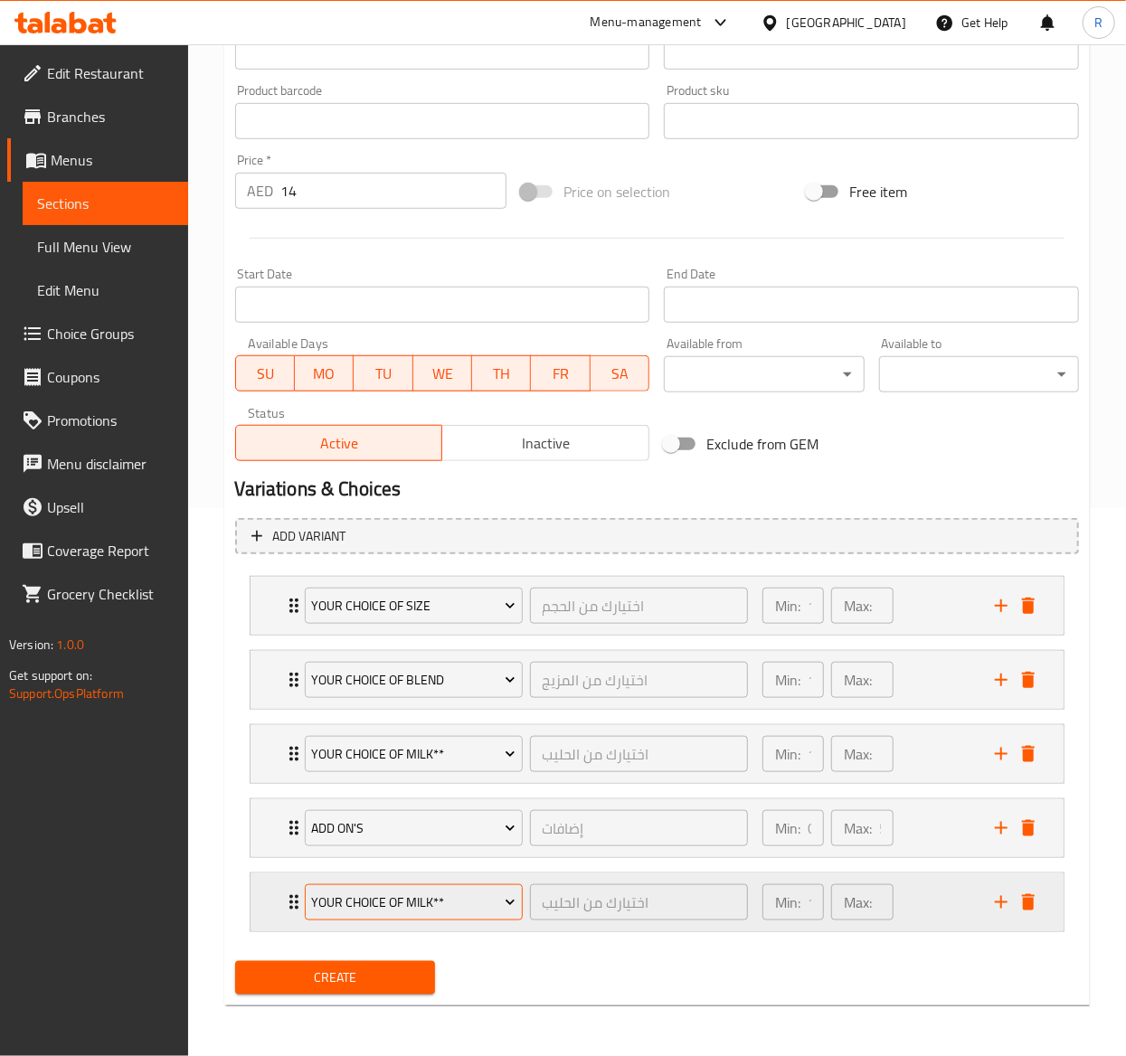
click at [494, 892] on span "Your Choice of Milk**" at bounding box center [413, 903] width 204 height 23
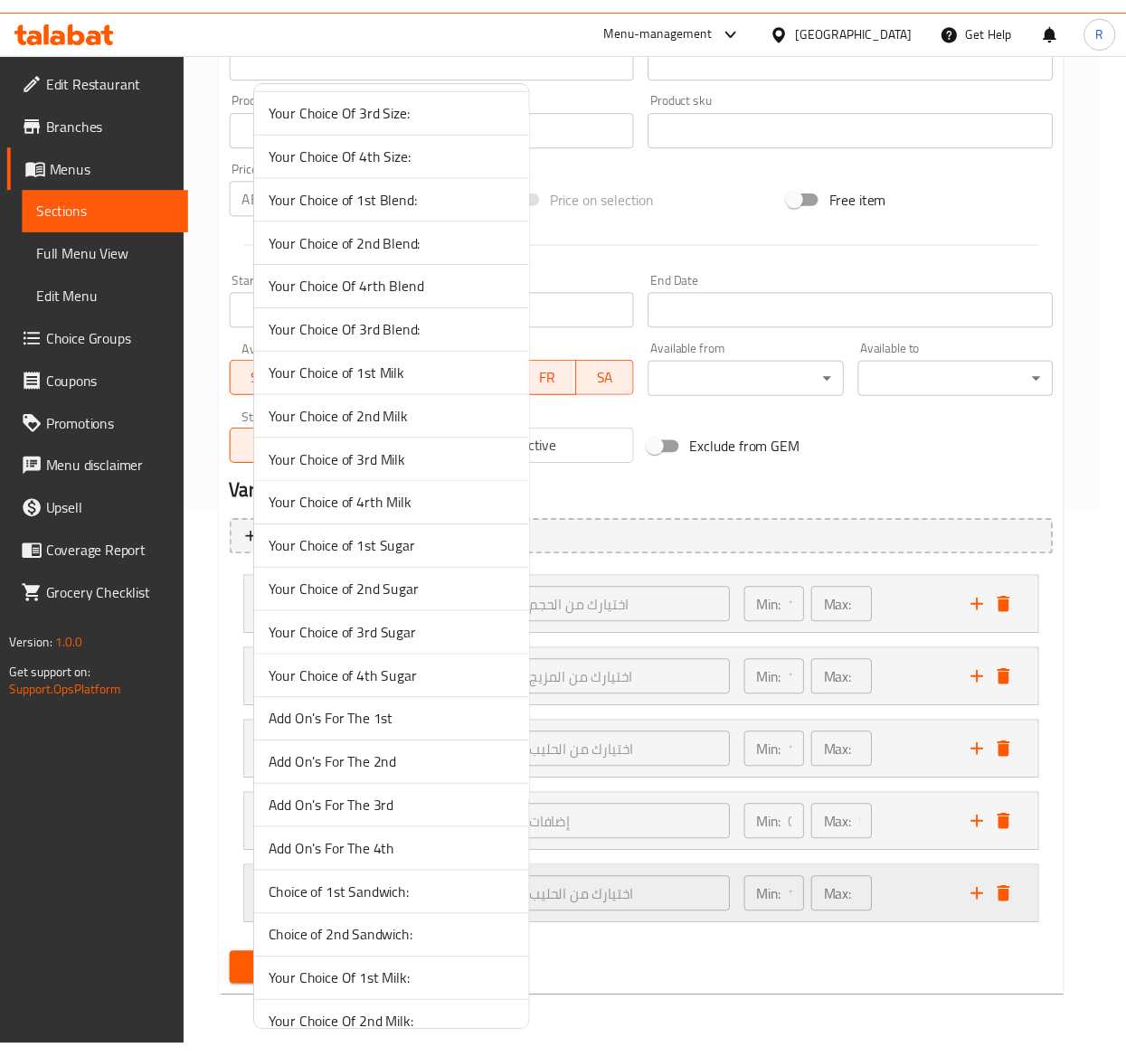
scroll to position [5168, 0]
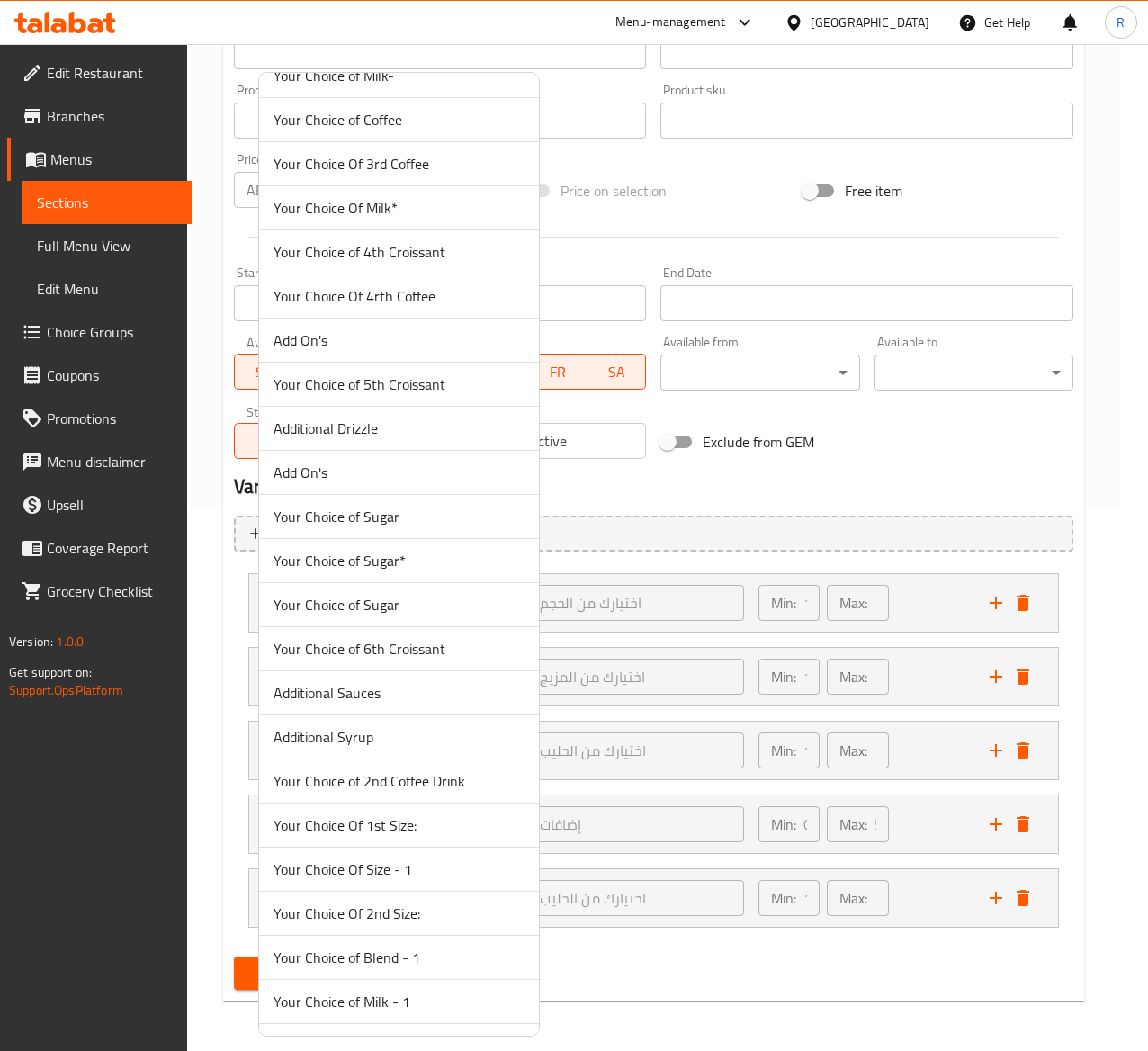
click at [450, 571] on span "Your Choice of Sugar*" at bounding box center [399, 561] width 251 height 22
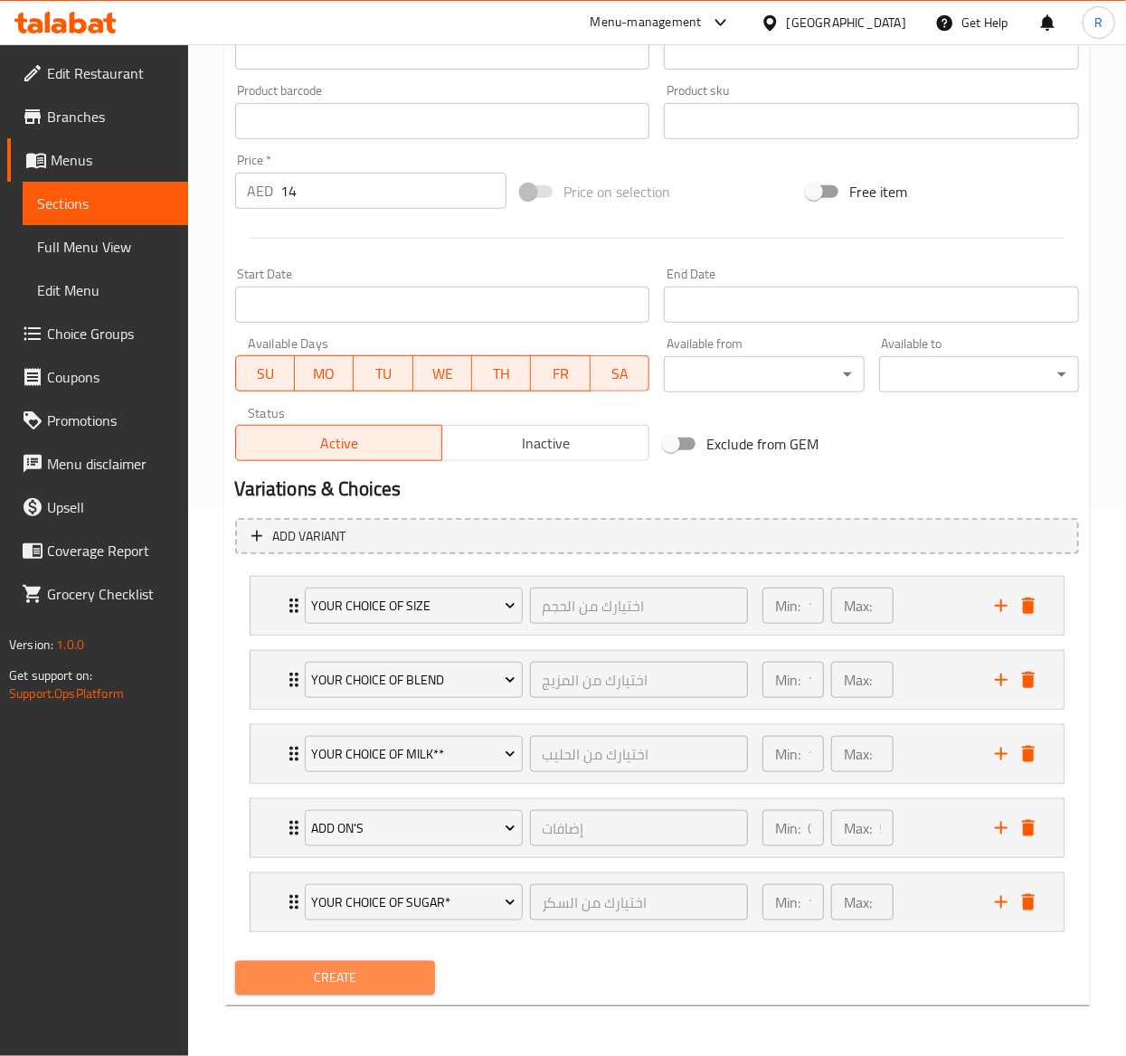
click at [385, 979] on span "Create" at bounding box center [335, 978] width 171 height 23
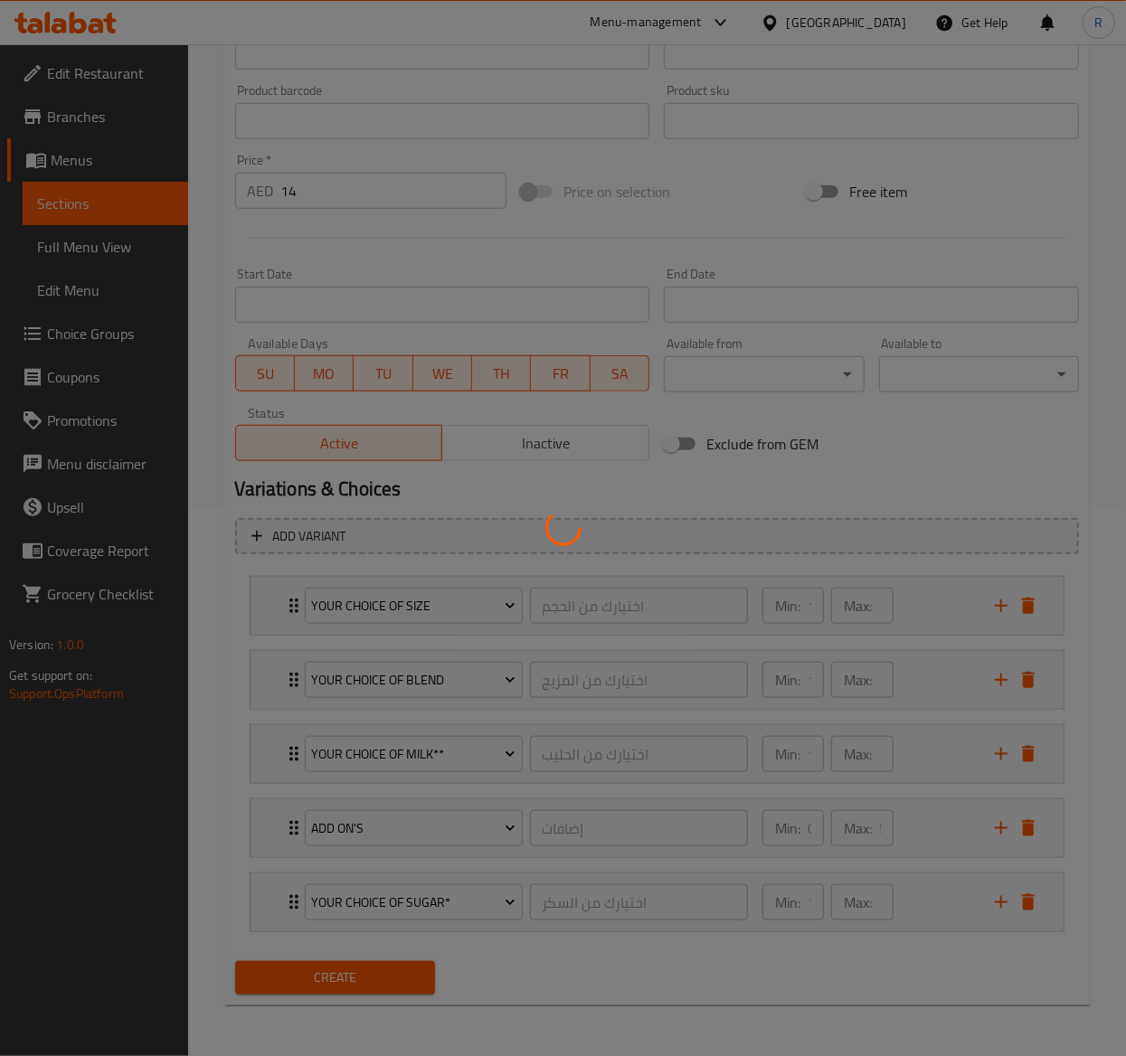
type input "0"
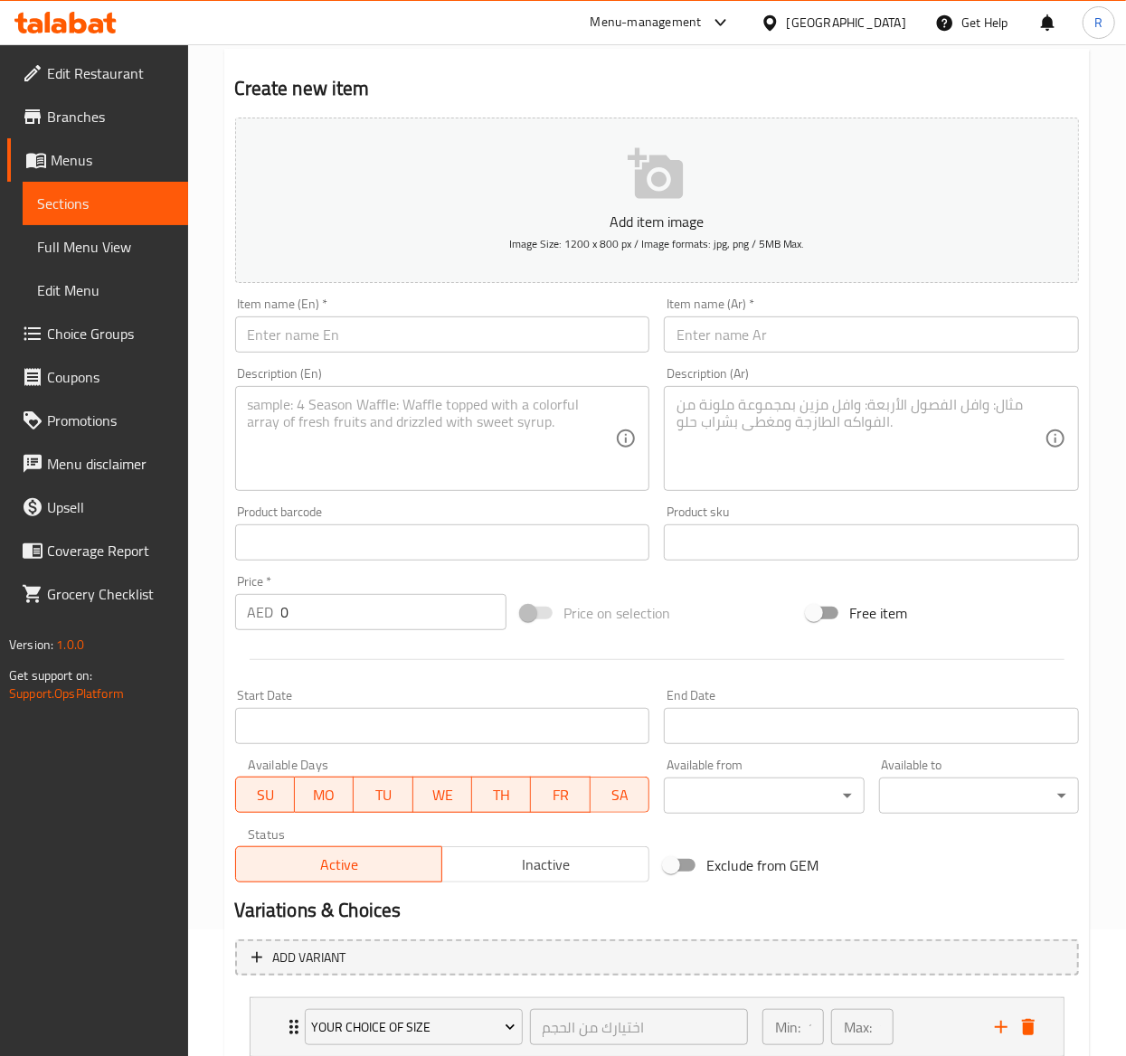
scroll to position [42, 0]
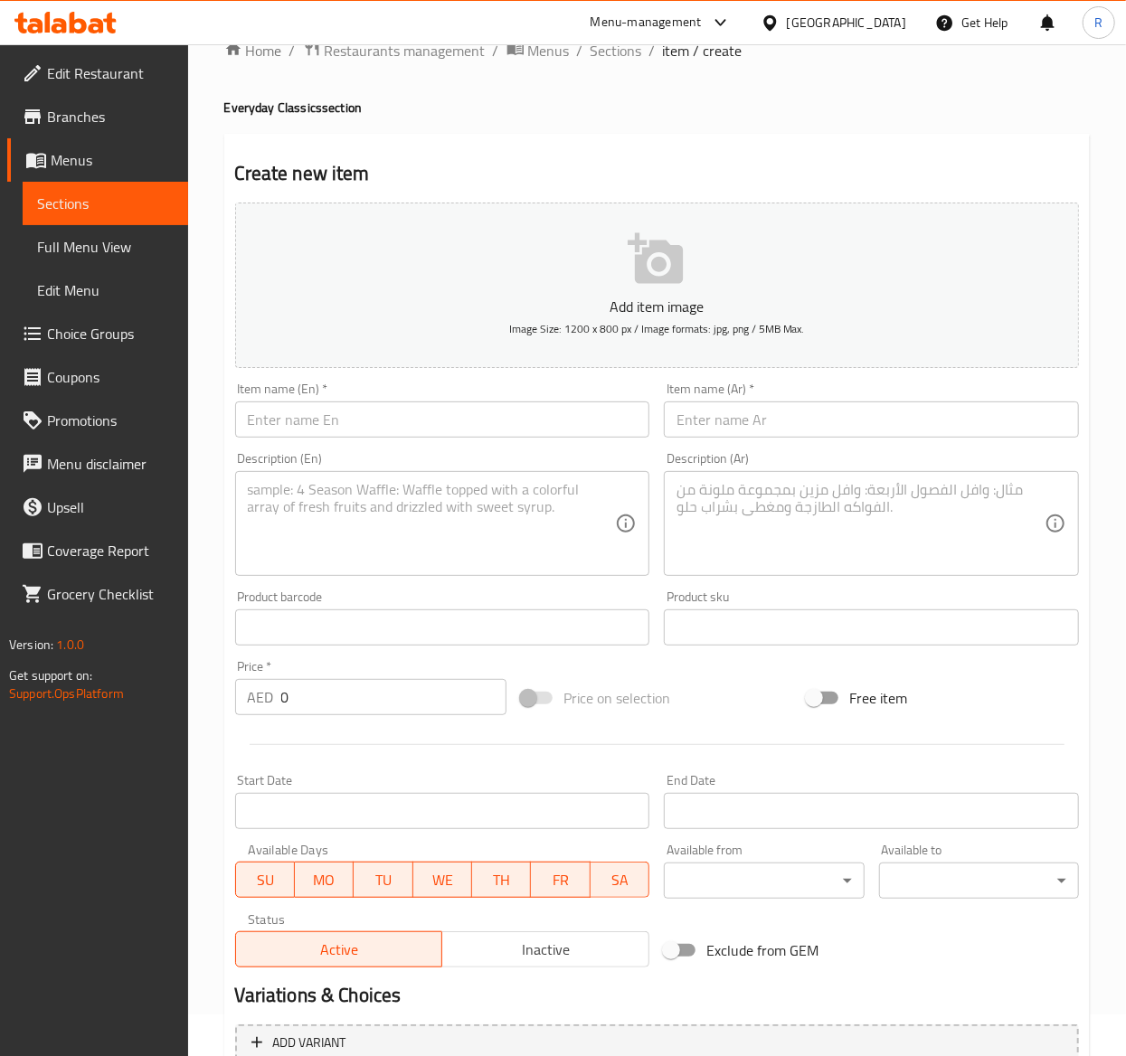
click at [482, 412] on input "text" at bounding box center [442, 420] width 415 height 36
paste input "Iced Americano"
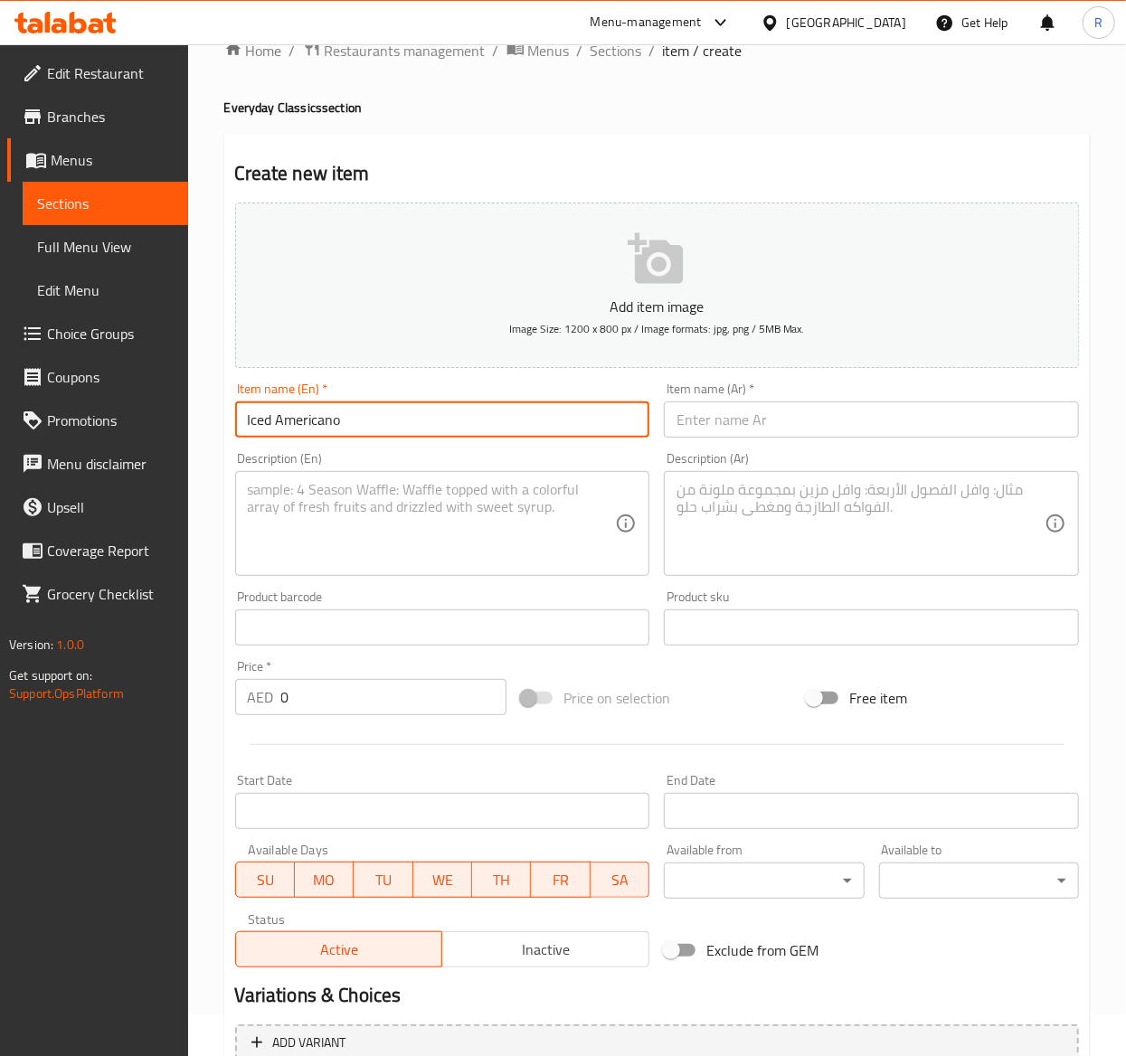
type input "Iced Americano"
click at [857, 412] on input "text" at bounding box center [871, 420] width 415 height 36
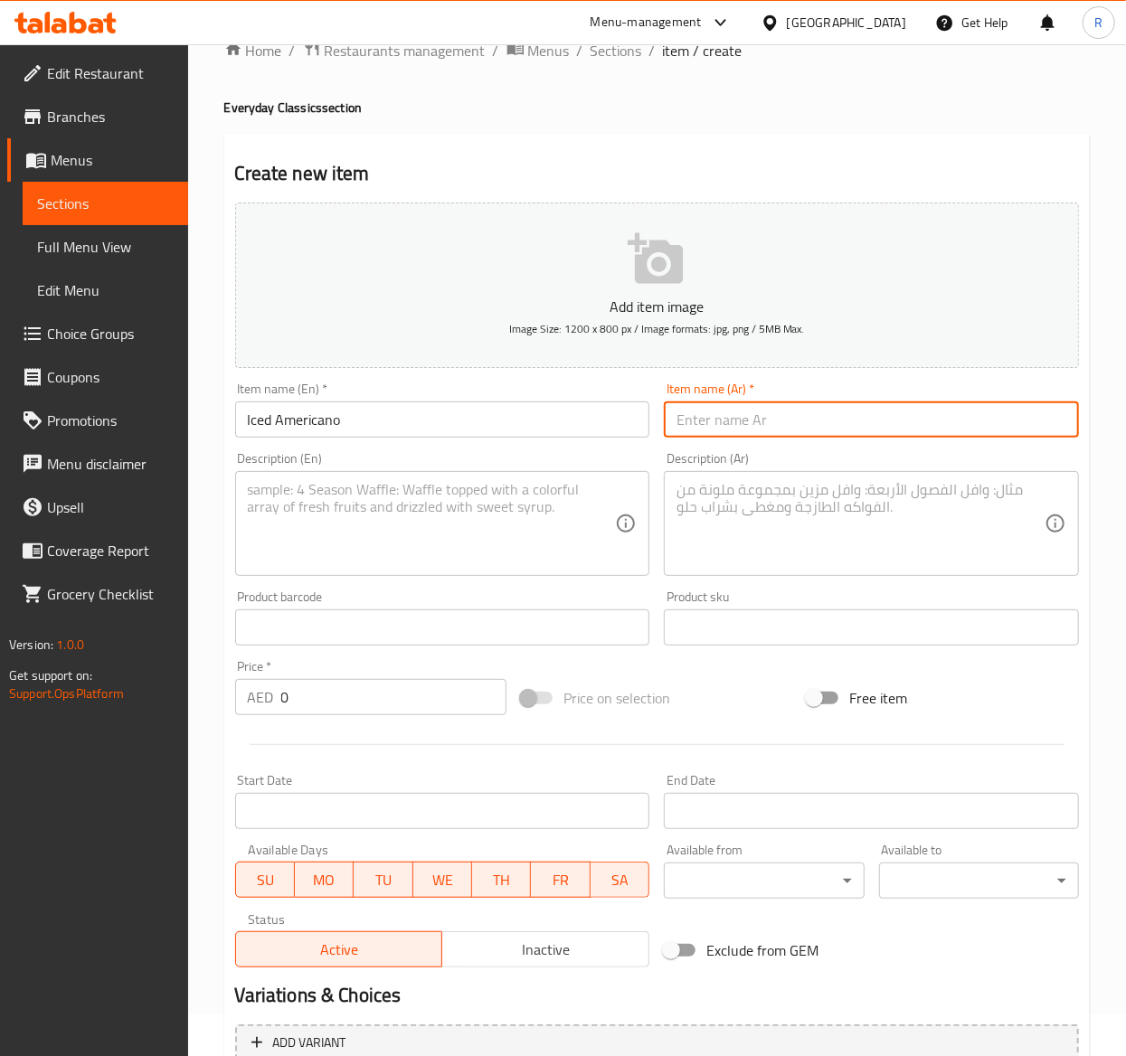
paste input "أمريكانو مثلج"
type input "أمريكانو مثلج"
click at [460, 514] on textarea at bounding box center [432, 524] width 368 height 86
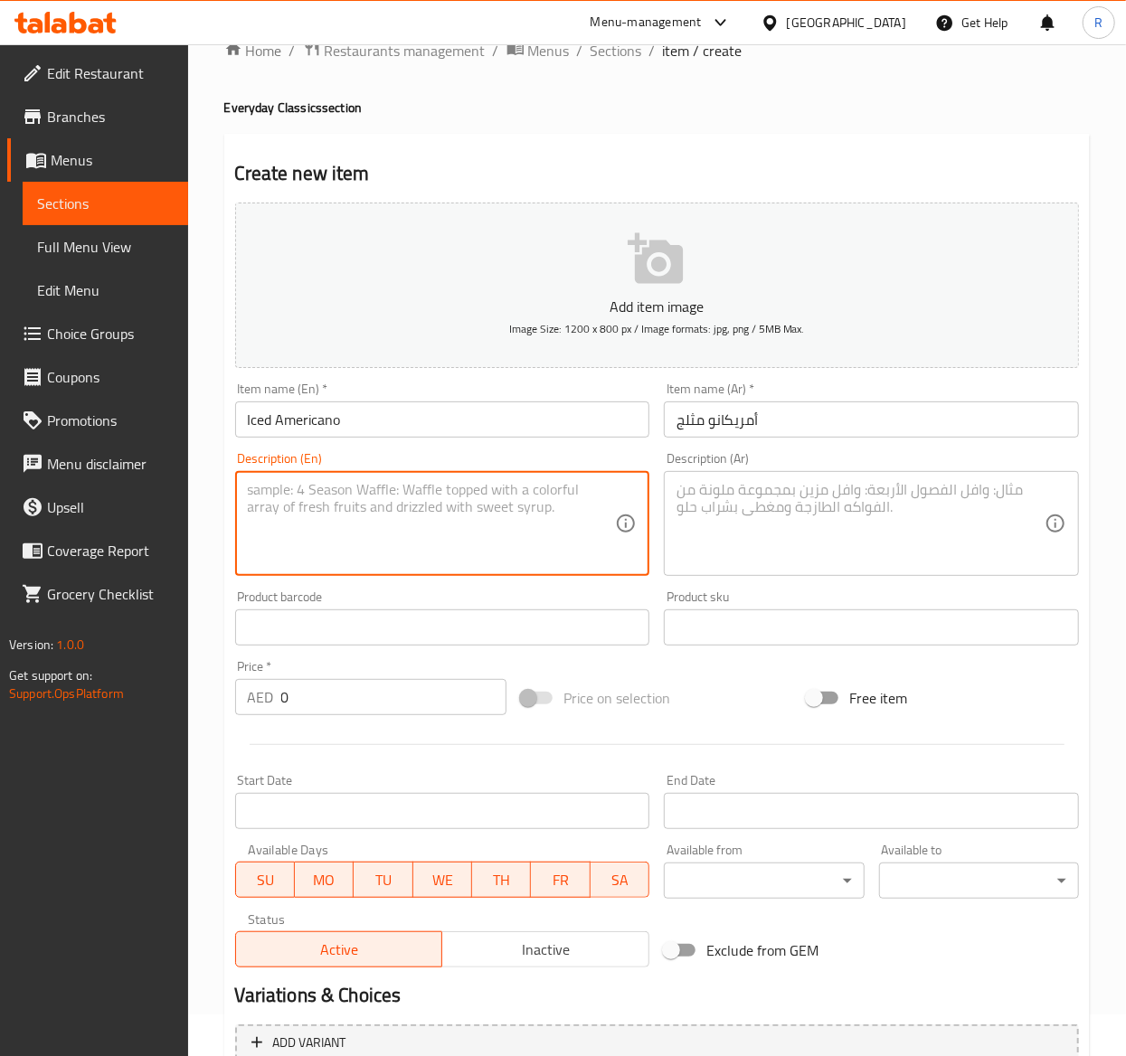
paste textarea "Cool down and get a caffeine kick with our refreshing iced Americano. Made with…"
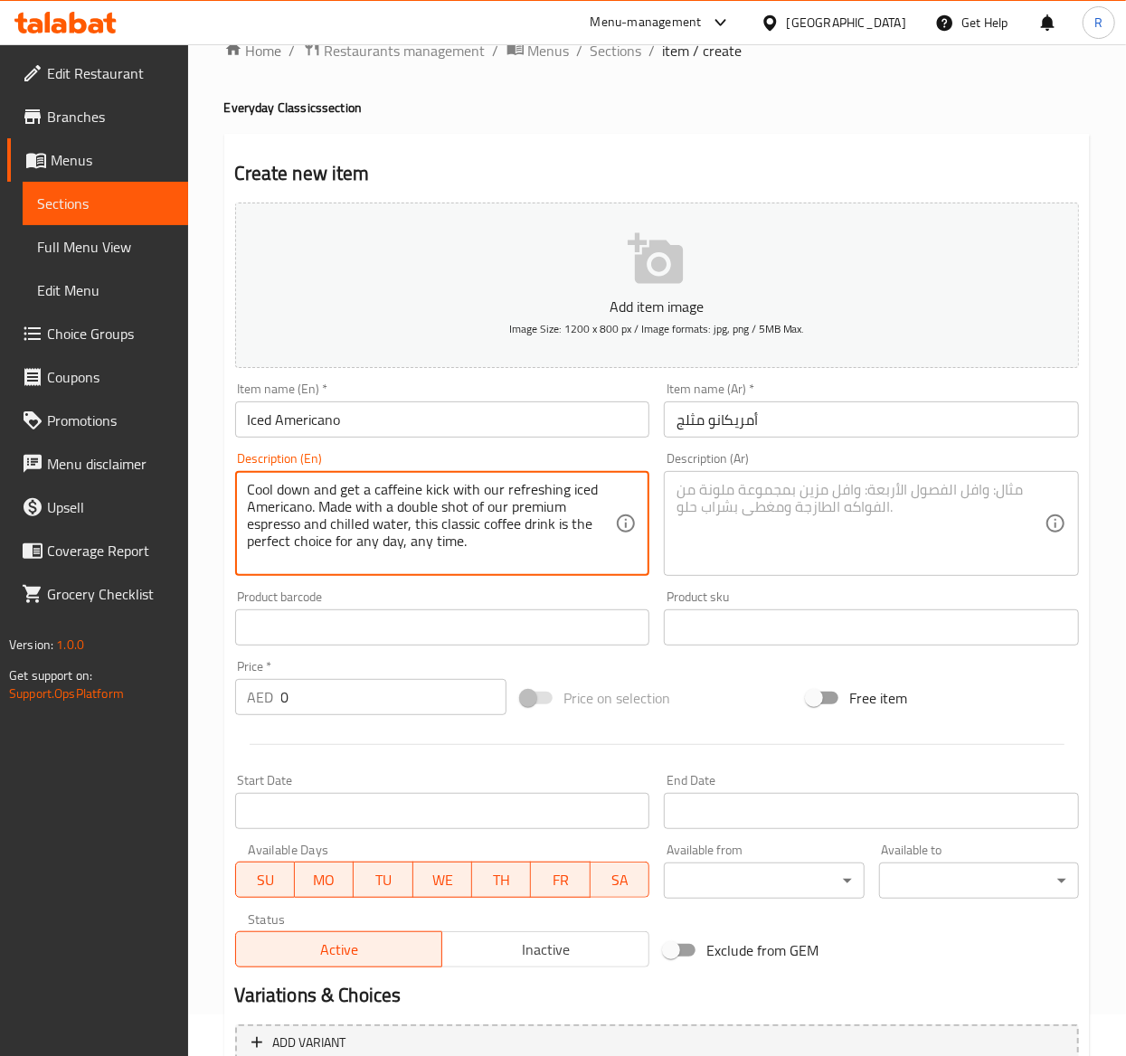
type textarea "Cool down and get a caffeine kick with our refreshing iced Americano. Made with…"
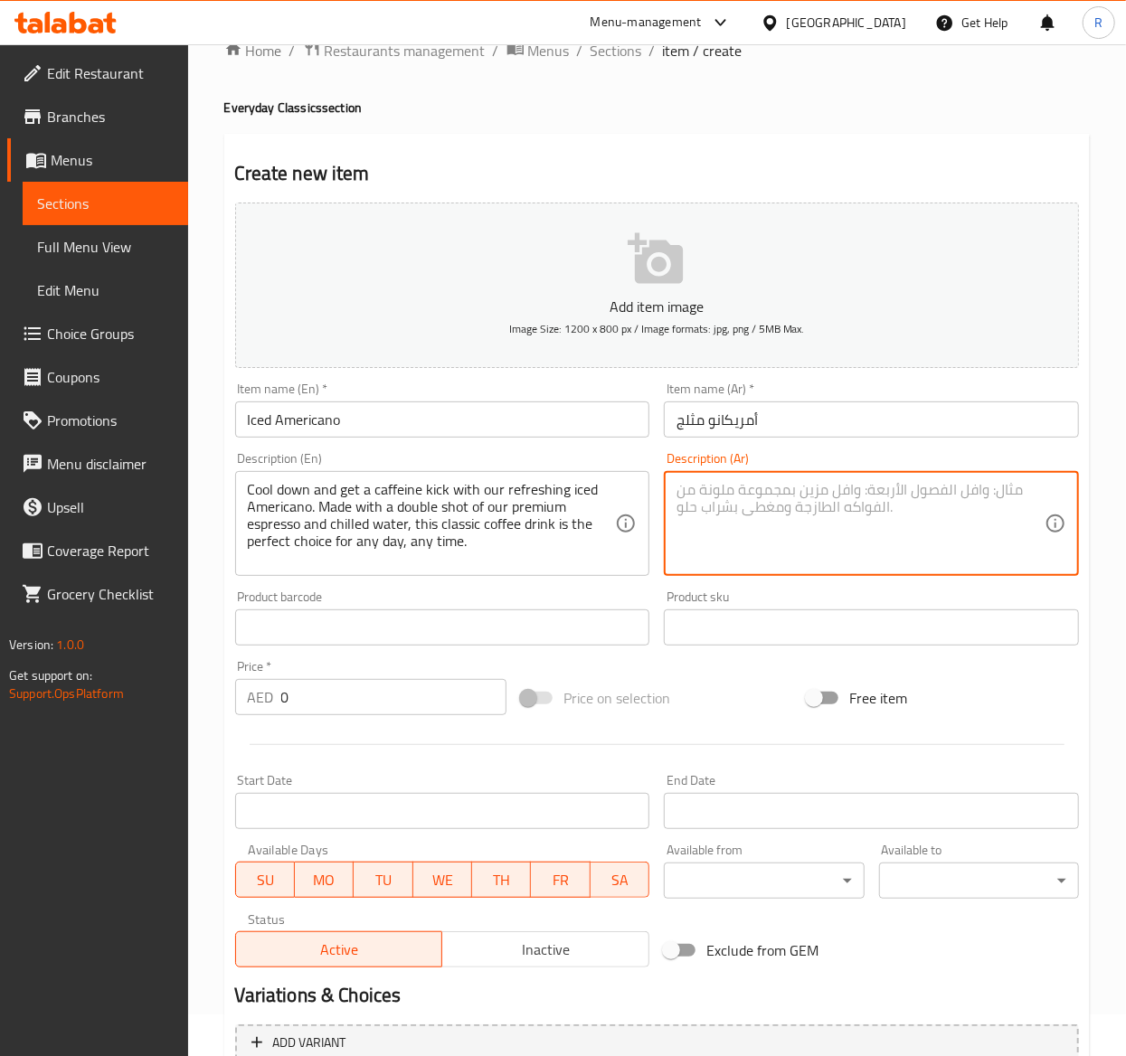
click at [892, 512] on textarea at bounding box center [861, 524] width 368 height 86
paste textarea "استرخ واستمتع بالكافيين مع أمريكانو المثلج المنعش. مصنوع من جرعة مضاعفة من الإس…"
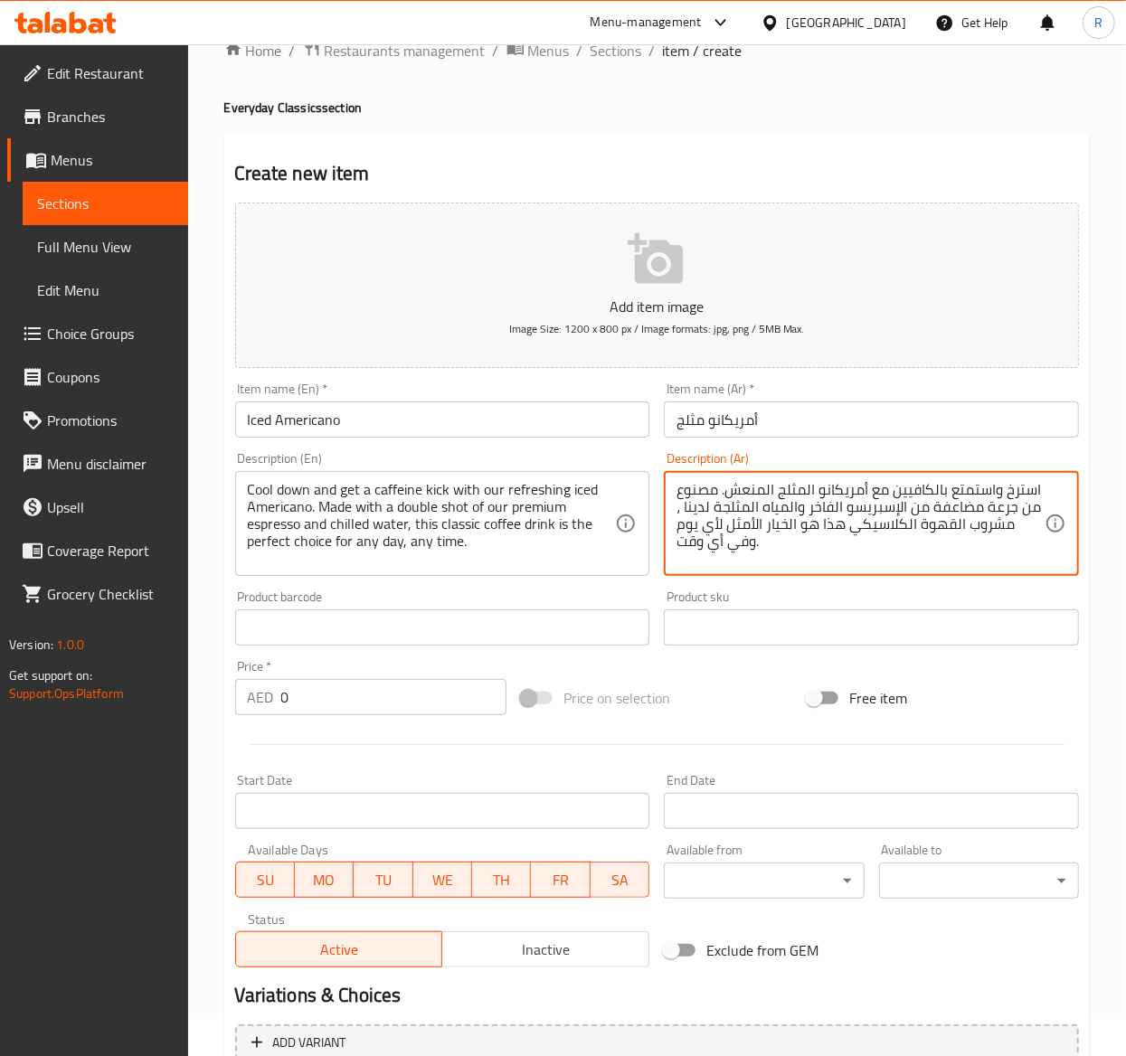
type textarea "استرخ واستمتع بالكافيين مع أمريكانو المثلج المنعش. مصنوع من جرعة مضاعفة من الإس…"
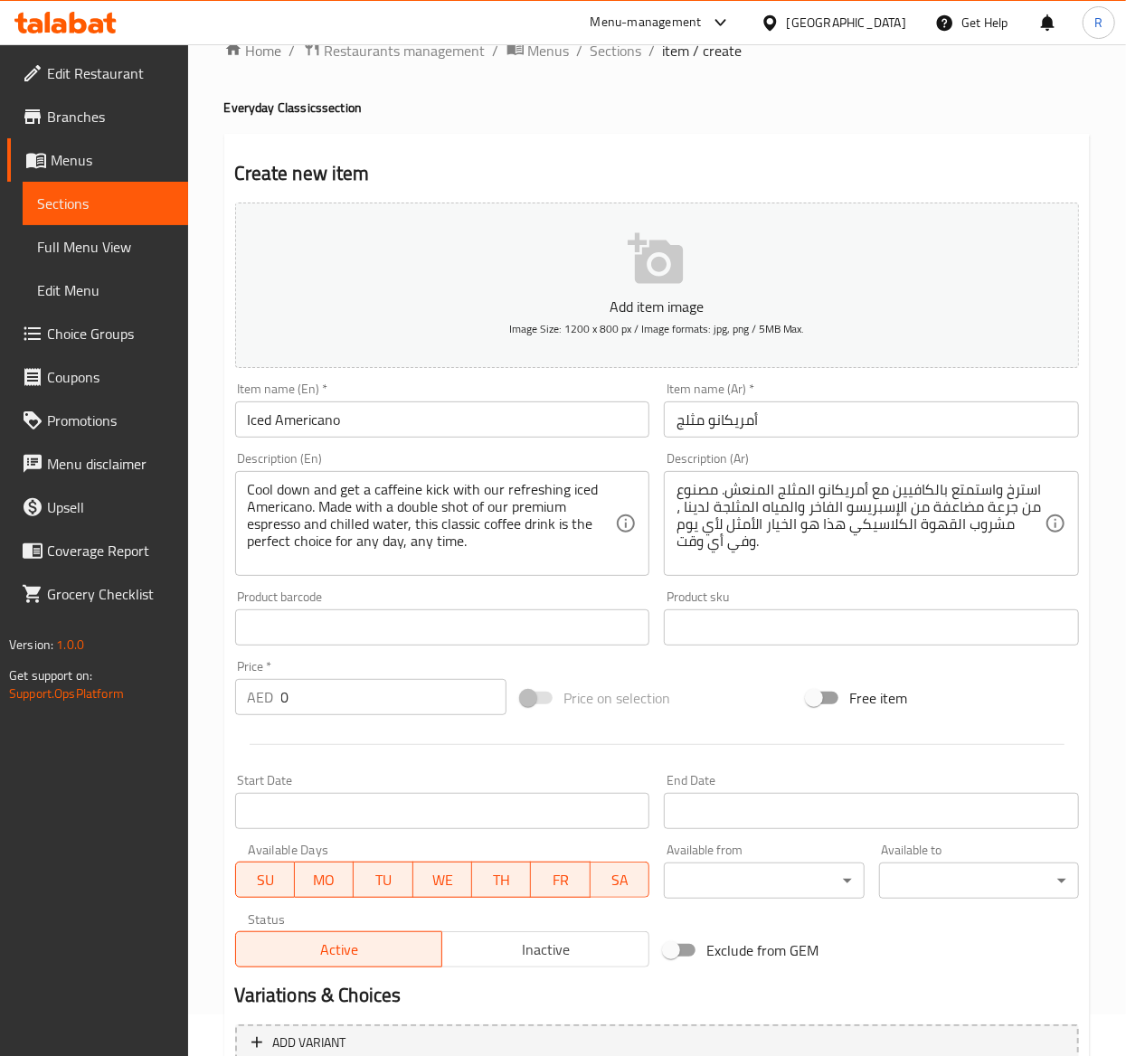
click at [327, 673] on div "Price   * AED 0 Price *" at bounding box center [370, 687] width 271 height 55
click at [306, 709] on input "0" at bounding box center [393, 697] width 225 height 36
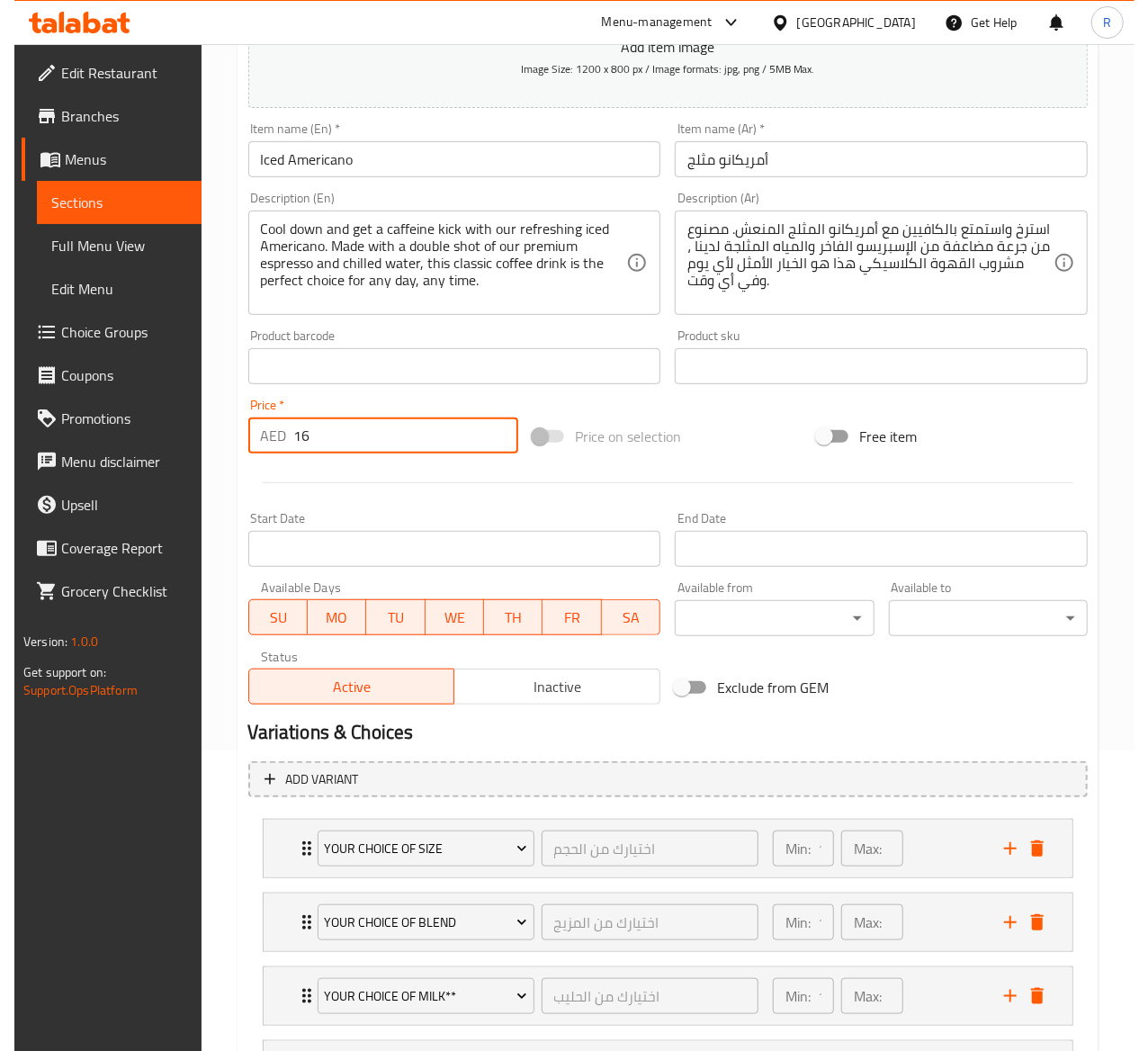
scroll to position [372, 0]
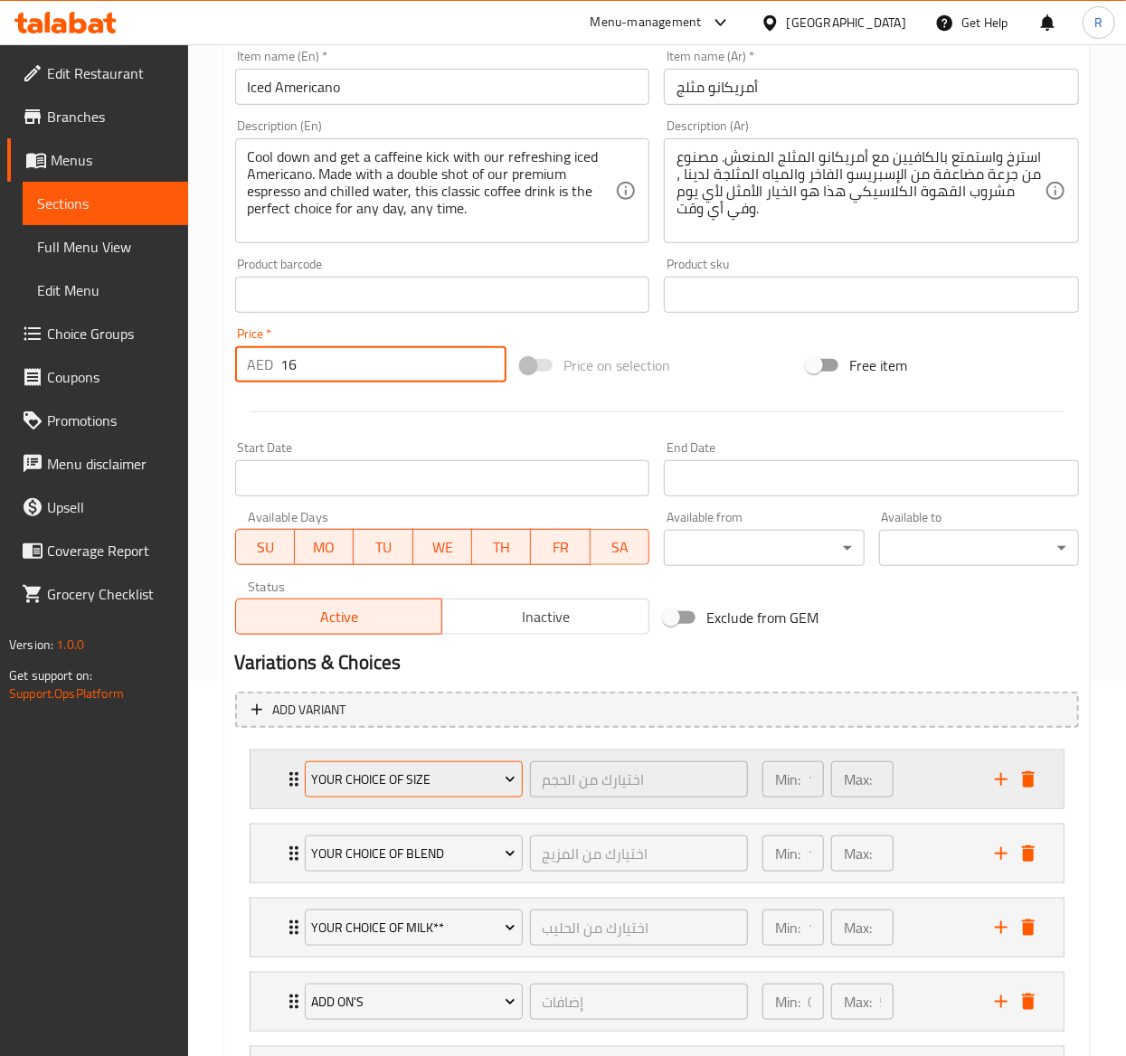
type input "16"
click at [457, 767] on button "Your Choice Of Size" at bounding box center [414, 780] width 218 height 36
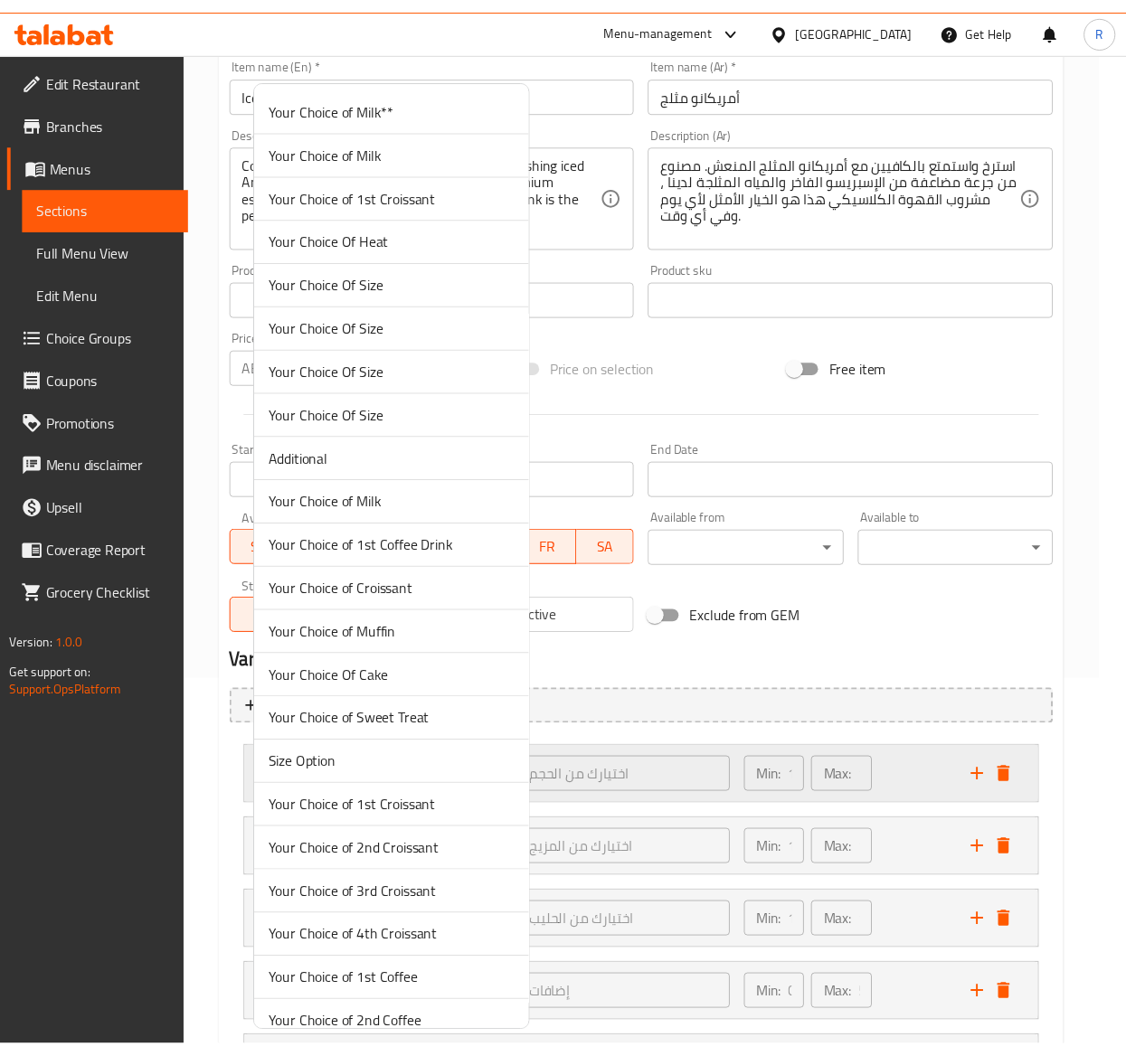
scroll to position [4052, 0]
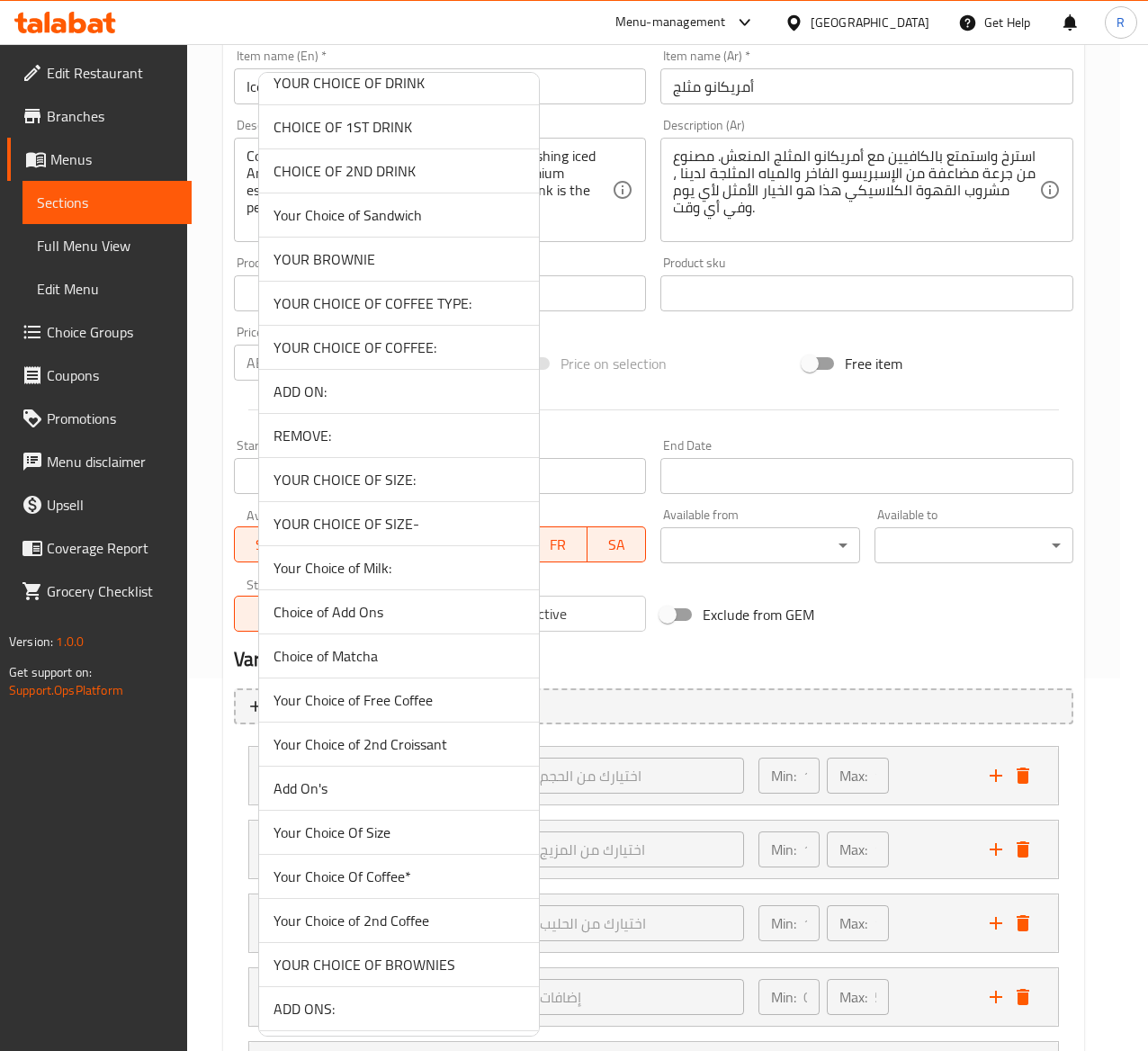
click at [437, 534] on span "YOUR CHOICE OF SIZE-" at bounding box center [399, 525] width 251 height 22
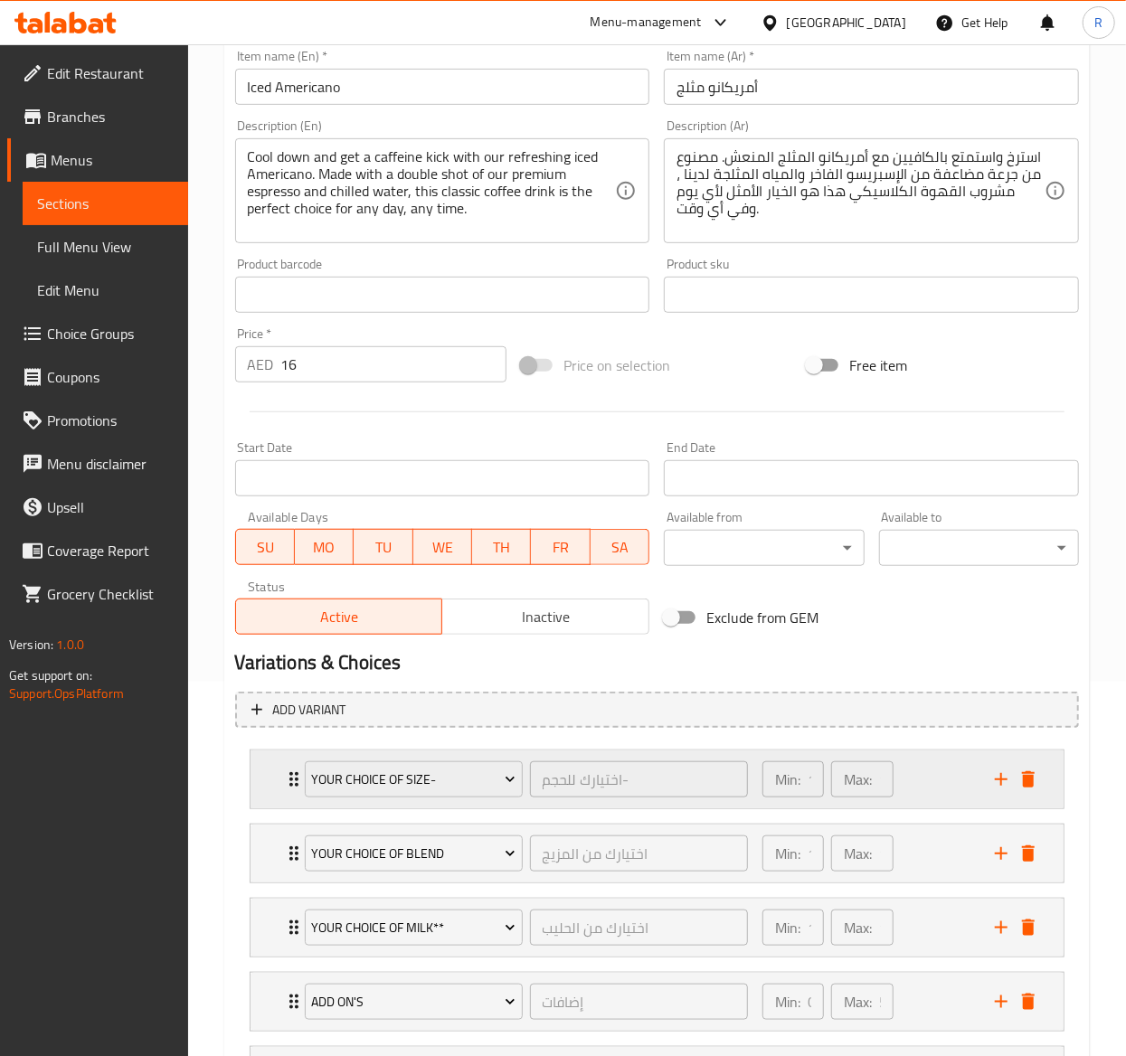
click at [287, 771] on icon "Expand" at bounding box center [294, 780] width 22 height 22
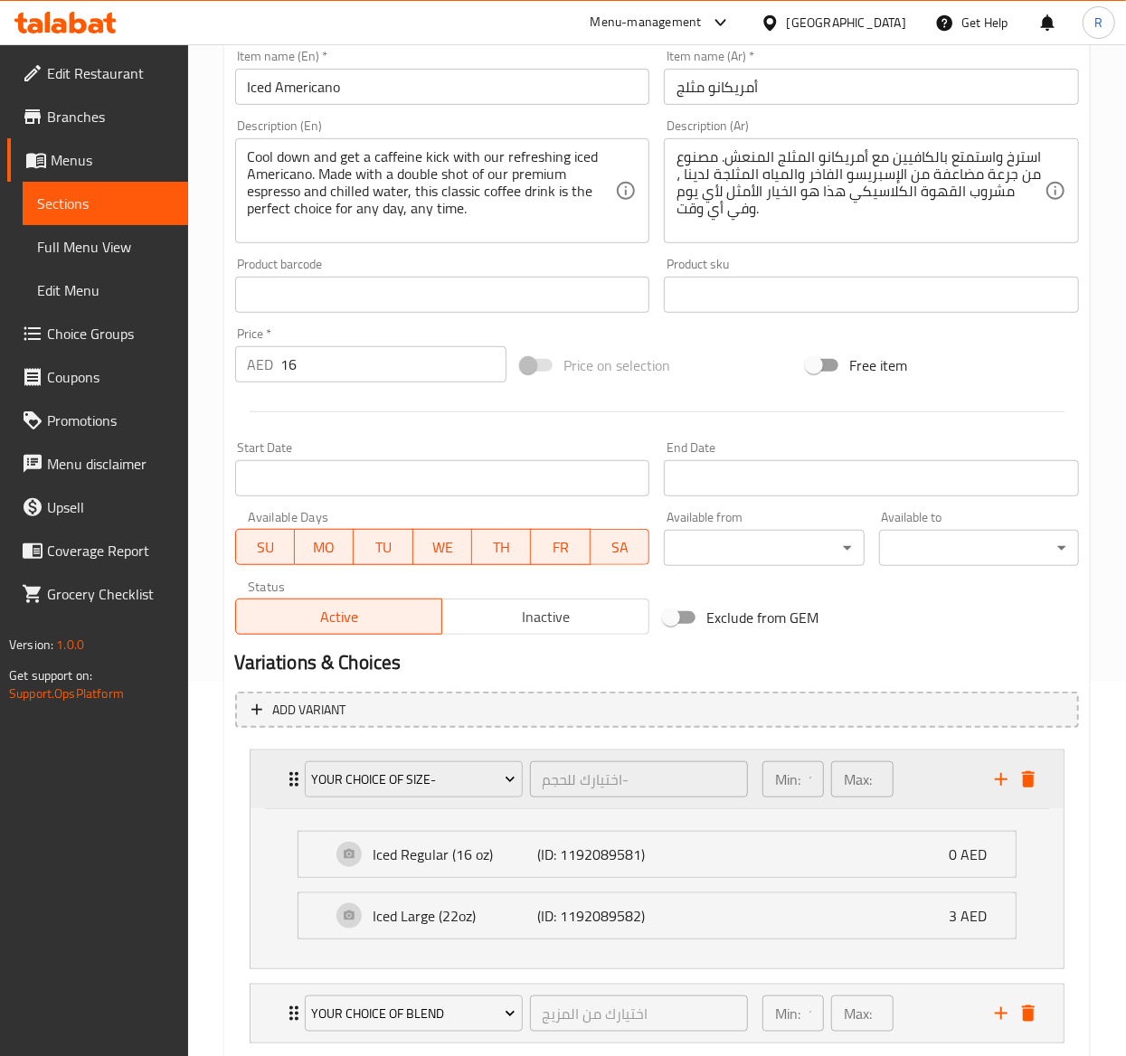
click at [287, 771] on icon "Expand" at bounding box center [294, 780] width 22 height 22
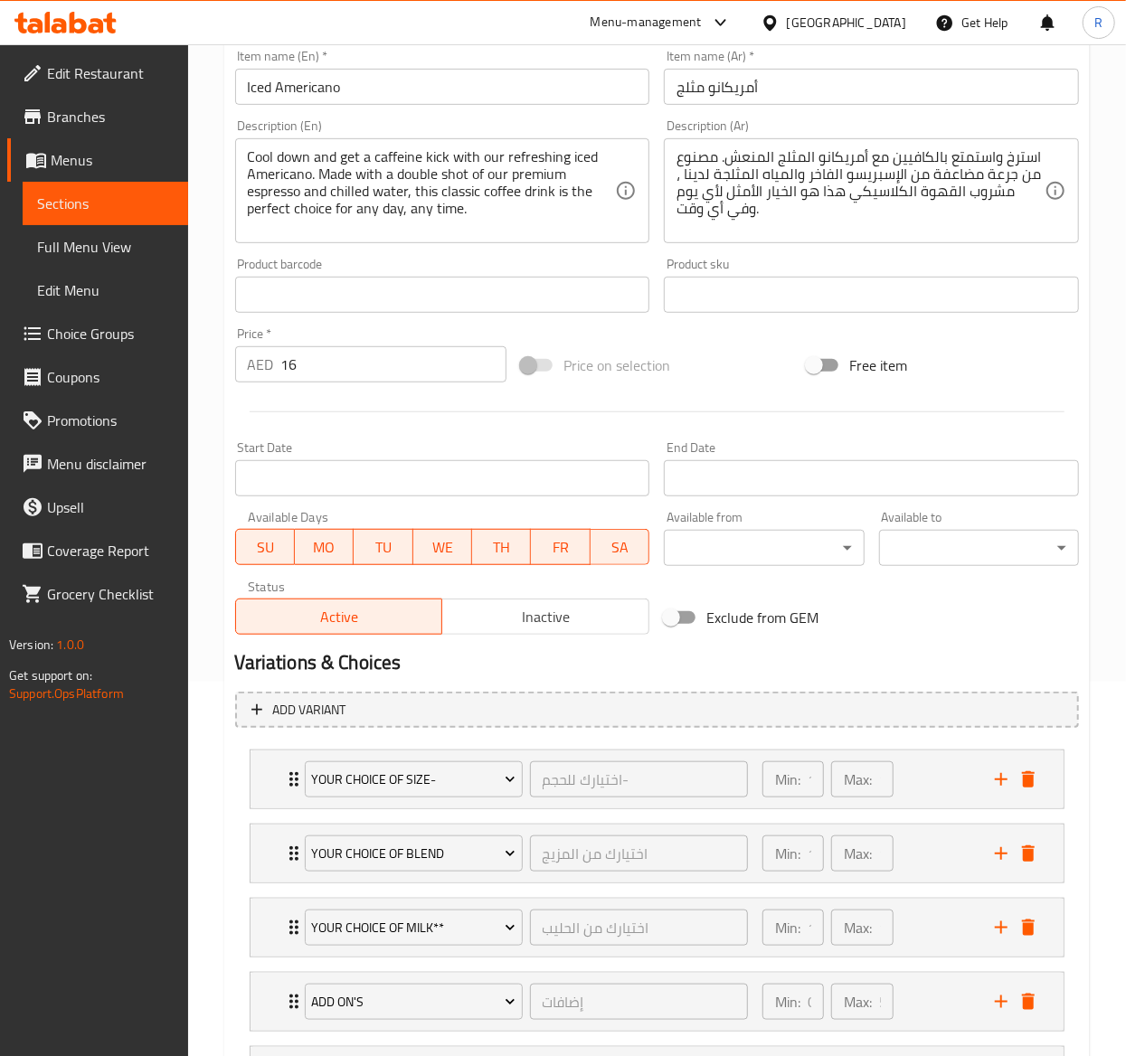
scroll to position [554, 0]
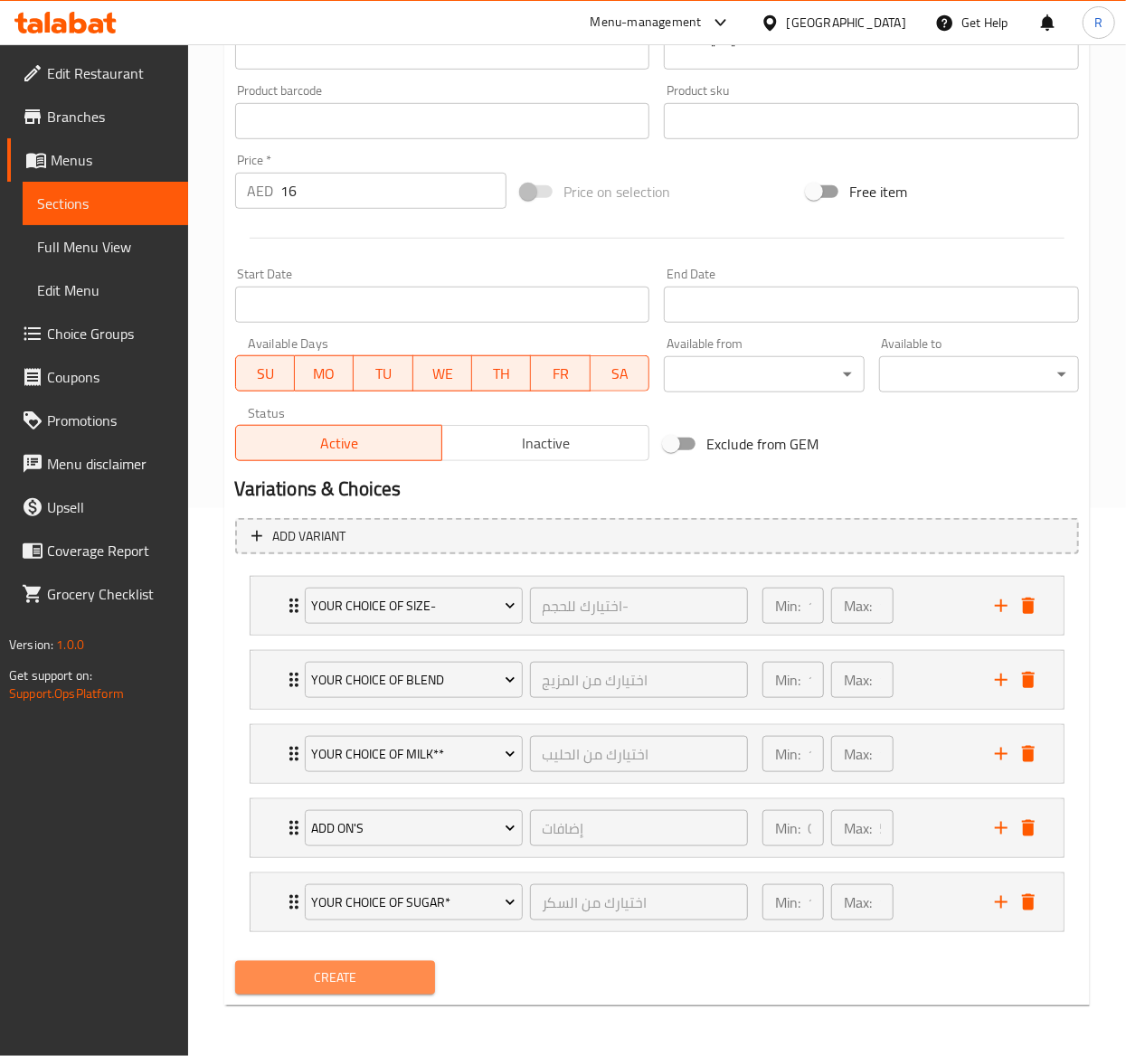
click at [388, 990] on button "Create" at bounding box center [335, 978] width 200 height 33
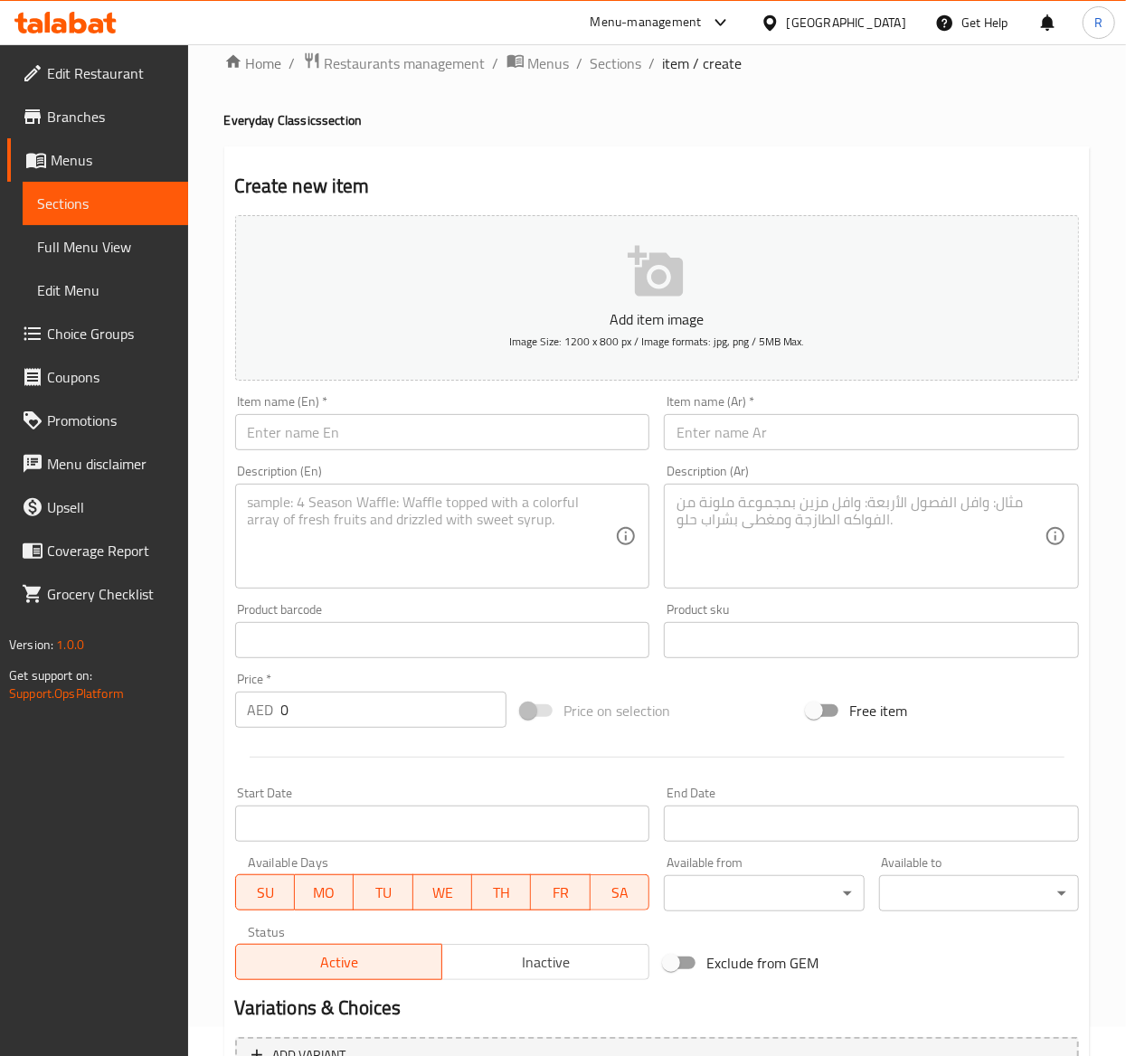
scroll to position [0, 0]
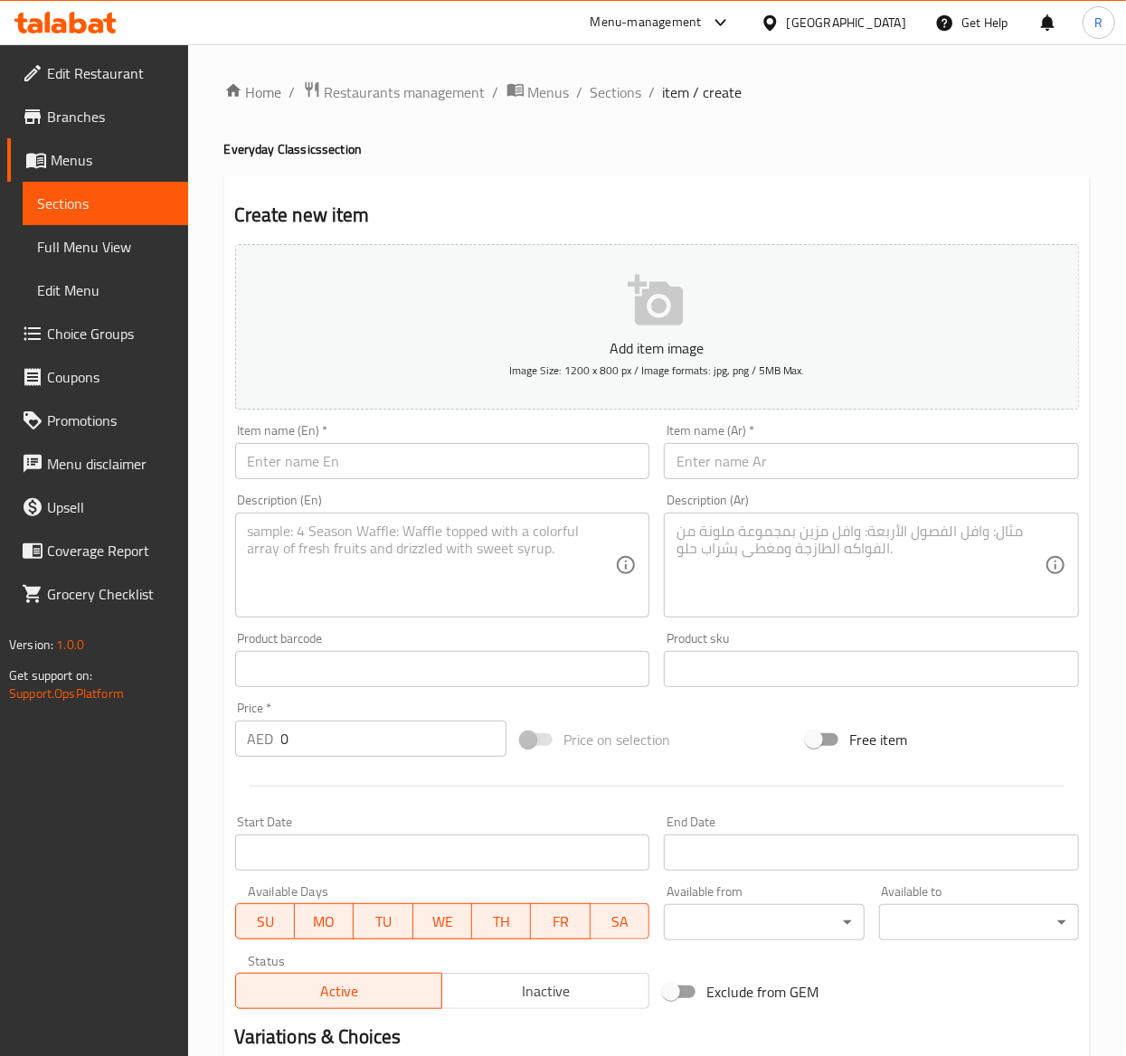
click at [88, 329] on span "Choice Groups" at bounding box center [110, 334] width 127 height 22
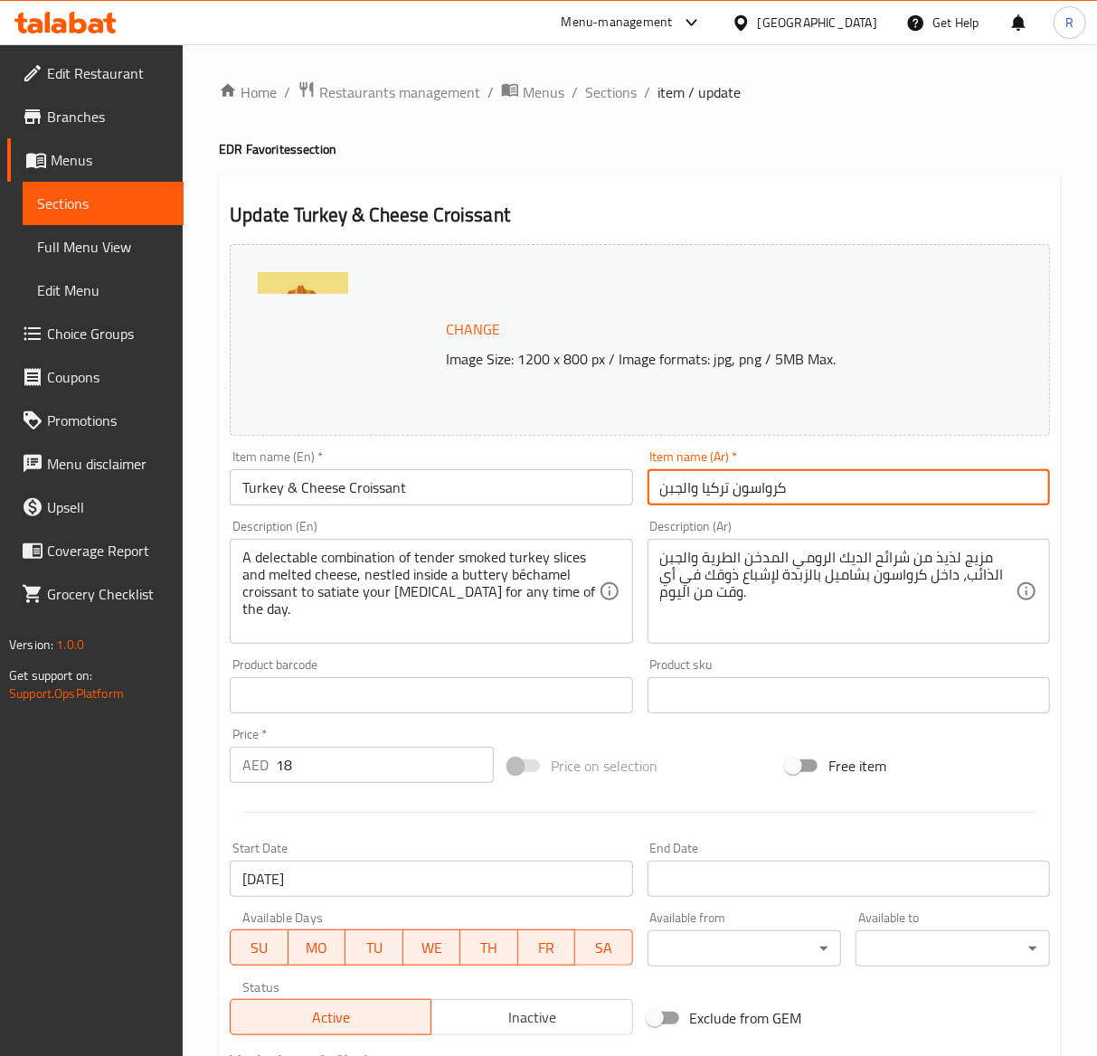
drag, startPoint x: 811, startPoint y: 501, endPoint x: 486, endPoint y: 488, distance: 325.9
click at [486, 488] on div "Change Image Size: 1200 x 800 px / Image formats: jpg, png / 5MB Max. Item name…" at bounding box center [640, 640] width 835 height 806
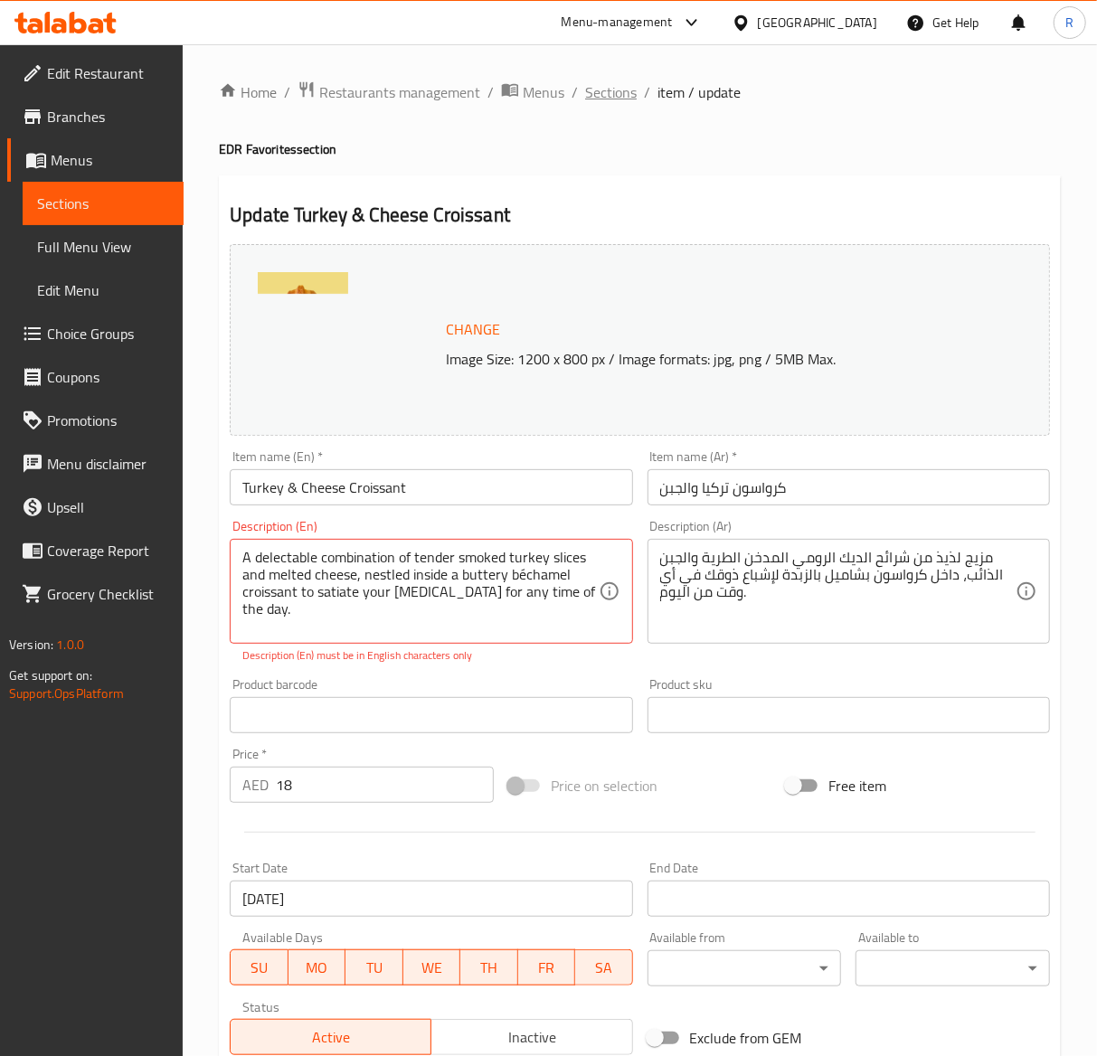
click at [619, 96] on span "Sections" at bounding box center [611, 92] width 52 height 22
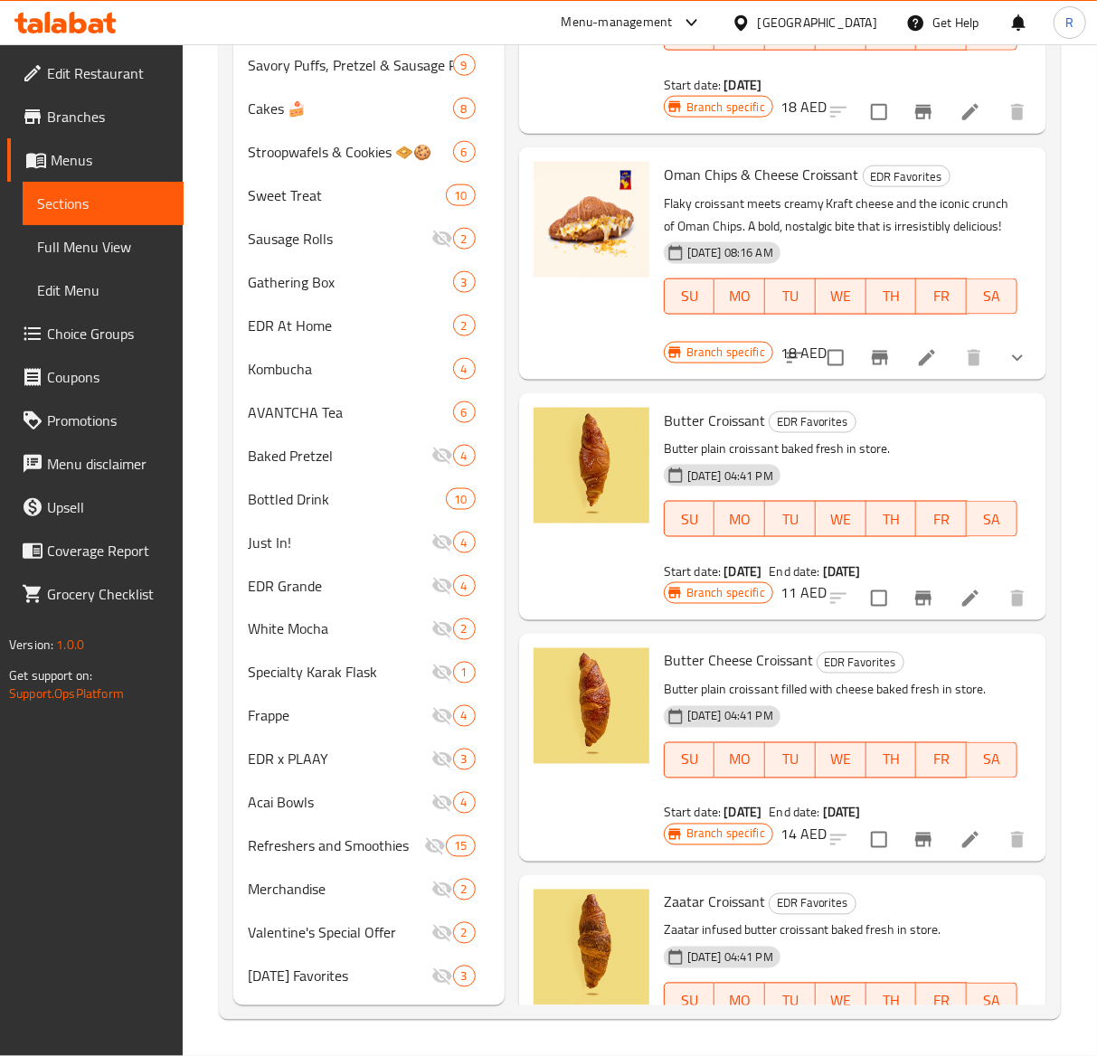
scroll to position [2540, 0]
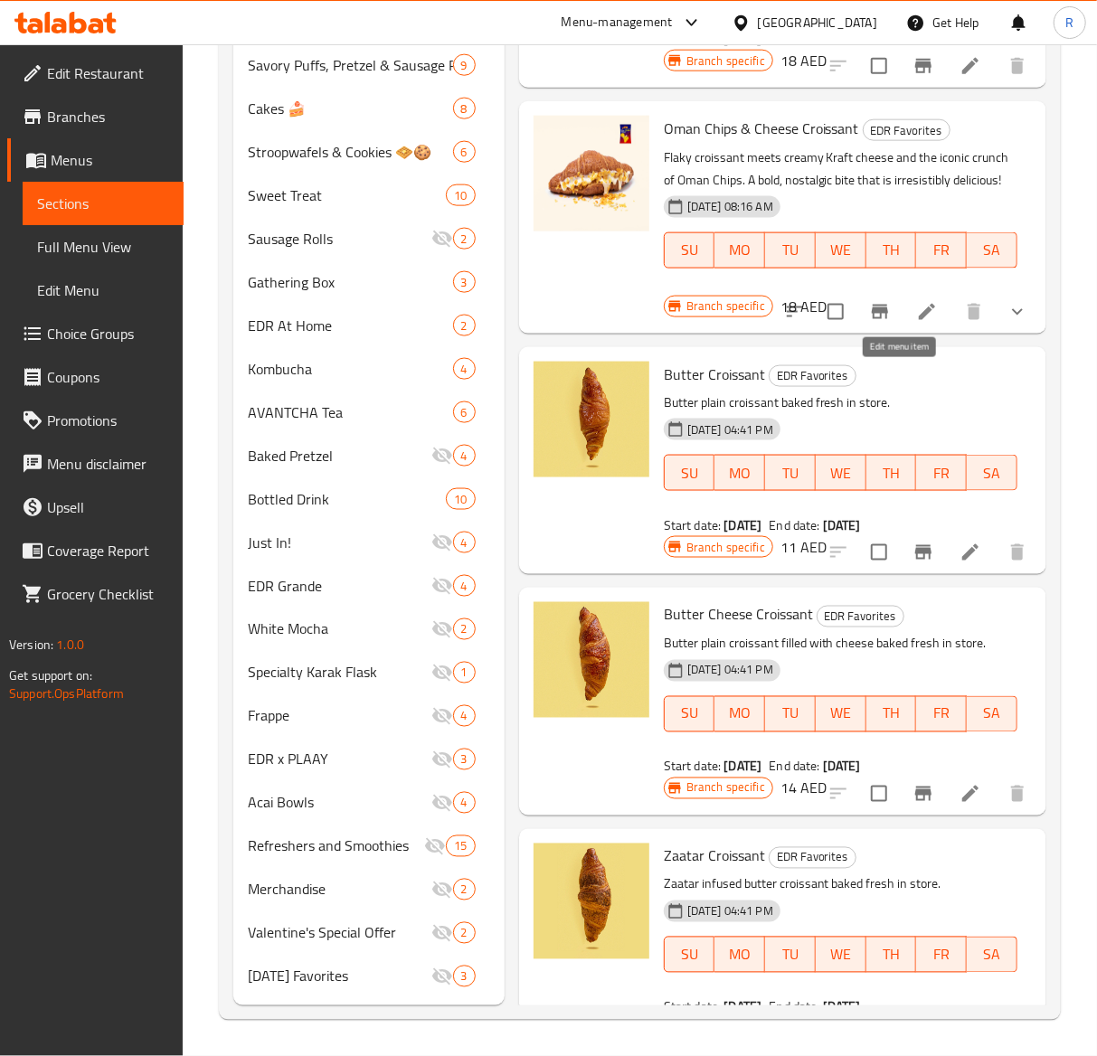
click at [916, 323] on icon at bounding box center [927, 312] width 22 height 22
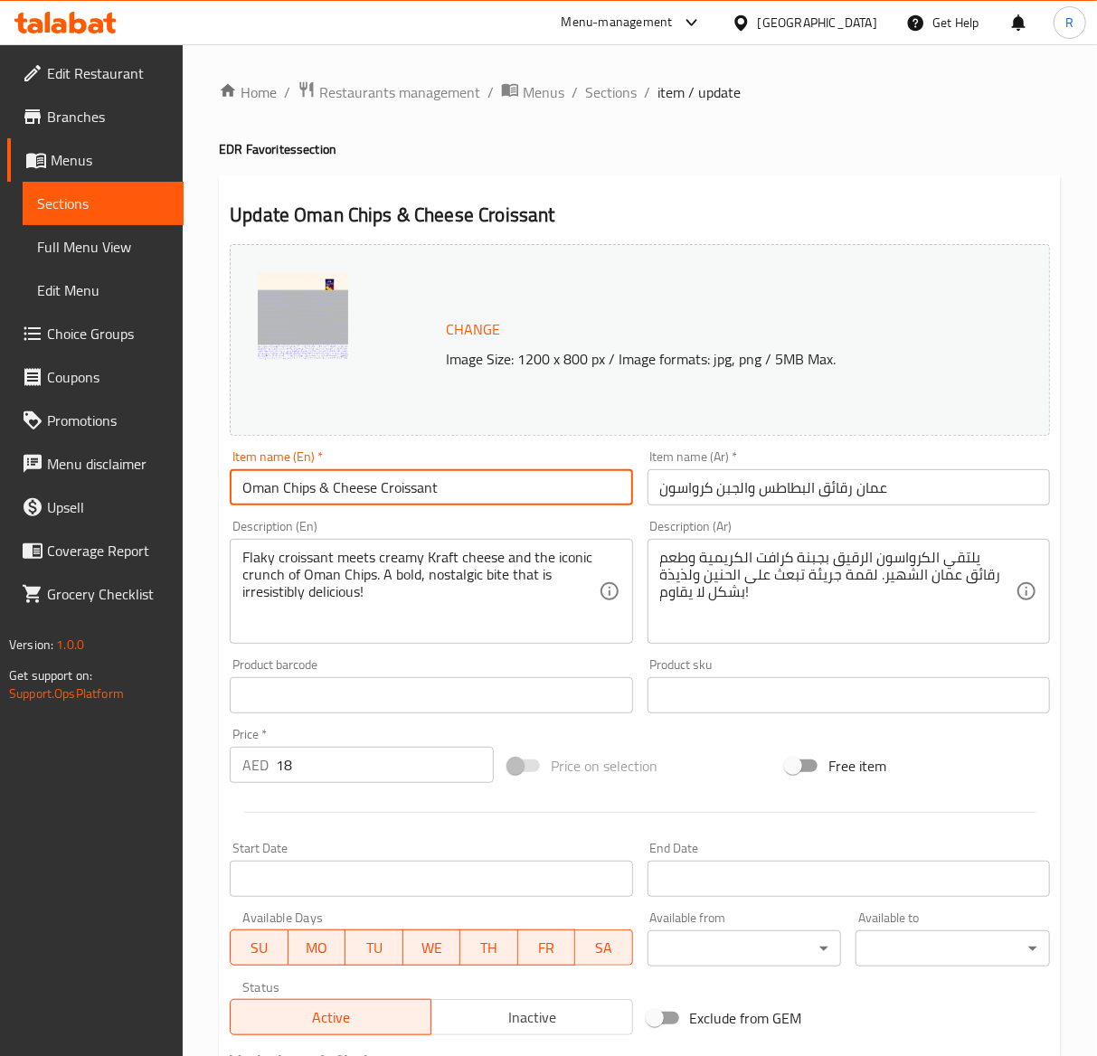
drag, startPoint x: 511, startPoint y: 477, endPoint x: -738, endPoint y: 549, distance: 1251.3
click at [0, 549] on html "​ Menu-management [GEOGRAPHIC_DATA] Get Help R Edit Restaurant Branches Menus S…" at bounding box center [548, 528] width 1097 height 1056
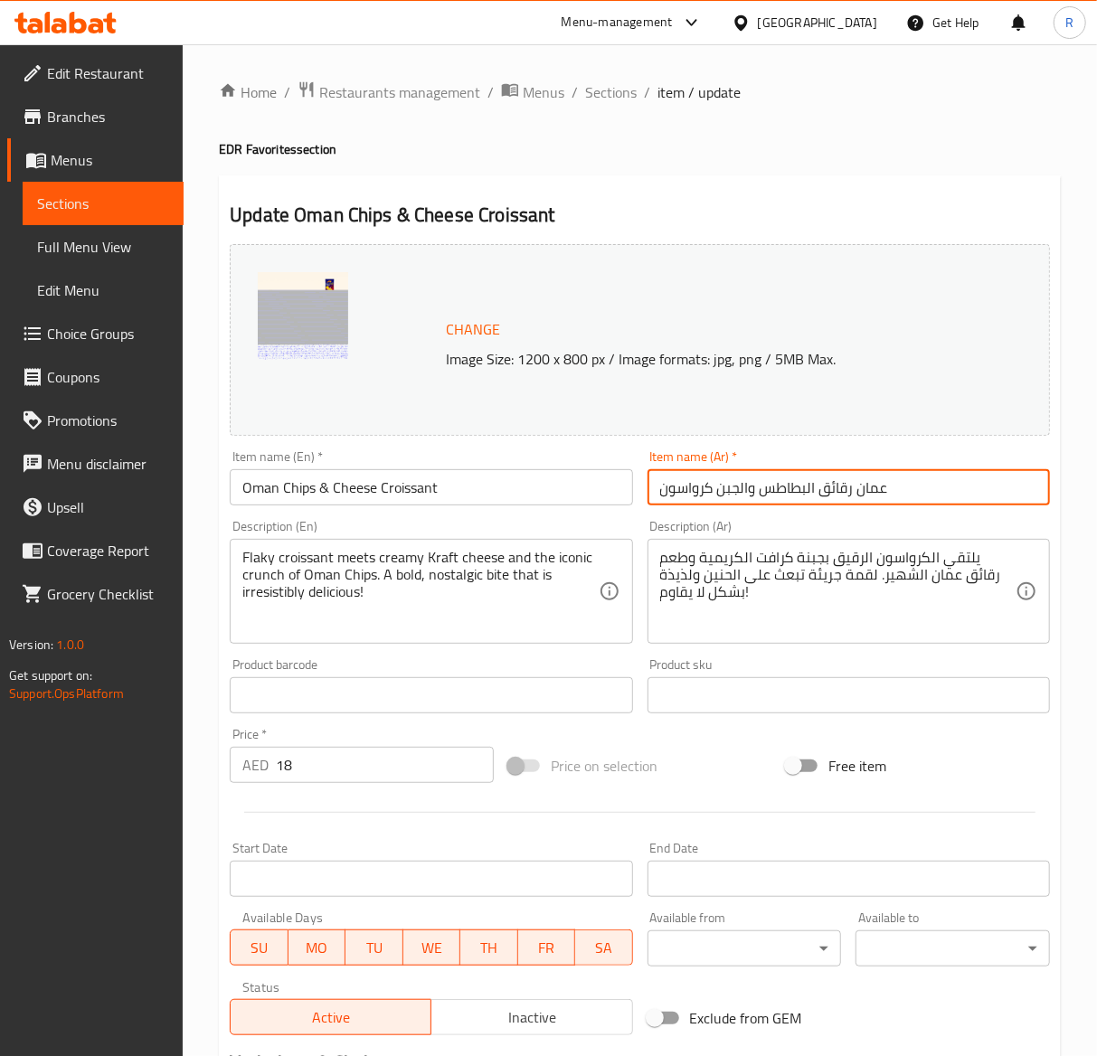
drag, startPoint x: 913, startPoint y: 492, endPoint x: 272, endPoint y: 499, distance: 640.4
click at [272, 499] on div "Change Image Size: 1200 x 800 px / Image formats: jpg, png / 5MB Max. Item name…" at bounding box center [640, 640] width 835 height 806
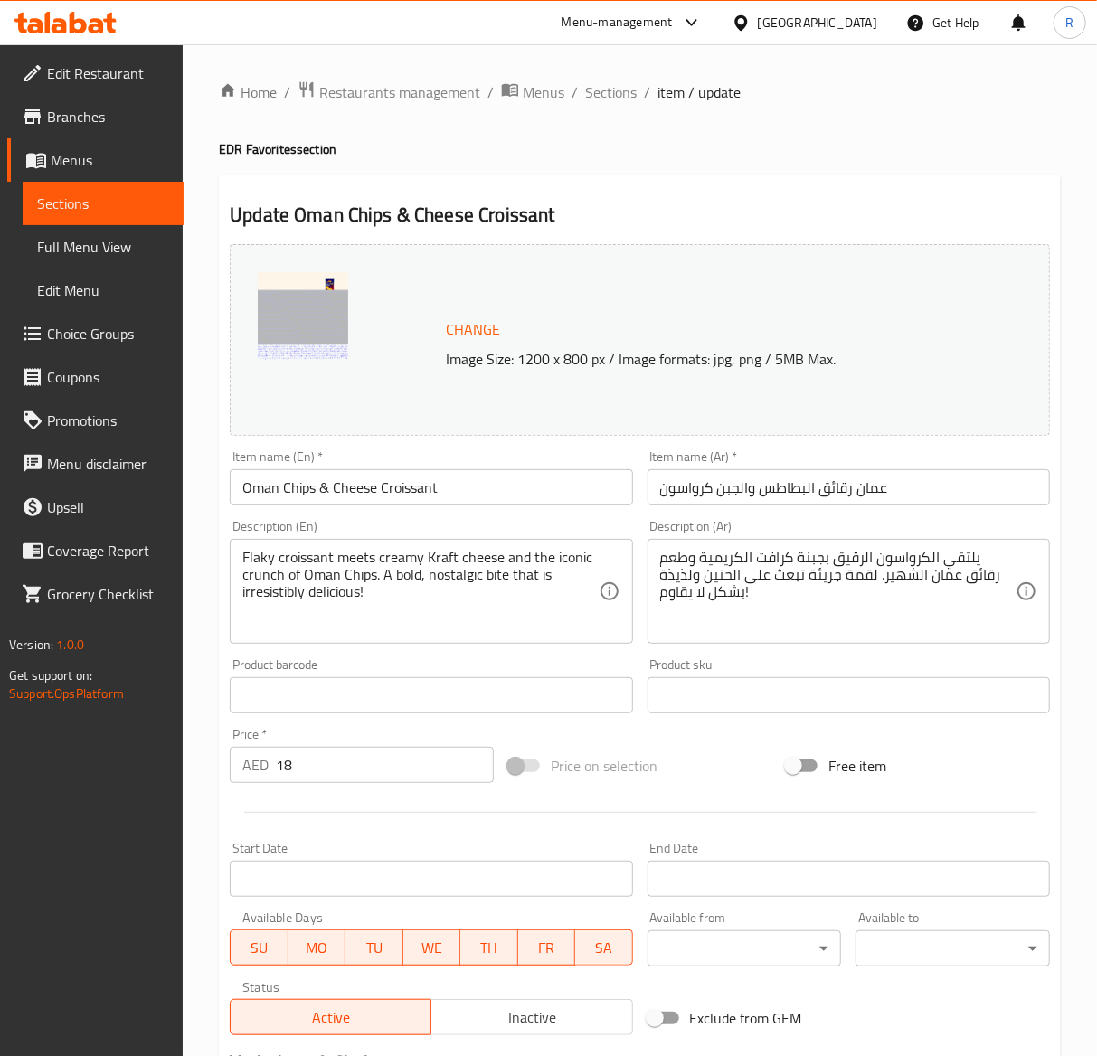
click at [622, 103] on span "Sections" at bounding box center [611, 92] width 52 height 22
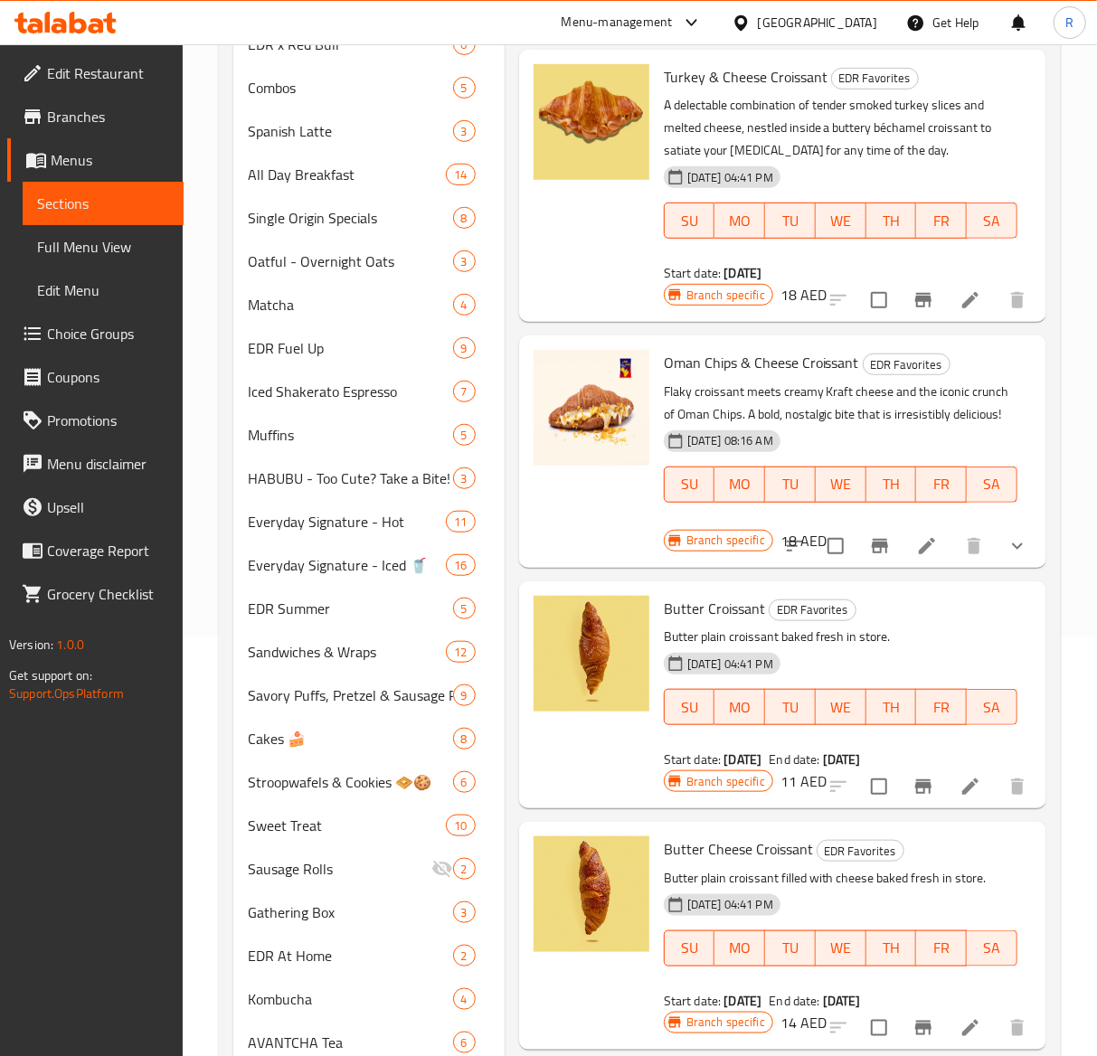
scroll to position [2950, 0]
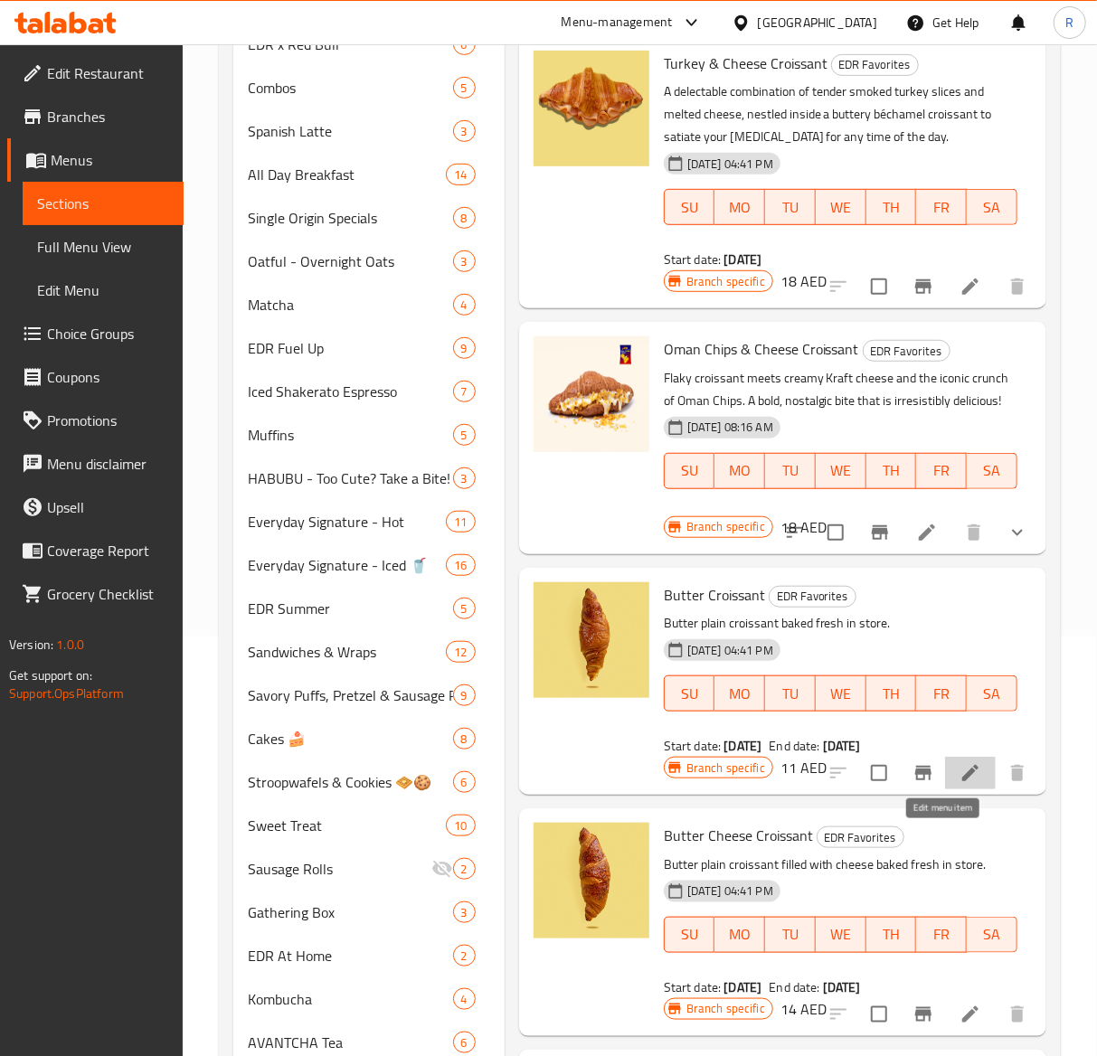
click at [962, 782] on icon at bounding box center [970, 773] width 16 height 16
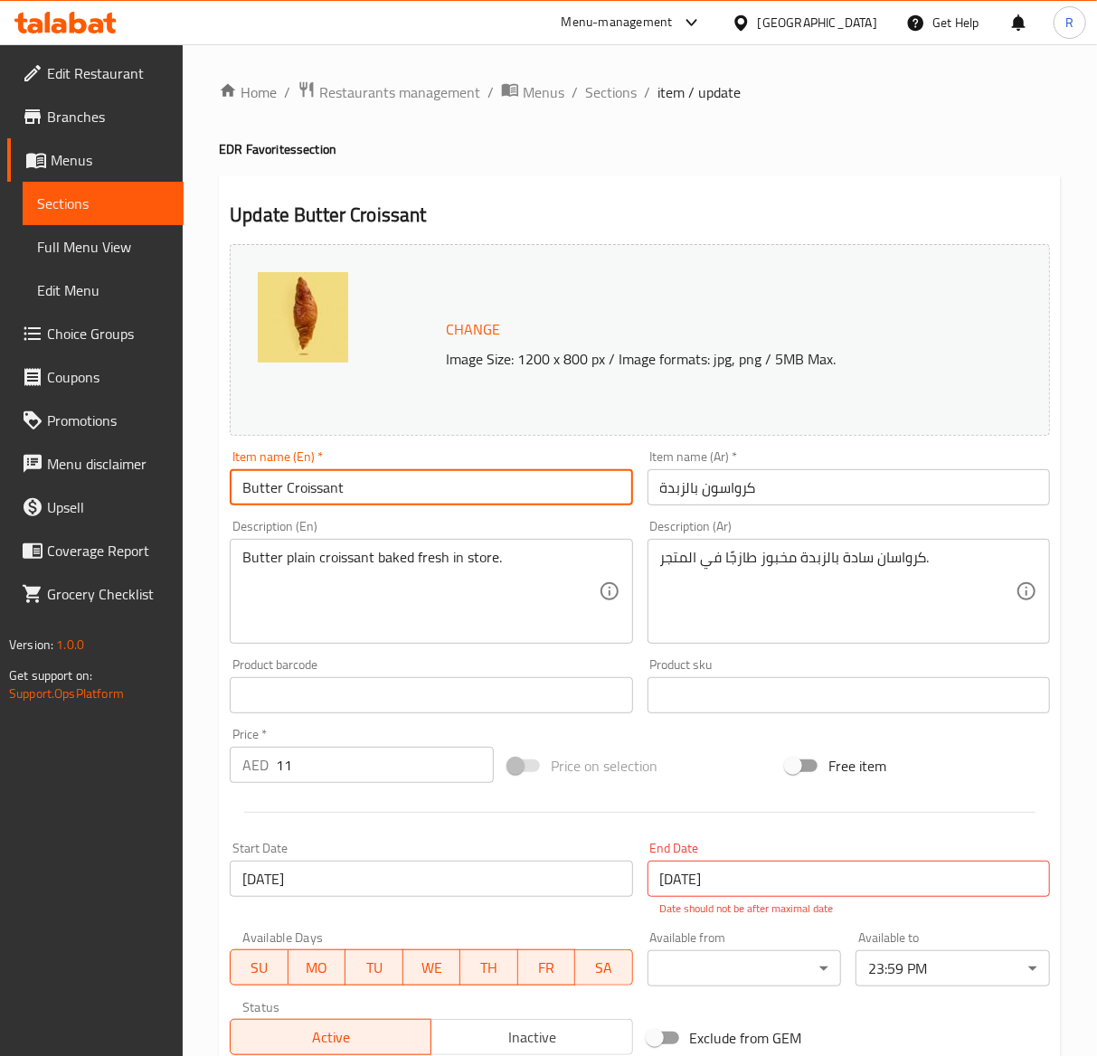
drag, startPoint x: 420, startPoint y: 503, endPoint x: -429, endPoint y: 690, distance: 868.9
click at [0, 690] on html "​ Menu-management [GEOGRAPHIC_DATA] Get Help R Edit Restaurant Branches Menus S…" at bounding box center [548, 528] width 1097 height 1056
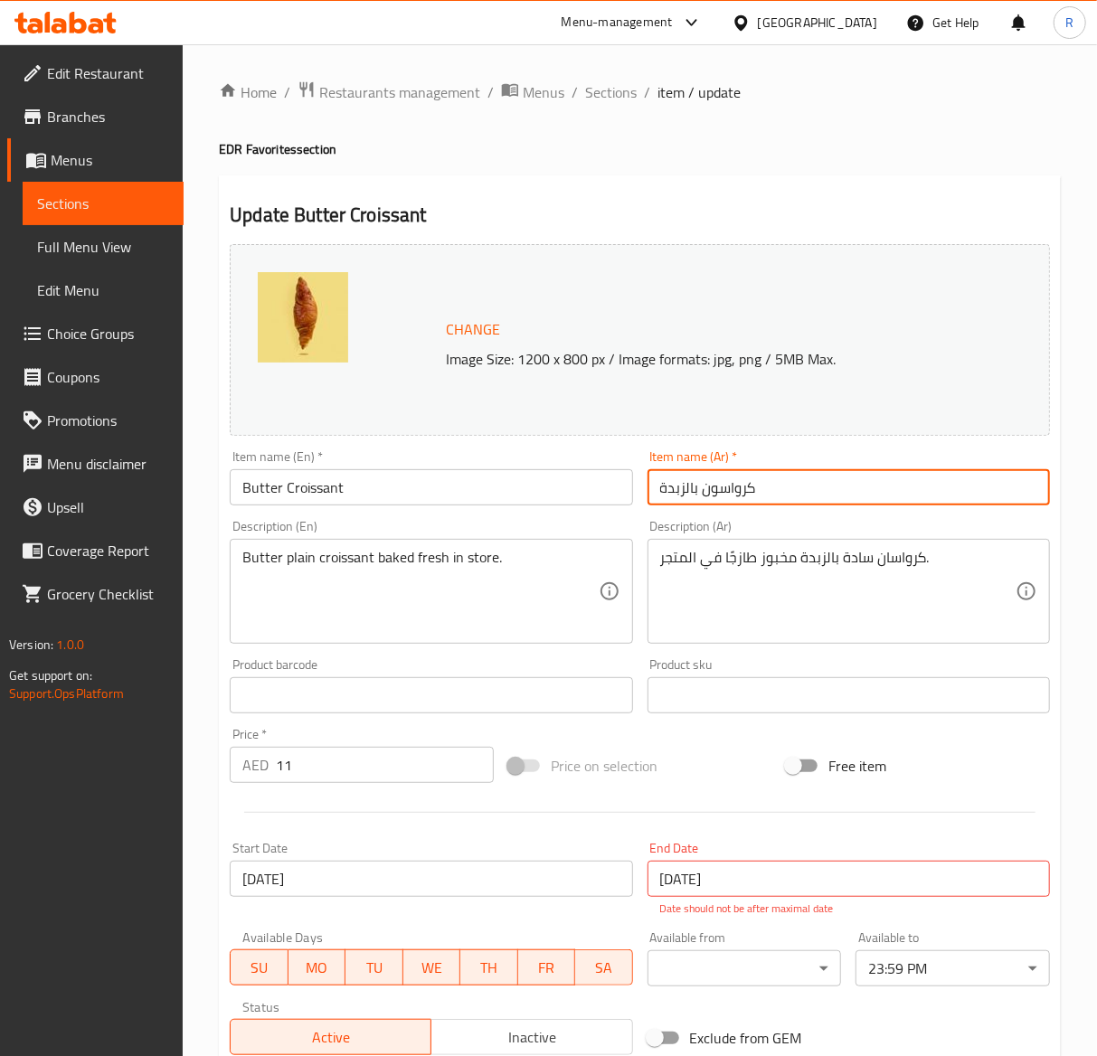
drag, startPoint x: 832, startPoint y: 478, endPoint x: 414, endPoint y: 513, distance: 419.4
click at [414, 513] on div "Change Image Size: 1200 x 800 px / Image formats: jpg, png / 5MB Max. Item name…" at bounding box center [640, 650] width 835 height 826
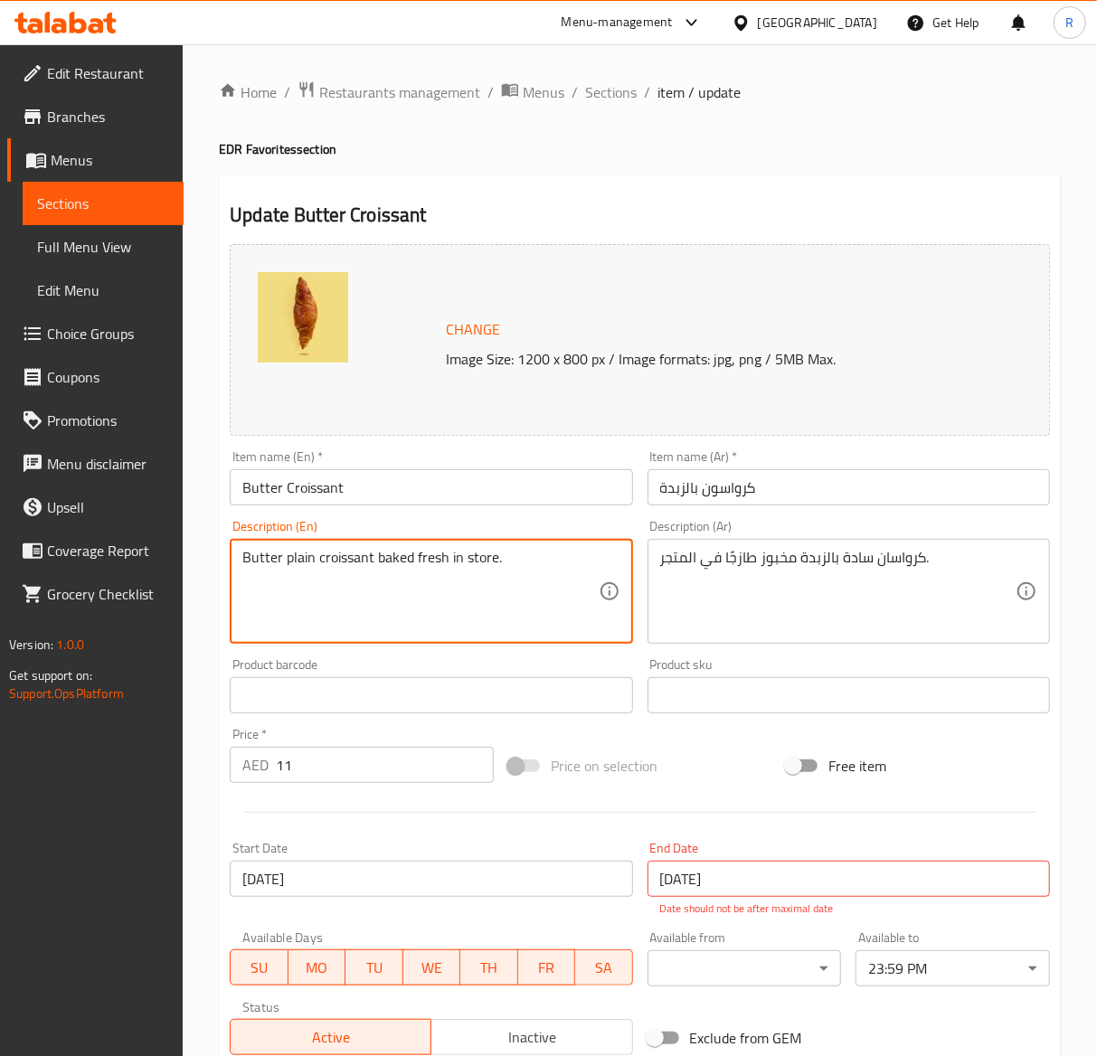
drag, startPoint x: 518, startPoint y: 561, endPoint x: -3, endPoint y: 607, distance: 523.0
click at [580, 586] on textarea "Butter plain croissant baked fresh in store." at bounding box center [419, 592] width 355 height 86
drag, startPoint x: 533, startPoint y: 560, endPoint x: 80, endPoint y: 534, distance: 453.9
click at [80, 534] on div "Edit Restaurant Branches Menus Sections Full Menu View Edit Menu Choice Groups …" at bounding box center [548, 684] width 1097 height 1280
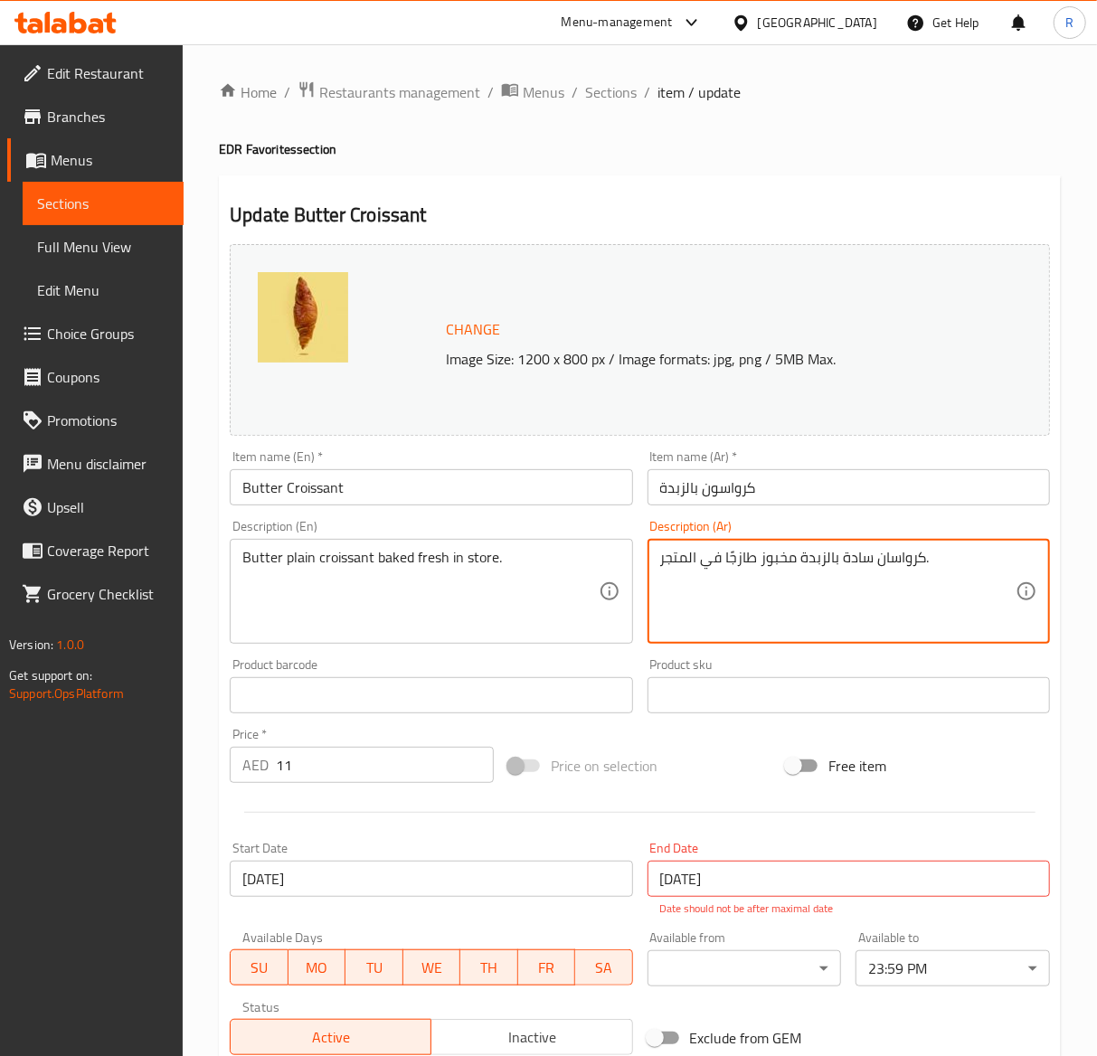
drag, startPoint x: 966, startPoint y: 561, endPoint x: 463, endPoint y: 527, distance: 504.0
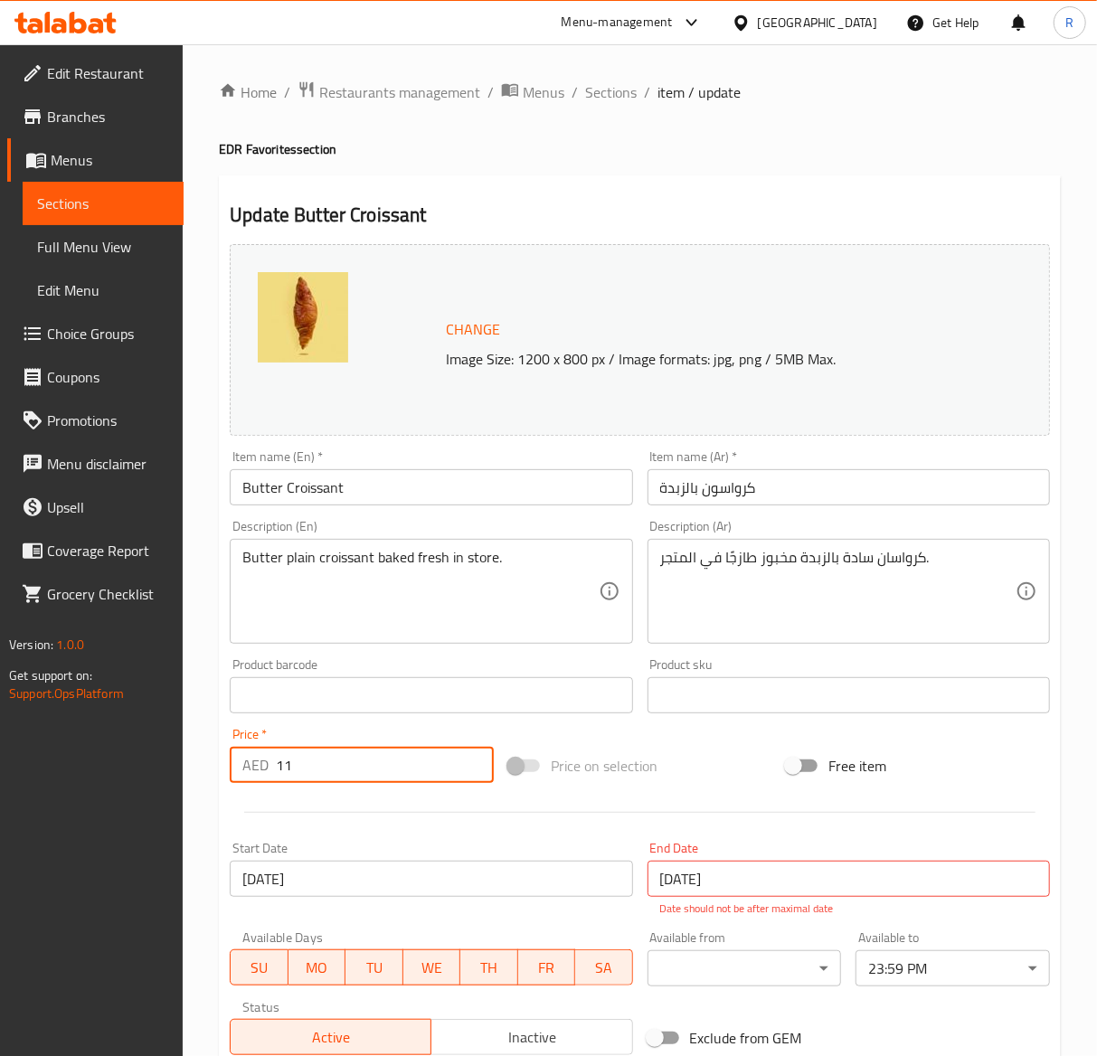
click at [335, 774] on input "11" at bounding box center [385, 765] width 218 height 36
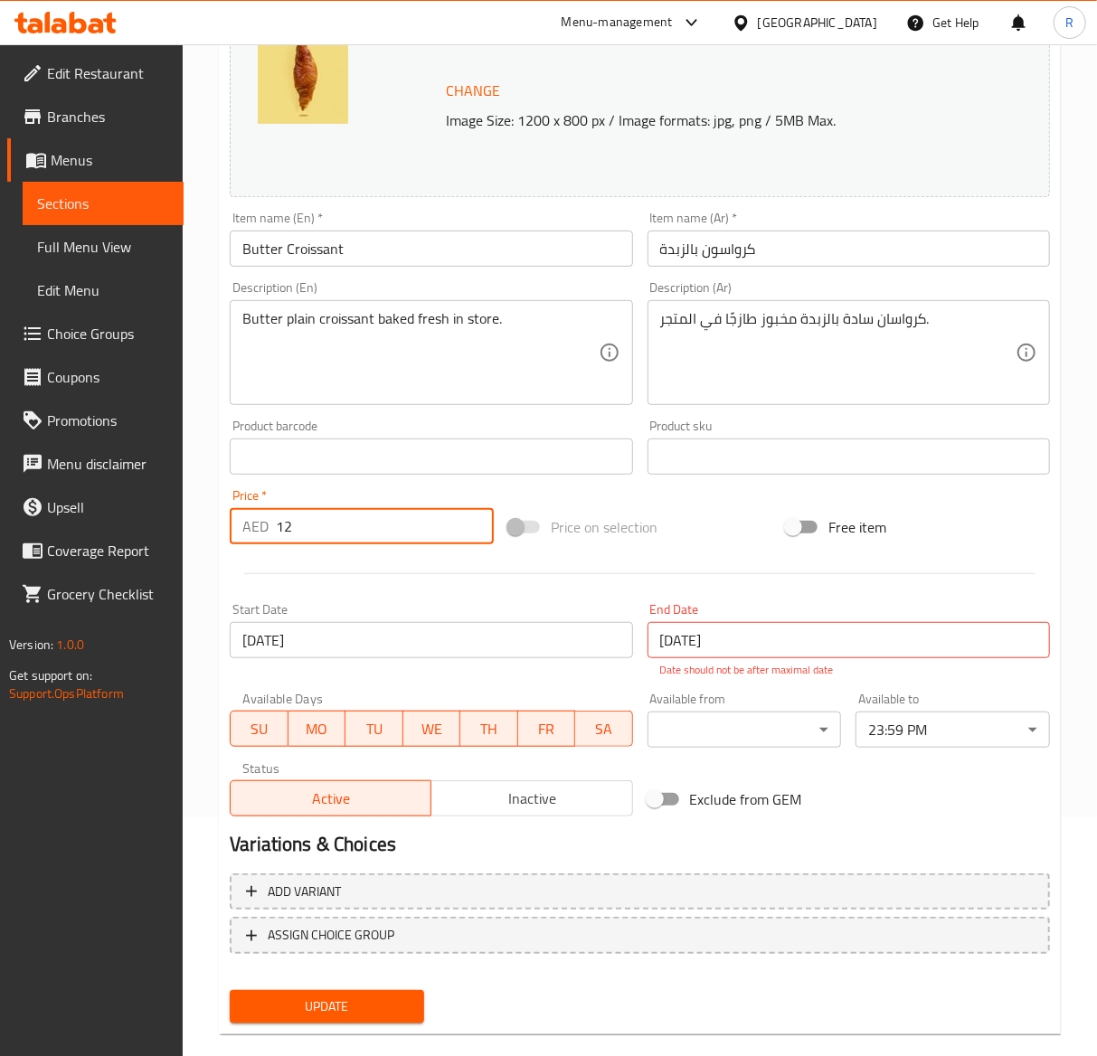
scroll to position [262, 0]
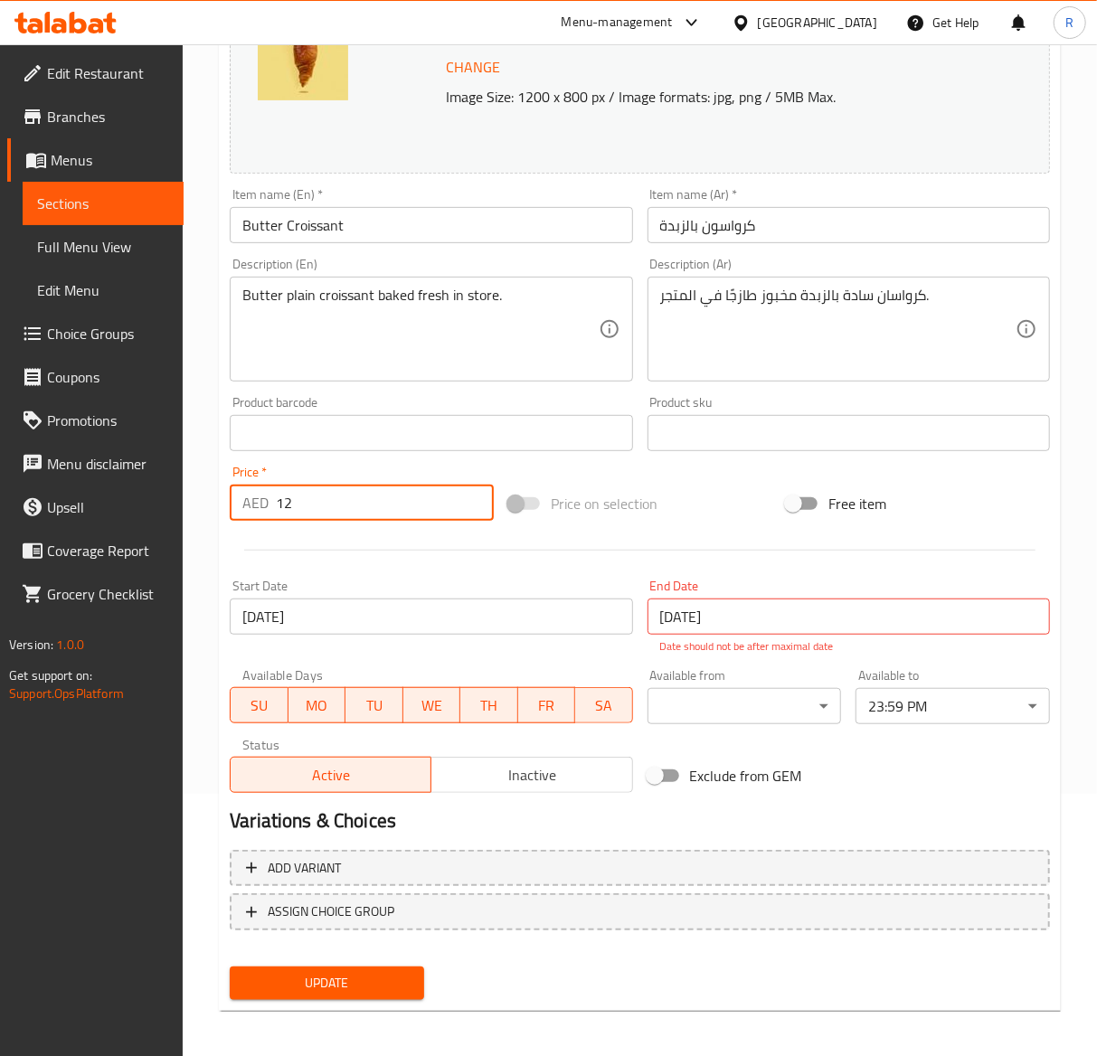
type input "12"
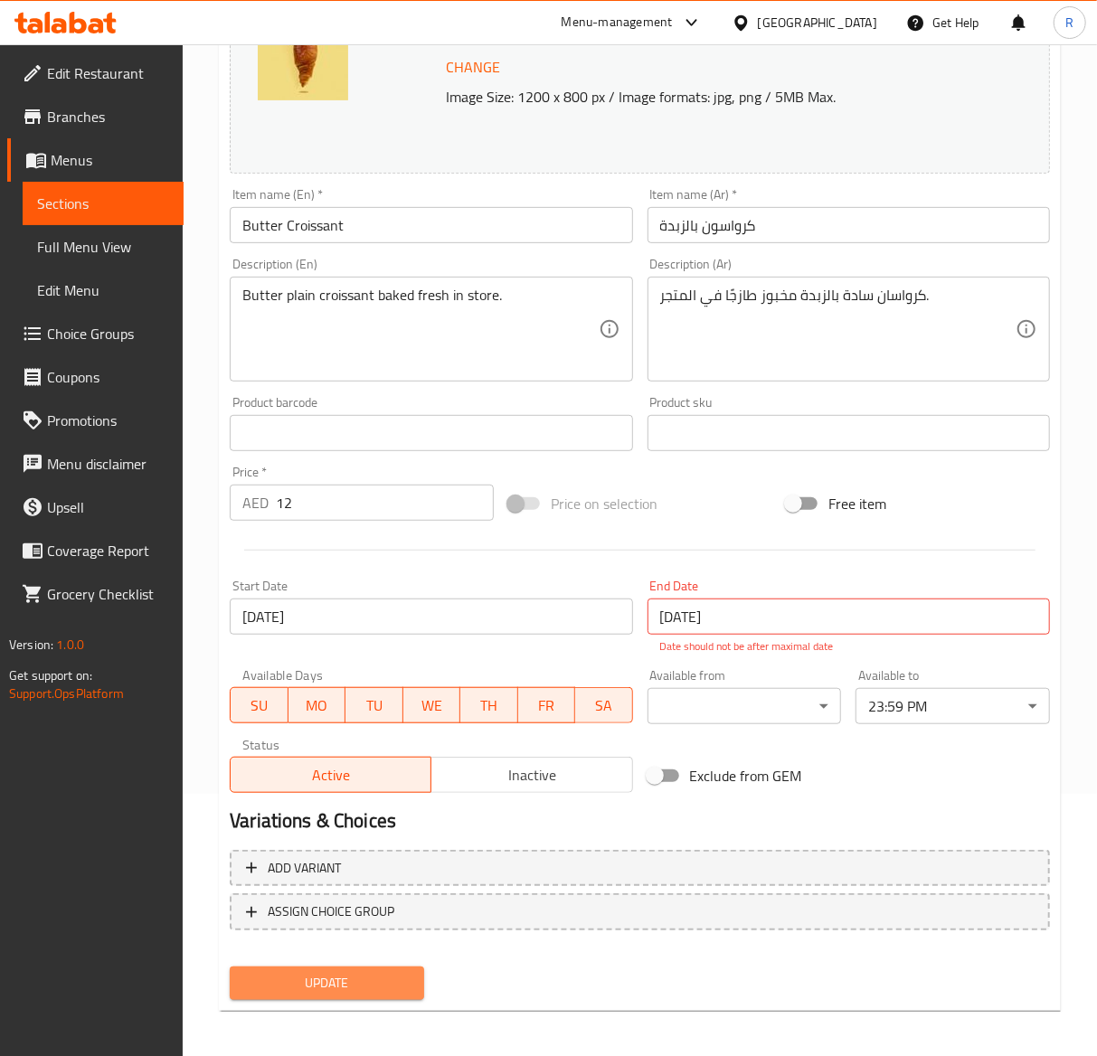
click at [313, 982] on span "Update" at bounding box center [327, 983] width 166 height 23
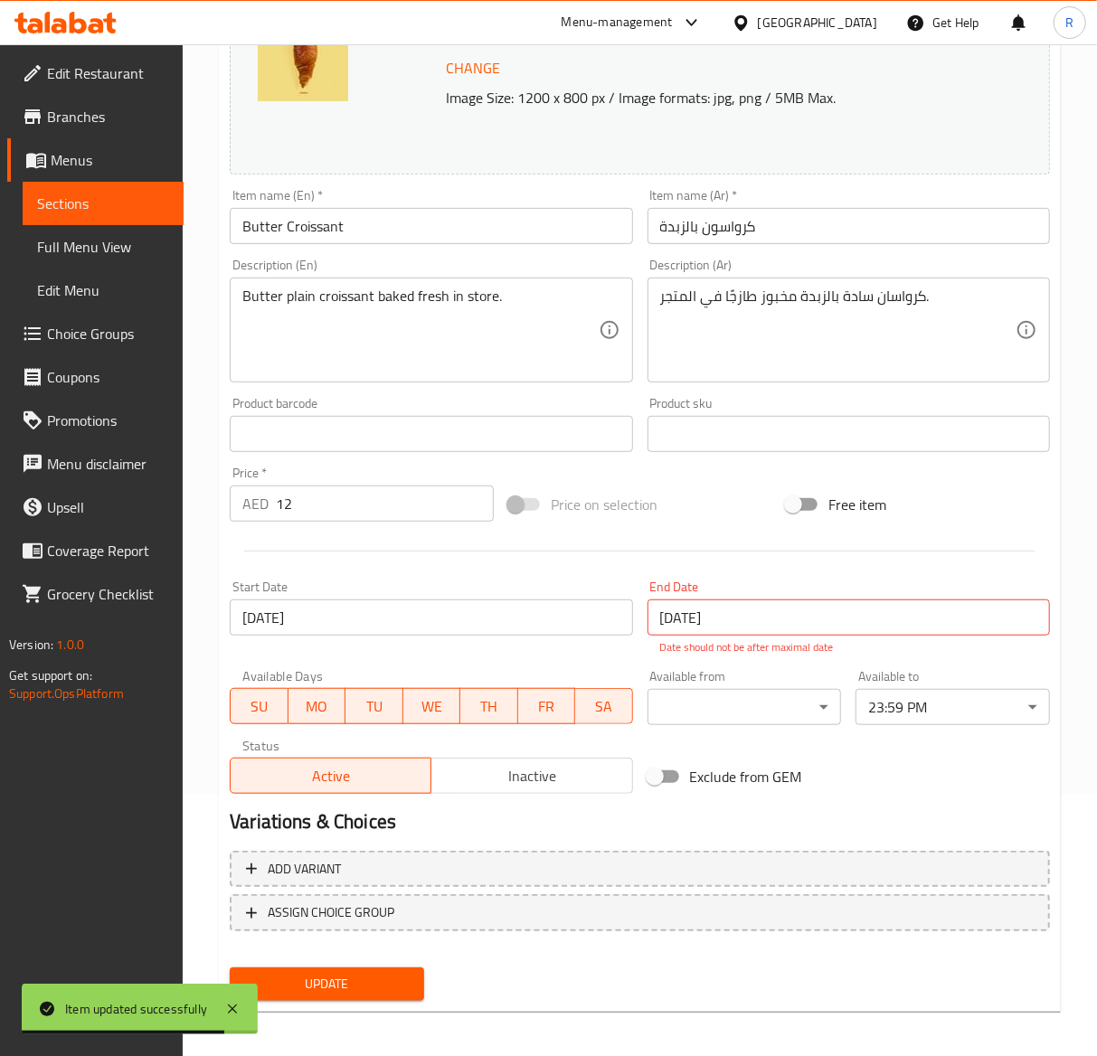
scroll to position [0, 0]
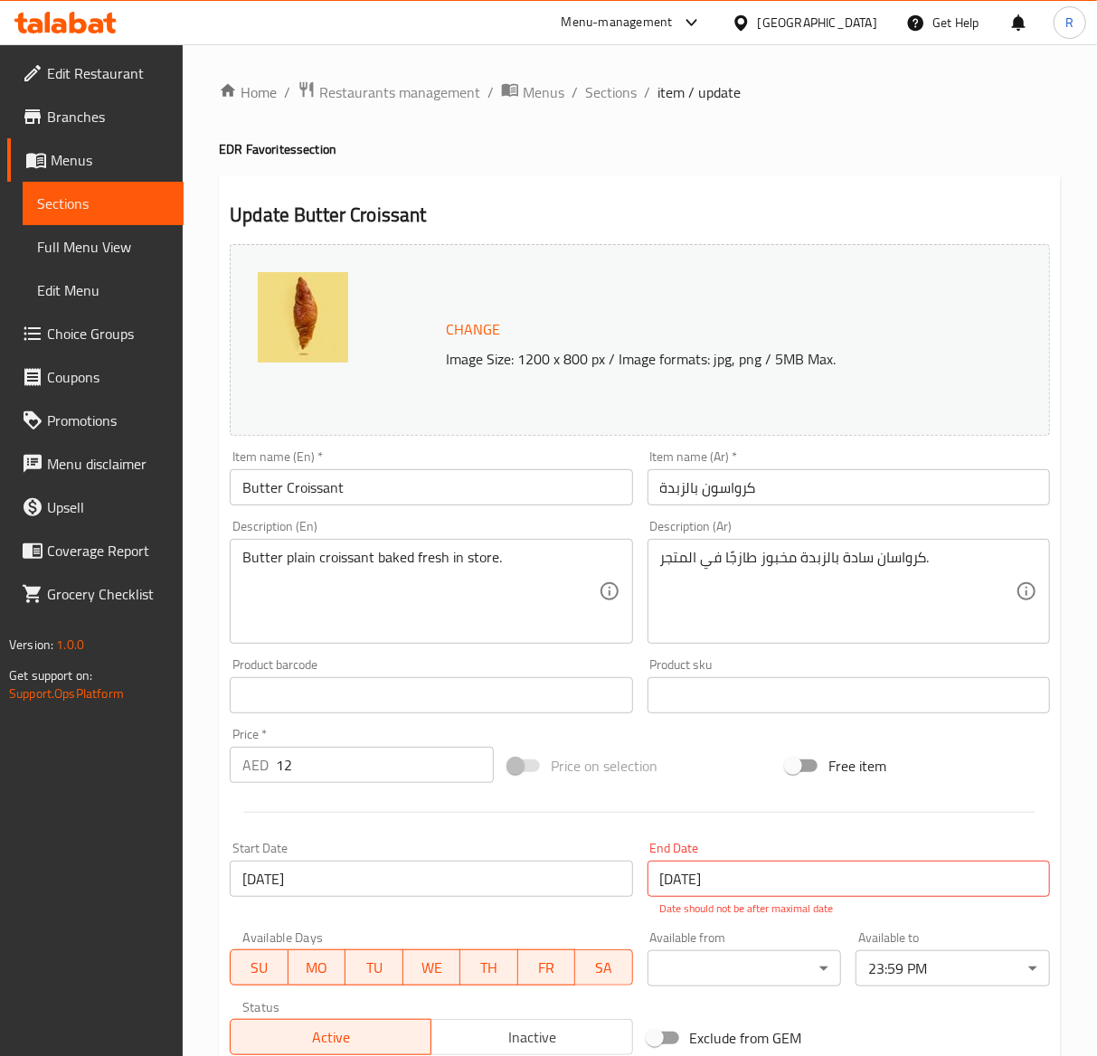
drag, startPoint x: 599, startPoint y: 89, endPoint x: 1101, endPoint y: 268, distance: 533.0
click at [599, 89] on span "Sections" at bounding box center [611, 92] width 52 height 22
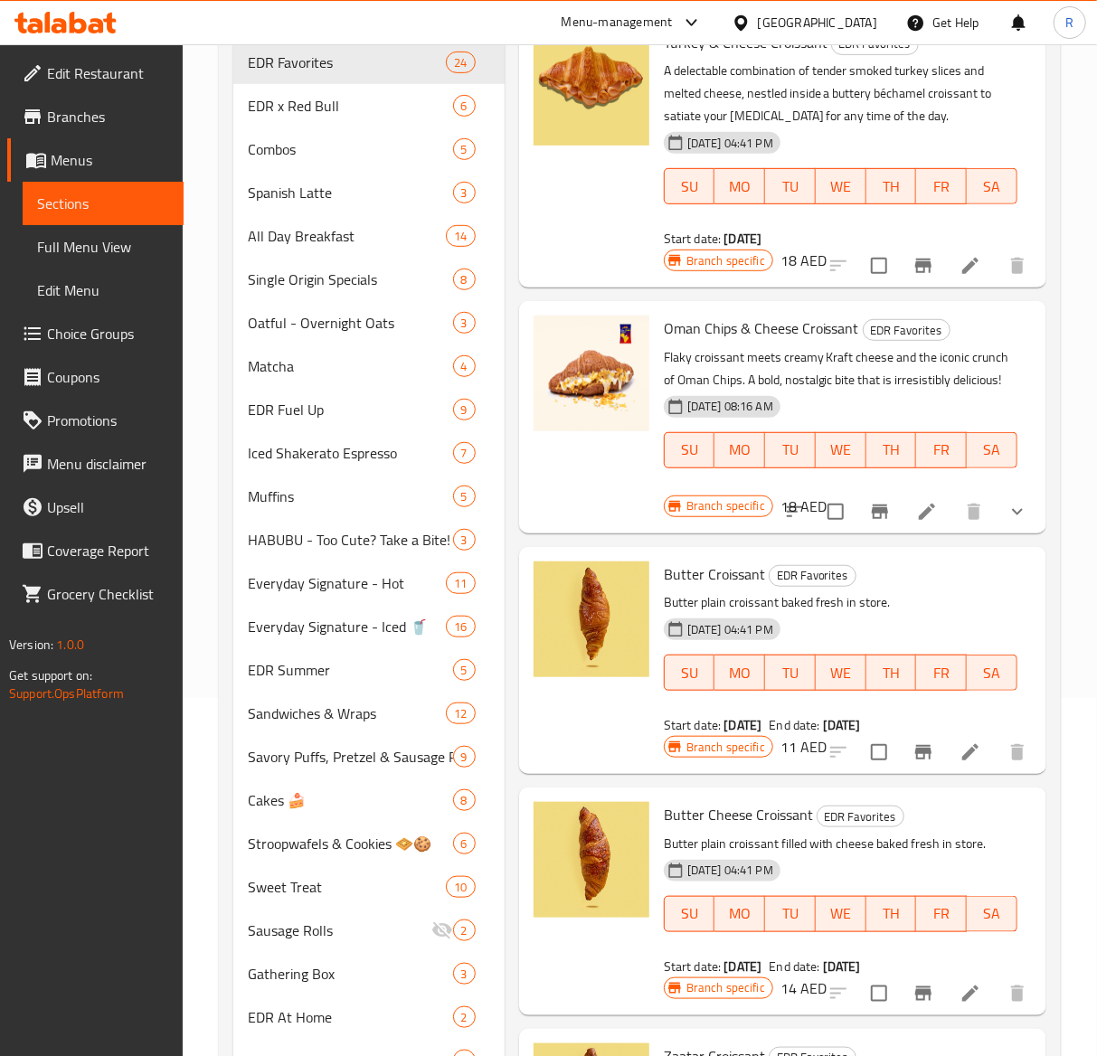
scroll to position [3231, 0]
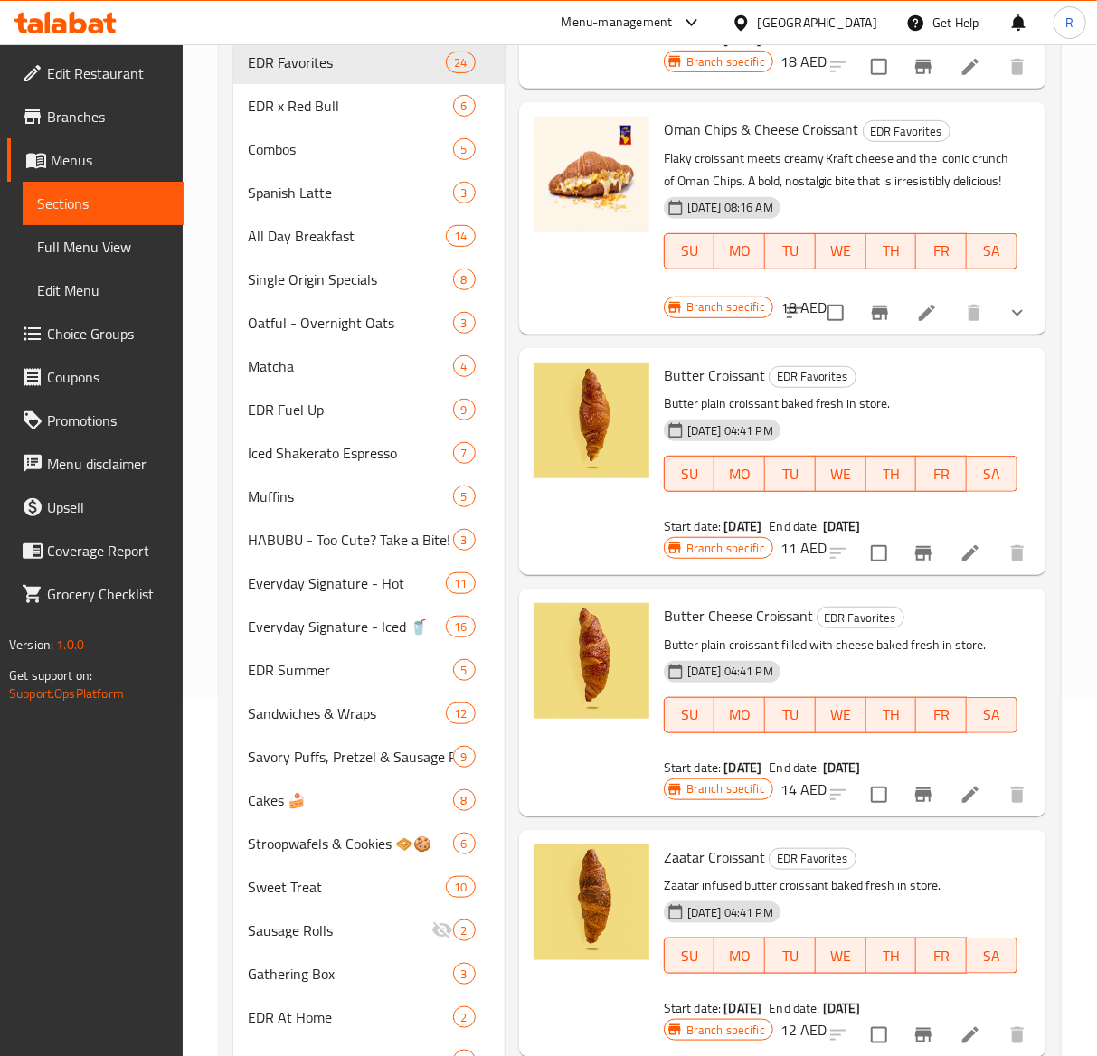
click at [957, 811] on li at bounding box center [970, 795] width 51 height 33
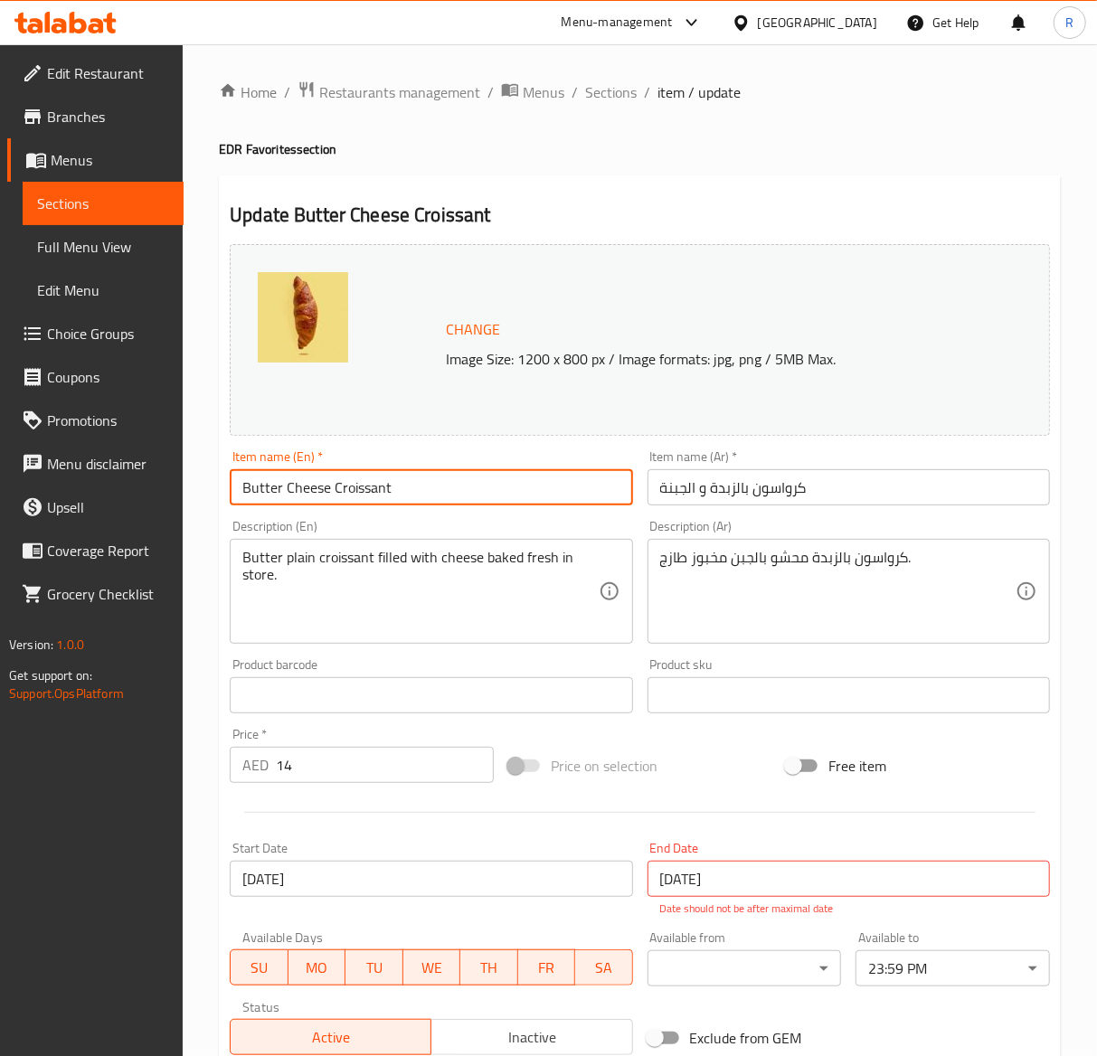
drag, startPoint x: 460, startPoint y: 470, endPoint x: -466, endPoint y: 555, distance: 930.1
click at [0, 555] on html "​ Menu-management [GEOGRAPHIC_DATA] Get Help R Edit Restaurant Branches Menus S…" at bounding box center [548, 528] width 1097 height 1056
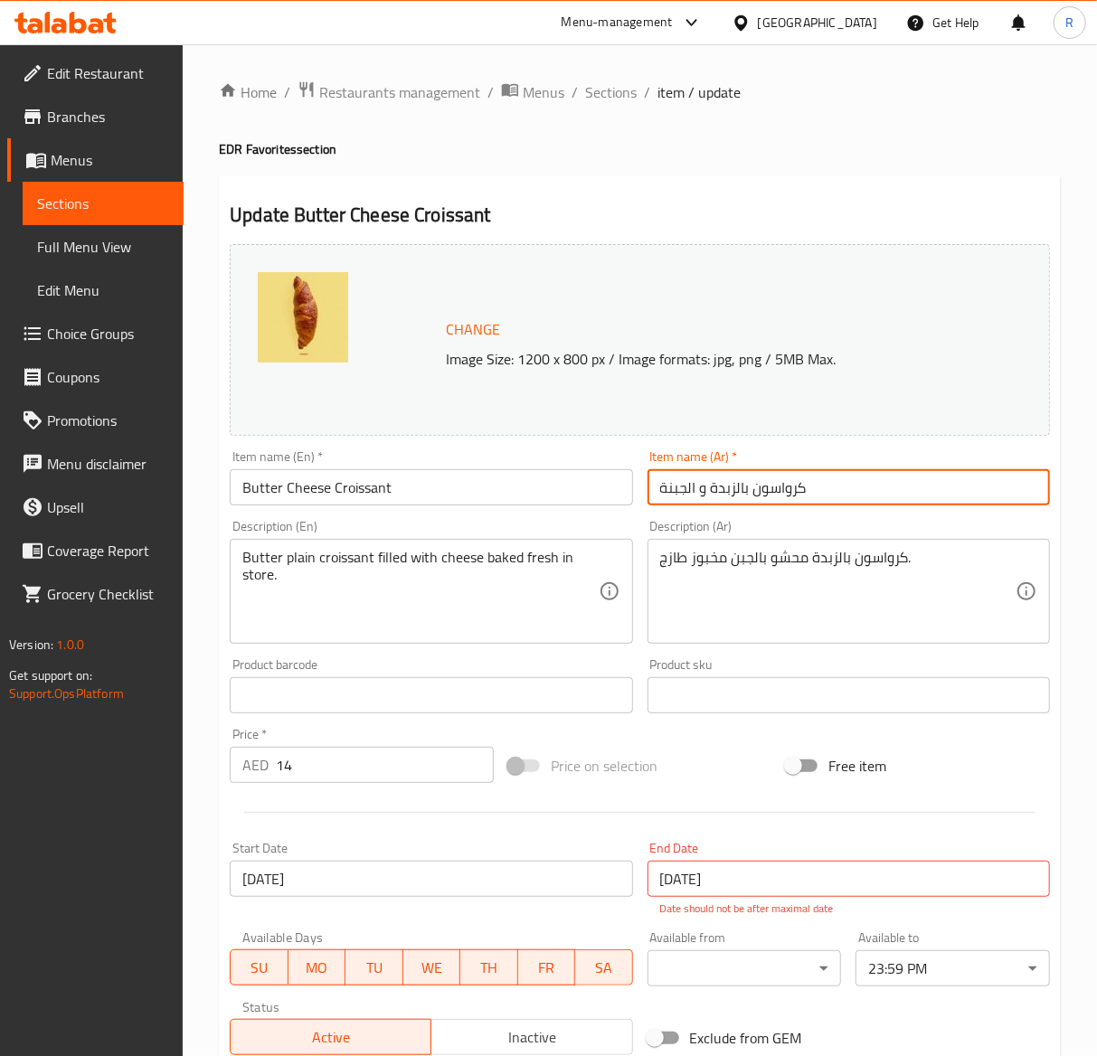
drag, startPoint x: 851, startPoint y: 490, endPoint x: 453, endPoint y: 480, distance: 398.1
click at [453, 480] on div "Change Image Size: 1200 x 800 px / Image formats: jpg, png / 5MB Max. Item name…" at bounding box center [640, 650] width 835 height 826
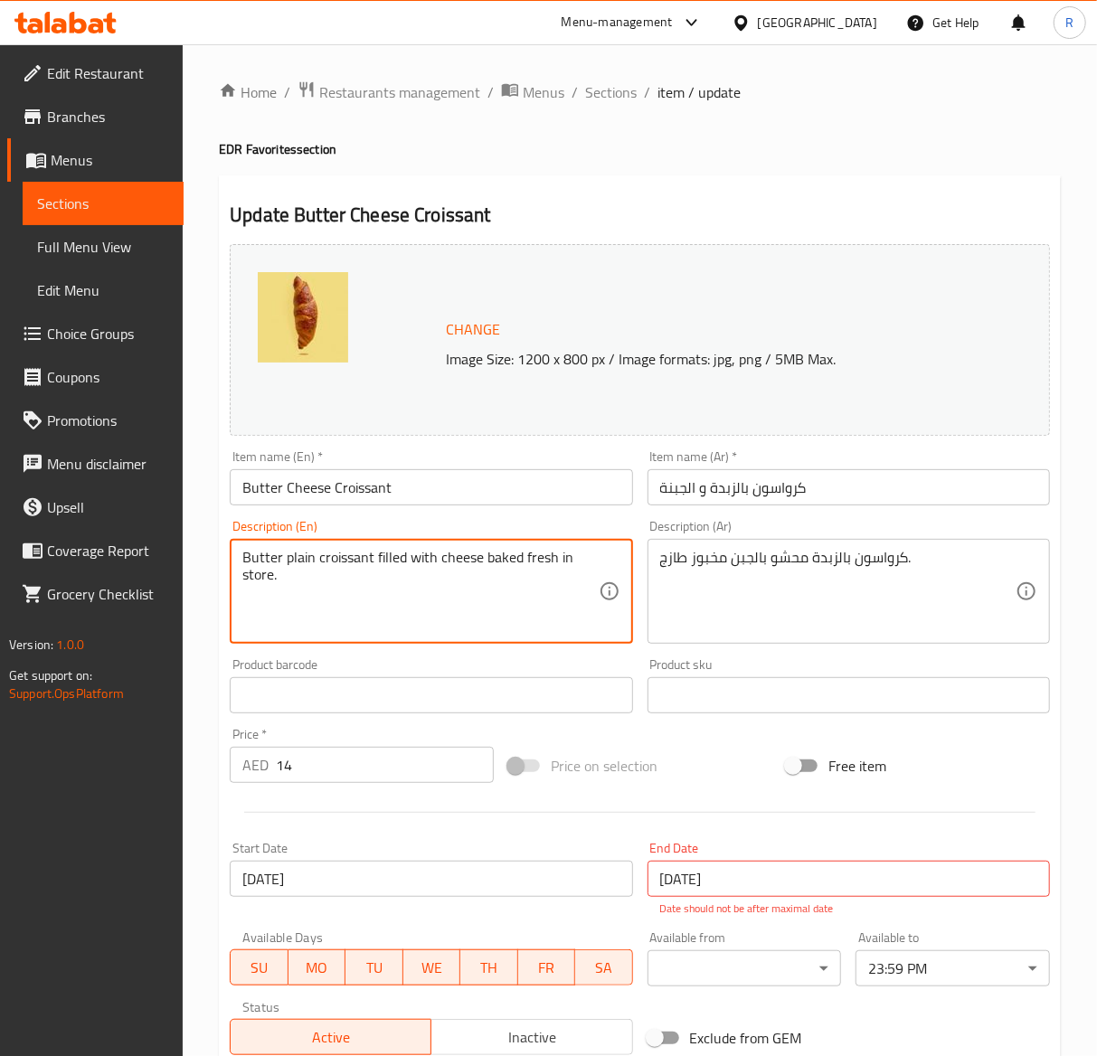
drag, startPoint x: 346, startPoint y: 572, endPoint x: 85, endPoint y: 510, distance: 267.7
click at [294, 619] on textarea "Butter plain croissant filled with cheese baked fresh in store." at bounding box center [419, 592] width 355 height 86
drag, startPoint x: 294, startPoint y: 590, endPoint x: 154, endPoint y: 535, distance: 150.3
click at [154, 535] on div "Edit Restaurant Branches Menus Sections Full Menu View Edit Menu Choice Groups …" at bounding box center [548, 684] width 1097 height 1280
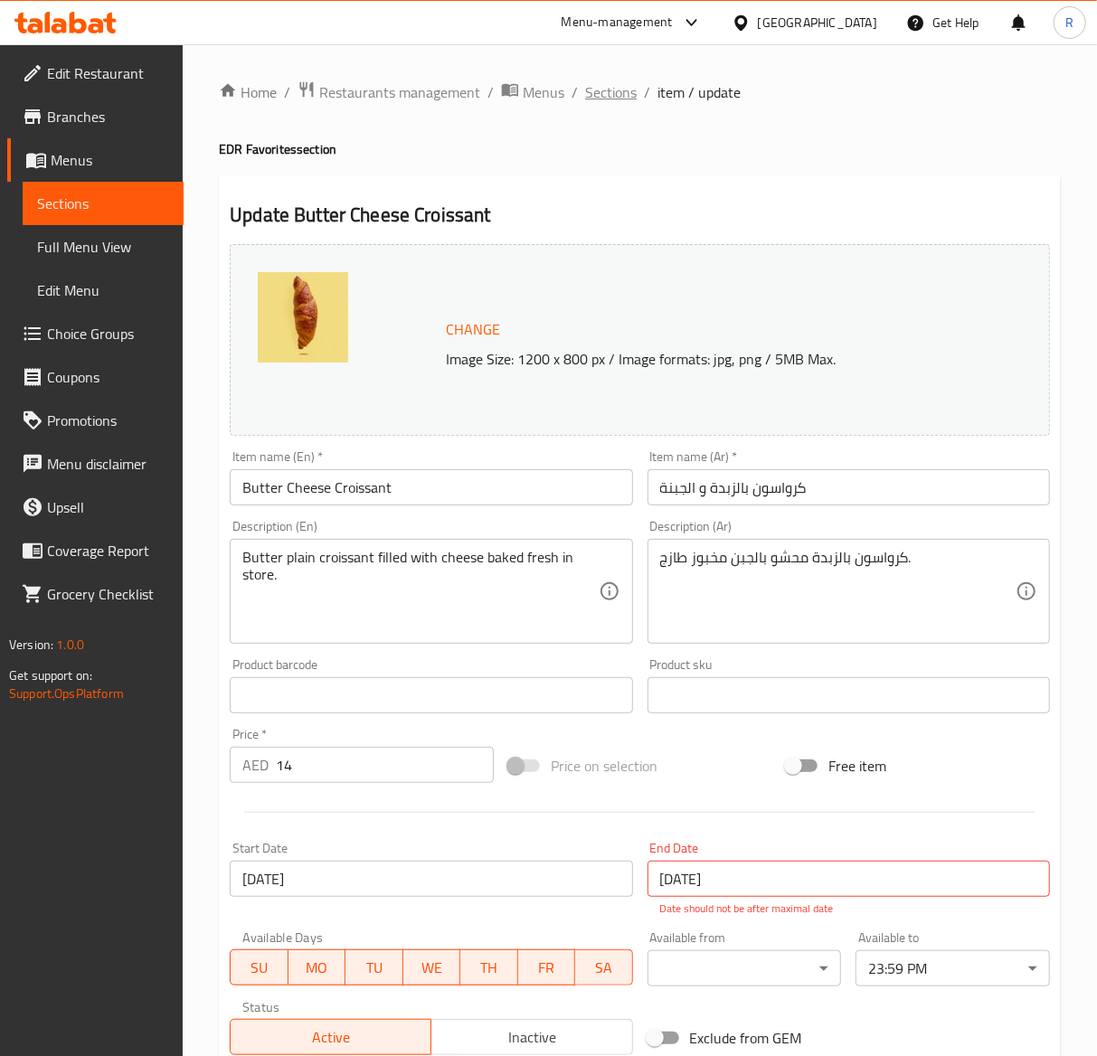
click at [608, 85] on span "Sections" at bounding box center [611, 92] width 52 height 22
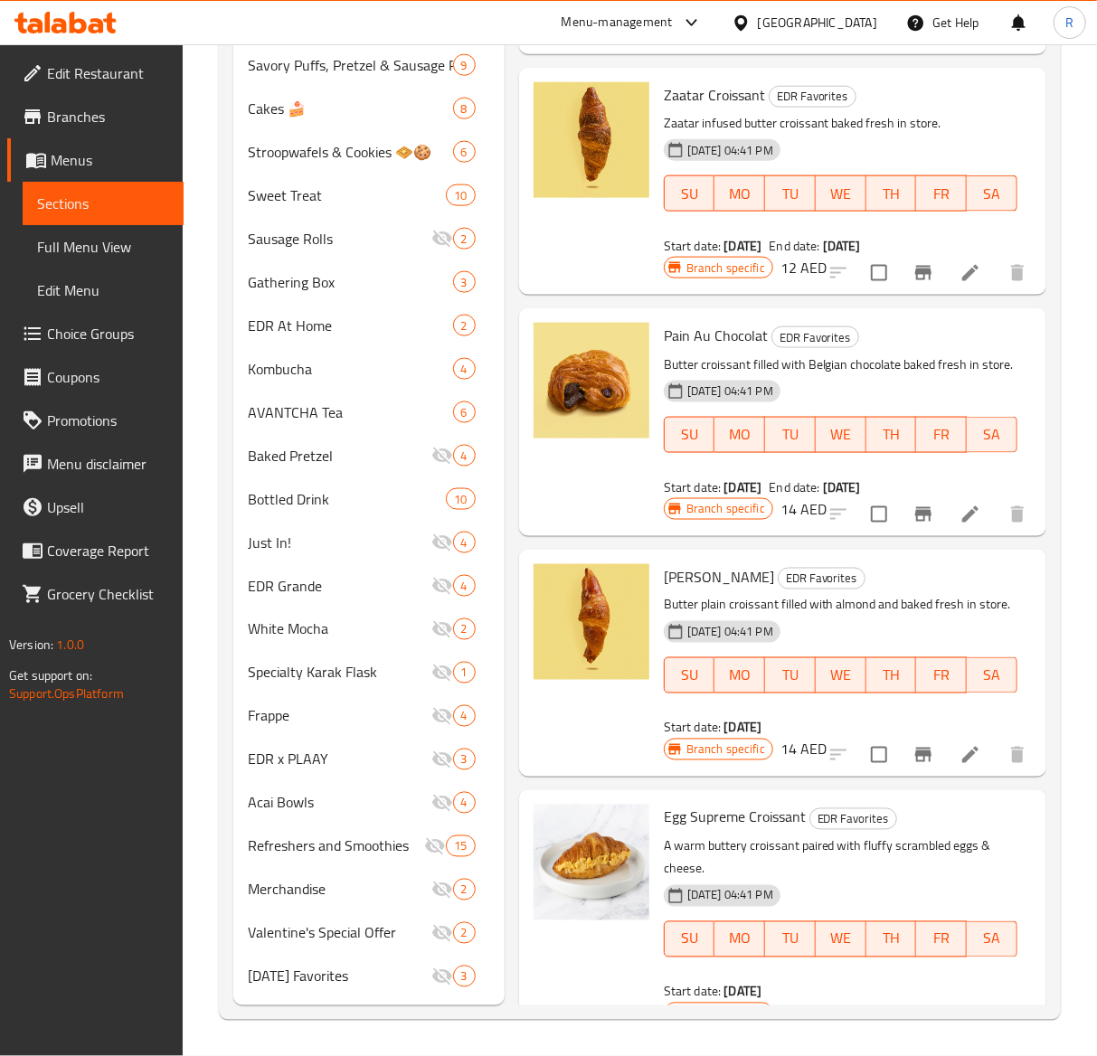
scroll to position [3197, 0]
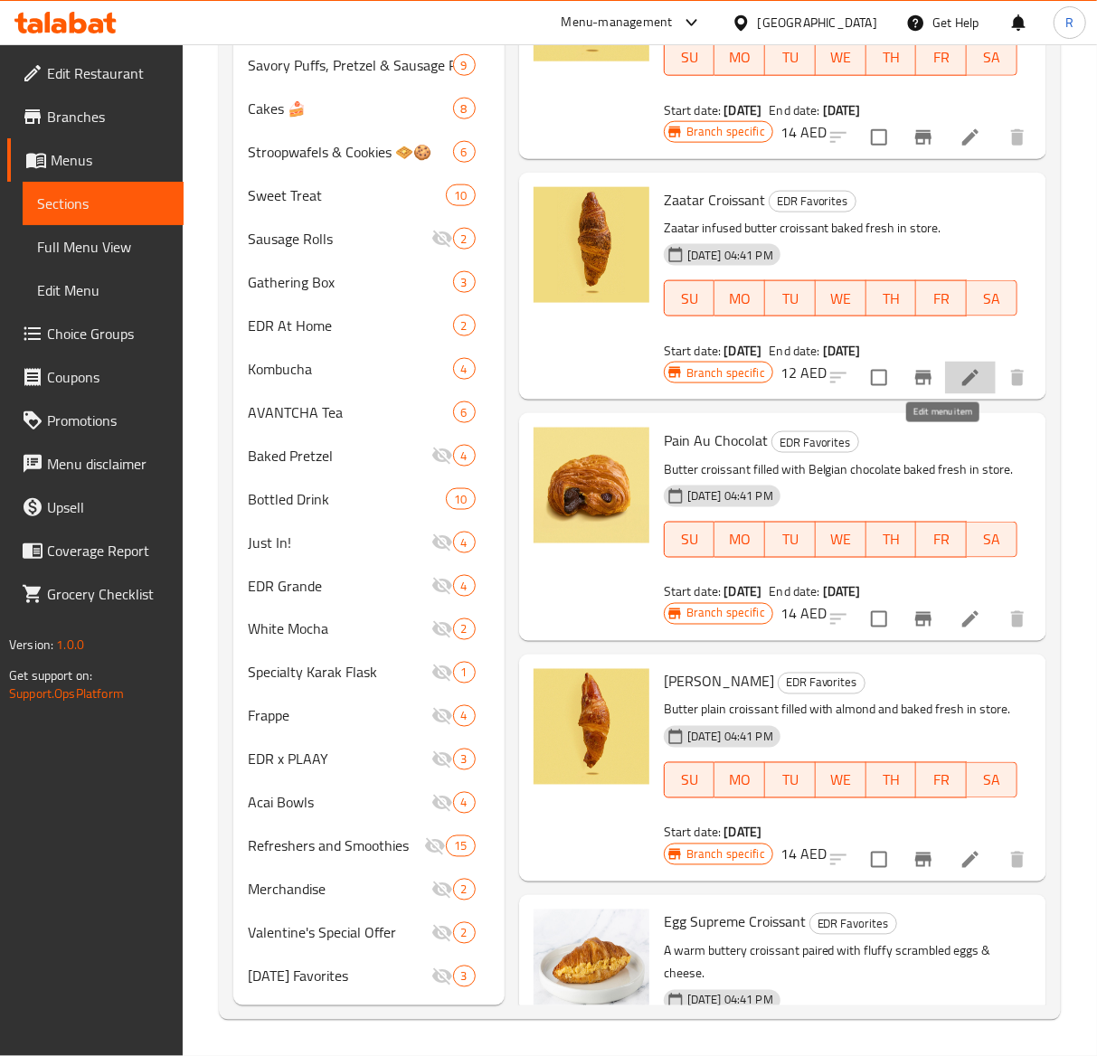
click at [960, 389] on icon at bounding box center [971, 378] width 22 height 22
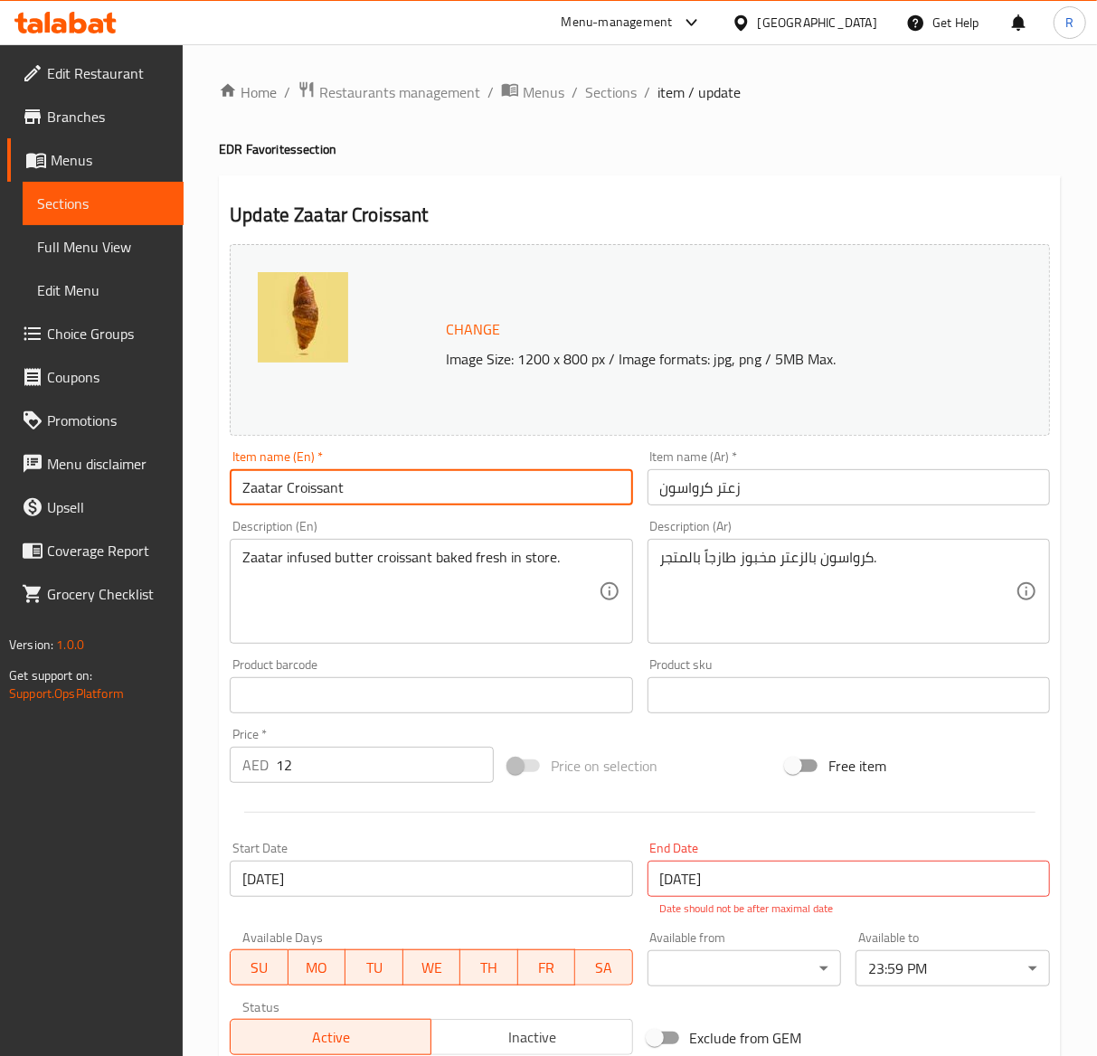
drag, startPoint x: 405, startPoint y: 470, endPoint x: -220, endPoint y: 503, distance: 625.9
click at [0, 503] on html "​ Menu-management United Arab Emirates Get Help R Edit Restaurant Branches Menu…" at bounding box center [548, 528] width 1097 height 1056
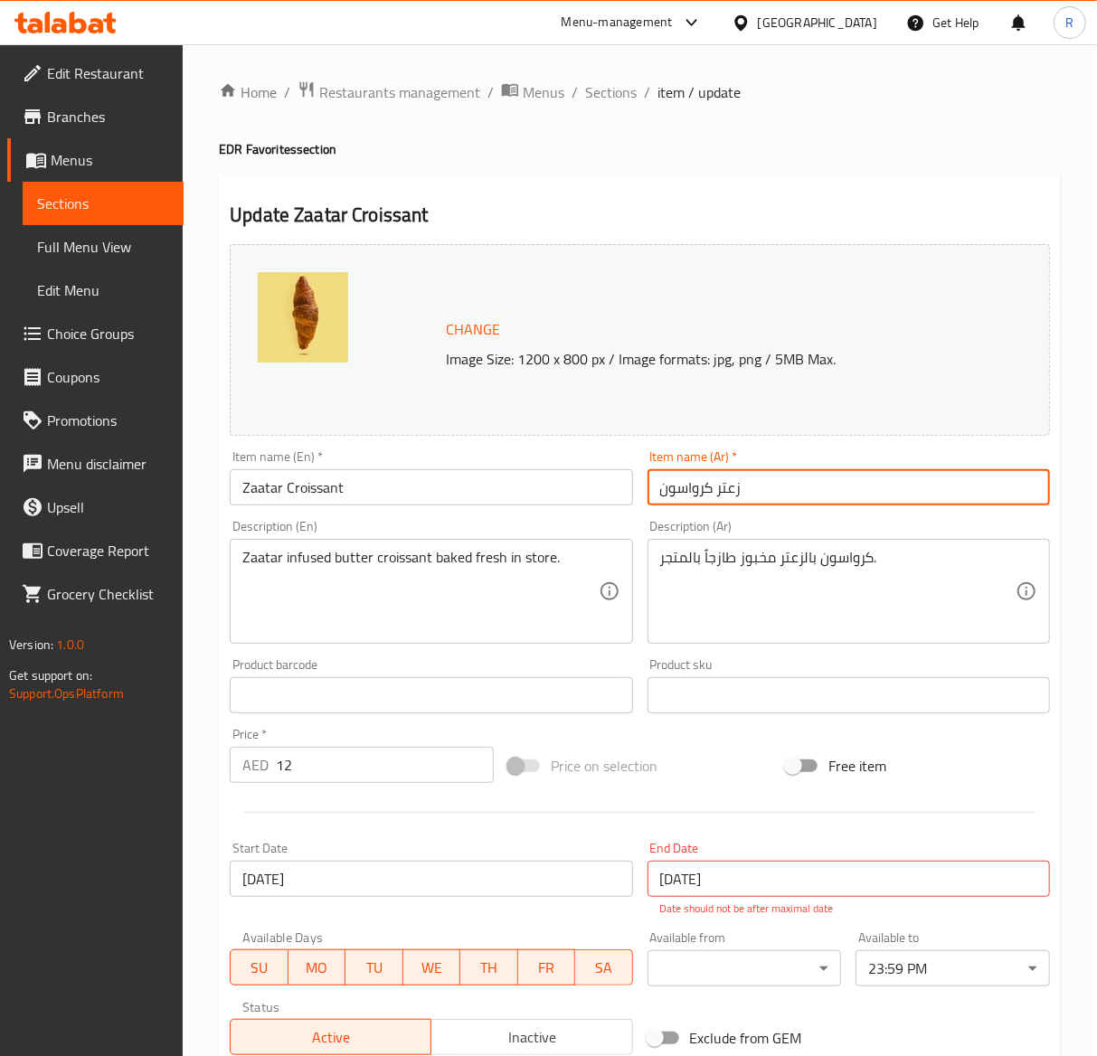
drag, startPoint x: 772, startPoint y: 480, endPoint x: 469, endPoint y: 443, distance: 305.3
click at [469, 443] on div "Change Image Size: 1200 x 800 px / Image formats: jpg, png / 5MB Max. Item name…" at bounding box center [640, 650] width 835 height 826
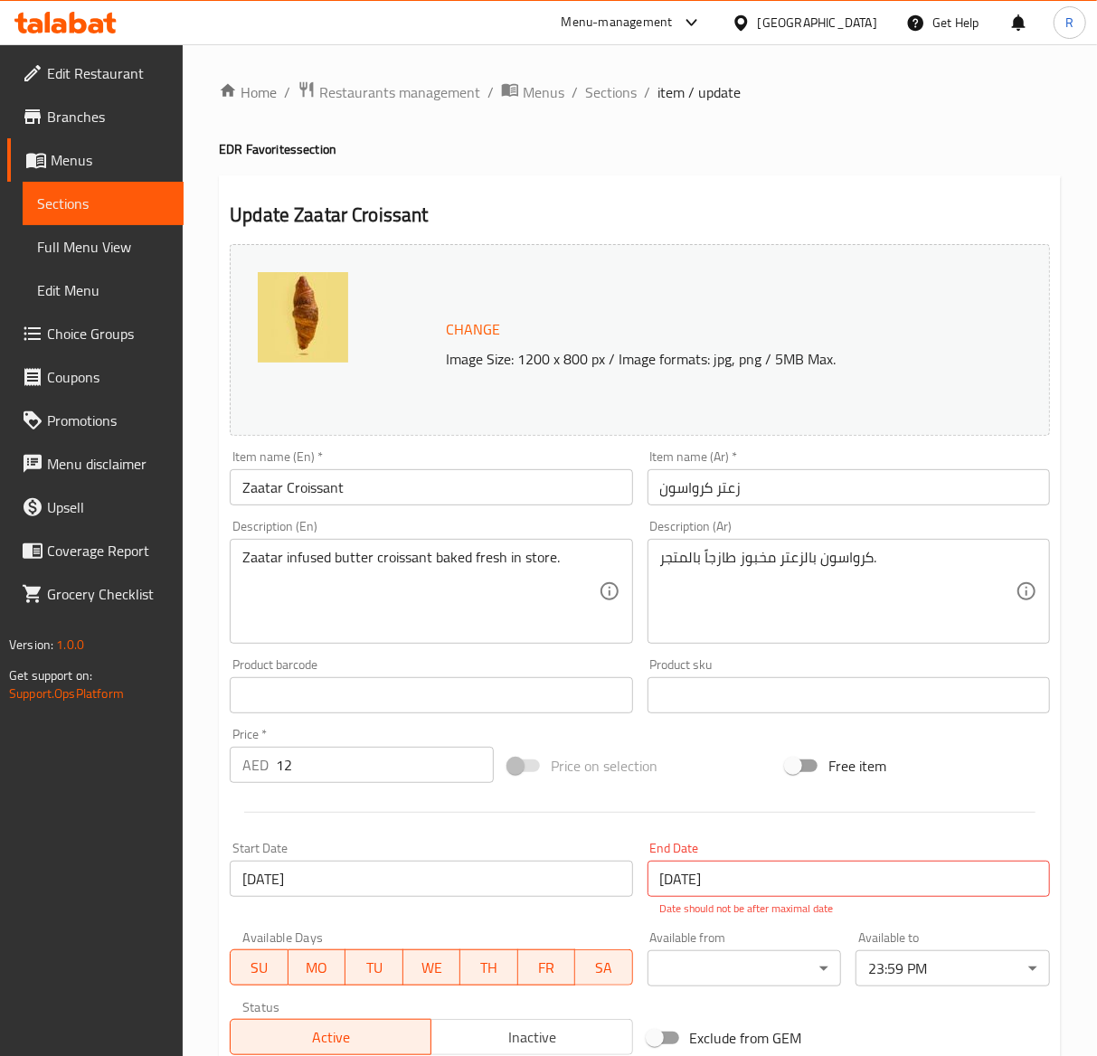
click at [315, 770] on input "12" at bounding box center [385, 765] width 218 height 36
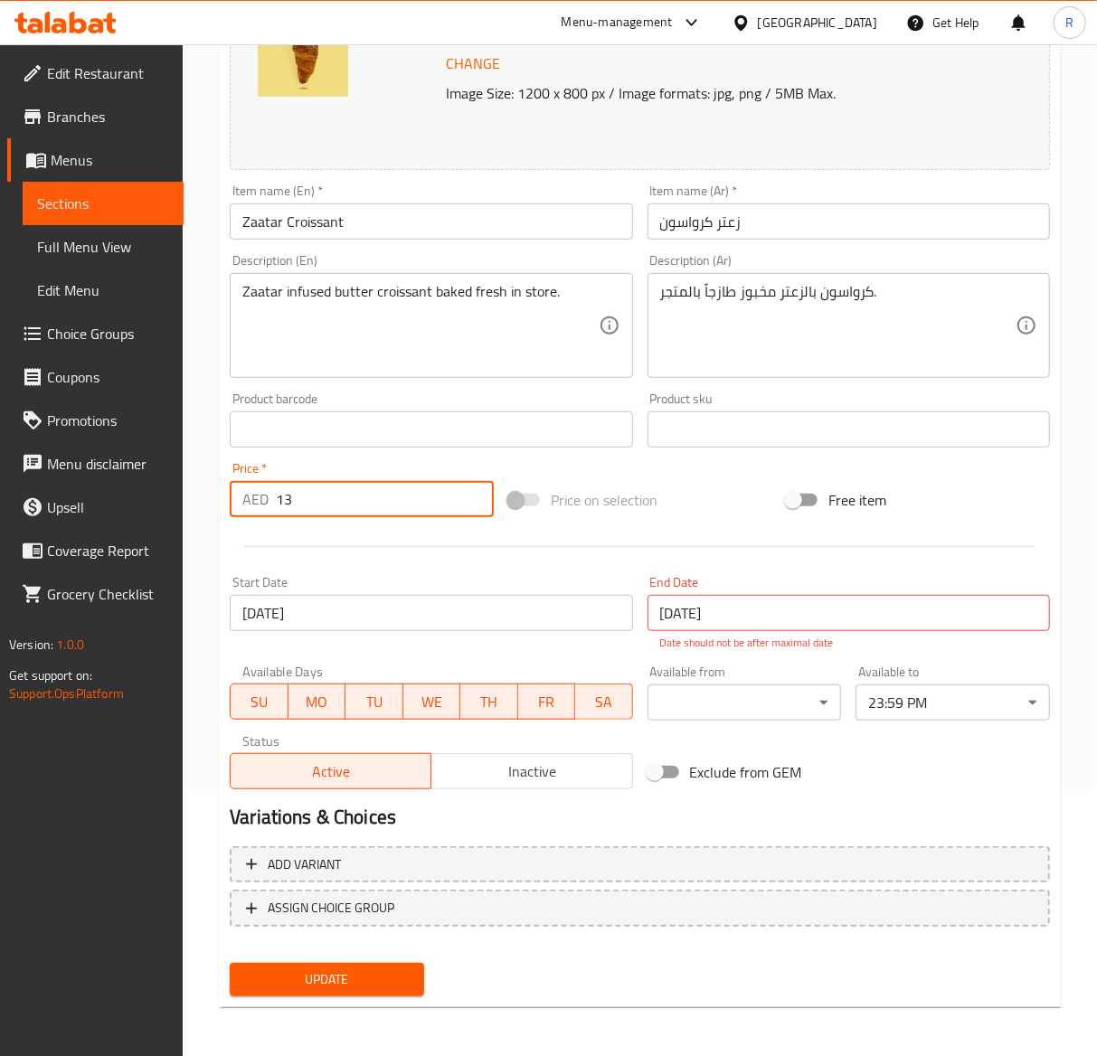
type input "13"
click at [380, 986] on span "Update" at bounding box center [327, 980] width 166 height 23
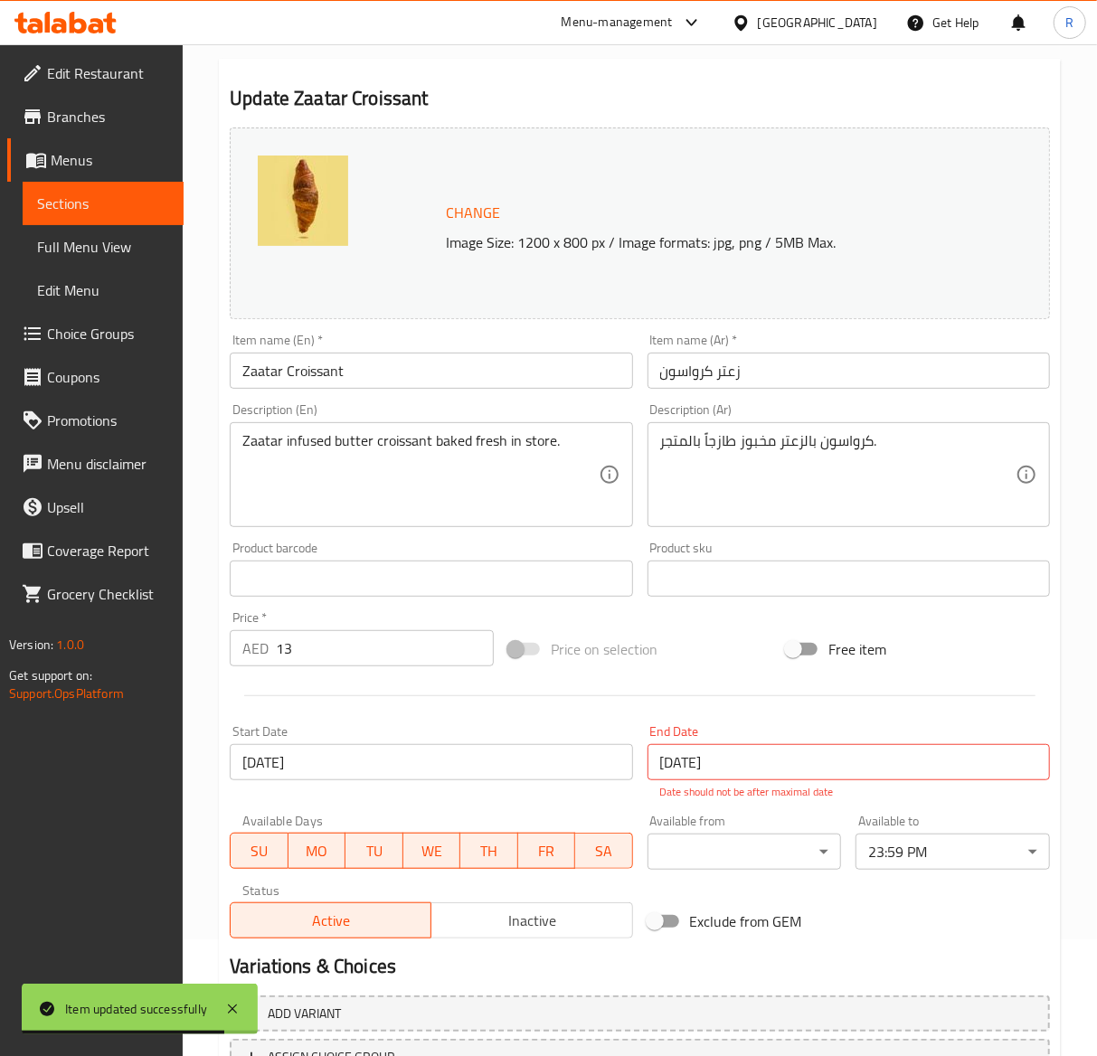
scroll to position [0, 0]
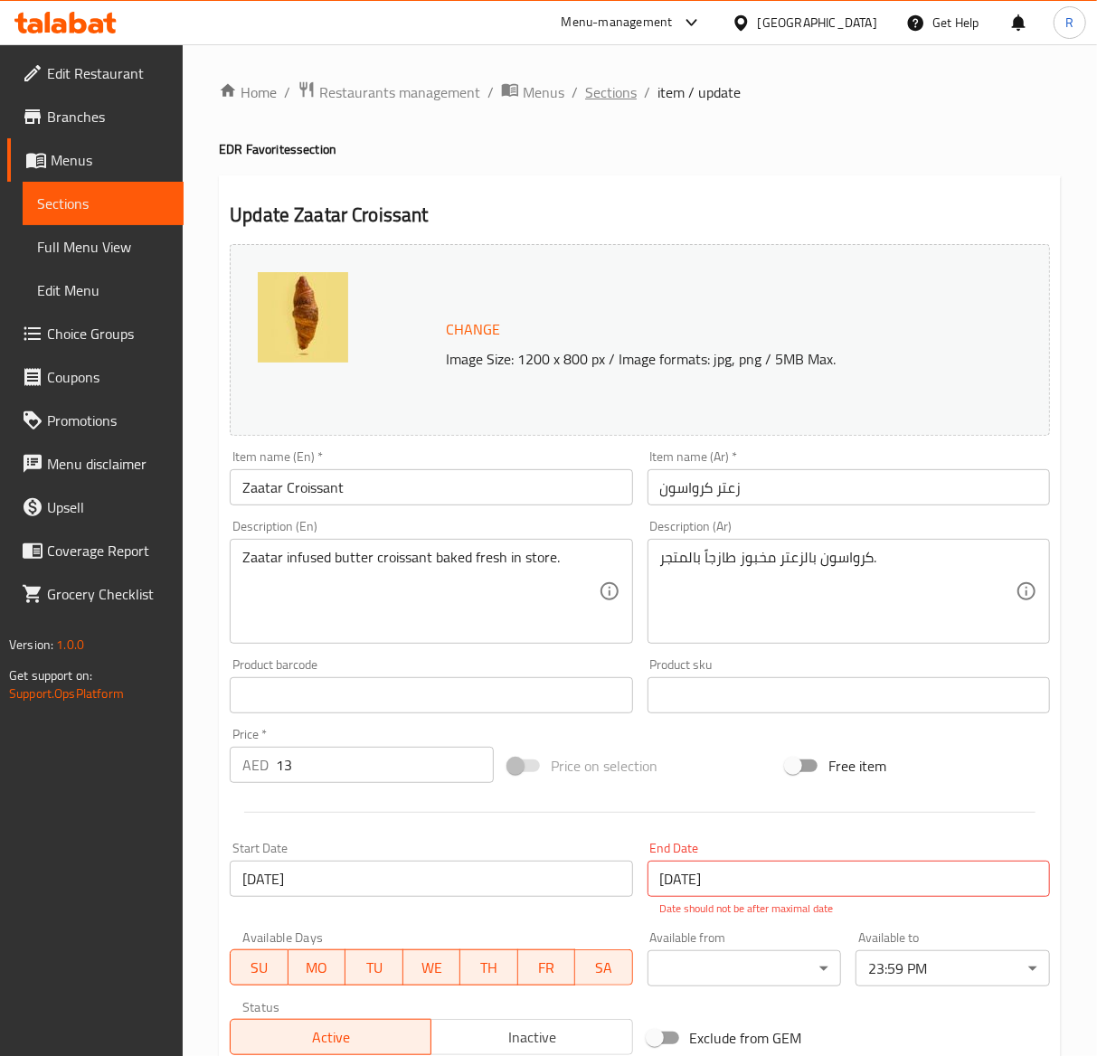
click at [612, 90] on span "Sections" at bounding box center [611, 92] width 52 height 22
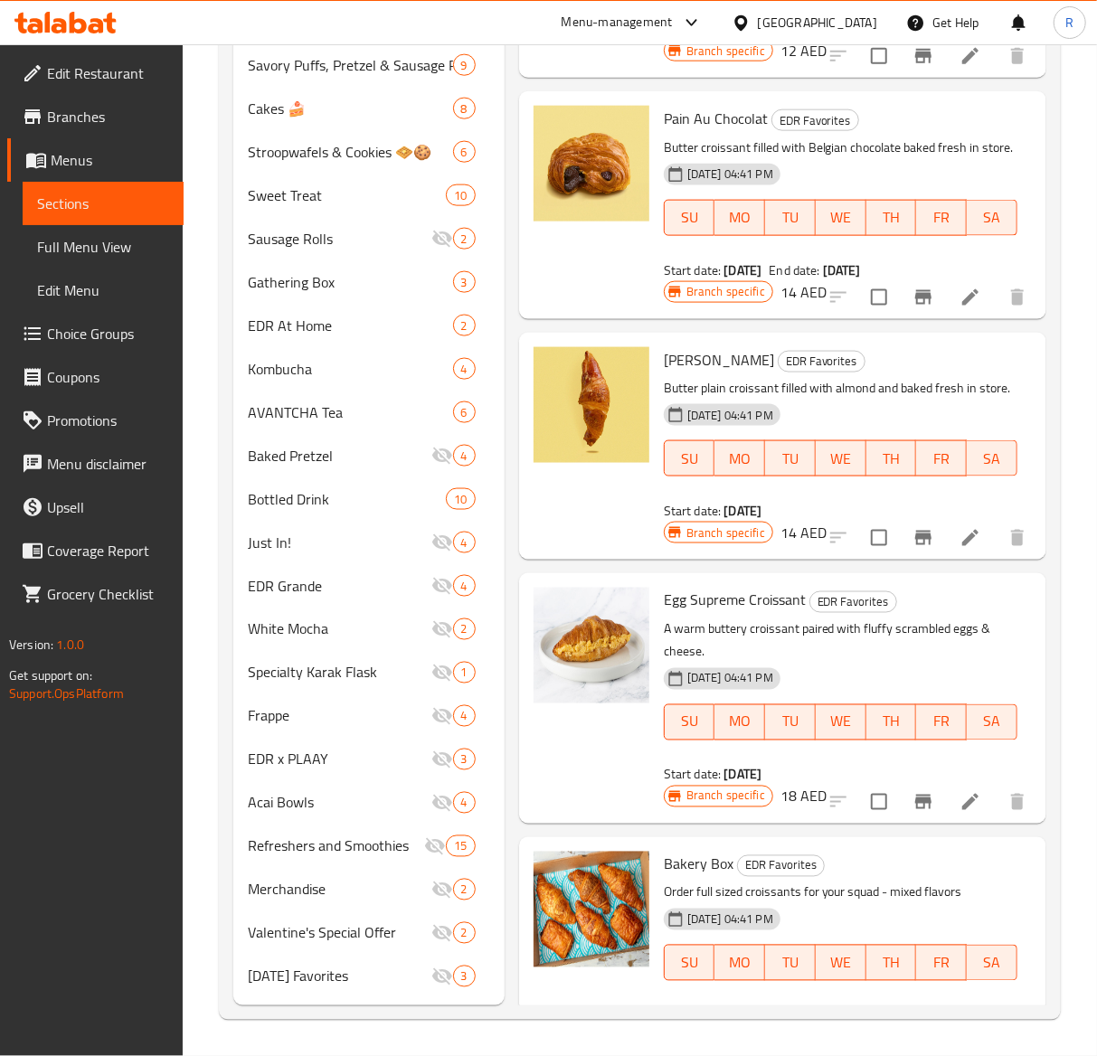
scroll to position [3488, 0]
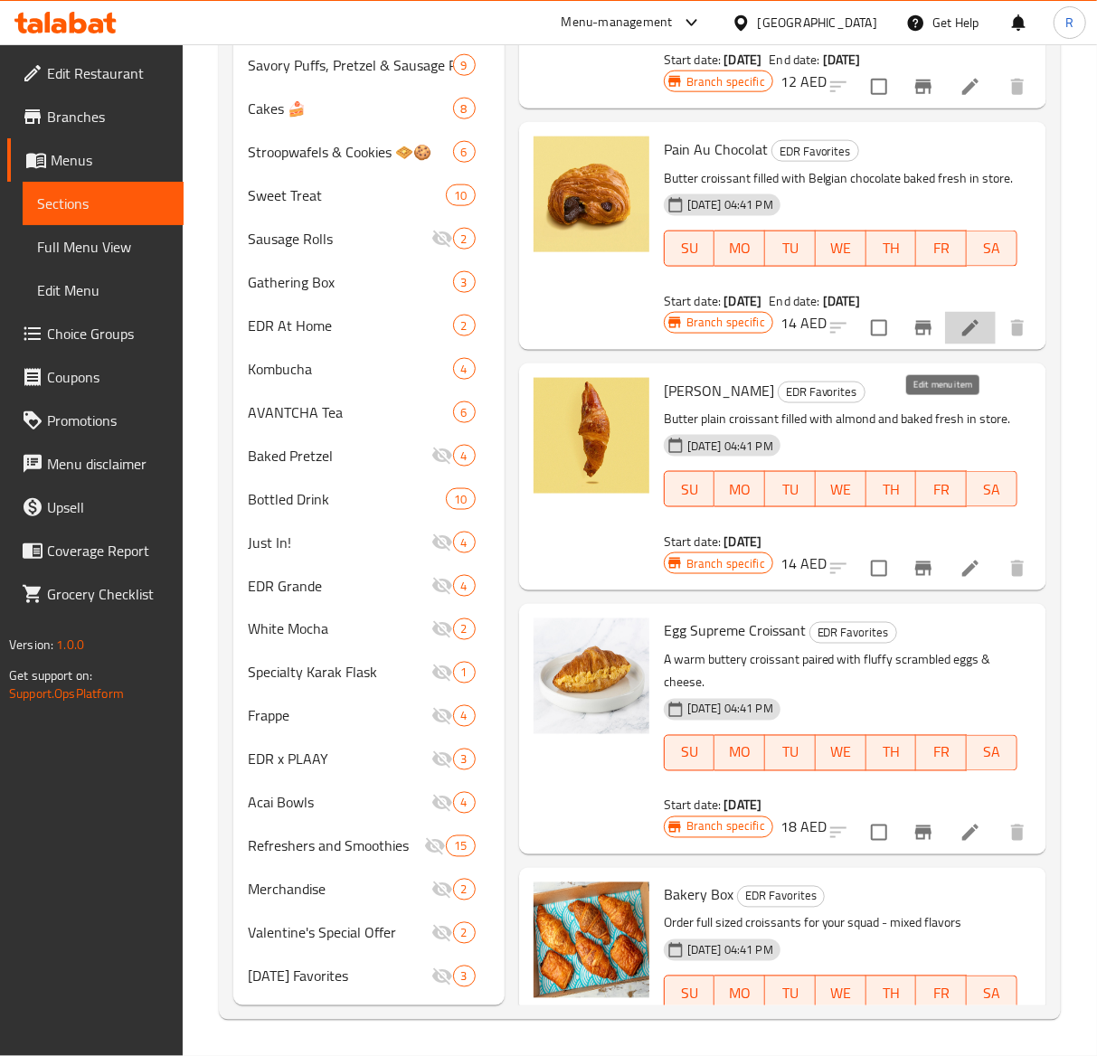
click at [962, 336] on icon at bounding box center [970, 328] width 16 height 16
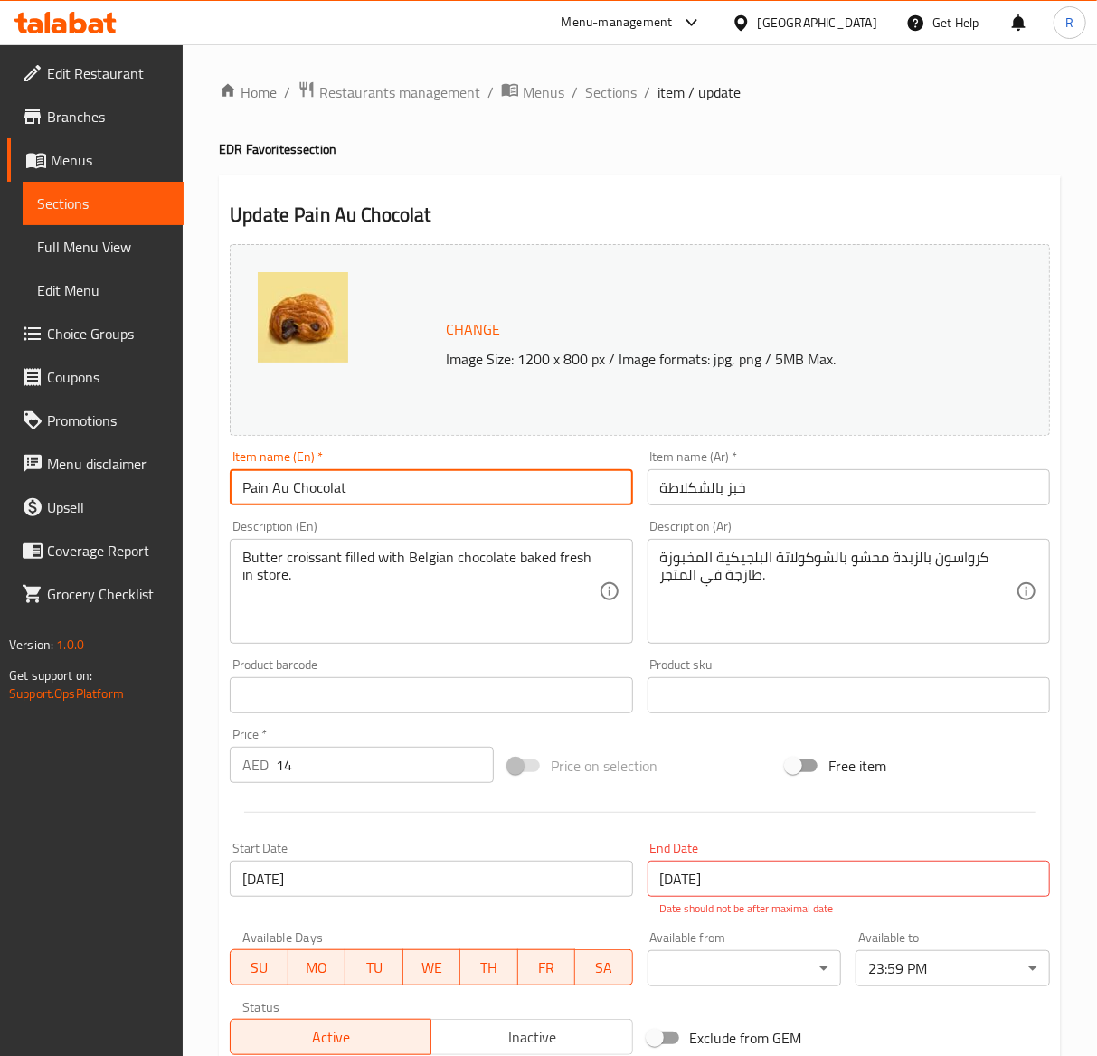
drag, startPoint x: 453, startPoint y: 497, endPoint x: -198, endPoint y: 516, distance: 651.5
click at [0, 516] on html "​ Menu-management United Arab Emirates Get Help R Edit Restaurant Branches Menu…" at bounding box center [548, 528] width 1097 height 1056
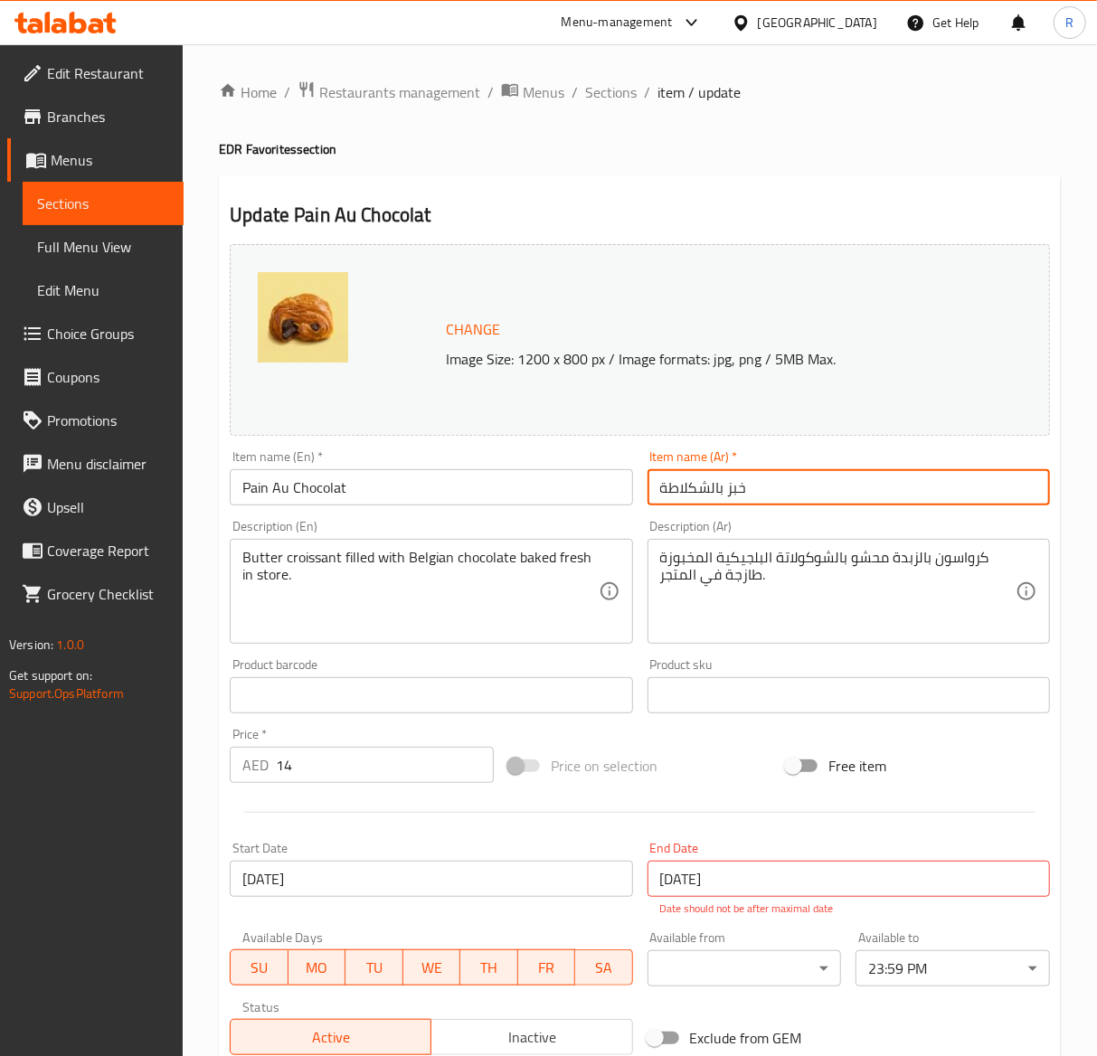
drag, startPoint x: 772, startPoint y: 479, endPoint x: 488, endPoint y: 447, distance: 285.0
click at [488, 447] on div "Change Image Size: 1200 x 800 px / Image formats: jpg, png / 5MB Max. Item name…" at bounding box center [640, 650] width 835 height 826
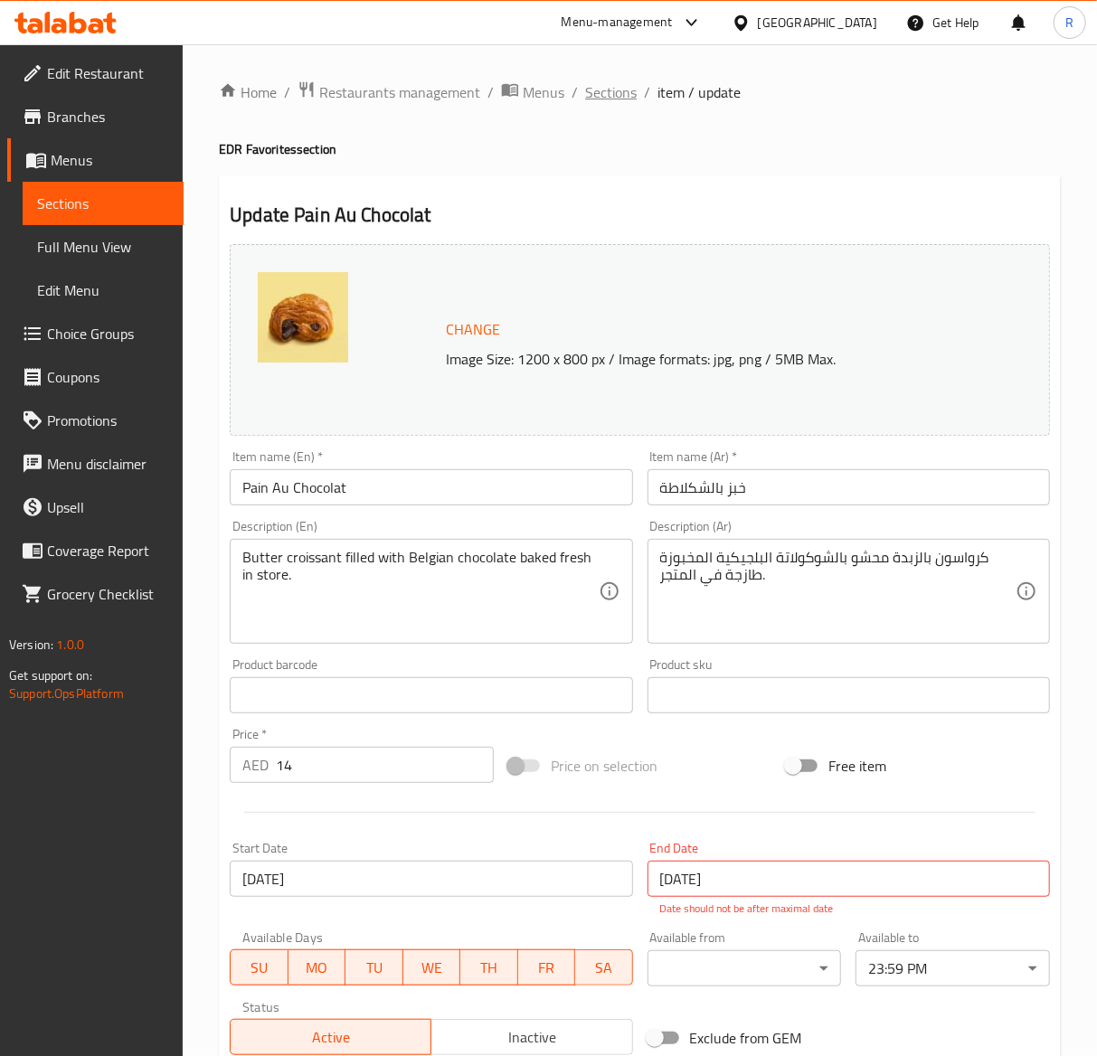
click at [608, 92] on span "Sections" at bounding box center [611, 92] width 52 height 22
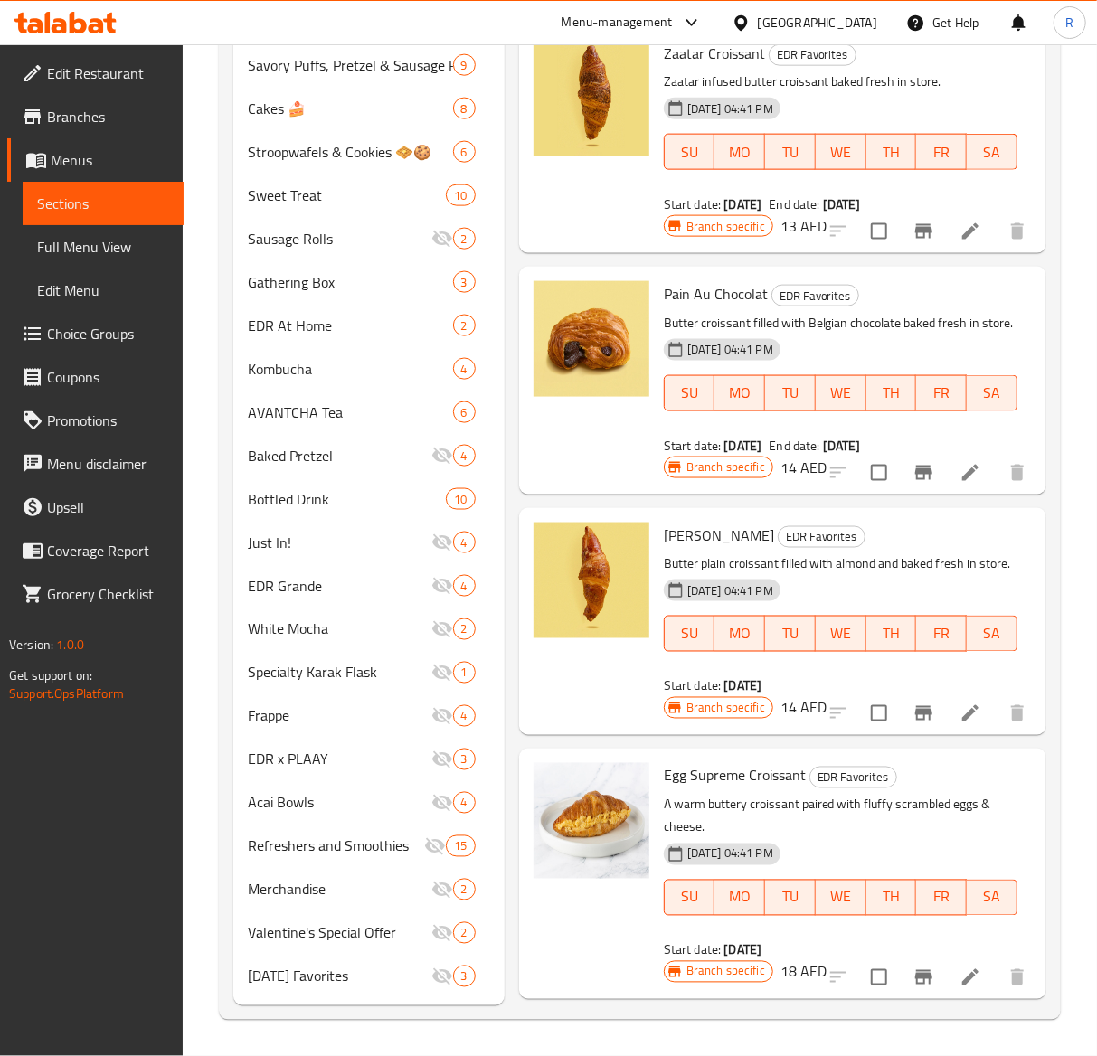
scroll to position [3338, 0]
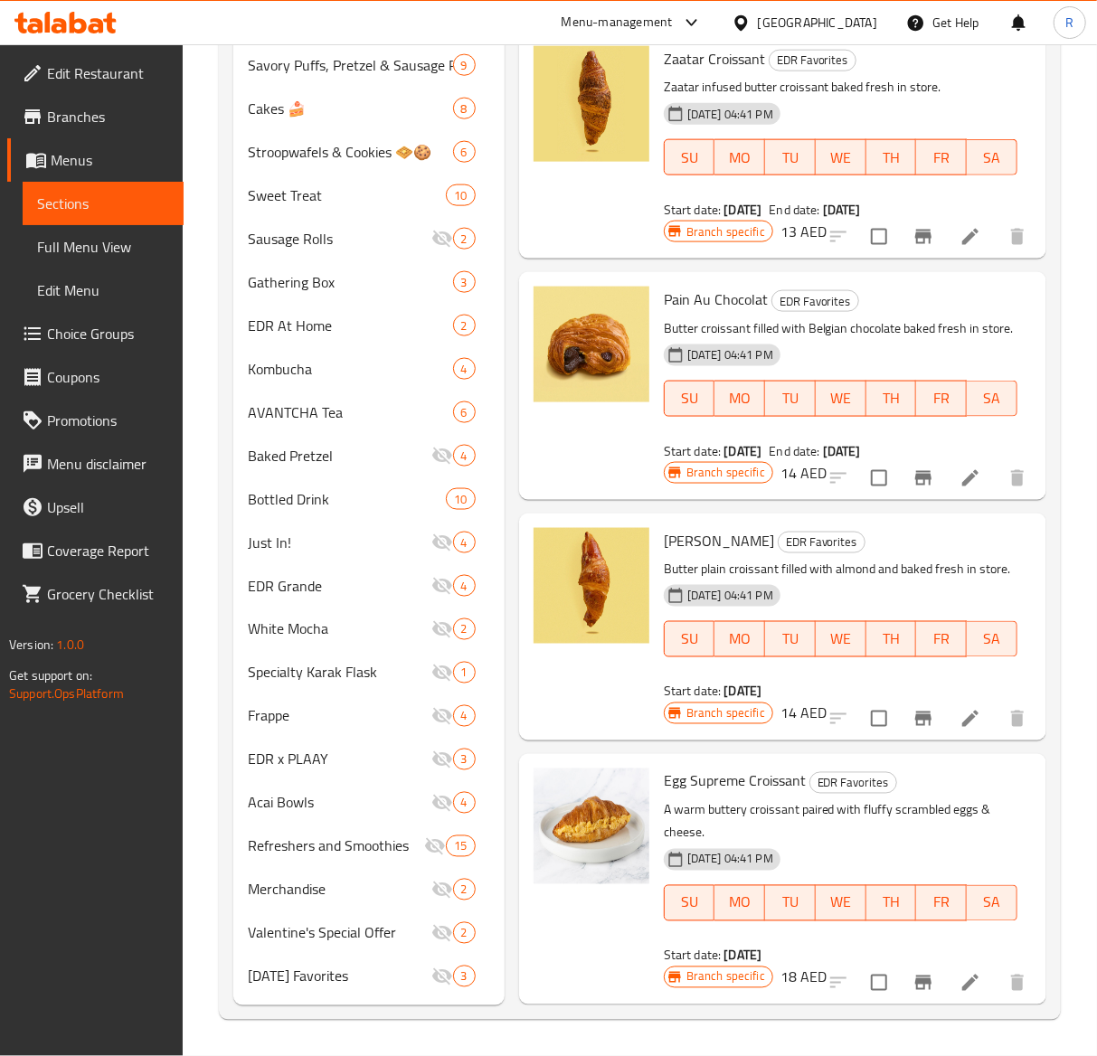
click at [960, 730] on icon at bounding box center [971, 719] width 22 height 22
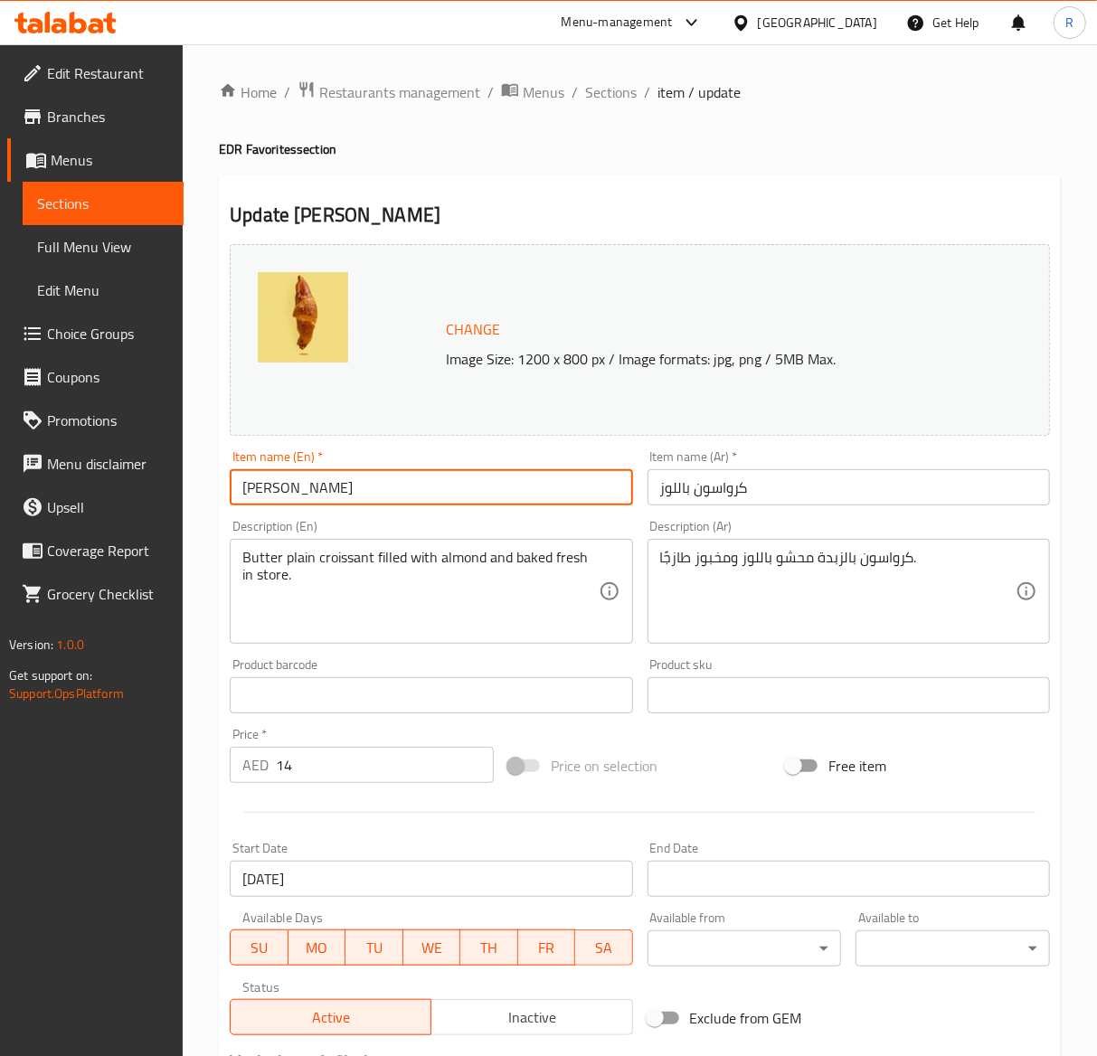
drag, startPoint x: 392, startPoint y: 492, endPoint x: -275, endPoint y: 557, distance: 669.8
click at [0, 557] on html "​ Menu-management United Arab Emirates Get Help R Edit Restaurant Branches Menu…" at bounding box center [548, 528] width 1097 height 1056
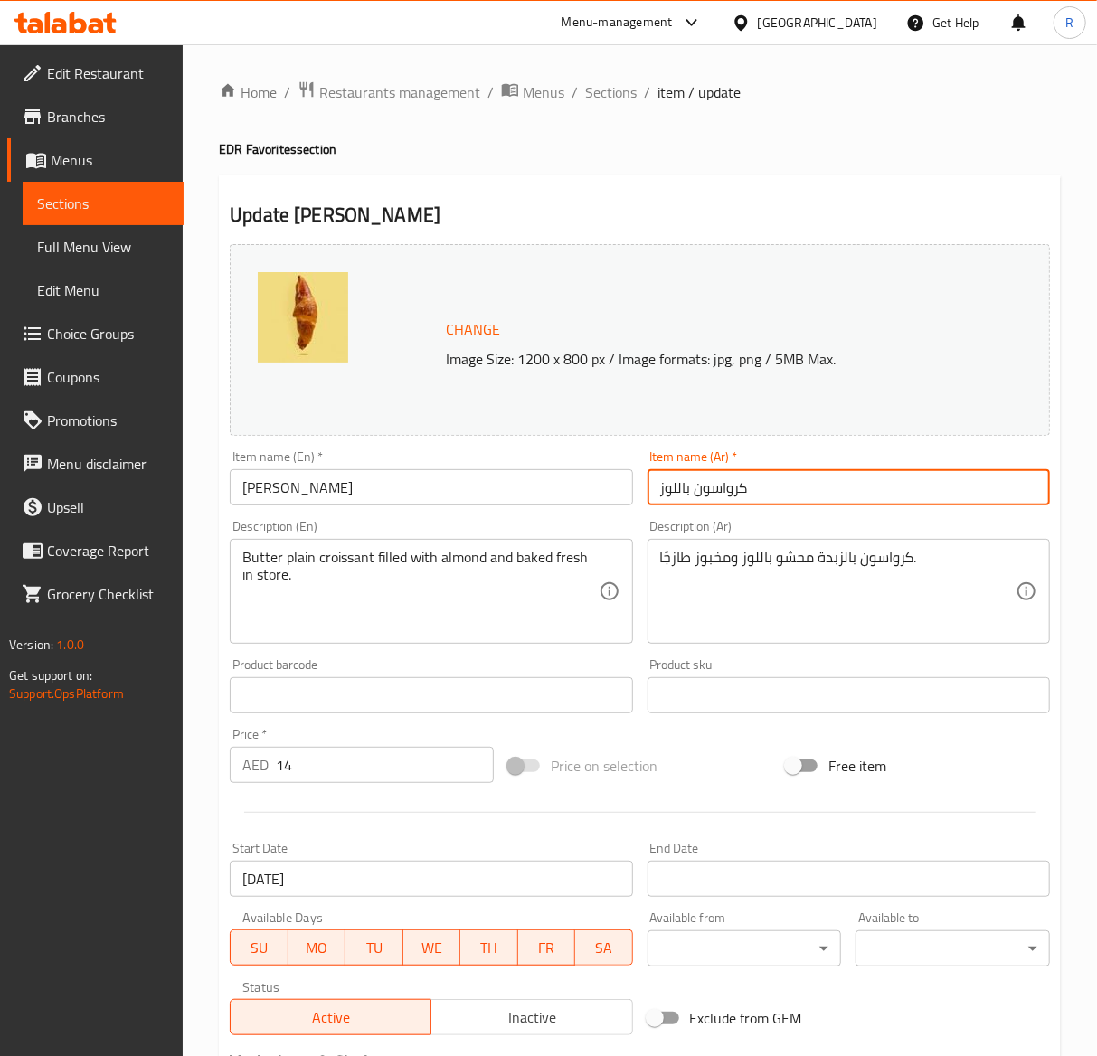
drag, startPoint x: 780, startPoint y: 483, endPoint x: 246, endPoint y: 427, distance: 536.6
click at [246, 427] on div "Change Image Size: 1200 x 800 px / Image formats: jpg, png / 5MB Max. Item name…" at bounding box center [640, 640] width 835 height 806
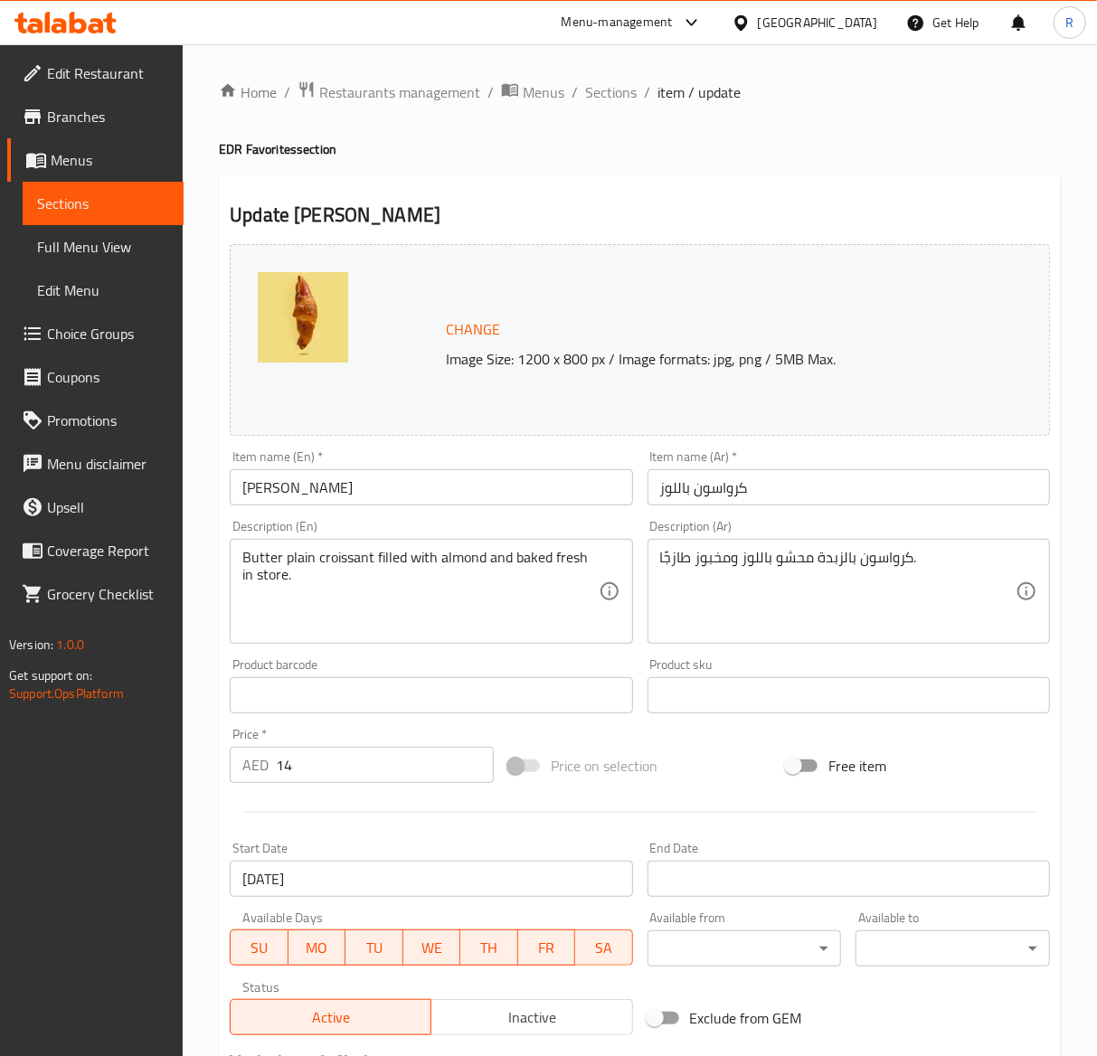
drag, startPoint x: 612, startPoint y: 94, endPoint x: 1112, endPoint y: 423, distance: 598.1
click at [612, 94] on span "Sections" at bounding box center [611, 92] width 52 height 22
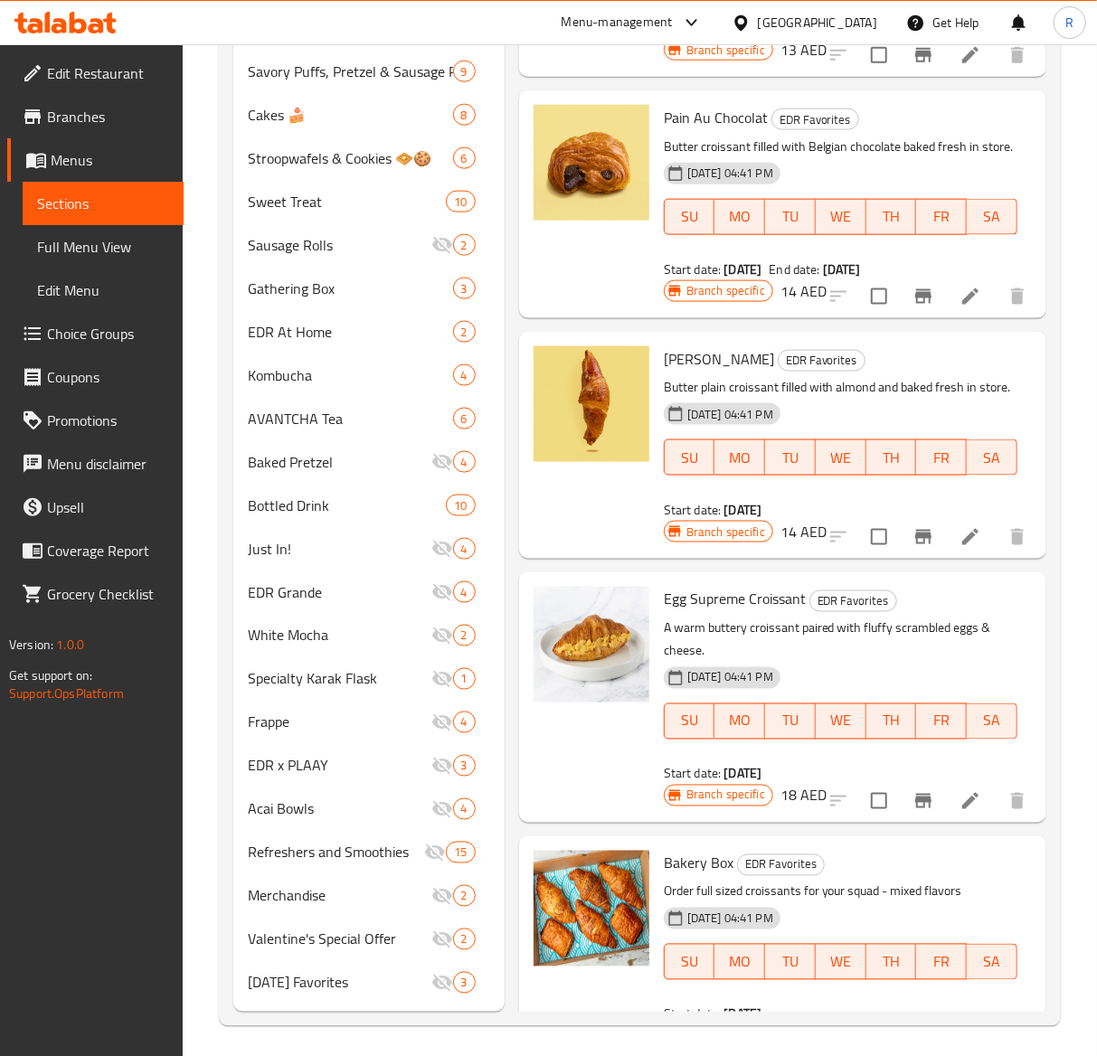
scroll to position [1051, 0]
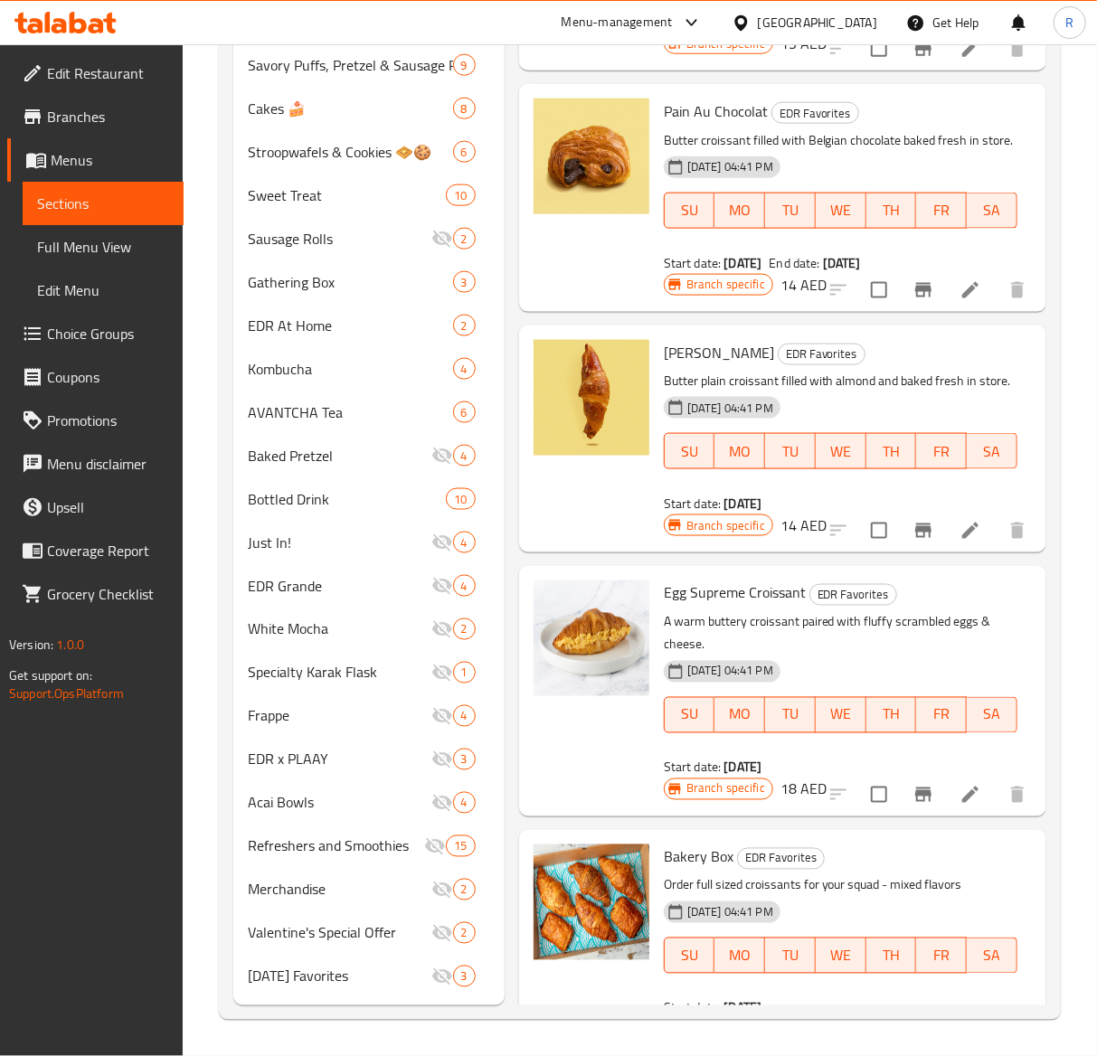
click at [960, 806] on icon at bounding box center [971, 795] width 22 height 22
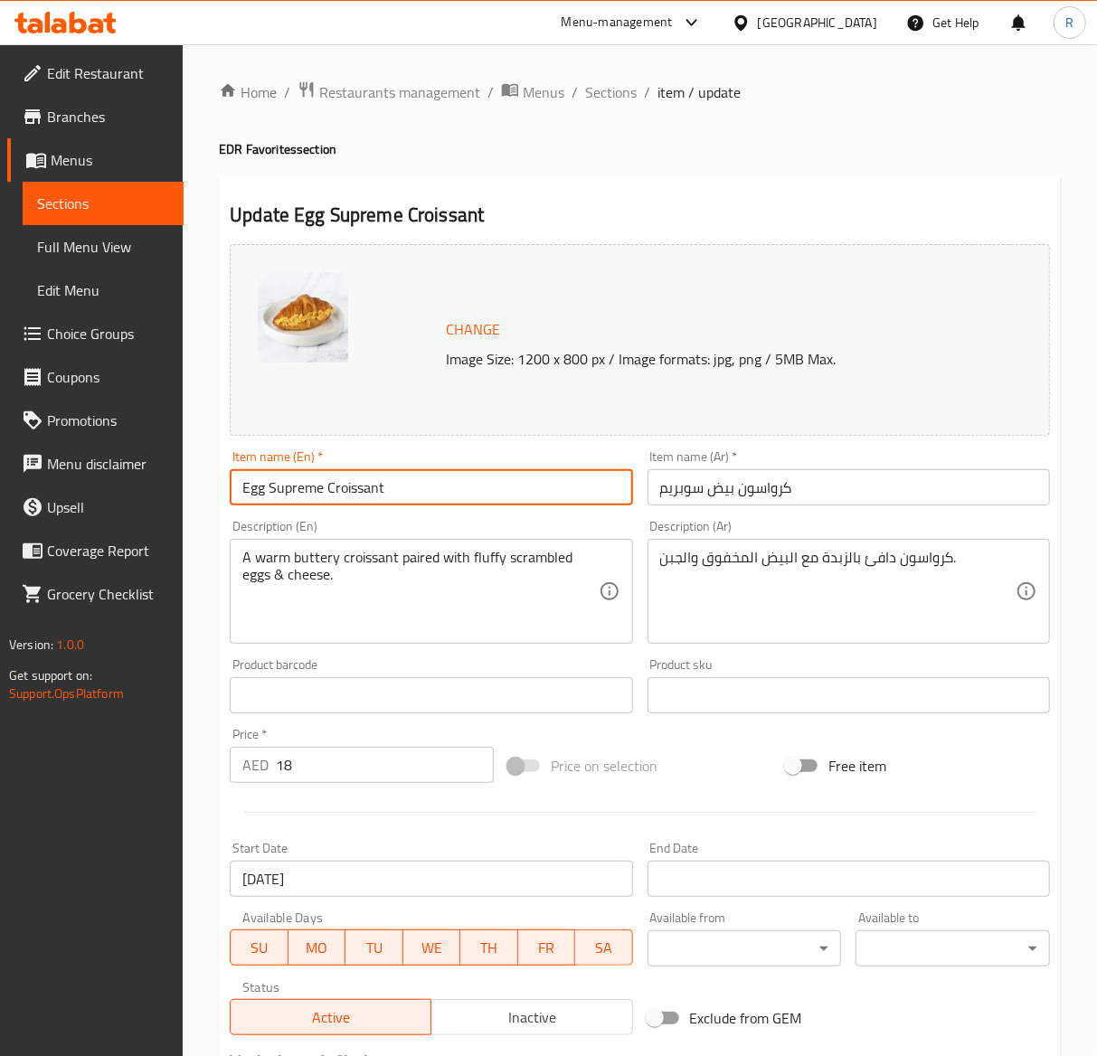
drag, startPoint x: 450, startPoint y: 479, endPoint x: -426, endPoint y: 477, distance: 875.6
click at [0, 477] on html "​ Menu-management United Arab Emirates Get Help R Edit Restaurant Branches Menu…" at bounding box center [548, 528] width 1097 height 1056
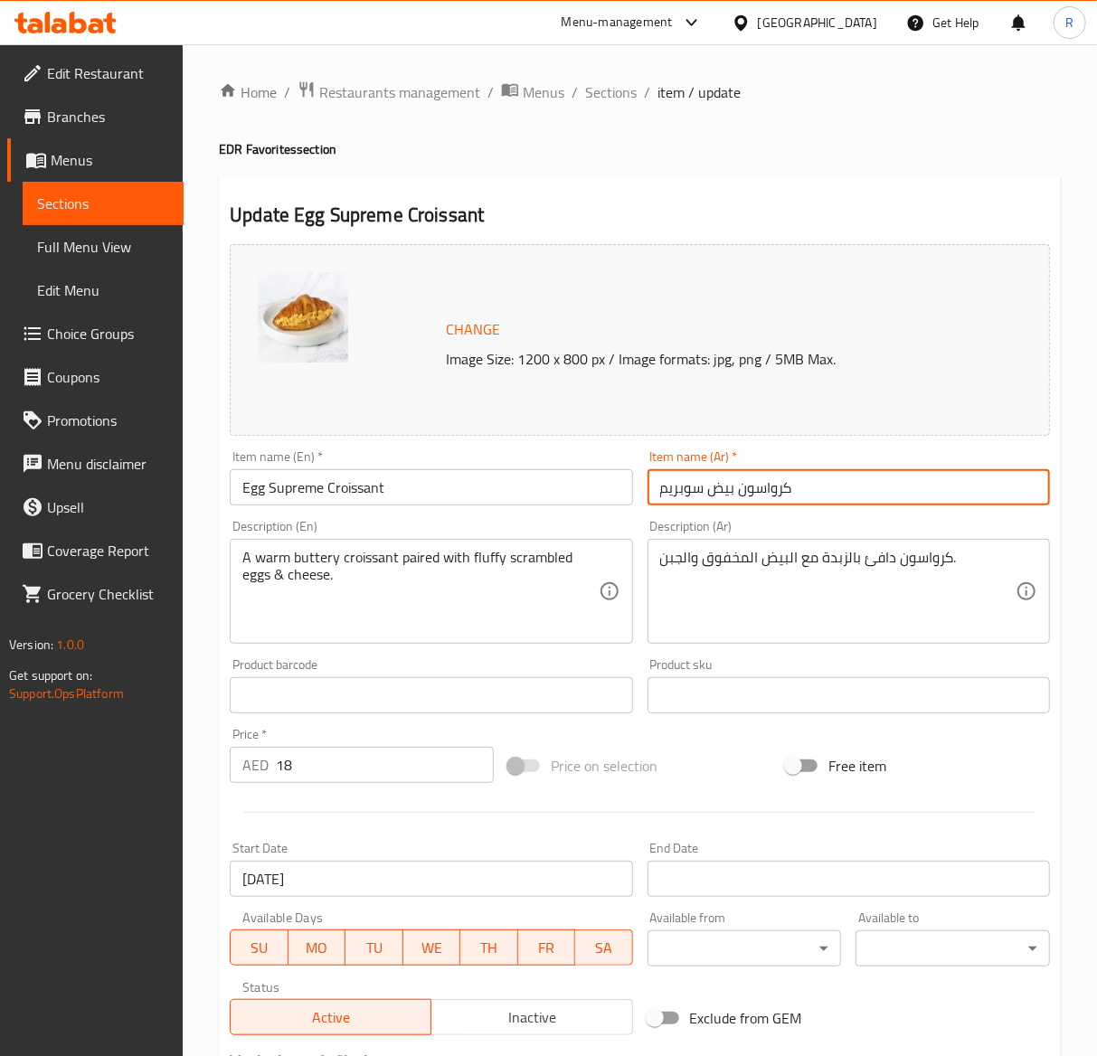
drag, startPoint x: 820, startPoint y: 495, endPoint x: 271, endPoint y: 364, distance: 563.6
click at [271, 364] on div "Change Image Size: 1200 x 800 px / Image formats: jpg, png / 5MB Max. Item name…" at bounding box center [640, 640] width 835 height 806
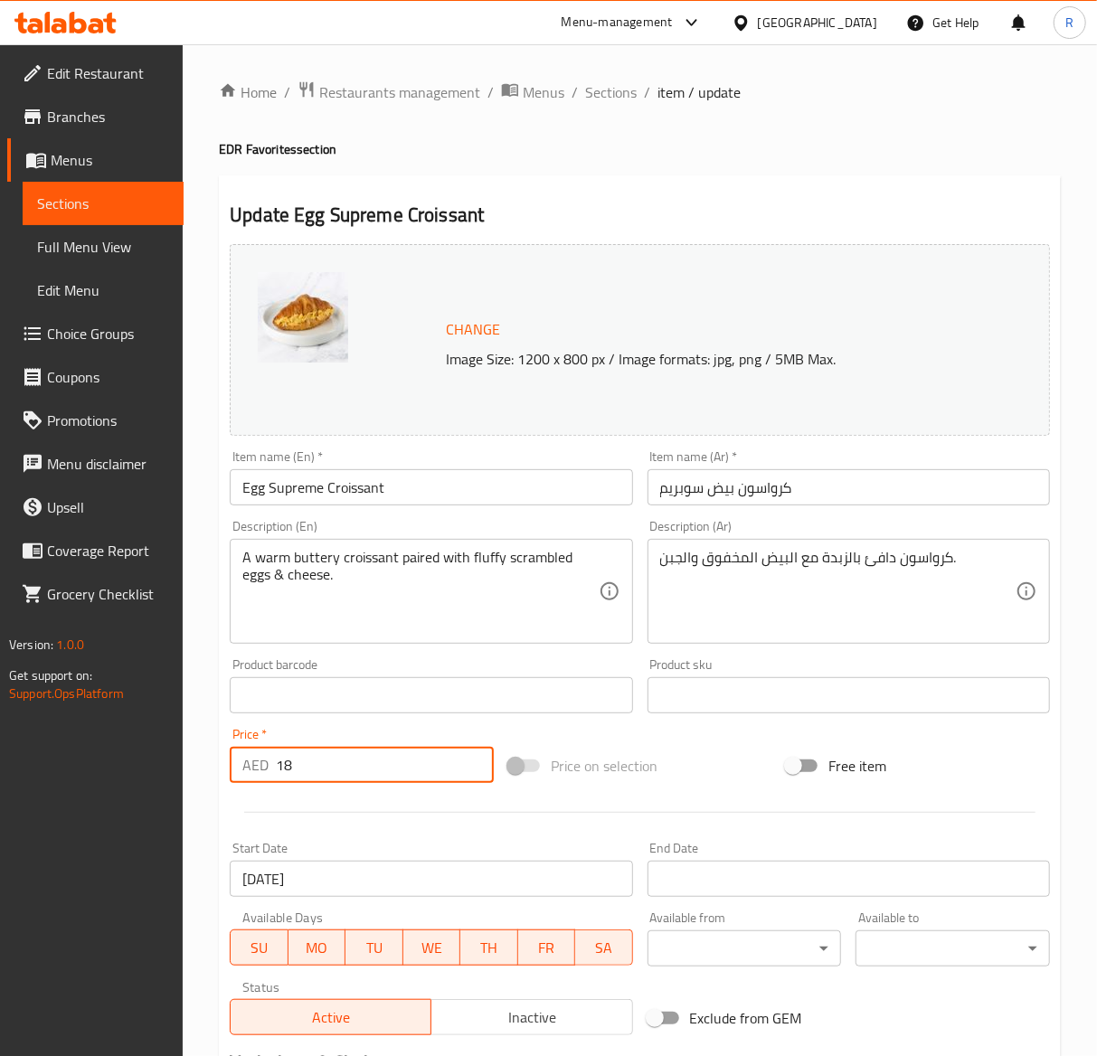
click at [329, 769] on input "18" at bounding box center [385, 765] width 218 height 36
click at [610, 98] on span "Sections" at bounding box center [611, 92] width 52 height 22
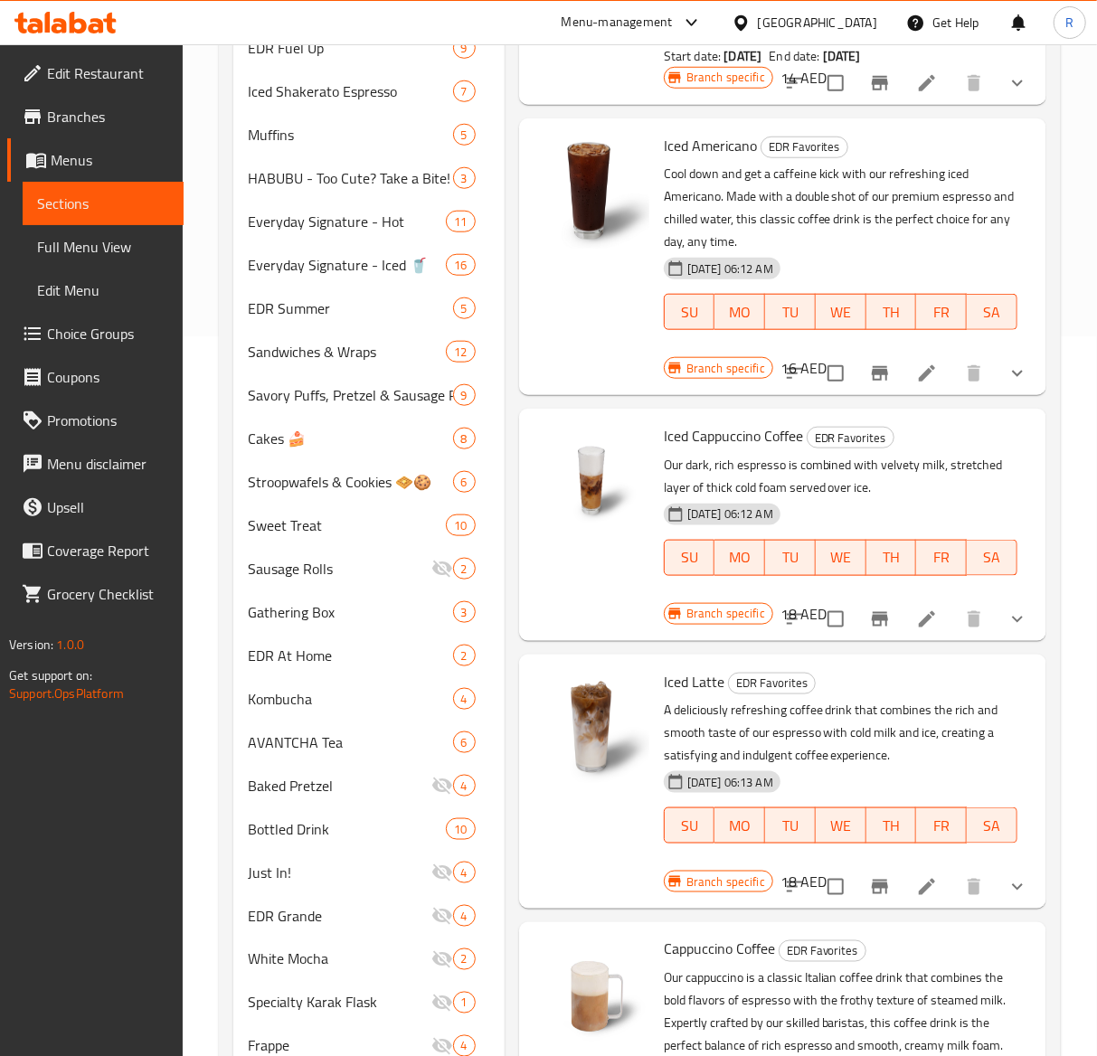
scroll to position [852, 0]
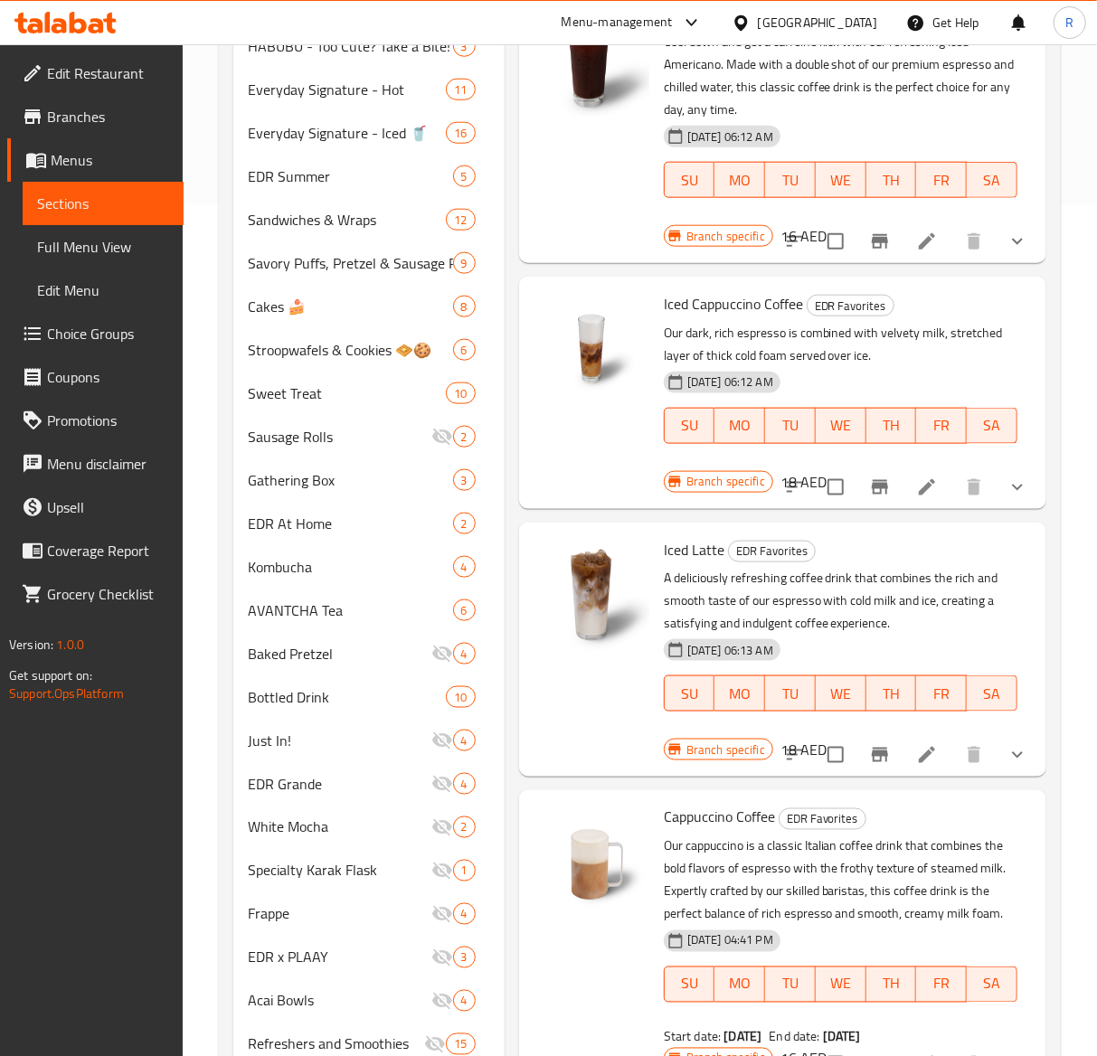
click at [1094, 573] on div "Home / Restaurants management / Menus / Sections Everyday Roastery Coffee Open …" at bounding box center [640, 223] width 914 height 2062
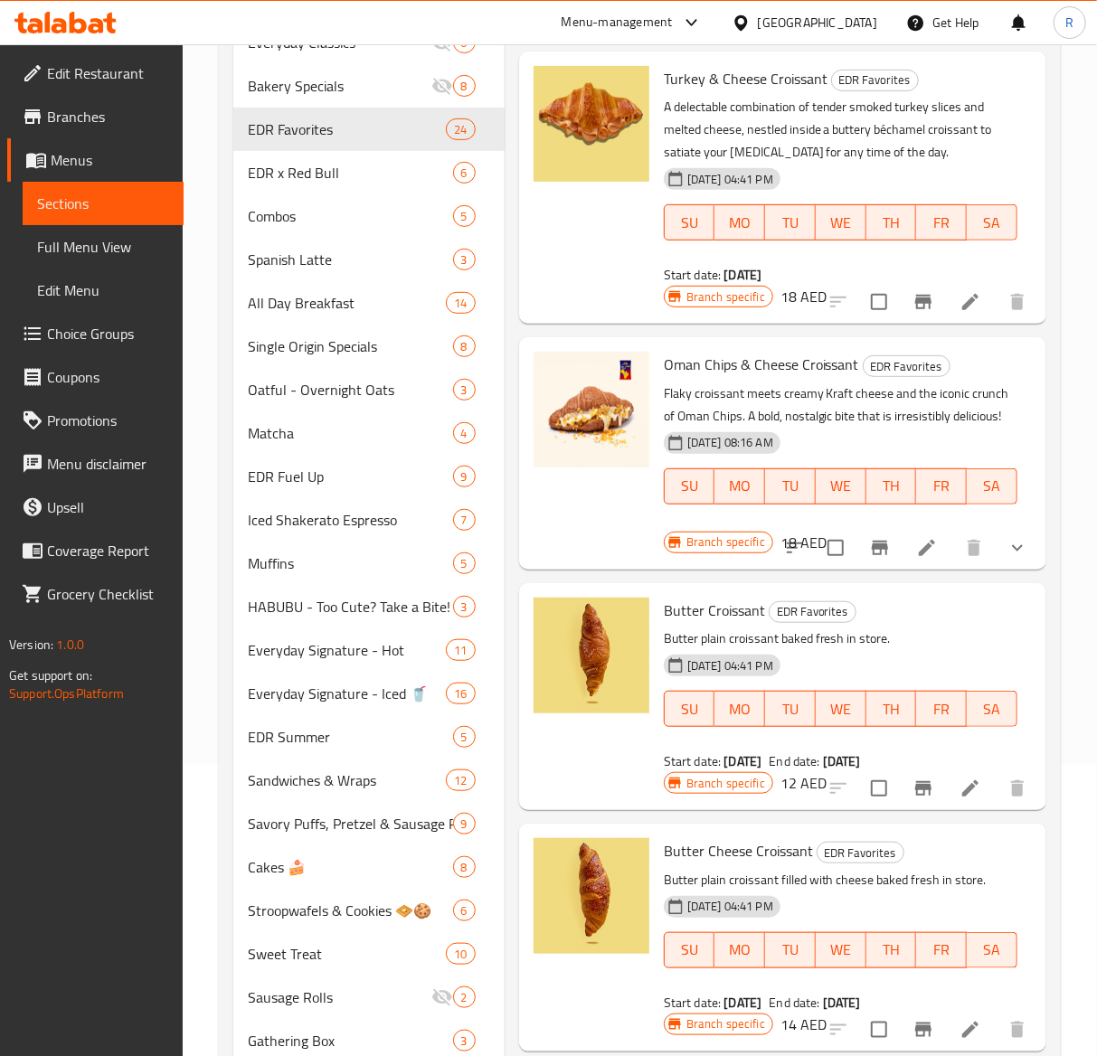
scroll to position [1051, 0]
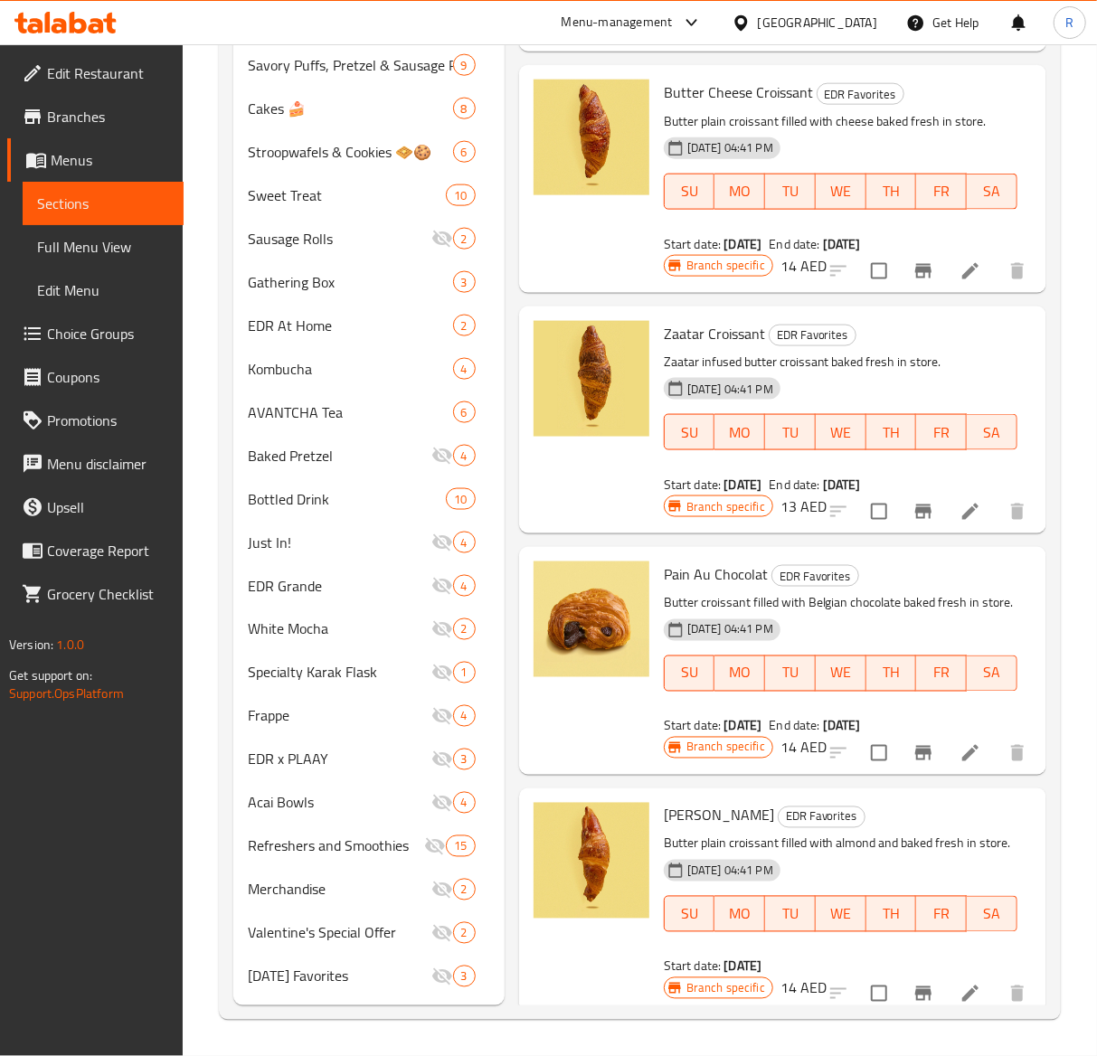
click at [1017, 409] on div "Zaatar Croissant EDR Favorites Zaatar infused butter croissant baked fresh in s…" at bounding box center [782, 420] width 527 height 227
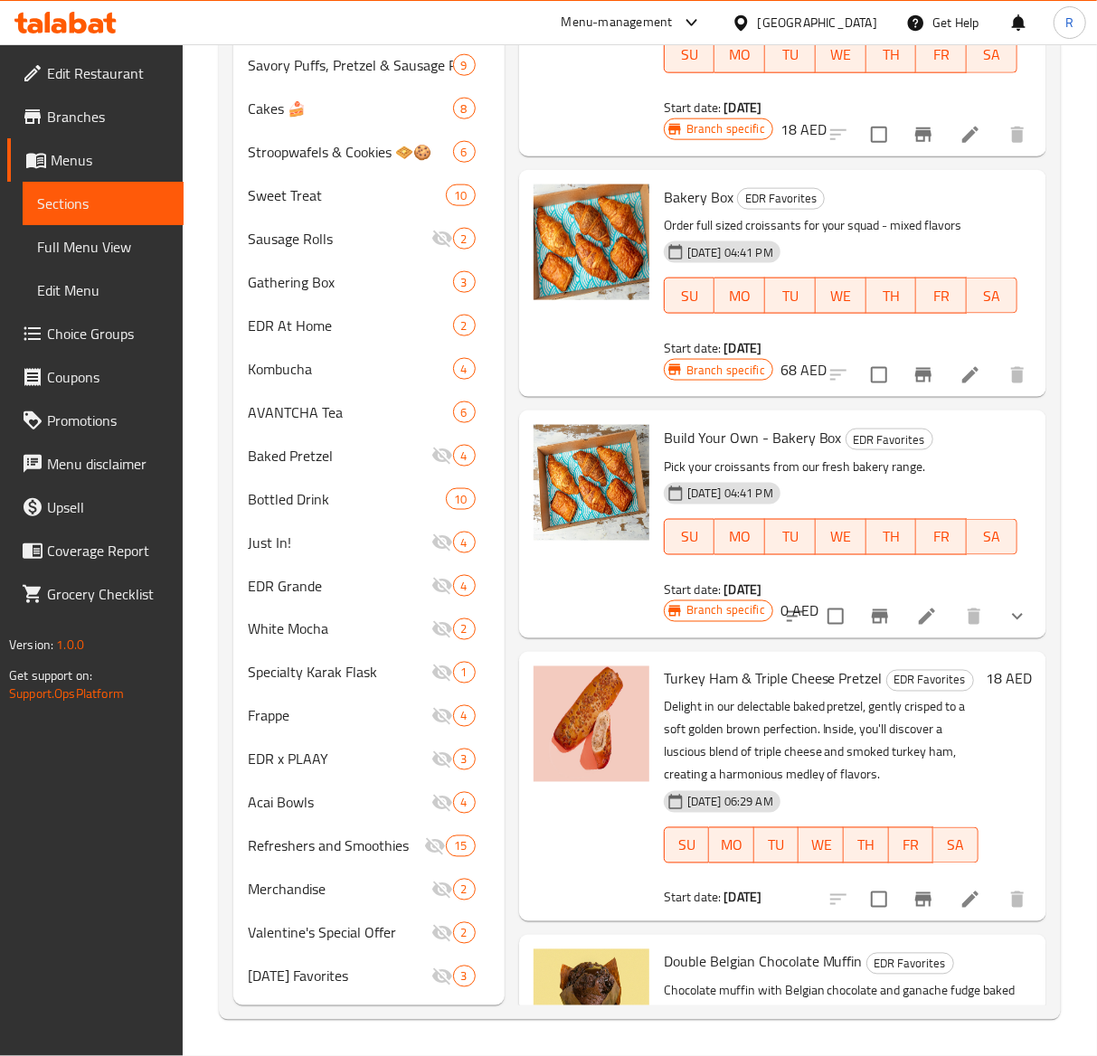
scroll to position [4177, 0]
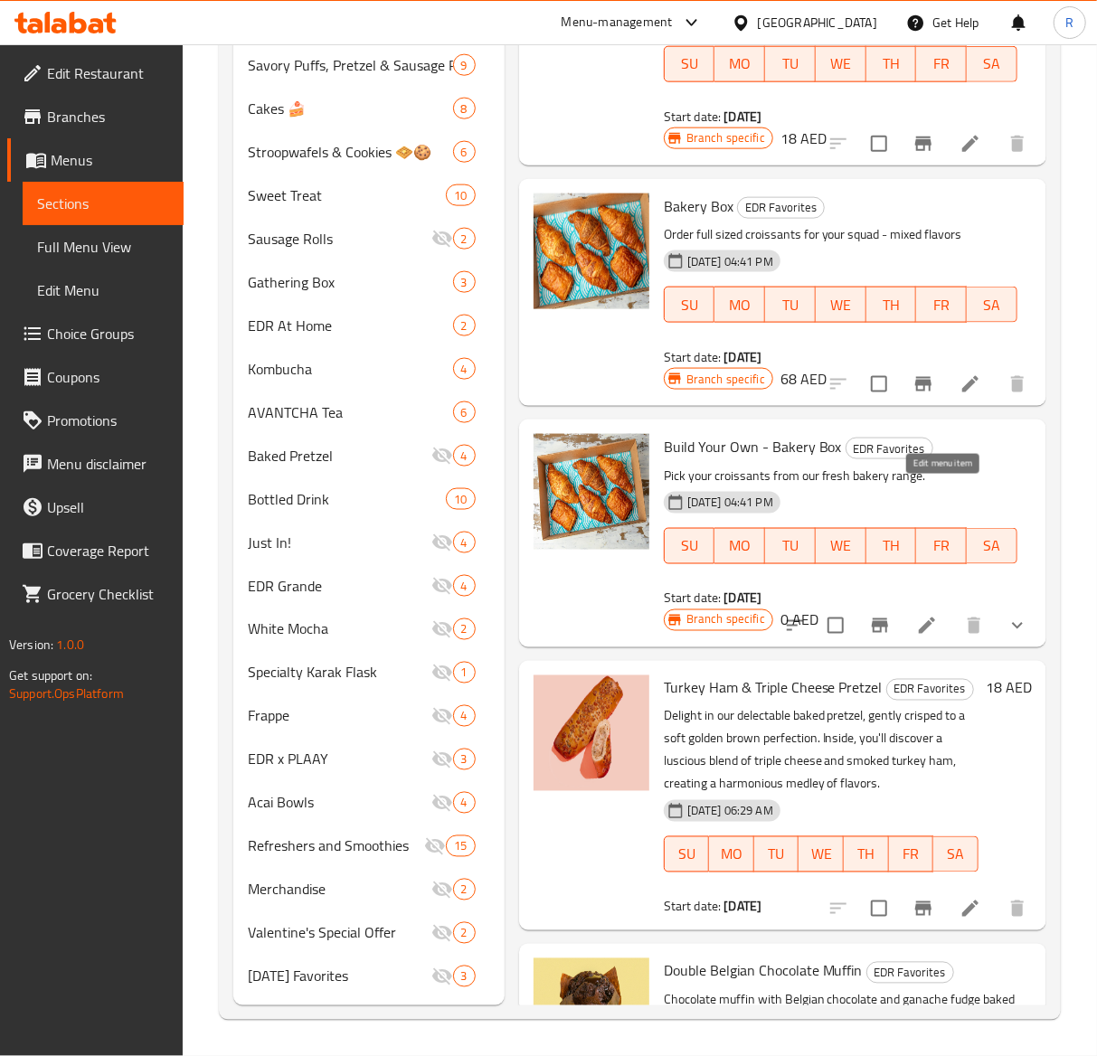
click at [960, 395] on icon at bounding box center [971, 385] width 22 height 22
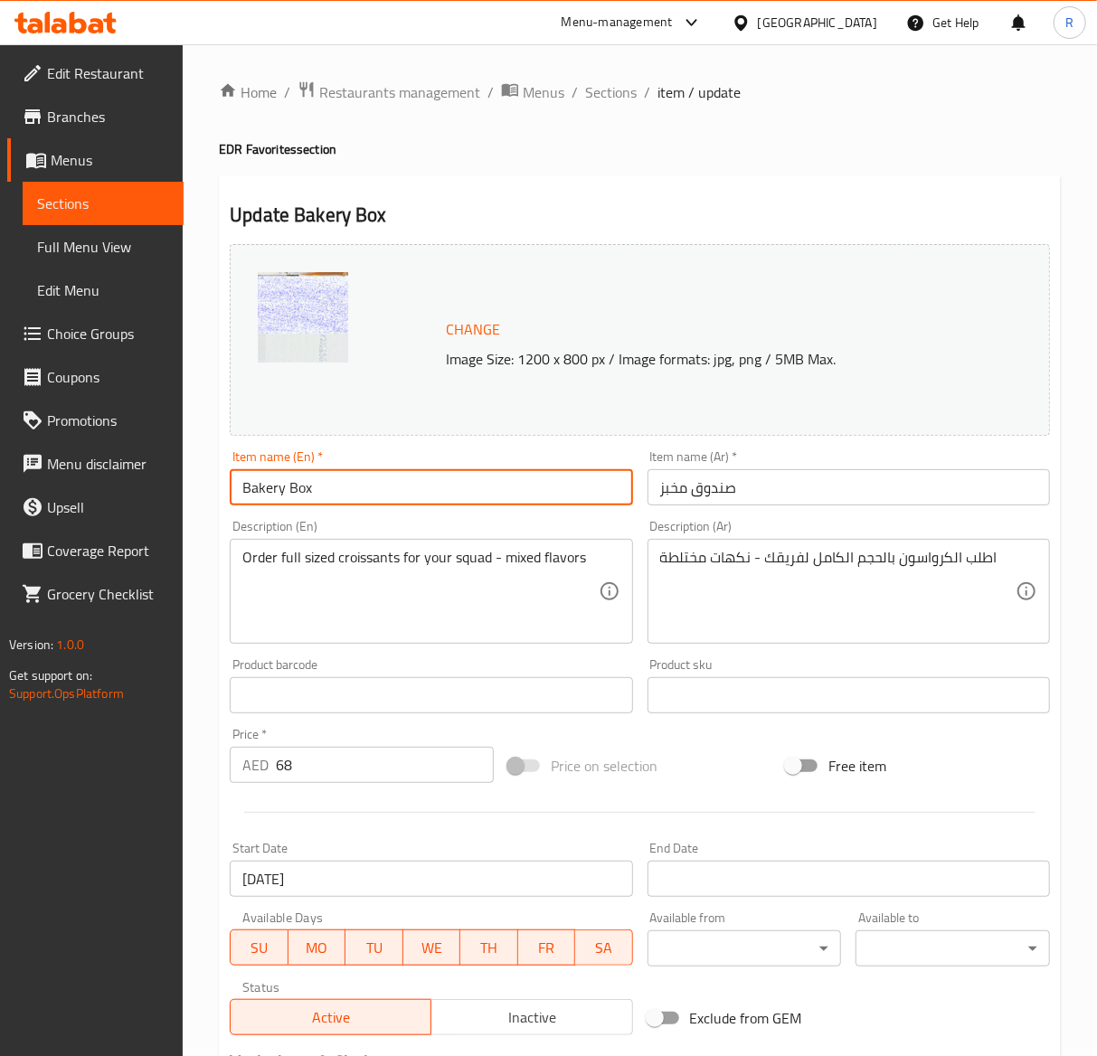
drag, startPoint x: 351, startPoint y: 495, endPoint x: -333, endPoint y: 532, distance: 684.8
click at [0, 532] on html "​ Menu-management United Arab Emirates Get Help R Edit Restaurant Branches Menu…" at bounding box center [548, 528] width 1097 height 1056
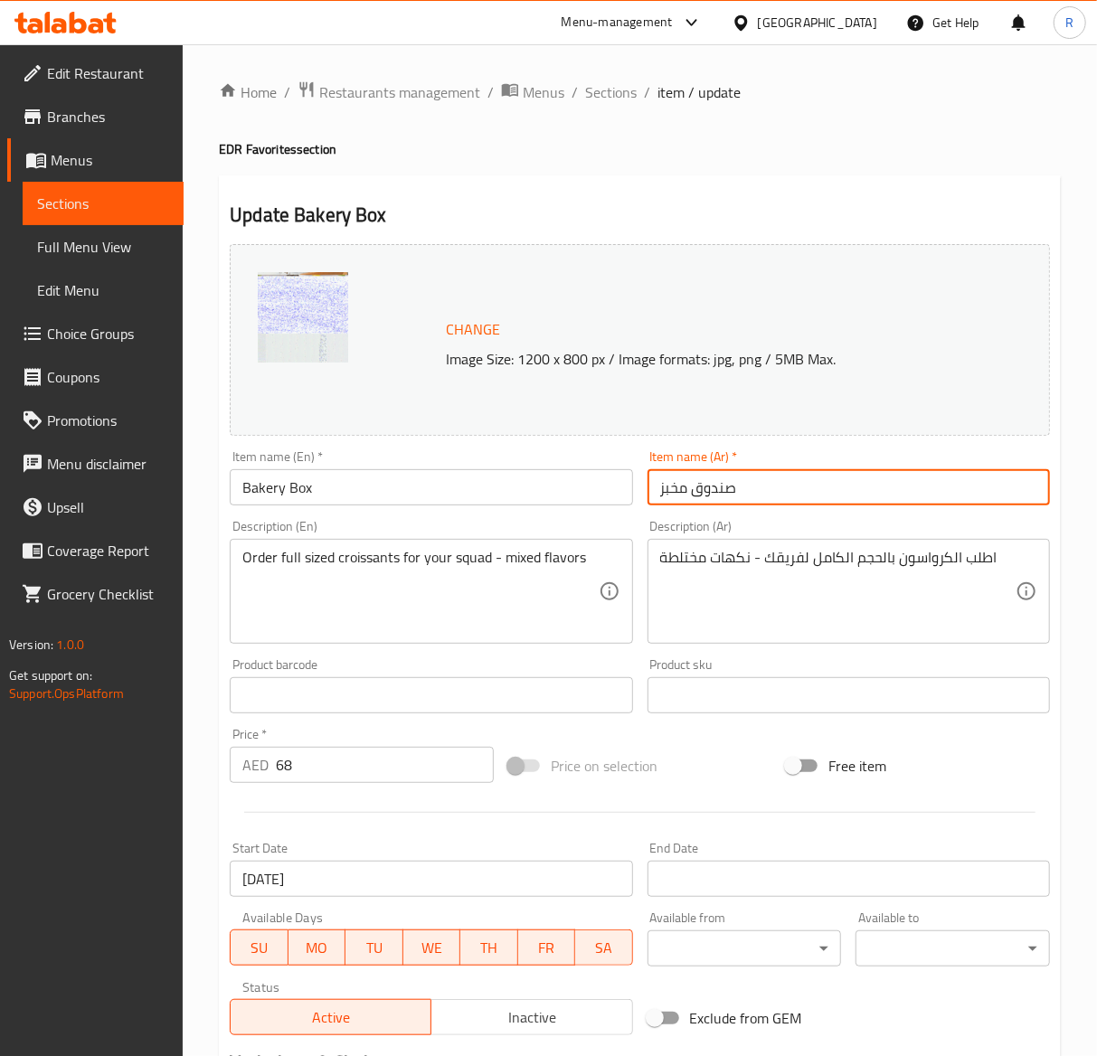
drag, startPoint x: 798, startPoint y: 485, endPoint x: 410, endPoint y: 385, distance: 400.6
click at [410, 385] on div "Change Image Size: 1200 x 800 px / Image formats: jpg, png / 5MB Max. Item name…" at bounding box center [640, 640] width 835 height 806
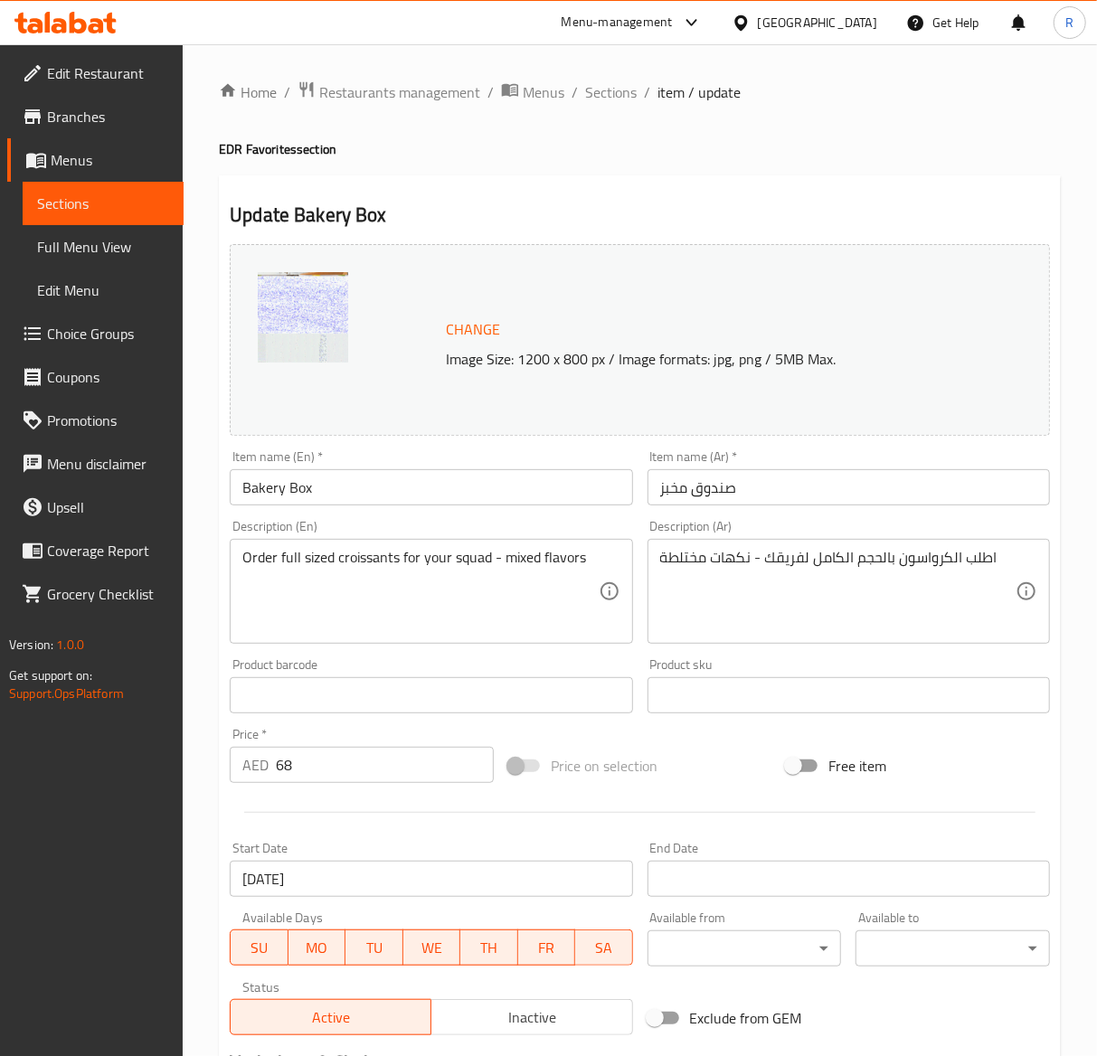
drag, startPoint x: 628, startPoint y: 100, endPoint x: 1094, endPoint y: 237, distance: 486.3
click at [628, 99] on span "Sections" at bounding box center [611, 92] width 52 height 22
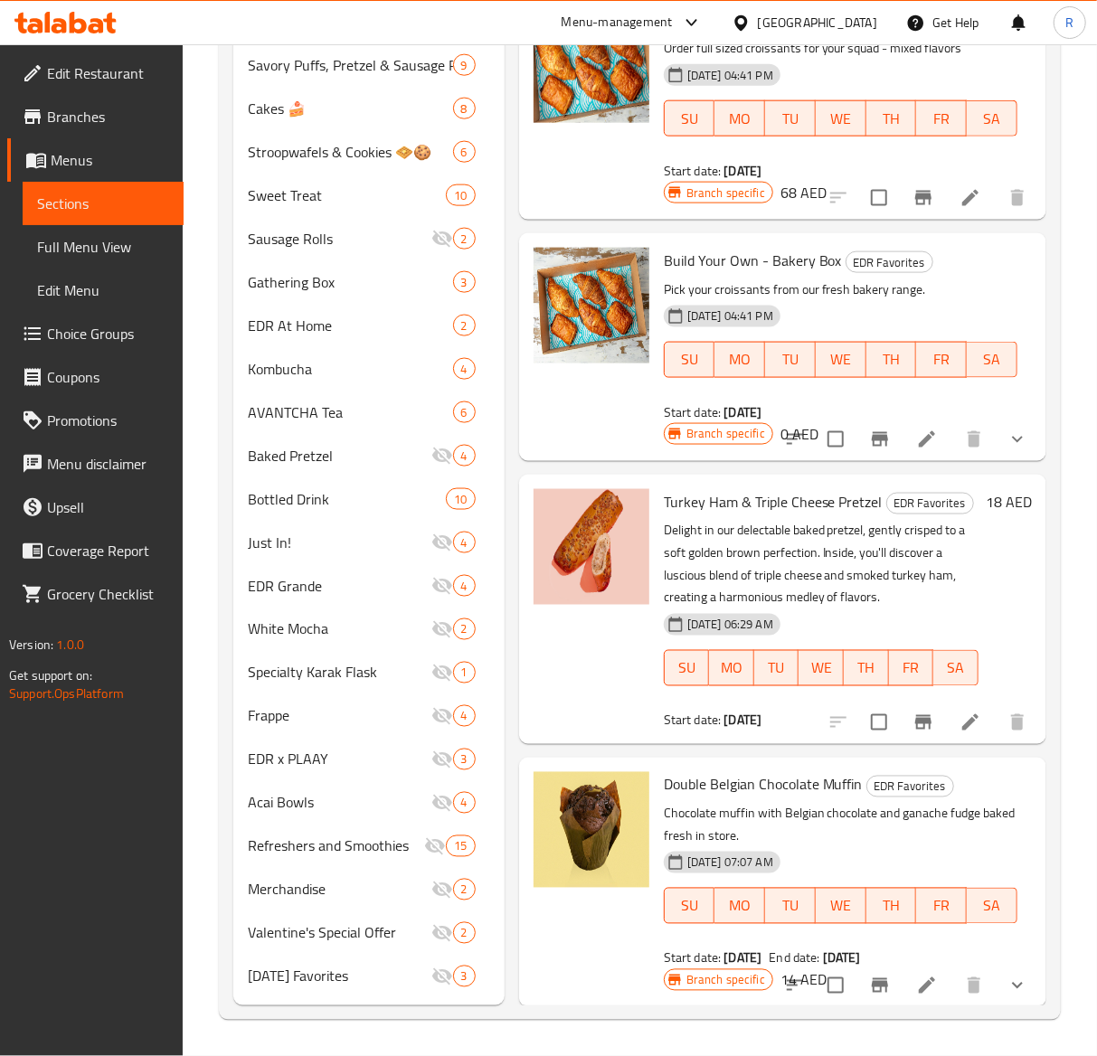
scroll to position [4386, 0]
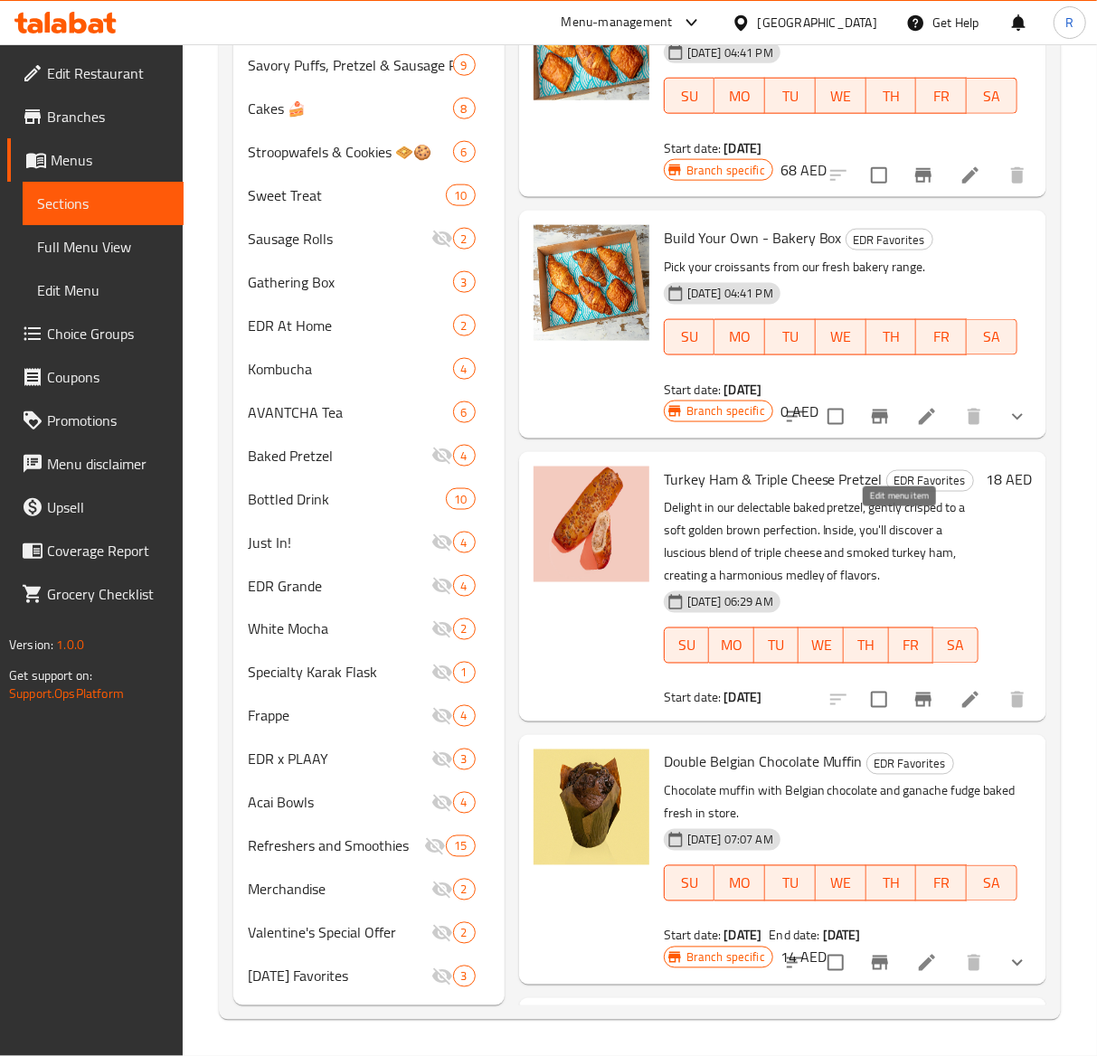
click at [919, 425] on icon at bounding box center [927, 417] width 16 height 16
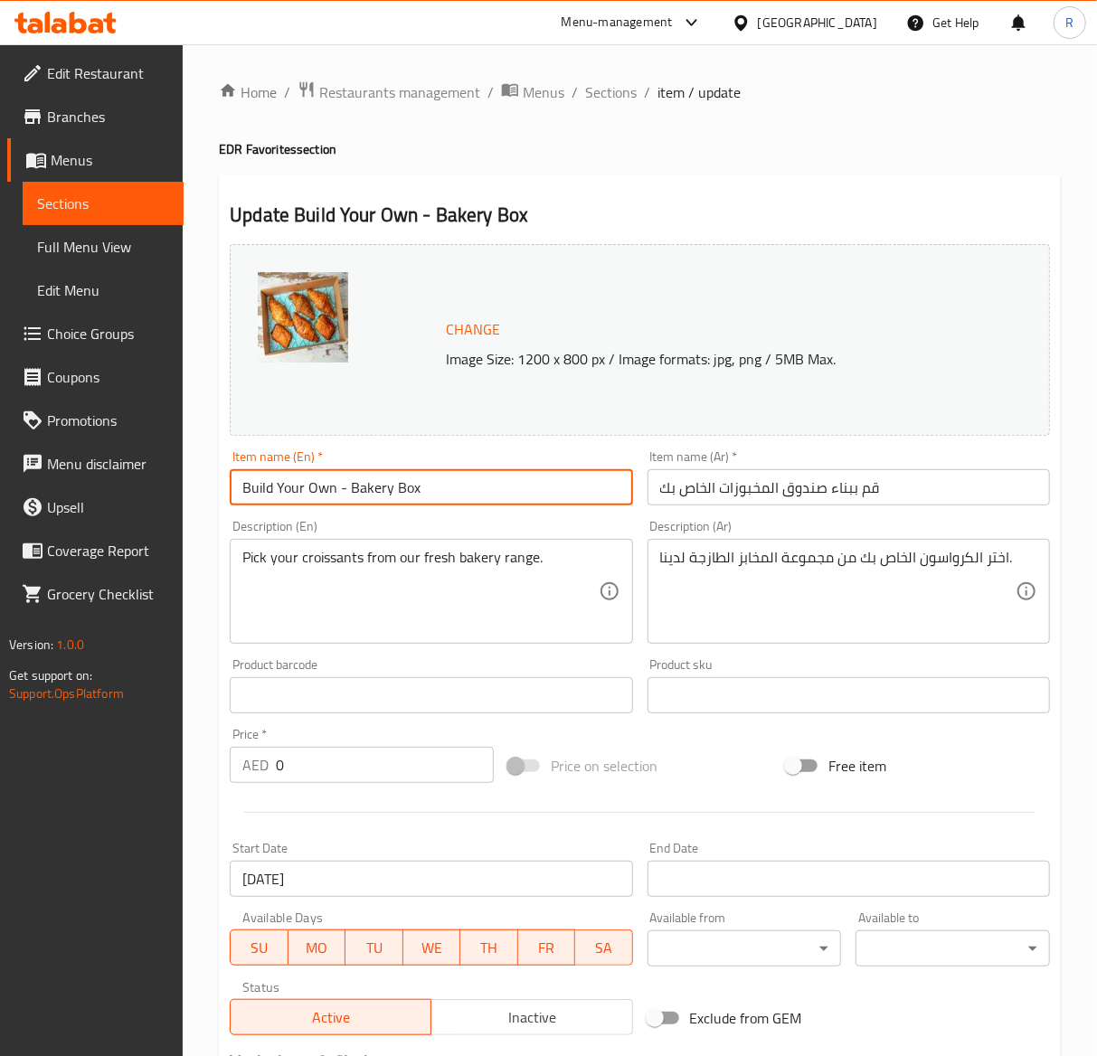
drag, startPoint x: 450, startPoint y: 502, endPoint x: -527, endPoint y: 485, distance: 977.0
click at [0, 485] on html "​ Menu-management United Arab Emirates Get Help R Edit Restaurant Branches Menu…" at bounding box center [548, 528] width 1097 height 1056
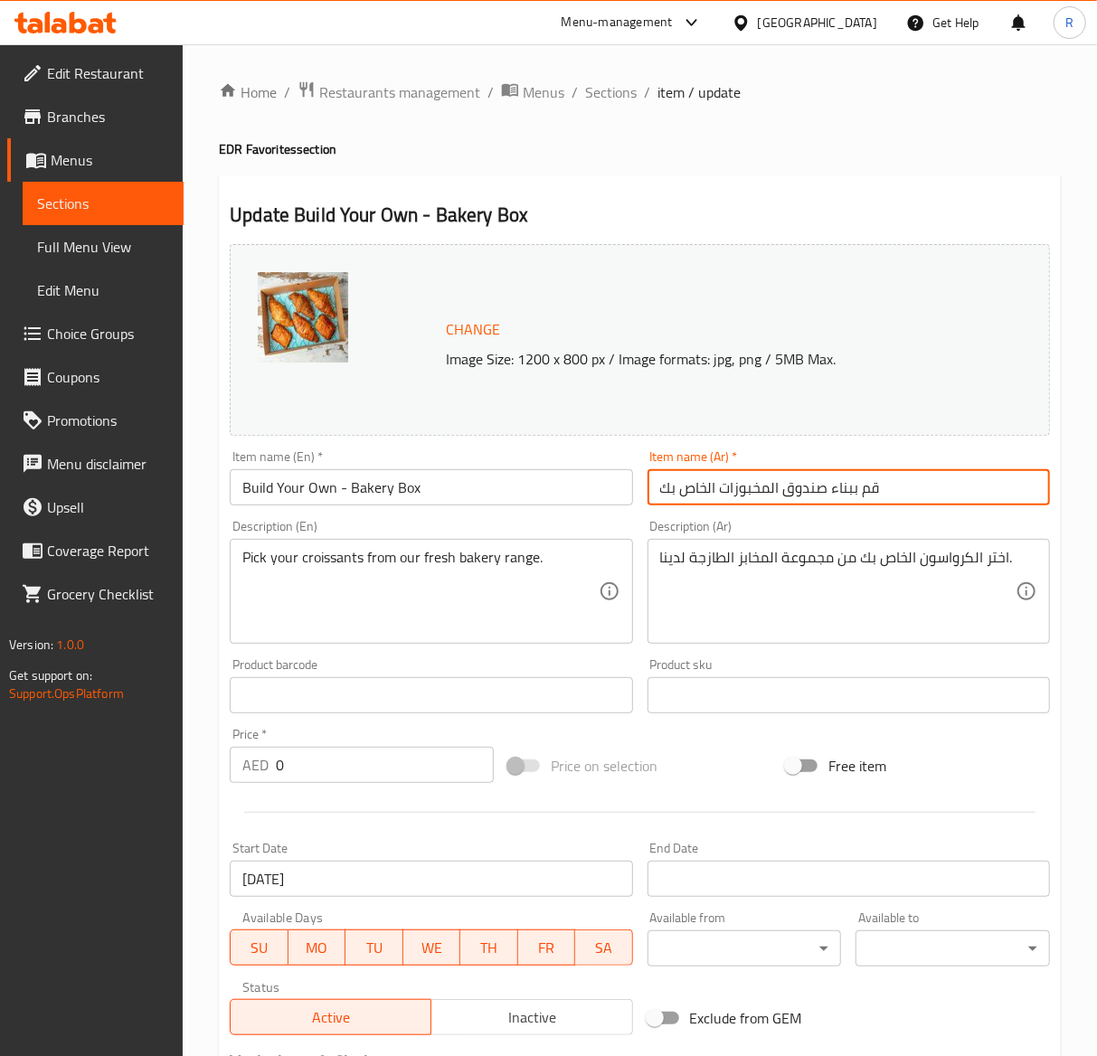
drag, startPoint x: 927, startPoint y: 488, endPoint x: 523, endPoint y: 477, distance: 404.5
click at [523, 477] on div "Change Image Size: 1200 x 800 px / Image formats: jpg, png / 5MB Max. Item name…" at bounding box center [640, 640] width 835 height 806
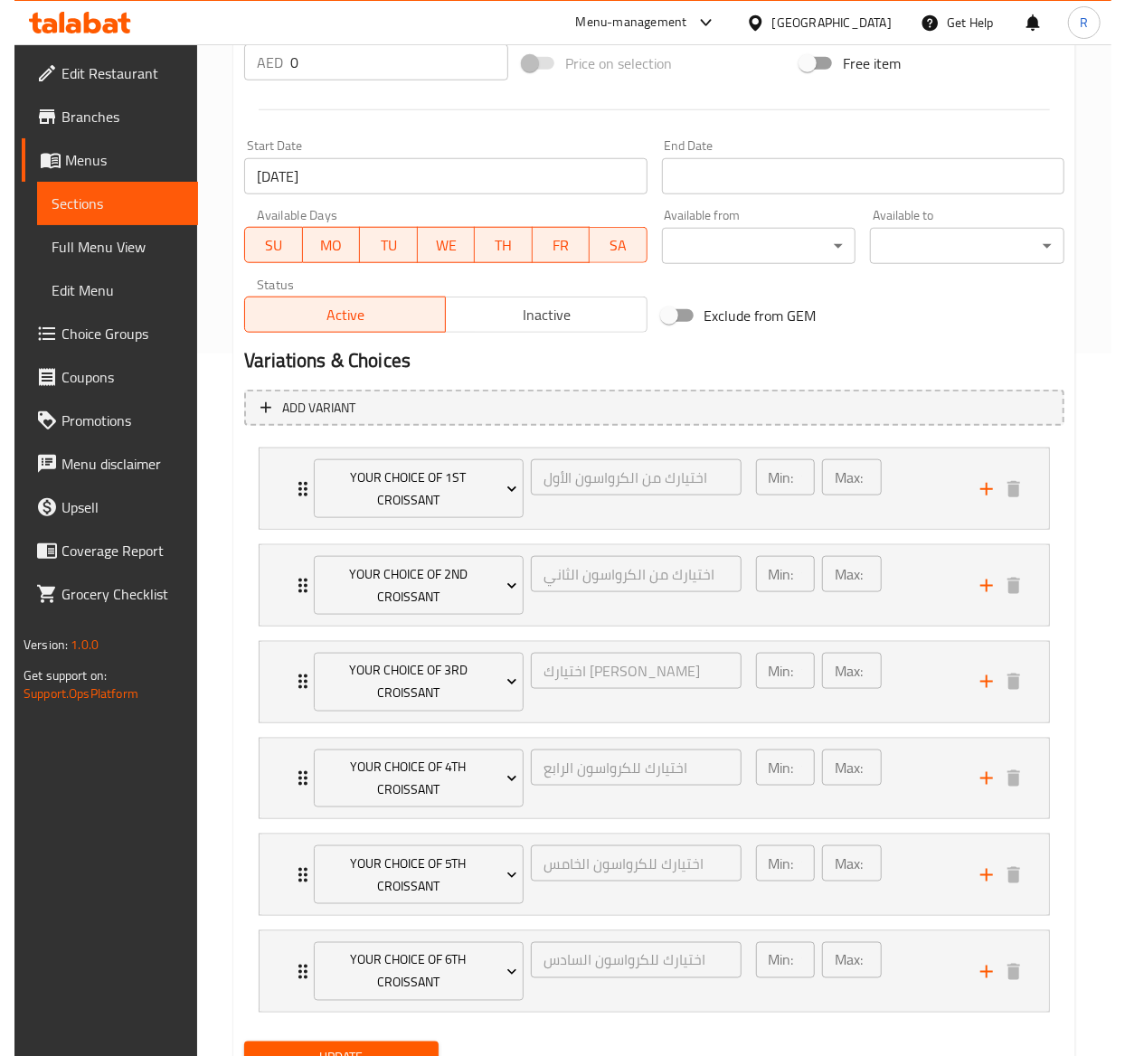
scroll to position [790, 0]
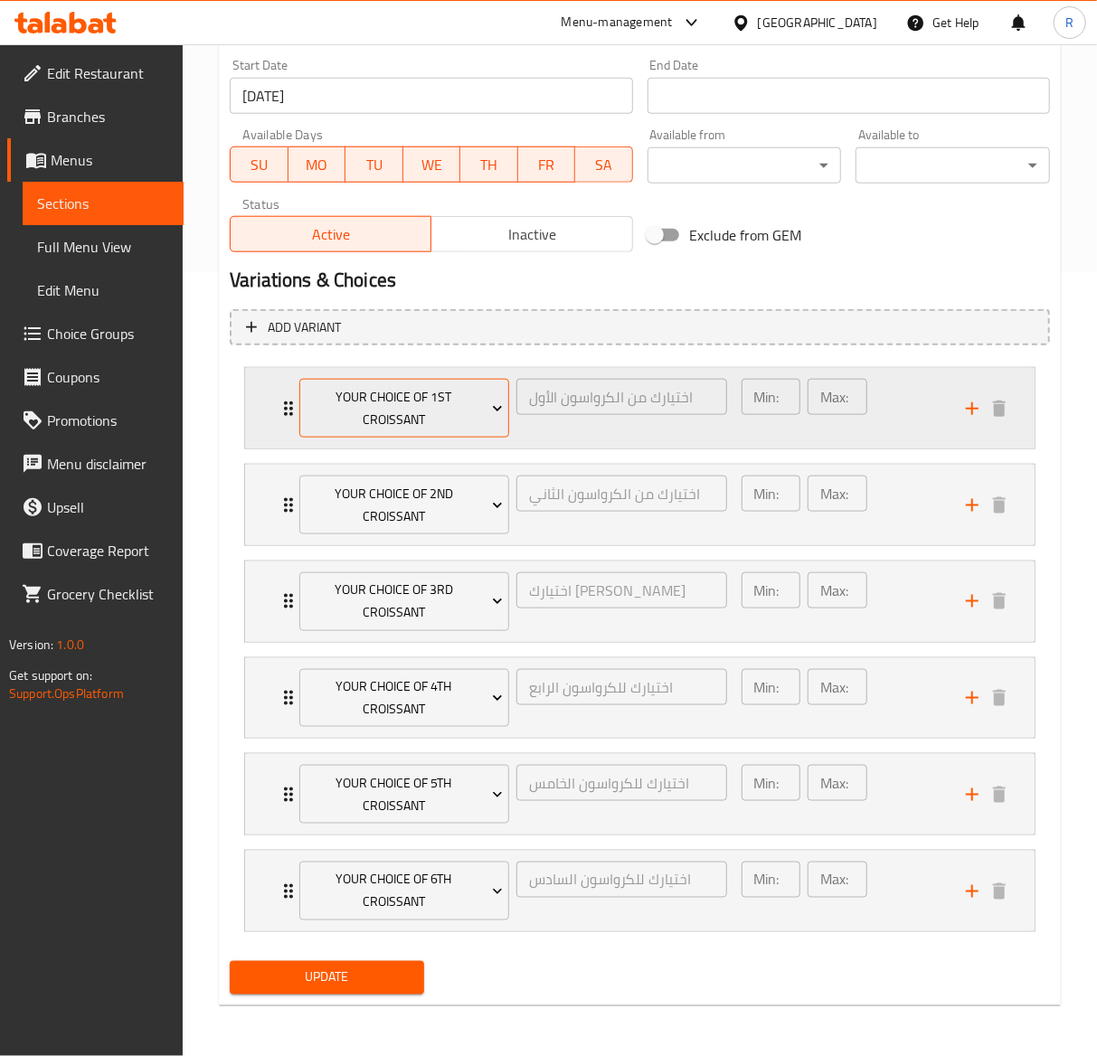
click at [504, 404] on icon "Expand" at bounding box center [497, 409] width 18 height 18
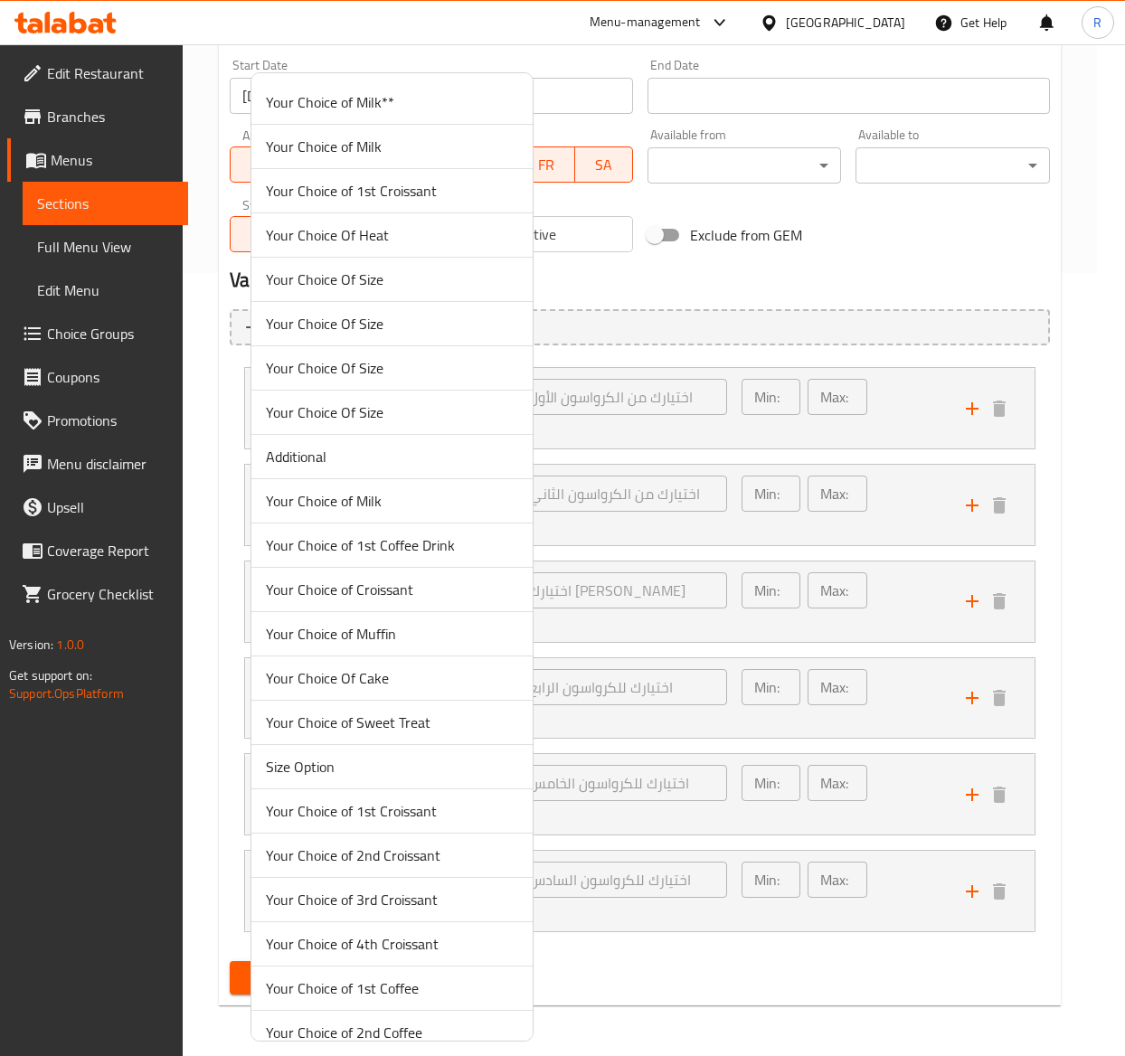
click at [659, 278] on div at bounding box center [562, 528] width 1125 height 1056
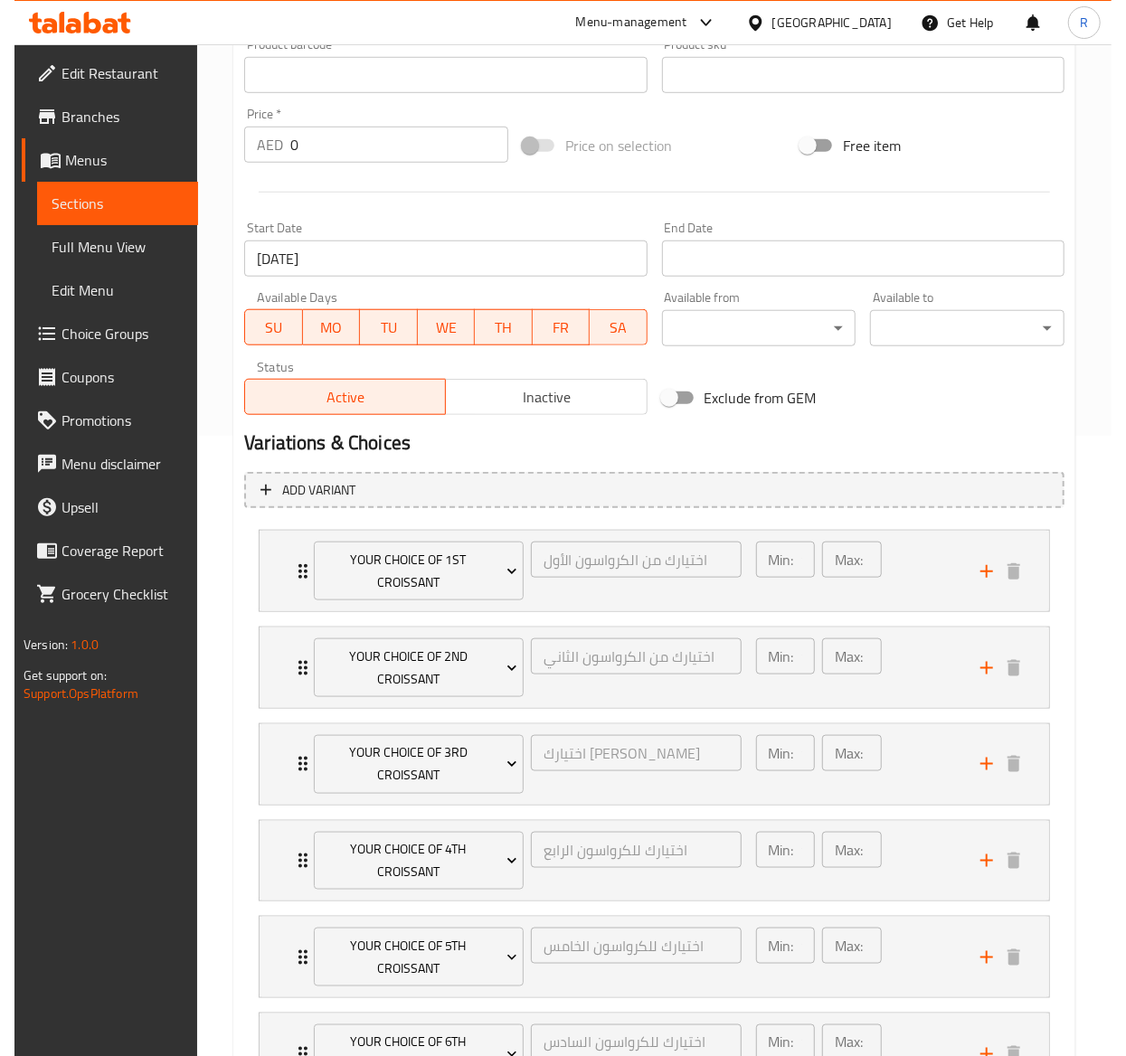
scroll to position [623, 0]
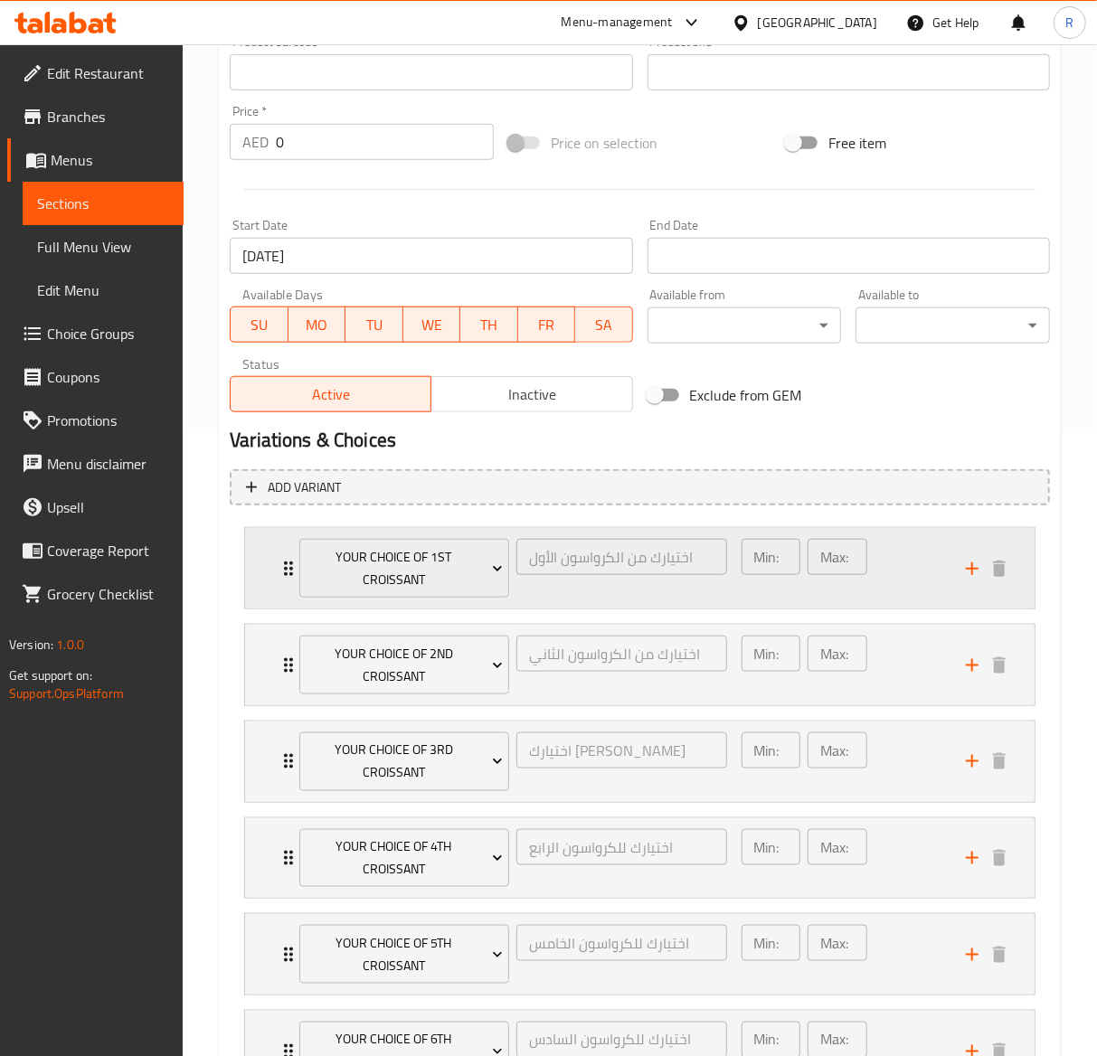
click at [282, 563] on icon "Expand" at bounding box center [289, 569] width 22 height 22
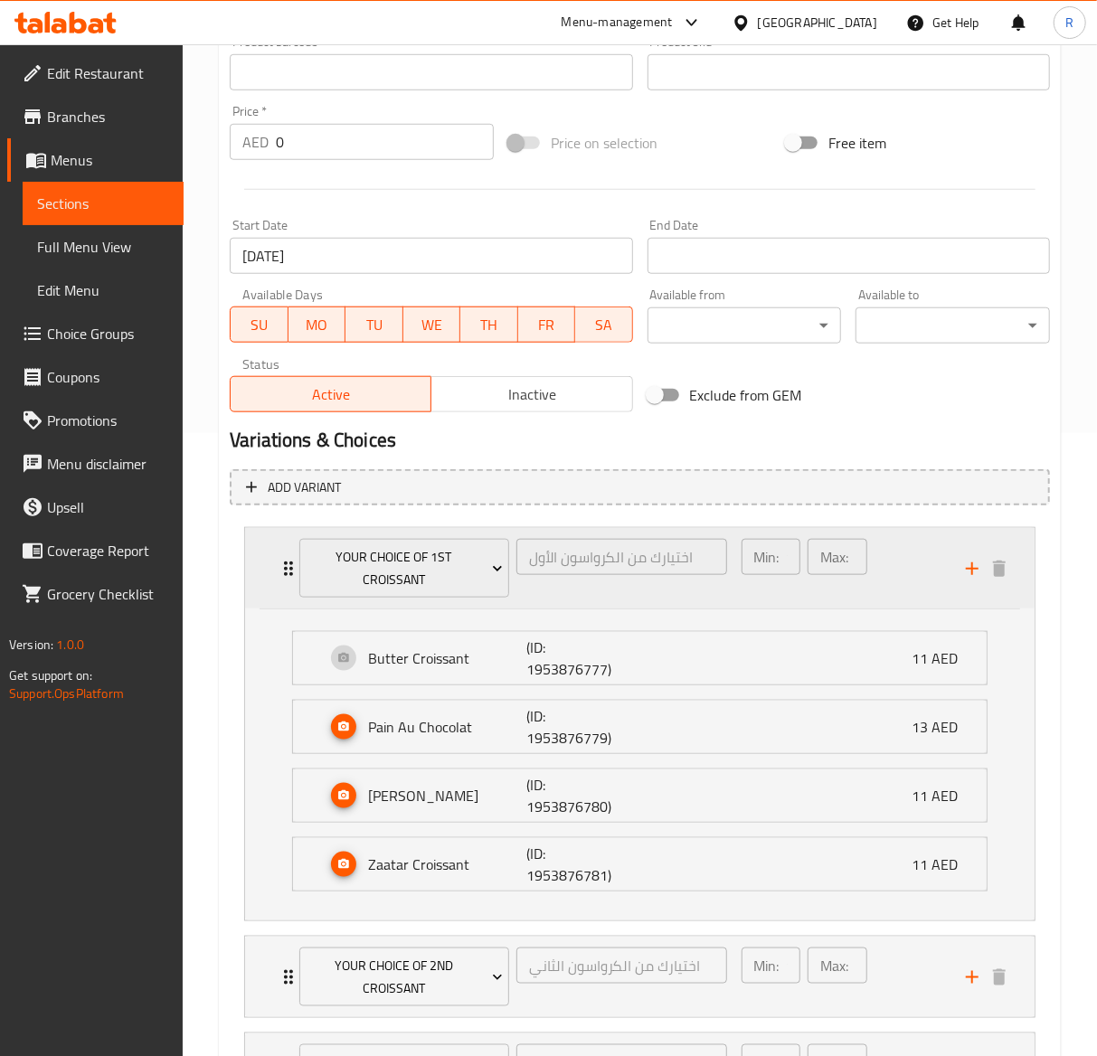
click at [275, 564] on div "Your Choice of 1st Croissant اختيارك من الكرواسون الأول ​ Min: 1 ​ Max: 1 ​" at bounding box center [640, 568] width 790 height 81
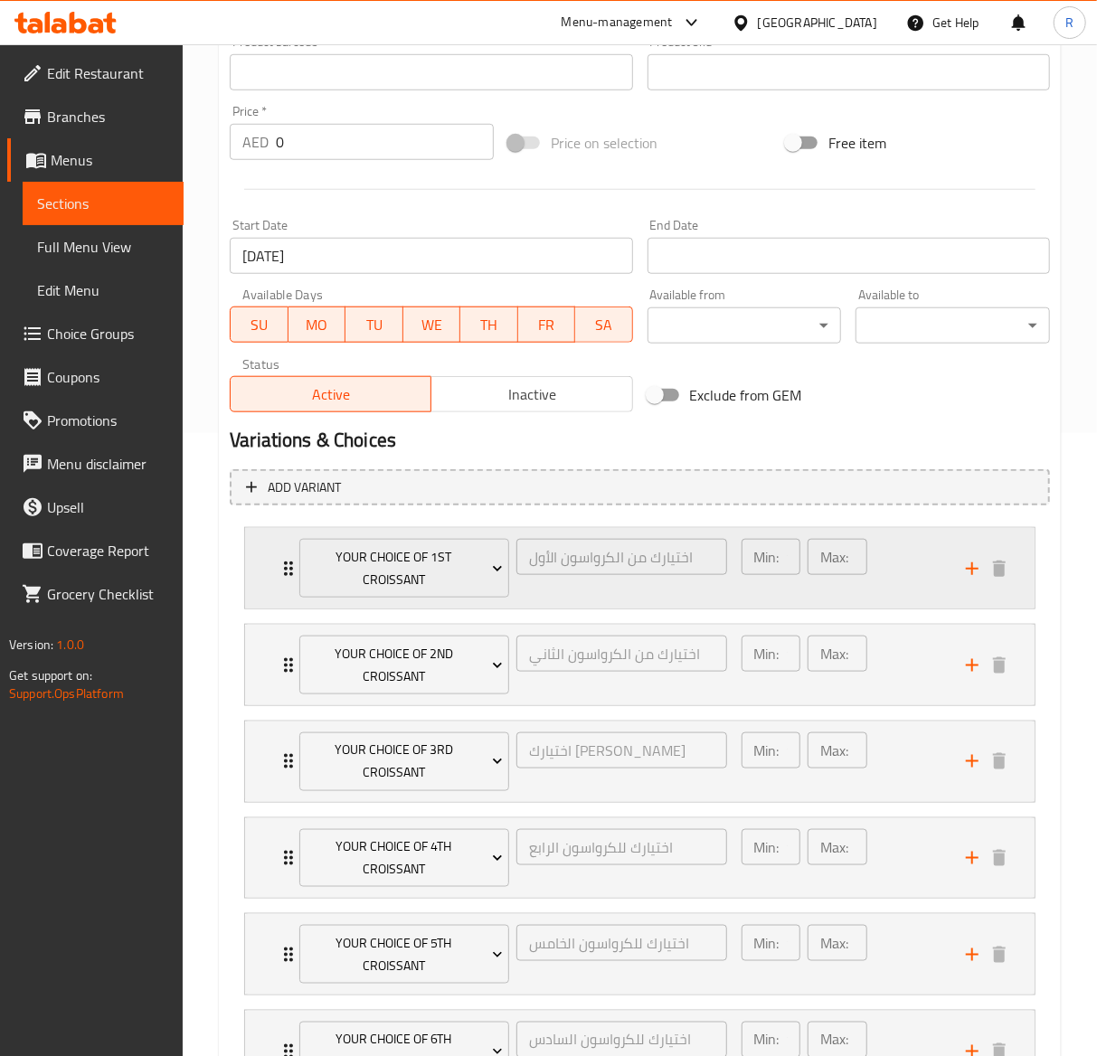
click at [275, 564] on div "Your Choice of 1st Croissant اختيارك من الكرواسون الأول ​ Min: 1 ​ Max: 1 ​" at bounding box center [640, 568] width 790 height 81
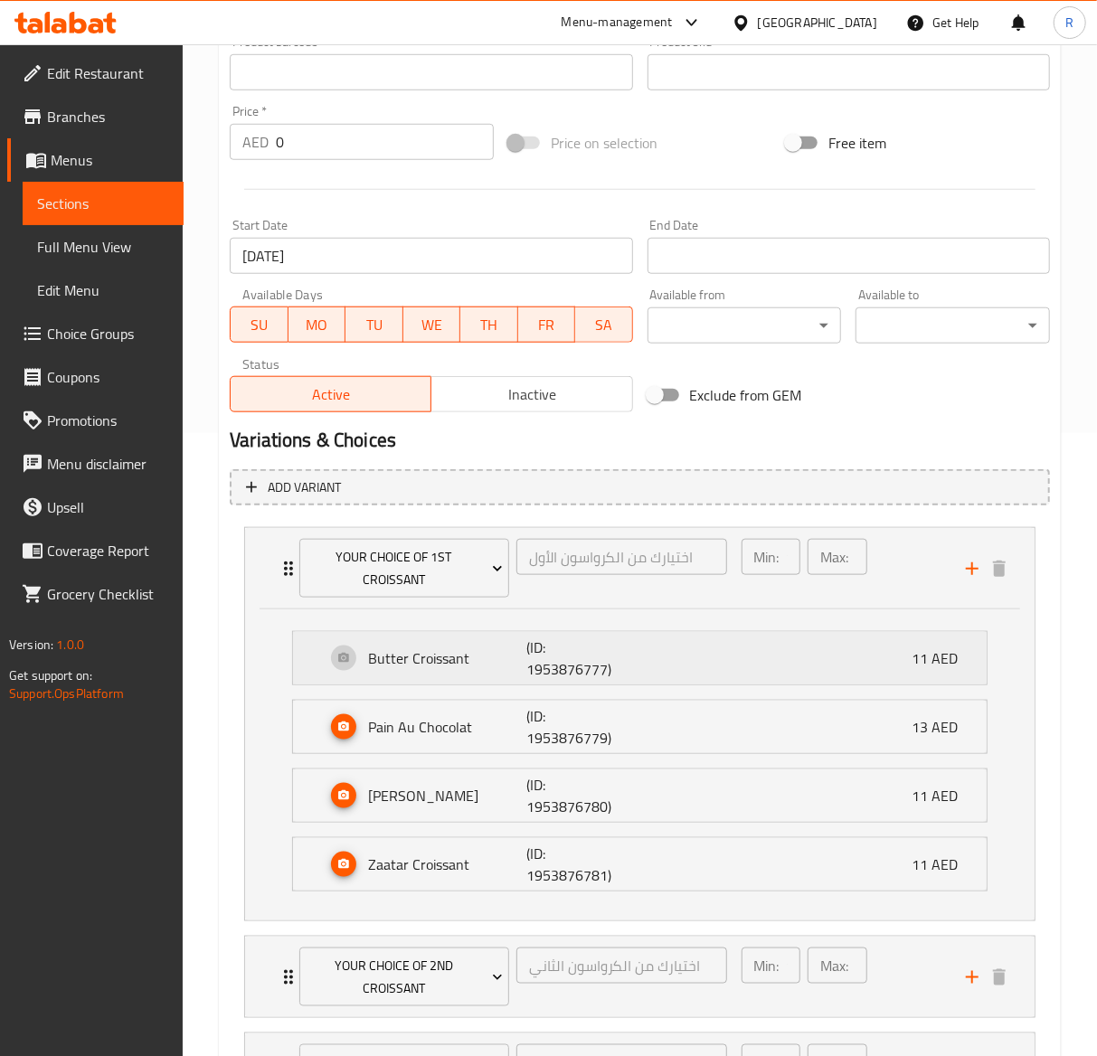
click at [826, 640] on div "Butter Croissant (ID: 1953876777) 11 AED" at bounding box center [646, 658] width 640 height 52
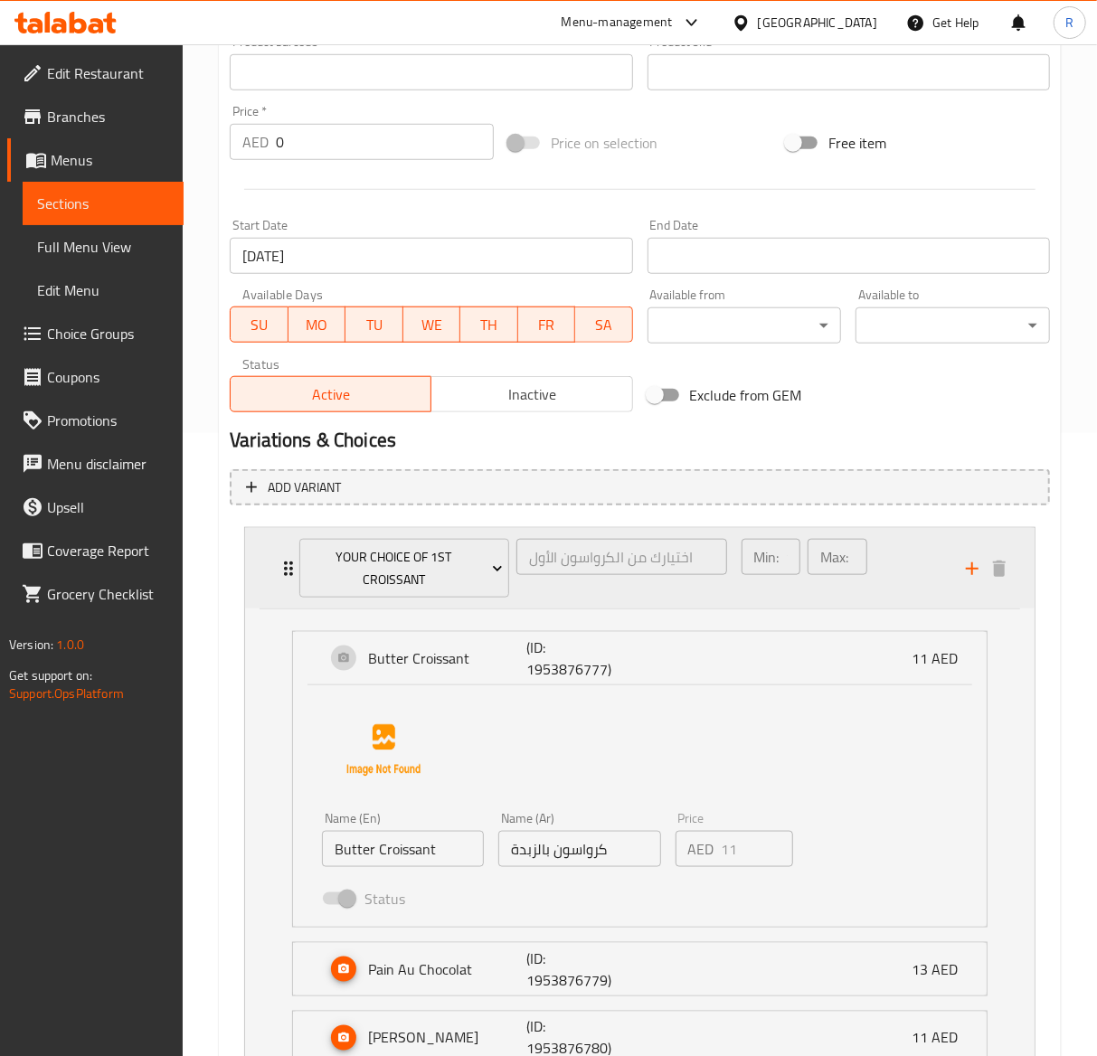
click at [291, 561] on div "Your Choice of 1st Croissant اختيارك من الكرواسون الأول ​" at bounding box center [514, 568] width 450 height 81
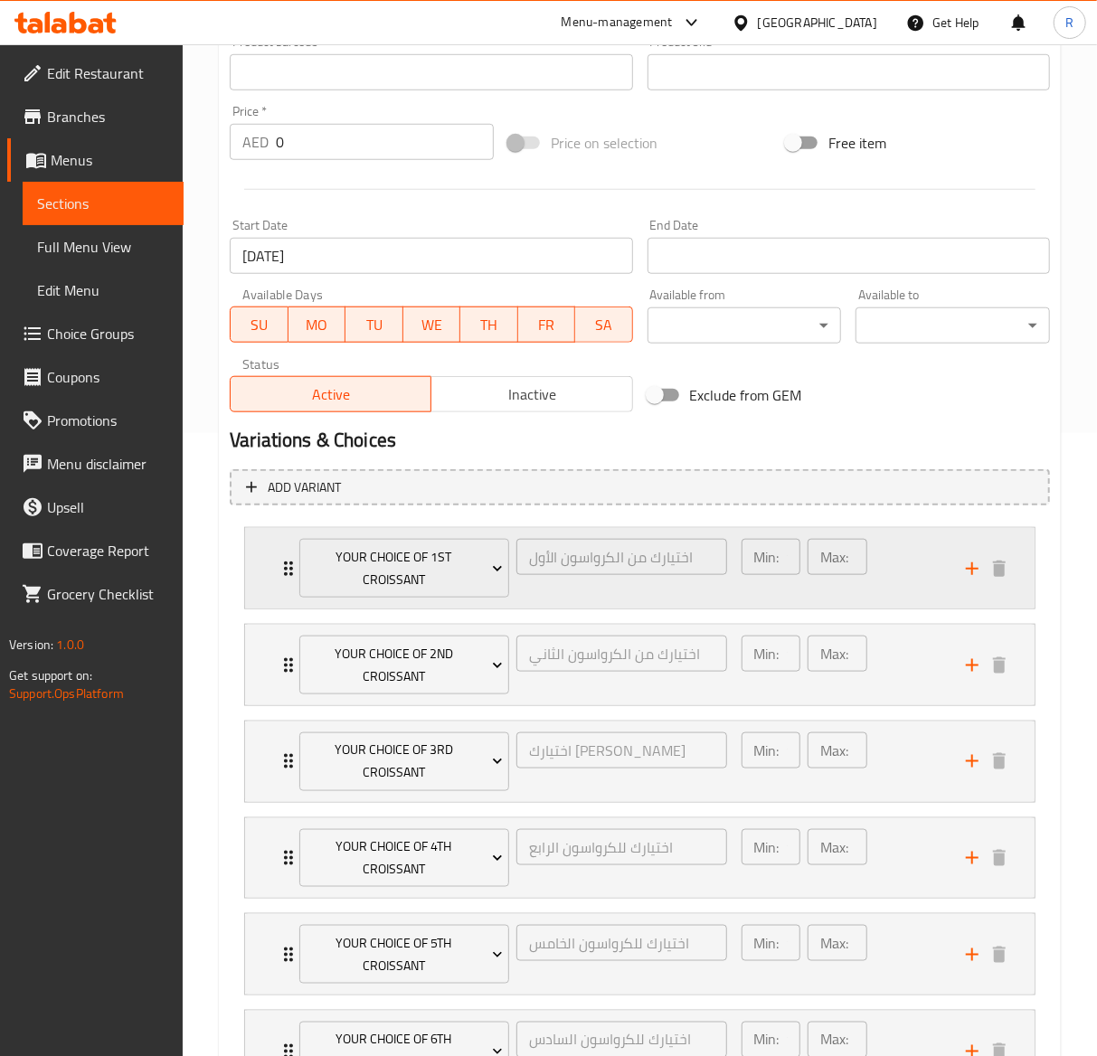
click at [290, 577] on div "Your Choice of 1st Croissant اختيارك من الكرواسون الأول ​" at bounding box center [514, 568] width 450 height 81
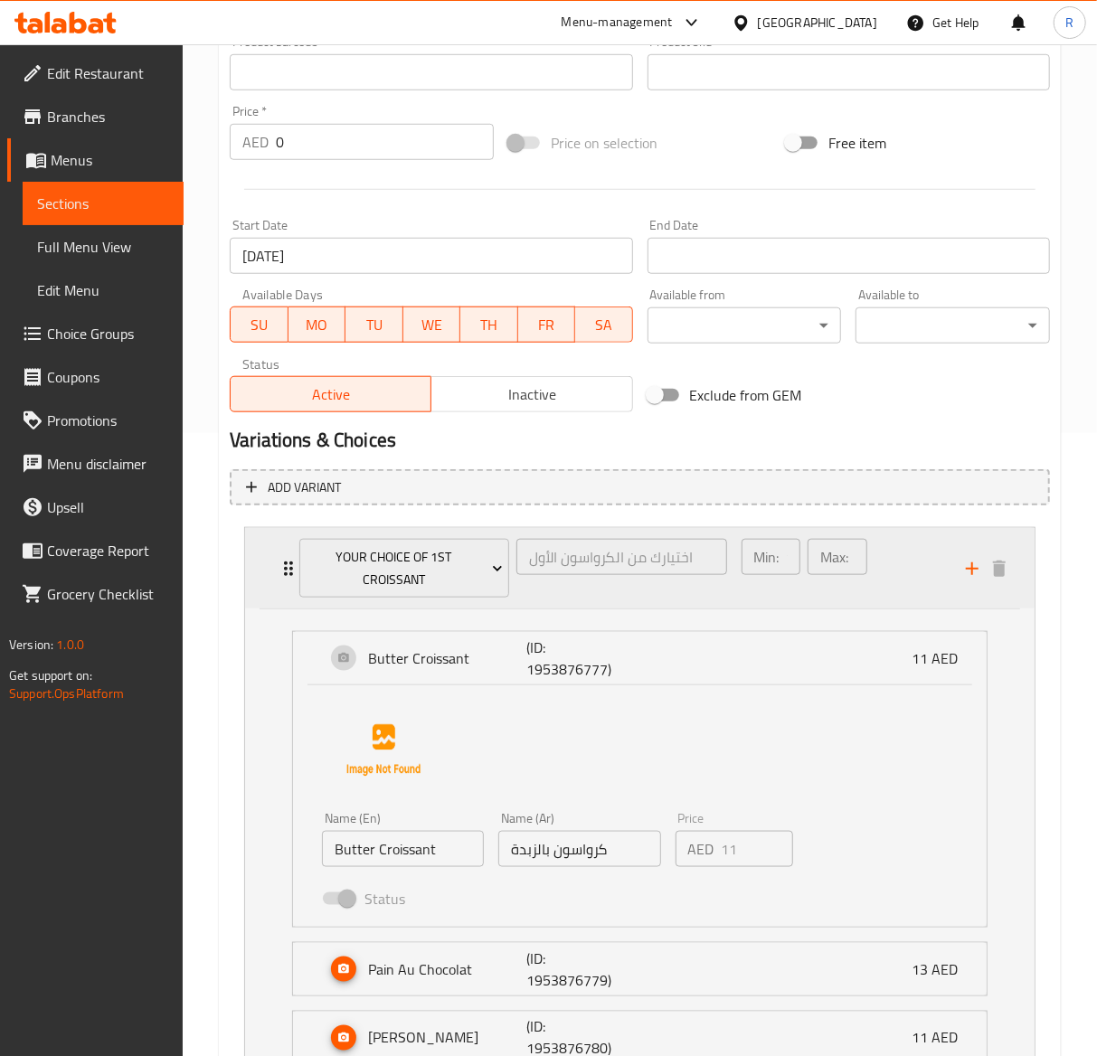
click at [271, 585] on div "Your Choice of 1st Croissant اختيارك من الكرواسون الأول ​ Min: 1 ​ Max: 1 ​" at bounding box center [640, 568] width 790 height 81
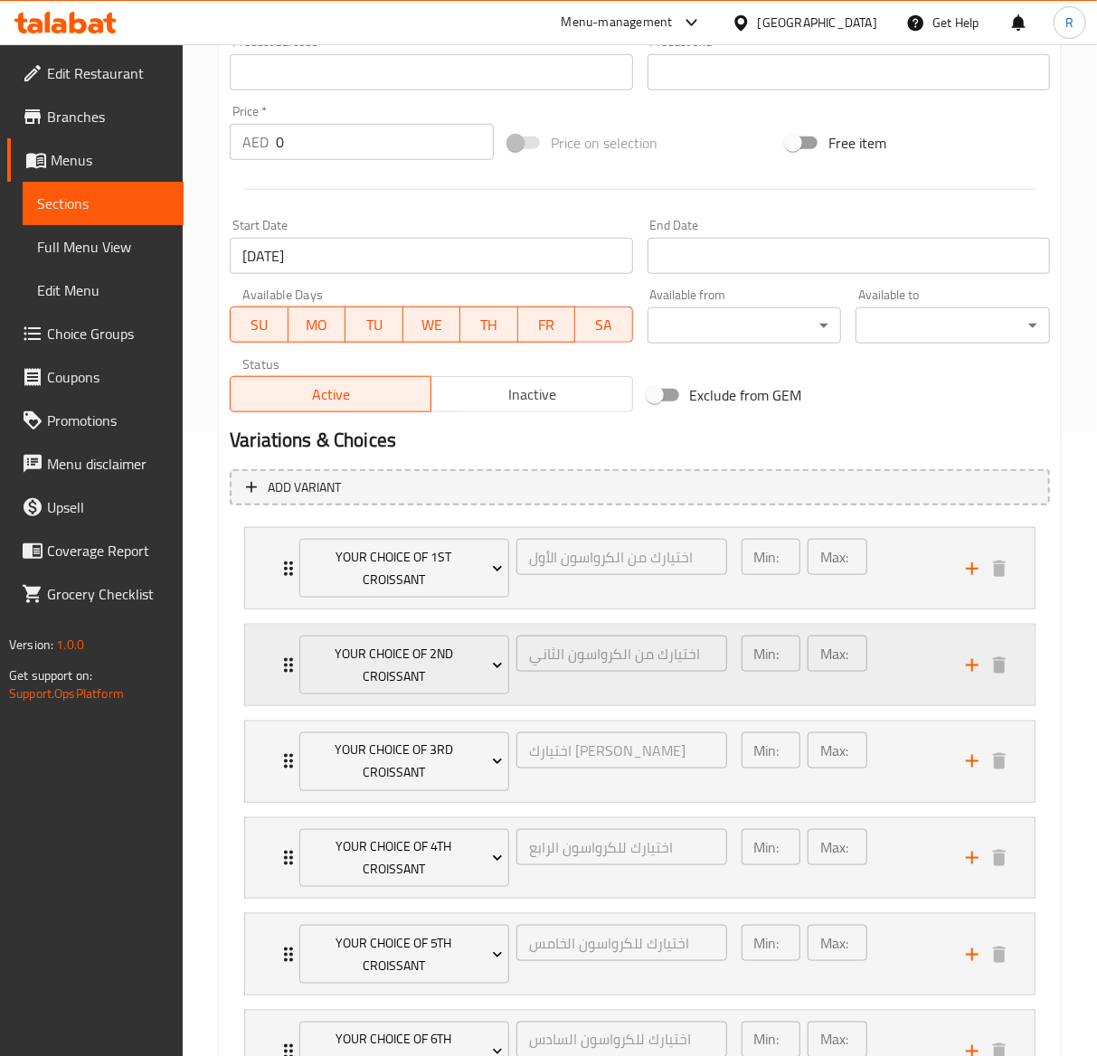
click at [291, 662] on div "Your Choice of 2nd Croissant اختيارك من الكرواسون الثاني ​" at bounding box center [514, 665] width 450 height 81
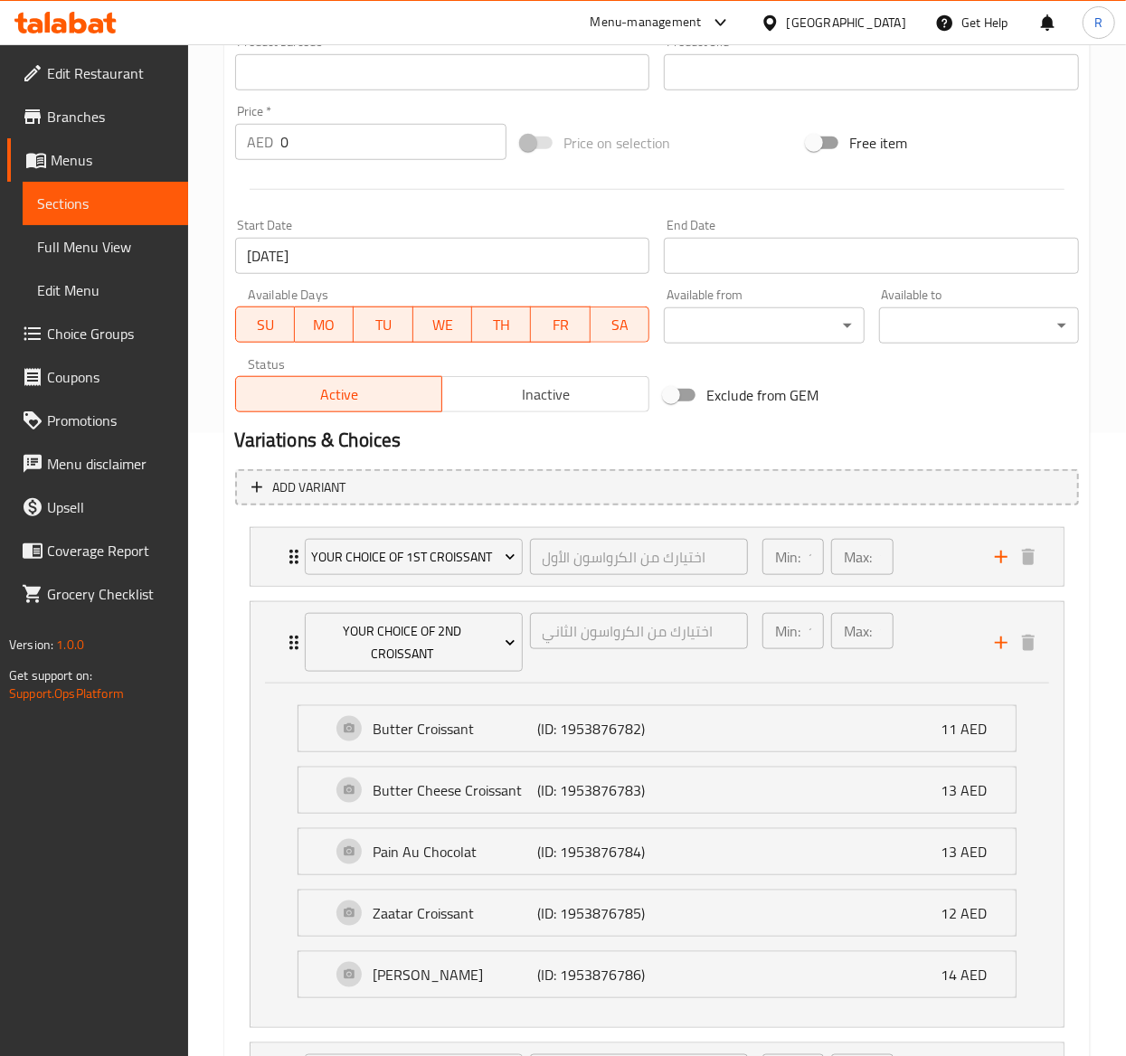
scroll to position [0, 0]
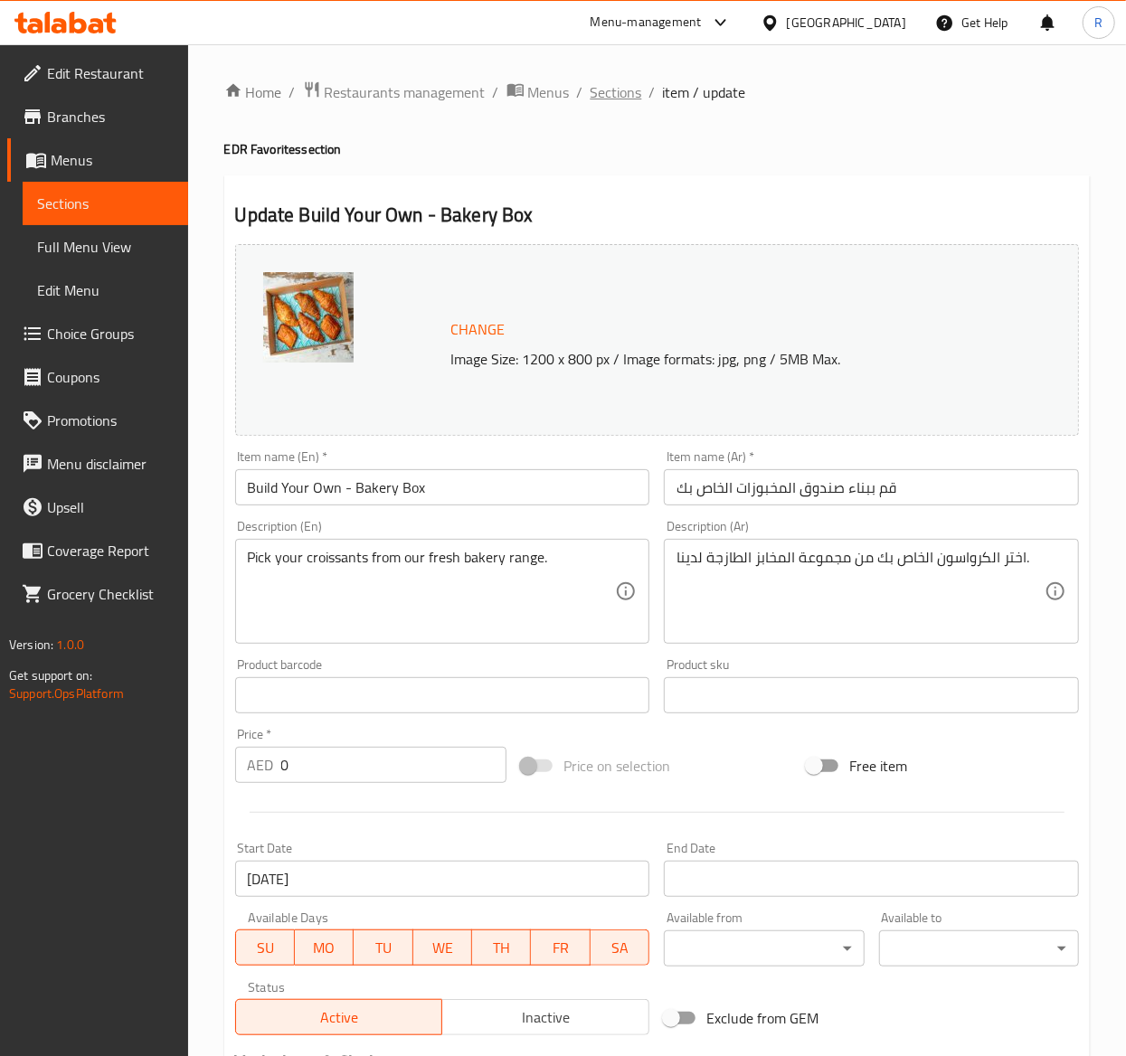
click at [627, 90] on span "Sections" at bounding box center [617, 92] width 52 height 22
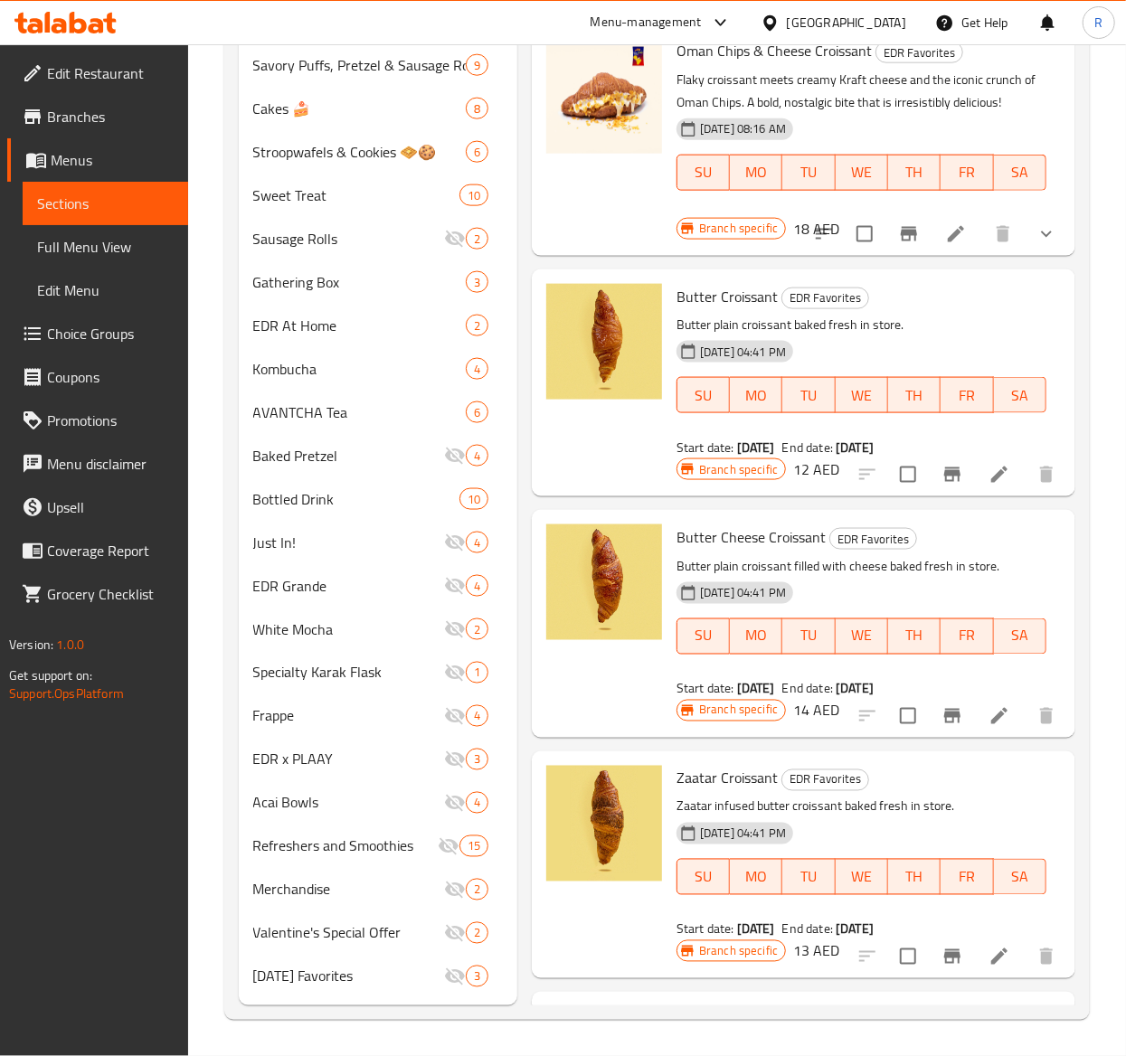
scroll to position [2576, 0]
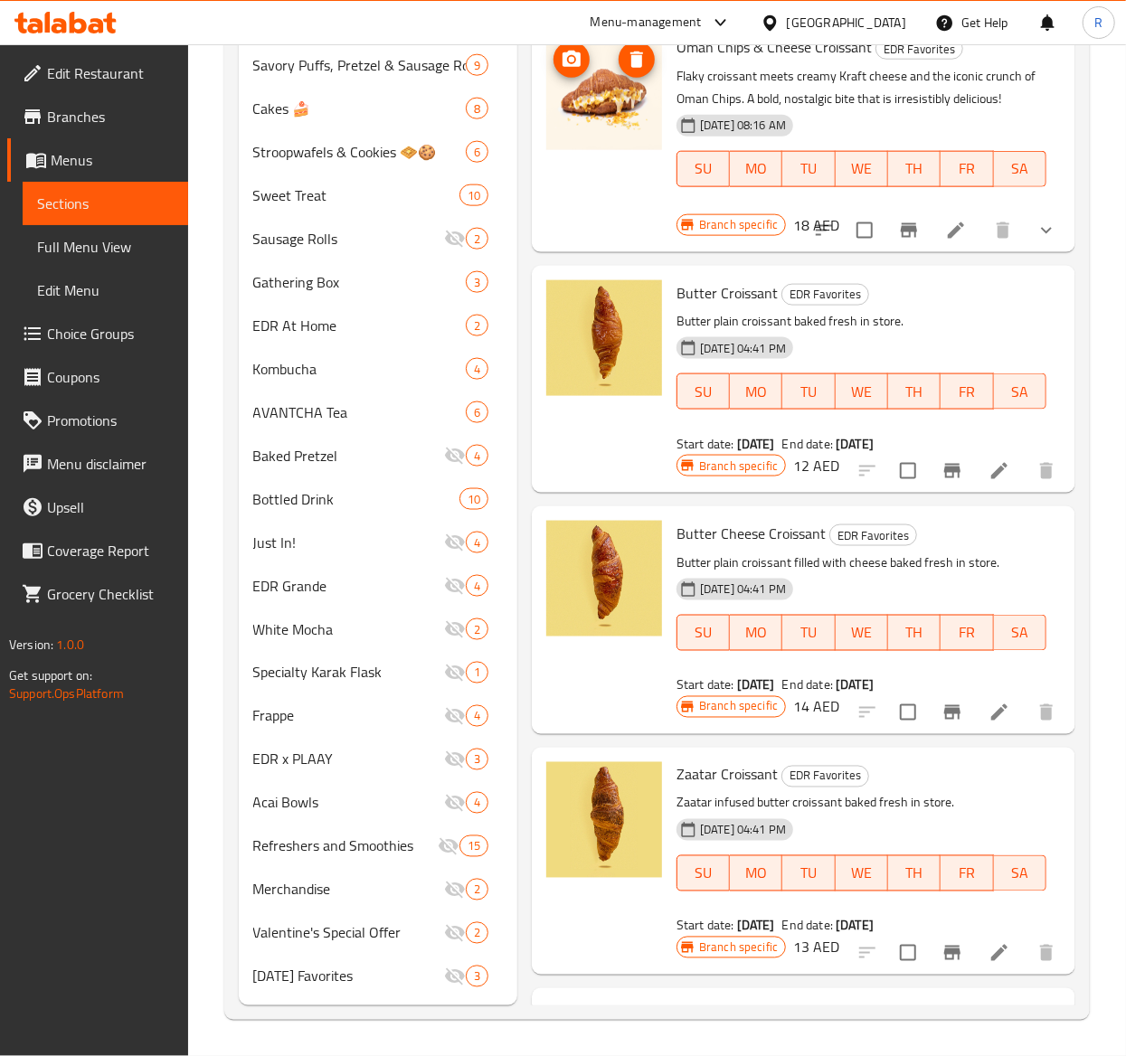
click at [598, 115] on img at bounding box center [604, 92] width 116 height 116
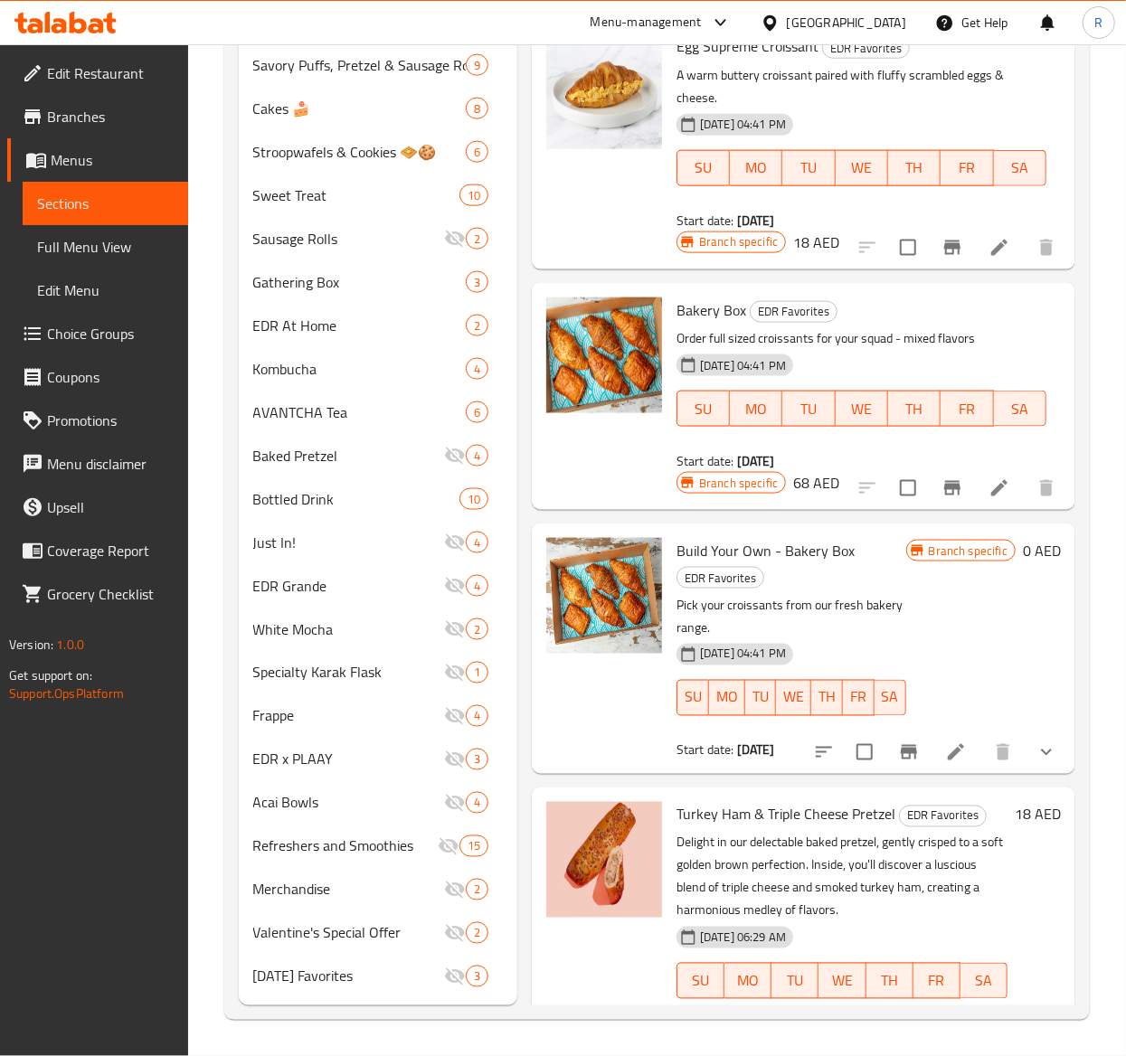
scroll to position [4024, 0]
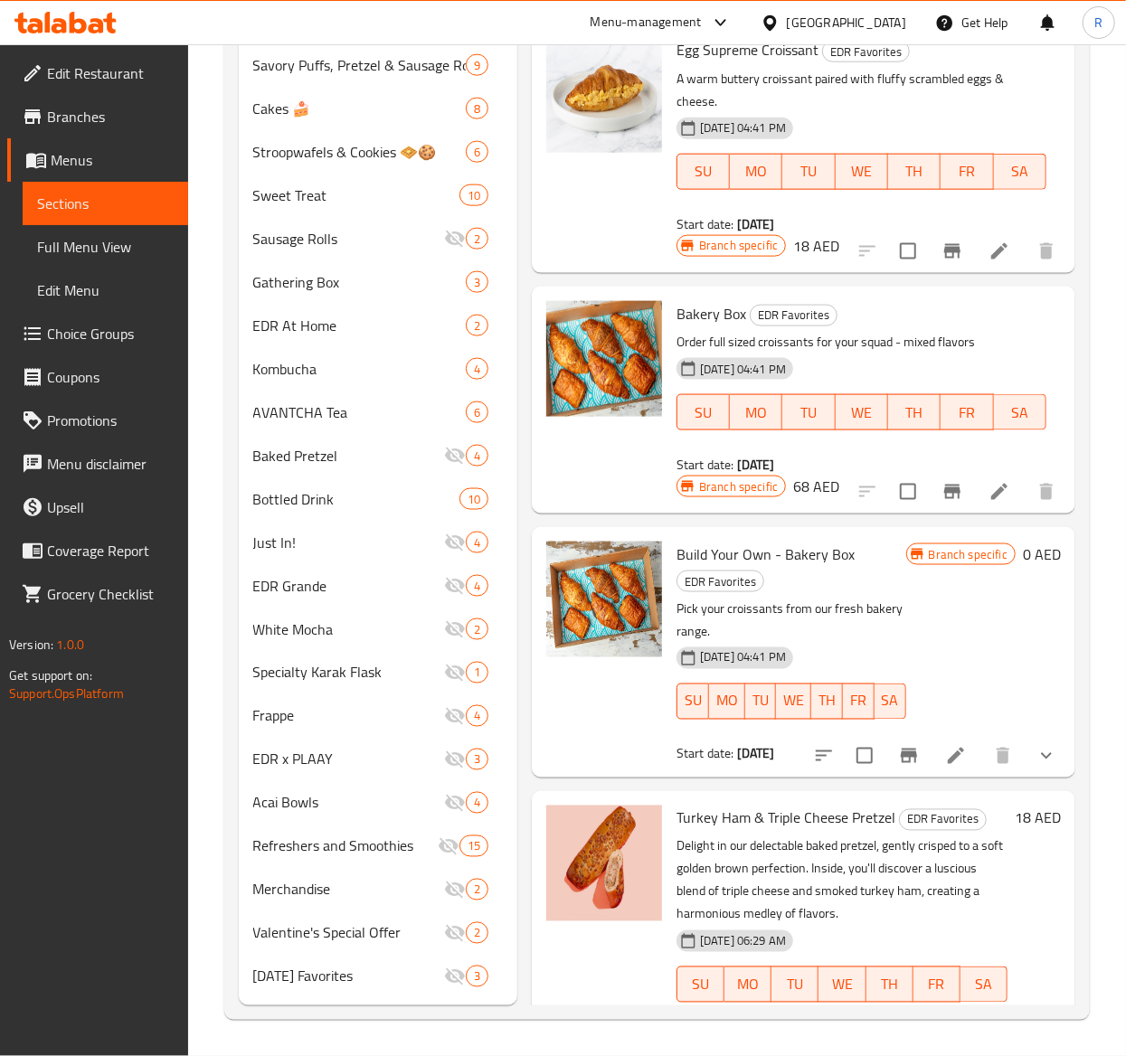
click at [1118, 669] on div "Home / Restaurants management / Menus / Sections Everyday Roastery Coffee Open …" at bounding box center [657, 25] width 938 height 2062
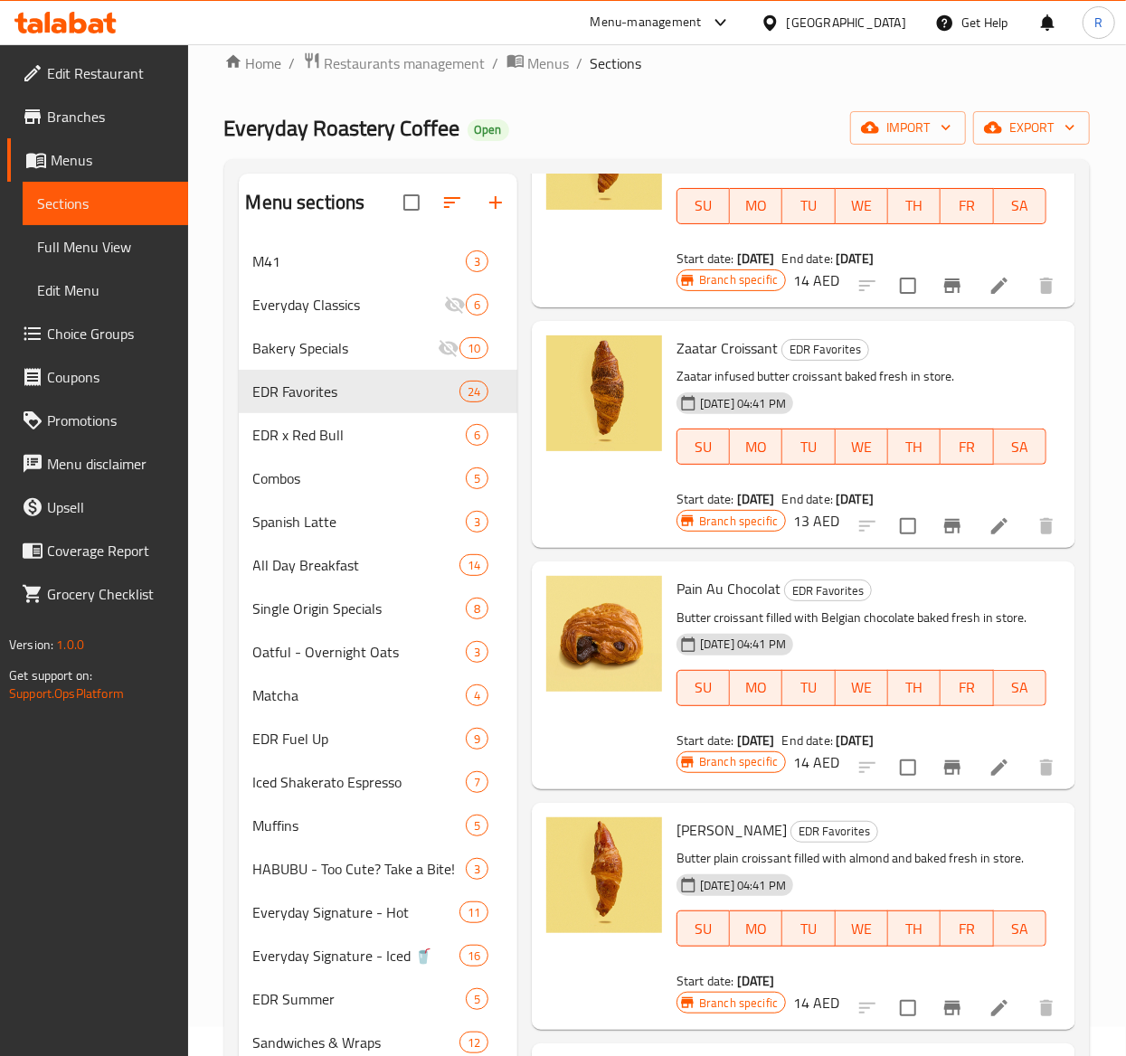
scroll to position [0, 0]
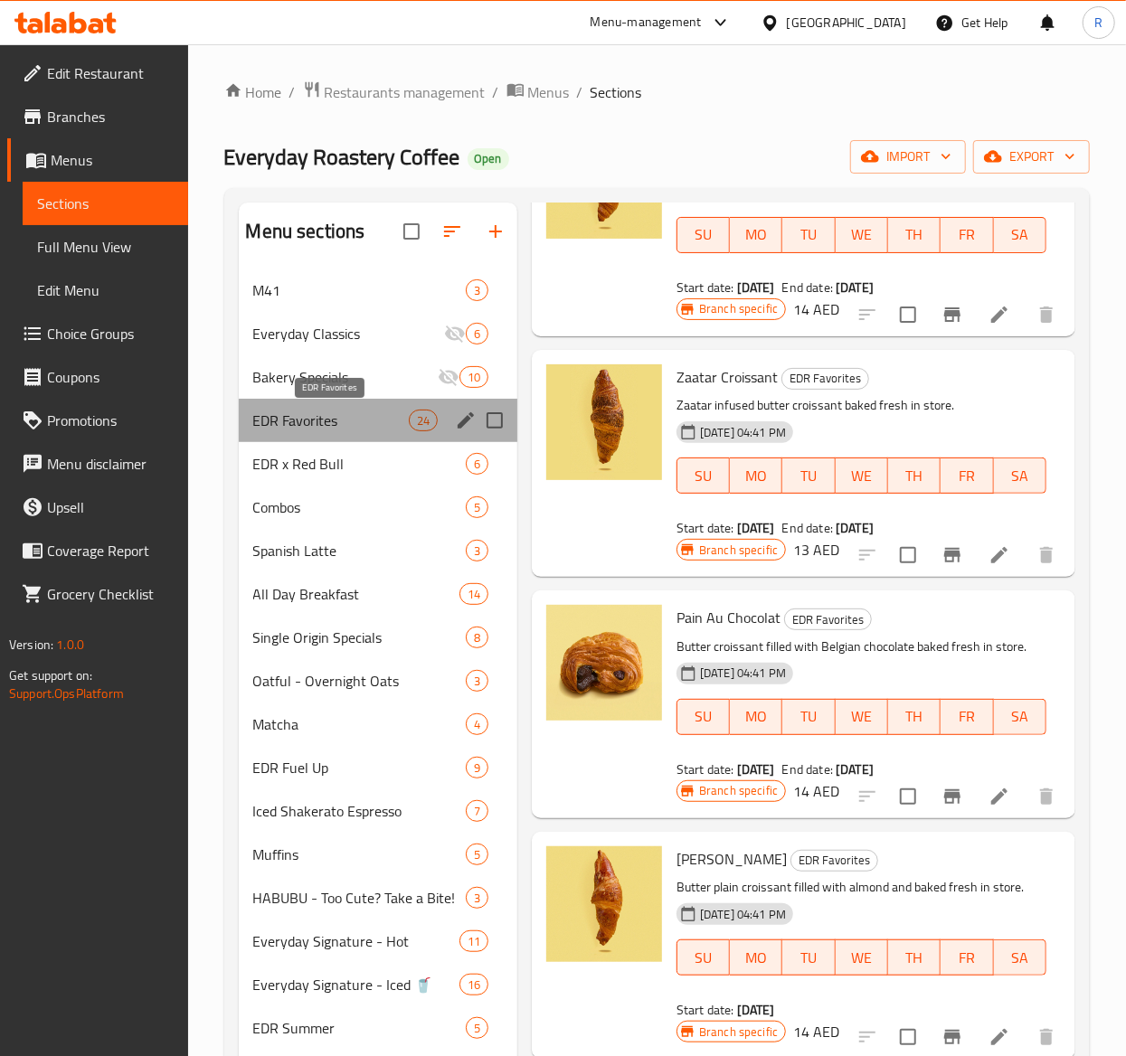
click at [381, 414] on span "EDR Favorites" at bounding box center [331, 421] width 156 height 22
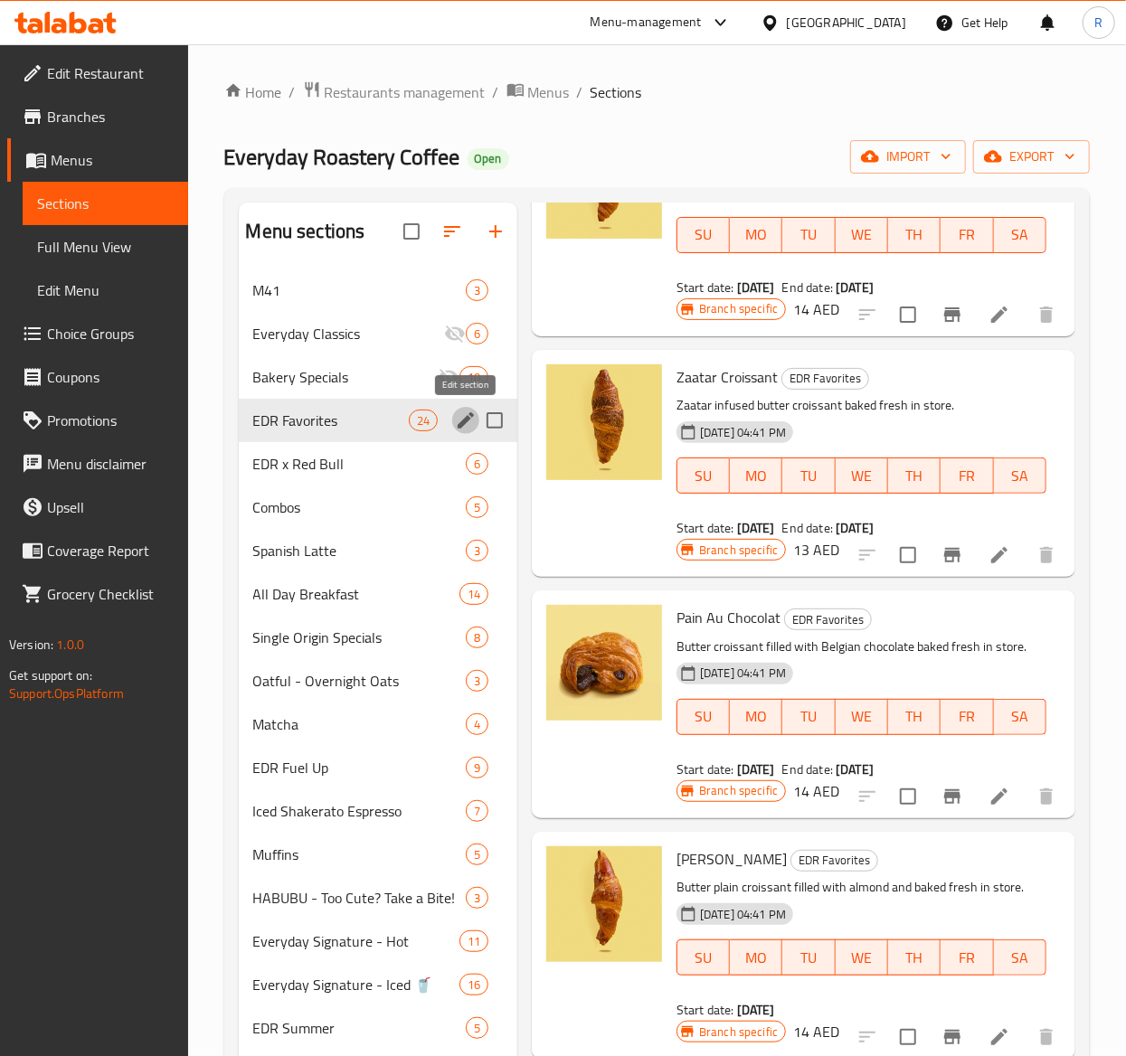
click at [474, 418] on icon "edit" at bounding box center [466, 421] width 22 height 22
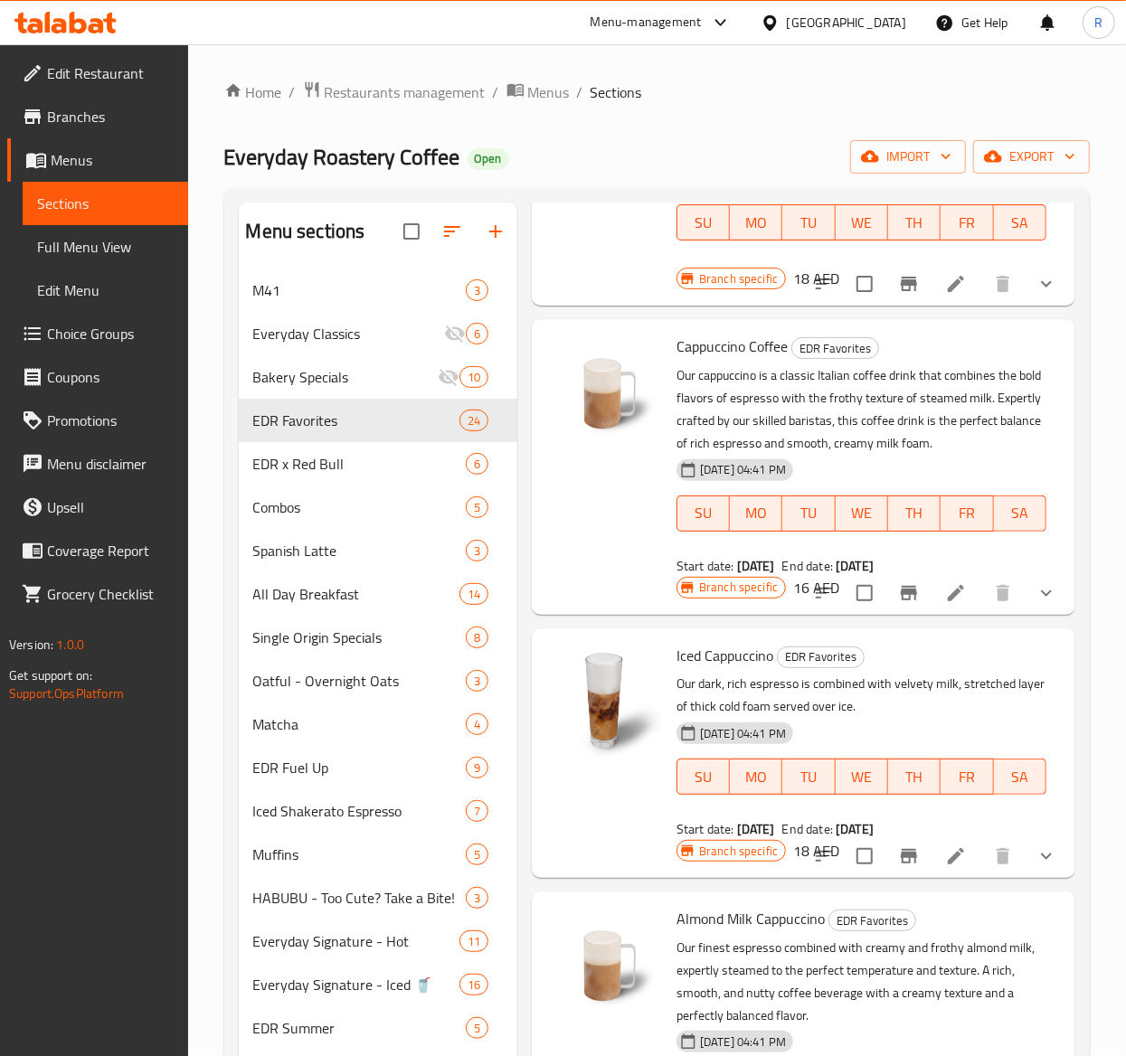
click at [1047, 675] on div "Iced Cappuccino EDR Favorites Our dark, rich espresso is combined with velvety …" at bounding box center [804, 754] width 544 height 250
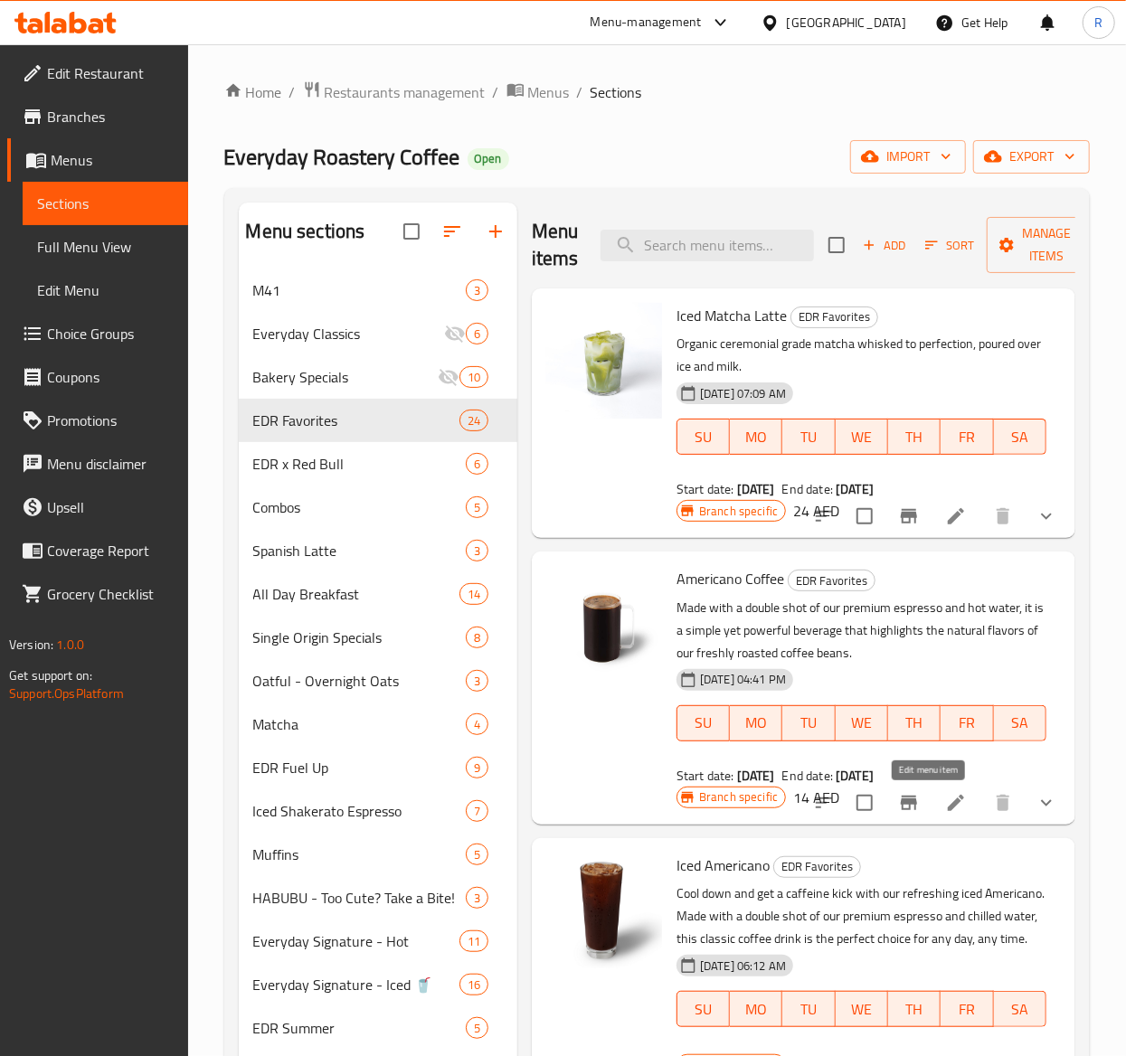
click at [945, 807] on icon at bounding box center [956, 803] width 22 height 22
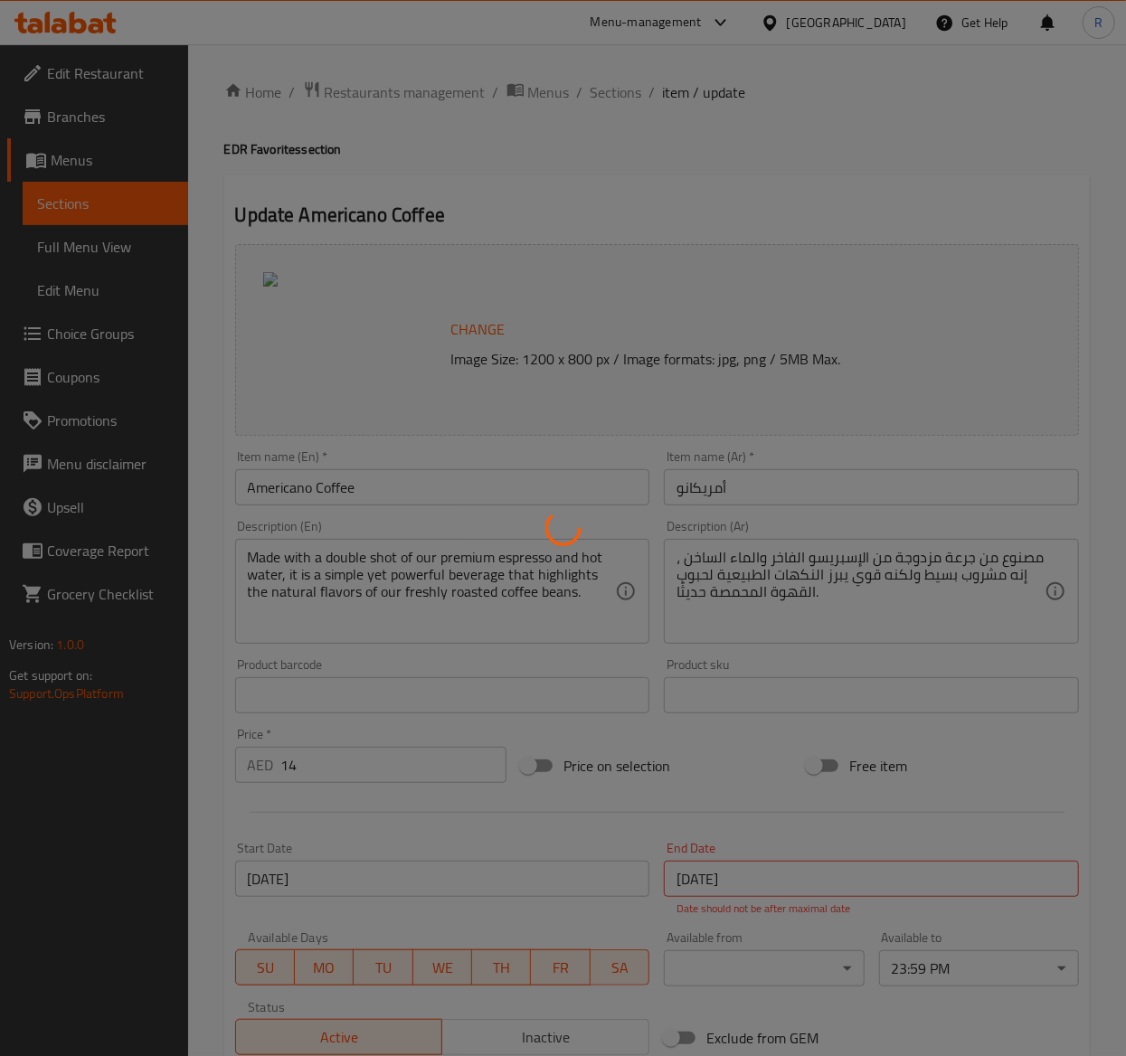
click at [403, 470] on div at bounding box center [563, 528] width 1126 height 1056
click at [389, 481] on div at bounding box center [563, 528] width 1126 height 1056
type input "اختيارك من الحجم"
type input "1"
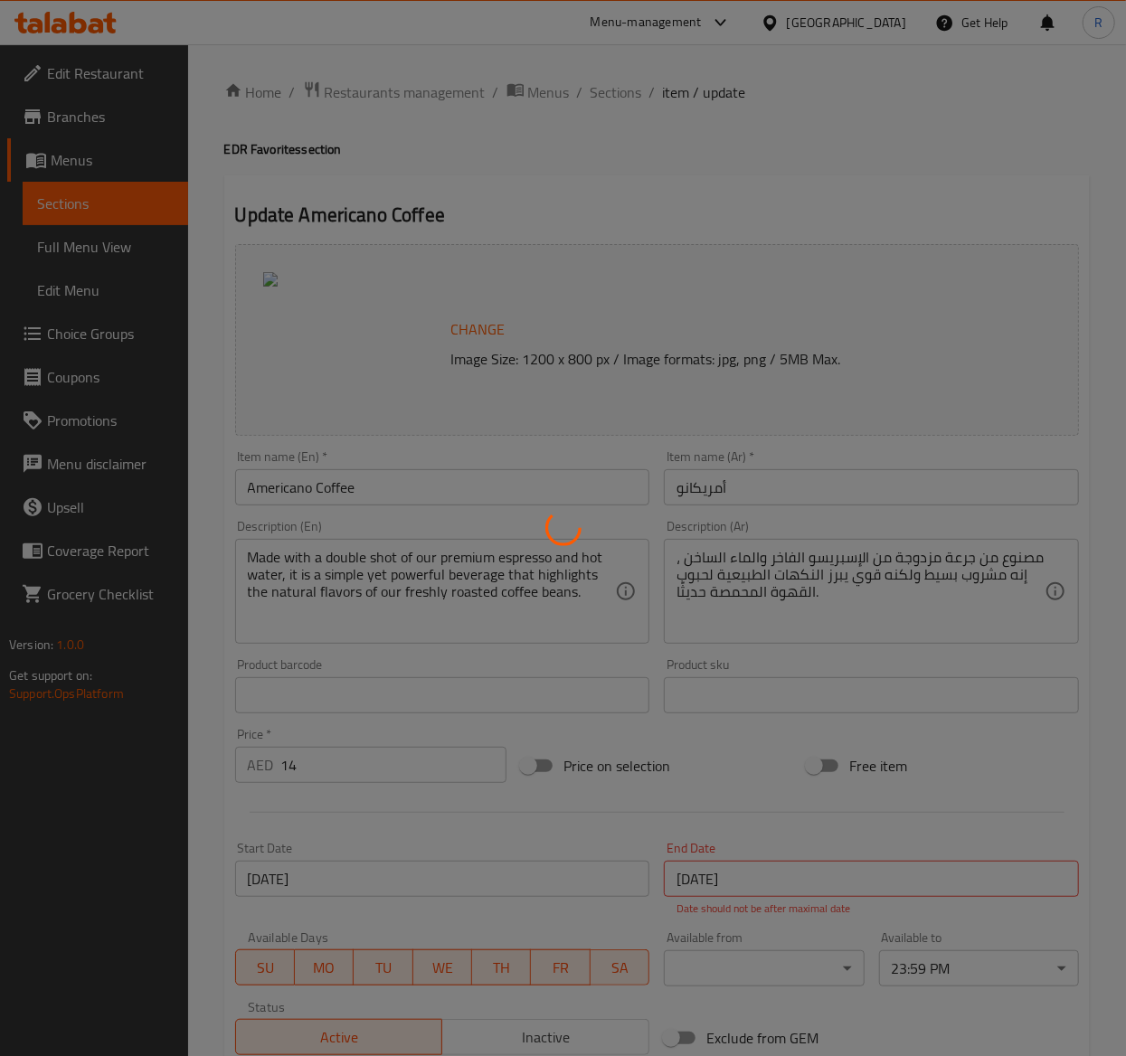
type input "اختيارك من المزيج"
type input "1"
type input "اختيارك من الحليب"
type input "0"
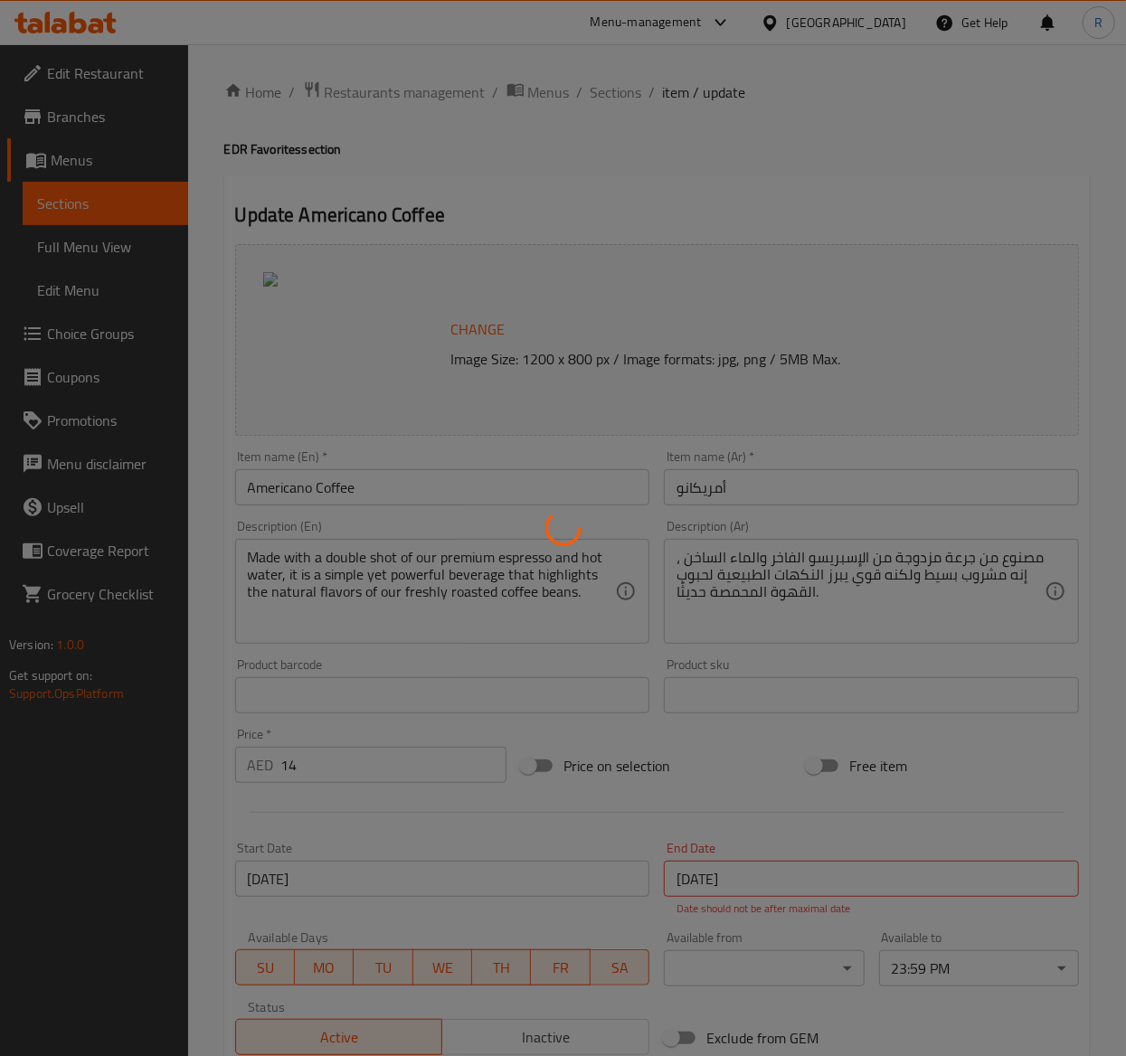
type input "1"
type input "شوت اضافي"
type input "0"
type input "2"
type input "دريزل إضافي"
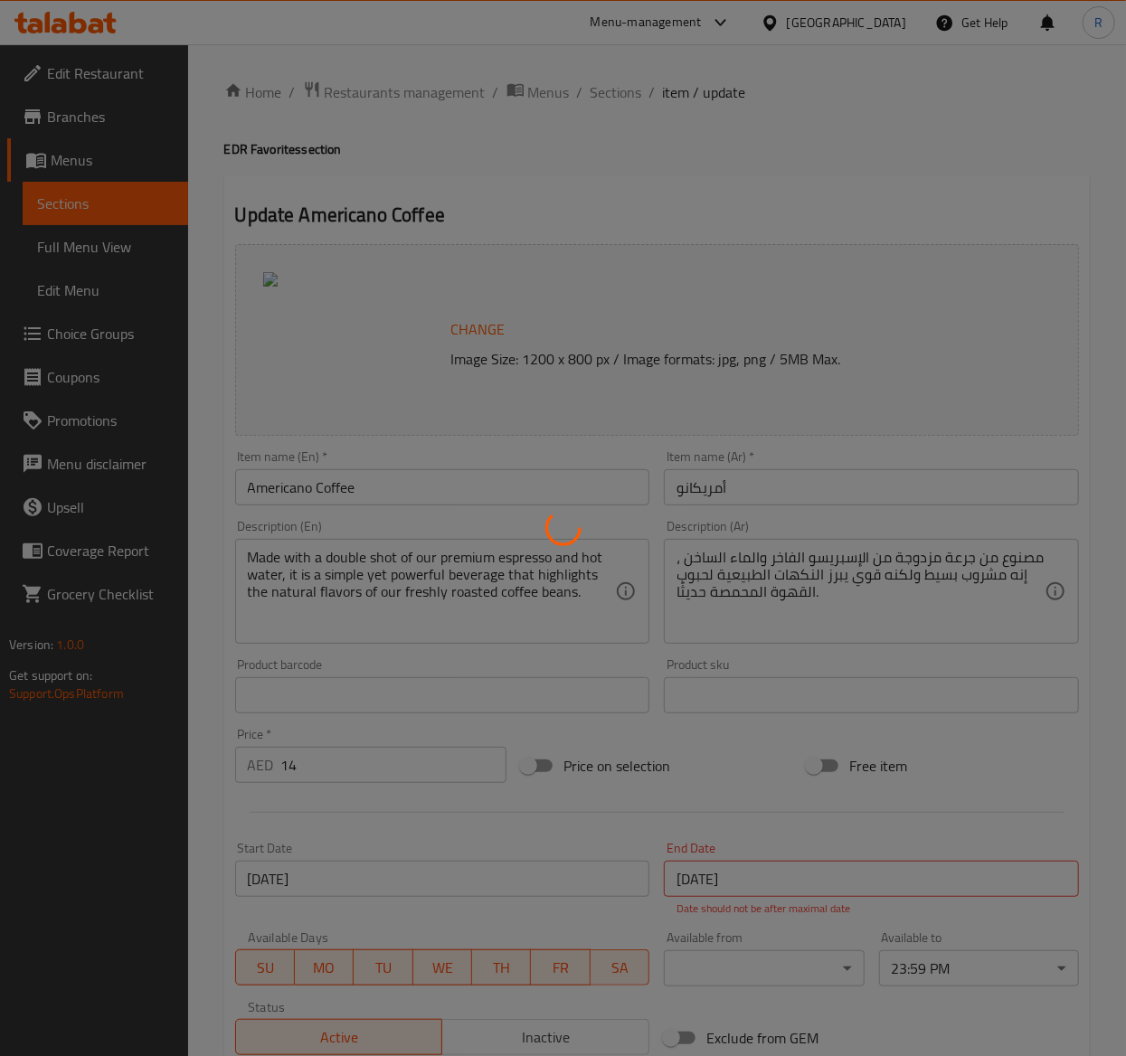
type input "0"
type input "2"
type input "صوصات إضافية"
type input "0"
type input "2"
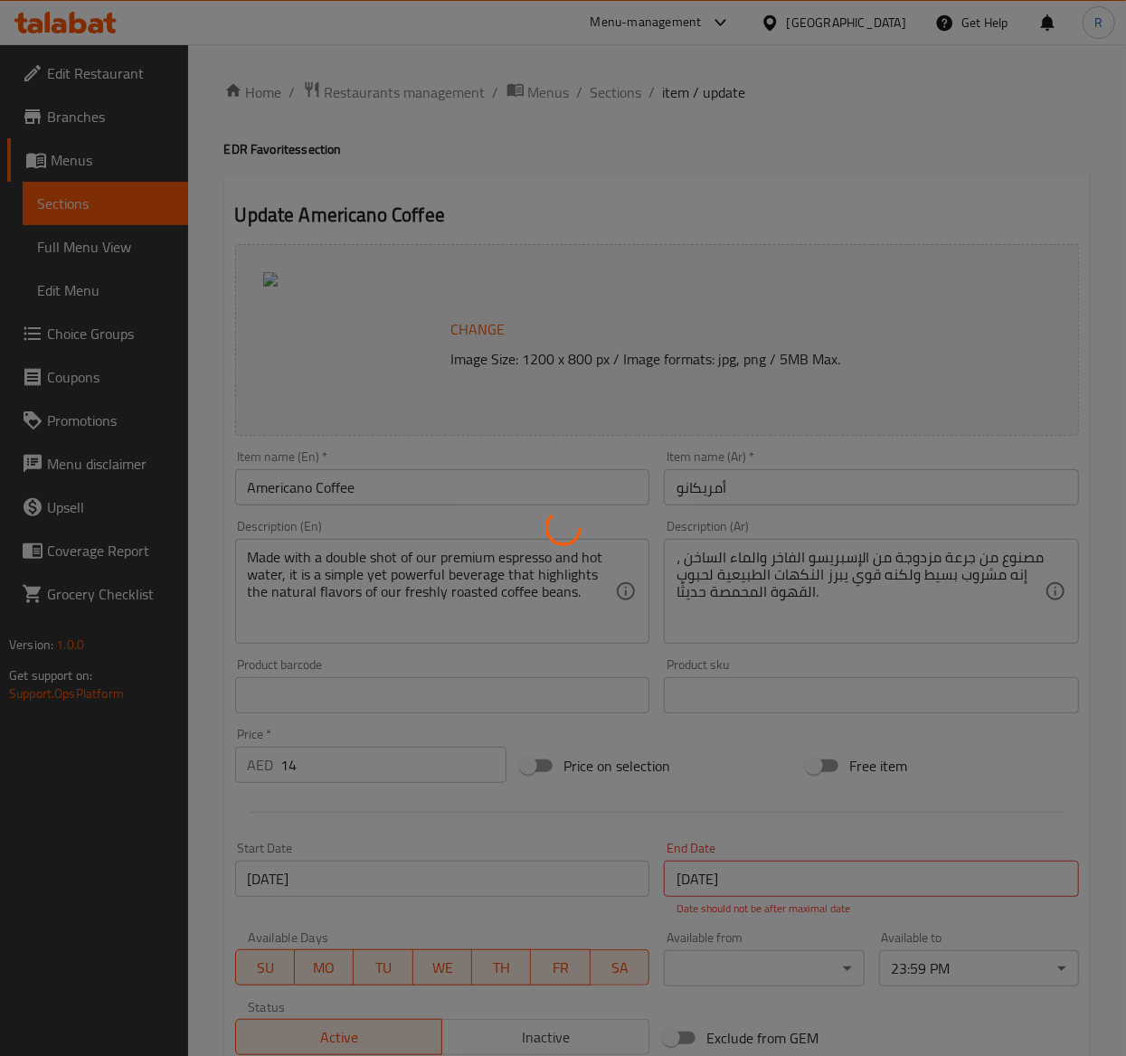
type input "سيرب إضافي"
type input "0"
type input "2"
type input "اختيارك من السكر"
type input "1"
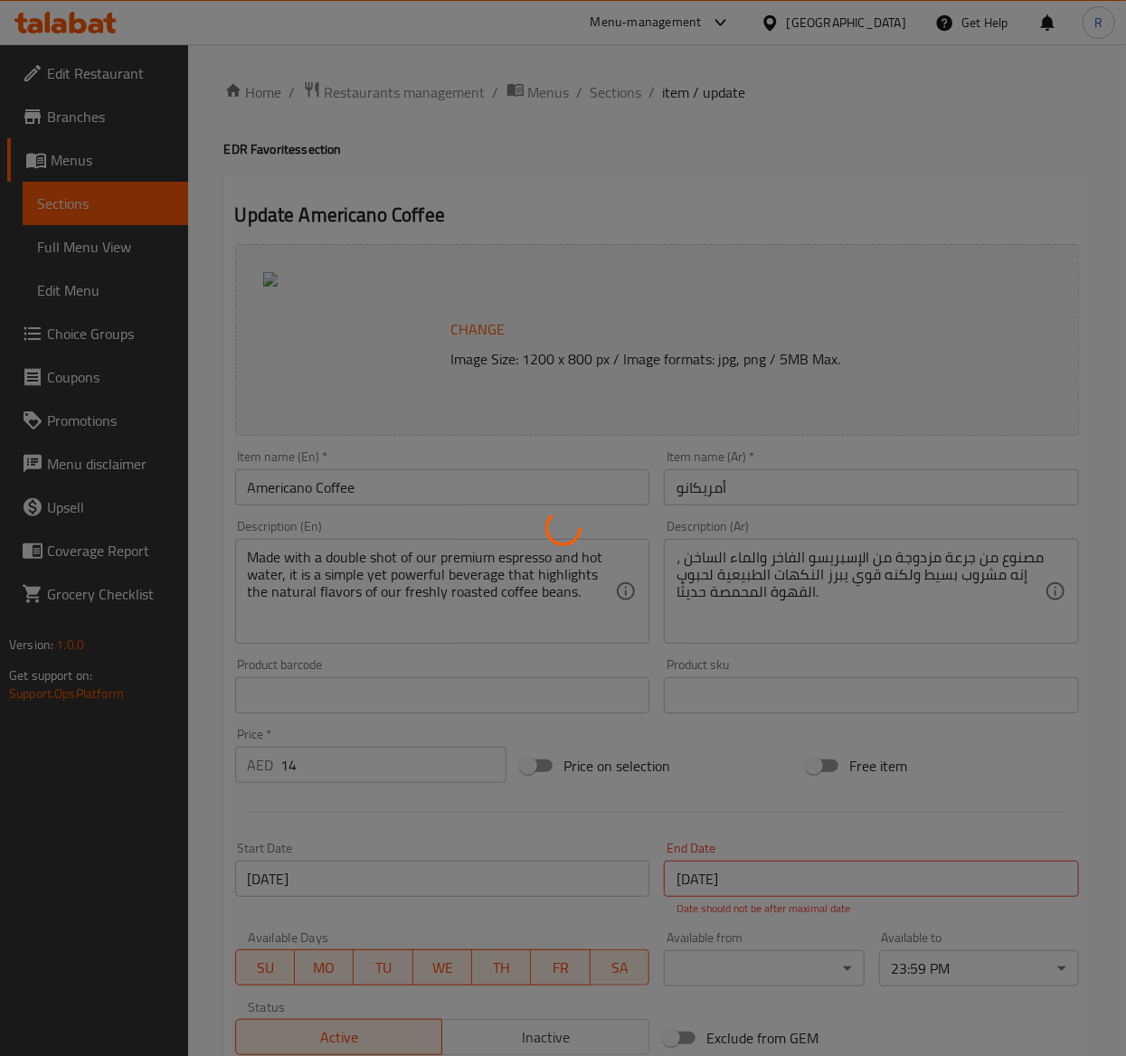
type input "1"
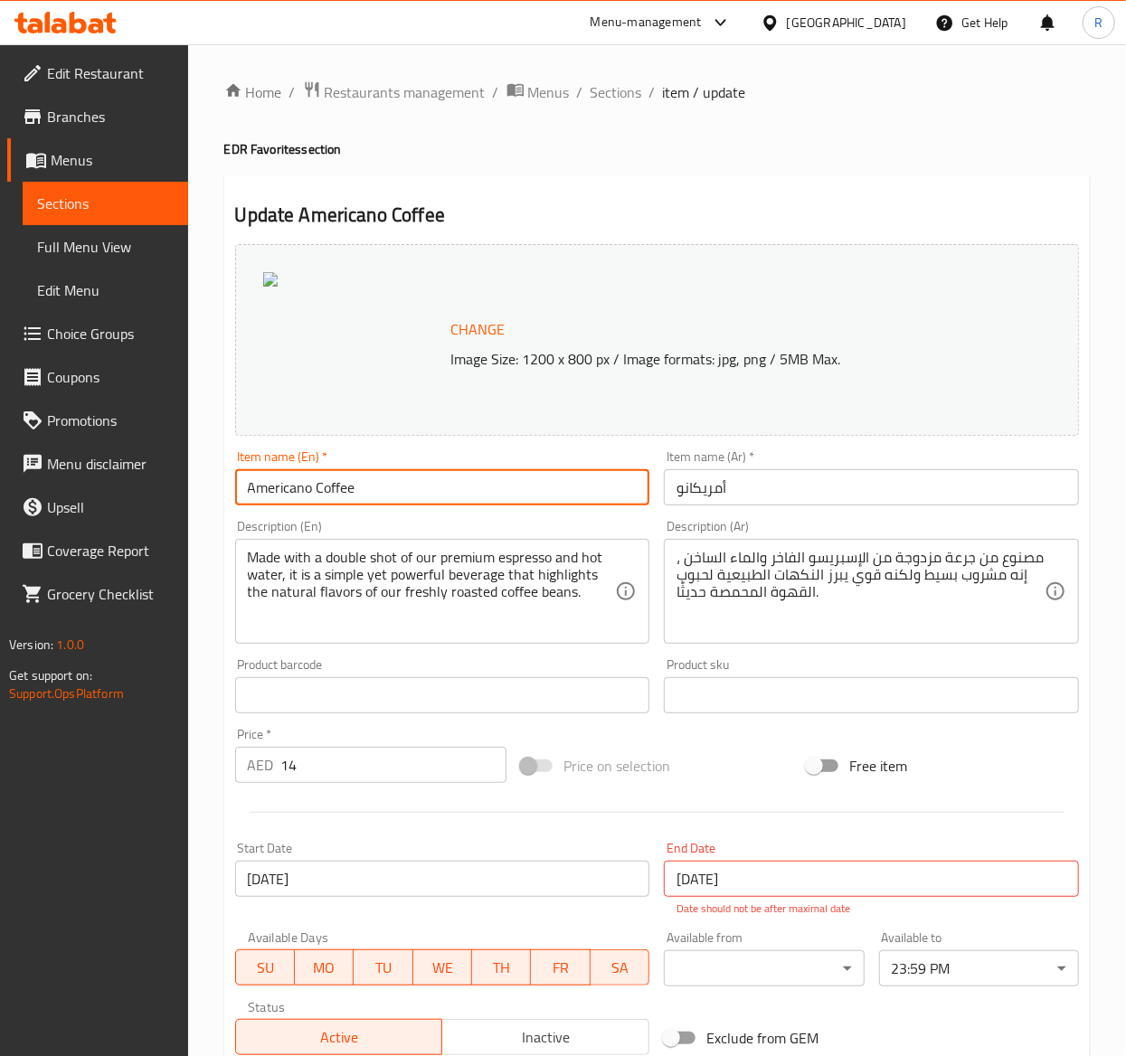
drag, startPoint x: 416, startPoint y: 479, endPoint x: -317, endPoint y: 554, distance: 736.4
click at [0, 554] on html "​ Menu-management United Arab Emirates Get Help R Edit Restaurant Branches Menu…" at bounding box center [563, 528] width 1126 height 1056
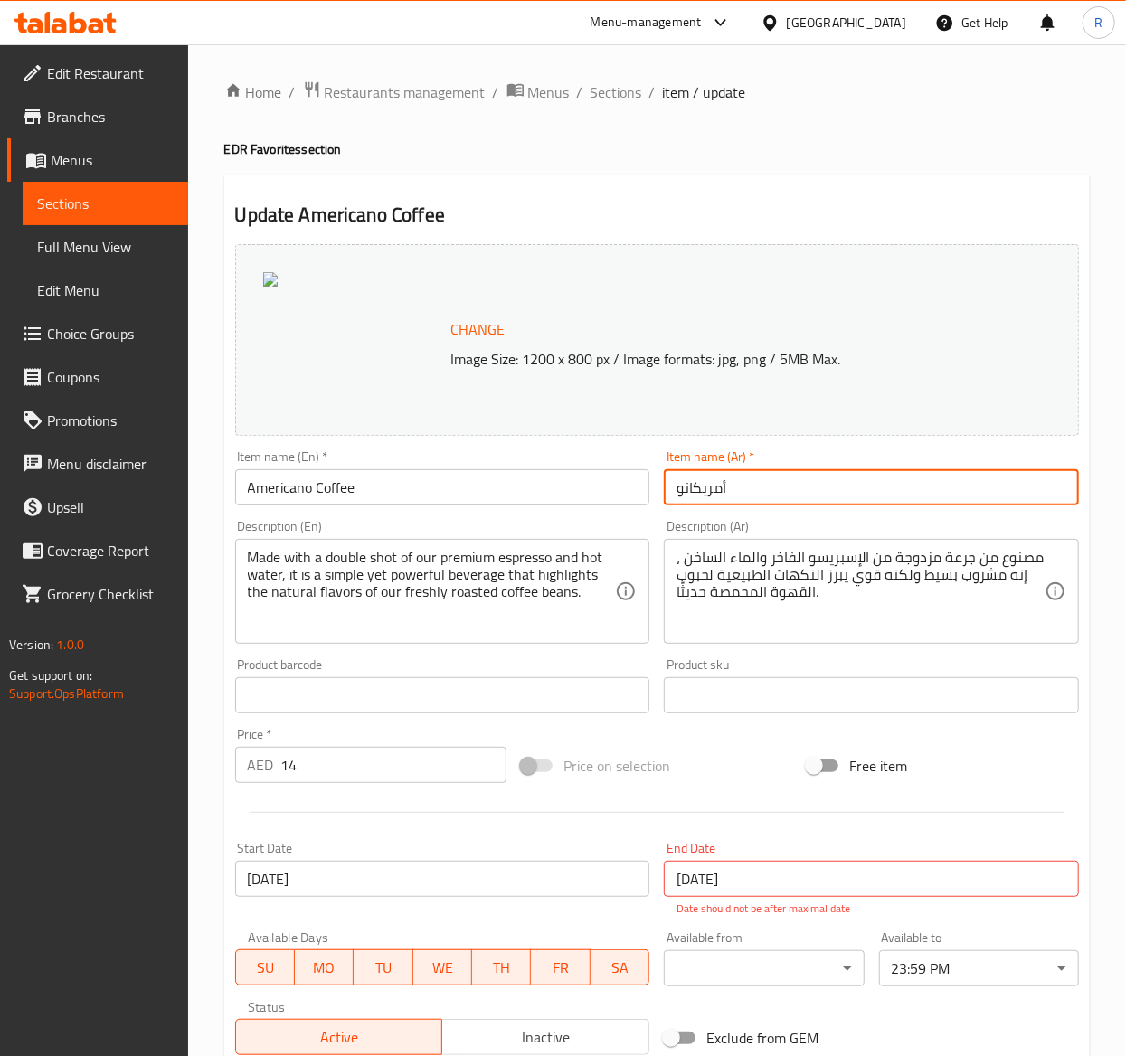
drag, startPoint x: 768, startPoint y: 476, endPoint x: 335, endPoint y: 422, distance: 436.7
click at [335, 422] on div "Change Image Size: 1200 x 800 px / Image formats: jpg, png / 5MB Max. Item name…" at bounding box center [657, 650] width 858 height 826
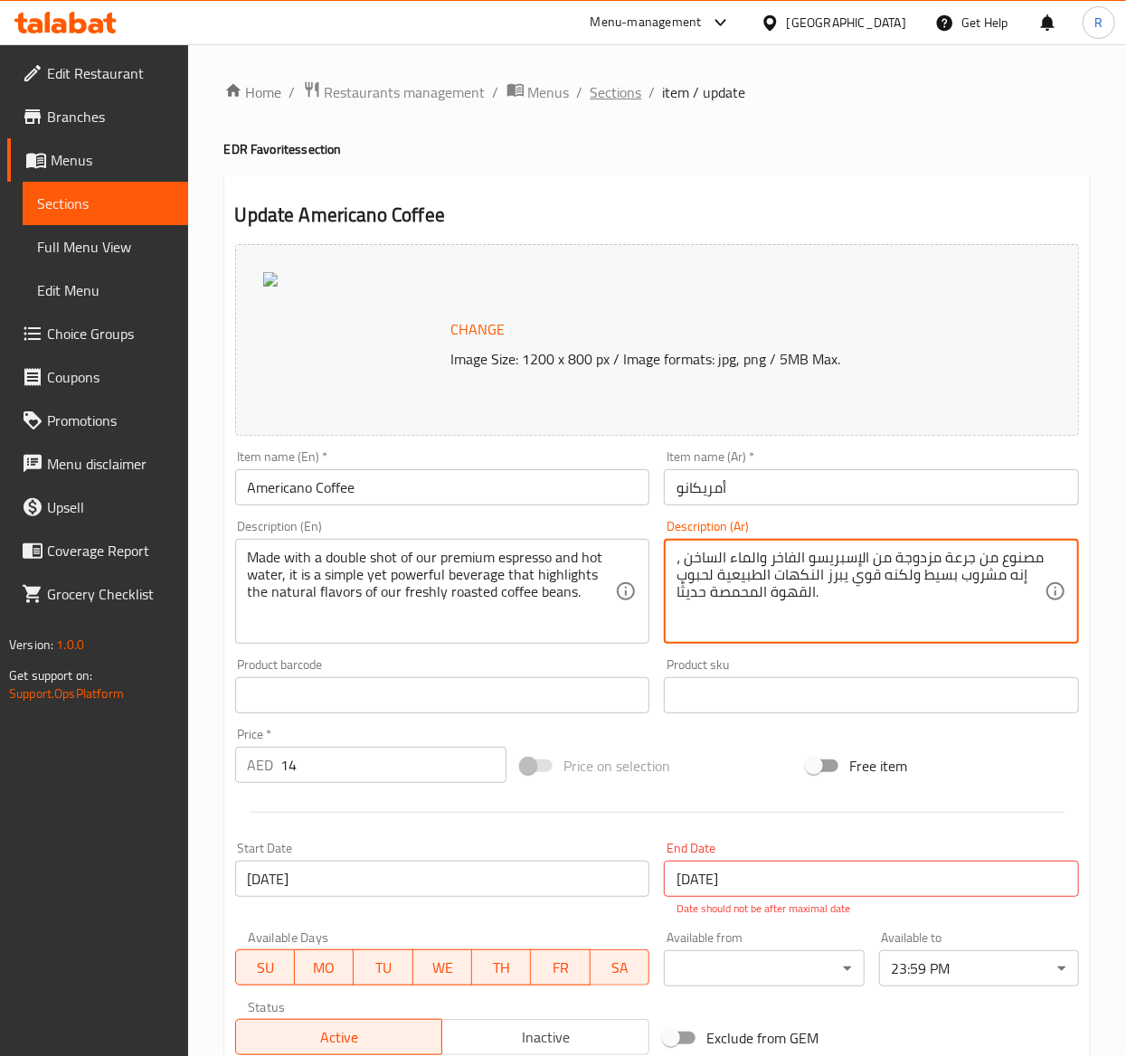
click at [615, 85] on span "Sections" at bounding box center [617, 92] width 52 height 22
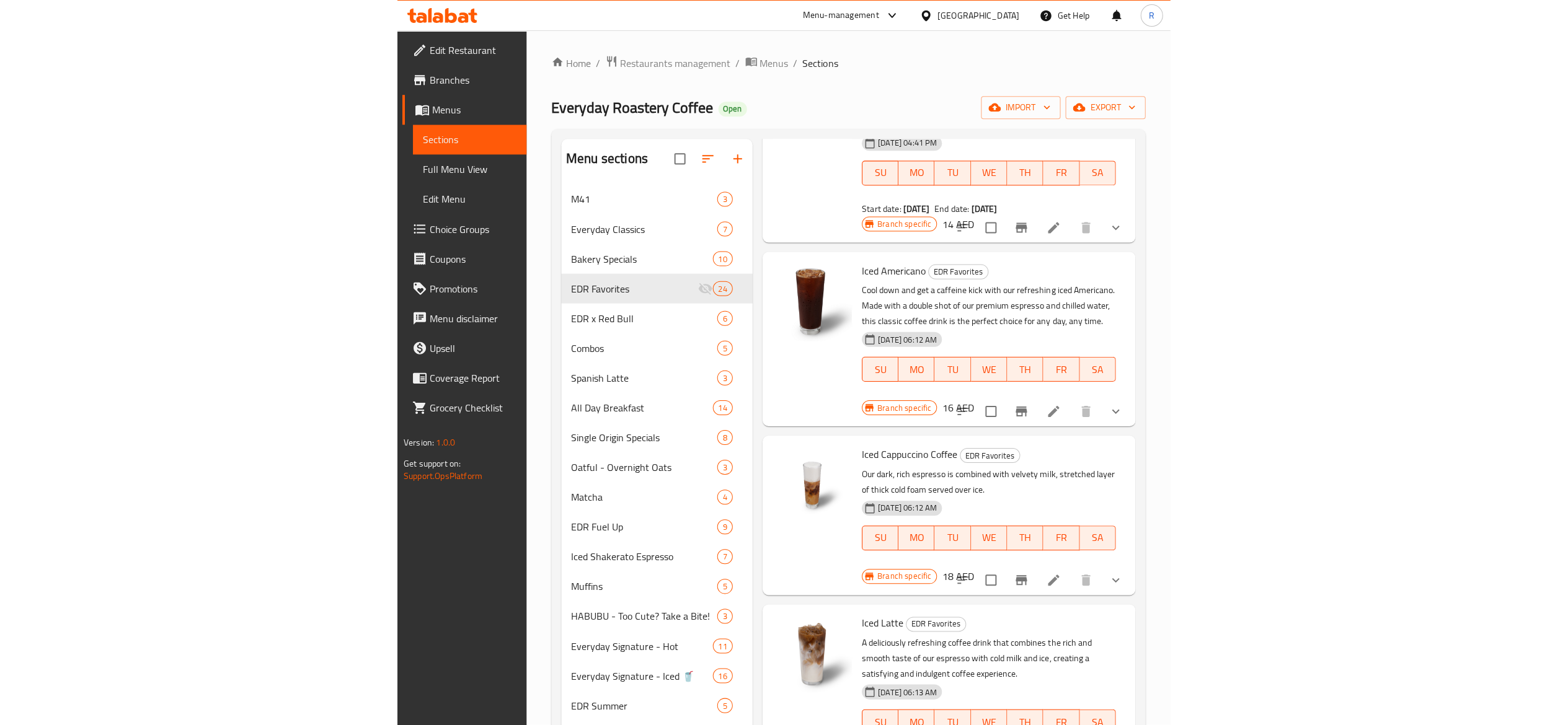
scroll to position [273, 0]
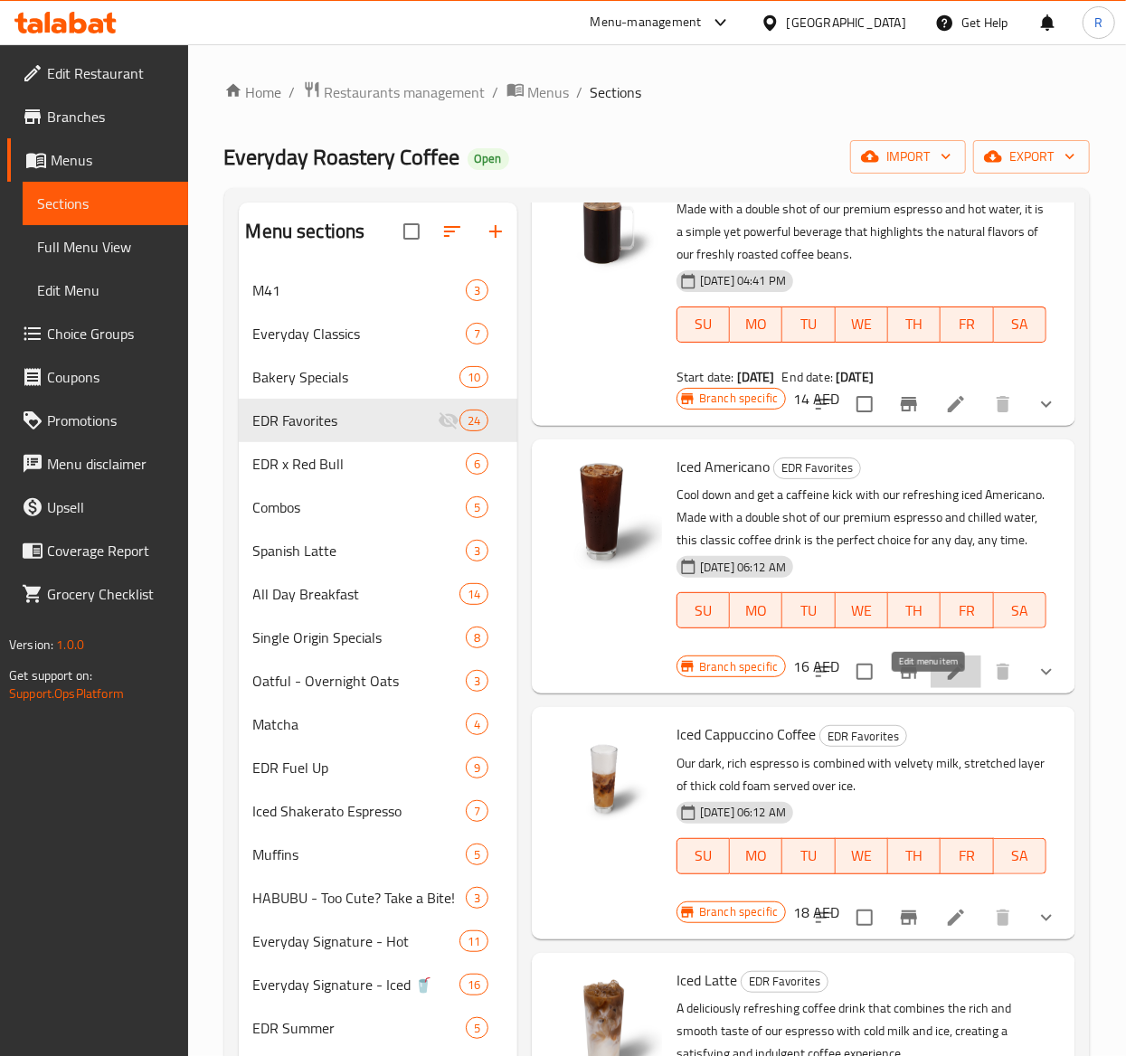
click at [945, 683] on icon at bounding box center [956, 672] width 22 height 22
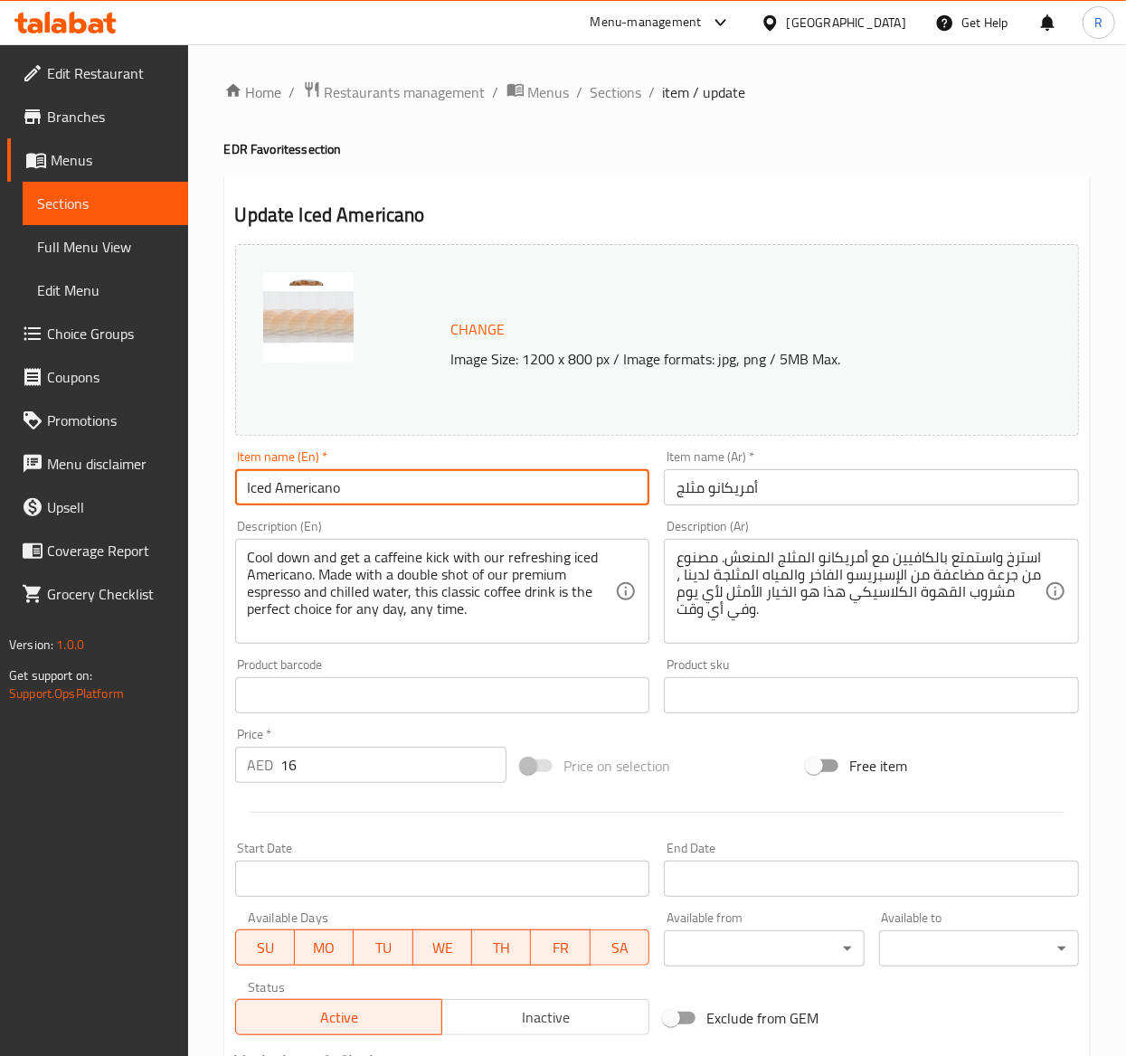
drag, startPoint x: 424, startPoint y: 481, endPoint x: -463, endPoint y: 473, distance: 887.4
click at [0, 473] on html "​ Menu-management United Arab Emirates Get Help R Edit Restaurant Branches Menu…" at bounding box center [563, 528] width 1126 height 1056
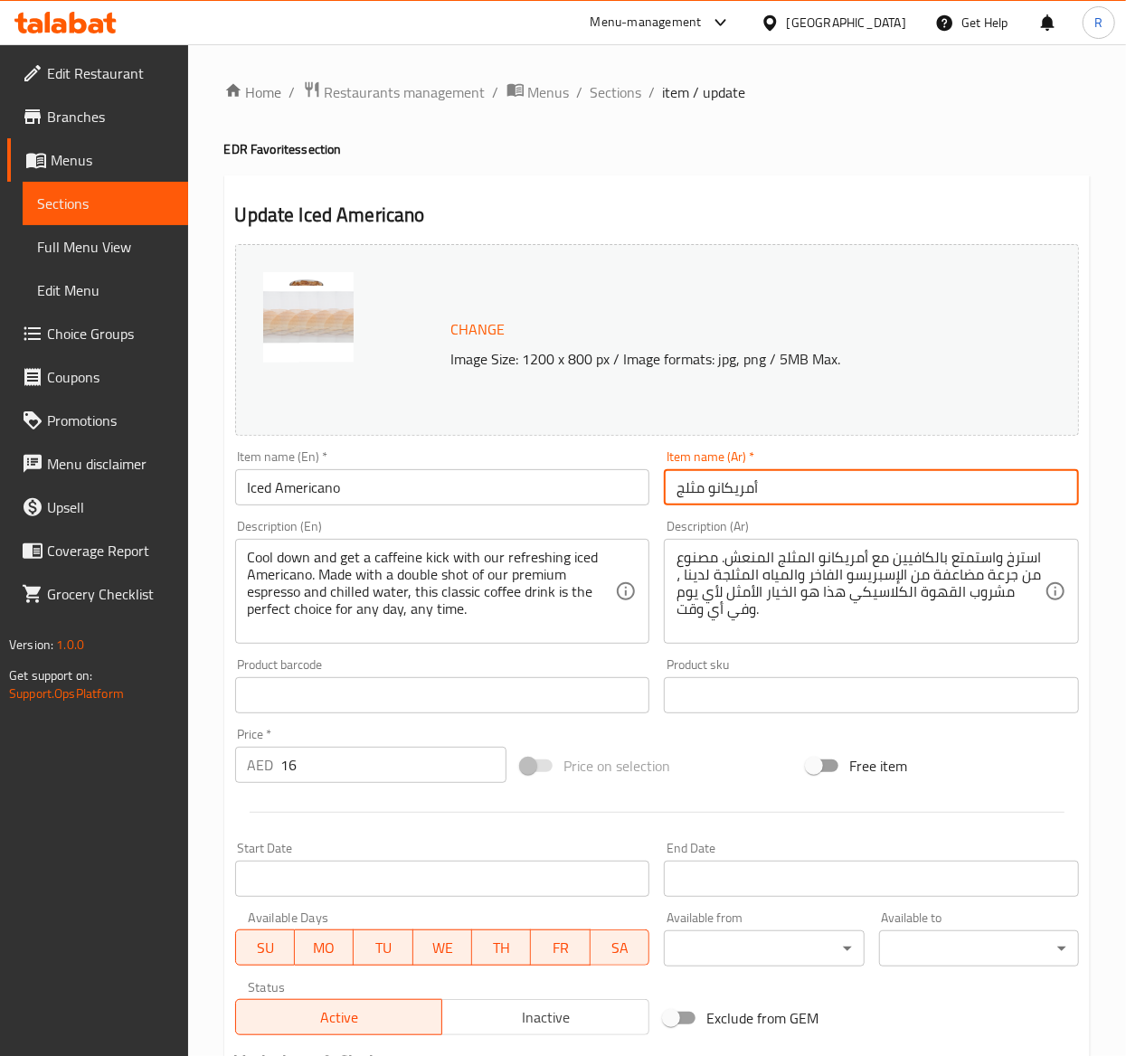
drag, startPoint x: 763, startPoint y: 479, endPoint x: 449, endPoint y: 487, distance: 314.9
click at [449, 487] on div "Change Image Size: 1200 x 800 px / Image formats: jpg, png / 5MB Max. Item name…" at bounding box center [657, 640] width 858 height 806
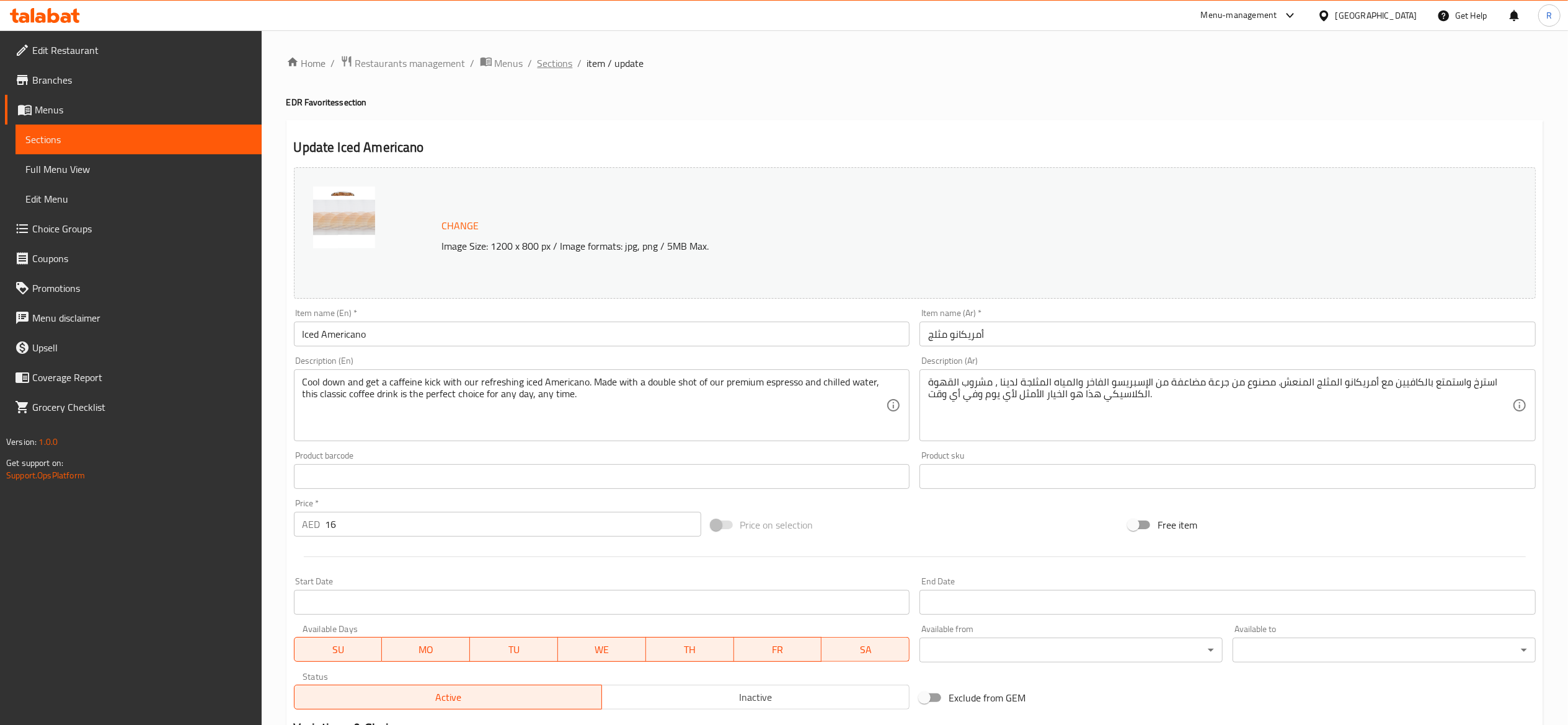
click at [546, 66] on span "Sections" at bounding box center [555, 63] width 36 height 15
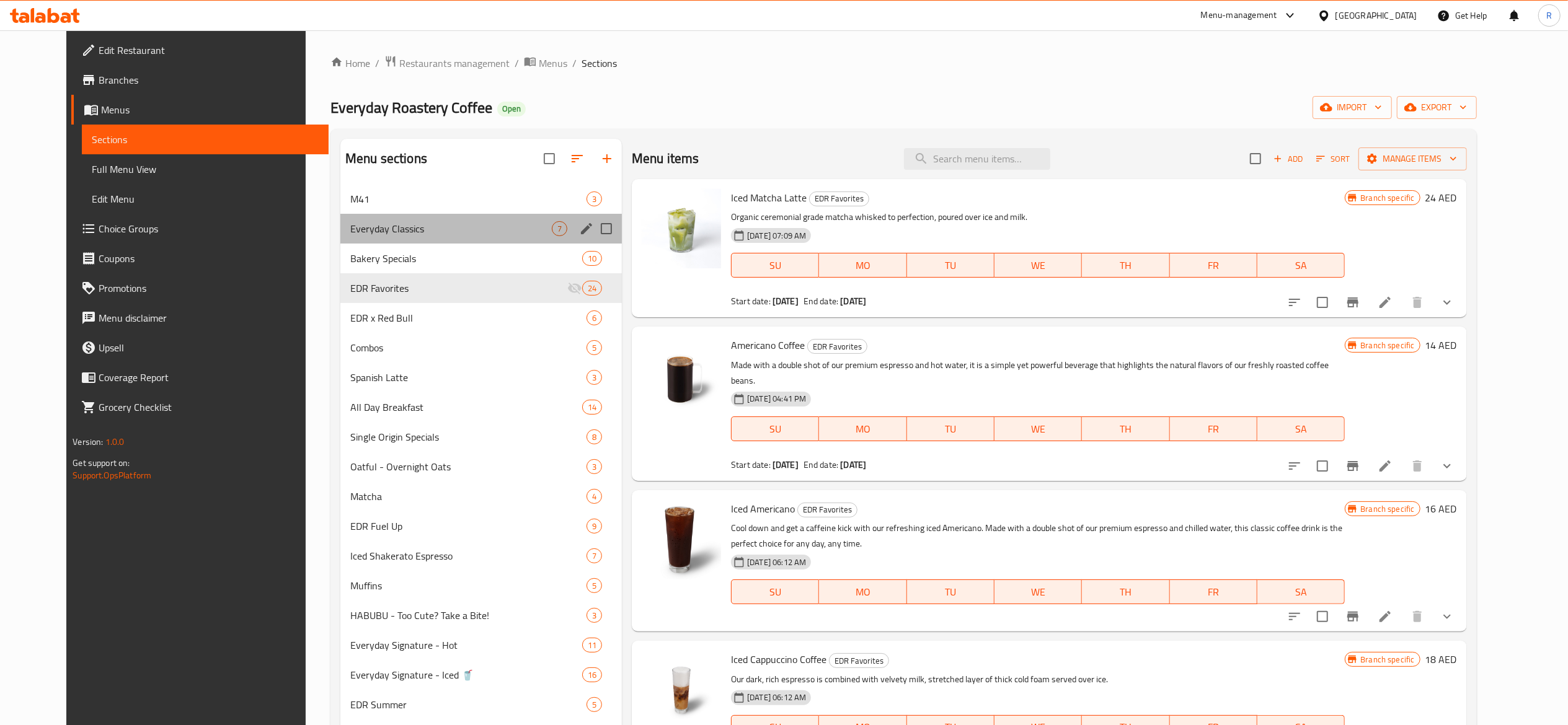
click at [556, 232] on div "Everyday Classics 7" at bounding box center [481, 228] width 282 height 29
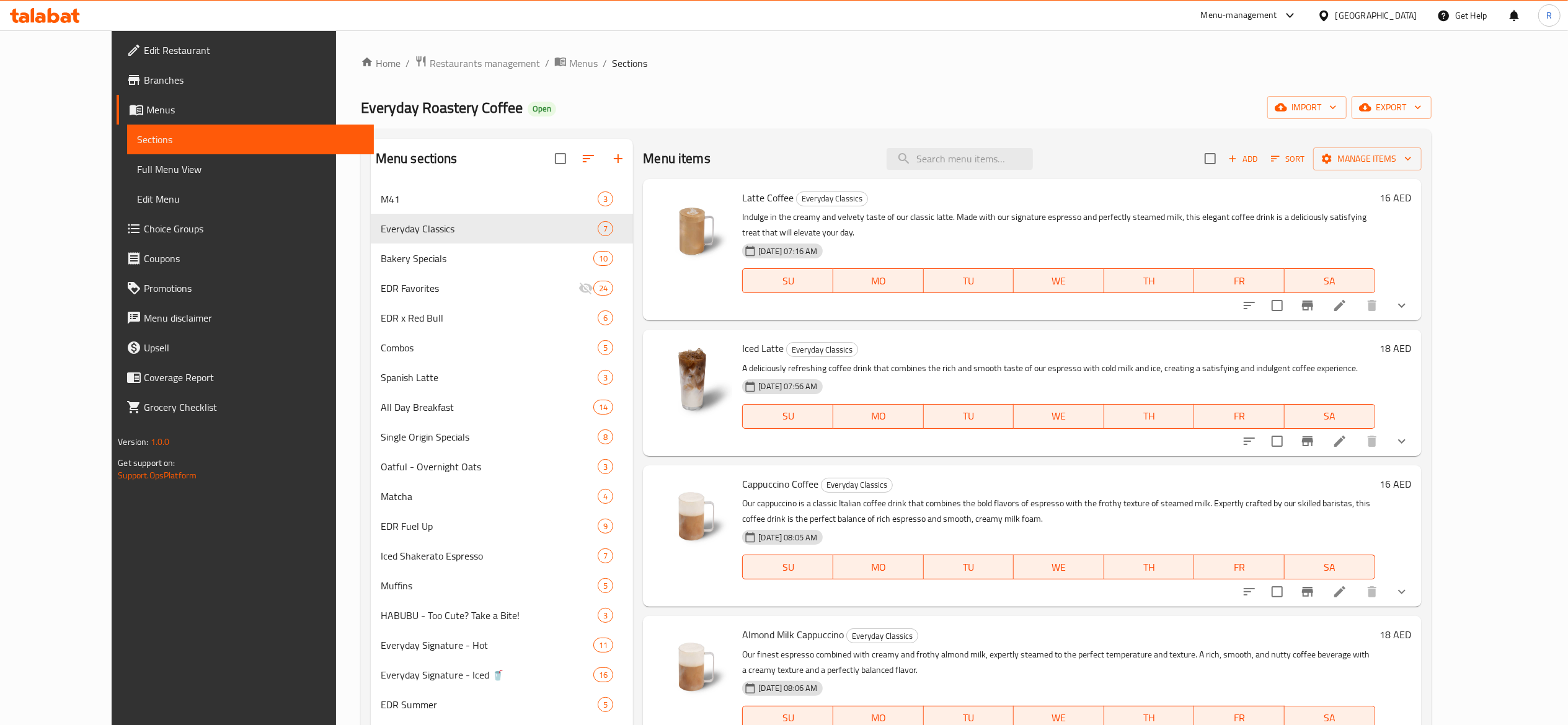
click at [770, 295] on li at bounding box center [1339, 306] width 35 height 23
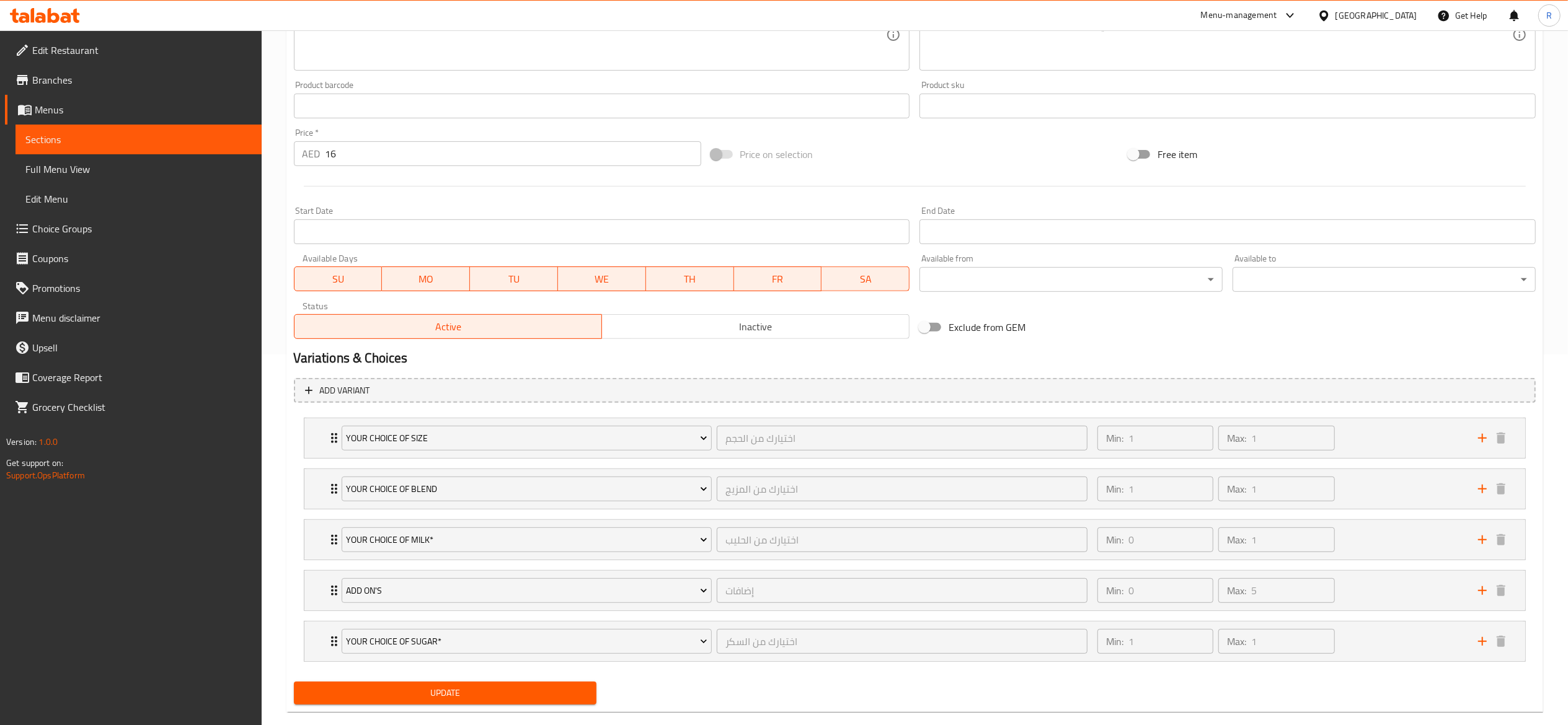
scroll to position [395, 0]
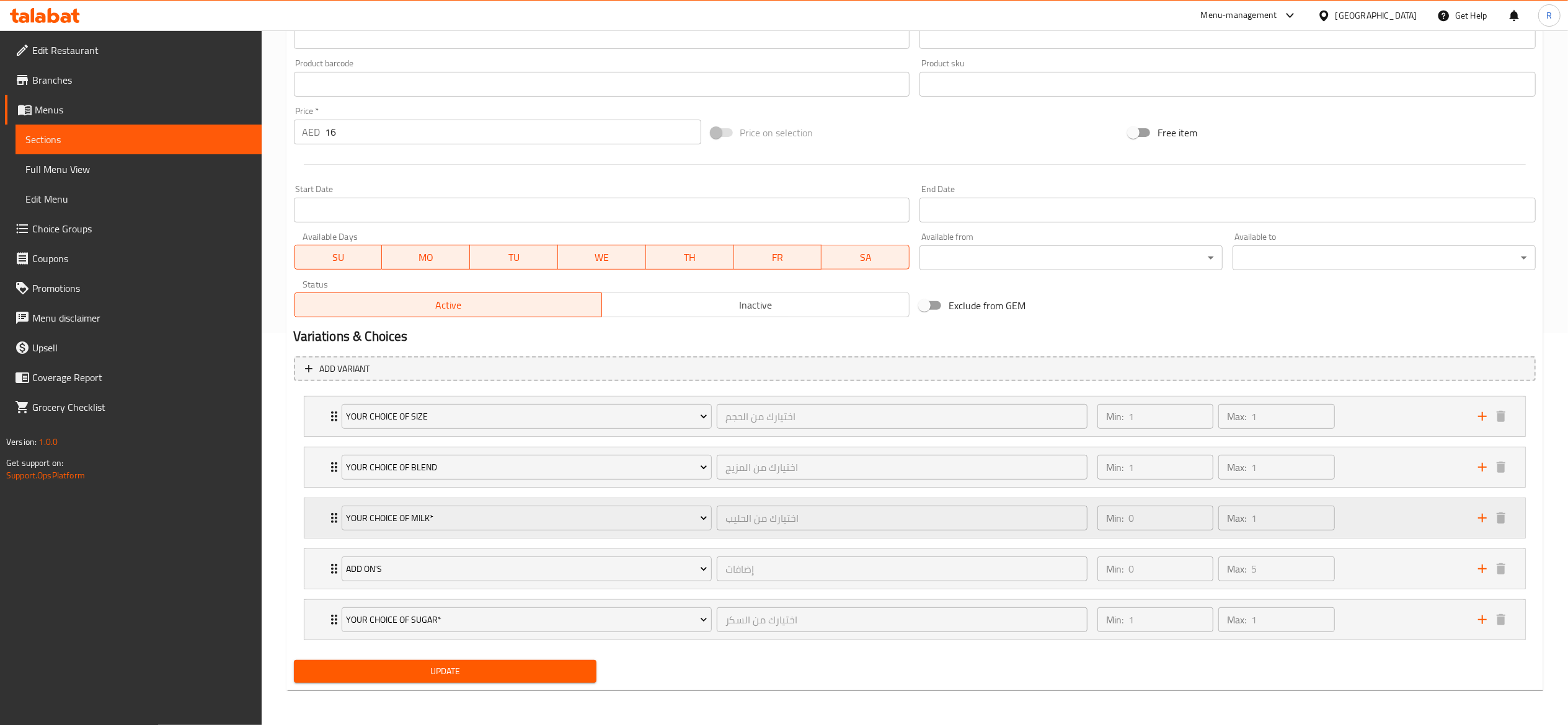
click at [334, 513] on div "Your Choice Of Milk* اختيارك من الحليب ​" at bounding box center [715, 518] width 761 height 40
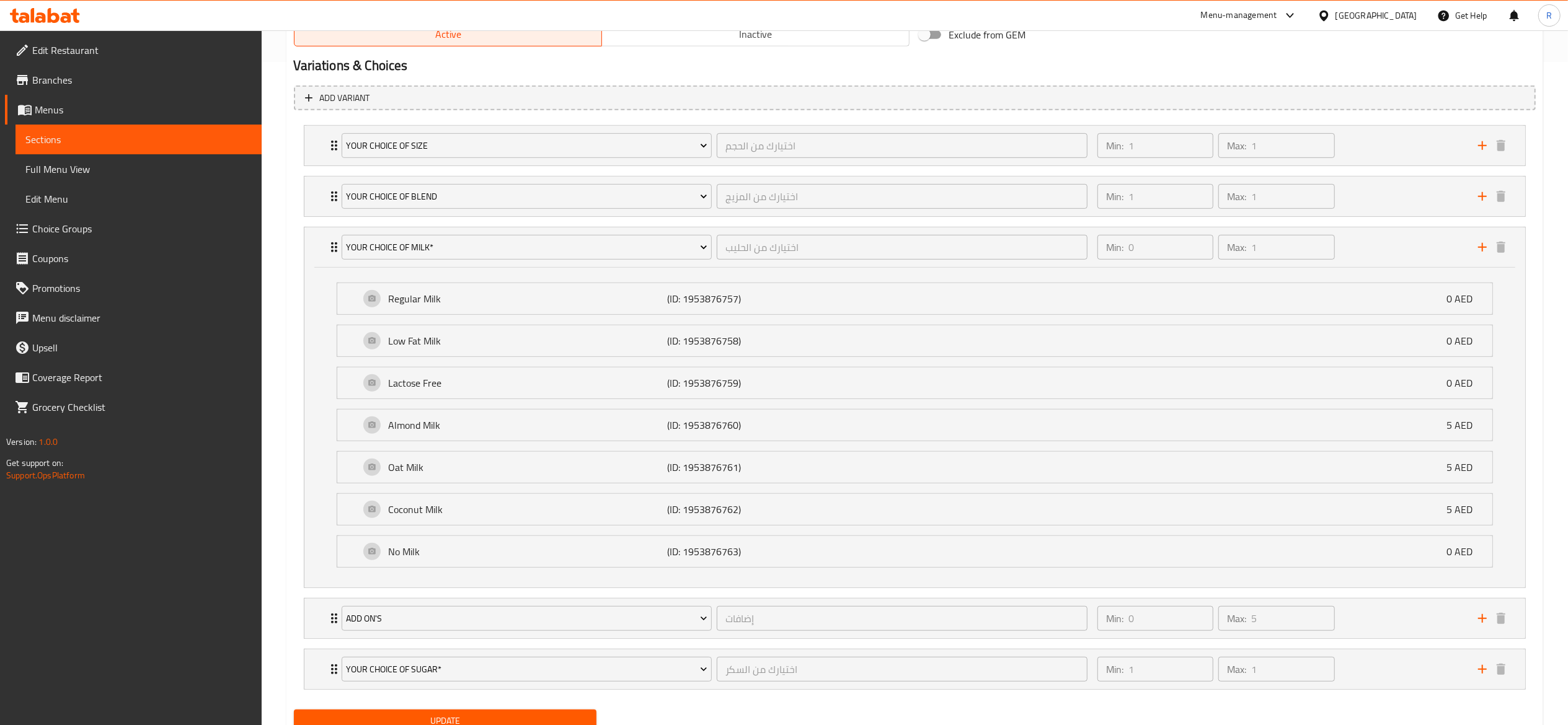
scroll to position [719, 0]
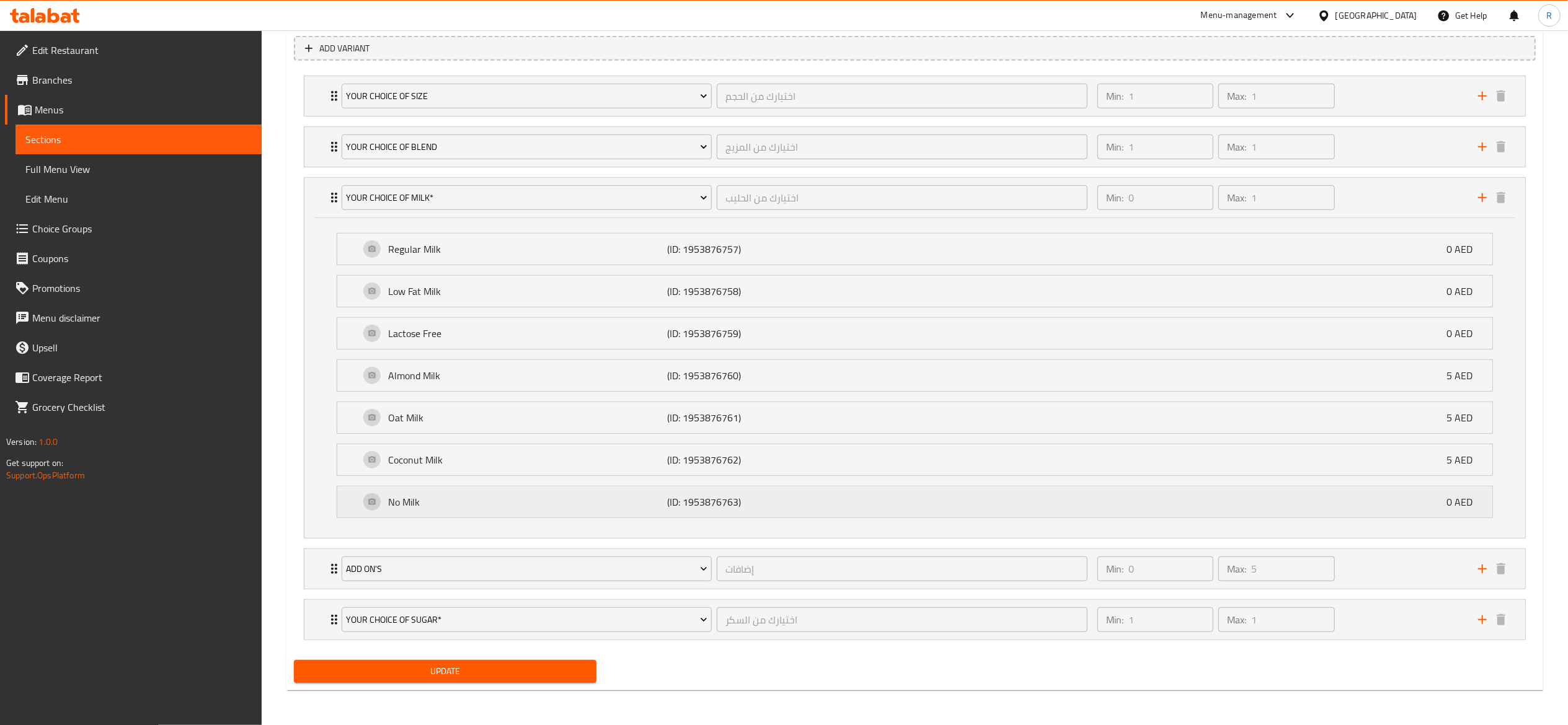
click at [452, 500] on p "No Milk" at bounding box center [528, 502] width 279 height 15
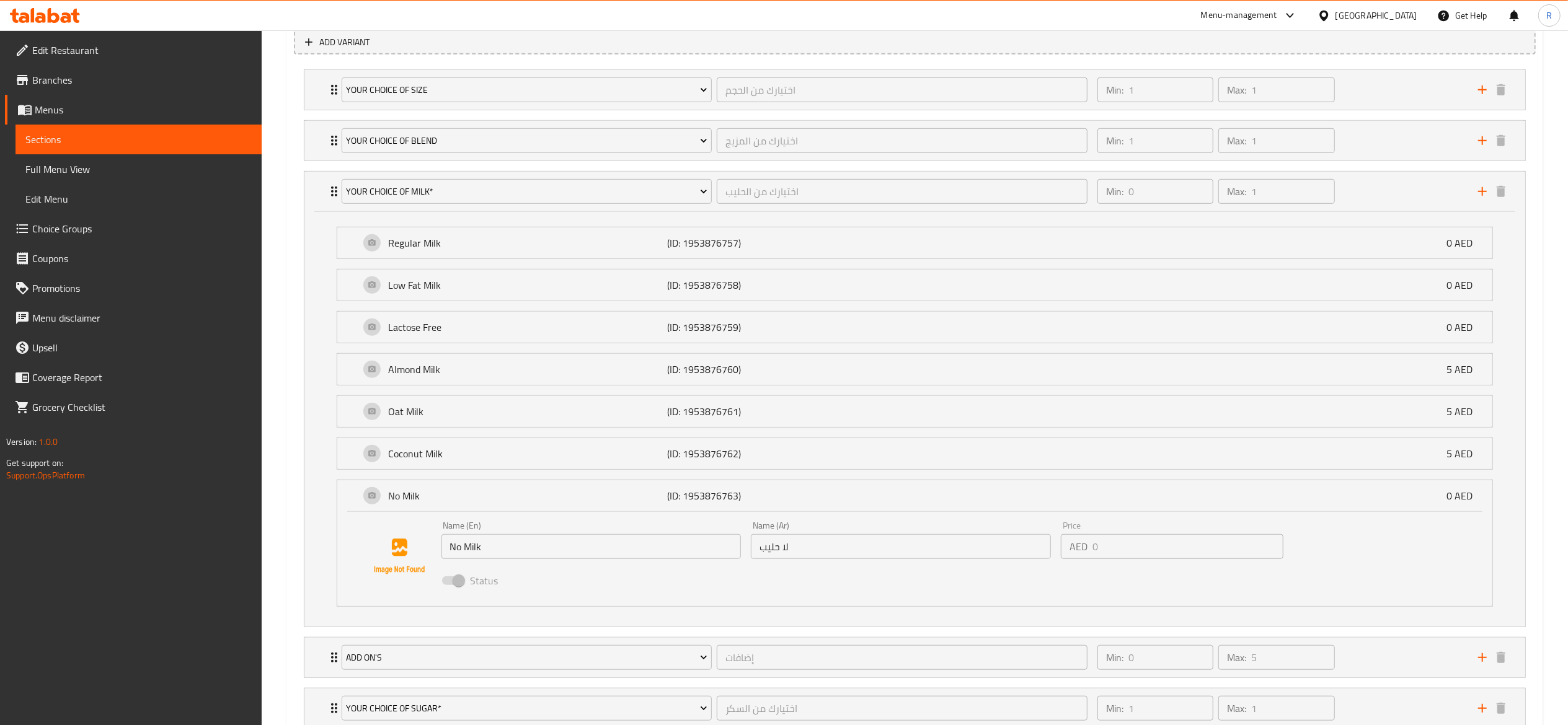
click at [465, 582] on span at bounding box center [452, 580] width 36 height 23
click at [459, 585] on span at bounding box center [452, 580] width 21 height 9
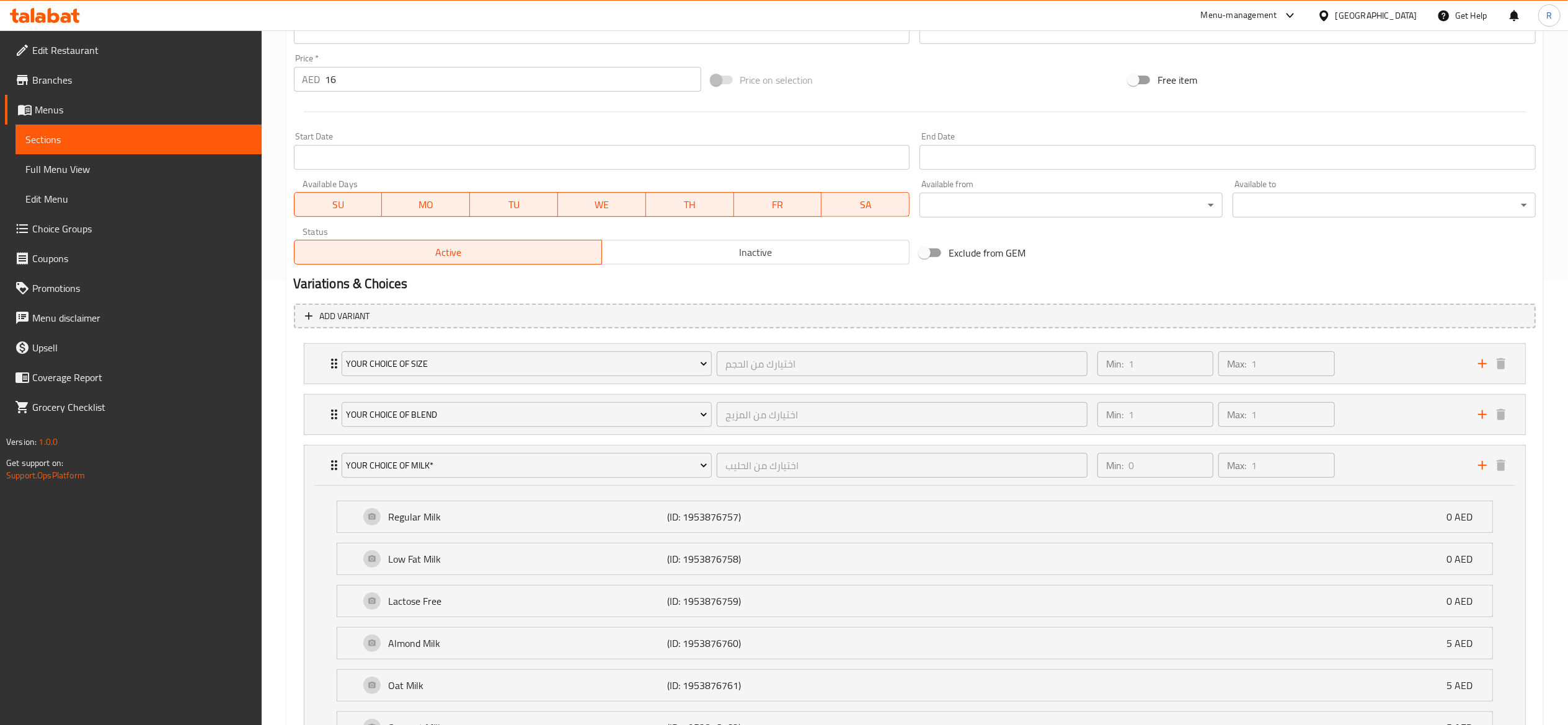
scroll to position [447, 0]
click at [80, 225] on span "Choice Groups" at bounding box center [142, 229] width 219 height 15
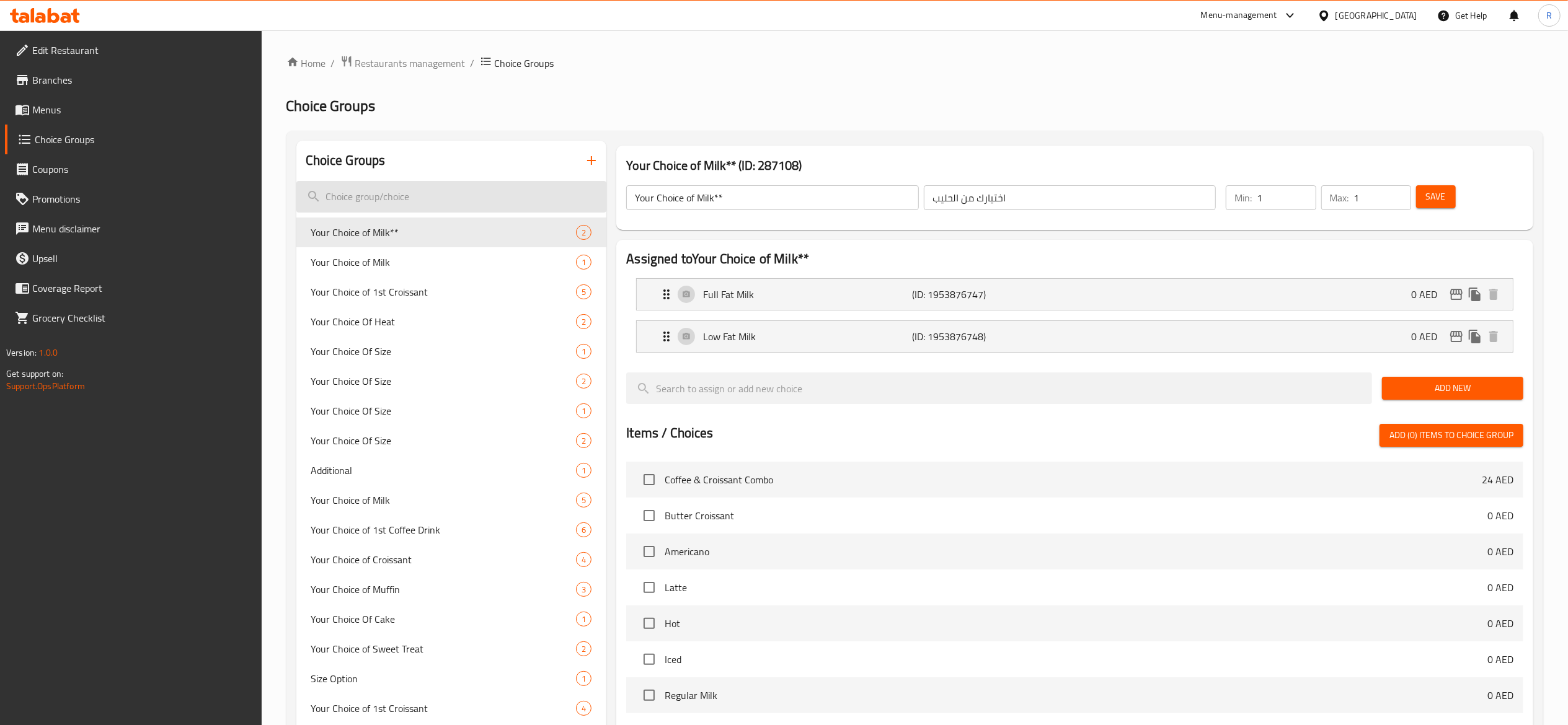
click at [413, 192] on input "search" at bounding box center [451, 197] width 310 height 32
click at [411, 192] on input "search" at bounding box center [451, 197] width 310 height 32
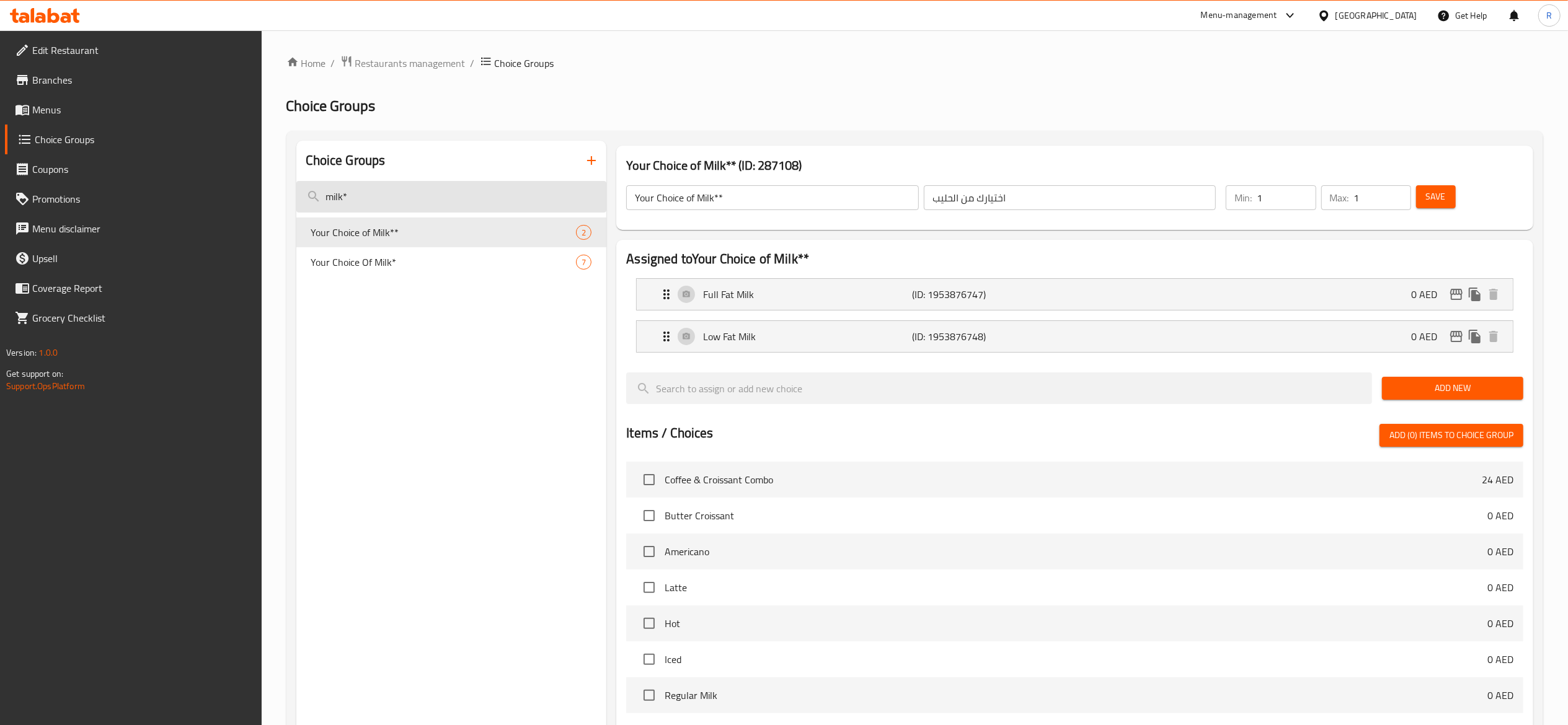
type input "milk*"
click at [458, 267] on span "Your Choice Of Milk*" at bounding box center [425, 262] width 228 height 15
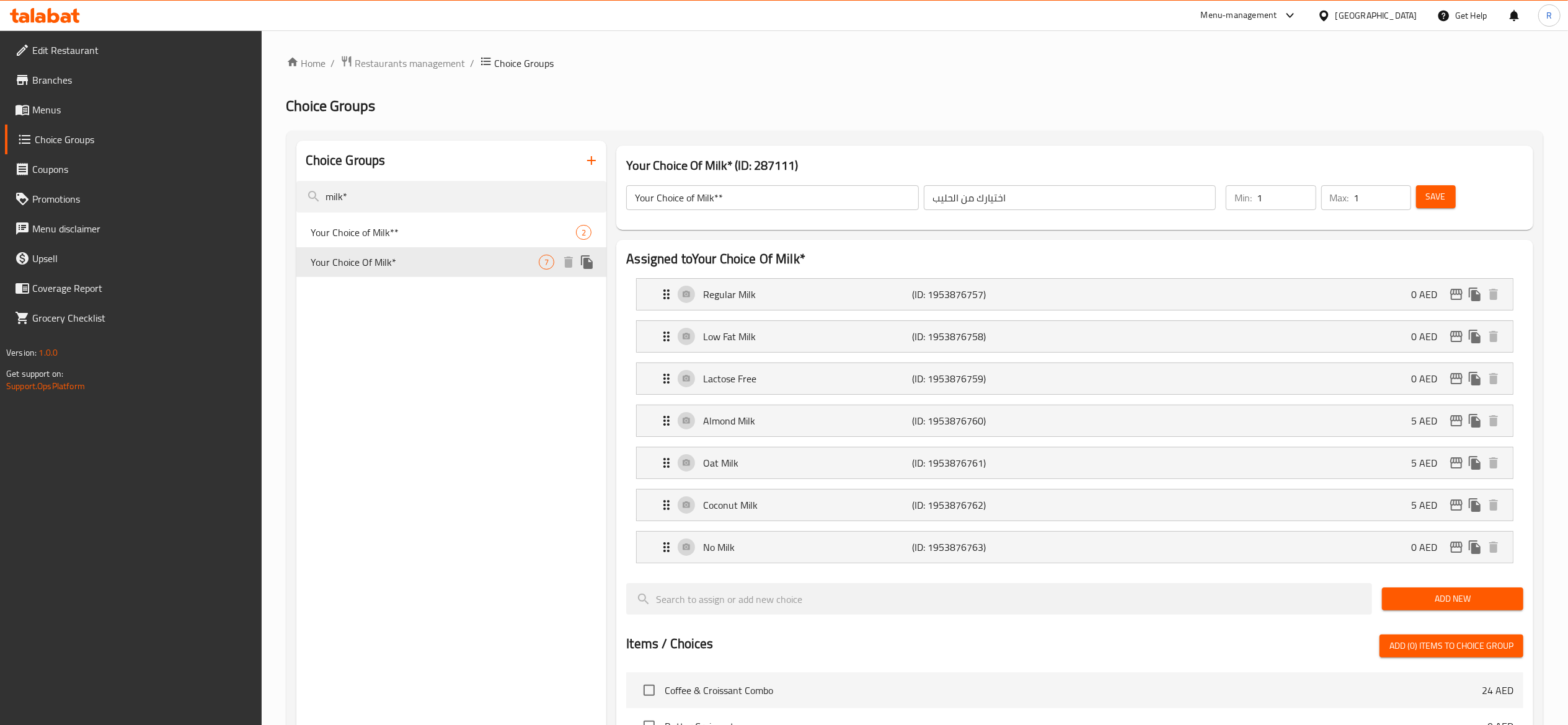
type input "Your Choice Of Milk*"
type input "اختيارك من الحليب"
type input "0"
click at [770, 198] on input "0" at bounding box center [1286, 197] width 59 height 25
type input "1"
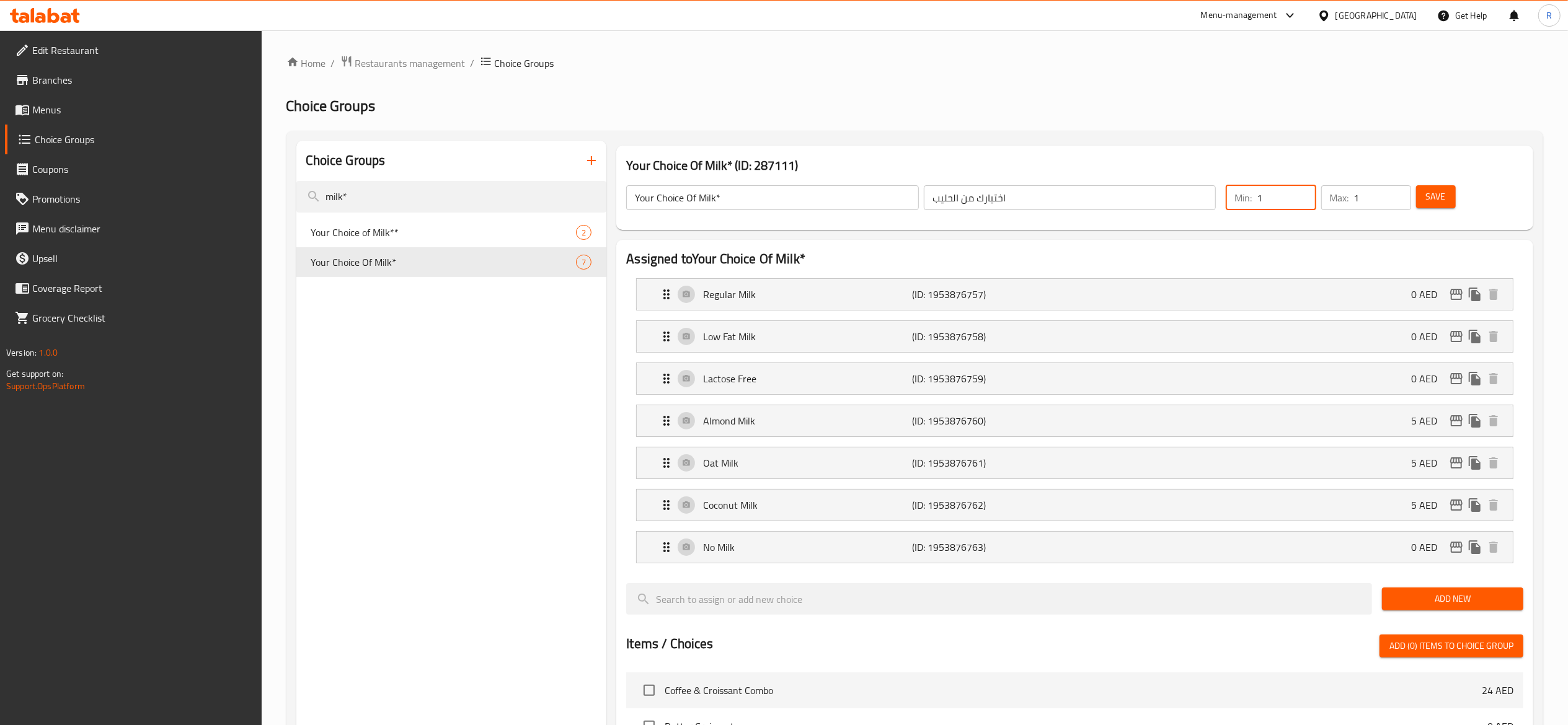
click at [770, 195] on span "Save" at bounding box center [1435, 197] width 20 height 16
click at [426, 66] on span "Restaurants management" at bounding box center [410, 63] width 110 height 15
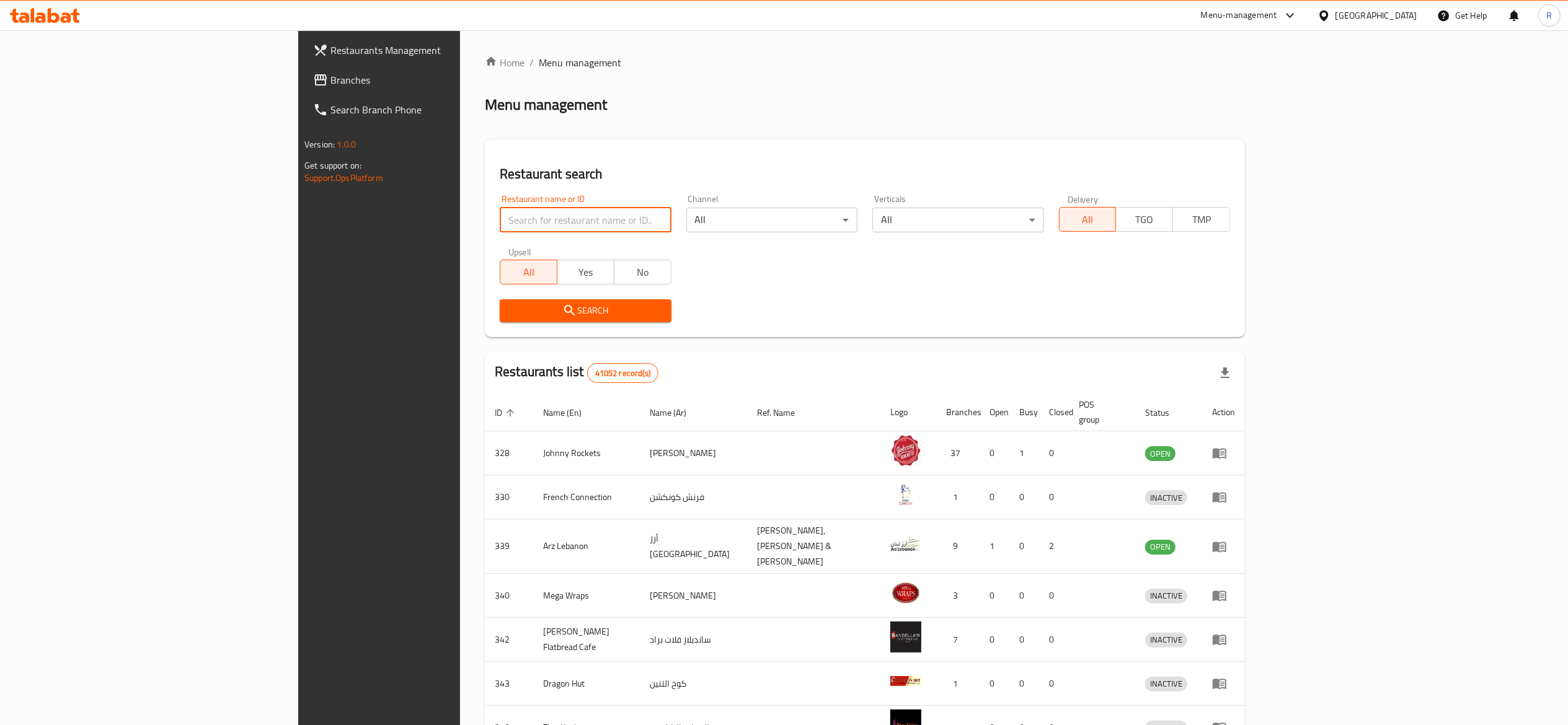
click at [500, 210] on input "search" at bounding box center [585, 220] width 171 height 25
type input "everyday roastery"
click button "Search" at bounding box center [585, 310] width 171 height 23
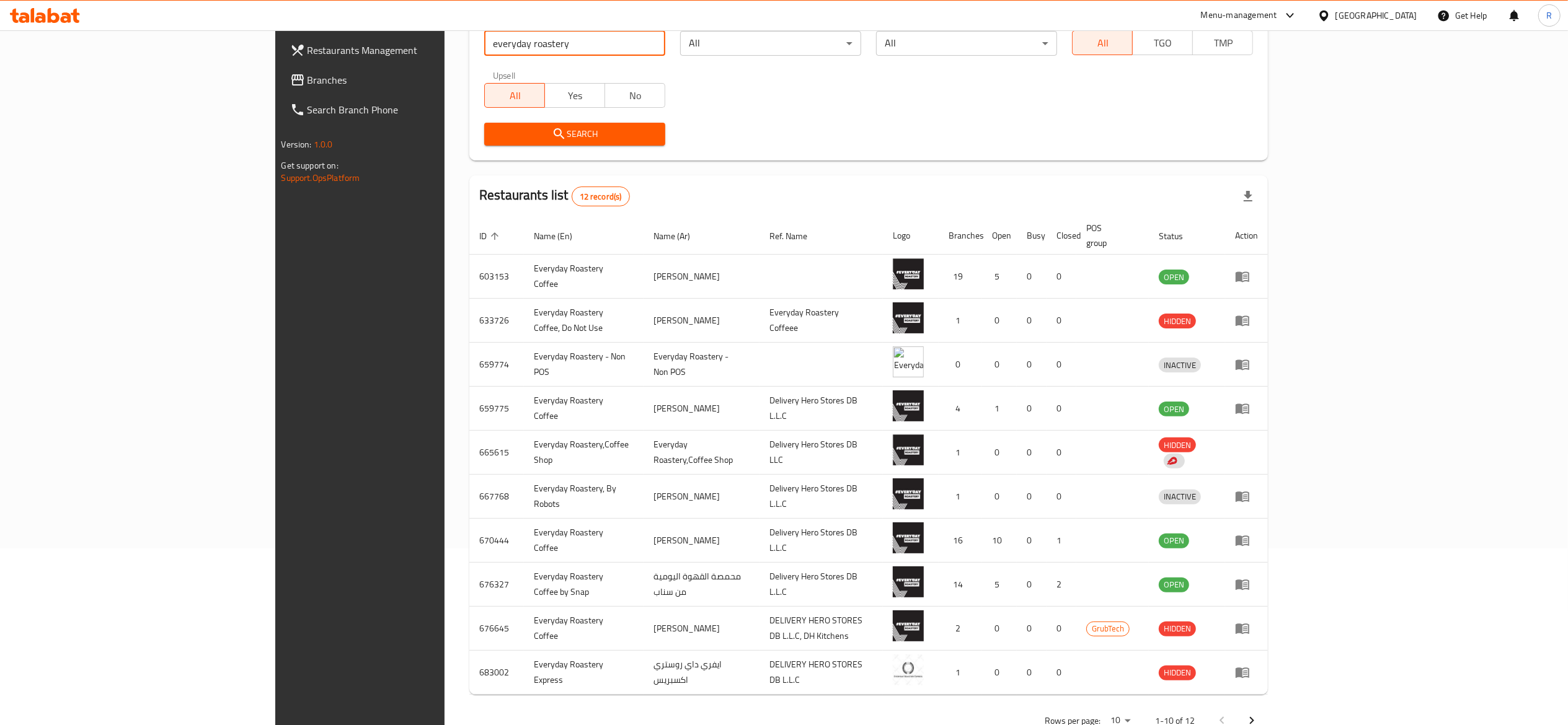
scroll to position [199, 0]
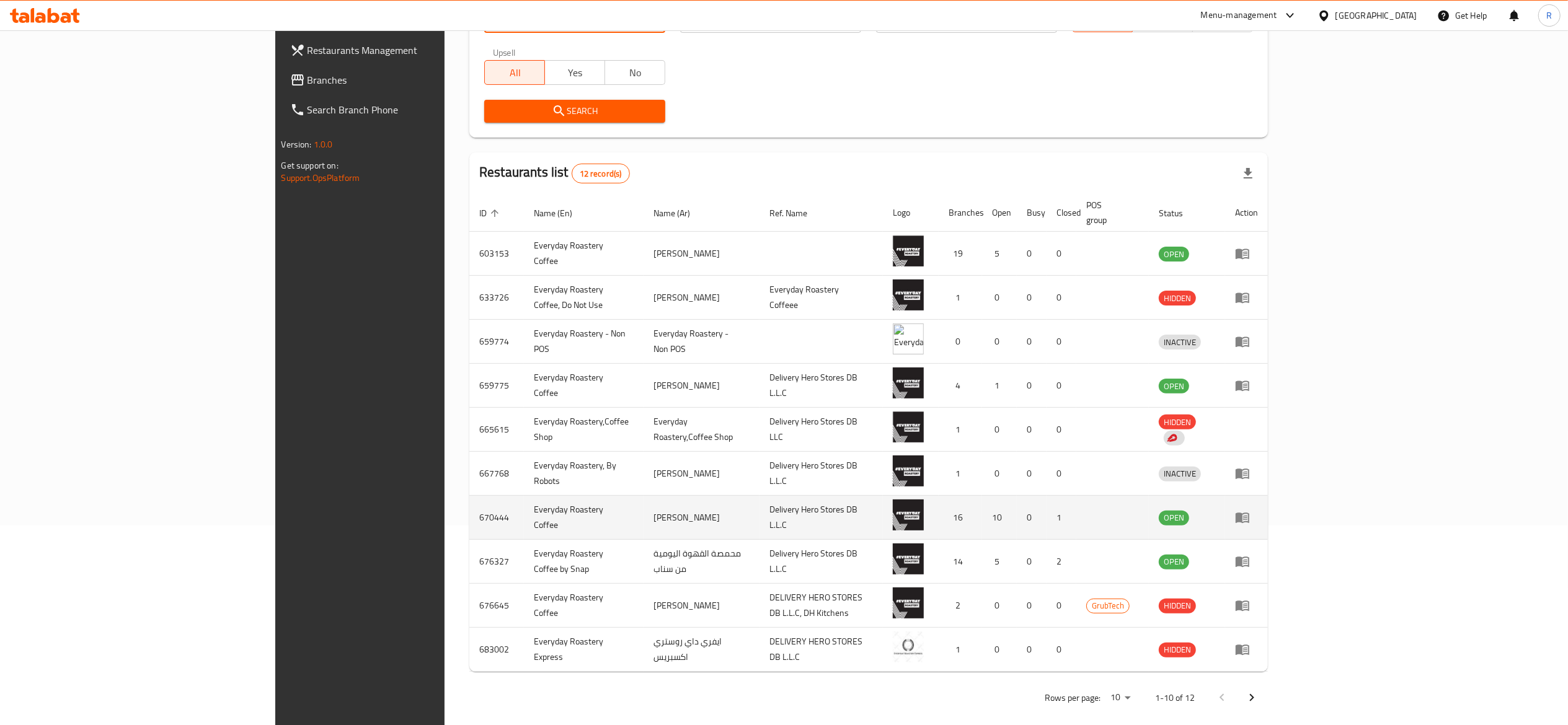
click at [770, 513] on icon "enhanced table" at bounding box center [1242, 518] width 14 height 10
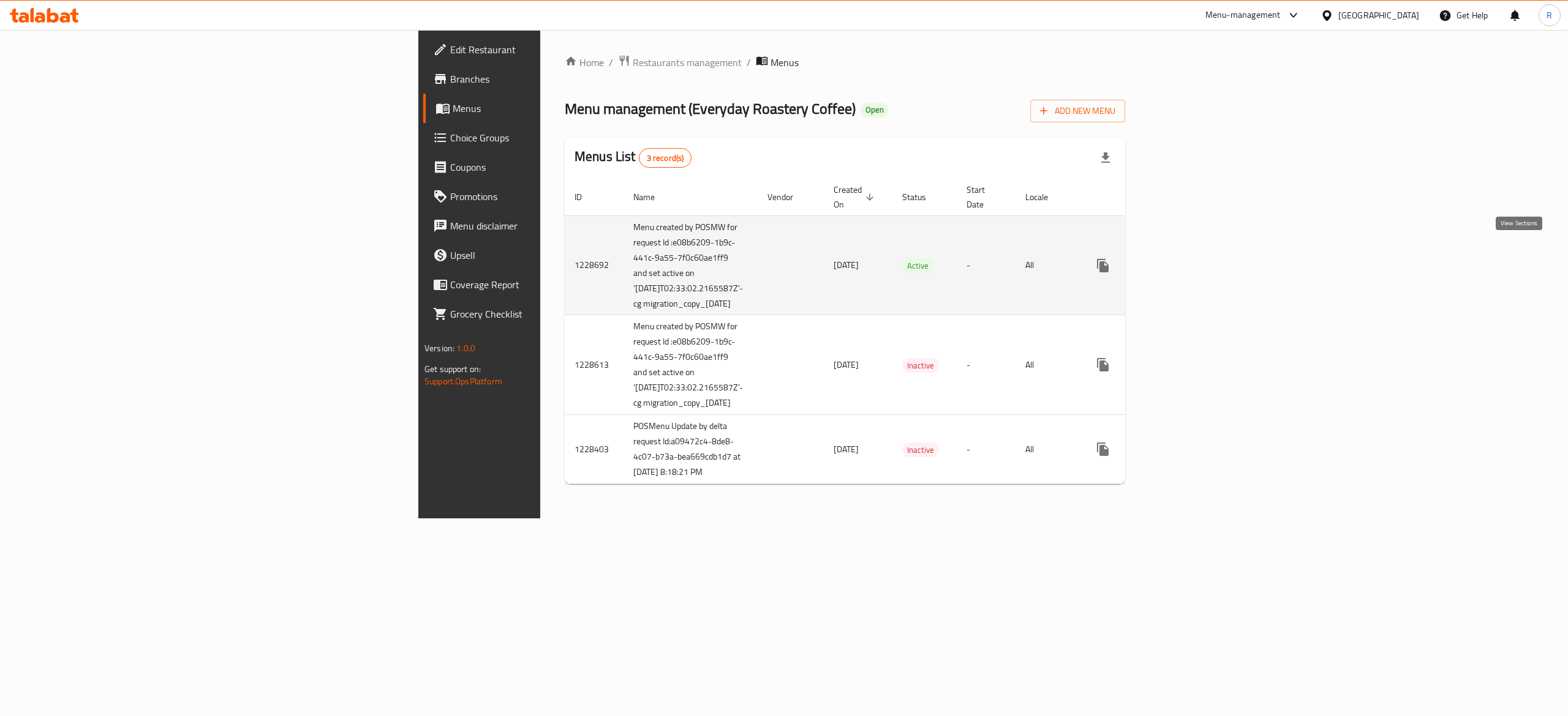
click at [761, 260] on icon "enhanced table" at bounding box center [1191, 265] width 11 height 11
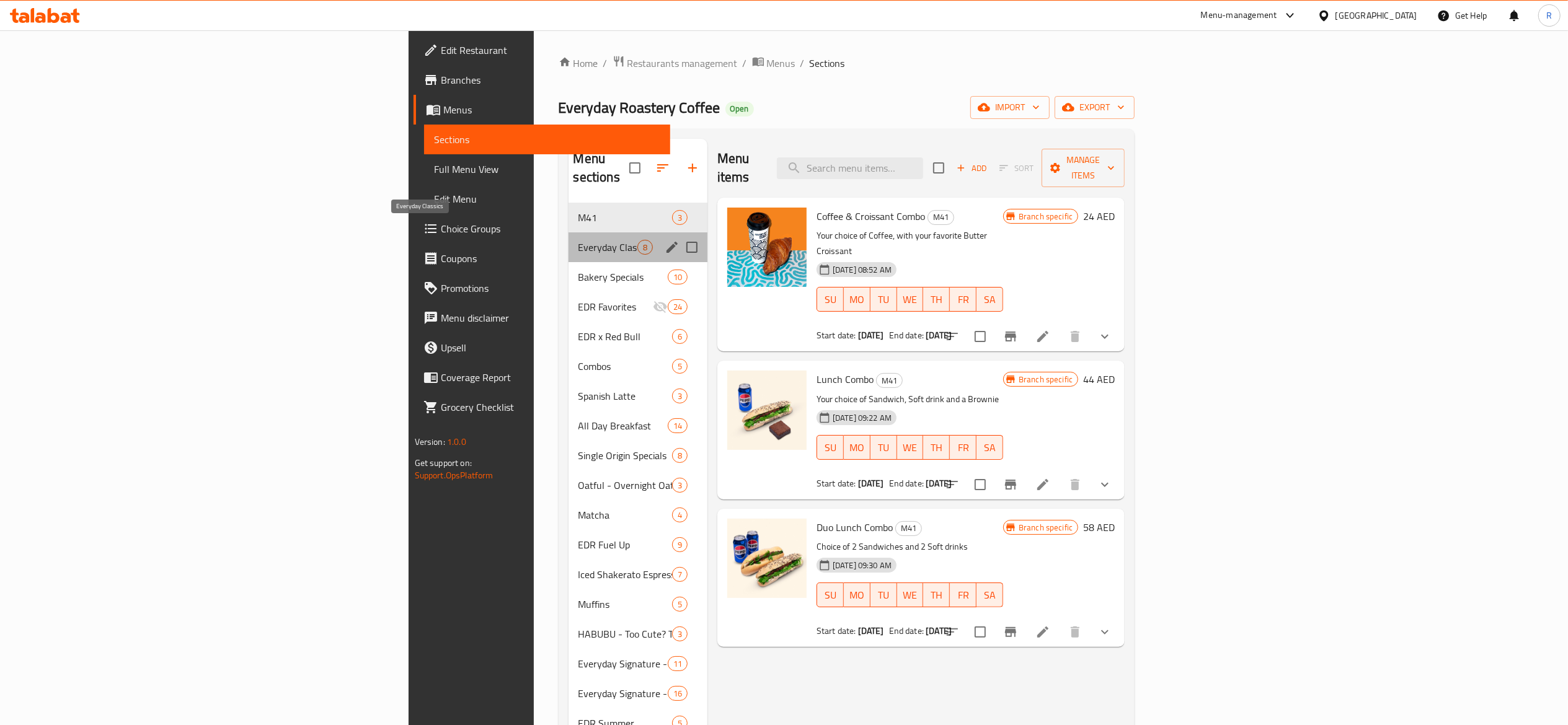
click at [578, 240] on span "Everyday Classics" at bounding box center [608, 247] width 59 height 15
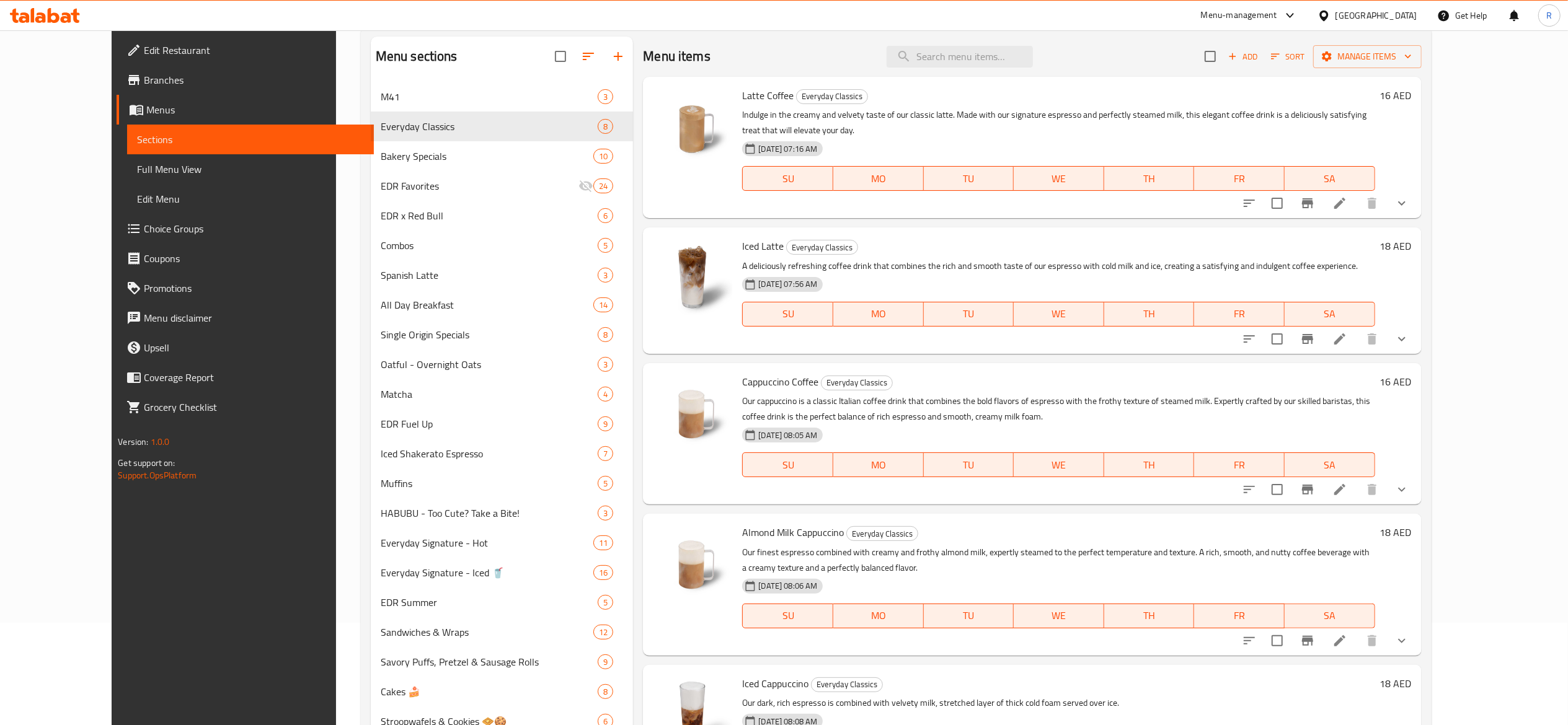
scroll to position [107, 0]
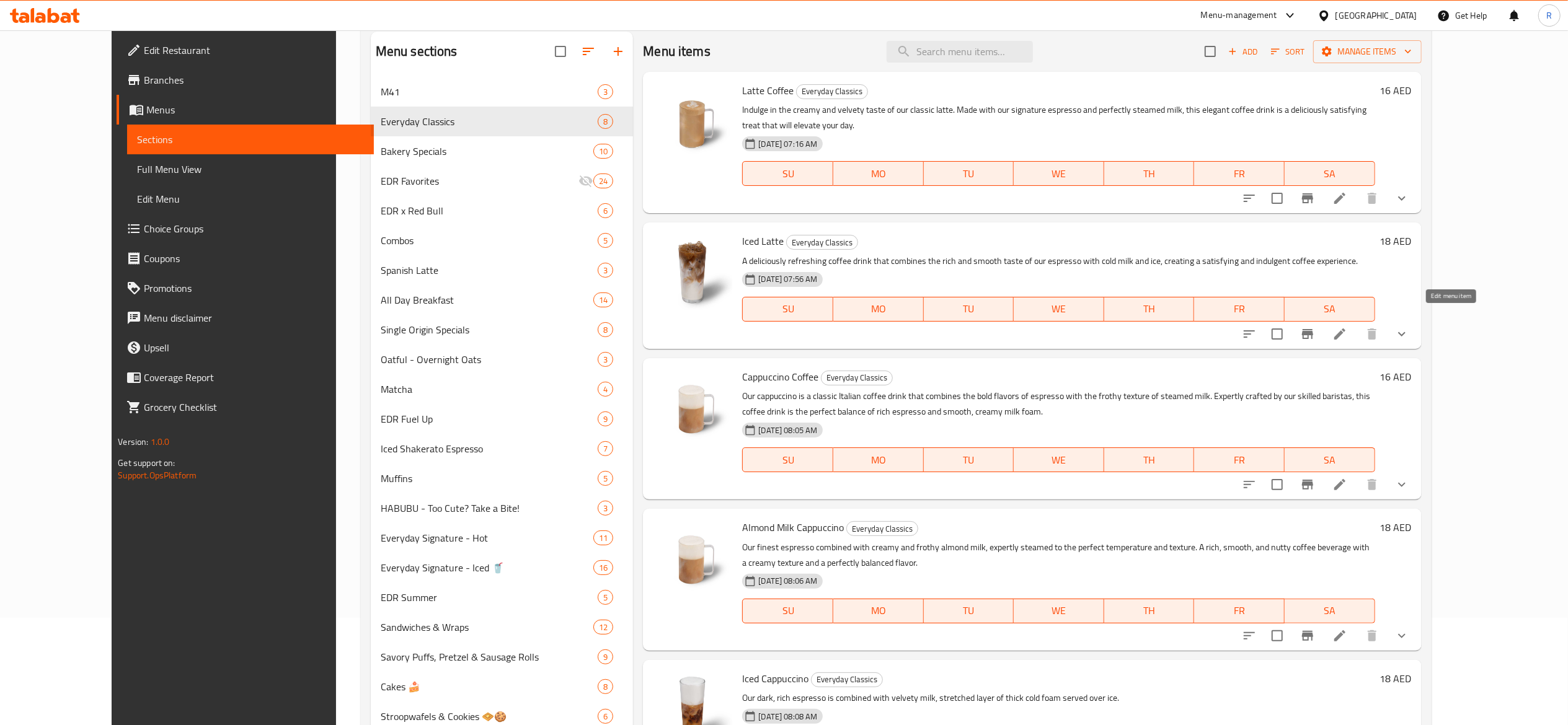
click at [770, 327] on icon at bounding box center [1340, 334] width 15 height 15
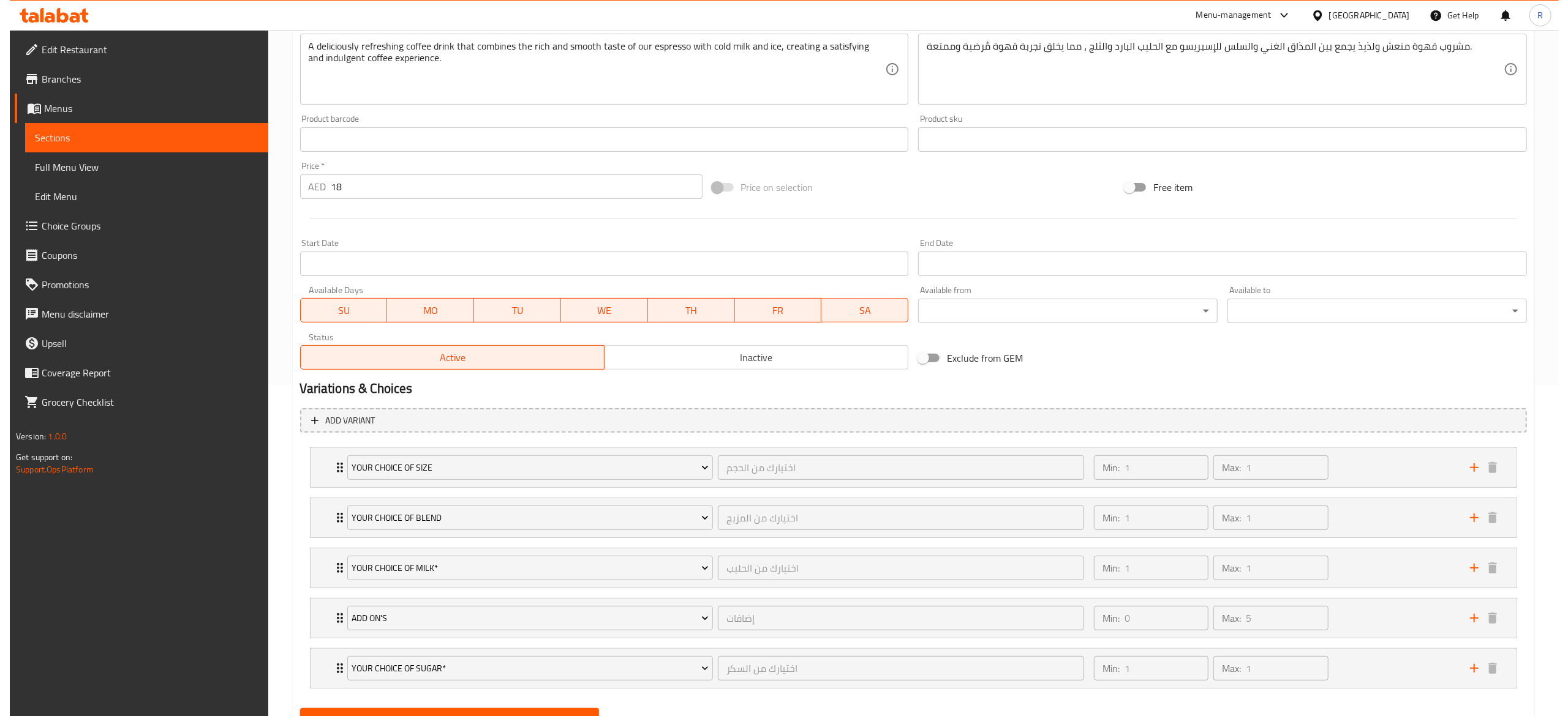
scroll to position [336, 0]
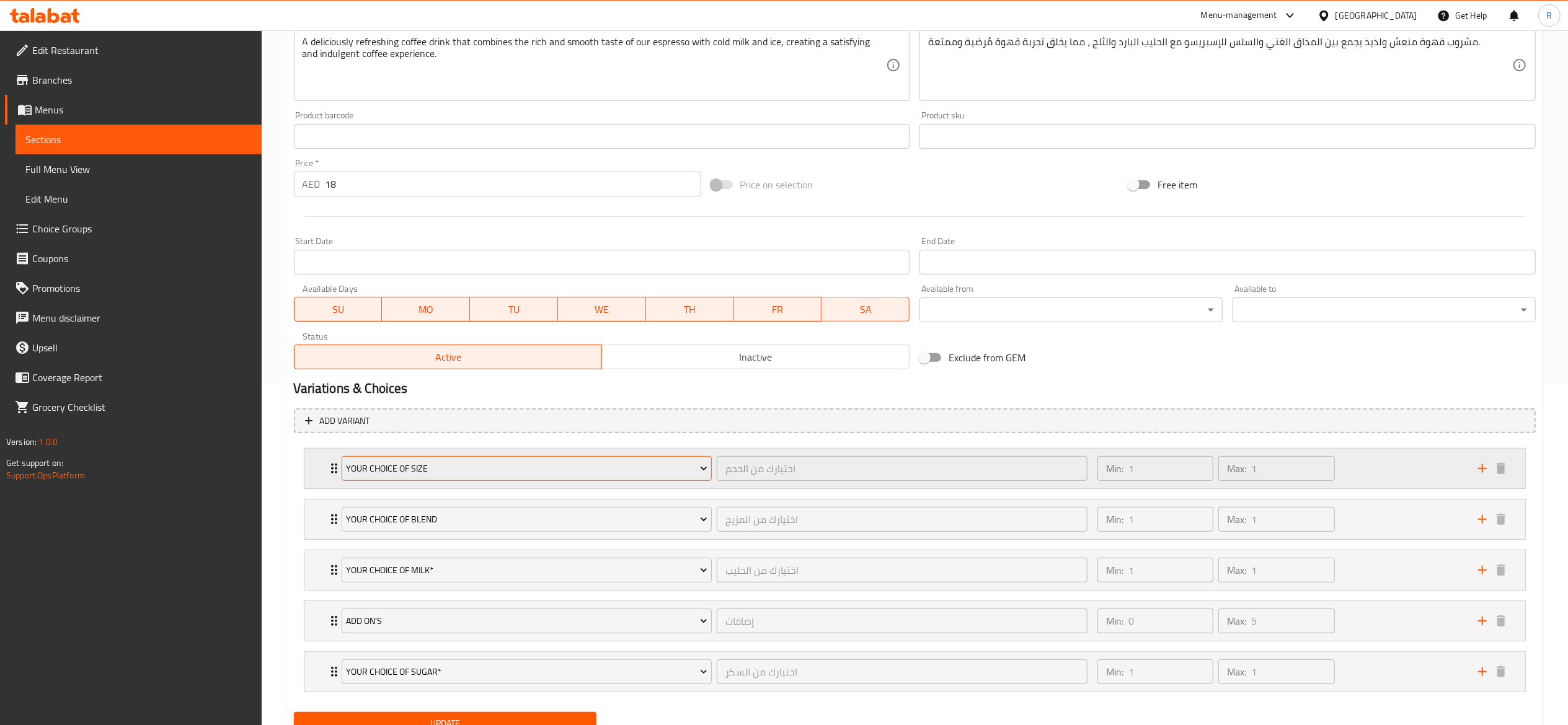
click at [571, 464] on span "Your Choice Of Size" at bounding box center [526, 469] width 361 height 16
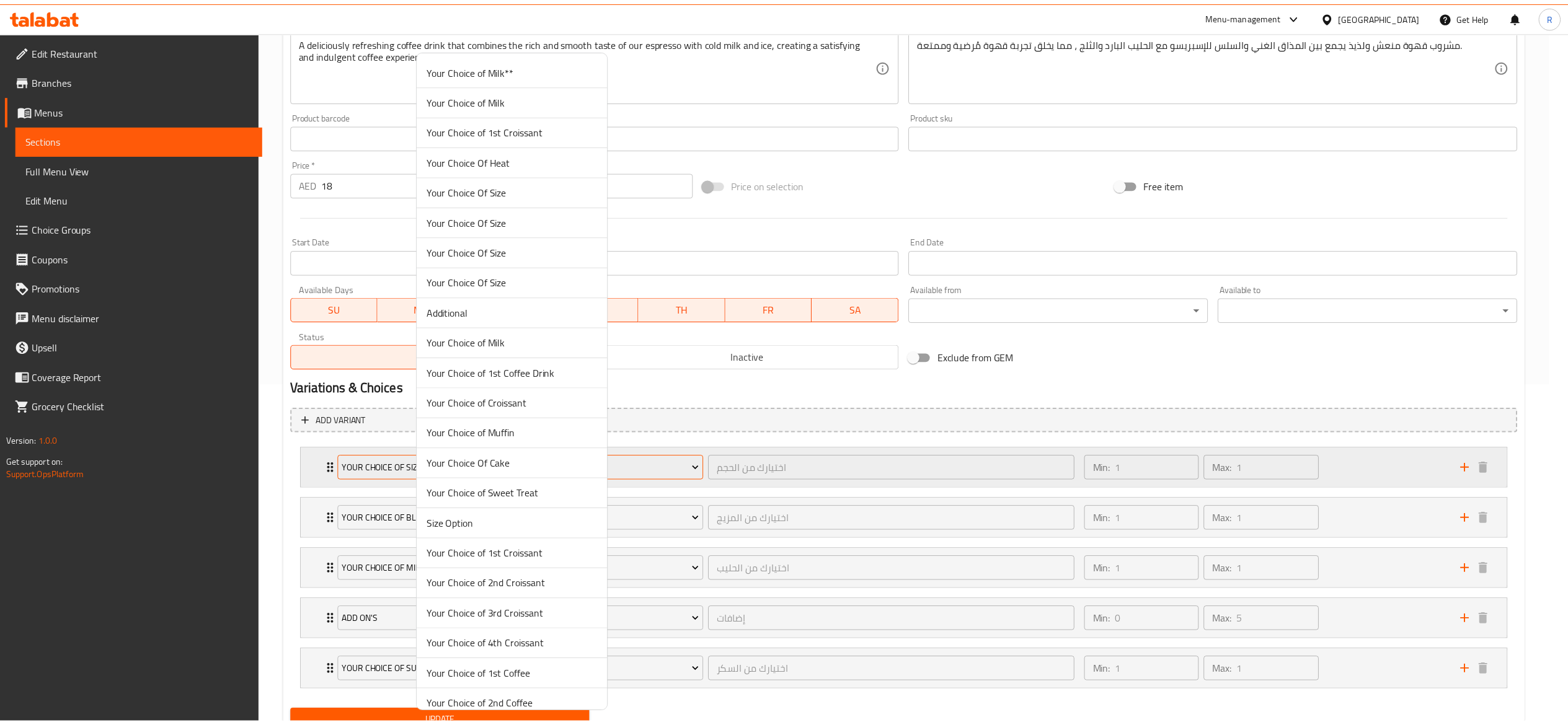
scroll to position [2775, 0]
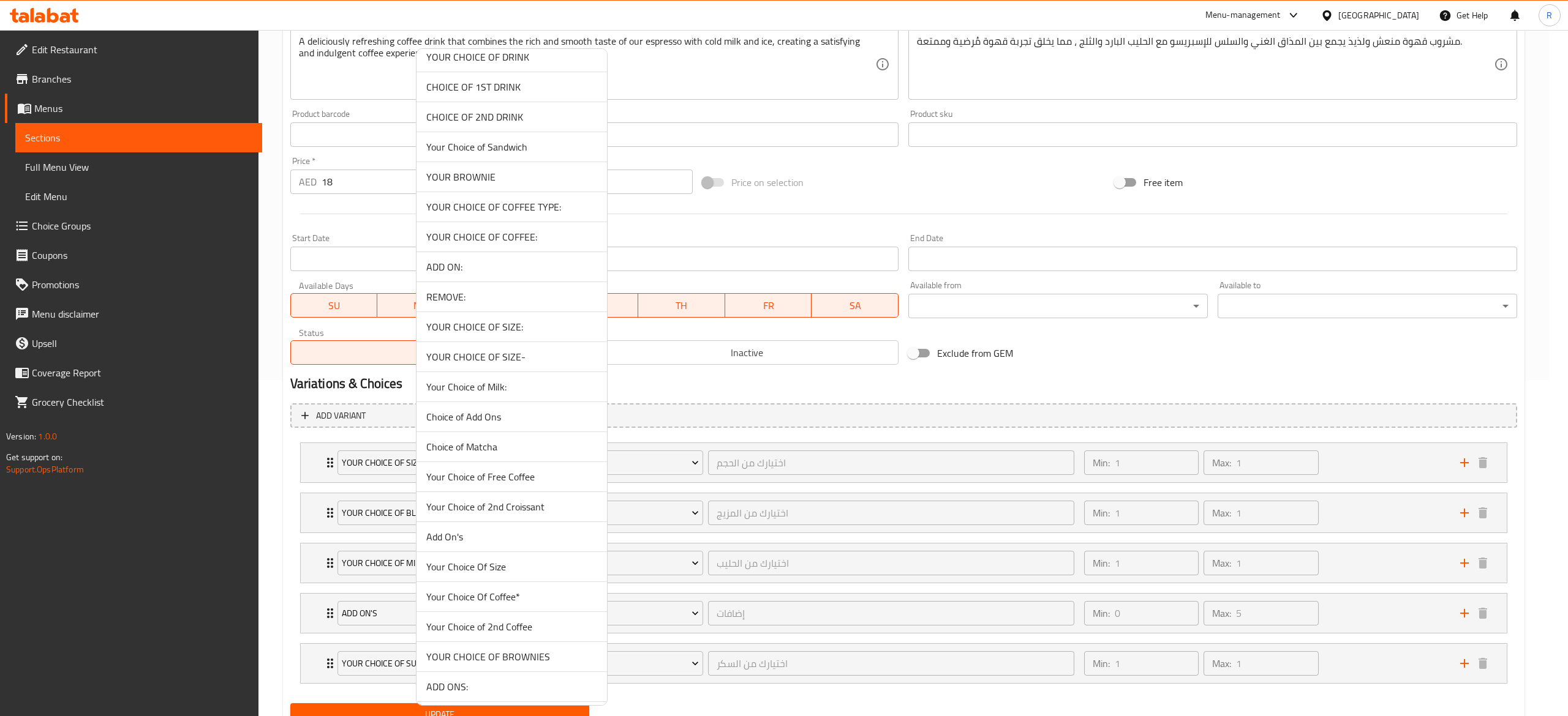
click at [502, 364] on span "YOUR CHOICE OF SIZE-" at bounding box center [512, 357] width 171 height 15
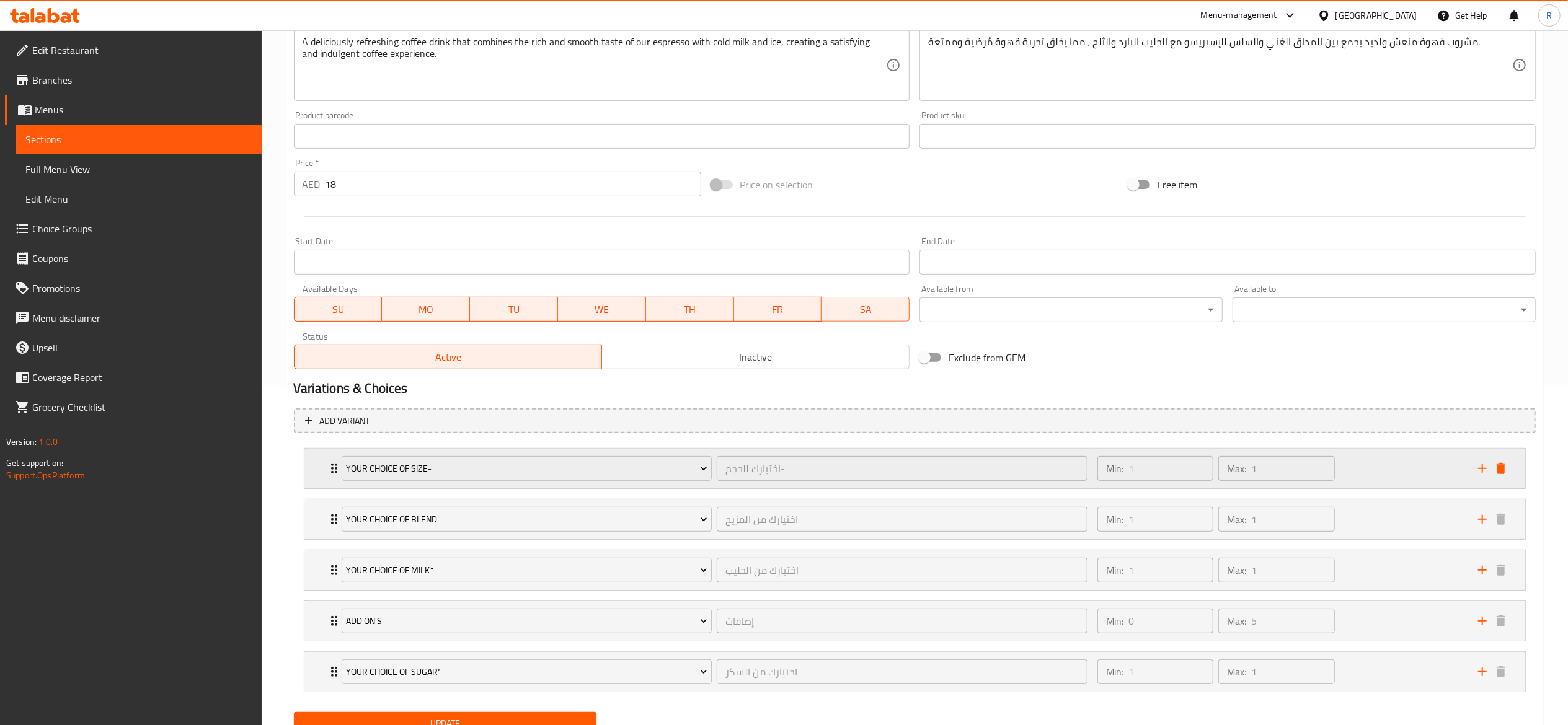
click at [326, 470] on div "YOUR CHOICE OF SIZE- اختيارك للحجم- ​ Min: 1 ​ Max: 1 ​" at bounding box center [914, 469] width 1221 height 40
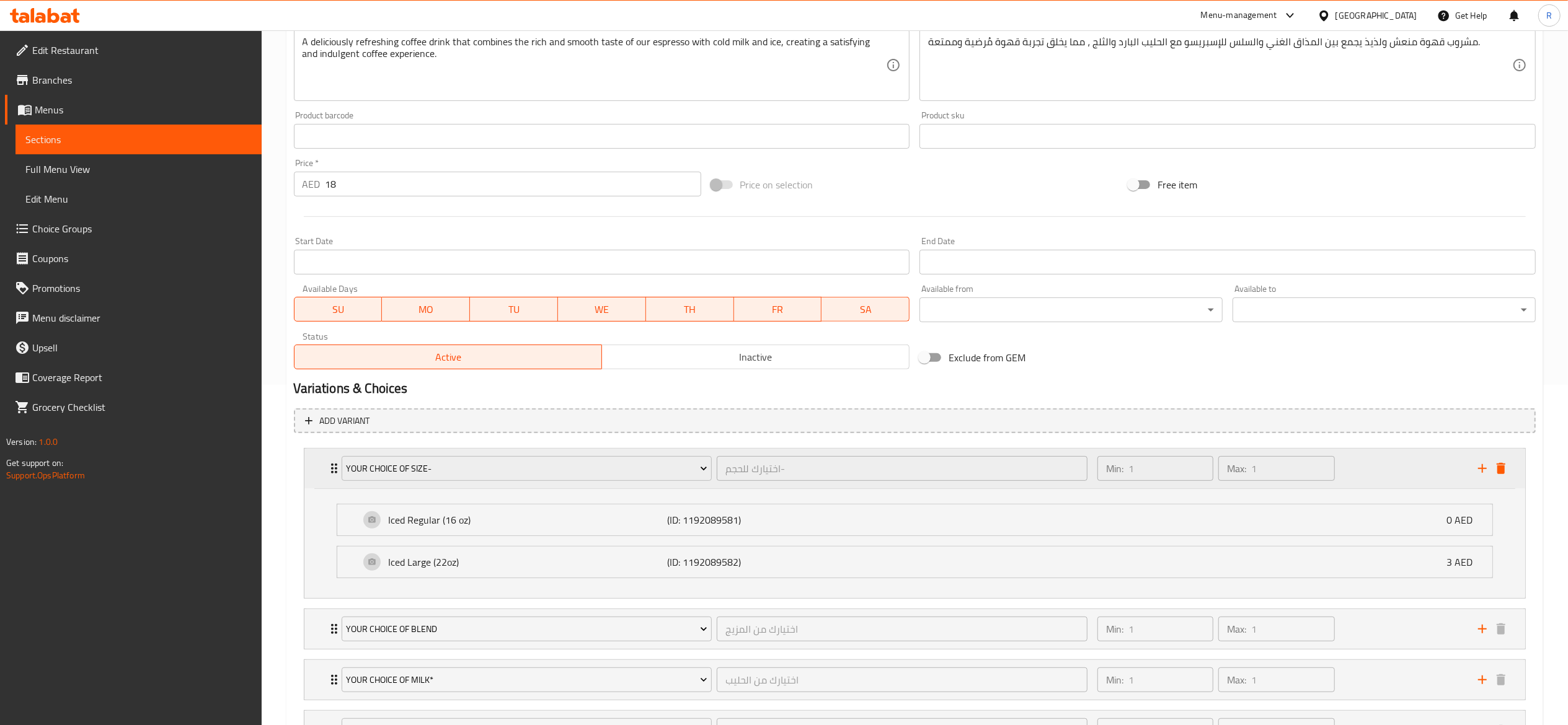
click at [326, 470] on div "YOUR CHOICE OF SIZE- اختيارك للحجم- ​ Min: 1 ​ Max: 1 ​" at bounding box center [914, 469] width 1221 height 40
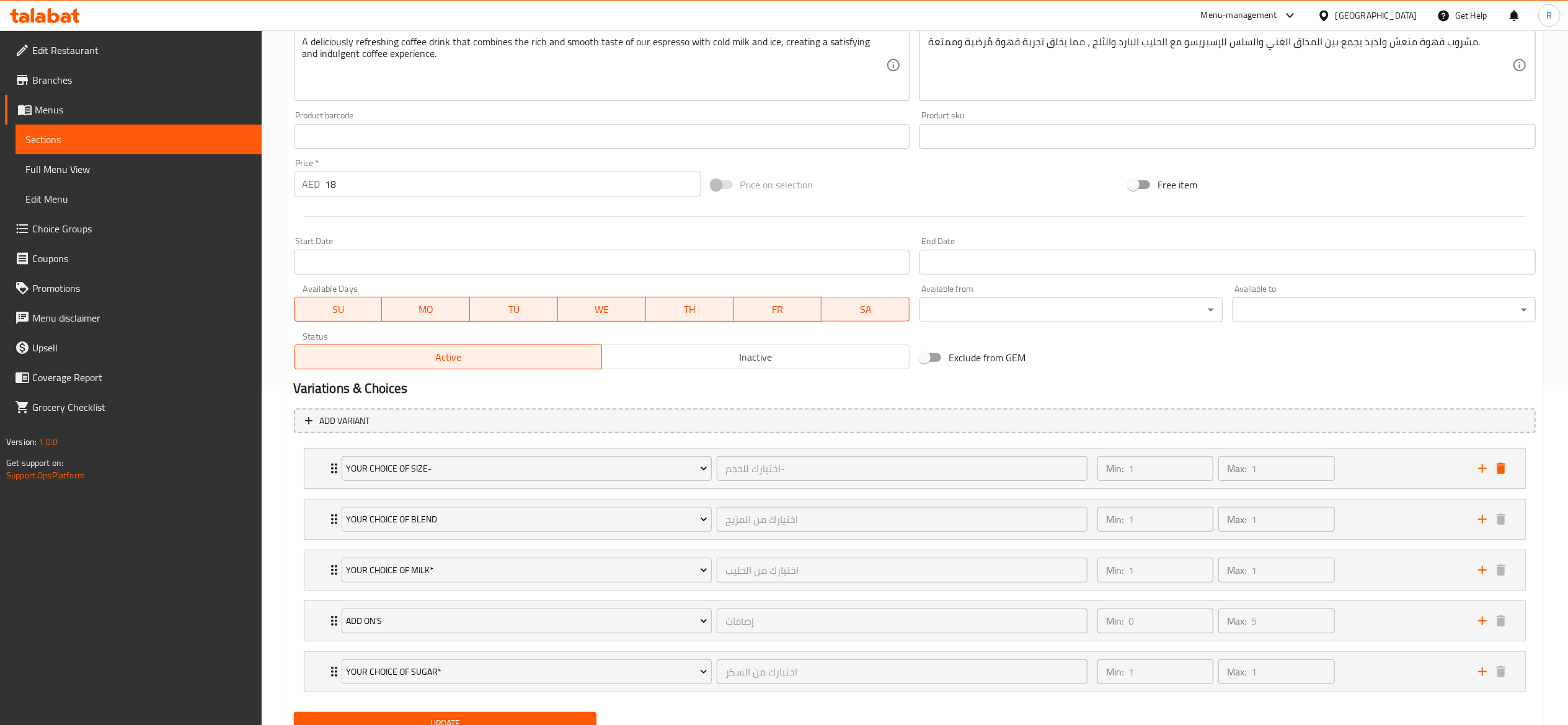
scroll to position [395, 0]
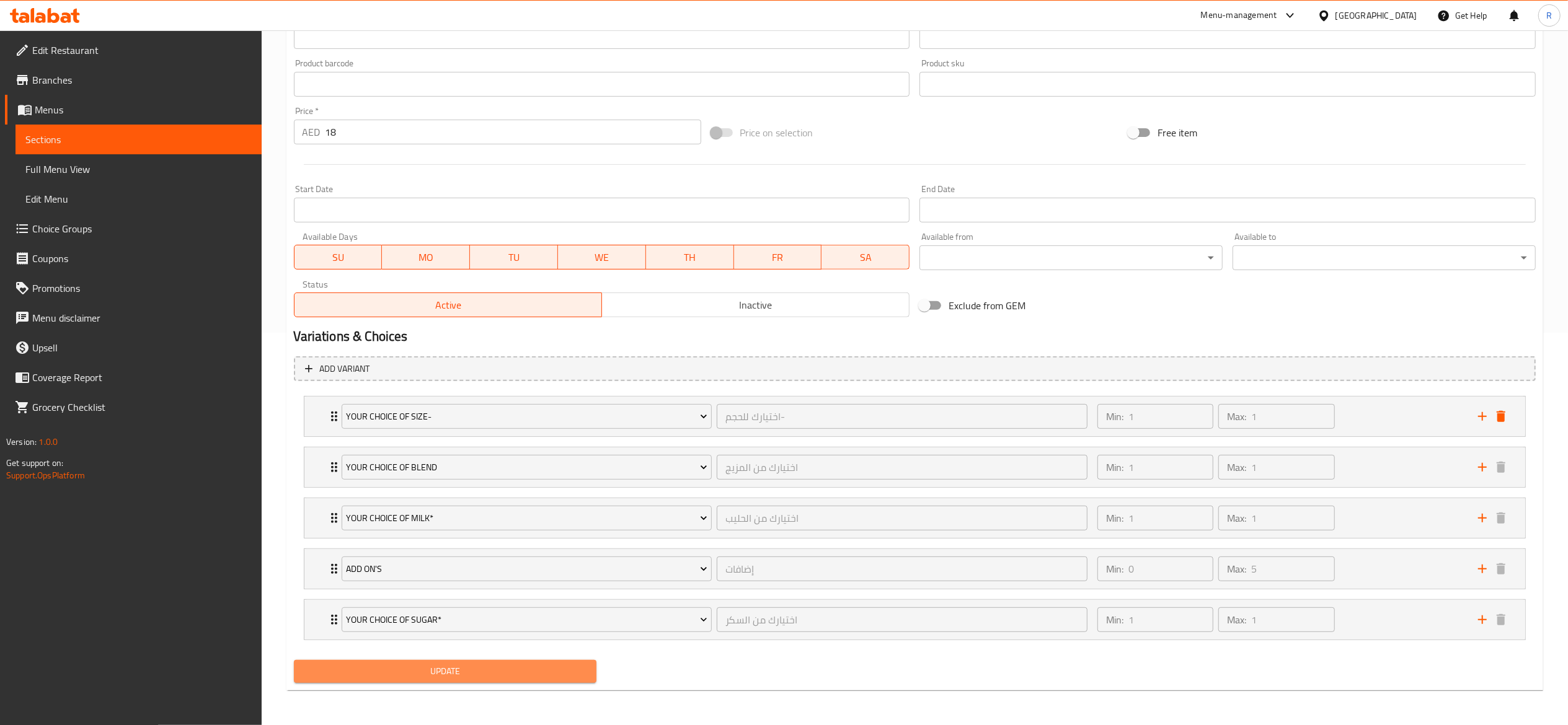
click at [463, 680] on button "Update" at bounding box center [445, 671] width 303 height 23
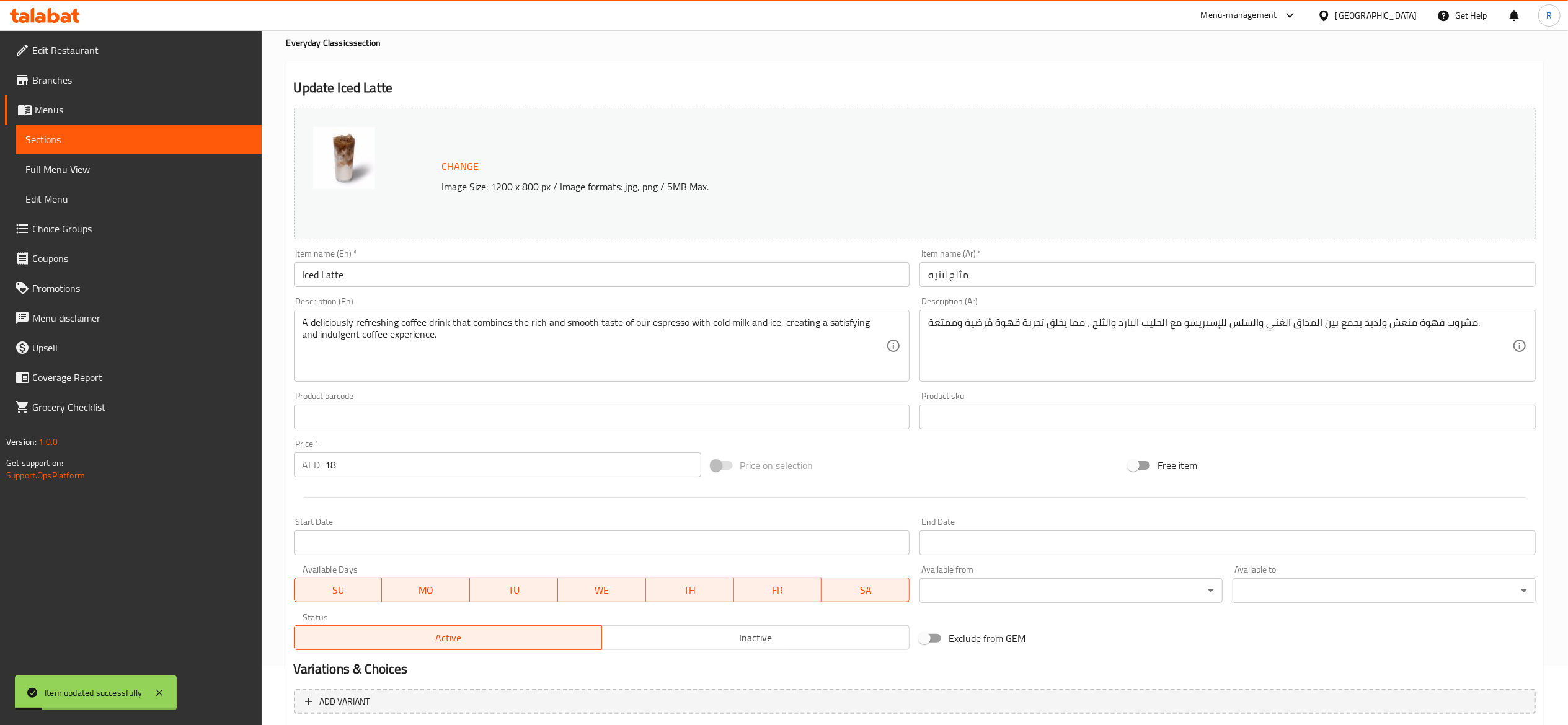
scroll to position [0, 0]
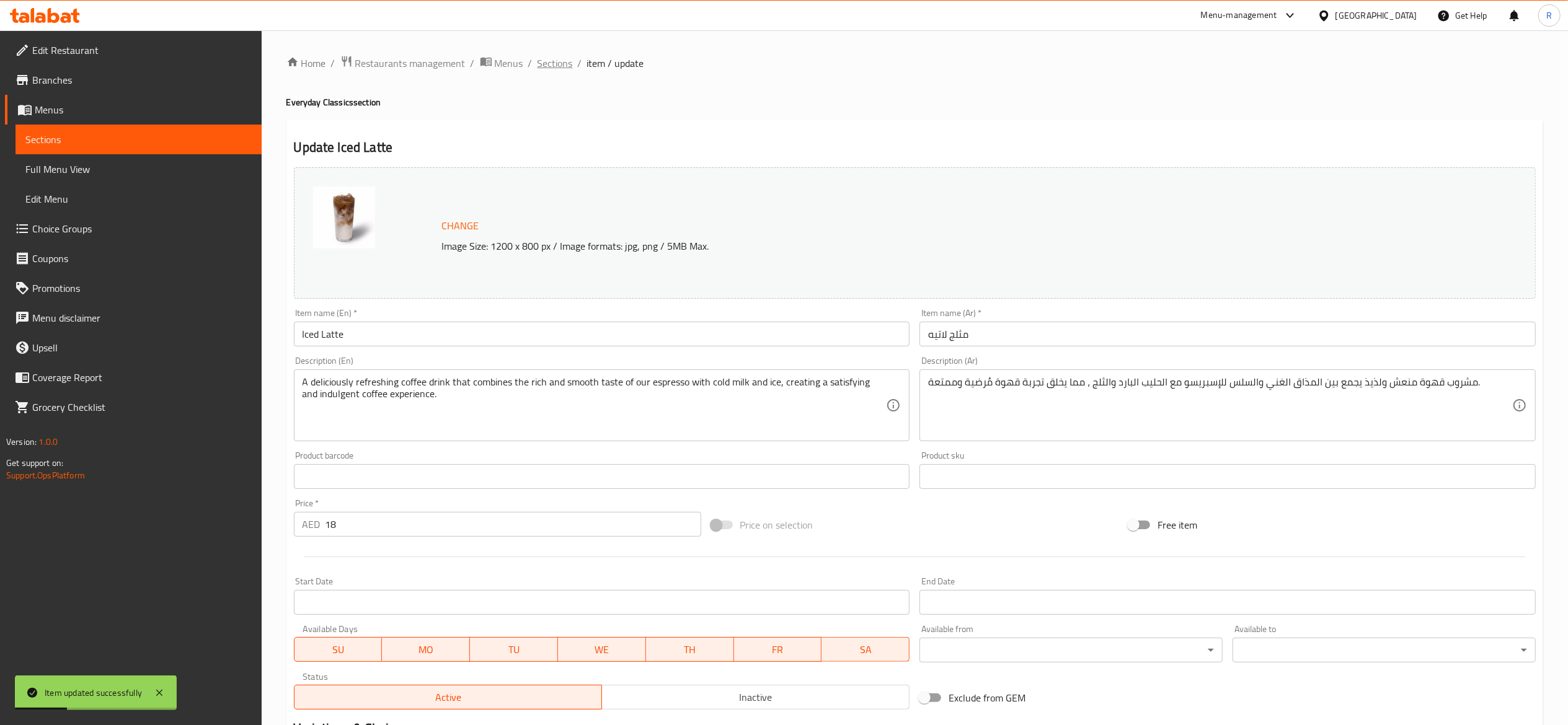
click at [554, 66] on span "Sections" at bounding box center [555, 63] width 36 height 15
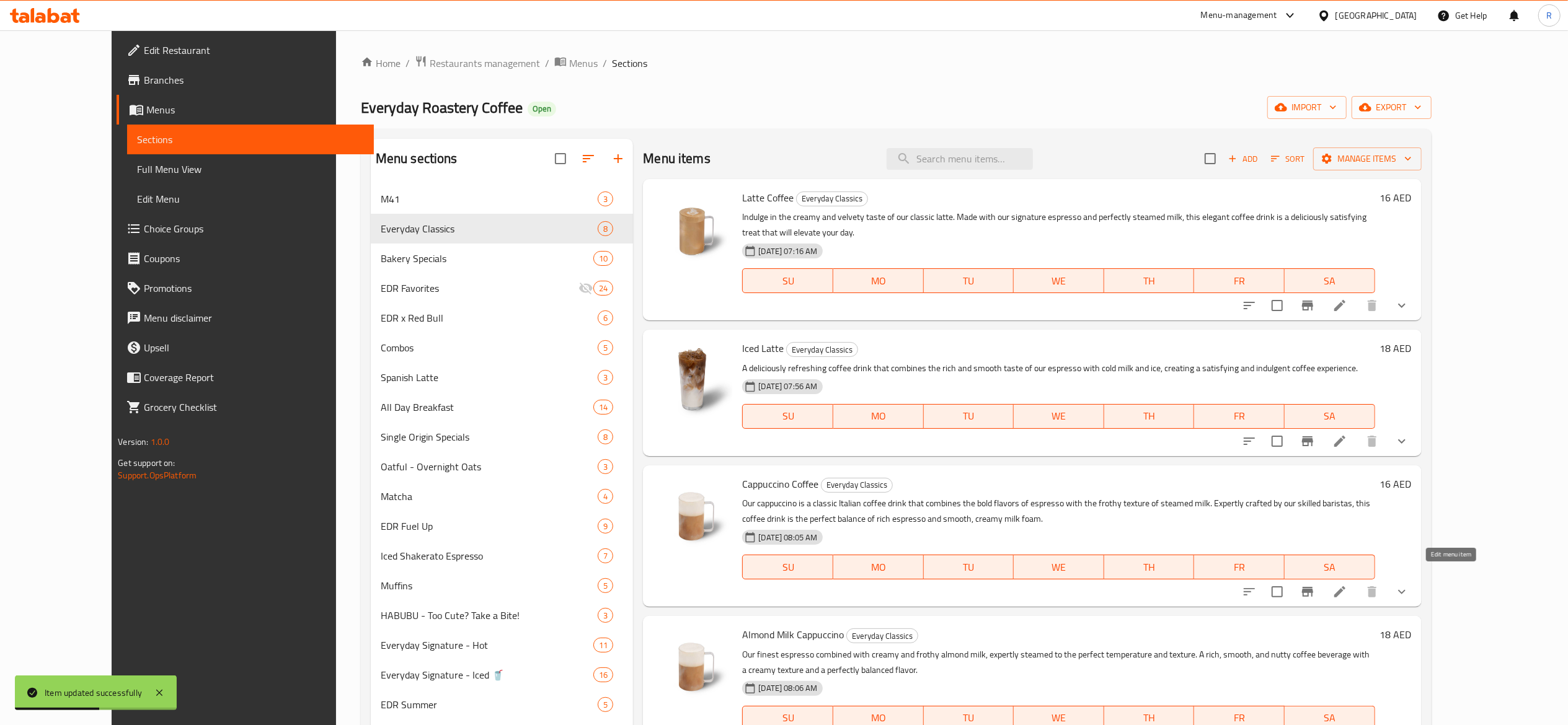
click at [770, 585] on icon at bounding box center [1340, 592] width 15 height 15
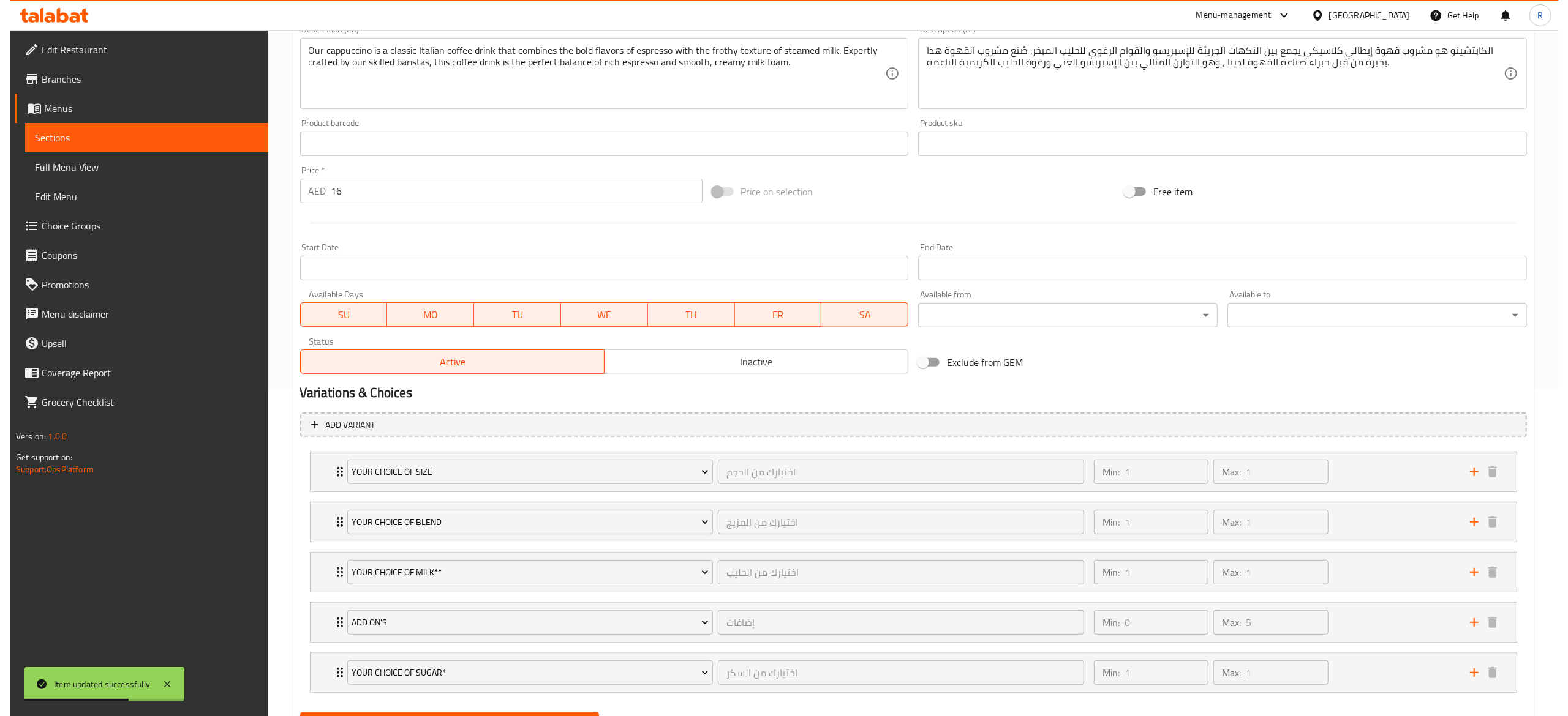
scroll to position [390, 0]
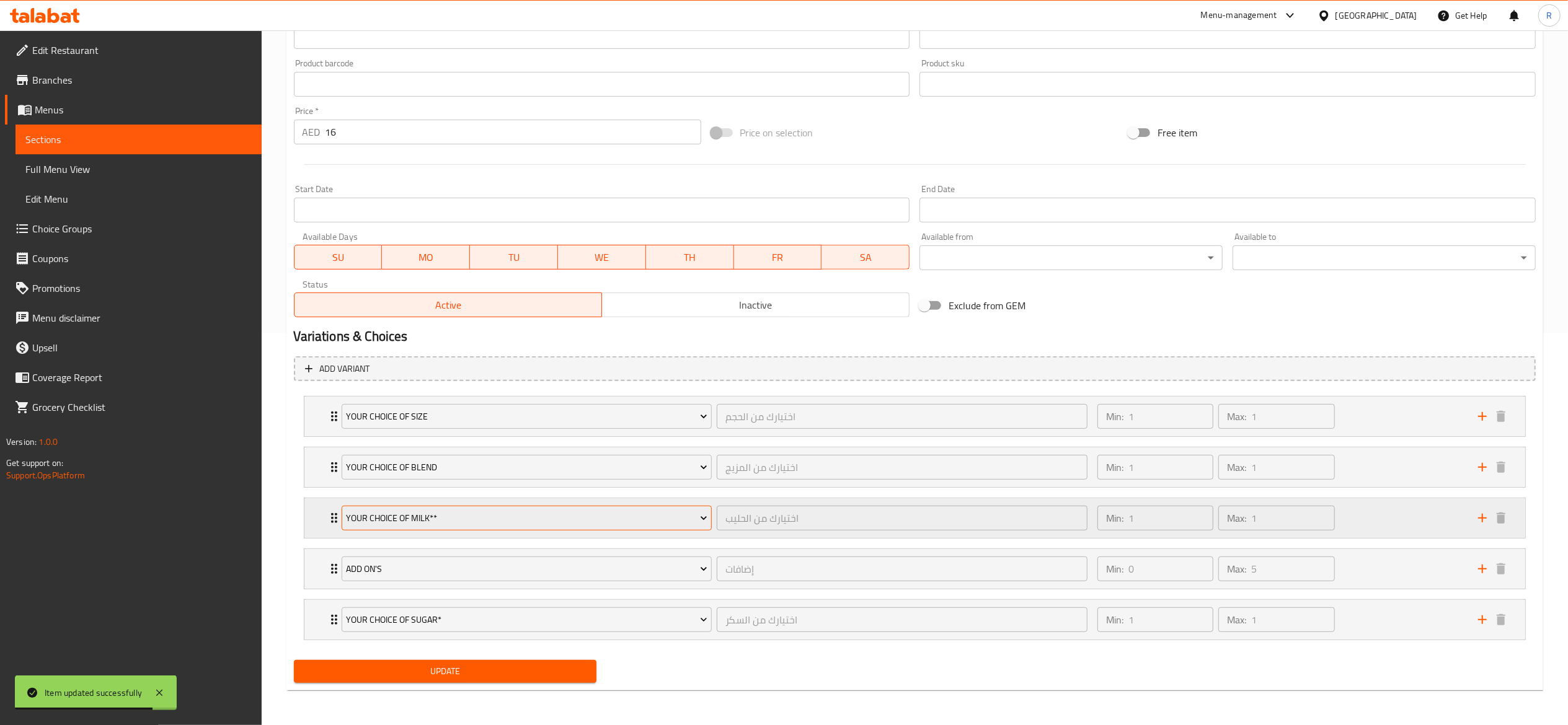
click at [507, 511] on span "Your Choice of Milk**" at bounding box center [526, 518] width 361 height 16
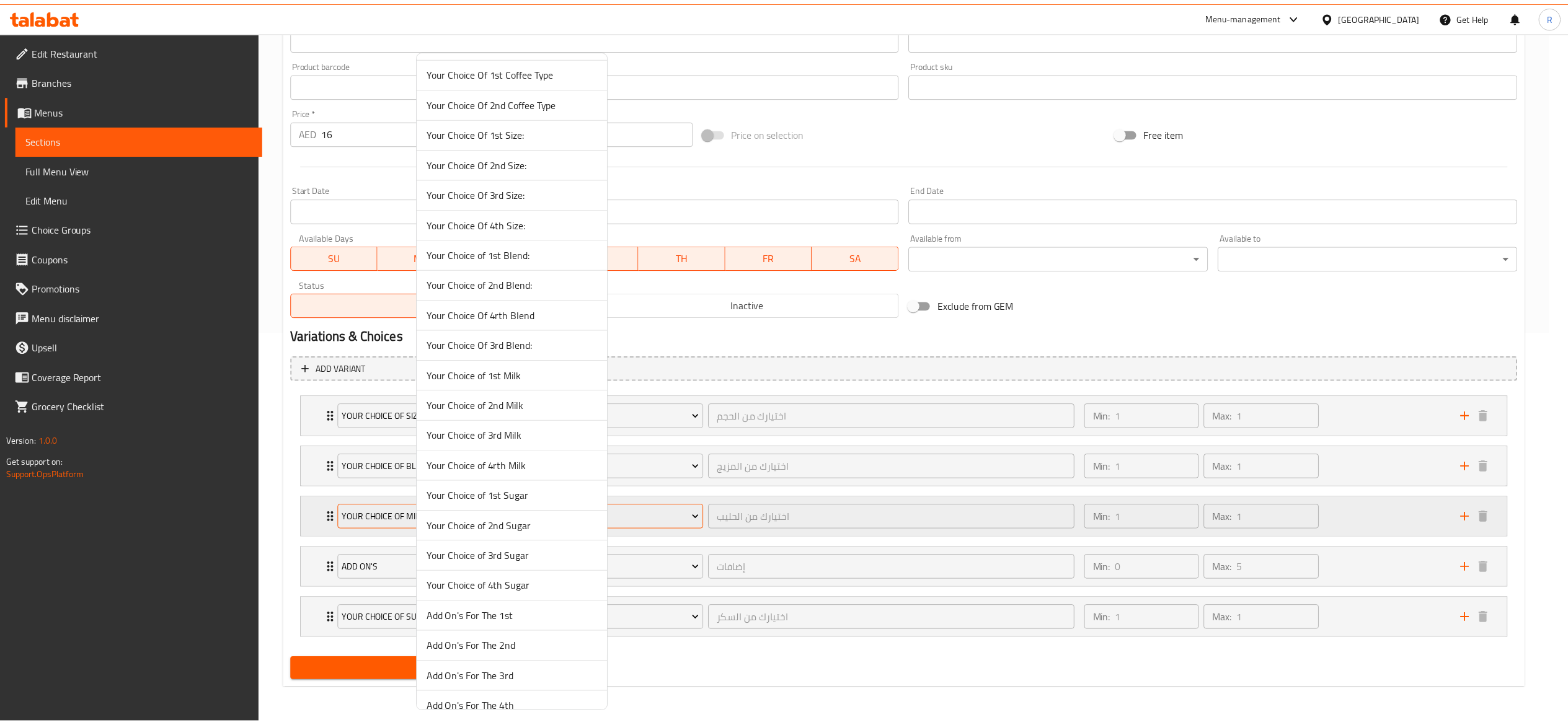
scroll to position [3326, 0]
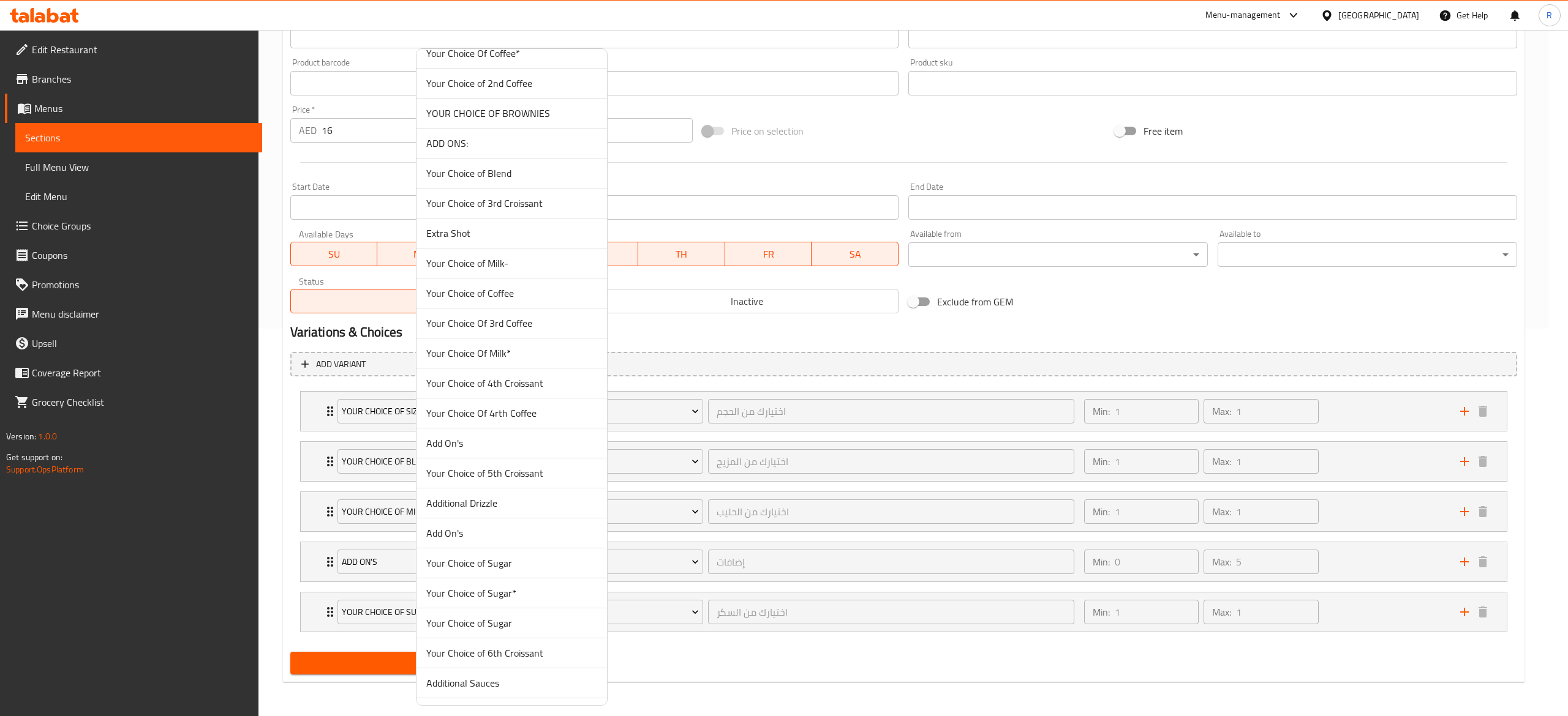
click at [525, 361] on span "Your Choice Of Milk*" at bounding box center [512, 353] width 171 height 15
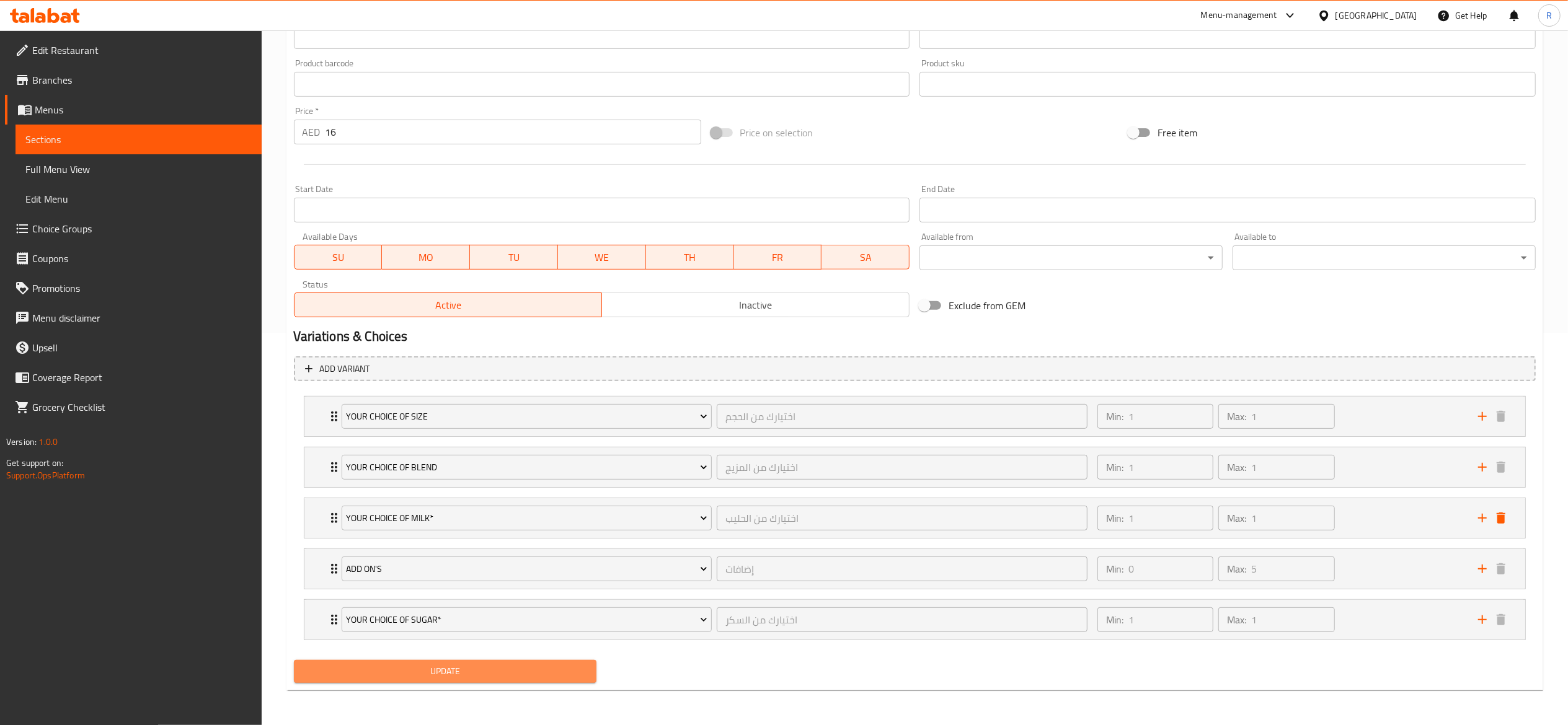
click at [369, 667] on span "Update" at bounding box center [445, 672] width 283 height 16
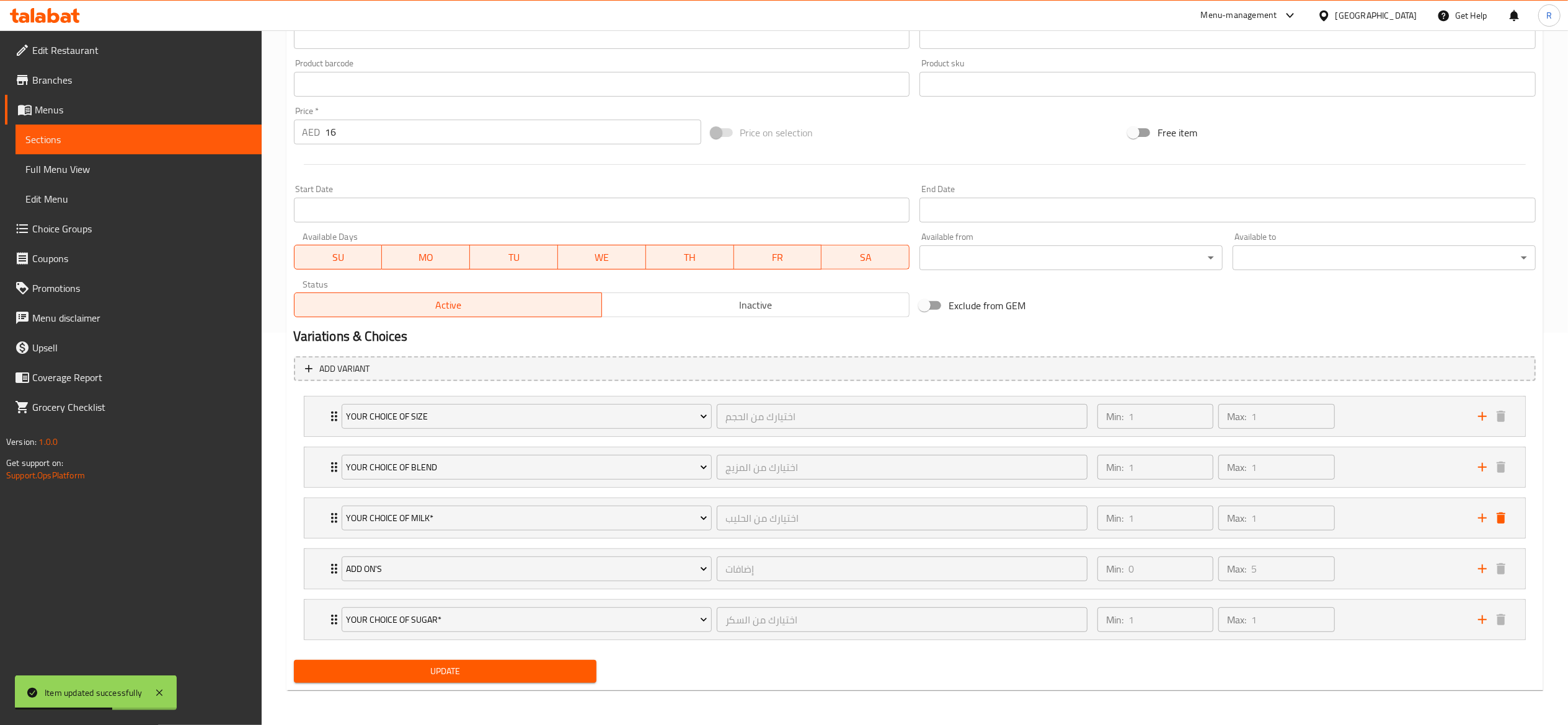
scroll to position [0, 0]
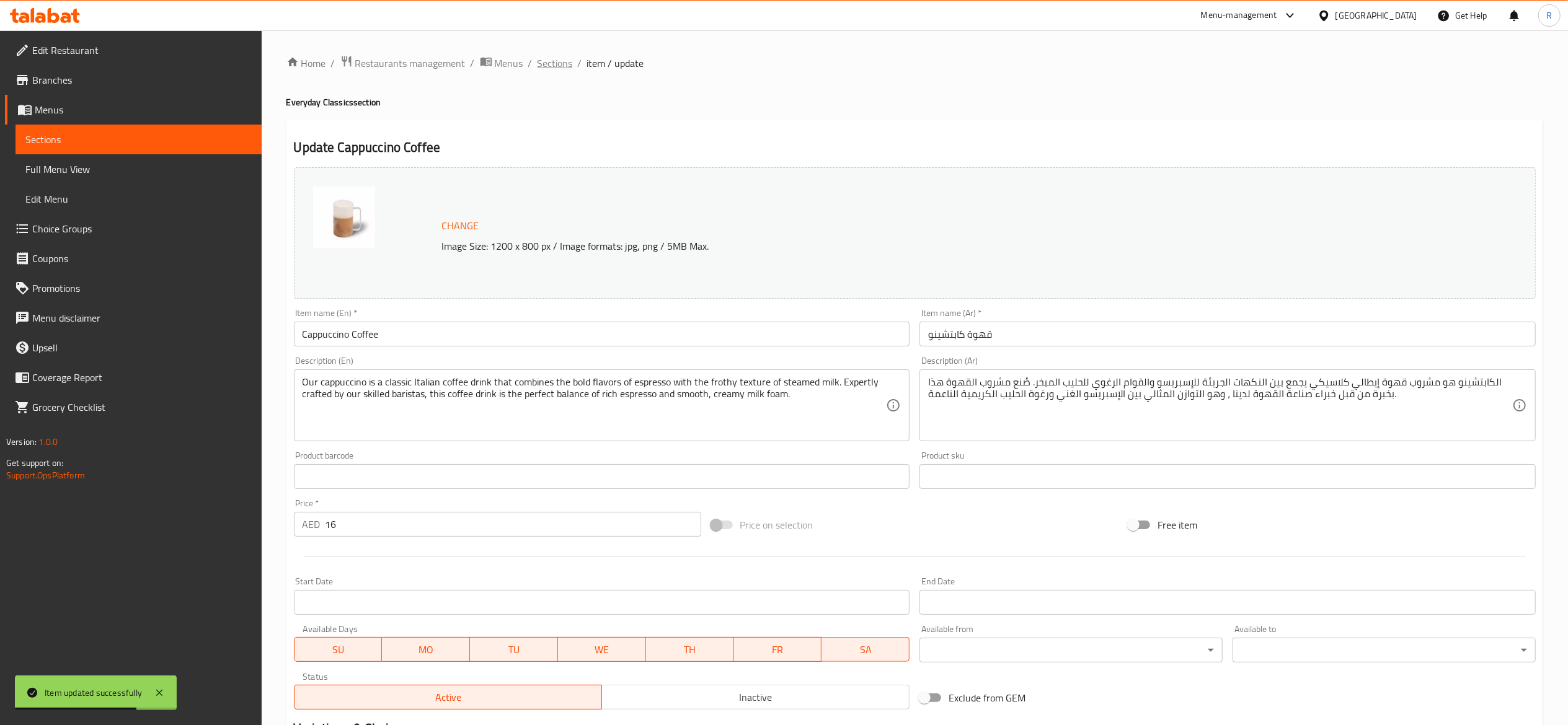
click at [559, 61] on span "Sections" at bounding box center [555, 63] width 36 height 15
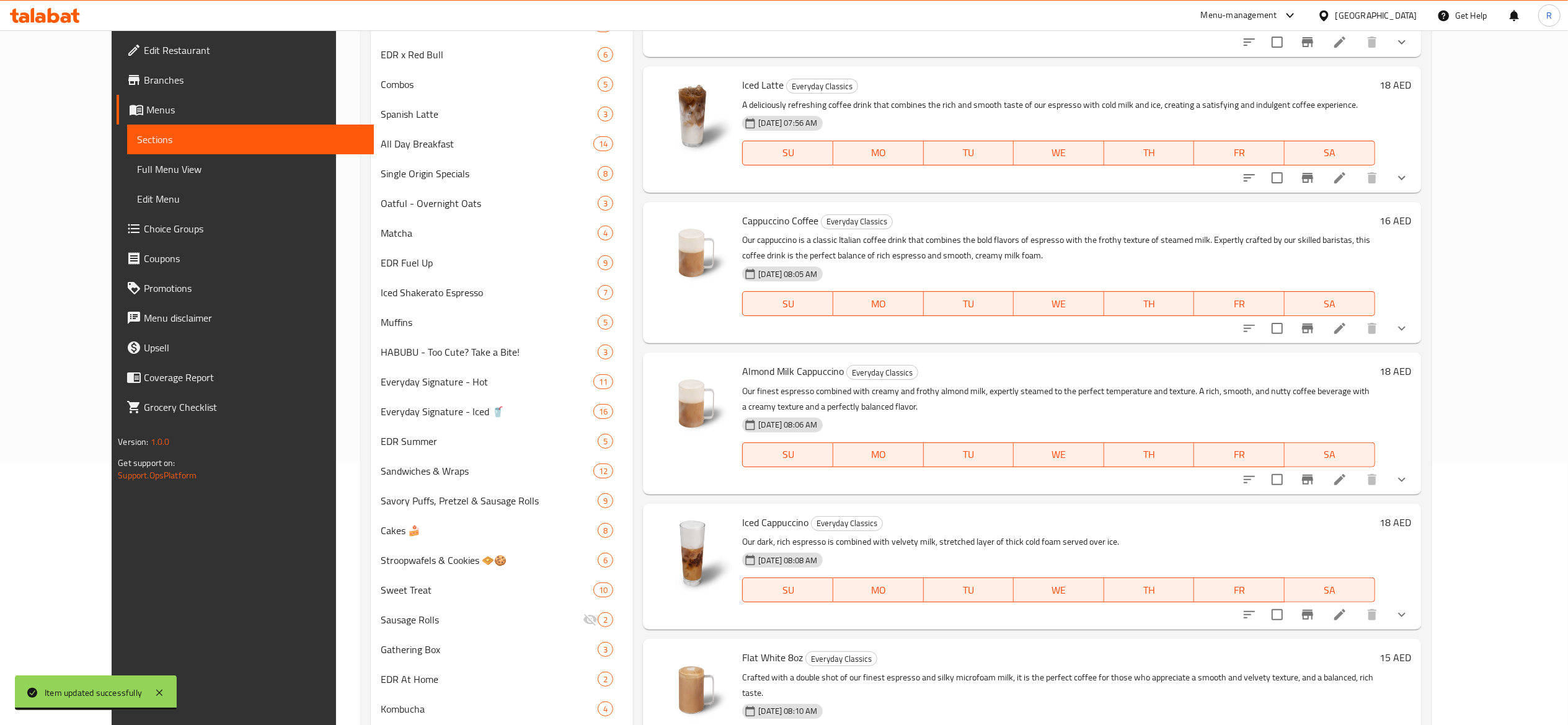
scroll to position [285, 0]
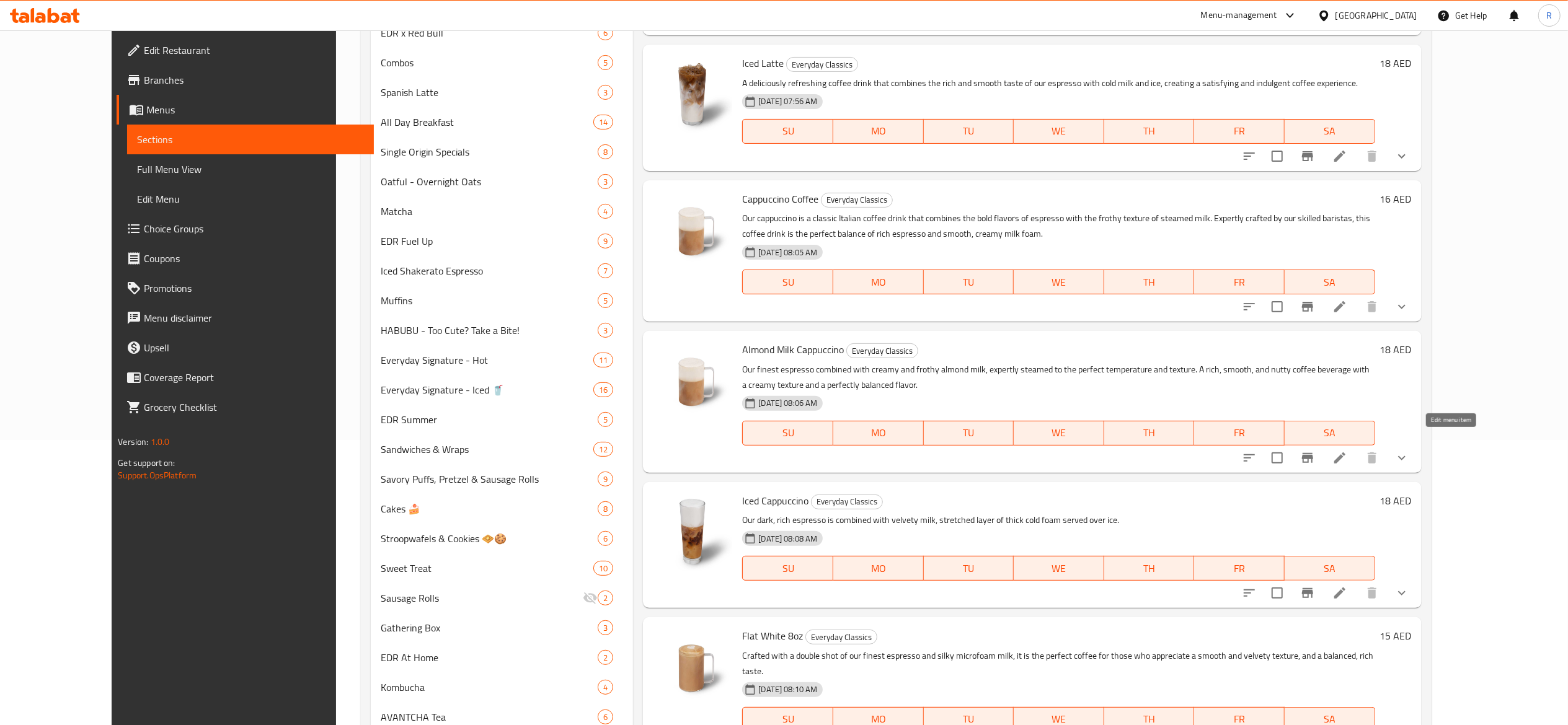
click at [770, 451] on icon at bounding box center [1340, 458] width 15 height 15
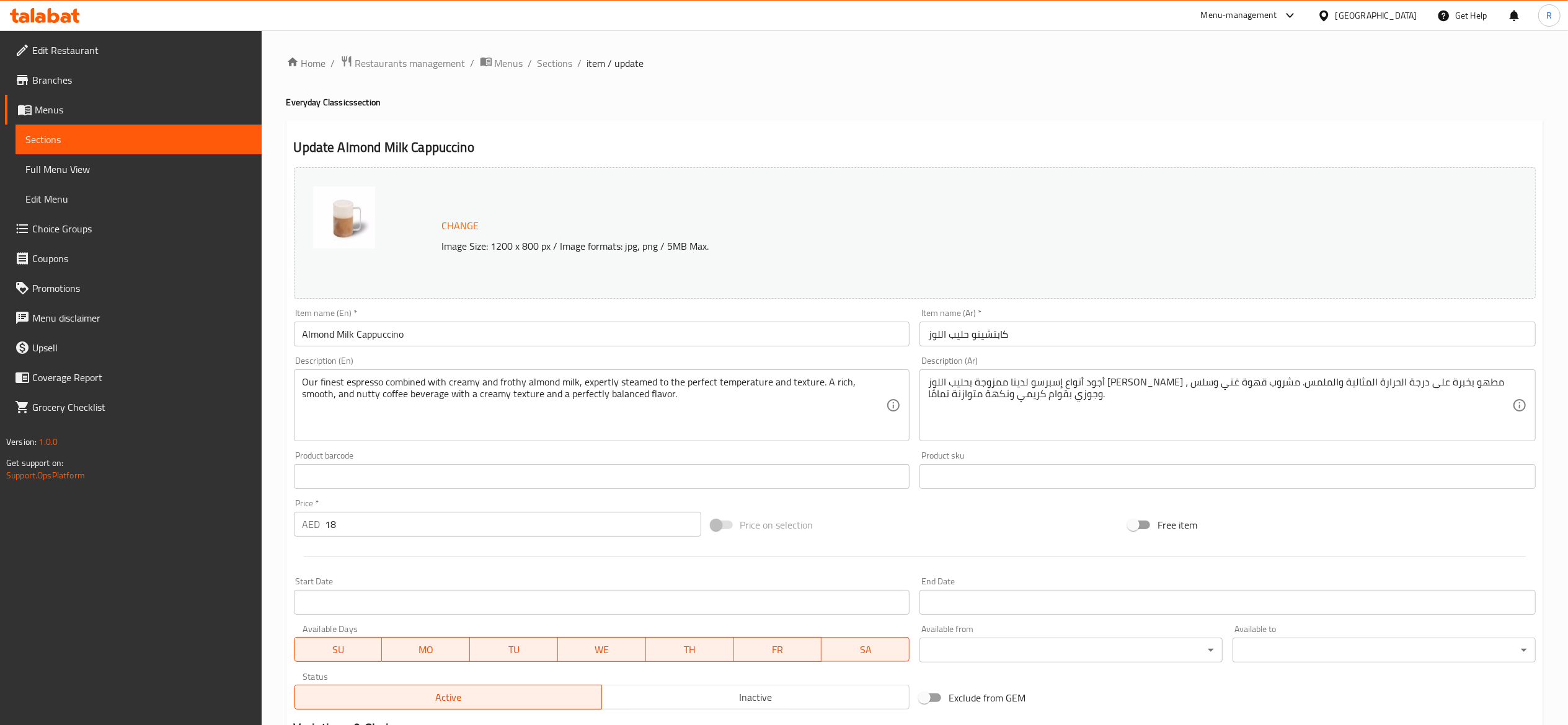
click at [599, 66] on span "item / update" at bounding box center [615, 63] width 57 height 15
click at [554, 62] on span "Sections" at bounding box center [555, 63] width 36 height 15
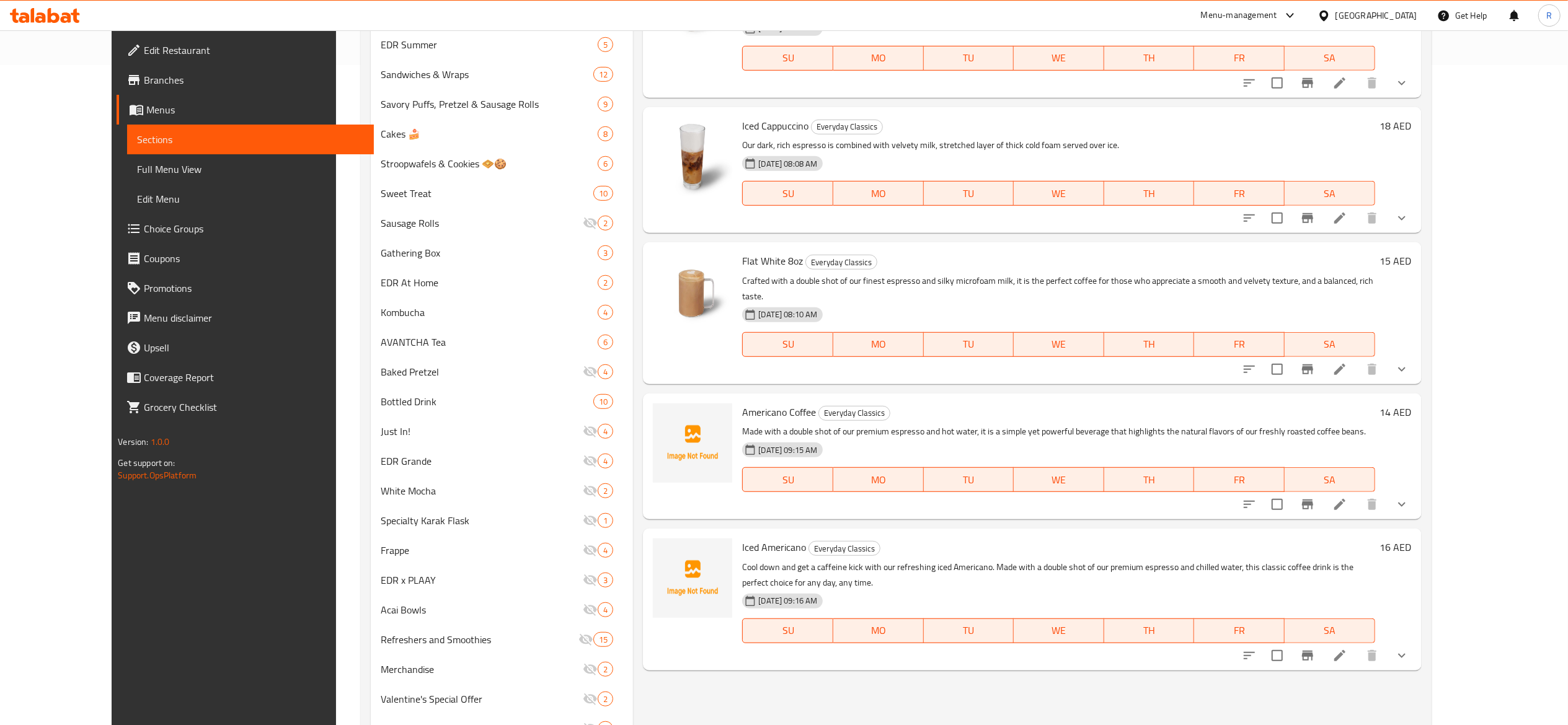
scroll to position [719, 0]
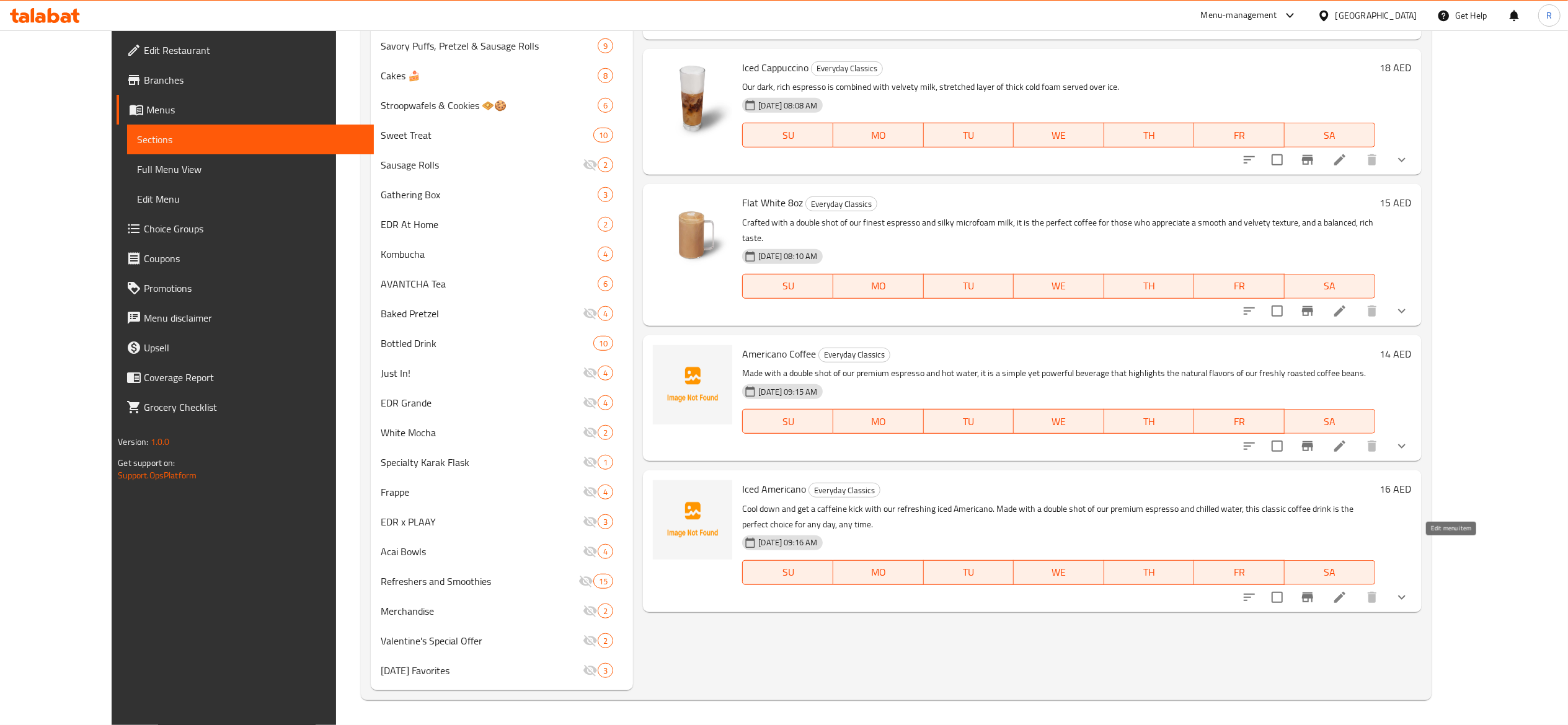
click at [770, 590] on icon at bounding box center [1340, 598] width 15 height 15
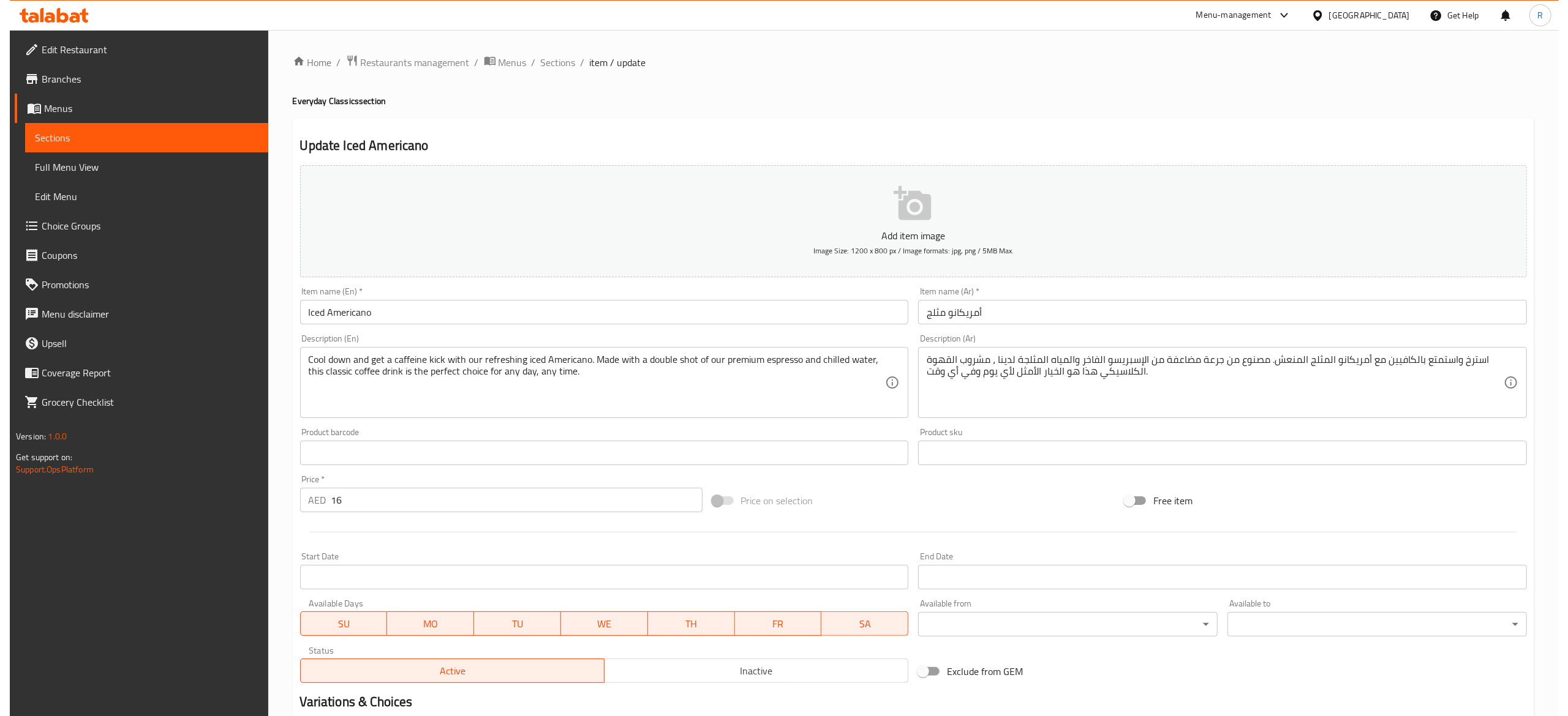
scroll to position [373, 0]
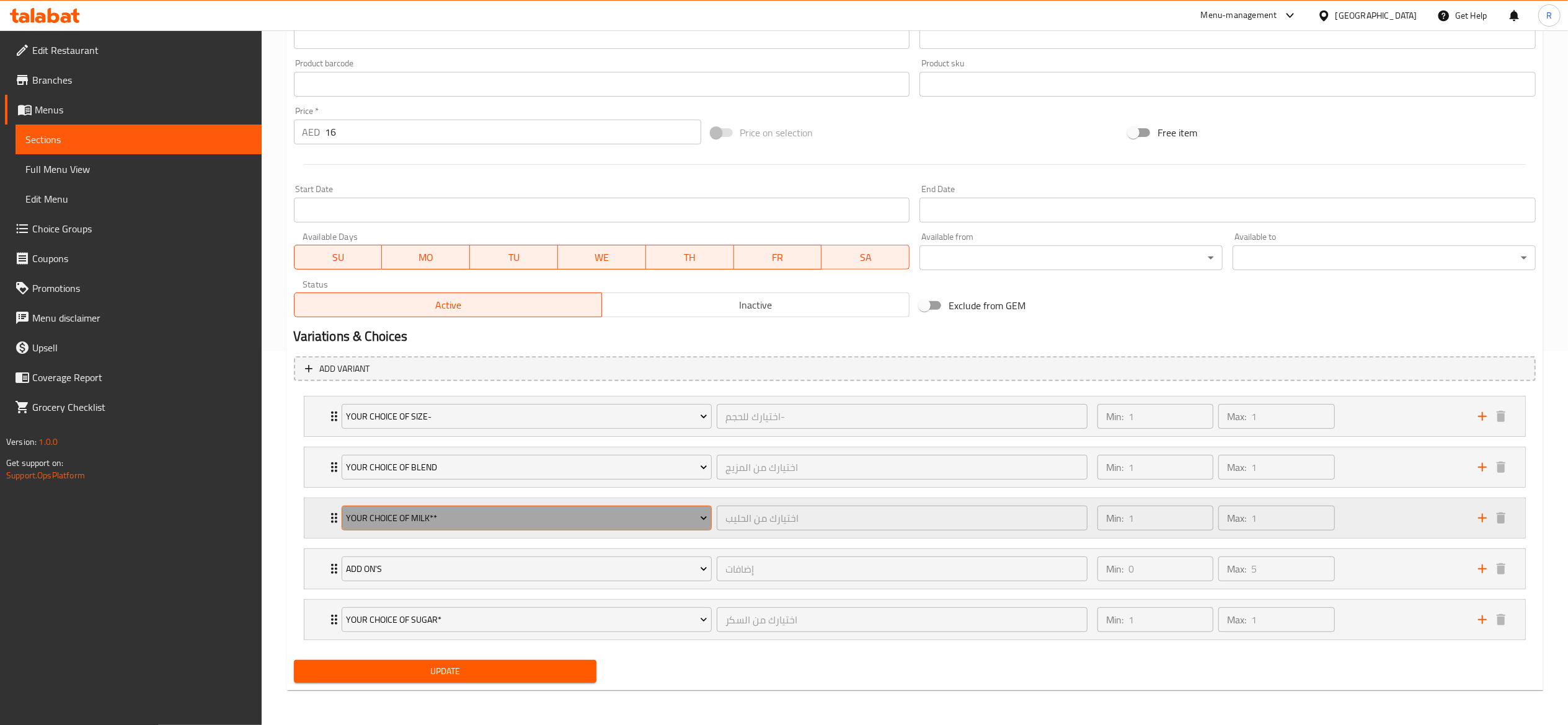
click at [450, 515] on span "Your Choice of Milk**" at bounding box center [526, 518] width 361 height 16
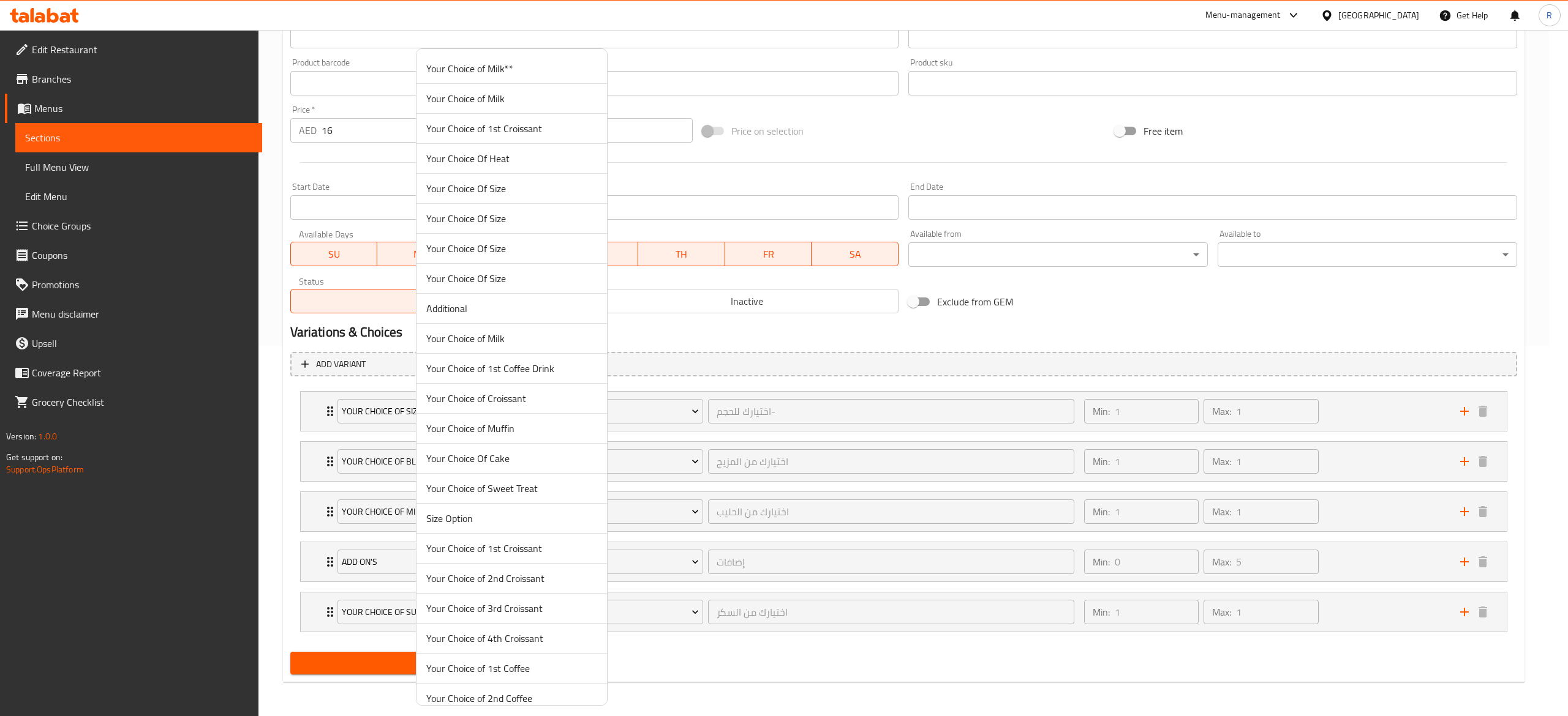
click at [372, 507] on div at bounding box center [784, 358] width 1568 height 716
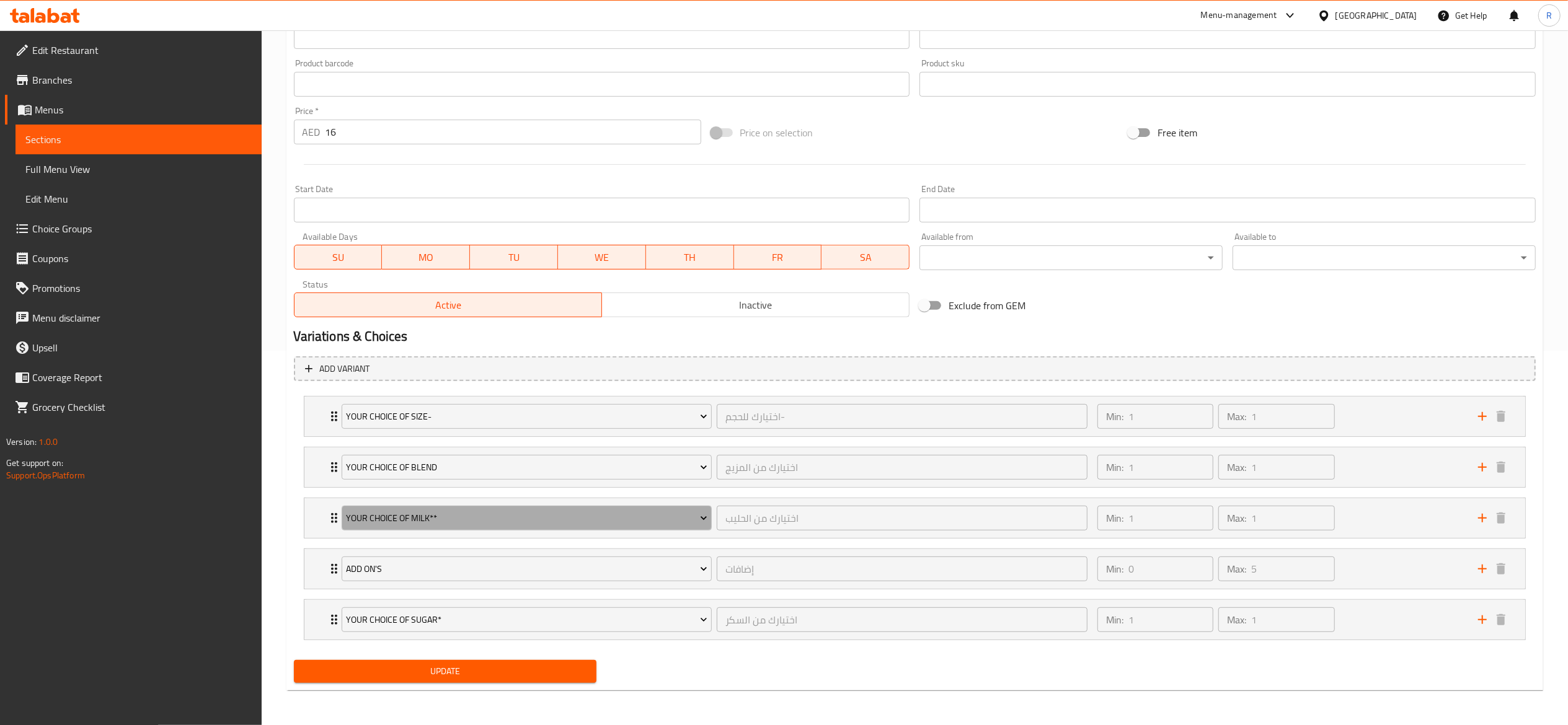
click at [377, 513] on span "Your Choice of Milk**" at bounding box center [526, 518] width 361 height 16
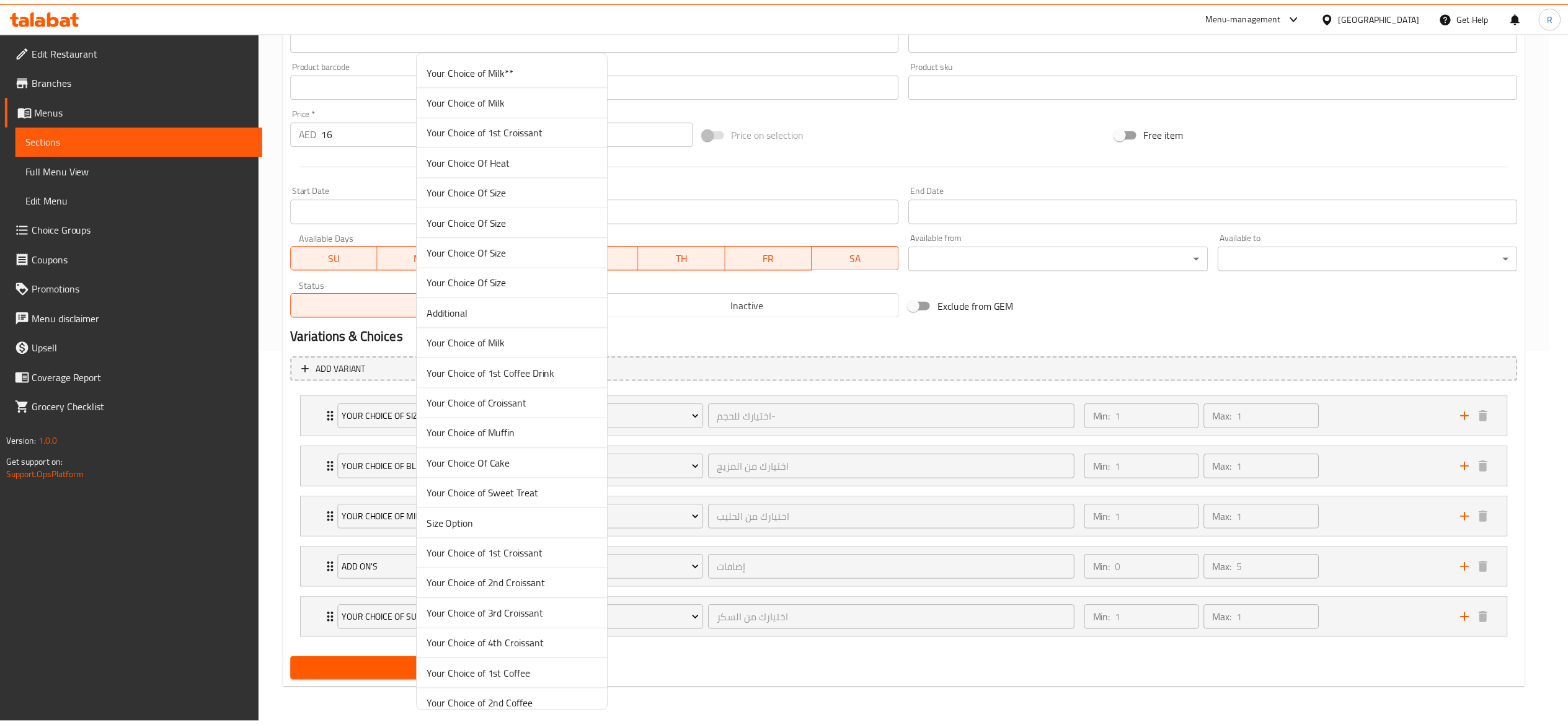
scroll to position [3326, 0]
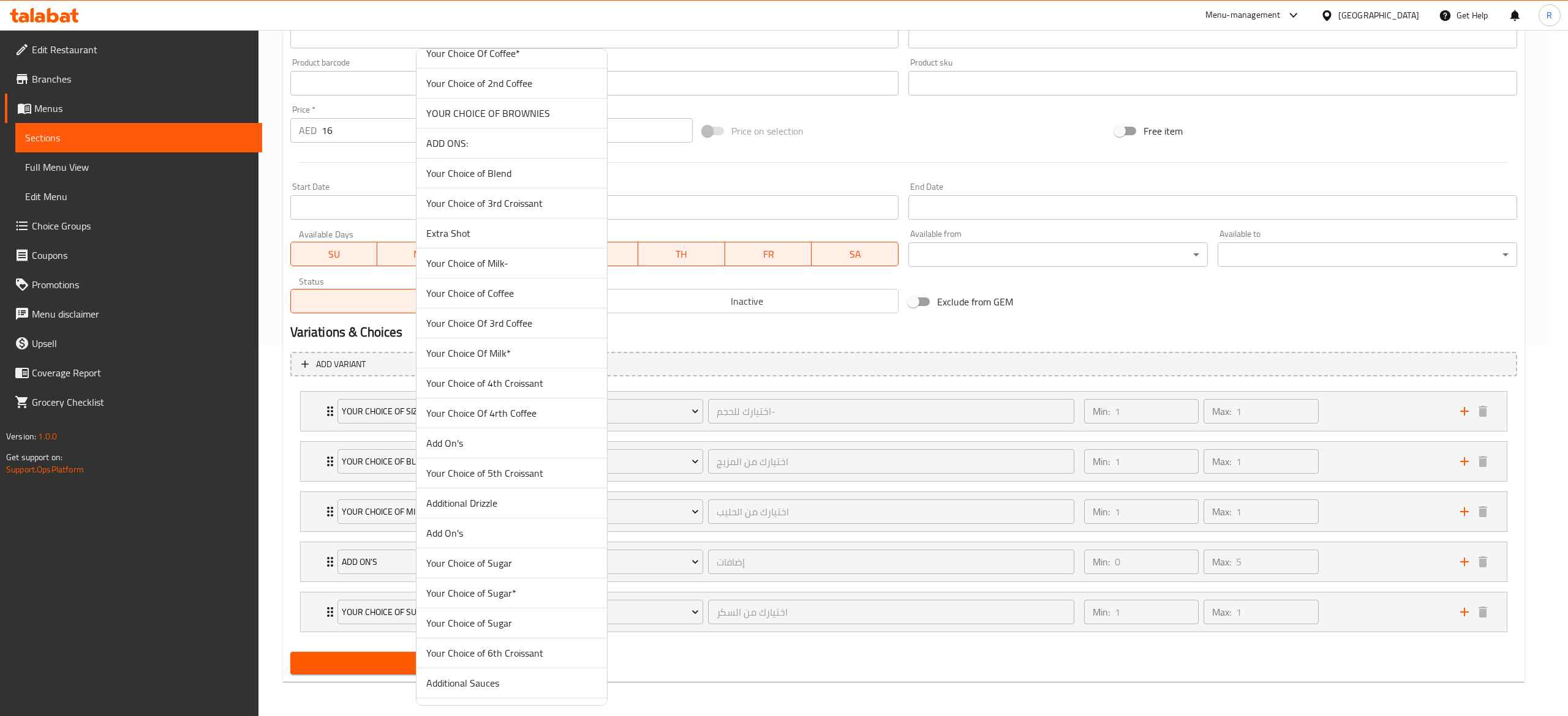
click at [573, 361] on span "Your Choice Of Milk*" at bounding box center [512, 353] width 171 height 15
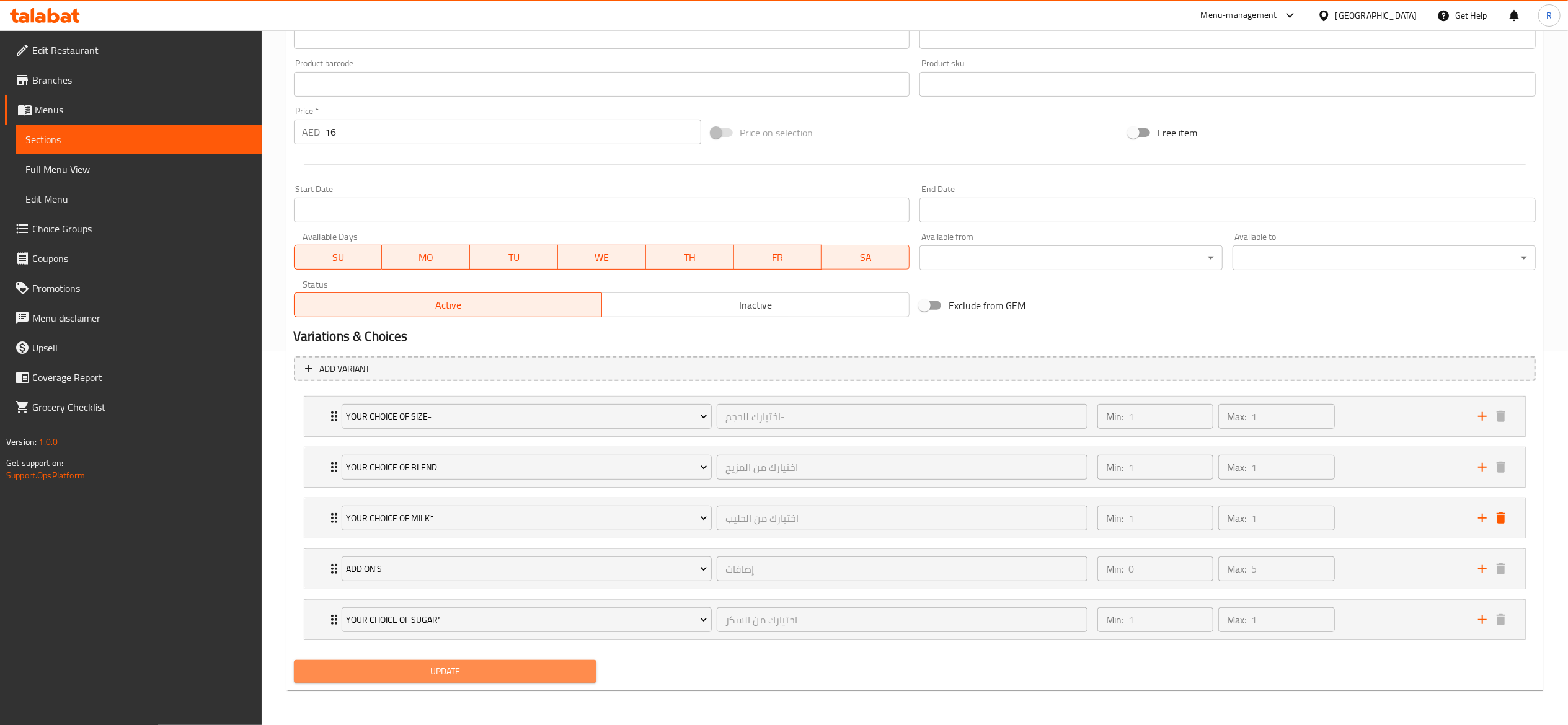
click at [569, 672] on span "Update" at bounding box center [445, 672] width 283 height 16
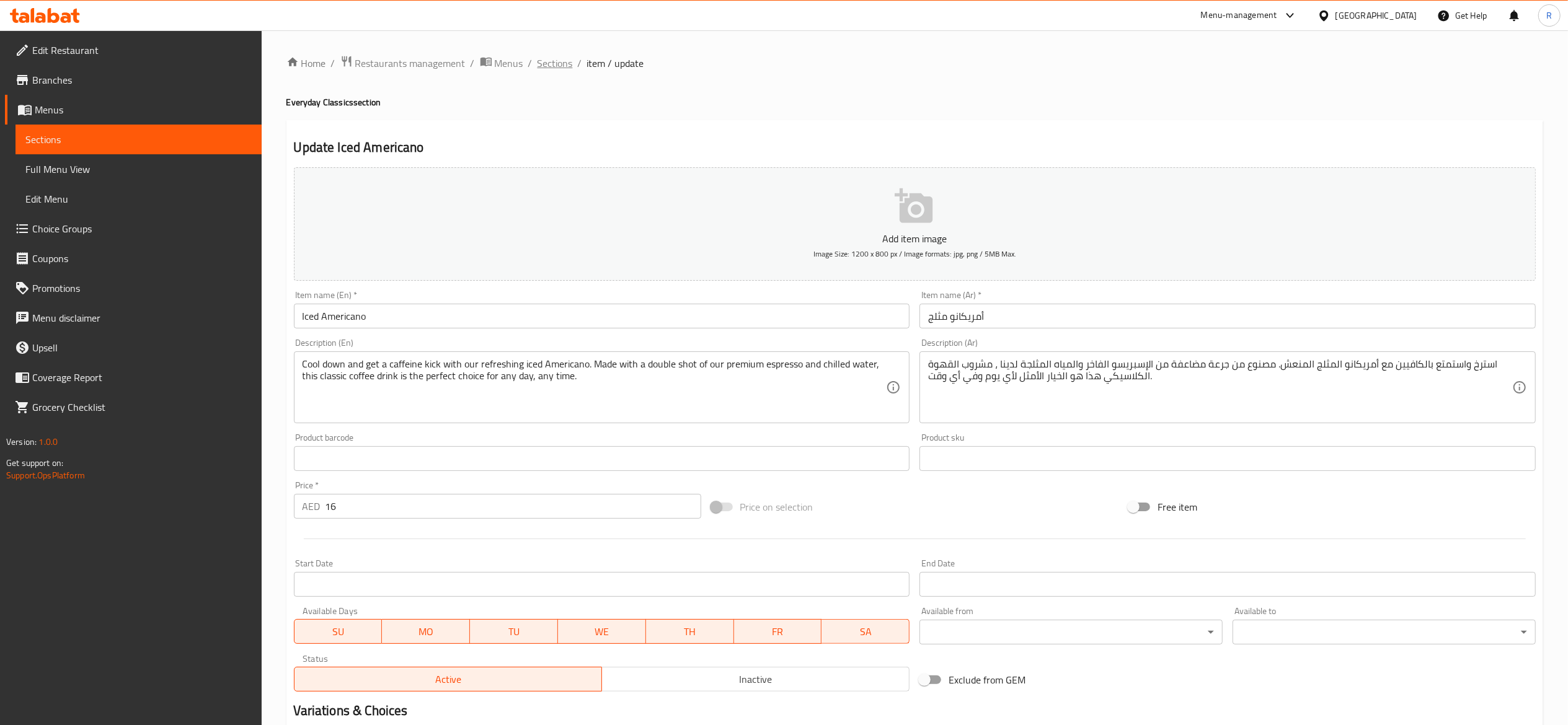
click at [549, 64] on span "Sections" at bounding box center [555, 63] width 36 height 15
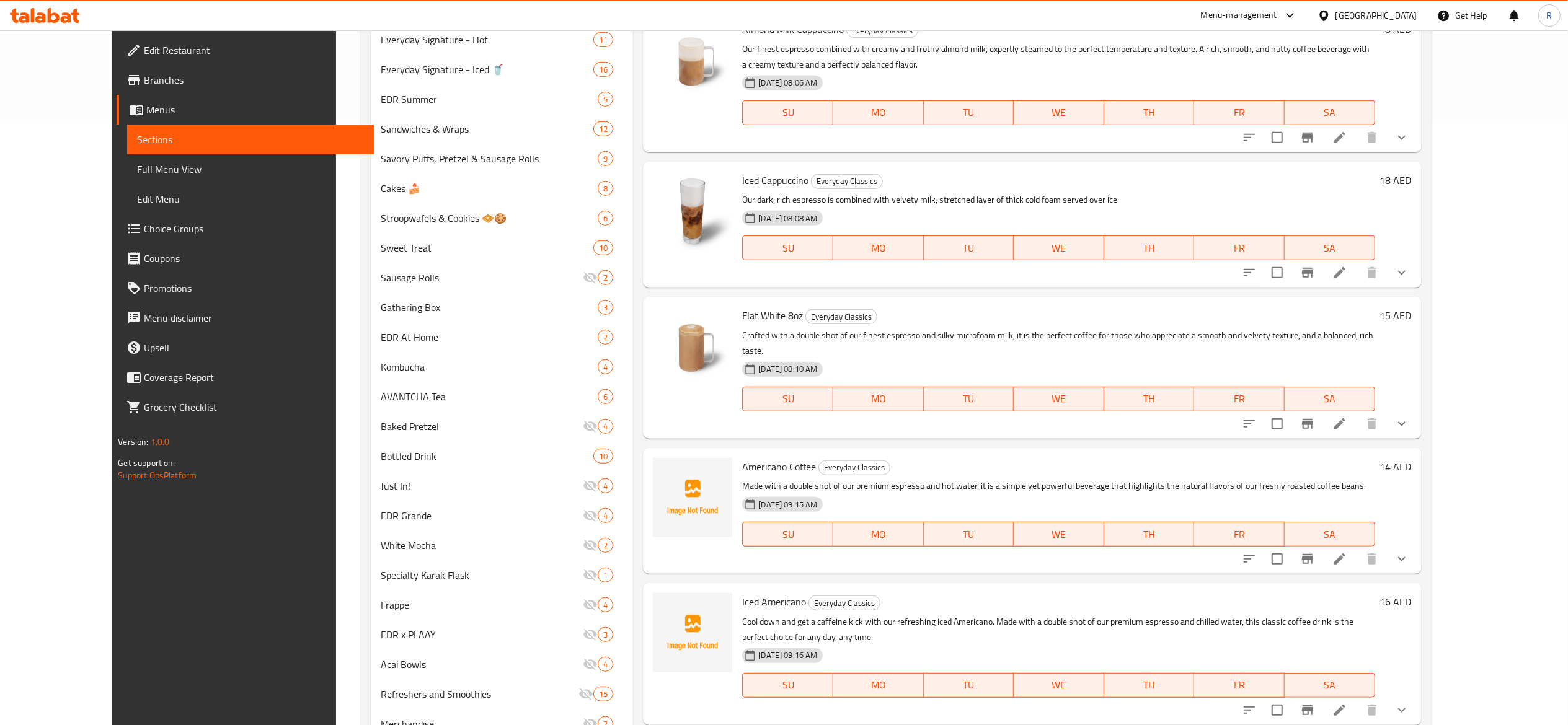
scroll to position [616, 0]
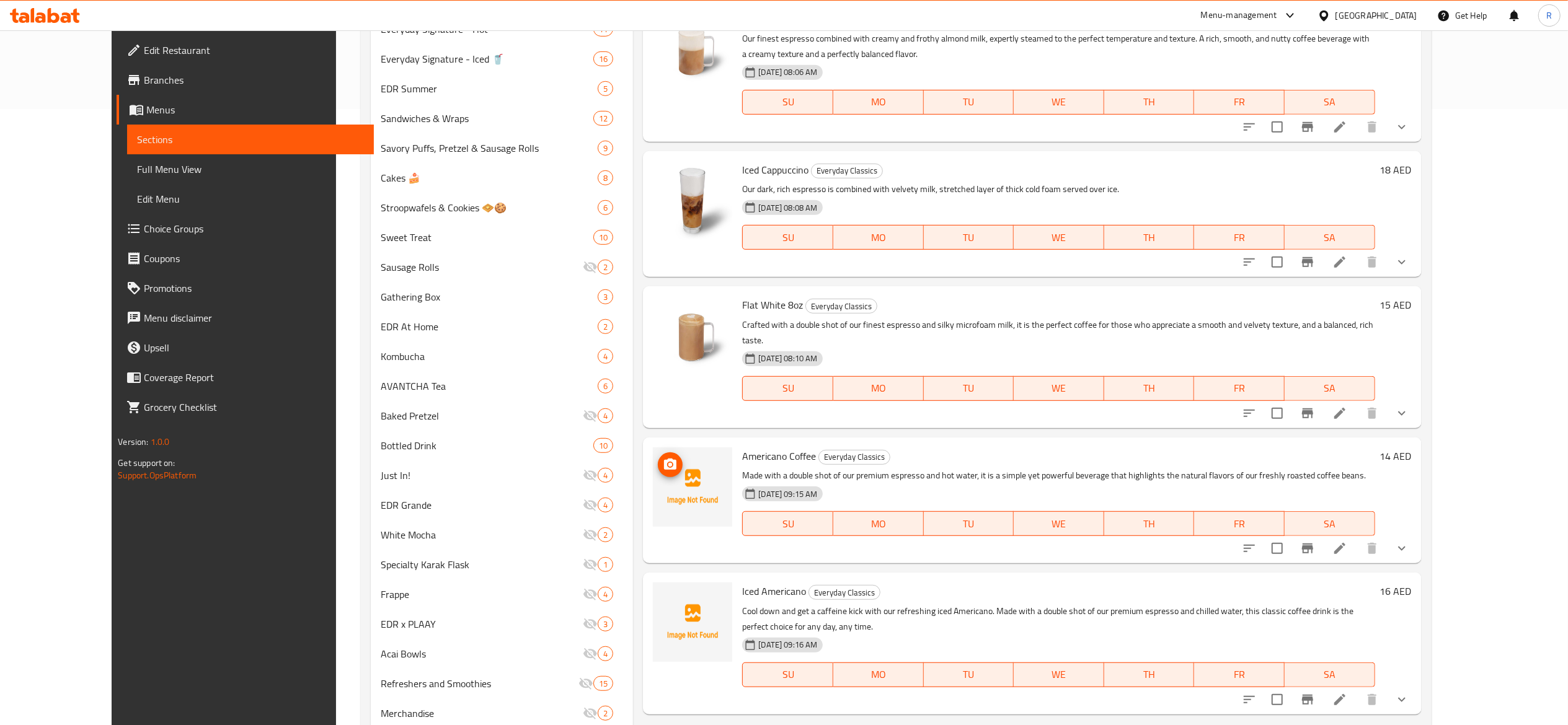
click at [663, 458] on icon "upload picture" at bounding box center [670, 465] width 15 height 15
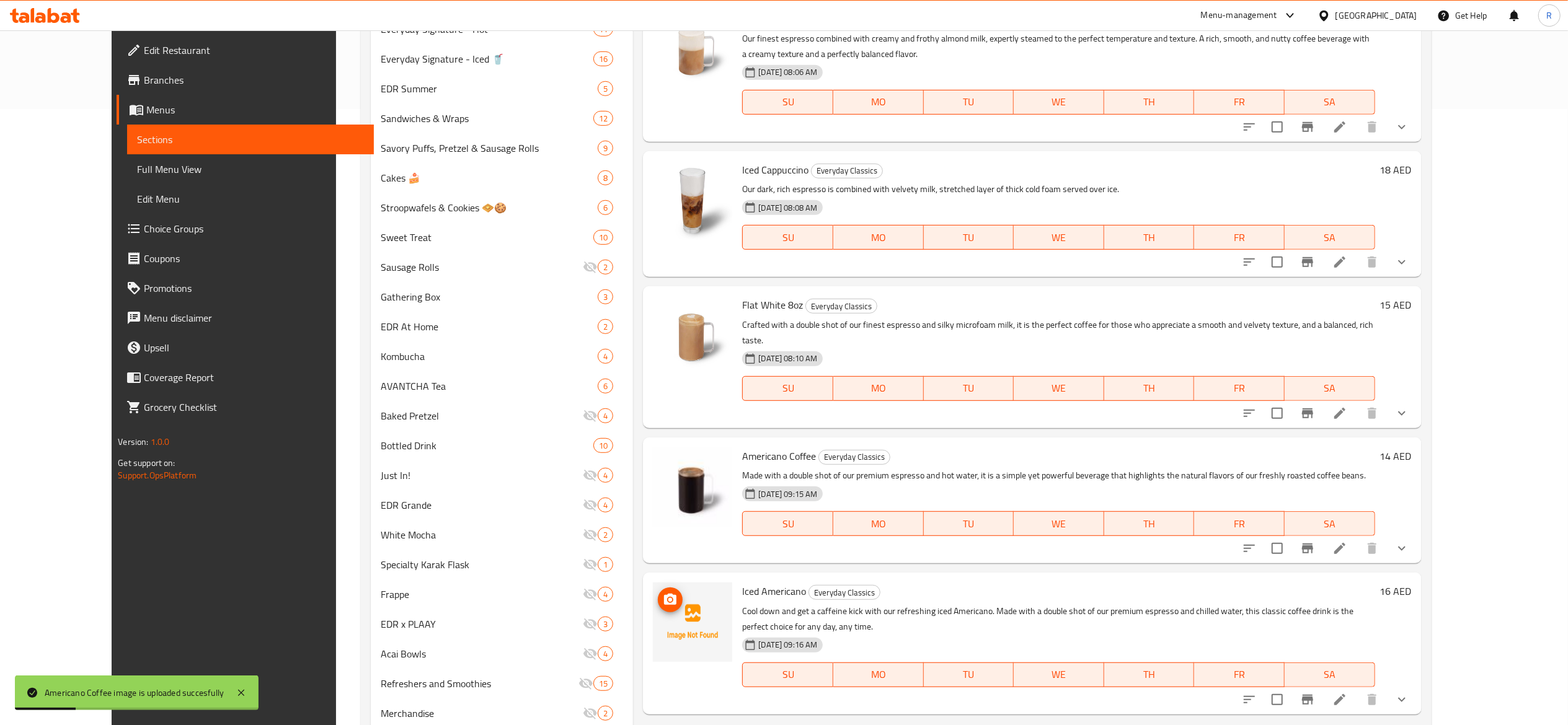
click at [652, 582] on img at bounding box center [692, 622] width 79 height 79
click at [664, 594] on icon "upload picture" at bounding box center [670, 600] width 12 height 11
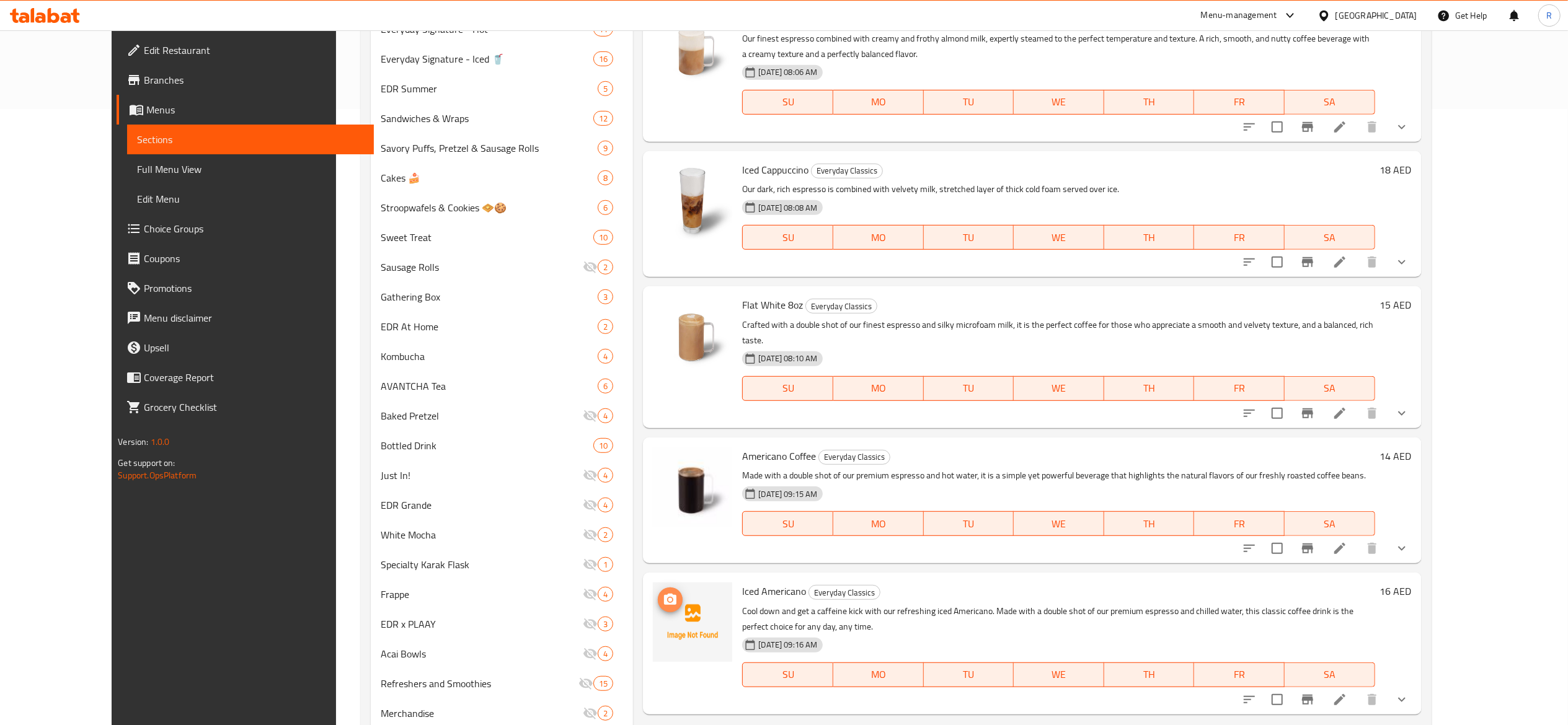
click at [663, 593] on icon "upload picture" at bounding box center [670, 600] width 15 height 15
click at [144, 222] on span "Choice Groups" at bounding box center [254, 229] width 219 height 15
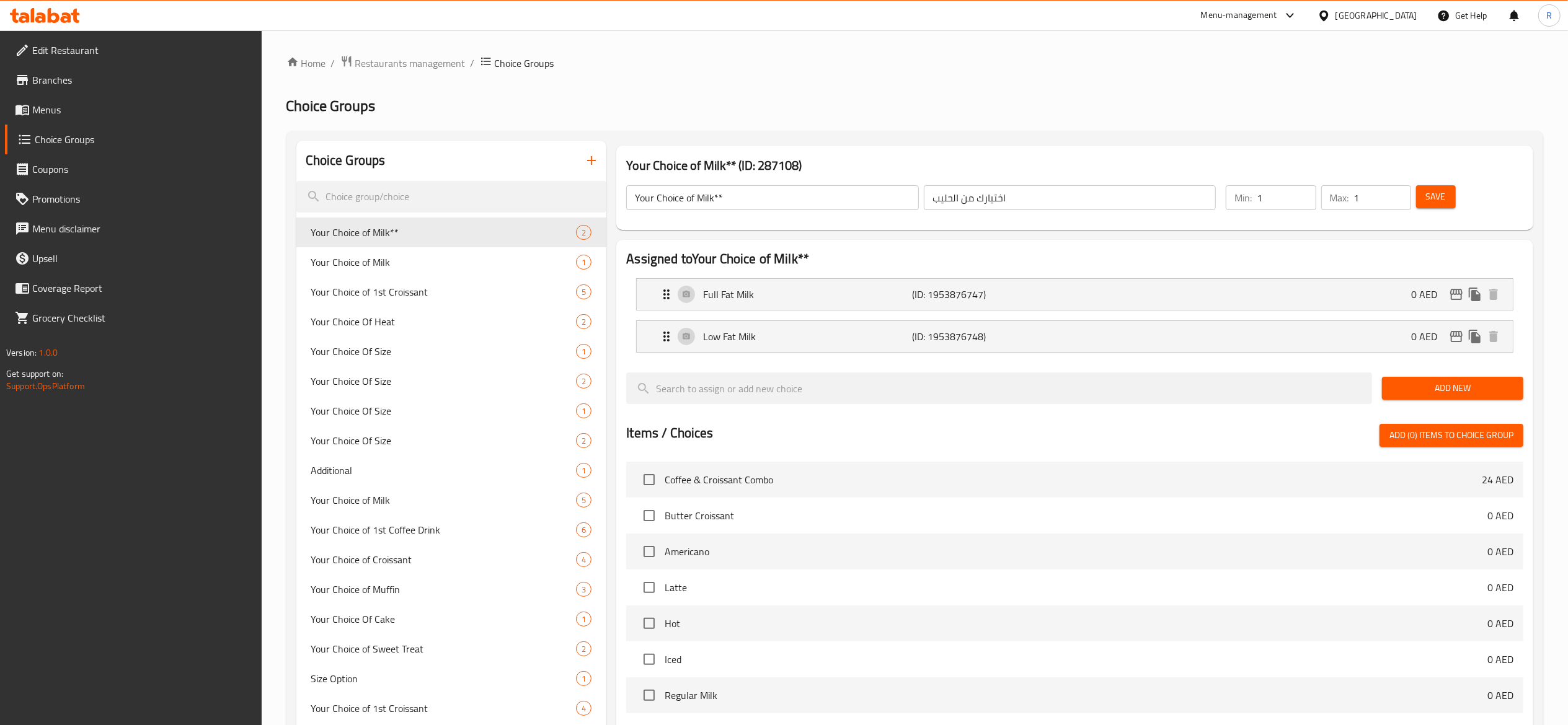
click at [443, 59] on span "Restaurants management" at bounding box center [410, 63] width 110 height 15
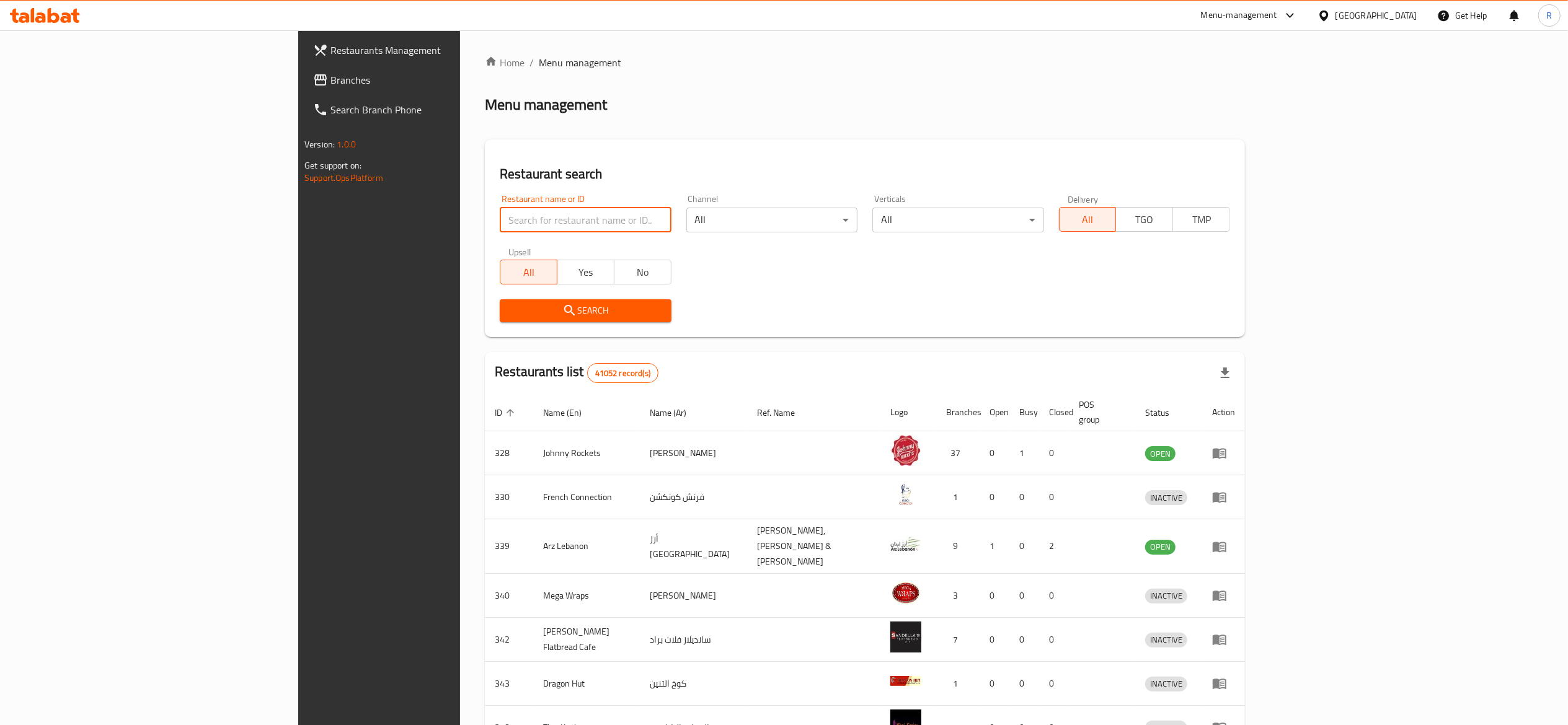
click at [500, 217] on input "search" at bounding box center [585, 220] width 171 height 25
type input "everyday roastery"
click button "Search" at bounding box center [585, 310] width 171 height 23
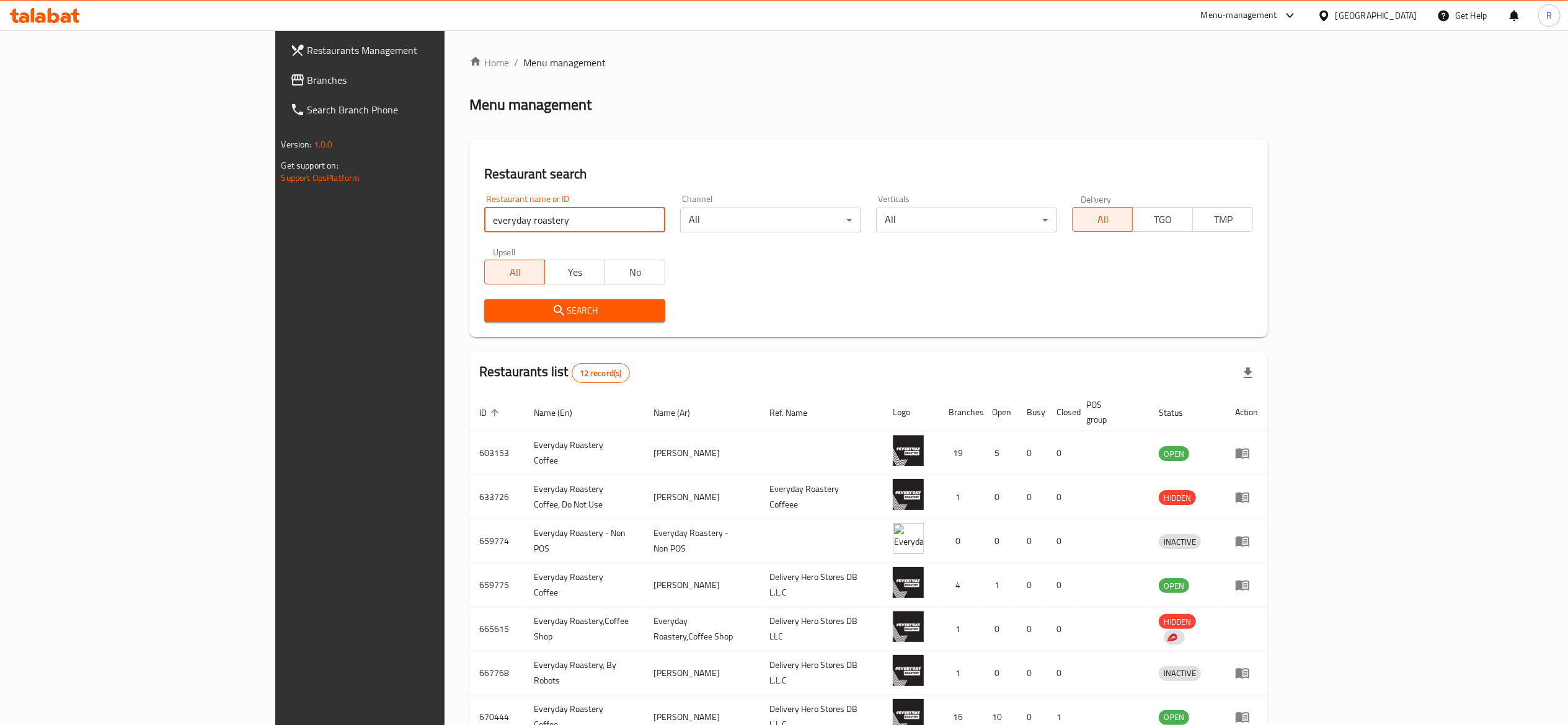
scroll to position [199, 0]
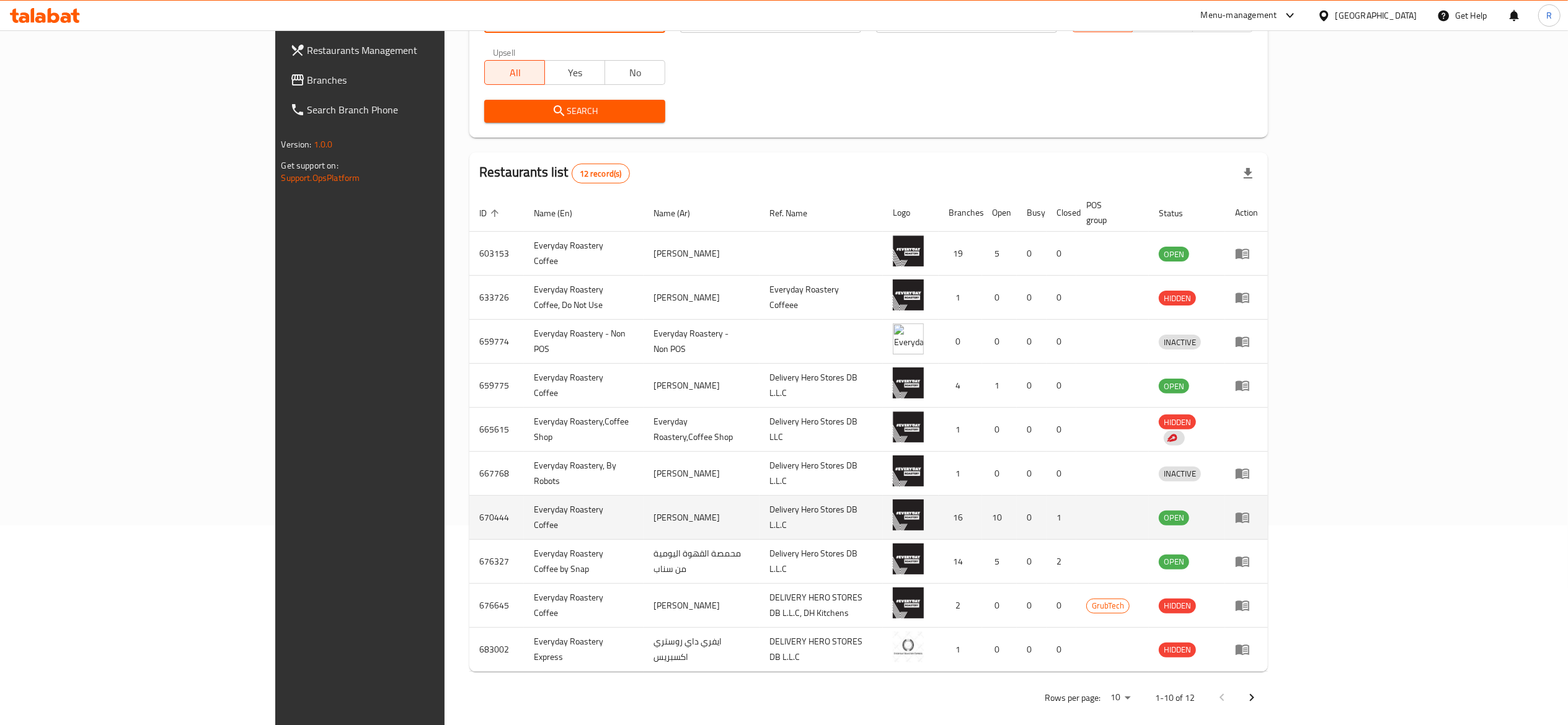
click at [770, 510] on link "enhanced table" at bounding box center [1246, 517] width 23 height 15
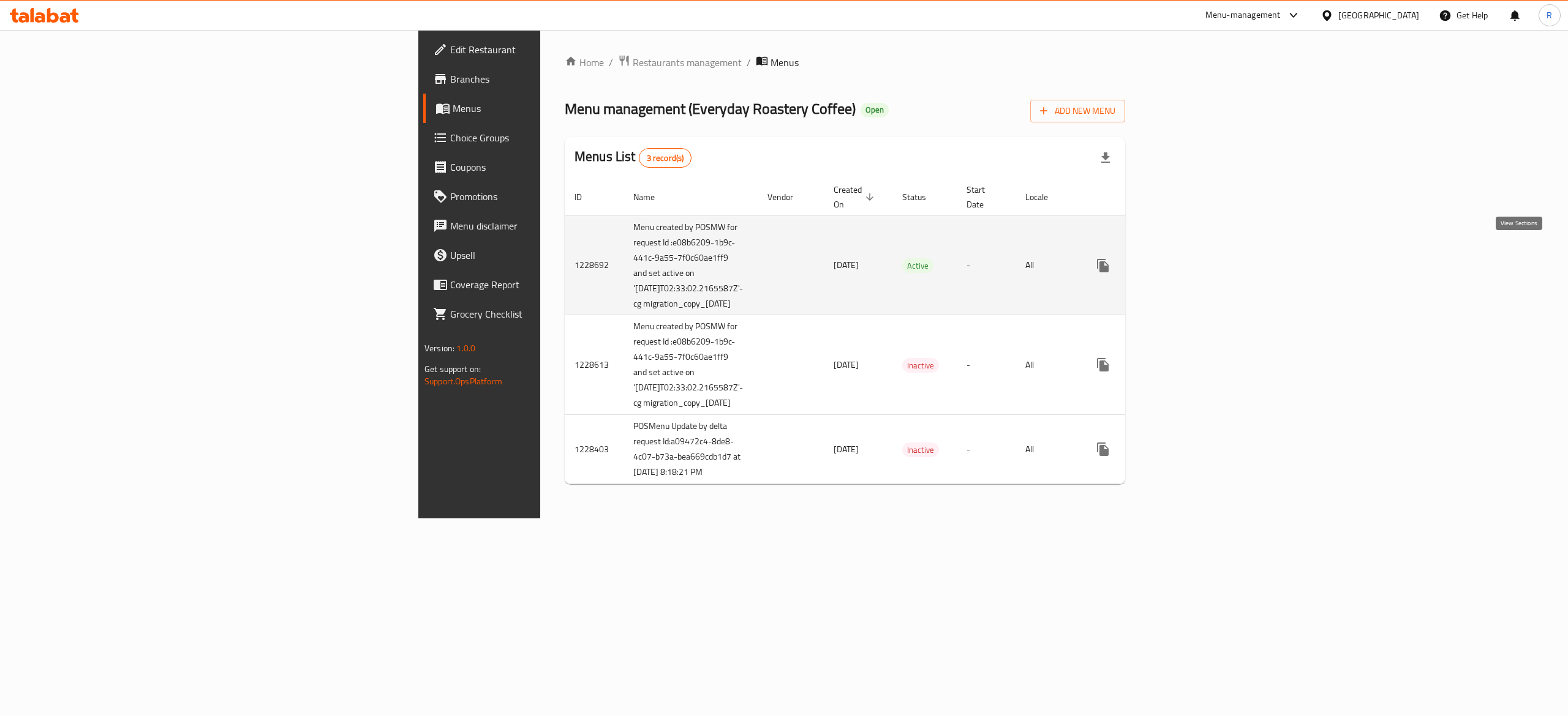
click at [761, 251] on link "enhanced table" at bounding box center [1191, 265] width 29 height 29
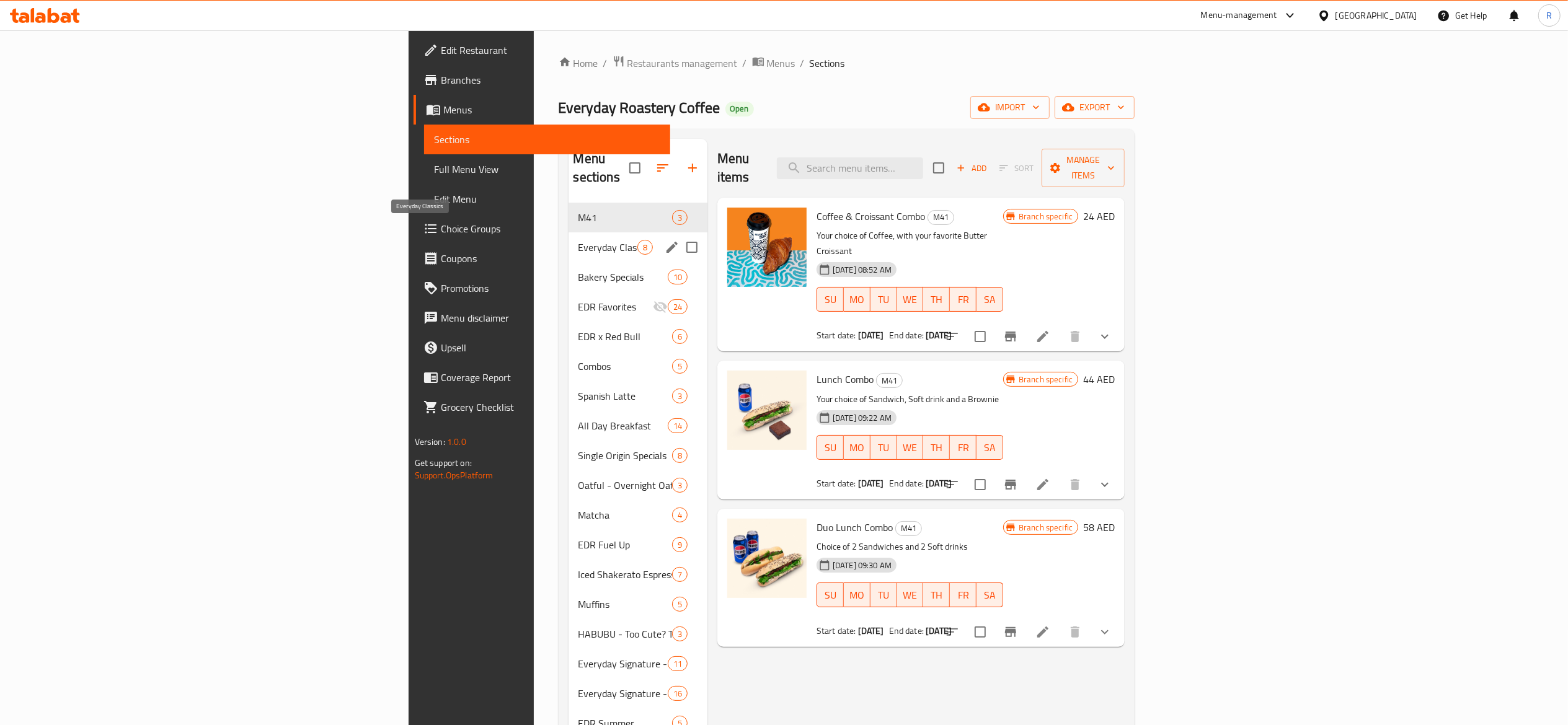
click at [578, 240] on span "Everyday Classics" at bounding box center [608, 247] width 59 height 15
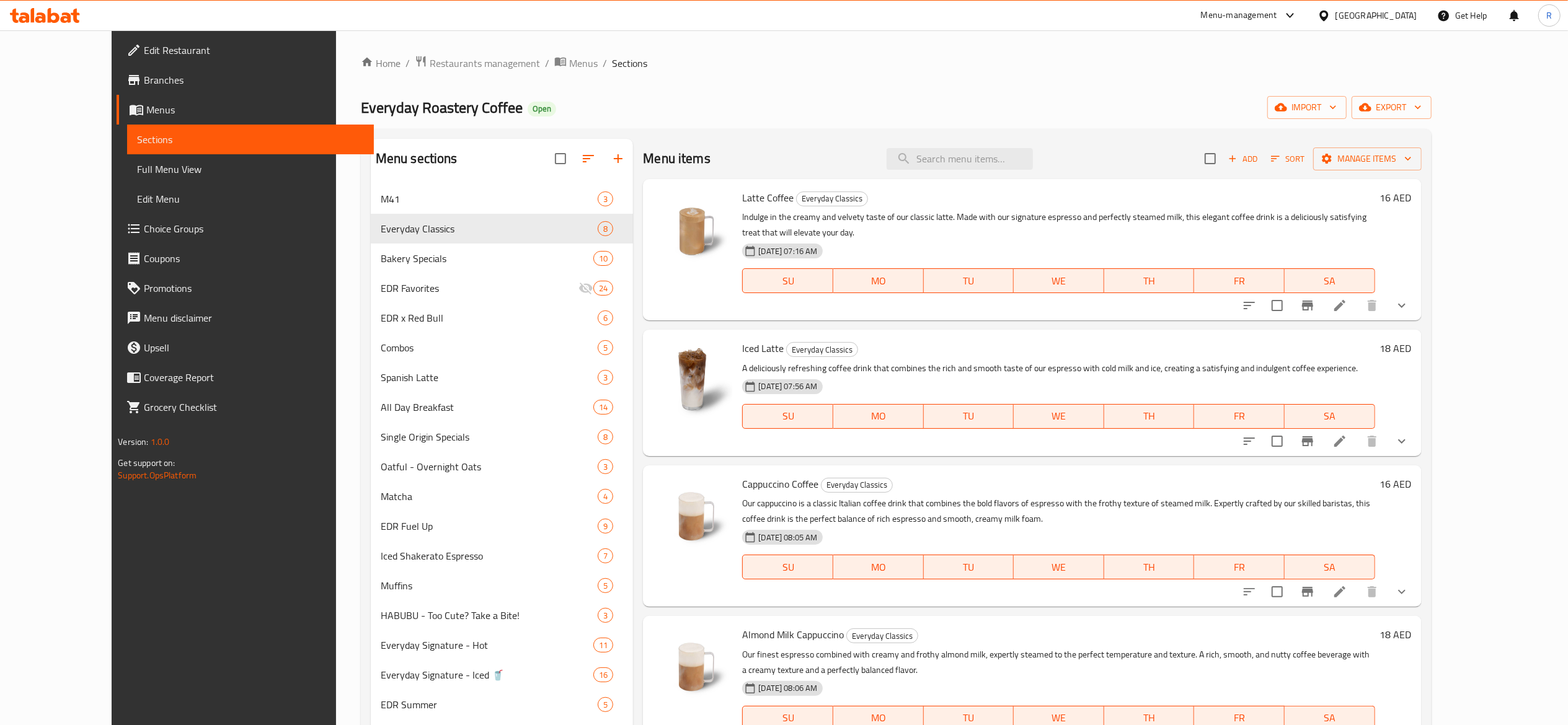
scroll to position [719, 0]
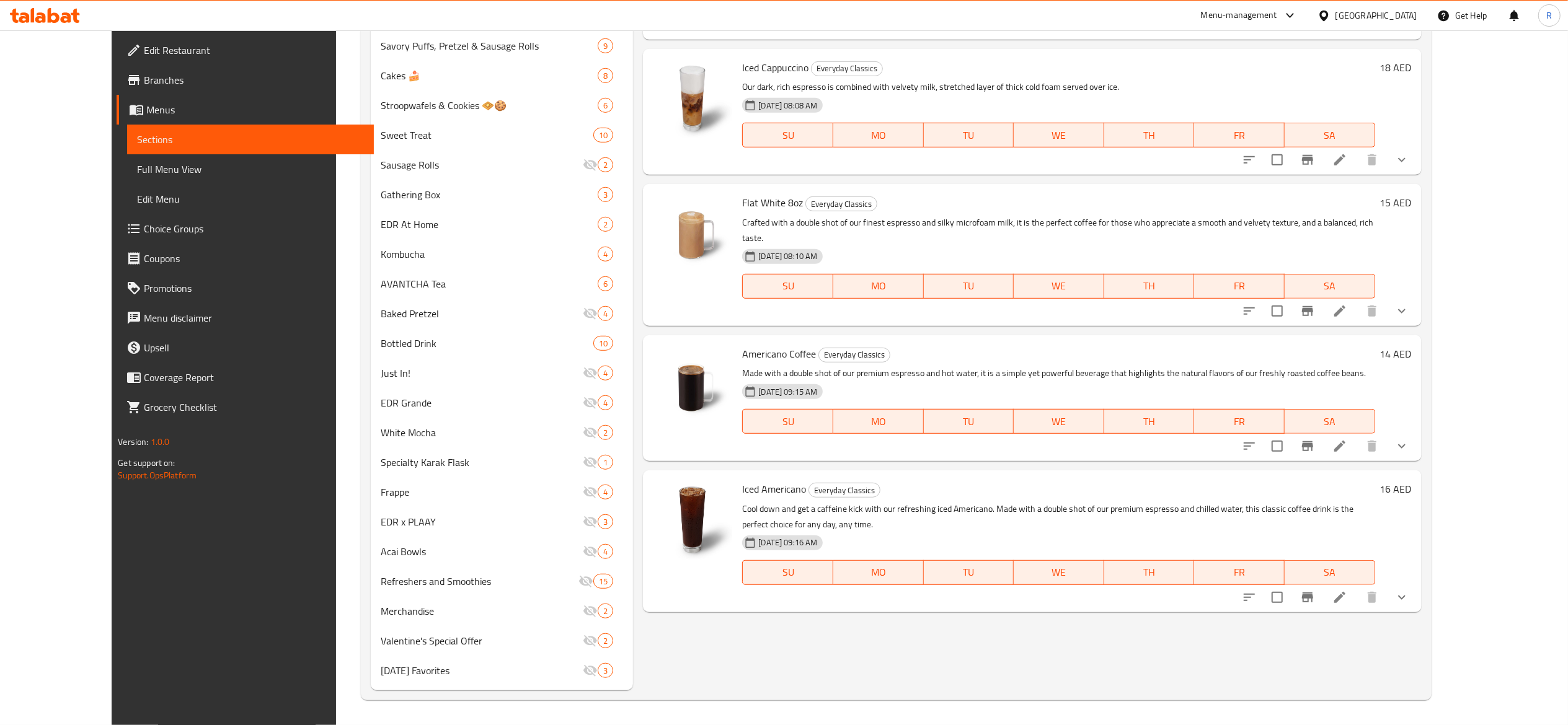
click at [770, 590] on icon at bounding box center [1340, 598] width 15 height 15
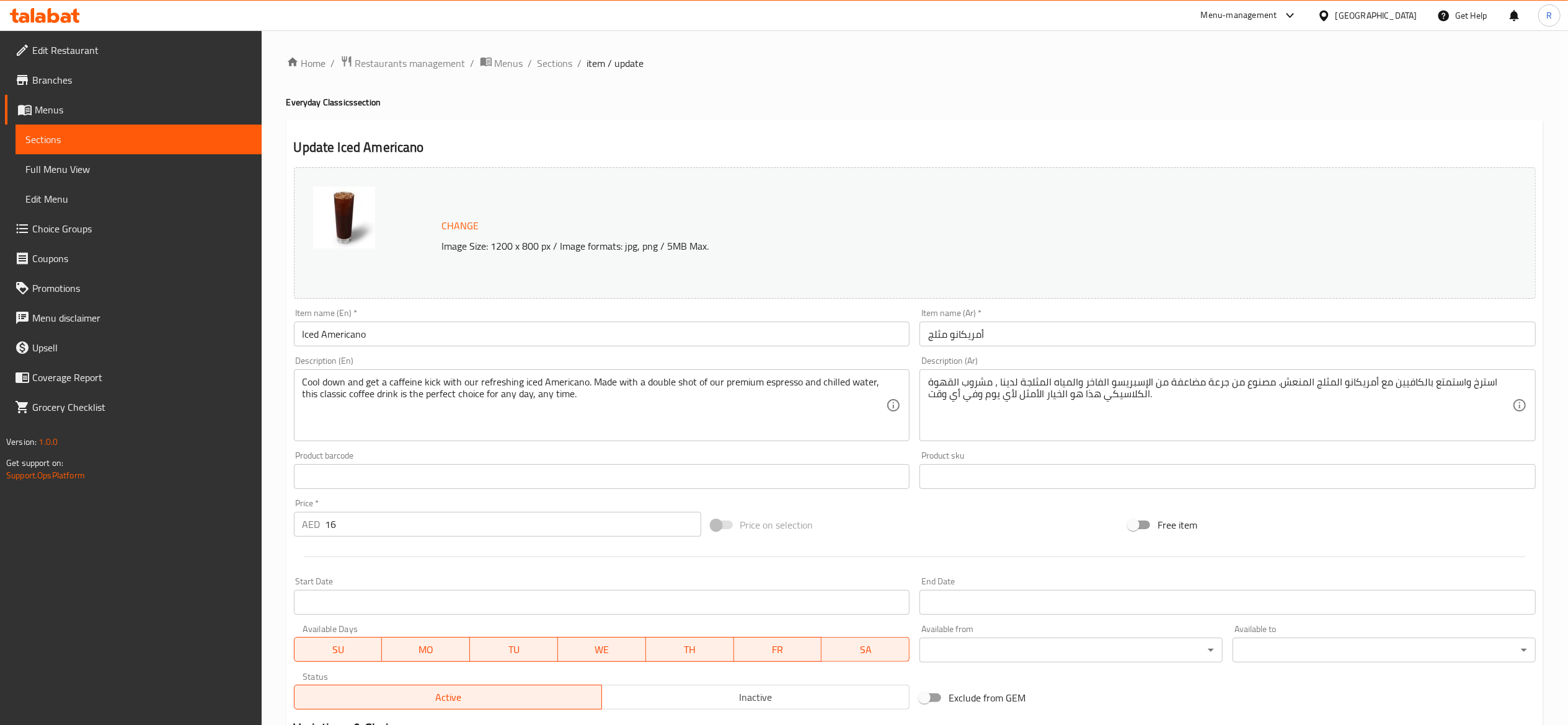
scroll to position [395, 0]
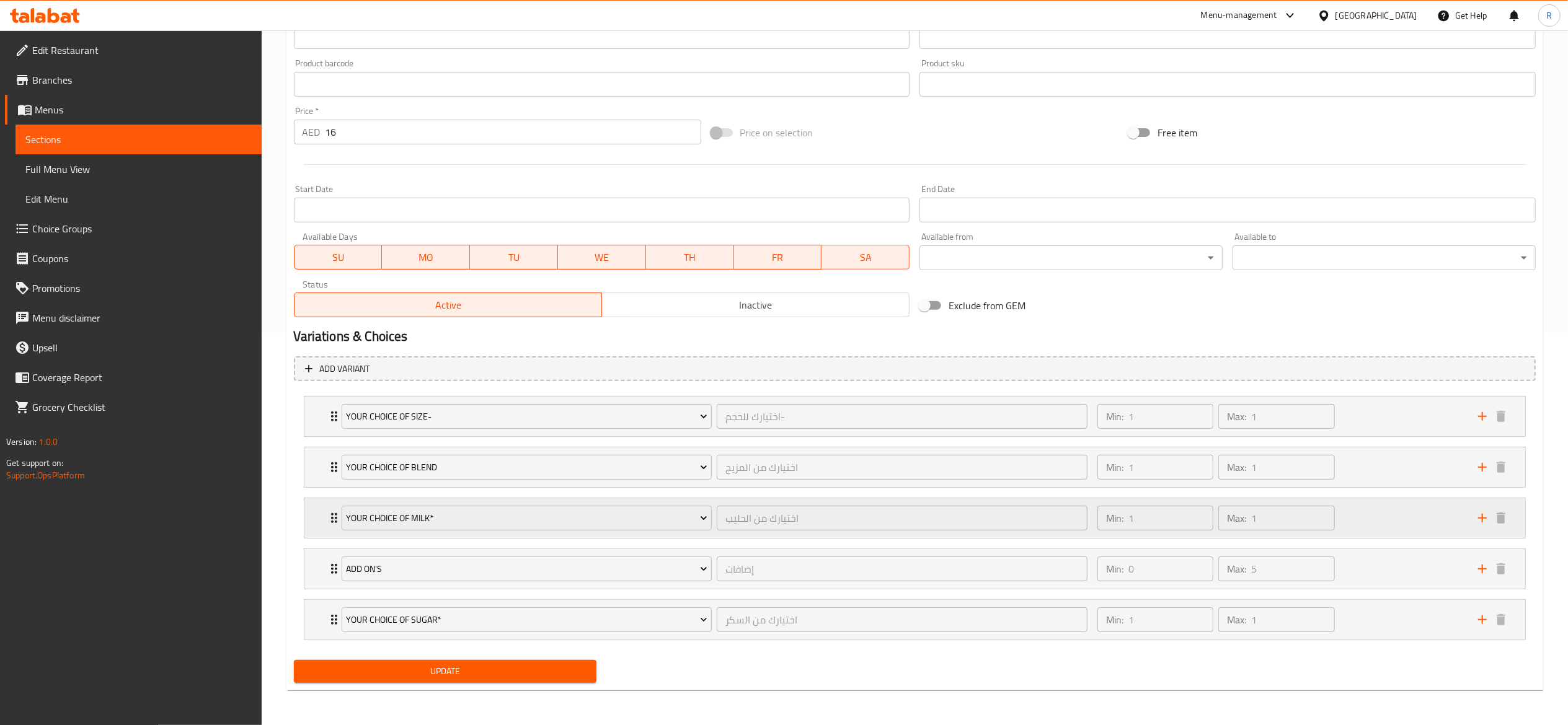
click at [326, 437] on div "Your Choice Of Milk* اختيارك من الحليب ​ Min: 1 ​ Max: 1 ​" at bounding box center [914, 417] width 1221 height 40
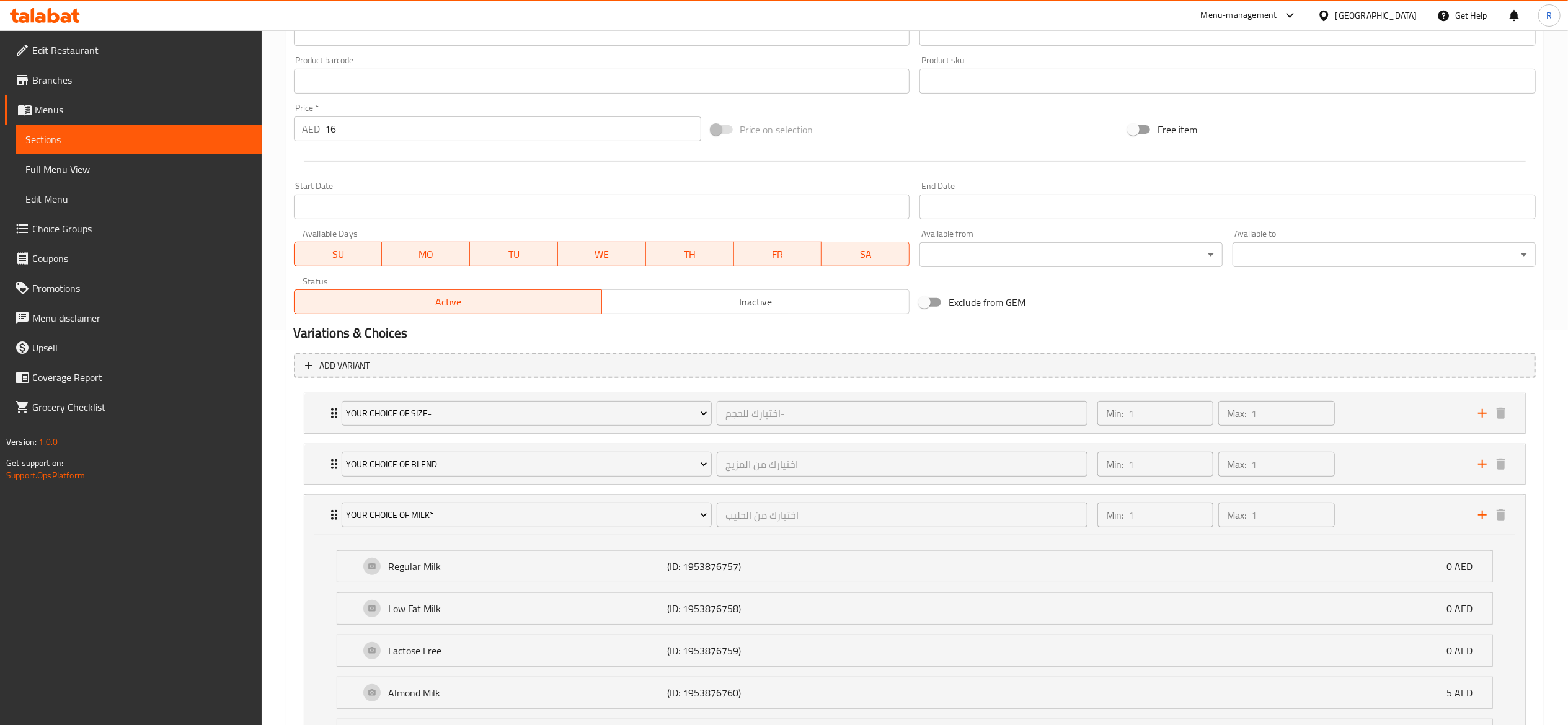
scroll to position [719, 0]
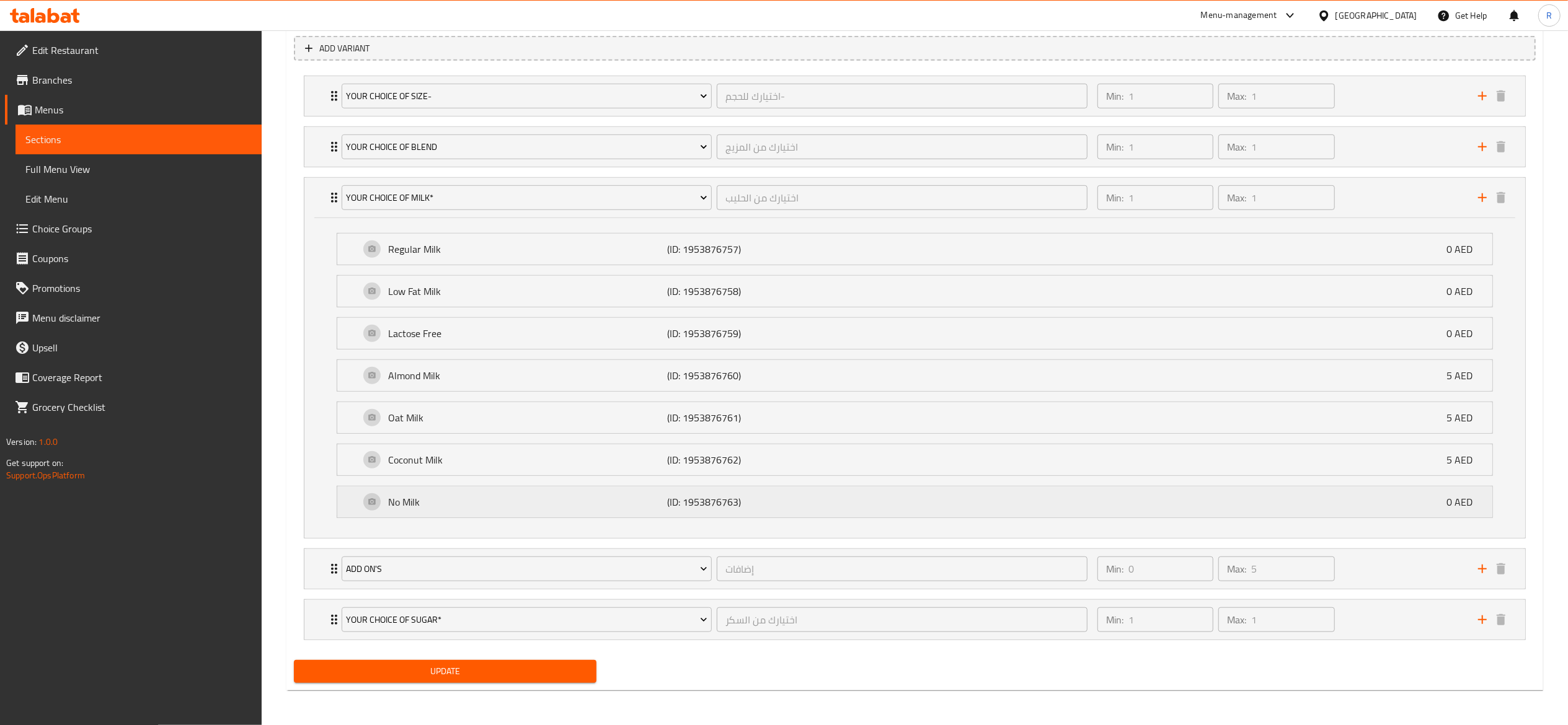
click at [770, 506] on div "No Milk (ID: 1953876763) 0 AED" at bounding box center [918, 502] width 1118 height 31
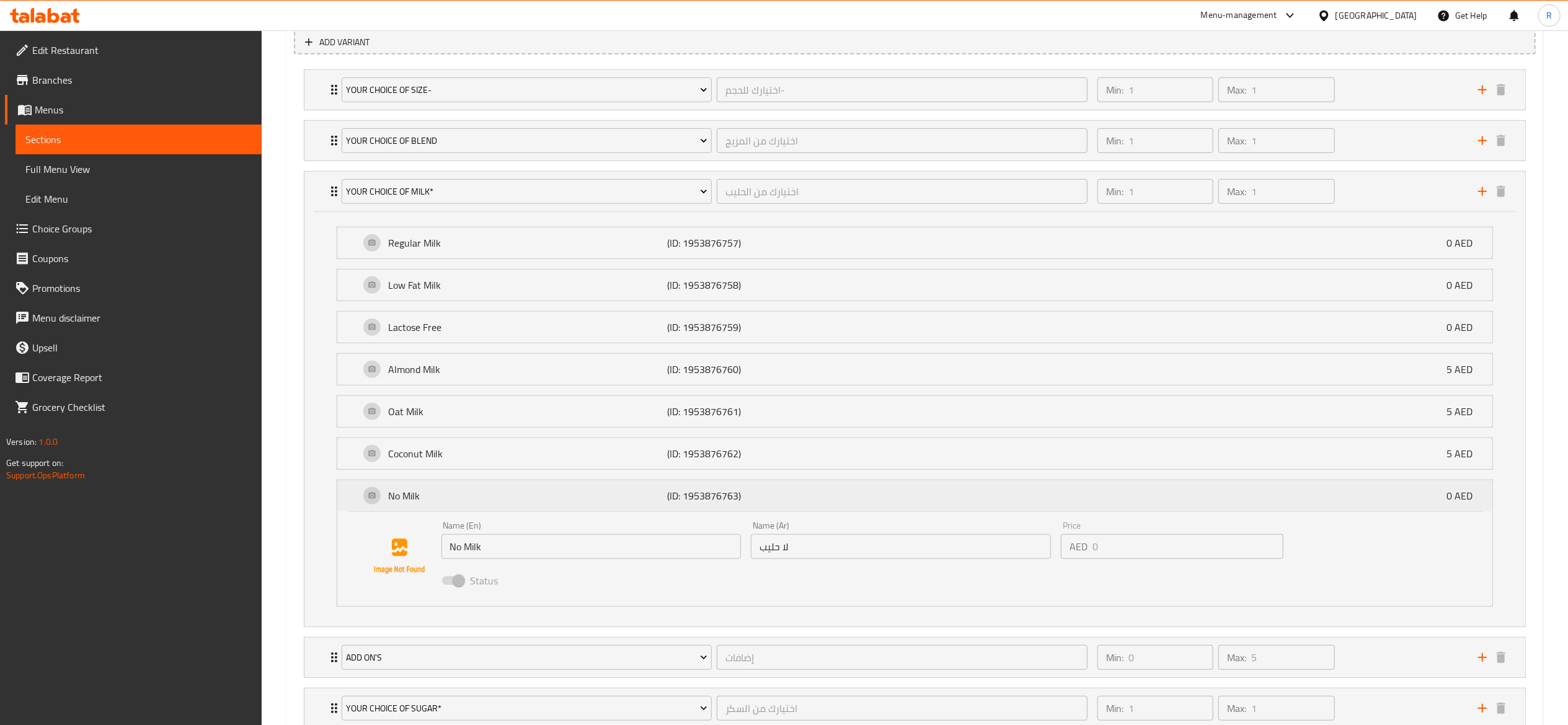
click at [374, 493] on div "No Milk (ID: 1953876763) 0 AED" at bounding box center [918, 495] width 1118 height 31
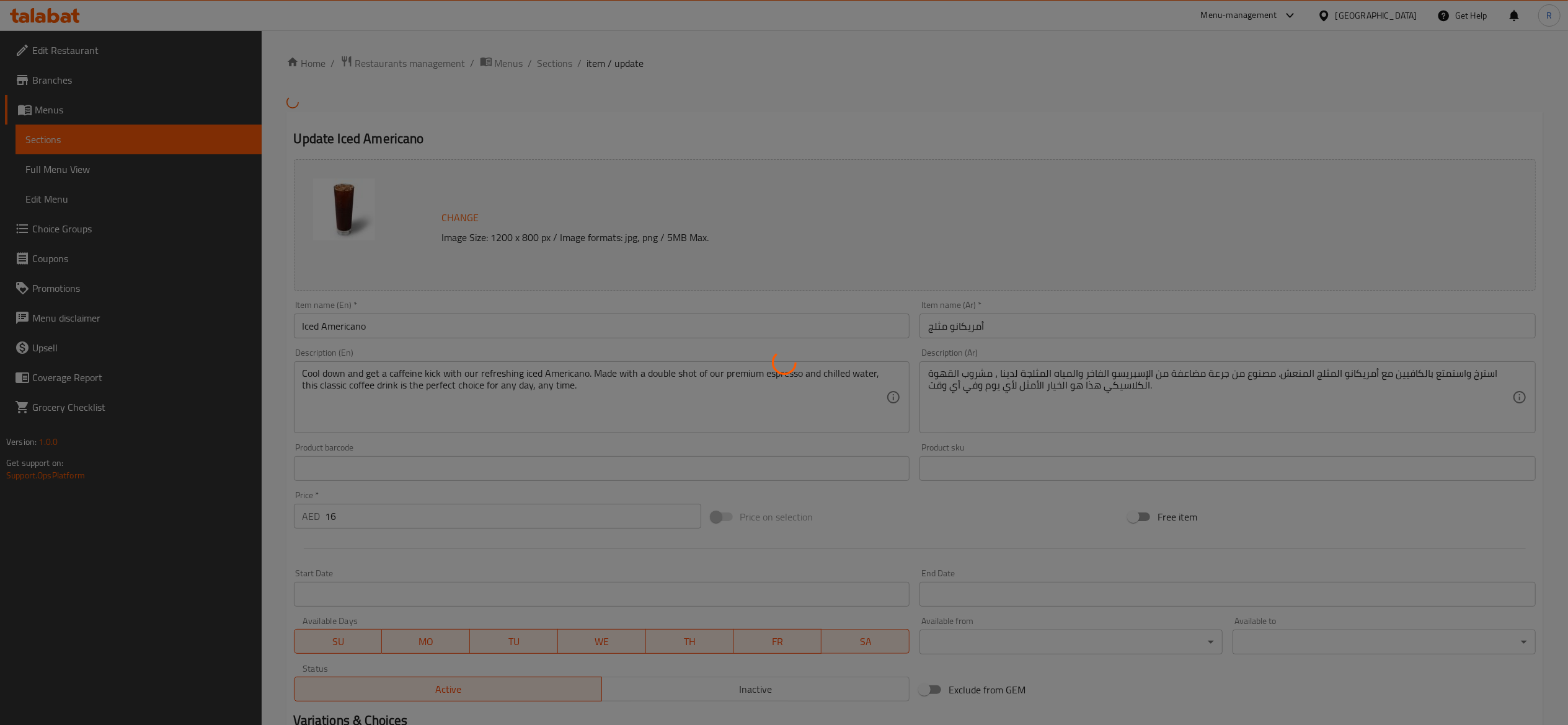
type input "اختيارك للحجم-"
type input "1"
type input "اختيارك من المزيج"
type input "1"
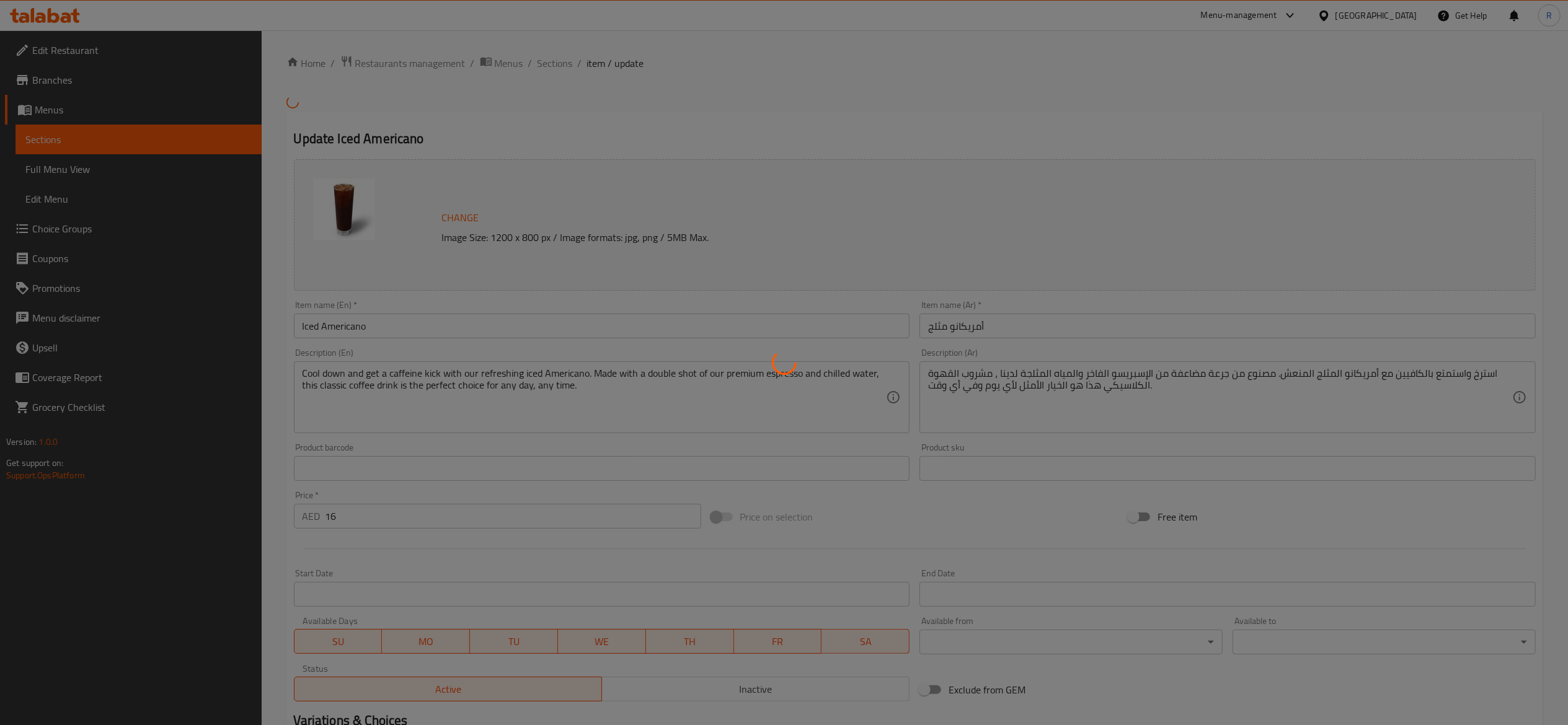
type input "1"
type input "اختيارك من الحليب"
type input "1"
type input "إضافات"
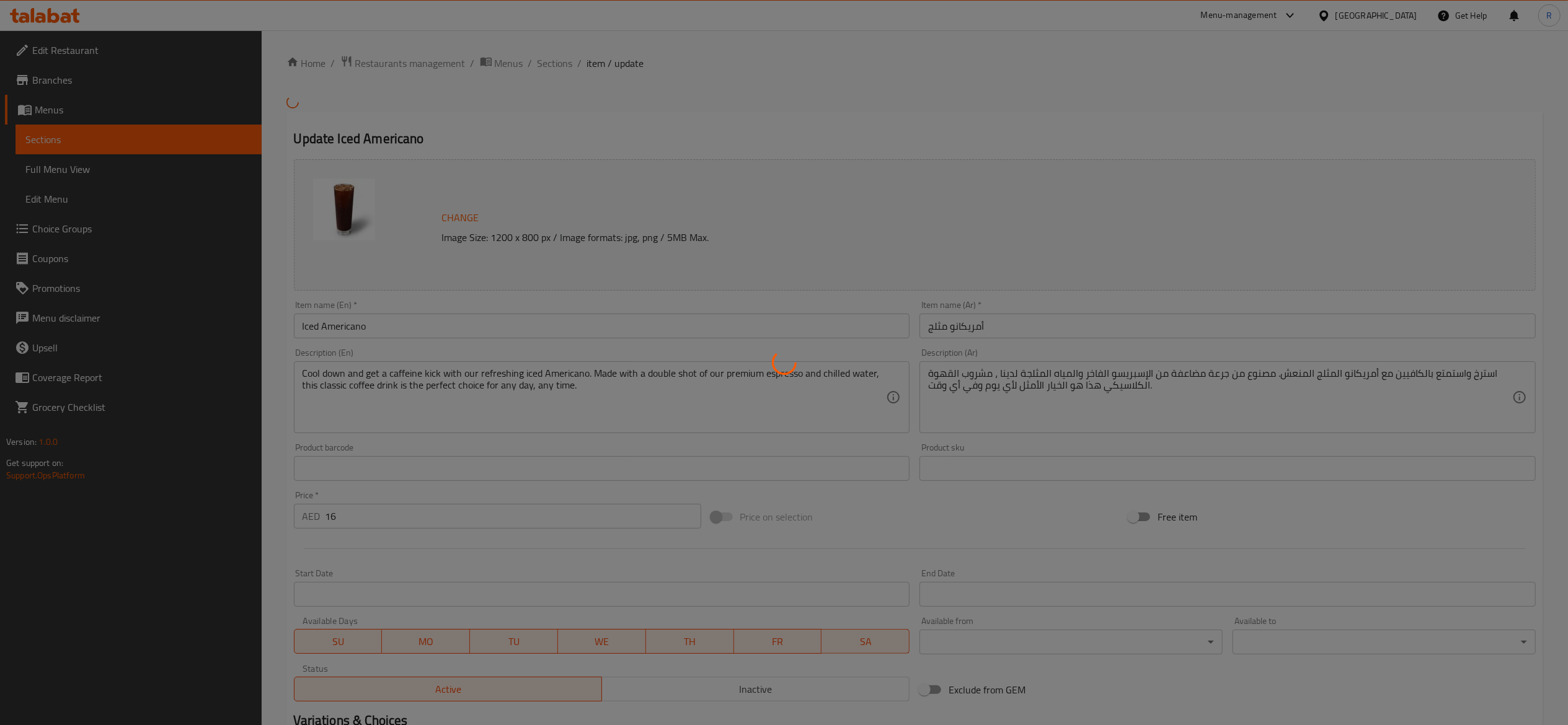
type input "0"
type input "5"
type input "اختيارك من السكر"
type input "1"
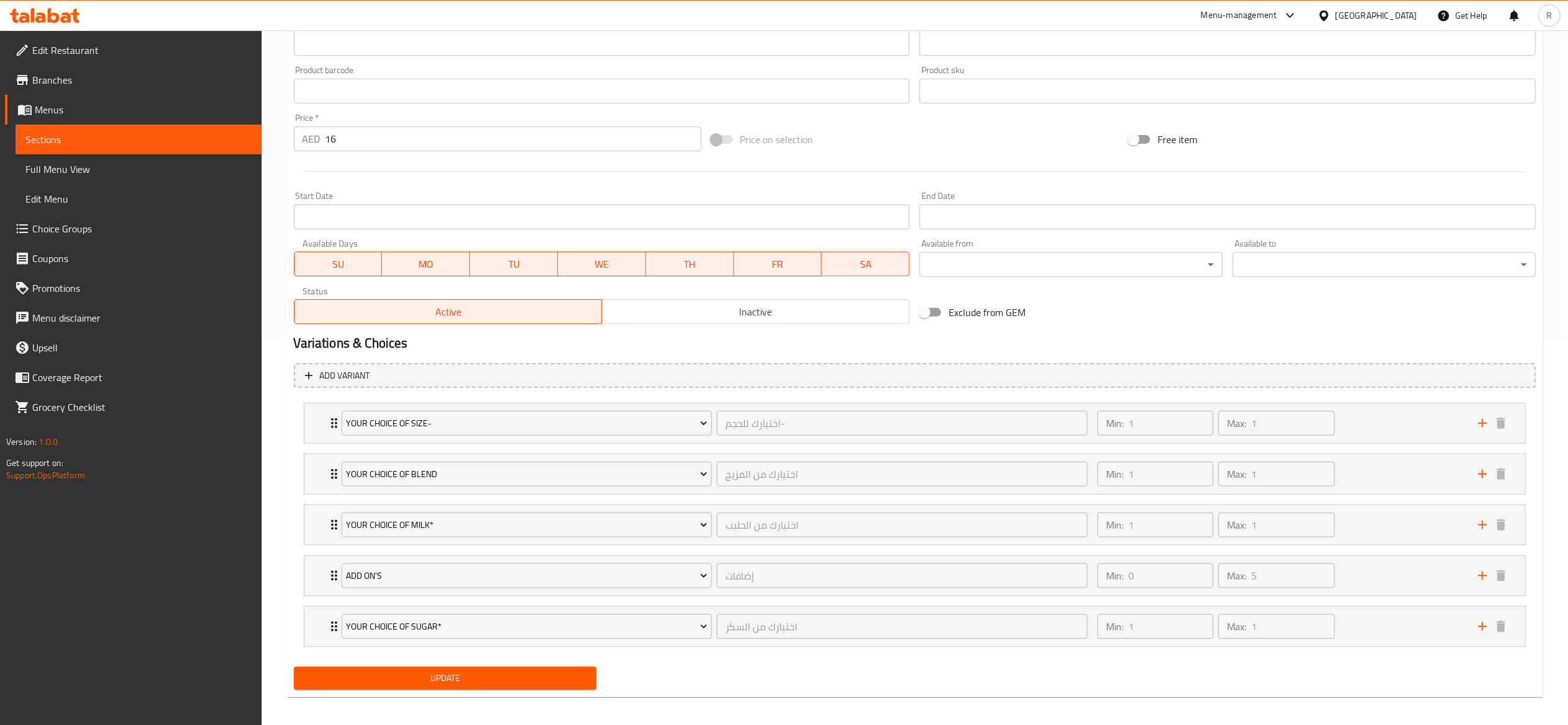
scroll to position [384, 0]
click at [337, 525] on div "Your Choice Of Milk* اختيارك من الحليب ​" at bounding box center [715, 526] width 761 height 40
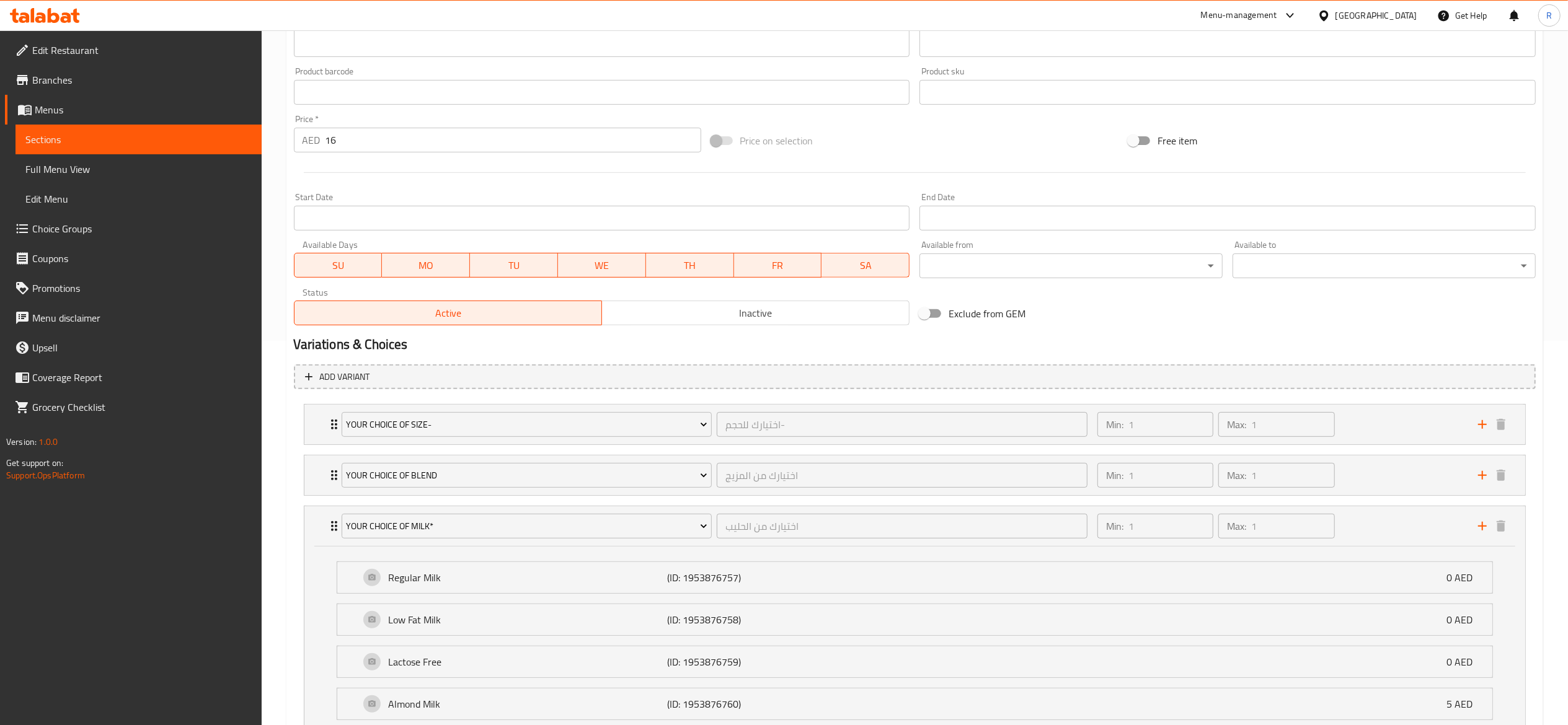
scroll to position [719, 0]
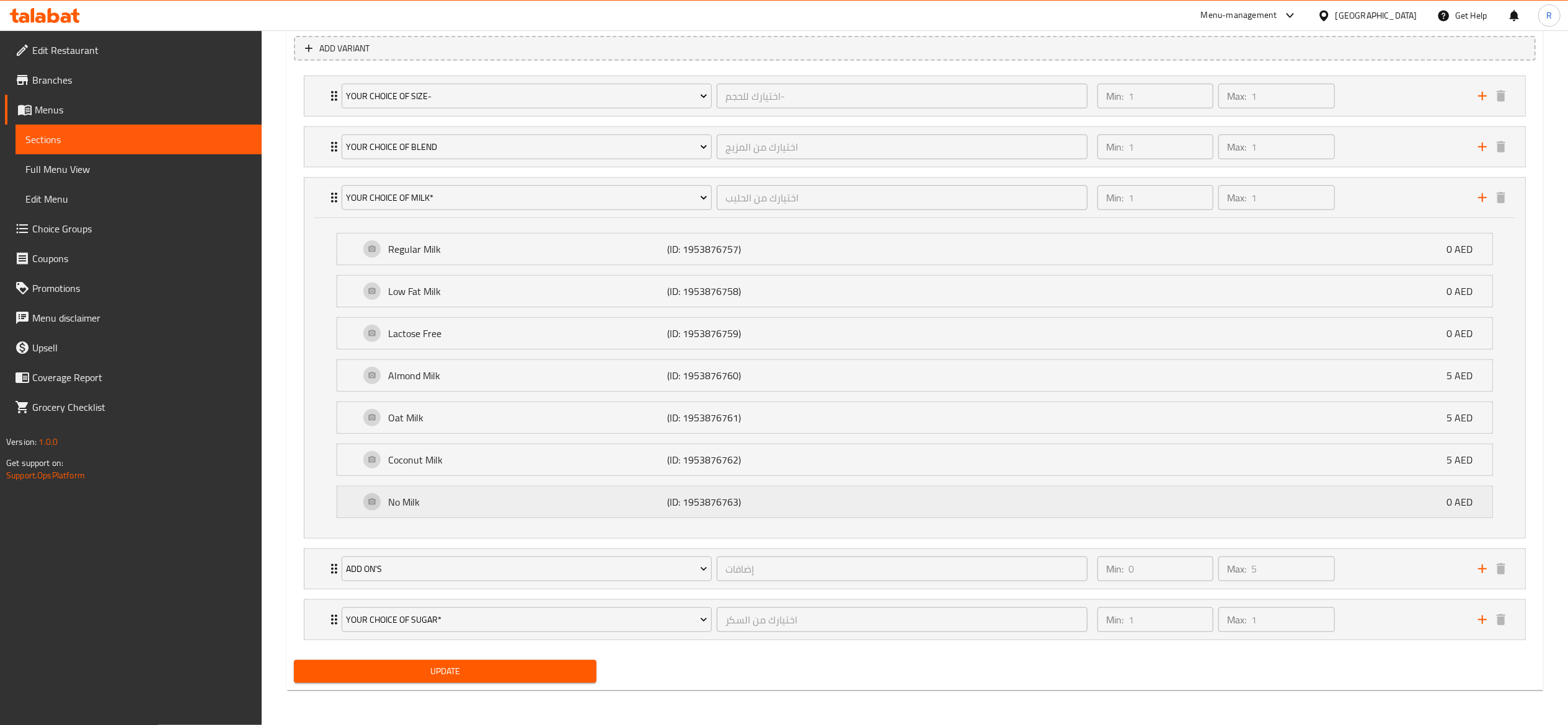
click at [393, 497] on p "No Milk" at bounding box center [528, 502] width 279 height 15
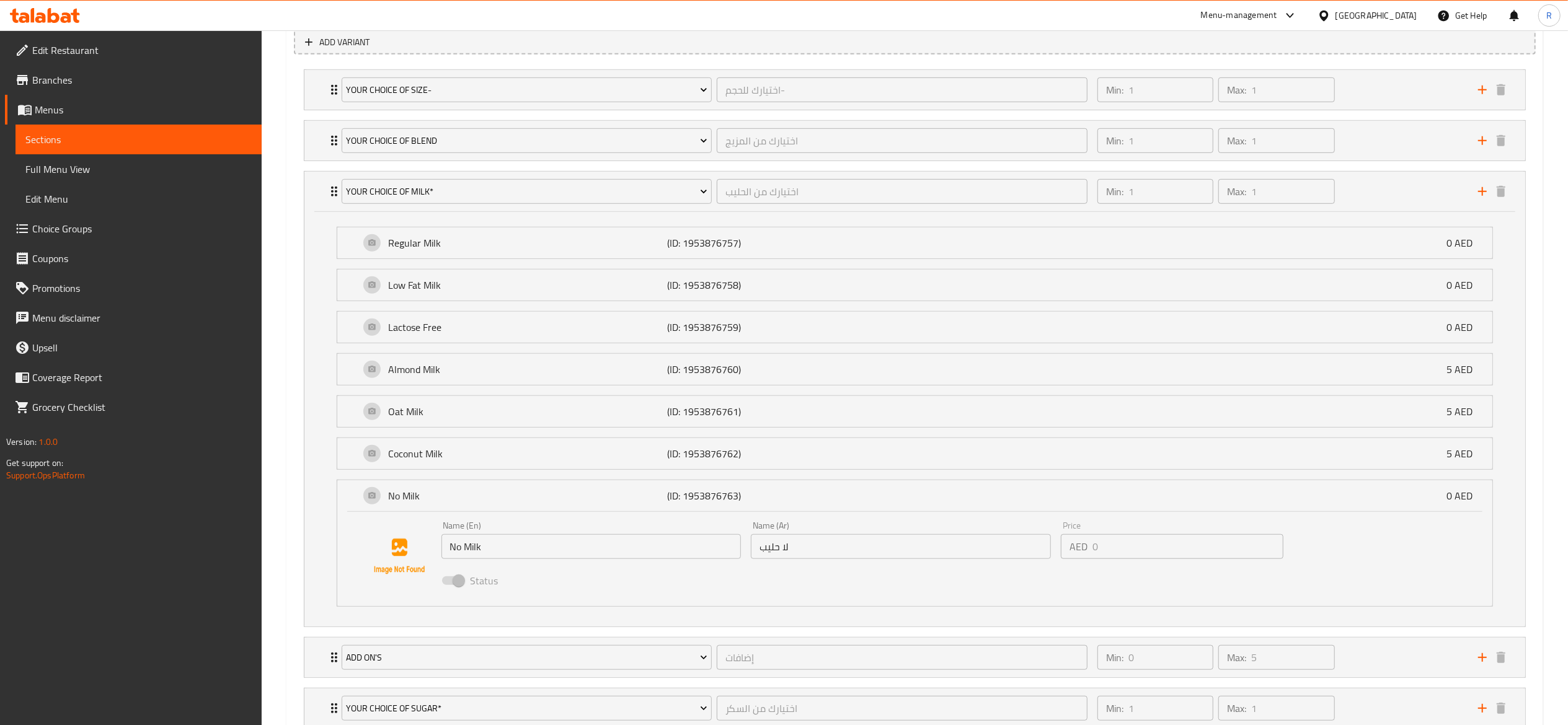
click at [456, 582] on span at bounding box center [452, 580] width 21 height 9
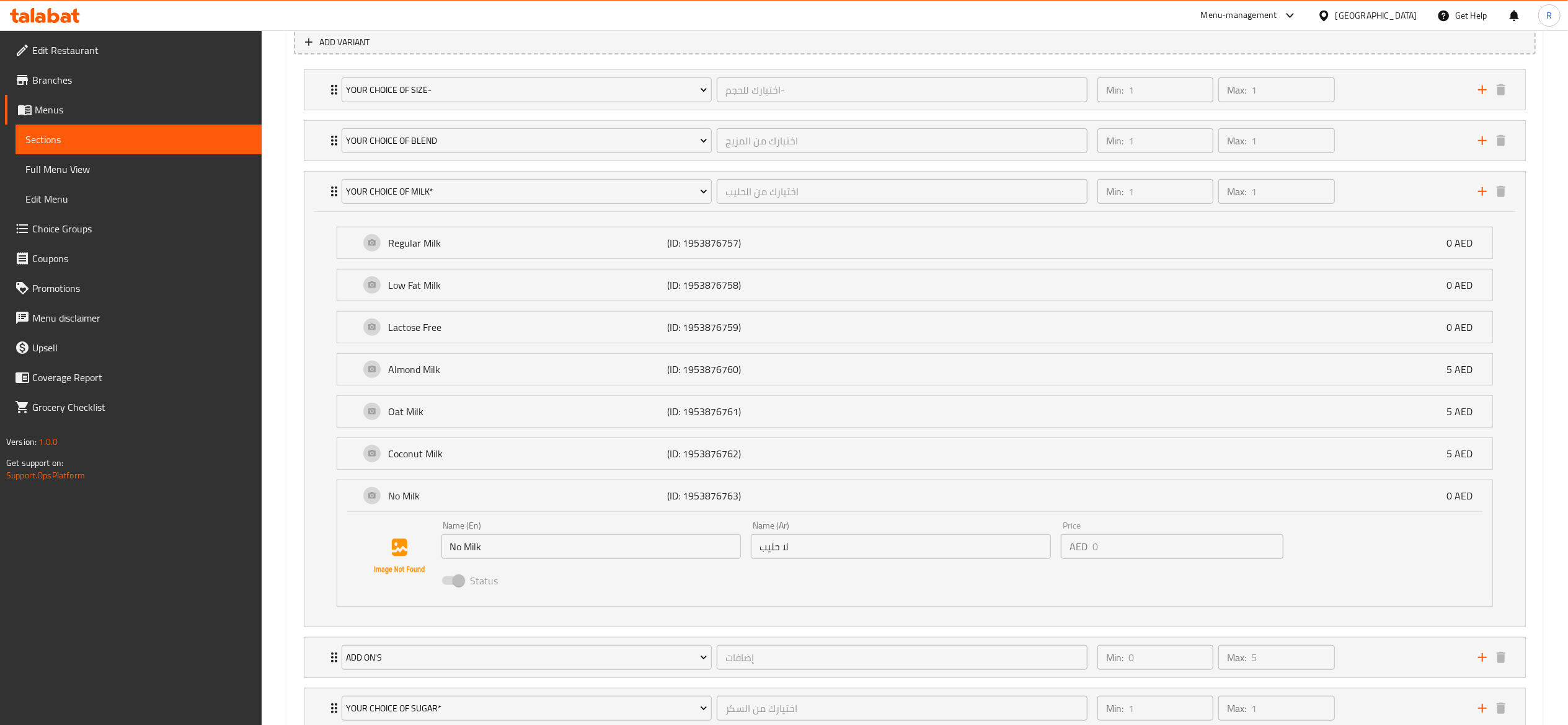
click at [109, 228] on span "Choice Groups" at bounding box center [142, 229] width 219 height 15
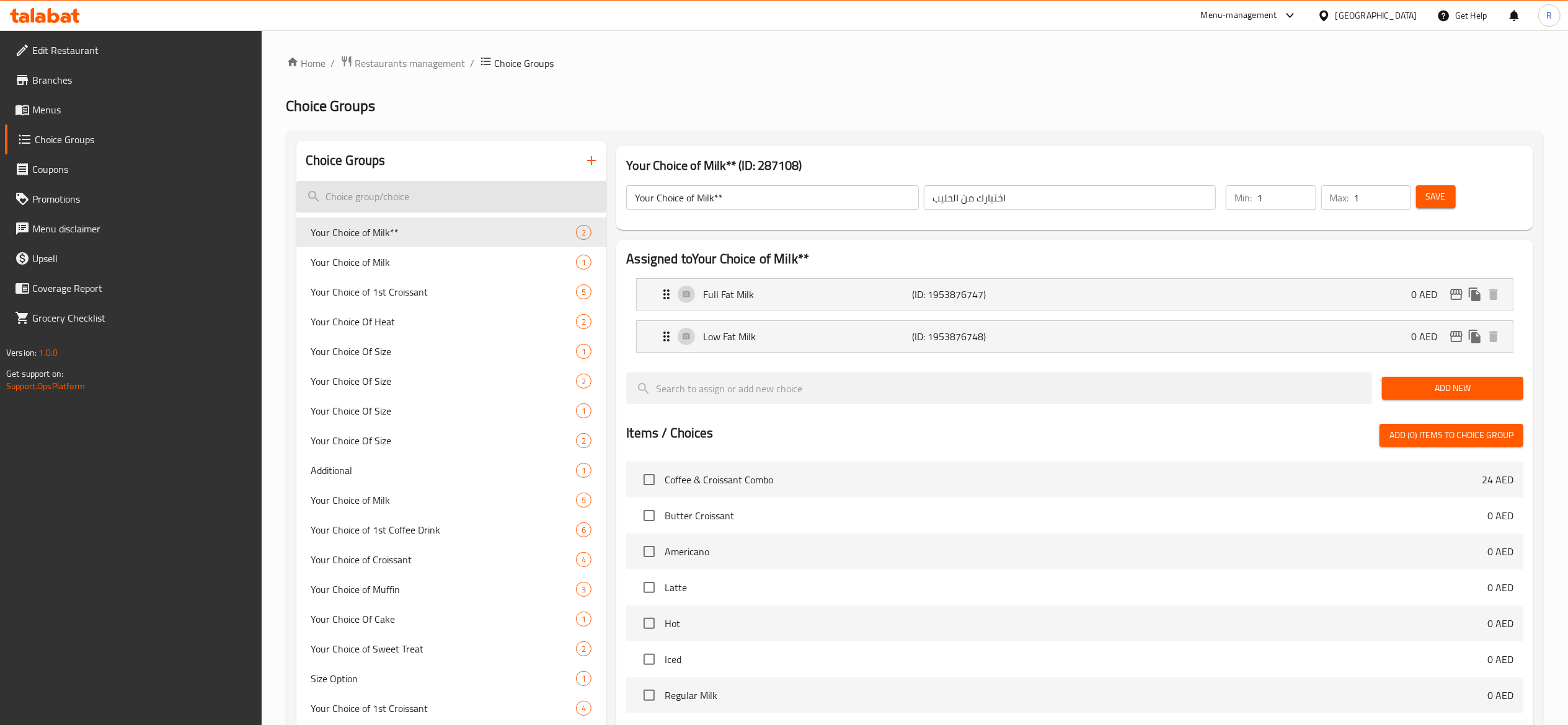
click at [426, 195] on input "search" at bounding box center [451, 197] width 310 height 32
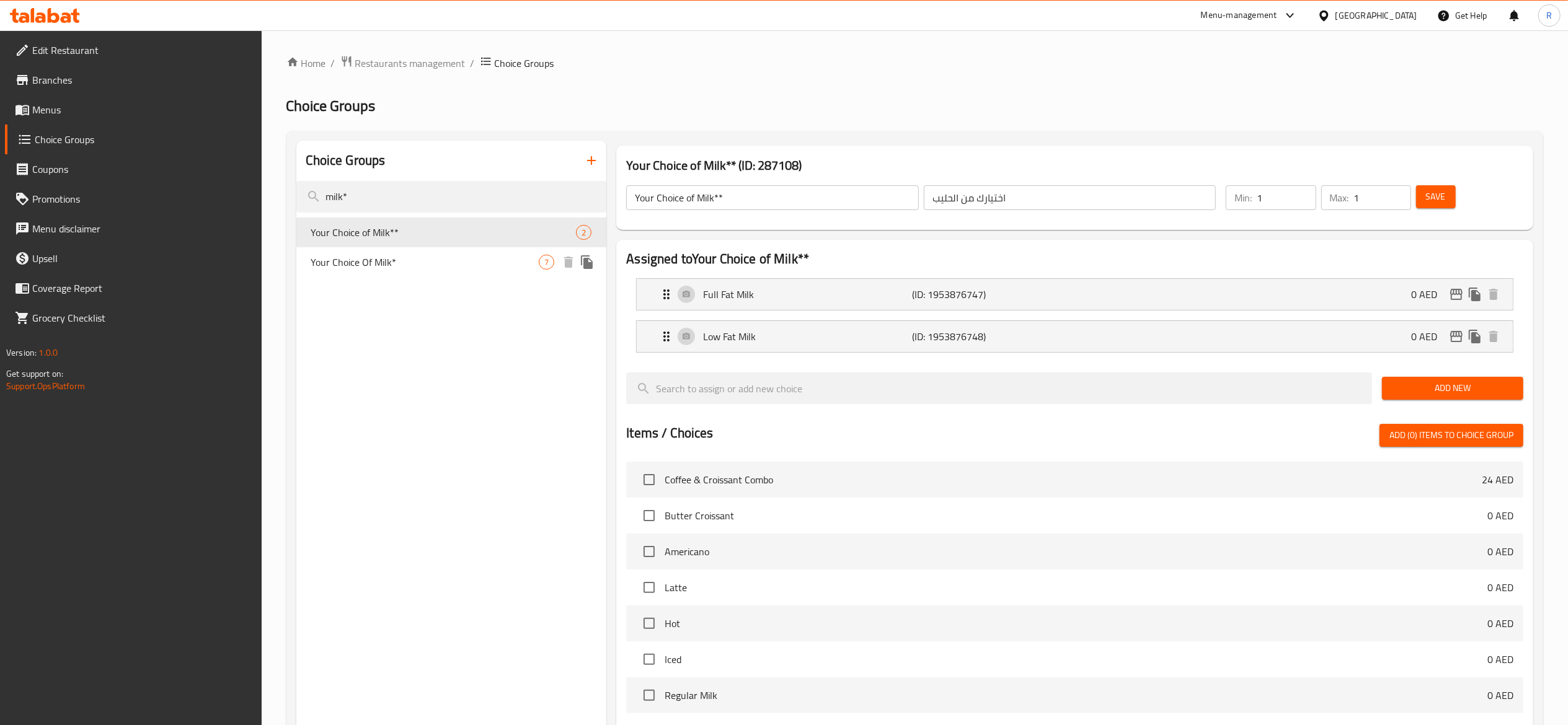
type input "milk*"
click at [443, 263] on span "Your Choice Of Milk*" at bounding box center [425, 262] width 228 height 15
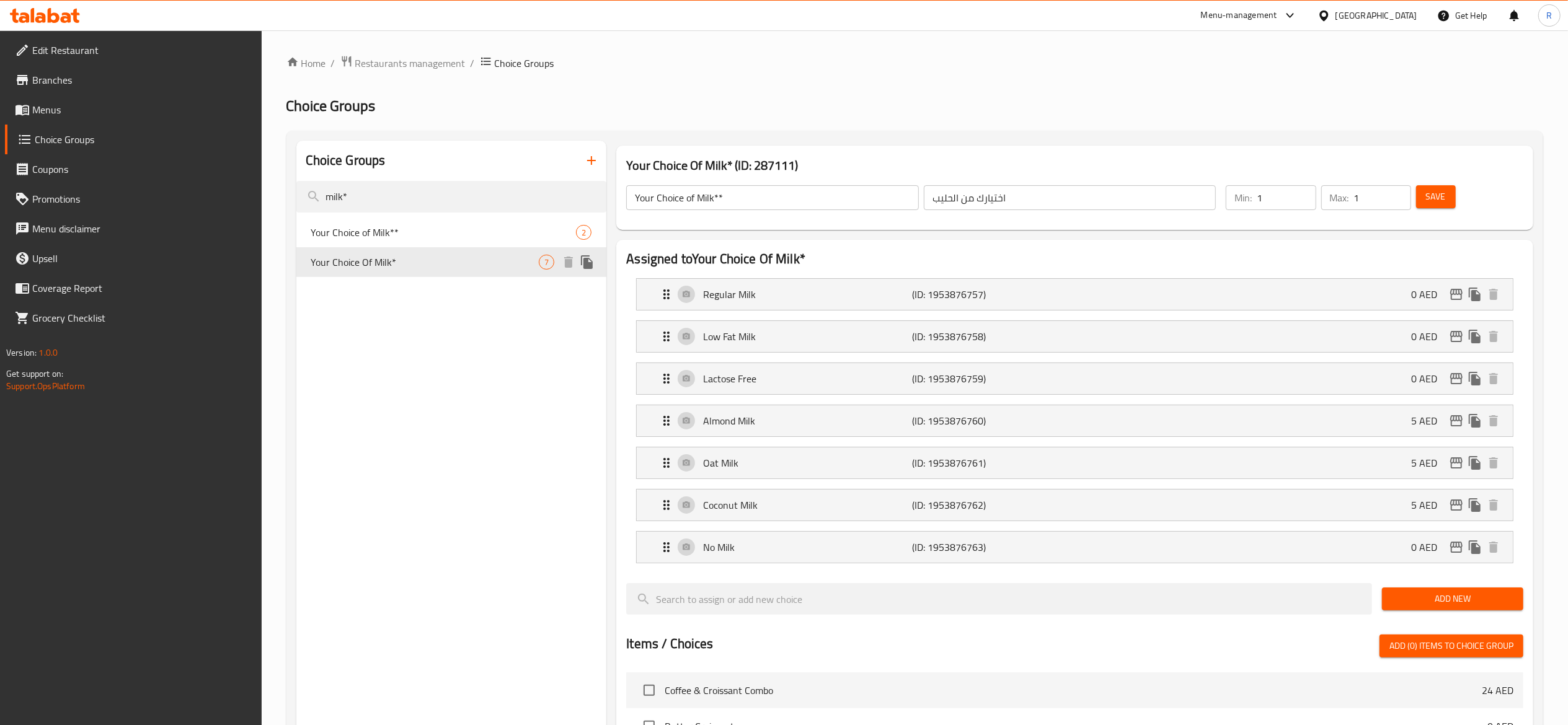
type input "Your Choice Of Milk*"
type input "اختيارك من الحليب"
click at [514, 260] on span "Your Choice Of Milk*" at bounding box center [425, 262] width 228 height 15
click at [1458, 553] on icon "edit" at bounding box center [1456, 548] width 12 height 11
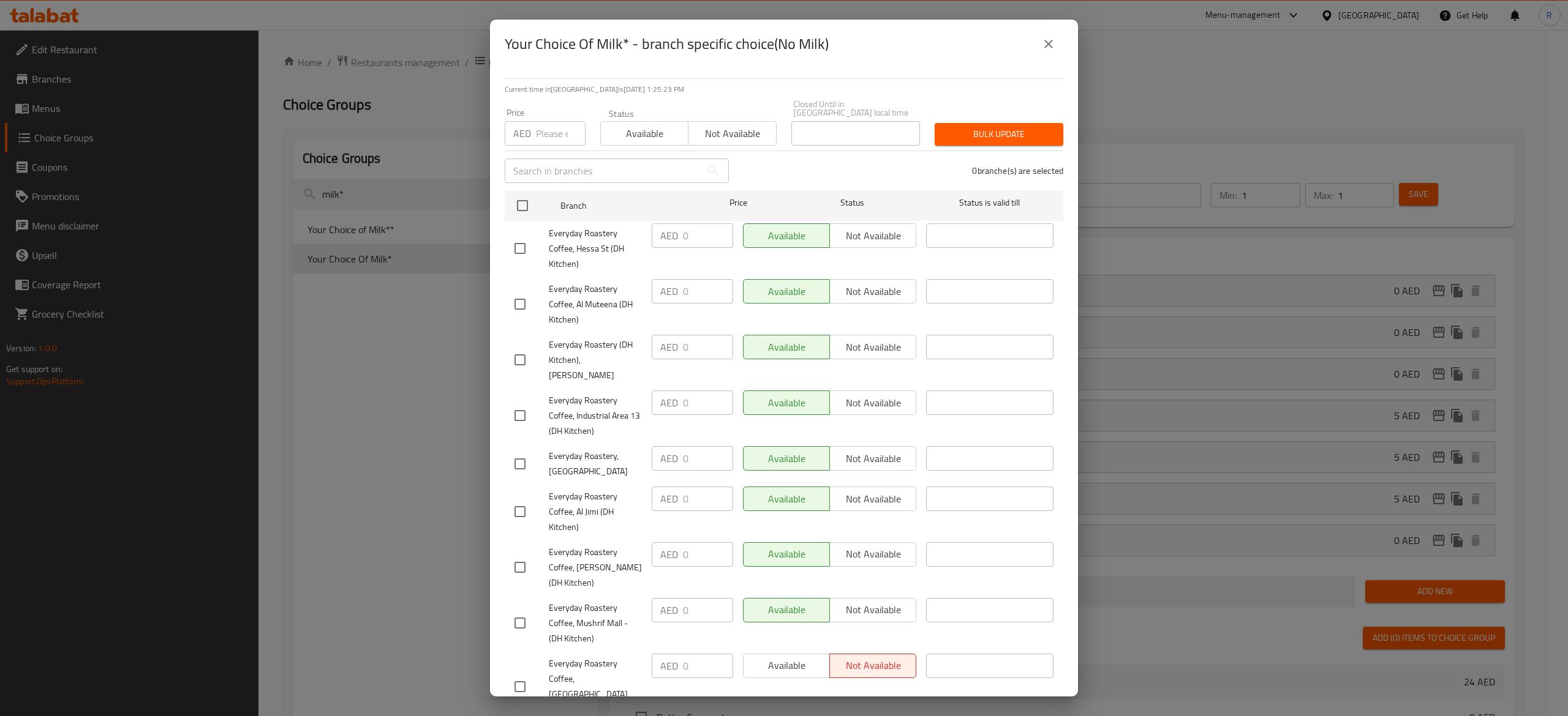
click at [785, 654] on div "Available Not available" at bounding box center [829, 666] width 173 height 24
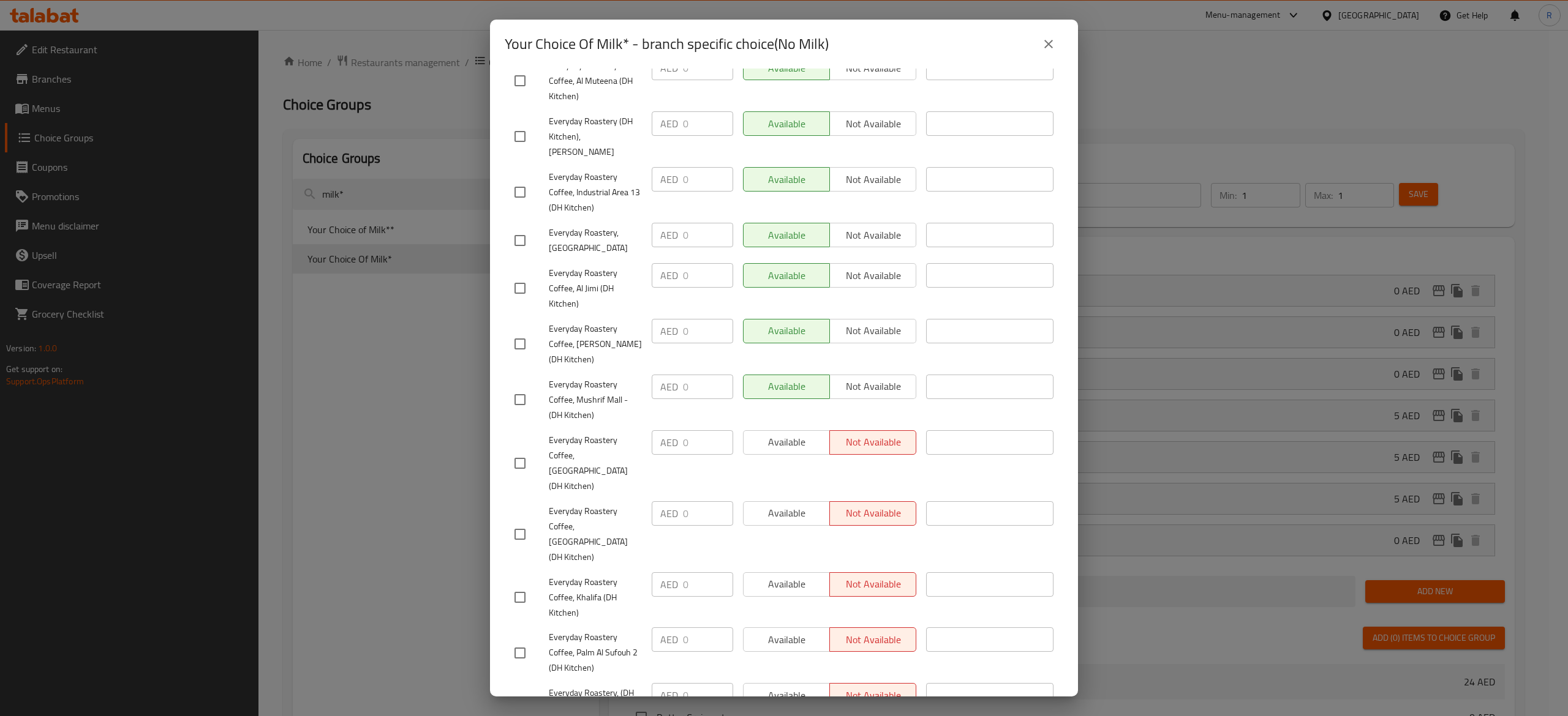
click at [1079, 478] on div "Your Choice Of Milk* - branch specific choice(No Milk) Current time in [GEOGRAP…" at bounding box center [784, 358] width 1568 height 716
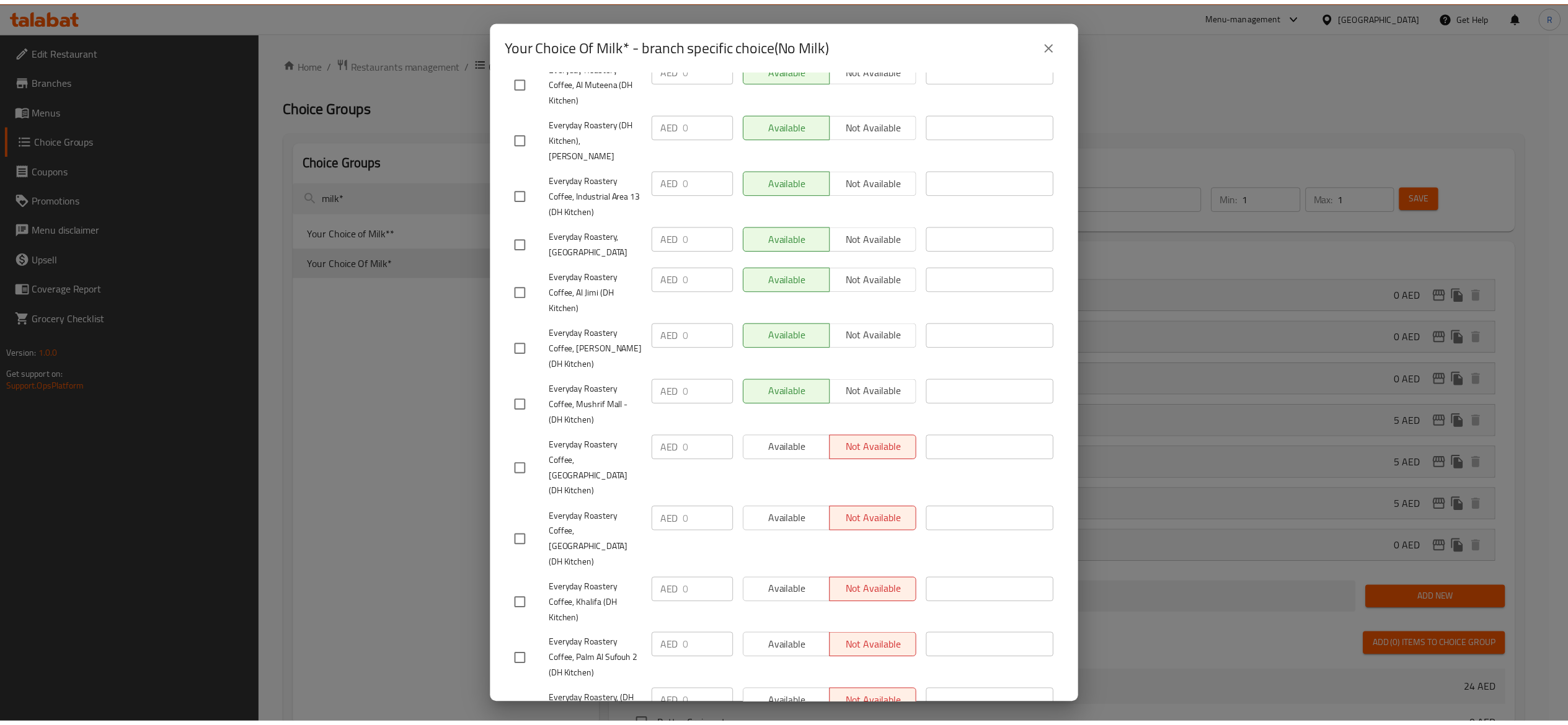
scroll to position [0, 0]
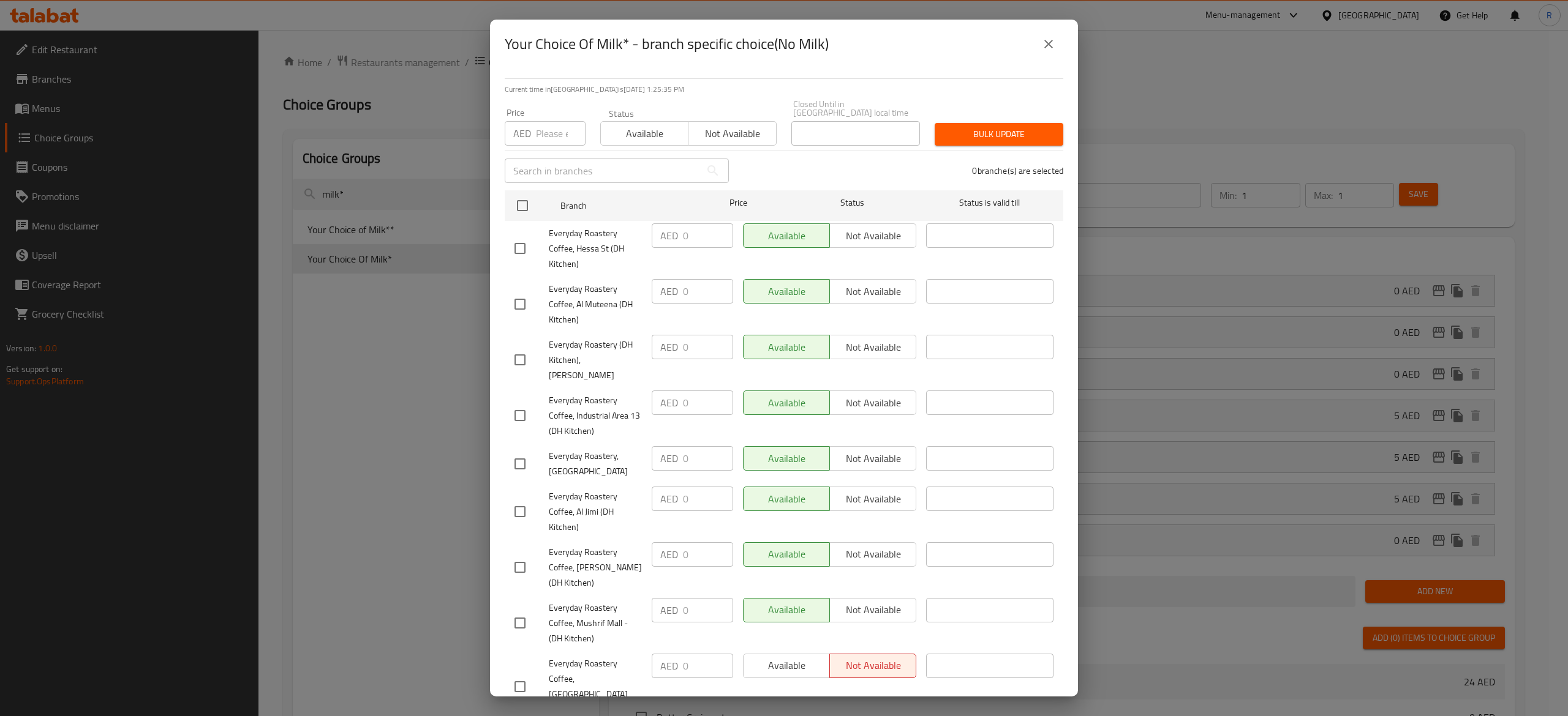
click at [787, 234] on div "Available Not available" at bounding box center [829, 236] width 173 height 24
click at [626, 132] on span "Available" at bounding box center [645, 134] width 78 height 18
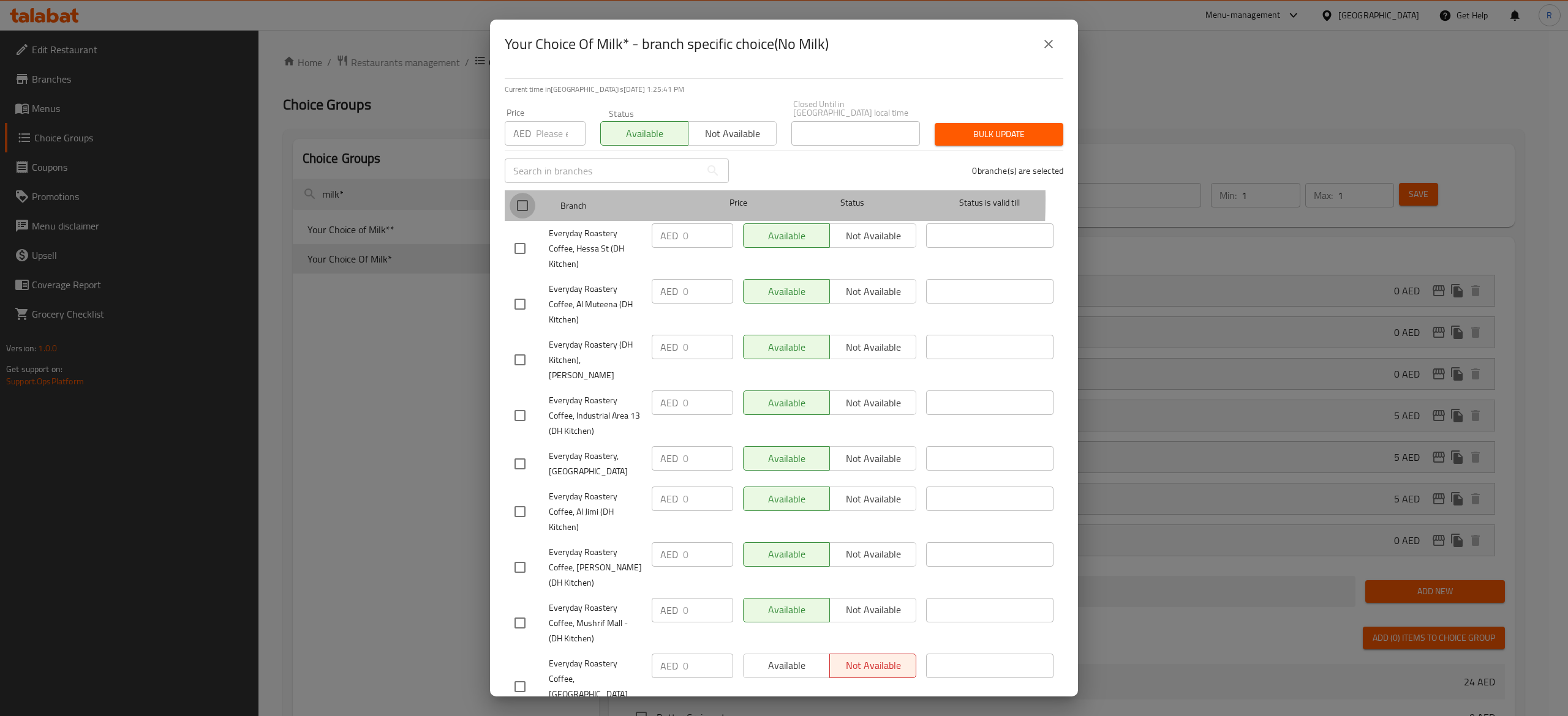
click at [523, 200] on input "checkbox" at bounding box center [523, 206] width 26 height 26
checkbox input "true"
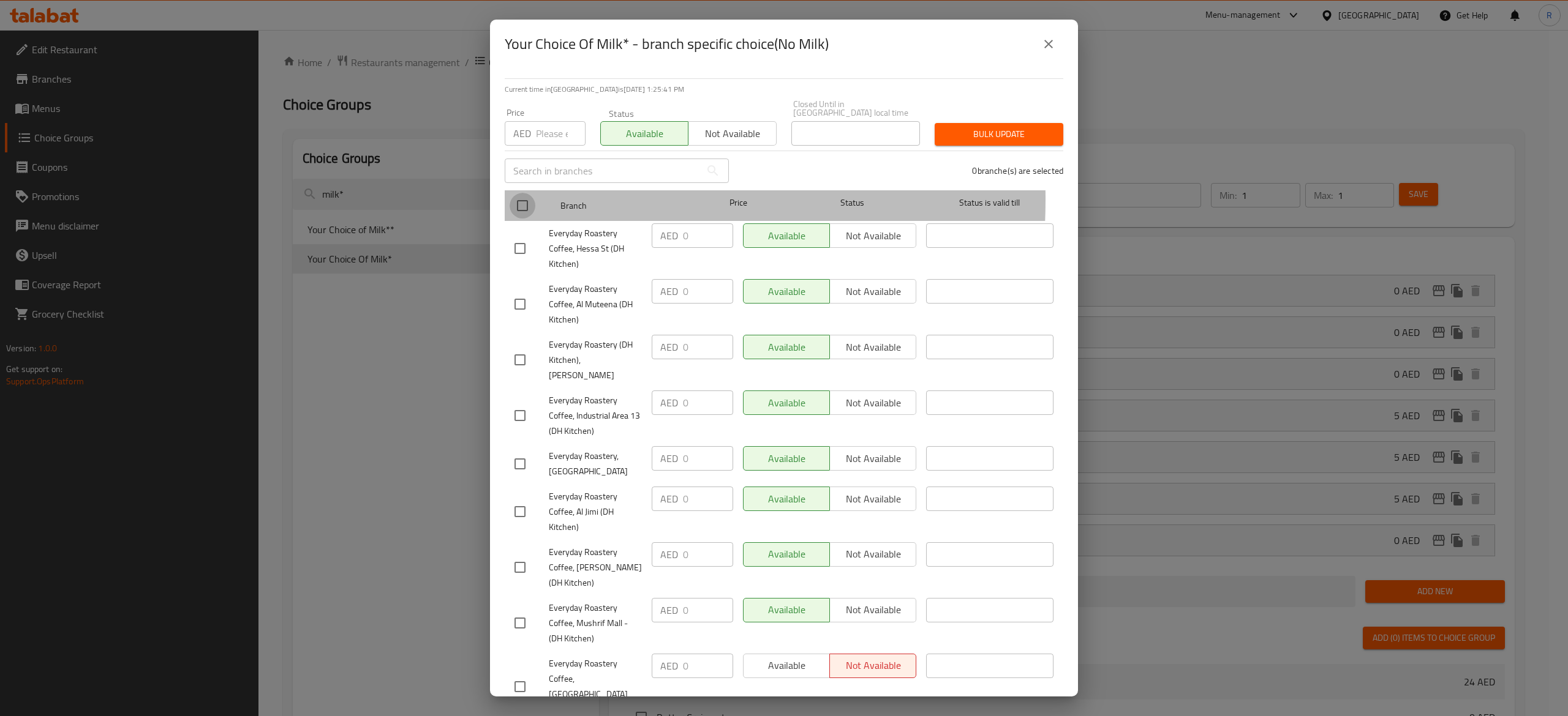
checkbox input "true"
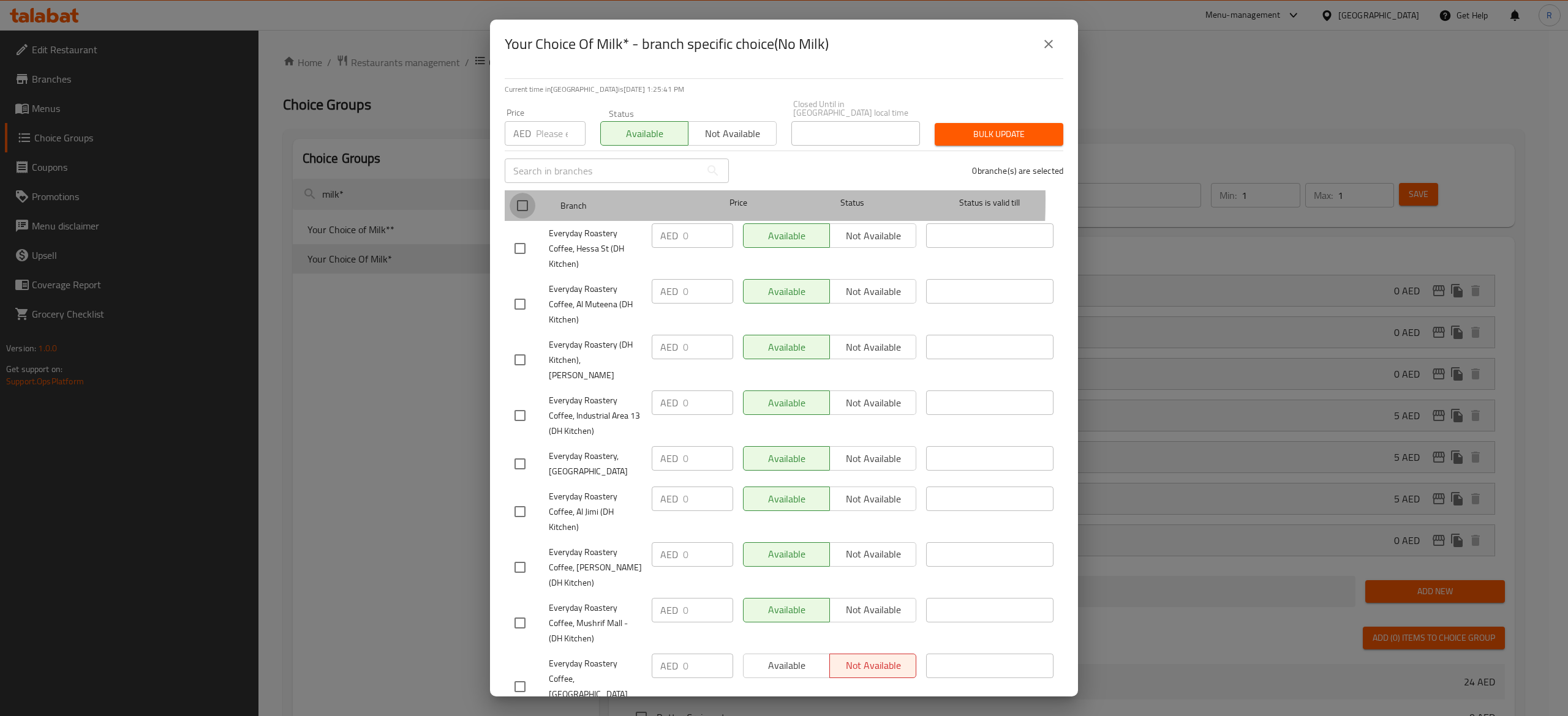
checkbox input "true"
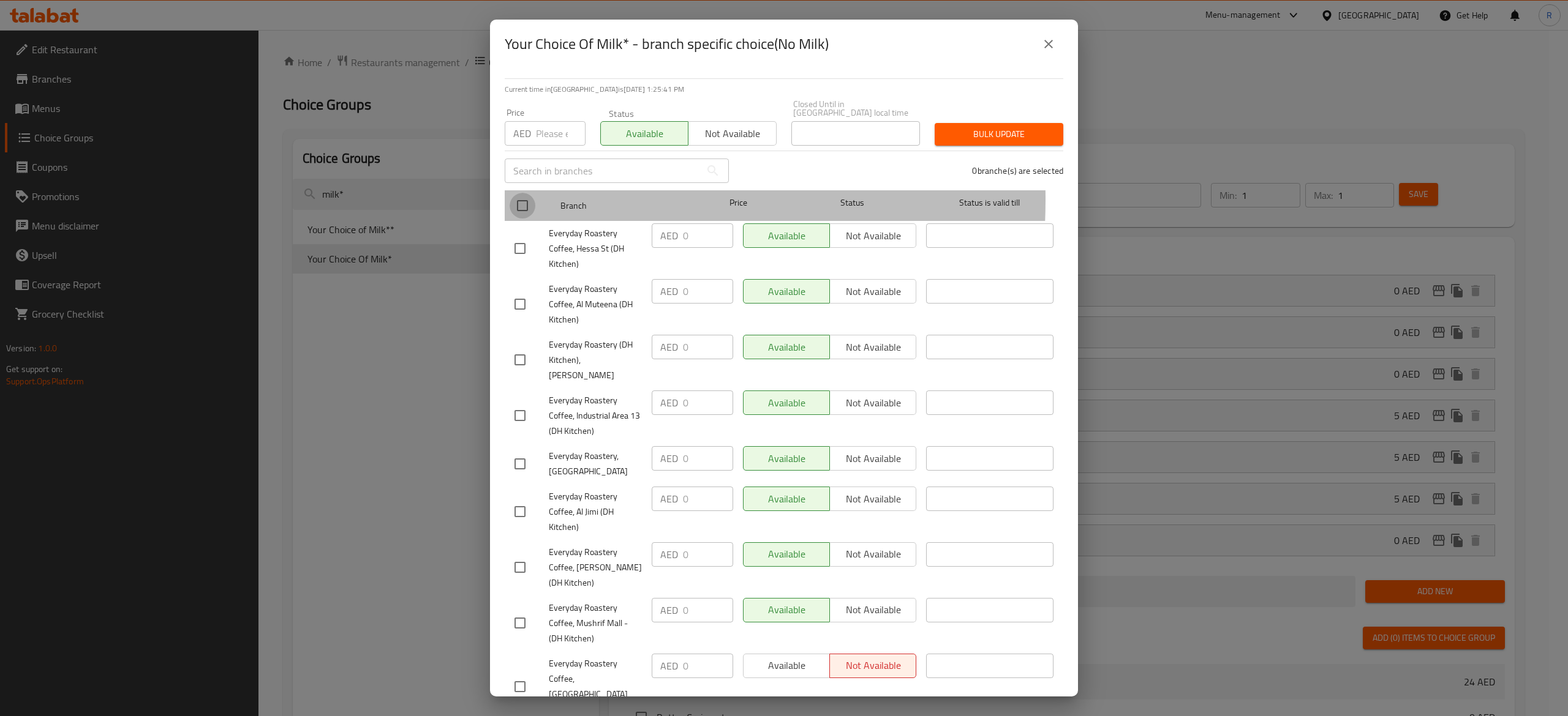
checkbox input "true"
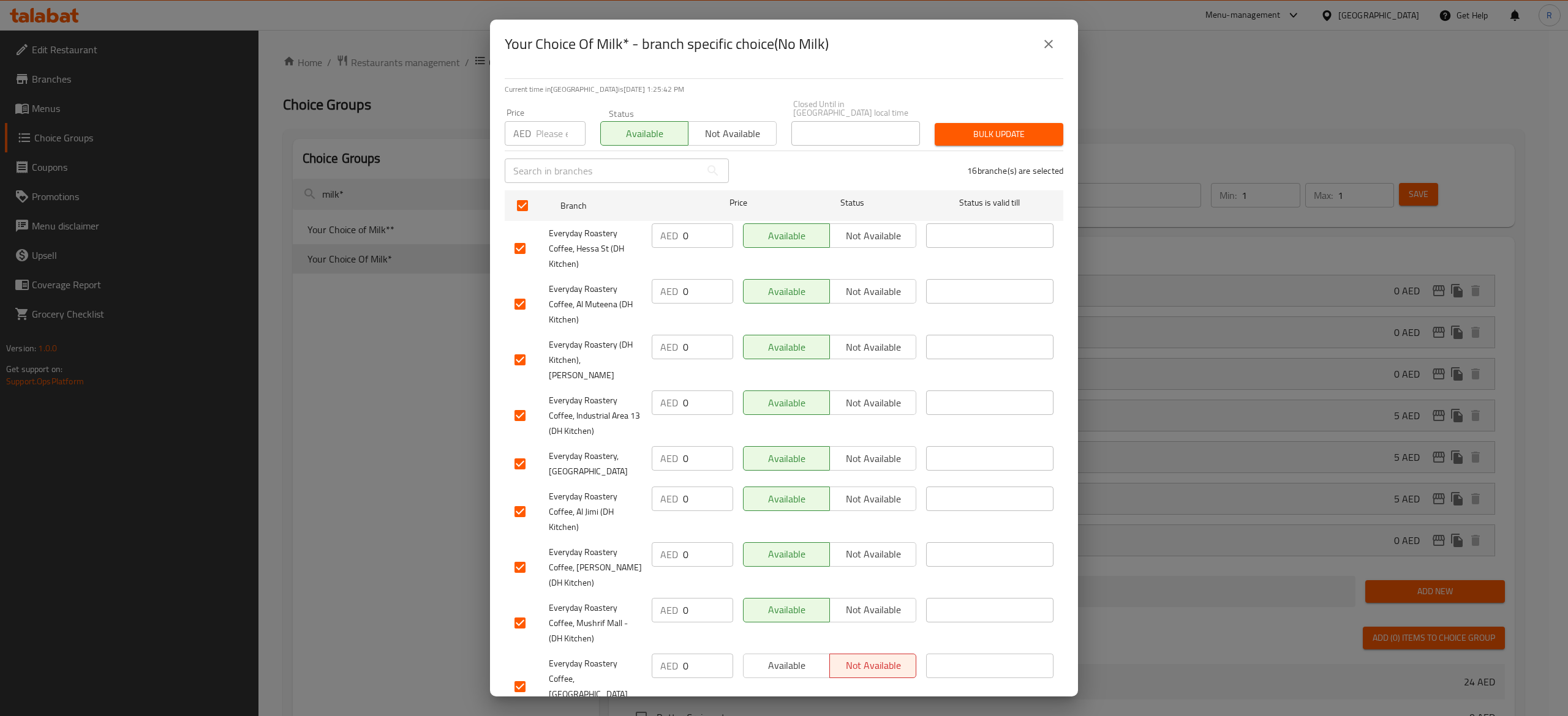
click at [991, 134] on span "Bulk update" at bounding box center [999, 134] width 109 height 16
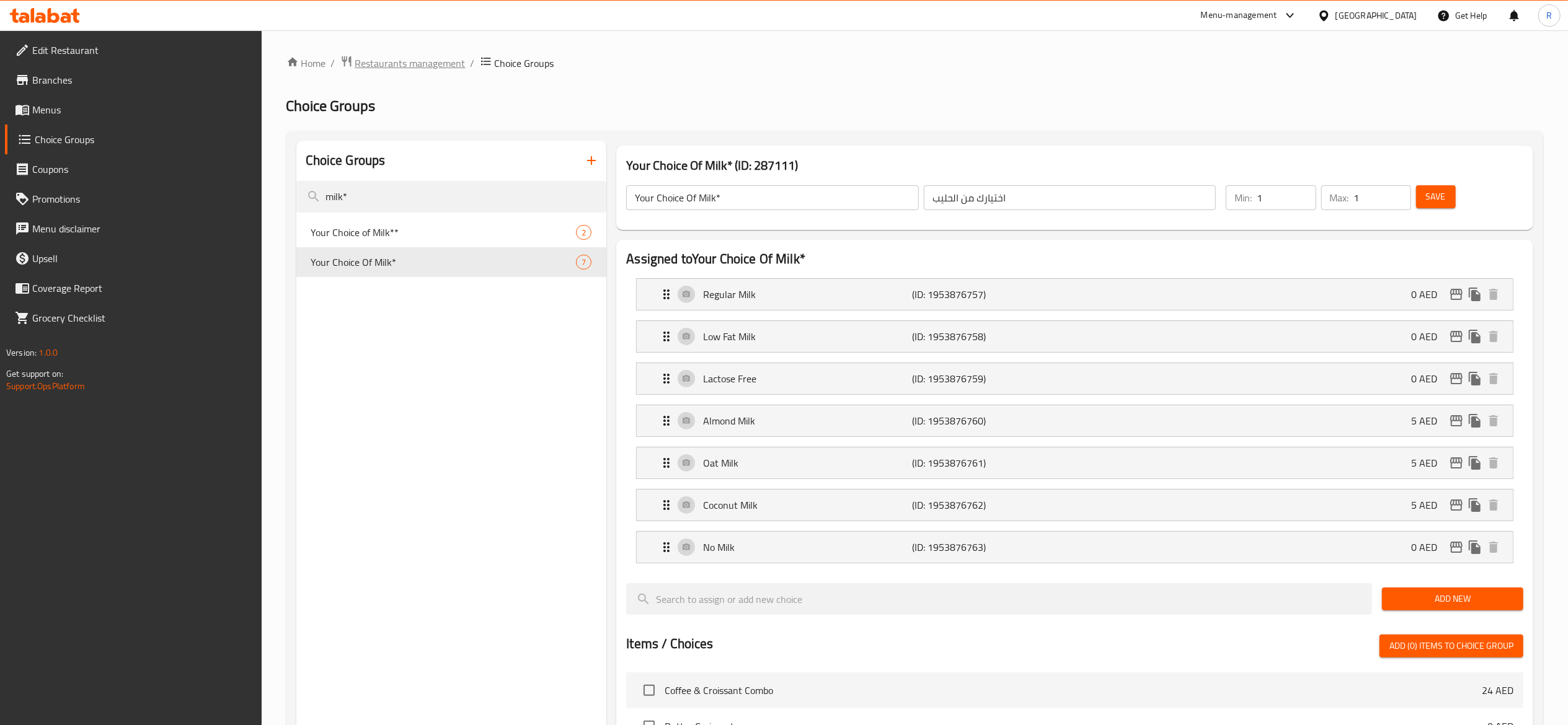
click at [389, 58] on span "Restaurants management" at bounding box center [410, 63] width 110 height 15
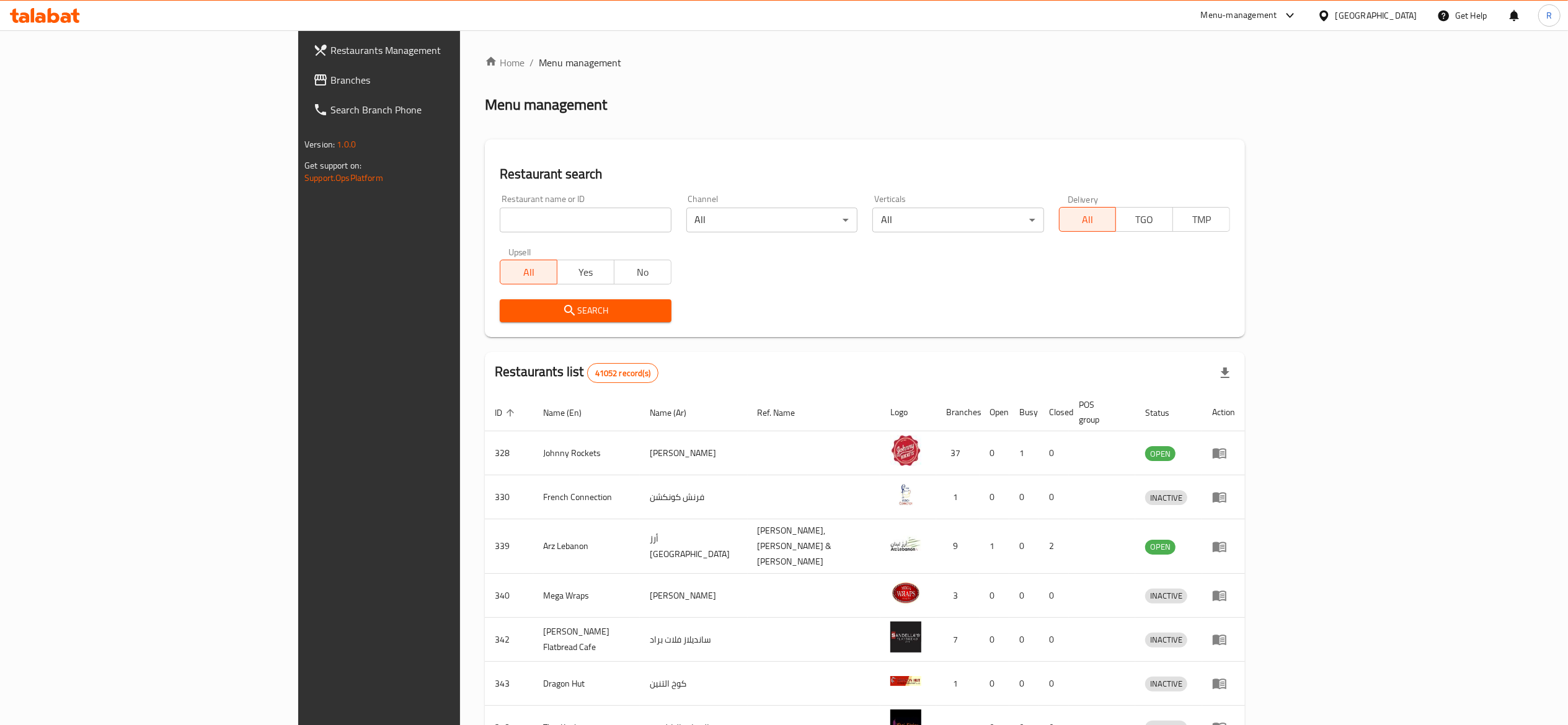
click at [500, 217] on input "search" at bounding box center [585, 220] width 171 height 25
type input "everyday roastery"
click at [500, 213] on input "everyday roastery" at bounding box center [585, 220] width 171 height 25
click button "Search" at bounding box center [585, 310] width 171 height 23
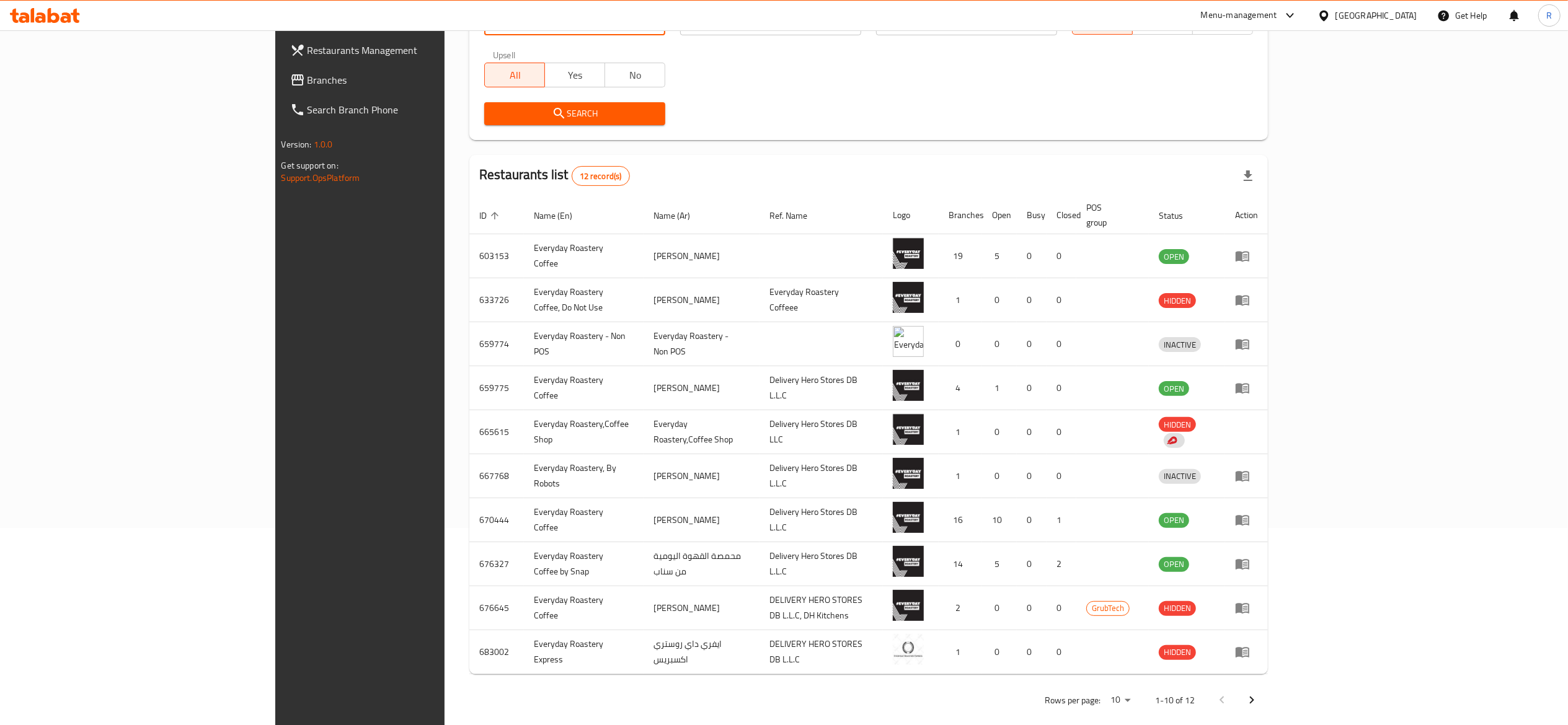
scroll to position [198, 0]
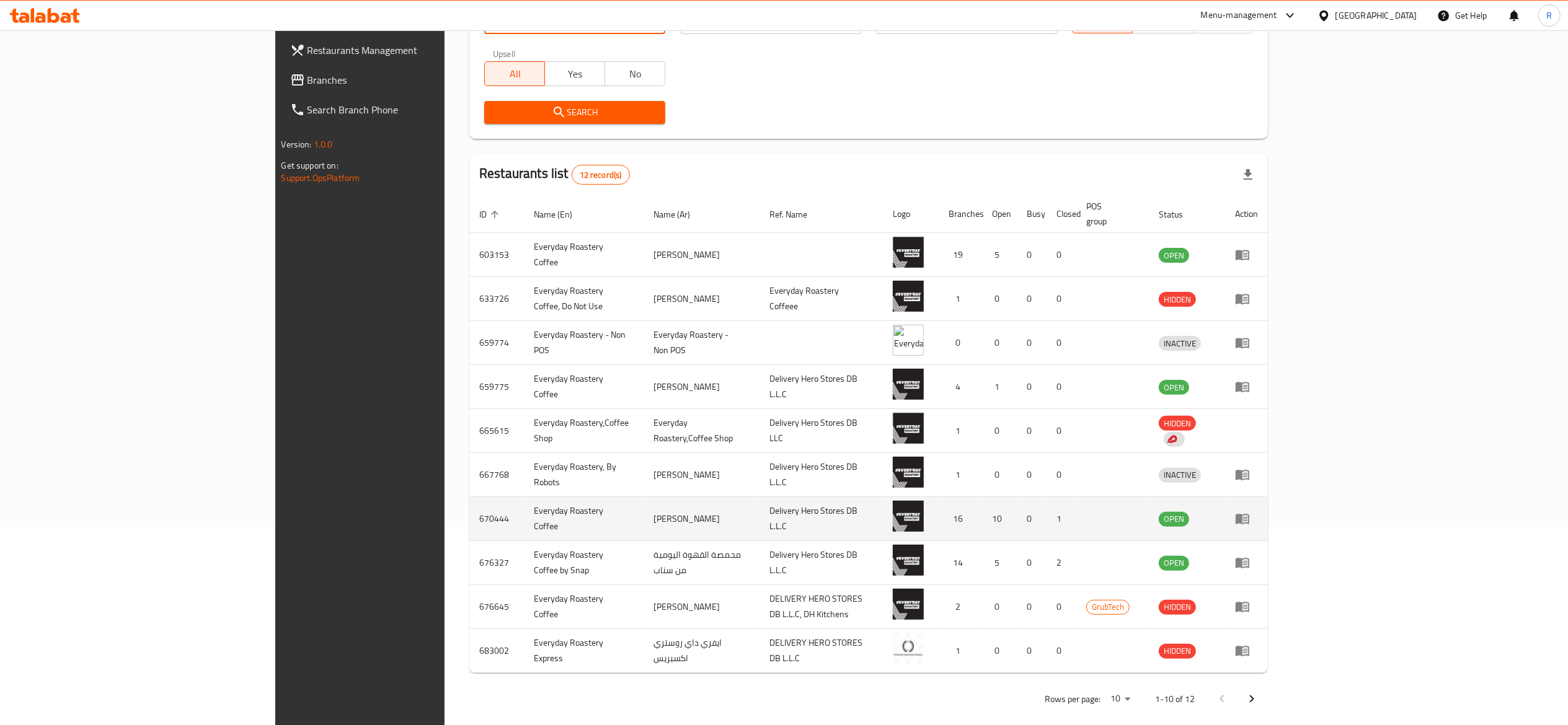
click at [1250, 511] on icon "enhanced table" at bounding box center [1242, 519] width 15 height 15
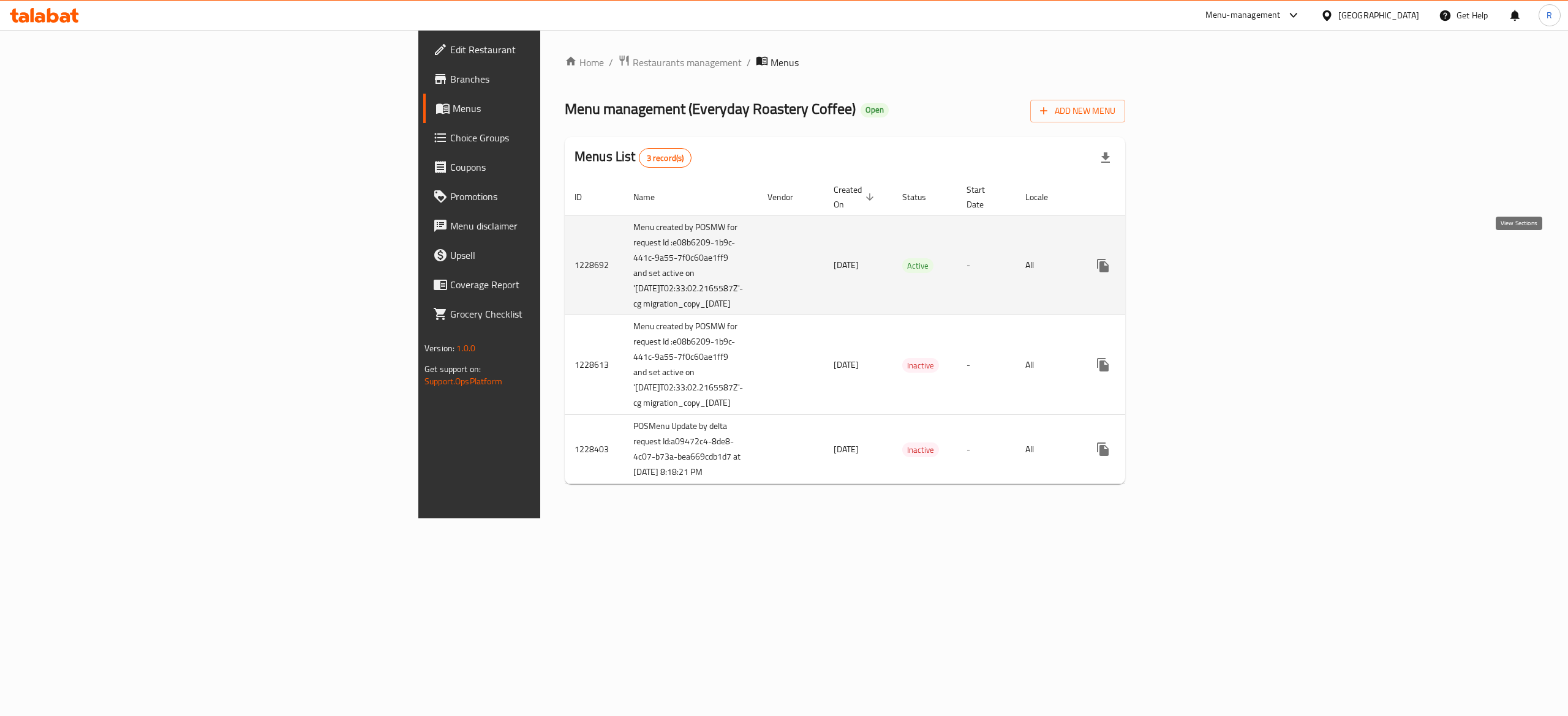
click at [1198, 260] on icon "enhanced table" at bounding box center [1191, 266] width 15 height 15
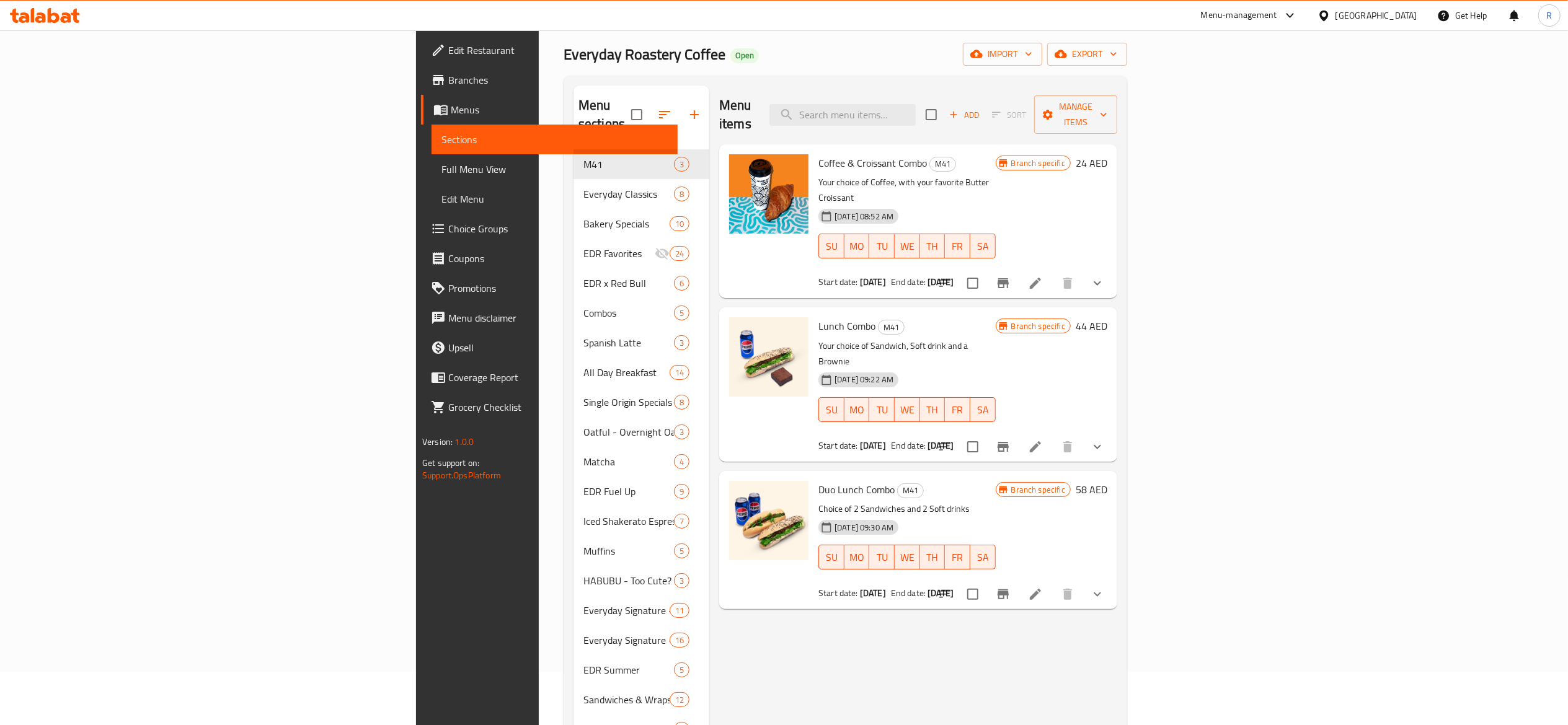
scroll to position [83, 0]
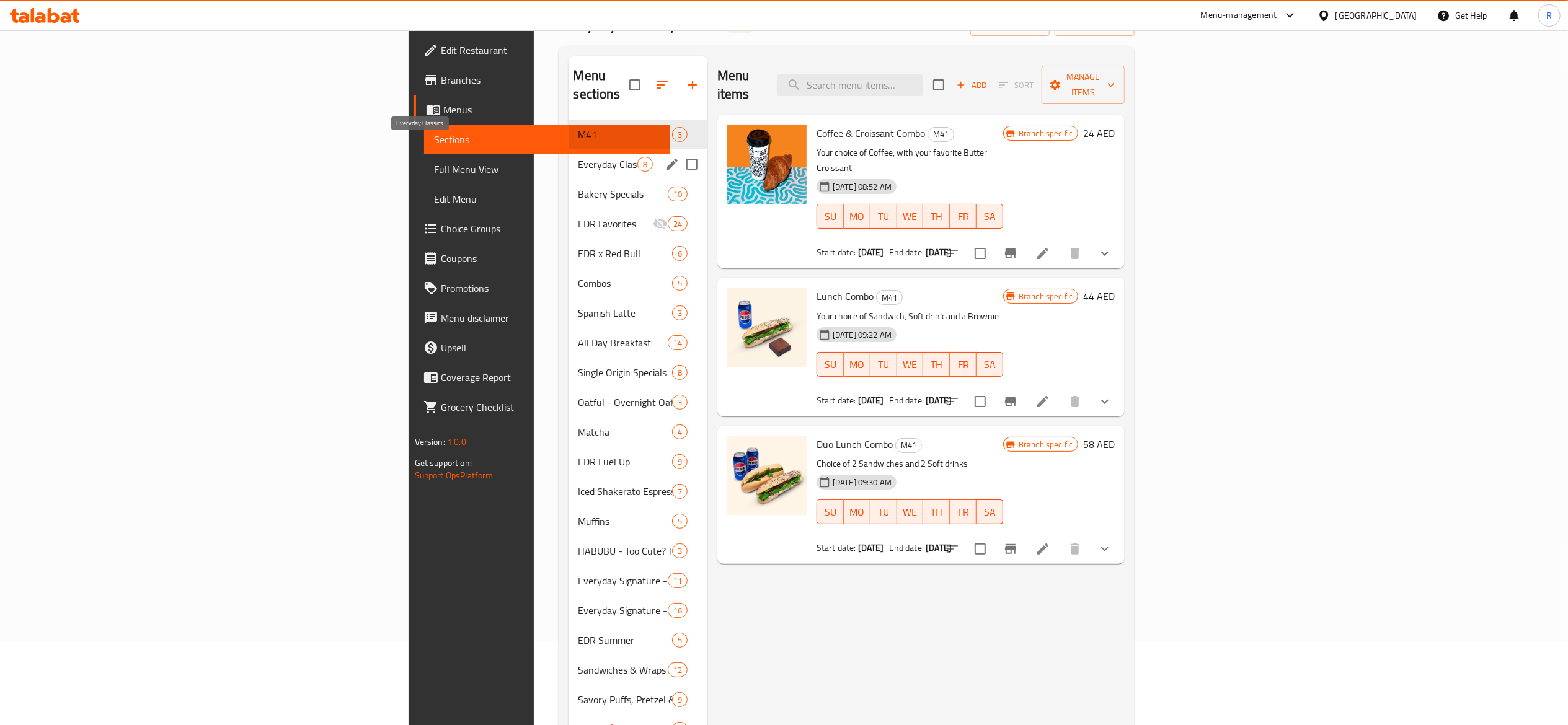
click at [578, 157] on span "Everyday Classics" at bounding box center [608, 164] width 59 height 15
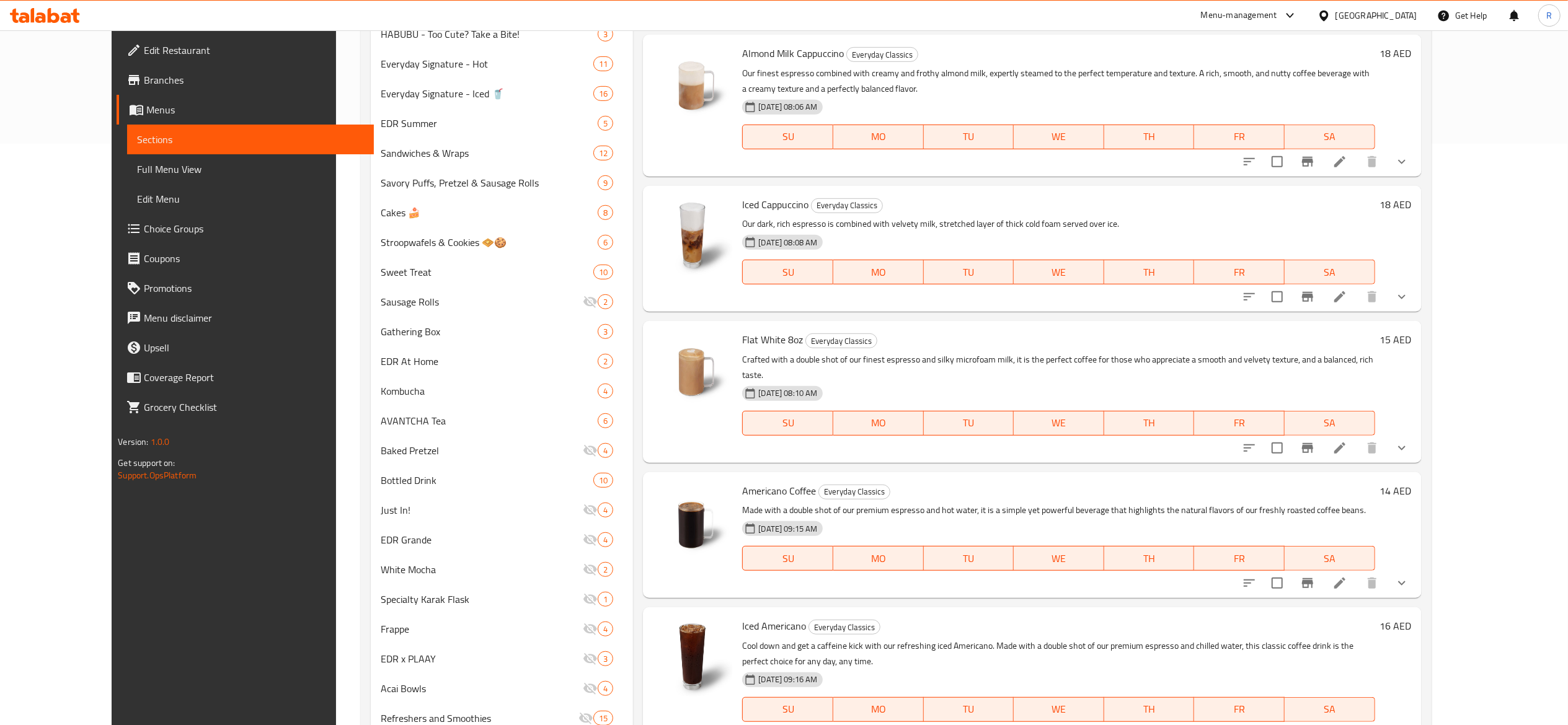
scroll to position [631, 0]
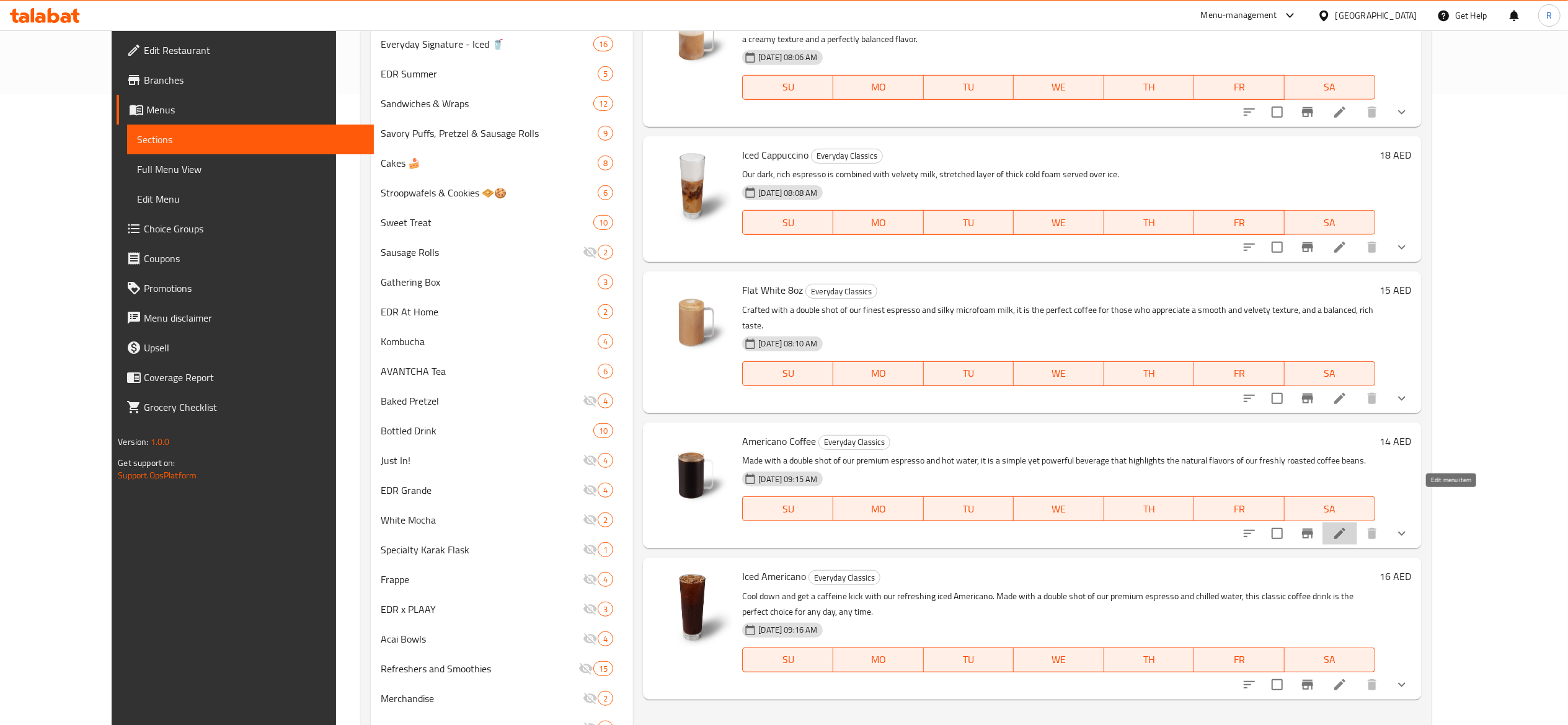
click at [1345, 528] on icon at bounding box center [1340, 534] width 11 height 11
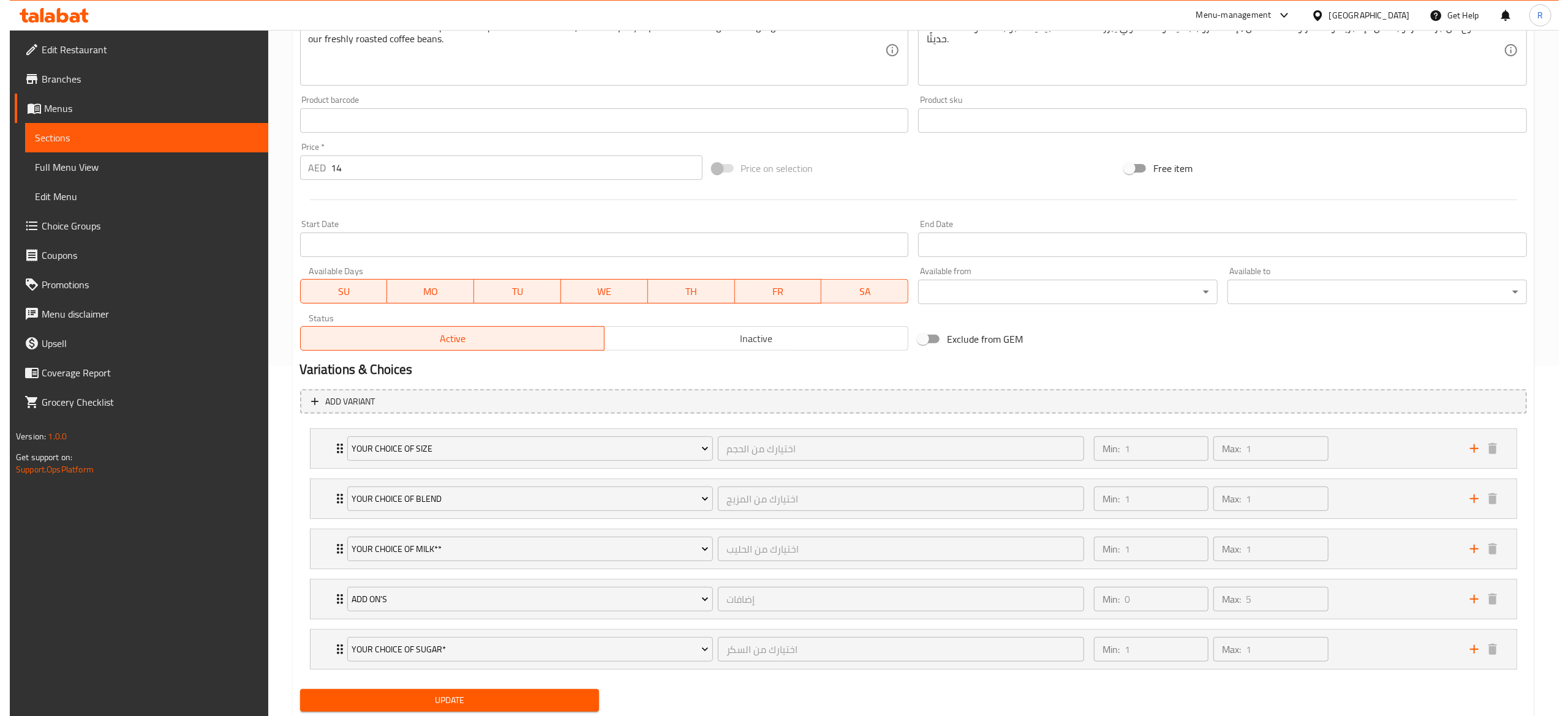
scroll to position [390, 0]
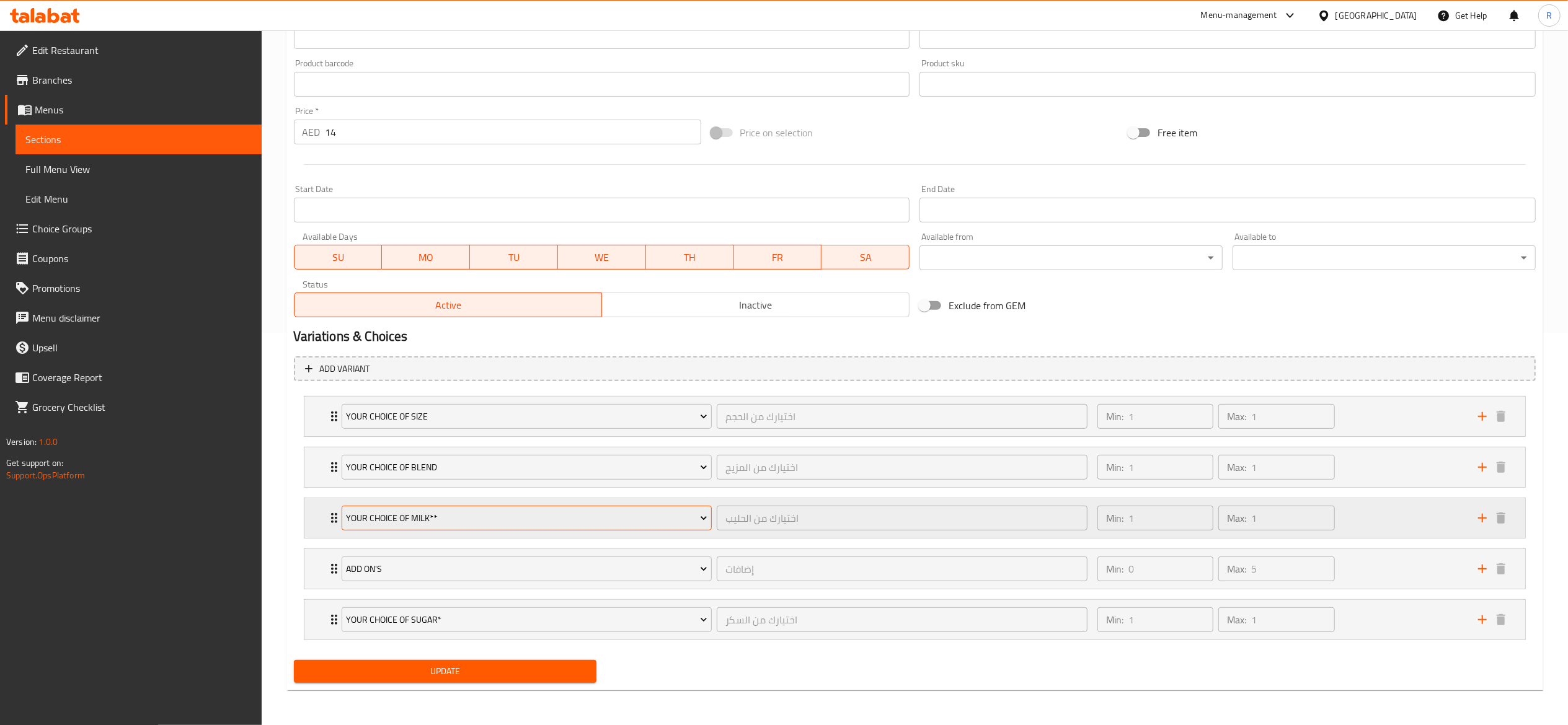
click at [585, 506] on button "Your Choice of Milk**" at bounding box center [526, 518] width 371 height 25
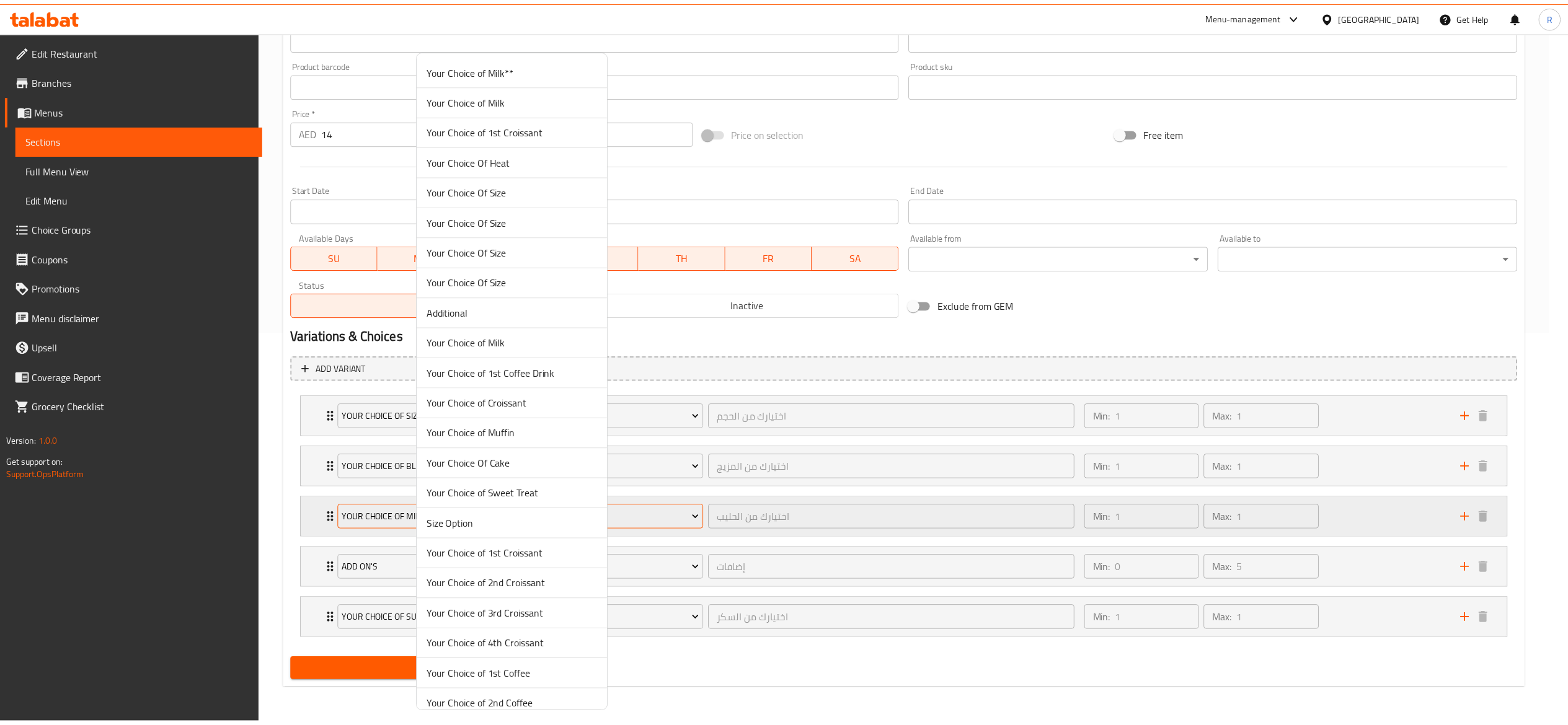
scroll to position [3326, 0]
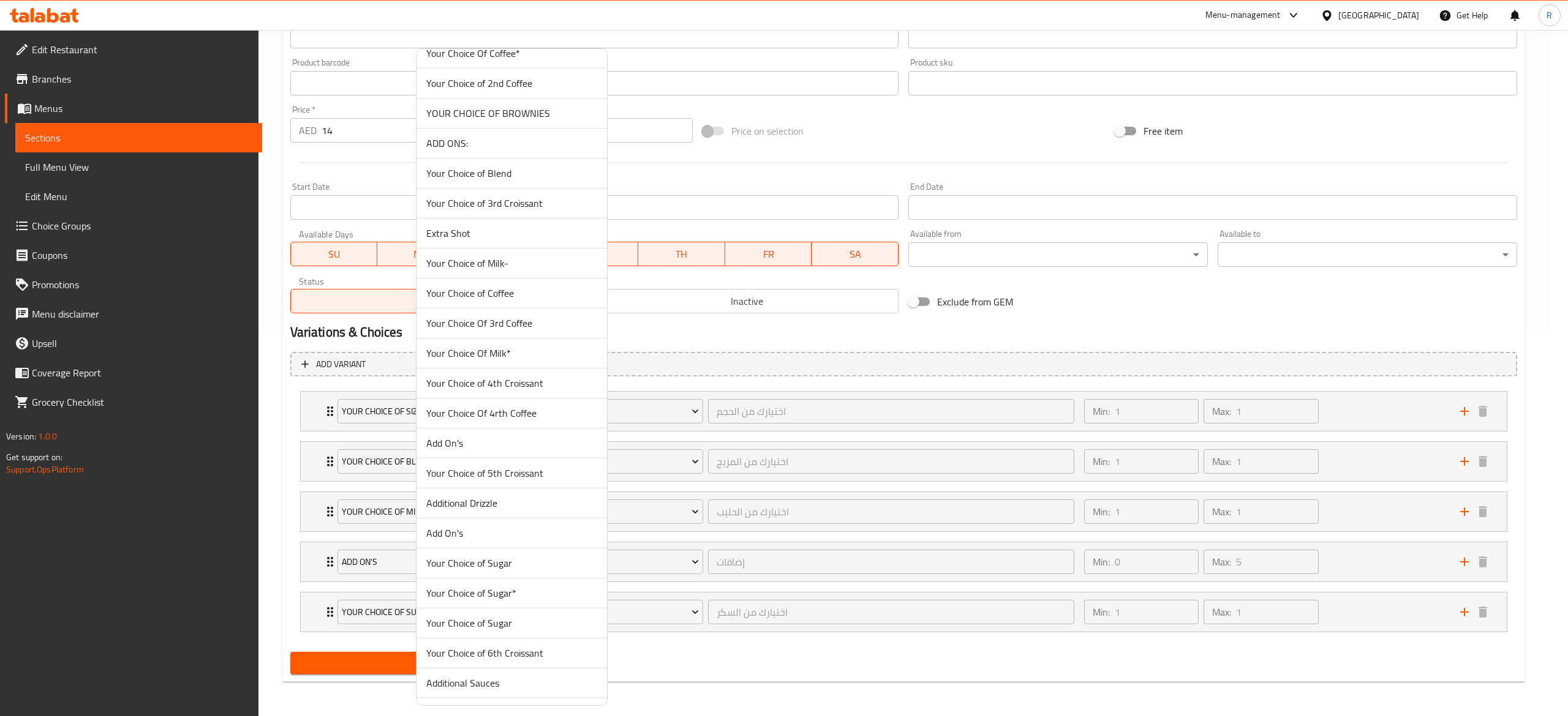
click at [471, 361] on span "Your Choice Of Milk*" at bounding box center [512, 353] width 171 height 15
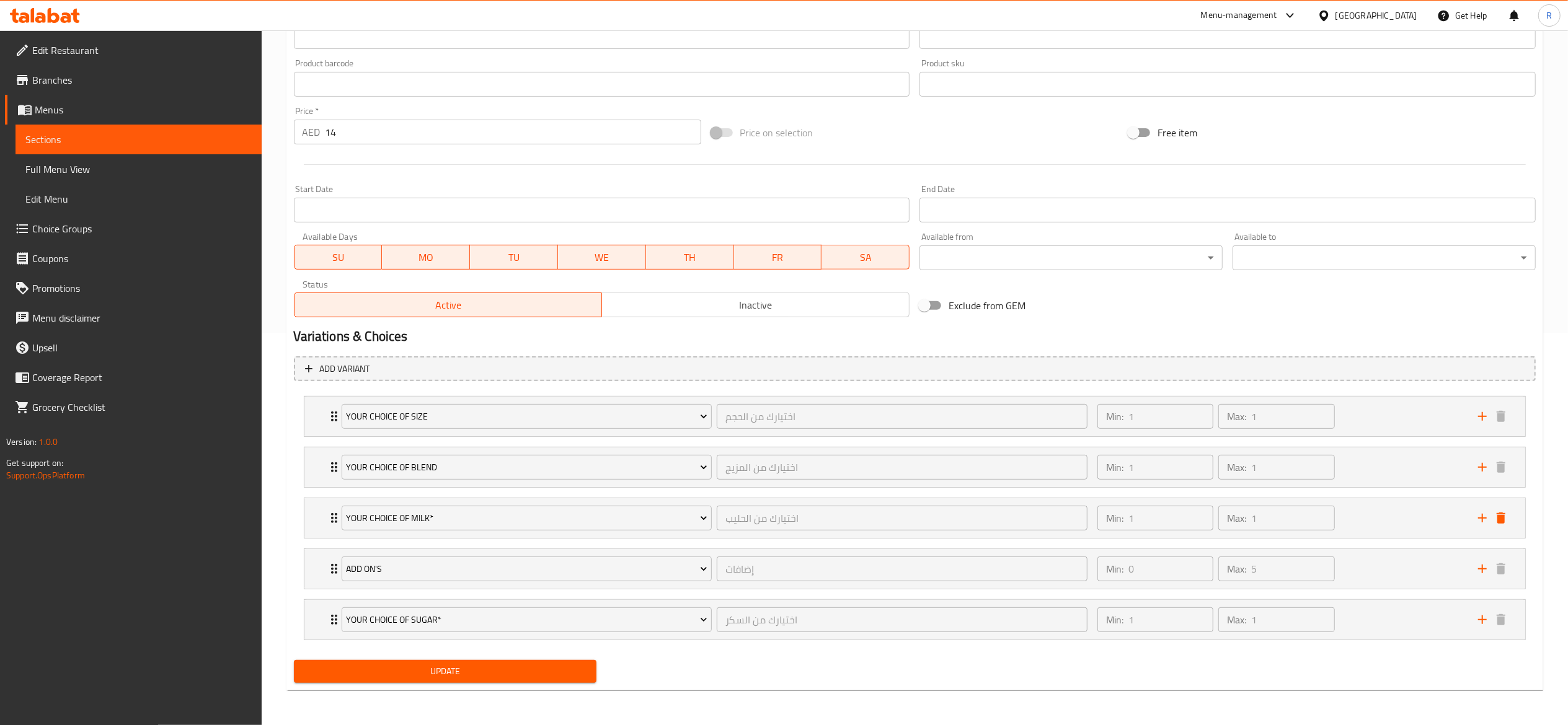
click at [529, 656] on div "Update" at bounding box center [445, 672] width 313 height 33
click at [536, 672] on span "Update" at bounding box center [445, 672] width 283 height 16
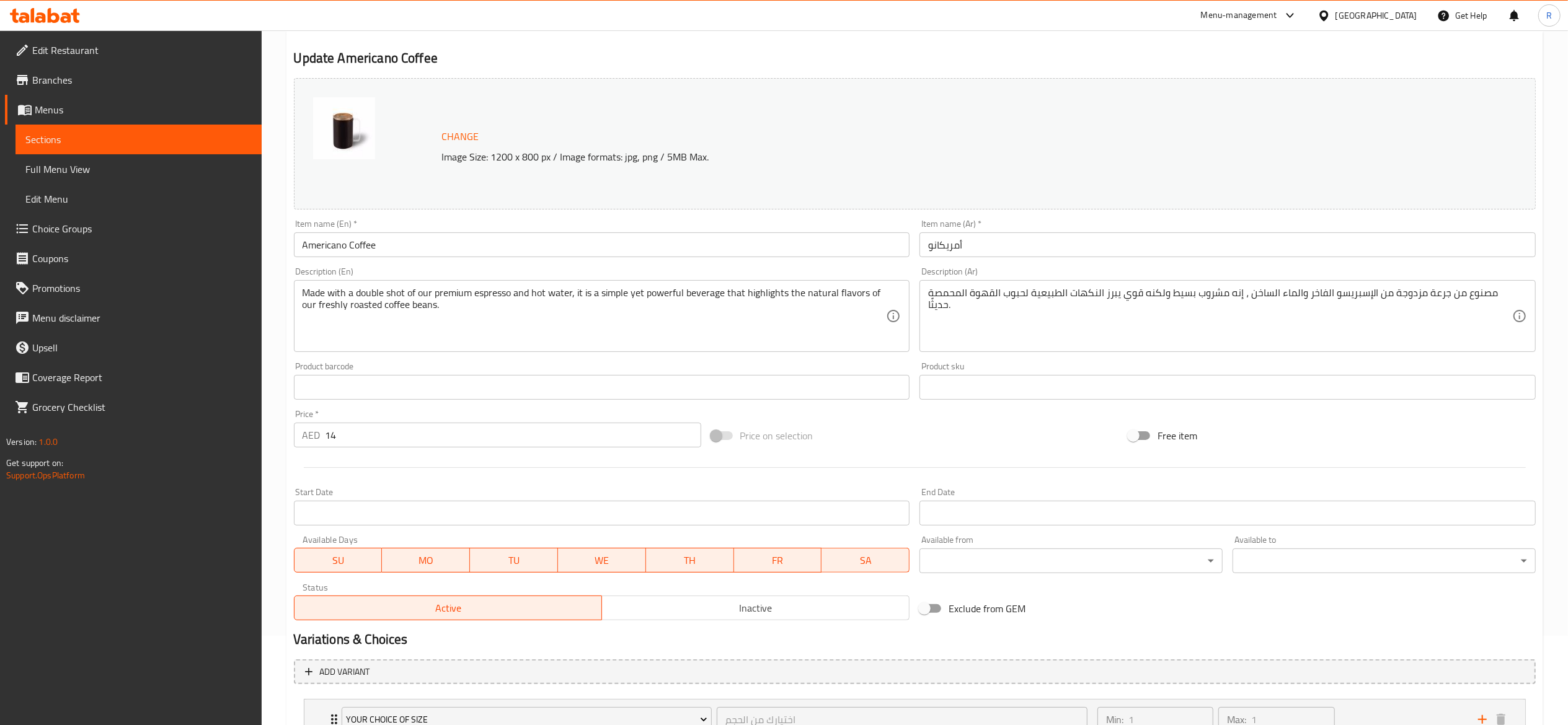
scroll to position [0, 0]
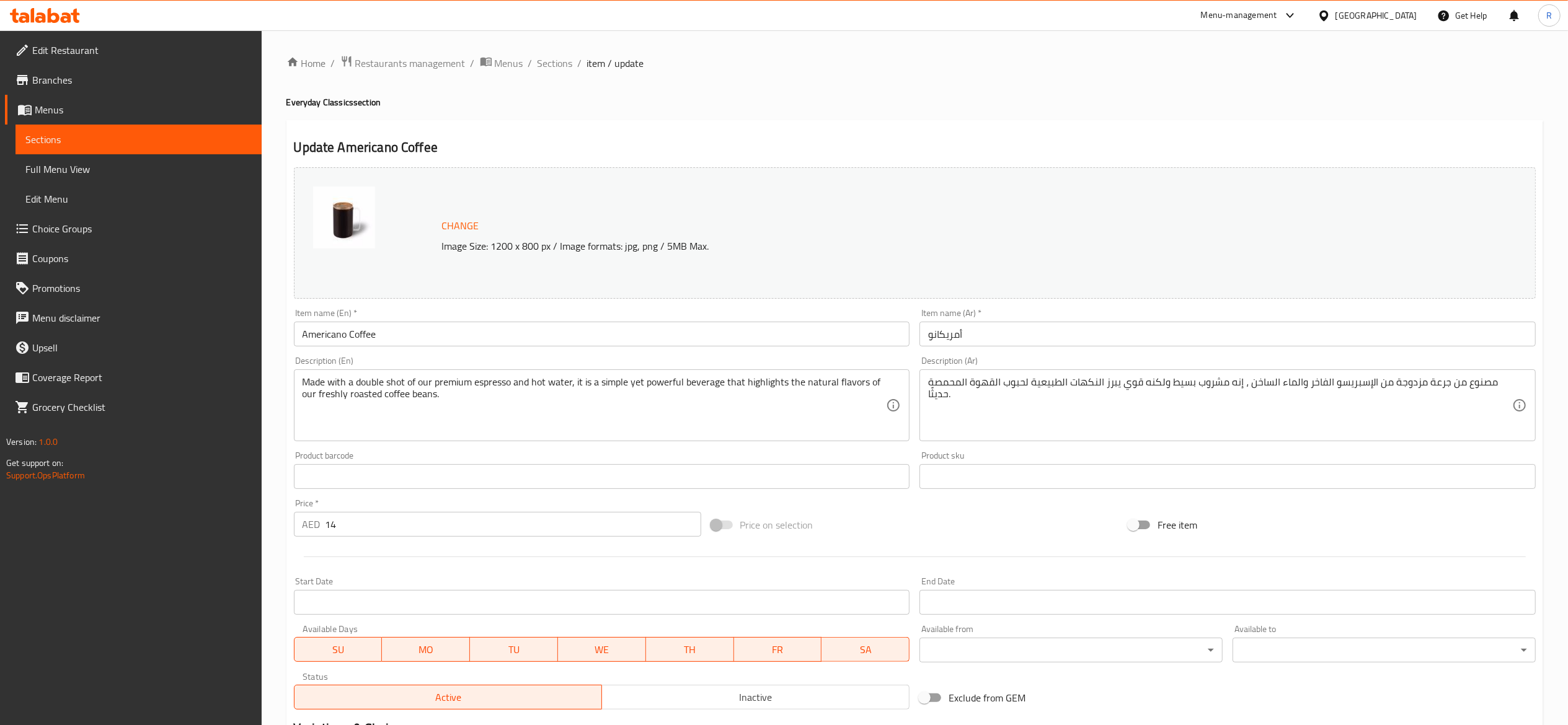
click at [127, 225] on span "Choice Groups" at bounding box center [142, 229] width 219 height 15
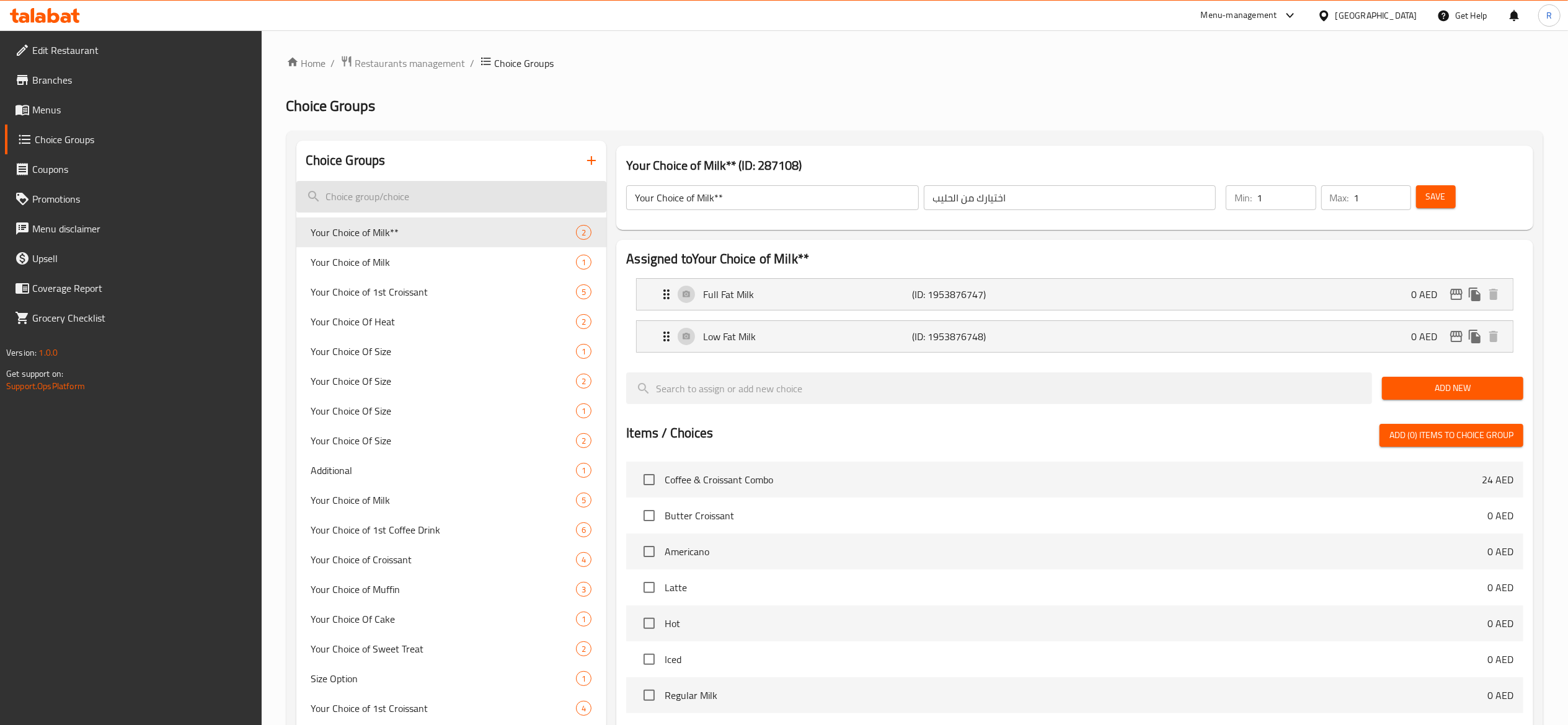
click at [415, 201] on input "search" at bounding box center [451, 197] width 310 height 32
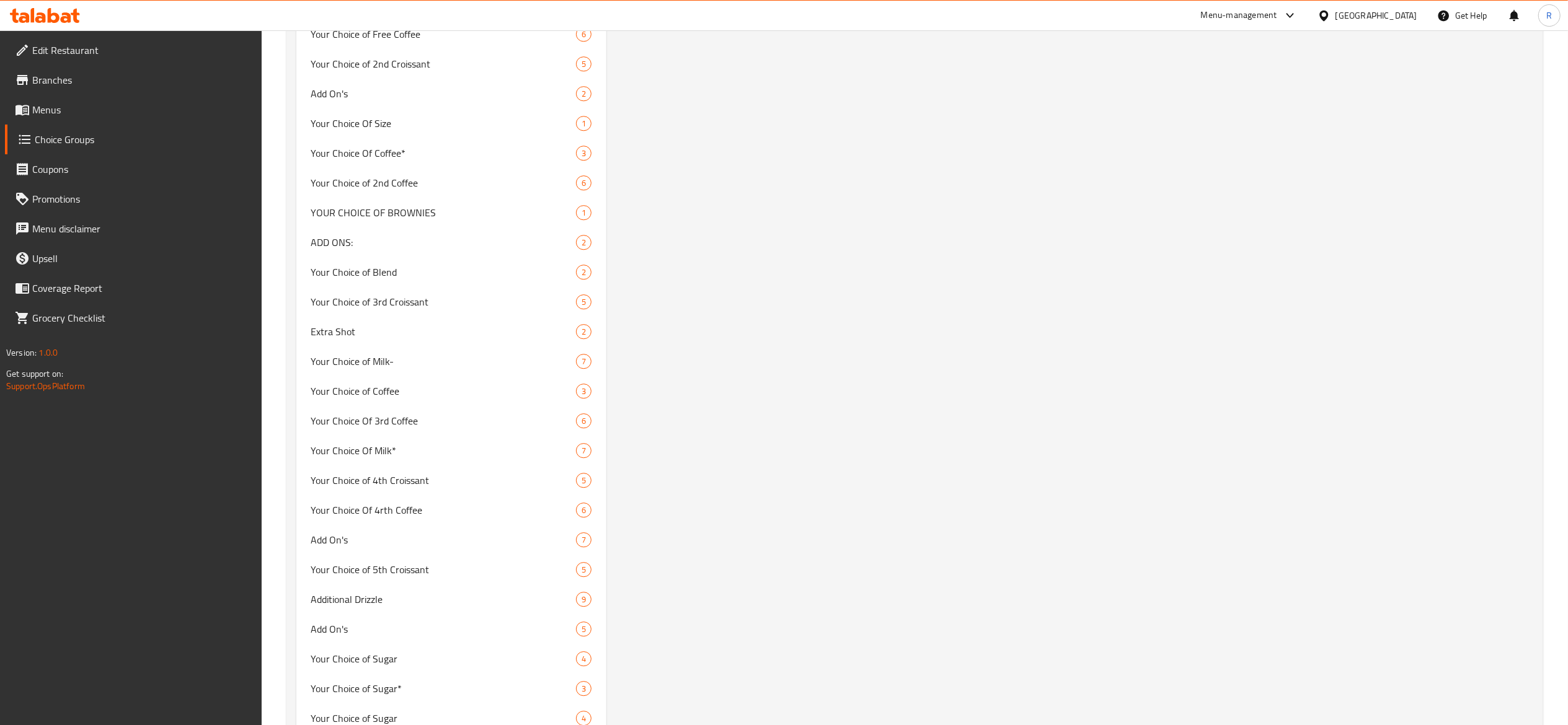
scroll to position [3334, 0]
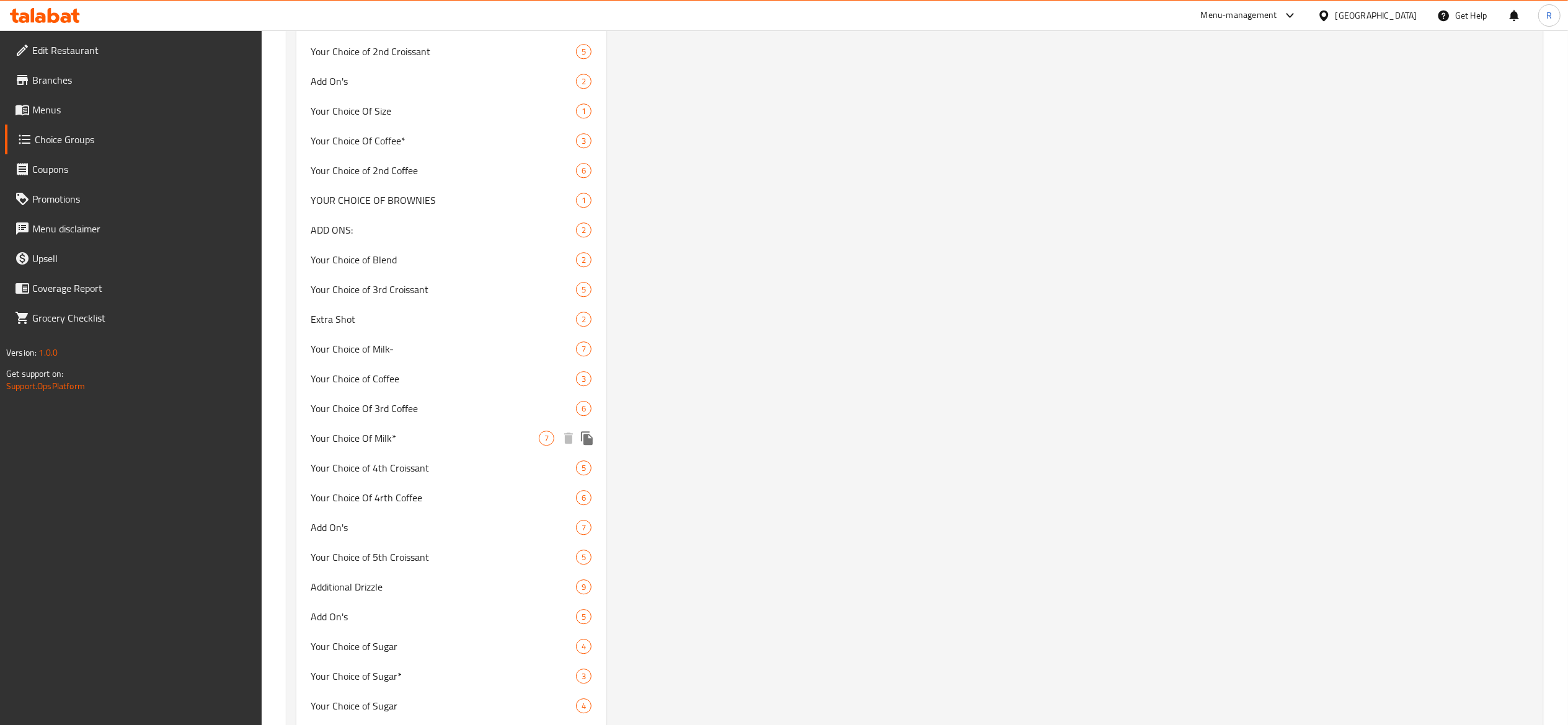
click at [502, 439] on span "Your Choice Of Milk*" at bounding box center [425, 439] width 228 height 15
type input "Your Choice Of Milk*"
type input "اختيارك من الحليب"
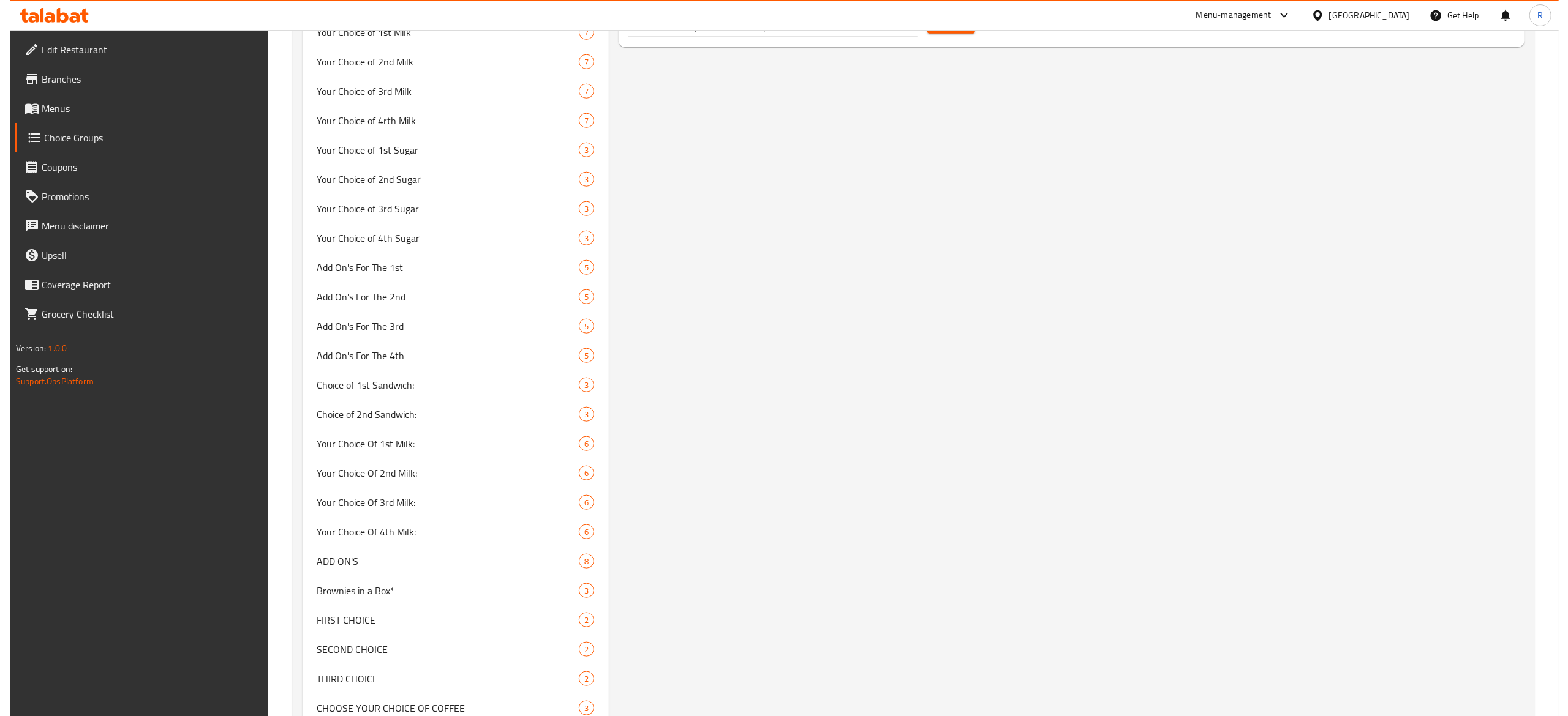
scroll to position [0, 0]
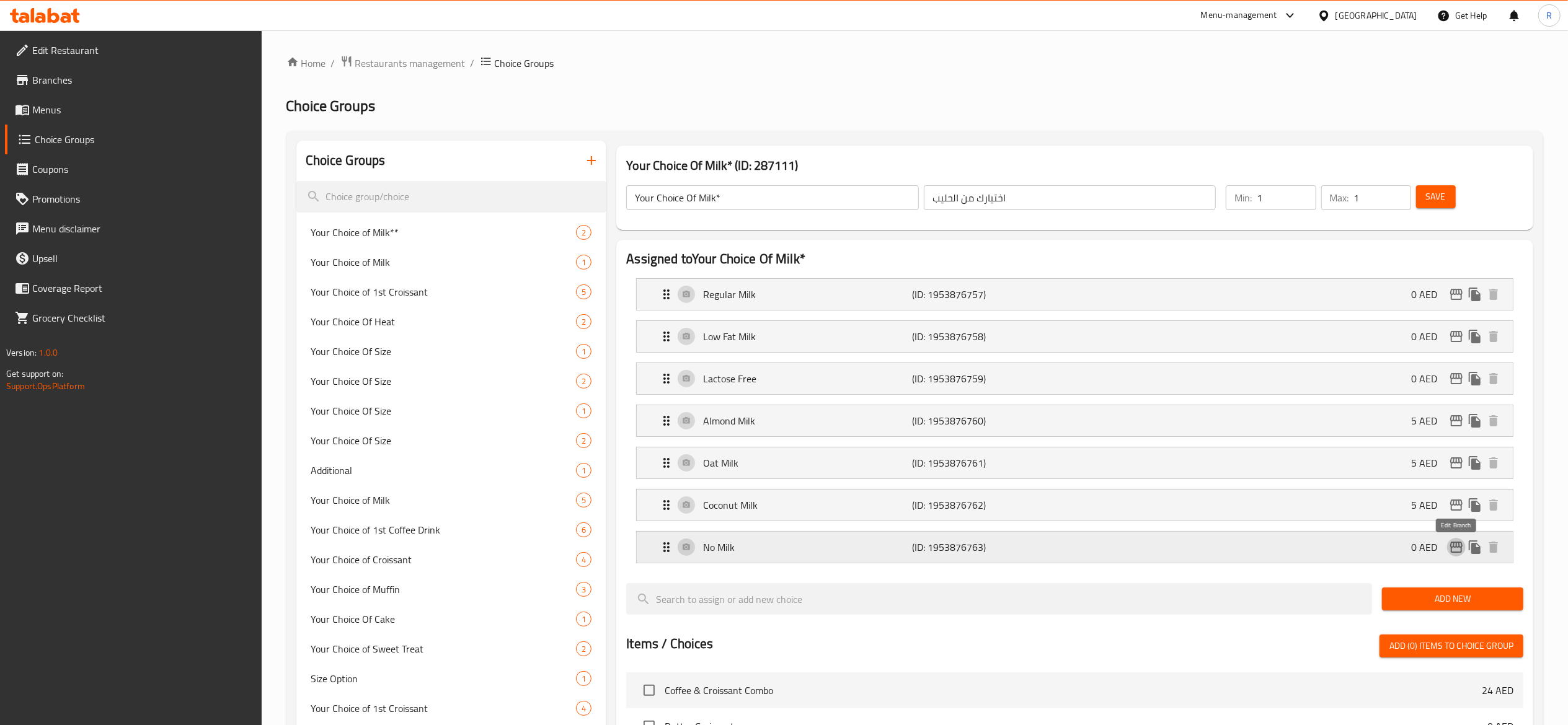
click at [1460, 548] on icon "edit" at bounding box center [1456, 548] width 15 height 15
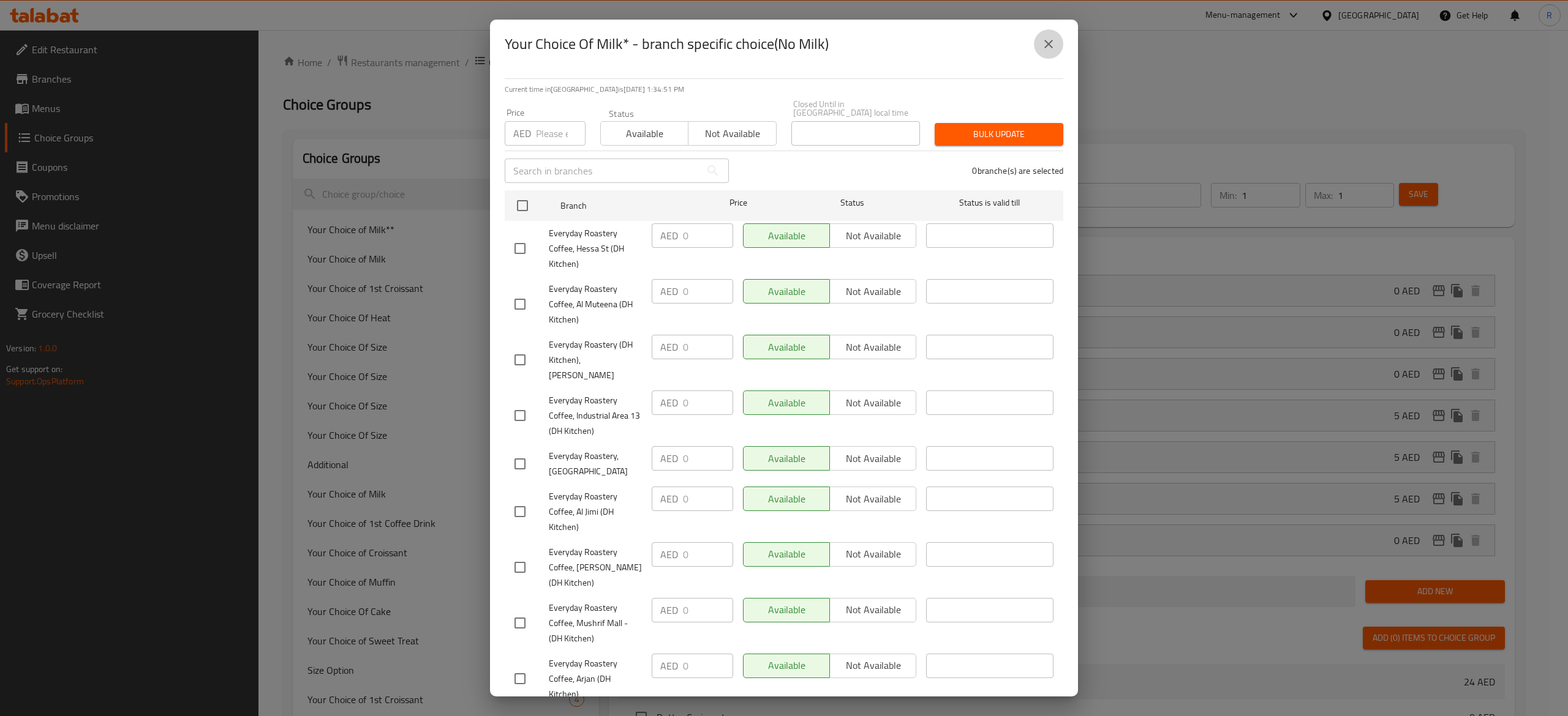
click at [1049, 48] on icon "close" at bounding box center [1049, 44] width 15 height 15
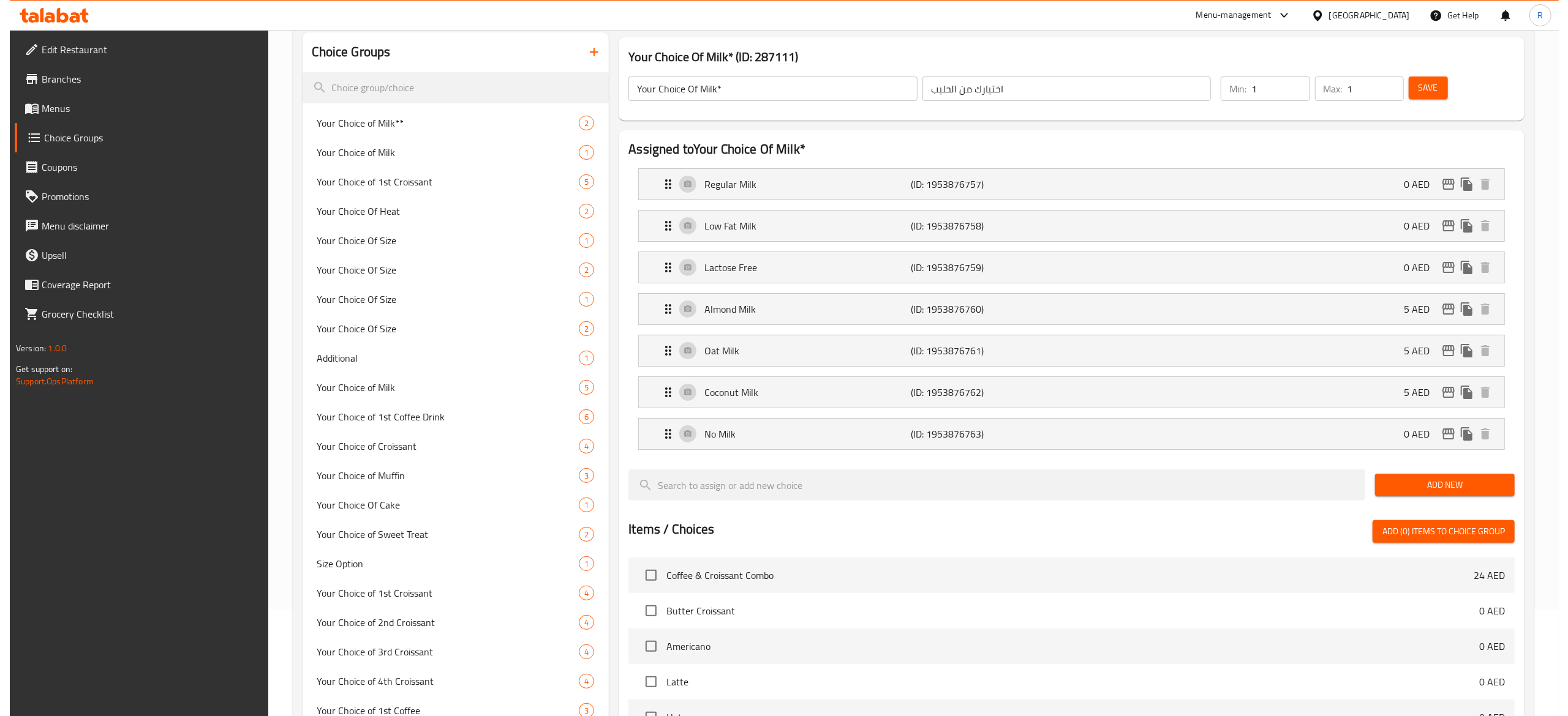
scroll to position [23, 0]
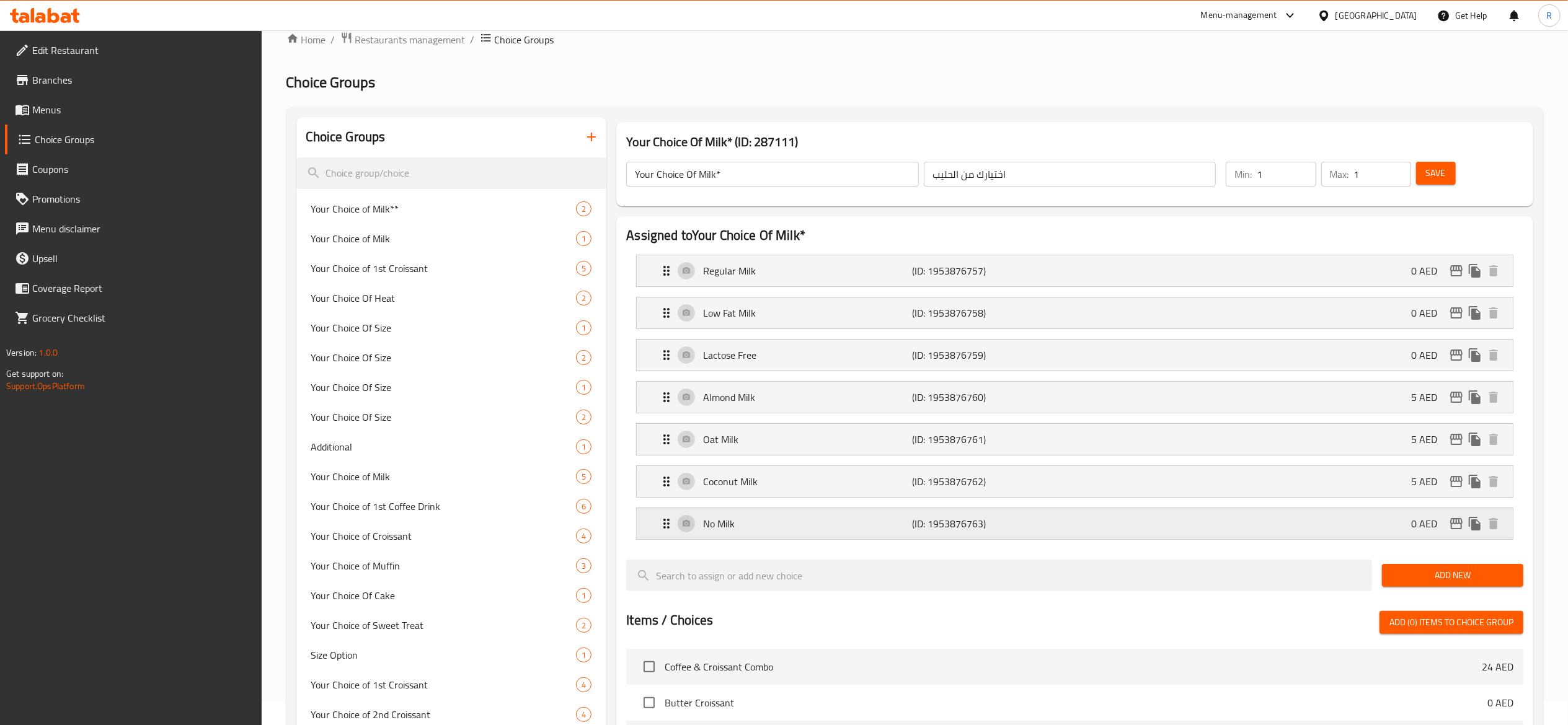
click at [670, 523] on icon "Expand" at bounding box center [666, 524] width 6 height 10
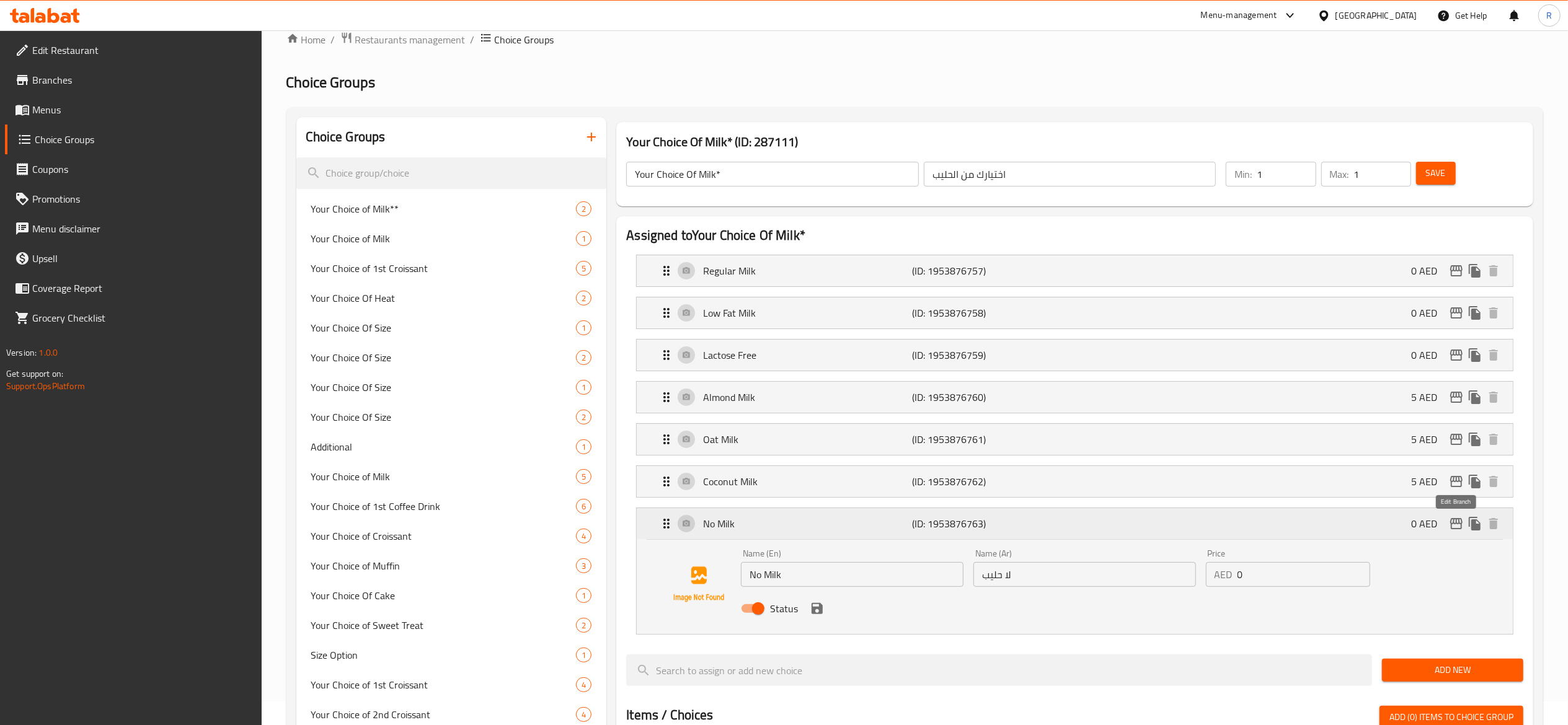
click at [1454, 524] on icon "edit" at bounding box center [1456, 524] width 12 height 11
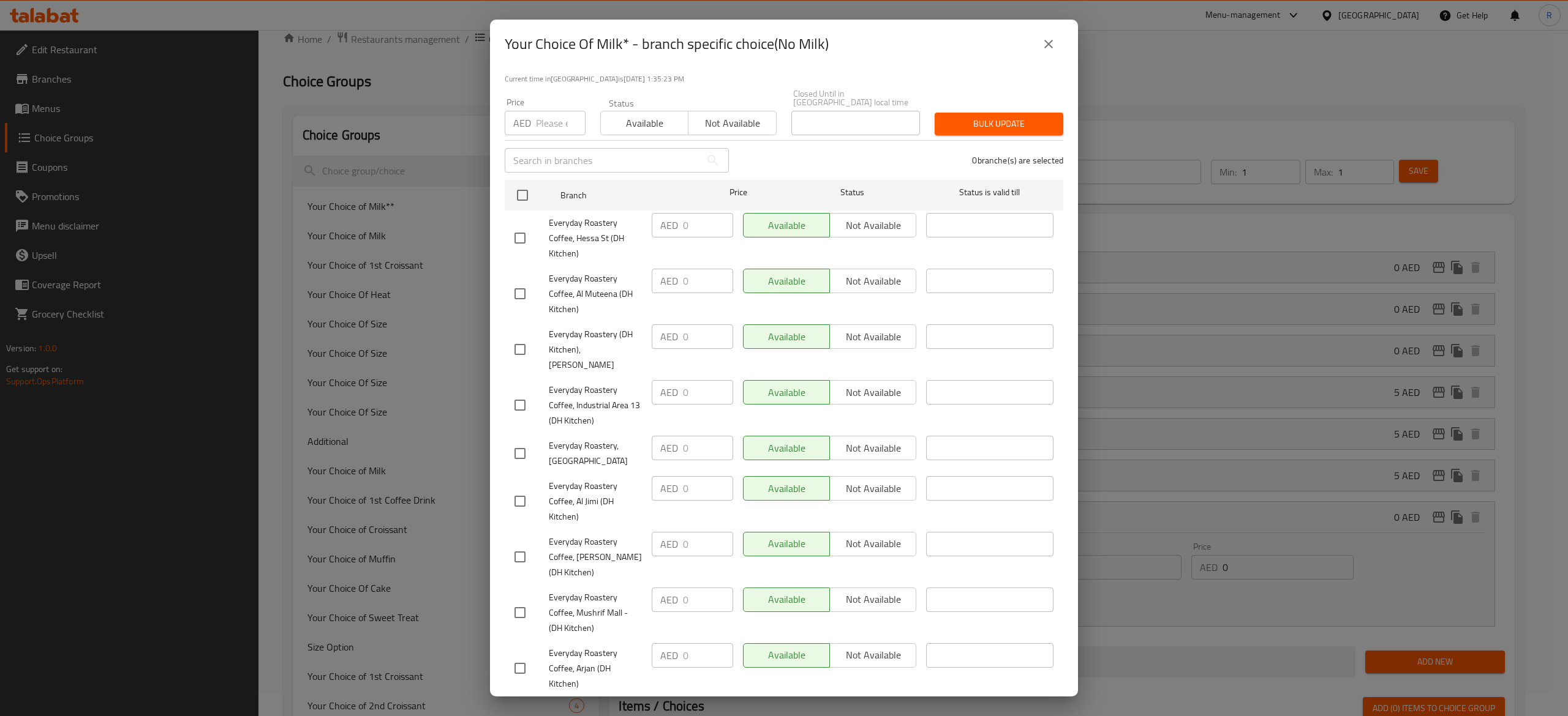
scroll to position [0, 0]
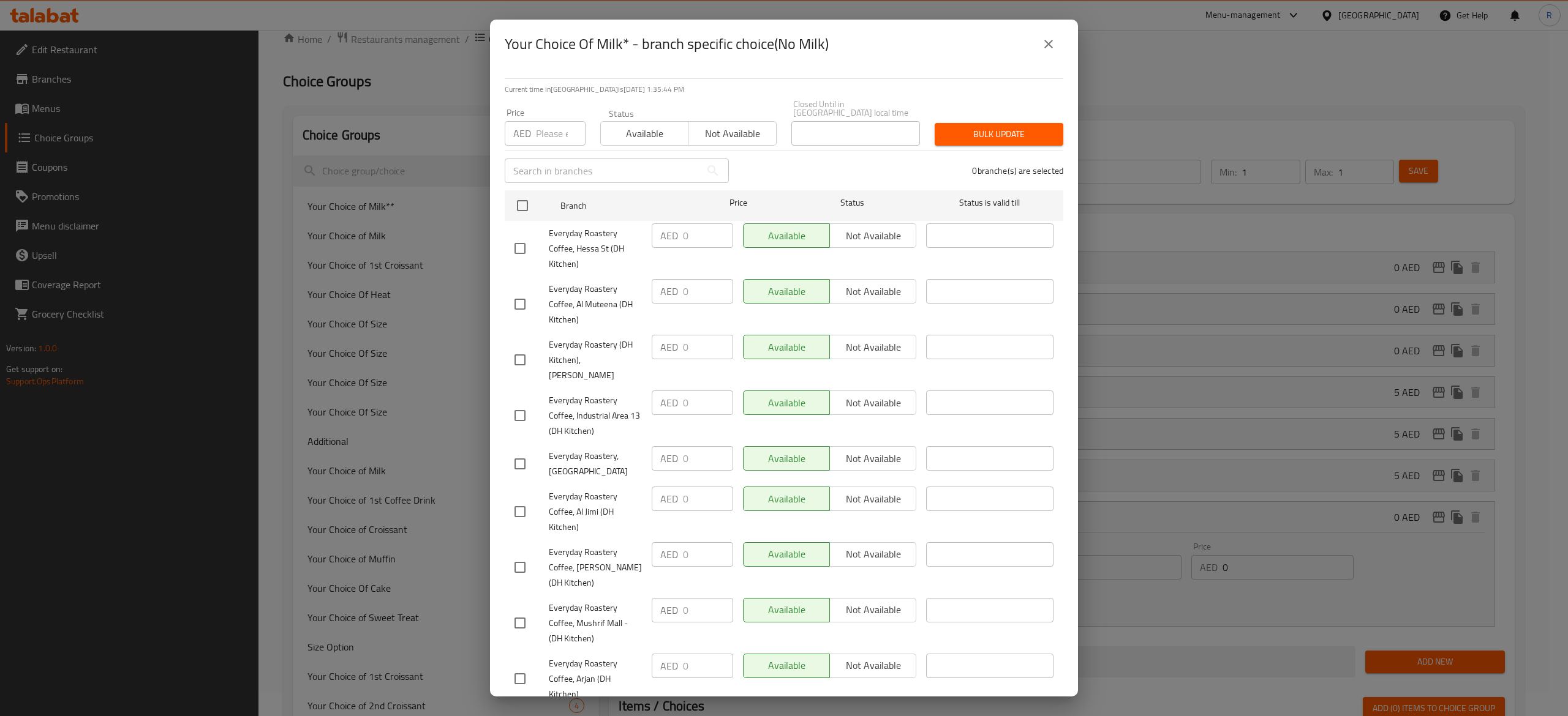
click at [713, 129] on span "Not available" at bounding box center [732, 134] width 78 height 18
click at [517, 201] on input "checkbox" at bounding box center [523, 206] width 26 height 26
checkbox input "true"
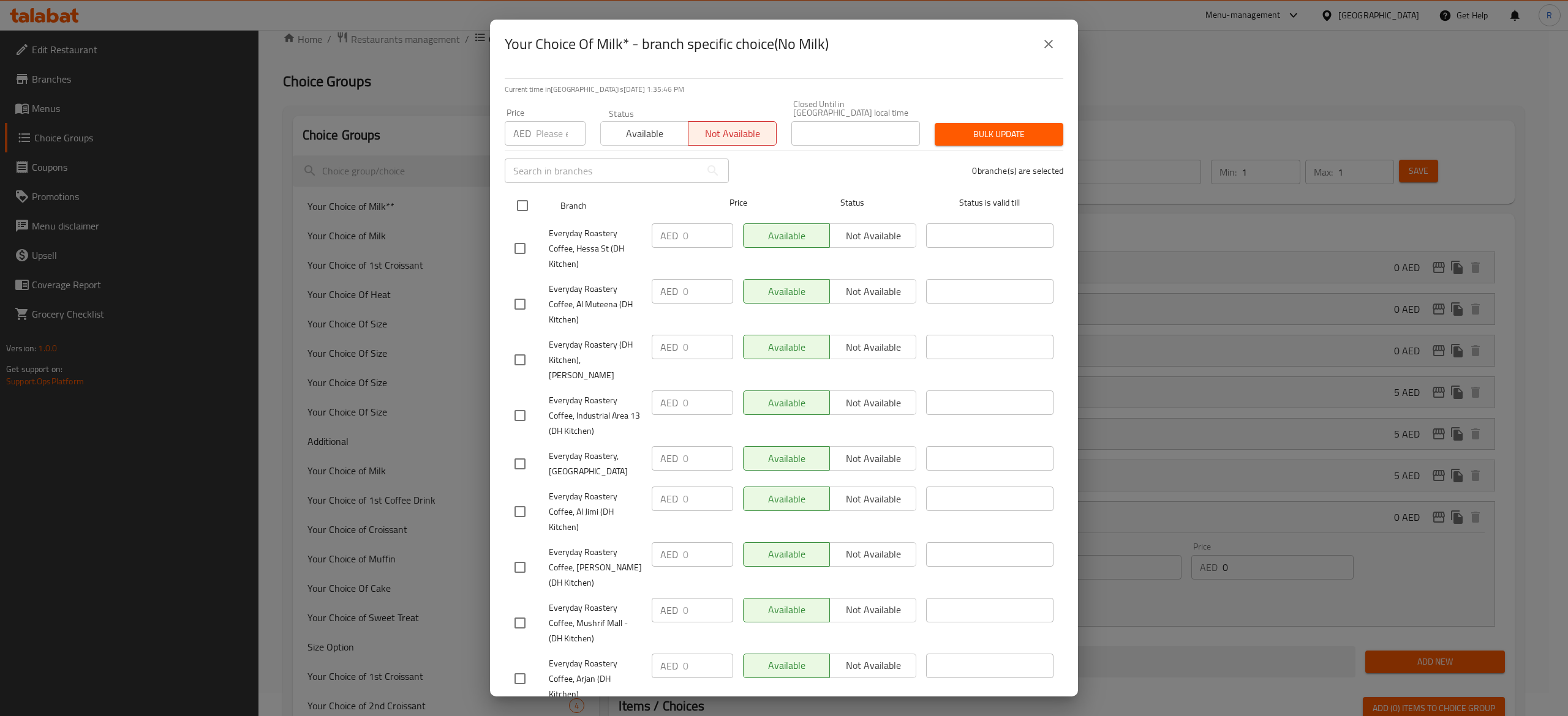
checkbox input "true"
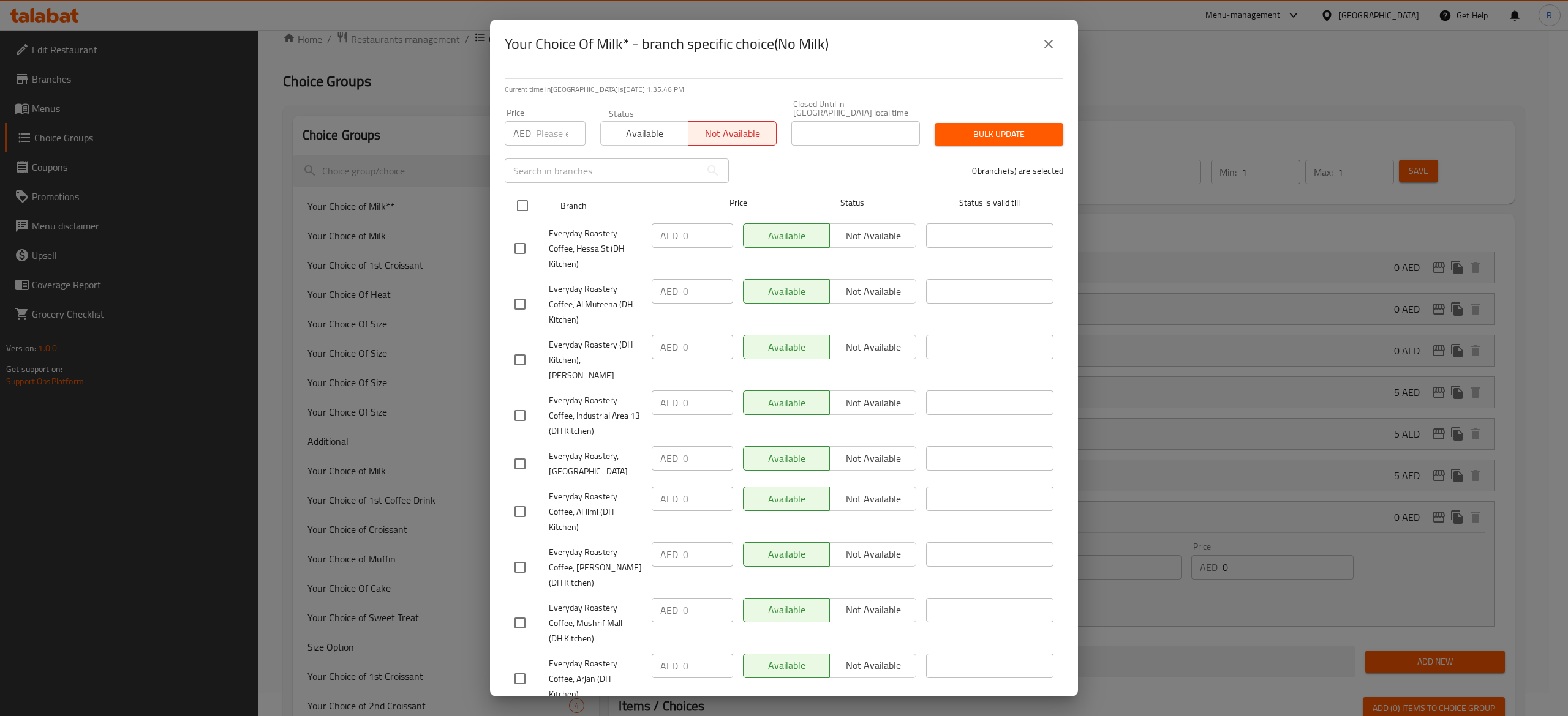
checkbox input "true"
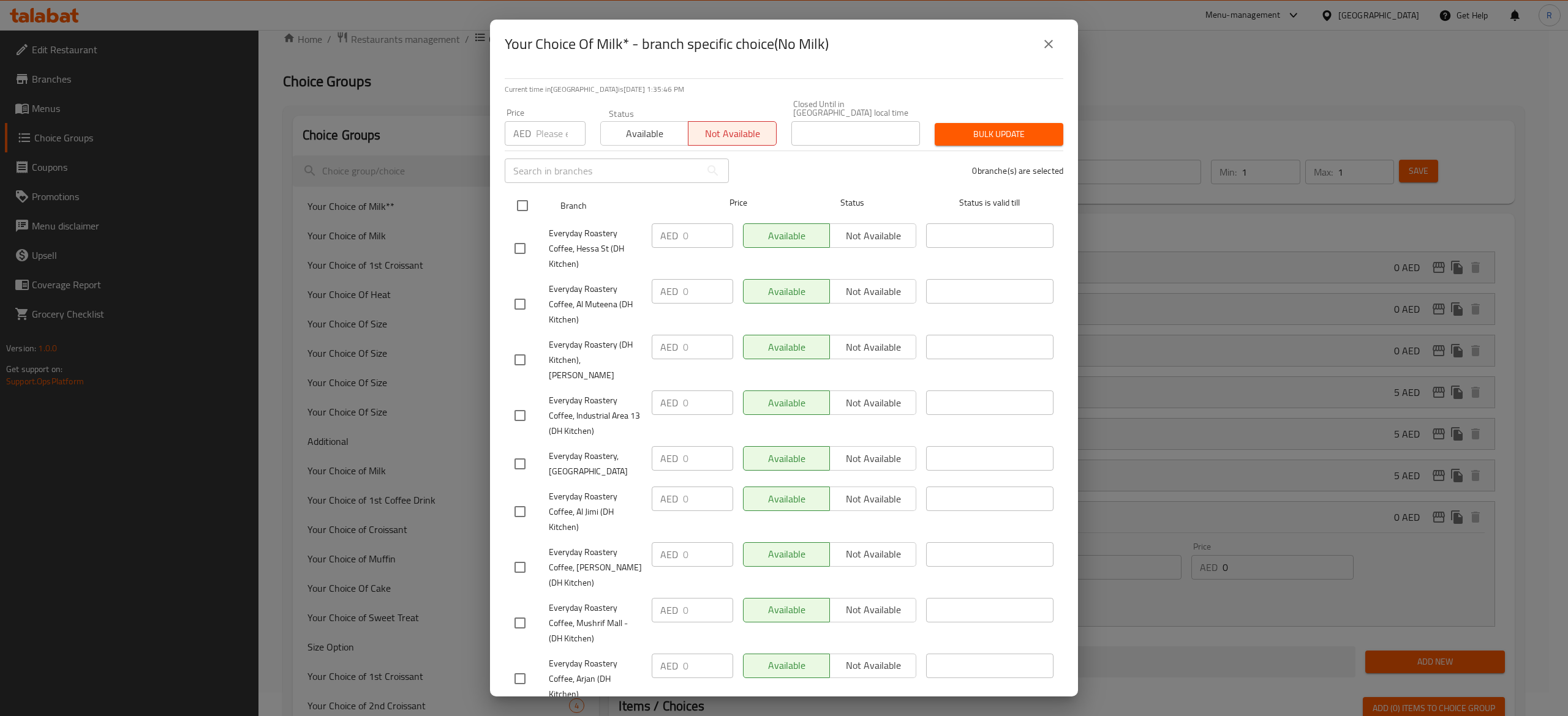
checkbox input "true"
click at [969, 137] on span "Bulk update" at bounding box center [999, 134] width 109 height 16
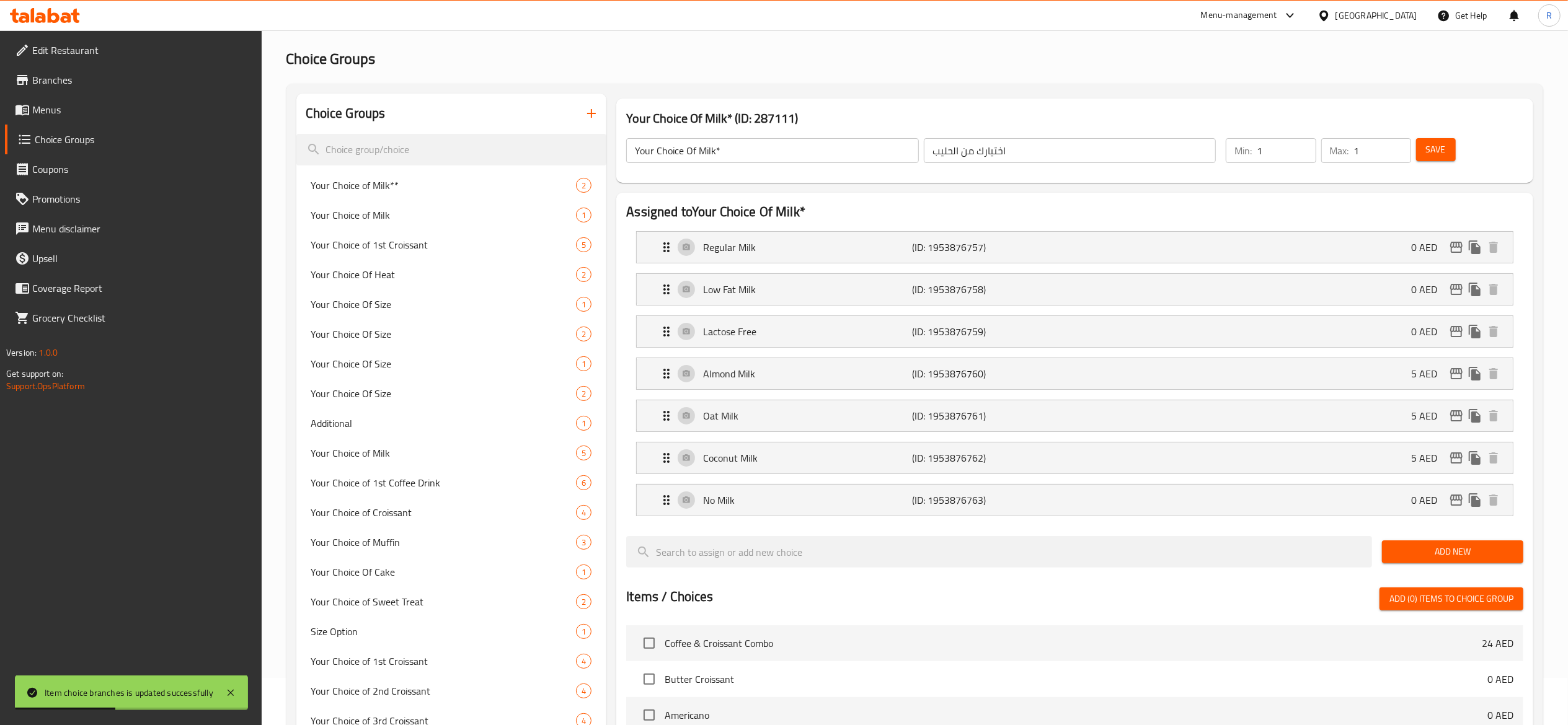
scroll to position [41, 0]
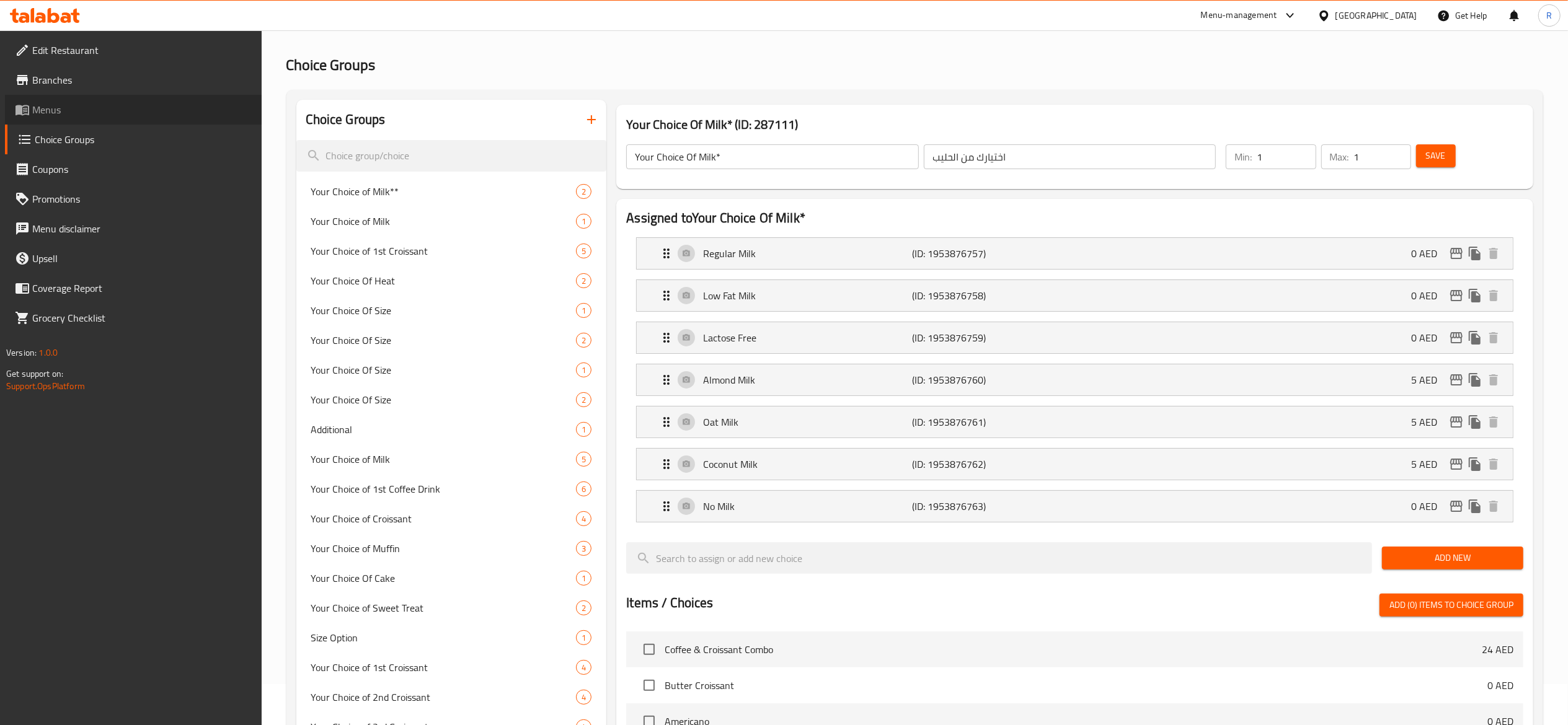
click at [99, 106] on span "Menus" at bounding box center [142, 110] width 219 height 15
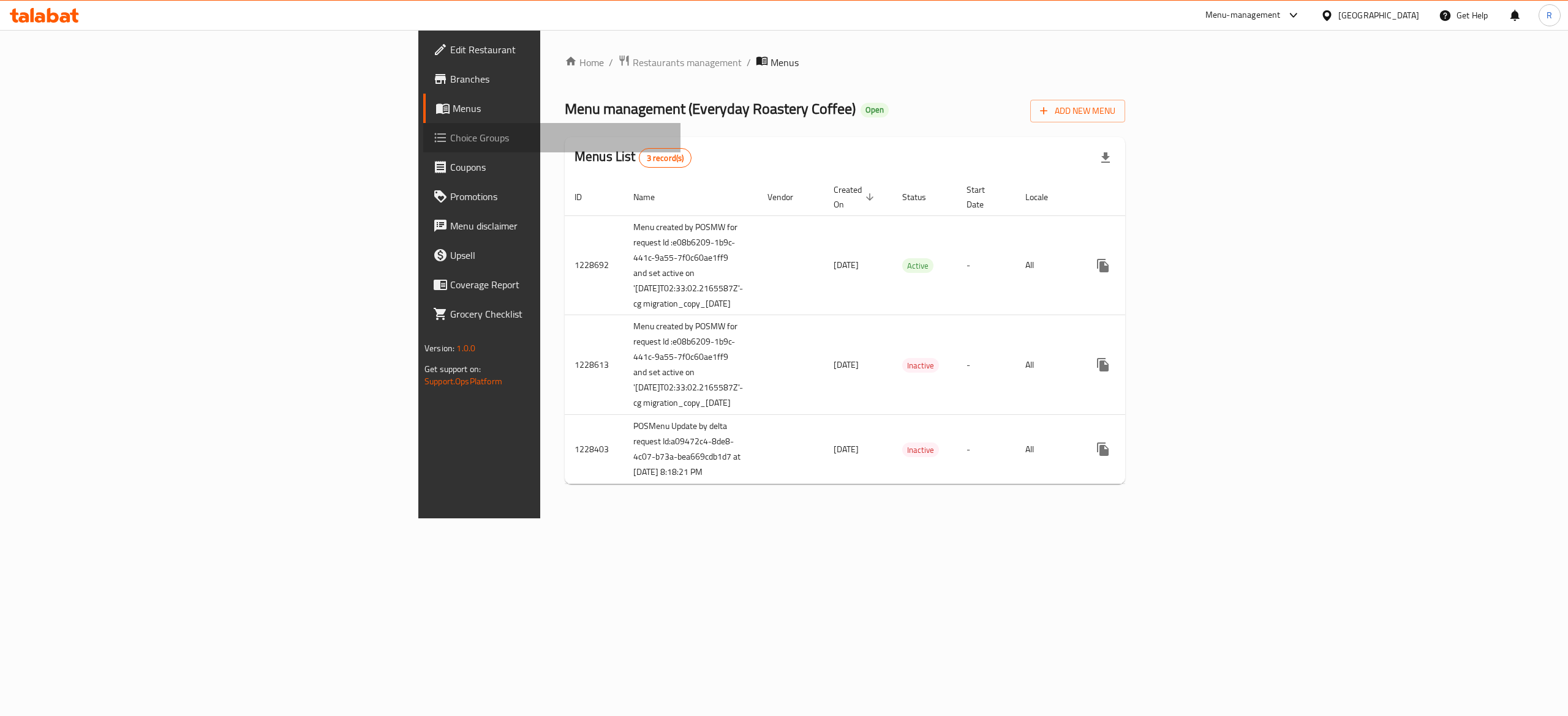
click at [423, 149] on link "Choice Groups" at bounding box center [552, 137] width 257 height 29
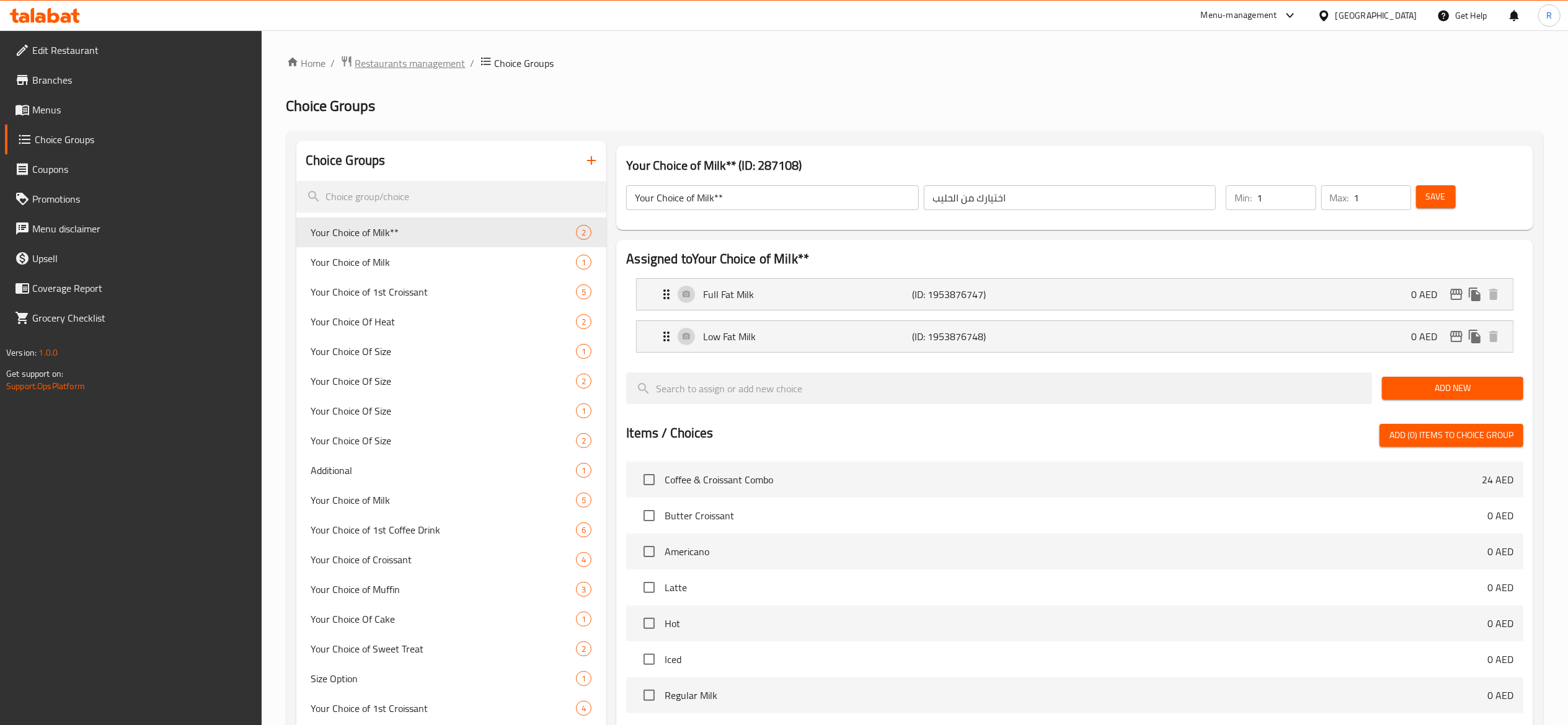
click at [406, 64] on span "Restaurants management" at bounding box center [410, 63] width 110 height 15
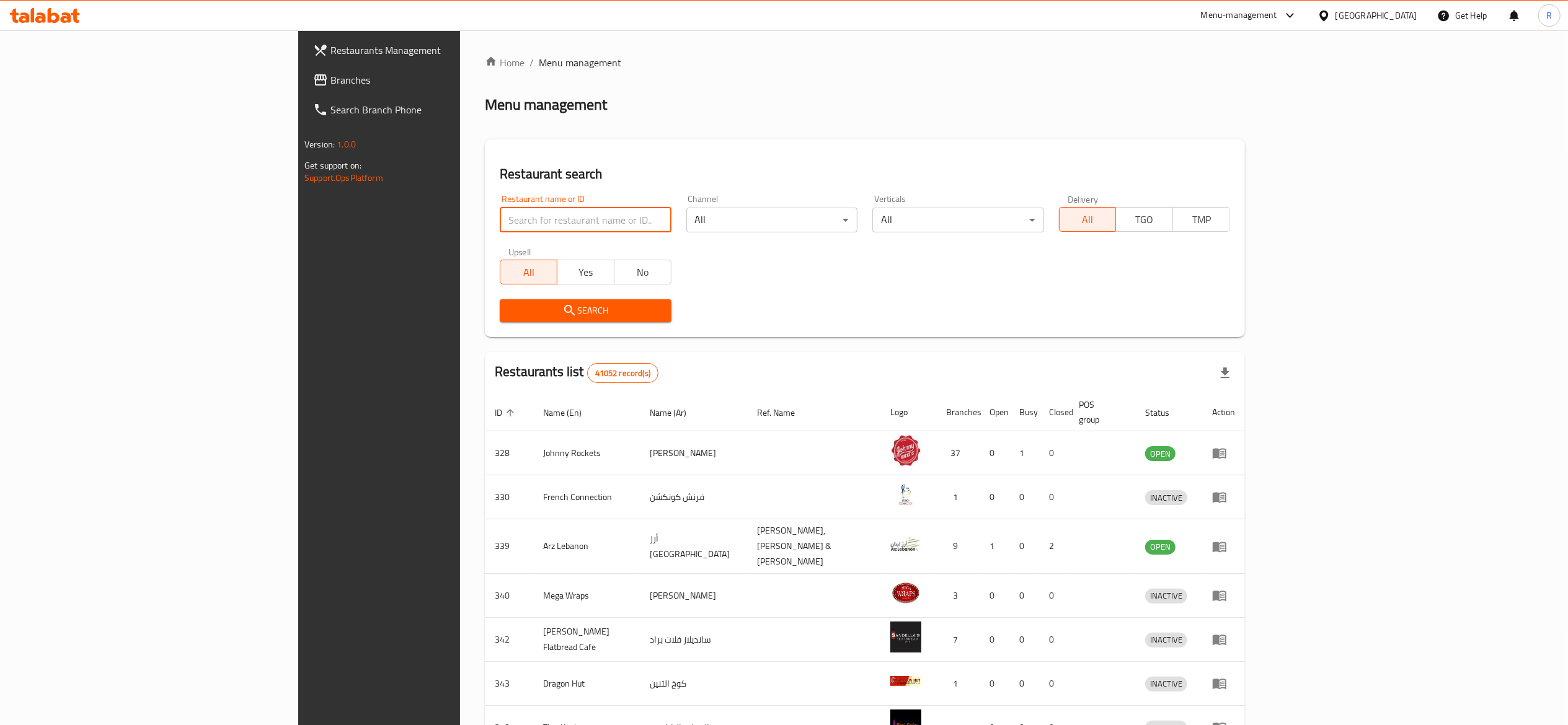
click at [500, 220] on input "search" at bounding box center [585, 220] width 171 height 25
type input "everyday roastery"
click button "Search" at bounding box center [585, 310] width 171 height 23
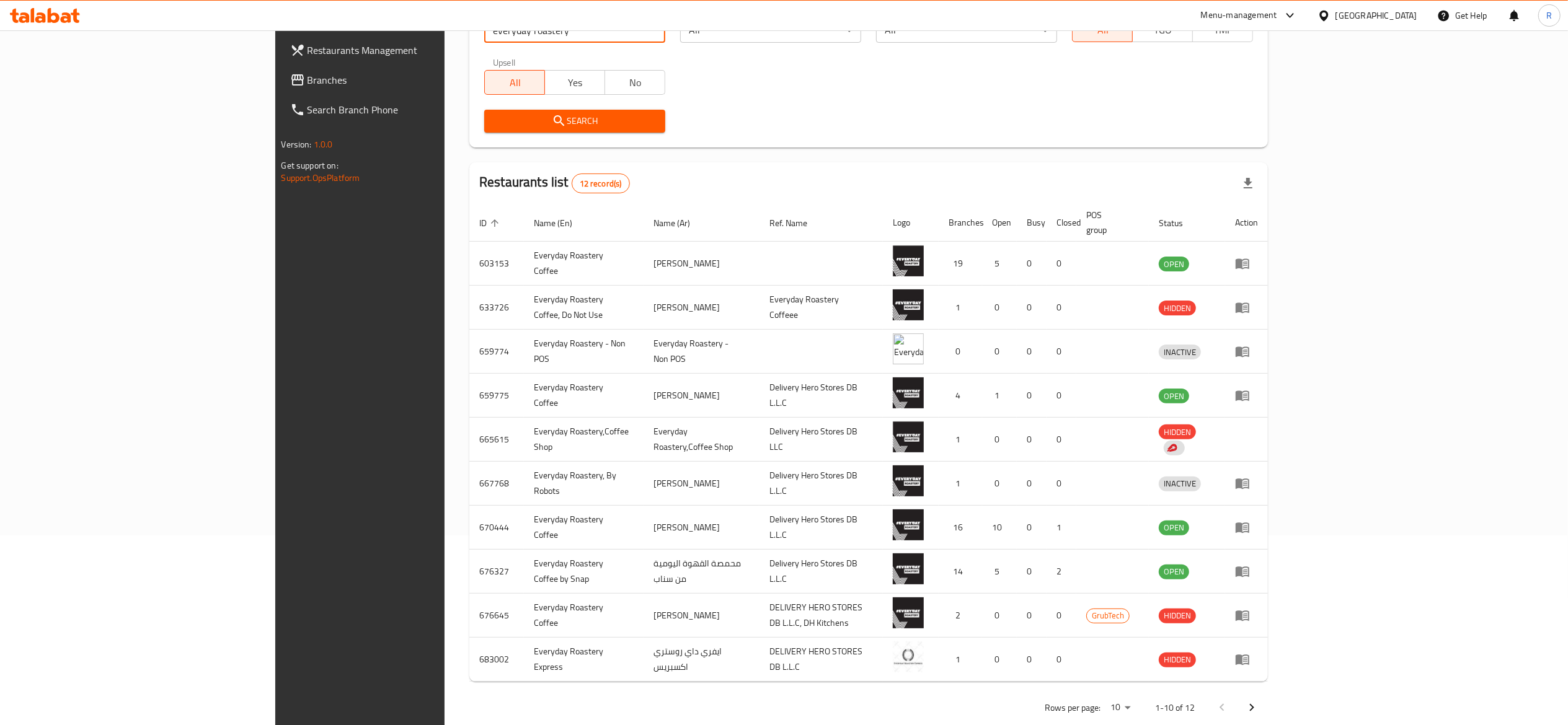
scroll to position [199, 0]
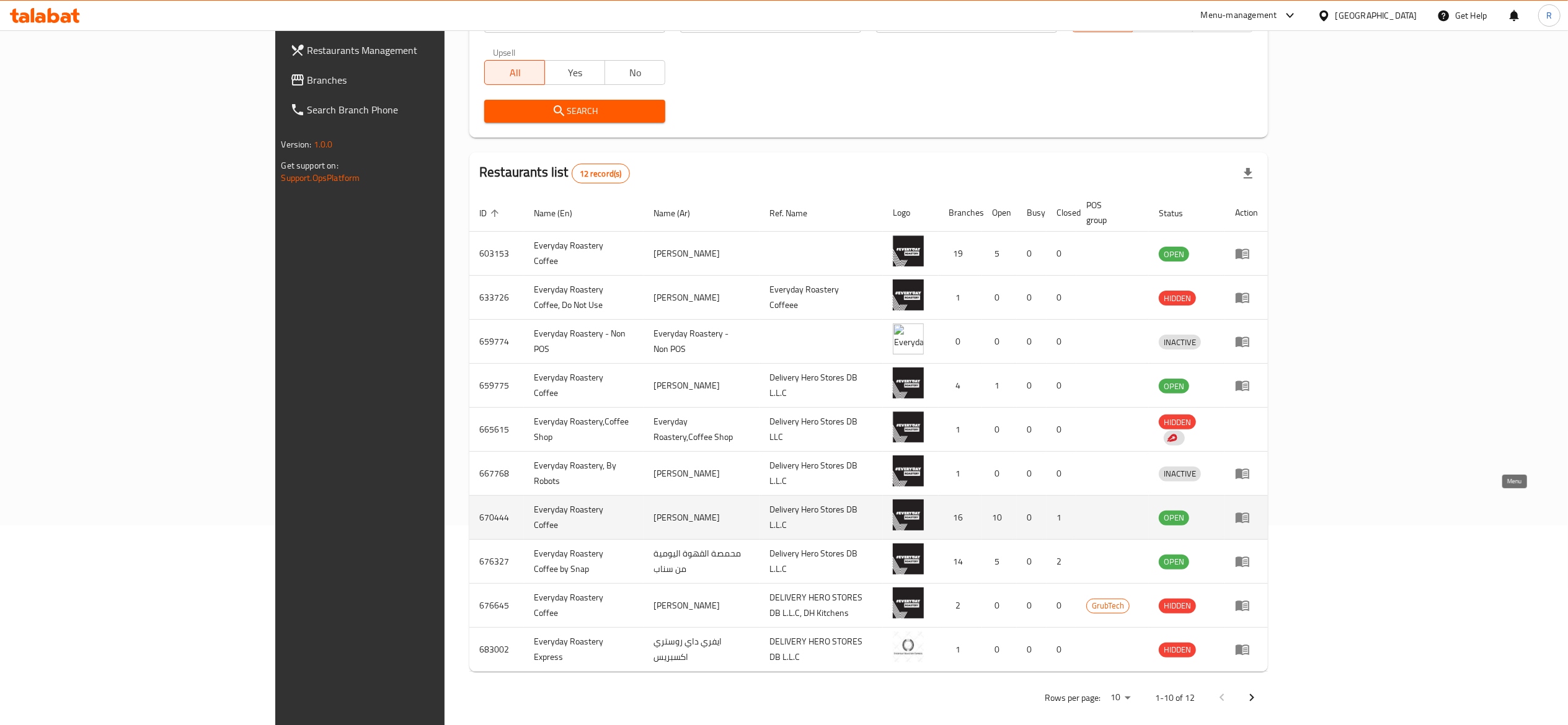
click at [1250, 510] on icon "enhanced table" at bounding box center [1242, 517] width 15 height 15
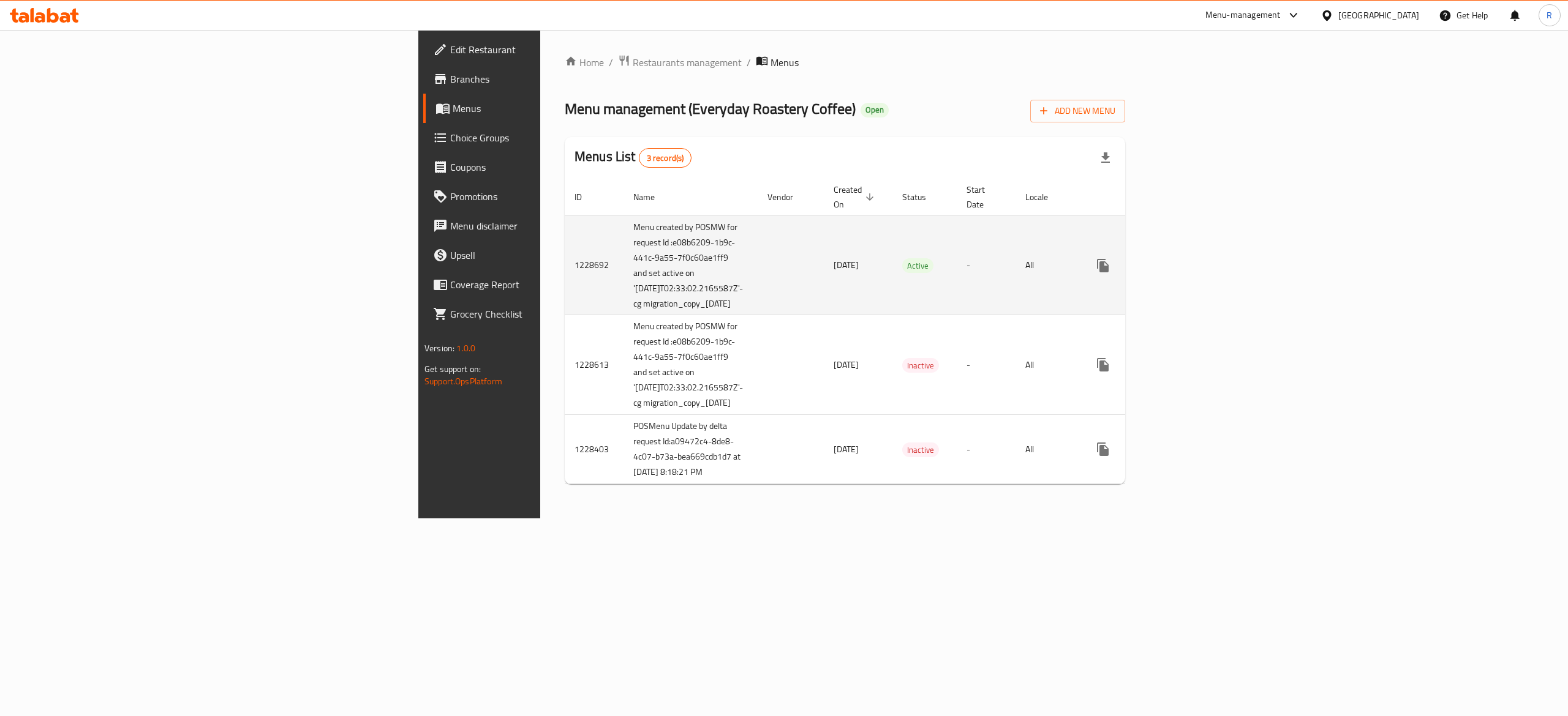
click at [1215, 269] on td "enhanced table" at bounding box center [1147, 265] width 137 height 99
click at [1206, 251] on link "enhanced table" at bounding box center [1191, 265] width 29 height 29
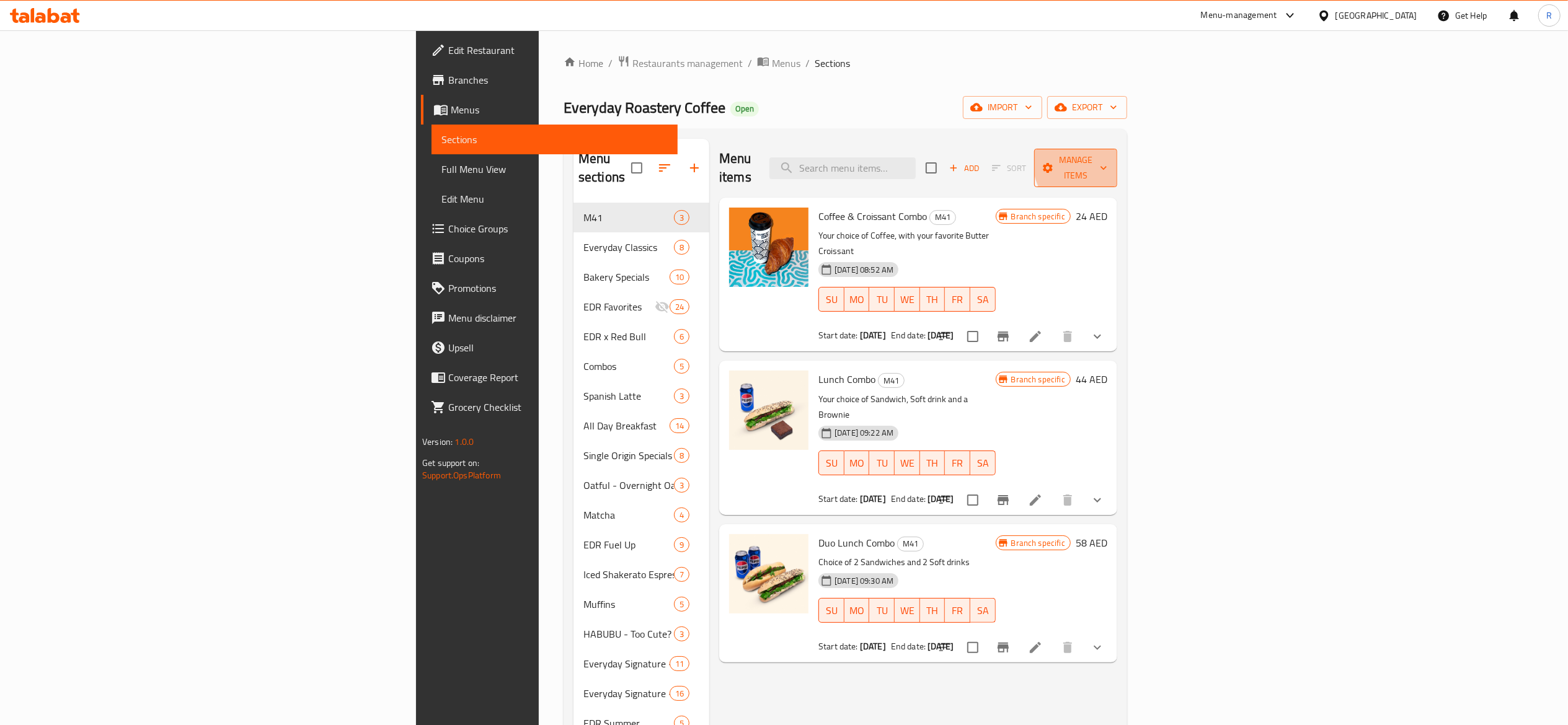
click at [1107, 160] on span "Manage items" at bounding box center [1075, 168] width 63 height 31
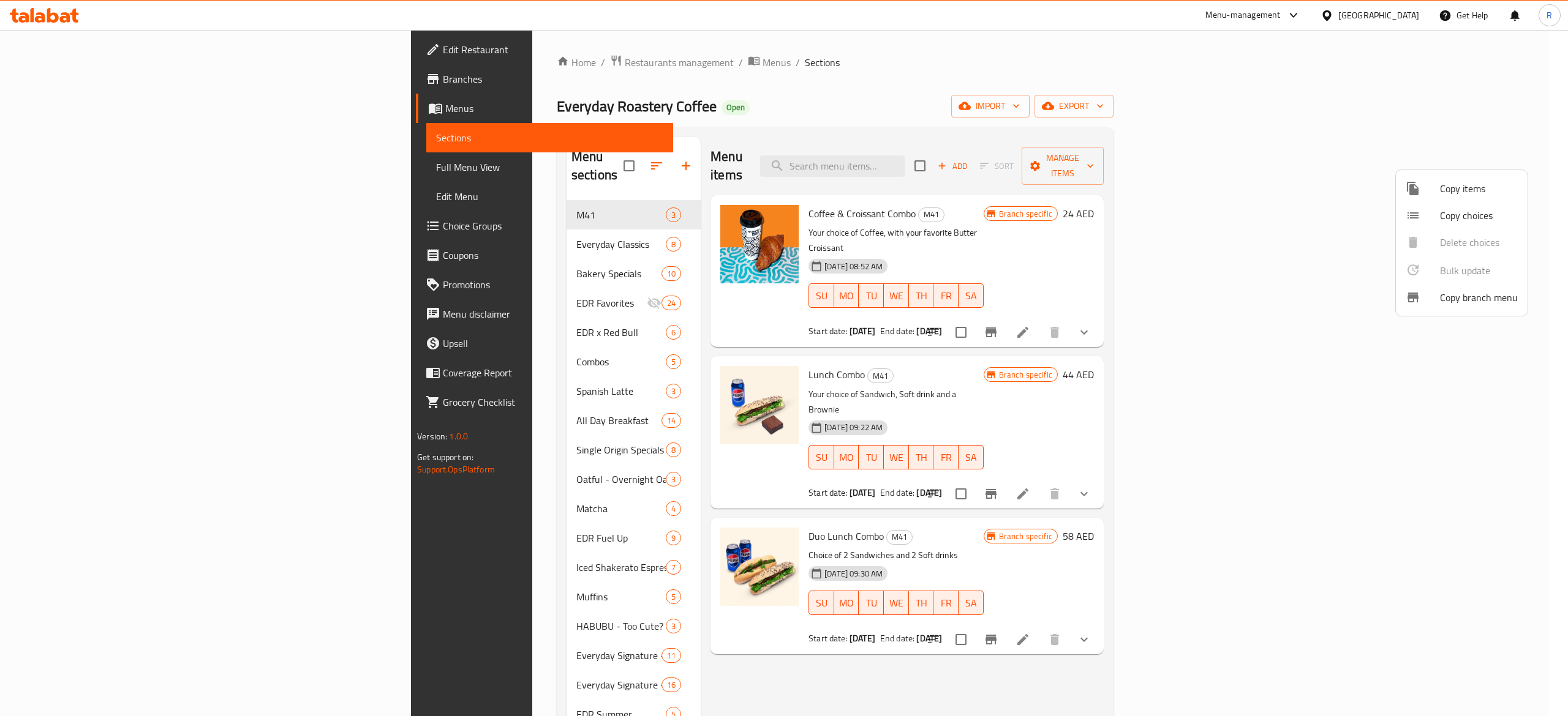
click at [1468, 210] on span "Copy choices" at bounding box center [1479, 216] width 78 height 15
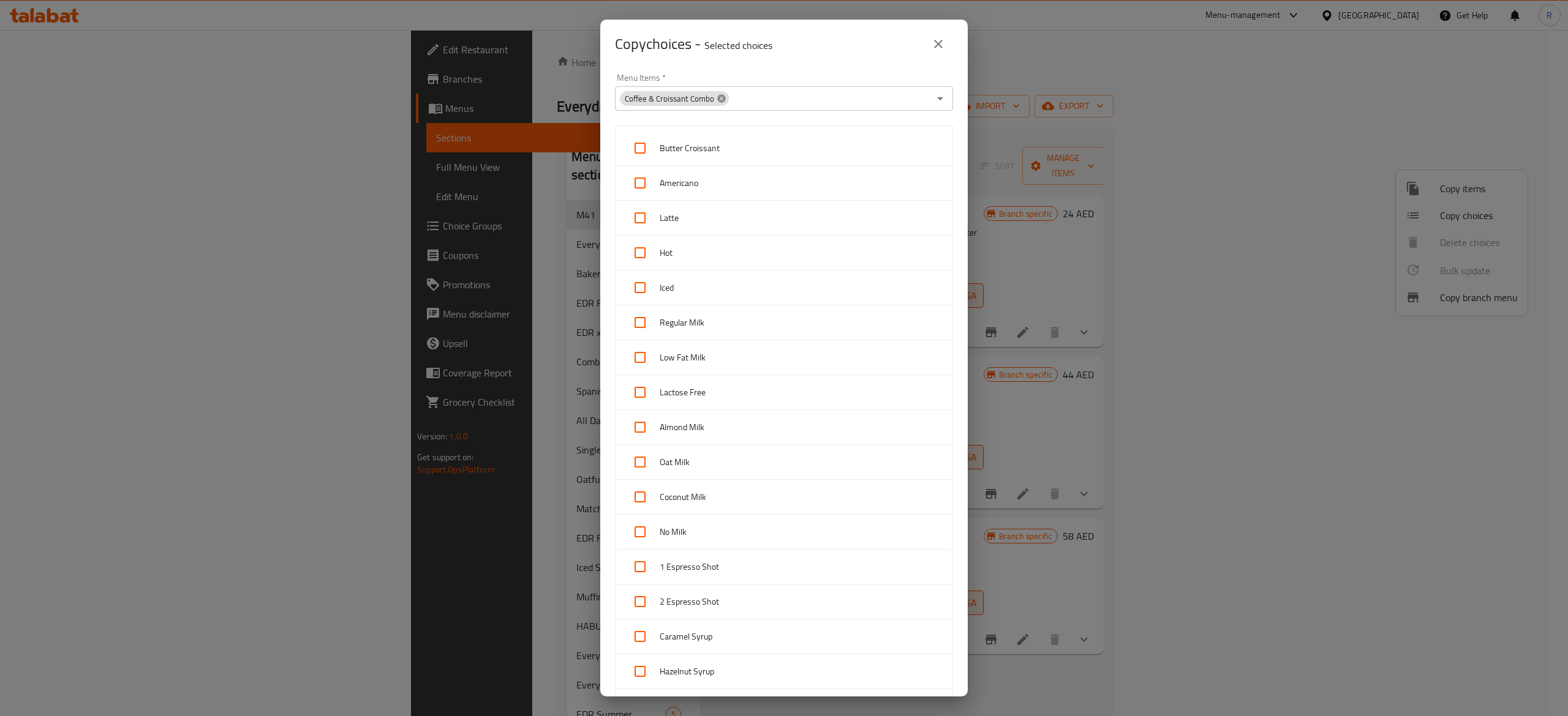
click at [721, 97] on icon at bounding box center [721, 98] width 8 height 8
click at [721, 97] on input "Menu Items   *" at bounding box center [774, 98] width 311 height 17
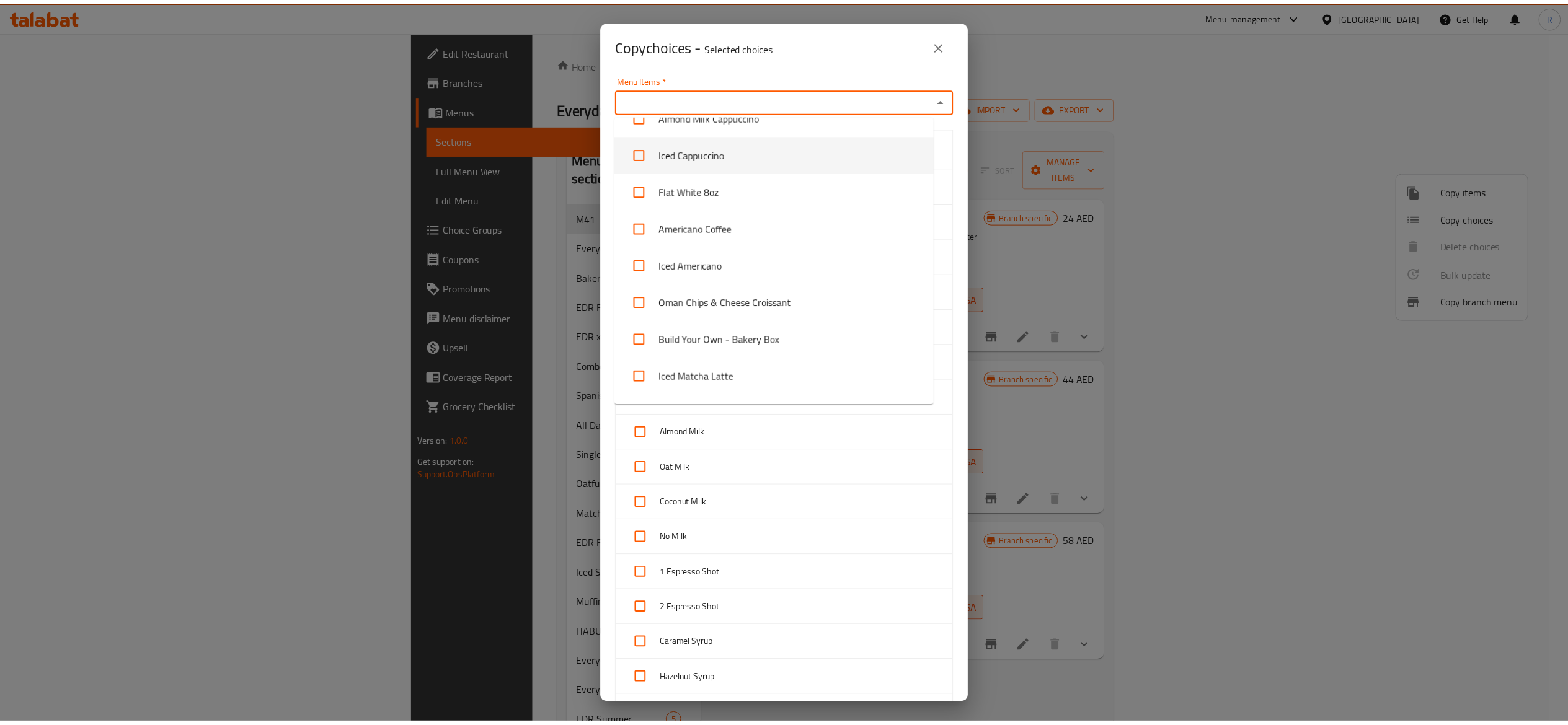
scroll to position [248, 0]
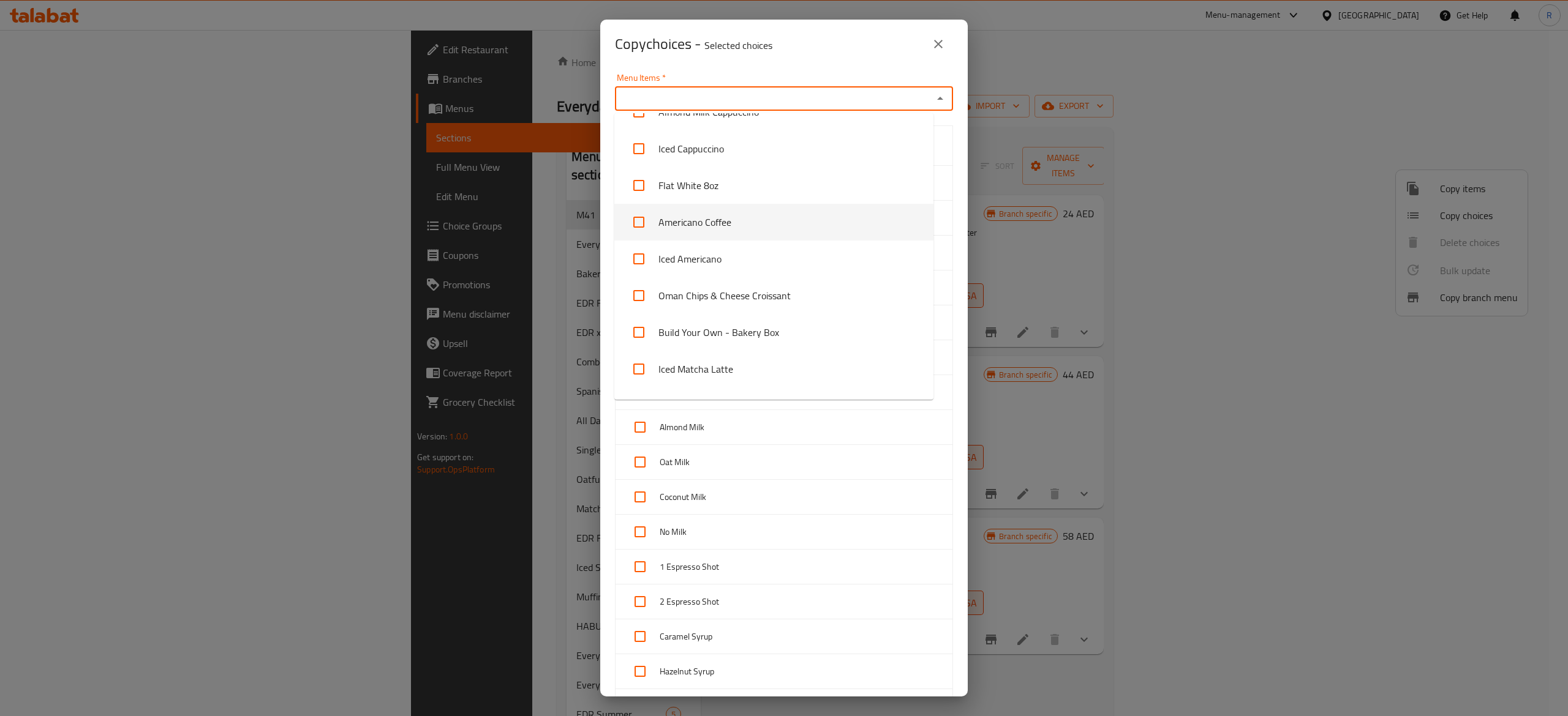
click at [757, 225] on li "Americano Coffee" at bounding box center [773, 222] width 319 height 37
checkbox input "true"
click at [1017, 313] on div "Copy choices - Selected choices 0 Menu Items   * Americano Coffee Menu Items * …" at bounding box center [784, 358] width 1568 height 716
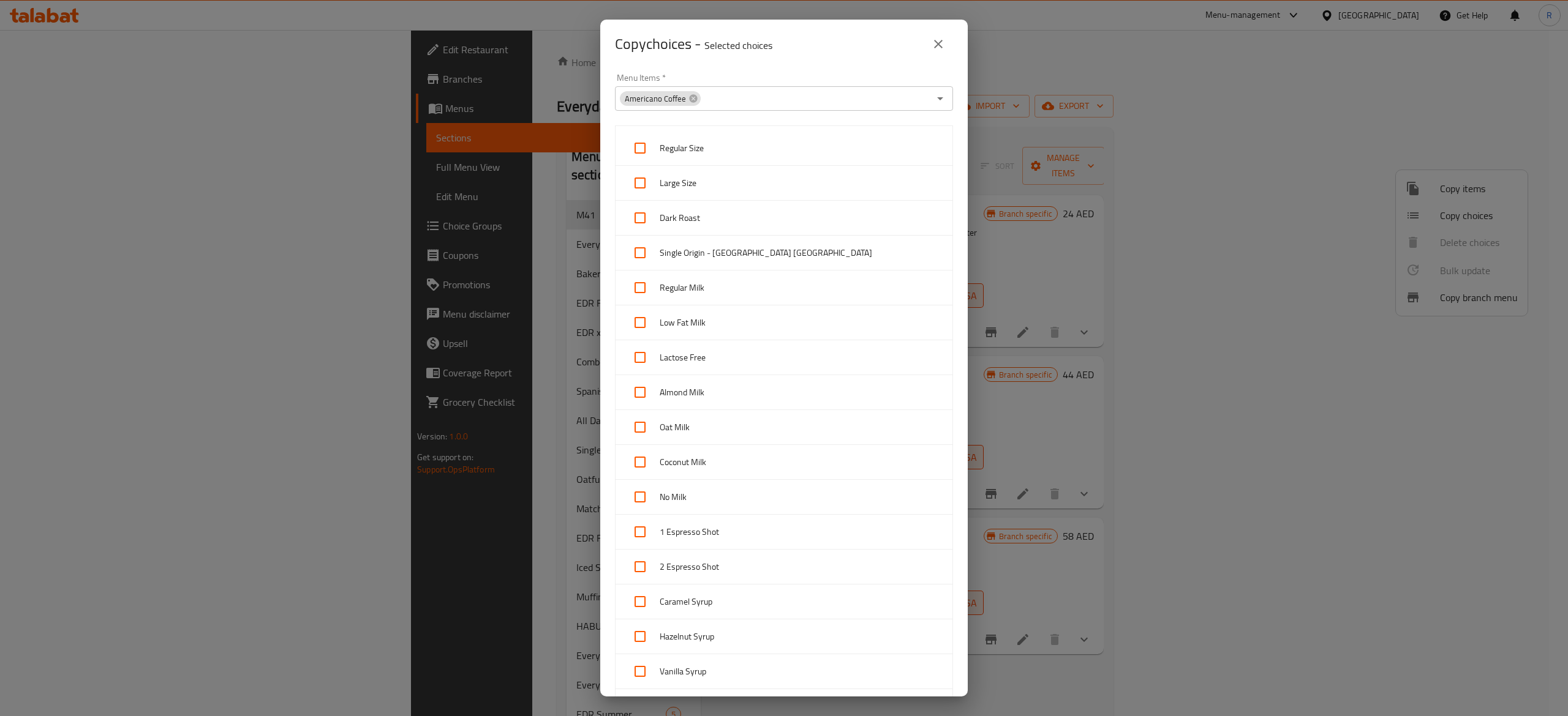
click at [645, 489] on input "checkbox" at bounding box center [640, 497] width 29 height 29
click at [642, 497] on input "checkbox" at bounding box center [640, 497] width 29 height 29
checkbox input "false"
click at [942, 41] on icon "close" at bounding box center [938, 44] width 15 height 15
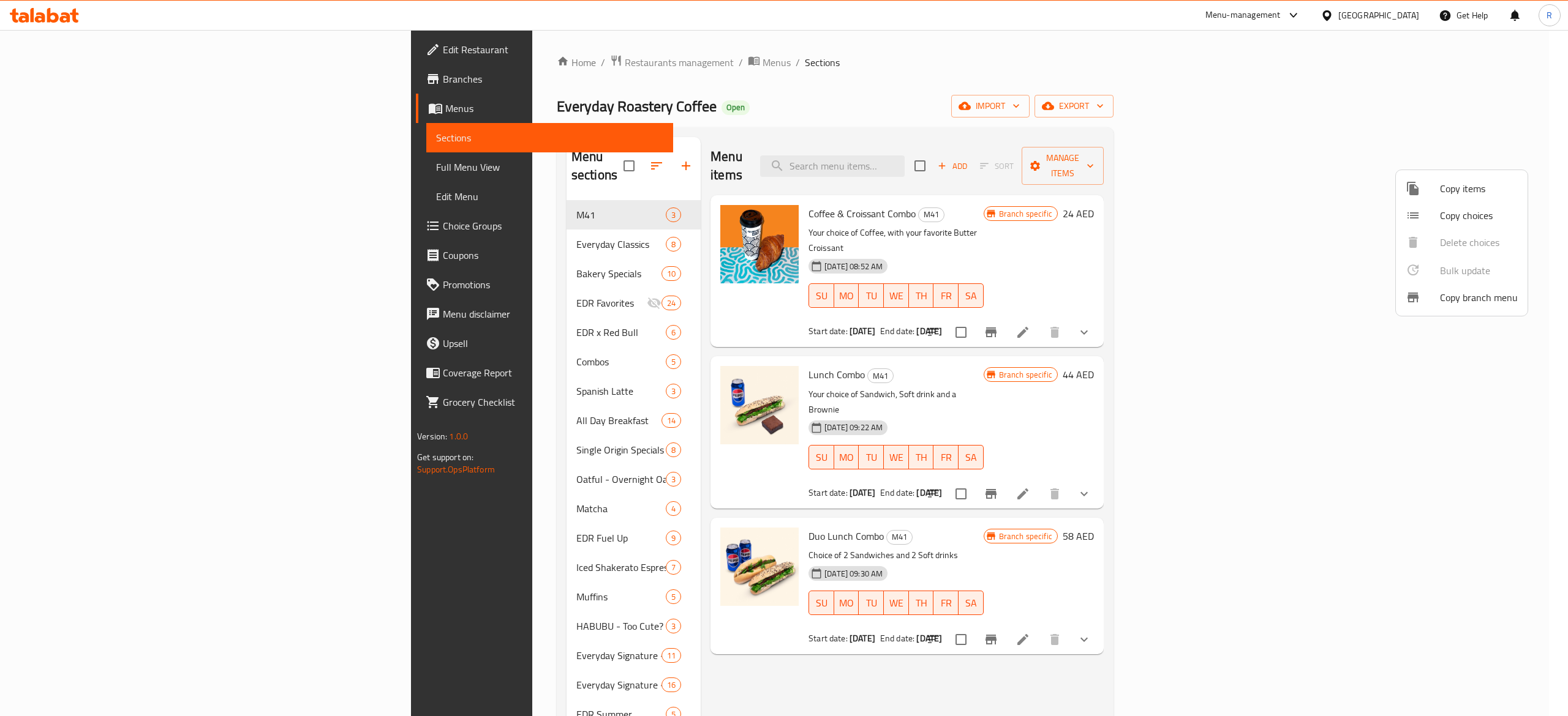
click at [1146, 179] on div at bounding box center [784, 358] width 1568 height 716
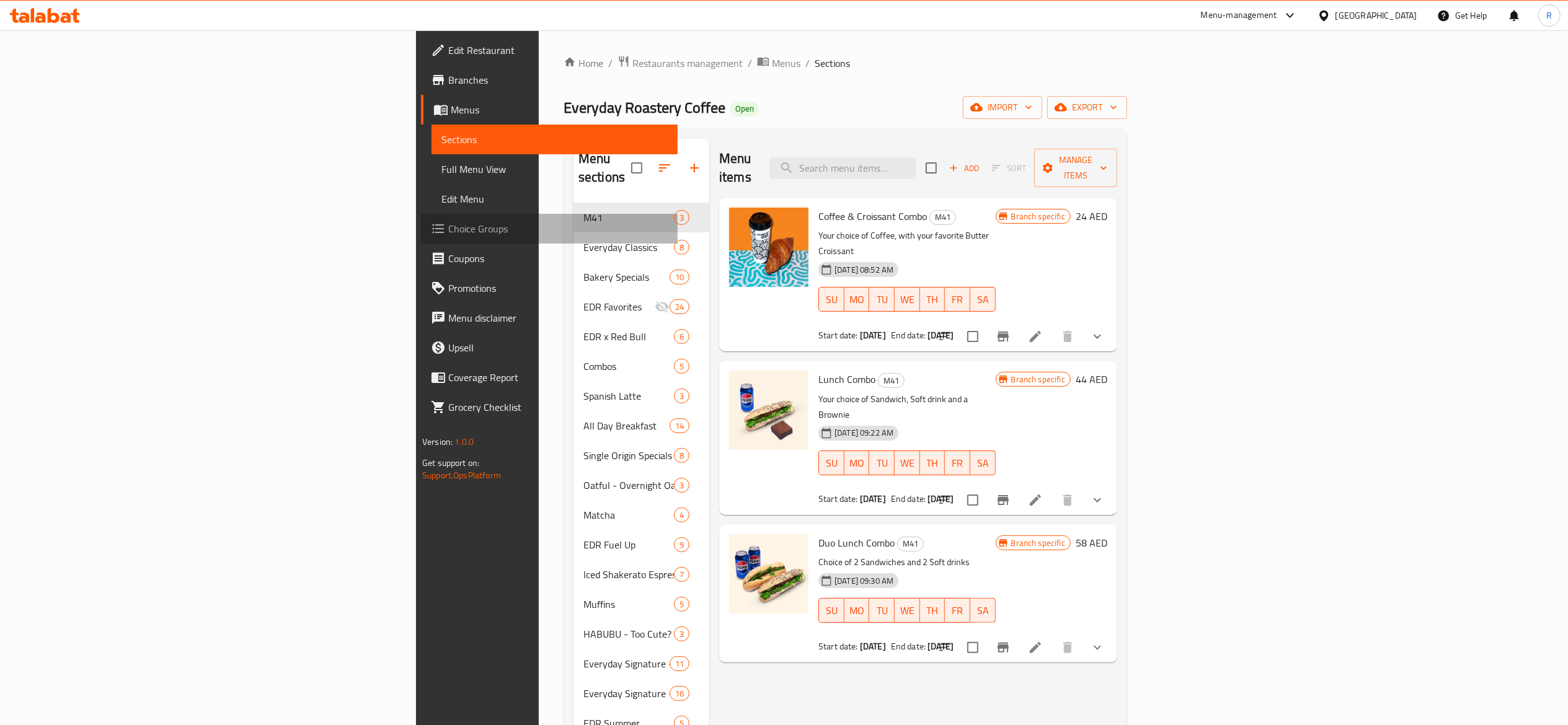
click at [448, 230] on span "Choice Groups" at bounding box center [558, 229] width 219 height 15
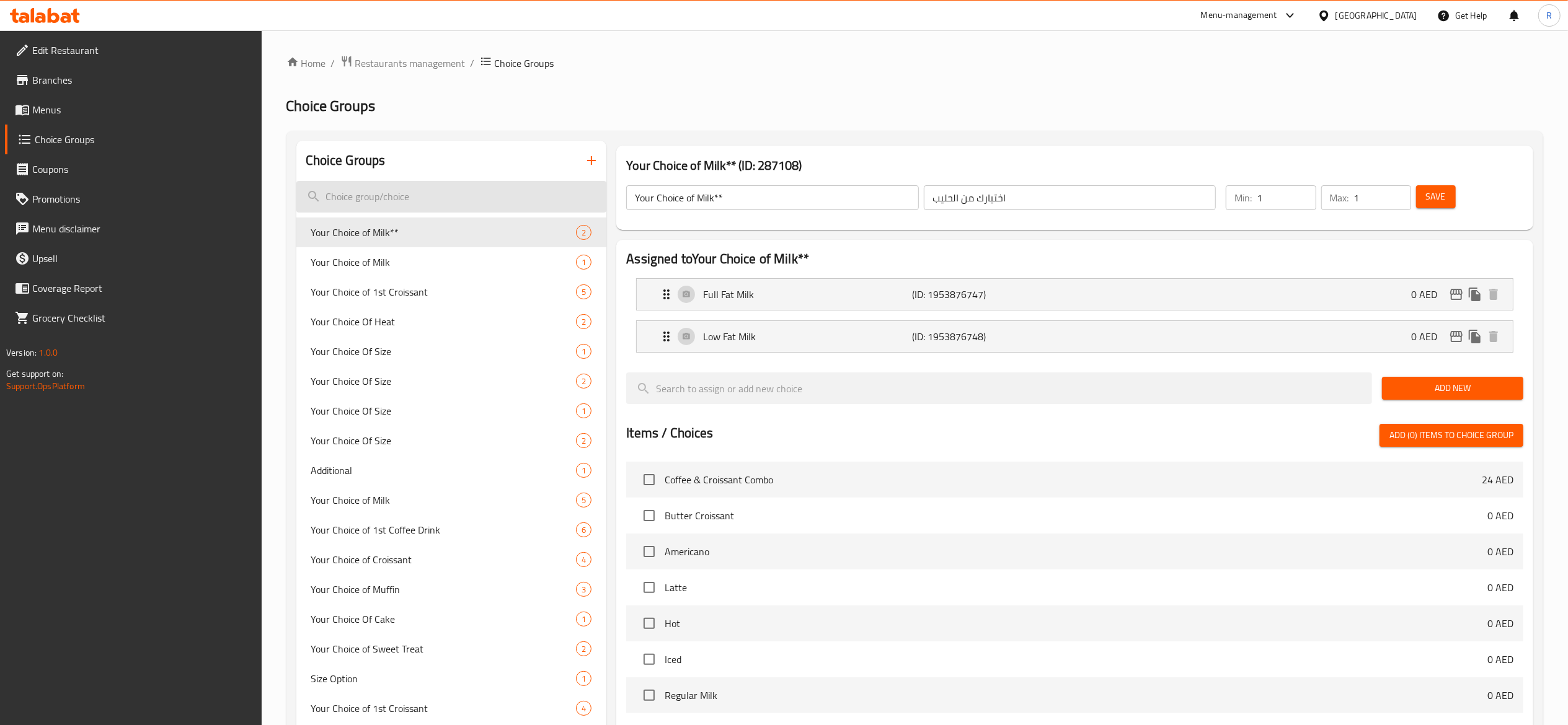
click at [449, 190] on input "search" at bounding box center [451, 197] width 310 height 32
type input "milk"
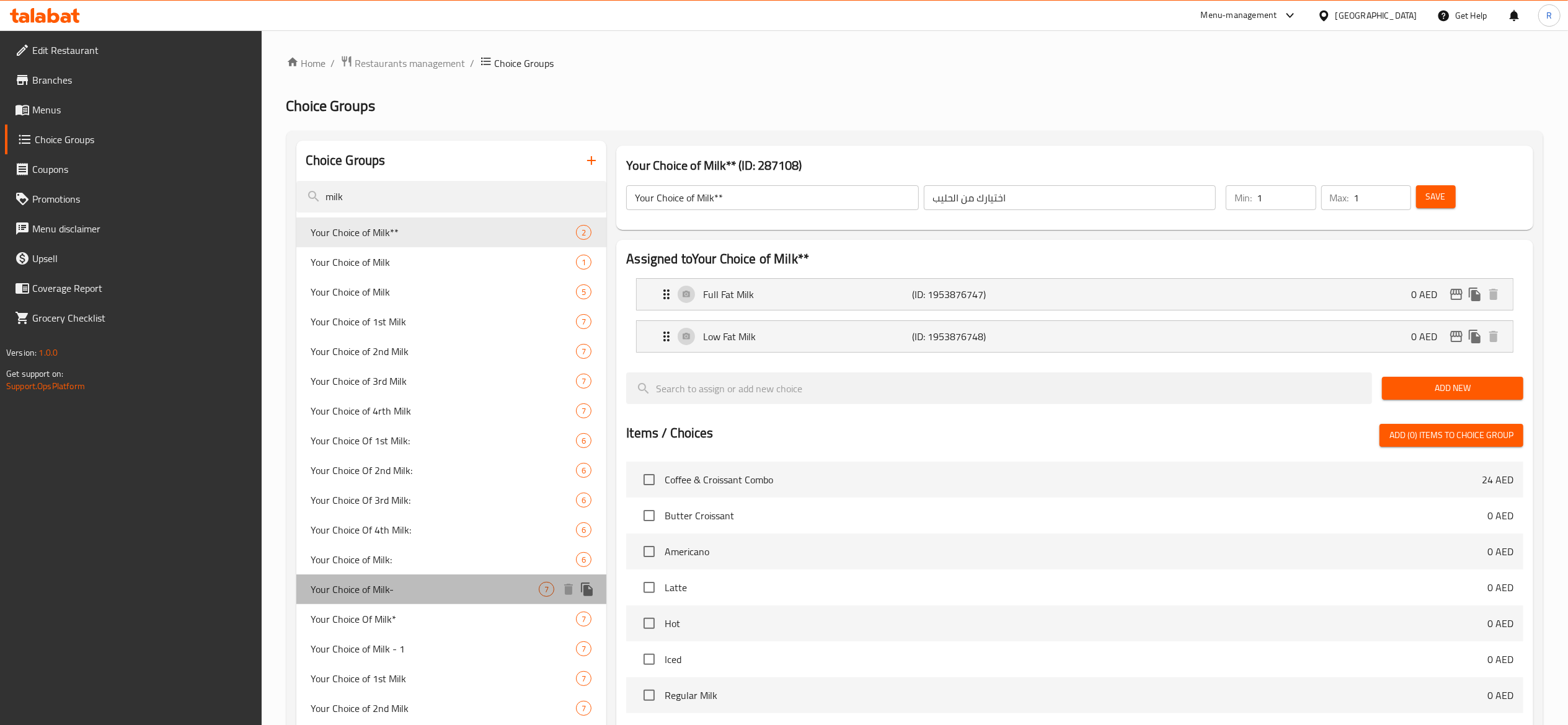
click at [481, 585] on span "Your Choice of Milk-" at bounding box center [425, 589] width 228 height 15
type input "Your Choice of Milk-"
type input "اختيارك من الحليب (ساخن)"
type input "0"
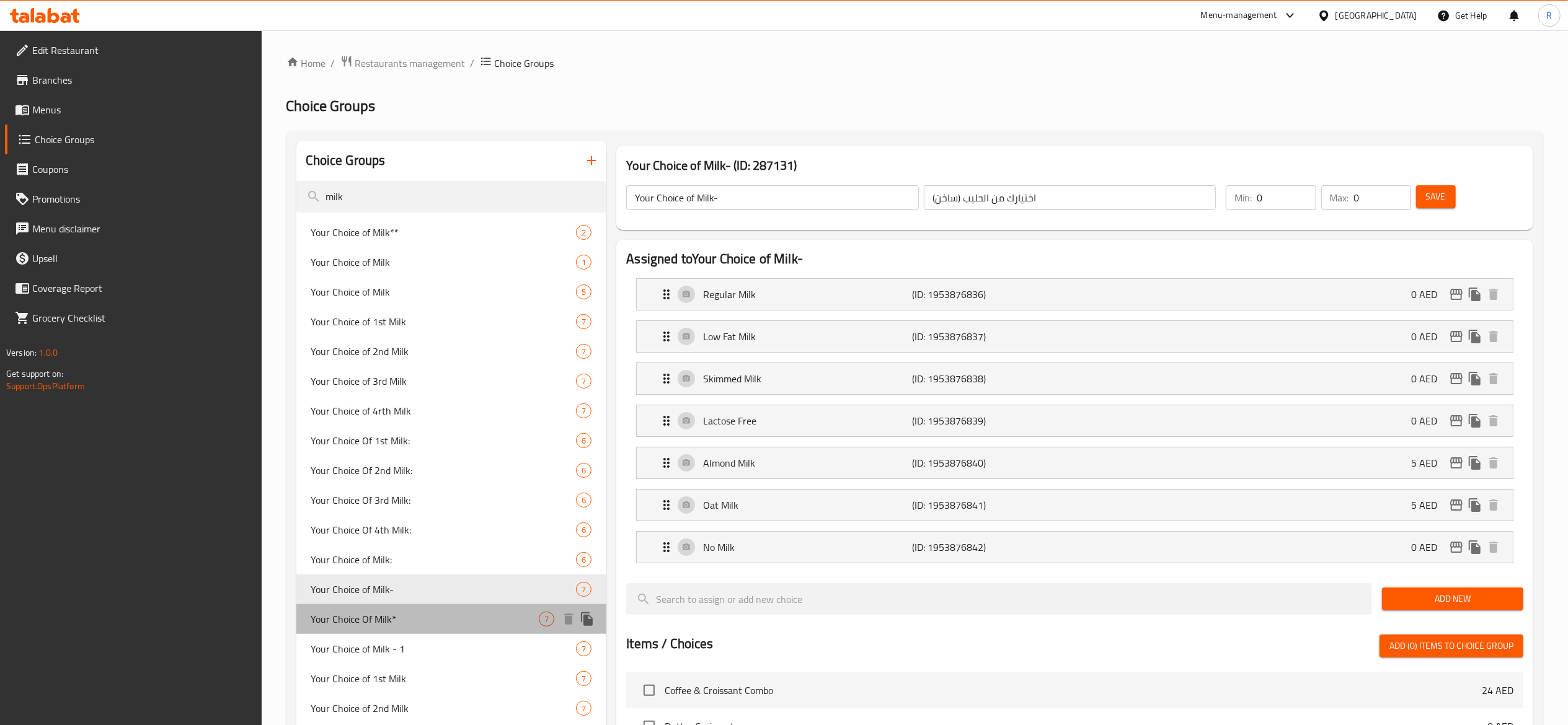
click at [506, 615] on span "Your Choice Of Milk*" at bounding box center [425, 619] width 228 height 15
type input "Your Choice Of Milk*"
type input "اختيارك من الحليب"
type input "1"
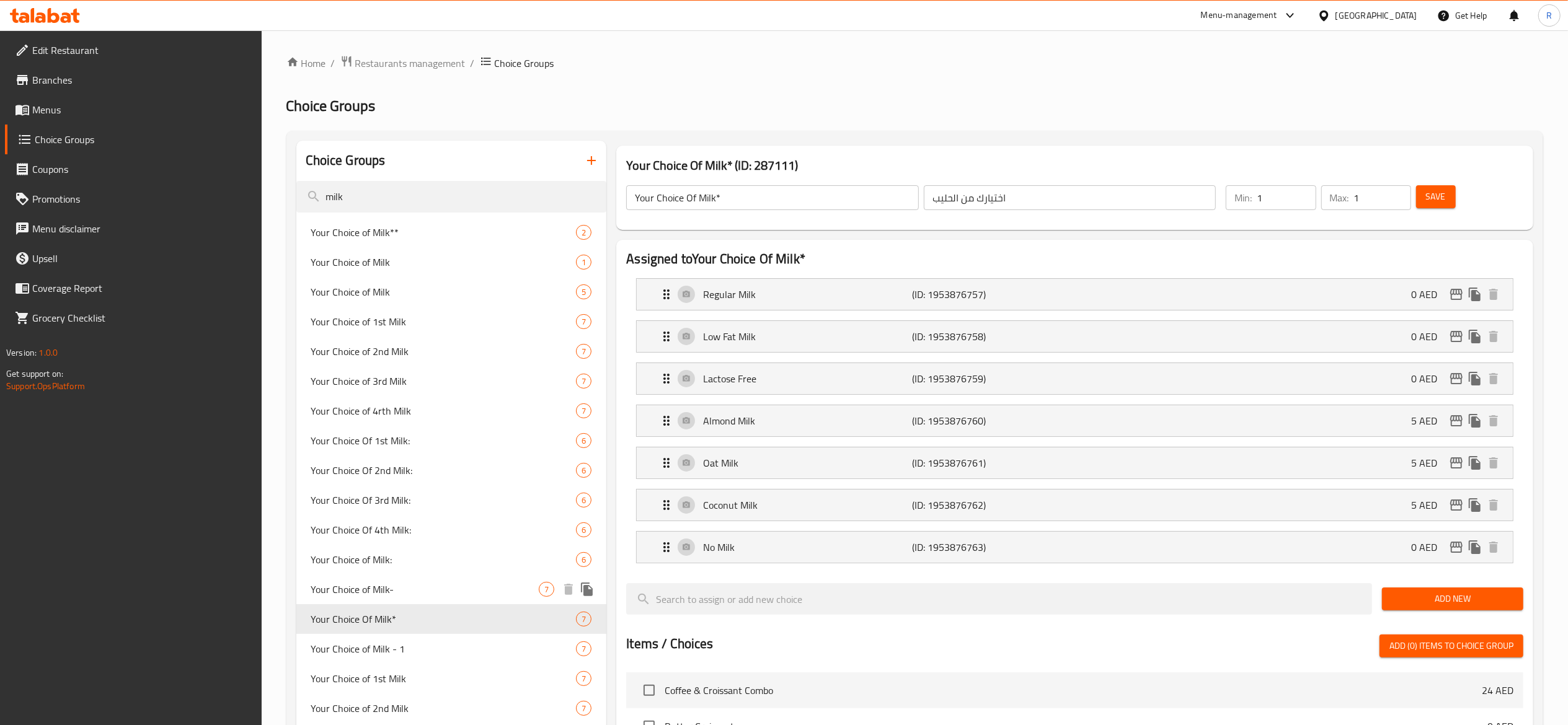
click at [507, 589] on span "Your Choice of Milk-" at bounding box center [425, 589] width 228 height 15
type input "Your Choice of Milk-"
type input "اختيارك من الحليب (ساخن)"
type input "0"
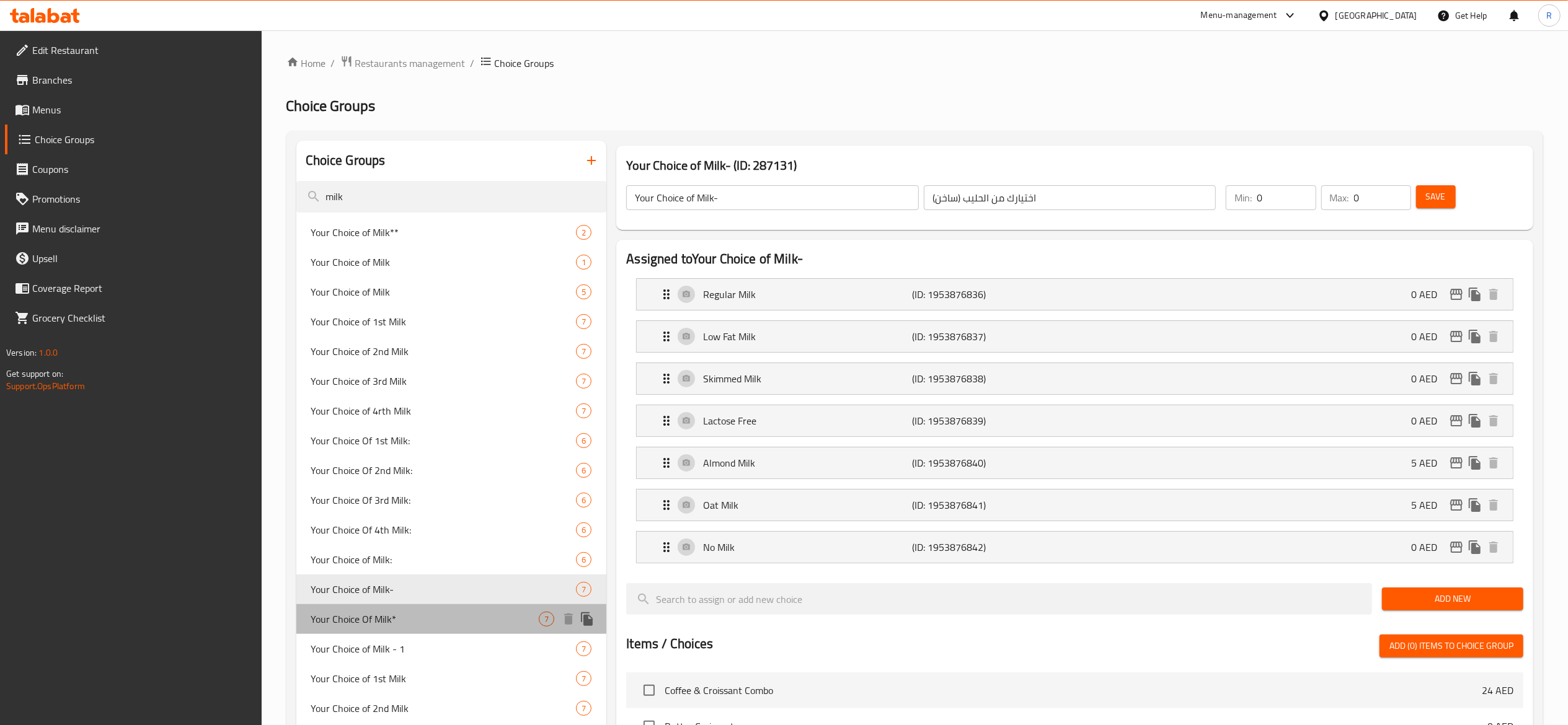
click at [503, 628] on div "Your Choice Of Milk* 7" at bounding box center [451, 619] width 310 height 29
type input "Your Choice Of Milk*"
type input "اختيارك من الحليب"
type input "1"
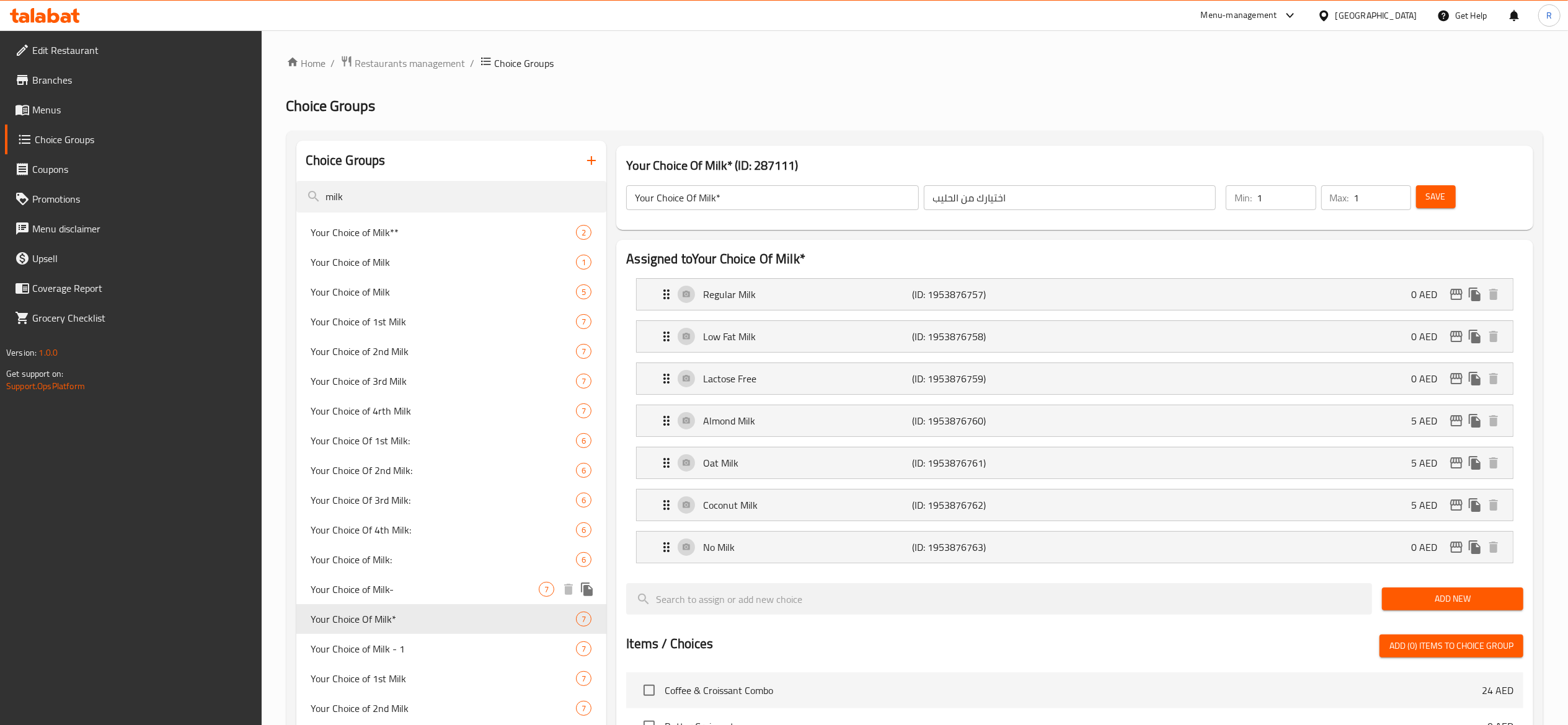
click at [507, 591] on span "Your Choice of Milk-" at bounding box center [425, 589] width 228 height 15
type input "Your Choice of Milk-"
type input "اختيارك من الحليب (ساخن)"
type input "0"
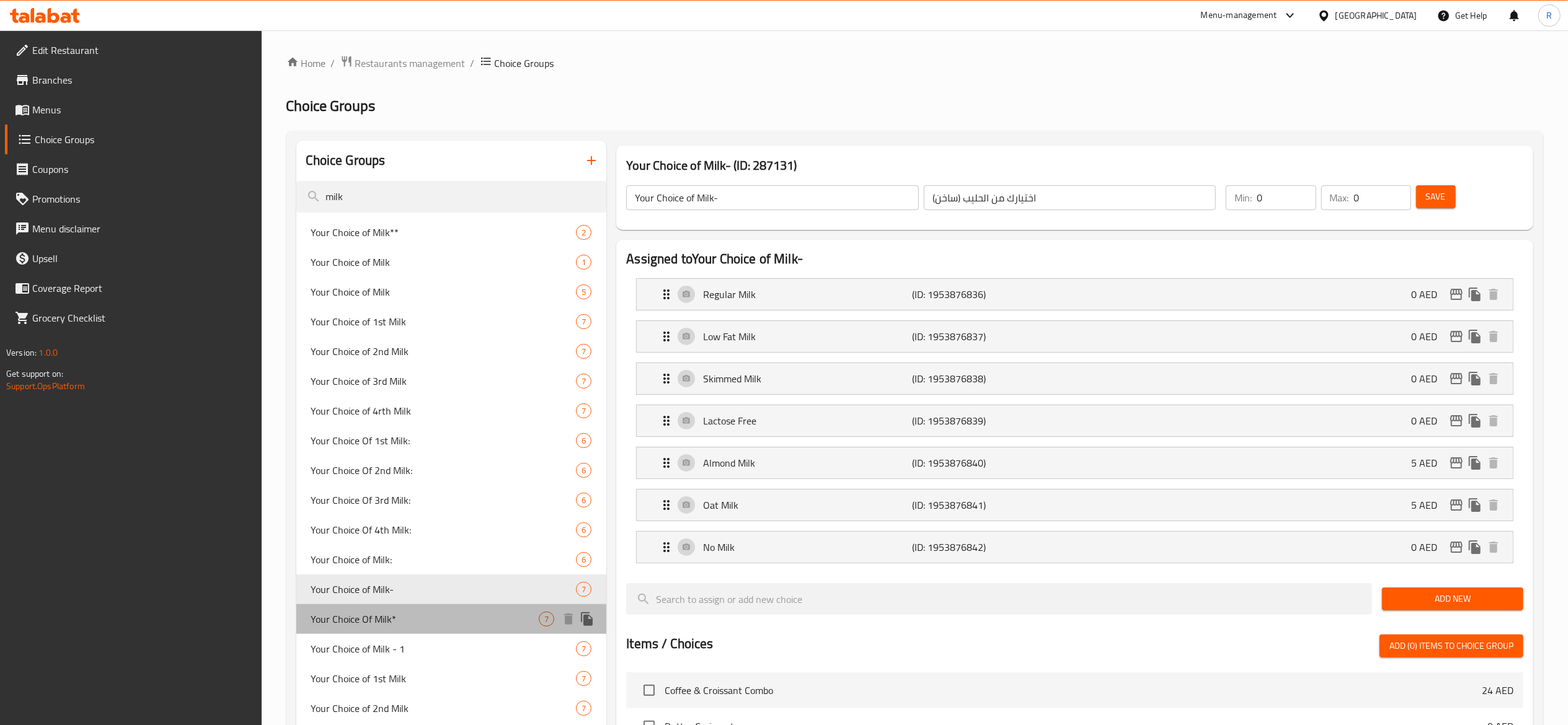
click at [506, 624] on span "Your Choice Of Milk*" at bounding box center [425, 619] width 228 height 15
type input "Your Choice Of Milk*"
type input "اختيارك من الحليب"
type input "1"
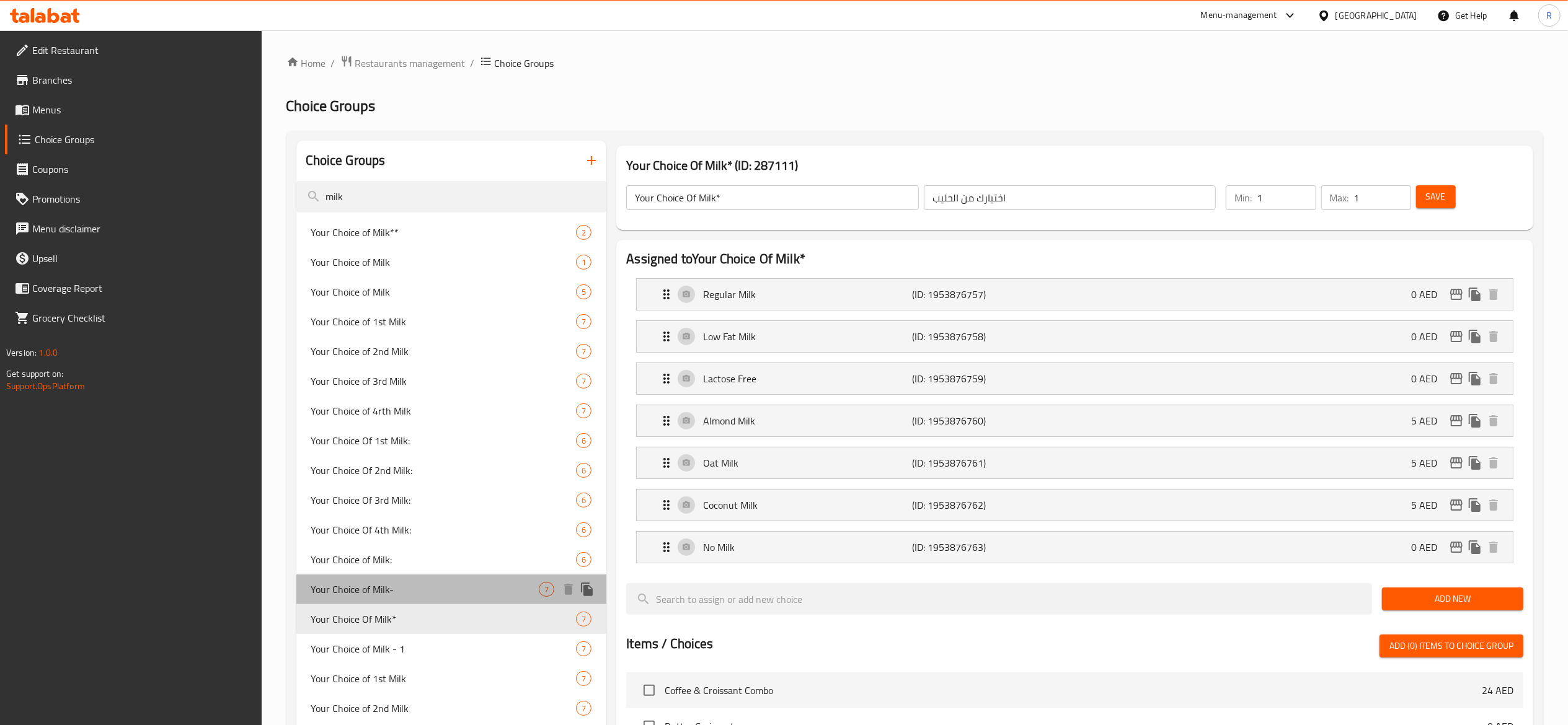
click at [519, 585] on span "Your Choice of Milk-" at bounding box center [425, 589] width 228 height 15
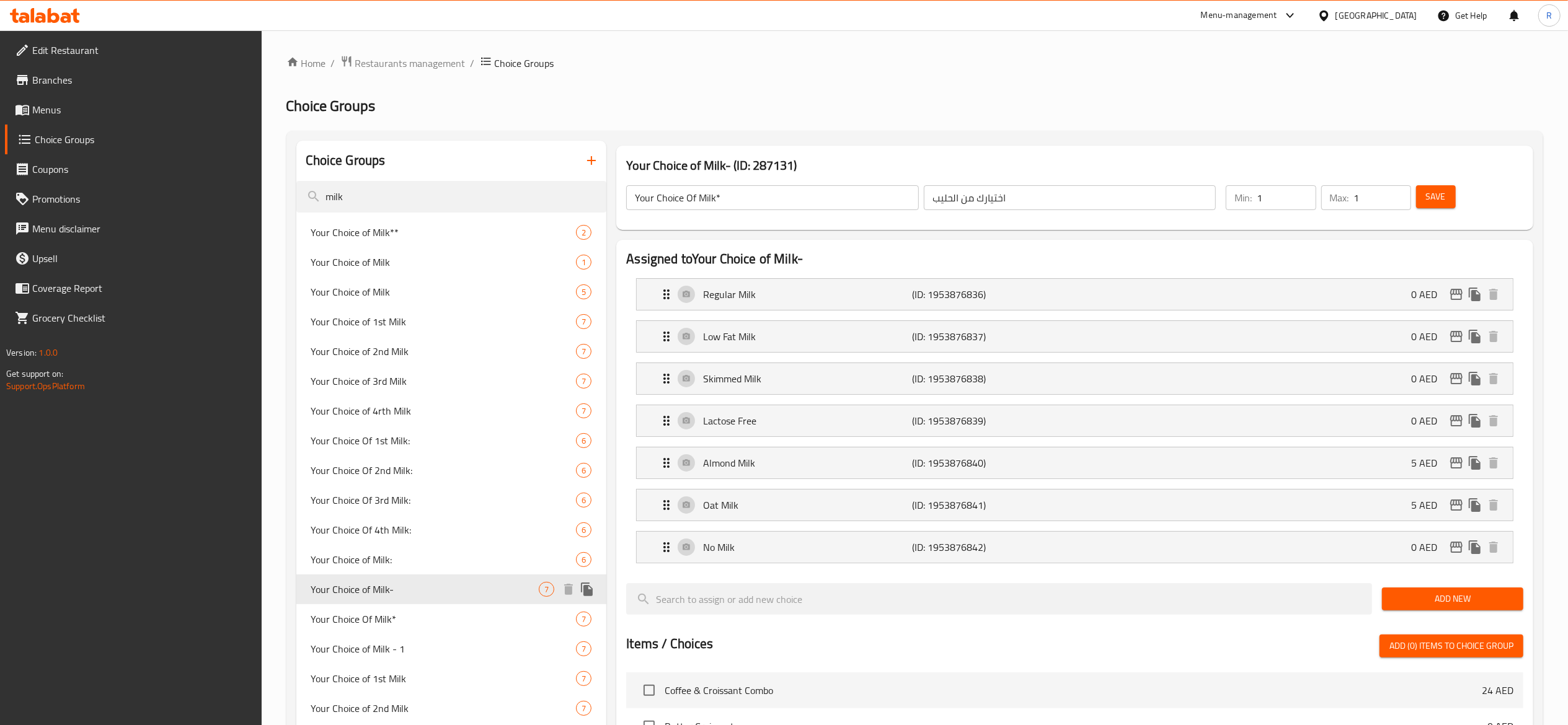
type input "Your Choice of Milk-"
type input "اختيارك من الحليب (ساخن)"
type input "0"
click at [750, 378] on p "Skimmed Milk" at bounding box center [807, 379] width 209 height 15
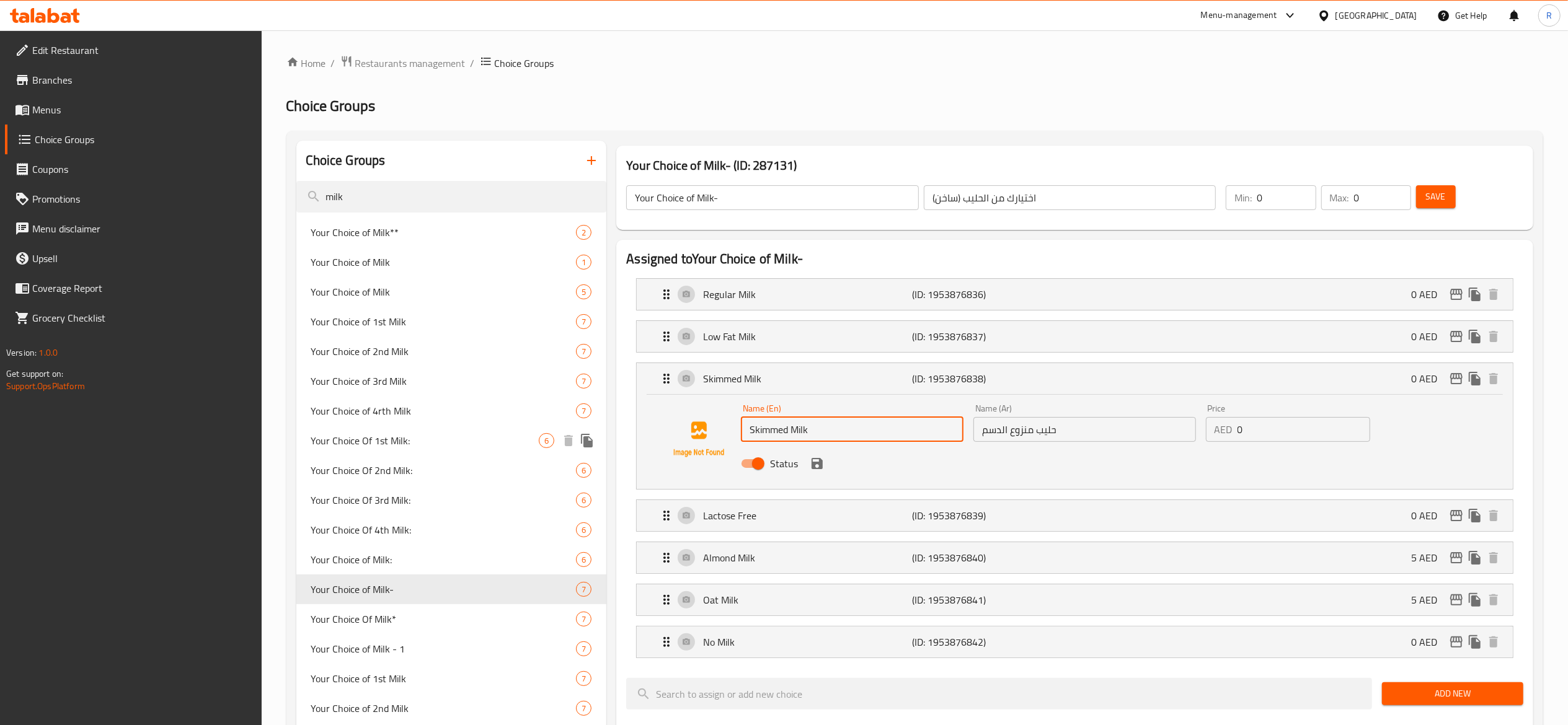
drag, startPoint x: 868, startPoint y: 428, endPoint x: 593, endPoint y: 438, distance: 275.2
click at [593, 438] on div "Choice Groups milk Your Choice of Milk** 2 Your Choice of Milk 1 Your Choice of…" at bounding box center [917, 720] width 1242 height 1159
drag, startPoint x: 816, startPoint y: 423, endPoint x: 547, endPoint y: 469, distance: 272.9
click at [547, 469] on div "Choice Groups milk Your Choice of Milk** 2 Your Choice of Milk 1 Your Choice of…" at bounding box center [917, 720] width 1242 height 1159
type input "Coconut Milk"
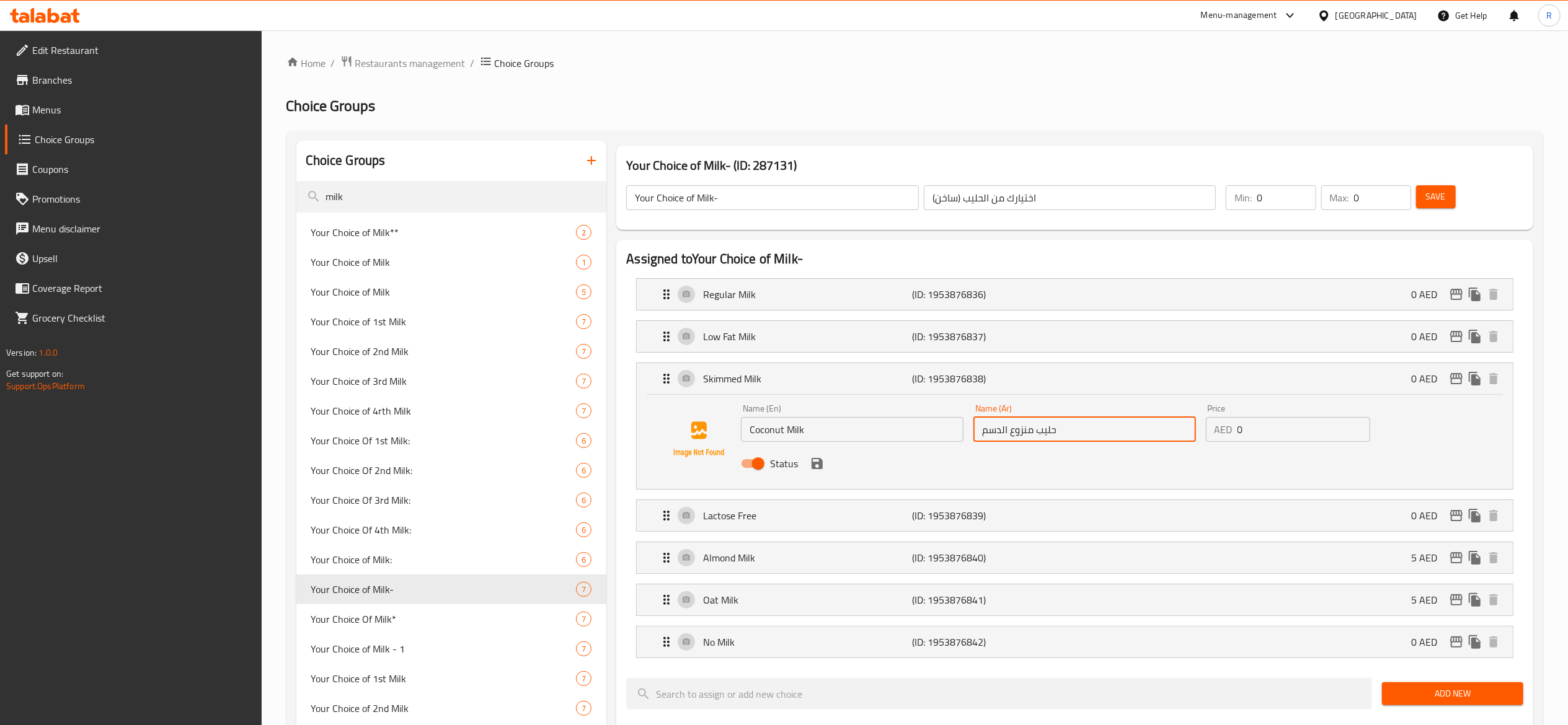
drag, startPoint x: 1083, startPoint y: 424, endPoint x: 803, endPoint y: 426, distance: 280.0
click at [803, 426] on div "Name (En) Coconut Milk Name (En) Name (Ar) حليب منزوع الدسم Name (Ar) Price AED…" at bounding box center [1084, 440] width 697 height 81
paste input "جوز الهند"
type input "حليب جوز الهند"
click at [1260, 429] on input "0" at bounding box center [1303, 430] width 133 height 25
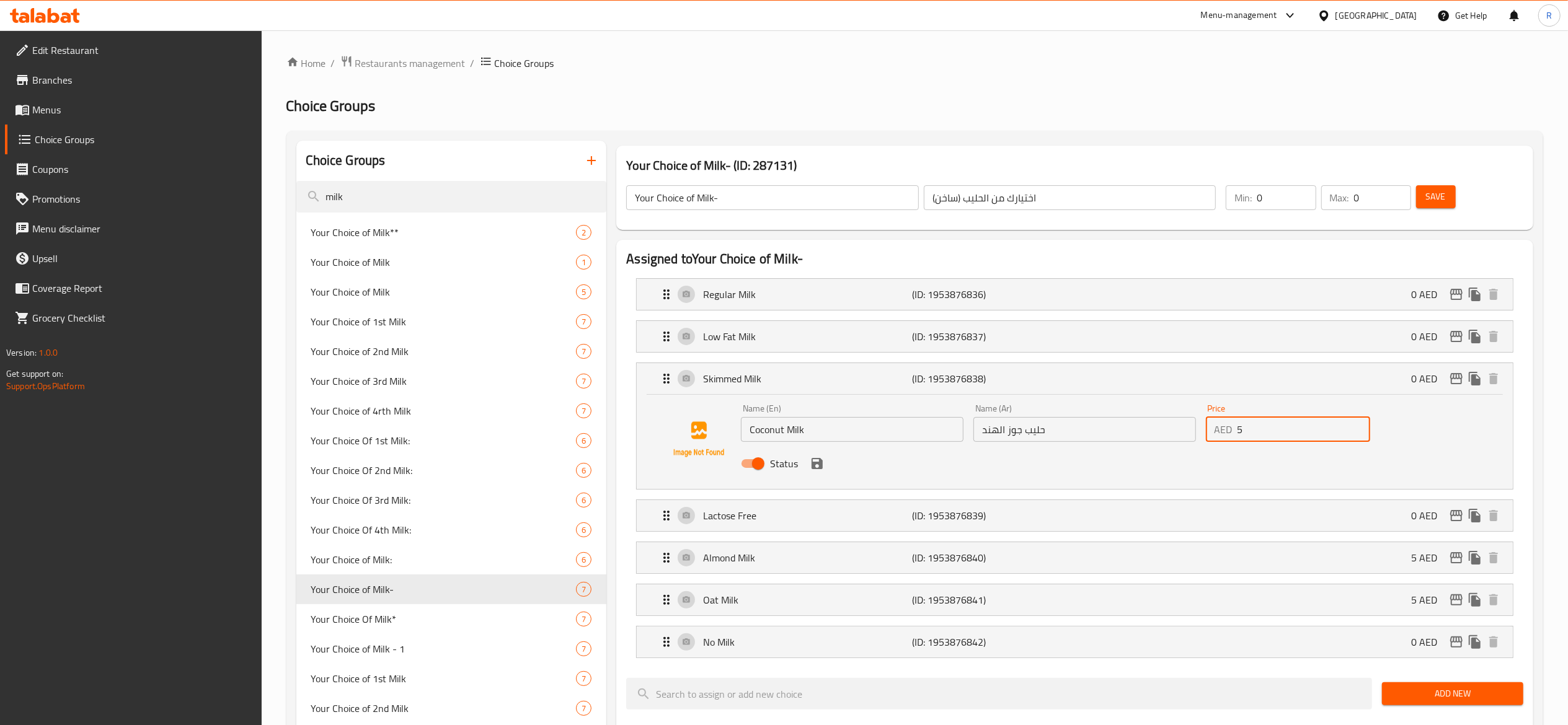
click at [819, 465] on icon "save" at bounding box center [817, 463] width 11 height 11
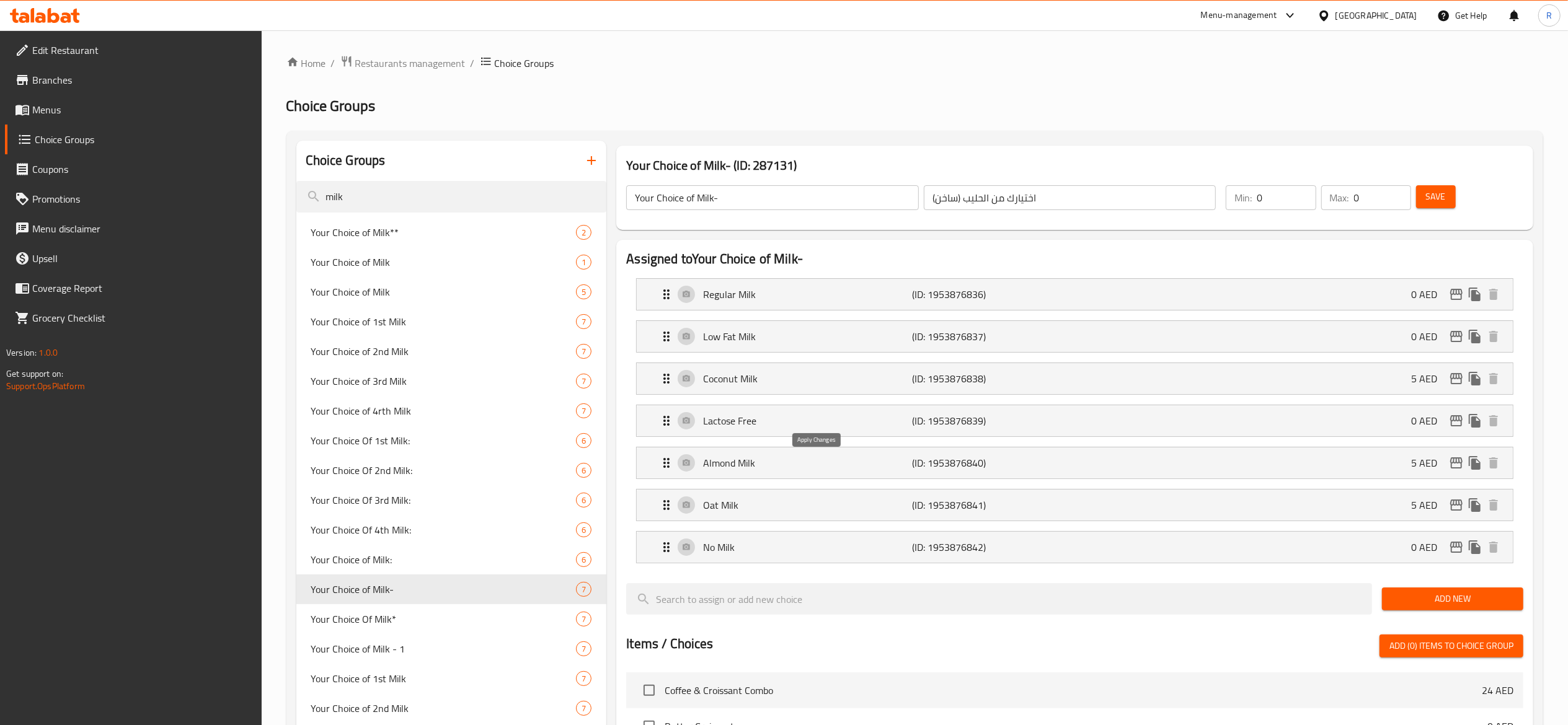
type input "5"
drag, startPoint x: 660, startPoint y: 414, endPoint x: 660, endPoint y: 365, distance: 49.0
click at [660, 365] on nav "Regular Milk (ID: 1953876836) 0 AED Name (En) Regular Milk Name (En) Name (Ar) …" at bounding box center [1075, 421] width 897 height 306
type input "1"
click at [1304, 195] on input "1" at bounding box center [1286, 197] width 59 height 25
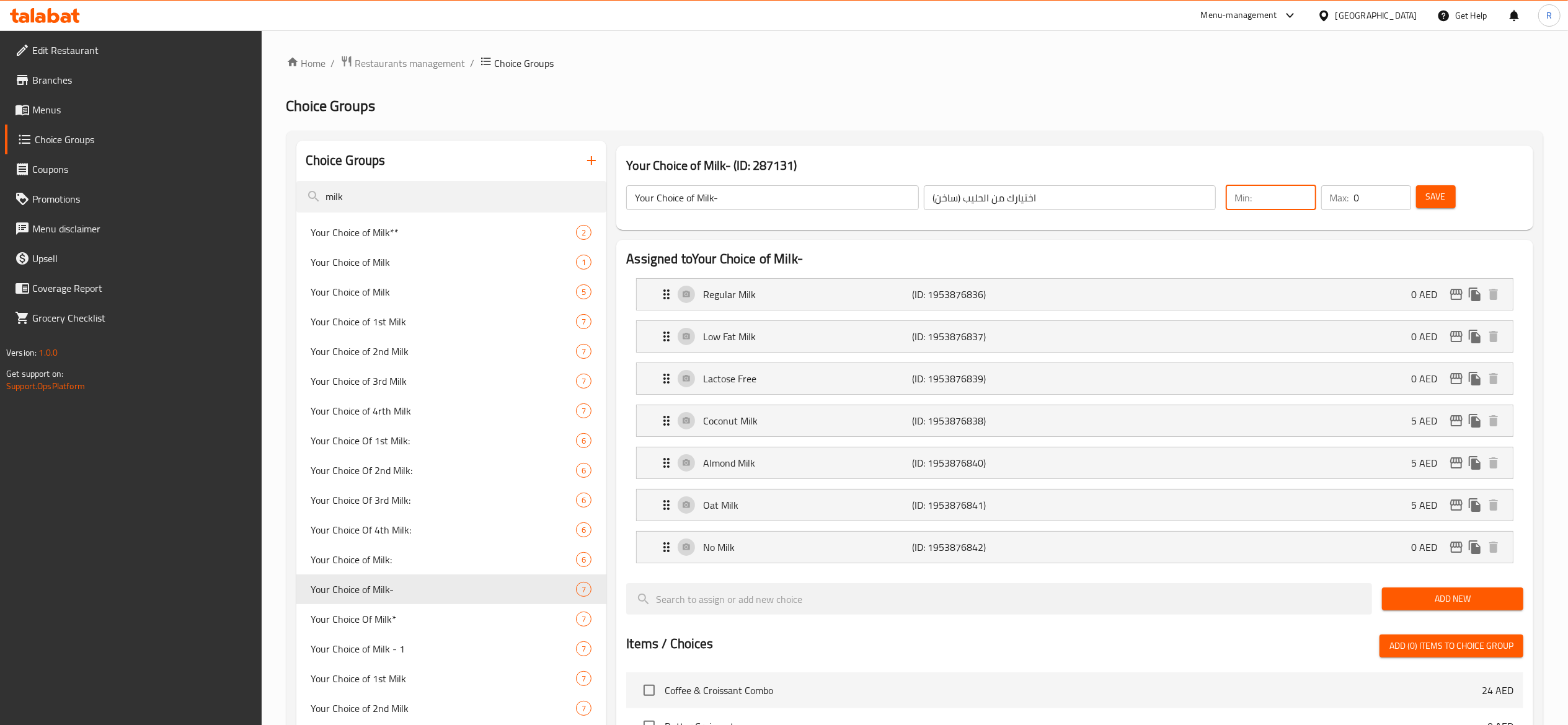
type input "1"
click at [1367, 196] on input "0" at bounding box center [1382, 197] width 57 height 25
type input "0"
click at [1454, 553] on icon "edit" at bounding box center [1456, 548] width 15 height 15
type input "1"
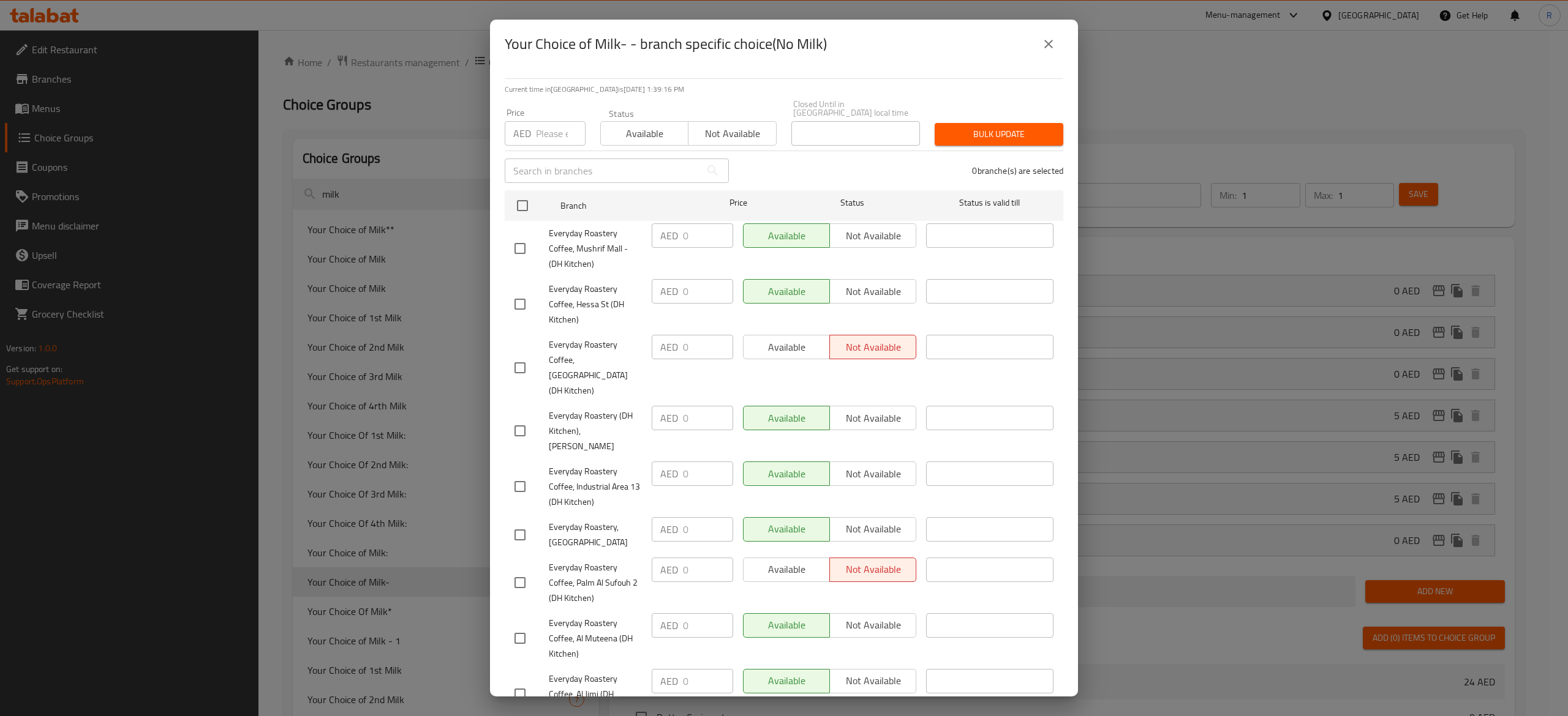
click at [872, 239] on div "Available Not available" at bounding box center [829, 236] width 173 height 24
click at [722, 131] on span "Not available" at bounding box center [732, 134] width 78 height 18
click at [634, 146] on div "Status Available Not available" at bounding box center [689, 127] width 191 height 51
click at [633, 135] on span "Available" at bounding box center [645, 134] width 78 height 18
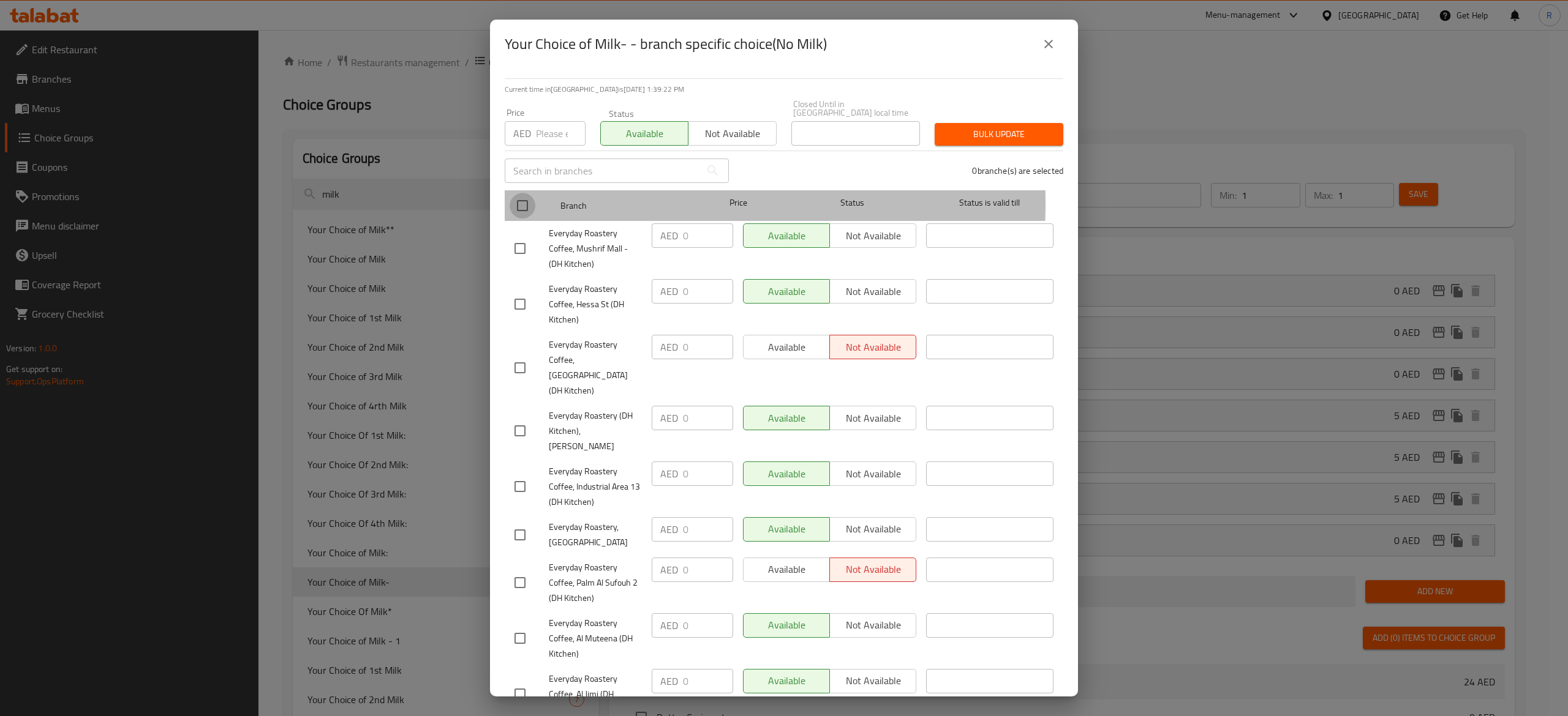
click at [524, 202] on input "checkbox" at bounding box center [523, 206] width 26 height 26
checkbox input "true"
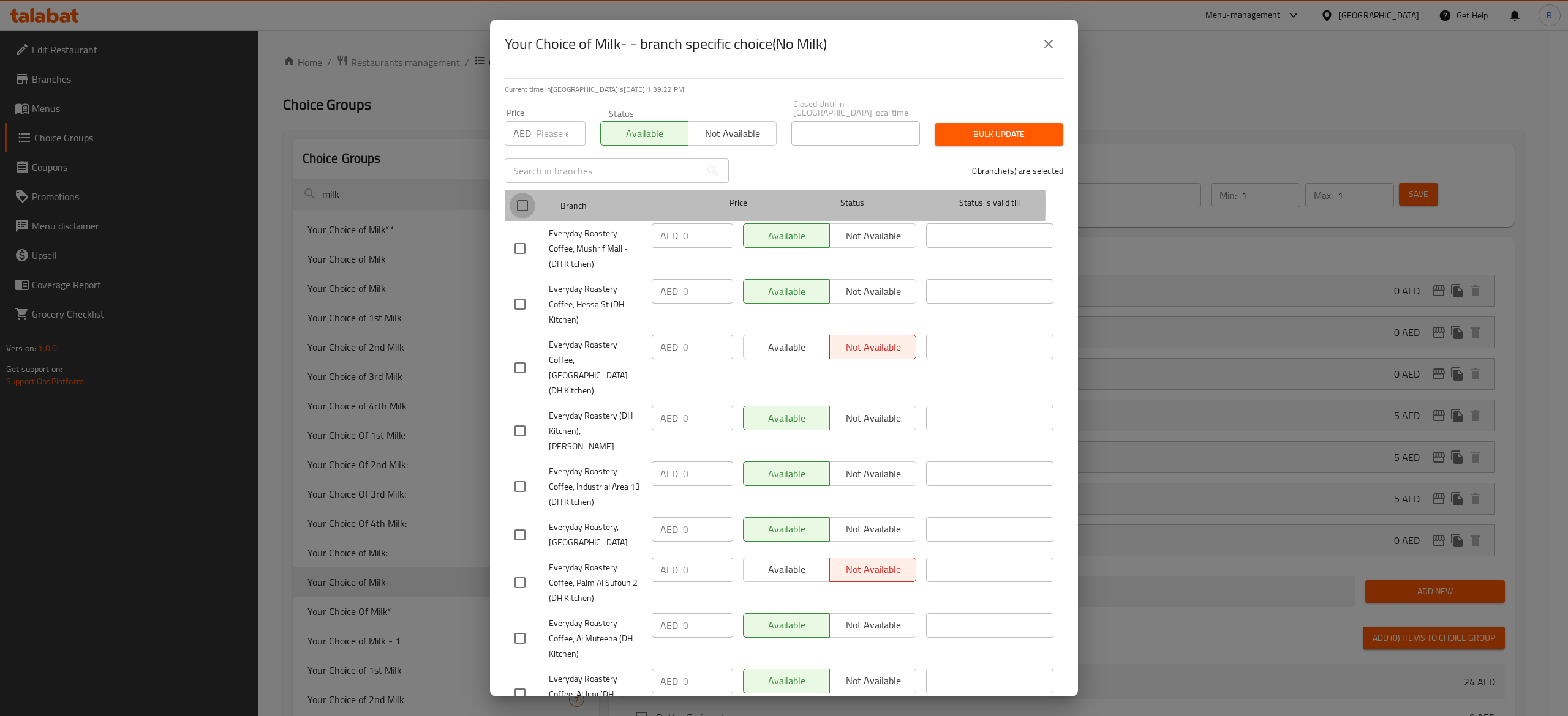
checkbox input "true"
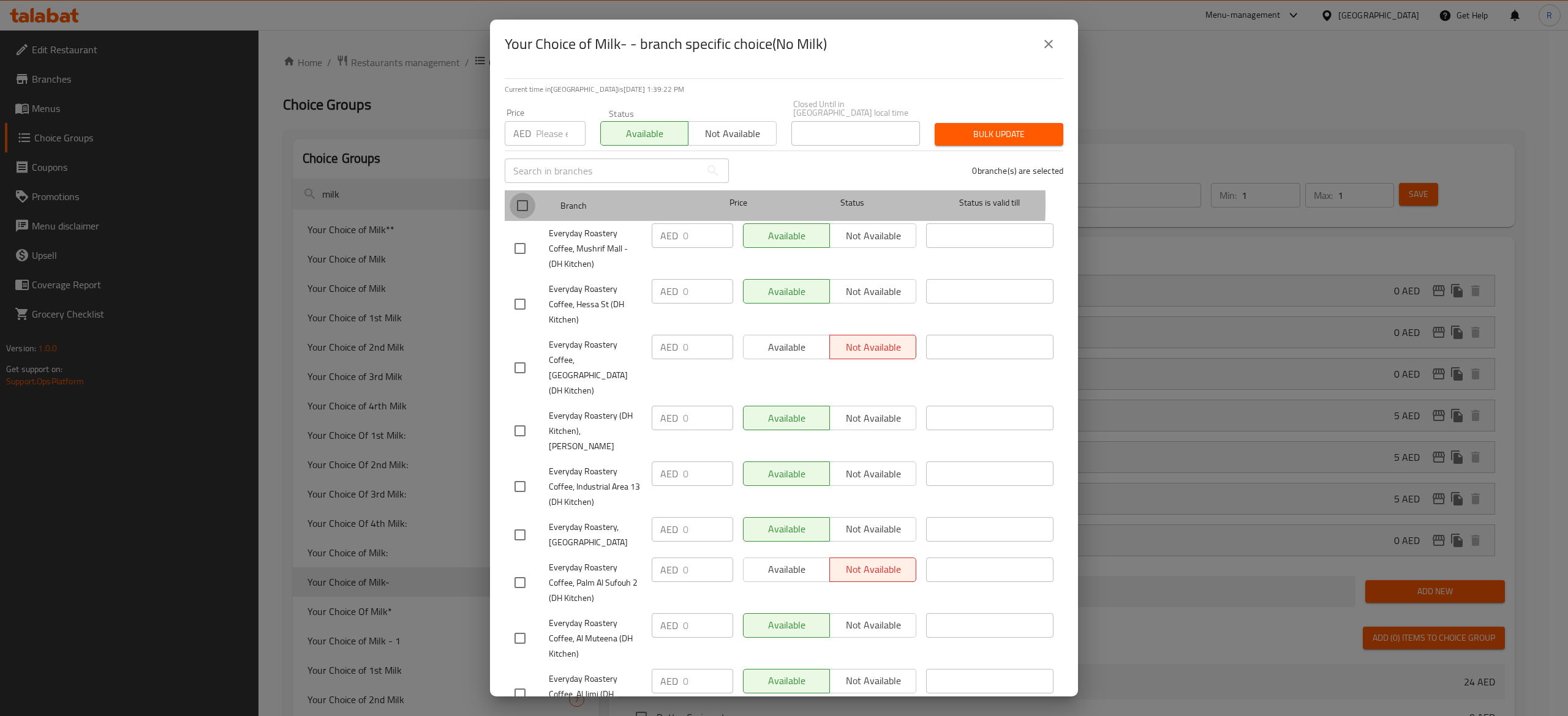
checkbox input "true"
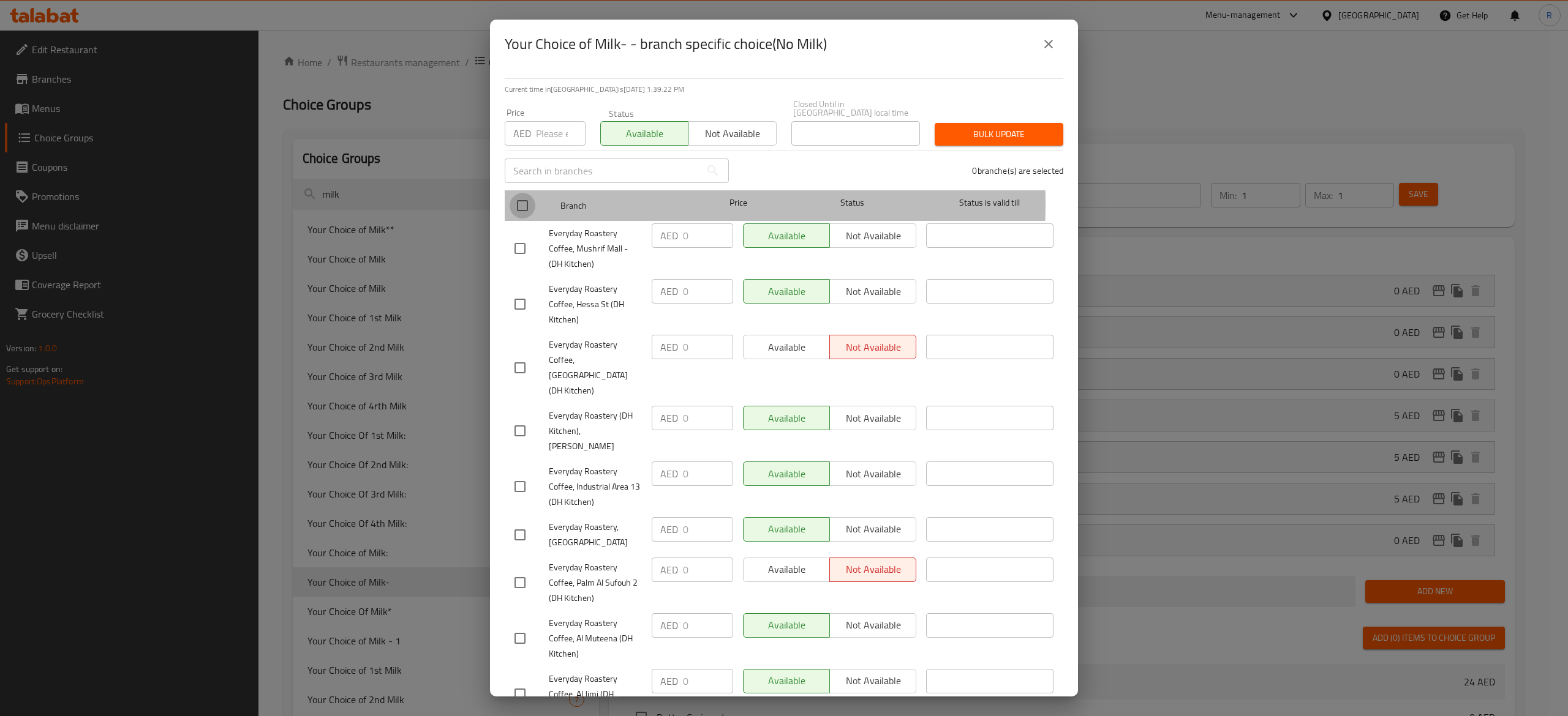
checkbox input "true"
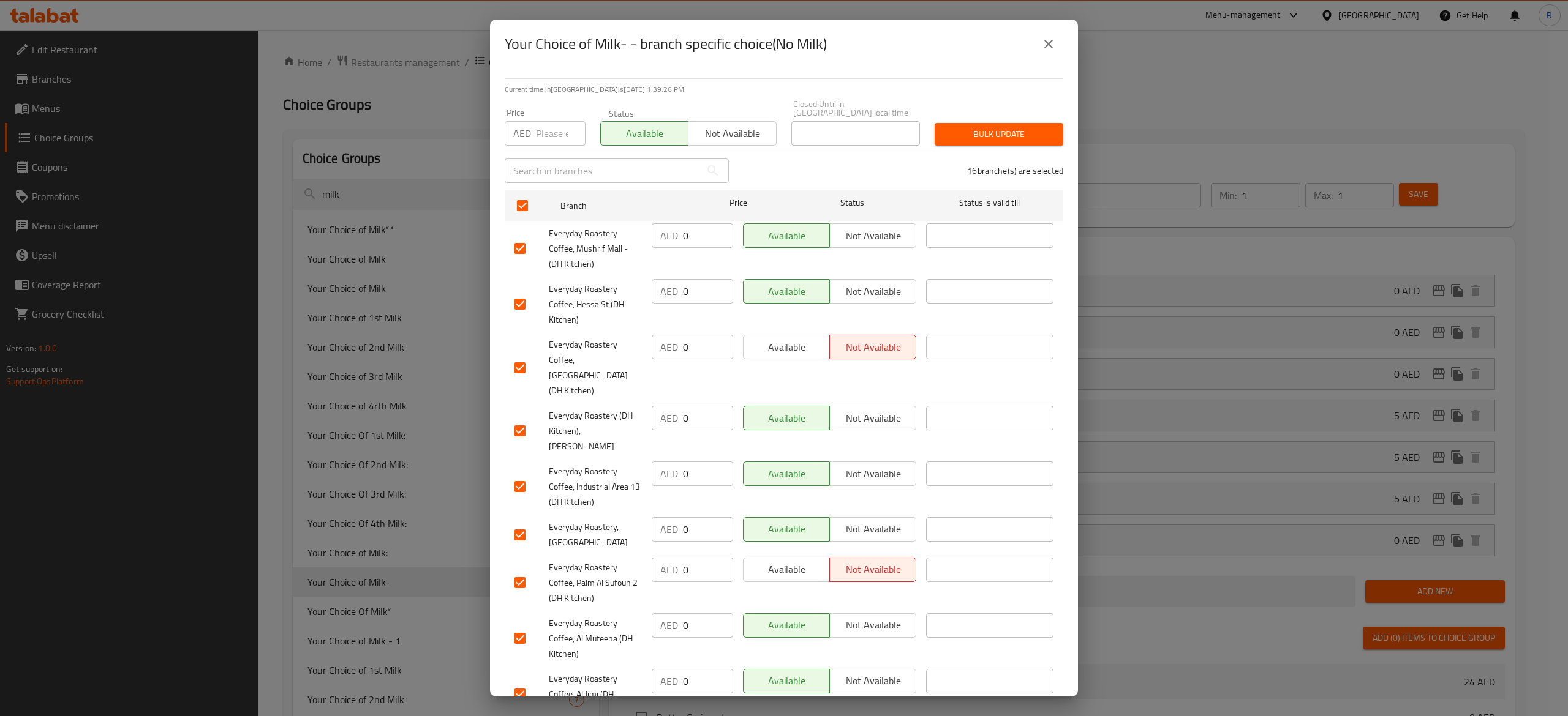
click at [1001, 138] on span "Bulk update" at bounding box center [999, 134] width 109 height 16
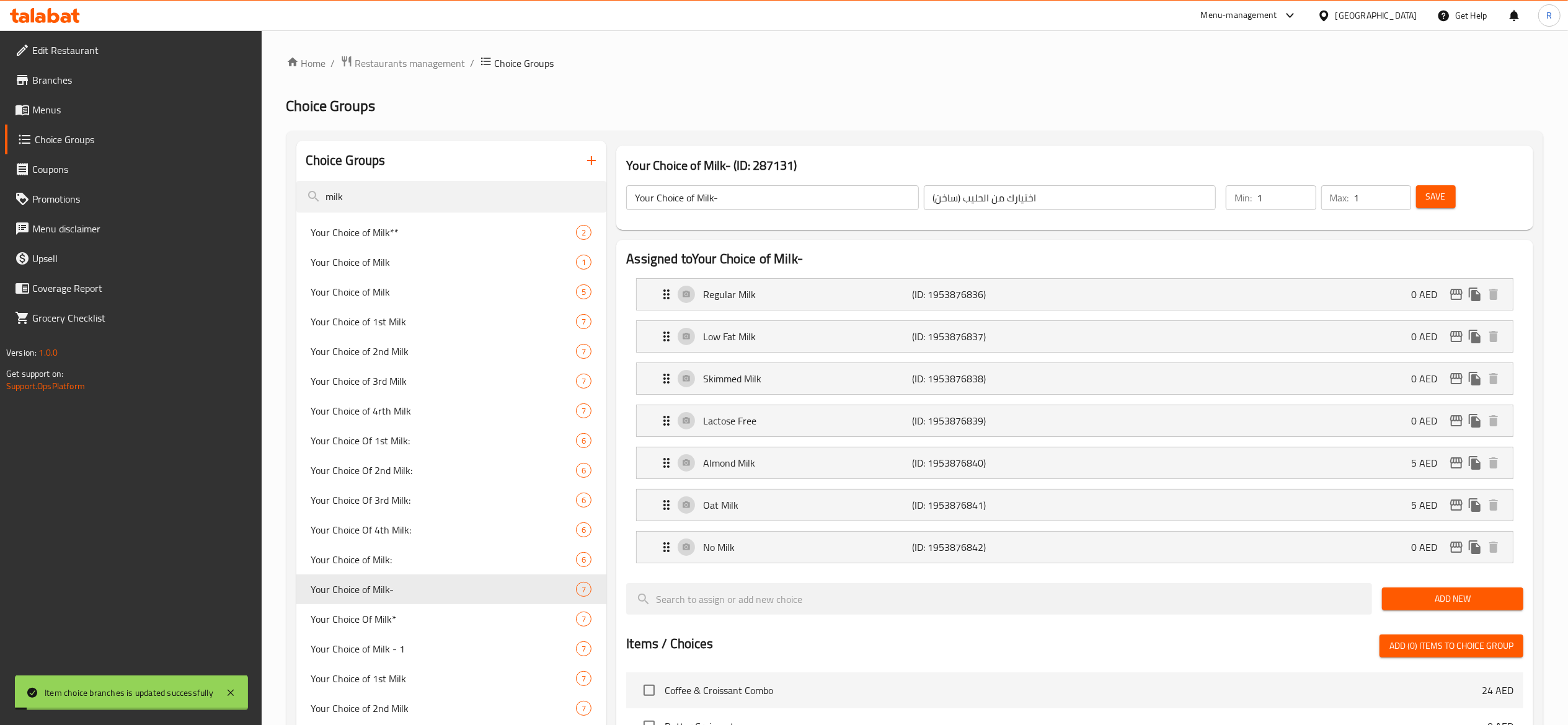
type input "0"
click at [737, 193] on input "Your Choice of Milk-" at bounding box center [772, 197] width 293 height 25
type input "Your Choice of Milk"
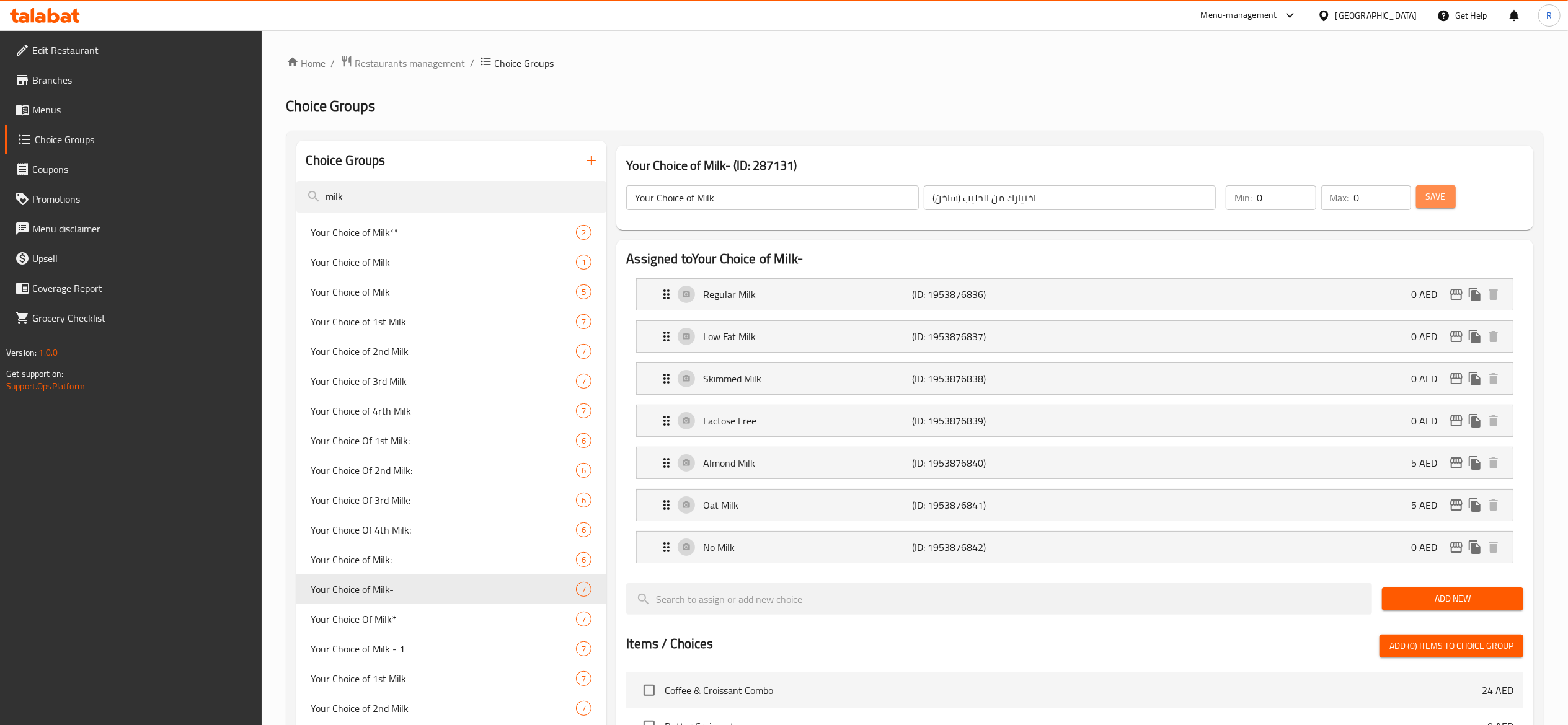
click at [1437, 196] on span "Save" at bounding box center [1435, 197] width 20 height 16
click at [1282, 199] on input "0" at bounding box center [1286, 197] width 59 height 25
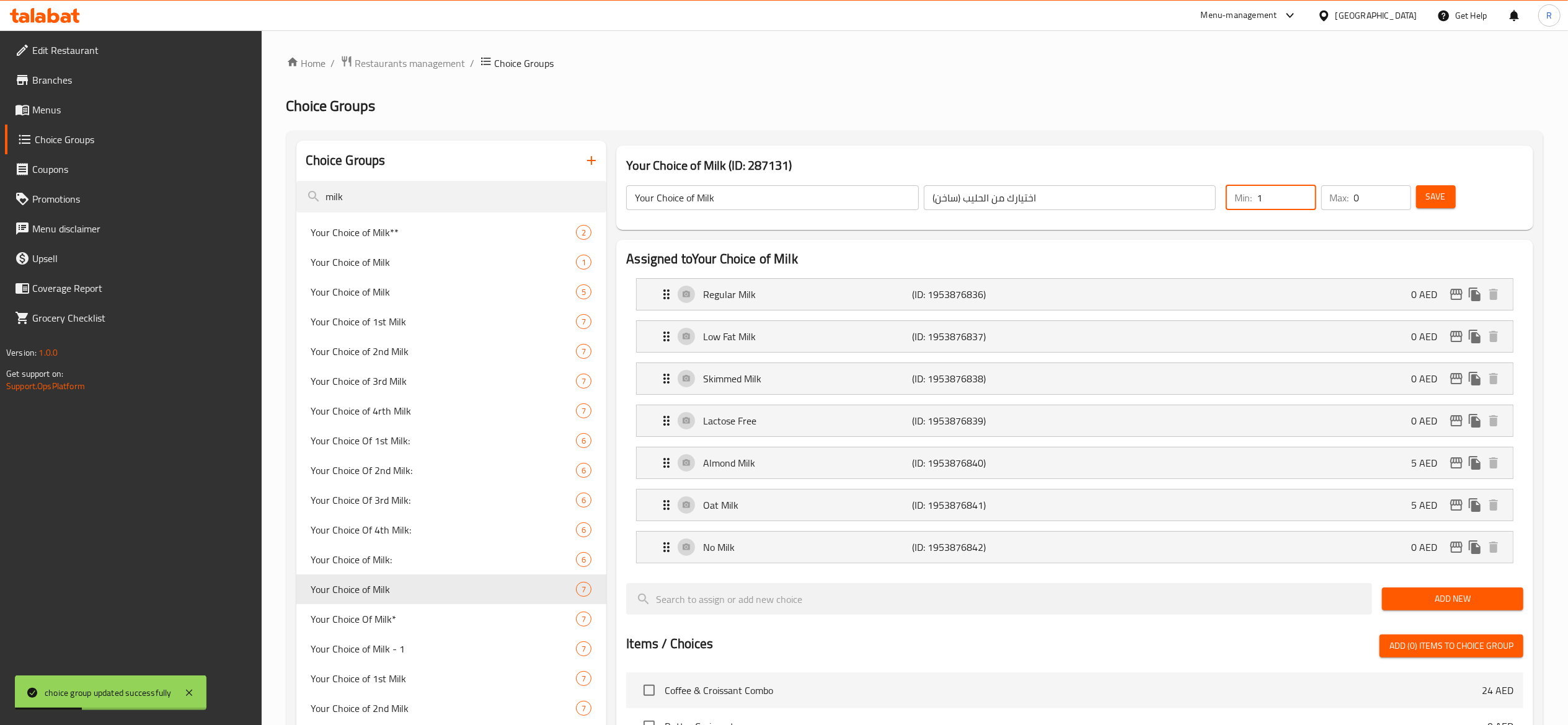
type input "1"
click at [1370, 196] on input "0" at bounding box center [1382, 197] width 57 height 25
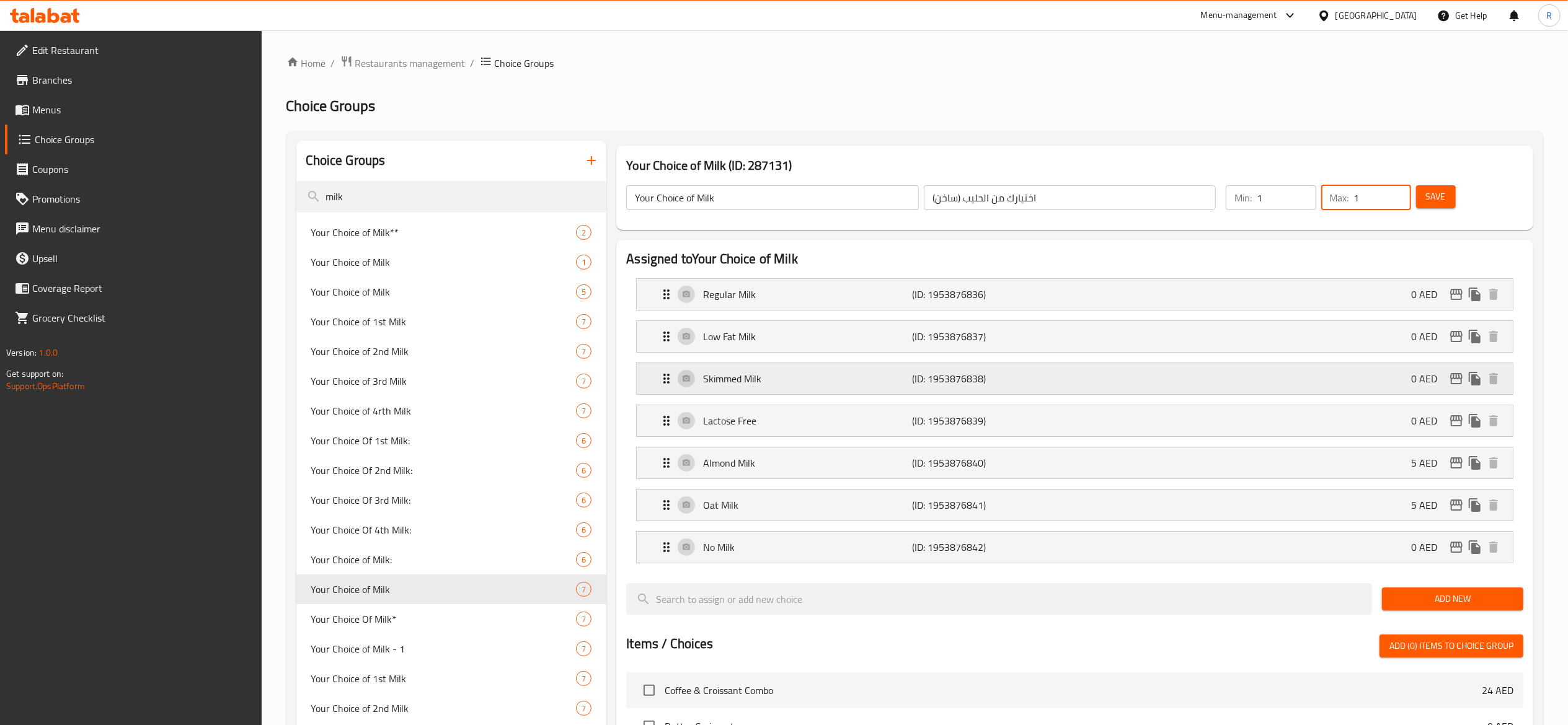
click at [750, 382] on p "Skimmed Milk" at bounding box center [807, 379] width 209 height 15
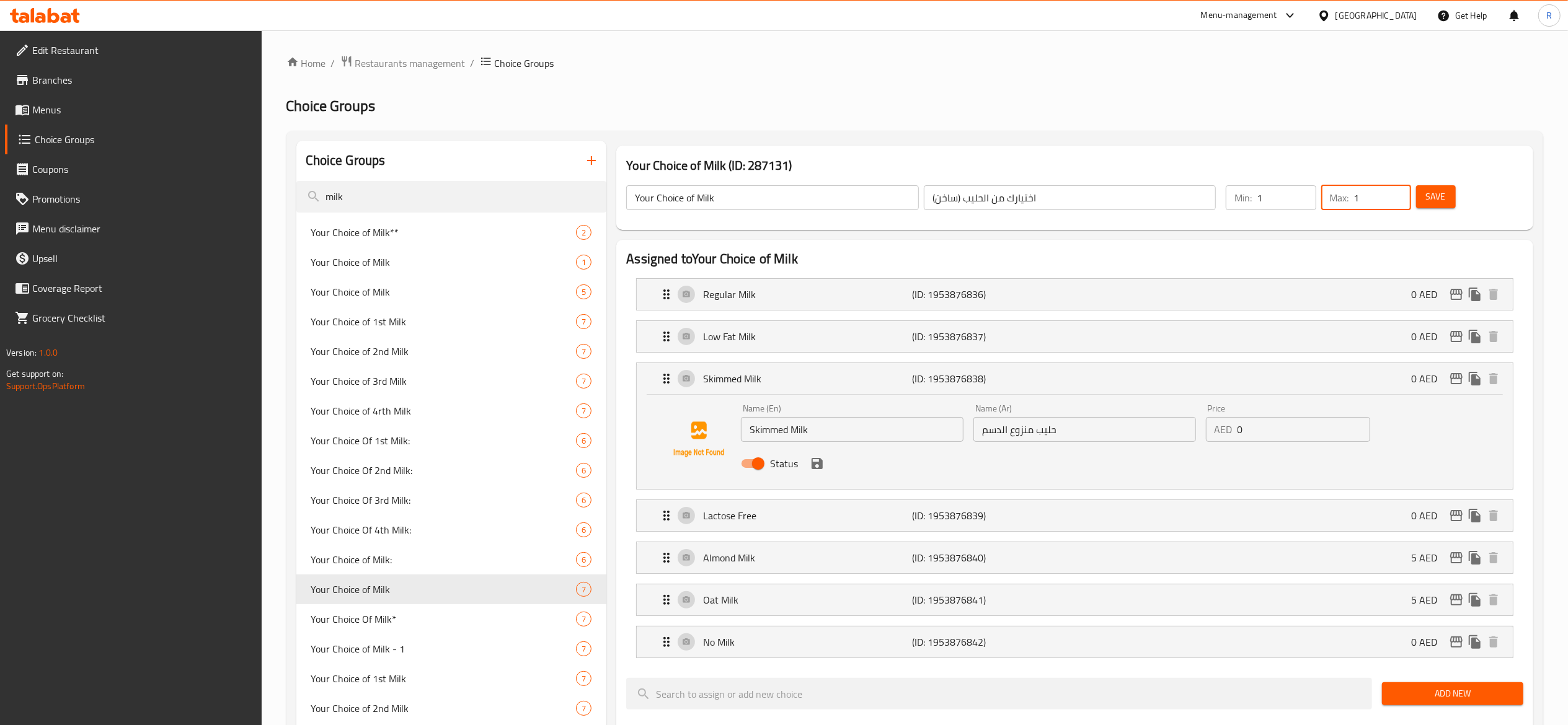
type input "1"
drag, startPoint x: 831, startPoint y: 428, endPoint x: 633, endPoint y: 468, distance: 202.0
click at [633, 468] on li "Skimmed Milk (ID: 1953876838) 0 AED Name (En) Skimmed Milk Name (En) Name (Ar) …" at bounding box center [1075, 426] width 897 height 137
drag, startPoint x: 819, startPoint y: 431, endPoint x: 671, endPoint y: 432, distance: 148.0
click at [671, 432] on div "Name (En) Coconut Milk Name (En) Name (Ar) حليب منزوع الدسم Name (Ar) Price AED…" at bounding box center [1075, 439] width 836 height 84
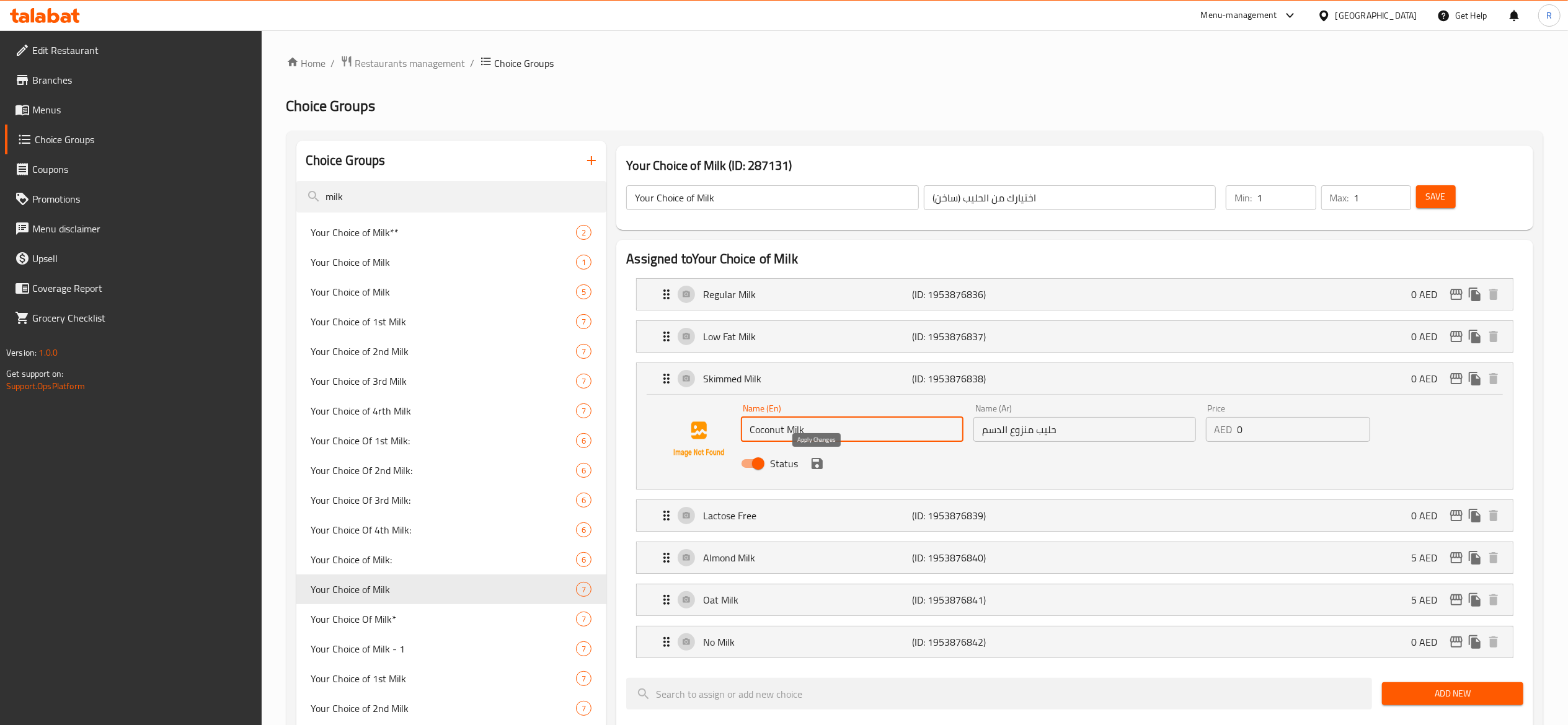
click at [816, 461] on icon "save" at bounding box center [817, 464] width 15 height 15
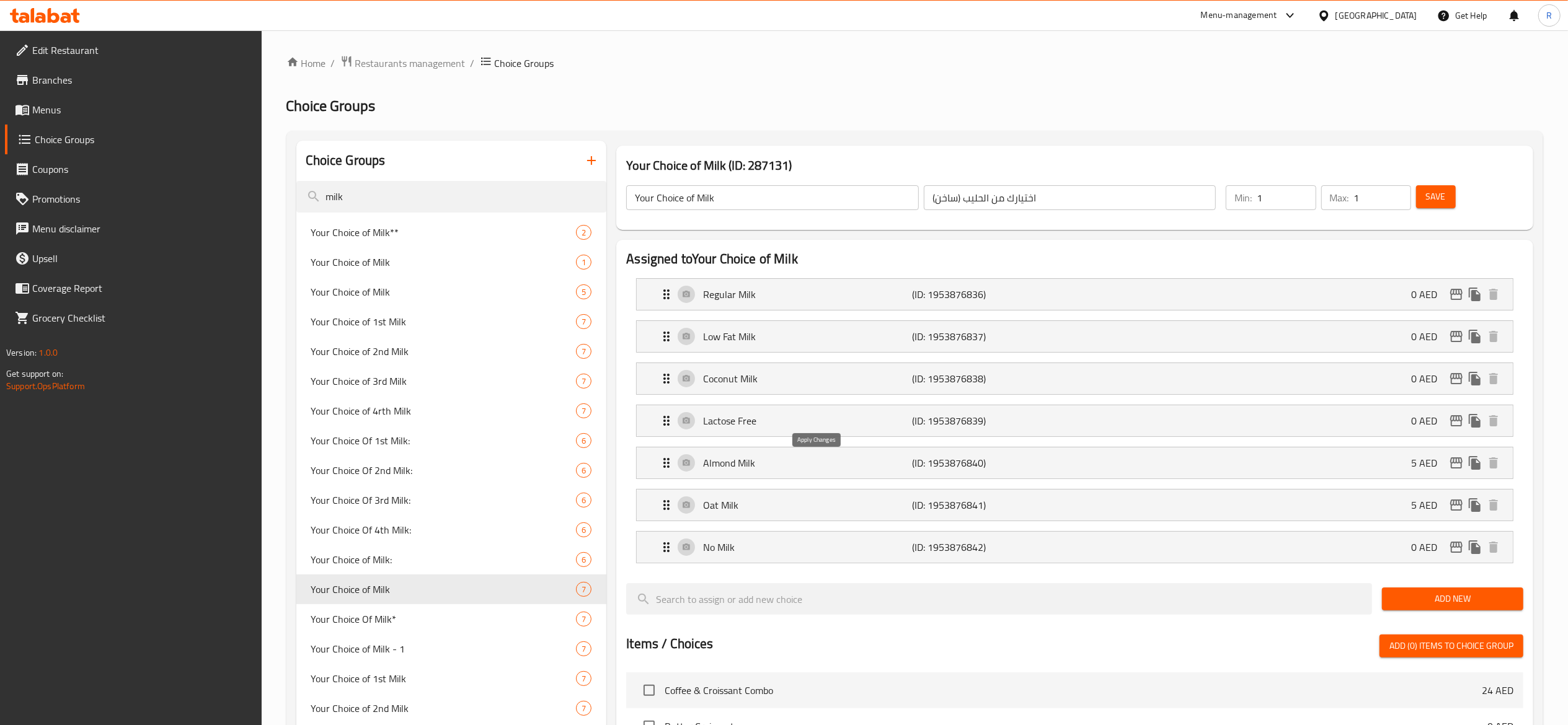
type input "Coconut Milk"
click at [1387, 368] on div "Coconut Milk (ID: 1953876838) 0 AED" at bounding box center [1079, 378] width 839 height 31
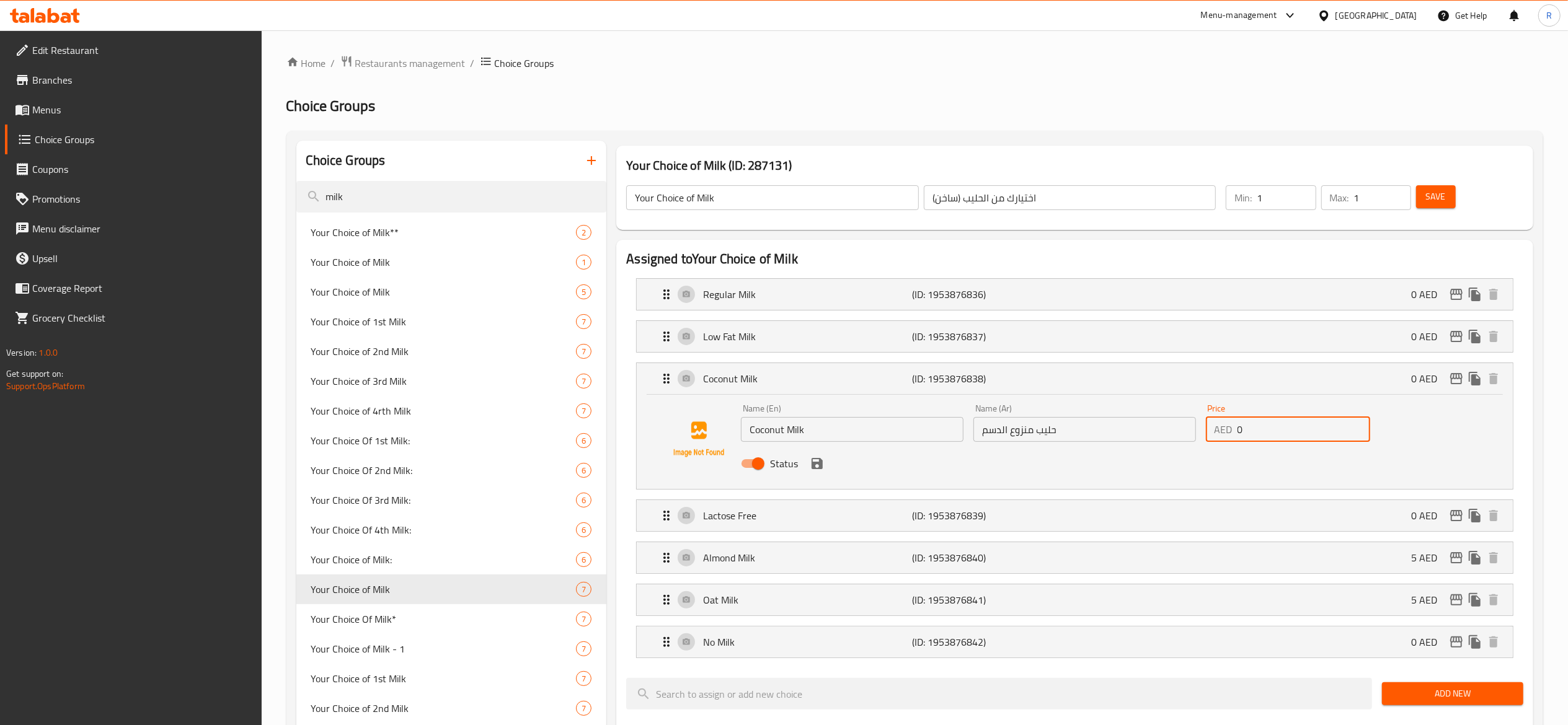
click at [1275, 426] on input "0" at bounding box center [1303, 430] width 133 height 25
click at [815, 467] on icon "save" at bounding box center [817, 464] width 15 height 15
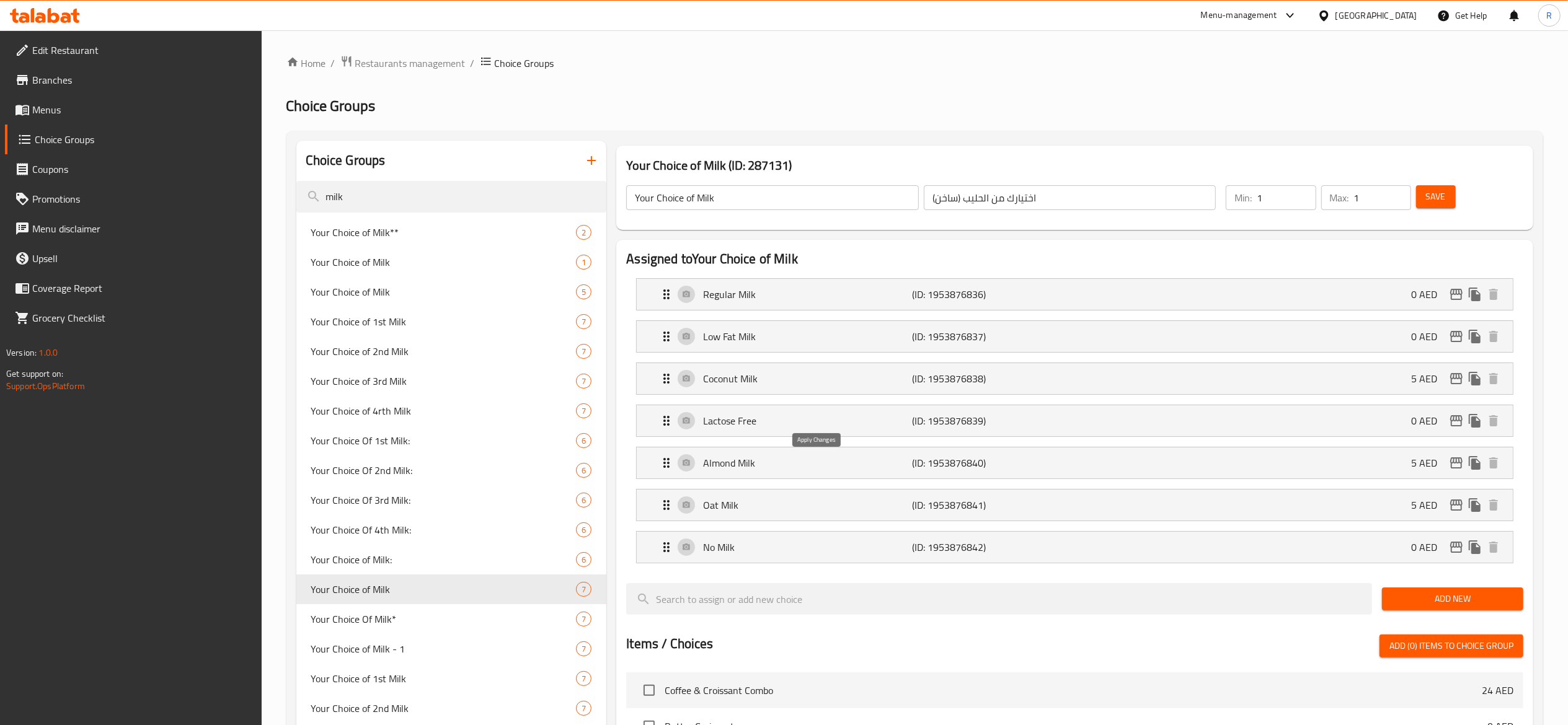
type input "5"
drag, startPoint x: 659, startPoint y: 421, endPoint x: 663, endPoint y: 367, distance: 54.1
click at [663, 367] on nav "Regular Milk (ID: 1953876836) 0 AED Name (En) Regular Milk Name (En) Name (Ar) …" at bounding box center [1075, 421] width 897 height 306
click at [1442, 193] on span "Save" at bounding box center [1435, 197] width 20 height 16
click at [423, 57] on span "Restaurants management" at bounding box center [410, 63] width 110 height 15
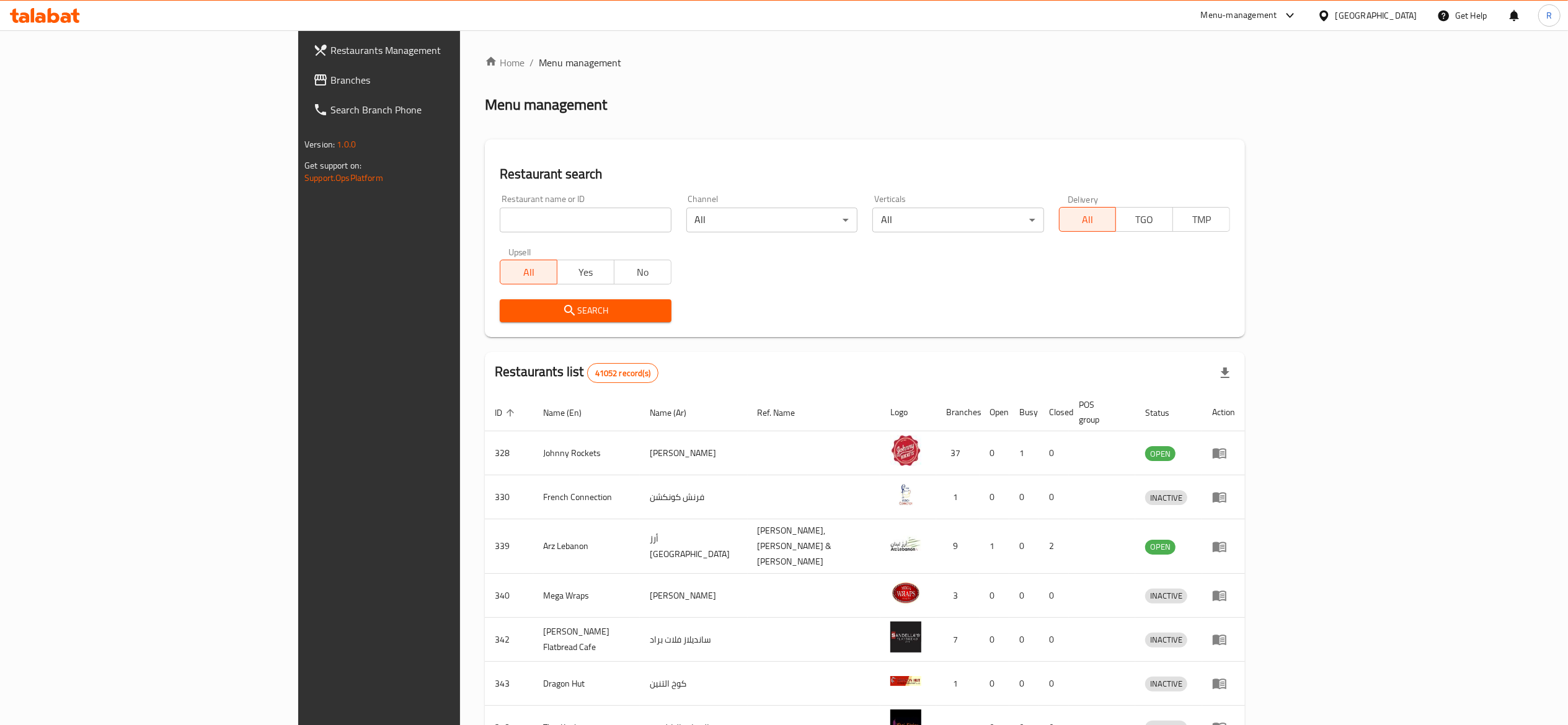
click at [500, 204] on div "Restaurant name or ID Restaurant name or ID" at bounding box center [585, 213] width 171 height 38
click at [500, 218] on input "search" at bounding box center [585, 220] width 171 height 25
type input "everyday roastery"
click button "Search" at bounding box center [585, 310] width 171 height 23
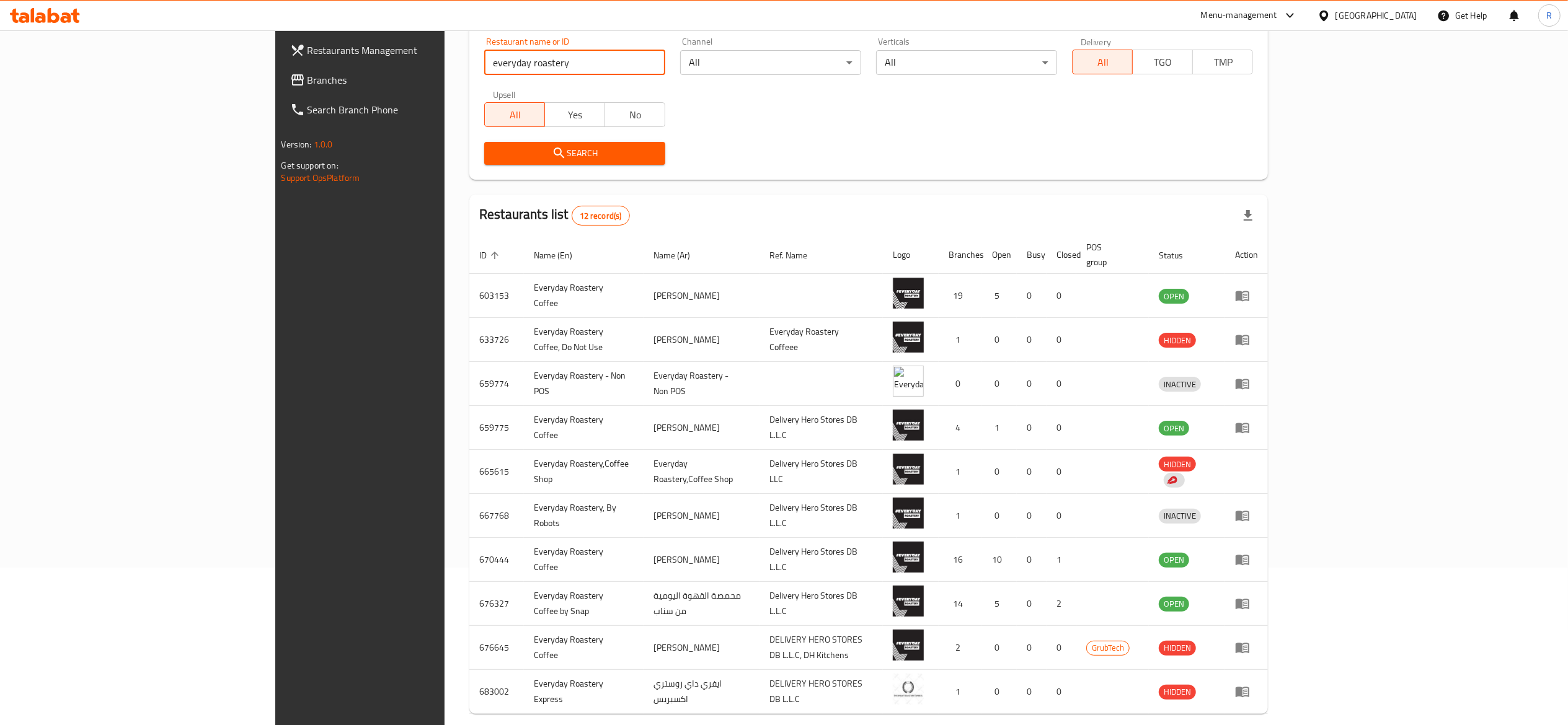
scroll to position [172, 0]
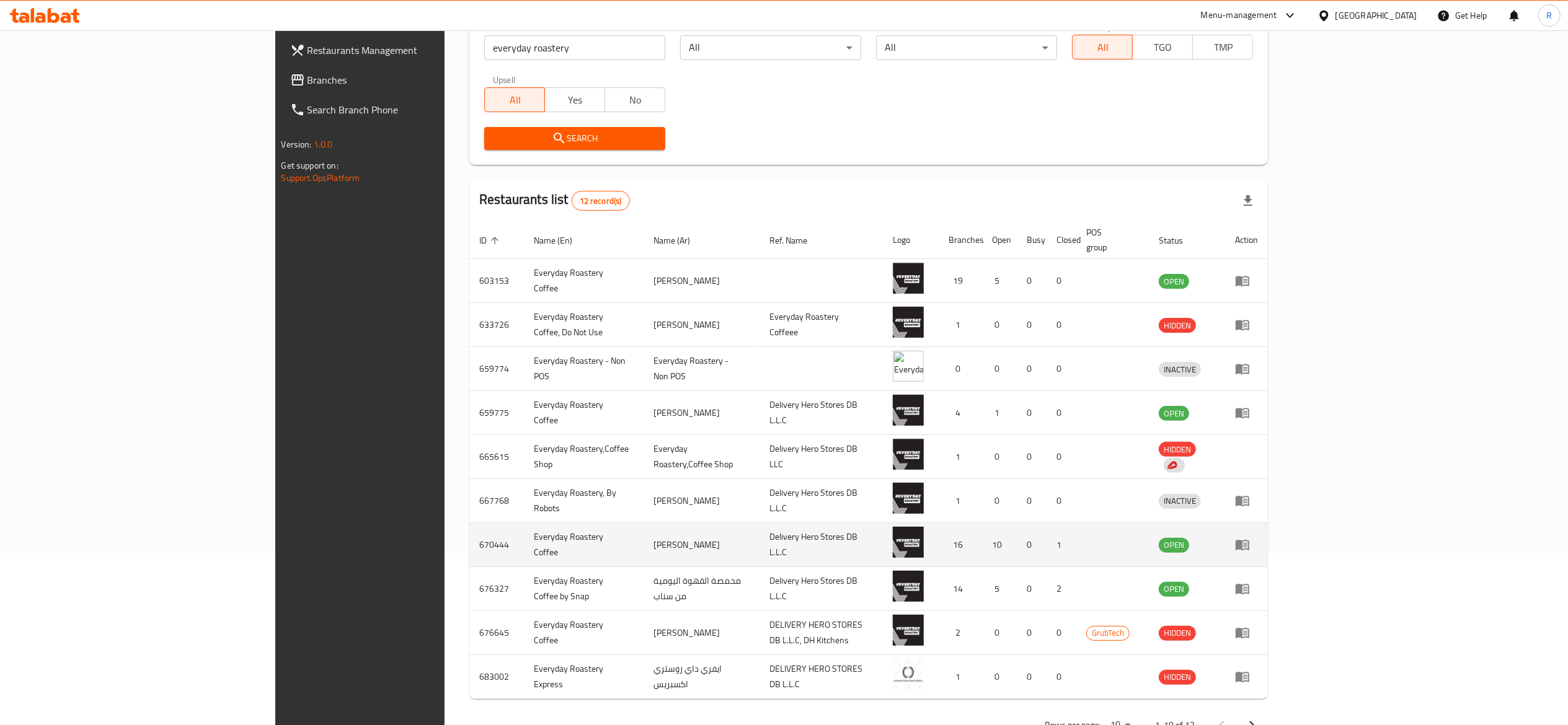
click at [1268, 540] on td "enhanced table" at bounding box center [1246, 545] width 42 height 44
drag, startPoint x: 1505, startPoint y: 535, endPoint x: 1528, endPoint y: 542, distance: 24.0
click at [1268, 542] on td "enhanced table" at bounding box center [1246, 545] width 42 height 44
click at [1250, 537] on icon "enhanced table" at bounding box center [1242, 545] width 15 height 15
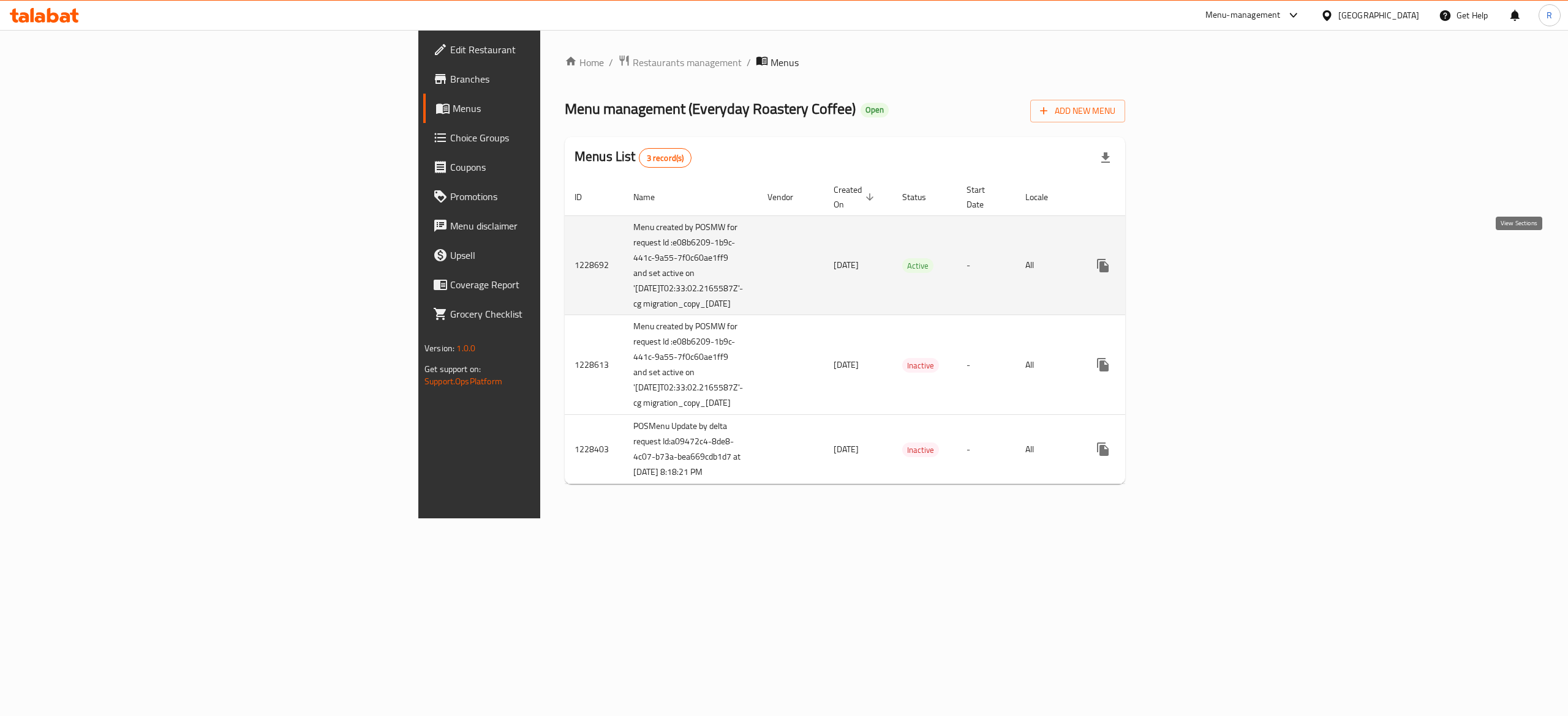
click at [1198, 259] on icon "enhanced table" at bounding box center [1191, 266] width 15 height 15
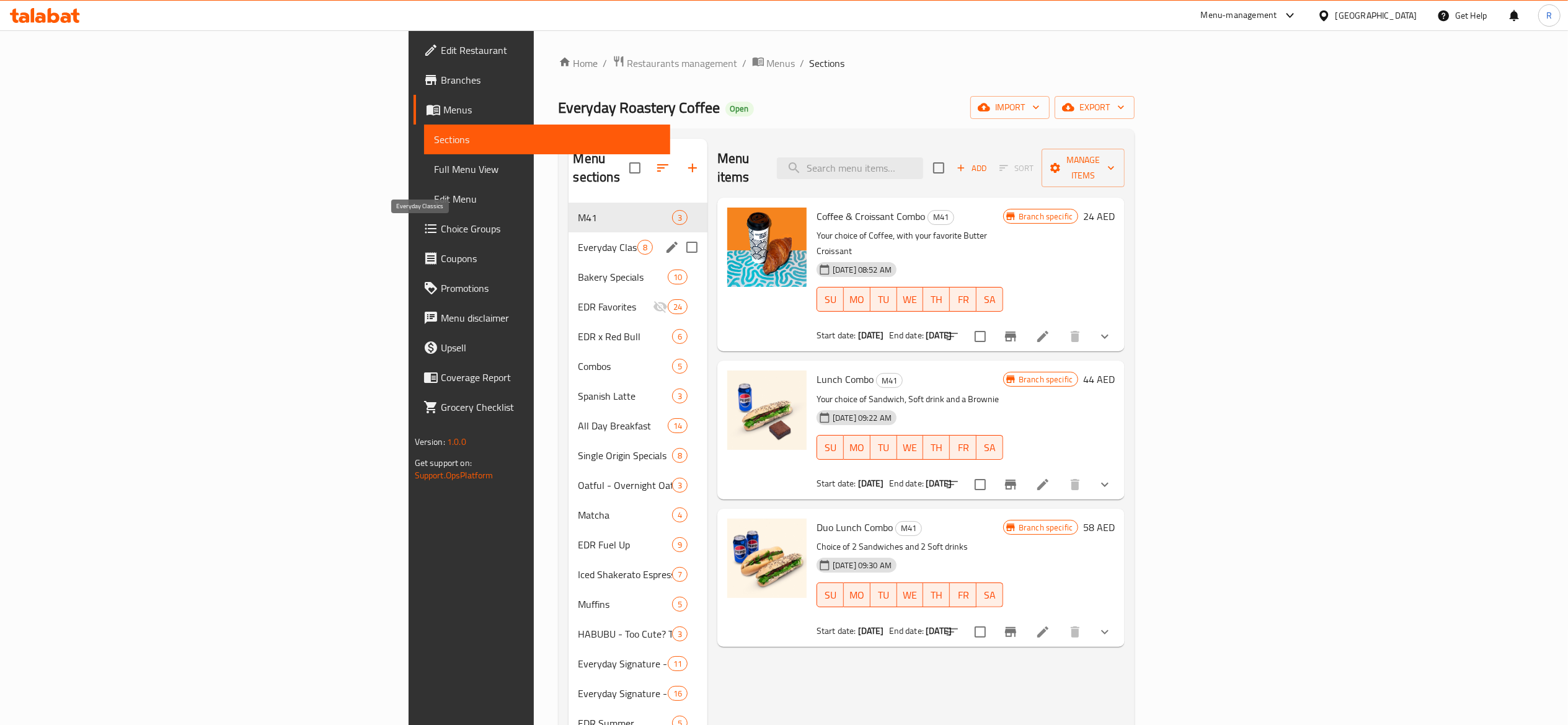
click at [578, 240] on span "Everyday Classics" at bounding box center [608, 247] width 59 height 15
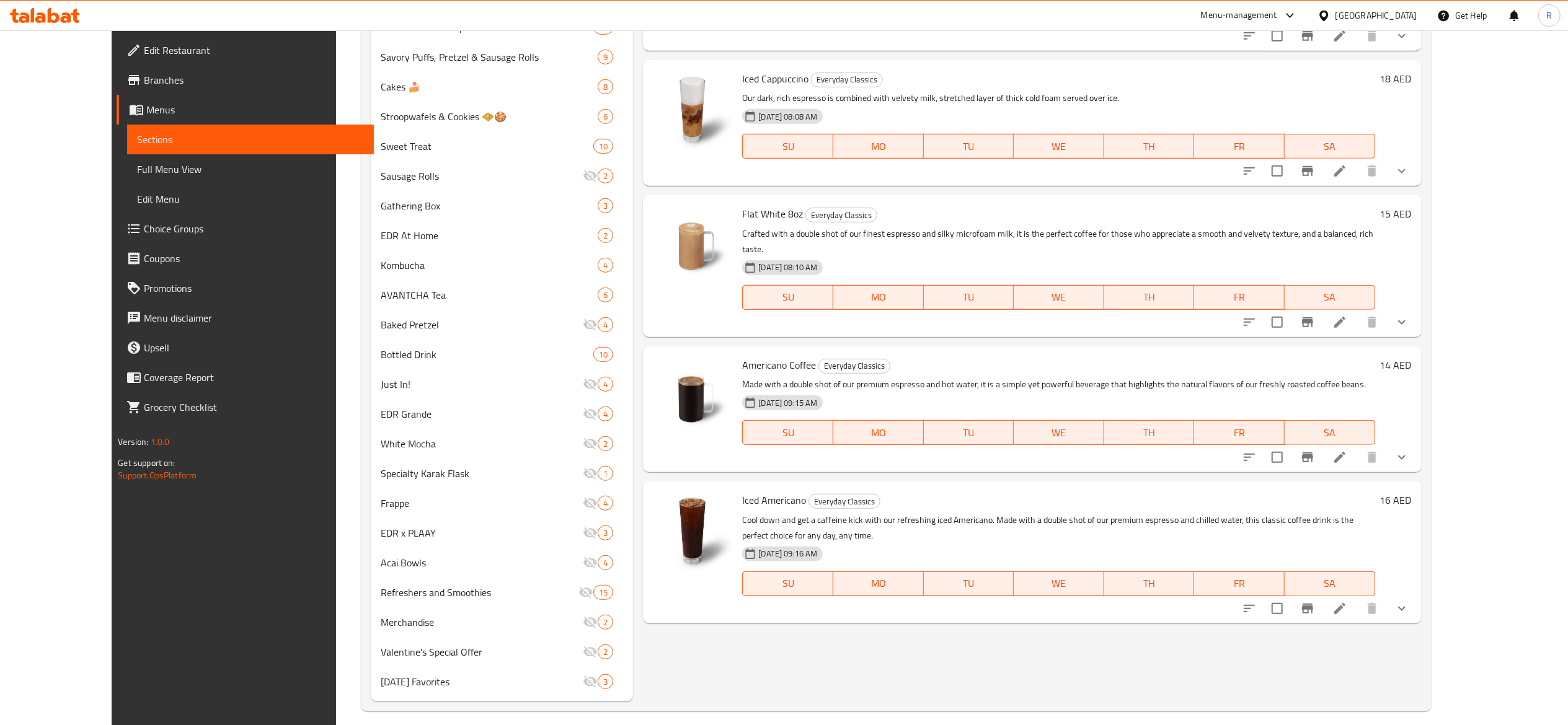
scroll to position [719, 0]
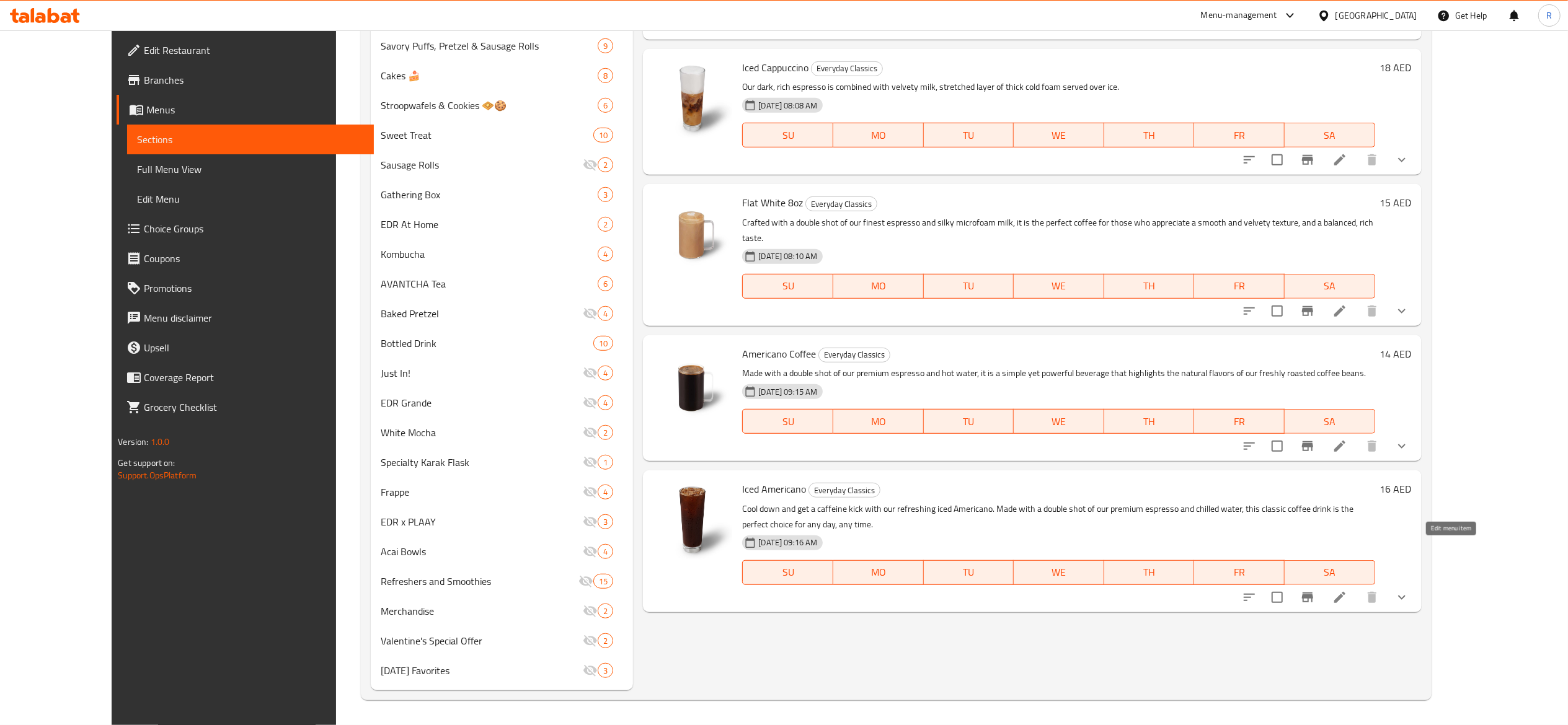
click at [1345, 592] on icon at bounding box center [1340, 598] width 11 height 11
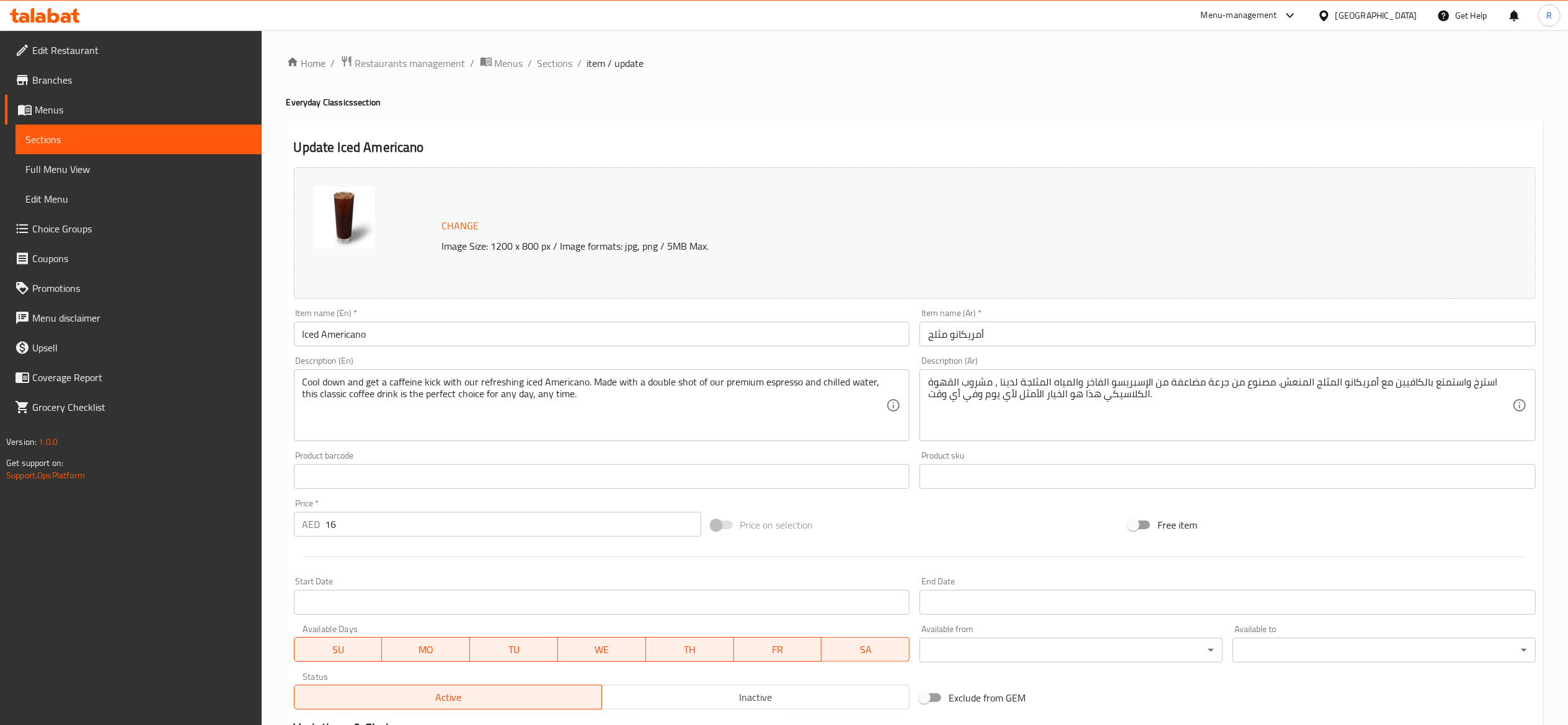
scroll to position [395, 0]
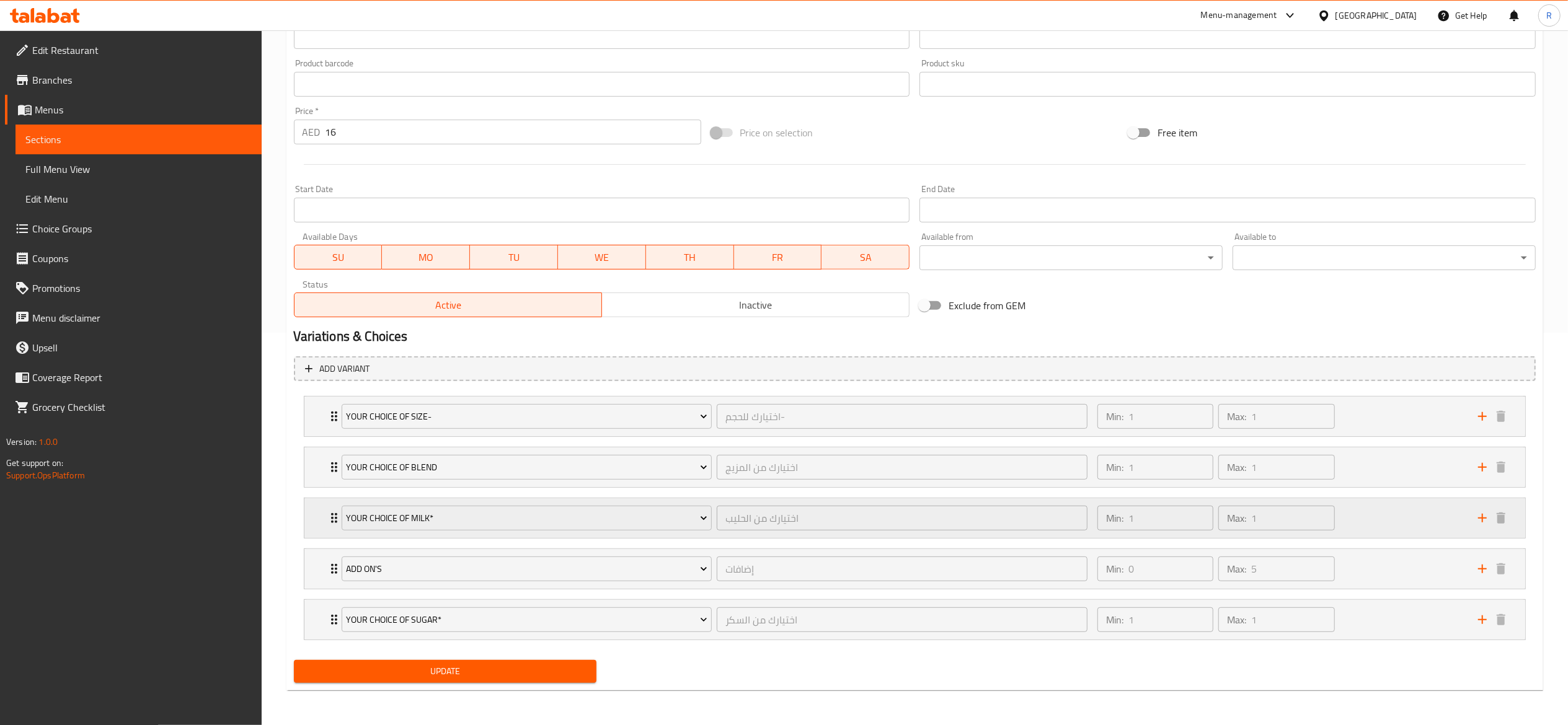
click at [514, 503] on div "Your Choice Of Milk*" at bounding box center [527, 517] width 376 height 29
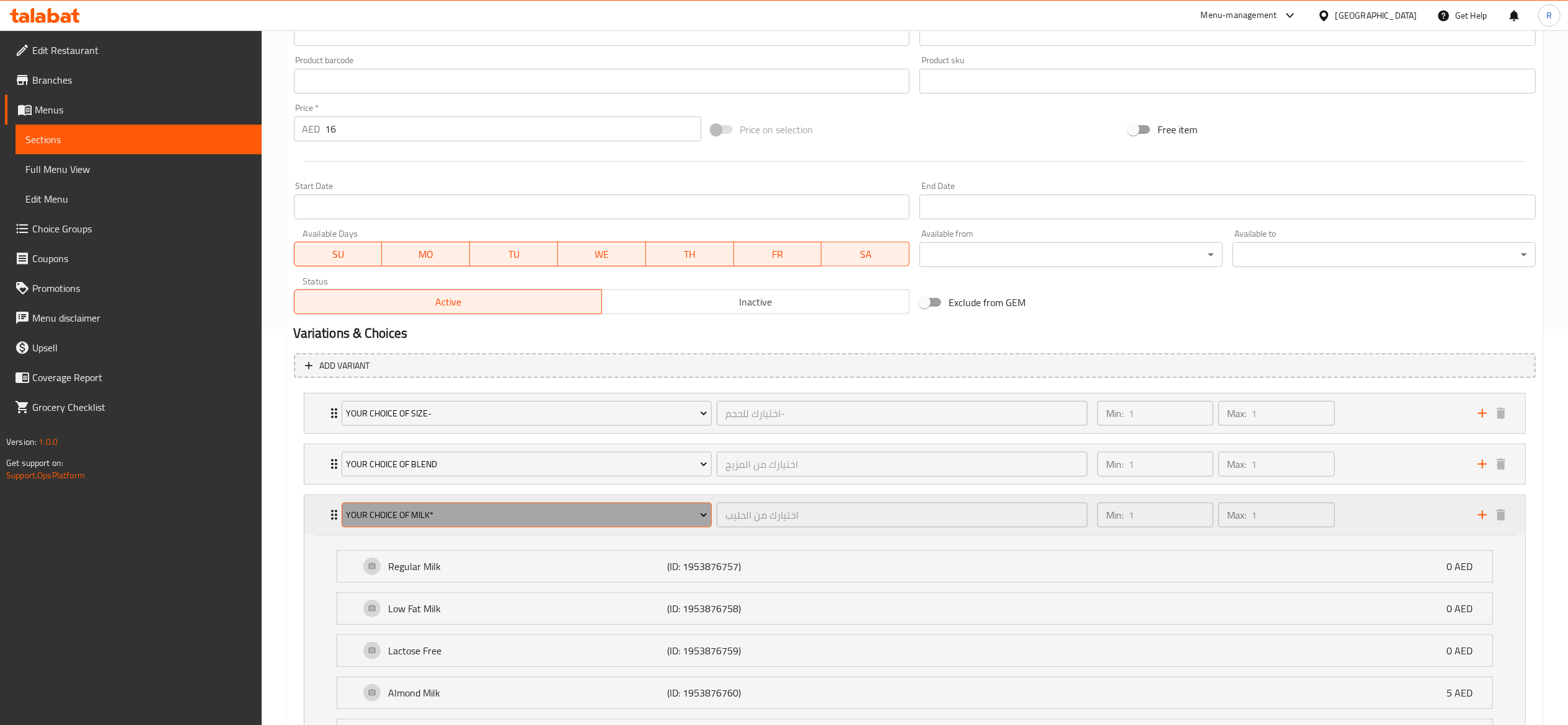
click at [469, 508] on span "Your Choice Of Milk*" at bounding box center [526, 515] width 361 height 16
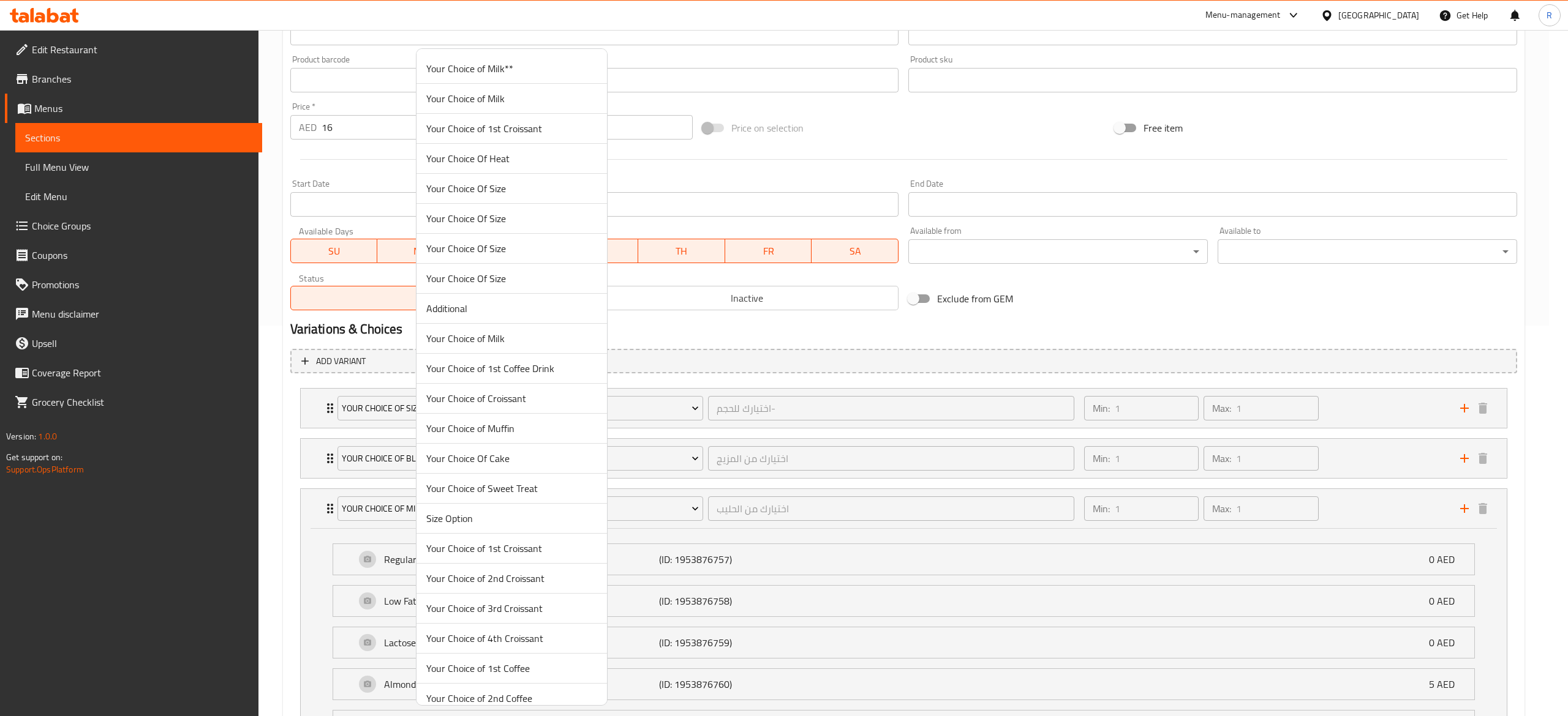
click at [534, 344] on span "Your Choice of Milk" at bounding box center [512, 338] width 171 height 15
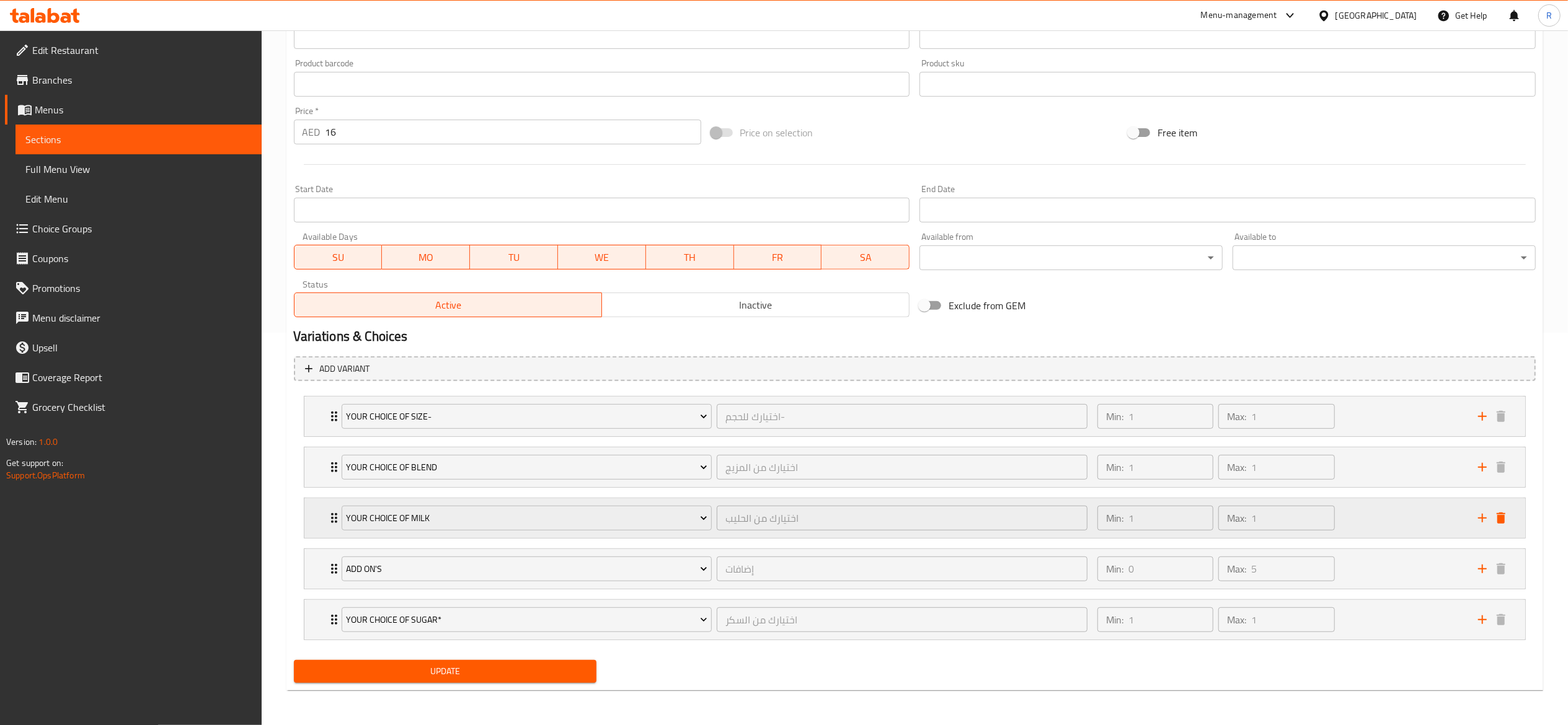
click at [332, 515] on icon "Expand" at bounding box center [334, 518] width 15 height 15
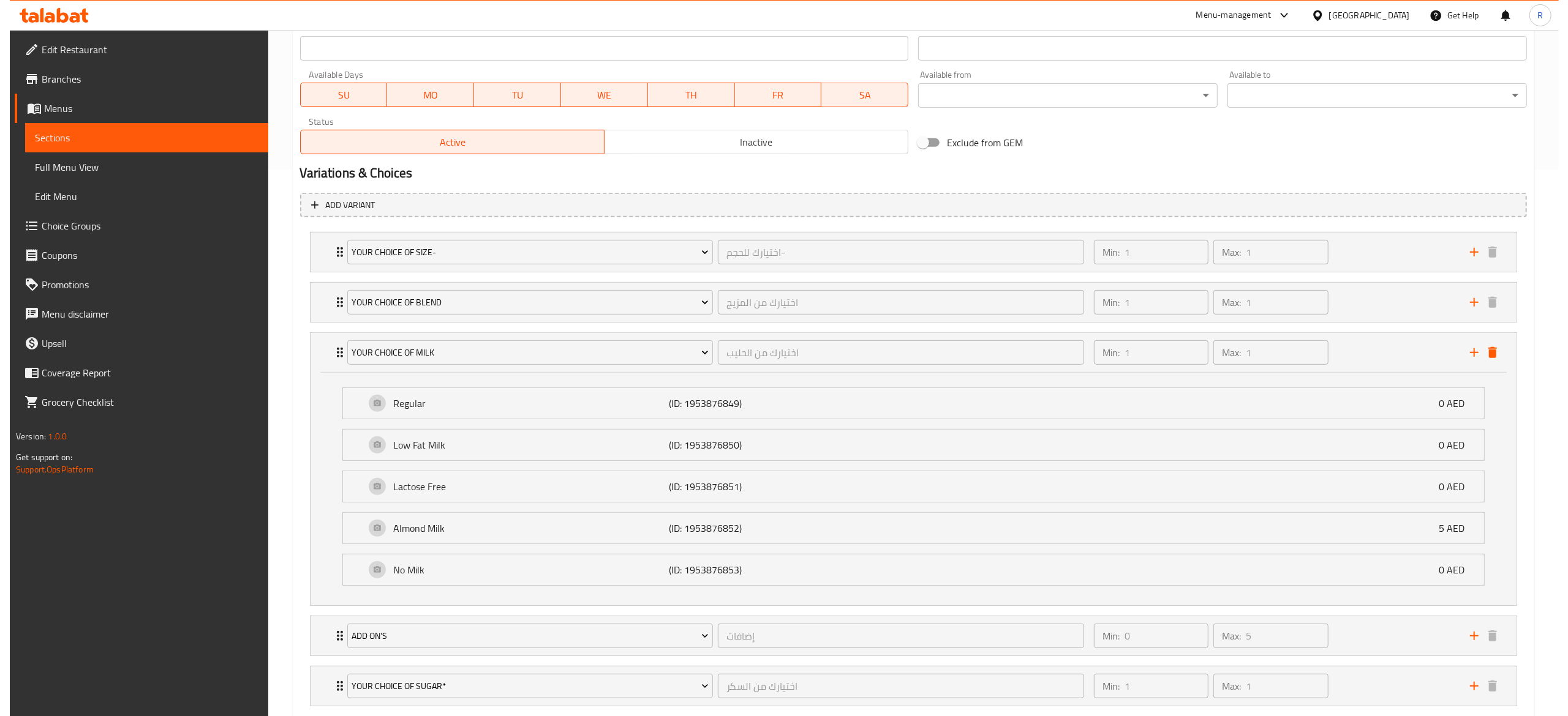
scroll to position [548, 0]
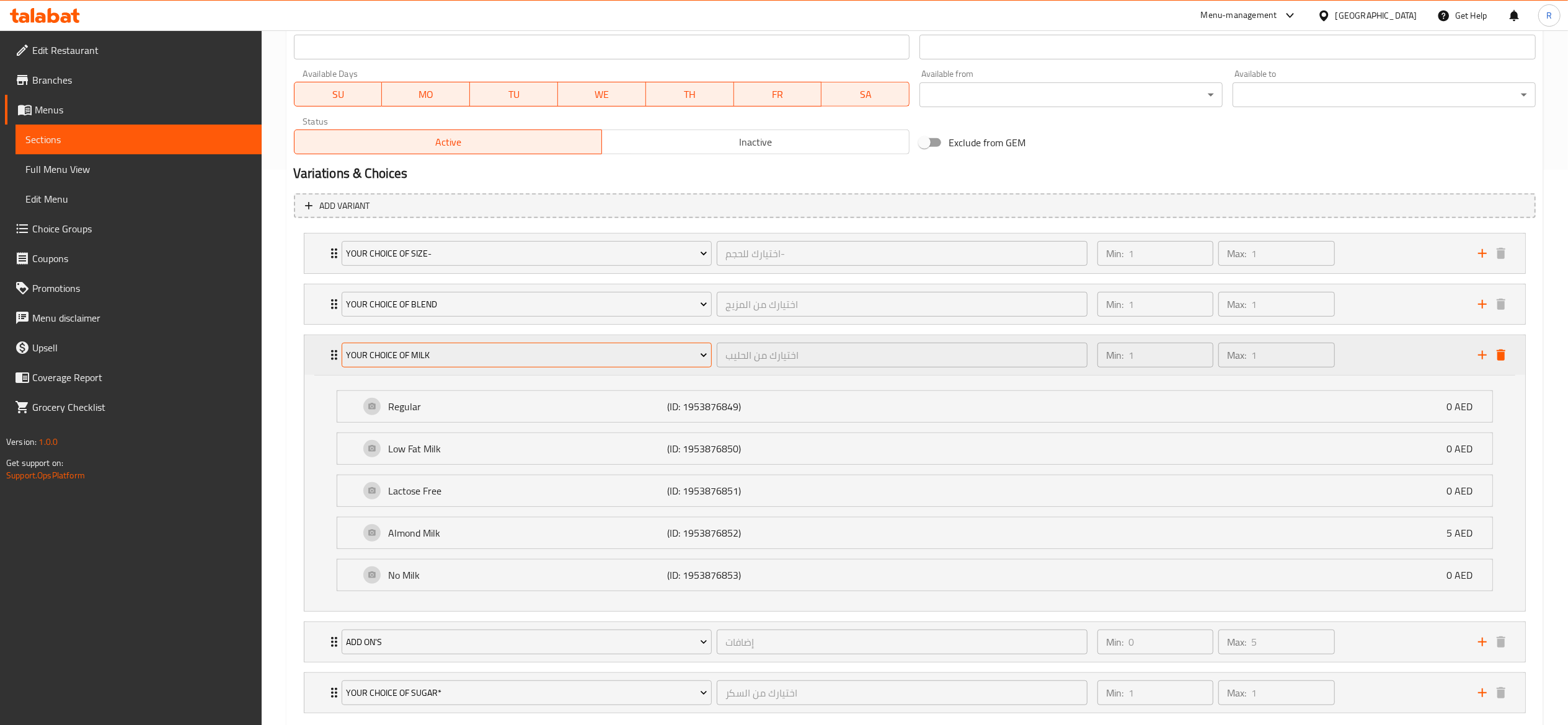
click at [519, 363] on span "Your Choice of Milk" at bounding box center [526, 355] width 361 height 16
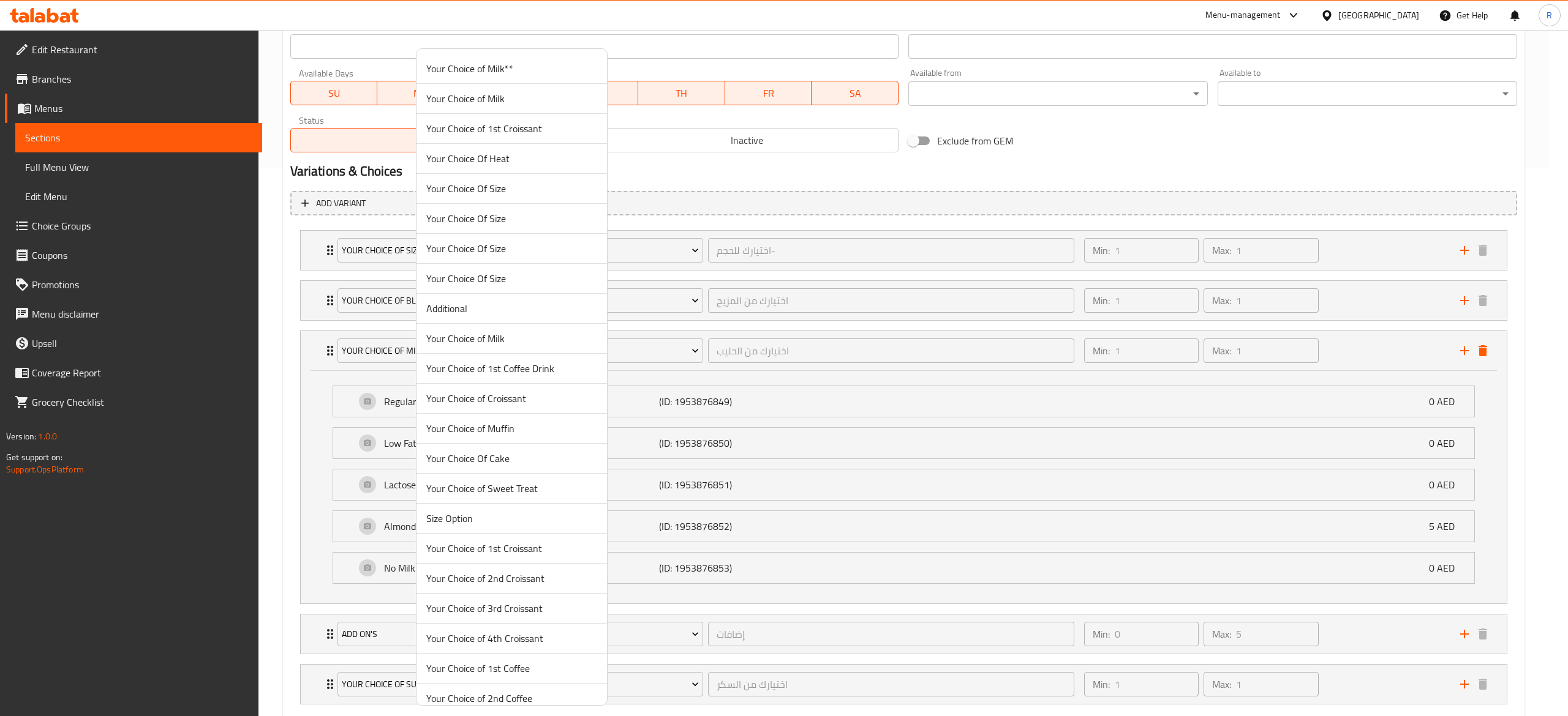
click at [530, 105] on span "Your Choice of Milk" at bounding box center [512, 99] width 171 height 15
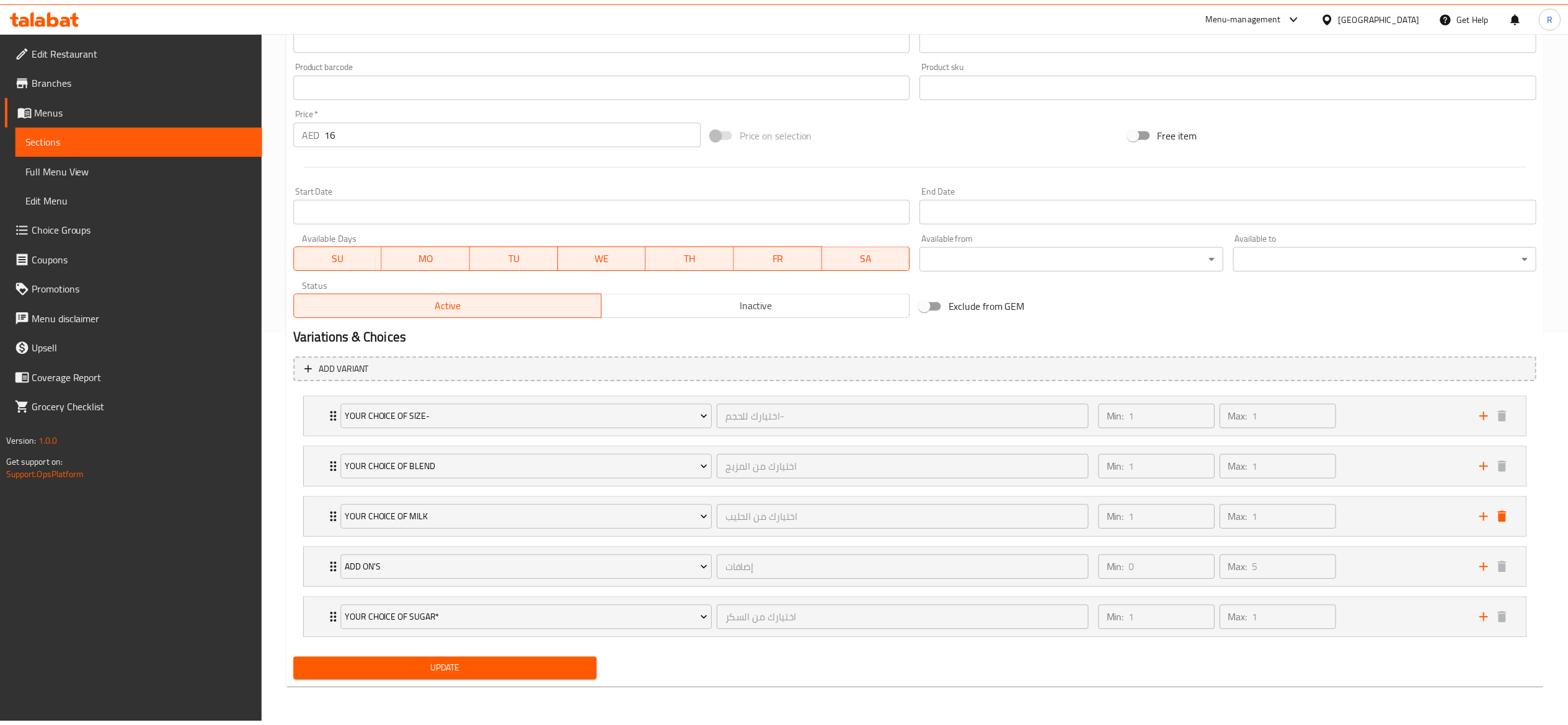
scroll to position [395, 0]
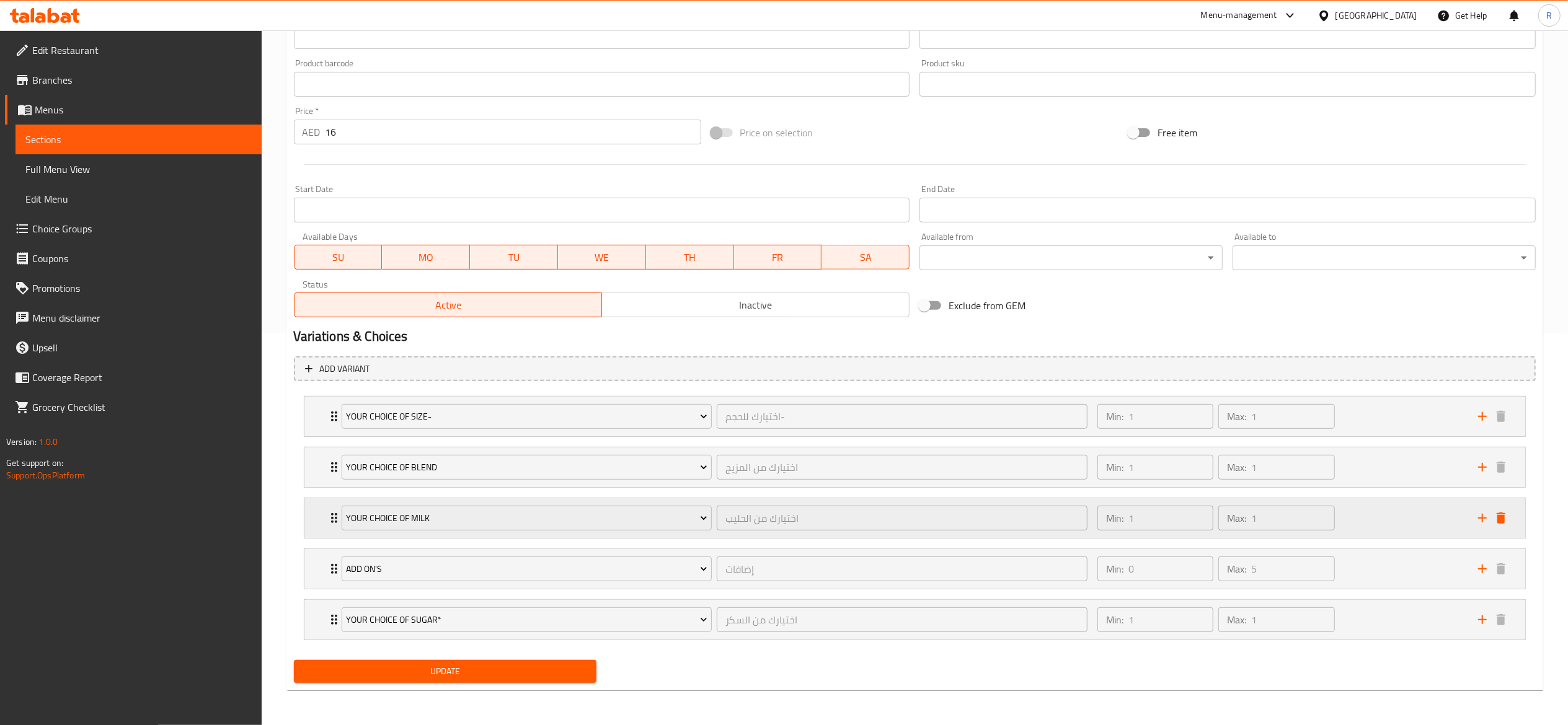
click at [331, 513] on icon "Expand" at bounding box center [334, 518] width 6 height 10
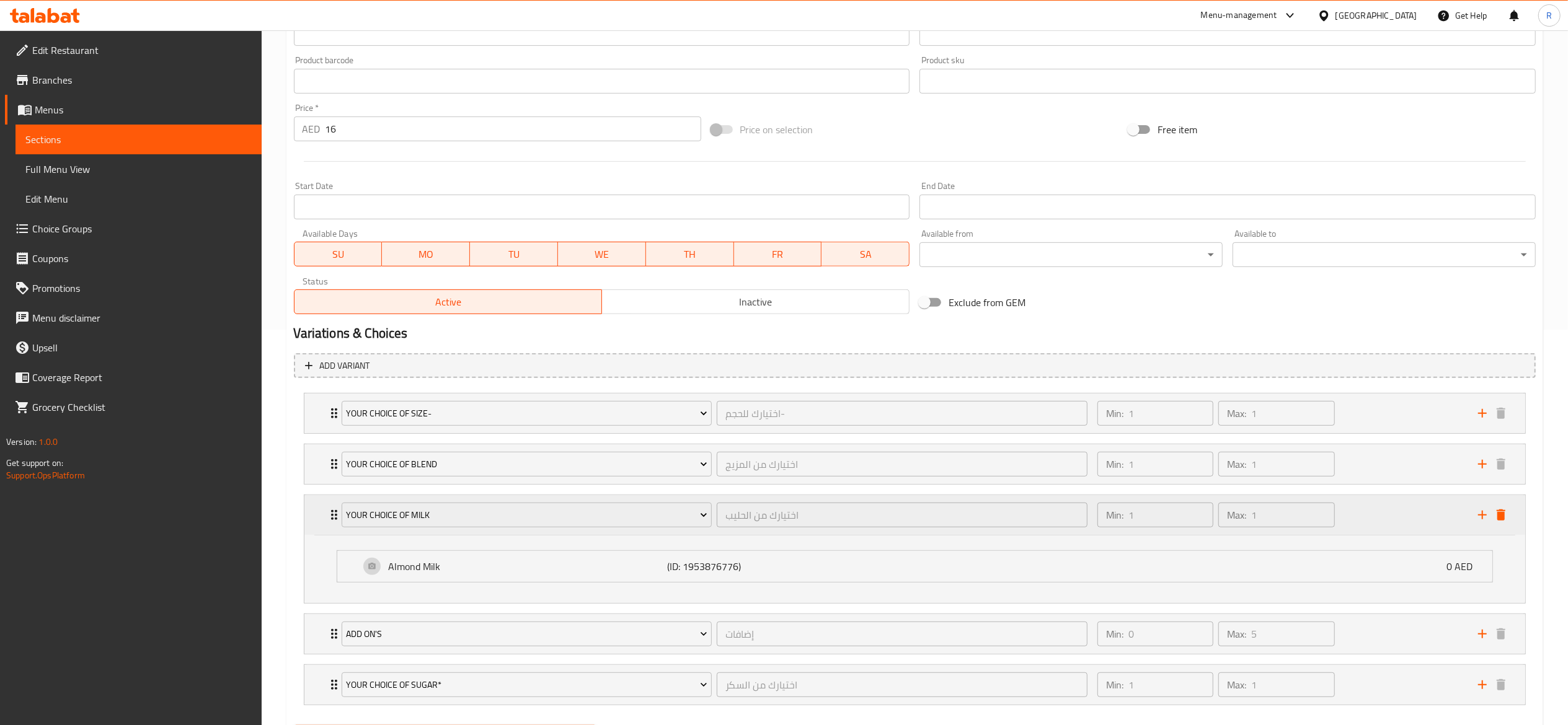
scroll to position [464, 0]
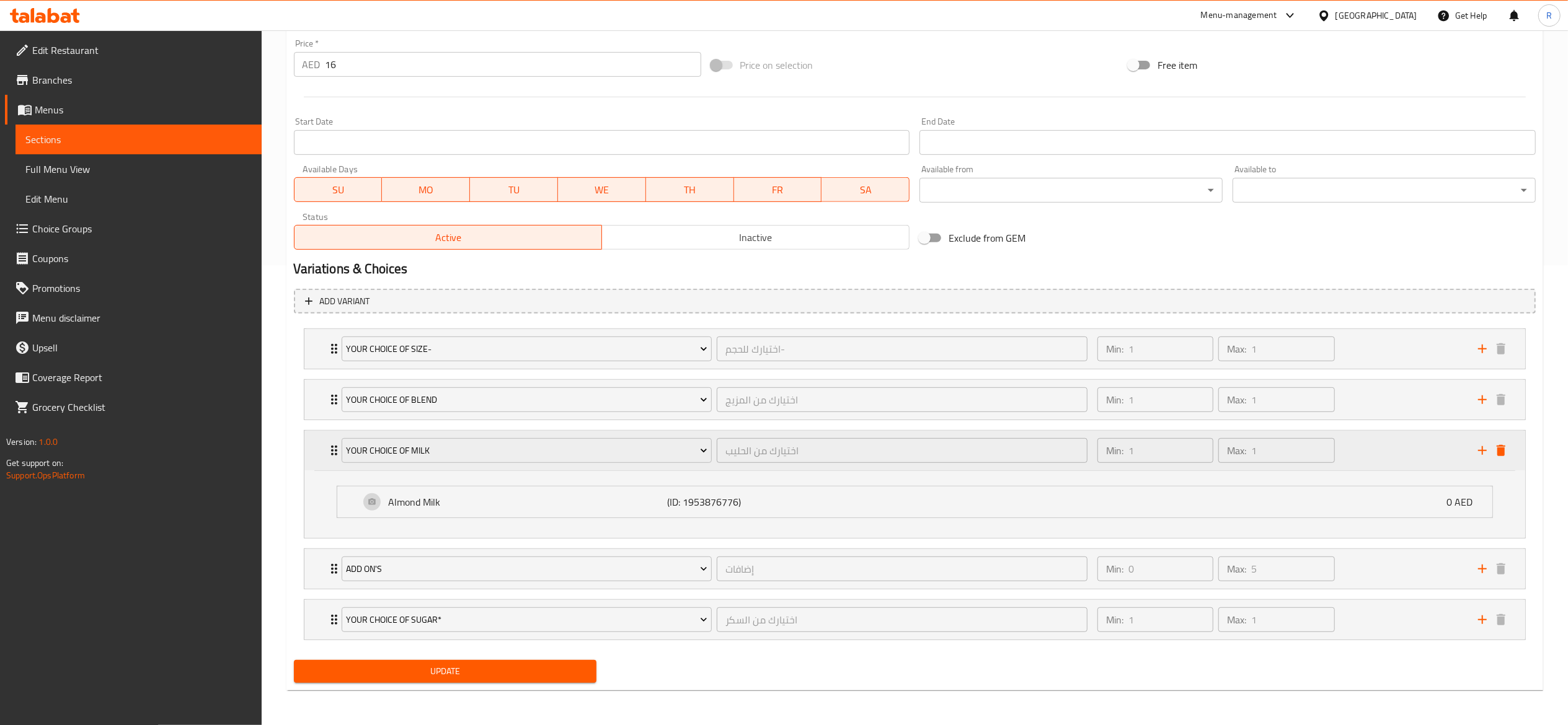
click at [438, 467] on div "Your Choice of Milk اختيارك من الحليب ​" at bounding box center [715, 451] width 761 height 40
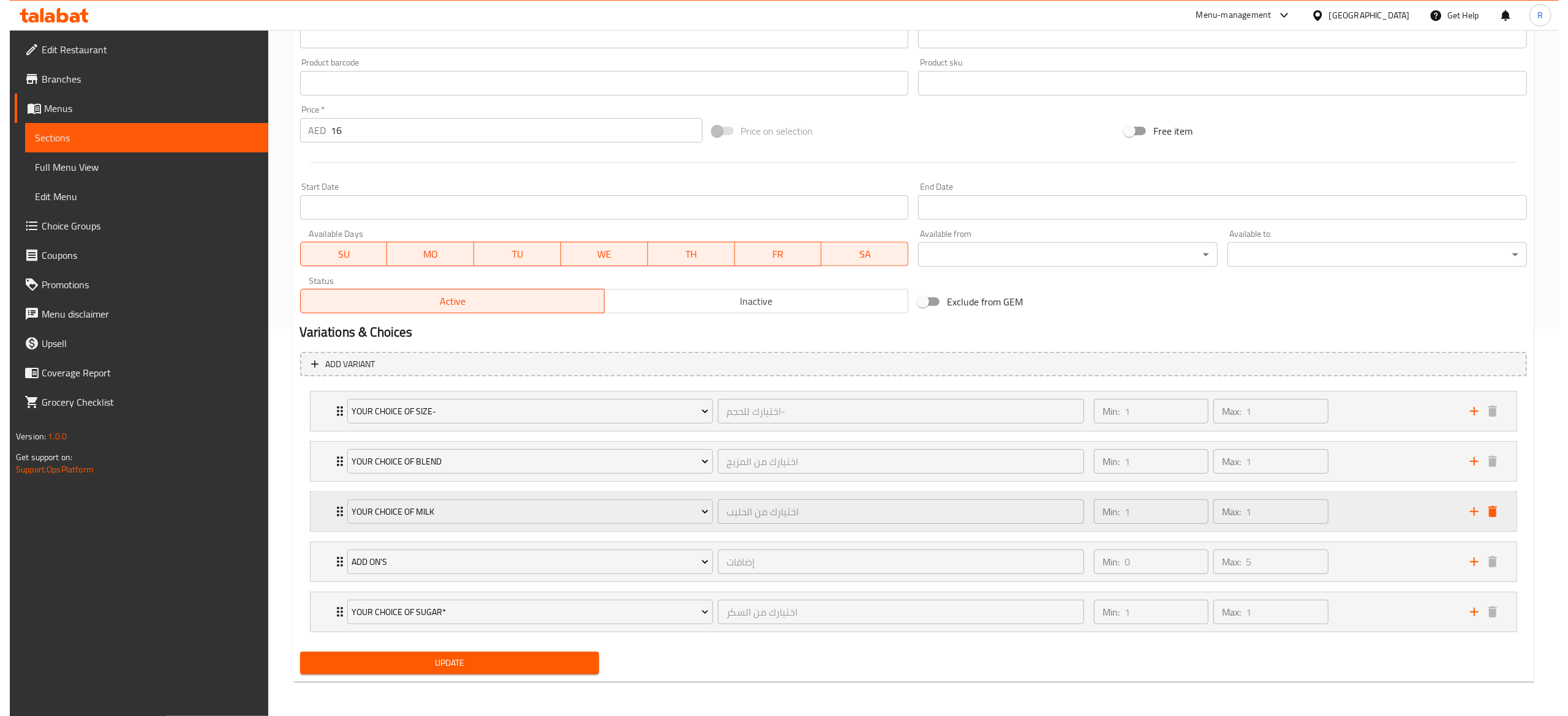
scroll to position [390, 0]
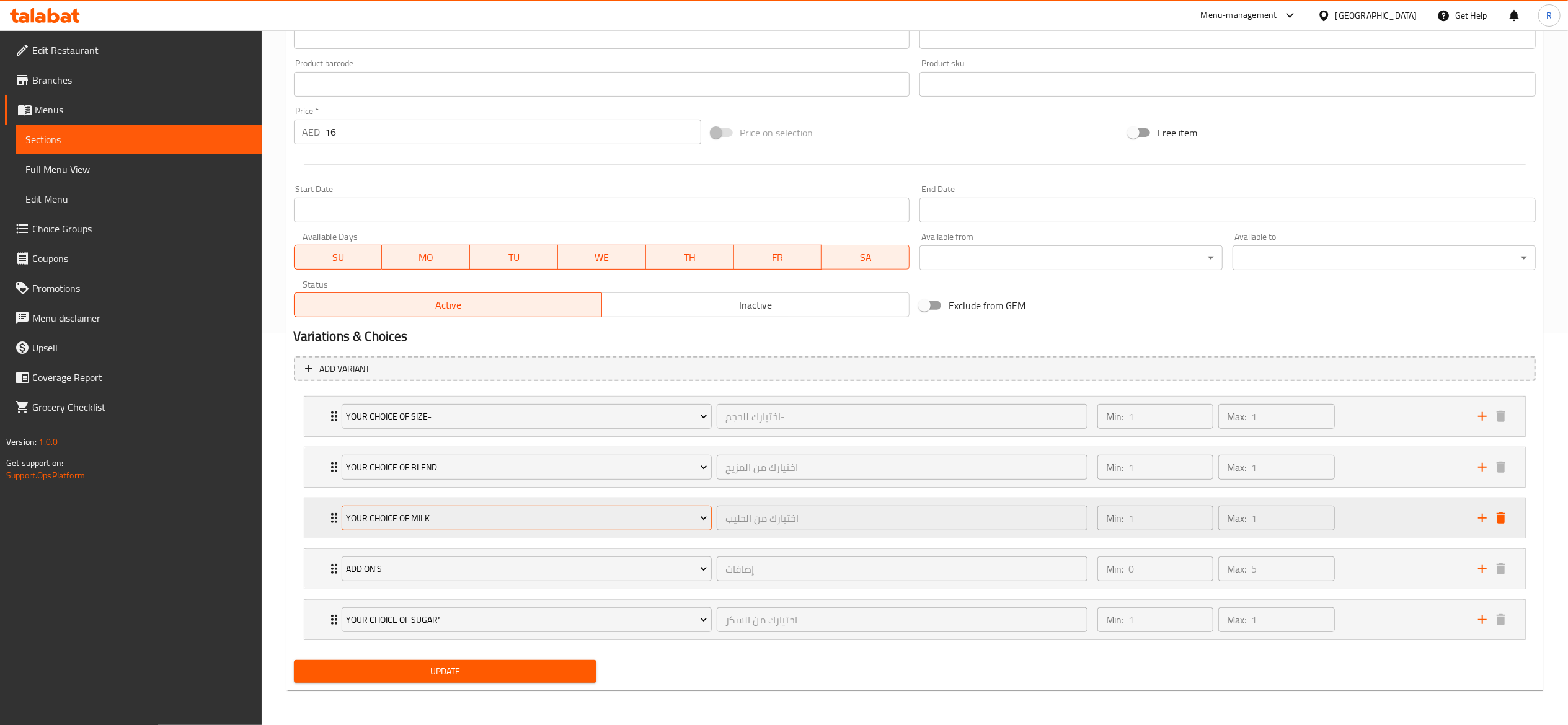
click at [455, 513] on span "Your Choice of Milk" at bounding box center [526, 518] width 361 height 16
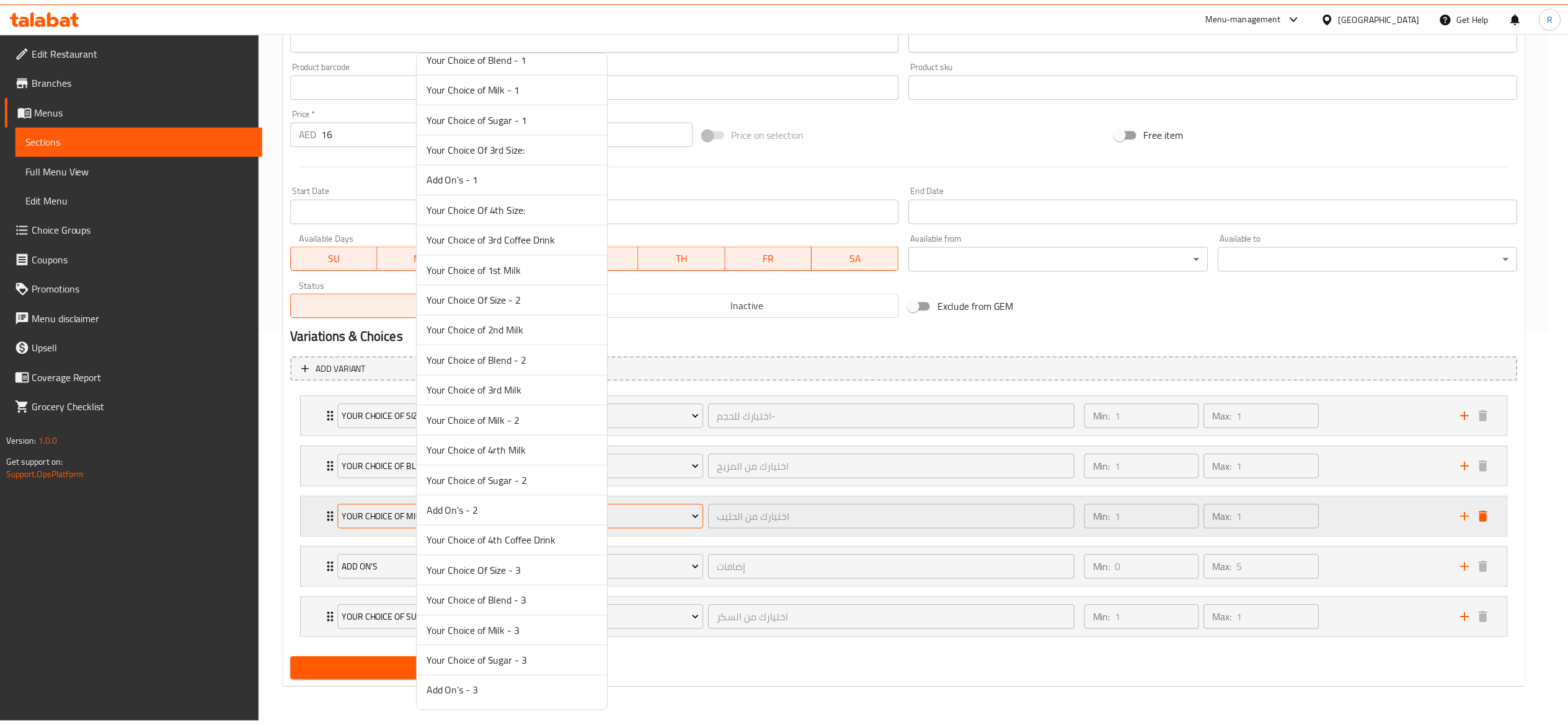
scroll to position [0, 0]
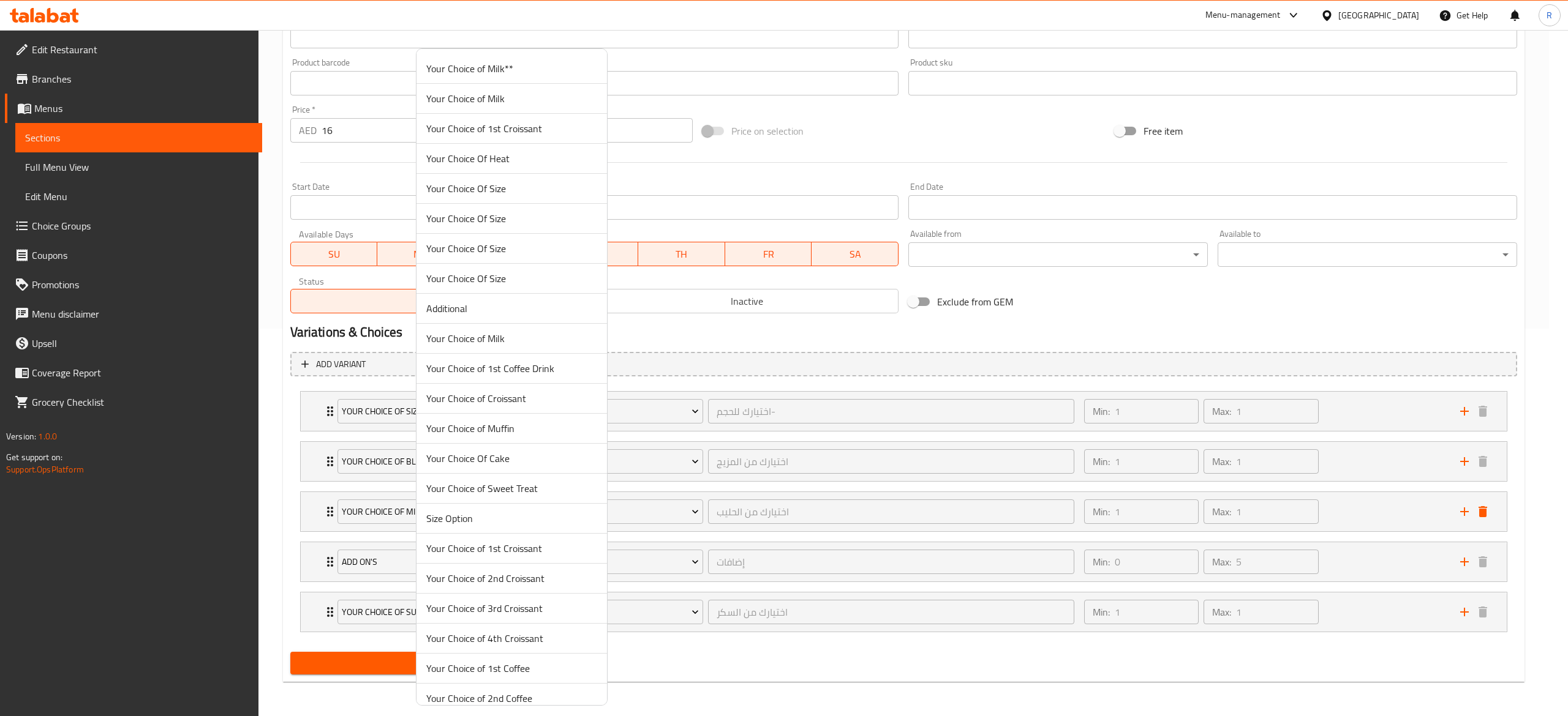
click at [515, 336] on span "Your Choice of Milk" at bounding box center [512, 338] width 171 height 15
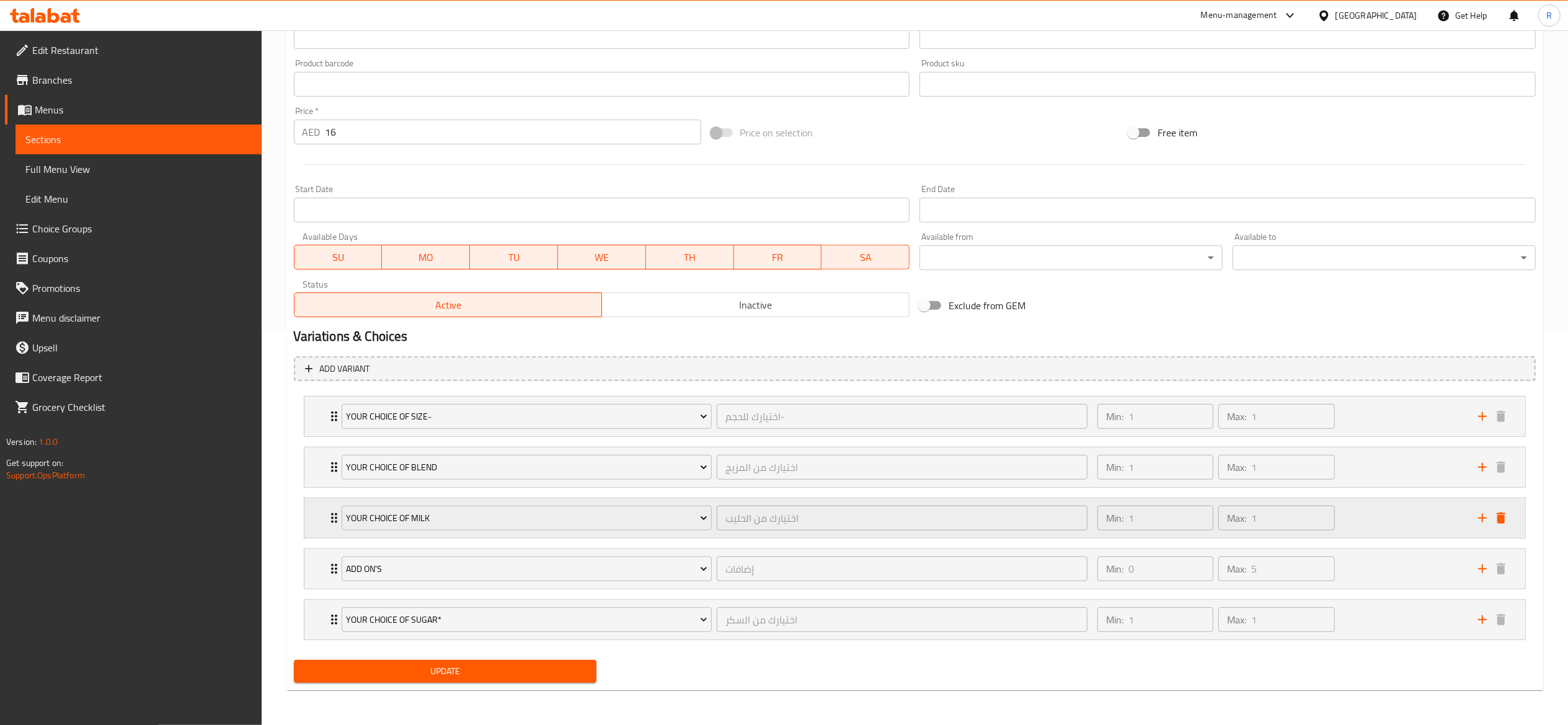
click at [336, 519] on div "Your Choice of Milk اختيارك من الحليب ​" at bounding box center [715, 518] width 761 height 40
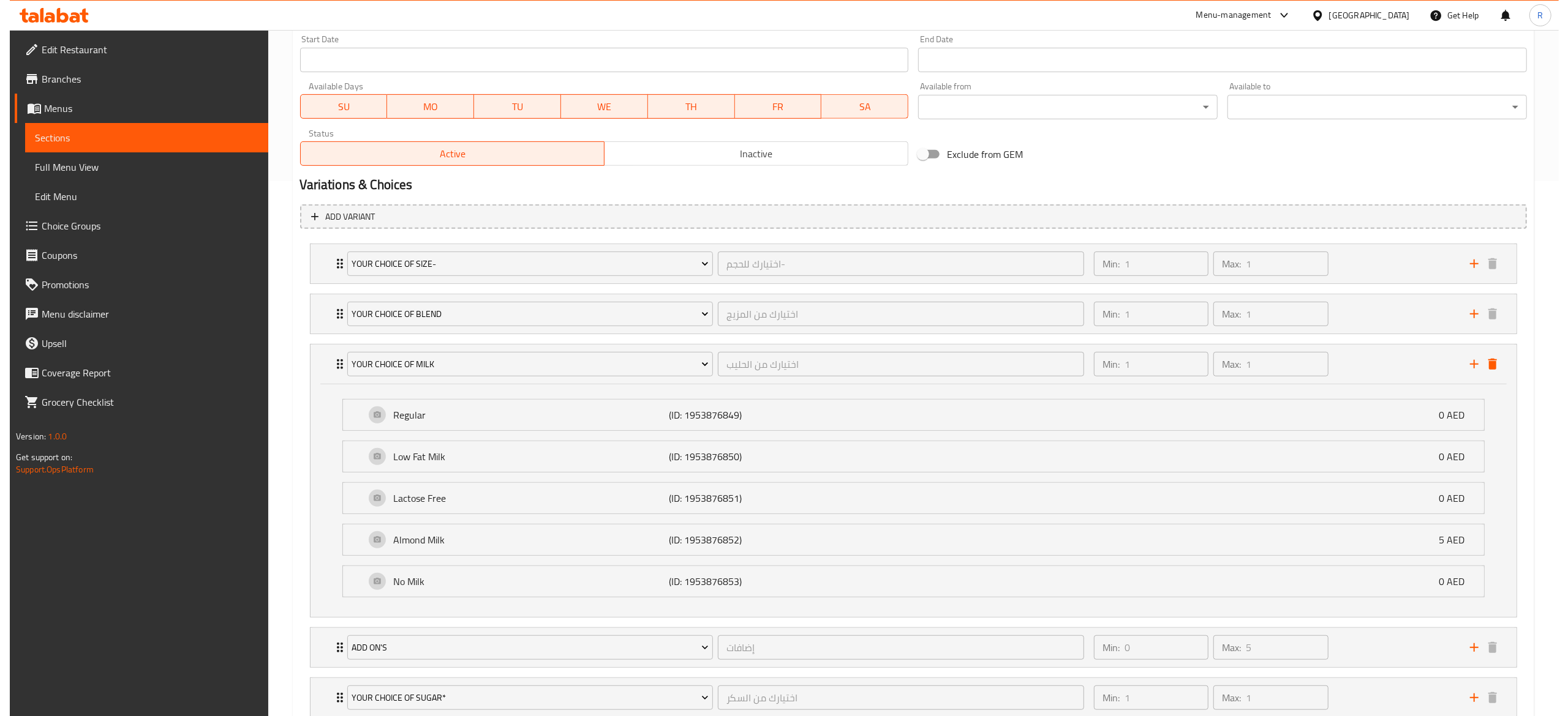
scroll to position [551, 0]
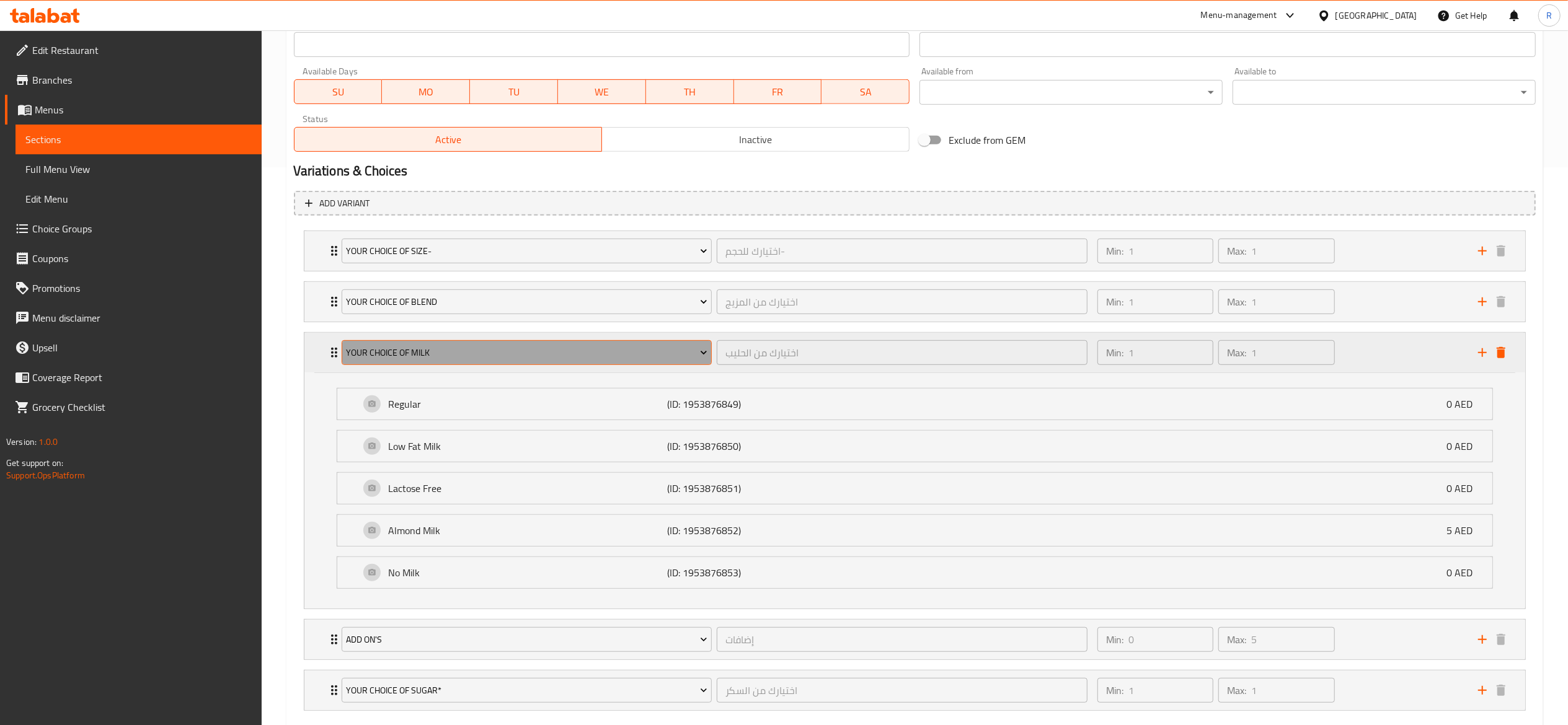
click at [511, 351] on span "Your Choice of Milk" at bounding box center [526, 353] width 361 height 16
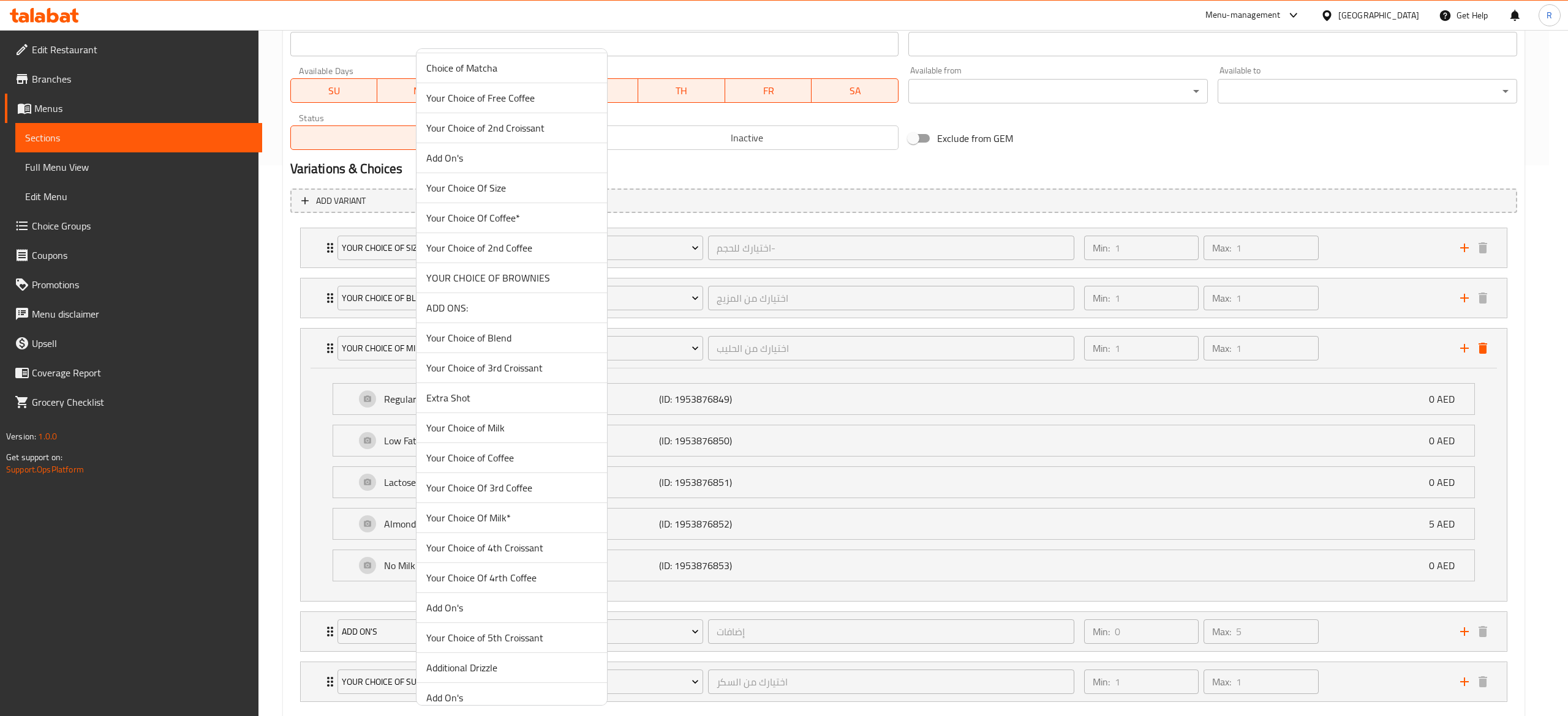
scroll to position [3127, 0]
click at [530, 428] on span "Your Choice of Milk" at bounding box center [512, 421] width 171 height 15
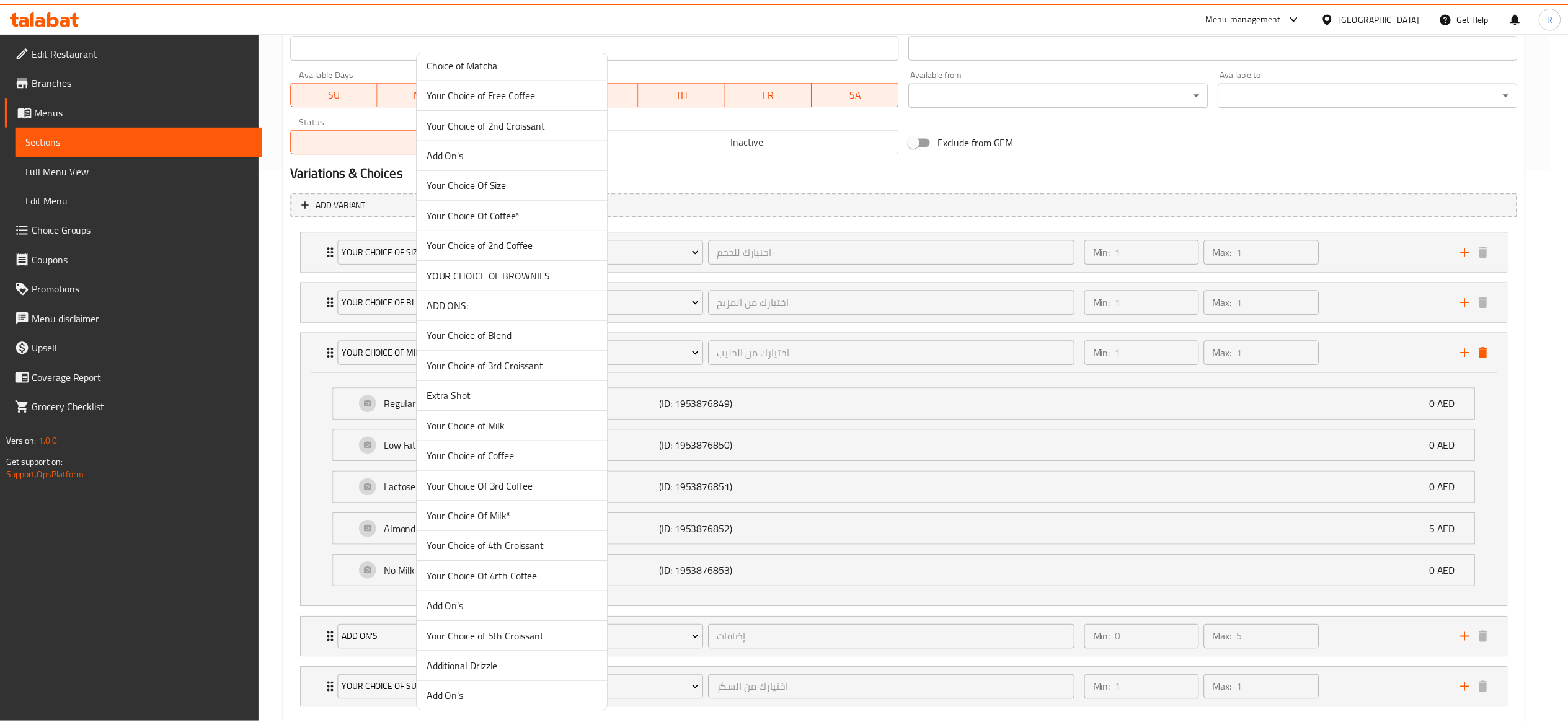
scroll to position [395, 0]
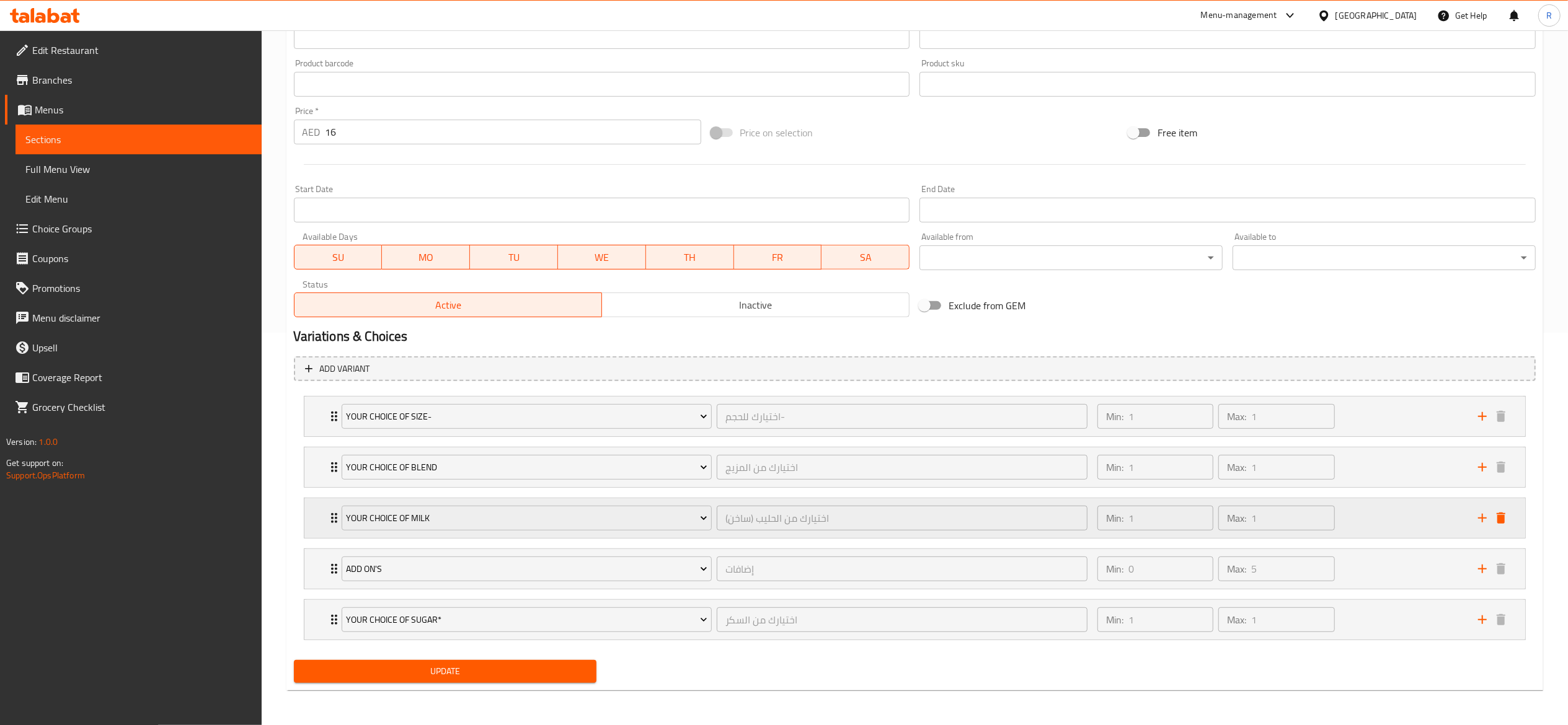
click at [330, 513] on icon "Expand" at bounding box center [334, 518] width 15 height 15
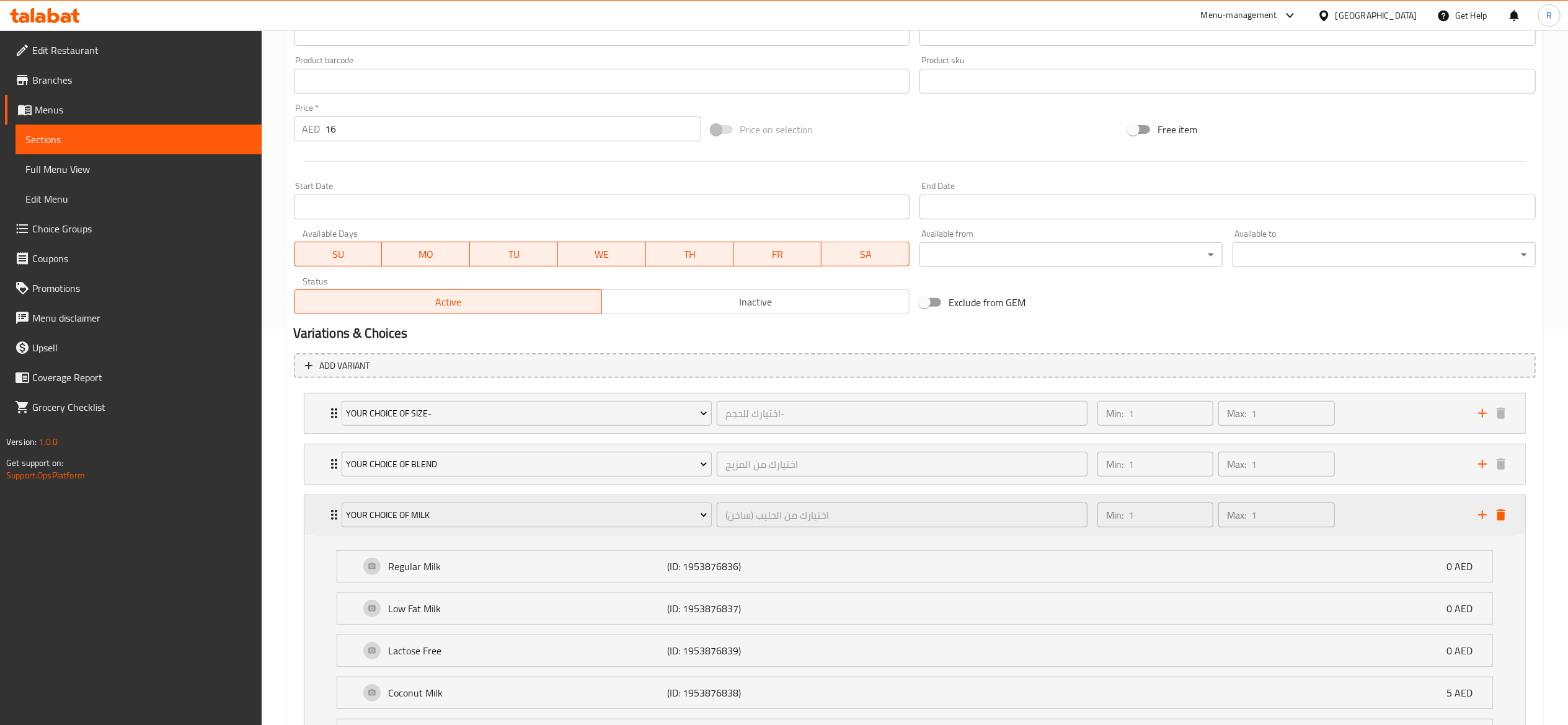
scroll to position [558, 0]
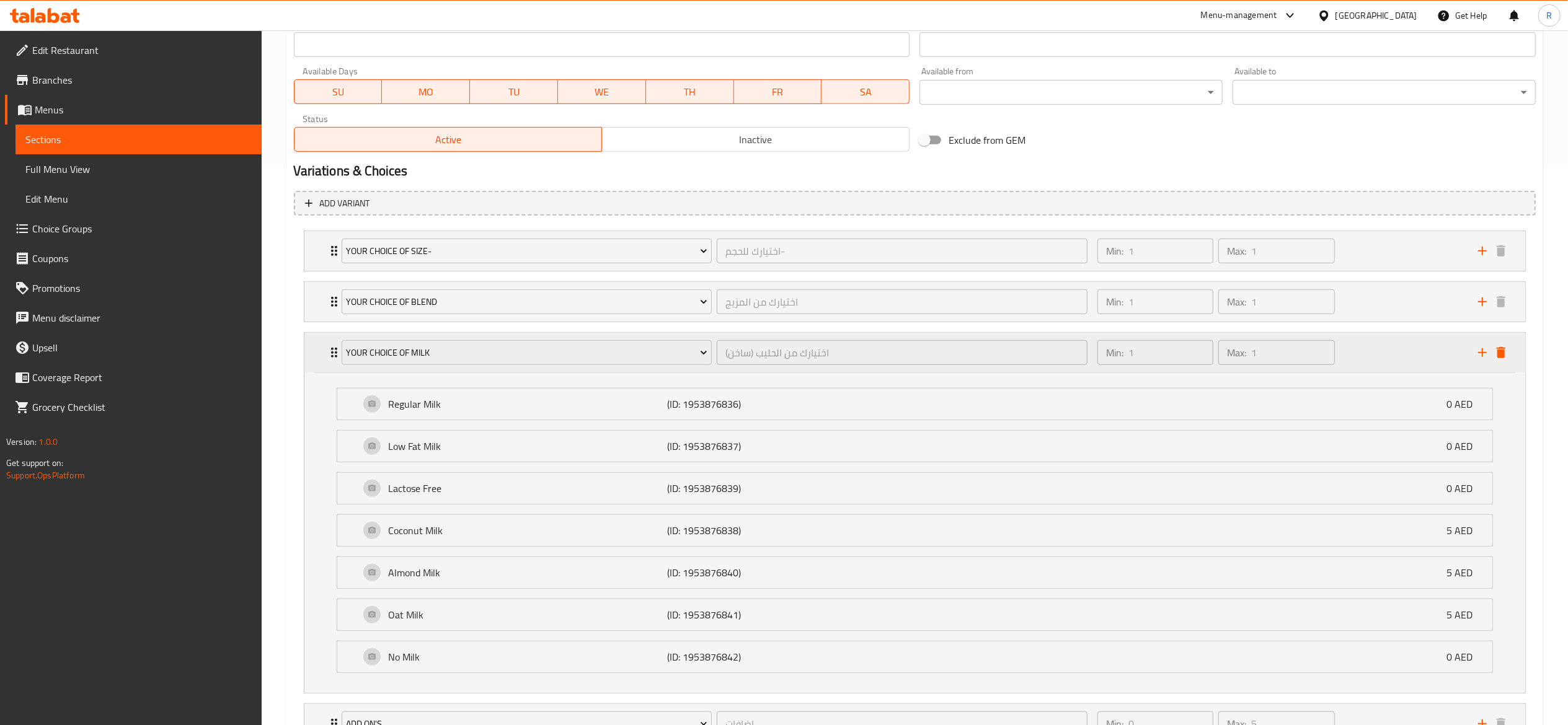
click at [332, 351] on icon "Expand" at bounding box center [334, 352] width 6 height 10
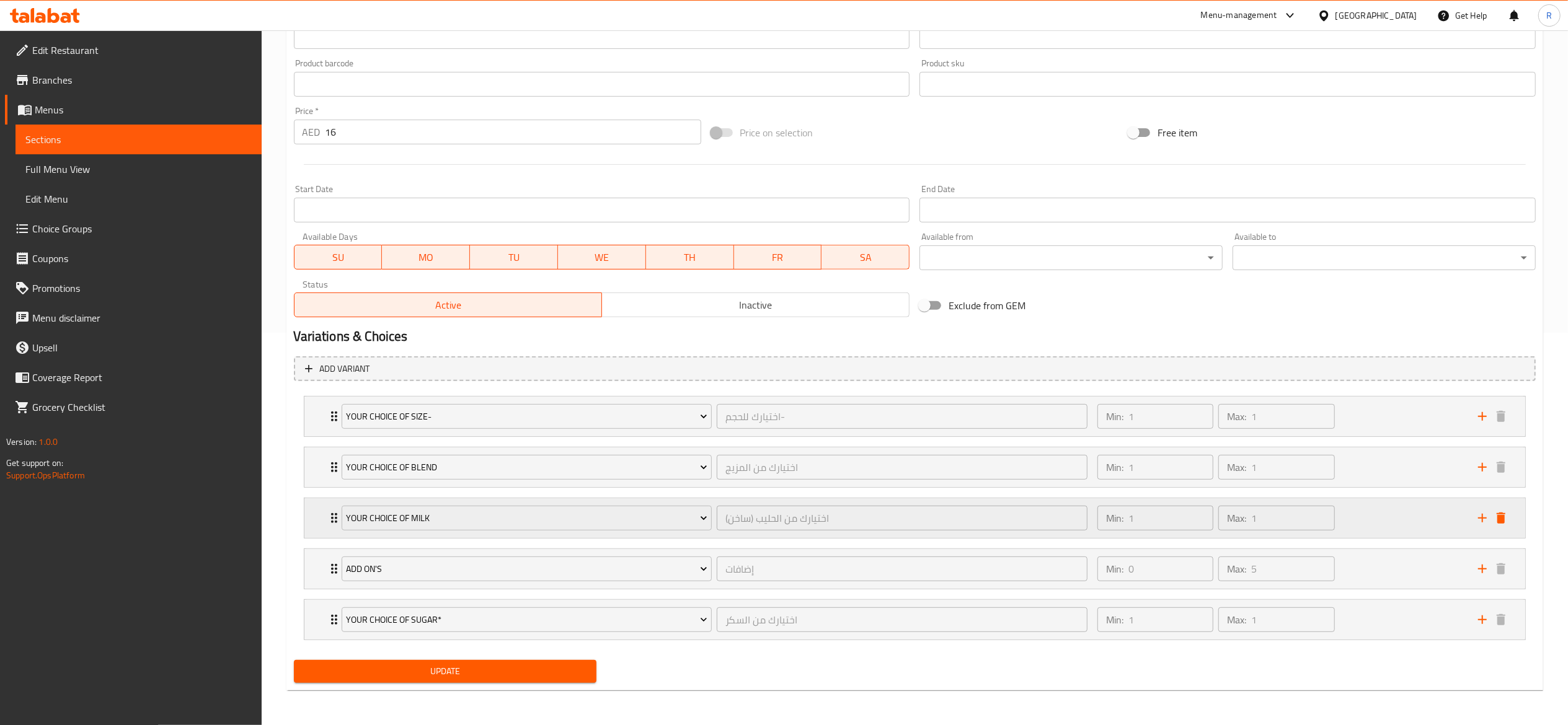
scroll to position [395, 0]
click at [513, 674] on span "Update" at bounding box center [445, 672] width 283 height 16
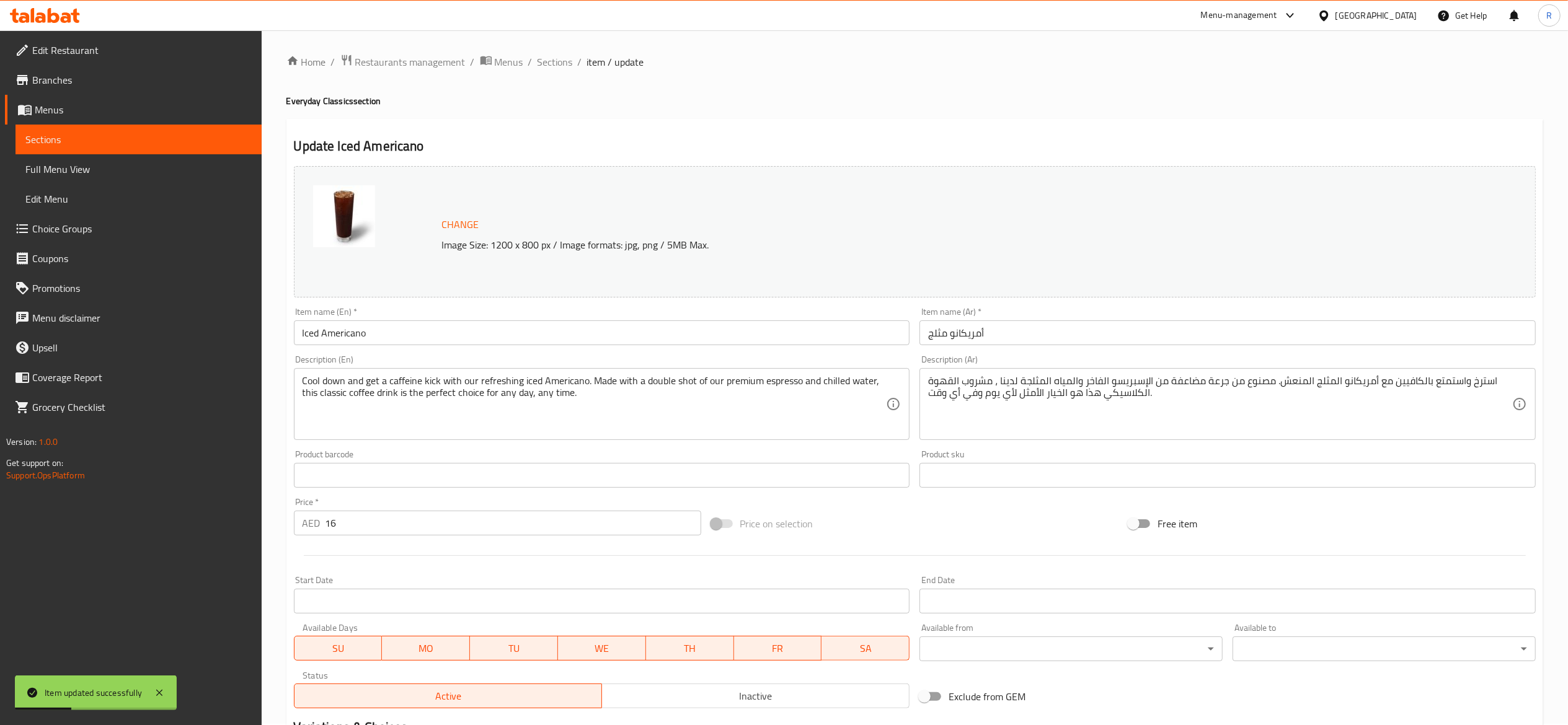
scroll to position [0, 0]
click at [553, 61] on span "Sections" at bounding box center [555, 63] width 36 height 15
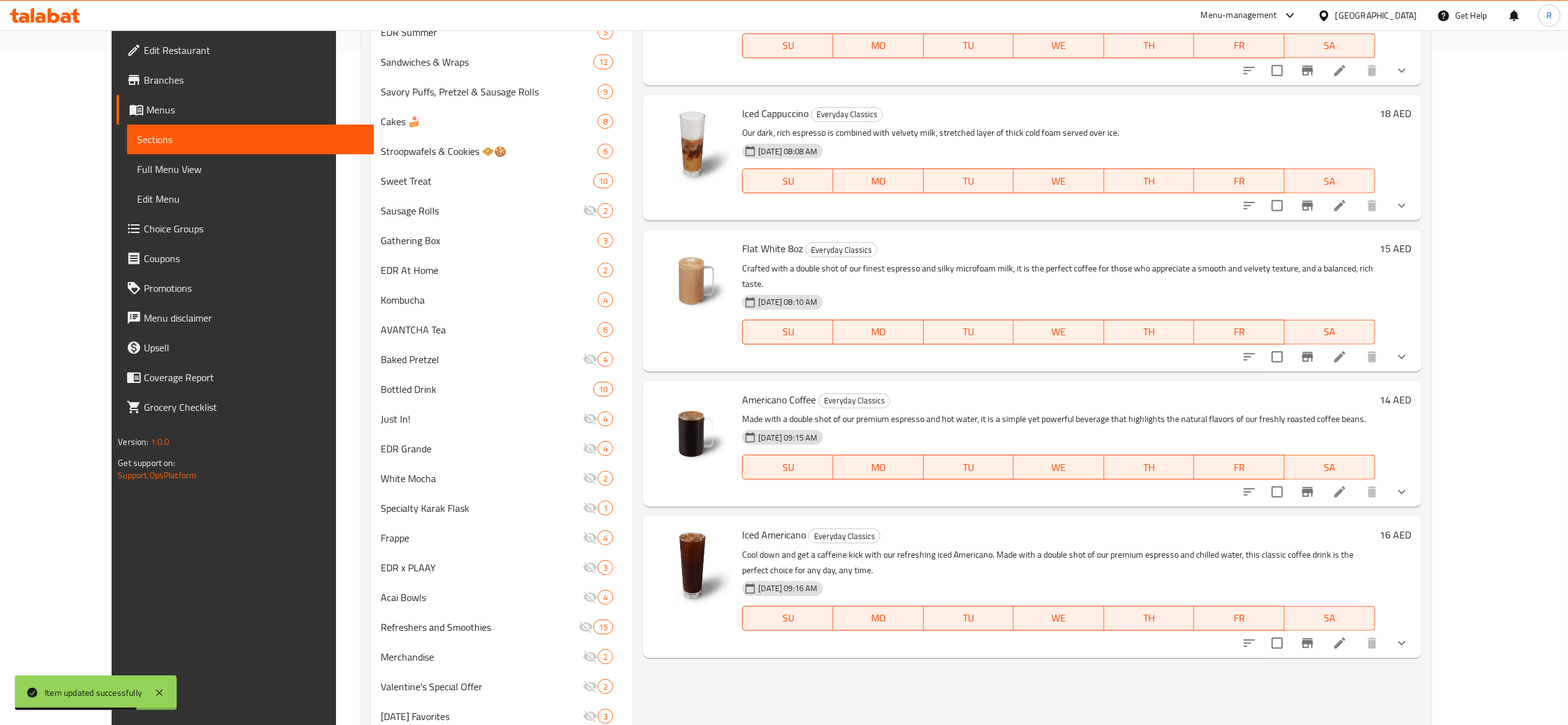
scroll to position [719, 0]
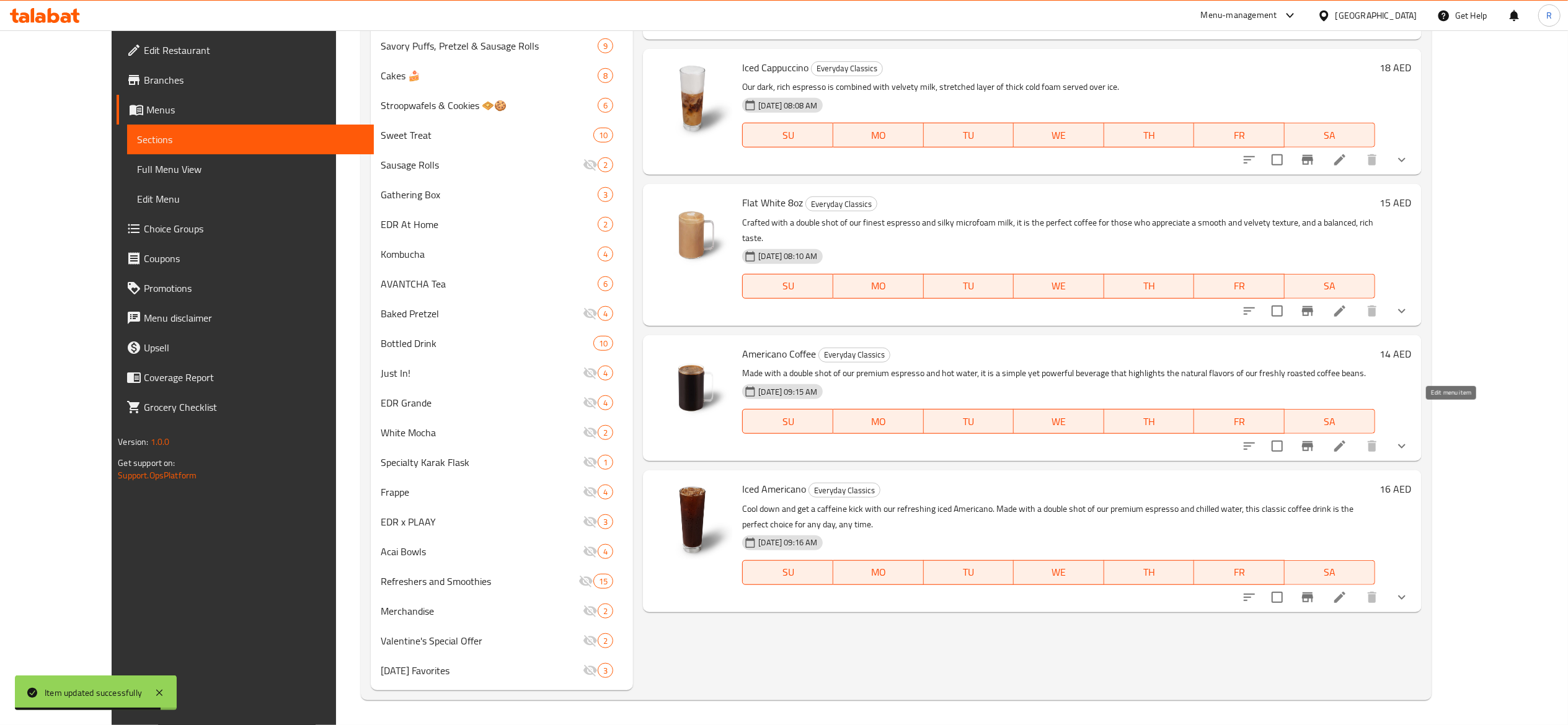
click at [1347, 439] on icon at bounding box center [1340, 446] width 15 height 15
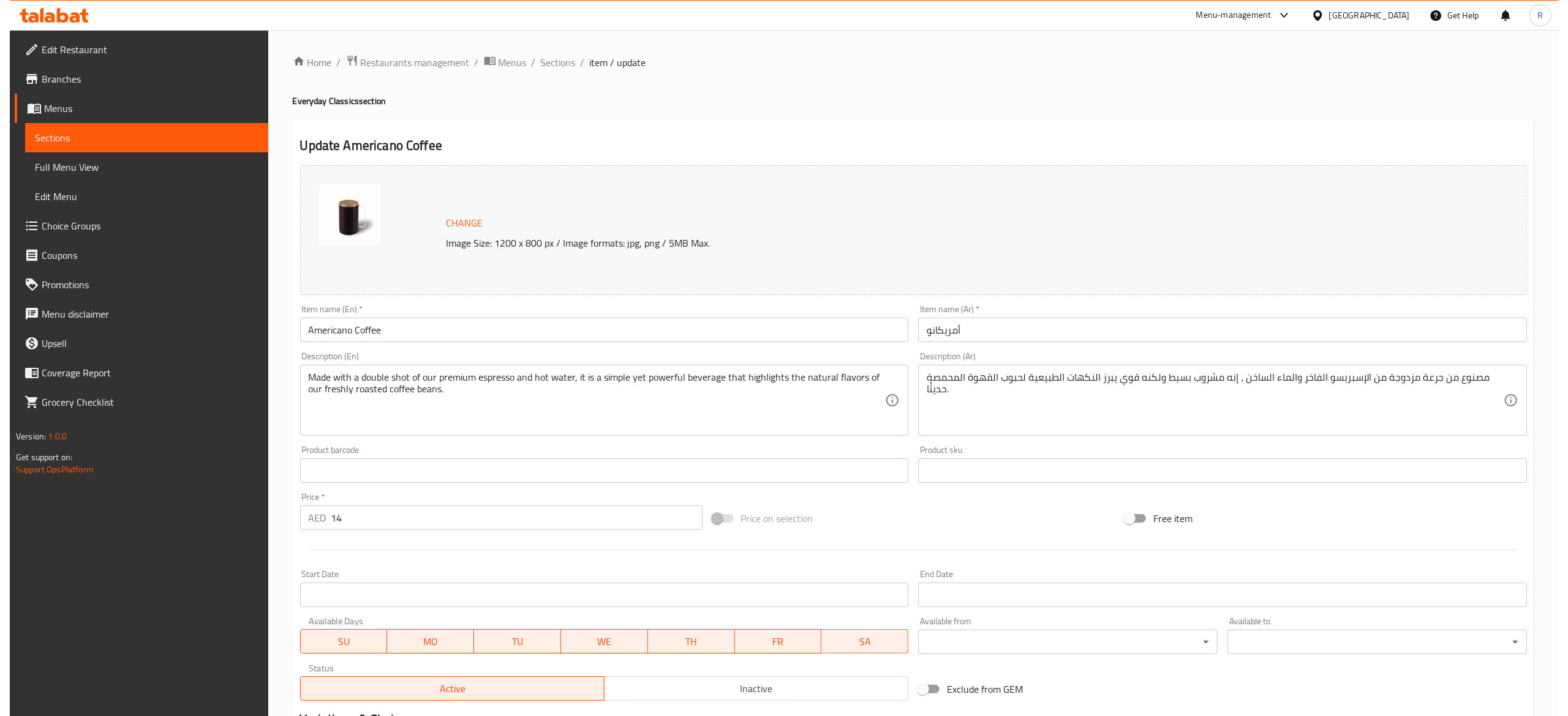
scroll to position [390, 0]
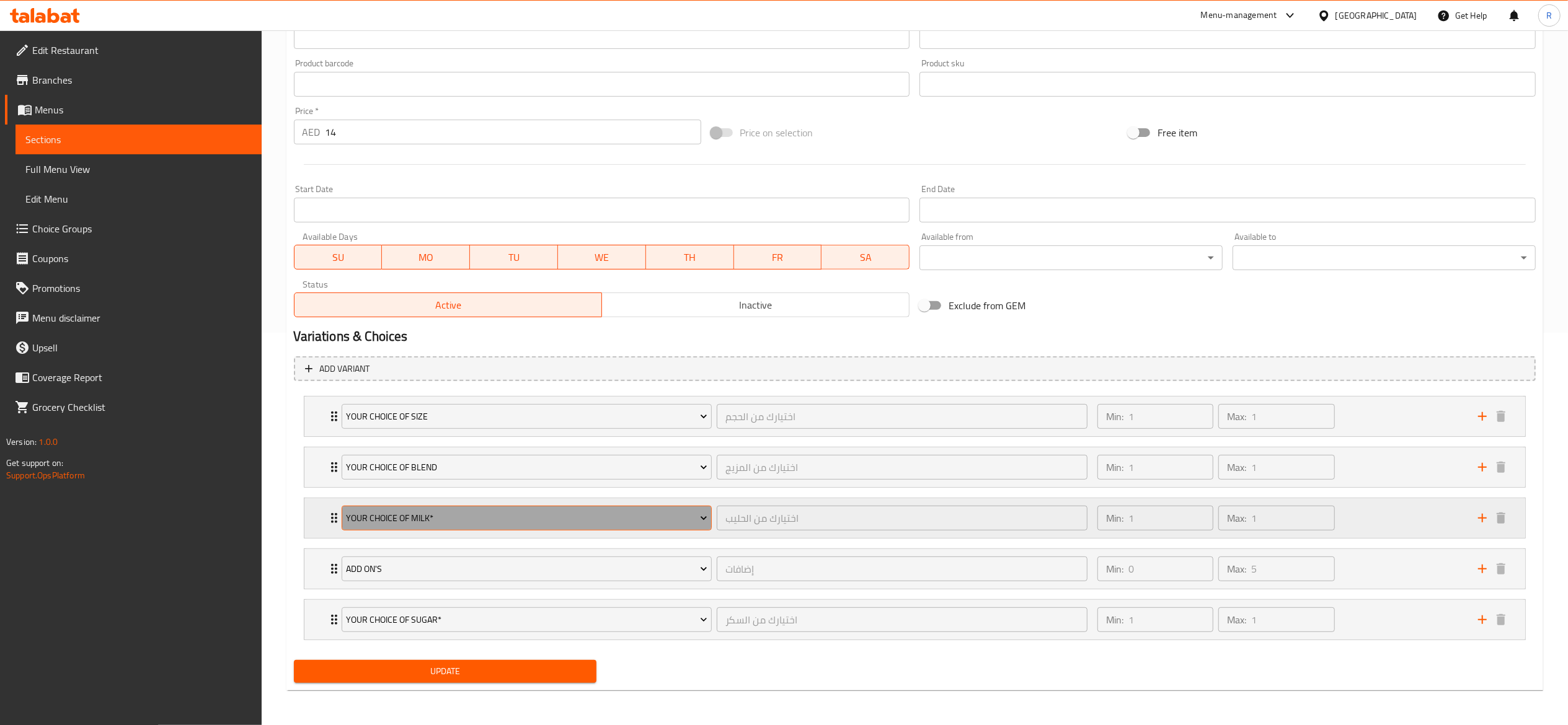
click at [493, 513] on span "Your Choice Of Milk*" at bounding box center [526, 518] width 361 height 16
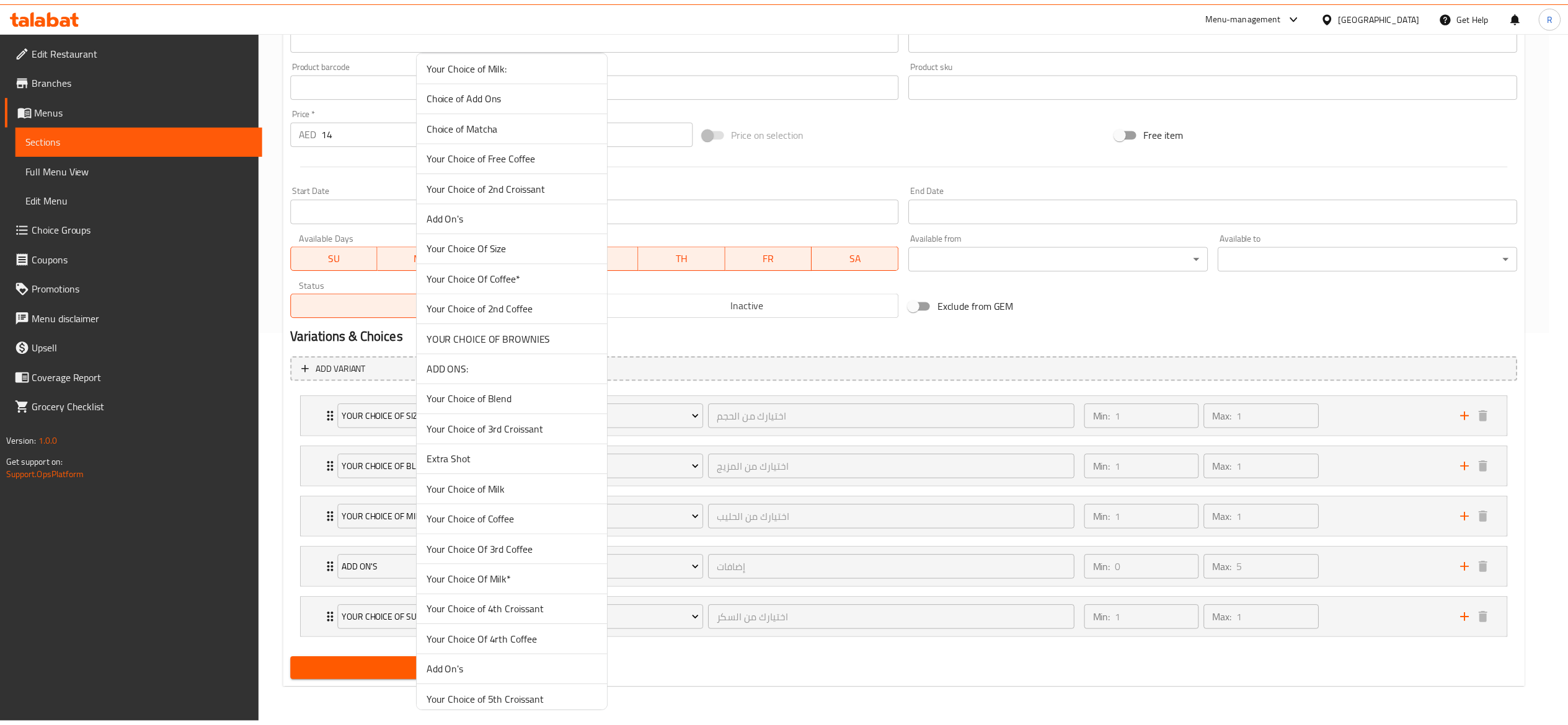
scroll to position [3180, 0]
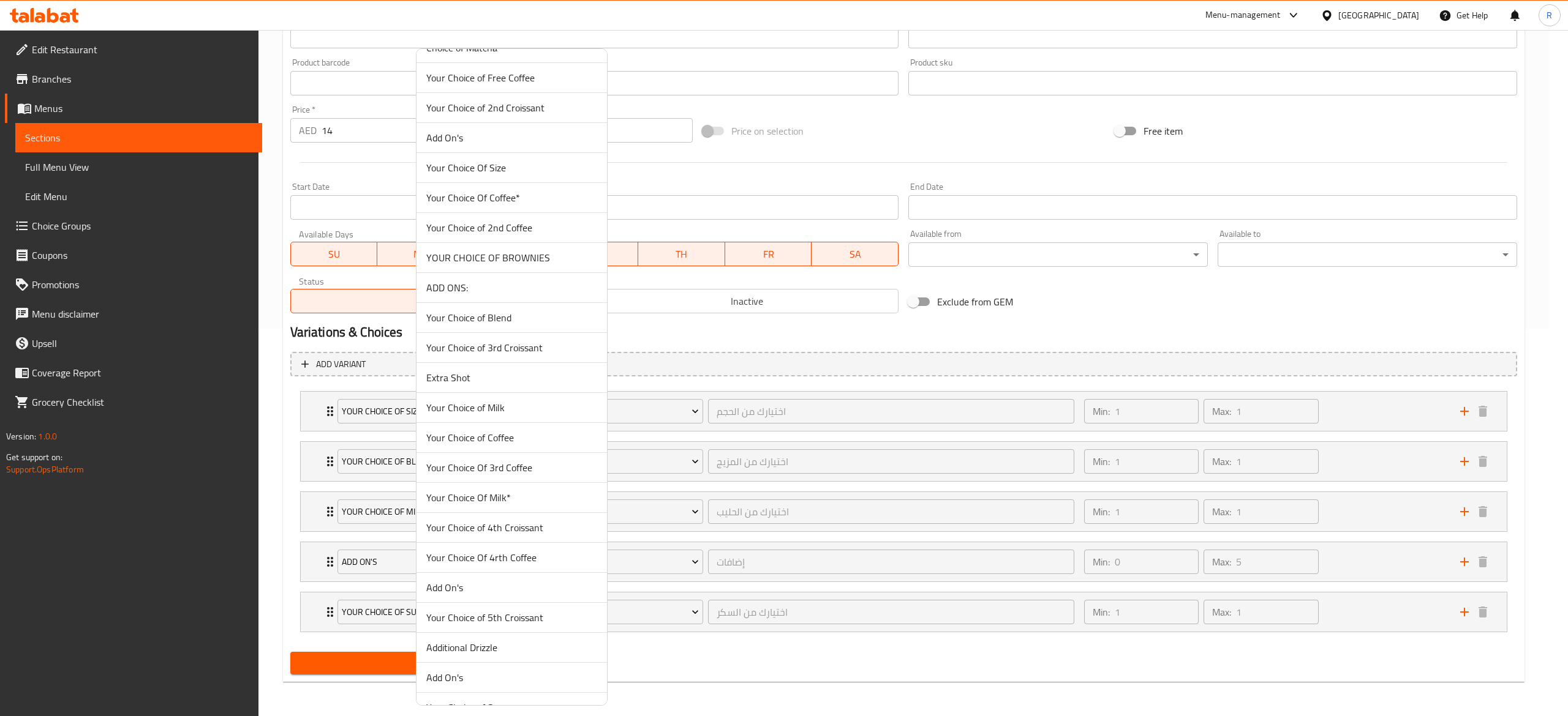
click at [534, 415] on span "Your Choice of Milk" at bounding box center [512, 408] width 171 height 15
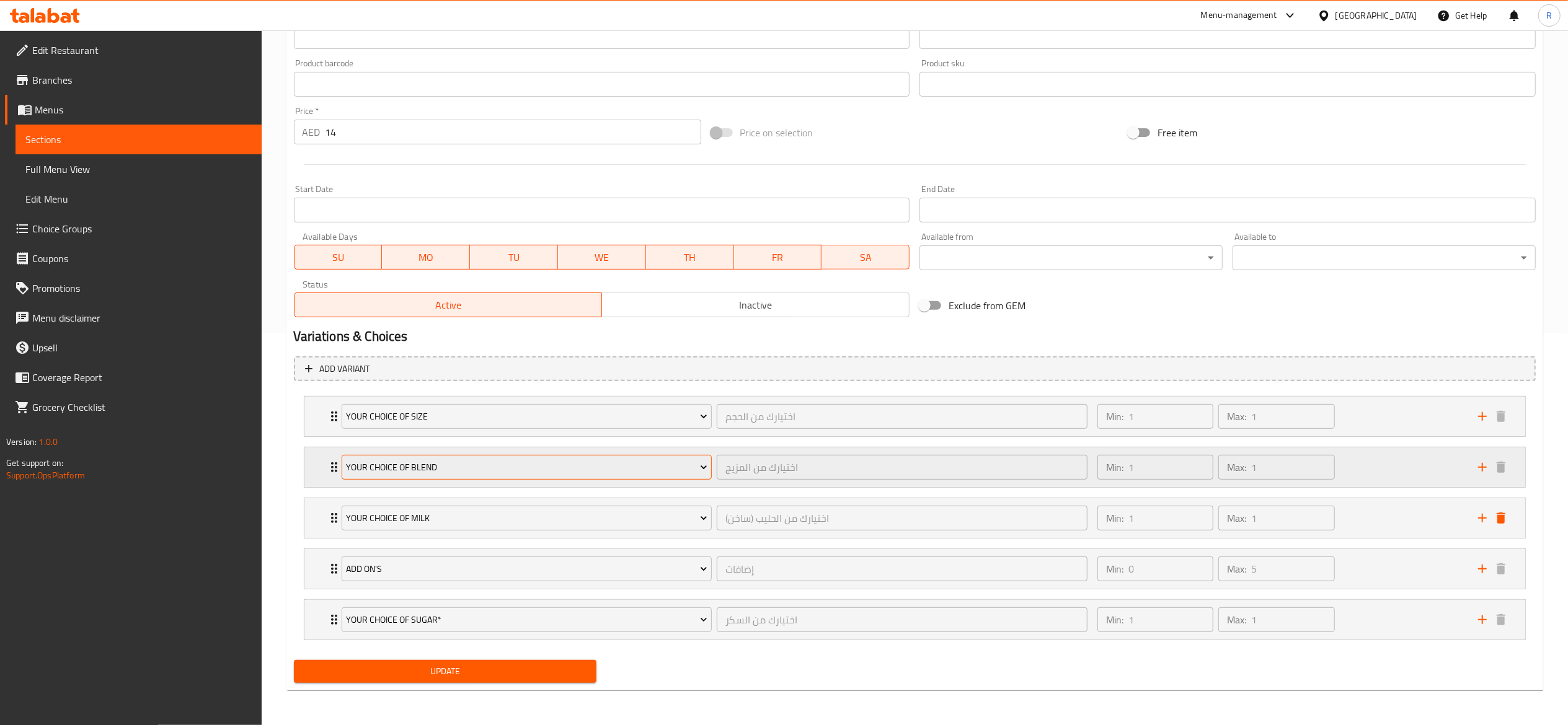
drag, startPoint x: 412, startPoint y: 674, endPoint x: 539, endPoint y: 469, distance: 241.2
click at [539, 469] on div "Change Image Size: 1200 x 800 px / Image formats: jpg, png / 5MB Max. Item name…" at bounding box center [915, 229] width 1251 height 918
click at [328, 511] on icon "Expand" at bounding box center [334, 518] width 15 height 15
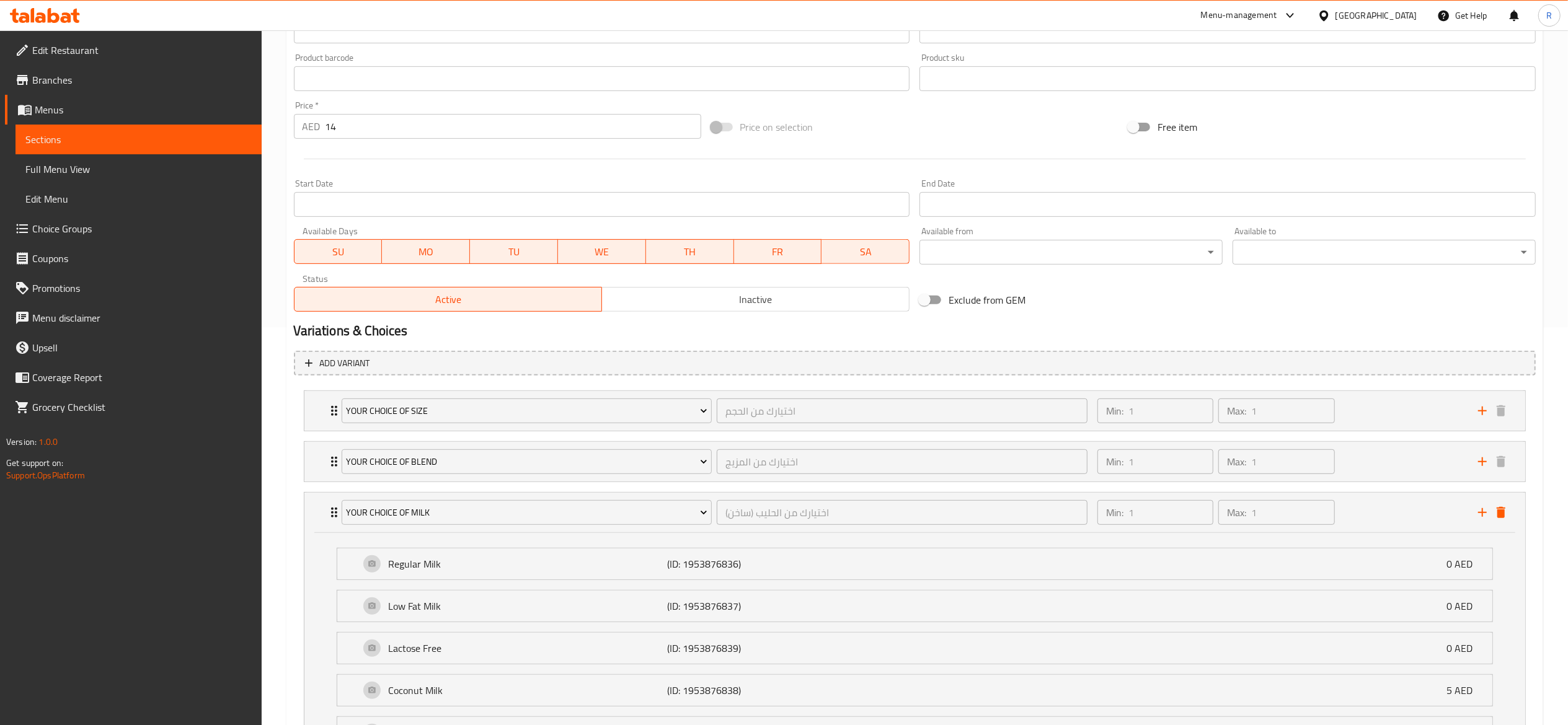
scroll to position [376, 0]
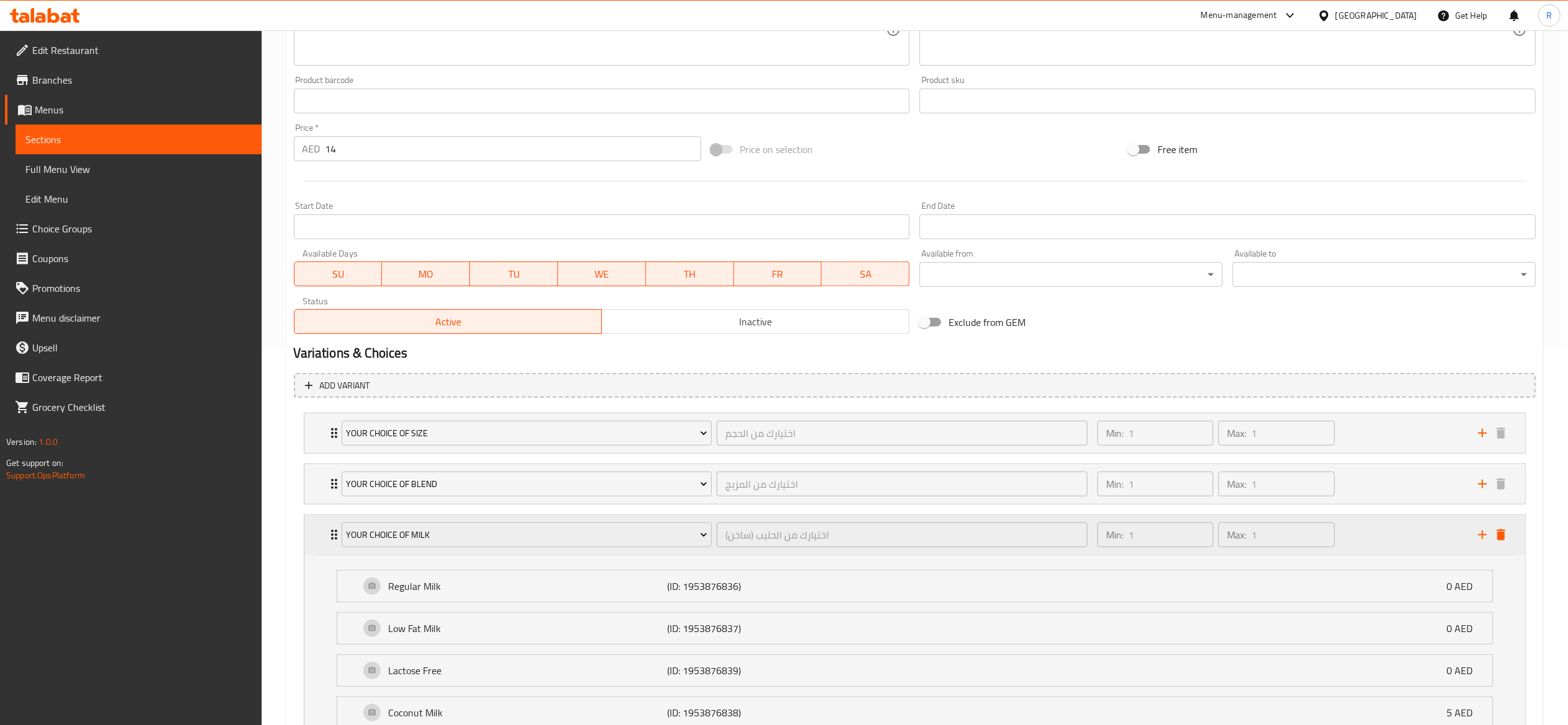
click at [328, 542] on icon "Expand" at bounding box center [334, 535] width 15 height 15
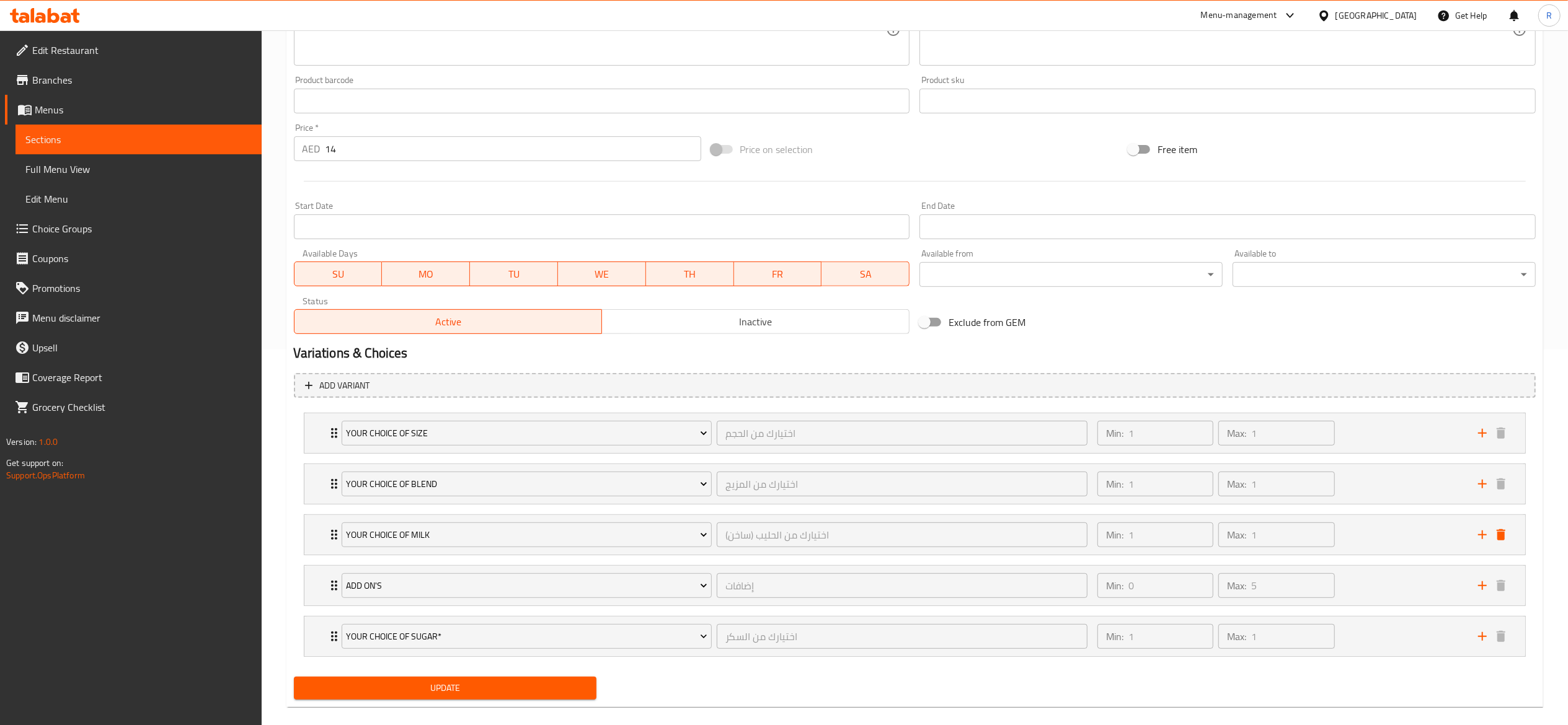
click at [496, 686] on span "Update" at bounding box center [445, 688] width 283 height 16
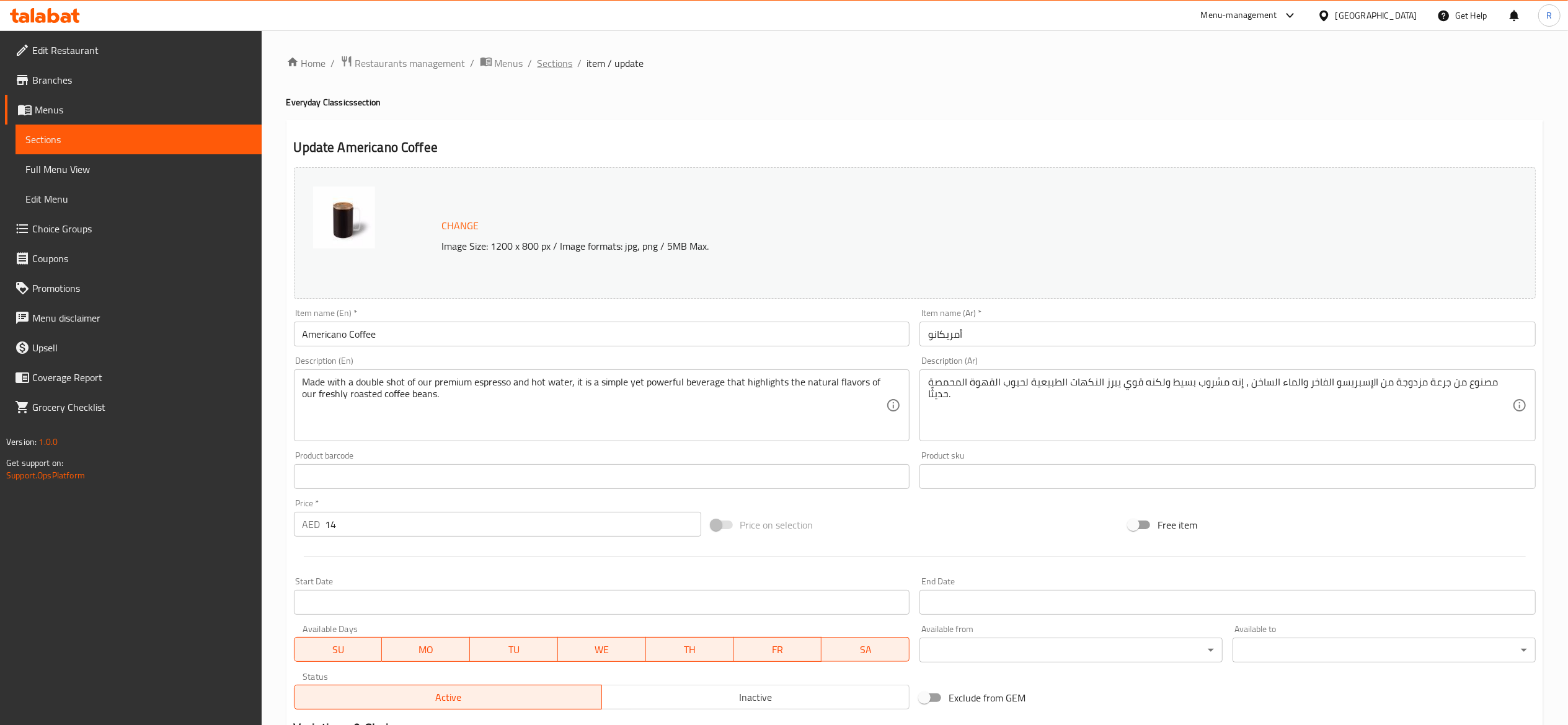
click at [553, 68] on span "Sections" at bounding box center [555, 63] width 36 height 15
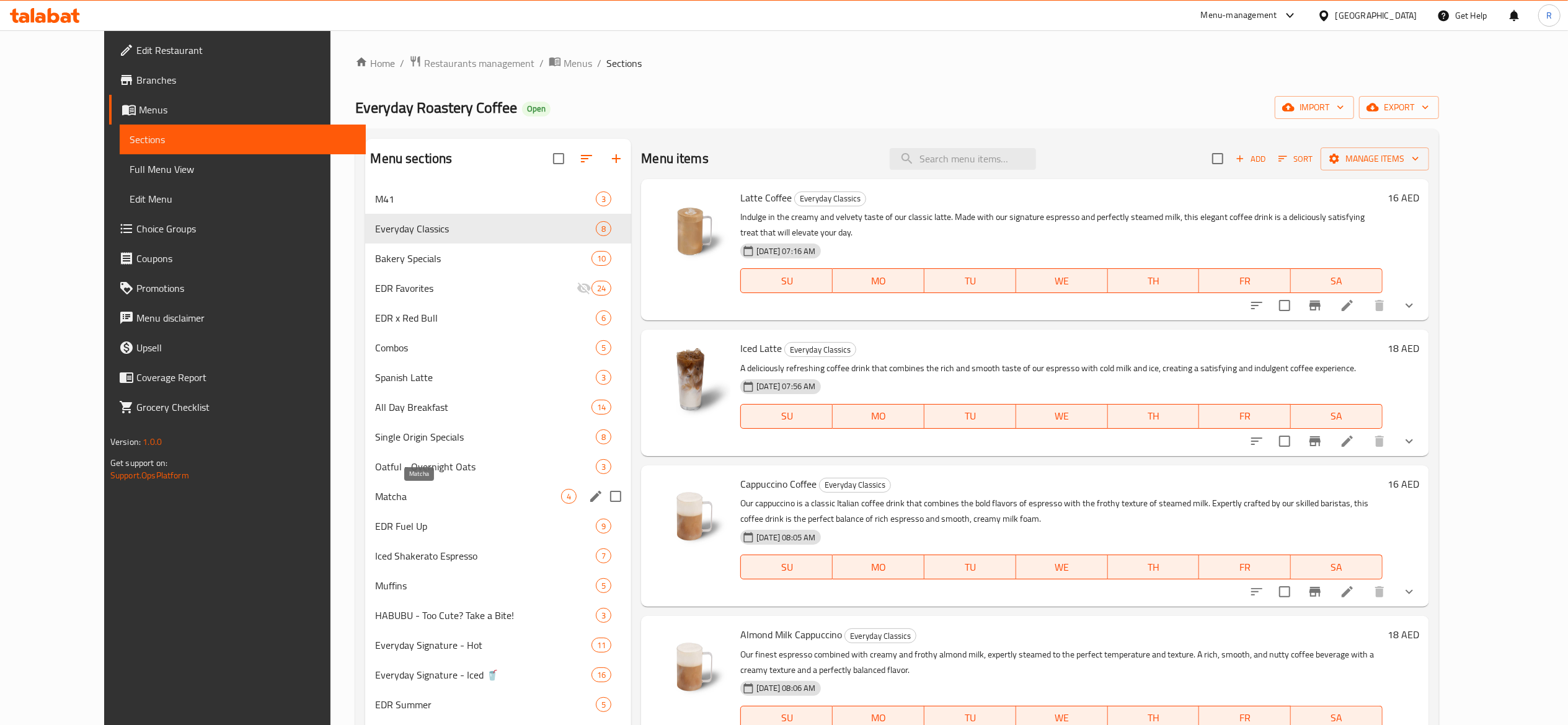
click at [485, 502] on span "Matcha" at bounding box center [467, 497] width 186 height 15
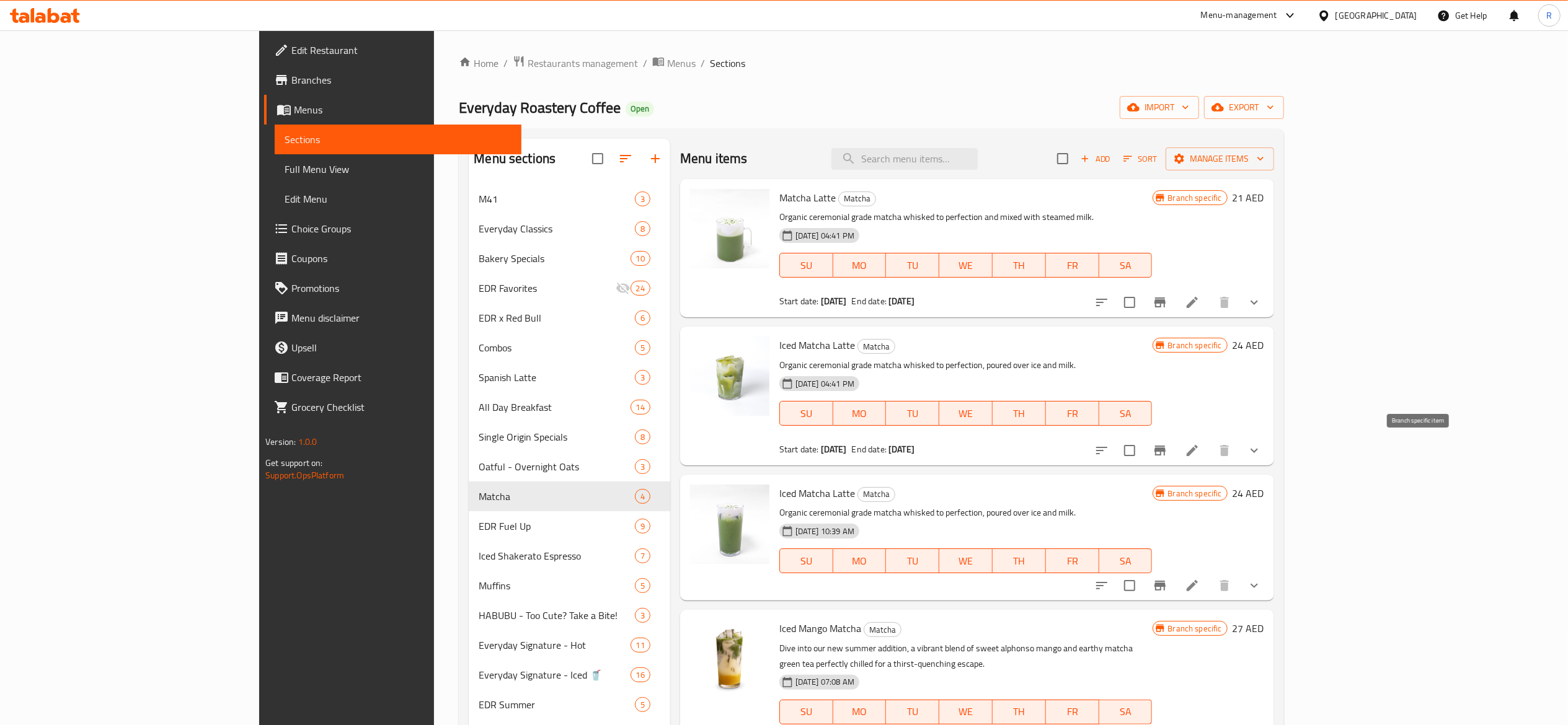
click at [1166, 451] on icon "Branch-specific-item" at bounding box center [1160, 450] width 11 height 10
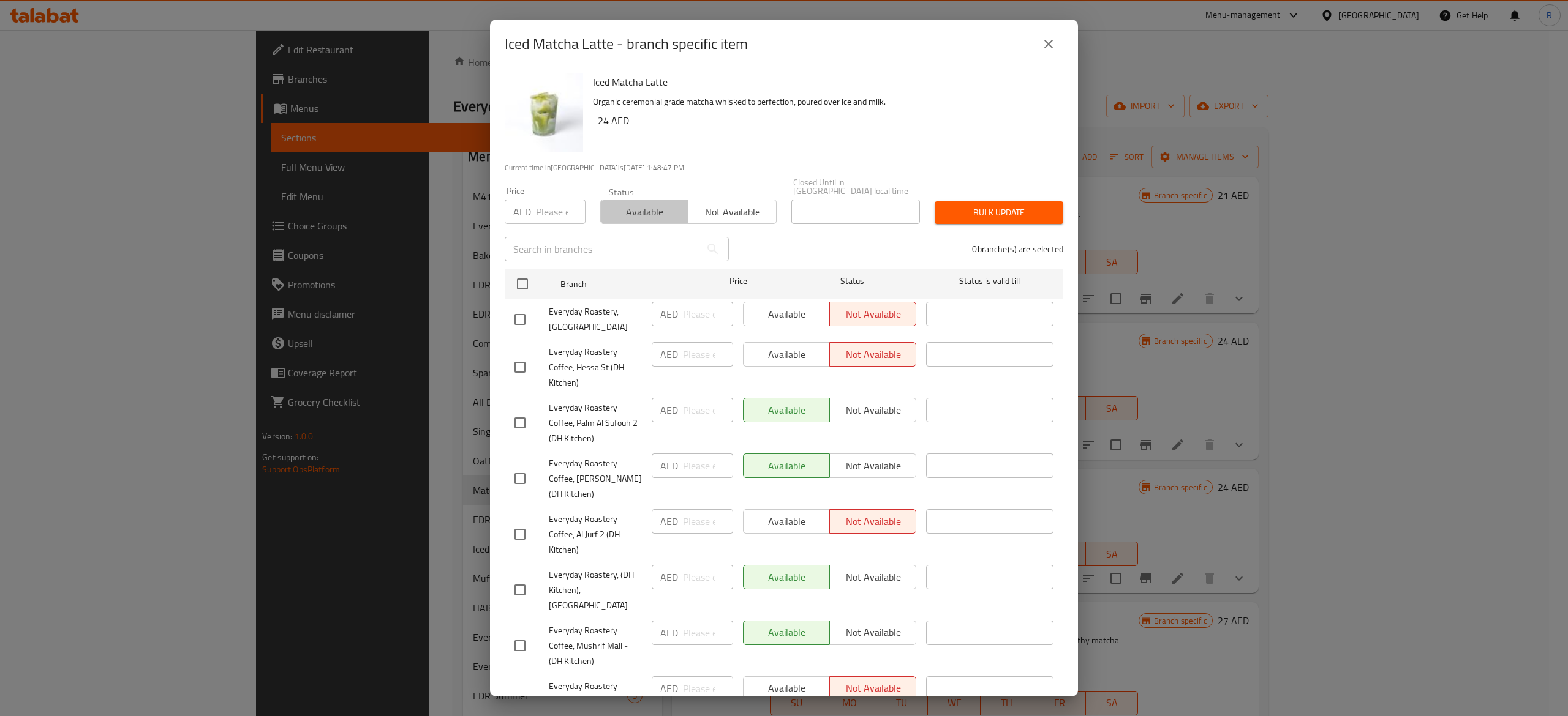
click at [647, 218] on span "Available" at bounding box center [645, 212] width 78 height 18
click at [517, 281] on input "checkbox" at bounding box center [523, 284] width 26 height 26
checkbox input "true"
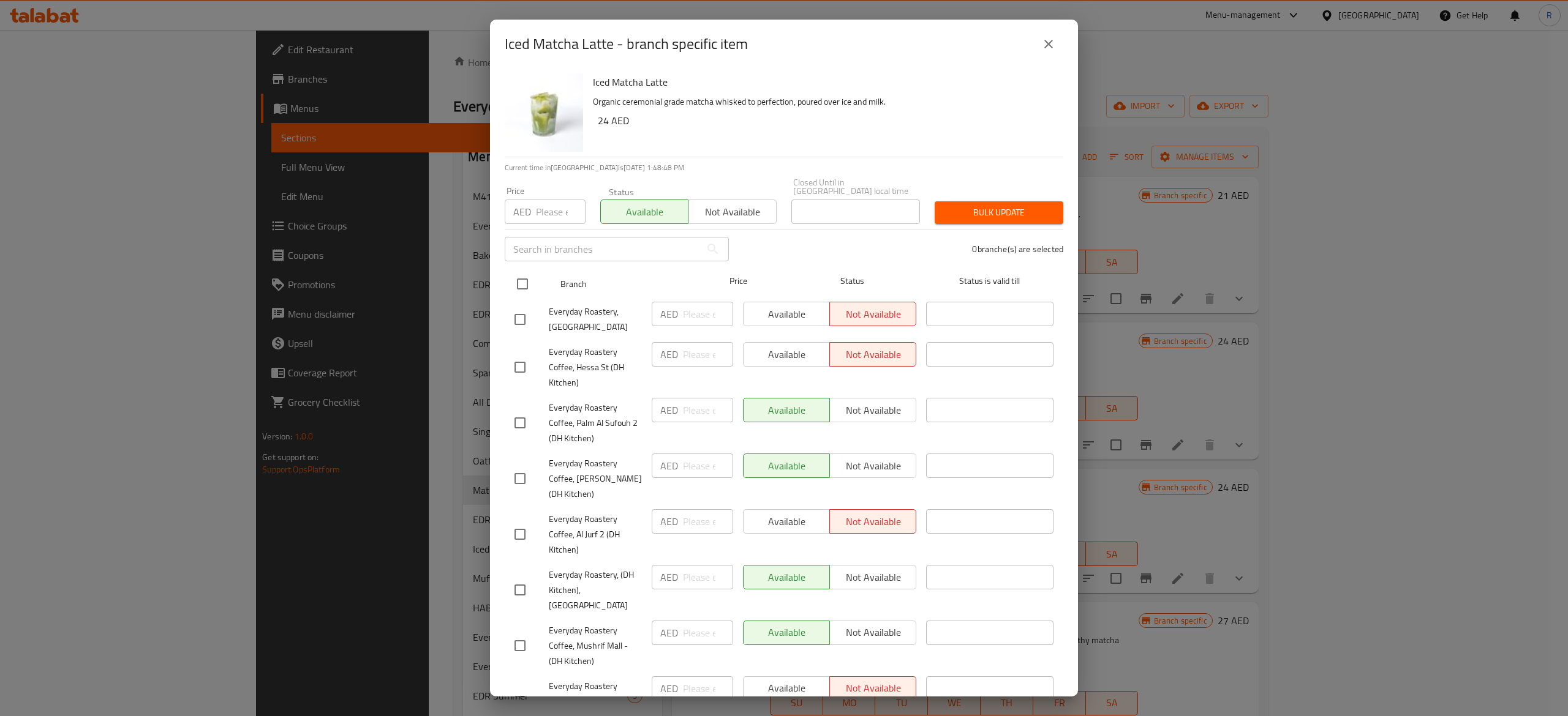
checkbox input "true"
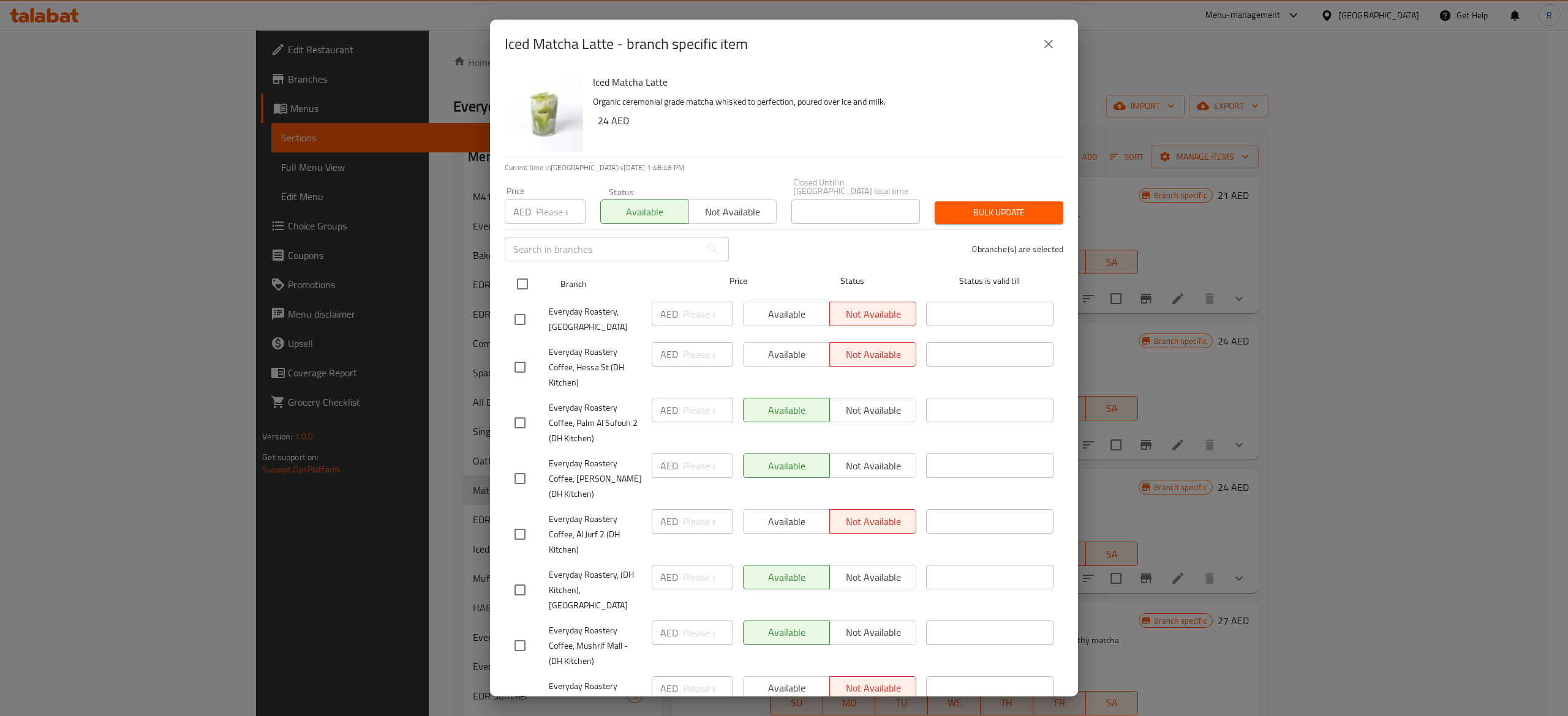
checkbox input "true"
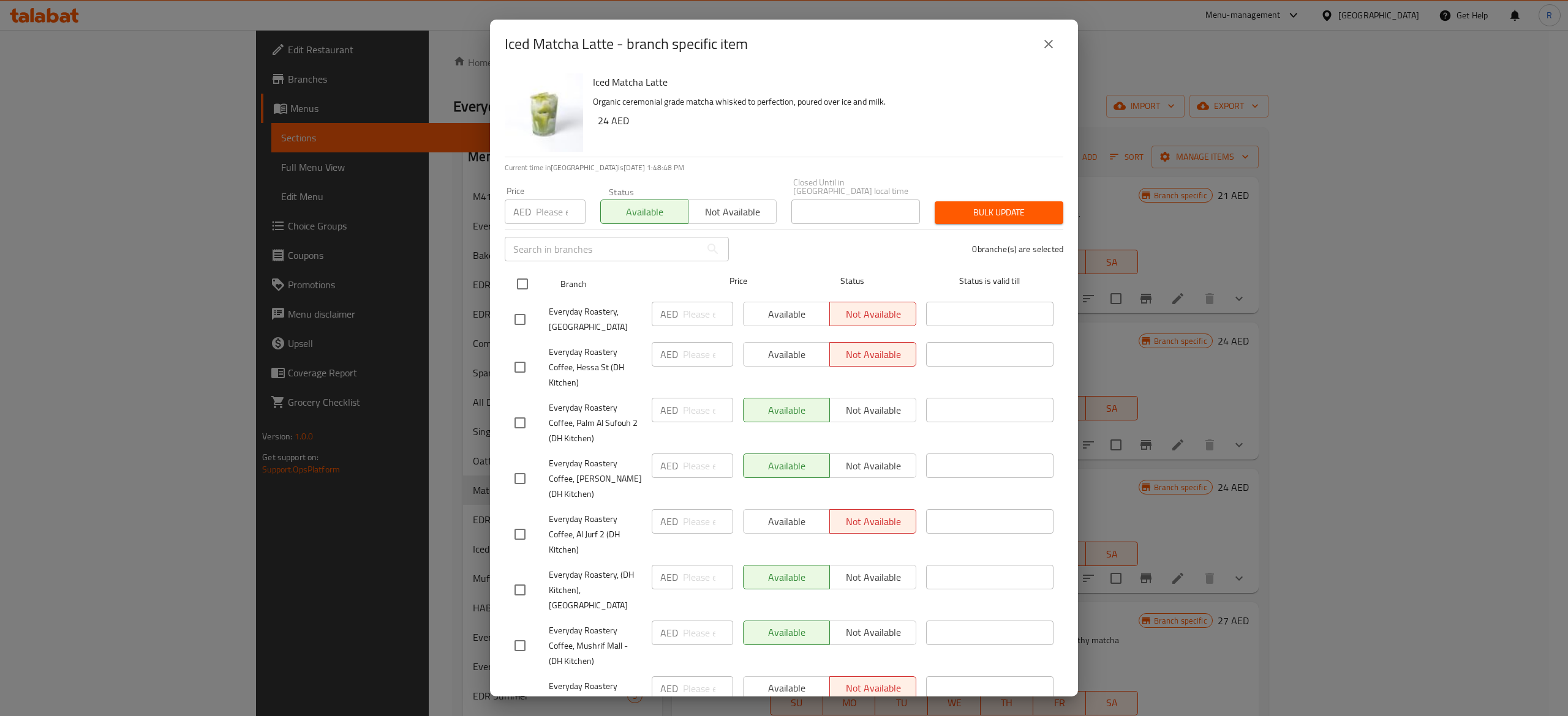
checkbox input "true"
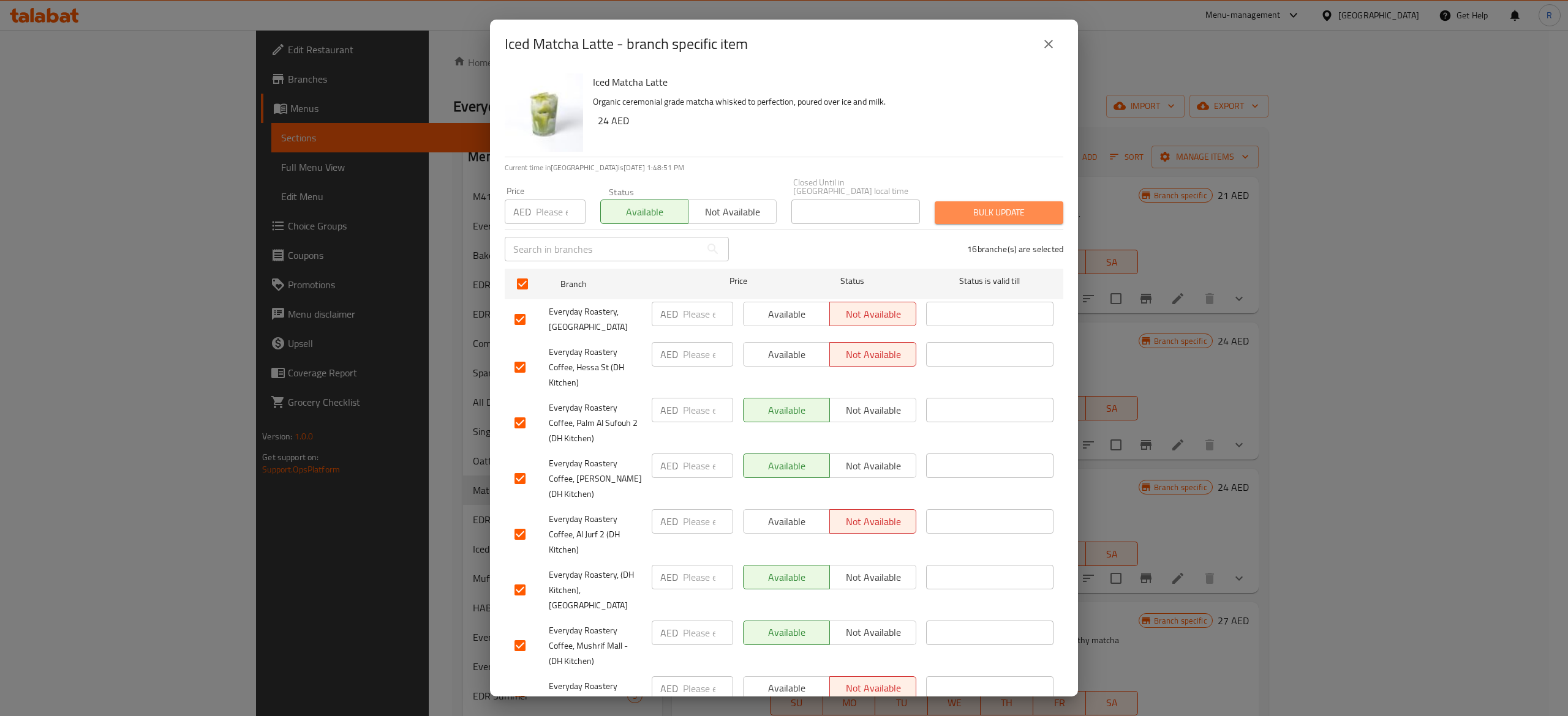
click at [1008, 203] on button "Bulk update" at bounding box center [999, 212] width 129 height 22
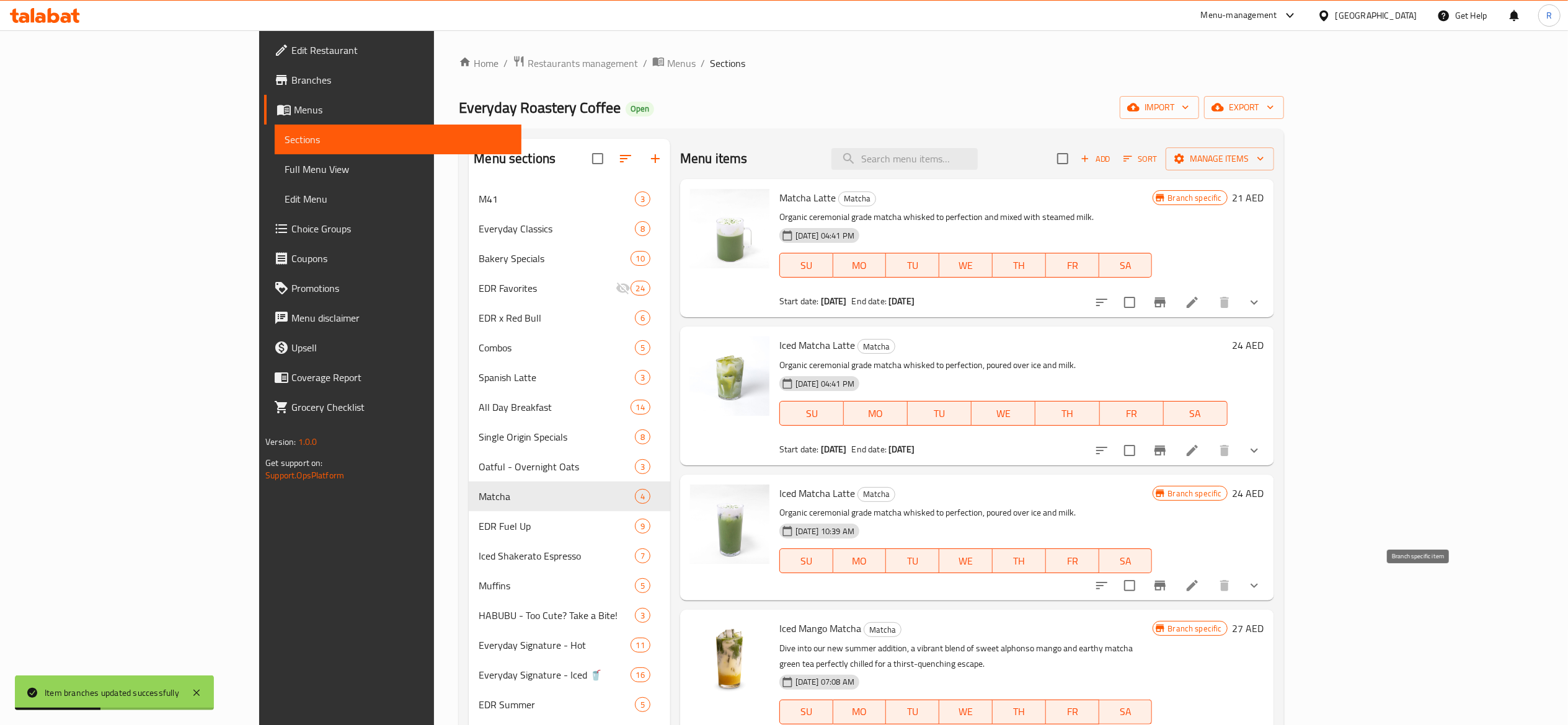
click at [1175, 578] on button "Branch-specific-item" at bounding box center [1160, 585] width 29 height 29
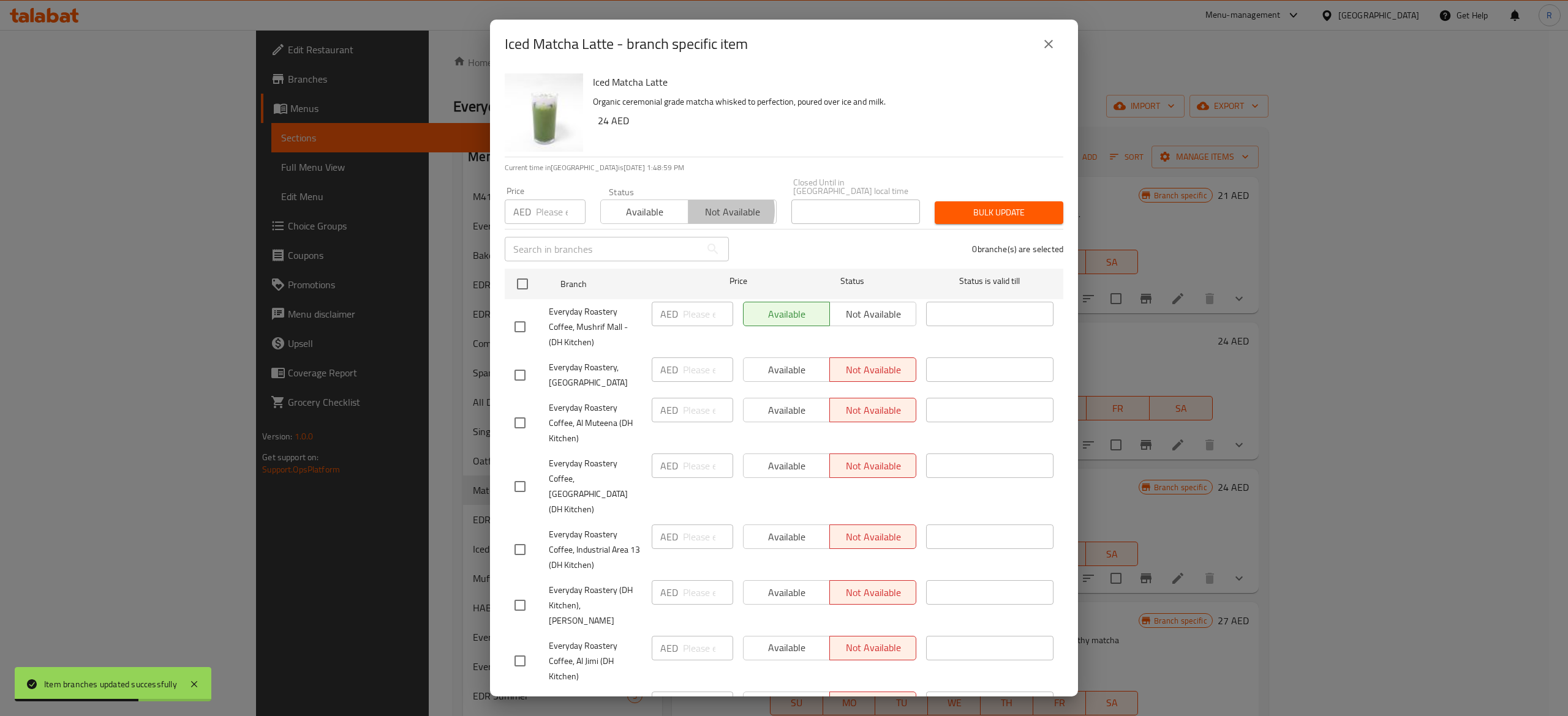
click at [714, 210] on span "Not available" at bounding box center [732, 212] width 78 height 18
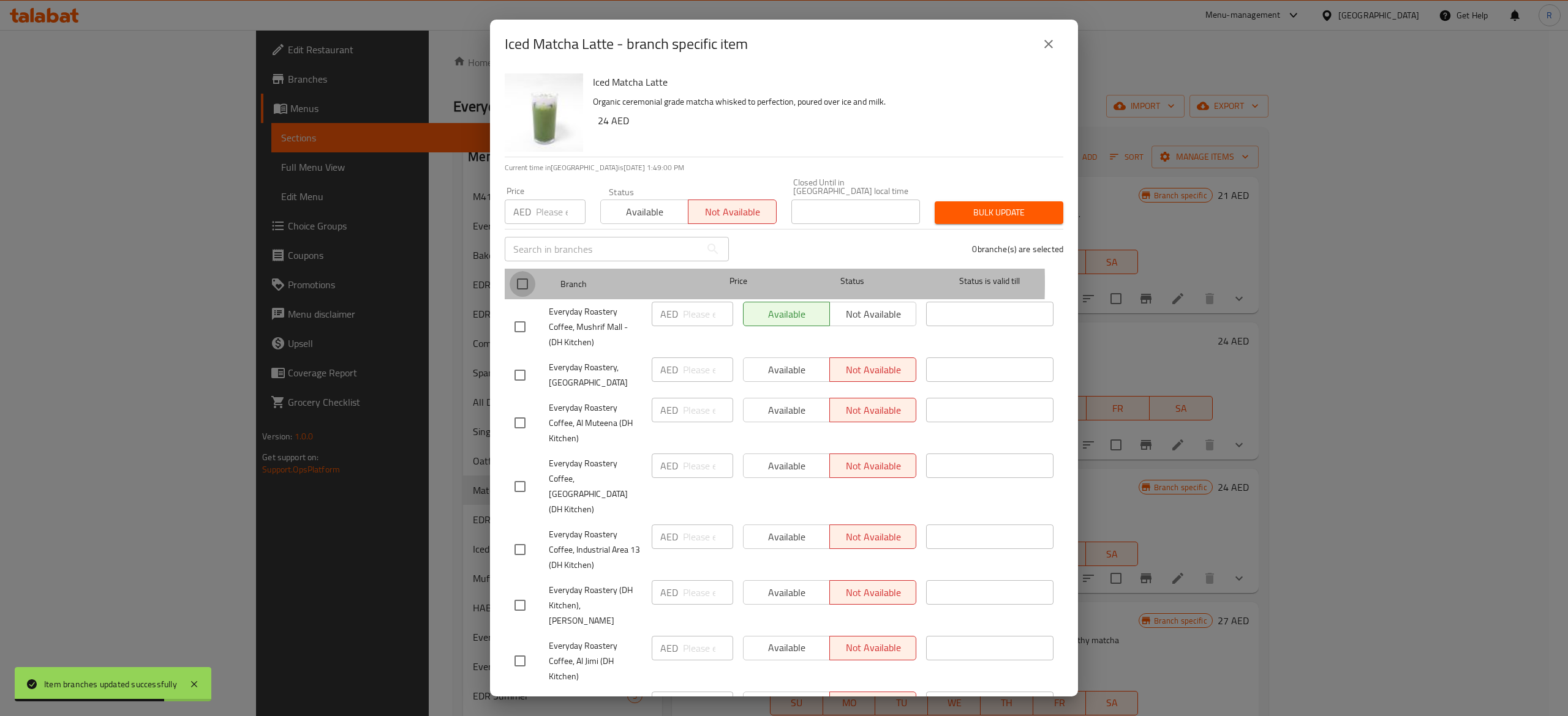
click at [522, 283] on input "checkbox" at bounding box center [523, 284] width 26 height 26
checkbox input "true"
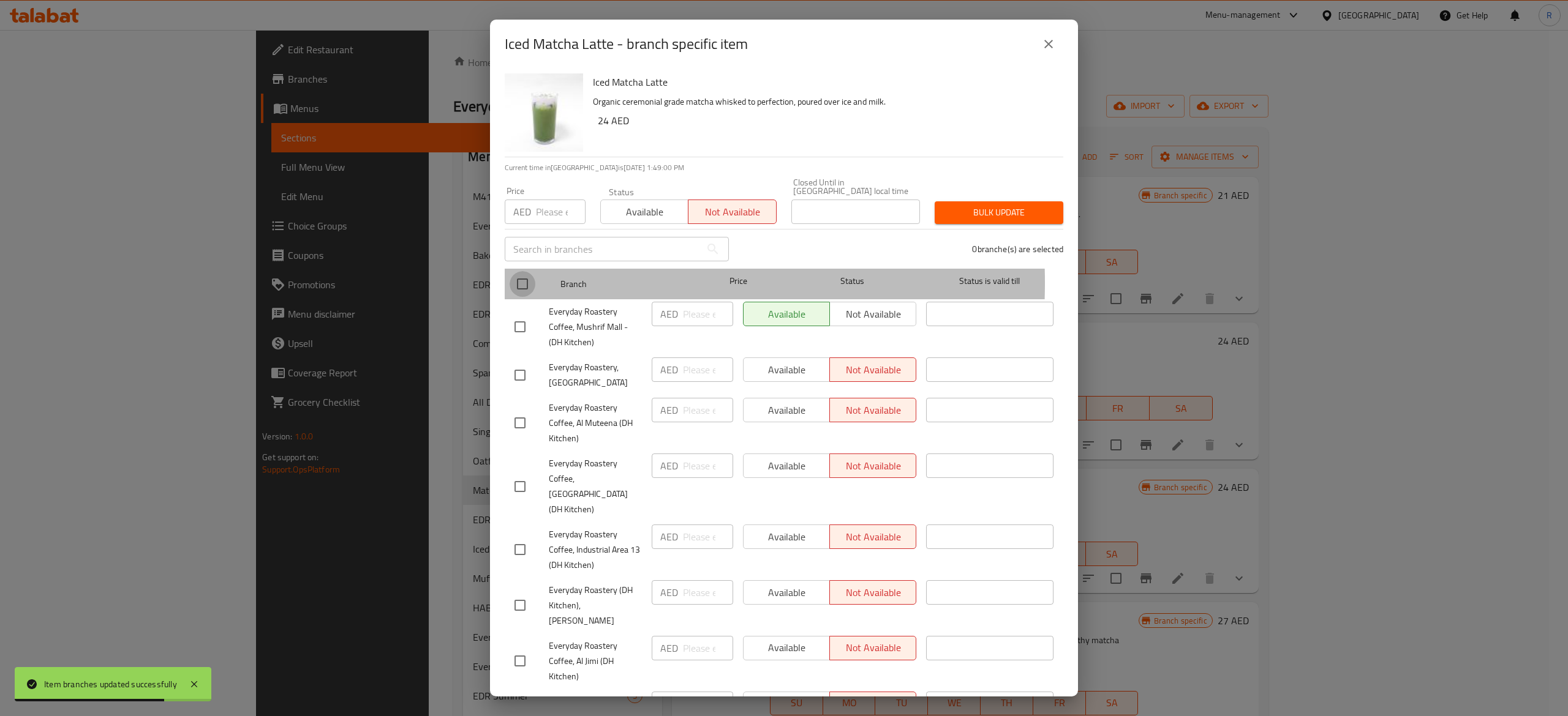
checkbox input "true"
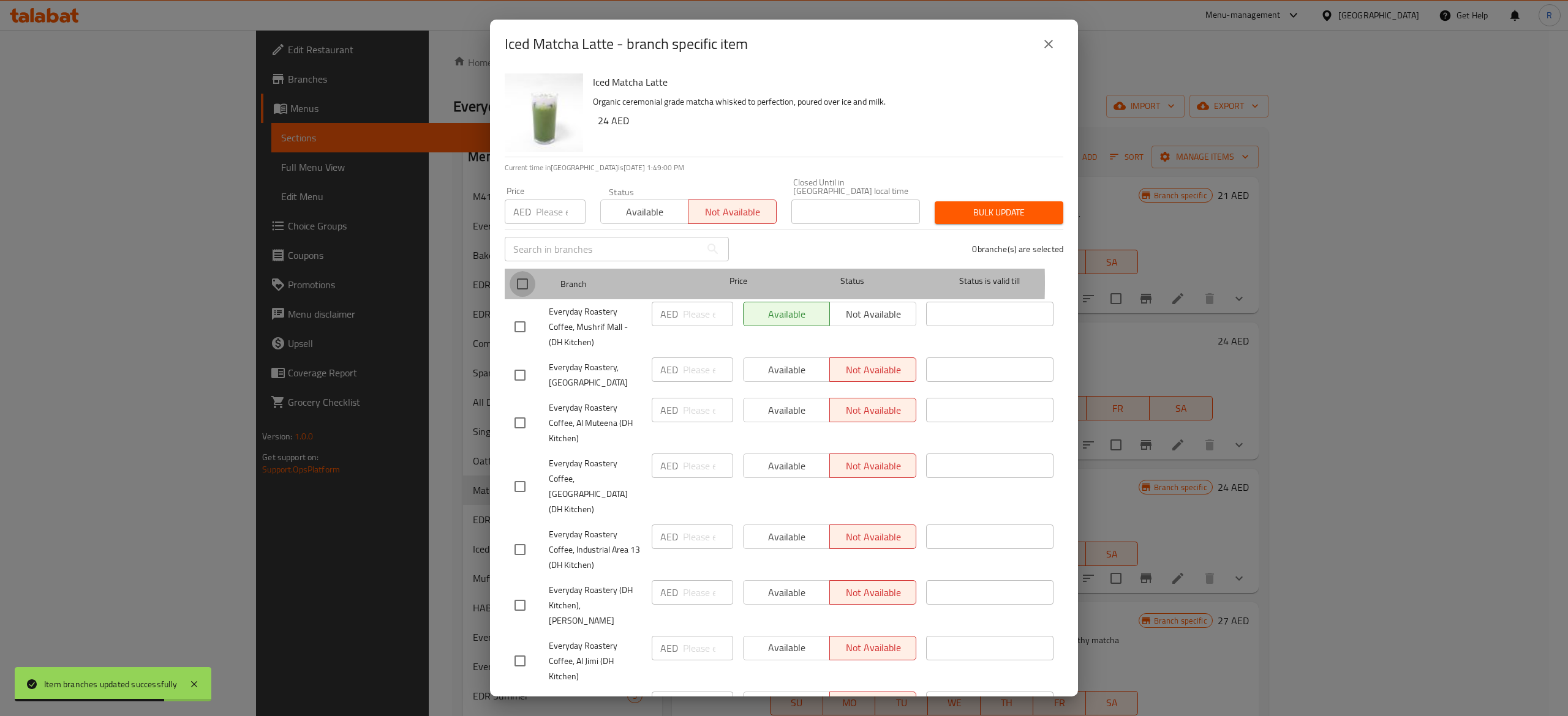
checkbox input "true"
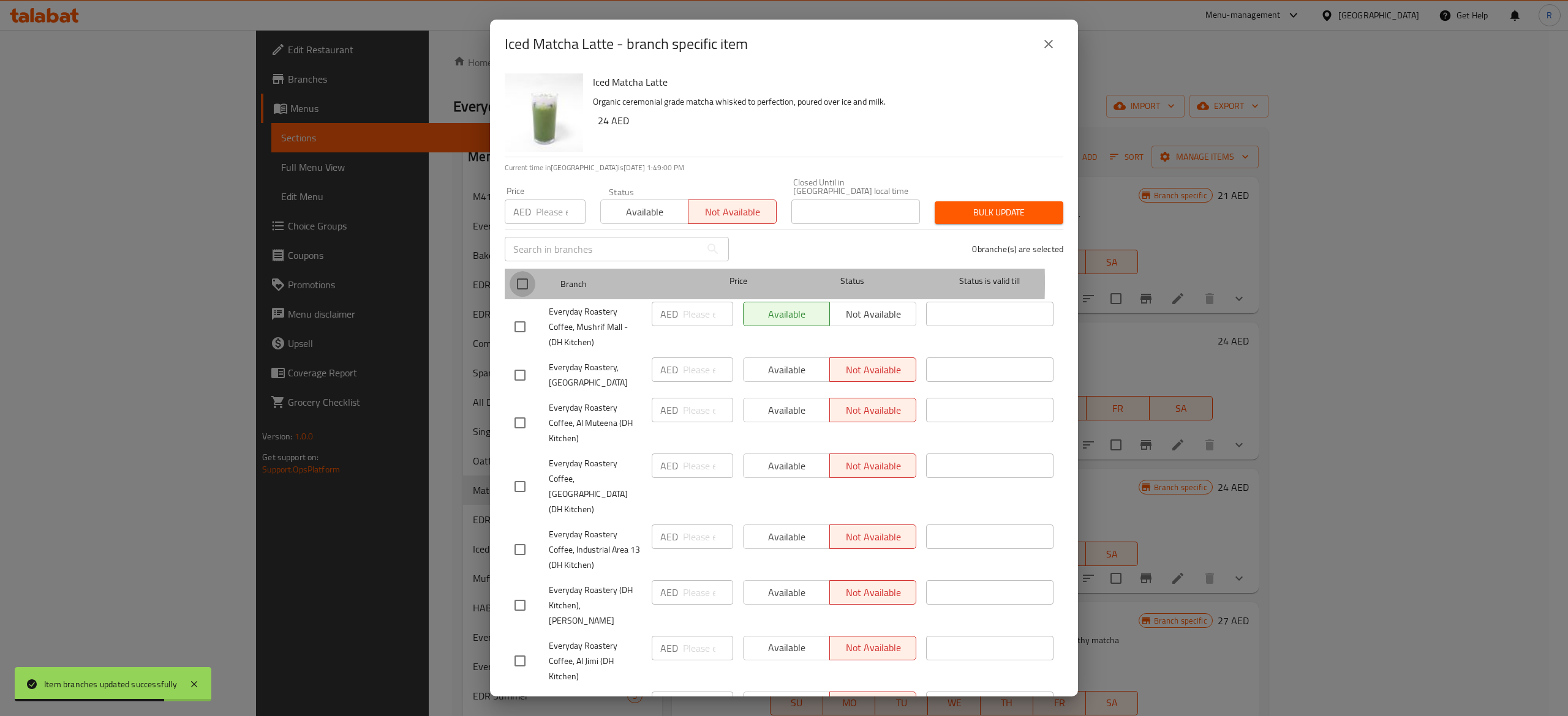
checkbox input "true"
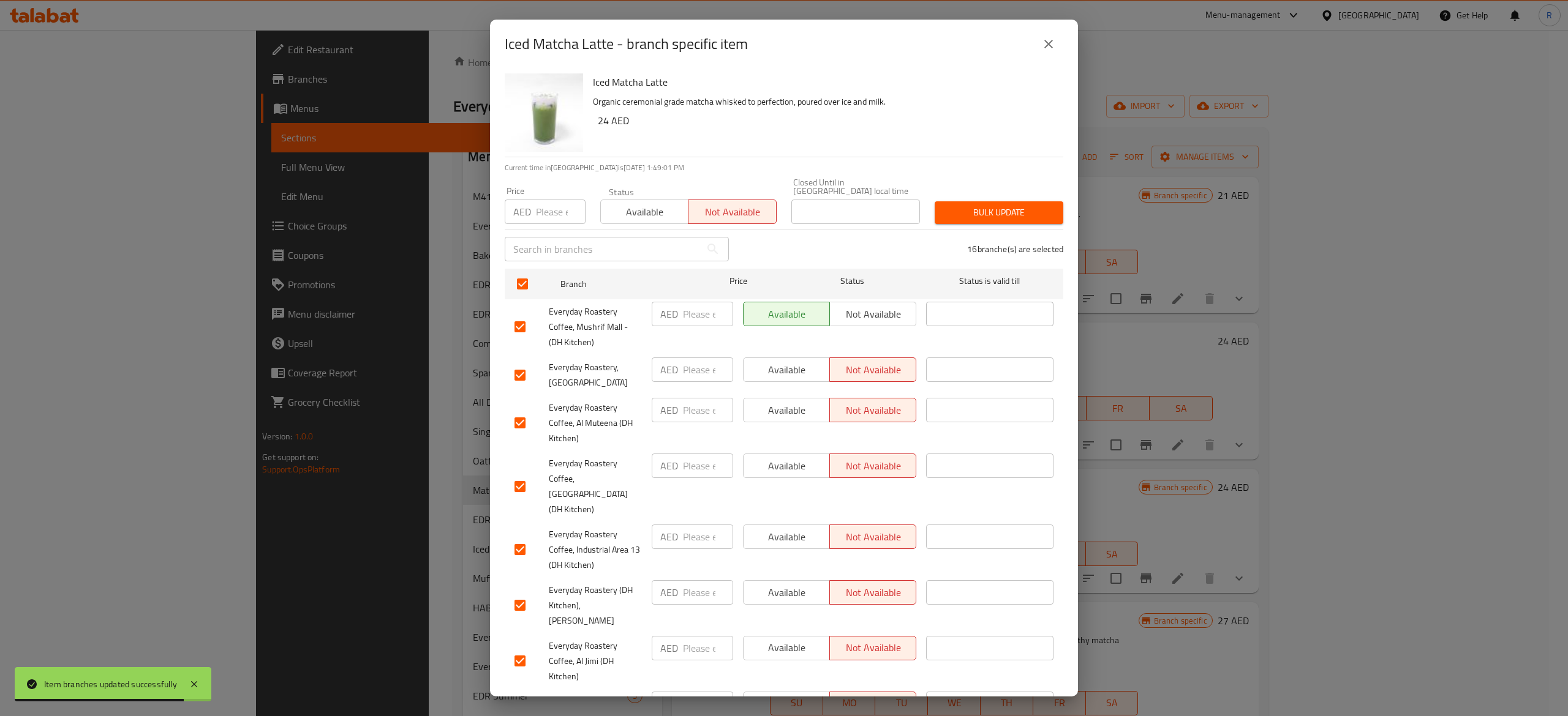
click at [997, 223] on button "Bulk update" at bounding box center [999, 212] width 129 height 22
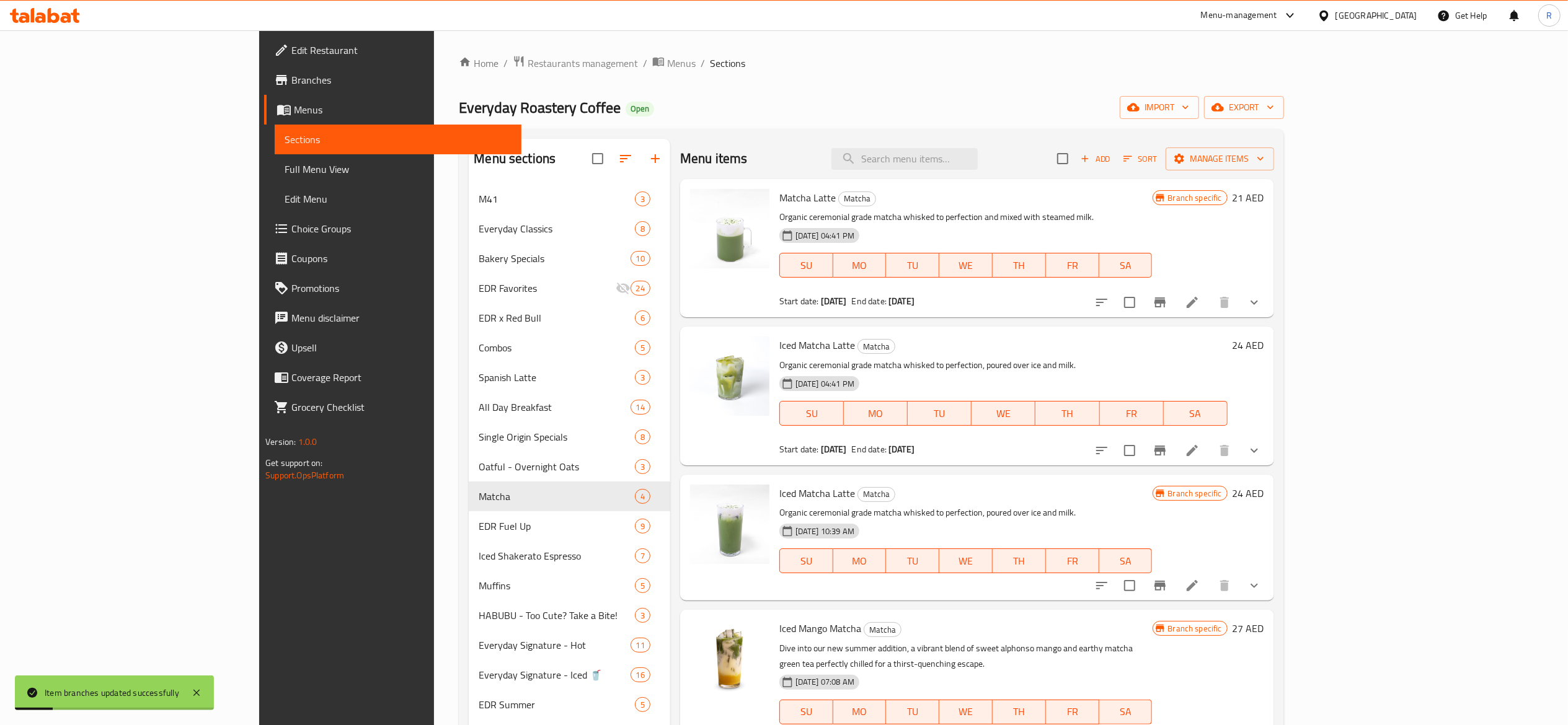
click at [1199, 581] on icon at bounding box center [1192, 586] width 15 height 15
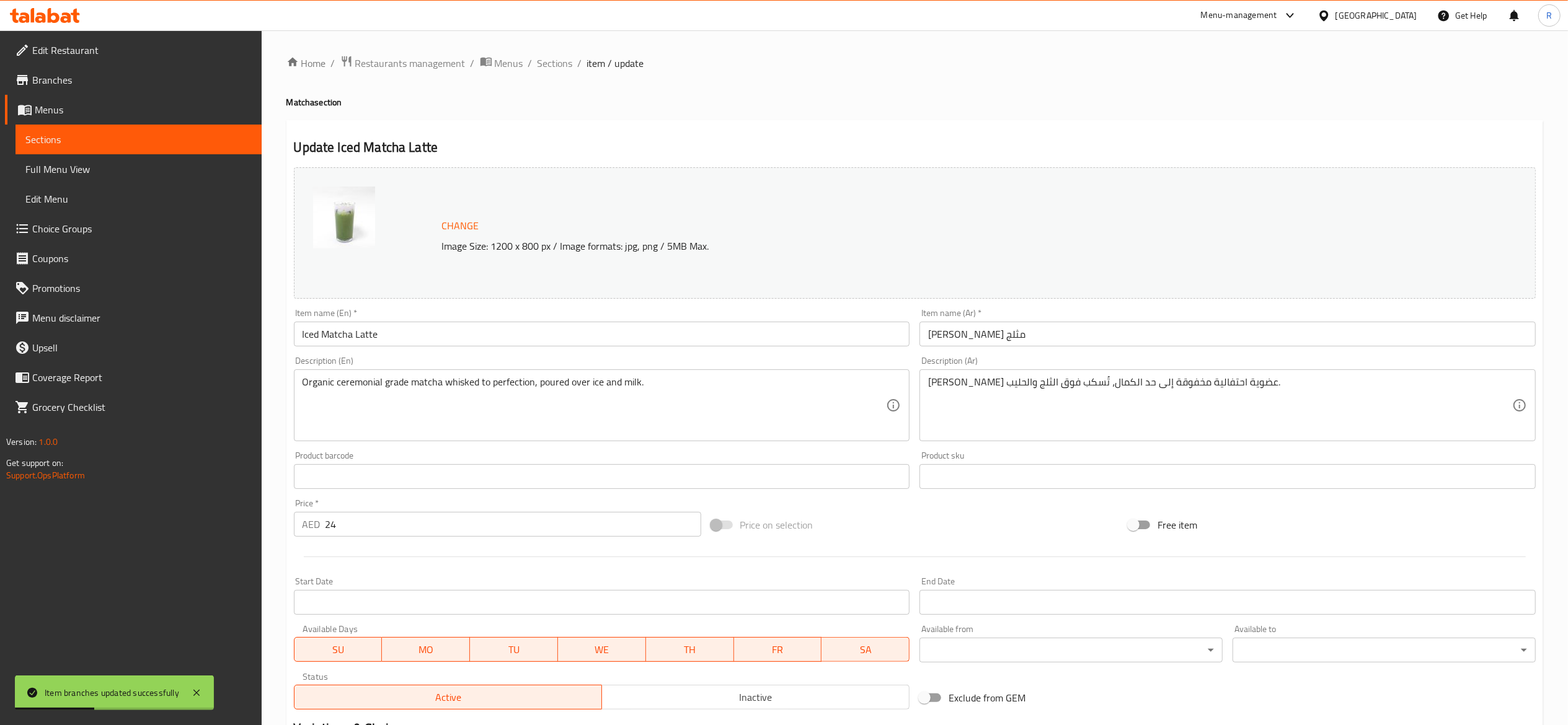
click at [774, 698] on span "Inactive" at bounding box center [756, 698] width 297 height 18
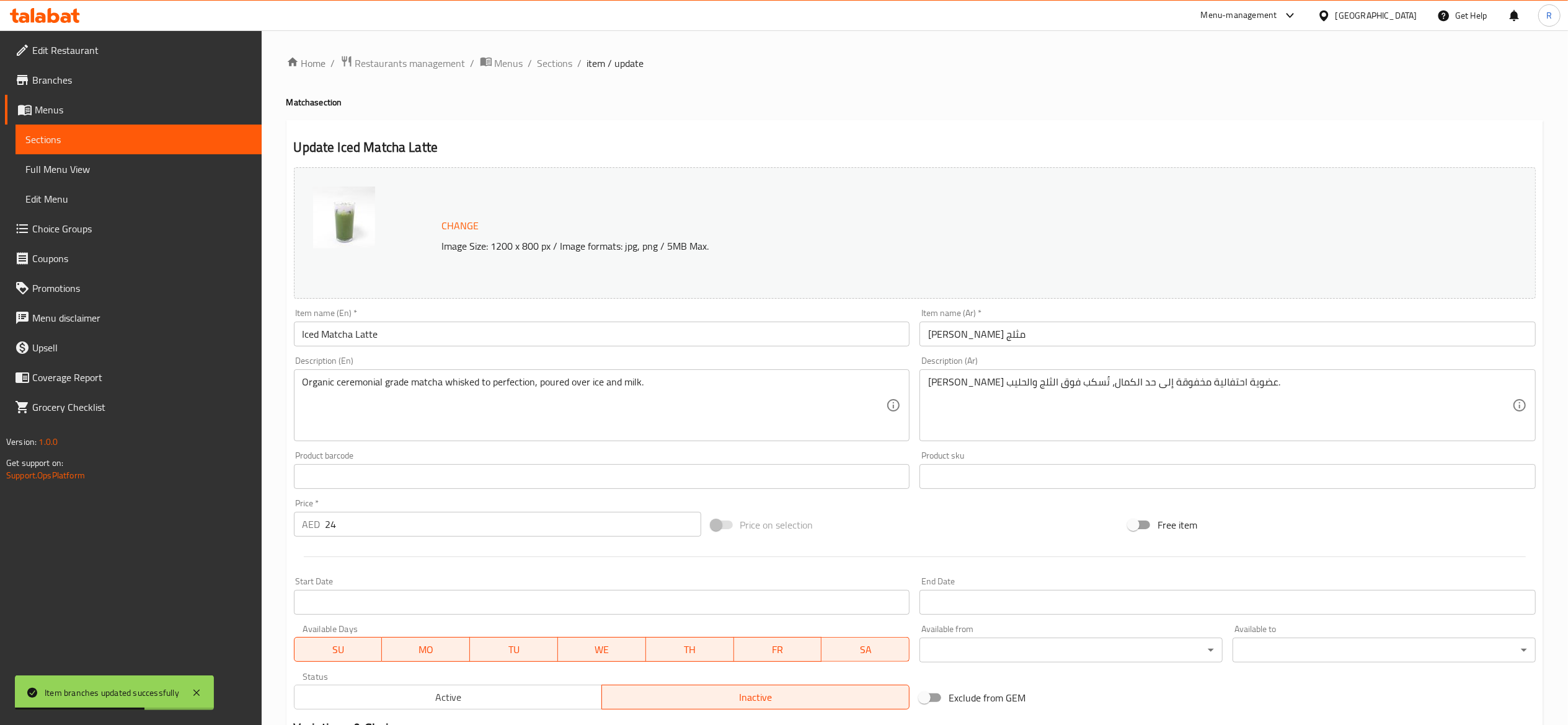
click at [1399, 185] on div "Change Image Size: 1200 x 800 px / Image formats: jpg, png / 5MB Max." at bounding box center [915, 233] width 1242 height 132
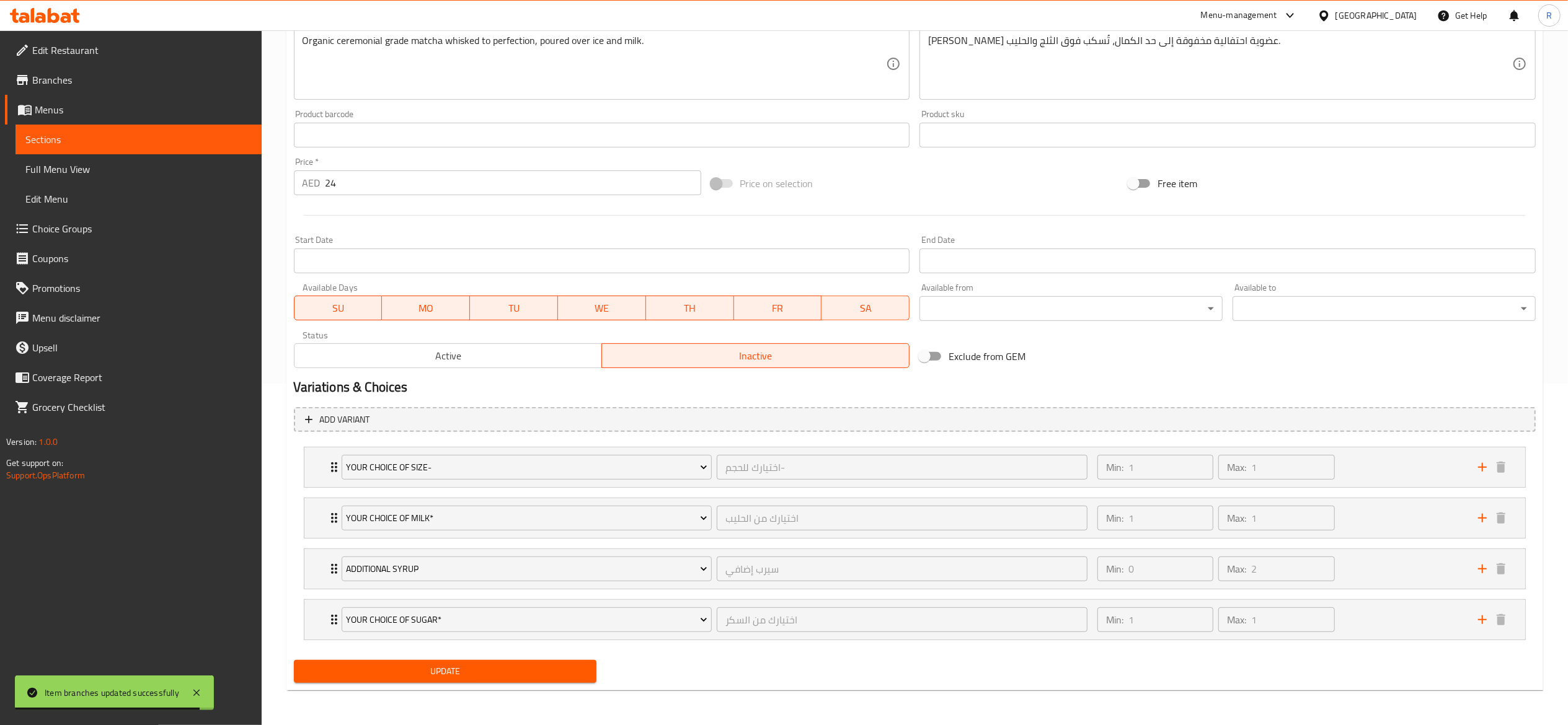
click at [412, 663] on button "Update" at bounding box center [445, 671] width 303 height 23
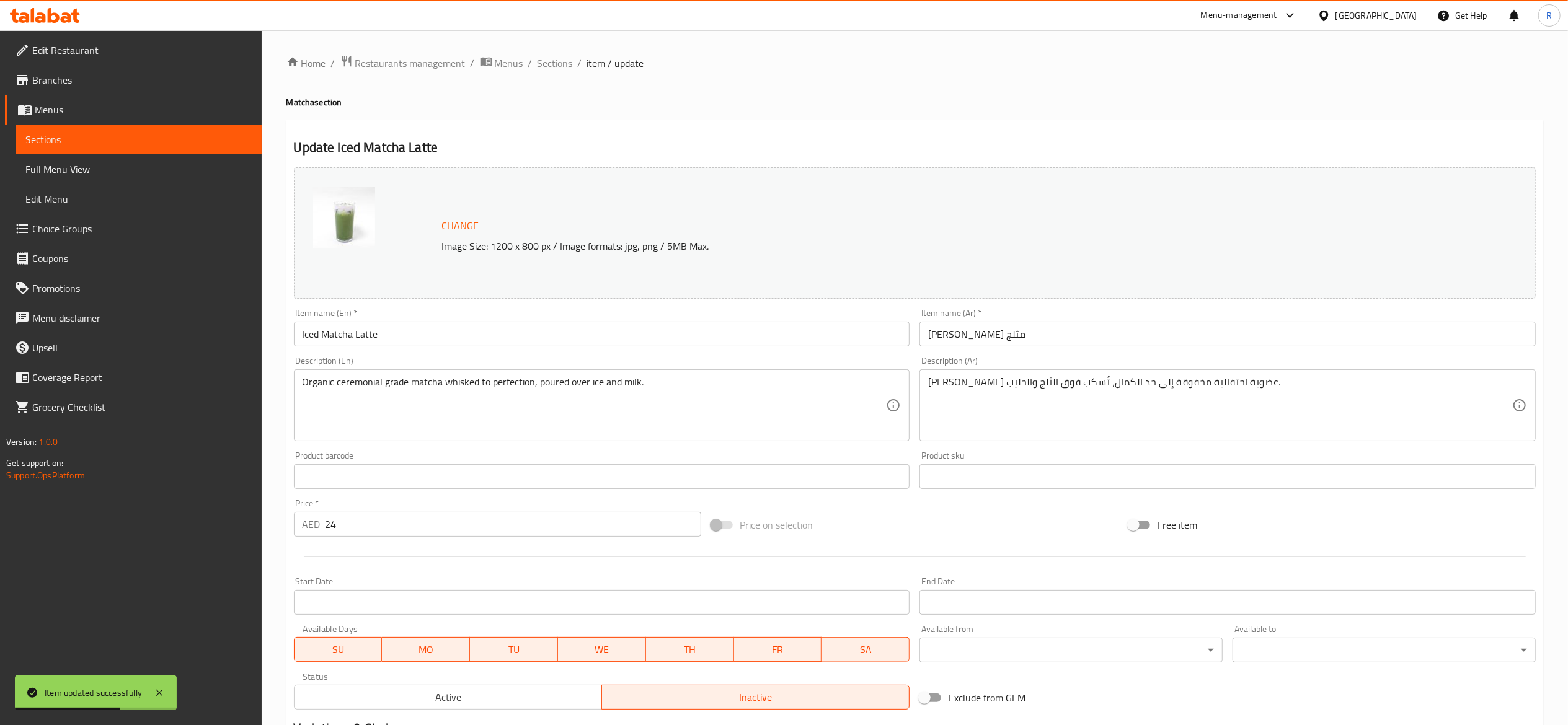
click at [546, 61] on span "Sections" at bounding box center [555, 63] width 36 height 15
